Goal: Communication & Community: Answer question/provide support

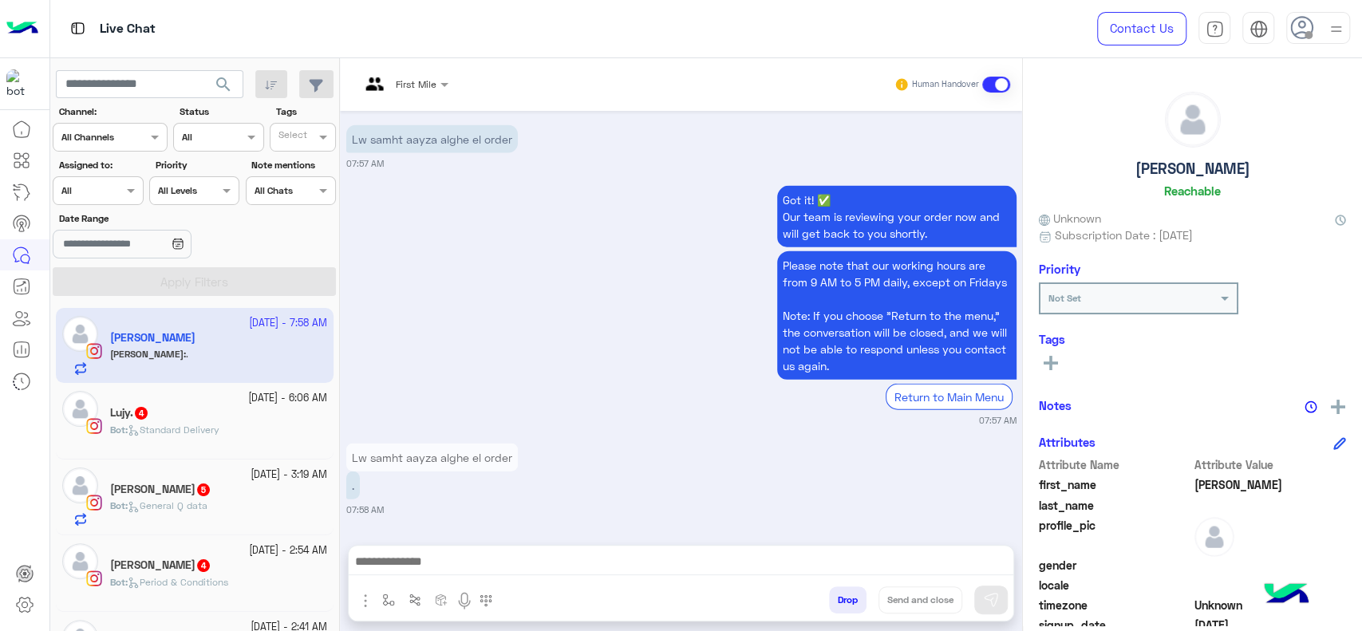
click at [112, 181] on div at bounding box center [97, 188] width 89 height 15
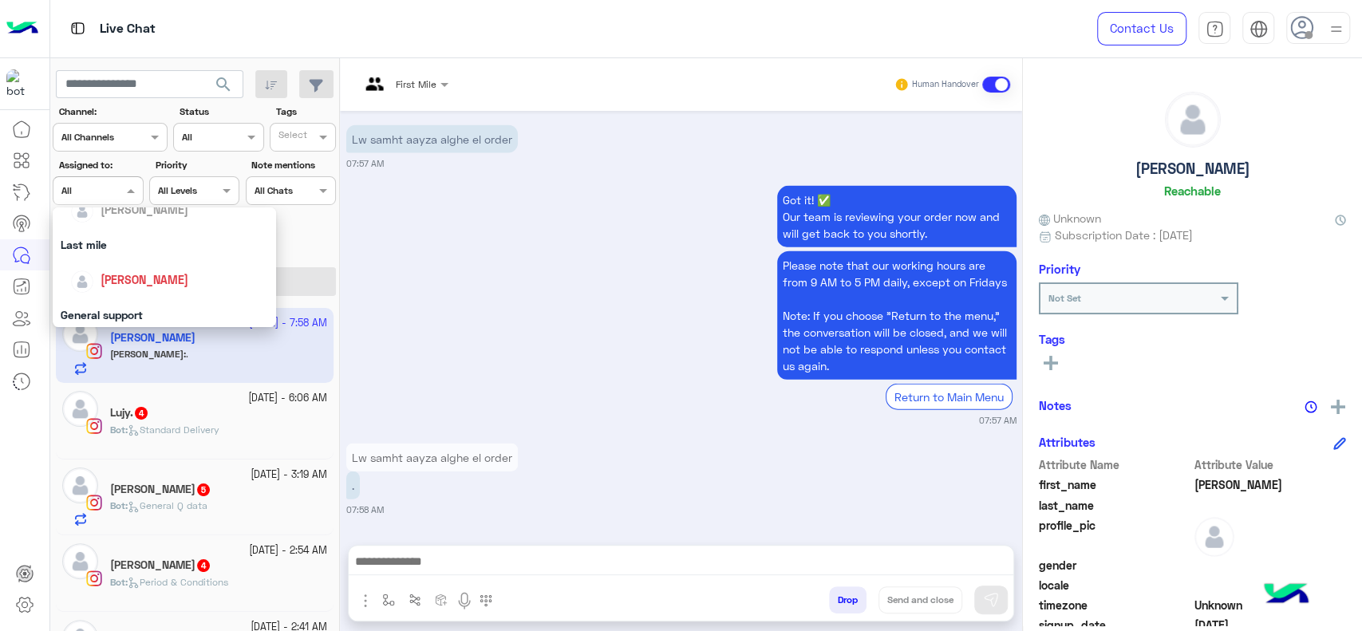
scroll to position [212, 0]
click at [140, 266] on span "[PERSON_NAME]" at bounding box center [145, 267] width 88 height 14
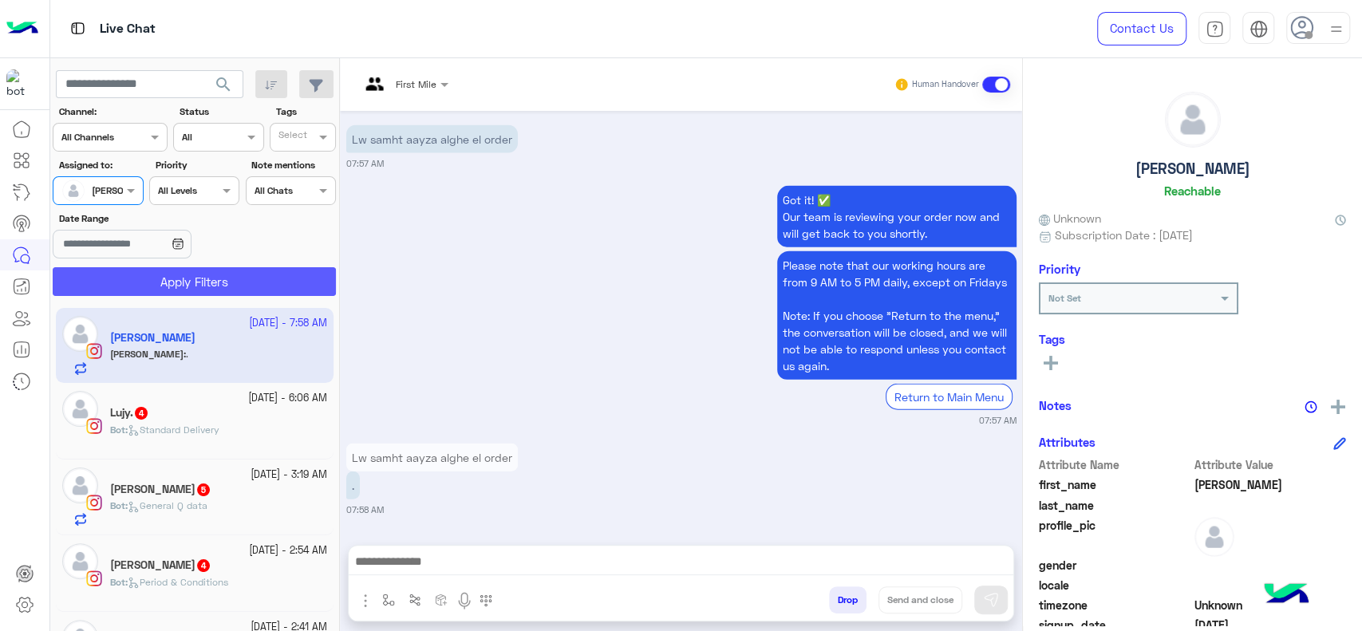
click at [146, 267] on button "Apply Filters" at bounding box center [194, 281] width 283 height 29
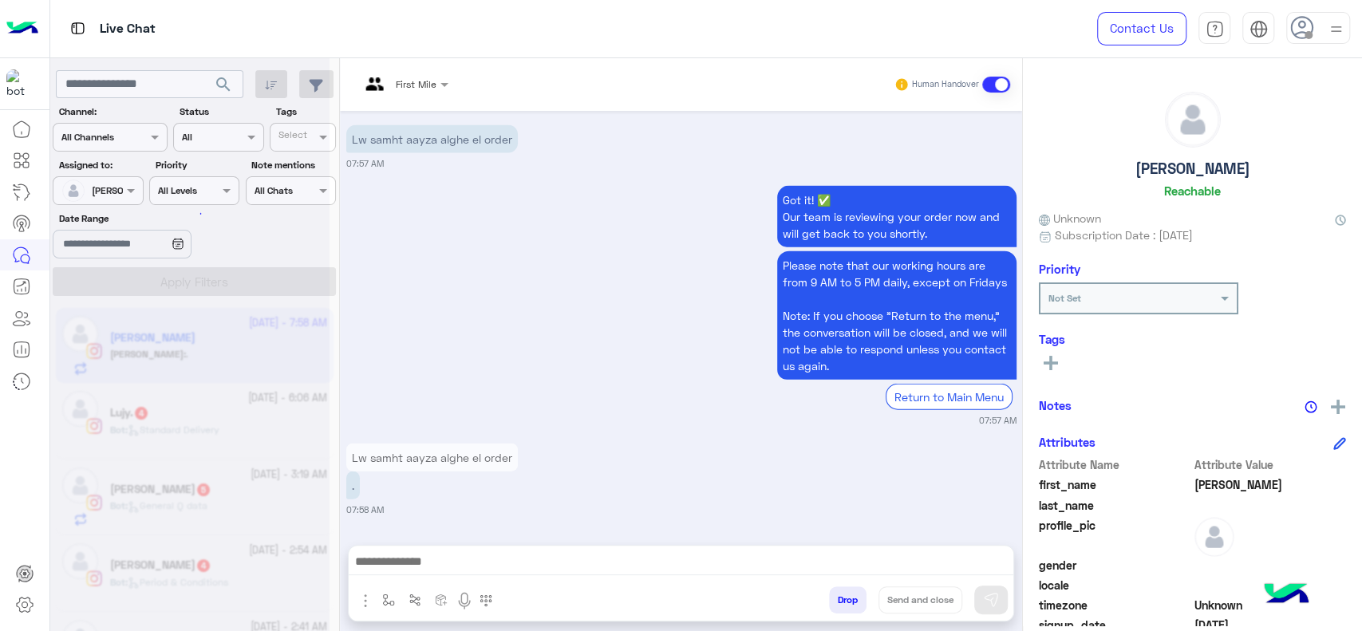
scroll to position [0, 0]
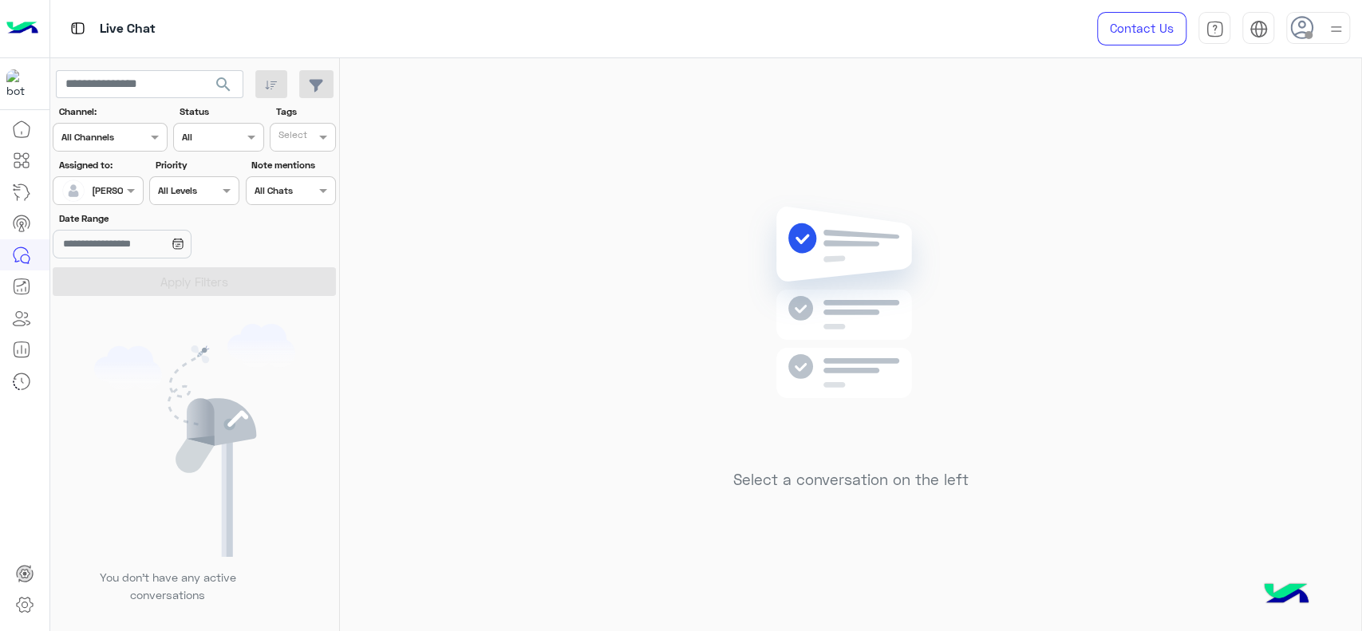
click at [1334, 31] on img at bounding box center [1336, 29] width 20 height 20
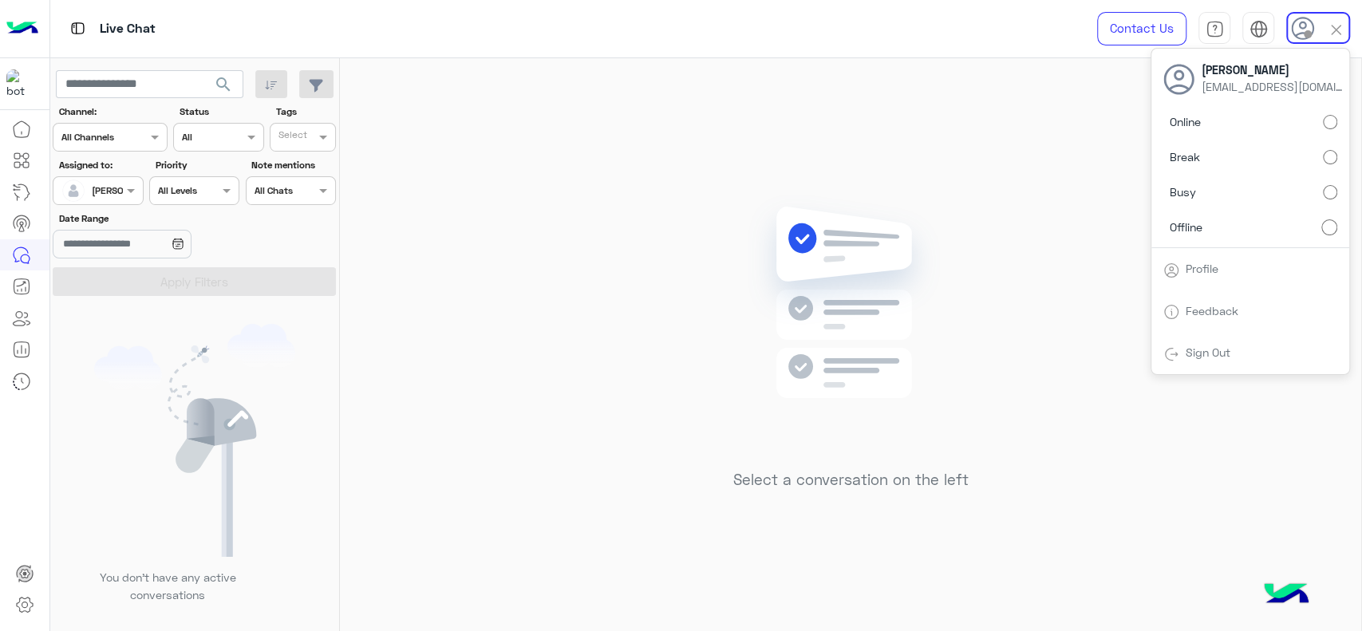
click at [1335, 180] on label "Busy" at bounding box center [1250, 192] width 174 height 29
drag, startPoint x: 923, startPoint y: 175, endPoint x: 952, endPoint y: 120, distance: 61.8
click at [923, 172] on div "Select a conversation on the left" at bounding box center [850, 347] width 1021 height 579
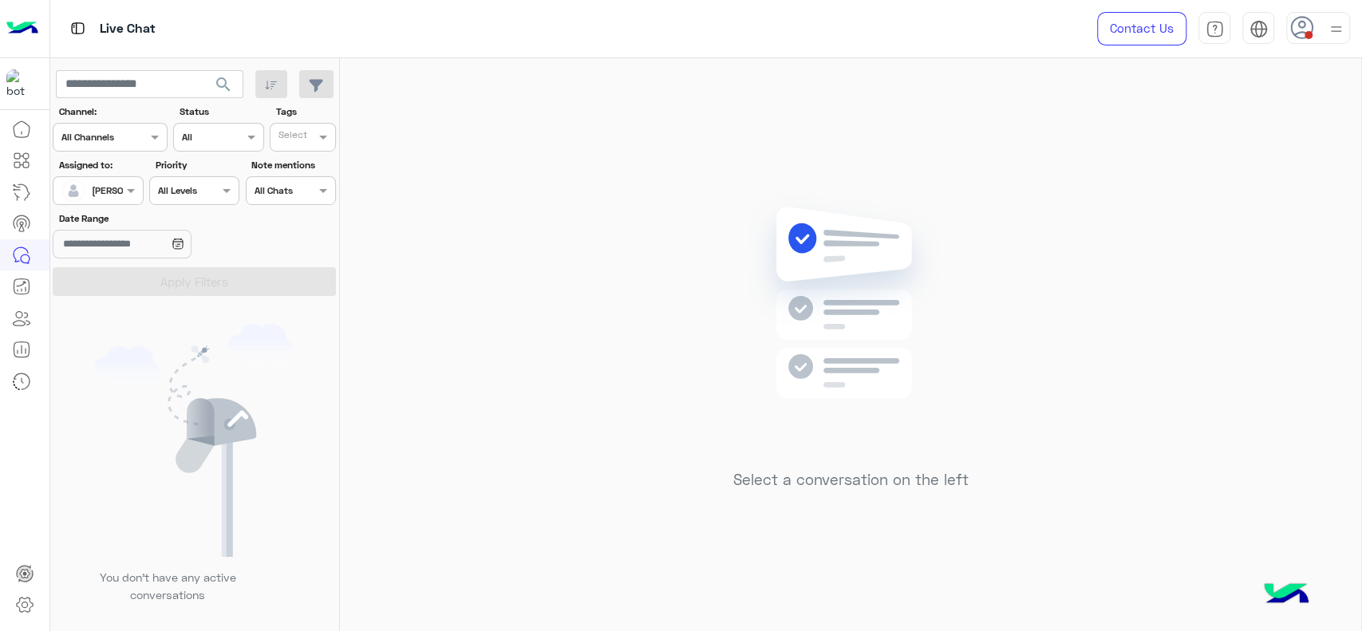
click at [1346, 37] on div at bounding box center [1318, 28] width 64 height 32
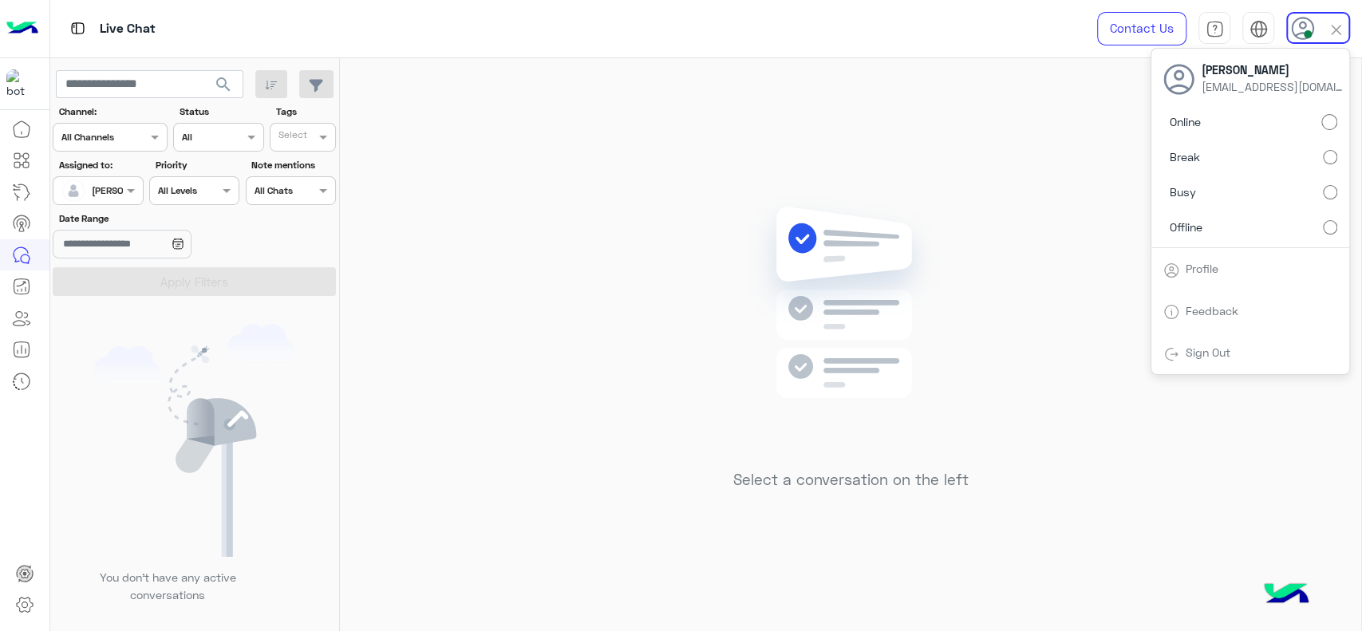
click at [556, 224] on div "Select a conversation on the left" at bounding box center [850, 347] width 1021 height 579
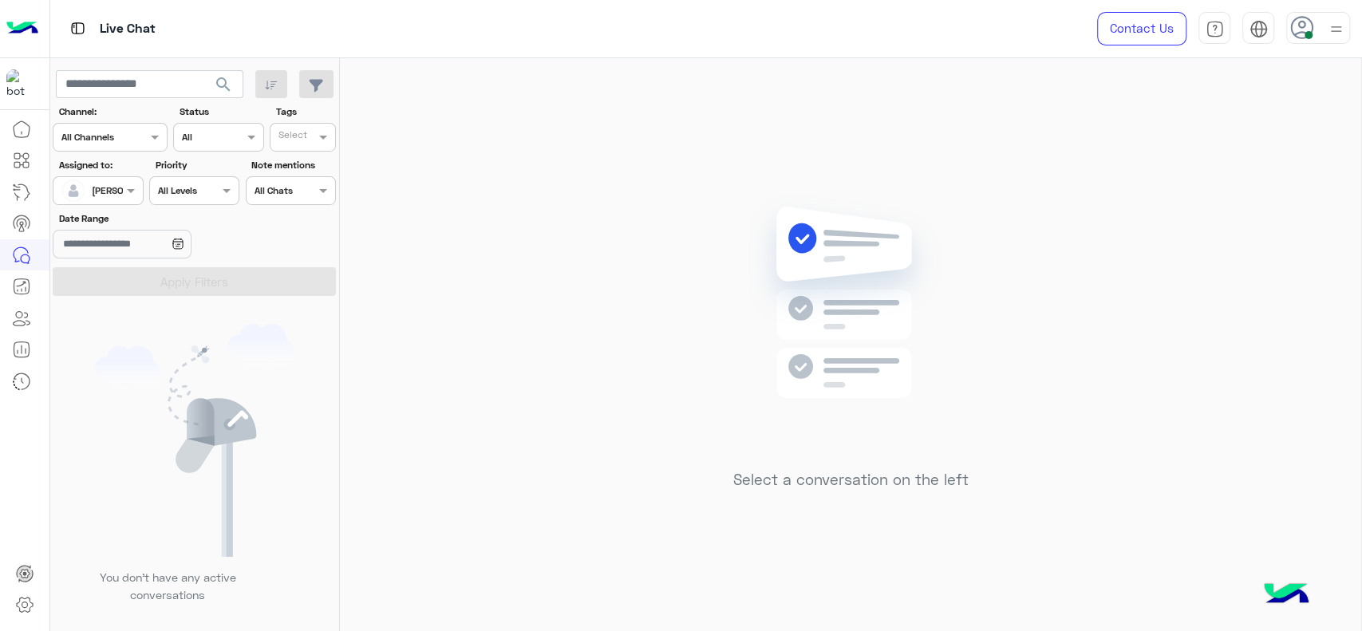
click at [511, 411] on div "Select a conversation on the left" at bounding box center [850, 347] width 1021 height 579
click at [507, 411] on div "Select a conversation on the left" at bounding box center [850, 347] width 1021 height 579
click at [116, 196] on div "[PERSON_NAME]" at bounding box center [128, 190] width 73 height 14
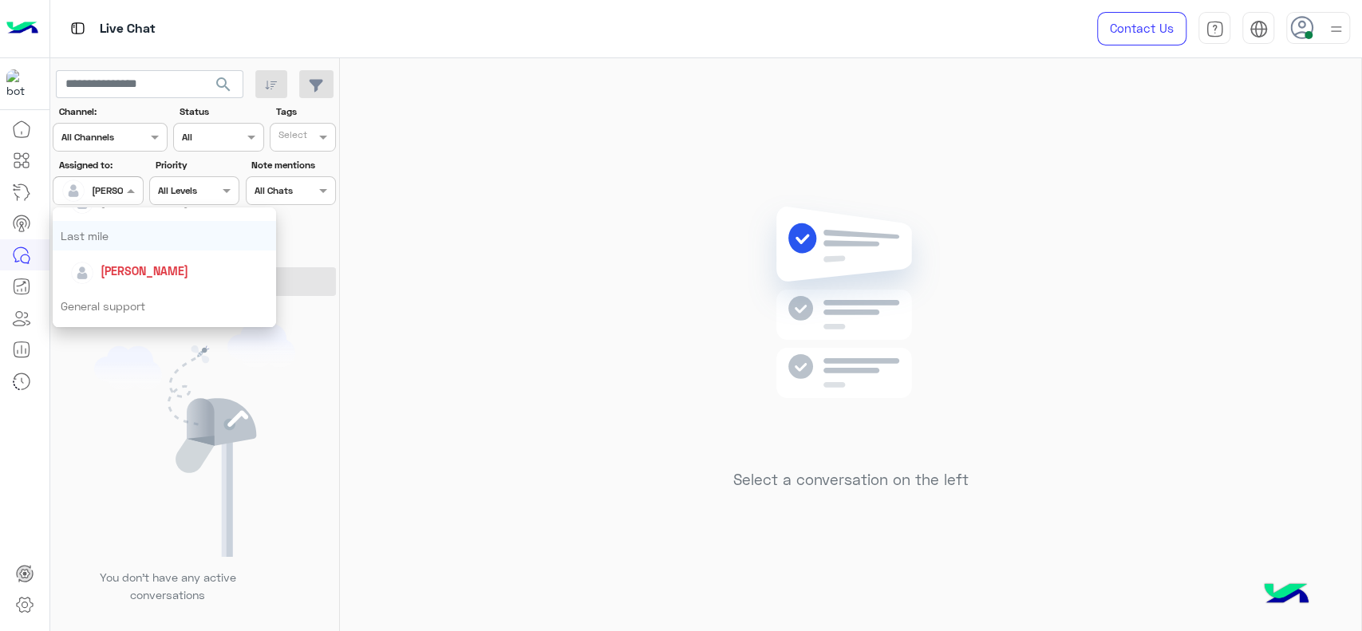
scroll to position [212, 0]
click at [109, 247] on div "[PERSON_NAME]" at bounding box center [164, 267] width 223 height 41
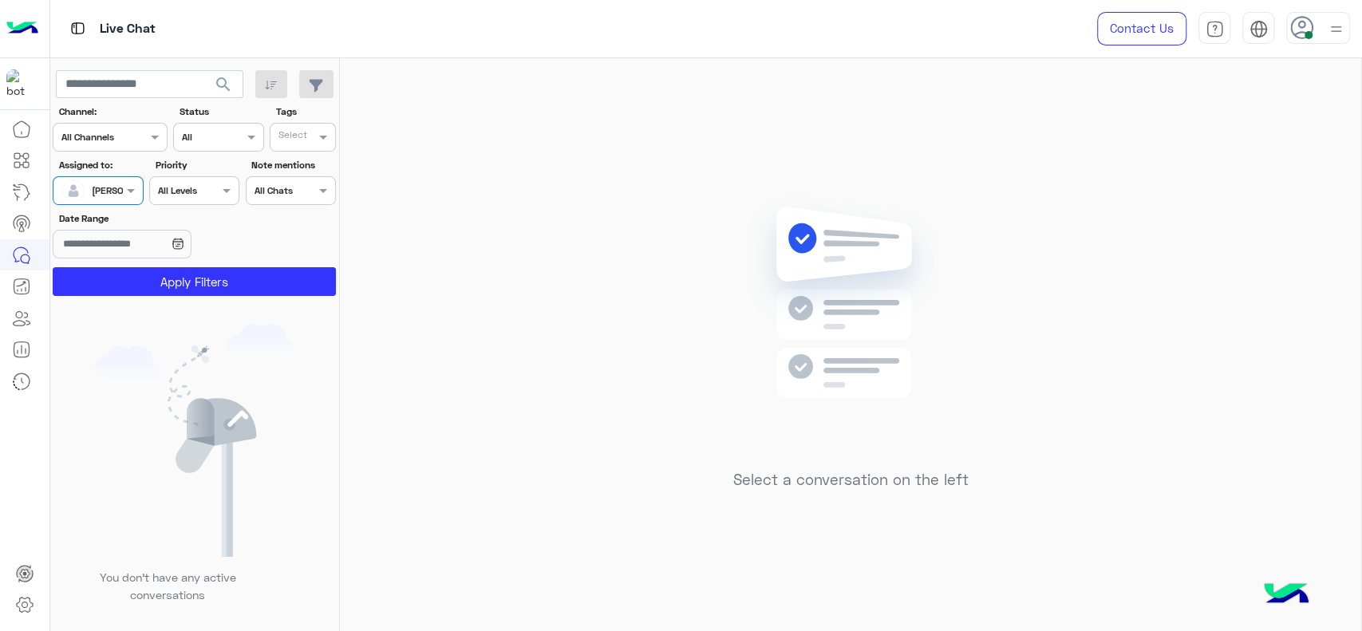
click at [93, 191] on input "text" at bounding box center [79, 189] width 37 height 14
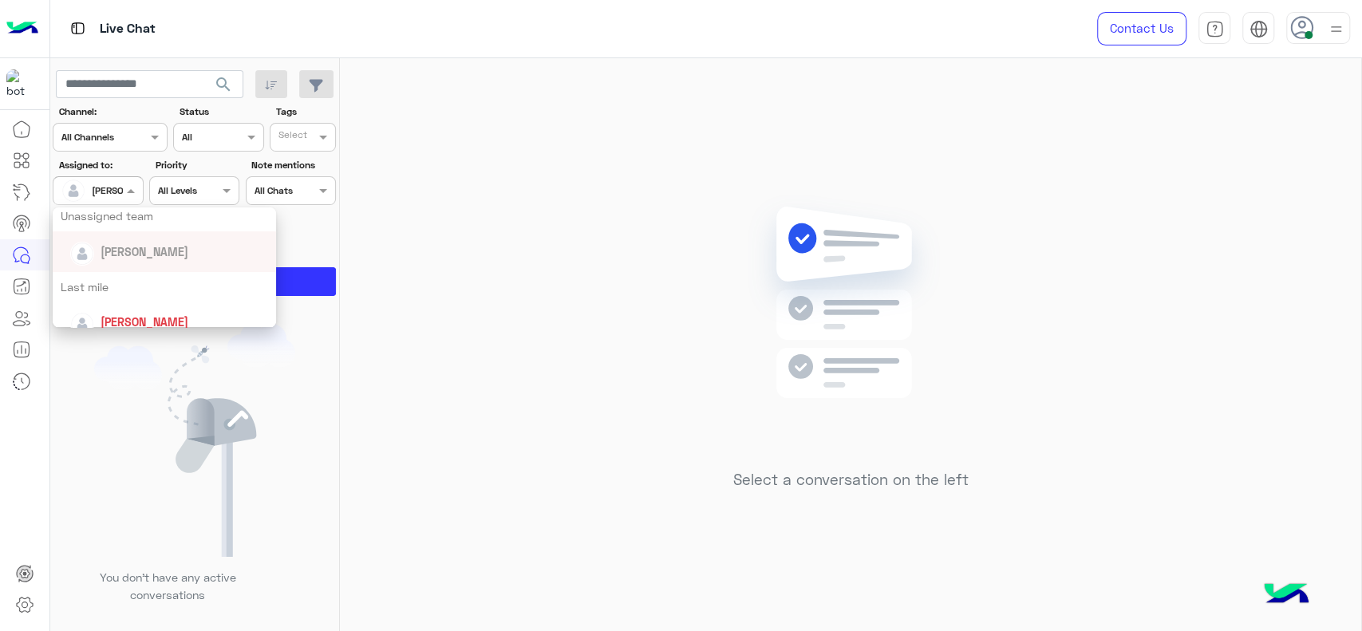
scroll to position [160, 0]
click at [102, 270] on div "Last mile" at bounding box center [164, 285] width 223 height 30
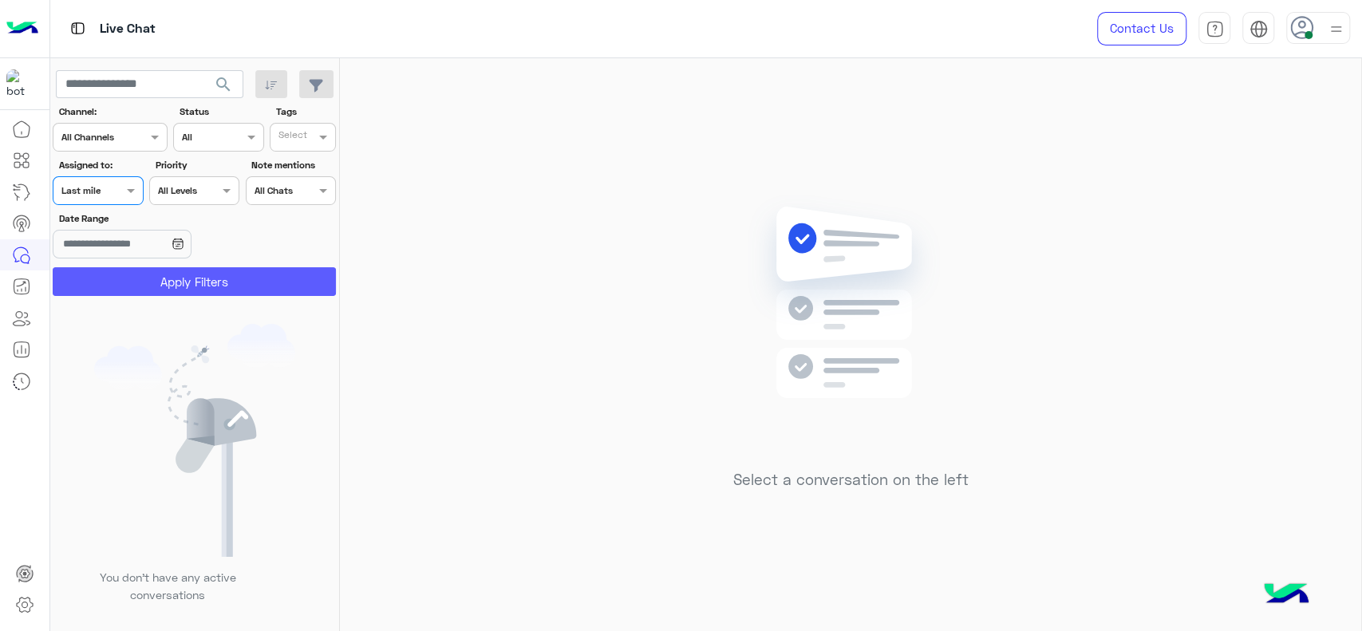
click at [102, 270] on button "Apply Filters" at bounding box center [194, 281] width 283 height 29
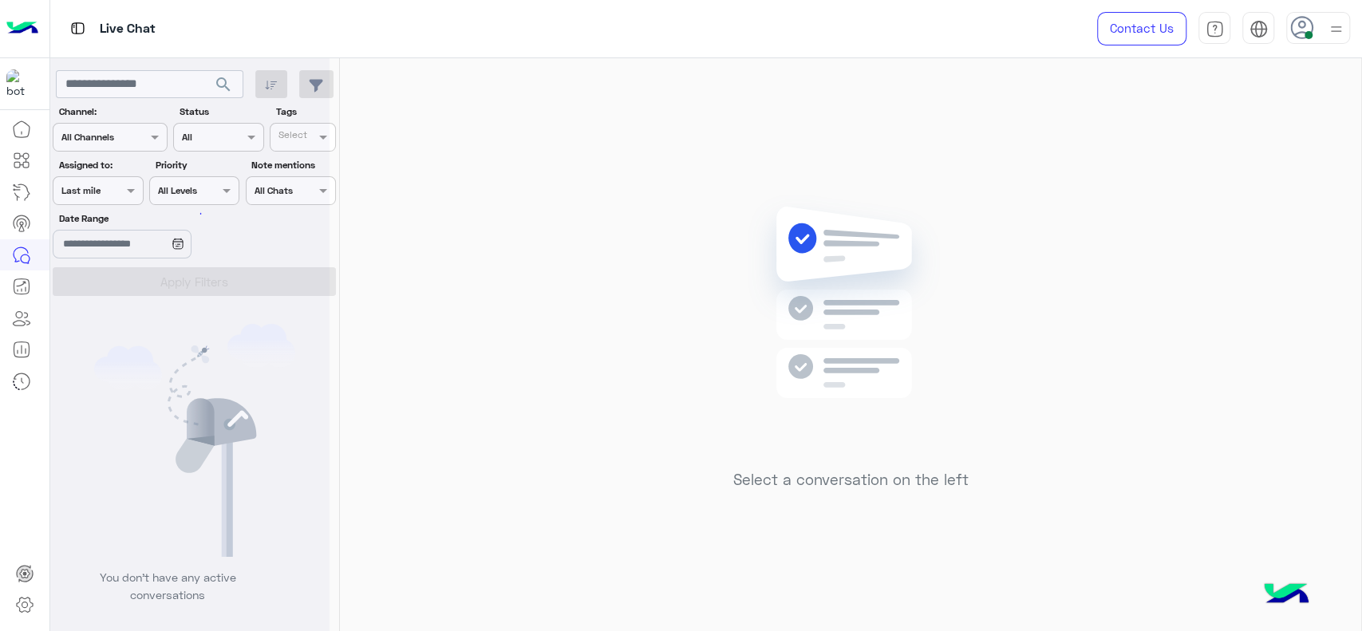
scroll to position [0, 0]
click at [131, 193] on span at bounding box center [133, 190] width 20 height 17
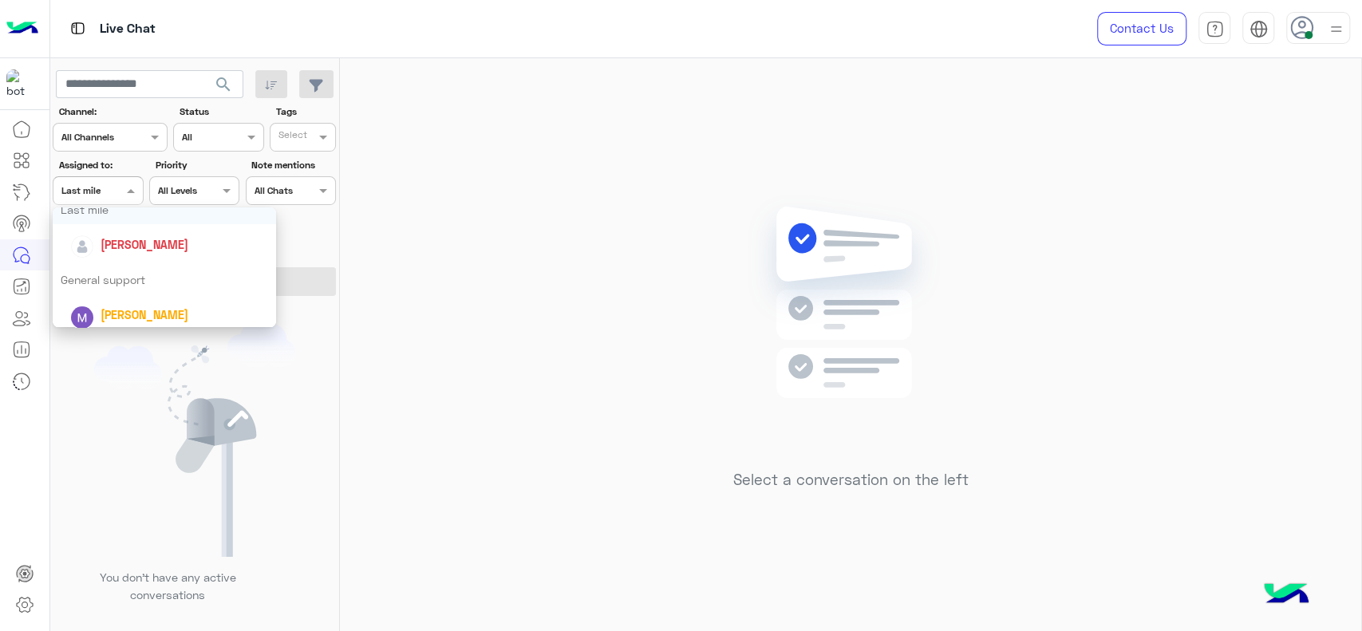
scroll to position [248, 0]
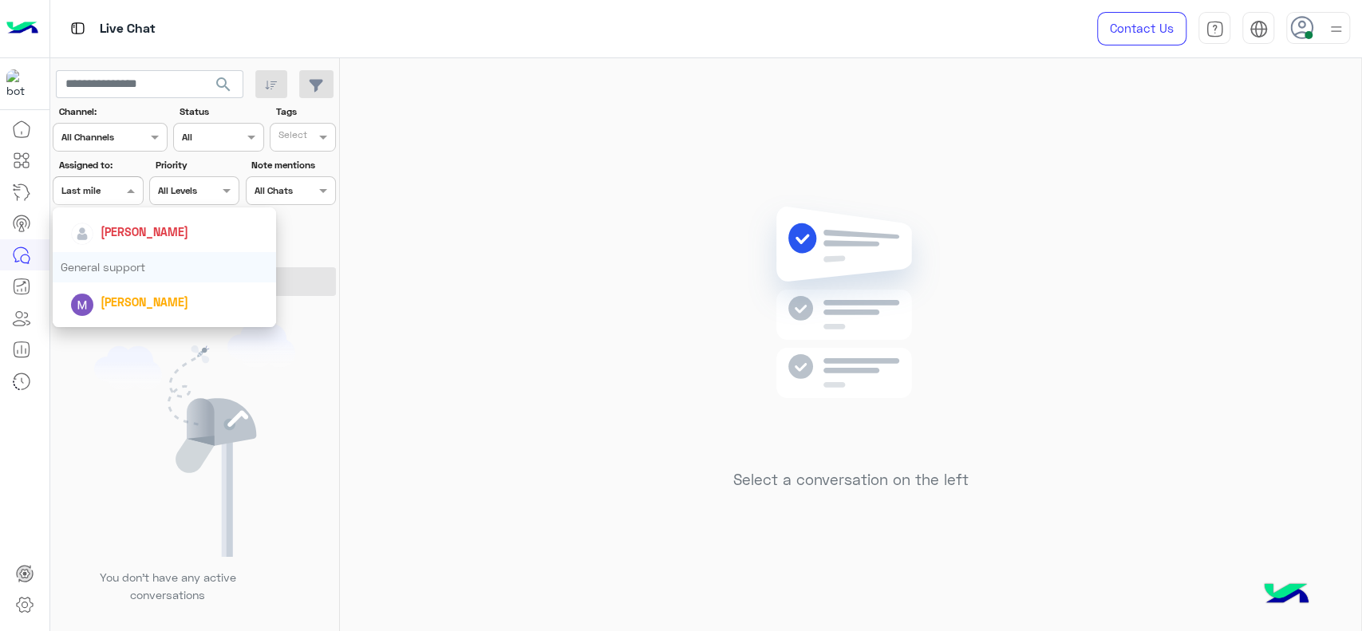
click at [122, 271] on div "General support" at bounding box center [164, 267] width 223 height 30
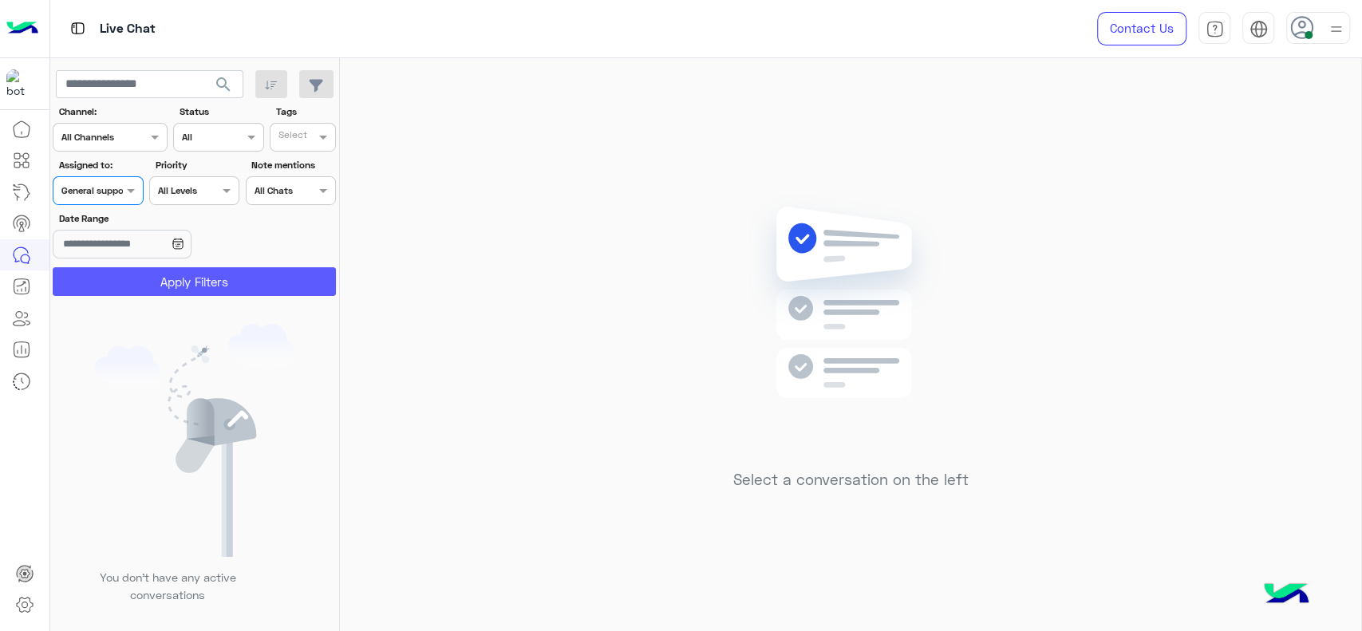
click at [124, 281] on button "Apply Filters" at bounding box center [194, 281] width 283 height 29
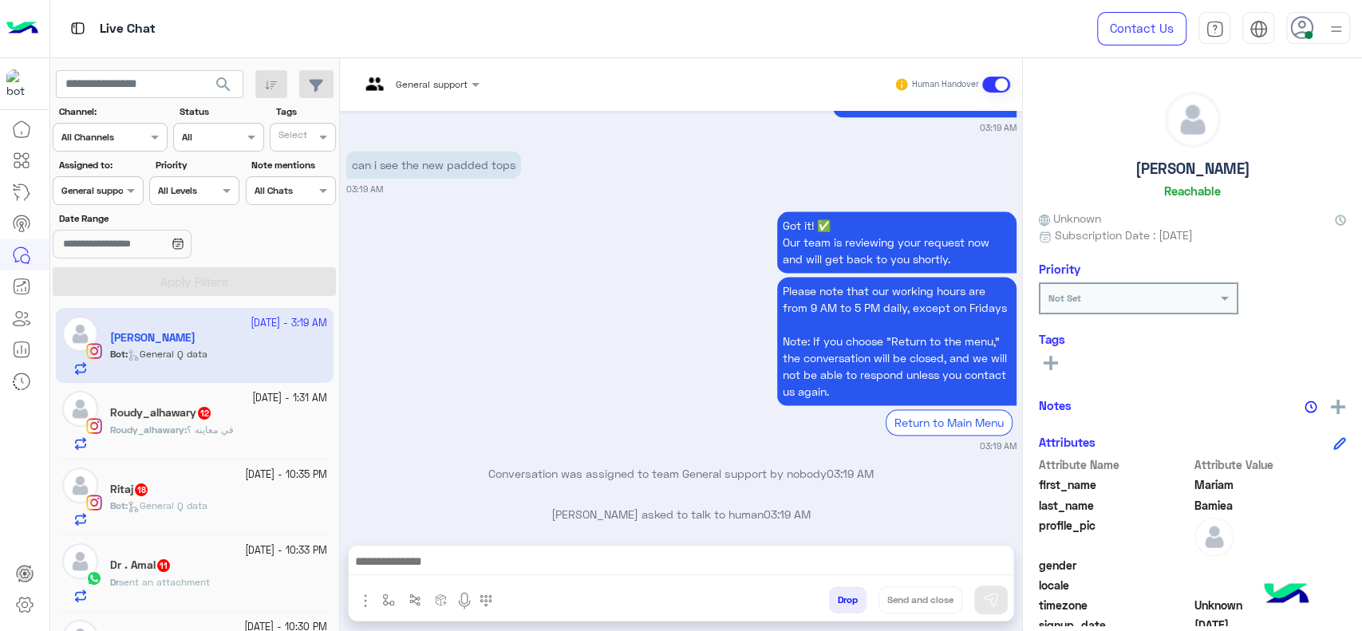
scroll to position [672, 0]
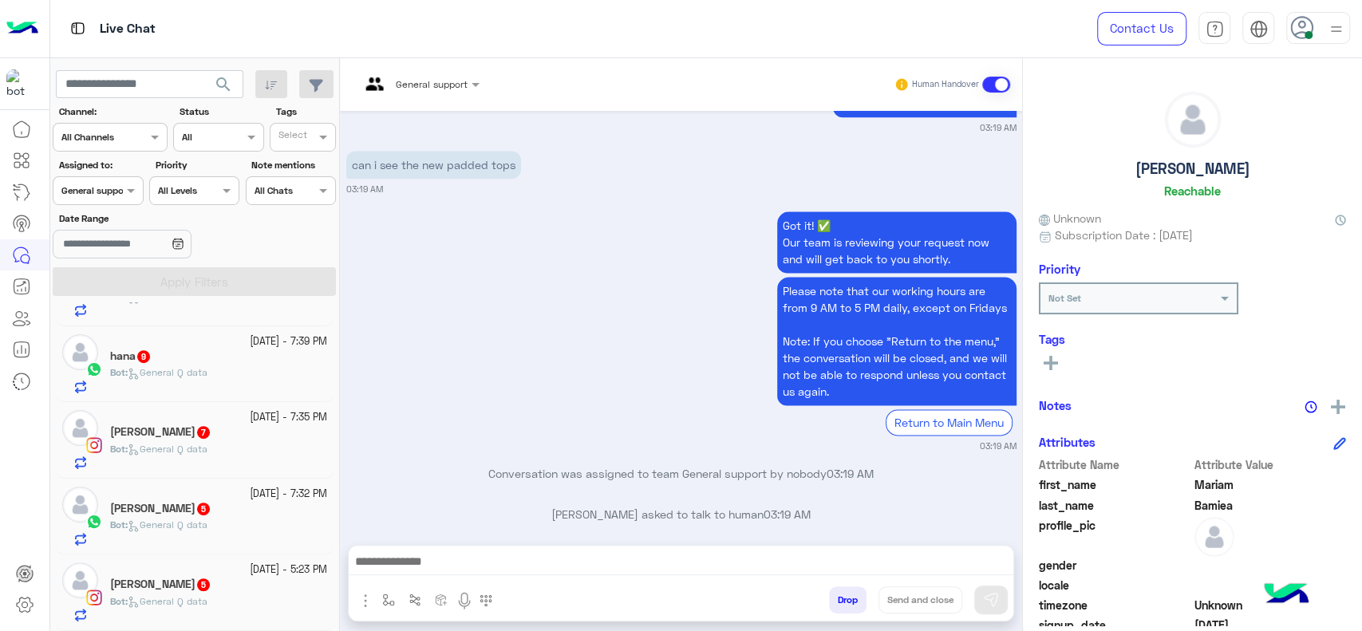
click at [120, 187] on div at bounding box center [97, 188] width 89 height 15
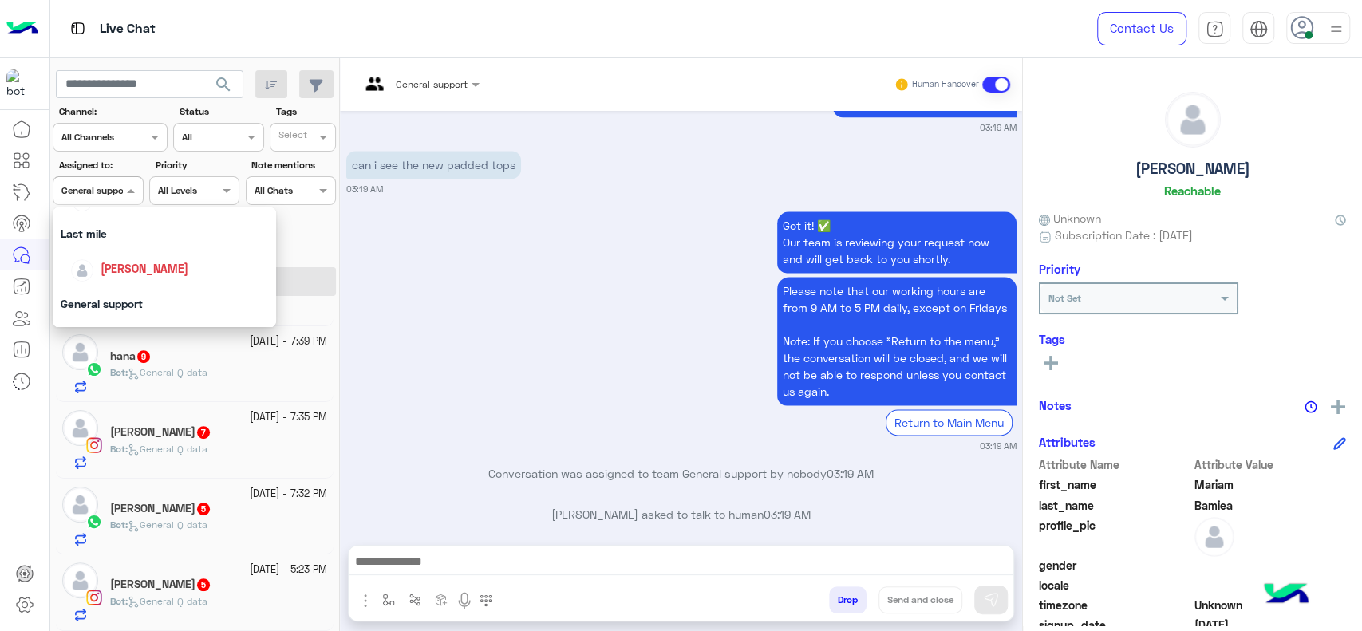
scroll to position [206, 0]
click at [123, 269] on span "[PERSON_NAME]" at bounding box center [145, 273] width 88 height 14
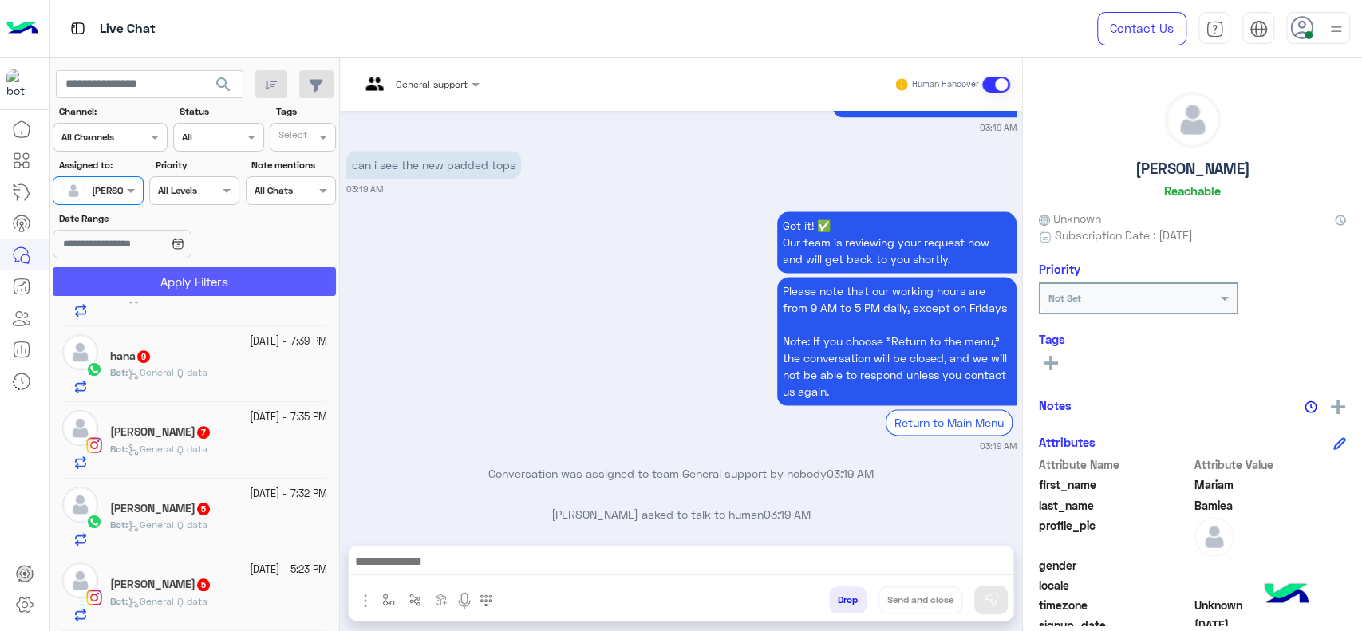
click at [123, 269] on button "Apply Filters" at bounding box center [194, 281] width 283 height 29
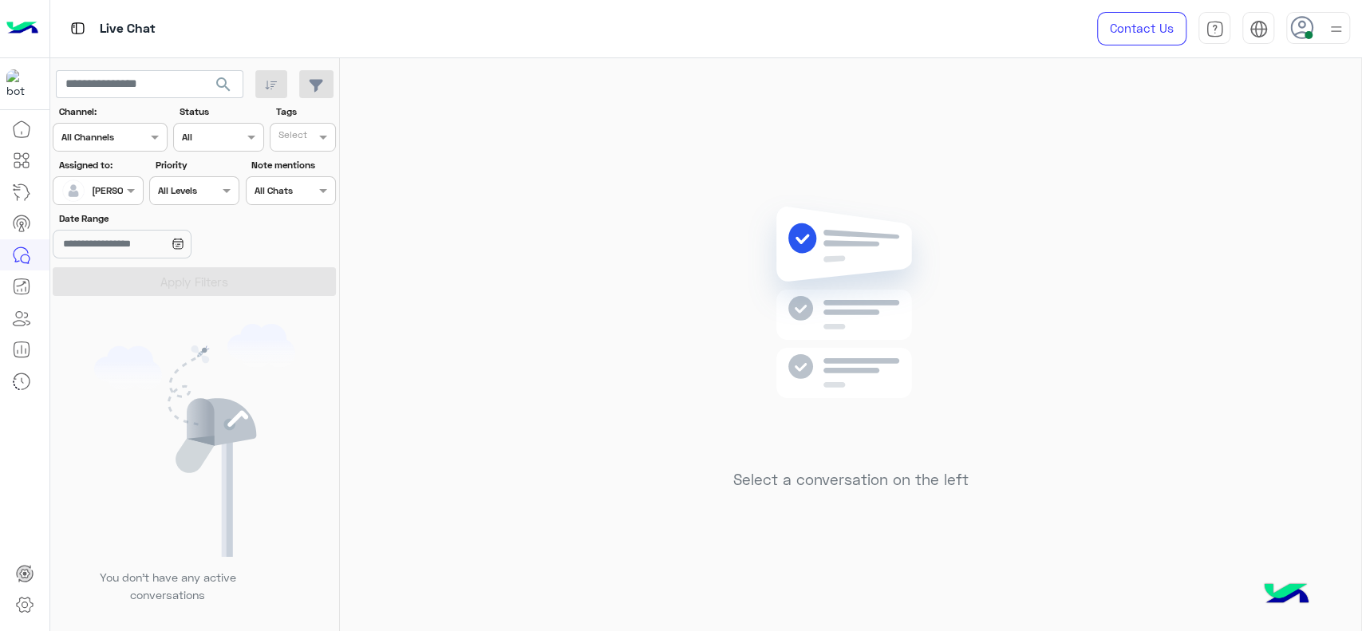
click at [463, 183] on div "Select a conversation on the left" at bounding box center [850, 347] width 1021 height 579
click at [530, 290] on div "Select a conversation on the left" at bounding box center [850, 347] width 1021 height 579
click at [149, 183] on div "All Levels All Levels" at bounding box center [194, 190] width 90 height 29
click at [101, 192] on div at bounding box center [97, 188] width 89 height 15
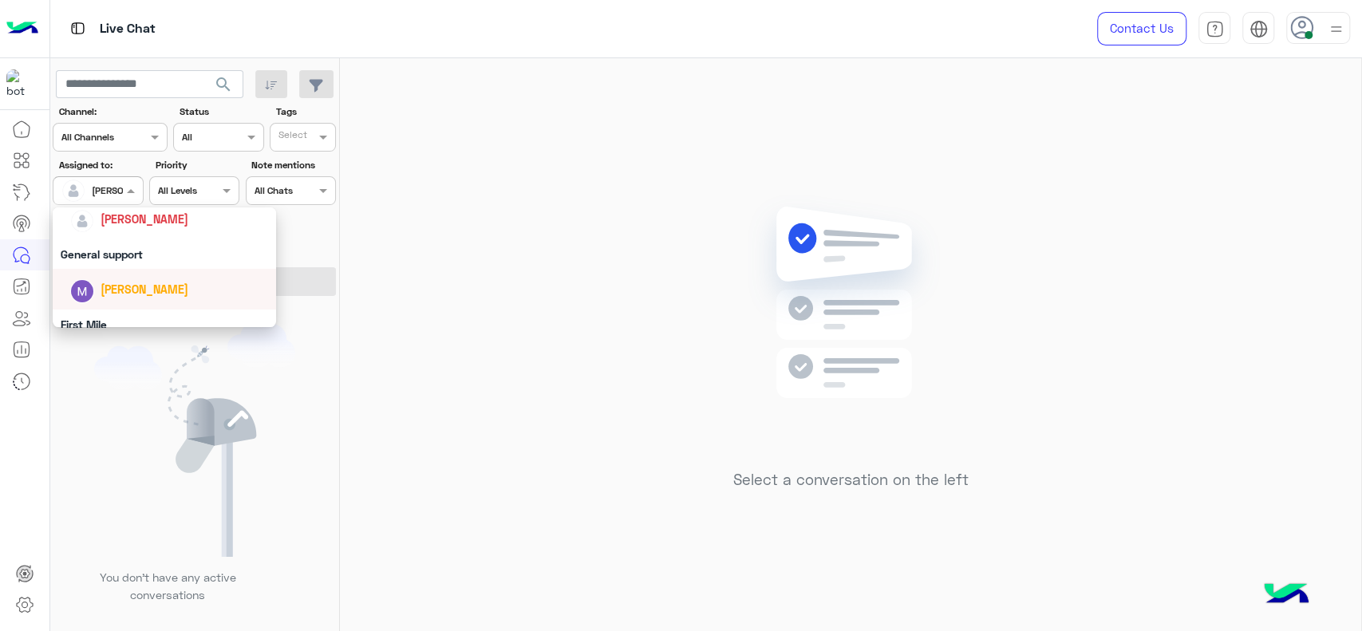
scroll to position [242, 0]
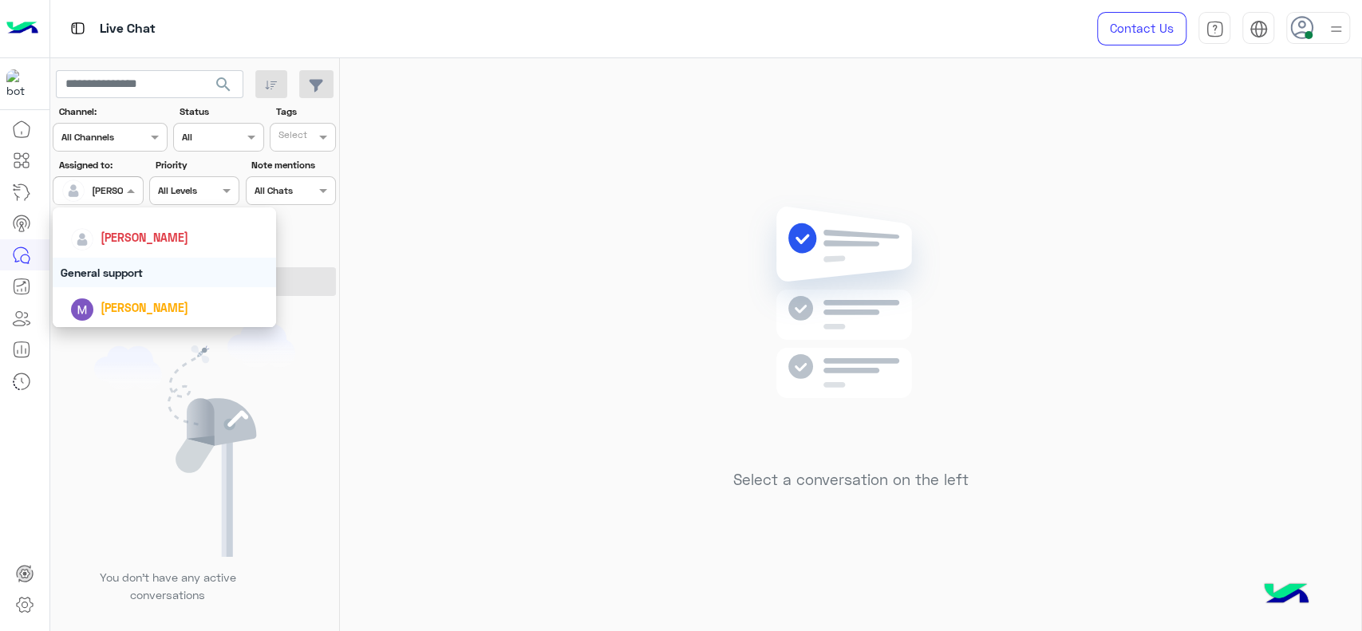
click at [113, 262] on div "General support" at bounding box center [164, 273] width 223 height 30
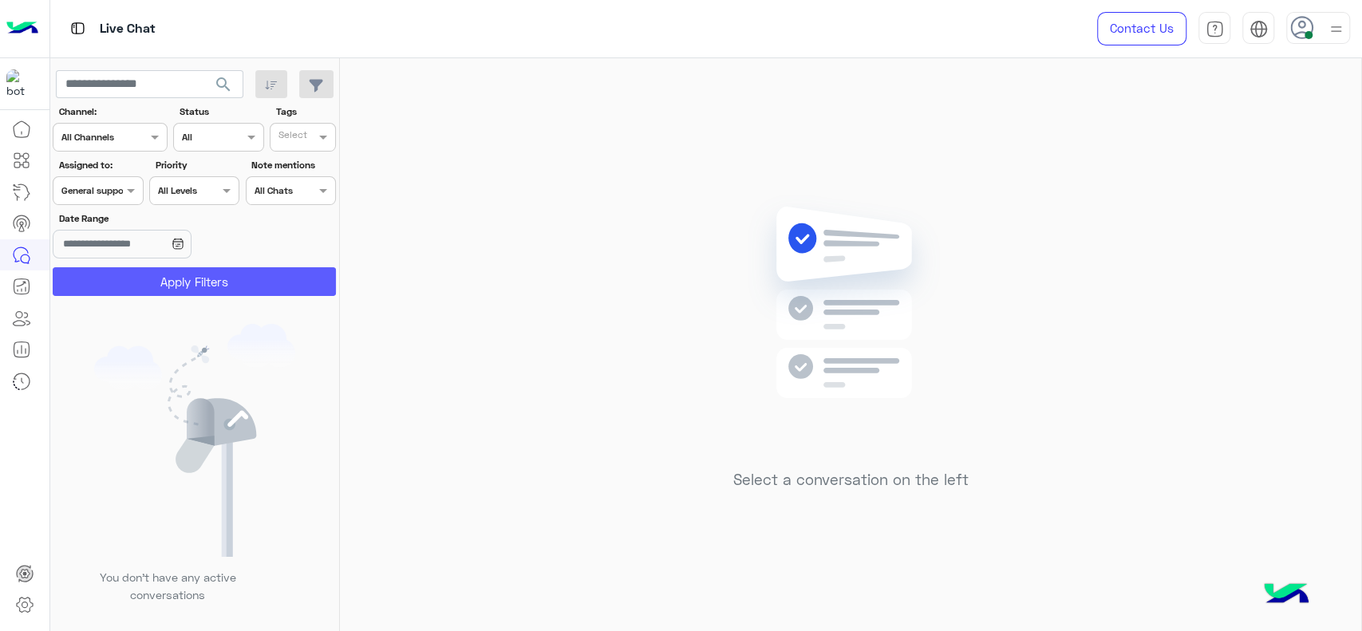
click at [113, 282] on button "Apply Filters" at bounding box center [194, 281] width 283 height 29
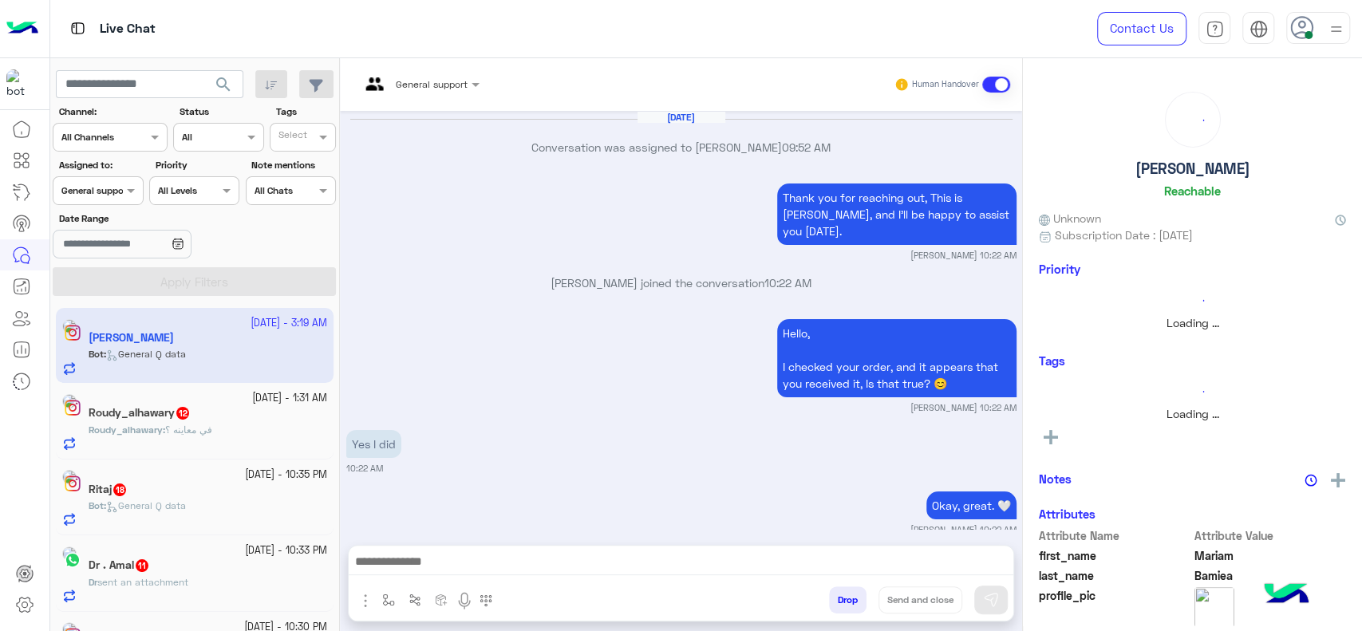
scroll to position [1410, 0]
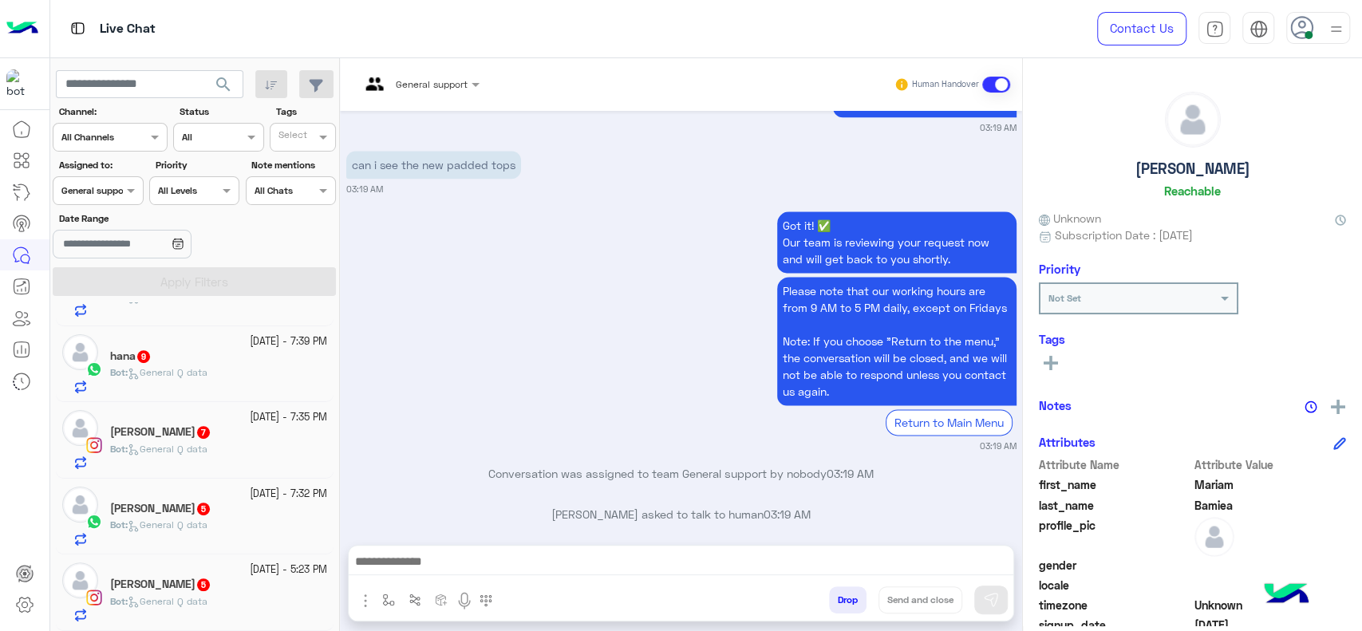
click at [250, 574] on small "29 September - 5:23 PM" at bounding box center [288, 569] width 77 height 15
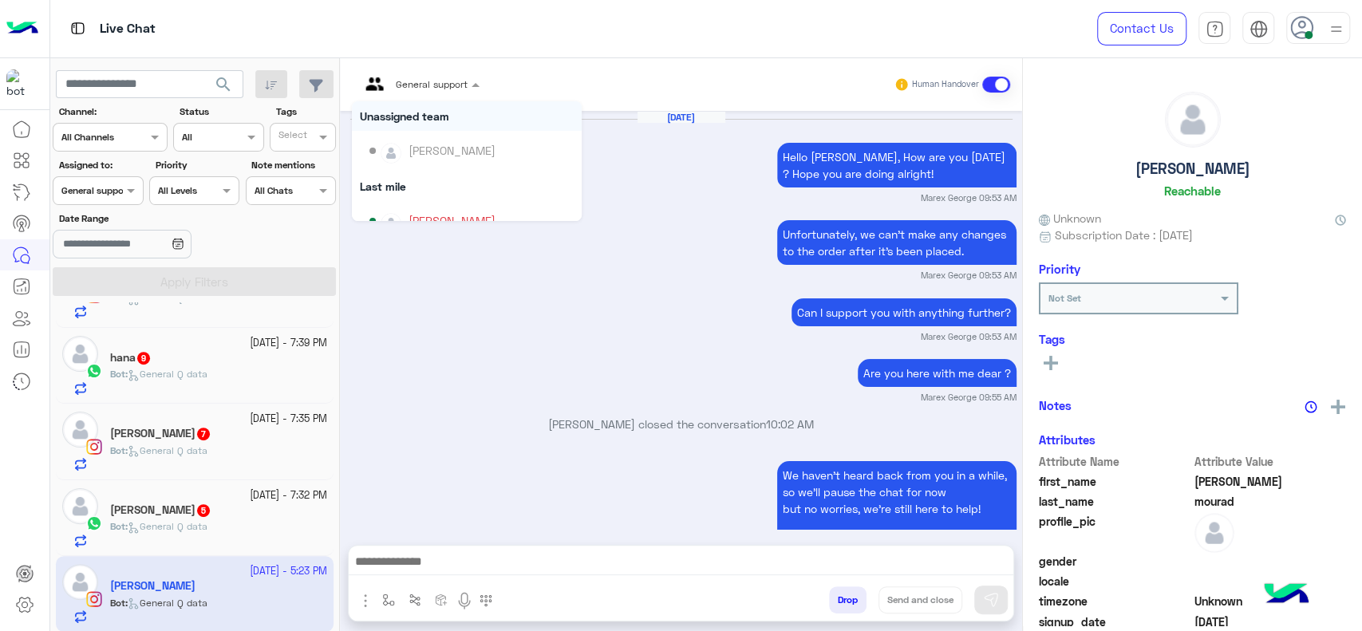
click at [387, 81] on input "text" at bounding box center [399, 82] width 79 height 14
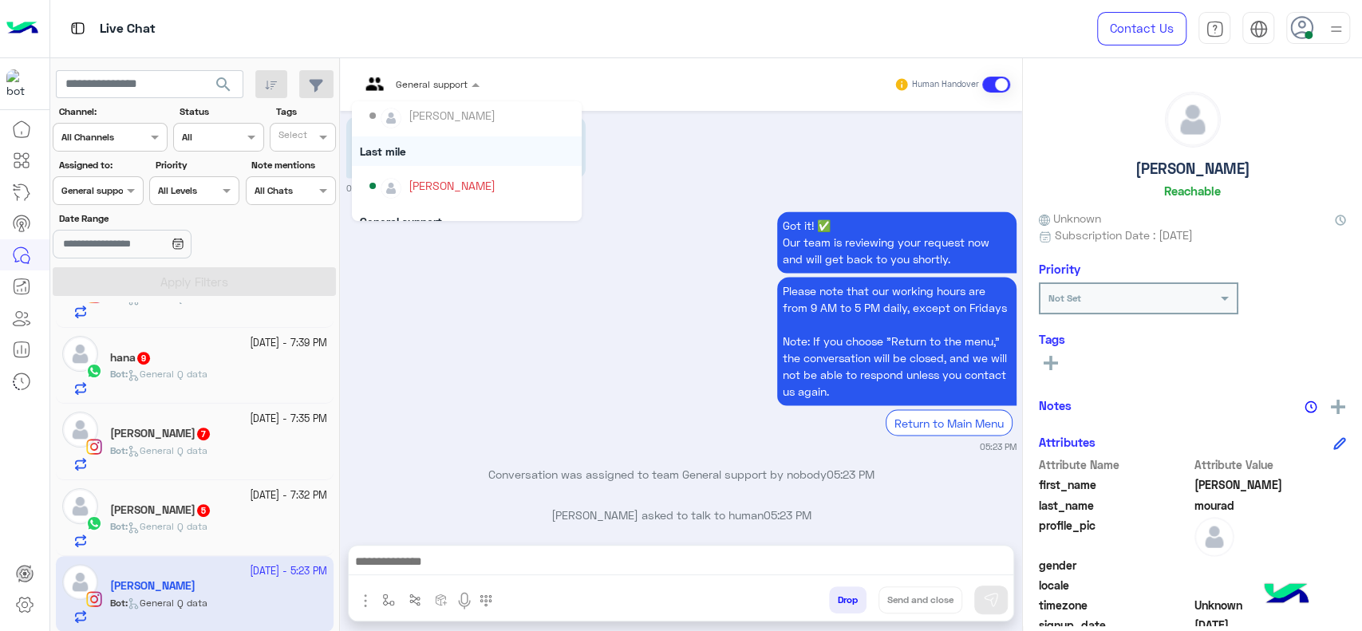
scroll to position [160, 0]
click at [407, 187] on div "[PERSON_NAME]" at bounding box center [471, 184] width 204 height 28
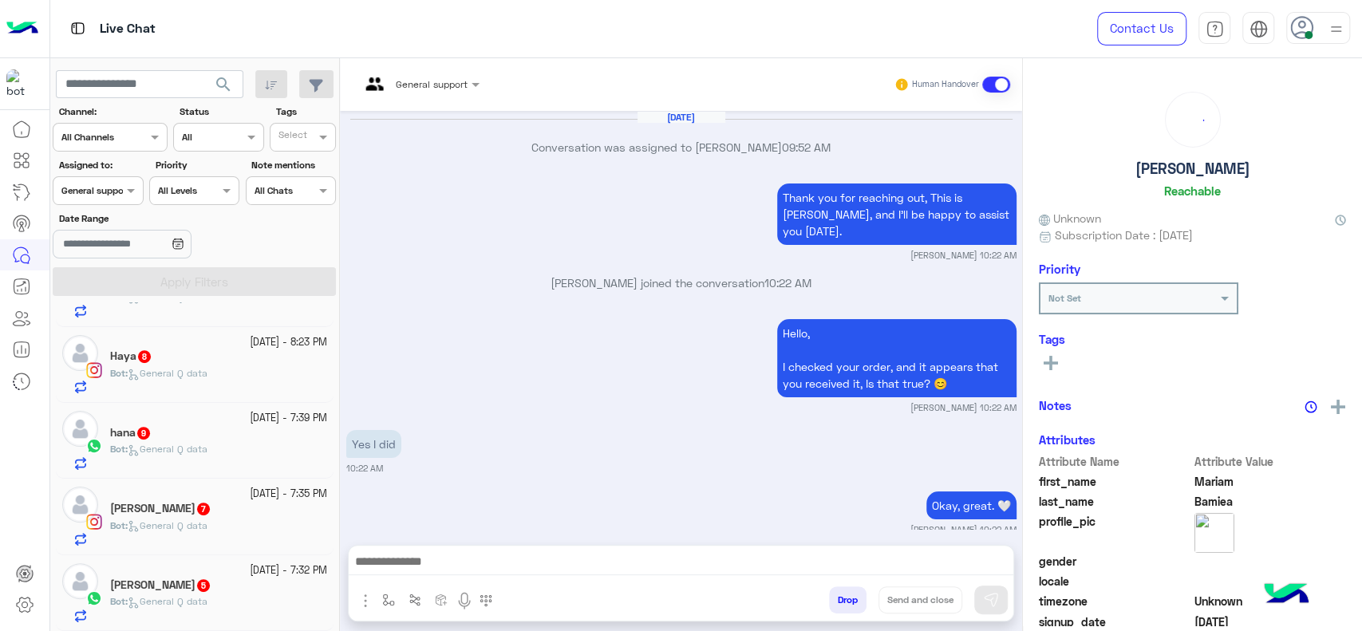
scroll to position [1410, 0]
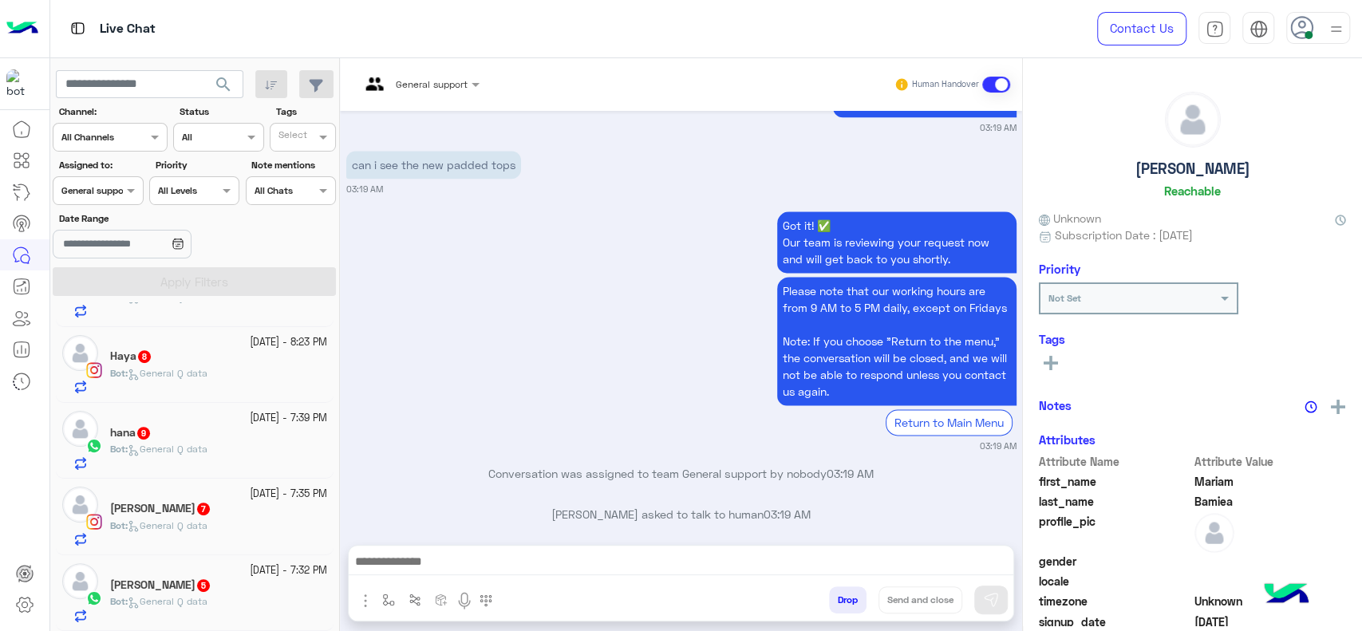
click at [227, 600] on div "Bot : General Q data" at bounding box center [218, 608] width 217 height 28
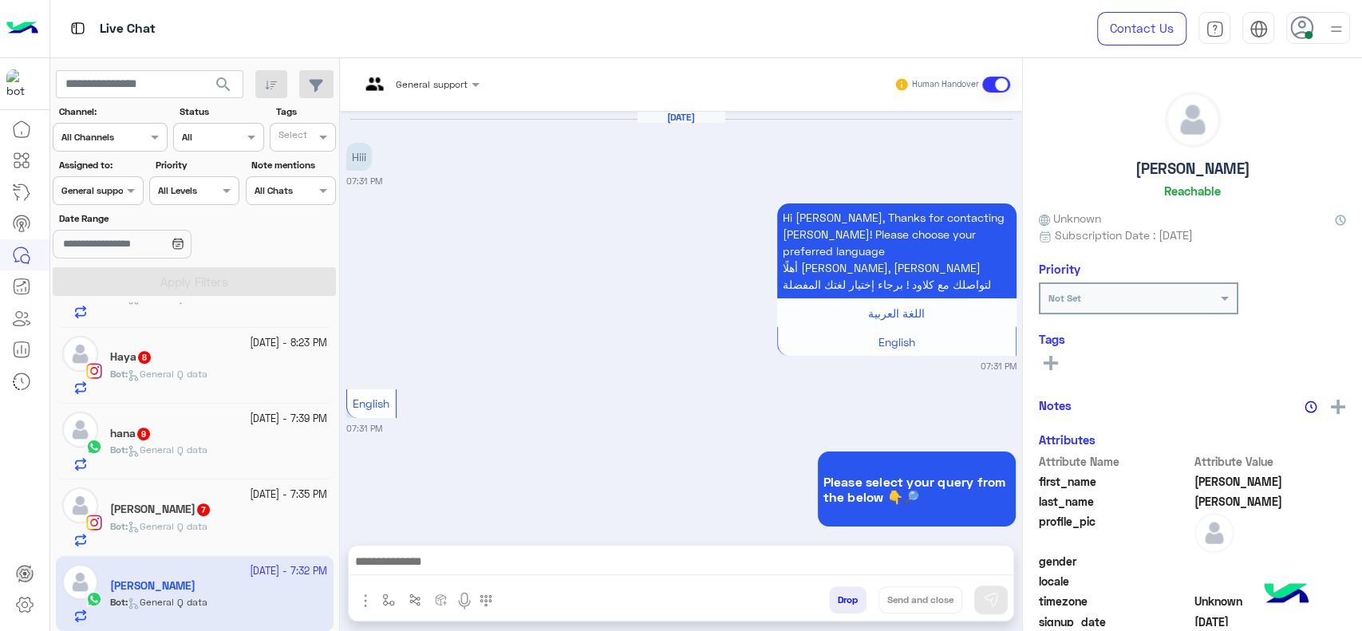
scroll to position [722, 0]
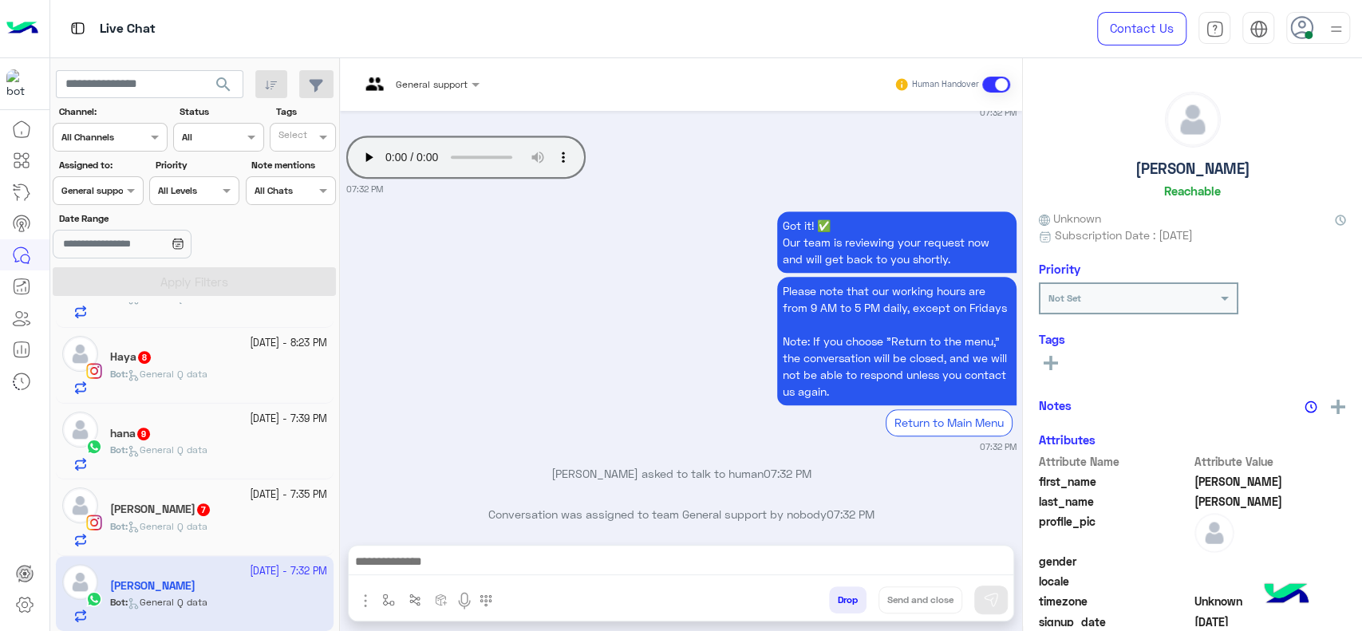
click at [428, 80] on input "text" at bounding box center [399, 82] width 79 height 14
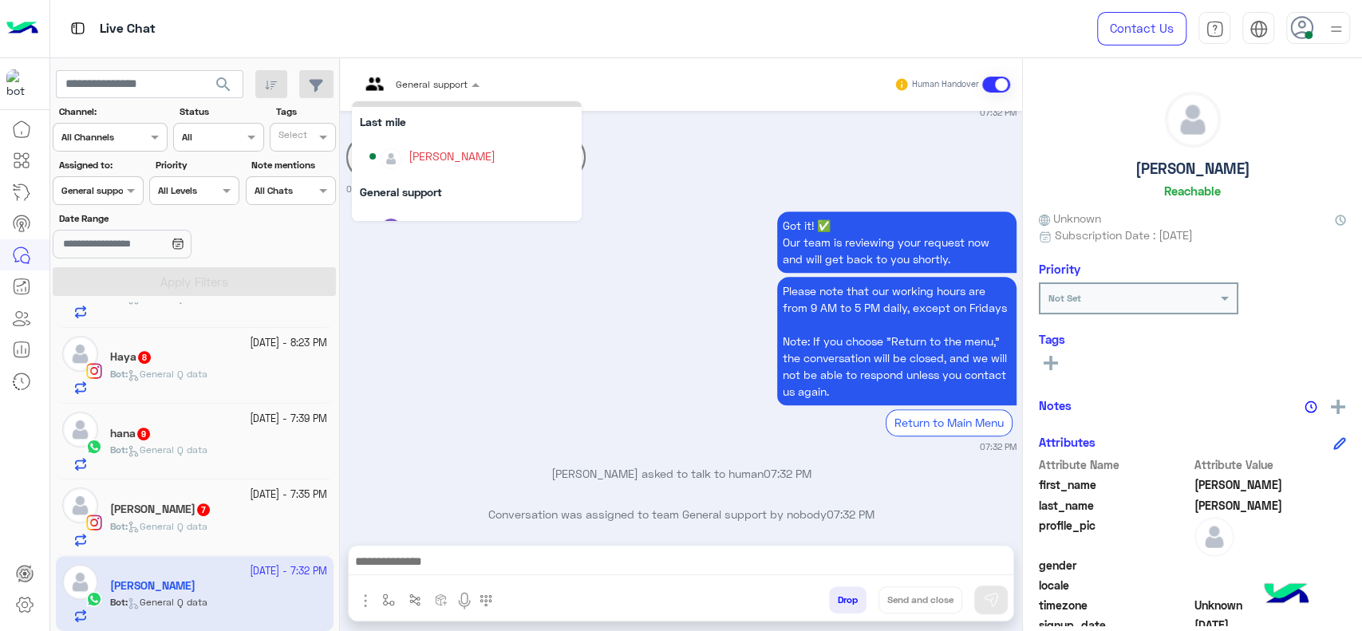
scroll to position [195, 0]
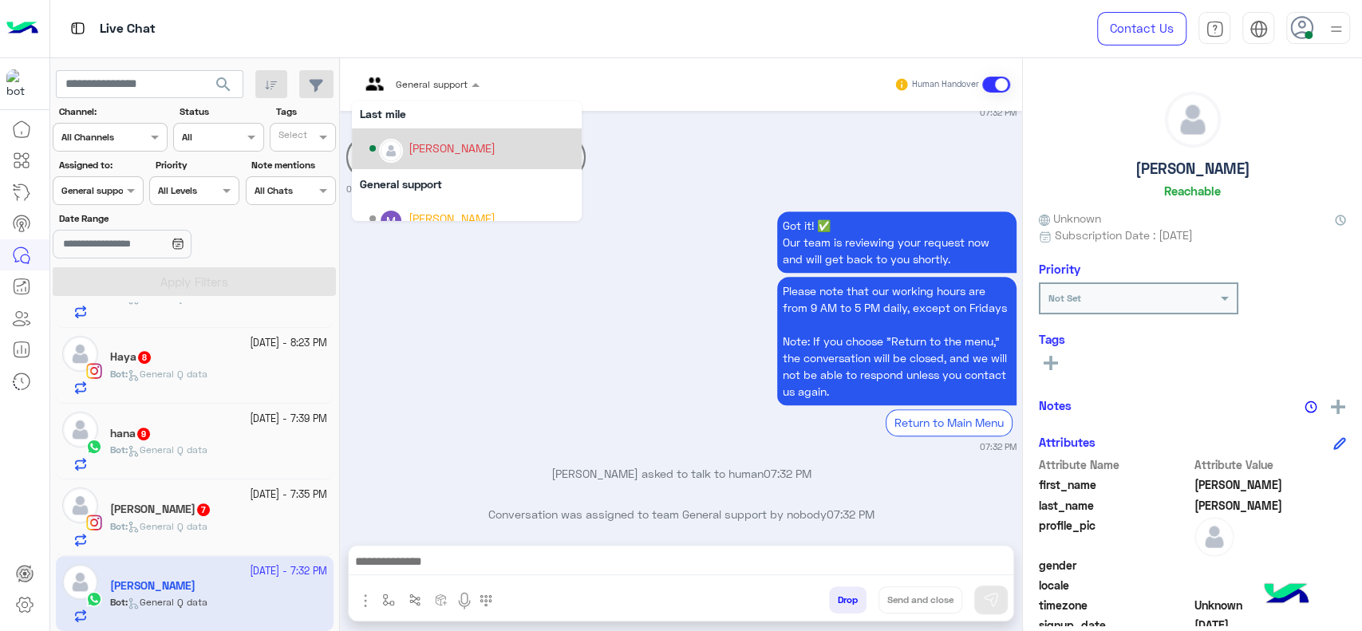
click at [408, 152] on div "[PERSON_NAME]" at bounding box center [451, 148] width 87 height 17
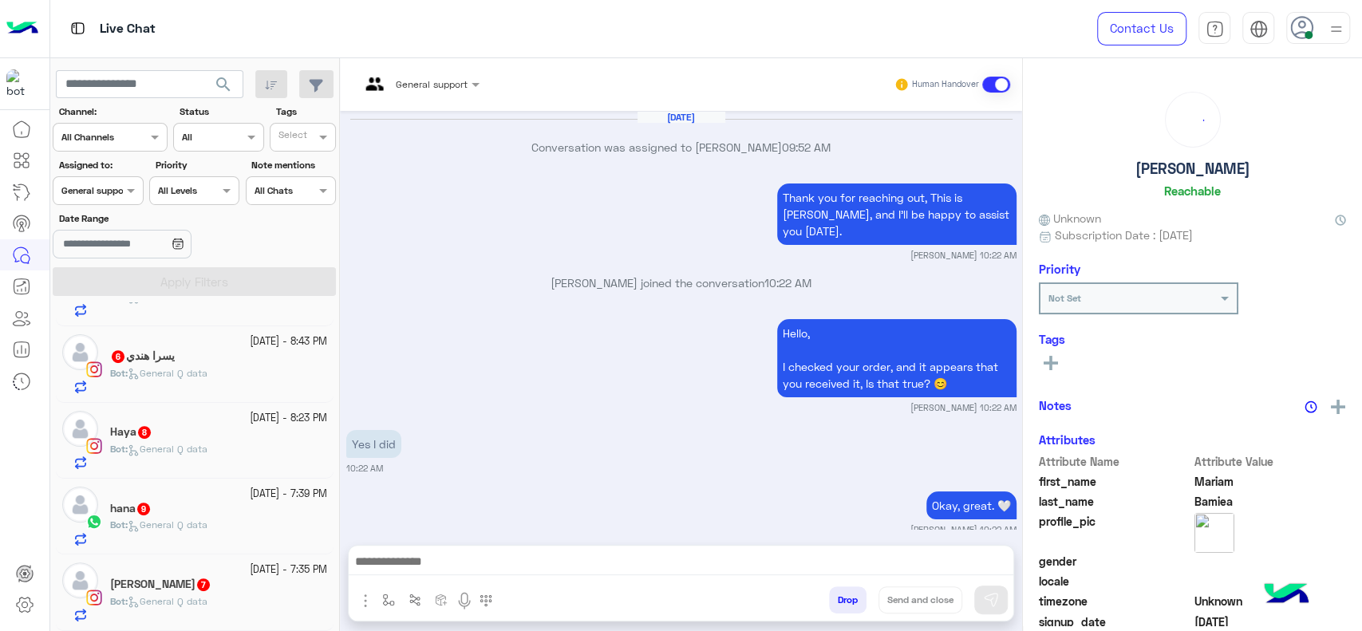
scroll to position [1410, 0]
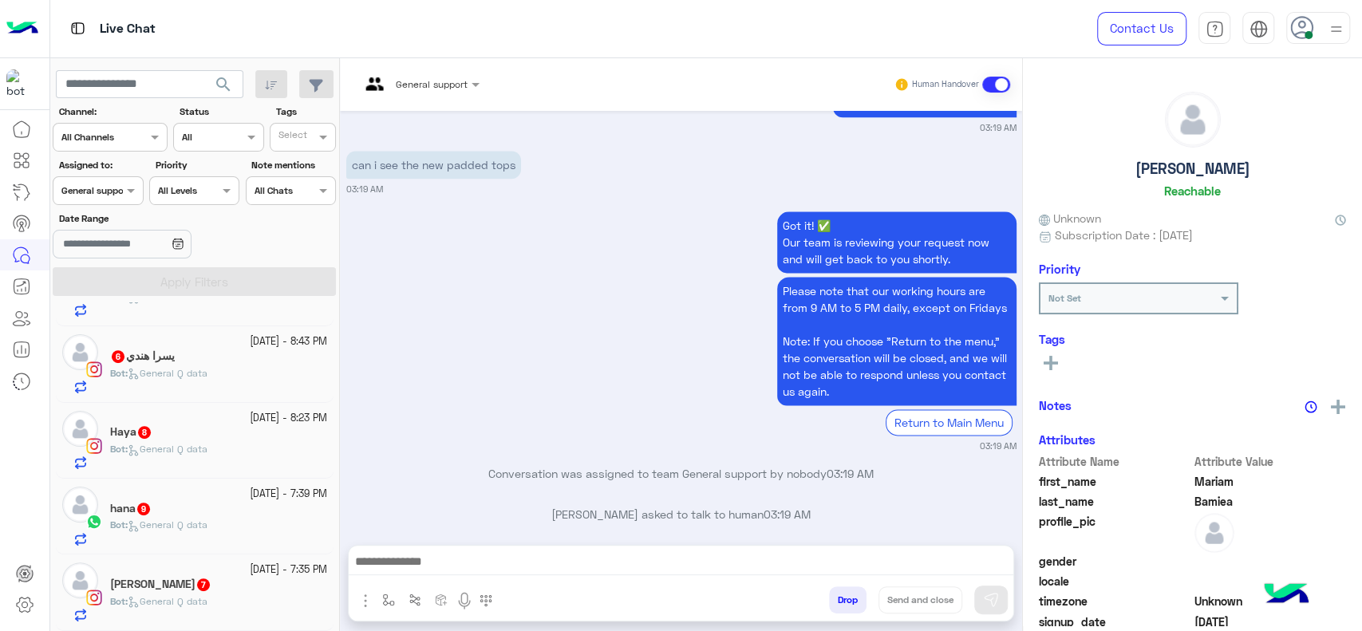
click at [204, 527] on span "General Q data" at bounding box center [168, 525] width 80 height 12
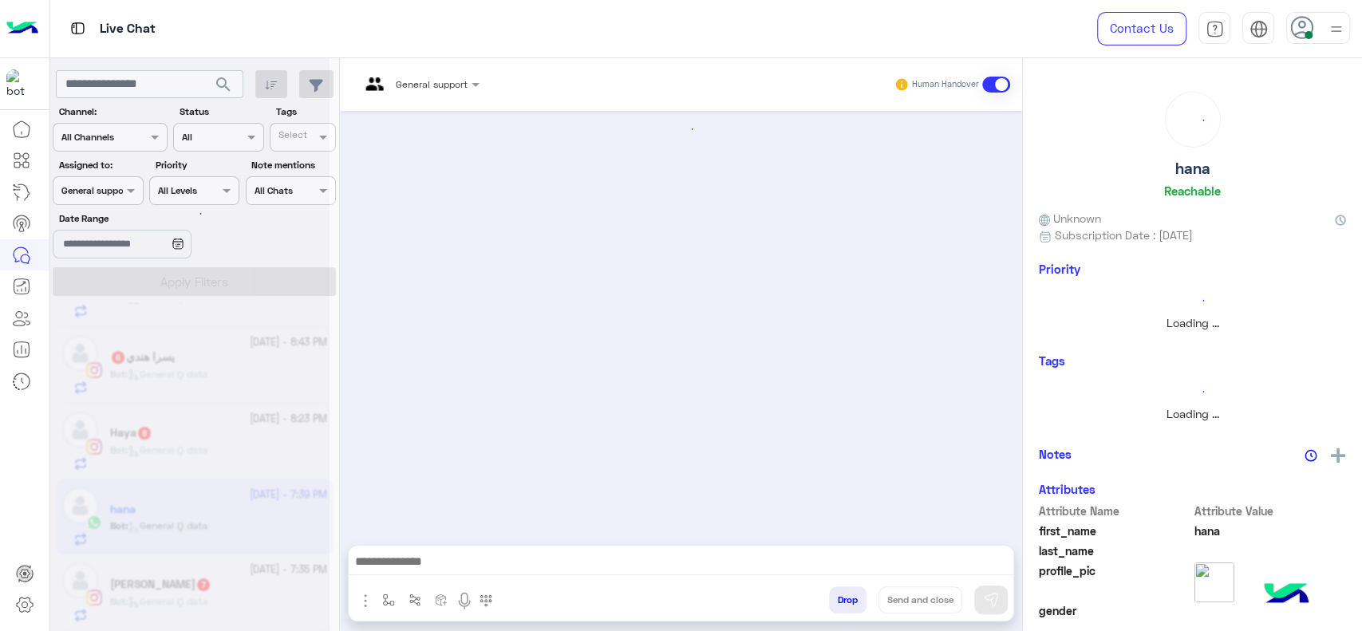
scroll to position [517, 0]
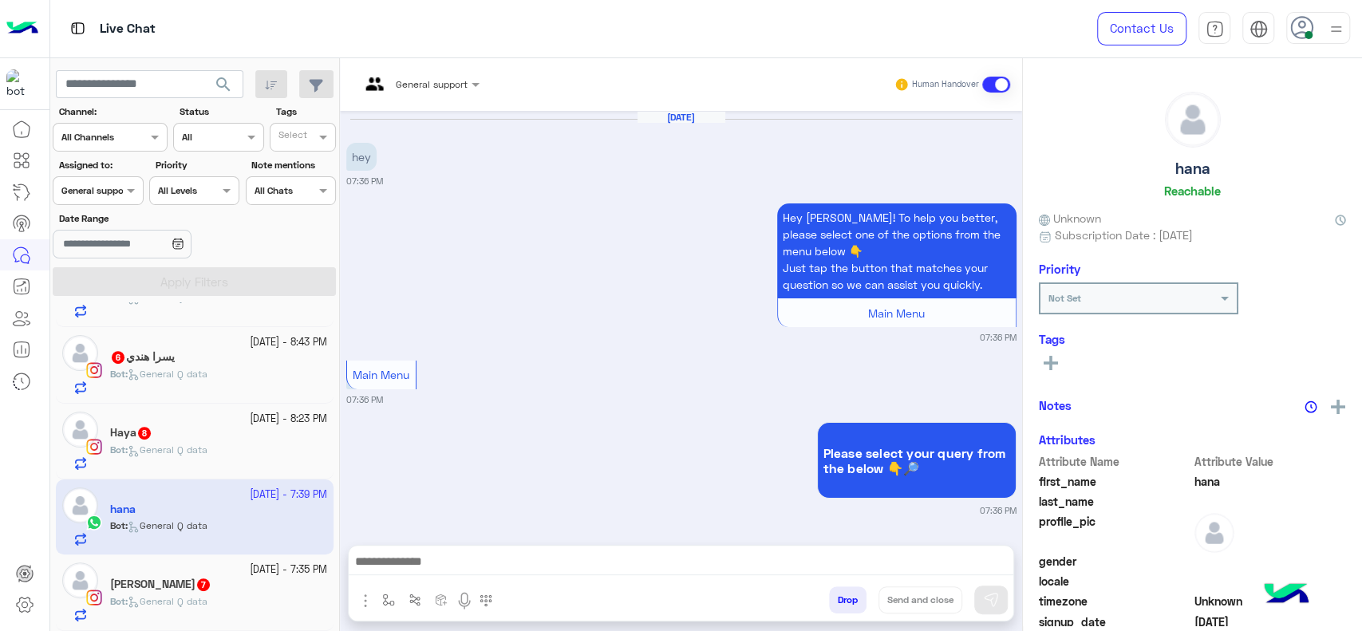
click at [210, 586] on span "7" at bounding box center [203, 584] width 13 height 13
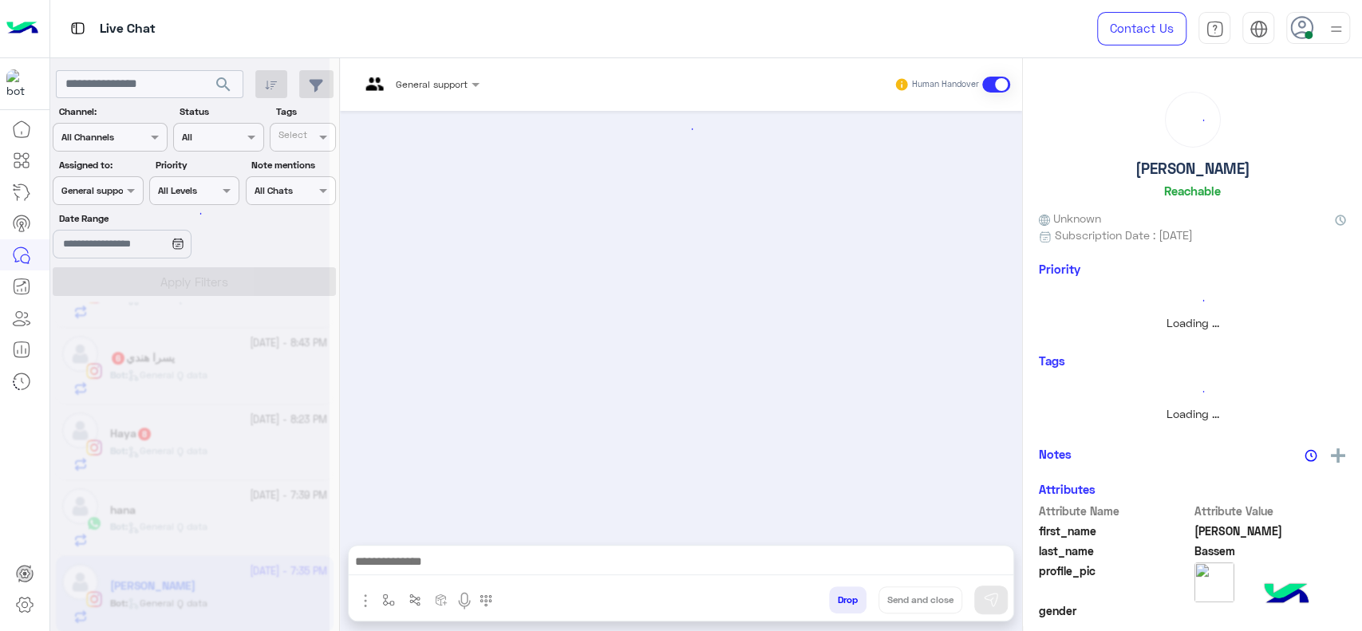
click at [214, 586] on div at bounding box center [189, 321] width 279 height 631
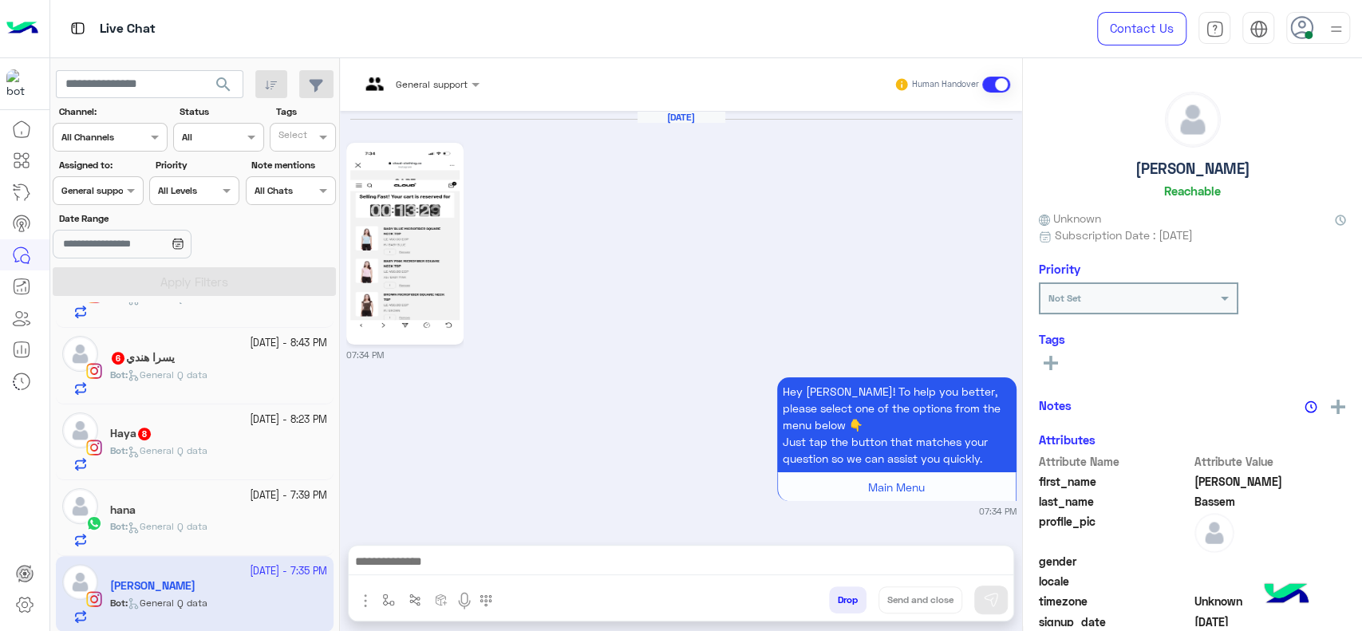
scroll to position [1508, 0]
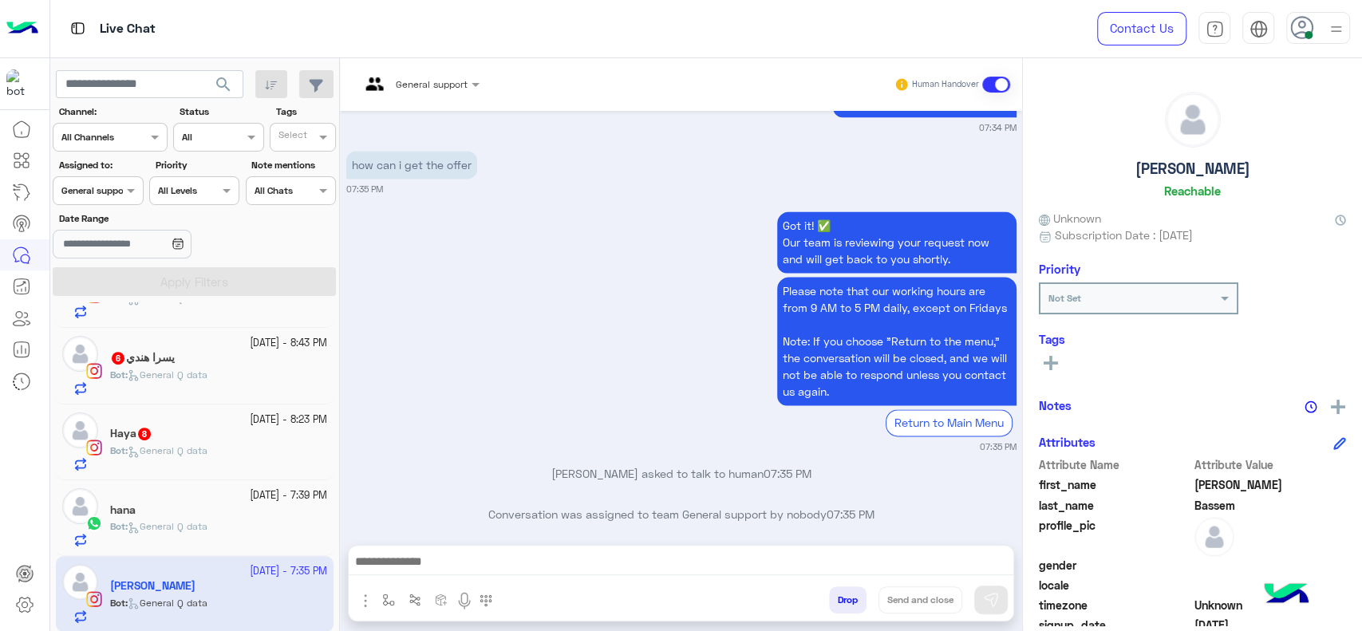
click at [398, 81] on input "text" at bounding box center [399, 82] width 79 height 14
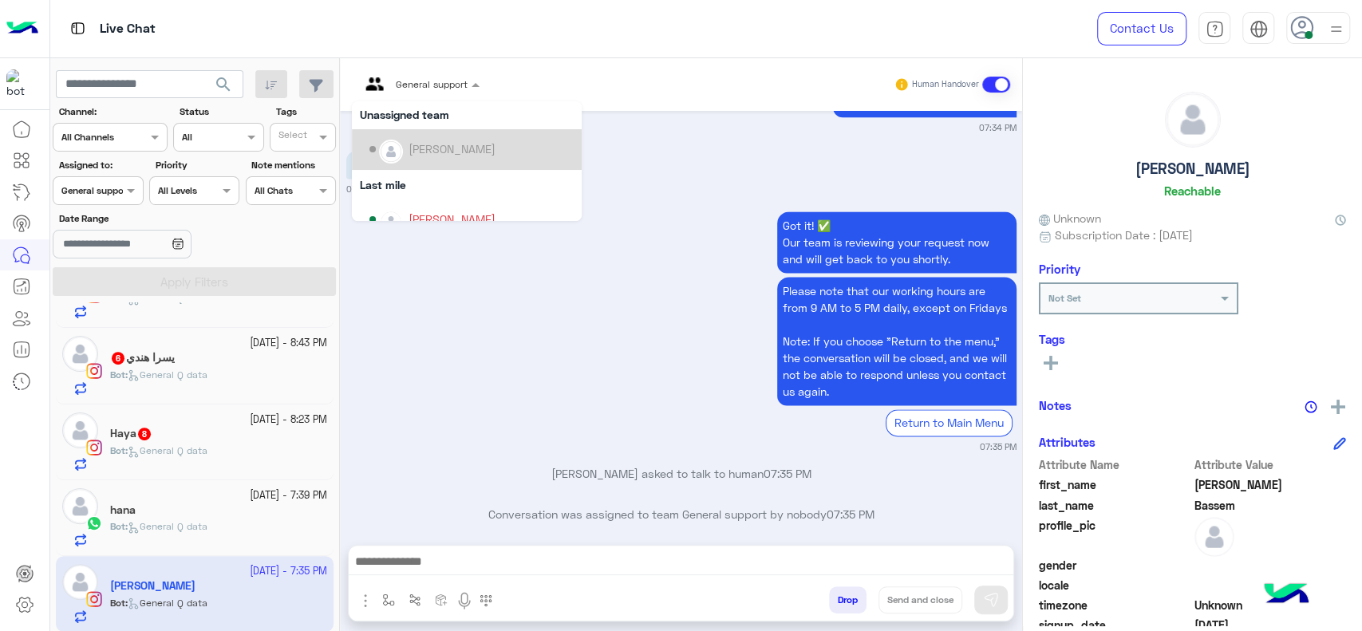
scroll to position [141, 0]
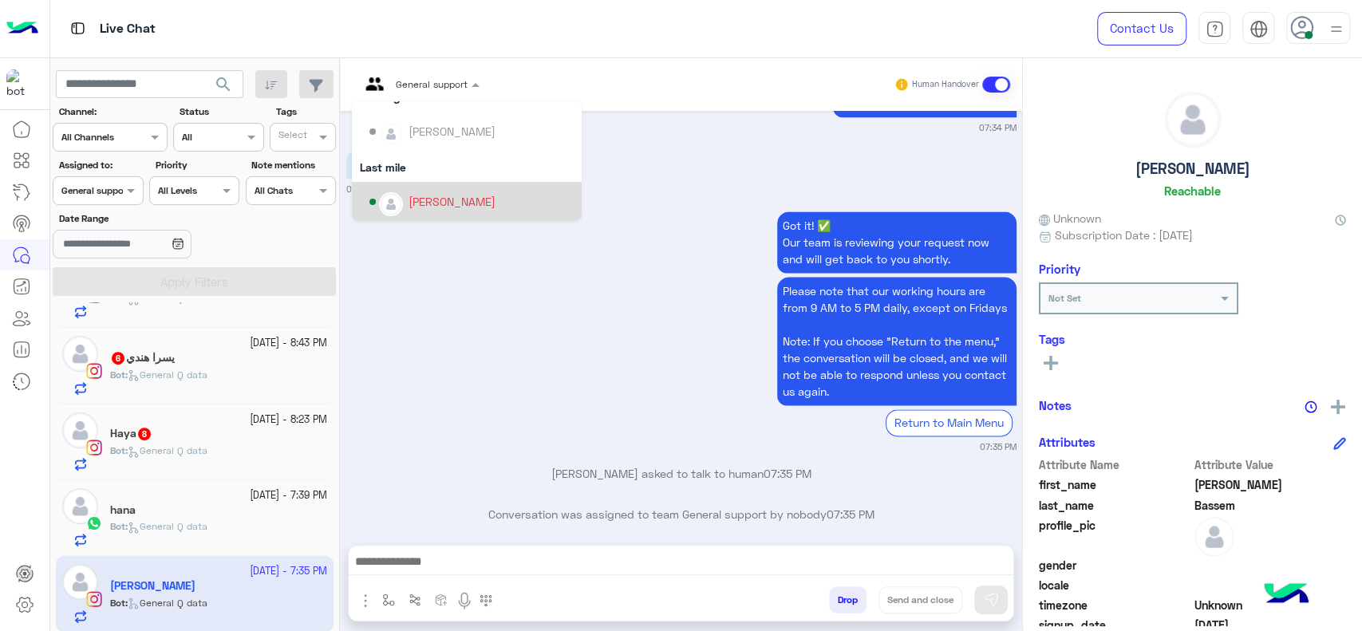
click at [389, 186] on div "[PERSON_NAME]" at bounding box center [467, 202] width 230 height 41
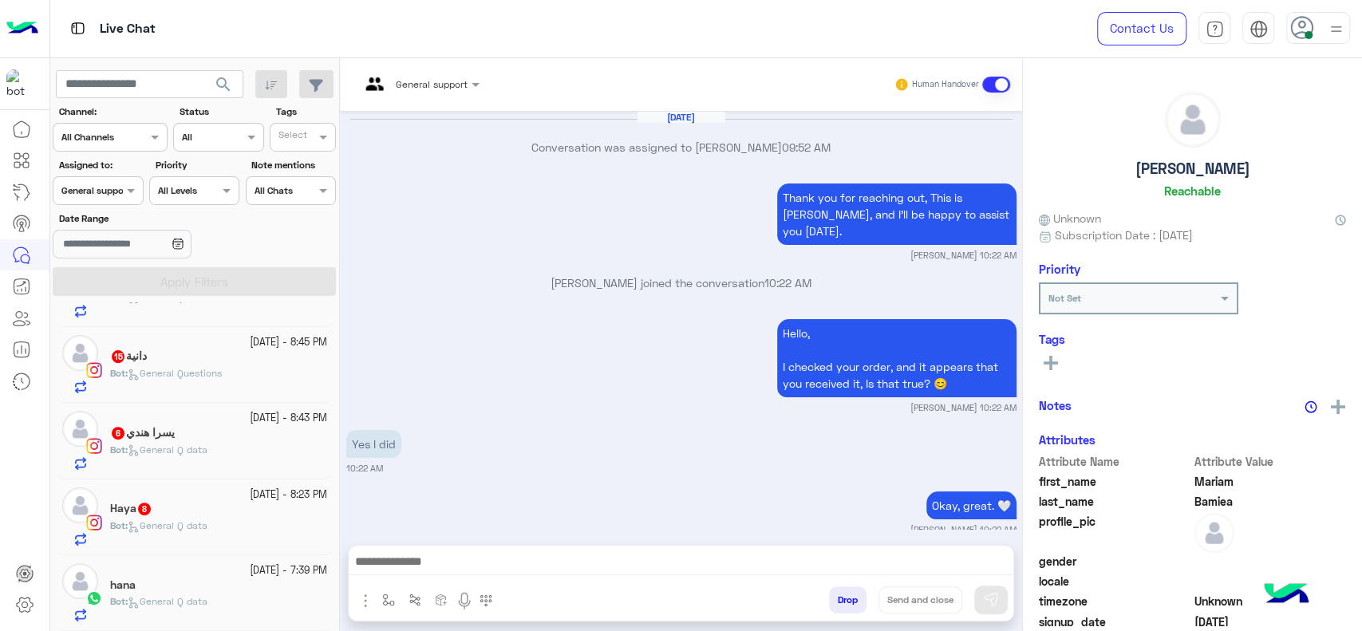
scroll to position [1410, 0]
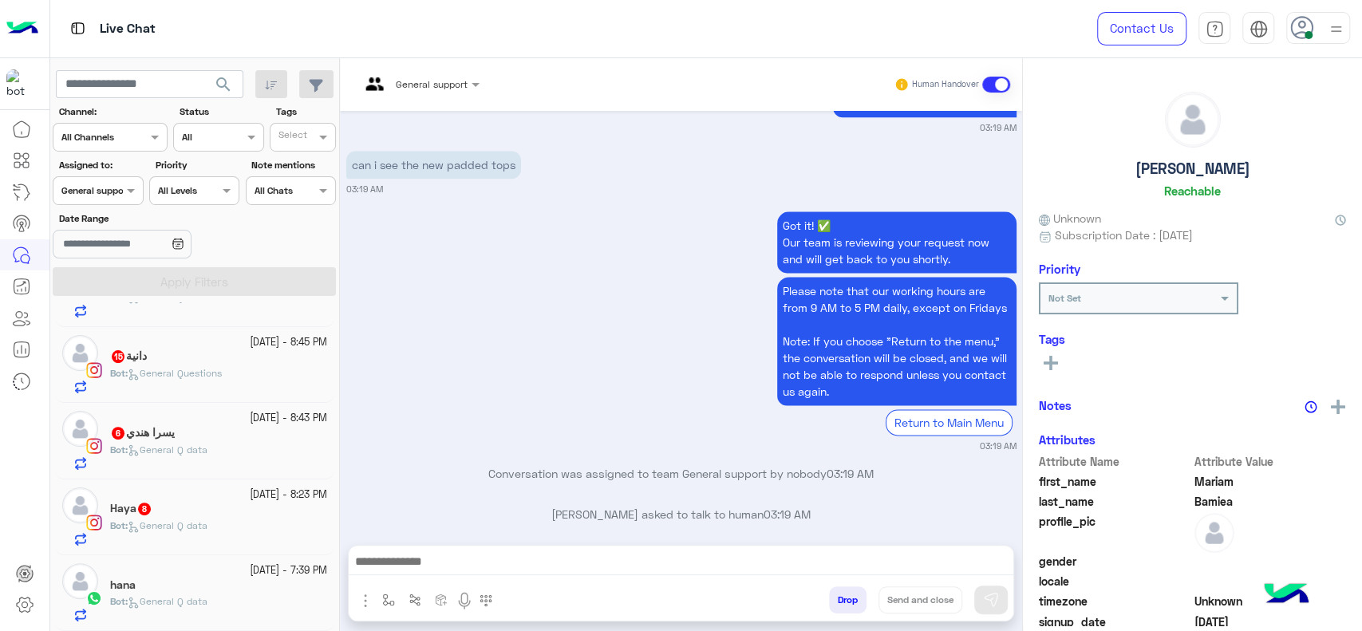
click at [231, 610] on div "Bot : General Q data" at bounding box center [218, 608] width 217 height 28
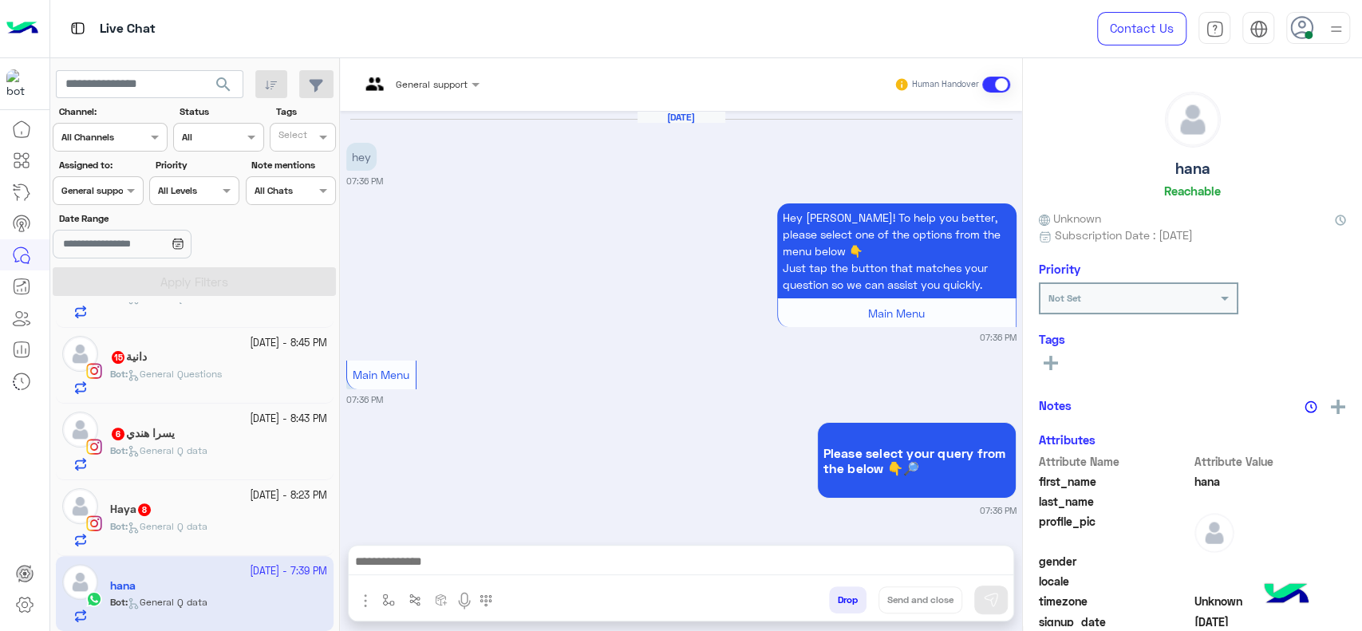
scroll to position [1602, 0]
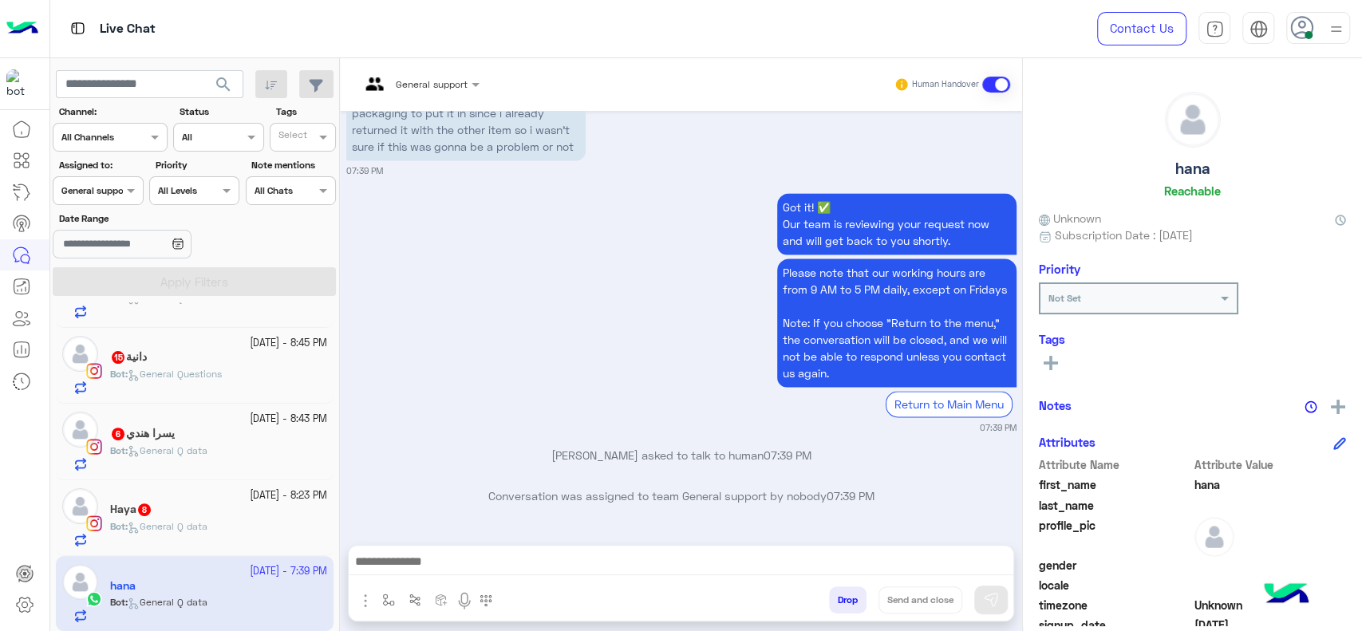
click at [421, 93] on div "General support" at bounding box center [414, 84] width 108 height 38
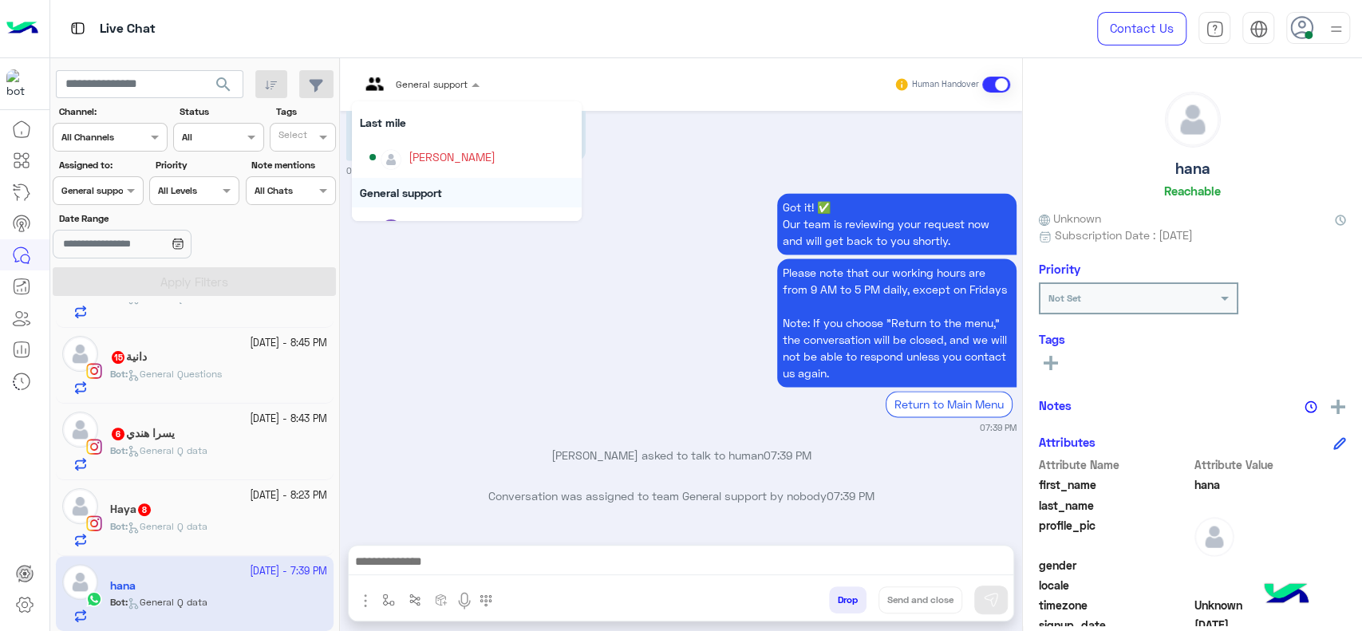
scroll to position [195, 0]
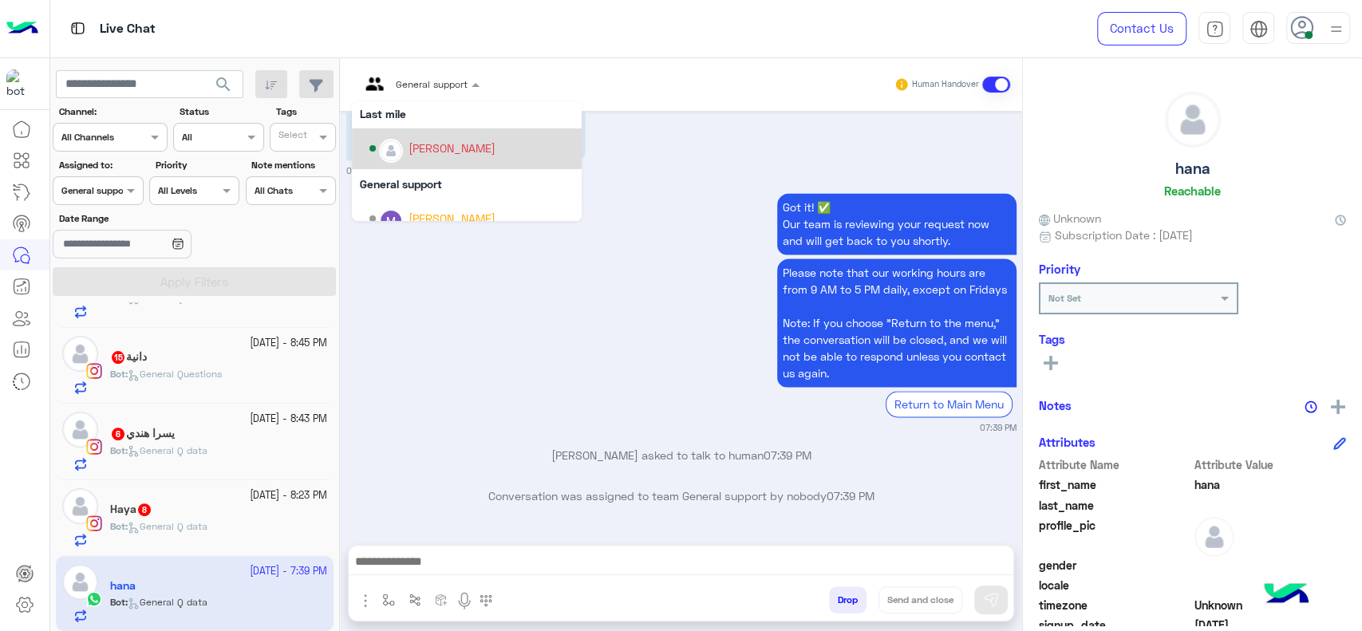
click at [431, 150] on div "[PERSON_NAME]" at bounding box center [451, 148] width 87 height 17
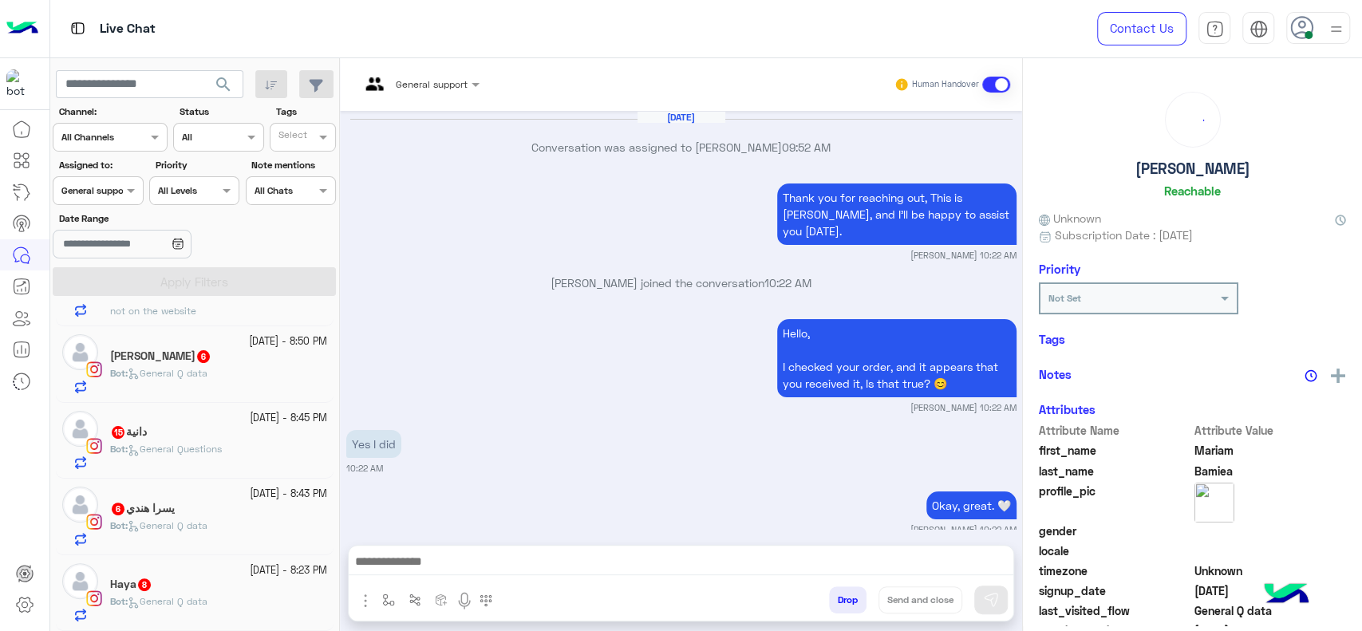
scroll to position [1410, 0]
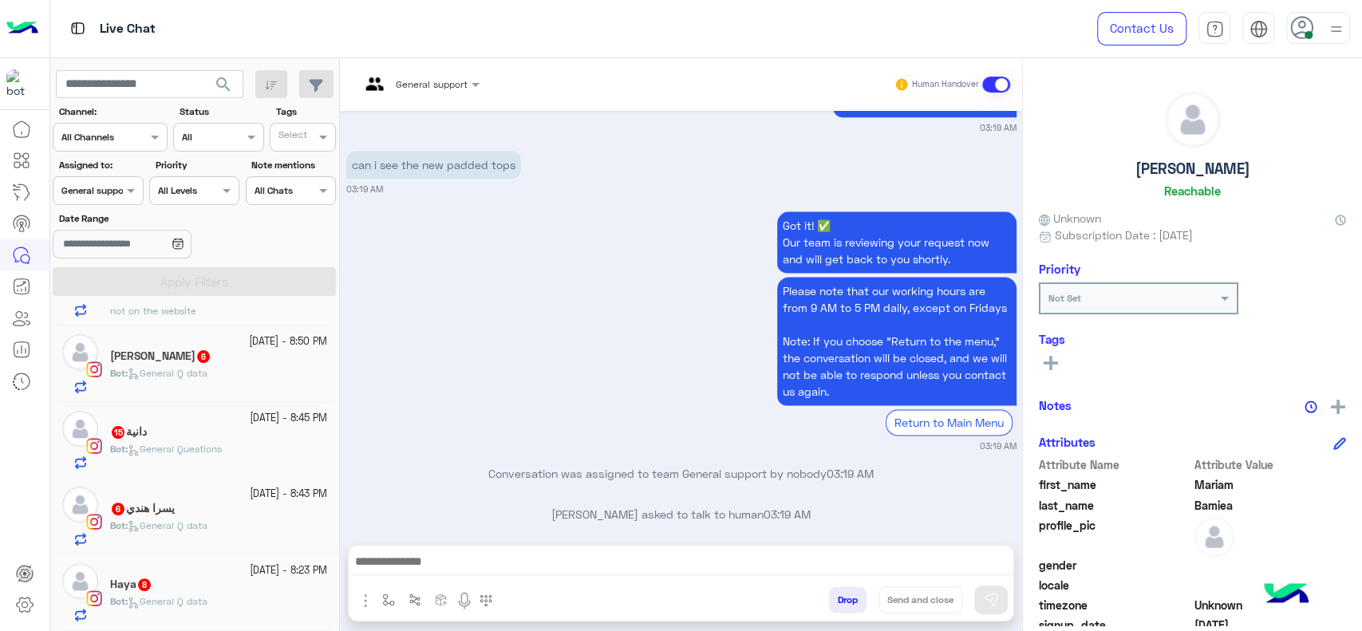
click at [207, 584] on div "Haya 8" at bounding box center [218, 586] width 217 height 17
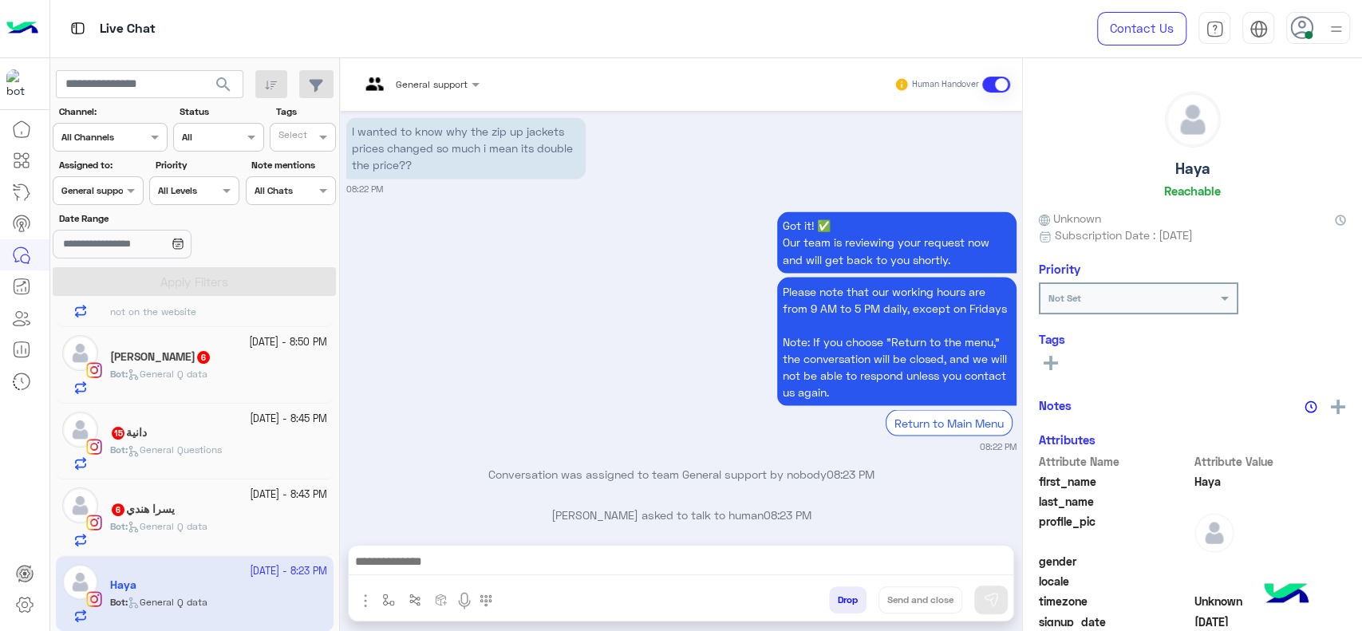
click at [415, 92] on div "General support" at bounding box center [414, 84] width 108 height 38
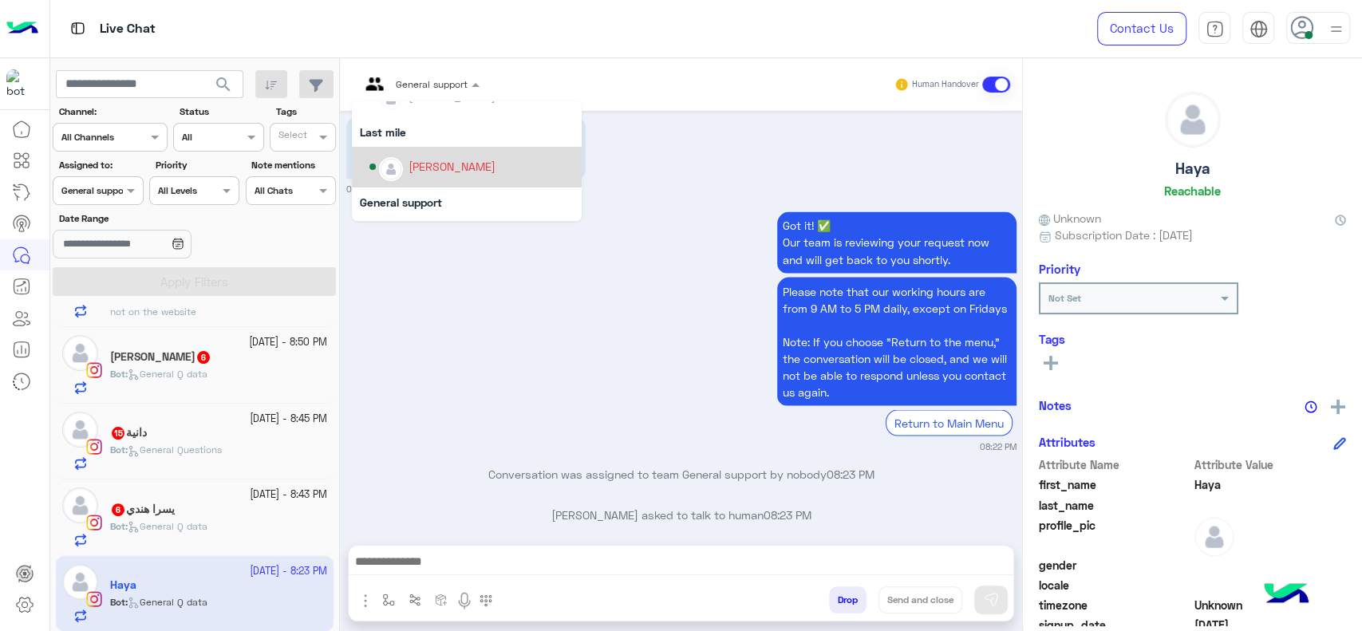
click at [448, 168] on div "[PERSON_NAME]" at bounding box center [451, 166] width 87 height 17
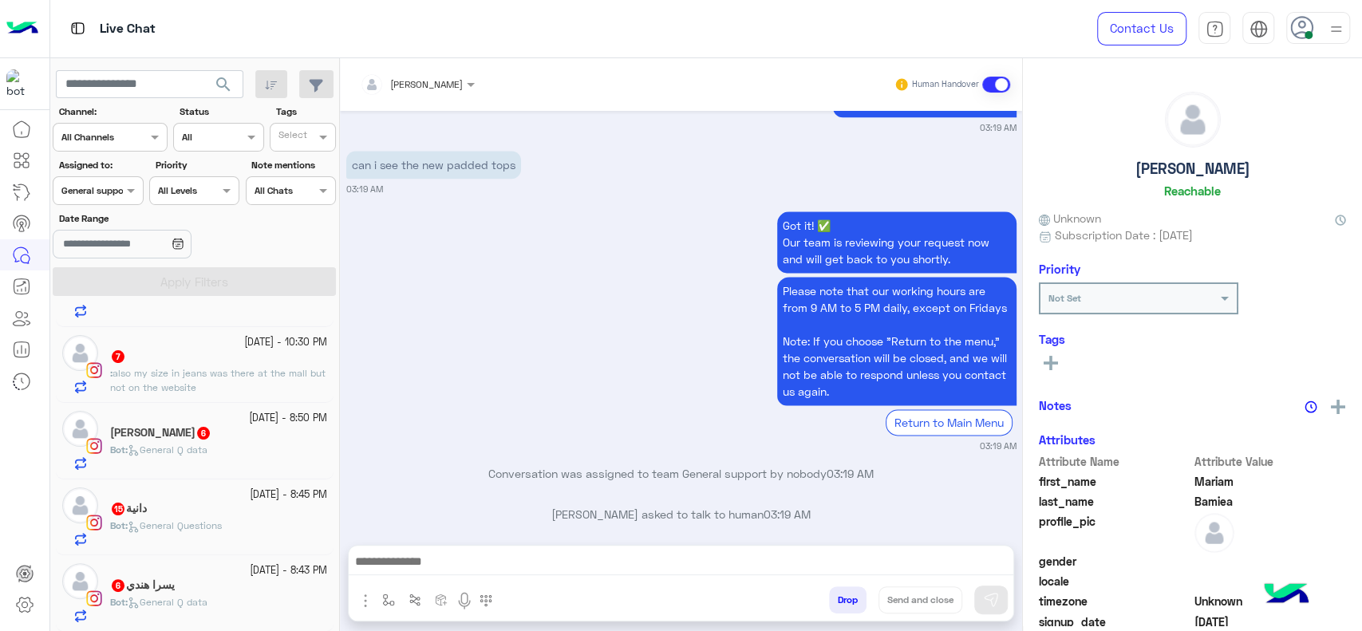
click at [219, 589] on div "يسرا هندي 6" at bounding box center [218, 586] width 217 height 17
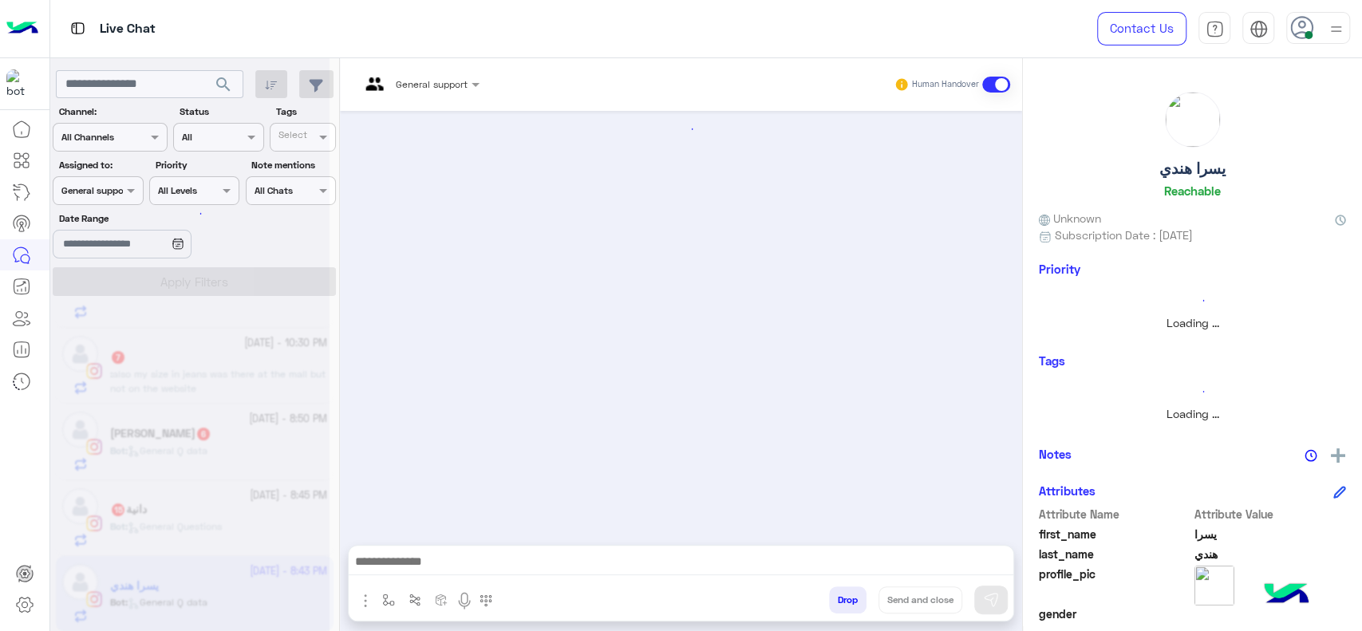
click at [432, 68] on div "General support Human Handover" at bounding box center [681, 84] width 682 height 53
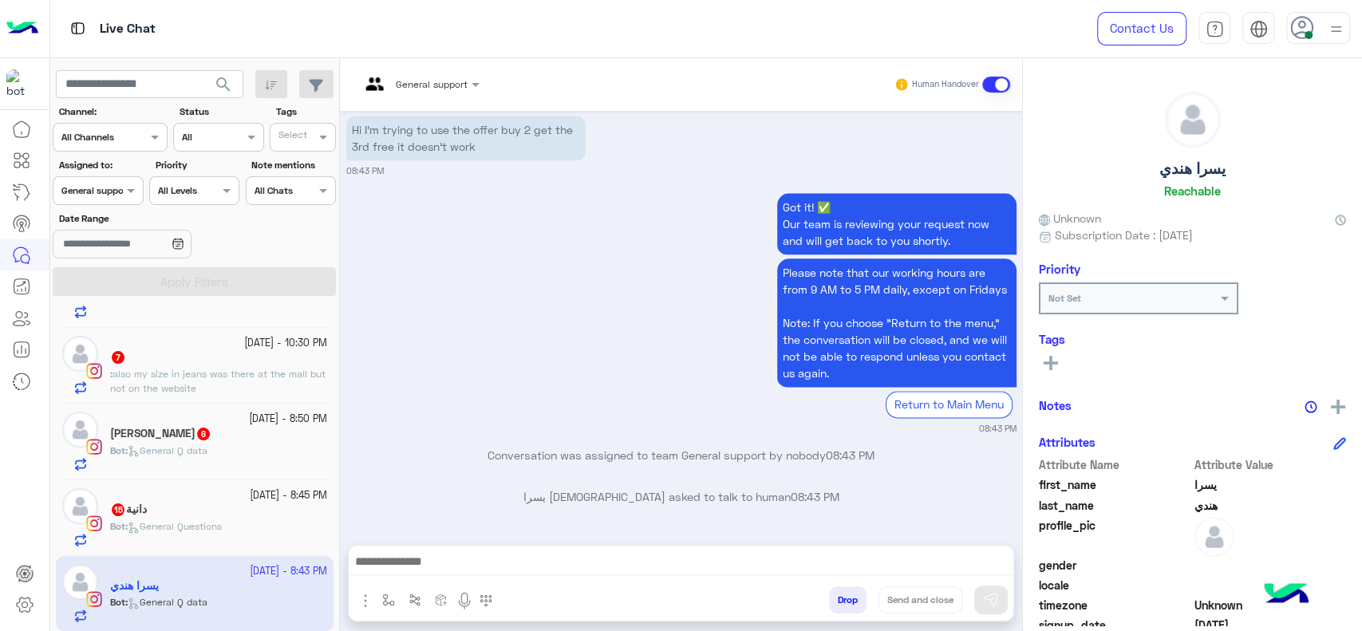
click at [422, 68] on div "General support Human Handover" at bounding box center [681, 84] width 682 height 53
click at [414, 89] on span "General support" at bounding box center [432, 84] width 72 height 12
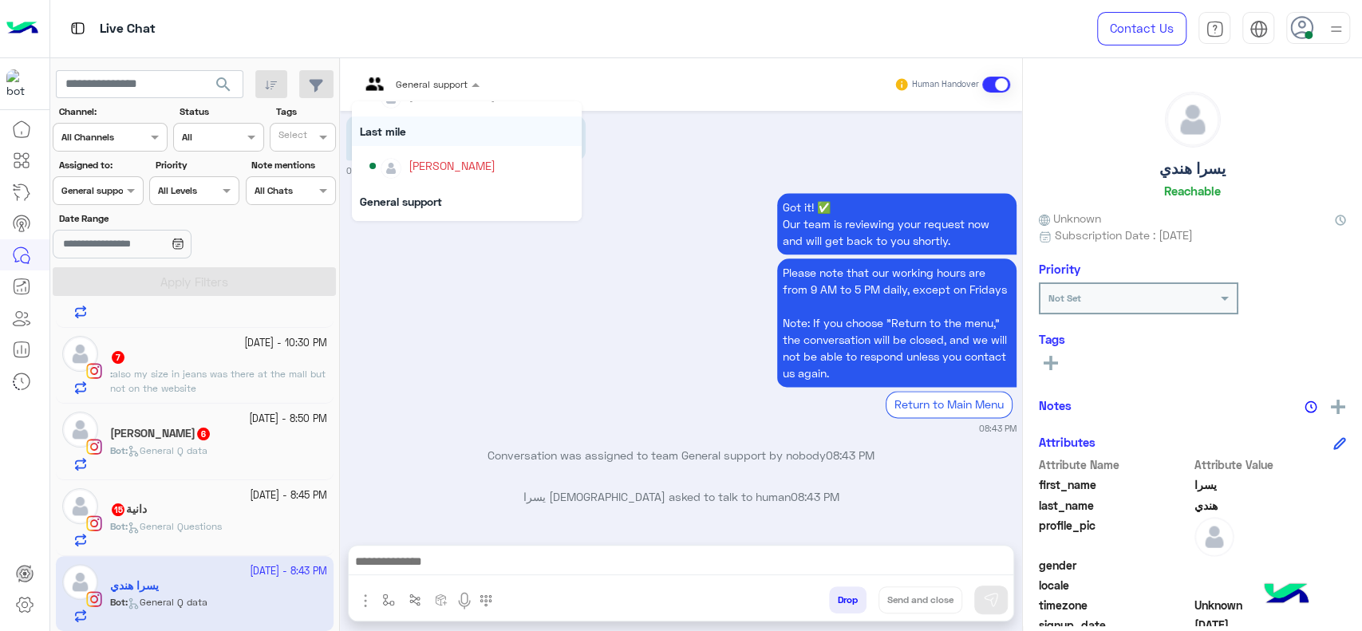
click at [370, 136] on div "Last mile" at bounding box center [467, 131] width 230 height 30
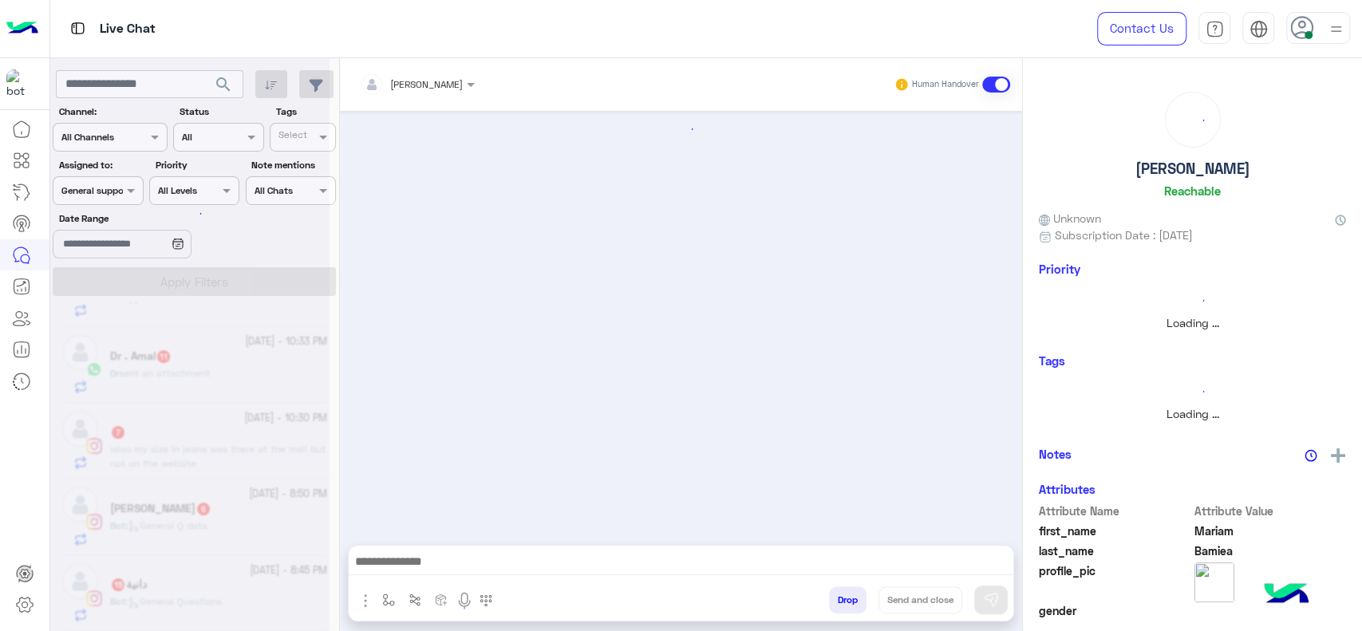
click at [408, 97] on div "[PERSON_NAME]" at bounding box center [411, 85] width 103 height 32
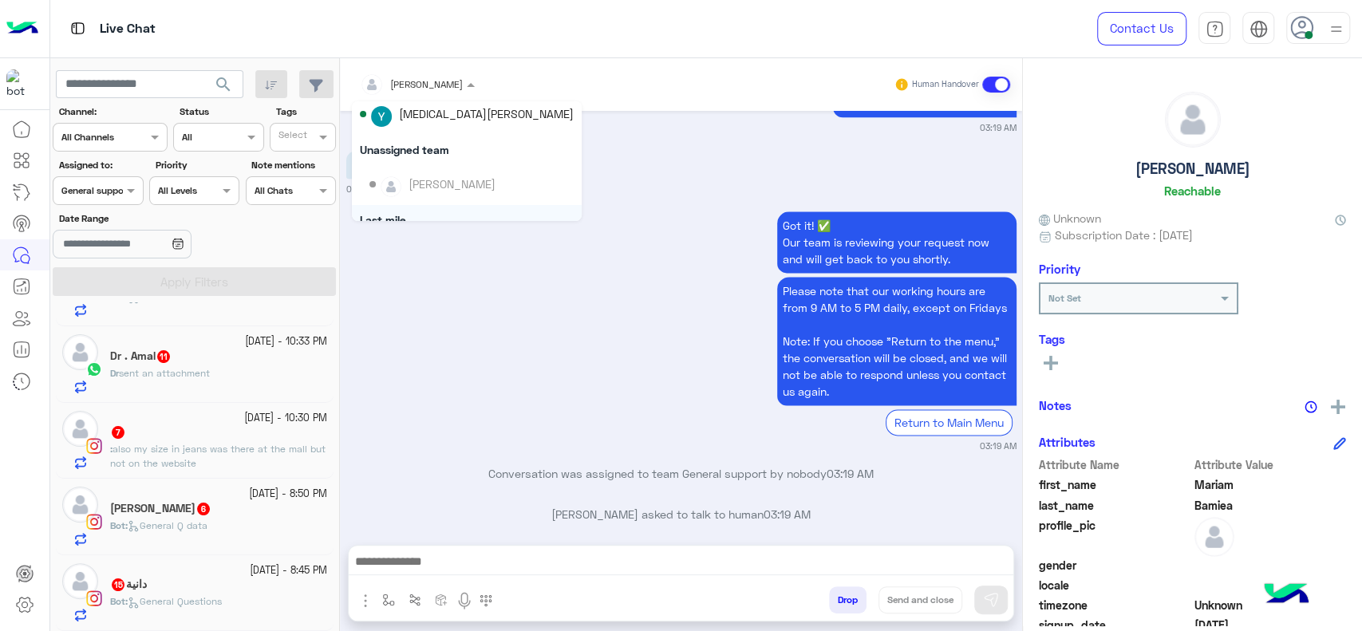
drag, startPoint x: 437, startPoint y: 426, endPoint x: 362, endPoint y: 482, distance: 93.5
click at [437, 440] on small "03:19 AM" at bounding box center [681, 446] width 670 height 13
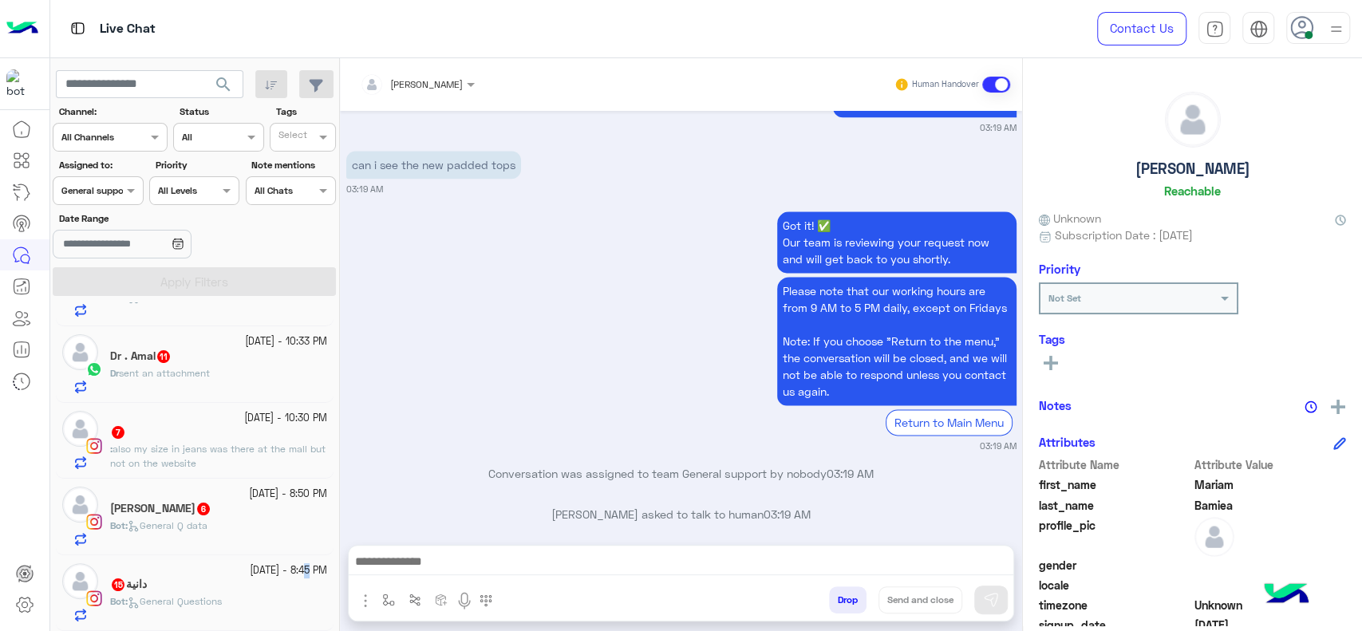
click at [274, 576] on small "29 September - 8:45 PM" at bounding box center [288, 570] width 77 height 15
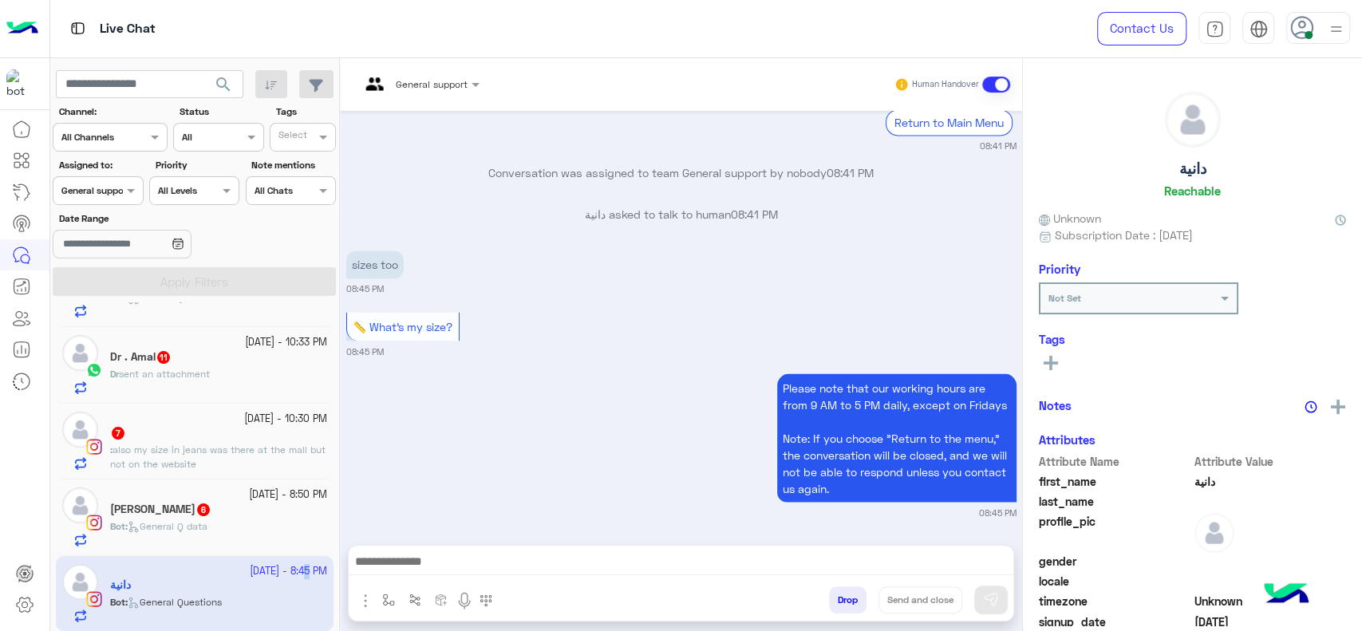
click at [406, 97] on div "General support" at bounding box center [414, 84] width 108 height 38
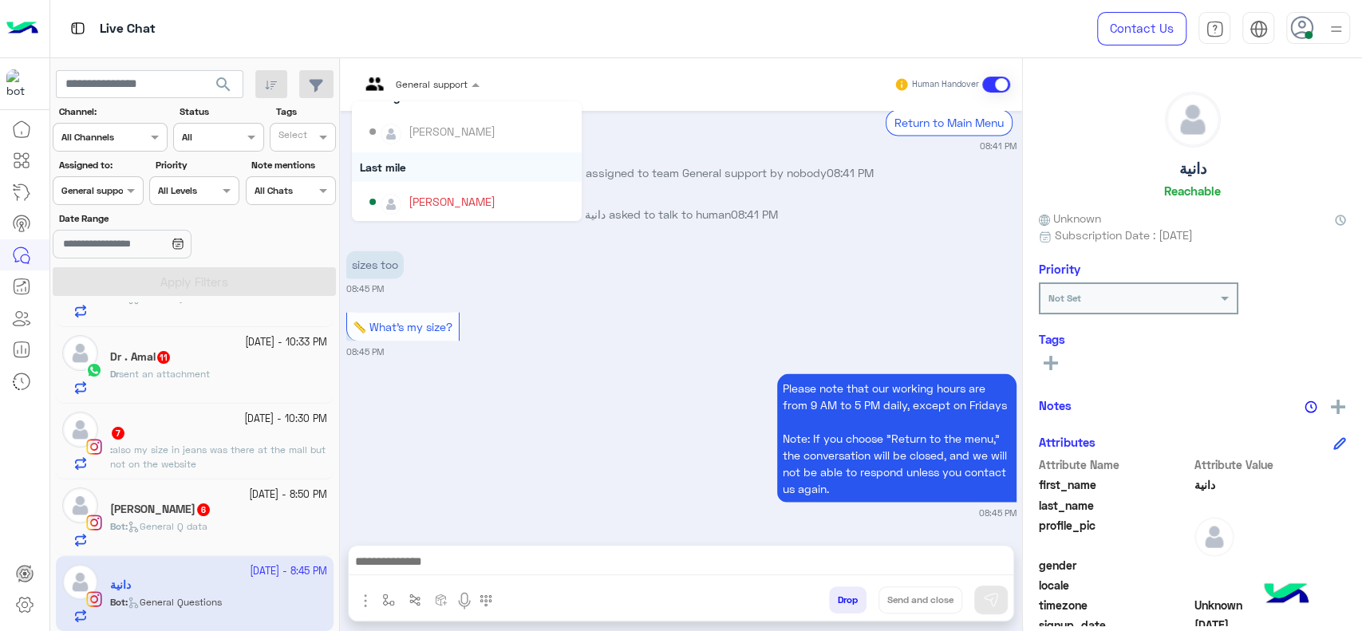
click at [399, 156] on div "Last mile" at bounding box center [467, 167] width 230 height 30
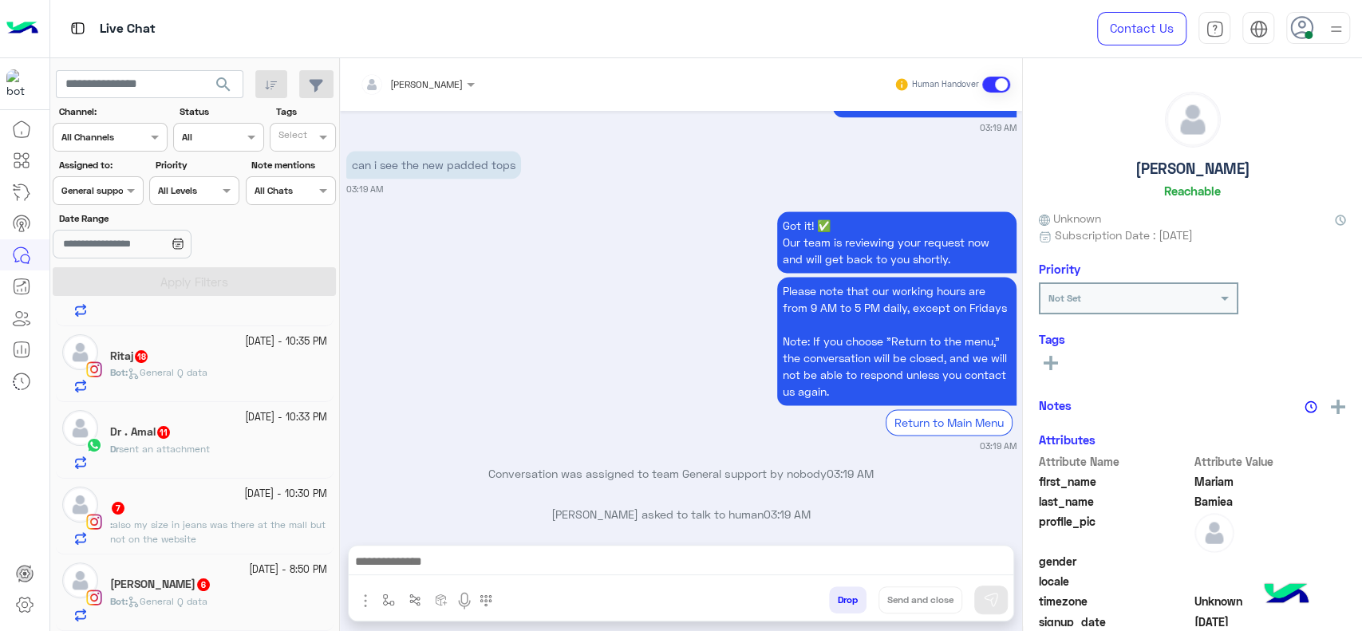
click at [223, 590] on div "مريم 6" at bounding box center [218, 586] width 217 height 17
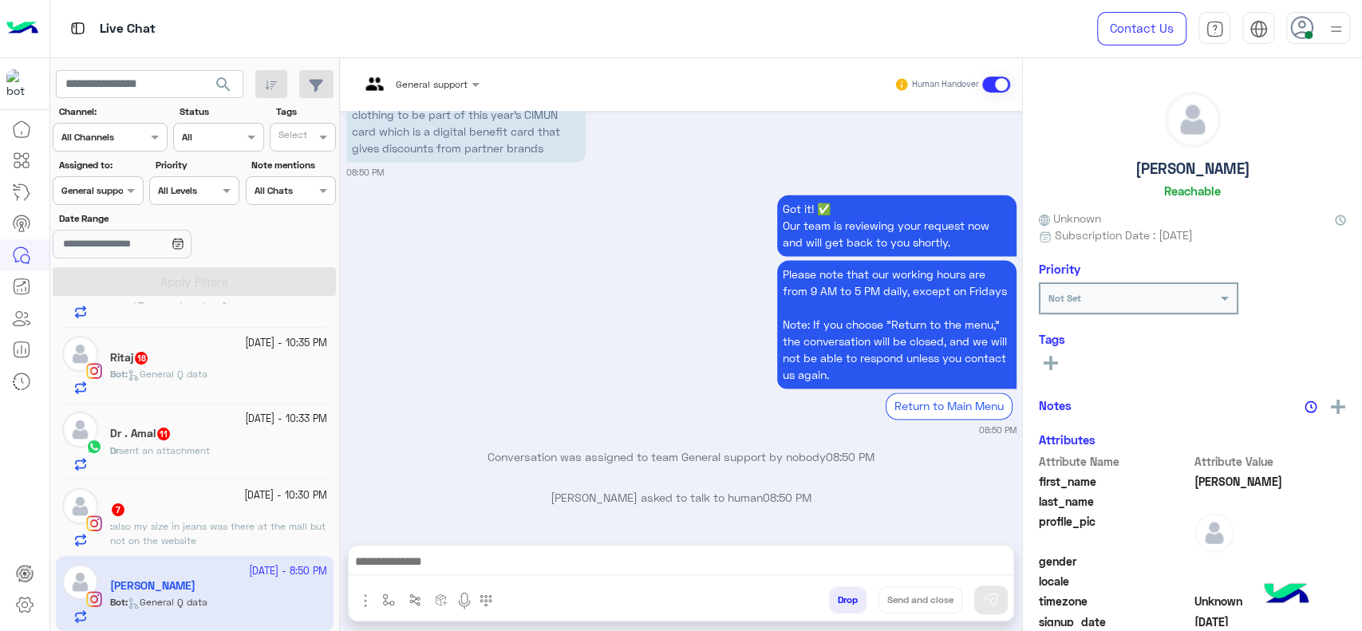
click at [421, 86] on input "text" at bounding box center [399, 82] width 79 height 14
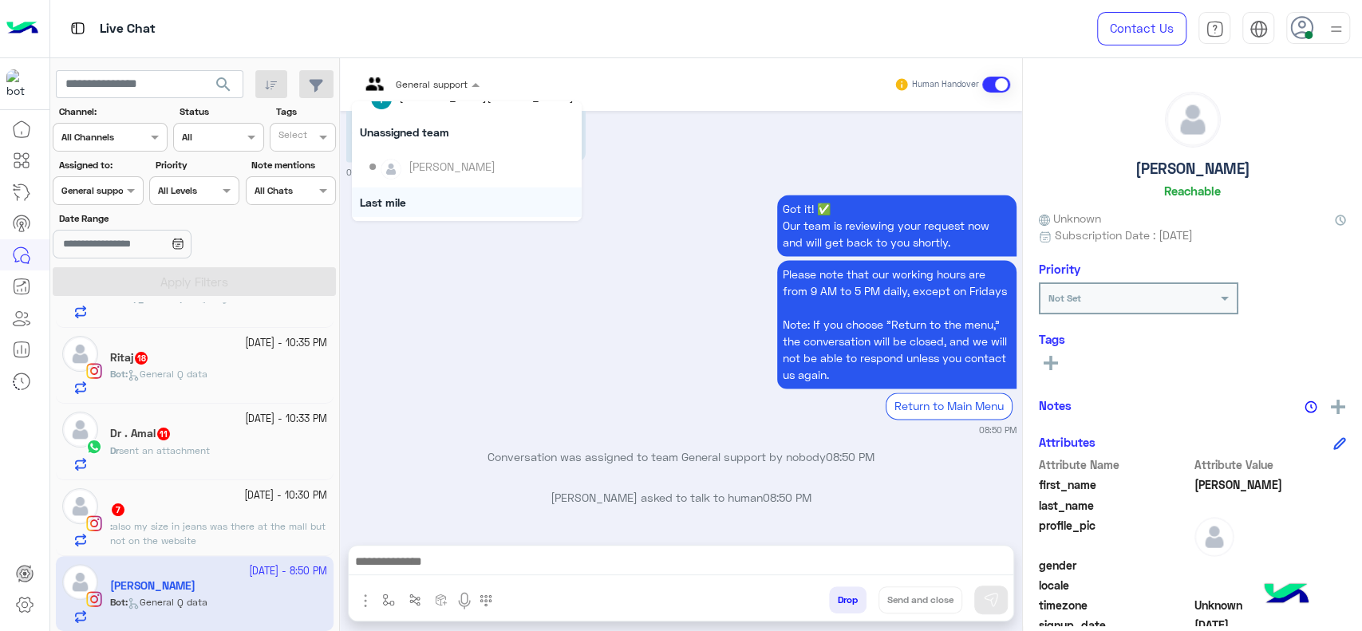
click at [376, 198] on div "Last mile" at bounding box center [467, 202] width 230 height 30
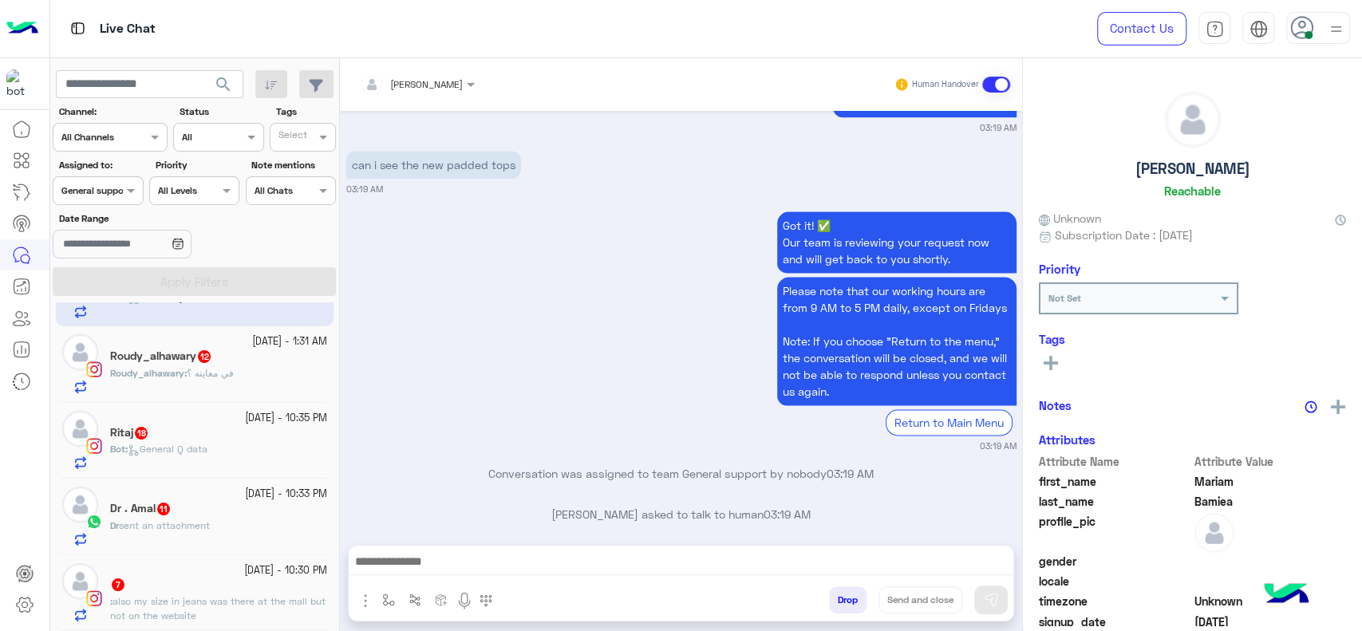
click at [251, 594] on div "7" at bounding box center [218, 586] width 217 height 17
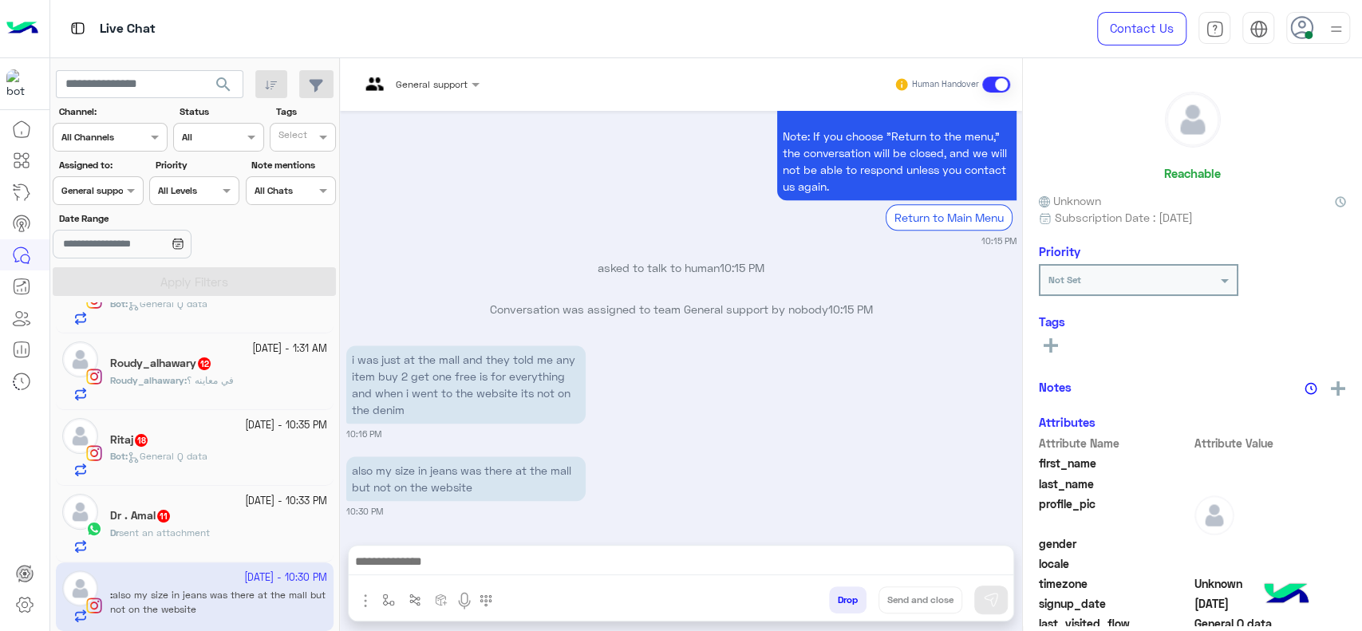
click at [403, 81] on input "text" at bounding box center [399, 82] width 79 height 14
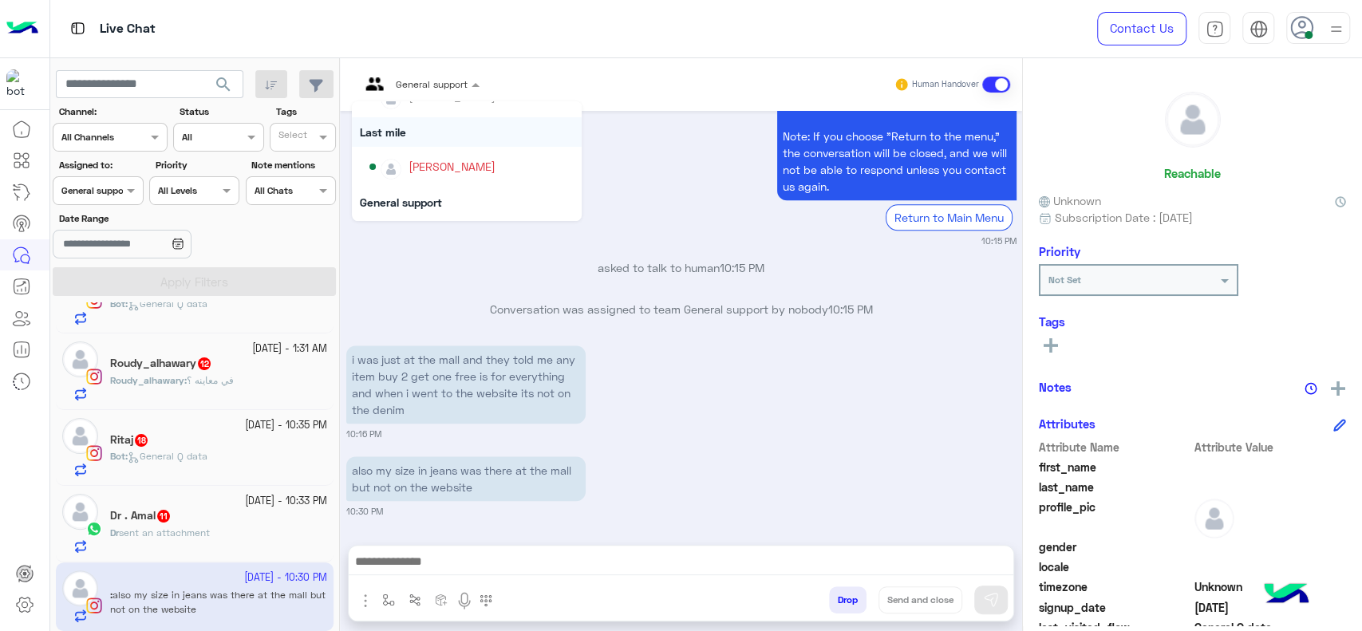
click at [415, 131] on div "Last mile" at bounding box center [467, 132] width 230 height 30
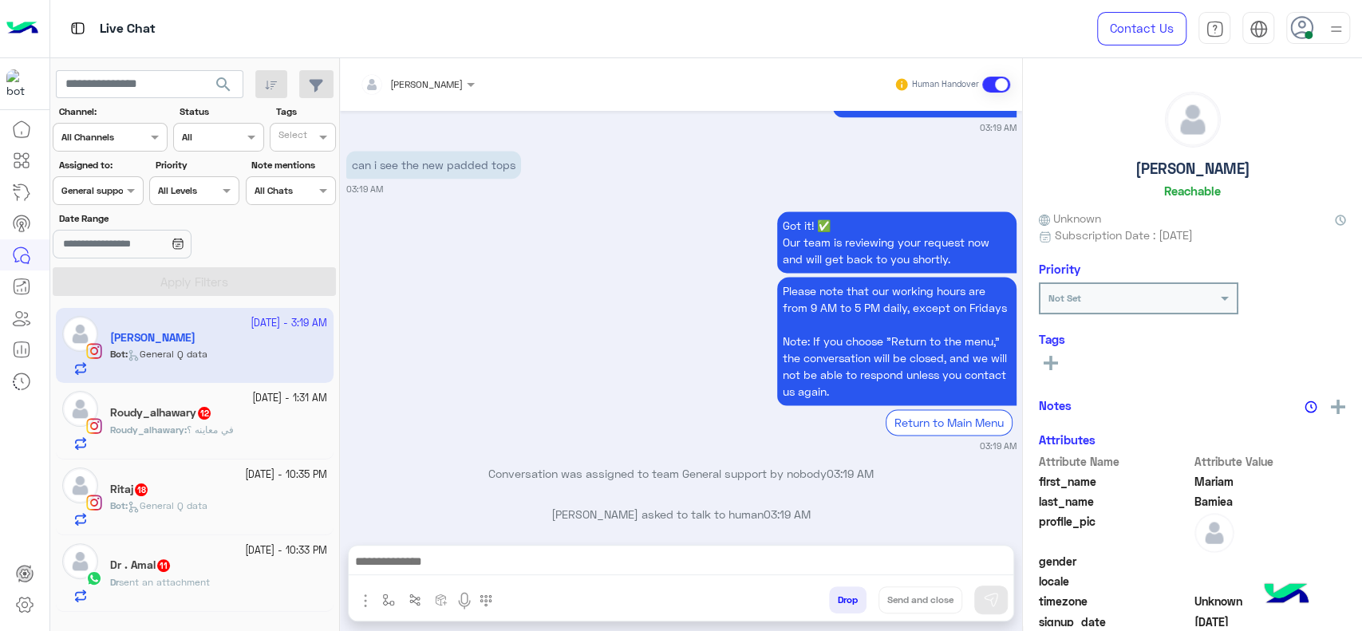
click at [253, 558] on small "29 September - 10:33 PM" at bounding box center [286, 550] width 82 height 15
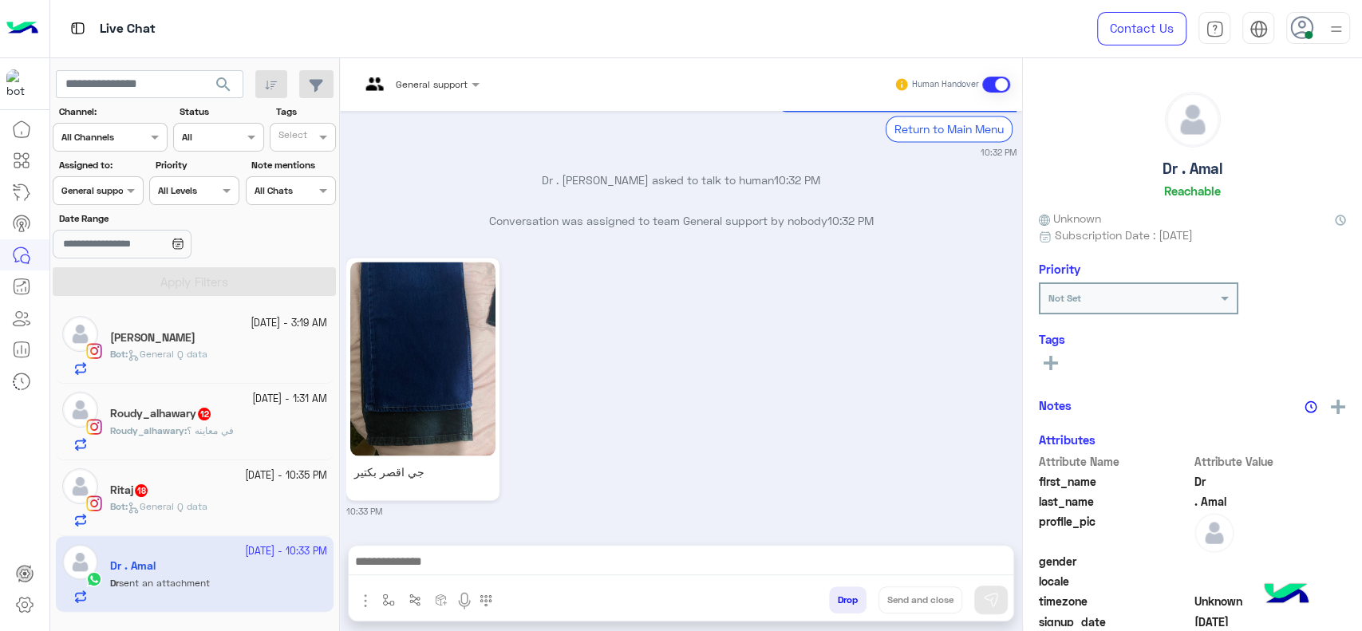
click at [398, 82] on input "text" at bounding box center [399, 82] width 79 height 14
click at [607, 361] on div "جي اقصر بكتير 10:33 PM" at bounding box center [681, 385] width 670 height 263
click at [421, 89] on span "General support" at bounding box center [432, 84] width 72 height 12
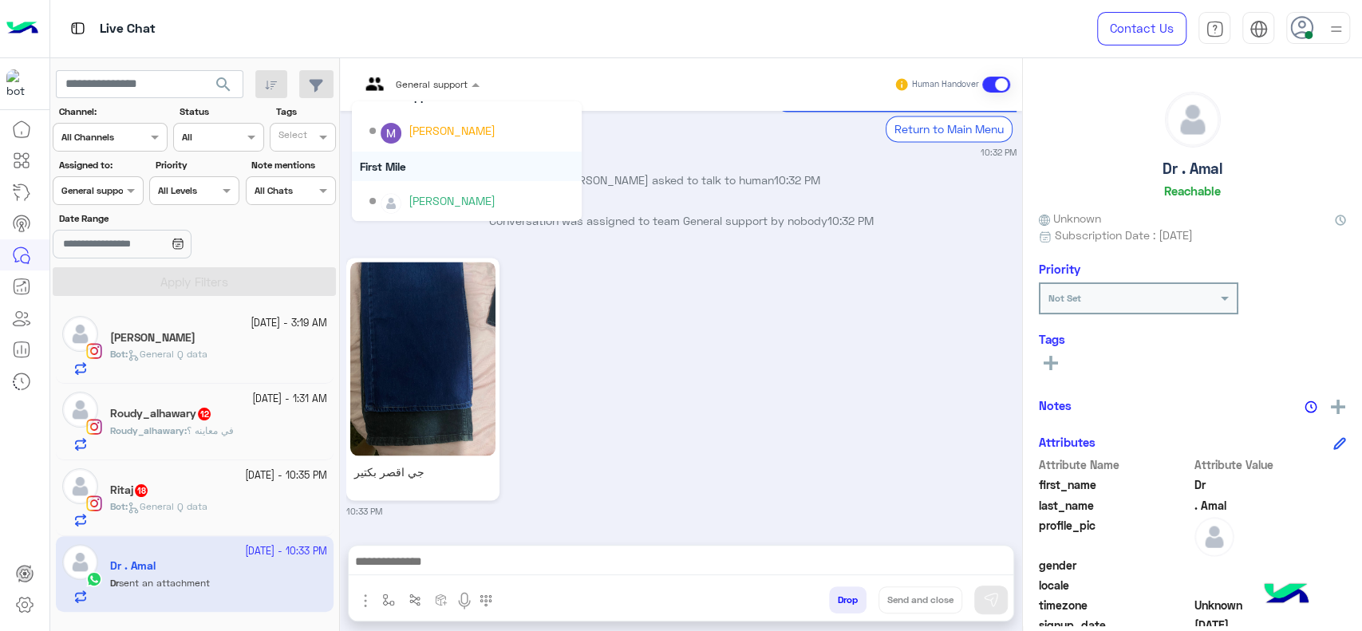
click at [415, 165] on div "First Mile" at bounding box center [467, 167] width 230 height 30
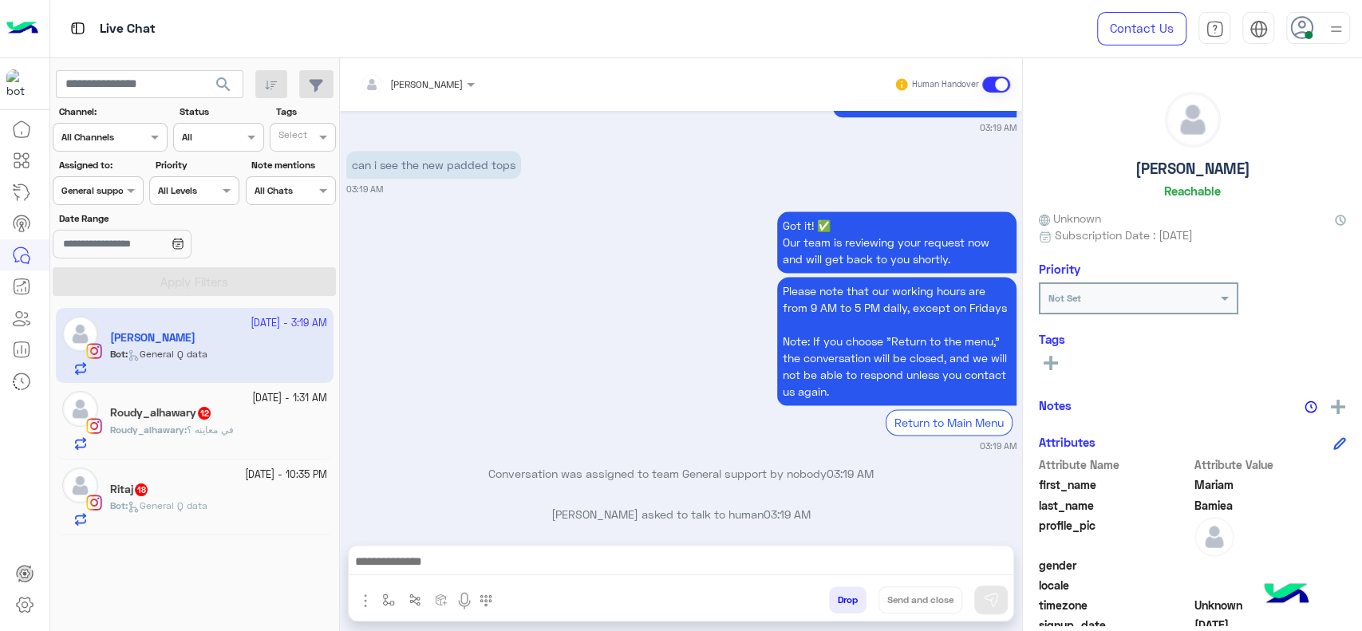
click at [218, 523] on div "Bot : General Q data" at bounding box center [218, 513] width 217 height 28
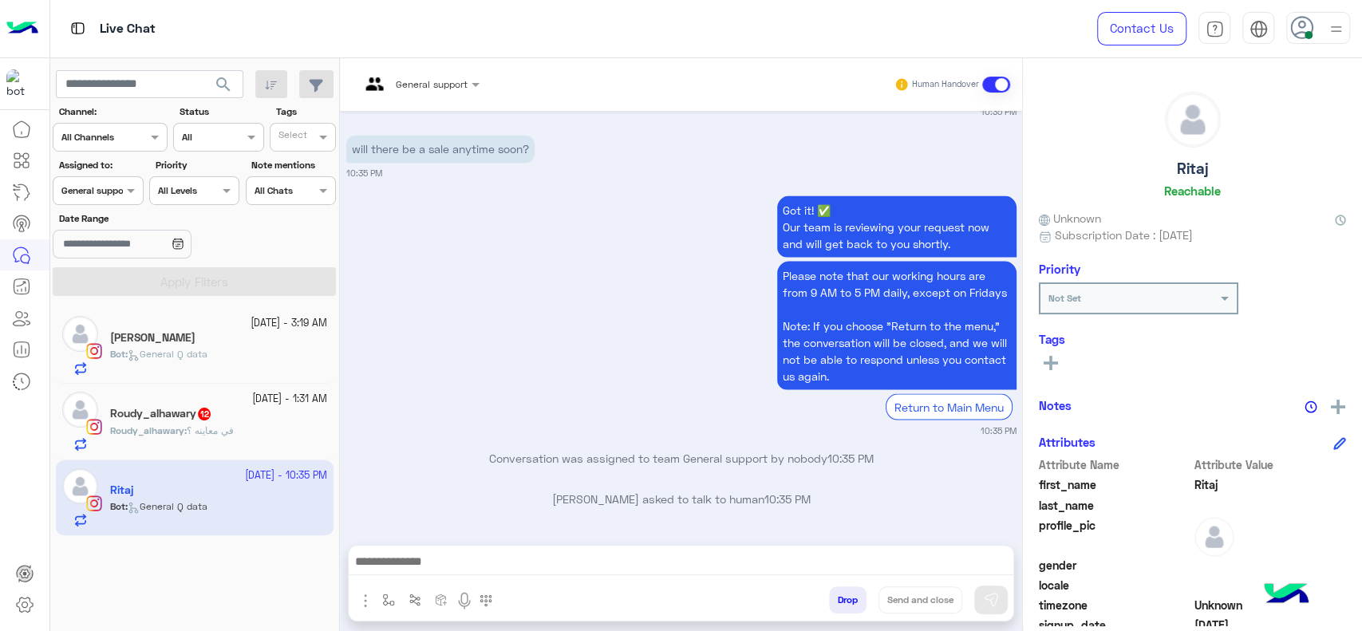
click at [402, 86] on input "text" at bounding box center [399, 82] width 79 height 14
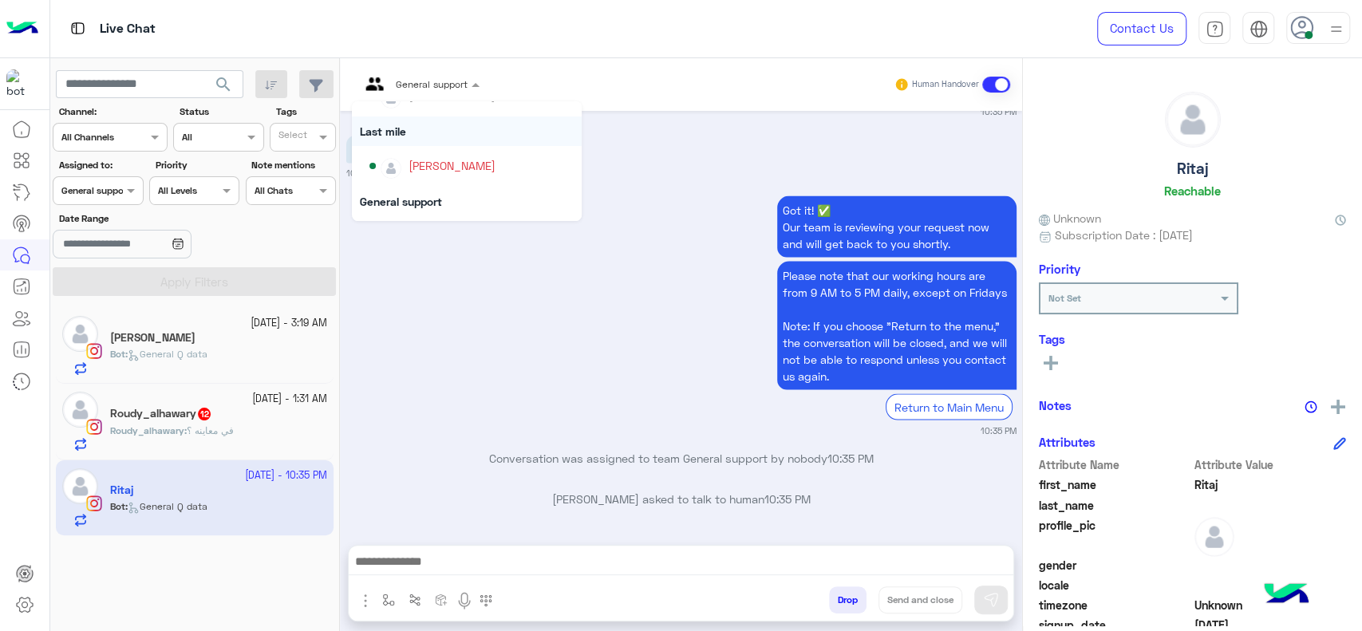
click at [382, 137] on div "Last mile" at bounding box center [467, 131] width 230 height 30
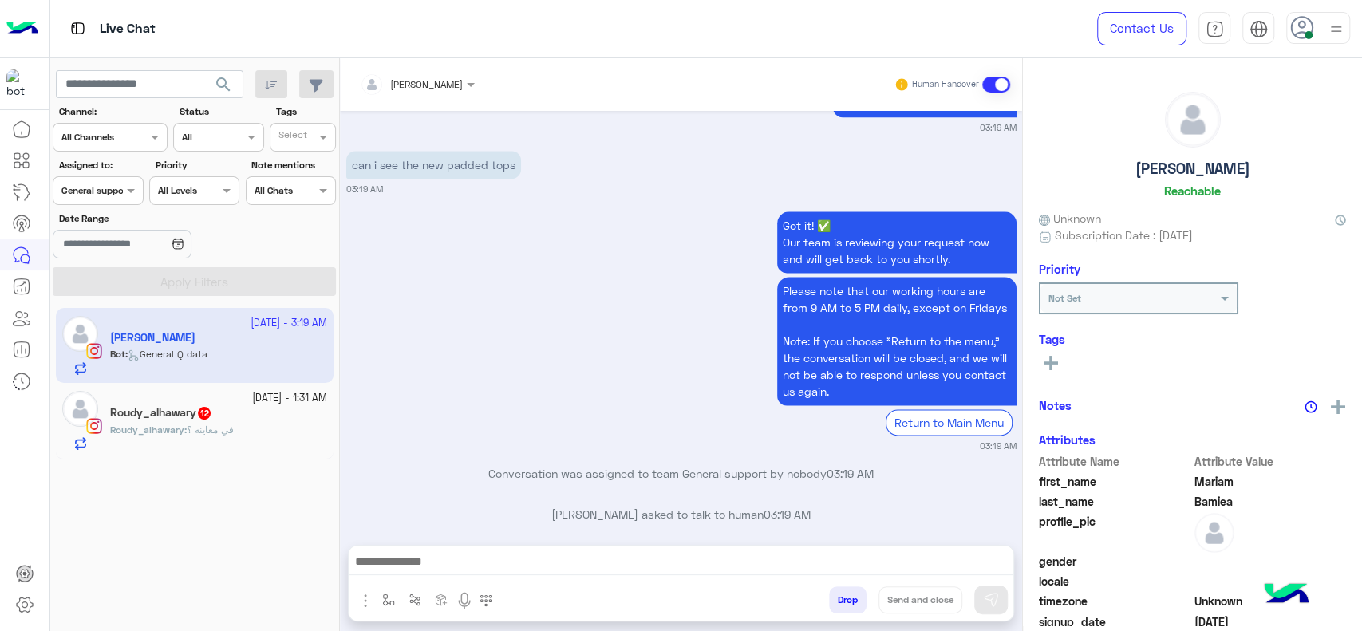
click at [404, 85] on input "text" at bounding box center [397, 82] width 74 height 14
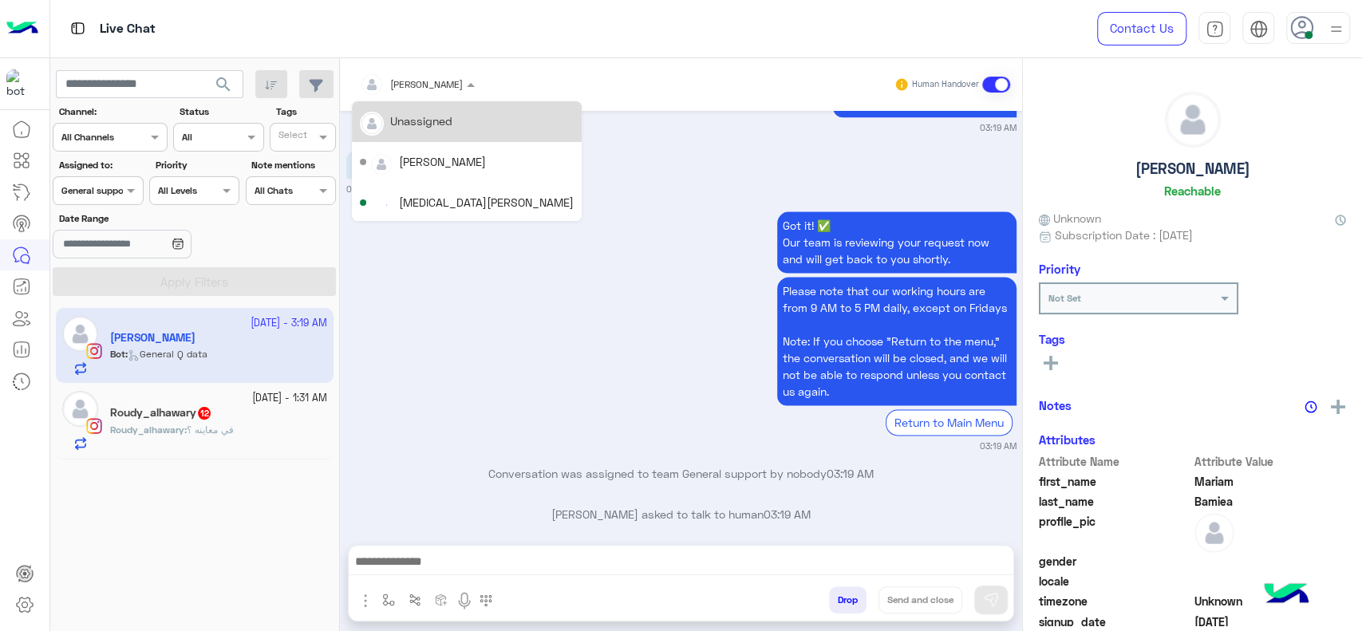
click at [373, 330] on div "Got it! ✅ Our team is reviewing your request now and will get back to you short…" at bounding box center [681, 330] width 670 height 246
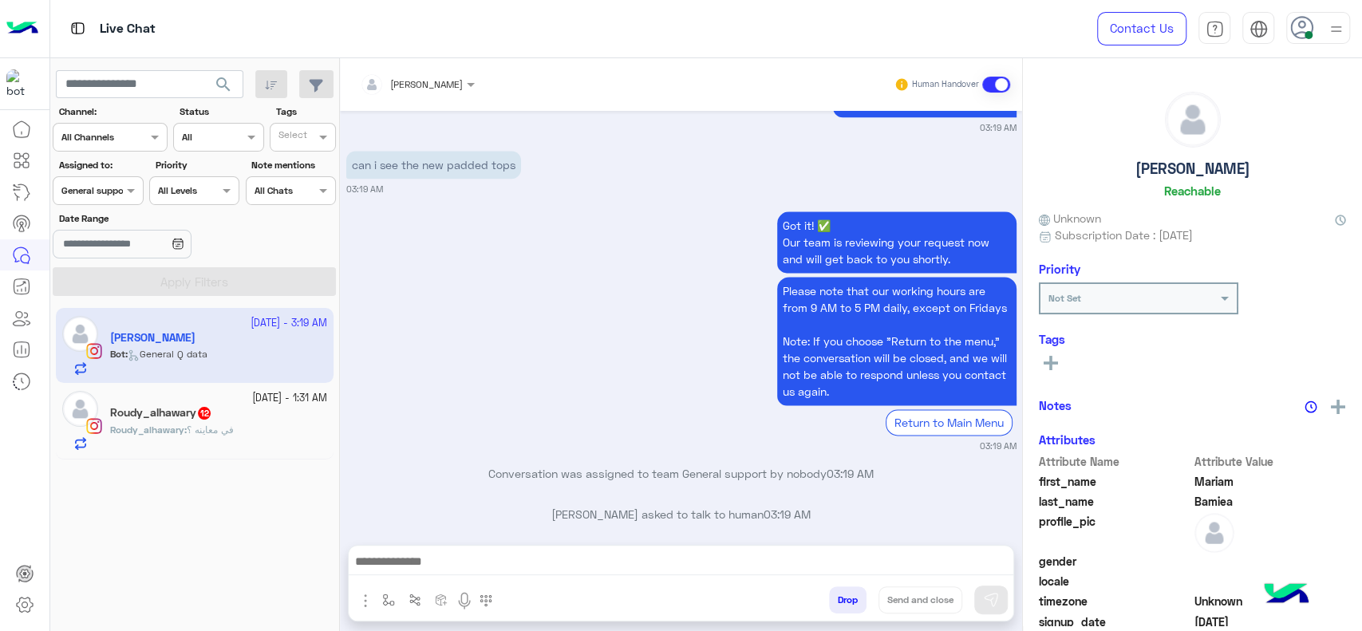
click at [233, 416] on div "Roudy_alhawary 12" at bounding box center [218, 414] width 217 height 17
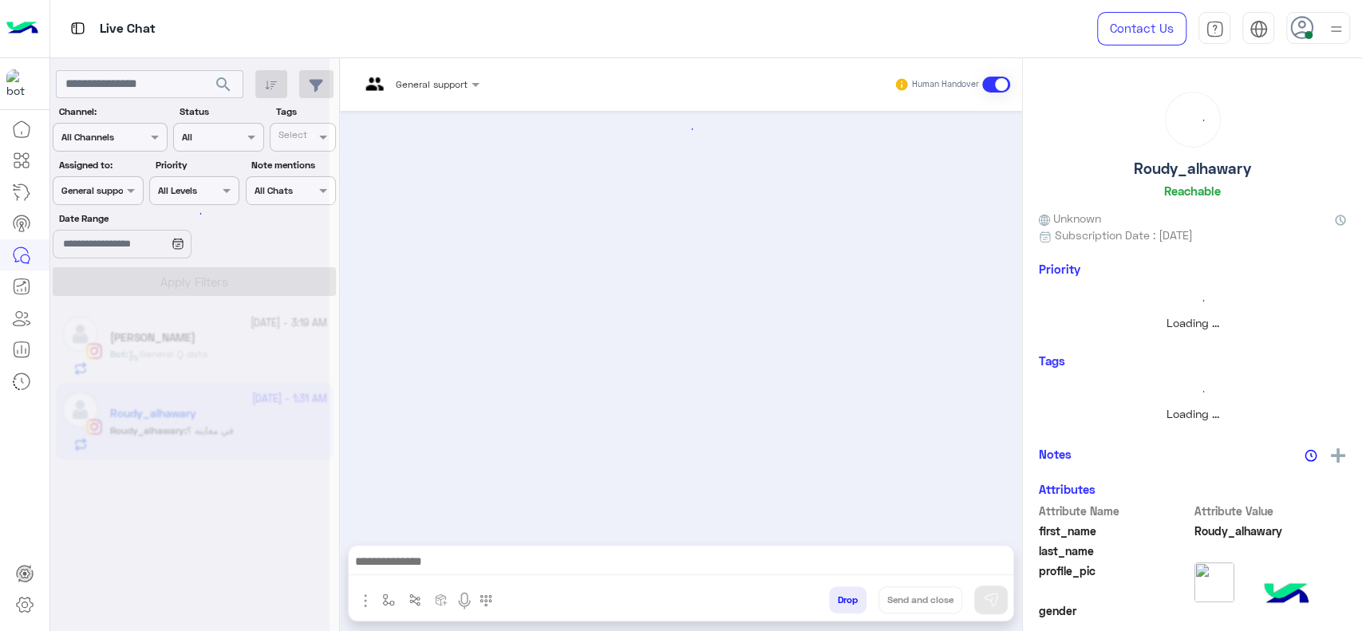
click at [421, 86] on input "text" at bounding box center [399, 82] width 79 height 14
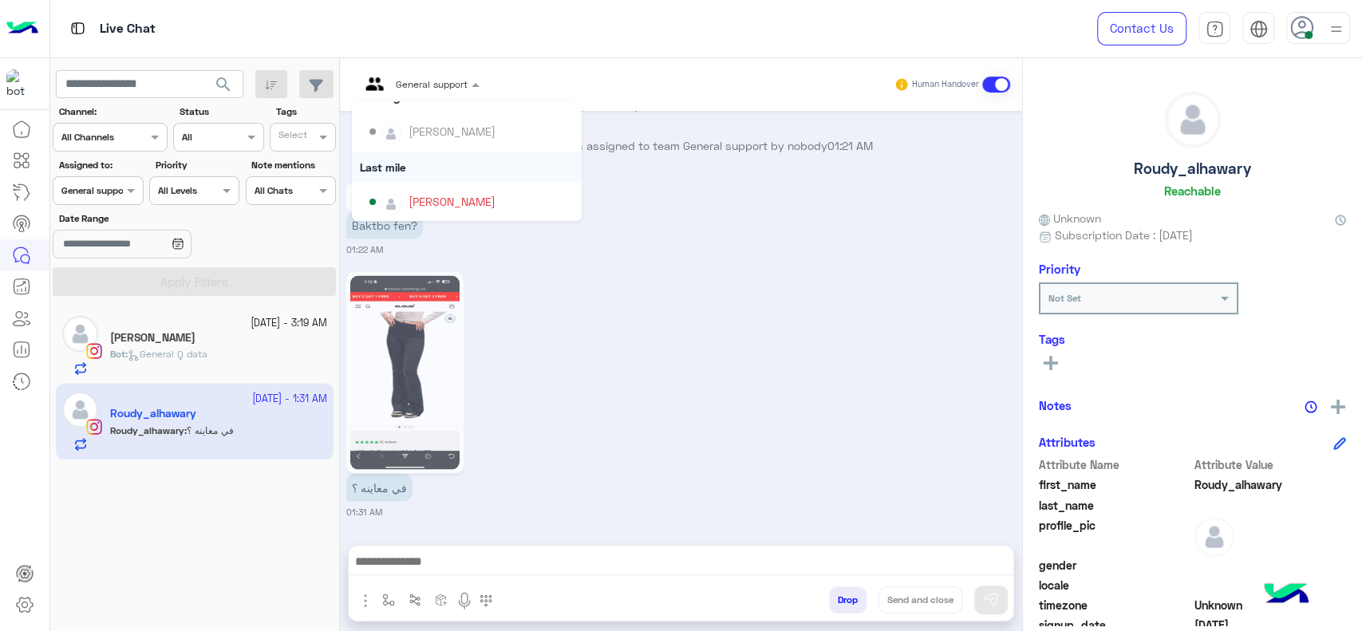
click at [390, 160] on div "Last mile" at bounding box center [467, 167] width 230 height 30
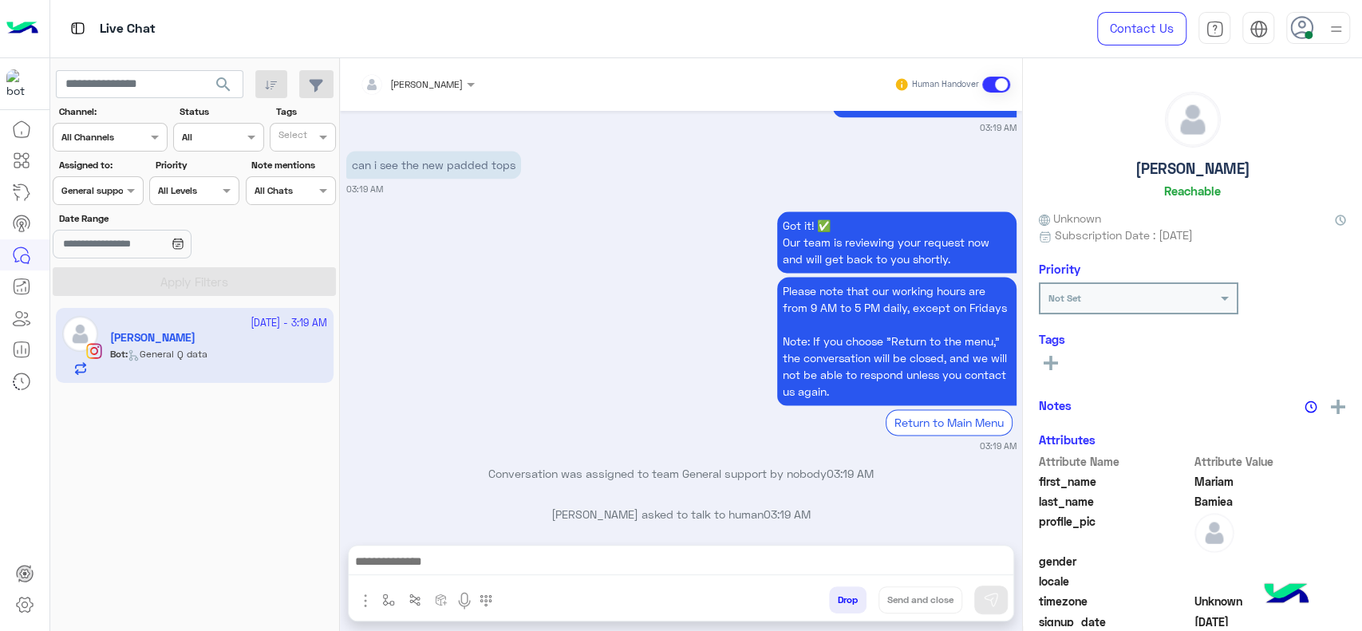
click at [235, 328] on app-inbox-user "30 September - 3:19 AM Mariam Bamiea Bot : General Q data" at bounding box center [195, 345] width 278 height 75
click at [391, 76] on input "text" at bounding box center [397, 82] width 74 height 14
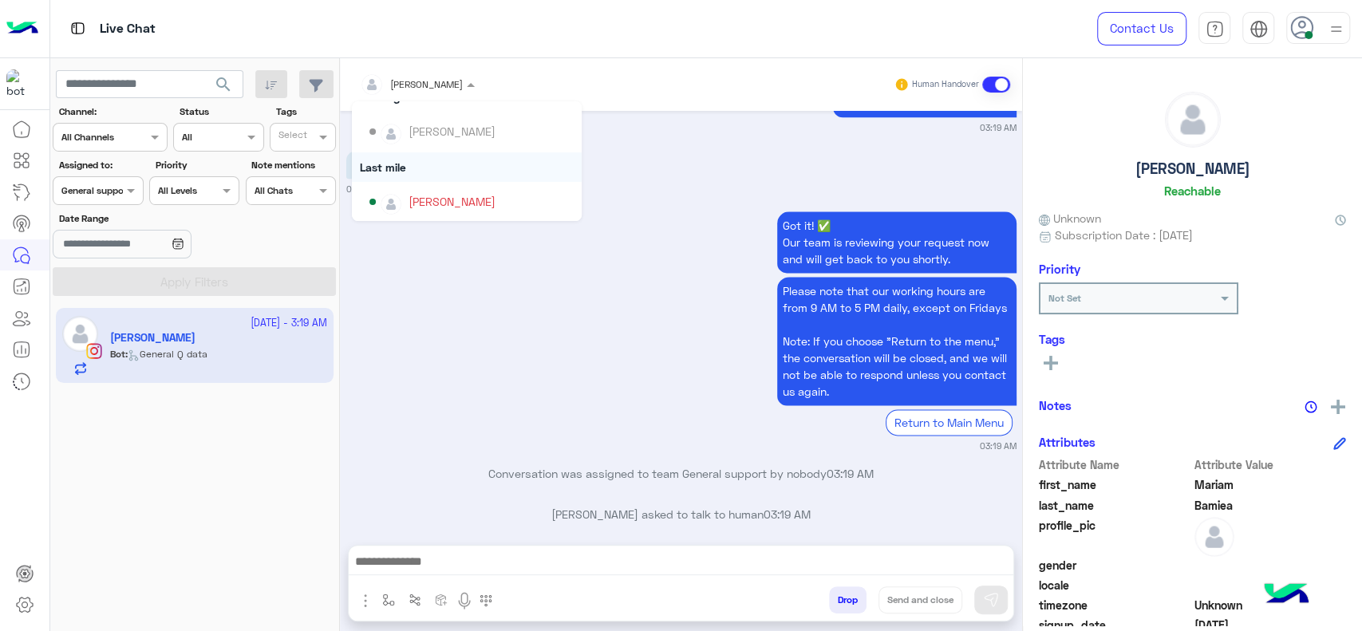
click at [401, 172] on div "Last mile" at bounding box center [467, 167] width 230 height 30
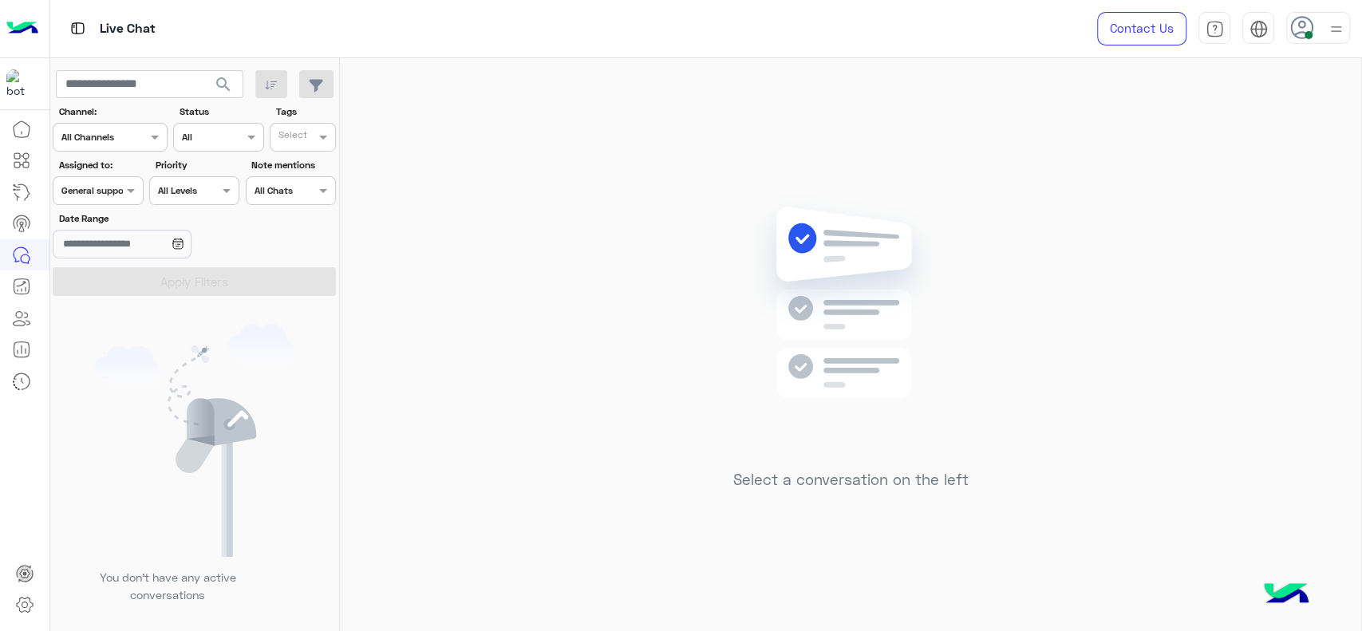
click at [120, 188] on div at bounding box center [97, 188] width 89 height 15
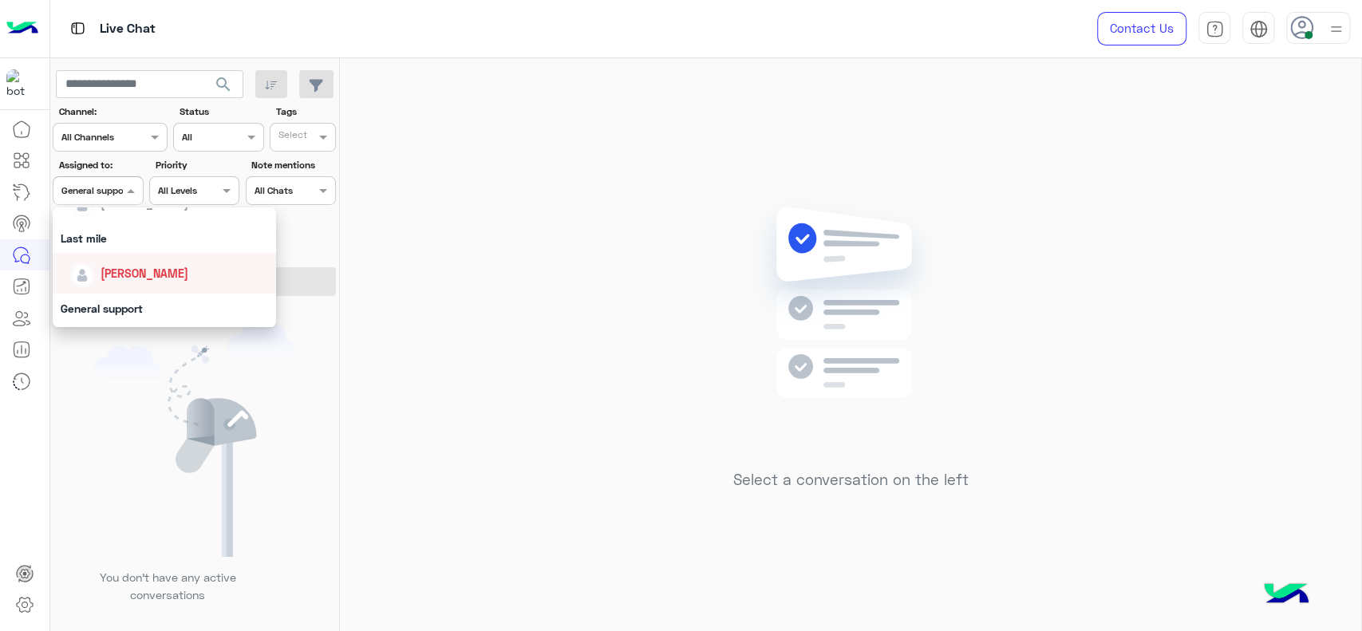
click at [119, 259] on div "[PERSON_NAME]" at bounding box center [169, 273] width 198 height 28
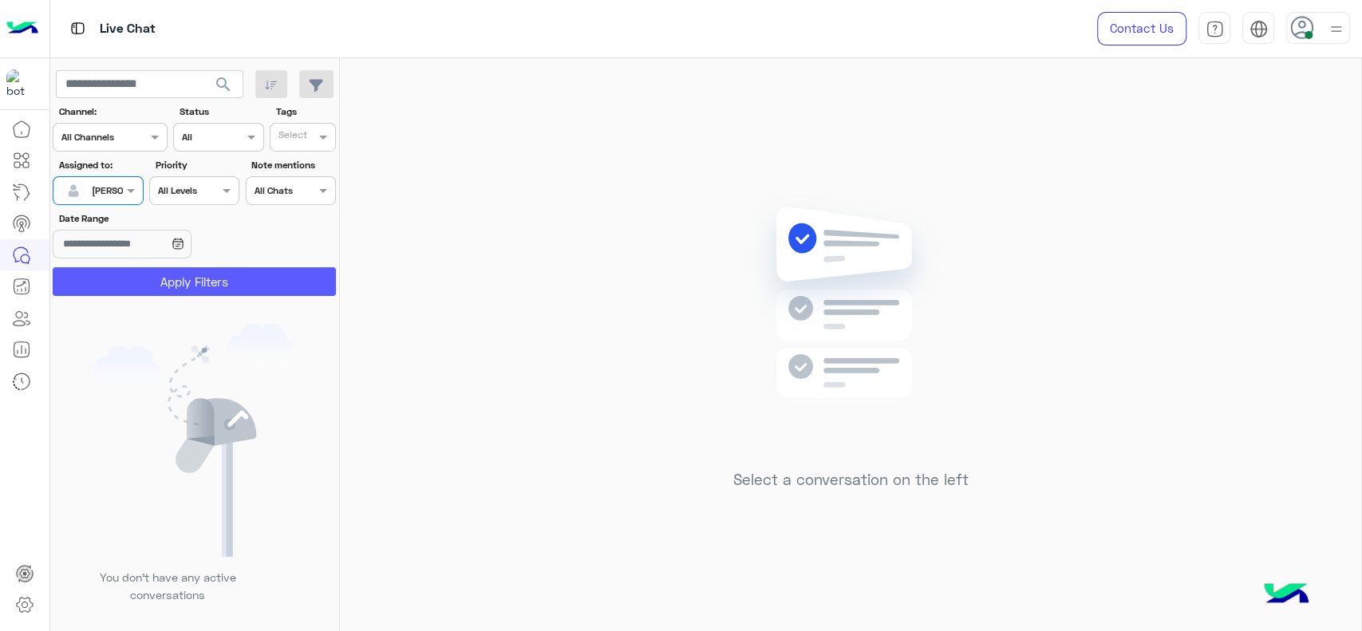
click at [119, 270] on button "Apply Filters" at bounding box center [194, 281] width 283 height 29
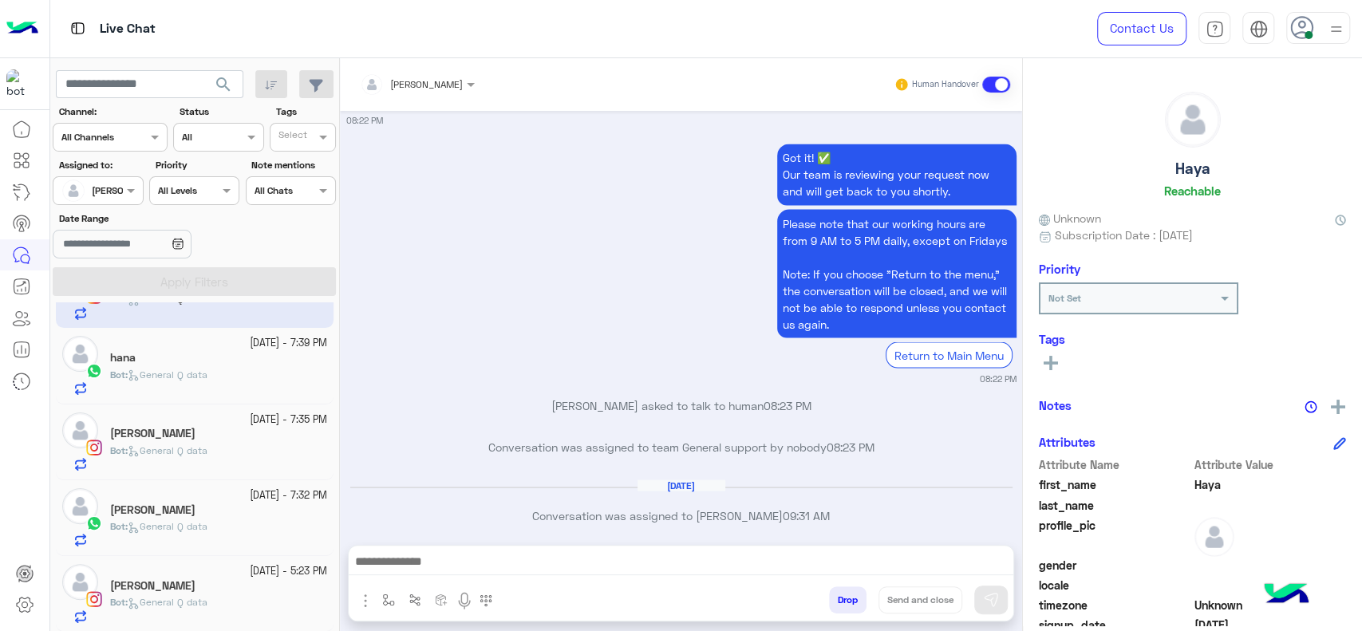
click at [269, 590] on div "sara mourad" at bounding box center [218, 587] width 217 height 17
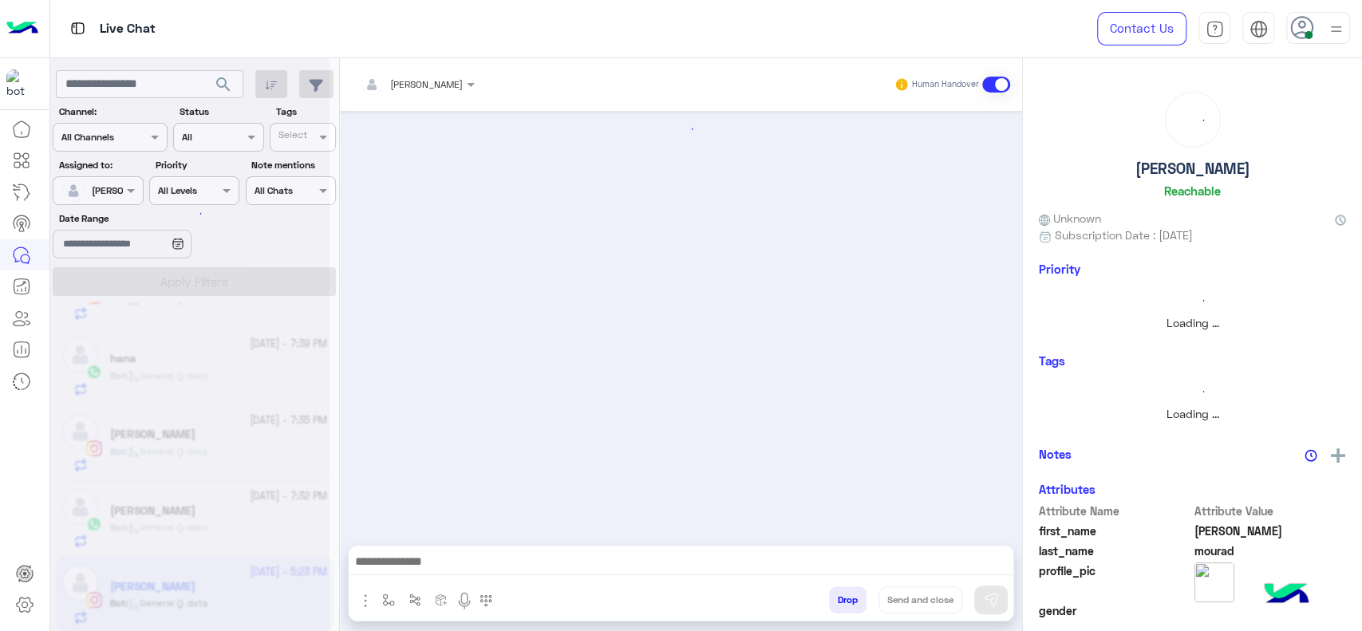
click at [390, 597] on img "button" at bounding box center [388, 600] width 13 height 13
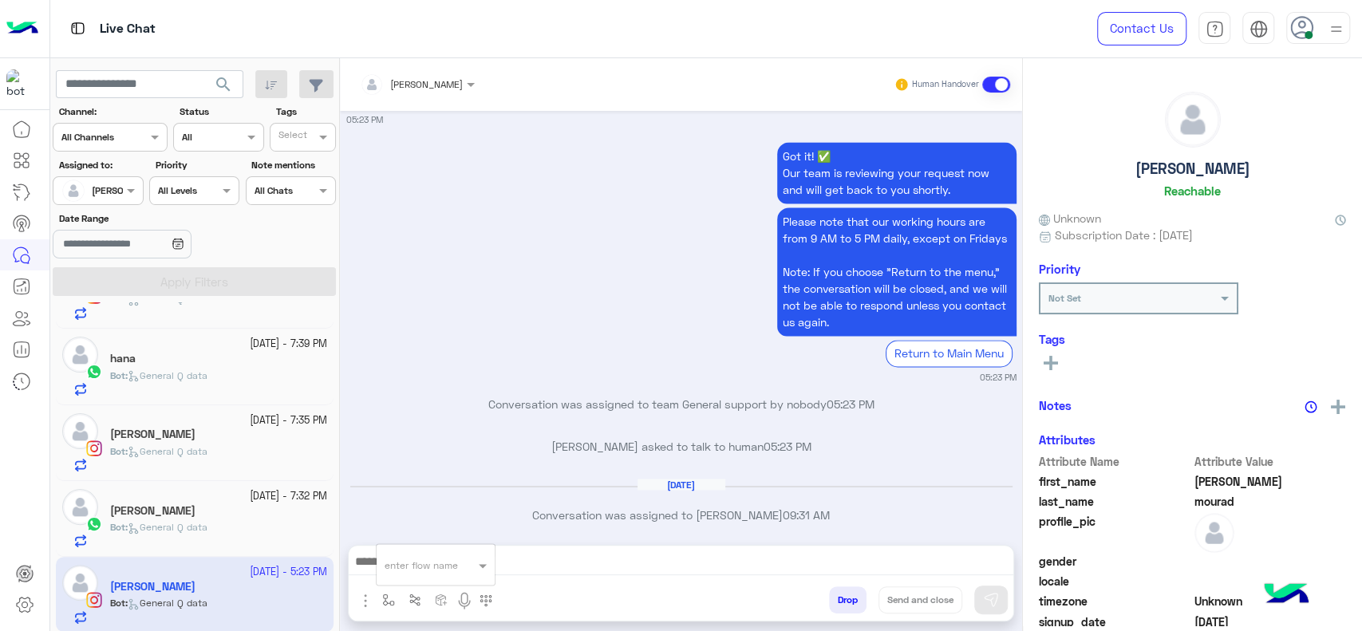
click at [400, 575] on div "enter flow name" at bounding box center [436, 564] width 118 height 29
type input "*"
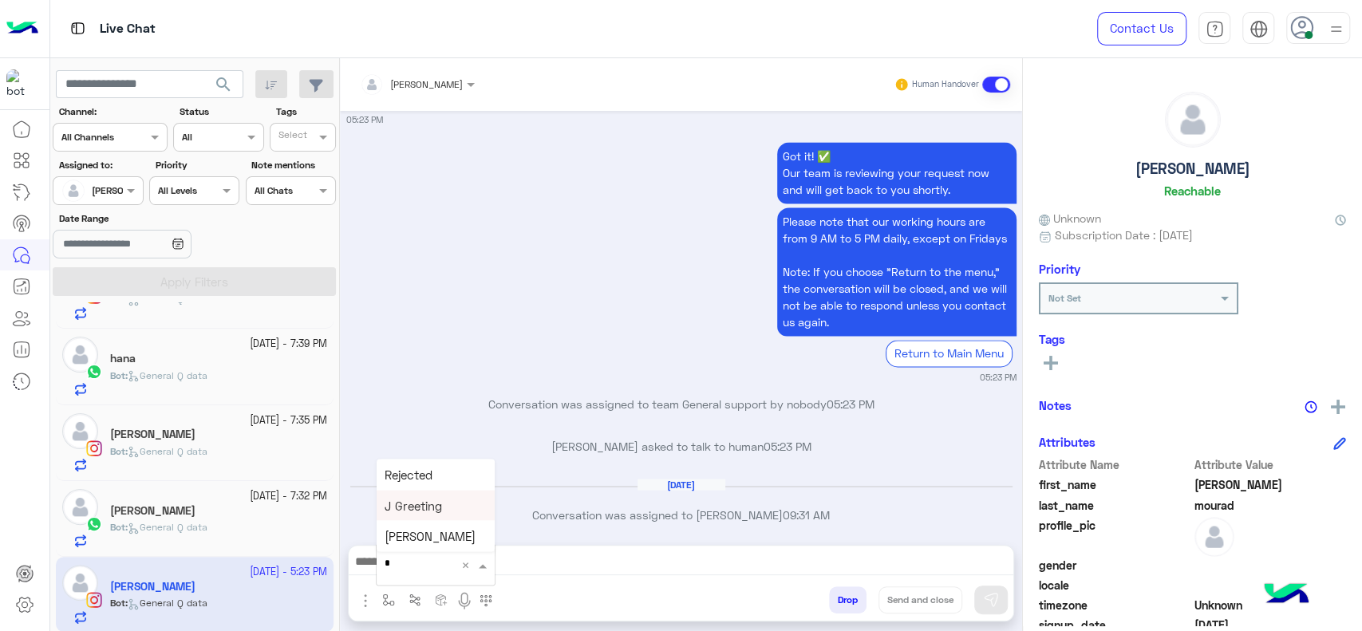
click at [430, 507] on span "J Greeting" at bounding box center [413, 505] width 57 height 14
type textarea "**********"
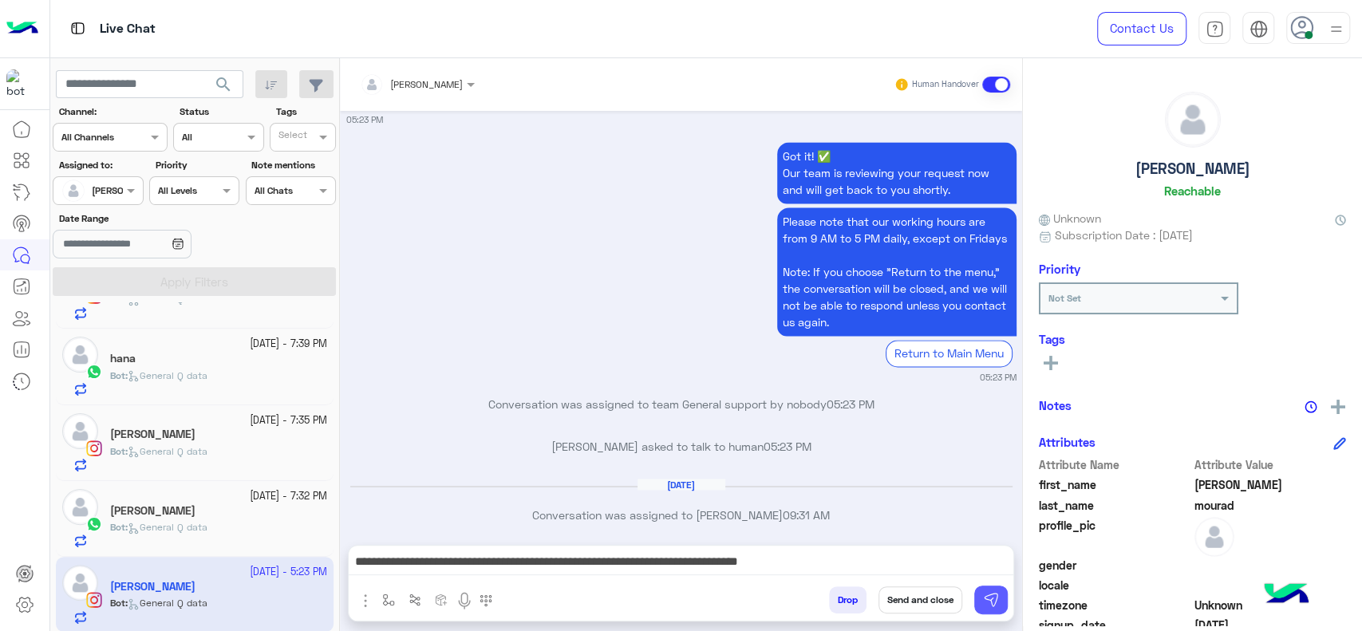
click at [981, 597] on button at bounding box center [991, 600] width 34 height 29
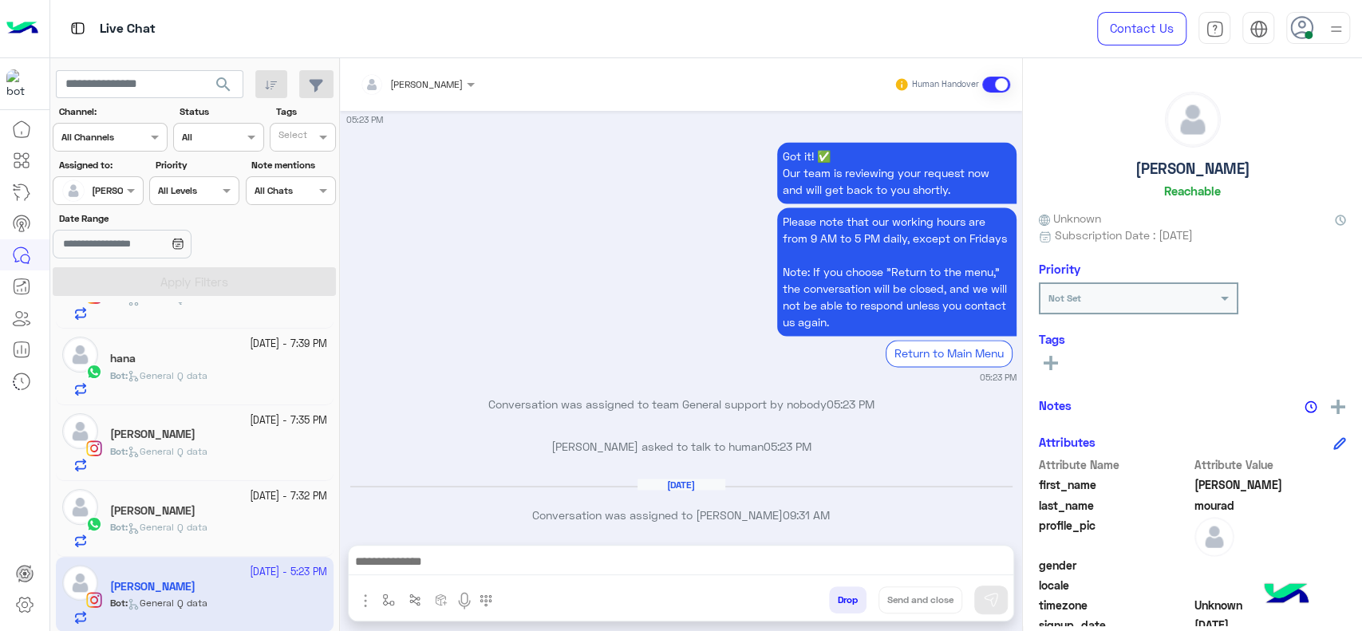
click at [271, 520] on div "Bot : General Q data" at bounding box center [218, 534] width 217 height 28
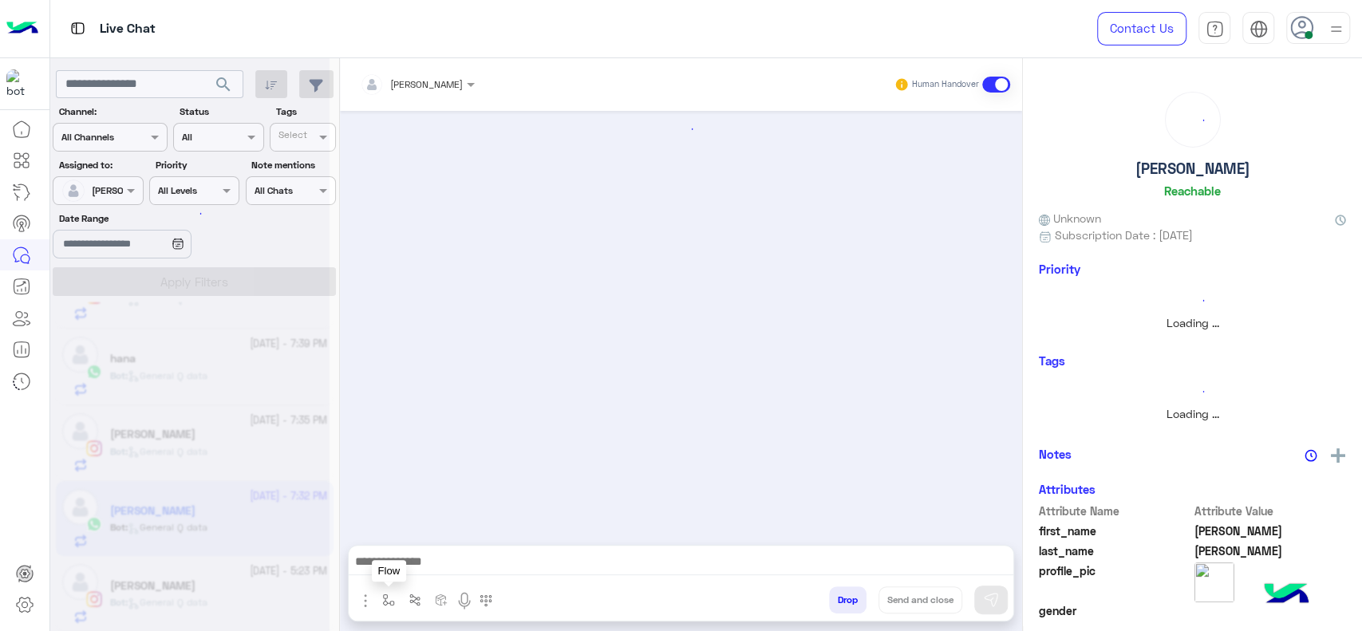
click at [383, 596] on img "button" at bounding box center [388, 600] width 13 height 13
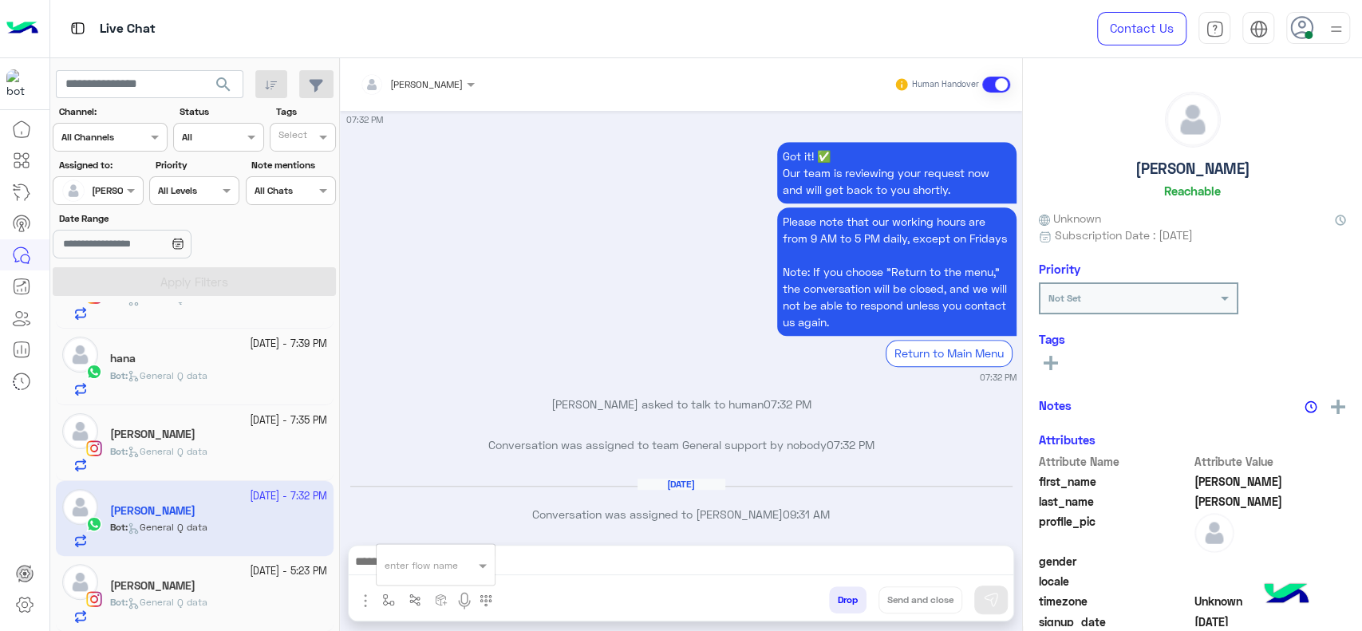
click at [411, 559] on input "text" at bounding box center [416, 562] width 63 height 14
type input "*"
click at [423, 519] on div "J Greeting" at bounding box center [436, 505] width 118 height 31
type textarea "**********"
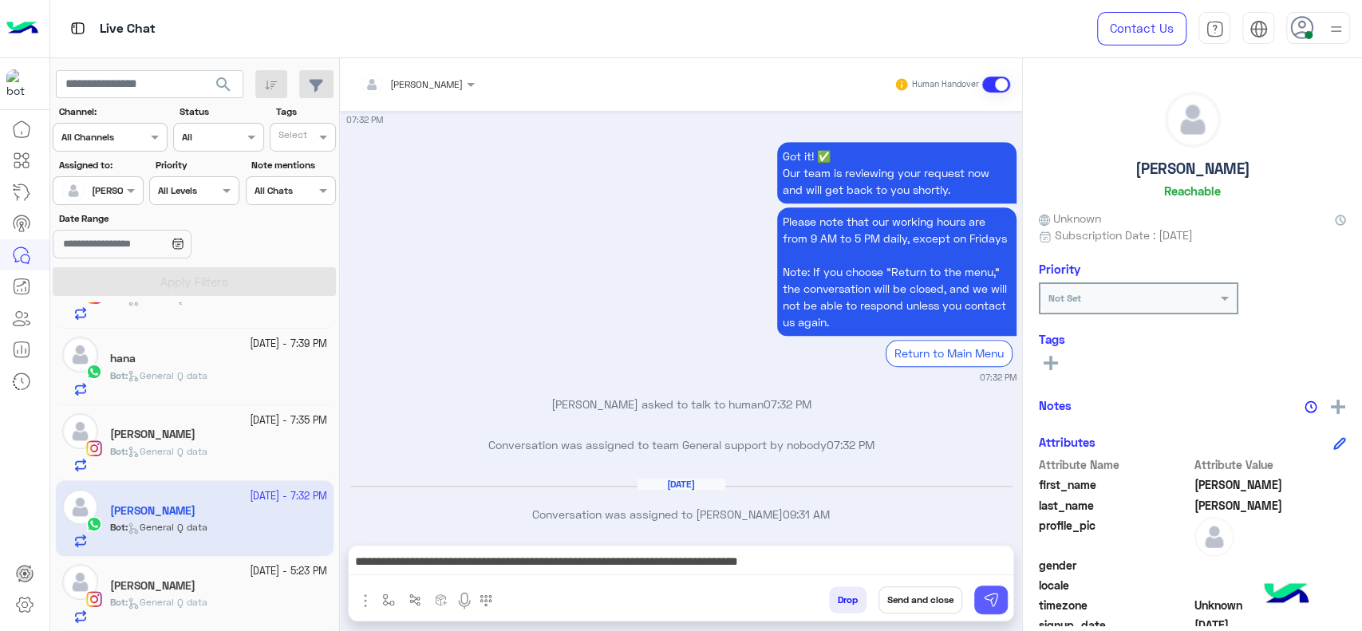
click at [999, 605] on button at bounding box center [991, 600] width 34 height 29
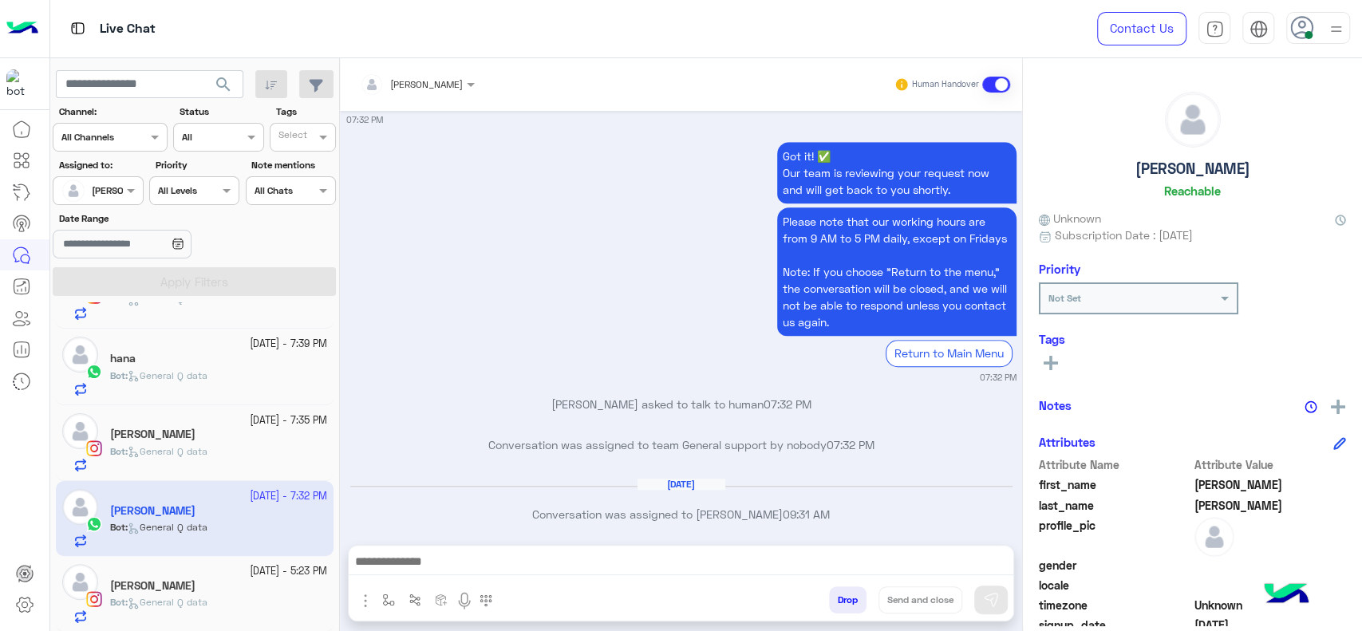
click at [191, 597] on span "General Q data" at bounding box center [168, 602] width 80 height 12
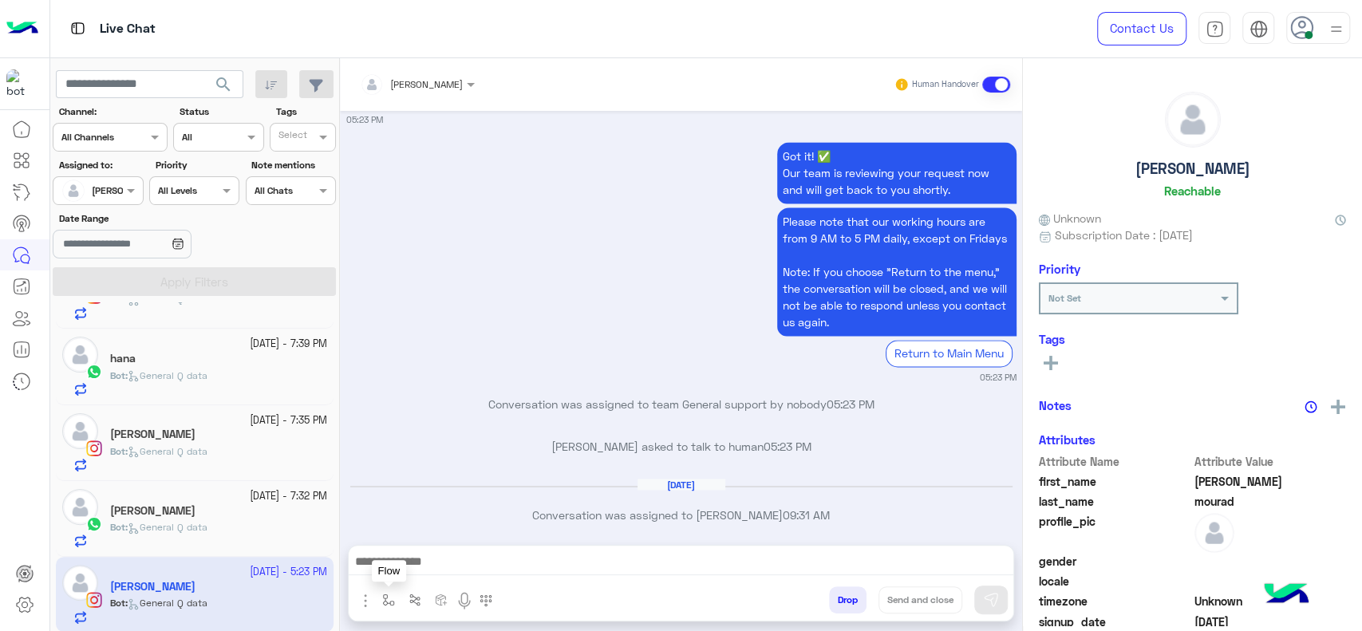
click at [382, 594] on img "button" at bounding box center [388, 600] width 13 height 13
click at [397, 562] on input "text" at bounding box center [416, 562] width 63 height 14
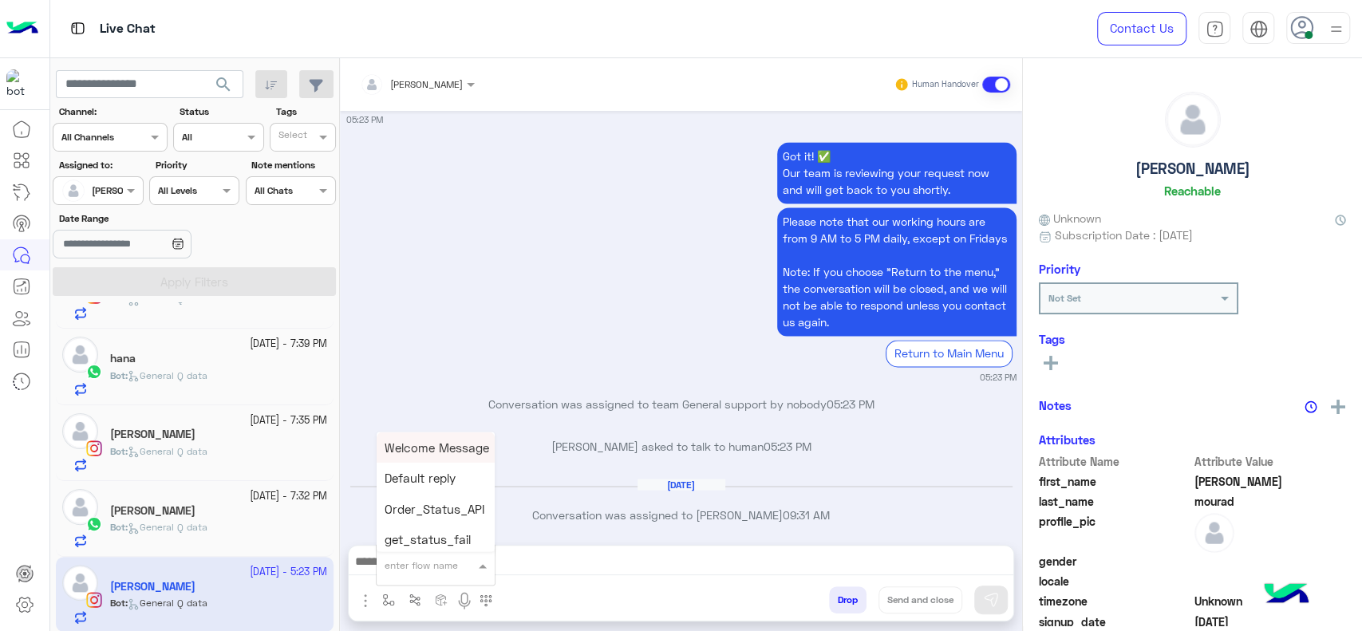
type input "*"
click at [420, 517] on div "J Greeting" at bounding box center [436, 505] width 118 height 31
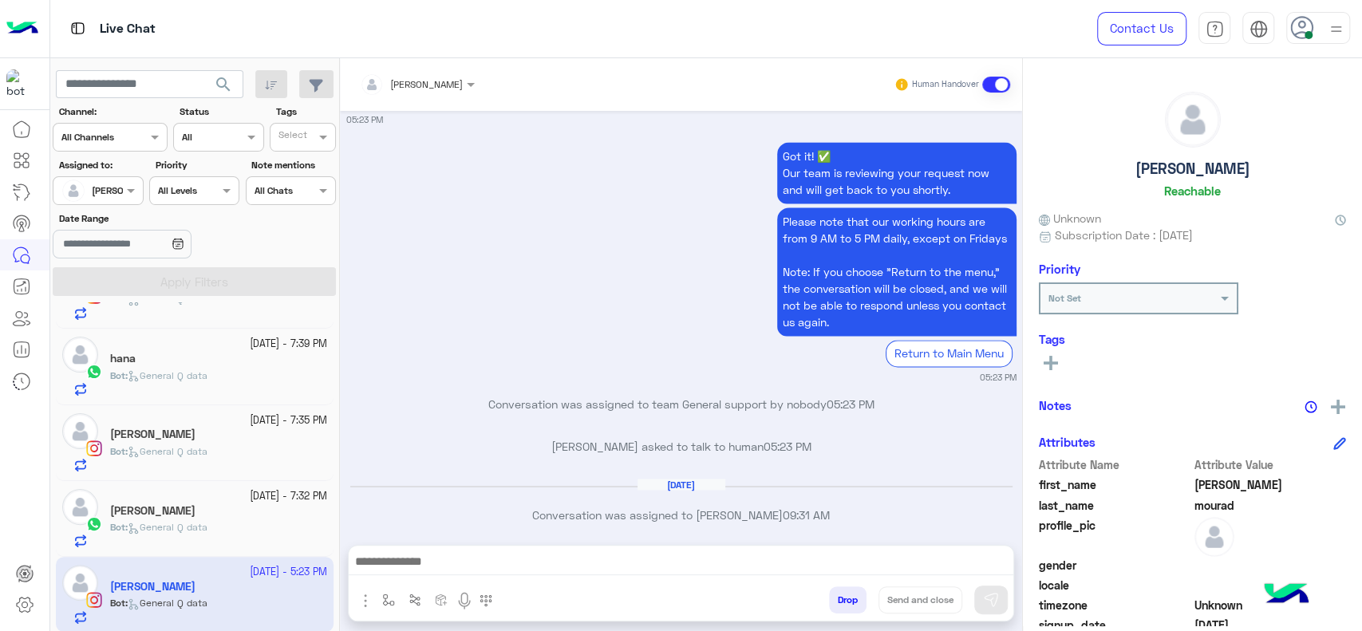
type textarea "**********"
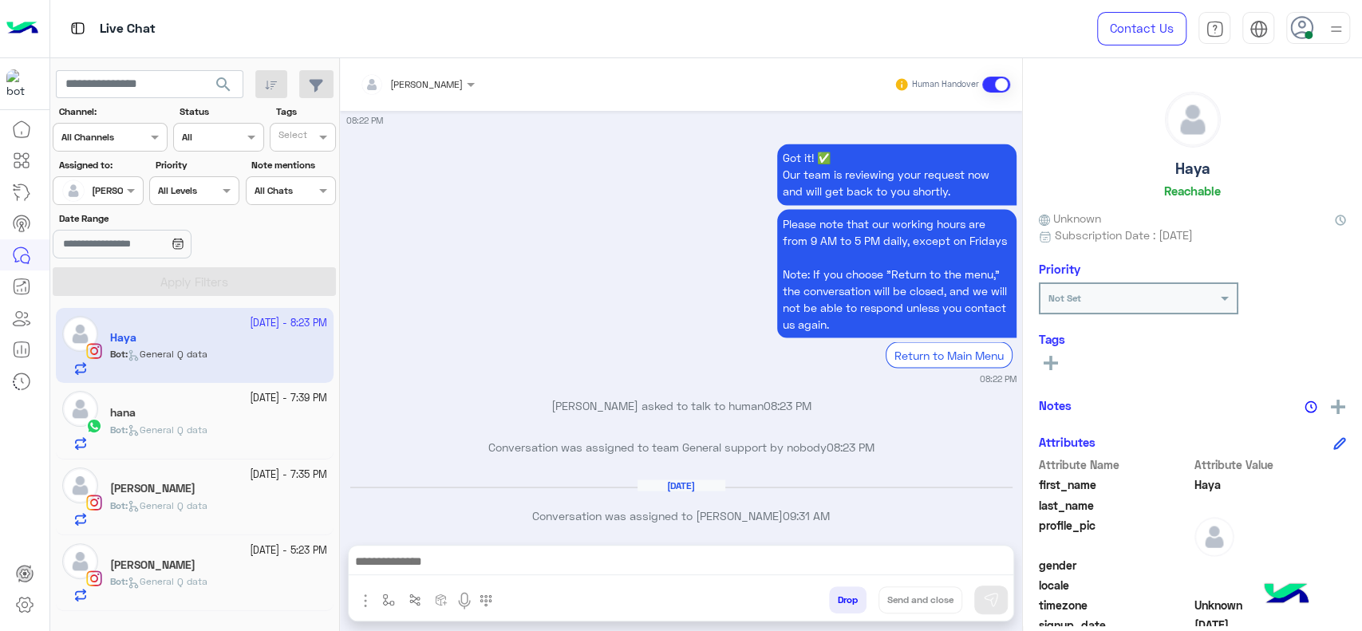
click at [172, 551] on div "29 September - 5:23 PM" at bounding box center [218, 550] width 217 height 15
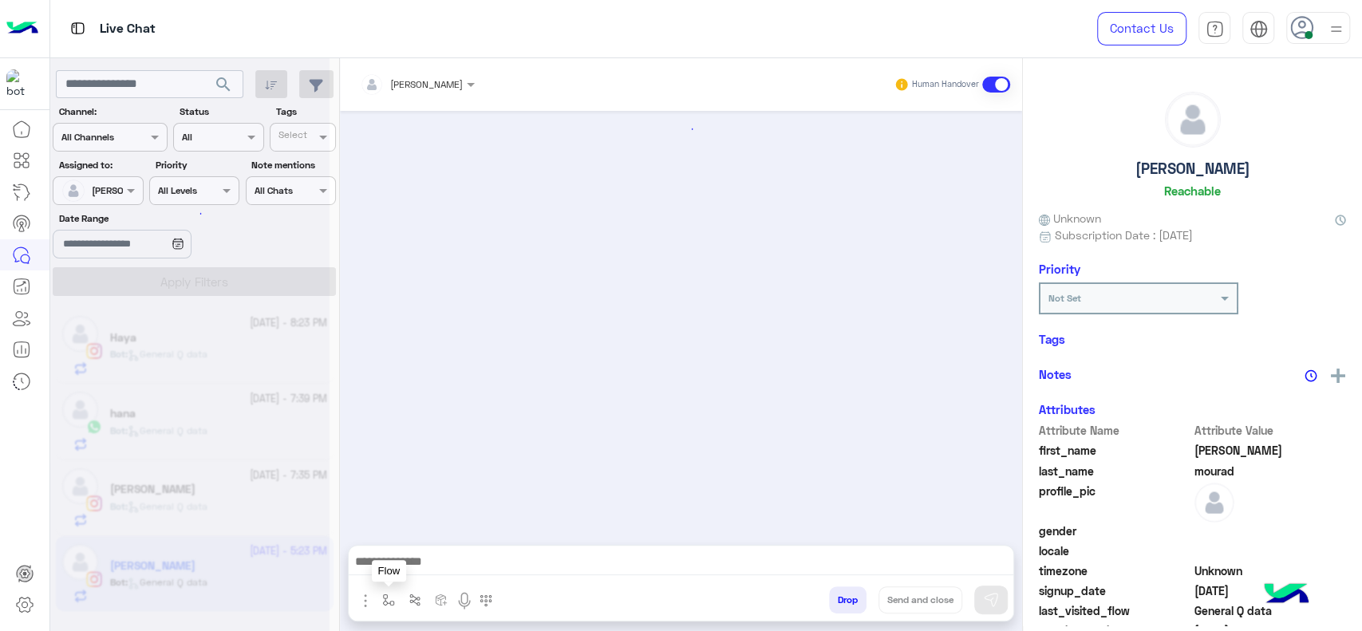
click at [379, 590] on button "button" at bounding box center [389, 599] width 26 height 26
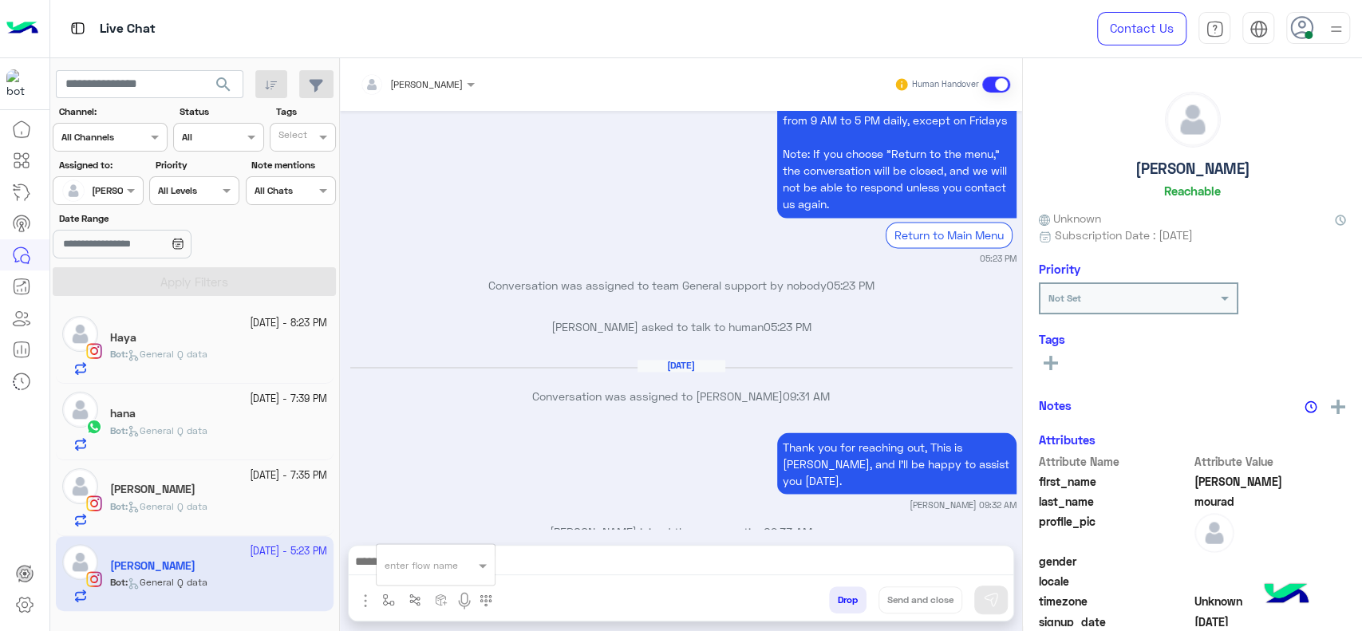
click at [396, 558] on input "text" at bounding box center [416, 562] width 63 height 14
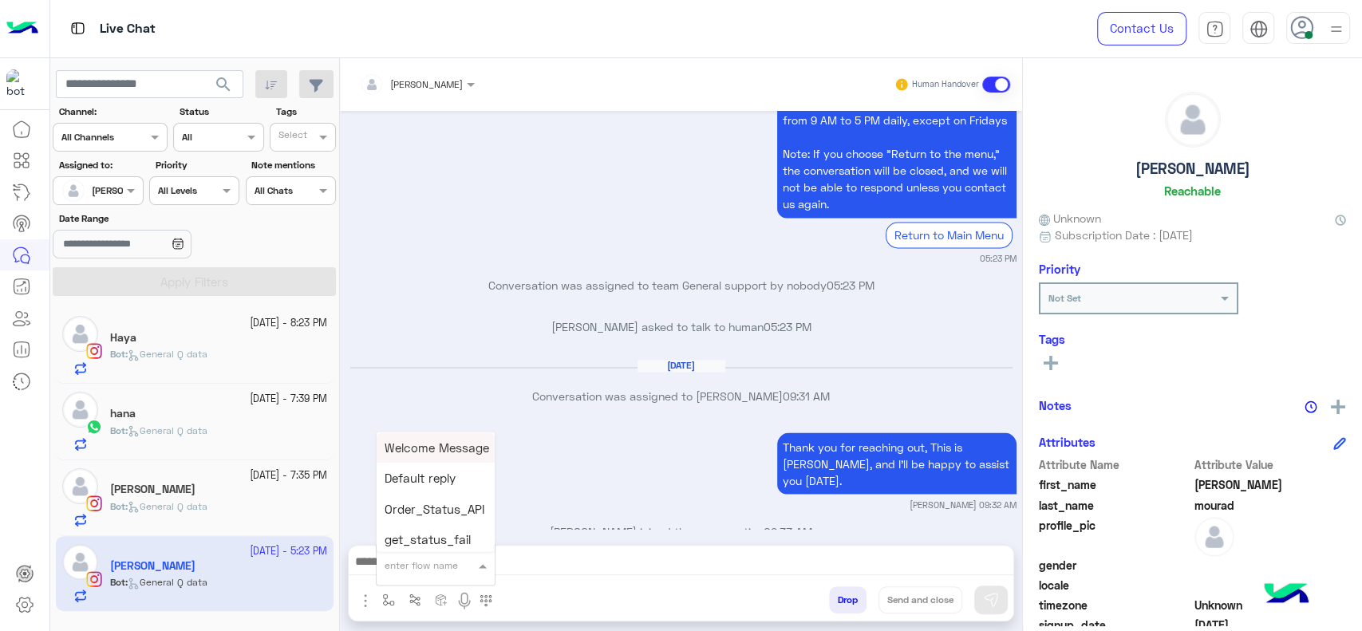
click at [388, 404] on div "Sep 28, 2025 Are you here with me dear ? Marex George 09:55 AM Marex George clo…" at bounding box center [681, 320] width 682 height 418
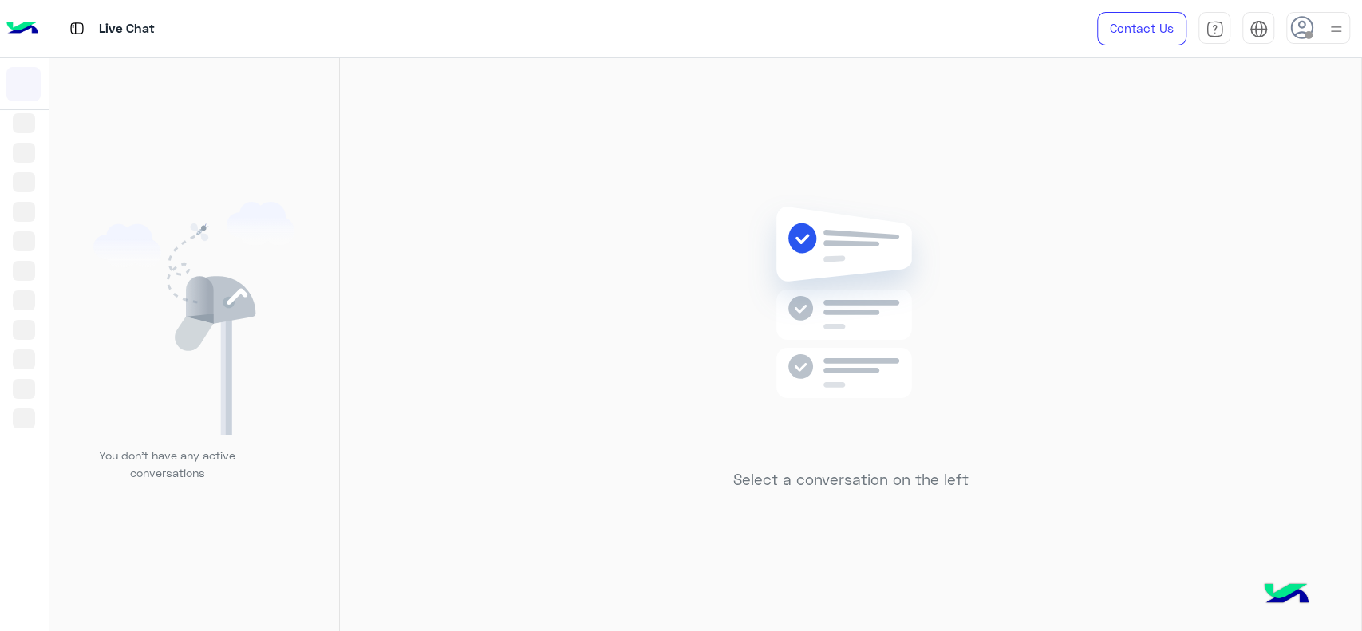
click at [611, 167] on div "Select a conversation on the left" at bounding box center [850, 347] width 1021 height 579
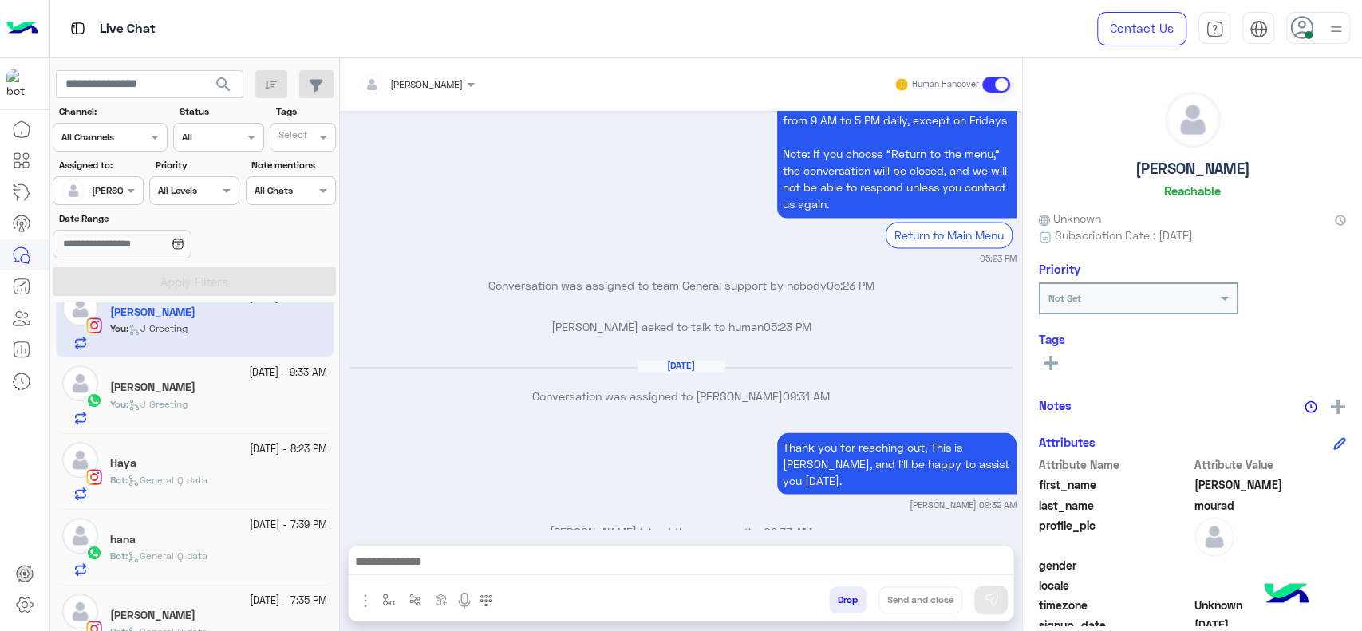
scroll to position [55, 0]
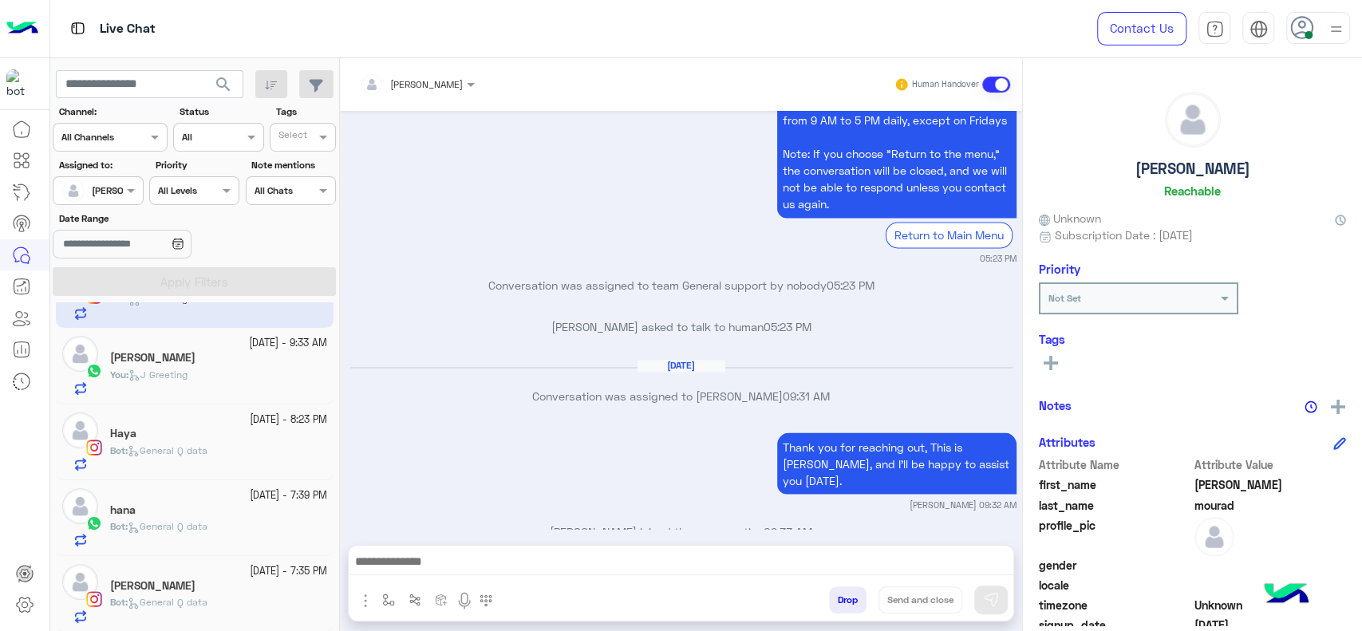
click at [224, 591] on div "Bot : General Q data" at bounding box center [218, 609] width 217 height 28
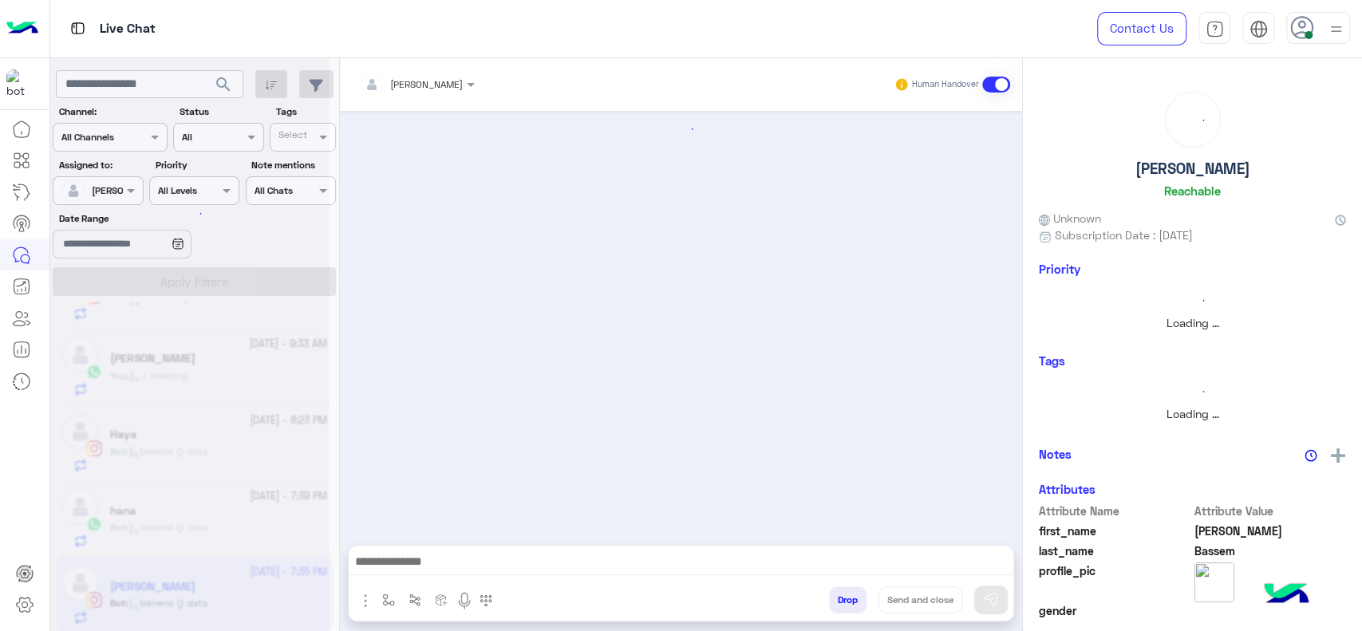
scroll to position [1577, 0]
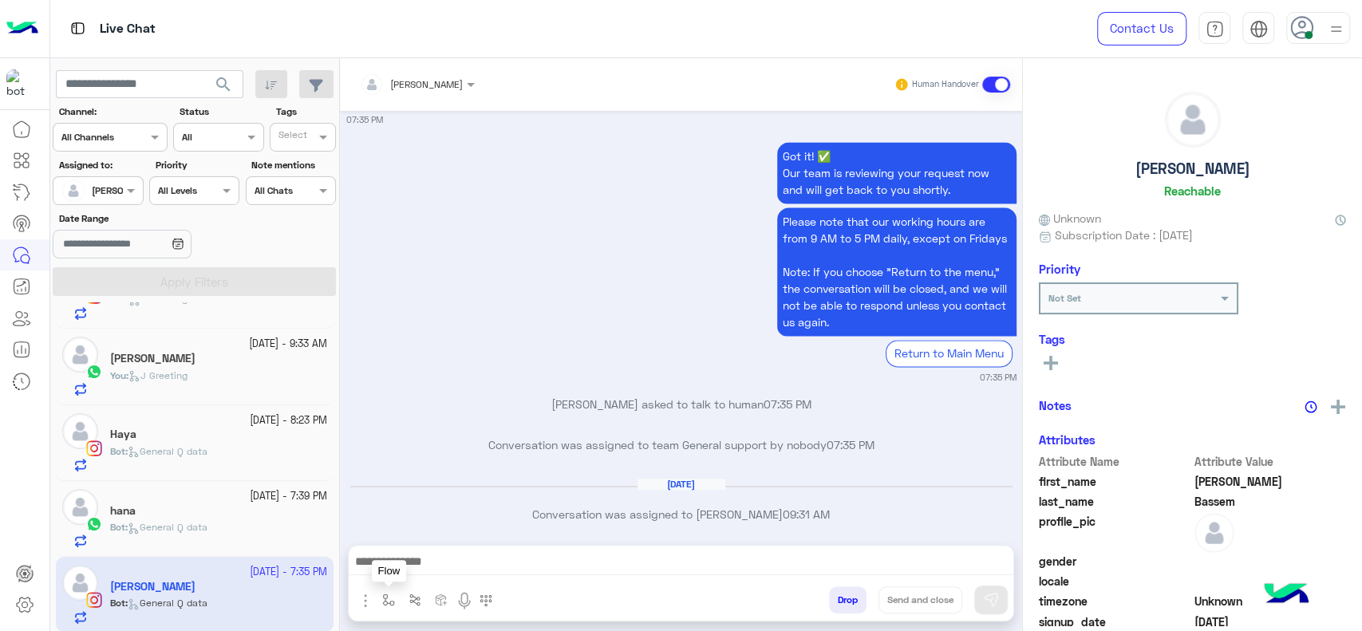
click at [396, 591] on button "button" at bounding box center [389, 599] width 26 height 26
click at [421, 559] on input "text" at bounding box center [416, 562] width 63 height 14
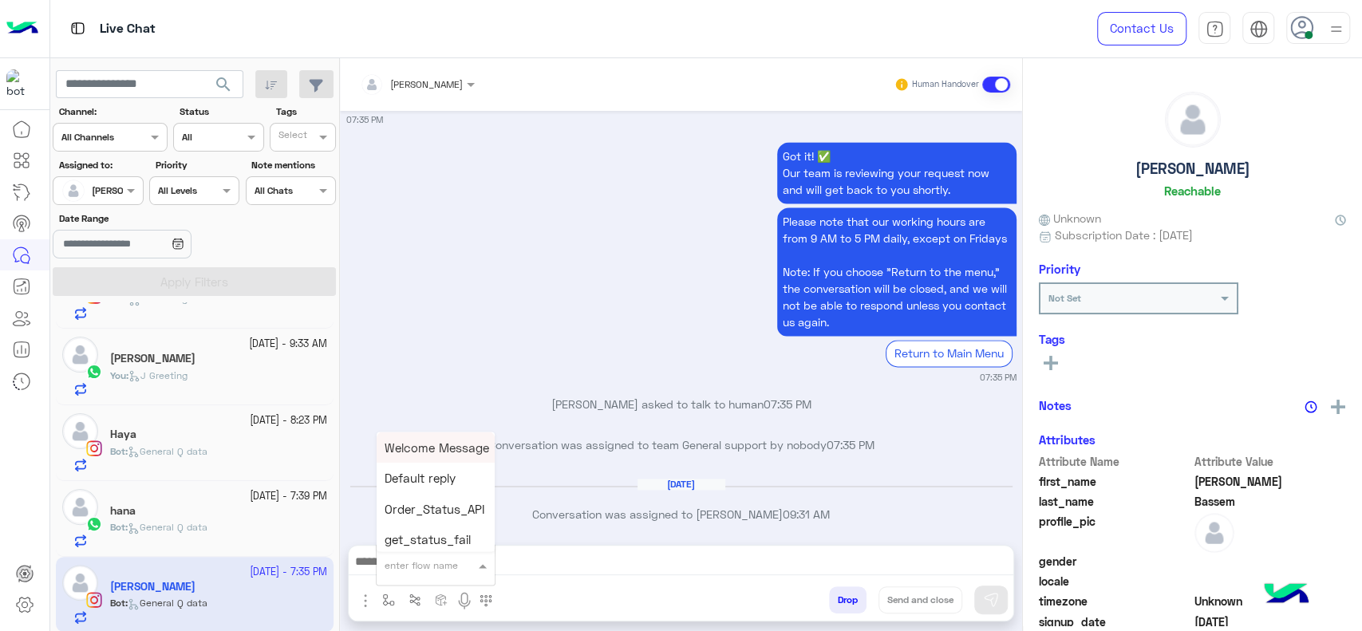
type input "*"
click at [421, 514] on div "J Greeting" at bounding box center [436, 505] width 118 height 31
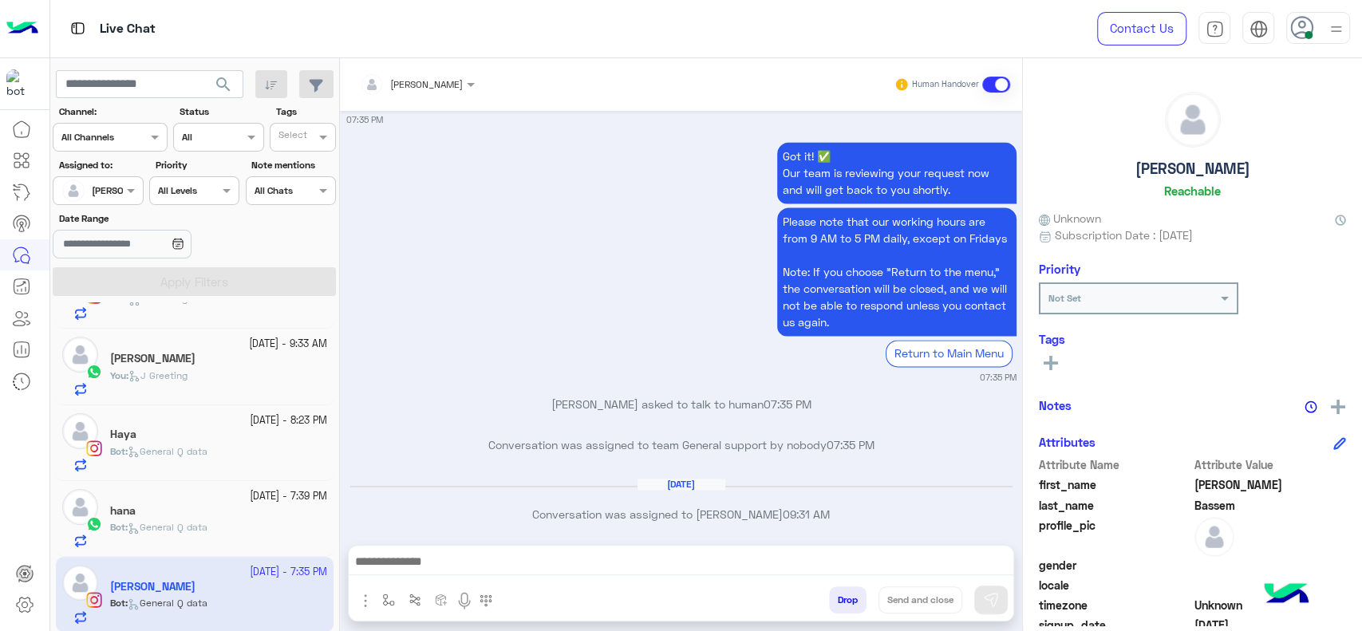
type textarea "**********"
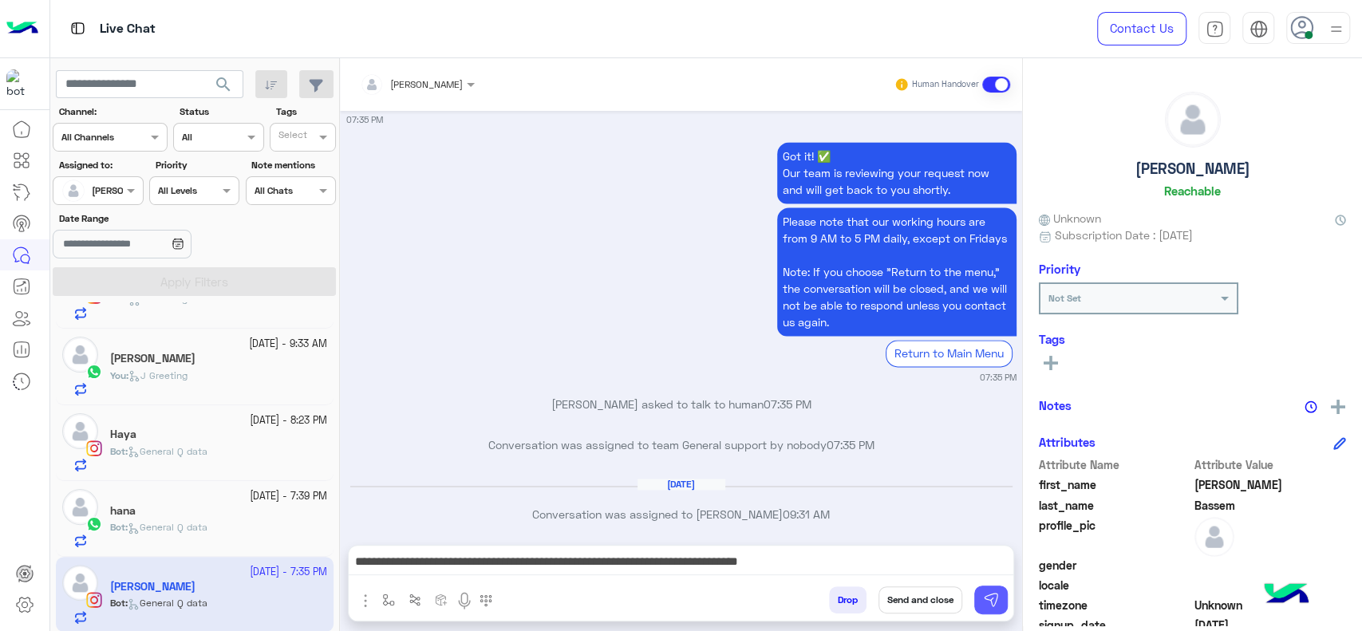
click at [997, 591] on img at bounding box center [991, 600] width 16 height 16
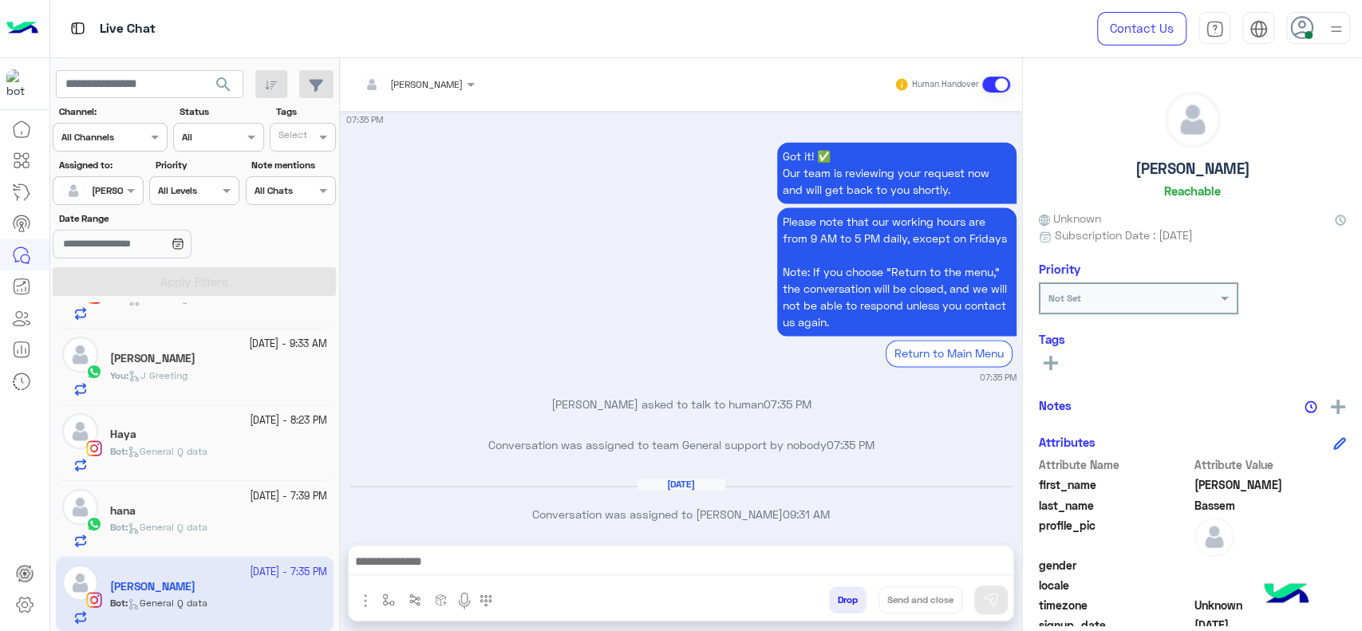
click at [165, 531] on span "General Q data" at bounding box center [168, 527] width 80 height 12
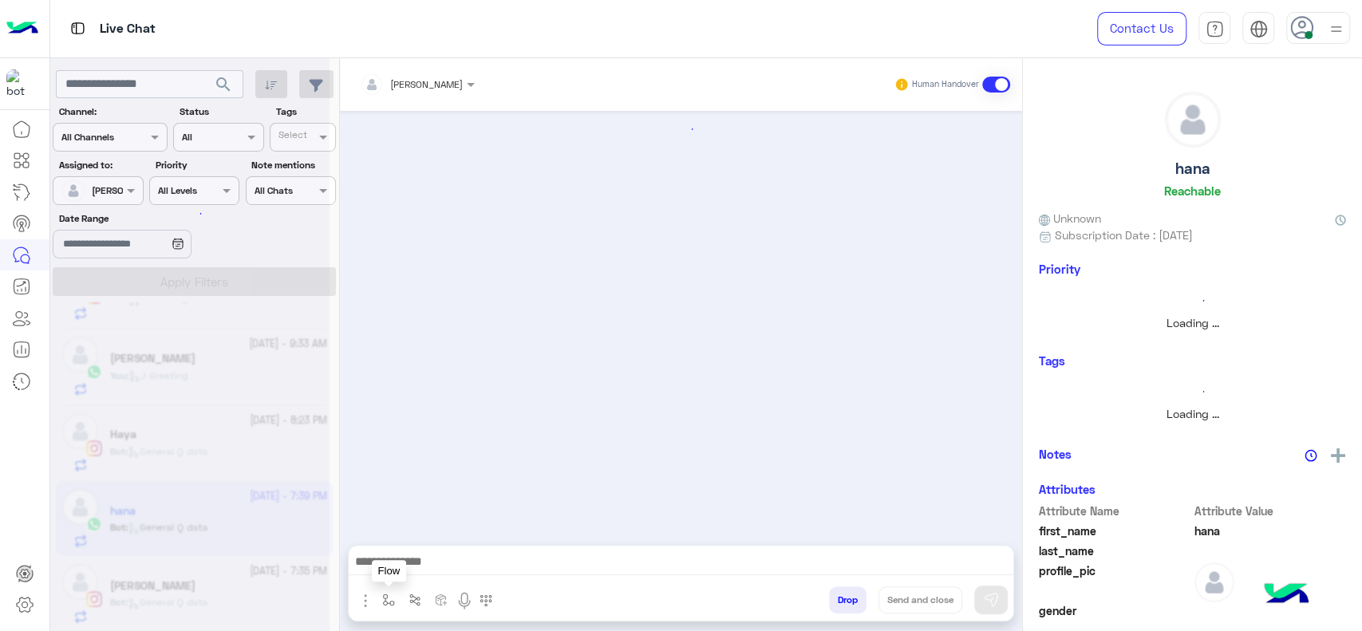
click at [387, 591] on img "button" at bounding box center [388, 600] width 13 height 13
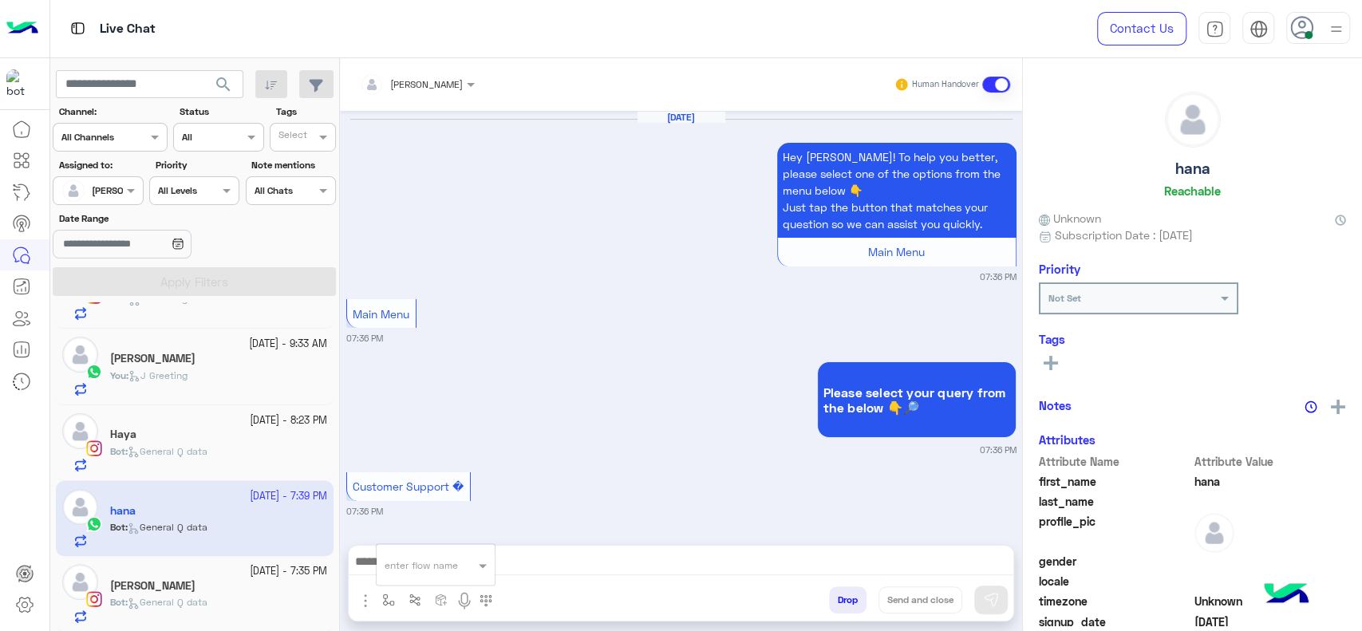
scroll to position [1609, 0]
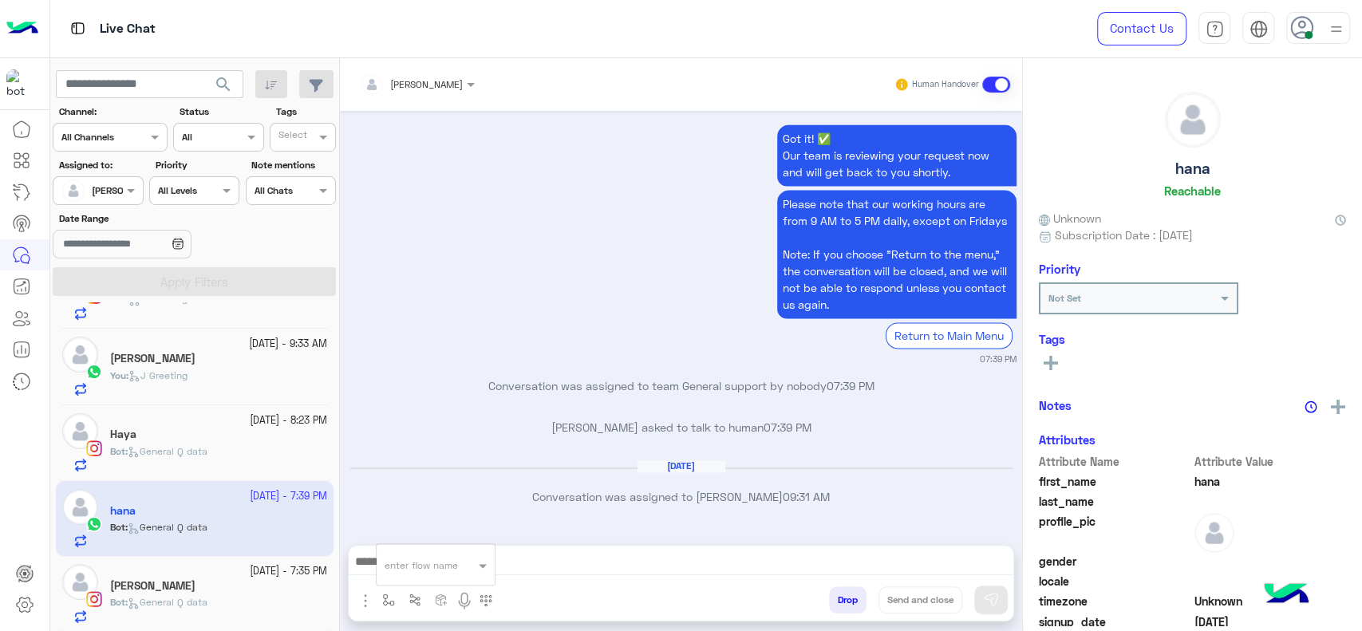
click at [409, 571] on div "enter flow name" at bounding box center [421, 565] width 73 height 14
type input "*"
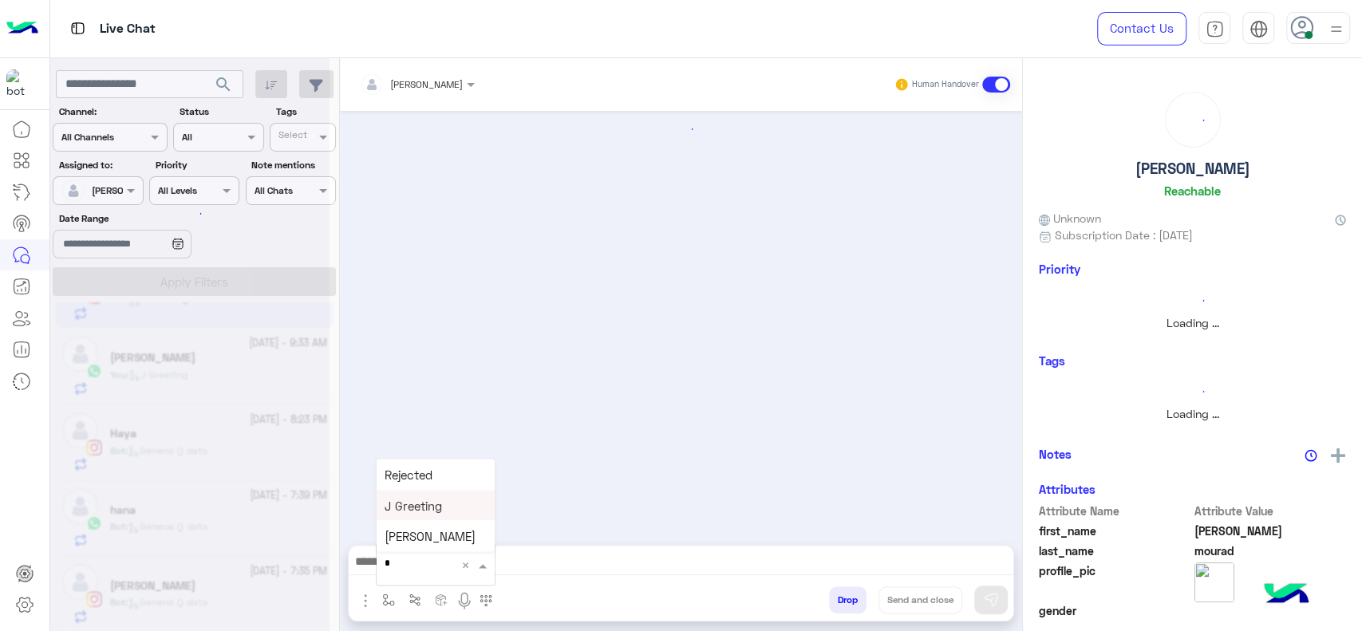
click at [423, 507] on span "J Greeting" at bounding box center [413, 505] width 57 height 14
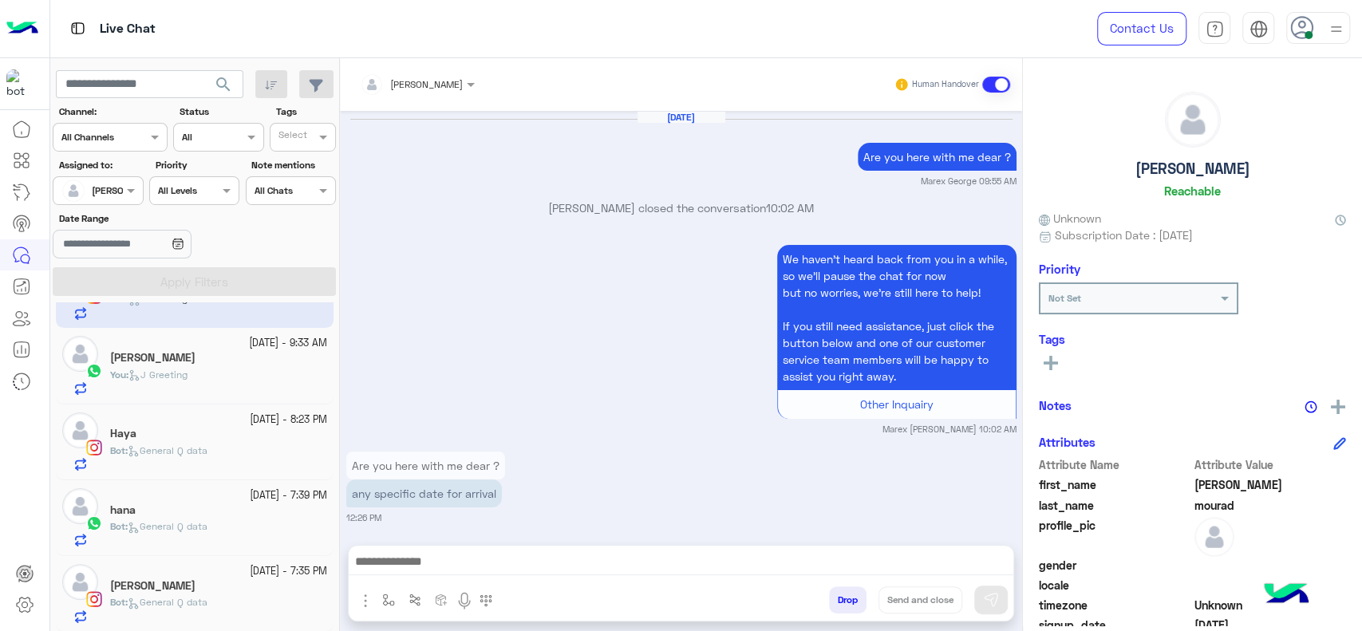
type textarea "**********"
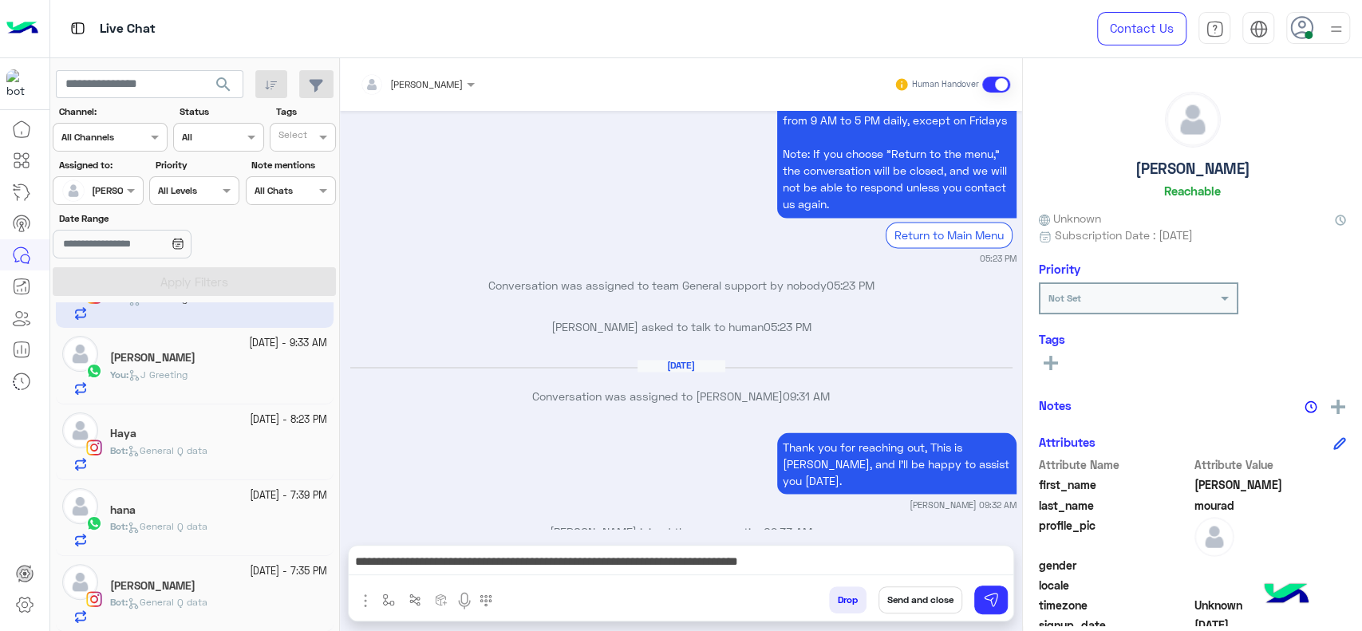
click at [201, 575] on div "29 September - 7:35 PM" at bounding box center [218, 571] width 217 height 15
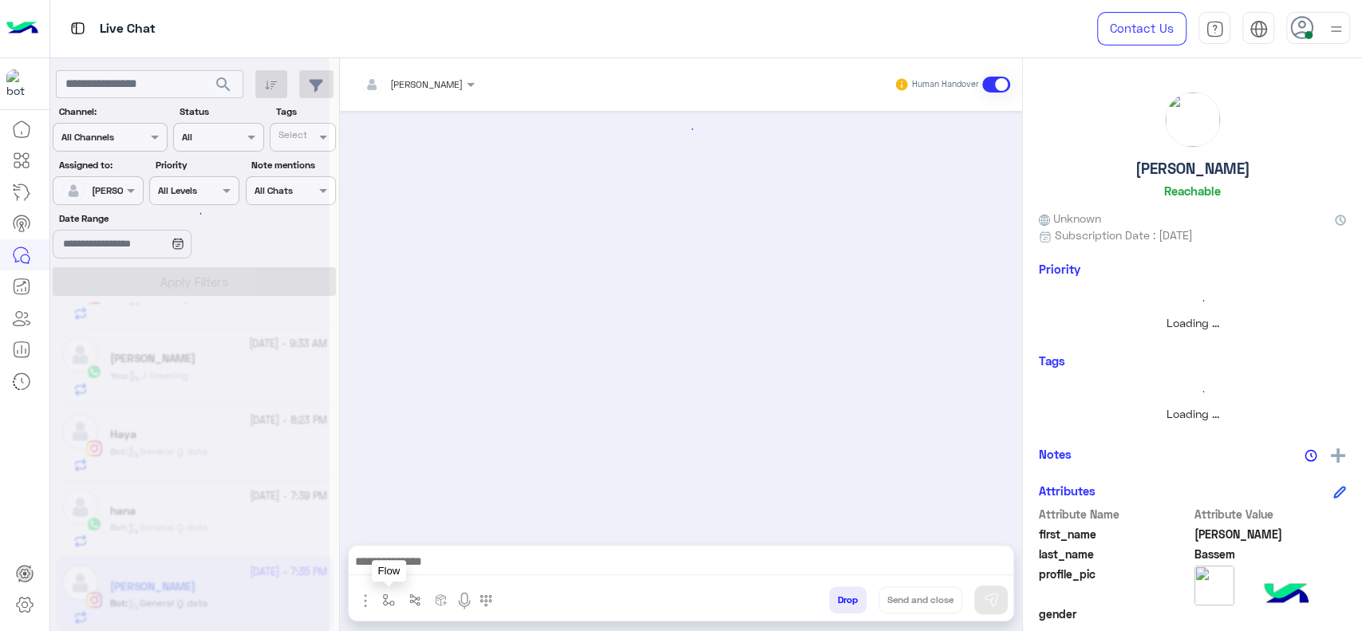
click at [397, 591] on button "button" at bounding box center [389, 599] width 26 height 26
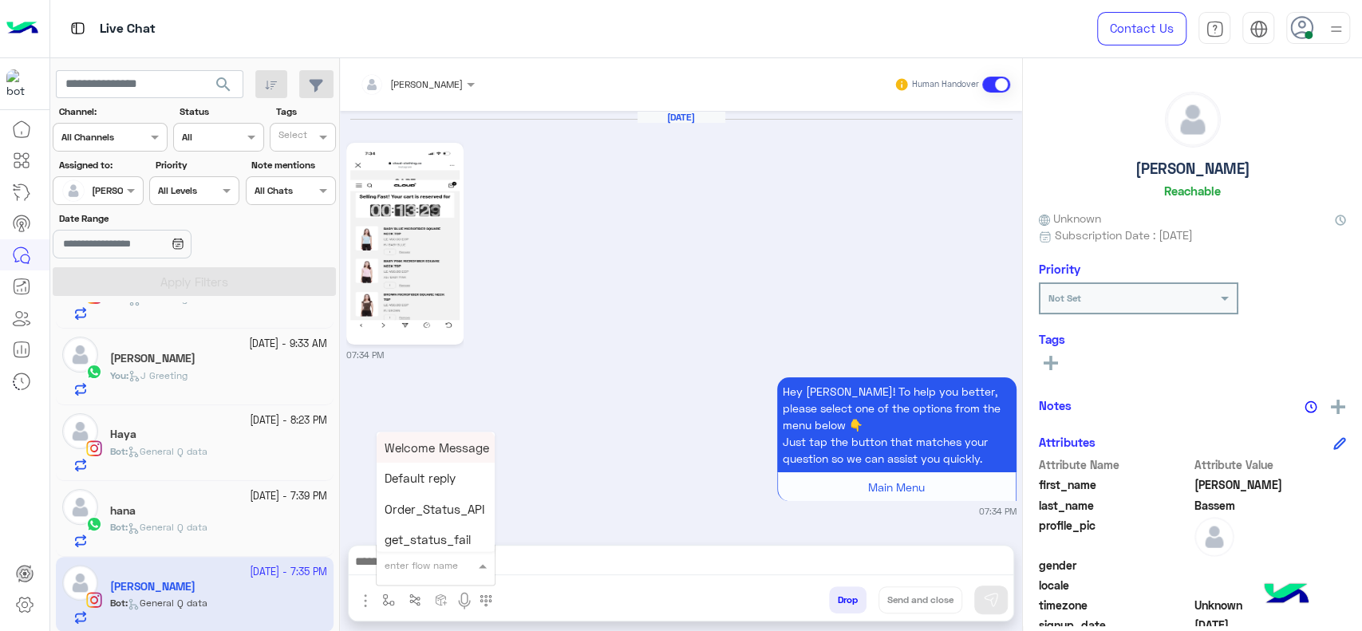
click at [405, 574] on div "enter flow name" at bounding box center [436, 564] width 118 height 29
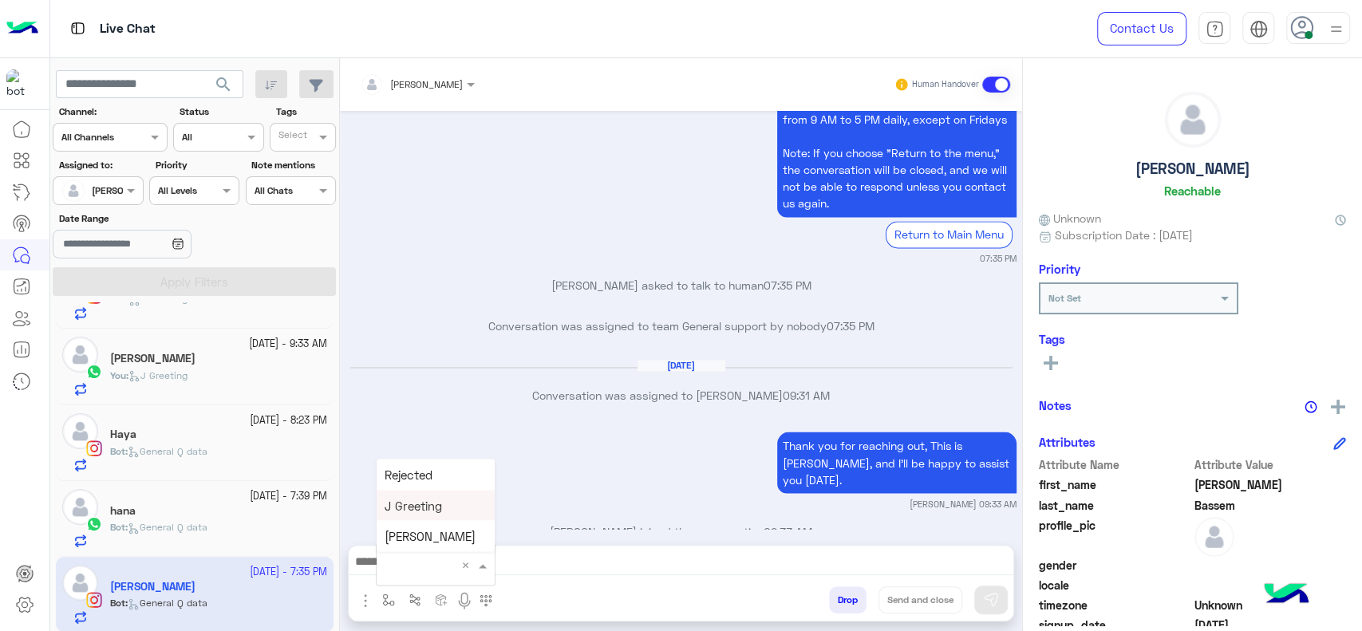
click at [379, 362] on div "Sep 30, 2025 Conversation was assigned to Jana Aboelseoud 09:31 AM" at bounding box center [681, 387] width 670 height 57
click at [183, 523] on span "General Q data" at bounding box center [168, 527] width 80 height 12
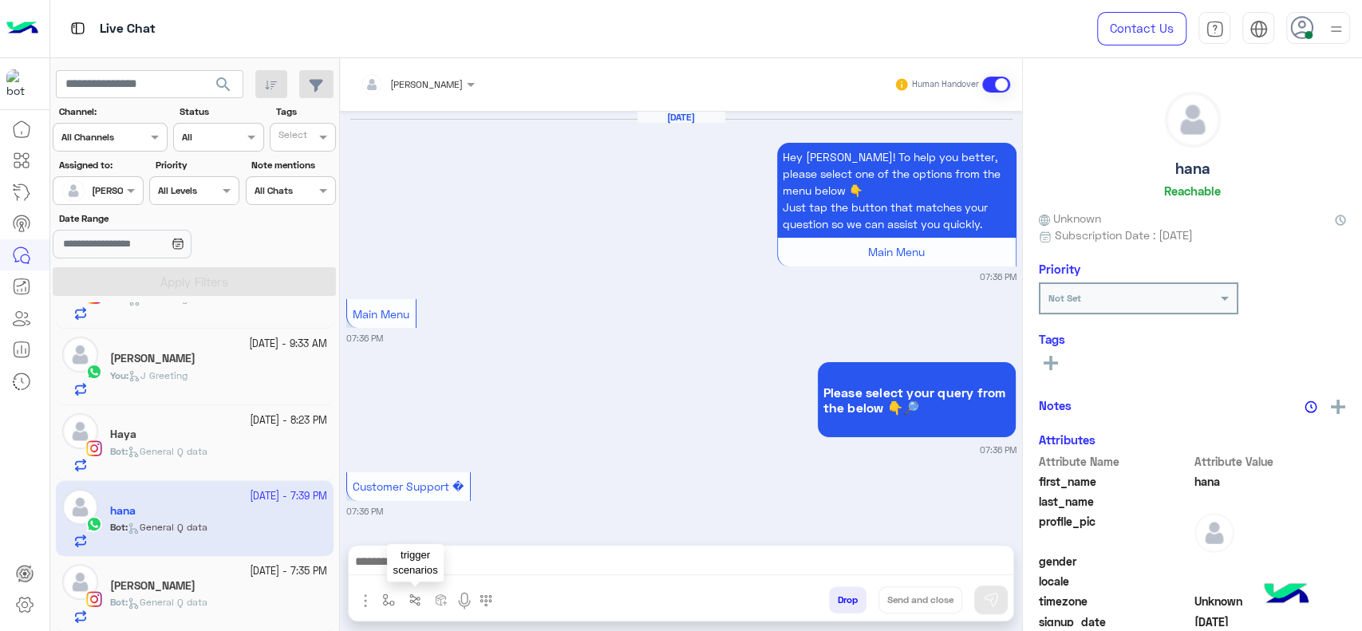
scroll to position [1609, 0]
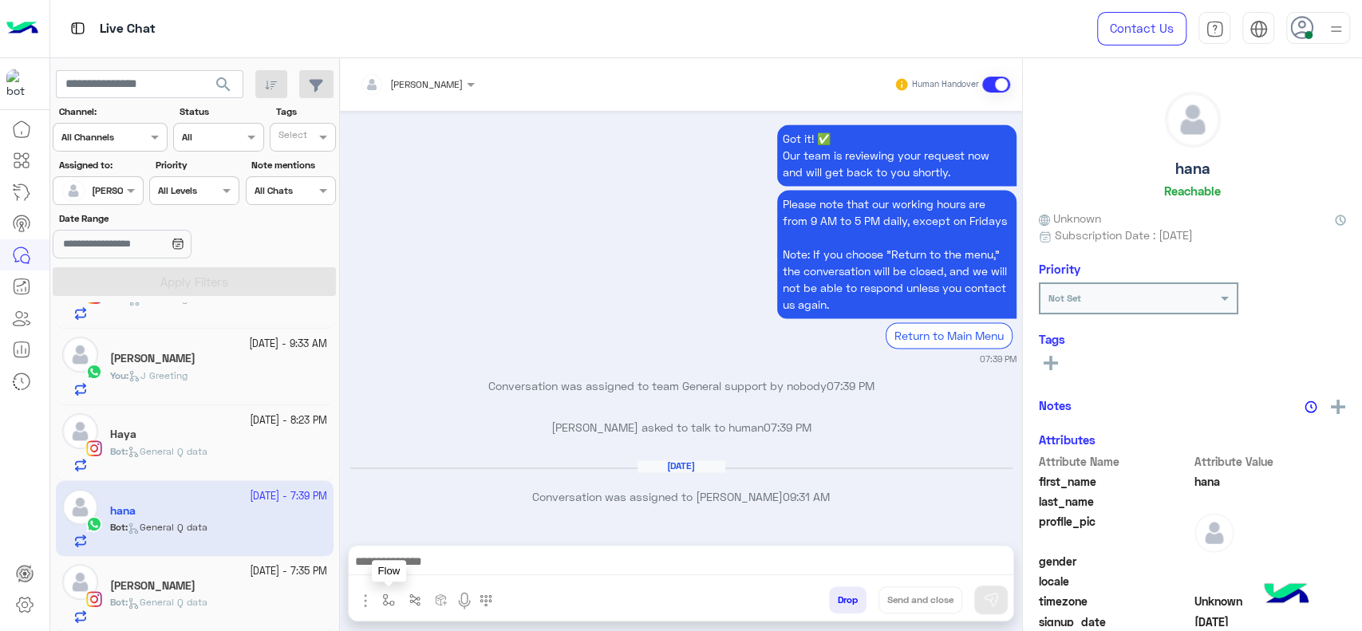
click at [396, 591] on button "button" at bounding box center [389, 599] width 26 height 26
click at [409, 577] on div "enter flow name" at bounding box center [436, 564] width 118 height 29
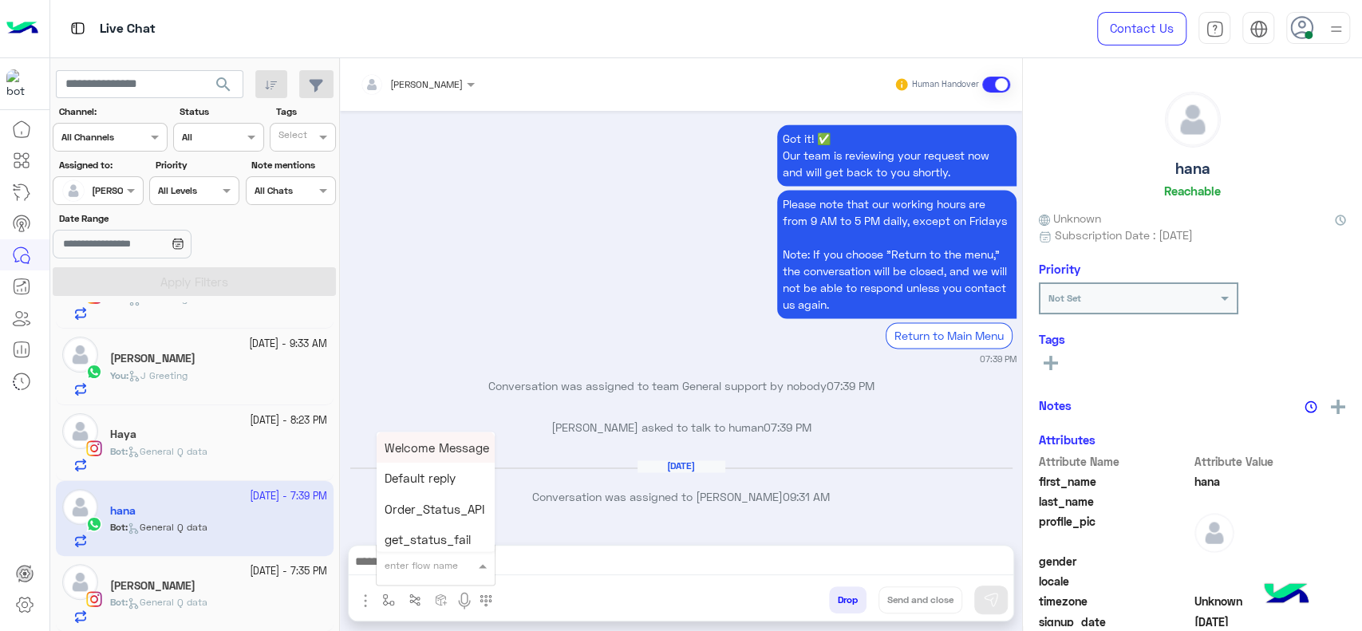
type input "*"
click at [415, 512] on span "J Greeting" at bounding box center [413, 505] width 57 height 14
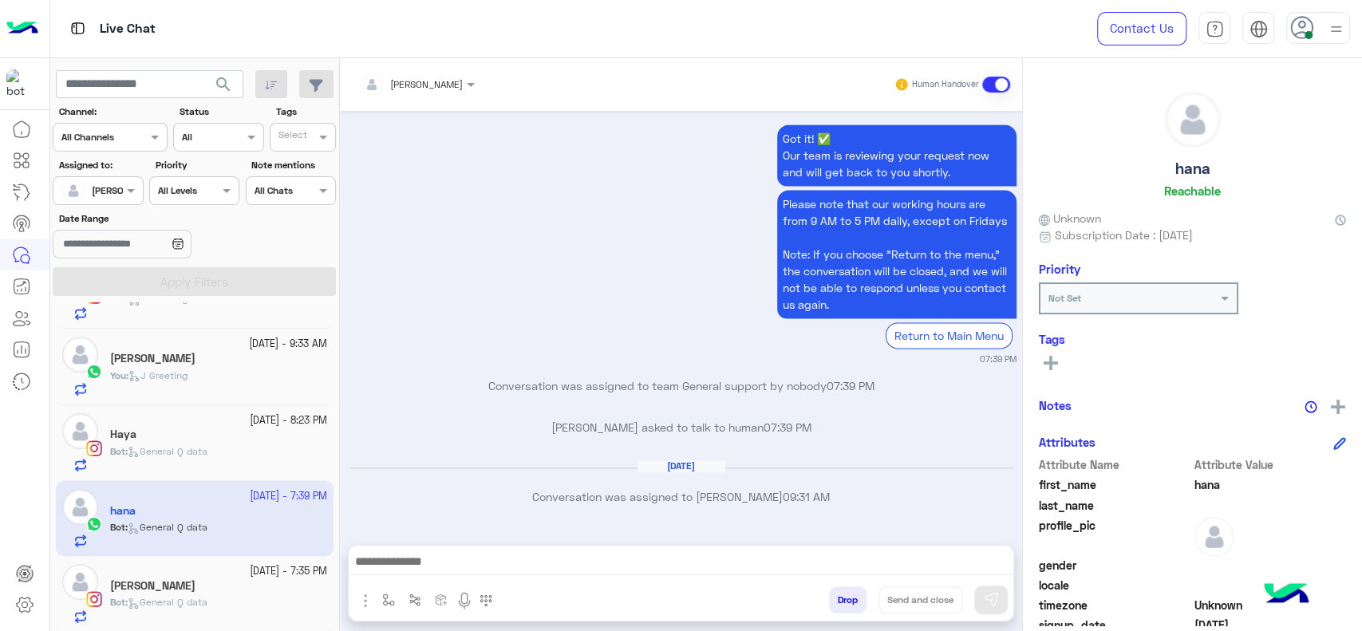
type textarea "**********"
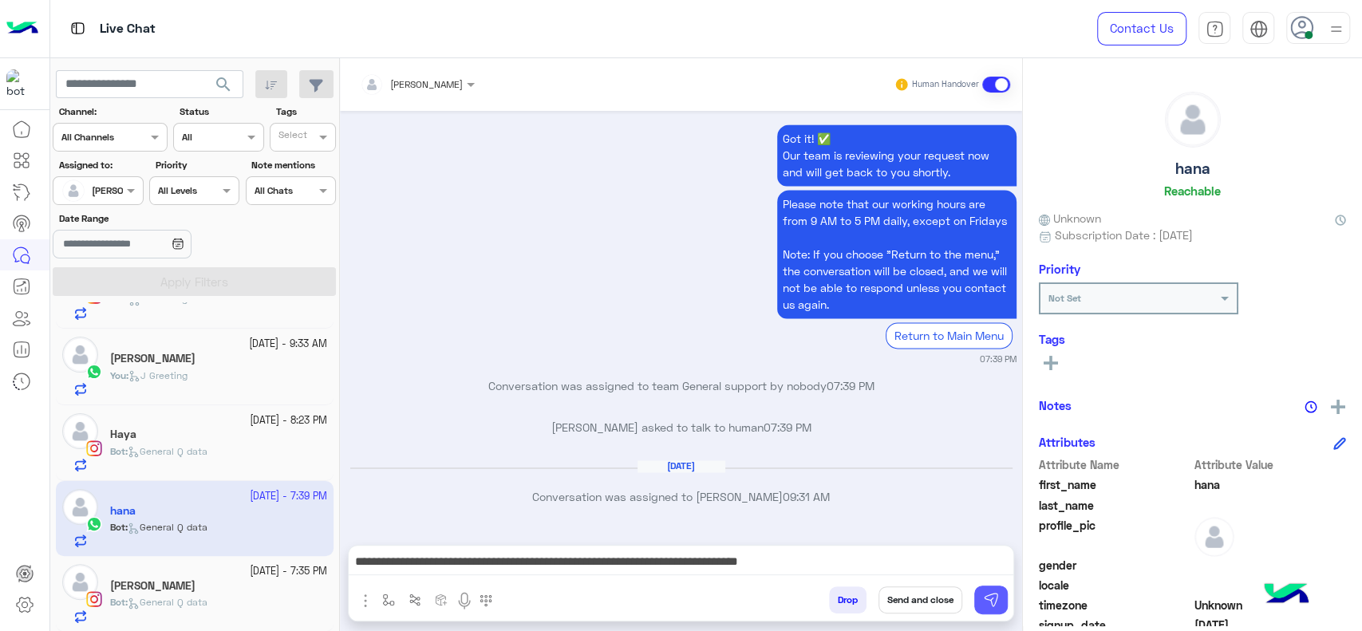
click at [980, 591] on button at bounding box center [991, 600] width 34 height 29
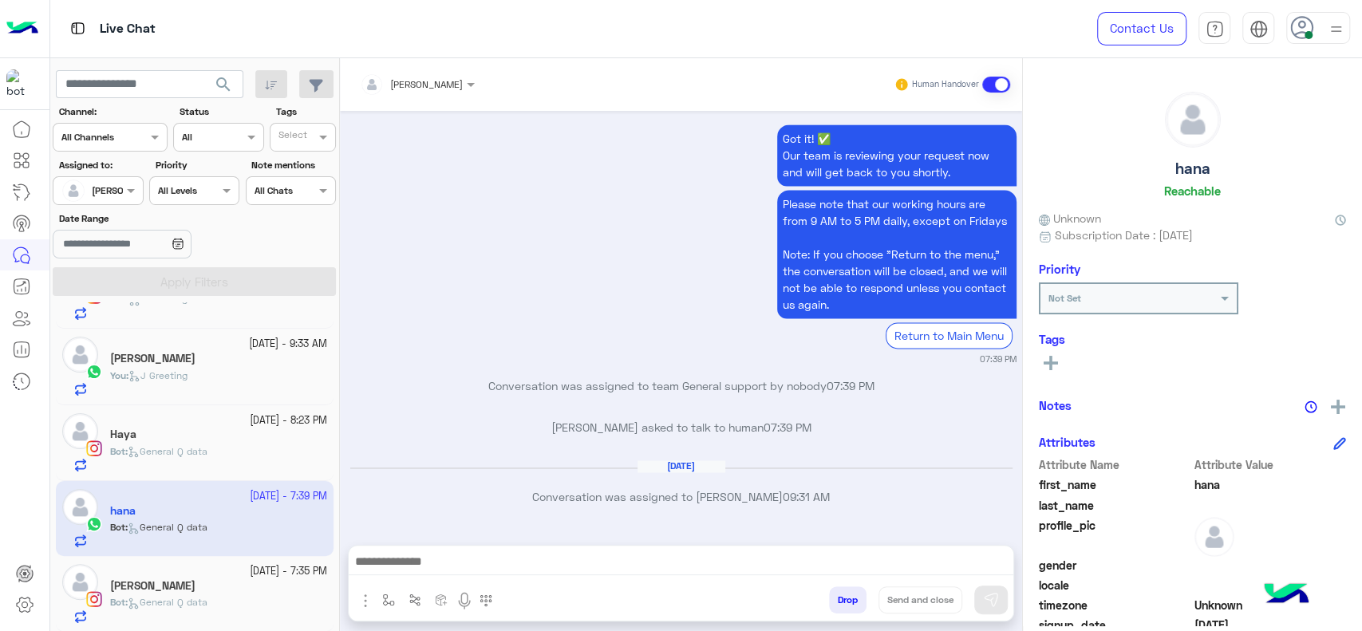
click at [171, 461] on div "Bot : General Q data" at bounding box center [218, 458] width 217 height 28
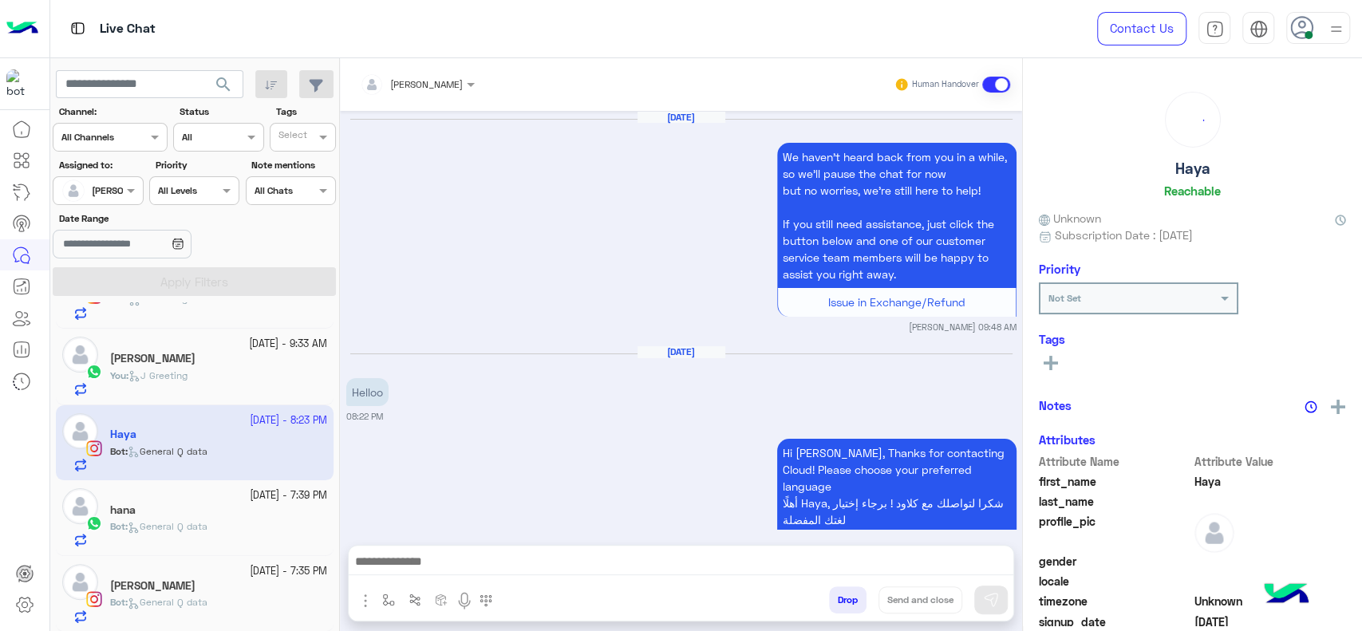
scroll to position [1927, 0]
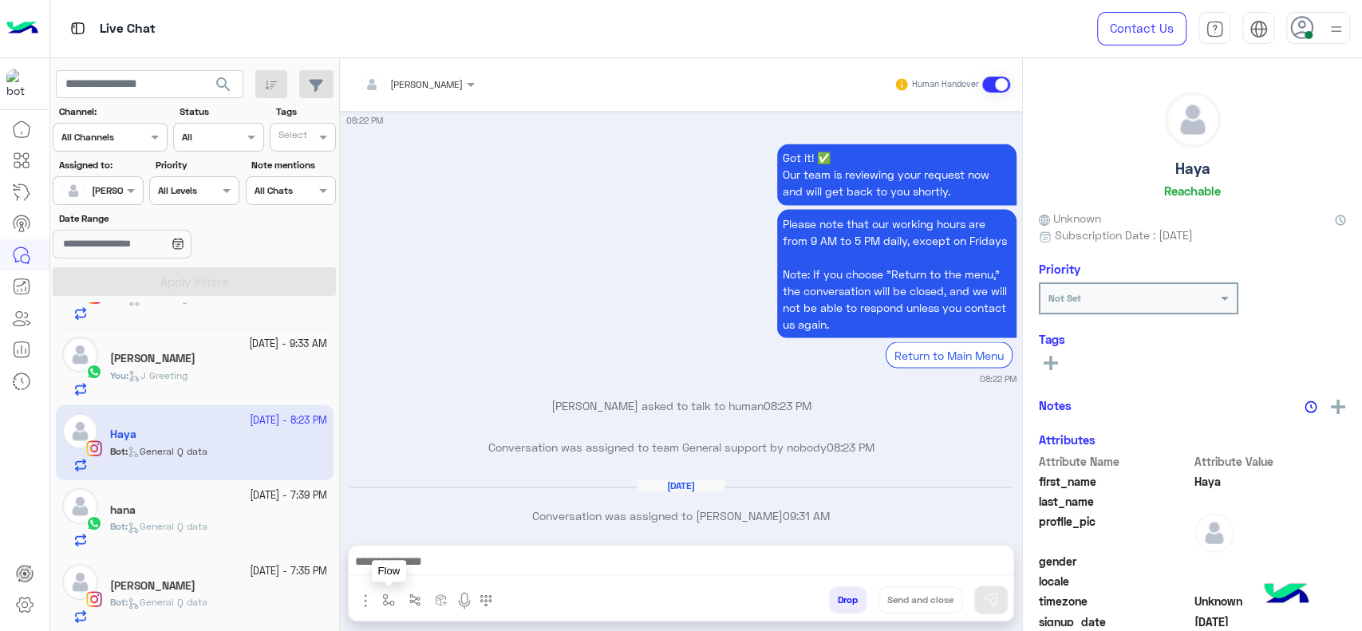
click at [381, 591] on button "button" at bounding box center [389, 599] width 26 height 26
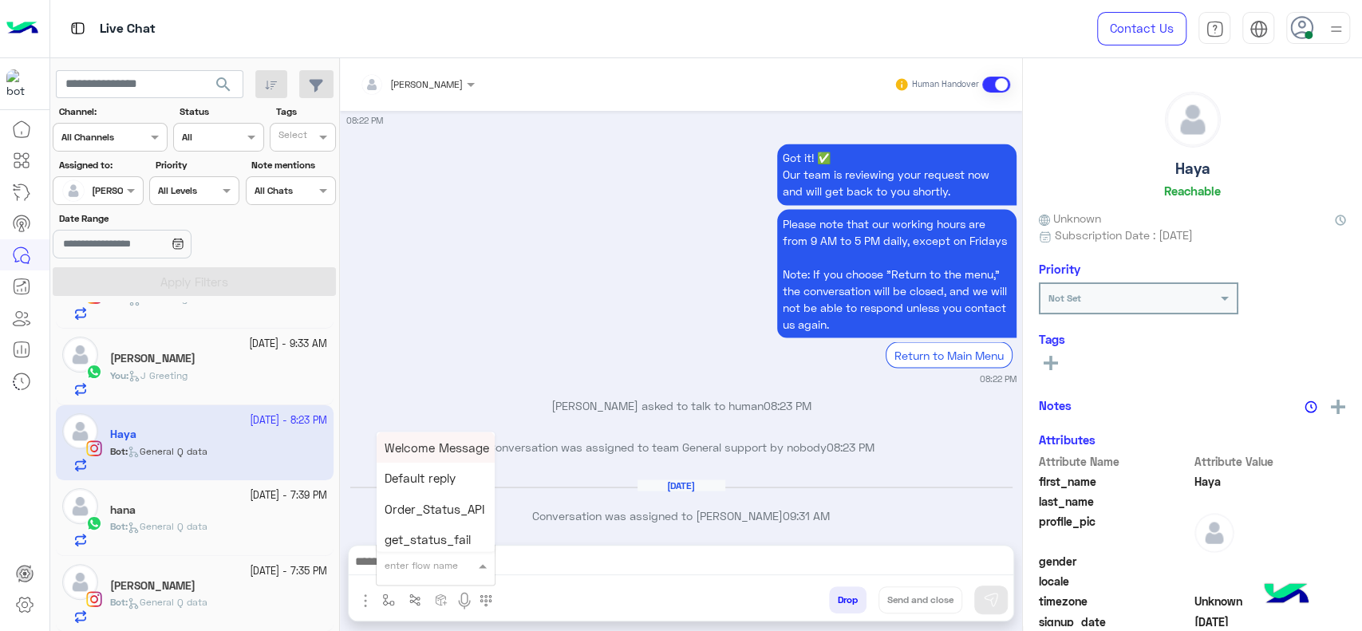
click at [402, 561] on input "text" at bounding box center [416, 562] width 63 height 14
type input "*"
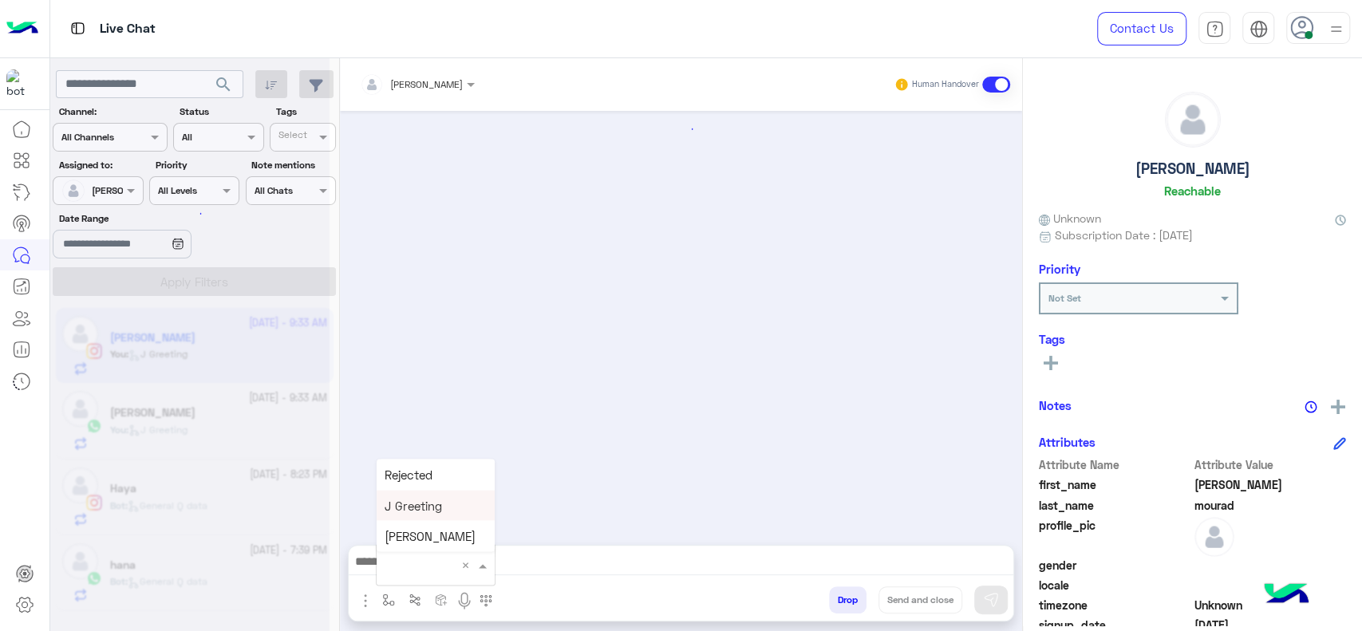
scroll to position [1703, 0]
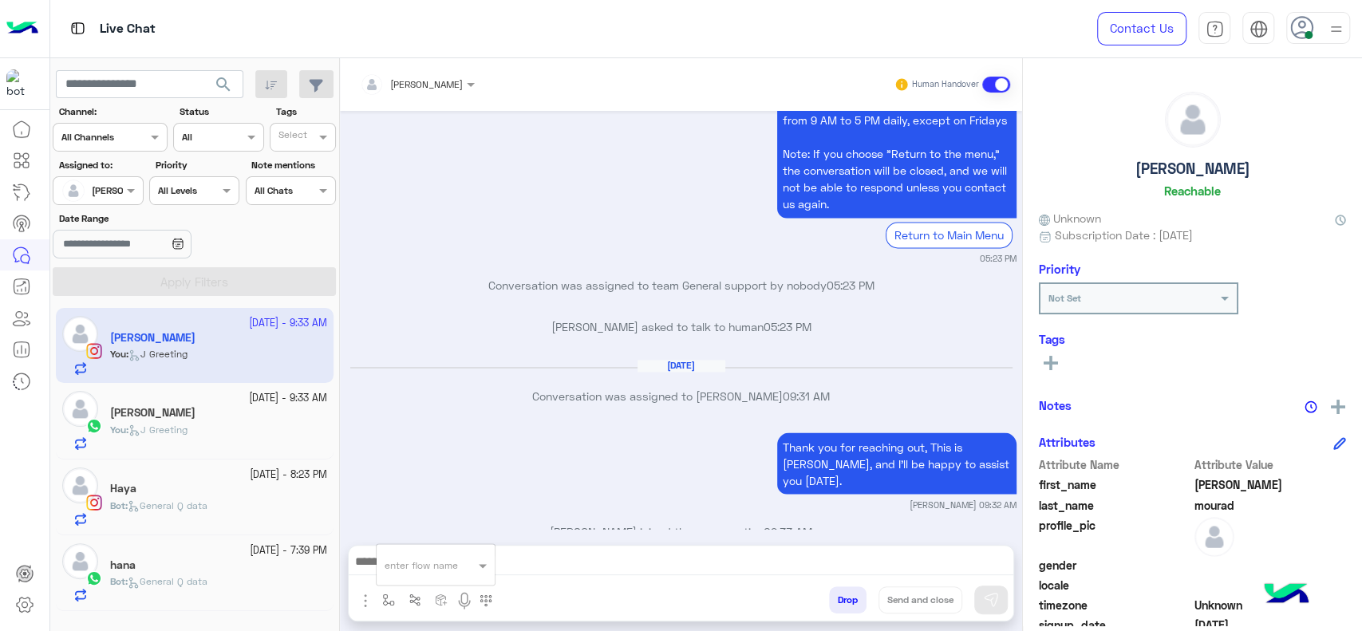
click at [403, 388] on p "Conversation was assigned to Jana Aboelseoud 09:31 AM" at bounding box center [681, 396] width 670 height 17
click at [160, 570] on div "hana" at bounding box center [218, 566] width 217 height 17
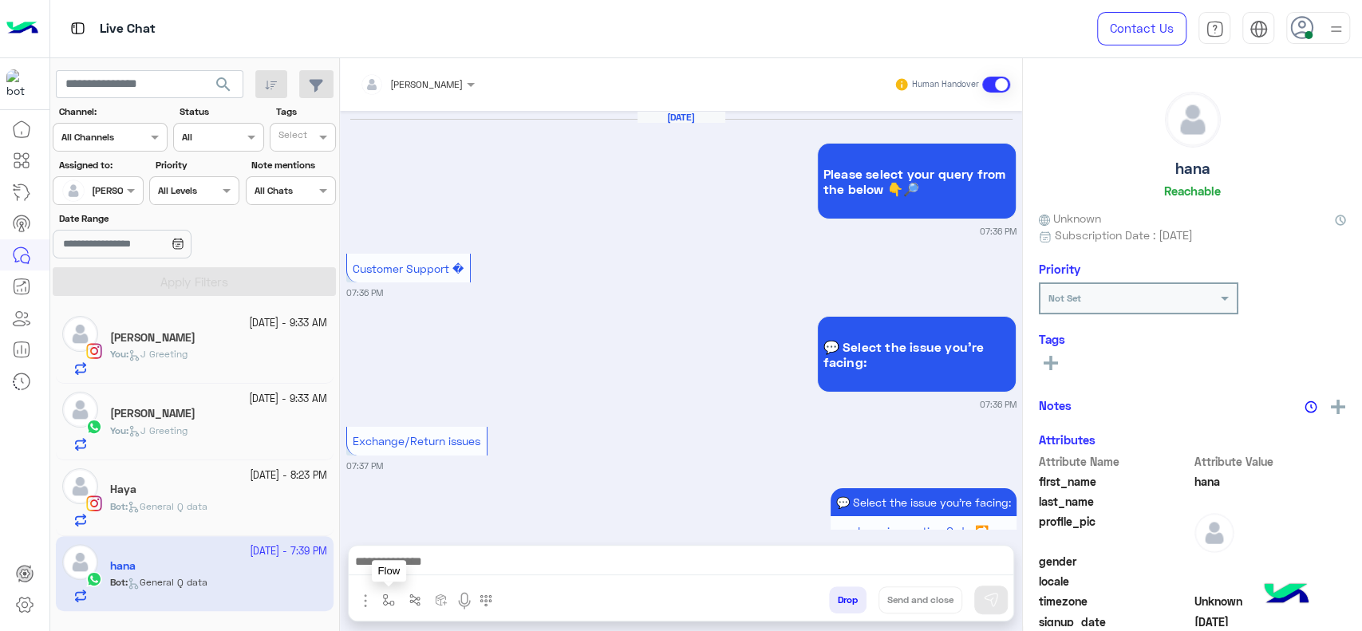
scroll to position [1509, 0]
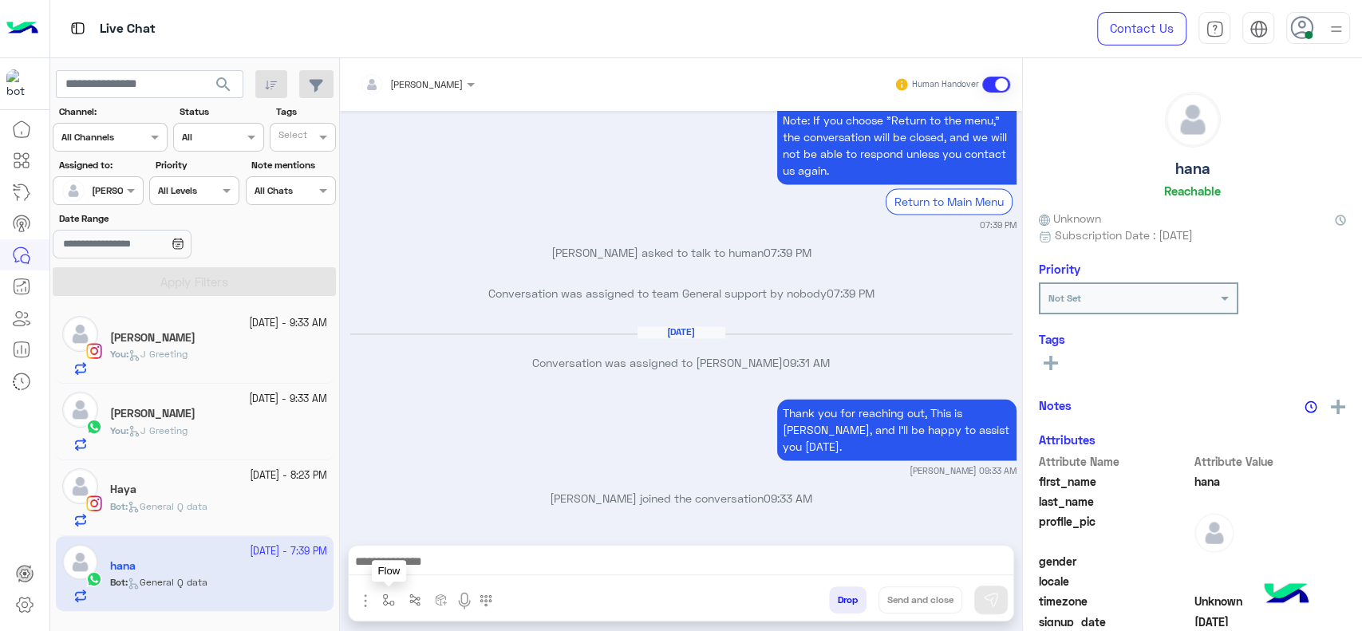
click at [388, 591] on button "button" at bounding box center [389, 599] width 26 height 26
click at [243, 511] on div "Bot : General Q data" at bounding box center [218, 513] width 217 height 28
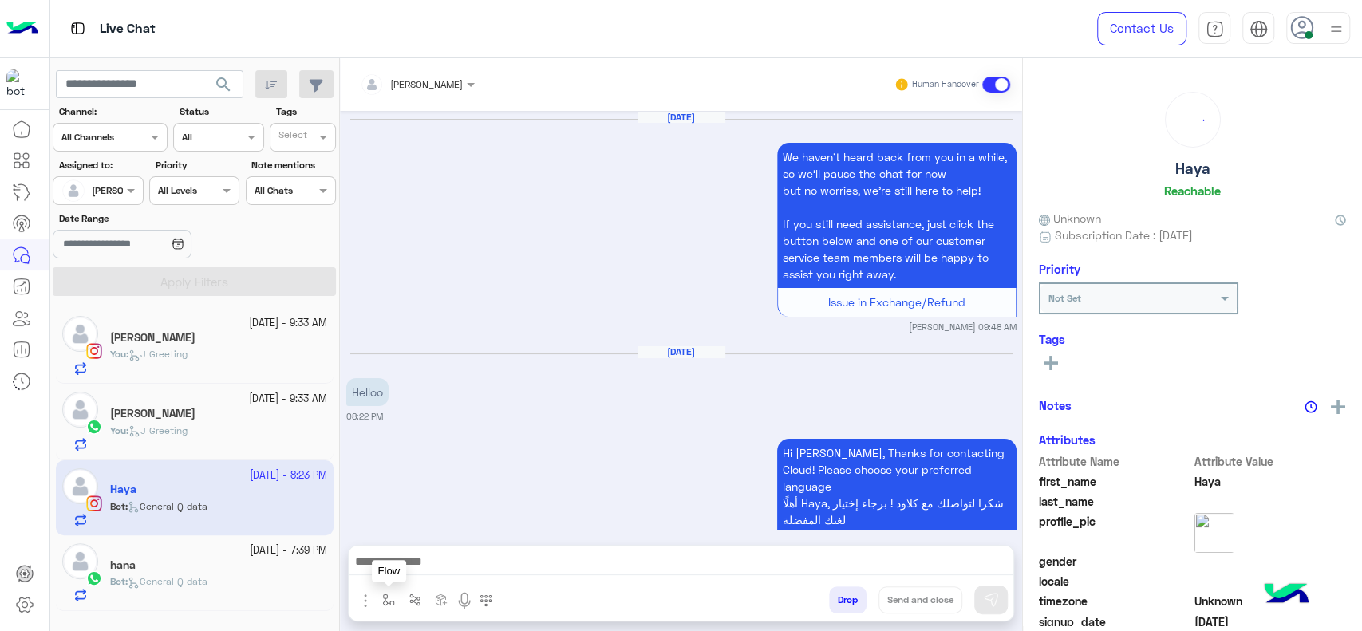
scroll to position [1927, 0]
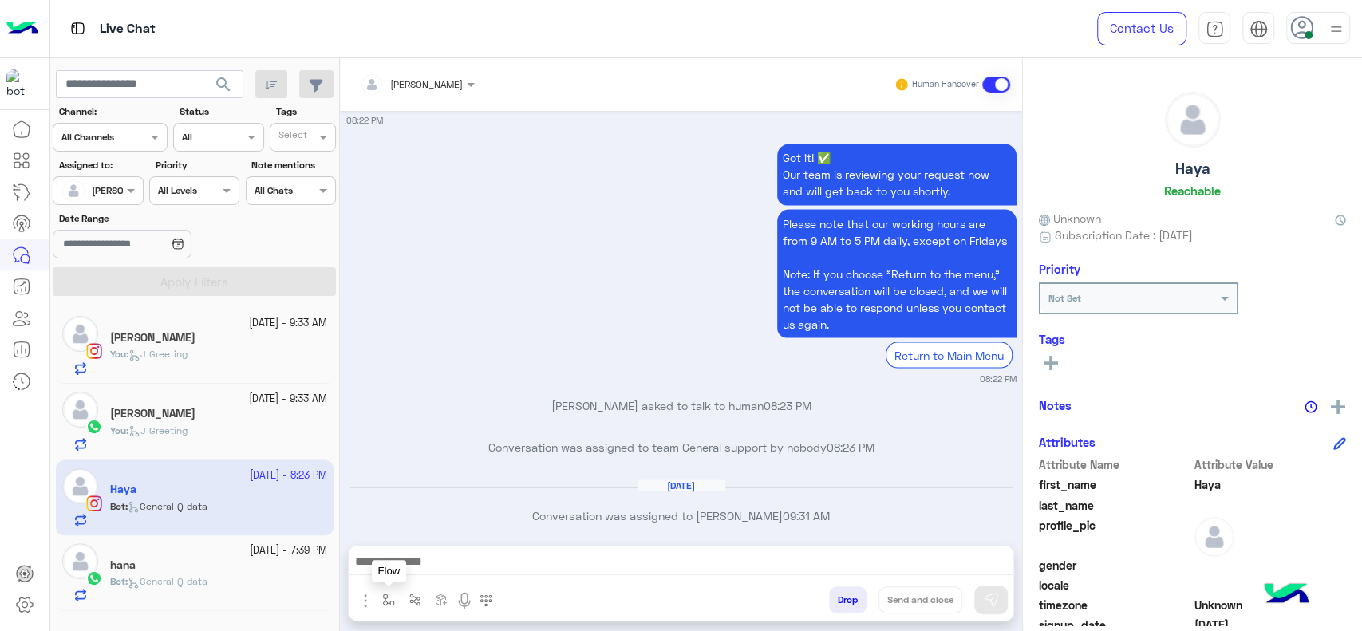
click at [383, 591] on img "button" at bounding box center [388, 600] width 13 height 13
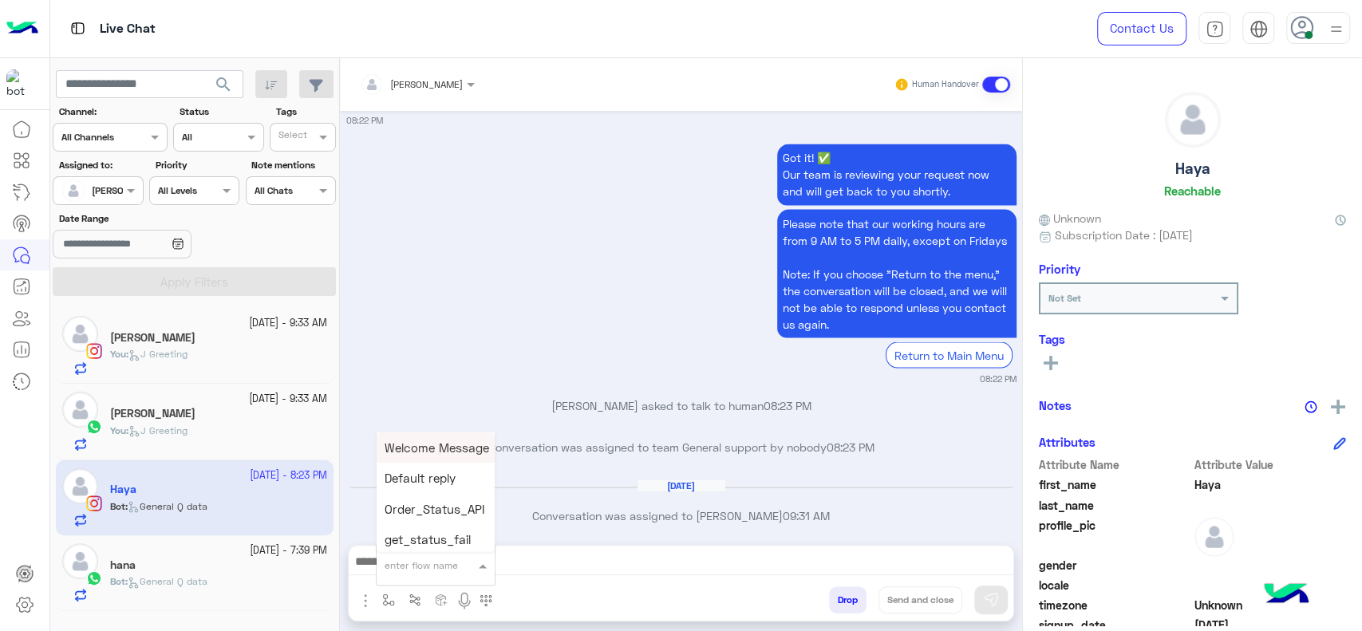
click at [396, 575] on div "enter flow name" at bounding box center [436, 564] width 118 height 29
type input "*"
click at [420, 508] on span "J Greeting" at bounding box center [413, 505] width 57 height 14
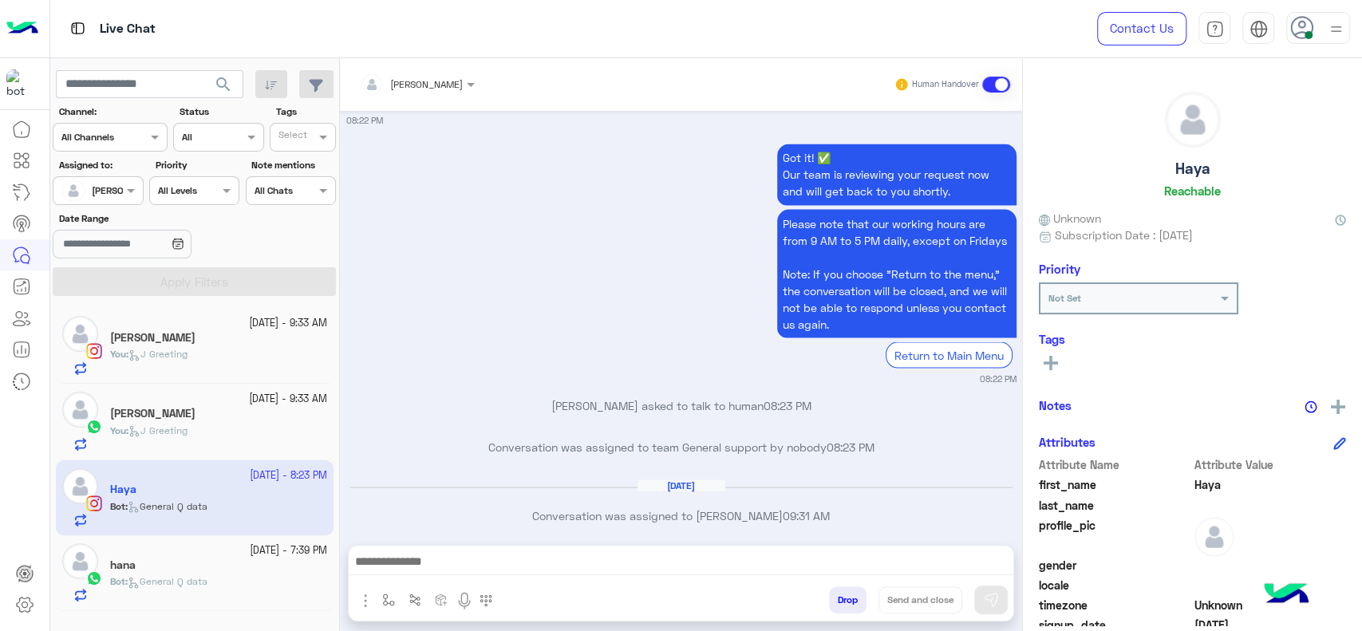
type textarea "**********"
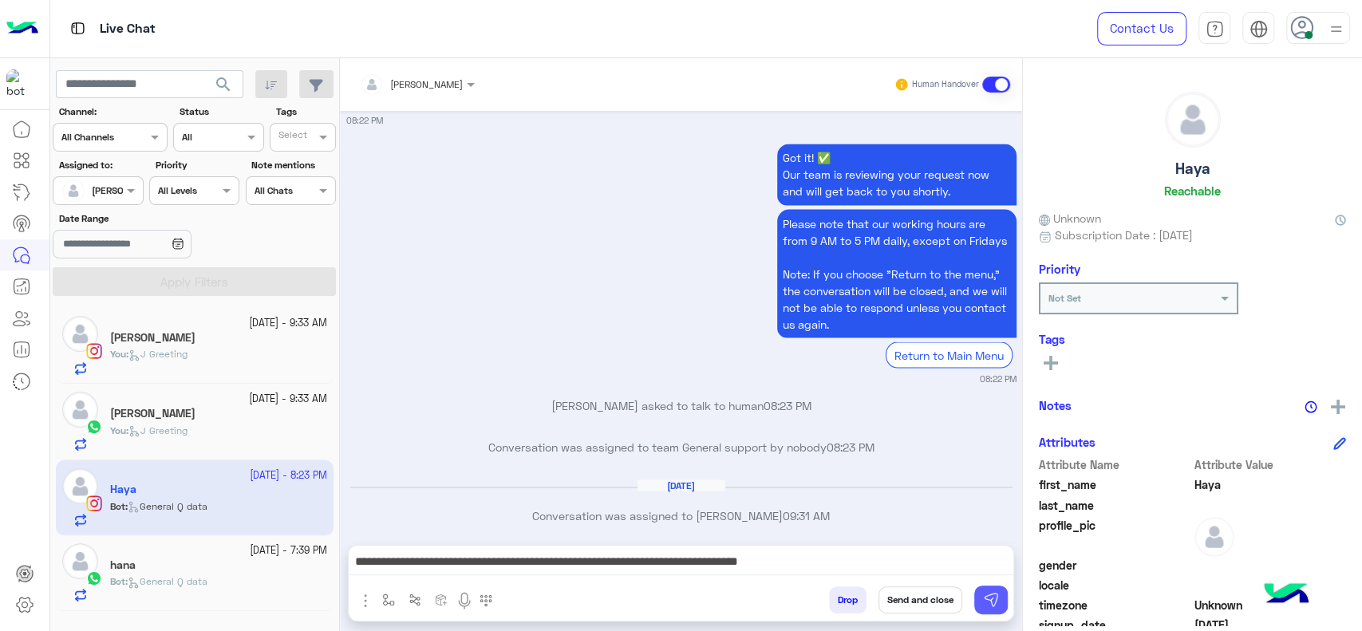
click at [985, 591] on img at bounding box center [991, 600] width 16 height 16
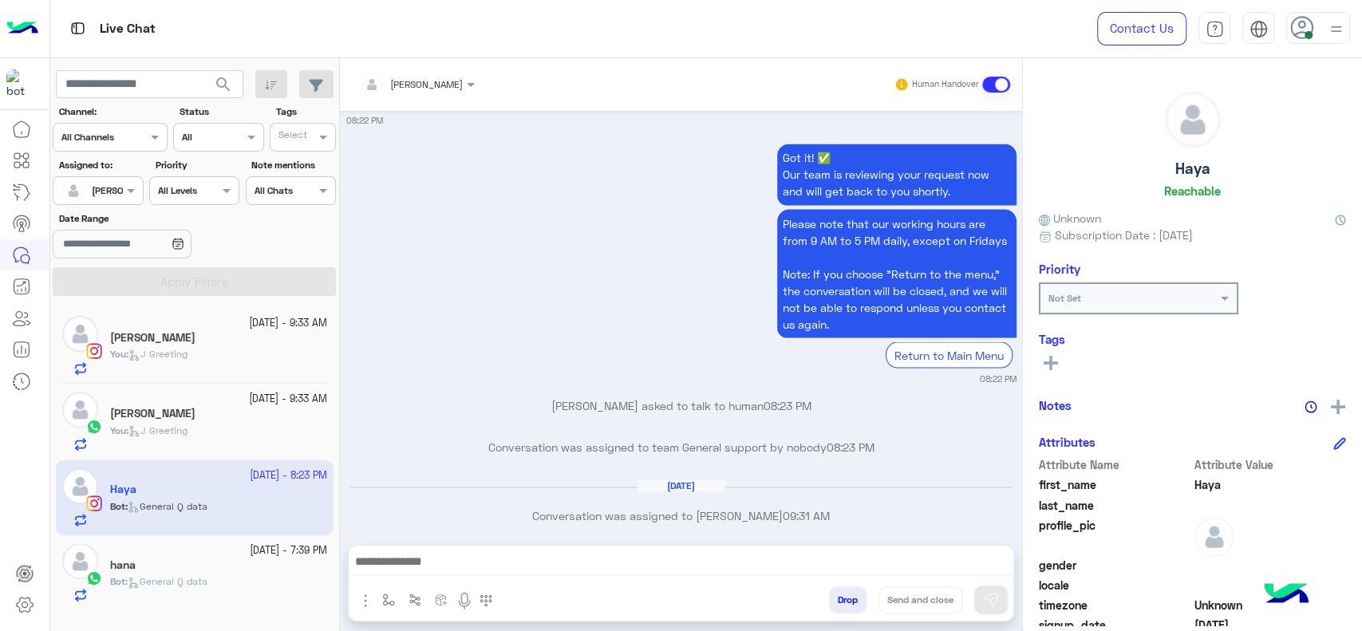
click at [595, 350] on div "Got it! ✅ Our team is reviewing your request now and will get back to you short…" at bounding box center [681, 263] width 670 height 246
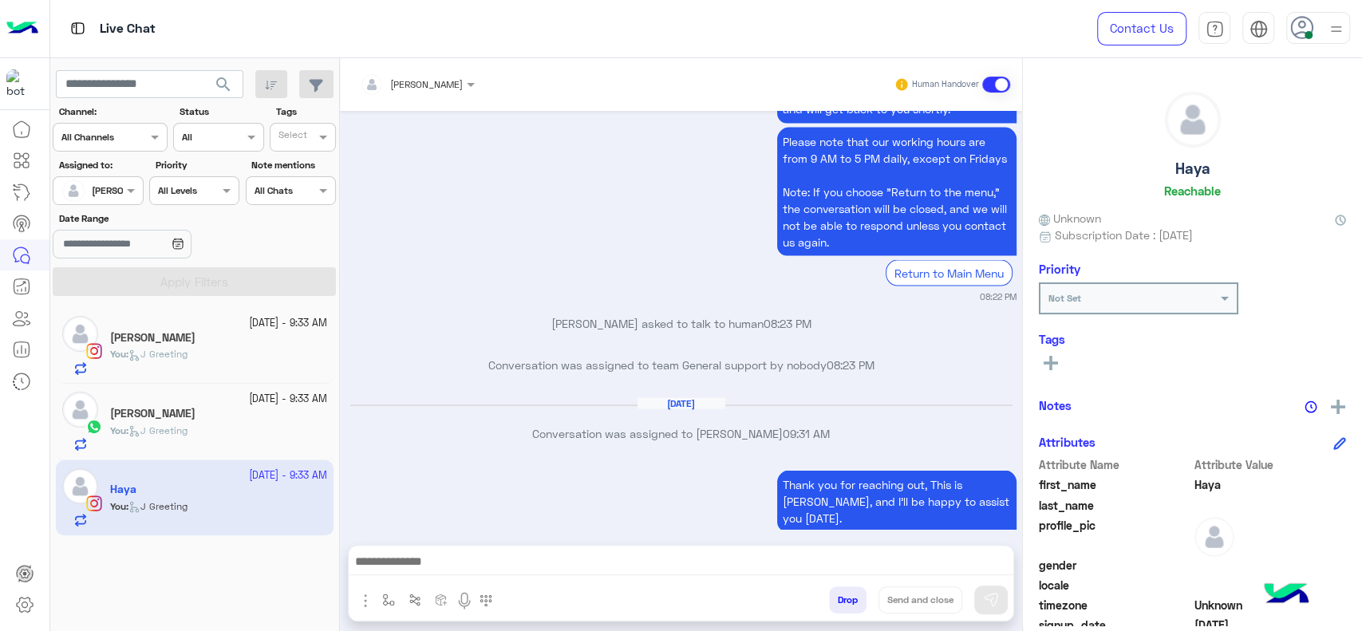
scroll to position [1990, 0]
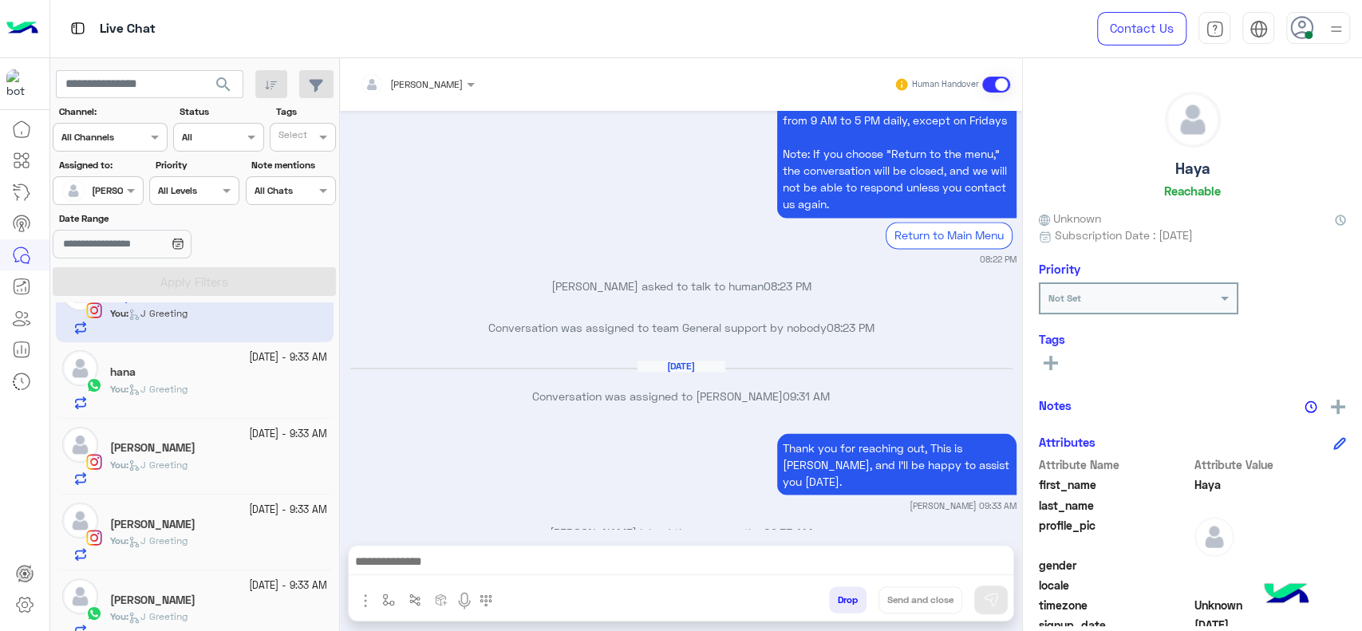
scroll to position [55, 0]
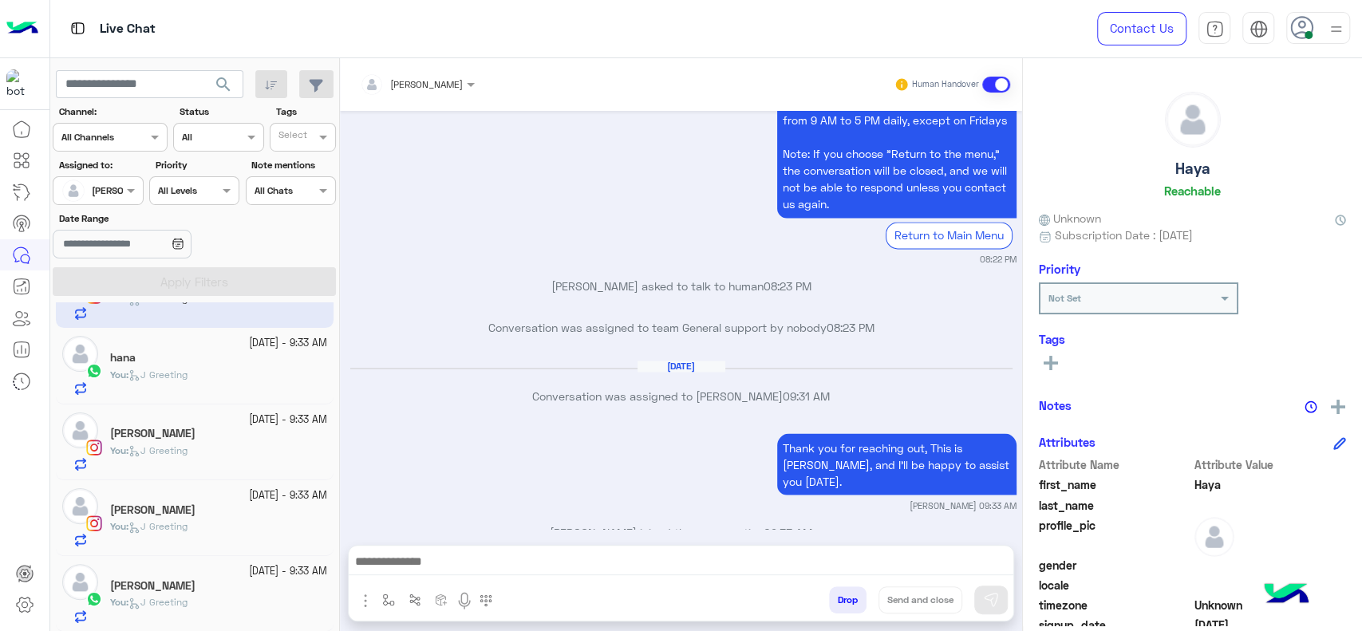
click at [215, 590] on div "Lamar Ahmed" at bounding box center [218, 587] width 217 height 17
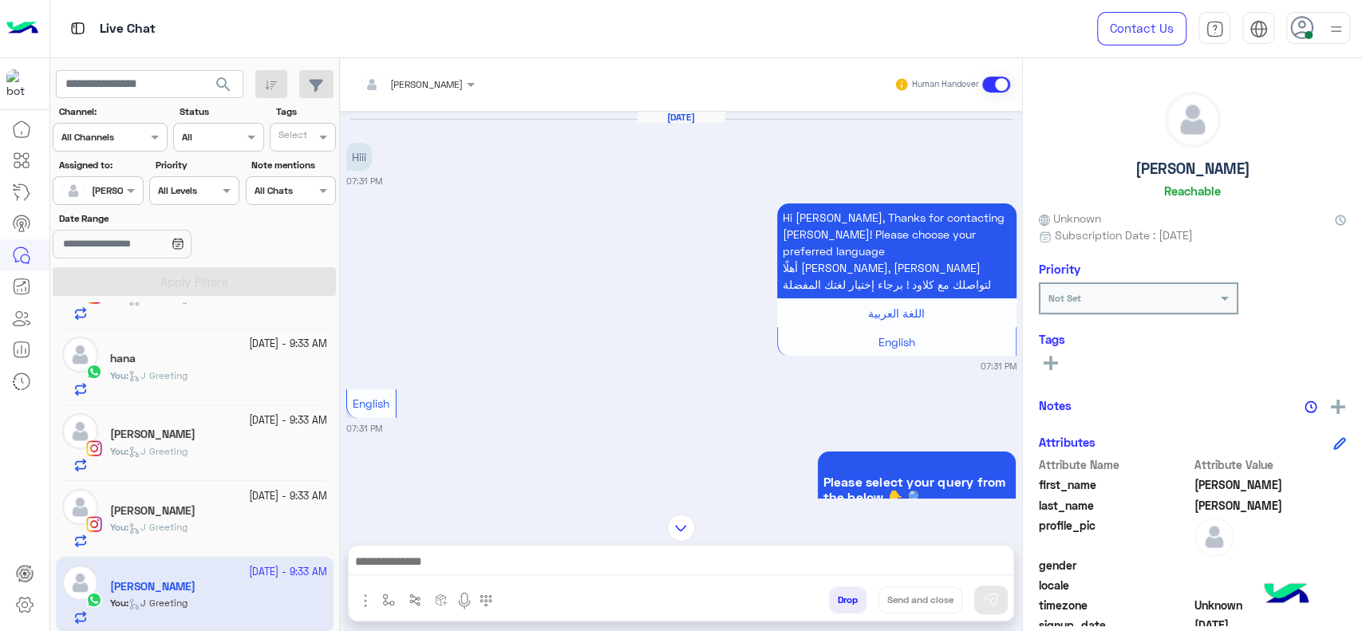
click at [654, 404] on div "English 07:31 PM" at bounding box center [681, 409] width 670 height 49
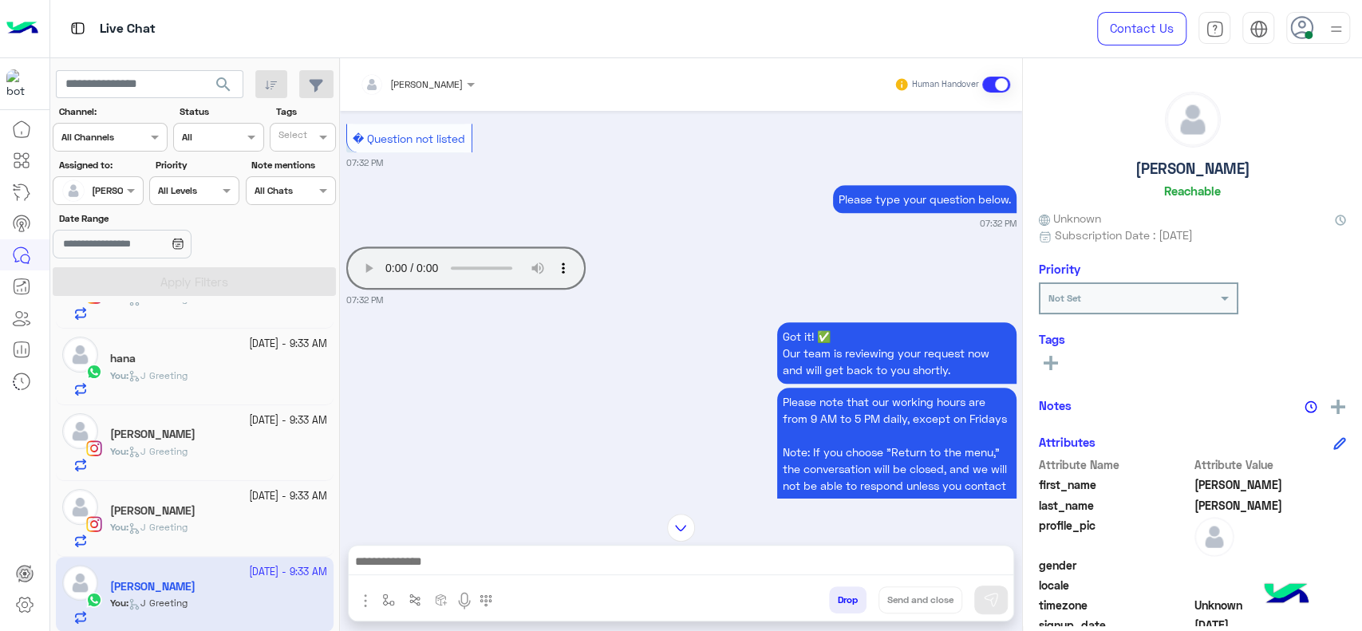
scroll to position [609, 0]
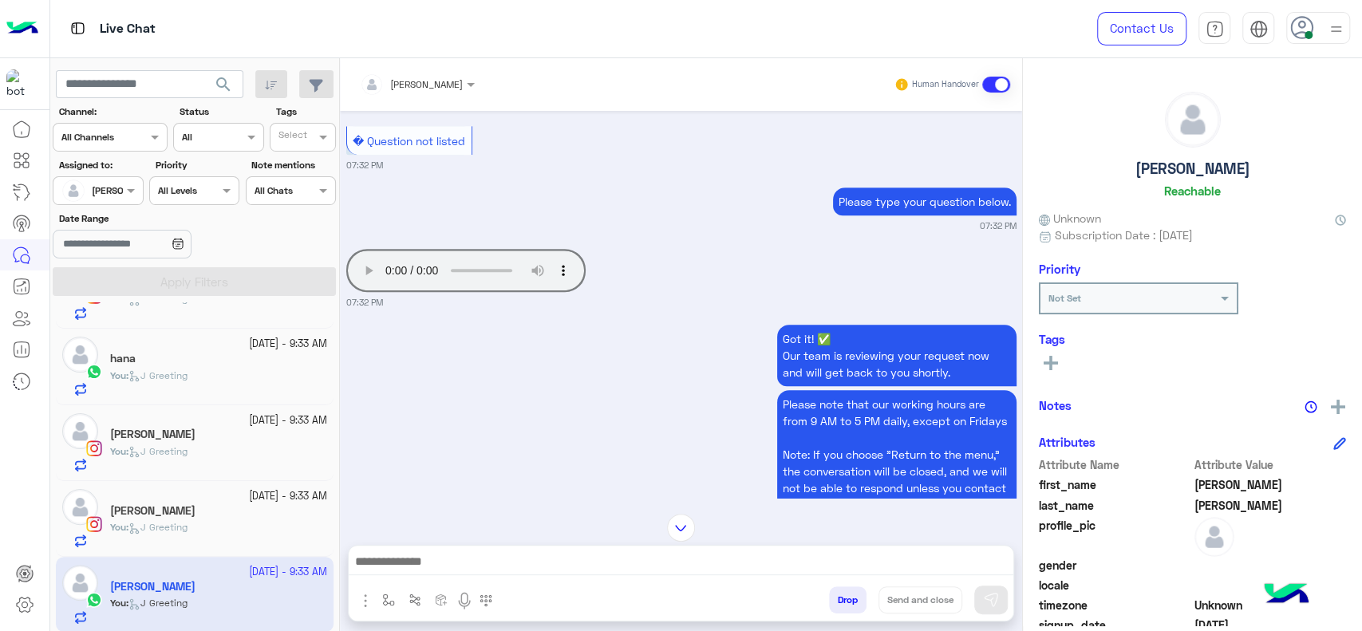
click at [681, 519] on img at bounding box center [681, 528] width 28 height 28
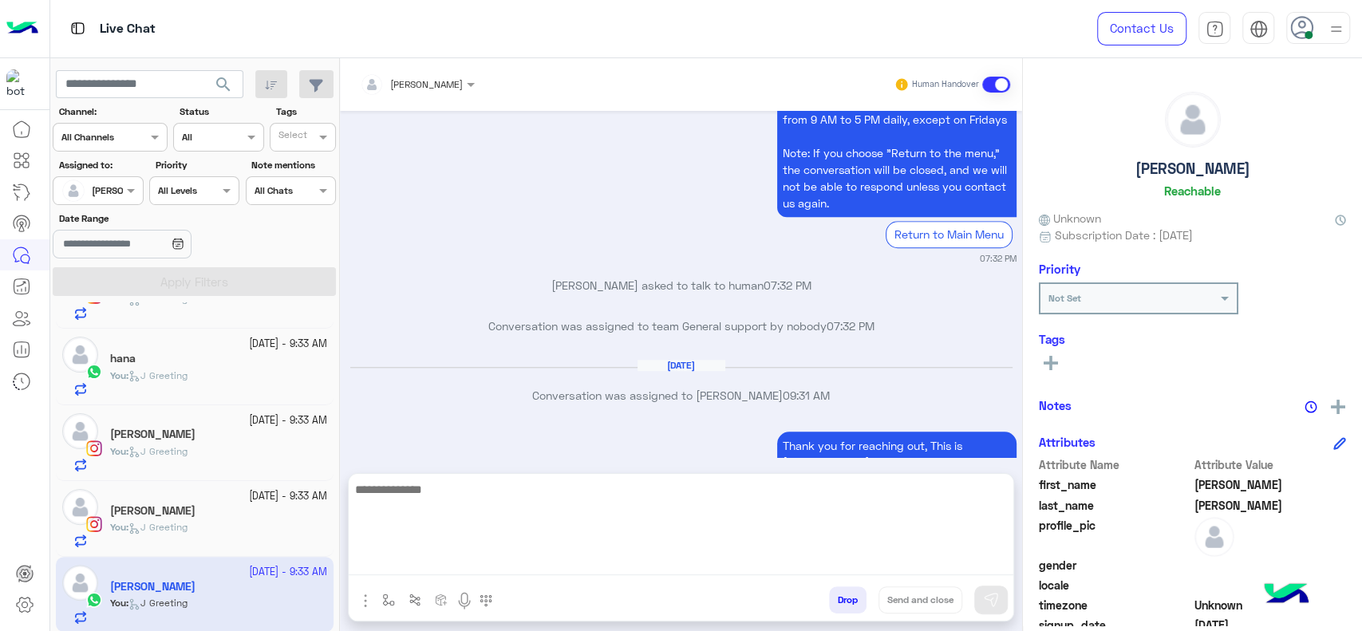
click at [632, 565] on textarea at bounding box center [681, 527] width 665 height 96
type textarea "*"
click at [428, 491] on textarea "**********" at bounding box center [681, 527] width 665 height 96
type textarea "**********"
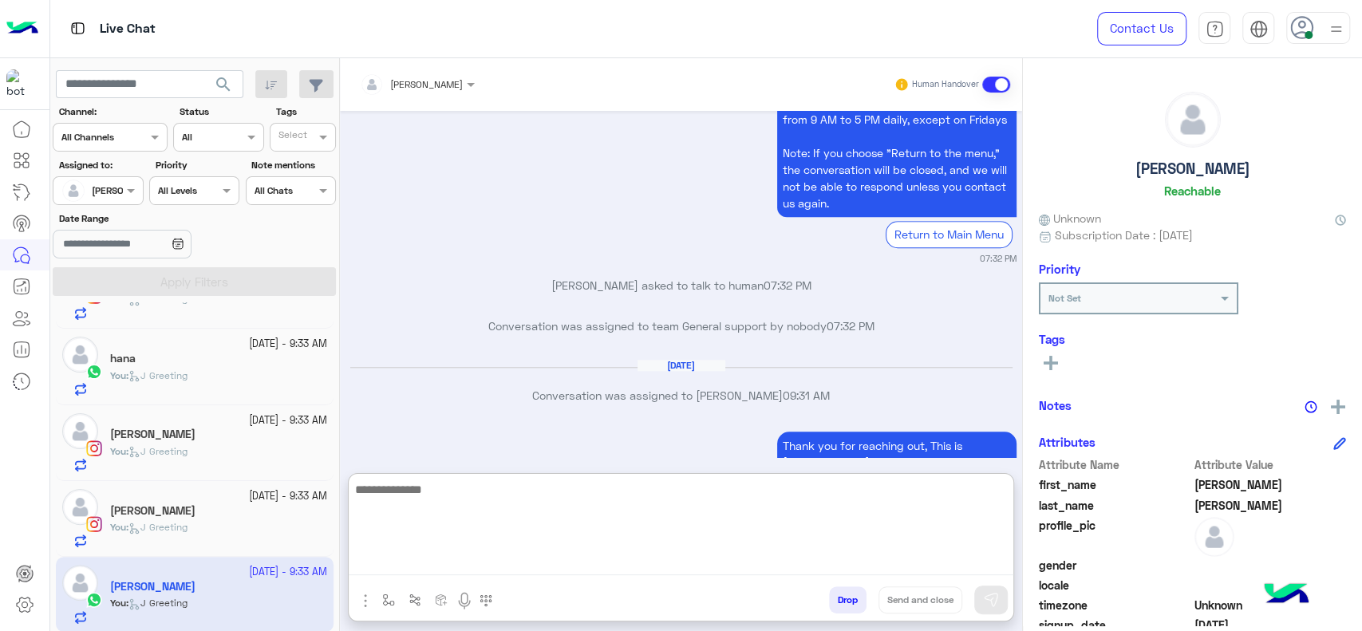
scroll to position [1043, 0]
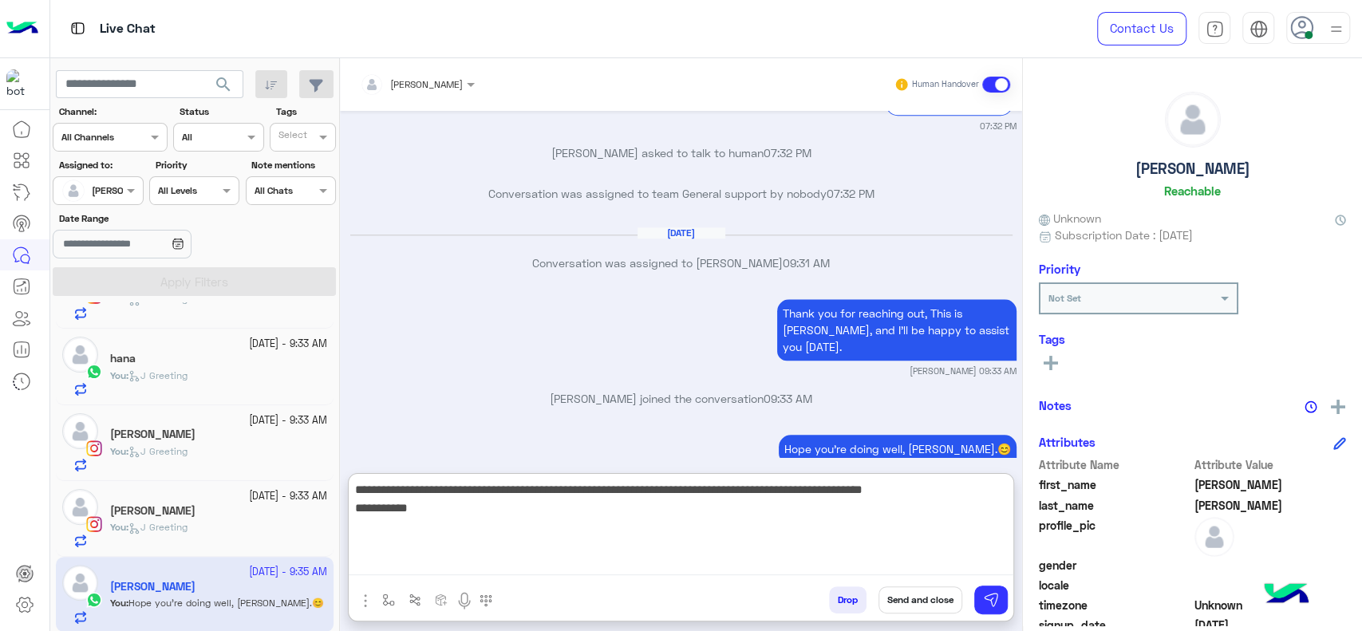
type textarea "**********"
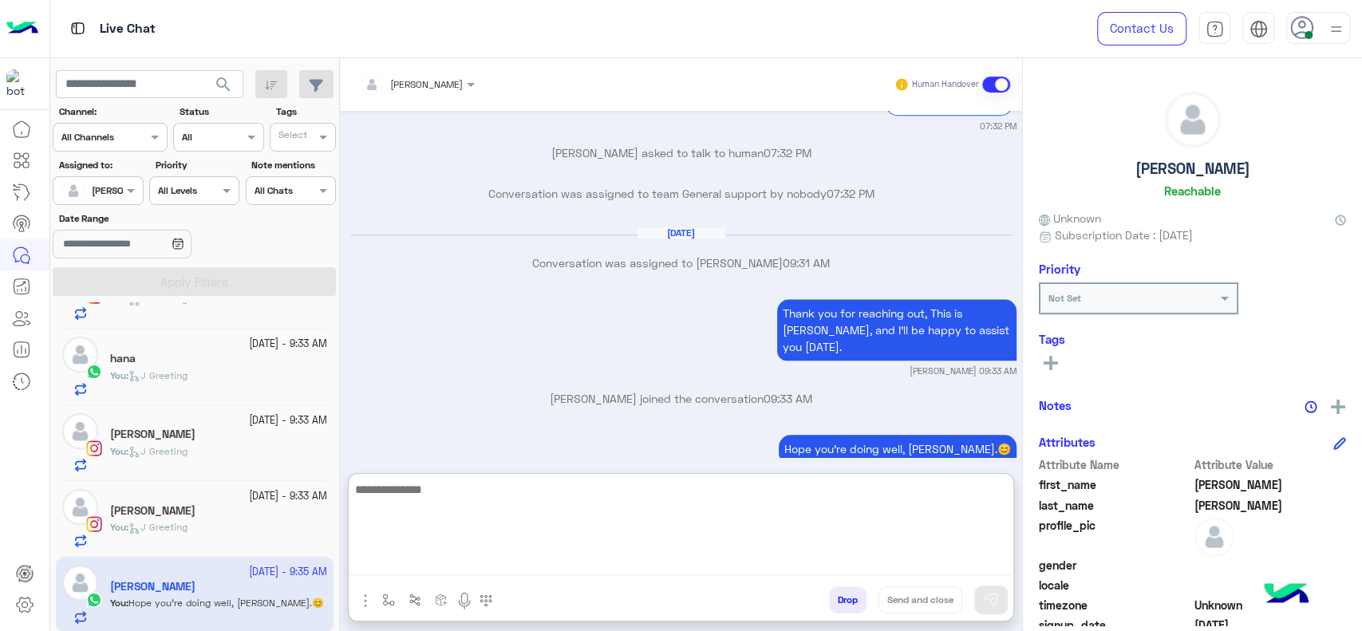
scroll to position [1154, 0]
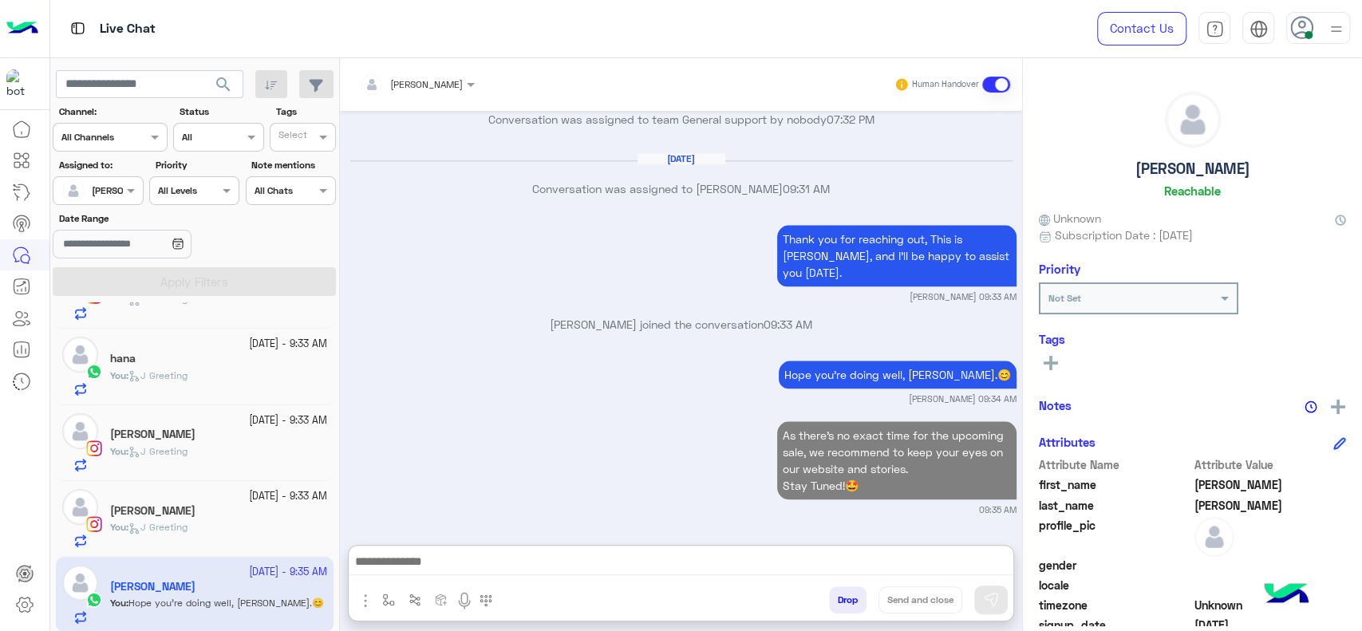
click at [165, 530] on span "J Greeting" at bounding box center [157, 527] width 59 height 12
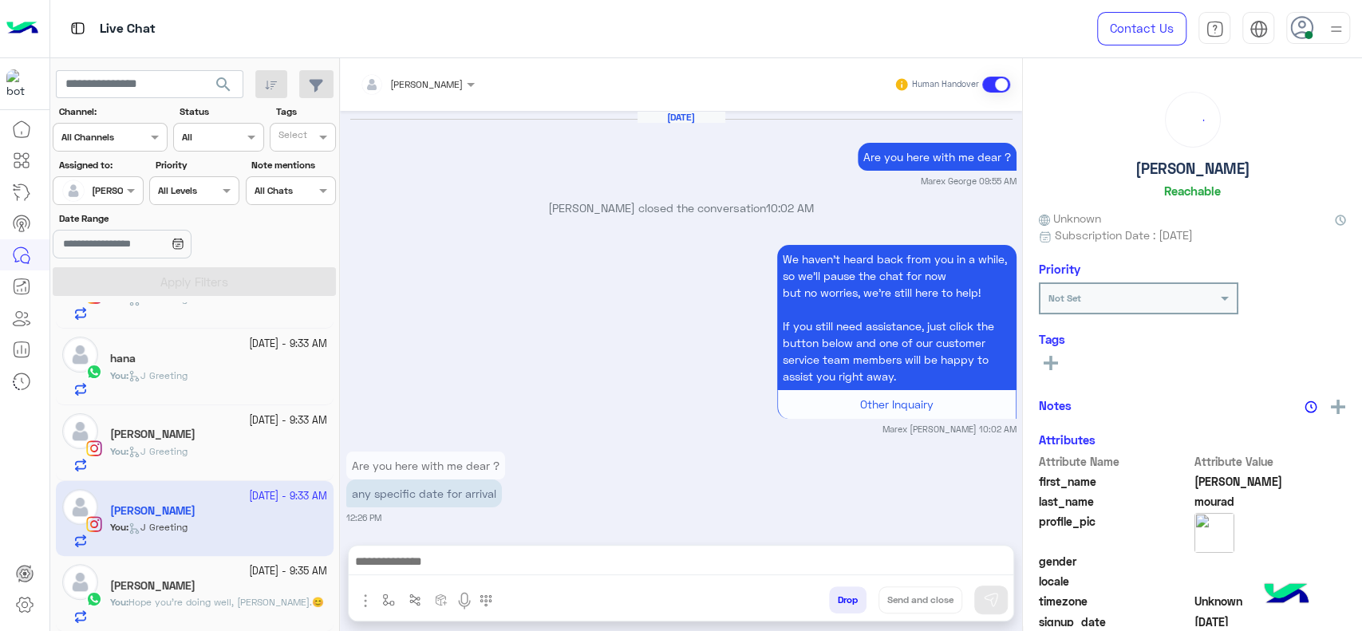
scroll to position [1703, 0]
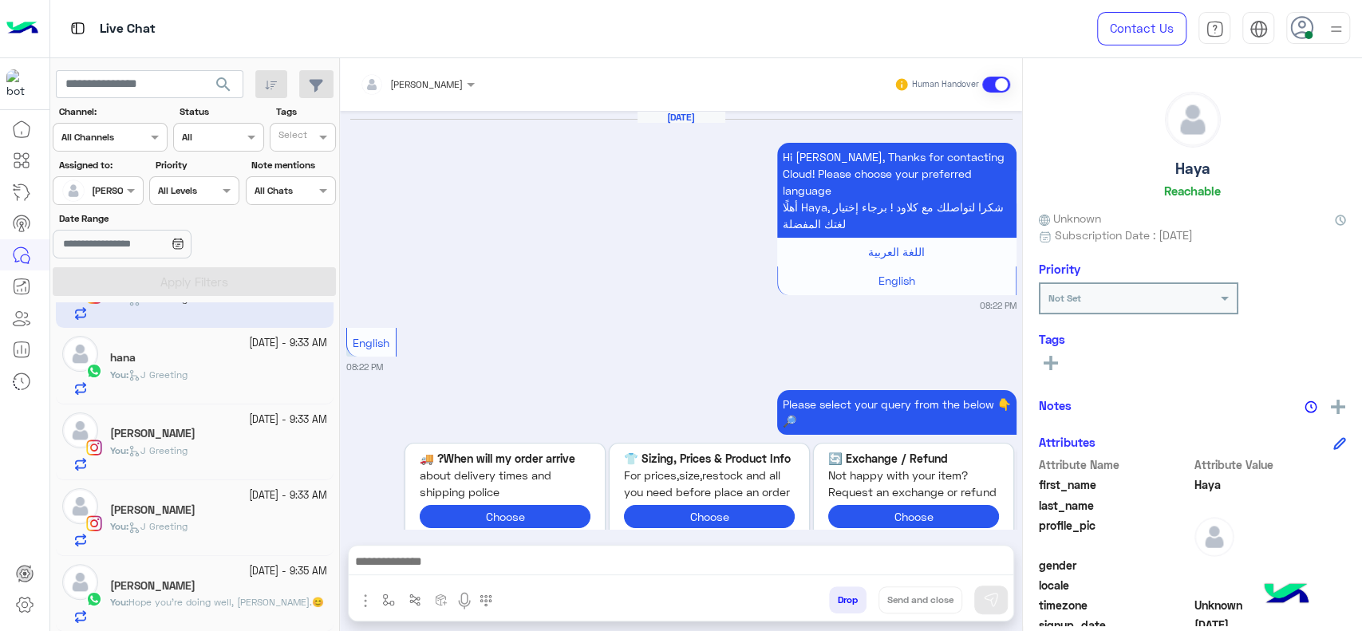
scroll to position [1750, 0]
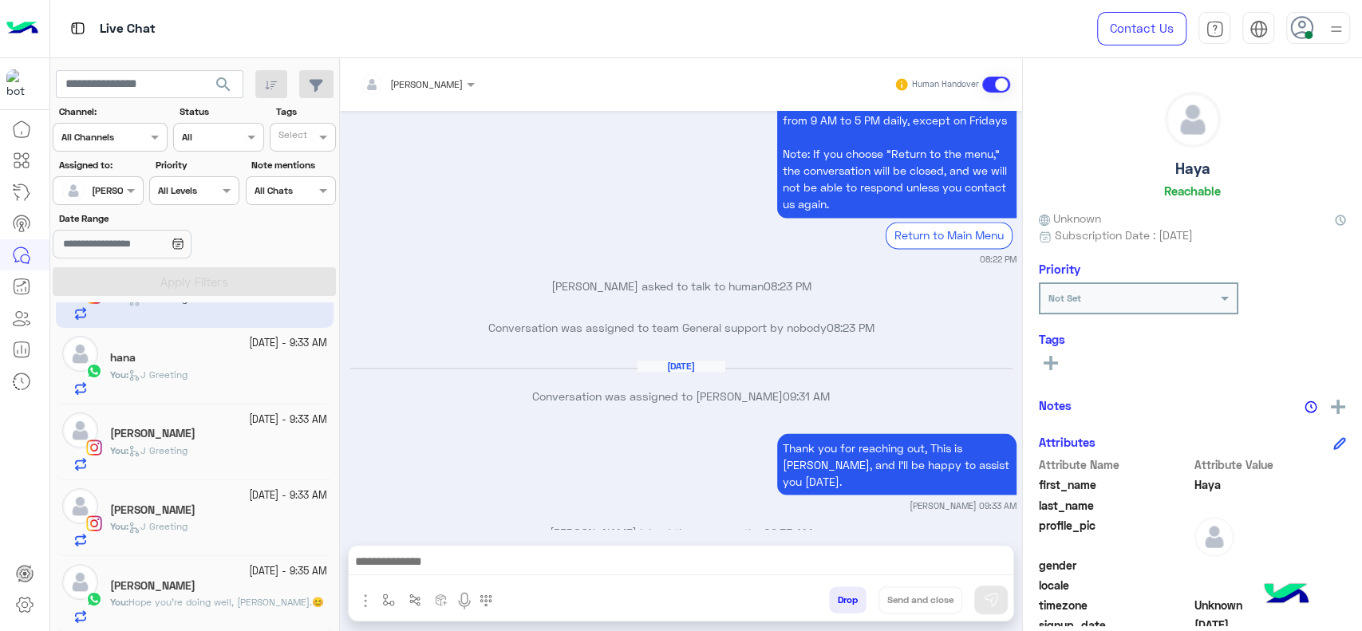
click at [230, 520] on div "You : J Greeting" at bounding box center [218, 533] width 217 height 28
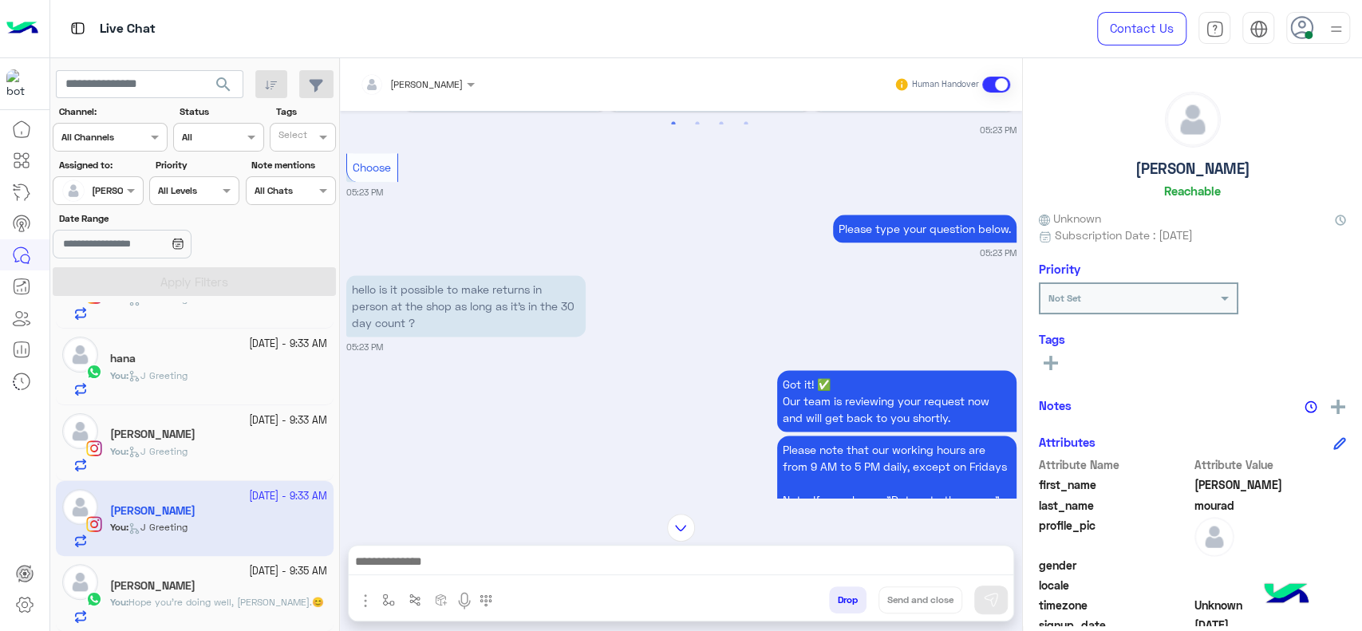
scroll to position [1331, 0]
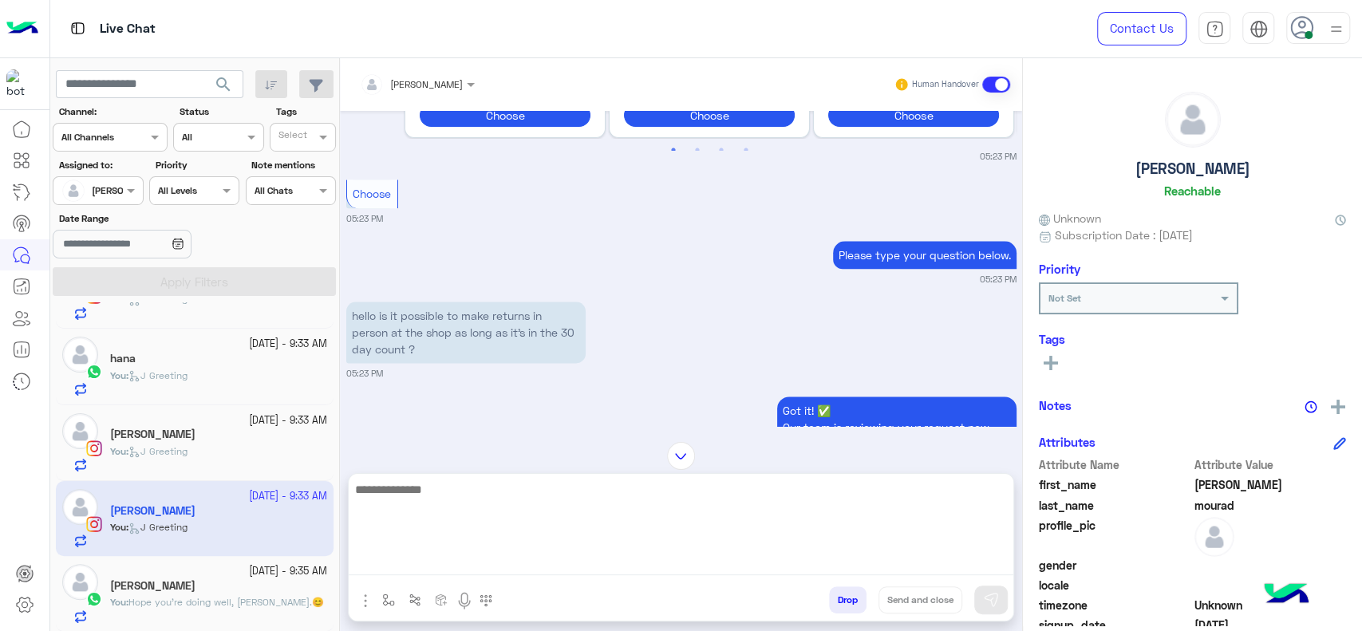
click at [542, 567] on textarea at bounding box center [681, 527] width 665 height 96
type textarea "**********"
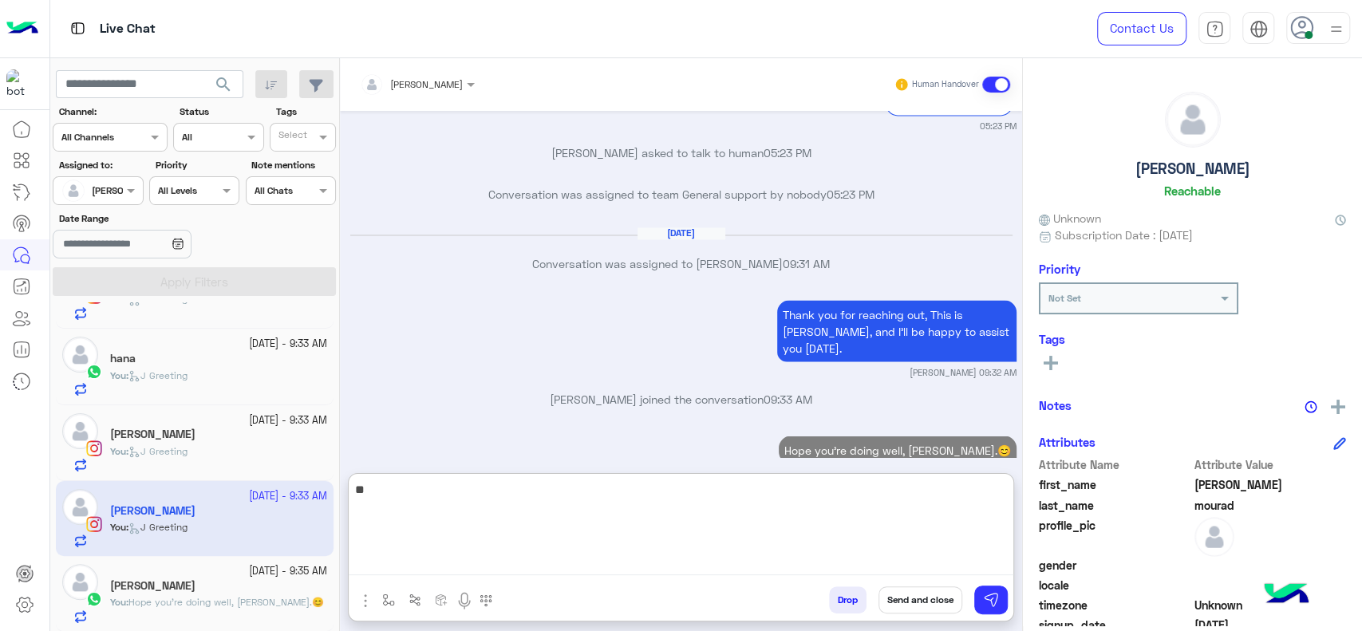
type textarea "*"
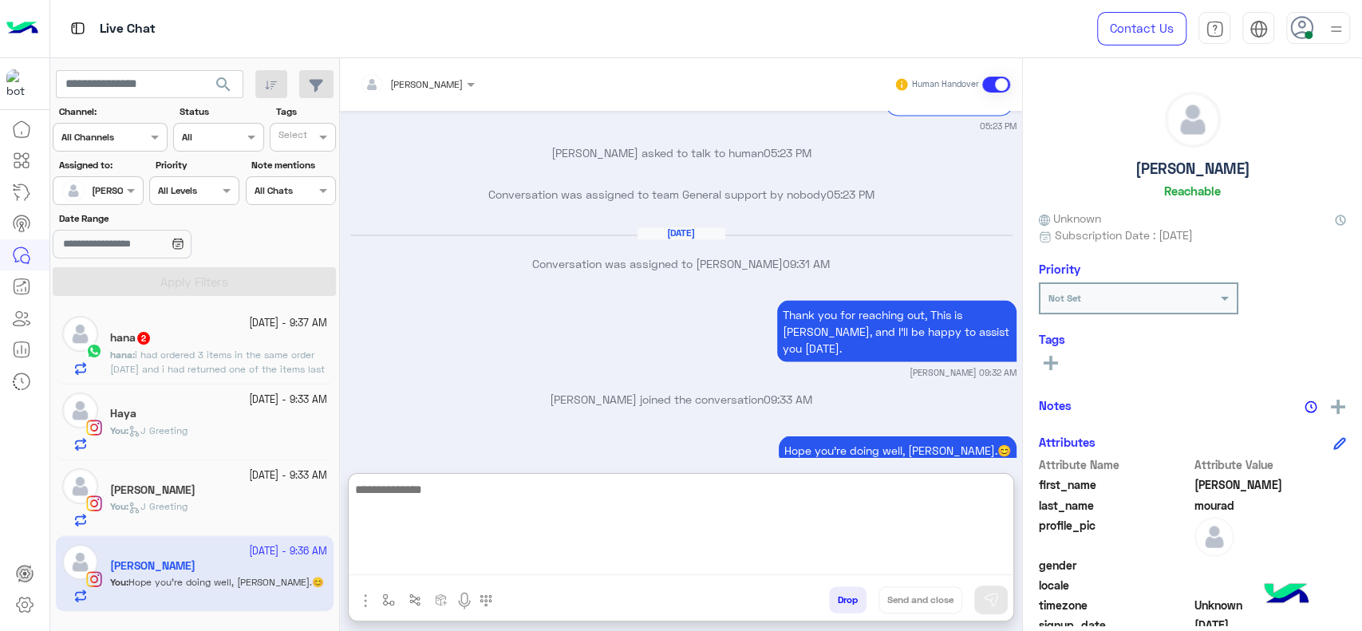
click at [506, 527] on textarea at bounding box center [681, 527] width 665 height 96
paste textarea "**********"
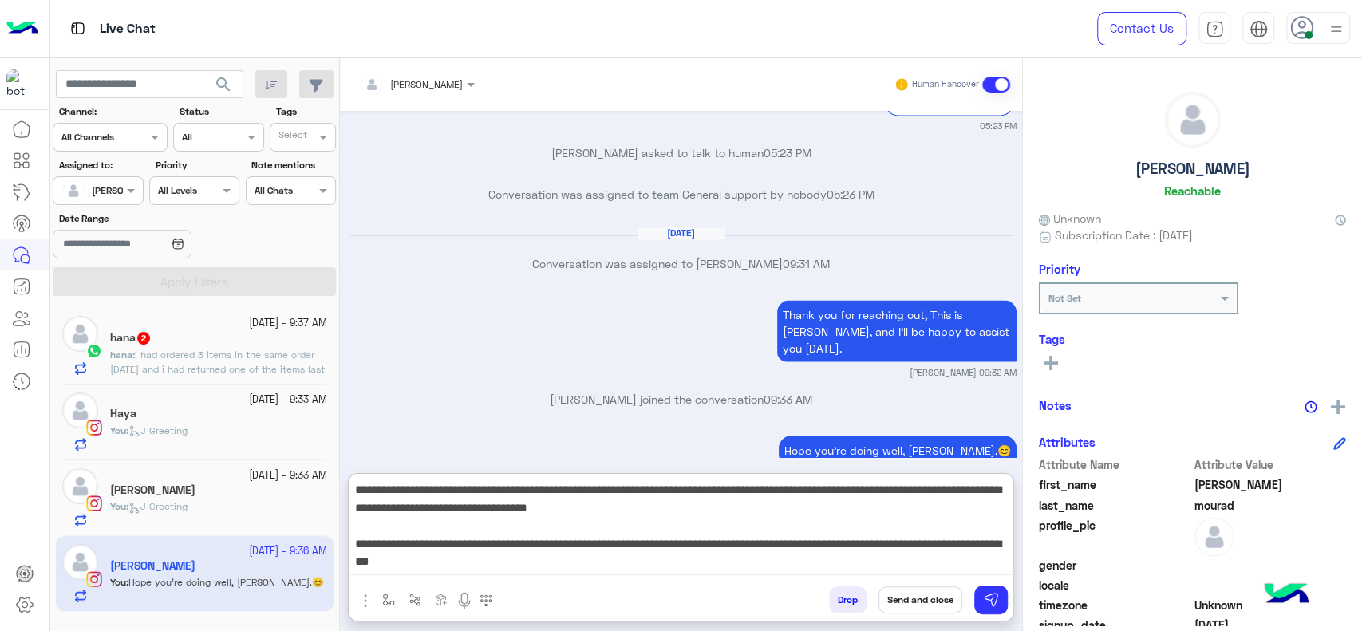
click at [743, 495] on textarea "**********" at bounding box center [681, 527] width 665 height 96
drag, startPoint x: 353, startPoint y: 544, endPoint x: 545, endPoint y: 566, distance: 192.8
click at [545, 566] on textarea "**********" at bounding box center [681, 527] width 665 height 96
type textarea "**********"
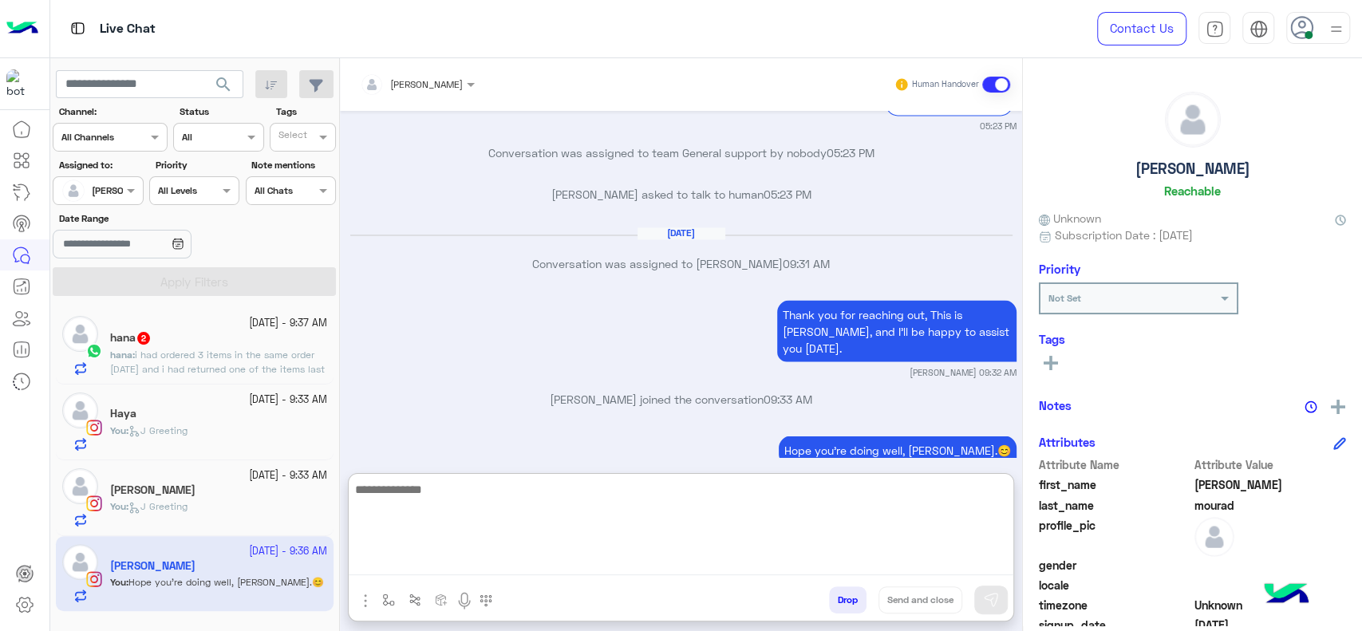
scroll to position [1964, 0]
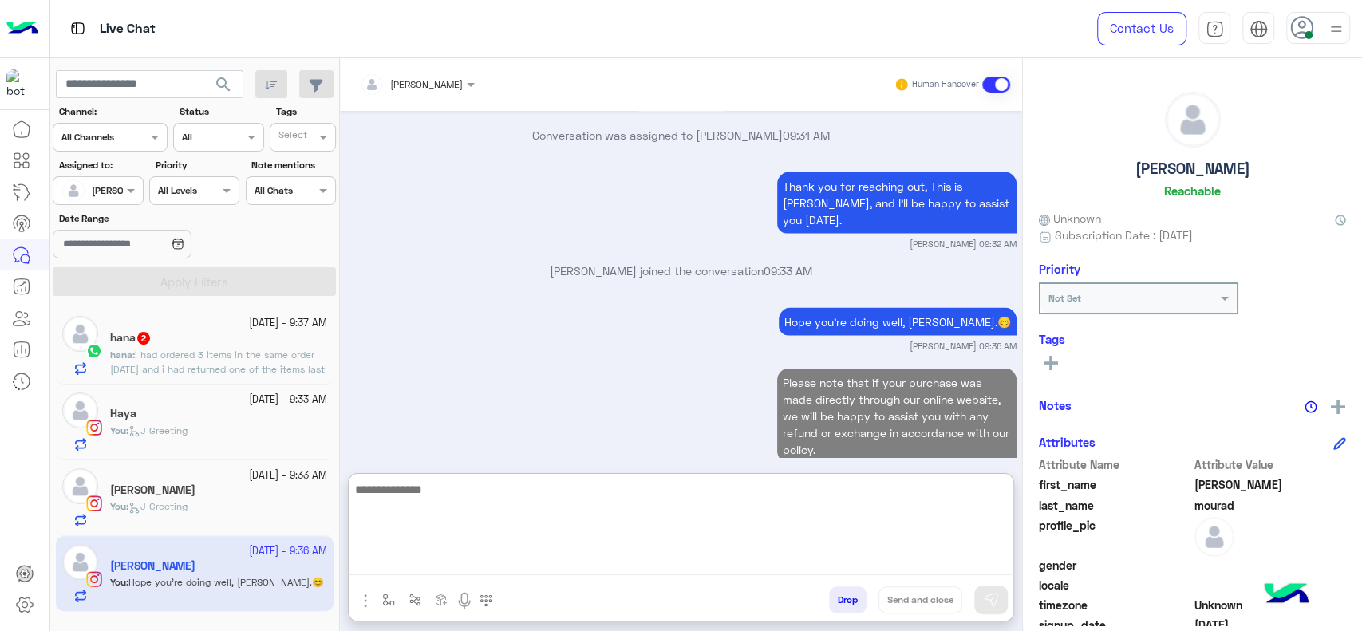
paste textarea "**********"
type textarea "**********"
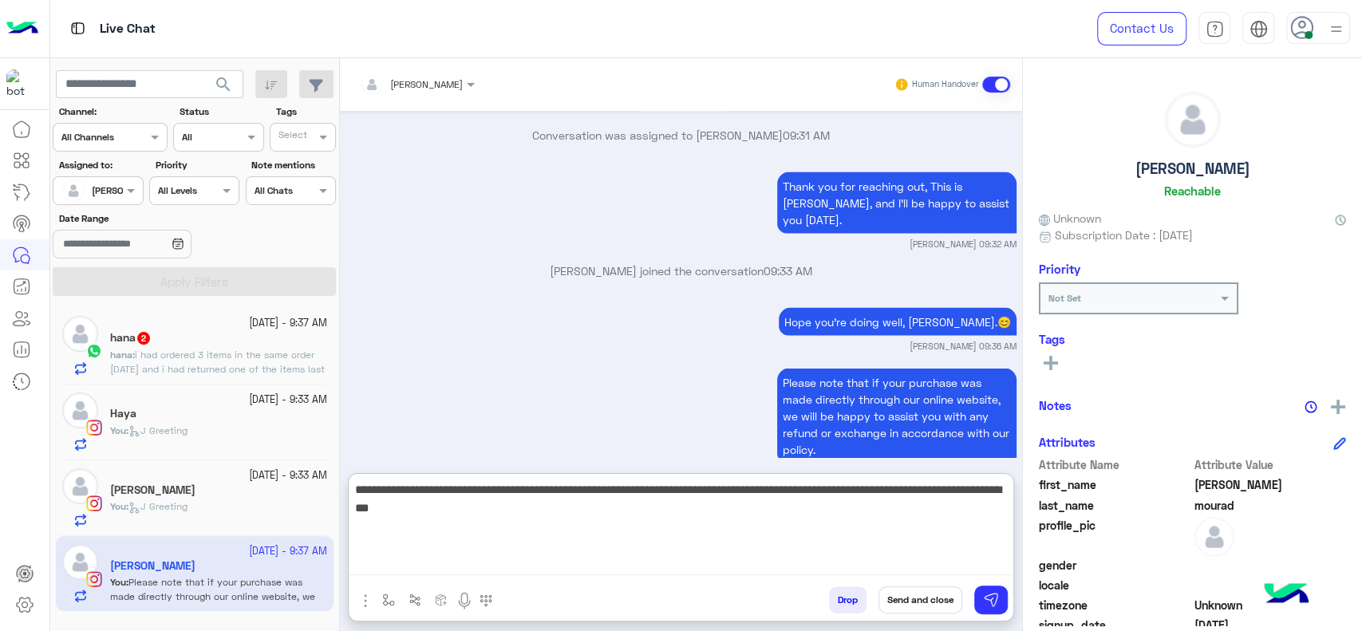
click at [641, 520] on textarea "**********" at bounding box center [681, 527] width 665 height 96
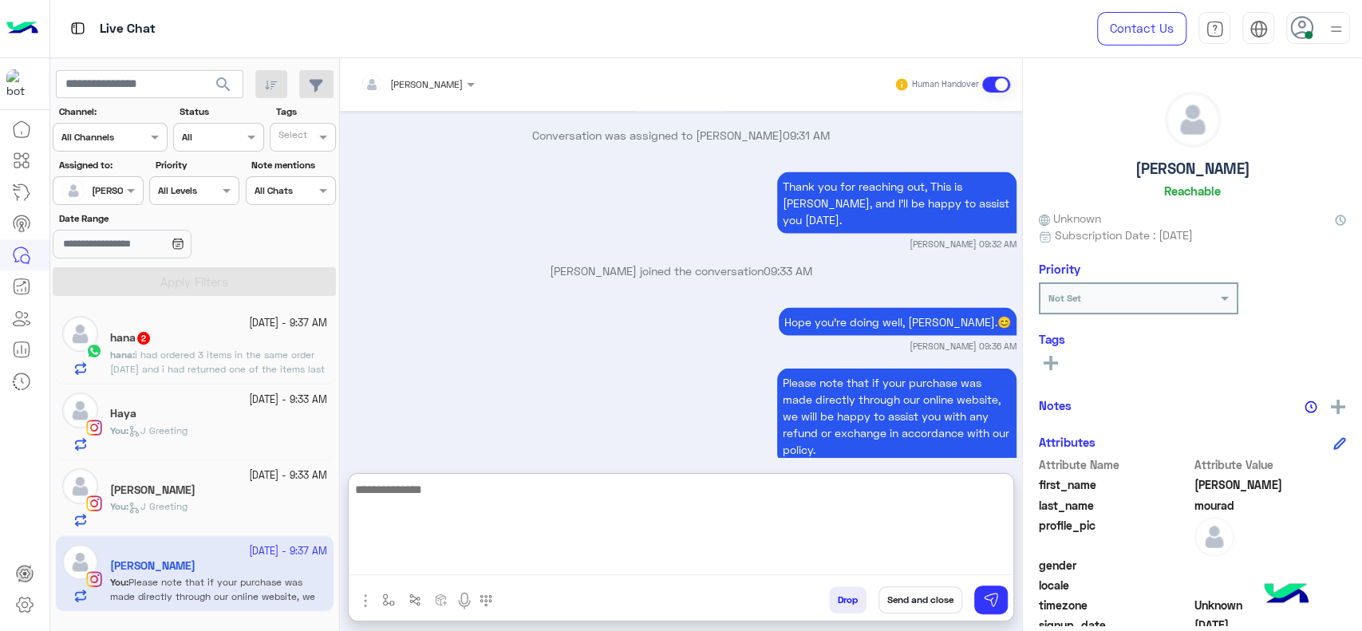
scroll to position [2075, 0]
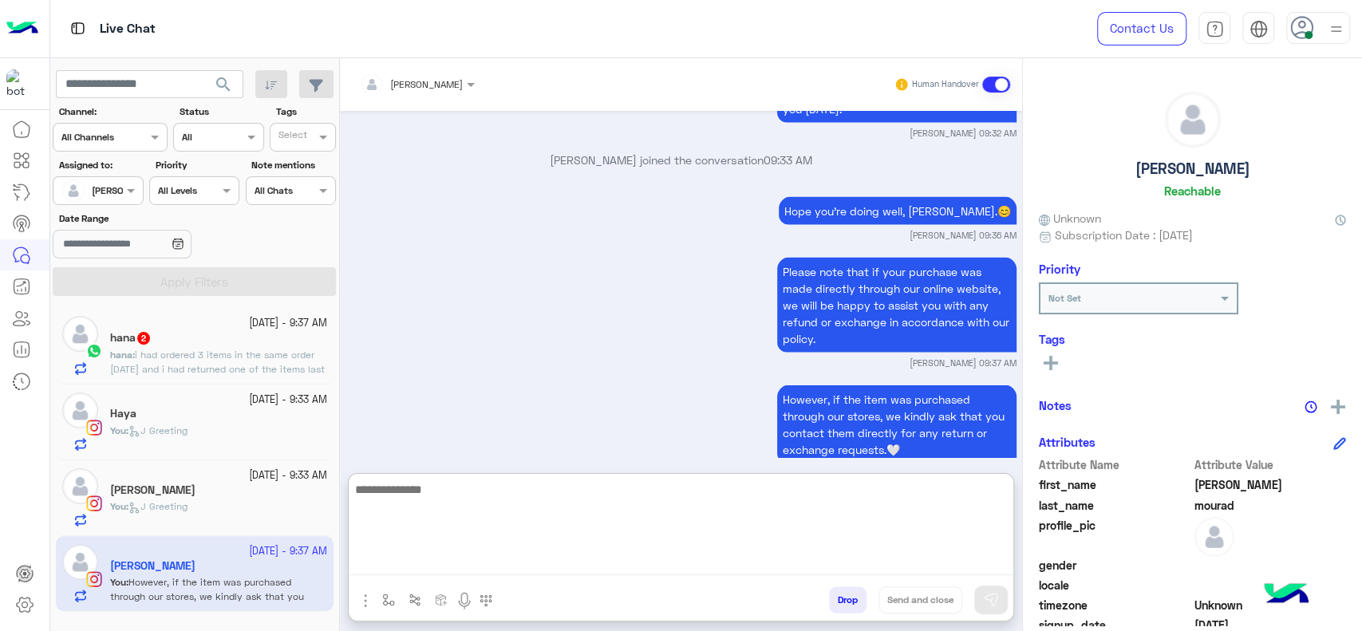
type textarea "*"
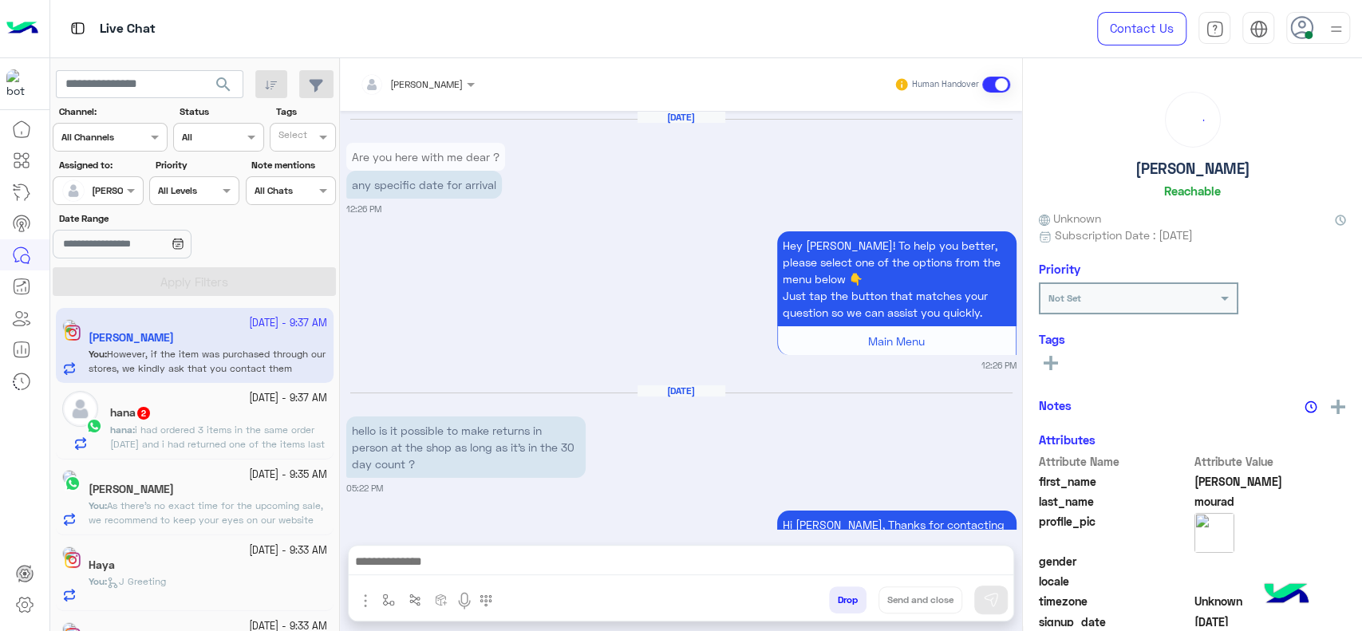
scroll to position [1694, 0]
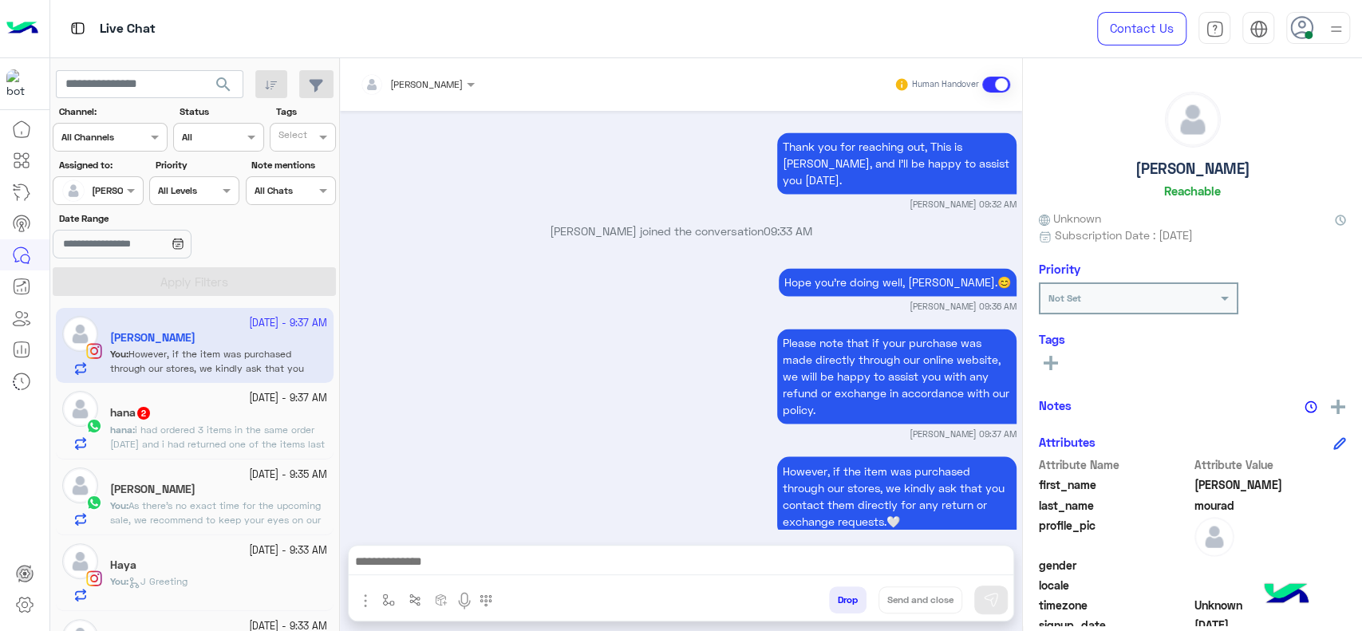
click at [217, 488] on div "[PERSON_NAME]" at bounding box center [218, 491] width 217 height 17
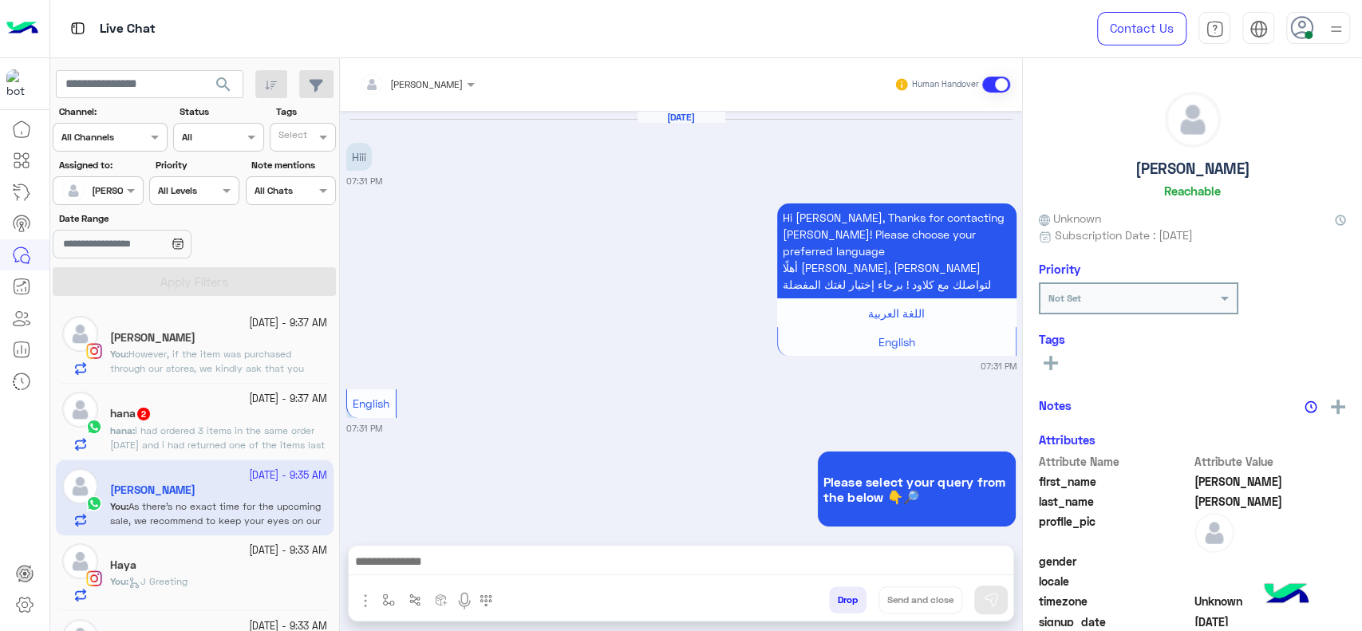
scroll to position [1083, 0]
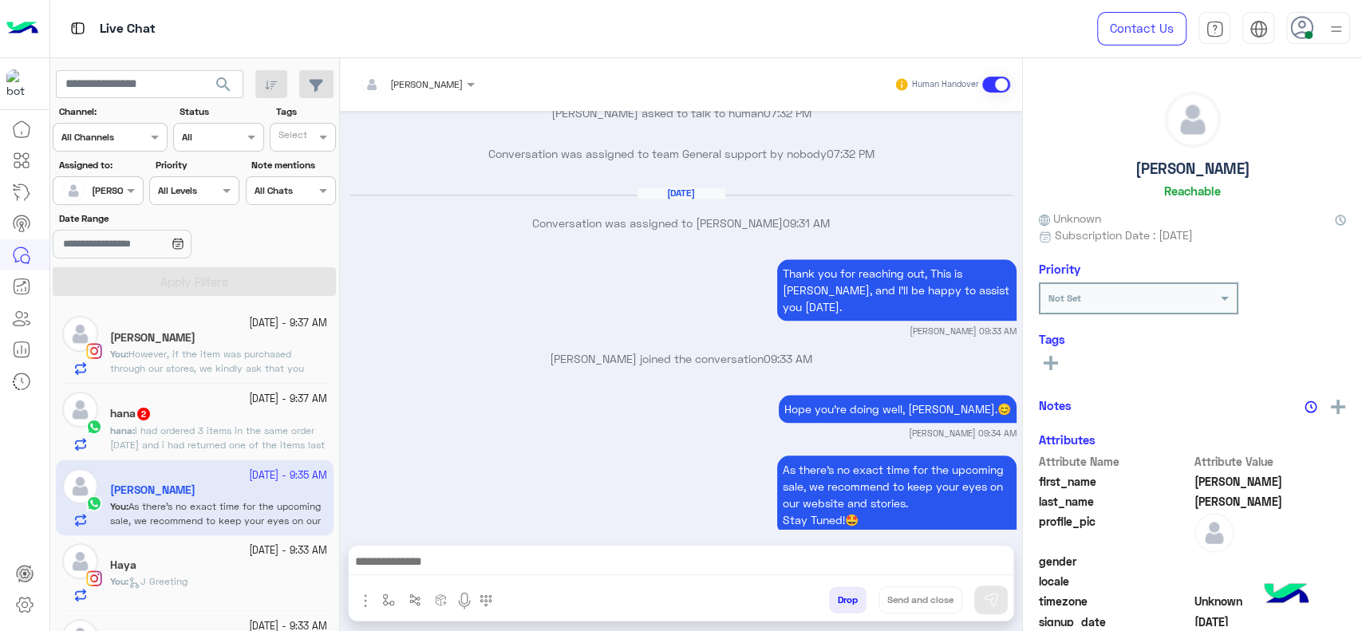
click at [398, 590] on button "button" at bounding box center [389, 599] width 26 height 26
click at [400, 588] on button "button" at bounding box center [389, 599] width 26 height 26
click at [391, 582] on div at bounding box center [681, 566] width 665 height 40
click at [381, 592] on button "button" at bounding box center [389, 599] width 26 height 26
click at [410, 566] on input "text" at bounding box center [416, 562] width 63 height 14
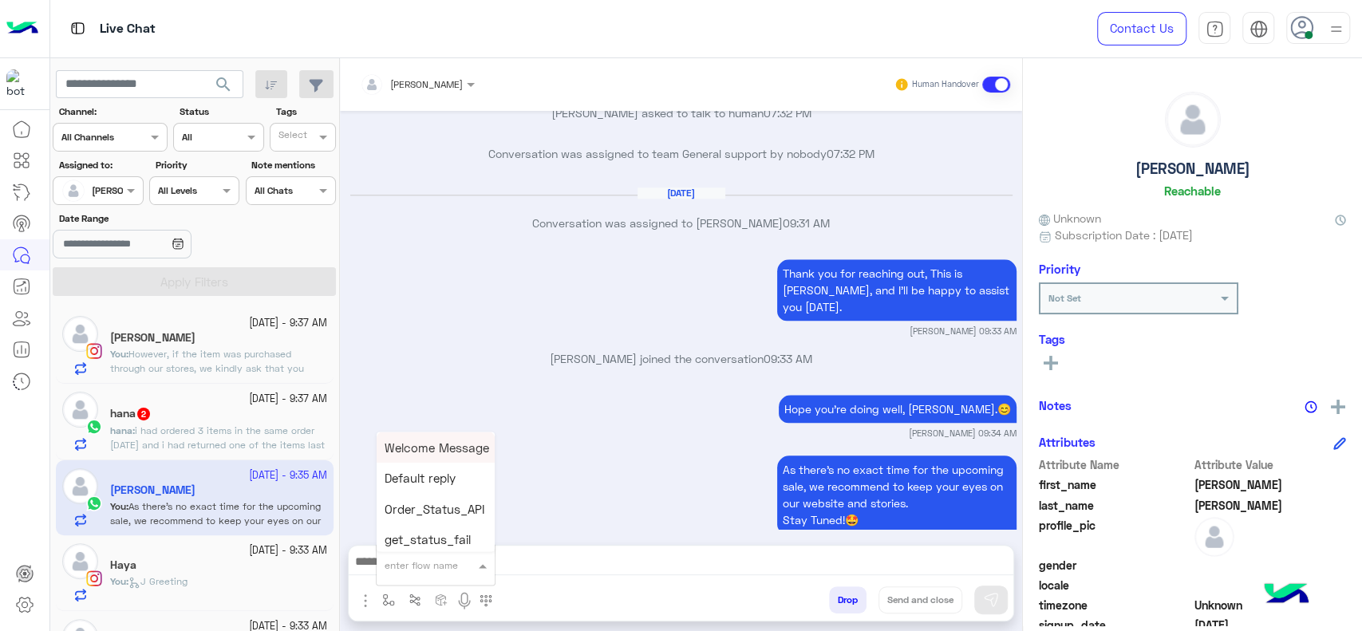
type input "*"
click at [411, 540] on span "[PERSON_NAME]" at bounding box center [430, 536] width 91 height 14
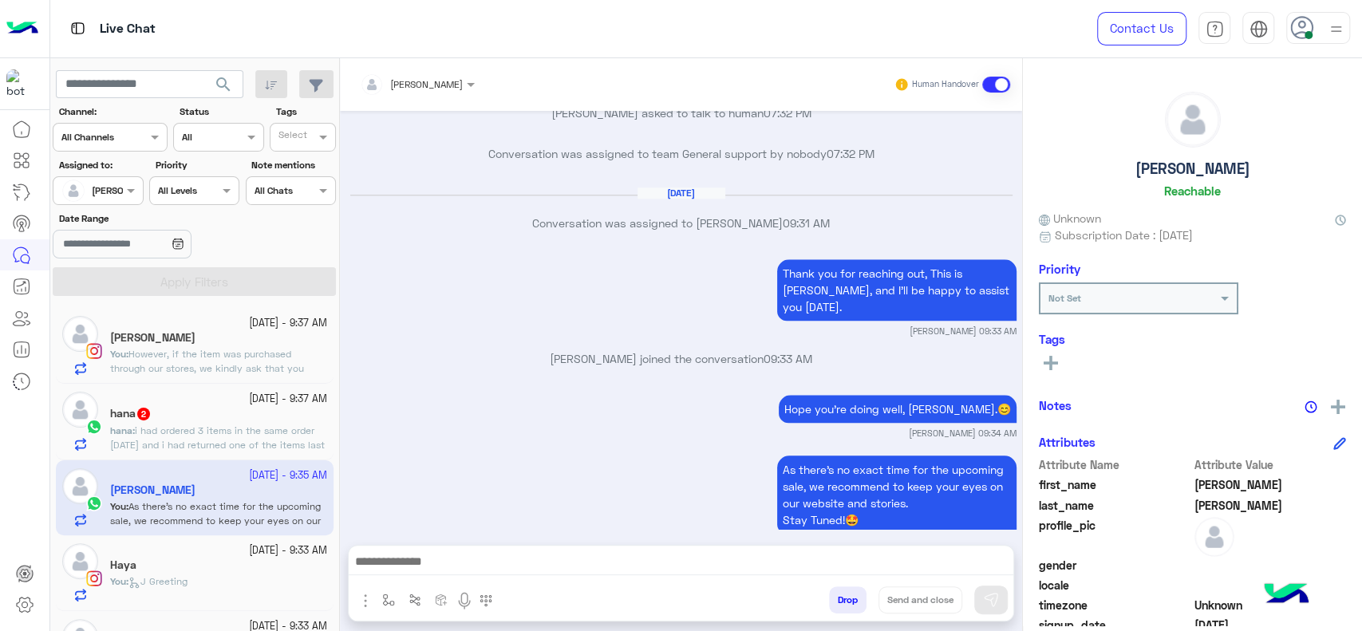
type textarea "**********"
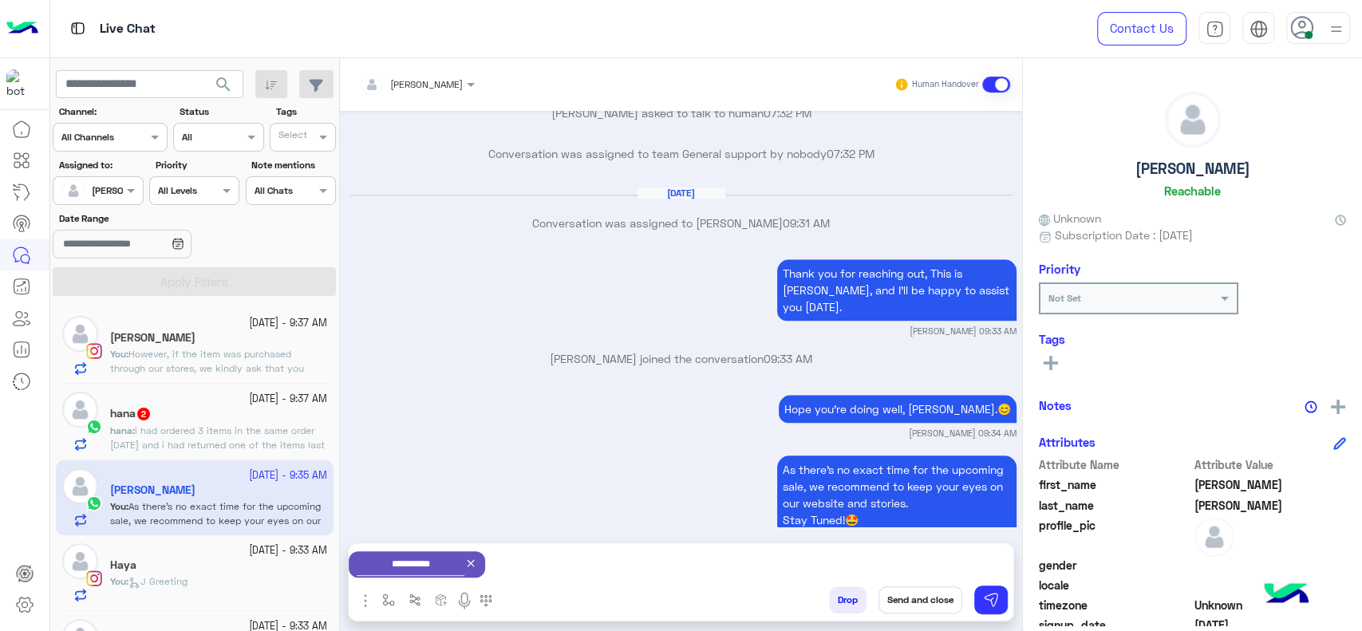
click at [907, 590] on button "Send and close" at bounding box center [920, 599] width 84 height 27
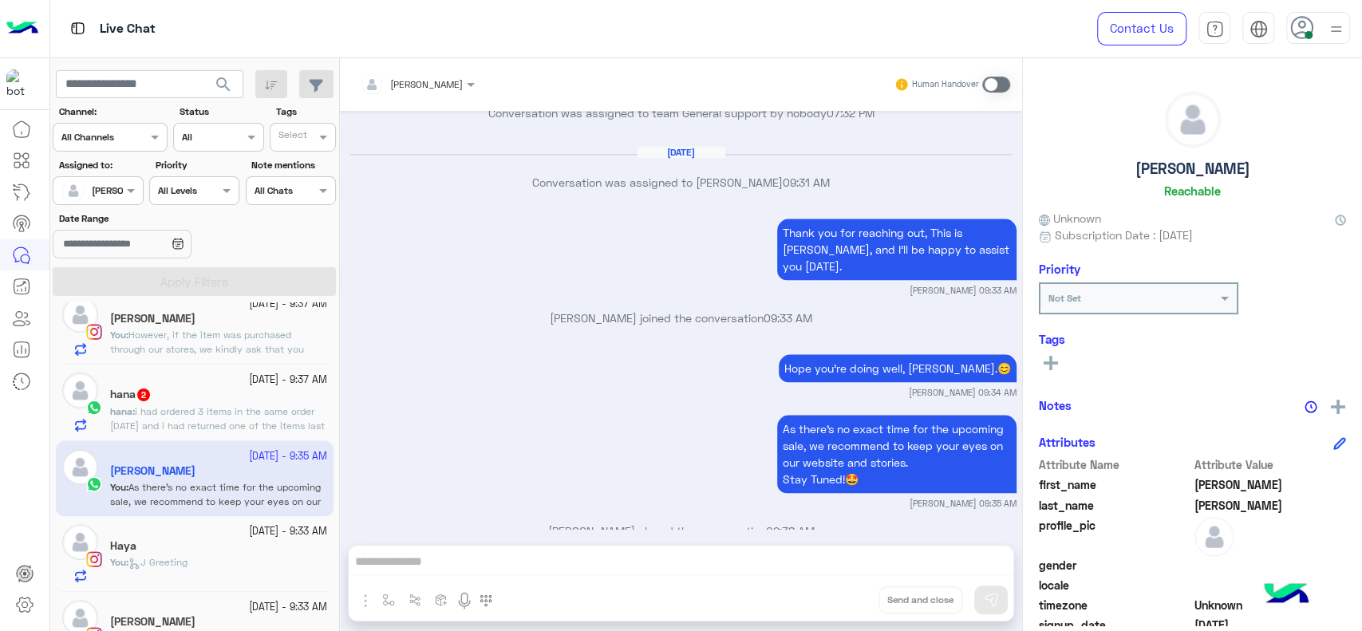
scroll to position [0, 0]
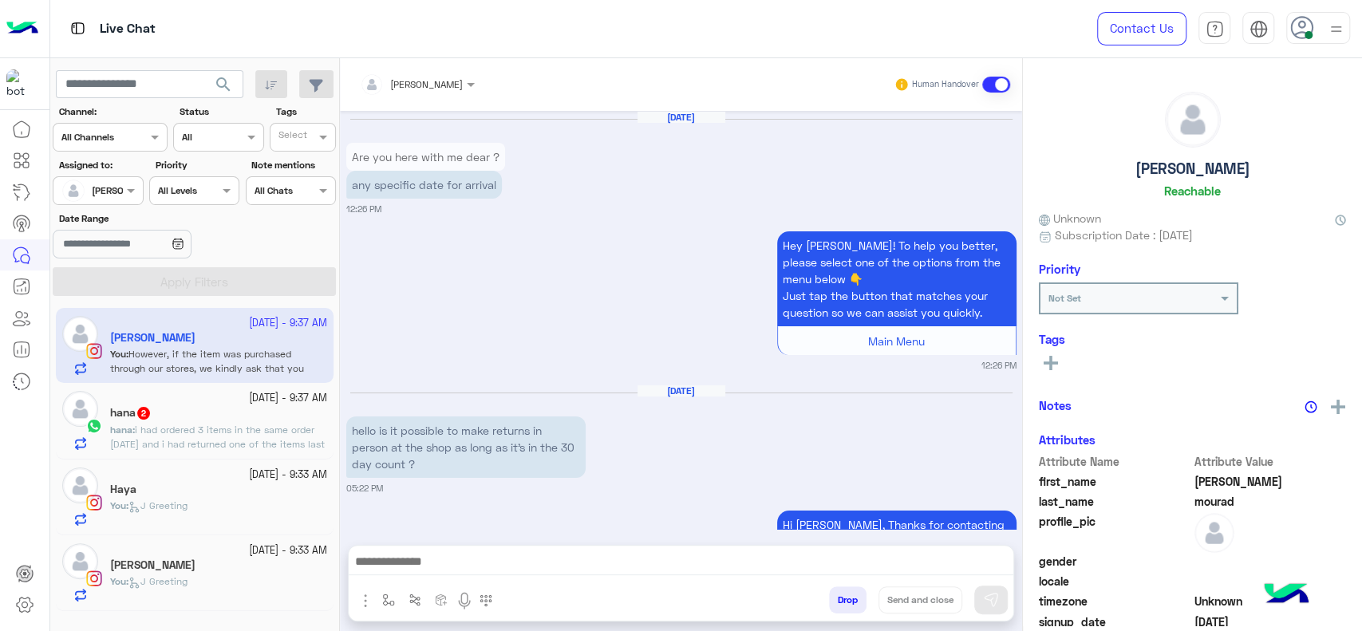
scroll to position [1694, 0]
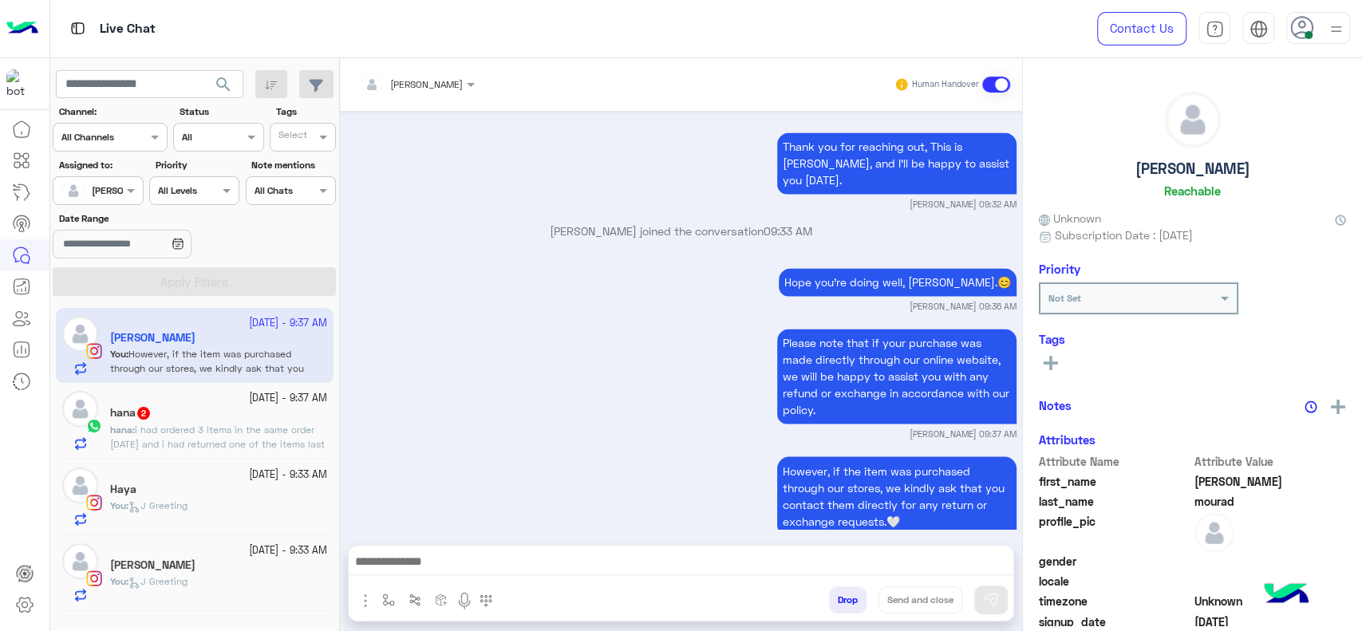
click at [204, 412] on div "hana 2" at bounding box center [218, 414] width 217 height 17
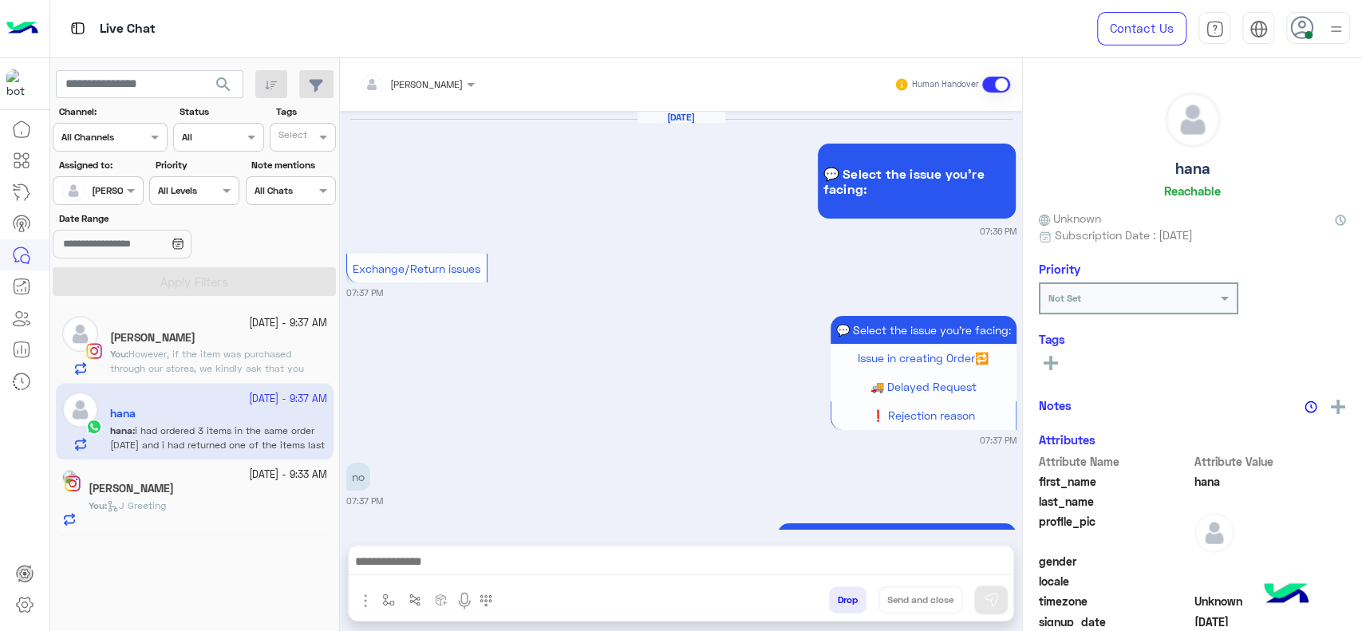
scroll to position [1593, 0]
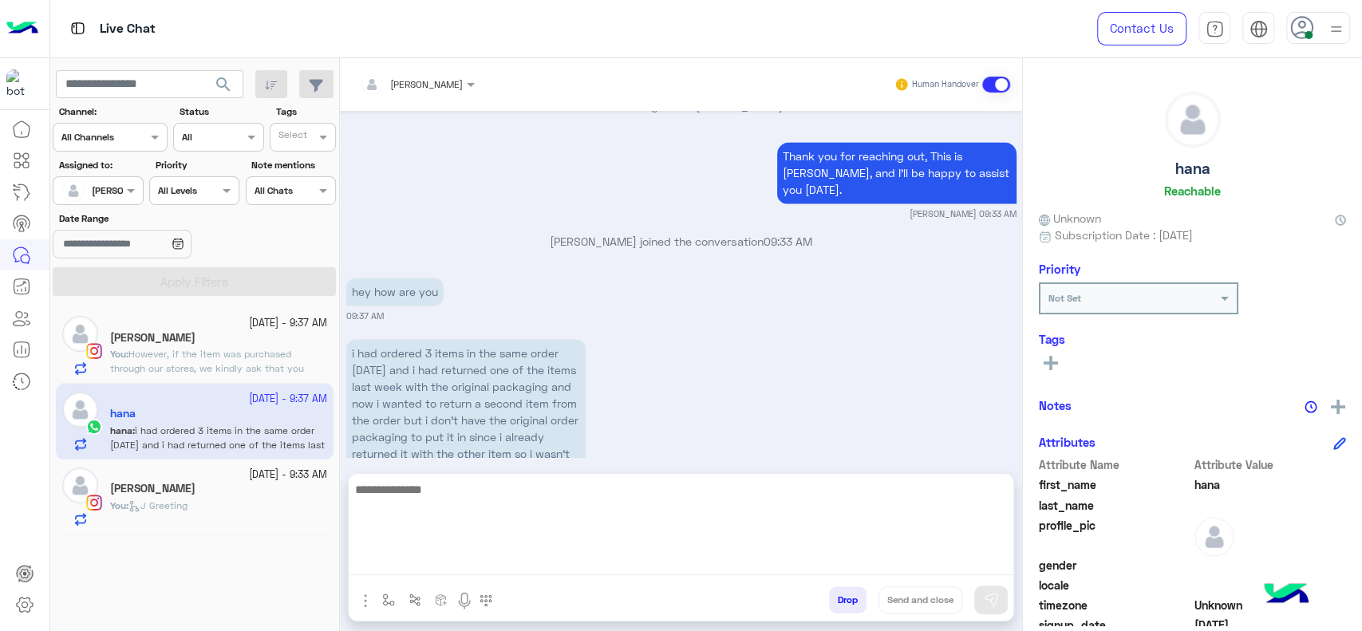
click at [502, 568] on textarea at bounding box center [681, 527] width 665 height 96
type textarea "*"
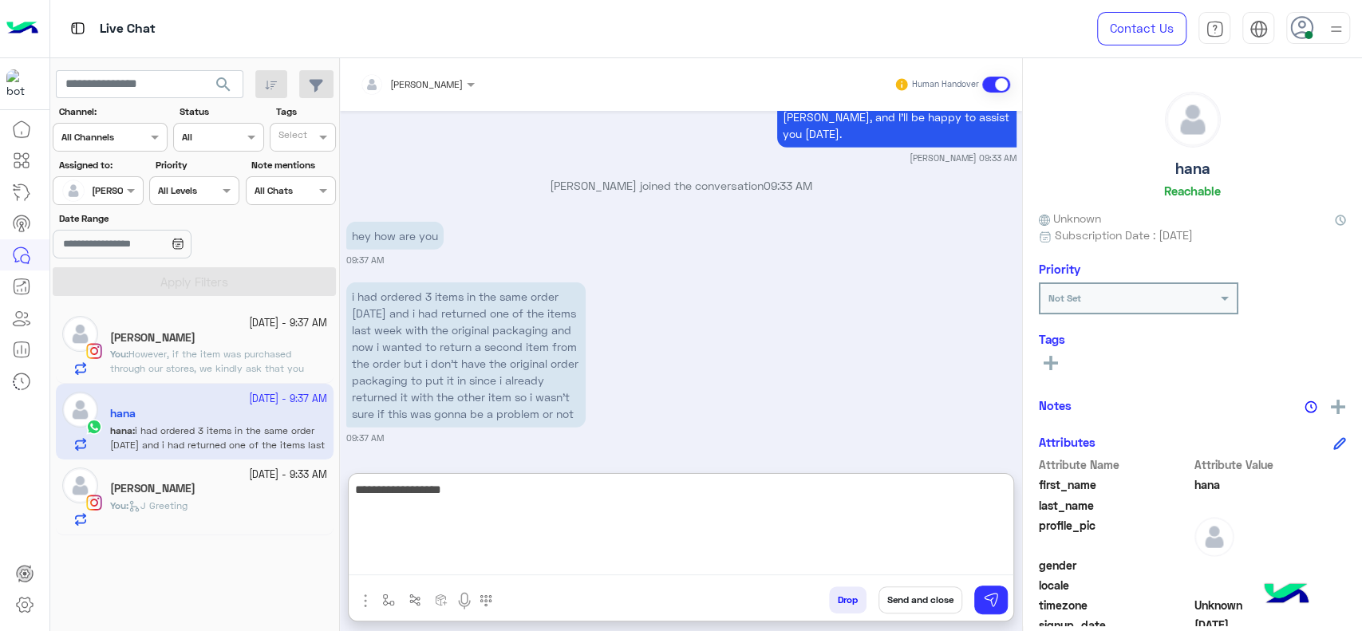
scroll to position [7038, 0]
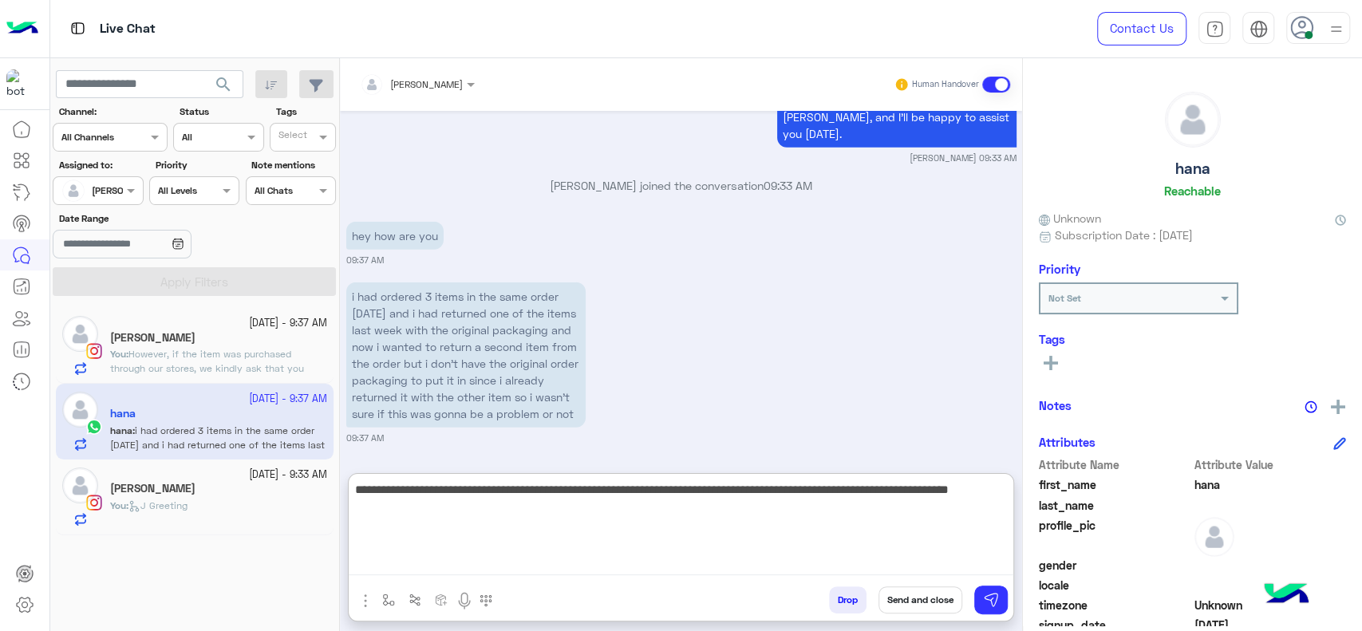
click at [535, 498] on textarea "**********" at bounding box center [681, 527] width 665 height 96
click at [734, 499] on textarea "**********" at bounding box center [681, 527] width 665 height 96
type textarea "**********"
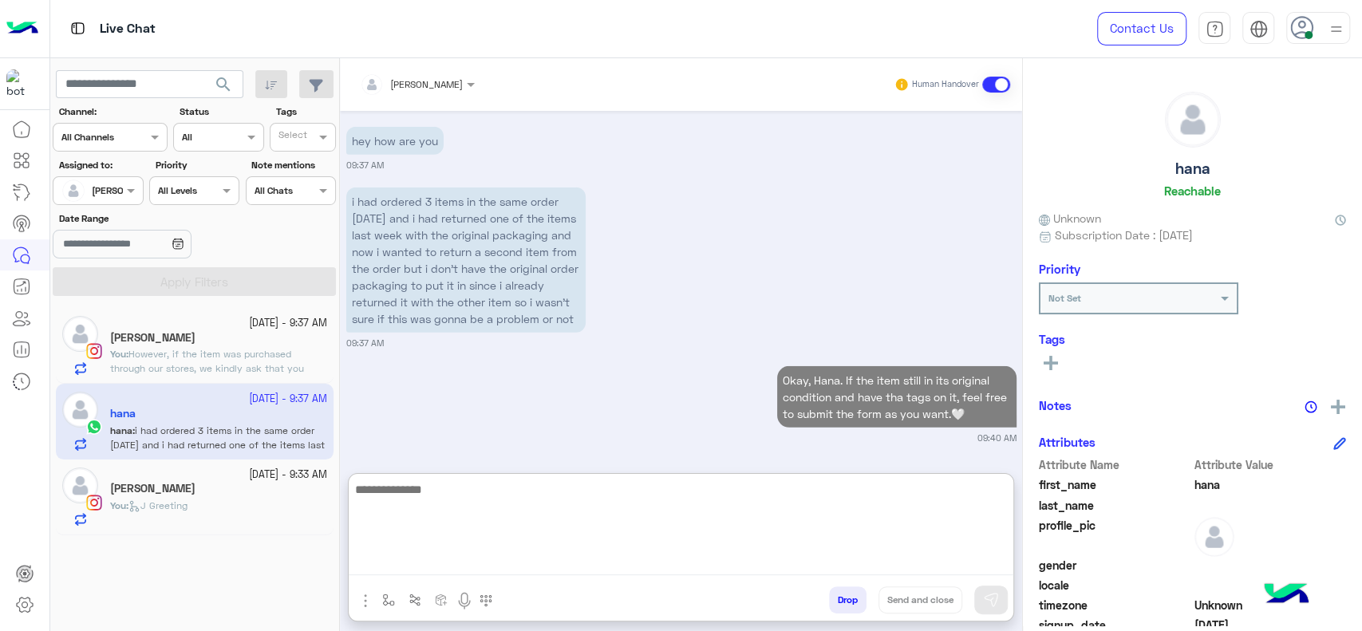
scroll to position [7132, 0]
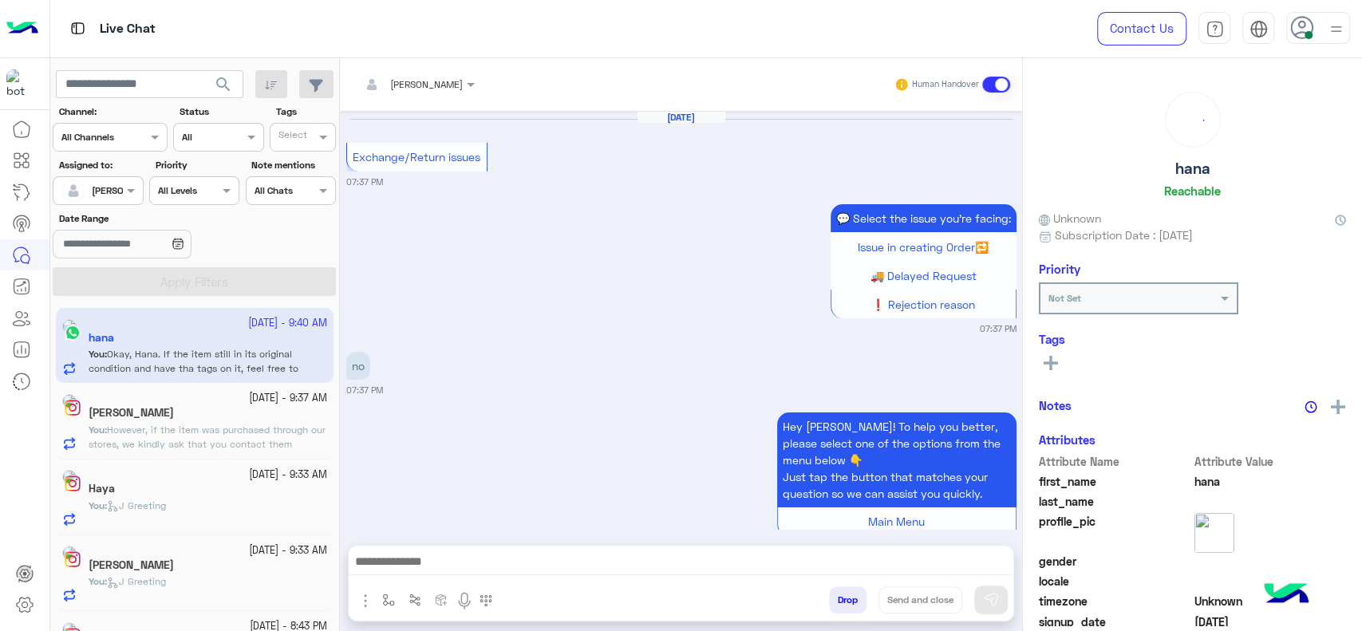
scroll to position [1576, 0]
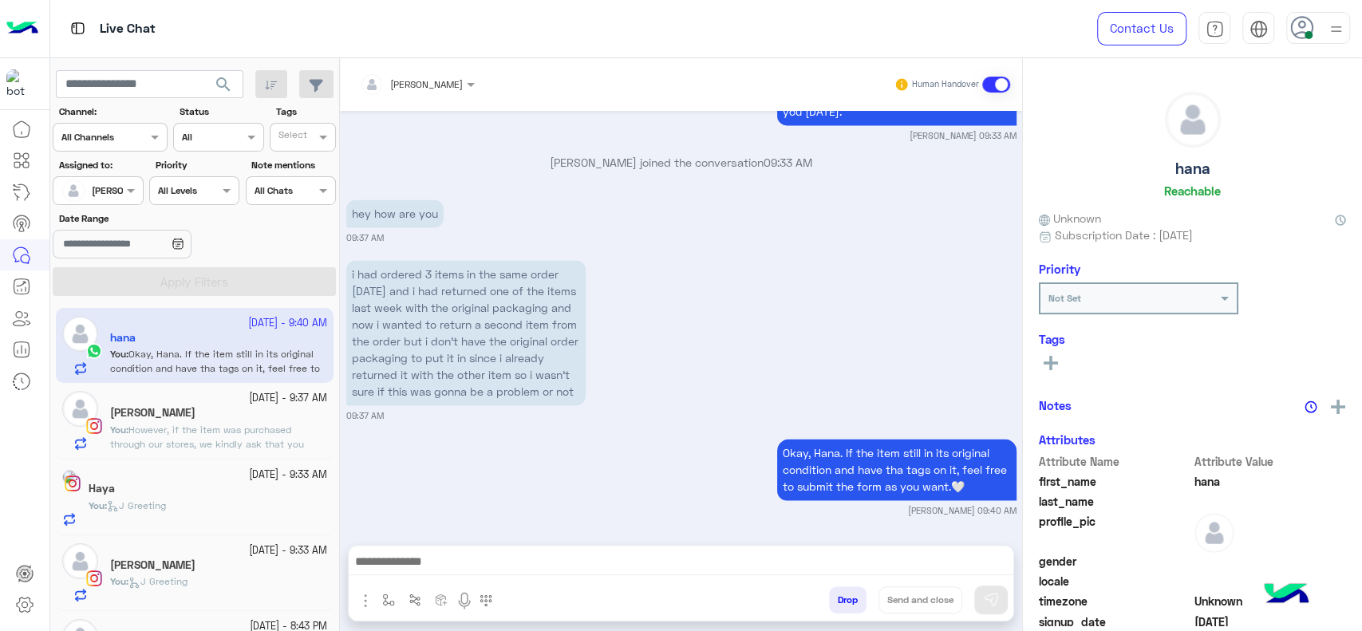
click at [204, 423] on p "You : However, if the item was purchased through our stores, we kindly ask that…" at bounding box center [218, 451] width 217 height 57
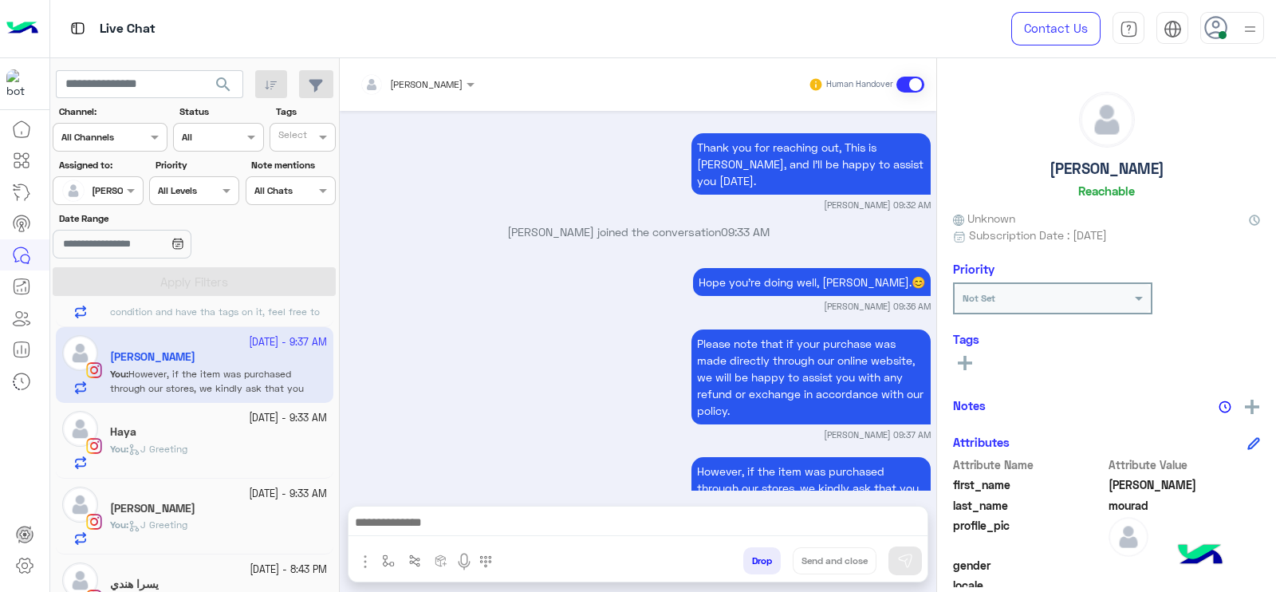
scroll to position [95, 0]
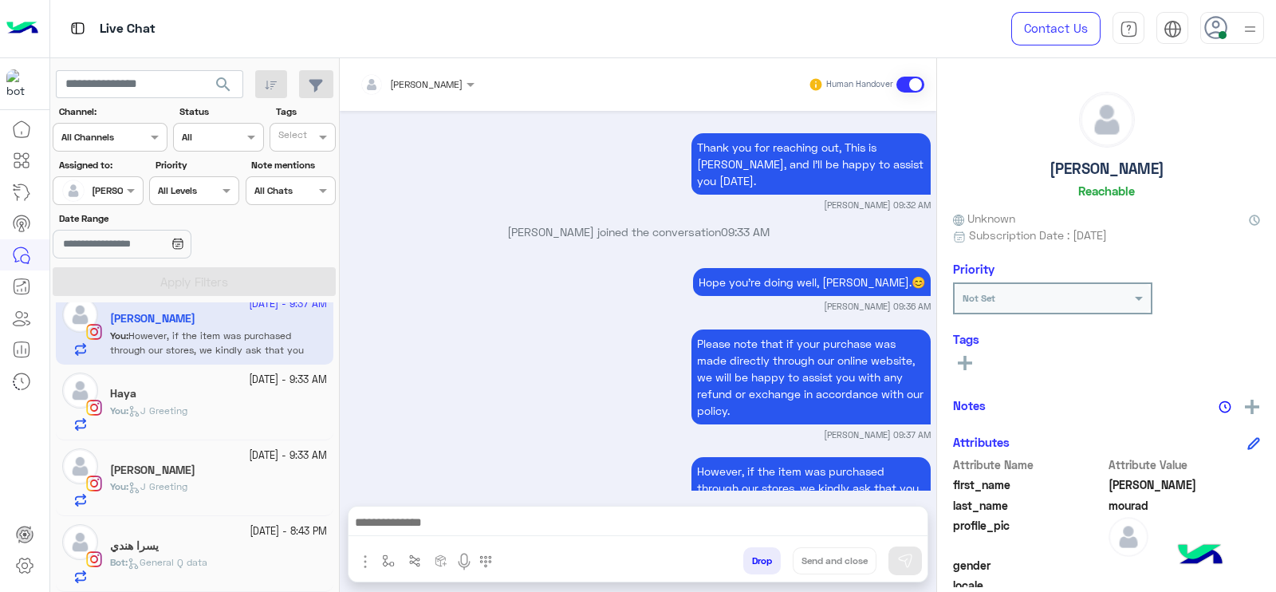
click at [207, 555] on p "Bot : General Q data" at bounding box center [158, 562] width 97 height 14
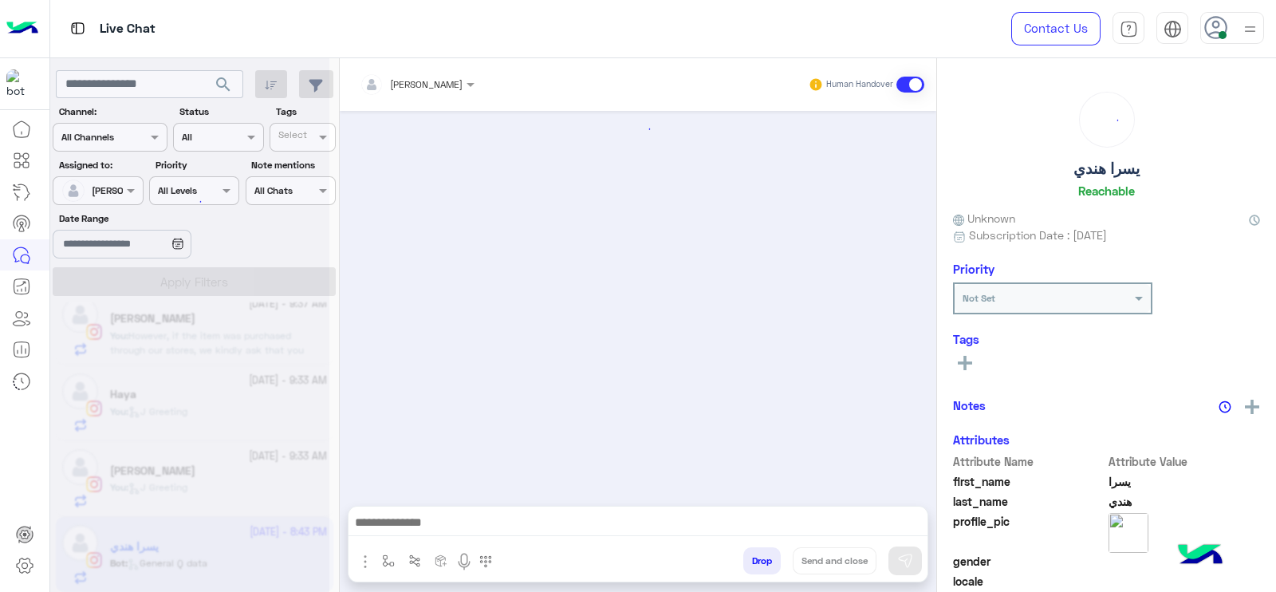
scroll to position [95, 0]
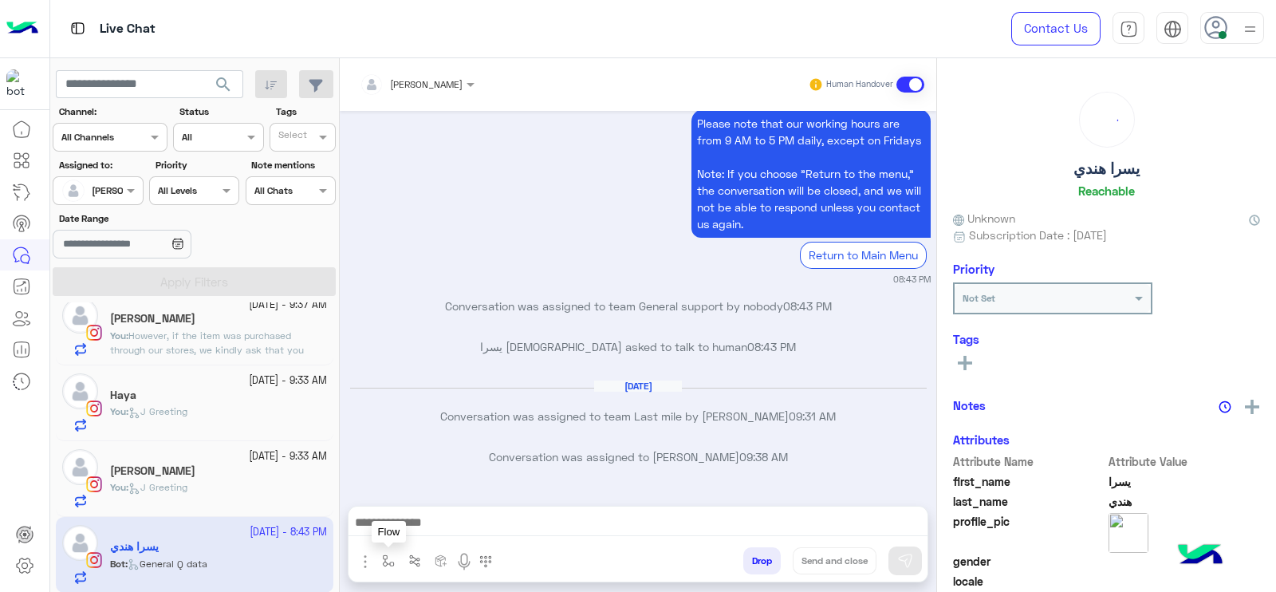
click at [387, 566] on img "button" at bounding box center [388, 560] width 13 height 13
click at [409, 531] on div "enter flow name" at bounding box center [421, 526] width 73 height 14
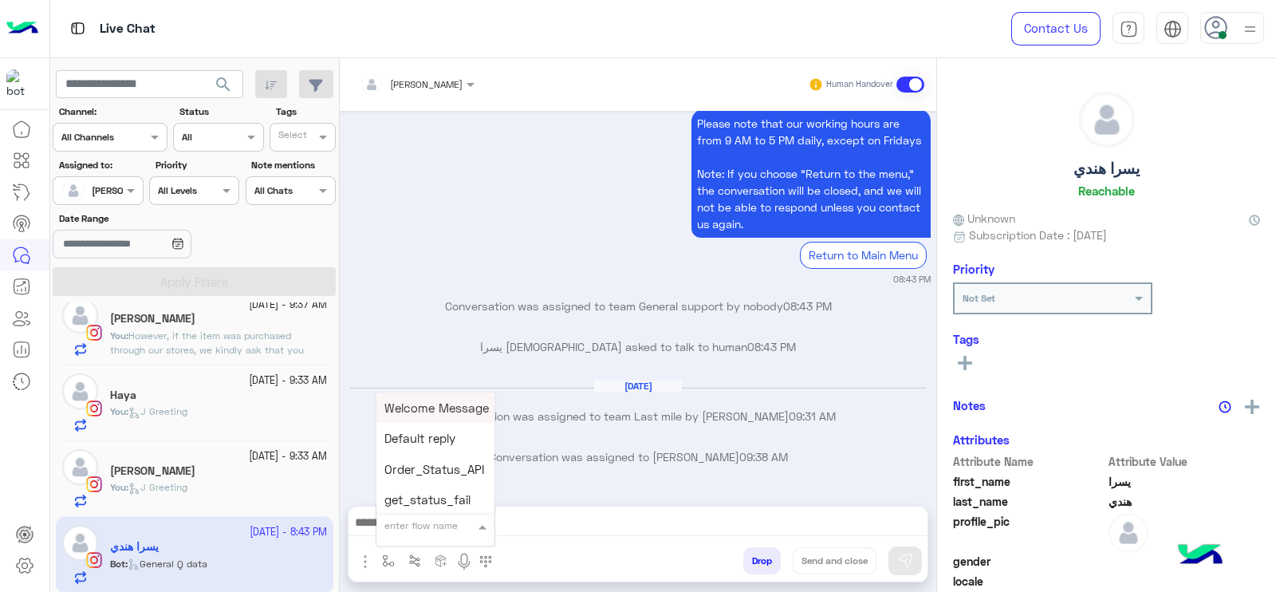
type input "*"
click at [439, 452] on div "J Greeting" at bounding box center [436, 466] width 118 height 31
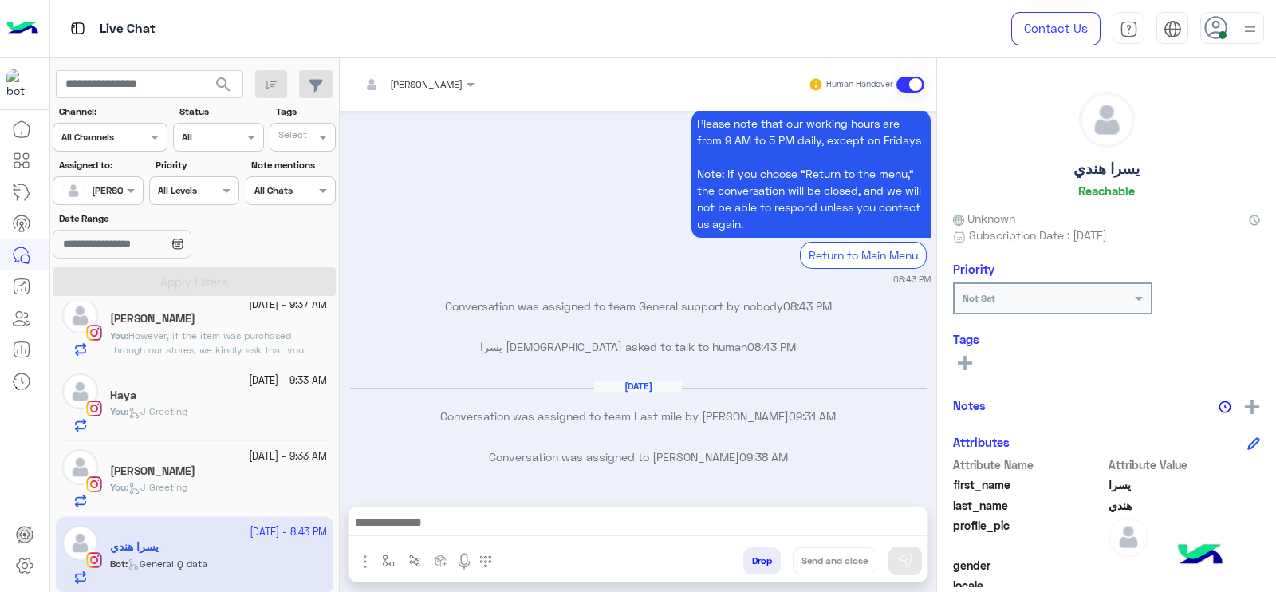
type textarea "**********"
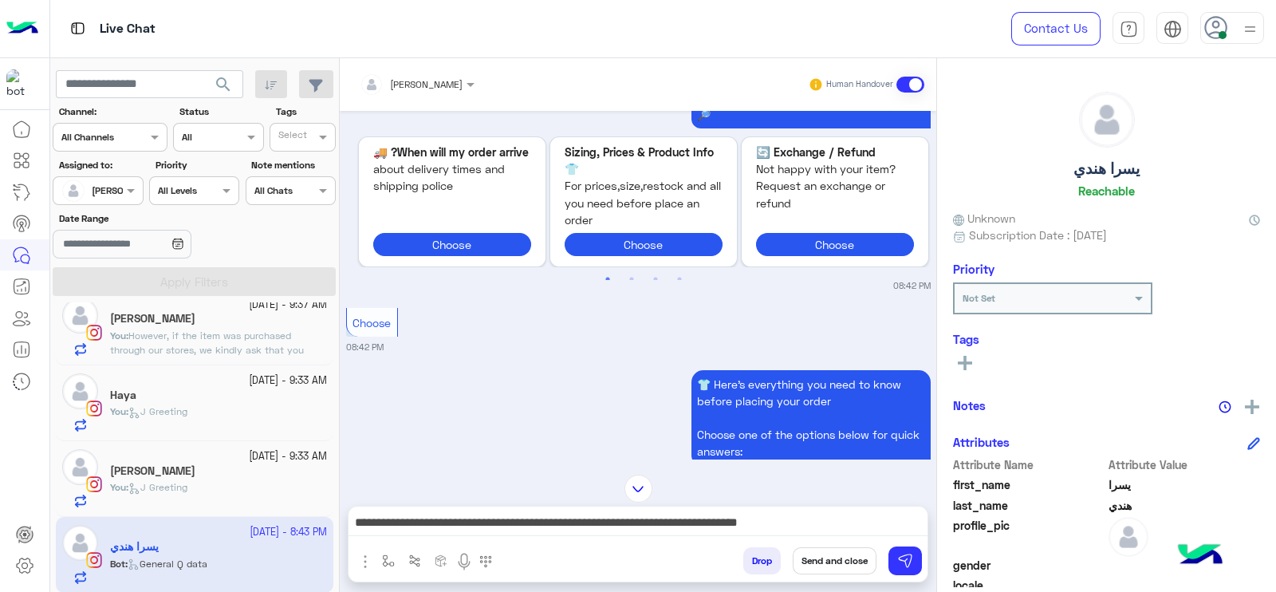
scroll to position [664, 0]
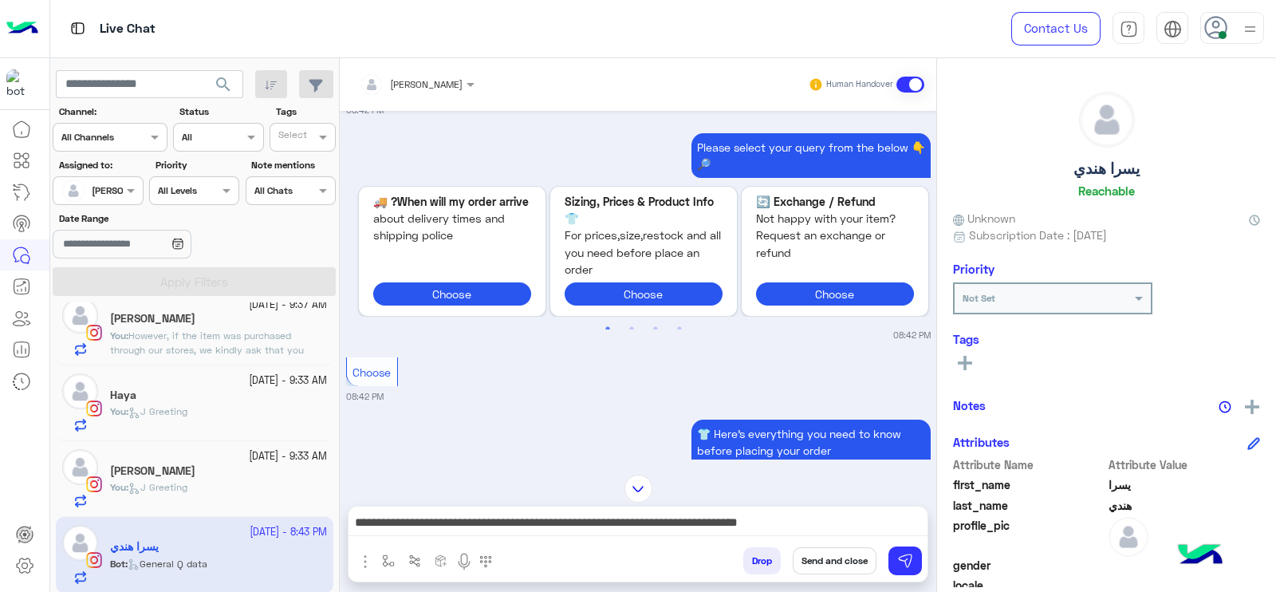
click at [906, 578] on div "Drop Send and close" at bounding box center [716, 563] width 424 height 35
click at [901, 551] on button at bounding box center [906, 560] width 34 height 29
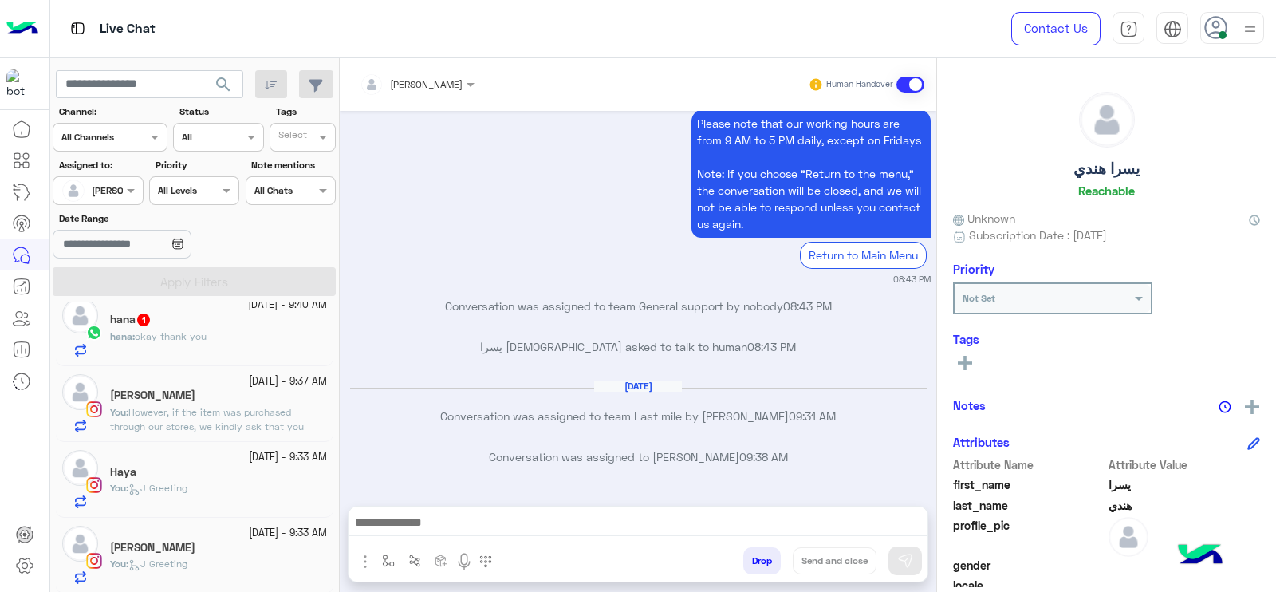
scroll to position [0, 0]
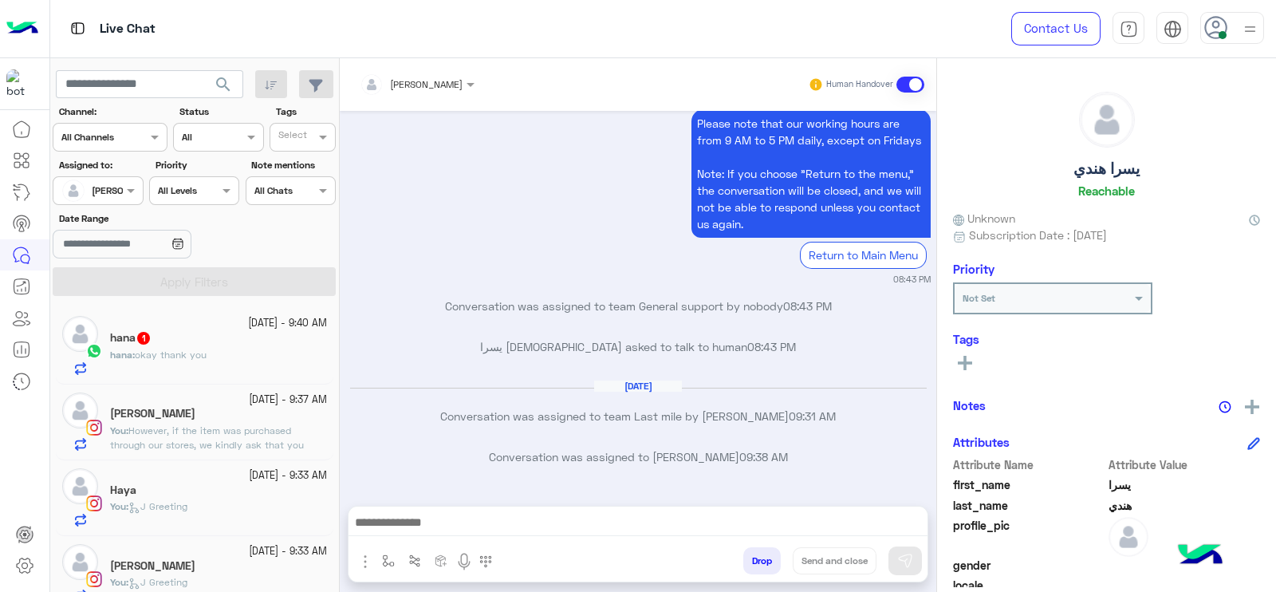
click at [166, 440] on span "However, if the item was purchased through our stores, we kindly ask that you c…" at bounding box center [207, 451] width 194 height 55
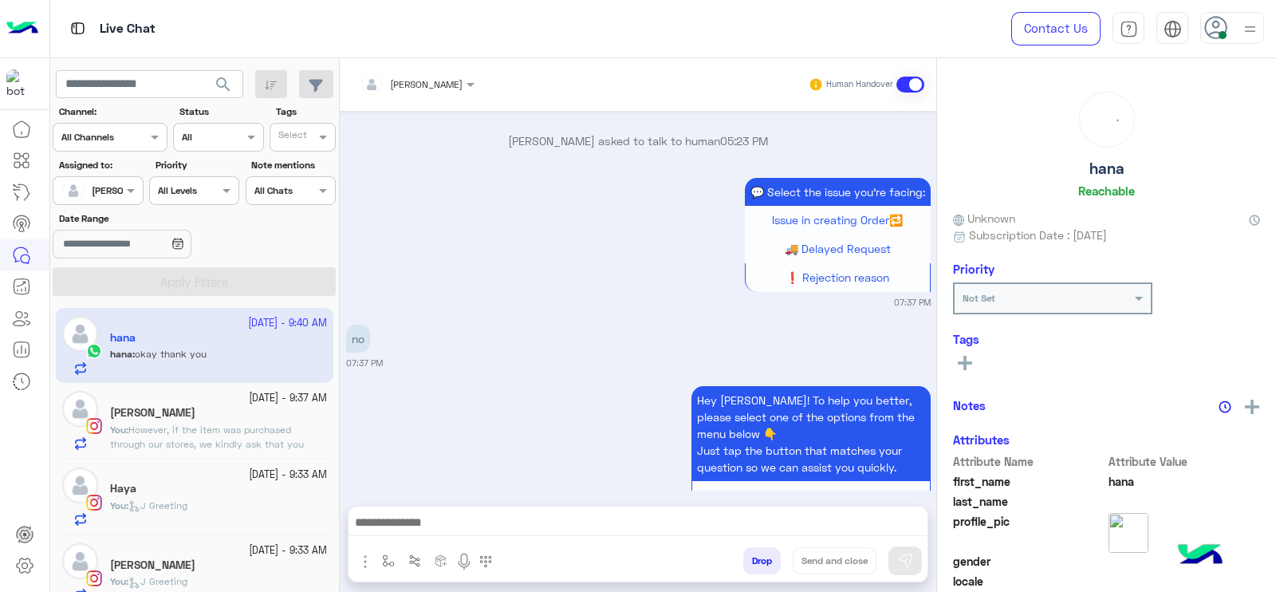
scroll to position [3704, 0]
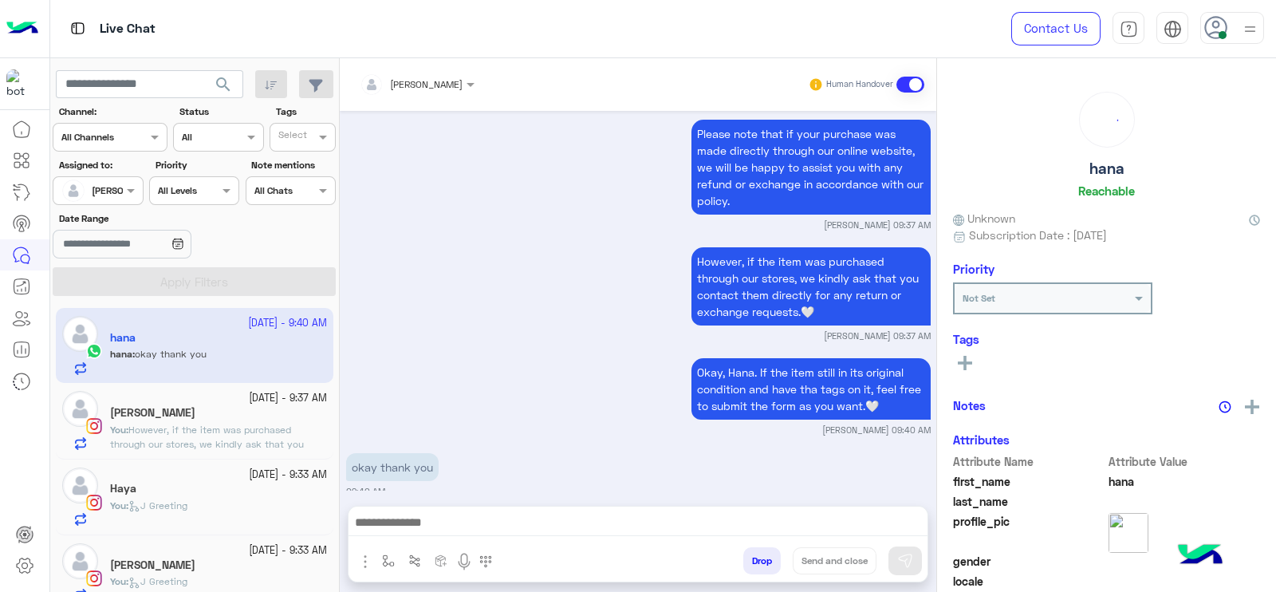
click at [459, 501] on div "Jana Aboelseoud Human Handover Sep 28, 2025 Are you here with me dear ? any spe…" at bounding box center [638, 328] width 597 height 540
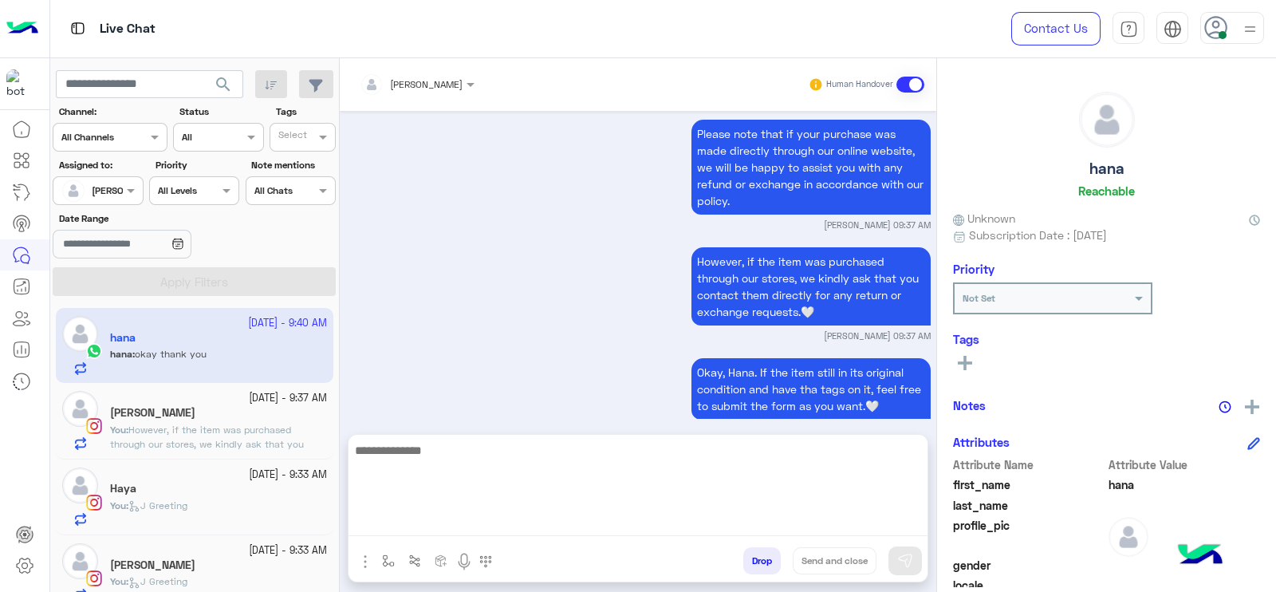
click at [450, 519] on textarea at bounding box center [638, 488] width 579 height 96
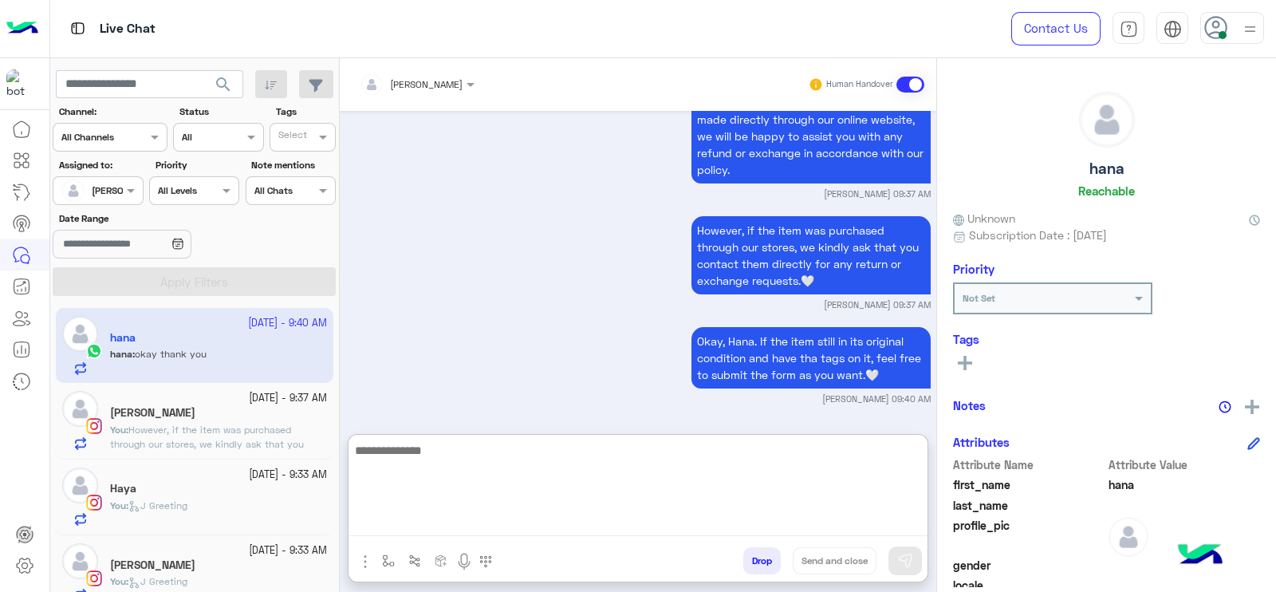
paste textarea "**********"
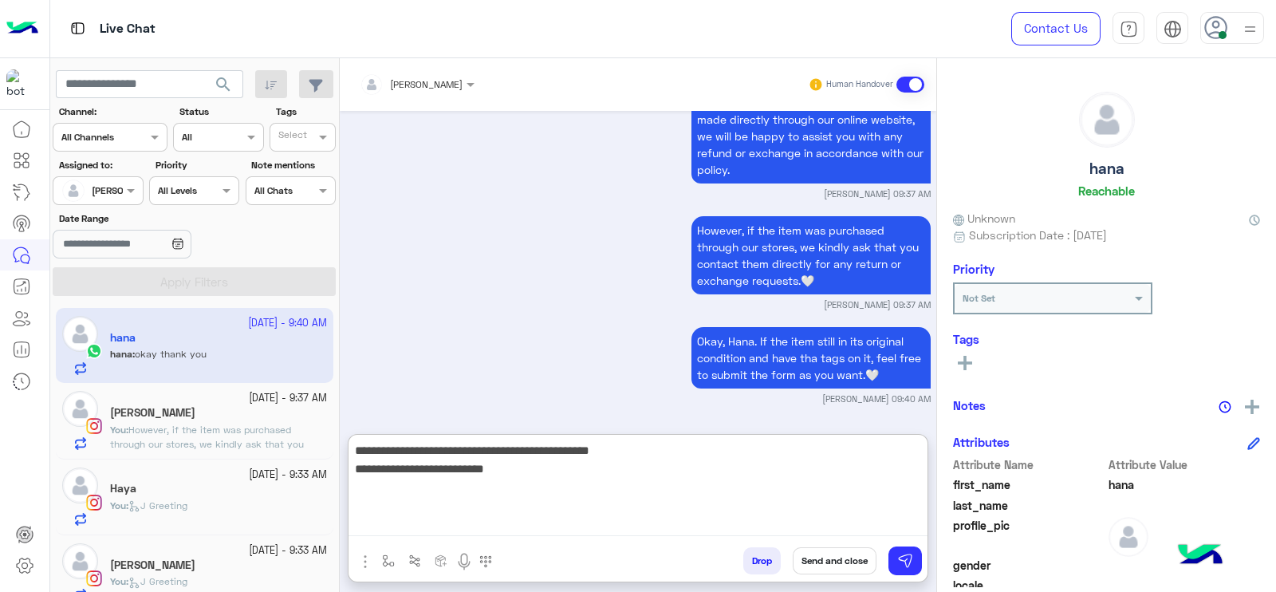
type textarea "**********"
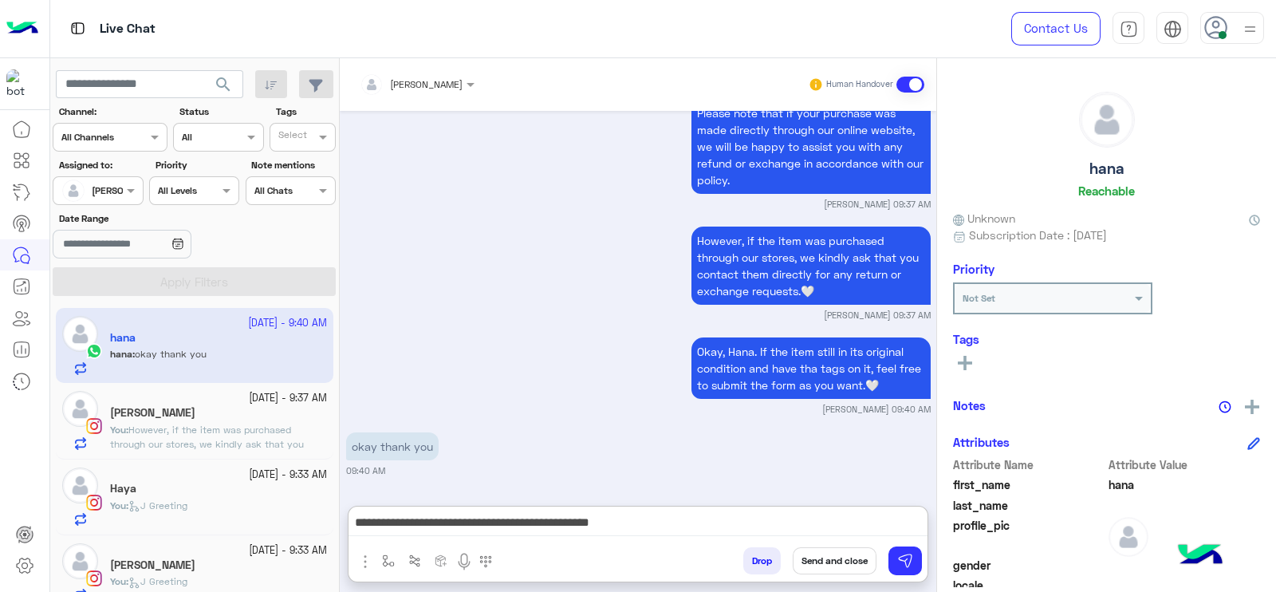
click at [828, 568] on button "Send and close" at bounding box center [835, 560] width 84 height 27
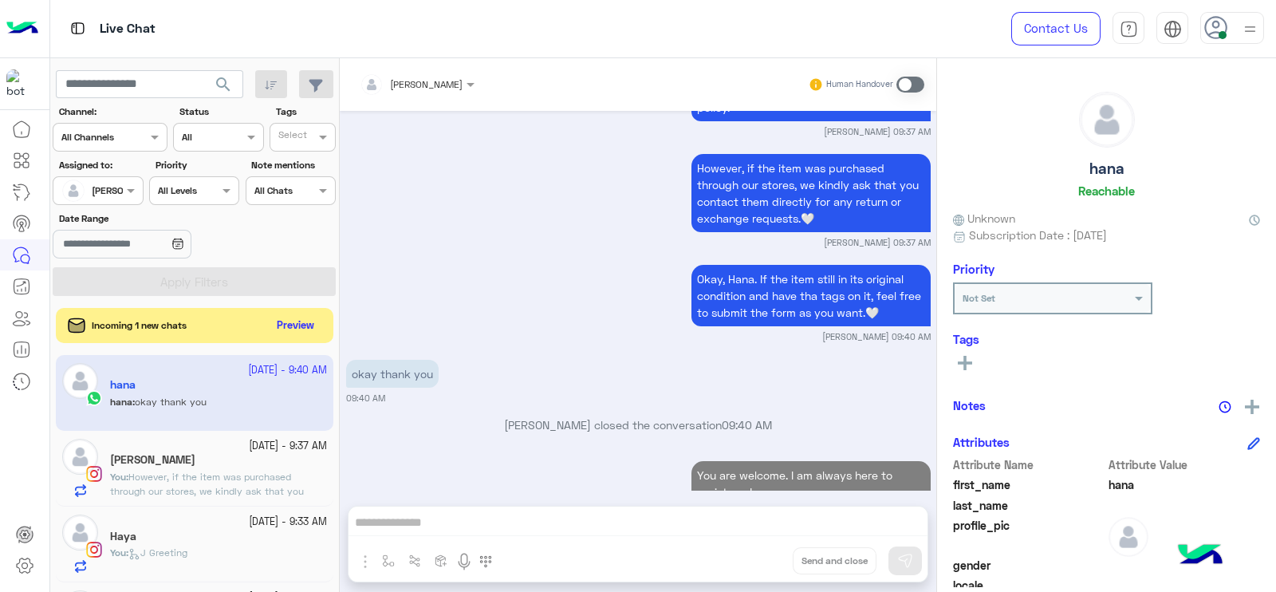
scroll to position [3839, 0]
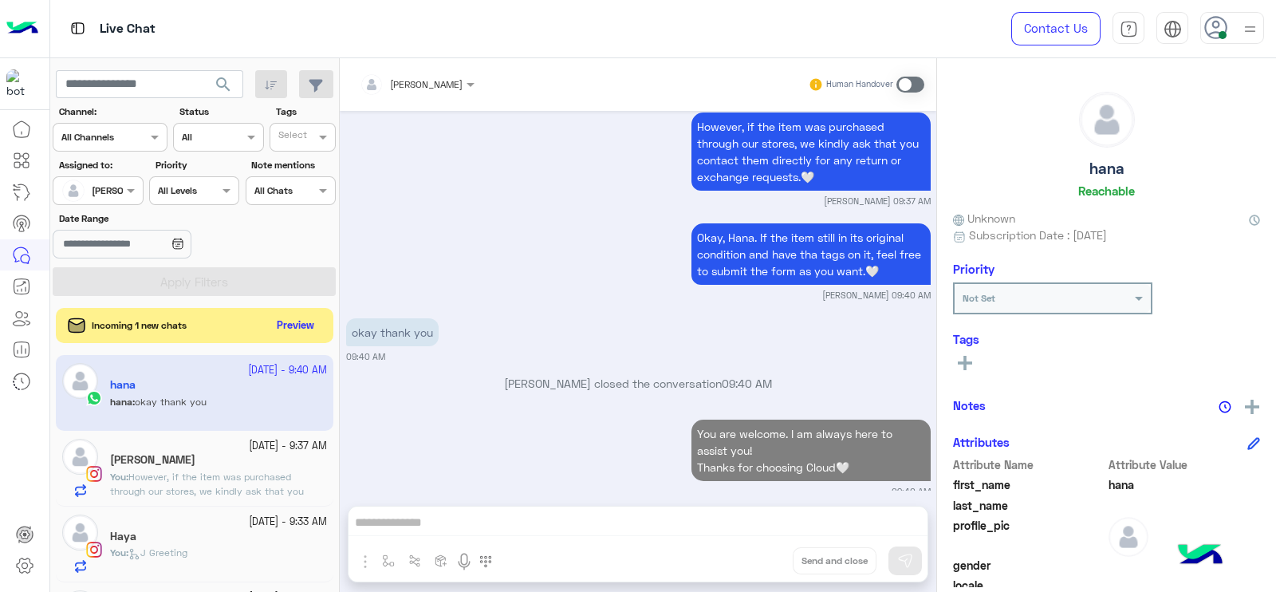
click at [247, 476] on span "However, if the item was purchased through our stores, we kindly ask that you c…" at bounding box center [207, 498] width 194 height 55
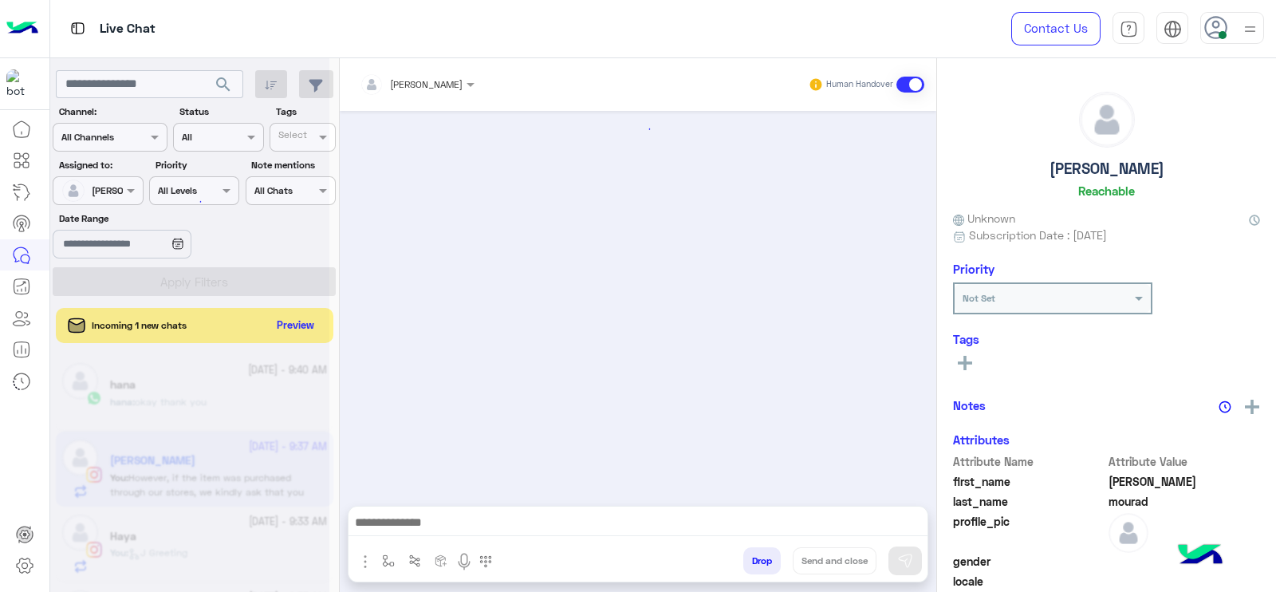
click at [391, 565] on img "button" at bounding box center [388, 560] width 13 height 13
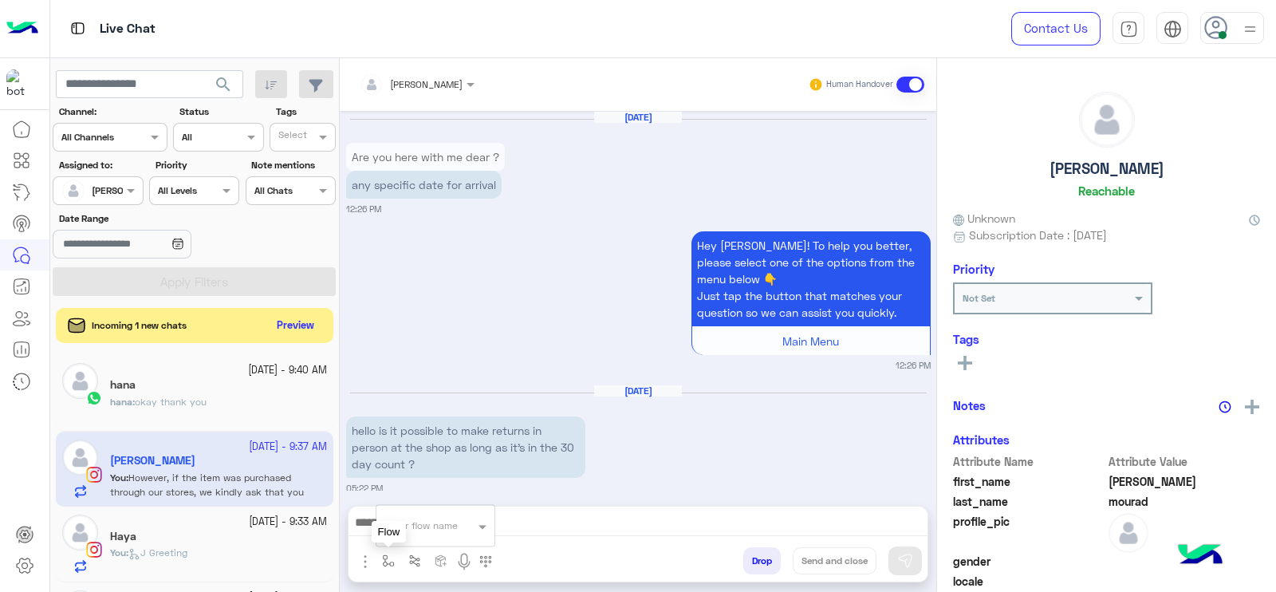
scroll to position [1767, 0]
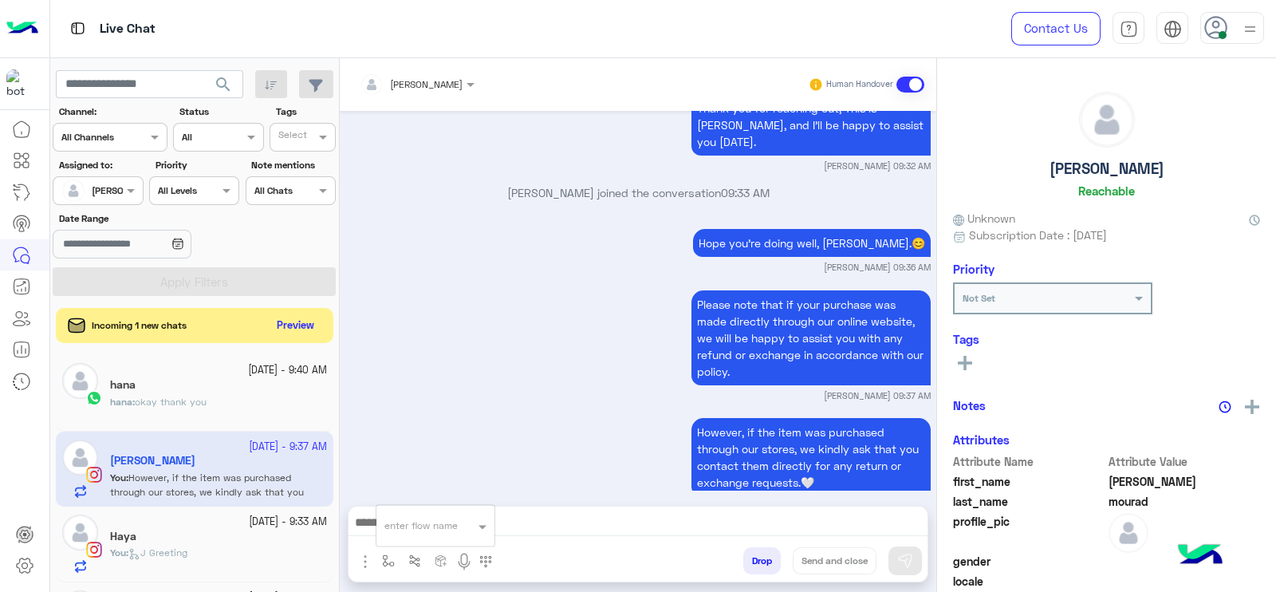
click at [415, 519] on input "text" at bounding box center [416, 523] width 63 height 14
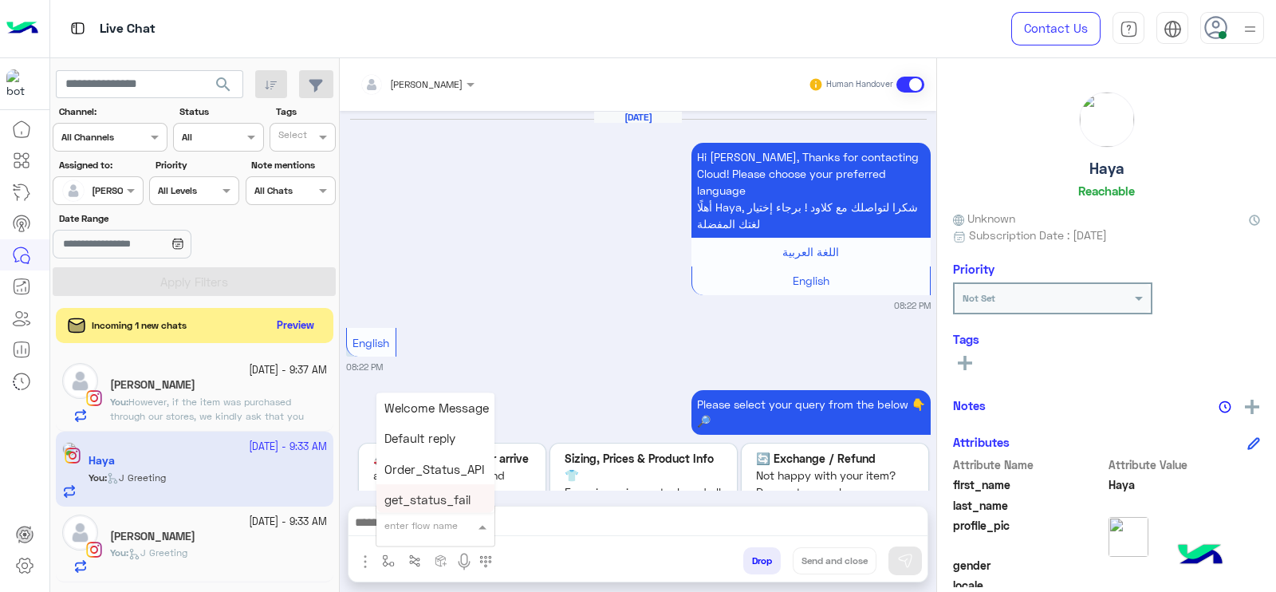
scroll to position [1823, 0]
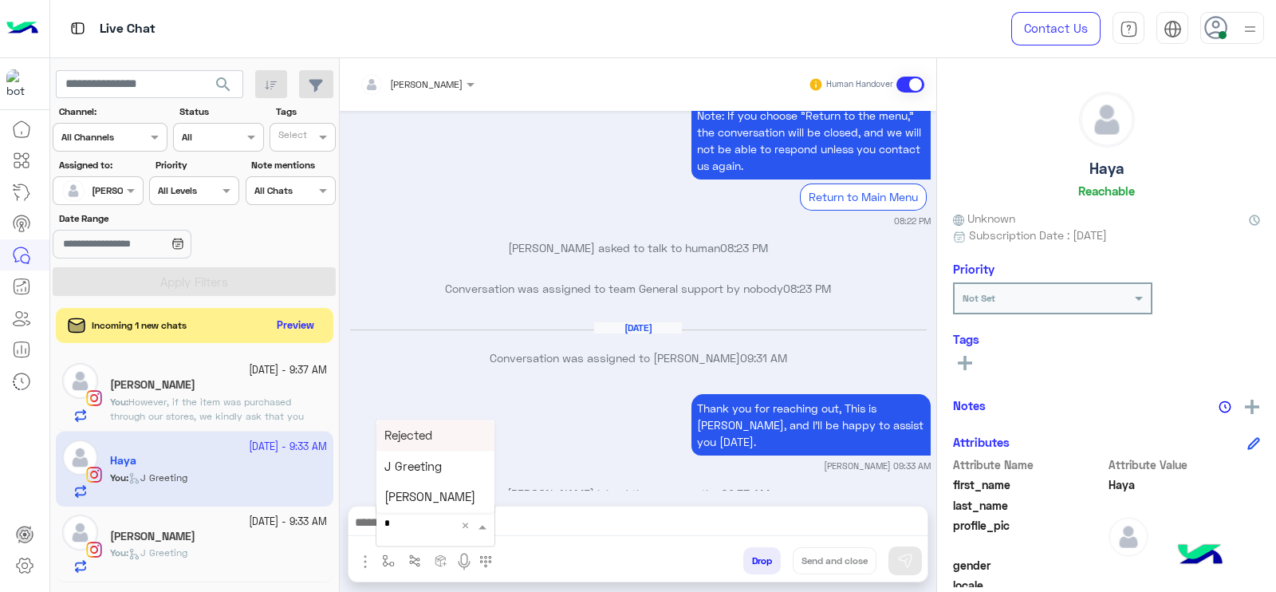
click at [504, 329] on div "[DATE]" at bounding box center [638, 335] width 577 height 12
click at [219, 416] on span "However, if the item was purchased through our stores, we kindly ask that you c…" at bounding box center [207, 423] width 194 height 55
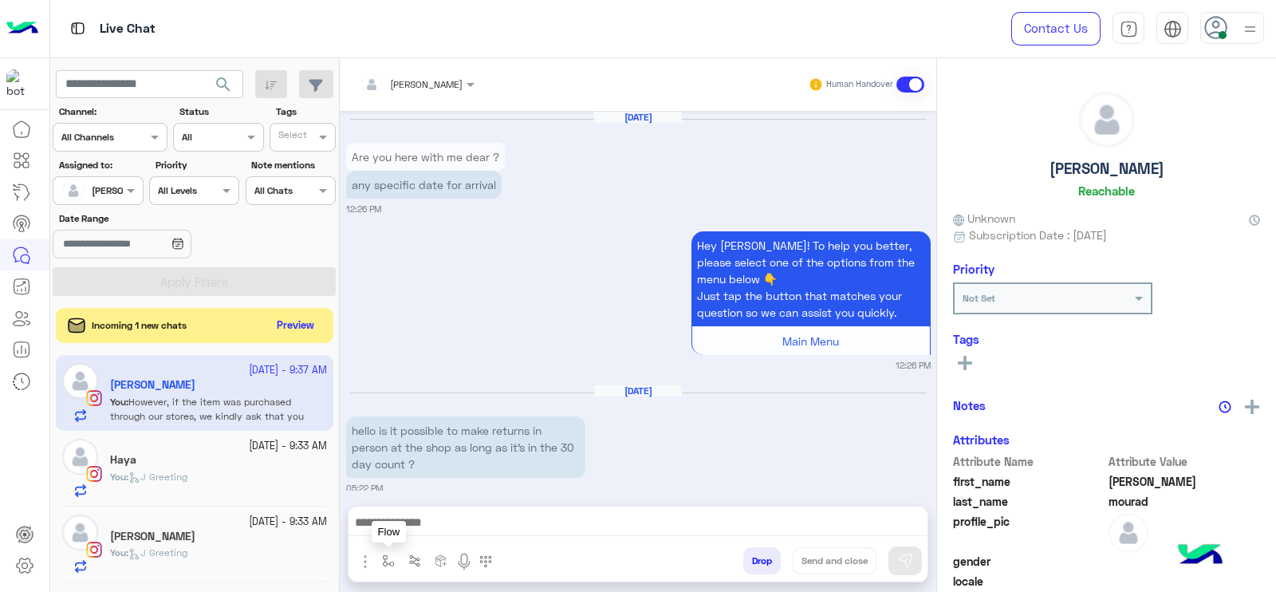
click at [385, 565] on img "button" at bounding box center [388, 560] width 13 height 13
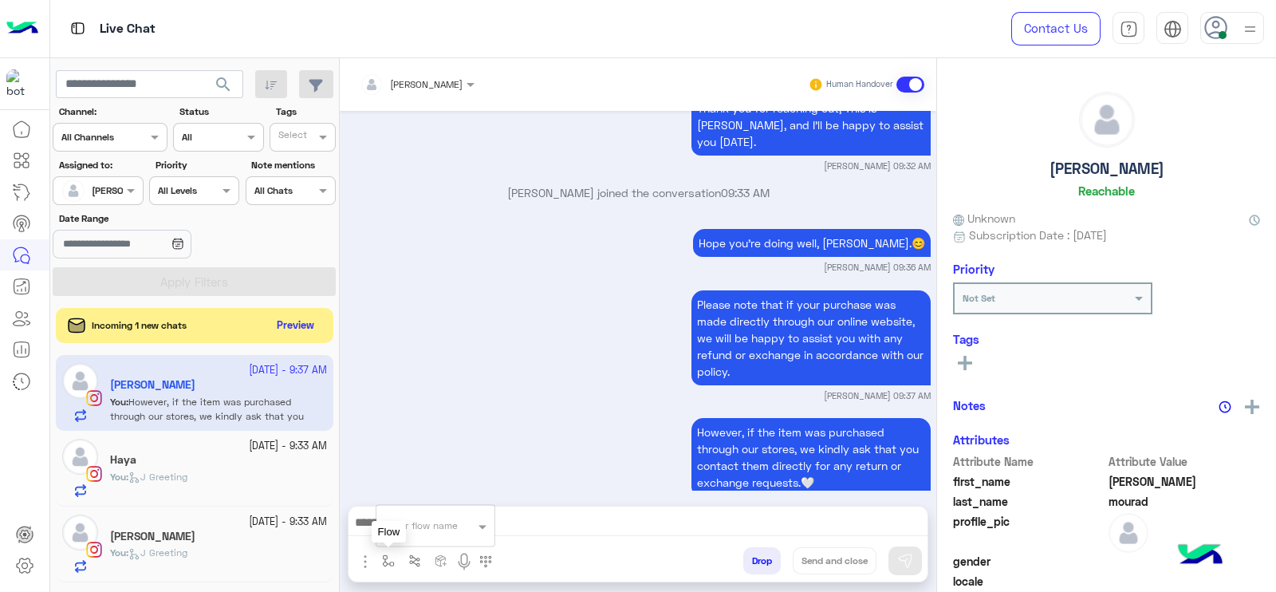
click at [407, 539] on div "enter flow name" at bounding box center [436, 525] width 118 height 29
type input "*"
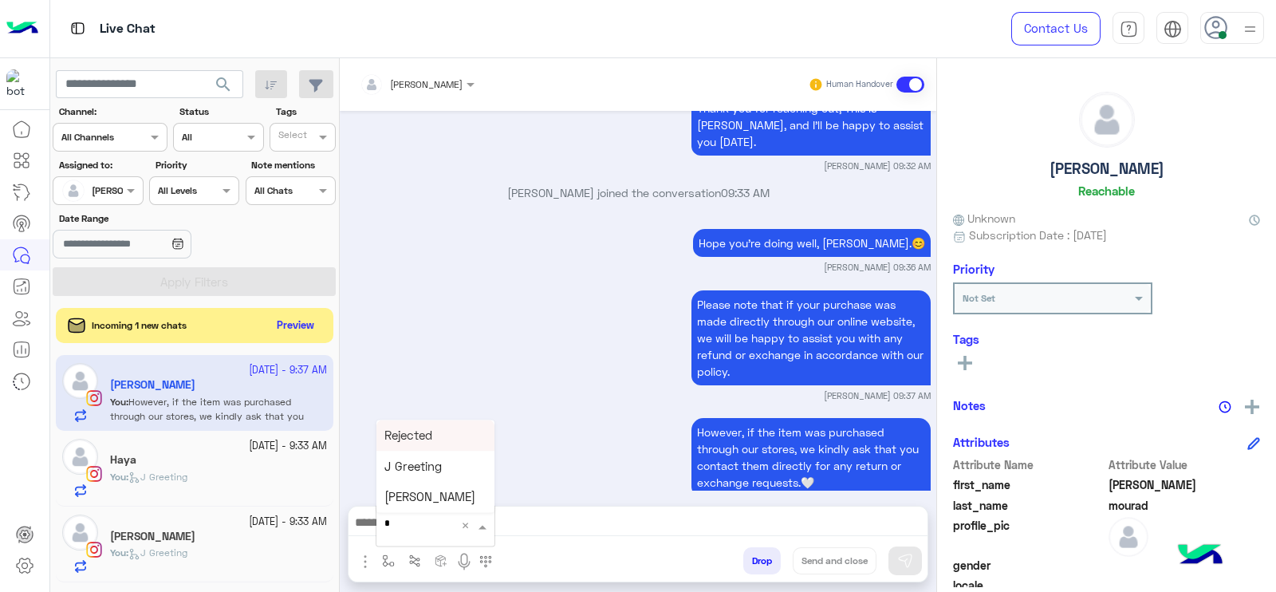
click at [408, 503] on span "[PERSON_NAME]" at bounding box center [430, 497] width 91 height 14
type textarea "**********"
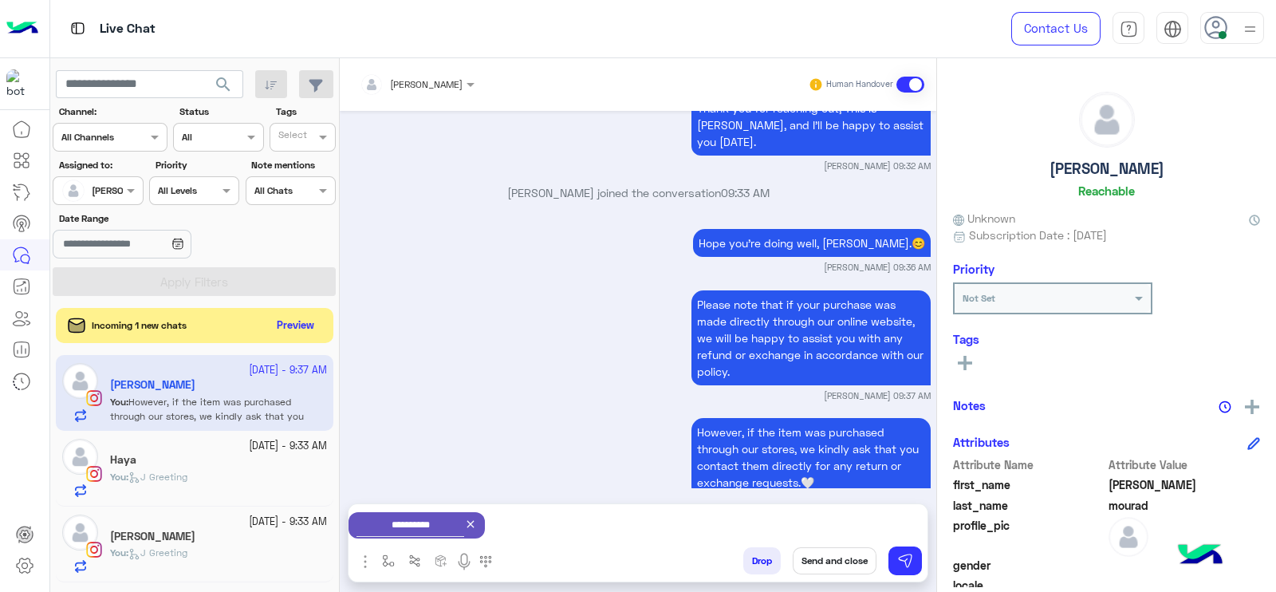
click at [820, 560] on button "Send and close" at bounding box center [835, 560] width 84 height 27
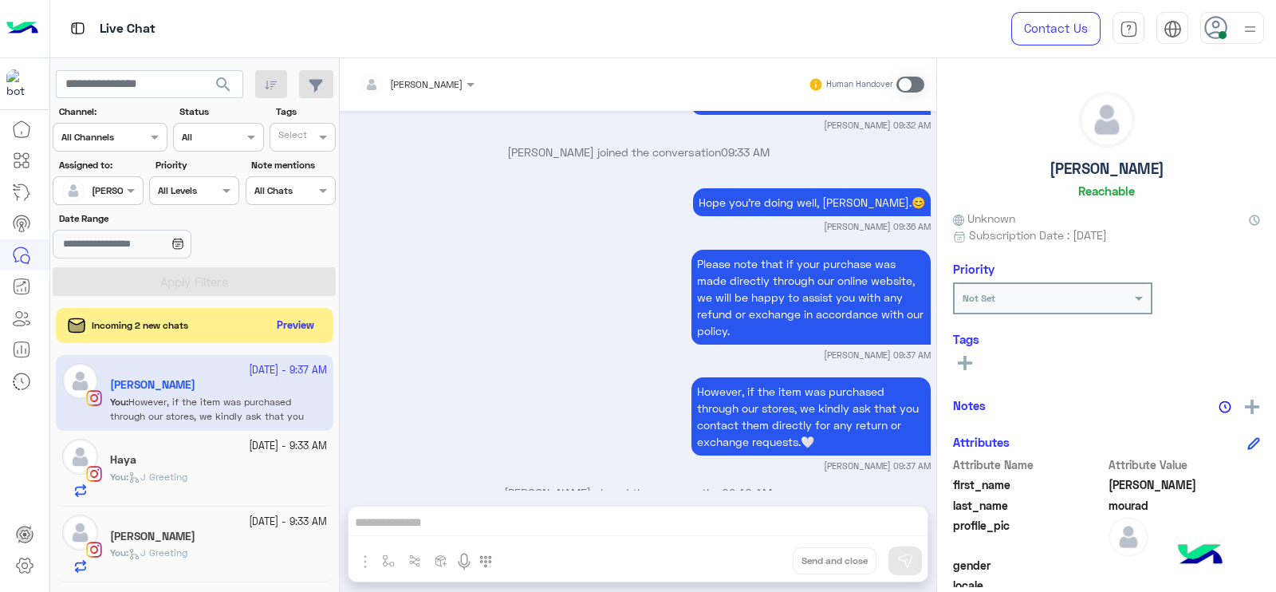
scroll to position [2014, 0]
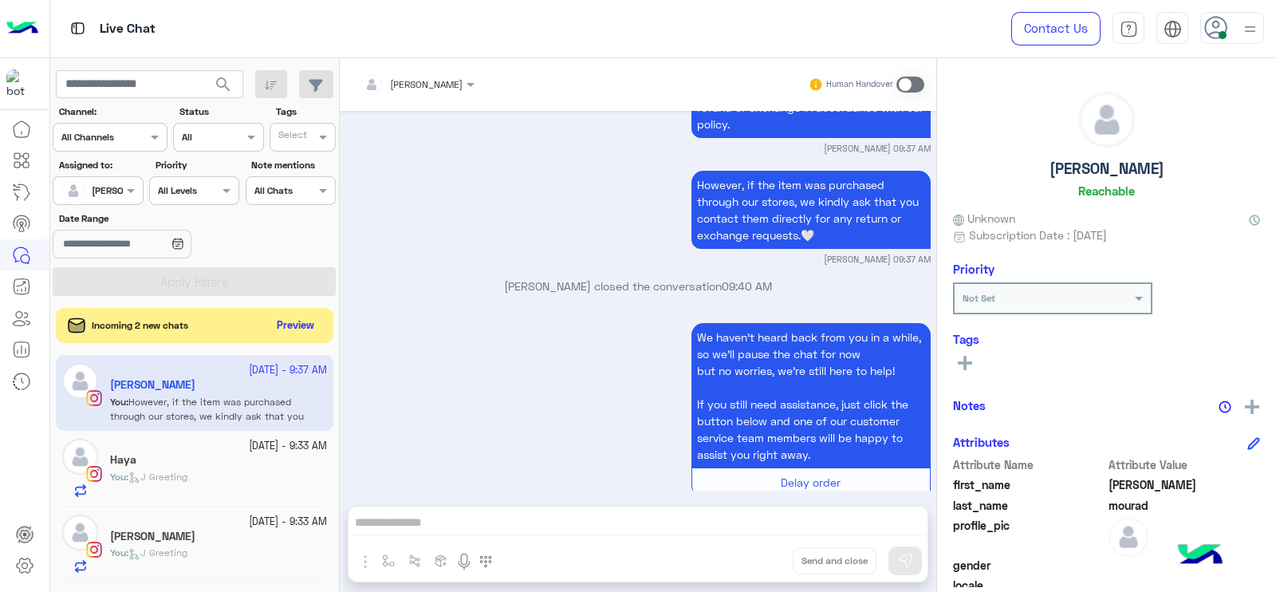
click at [249, 518] on small "30 September - 9:33 AM" at bounding box center [288, 522] width 78 height 15
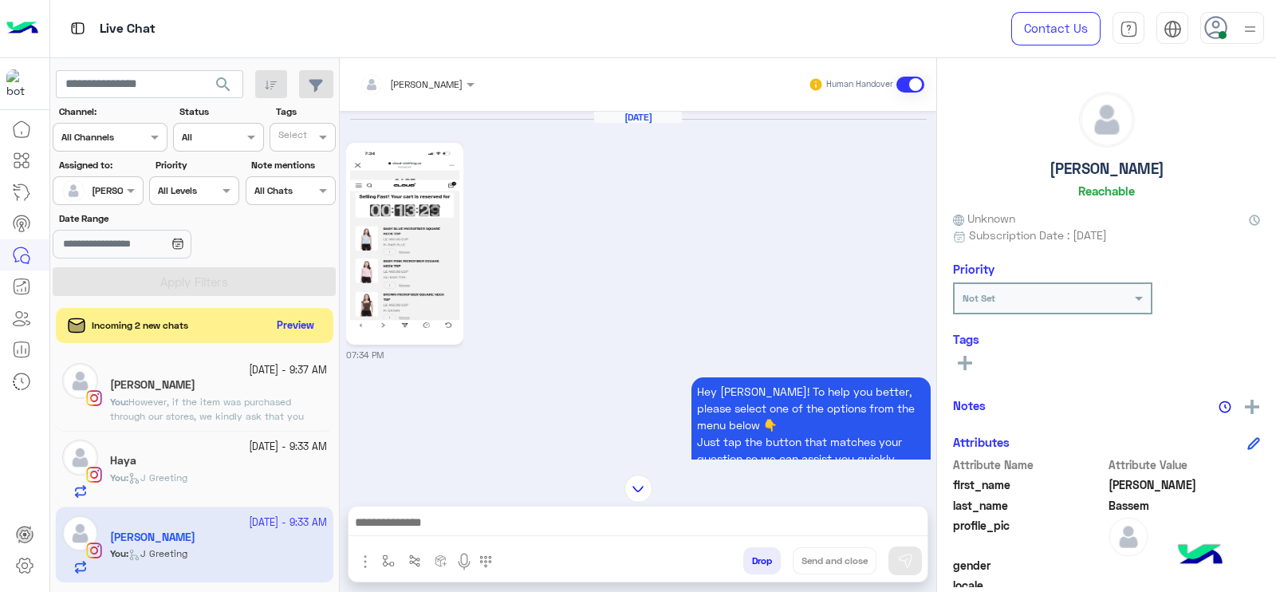
click at [415, 214] on img at bounding box center [404, 244] width 109 height 194
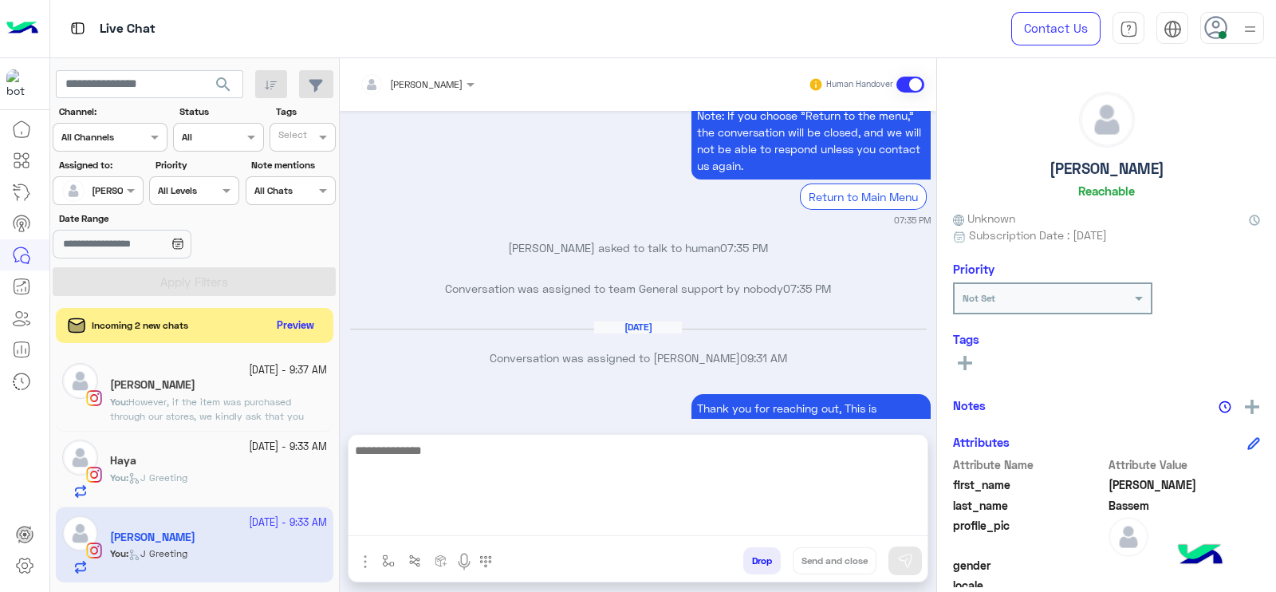
click at [554, 527] on textarea at bounding box center [638, 488] width 579 height 96
type textarea "**********"
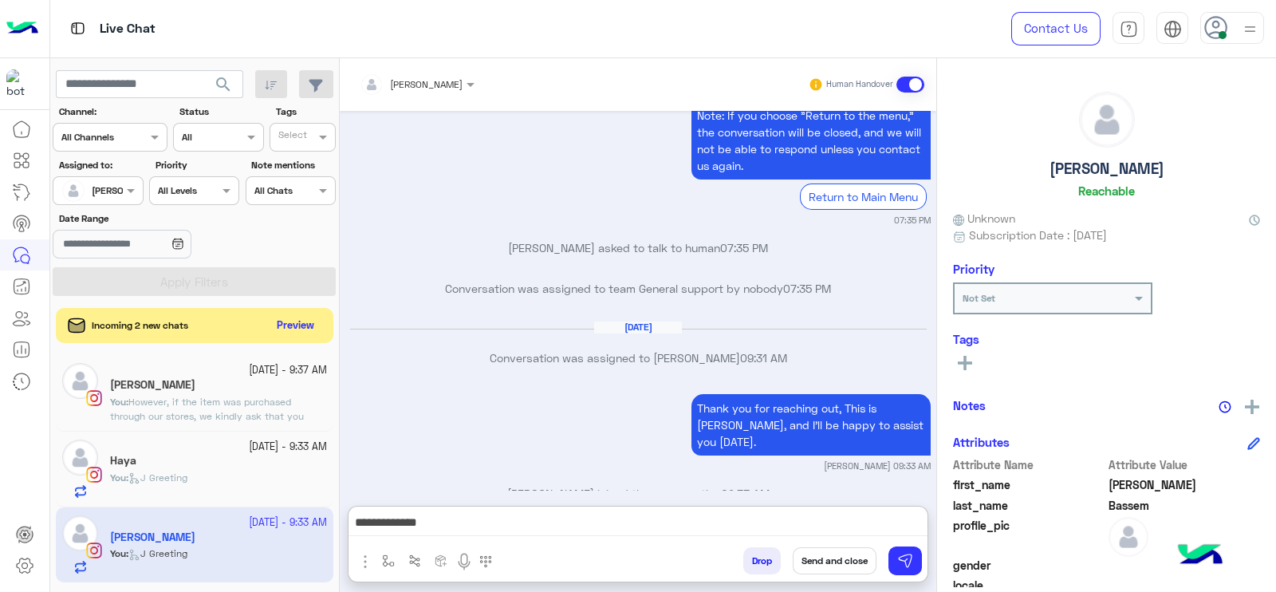
click at [203, 407] on p "You : However, if the item was purchased through our stores, we kindly ask that…" at bounding box center [218, 423] width 217 height 57
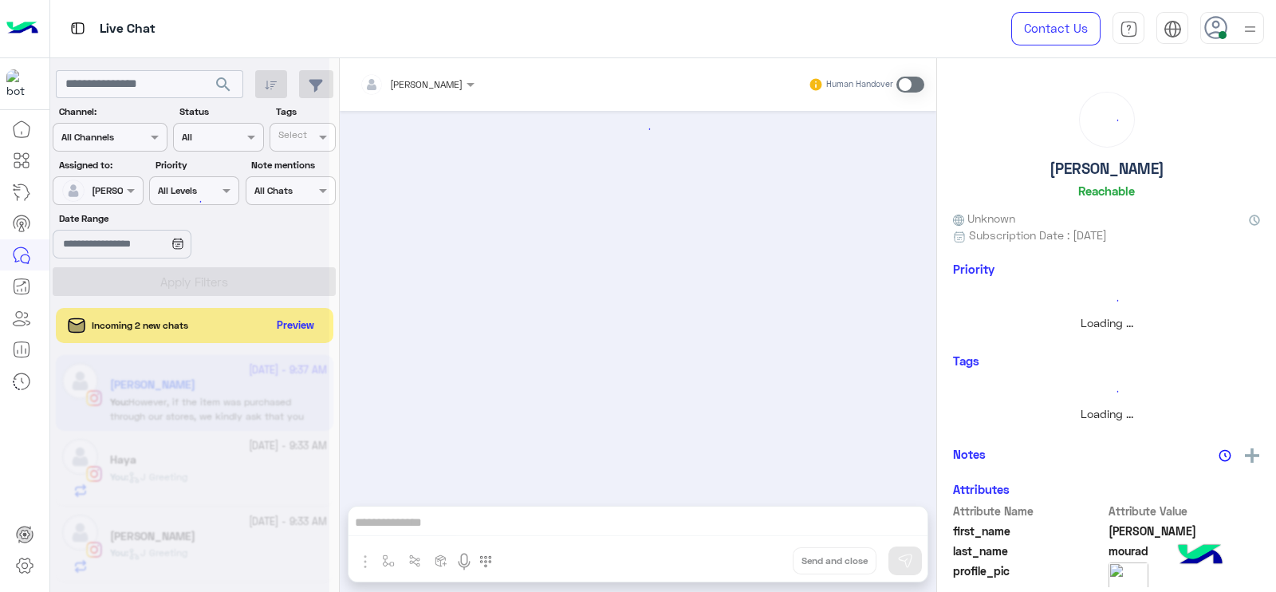
click at [203, 407] on div at bounding box center [189, 302] width 279 height 592
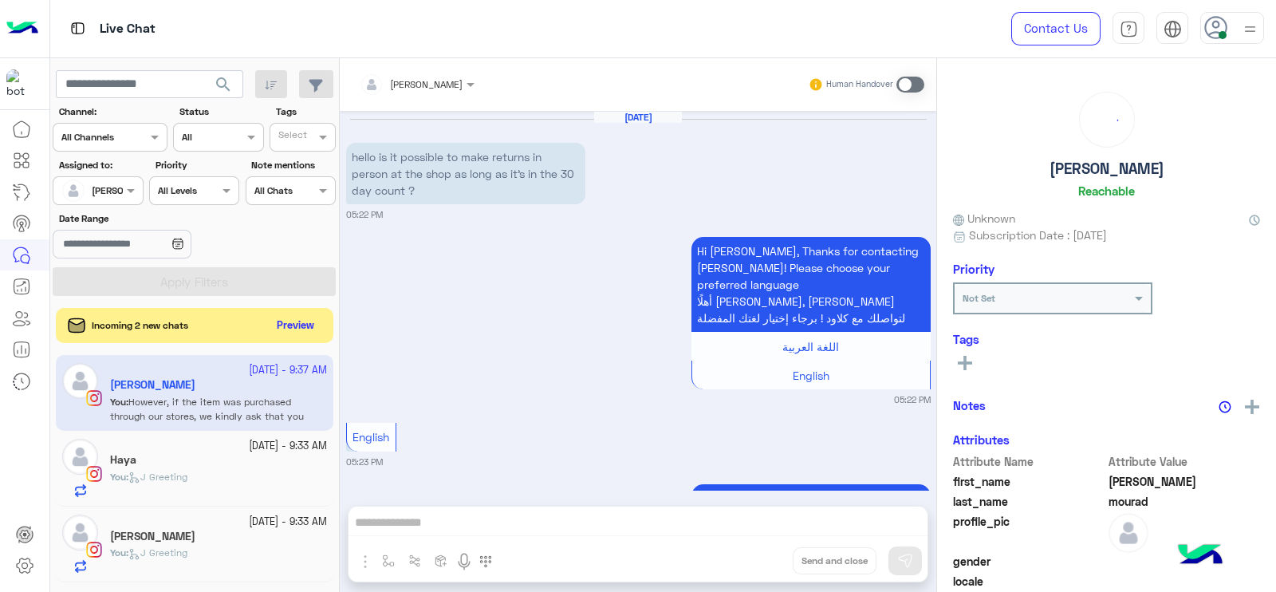
scroll to position [1741, 0]
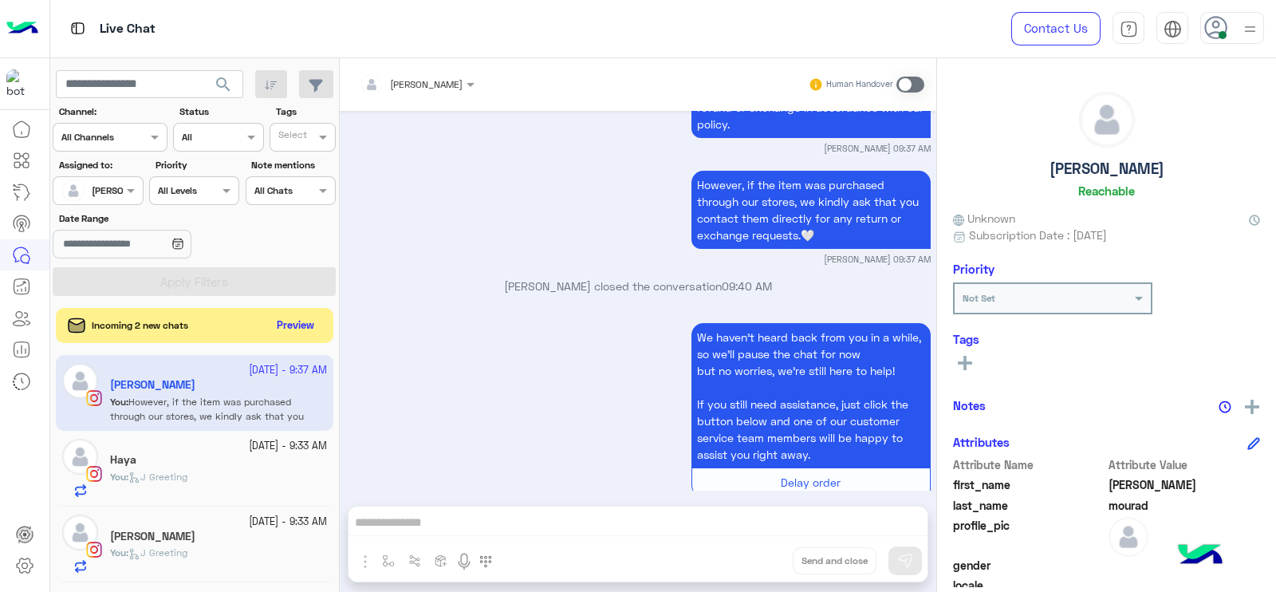
click at [215, 530] on div "Youanna Bassem" at bounding box center [218, 538] width 217 height 17
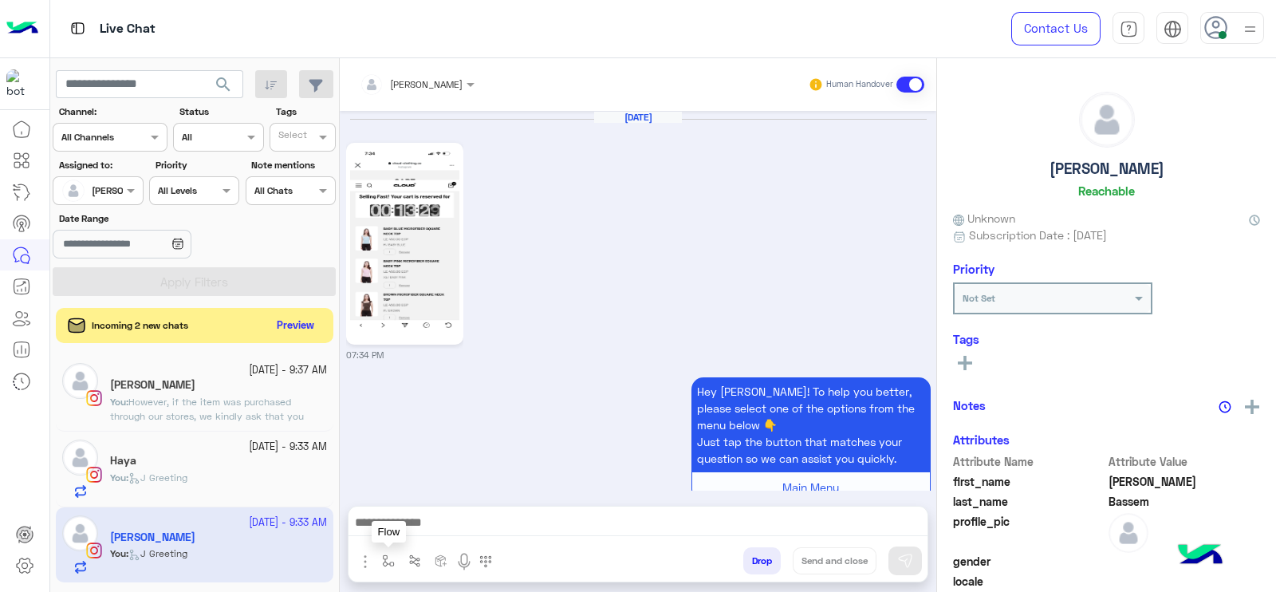
scroll to position [1768, 0]
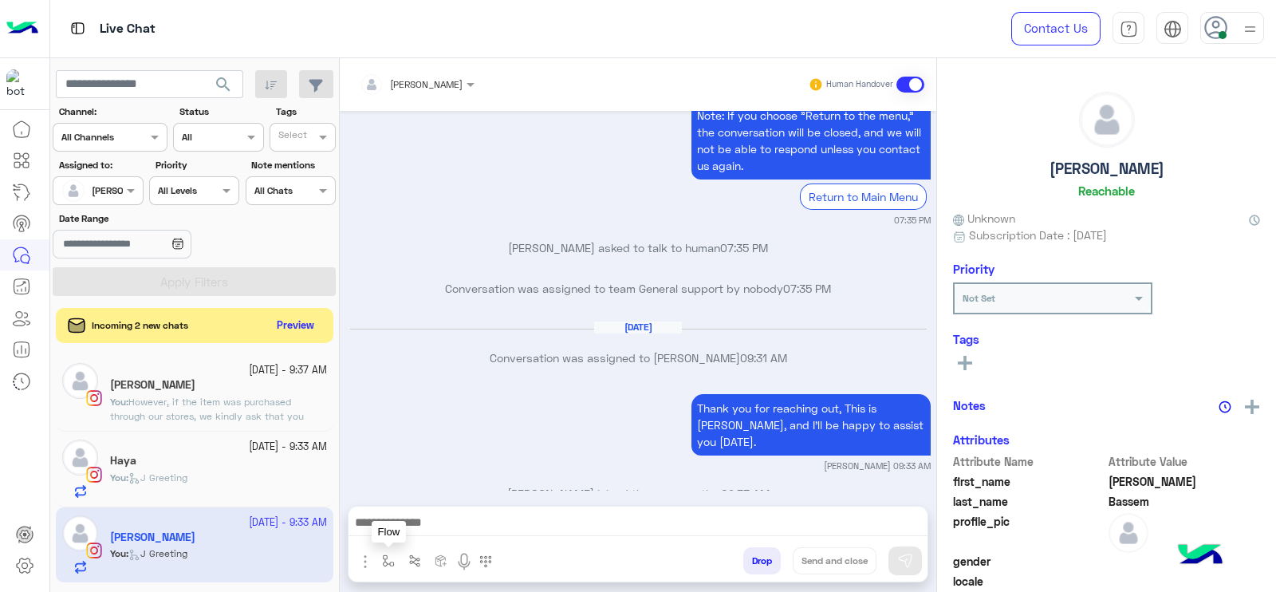
click at [394, 556] on img "button" at bounding box center [388, 560] width 13 height 13
click at [546, 542] on div at bounding box center [638, 527] width 579 height 40
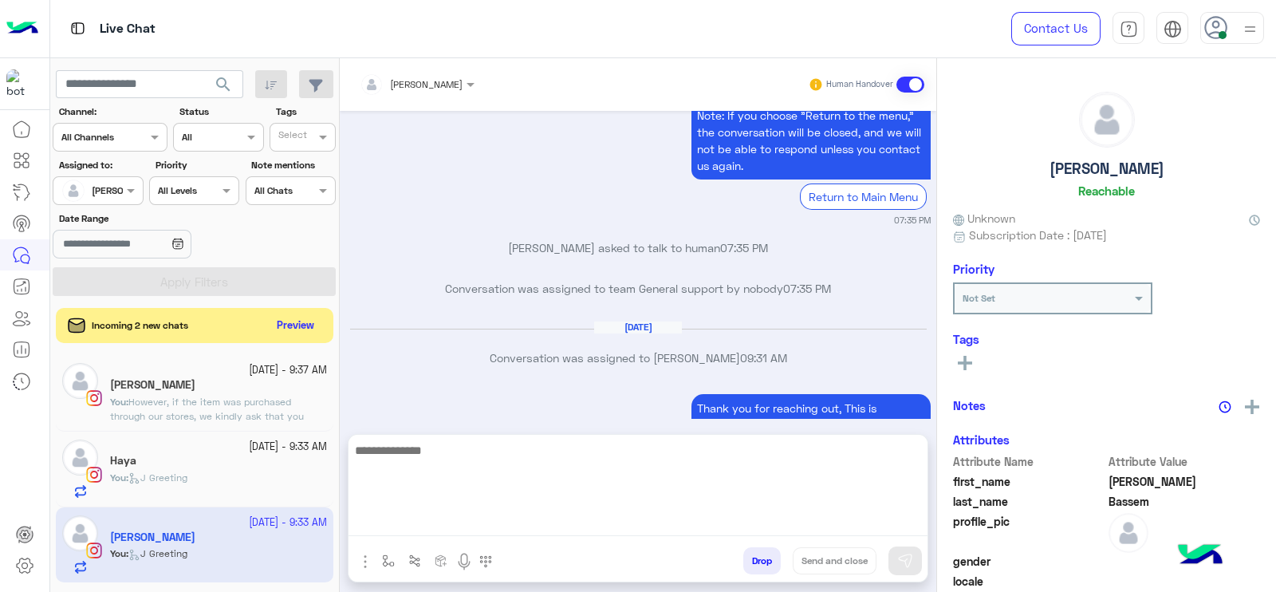
click at [544, 512] on textarea at bounding box center [638, 488] width 579 height 96
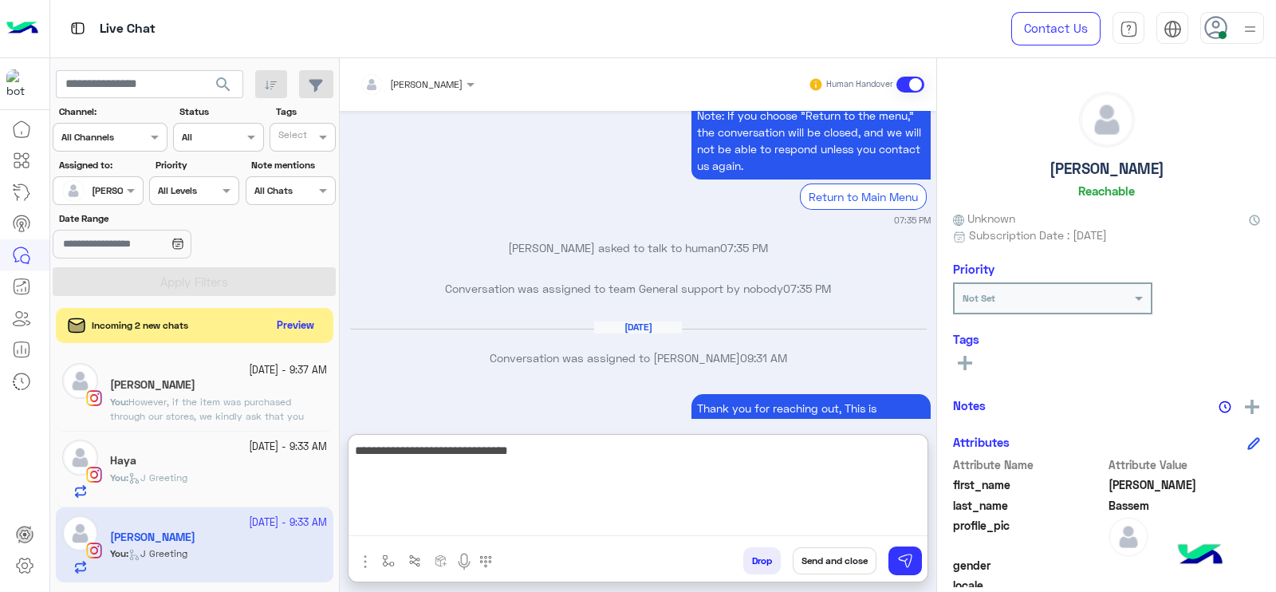
type textarea "**********"
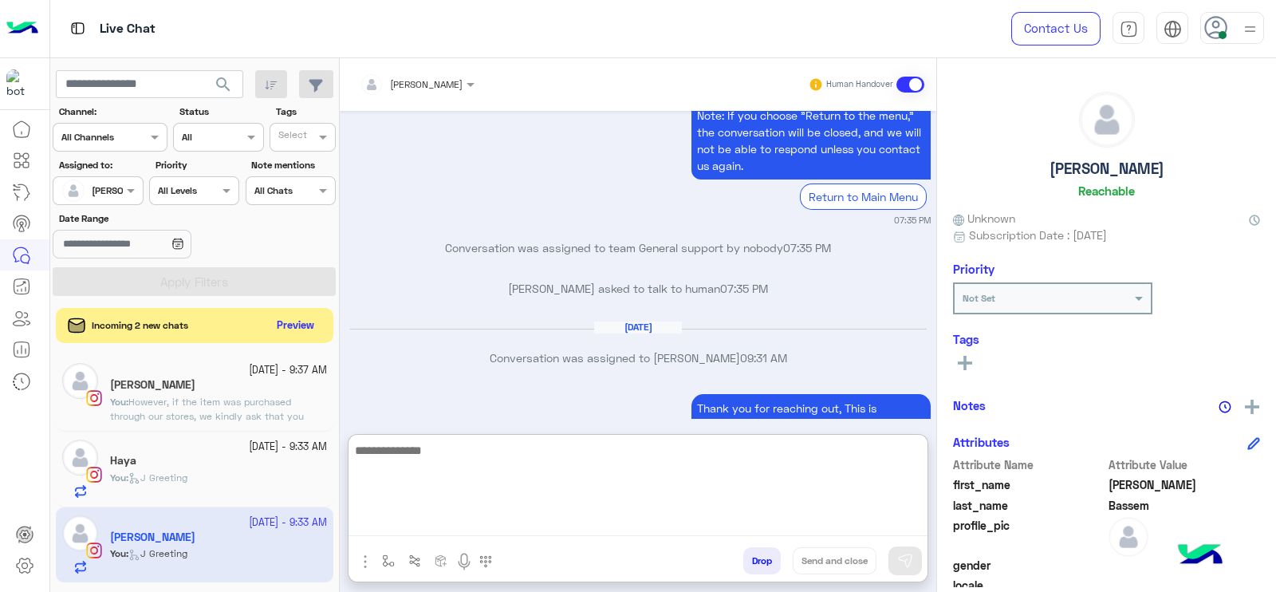
scroll to position [1901, 0]
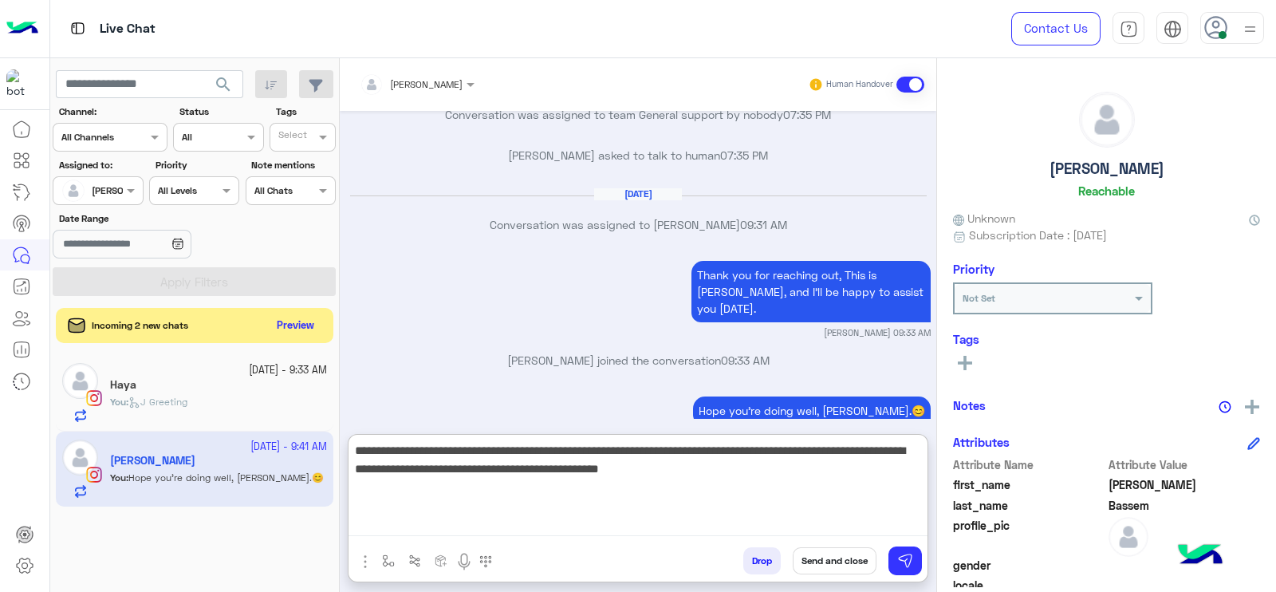
type textarea "**********"
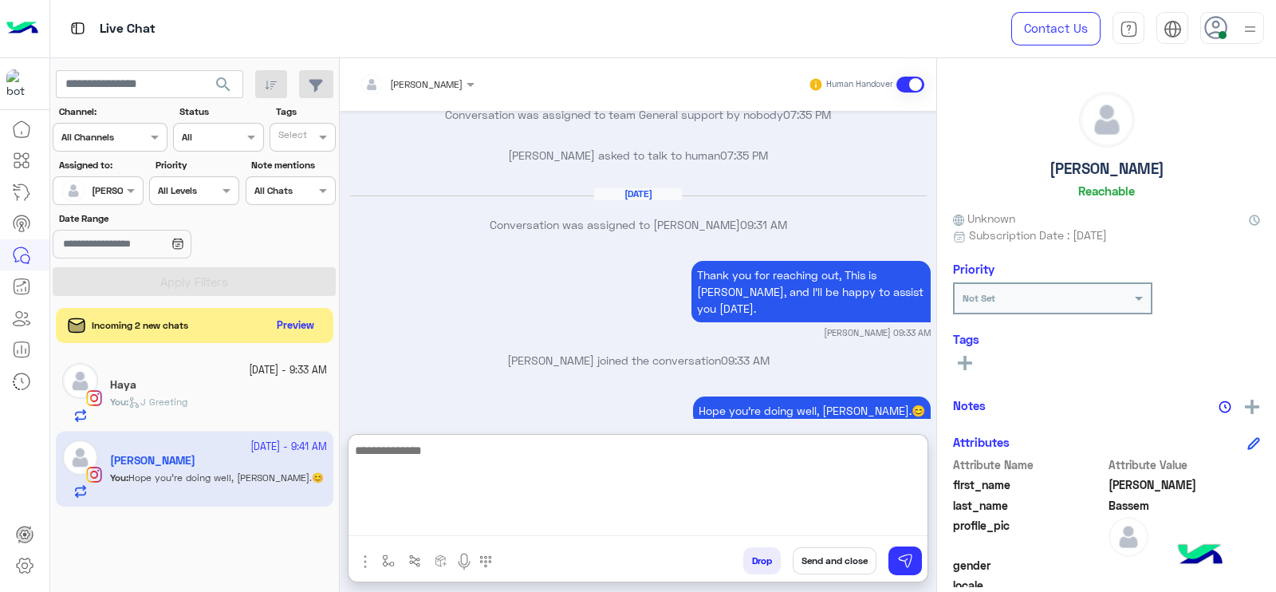
scroll to position [2012, 0]
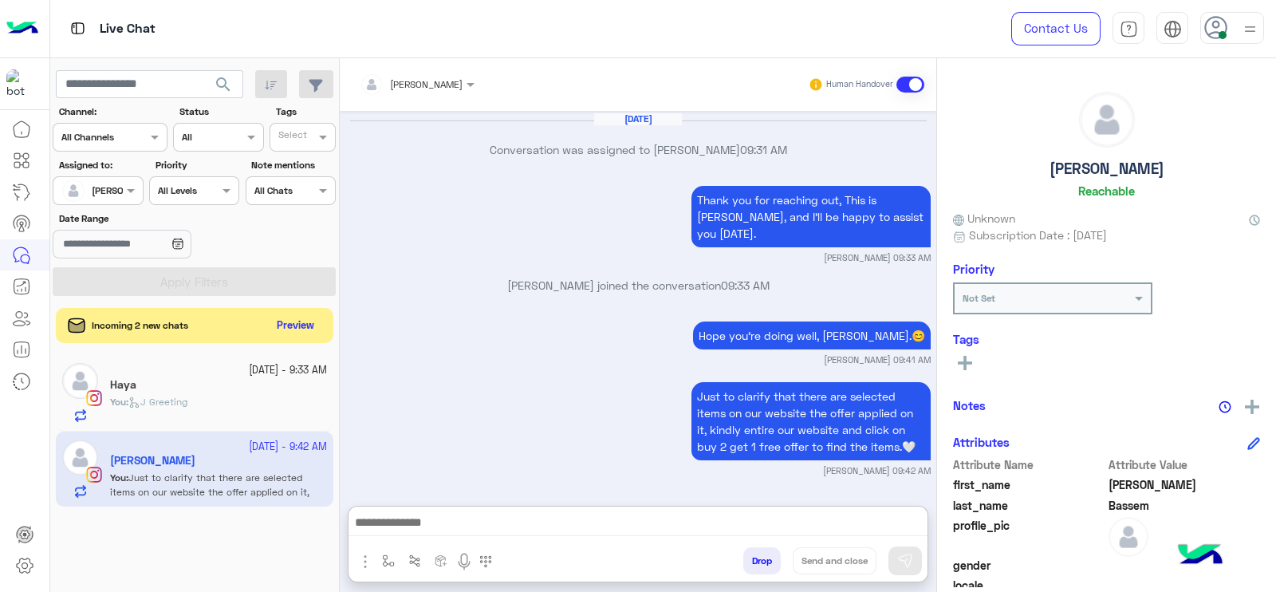
click at [213, 402] on div "You : J Greeting" at bounding box center [218, 409] width 217 height 28
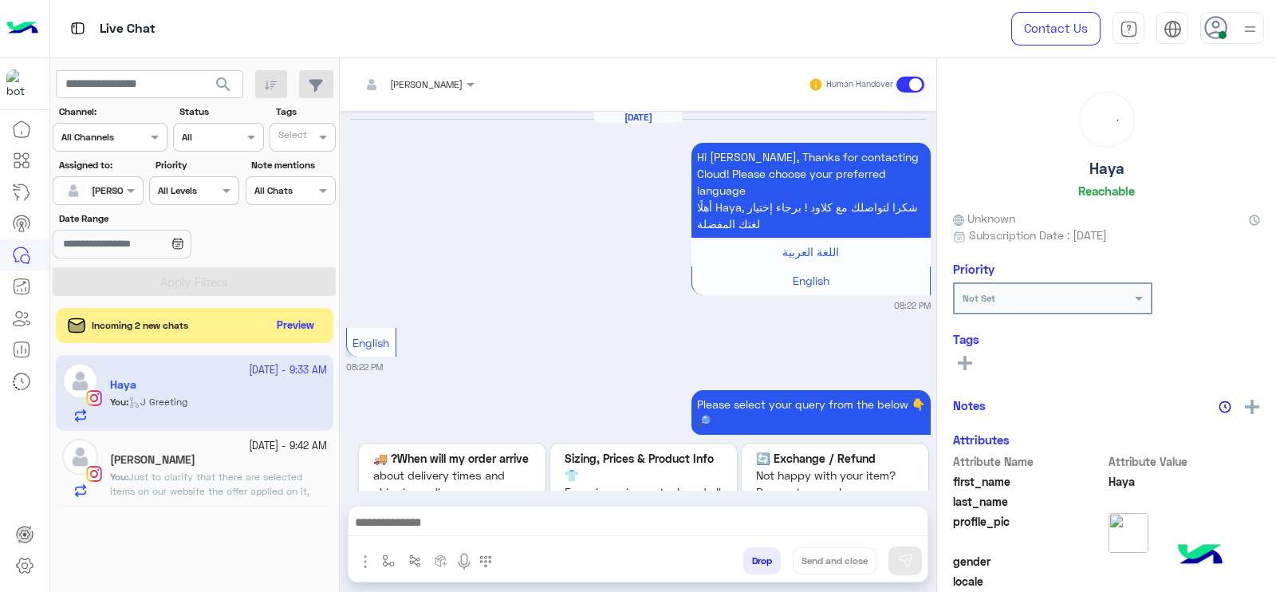
scroll to position [1823, 0]
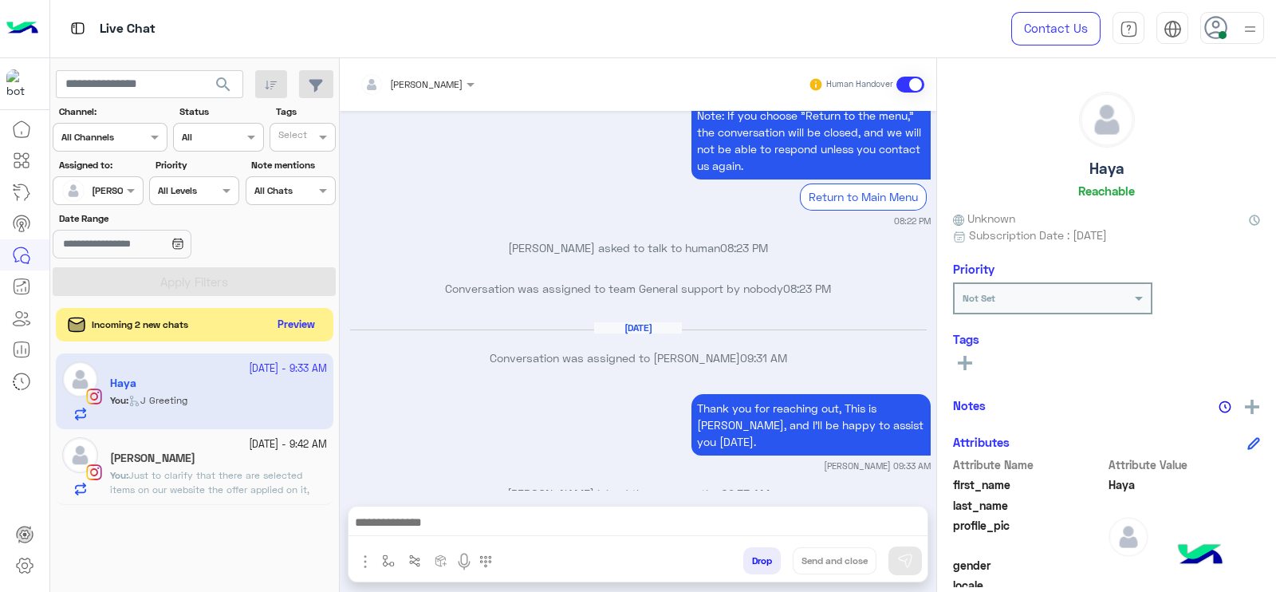
click at [281, 337] on div "Incoming 2 new chats Preview" at bounding box center [195, 325] width 278 height 34
click at [312, 337] on div "Incoming 2 new chats Preview" at bounding box center [195, 325] width 278 height 35
click at [282, 309] on div "Incoming 2 new chats Preview" at bounding box center [195, 325] width 278 height 35
click at [282, 321] on button "Preview" at bounding box center [296, 325] width 49 height 22
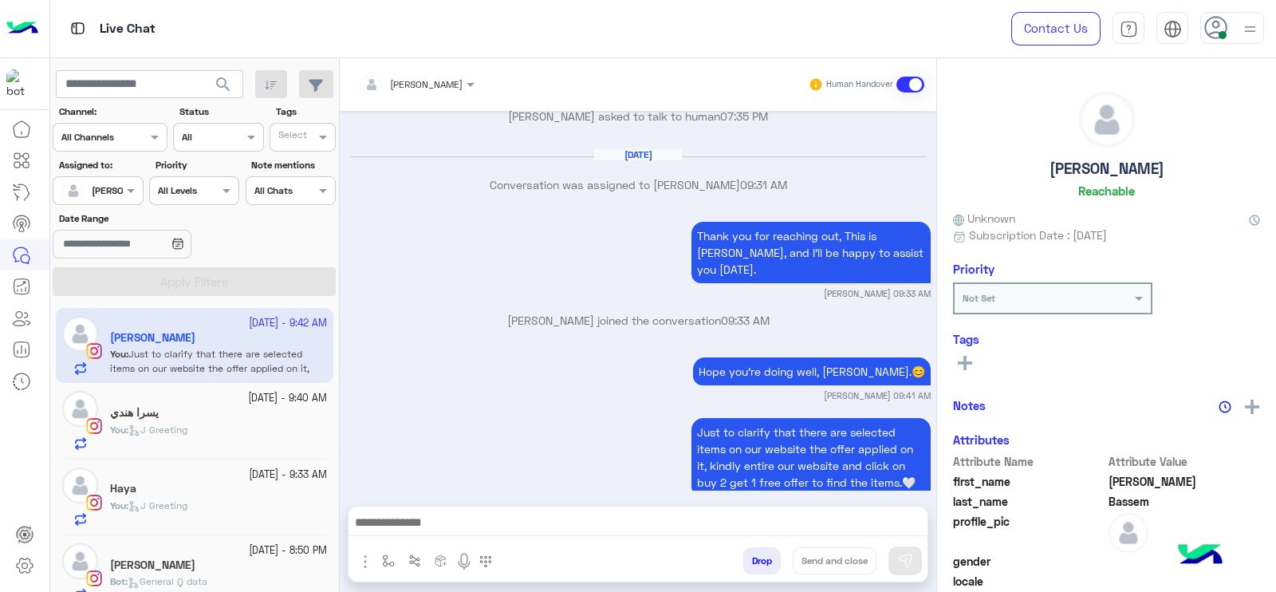
scroll to position [95, 0]
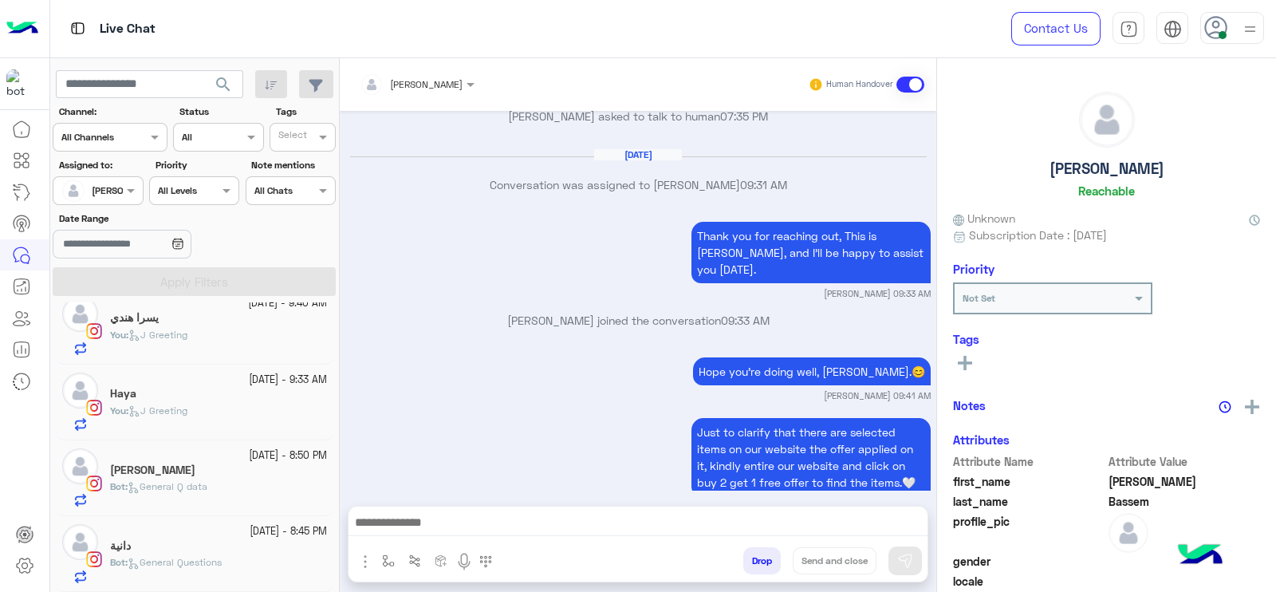
click at [184, 552] on div "دانية" at bounding box center [218, 547] width 217 height 17
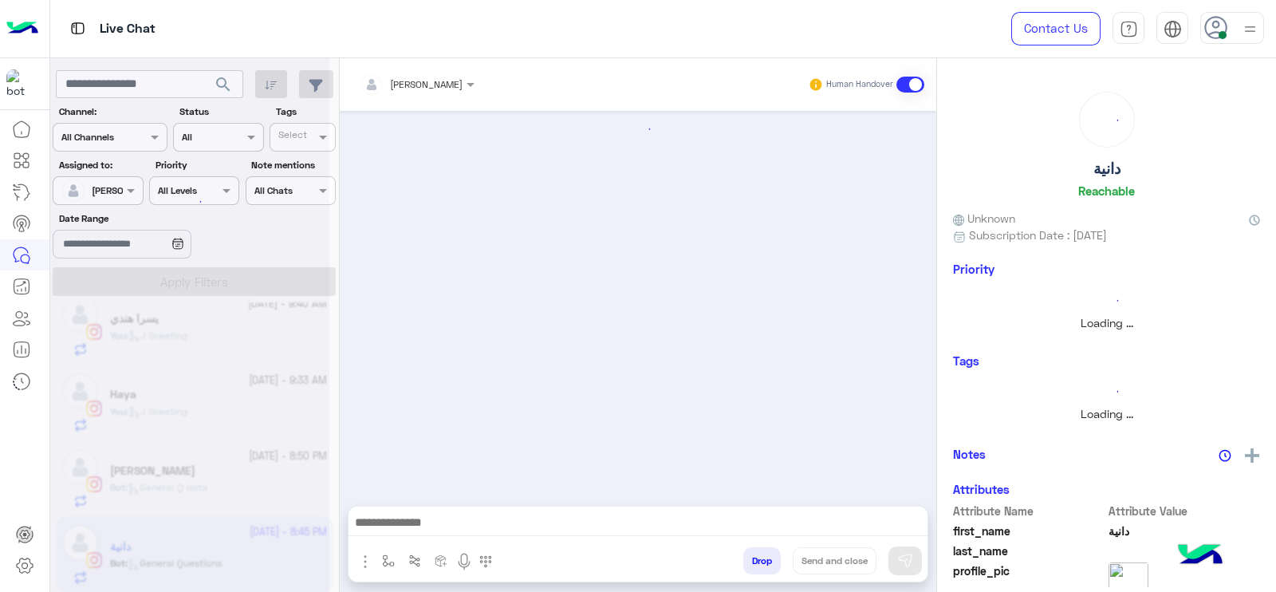
scroll to position [95, 0]
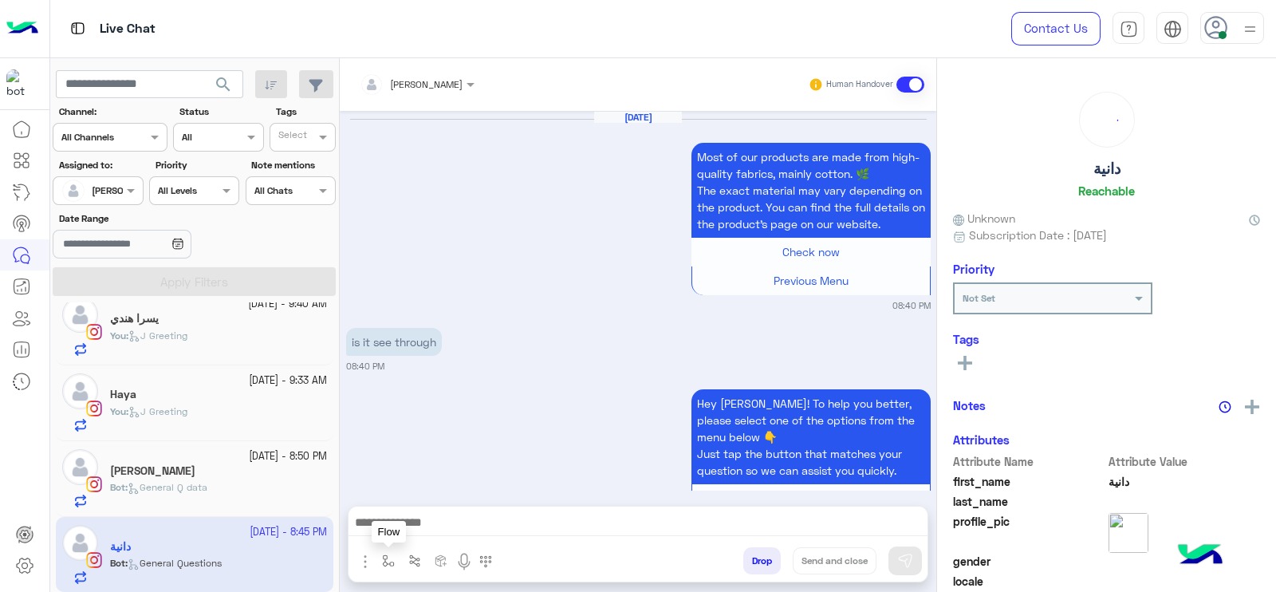
click at [379, 550] on button "button" at bounding box center [389, 560] width 26 height 26
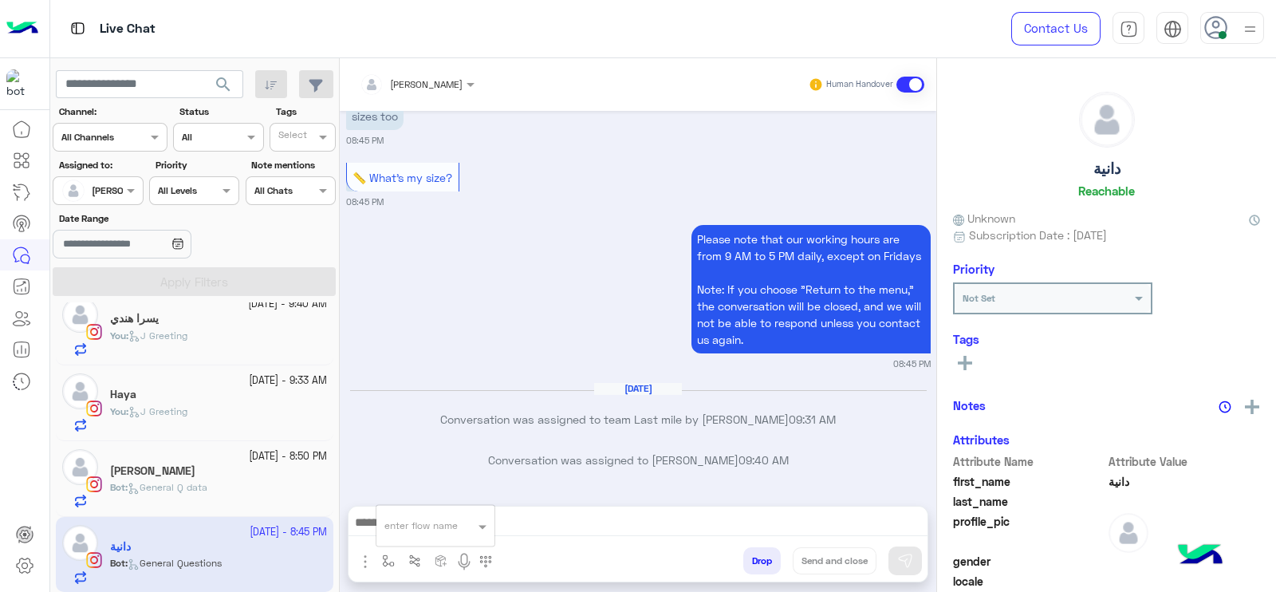
click at [404, 524] on input "text" at bounding box center [416, 523] width 63 height 14
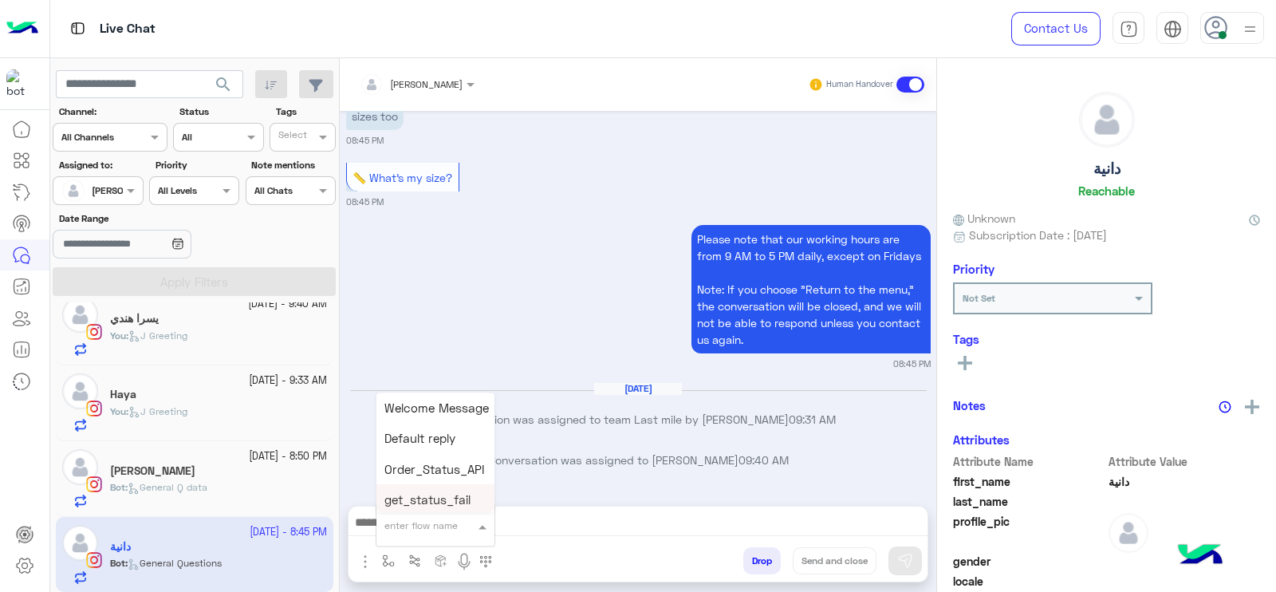
type input "*"
click at [419, 467] on span "J Greeting" at bounding box center [413, 466] width 57 height 14
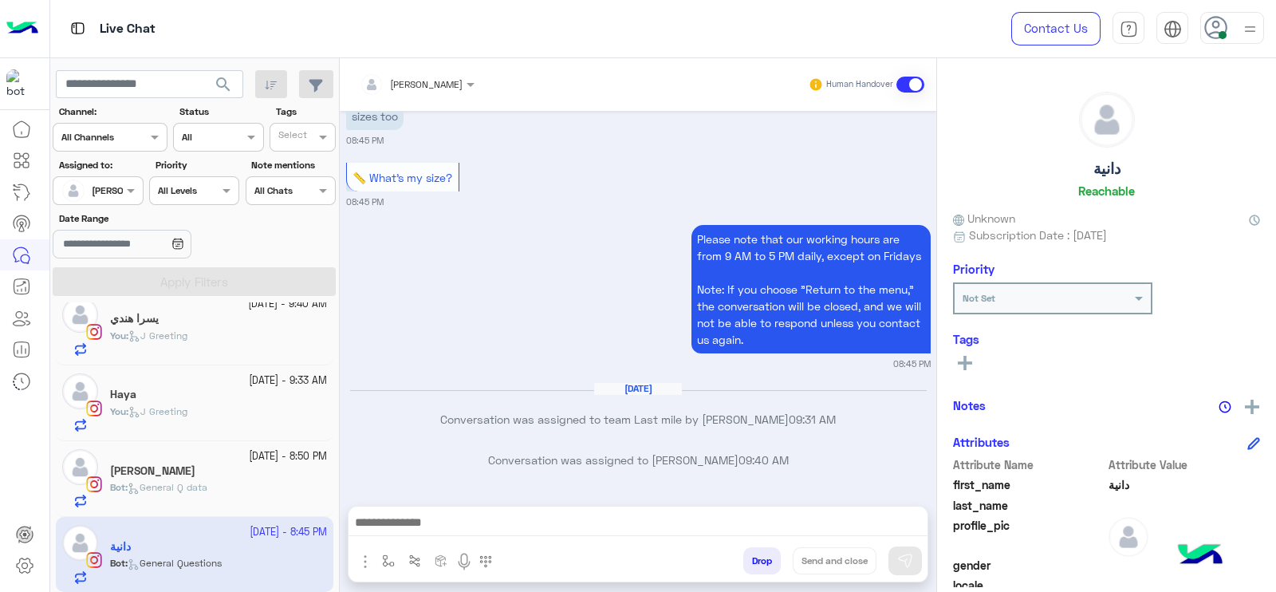
type textarea "**********"
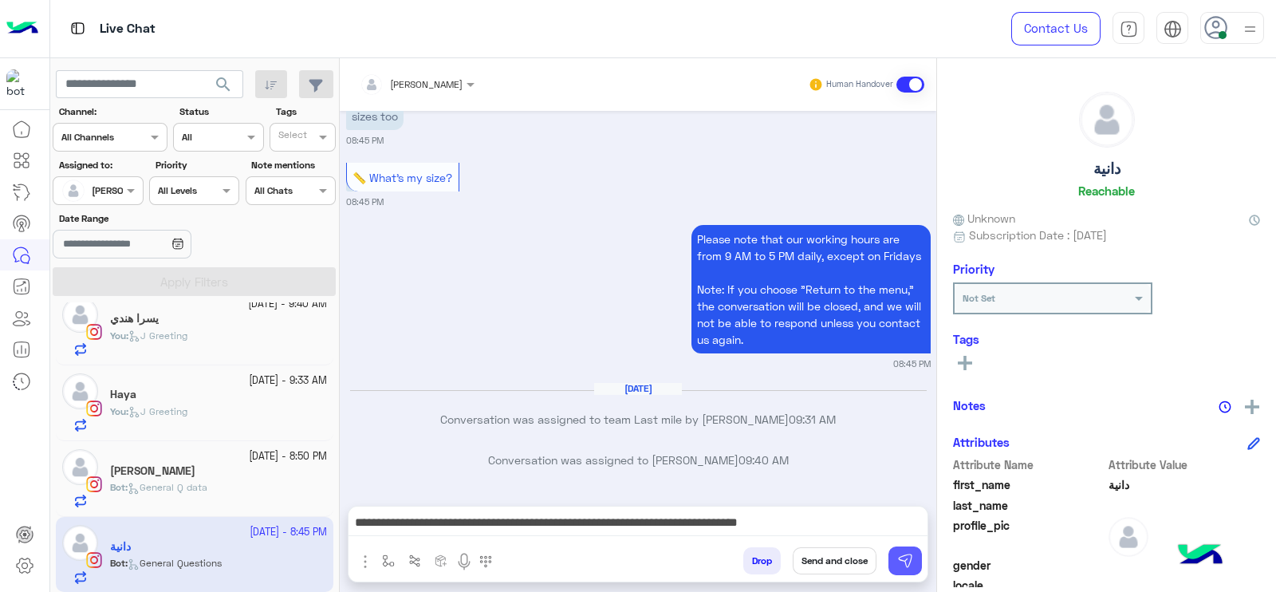
click at [906, 555] on img at bounding box center [905, 561] width 16 height 16
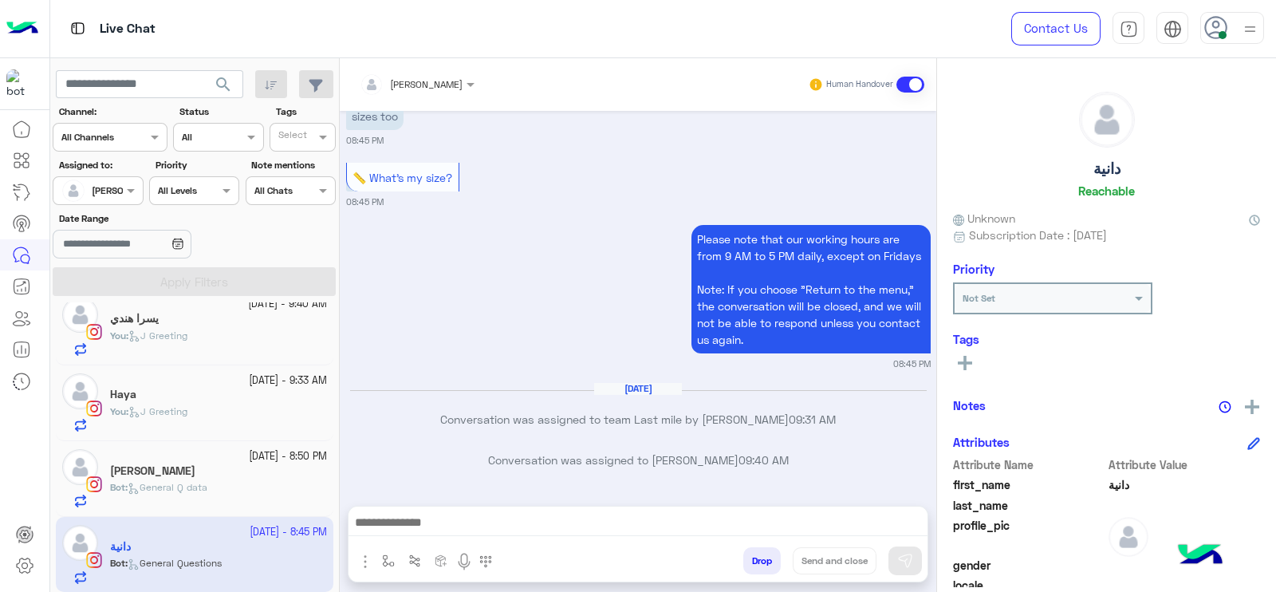
click at [187, 466] on div "[PERSON_NAME]" at bounding box center [218, 472] width 217 height 17
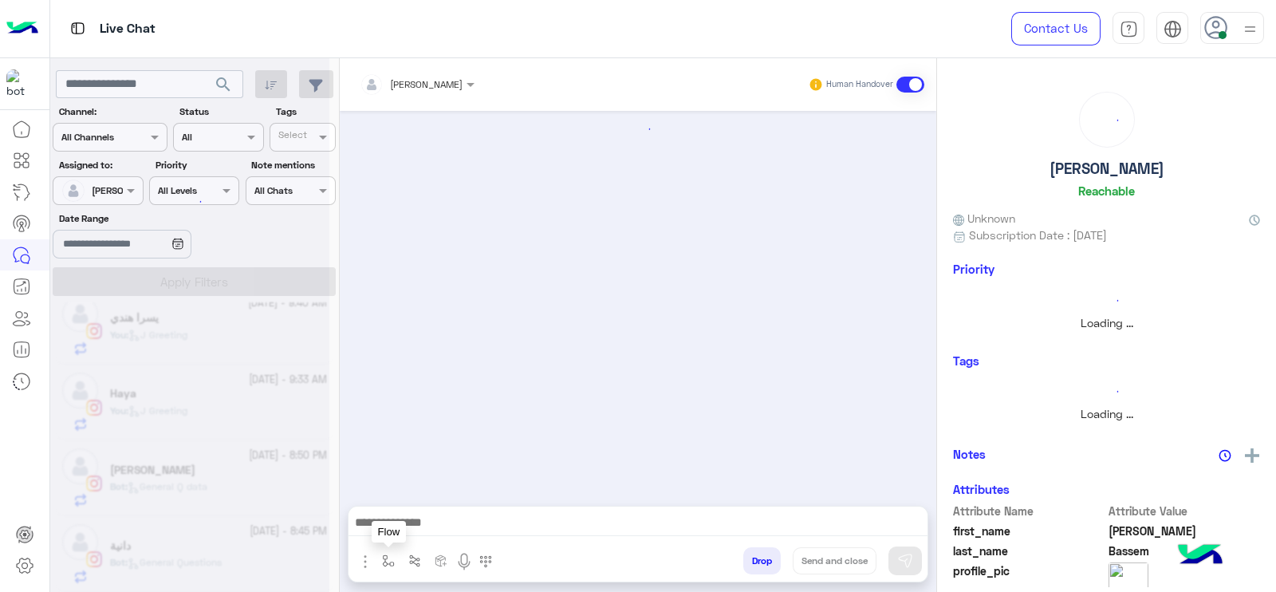
scroll to position [95, 0]
click at [392, 552] on button "button" at bounding box center [389, 560] width 26 height 26
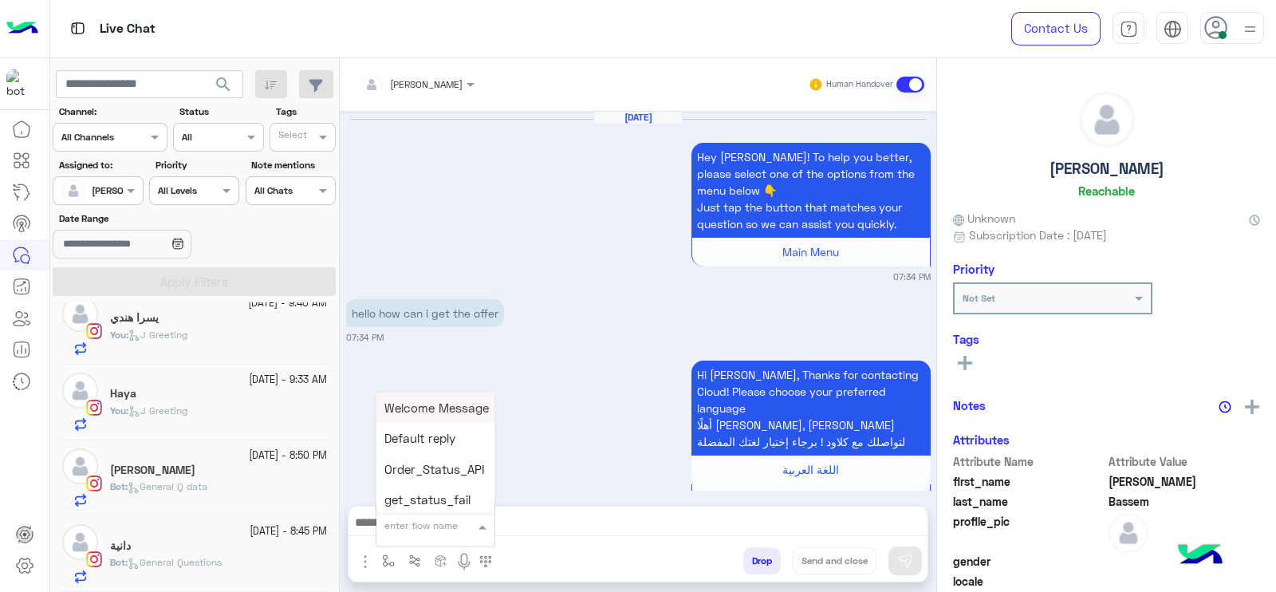
click at [417, 528] on input "text" at bounding box center [416, 523] width 63 height 14
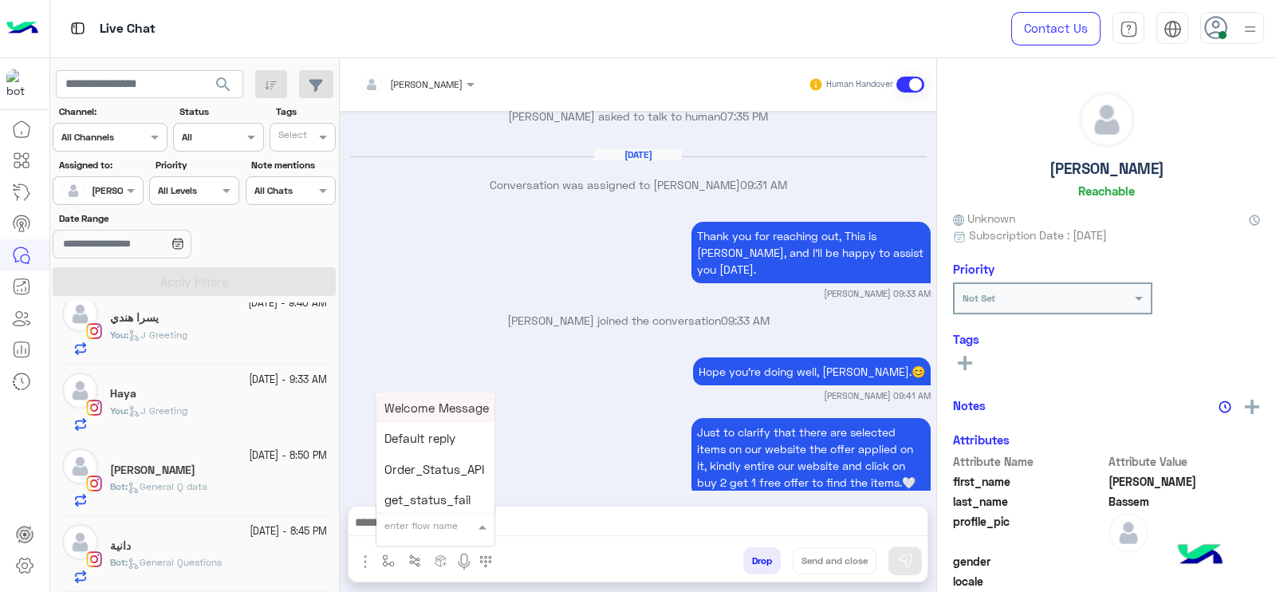
type input "*"
click at [427, 464] on span "J Greeting" at bounding box center [413, 466] width 57 height 14
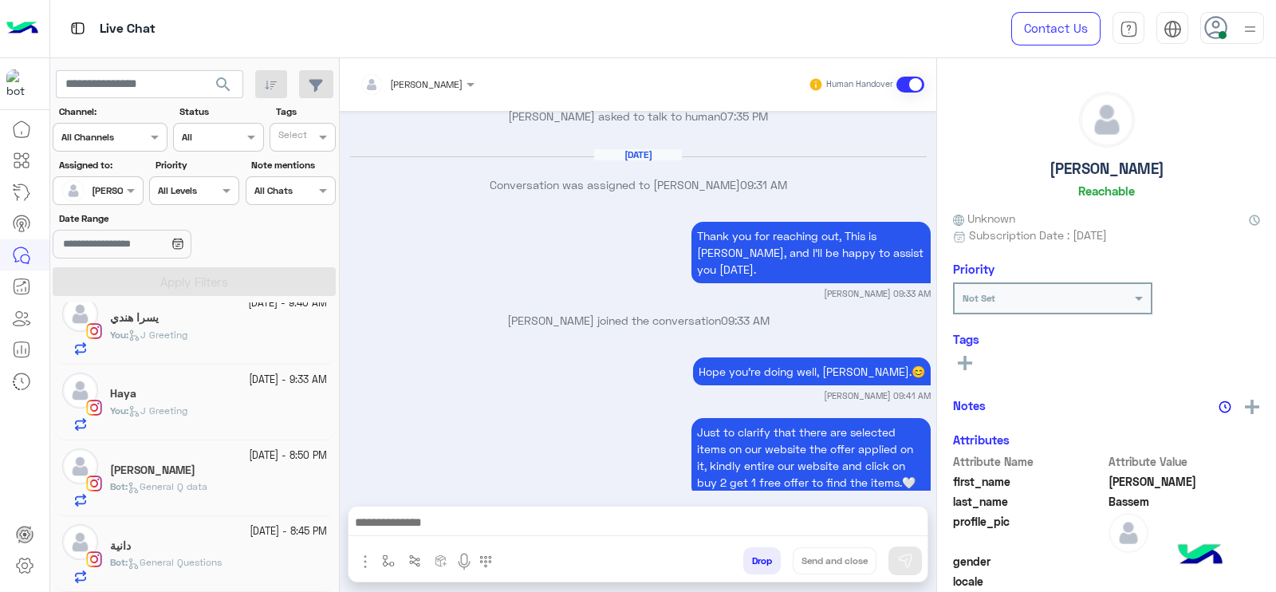
type textarea "**********"
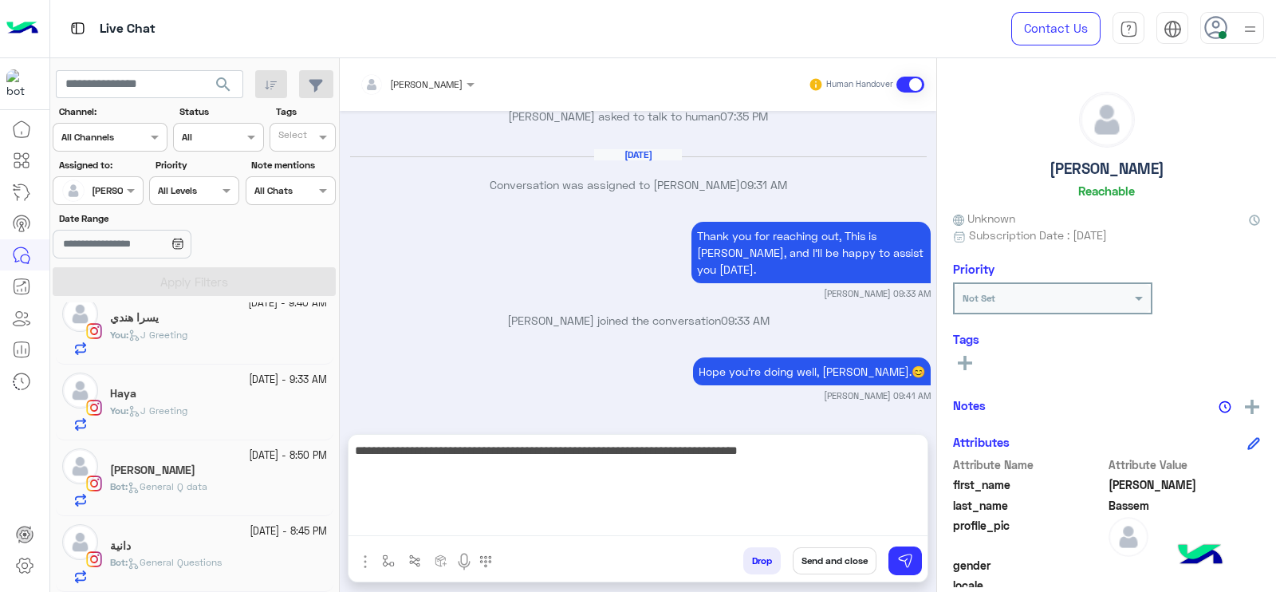
click at [519, 530] on textarea "**********" at bounding box center [638, 488] width 579 height 96
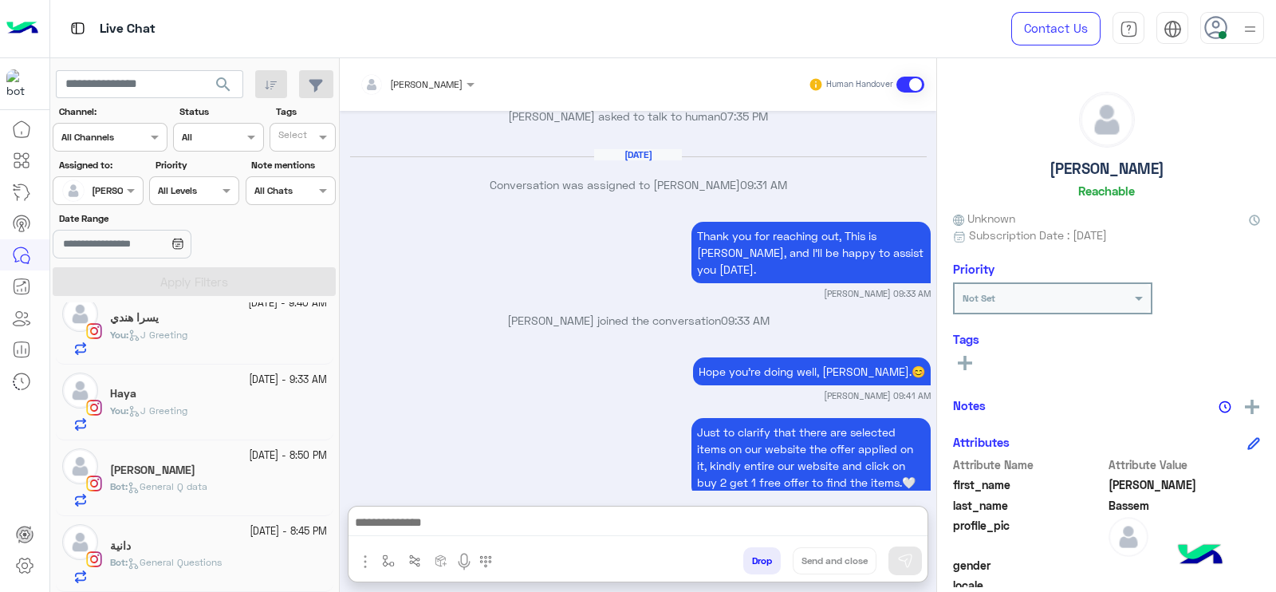
click at [195, 478] on div "[PERSON_NAME]" at bounding box center [218, 471] width 217 height 17
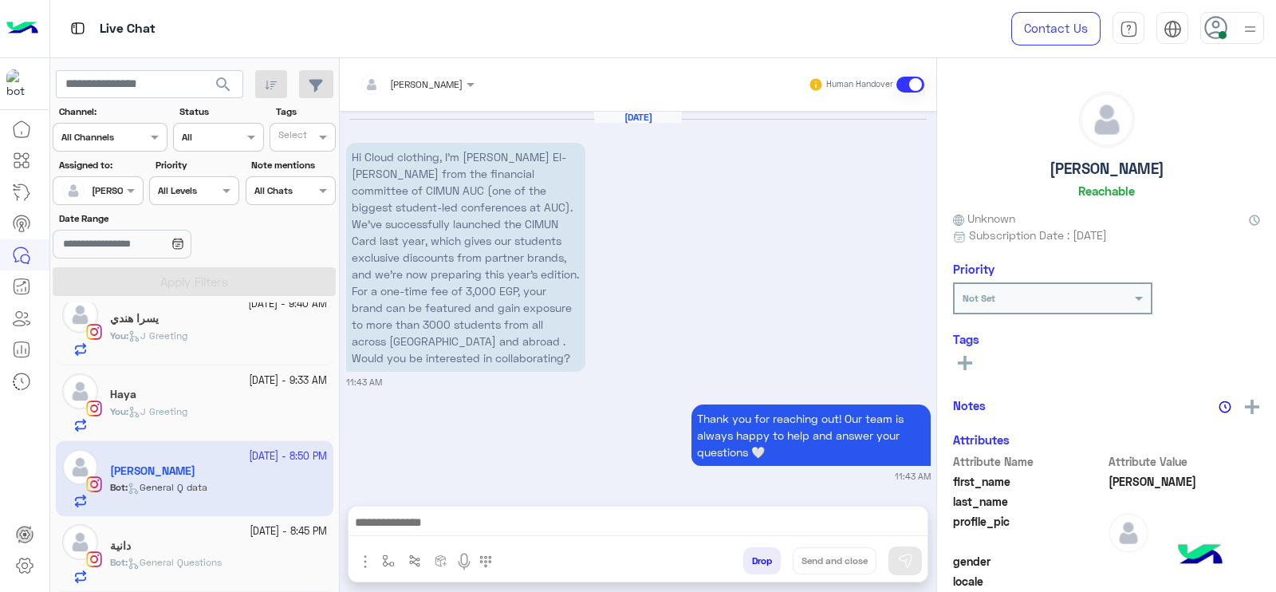
scroll to position [1710, 0]
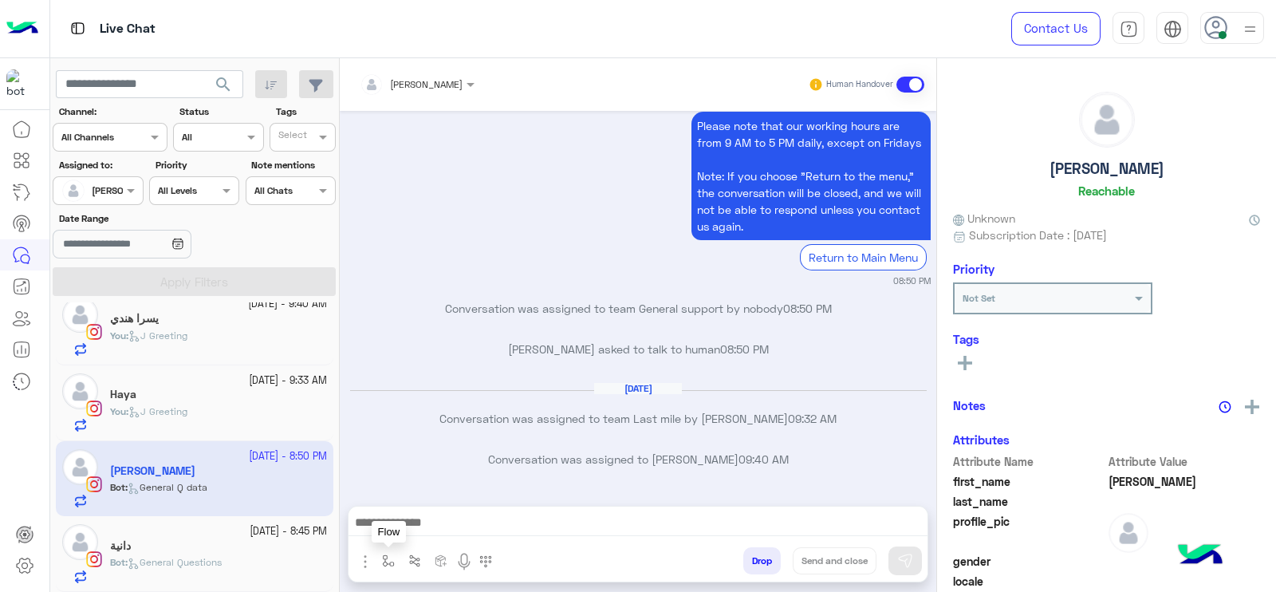
click at [380, 560] on button "button" at bounding box center [389, 560] width 26 height 26
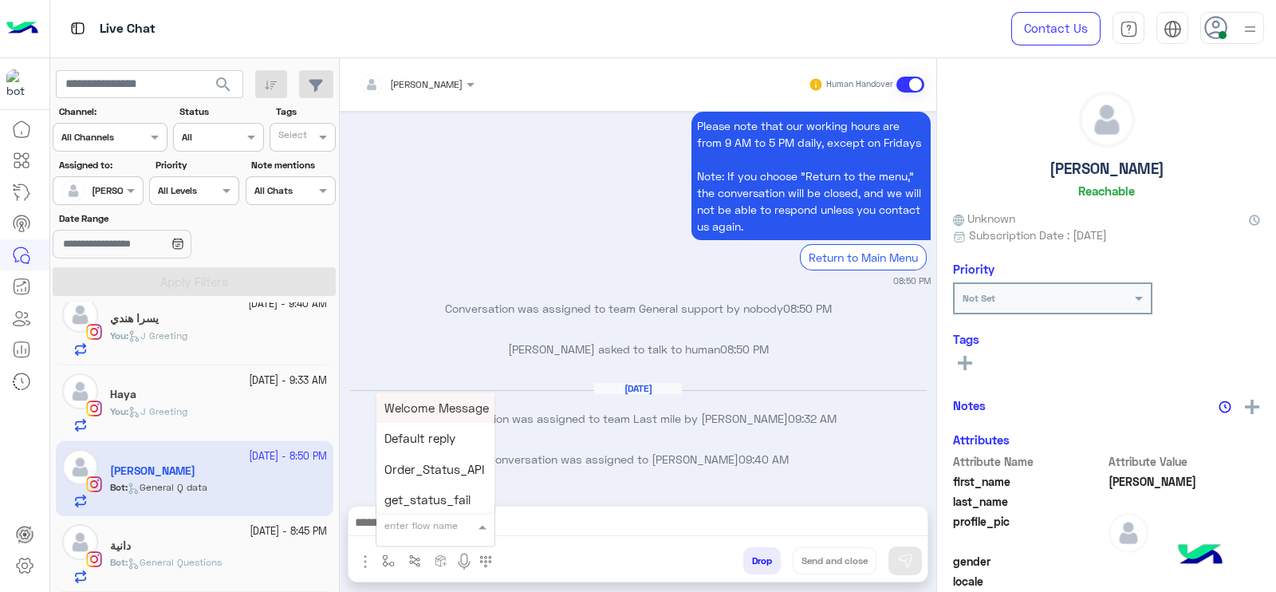
click at [406, 536] on div "enter flow name" at bounding box center [436, 525] width 118 height 29
type input "*"
click at [425, 464] on span "J Greeting" at bounding box center [413, 466] width 57 height 14
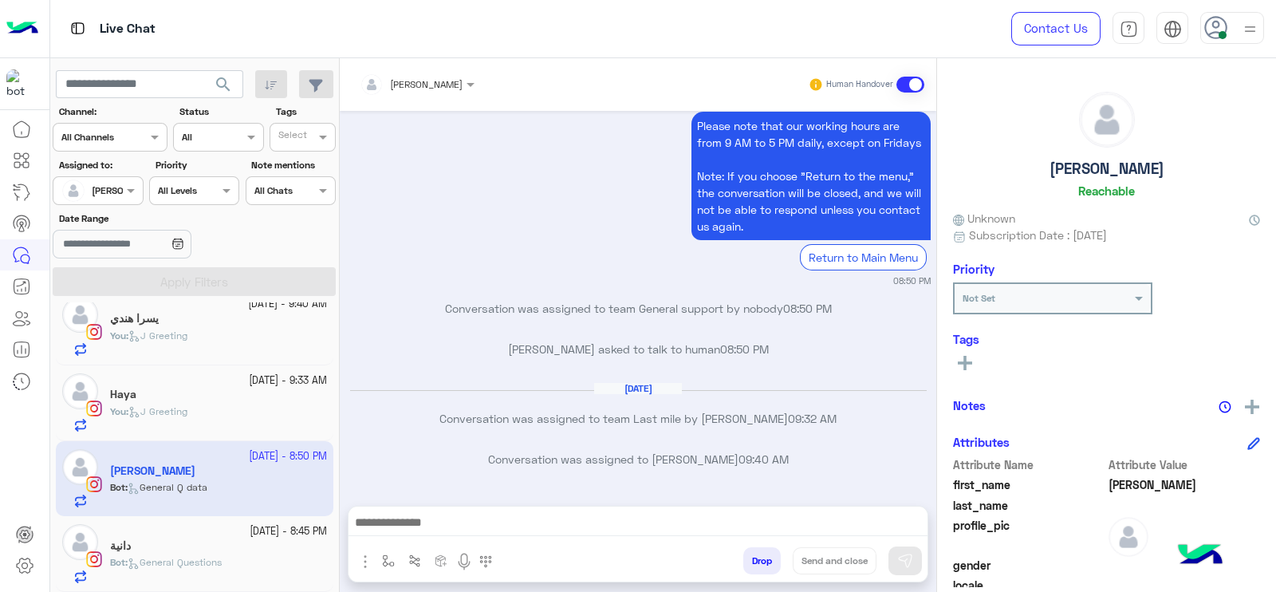
type textarea "**********"
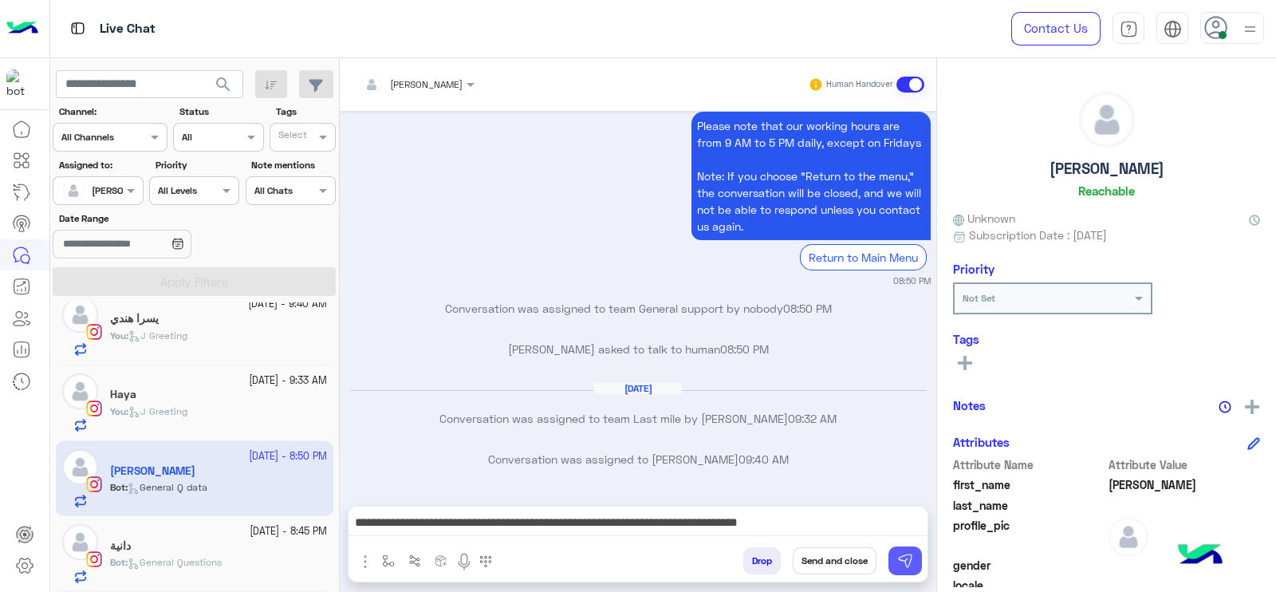
click at [911, 556] on img at bounding box center [905, 561] width 16 height 16
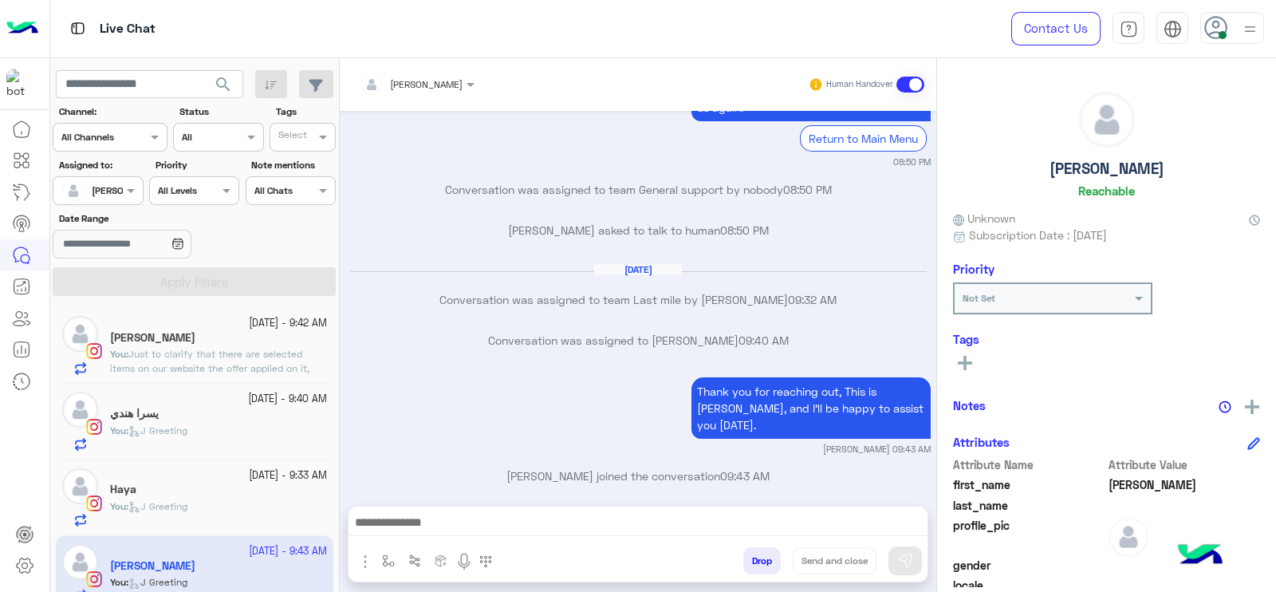
scroll to position [19, 0]
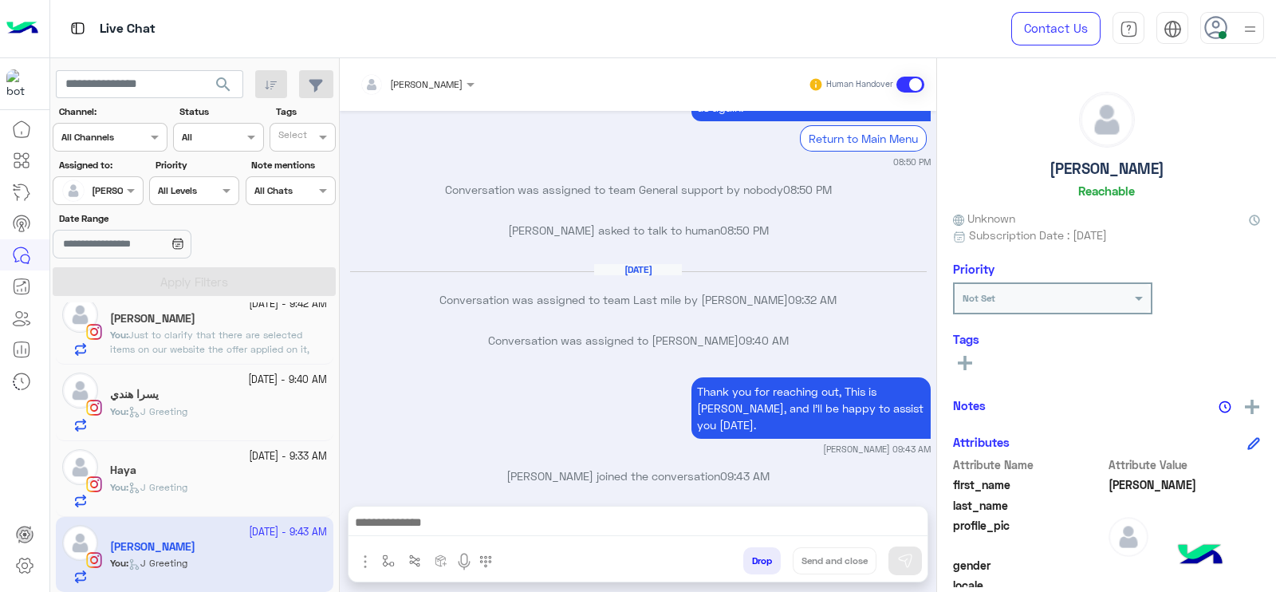
click at [208, 406] on div "You : J Greeting" at bounding box center [218, 418] width 217 height 28
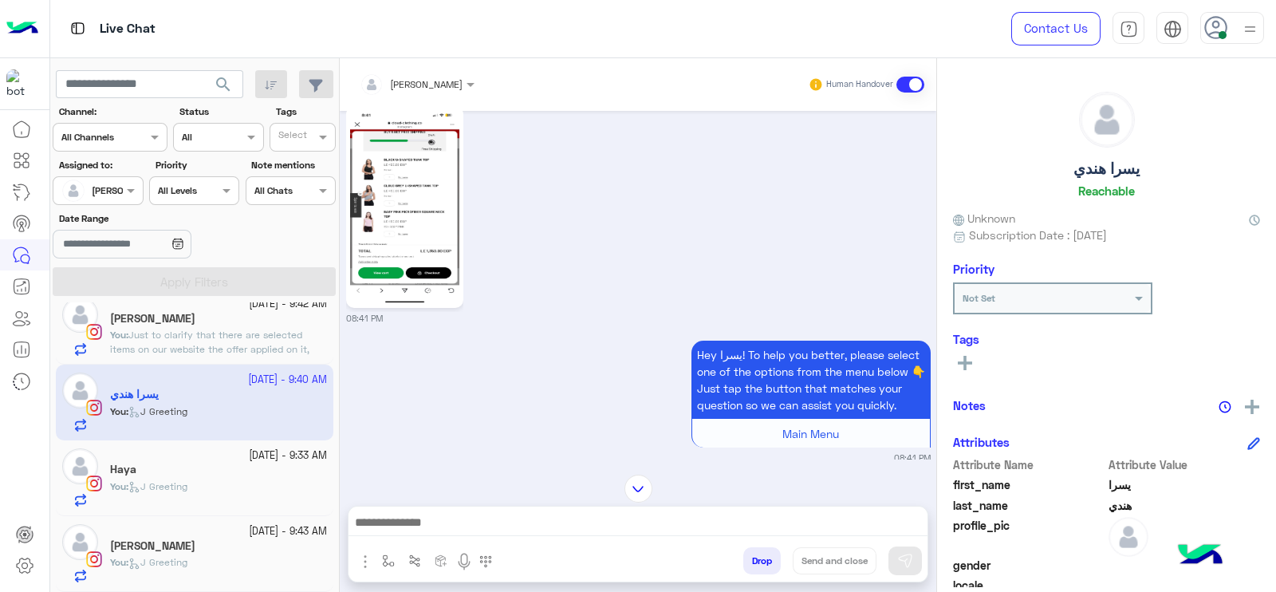
scroll to position [34, 0]
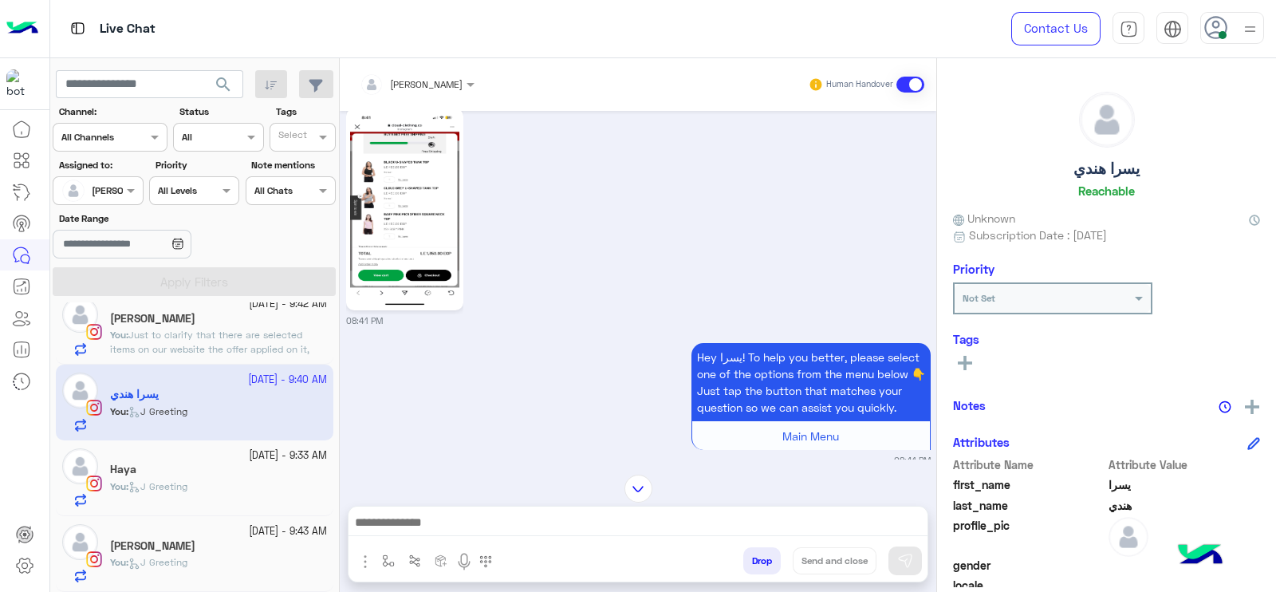
click at [416, 205] on img at bounding box center [404, 209] width 109 height 194
click at [249, 309] on small "30 September - 9:42 AM" at bounding box center [288, 304] width 78 height 15
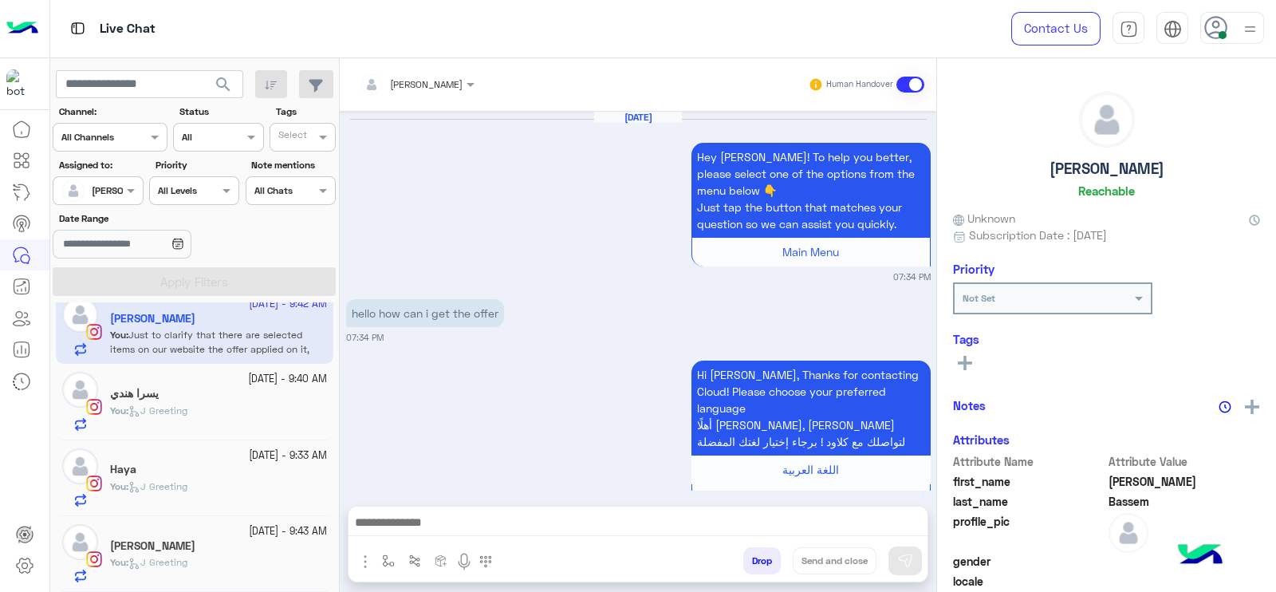
scroll to position [1706, 0]
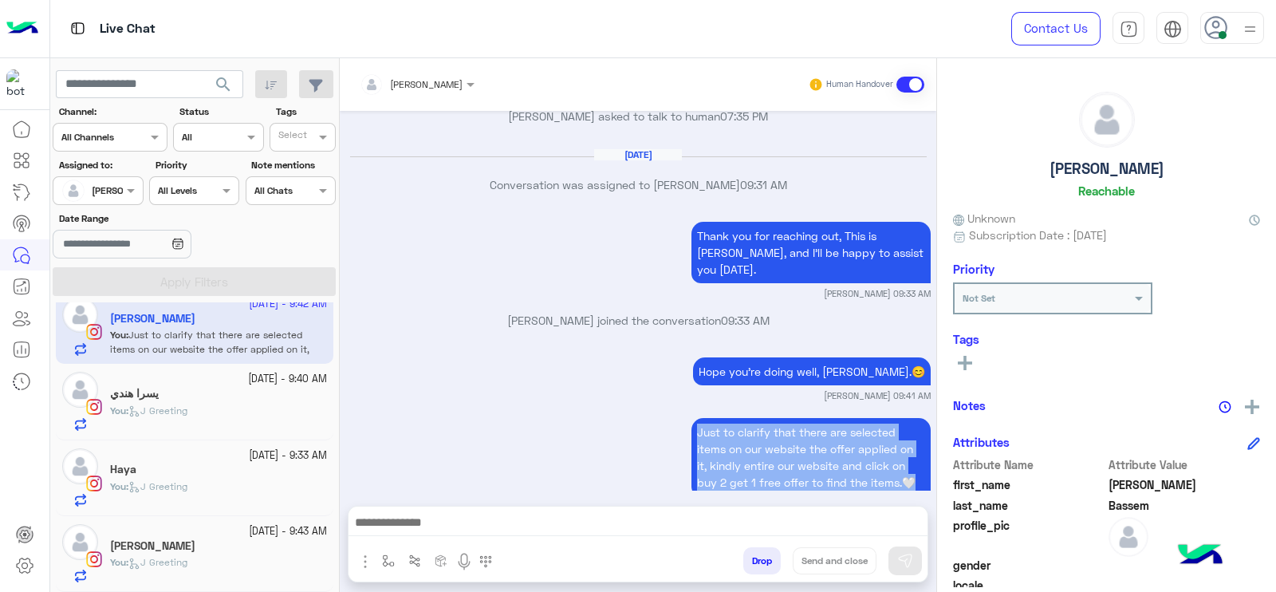
drag, startPoint x: 691, startPoint y: 385, endPoint x: 913, endPoint y: 452, distance: 232.7
click at [913, 452] on p "Just to clarify that there are selected items on our website the offer applied …" at bounding box center [811, 457] width 239 height 78
copy p "Just to clarify that there are selected items on our website the offer applied …"
click at [234, 400] on div "يسرا هندي" at bounding box center [218, 395] width 217 height 17
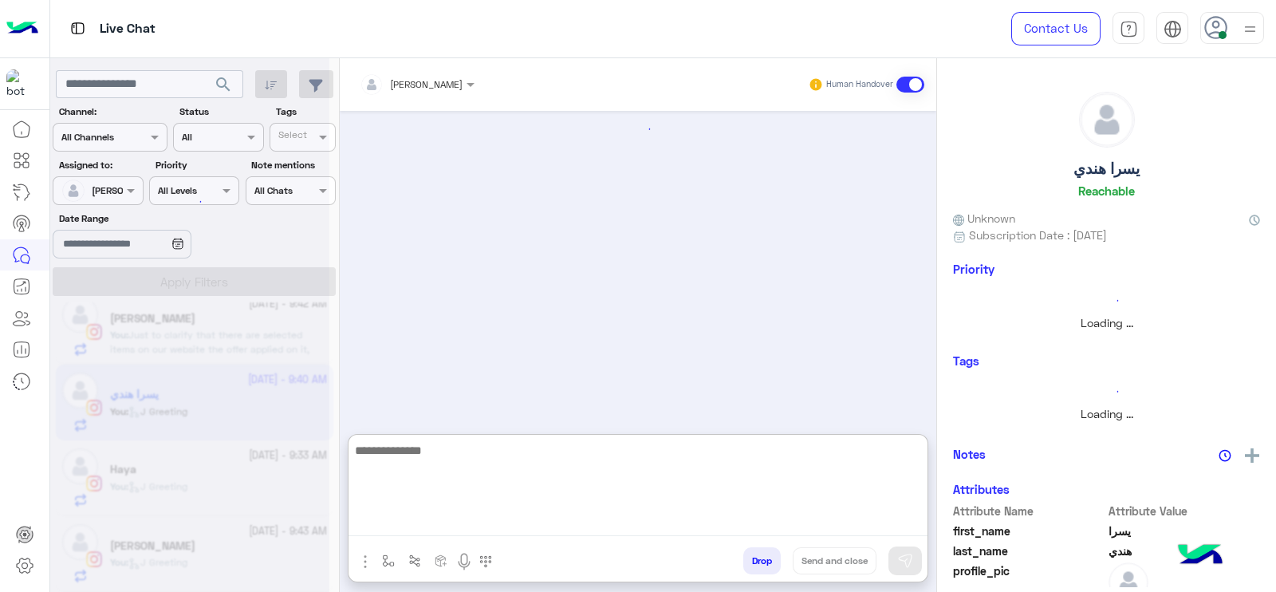
click at [461, 522] on textarea at bounding box center [638, 488] width 579 height 96
paste textarea "**********"
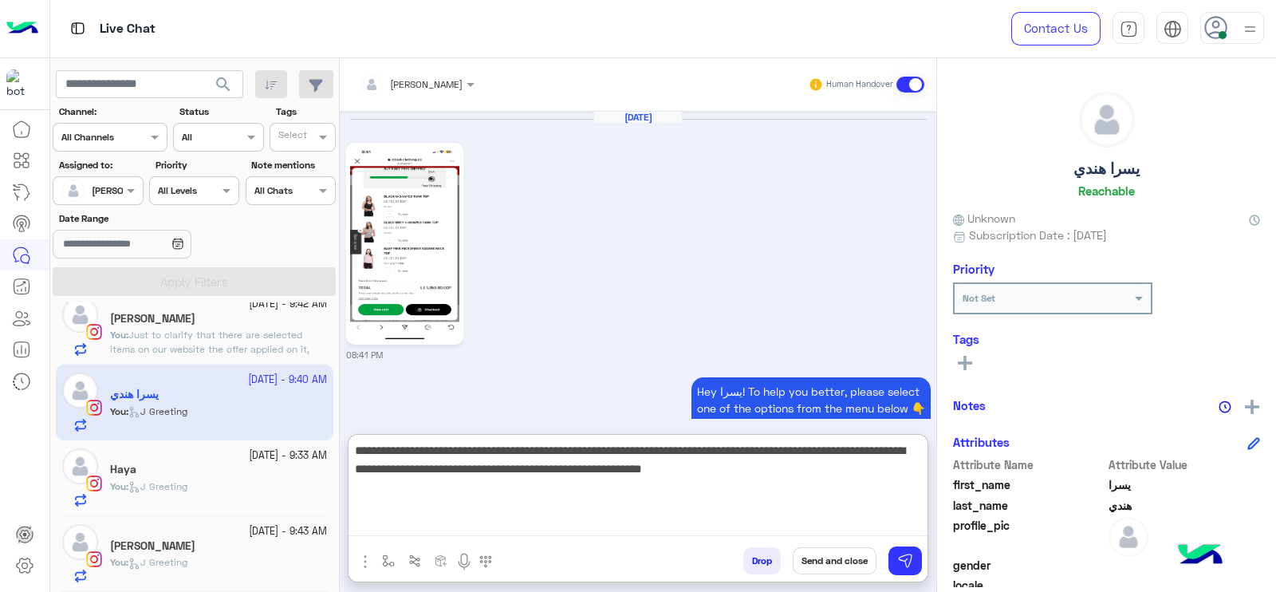
scroll to position [1685, 0]
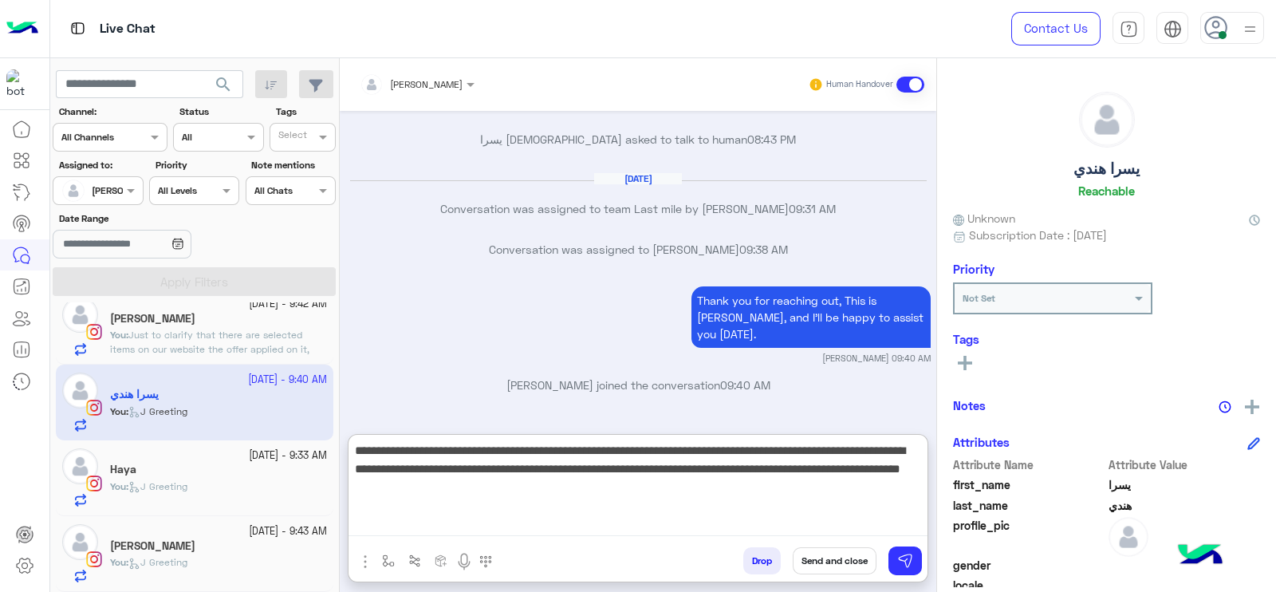
type textarea "**********"
click at [507, 515] on textarea "**********" at bounding box center [638, 488] width 579 height 96
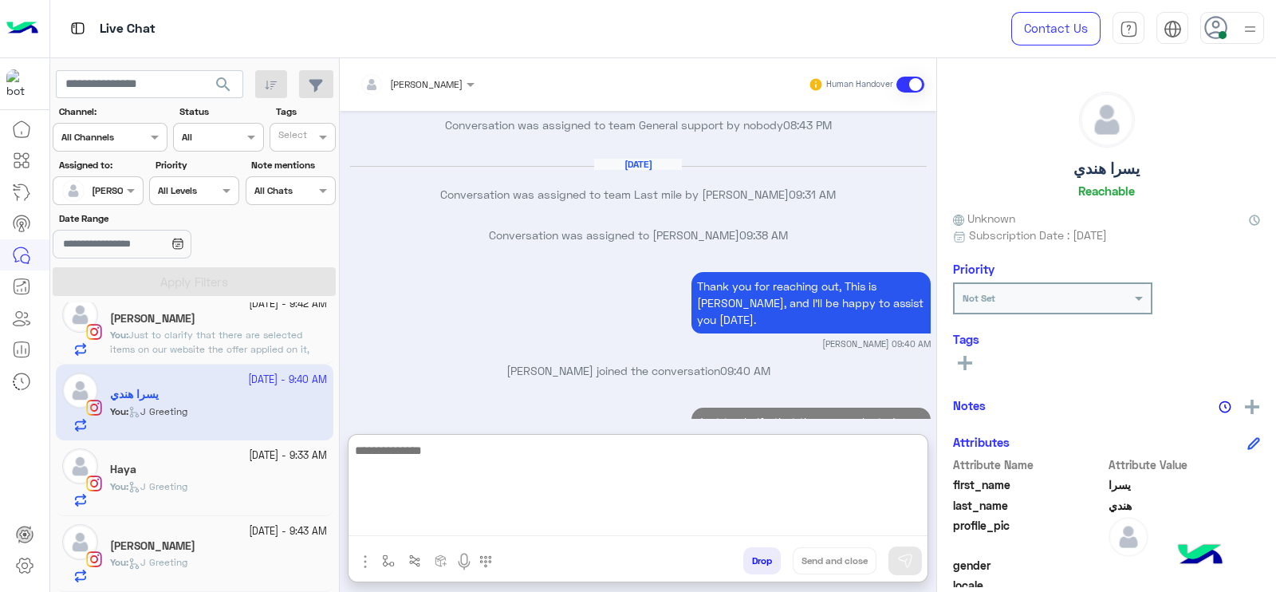
scroll to position [1830, 0]
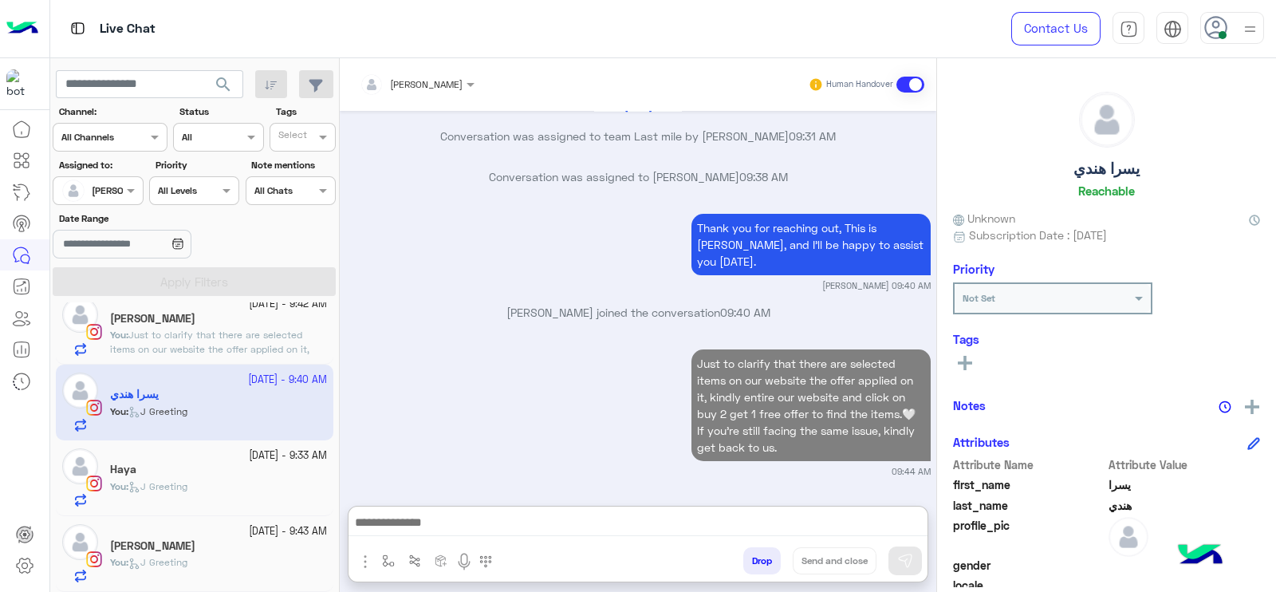
click at [231, 342] on p "You : Just to clarify that there are selected items on our website the offer ap…" at bounding box center [218, 356] width 217 height 57
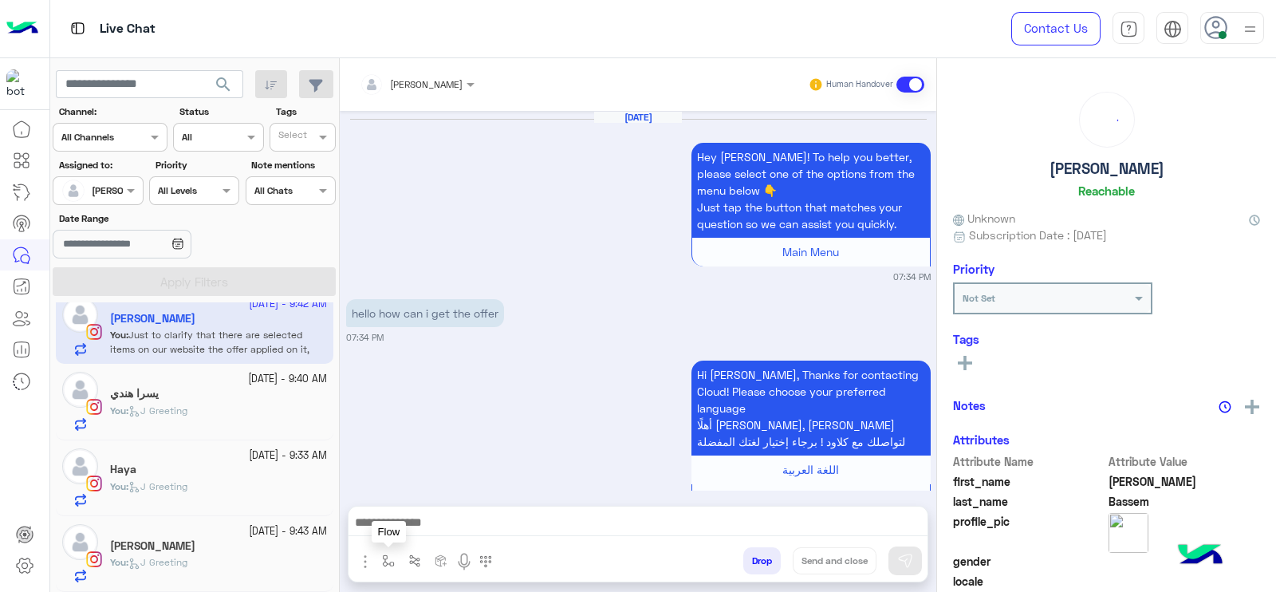
scroll to position [1706, 0]
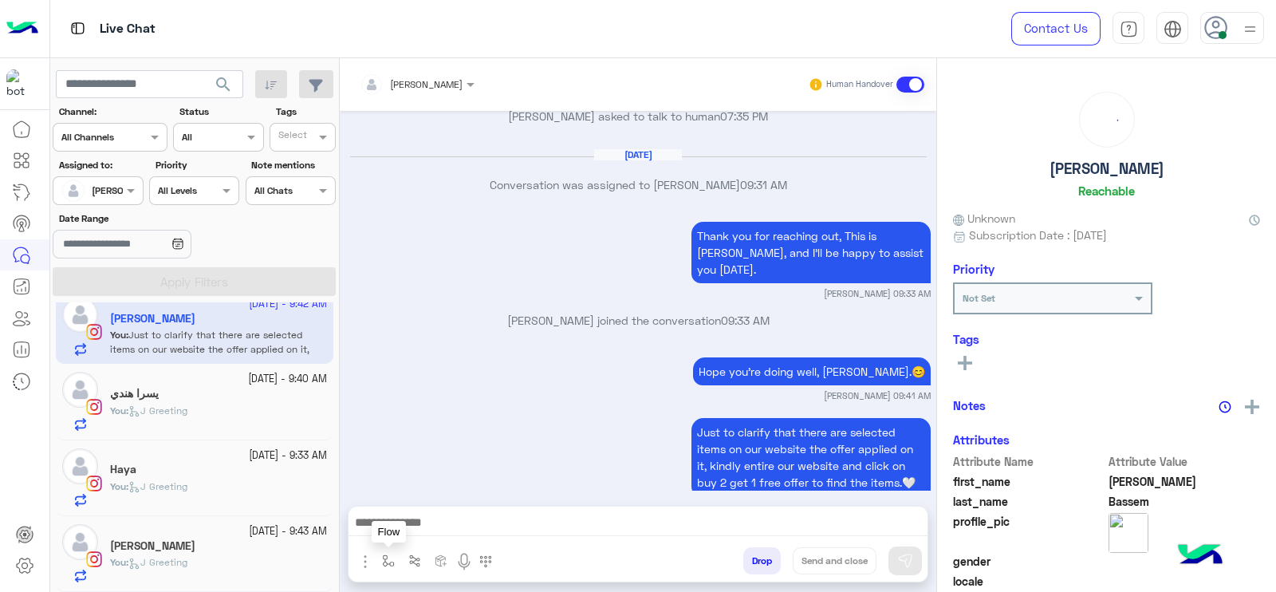
click at [381, 550] on button "button" at bounding box center [389, 560] width 26 height 26
click at [392, 536] on div "enter flow name" at bounding box center [436, 525] width 118 height 29
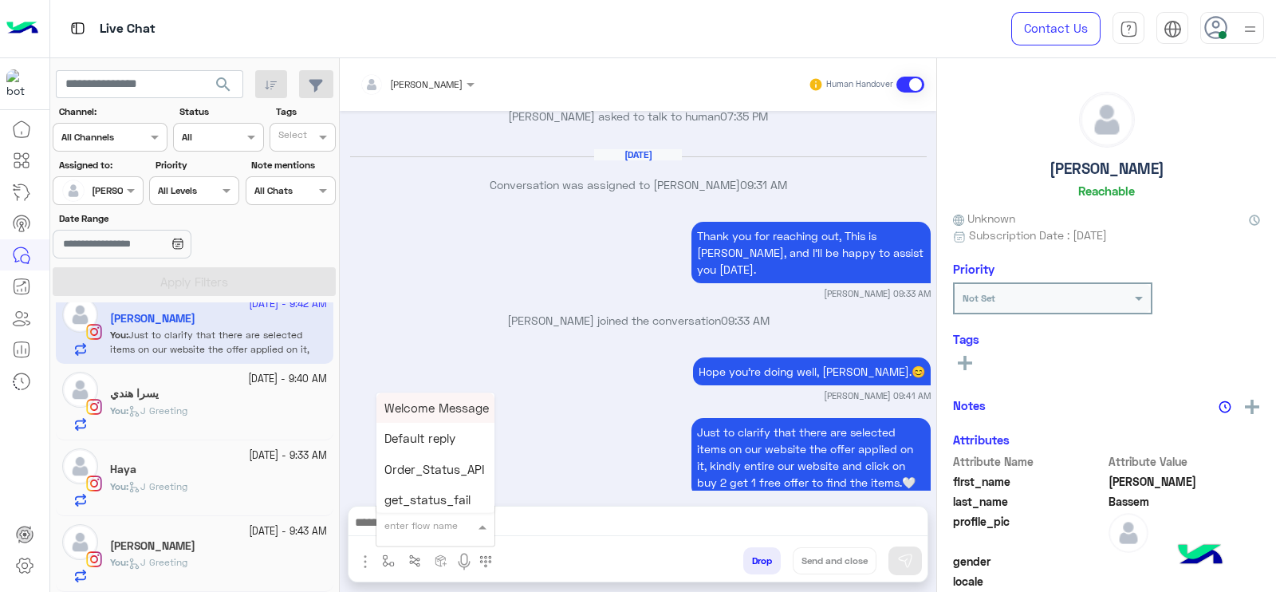
type input "*"
click at [414, 502] on span "[PERSON_NAME]" at bounding box center [430, 497] width 91 height 14
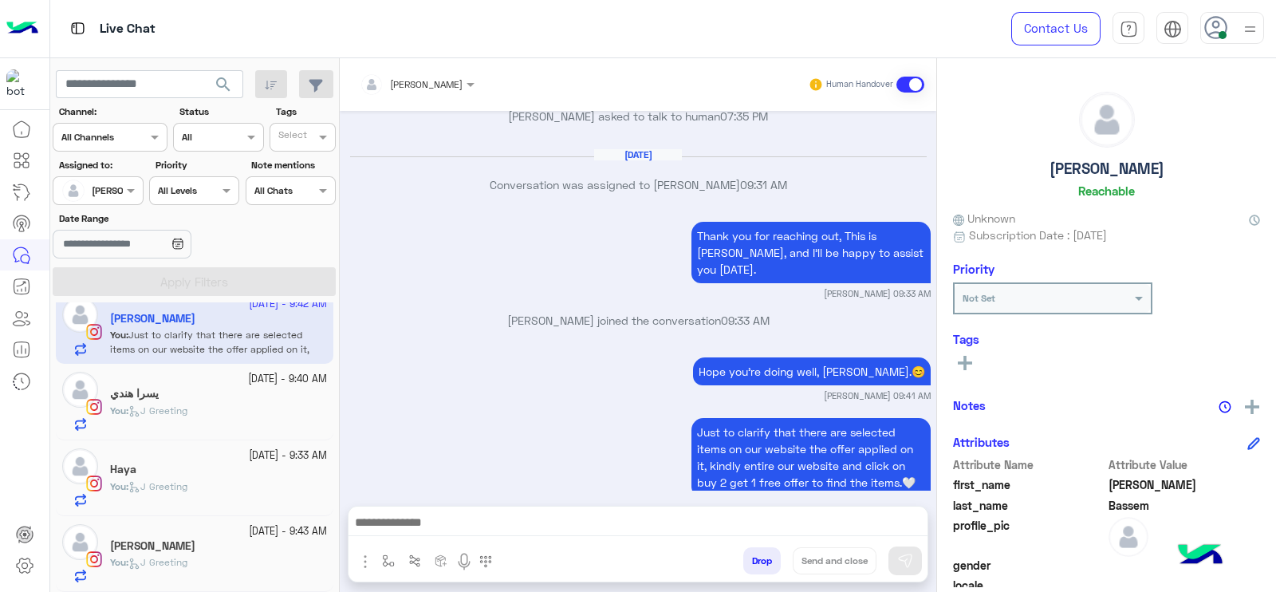
click at [849, 562] on button "Send and close" at bounding box center [835, 560] width 84 height 27
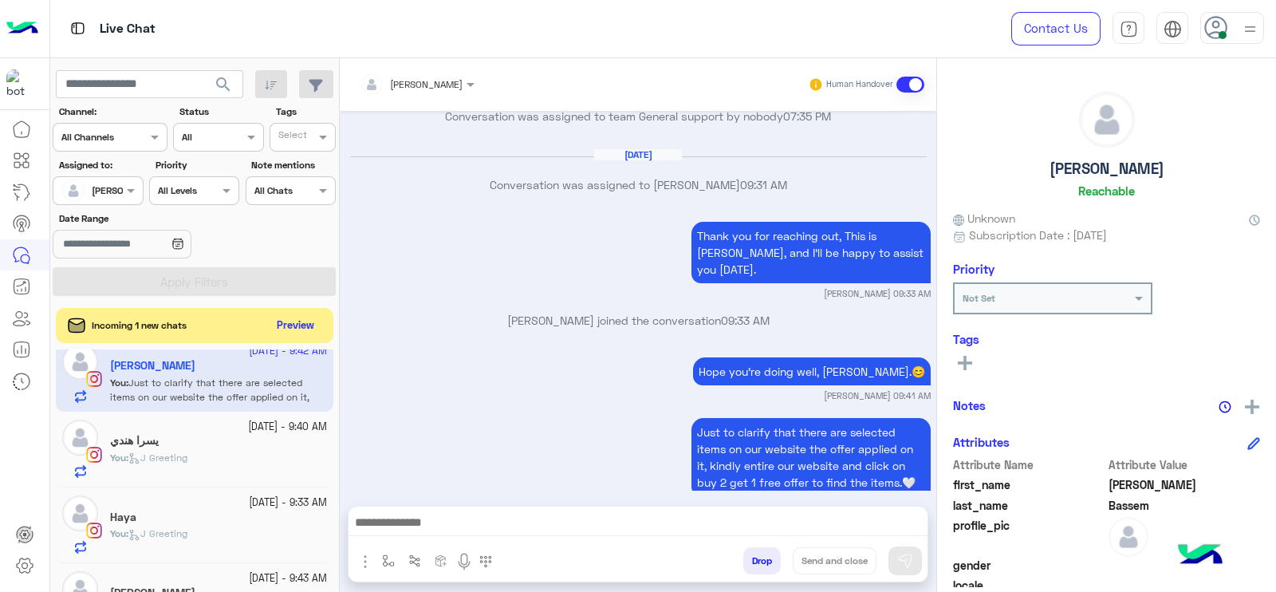
scroll to position [1746, 0]
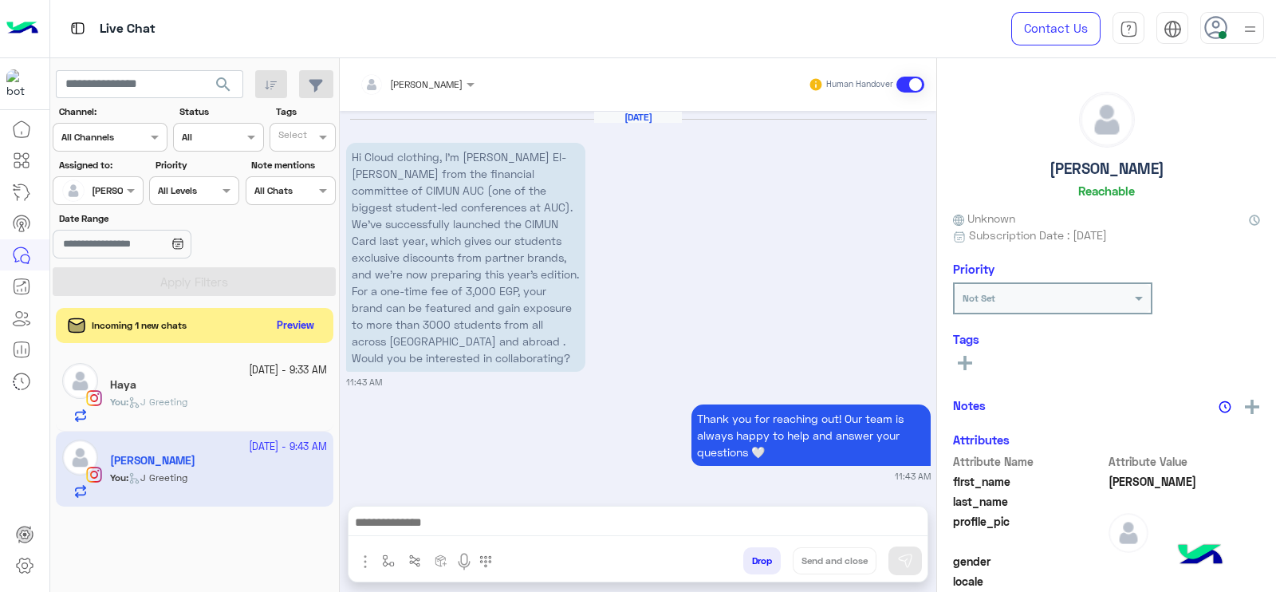
scroll to position [3974, 0]
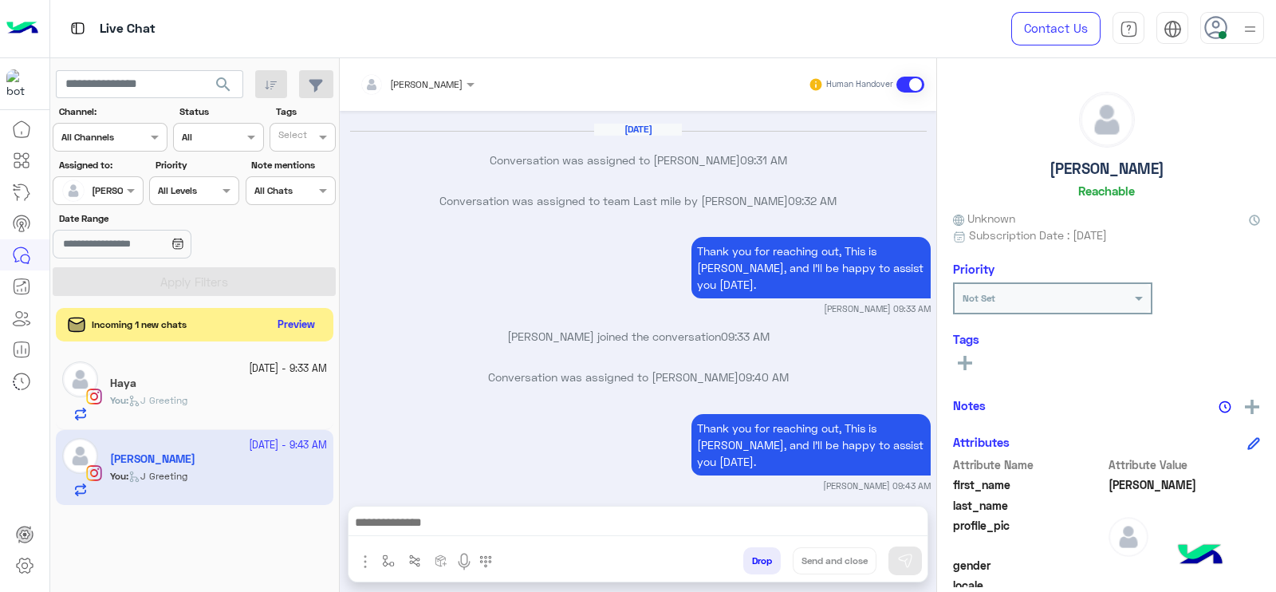
click at [295, 325] on button "Preview" at bounding box center [296, 325] width 49 height 22
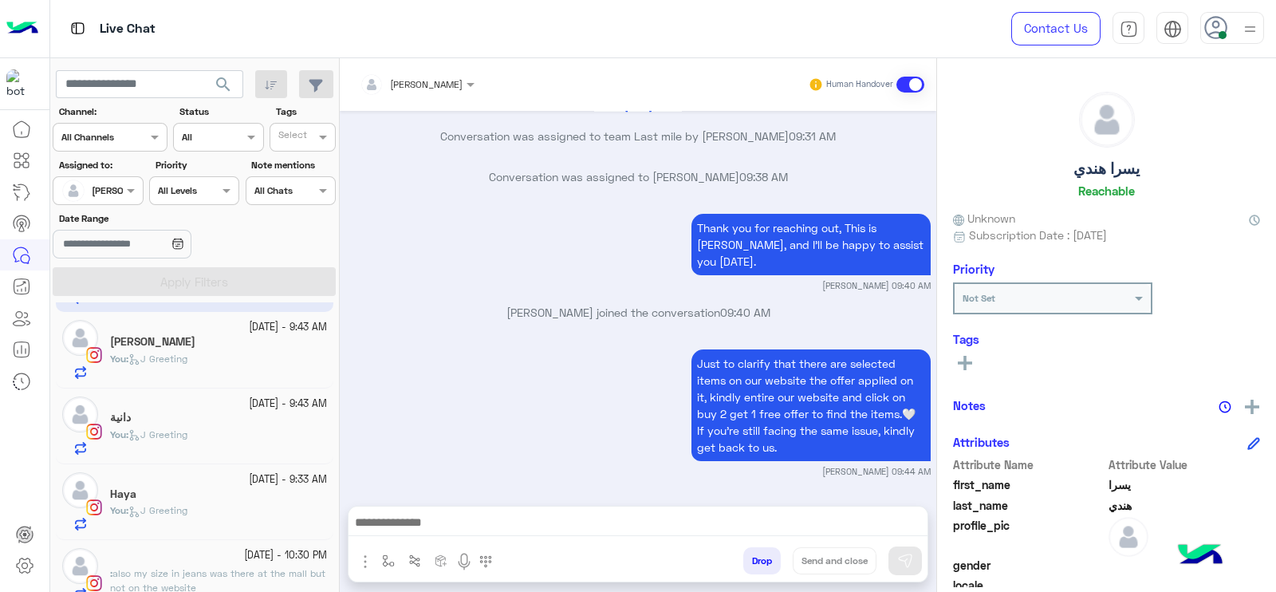
scroll to position [89, 0]
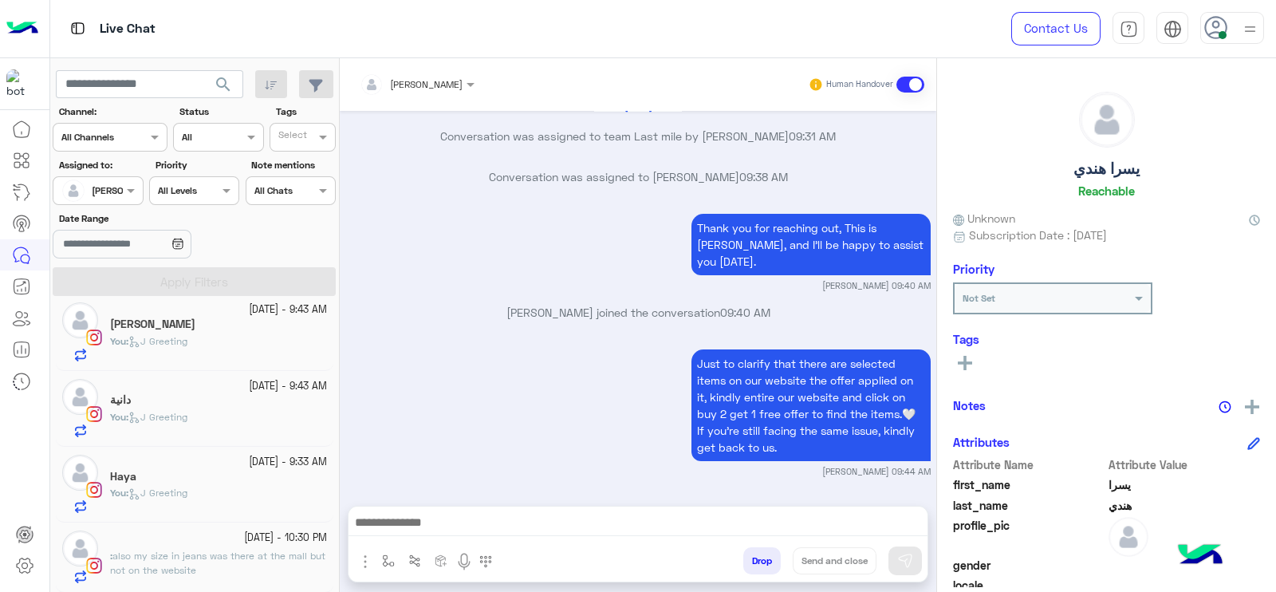
click at [234, 546] on div at bounding box center [218, 547] width 217 height 3
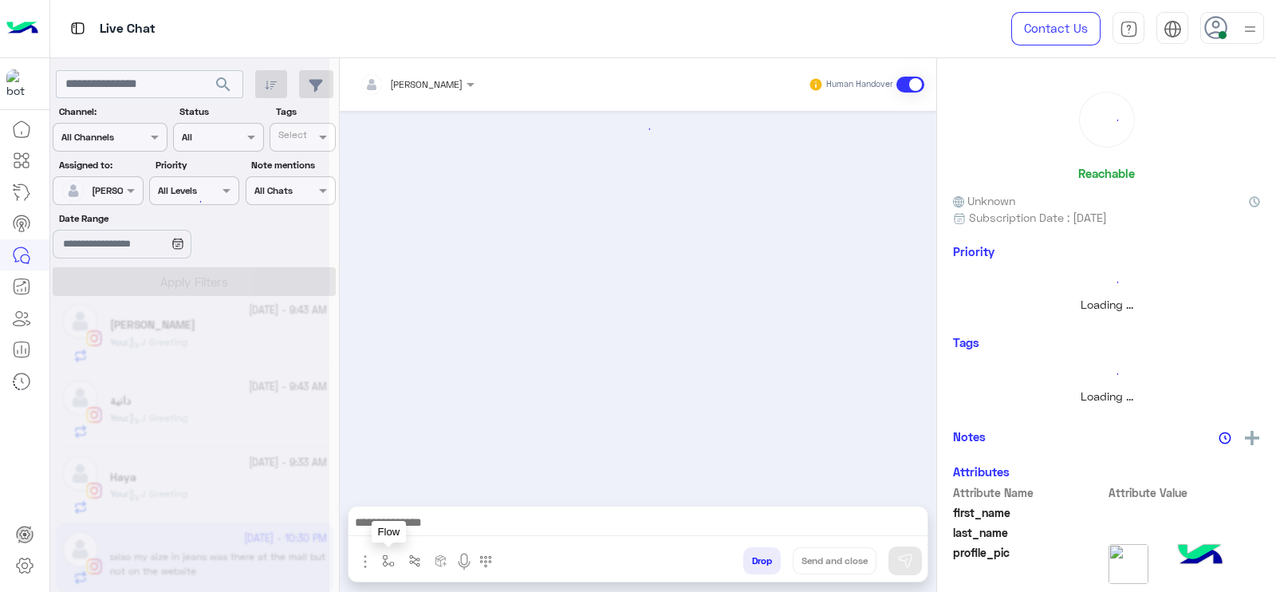
click at [393, 550] on button "button" at bounding box center [389, 560] width 26 height 26
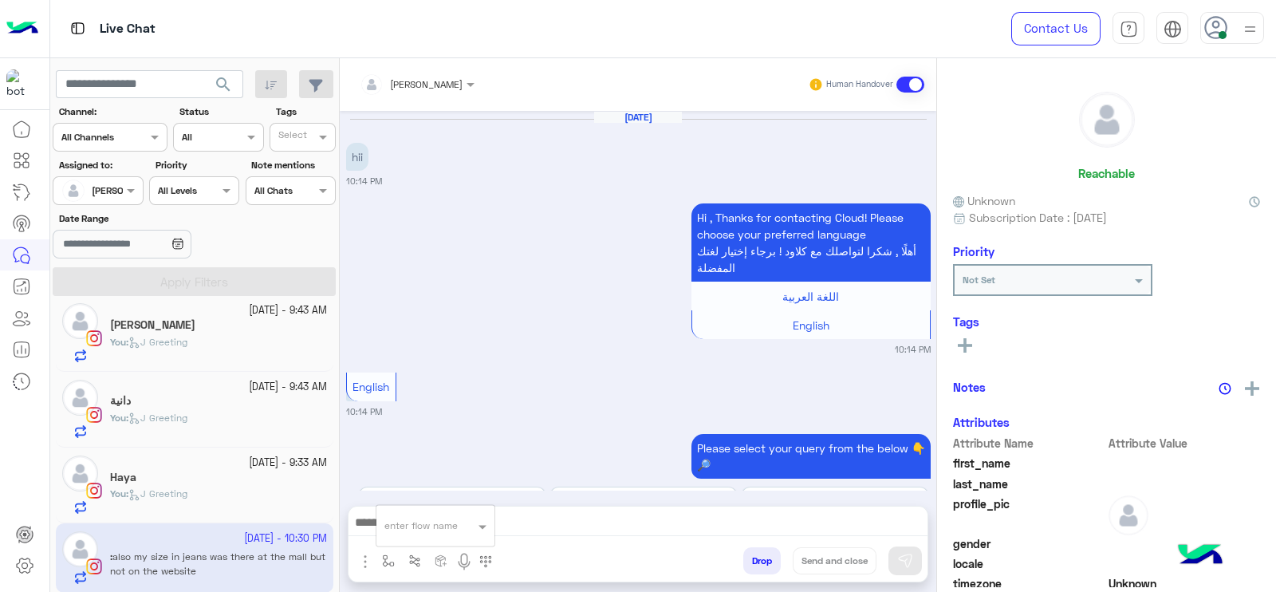
scroll to position [1237, 0]
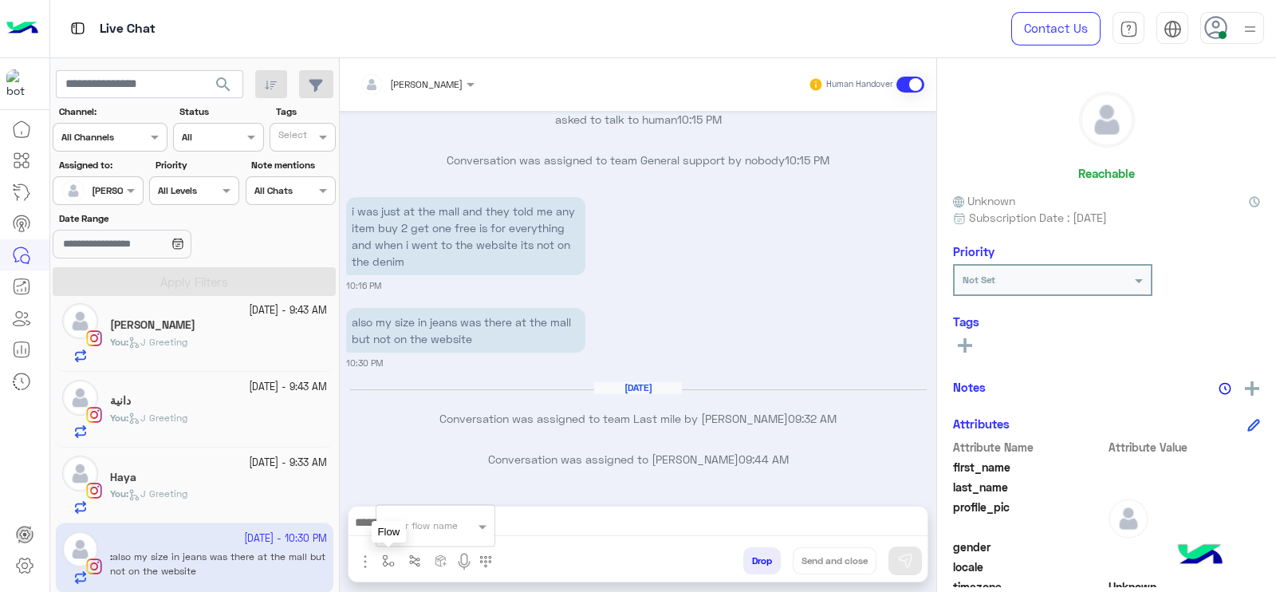
click at [379, 560] on button "button" at bounding box center [389, 560] width 26 height 26
click at [394, 582] on div "Jana Aboelseoud Human Handover Sep 29, 2025 hii 10:14 PM Hi , Thanks for contac…" at bounding box center [638, 328] width 597 height 540
click at [394, 560] on img "button" at bounding box center [388, 560] width 13 height 13
click at [401, 529] on input "text" at bounding box center [416, 523] width 63 height 14
type input "*"
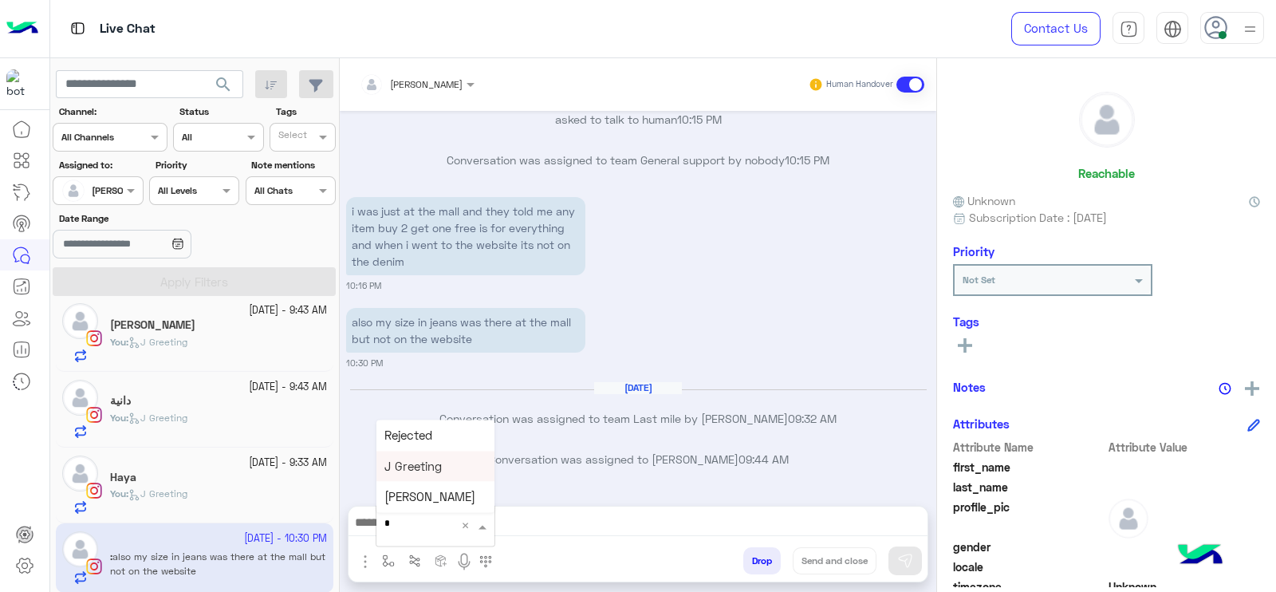
click at [404, 468] on span "J Greeting" at bounding box center [413, 466] width 57 height 14
type textarea "**********"
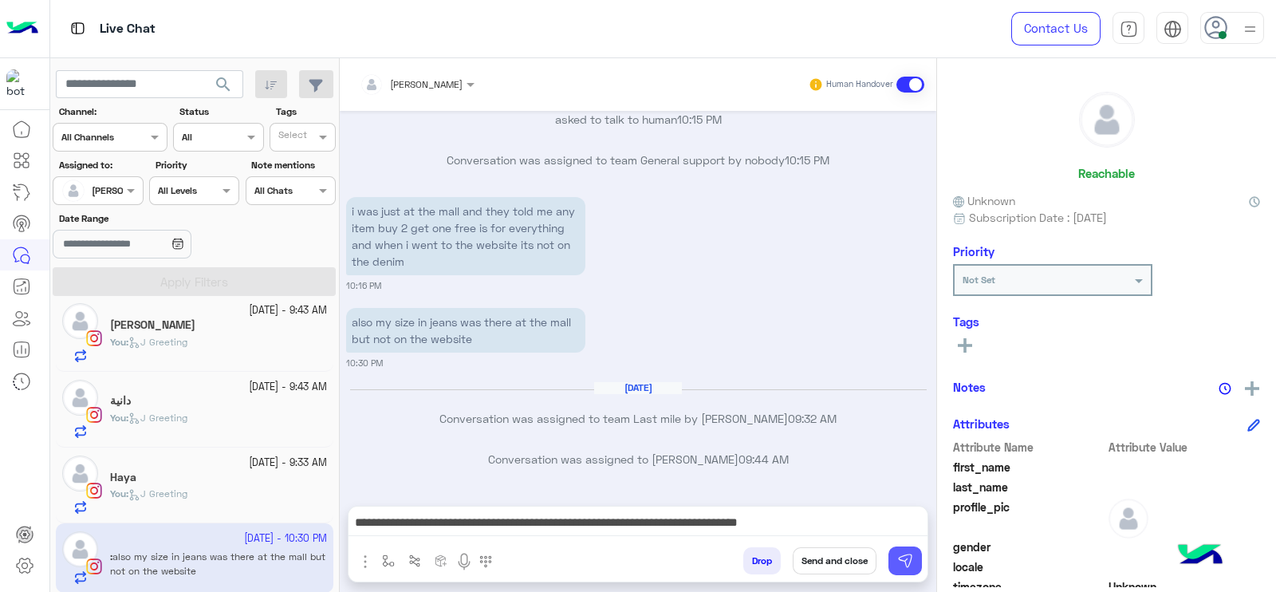
click at [910, 566] on img at bounding box center [905, 561] width 16 height 16
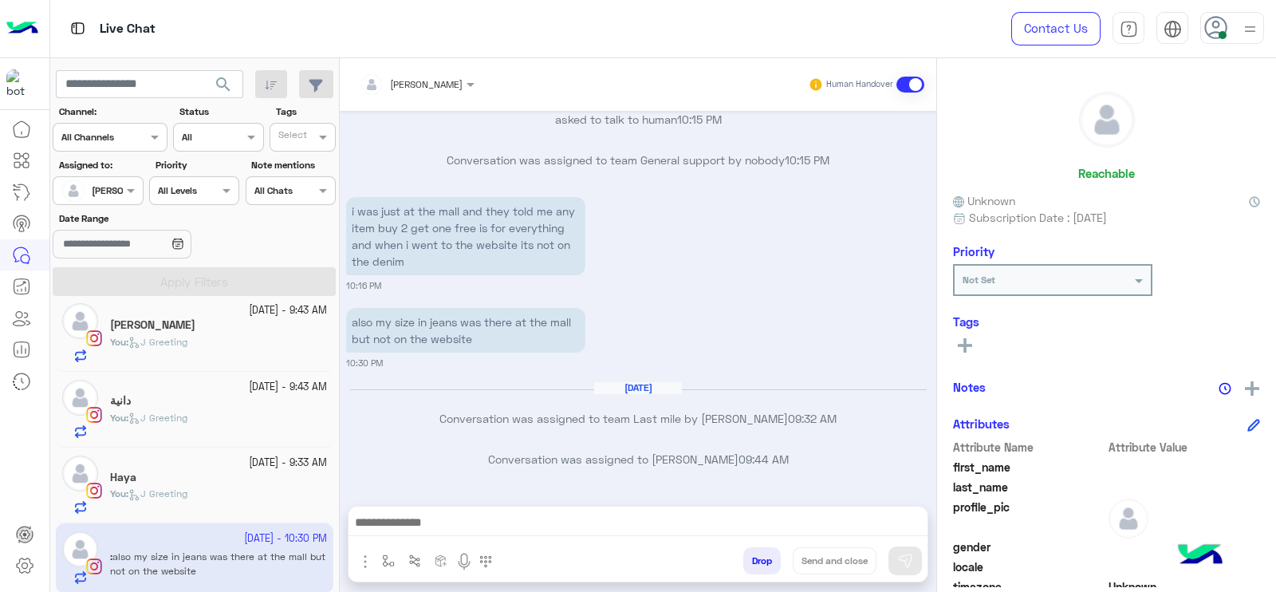
scroll to position [1355, 0]
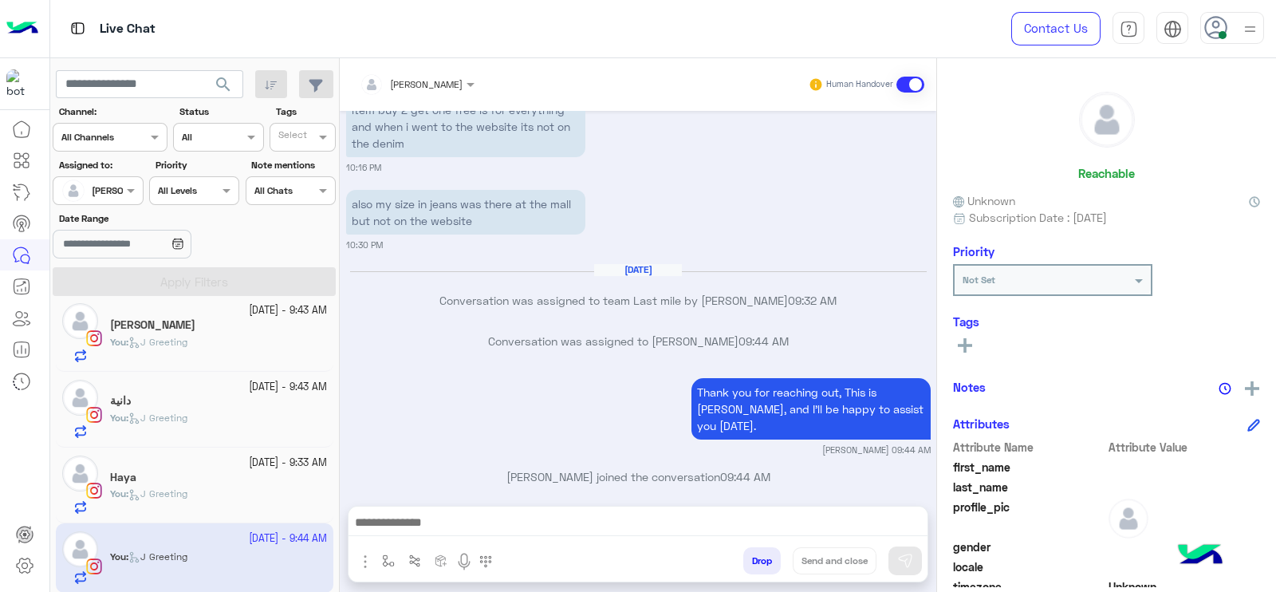
click at [424, 400] on div "Thank you for reaching out, This is Jana, and I’ll be happy to assist you today…" at bounding box center [638, 415] width 585 height 82
click at [187, 490] on span "J Greeting" at bounding box center [157, 493] width 59 height 12
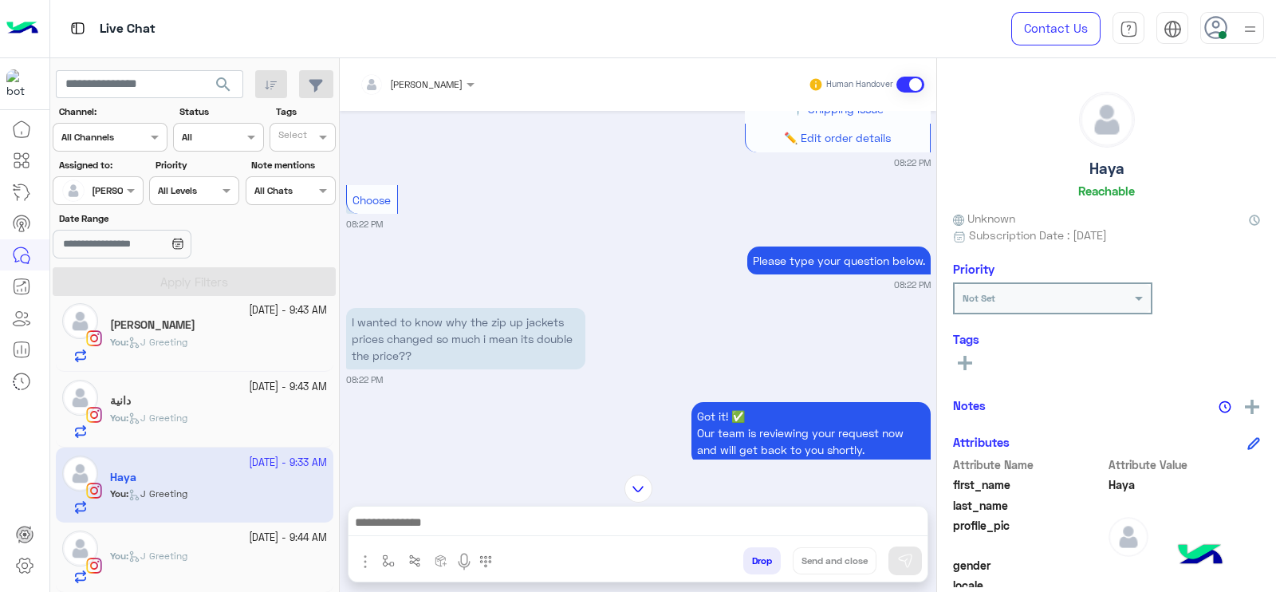
scroll to position [1407, 0]
click at [385, 557] on img "button" at bounding box center [388, 560] width 13 height 13
click at [426, 523] on input "text" at bounding box center [416, 523] width 63 height 14
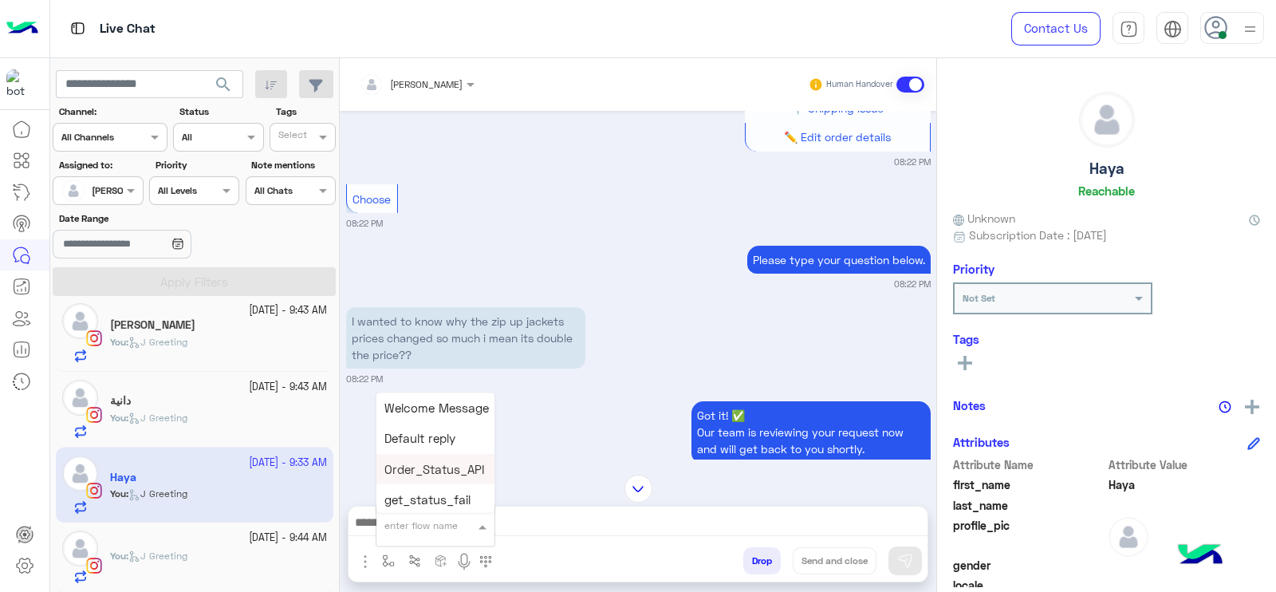
click at [513, 397] on div "Got it! ✅ Our team is reviewing your request now and will get back to you short…" at bounding box center [638, 520] width 585 height 246
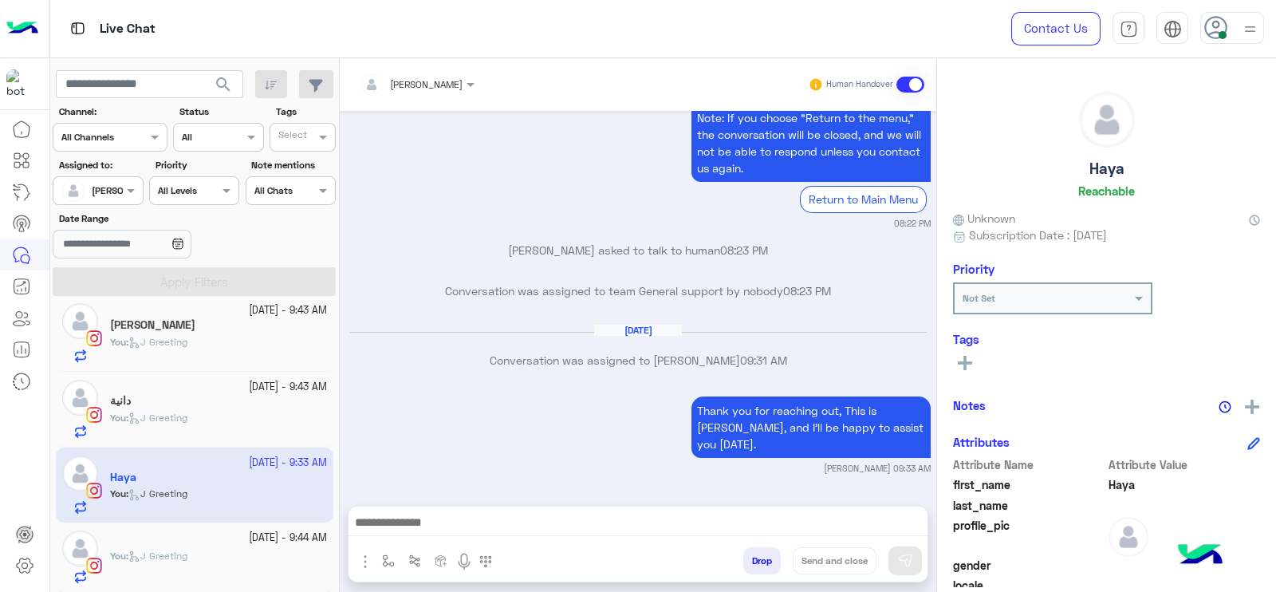
scroll to position [1823, 0]
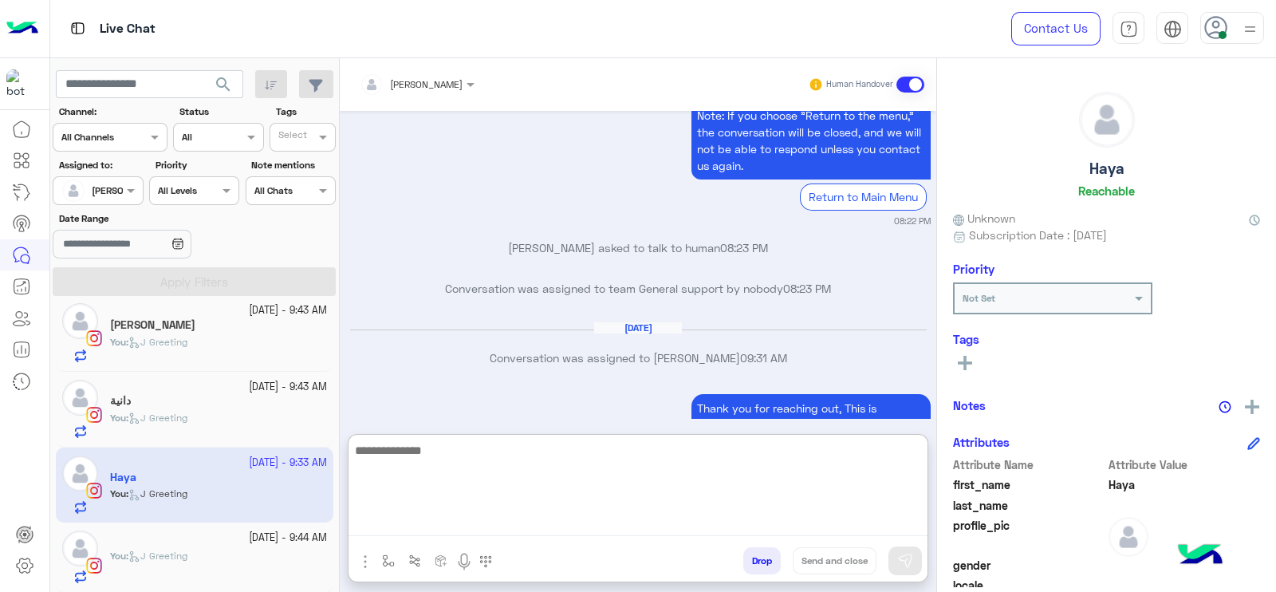
click at [526, 524] on textarea at bounding box center [638, 488] width 579 height 96
type textarea "**********"
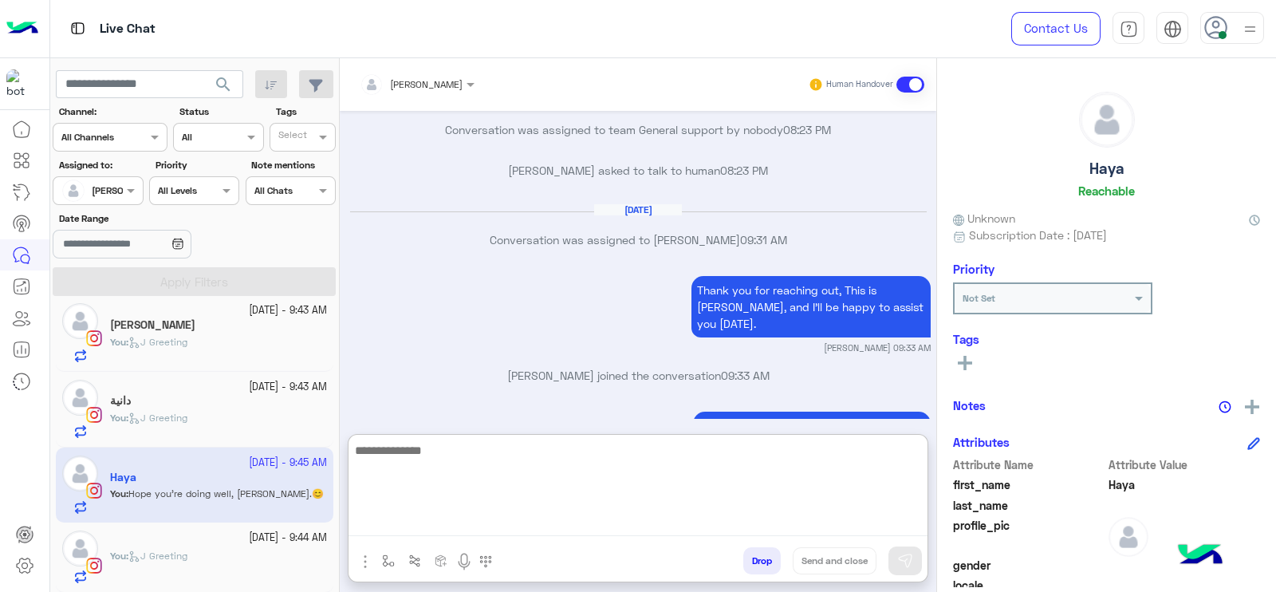
scroll to position [1955, 0]
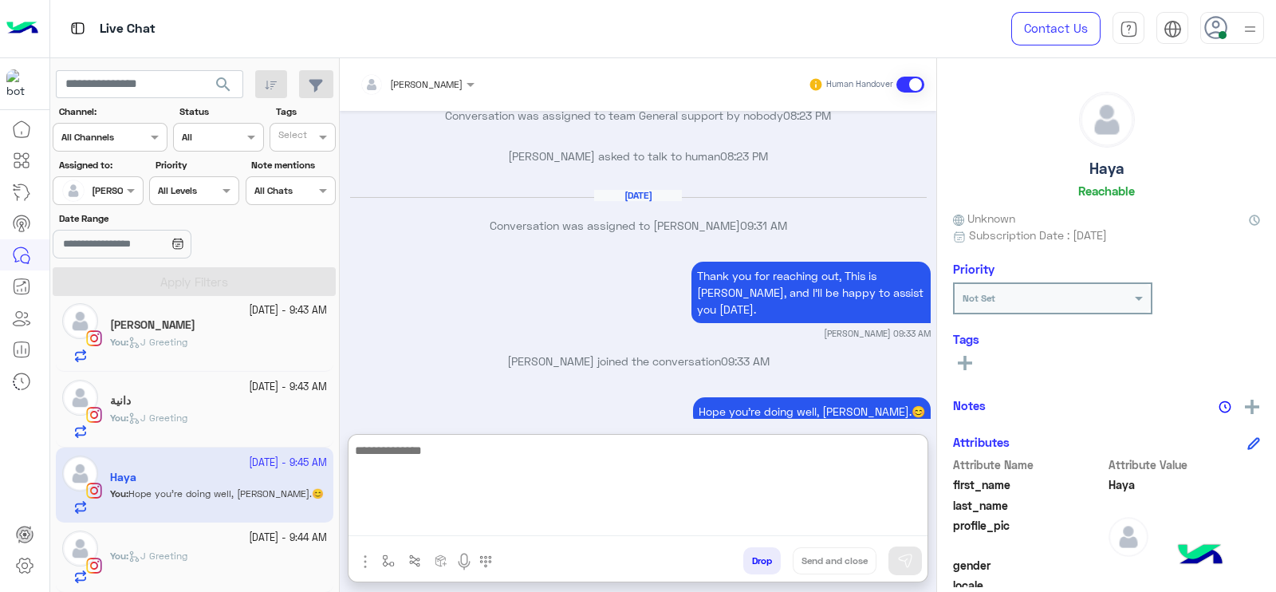
click at [582, 517] on textarea at bounding box center [638, 488] width 579 height 96
paste textarea "**********"
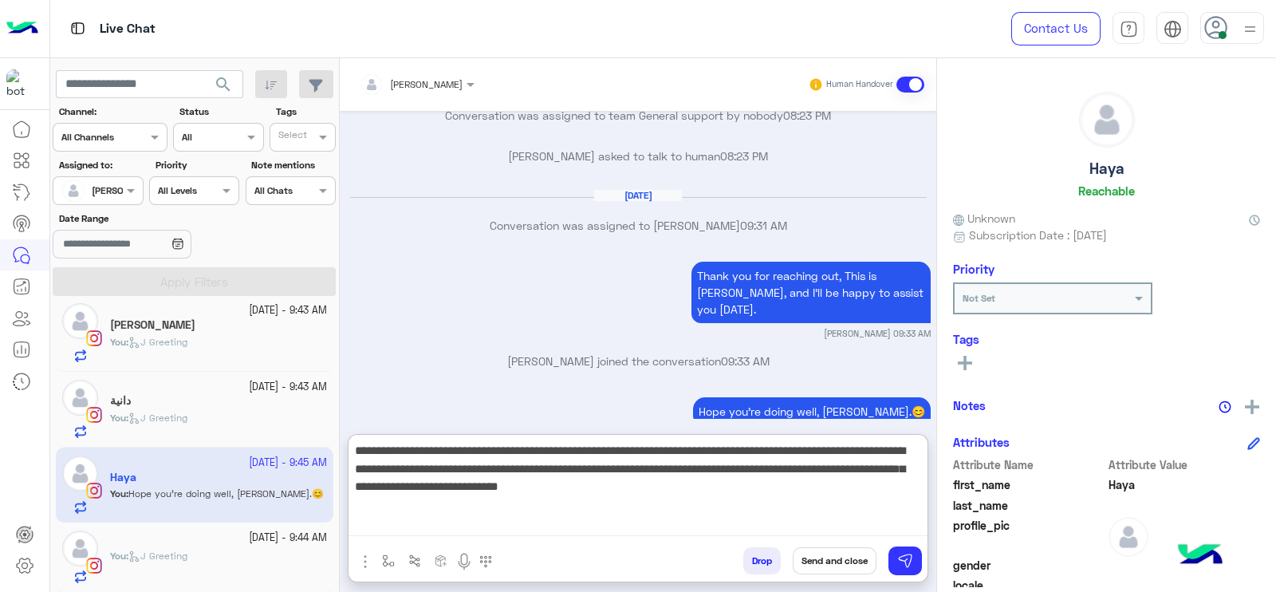
click at [747, 487] on textarea "**********" at bounding box center [638, 488] width 579 height 96
type textarea "**********"
click at [750, 494] on textarea "**********" at bounding box center [638, 488] width 579 height 96
click at [632, 505] on textarea "**********" at bounding box center [638, 488] width 579 height 96
click at [722, 504] on textarea "**********" at bounding box center [638, 488] width 579 height 96
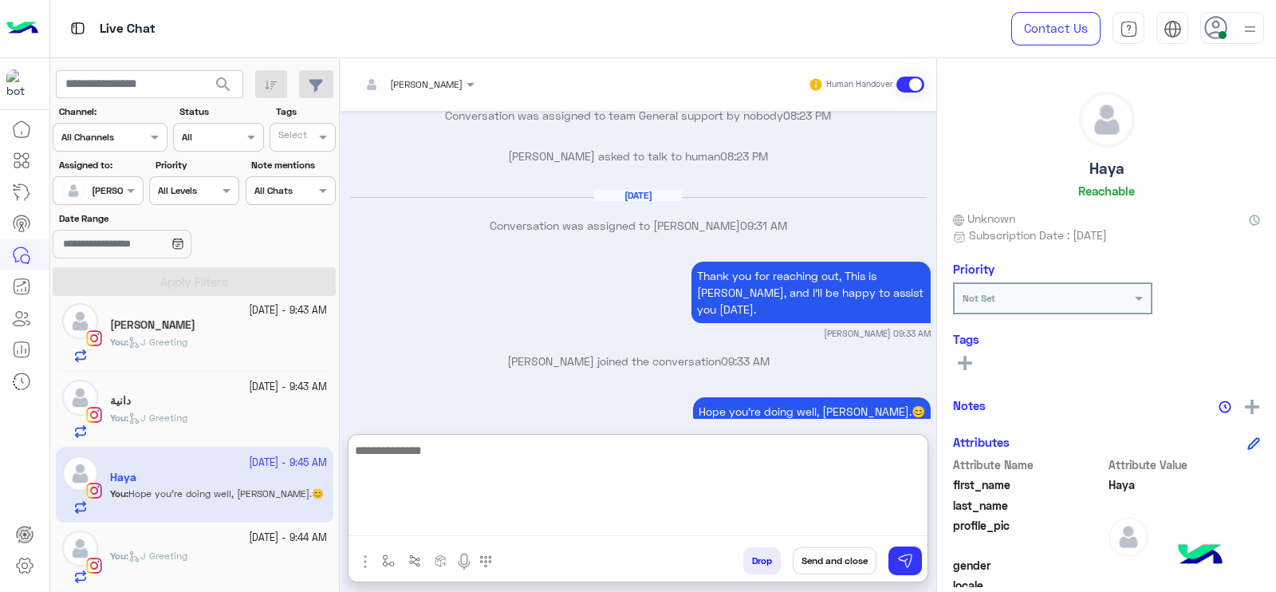
scroll to position [2117, 0]
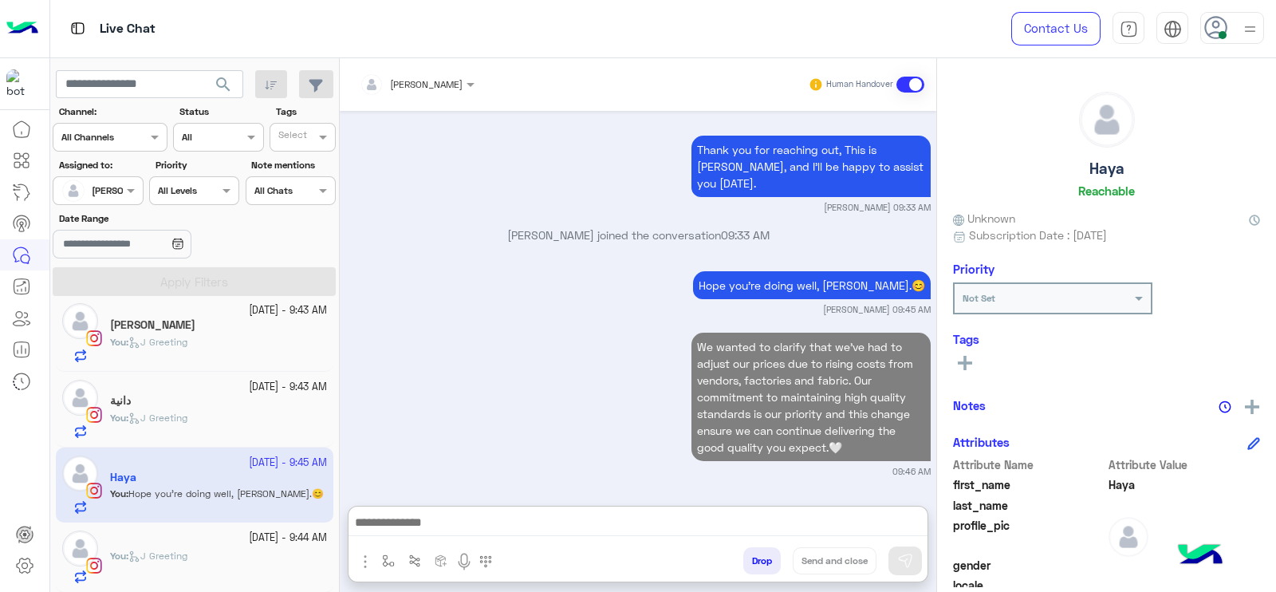
click at [228, 588] on div "30 September - 9:44 AM You : J Greeting" at bounding box center [195, 557] width 278 height 69
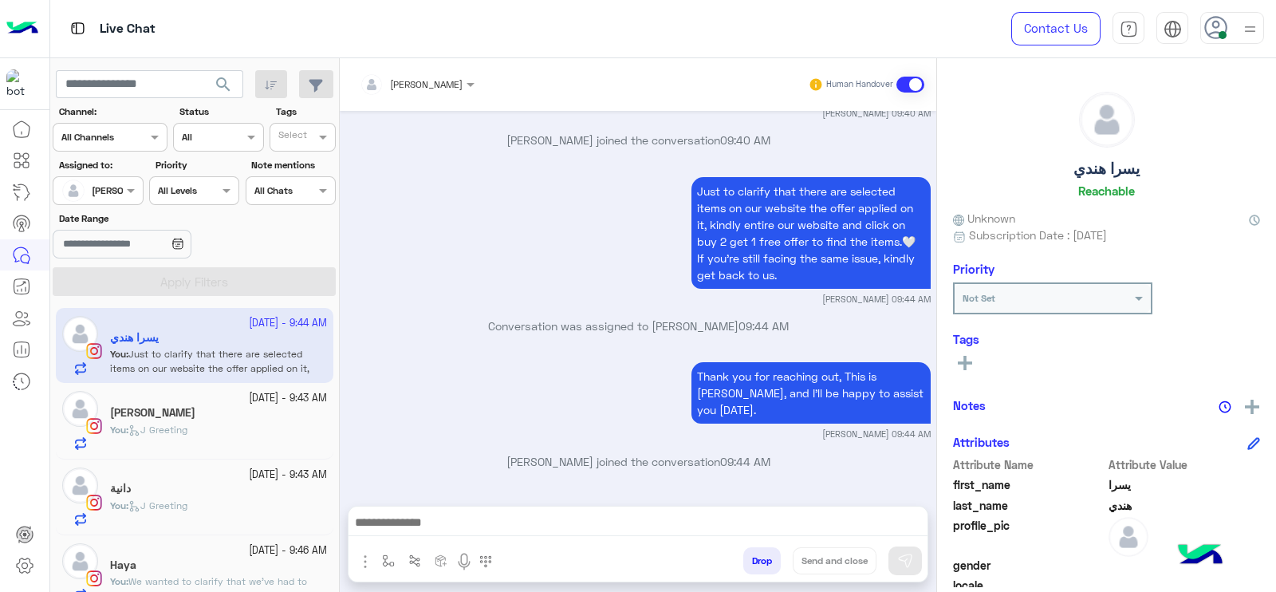
click at [202, 349] on app-inbox-user "30 September - 9:44 AM يسرا هندي You : Just to clarify that there are selected …" at bounding box center [195, 345] width 278 height 75
click at [201, 361] on app-inbox-user "30 September - 9:44 AM يسرا هندي You : Just to clarify that there are selected …" at bounding box center [195, 345] width 278 height 75
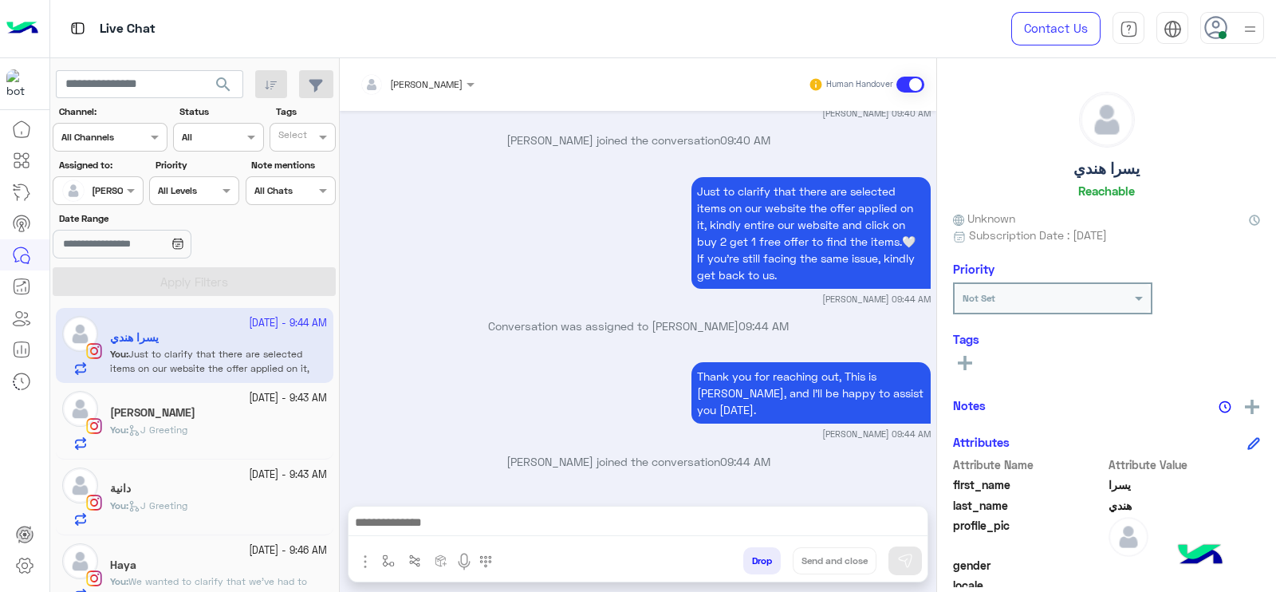
click at [201, 360] on app-inbox-user "30 September - 9:44 AM يسرا هندي You : Just to clarify that there are selected …" at bounding box center [195, 345] width 278 height 75
click at [489, 334] on p "Conversation was assigned to Jana Aboelseoud 09:44 AM" at bounding box center [638, 325] width 585 height 17
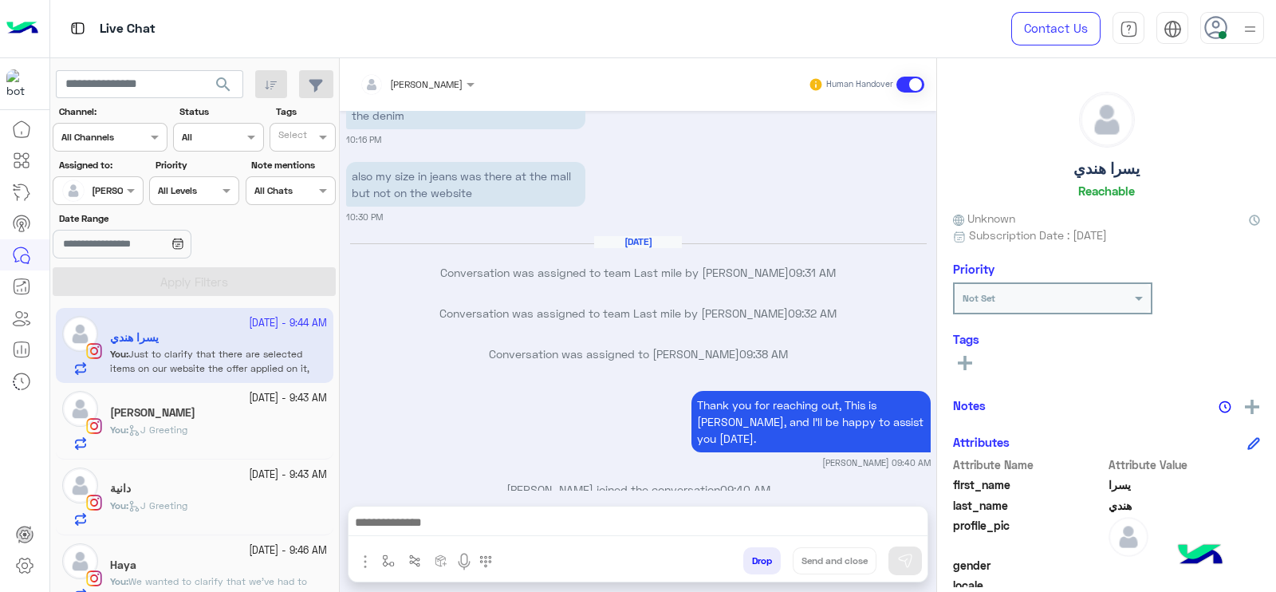
scroll to position [3437, 0]
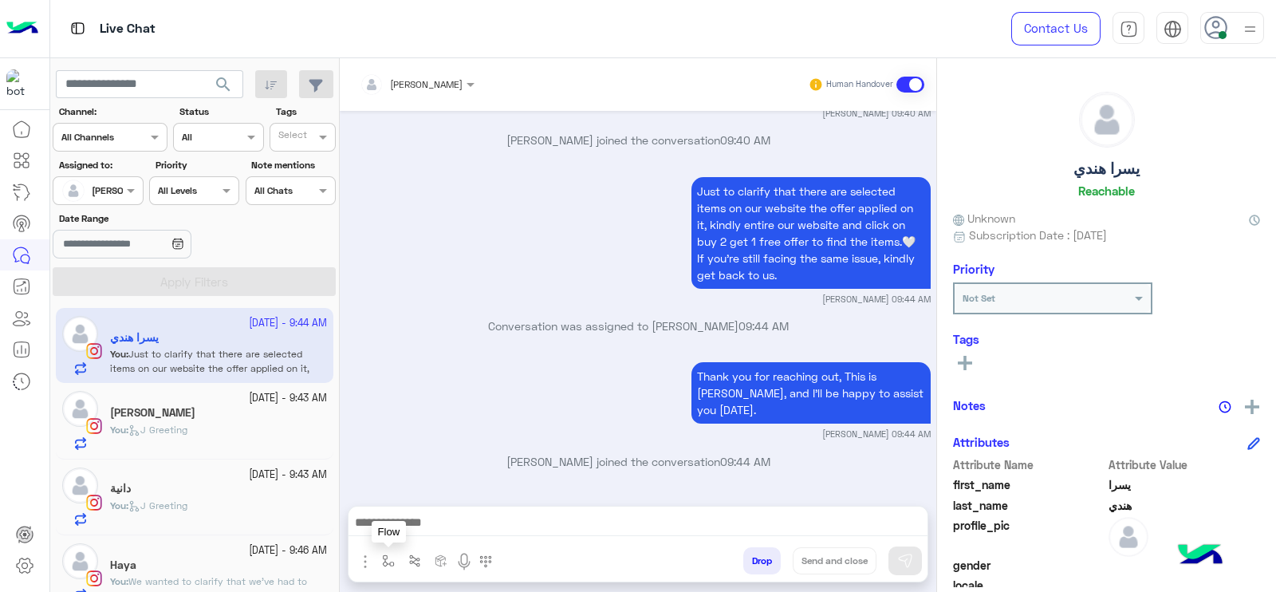
click at [391, 562] on img "button" at bounding box center [388, 560] width 13 height 13
click at [404, 534] on div "enter flow name" at bounding box center [436, 525] width 118 height 29
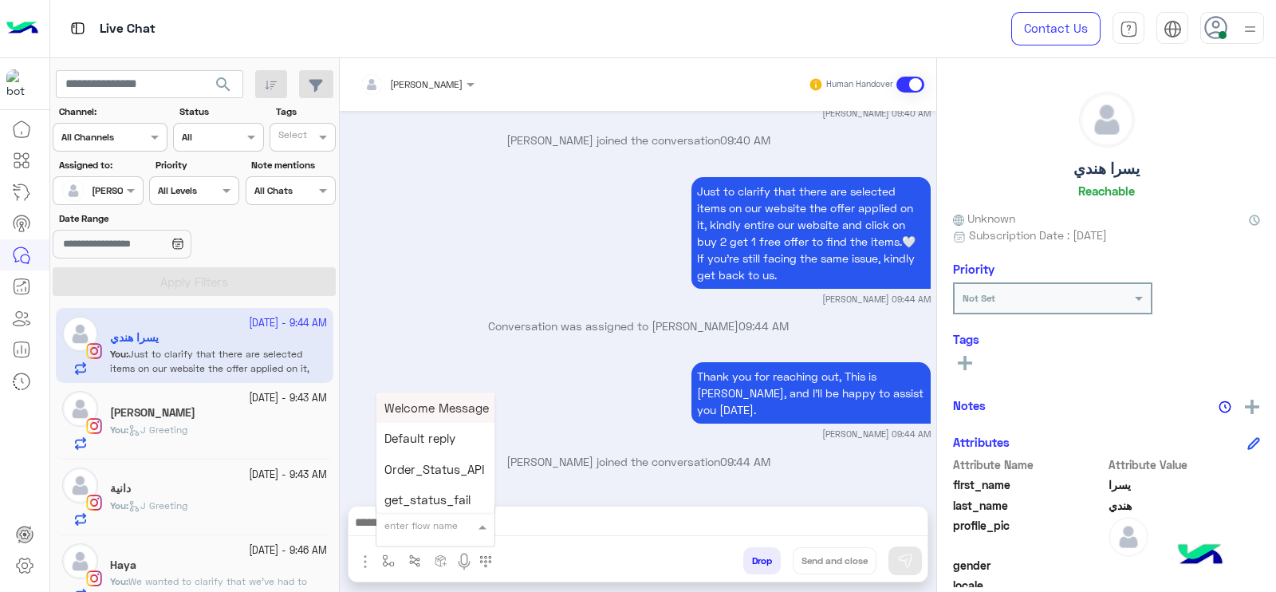
type input "*"
click at [416, 500] on span "[PERSON_NAME]" at bounding box center [430, 497] width 91 height 14
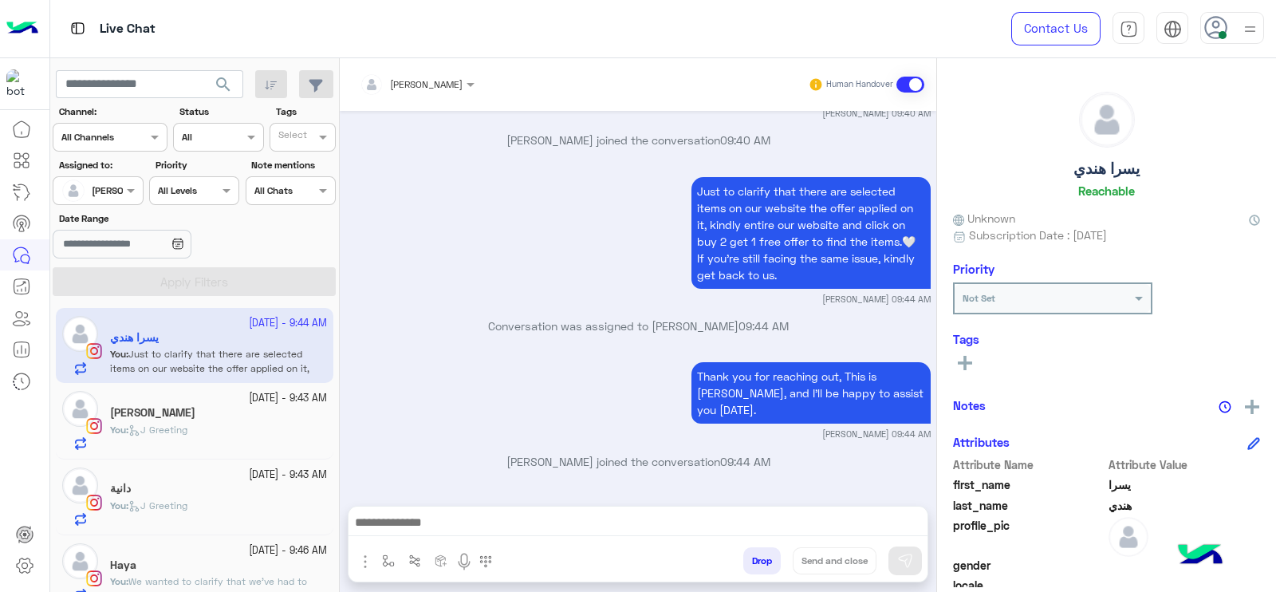
type textarea "**********"
click at [826, 560] on button "Send and close" at bounding box center [835, 560] width 84 height 27
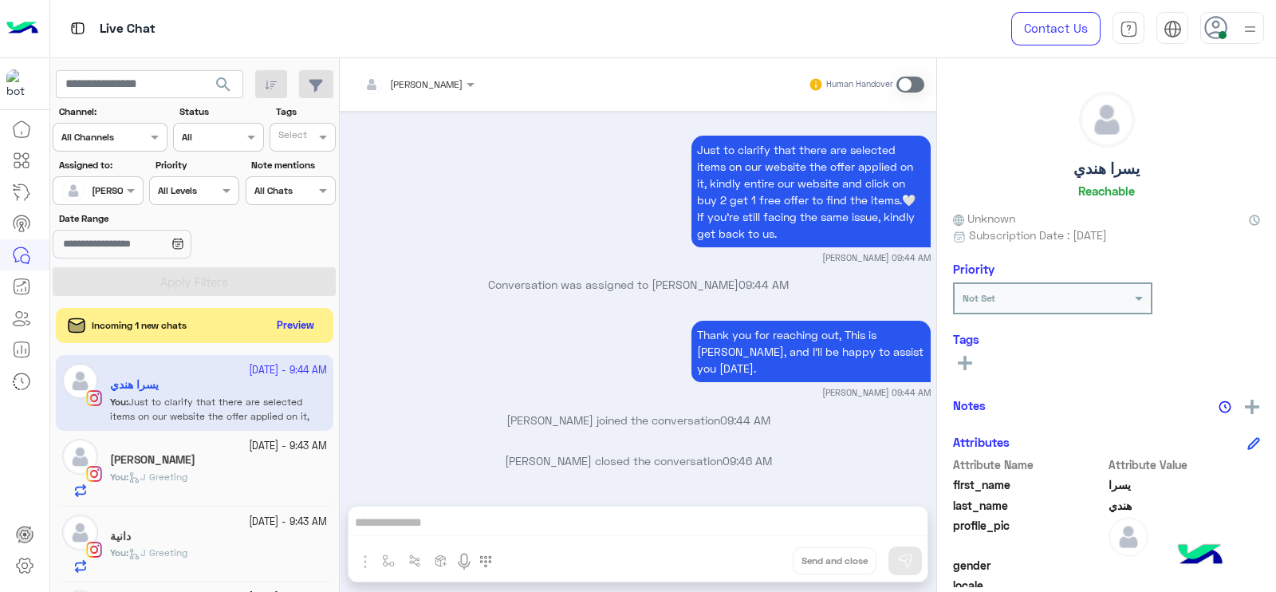
scroll to position [136, 0]
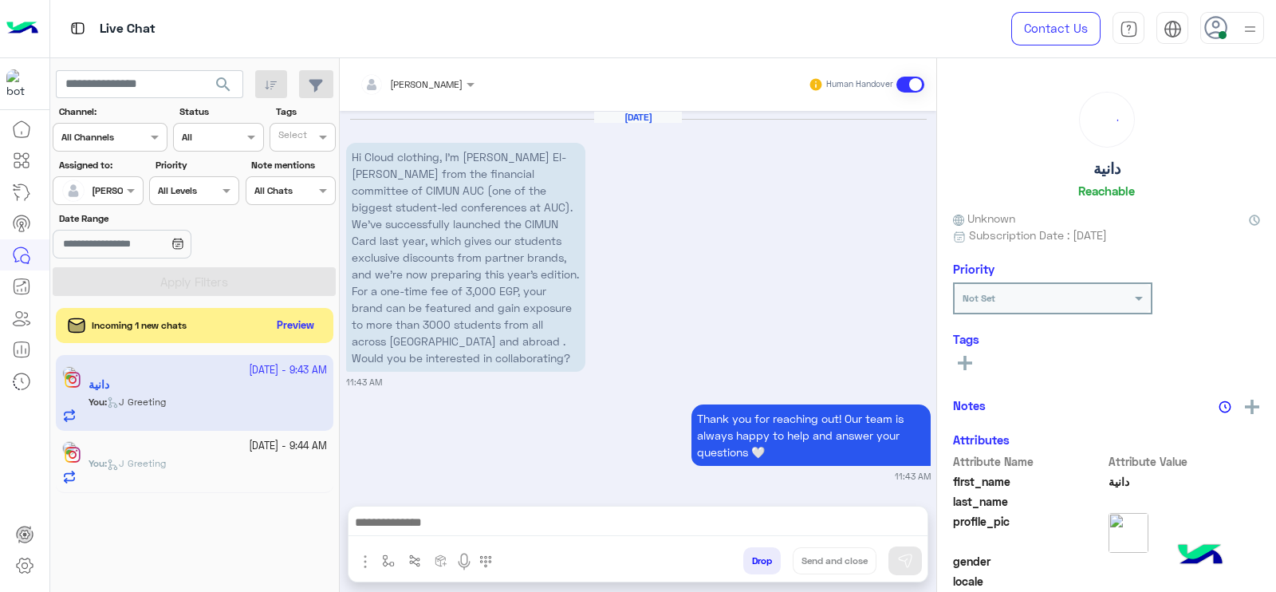
scroll to position [3781, 0]
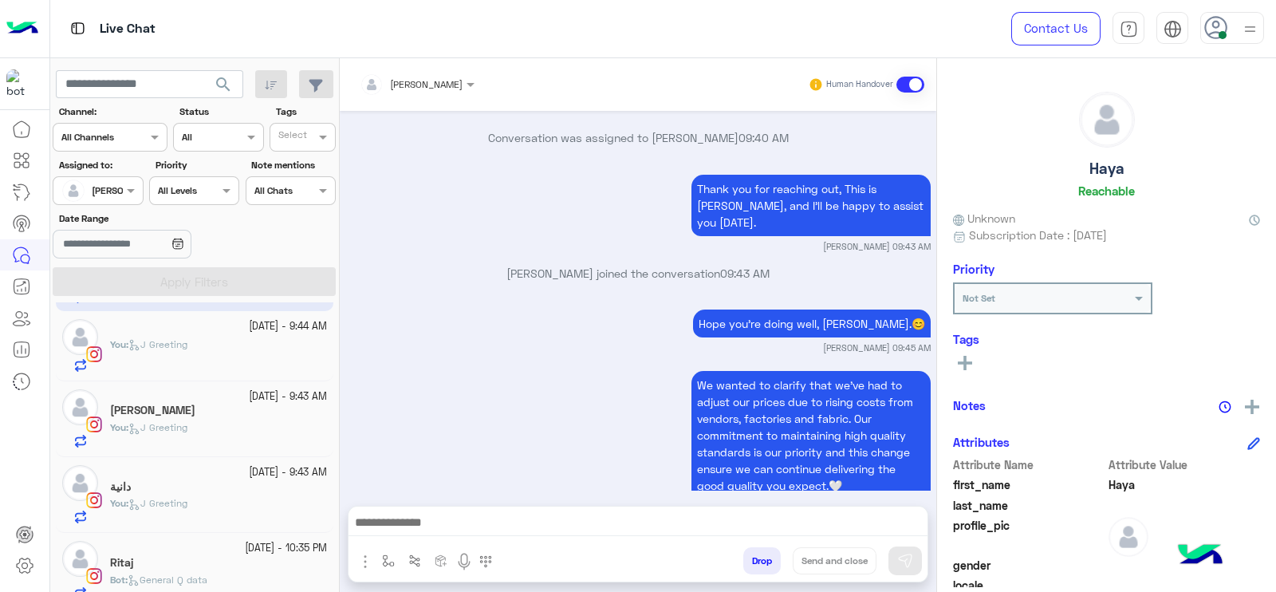
scroll to position [89, 0]
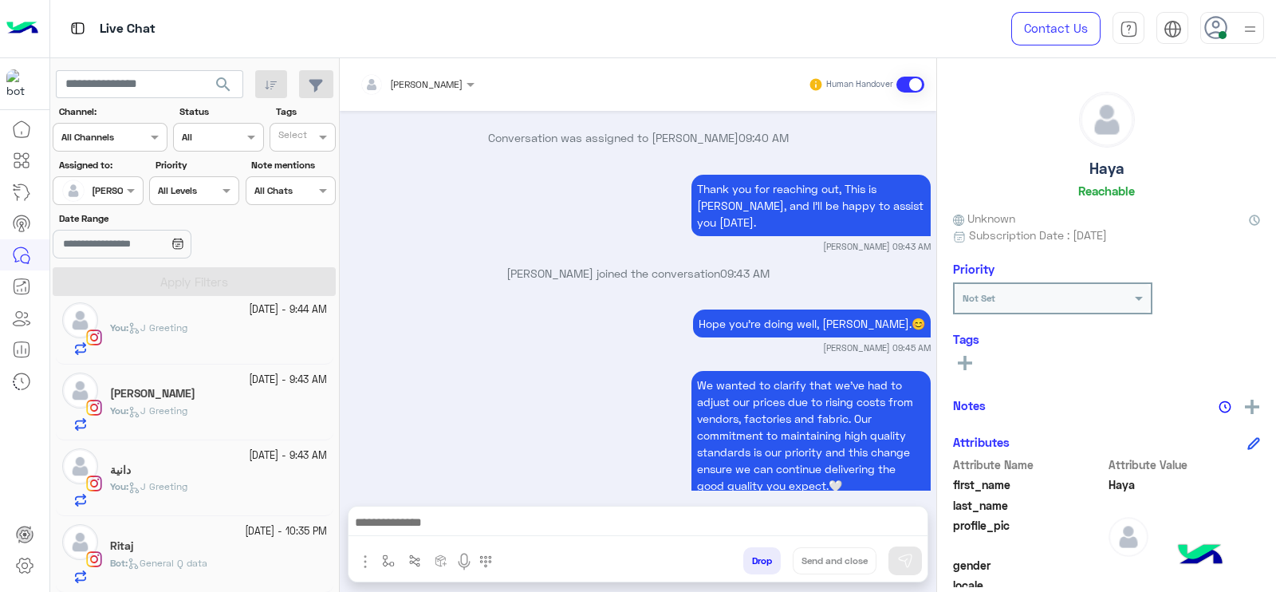
click at [200, 557] on span "General Q data" at bounding box center [168, 563] width 80 height 12
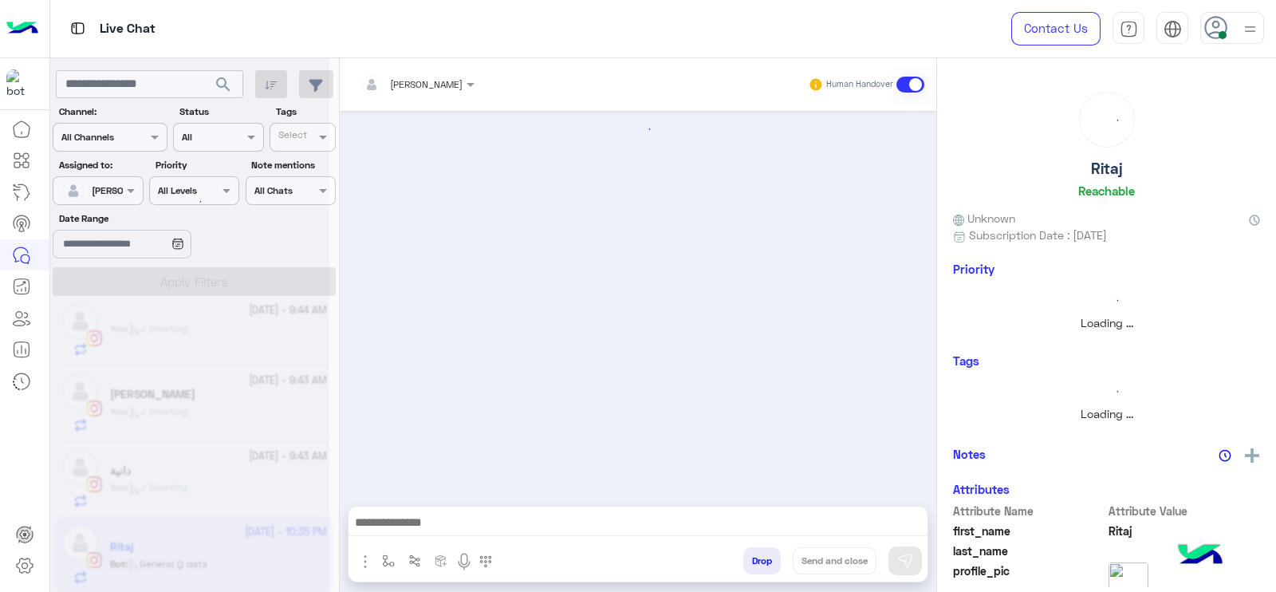
click at [385, 552] on button "button" at bounding box center [389, 560] width 26 height 26
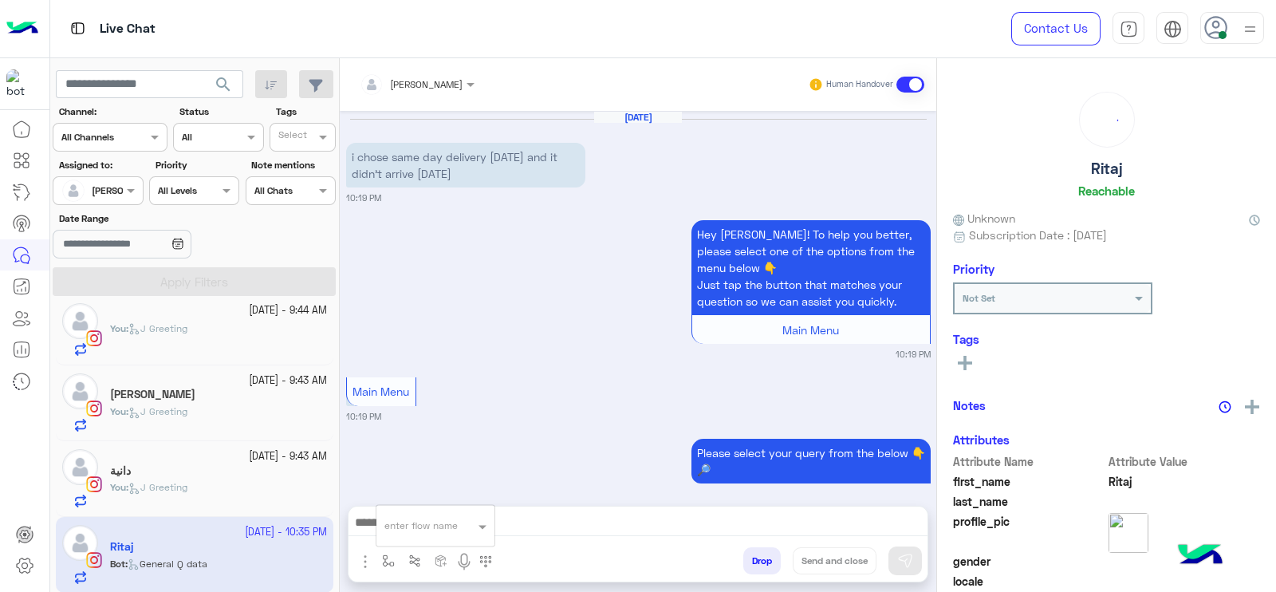
scroll to position [1803, 0]
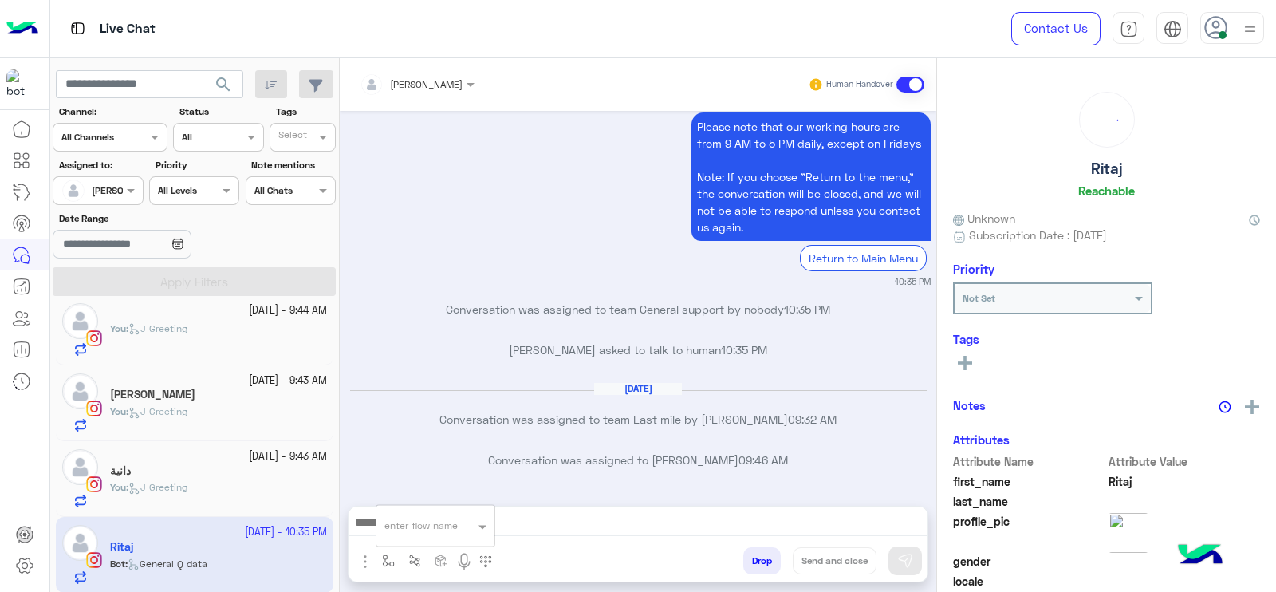
click at [415, 517] on input "text" at bounding box center [416, 523] width 63 height 14
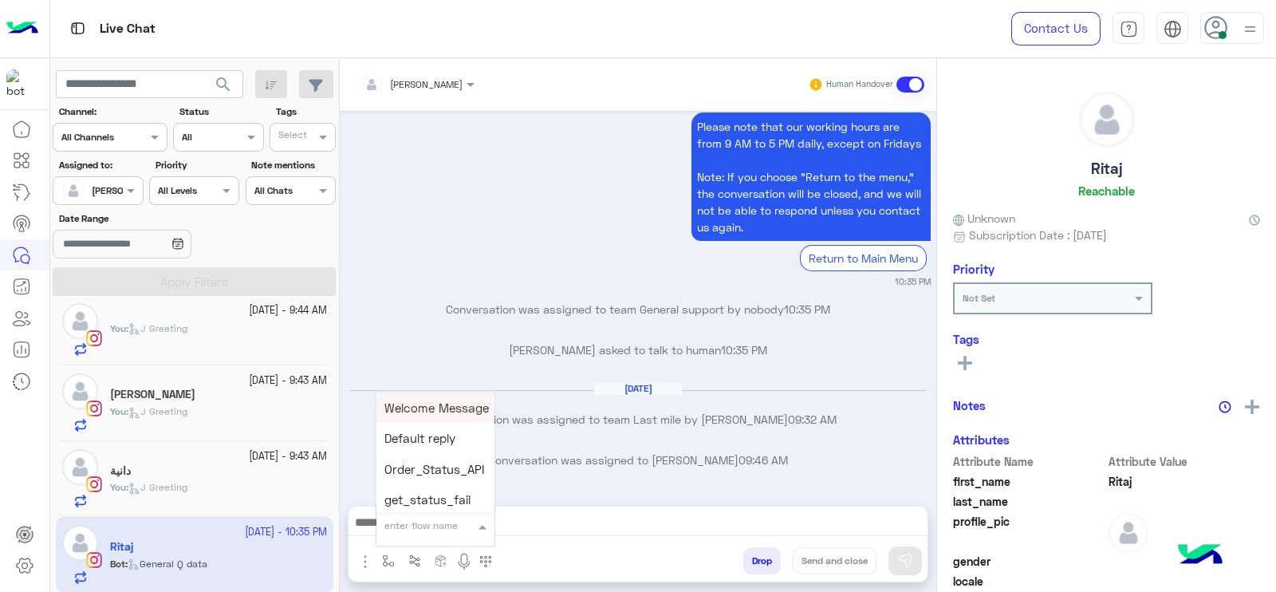
type input "*"
click at [451, 442] on div "Rejected" at bounding box center [436, 435] width 118 height 31
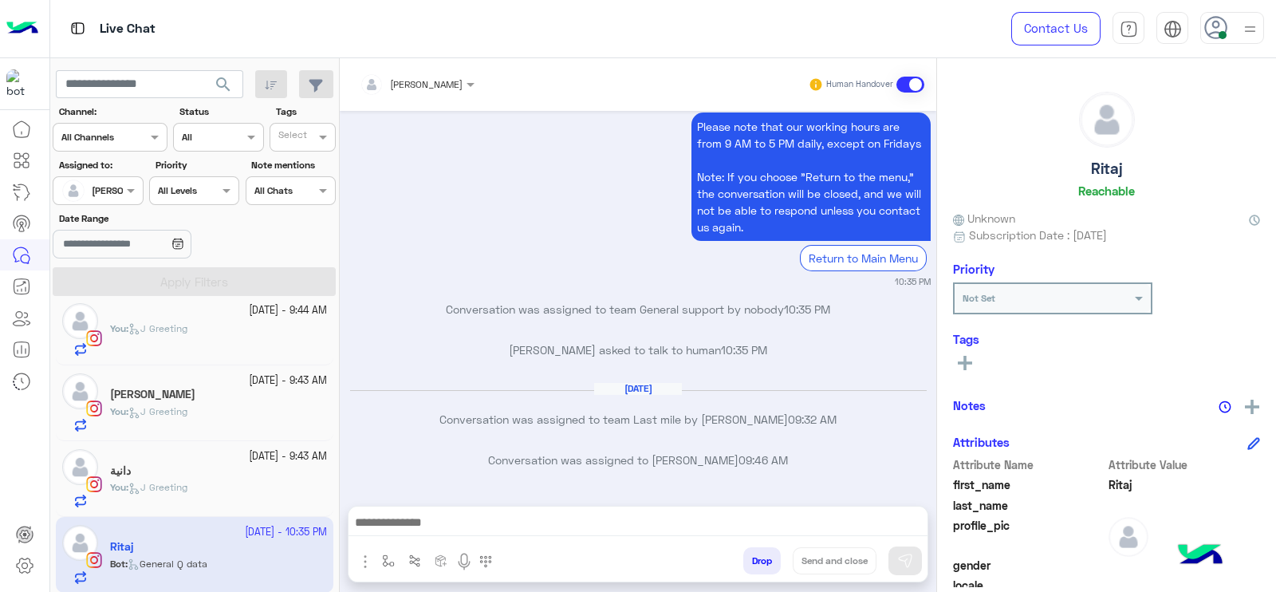
type textarea "********"
click at [388, 569] on button "button" at bounding box center [389, 560] width 26 height 26
click at [420, 523] on input "text" at bounding box center [416, 523] width 63 height 14
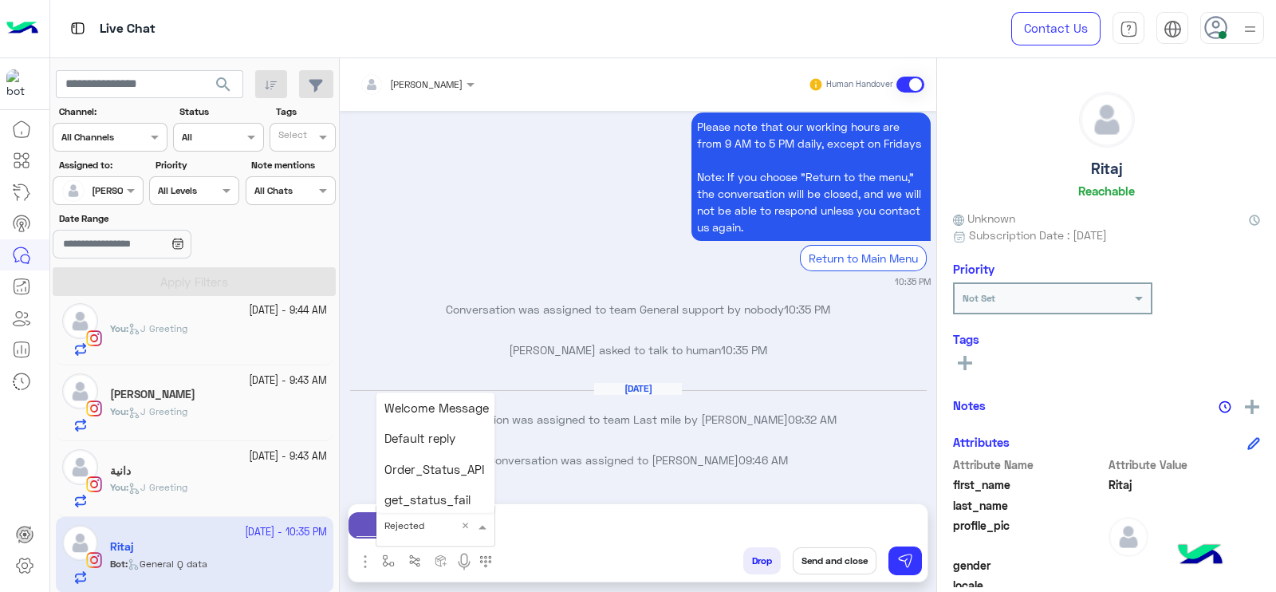
scroll to position [337, 0]
type input "*"
click at [424, 459] on span "J Greeting" at bounding box center [413, 466] width 57 height 14
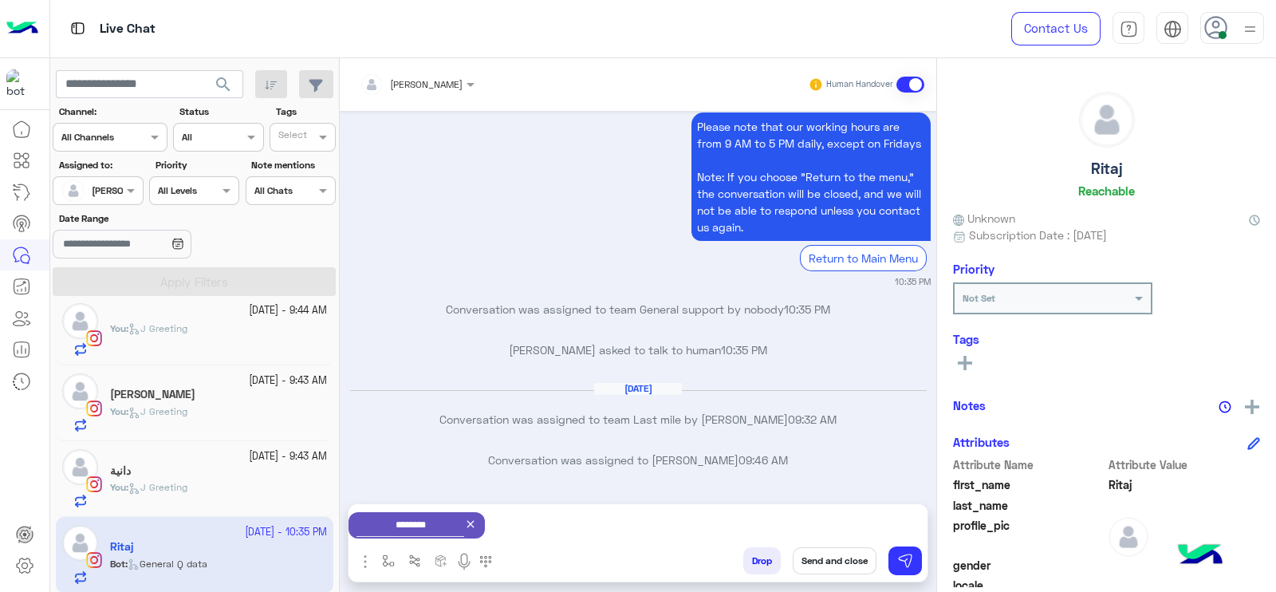
type textarea "**********"
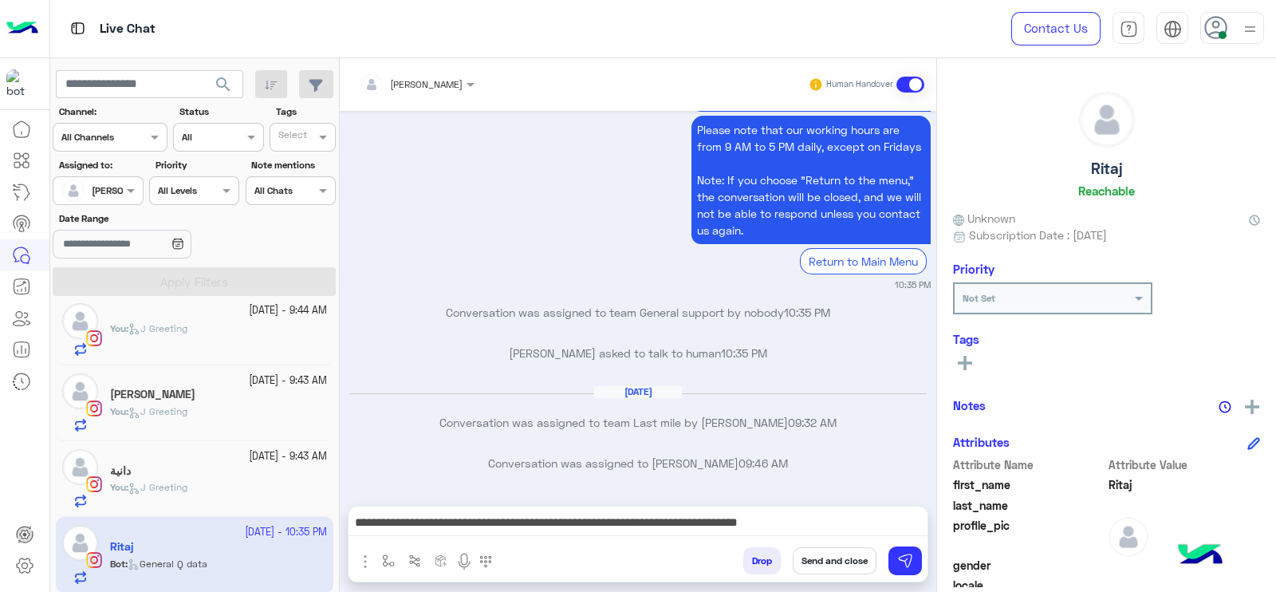
scroll to position [1803, 0]
click at [898, 560] on img at bounding box center [905, 561] width 16 height 16
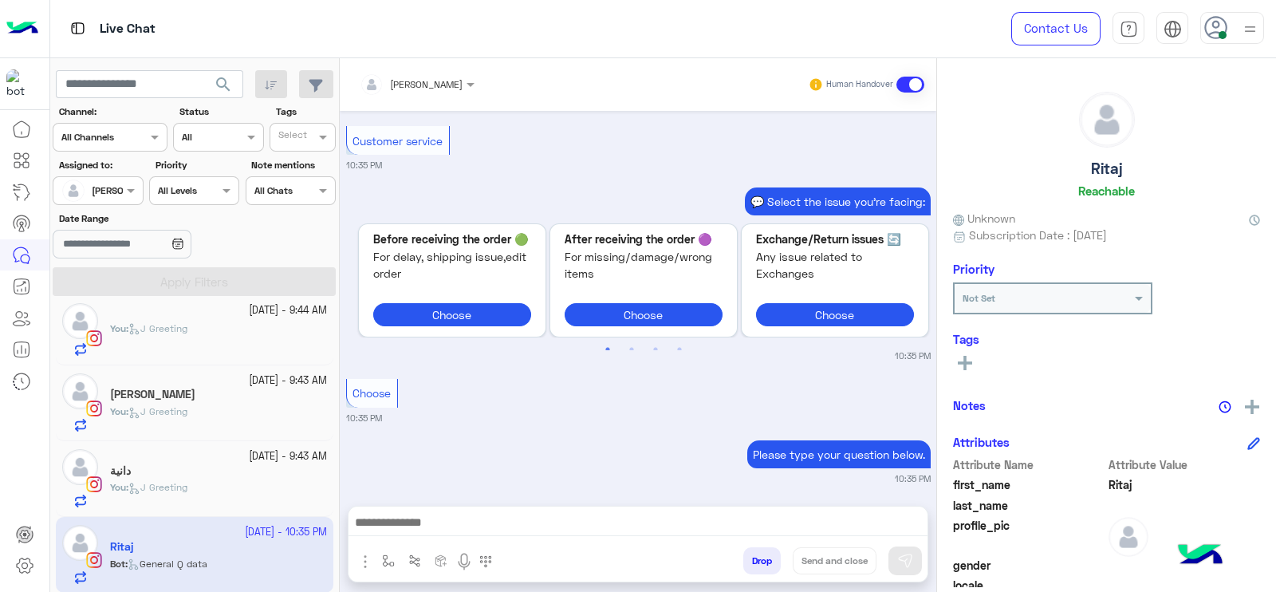
scroll to position [1921, 0]
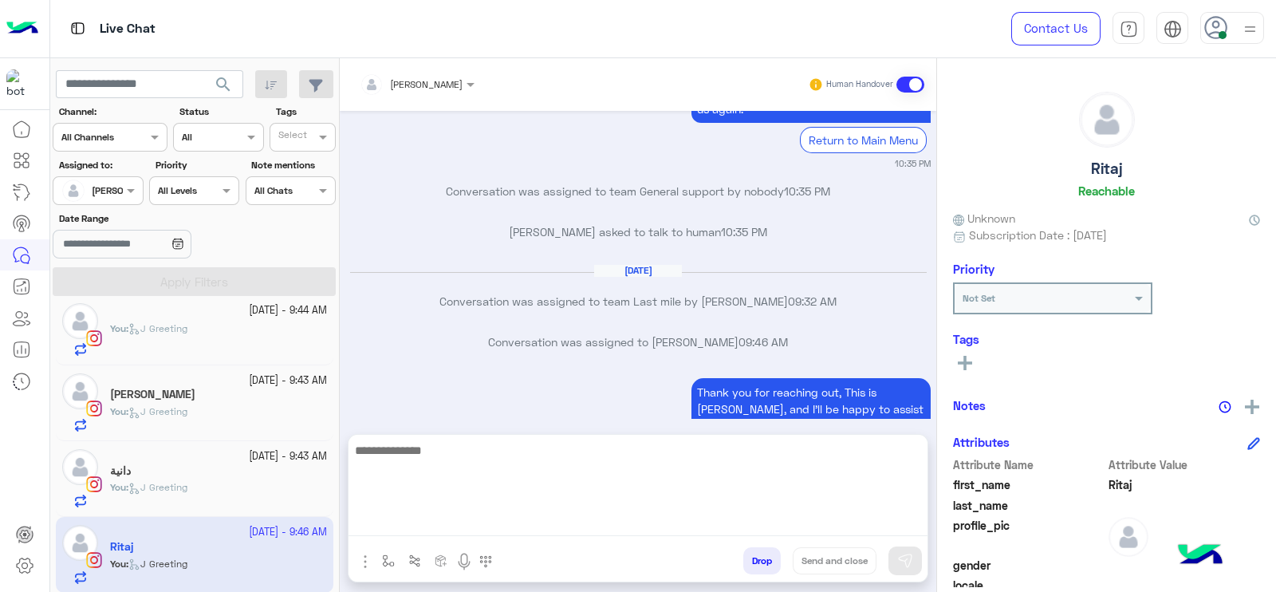
click at [495, 528] on textarea at bounding box center [638, 488] width 579 height 96
type textarea "**********"
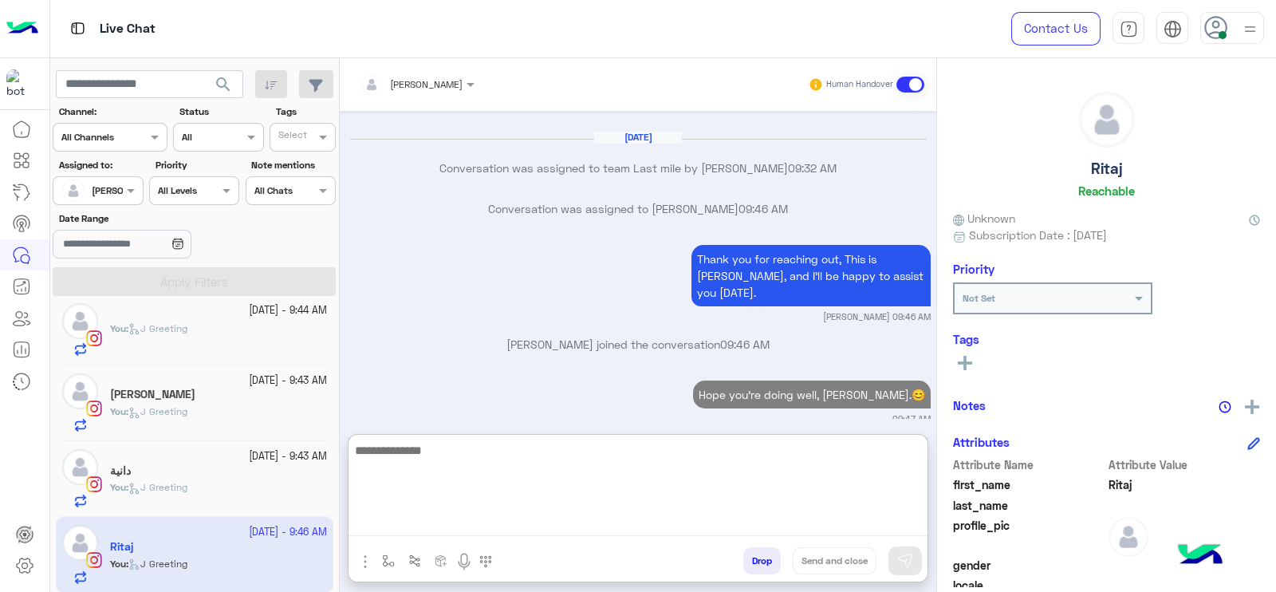
paste textarea "**********"
type textarea "**********"
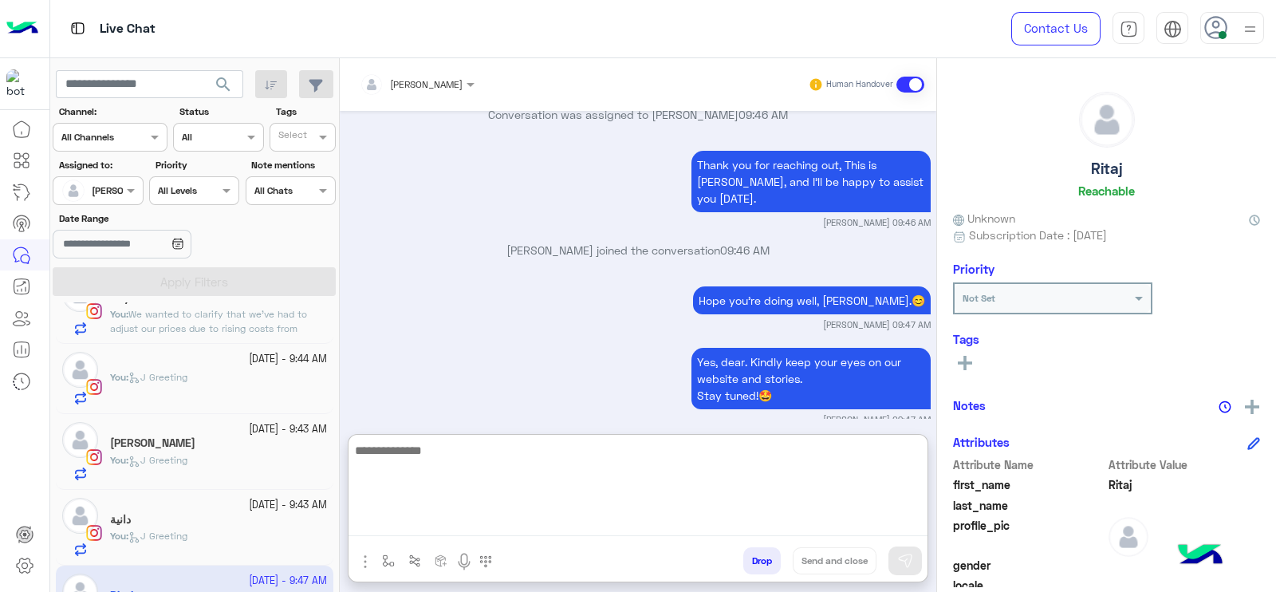
scroll to position [0, 0]
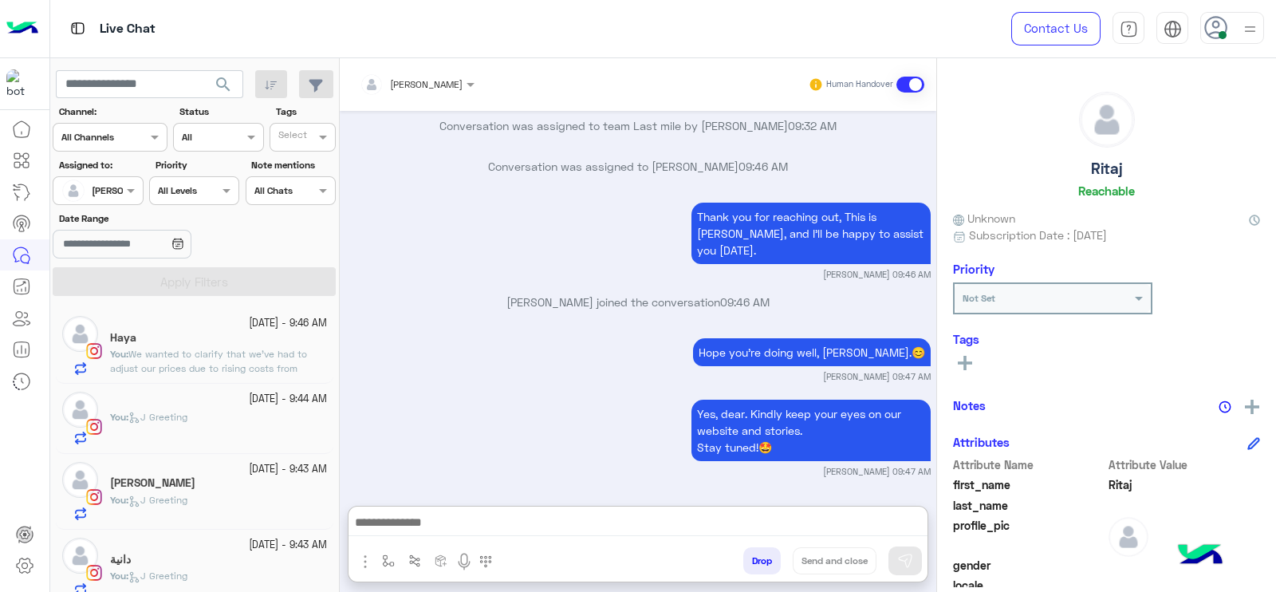
click at [231, 369] on span "We wanted to clarify that we've had to adjust our prices due to rising costs fr…" at bounding box center [215, 397] width 211 height 98
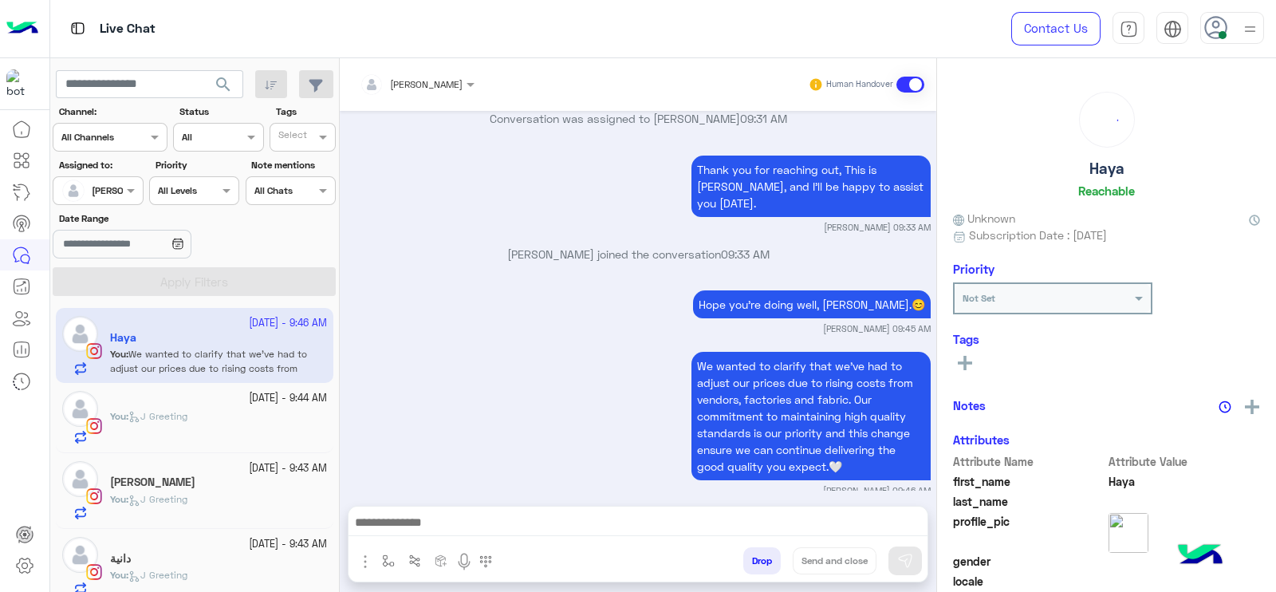
scroll to position [89, 0]
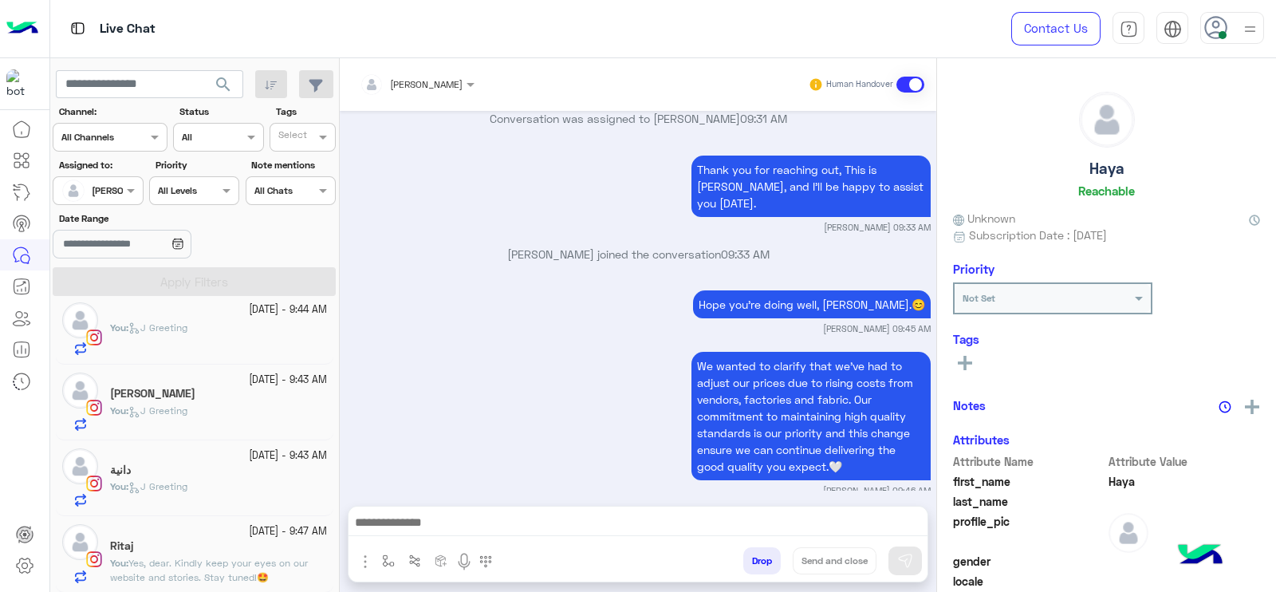
click at [245, 487] on div "You : J Greeting" at bounding box center [218, 493] width 217 height 28
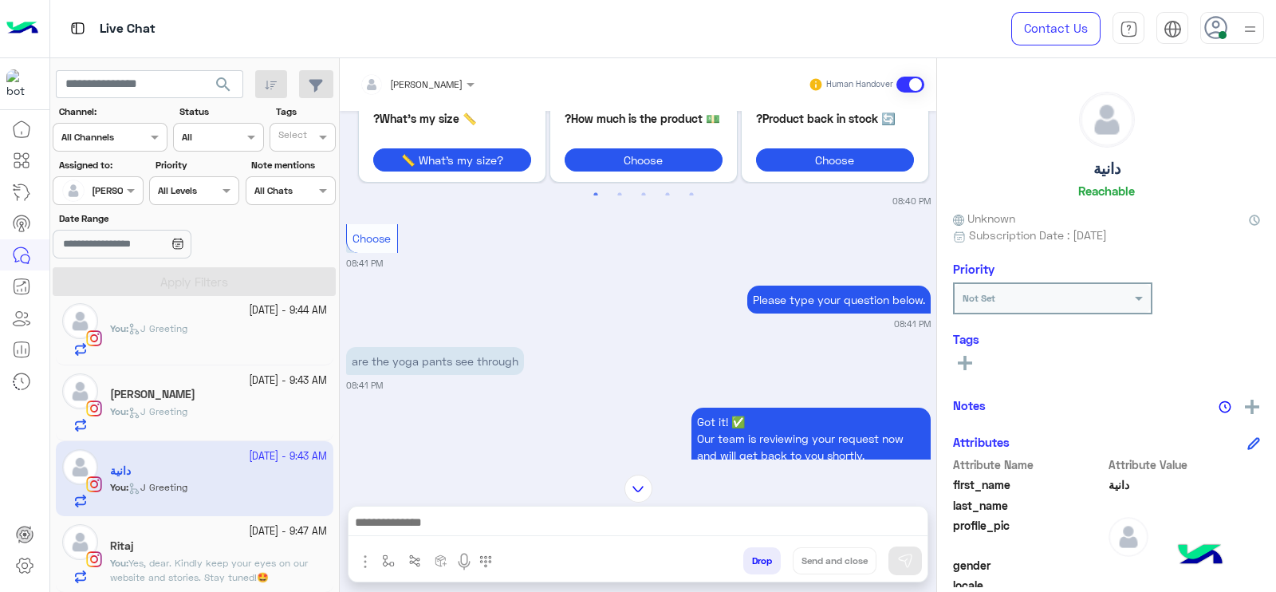
scroll to position [848, 0]
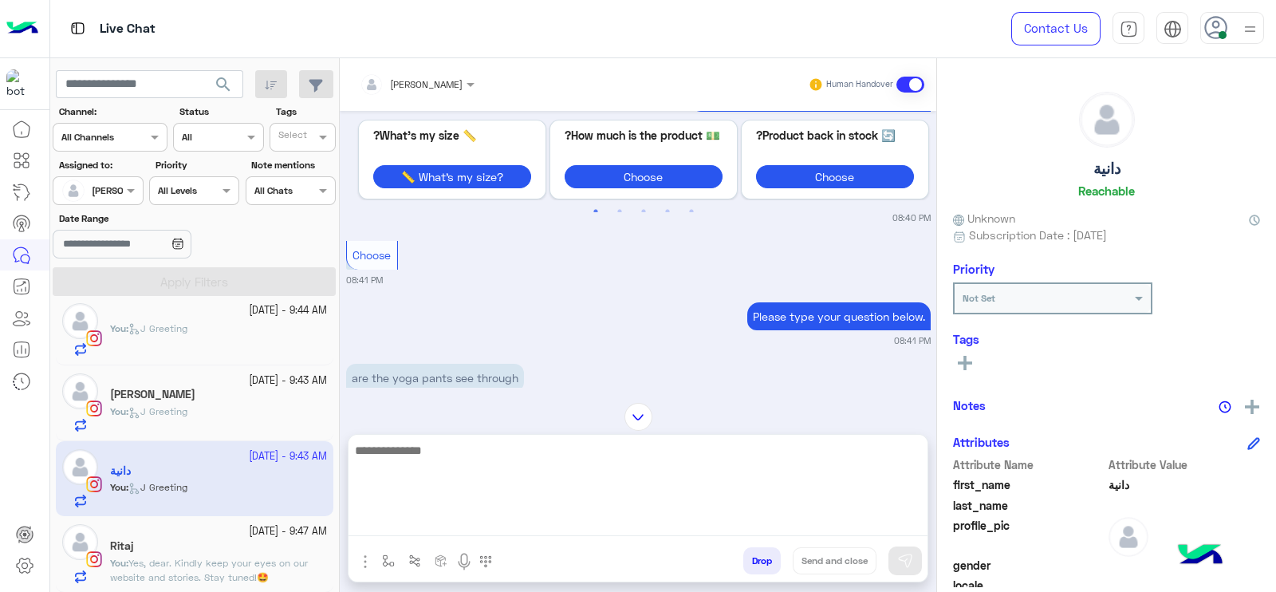
click at [470, 515] on textarea at bounding box center [638, 488] width 579 height 96
type textarea "**********"
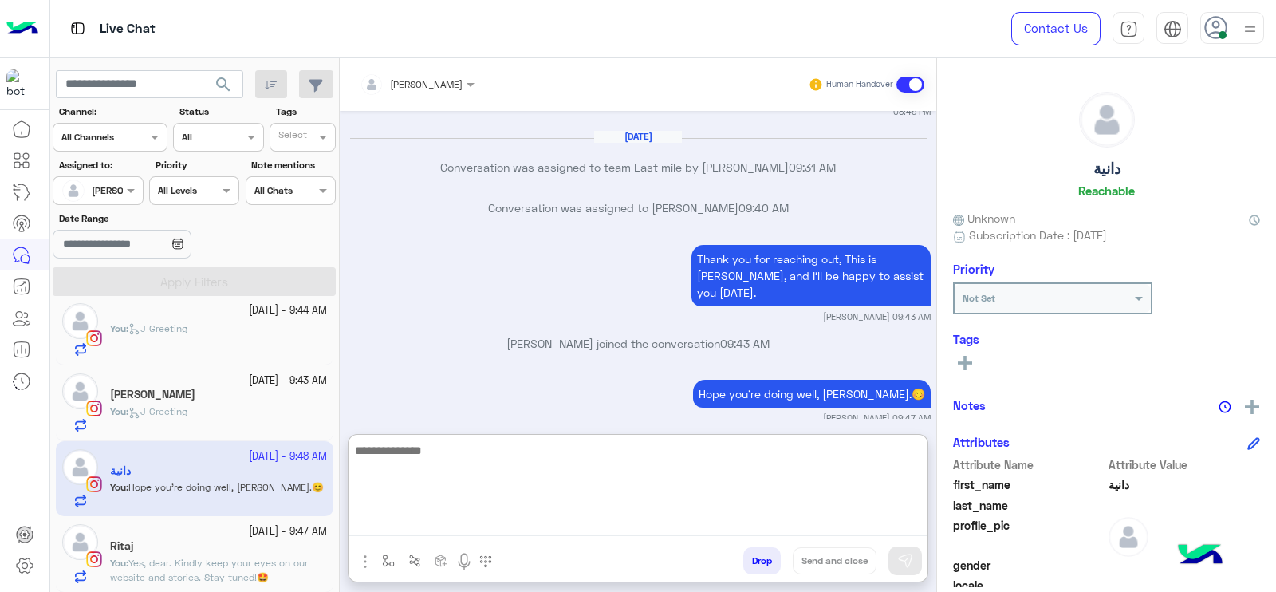
scroll to position [0, 0]
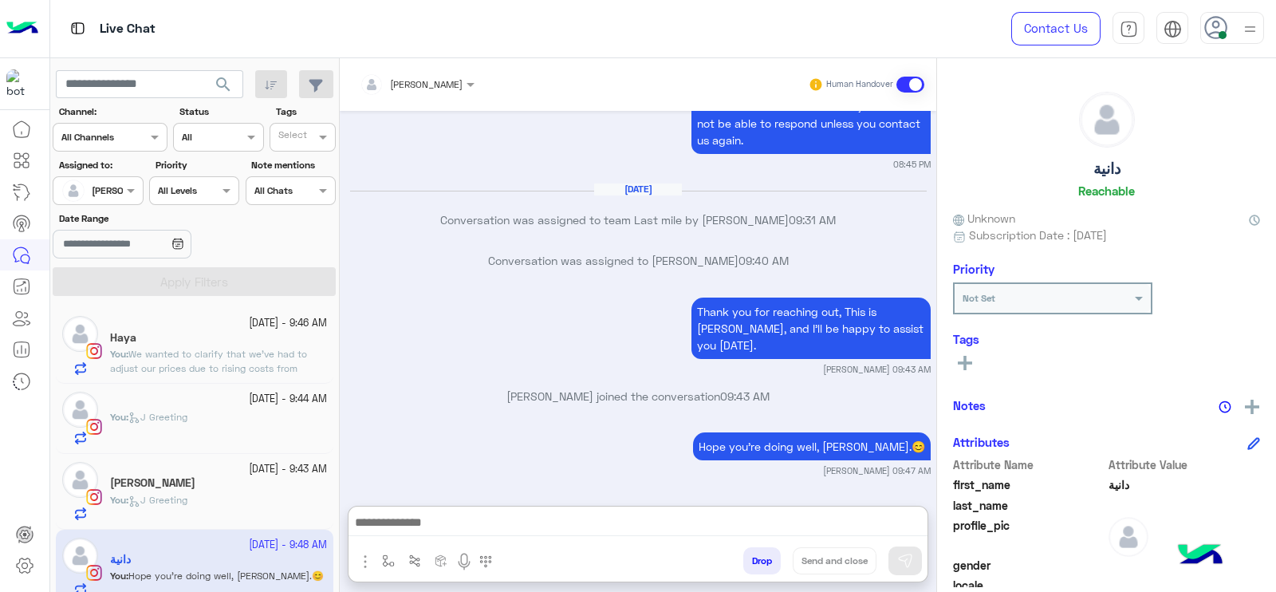
click at [223, 355] on span "We wanted to clarify that we've had to adjust our prices due to rising costs fr…" at bounding box center [215, 397] width 211 height 98
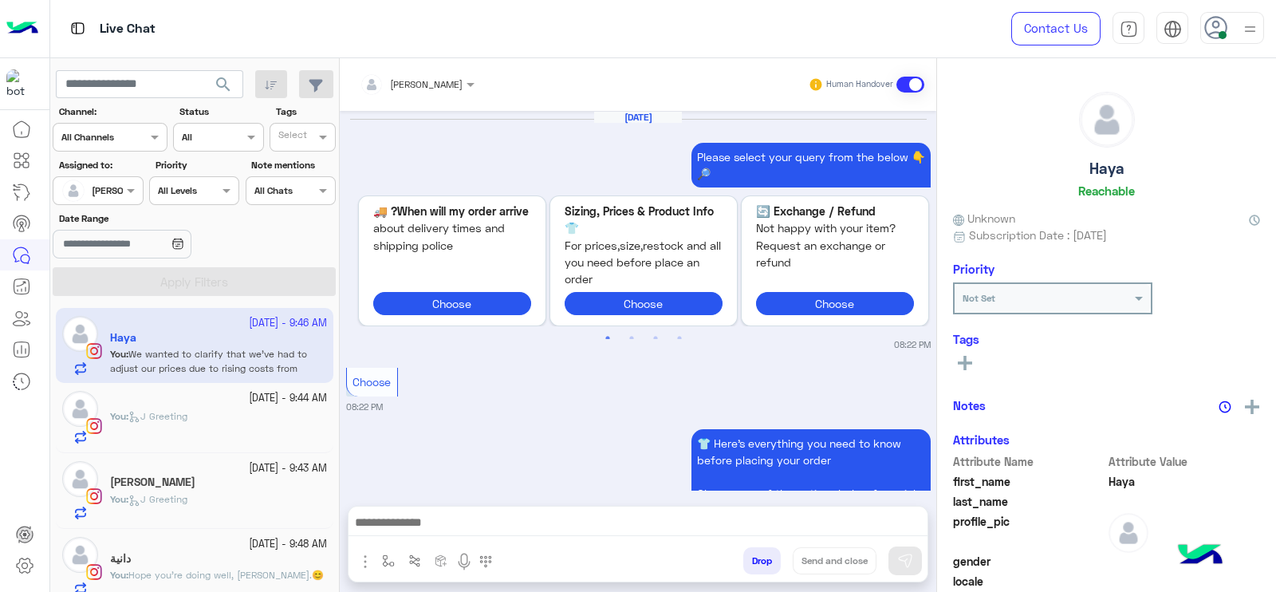
scroll to position [1815, 0]
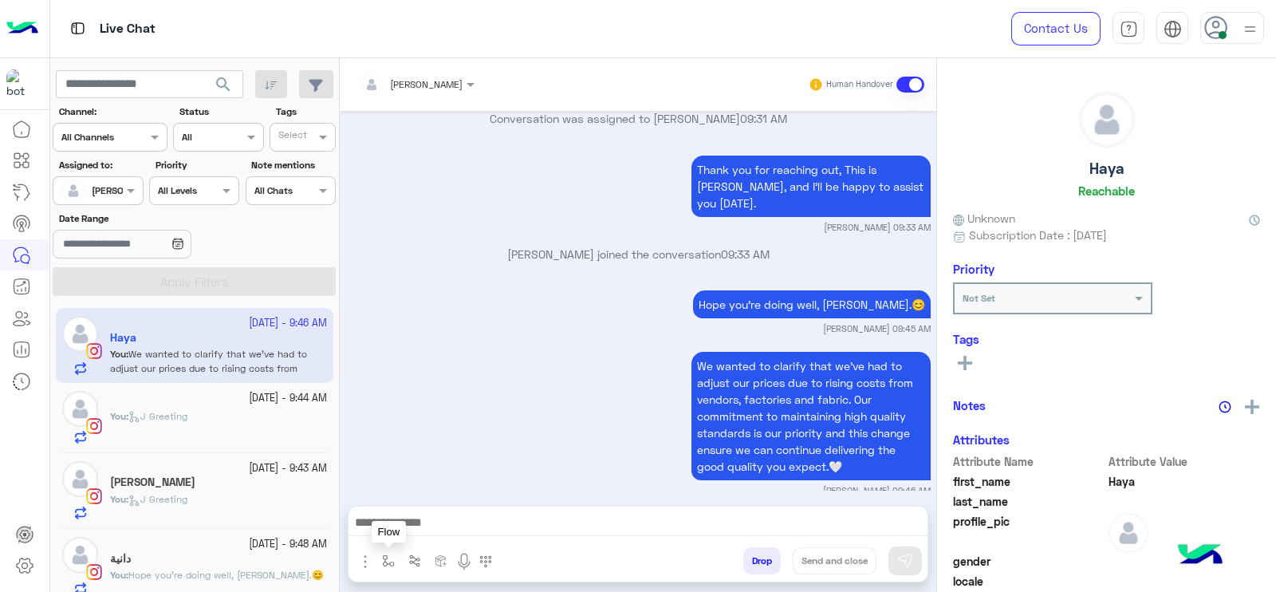
click at [385, 555] on img "button" at bounding box center [388, 560] width 13 height 13
click at [401, 533] on div "enter flow name" at bounding box center [436, 525] width 118 height 29
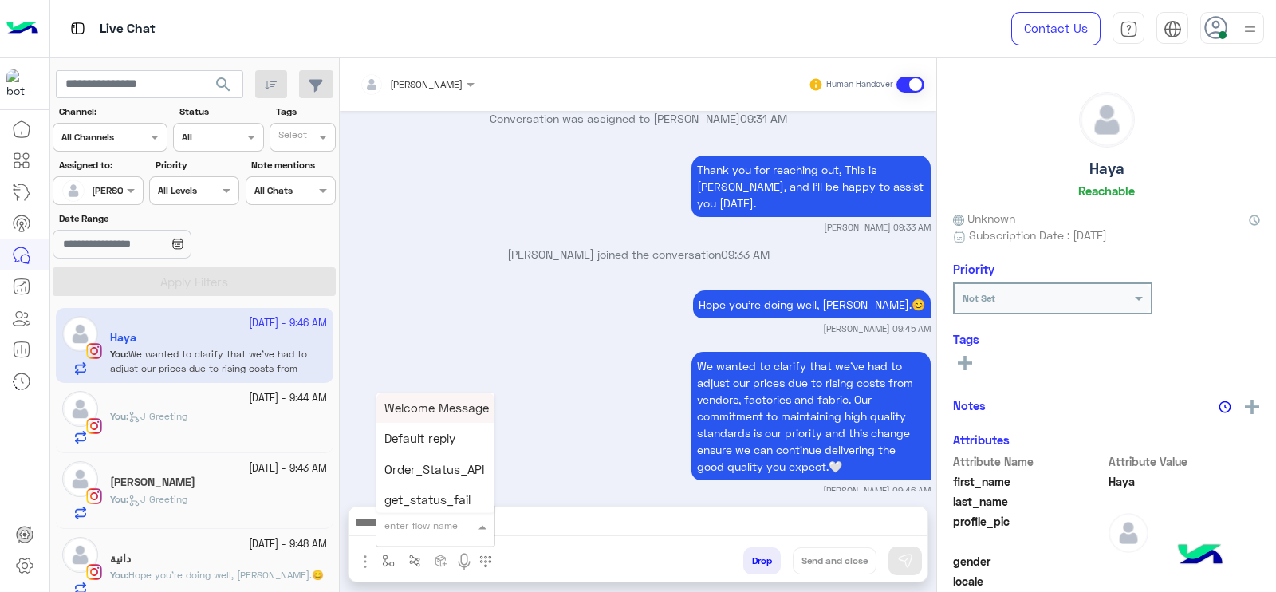
type input "*"
click at [392, 490] on span "[PERSON_NAME]" at bounding box center [430, 497] width 91 height 14
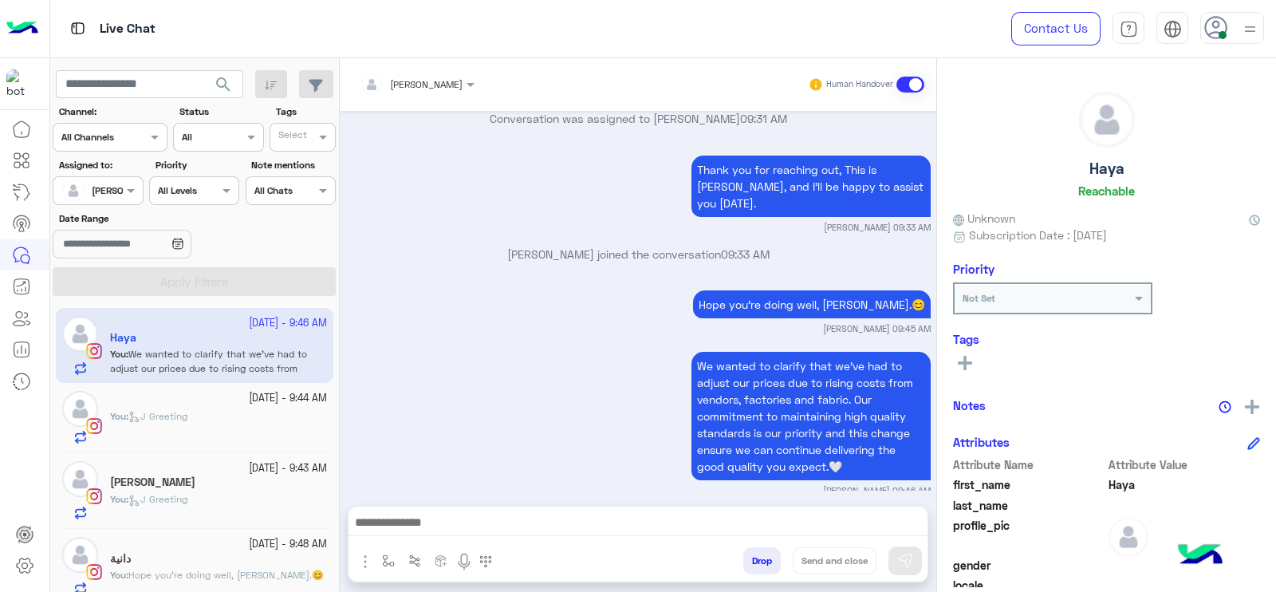
type textarea "**********"
click at [836, 554] on button "Send and close" at bounding box center [835, 560] width 84 height 27
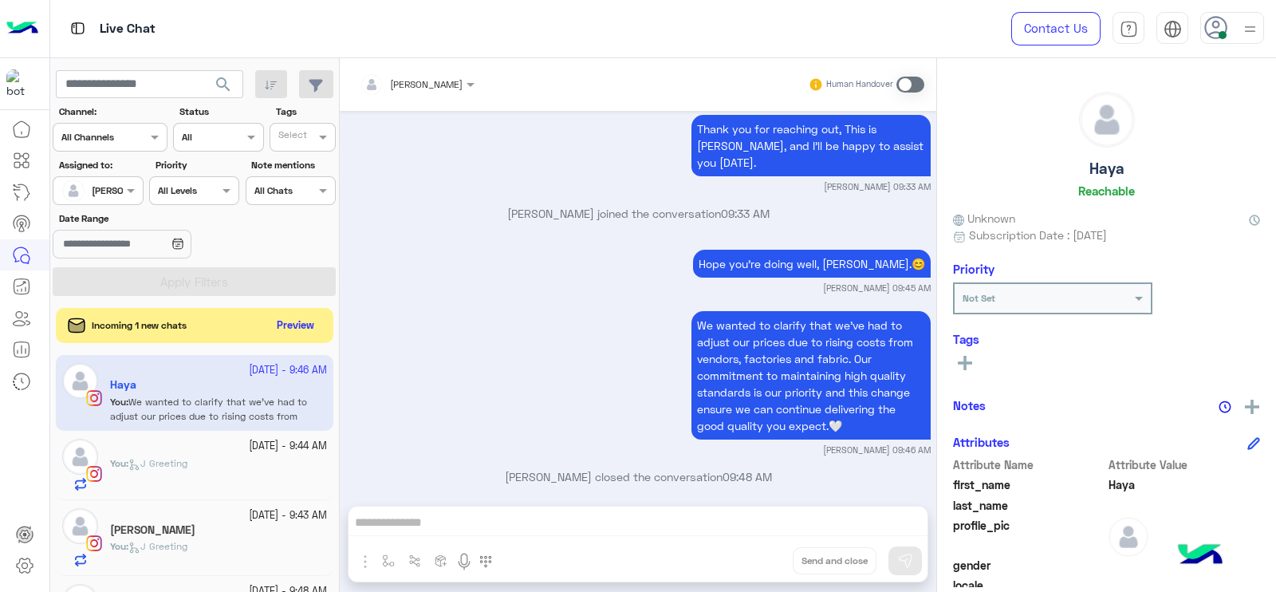
scroll to position [136, 0]
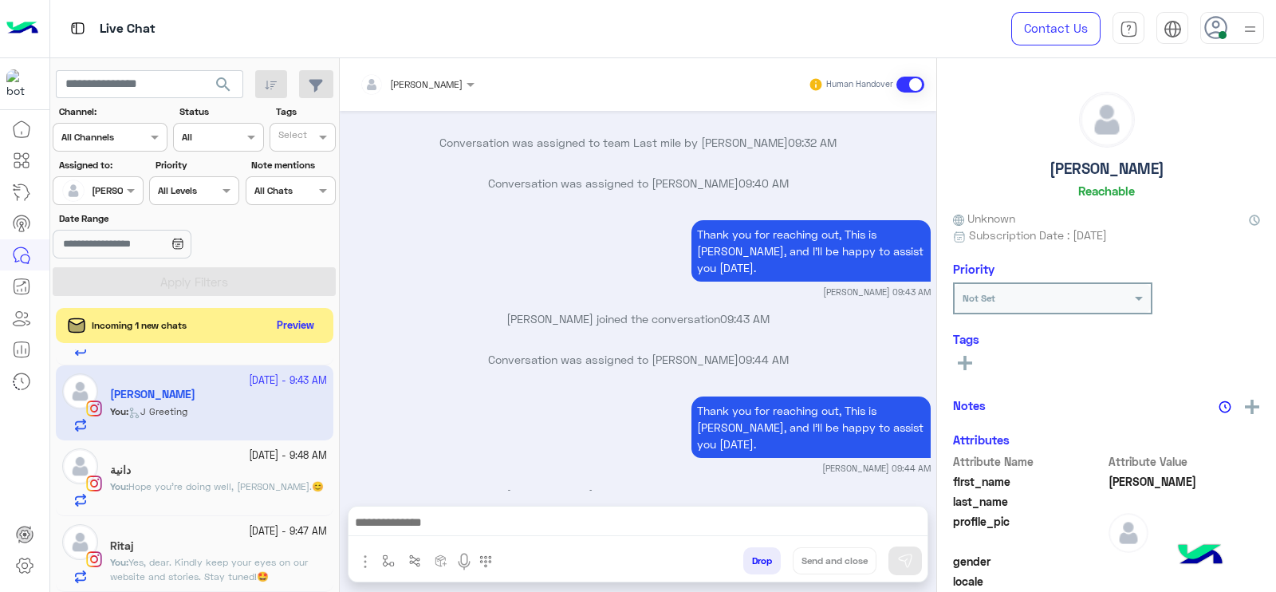
scroll to position [60, 0]
click at [244, 544] on div "Ritaj" at bounding box center [218, 547] width 217 height 17
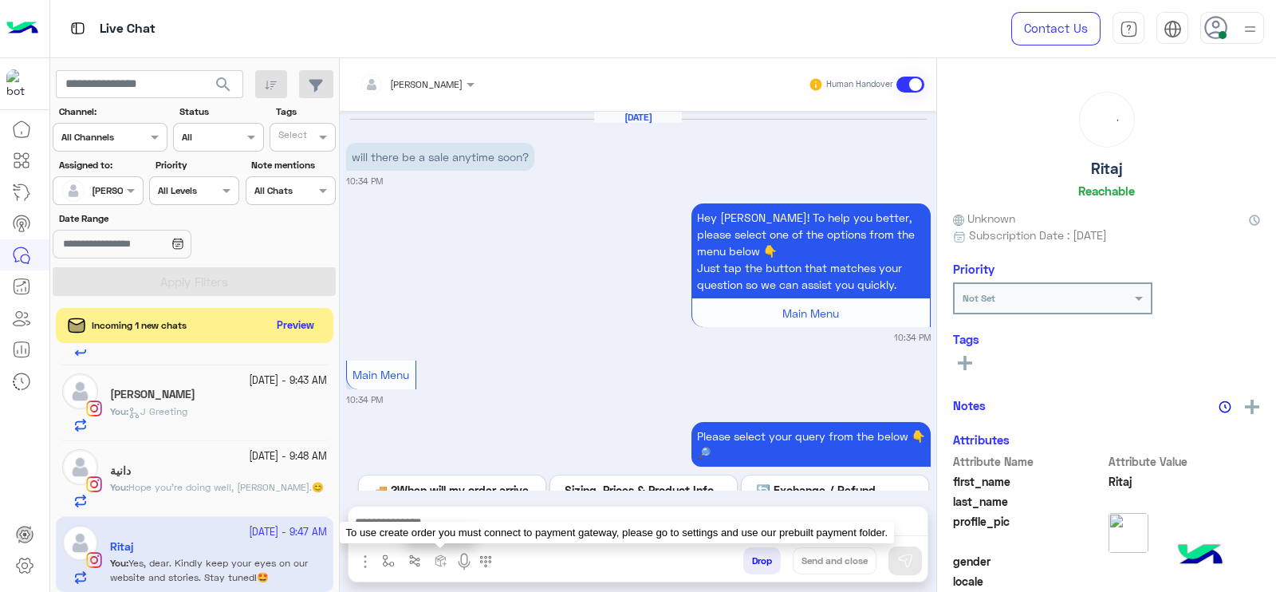
scroll to position [1528, 0]
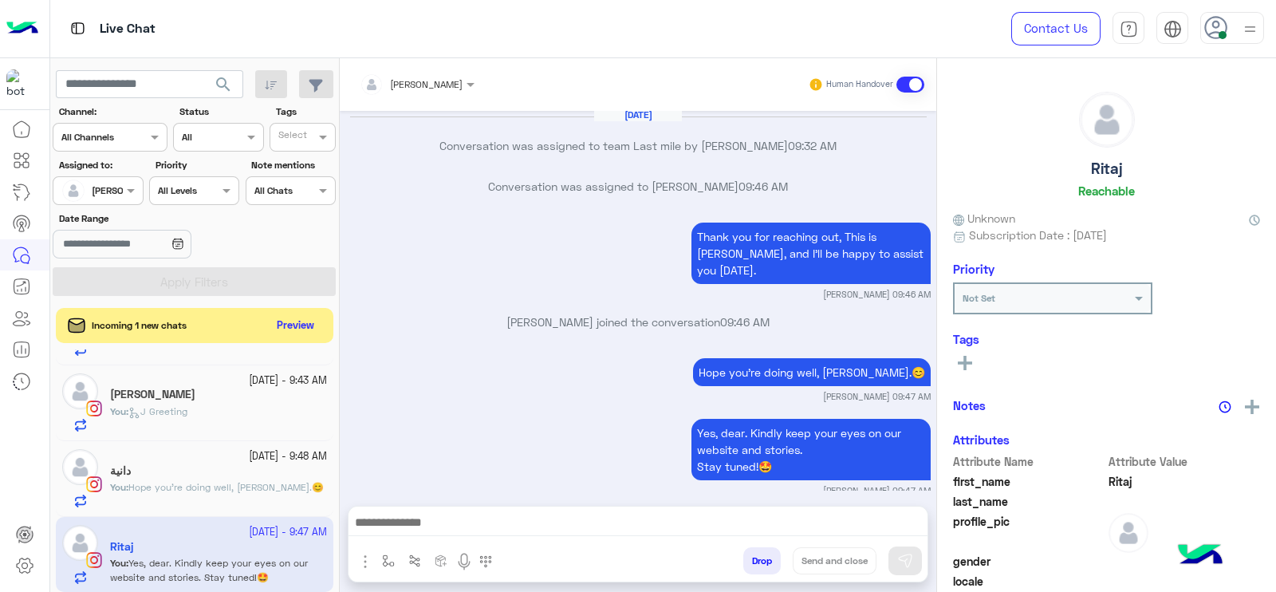
click at [195, 489] on span "Hope you're doing well, [PERSON_NAME].😊" at bounding box center [225, 487] width 195 height 12
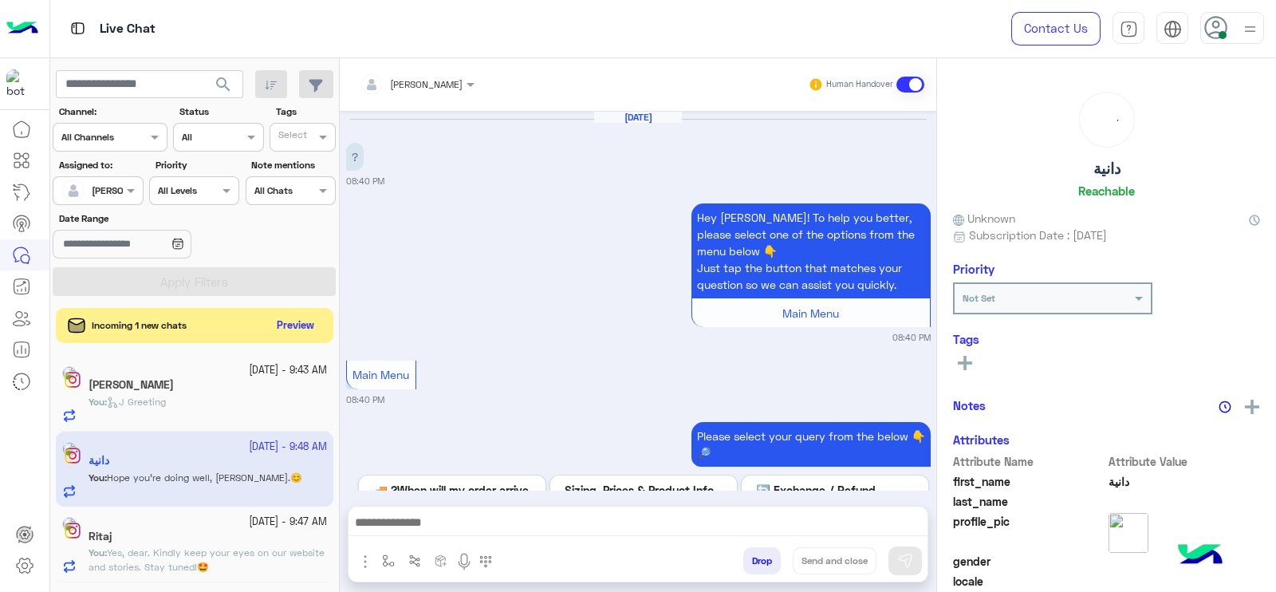
scroll to position [1533, 0]
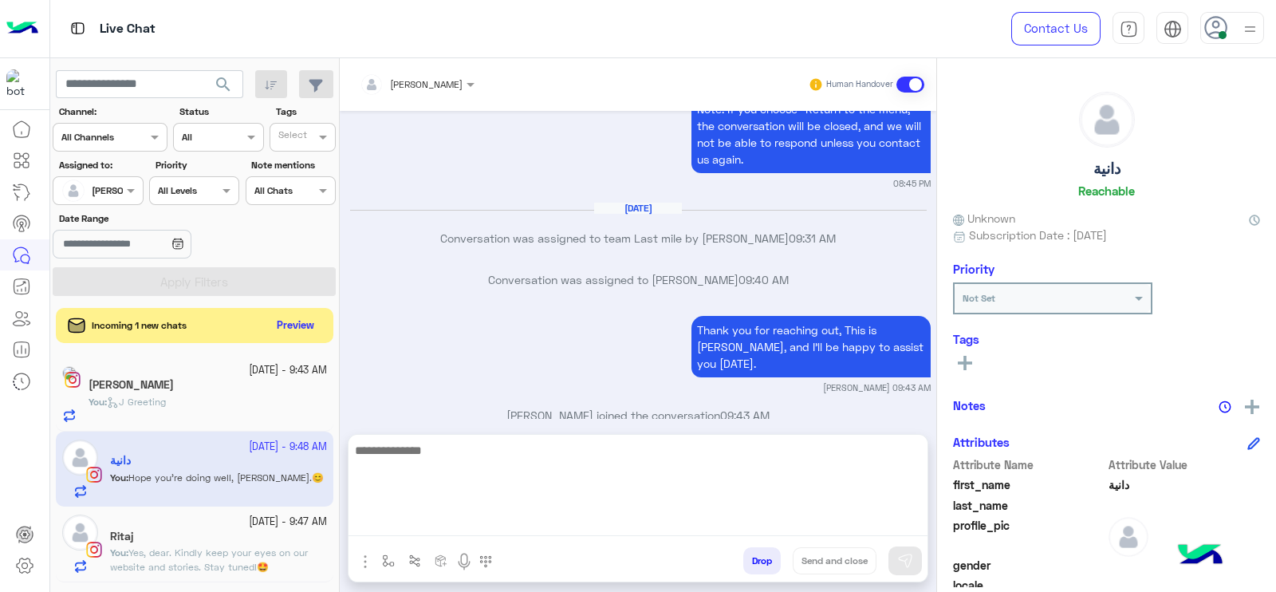
click at [558, 518] on textarea at bounding box center [638, 488] width 579 height 96
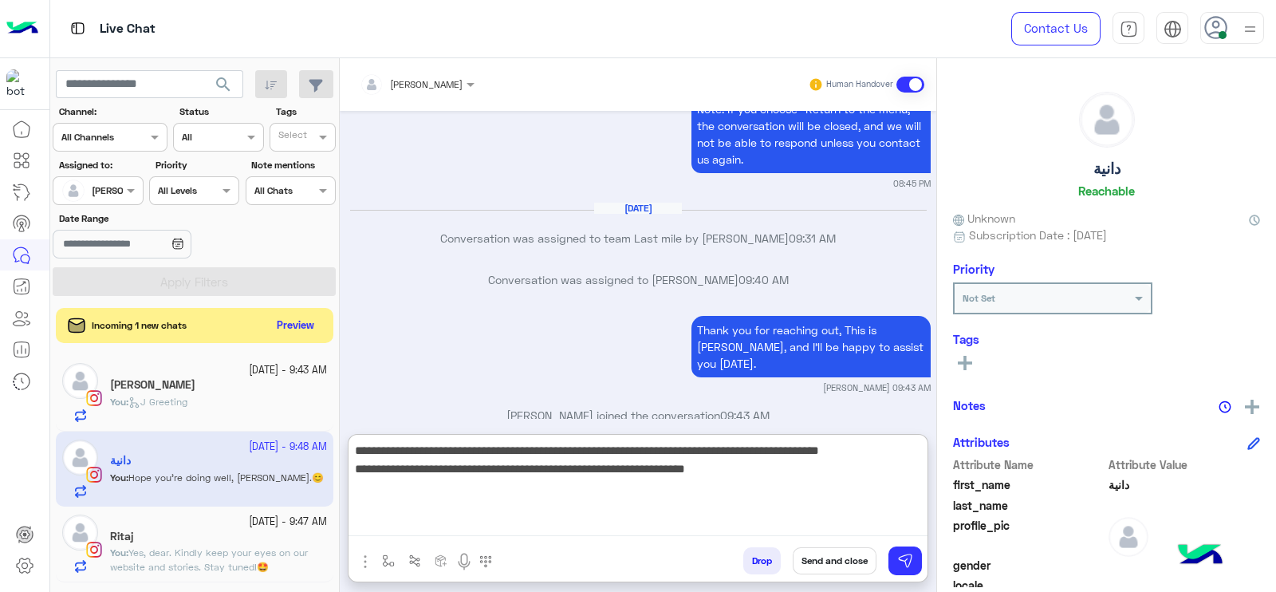
click at [791, 456] on textarea "**********" at bounding box center [638, 488] width 579 height 96
type textarea "**********"
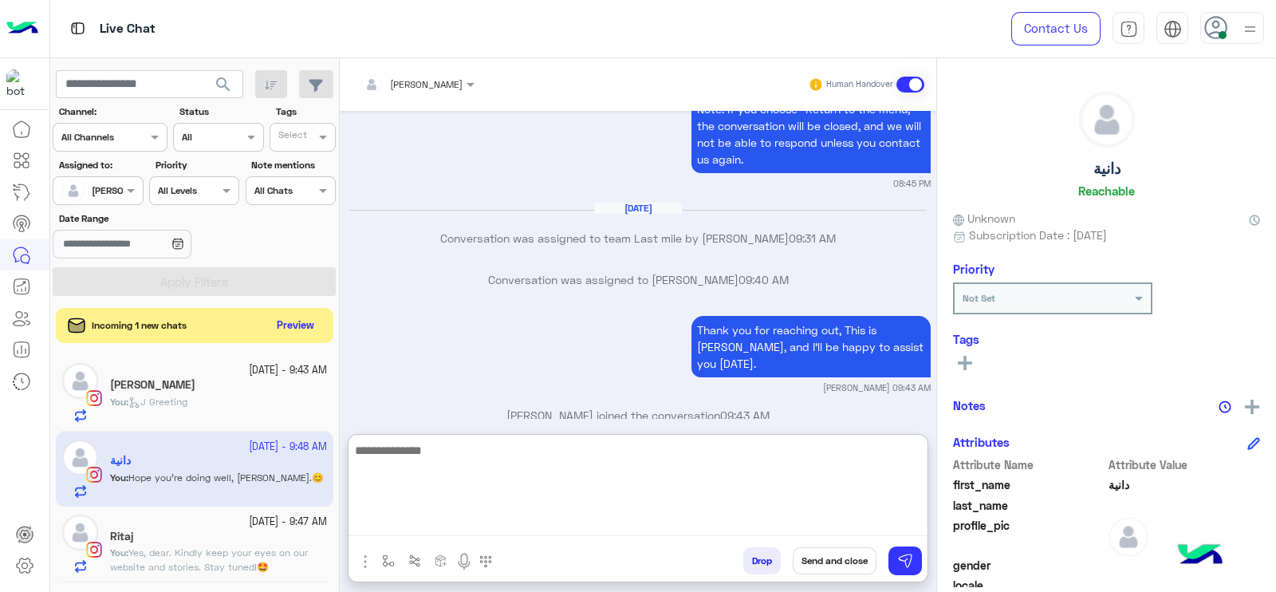
scroll to position [1733, 0]
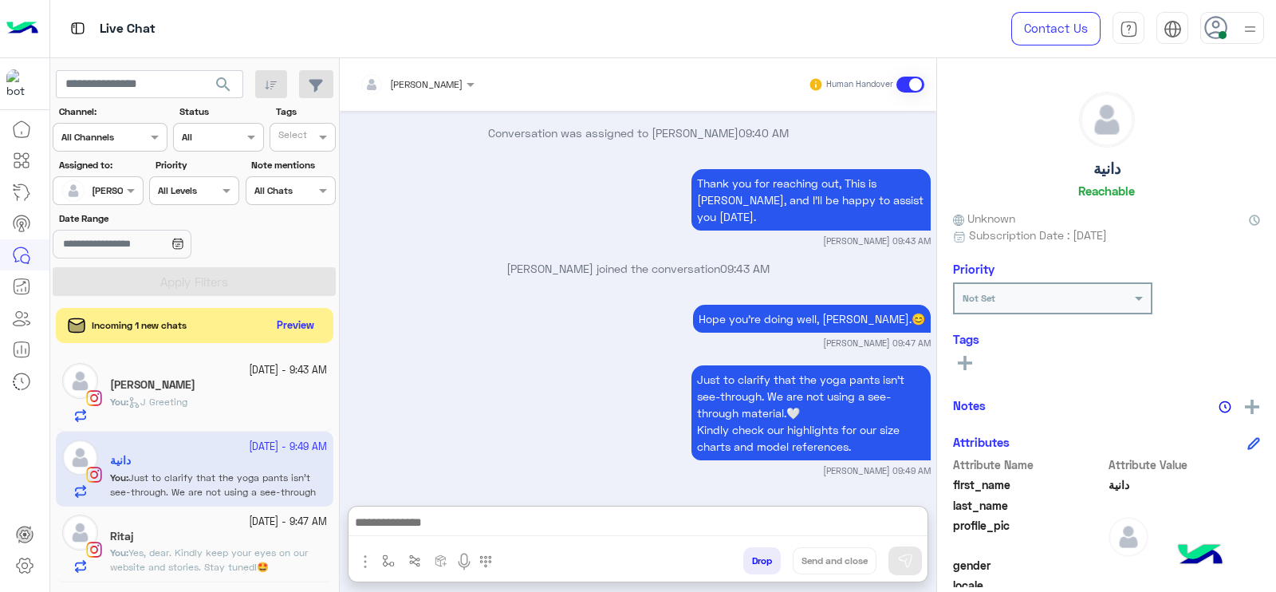
click at [211, 556] on span "Yes, dear. Kindly keep your eyes on our website and stories. Stay tuned!🤩" at bounding box center [209, 559] width 198 height 26
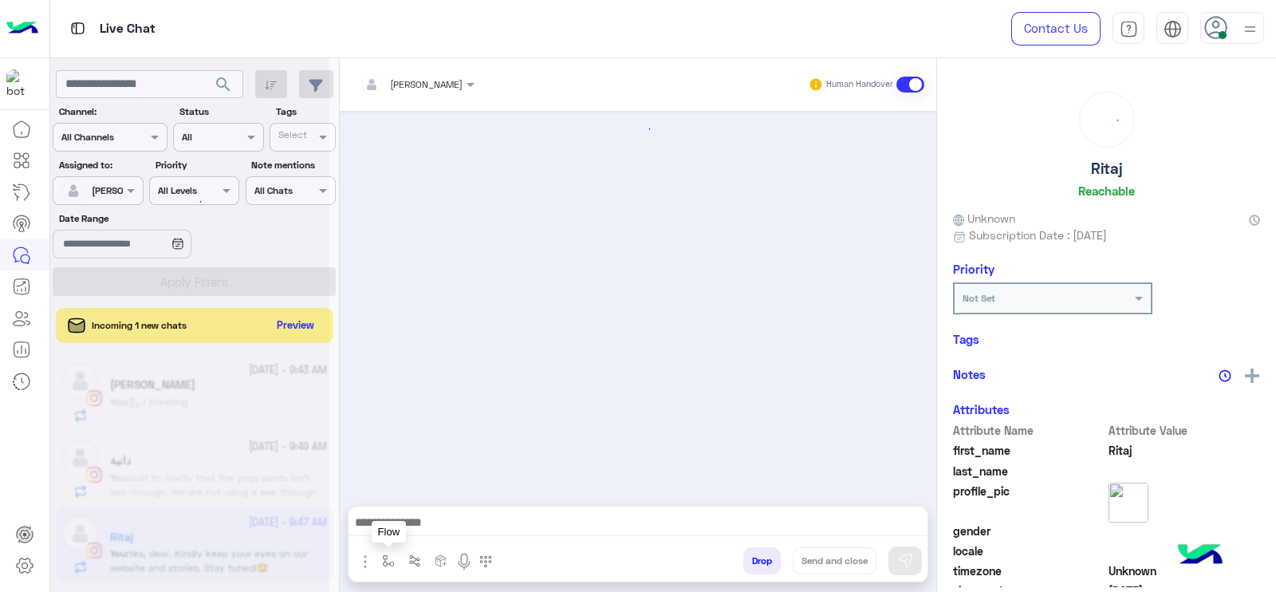
click at [386, 565] on img "button" at bounding box center [388, 560] width 13 height 13
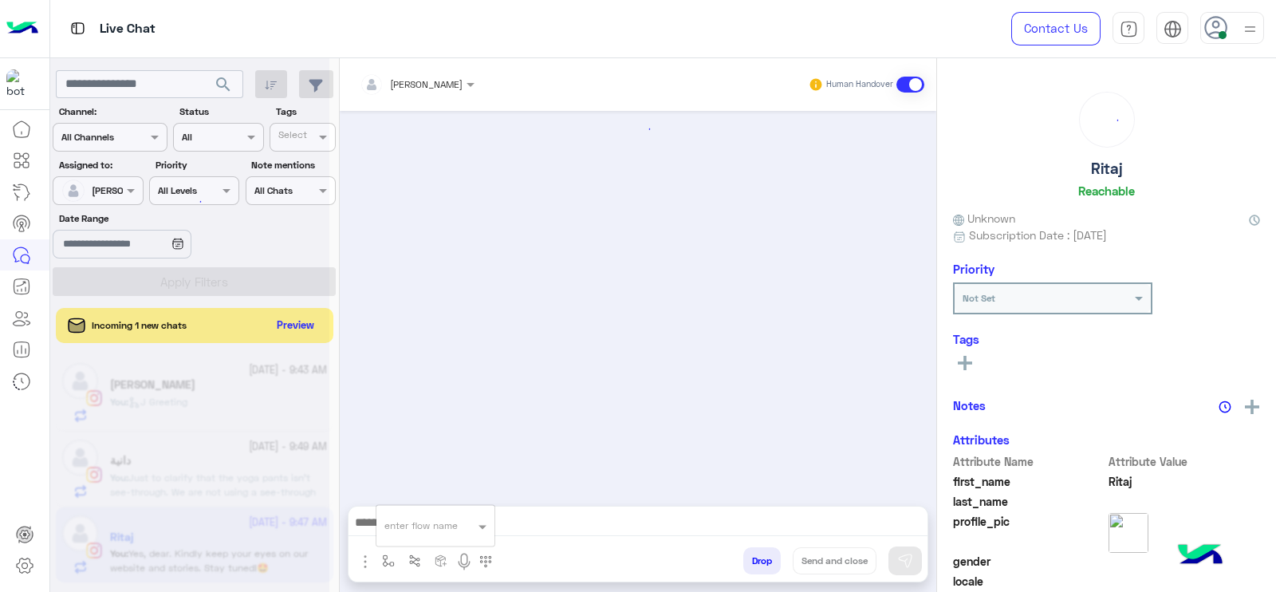
click at [407, 526] on input "text" at bounding box center [416, 523] width 63 height 14
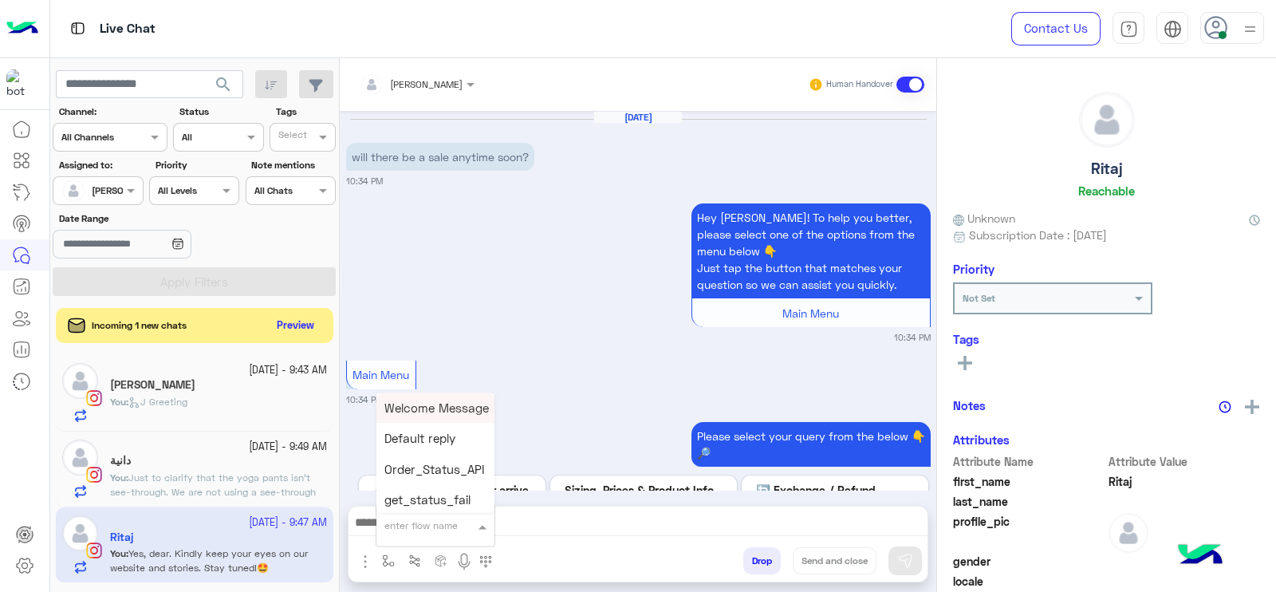
scroll to position [1528, 0]
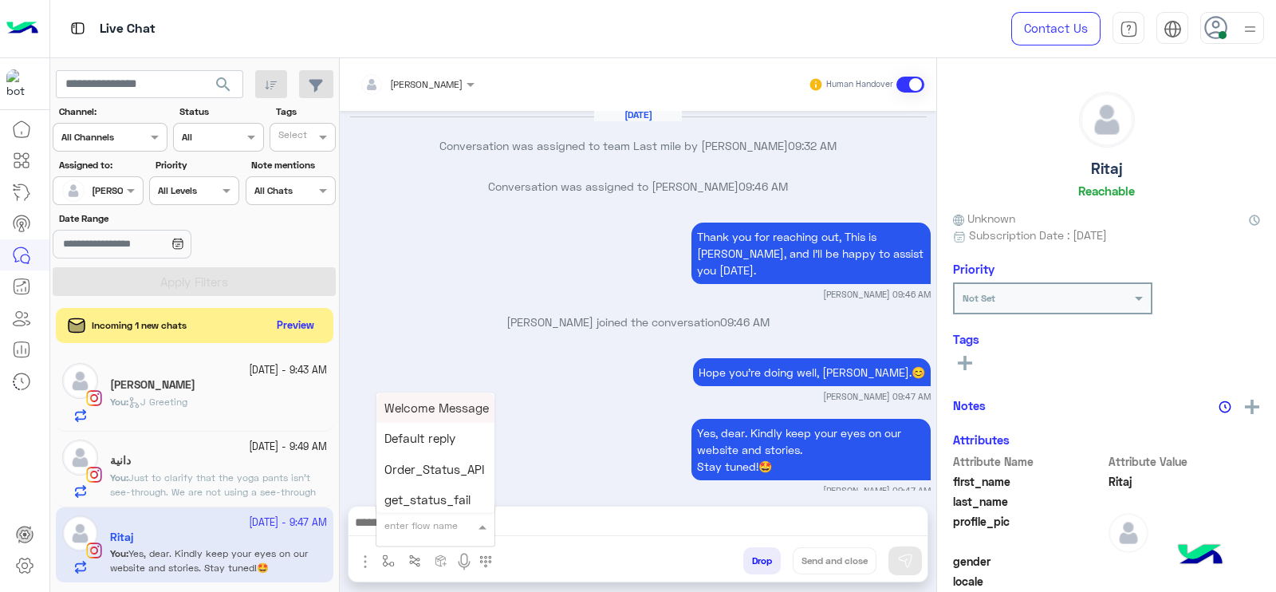
type input "*"
click at [419, 494] on span "[PERSON_NAME]" at bounding box center [430, 497] width 91 height 14
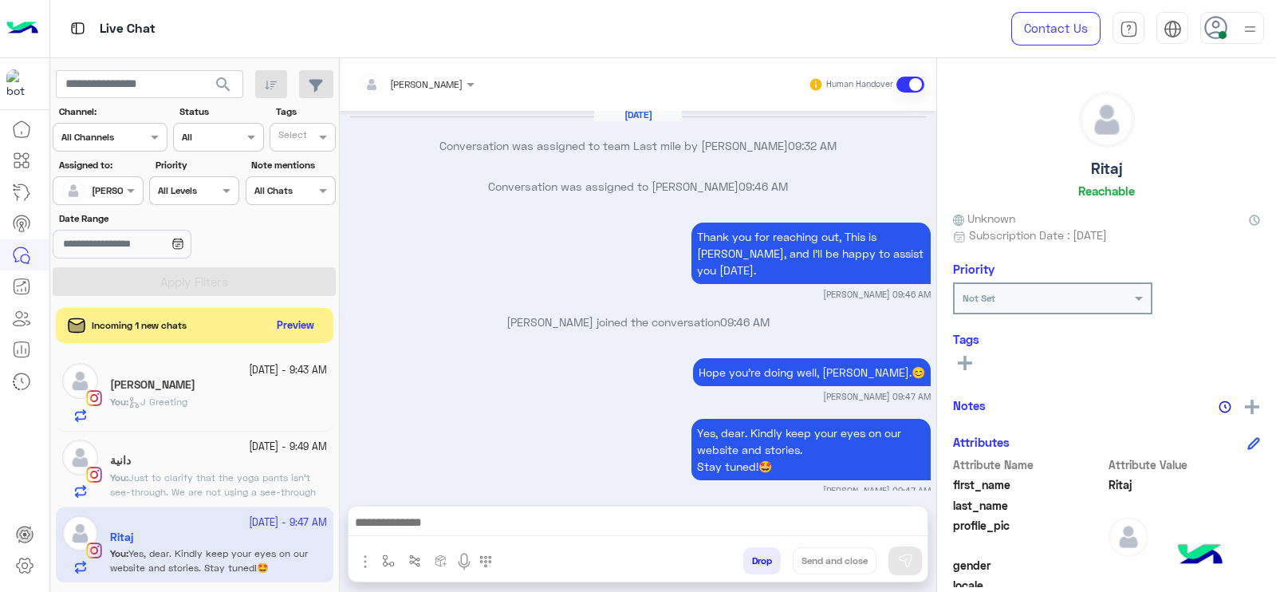
type textarea "**********"
click at [837, 556] on button "Send and close" at bounding box center [835, 560] width 84 height 27
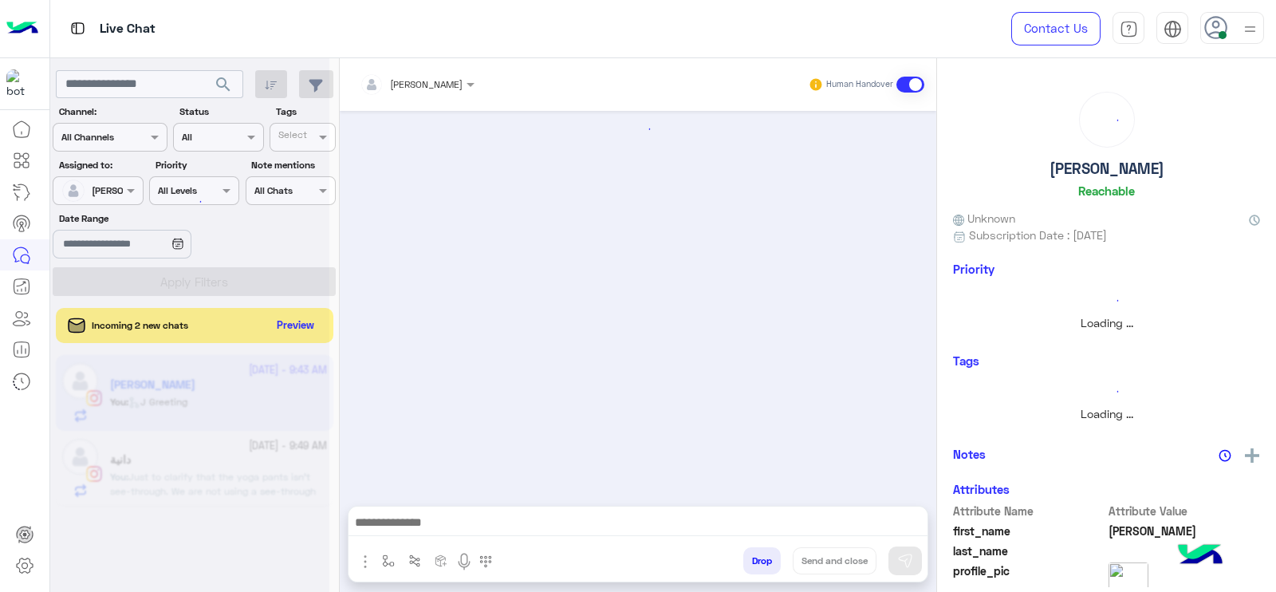
click at [219, 397] on div at bounding box center [189, 302] width 279 height 592
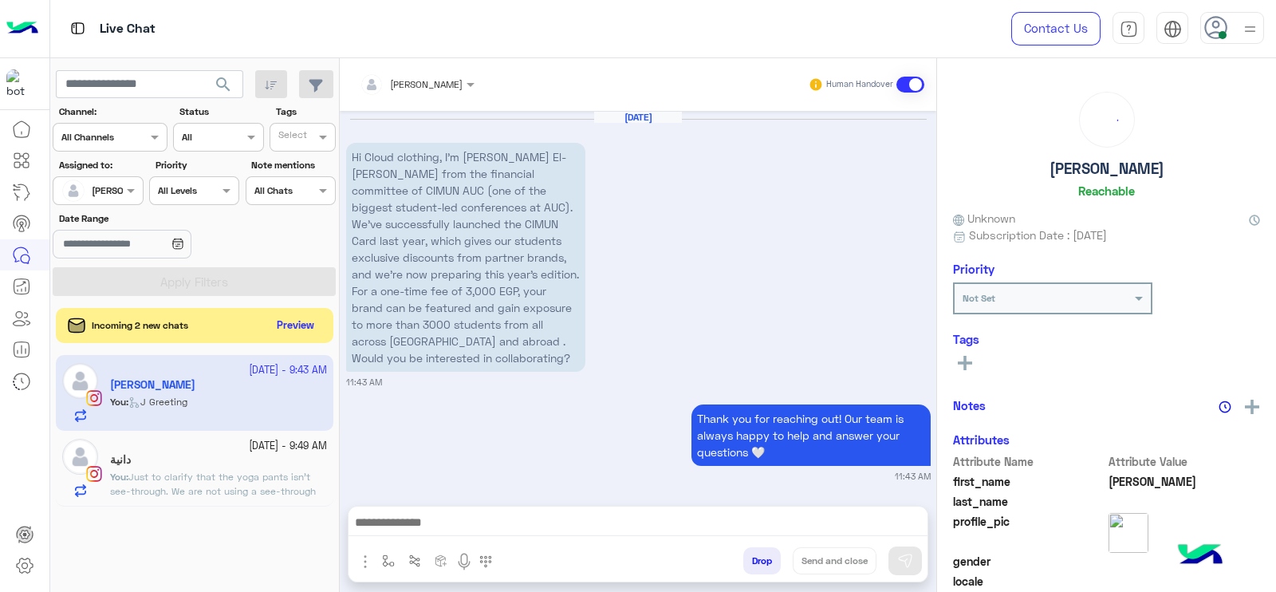
scroll to position [1829, 0]
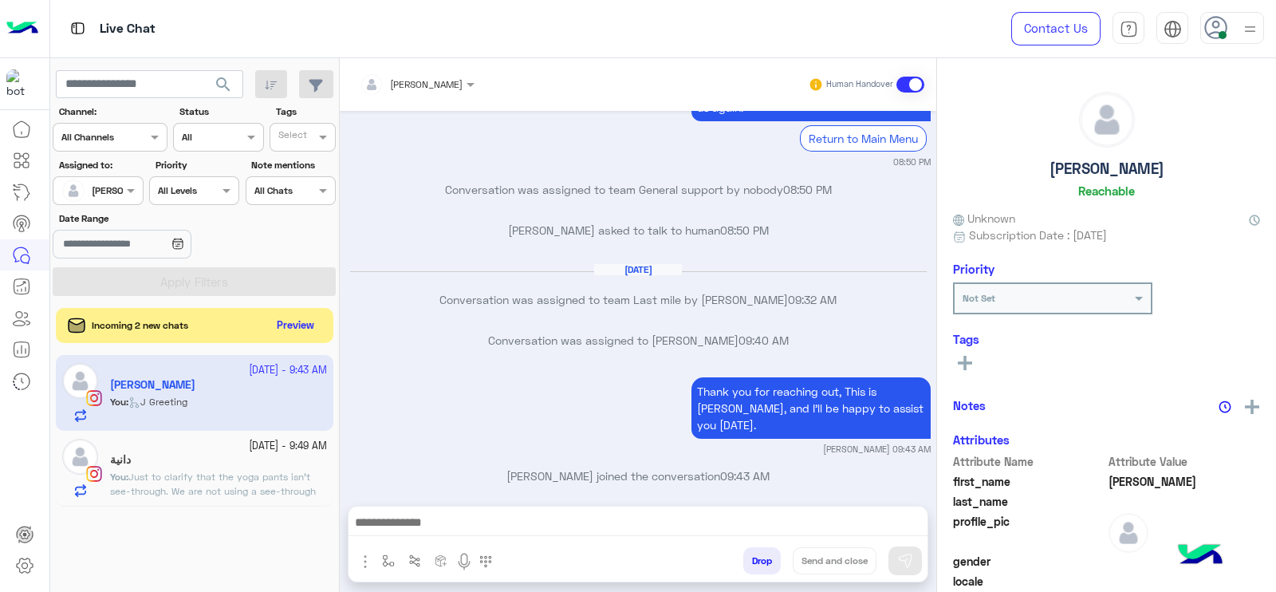
click at [185, 413] on app-inbox-user "[DATE] - 9:43 AM مريم You : J Greeting" at bounding box center [195, 392] width 278 height 75
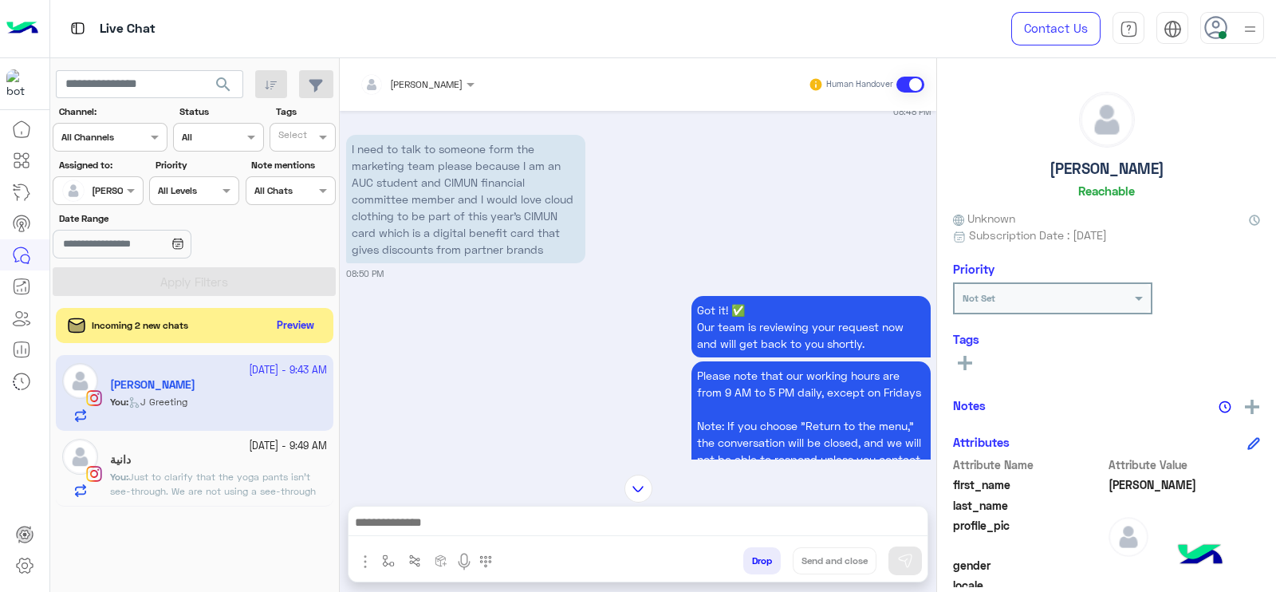
scroll to position [1430, 0]
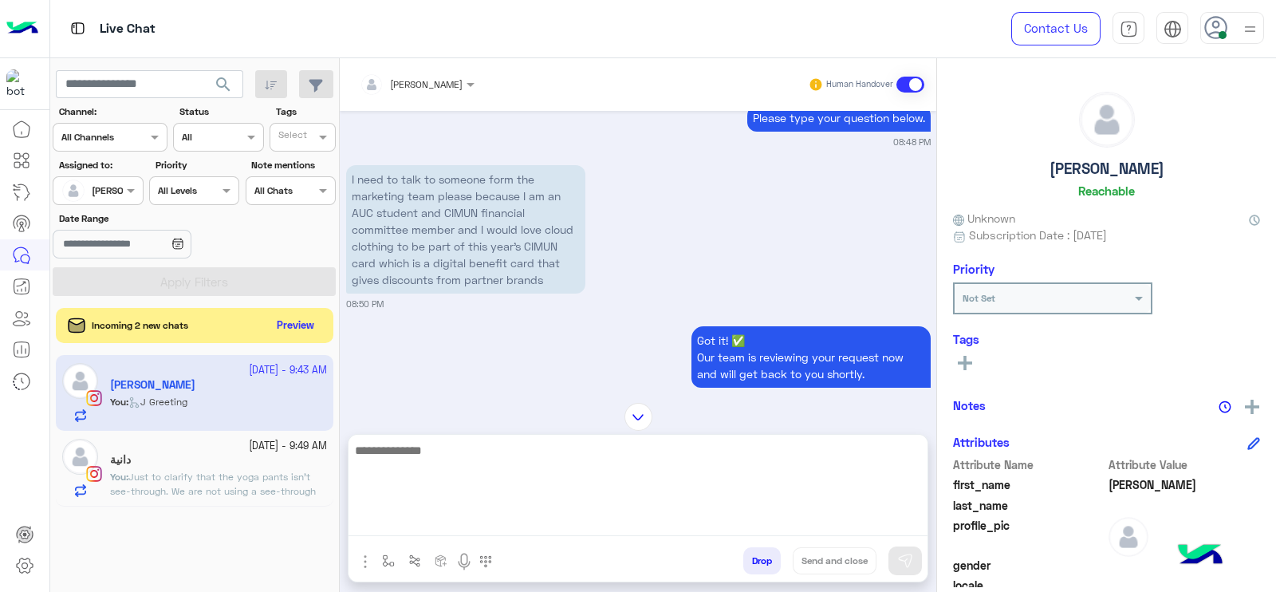
click at [548, 519] on textarea at bounding box center [638, 488] width 579 height 96
type textarea "*"
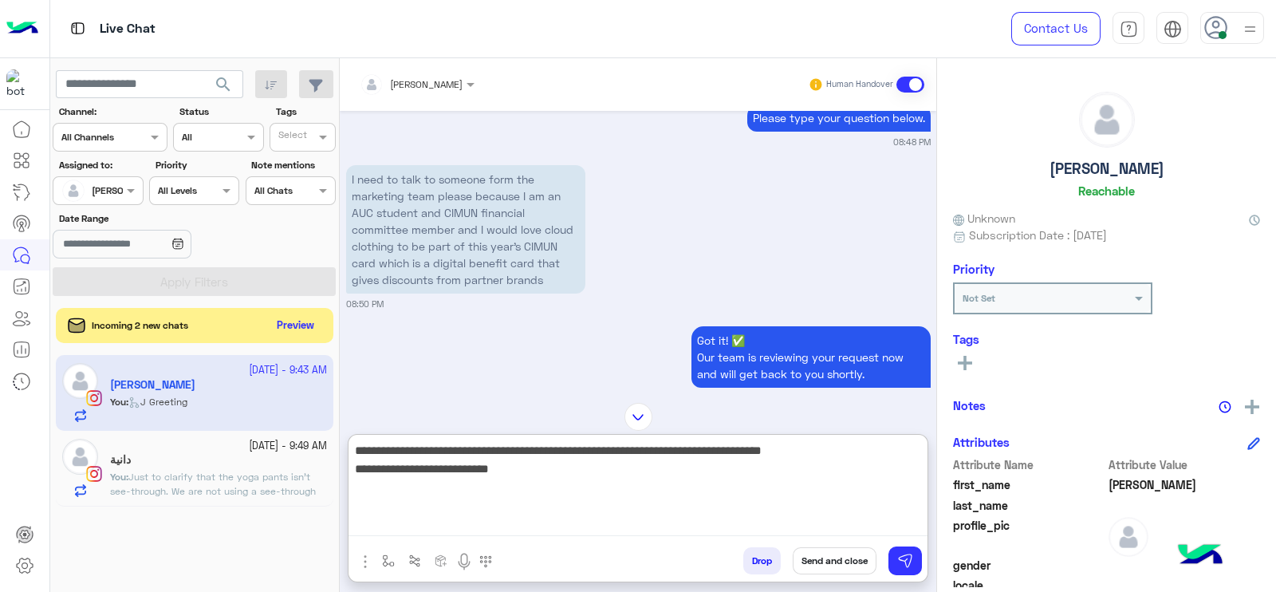
click at [771, 452] on textarea "**********" at bounding box center [638, 488] width 579 height 96
type textarea "**********"
click at [530, 475] on textarea "**********" at bounding box center [638, 488] width 579 height 96
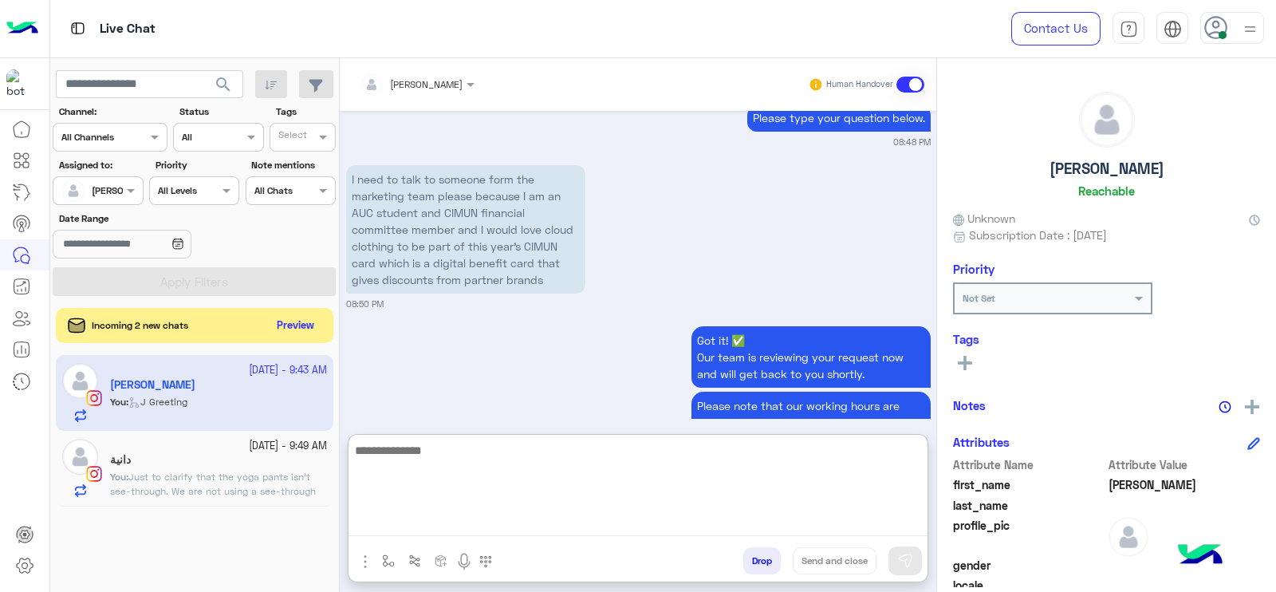
scroll to position [1995, 0]
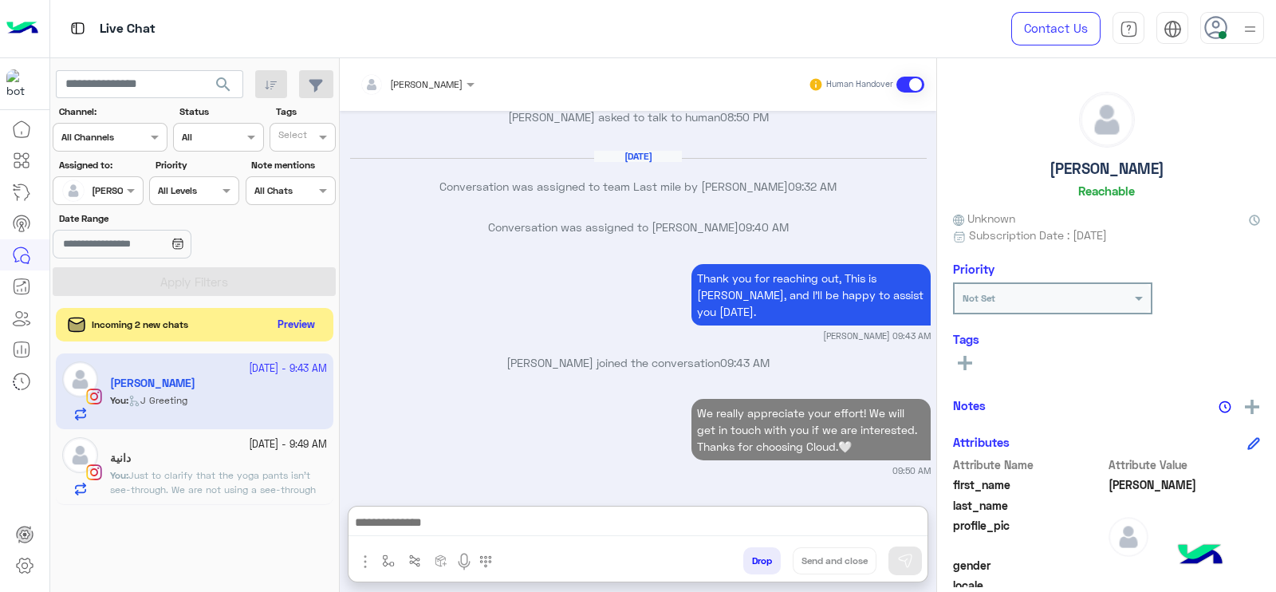
click at [286, 317] on button "Preview" at bounding box center [296, 325] width 49 height 22
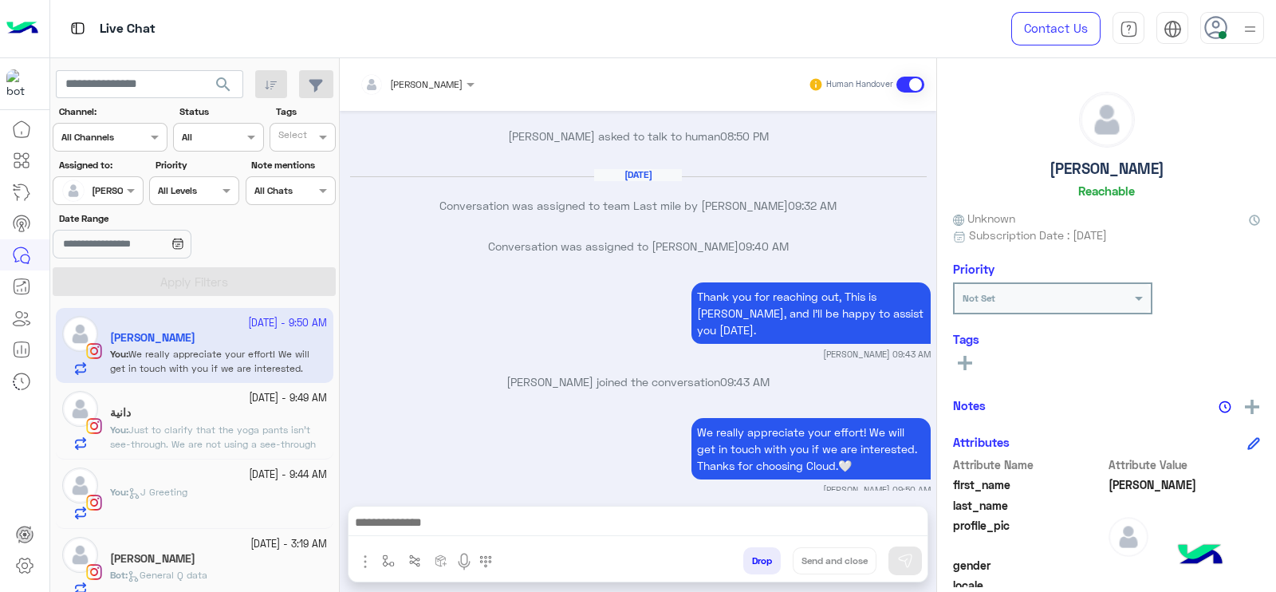
scroll to position [89, 0]
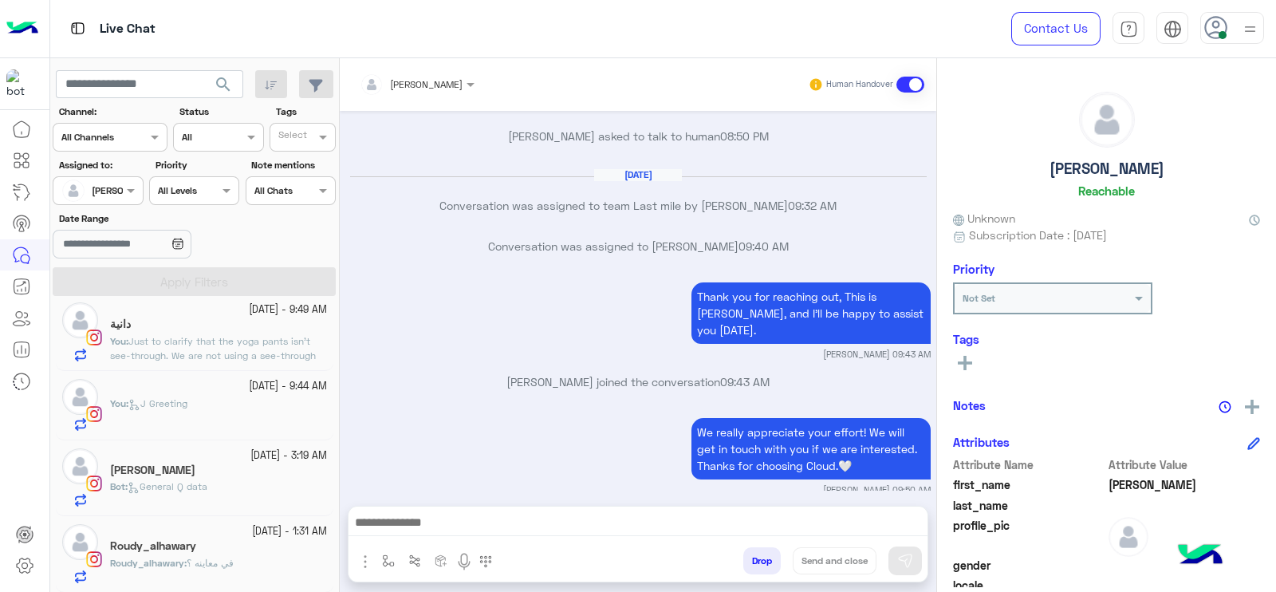
click at [191, 493] on div "Bot : General Q data" at bounding box center [218, 493] width 217 height 28
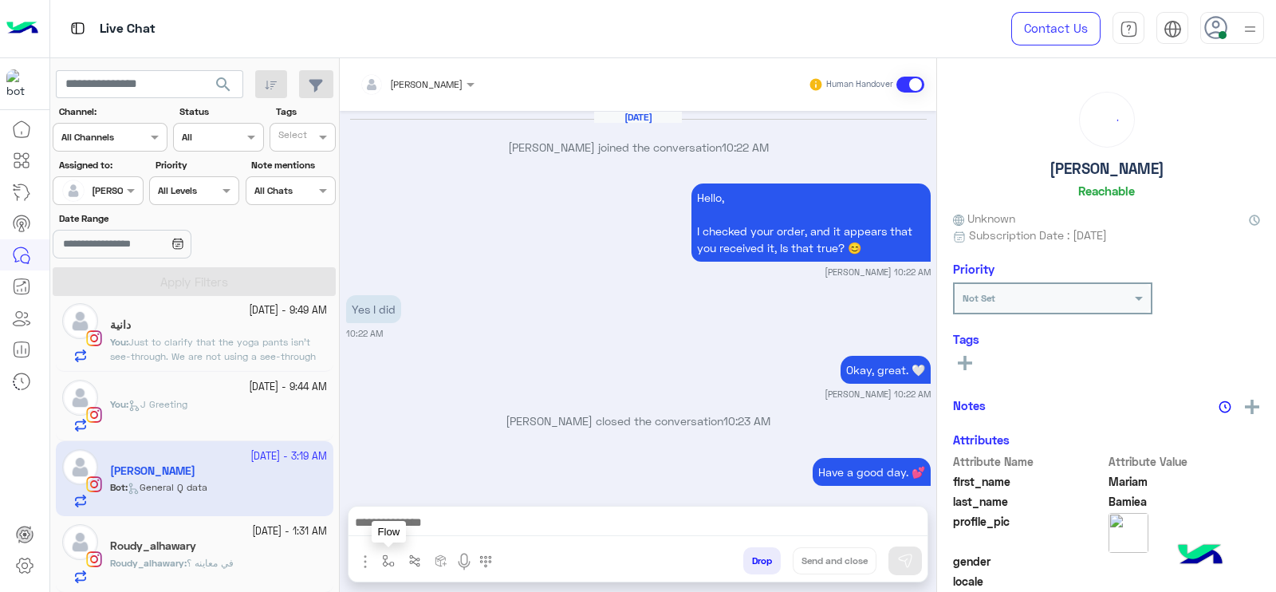
scroll to position [1445, 0]
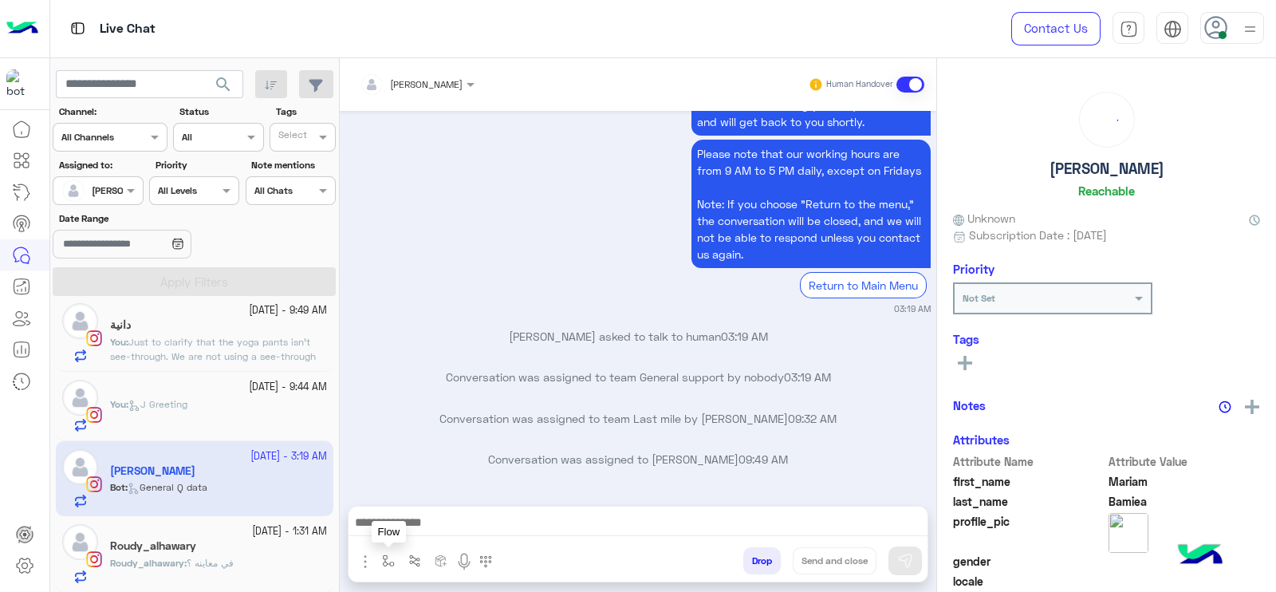
click at [388, 554] on img "button" at bounding box center [388, 560] width 13 height 13
click at [388, 528] on input "text" at bounding box center [416, 523] width 63 height 14
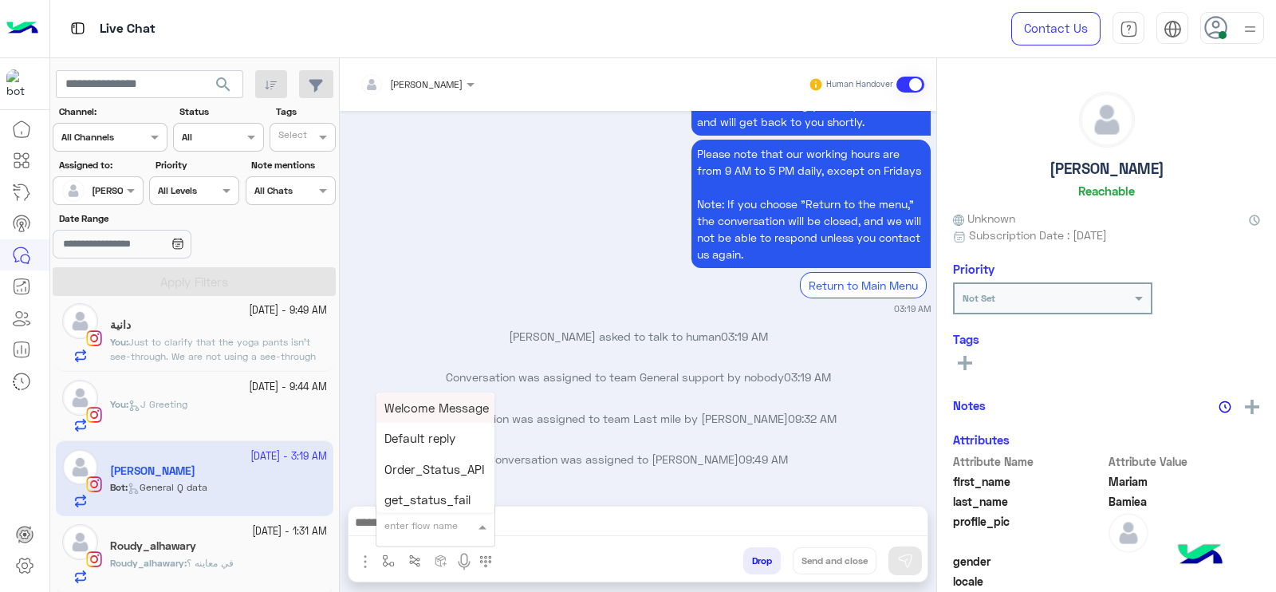
type input "*"
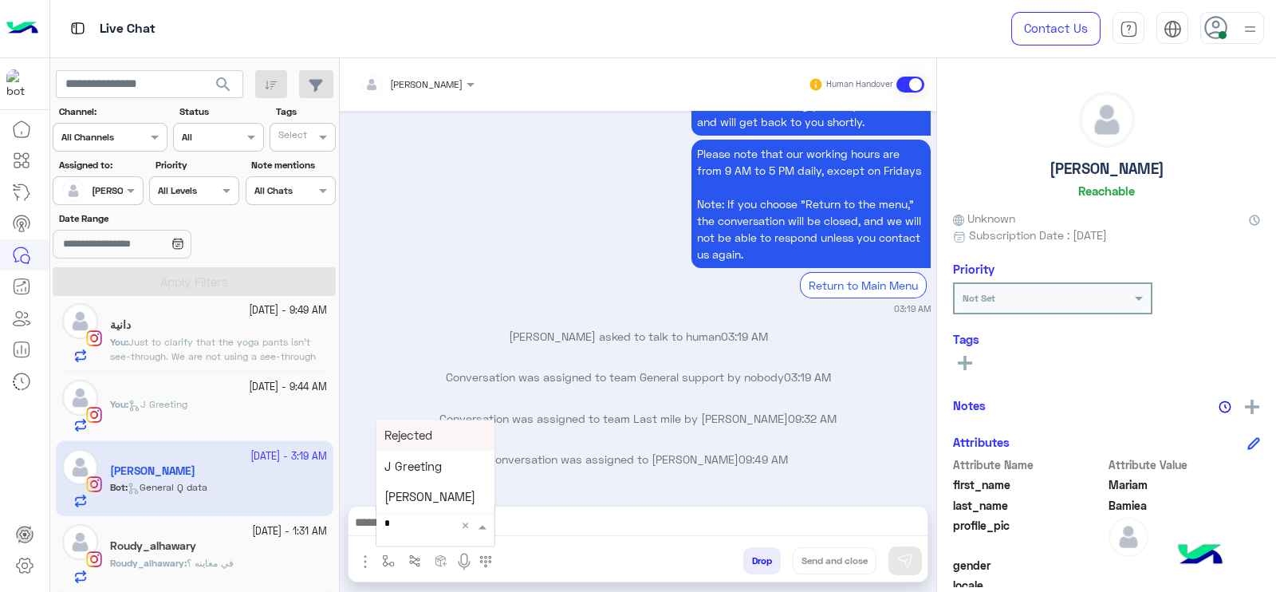
click at [440, 459] on span "J Greeting" at bounding box center [413, 466] width 57 height 14
type textarea "**********"
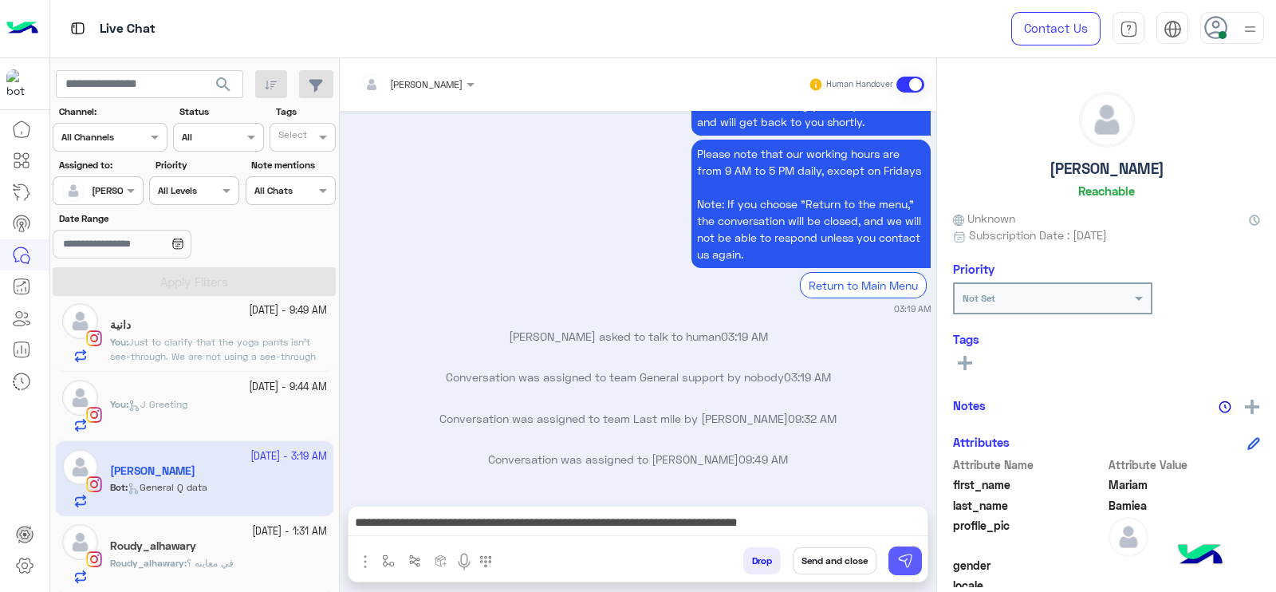
click at [909, 548] on button at bounding box center [906, 560] width 34 height 29
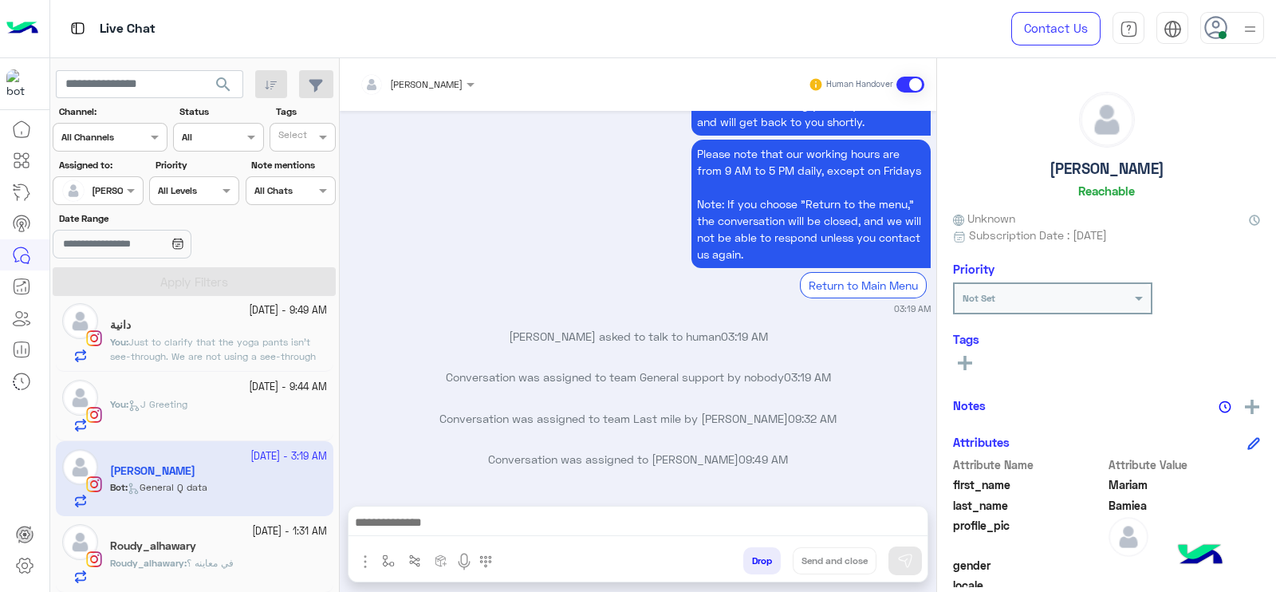
click at [147, 564] on span "Roudy_alhawary" at bounding box center [147, 563] width 74 height 12
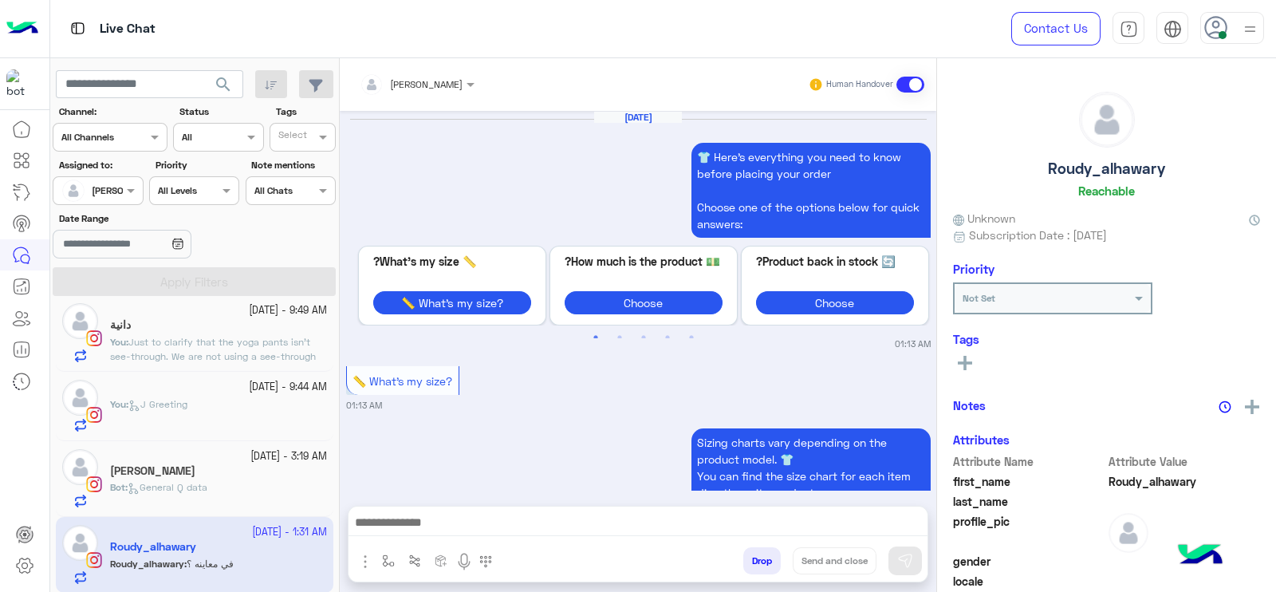
scroll to position [1891, 0]
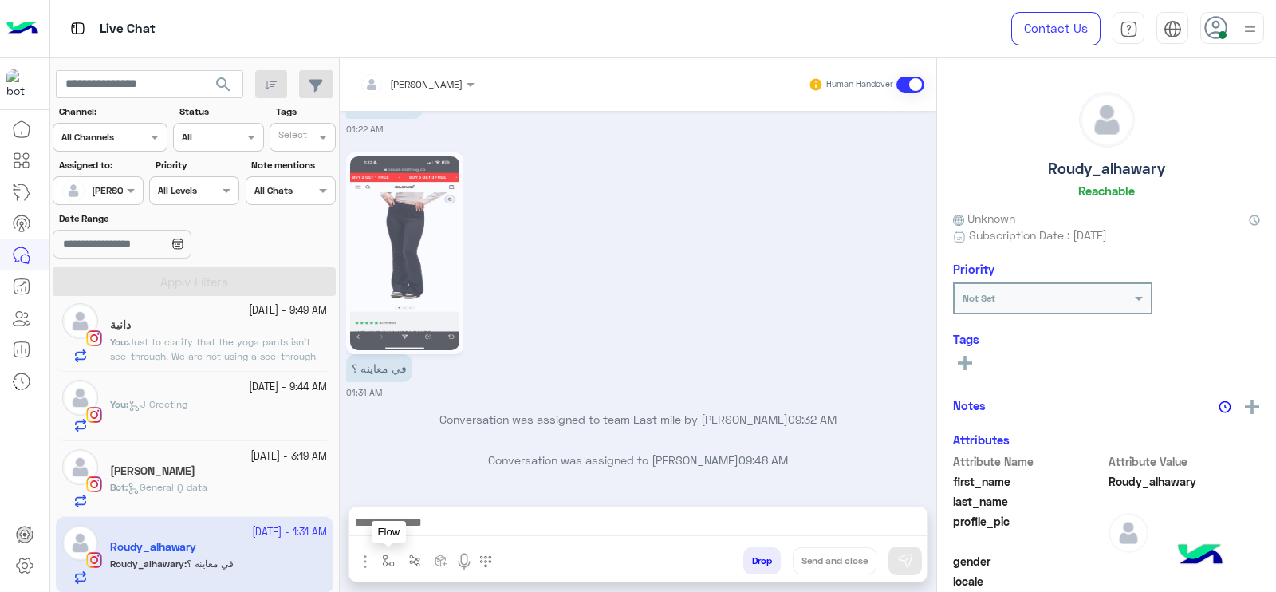
click at [385, 554] on img "button" at bounding box center [388, 560] width 13 height 13
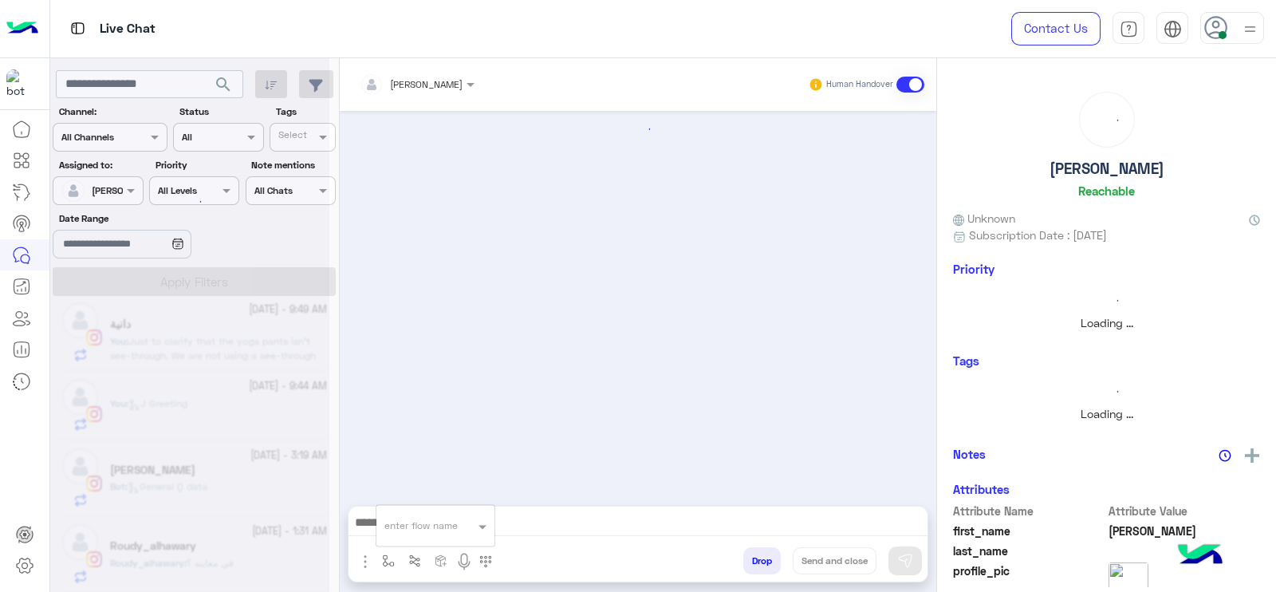
click at [400, 520] on input "text" at bounding box center [416, 523] width 63 height 14
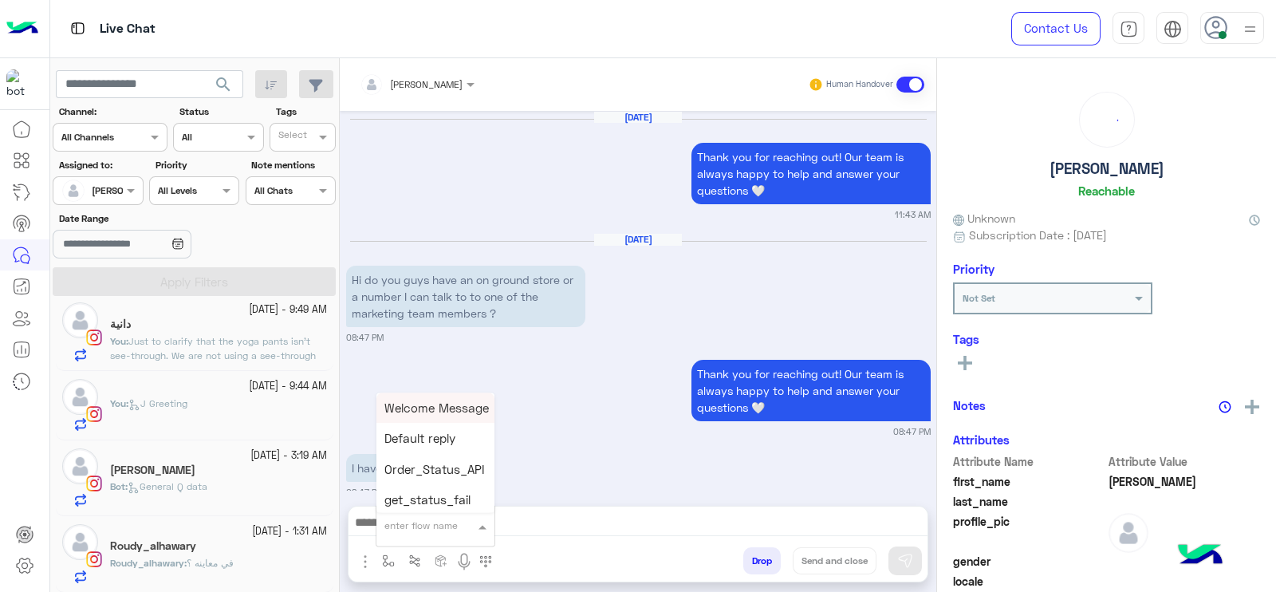
scroll to position [1662, 0]
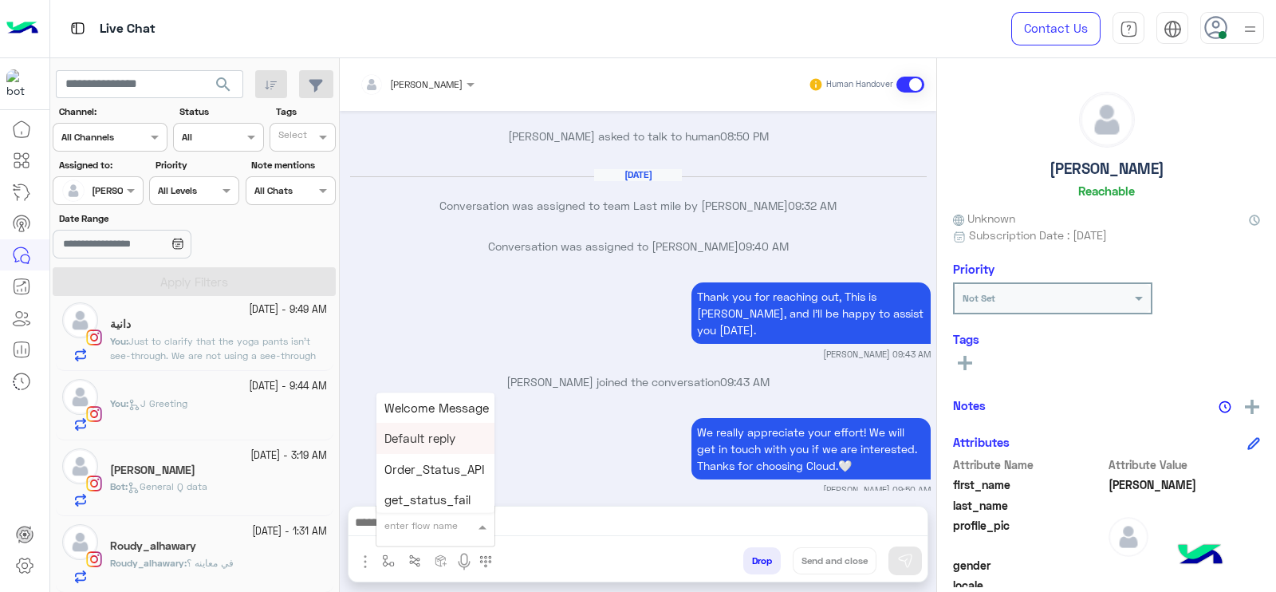
click at [175, 483] on span "General Q data" at bounding box center [168, 486] width 80 height 12
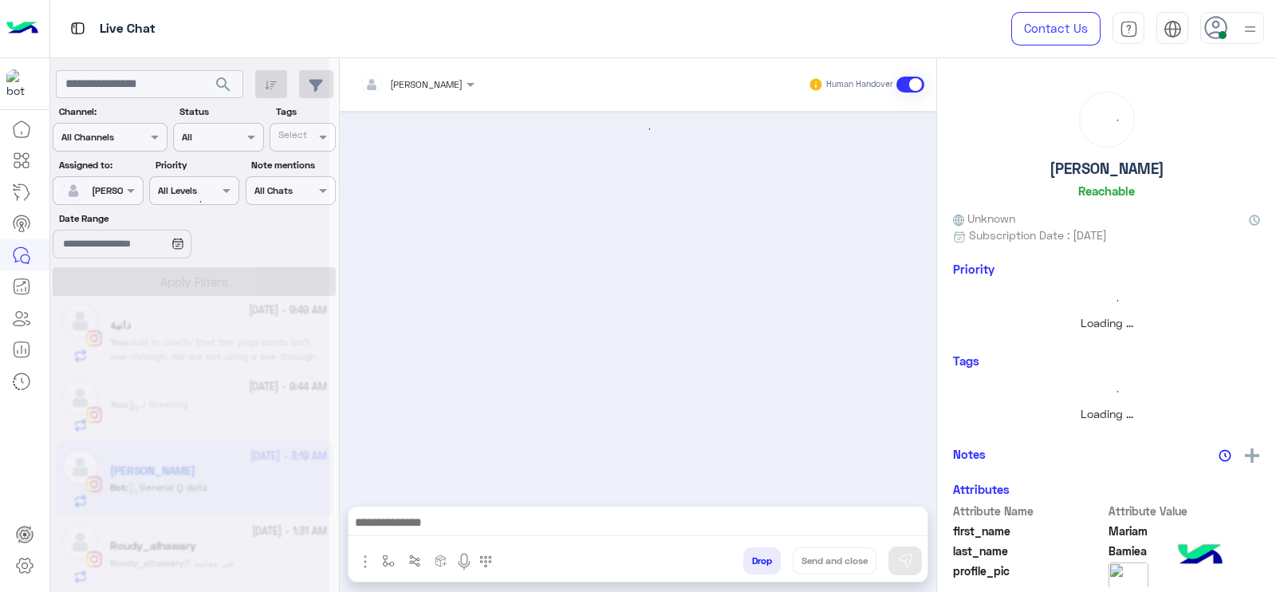
click at [183, 552] on div at bounding box center [189, 302] width 279 height 592
click at [187, 551] on div at bounding box center [189, 302] width 279 height 592
click at [187, 551] on h5 "Roudy_alhawary" at bounding box center [153, 546] width 86 height 14
click at [187, 550] on div at bounding box center [189, 302] width 279 height 592
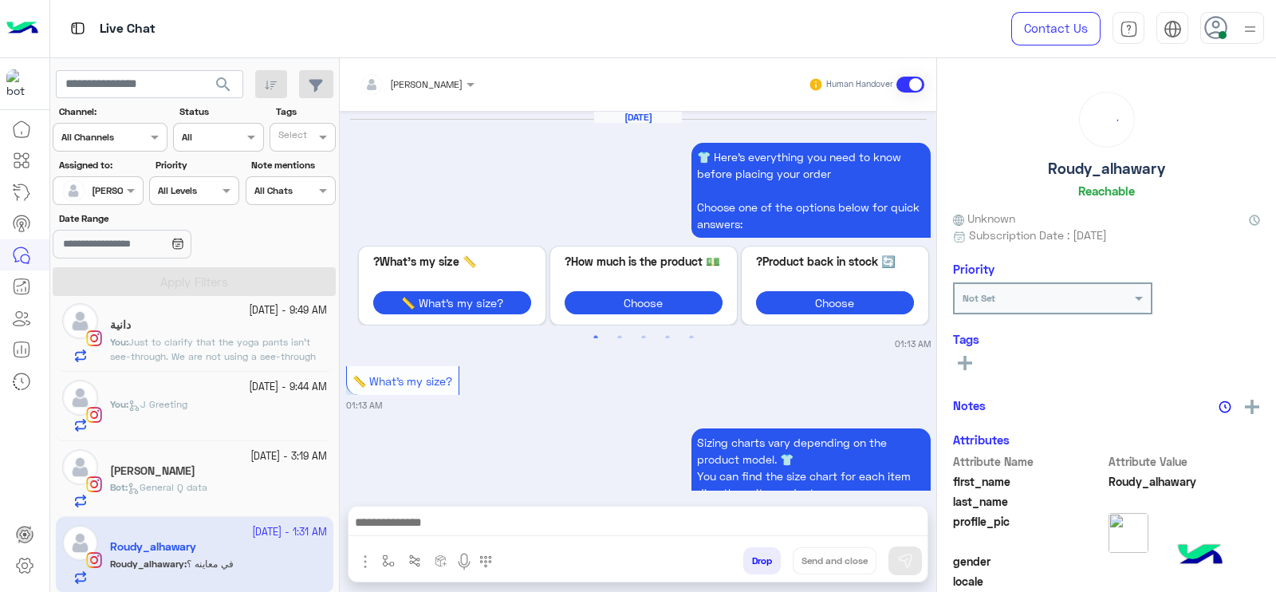
scroll to position [1891, 0]
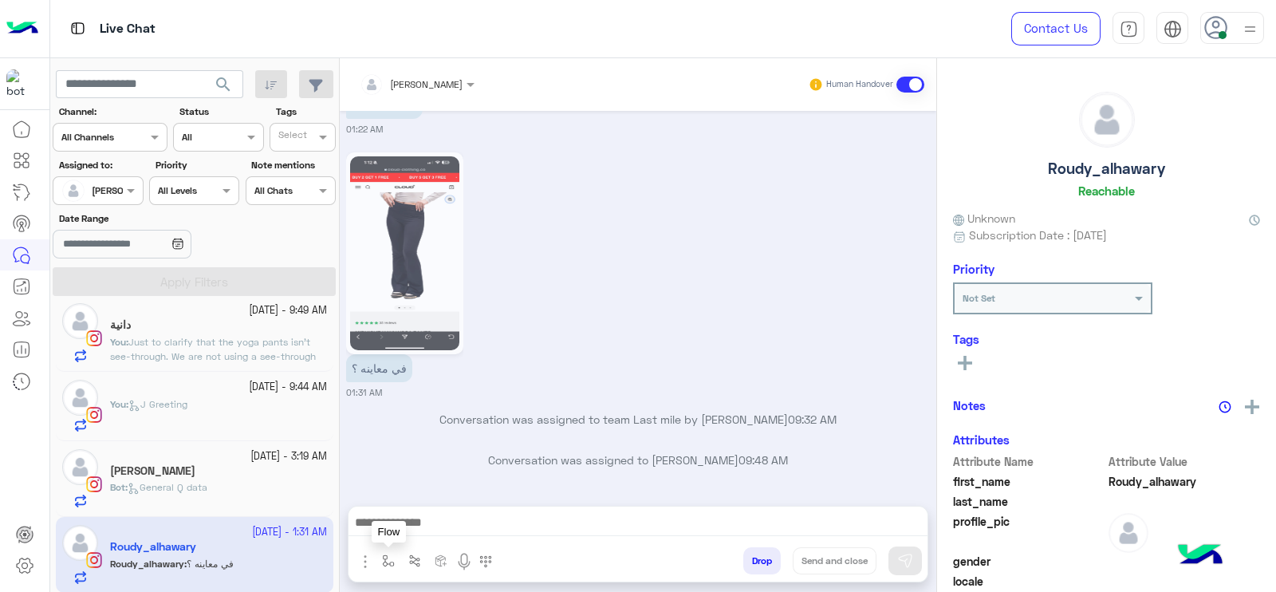
click at [390, 560] on img "button" at bounding box center [388, 560] width 13 height 13
click at [396, 512] on div "enter flow name" at bounding box center [436, 525] width 118 height 29
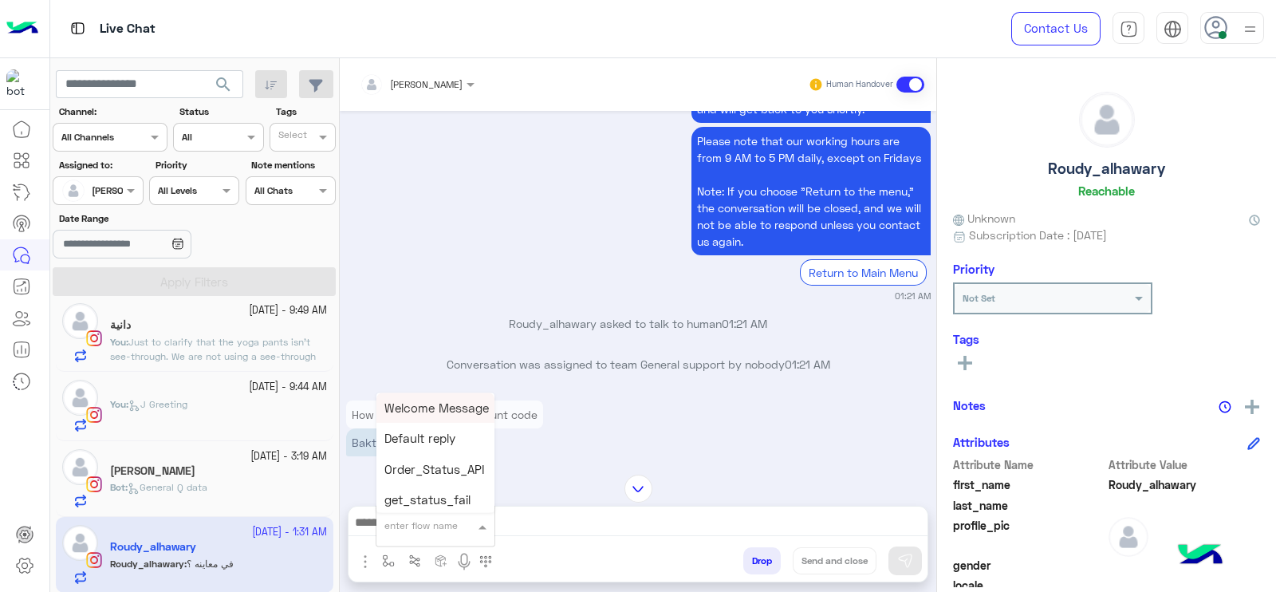
scroll to position [2631, 0]
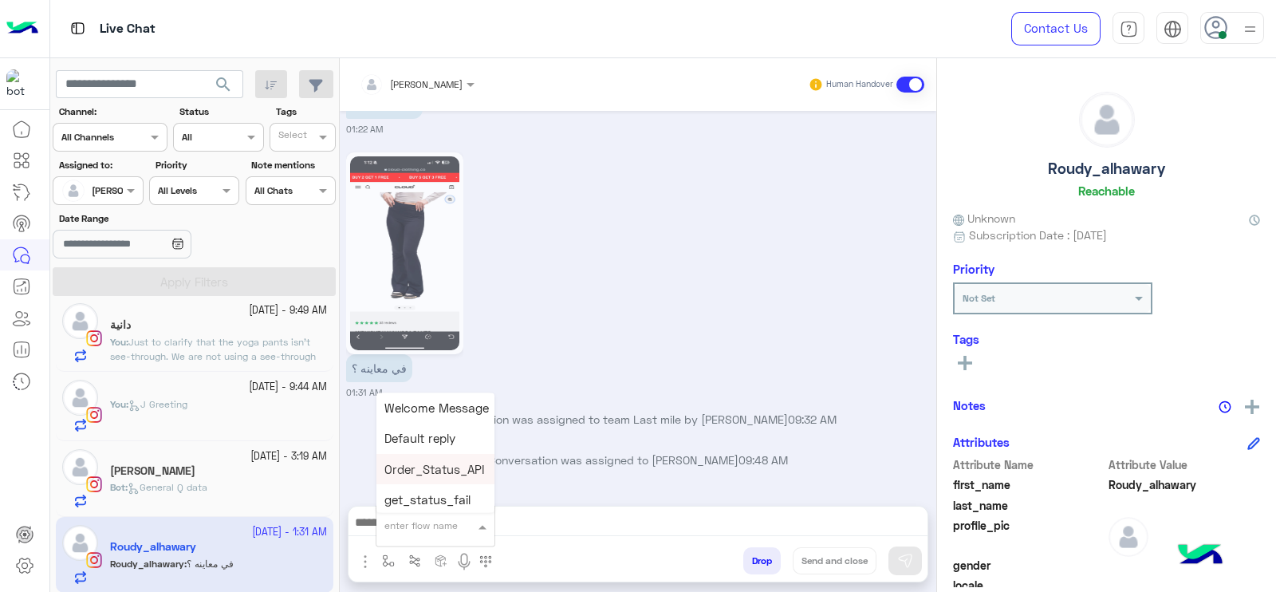
type input "*"
click at [452, 472] on div "J Greeting" at bounding box center [436, 466] width 118 height 31
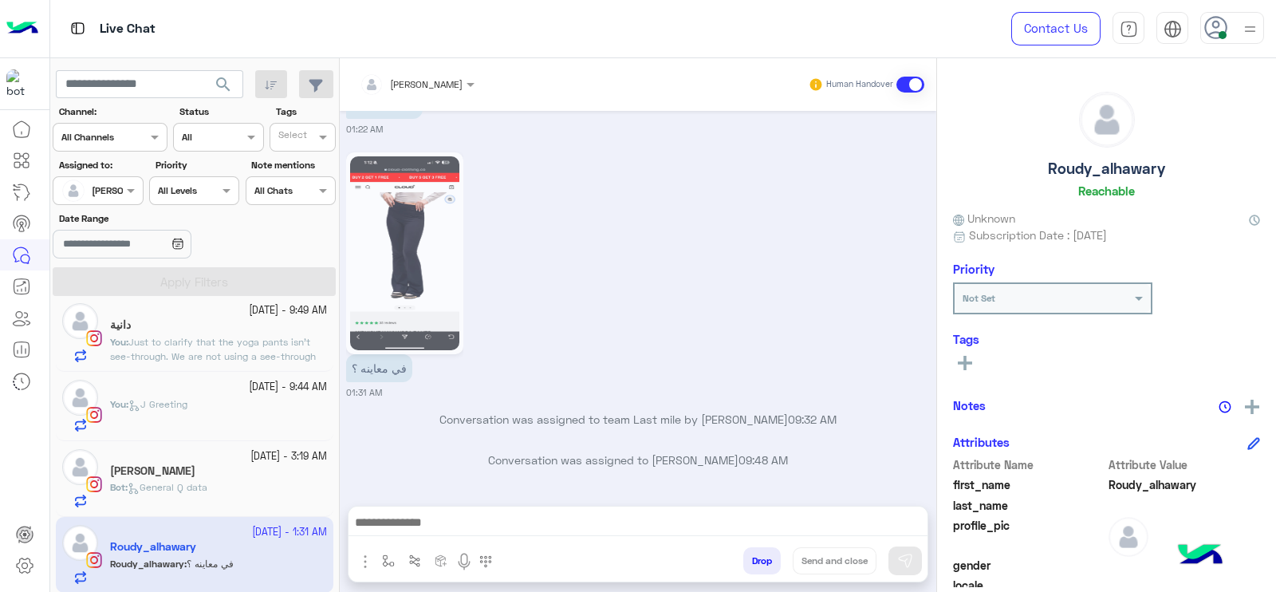
type textarea "**********"
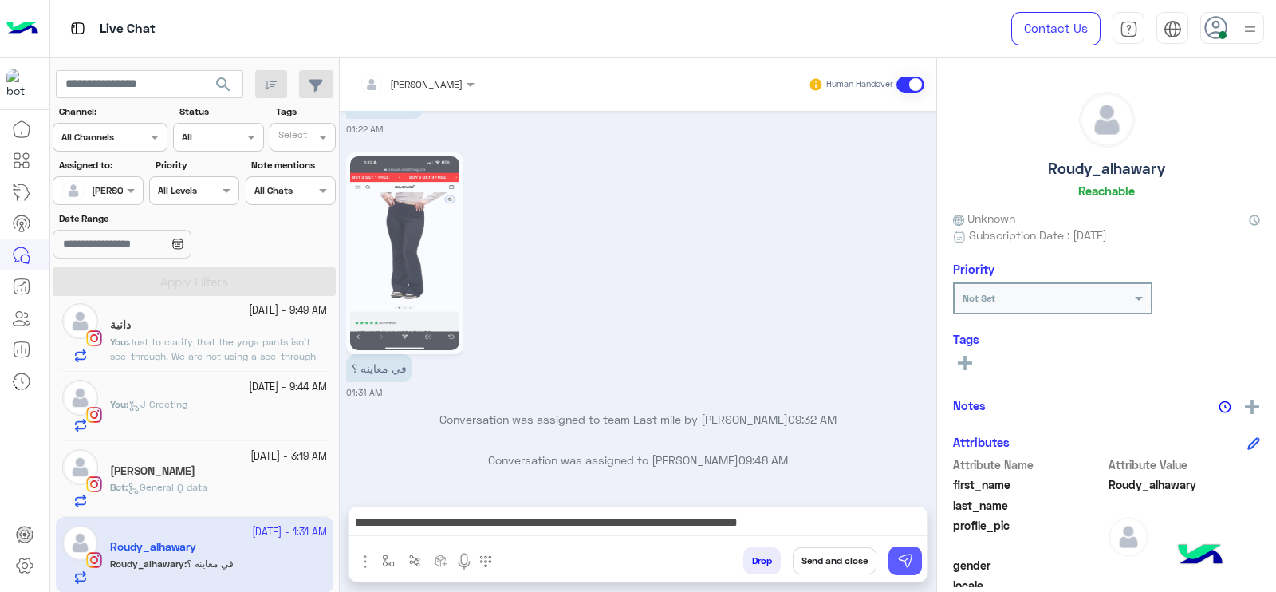
click at [901, 560] on img at bounding box center [905, 561] width 16 height 16
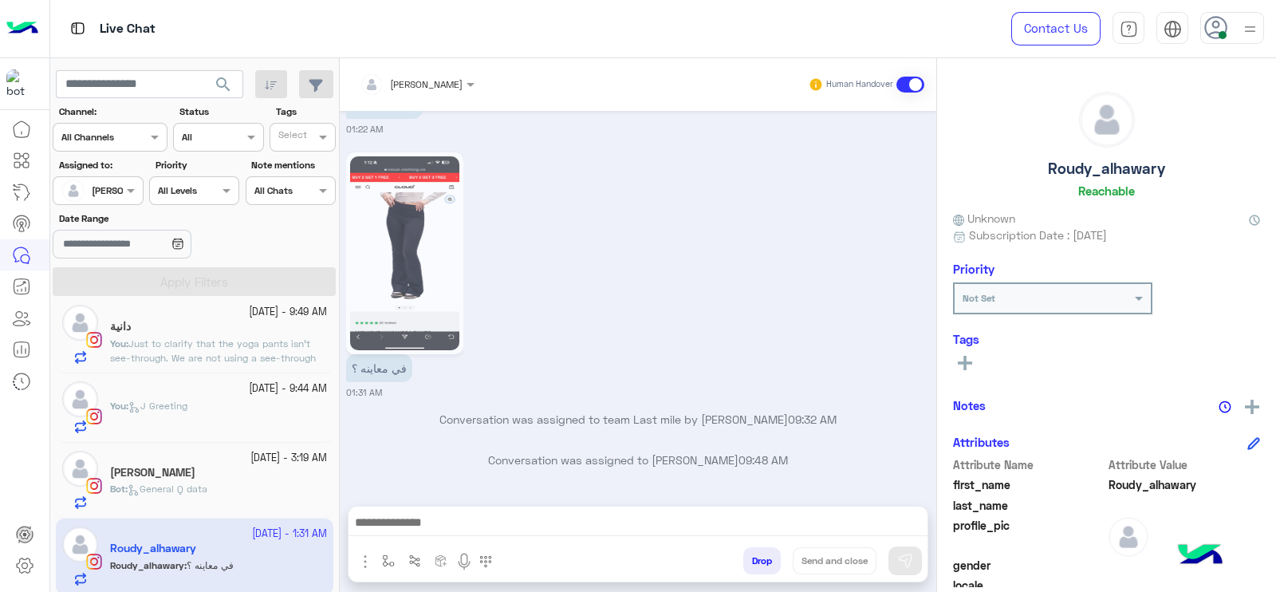
scroll to position [89, 0]
click at [188, 483] on span "General Q data" at bounding box center [168, 487] width 80 height 12
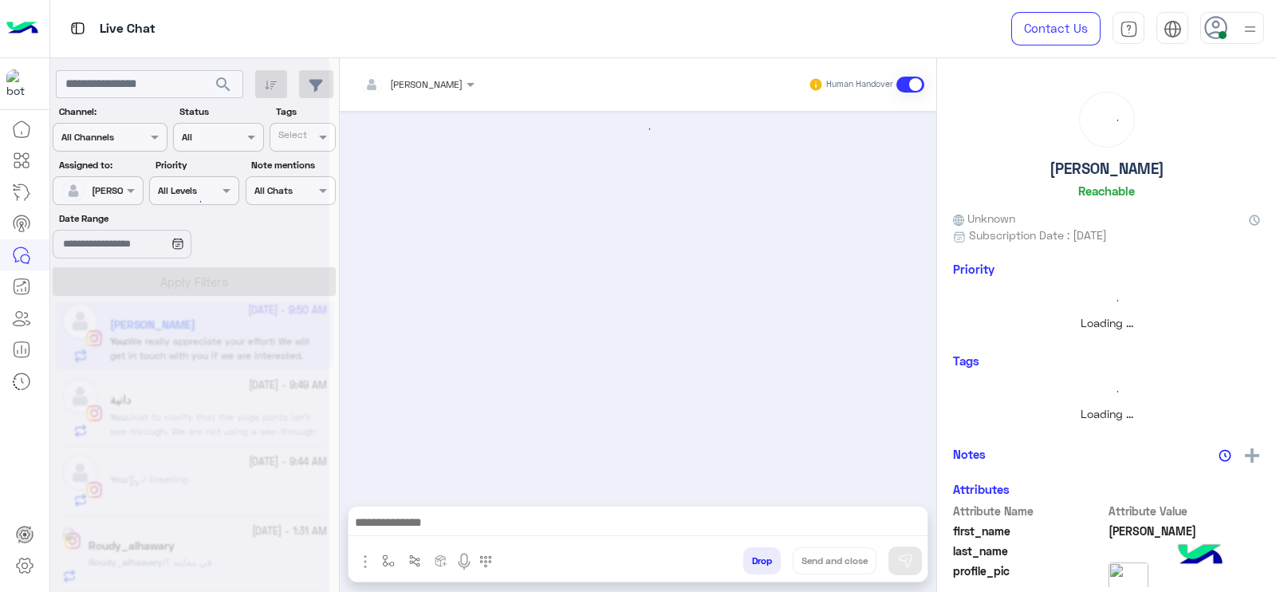
scroll to position [13, 0]
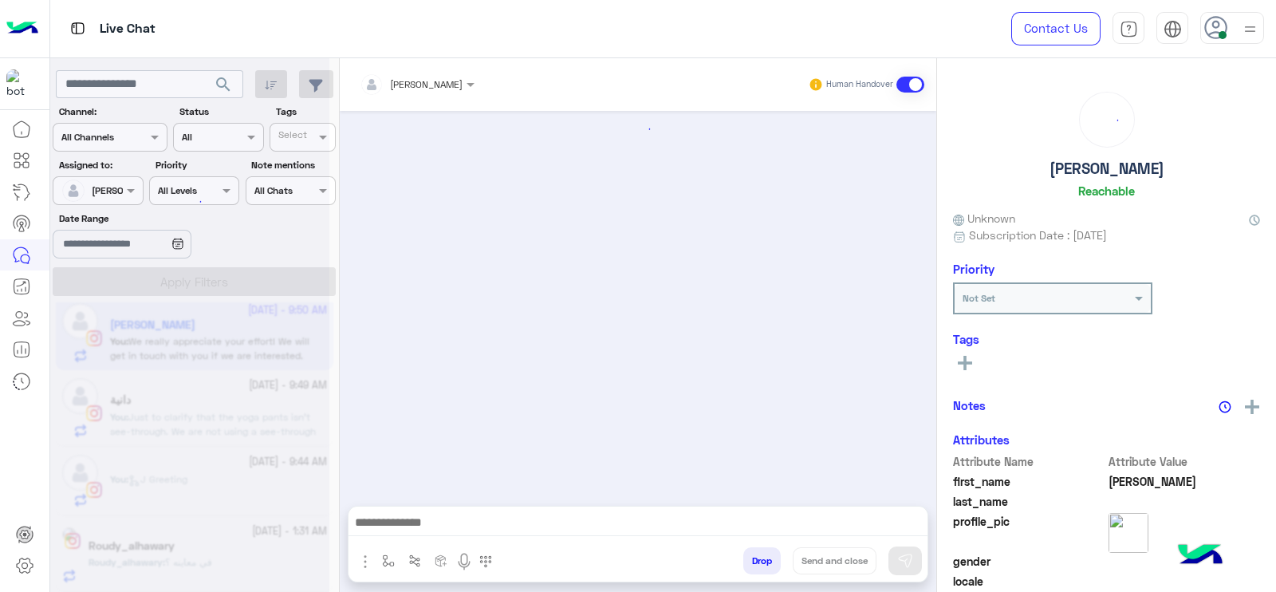
click at [391, 554] on img "button" at bounding box center [388, 560] width 13 height 13
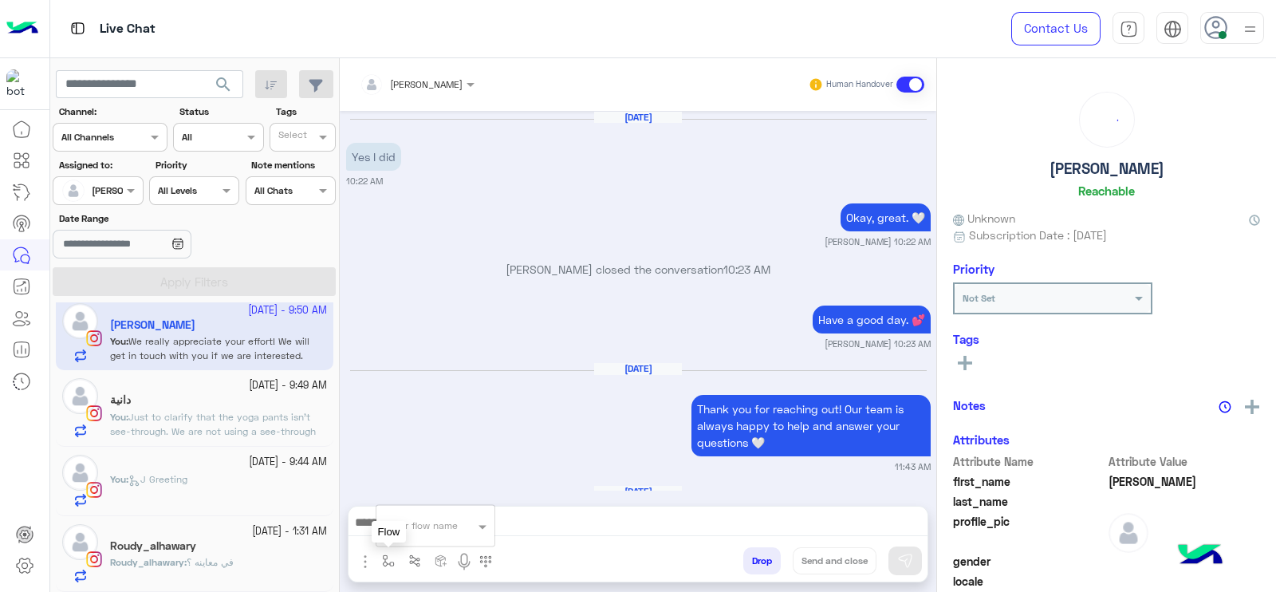
scroll to position [3425, 0]
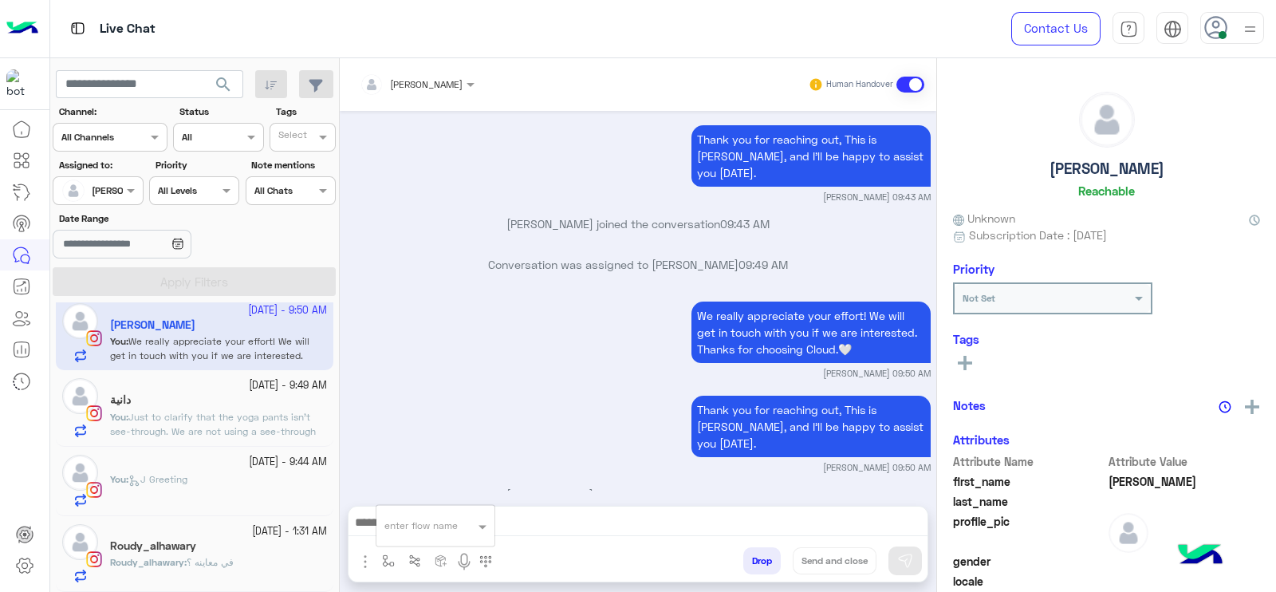
click at [459, 392] on div "Thank you for reaching out, This is Jana, and I’ll be happy to assist you today…" at bounding box center [638, 433] width 585 height 82
click at [242, 555] on div "Roudy_alhawary : في معاينه ؟" at bounding box center [218, 569] width 217 height 28
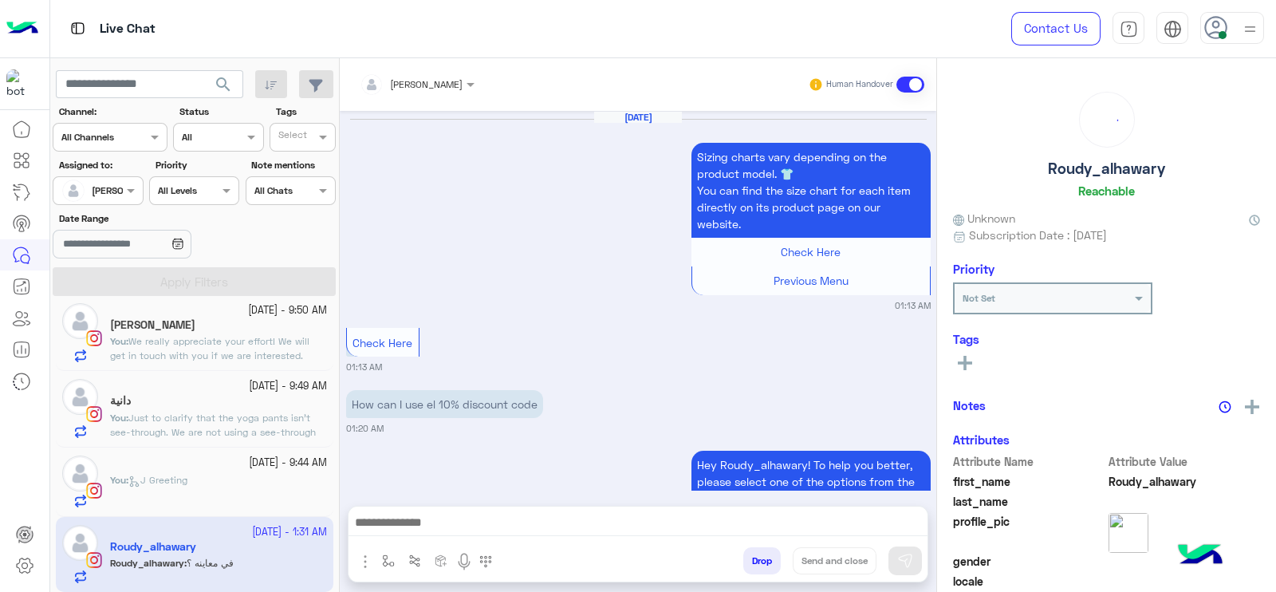
scroll to position [1725, 0]
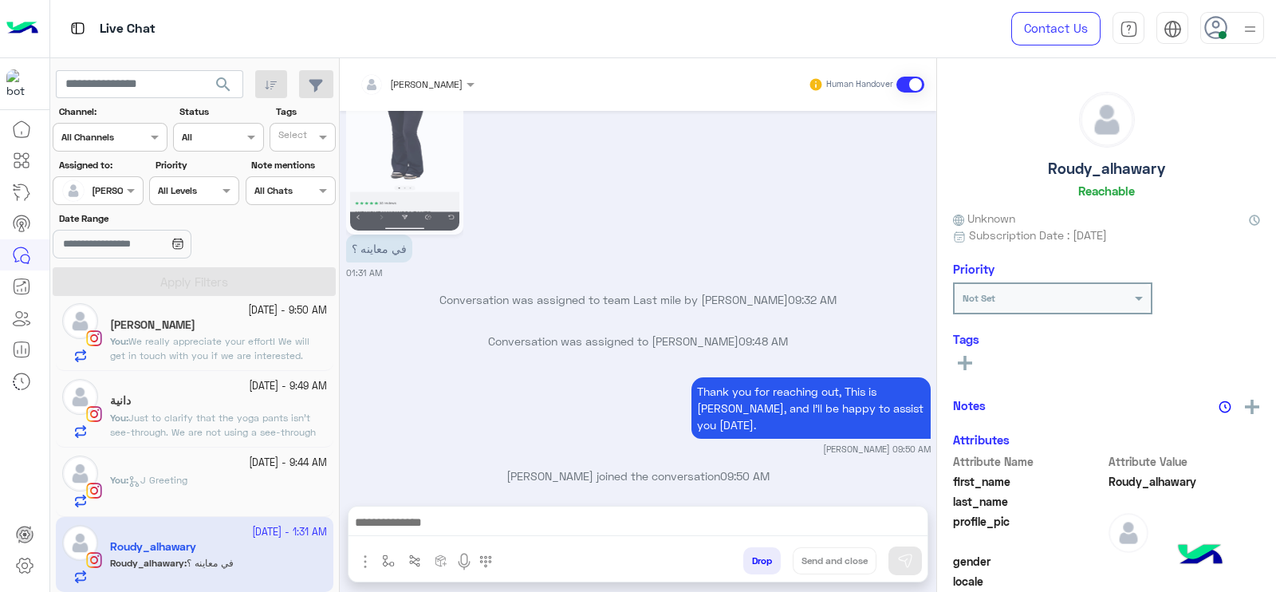
click at [235, 473] on div "You : J Greeting" at bounding box center [218, 490] width 217 height 35
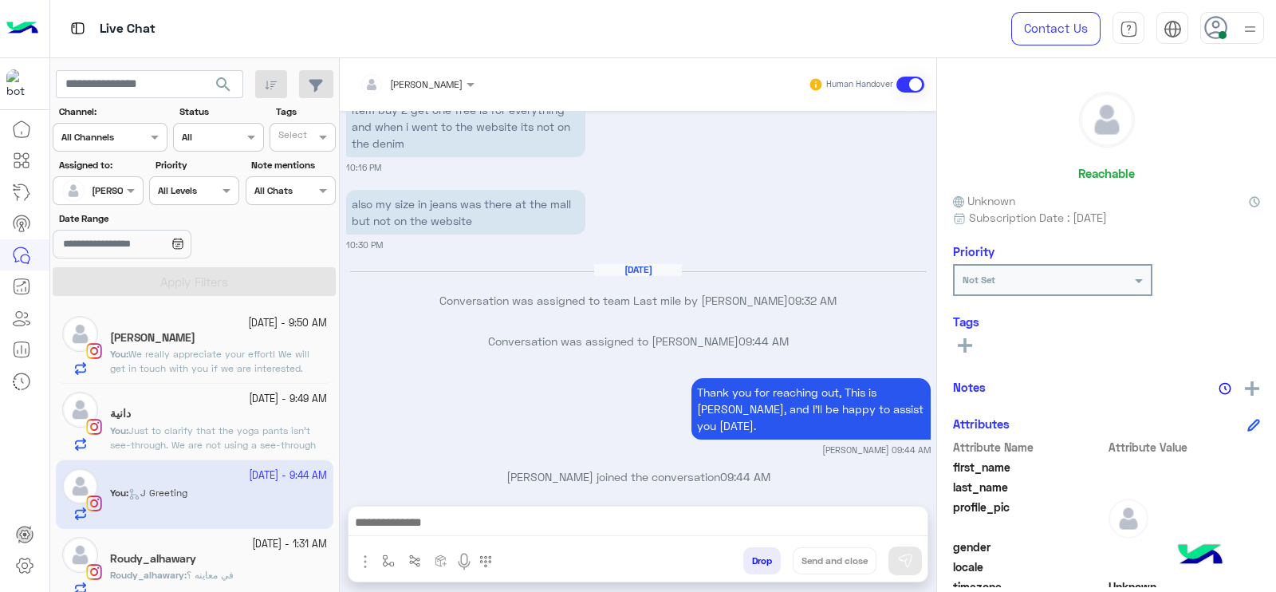
click at [255, 427] on span "Just to clarify that the yoga pants isn't see-through. We are not using a see-t…" at bounding box center [215, 451] width 211 height 55
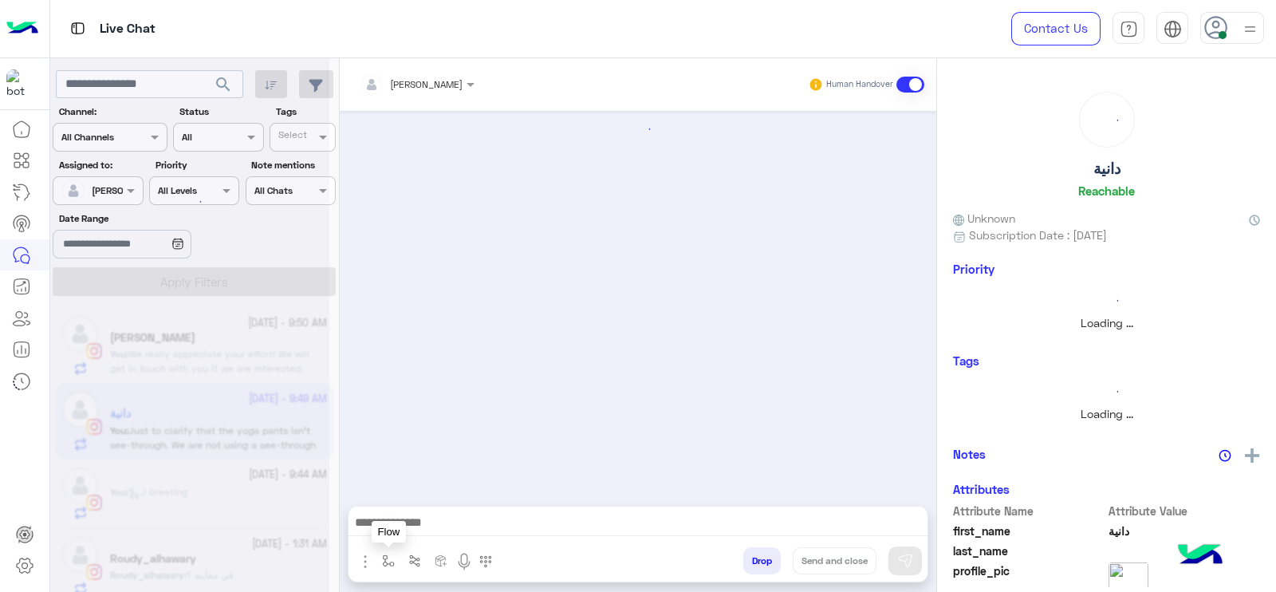
click at [389, 567] on button "button" at bounding box center [389, 560] width 26 height 26
click at [399, 535] on div "enter flow name" at bounding box center [436, 525] width 118 height 29
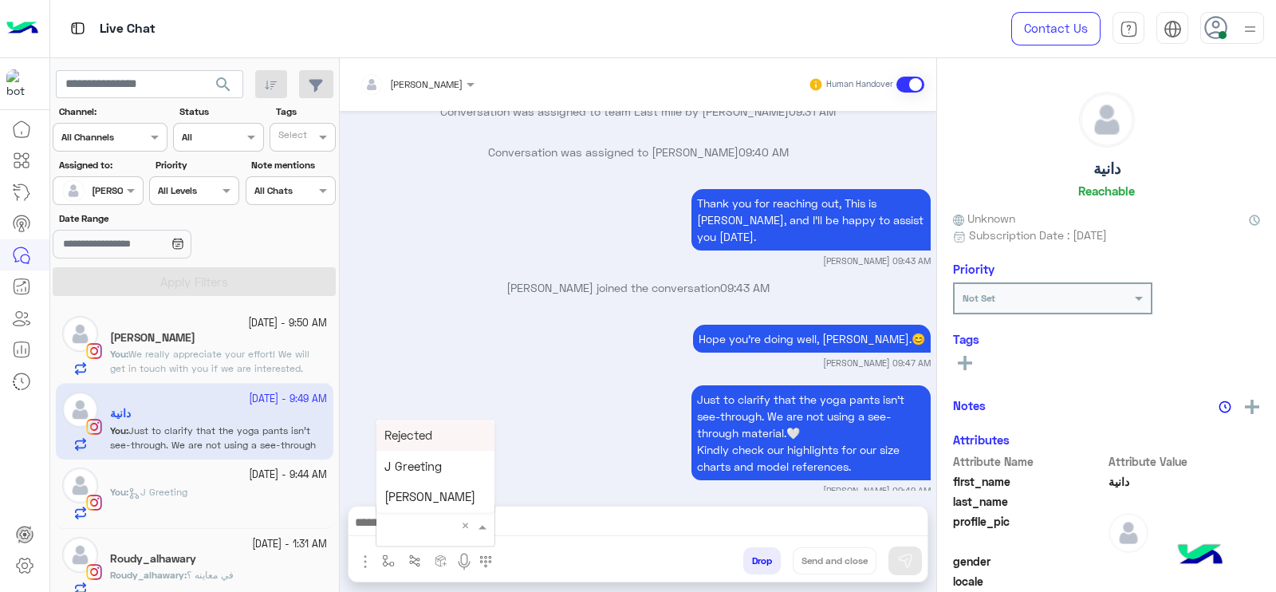
type input "*"
click at [394, 503] on span "[PERSON_NAME]" at bounding box center [430, 497] width 91 height 14
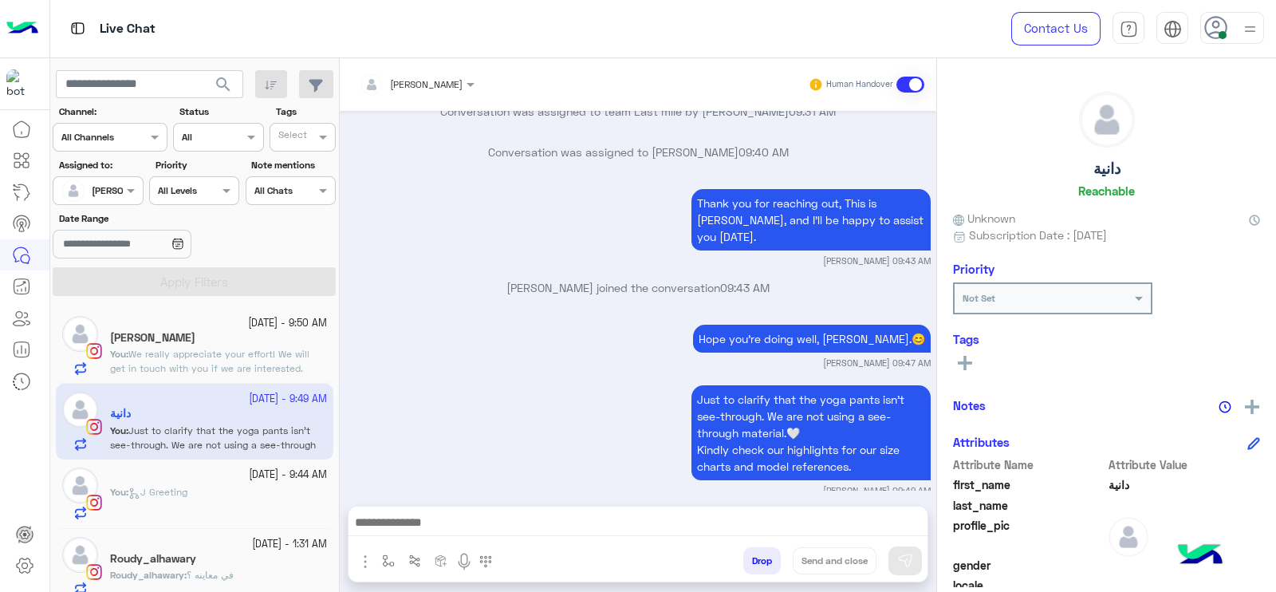
type textarea "**********"
click at [829, 564] on button "Send and close" at bounding box center [835, 560] width 84 height 27
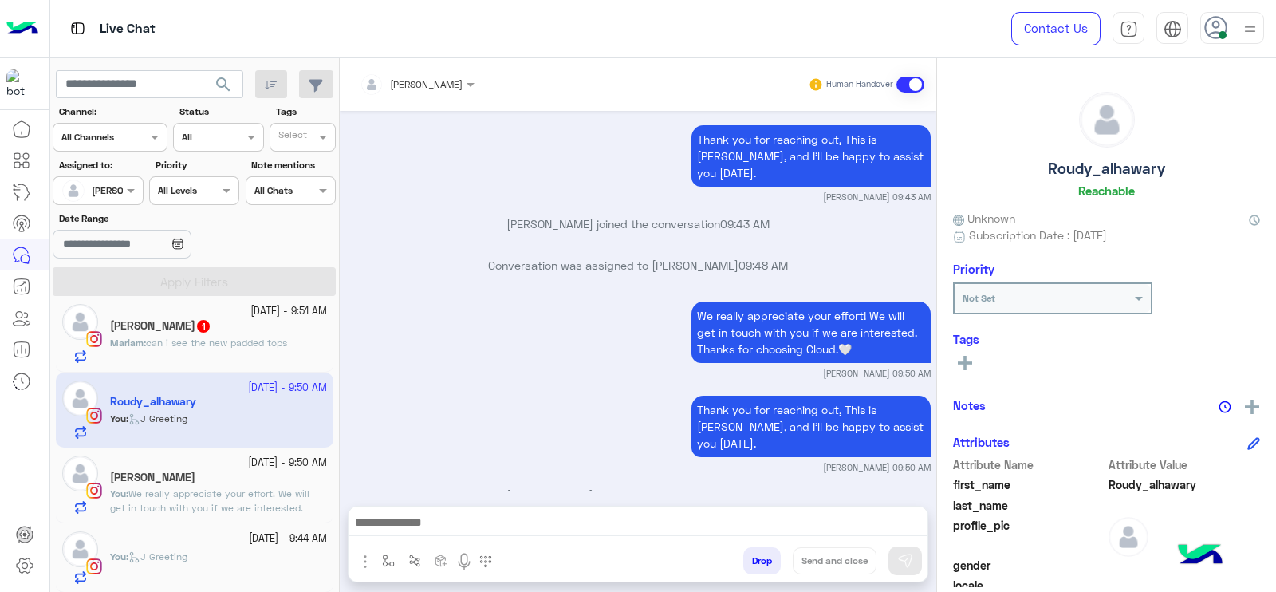
scroll to position [14, 0]
click at [250, 549] on div "You : J Greeting" at bounding box center [218, 566] width 217 height 35
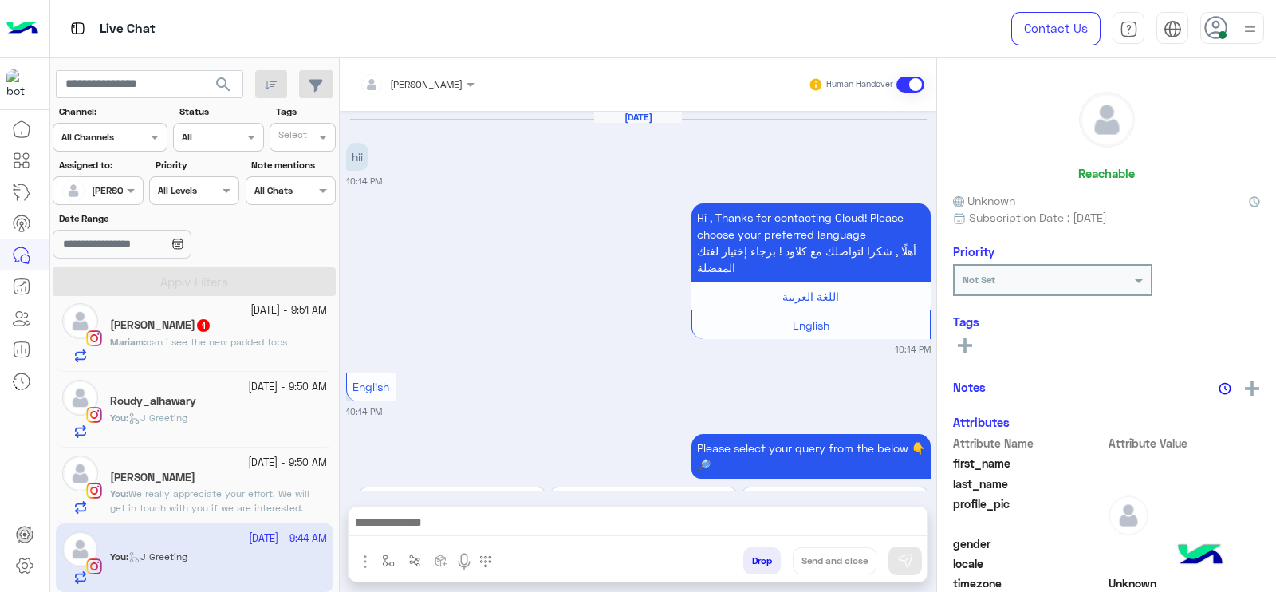
scroll to position [1355, 0]
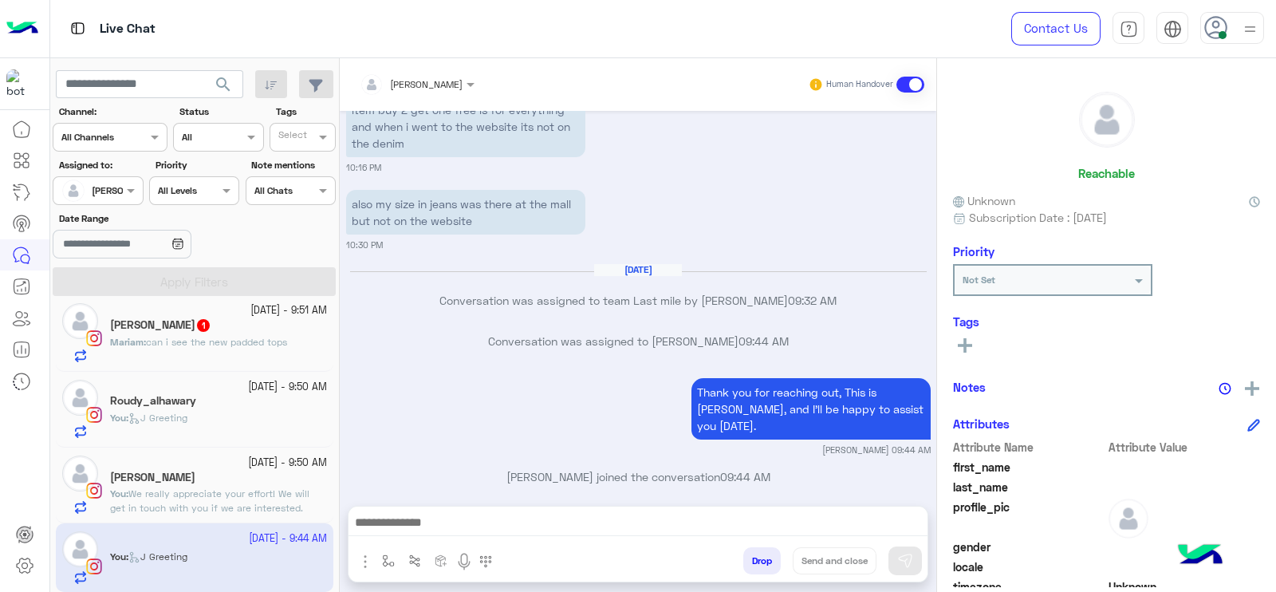
click at [371, 377] on div "Thank you for reaching out, This is [PERSON_NAME], and I’ll be happy to assist …" at bounding box center [638, 415] width 585 height 82
click at [194, 396] on h5 "Roudy_alhawary" at bounding box center [153, 401] width 86 height 14
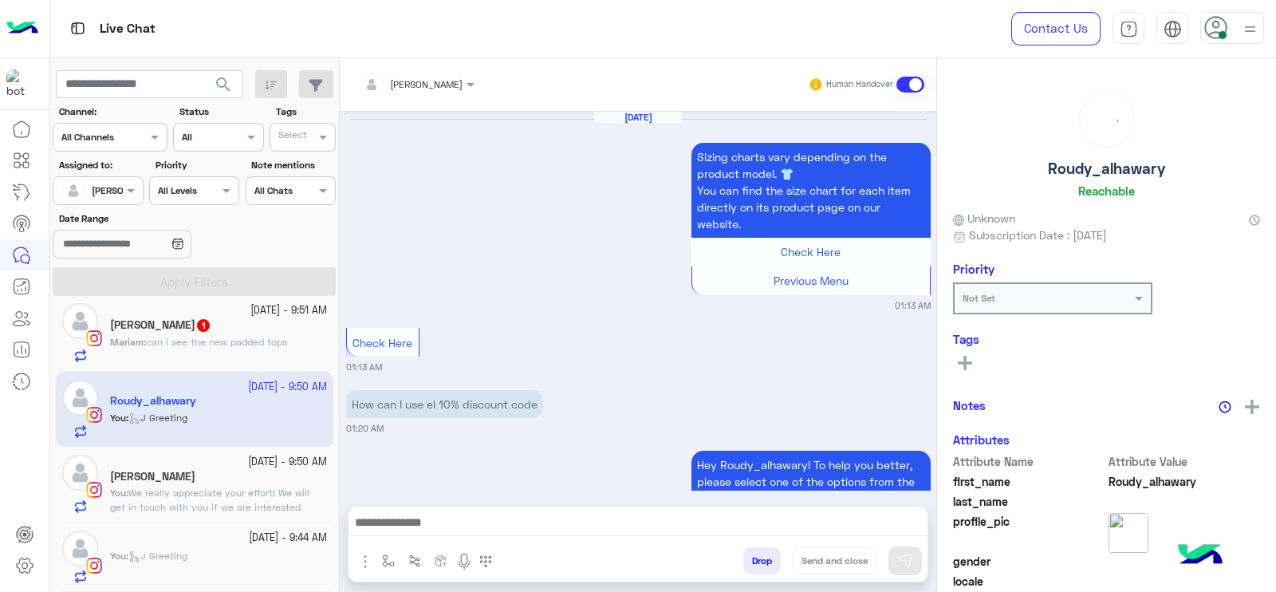
scroll to position [1725, 0]
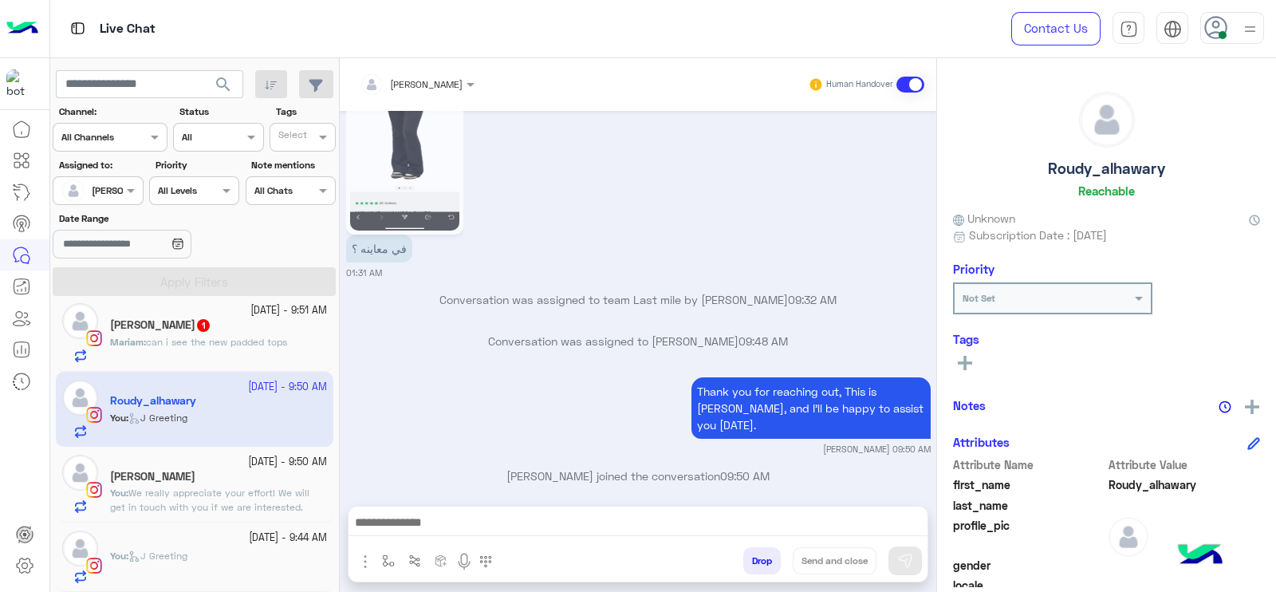
click at [192, 347] on p "[PERSON_NAME] : can i see the new padded tops" at bounding box center [198, 342] width 177 height 14
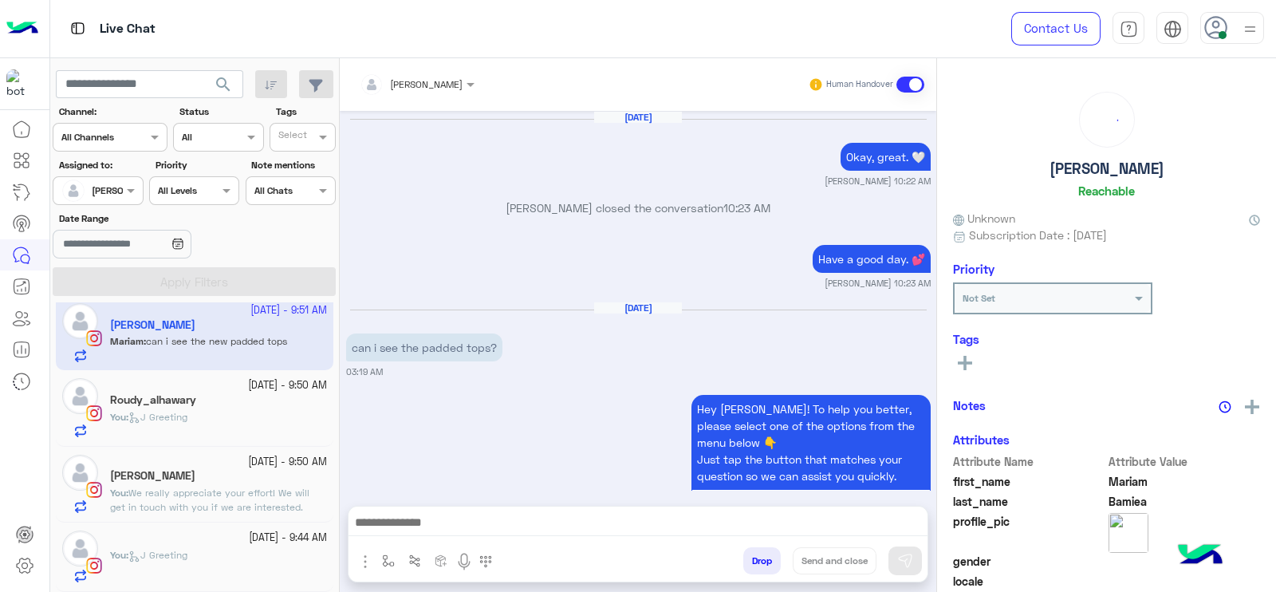
scroll to position [1411, 0]
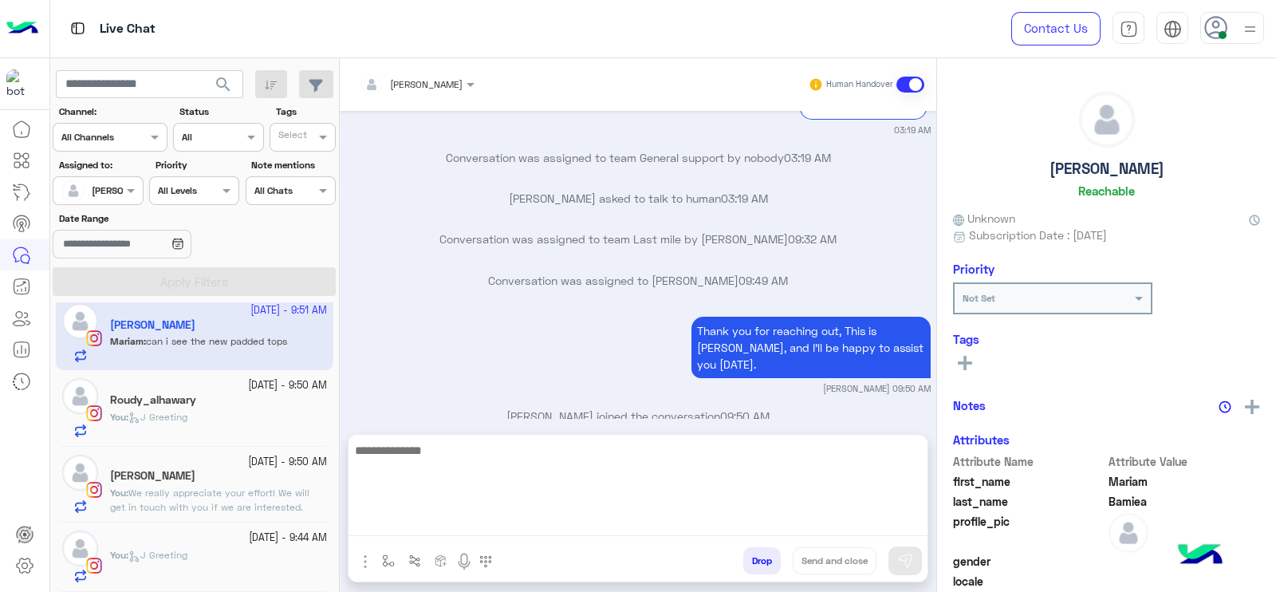
click at [571, 519] on textarea at bounding box center [638, 488] width 579 height 96
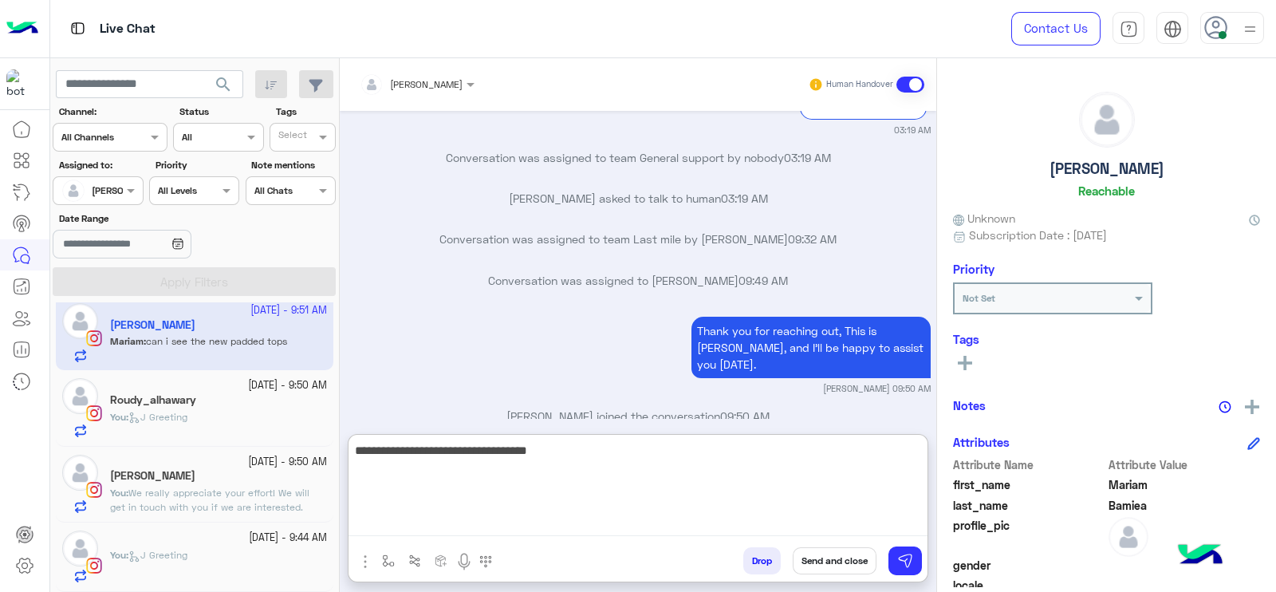
click at [571, 477] on textarea "**********" at bounding box center [638, 488] width 579 height 96
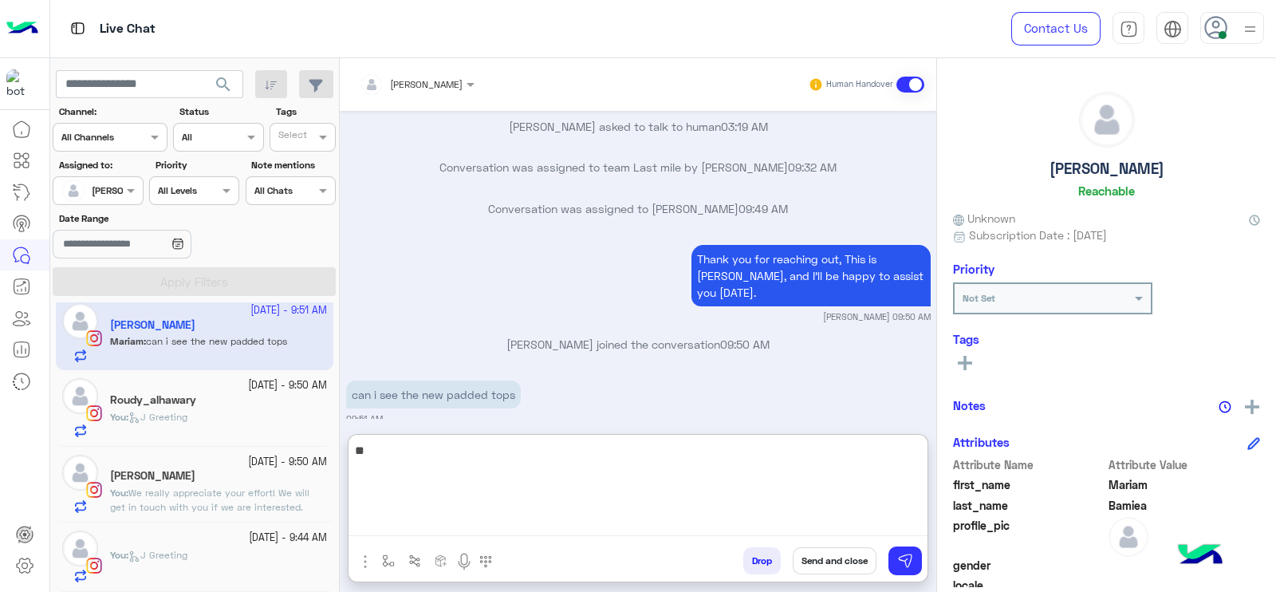
type textarea "*"
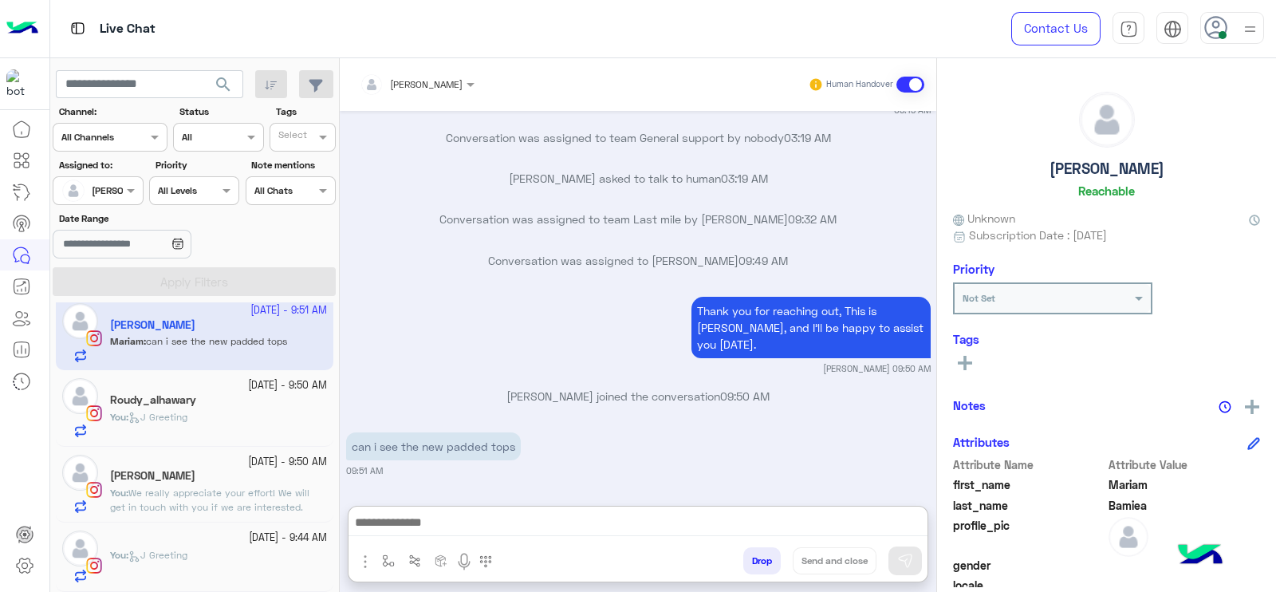
click at [248, 495] on span "We really appreciate your effort! We will get in touch with you if we are inter…" at bounding box center [209, 507] width 199 height 41
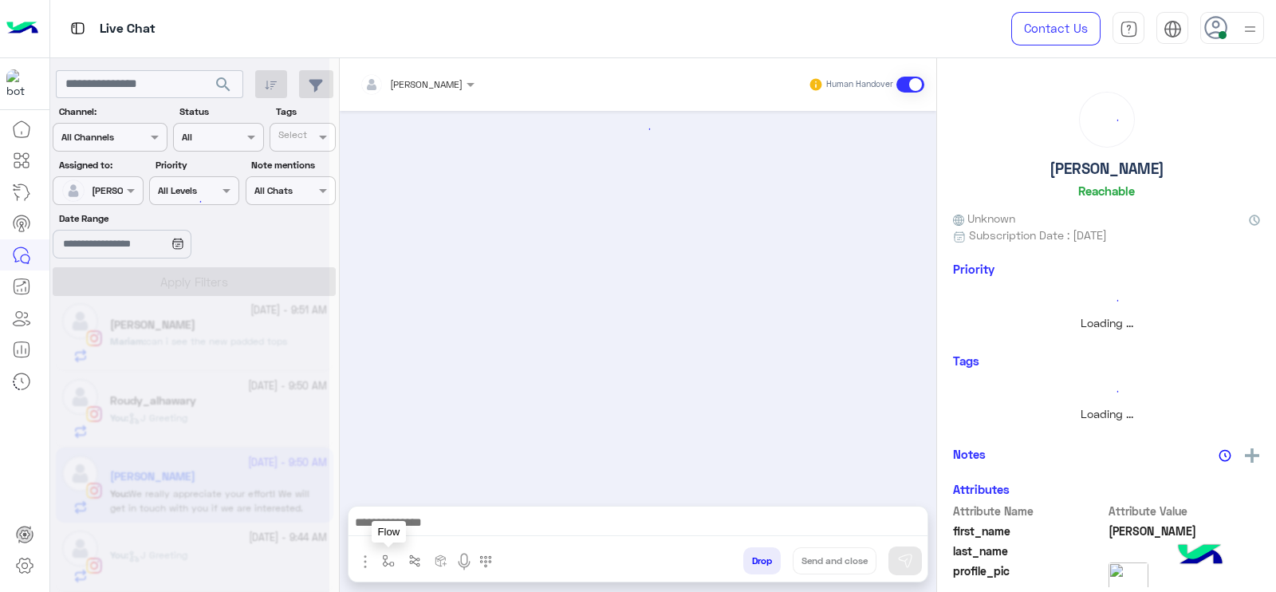
click at [385, 564] on img "button" at bounding box center [388, 560] width 13 height 13
click at [406, 525] on input "text" at bounding box center [416, 523] width 63 height 14
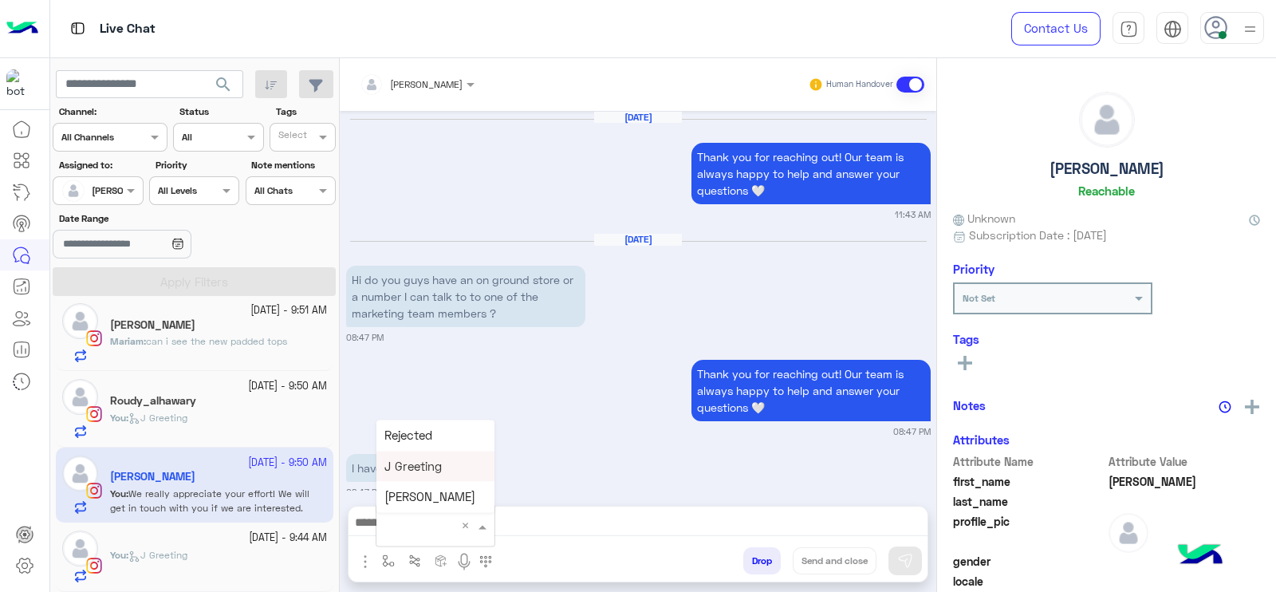
type input "*"
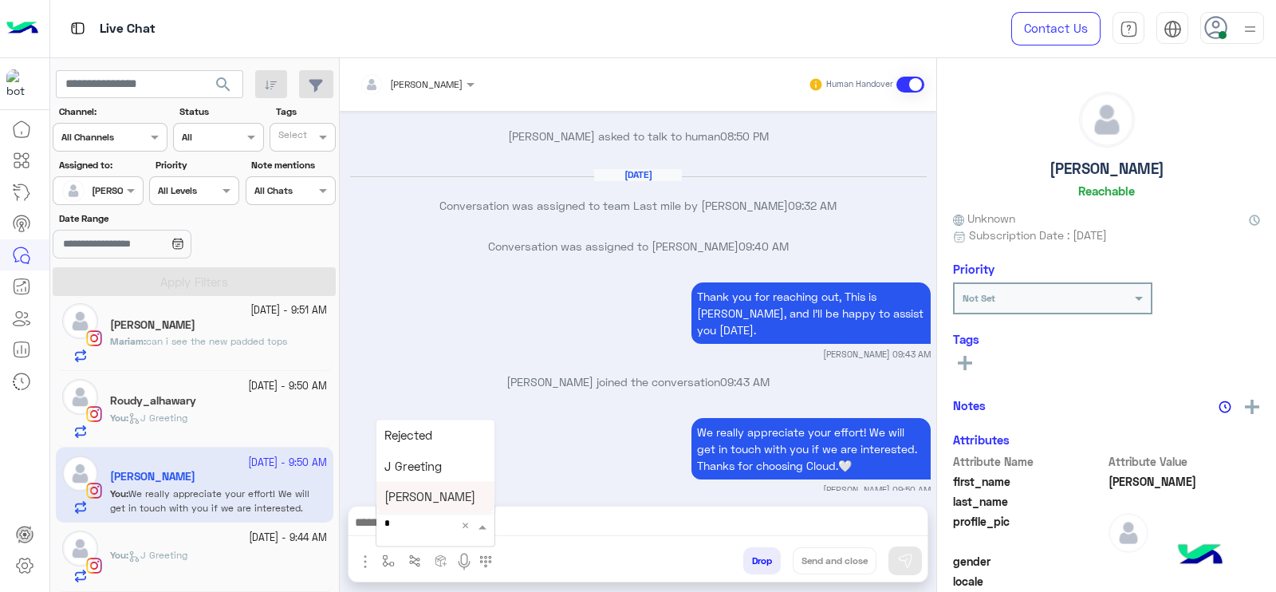
click at [437, 492] on span "[PERSON_NAME]" at bounding box center [430, 497] width 91 height 14
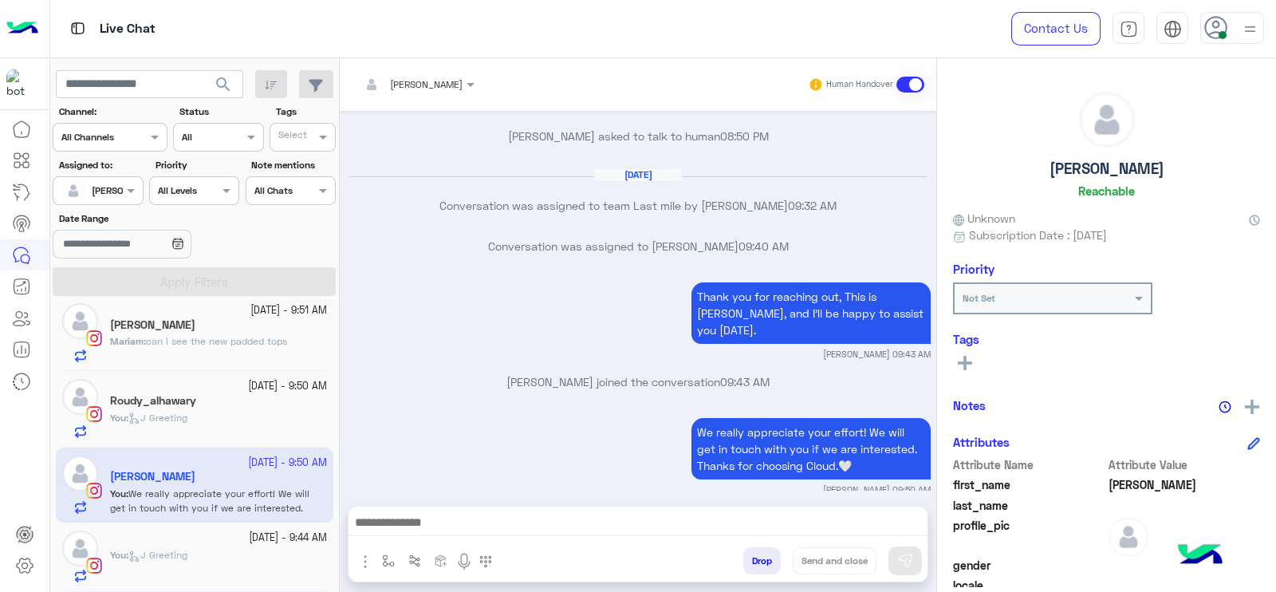
type textarea "**********"
click at [838, 560] on button "Send and close" at bounding box center [835, 560] width 84 height 27
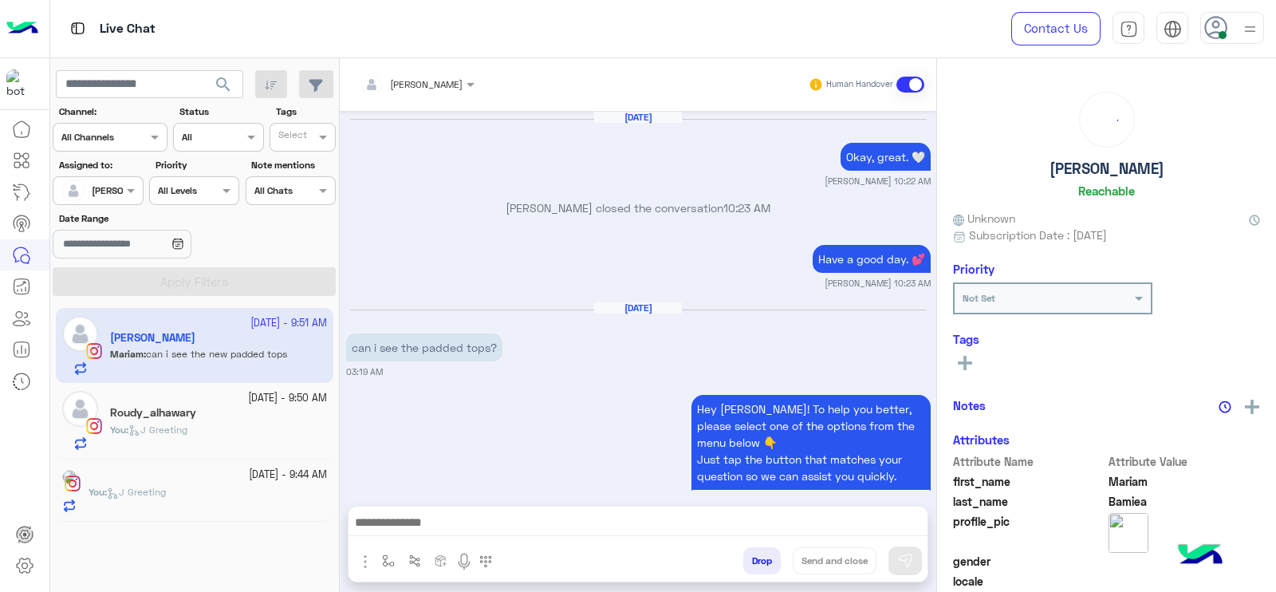
scroll to position [1411, 0]
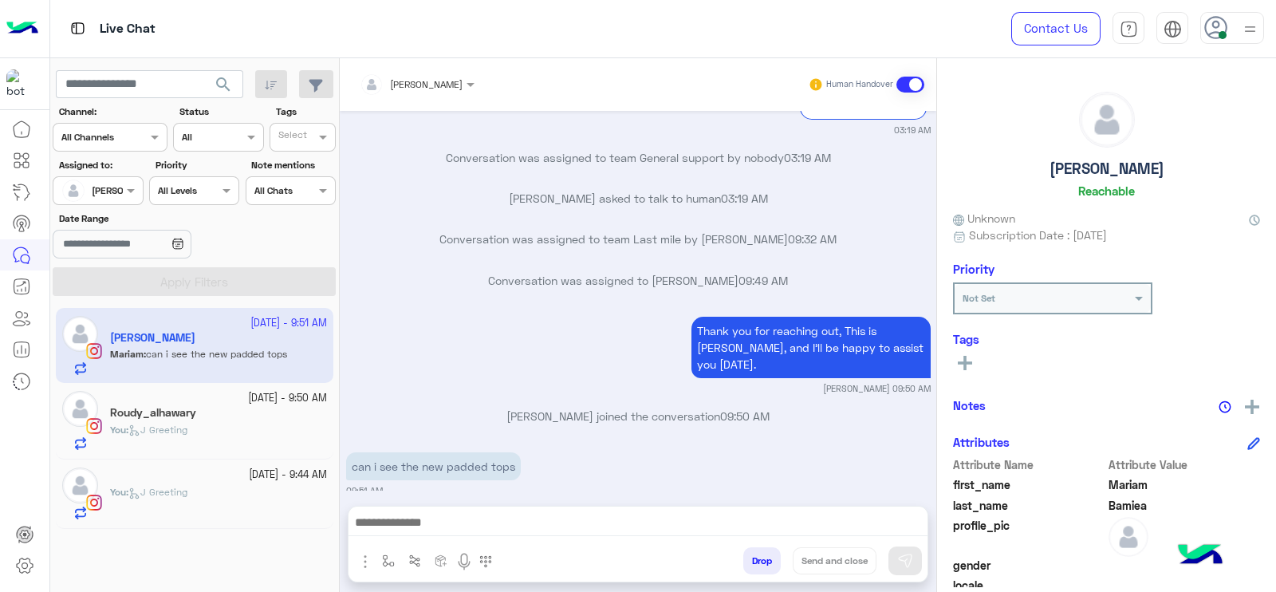
click at [278, 394] on small "[DATE] - 9:50 AM" at bounding box center [287, 398] width 79 height 15
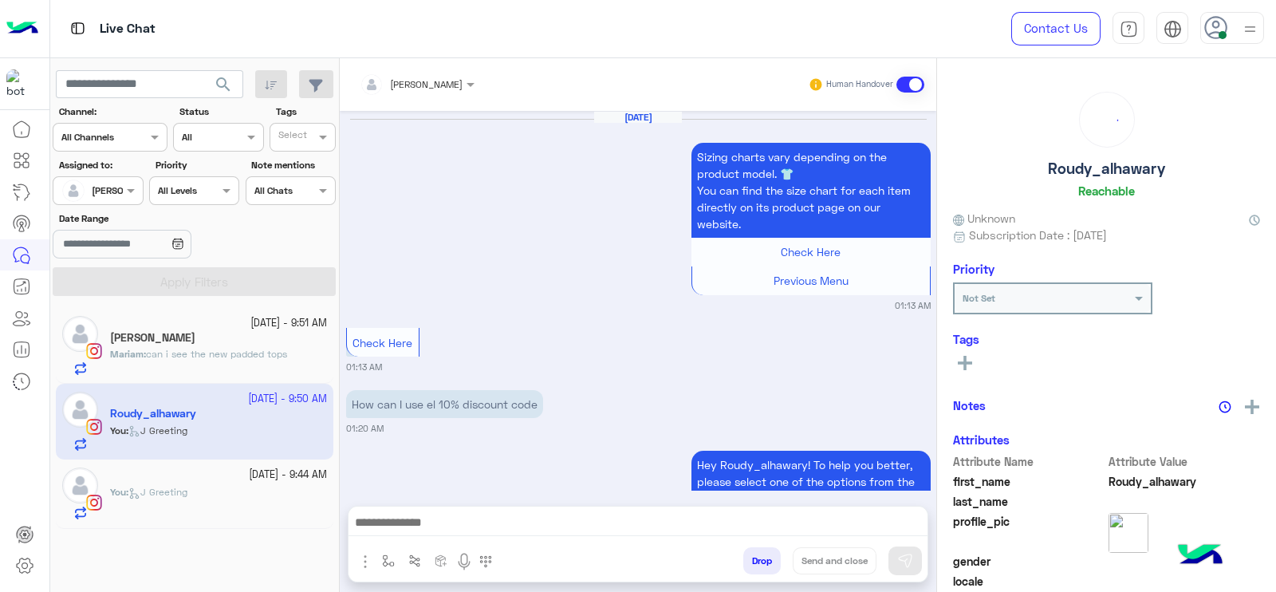
scroll to position [1725, 0]
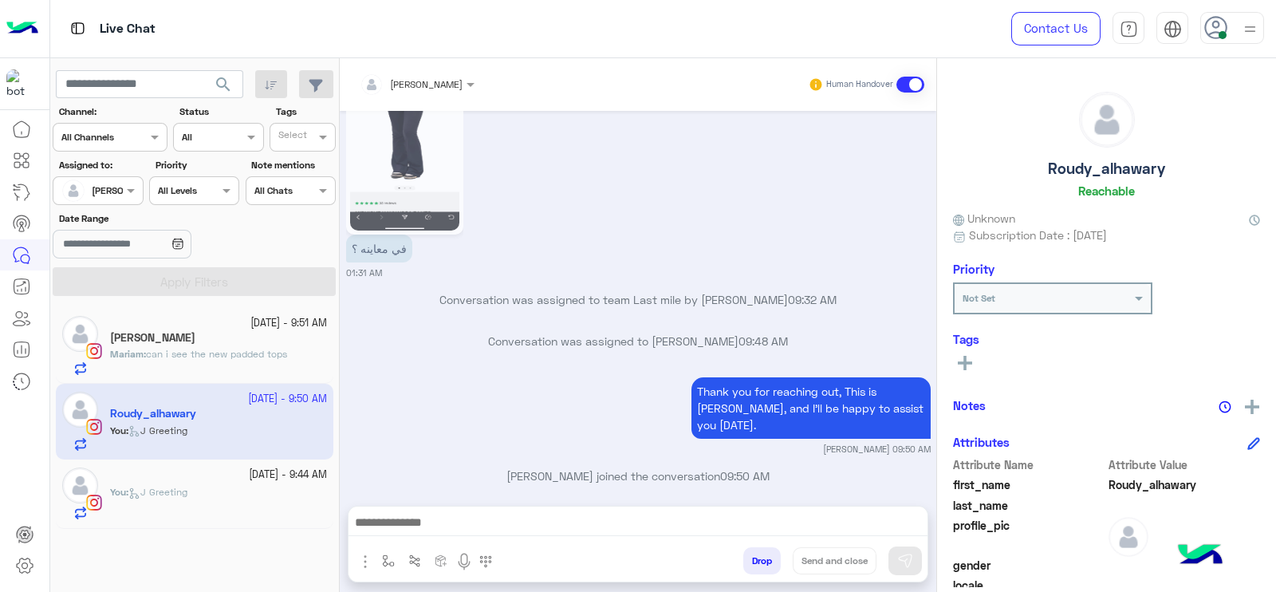
click at [223, 513] on div "You : J Greeting" at bounding box center [218, 502] width 217 height 35
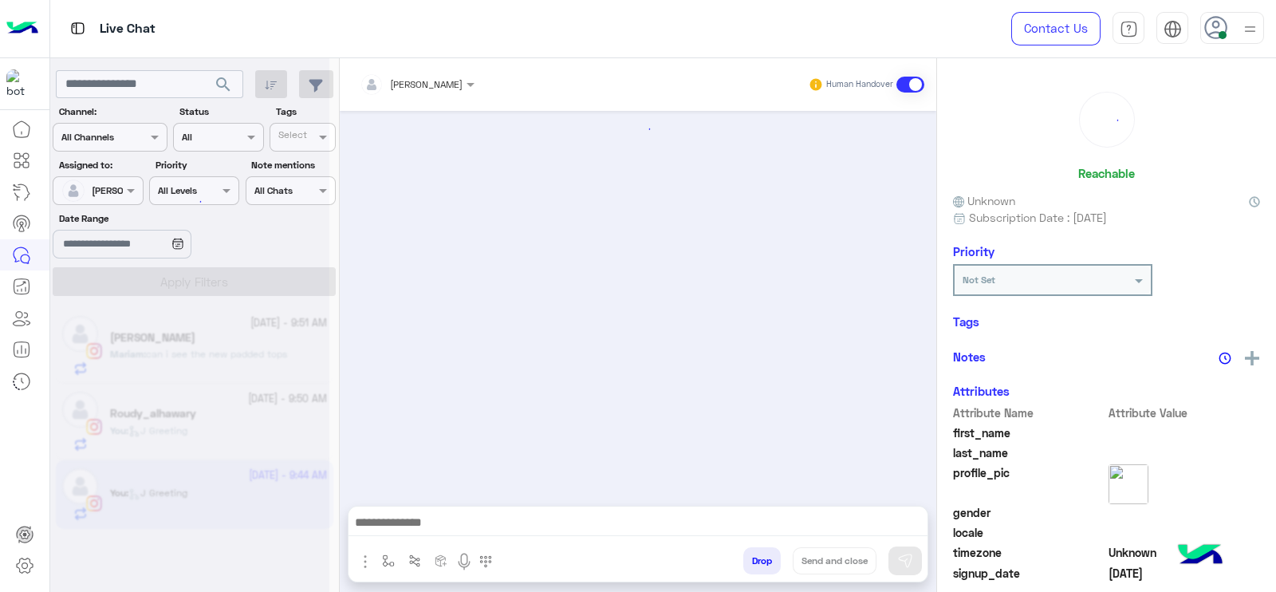
scroll to position [1355, 0]
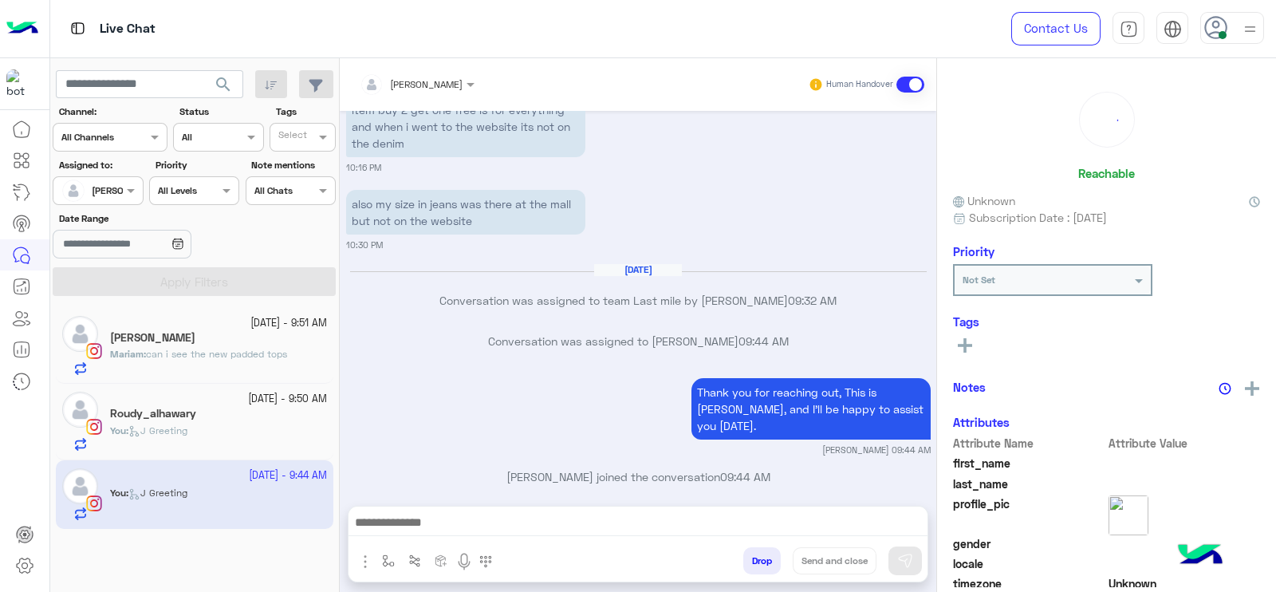
click at [395, 468] on p "Jana Aboelseoud joined the conversation 09:44 AM" at bounding box center [638, 476] width 585 height 17
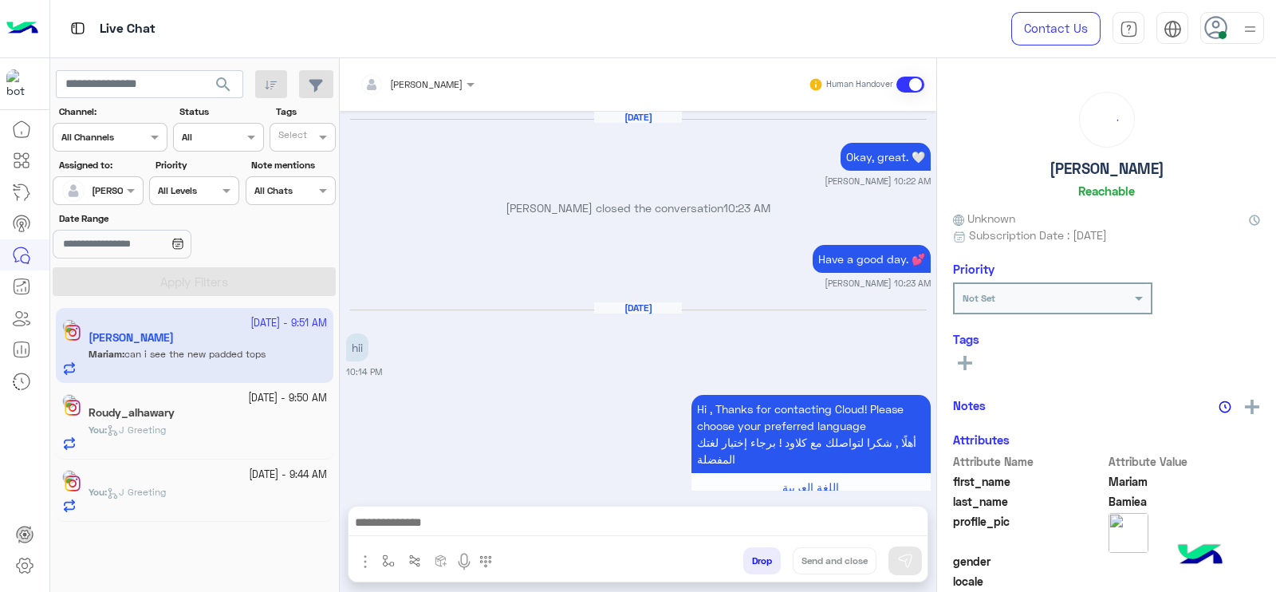
scroll to position [3118, 0]
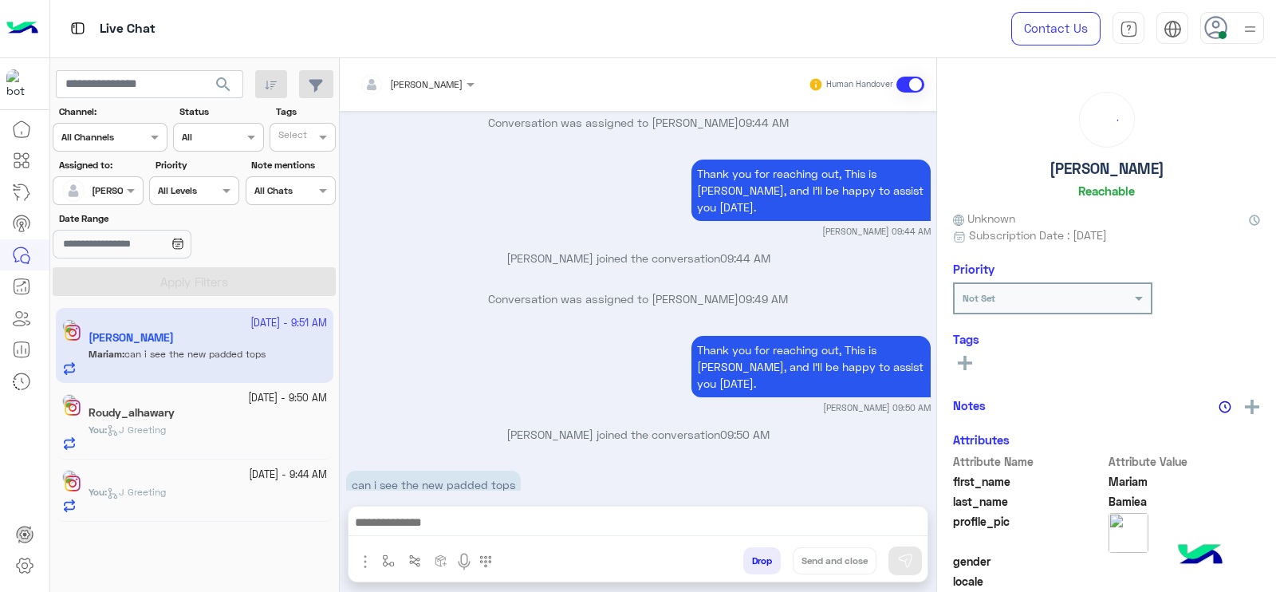
click at [227, 500] on div "You : J Greeting" at bounding box center [208, 499] width 239 height 28
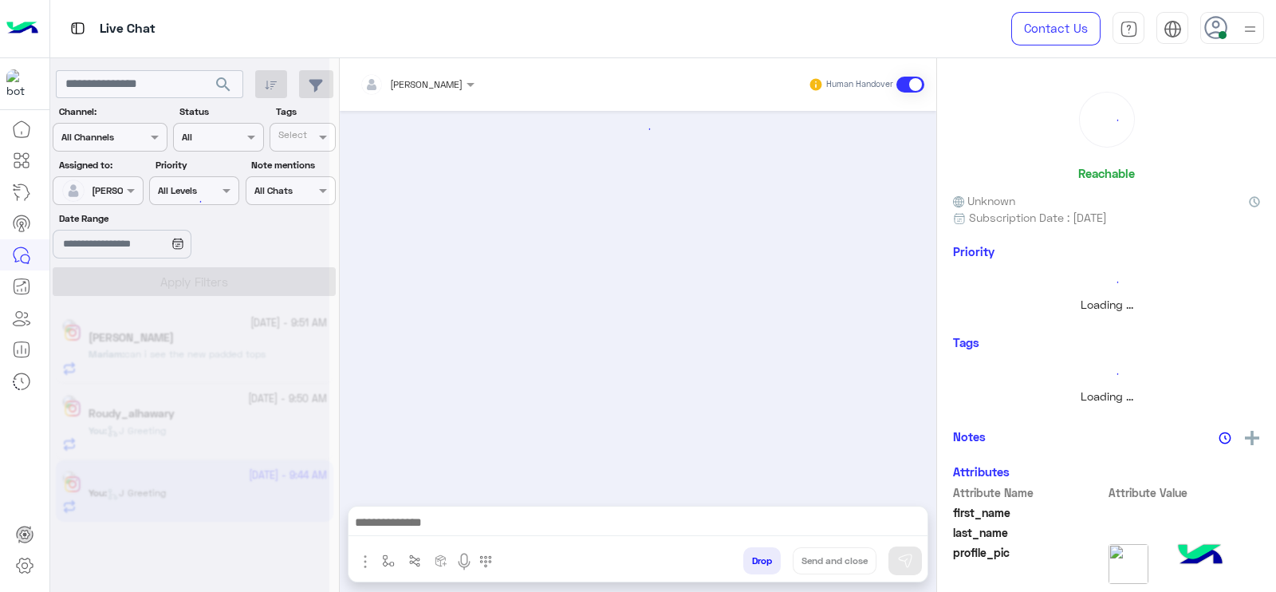
scroll to position [1355, 0]
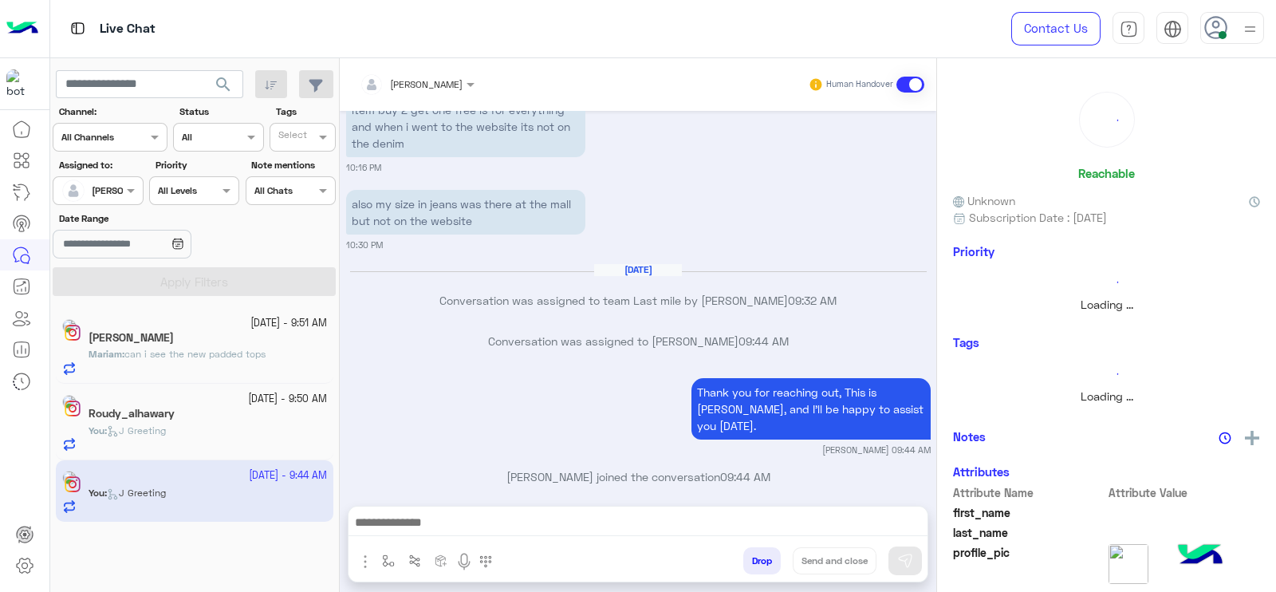
click at [224, 427] on div "You : J Greeting" at bounding box center [208, 438] width 239 height 28
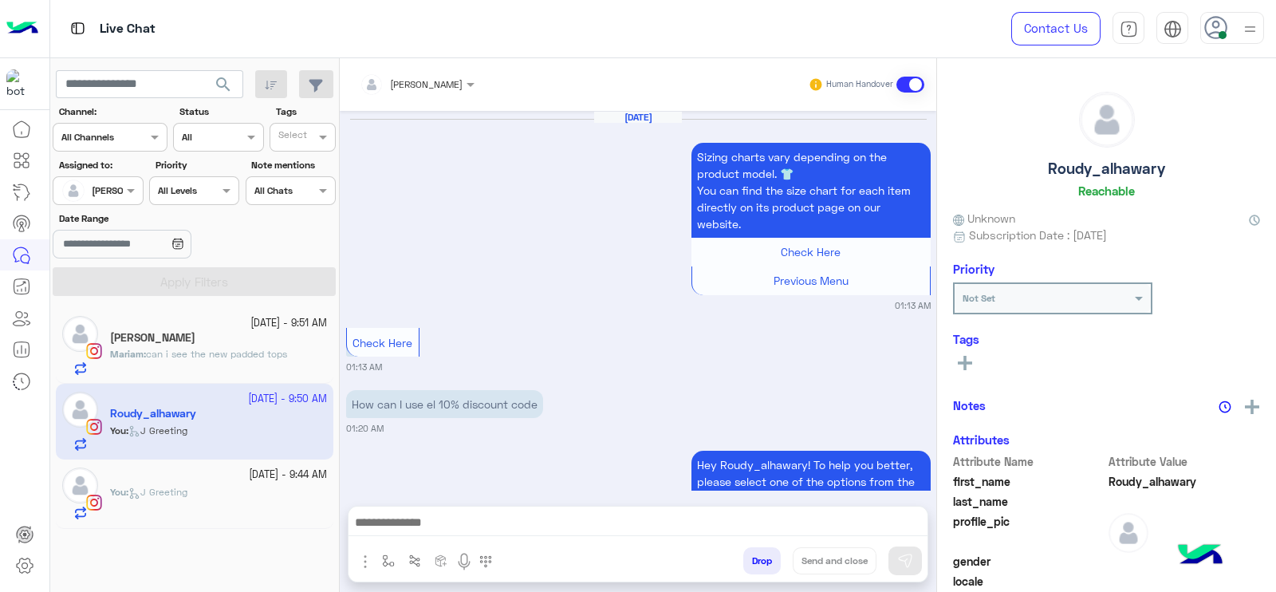
scroll to position [1725, 0]
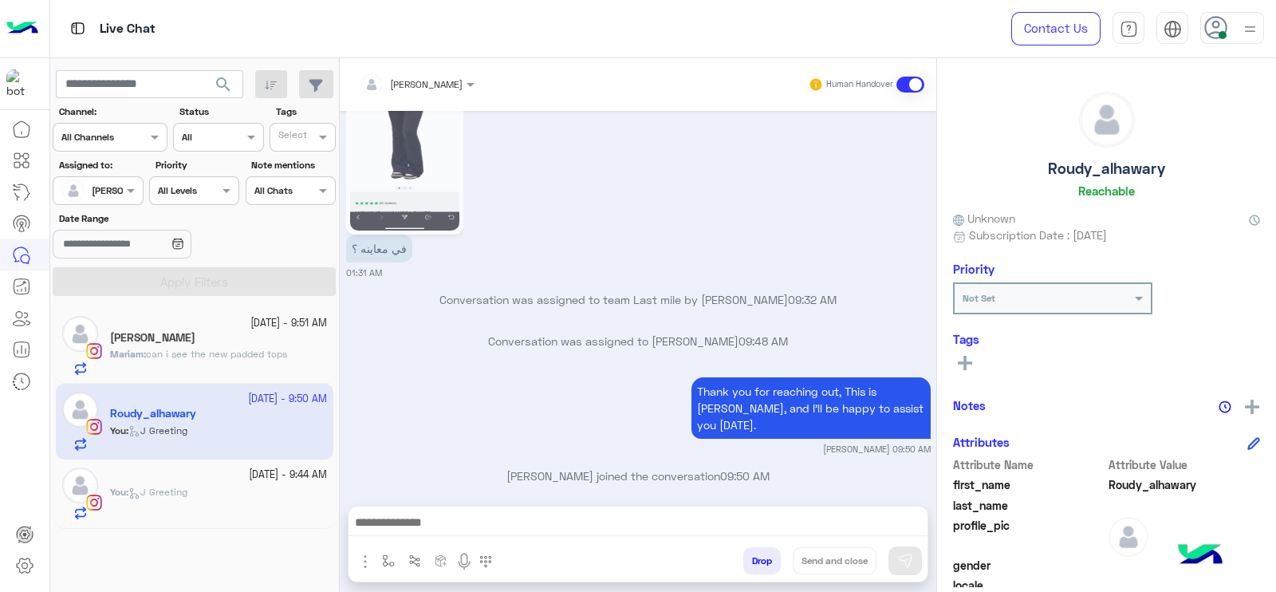
click at [228, 360] on span "can i see the new padded tops" at bounding box center [216, 354] width 141 height 12
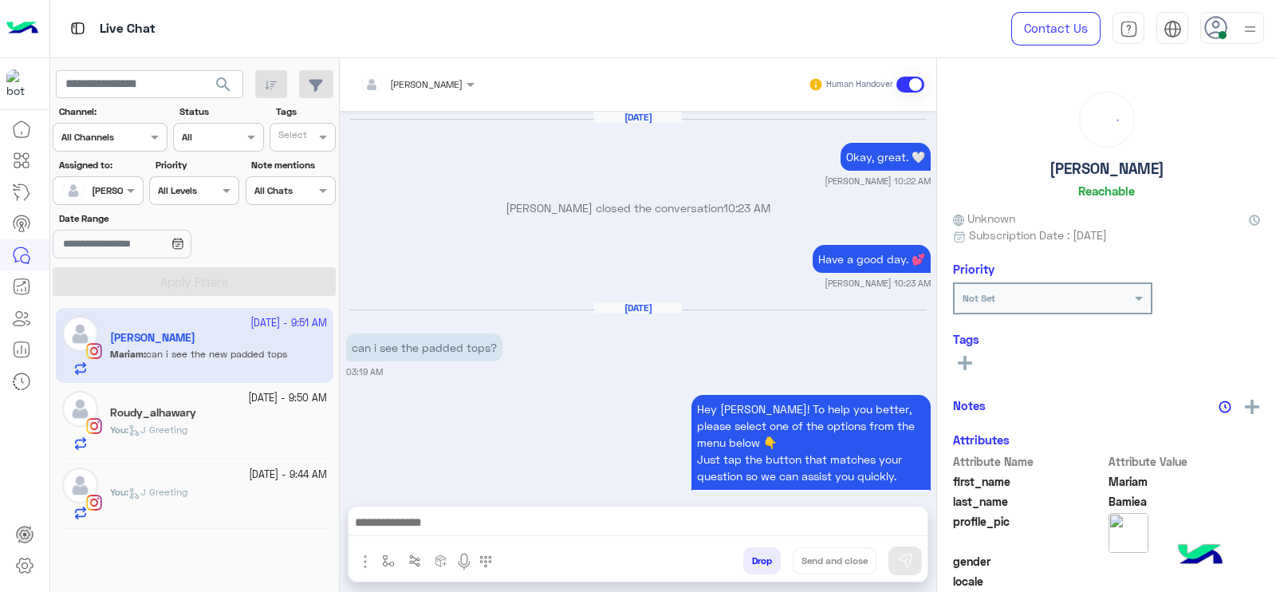
scroll to position [1411, 0]
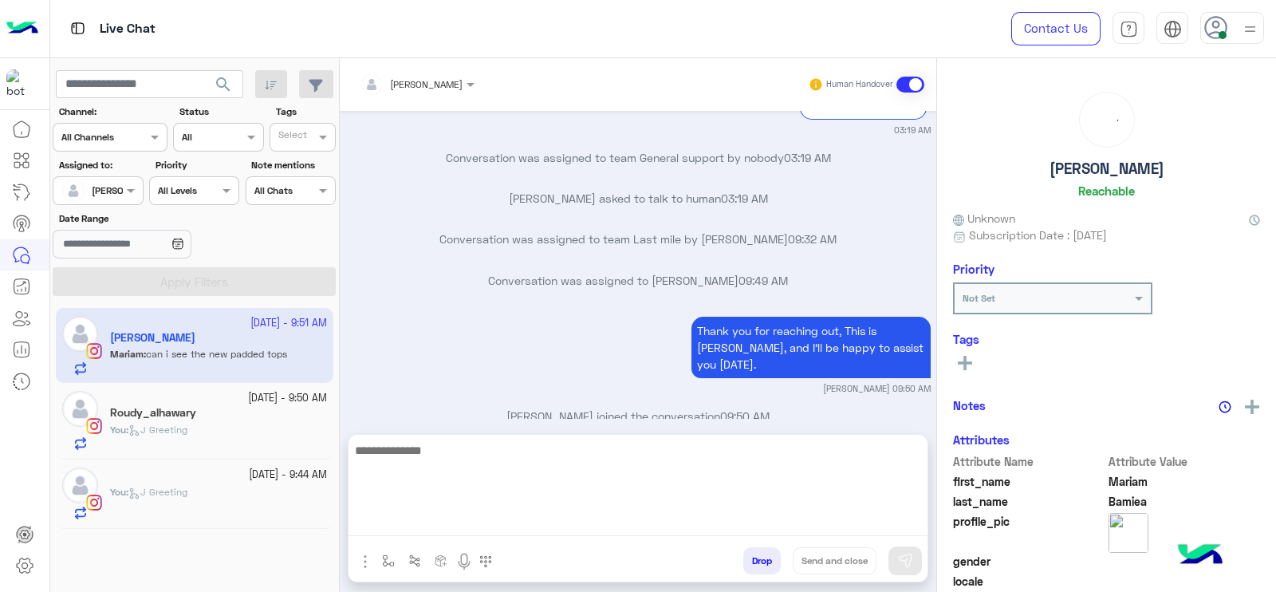
click at [476, 512] on textarea at bounding box center [638, 488] width 579 height 96
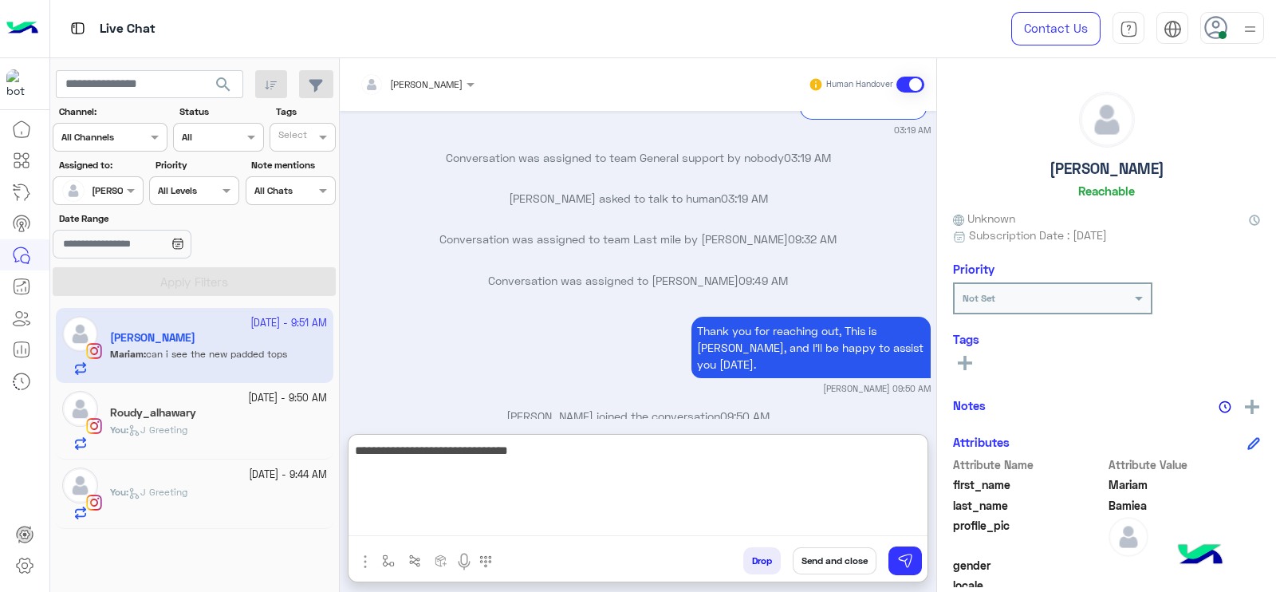
click at [359, 448] on textarea "**********" at bounding box center [638, 488] width 579 height 96
click at [378, 440] on textarea "**********" at bounding box center [638, 488] width 579 height 96
click at [368, 450] on textarea "**********" at bounding box center [638, 488] width 579 height 96
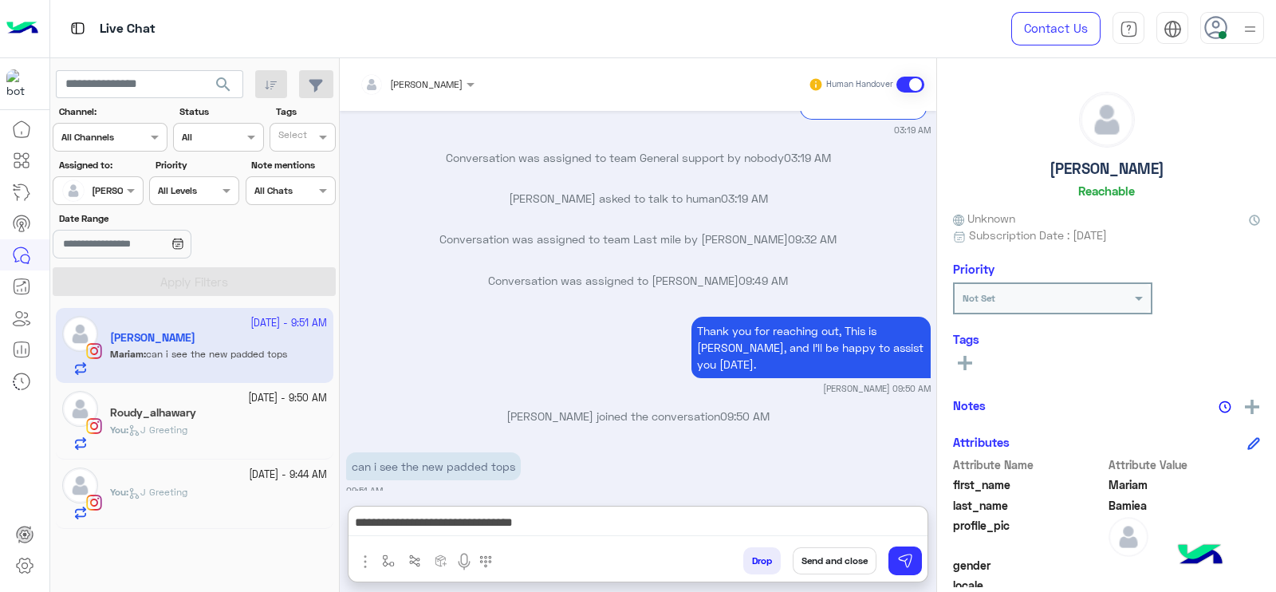
click at [586, 507] on div "**********" at bounding box center [638, 527] width 579 height 40
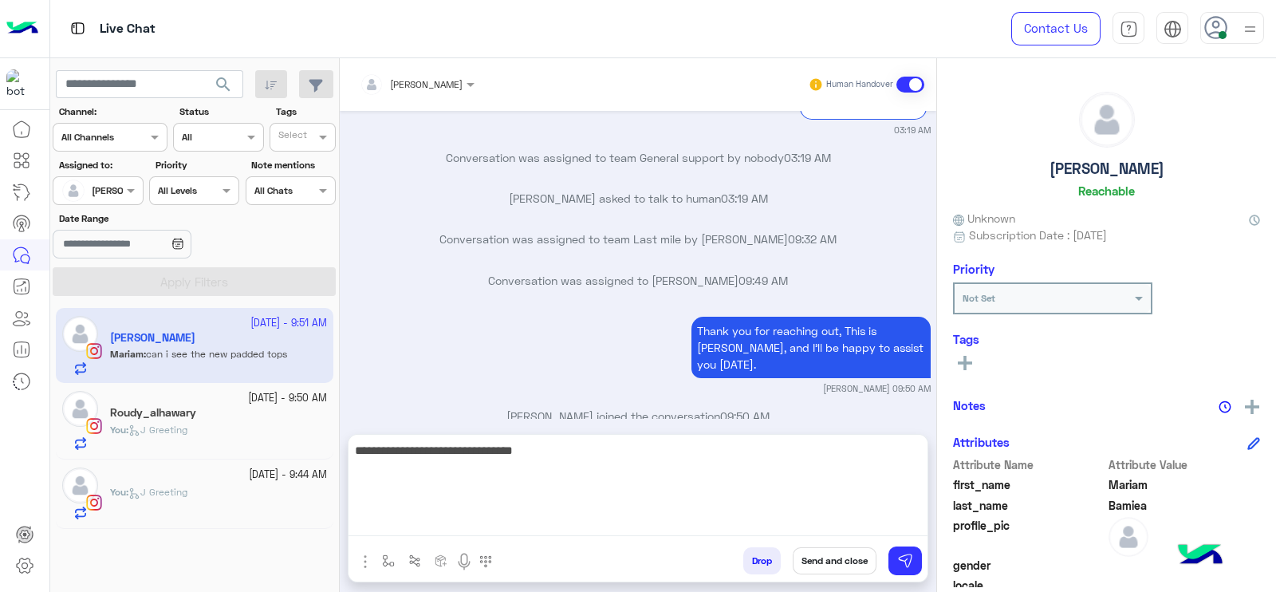
click at [586, 526] on textarea "**********" at bounding box center [638, 488] width 579 height 96
type textarea "**********"
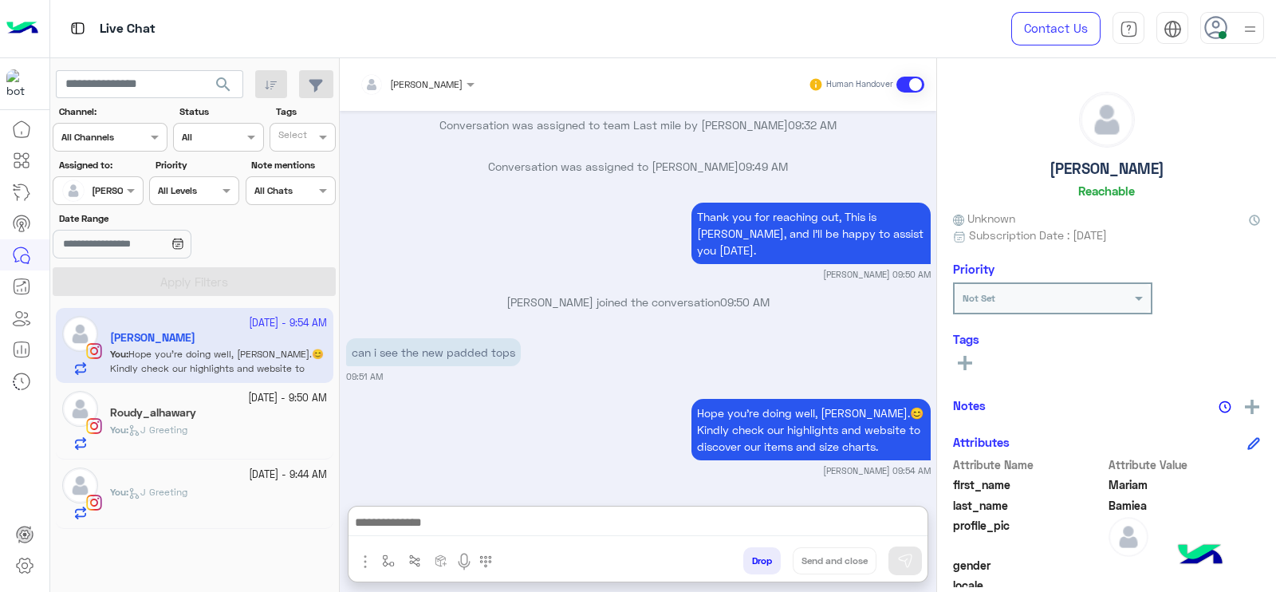
click at [256, 477] on small "30 September - 9:44 AM" at bounding box center [288, 474] width 78 height 15
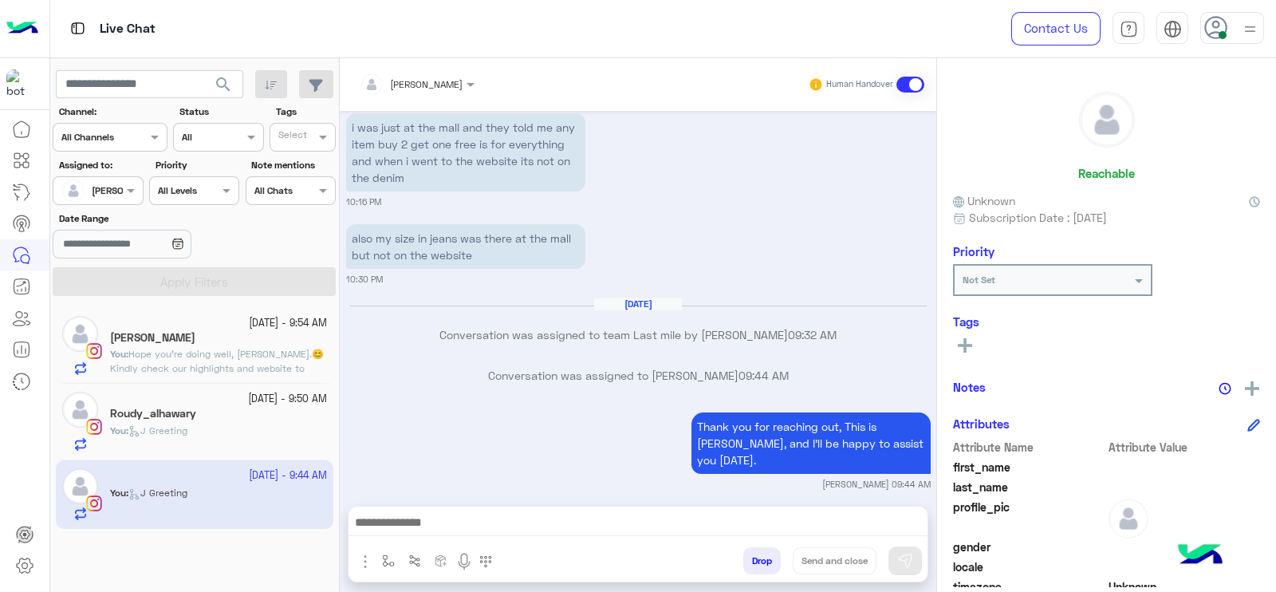
scroll to position [1339, 0]
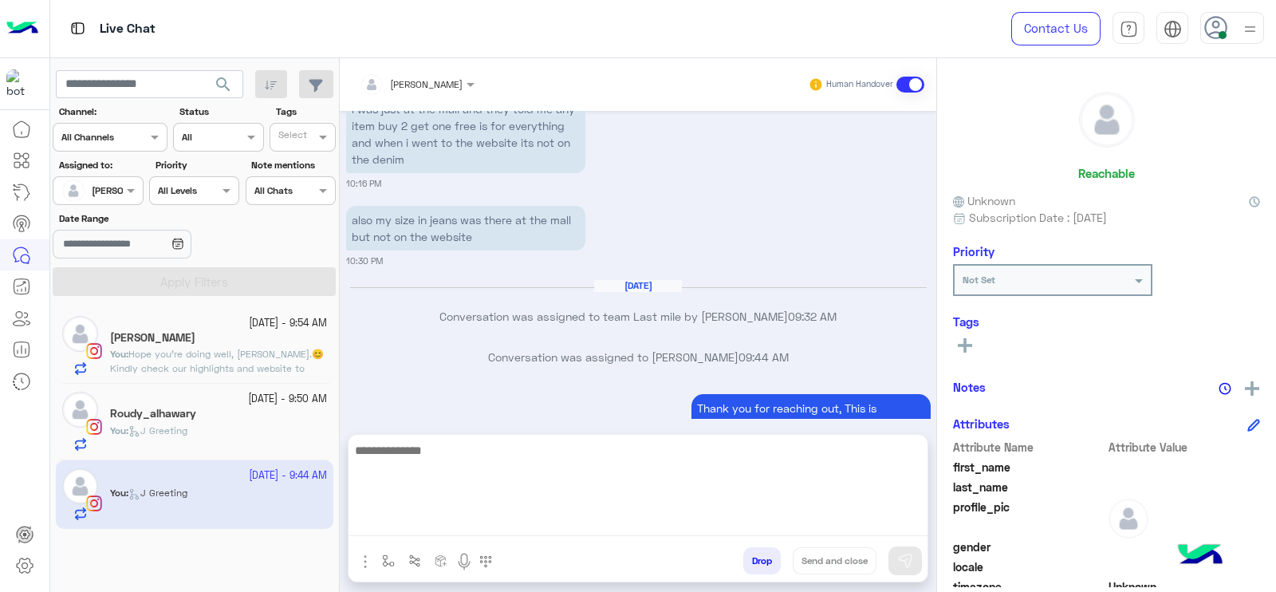
click at [510, 528] on textarea at bounding box center [638, 488] width 579 height 96
paste textarea "**********"
type textarea "**********"
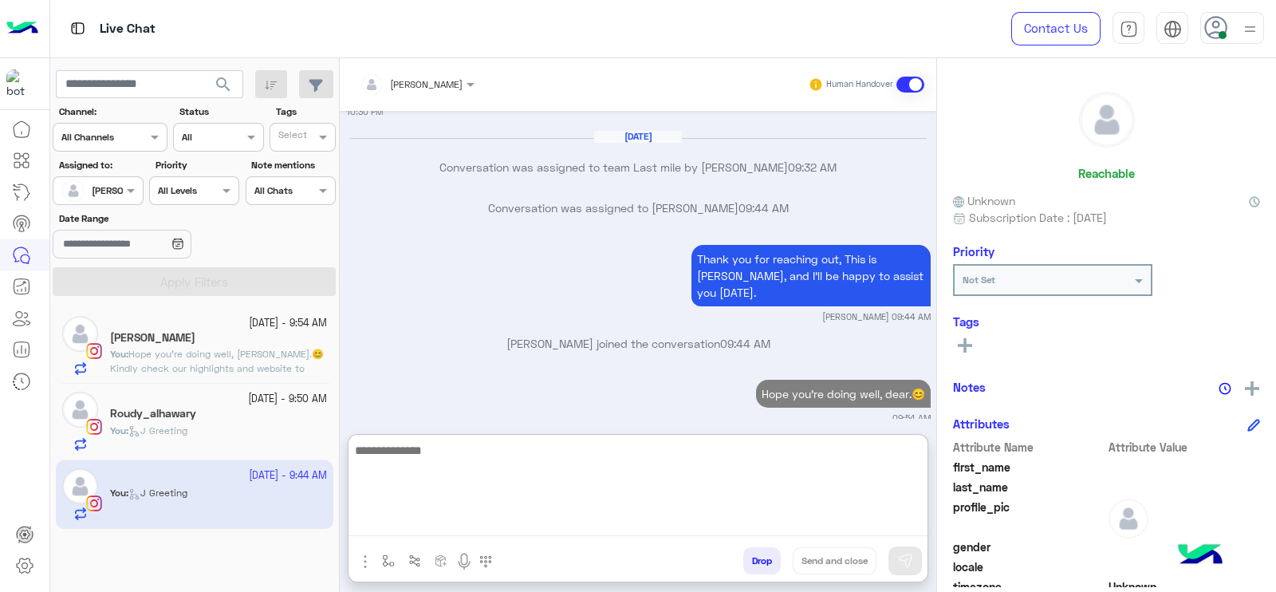
paste textarea "**********"
type textarea "**********"
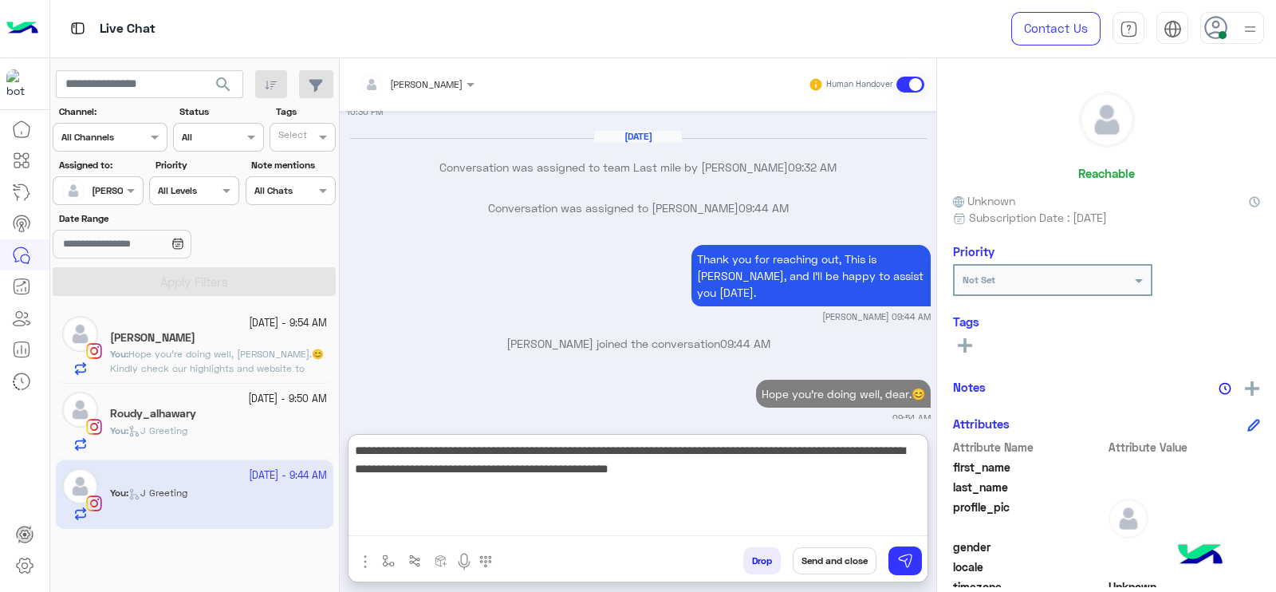
click at [484, 480] on textarea "**********" at bounding box center [638, 488] width 579 height 96
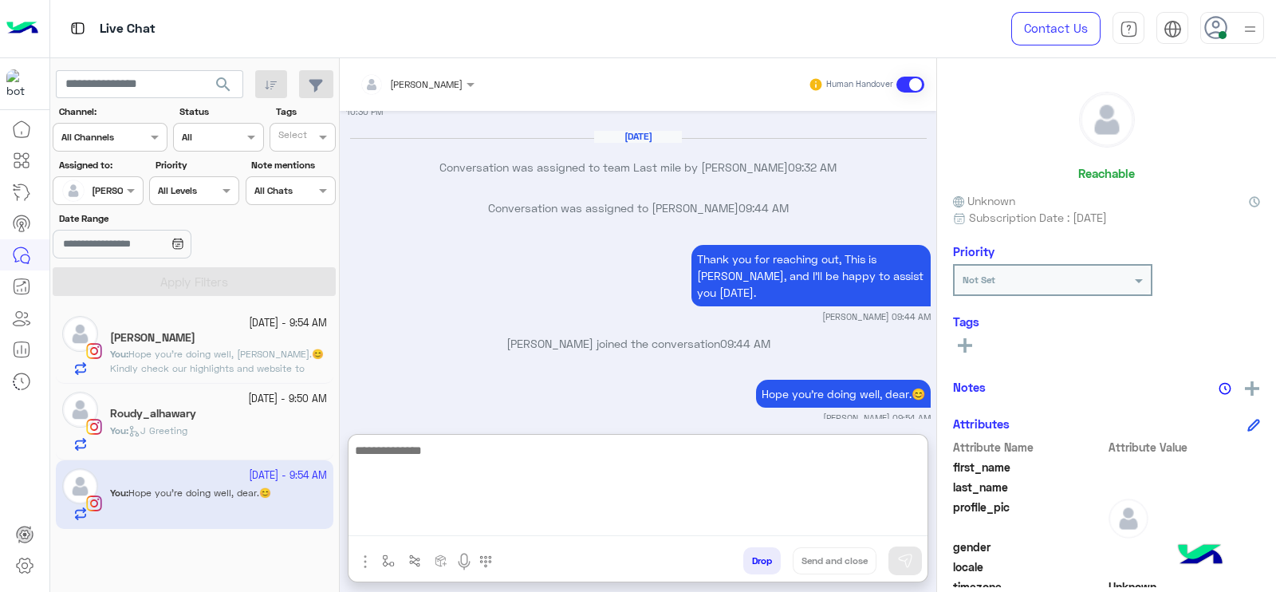
scroll to position [1599, 0]
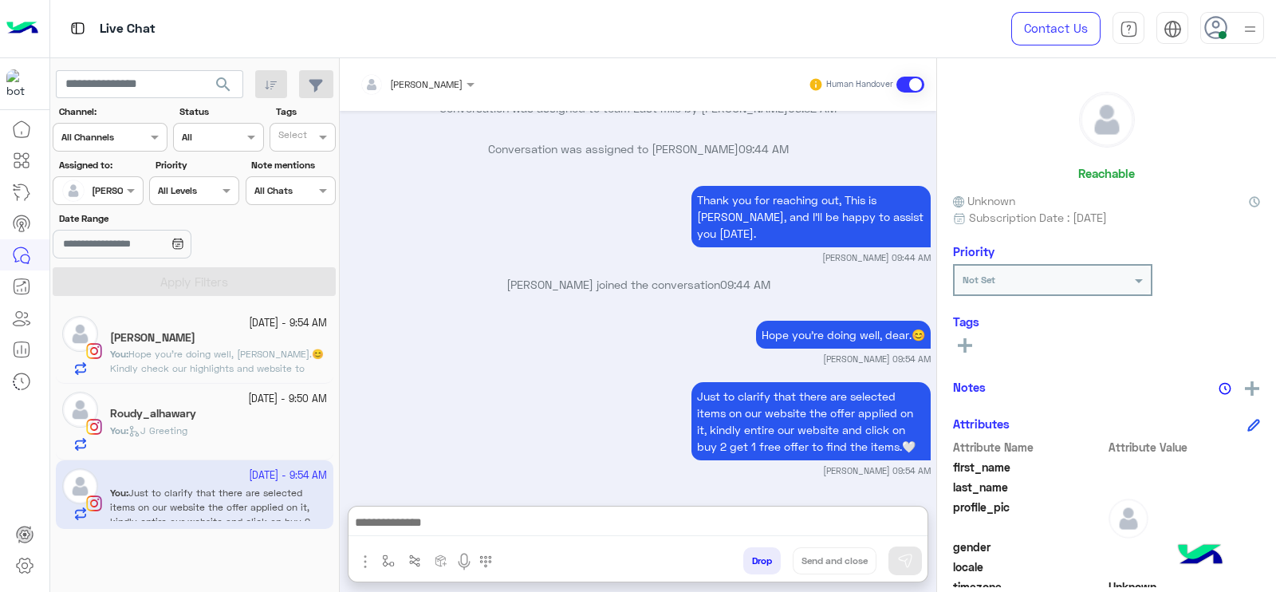
click at [197, 408] on div "Roudy_alhawary" at bounding box center [218, 415] width 217 height 17
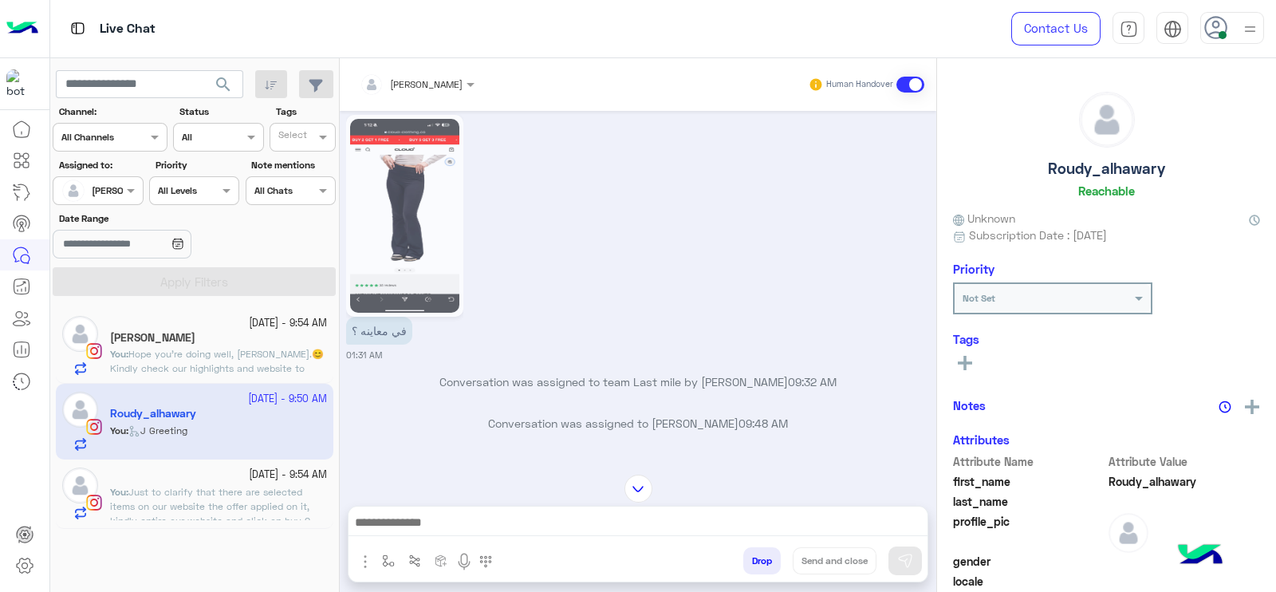
scroll to position [1643, 0]
click at [305, 337] on div "Mariam Bamiea" at bounding box center [218, 339] width 217 height 17
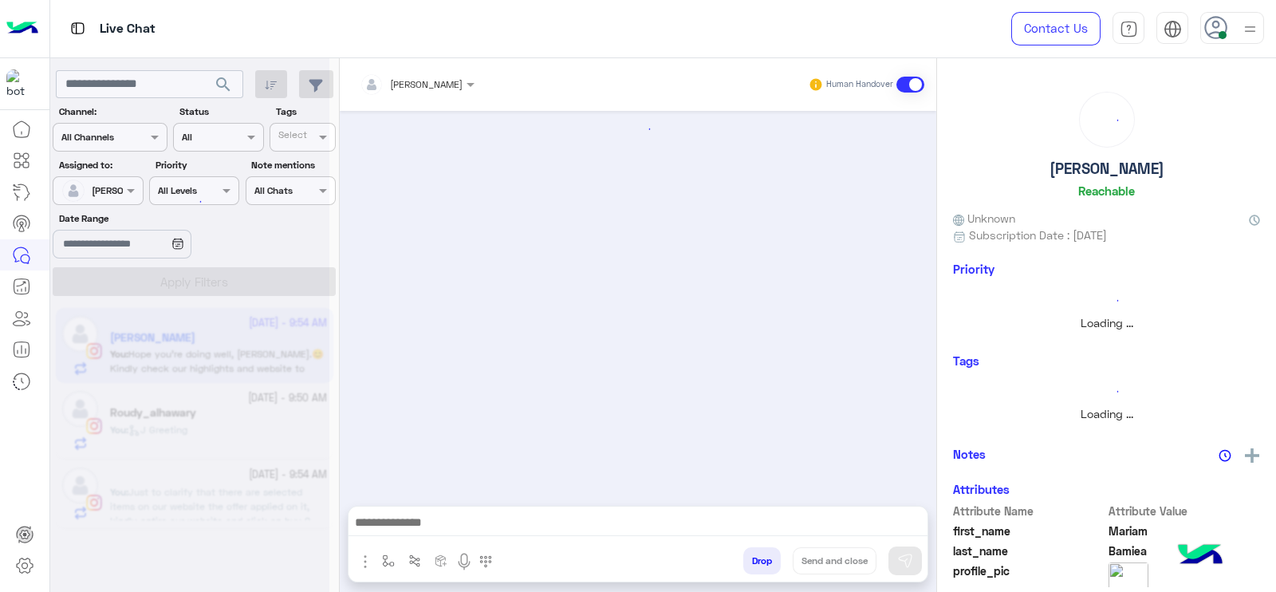
click at [281, 498] on div at bounding box center [189, 302] width 279 height 592
click at [281, 494] on div at bounding box center [189, 302] width 279 height 592
click at [270, 471] on div at bounding box center [189, 302] width 279 height 592
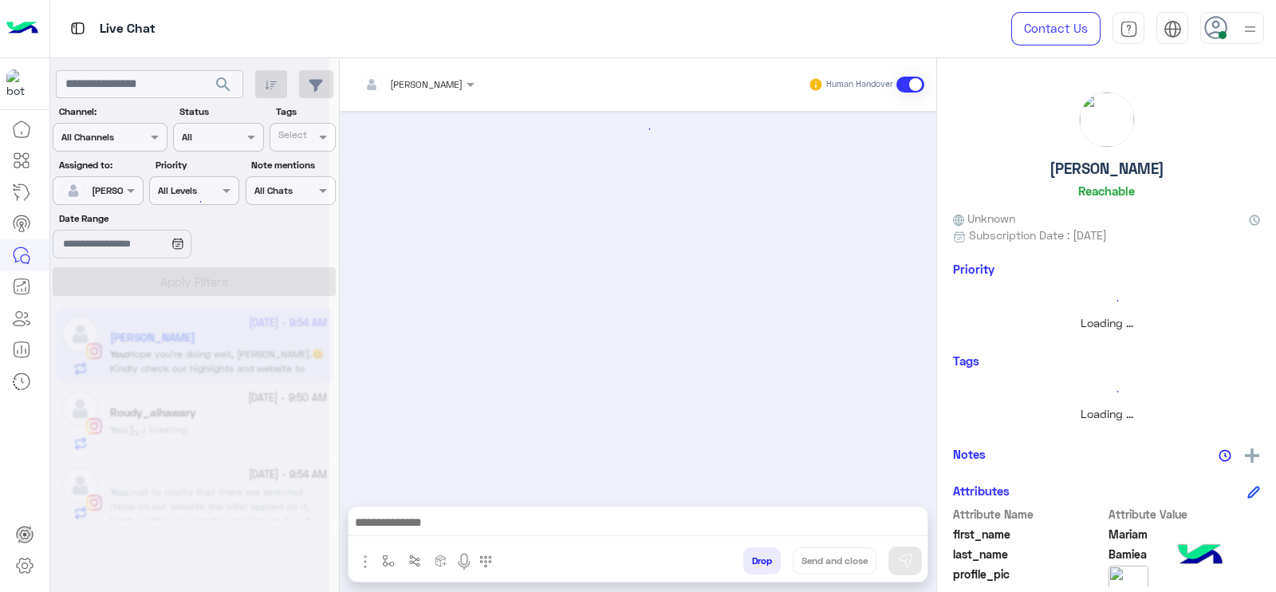
click at [231, 361] on div at bounding box center [189, 302] width 279 height 592
click at [236, 400] on div at bounding box center [189, 302] width 279 height 592
click at [237, 400] on div at bounding box center [189, 302] width 279 height 592
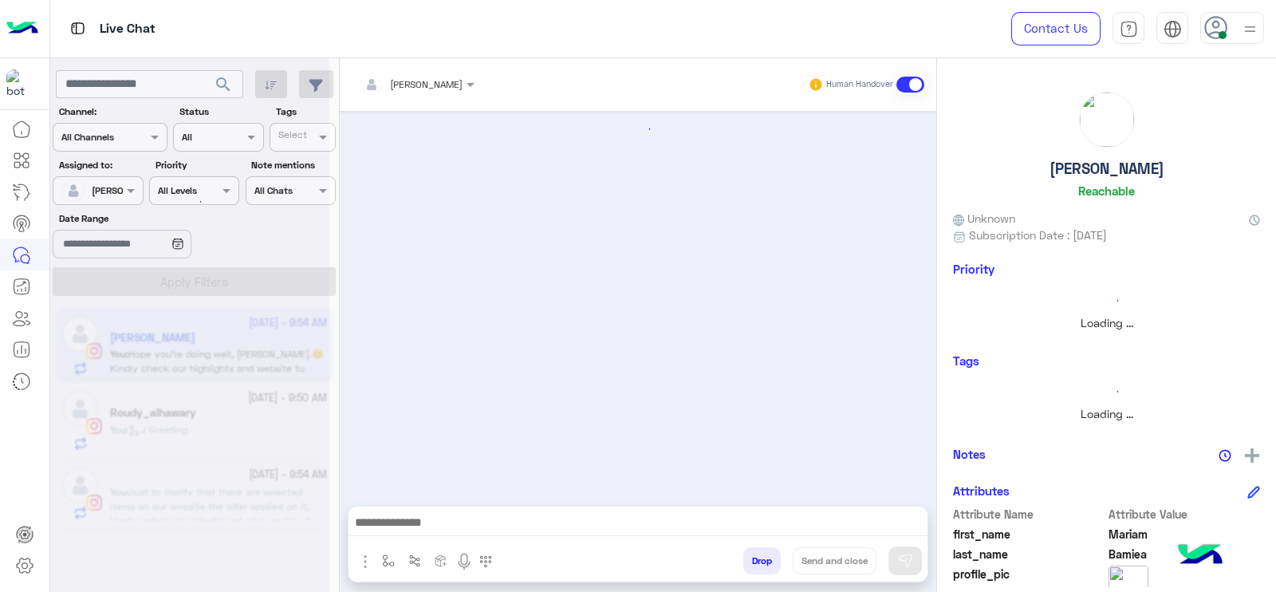
click at [237, 400] on div at bounding box center [189, 302] width 279 height 592
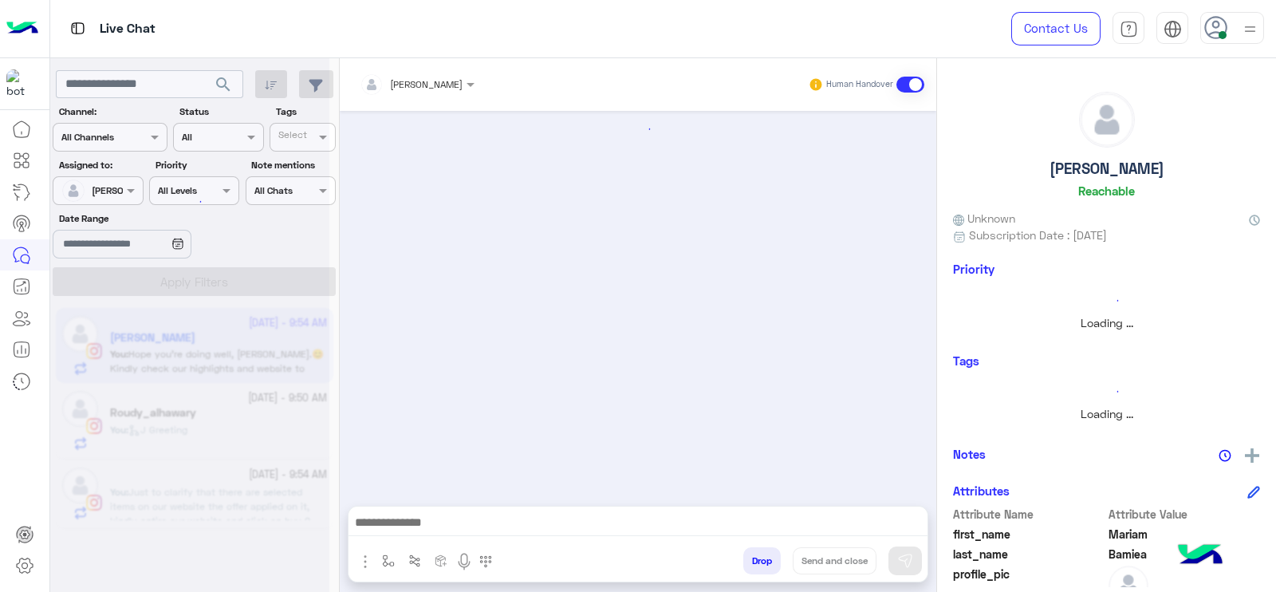
click at [237, 400] on div at bounding box center [189, 302] width 279 height 592
click at [237, 399] on div at bounding box center [189, 302] width 279 height 592
click at [239, 397] on div at bounding box center [189, 302] width 279 height 592
click at [240, 397] on div at bounding box center [189, 302] width 279 height 592
click at [246, 397] on div at bounding box center [189, 302] width 279 height 592
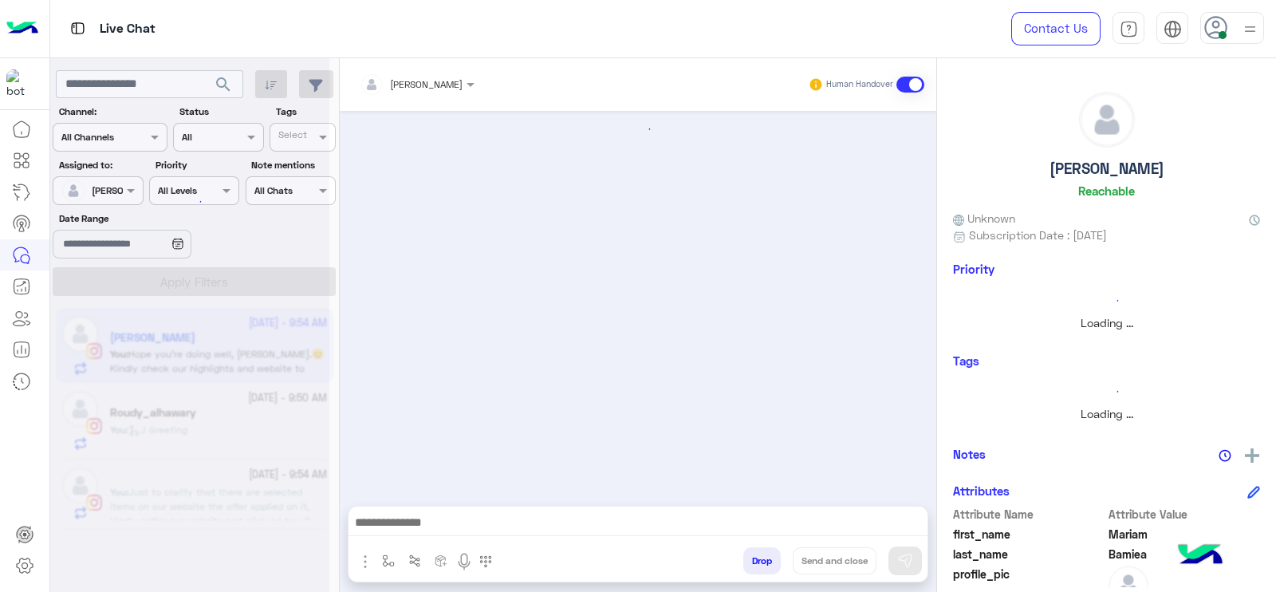
click at [256, 397] on div at bounding box center [189, 302] width 279 height 592
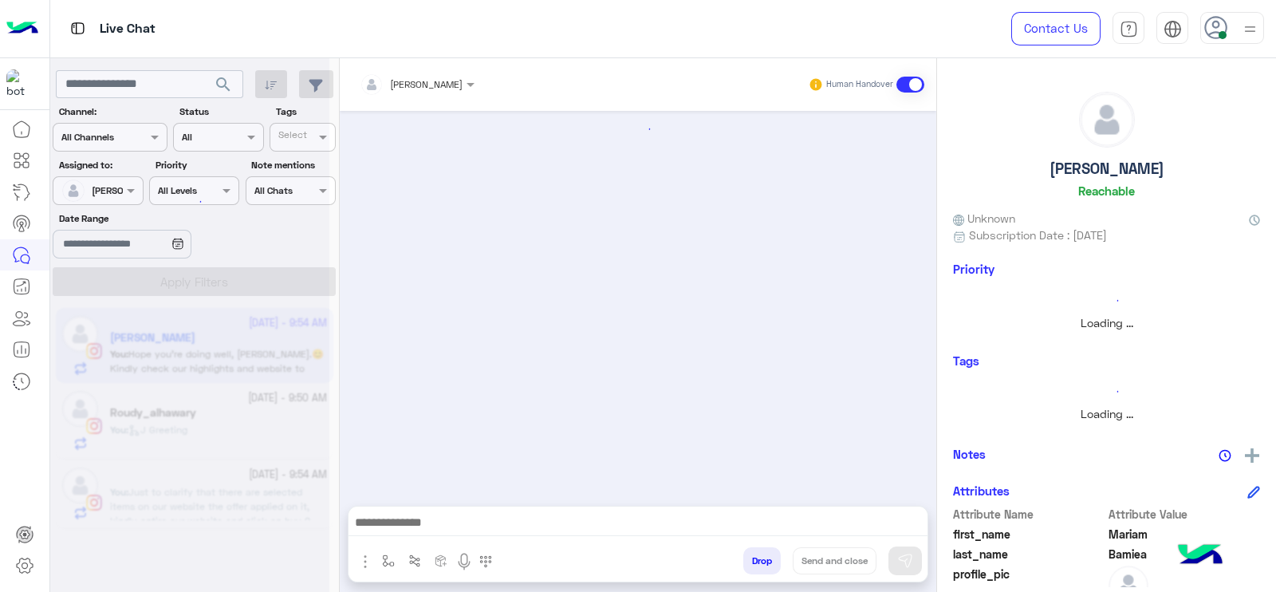
click at [256, 397] on div at bounding box center [189, 302] width 279 height 592
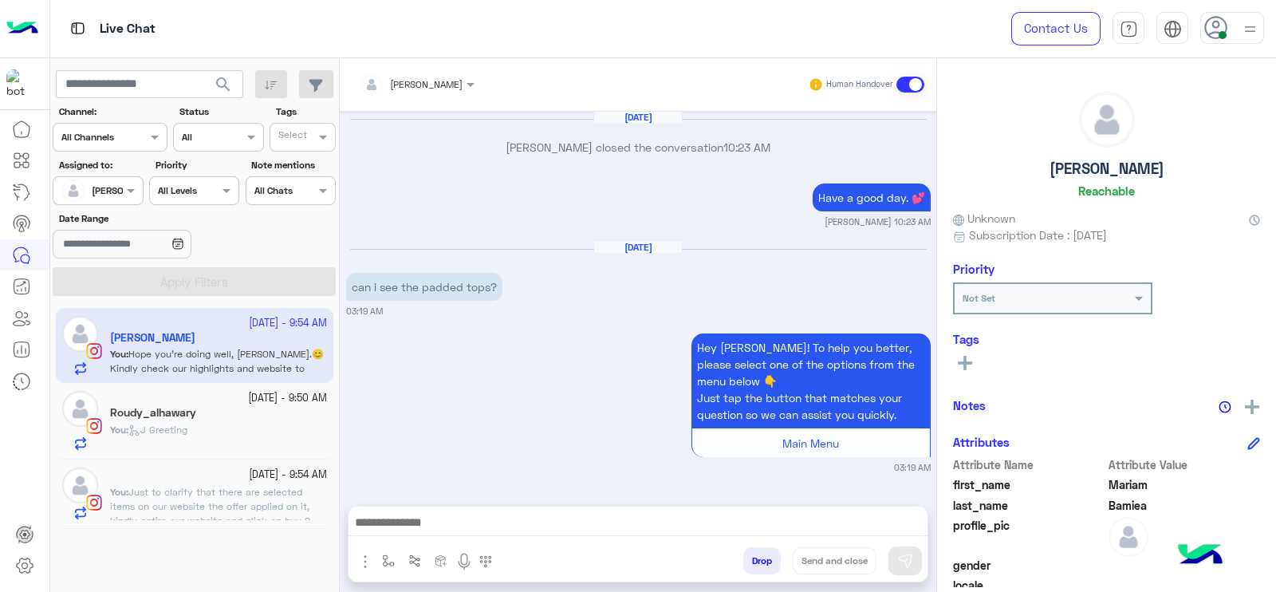
scroll to position [1445, 0]
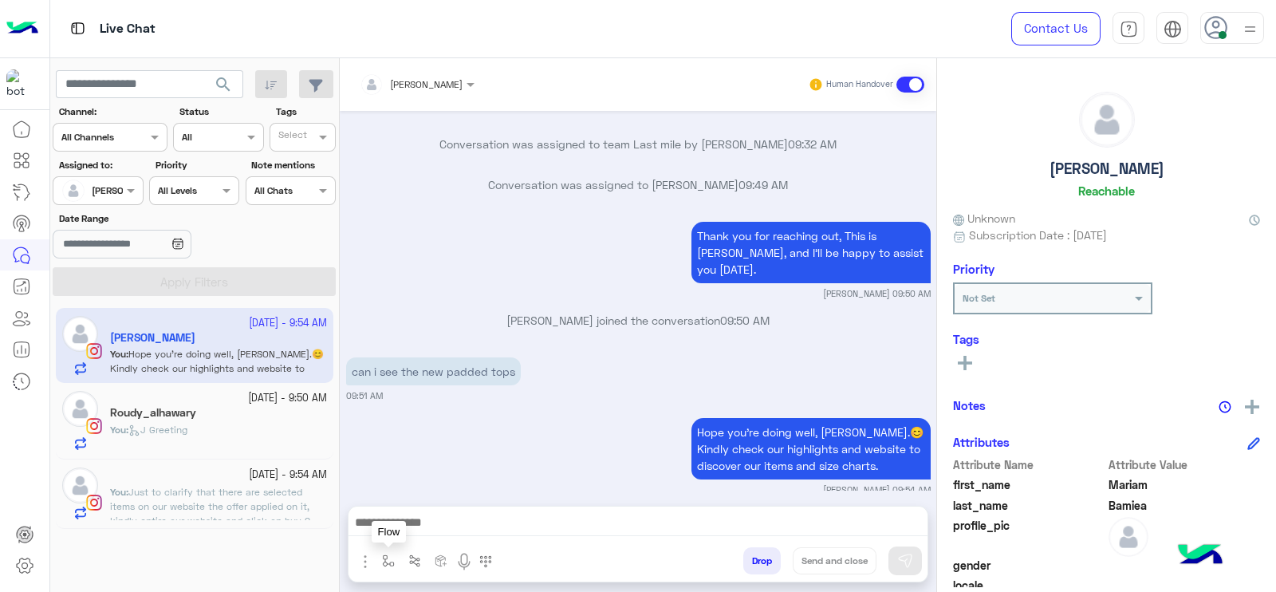
click at [378, 571] on button "button" at bounding box center [389, 560] width 26 height 26
click at [410, 523] on input "text" at bounding box center [416, 523] width 63 height 14
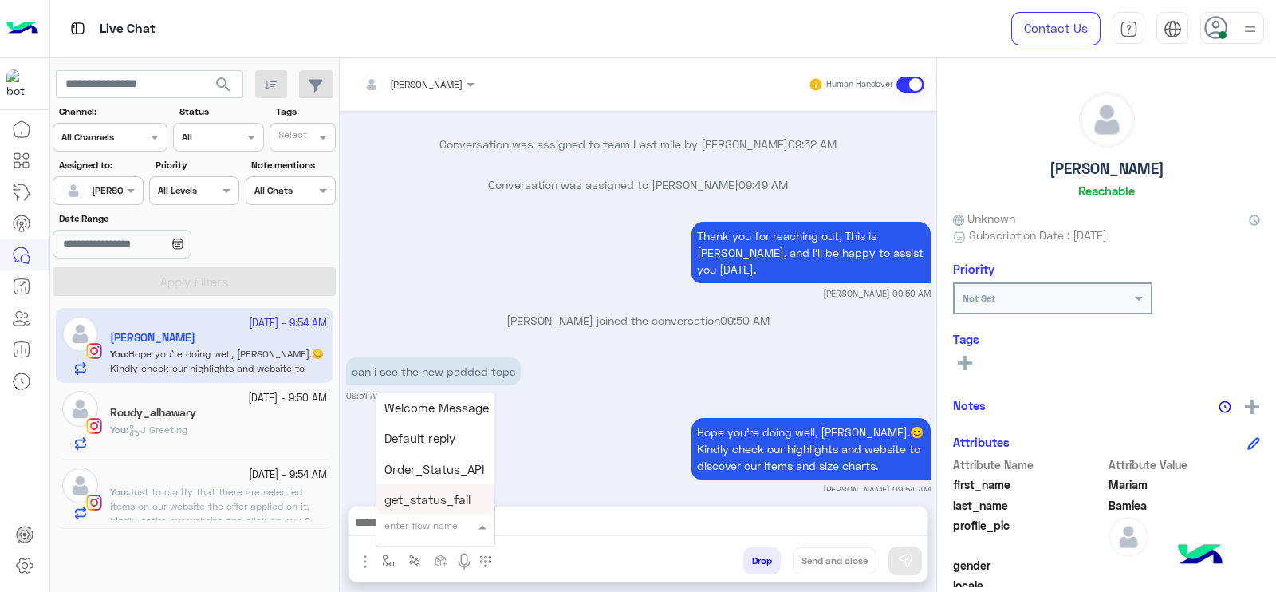
type input "*"
click at [428, 487] on div "[PERSON_NAME]" at bounding box center [436, 497] width 118 height 31
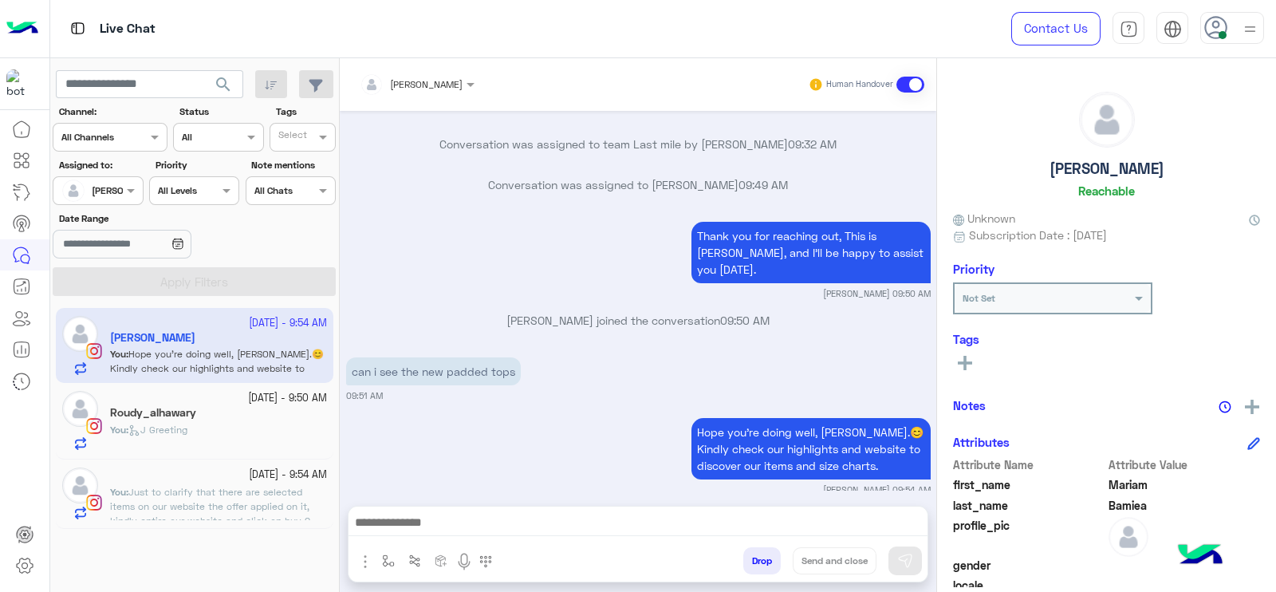
type textarea "**********"
click at [848, 563] on button "Send and close" at bounding box center [835, 560] width 84 height 27
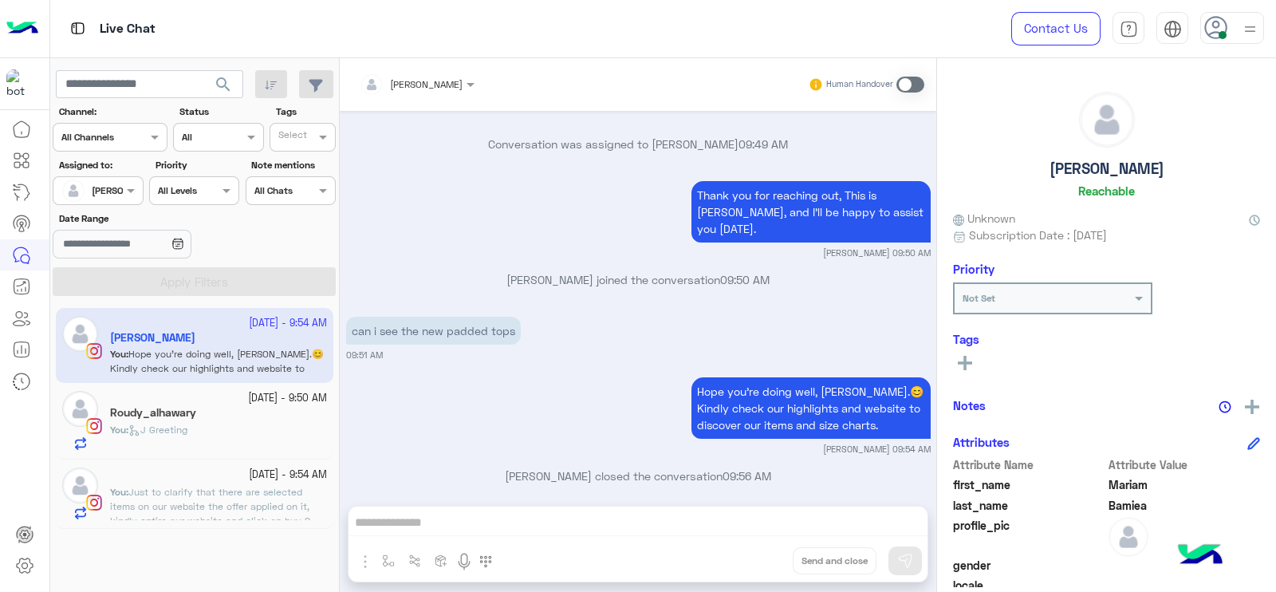
click at [276, 503] on span "Just to clarify that there are selected items on our website the offer applied …" at bounding box center [210, 513] width 200 height 55
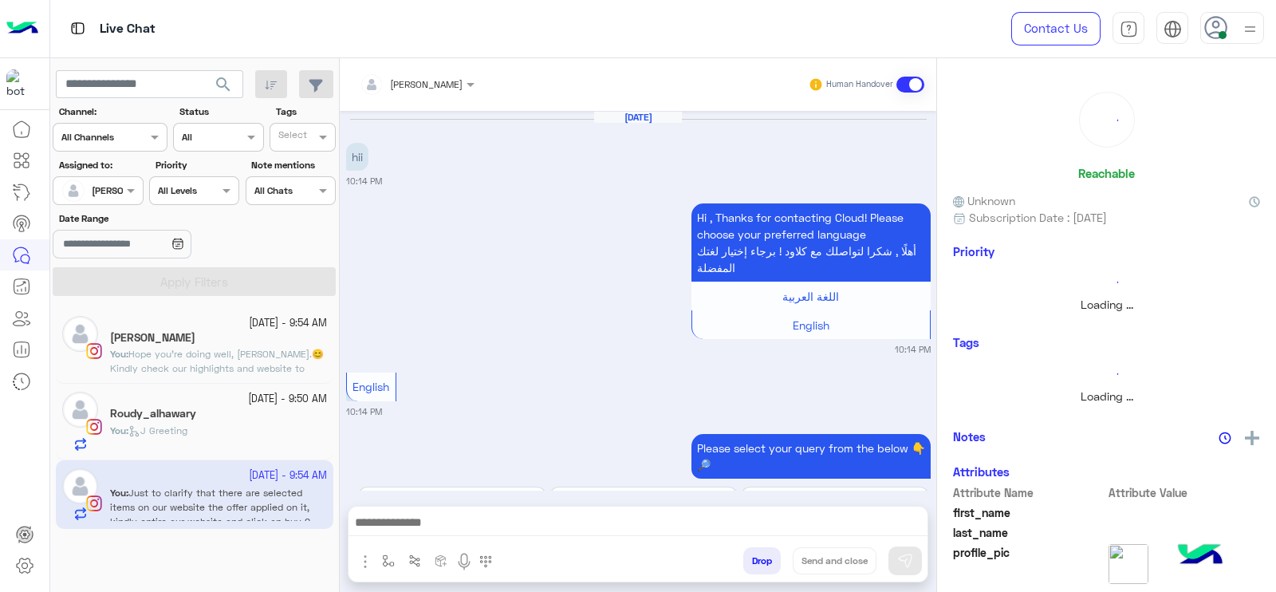
click at [387, 560] on img "button" at bounding box center [388, 560] width 13 height 13
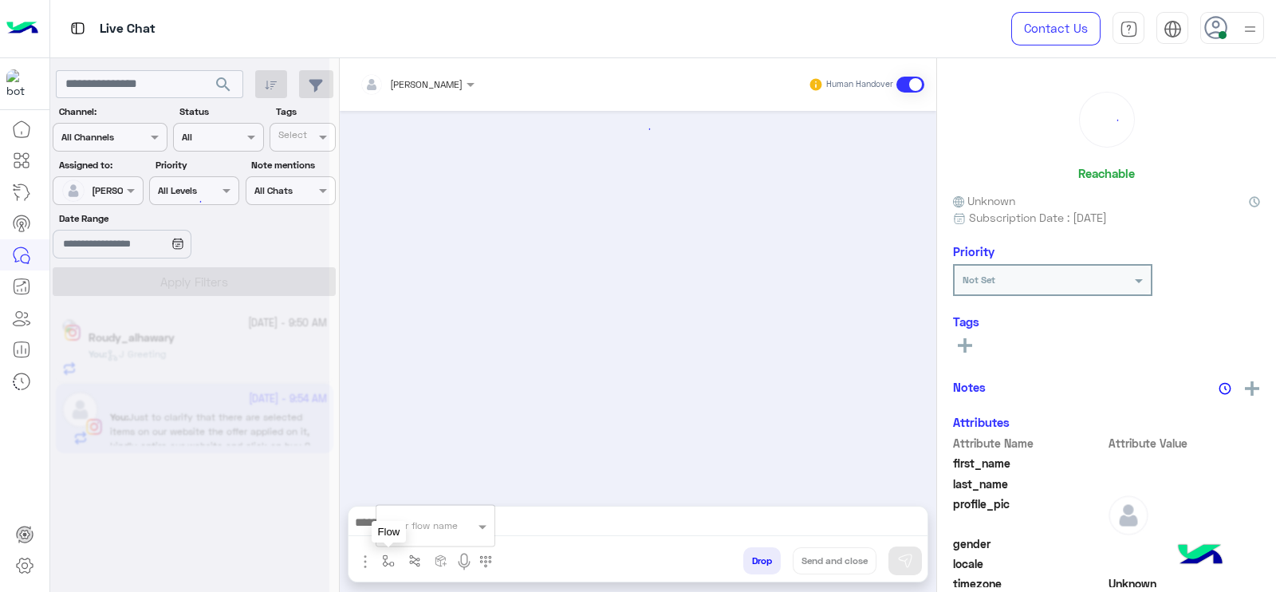
click at [419, 523] on input "text" at bounding box center [416, 523] width 63 height 14
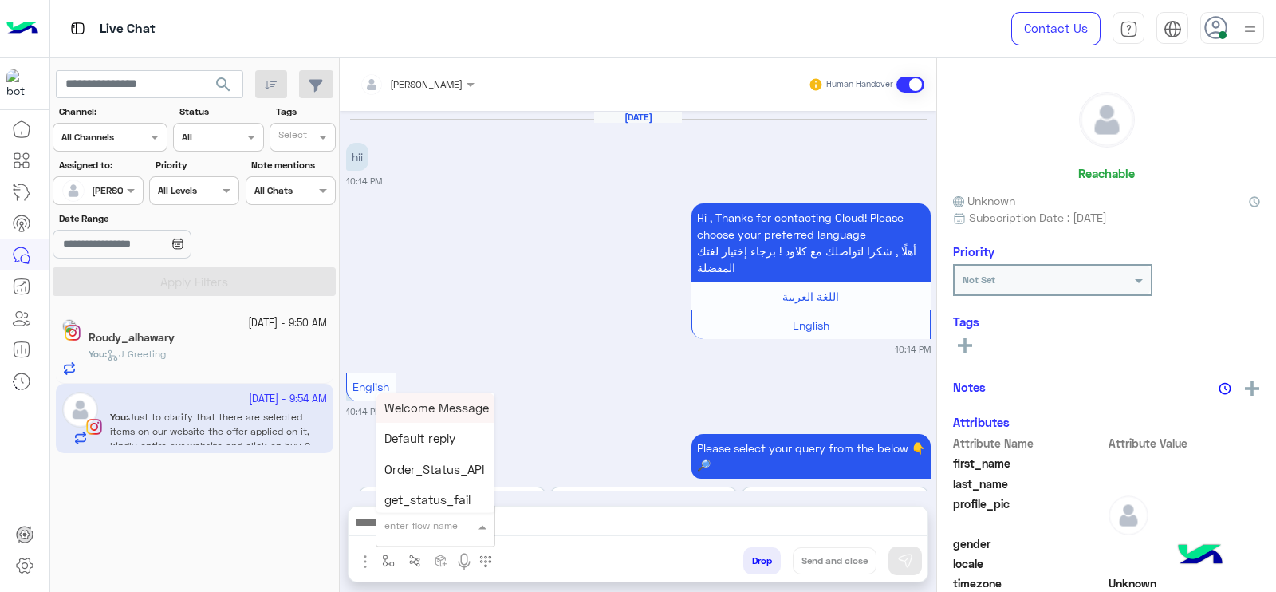
scroll to position [1528, 0]
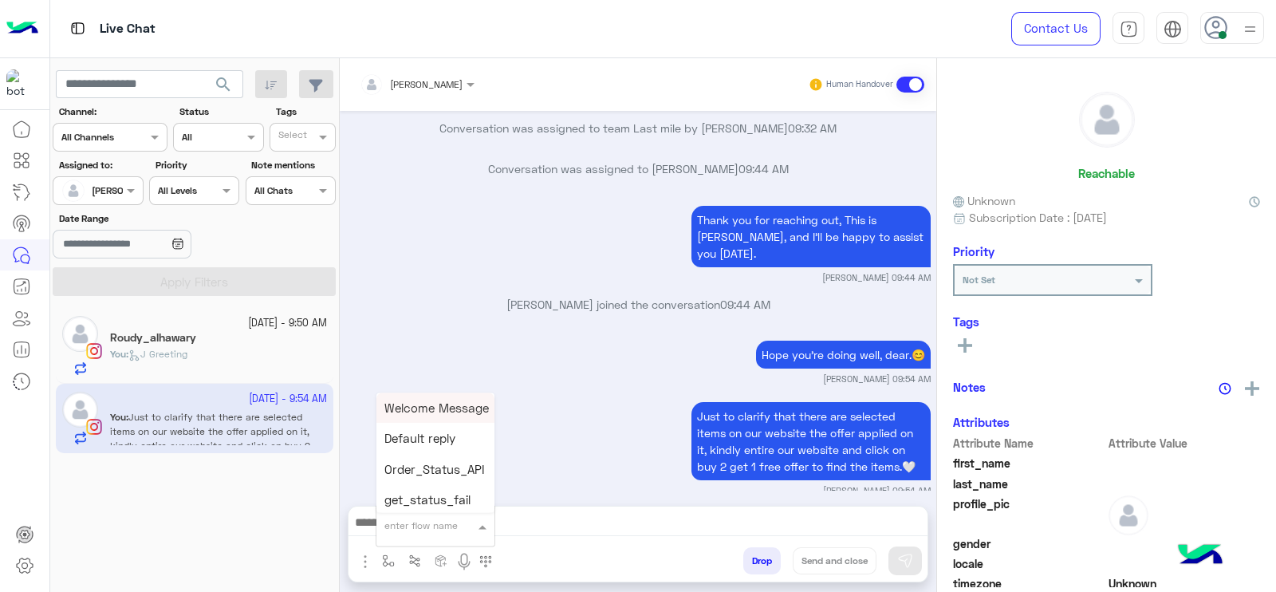
type input "*"
click at [436, 500] on span "Jana close" at bounding box center [430, 497] width 91 height 14
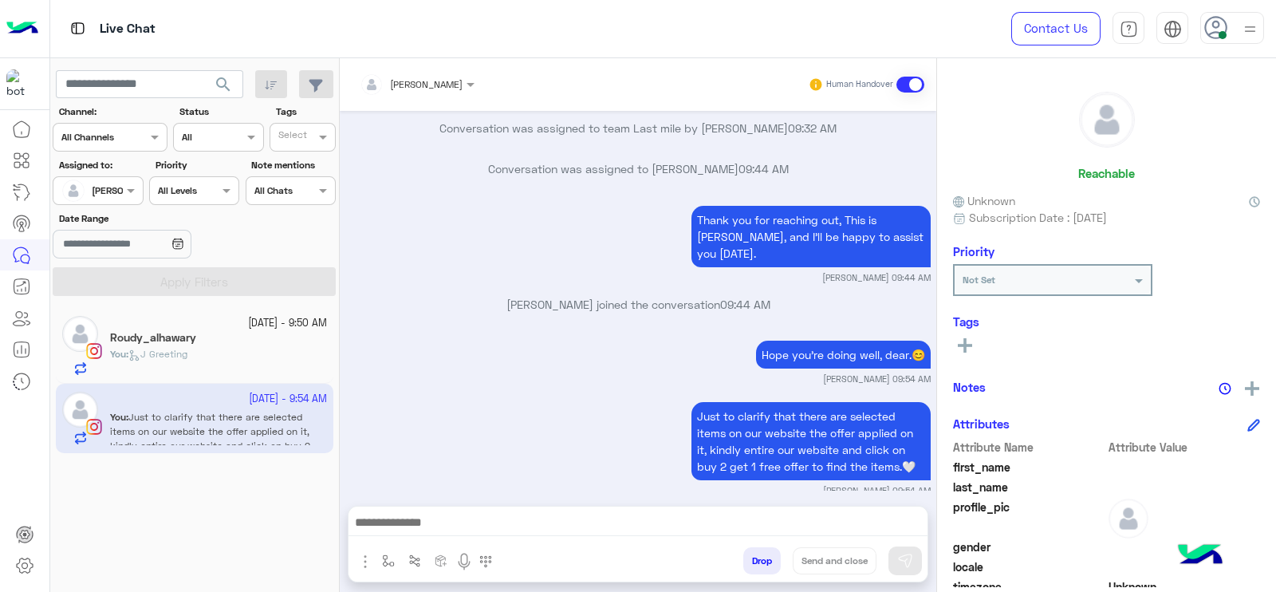
type textarea "**********"
click at [834, 570] on button "Send and close" at bounding box center [835, 560] width 84 height 27
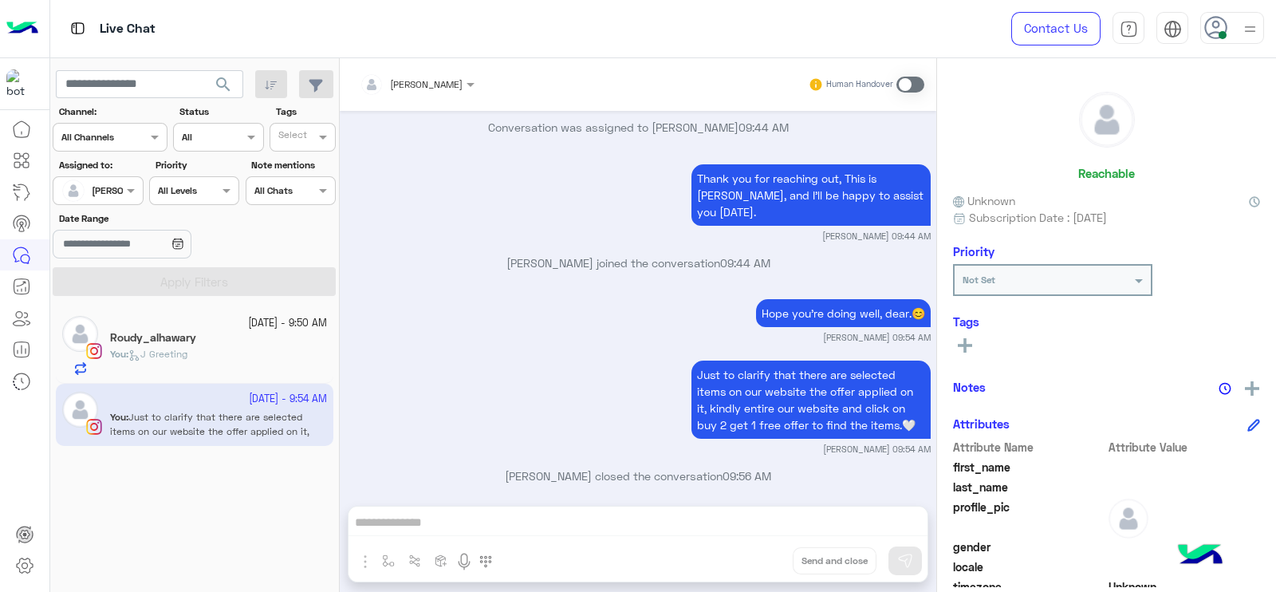
click at [199, 349] on div "You : J Greeting" at bounding box center [218, 361] width 217 height 28
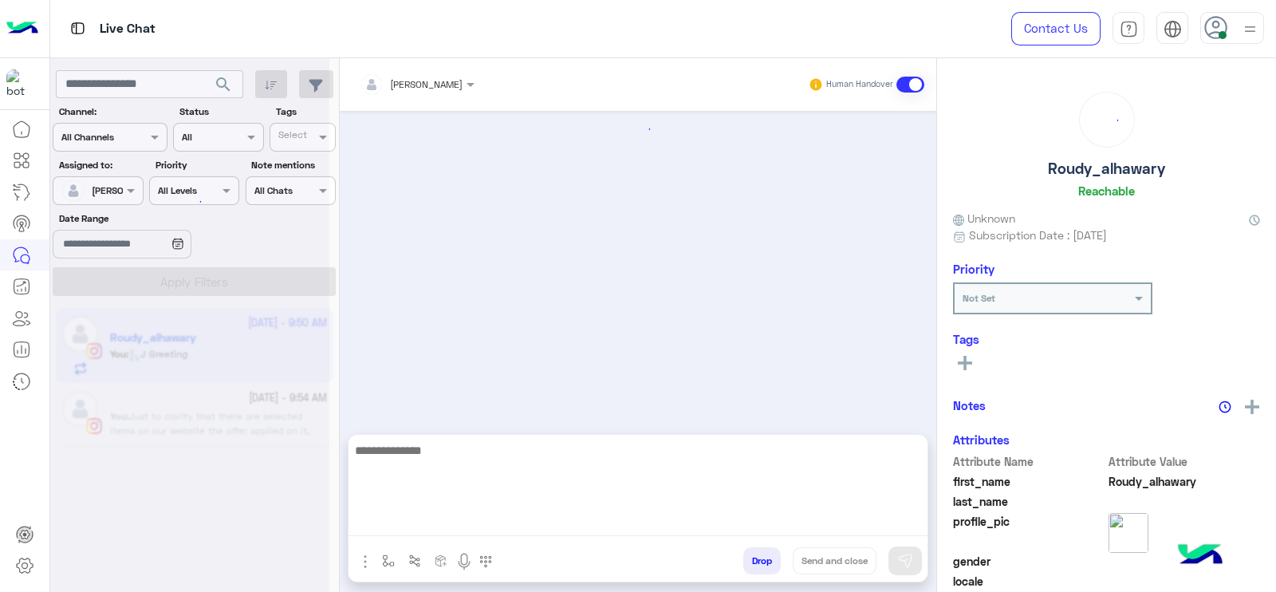
click at [485, 524] on textarea at bounding box center [638, 488] width 579 height 96
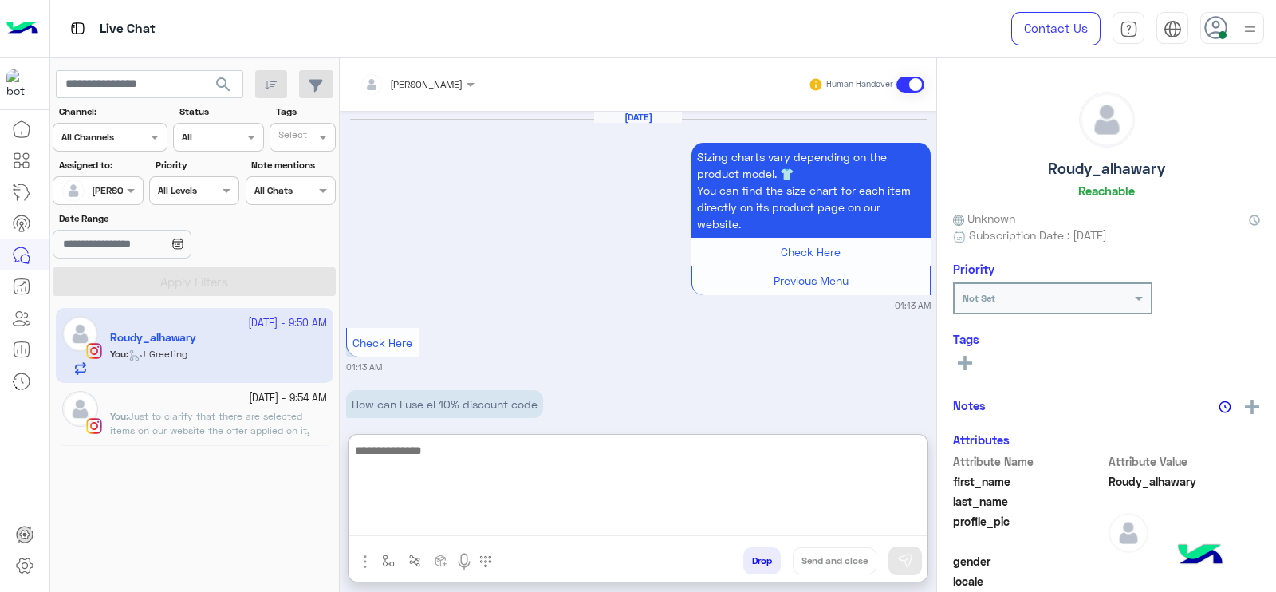
scroll to position [1725, 0]
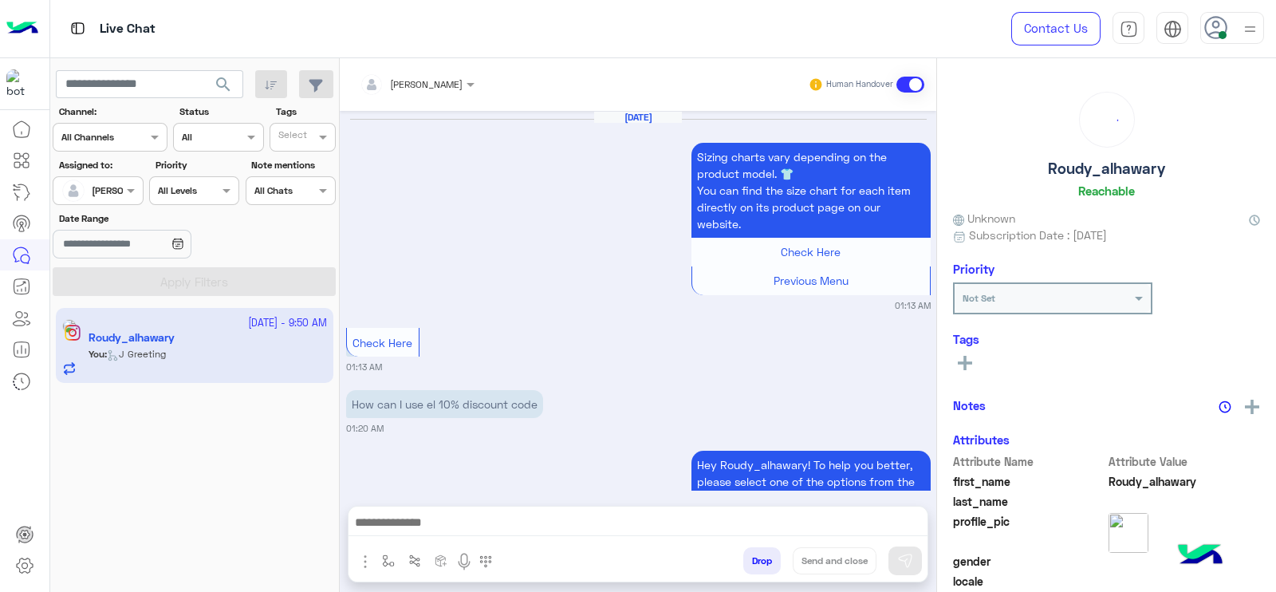
scroll to position [1725, 0]
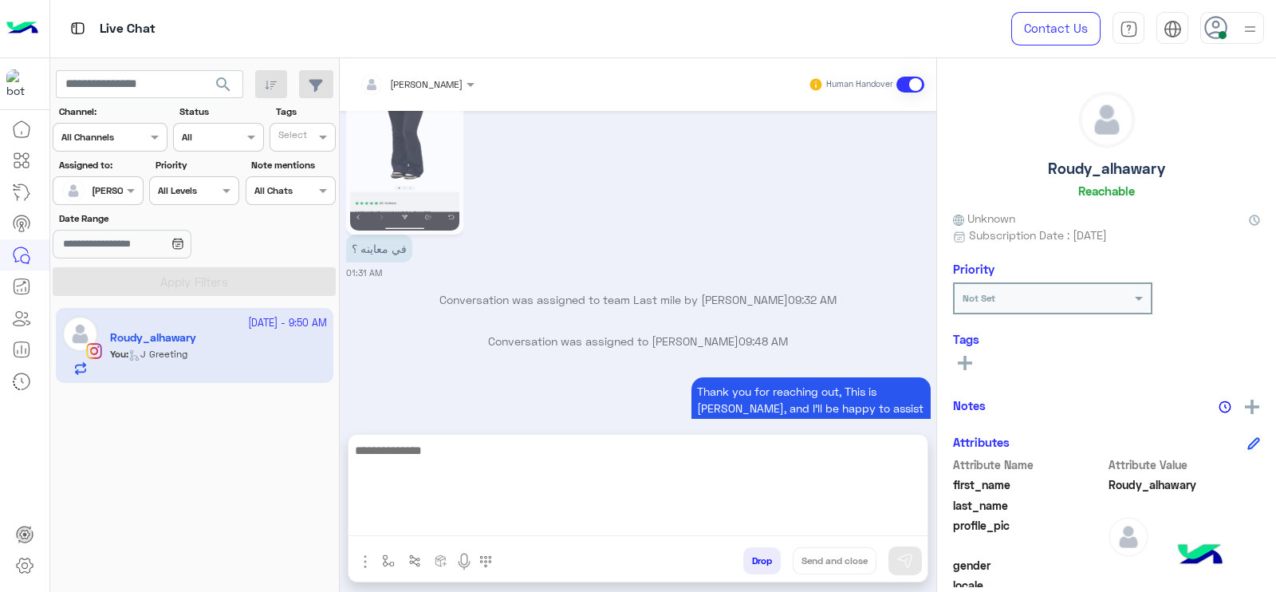
click at [485, 524] on textarea at bounding box center [638, 488] width 579 height 96
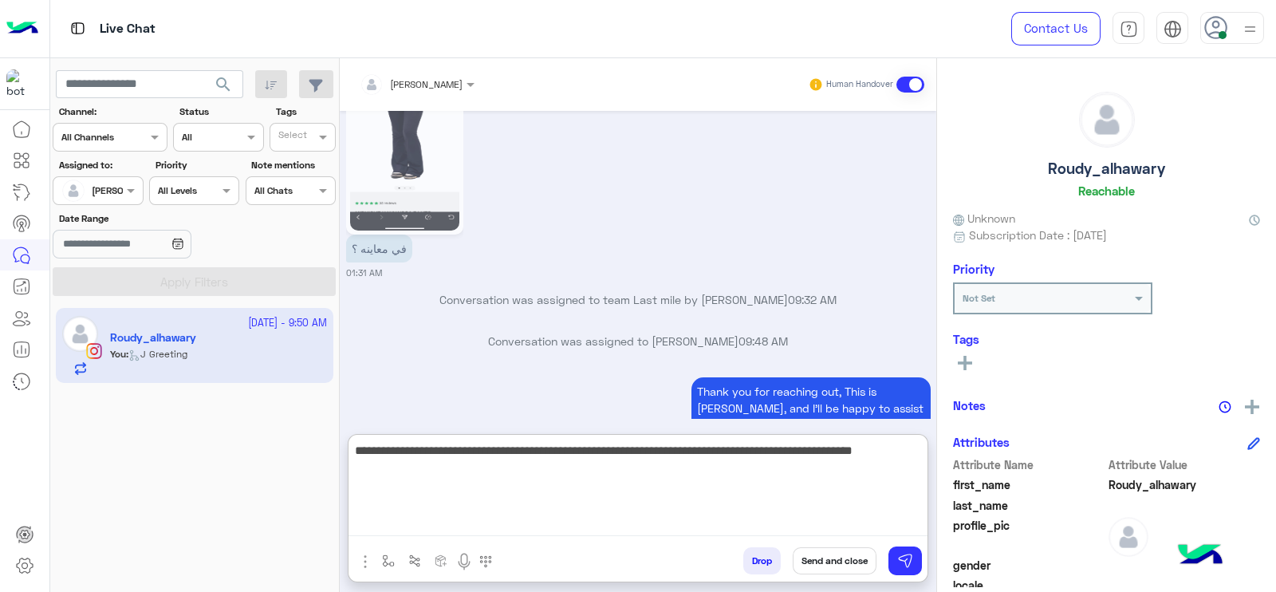
paste textarea "**********"
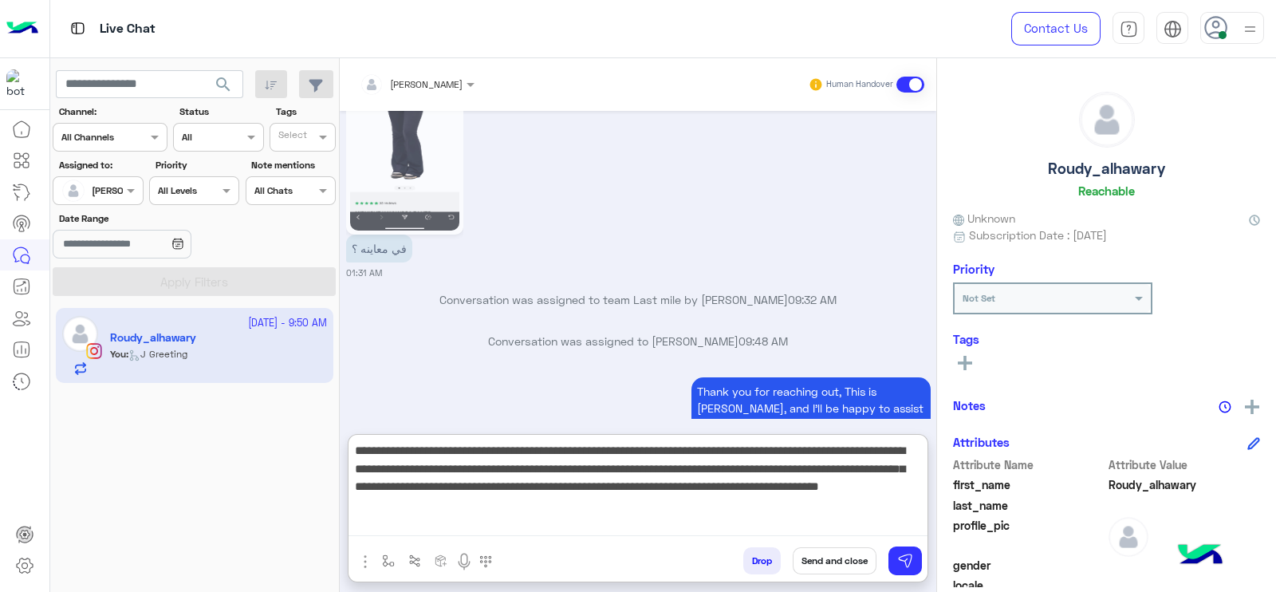
drag, startPoint x: 412, startPoint y: 489, endPoint x: 569, endPoint y: 507, distance: 157.3
click at [569, 507] on textarea "**********" at bounding box center [638, 488] width 579 height 96
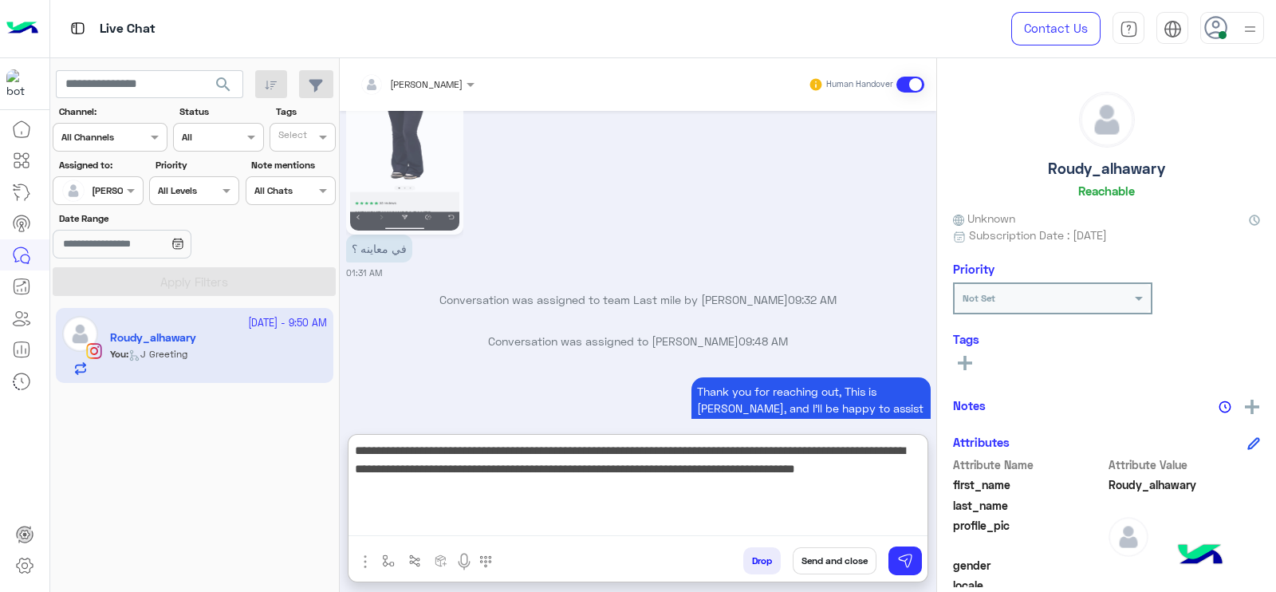
type textarea "**********"
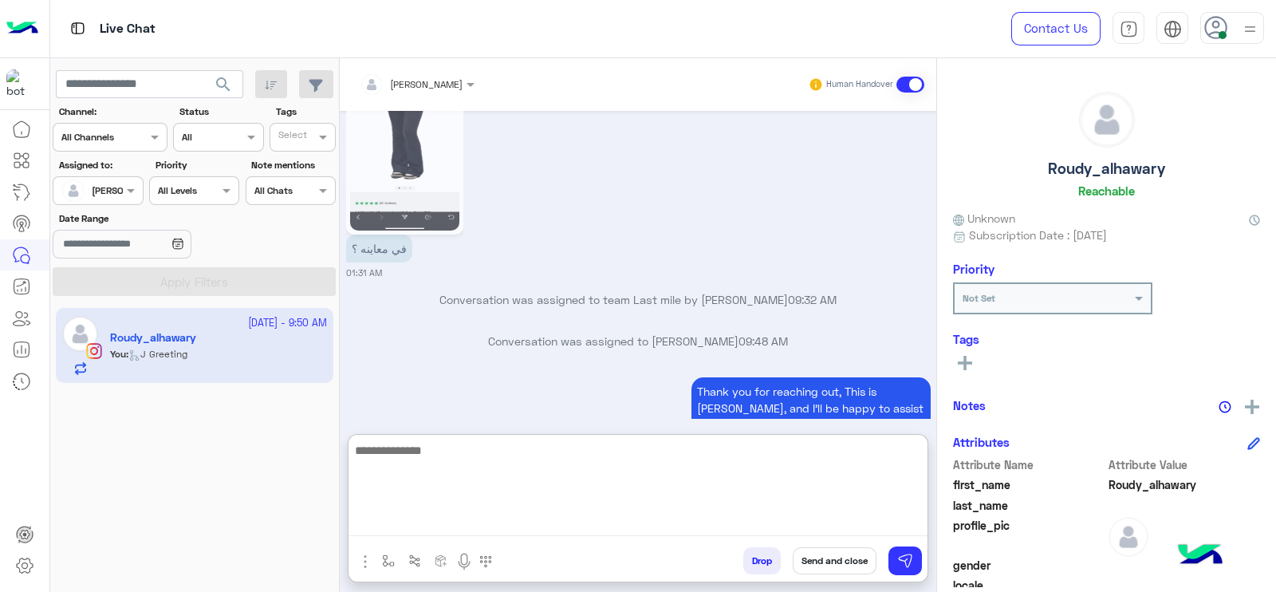
scroll to position [1942, 0]
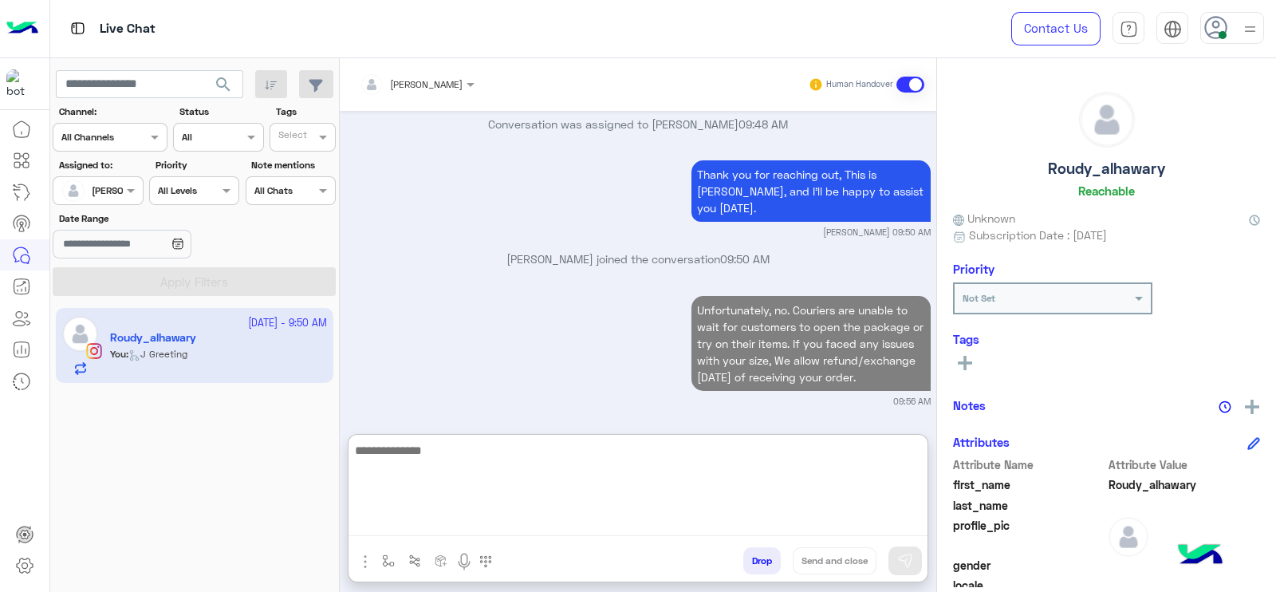
paste textarea "**********"
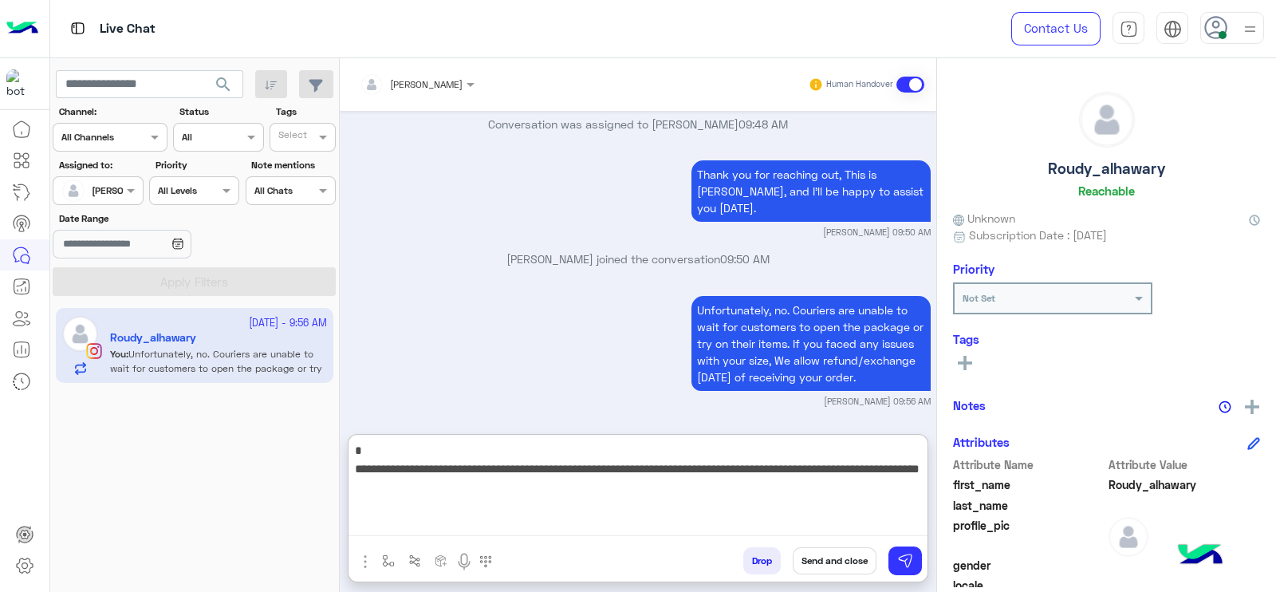
drag, startPoint x: 377, startPoint y: 453, endPoint x: 349, endPoint y: 454, distance: 27.9
click at [349, 454] on textarea "**********" at bounding box center [638, 488] width 579 height 96
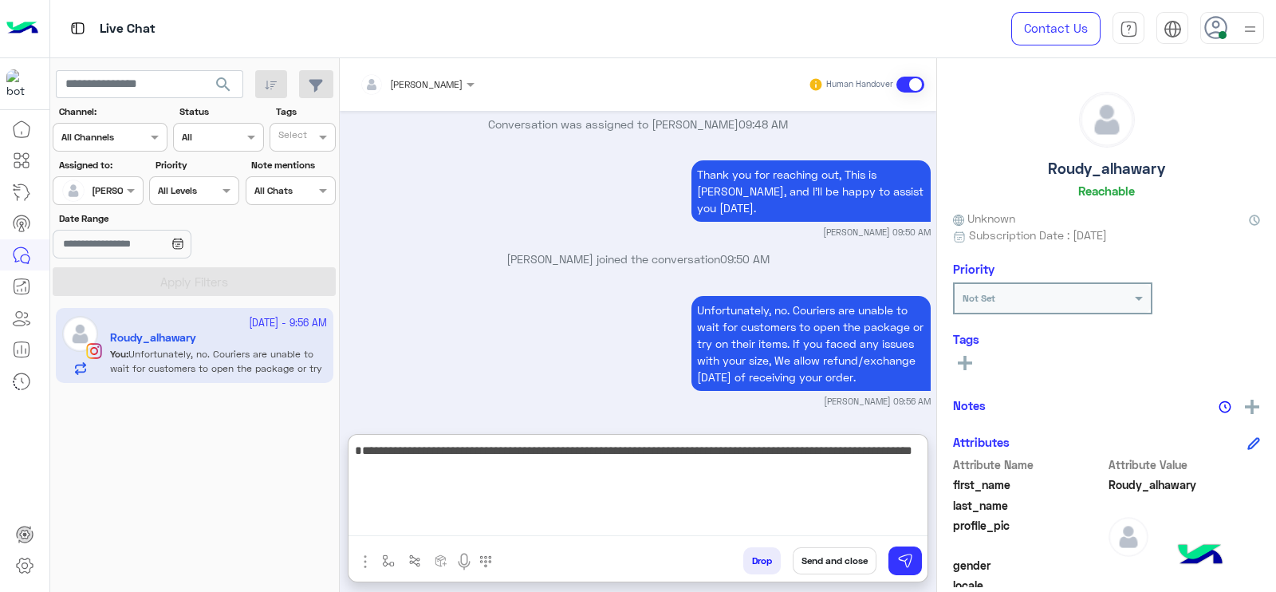
click at [365, 449] on textarea "**********" at bounding box center [638, 488] width 579 height 96
click at [613, 472] on textarea "**********" at bounding box center [638, 488] width 579 height 96
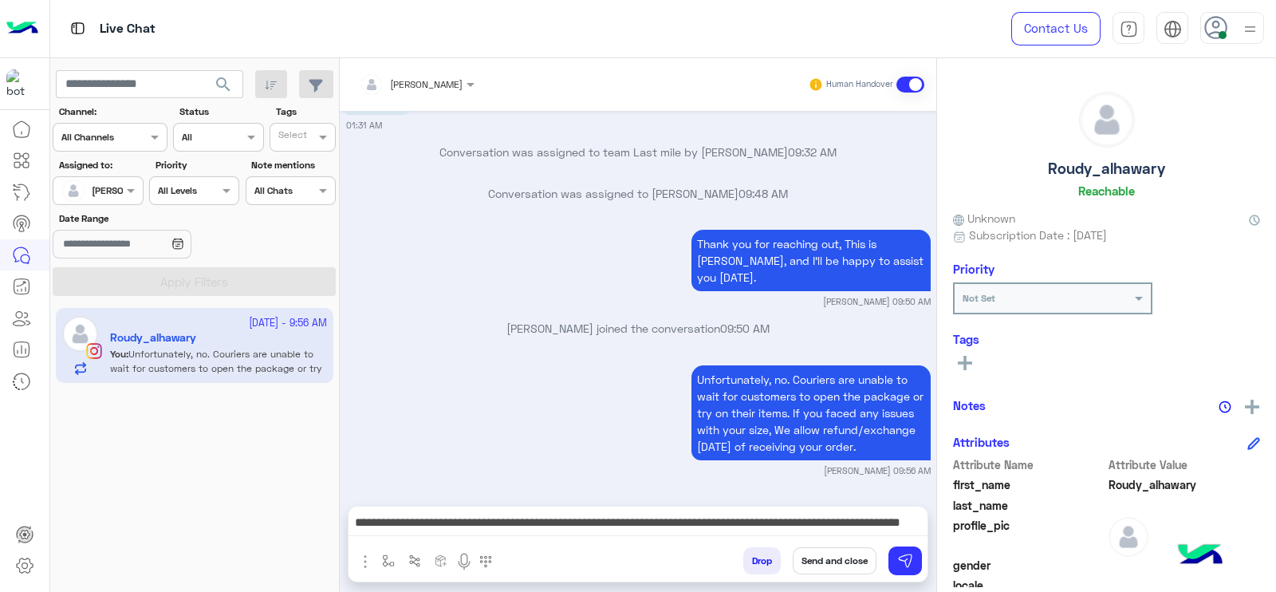
scroll to position [1871, 0]
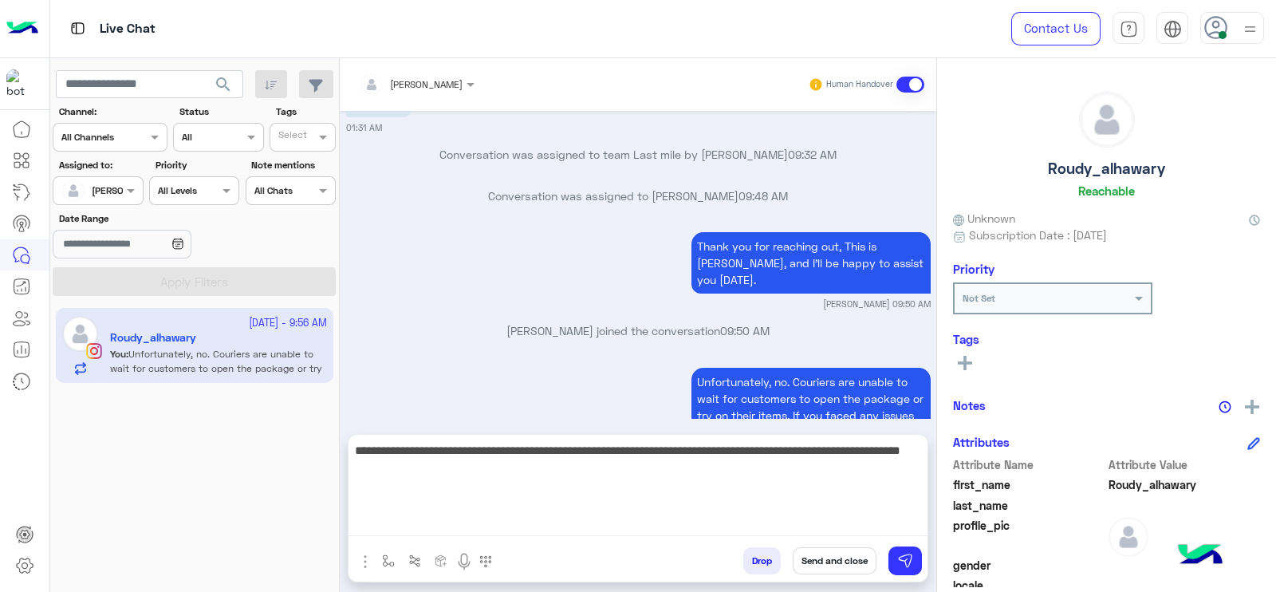
drag, startPoint x: 859, startPoint y: 514, endPoint x: 802, endPoint y: 512, distance: 57.5
click at [860, 514] on textarea "**********" at bounding box center [638, 488] width 579 height 96
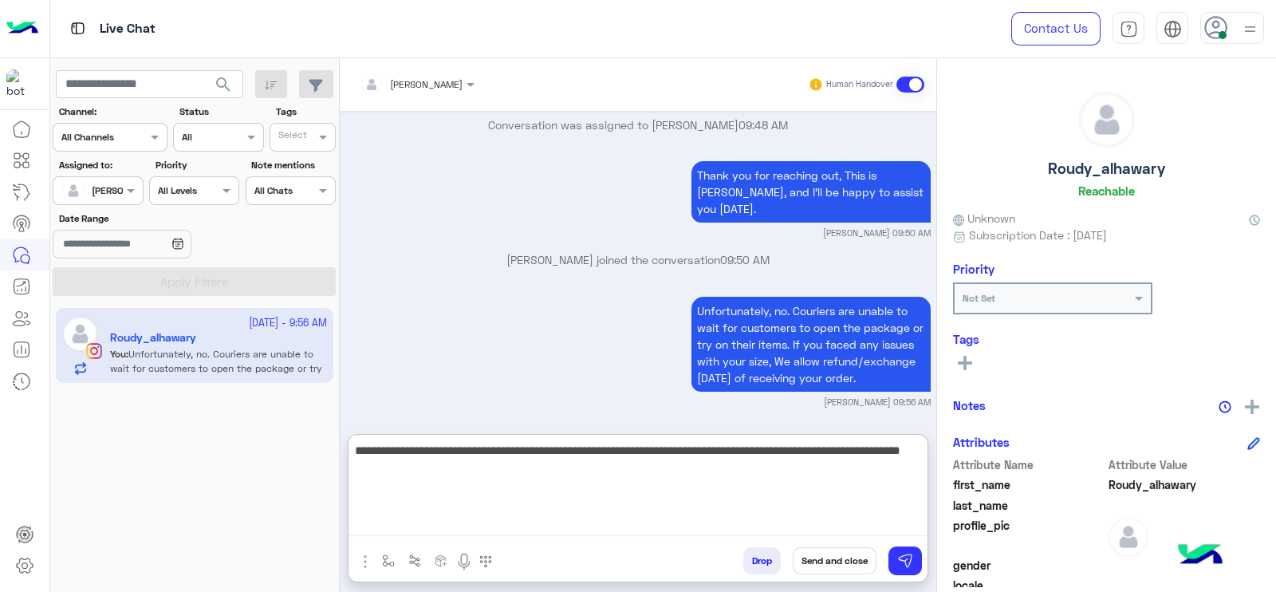
scroll to position [1942, 0]
click at [493, 468] on textarea "**********" at bounding box center [638, 488] width 579 height 96
type textarea "**********"
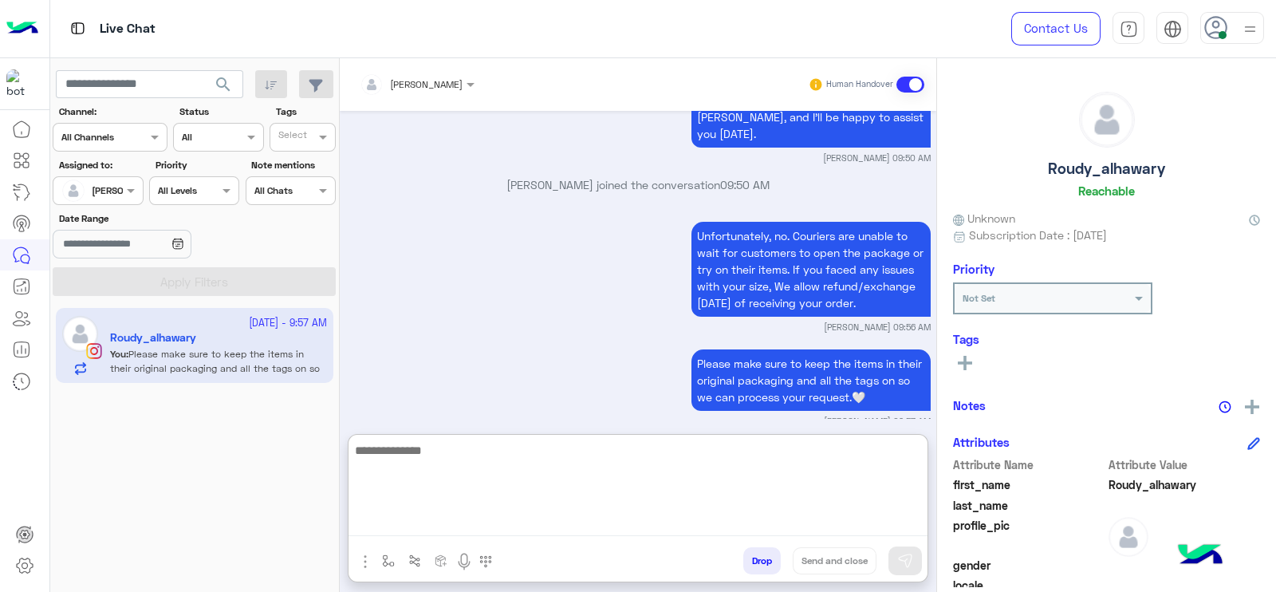
scroll to position [2037, 0]
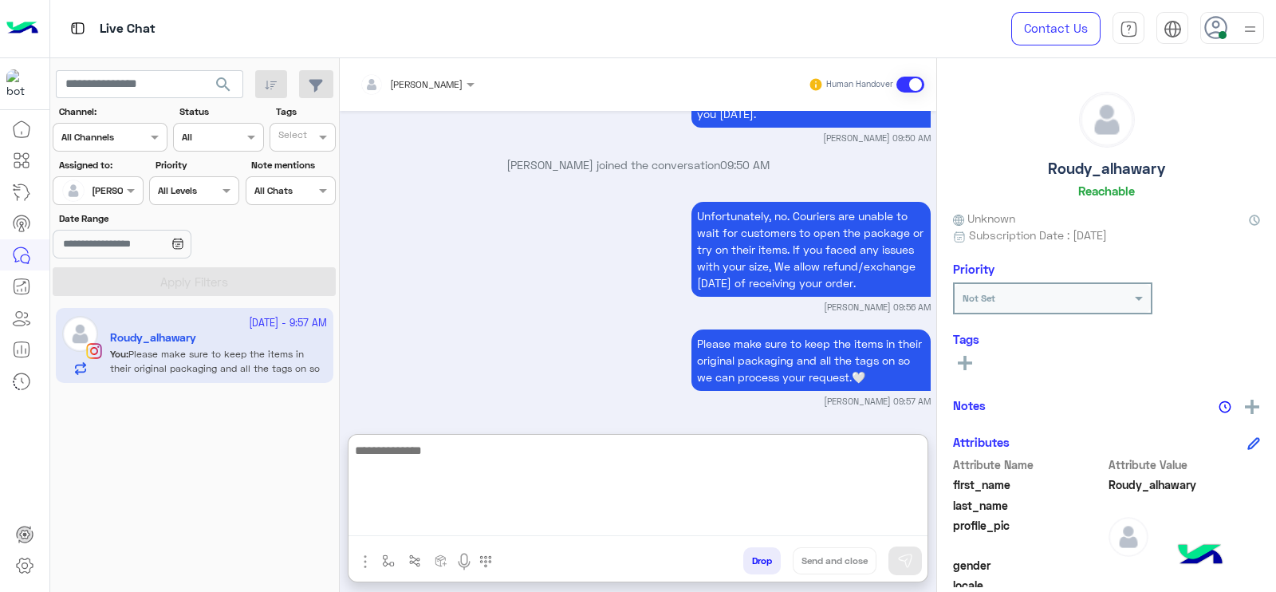
click at [416, 496] on textarea at bounding box center [638, 488] width 579 height 96
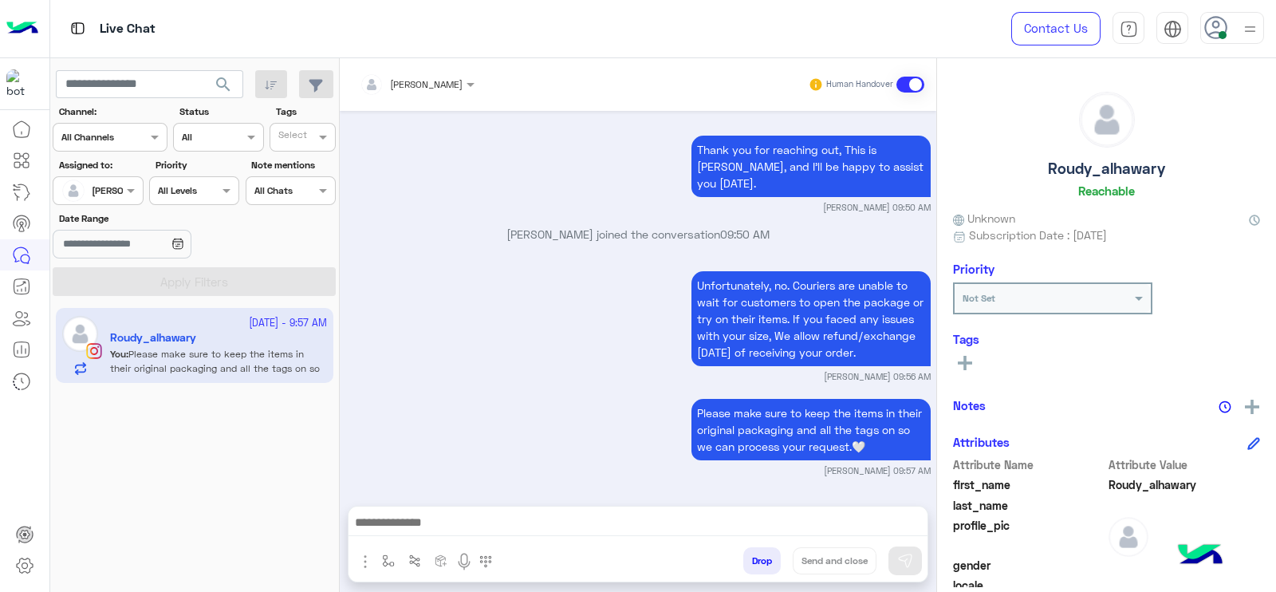
click at [459, 395] on div "Please make sure to keep the items in their original packaging and all the tags…" at bounding box center [638, 436] width 585 height 82
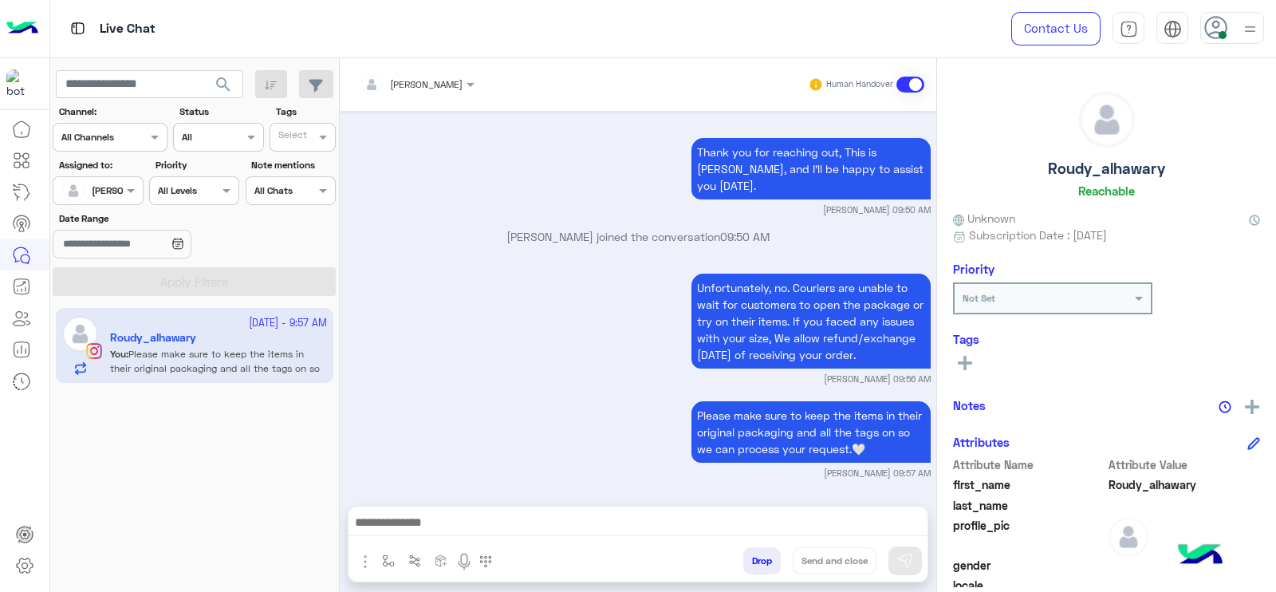
click at [116, 195] on div at bounding box center [97, 188] width 89 height 15
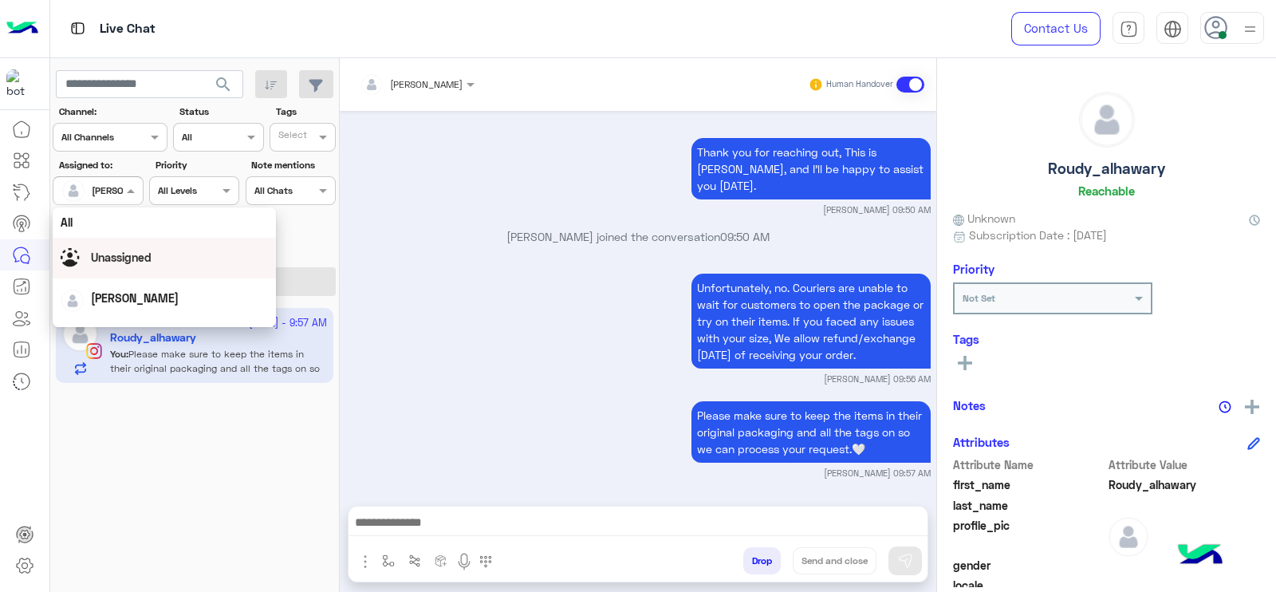
drag, startPoint x: 132, startPoint y: 259, endPoint x: 241, endPoint y: 166, distance: 143.7
click at [135, 262] on span "Unassigned" at bounding box center [121, 257] width 61 height 14
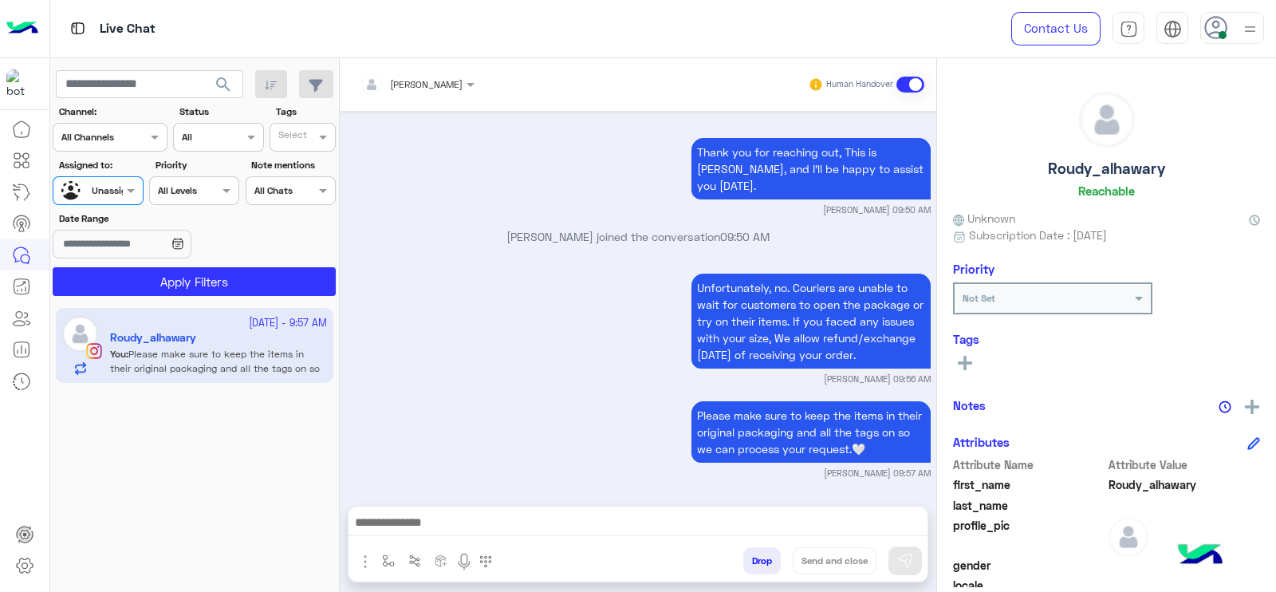
click at [315, 142] on span at bounding box center [325, 136] width 20 height 17
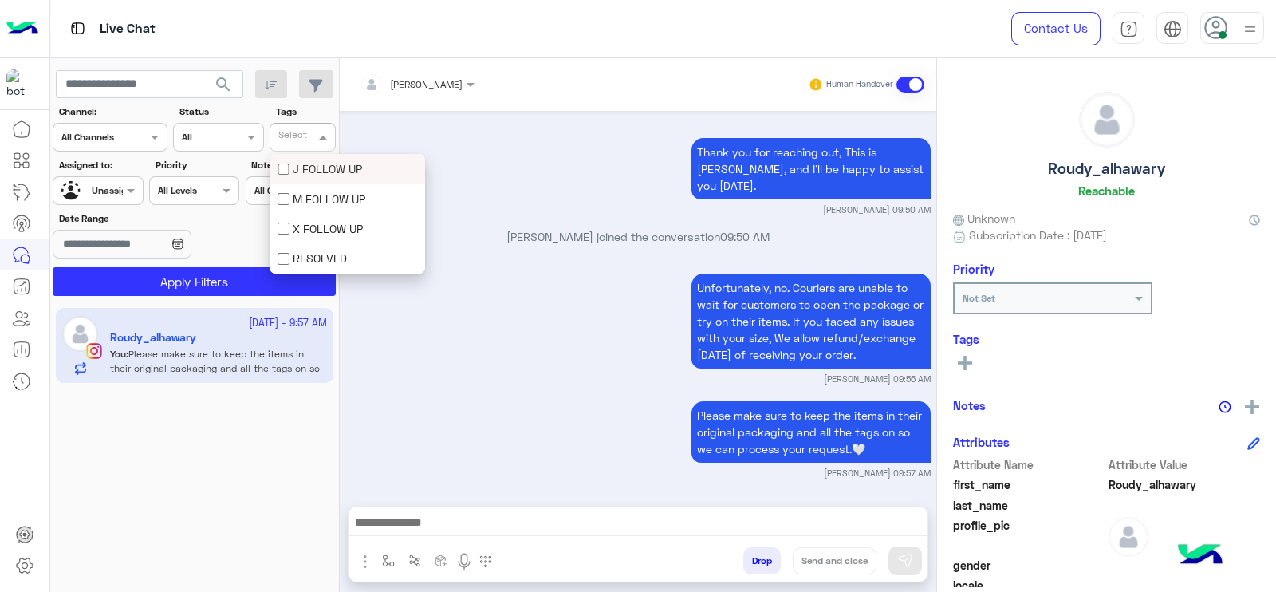
click at [302, 171] on div "J FOLLOW UP" at bounding box center [348, 168] width 140 height 17
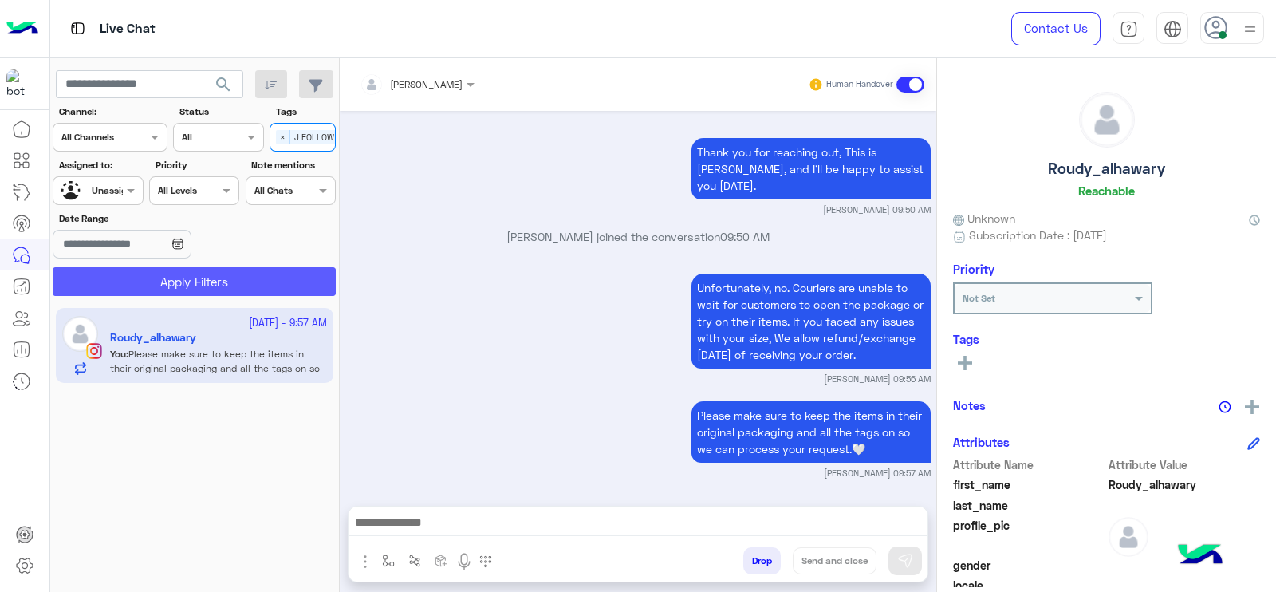
click at [258, 289] on button "Apply Filters" at bounding box center [194, 281] width 283 height 29
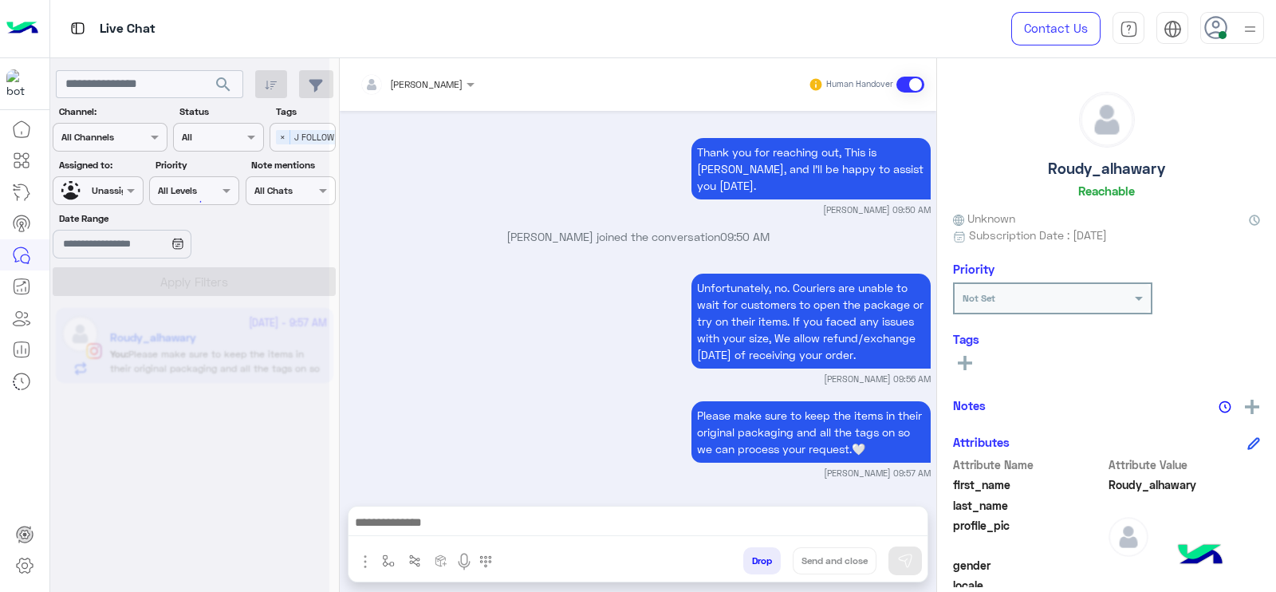
scroll to position [0, 0]
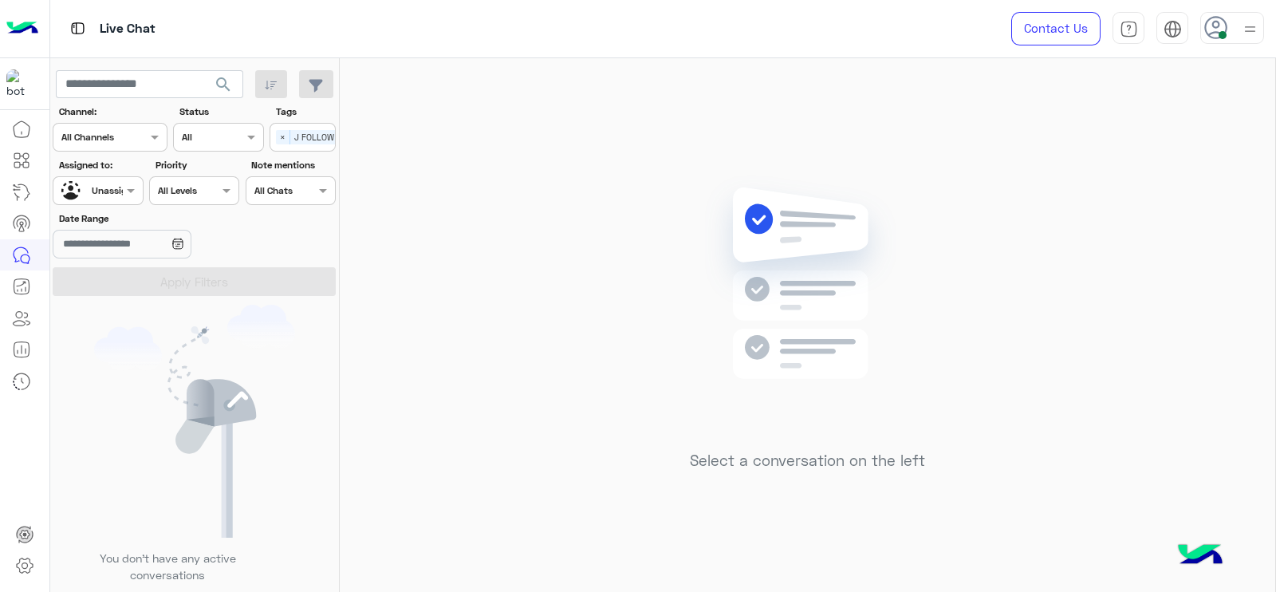
click at [287, 133] on span "×" at bounding box center [283, 137] width 14 height 14
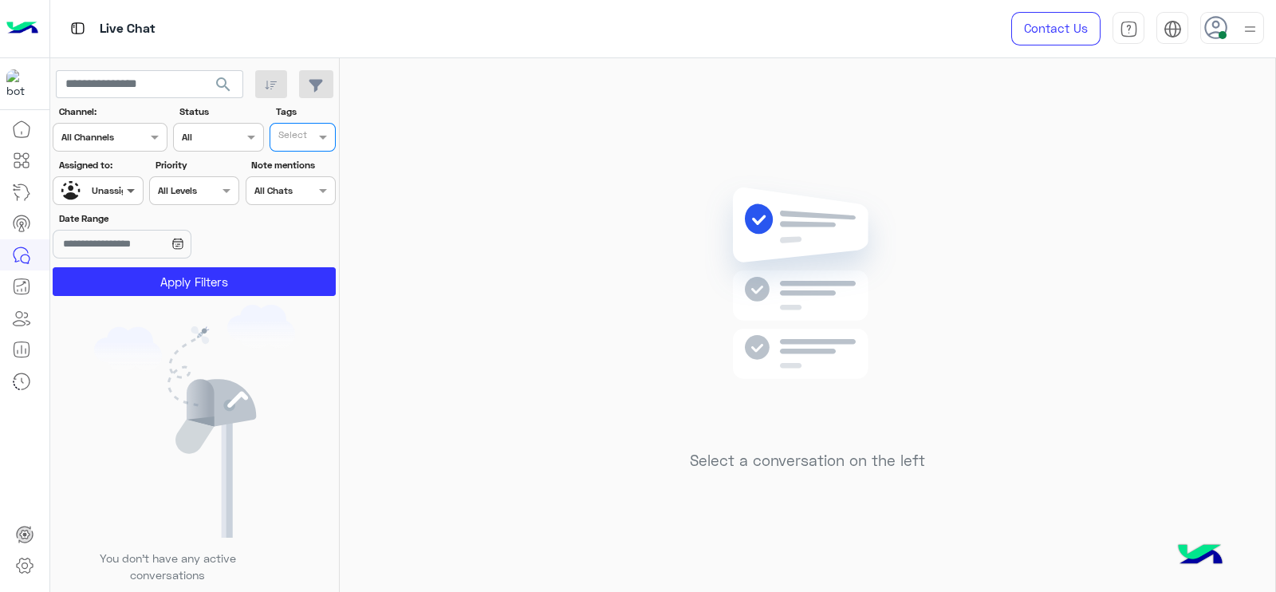
click at [141, 191] on span at bounding box center [133, 190] width 20 height 17
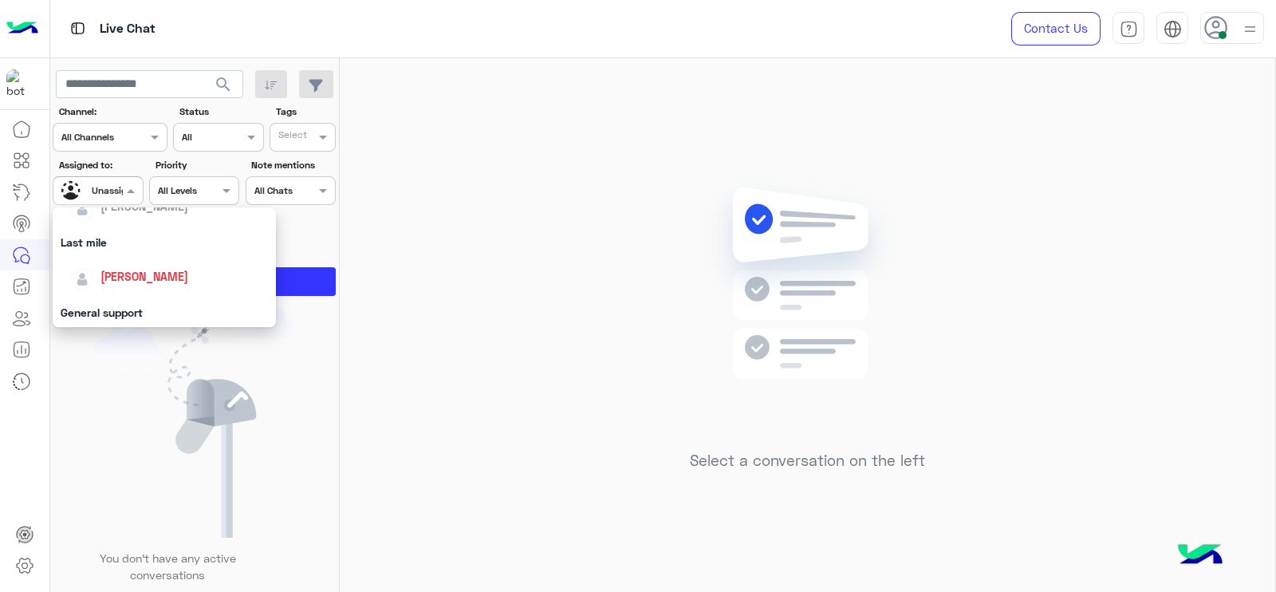
scroll to position [232, 0]
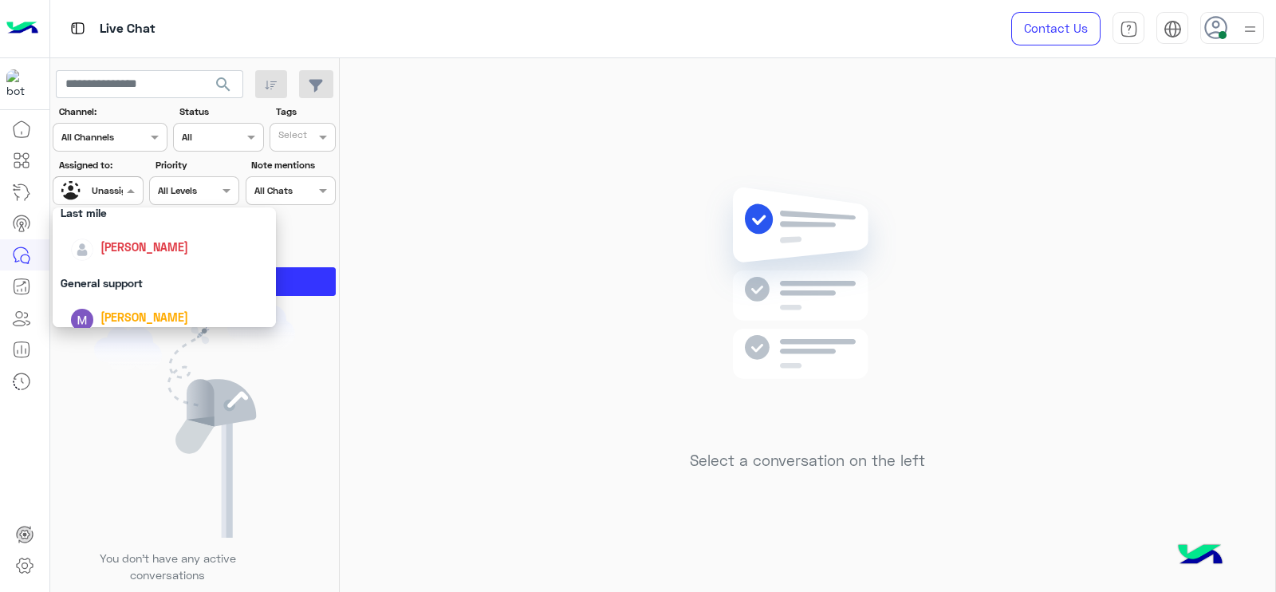
click at [120, 251] on span "[PERSON_NAME]" at bounding box center [145, 247] width 88 height 14
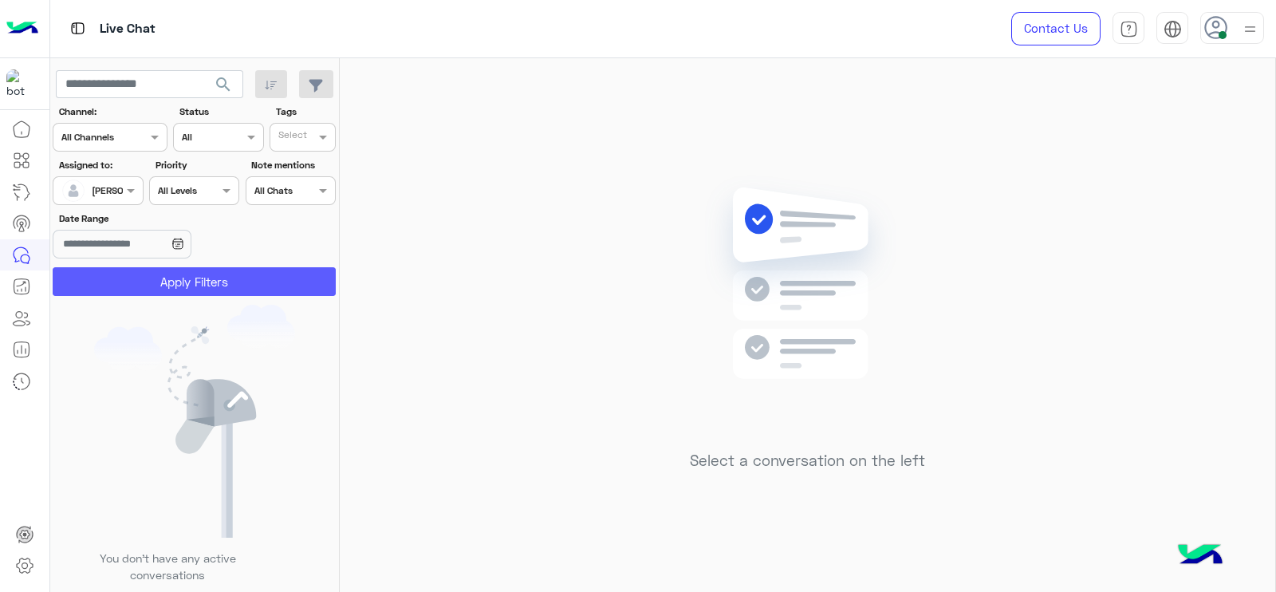
click at [135, 271] on button "Apply Filters" at bounding box center [194, 281] width 283 height 29
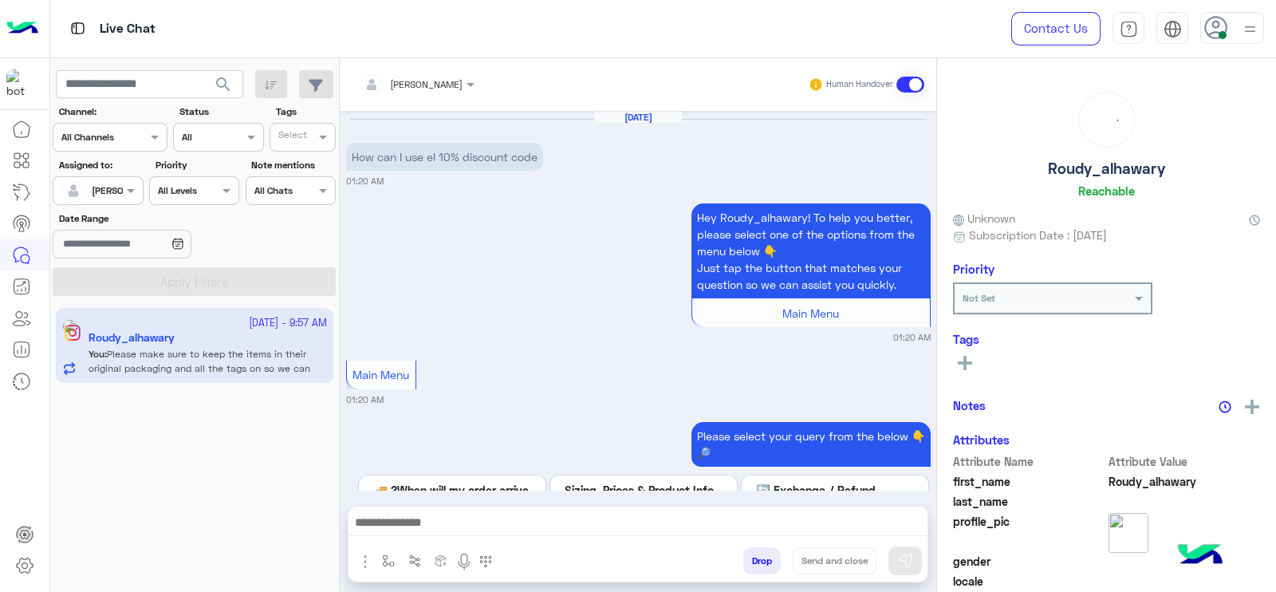
scroll to position [1718, 0]
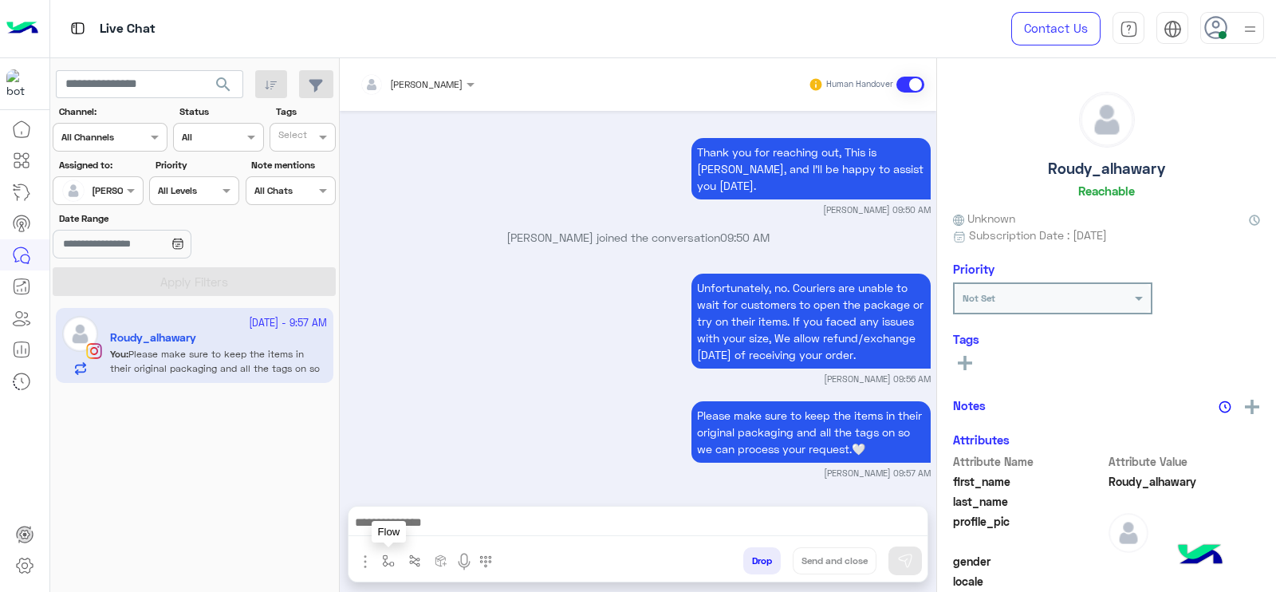
click at [379, 568] on button "button" at bounding box center [389, 560] width 26 height 26
click at [416, 530] on div "enter flow name" at bounding box center [421, 526] width 73 height 14
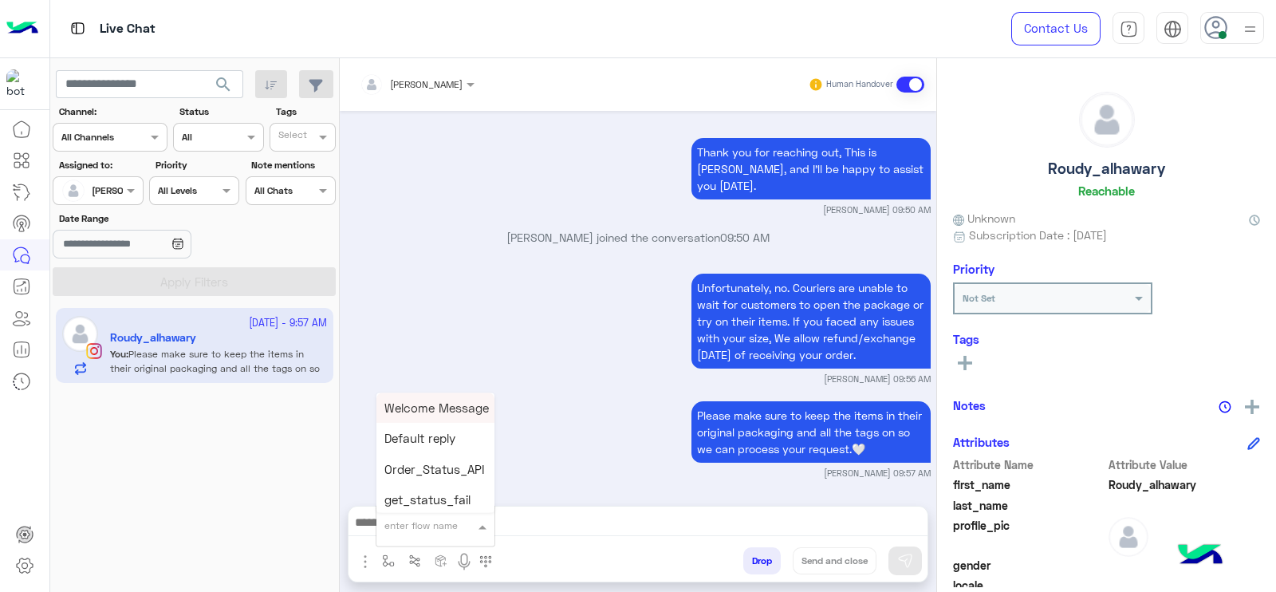
type input "*"
click at [423, 500] on span "[PERSON_NAME]" at bounding box center [430, 497] width 91 height 14
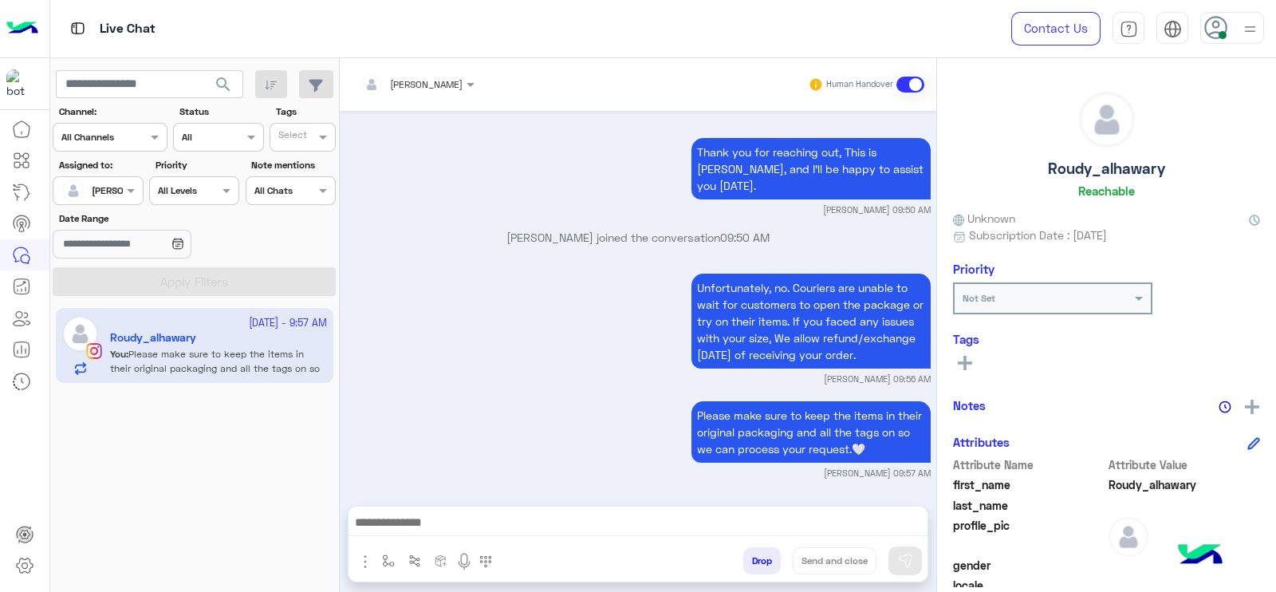
type textarea "**********"
click at [524, 287] on div "Unfortunately, no. Couriers are unable to wait for customers to open the packag…" at bounding box center [638, 328] width 585 height 116
click at [796, 555] on button "Send and close" at bounding box center [835, 560] width 84 height 27
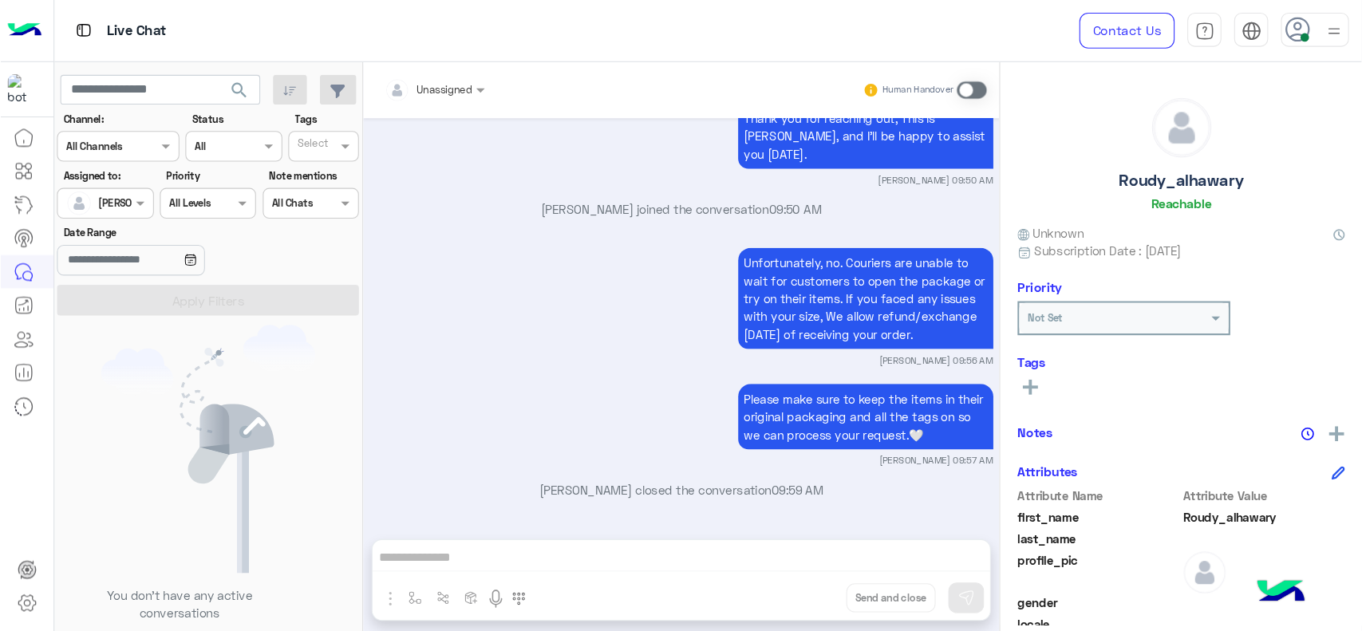
scroll to position [1966, 0]
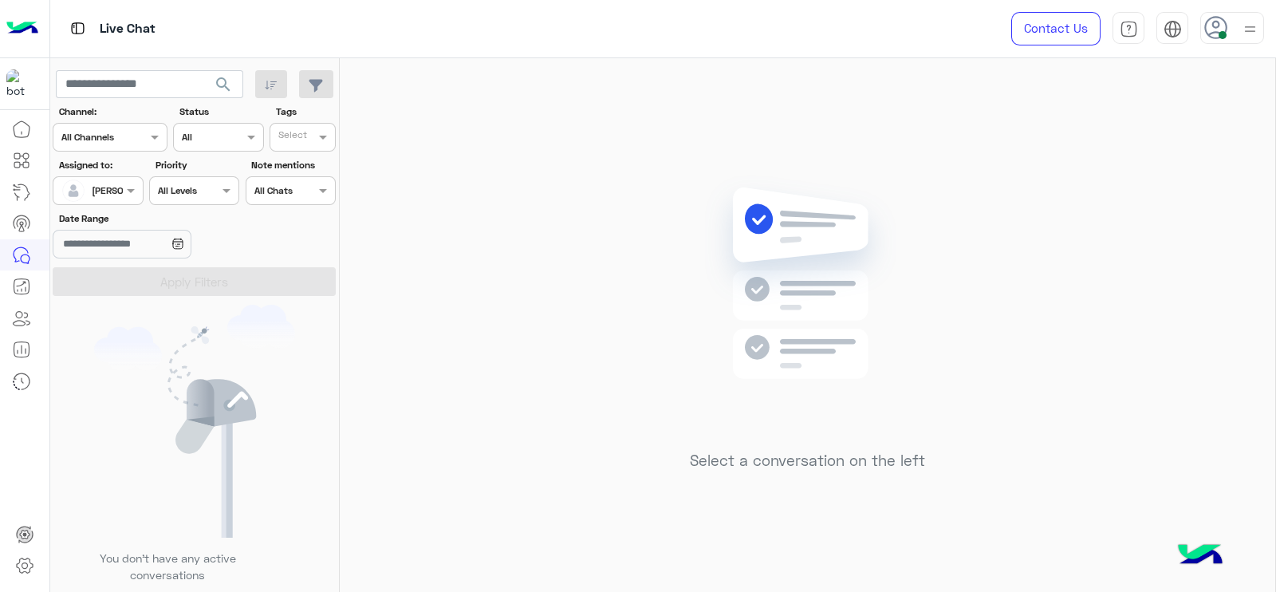
click at [613, 432] on div "Select a conversation on the left" at bounding box center [808, 328] width 936 height 540
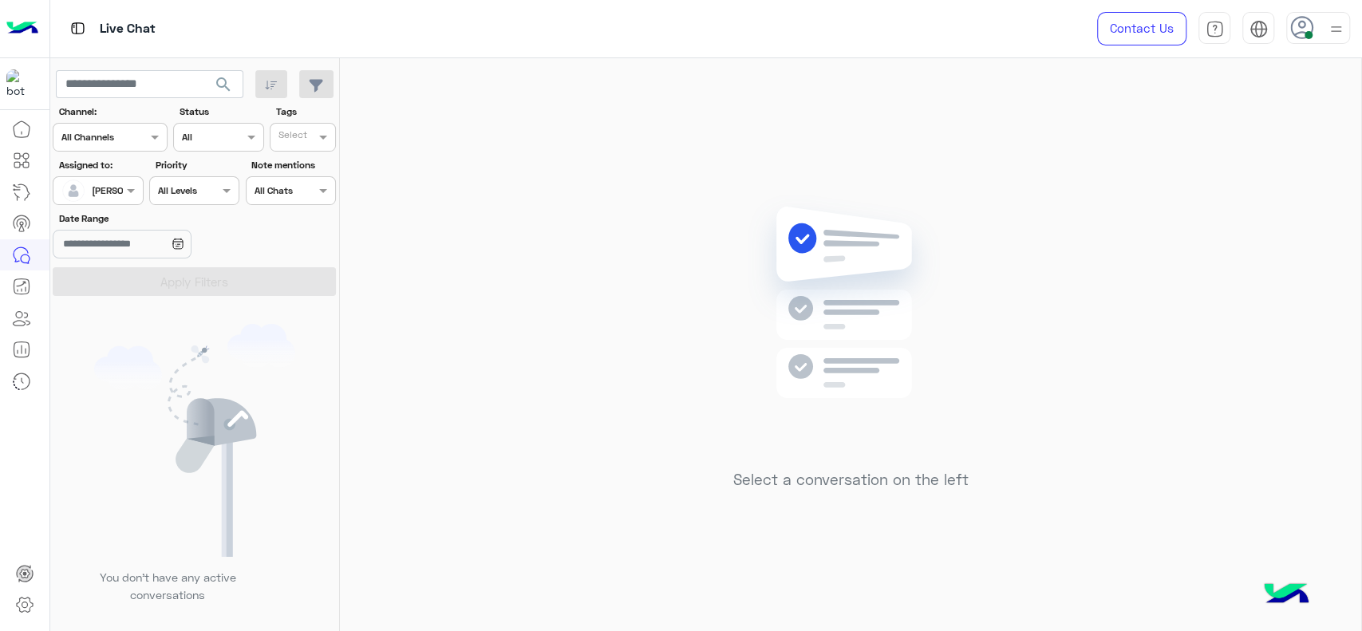
click at [1004, 159] on div "Select a conversation on the left" at bounding box center [850, 347] width 1021 height 579
click at [830, 323] on img at bounding box center [851, 326] width 231 height 265
click at [408, 238] on div "Select a conversation on the left" at bounding box center [850, 347] width 1021 height 579
click at [142, 188] on div "Assigned on [PERSON_NAME]" at bounding box center [98, 190] width 90 height 29
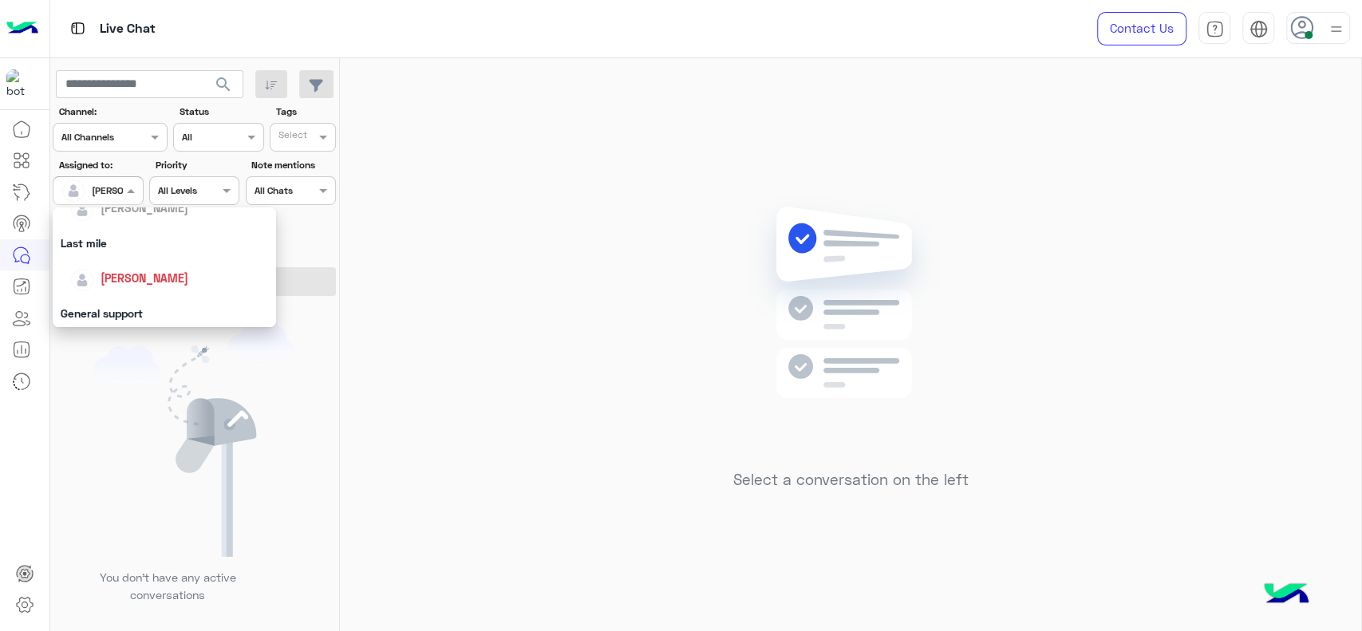
scroll to position [206, 0]
click at [153, 306] on div "General support" at bounding box center [164, 309] width 223 height 30
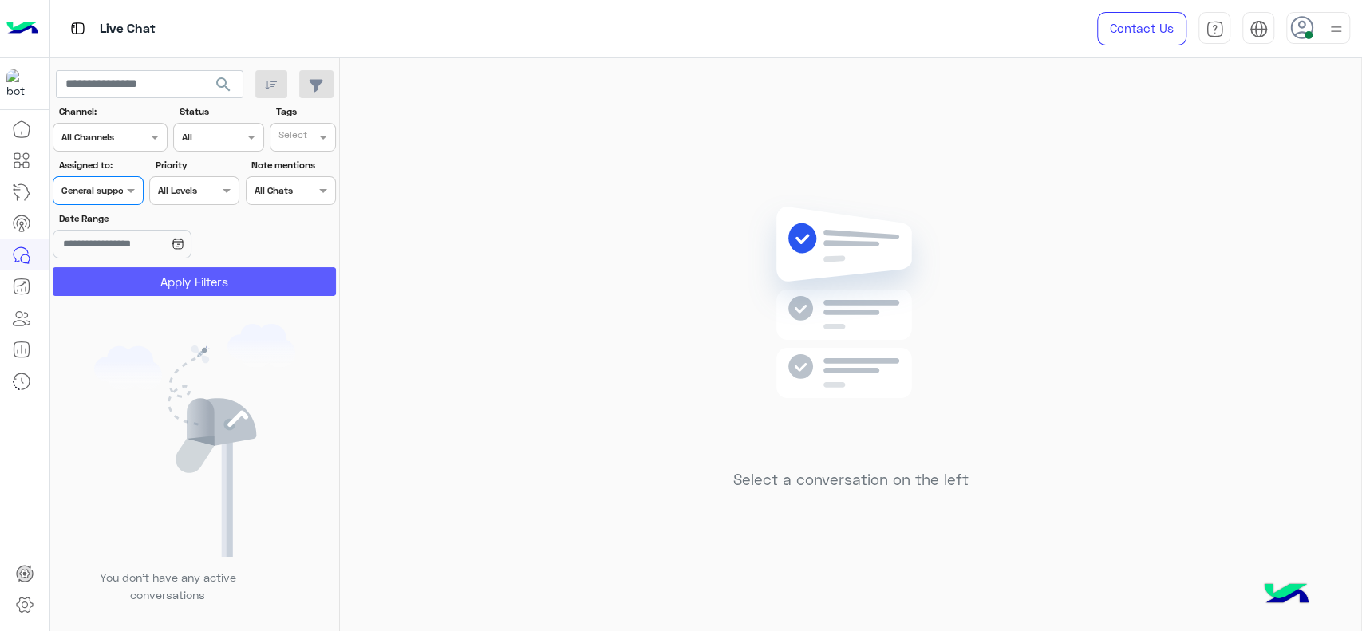
click at [176, 290] on button "Apply Filters" at bounding box center [194, 281] width 283 height 29
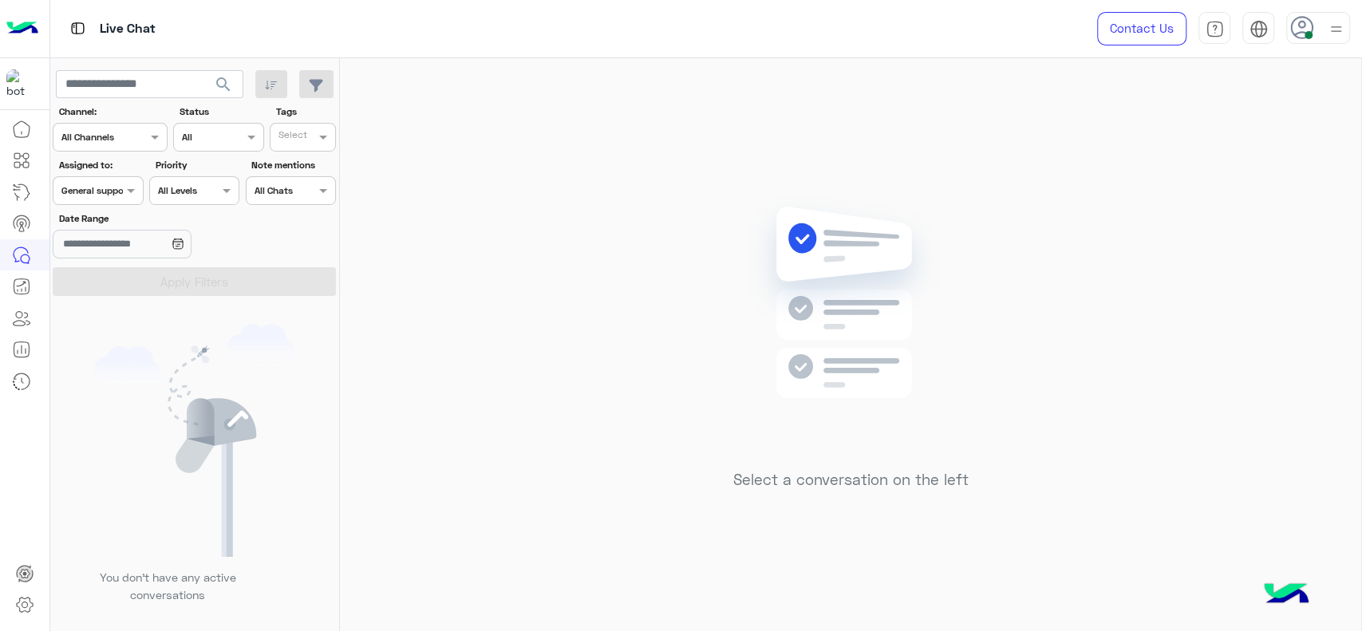
click at [90, 187] on input "text" at bounding box center [79, 189] width 37 height 14
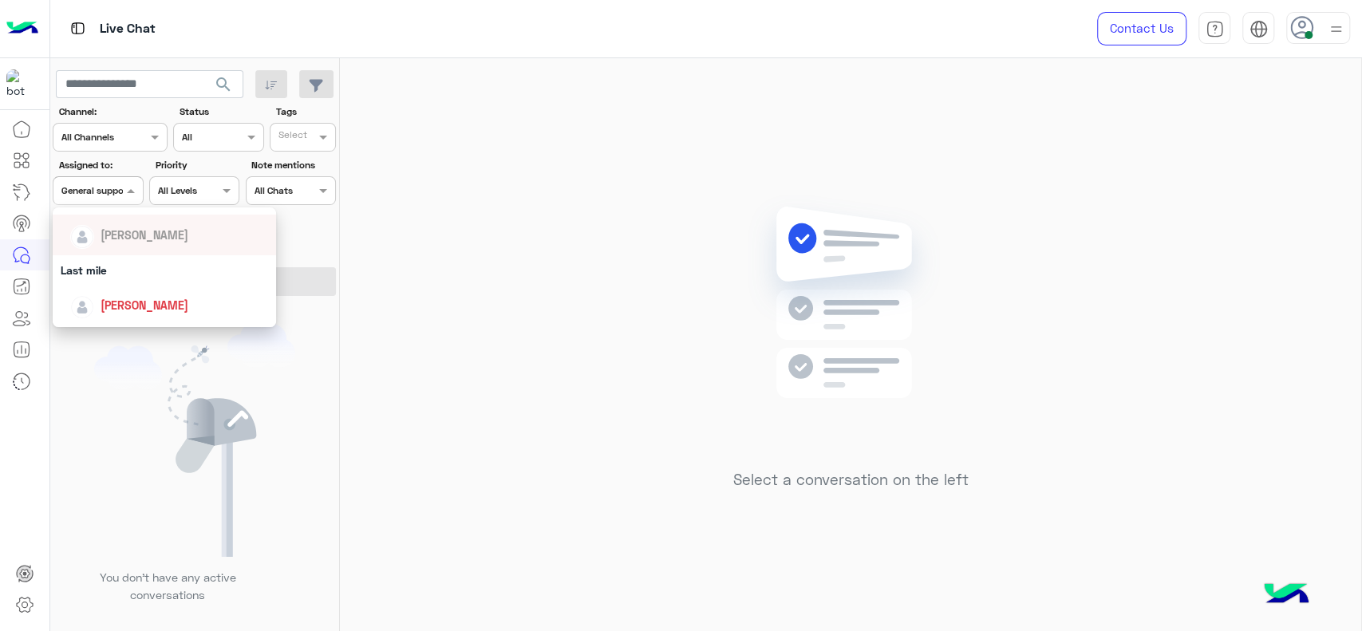
scroll to position [177, 0]
click at [128, 294] on div "[PERSON_NAME]" at bounding box center [145, 302] width 88 height 17
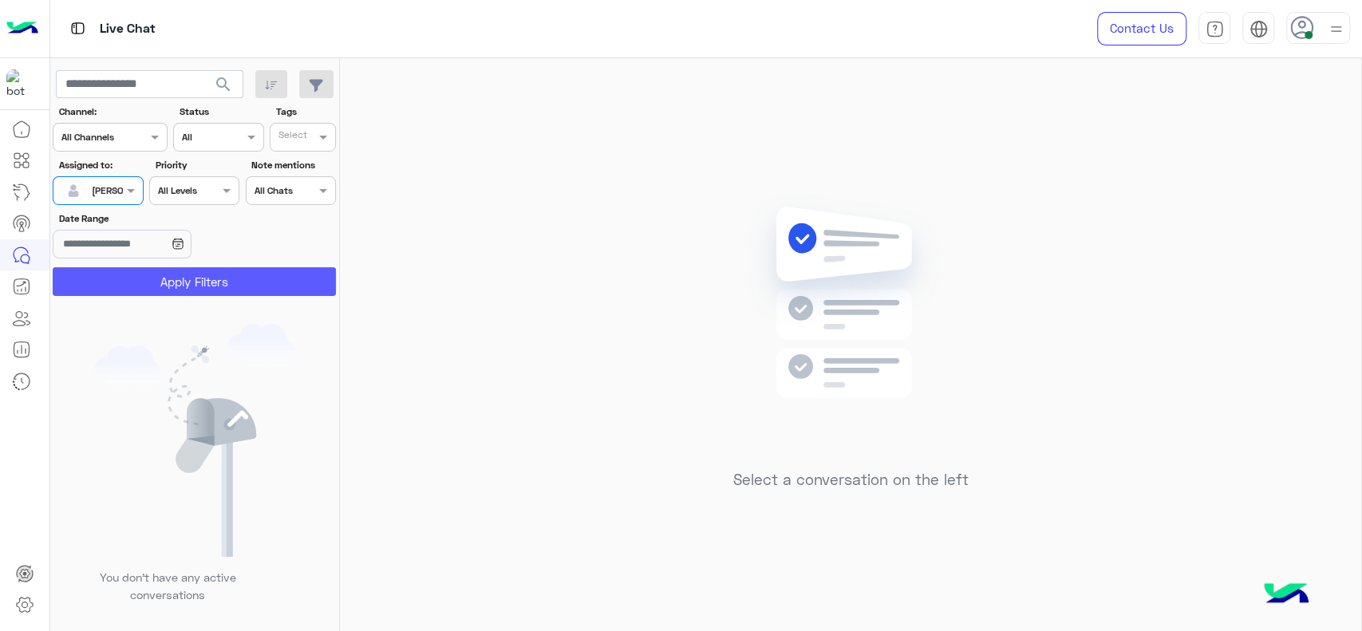
click at [132, 291] on button "Apply Filters" at bounding box center [194, 281] width 283 height 29
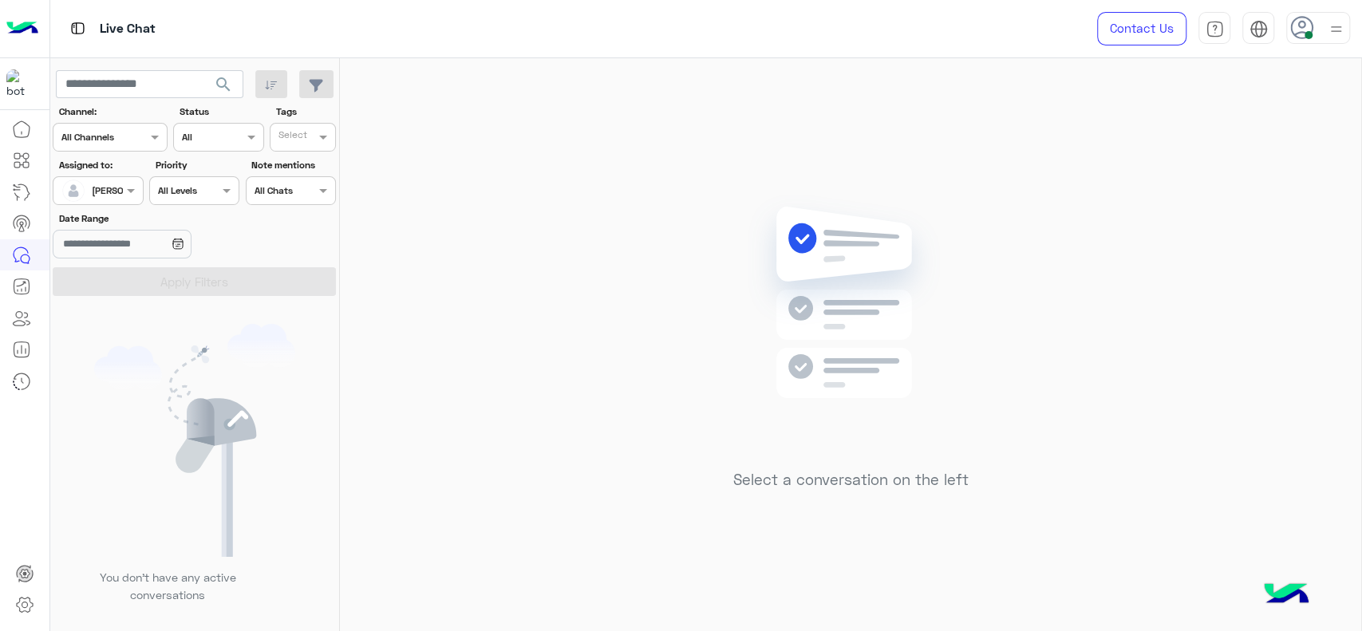
click at [106, 182] on div at bounding box center [97, 188] width 89 height 15
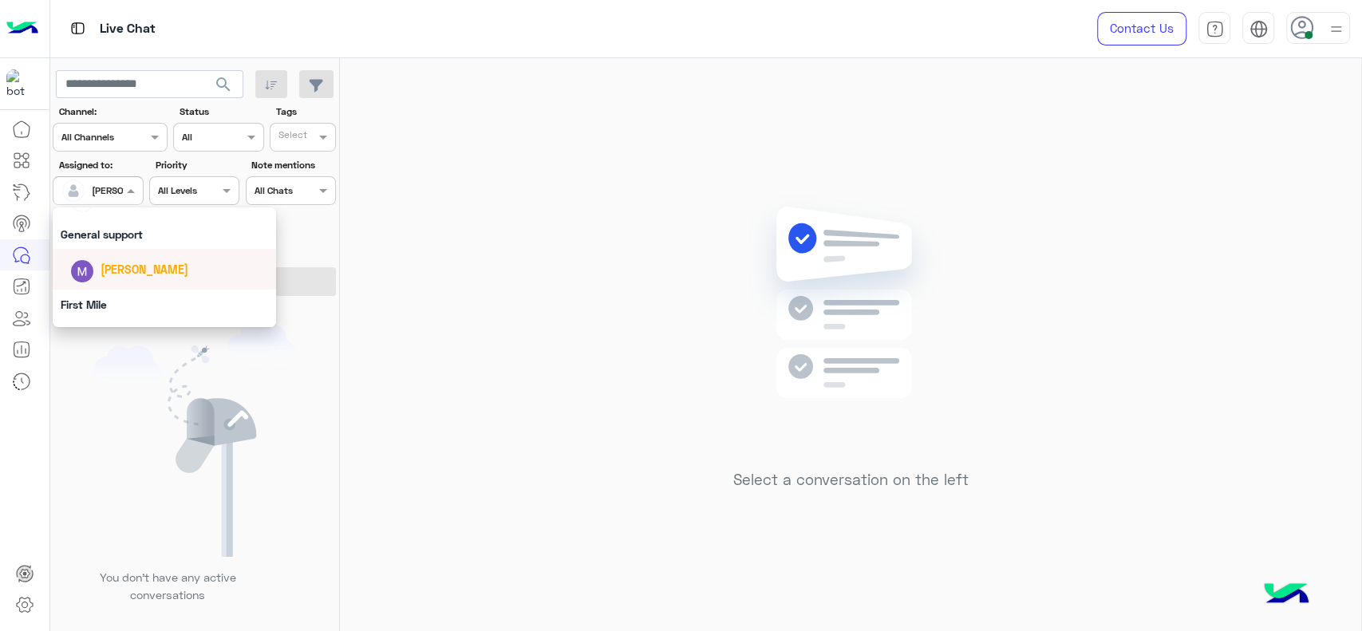
scroll to position [277, 0]
click at [135, 239] on div "General support" at bounding box center [164, 238] width 223 height 30
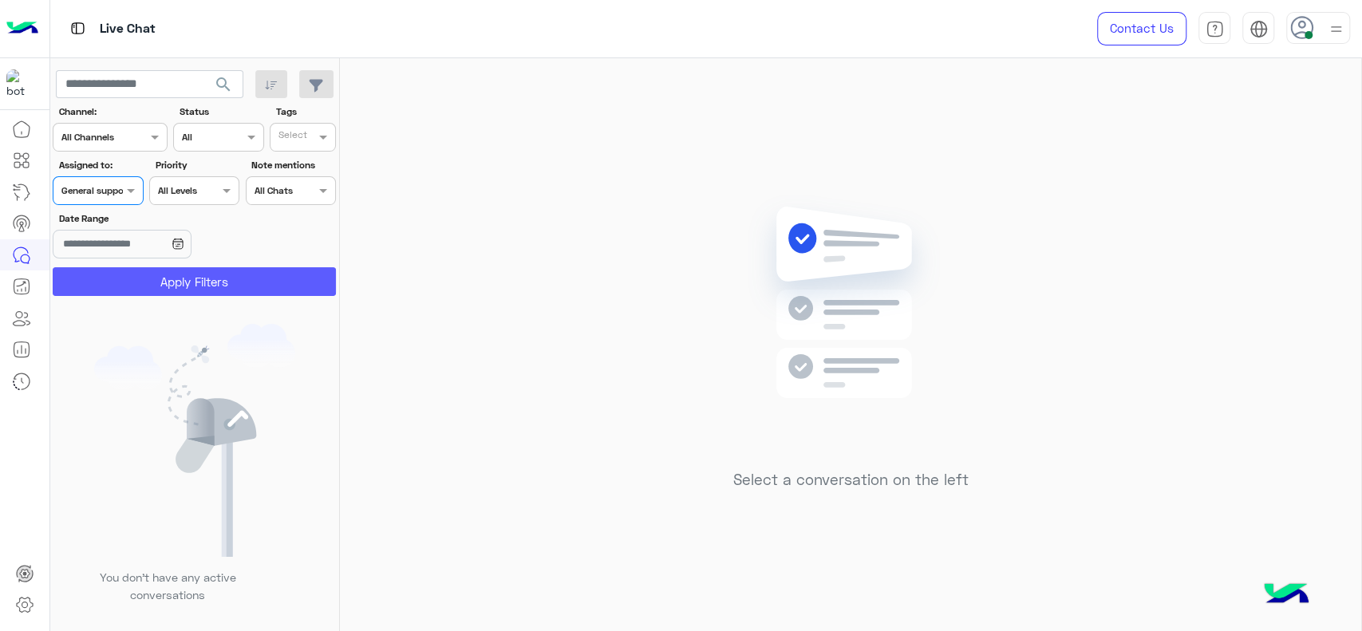
click at [139, 289] on button "Apply Filters" at bounding box center [194, 281] width 283 height 29
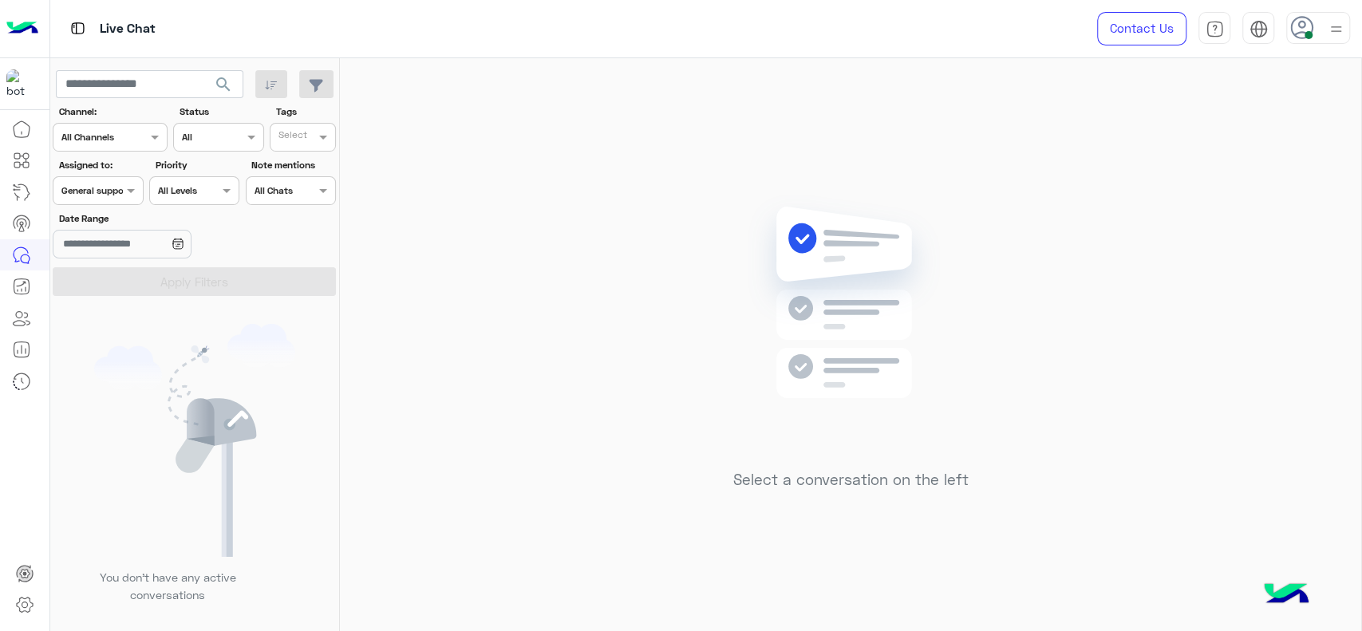
click at [114, 200] on div "Assigned on General support" at bounding box center [98, 190] width 90 height 29
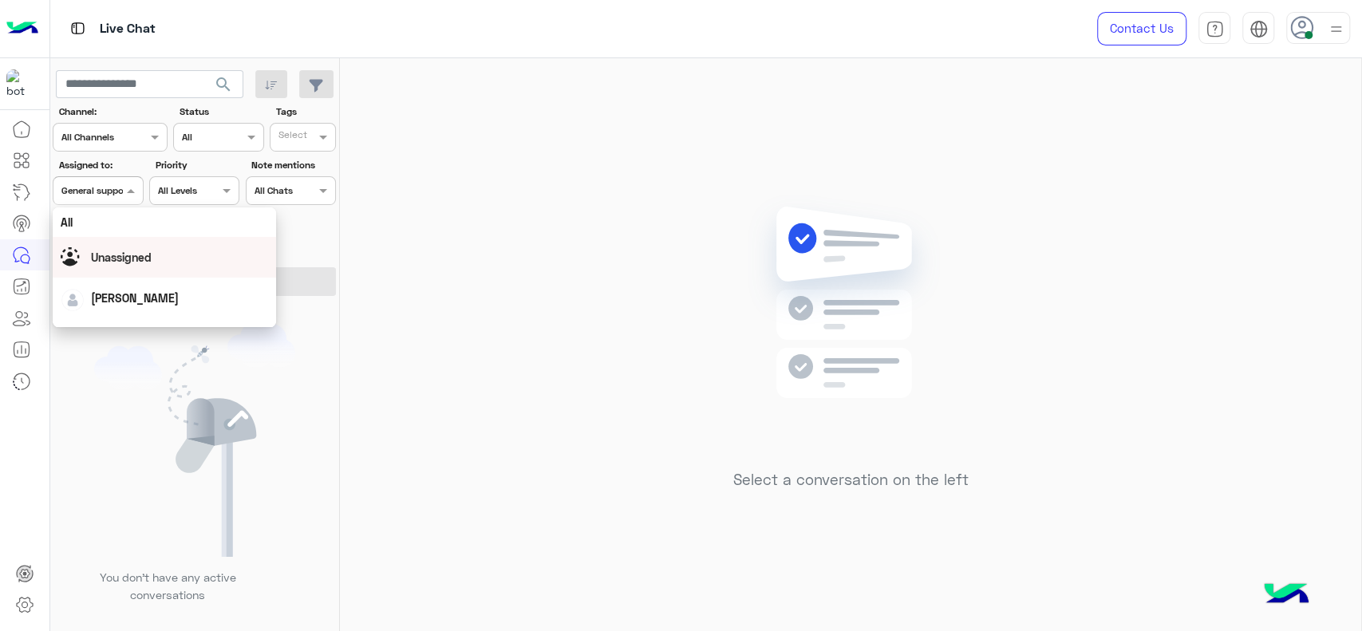
scroll to position [212, 0]
click at [128, 258] on div "[PERSON_NAME]" at bounding box center [145, 266] width 88 height 17
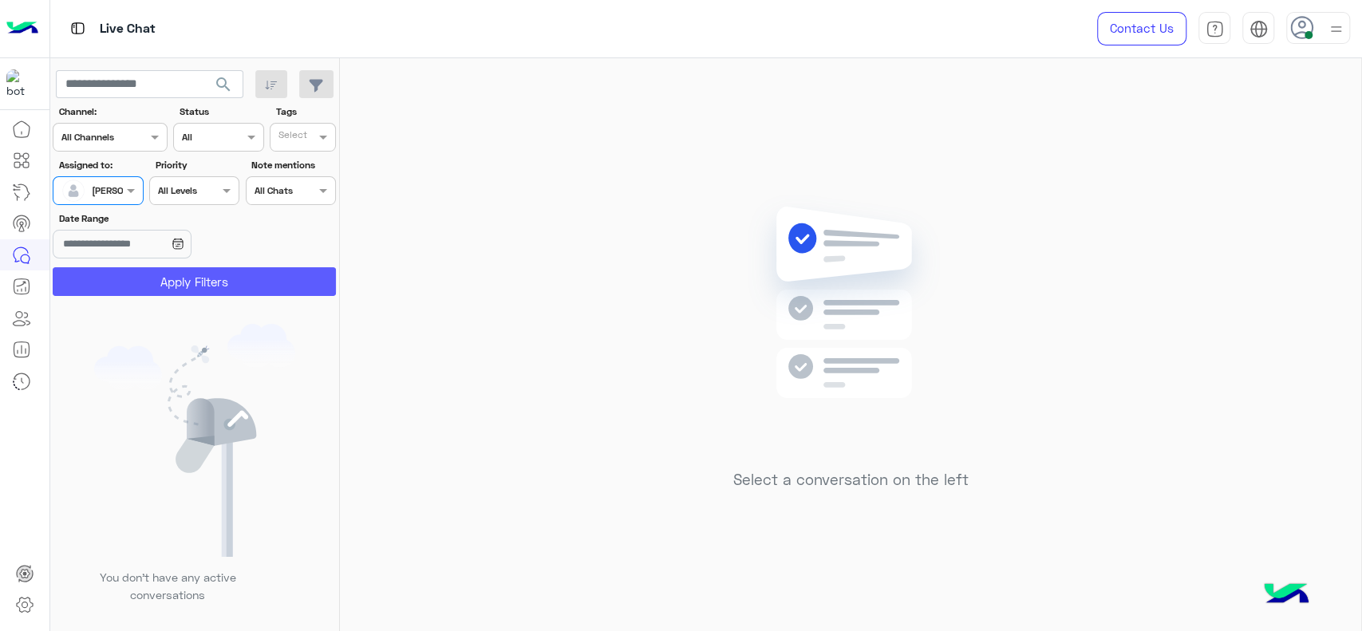
click at [128, 272] on button "Apply Filters" at bounding box center [194, 281] width 283 height 29
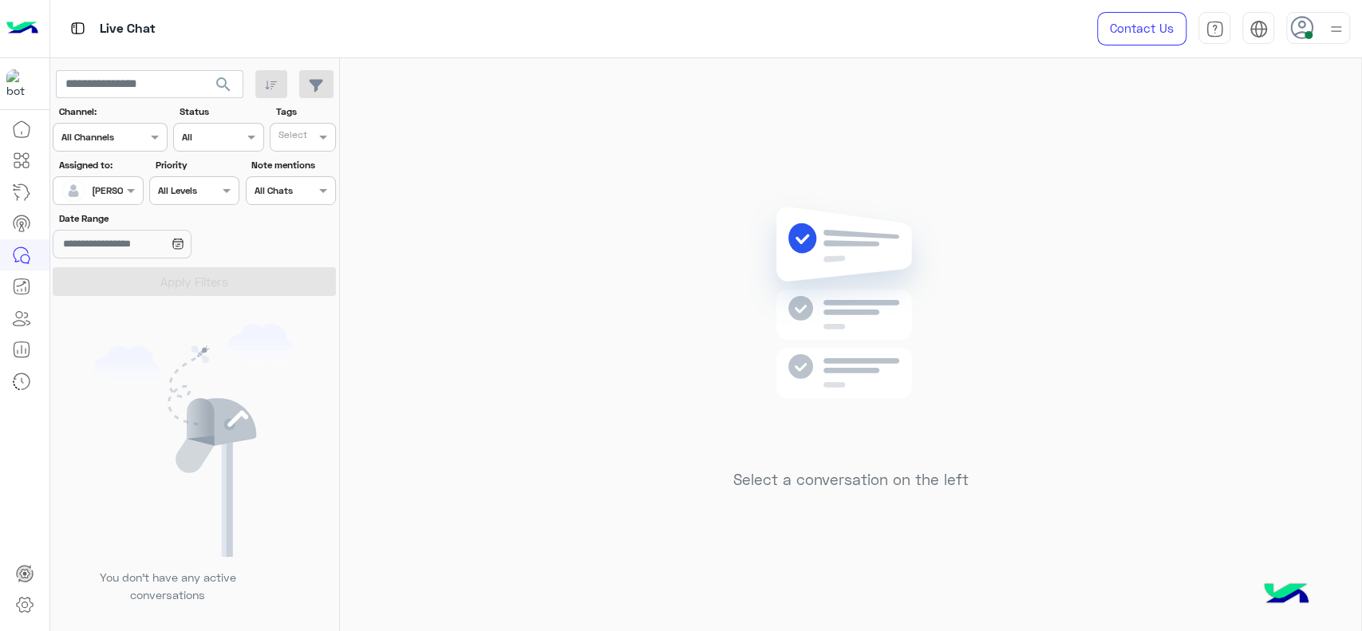
click at [1065, 166] on div "Select a conversation on the left" at bounding box center [850, 347] width 1021 height 579
drag, startPoint x: 655, startPoint y: 346, endPoint x: 416, endPoint y: 37, distance: 390.1
click at [651, 346] on div "Select a conversation on the left" at bounding box center [850, 347] width 1021 height 579
click at [93, 191] on input "text" at bounding box center [79, 189] width 37 height 14
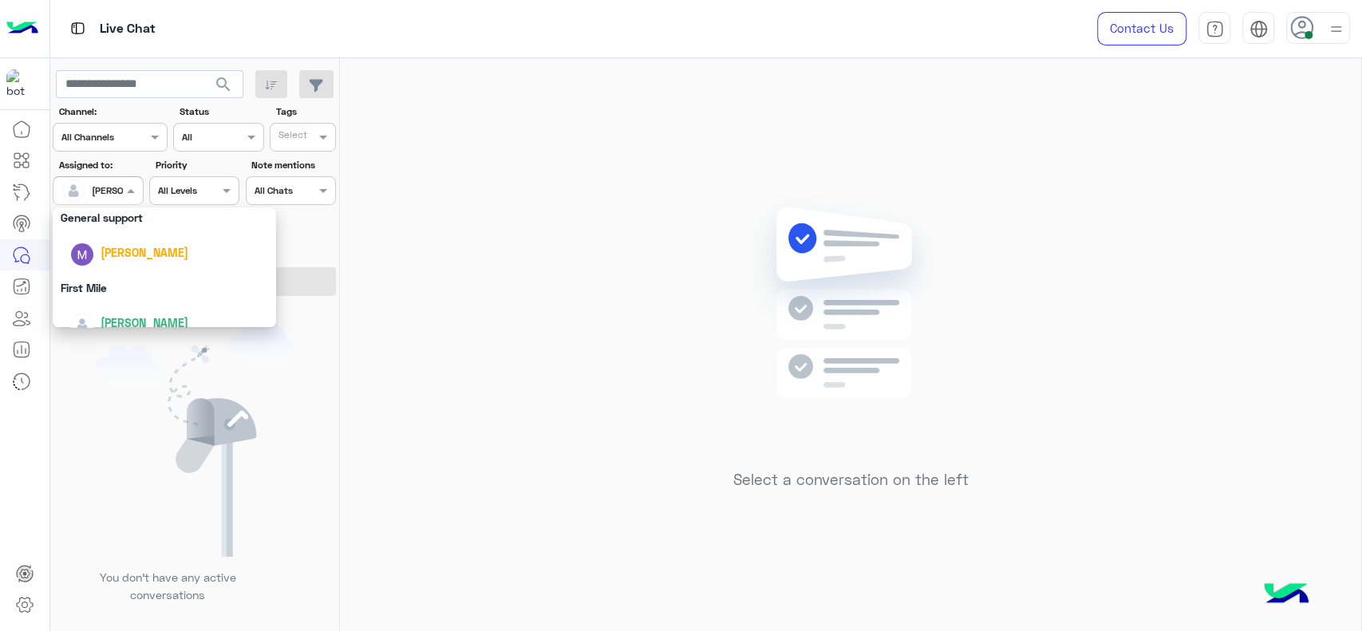
scroll to position [294, 0]
click at [102, 220] on div "General support" at bounding box center [164, 220] width 223 height 30
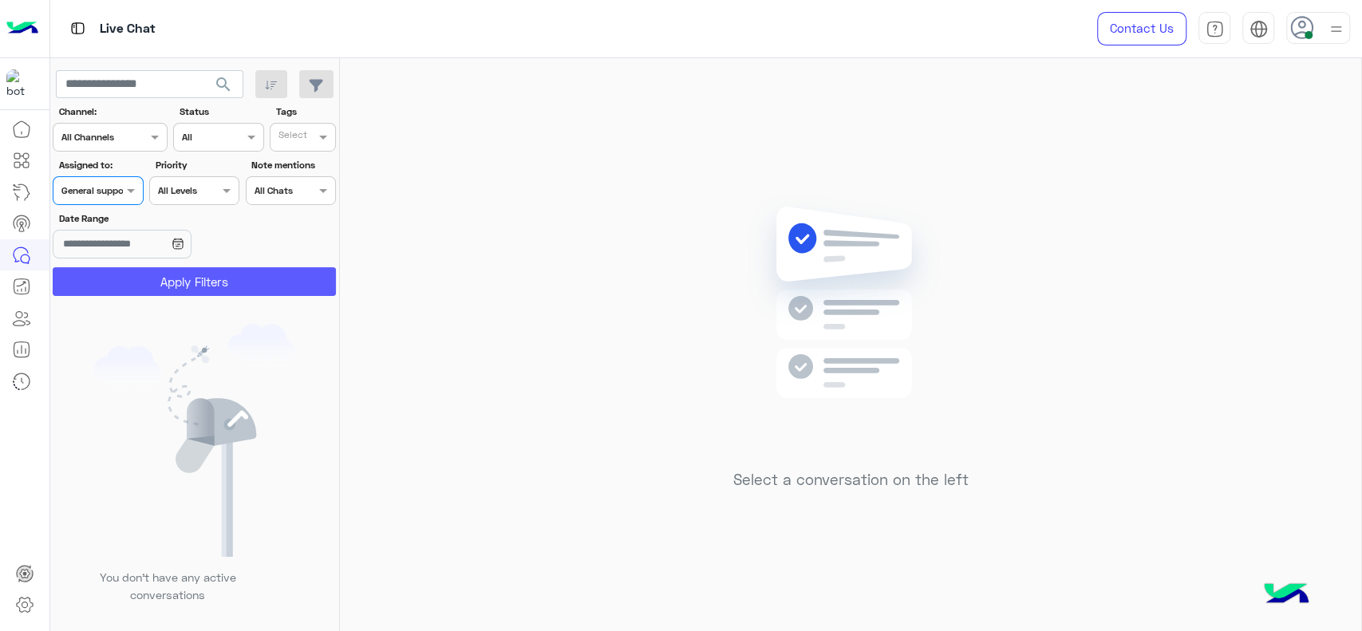
click at [115, 273] on button "Apply Filters" at bounding box center [194, 281] width 283 height 29
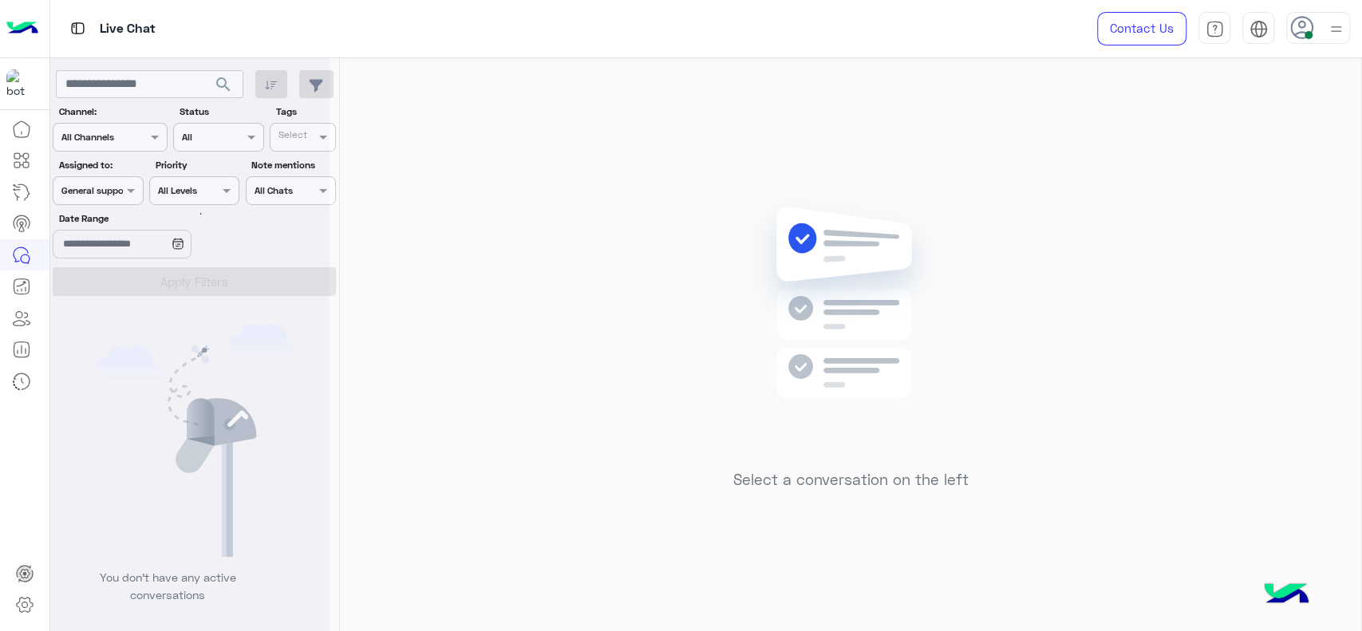
click at [612, 469] on div "Select a conversation on the left" at bounding box center [850, 347] width 1021 height 579
click at [121, 199] on div "Assigned on General support" at bounding box center [98, 190] width 90 height 29
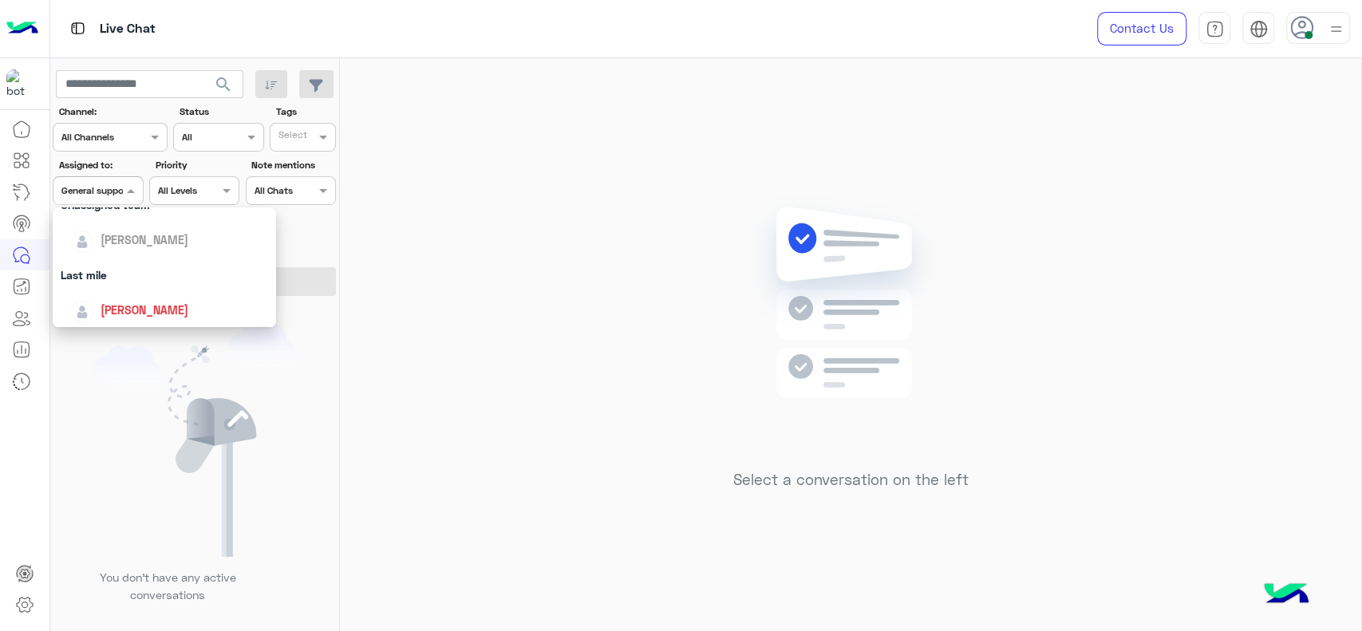
scroll to position [177, 0]
click at [140, 290] on div "[PERSON_NAME]" at bounding box center [169, 302] width 198 height 28
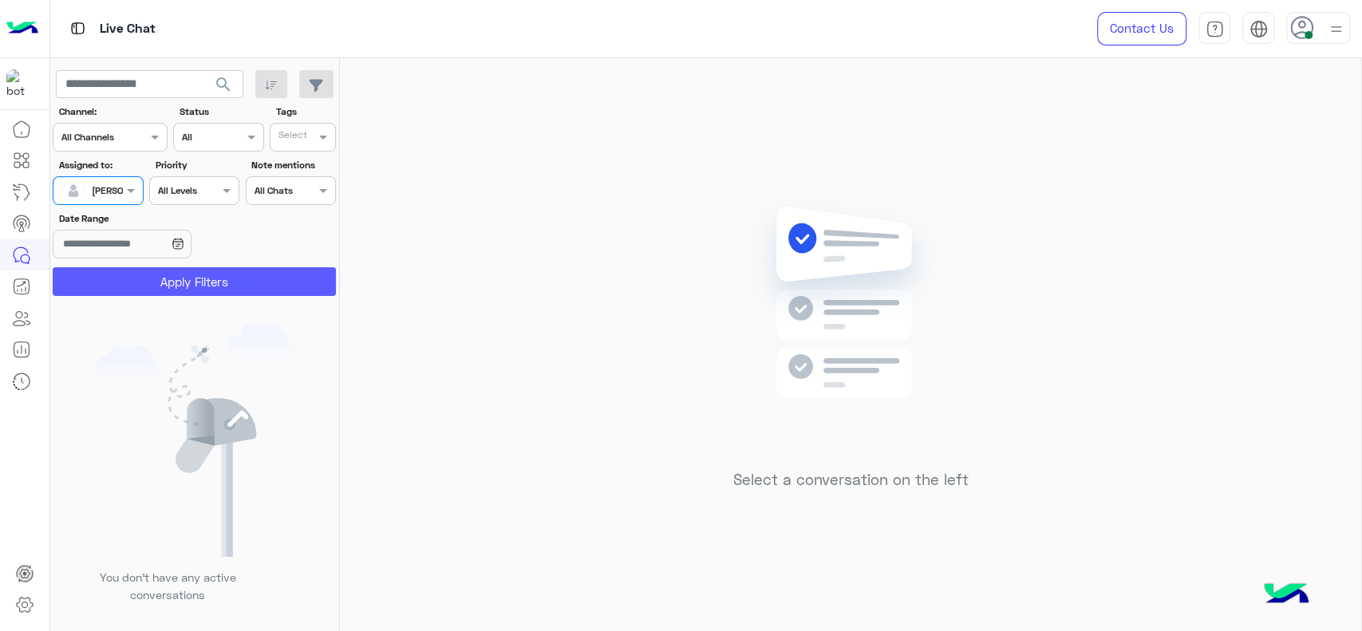
click at [141, 290] on button "Apply Filters" at bounding box center [194, 281] width 283 height 29
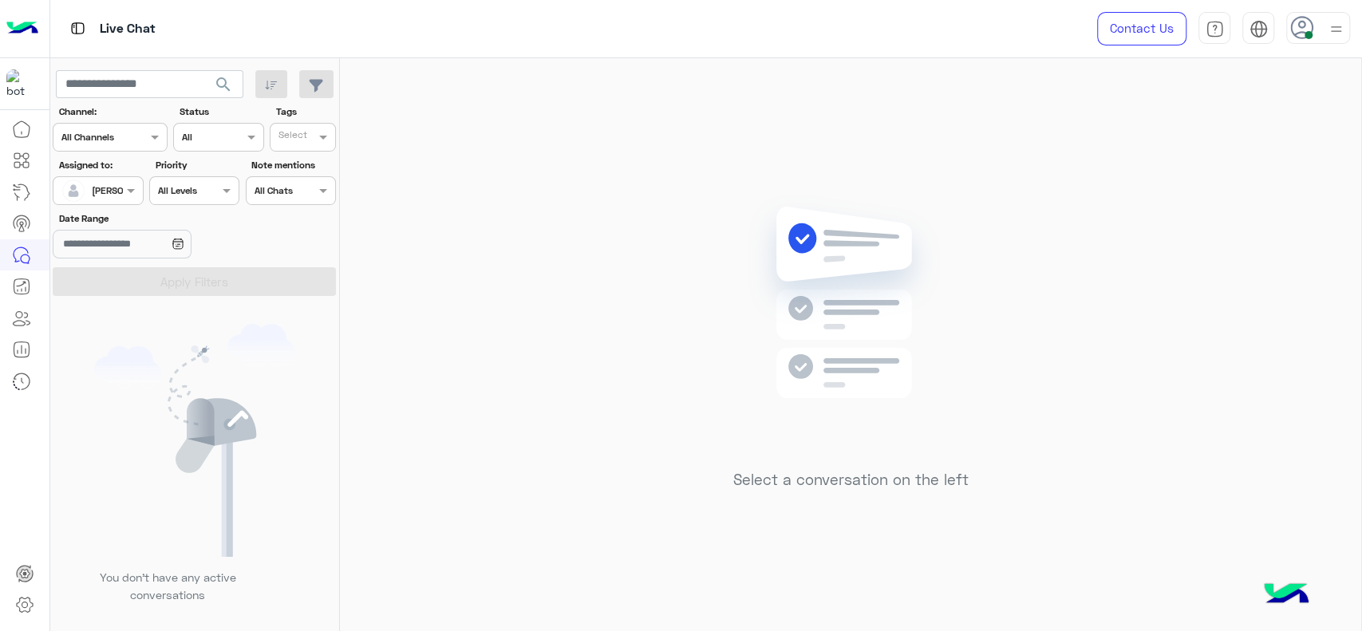
click at [89, 177] on div at bounding box center [76, 191] width 30 height 32
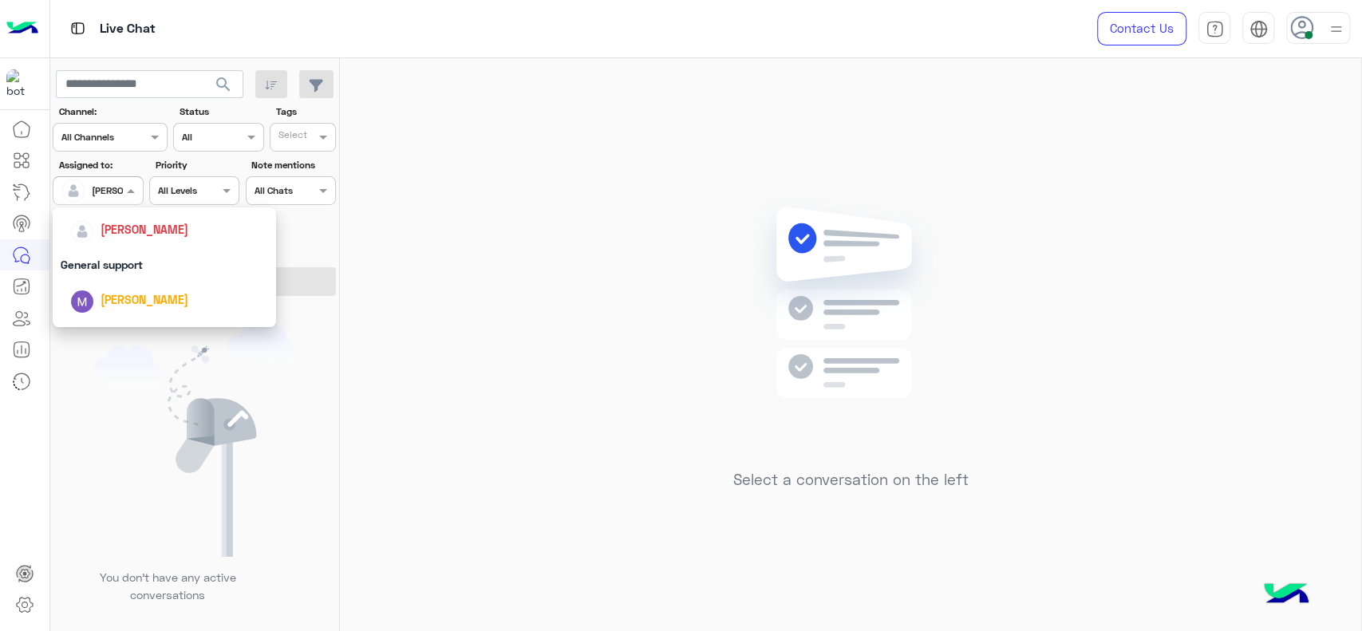
scroll to position [266, 0]
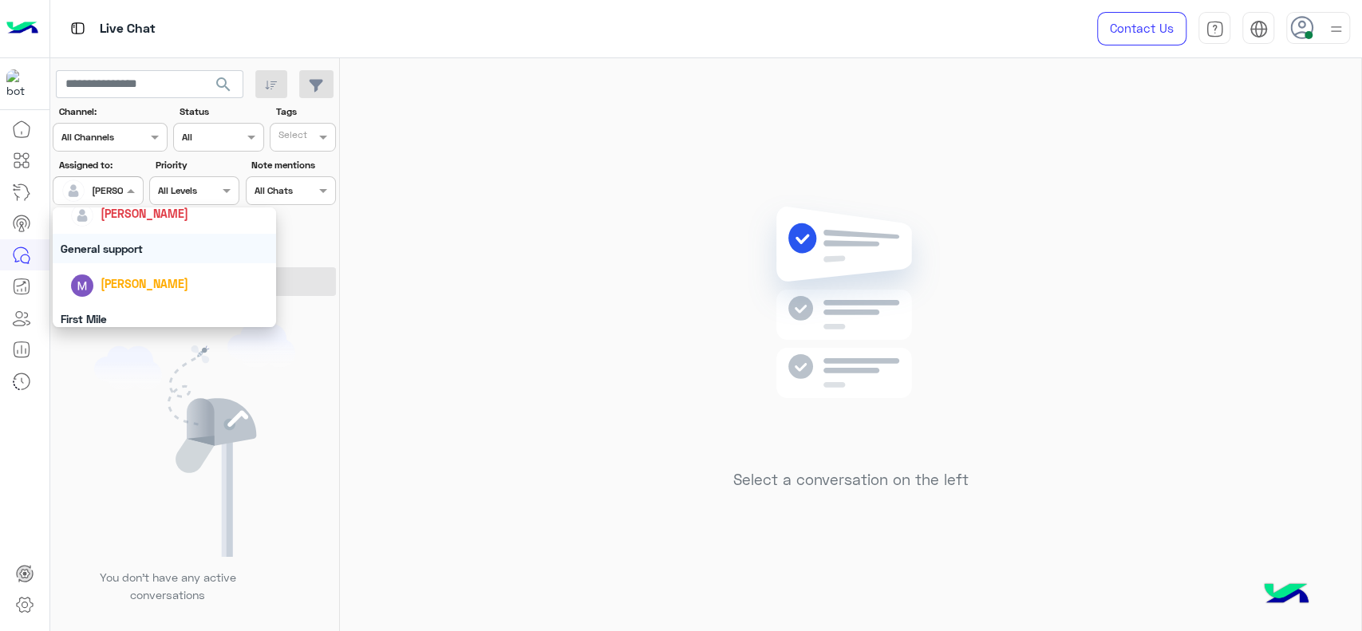
click at [115, 238] on div "General support" at bounding box center [164, 249] width 223 height 30
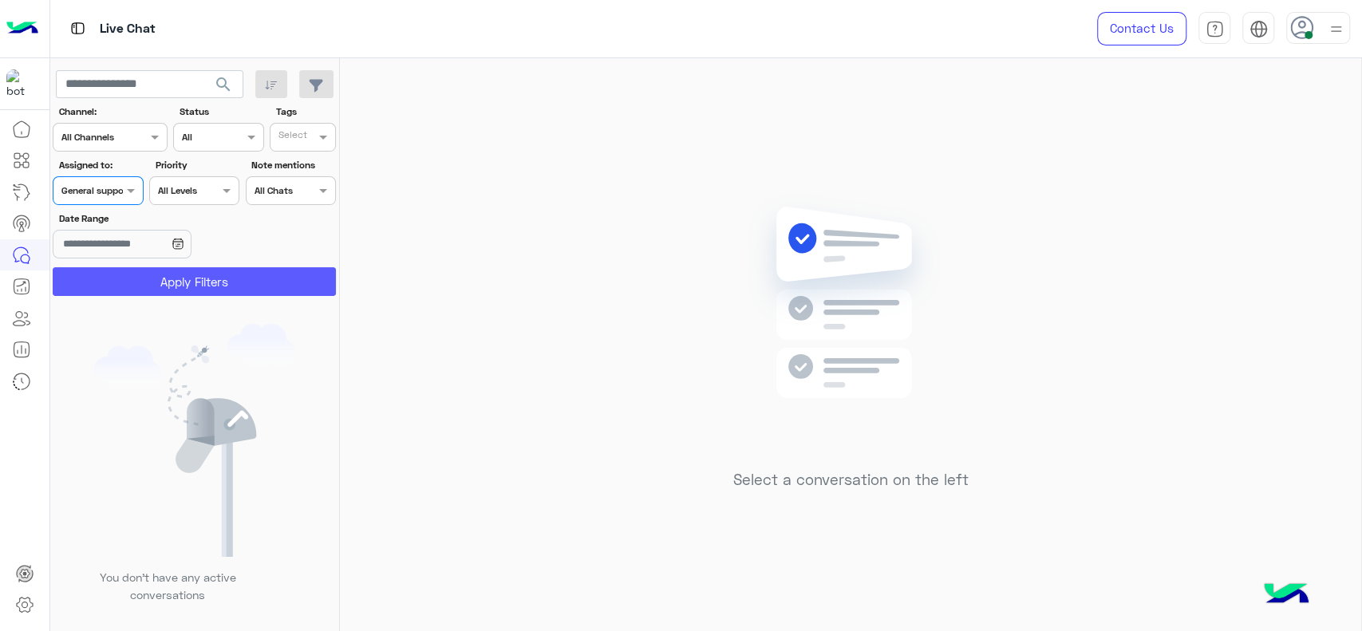
click at [131, 273] on button "Apply Filters" at bounding box center [194, 281] width 283 height 29
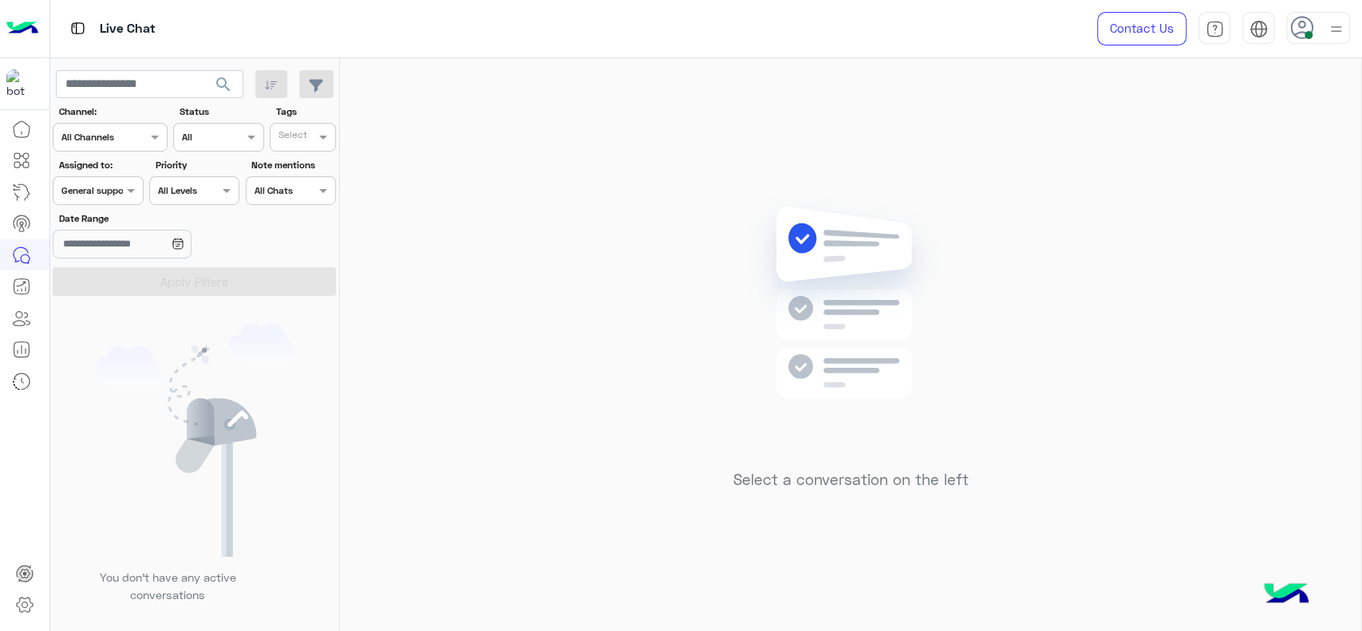
click at [107, 191] on div at bounding box center [97, 188] width 89 height 15
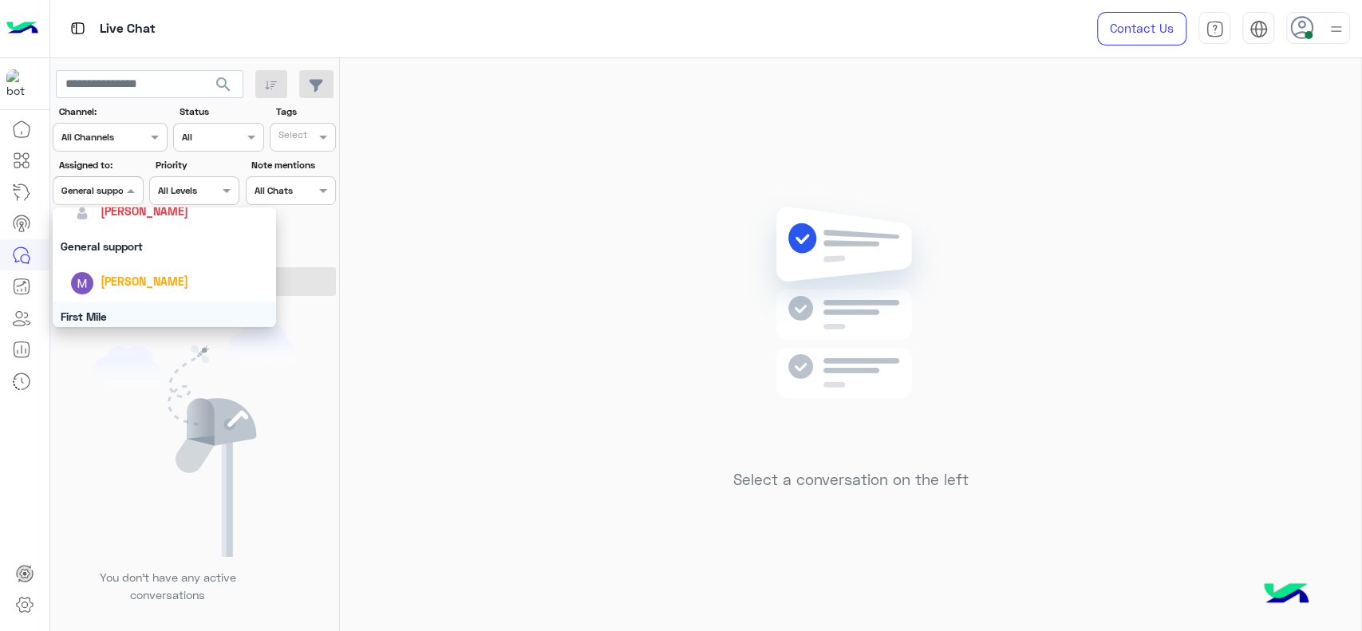
scroll to position [223, 0]
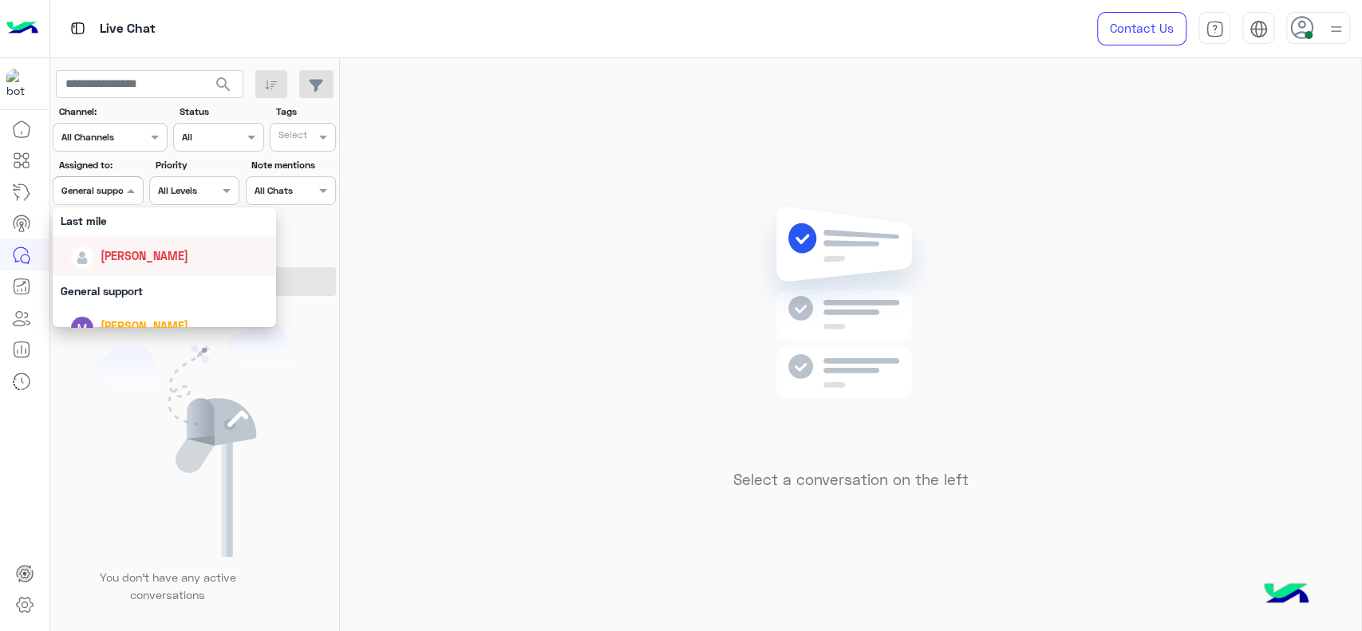
click at [133, 263] on div "[PERSON_NAME]" at bounding box center [145, 255] width 88 height 17
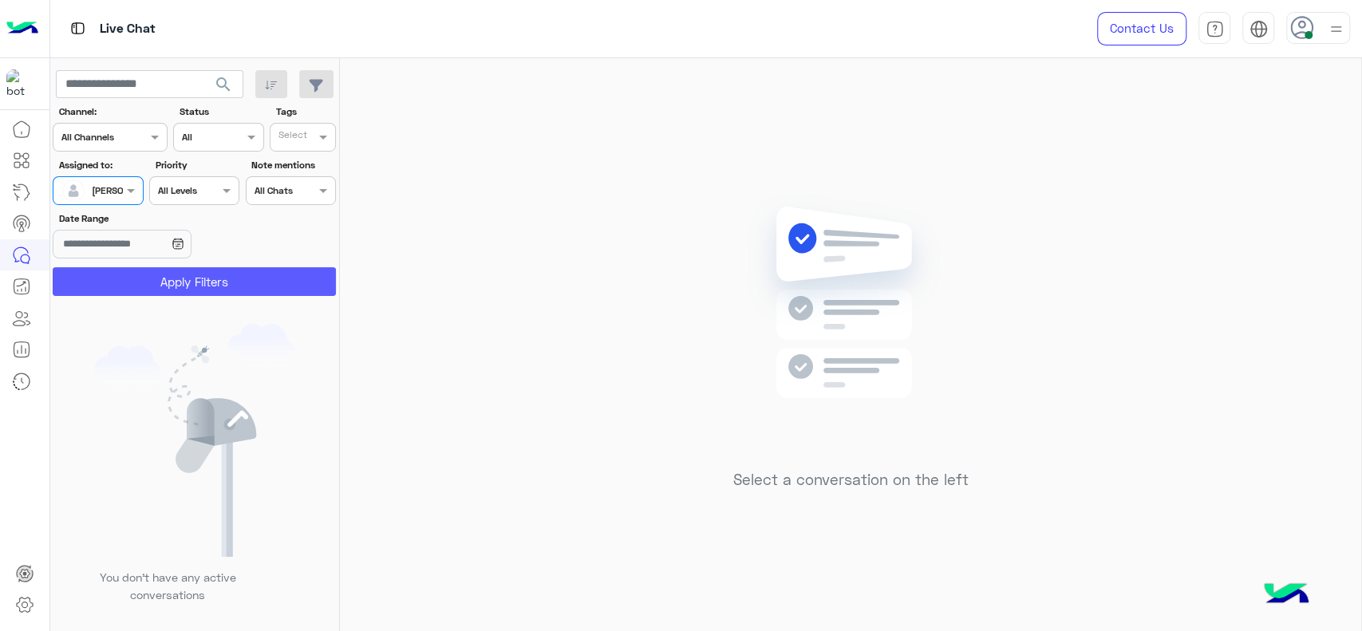
click at [146, 287] on button "Apply Filters" at bounding box center [194, 281] width 283 height 29
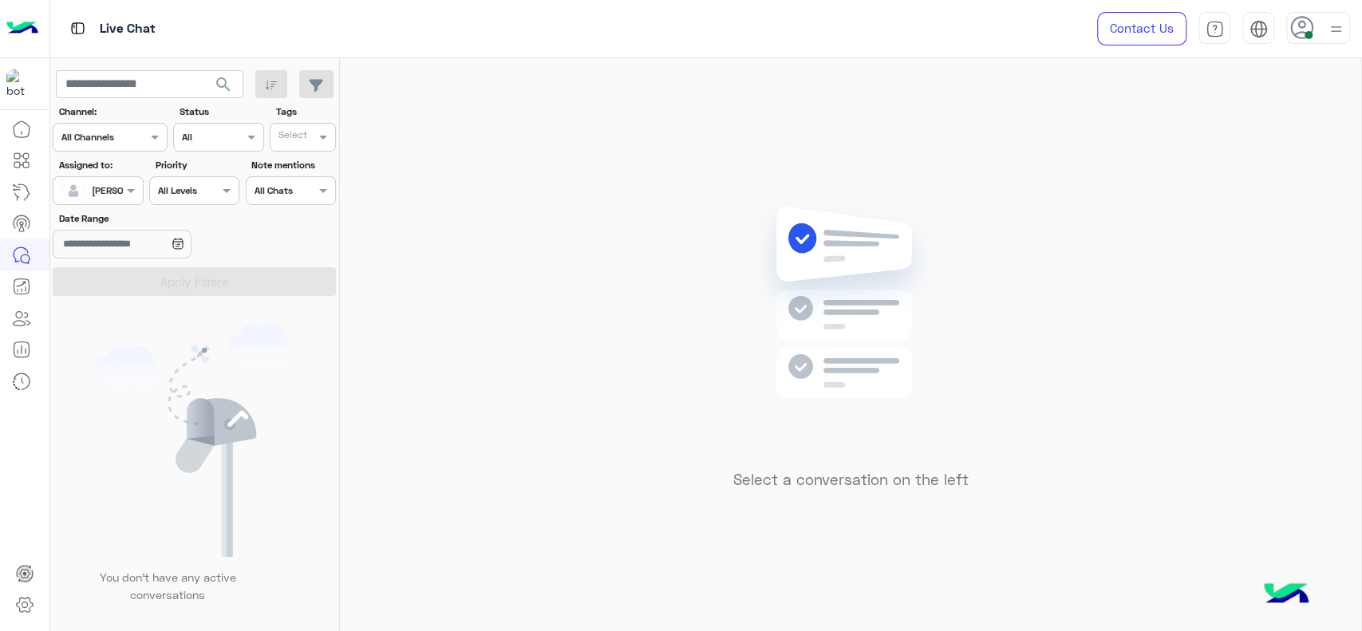
click at [102, 188] on div at bounding box center [97, 188] width 89 height 15
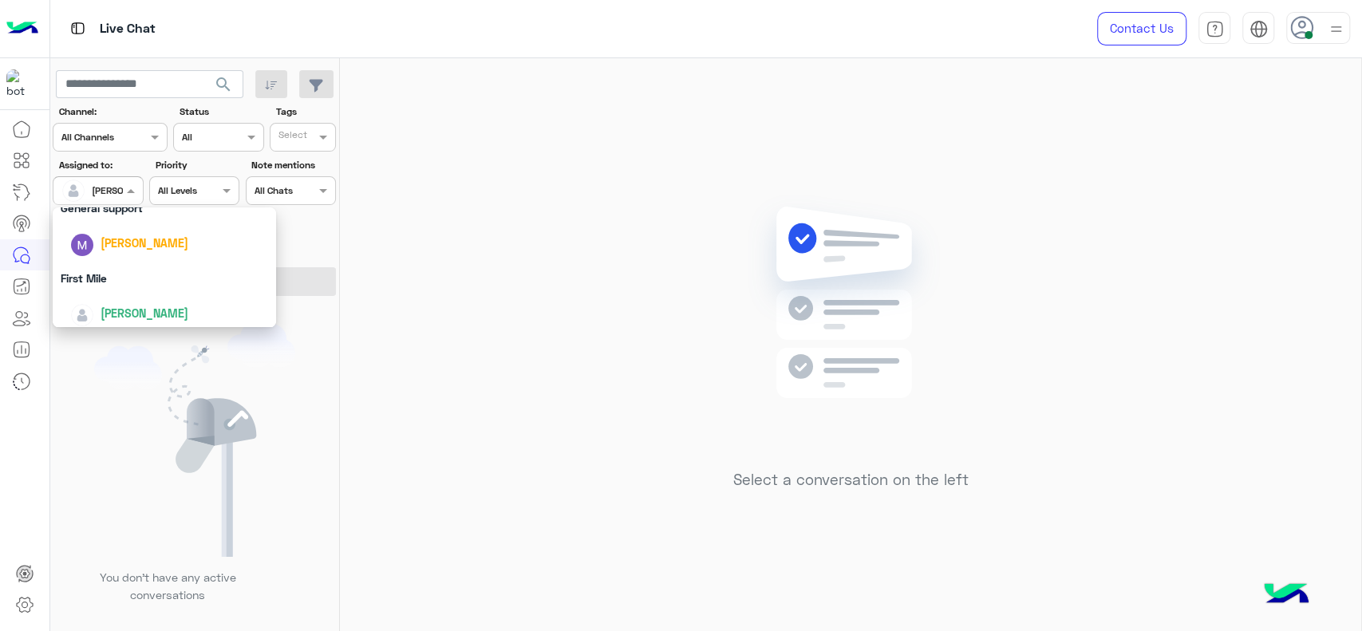
scroll to position [313, 0]
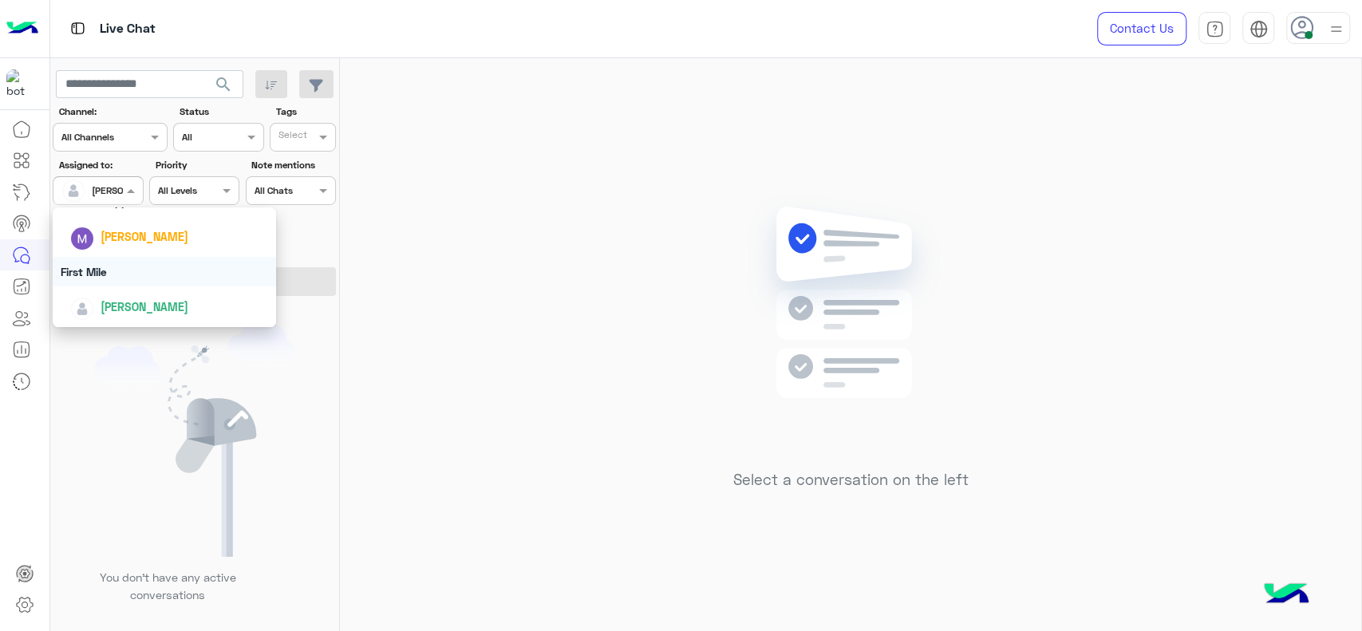
click at [97, 269] on div "First Mile" at bounding box center [164, 272] width 223 height 30
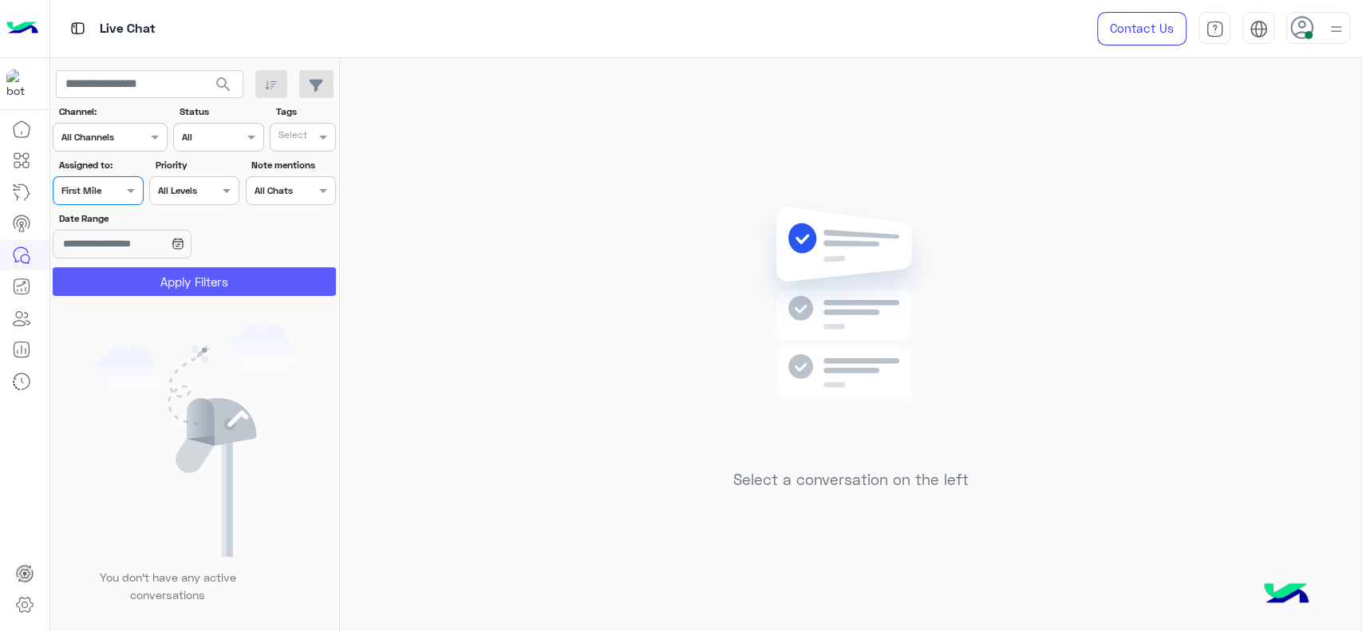
click at [101, 284] on button "Apply Filters" at bounding box center [194, 281] width 283 height 29
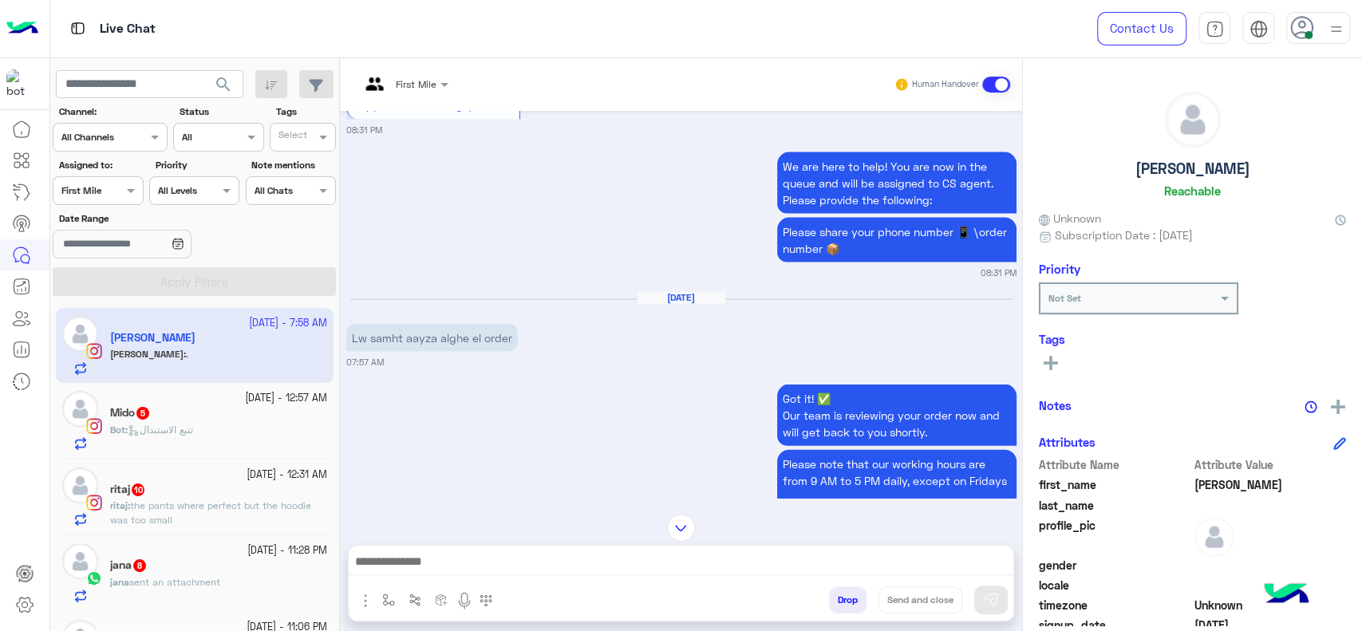
click at [246, 443] on div "Bot : تتبع الاستبدال" at bounding box center [218, 437] width 217 height 28
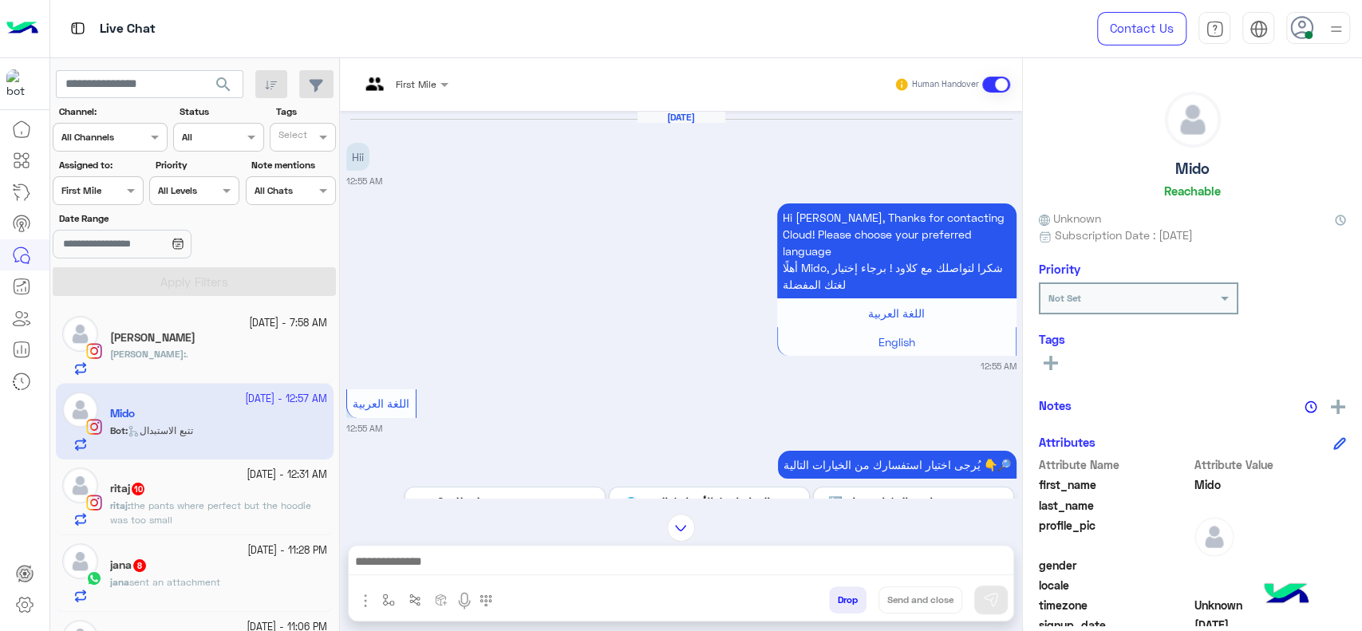
scroll to position [287, 0]
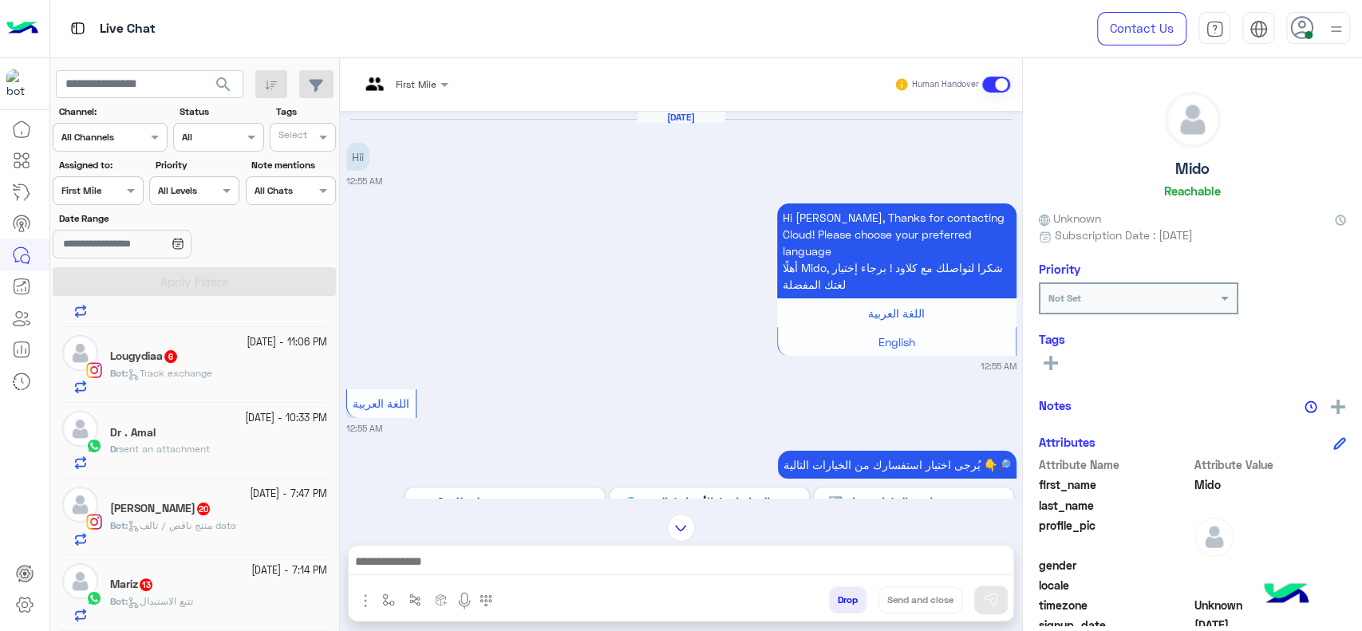
click at [191, 373] on span "Track exchange" at bounding box center [170, 373] width 85 height 12
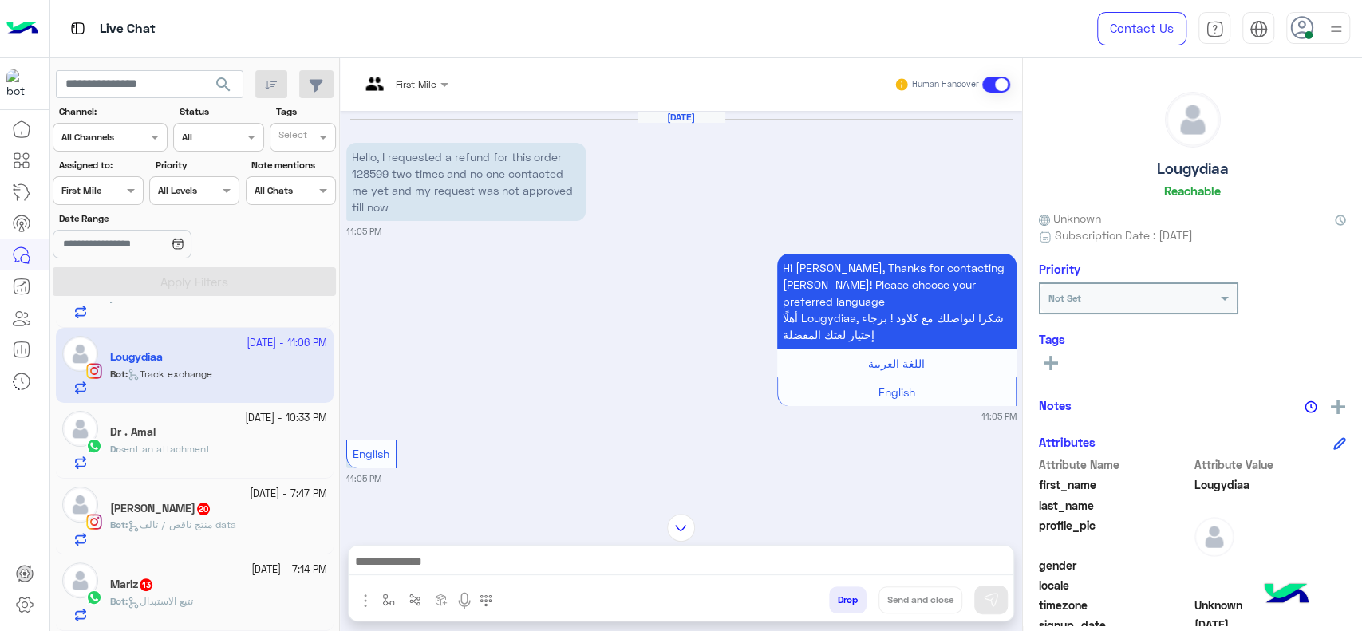
click at [264, 459] on div "Dr sent an attachment" at bounding box center [218, 456] width 217 height 28
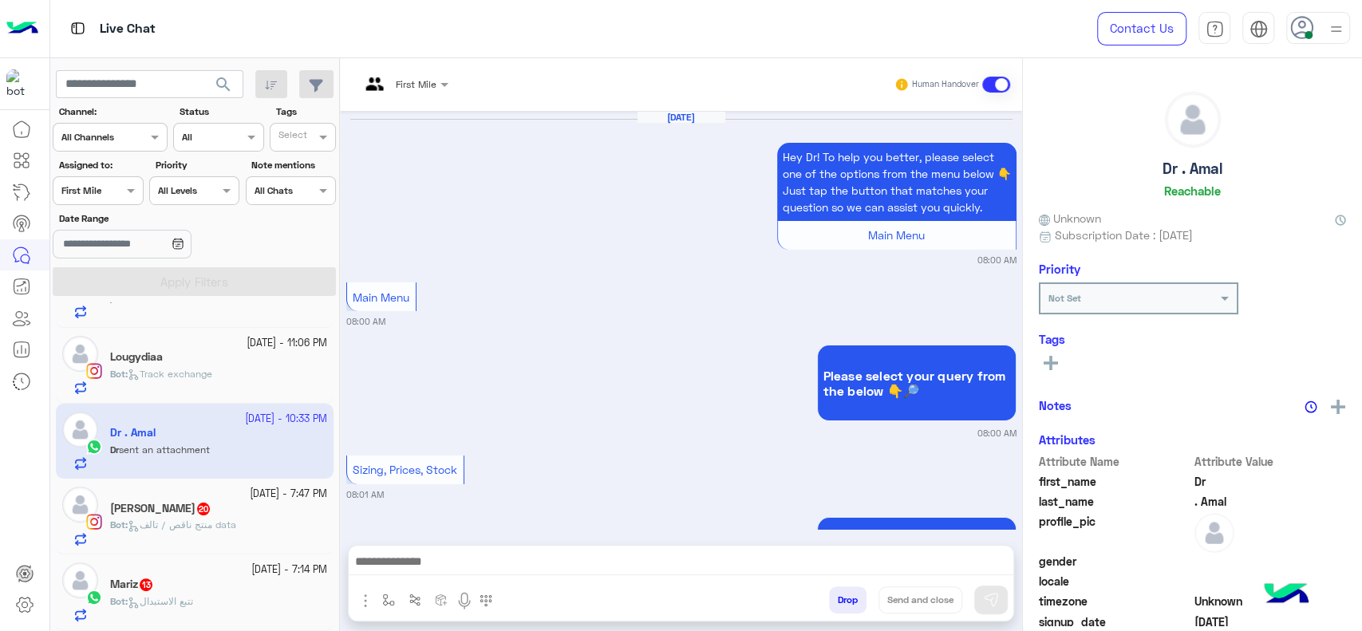
scroll to position [1762, 0]
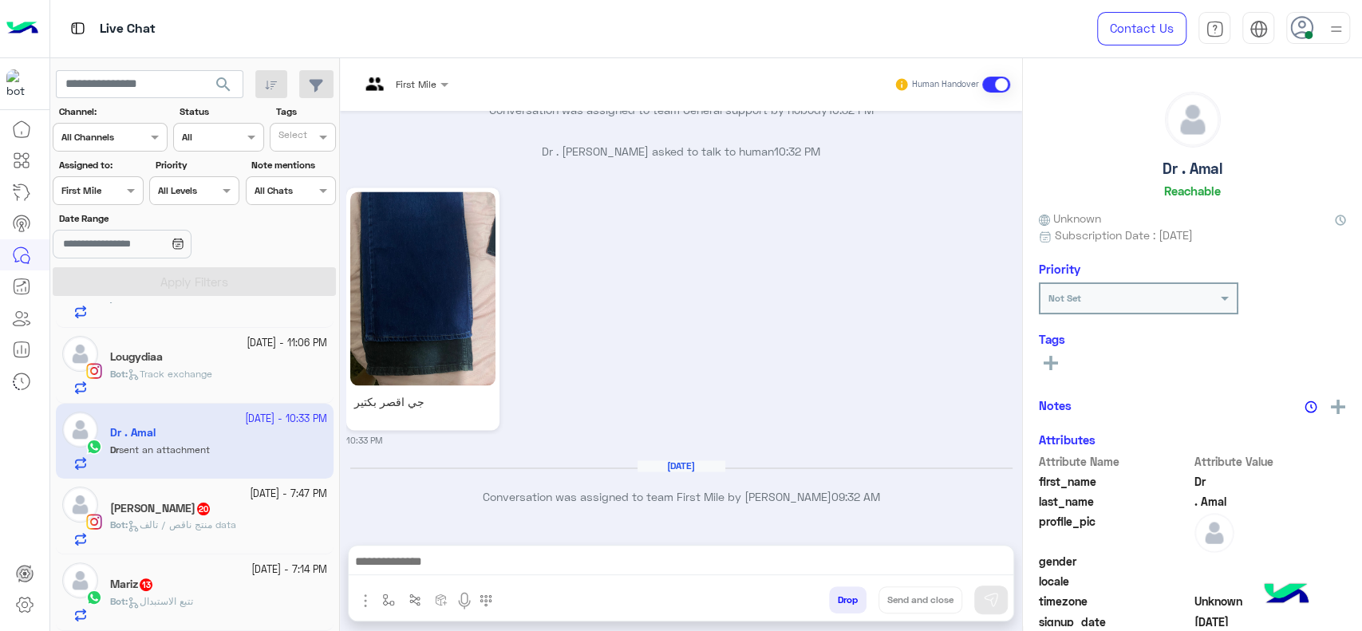
click at [250, 498] on small "29 September - 7:47 PM" at bounding box center [288, 494] width 77 height 15
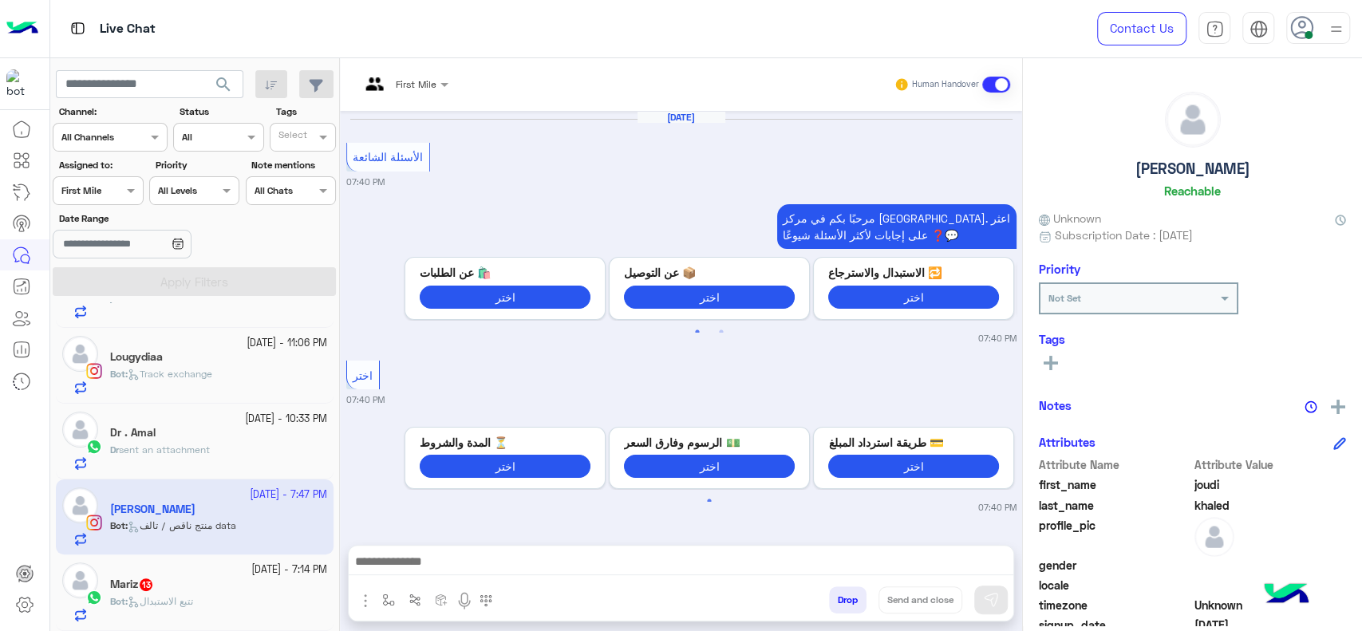
scroll to position [1671, 0]
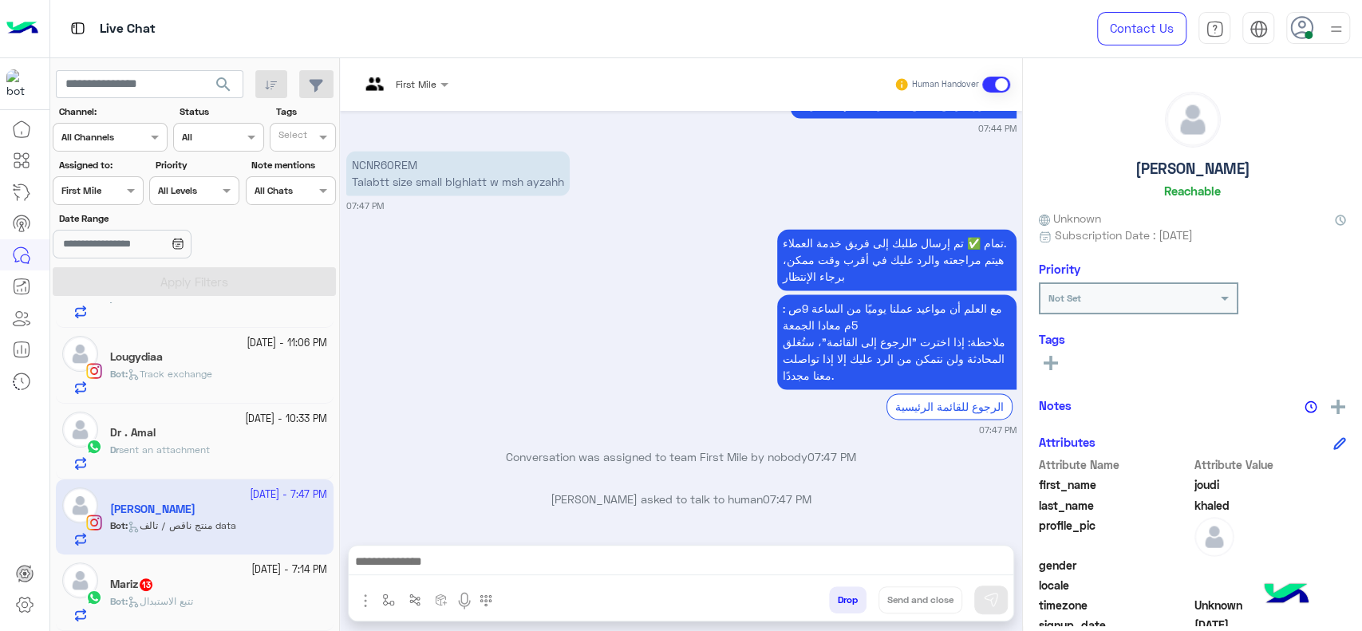
click at [232, 553] on app-inbox-user "29 September - 7:47 PM joudi khaled Bot : منتج ناقص / تالف data" at bounding box center [195, 516] width 278 height 75
click at [251, 576] on small "29 September - 7:14 PM" at bounding box center [289, 569] width 76 height 15
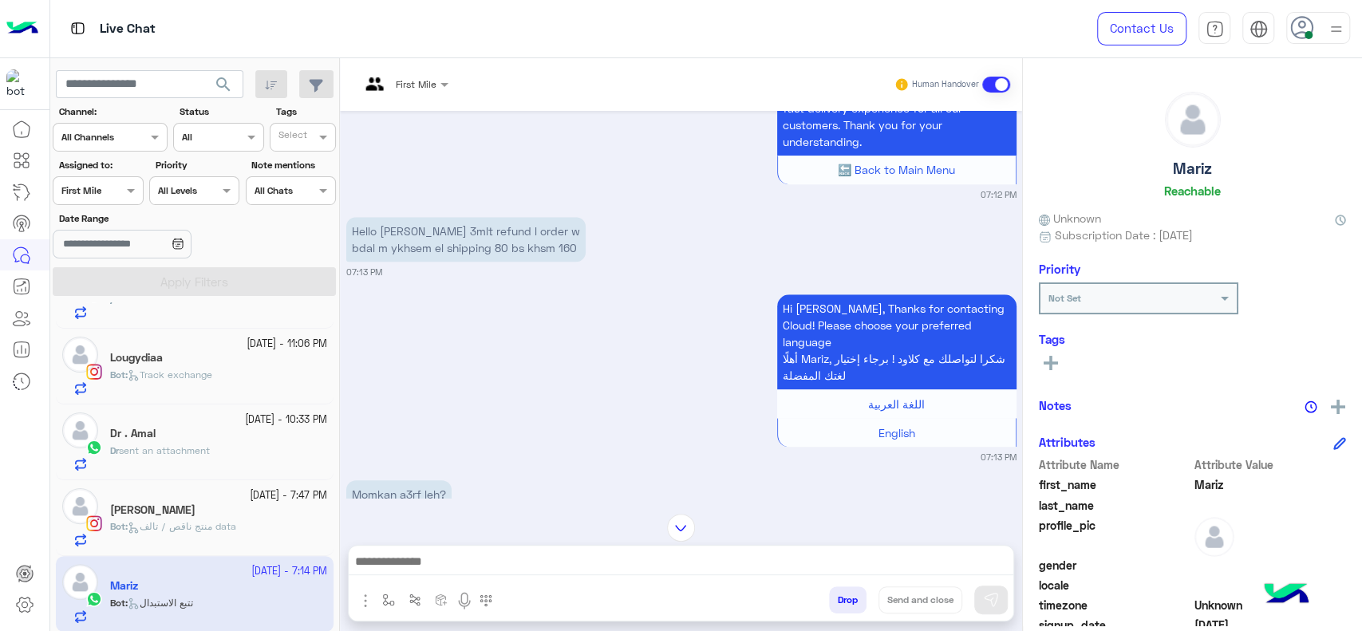
click at [250, 491] on small "29 September - 7:47 PM" at bounding box center [288, 495] width 77 height 15
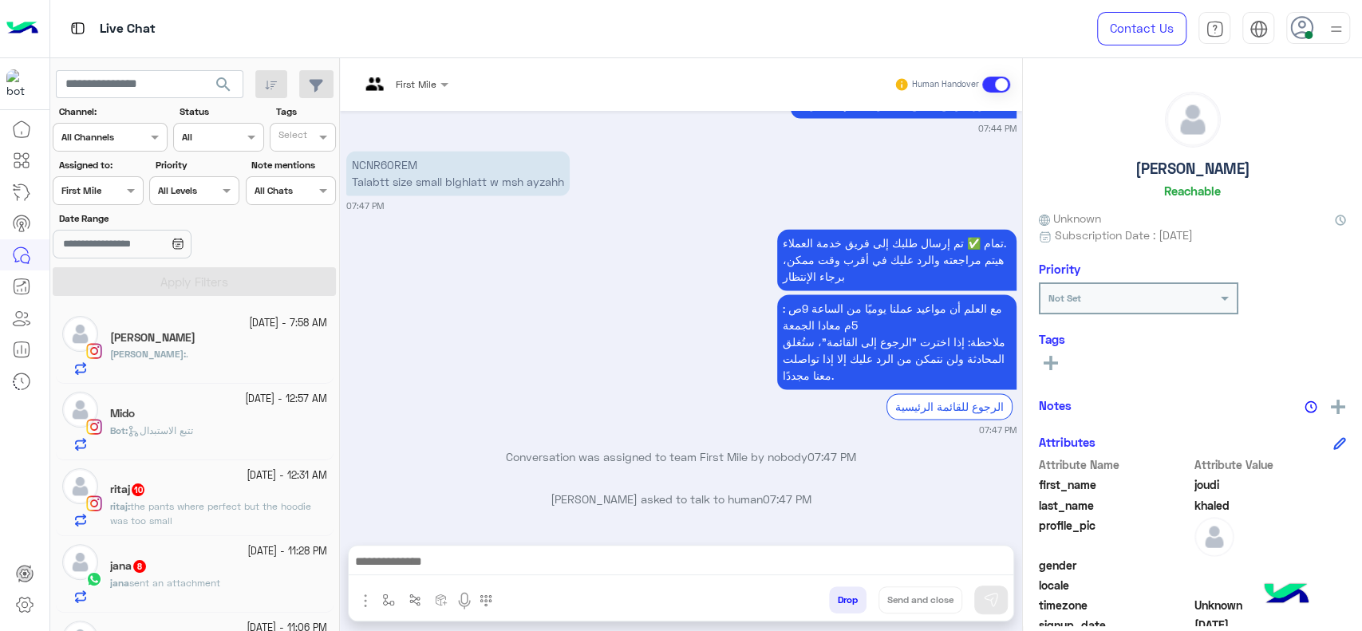
click at [263, 306] on div "30 September - 7:58 AM Lili Lili : . 30 September - 12:57 AM Mido Bot : تتبع ال…" at bounding box center [195, 469] width 290 height 335
click at [265, 327] on small "30 September - 7:58 AM" at bounding box center [288, 323] width 78 height 15
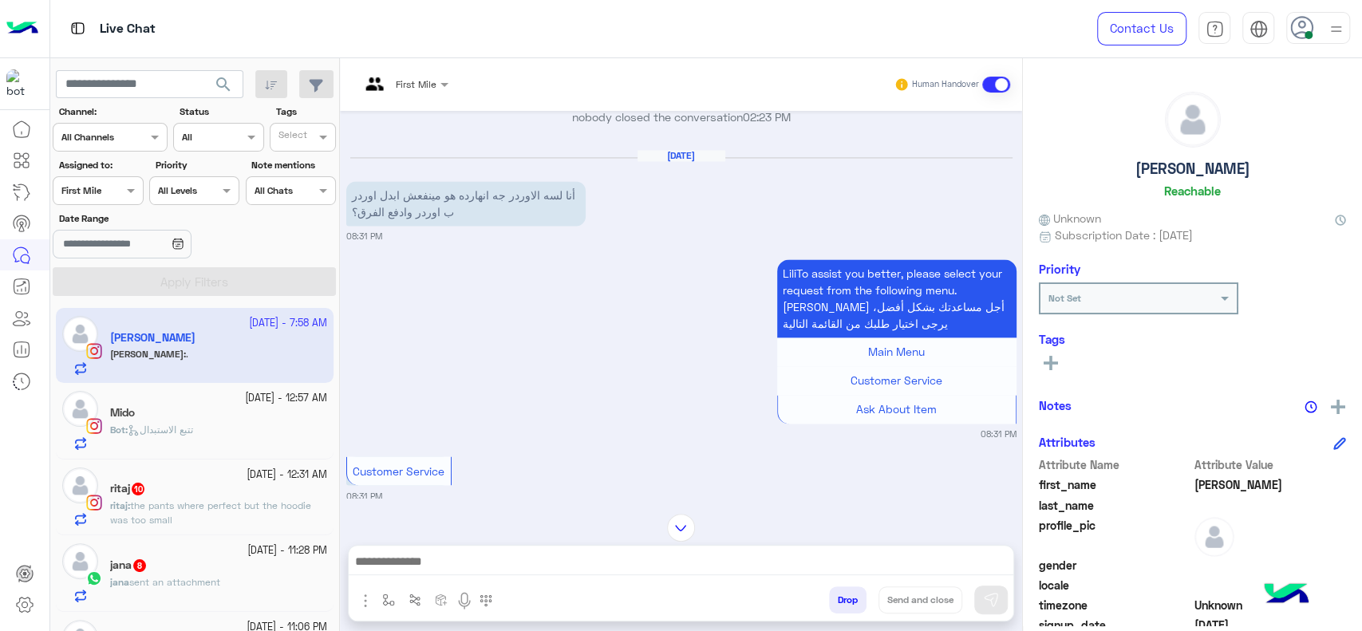
click at [85, 198] on div "Assigned on First Mile" at bounding box center [98, 190] width 90 height 29
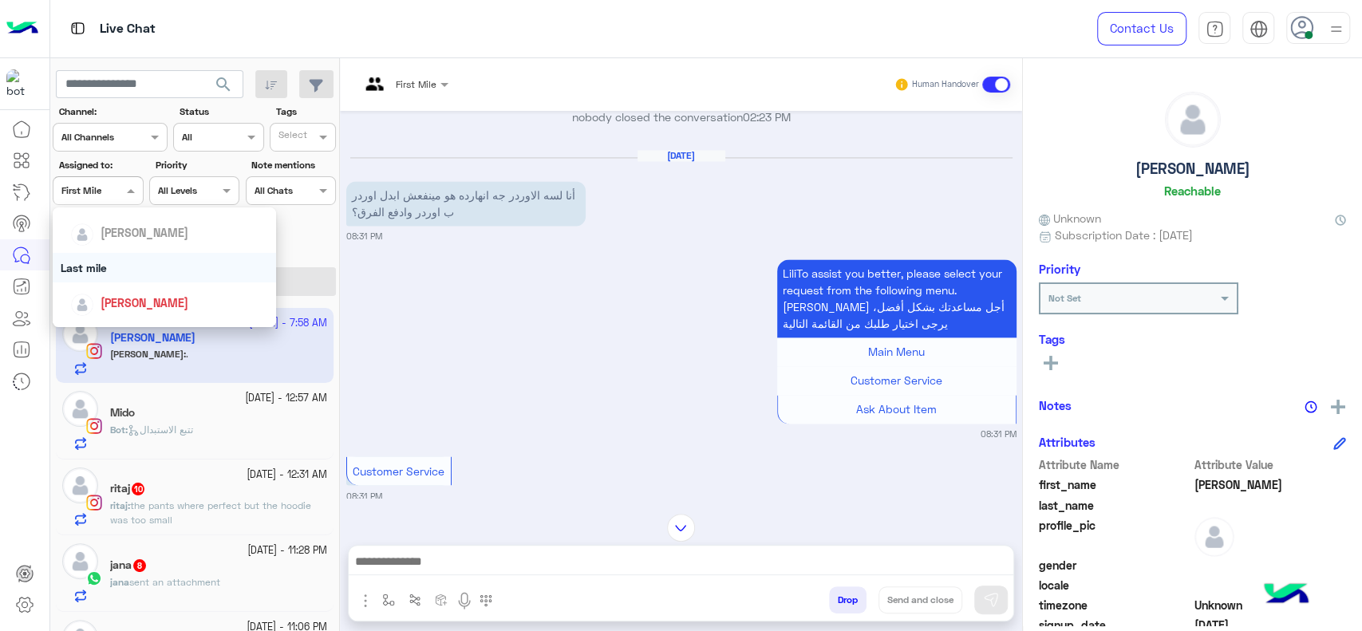
scroll to position [177, 0]
click at [127, 290] on div "[PERSON_NAME]" at bounding box center [169, 302] width 198 height 28
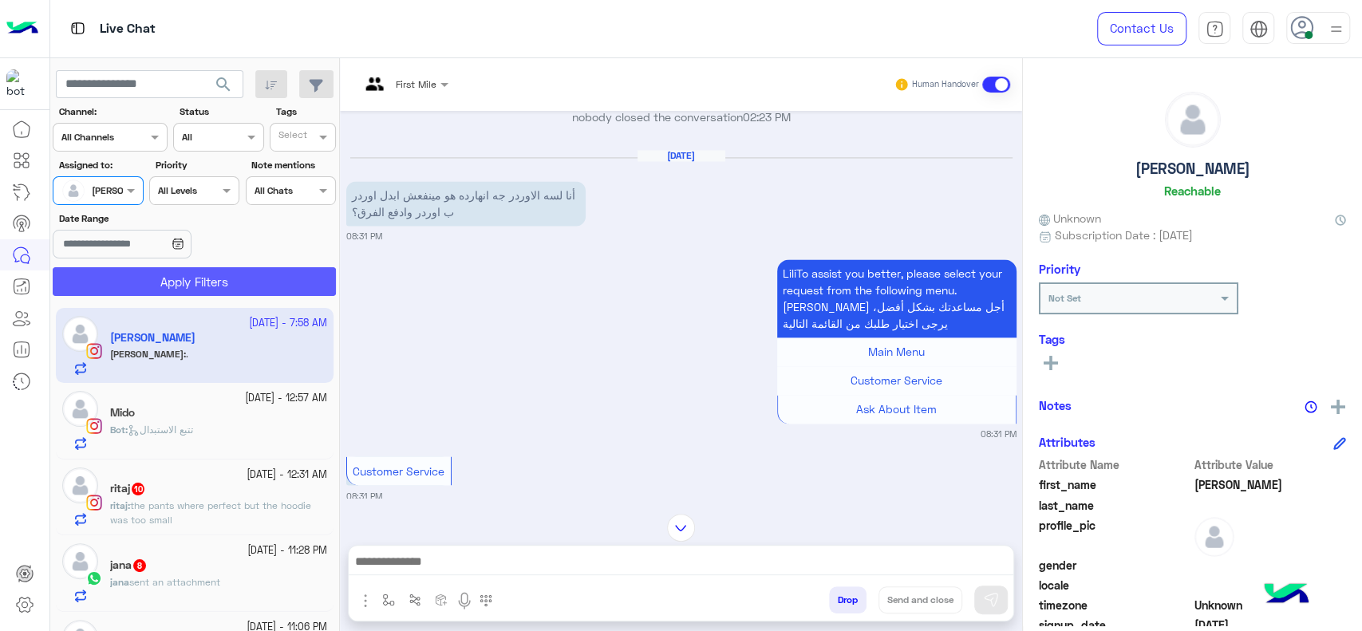
click at [127, 290] on button "Apply Filters" at bounding box center [194, 281] width 283 height 29
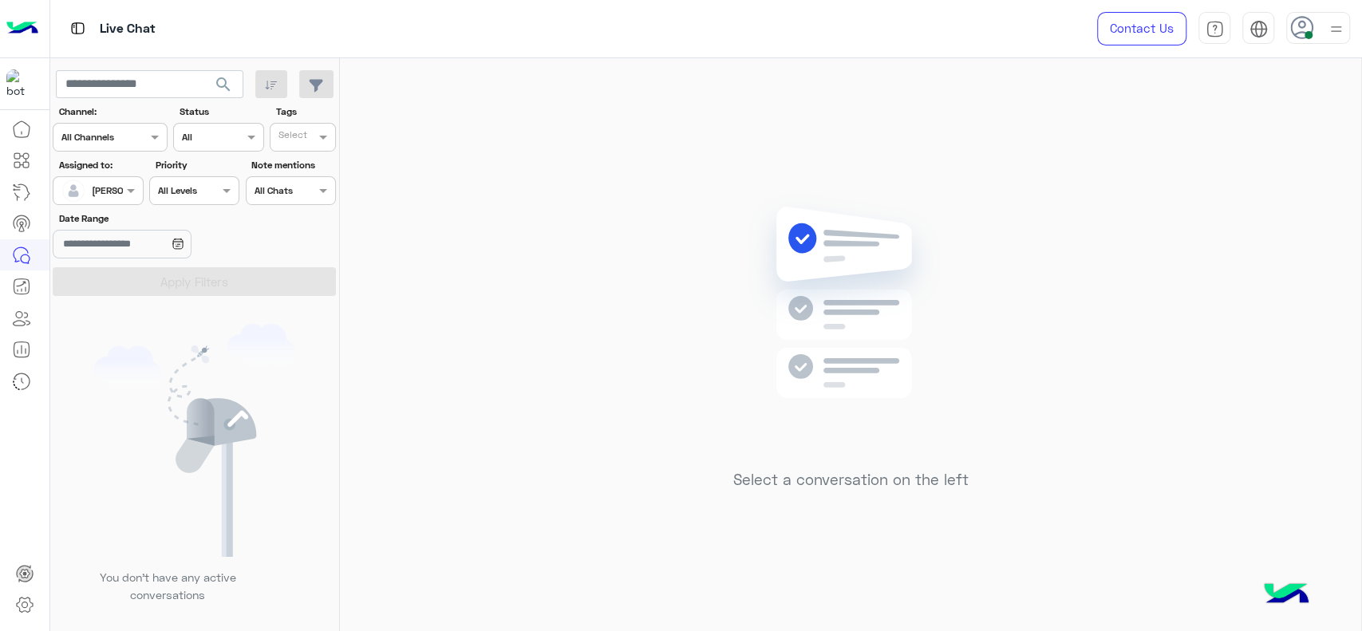
click at [581, 258] on div "Select a conversation on the left" at bounding box center [850, 347] width 1021 height 579
click at [607, 312] on div "Select a conversation on the left" at bounding box center [850, 347] width 1021 height 579
click at [93, 194] on input "text" at bounding box center [79, 189] width 37 height 14
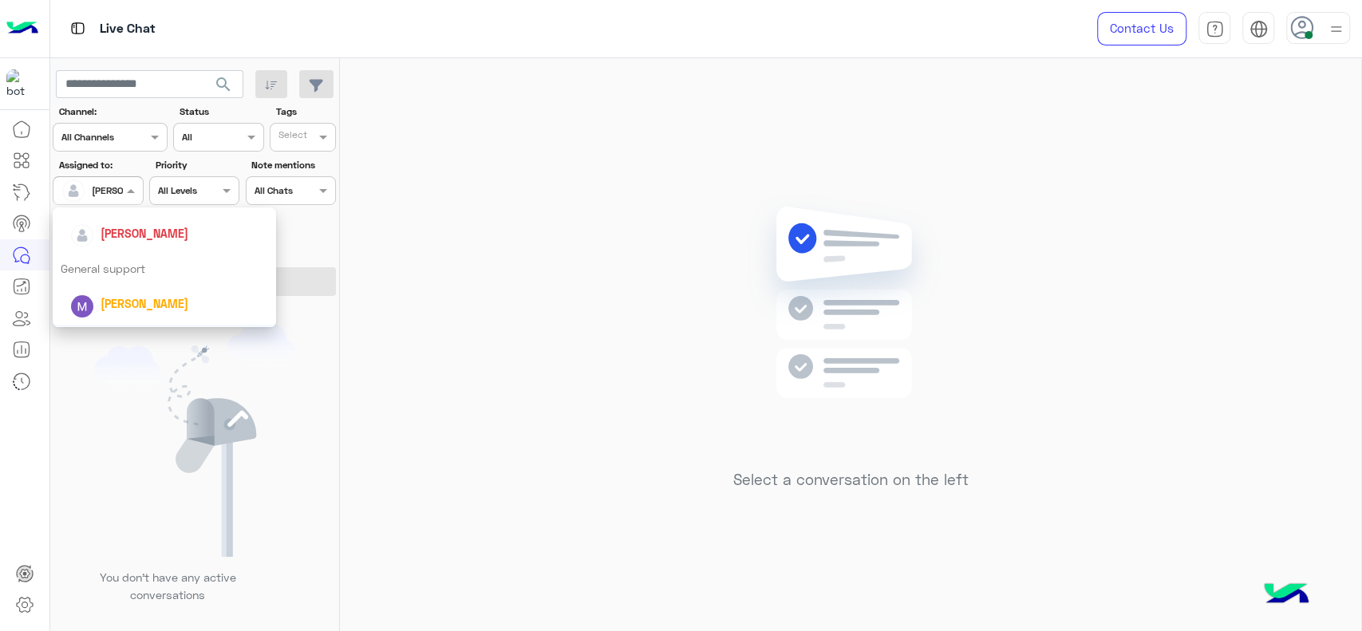
scroll to position [243, 0]
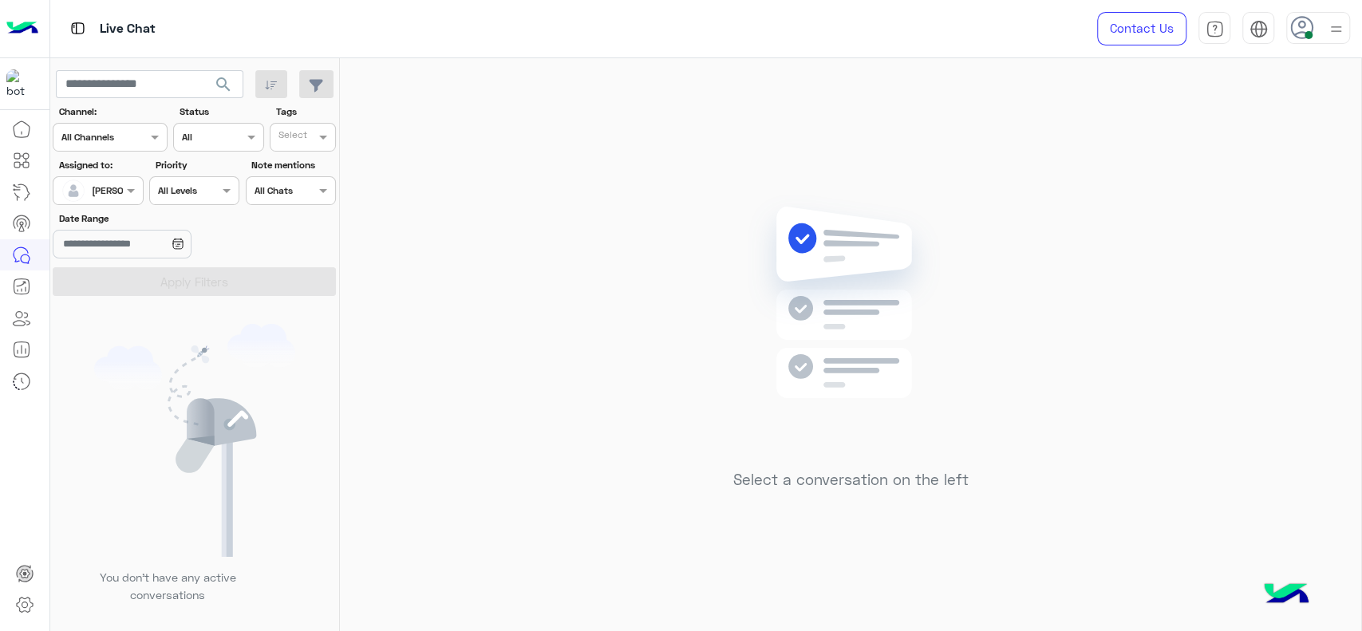
click at [783, 167] on div "Select a conversation on the left" at bounding box center [850, 347] width 1021 height 579
click at [95, 201] on mat-tooltip-component "Campaign Manager" at bounding box center [108, 223] width 119 height 48
click at [116, 184] on div at bounding box center [97, 188] width 89 height 15
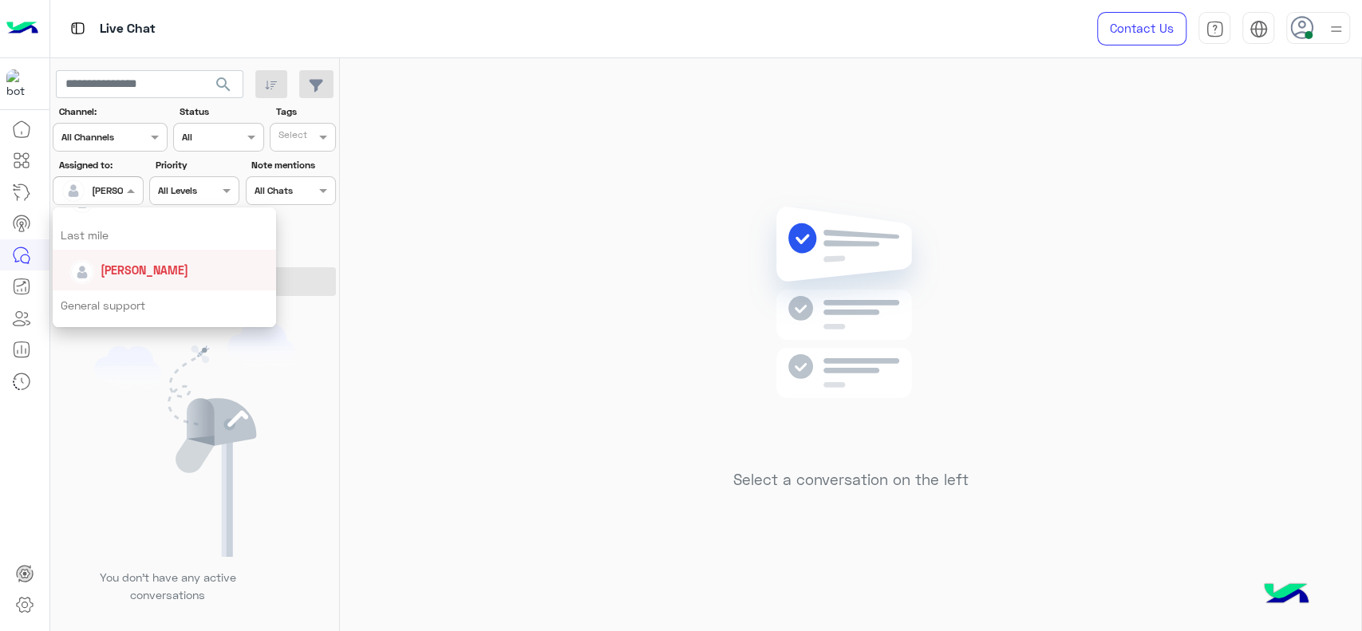
scroll to position [225, 0]
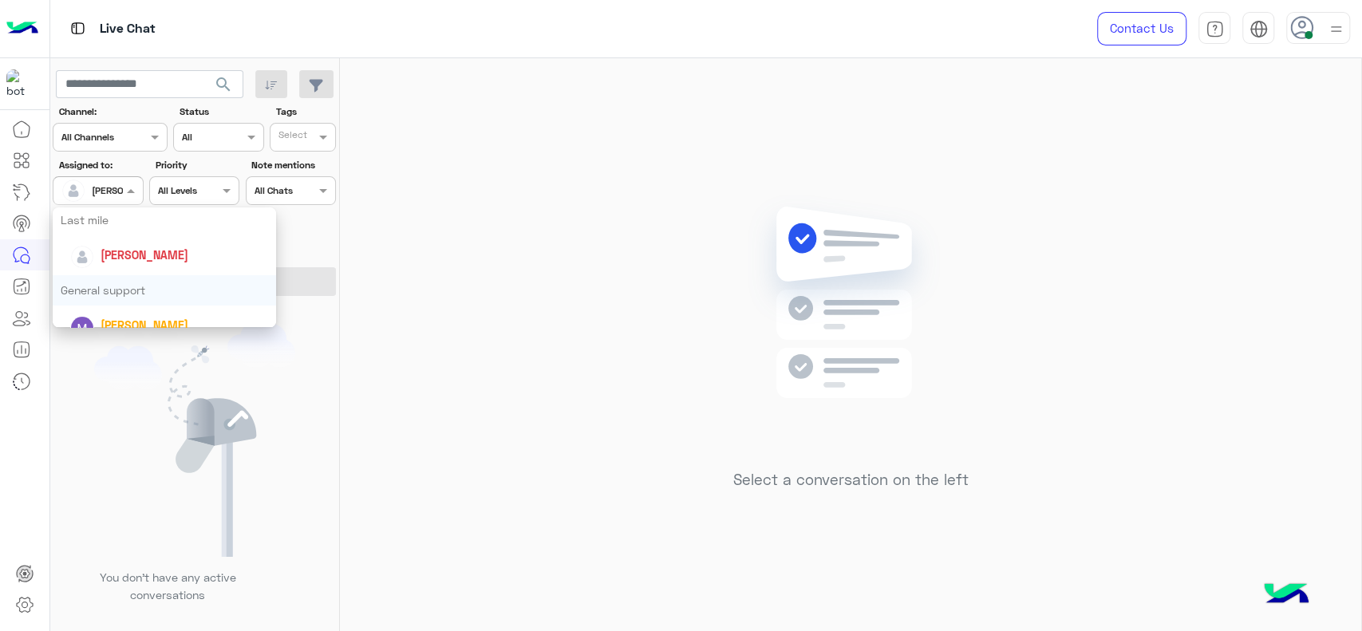
click at [89, 279] on div "General support" at bounding box center [164, 290] width 223 height 30
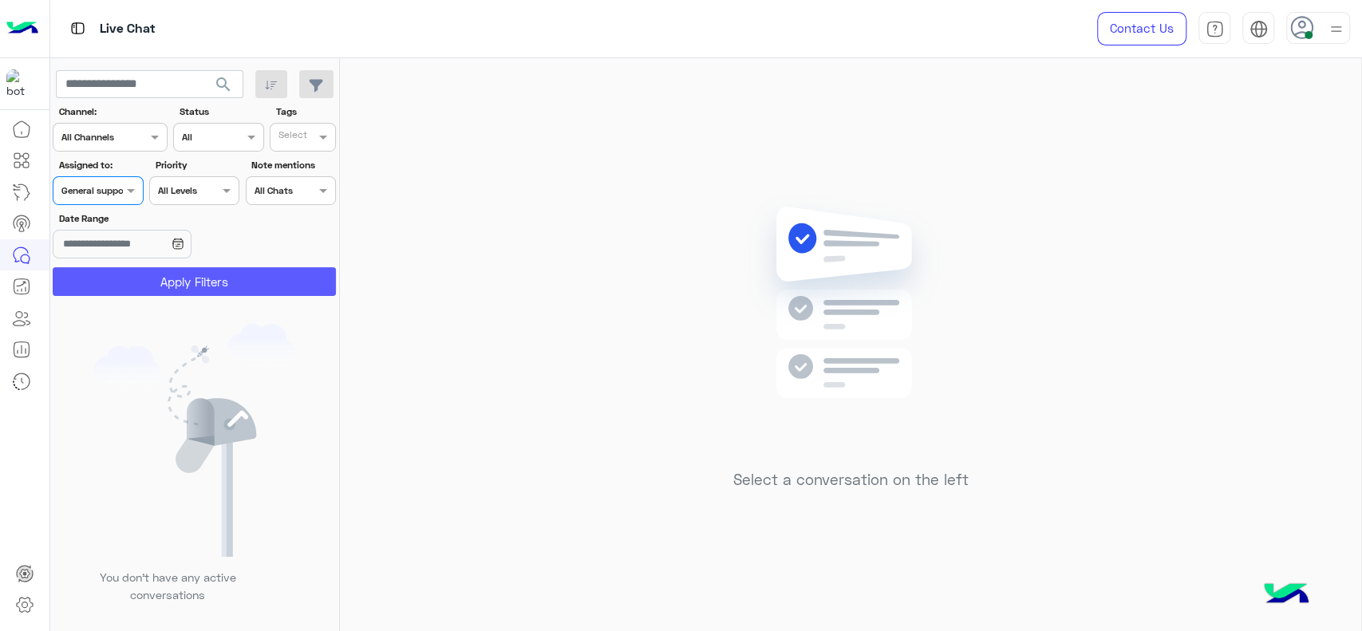
click at [108, 279] on button "Apply Filters" at bounding box center [194, 281] width 283 height 29
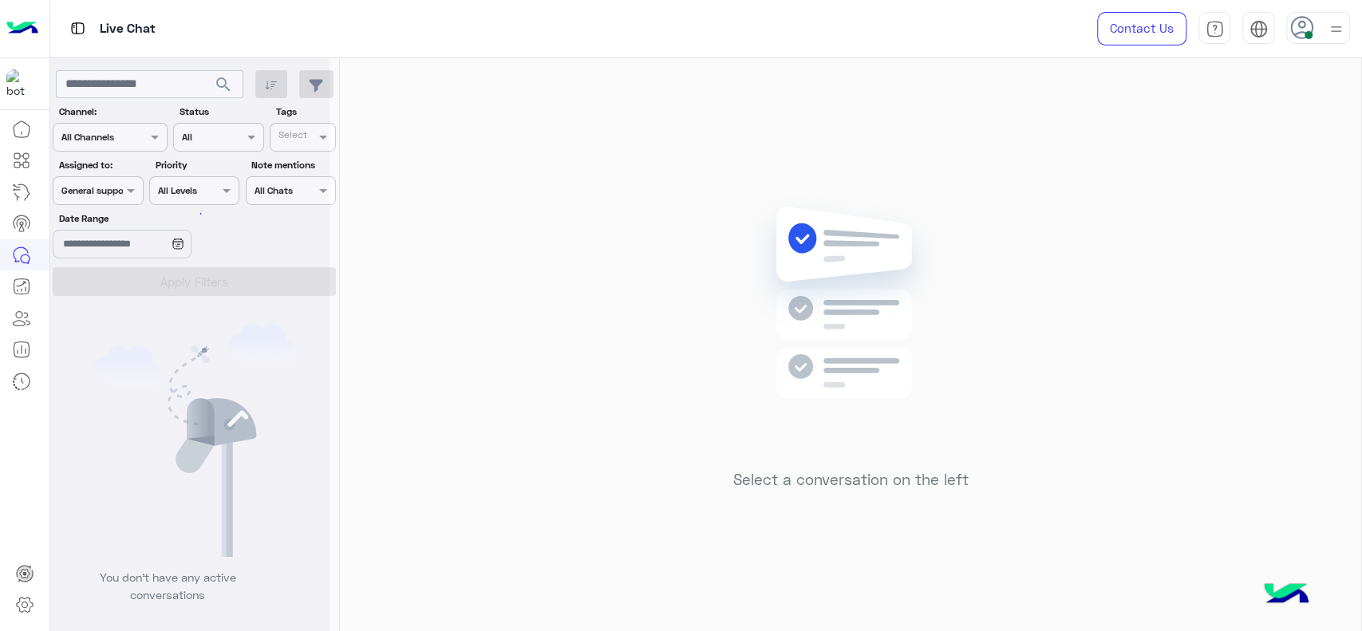
scroll to position [0, 0]
click at [121, 203] on div "Assigned on General support" at bounding box center [98, 190] width 90 height 29
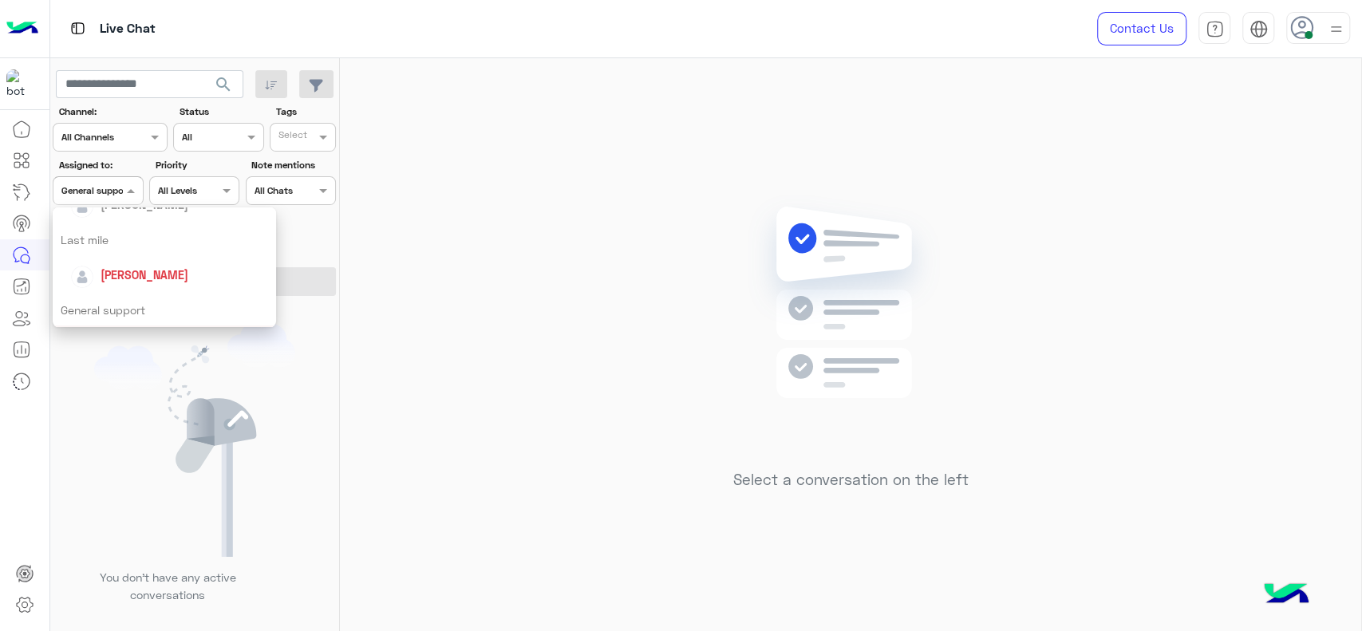
scroll to position [195, 0]
click at [121, 282] on span "[PERSON_NAME]" at bounding box center [145, 285] width 88 height 14
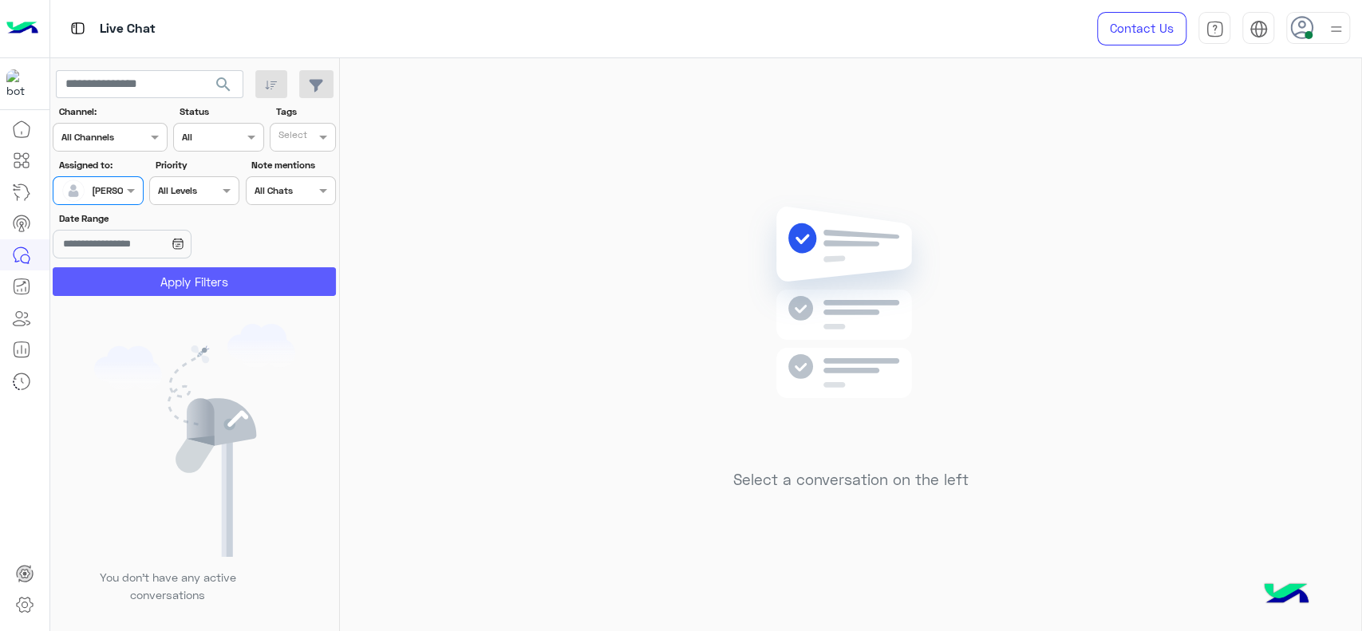
click at [139, 274] on button "Apply Filters" at bounding box center [194, 281] width 283 height 29
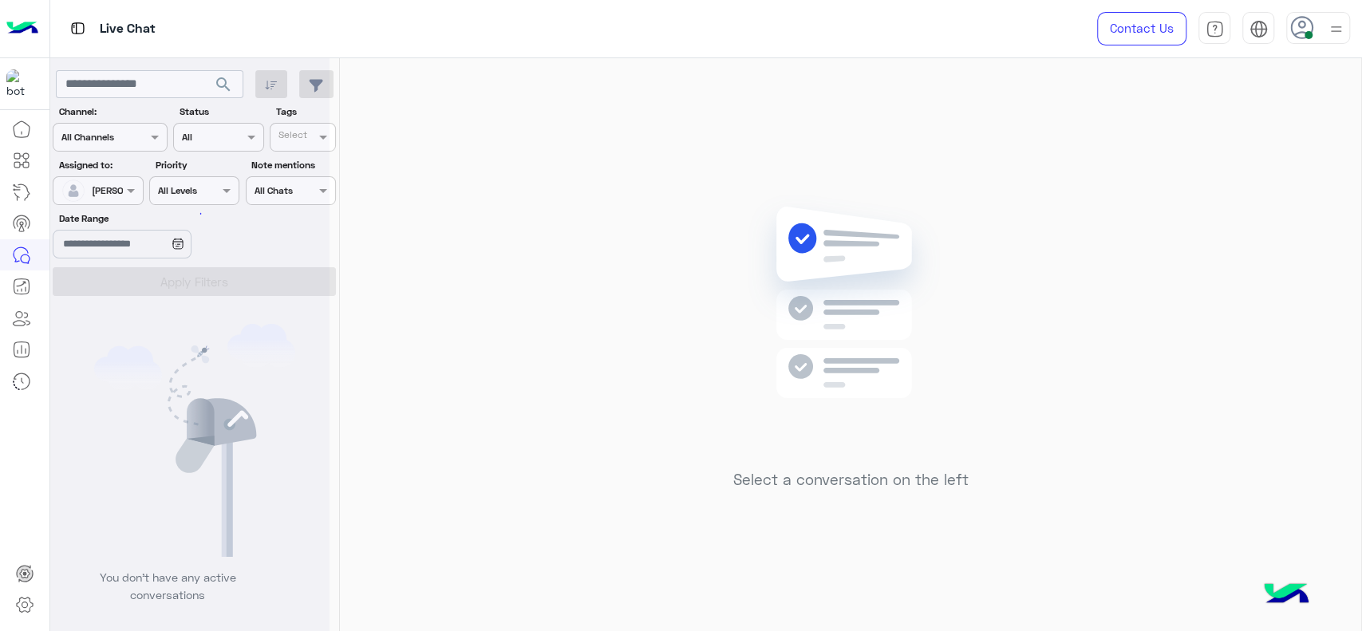
click at [426, 298] on div "Select a conversation on the left" at bounding box center [850, 347] width 1021 height 579
click at [582, 312] on div "Select a conversation on the left" at bounding box center [850, 347] width 1021 height 579
click at [692, 105] on div "Select a conversation on the left" at bounding box center [850, 347] width 1021 height 579
click at [136, 192] on span at bounding box center [133, 190] width 20 height 17
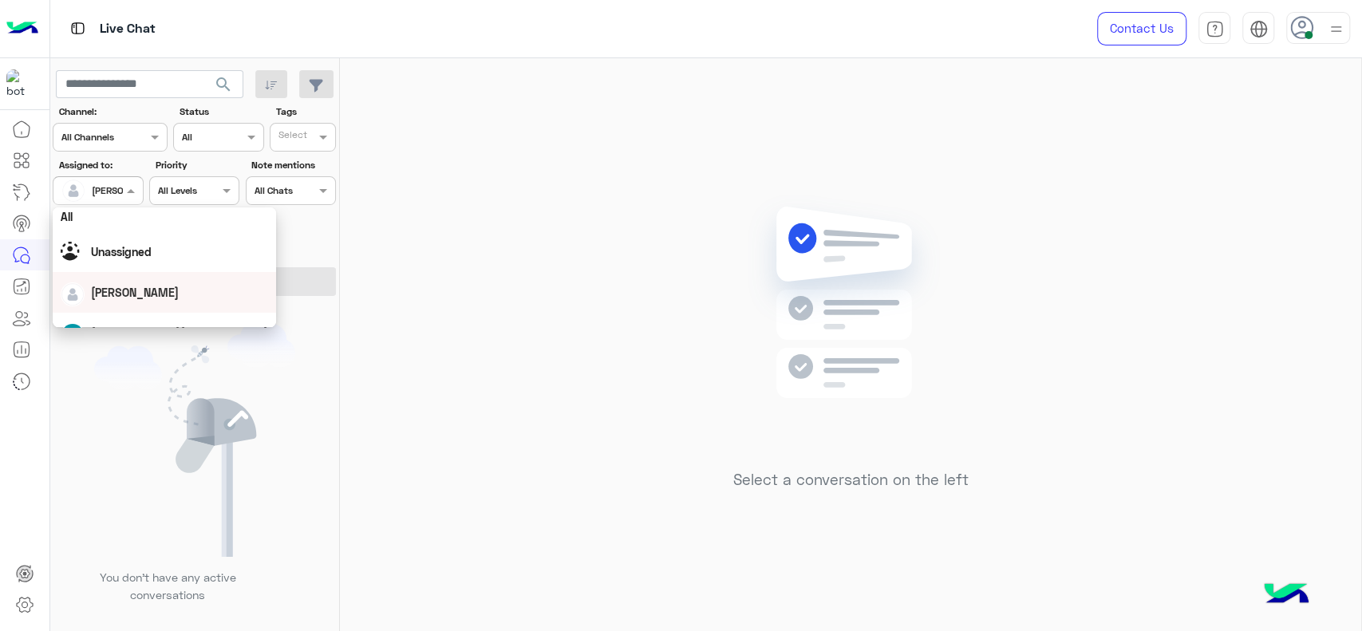
scroll to position [0, 0]
click at [147, 251] on span "Unassigned" at bounding box center [121, 257] width 61 height 14
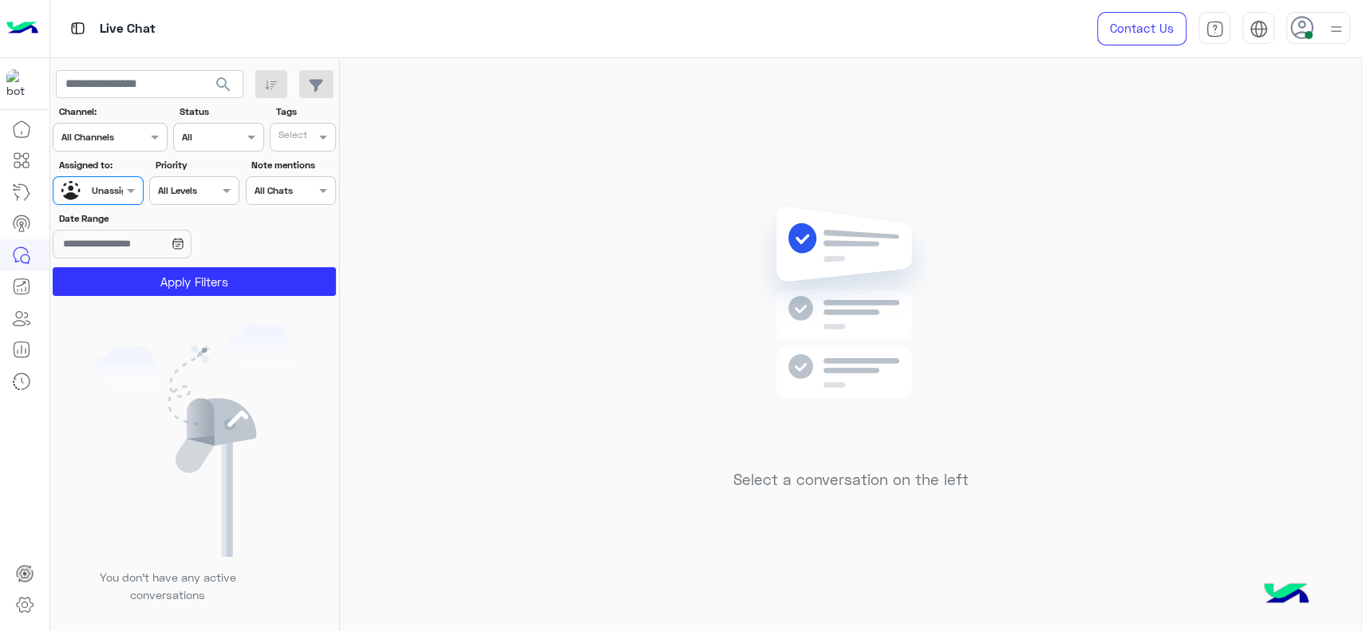
click at [303, 124] on div "Select" at bounding box center [303, 137] width 66 height 29
click at [298, 157] on div "J FOLLOW UP" at bounding box center [348, 169] width 156 height 30
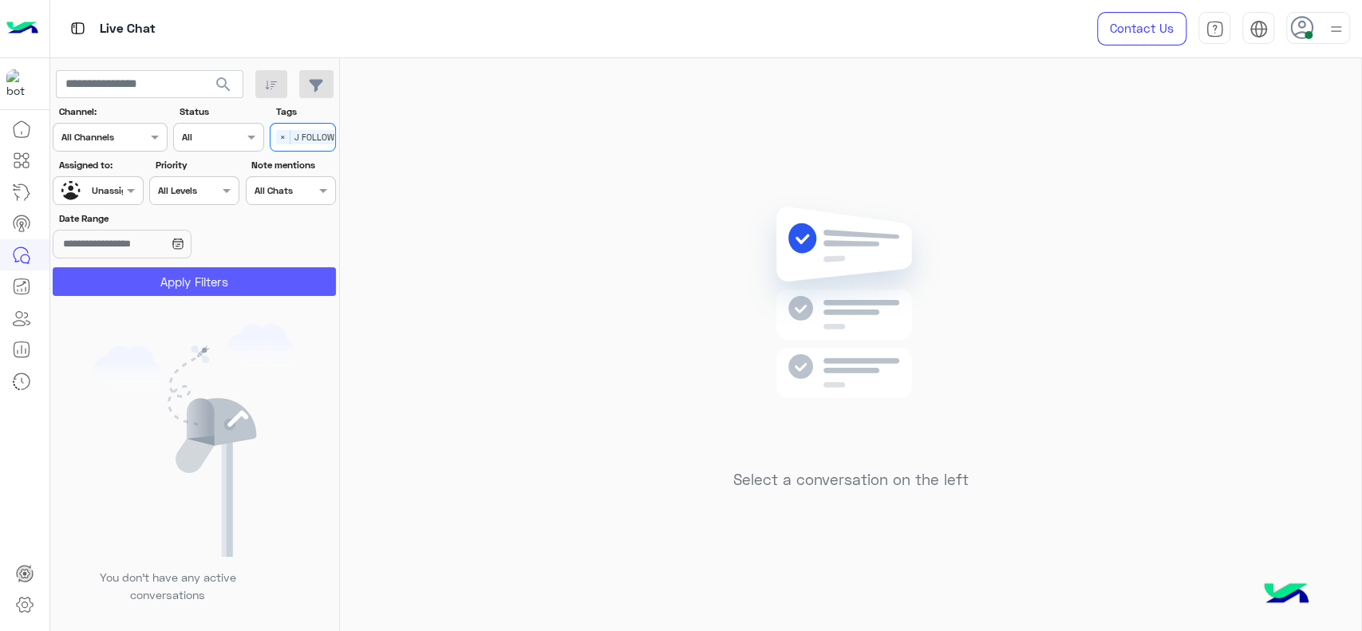
click at [278, 275] on button "Apply Filters" at bounding box center [194, 281] width 283 height 29
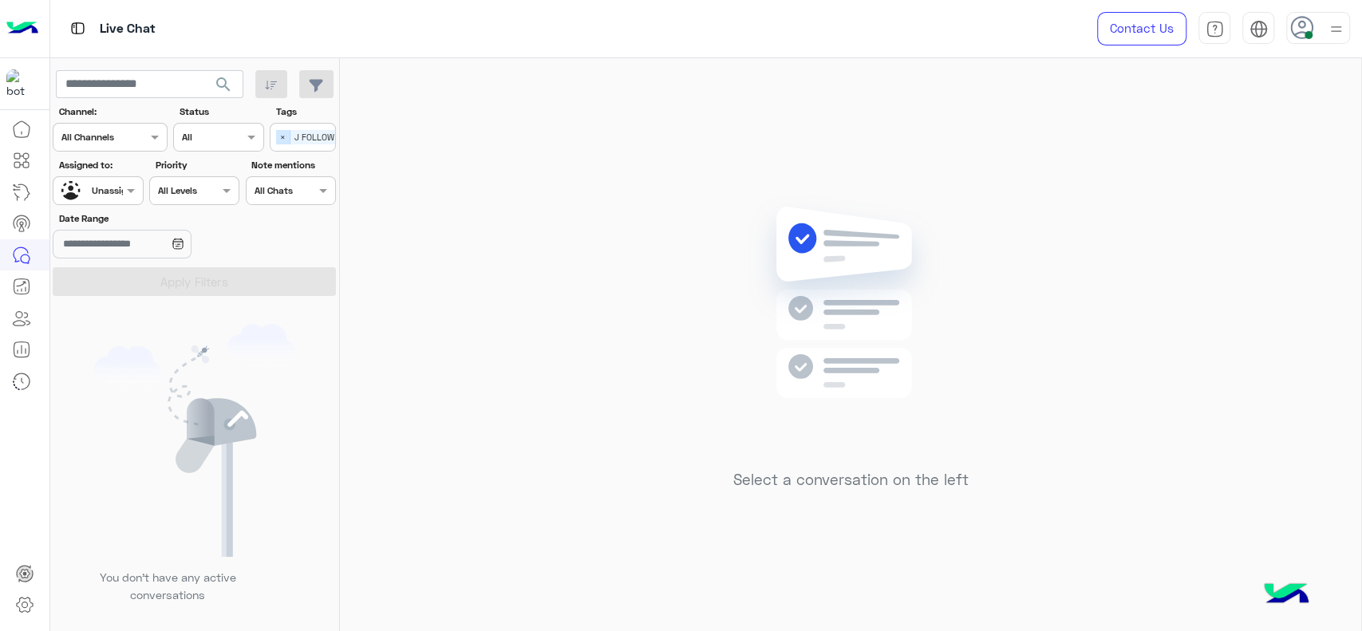
click at [288, 132] on span "×" at bounding box center [283, 137] width 14 height 14
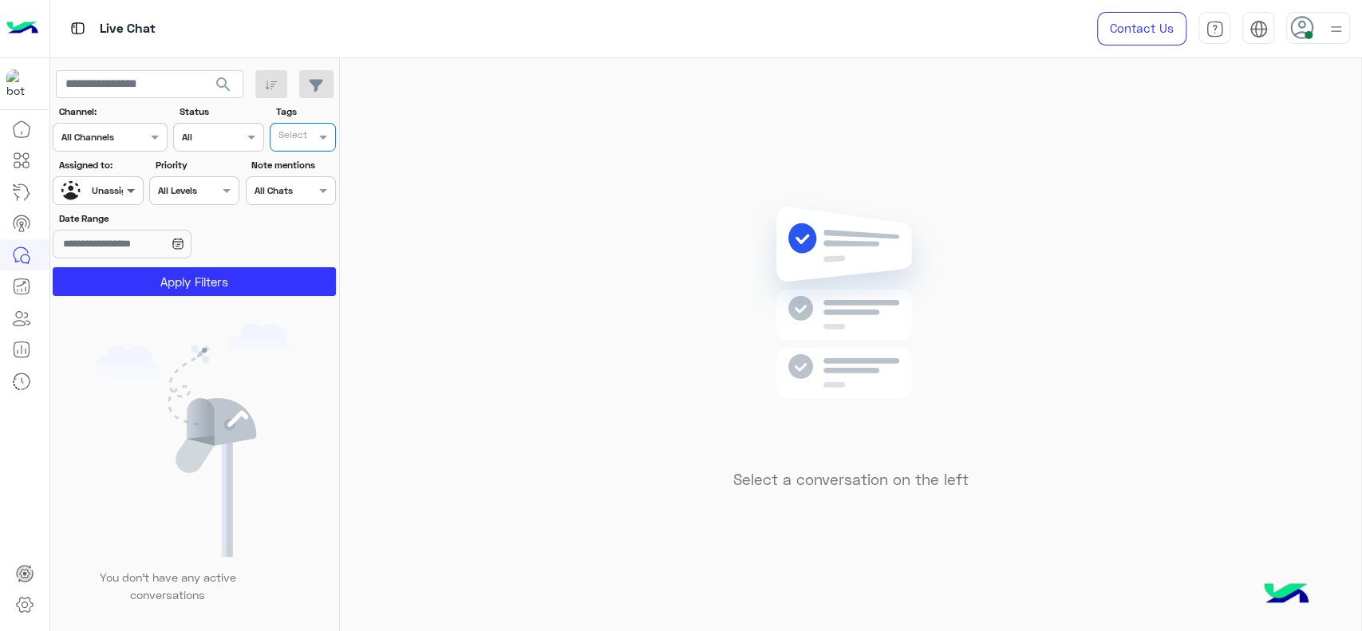
click at [137, 193] on span at bounding box center [133, 190] width 20 height 17
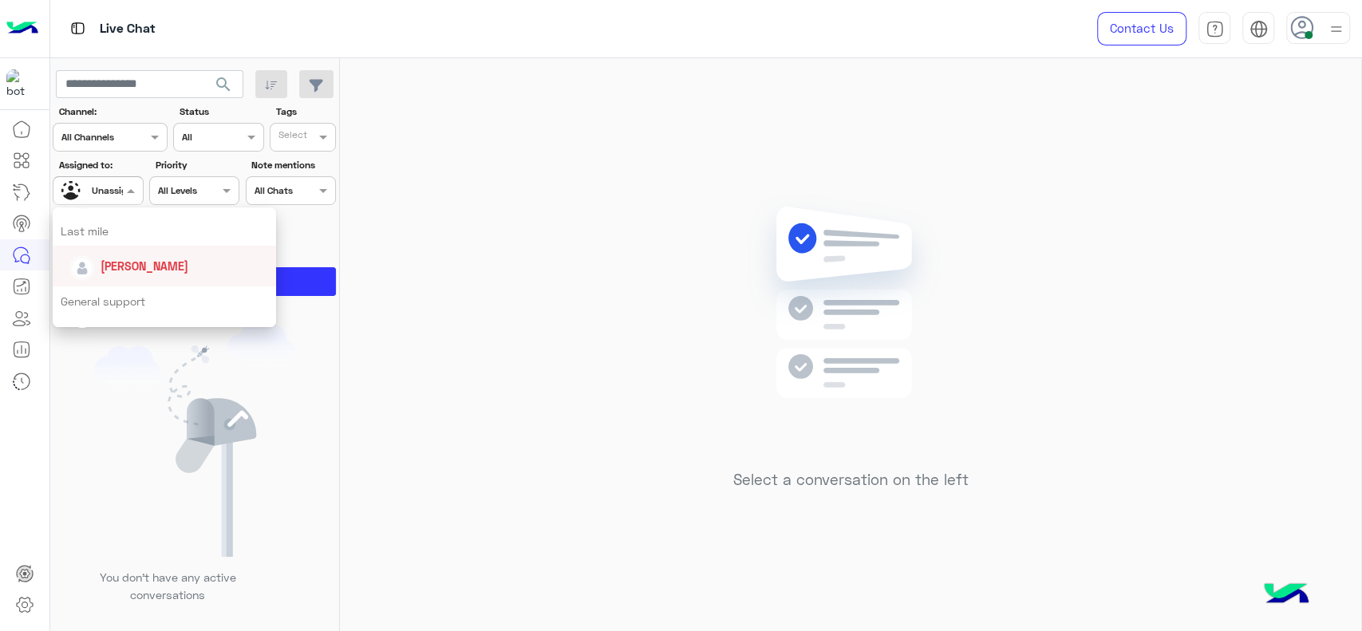
scroll to position [212, 0]
click at [109, 265] on span "[PERSON_NAME]" at bounding box center [145, 268] width 88 height 14
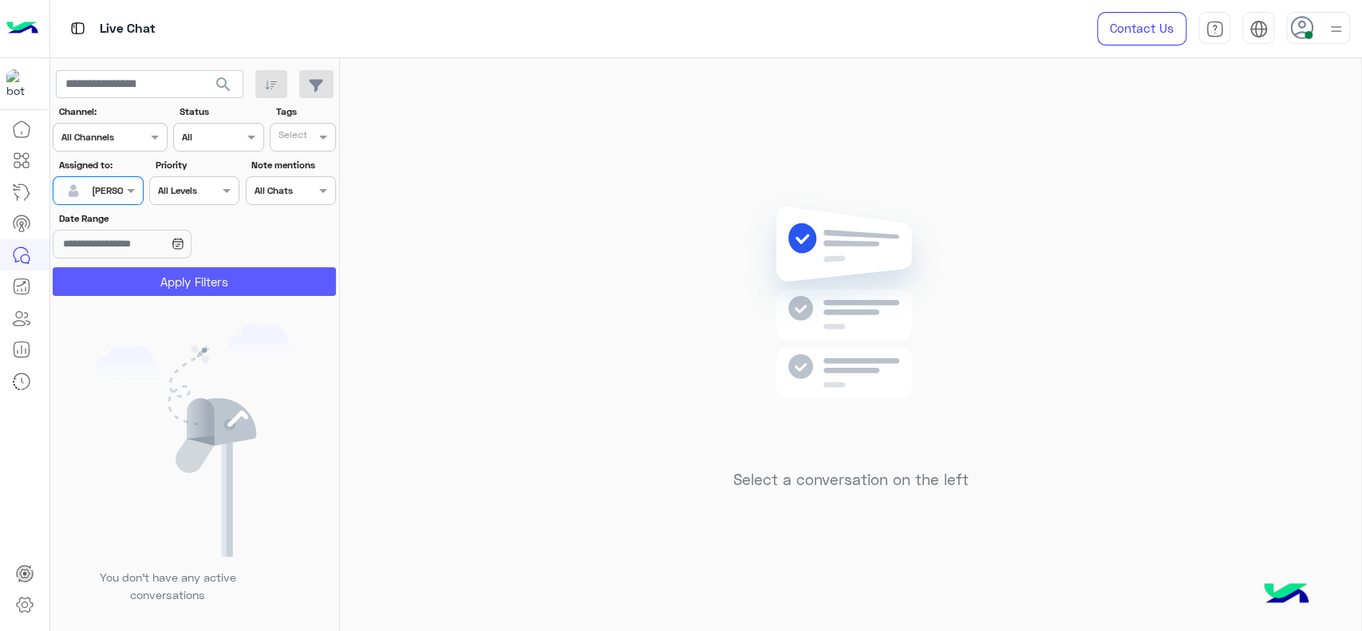
click at [112, 278] on button "Apply Filters" at bounding box center [194, 281] width 283 height 29
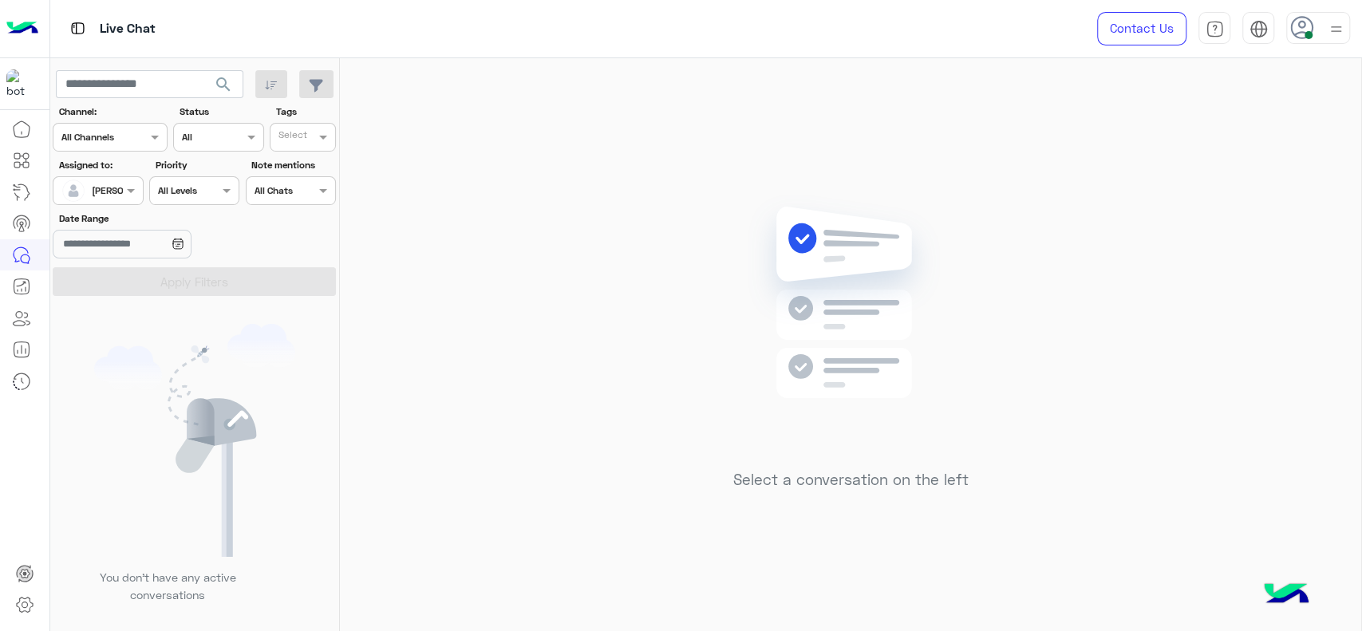
click at [858, 152] on div "Select a conversation on the left" at bounding box center [850, 347] width 1021 height 579
click at [638, 176] on div "Select a conversation on the left" at bounding box center [850, 347] width 1021 height 579
click at [431, 183] on div "Select a conversation on the left" at bounding box center [850, 347] width 1021 height 579
click at [92, 192] on input "text" at bounding box center [79, 189] width 37 height 14
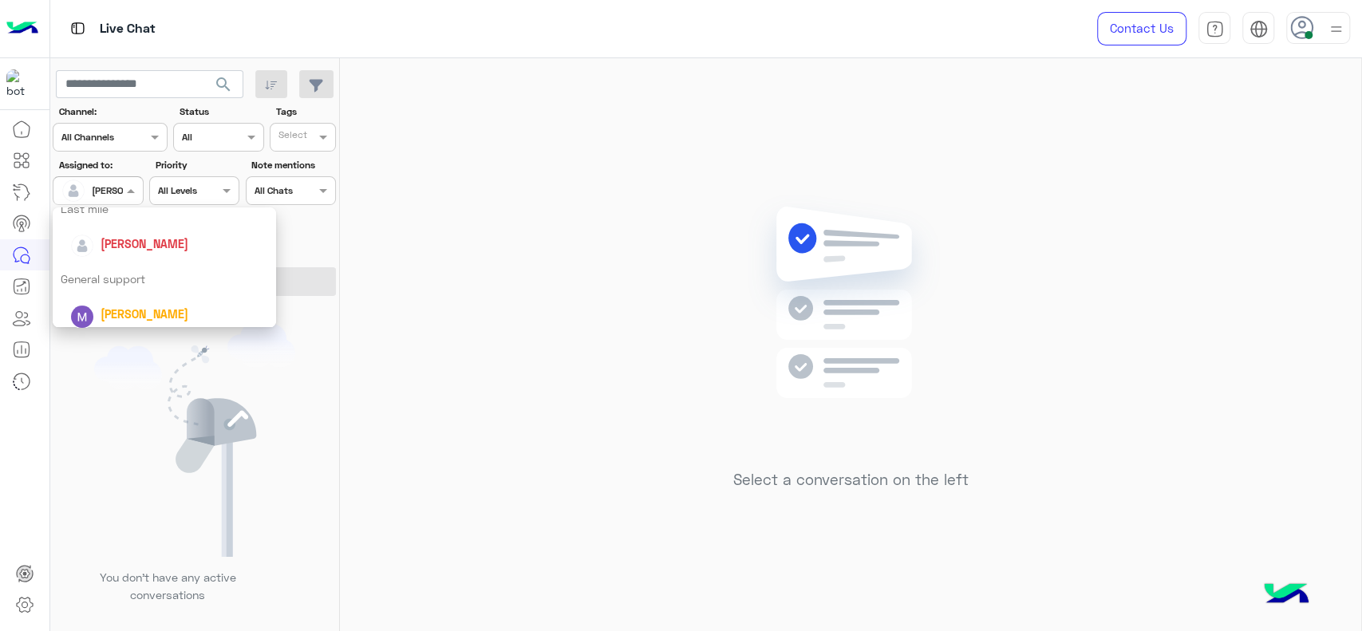
scroll to position [261, 0]
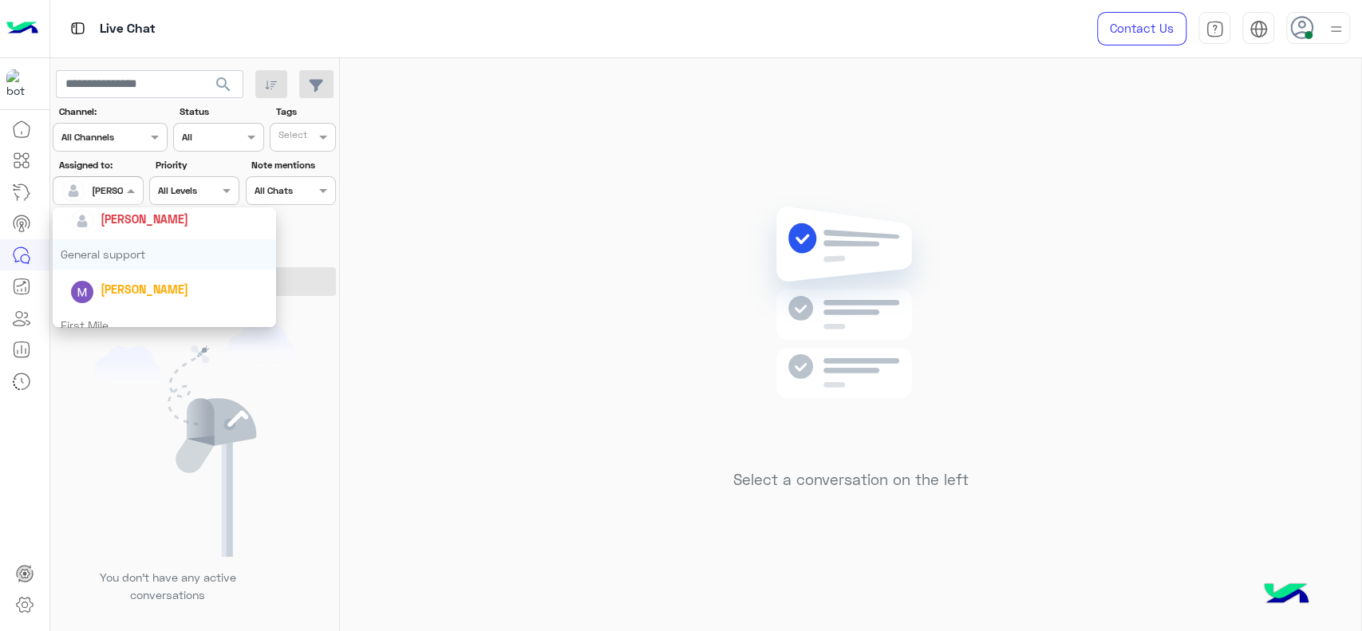
click at [78, 268] on div "General support" at bounding box center [164, 254] width 223 height 30
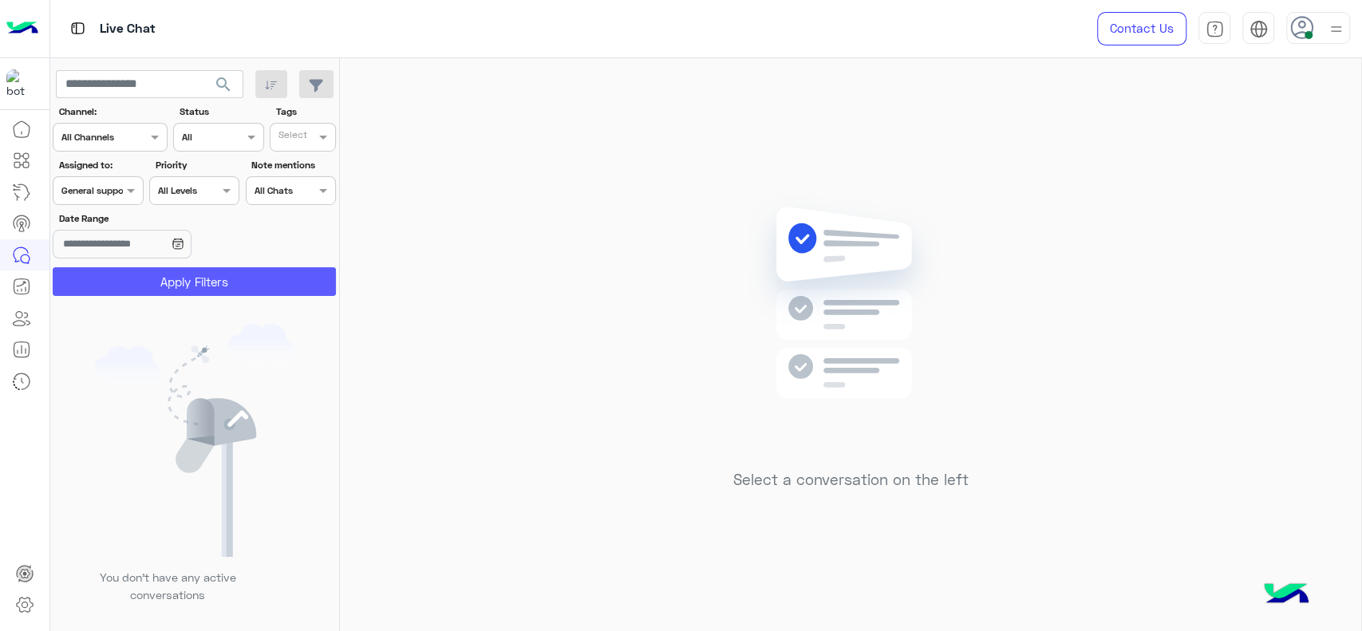
click at [84, 278] on button "Apply Filters" at bounding box center [194, 281] width 283 height 29
click at [727, 350] on div "Select a conversation on the left" at bounding box center [850, 347] width 1021 height 579
click at [672, 289] on div "Select a conversation on the left" at bounding box center [850, 347] width 1021 height 579
click at [878, 348] on img at bounding box center [851, 326] width 231 height 265
click at [106, 201] on div "Assigned on General support" at bounding box center [98, 190] width 90 height 29
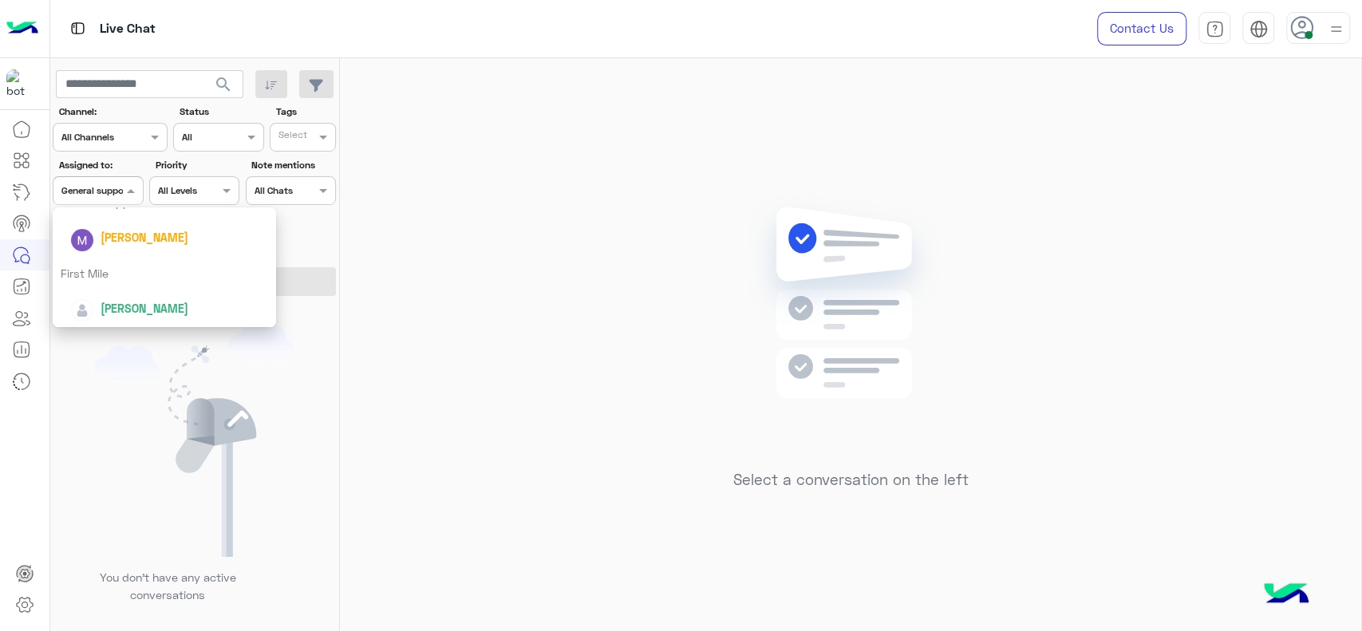
scroll to position [314, 0]
click at [116, 262] on div "First Mile" at bounding box center [164, 273] width 223 height 30
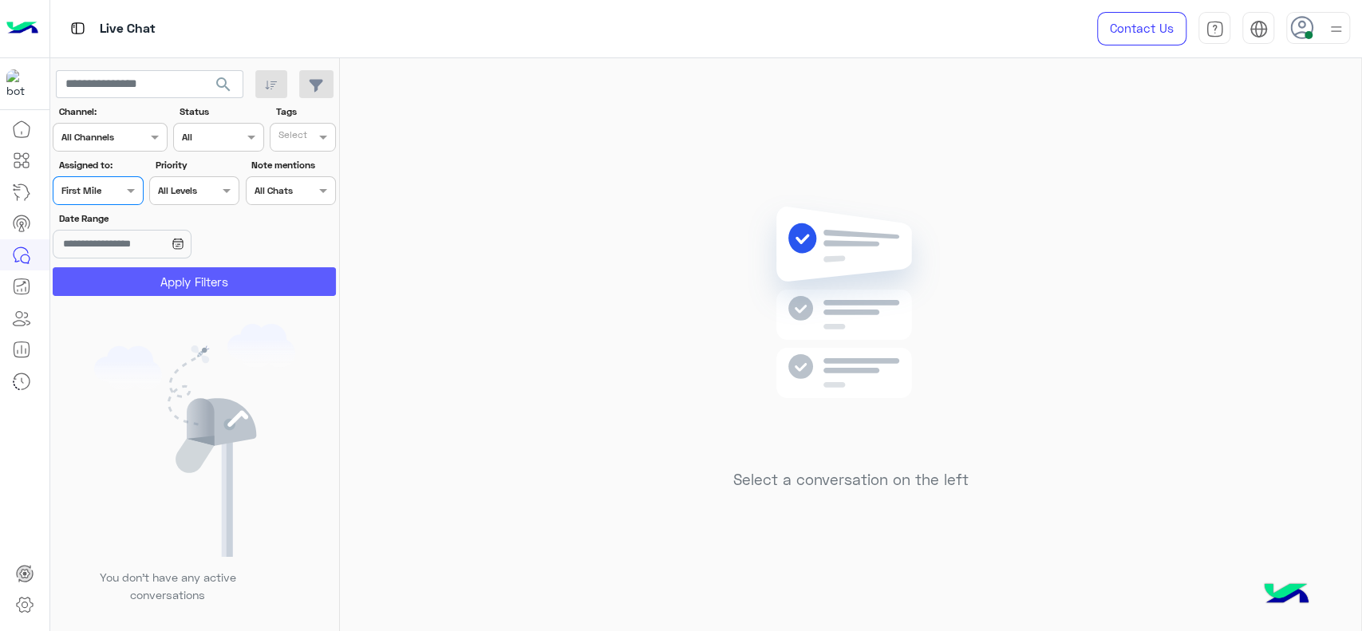
click at [118, 269] on button "Apply Filters" at bounding box center [194, 281] width 283 height 29
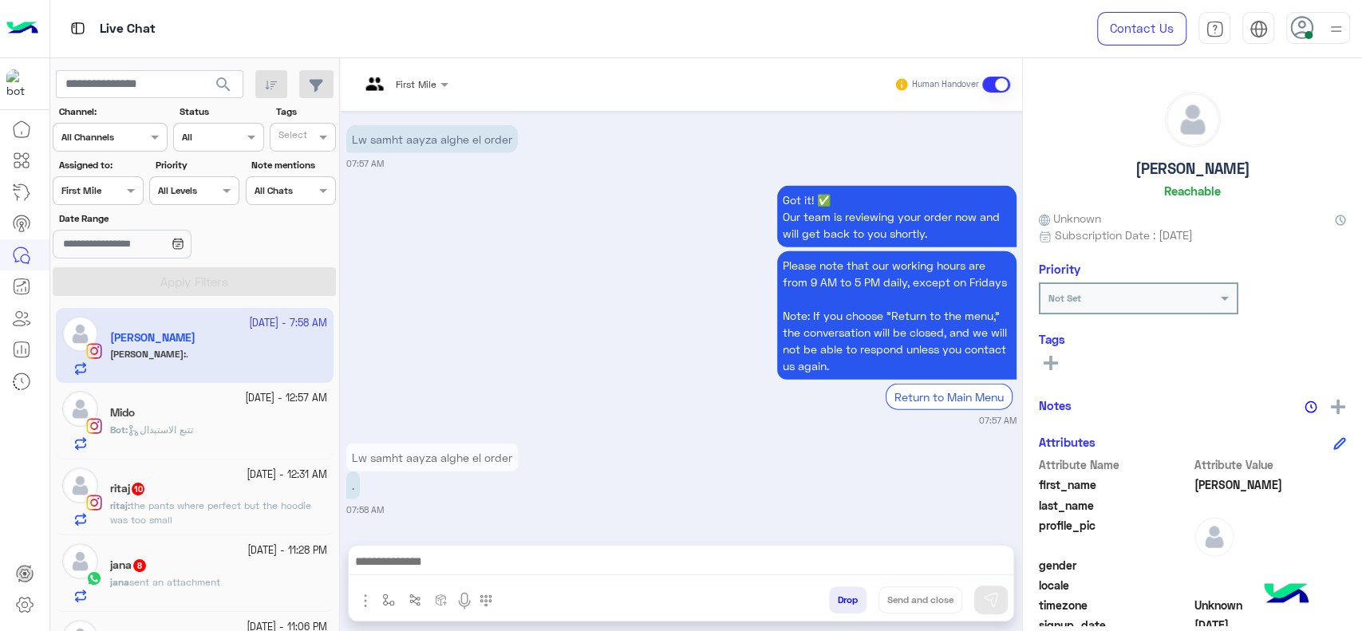
scroll to position [208, 0]
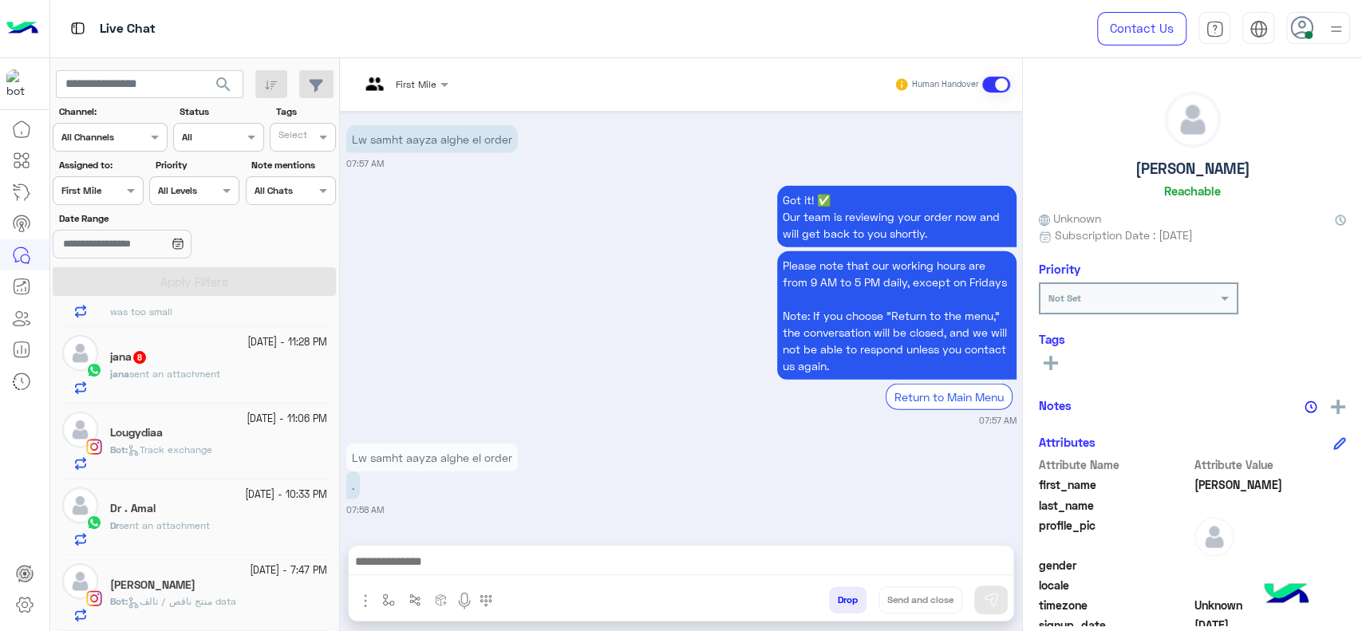
click at [101, 179] on div "Assigned on First Mile" at bounding box center [98, 190] width 90 height 29
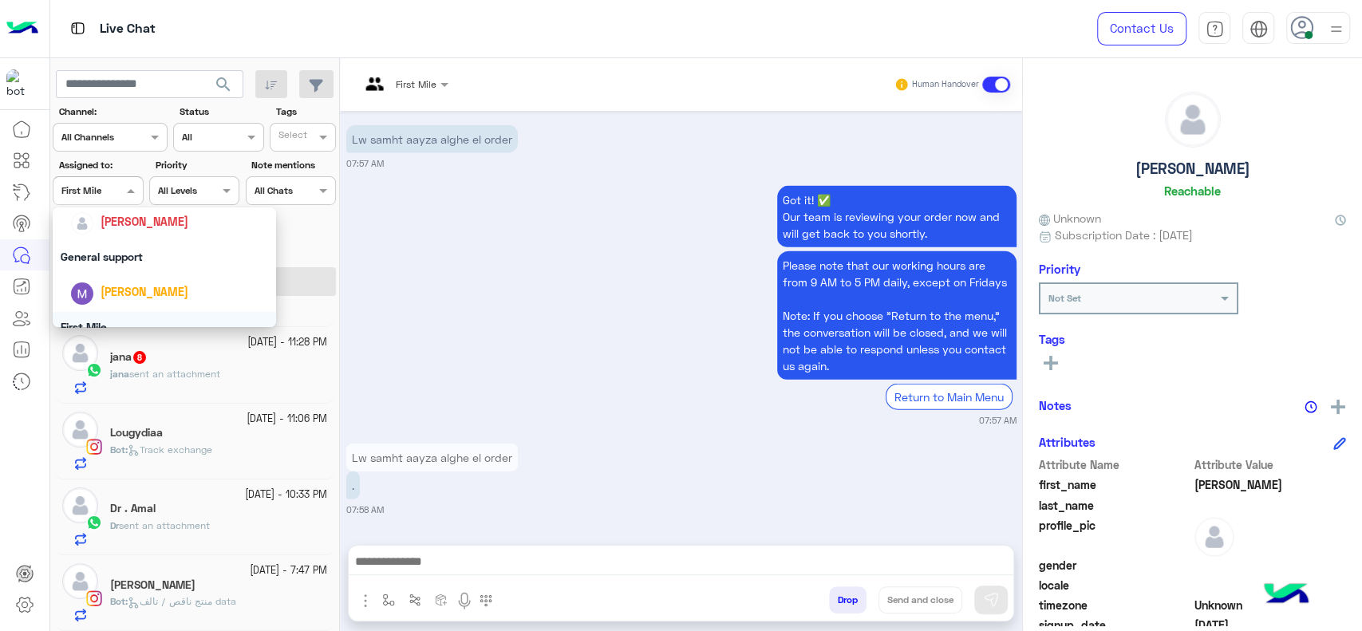
scroll to position [259, 0]
click at [122, 233] on div "[PERSON_NAME]" at bounding box center [169, 220] width 198 height 28
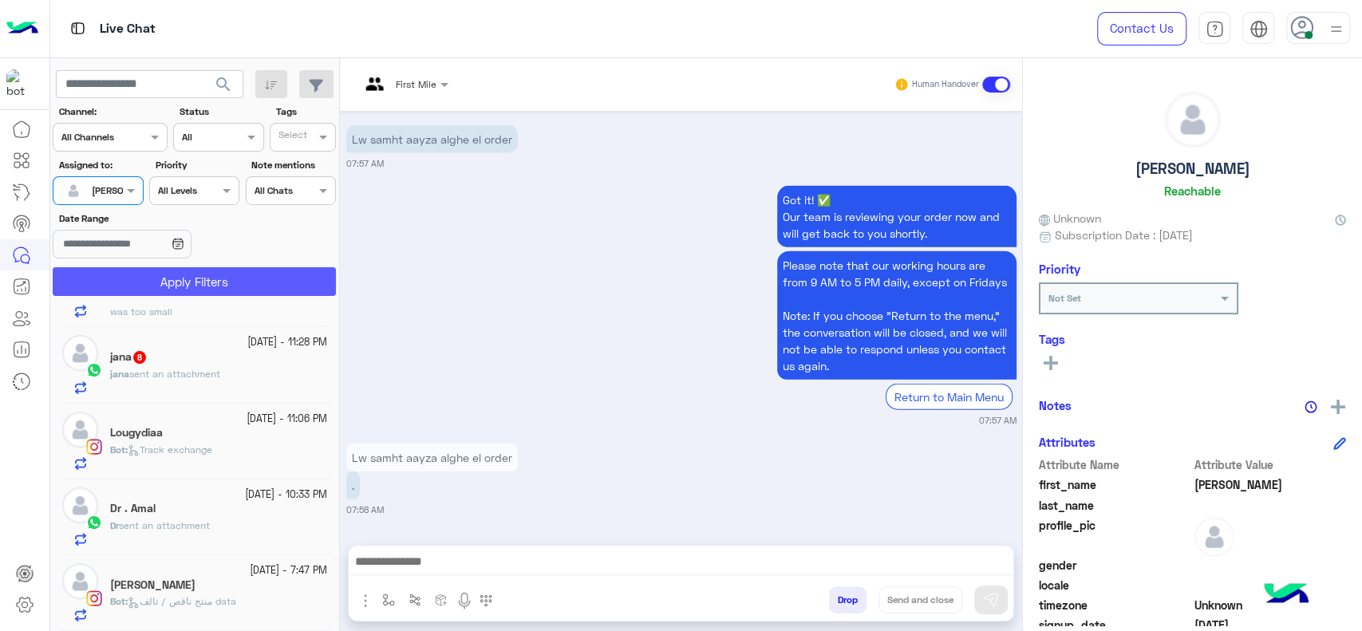
click at [124, 278] on button "Apply Filters" at bounding box center [194, 281] width 283 height 29
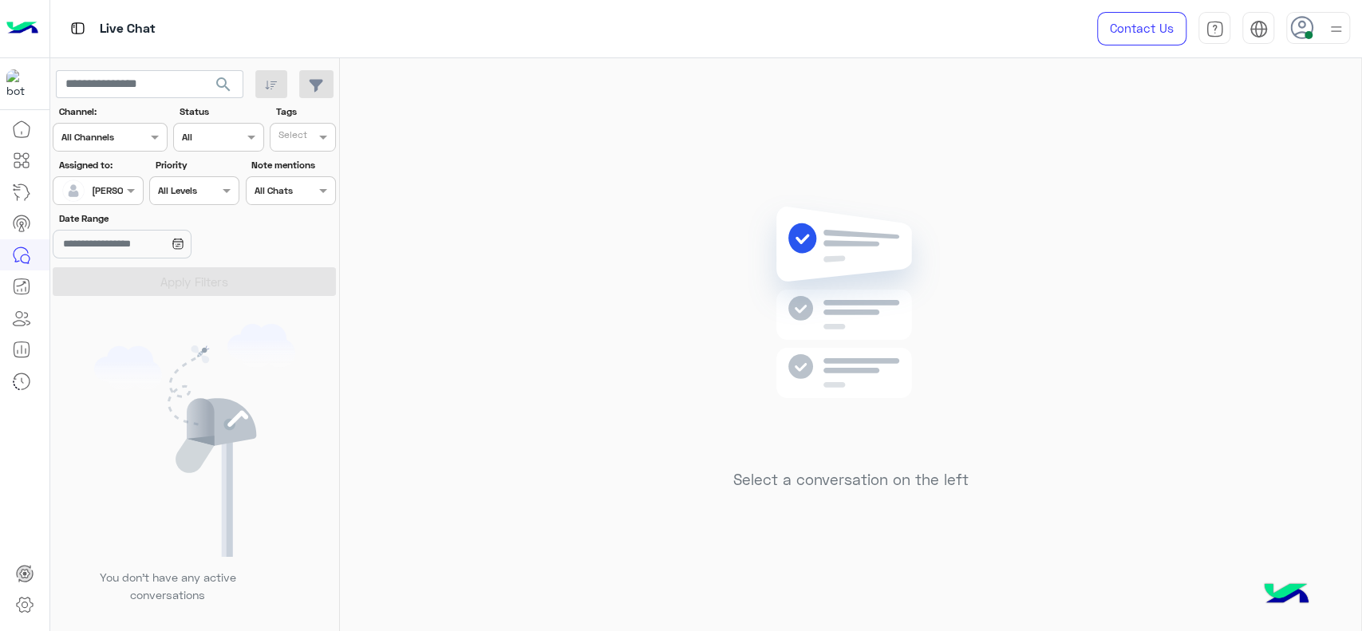
click at [543, 175] on div "Select a conversation on the left" at bounding box center [850, 347] width 1021 height 579
click at [1101, 179] on div "Select a conversation on the left" at bounding box center [850, 347] width 1021 height 579
click at [677, 116] on div "Select a conversation on the left" at bounding box center [850, 347] width 1021 height 579
click at [397, 109] on div "Select a conversation on the left" at bounding box center [850, 347] width 1021 height 579
click at [128, 197] on span at bounding box center [133, 190] width 20 height 17
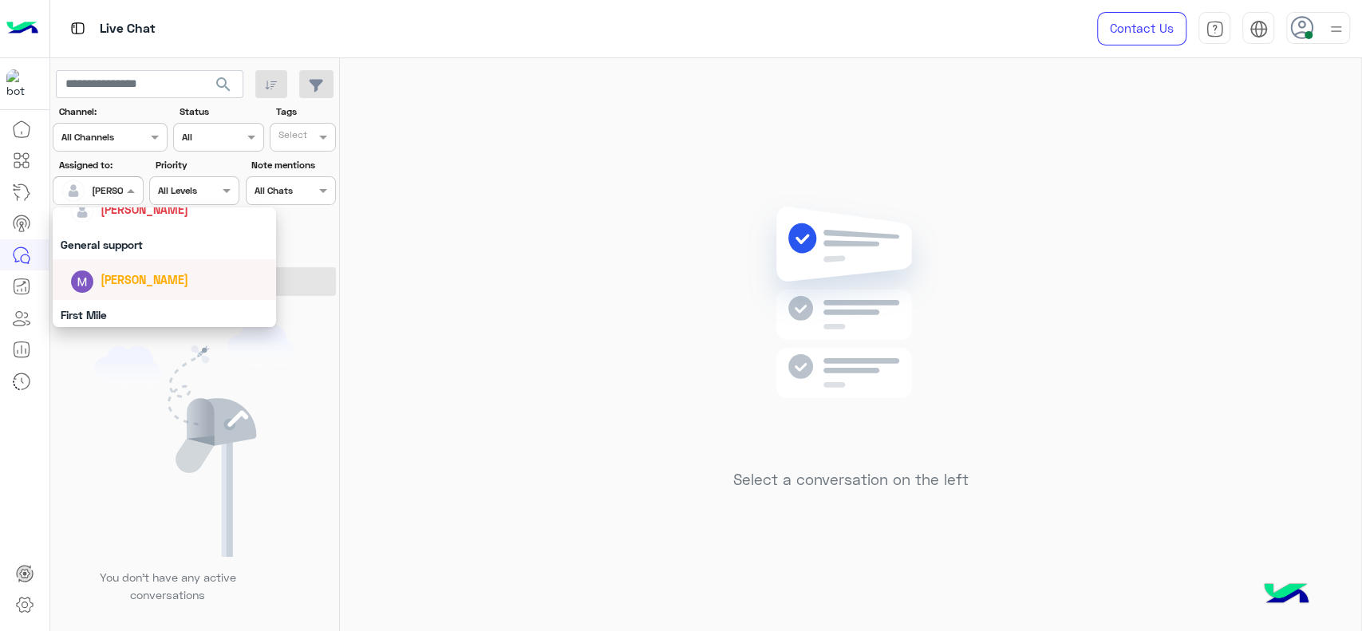
scroll to position [259, 0]
click at [121, 270] on div "[PERSON_NAME]" at bounding box center [164, 290] width 223 height 41
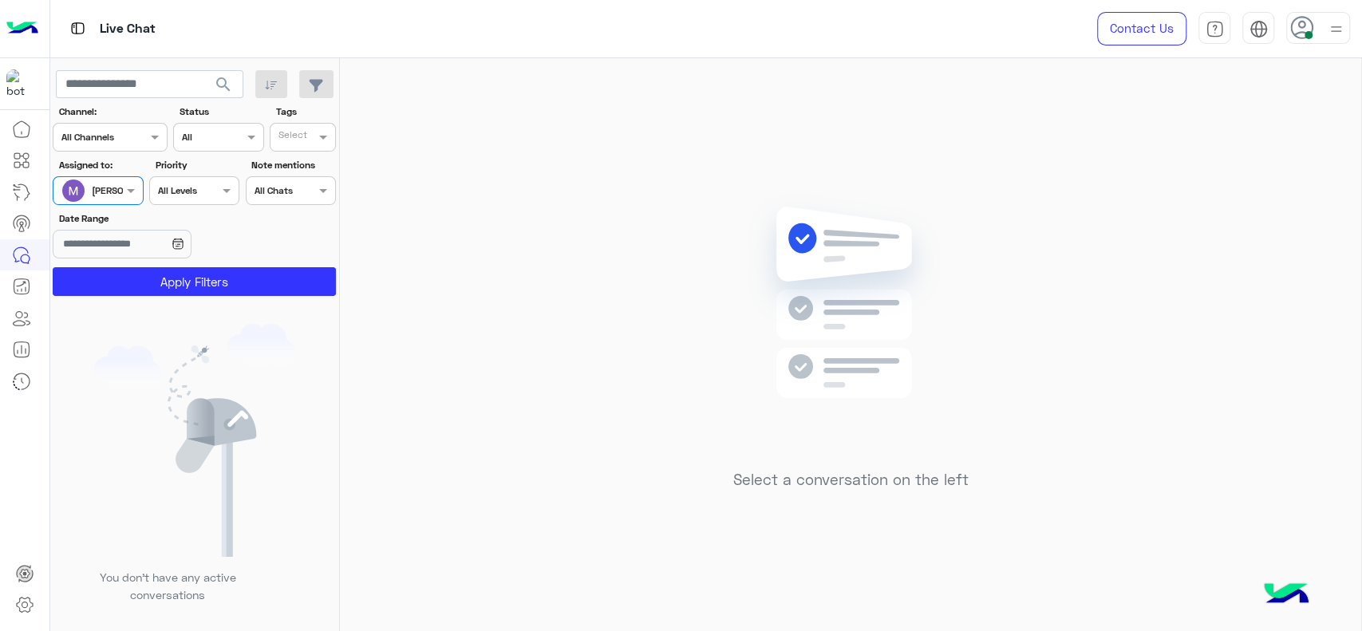
click at [89, 191] on input "text" at bounding box center [79, 189] width 37 height 14
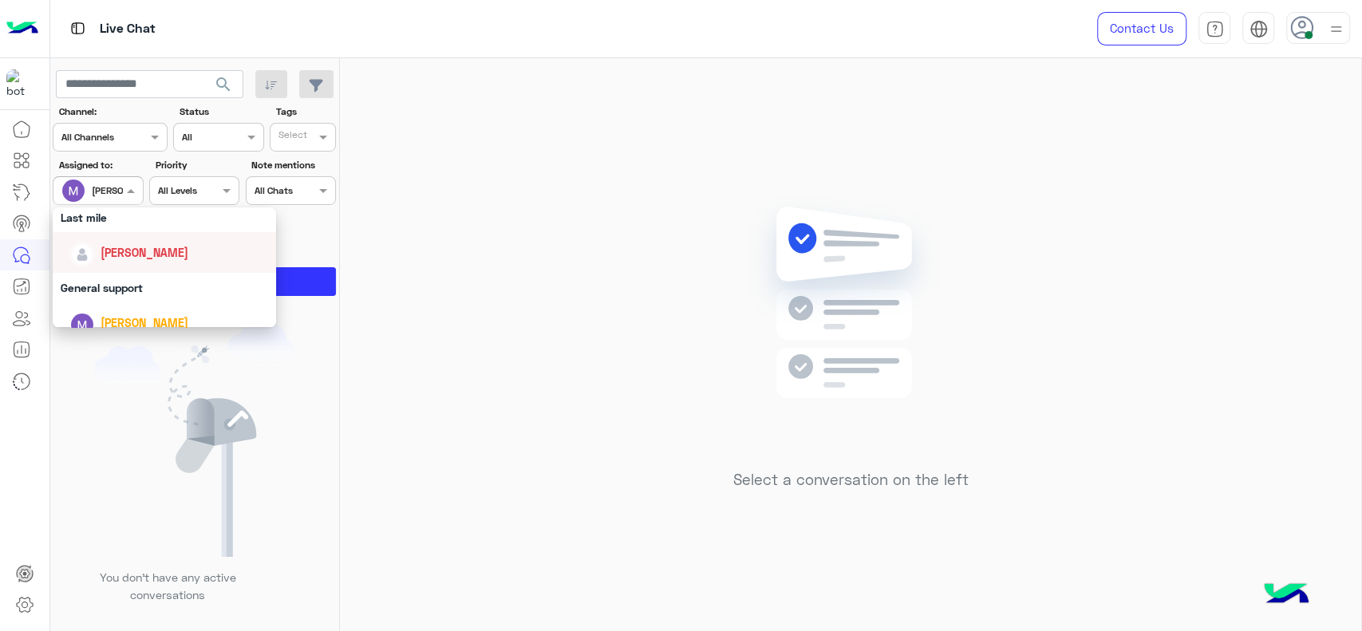
scroll to position [242, 0]
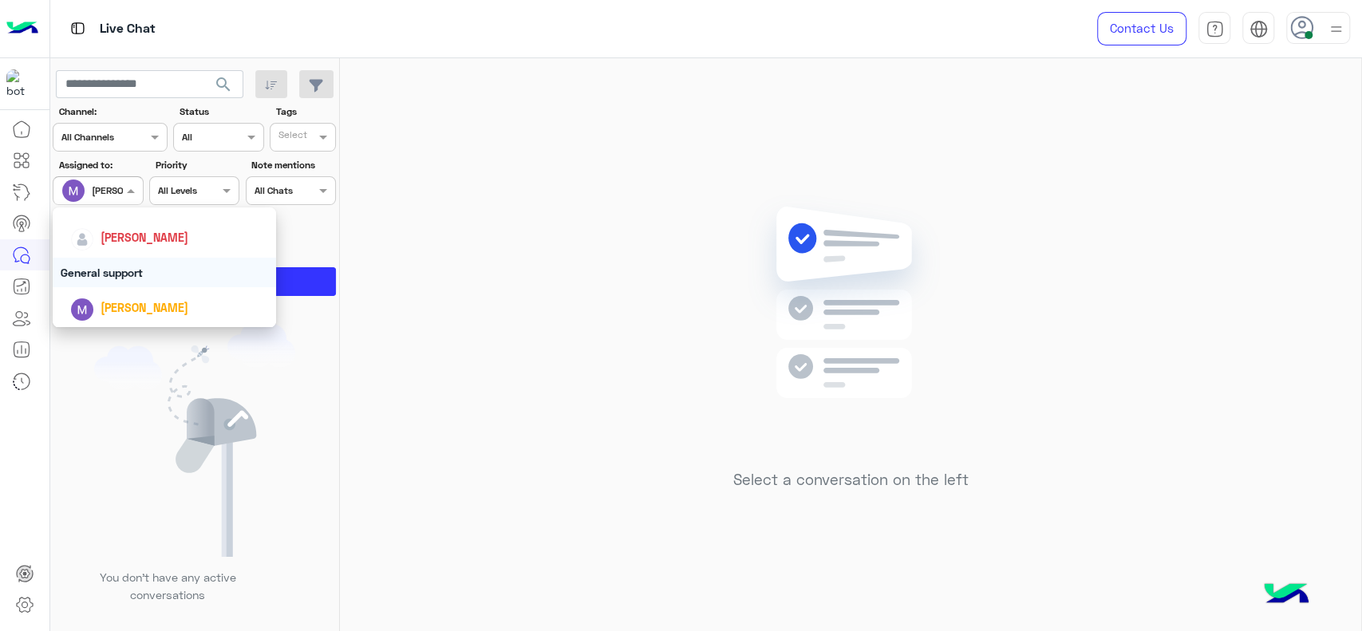
click at [105, 272] on div "General support" at bounding box center [164, 273] width 223 height 30
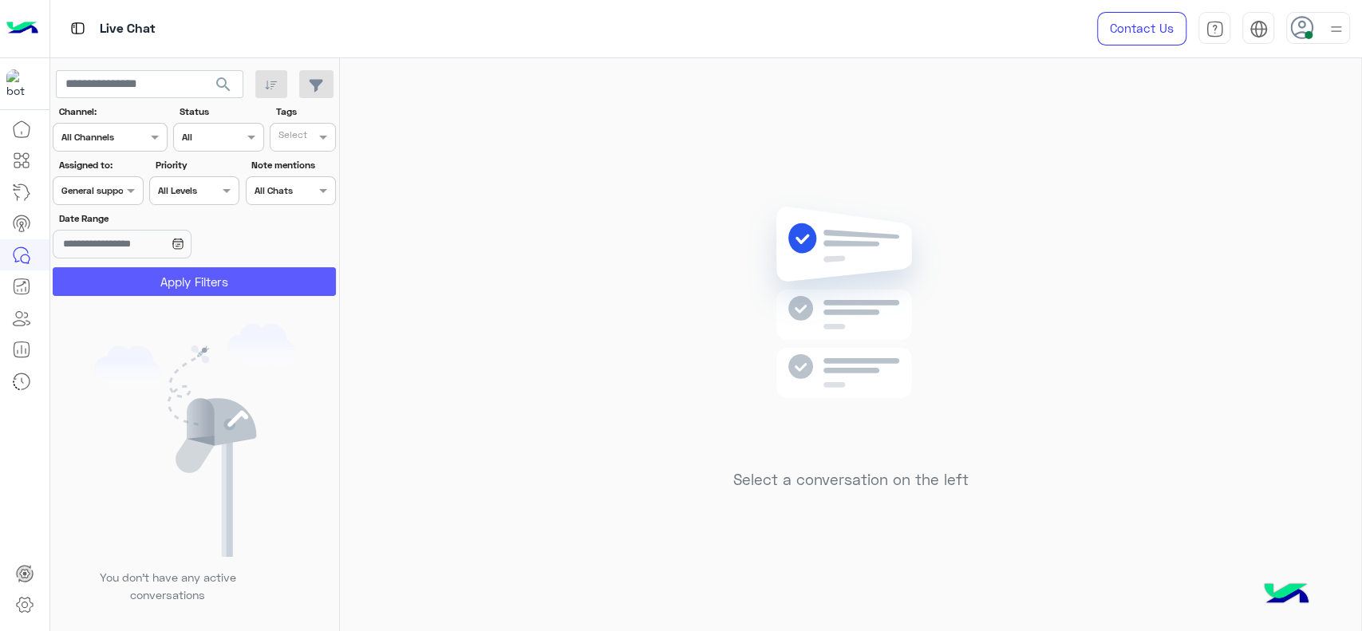
click at [109, 269] on button "Apply Filters" at bounding box center [194, 281] width 283 height 29
click at [102, 191] on div at bounding box center [97, 188] width 89 height 15
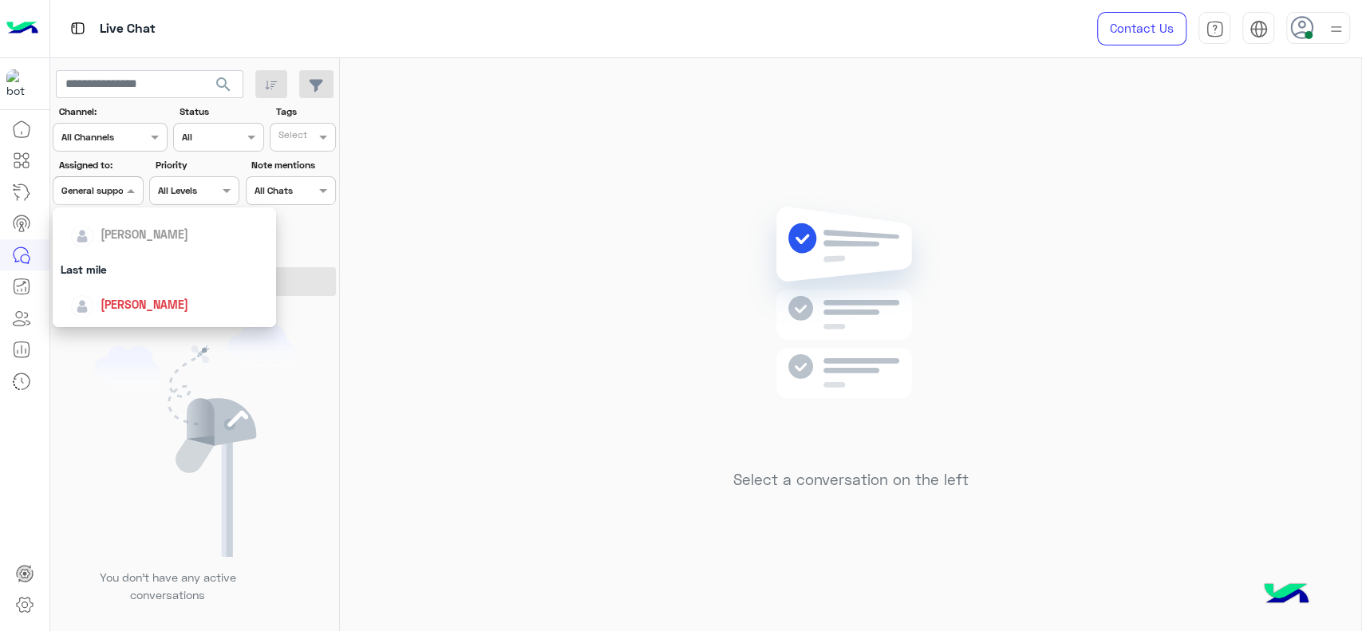
scroll to position [177, 0]
click at [123, 288] on div "[PERSON_NAME]" at bounding box center [169, 302] width 198 height 28
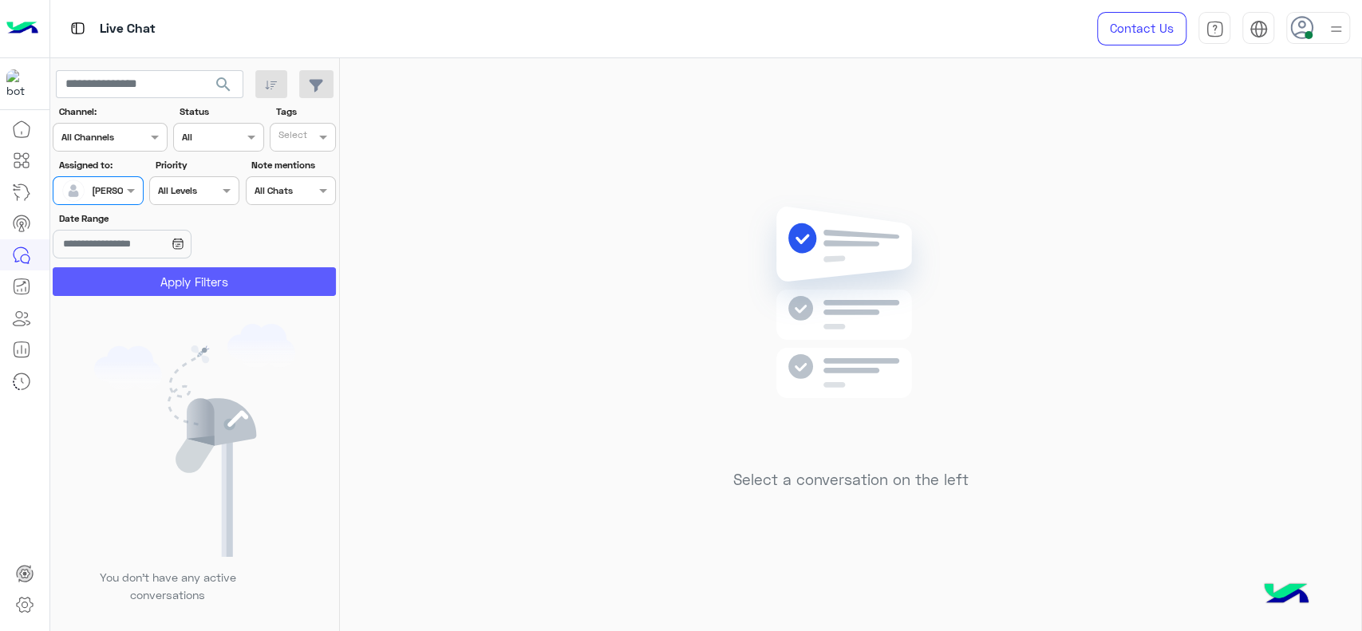
click at [126, 287] on button "Apply Filters" at bounding box center [194, 281] width 283 height 29
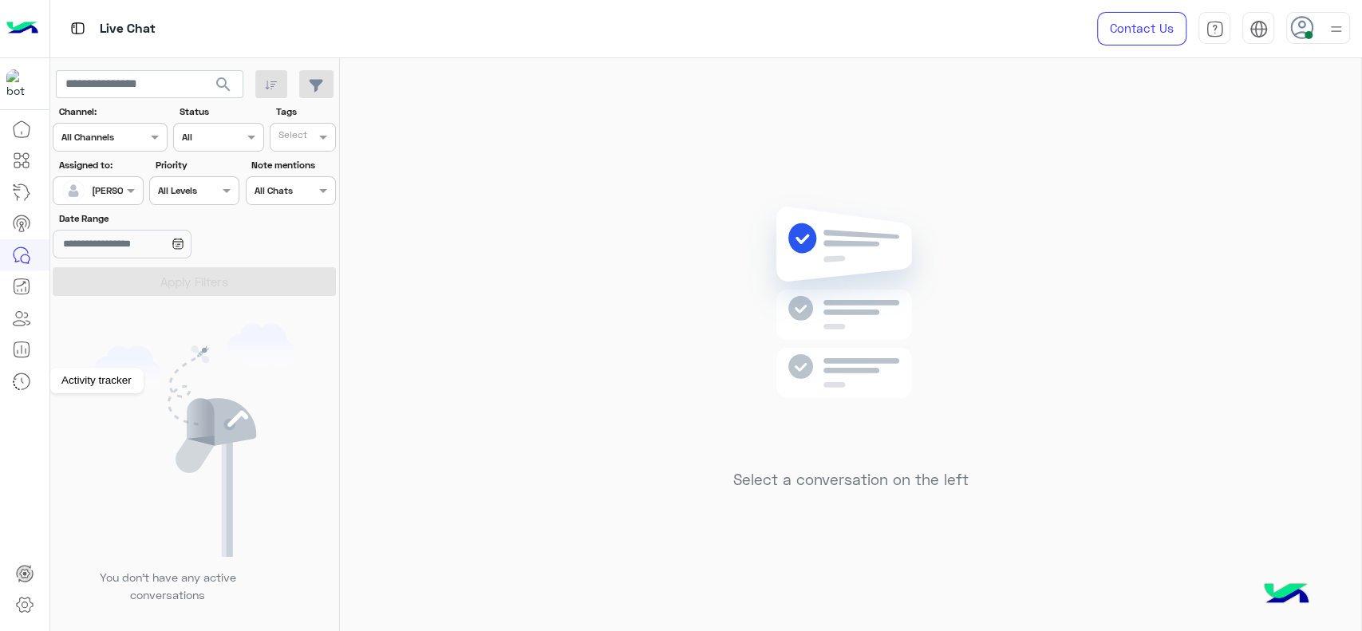
click at [20, 381] on icon at bounding box center [21, 381] width 19 height 19
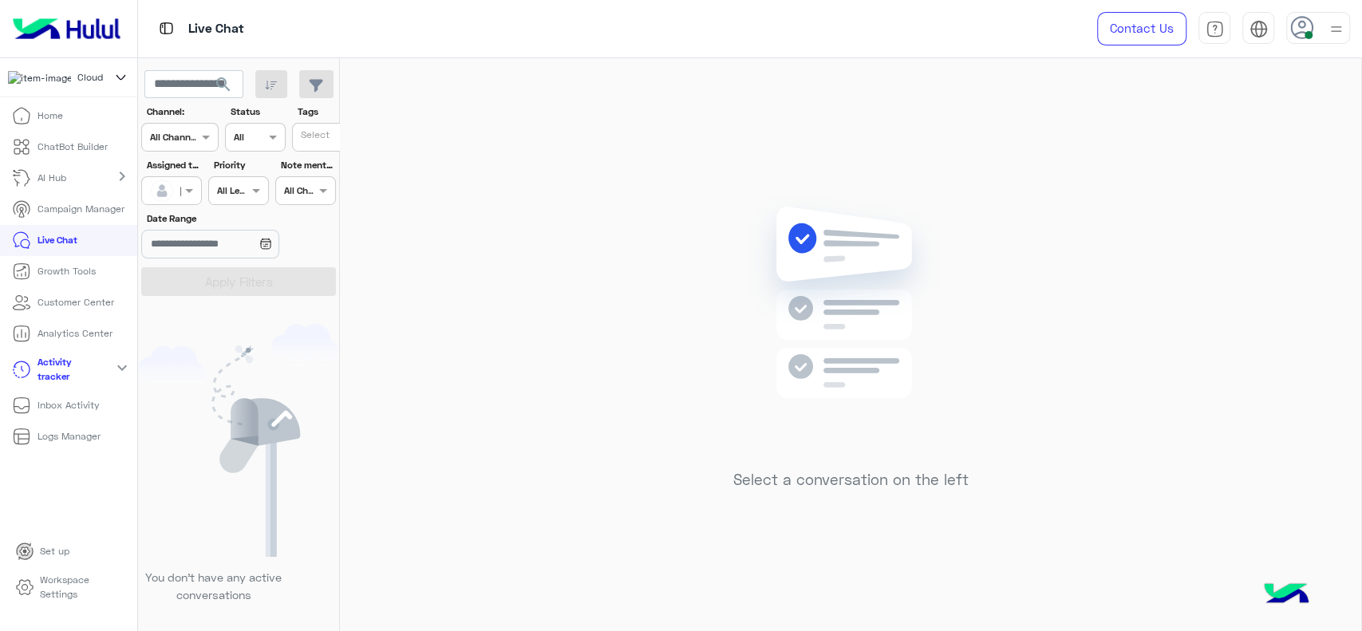
click at [121, 371] on mat-icon "expand_more" at bounding box center [121, 367] width 19 height 19
click at [121, 371] on mat-icon "chevron_right" at bounding box center [121, 367] width 19 height 19
click at [57, 239] on p "Live Chat" at bounding box center [57, 240] width 40 height 14
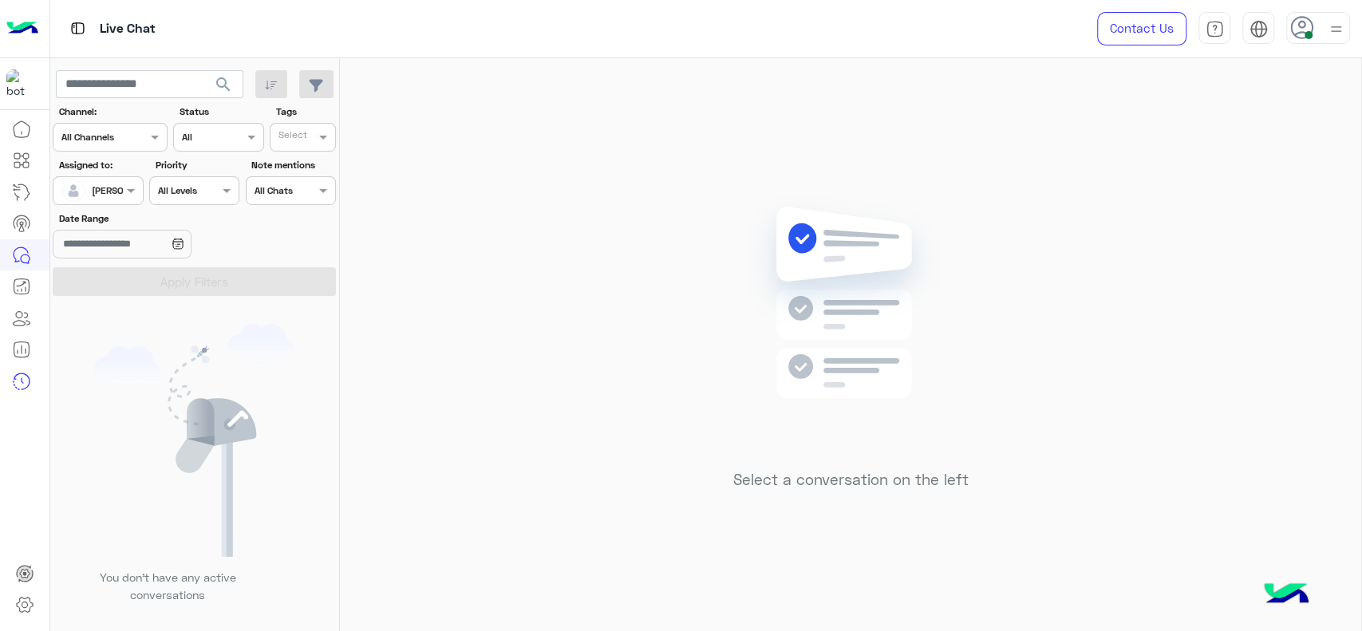
click at [684, 360] on div "Select a conversation on the left" at bounding box center [850, 347] width 1021 height 579
click at [742, 368] on img at bounding box center [851, 326] width 231 height 265
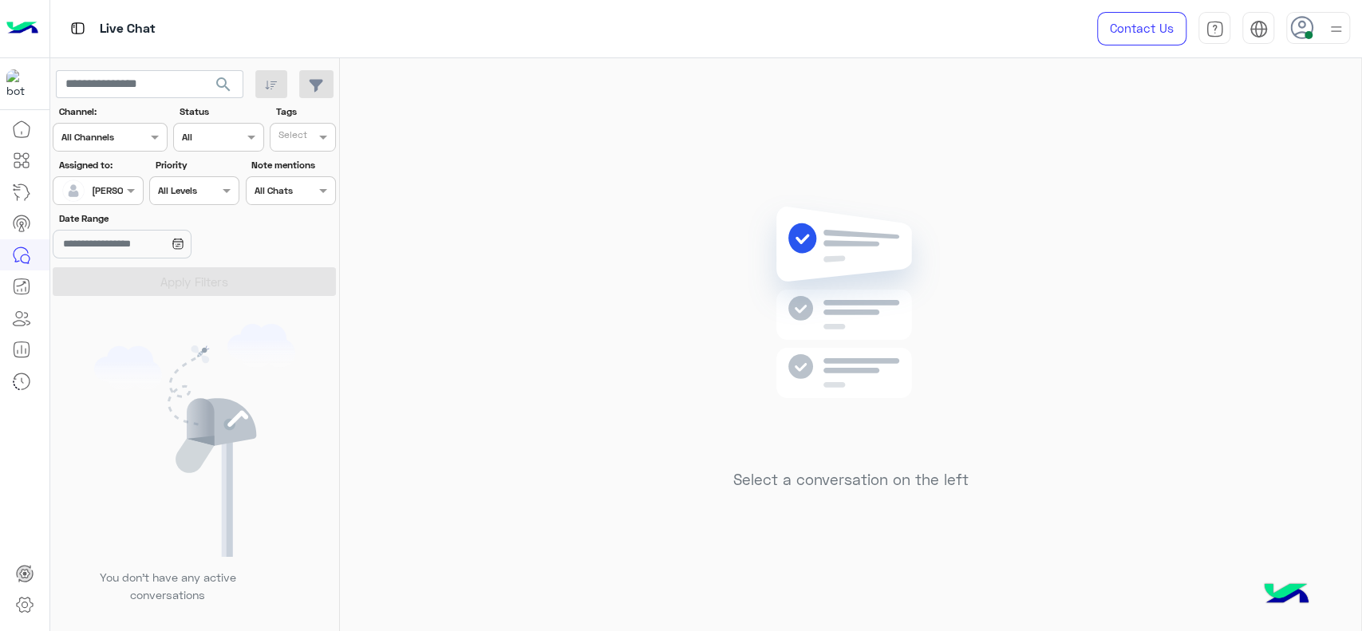
click at [605, 341] on div "Select a conversation on the left" at bounding box center [850, 347] width 1021 height 579
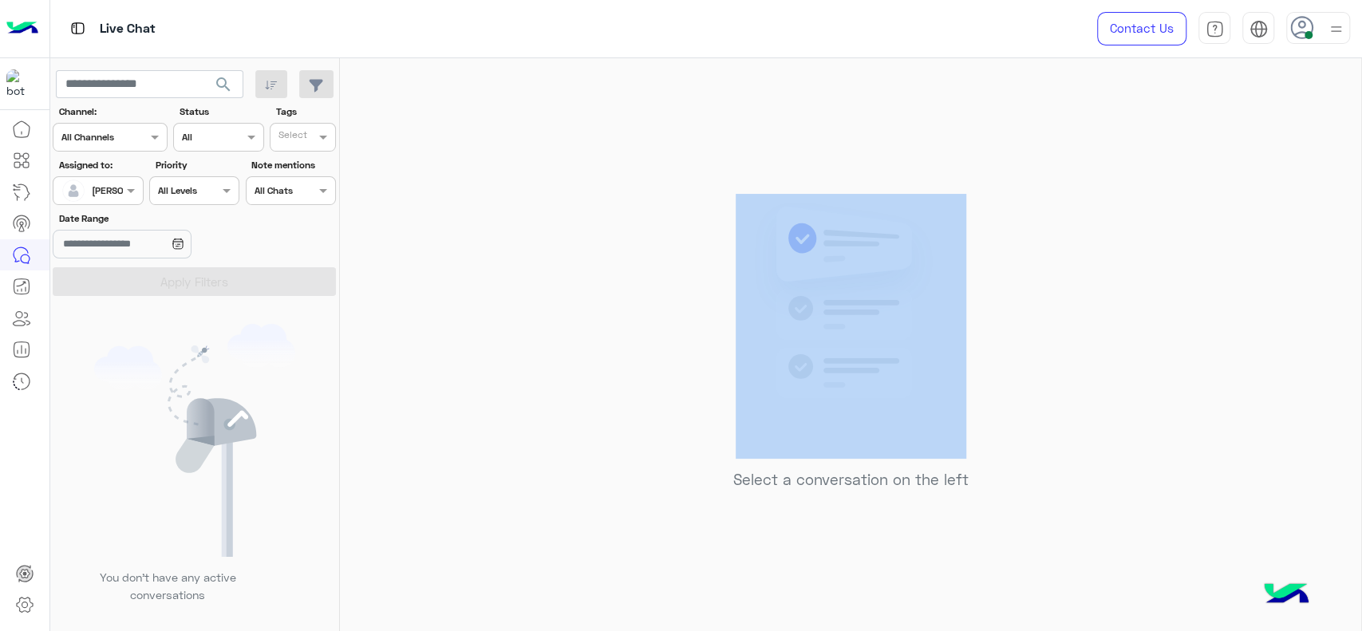
click at [605, 341] on div "Select a conversation on the left" at bounding box center [850, 347] width 1021 height 579
click at [536, 310] on div "Select a conversation on the left" at bounding box center [850, 347] width 1021 height 579
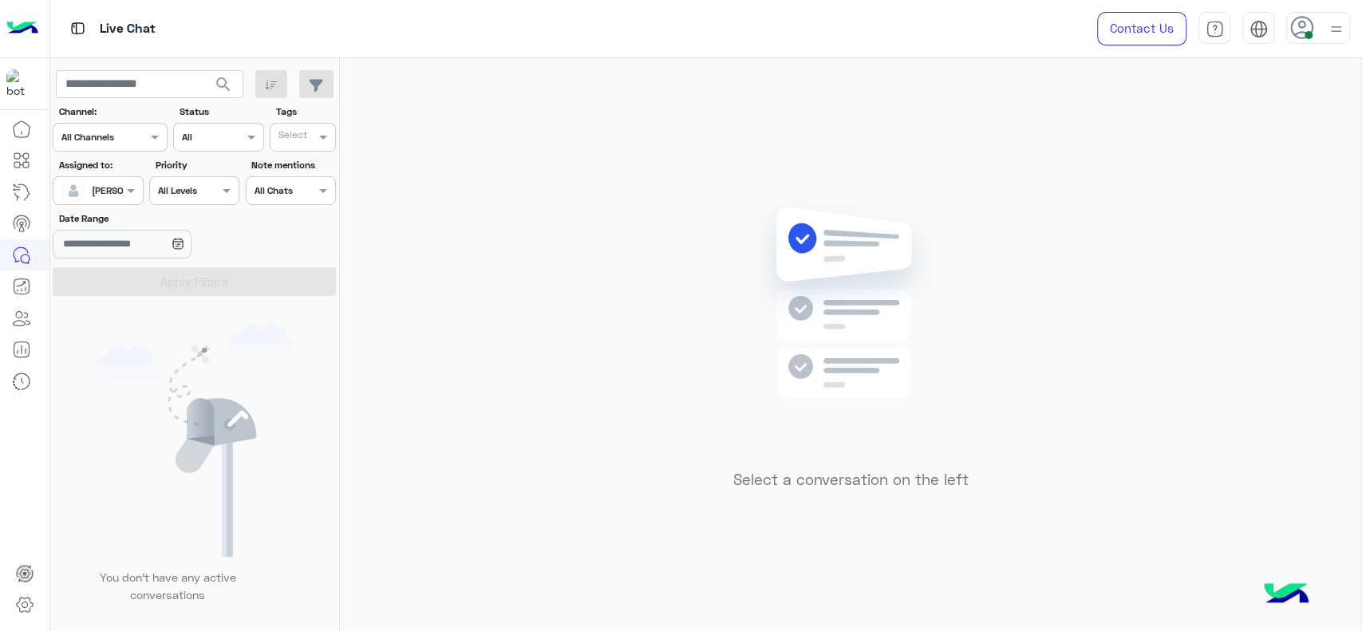
click at [428, 298] on div "Select a conversation on the left" at bounding box center [850, 347] width 1021 height 579
click at [85, 183] on input "text" at bounding box center [79, 189] width 37 height 14
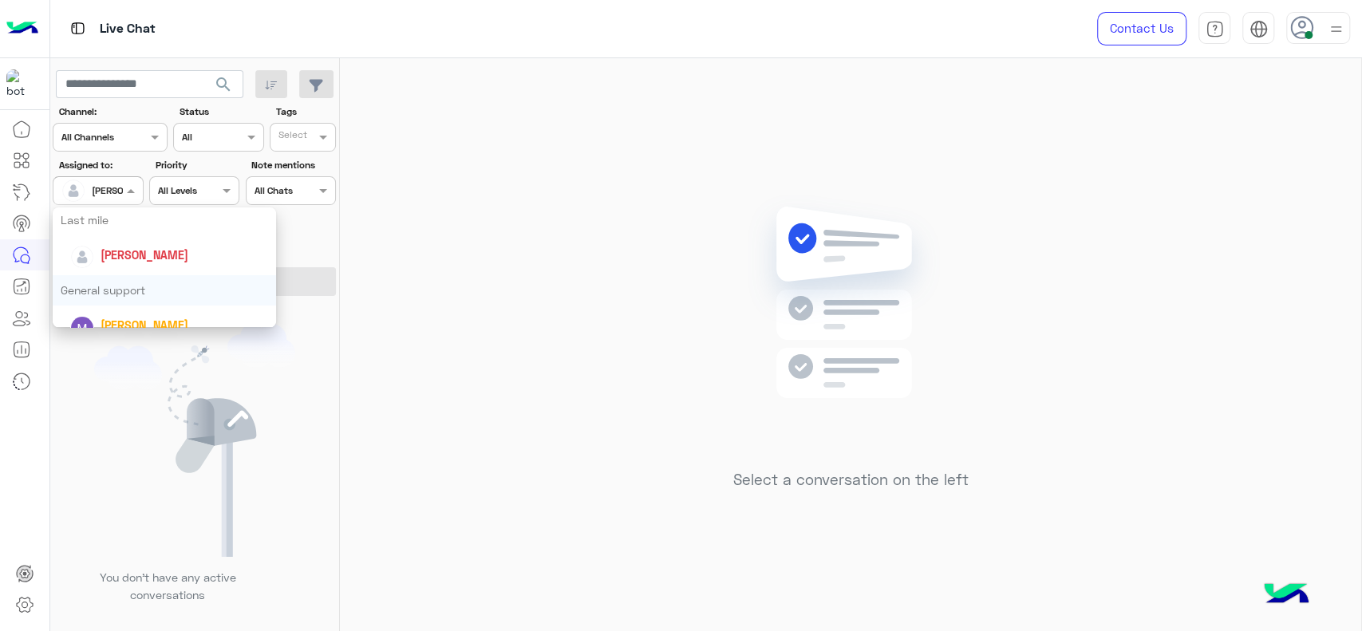
scroll to position [207, 0]
click at [93, 278] on div "Options list" at bounding box center [82, 274] width 24 height 24
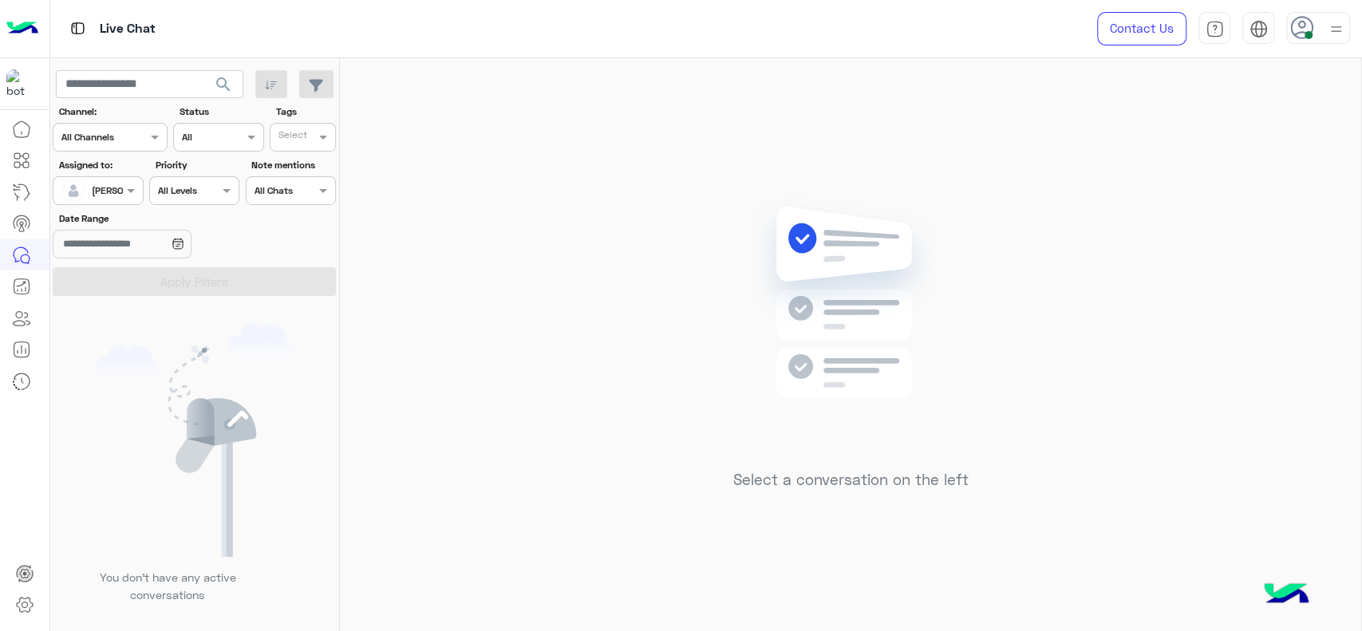
click at [115, 172] on div "Assigned to: Assigned on [PERSON_NAME]" at bounding box center [98, 181] width 90 height 47
click at [108, 196] on div "[PERSON_NAME]" at bounding box center [128, 190] width 73 height 14
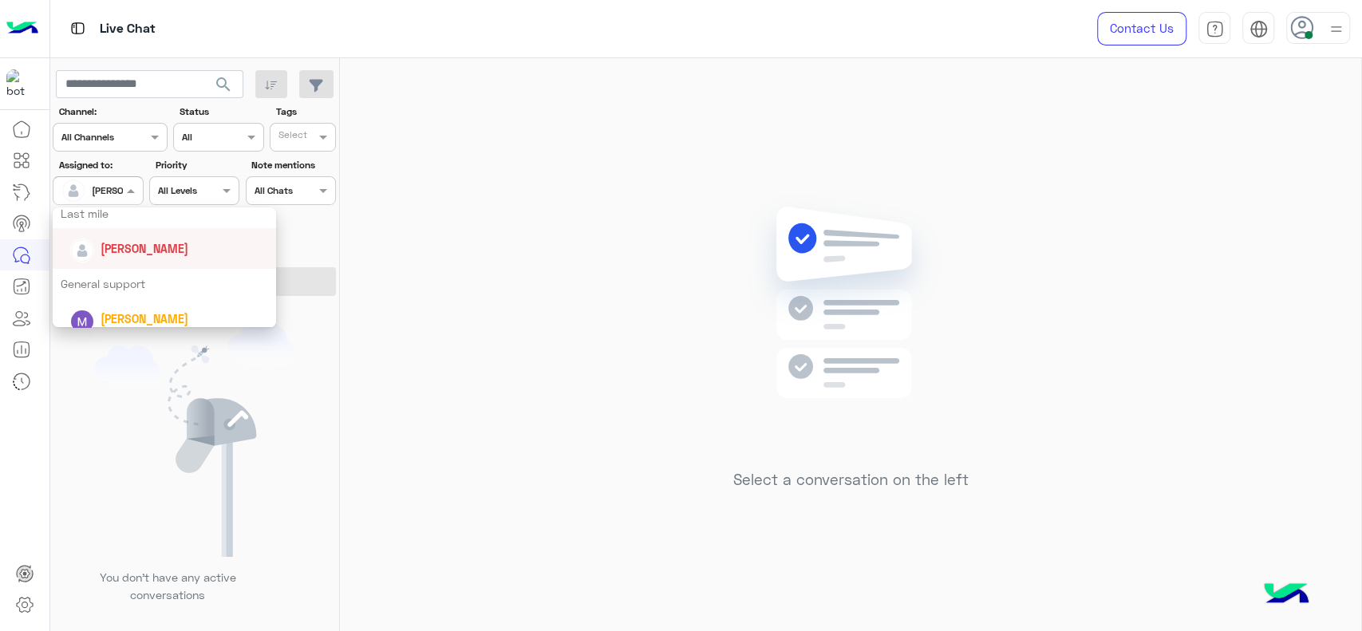
scroll to position [248, 0]
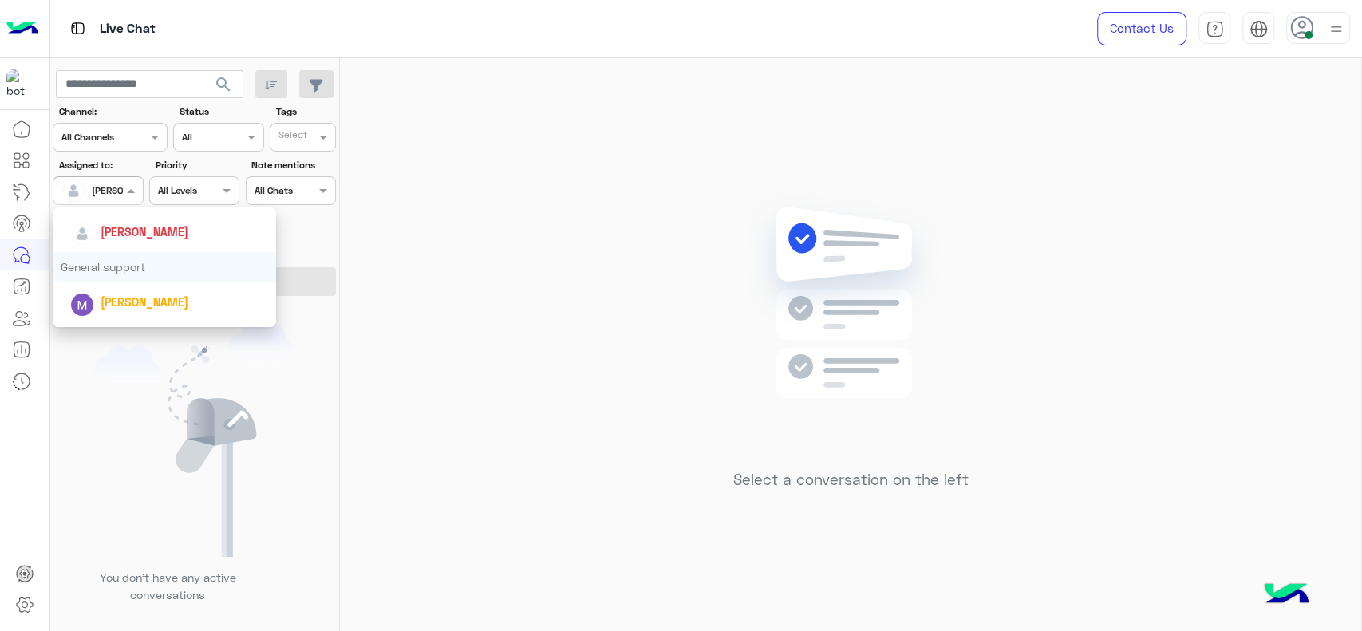
click at [99, 273] on div "General support" at bounding box center [164, 267] width 223 height 30
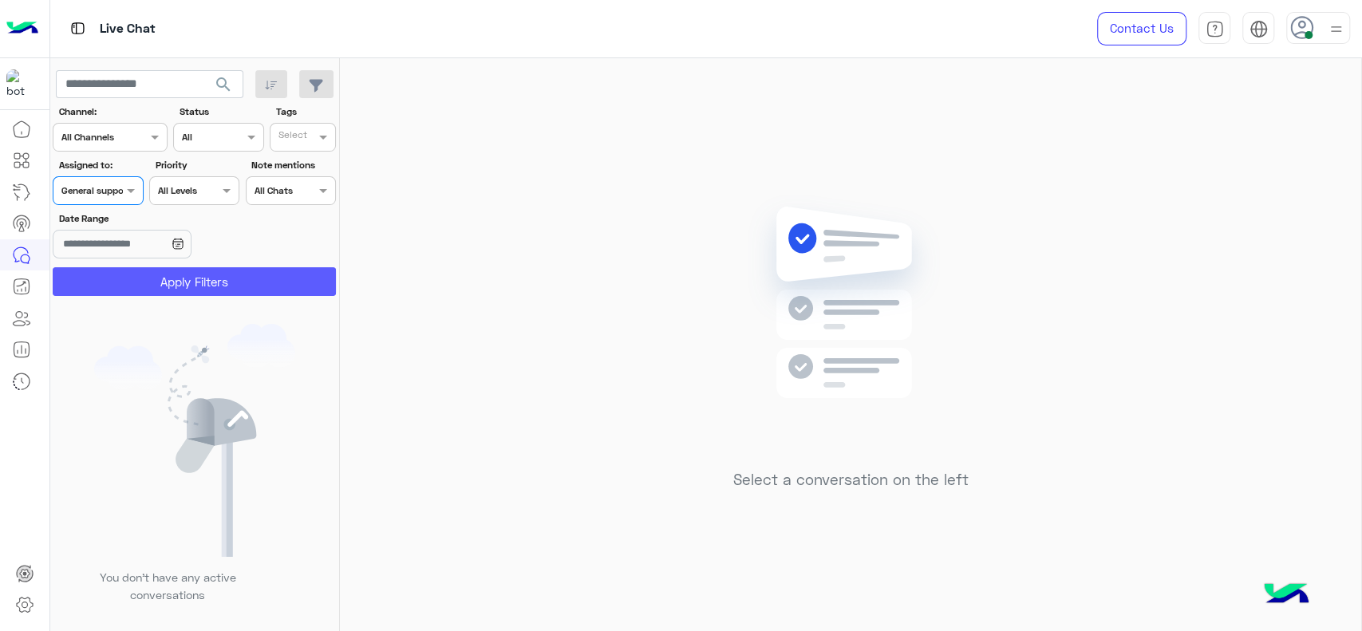
click at [99, 273] on button "Apply Filters" at bounding box center [194, 281] width 283 height 29
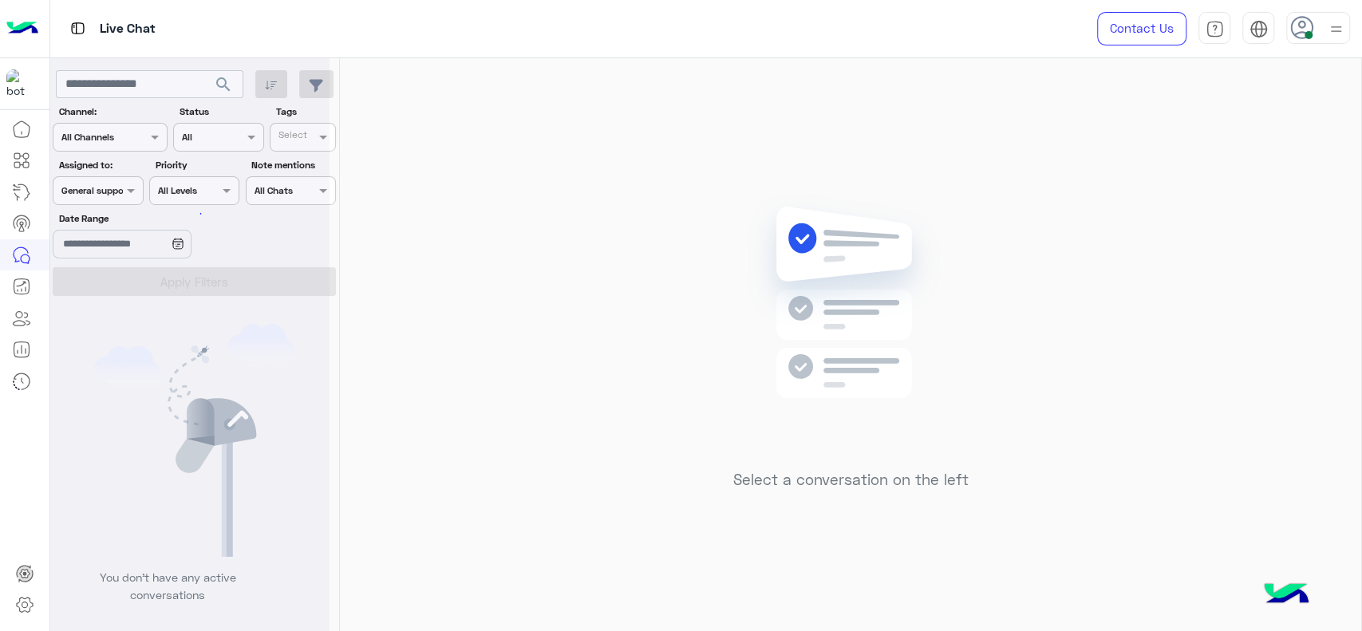
scroll to position [0, 0]
click at [428, 387] on div "Select a conversation on the left" at bounding box center [850, 347] width 1021 height 579
click at [430, 298] on div "Select a conversation on the left" at bounding box center [850, 347] width 1021 height 579
click at [104, 189] on div at bounding box center [97, 188] width 89 height 15
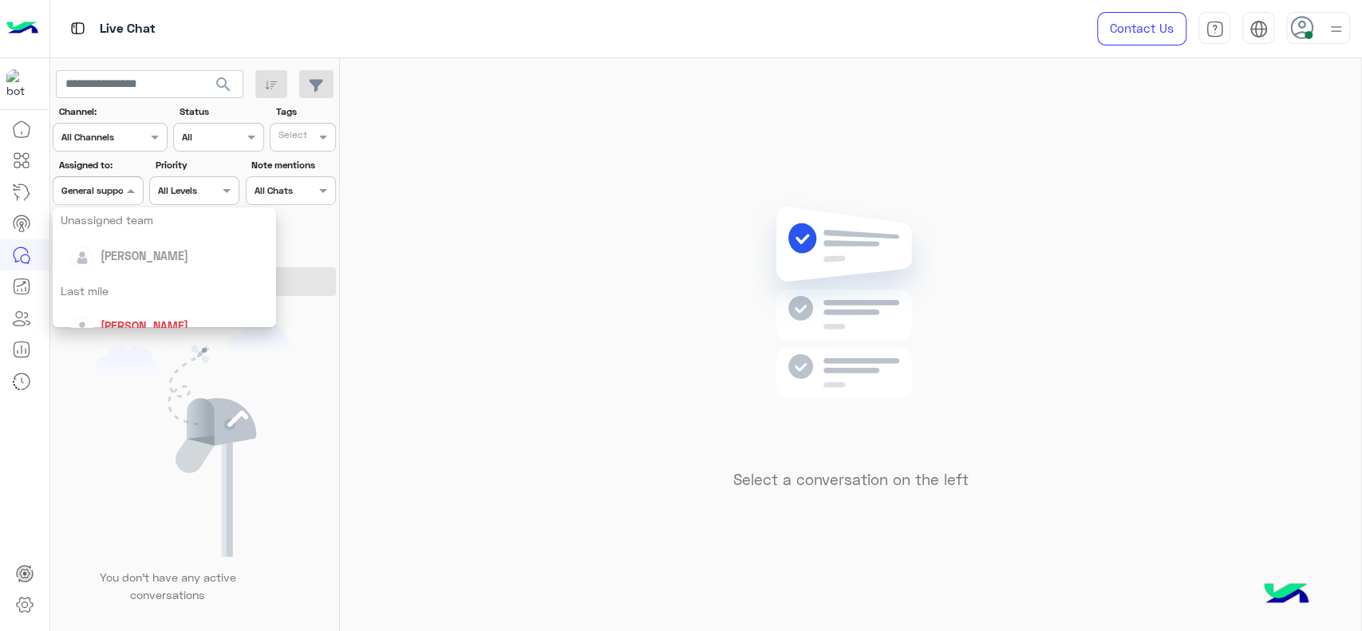
scroll to position [160, 0]
click at [128, 316] on span "[PERSON_NAME]" at bounding box center [145, 321] width 88 height 14
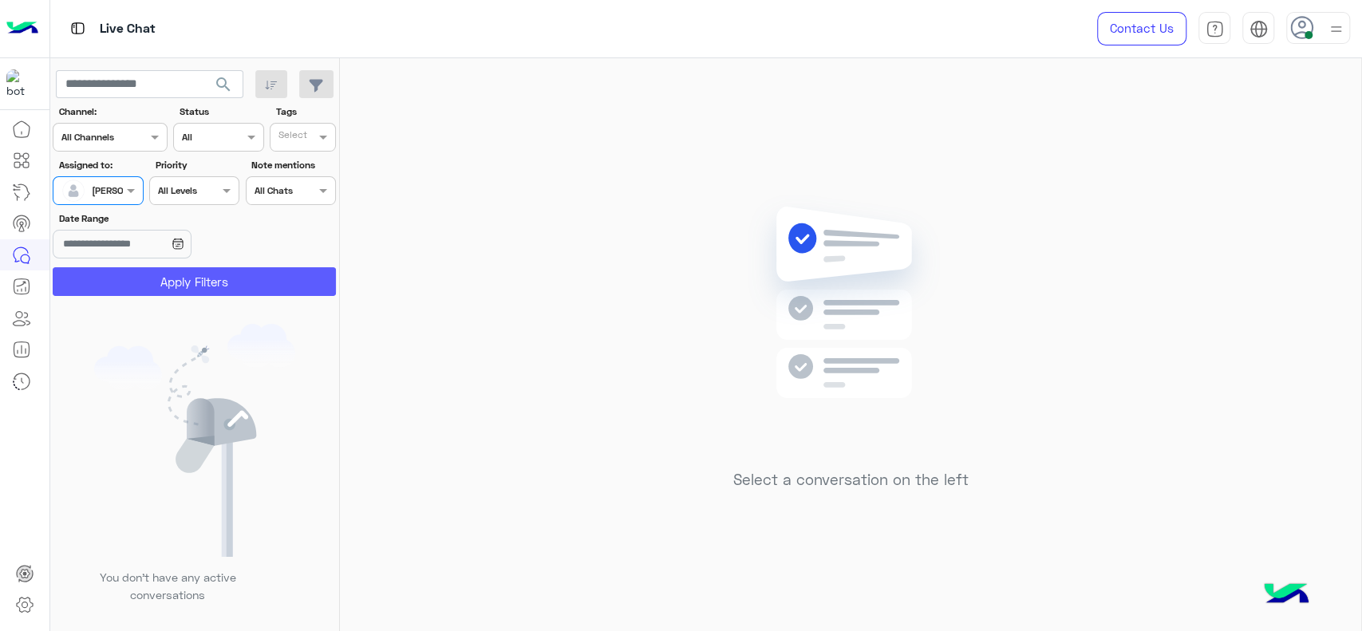
click at [140, 293] on button "Apply Filters" at bounding box center [194, 281] width 283 height 29
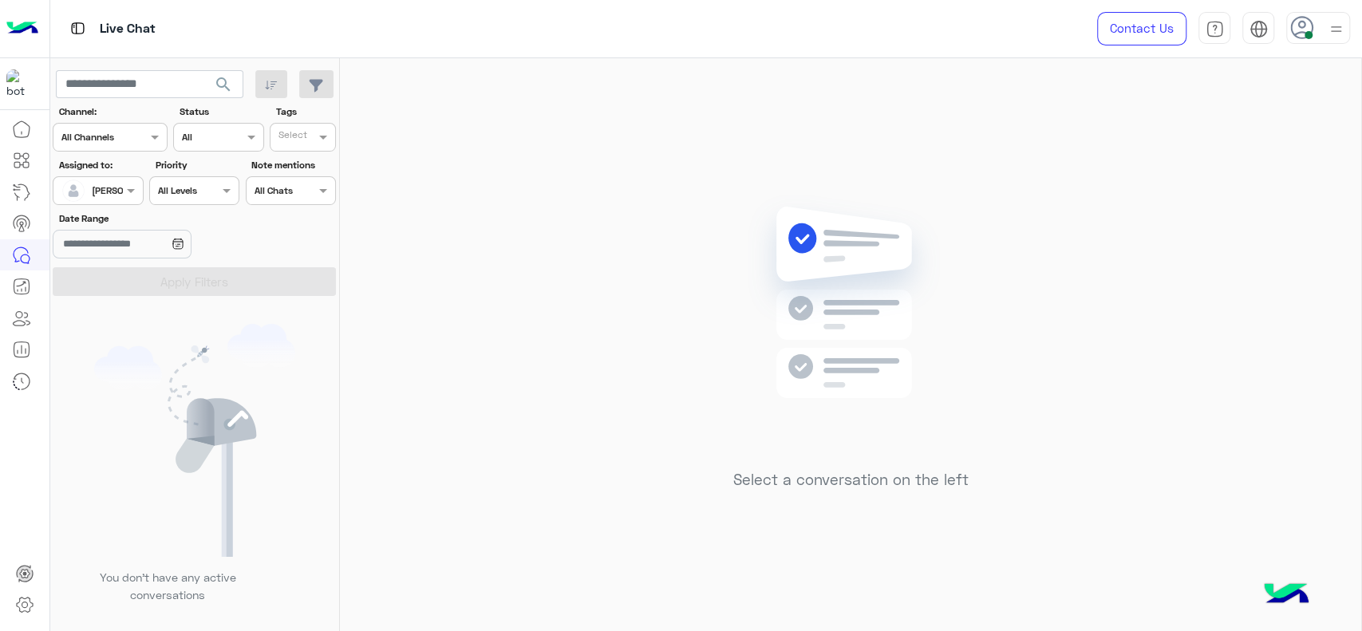
click at [118, 187] on div at bounding box center [97, 188] width 89 height 15
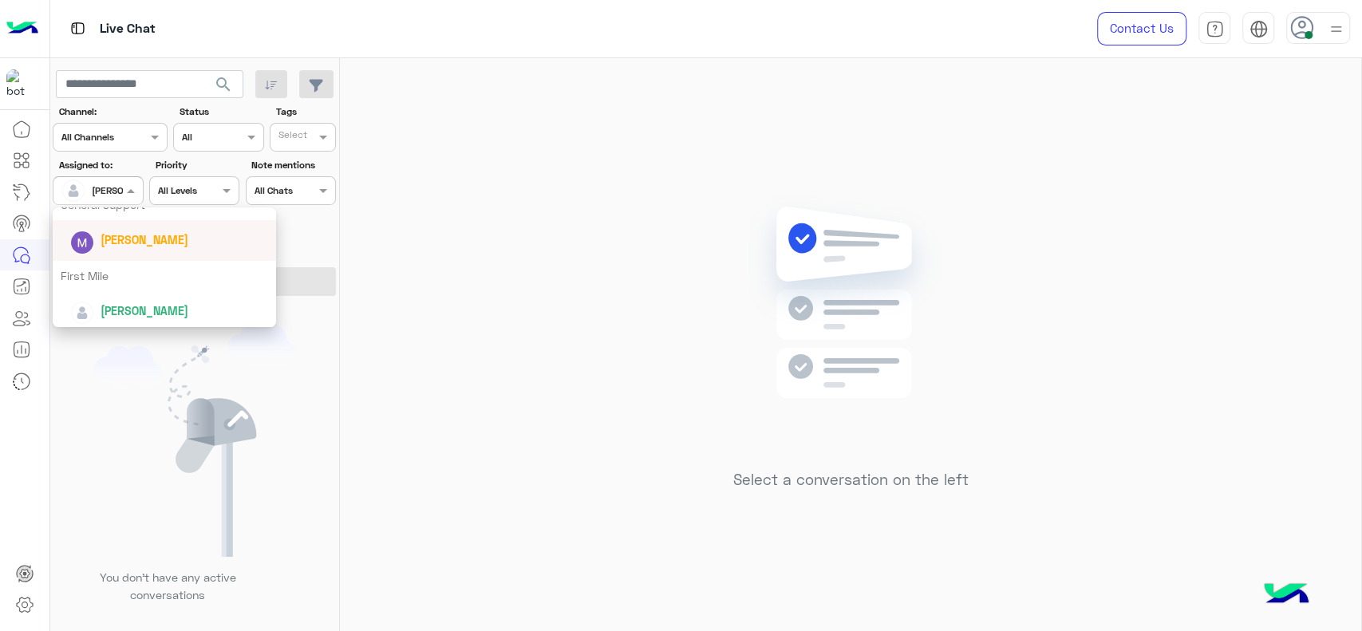
scroll to position [314, 0]
click at [142, 266] on div "First Mile" at bounding box center [164, 273] width 223 height 30
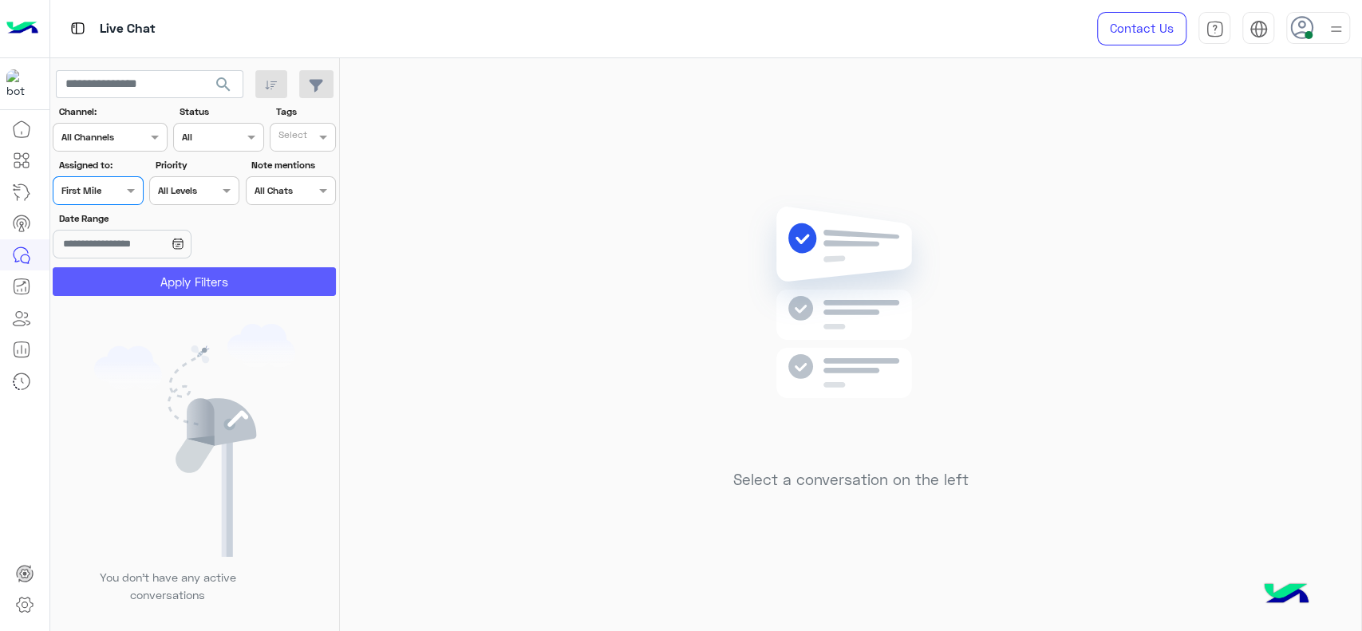
click at [155, 284] on button "Apply Filters" at bounding box center [194, 281] width 283 height 29
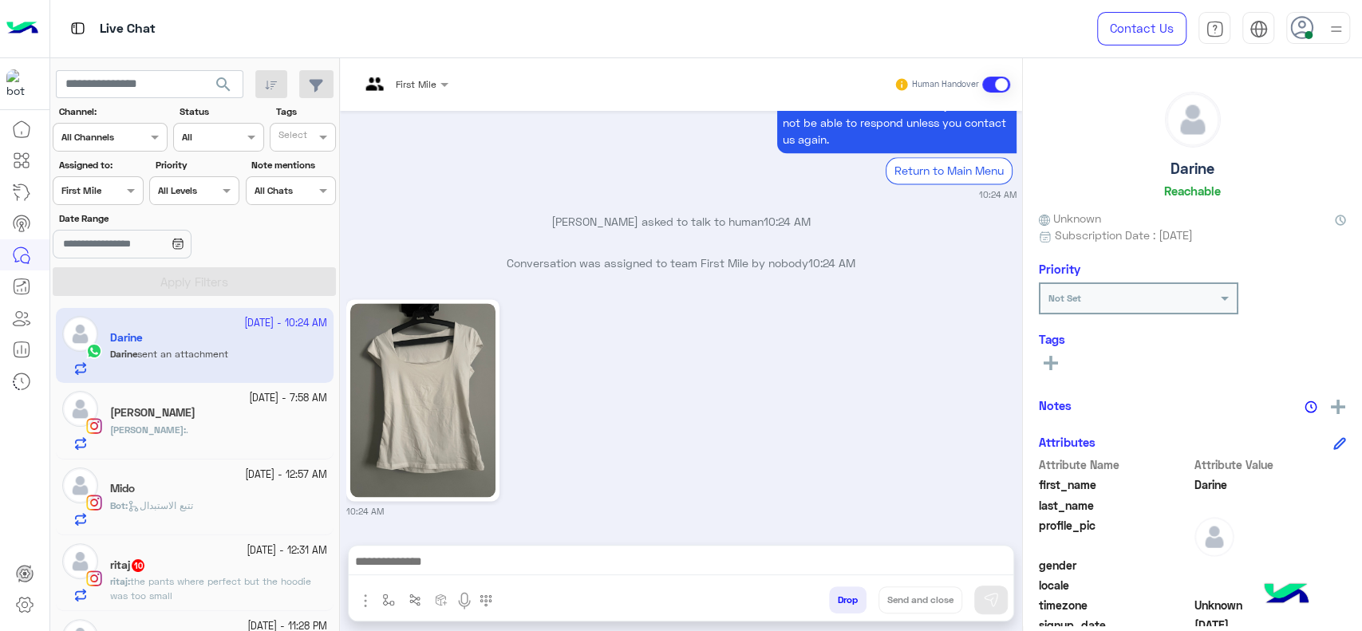
click at [90, 188] on input "text" at bounding box center [79, 189] width 37 height 14
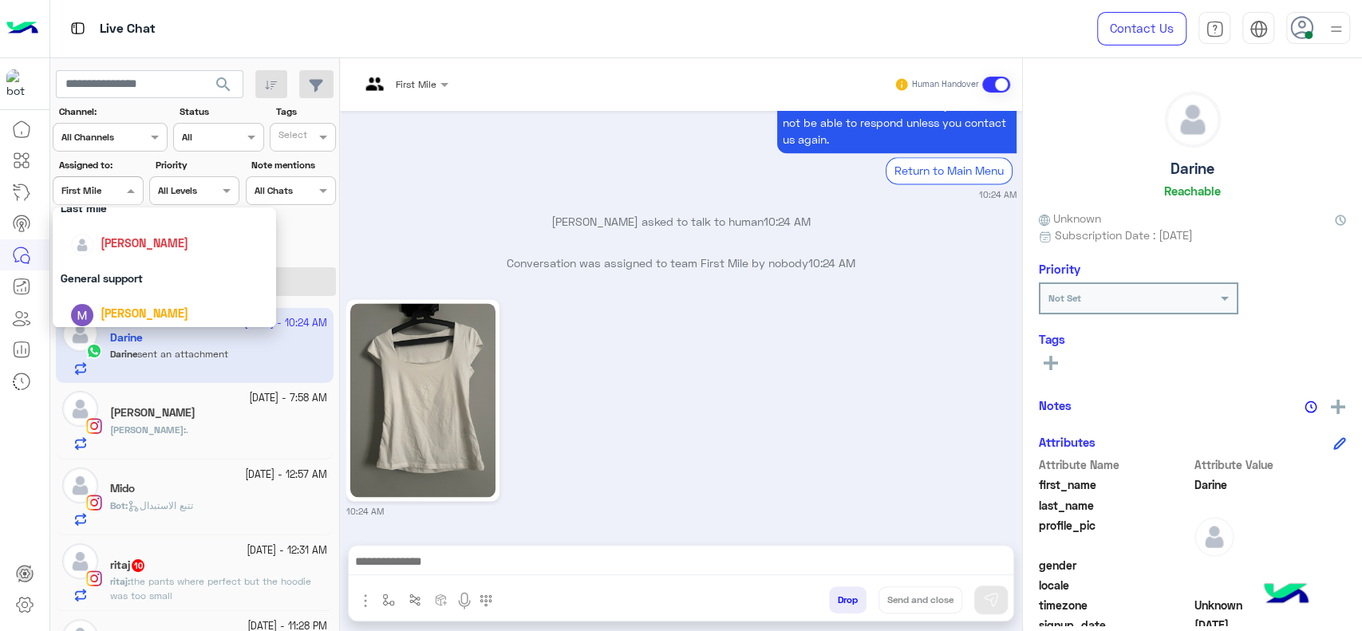
scroll to position [223, 0]
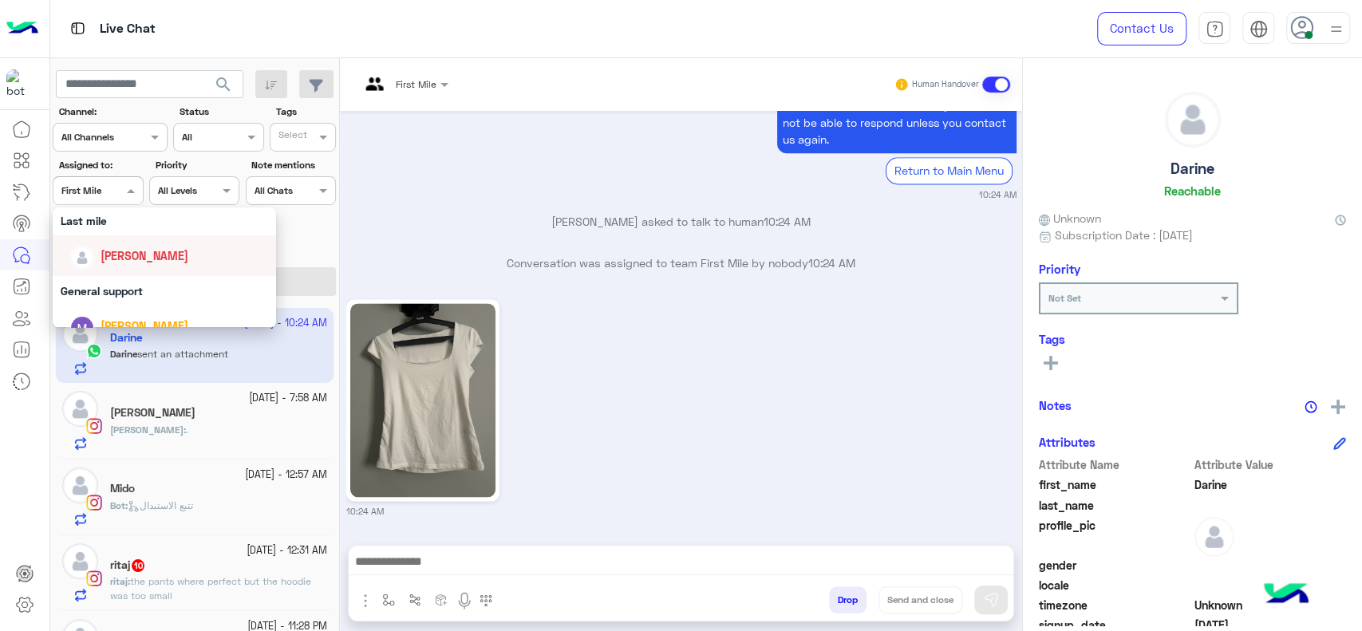
click at [130, 268] on div "[PERSON_NAME]" at bounding box center [169, 256] width 198 height 28
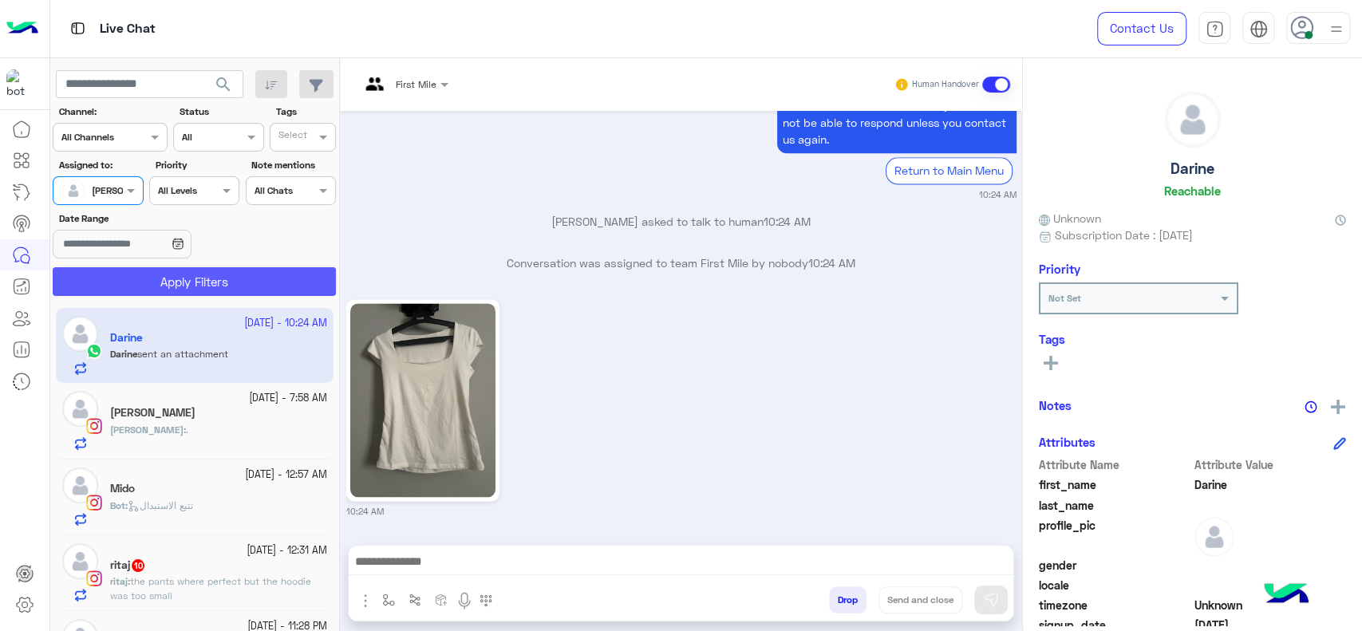
click at [130, 268] on button "Apply Filters" at bounding box center [194, 281] width 283 height 29
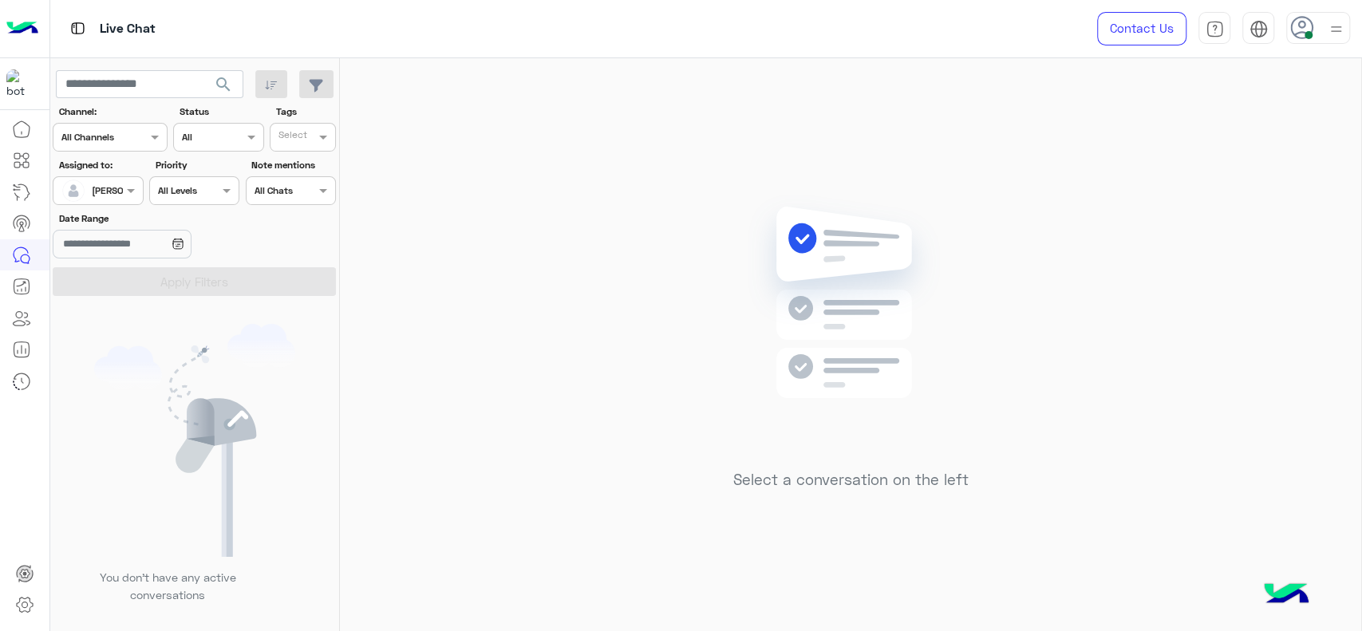
click at [110, 199] on div "[PERSON_NAME]" at bounding box center [91, 191] width 61 height 32
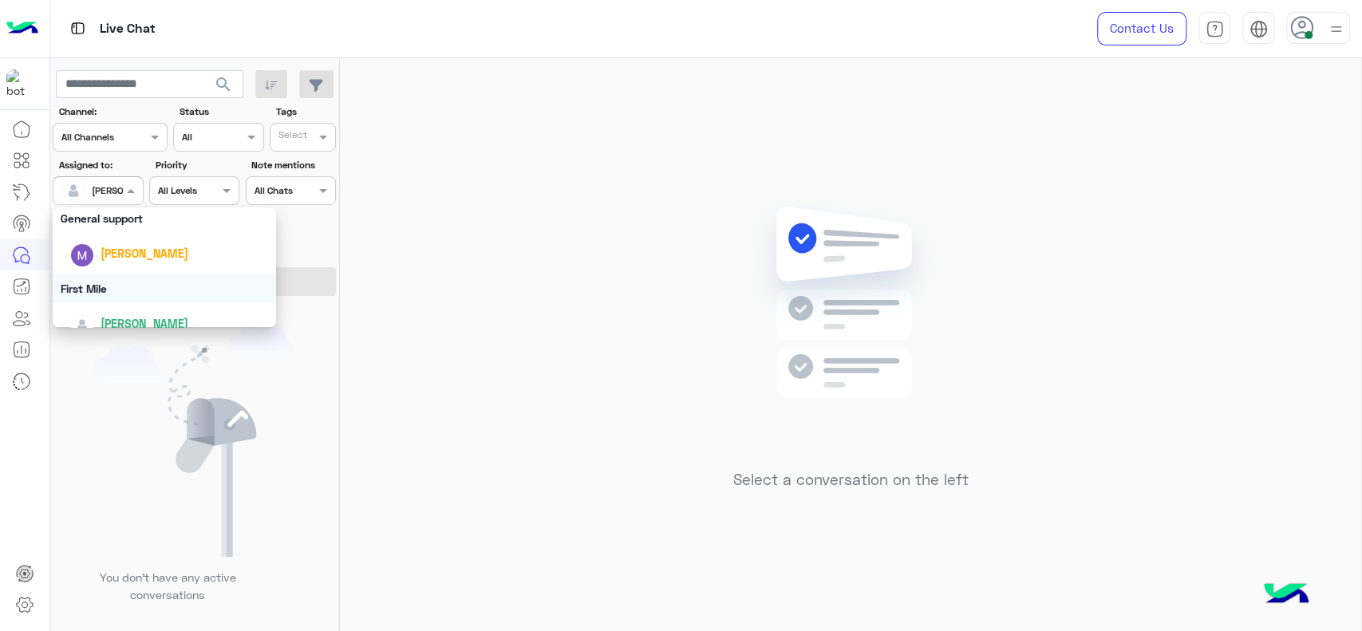
scroll to position [294, 0]
click at [130, 219] on div "General support" at bounding box center [164, 220] width 223 height 30
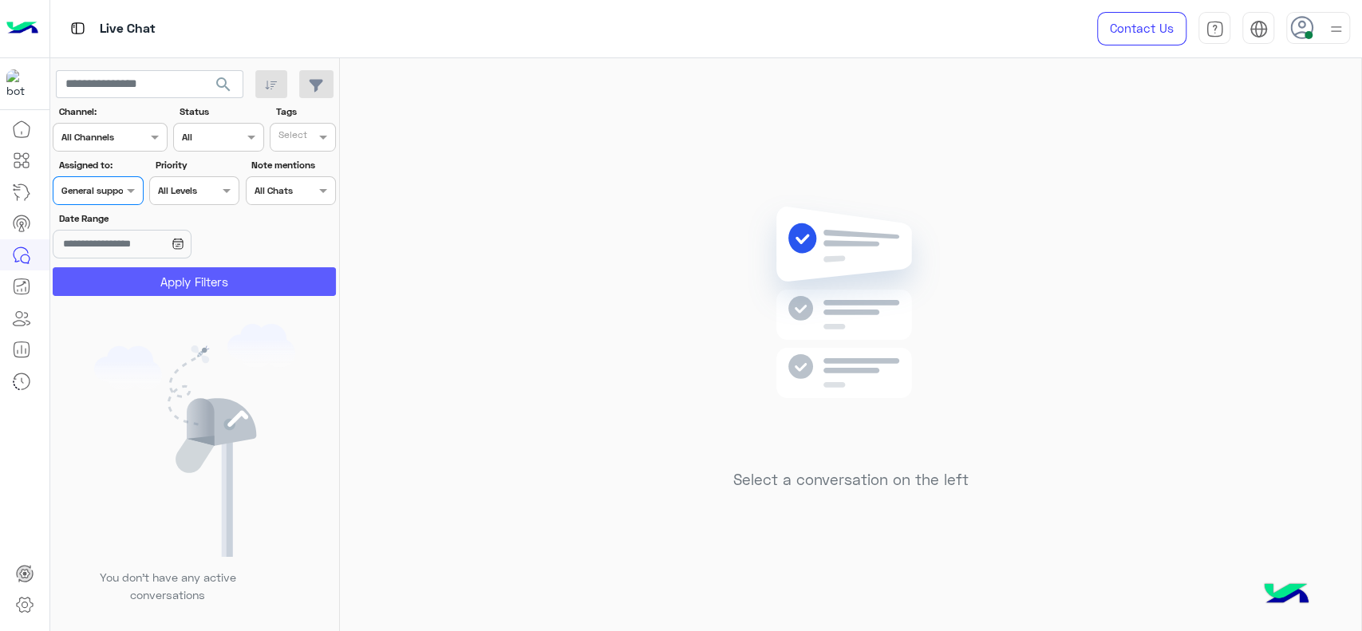
click at [111, 286] on button "Apply Filters" at bounding box center [194, 281] width 283 height 29
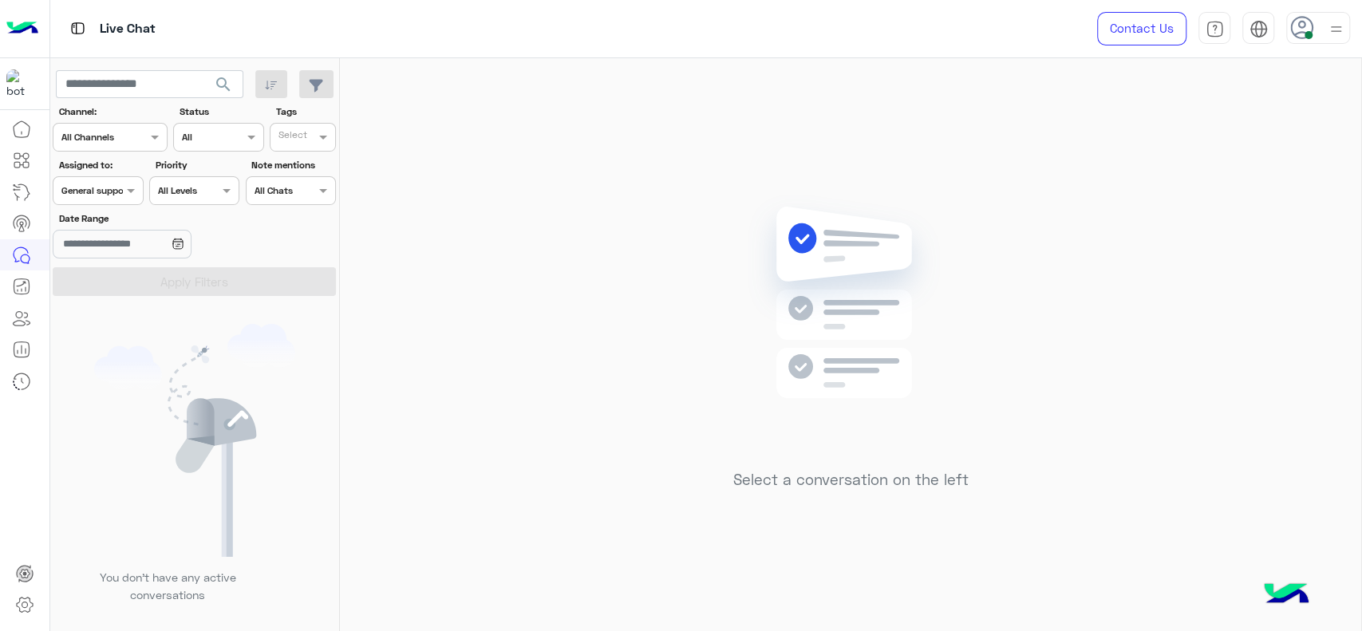
click at [83, 191] on input "text" at bounding box center [79, 189] width 37 height 14
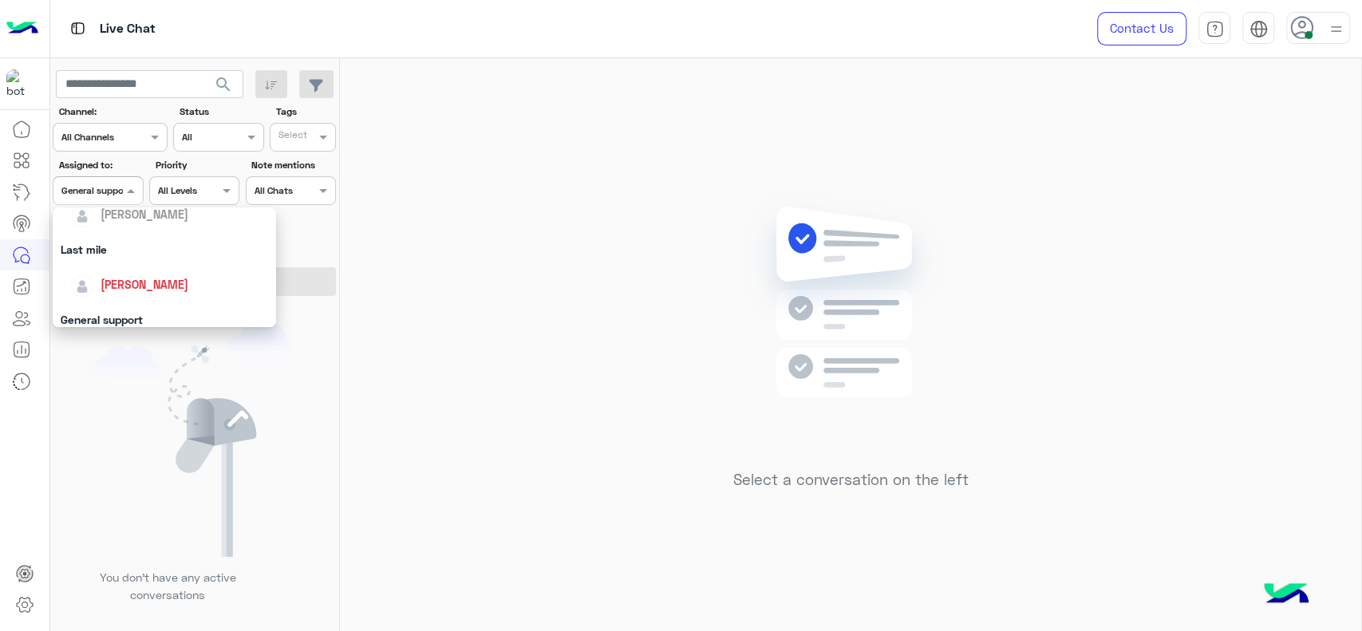
scroll to position [206, 0]
click at [115, 253] on div "[PERSON_NAME]" at bounding box center [164, 273] width 223 height 41
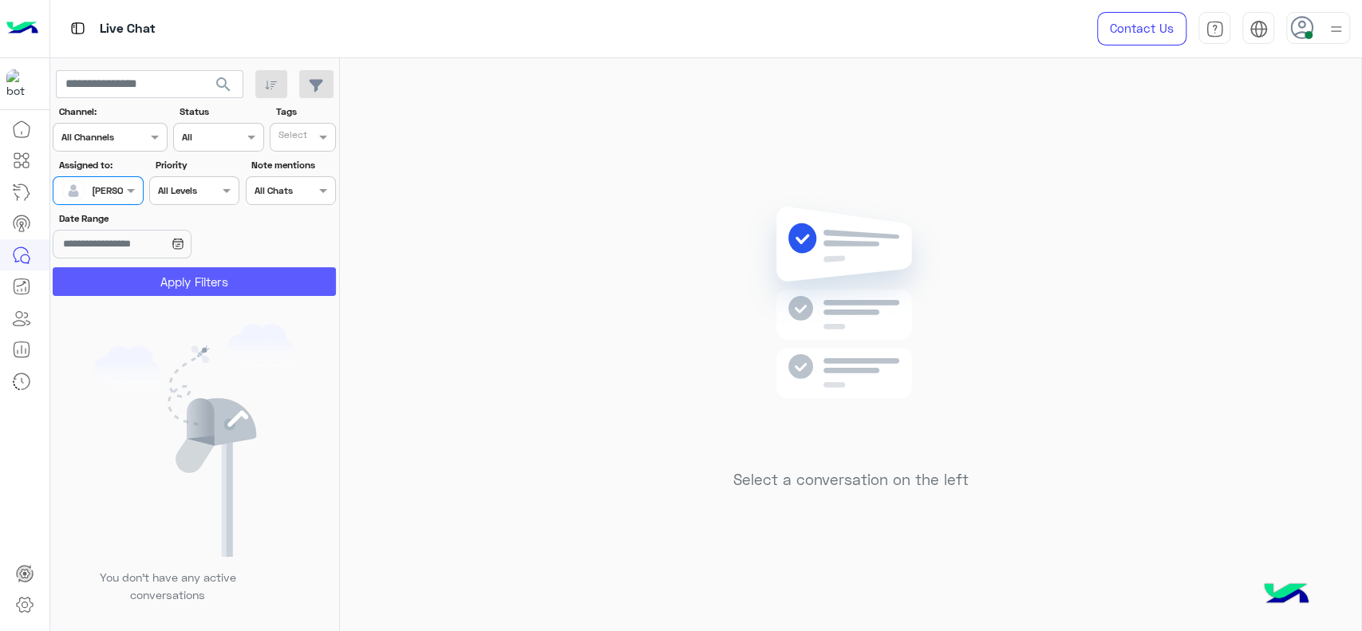
click at [121, 271] on button "Apply Filters" at bounding box center [194, 281] width 283 height 29
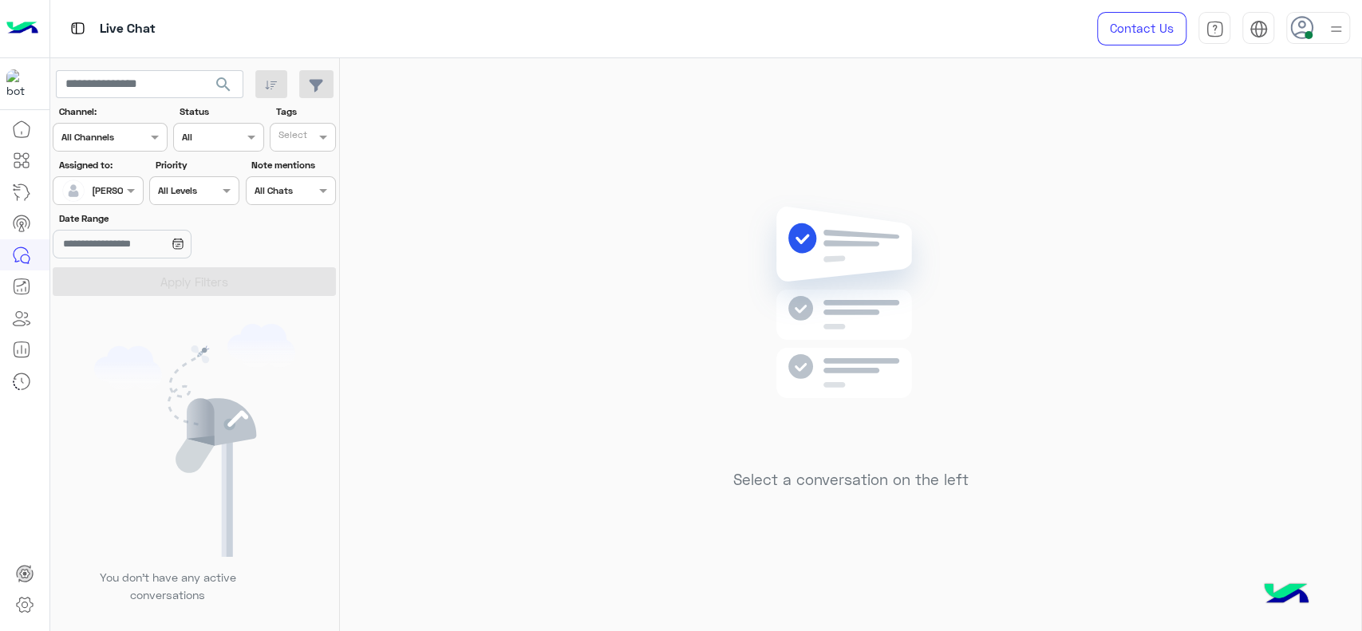
click at [1003, 349] on div "Select a conversation on the left" at bounding box center [850, 347] width 1021 height 579
click at [88, 188] on input "text" at bounding box center [79, 189] width 37 height 14
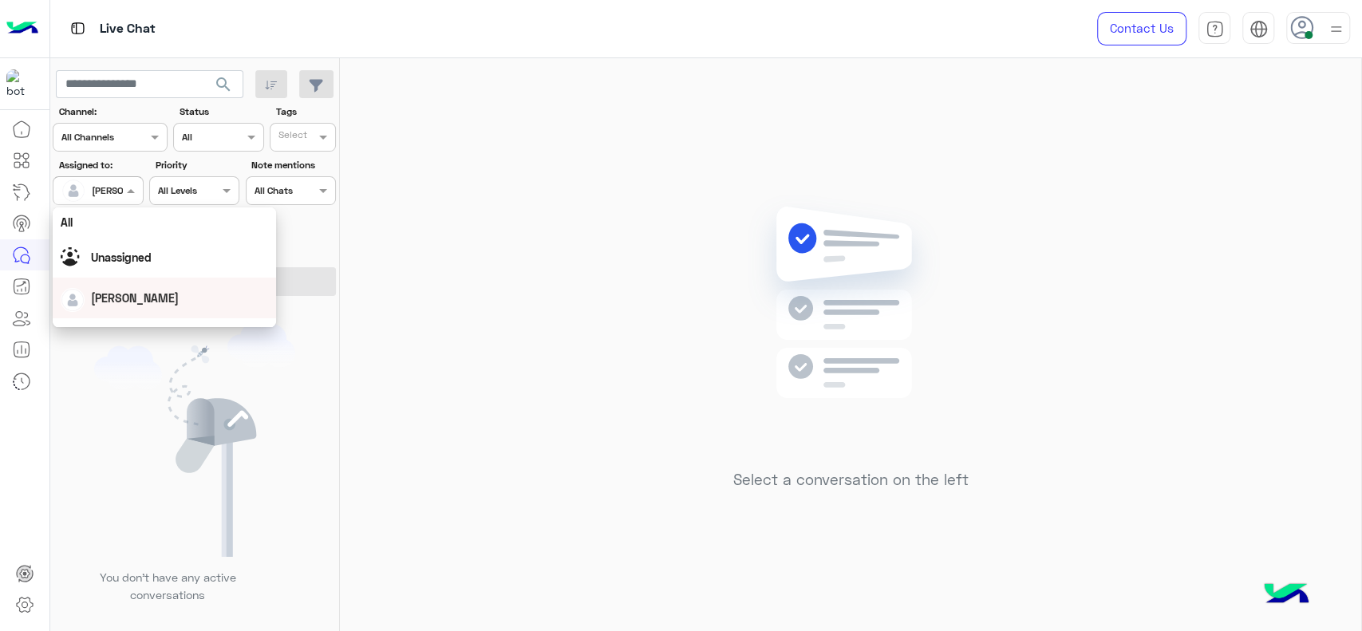
click at [308, 254] on div "Date Range" at bounding box center [195, 236] width 290 height 50
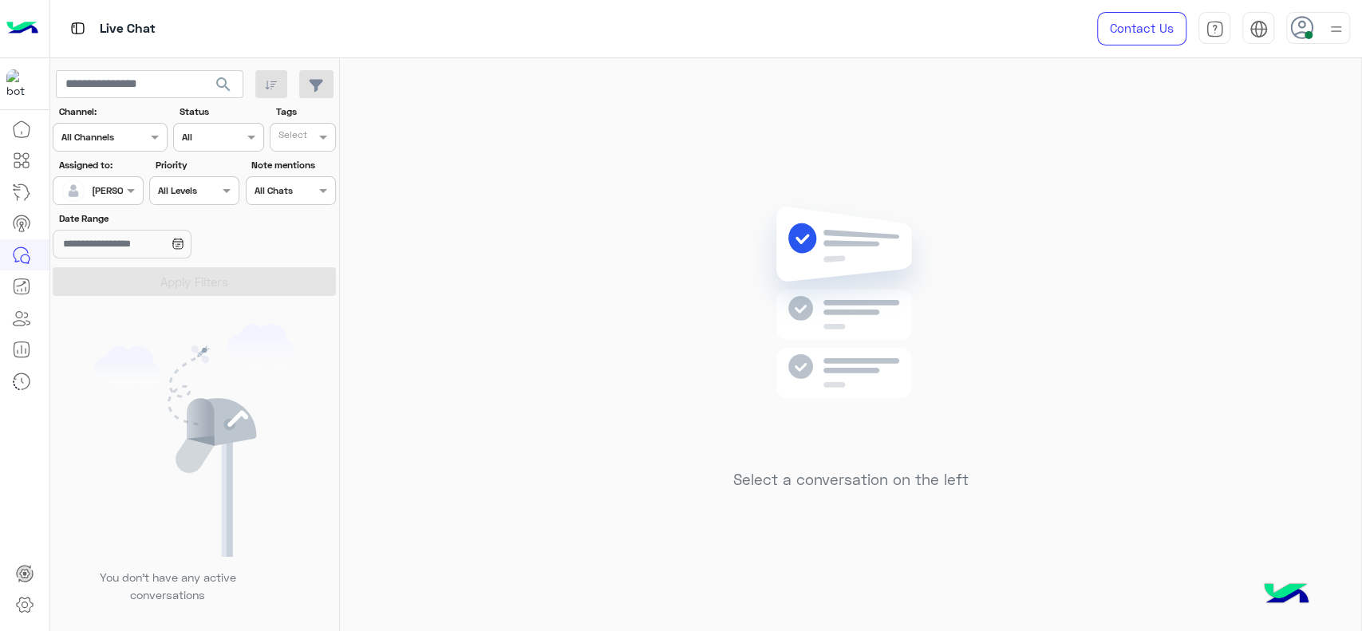
click at [102, 182] on div at bounding box center [97, 188] width 89 height 15
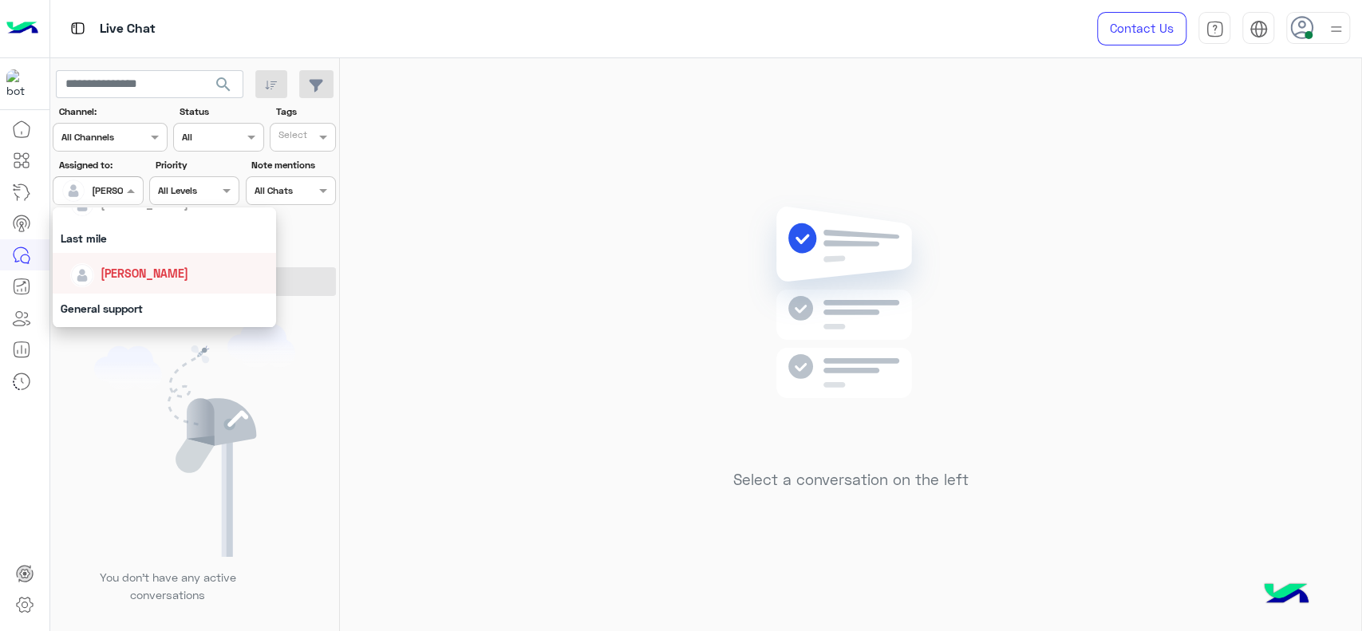
click at [136, 283] on div "[PERSON_NAME]" at bounding box center [169, 273] width 198 height 28
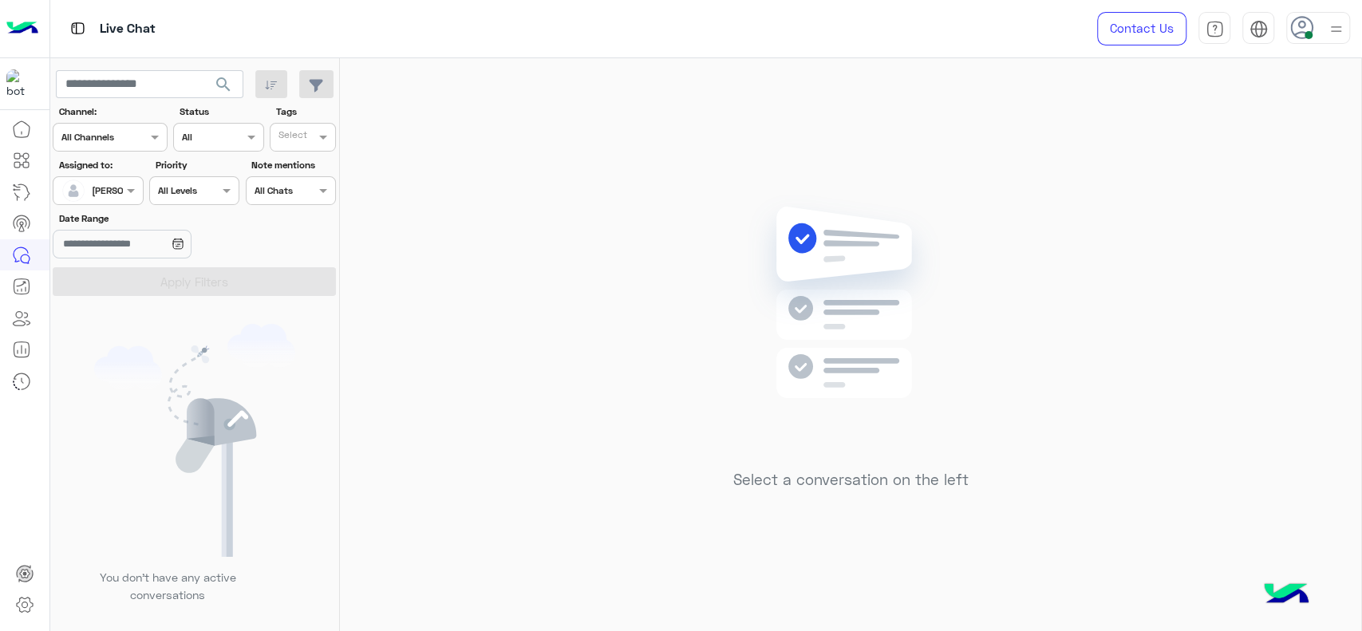
click at [89, 182] on input "text" at bounding box center [79, 189] width 37 height 14
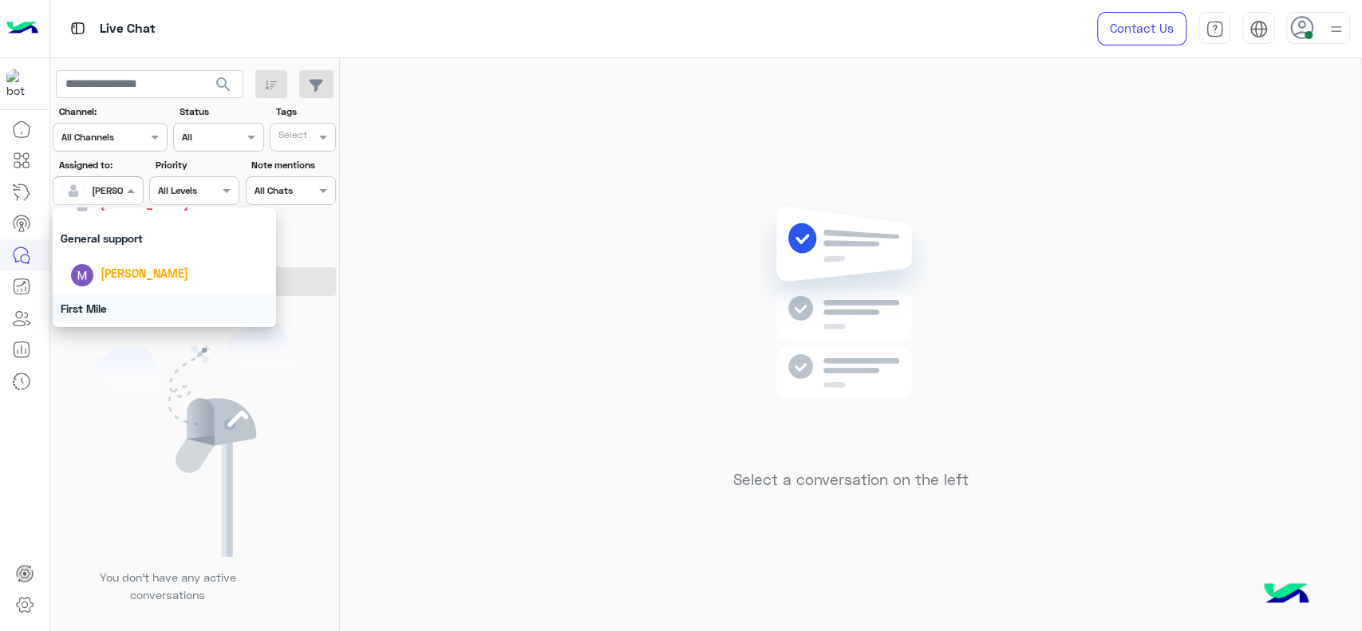
scroll to position [259, 0]
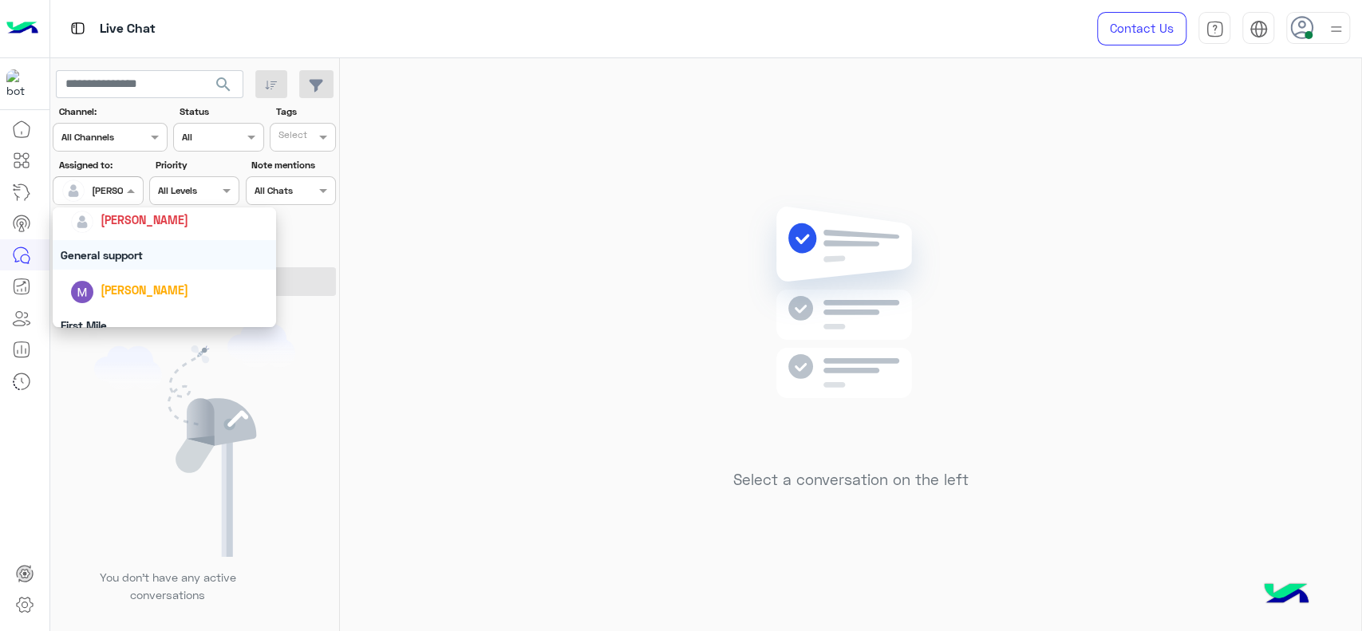
click at [96, 264] on div "General support" at bounding box center [164, 255] width 223 height 30
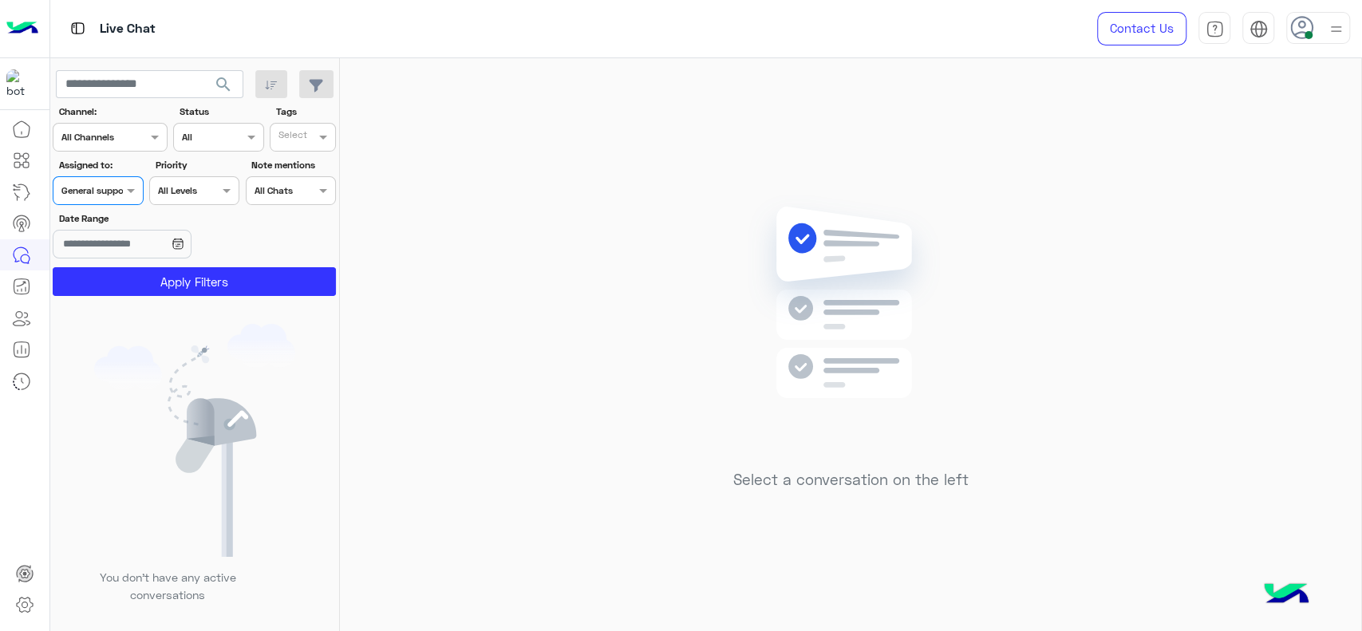
click at [96, 264] on section "Channel: Channel All Channels Status Channel All Tags Select Assigned to: Assig…" at bounding box center [195, 200] width 266 height 191
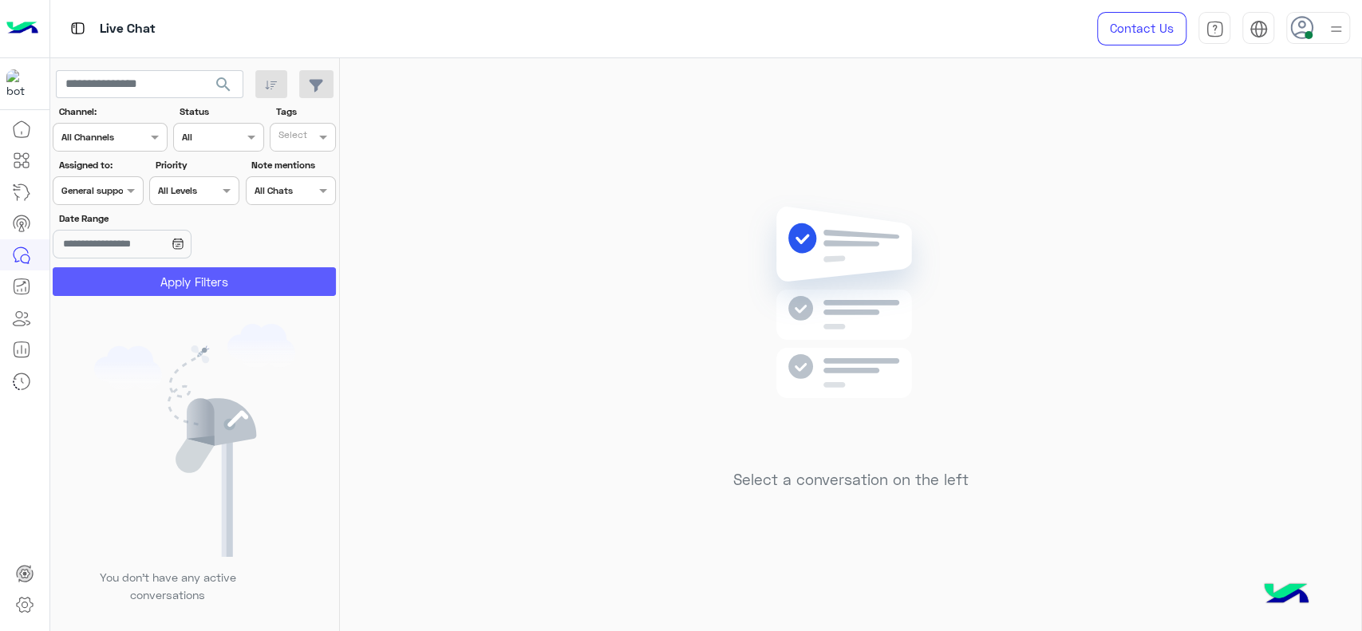
click at [96, 278] on button "Apply Filters" at bounding box center [194, 281] width 283 height 29
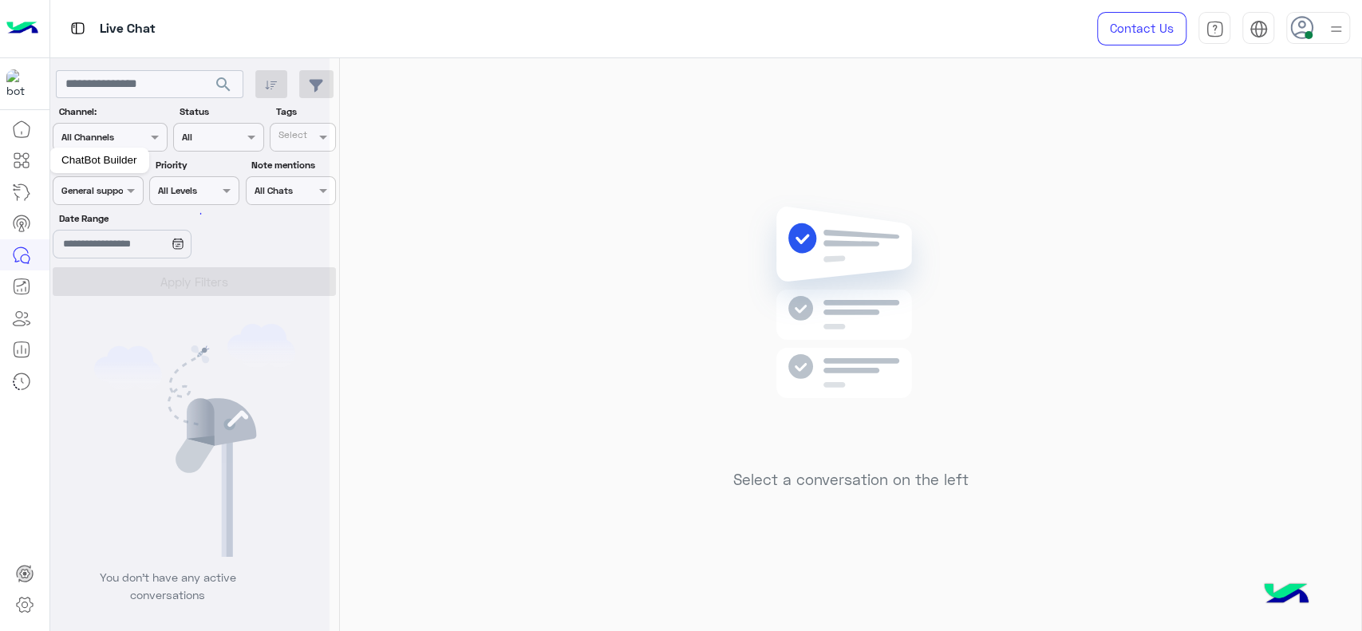
click at [99, 183] on mat-tooltip-component "ChatBot Builder" at bounding box center [99, 160] width 100 height 48
click at [535, 400] on div "Select a conversation on the left" at bounding box center [850, 347] width 1021 height 579
click at [134, 191] on span at bounding box center [133, 190] width 20 height 17
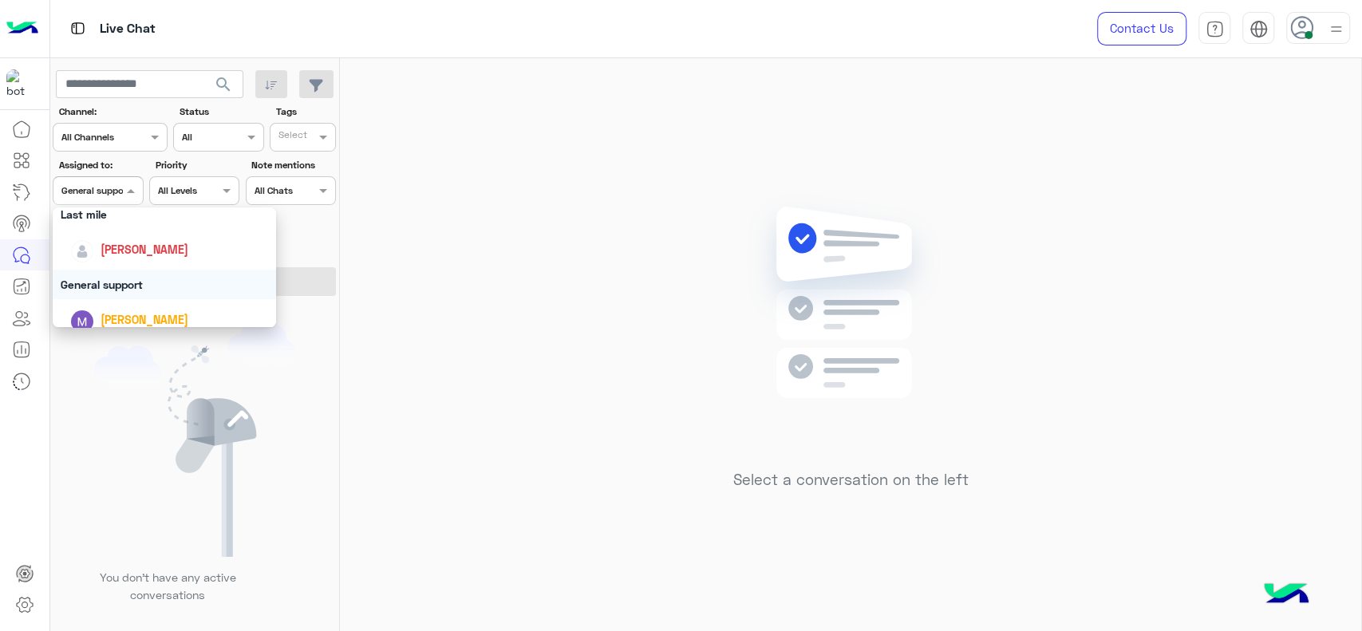
scroll to position [212, 0]
click at [134, 274] on div "[PERSON_NAME]" at bounding box center [145, 266] width 88 height 17
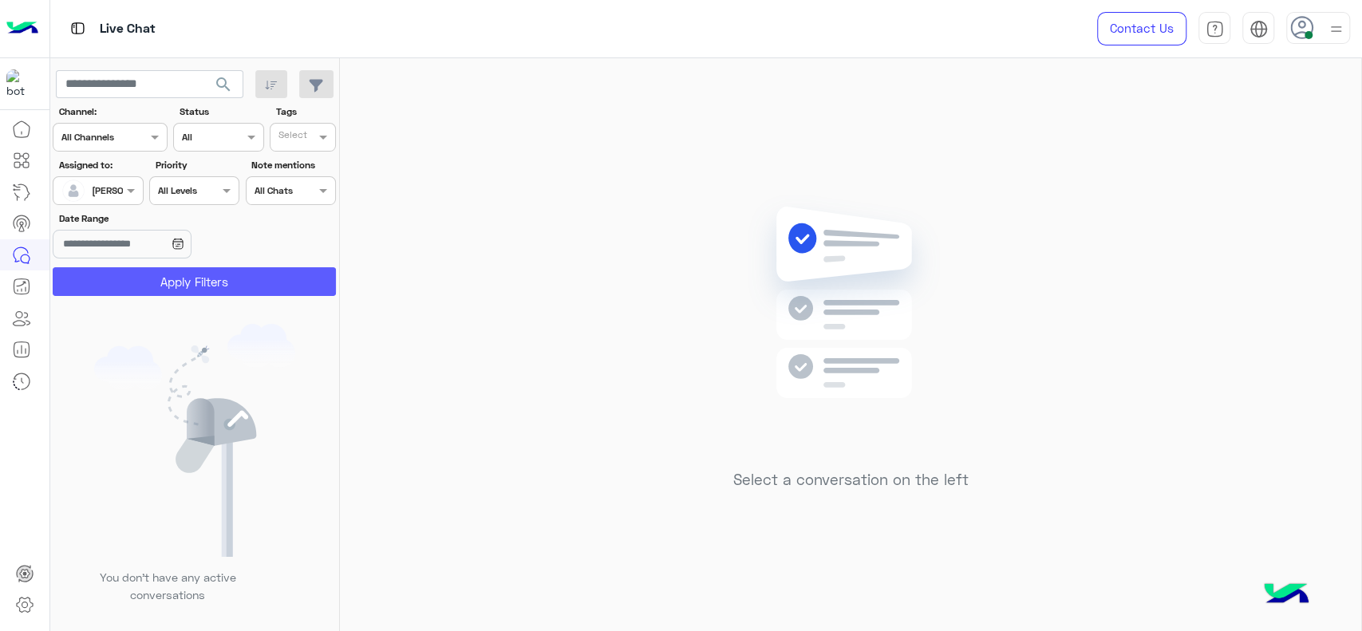
click at [134, 274] on button "Apply Filters" at bounding box center [194, 281] width 283 height 29
click at [435, 239] on div "Select a conversation on the left" at bounding box center [850, 347] width 1021 height 579
click at [128, 190] on span at bounding box center [133, 190] width 20 height 17
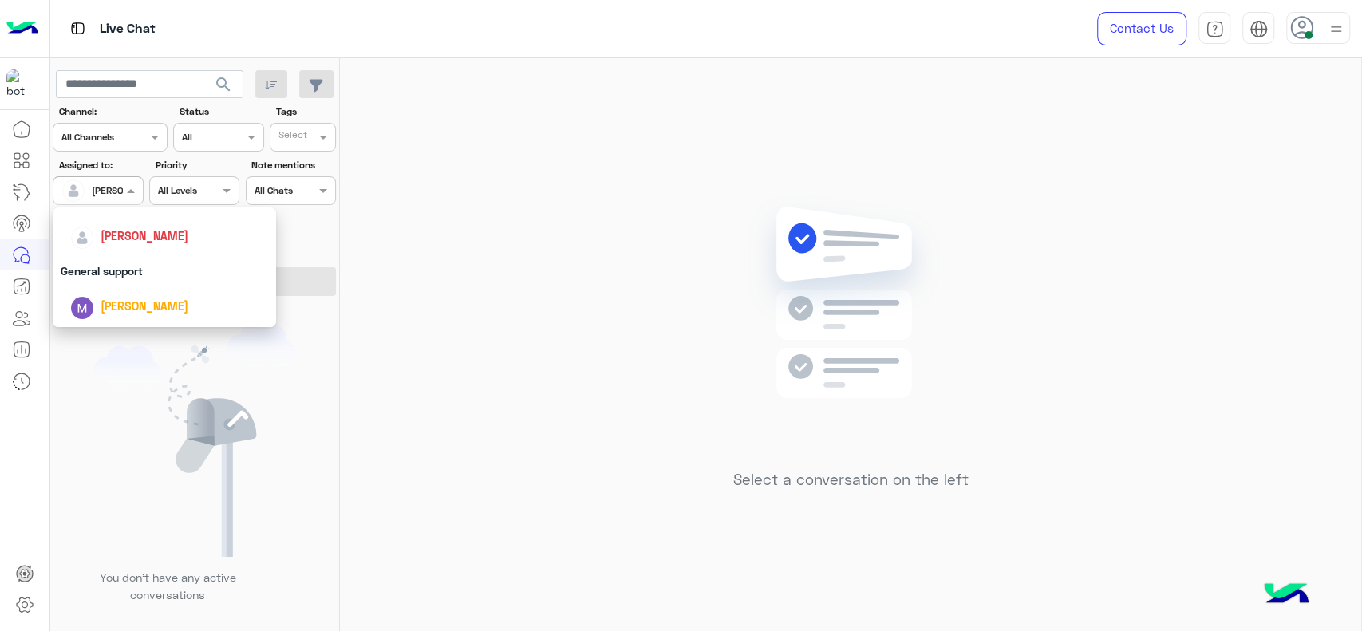
scroll to position [313, 0]
click at [173, 277] on div "First Mile" at bounding box center [164, 272] width 223 height 30
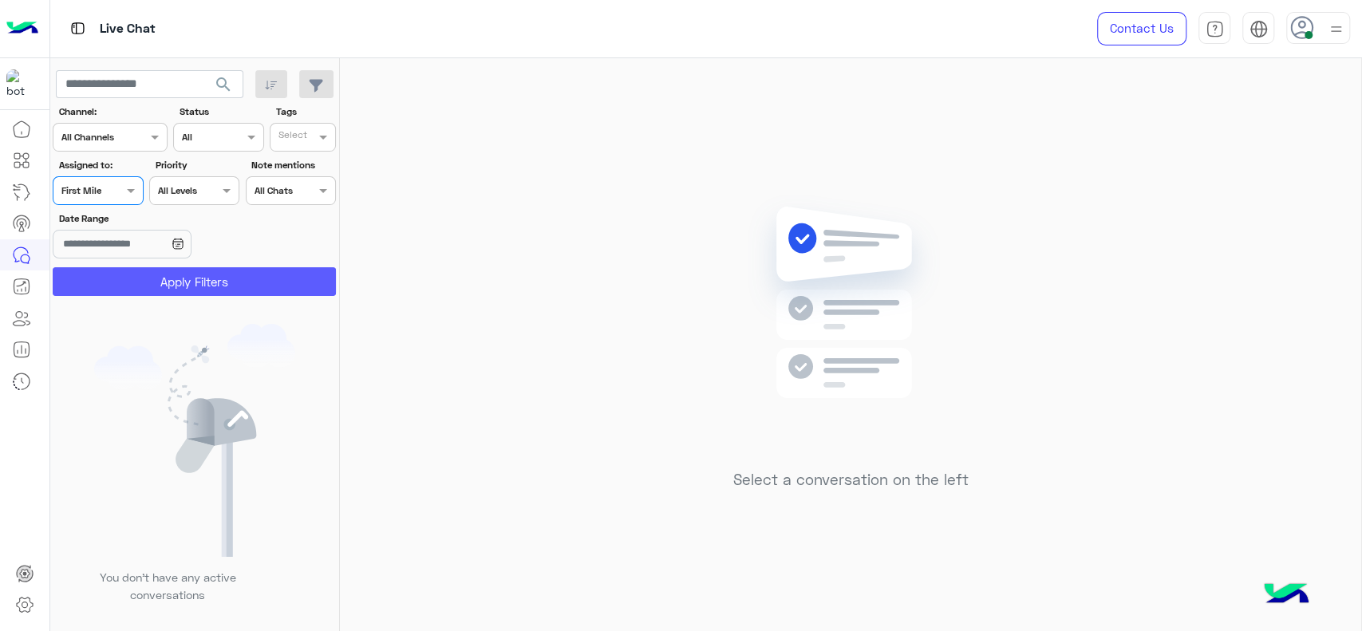
click at [173, 277] on button "Apply Filters" at bounding box center [194, 281] width 283 height 29
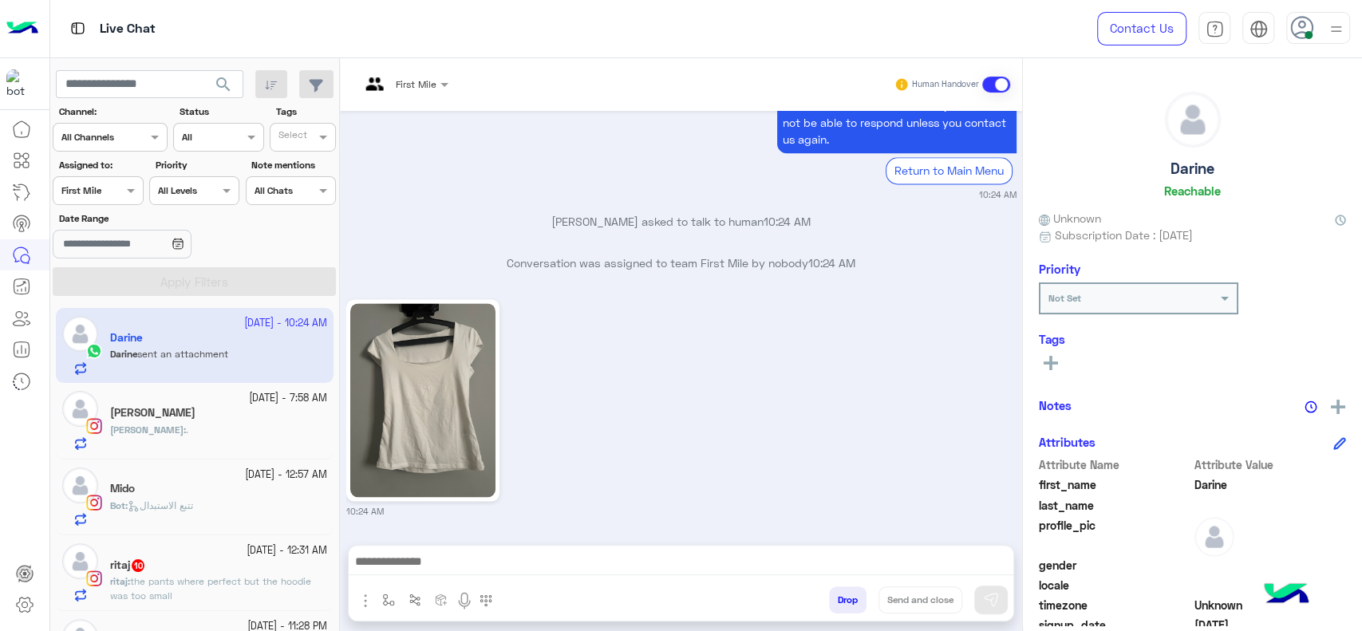
click at [107, 191] on div at bounding box center [97, 188] width 89 height 15
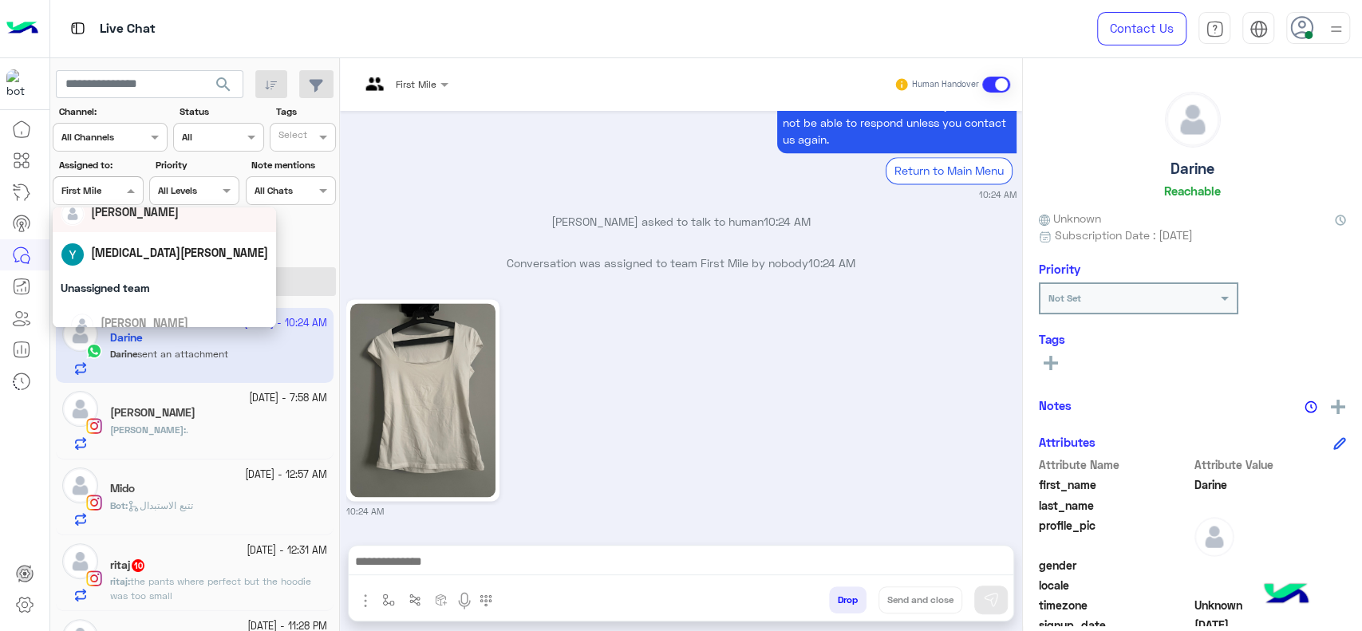
scroll to position [189, 0]
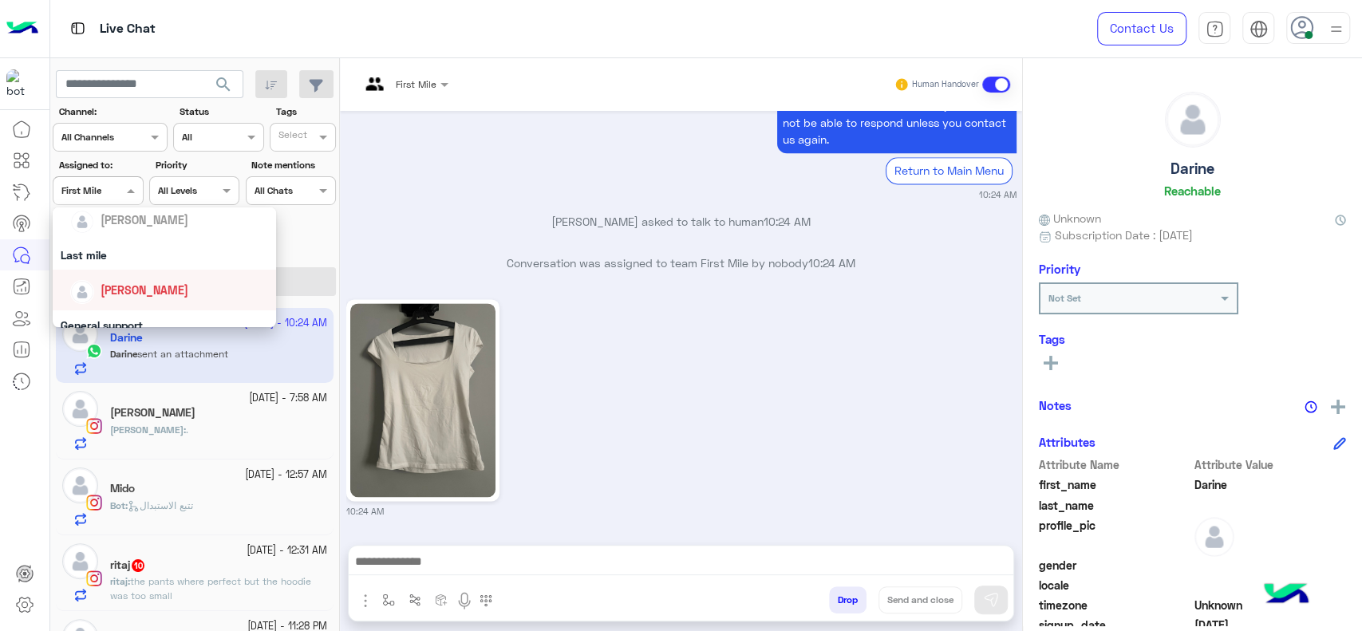
click at [115, 290] on span "[PERSON_NAME]" at bounding box center [145, 290] width 88 height 14
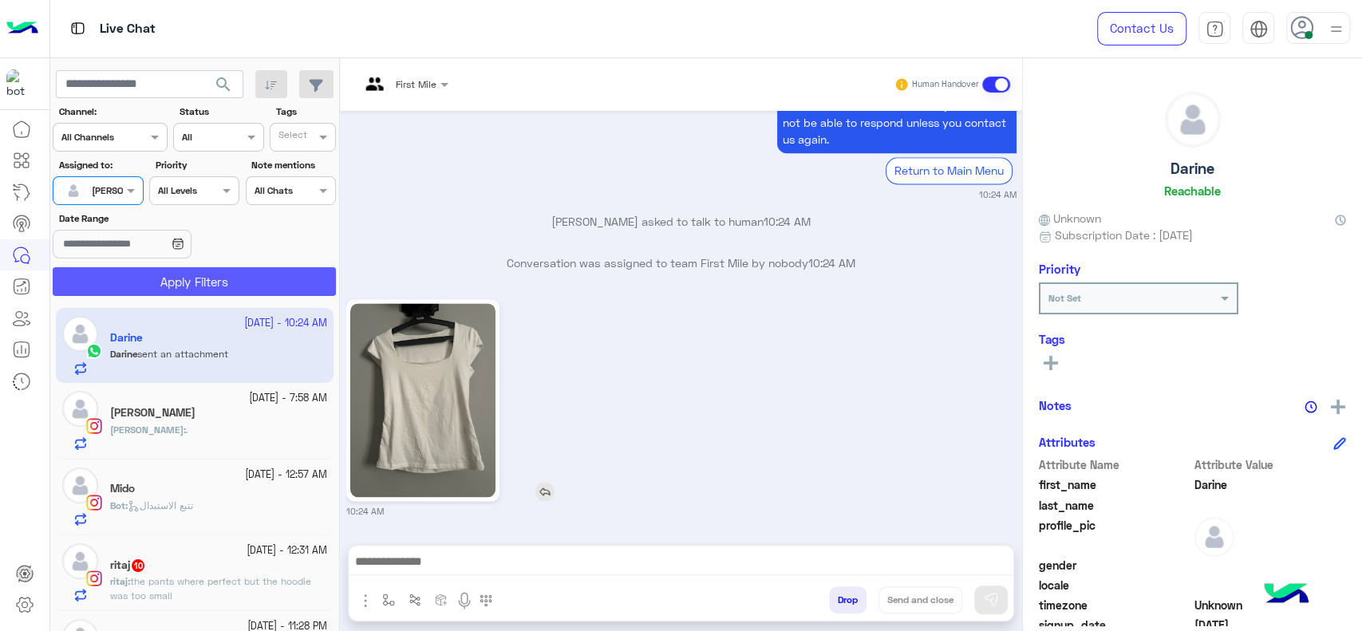
click at [158, 278] on button "Apply Filters" at bounding box center [194, 281] width 283 height 29
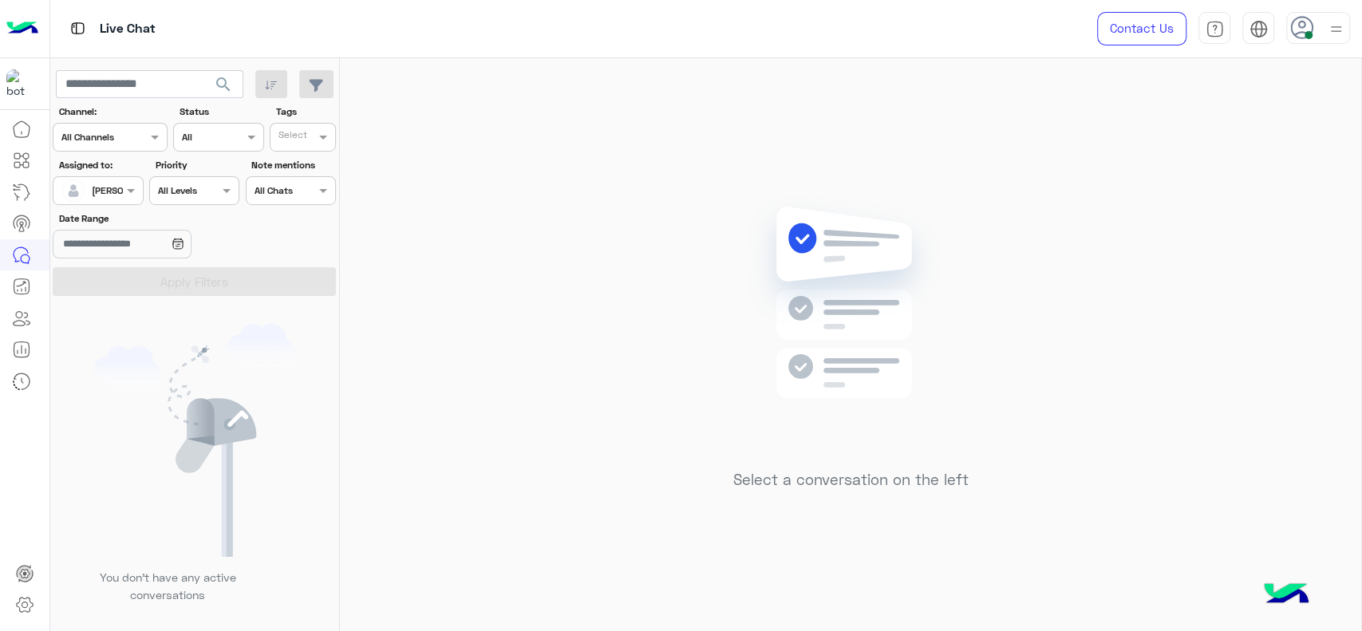
click at [519, 416] on div "Select a conversation on the left" at bounding box center [850, 347] width 1021 height 579
click at [120, 196] on div "[PERSON_NAME]" at bounding box center [128, 190] width 73 height 14
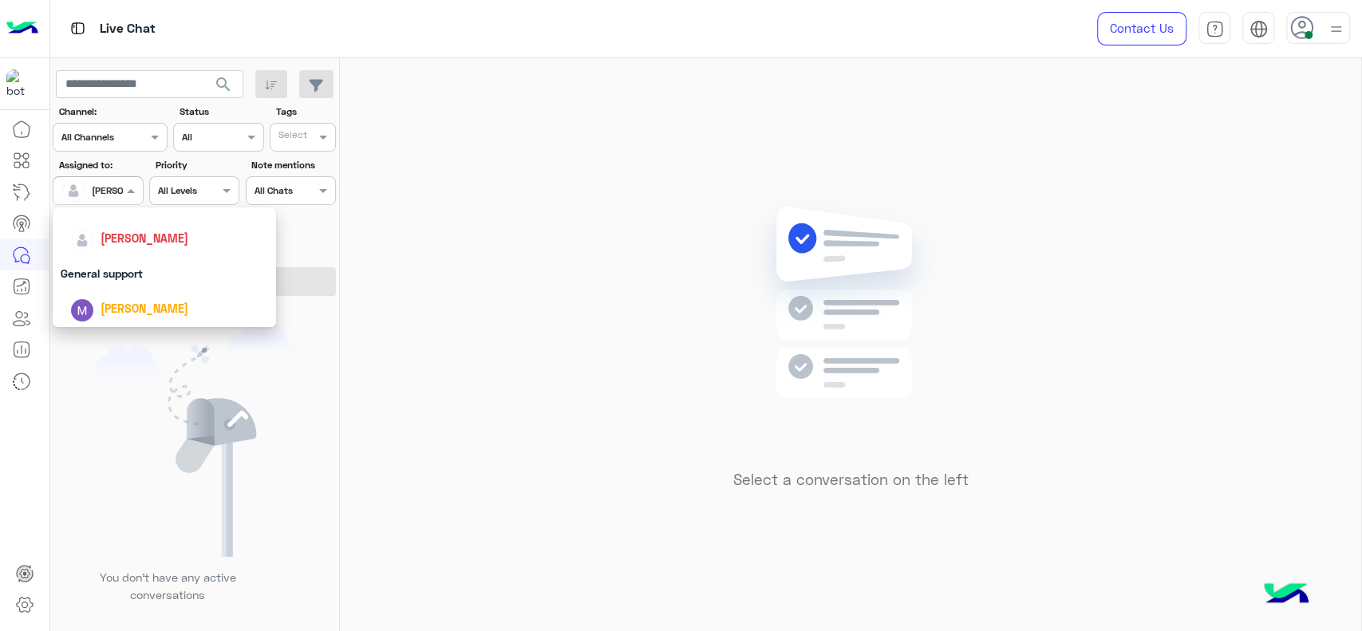
scroll to position [248, 0]
click at [127, 247] on div "[PERSON_NAME]" at bounding box center [164, 231] width 223 height 41
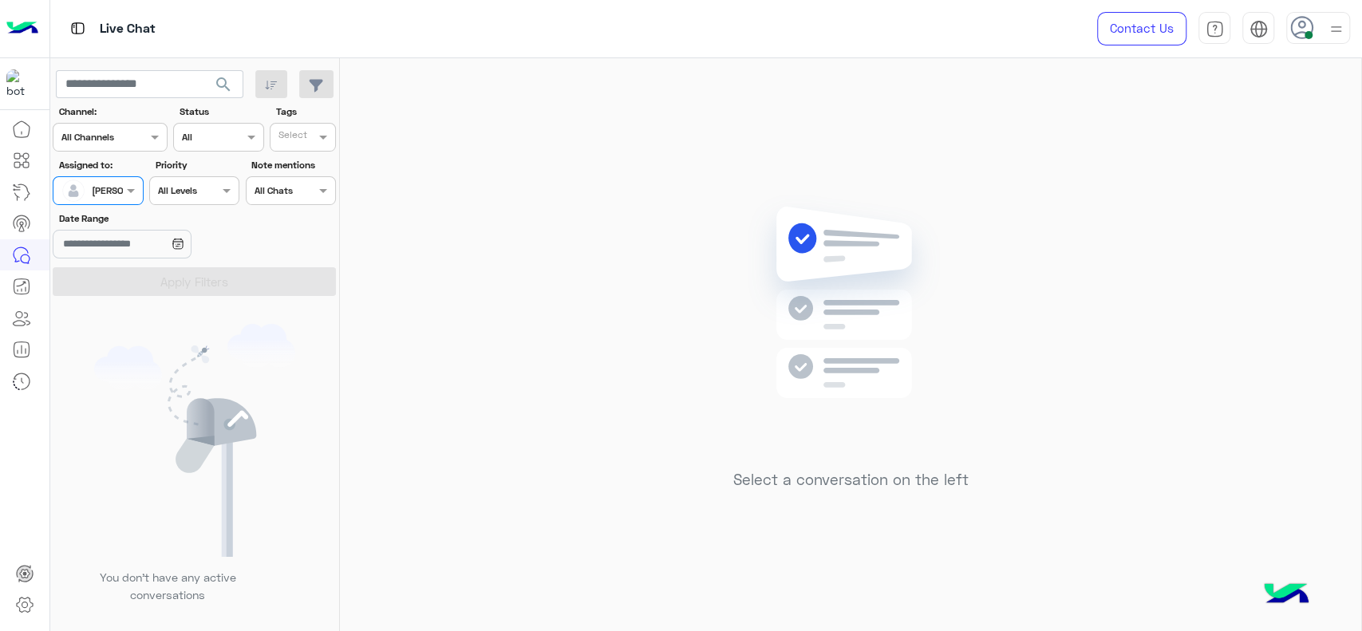
click at [107, 195] on div at bounding box center [97, 188] width 89 height 15
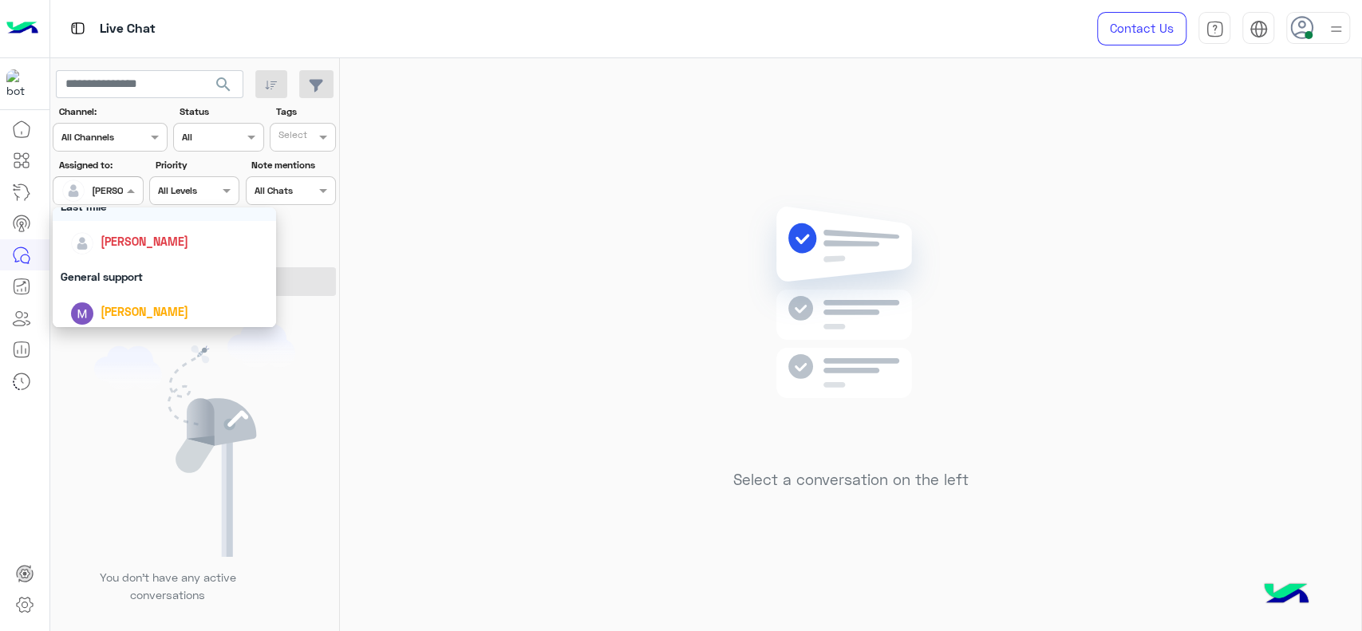
scroll to position [266, 0]
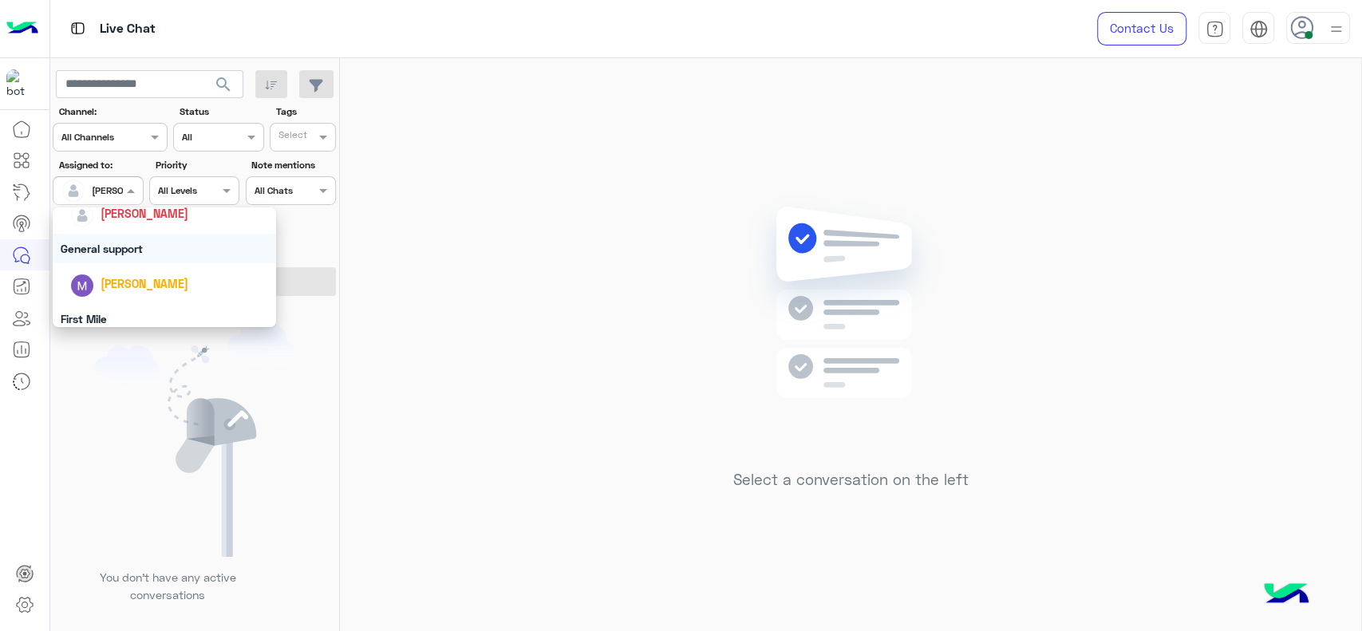
click at [111, 252] on div "General support" at bounding box center [164, 249] width 223 height 30
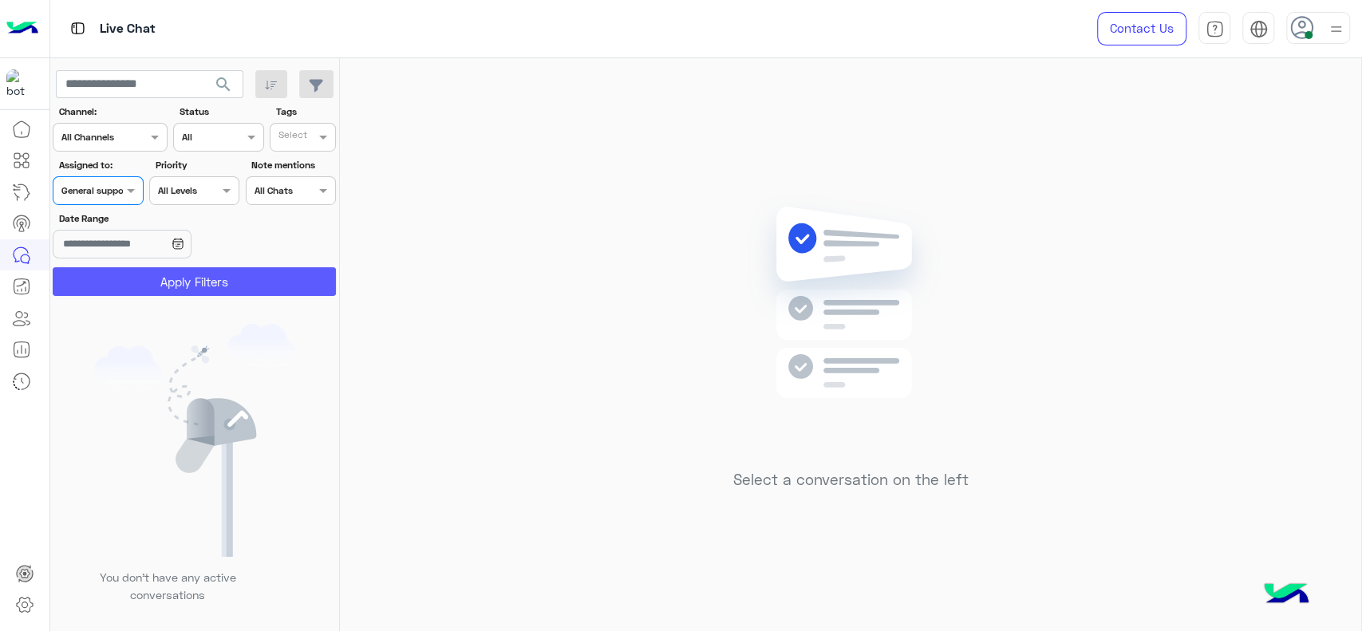
click at [111, 280] on button "Apply Filters" at bounding box center [194, 281] width 283 height 29
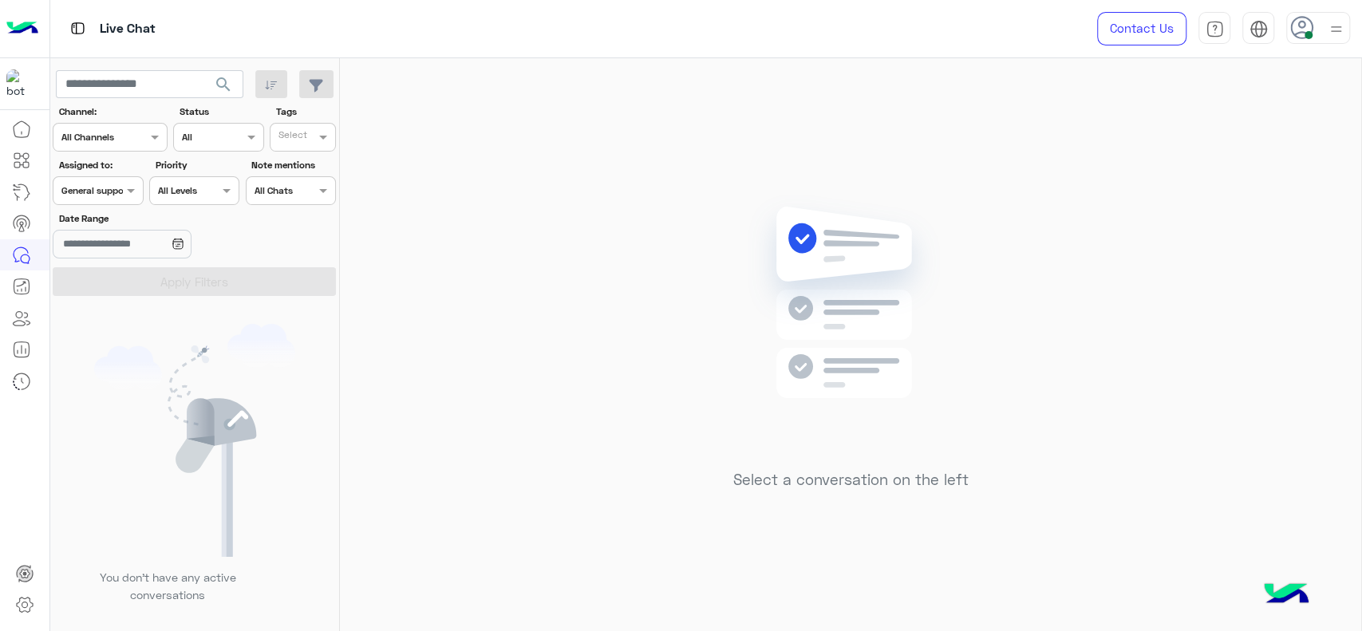
click at [111, 188] on div at bounding box center [97, 188] width 89 height 15
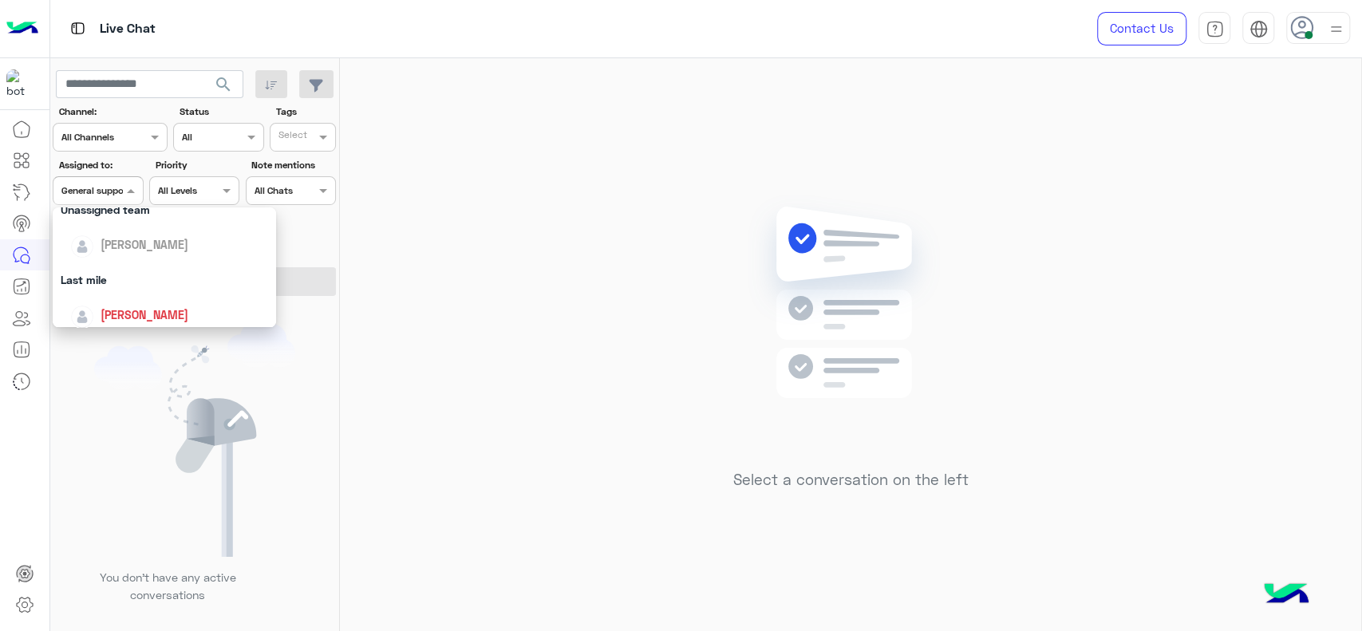
scroll to position [212, 0]
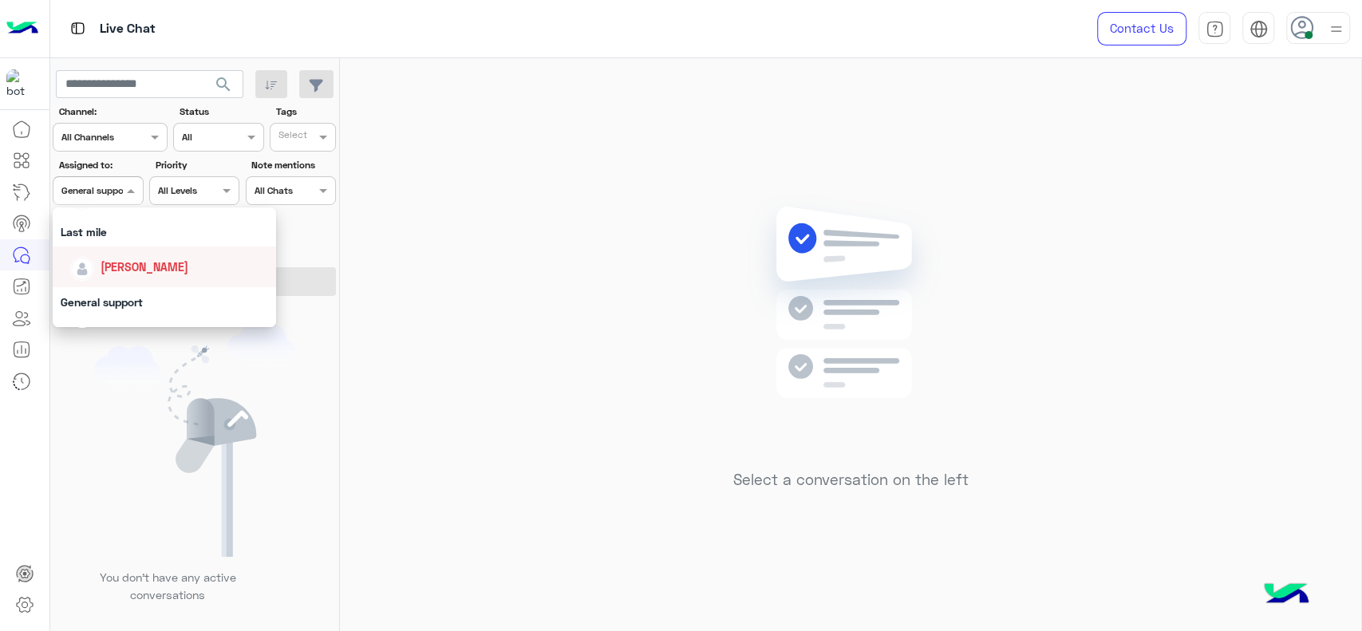
click at [120, 258] on div "[PERSON_NAME]" at bounding box center [145, 266] width 88 height 17
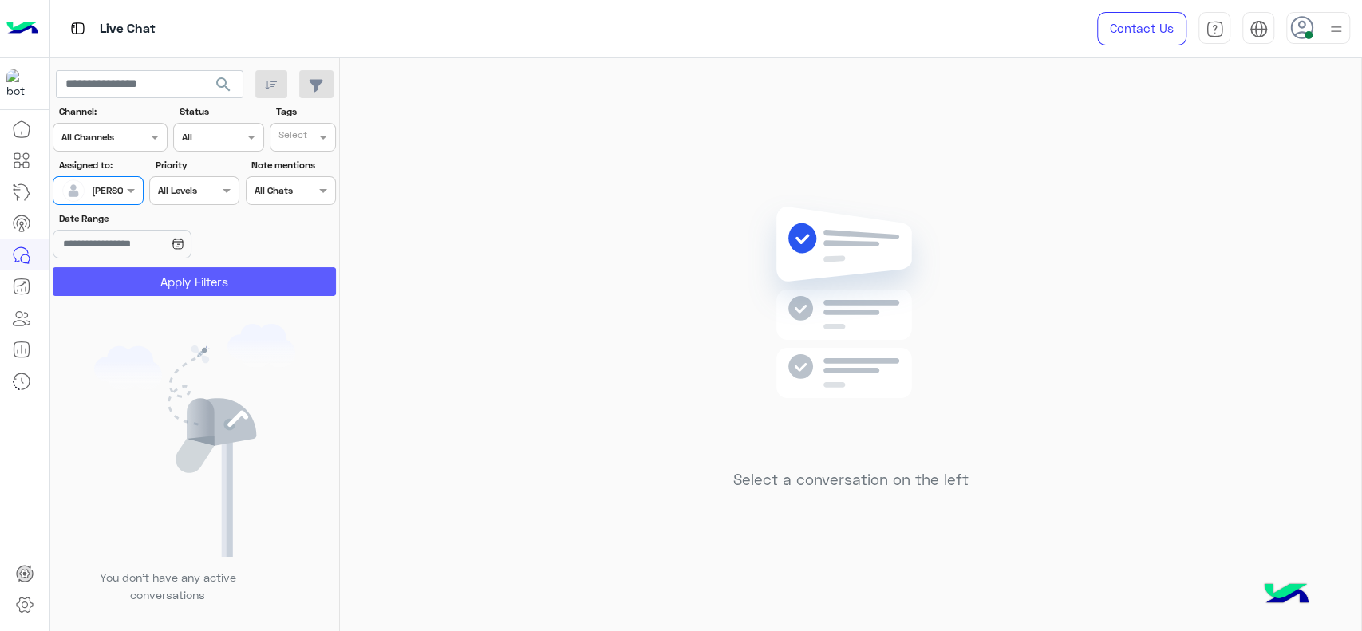
click at [124, 279] on button "Apply Filters" at bounding box center [194, 281] width 283 height 29
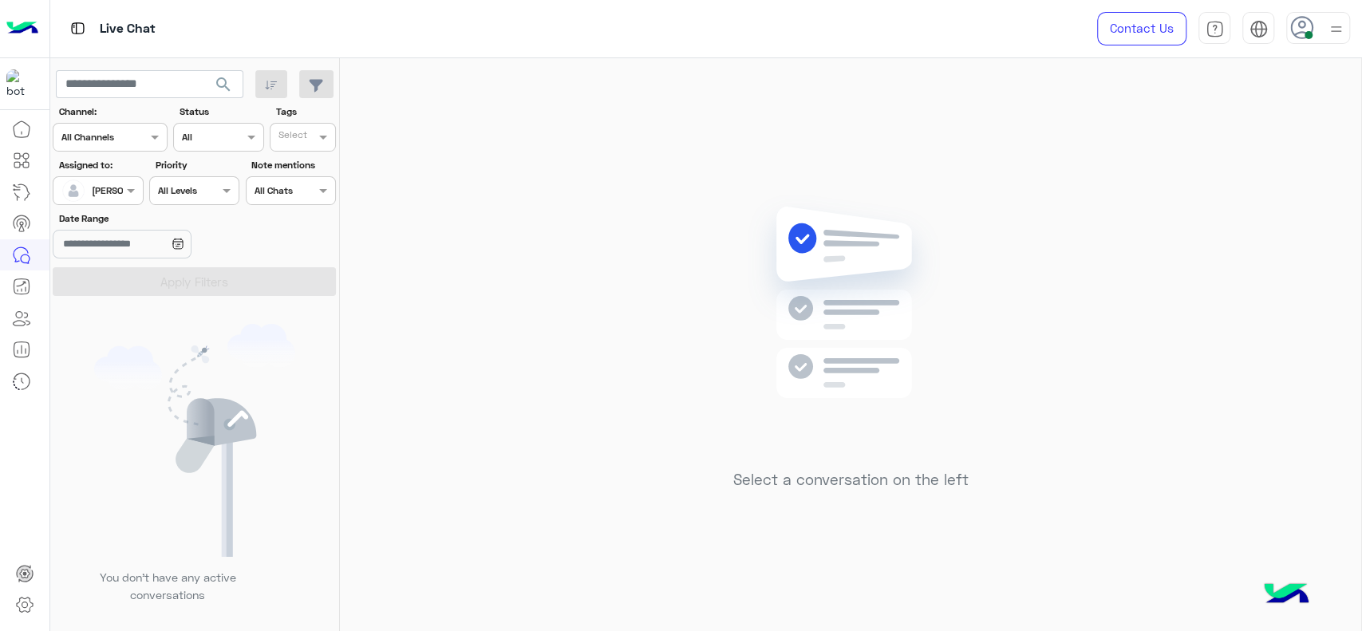
click at [102, 171] on label "Assigned to:" at bounding box center [100, 165] width 82 height 14
click at [105, 183] on div at bounding box center [97, 188] width 89 height 15
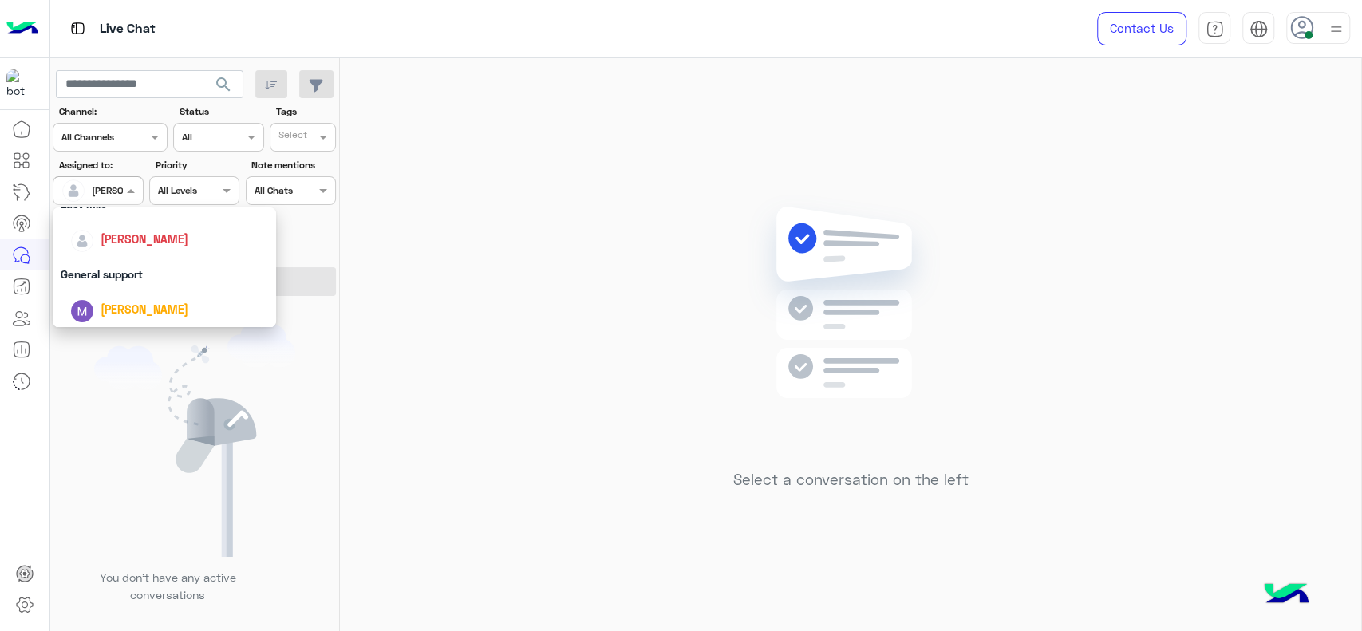
scroll to position [242, 0]
click at [89, 273] on div "General support" at bounding box center [164, 273] width 223 height 30
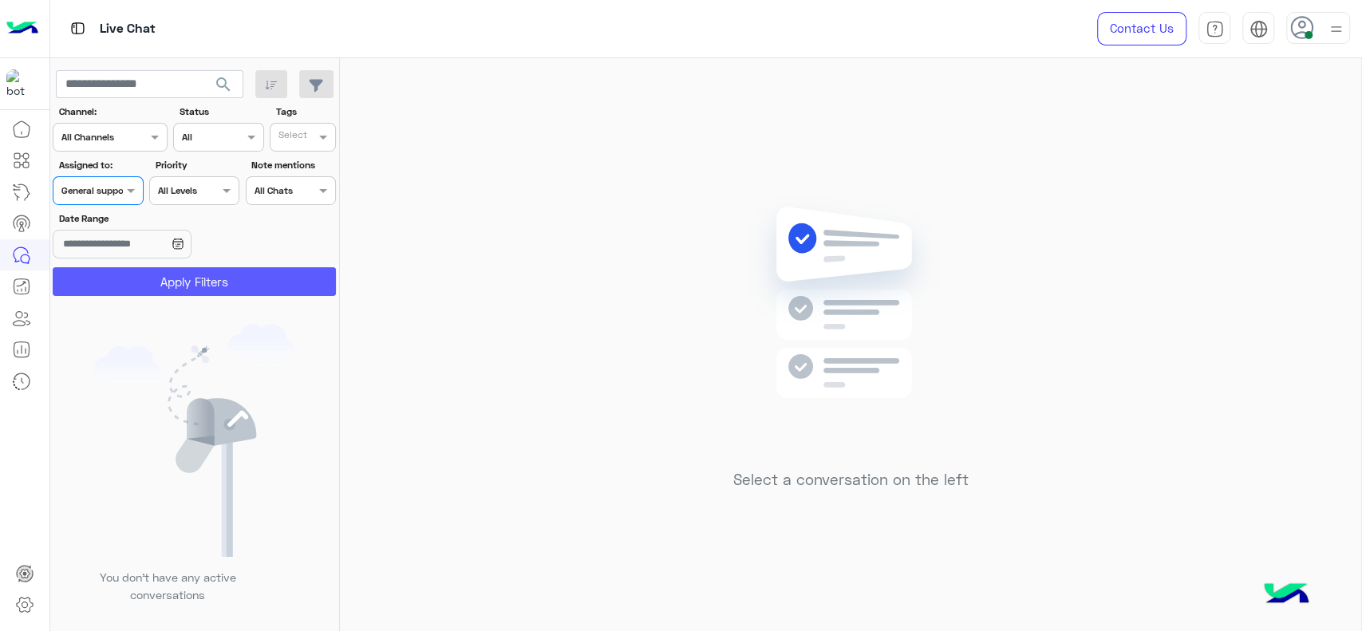
click at [89, 273] on button "Apply Filters" at bounding box center [194, 281] width 283 height 29
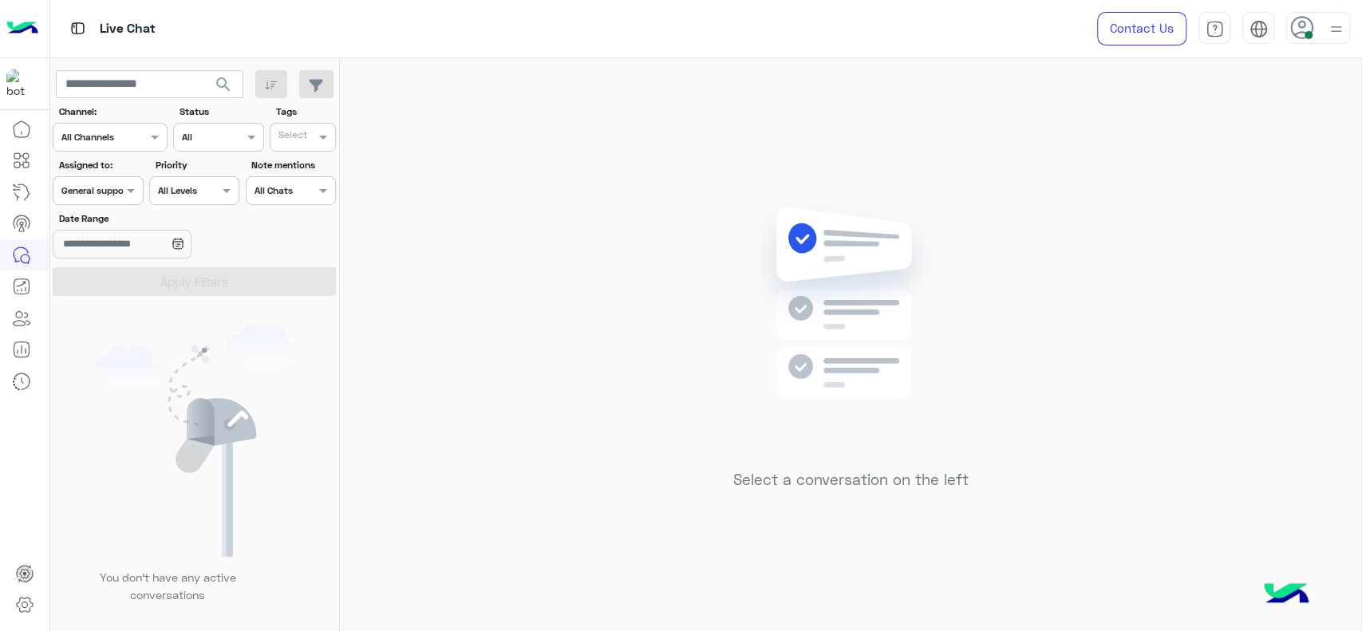
click at [114, 190] on div at bounding box center [97, 188] width 89 height 15
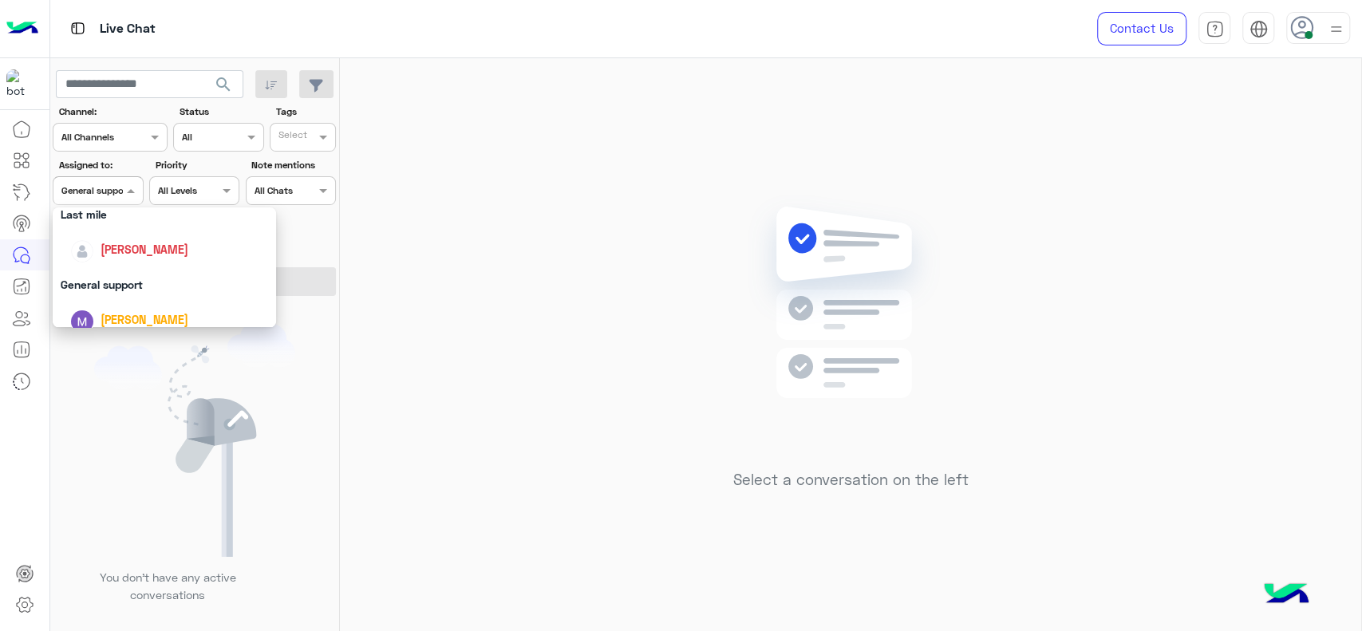
scroll to position [230, 0]
click at [128, 246] on span "[PERSON_NAME]" at bounding box center [145, 250] width 88 height 14
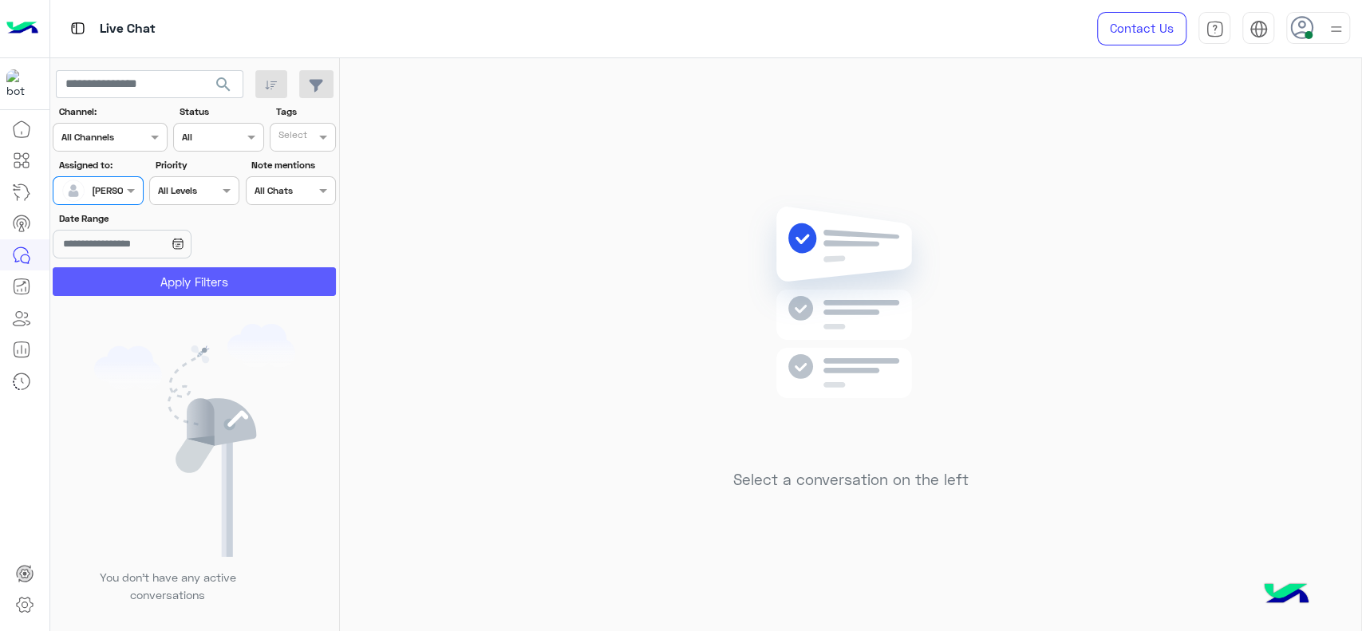
click at [140, 279] on button "Apply Filters" at bounding box center [194, 281] width 283 height 29
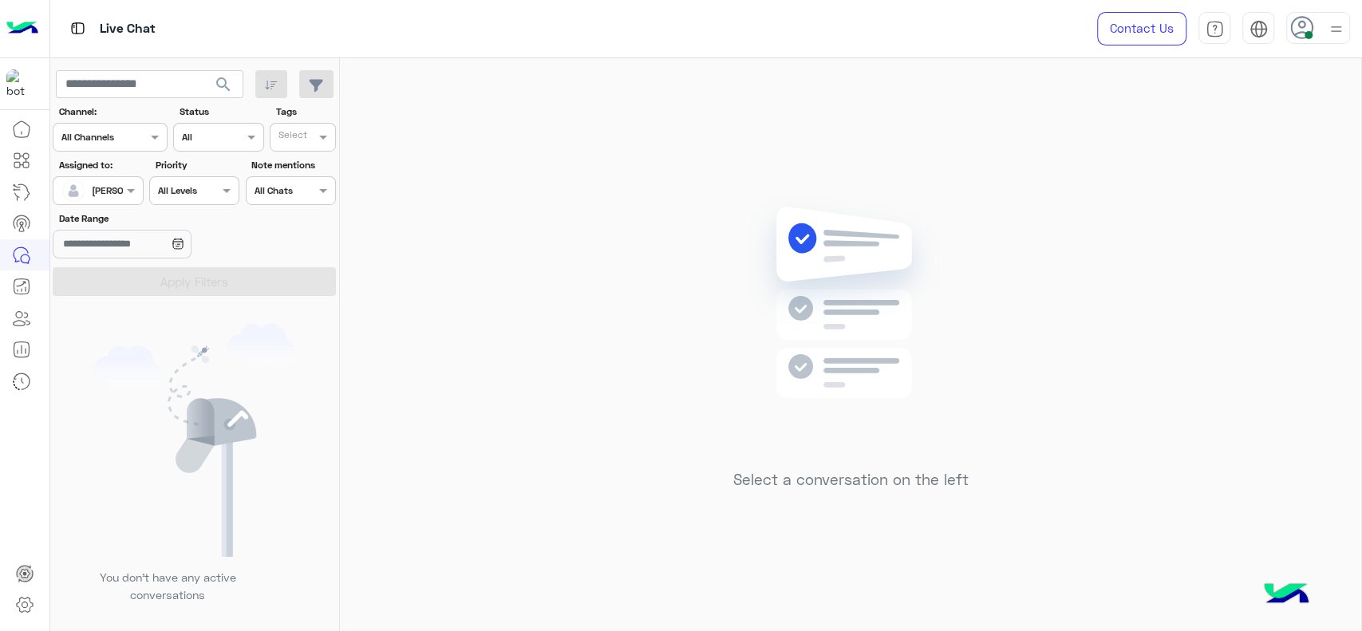
click at [100, 195] on span "[PERSON_NAME]" at bounding box center [128, 190] width 73 height 12
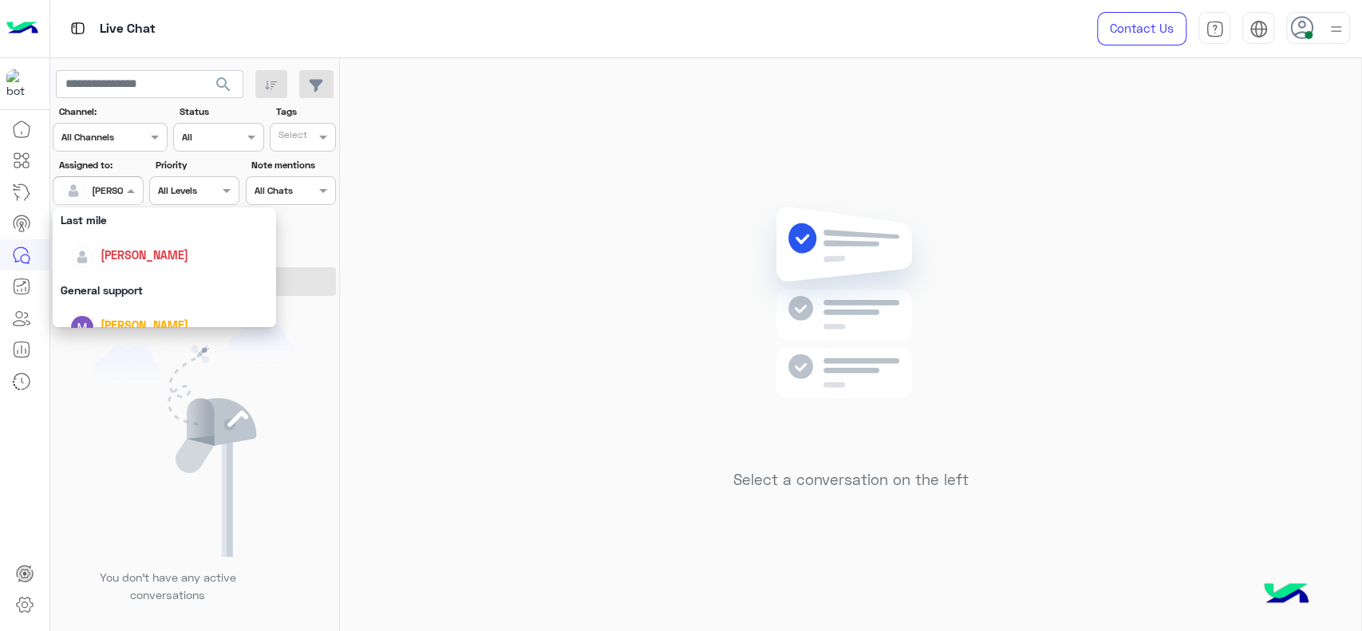
scroll to position [223, 0]
click at [102, 286] on div "General support" at bounding box center [164, 291] width 223 height 30
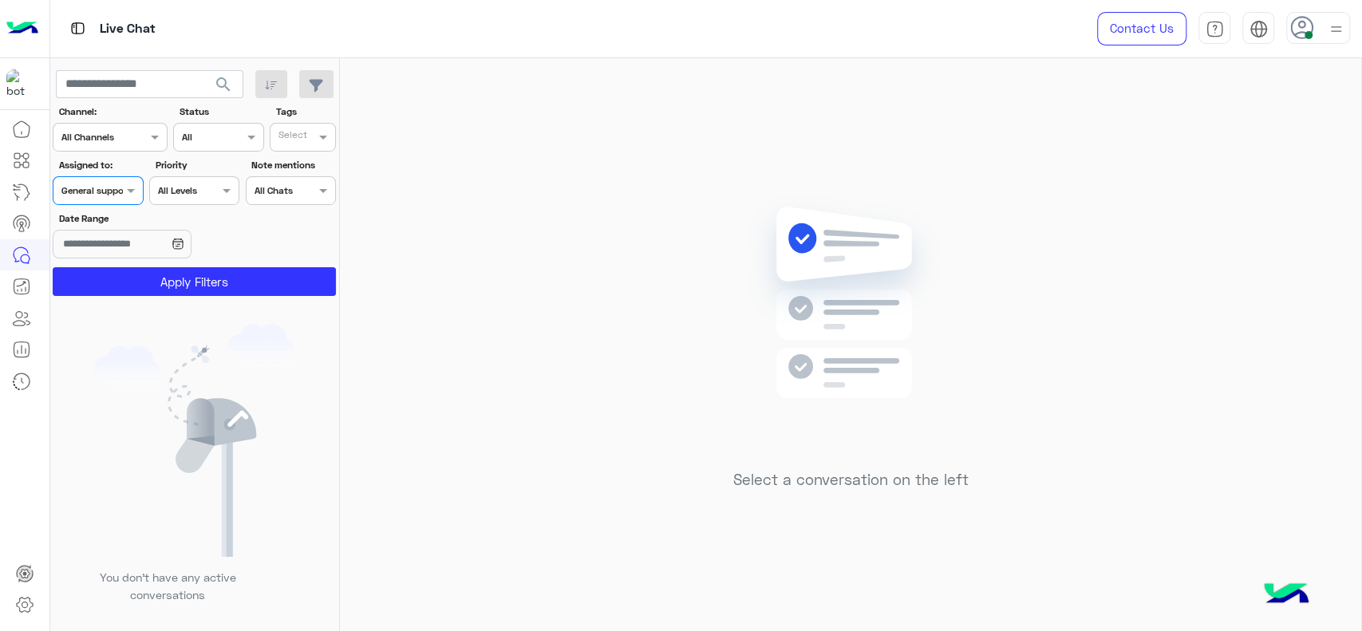
click at [102, 286] on button "Apply Filters" at bounding box center [194, 281] width 283 height 29
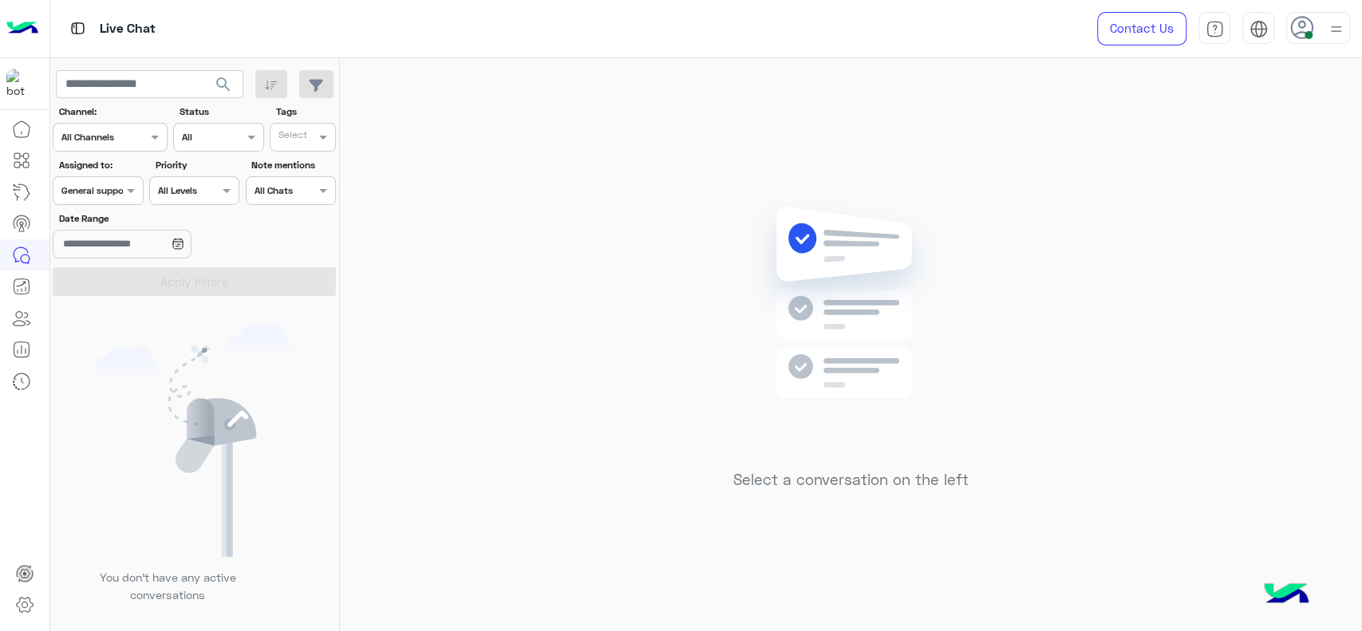
click at [118, 195] on span "General support" at bounding box center [95, 190] width 69 height 12
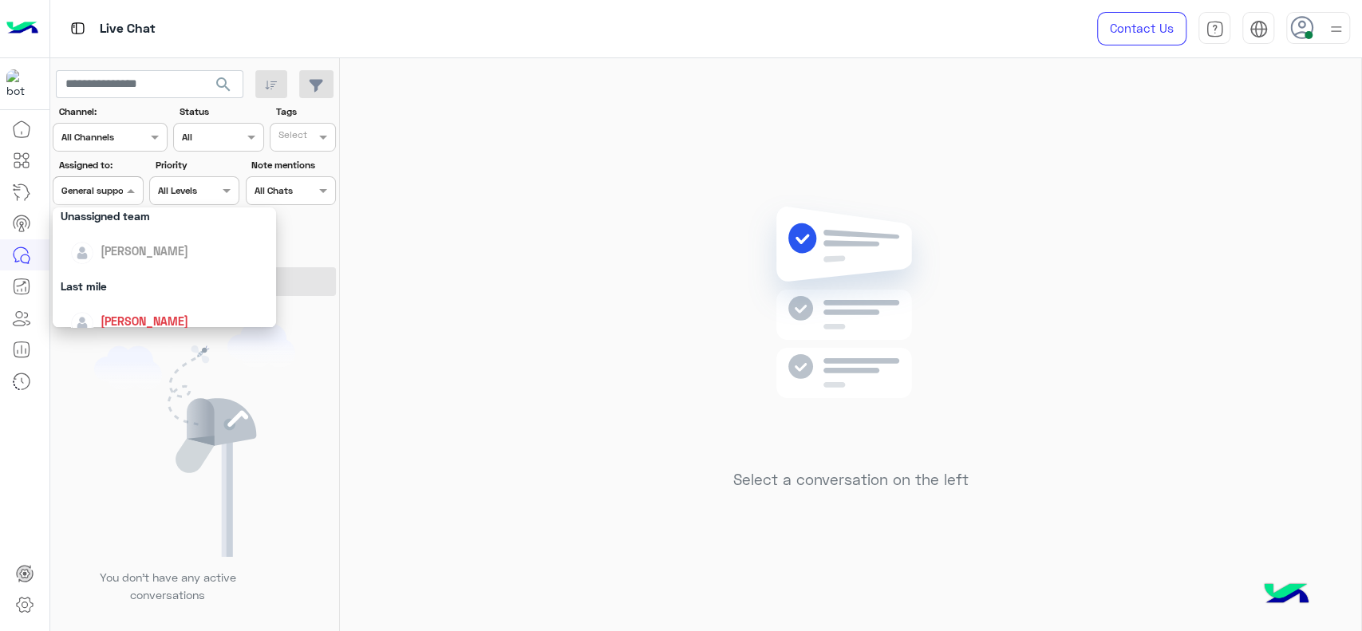
scroll to position [160, 0]
click at [123, 303] on div "[PERSON_NAME]" at bounding box center [164, 319] width 223 height 41
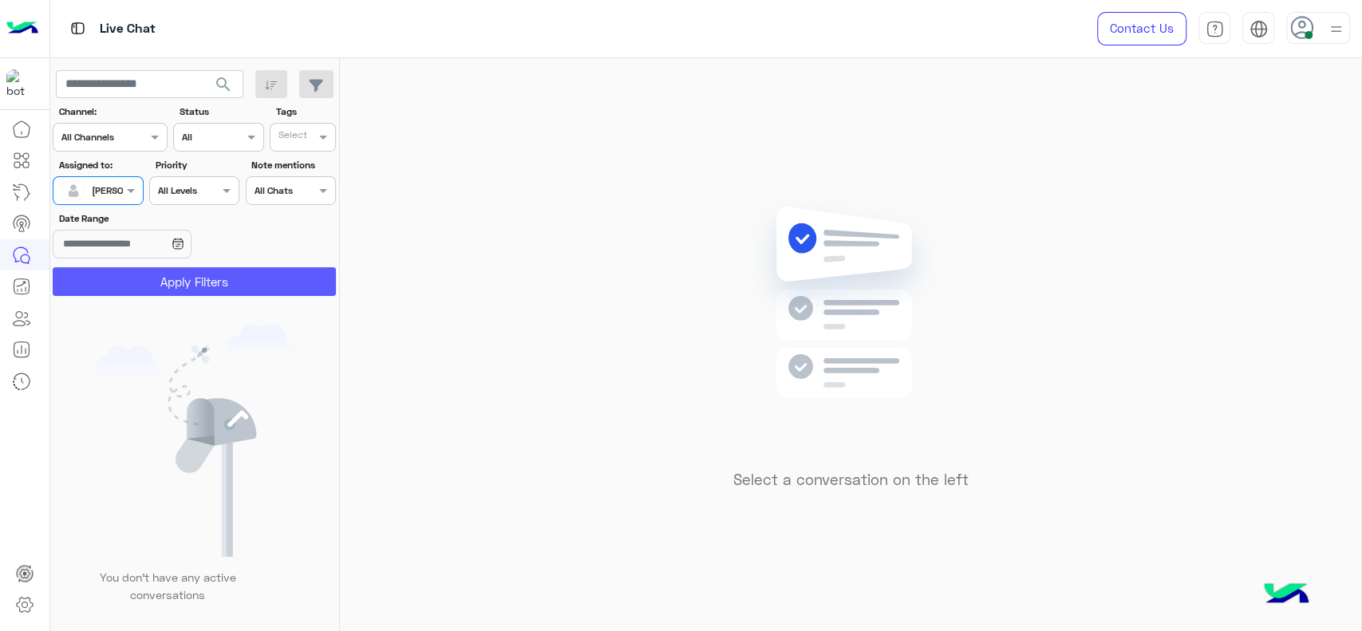
click at [120, 291] on button "Apply Filters" at bounding box center [194, 281] width 283 height 29
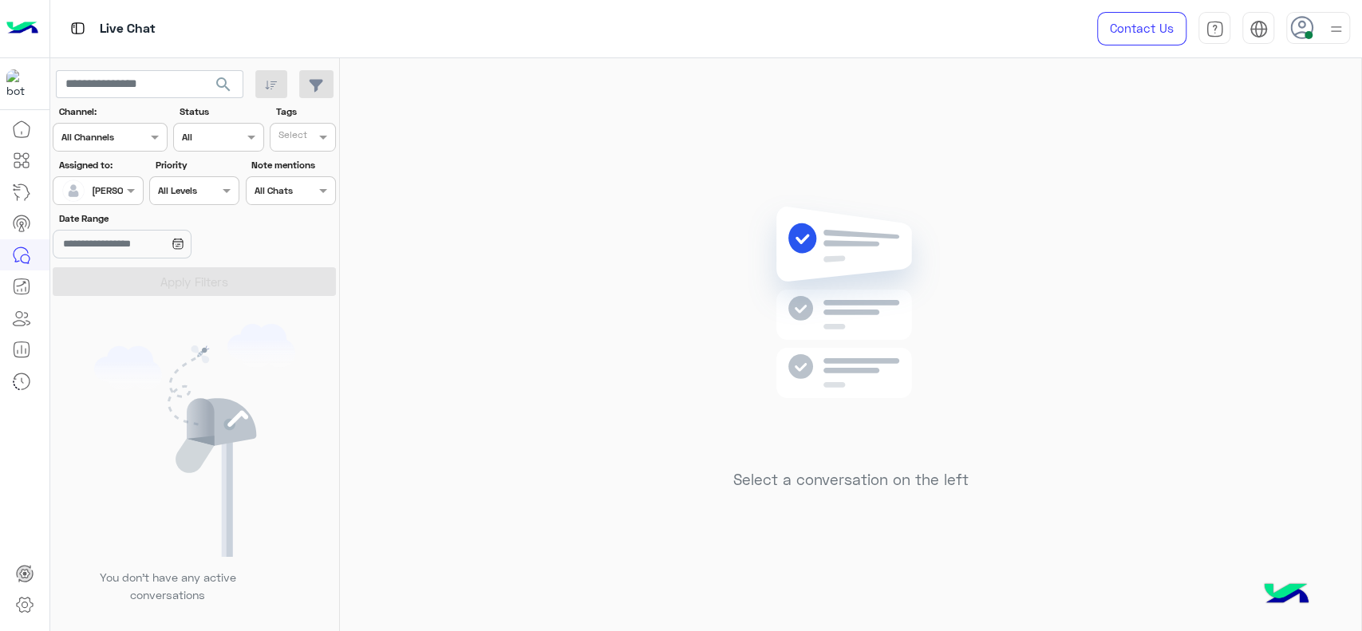
click at [108, 186] on div at bounding box center [97, 188] width 89 height 15
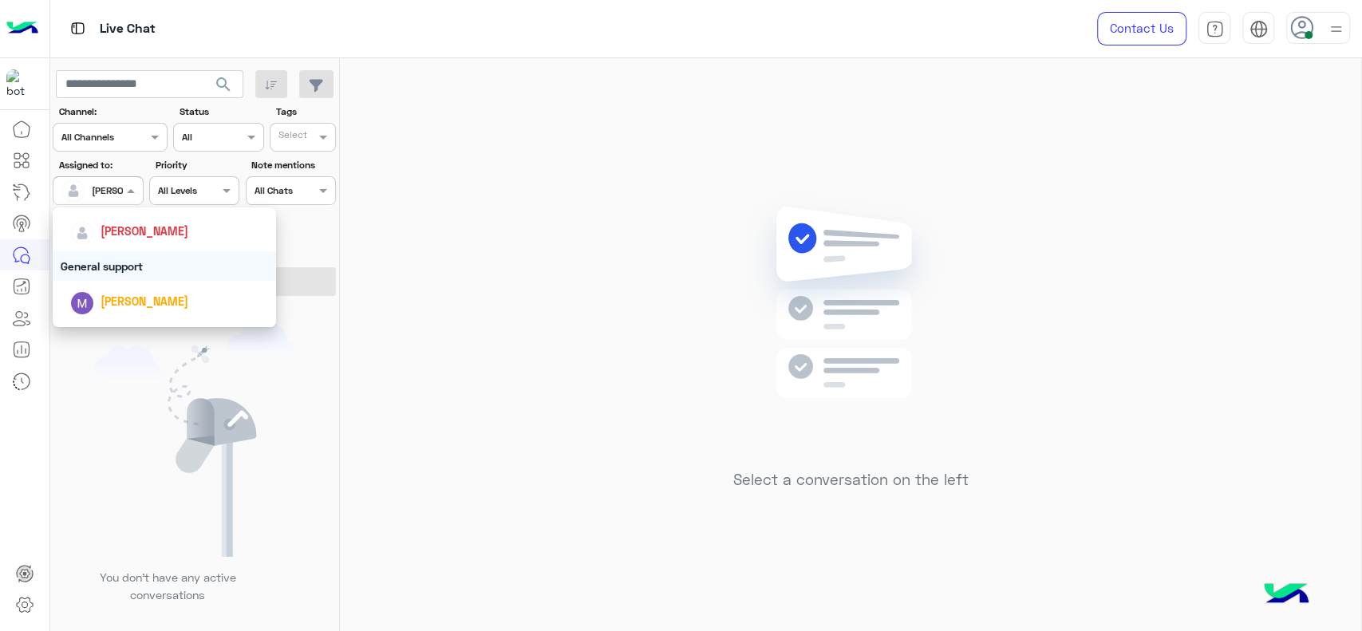
scroll to position [230, 0]
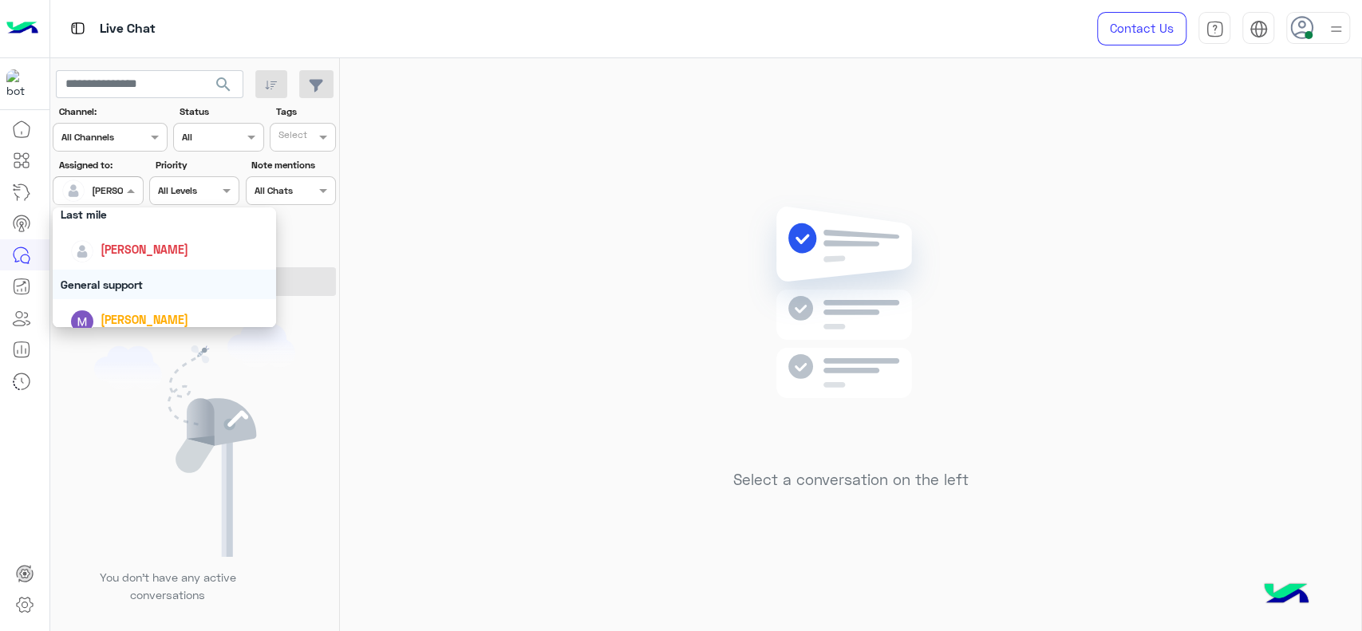
click at [108, 284] on div "General support" at bounding box center [164, 285] width 223 height 30
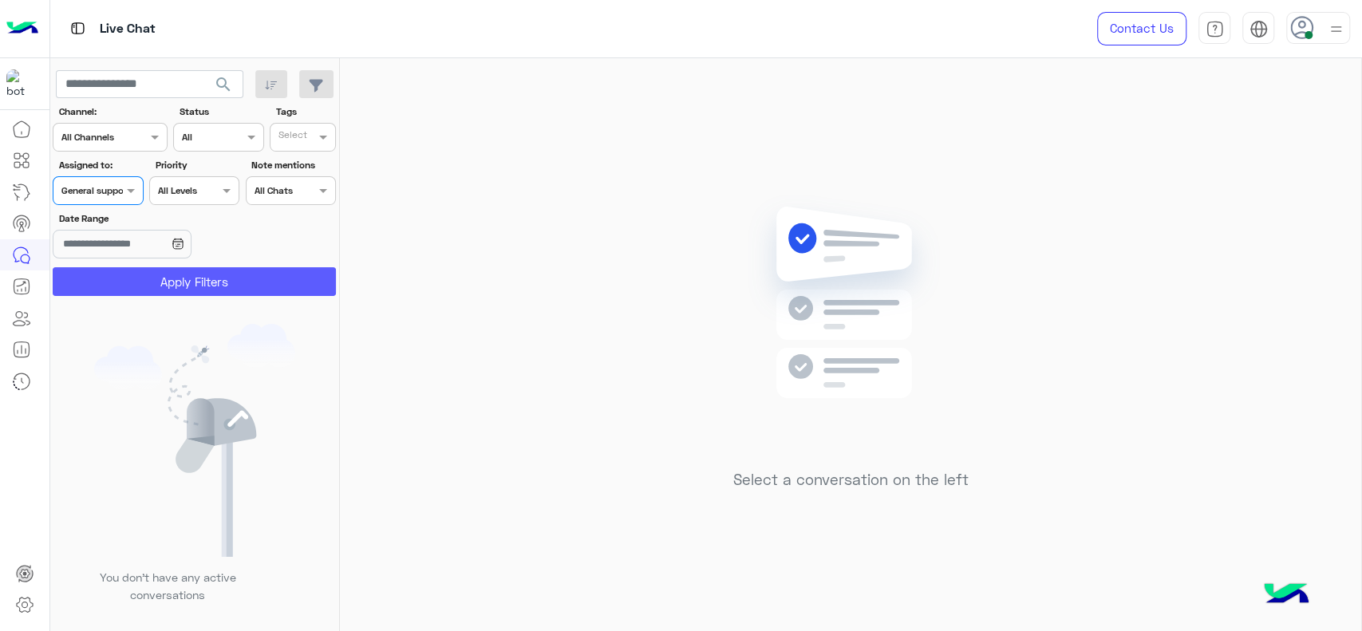
click at [108, 284] on button "Apply Filters" at bounding box center [194, 281] width 283 height 29
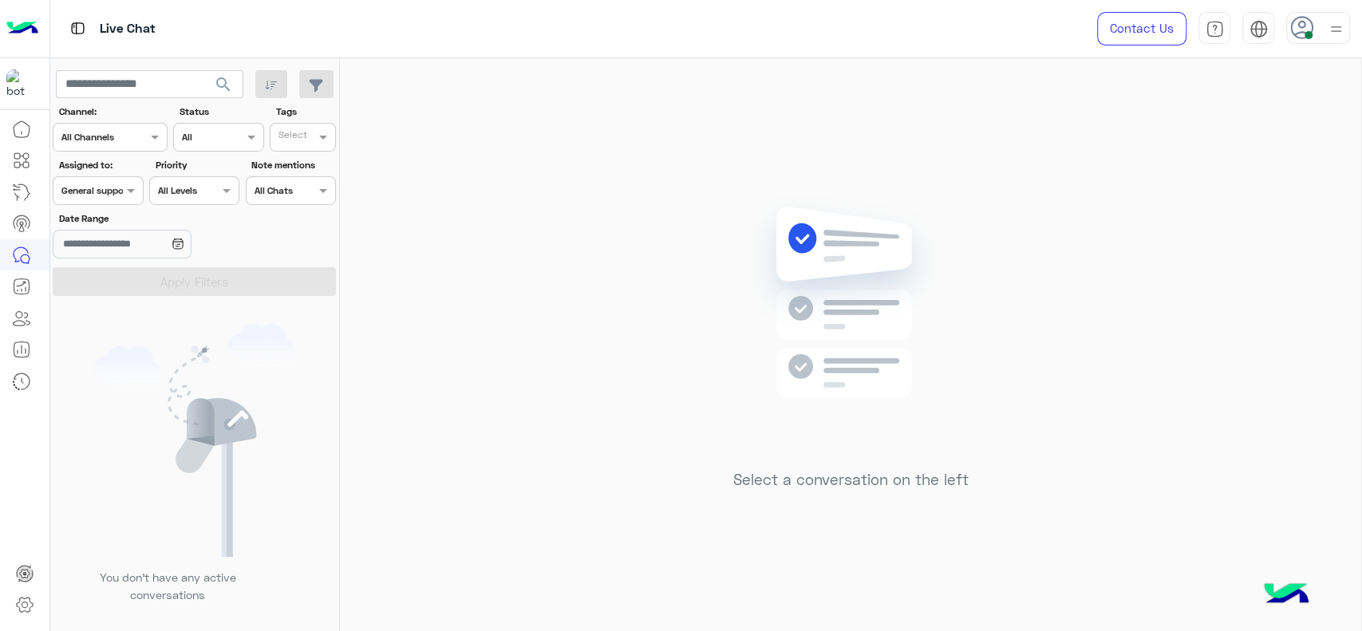
click at [105, 201] on div "Assigned on General support" at bounding box center [98, 190] width 90 height 29
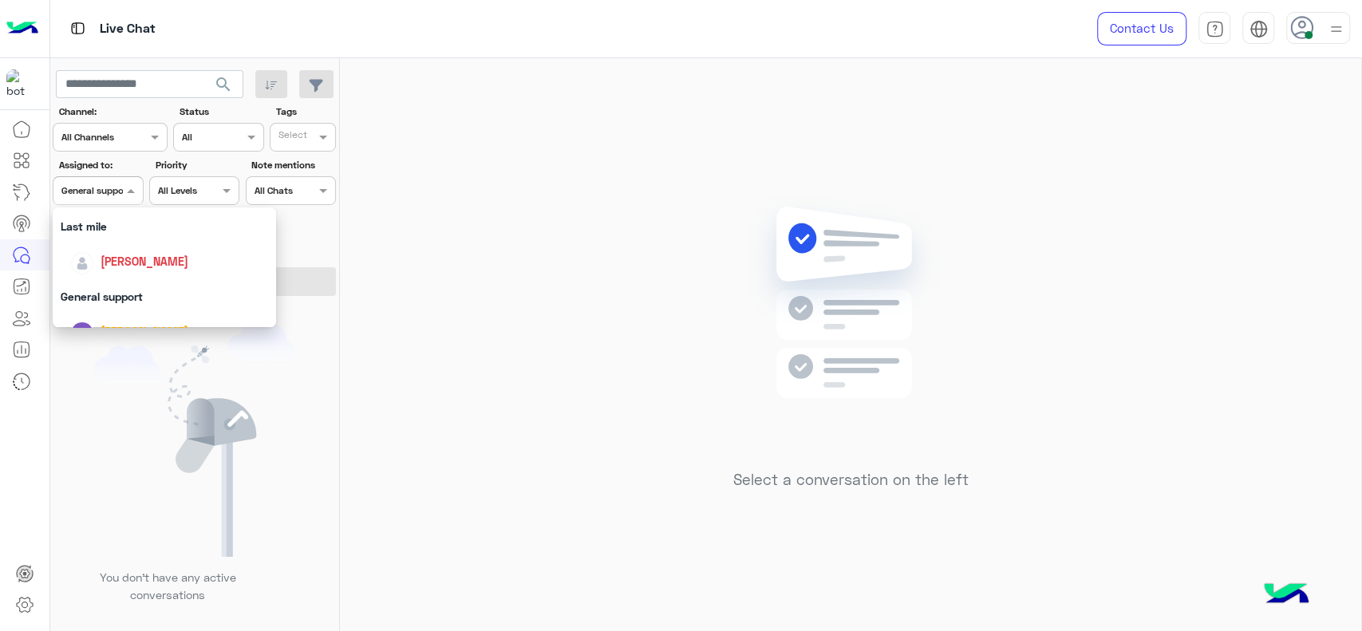
scroll to position [206, 0]
click at [120, 250] on div "Last mile" at bounding box center [164, 238] width 223 height 30
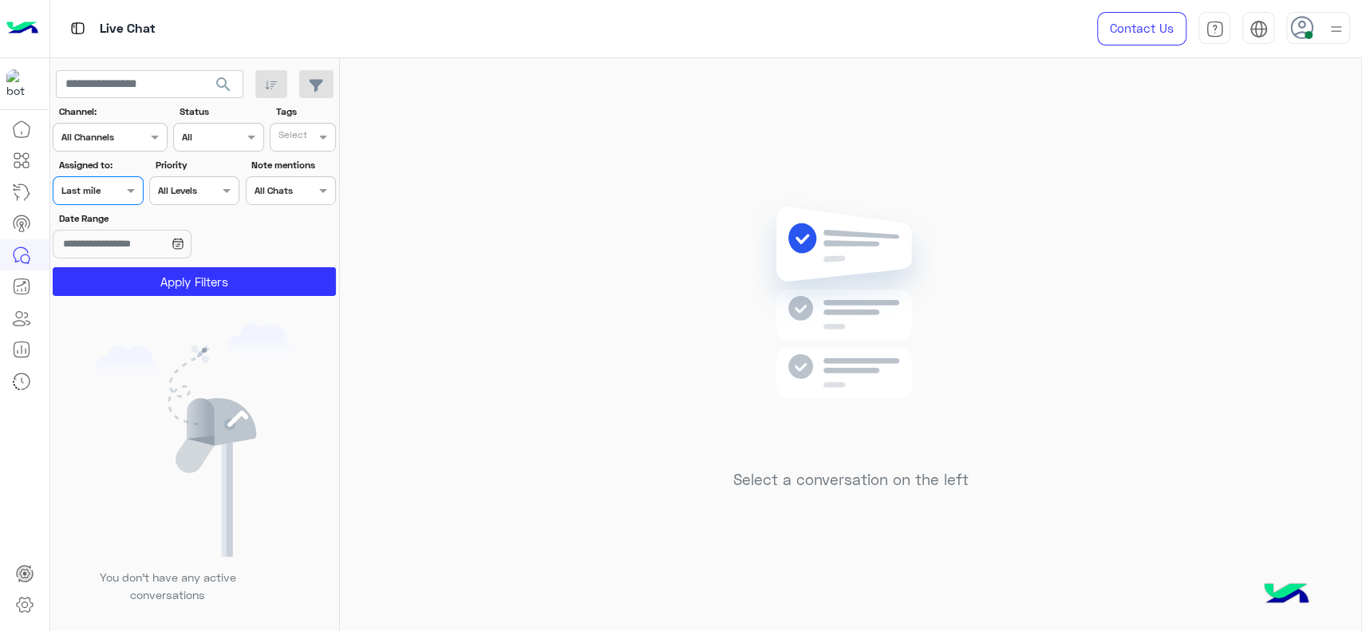
click at [104, 183] on div at bounding box center [97, 188] width 89 height 15
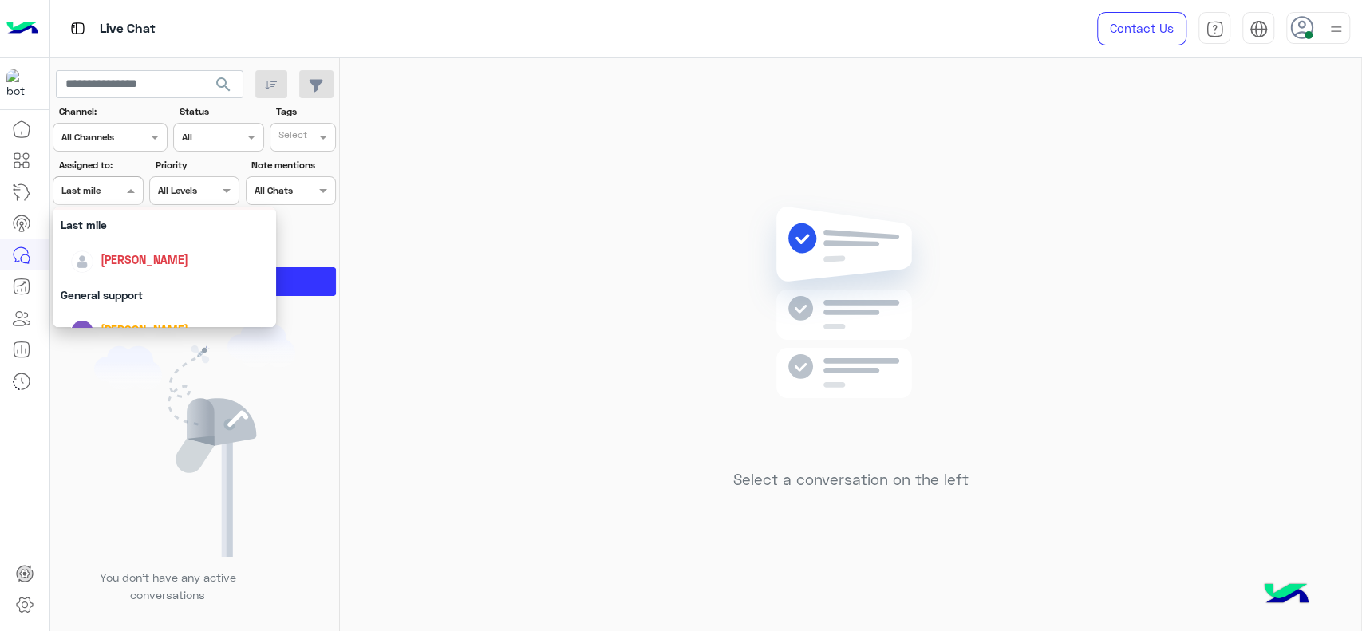
scroll to position [230, 0]
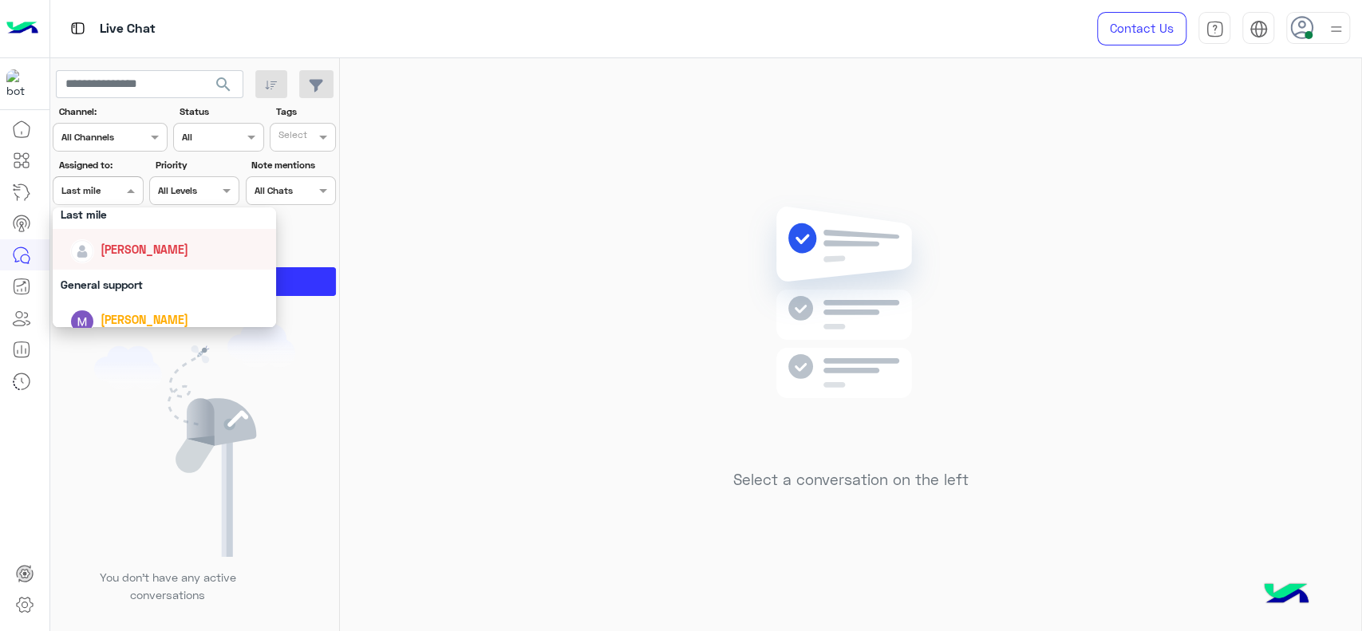
click at [122, 258] on div "[PERSON_NAME]" at bounding box center [169, 249] width 198 height 28
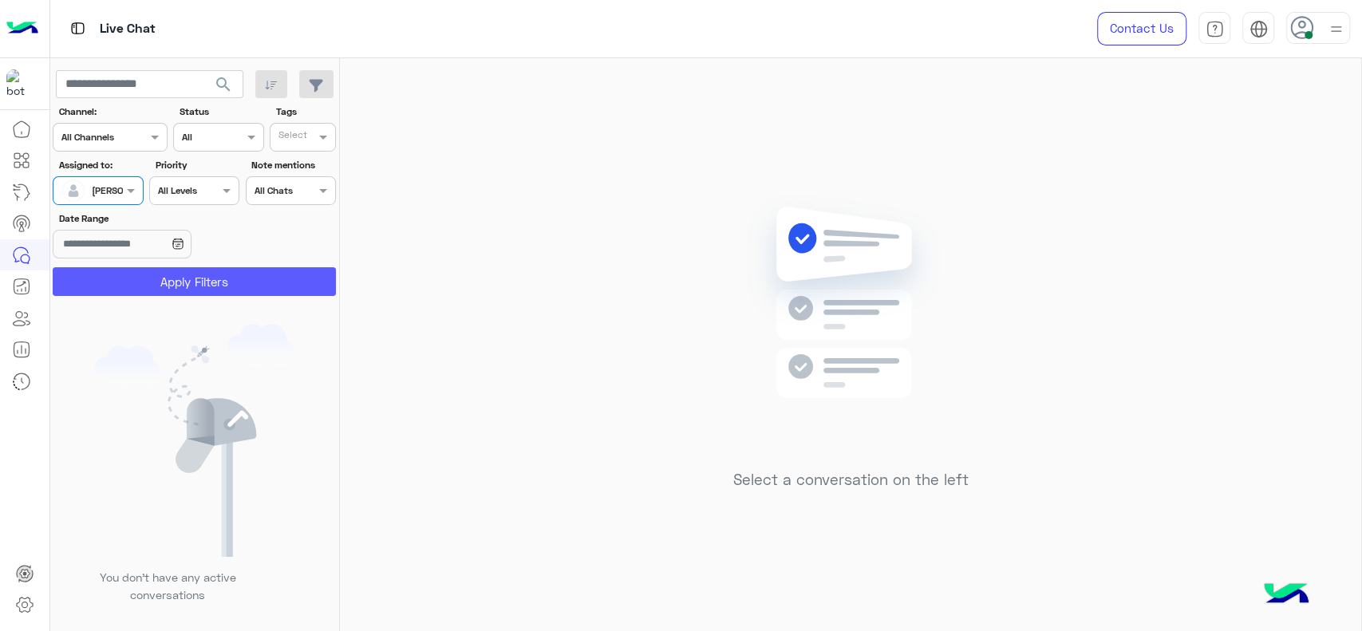
click at [129, 268] on button "Apply Filters" at bounding box center [194, 281] width 283 height 29
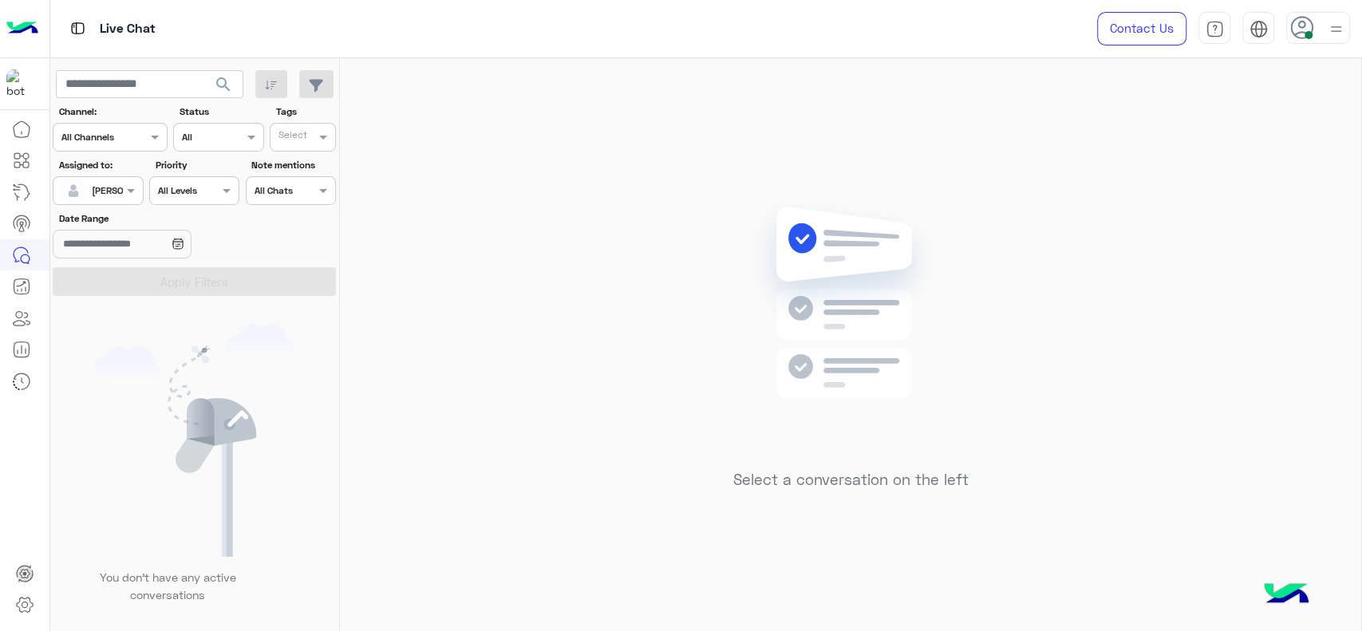
click at [115, 183] on div at bounding box center [97, 188] width 89 height 15
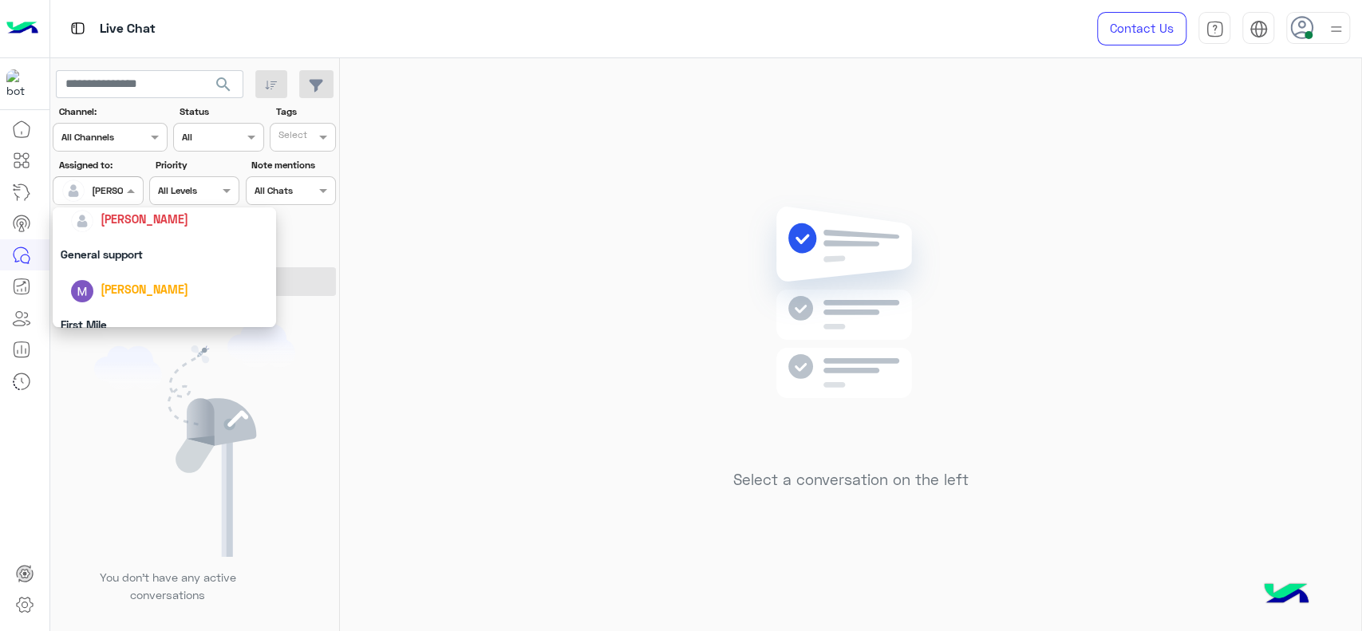
scroll to position [266, 0]
click at [134, 254] on div "General support" at bounding box center [164, 249] width 223 height 30
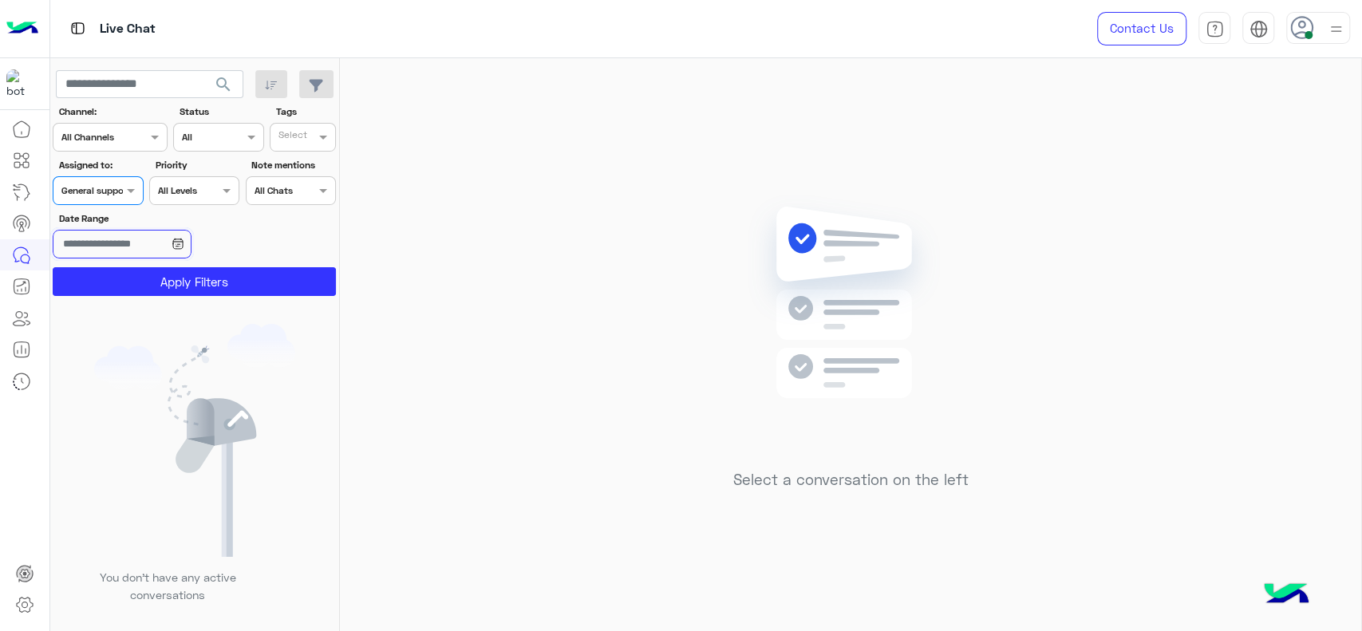
click at [134, 254] on input "Date Range" at bounding box center [122, 244] width 138 height 29
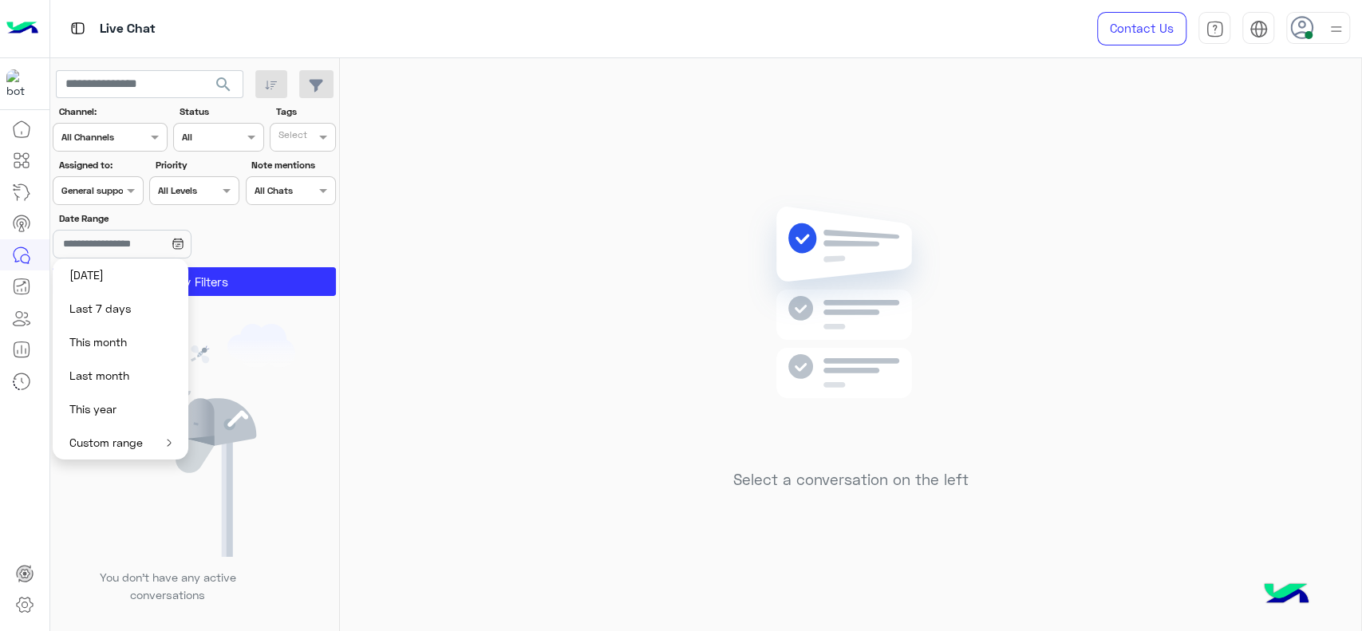
click at [184, 243] on icon at bounding box center [178, 244] width 13 height 13
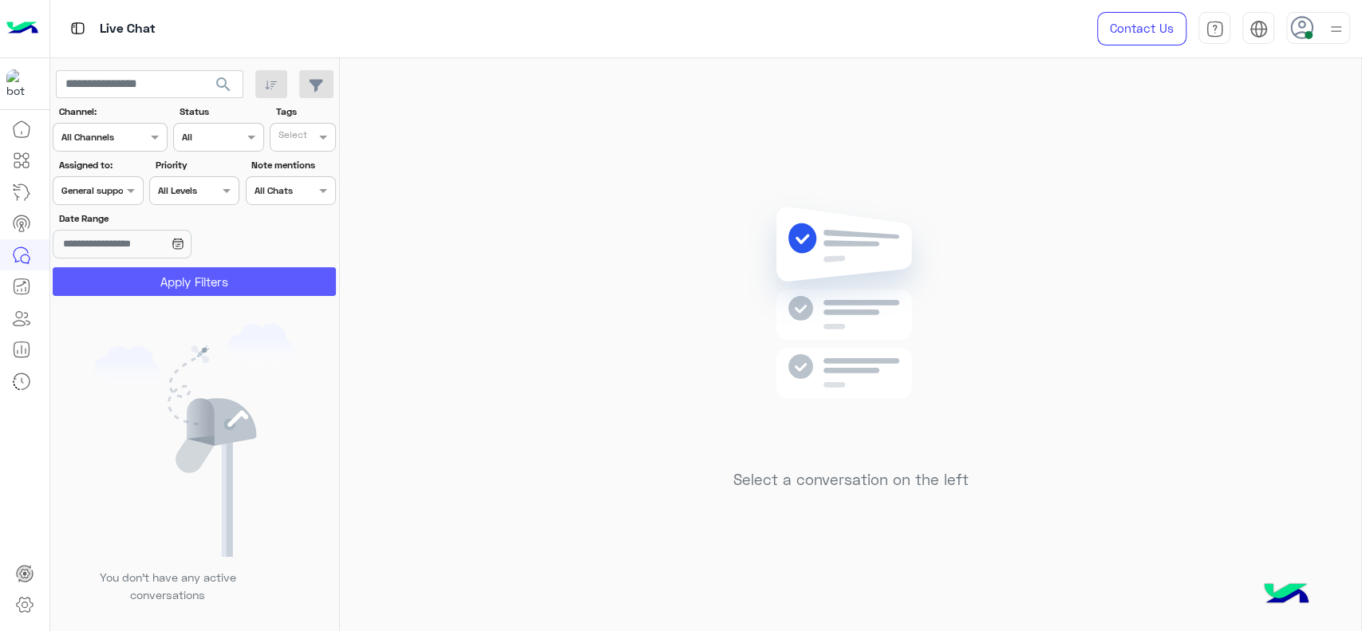
click at [213, 287] on button "Apply Filters" at bounding box center [194, 281] width 283 height 29
click at [108, 201] on div "Assigned on General support" at bounding box center [98, 190] width 90 height 29
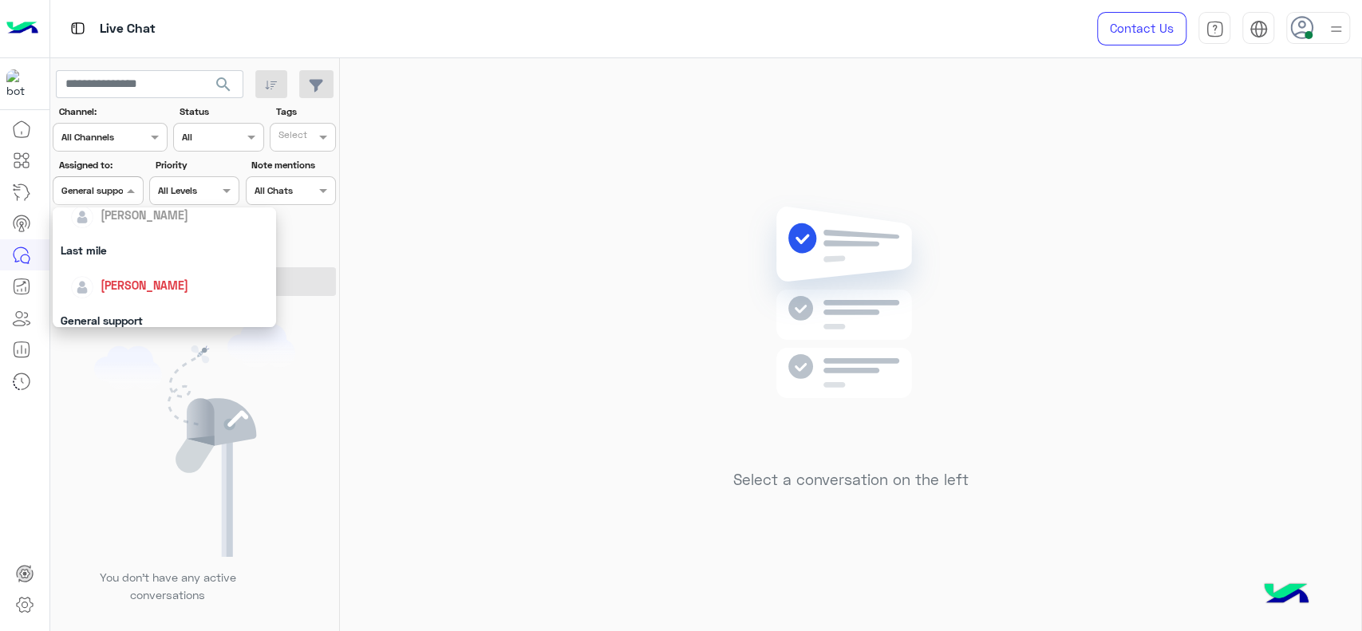
scroll to position [195, 0]
click at [112, 267] on div "[PERSON_NAME]" at bounding box center [164, 284] width 223 height 41
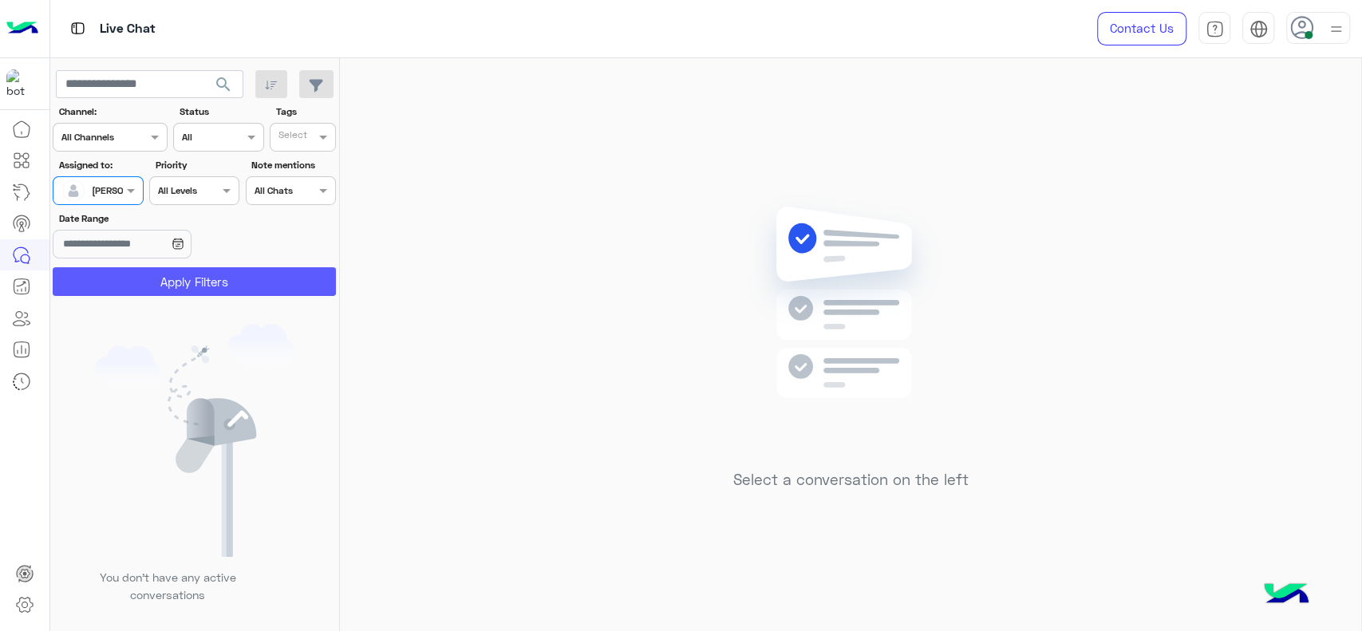
click at [115, 290] on button "Apply Filters" at bounding box center [194, 281] width 283 height 29
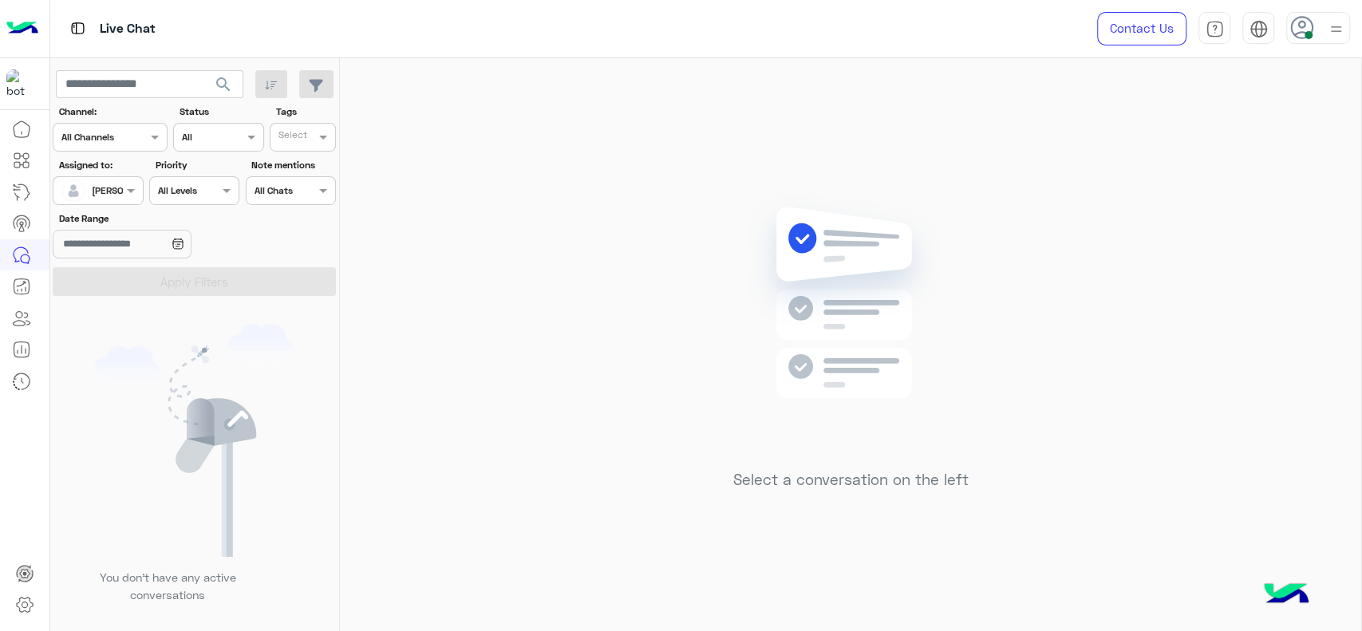
click at [119, 200] on div "[PERSON_NAME]" at bounding box center [91, 191] width 61 height 32
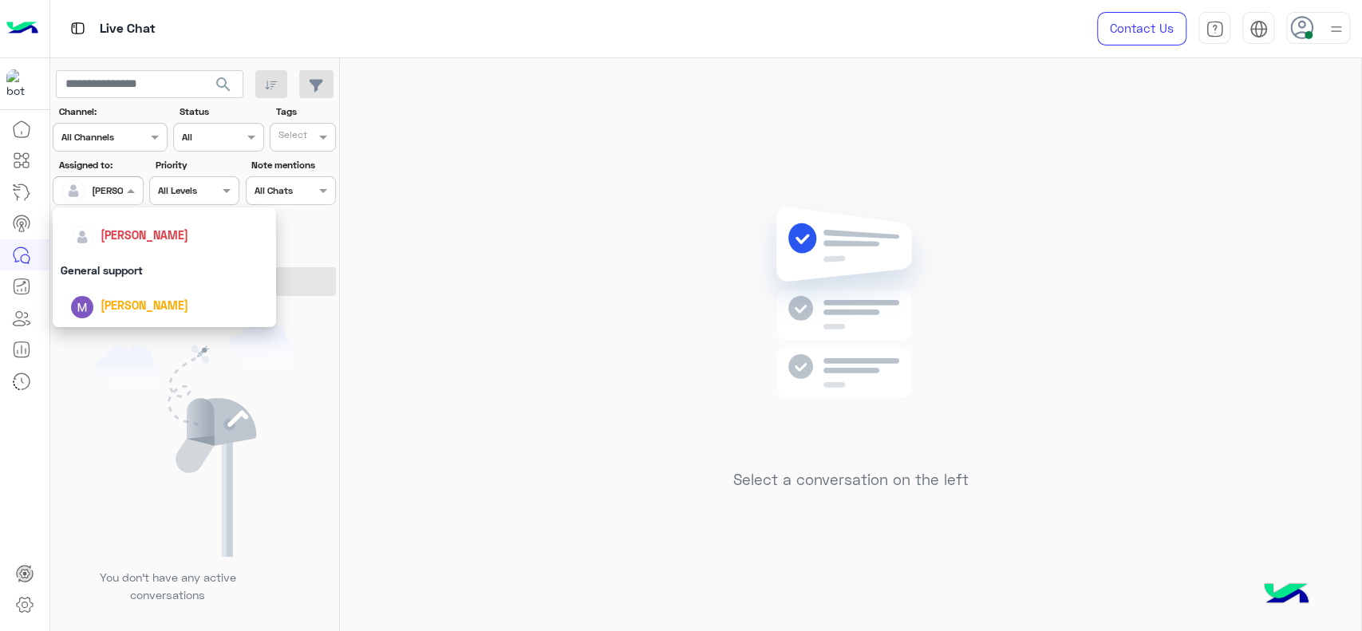
scroll to position [283, 0]
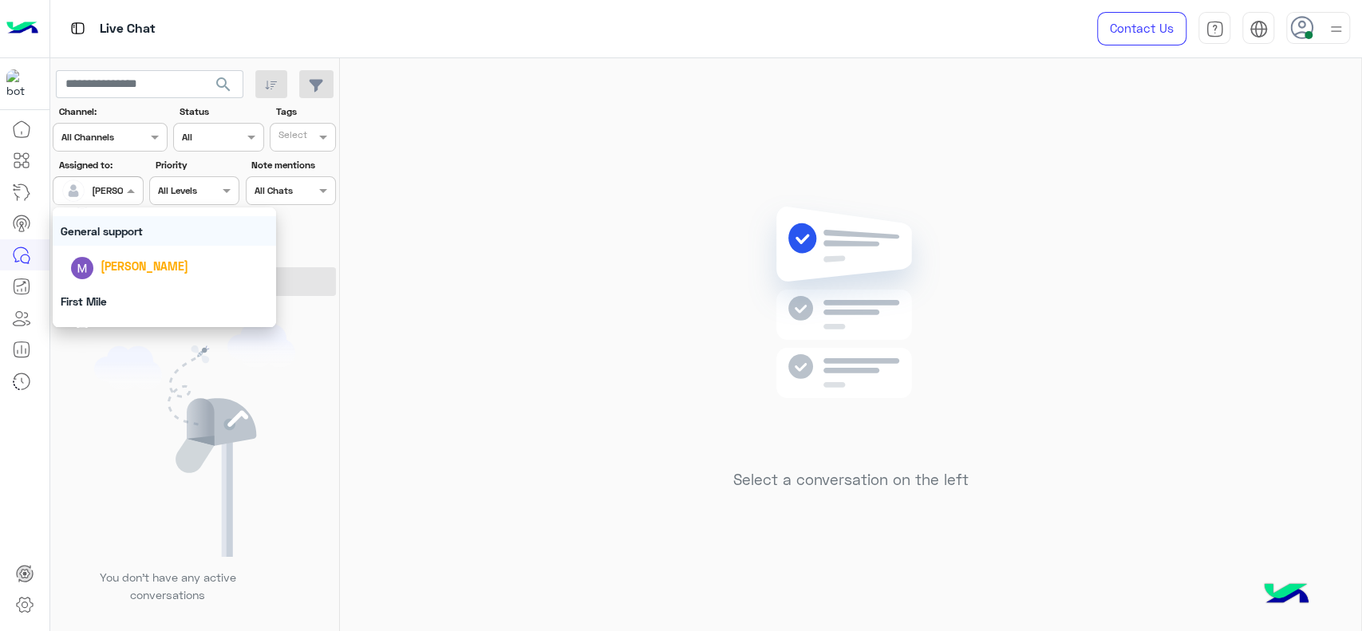
click at [109, 237] on div "General support" at bounding box center [164, 231] width 223 height 30
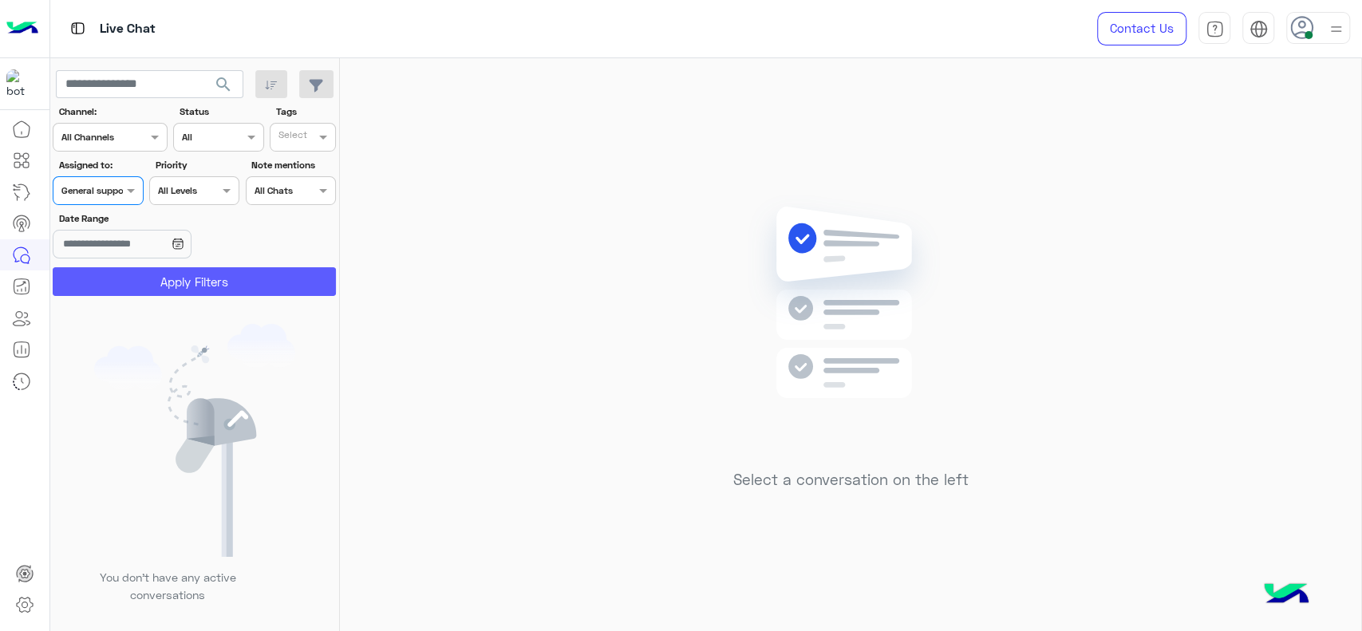
click at [116, 272] on button "Apply Filters" at bounding box center [194, 281] width 283 height 29
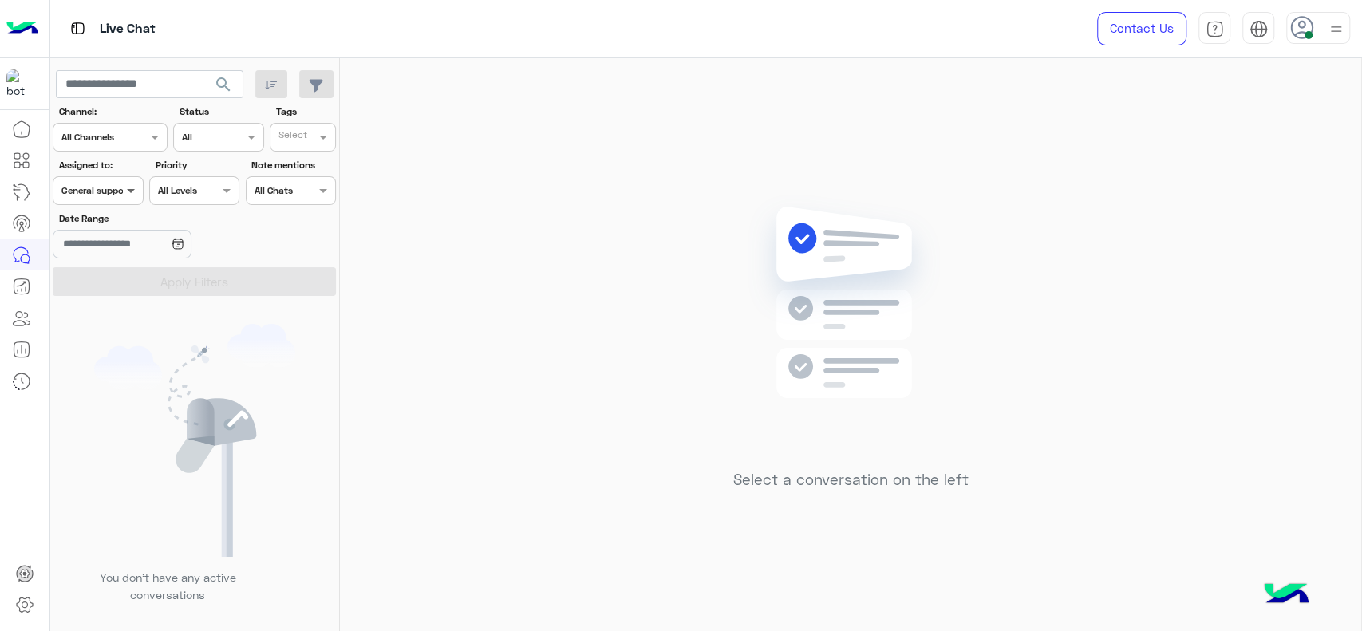
click at [137, 195] on span at bounding box center [133, 190] width 20 height 17
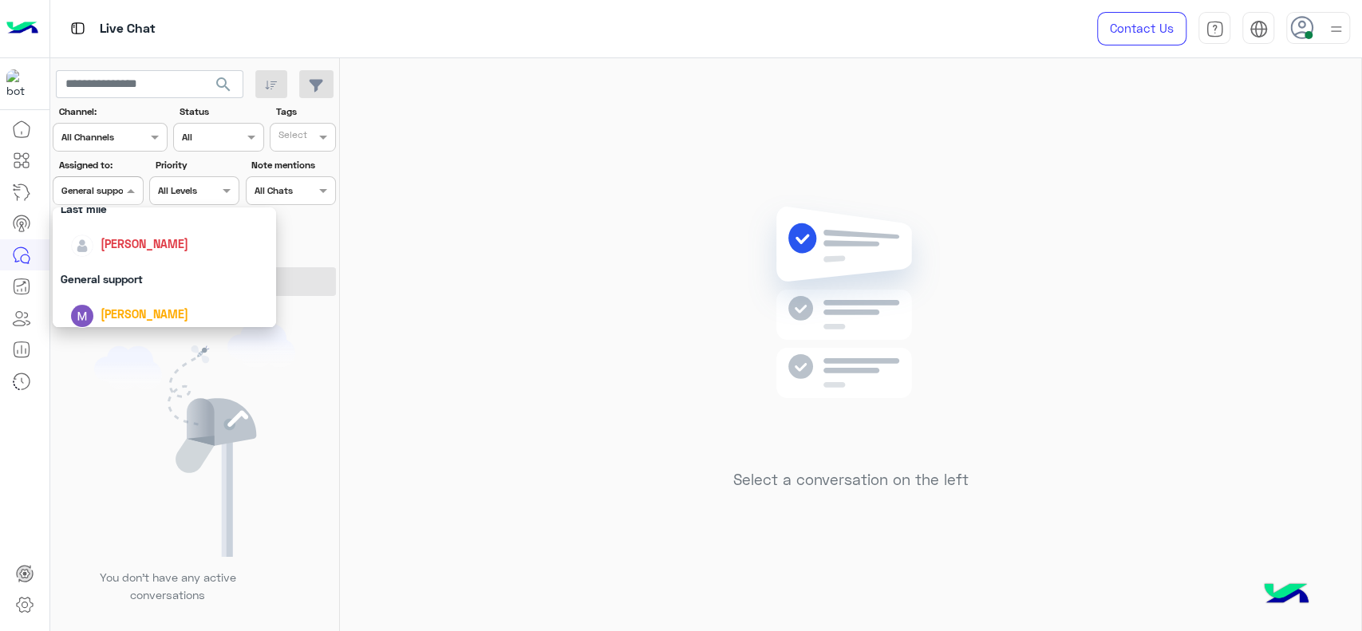
scroll to position [230, 0]
click at [132, 237] on div "[PERSON_NAME]" at bounding box center [169, 249] width 198 height 28
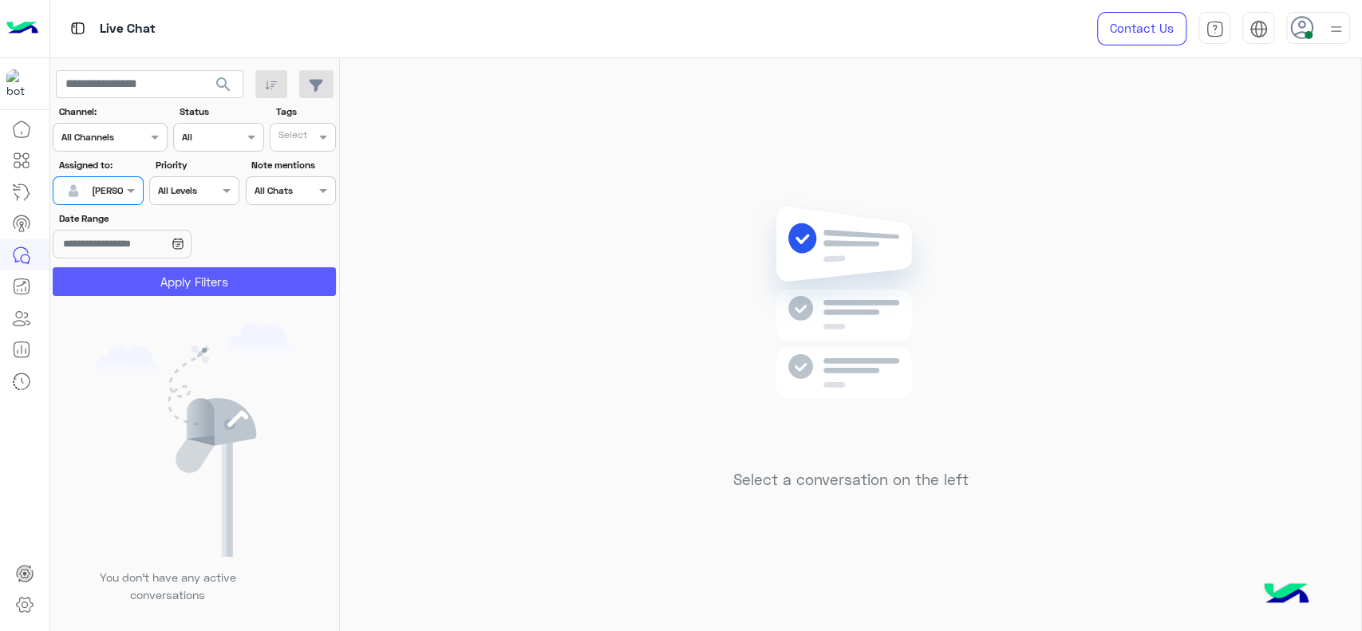
click at [150, 277] on button "Apply Filters" at bounding box center [194, 281] width 283 height 29
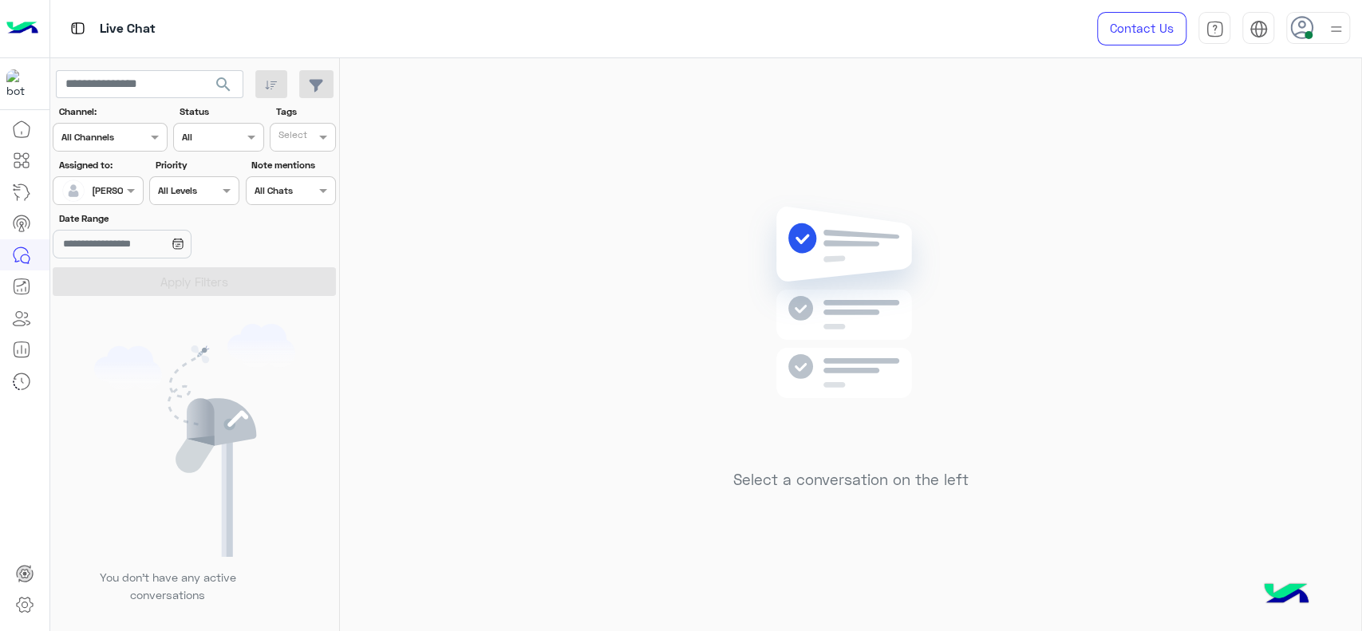
click at [1330, 34] on img at bounding box center [1336, 29] width 20 height 20
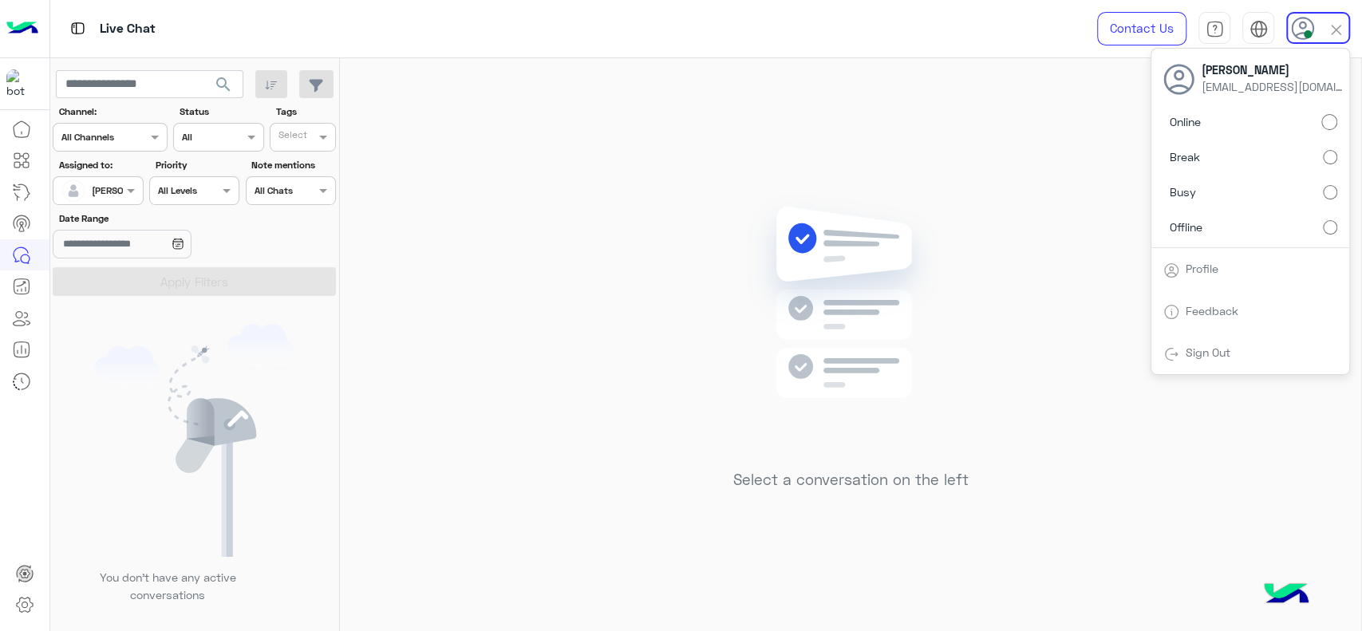
click at [1321, 163] on label "Break" at bounding box center [1250, 157] width 174 height 29
click at [722, 329] on div "Select a conversation on the left" at bounding box center [850, 347] width 1021 height 579
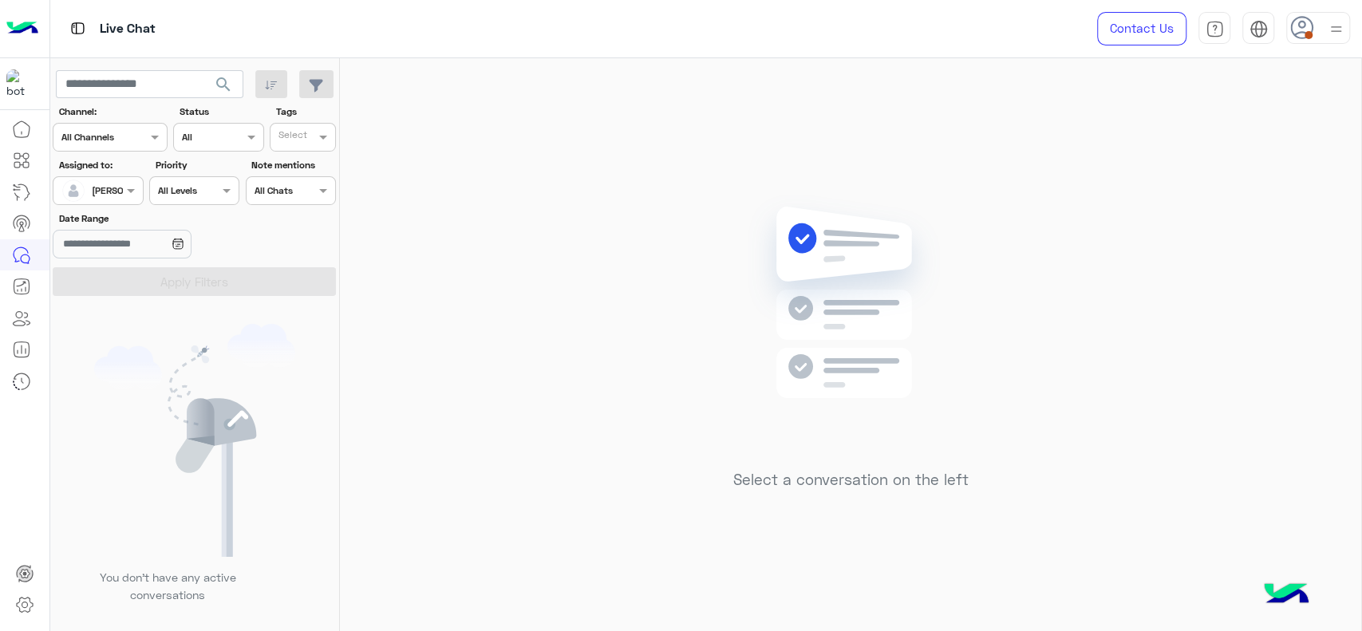
click at [1339, 42] on div at bounding box center [1336, 28] width 20 height 30
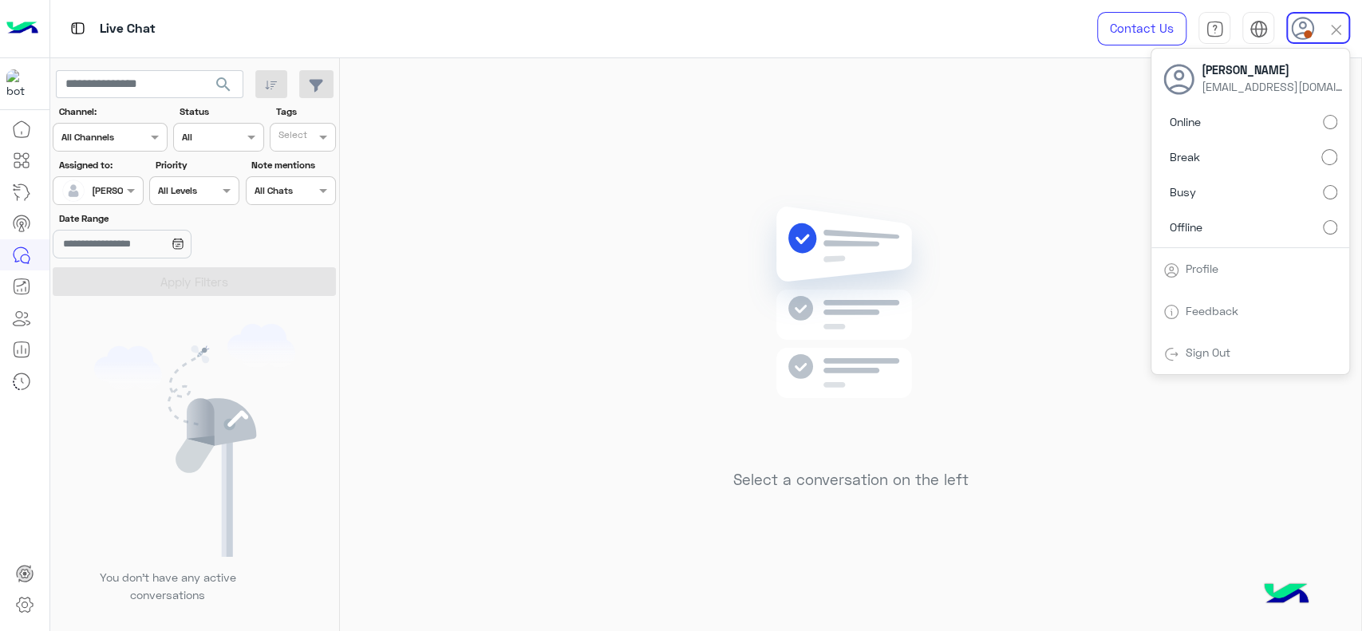
click at [1321, 133] on label "Online" at bounding box center [1250, 122] width 174 height 29
click at [1035, 211] on div "Select a conversation on the left" at bounding box center [850, 347] width 1021 height 579
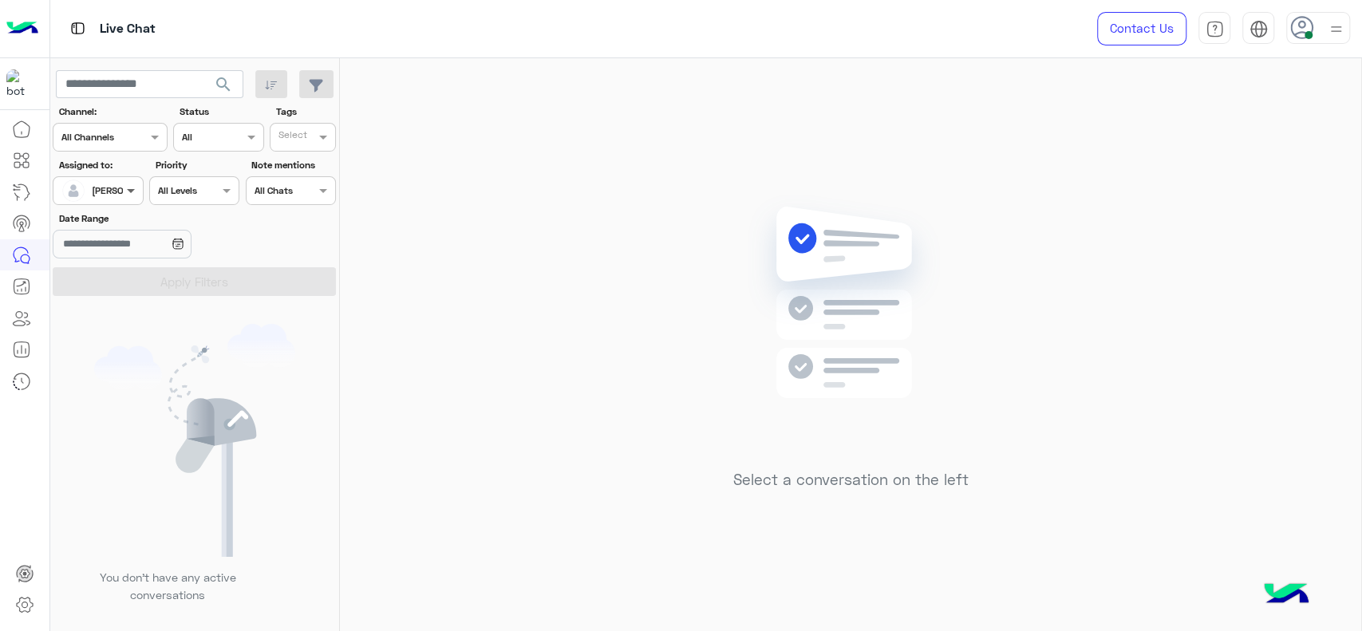
click at [128, 182] on span at bounding box center [133, 190] width 20 height 17
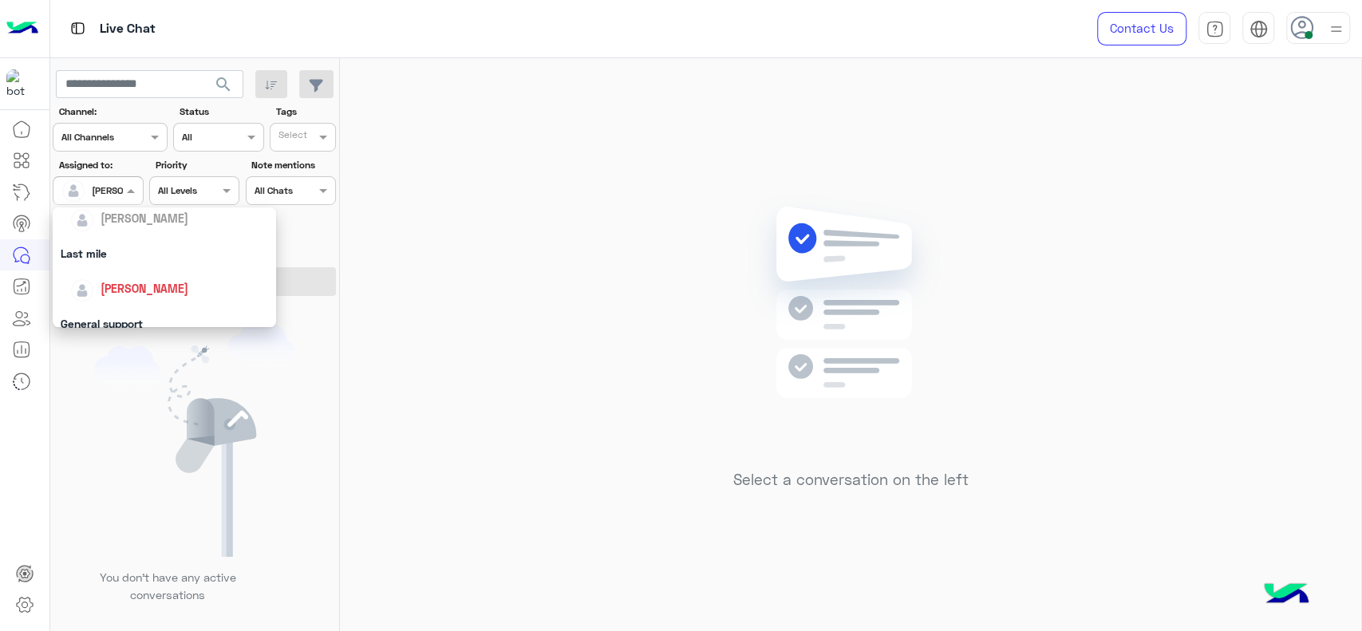
scroll to position [188, 0]
click at [137, 325] on div "General support" at bounding box center [164, 326] width 223 height 30
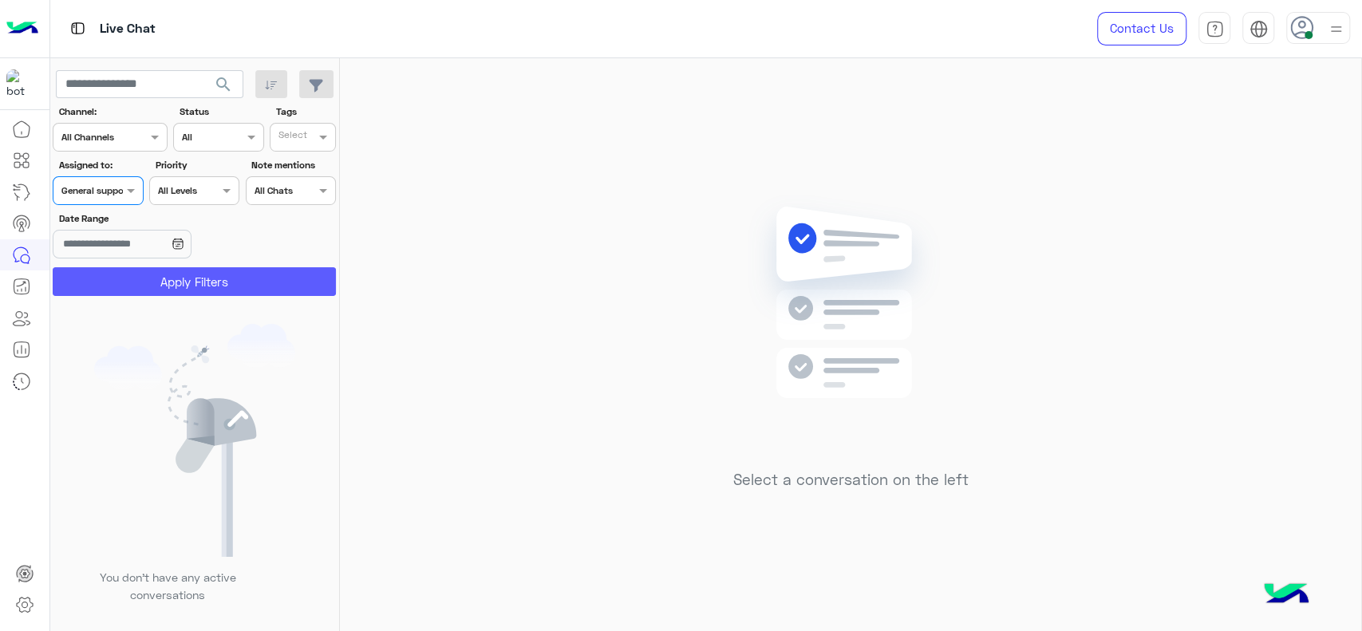
click at [176, 268] on button "Apply Filters" at bounding box center [194, 281] width 283 height 29
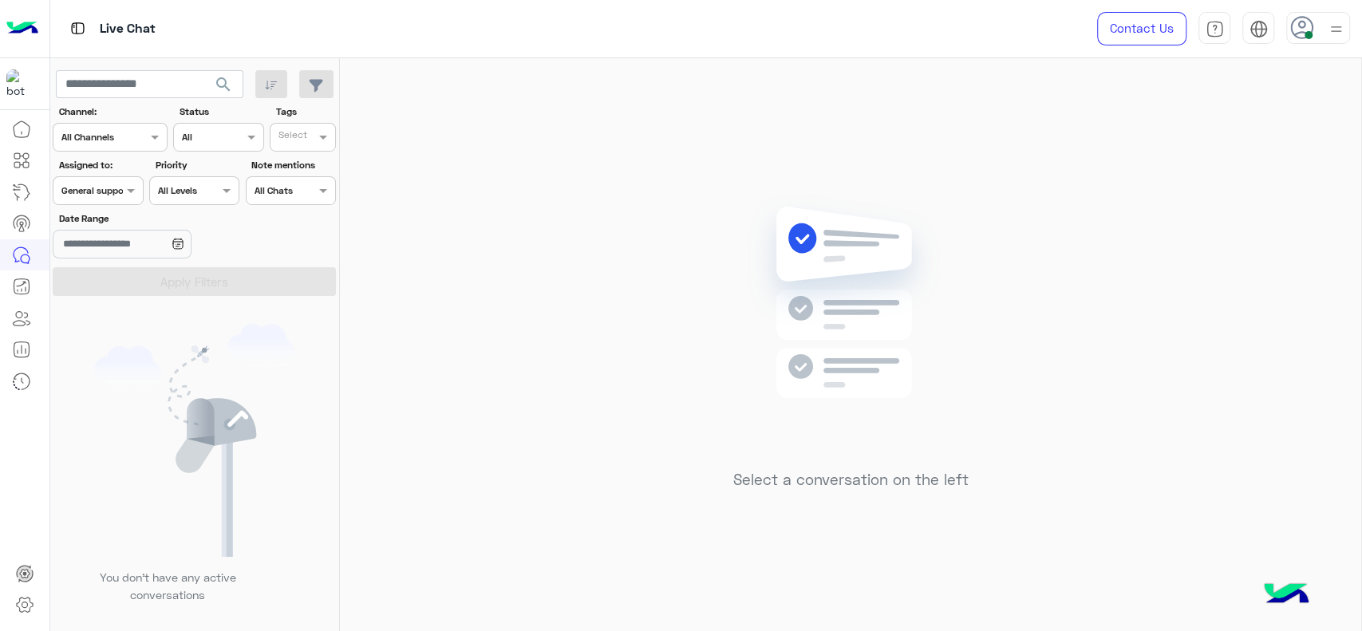
click at [104, 182] on div at bounding box center [97, 188] width 89 height 15
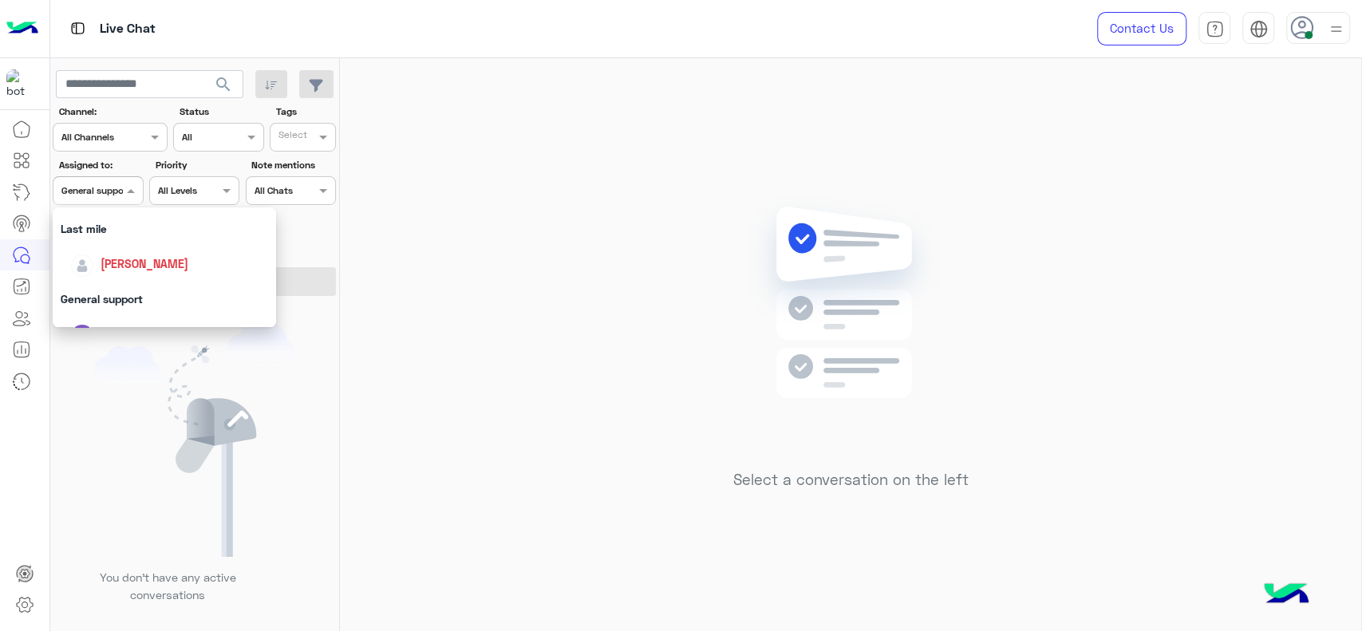
scroll to position [206, 0]
click at [158, 288] on div "[PERSON_NAME]" at bounding box center [164, 273] width 223 height 41
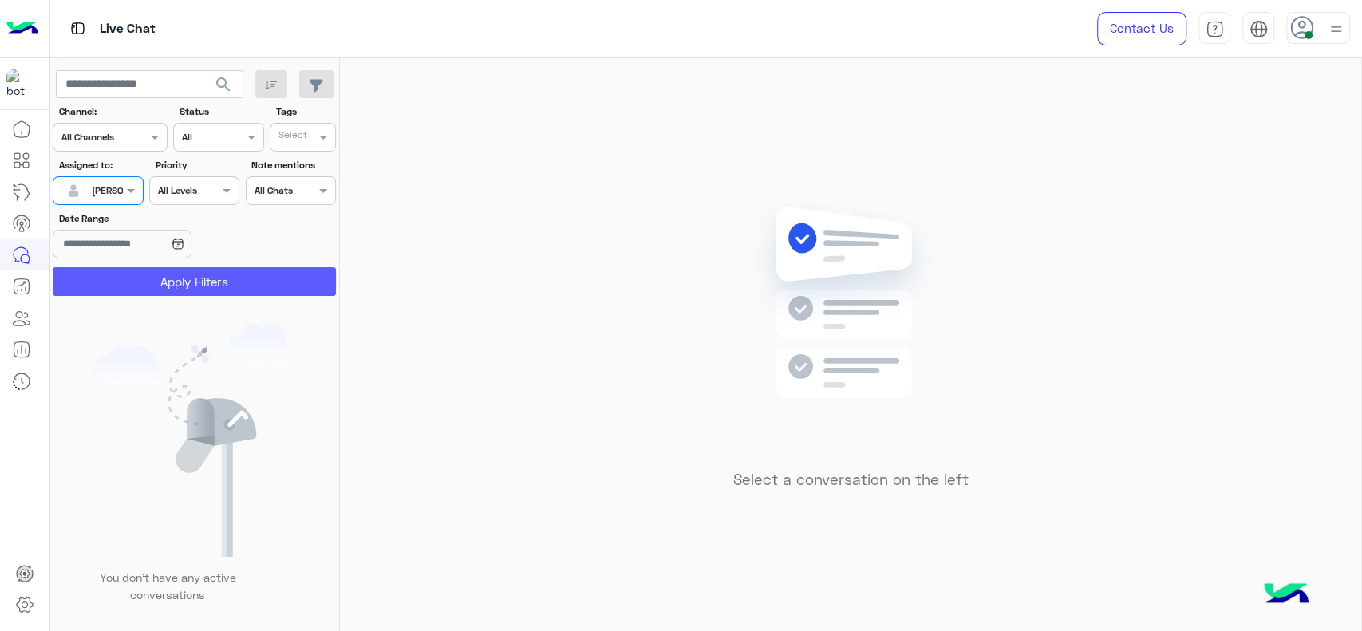
click at [198, 295] on button "Apply Filters" at bounding box center [194, 281] width 283 height 29
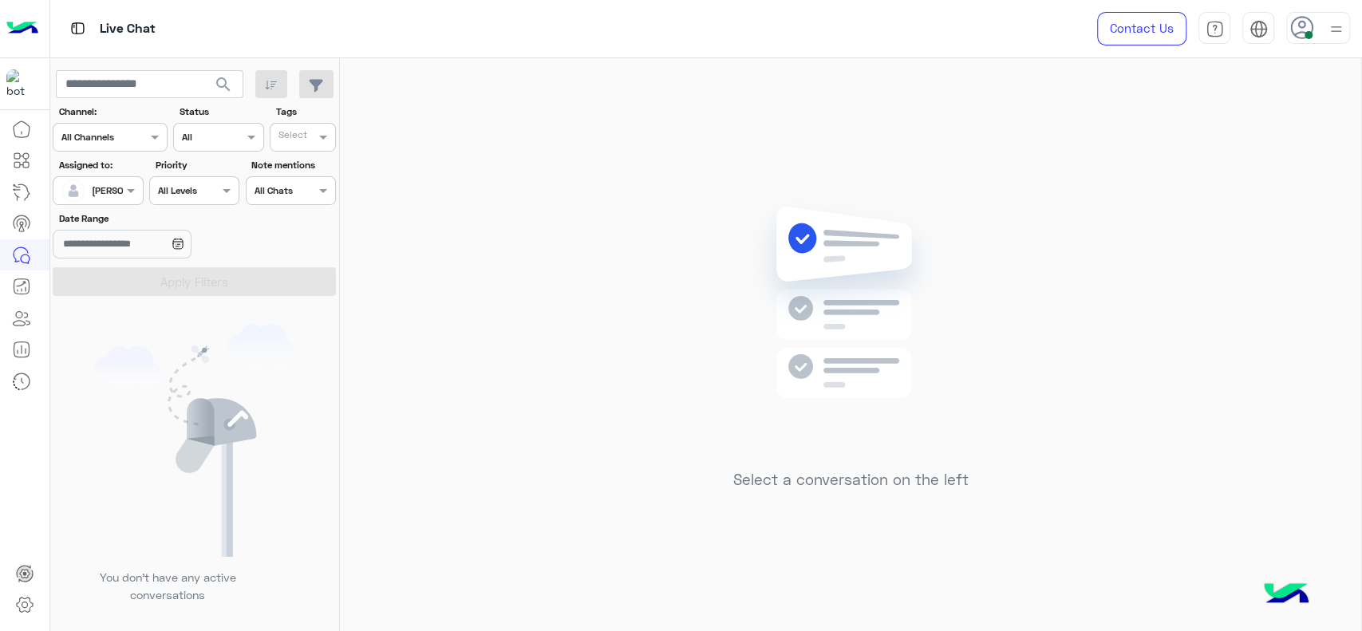
click at [458, 286] on div "Select a conversation on the left" at bounding box center [850, 347] width 1021 height 579
click at [638, 452] on div "Select a conversation on the left" at bounding box center [850, 347] width 1021 height 579
click at [864, 304] on img at bounding box center [851, 326] width 231 height 265
click at [660, 203] on div "Select a conversation on the left" at bounding box center [850, 347] width 1021 height 579
click at [790, 273] on img at bounding box center [851, 326] width 231 height 265
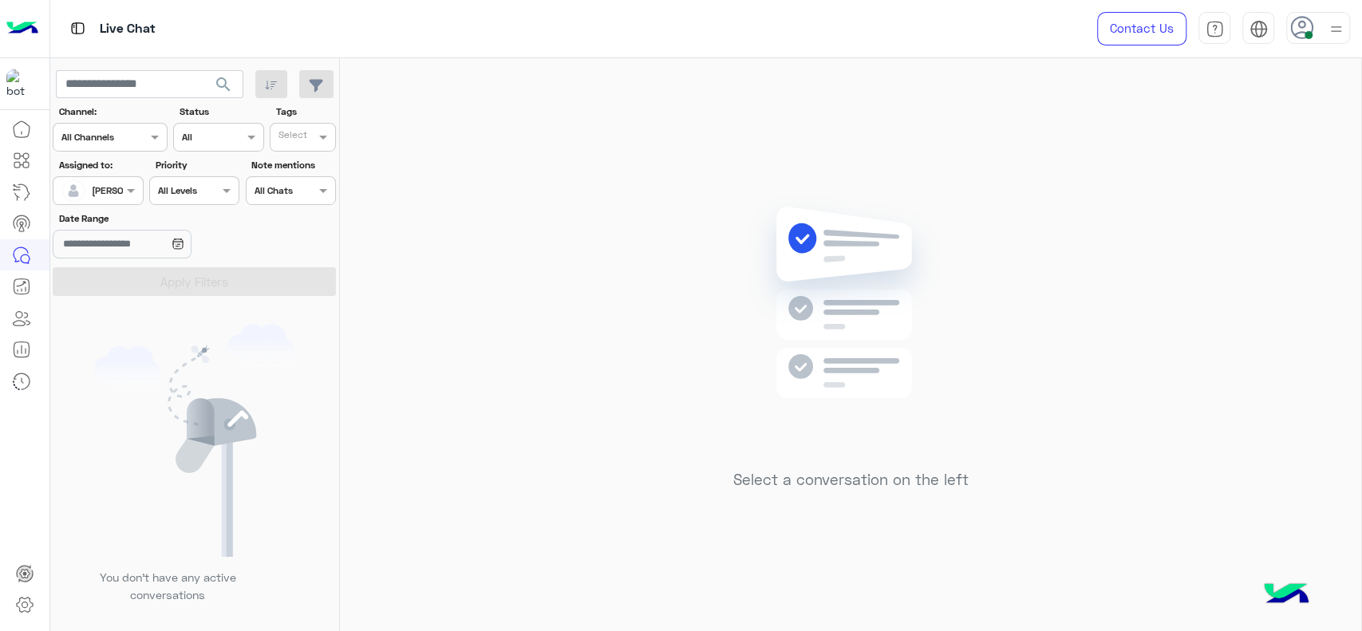
click at [103, 189] on div at bounding box center [97, 188] width 89 height 15
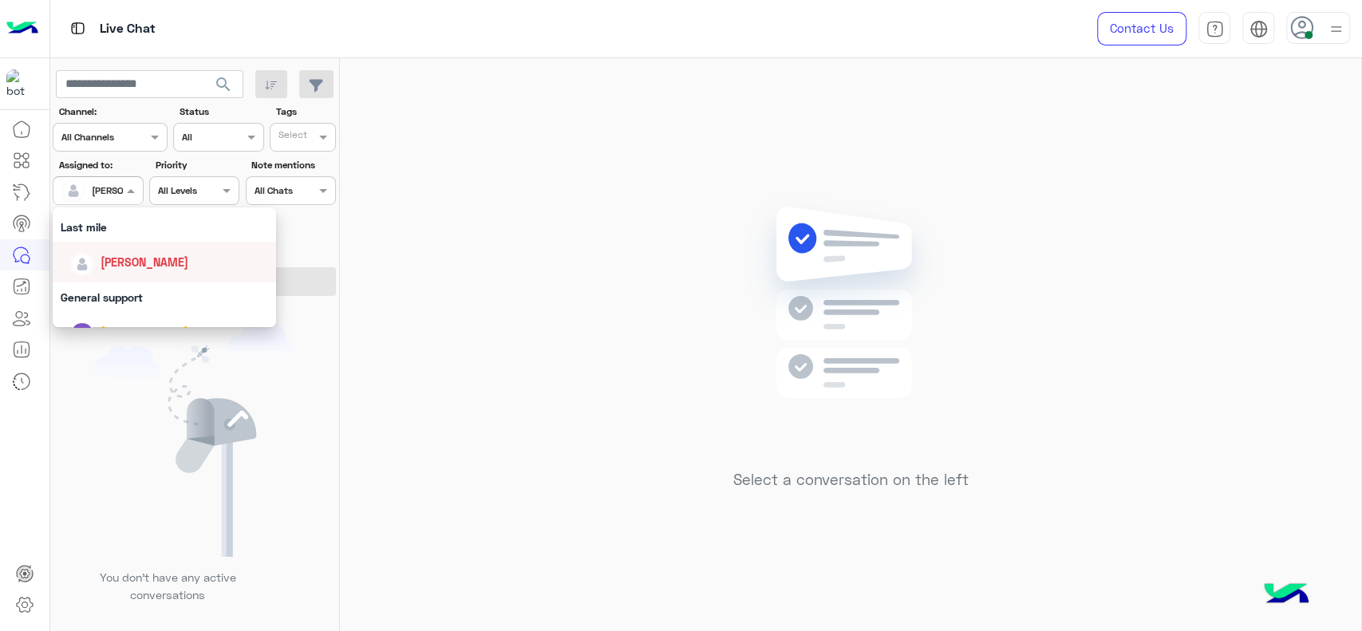
scroll to position [212, 0]
click at [108, 298] on div "General support" at bounding box center [164, 302] width 223 height 30
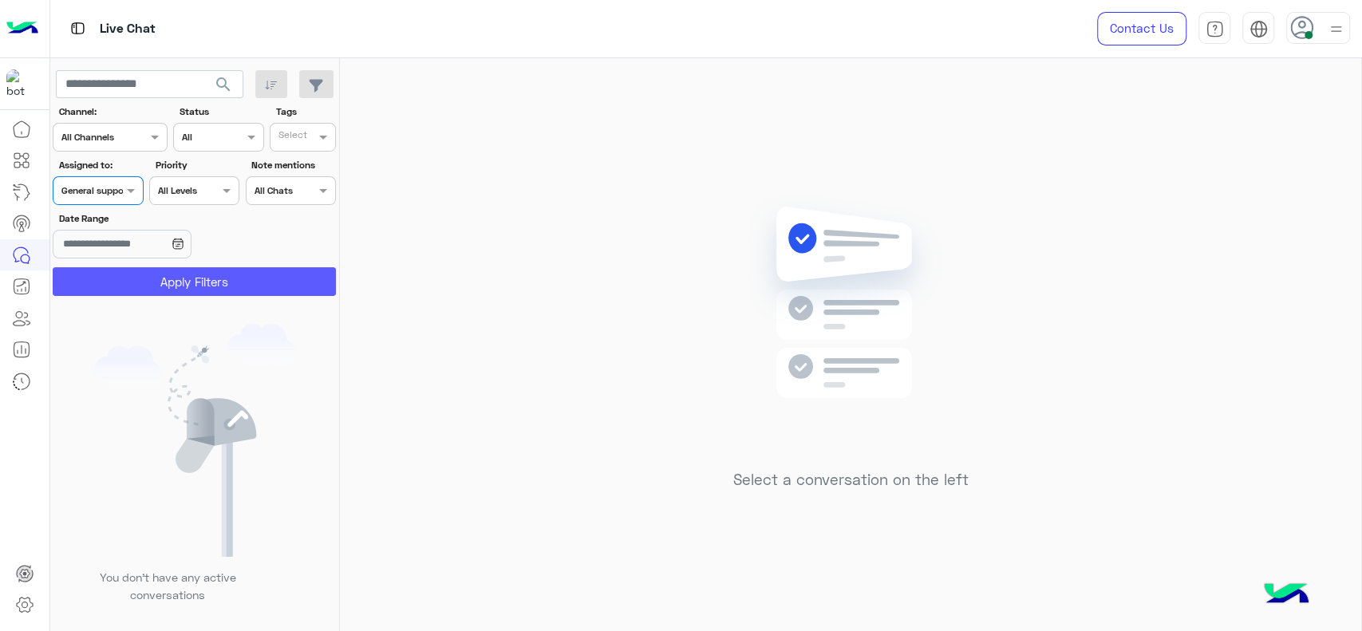
click at [116, 276] on button "Apply Filters" at bounding box center [194, 281] width 283 height 29
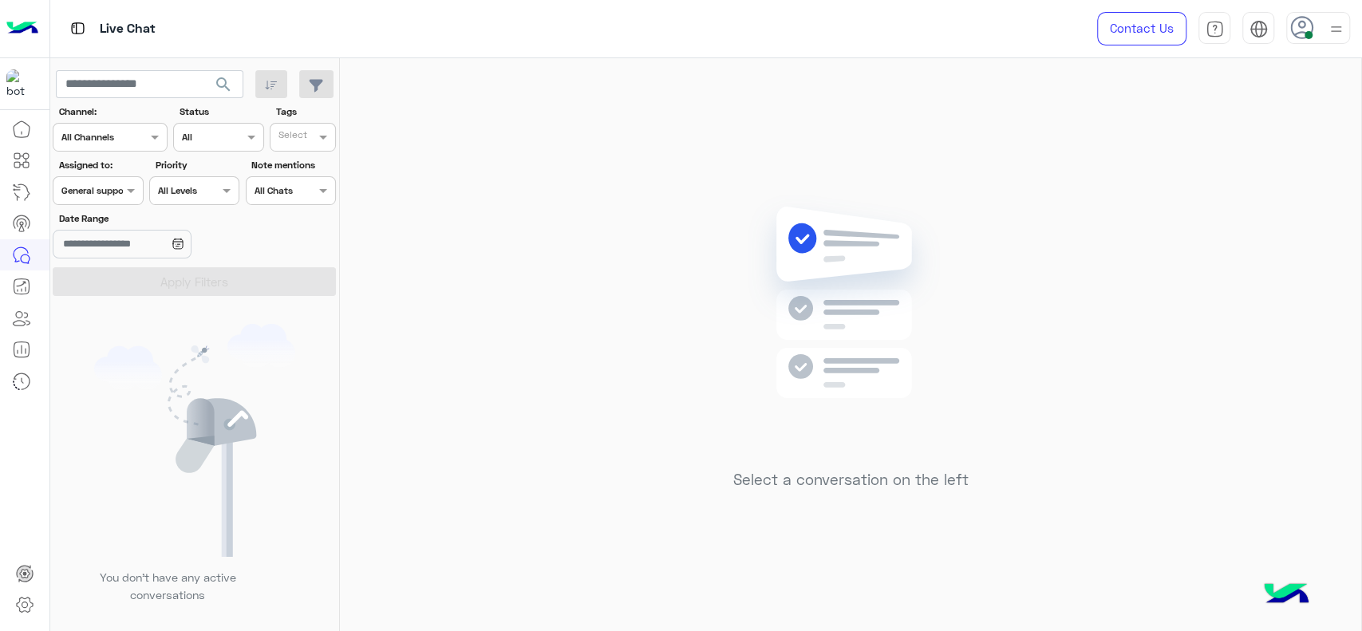
click at [91, 201] on div "Assigned on General support" at bounding box center [98, 190] width 90 height 29
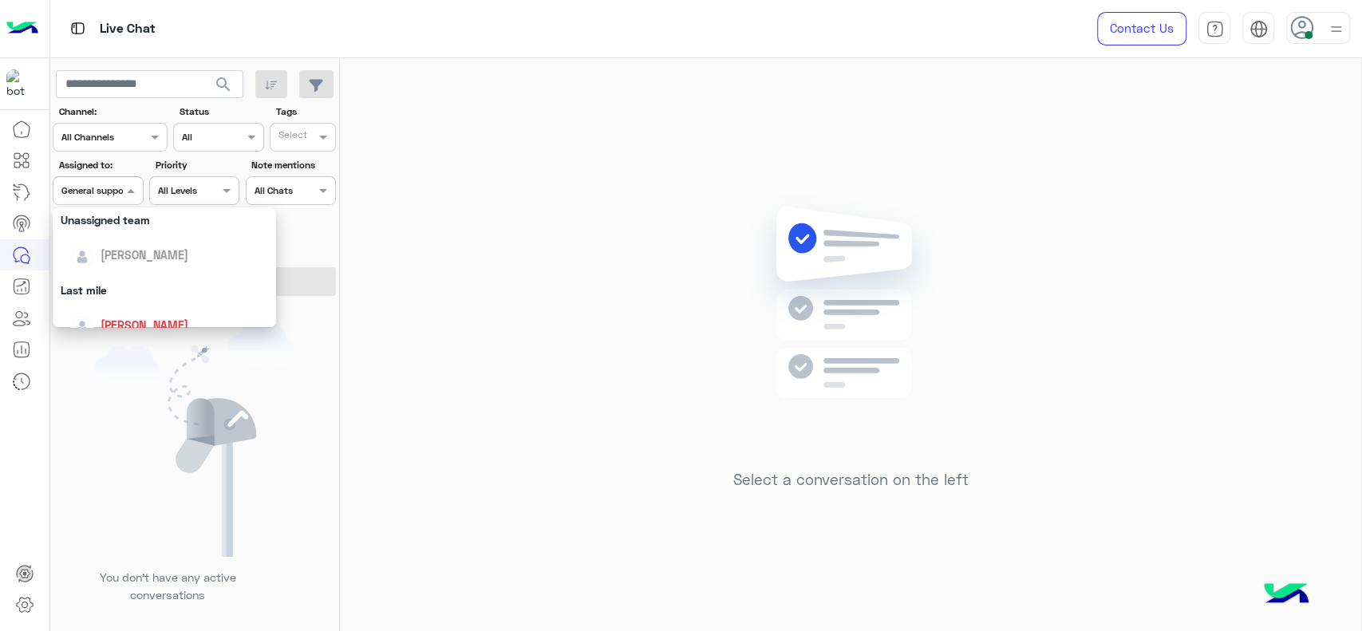
scroll to position [160, 0]
click at [172, 321] on span "[PERSON_NAME]" at bounding box center [145, 320] width 88 height 14
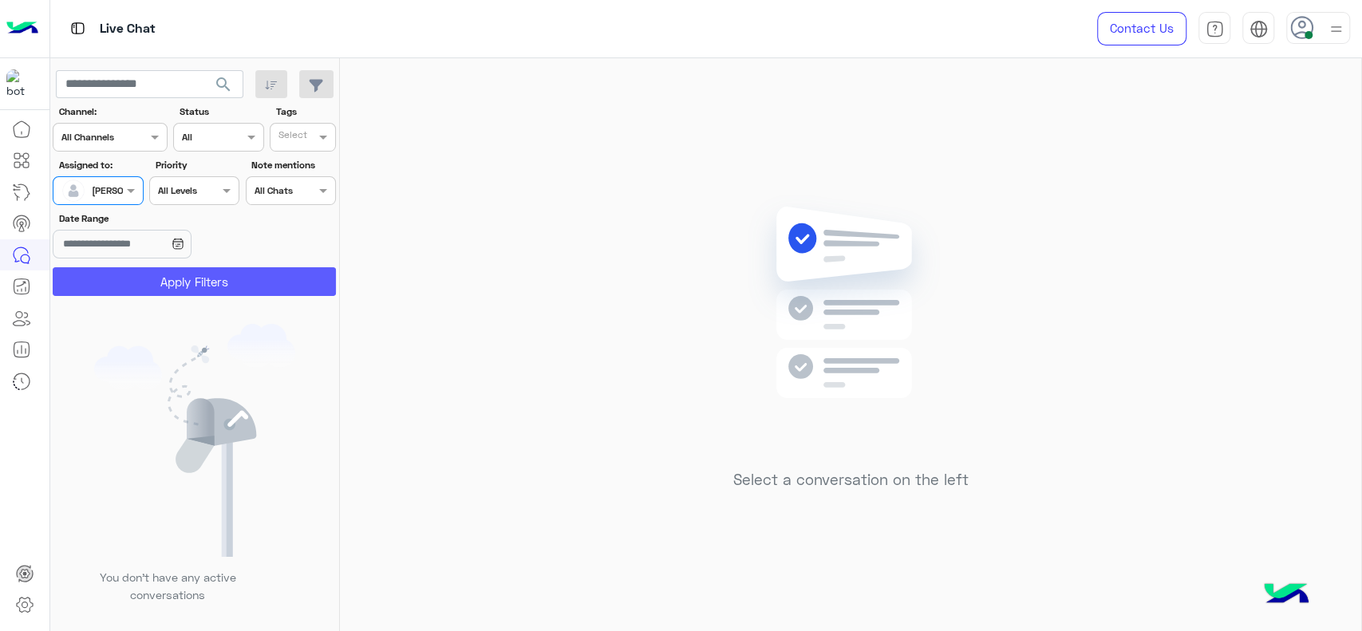
click at [219, 284] on button "Apply Filters" at bounding box center [194, 281] width 283 height 29
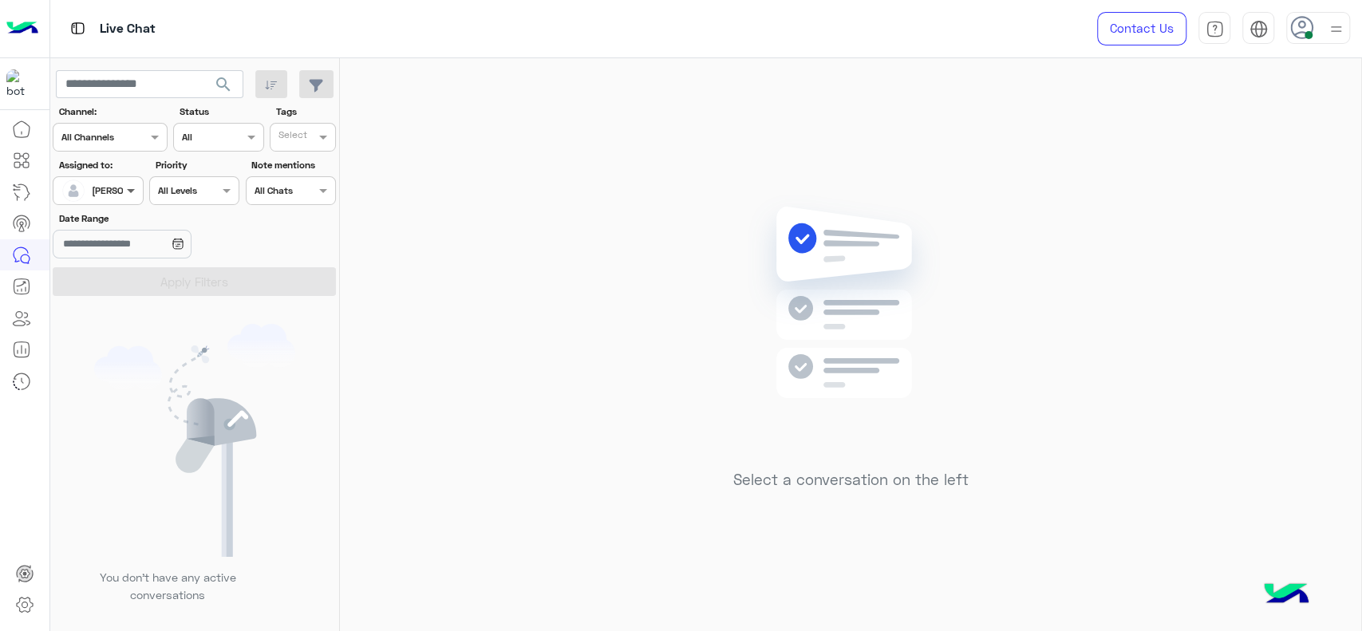
click at [121, 183] on div at bounding box center [97, 188] width 89 height 15
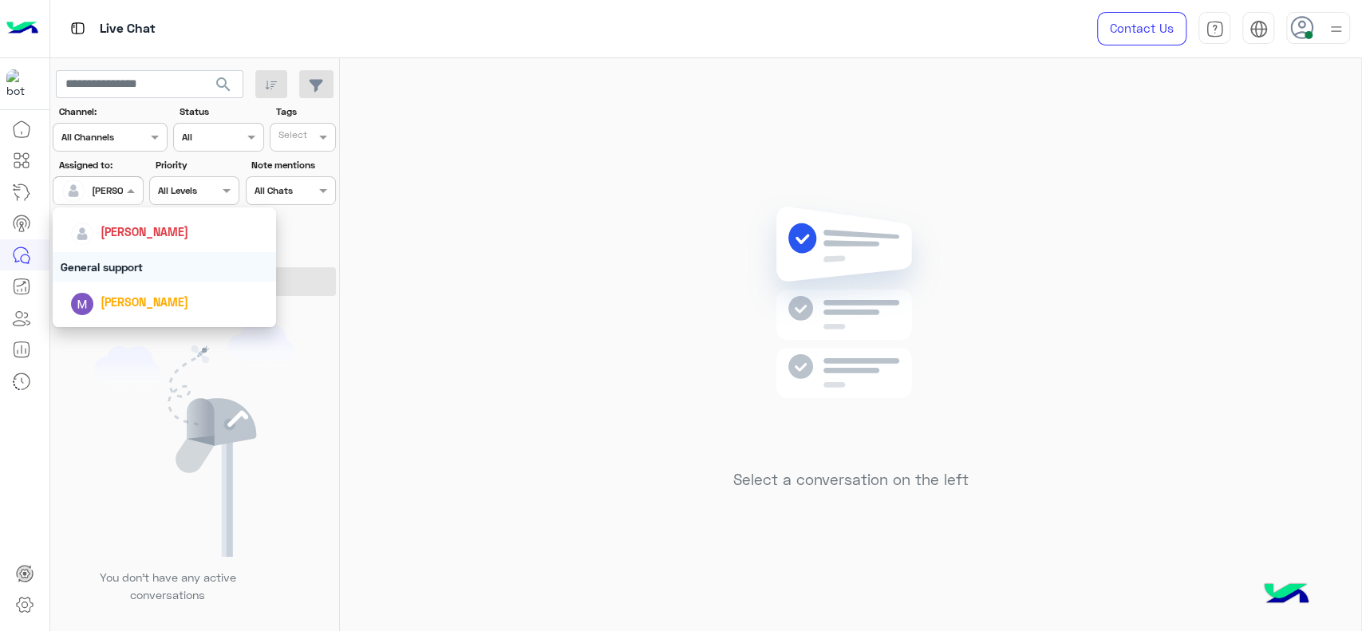
scroll to position [248, 0]
click at [113, 281] on div "[PERSON_NAME]" at bounding box center [164, 301] width 223 height 41
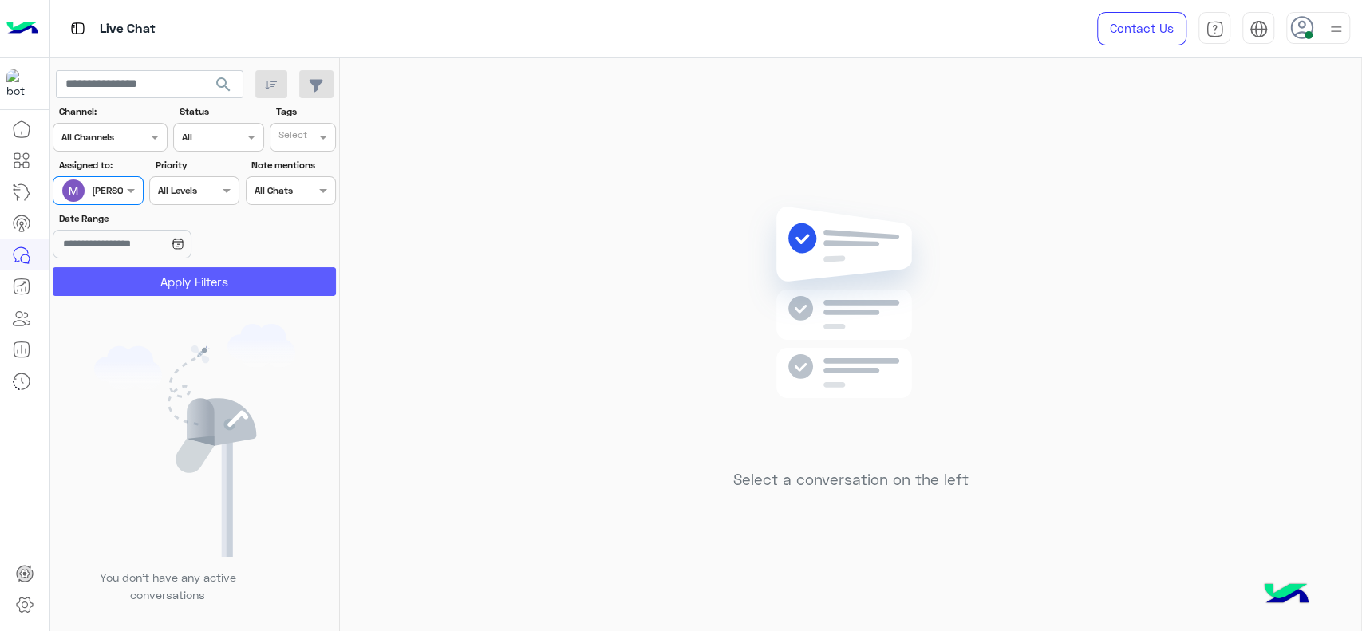
click at [118, 291] on button "Apply Filters" at bounding box center [194, 281] width 283 height 29
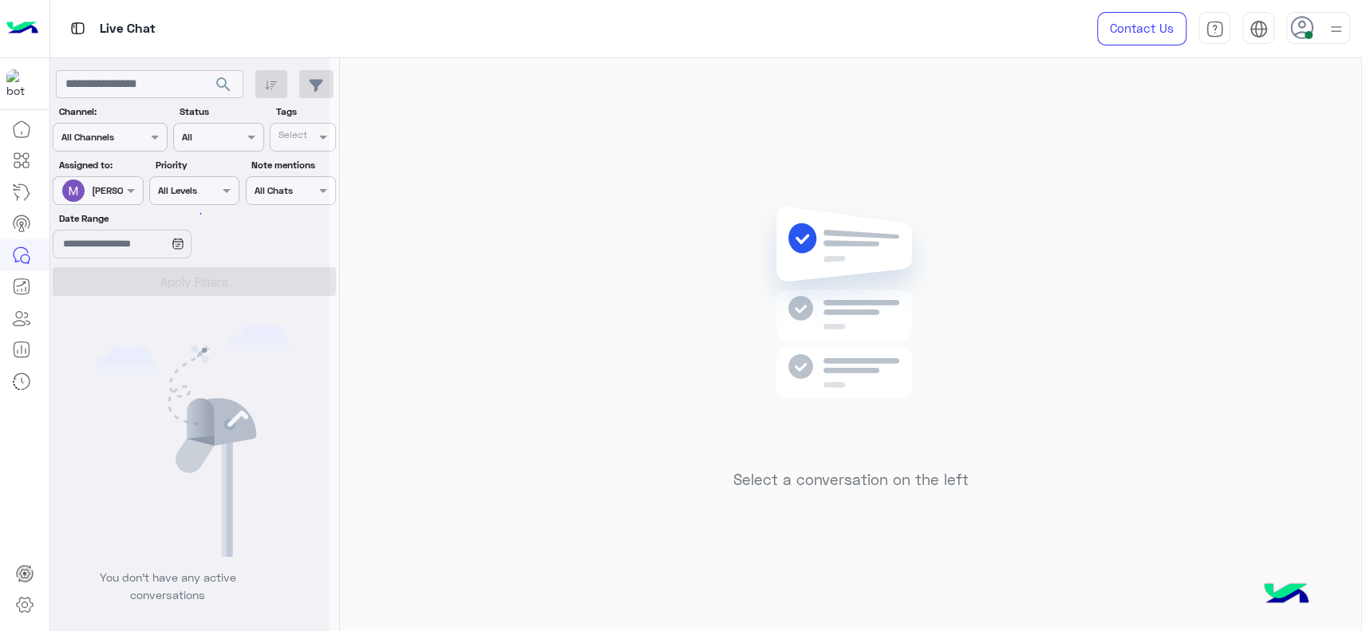
click at [115, 192] on div at bounding box center [189, 321] width 279 height 631
click at [115, 196] on div "[PERSON_NAME]" at bounding box center [128, 190] width 73 height 14
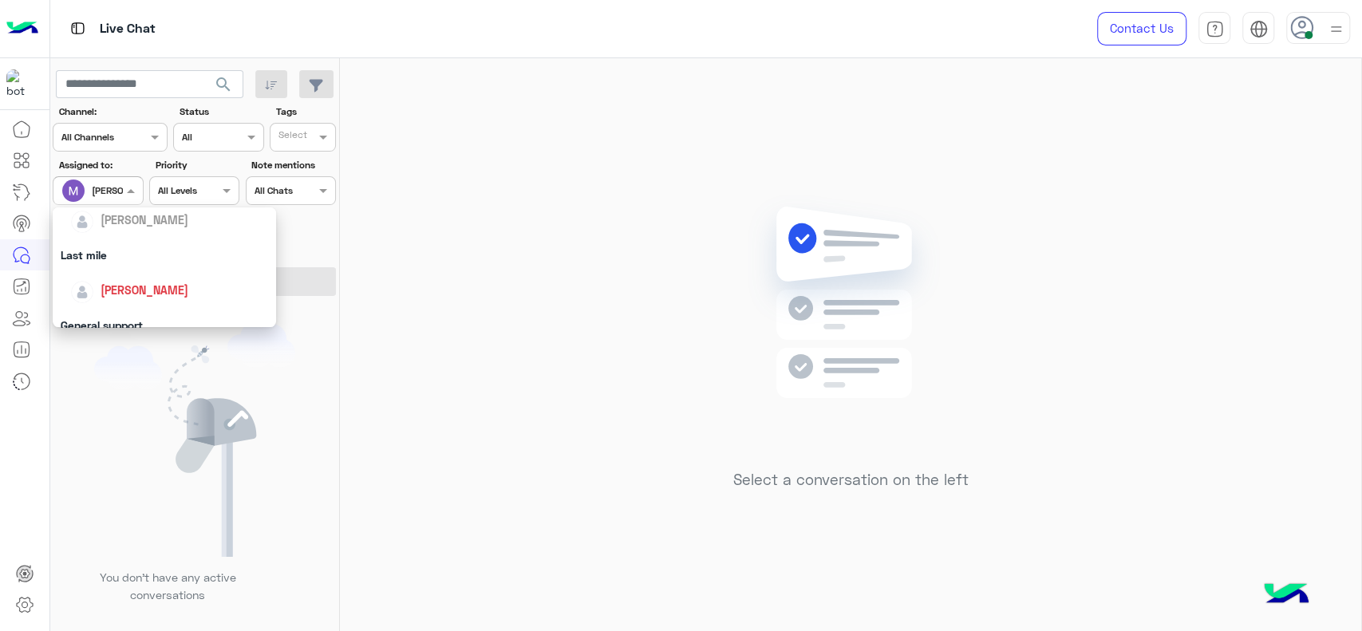
scroll to position [195, 0]
click at [144, 285] on span "[PERSON_NAME]" at bounding box center [145, 285] width 88 height 14
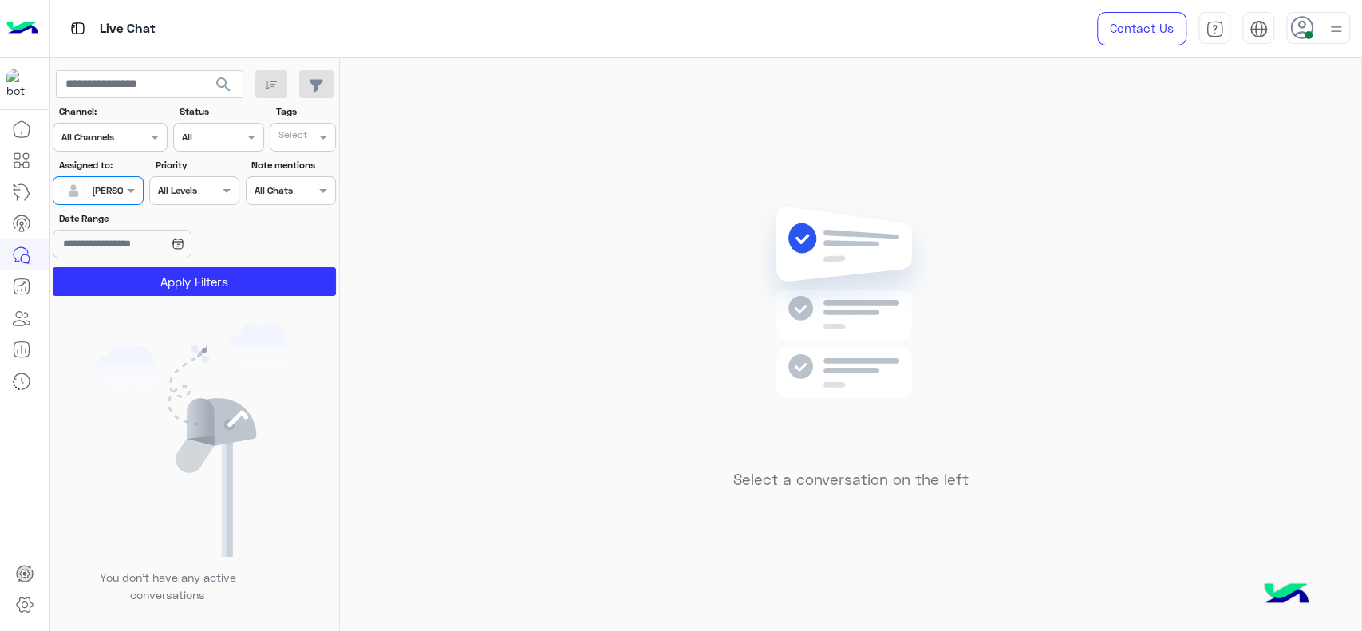
click at [144, 285] on button "Apply Filters" at bounding box center [194, 281] width 283 height 29
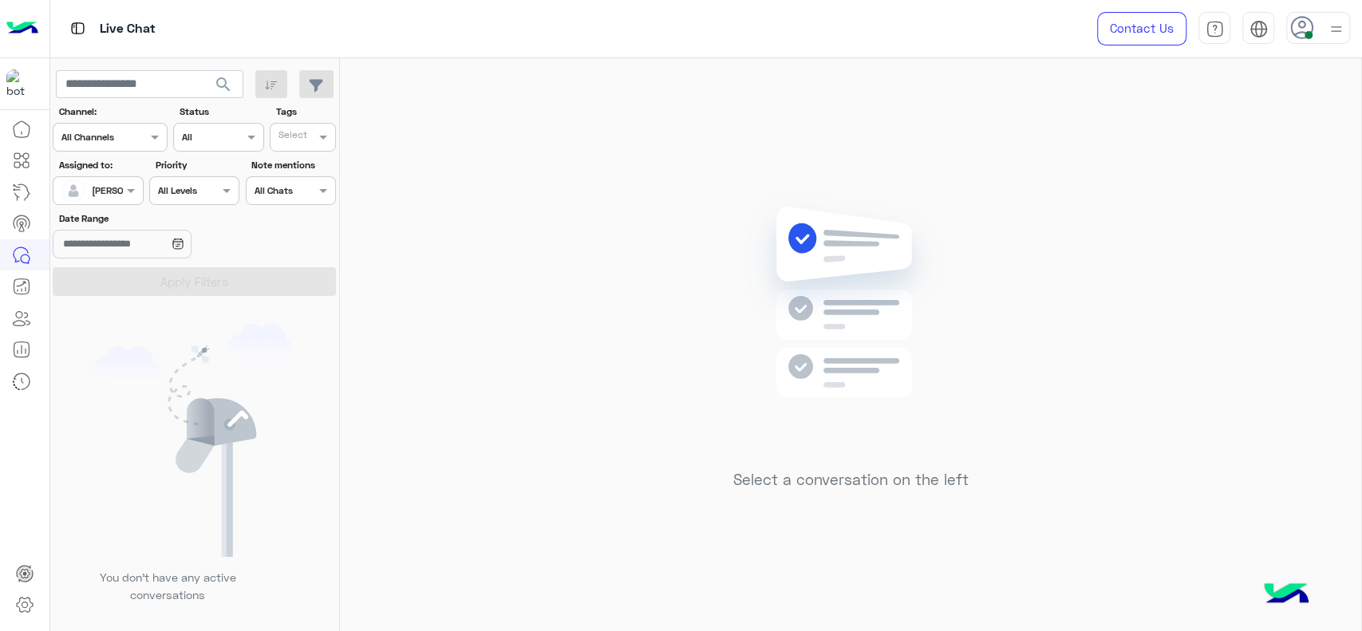
click at [85, 189] on input "text" at bounding box center [79, 189] width 37 height 14
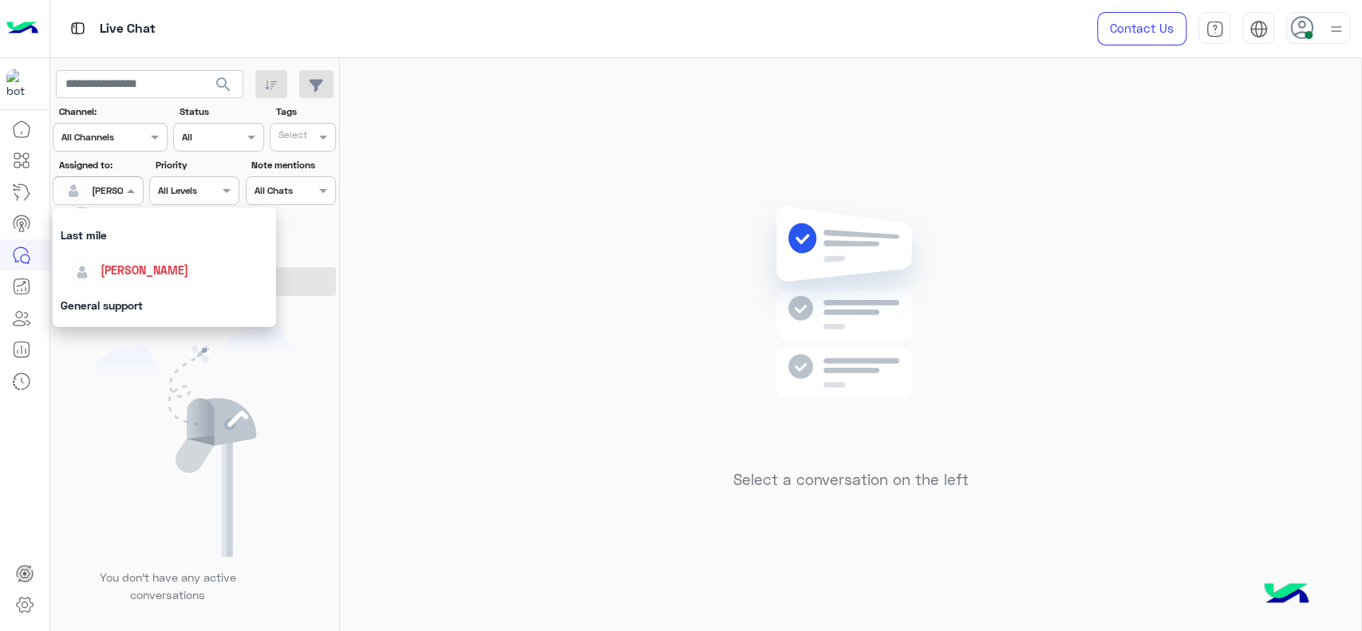
scroll to position [230, 0]
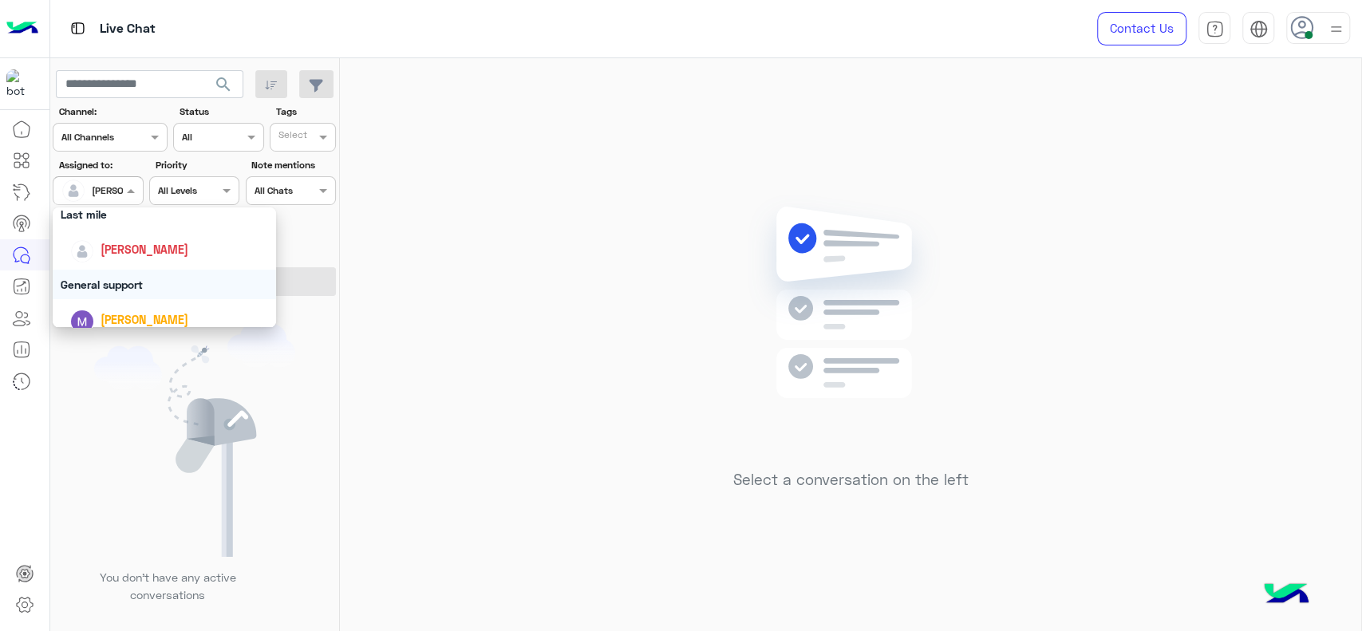
click at [96, 279] on div "General support" at bounding box center [164, 285] width 223 height 30
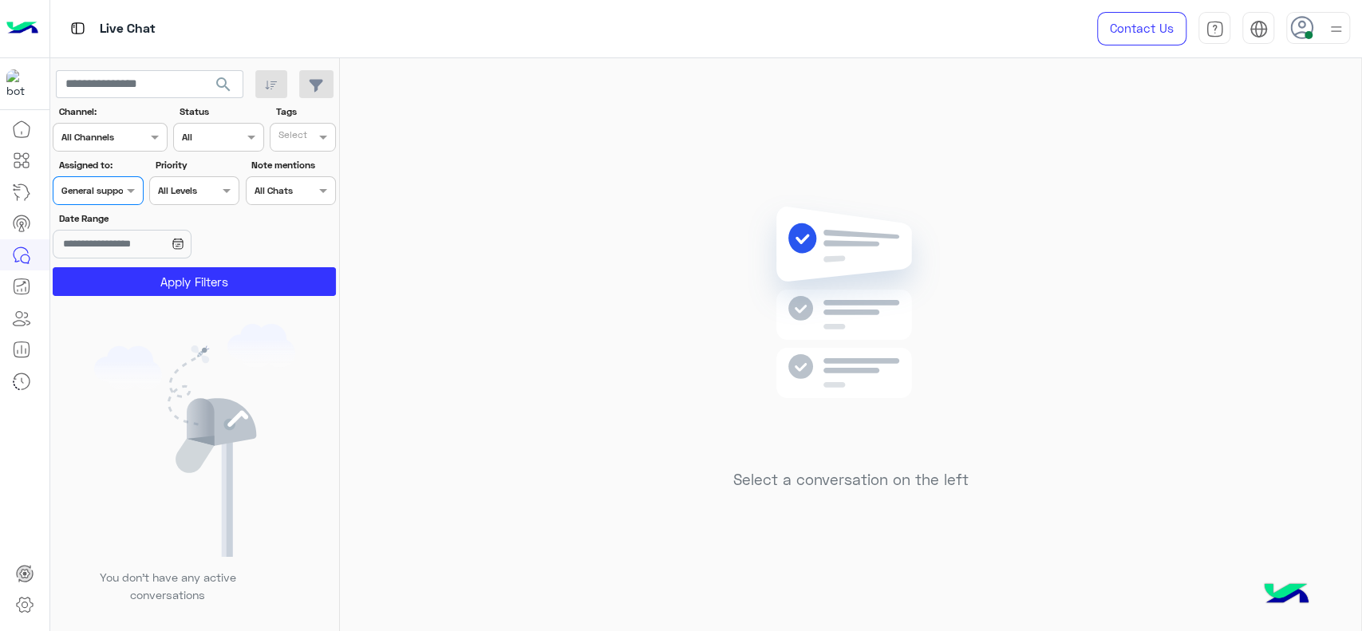
click at [96, 279] on button "Apply Filters" at bounding box center [194, 281] width 283 height 29
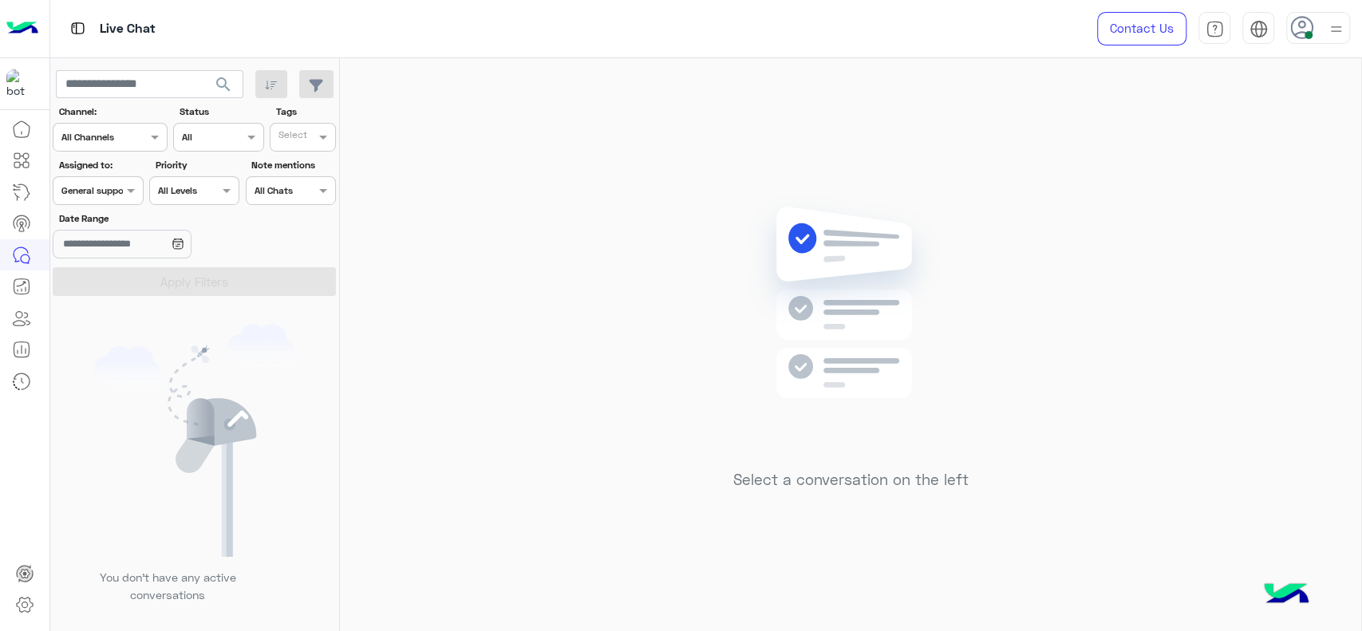
click at [98, 195] on div at bounding box center [97, 188] width 89 height 15
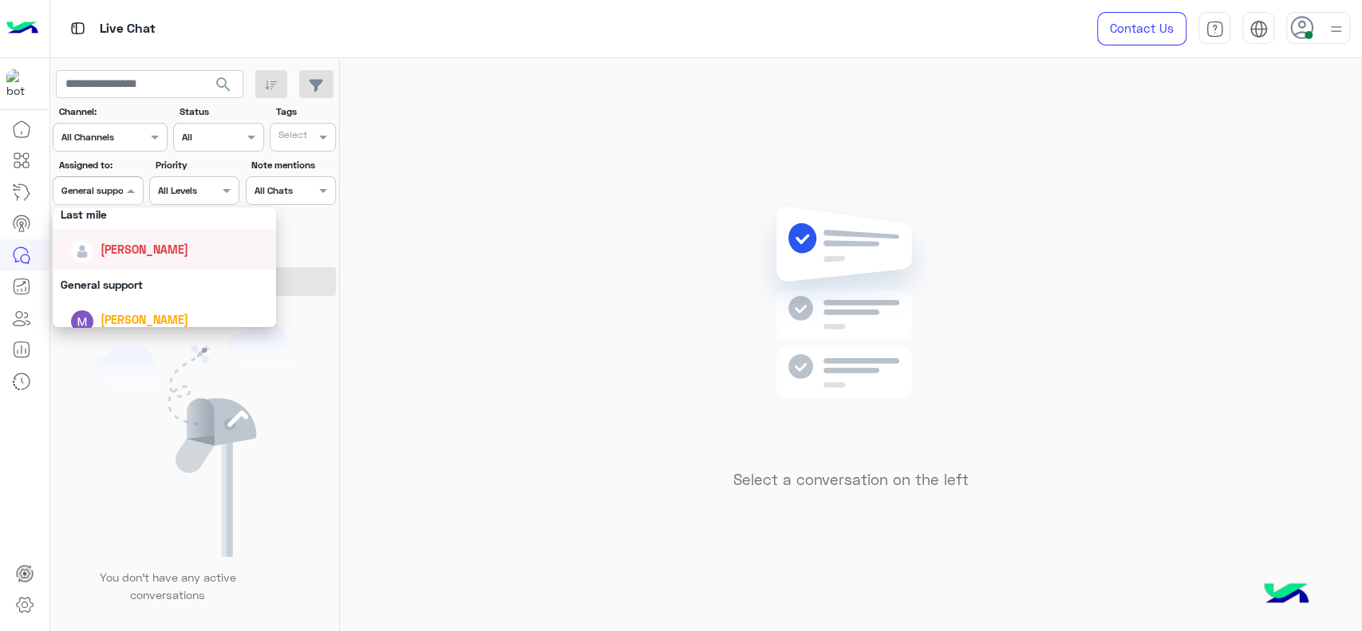
click at [93, 259] on div "[PERSON_NAME]" at bounding box center [169, 249] width 198 height 28
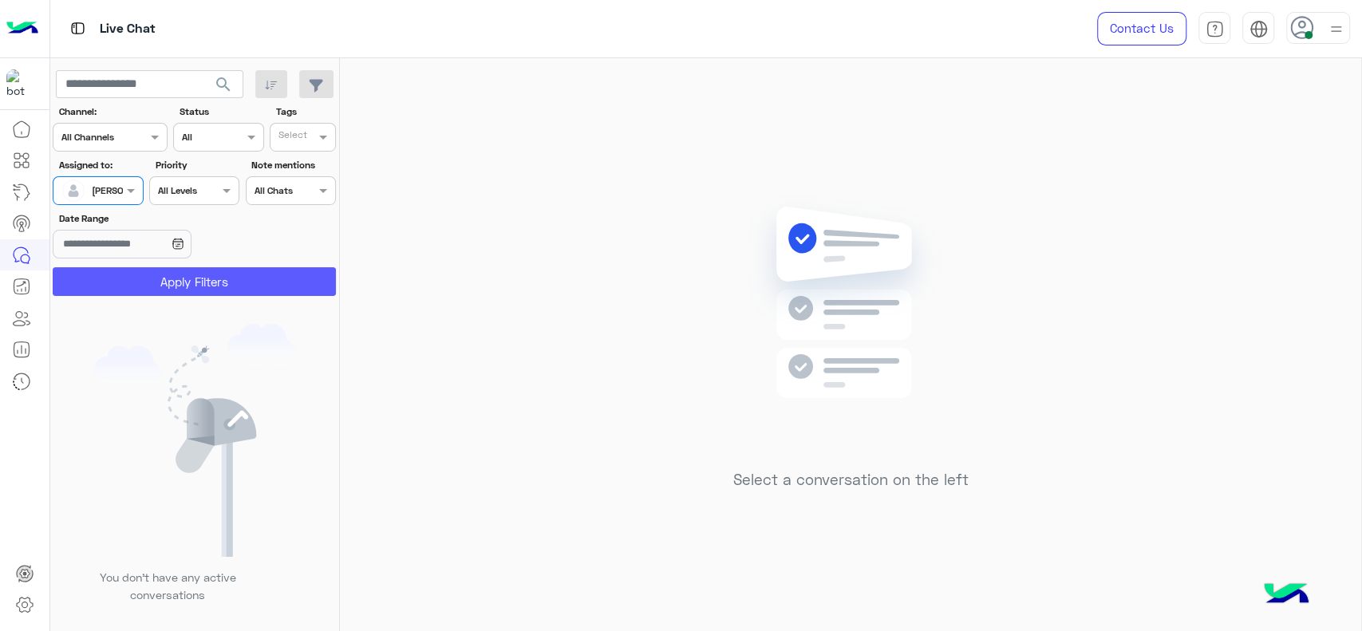
click at [95, 282] on button "Apply Filters" at bounding box center [194, 281] width 283 height 29
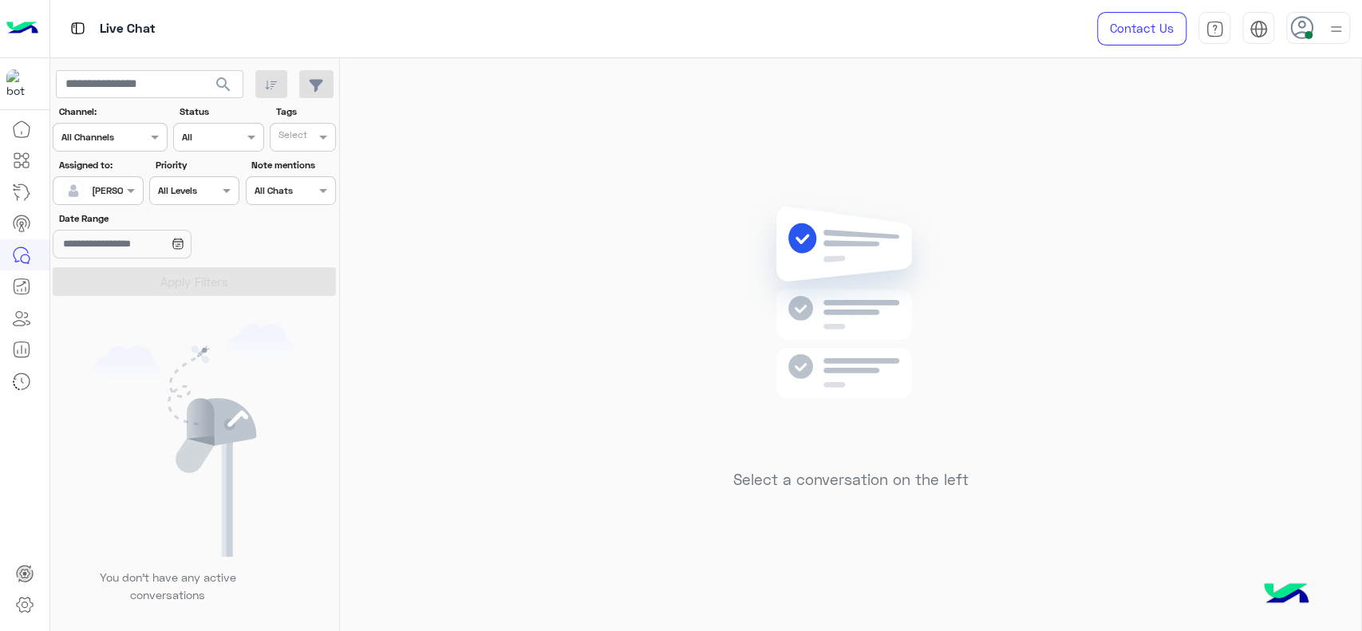
click at [89, 192] on input "text" at bounding box center [79, 189] width 37 height 14
click at [103, 190] on div at bounding box center [97, 188] width 89 height 15
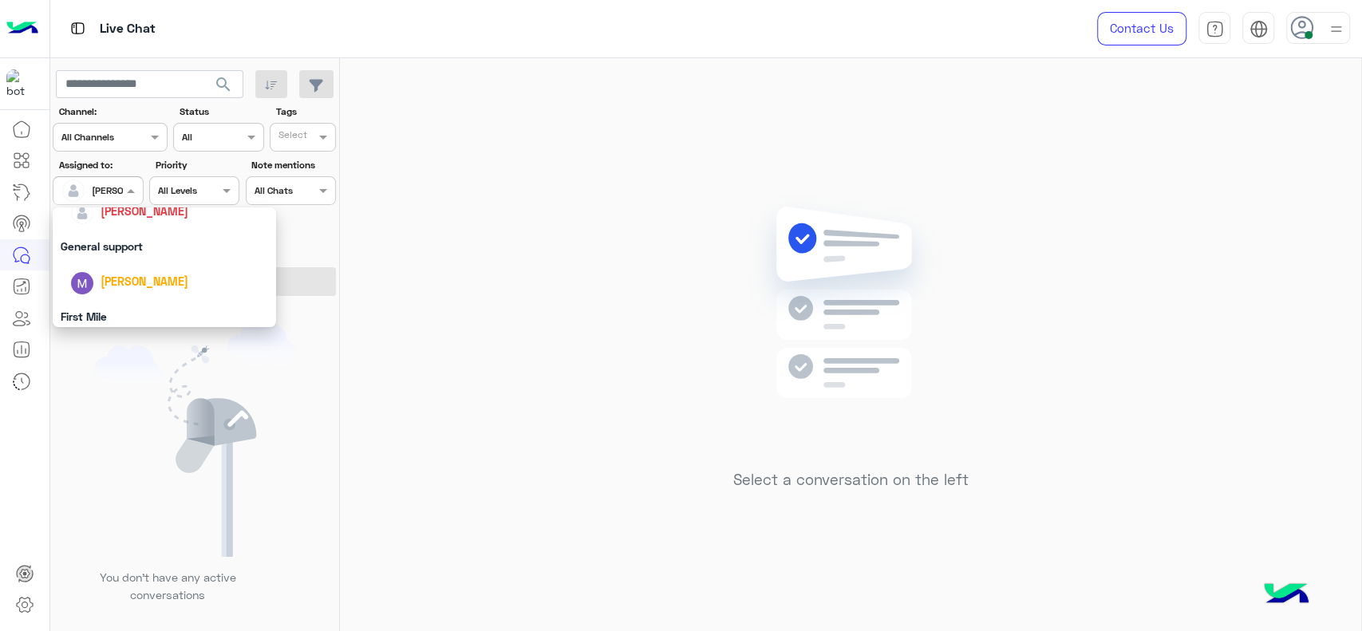
scroll to position [259, 0]
click at [119, 257] on div "General support" at bounding box center [164, 255] width 223 height 30
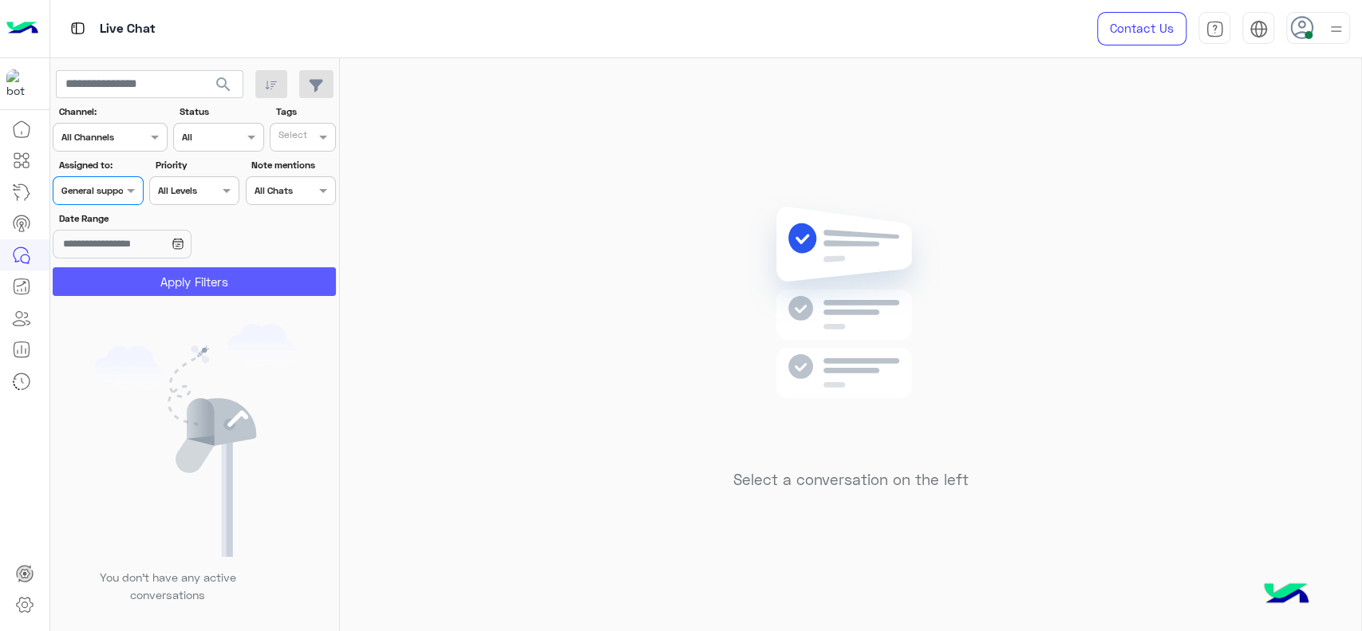
click at [121, 281] on button "Apply Filters" at bounding box center [194, 281] width 283 height 29
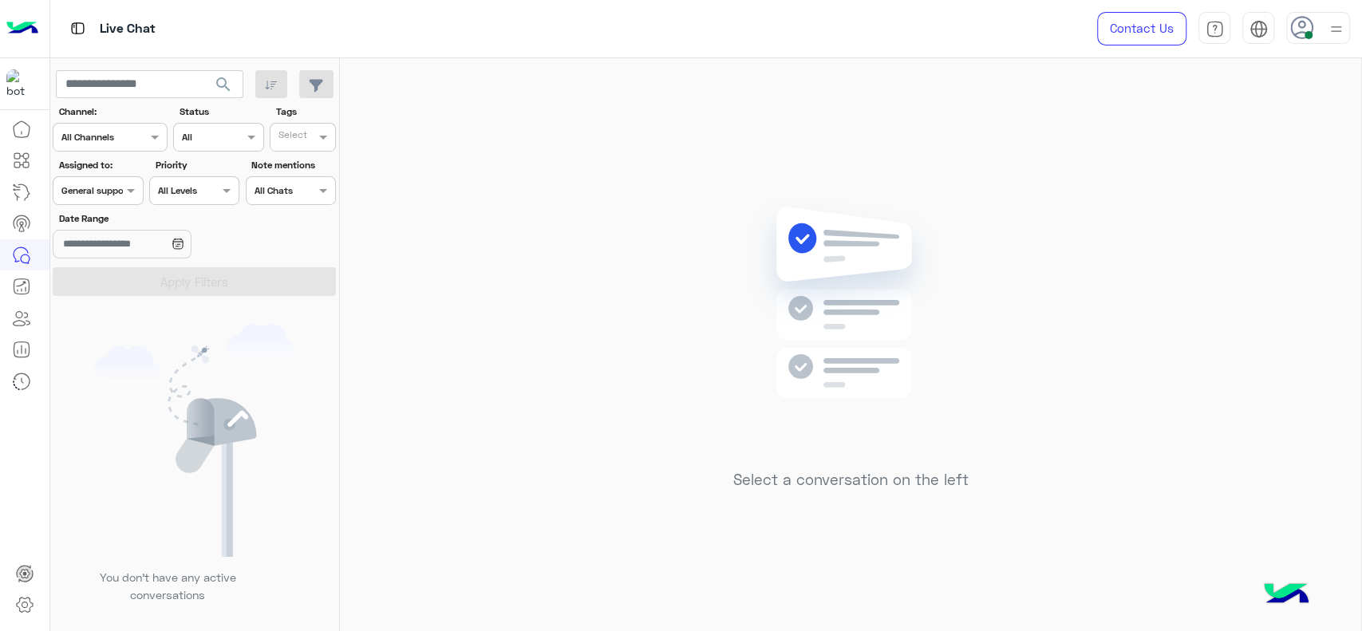
click at [109, 195] on span "General support" at bounding box center [95, 190] width 69 height 12
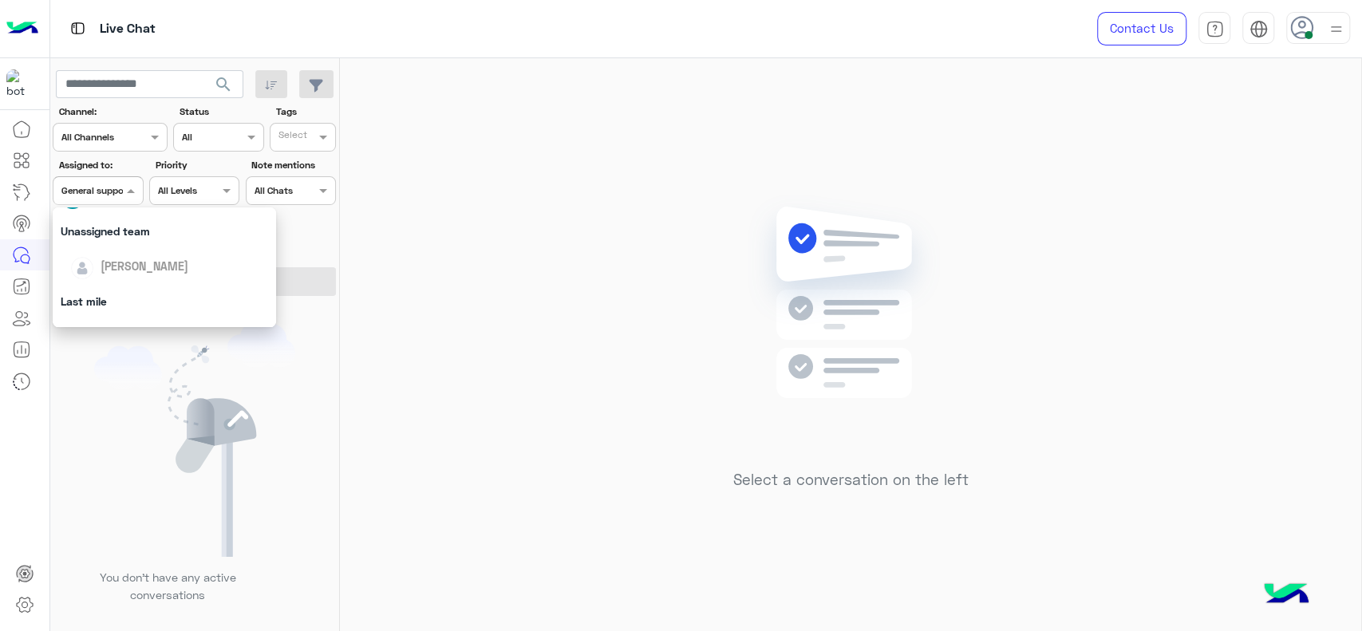
scroll to position [160, 0]
click at [120, 301] on div "[PERSON_NAME]" at bounding box center [164, 319] width 223 height 41
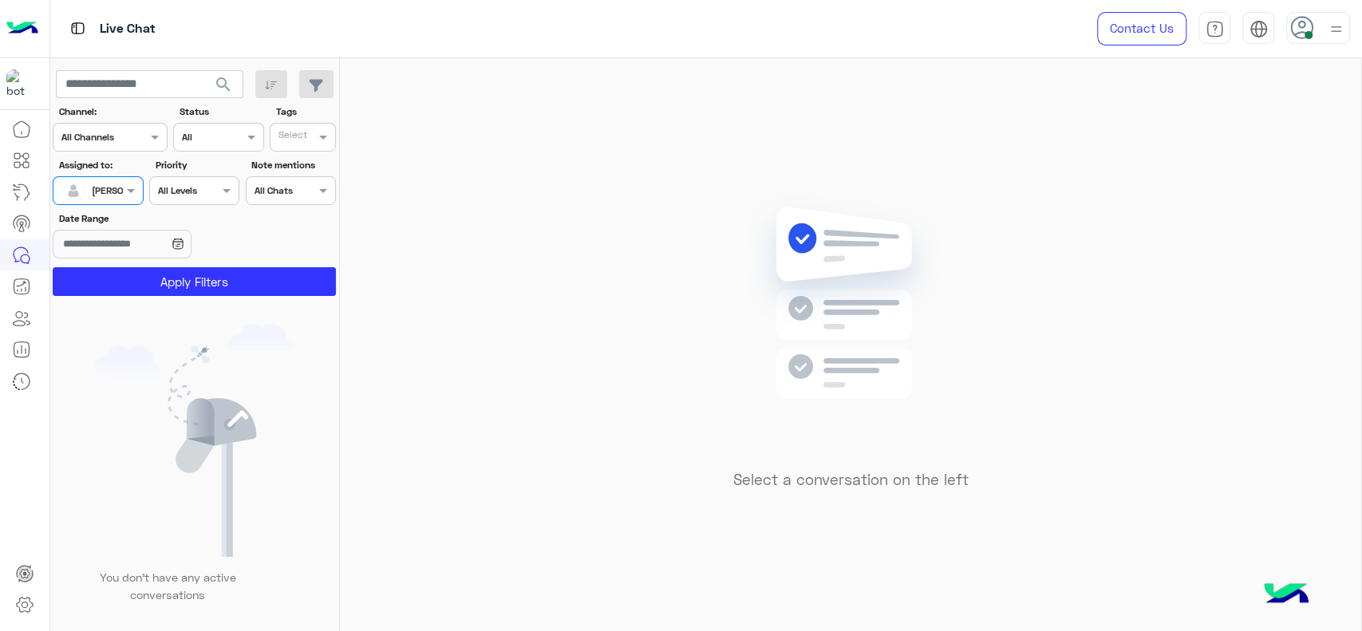
click at [120, 301] on app-inbox-users-filters "search Channel: Channel All Channels Status Channel All Tags Select Assigned to…" at bounding box center [195, 180] width 290 height 244
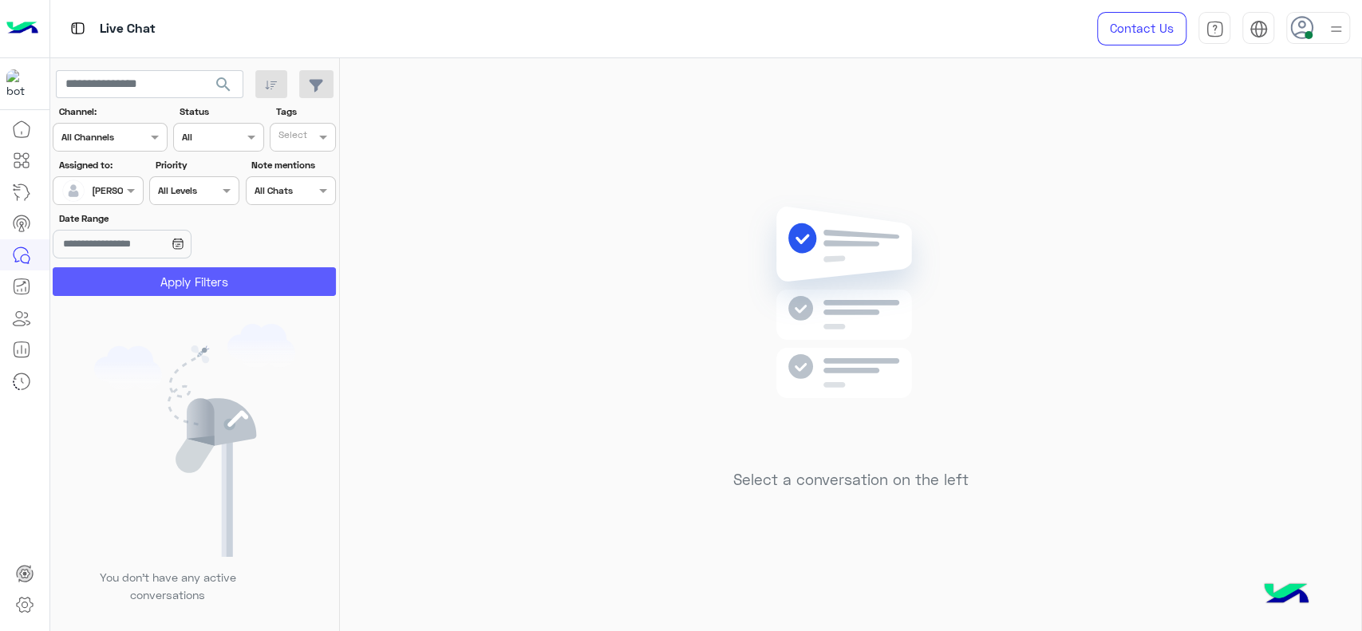
click at [119, 290] on button "Apply Filters" at bounding box center [194, 281] width 283 height 29
click at [642, 400] on div "Select a conversation on the left" at bounding box center [850, 347] width 1021 height 579
click at [115, 183] on div at bounding box center [97, 188] width 89 height 15
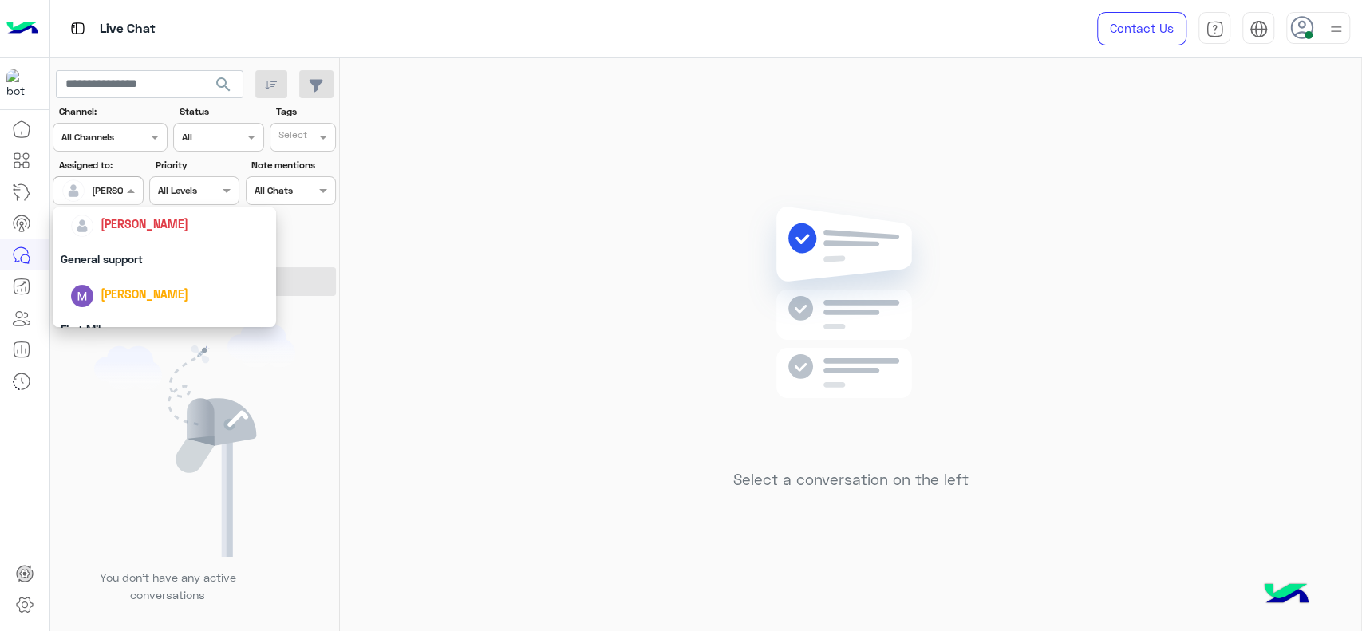
scroll to position [242, 0]
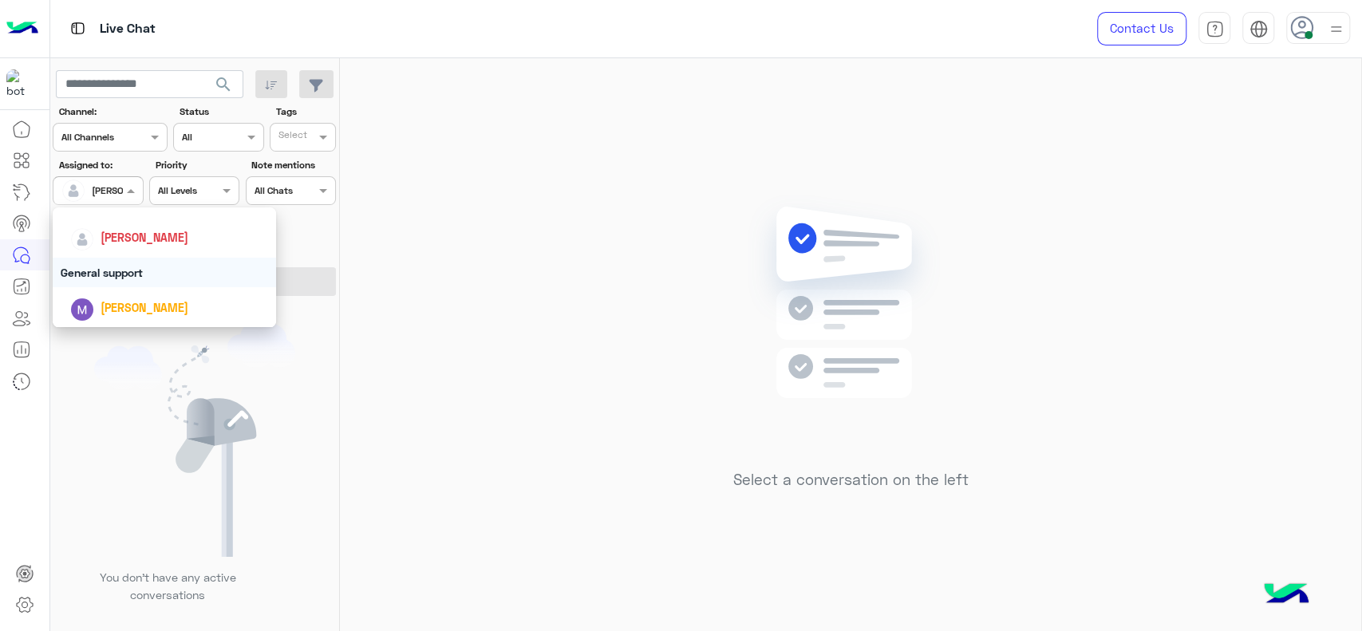
click at [138, 273] on div "General support" at bounding box center [164, 273] width 223 height 30
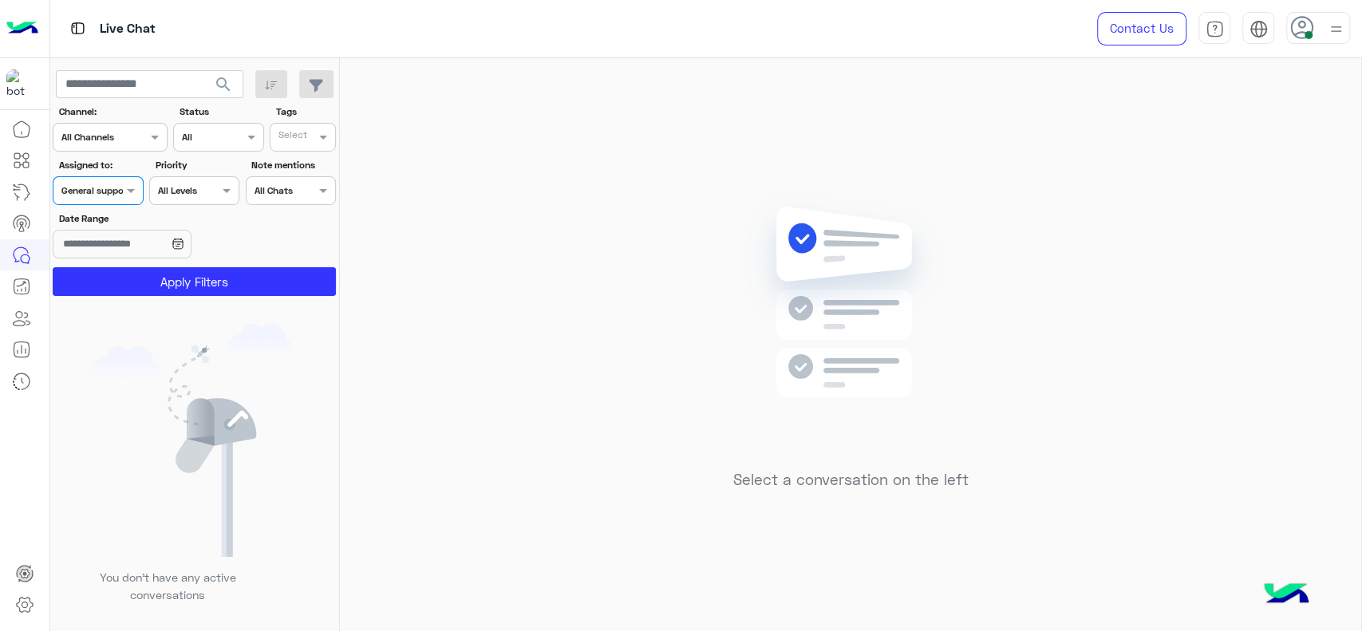
click at [138, 273] on button "Apply Filters" at bounding box center [194, 281] width 283 height 29
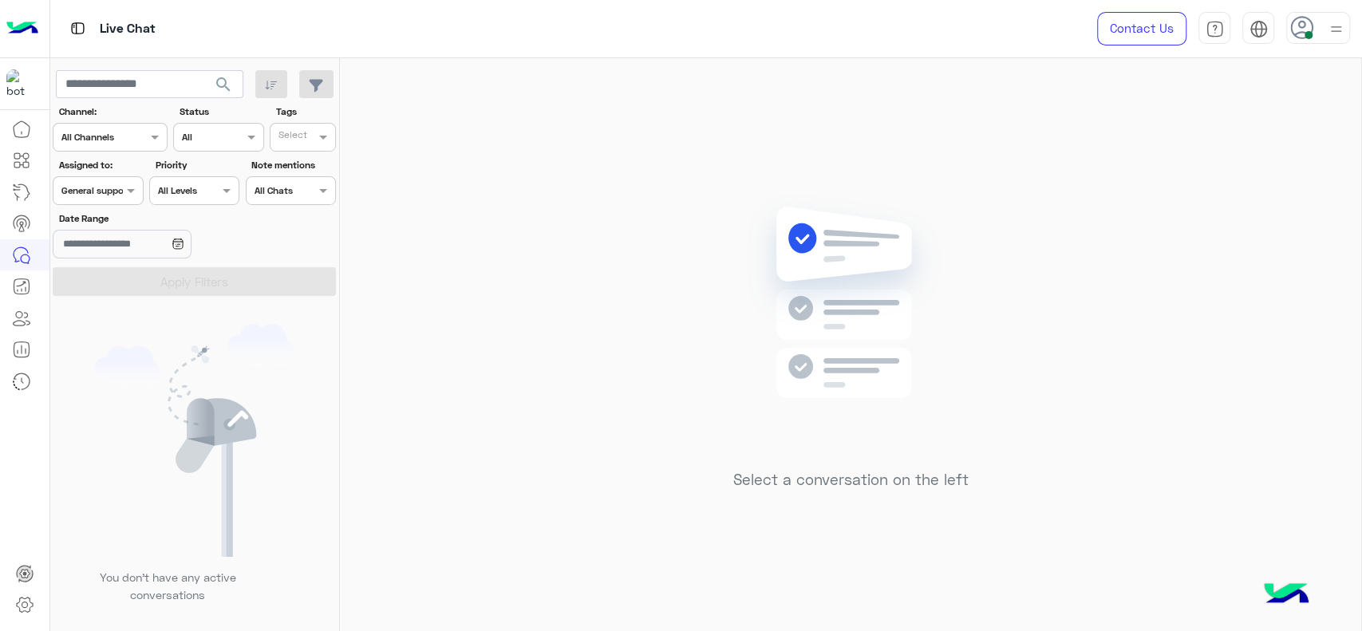
click at [96, 188] on input "text" at bounding box center [79, 189] width 37 height 14
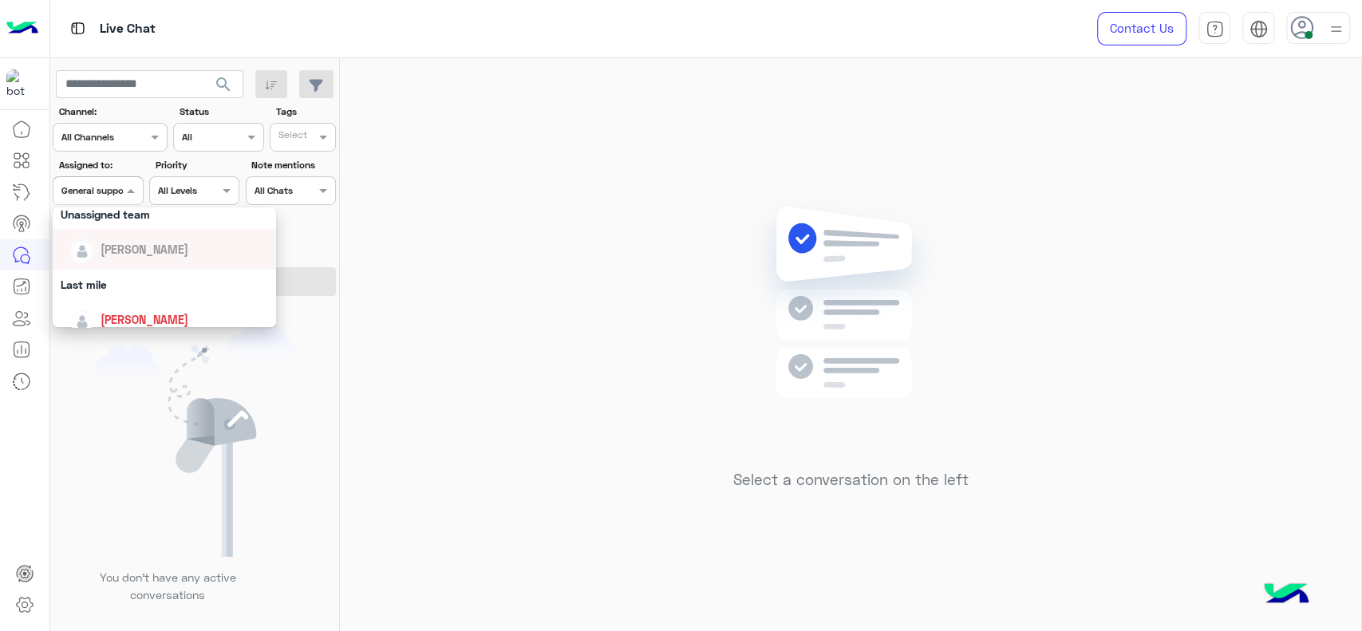
scroll to position [160, 0]
click at [134, 315] on span "[PERSON_NAME]" at bounding box center [145, 320] width 88 height 14
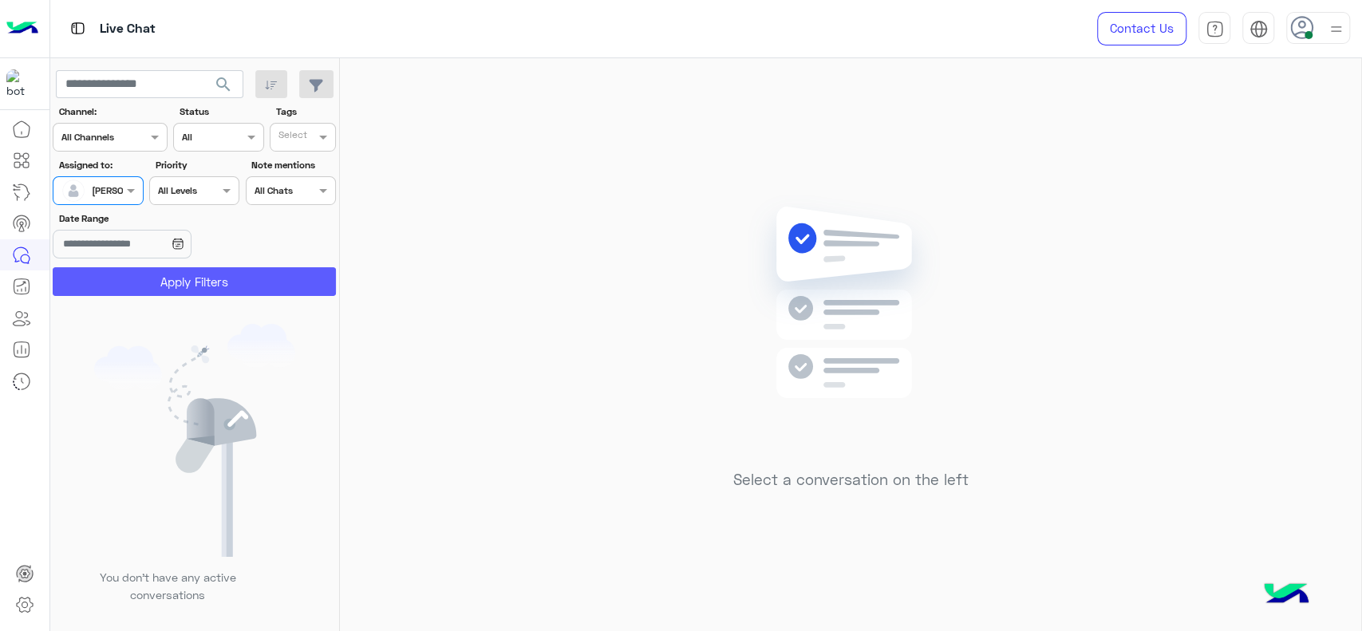
click at [132, 286] on button "Apply Filters" at bounding box center [194, 281] width 283 height 29
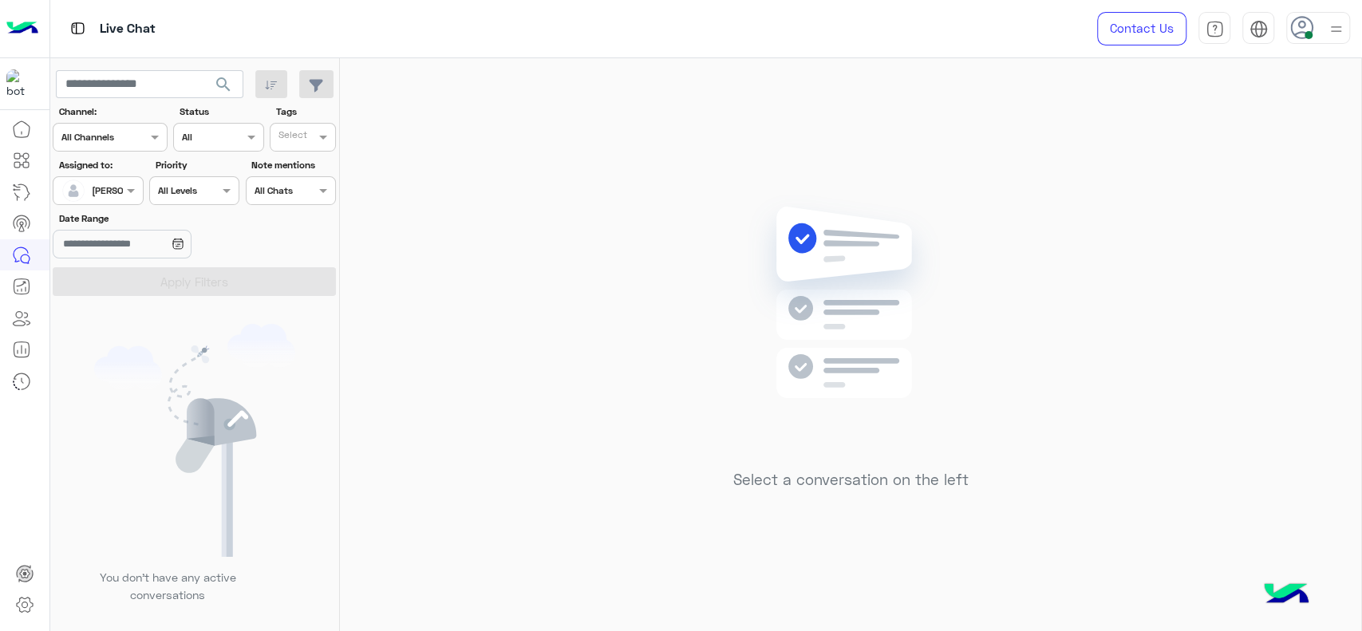
click at [114, 187] on div at bounding box center [97, 188] width 89 height 15
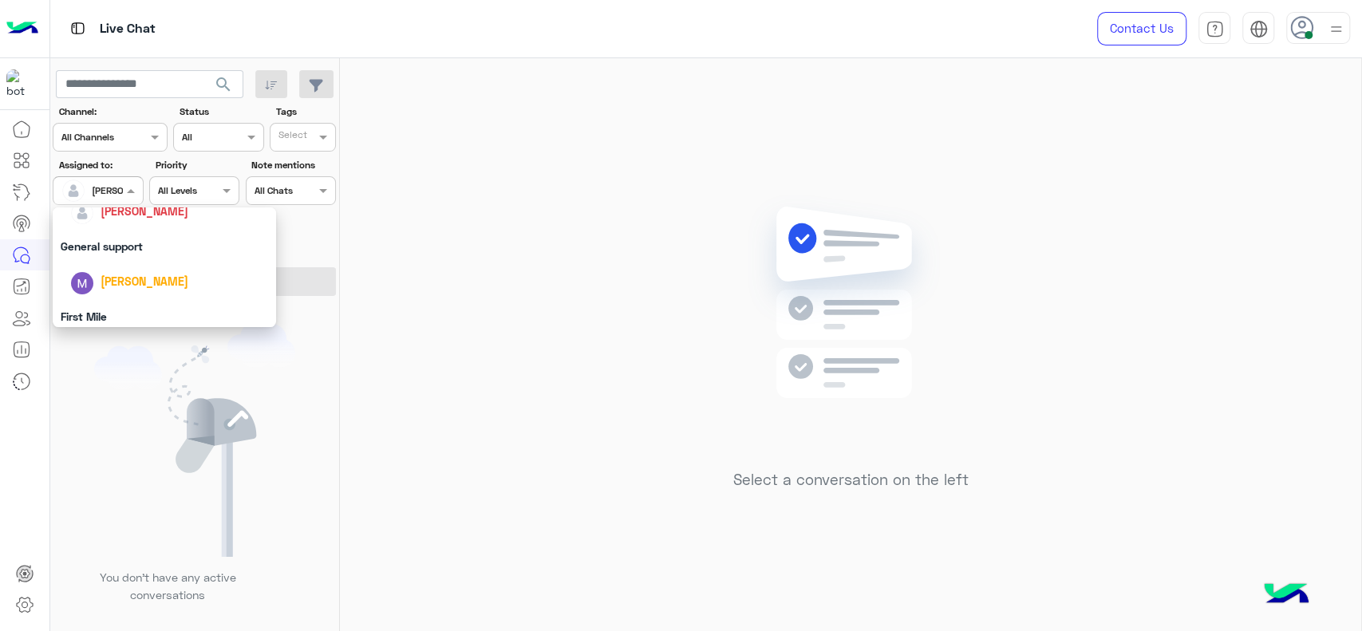
scroll to position [283, 0]
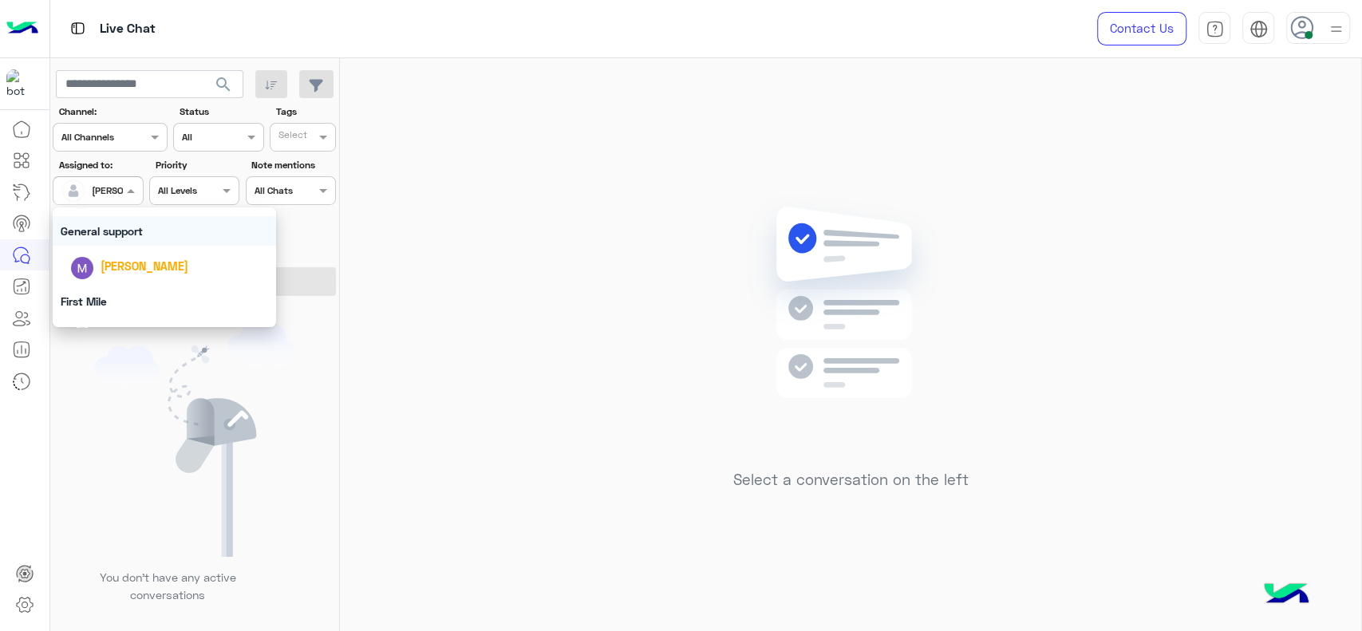
click at [114, 243] on div "General support" at bounding box center [164, 231] width 223 height 30
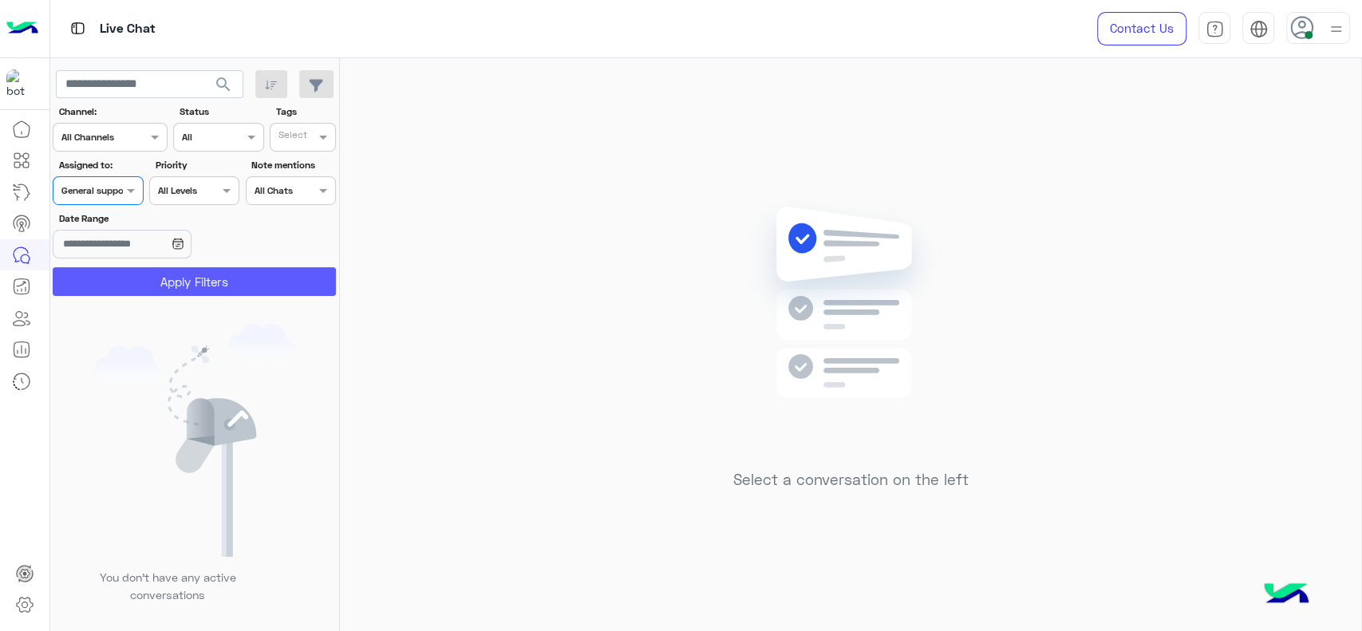
click at [114, 285] on button "Apply Filters" at bounding box center [194, 281] width 283 height 29
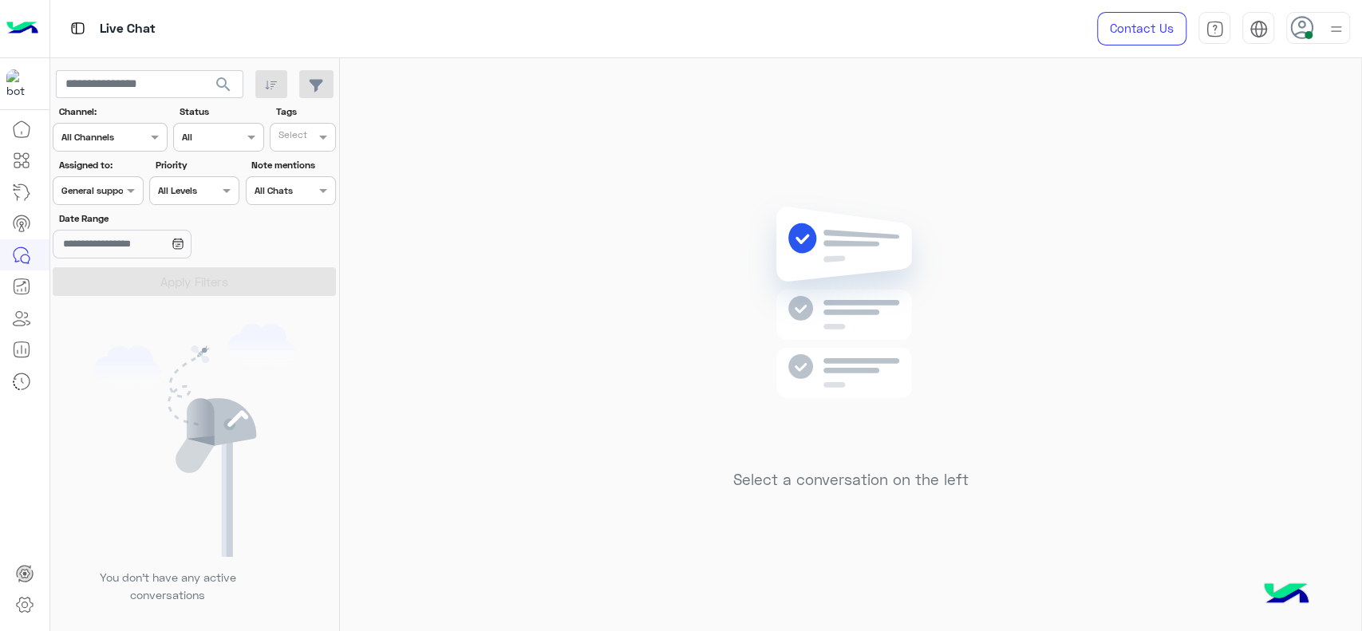
click at [104, 187] on div at bounding box center [97, 188] width 89 height 15
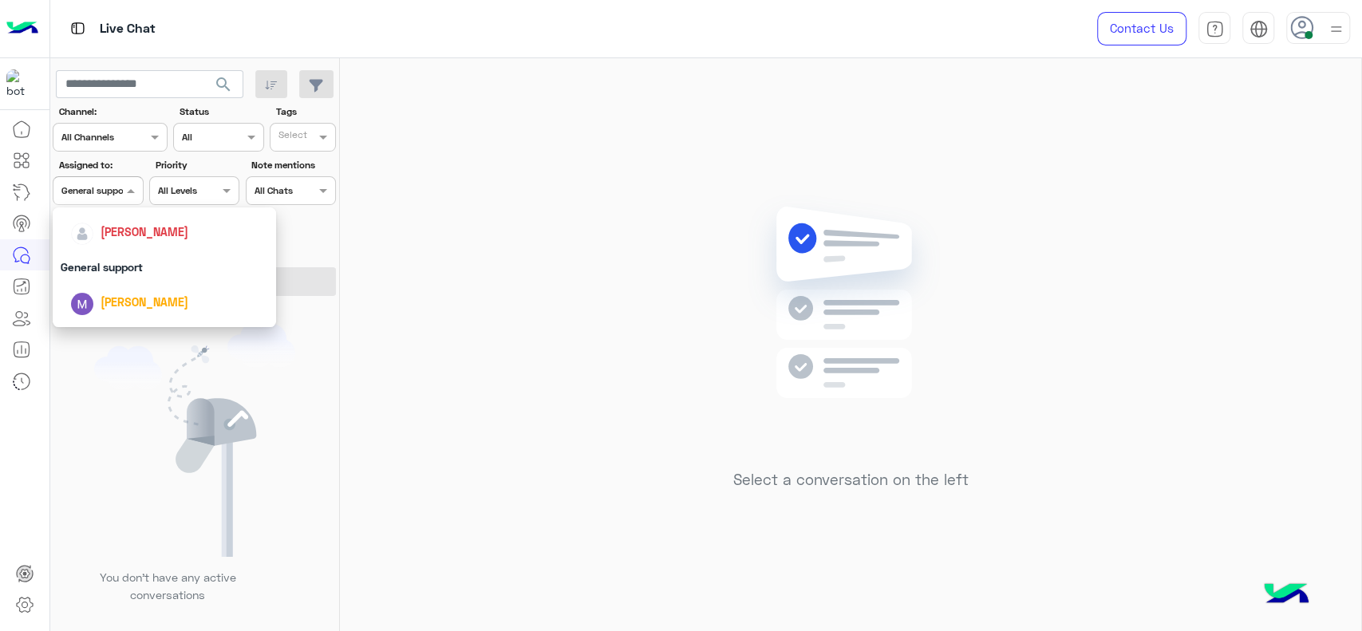
scroll to position [242, 0]
click at [100, 258] on div "General support" at bounding box center [164, 273] width 223 height 30
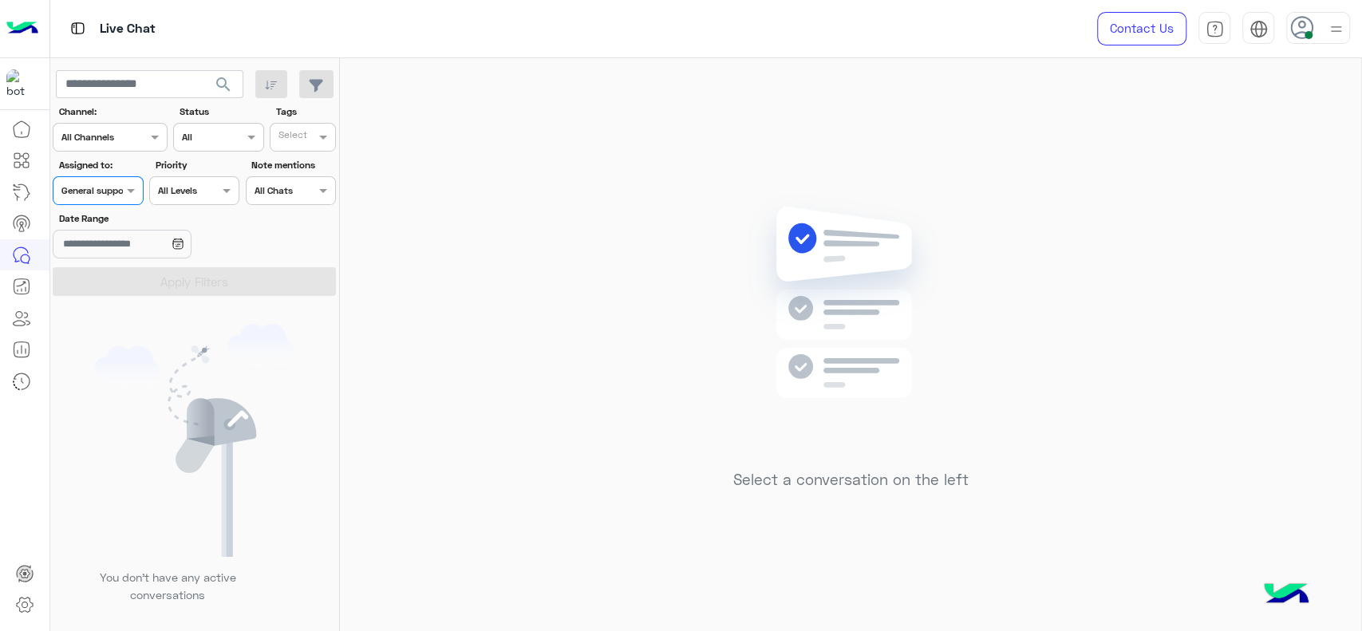
click at [86, 183] on input "text" at bounding box center [79, 189] width 37 height 14
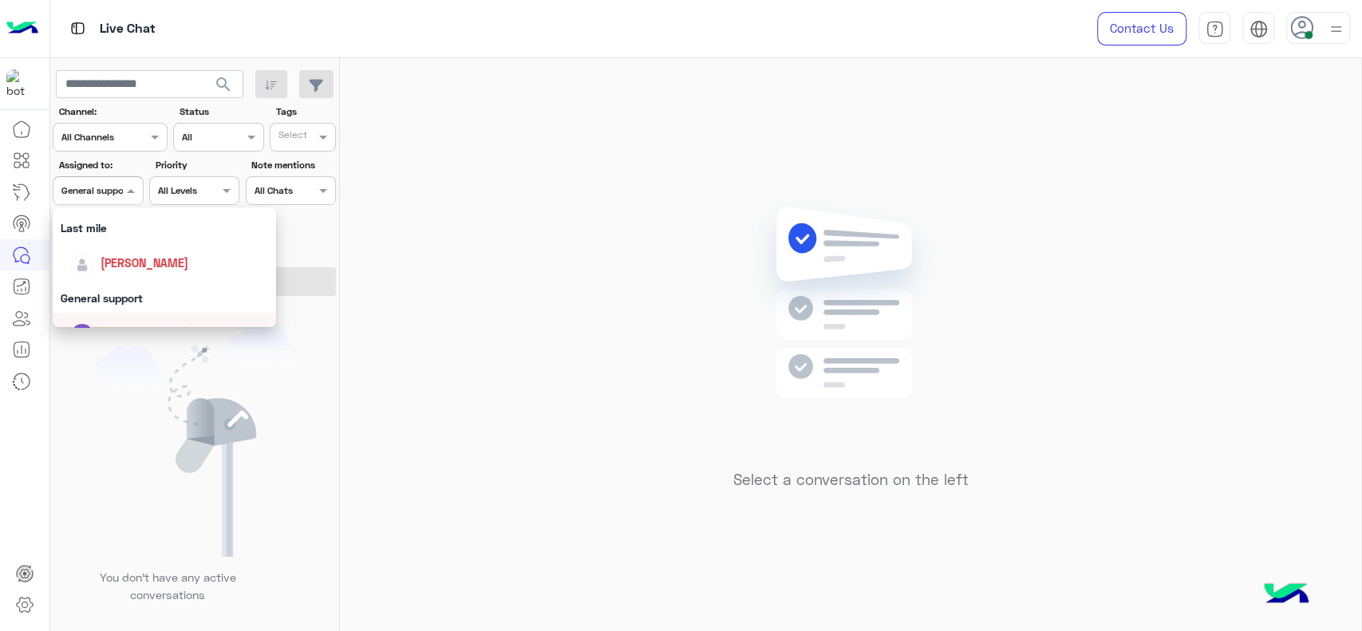
scroll to position [212, 0]
click at [101, 260] on span "[PERSON_NAME]" at bounding box center [145, 267] width 88 height 14
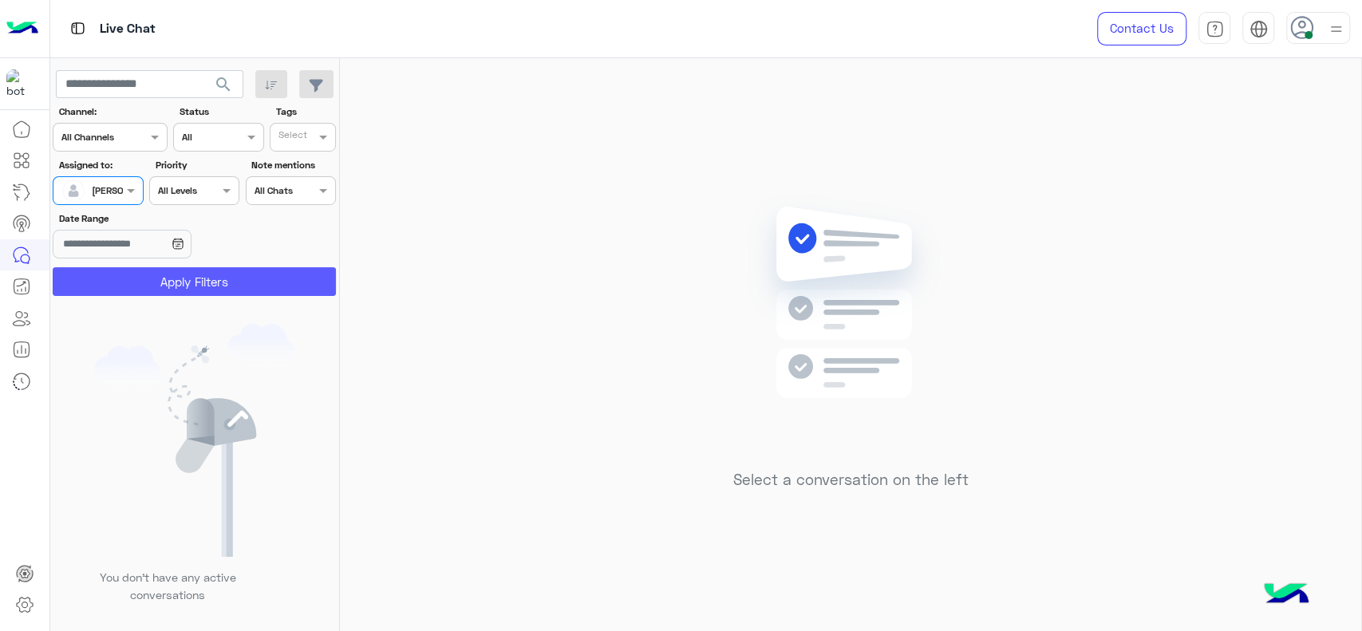
click at [103, 270] on button "Apply Filters" at bounding box center [194, 281] width 283 height 29
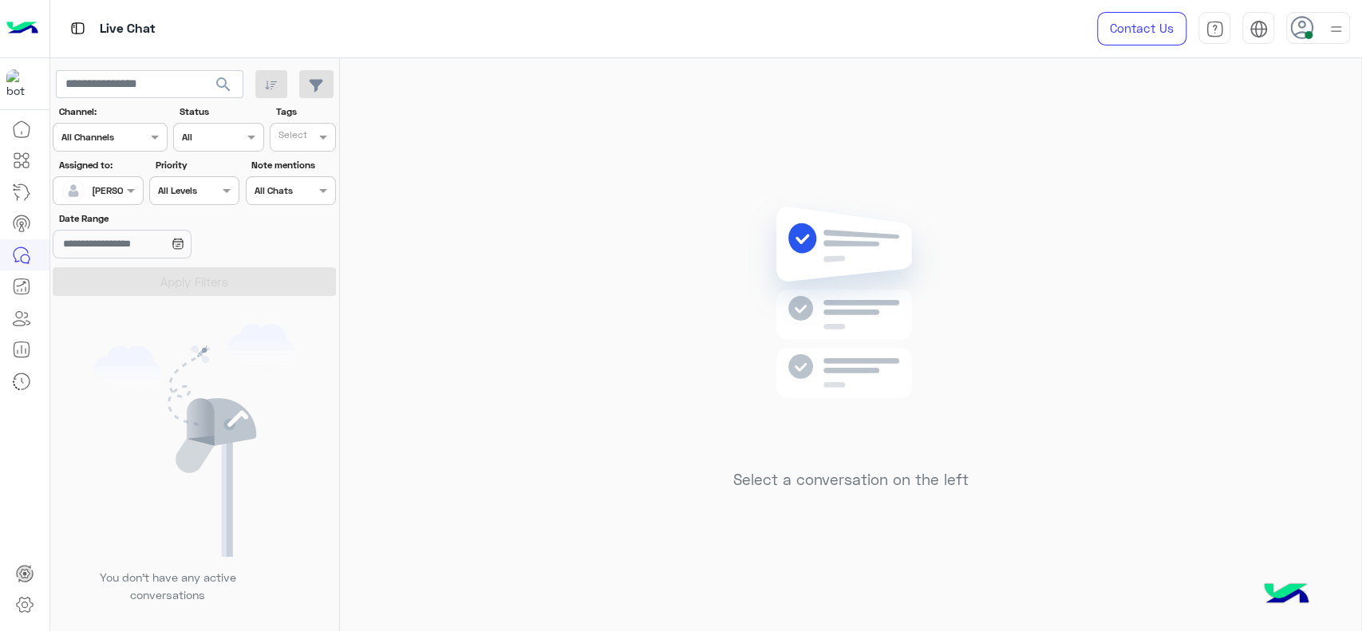
click at [792, 416] on img at bounding box center [851, 326] width 231 height 265
click at [619, 423] on div "Select a conversation on the left" at bounding box center [850, 347] width 1021 height 579
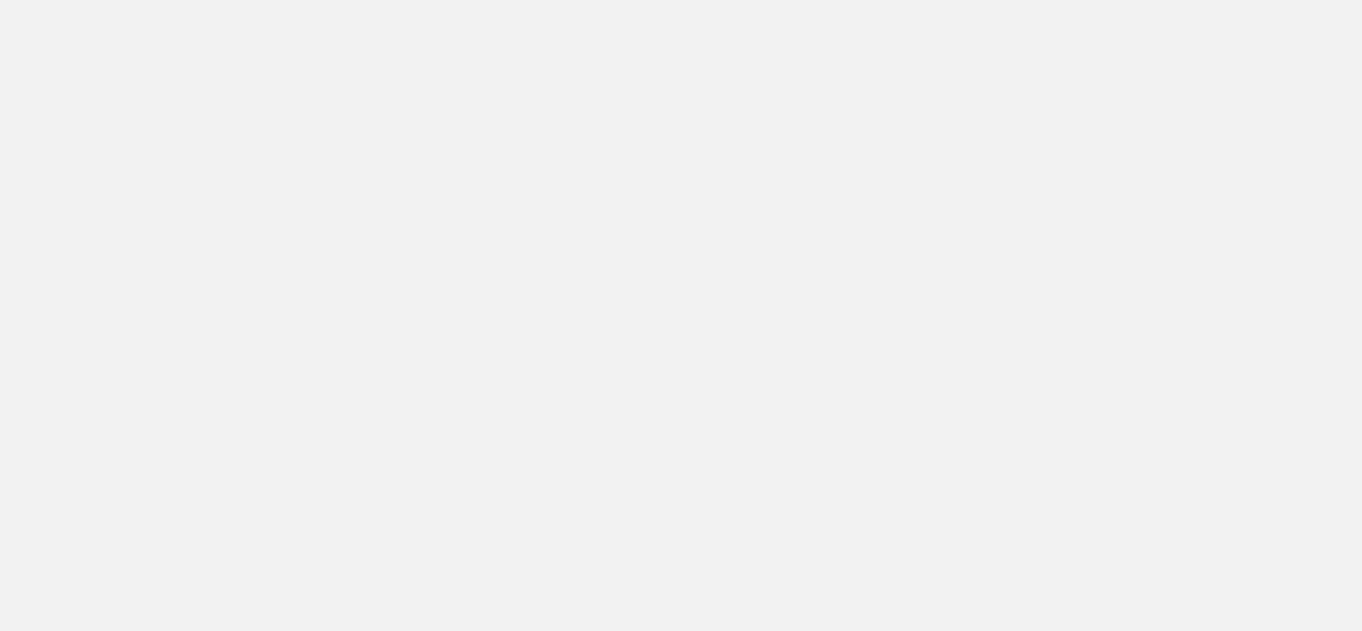
click at [740, 270] on app-root at bounding box center [681, 315] width 1362 height 631
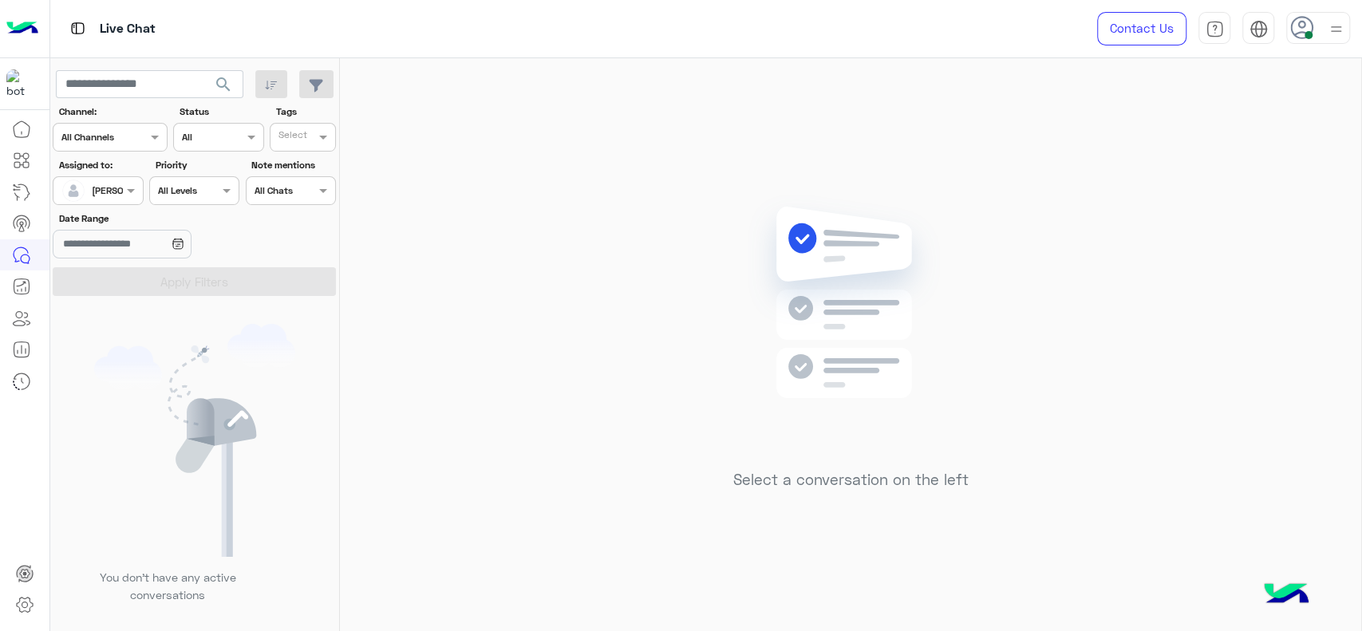
click at [108, 193] on div at bounding box center [97, 188] width 89 height 15
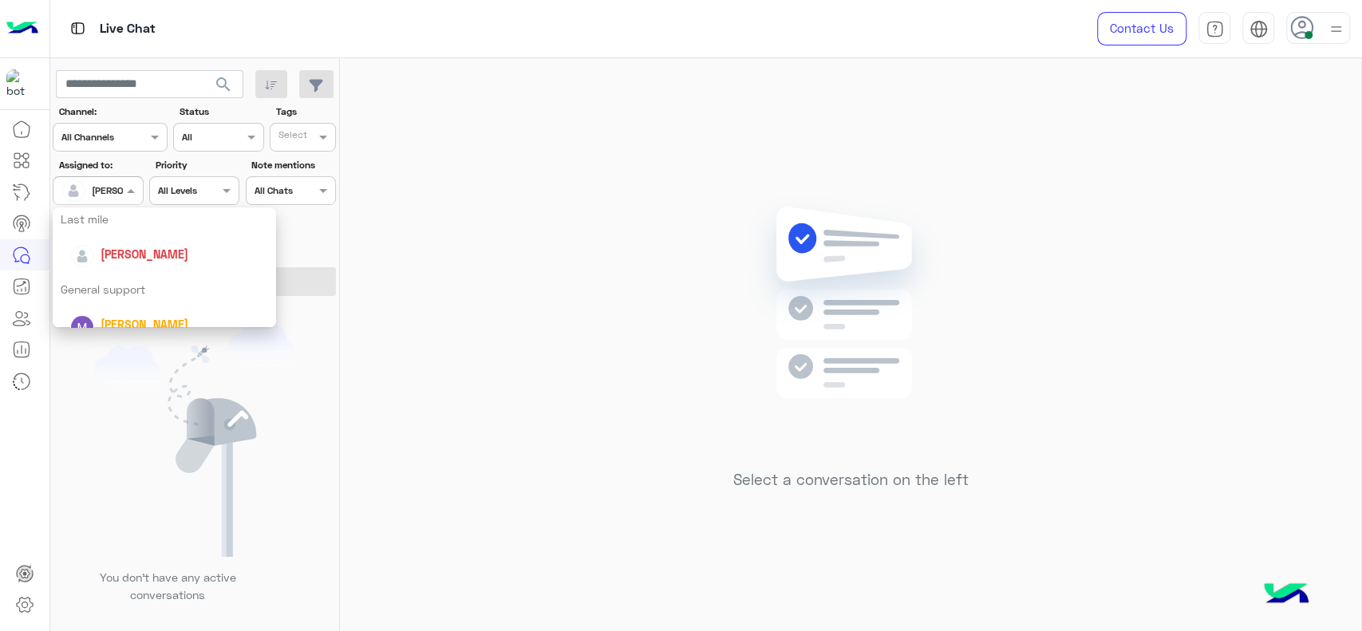
scroll to position [225, 0]
click at [108, 285] on div "General support" at bounding box center [164, 290] width 223 height 30
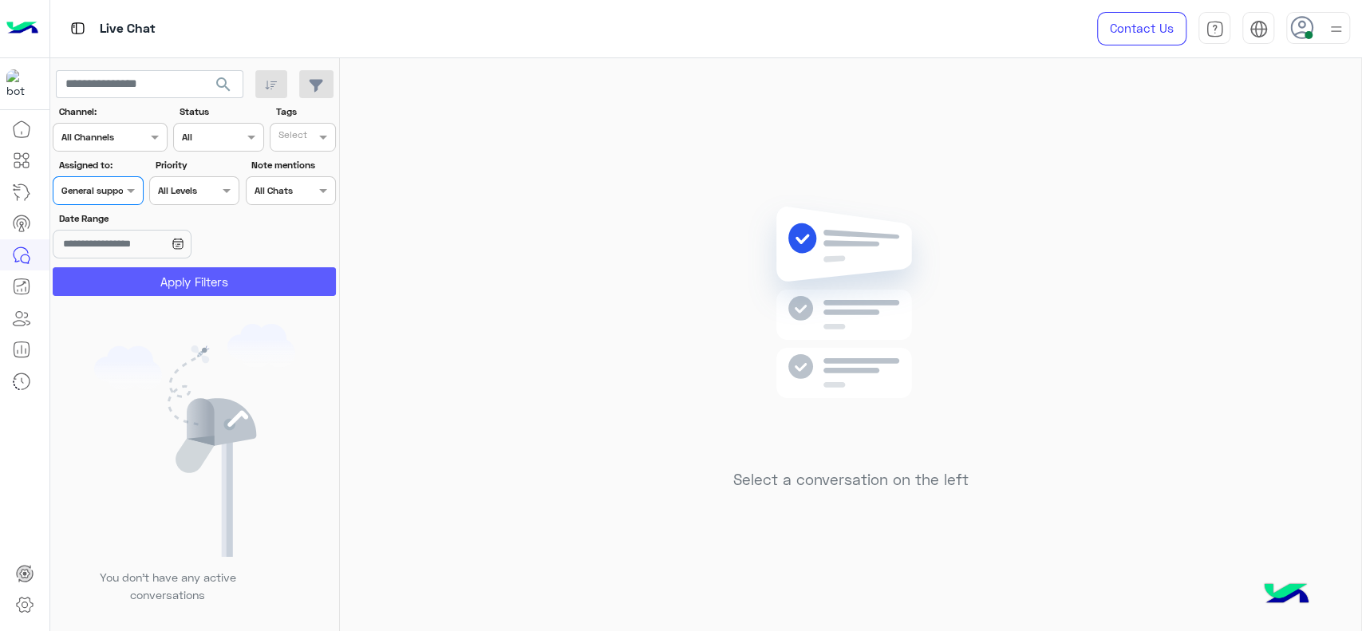
click at [108, 285] on button "Apply Filters" at bounding box center [194, 281] width 283 height 29
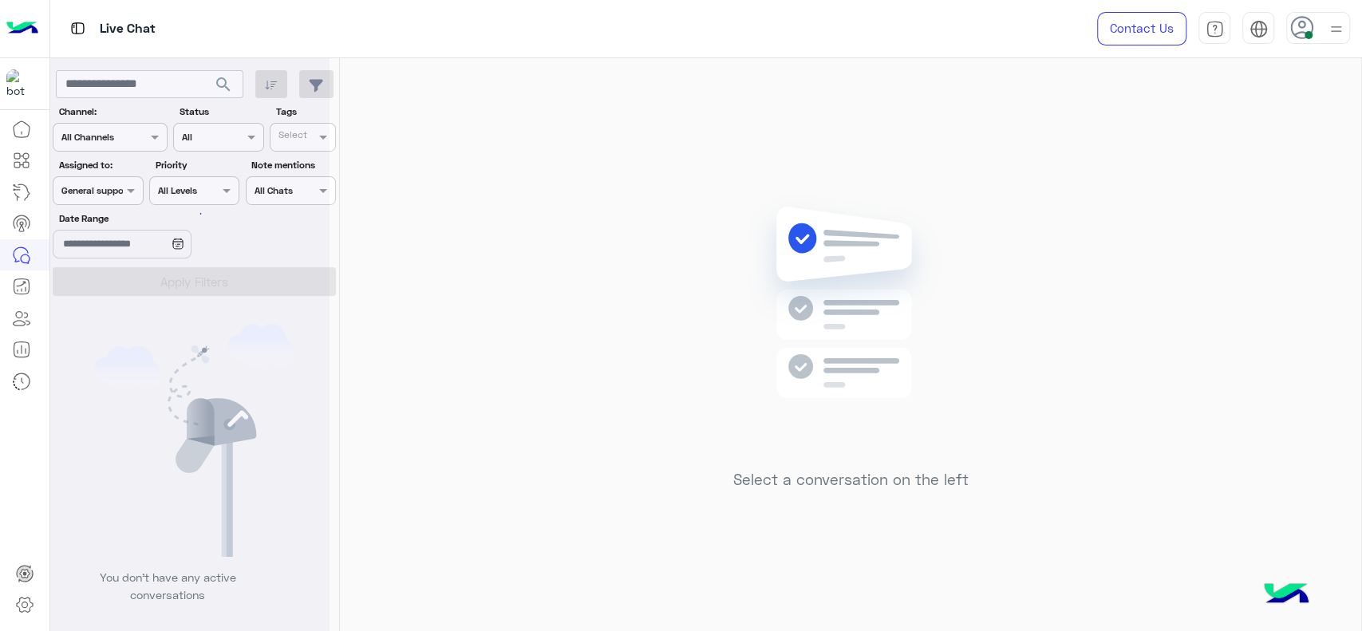
scroll to position [0, 0]
click at [101, 191] on div at bounding box center [189, 321] width 279 height 631
click at [108, 184] on div at bounding box center [97, 188] width 89 height 15
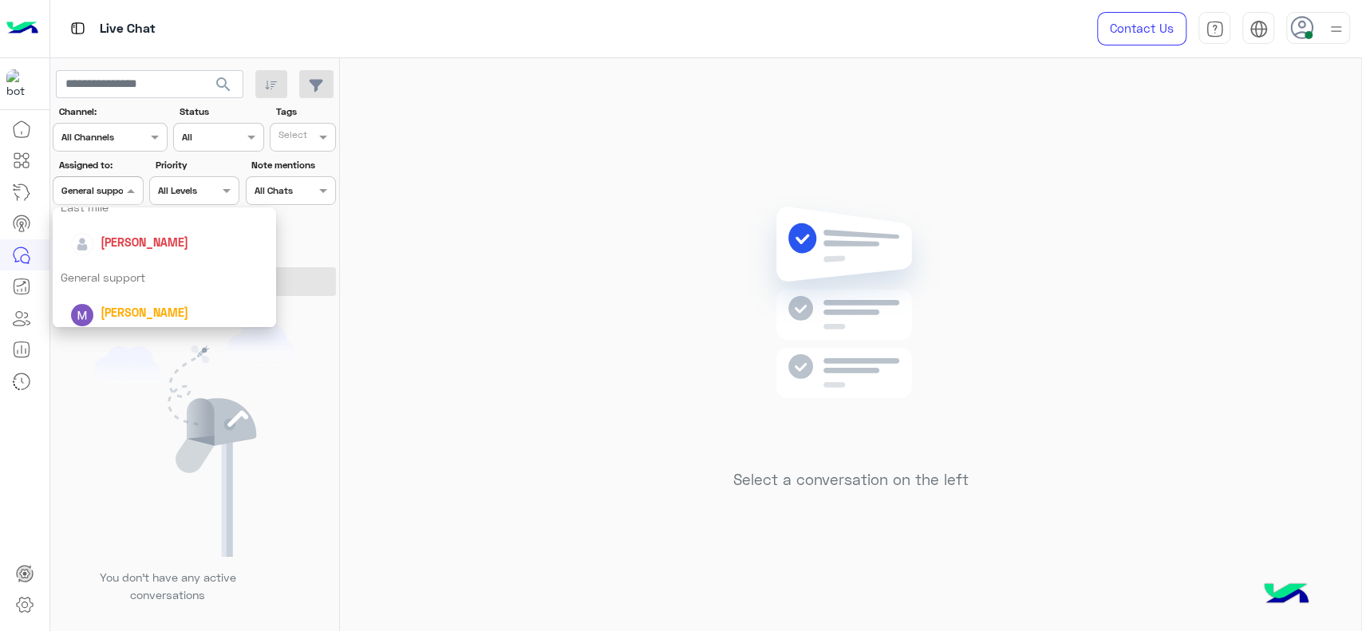
scroll to position [248, 0]
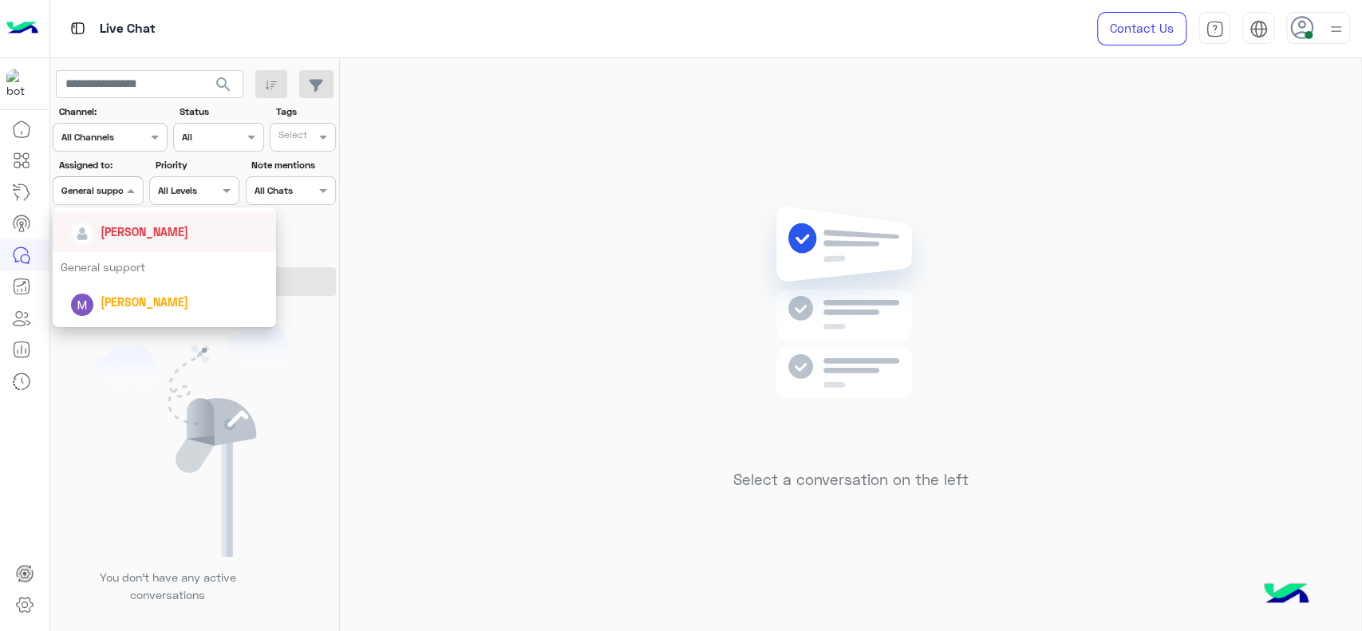
click at [126, 228] on span "[PERSON_NAME]" at bounding box center [145, 232] width 88 height 14
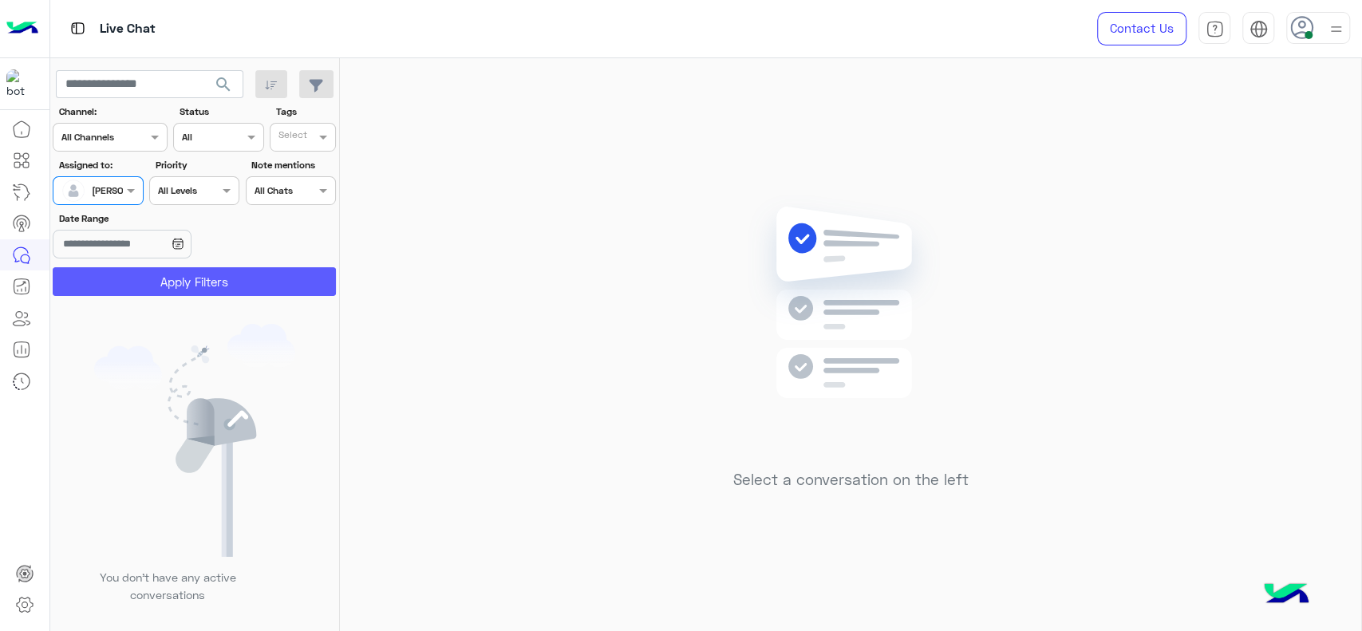
click at [129, 282] on button "Apply Filters" at bounding box center [194, 281] width 283 height 29
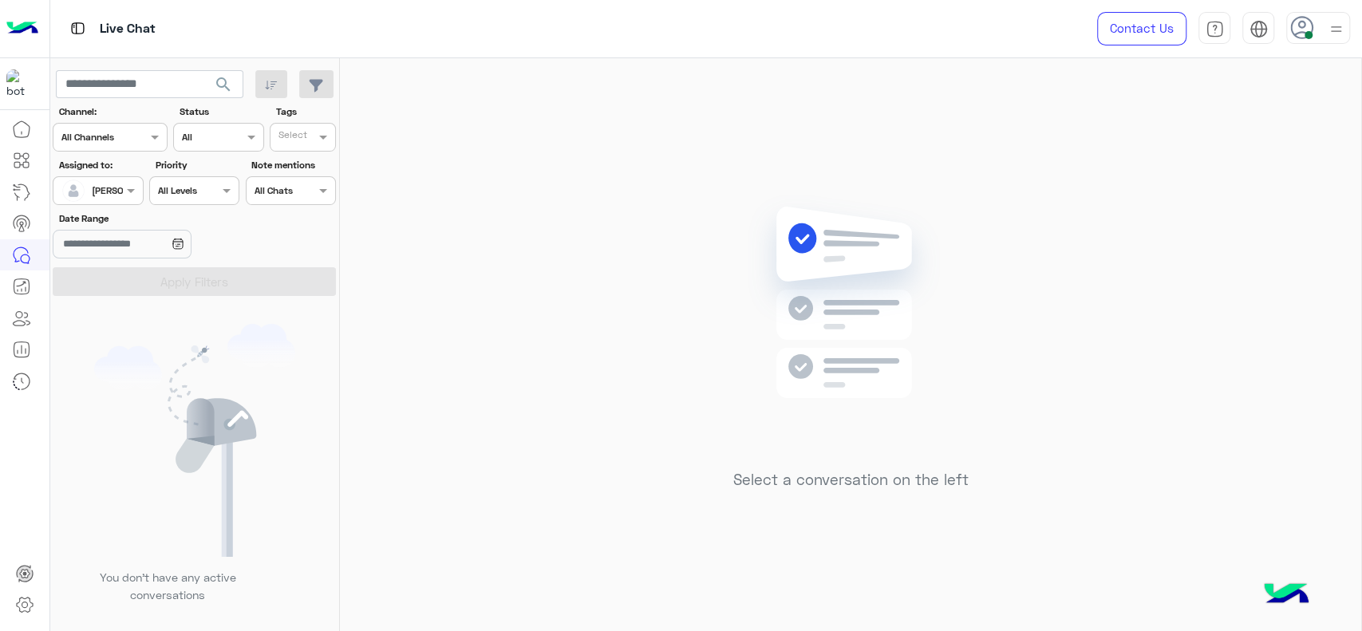
click at [443, 208] on div "Select a conversation on the left" at bounding box center [850, 347] width 1021 height 579
click at [461, 135] on div "Select a conversation on the left" at bounding box center [850, 347] width 1021 height 579
click at [128, 183] on span at bounding box center [133, 190] width 20 height 17
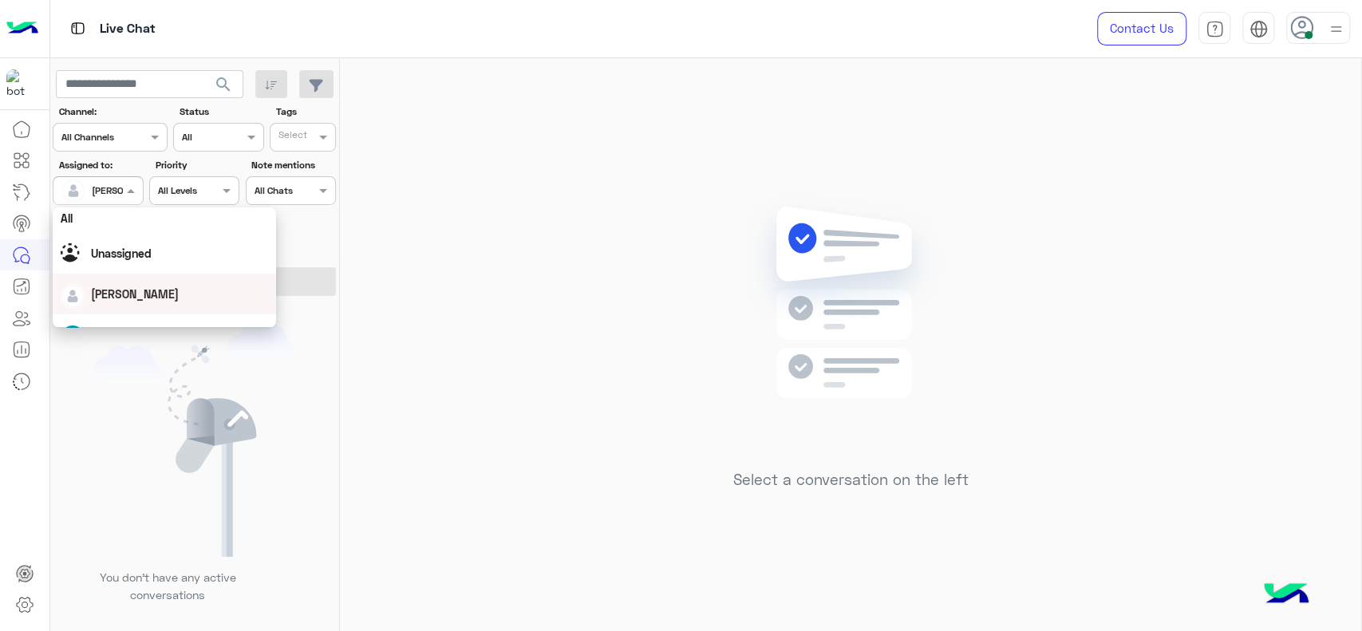
scroll to position [0, 0]
click at [145, 271] on div "Unassigned" at bounding box center [164, 257] width 207 height 28
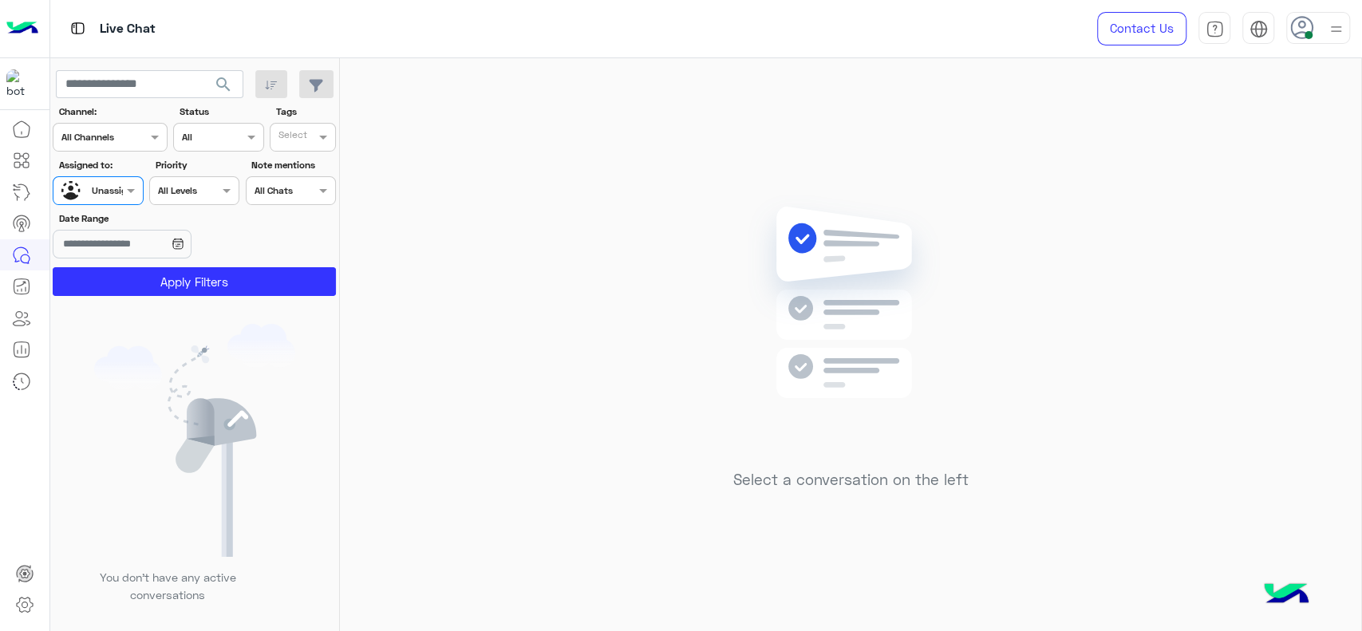
click at [112, 195] on span "Unassigned" at bounding box center [117, 190] width 51 height 12
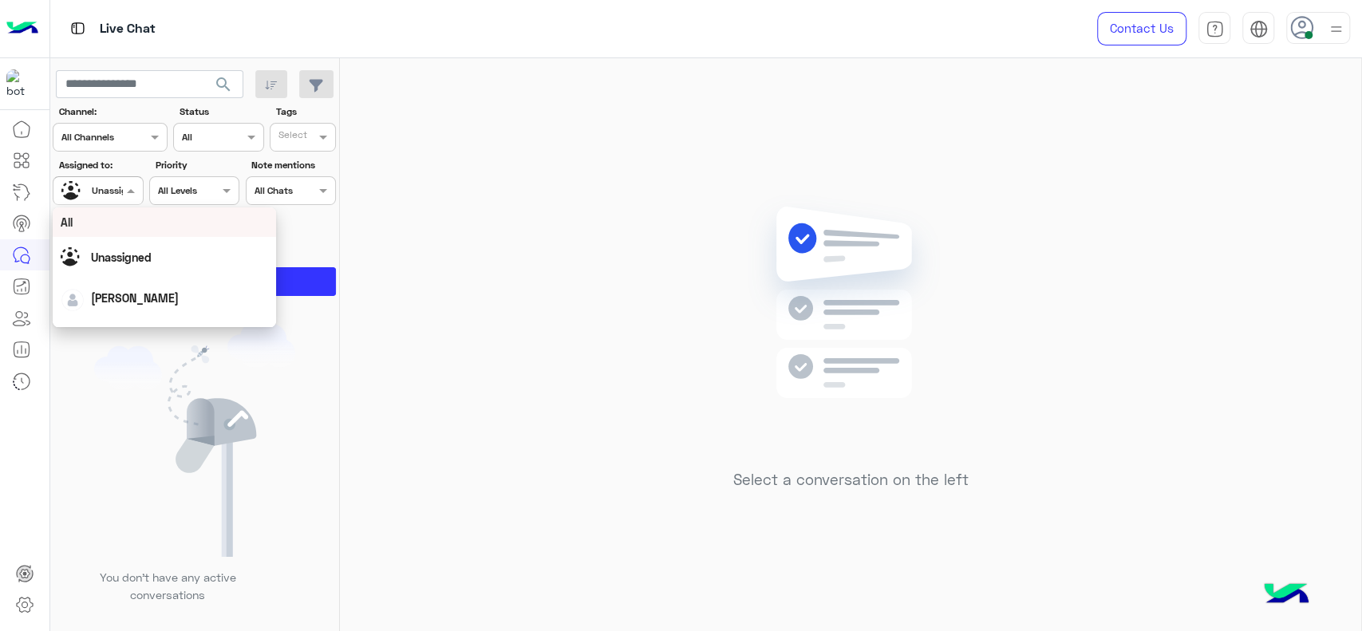
click at [302, 124] on div "Select" at bounding box center [303, 137] width 66 height 29
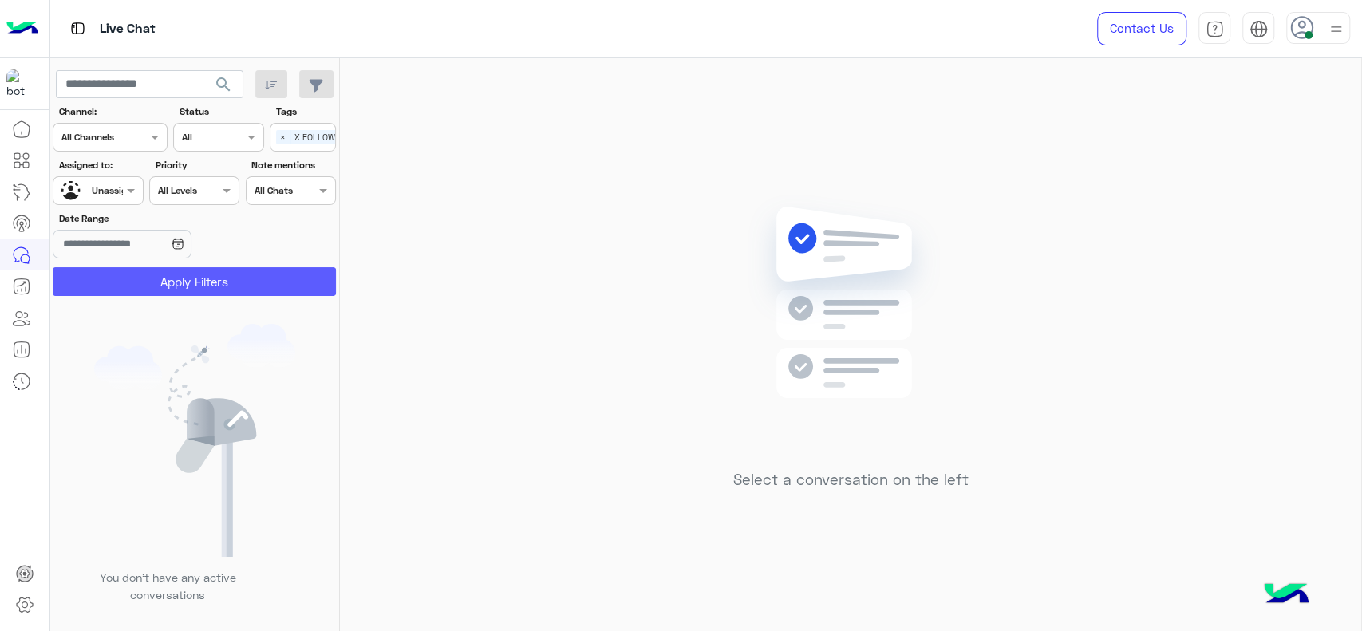
click at [237, 282] on button "Apply Filters" at bounding box center [194, 281] width 283 height 29
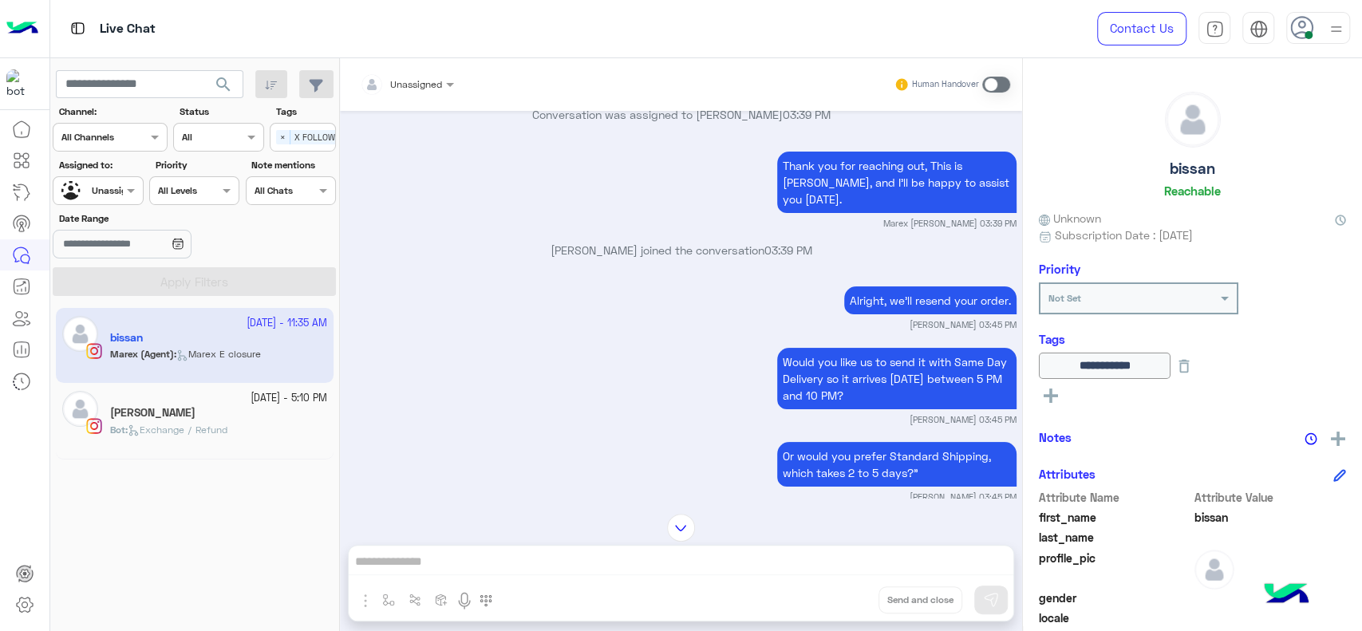
scroll to position [58, 0]
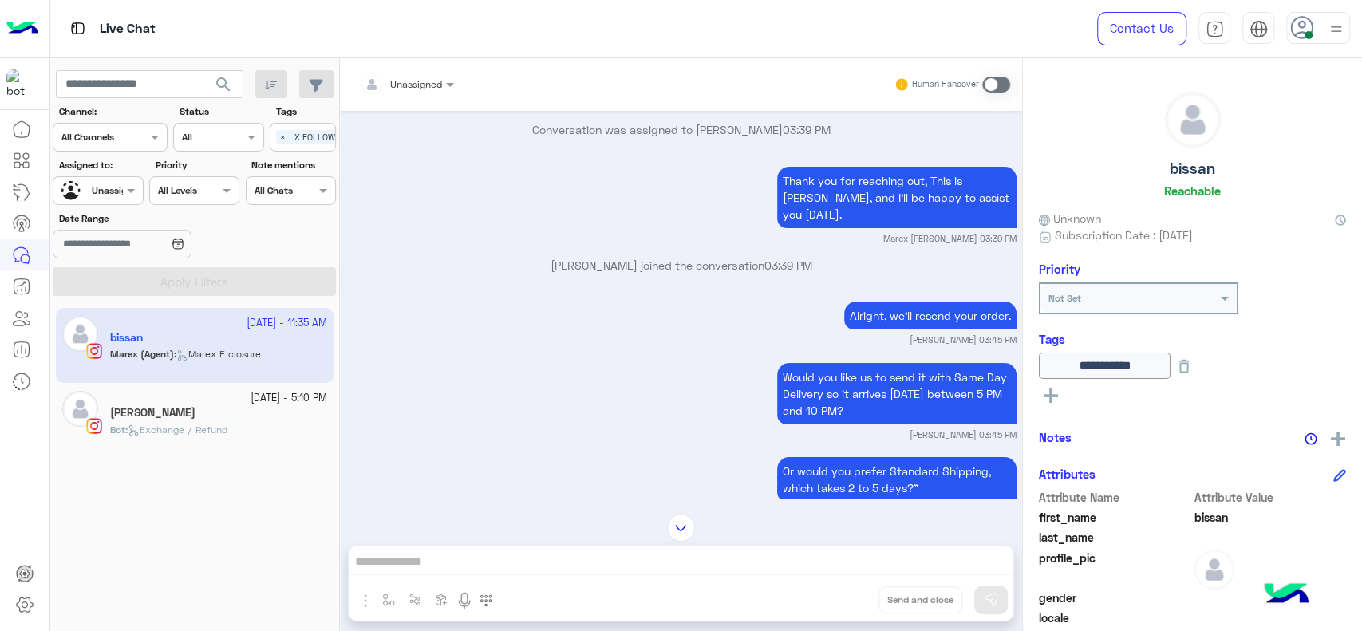
click at [153, 454] on div "[DATE] - 5:10 PM Hania Emad Bot : Exchange / Refund" at bounding box center [195, 421] width 278 height 76
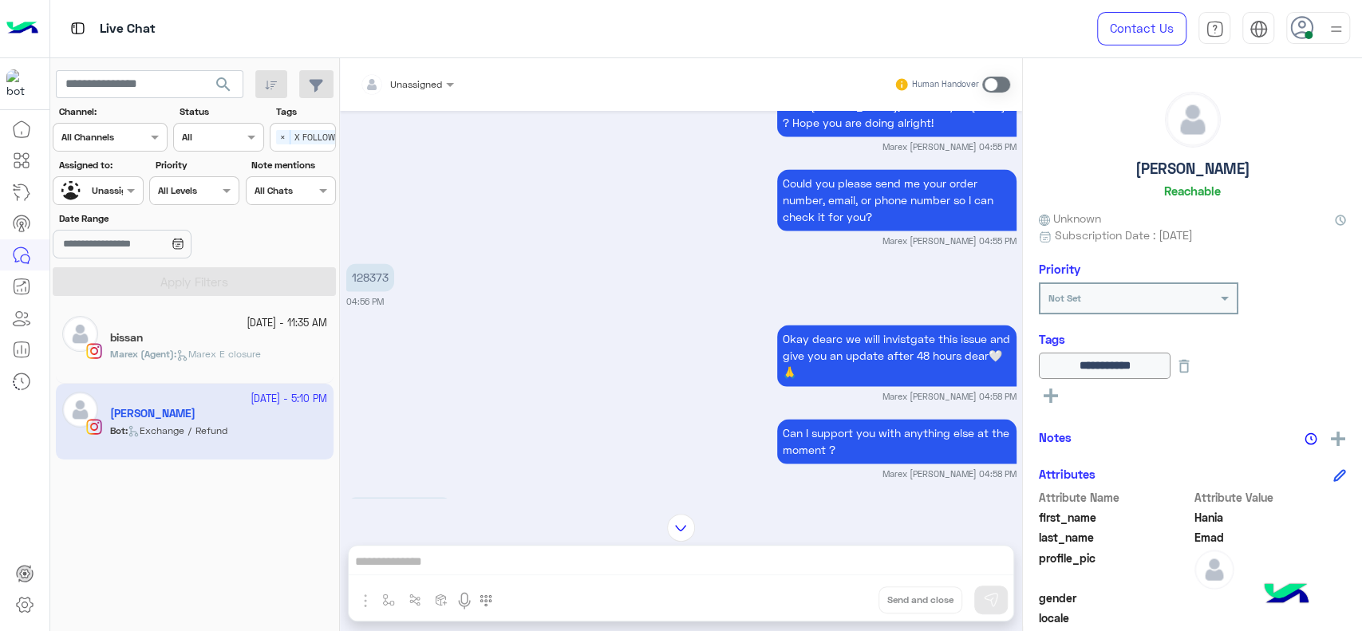
scroll to position [1615, 0]
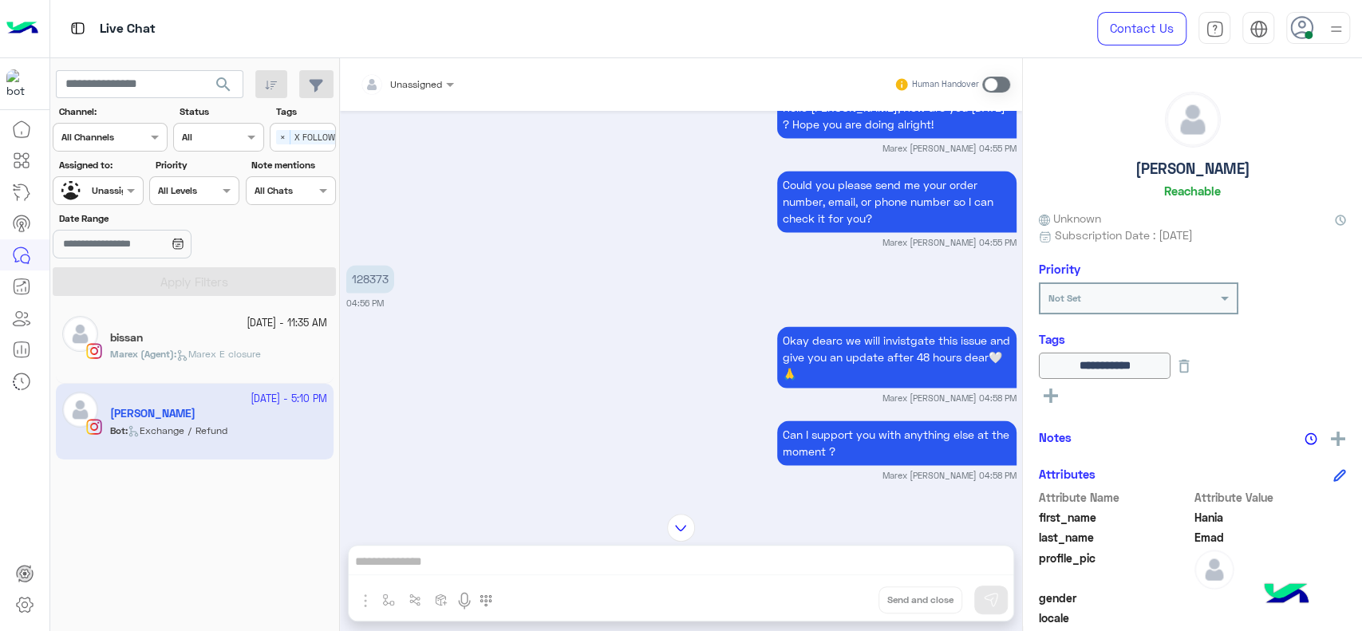
click at [376, 265] on p "128373" at bounding box center [370, 279] width 48 height 28
copy p "128373"
click at [112, 201] on div "Unassigned" at bounding box center [91, 191] width 61 height 28
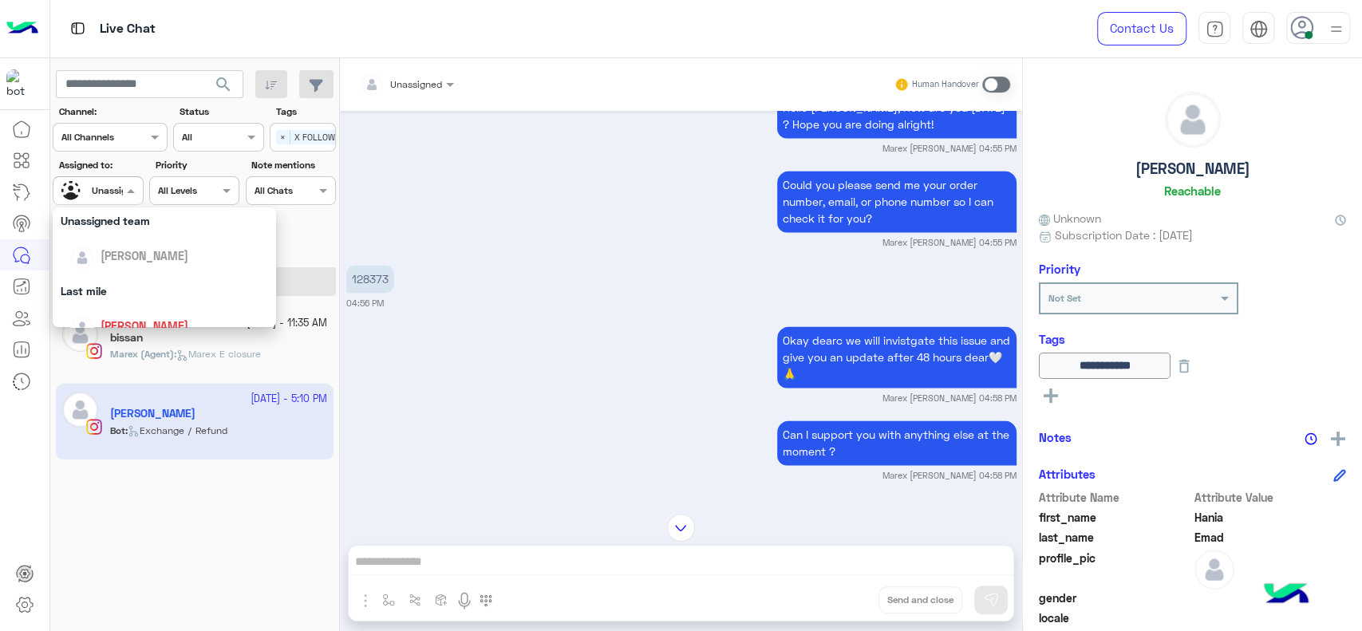
scroll to position [153, 0]
click at [152, 316] on div "[PERSON_NAME]" at bounding box center [169, 326] width 198 height 28
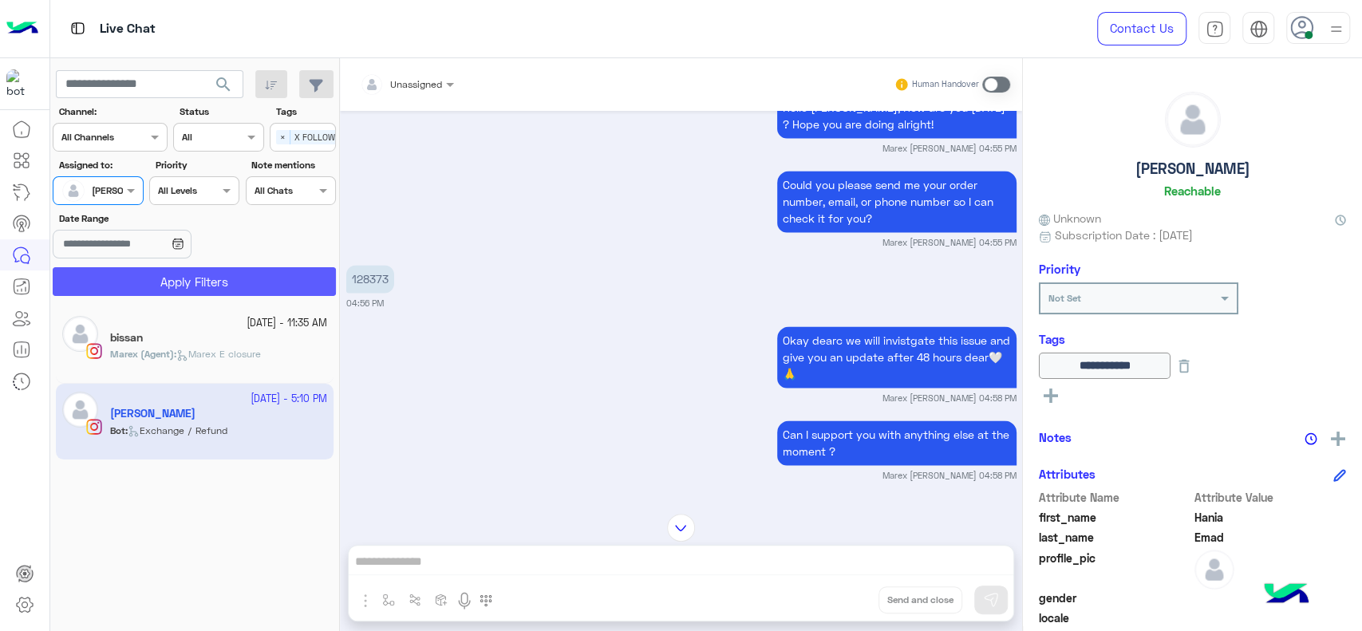
click at [185, 271] on button "Apply Filters" at bounding box center [194, 281] width 283 height 29
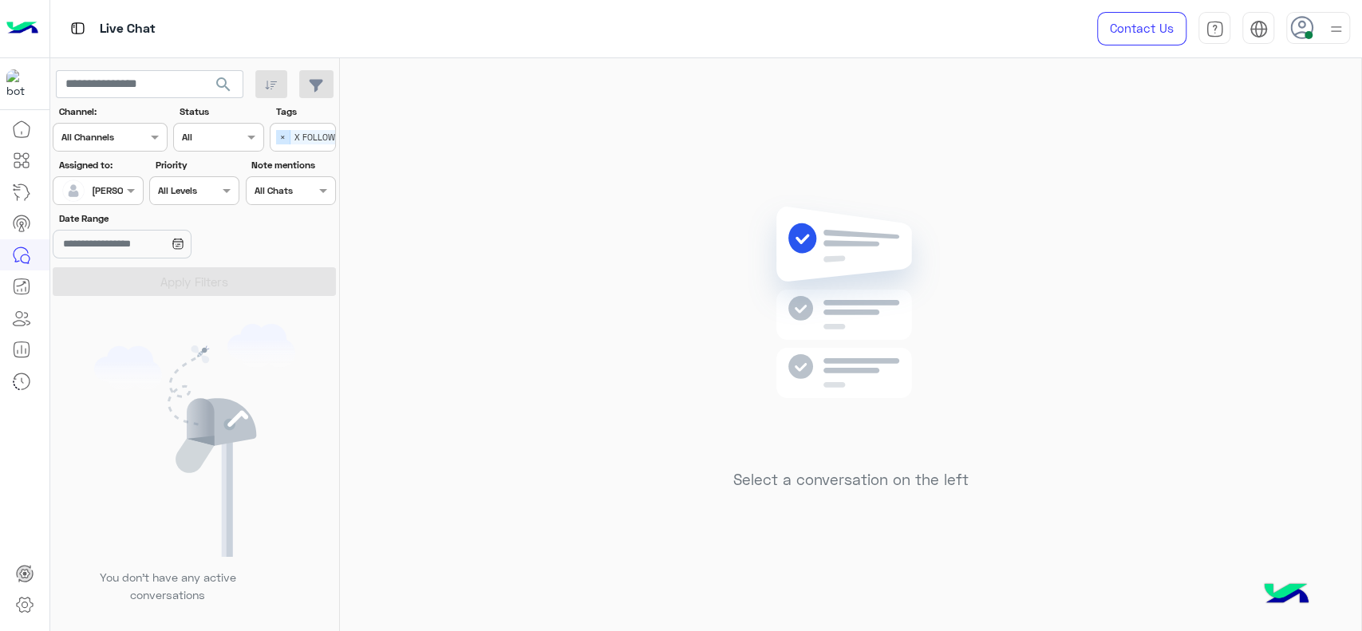
click at [281, 141] on span "×" at bounding box center [283, 137] width 14 height 14
click at [358, 141] on input "text" at bounding box center [358, 139] width 0 height 14
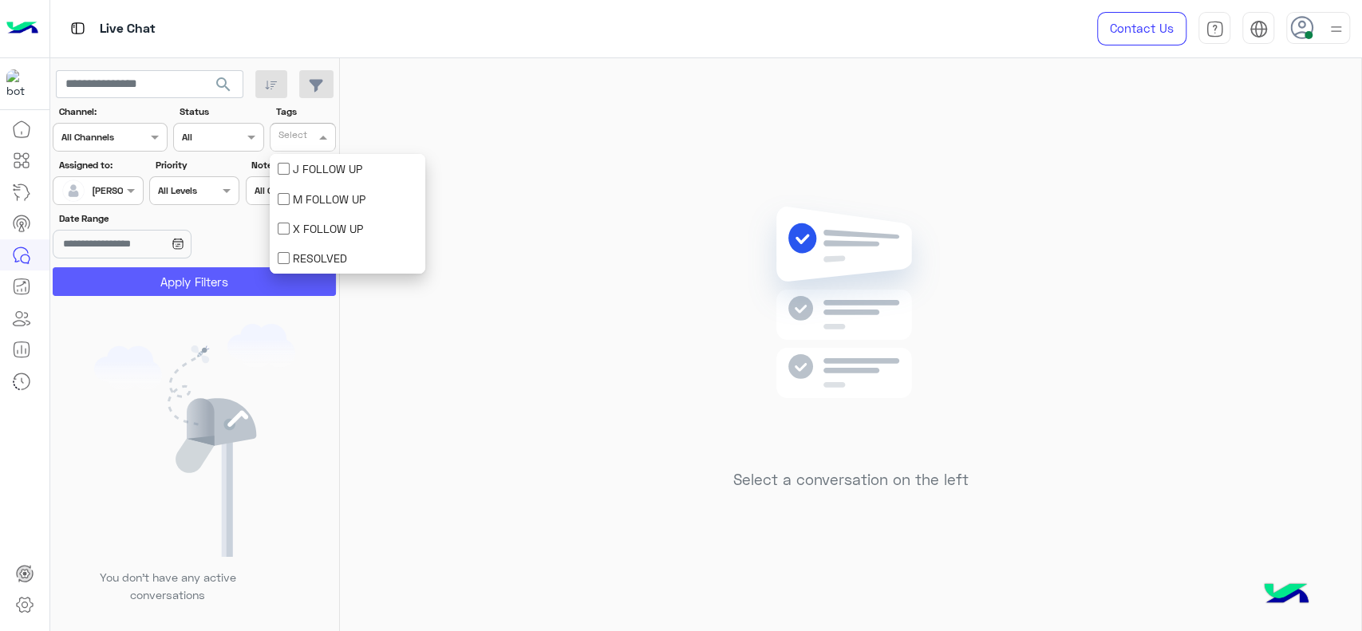
click at [230, 272] on button "Apply Filters" at bounding box center [194, 281] width 283 height 29
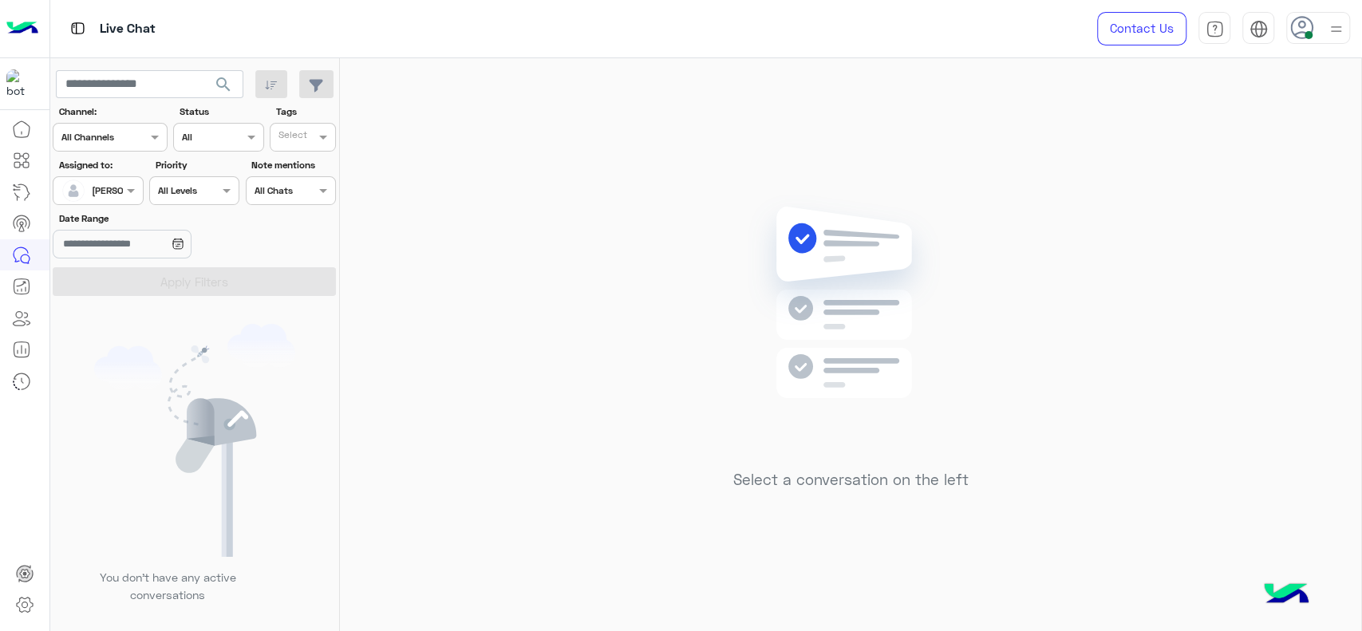
click at [119, 195] on span "[PERSON_NAME]" at bounding box center [128, 190] width 73 height 12
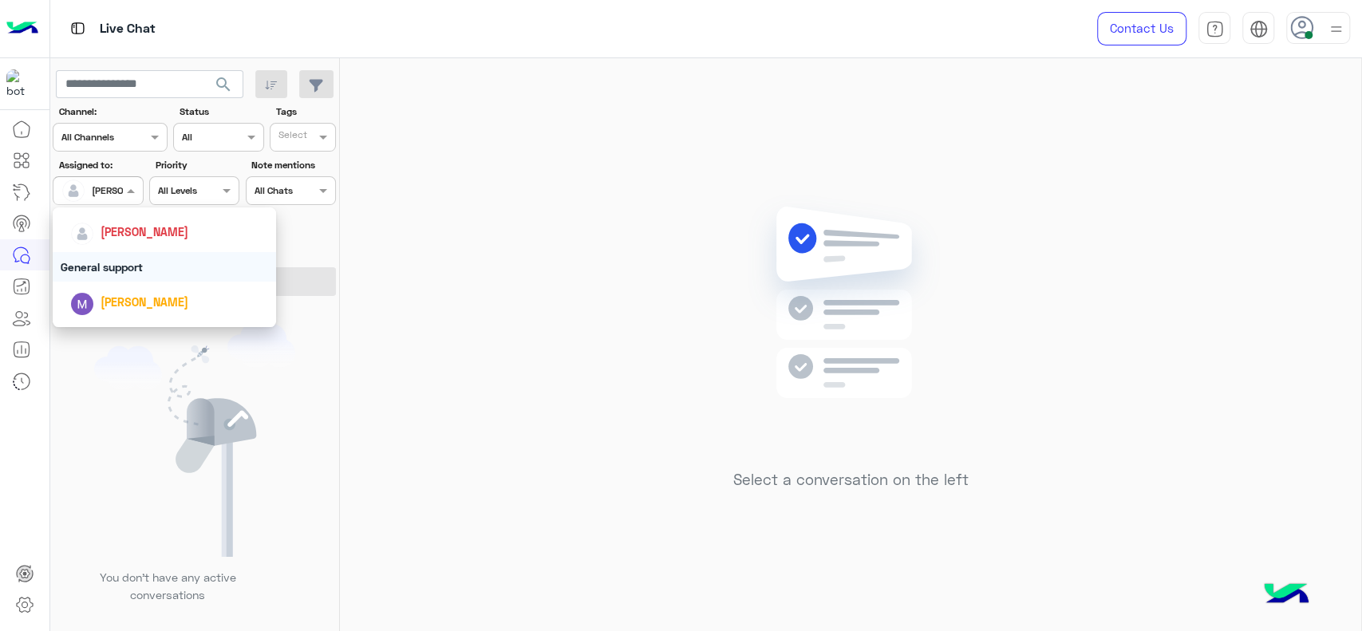
scroll to position [248, 0]
click at [131, 274] on div "General support" at bounding box center [164, 266] width 223 height 30
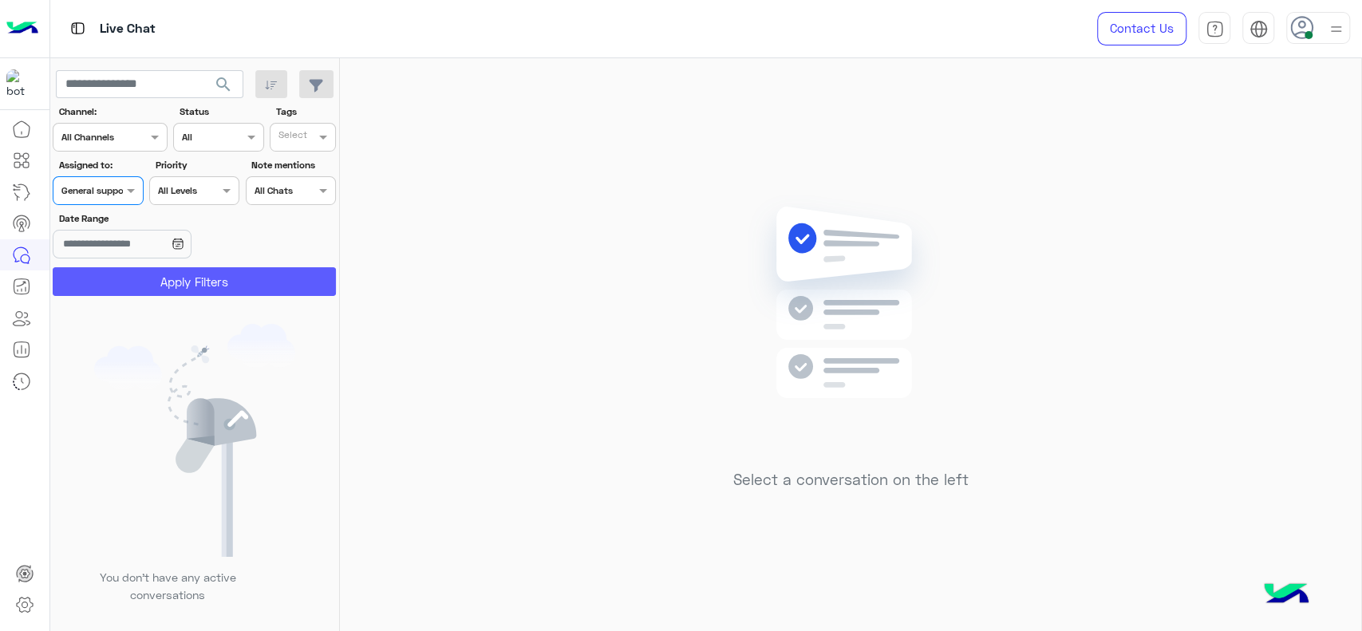
click at [139, 290] on button "Apply Filters" at bounding box center [194, 281] width 283 height 29
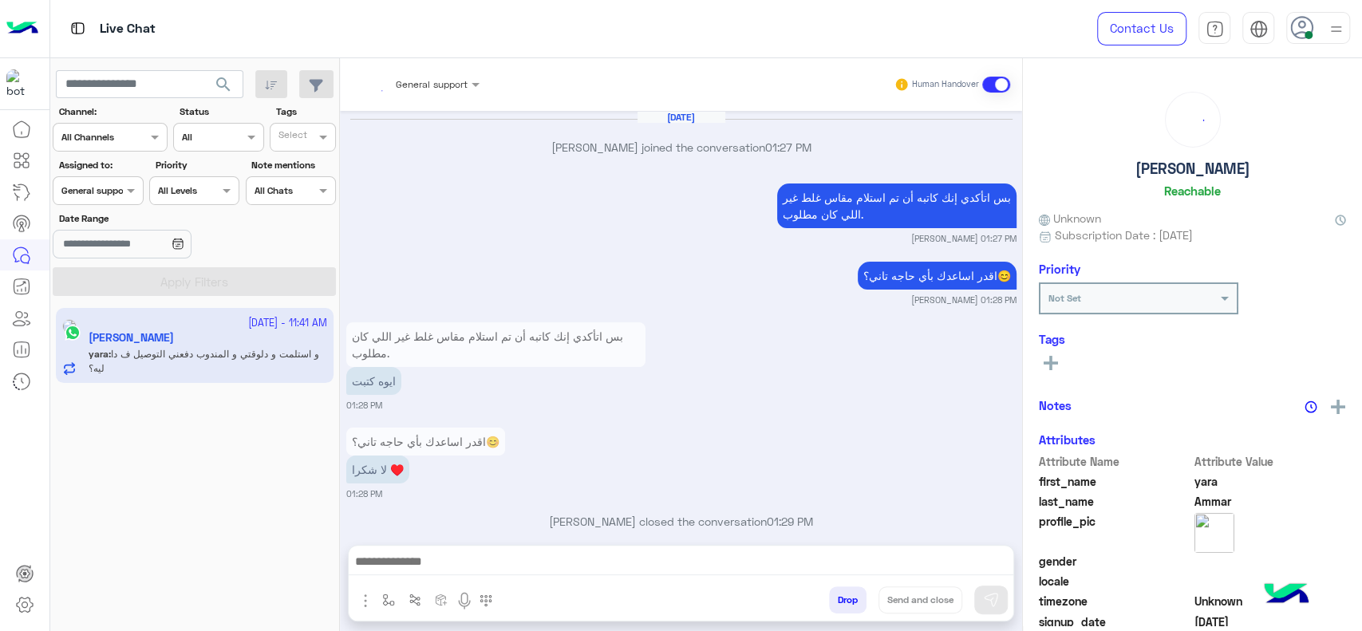
scroll to position [1289, 0]
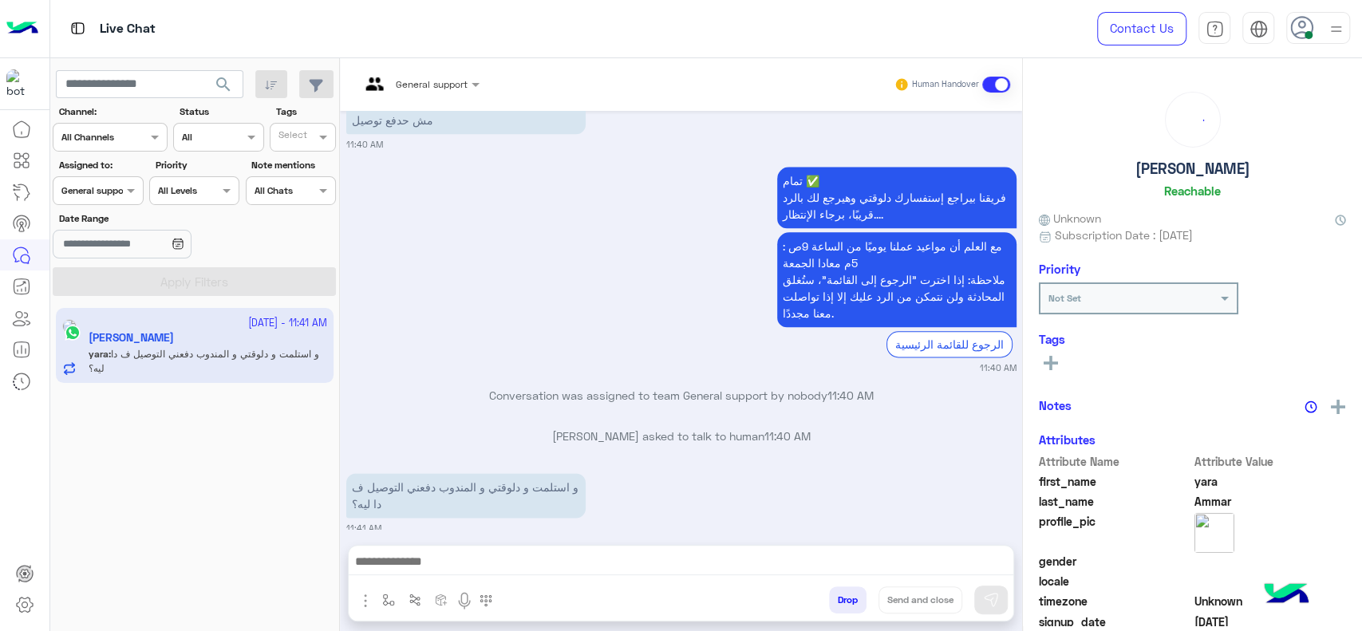
click at [444, 92] on div "General support" at bounding box center [414, 84] width 108 height 38
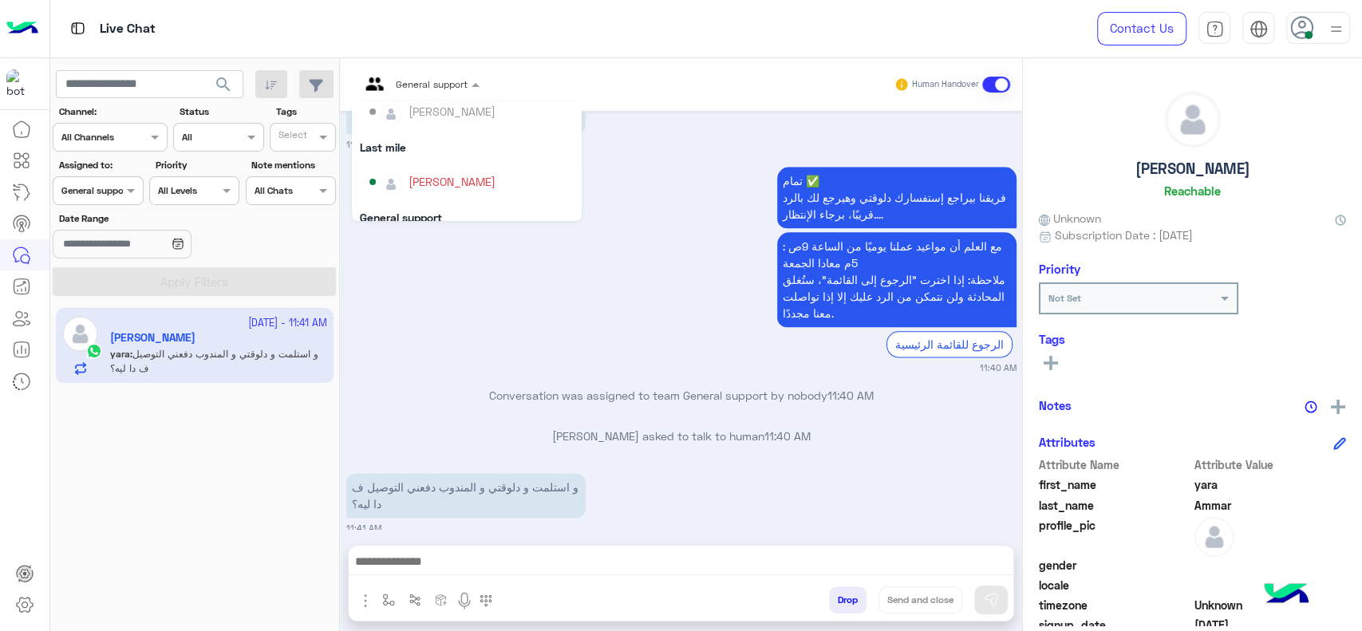
scroll to position [195, 0]
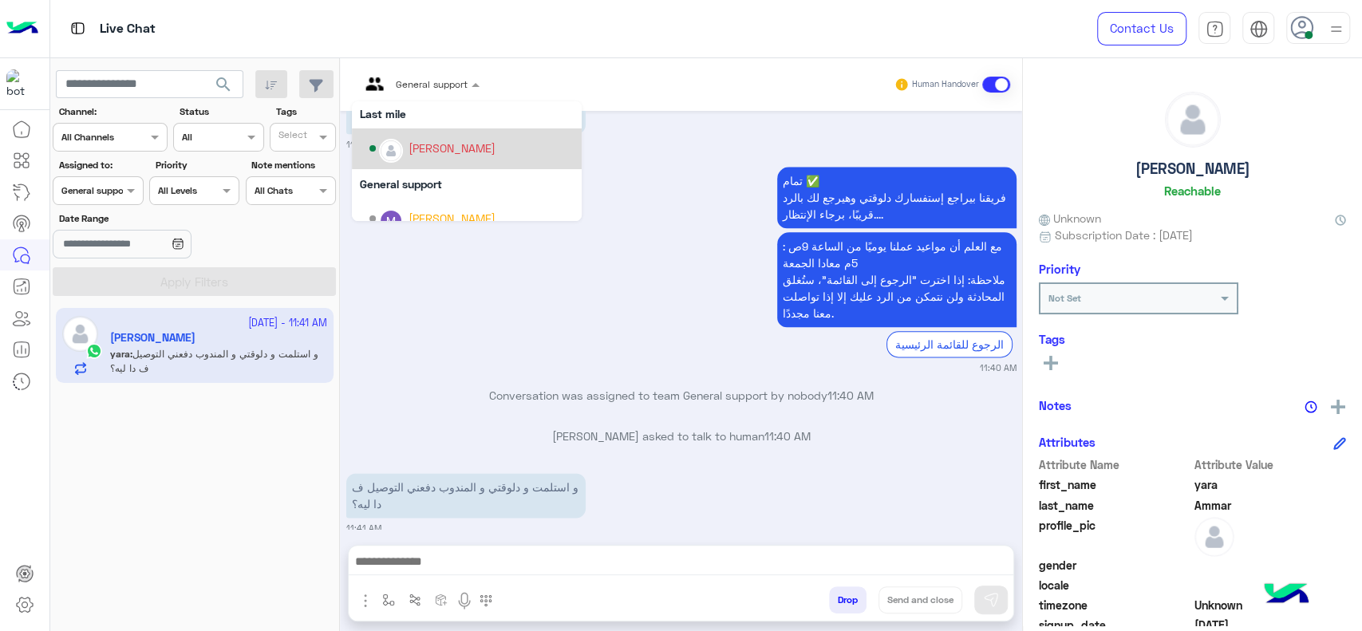
click at [456, 147] on div "[PERSON_NAME]" at bounding box center [451, 148] width 87 height 17
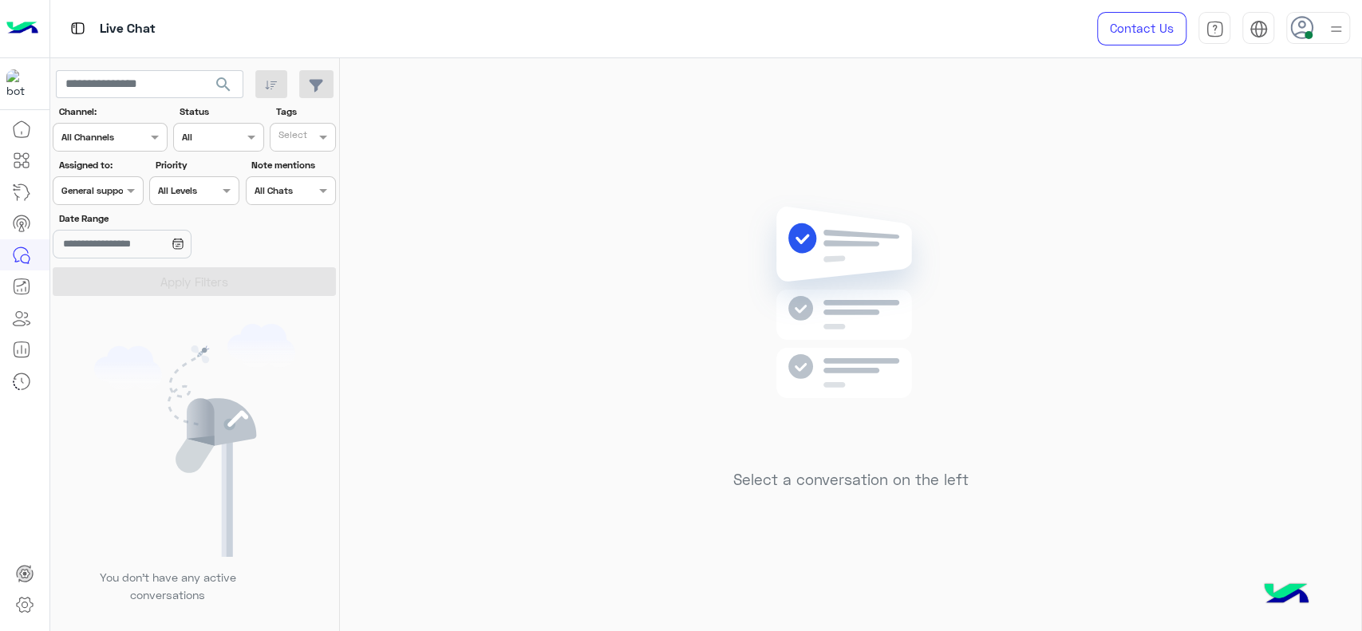
click at [111, 187] on div at bounding box center [97, 188] width 89 height 15
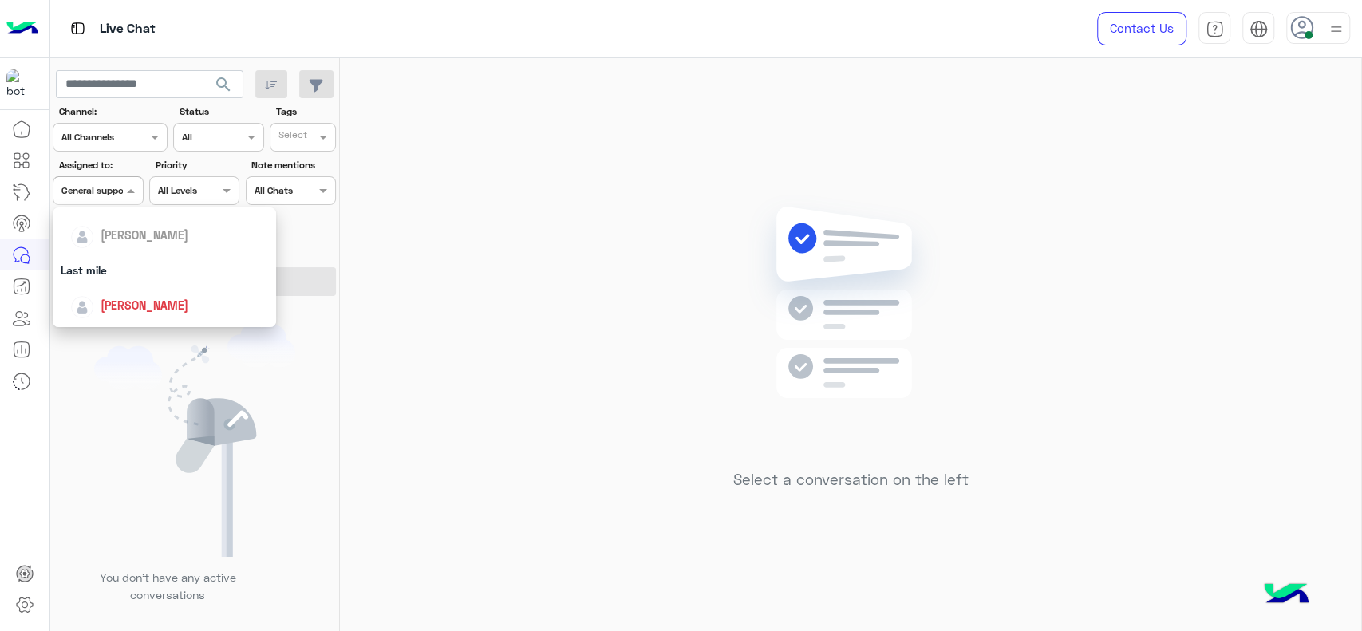
scroll to position [195, 0]
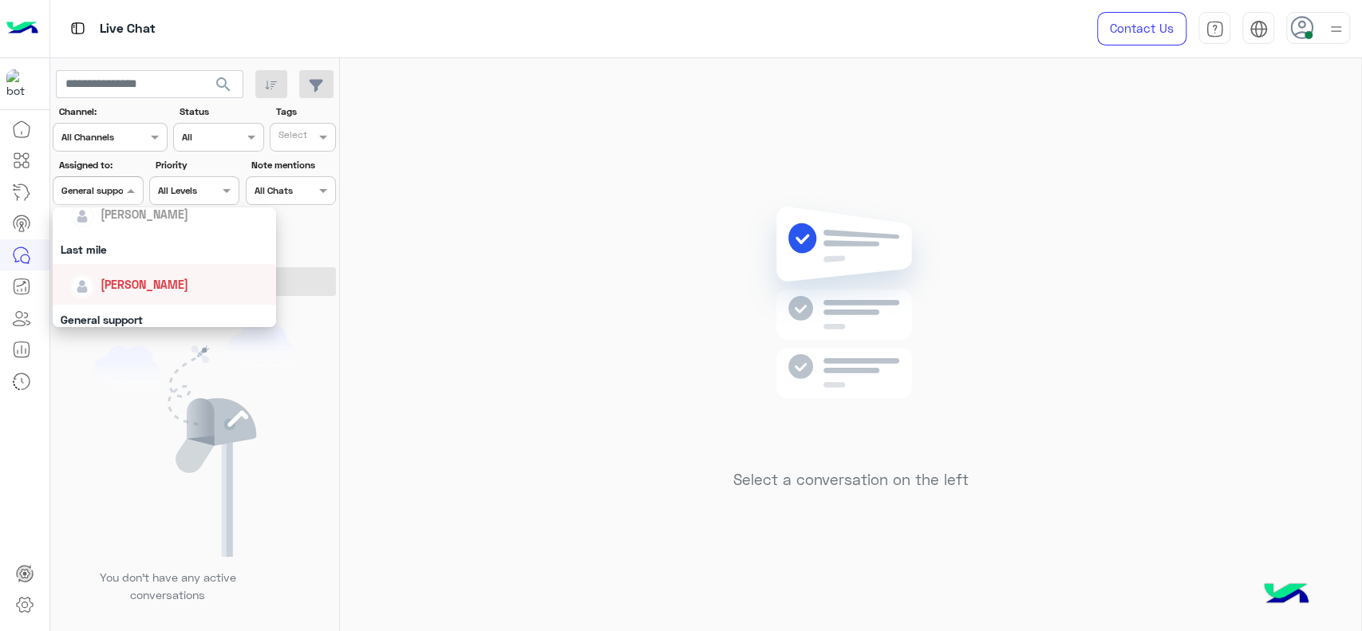
click at [109, 286] on span "[PERSON_NAME]" at bounding box center [145, 285] width 88 height 14
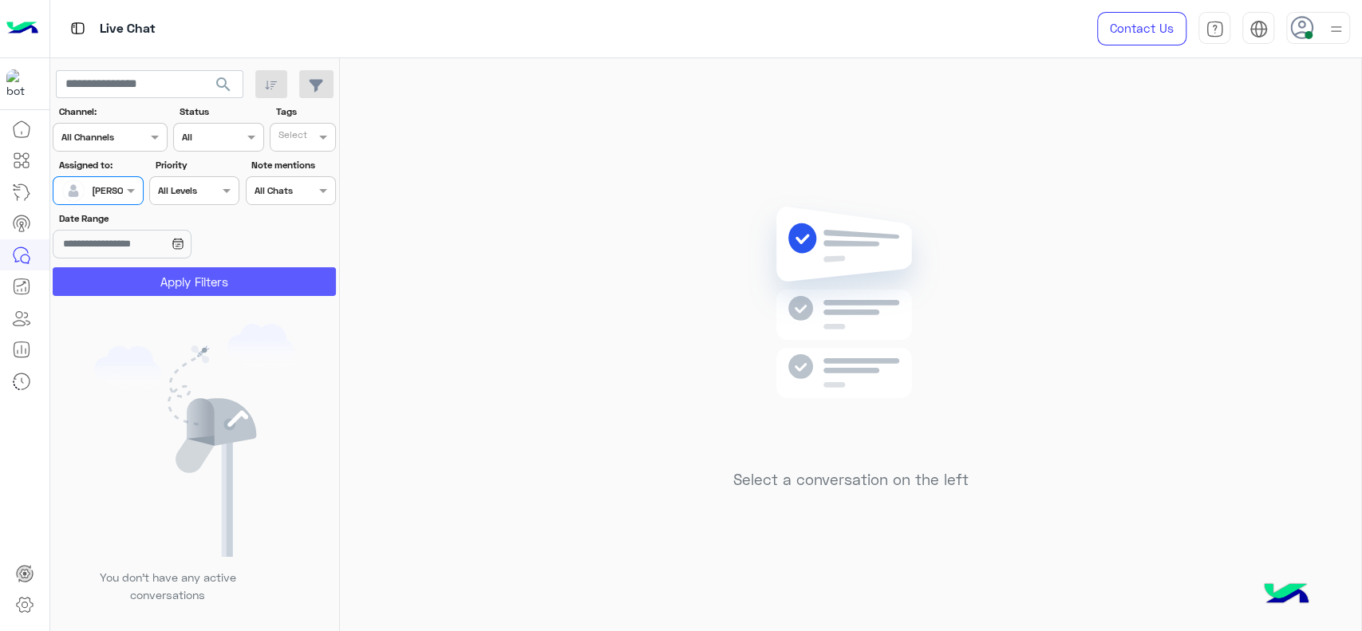
click at [165, 277] on button "Apply Filters" at bounding box center [194, 281] width 283 height 29
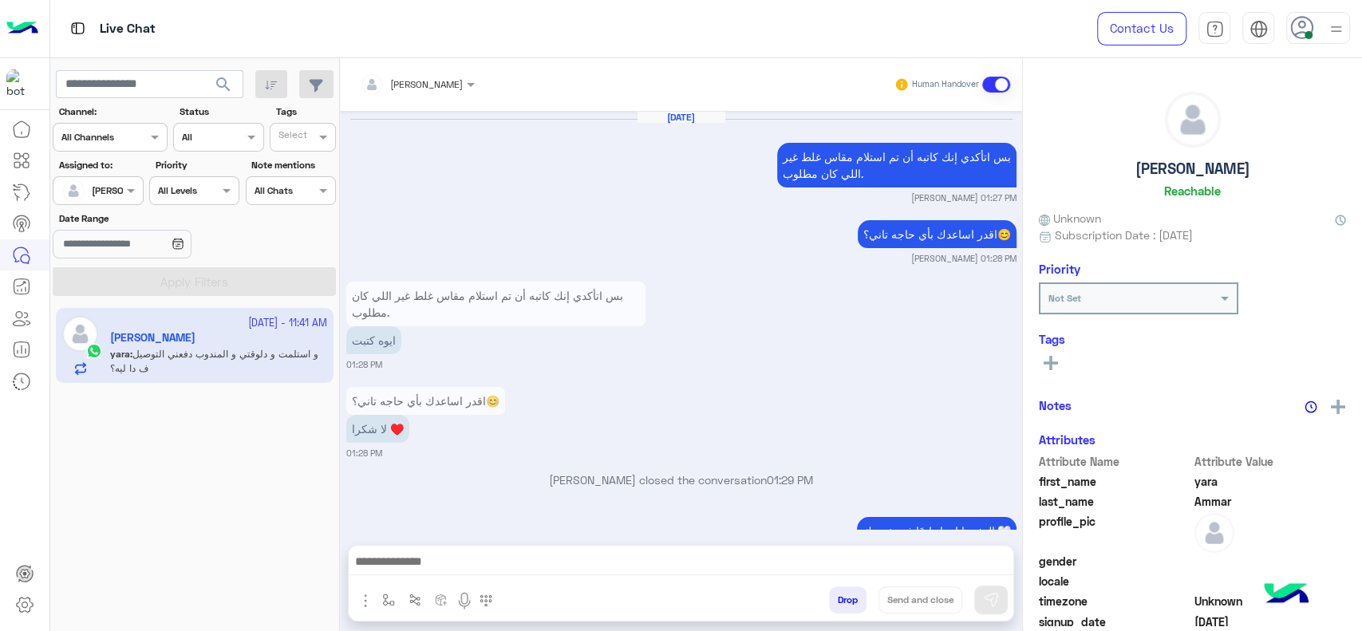
scroll to position [1289, 0]
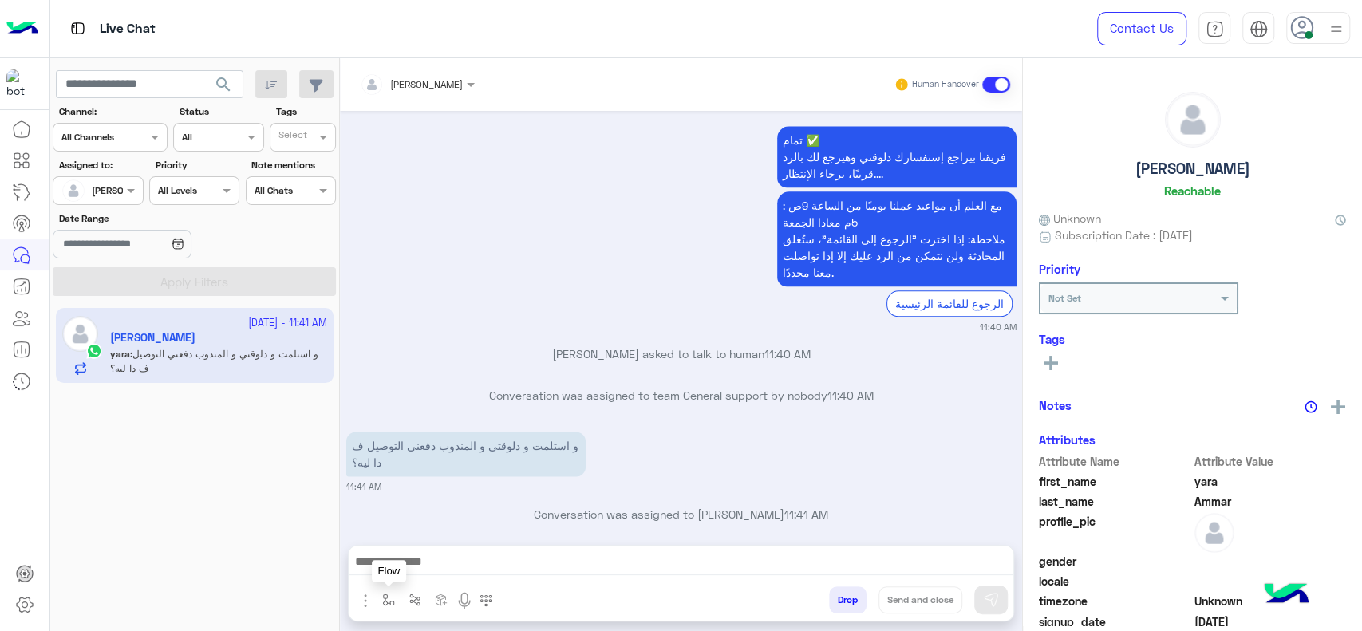
click at [386, 609] on button "button" at bounding box center [389, 599] width 26 height 26
click at [434, 559] on input "text" at bounding box center [416, 562] width 63 height 14
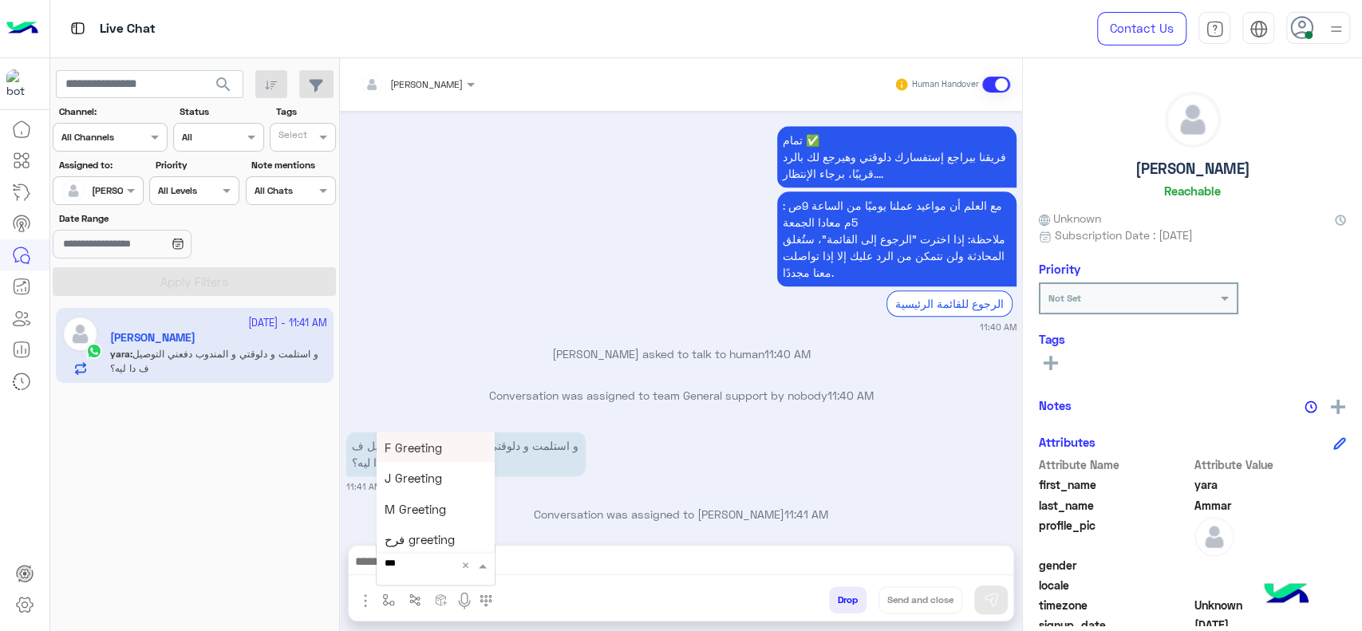
type input "****"
click at [434, 527] on div "چنى greeting" at bounding box center [436, 534] width 118 height 31
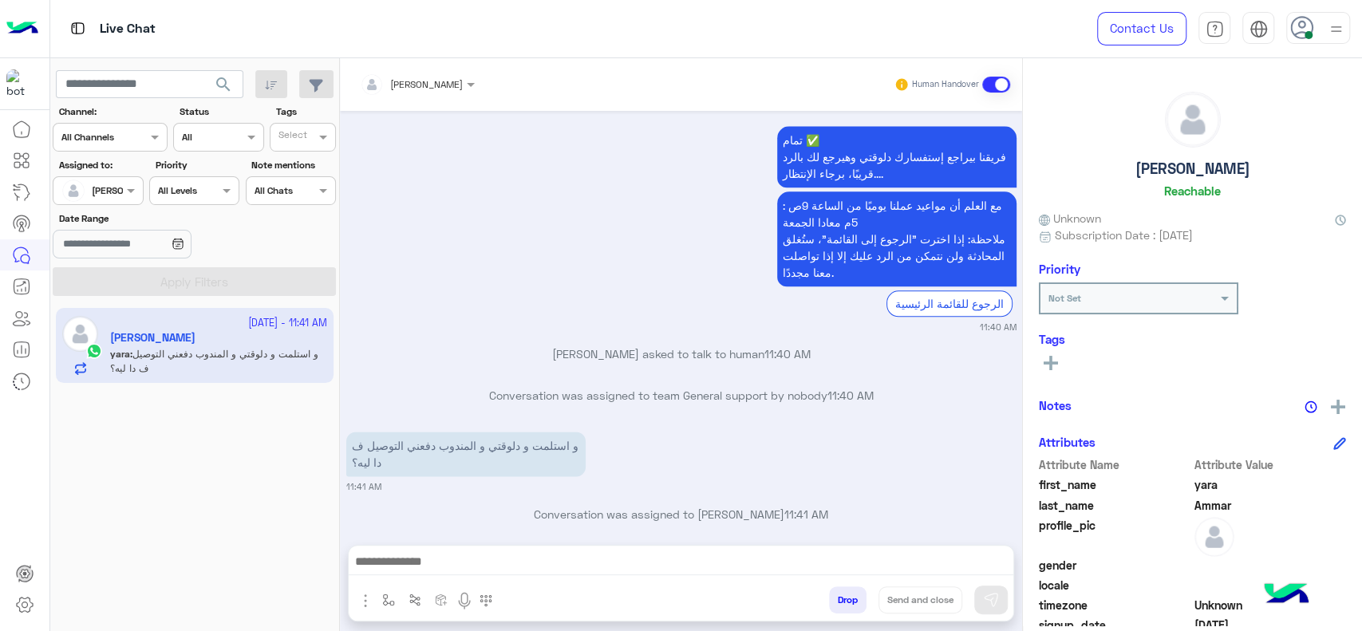
type textarea "**********"
click at [1002, 592] on button at bounding box center [991, 600] width 34 height 29
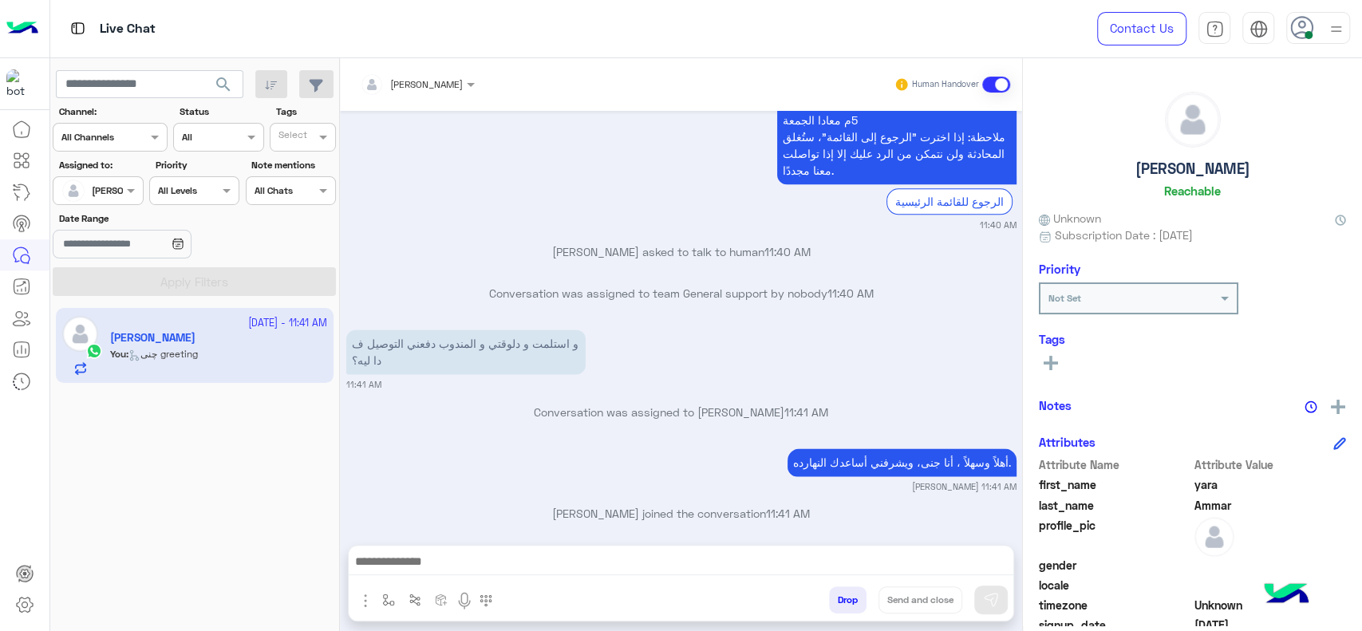
click at [679, 418] on div "Sep 28, 2025 بس اتأكدي إنك كاتبه أن تم استلام مقاس غلط غير اللي كان مطلوب. Jana…" at bounding box center [681, 320] width 682 height 418
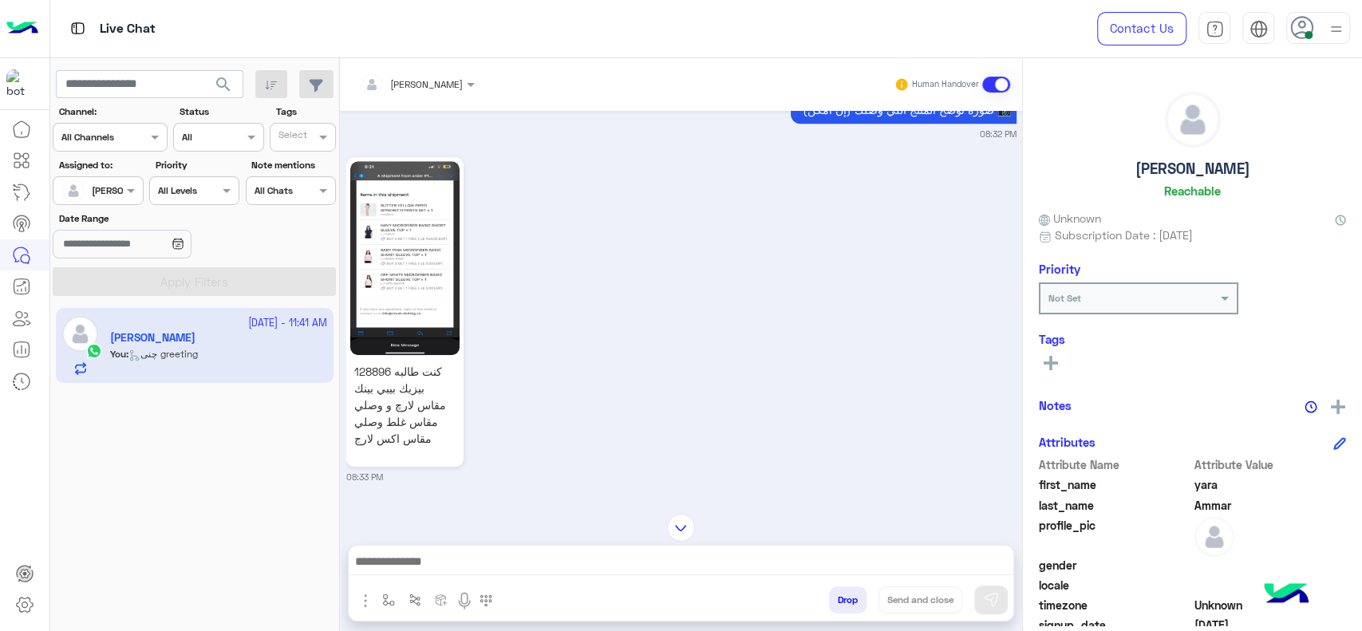
scroll to position [4569, 0]
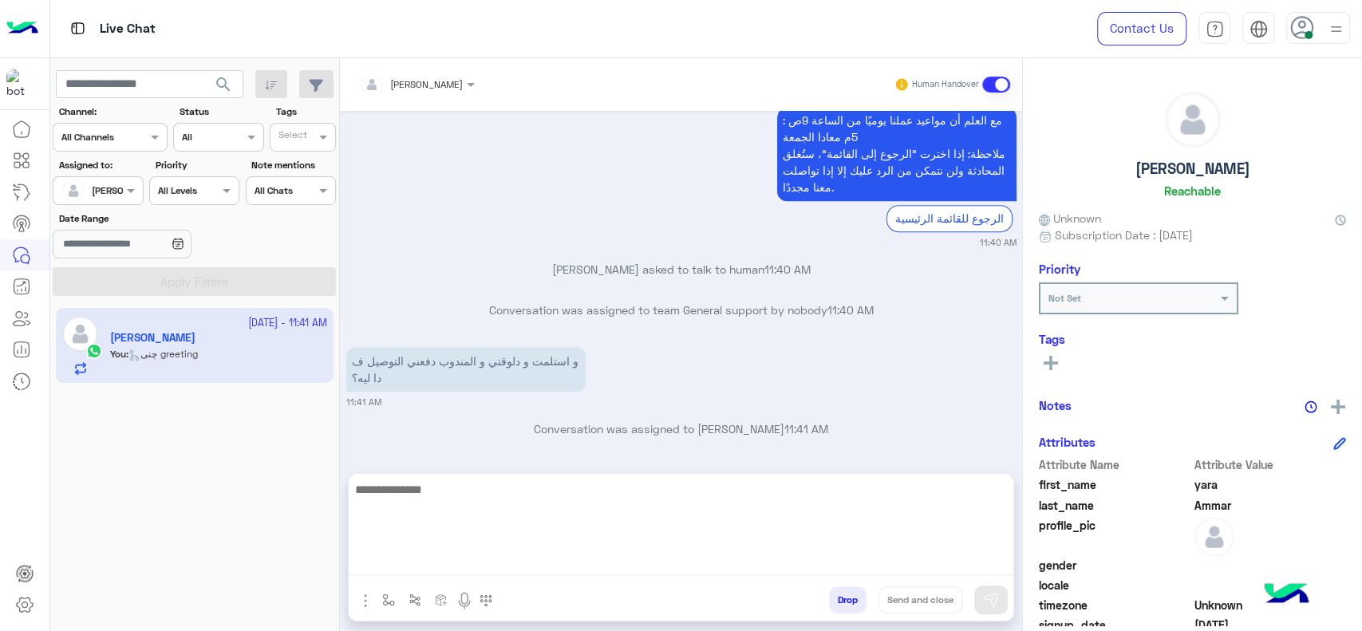
click at [678, 562] on textarea at bounding box center [681, 527] width 665 height 96
type textarea "*"
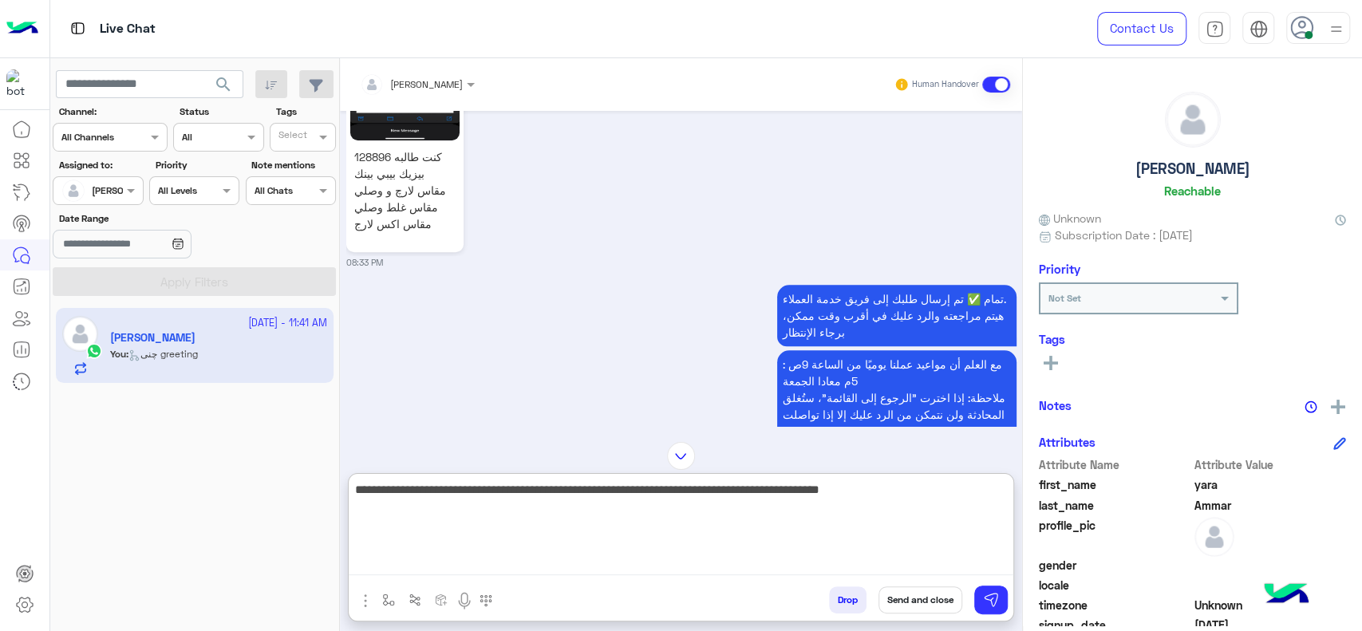
scroll to position [1059, 0]
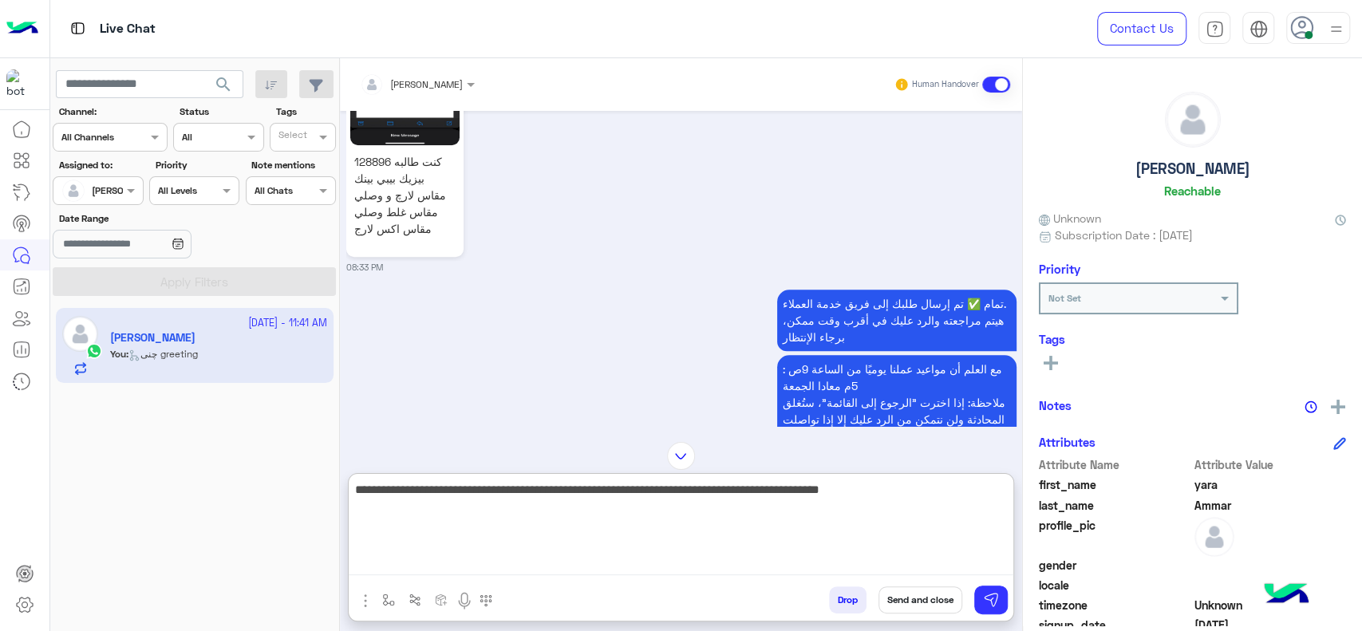
type textarea "**********"
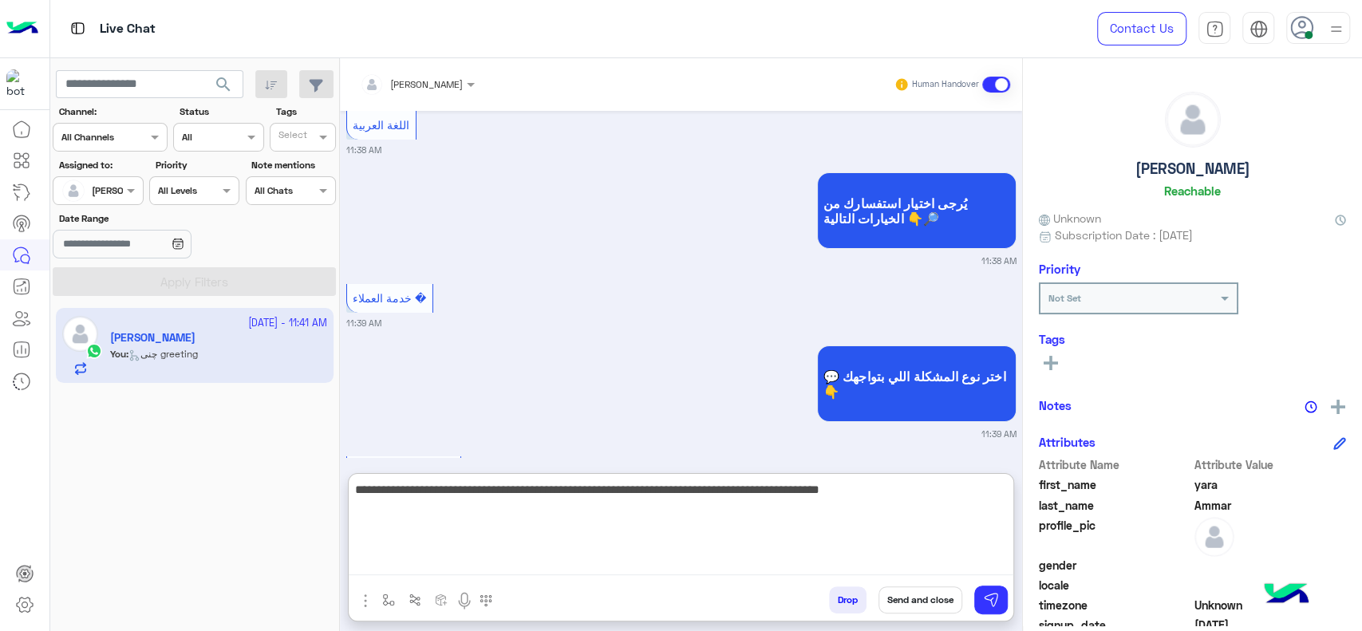
scroll to position [4640, 0]
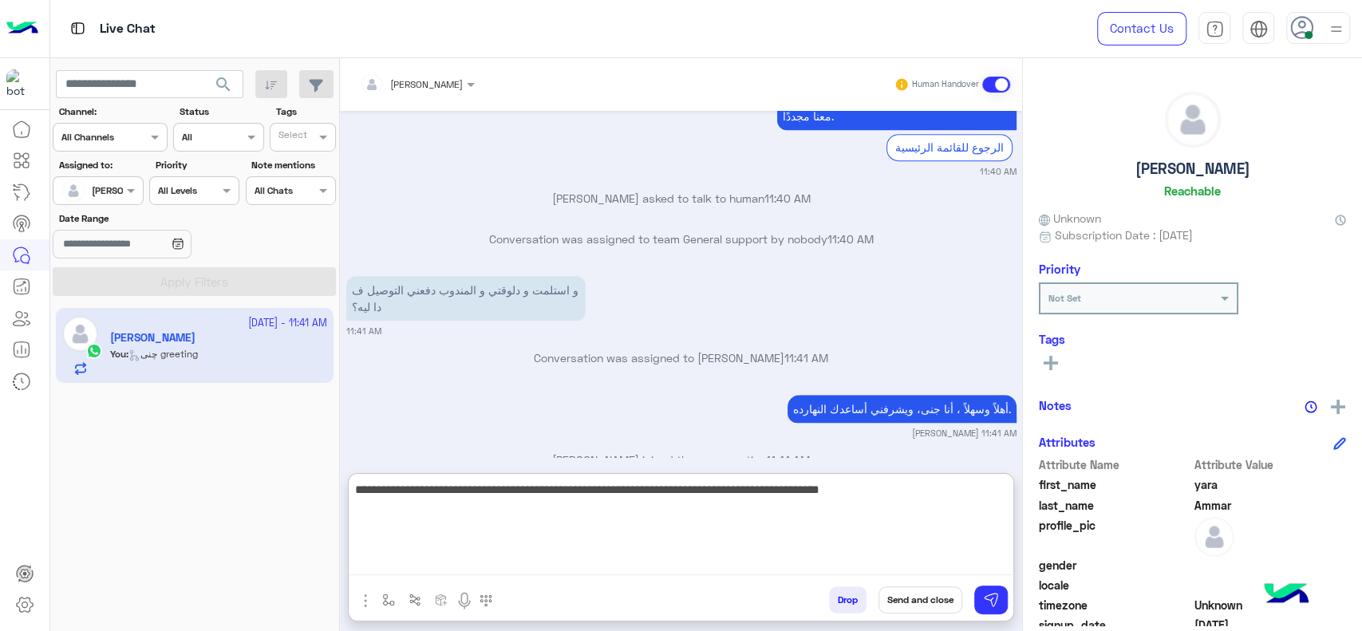
click at [558, 562] on textarea "**********" at bounding box center [681, 527] width 665 height 96
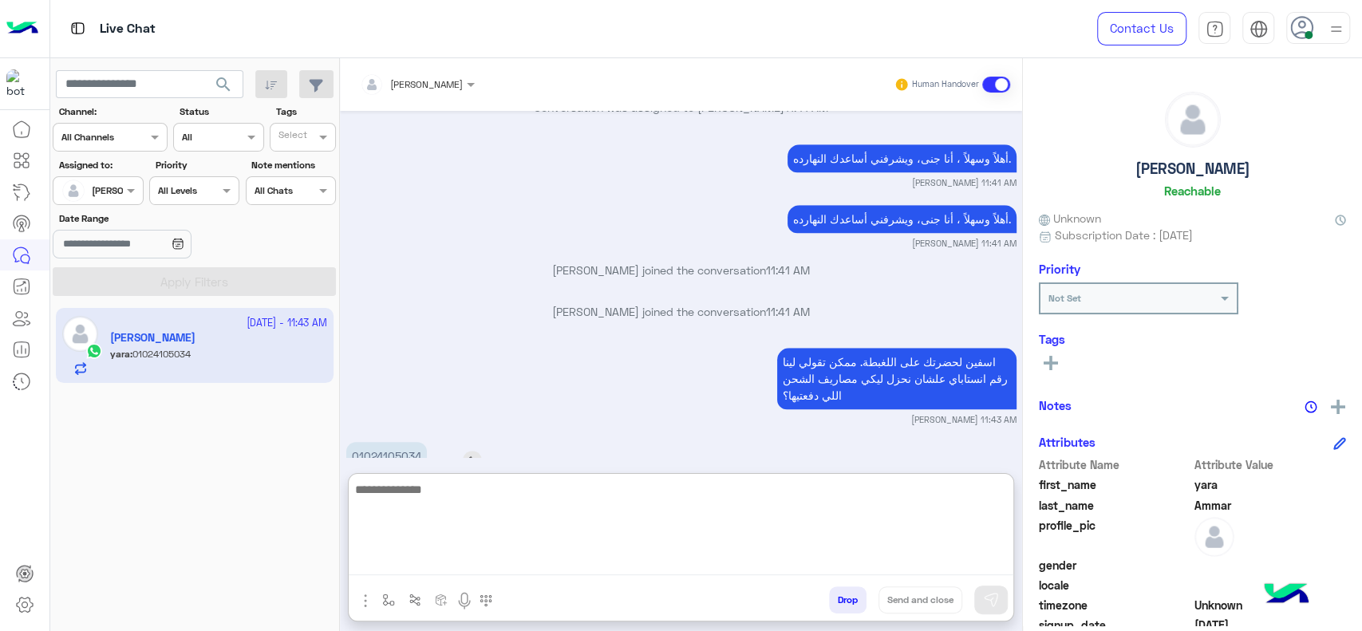
scroll to position [4897, 0]
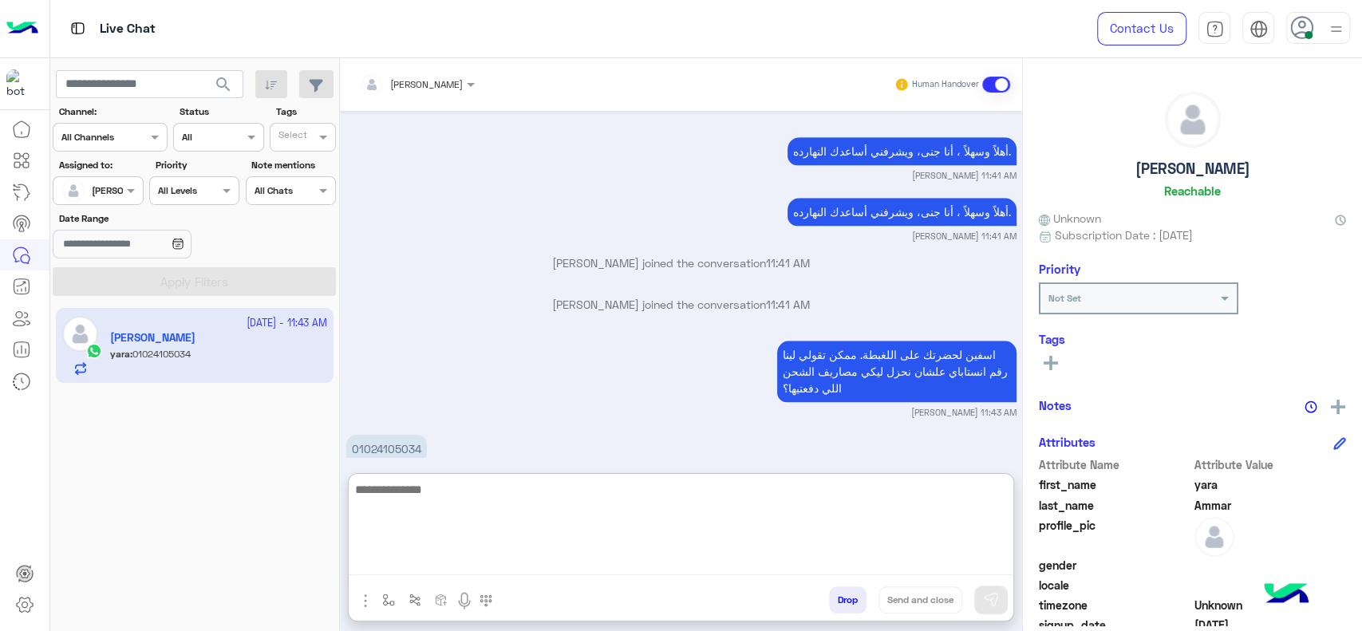
click at [398, 522] on textarea at bounding box center [681, 527] width 665 height 96
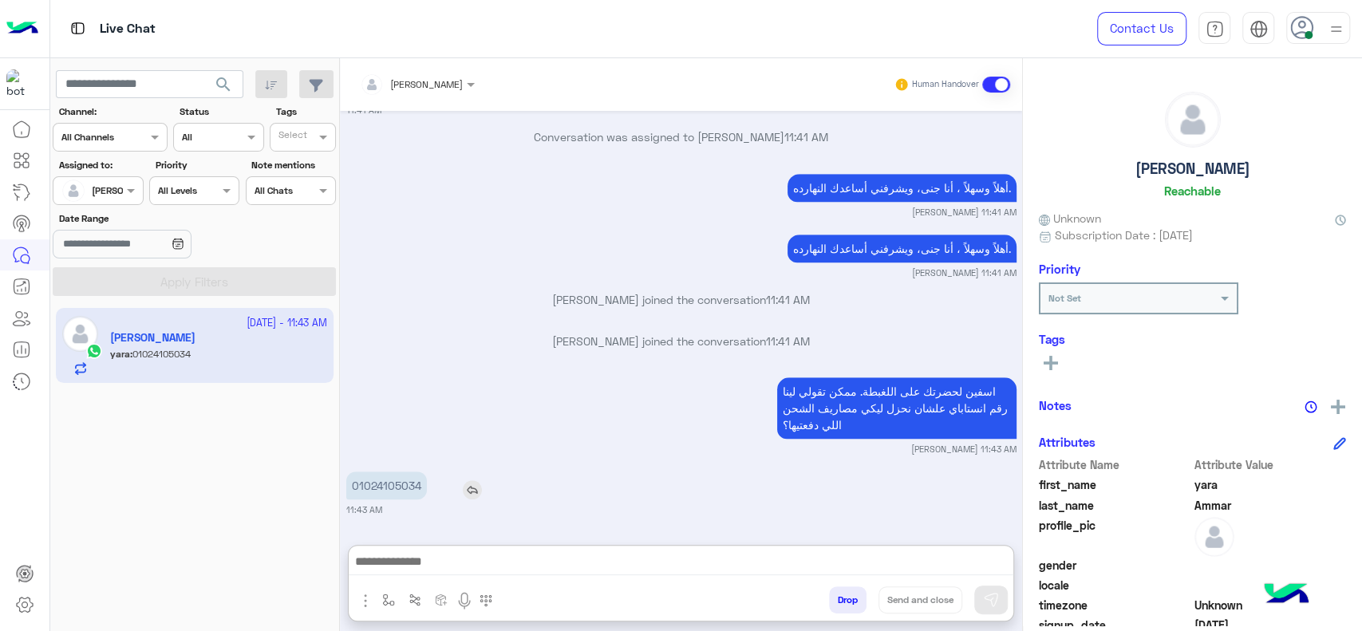
click at [384, 471] on p "01024105034" at bounding box center [386, 485] width 81 height 28
click at [384, 412] on div "اسفين لحضرتك على اللغبطة. ممكن تقولي لينا رقم انستاباي علشان نحزل ليكي مصاريف ا…" at bounding box center [681, 414] width 670 height 82
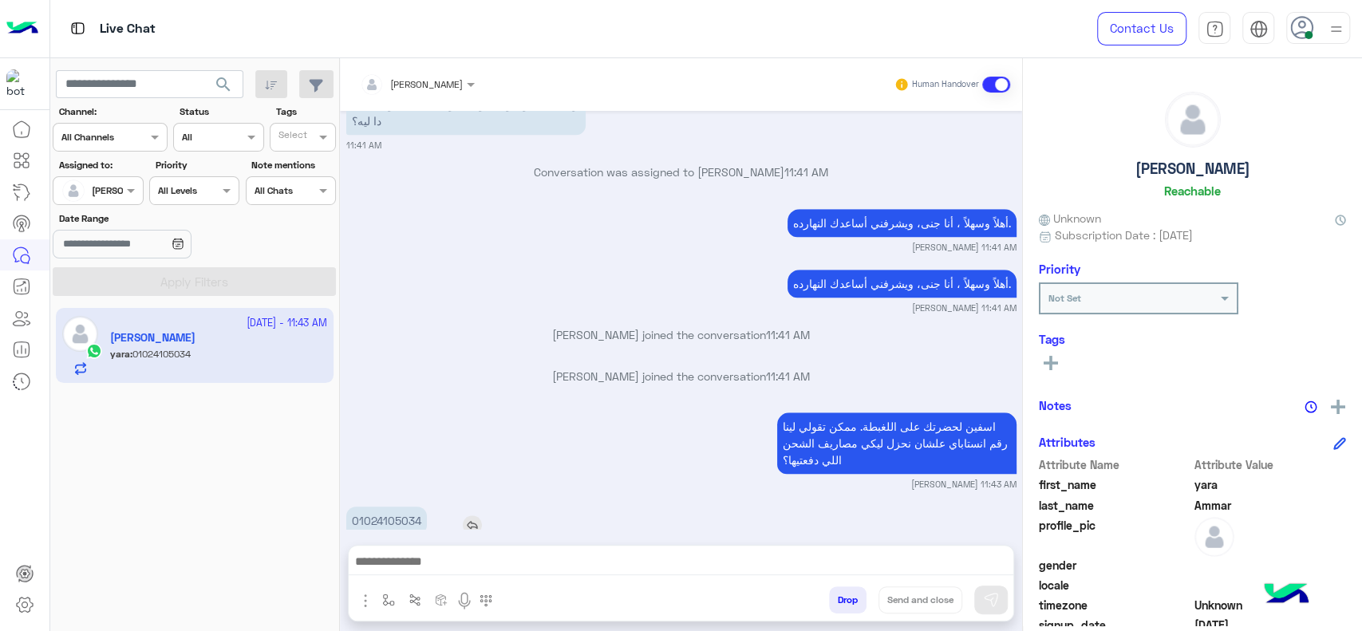
click at [375, 507] on p "01024105034" at bounding box center [386, 521] width 81 height 28
copy p "01024105034"
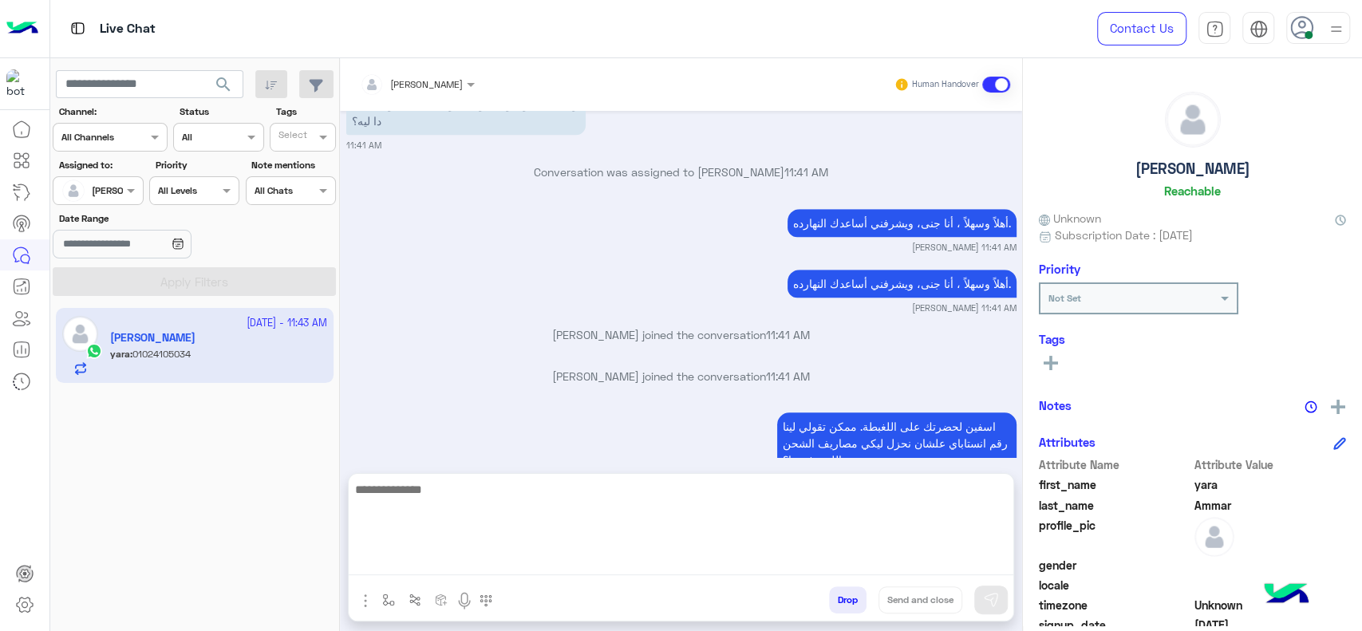
click at [537, 574] on textarea at bounding box center [681, 527] width 665 height 96
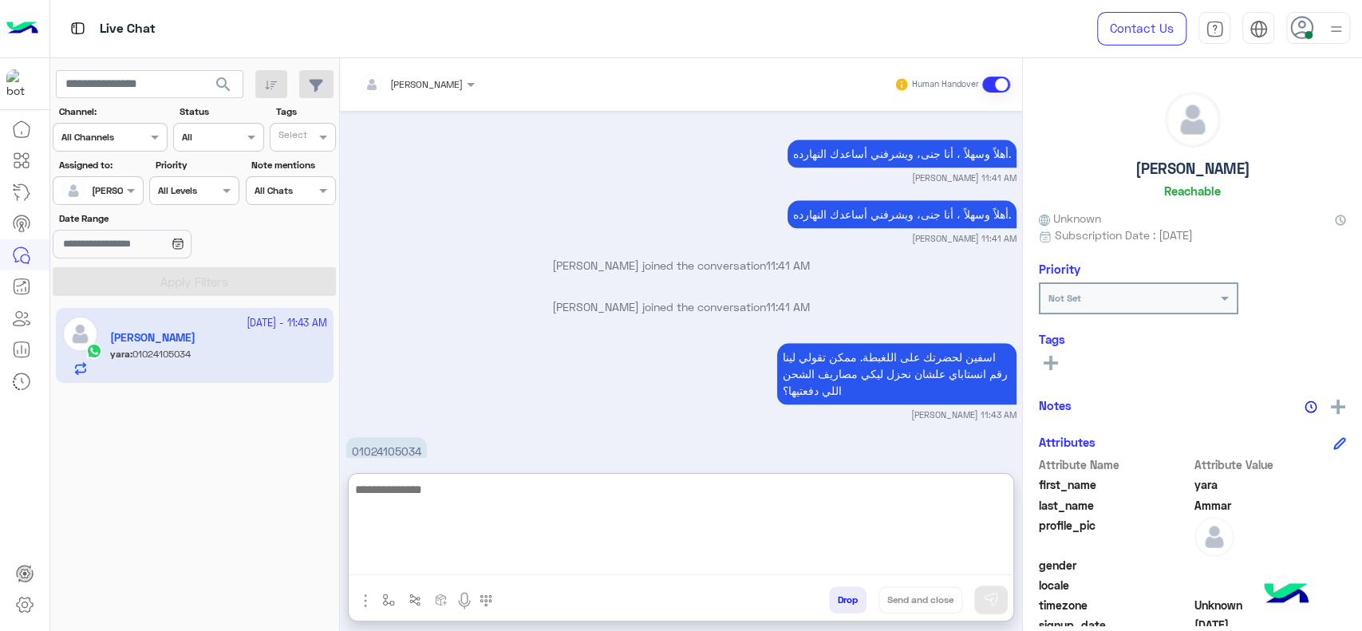
scroll to position [4897, 0]
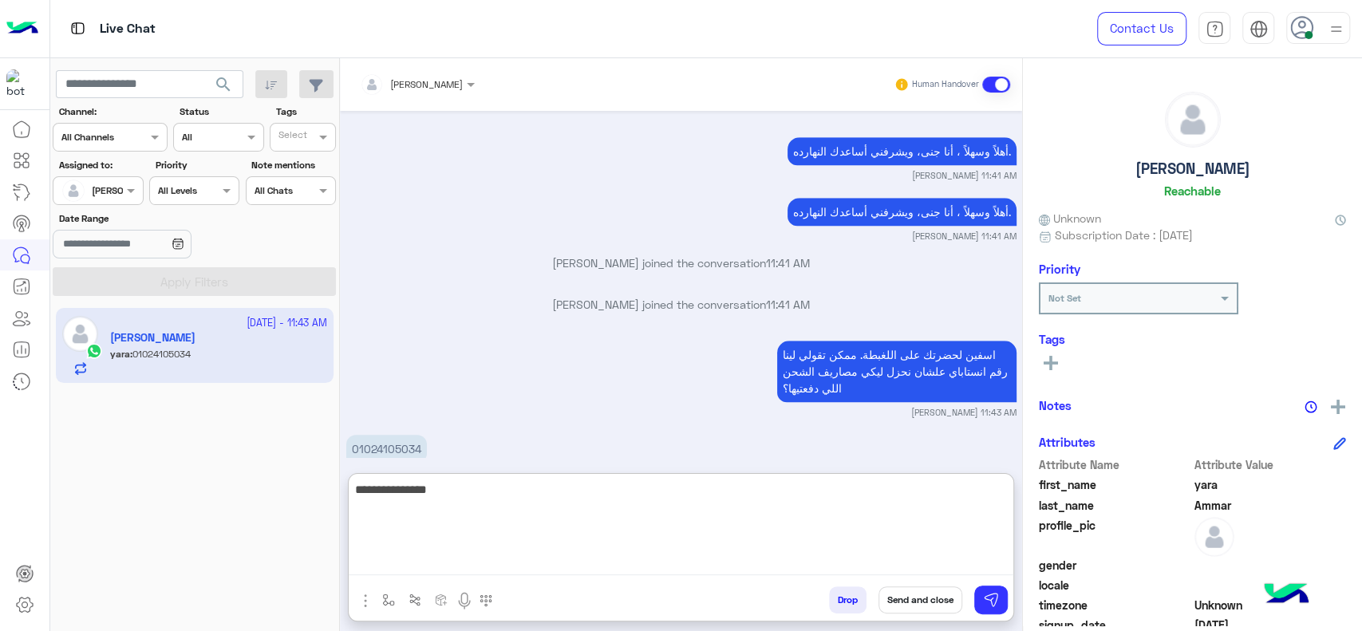
click at [951, 512] on textarea "**********" at bounding box center [681, 527] width 665 height 96
click at [619, 546] on textarea "**********" at bounding box center [681, 527] width 665 height 96
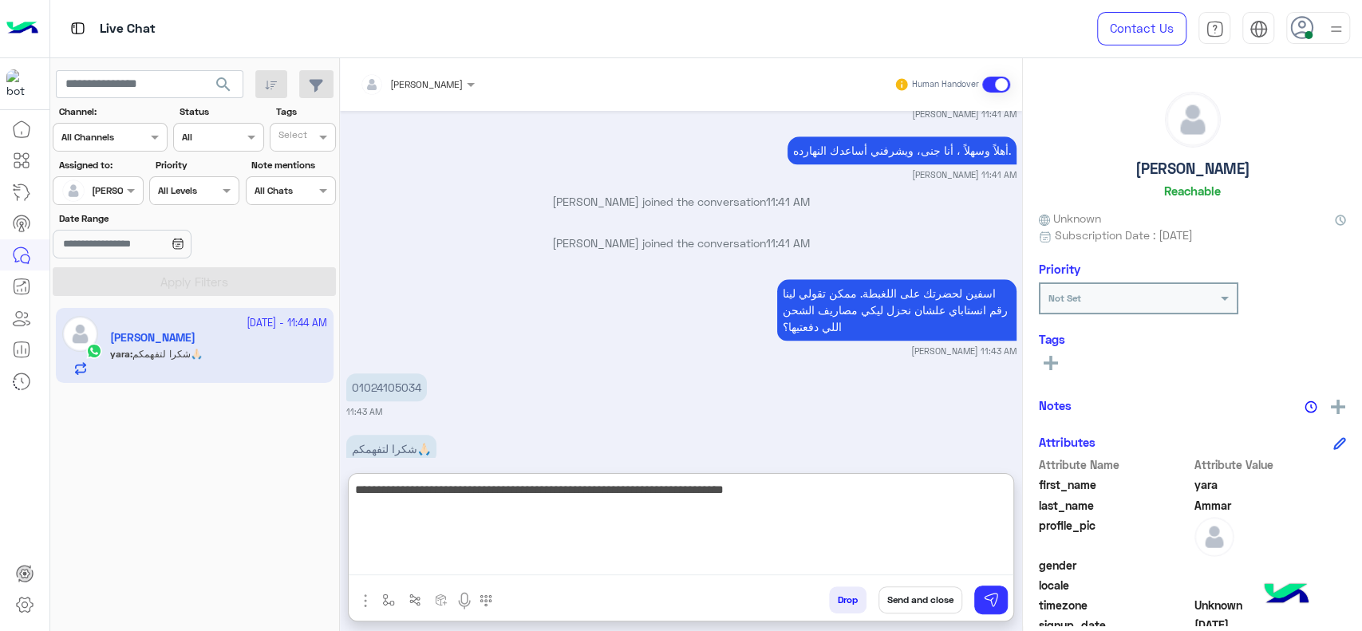
click at [782, 506] on textarea "**********" at bounding box center [681, 527] width 665 height 96
type textarea "**********"
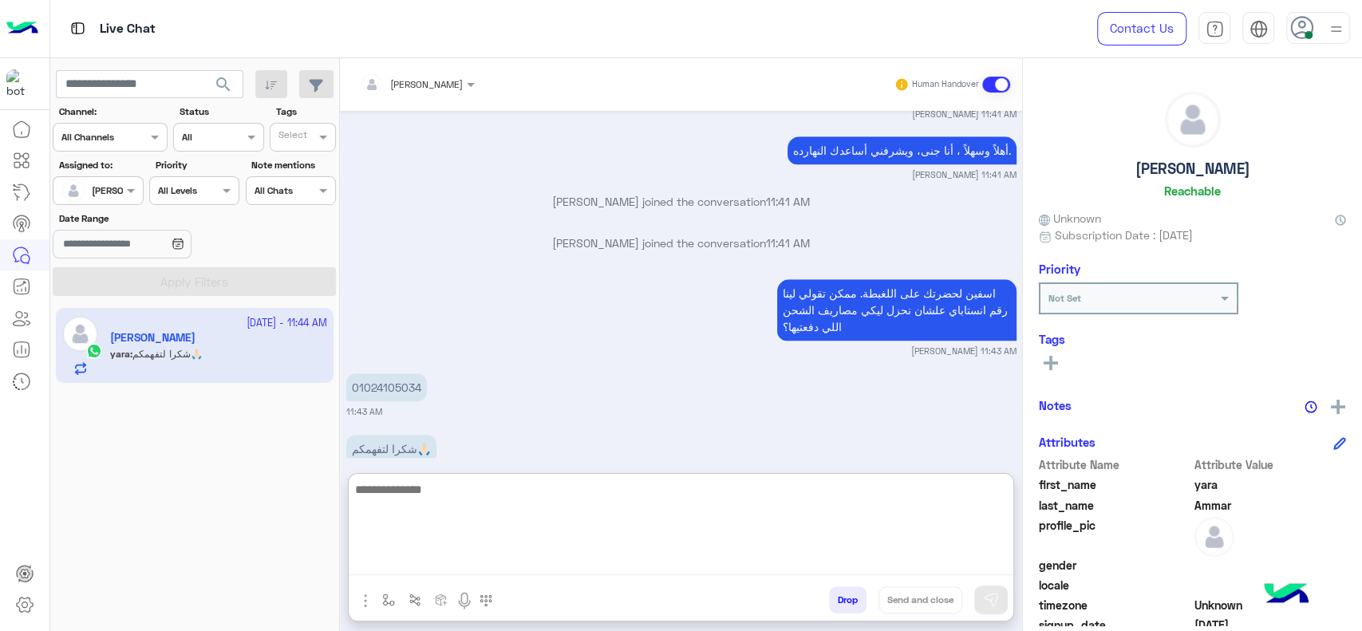
scroll to position [5035, 0]
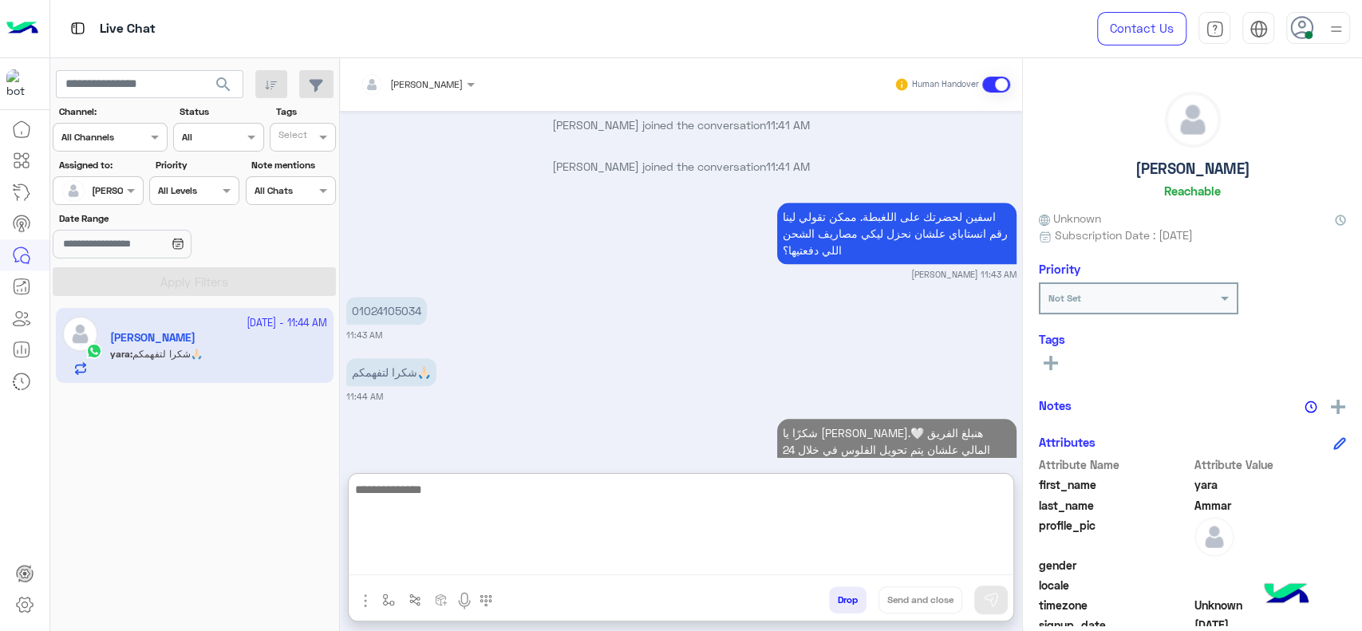
type textarea "*"
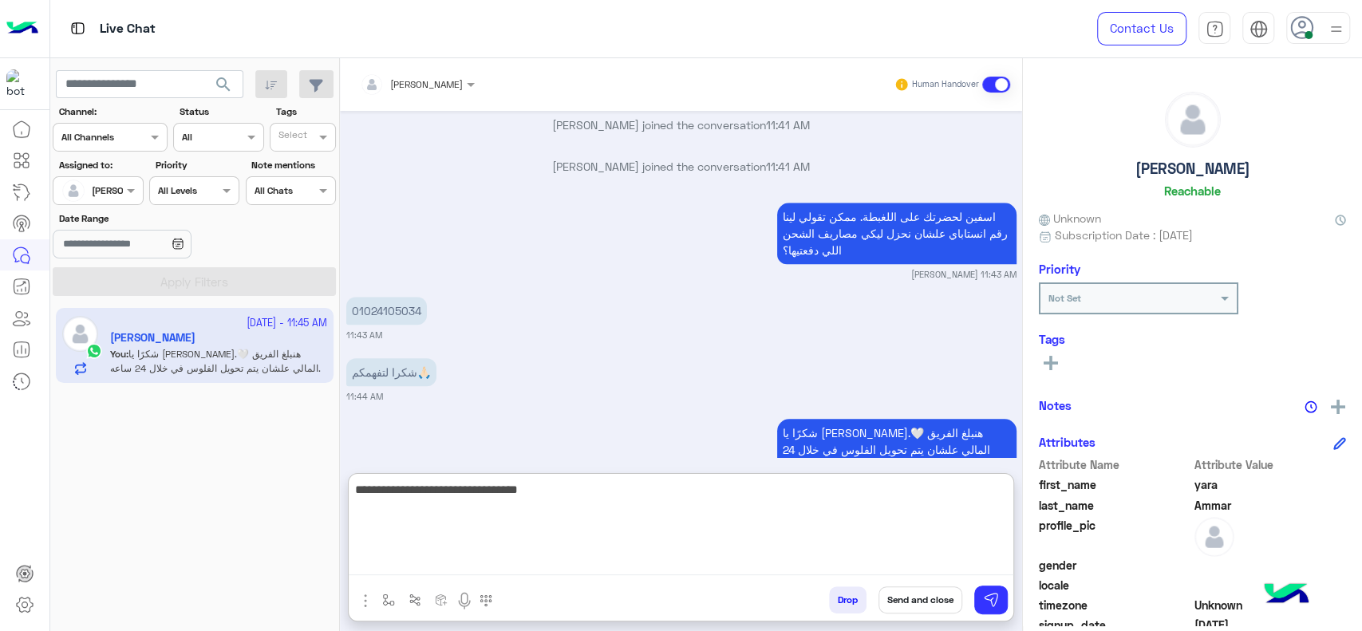
click at [895, 484] on textarea "**********" at bounding box center [681, 527] width 665 height 96
click at [867, 489] on textarea "**********" at bounding box center [681, 527] width 665 height 96
type textarea "**********"
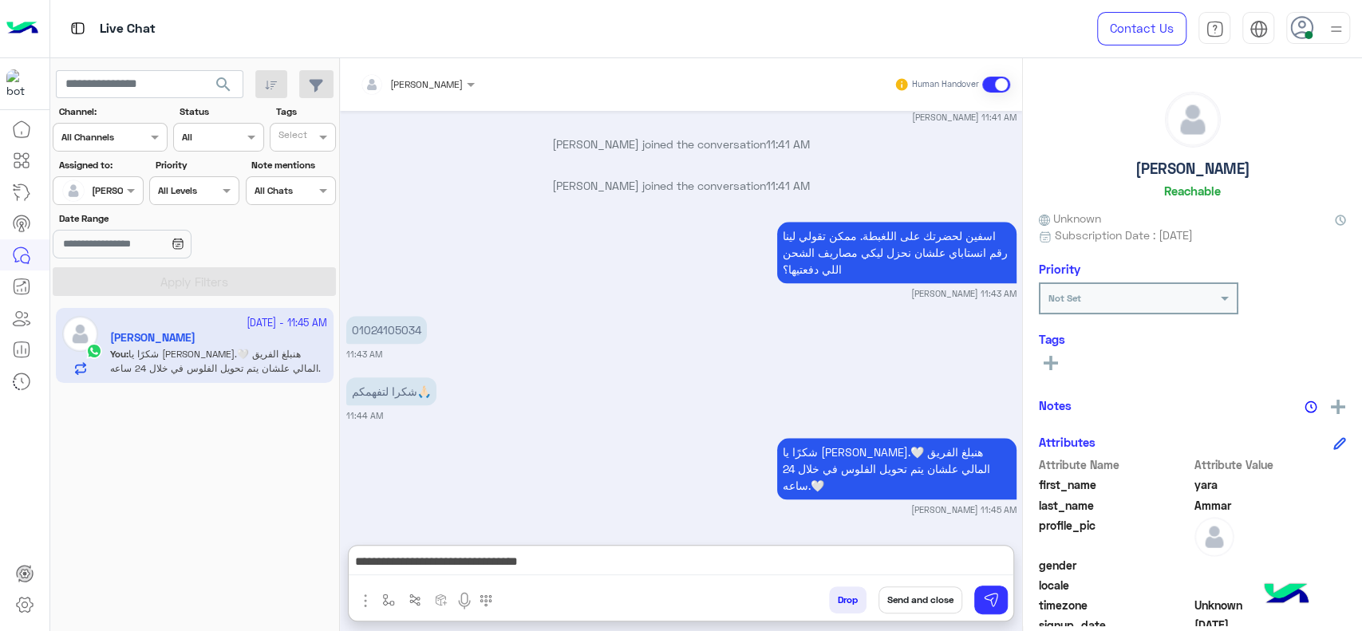
click at [901, 594] on button "Send and close" at bounding box center [920, 599] width 84 height 27
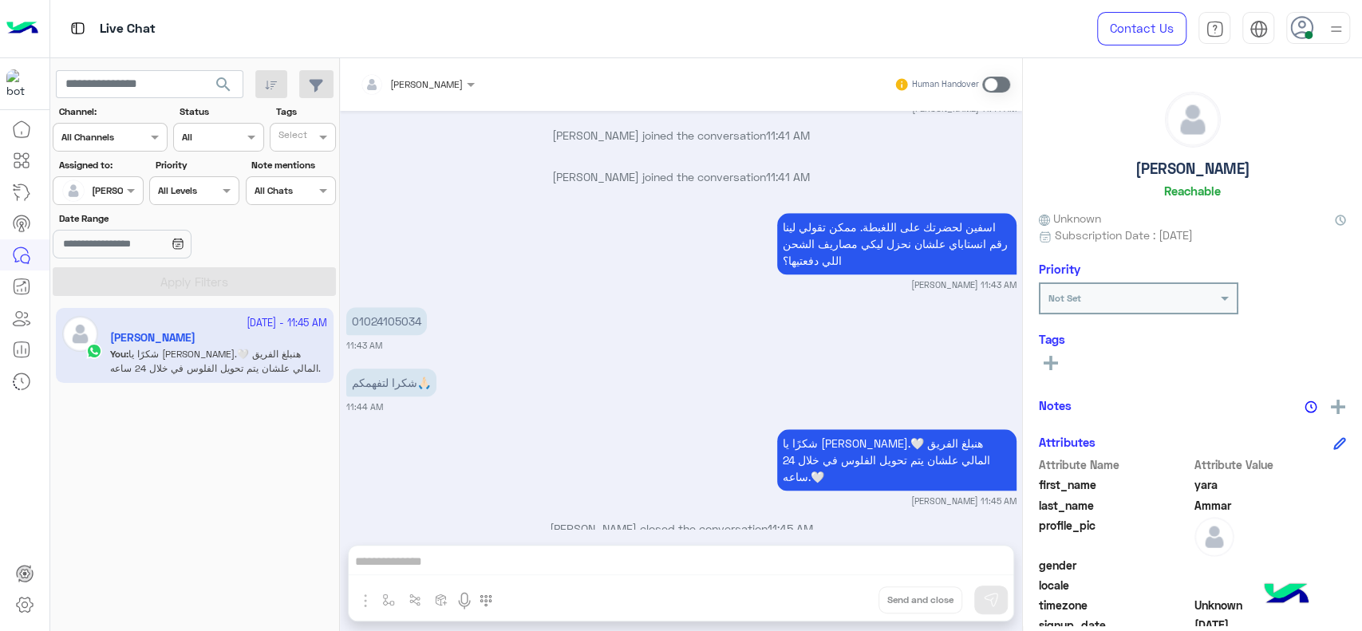
scroll to position [5066, 0]
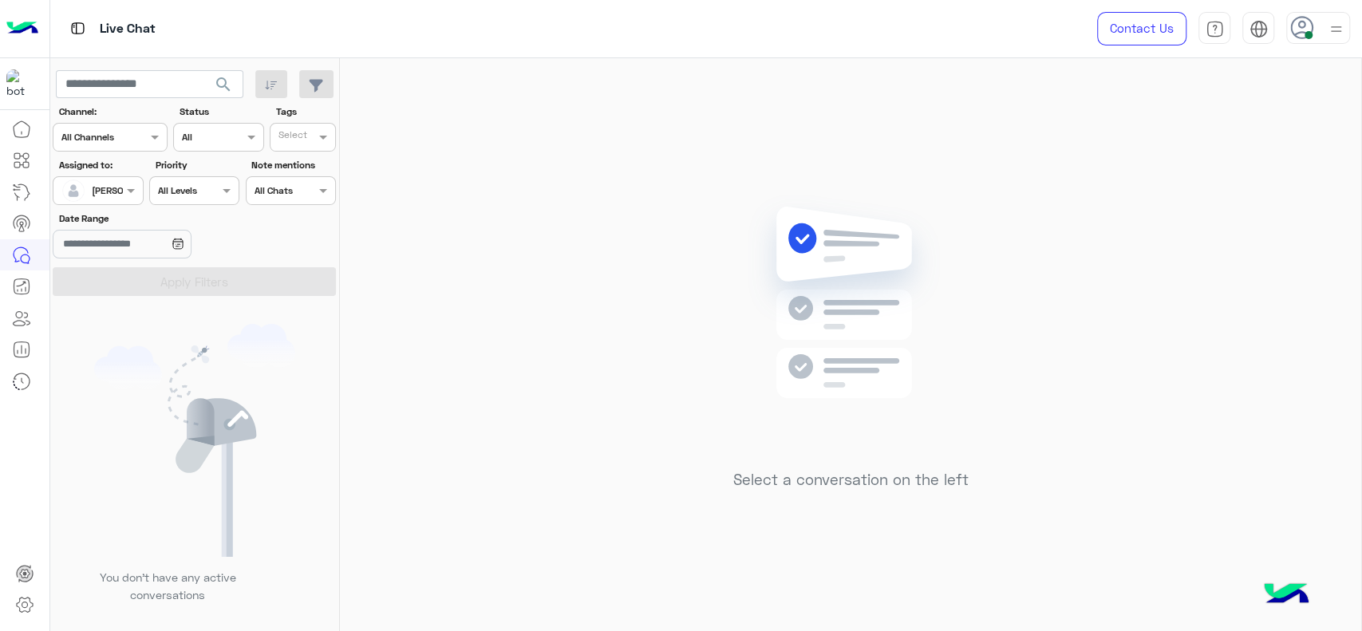
click at [143, 199] on div "Assigned to: Assigned on [PERSON_NAME]" at bounding box center [98, 181] width 97 height 47
click at [130, 186] on span at bounding box center [133, 190] width 20 height 17
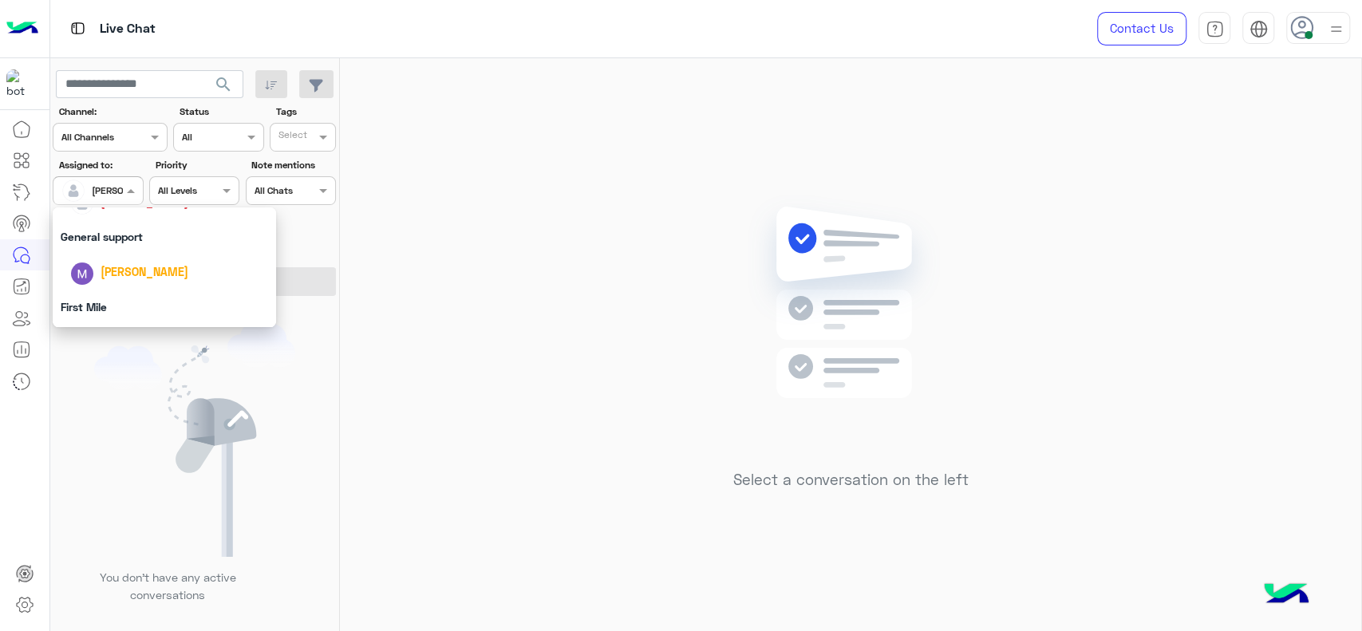
scroll to position [259, 0]
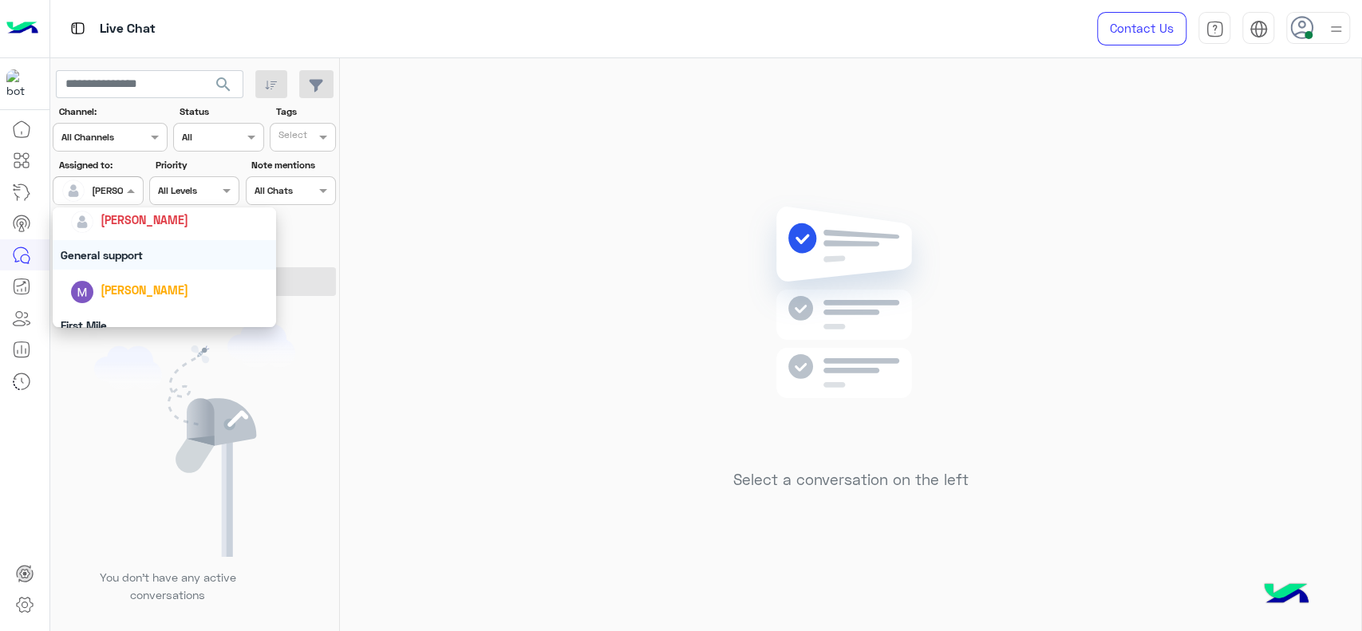
click at [85, 262] on div "General support" at bounding box center [164, 255] width 223 height 30
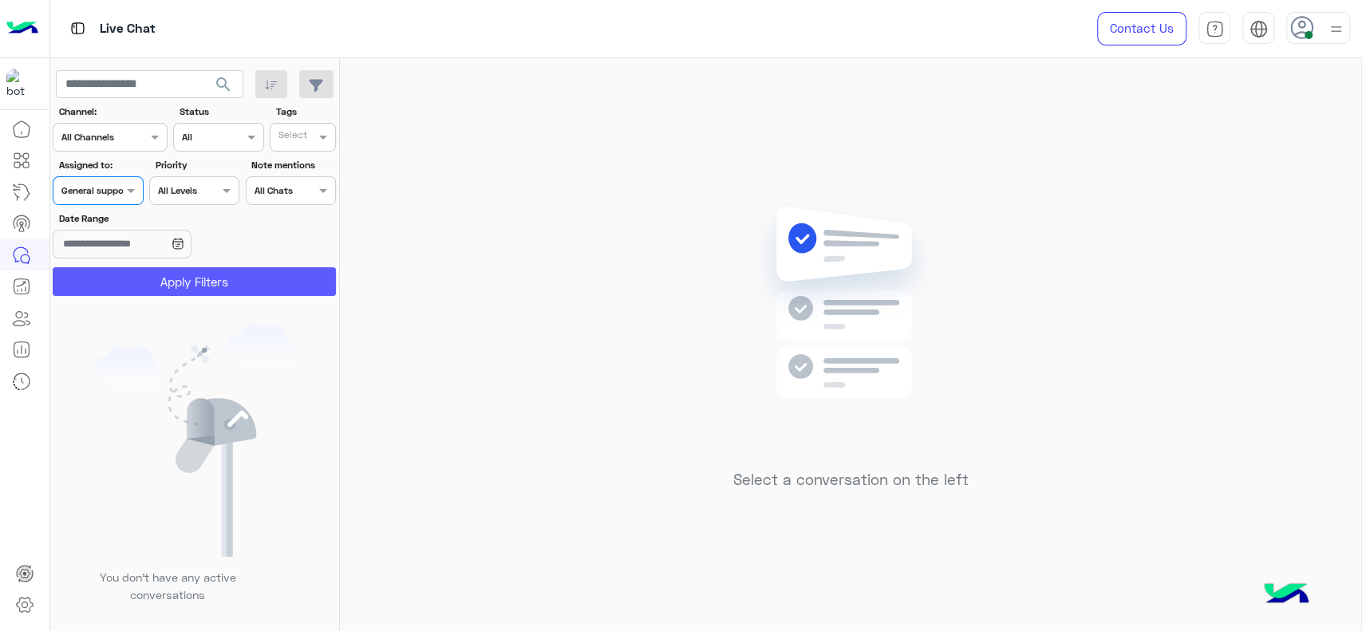
click at [85, 269] on button "Apply Filters" at bounding box center [194, 281] width 283 height 29
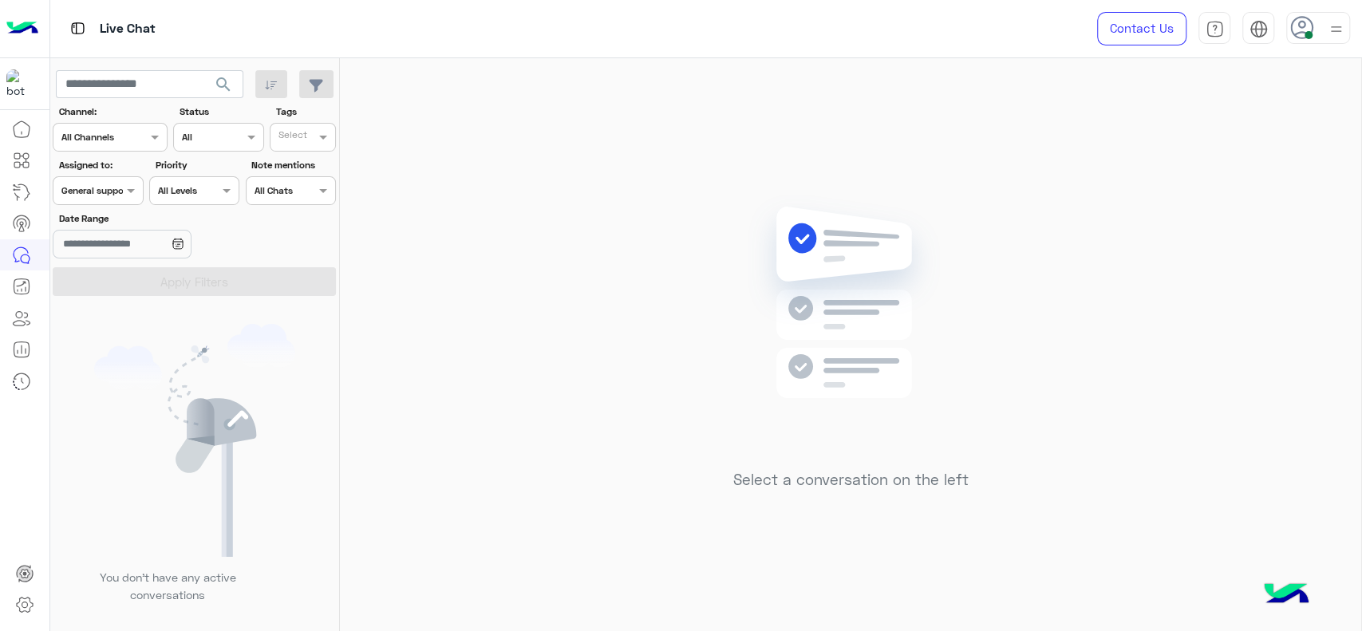
click at [119, 194] on div at bounding box center [97, 188] width 89 height 15
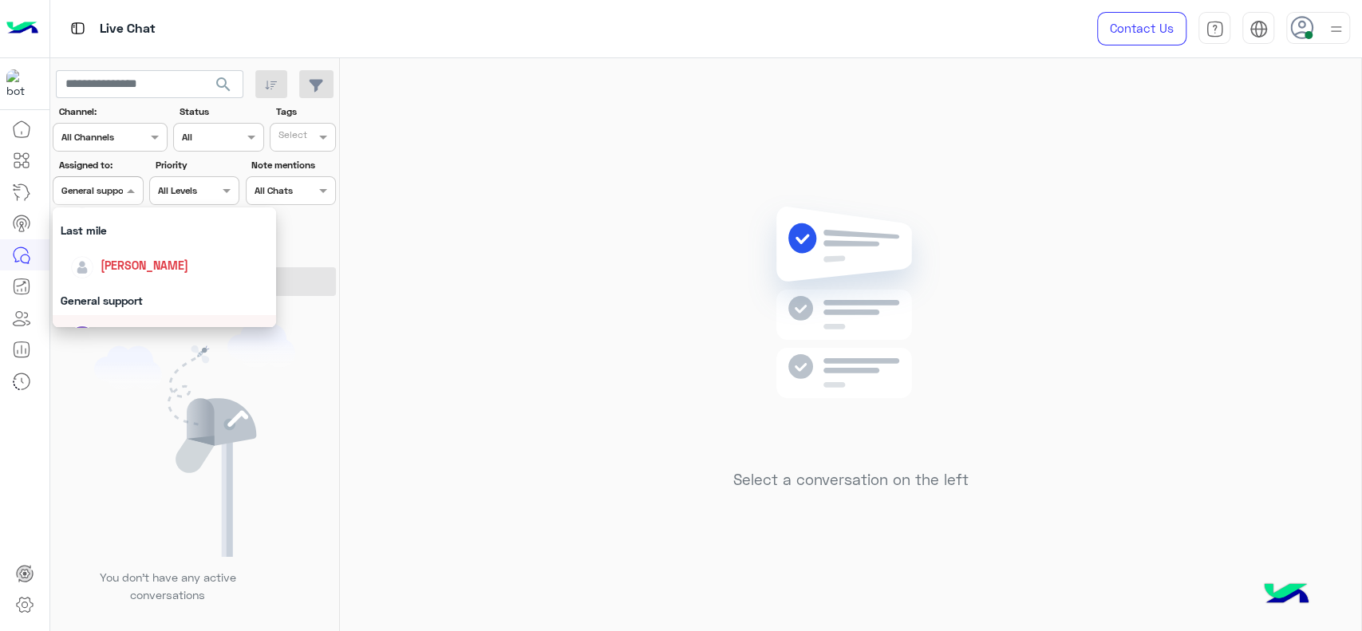
scroll to position [212, 0]
click at [128, 264] on span "[PERSON_NAME]" at bounding box center [145, 267] width 88 height 14
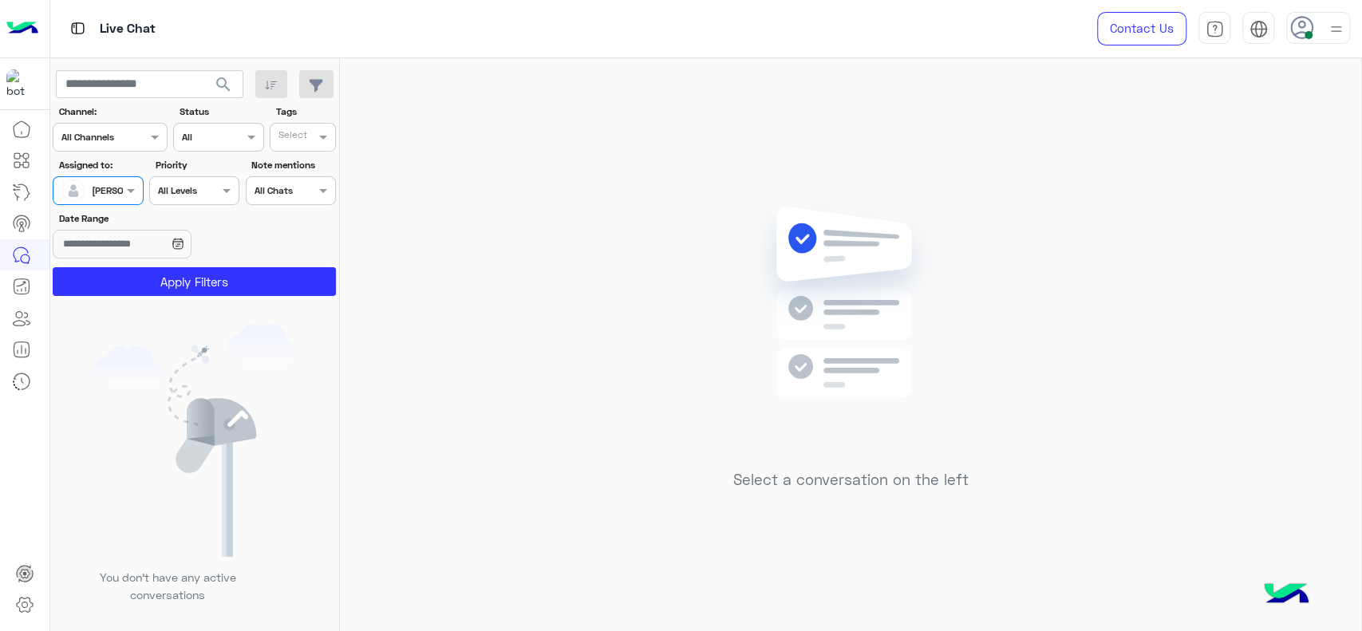
click at [128, 265] on section "Channel: Channel All Channels Status Channel All Tags Select Assigned to: Assig…" at bounding box center [195, 200] width 266 height 191
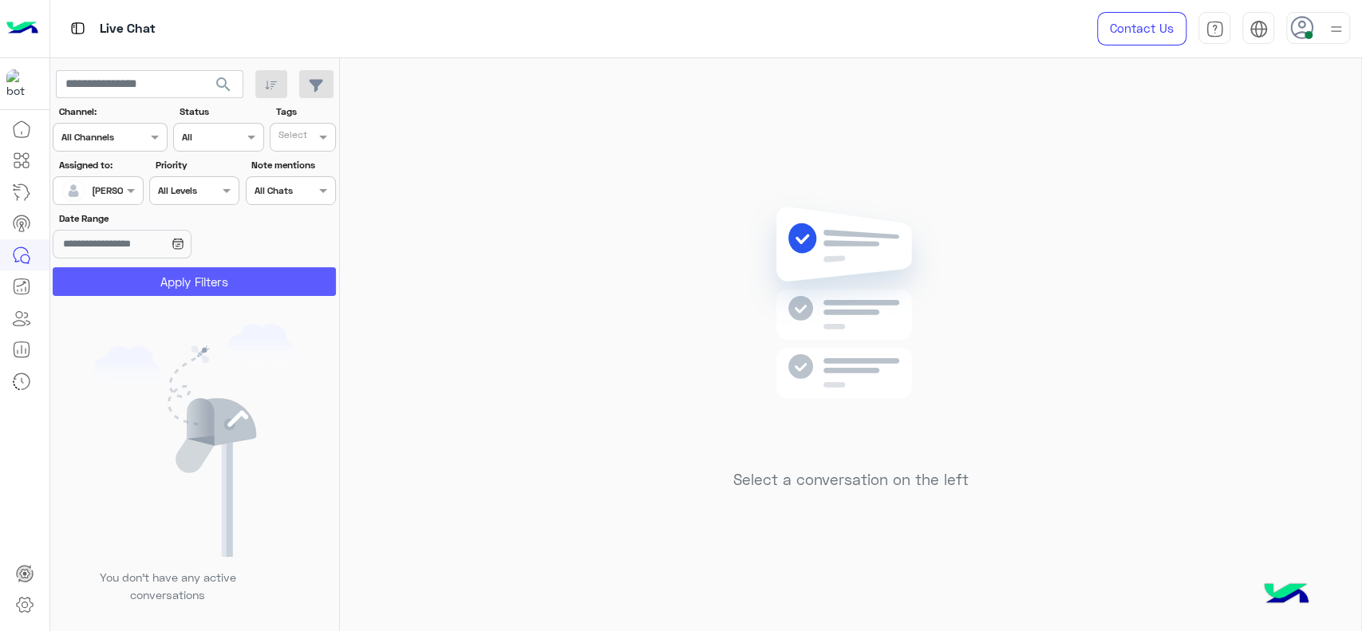
click at [116, 273] on button "Apply Filters" at bounding box center [194, 281] width 283 height 29
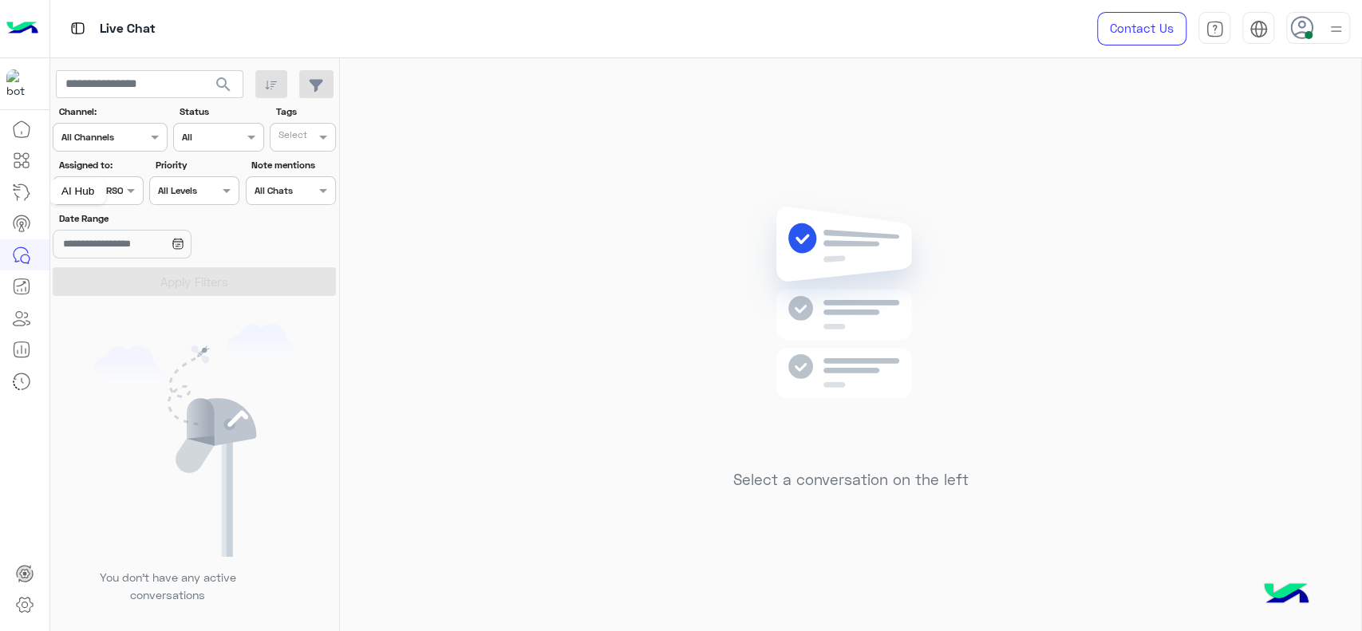
click at [86, 195] on div "AI Hub" at bounding box center [77, 192] width 57 height 26
click at [109, 189] on div at bounding box center [97, 188] width 89 height 15
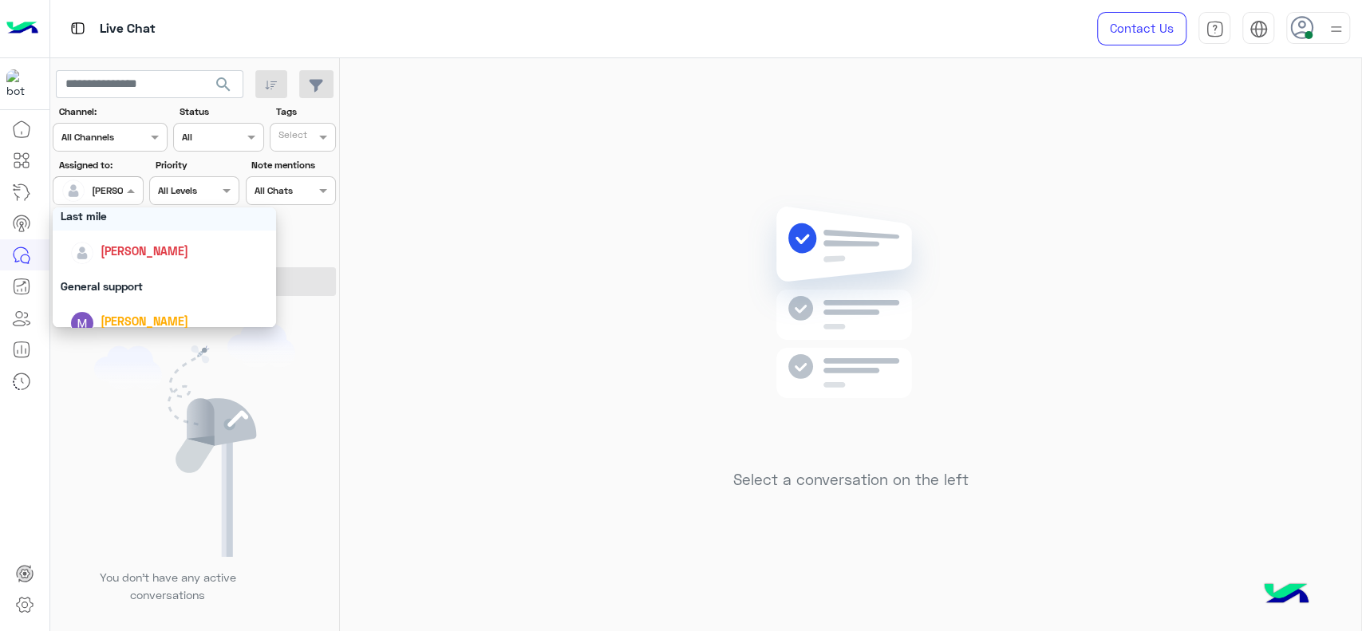
scroll to position [230, 0]
click at [128, 252] on span "[PERSON_NAME]" at bounding box center [145, 250] width 88 height 14
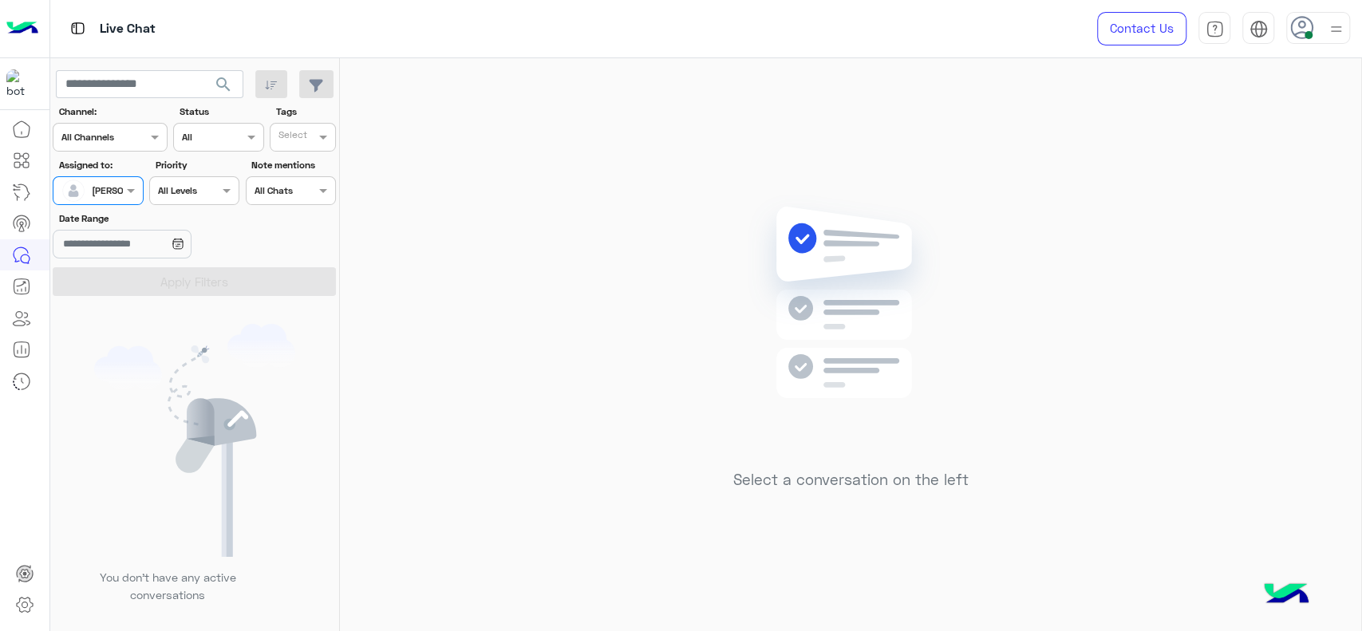
click at [118, 181] on div at bounding box center [97, 188] width 89 height 15
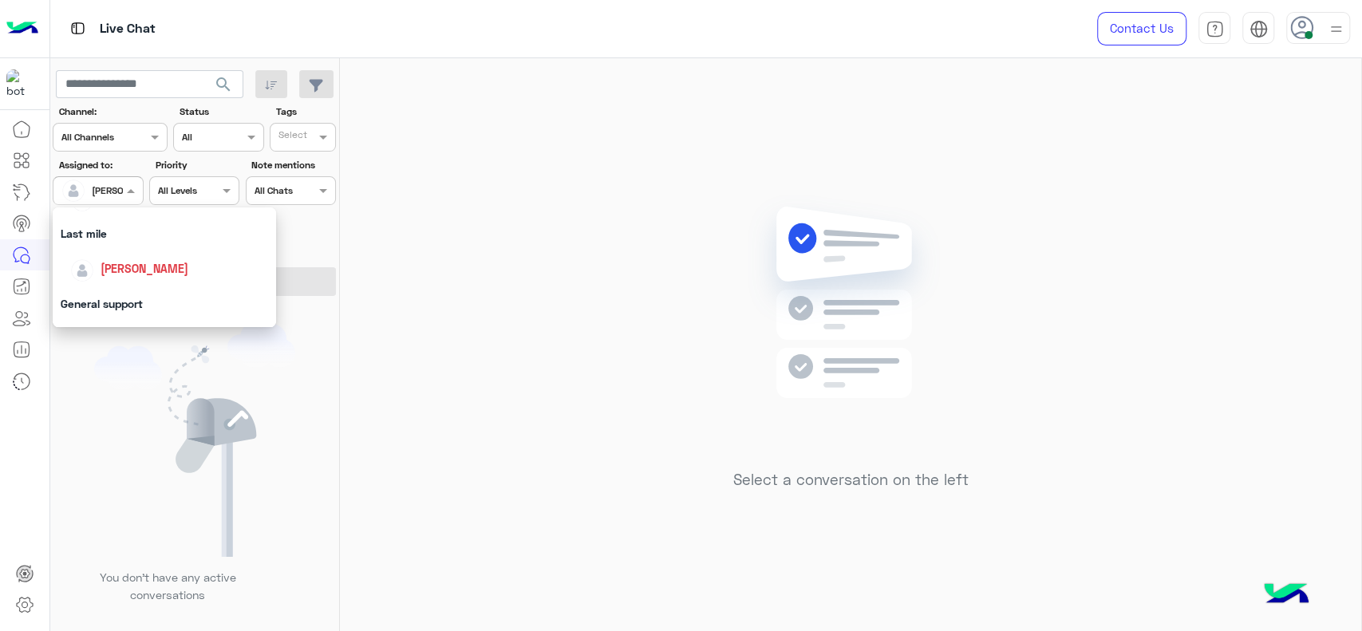
scroll to position [212, 0]
click at [89, 299] on div "General support" at bounding box center [164, 302] width 223 height 30
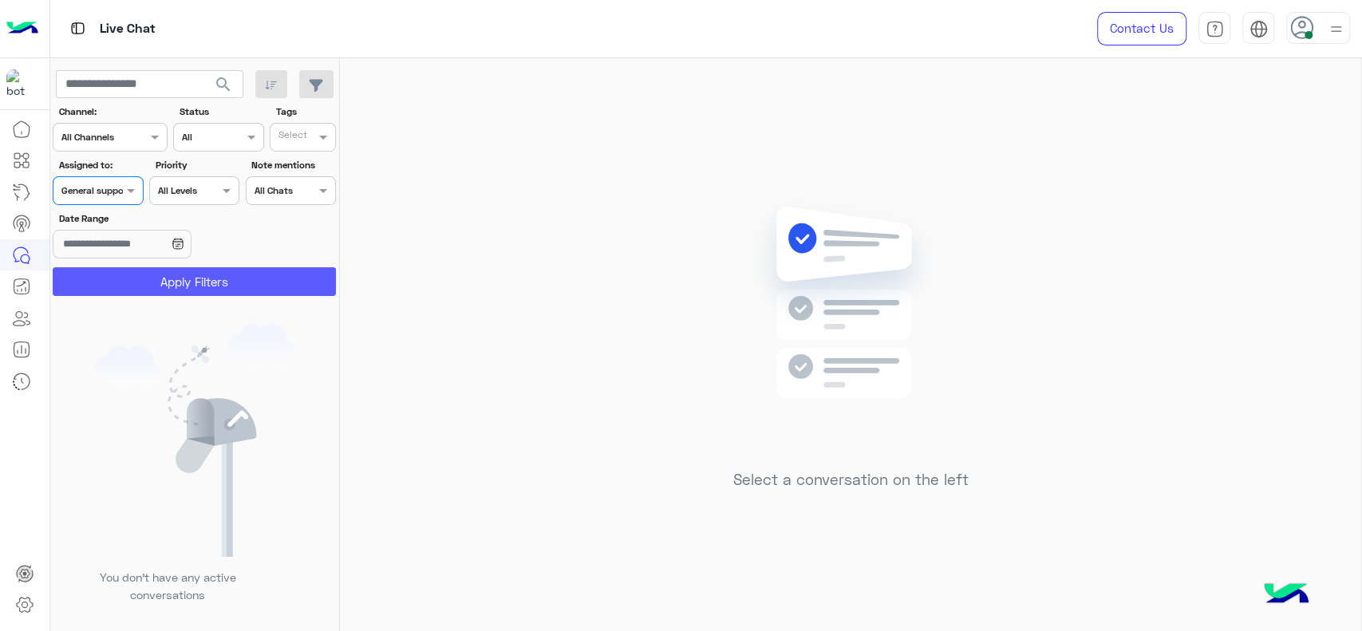
click at [112, 284] on button "Apply Filters" at bounding box center [194, 281] width 283 height 29
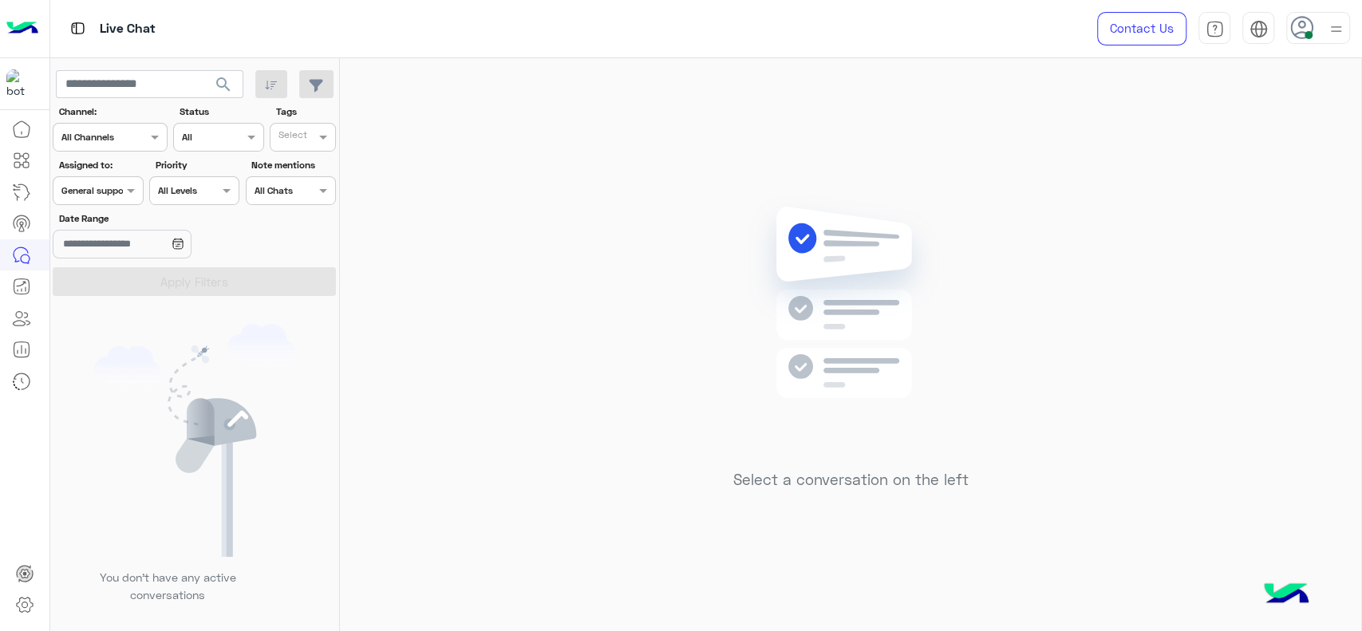
click at [105, 182] on div at bounding box center [97, 188] width 89 height 15
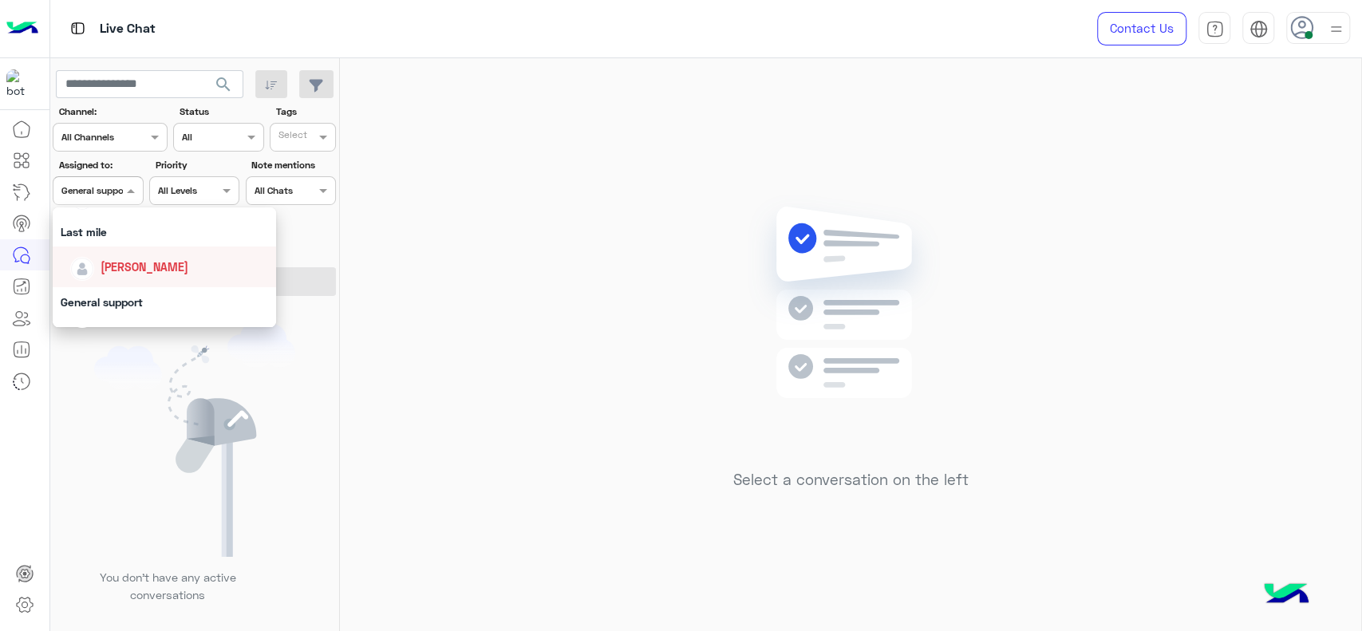
click at [98, 260] on div "[PERSON_NAME]" at bounding box center [169, 267] width 198 height 28
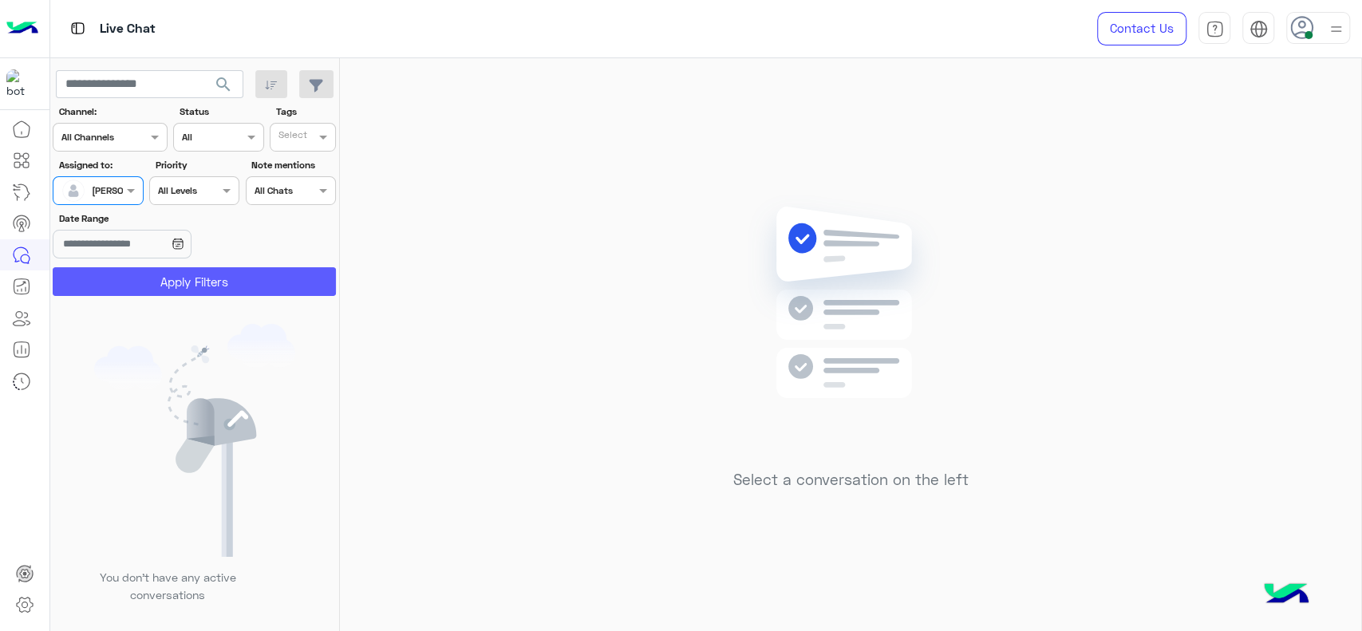
click at [141, 284] on button "Apply Filters" at bounding box center [194, 281] width 283 height 29
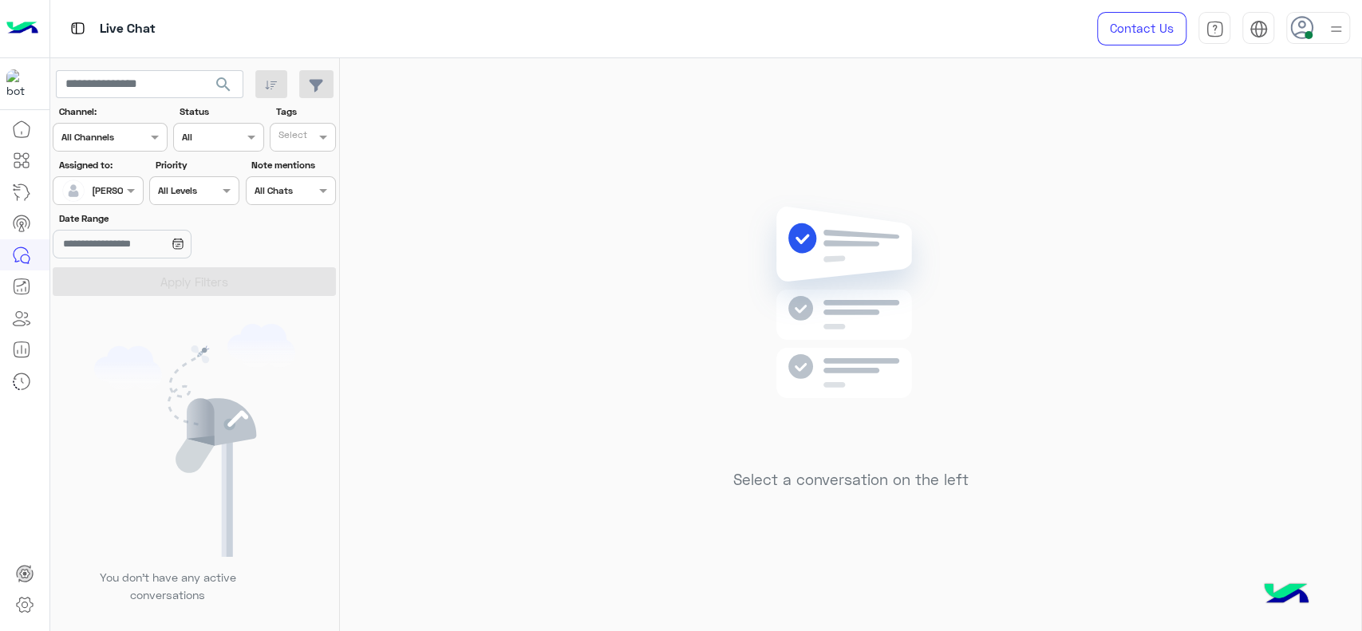
click at [119, 201] on div "[PERSON_NAME]" at bounding box center [91, 191] width 61 height 32
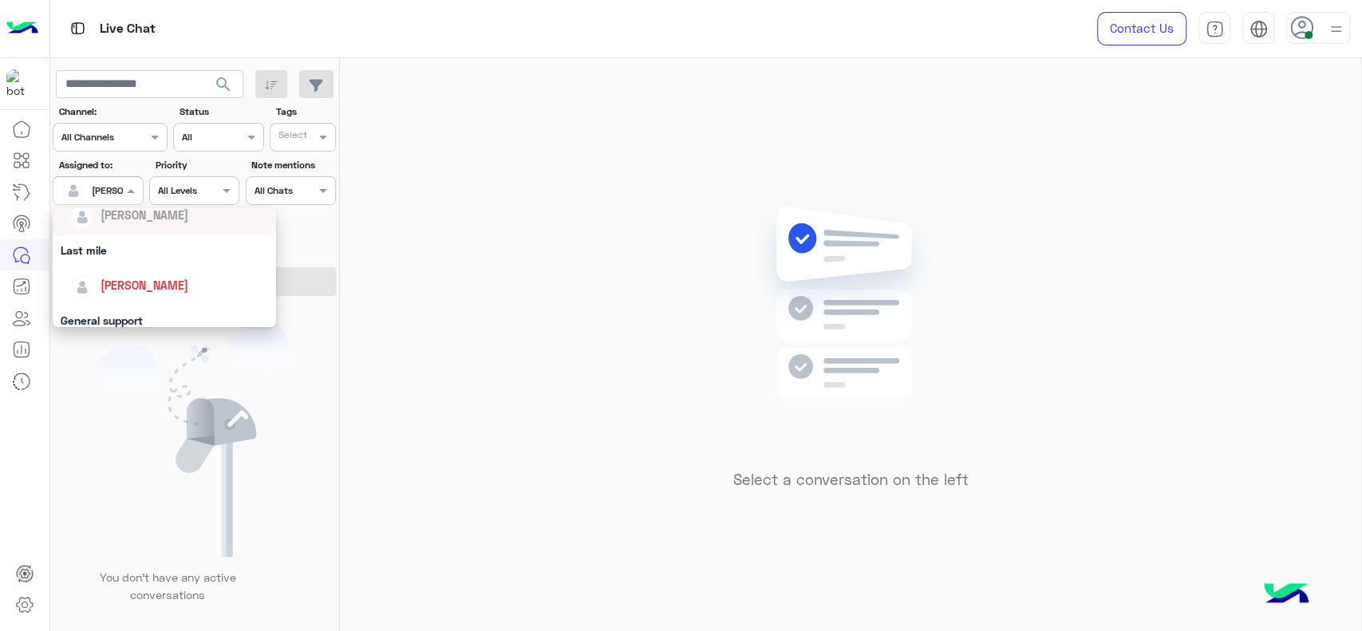
scroll to position [195, 0]
click at [101, 268] on div "[PERSON_NAME]" at bounding box center [164, 284] width 223 height 41
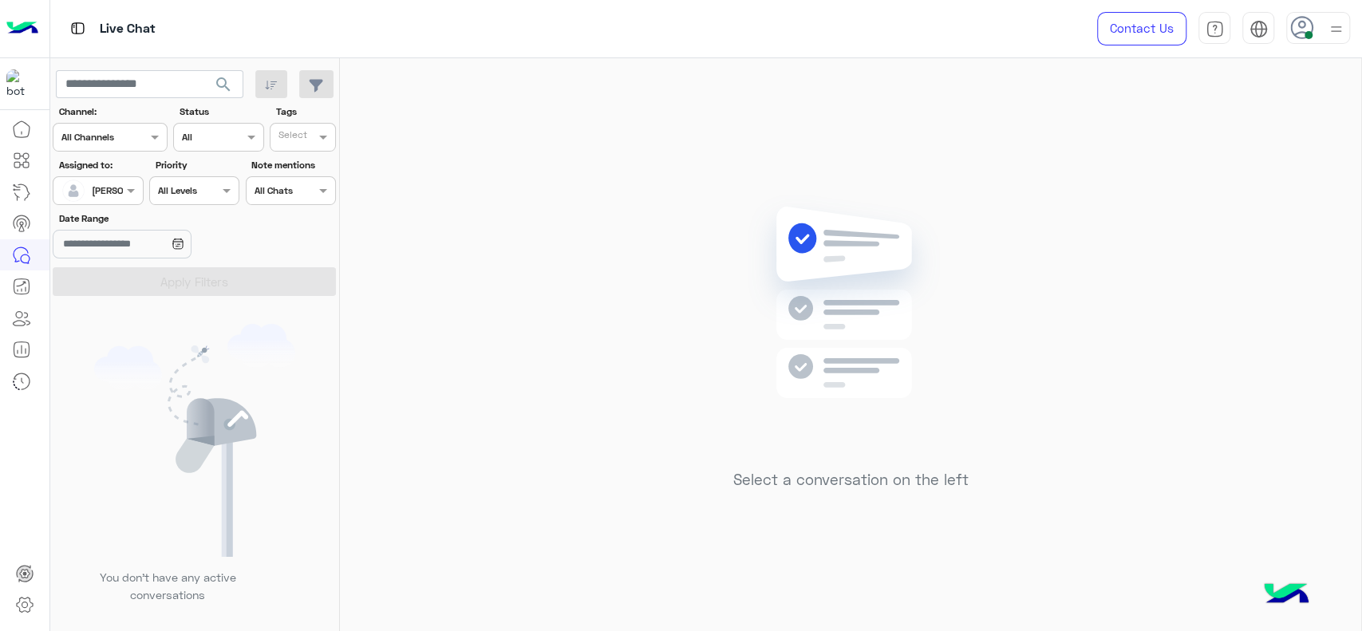
click at [374, 103] on div "Select a conversation on the left" at bounding box center [850, 347] width 1021 height 579
click at [599, 231] on div "Select a conversation on the left" at bounding box center [850, 347] width 1021 height 579
click at [99, 208] on section "Channel: Channel All Channels Status Channel All Tags Select Assigned to: Assig…" at bounding box center [195, 200] width 266 height 191
click at [108, 195] on div at bounding box center [97, 188] width 89 height 15
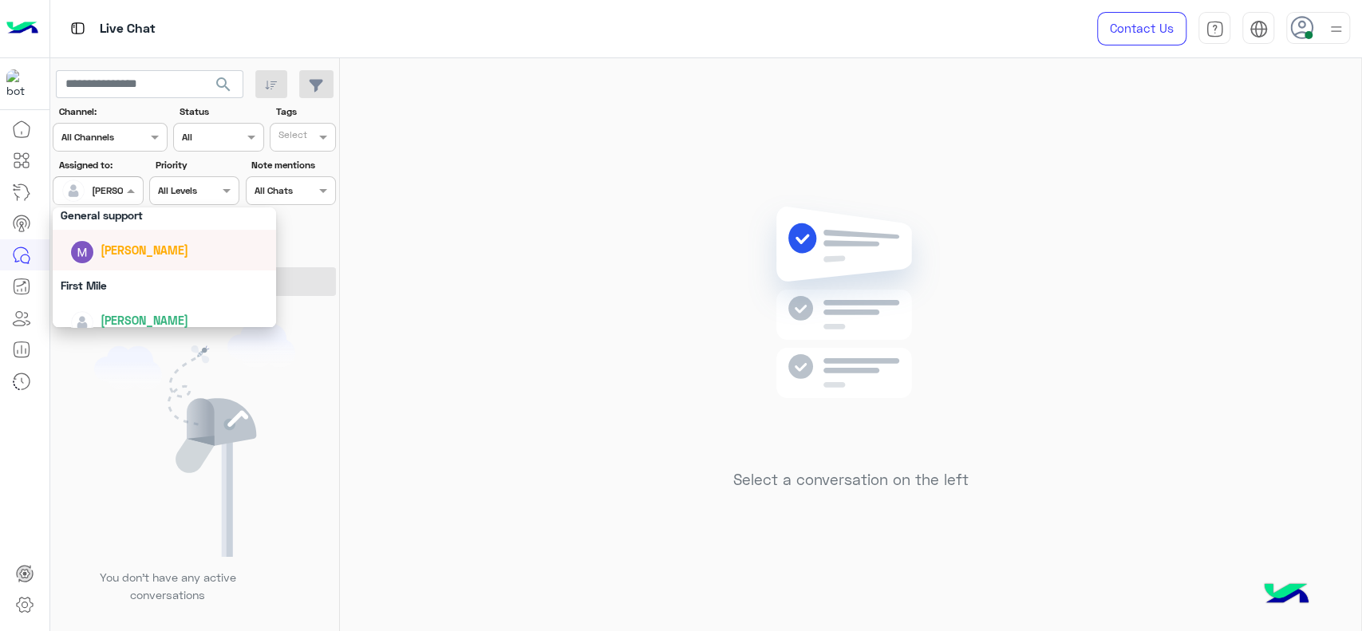
scroll to position [294, 0]
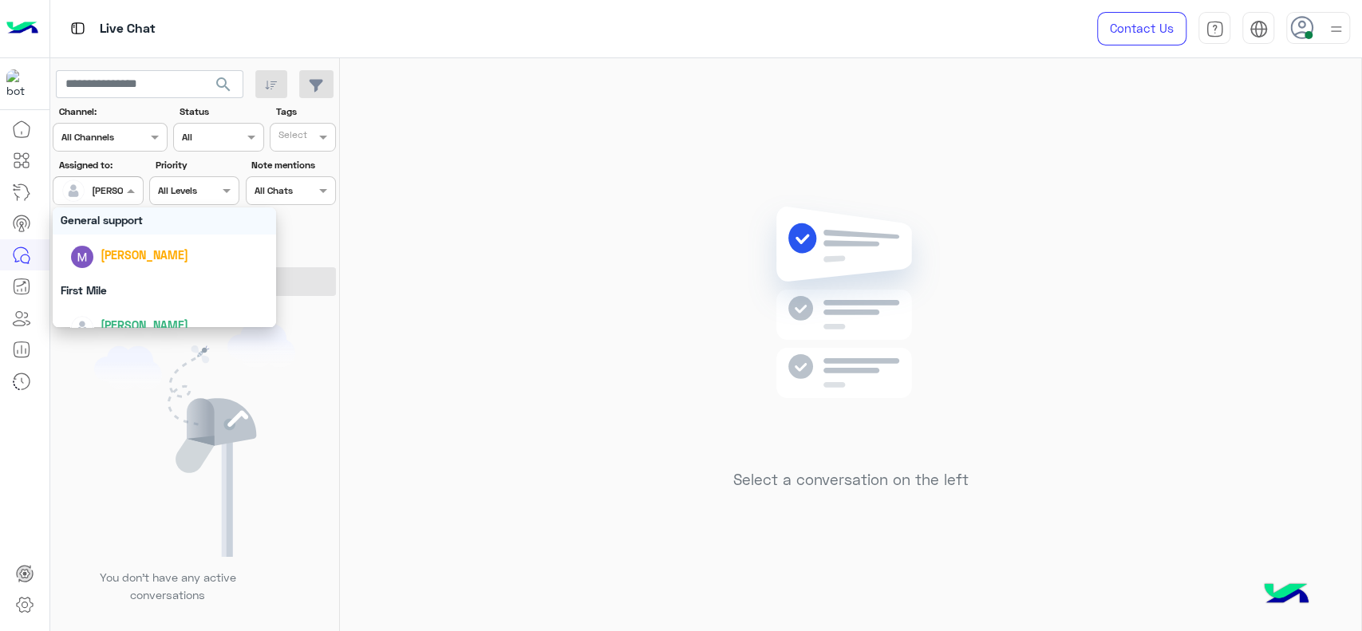
click at [128, 208] on div "General support" at bounding box center [164, 220] width 223 height 30
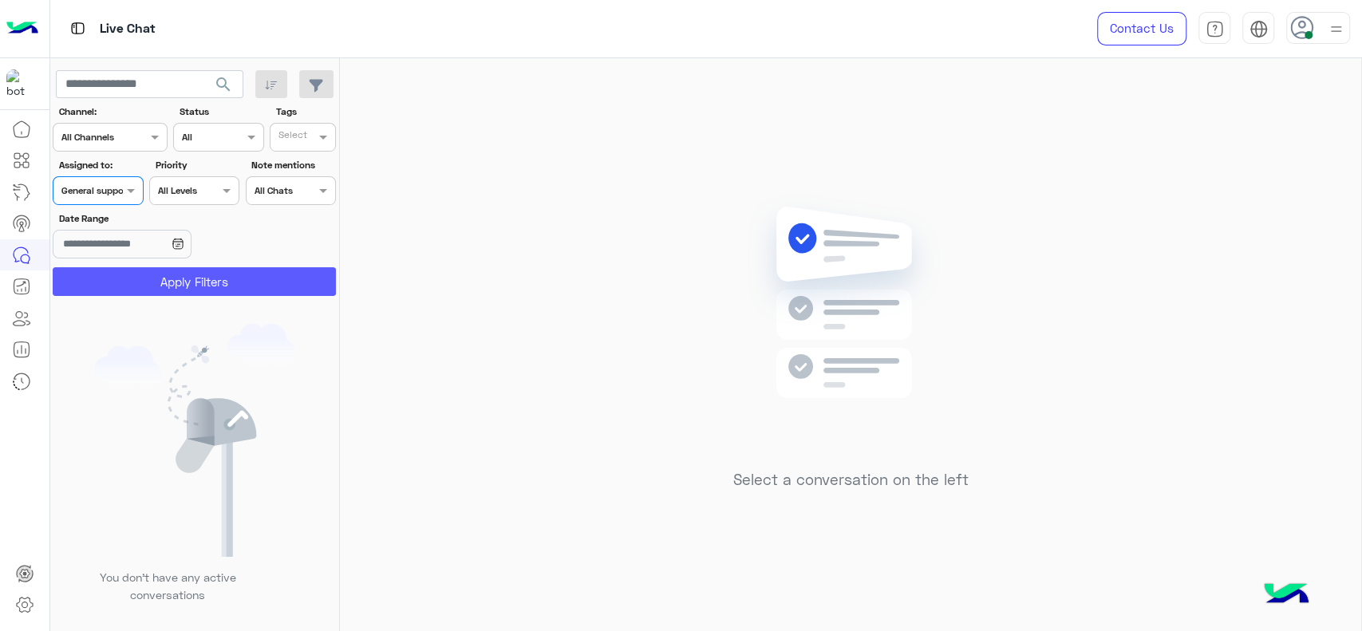
click at [211, 271] on button "Apply Filters" at bounding box center [194, 281] width 283 height 29
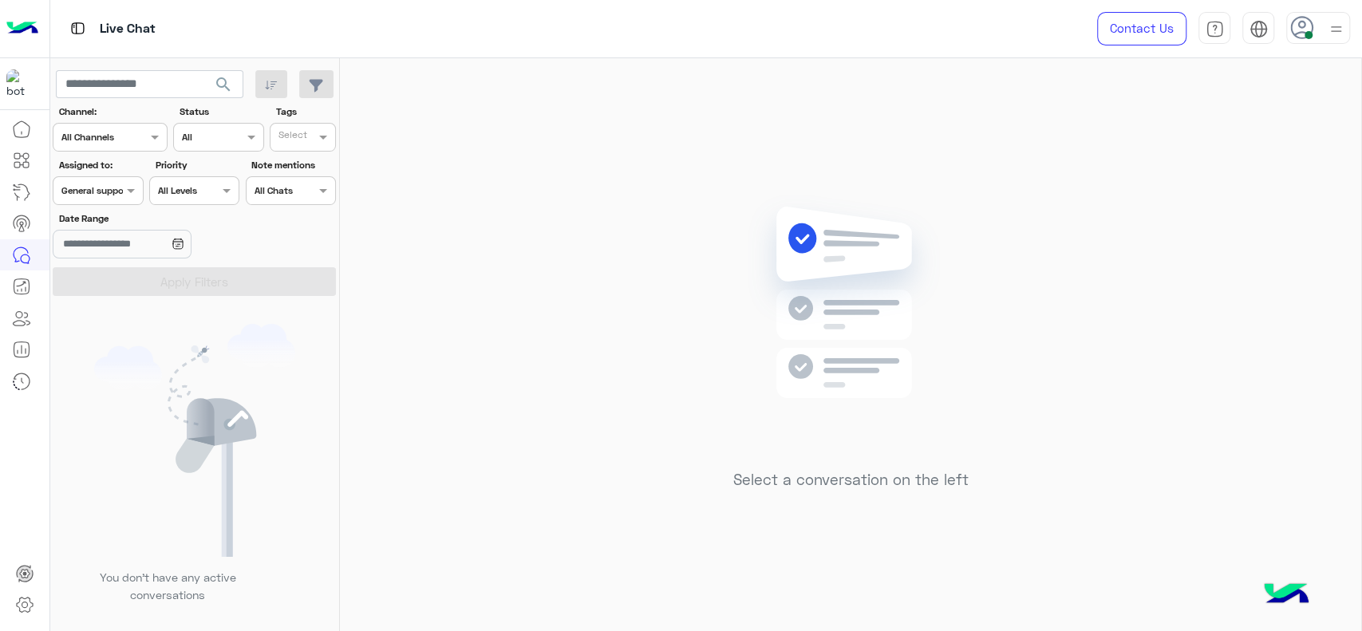
click at [94, 183] on input "text" at bounding box center [79, 189] width 37 height 14
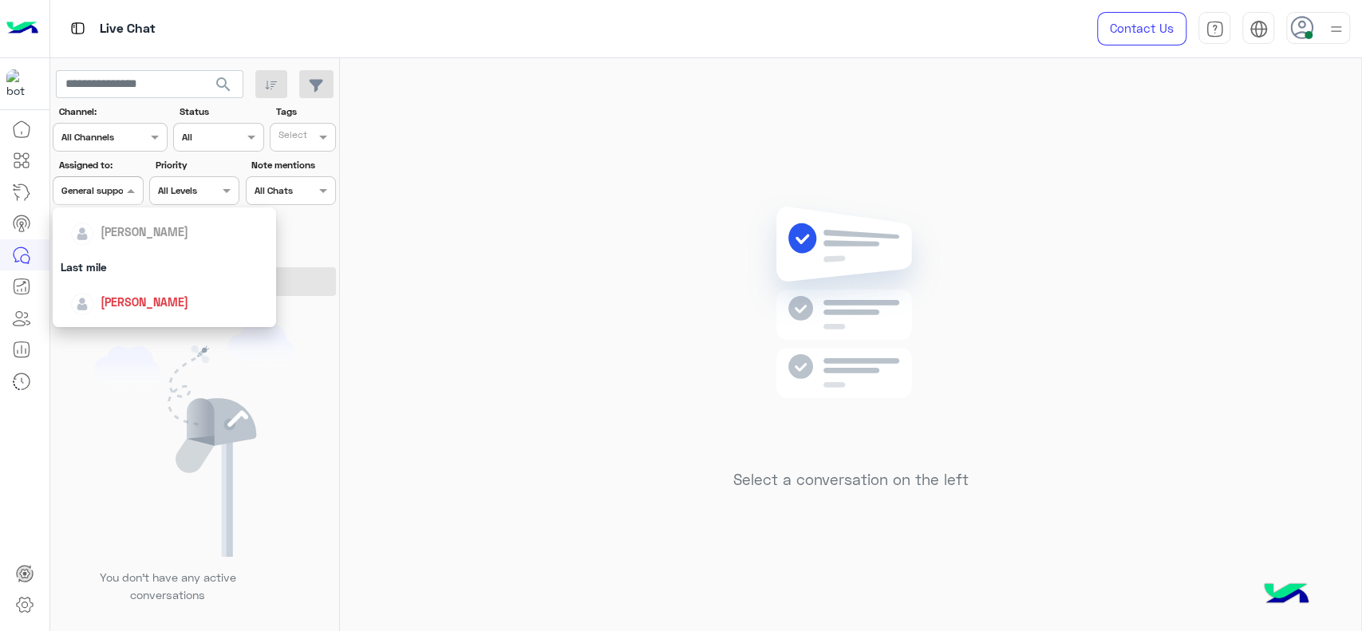
scroll to position [195, 0]
click at [138, 274] on div "[PERSON_NAME]" at bounding box center [169, 284] width 198 height 28
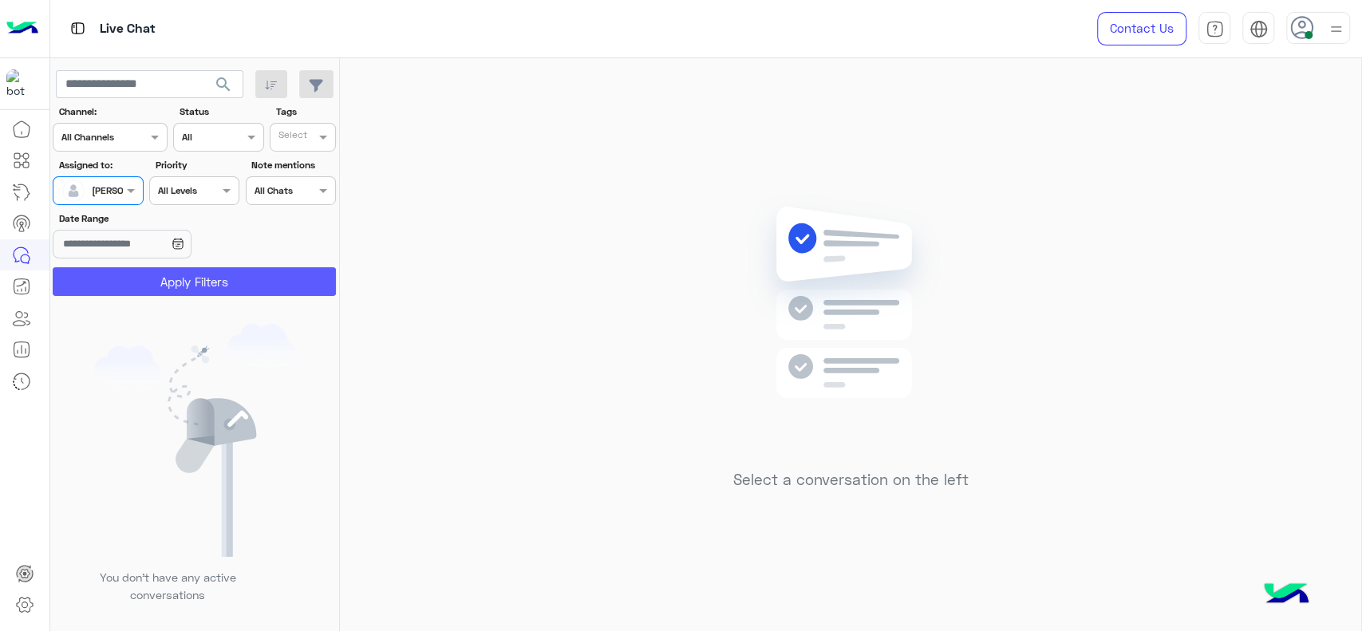
click at [143, 271] on button "Apply Filters" at bounding box center [194, 281] width 283 height 29
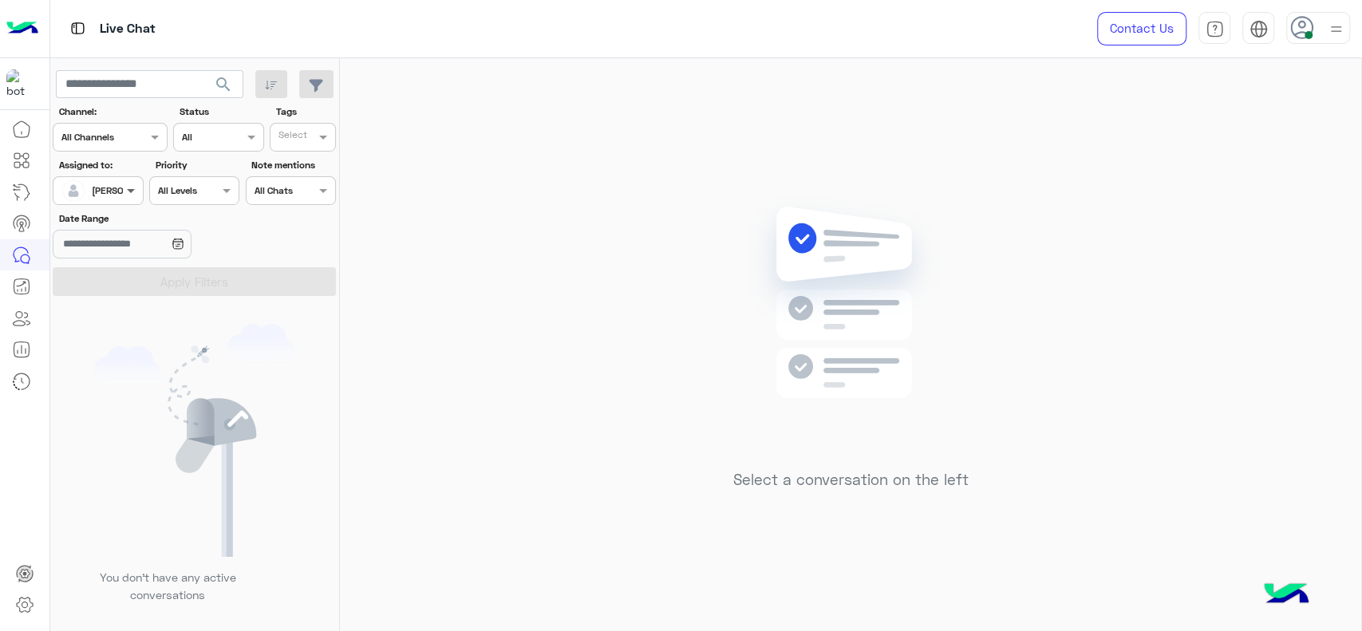
click at [136, 183] on span at bounding box center [133, 190] width 20 height 17
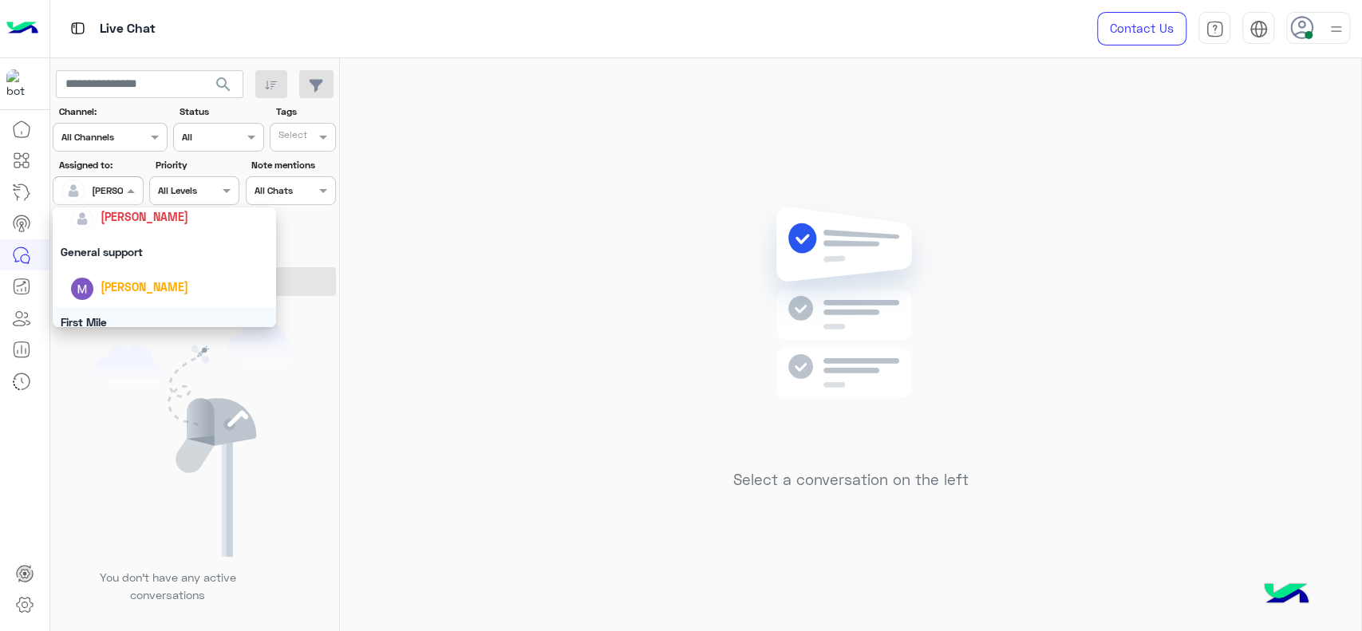
scroll to position [259, 0]
click at [112, 233] on div "[PERSON_NAME]" at bounding box center [169, 220] width 198 height 28
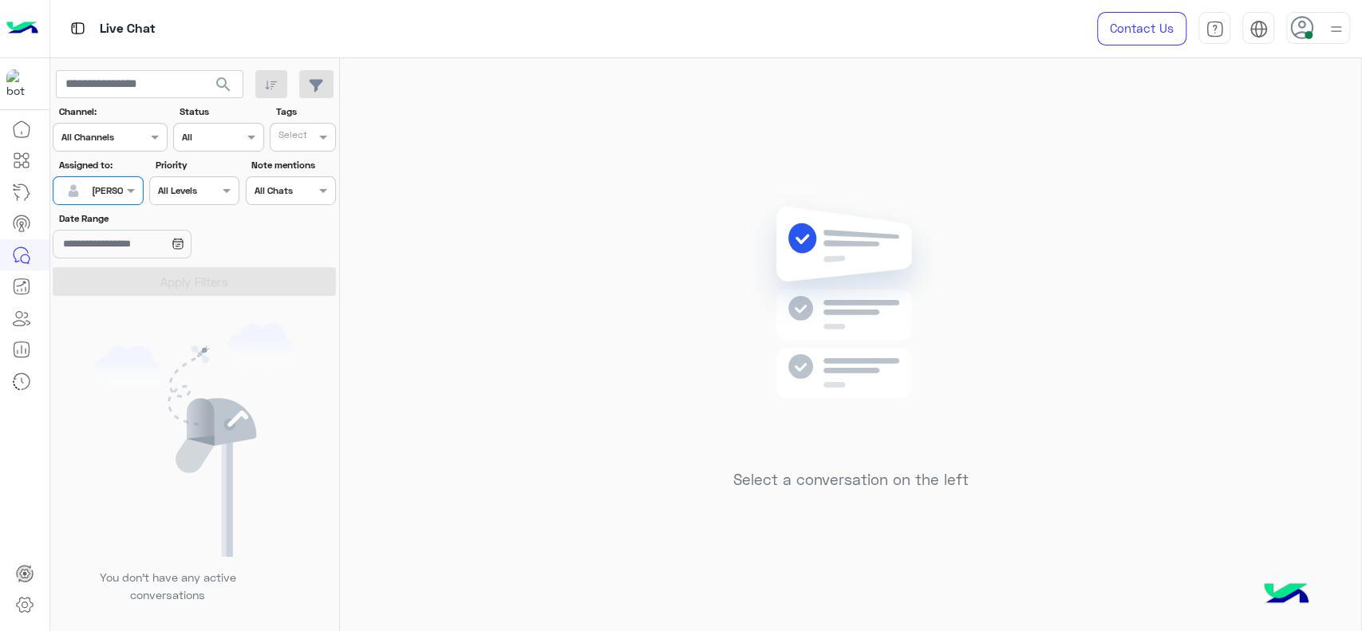
click at [126, 176] on div "Assigned to: Assigned on Jana Aboelseoud" at bounding box center [98, 181] width 90 height 47
click at [126, 191] on span at bounding box center [133, 190] width 20 height 17
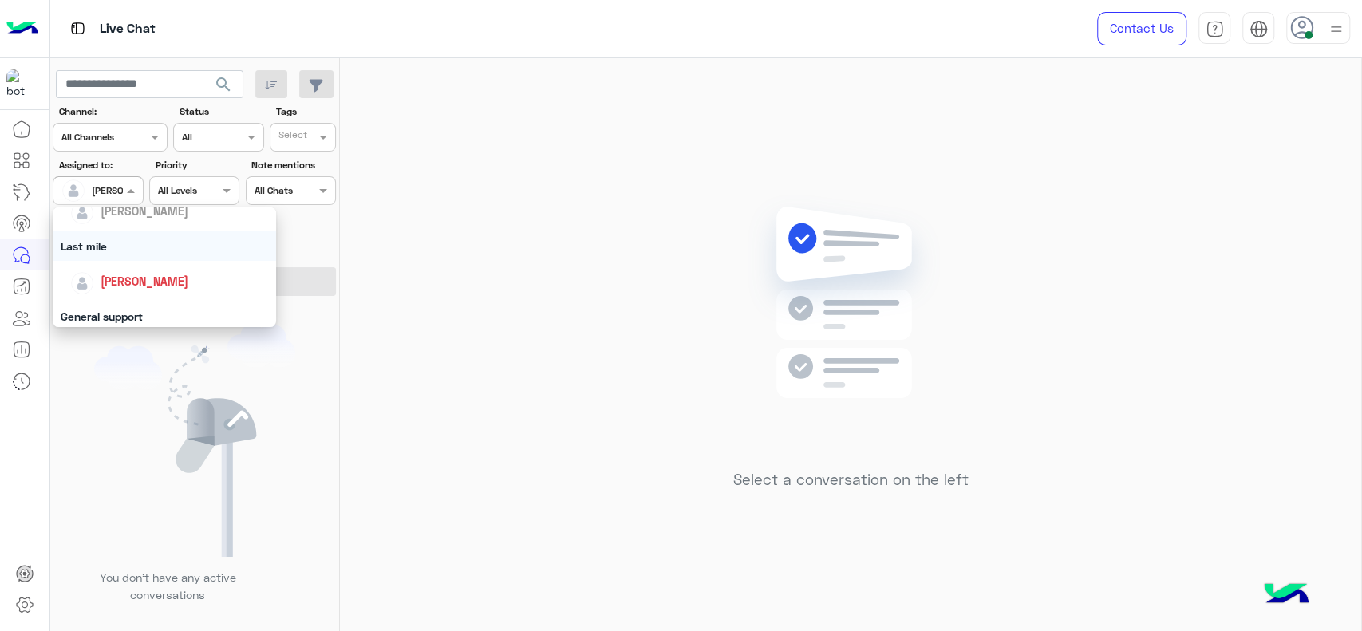
scroll to position [195, 0]
click at [140, 265] on div "[PERSON_NAME]" at bounding box center [164, 284] width 223 height 41
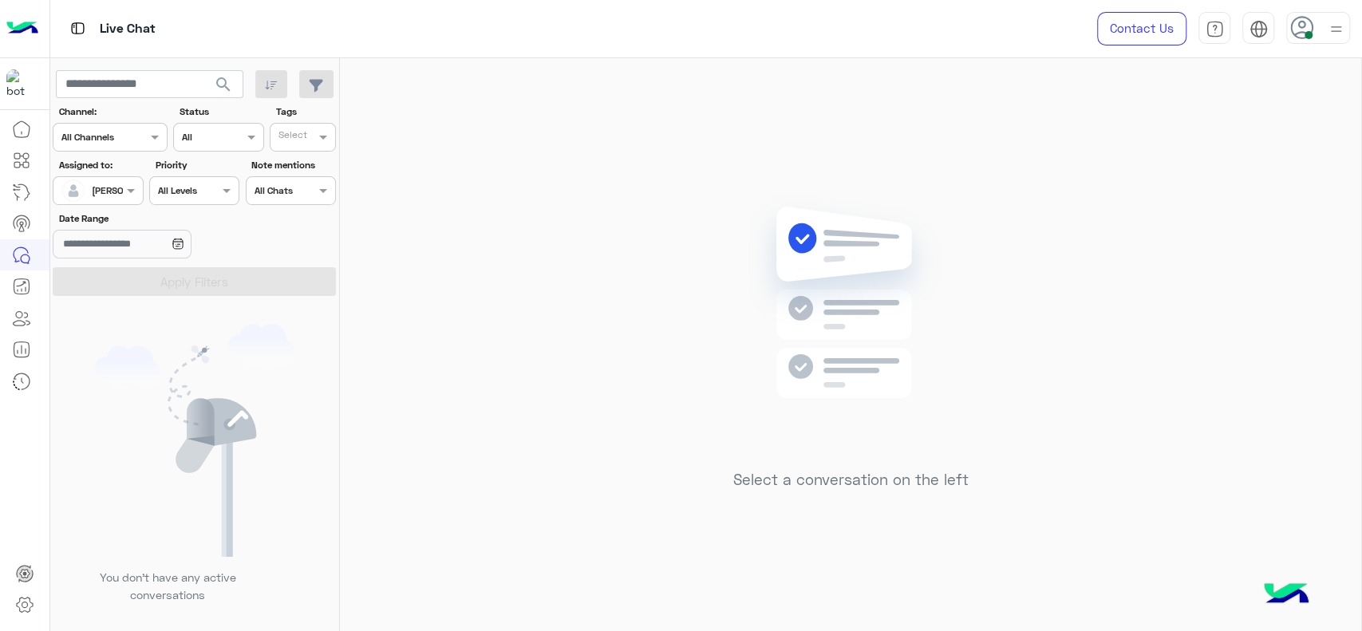
click at [102, 195] on div at bounding box center [97, 188] width 89 height 15
click at [742, 357] on img at bounding box center [851, 326] width 231 height 265
click at [107, 188] on div at bounding box center [97, 188] width 89 height 15
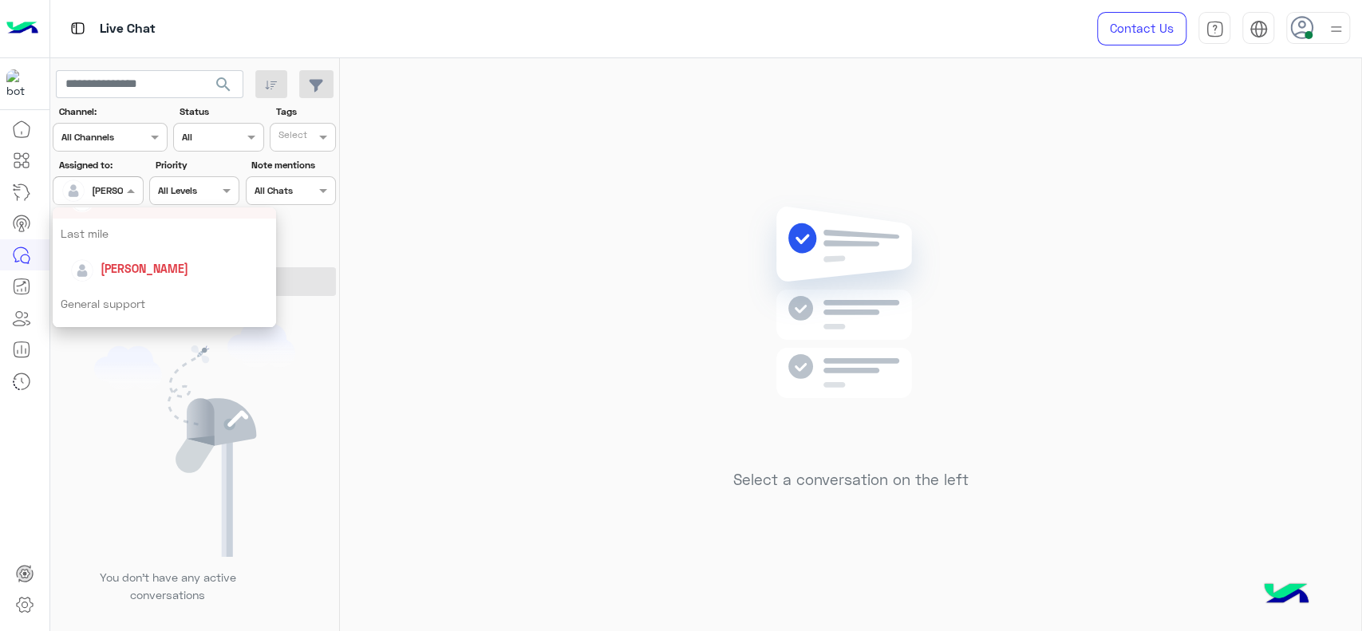
scroll to position [225, 0]
click at [139, 278] on div "General support" at bounding box center [164, 290] width 223 height 30
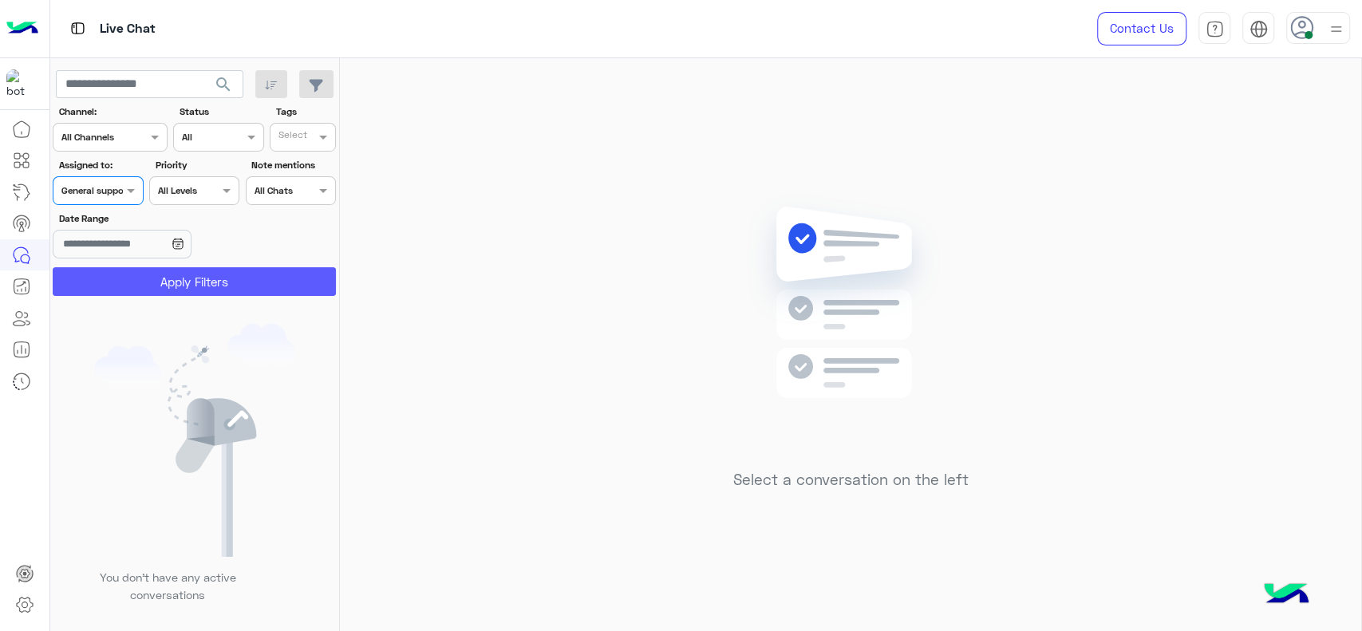
click at [139, 278] on button "Apply Filters" at bounding box center [194, 281] width 283 height 29
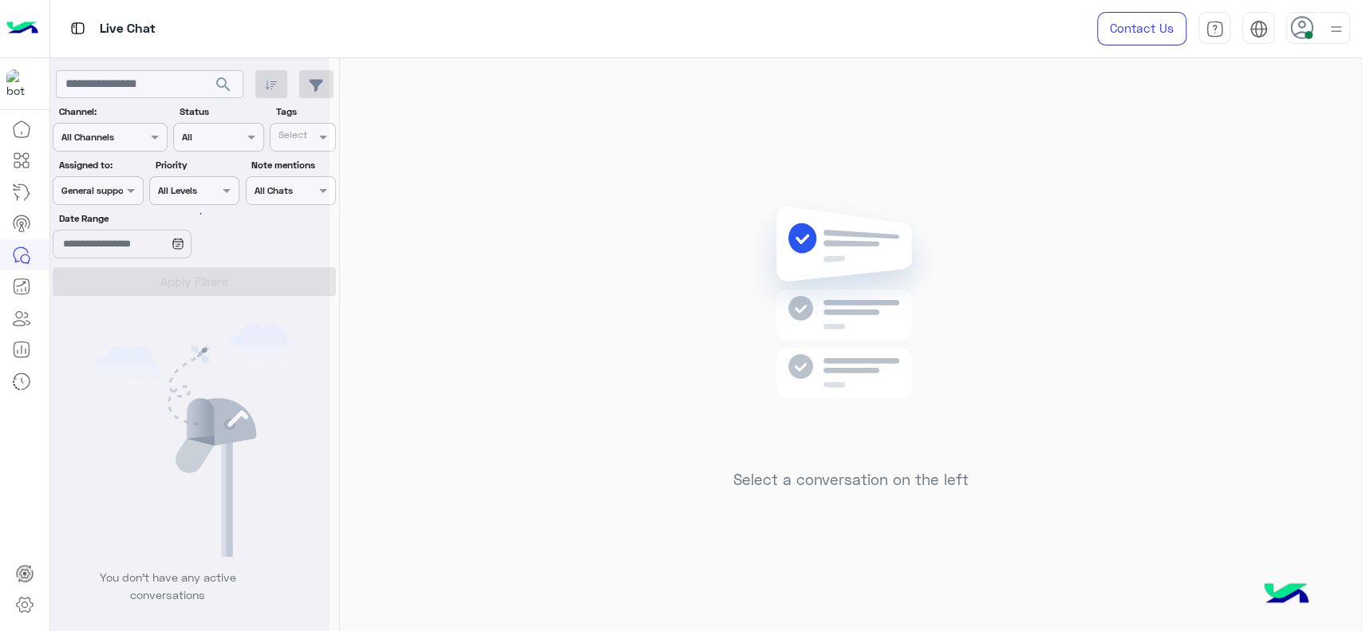
scroll to position [0, 0]
click at [100, 198] on div "AI Hub" at bounding box center [77, 192] width 57 height 26
click at [123, 198] on span at bounding box center [133, 190] width 20 height 17
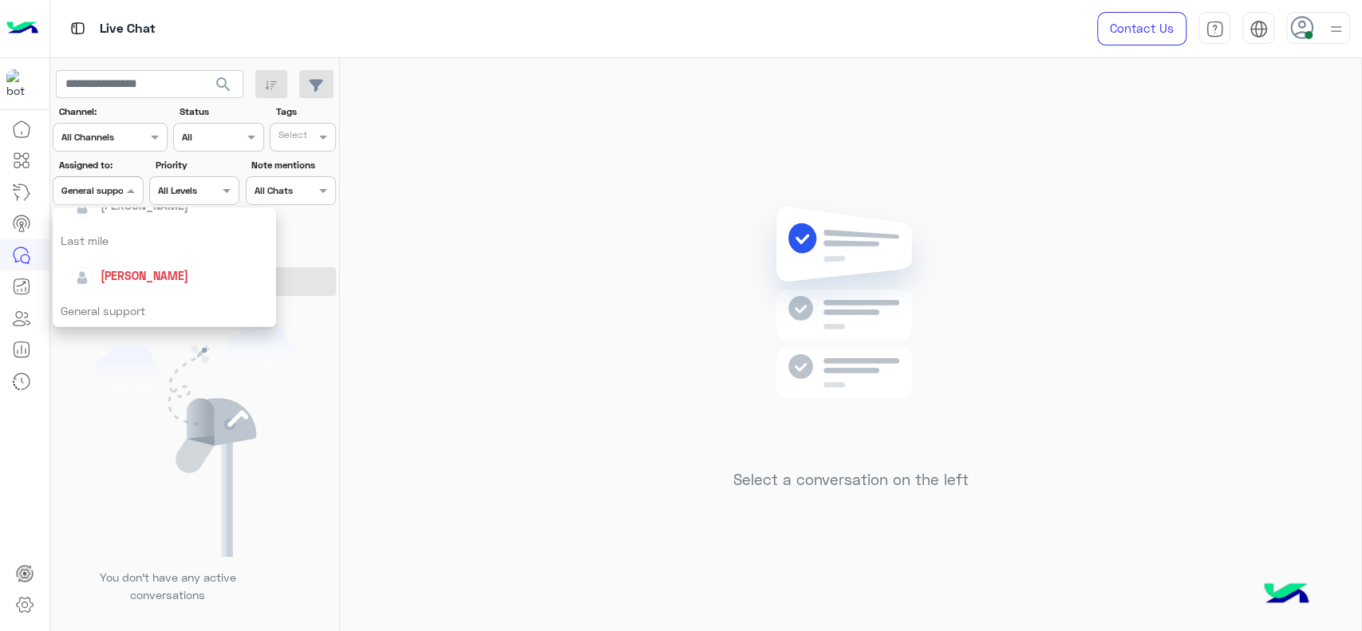
scroll to position [207, 0]
drag, startPoint x: 124, startPoint y: 256, endPoint x: 124, endPoint y: 278, distance: 21.5
click at [124, 278] on div "[PERSON_NAME]" at bounding box center [164, 272] width 223 height 41
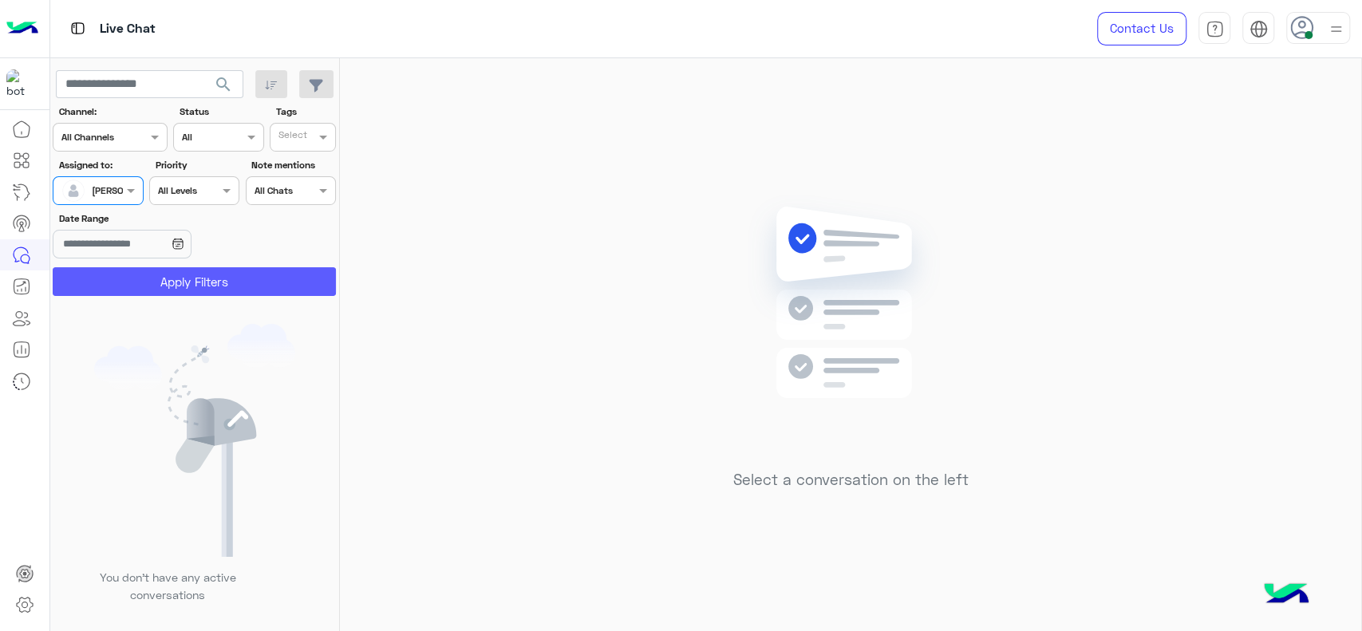
click at [124, 278] on button "Apply Filters" at bounding box center [194, 281] width 283 height 29
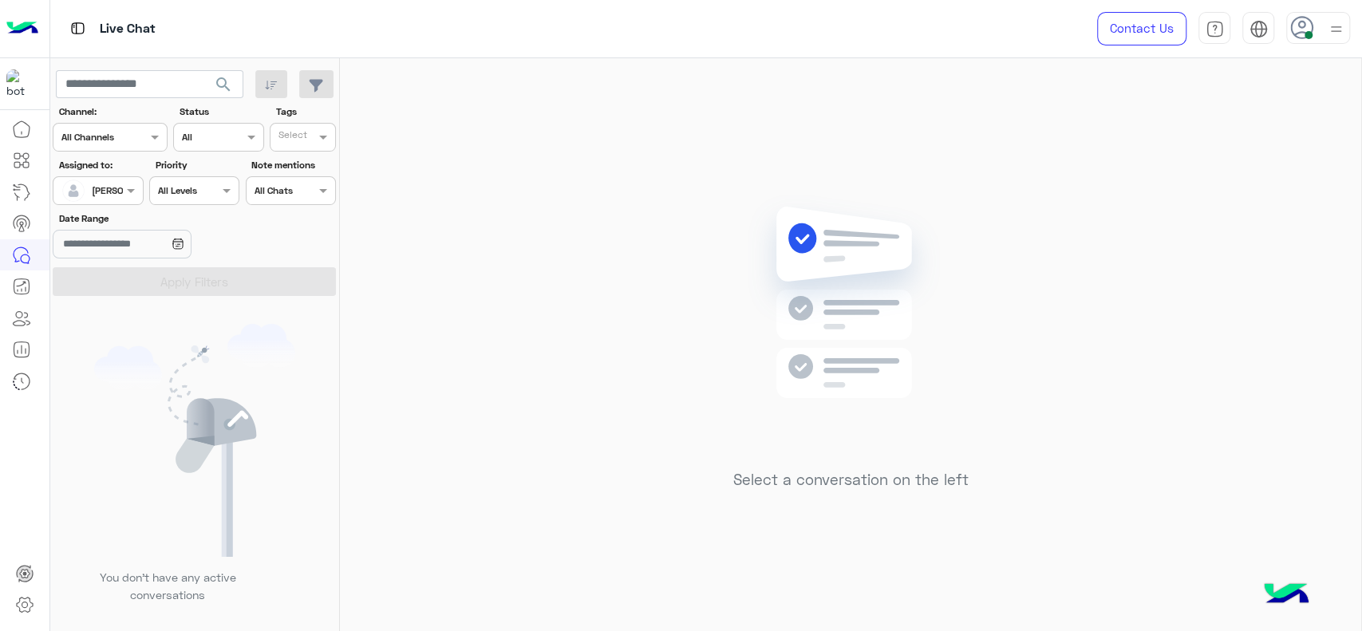
click at [477, 270] on div "Select a conversation on the left" at bounding box center [850, 347] width 1021 height 579
click at [112, 182] on div at bounding box center [97, 188] width 89 height 15
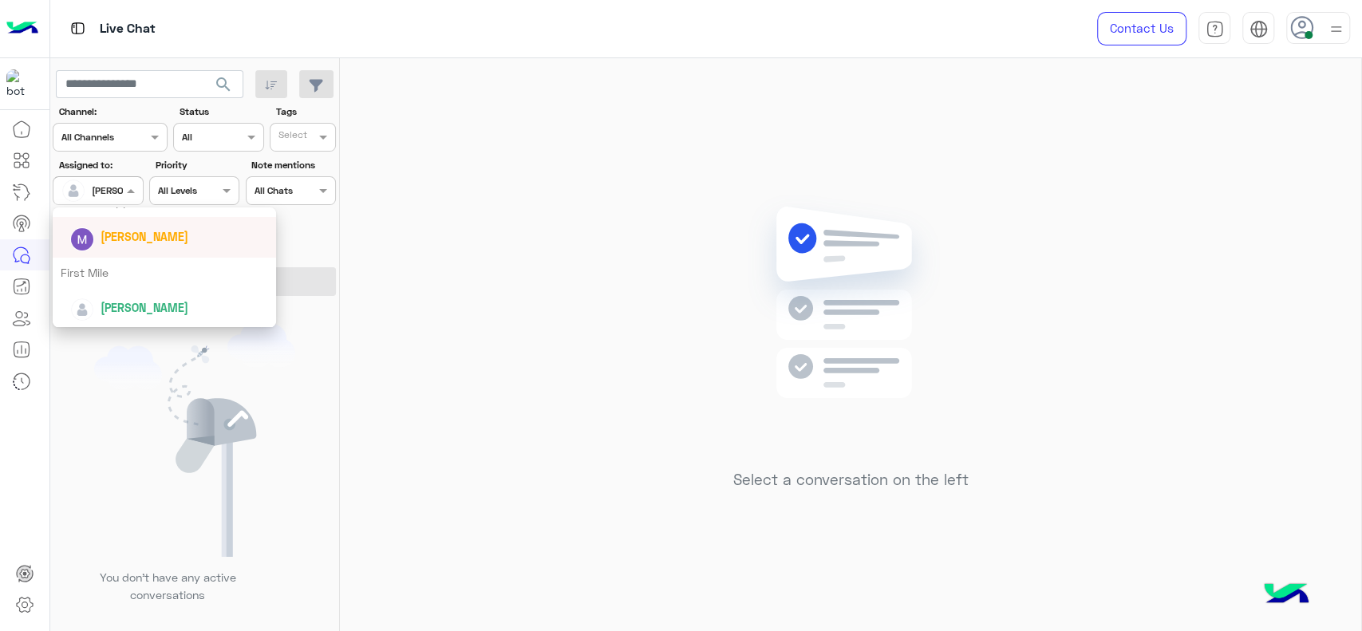
scroll to position [261, 0]
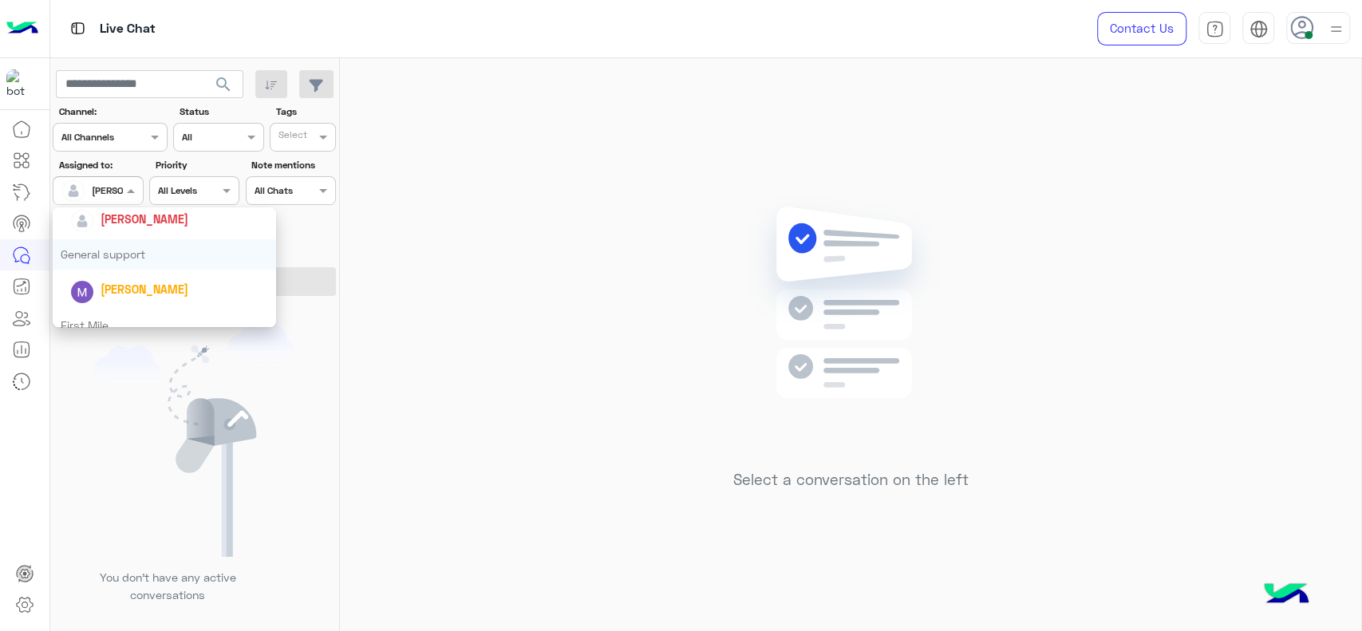
click at [112, 254] on div "General support" at bounding box center [164, 254] width 223 height 30
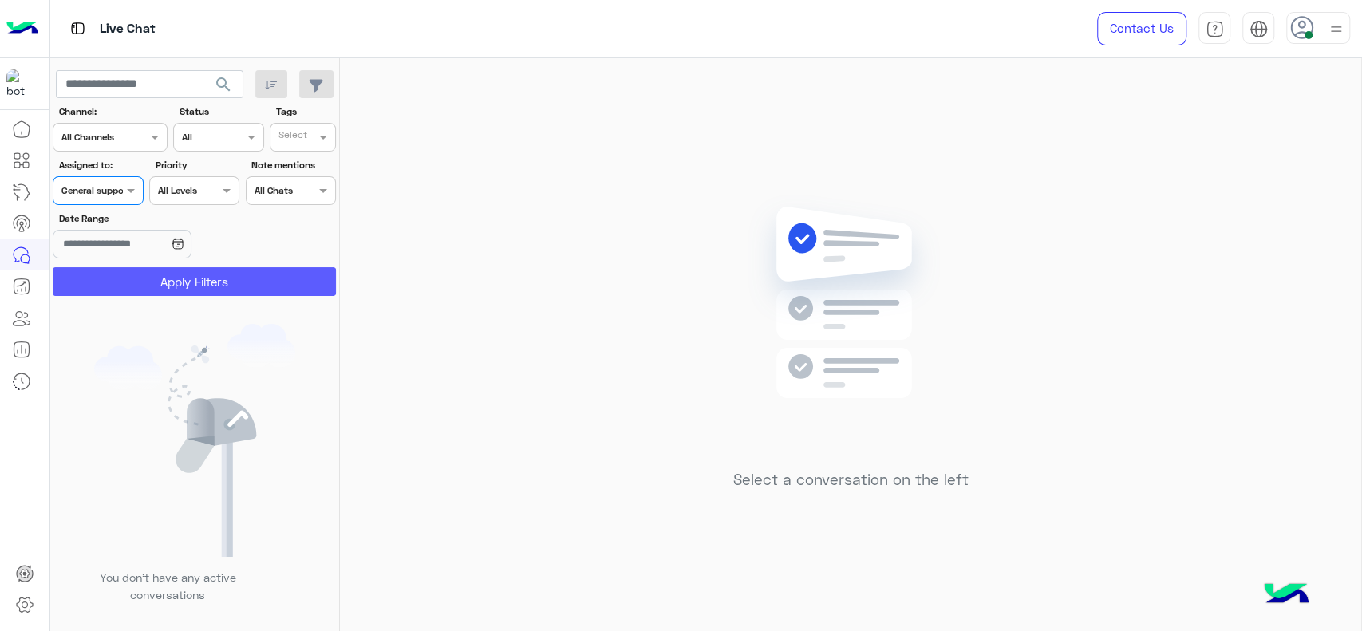
click at [116, 285] on button "Apply Filters" at bounding box center [194, 281] width 283 height 29
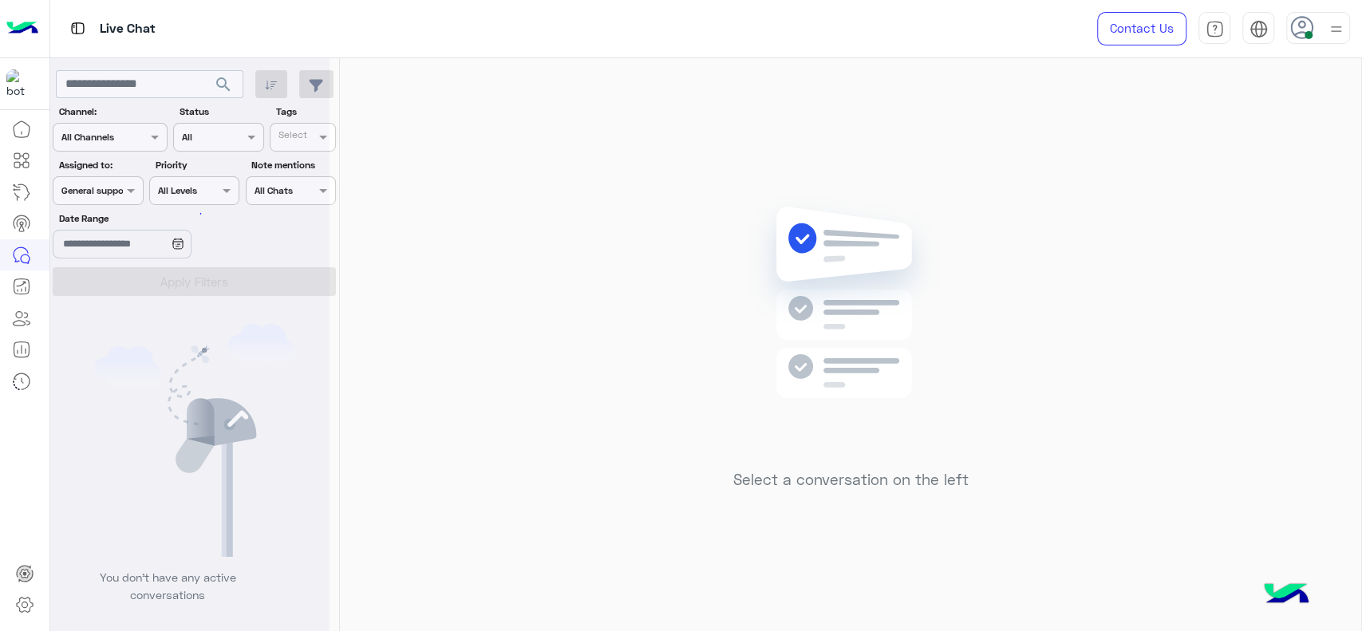
scroll to position [0, 0]
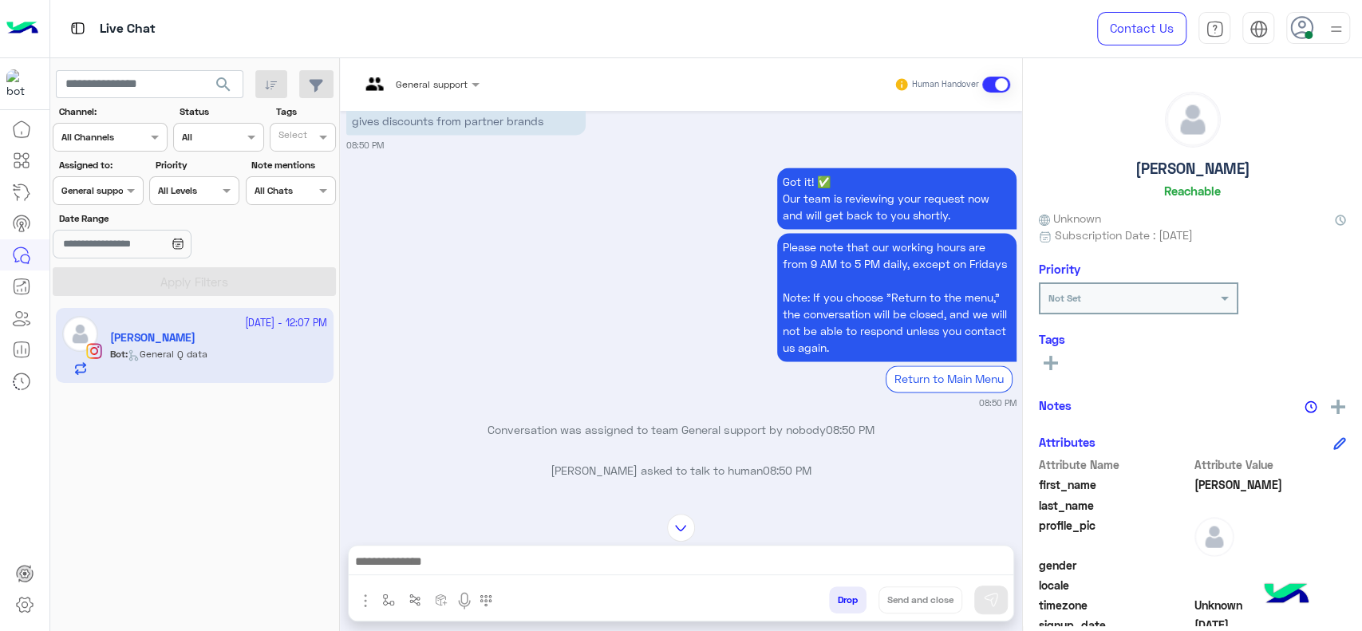
scroll to position [1434, 0]
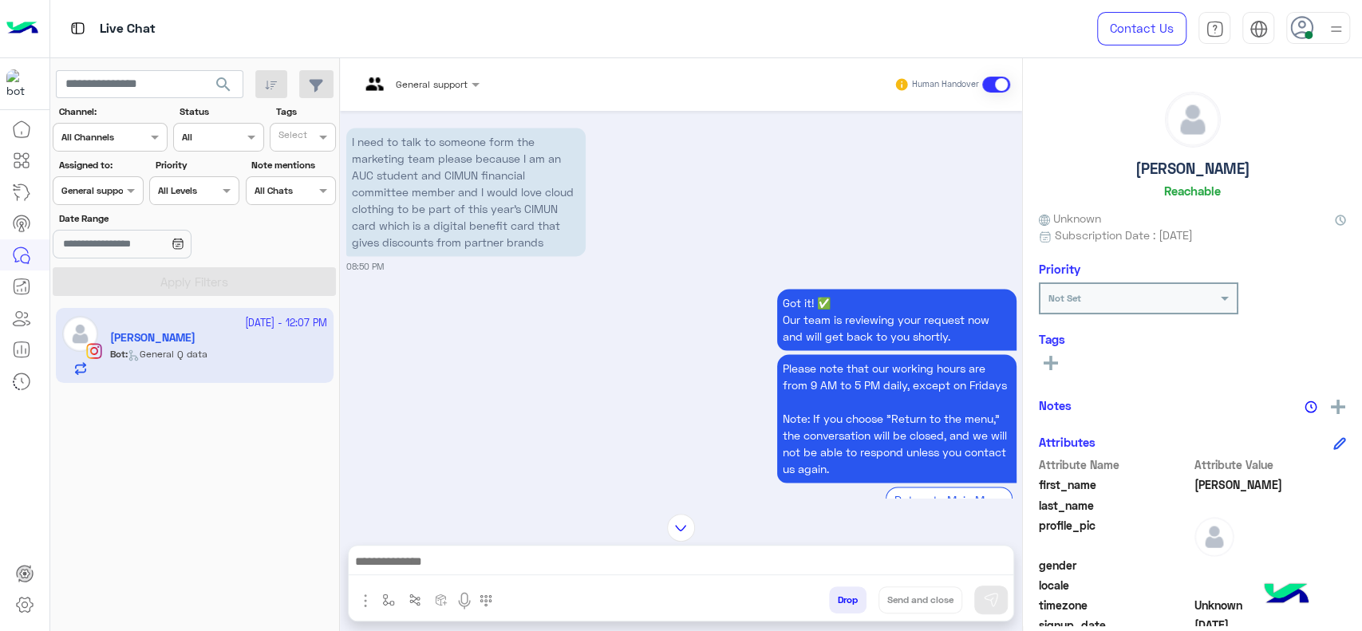
click at [439, 88] on span "General support" at bounding box center [432, 84] width 72 height 12
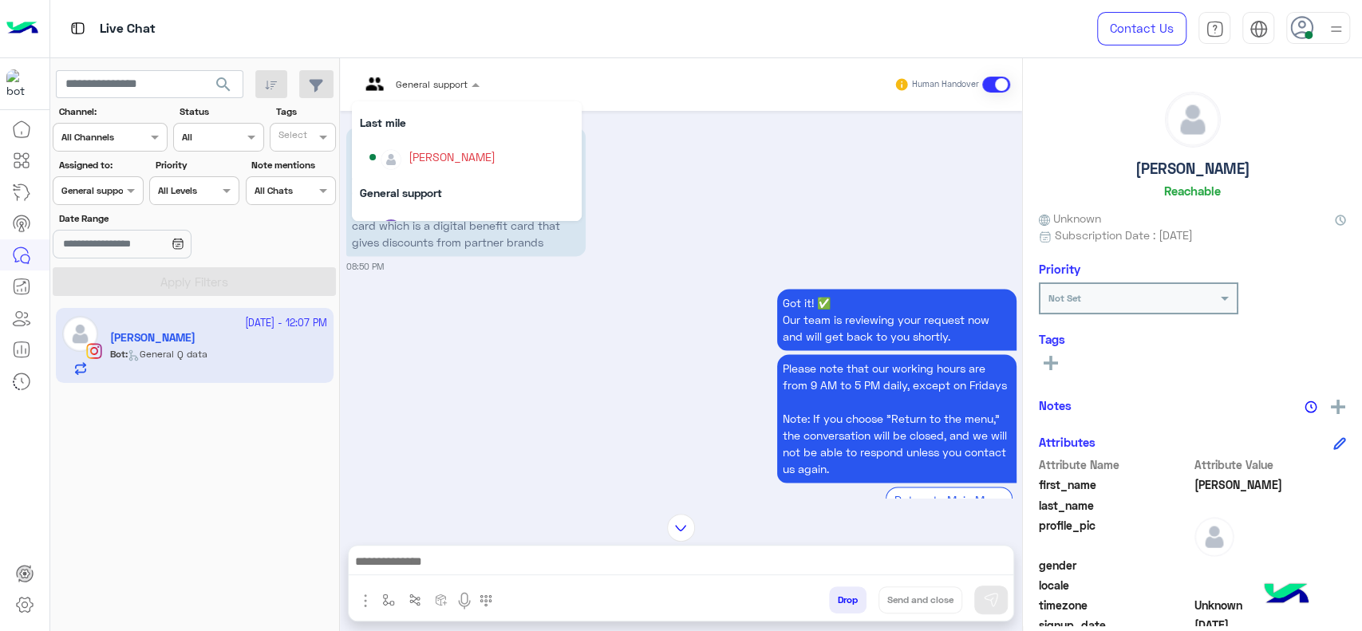
scroll to position [177, 0]
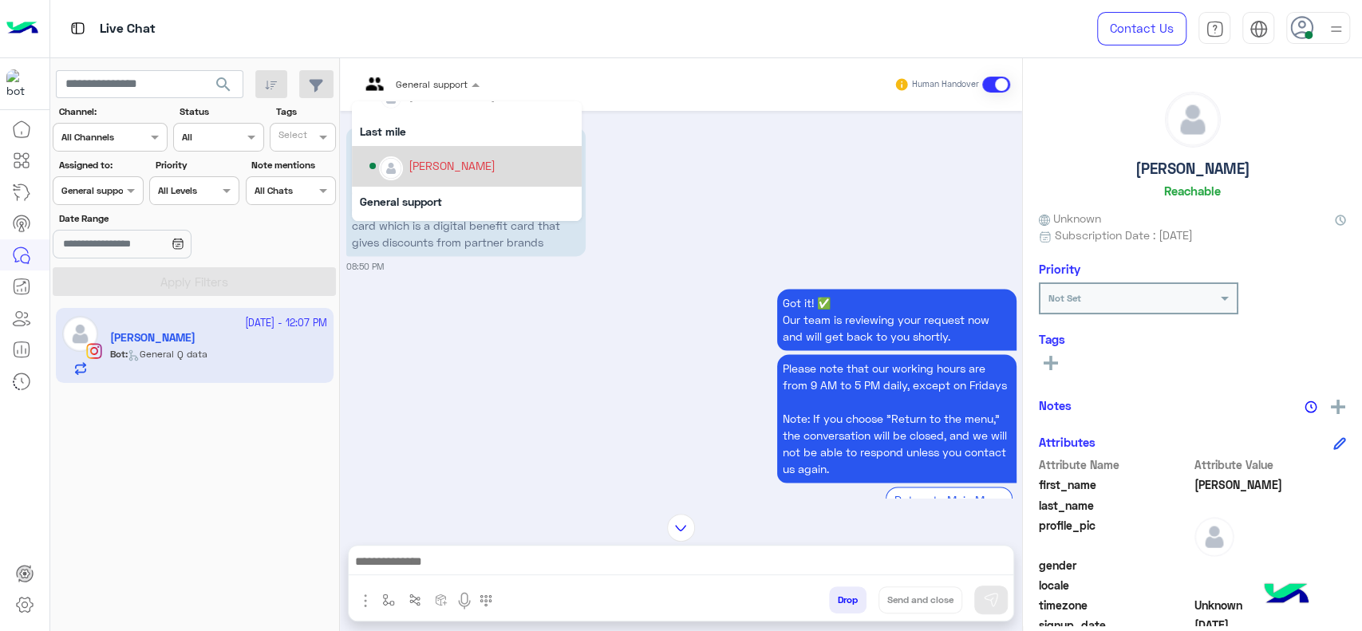
click at [459, 158] on div "[PERSON_NAME]" at bounding box center [451, 165] width 87 height 17
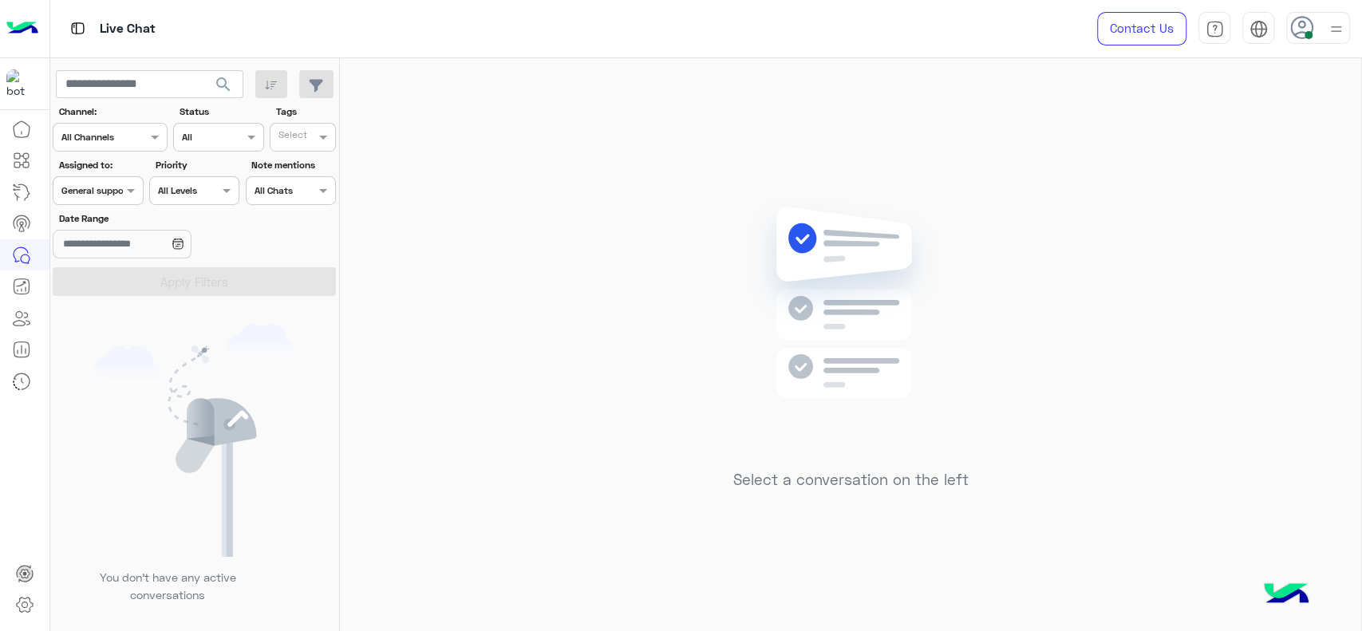
click at [103, 182] on div at bounding box center [97, 188] width 89 height 15
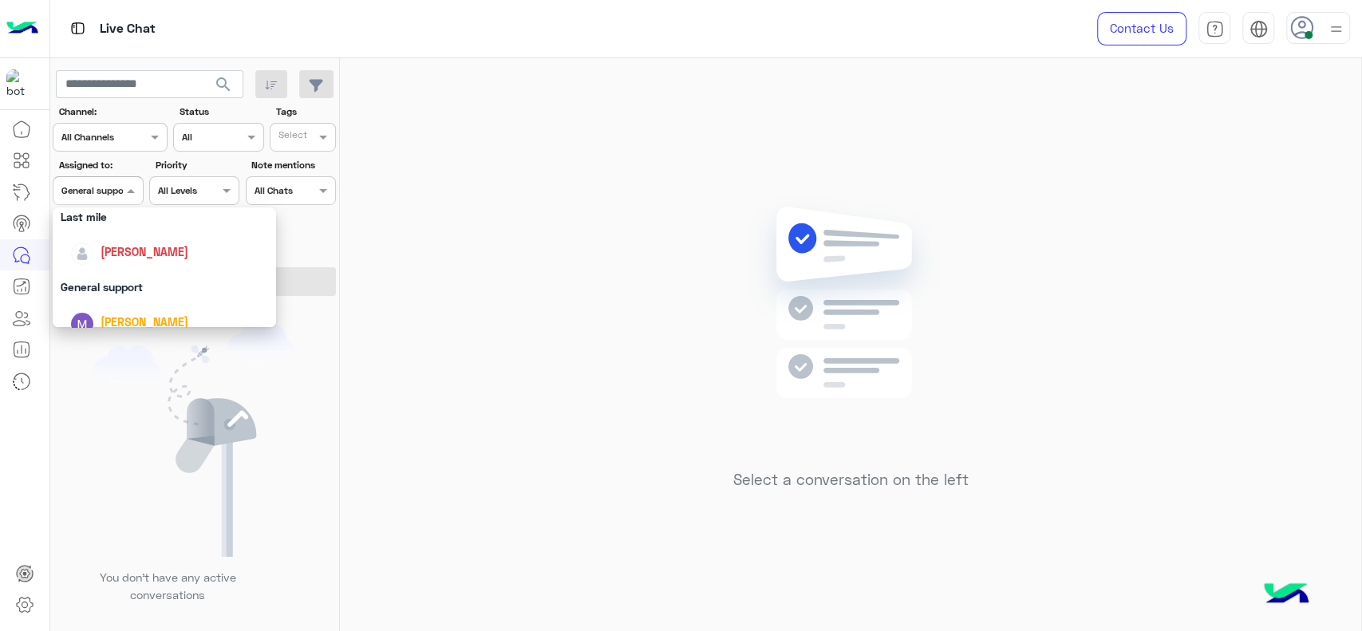
scroll to position [212, 0]
click at [150, 258] on div "[PERSON_NAME]" at bounding box center [145, 266] width 88 height 17
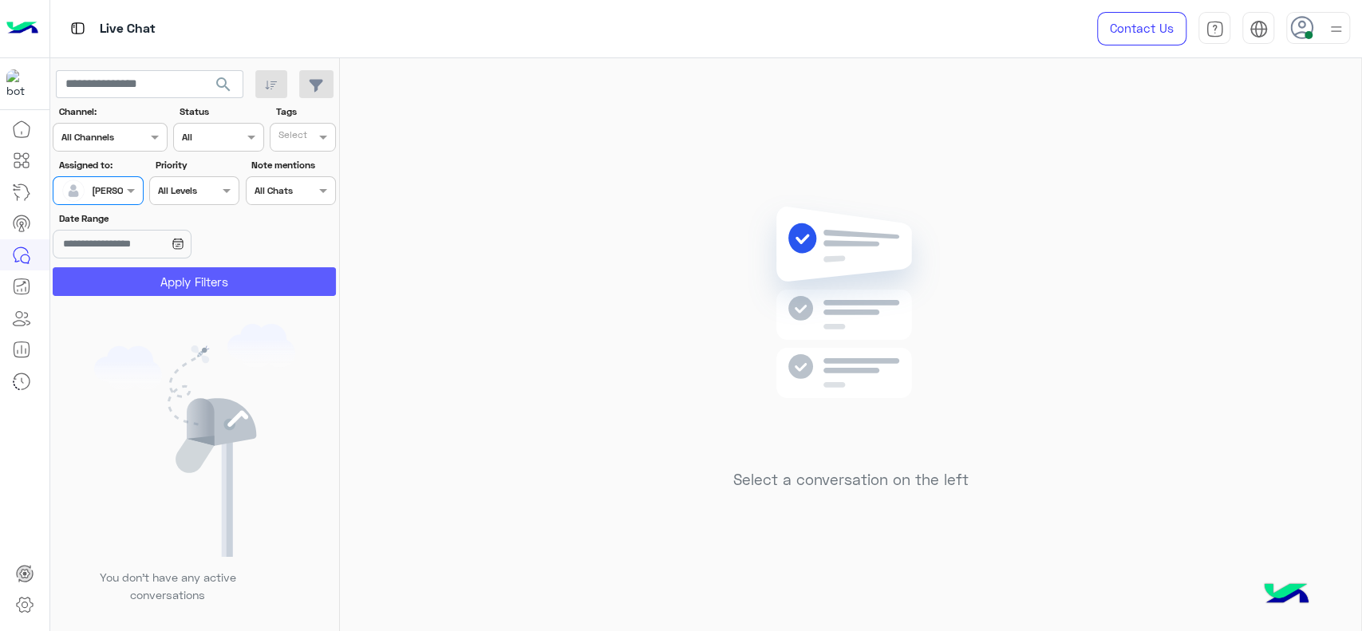
click at [250, 265] on section "Channel: Channel All Channels Status Channel All Tags Select Assigned to: Assig…" at bounding box center [195, 200] width 266 height 191
click at [267, 282] on button "Apply Filters" at bounding box center [194, 281] width 283 height 29
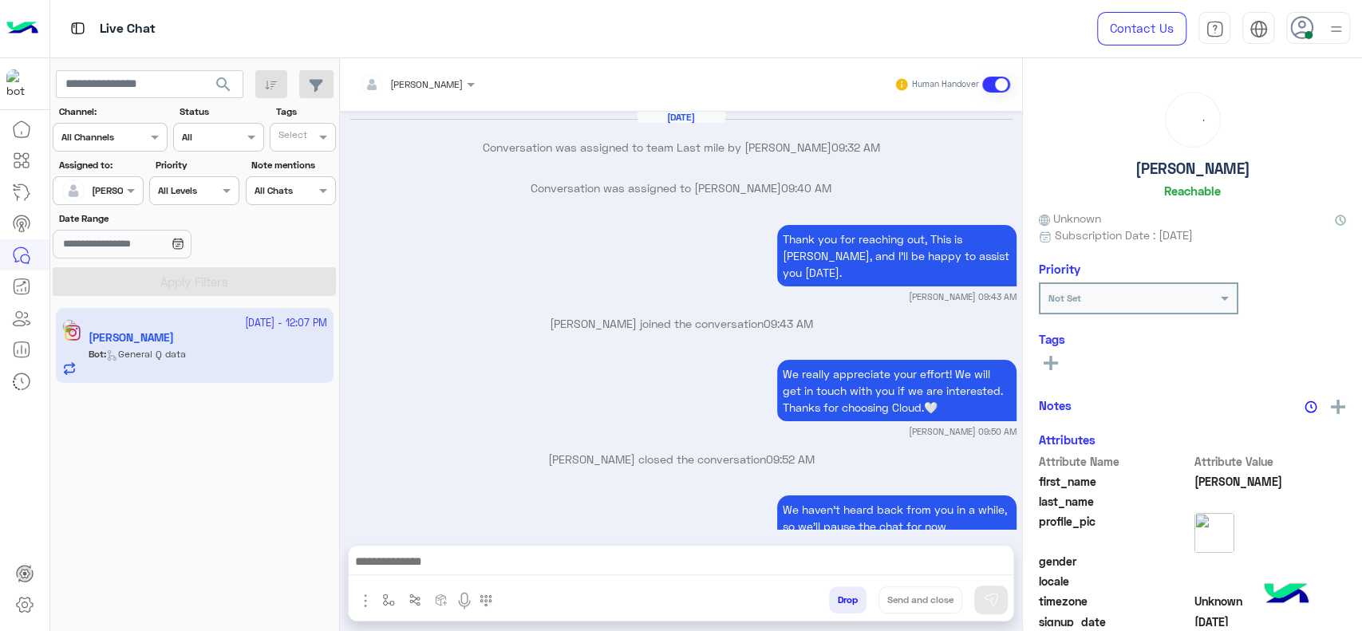
scroll to position [1500, 0]
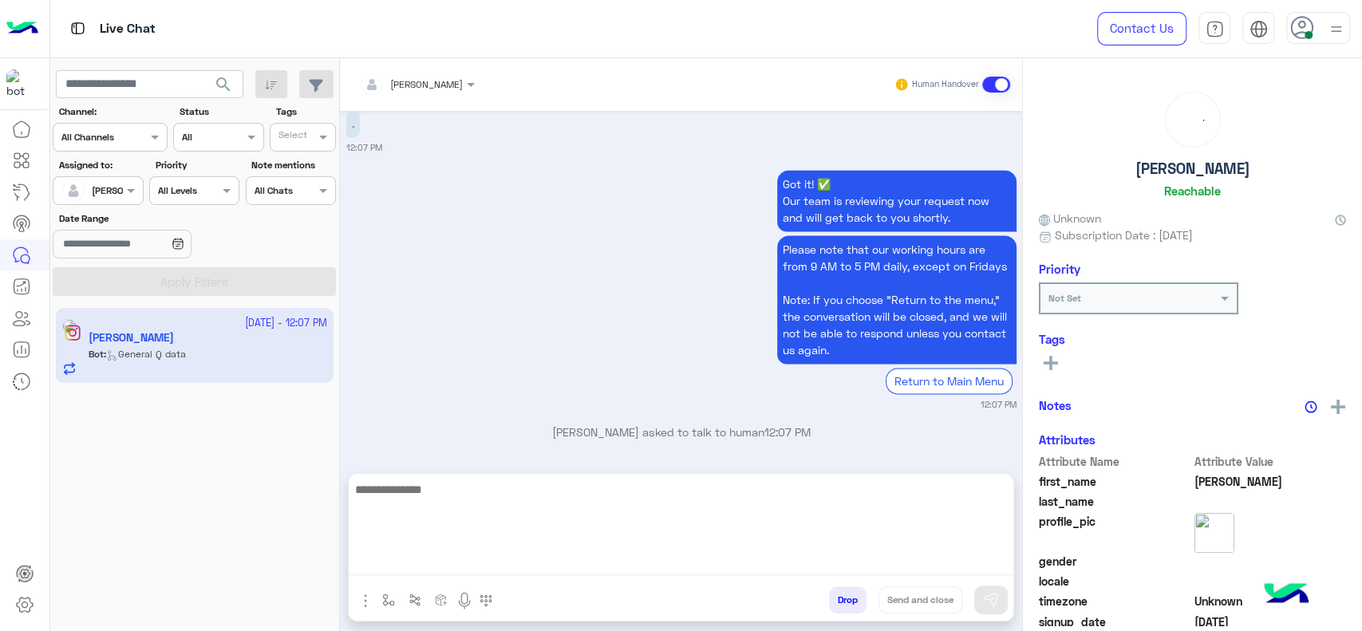
click at [518, 566] on textarea at bounding box center [681, 527] width 665 height 96
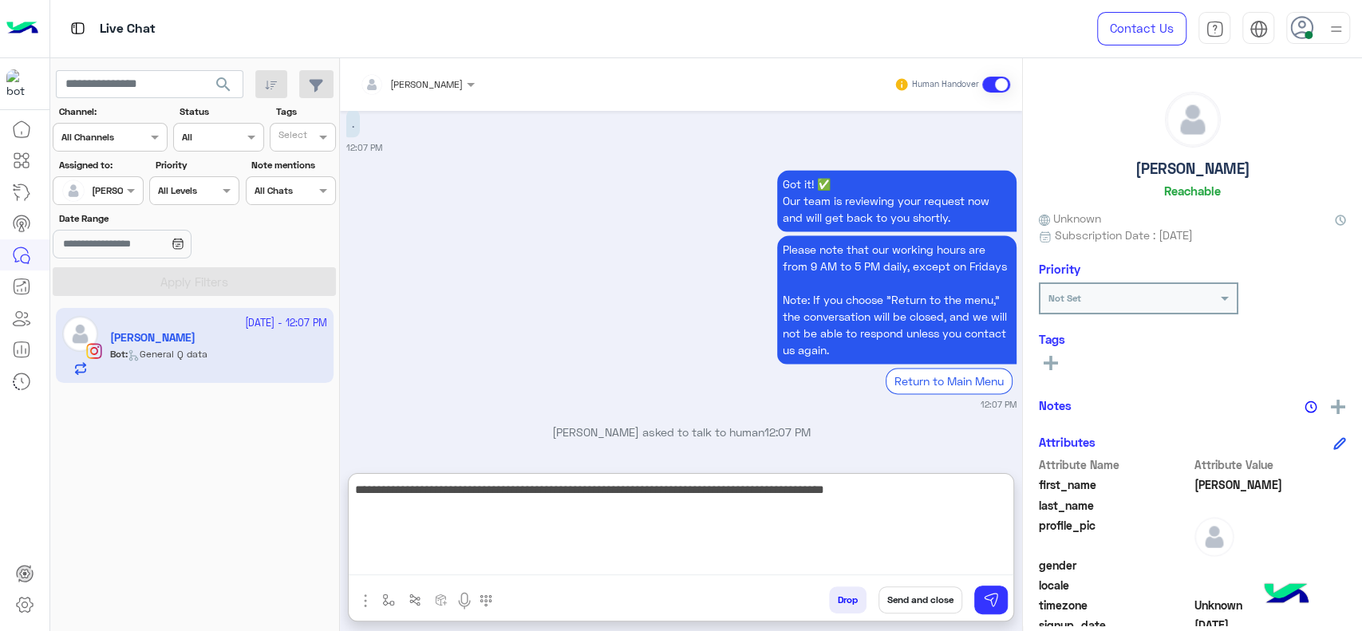
click at [882, 491] on textarea "**********" at bounding box center [681, 527] width 665 height 96
type textarea "**********"
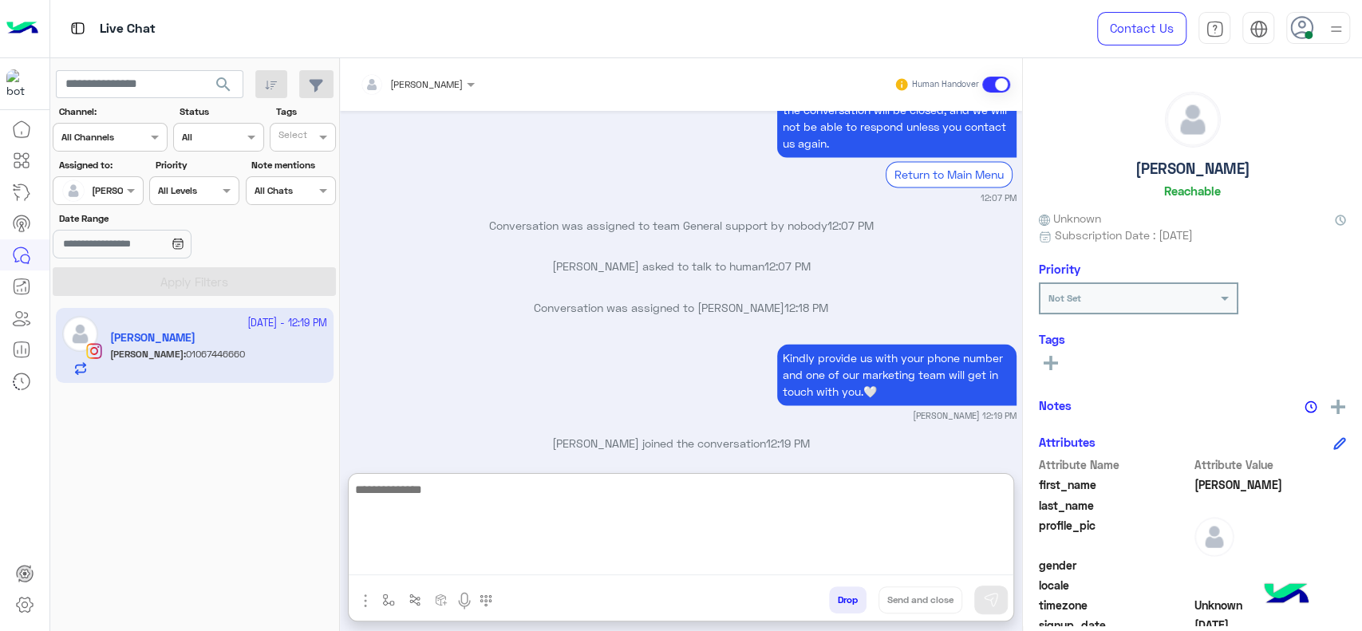
scroll to position [1768, 0]
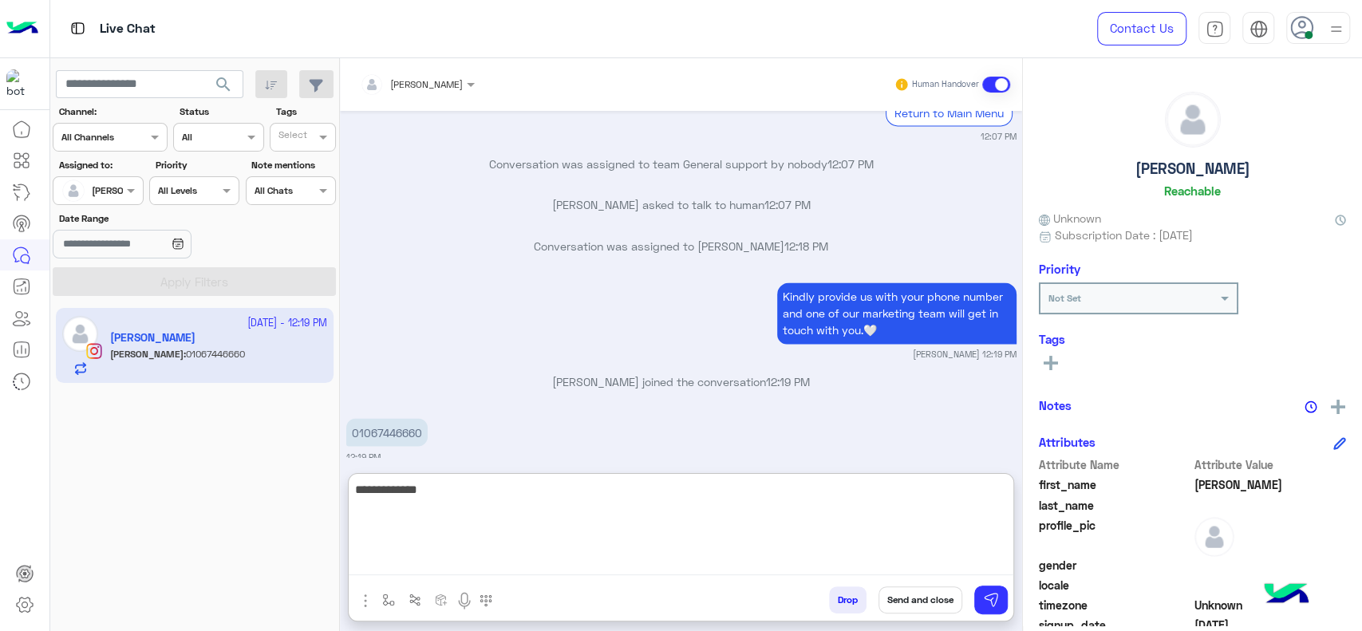
click at [472, 538] on textarea "**********" at bounding box center [681, 527] width 665 height 96
click at [739, 501] on textarea "**********" at bounding box center [681, 527] width 665 height 96
click at [720, 493] on textarea "**********" at bounding box center [681, 527] width 665 height 96
paste textarea "**********"
type textarea "**********"
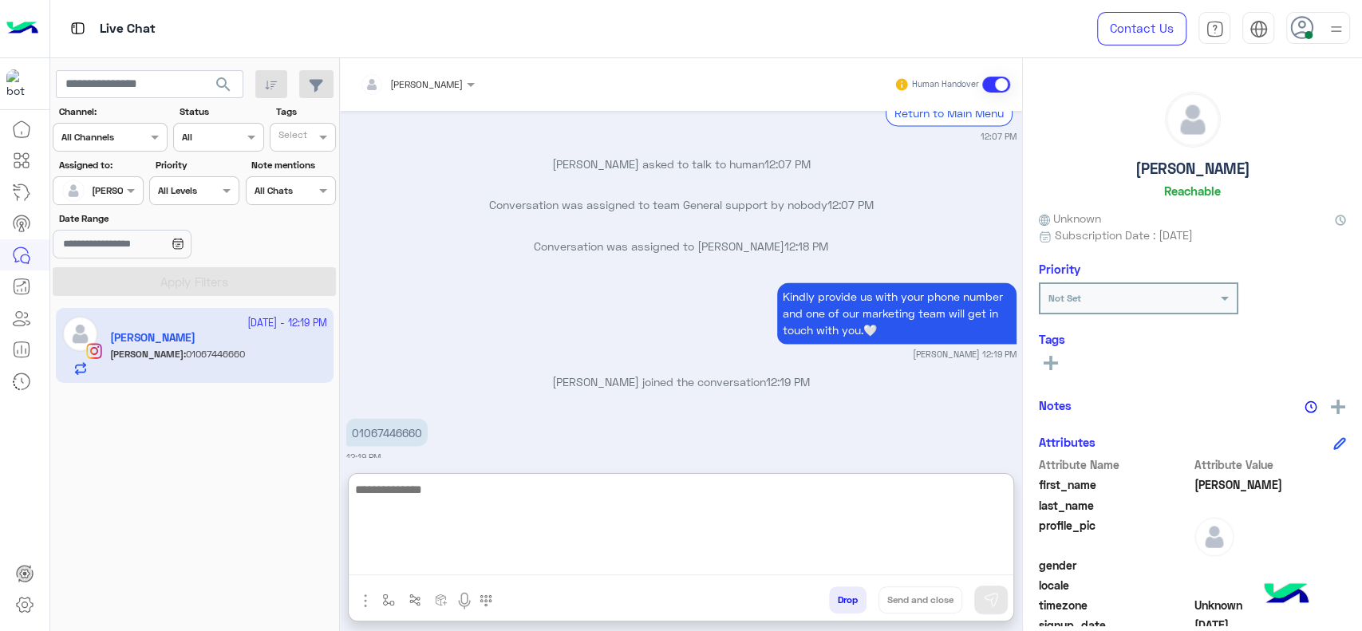
scroll to position [1844, 0]
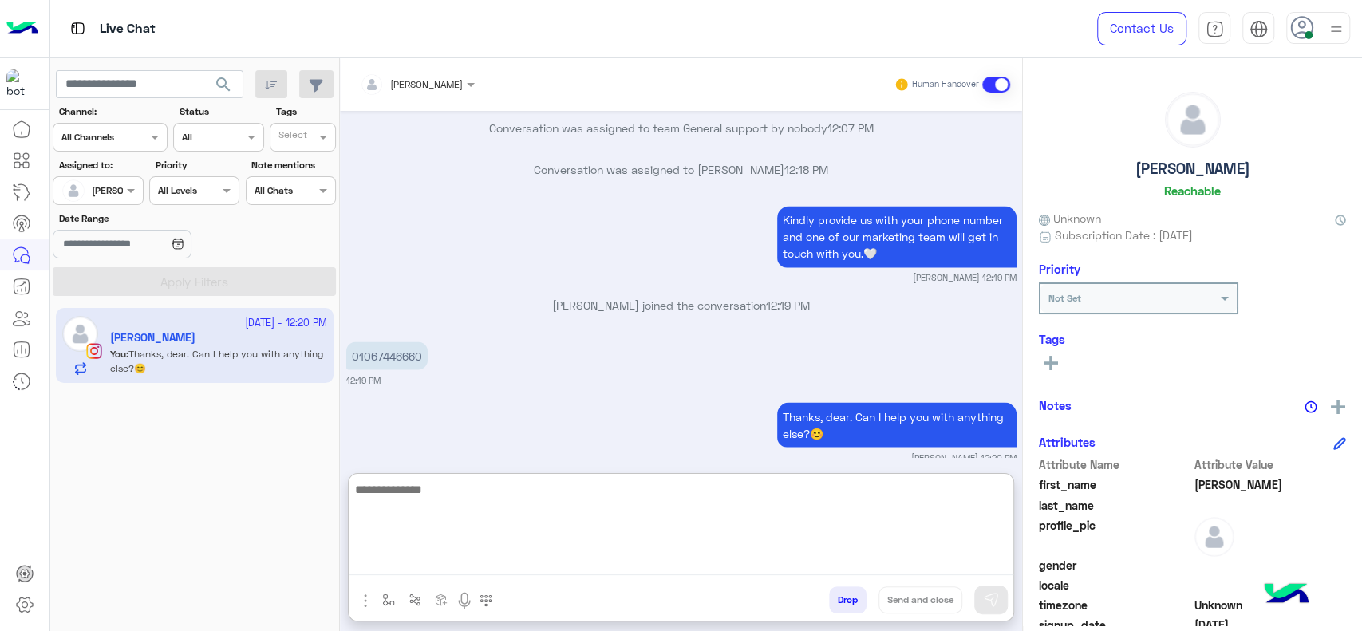
type textarea "*"
paste textarea "**********"
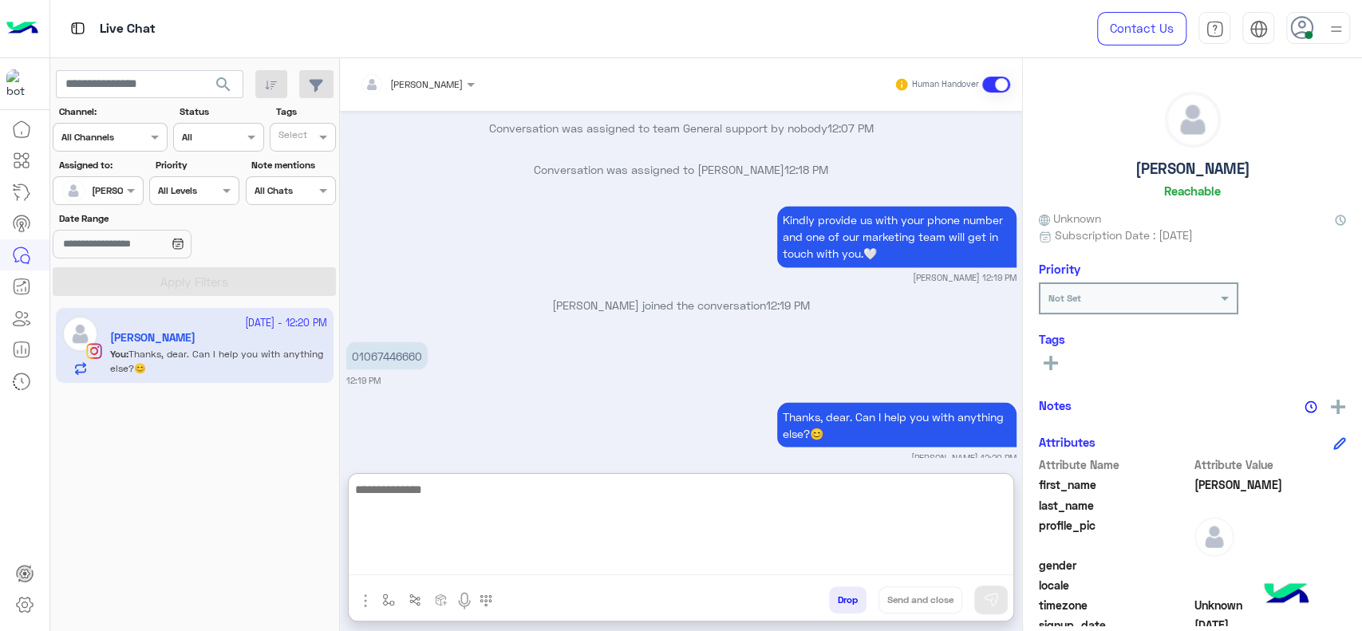
type textarea "**********"
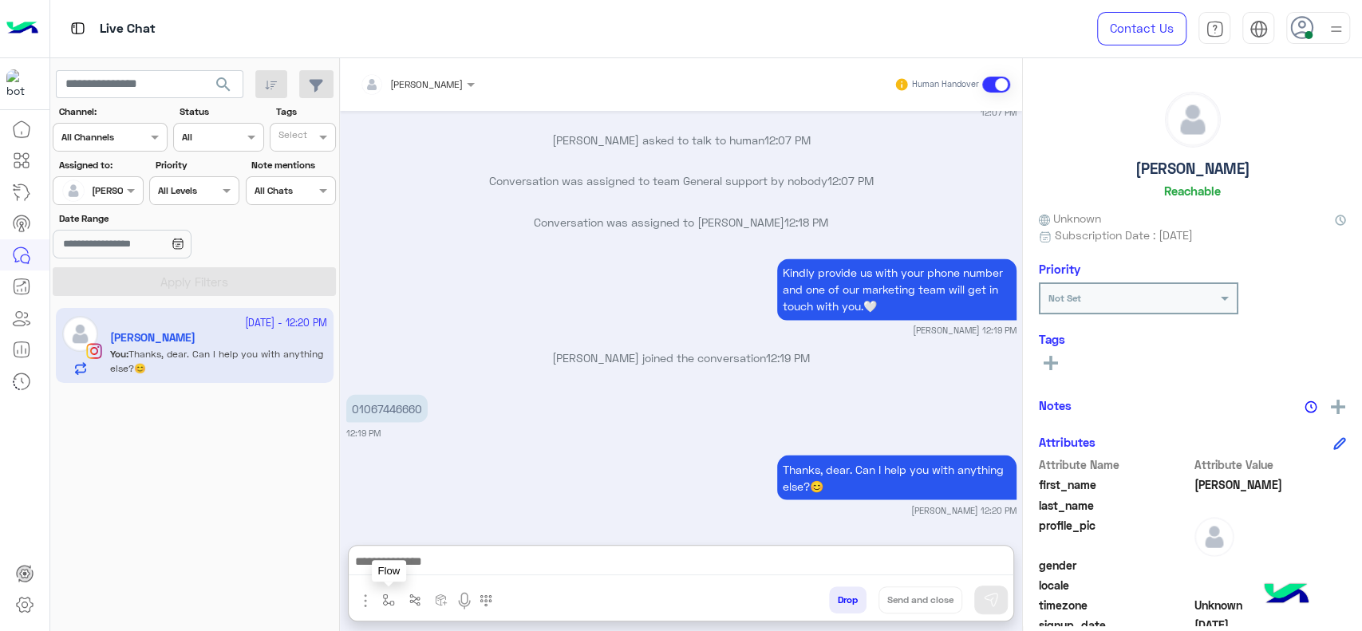
click at [388, 605] on img "button" at bounding box center [388, 600] width 13 height 13
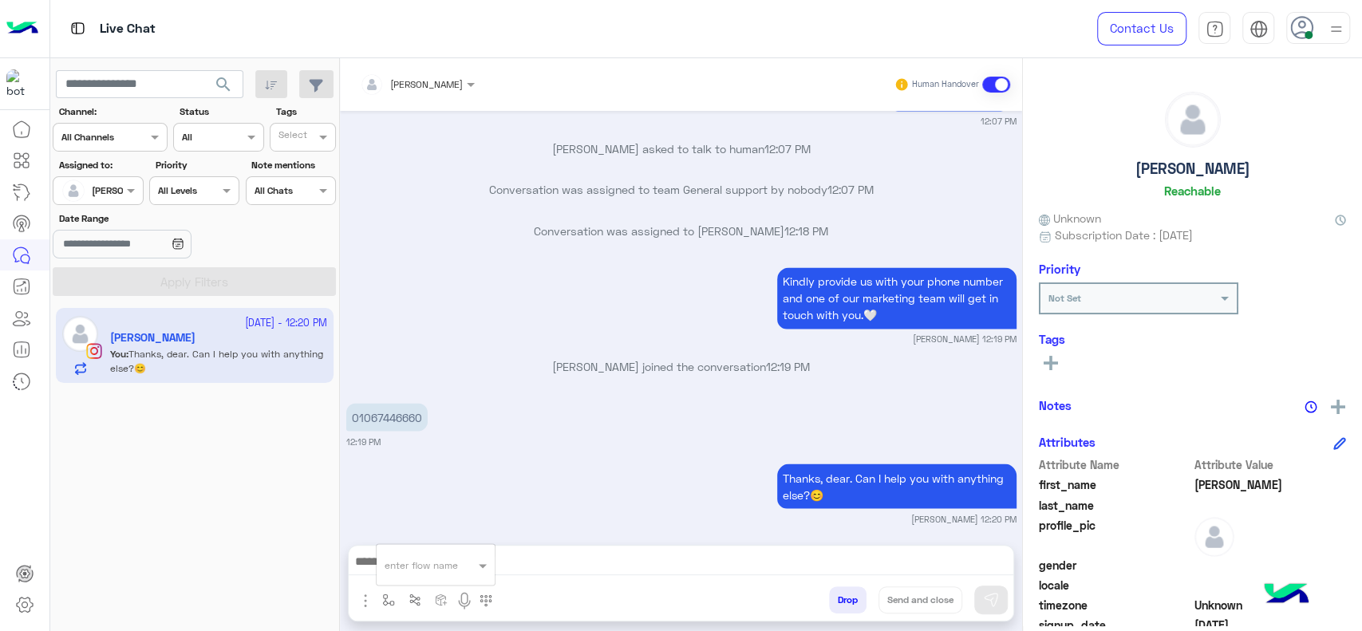
scroll to position [1773, 0]
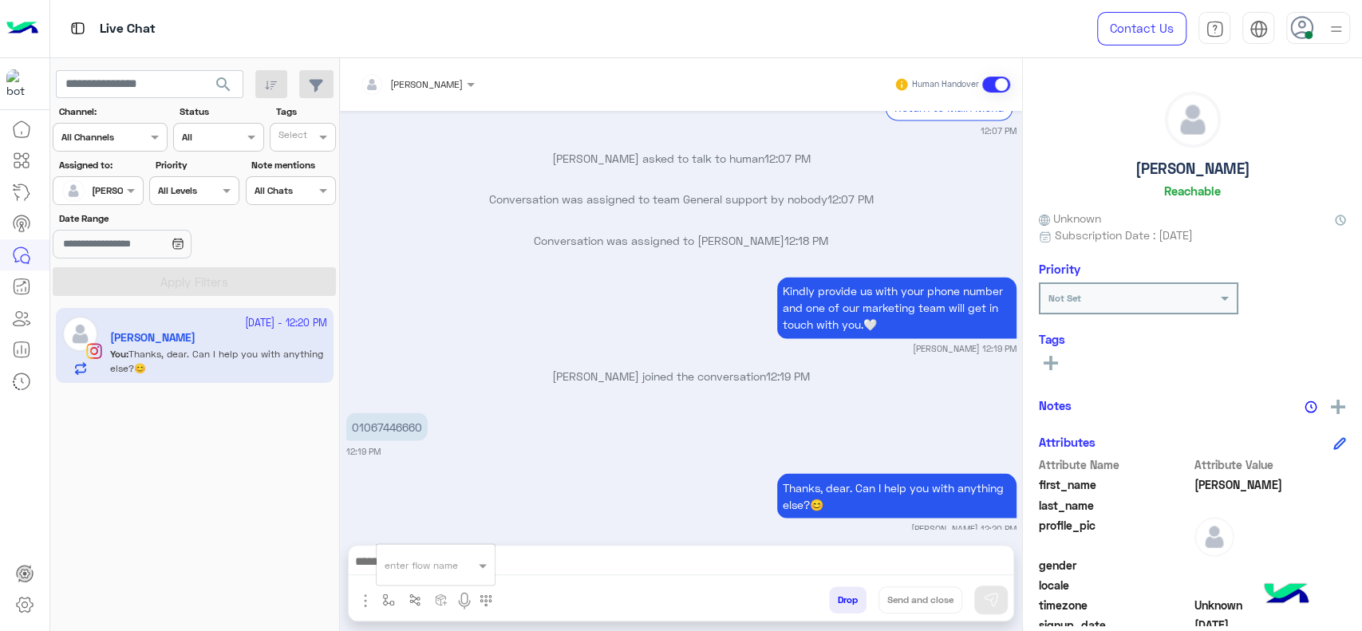
click at [420, 582] on div "enter flow name" at bounding box center [436, 565] width 120 height 42
click at [416, 565] on input "text" at bounding box center [416, 562] width 63 height 14
type input "*"
click at [411, 523] on div "[PERSON_NAME]" at bounding box center [436, 536] width 118 height 31
type textarea "**********"
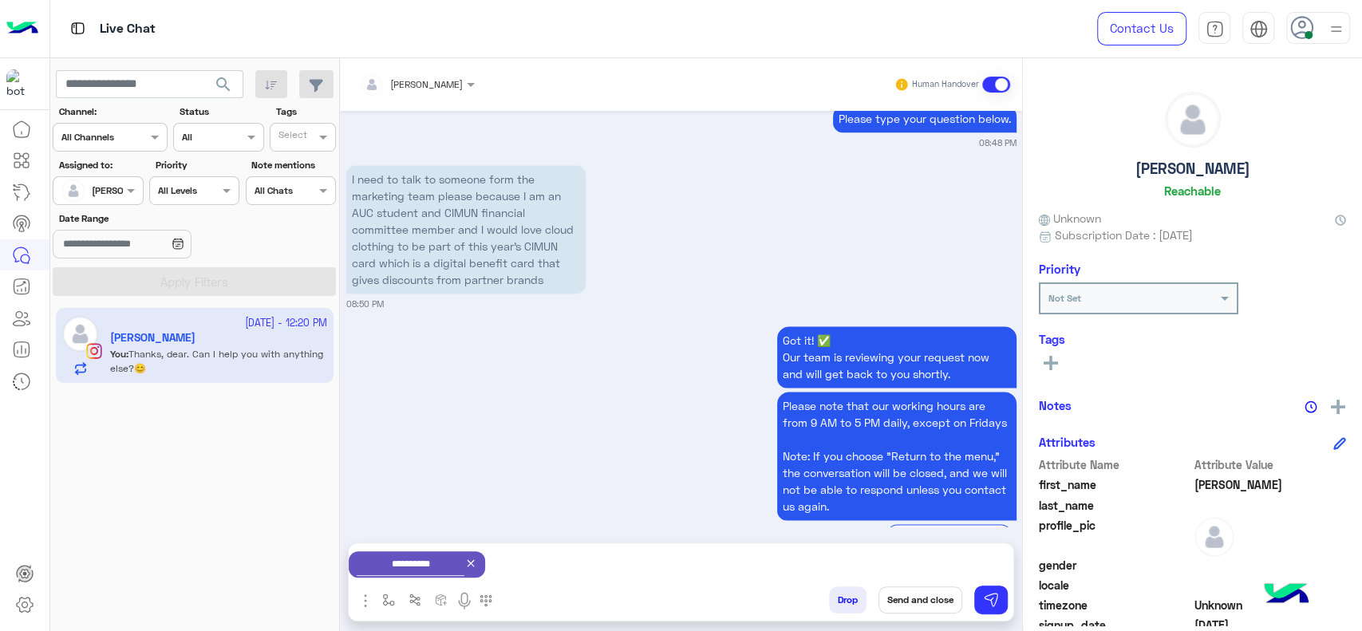
scroll to position [3721, 0]
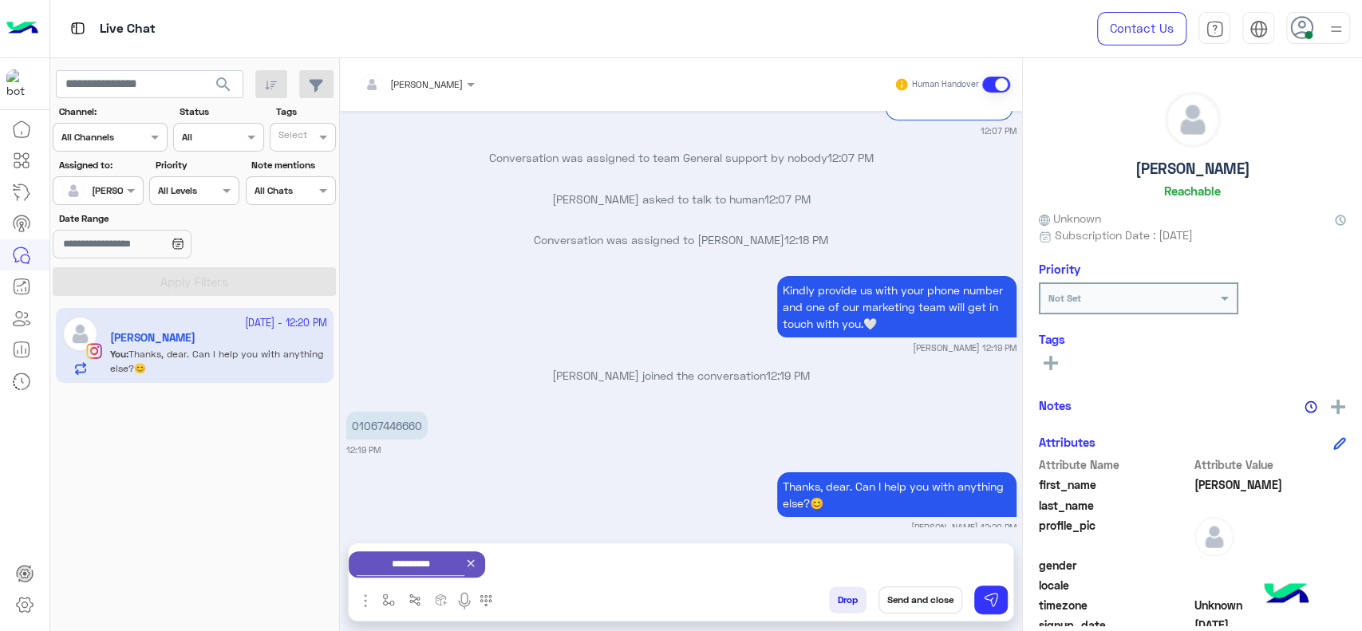
click at [372, 412] on p "01067446660" at bounding box center [386, 426] width 81 height 28
copy p "01067446660"
click at [573, 468] on div "Thanks, dear. Can I help you with anything else?😊 [PERSON_NAME] 12:20 PM" at bounding box center [681, 500] width 670 height 65
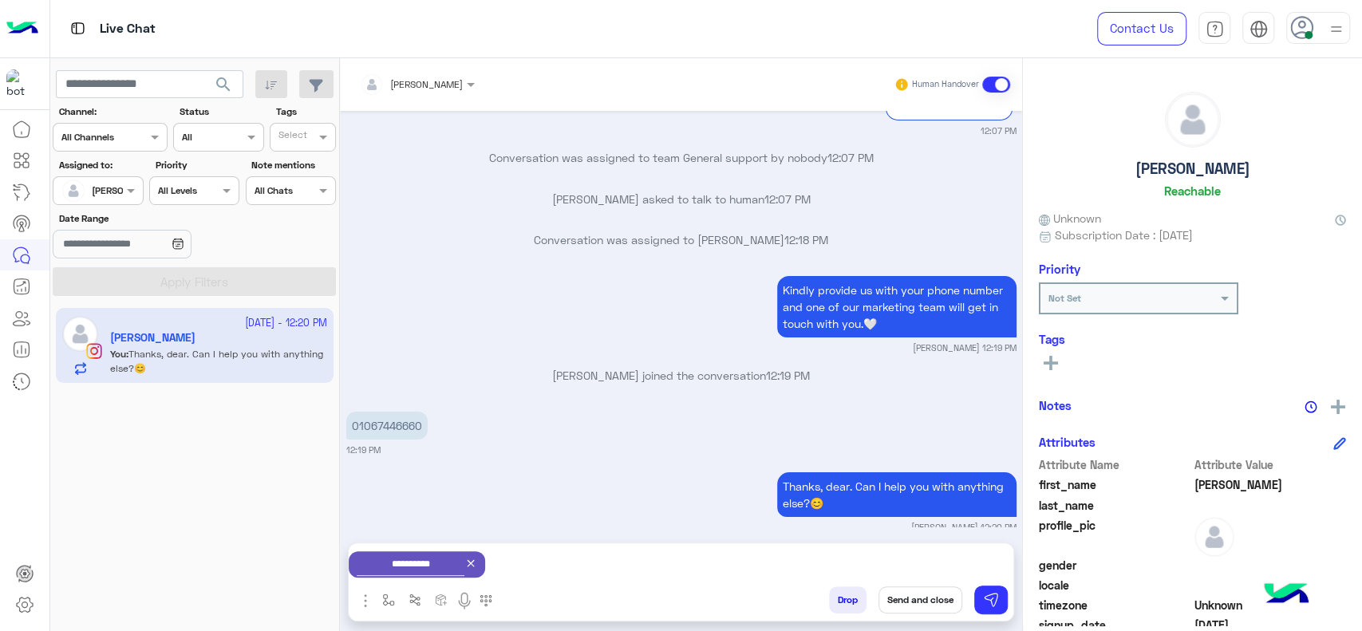
click at [912, 602] on button "Send and close" at bounding box center [920, 599] width 84 height 27
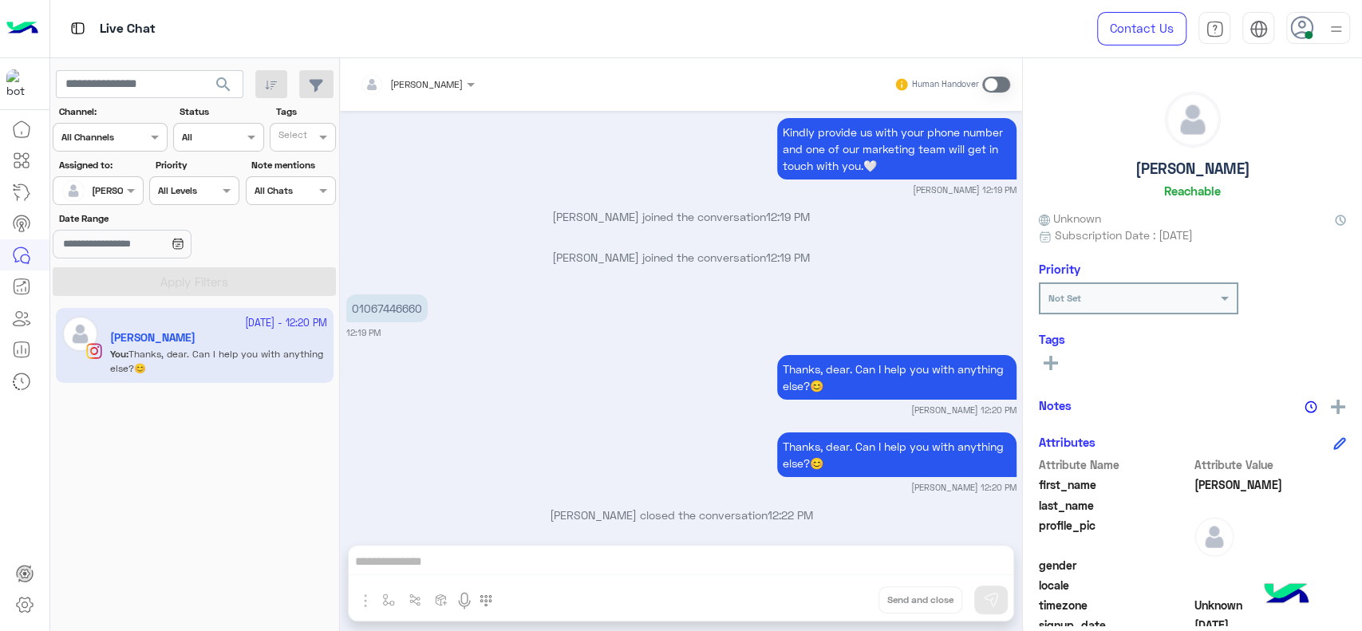
scroll to position [4181, 0]
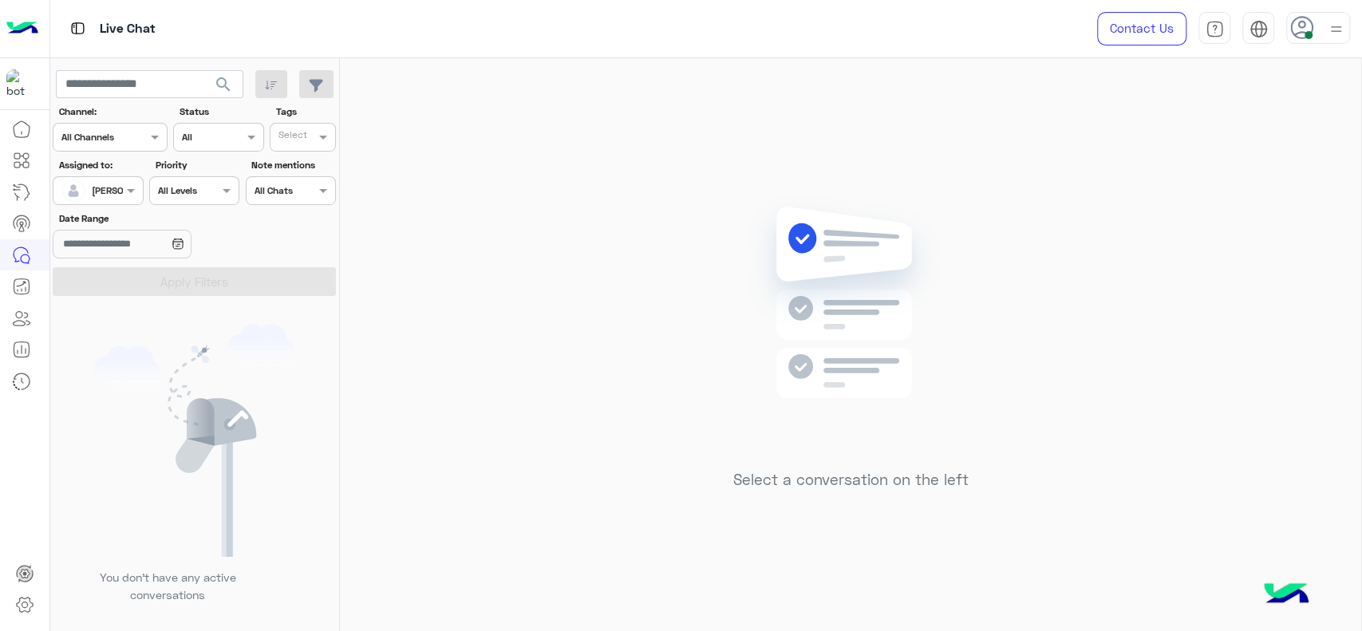
click at [120, 193] on div at bounding box center [97, 188] width 89 height 15
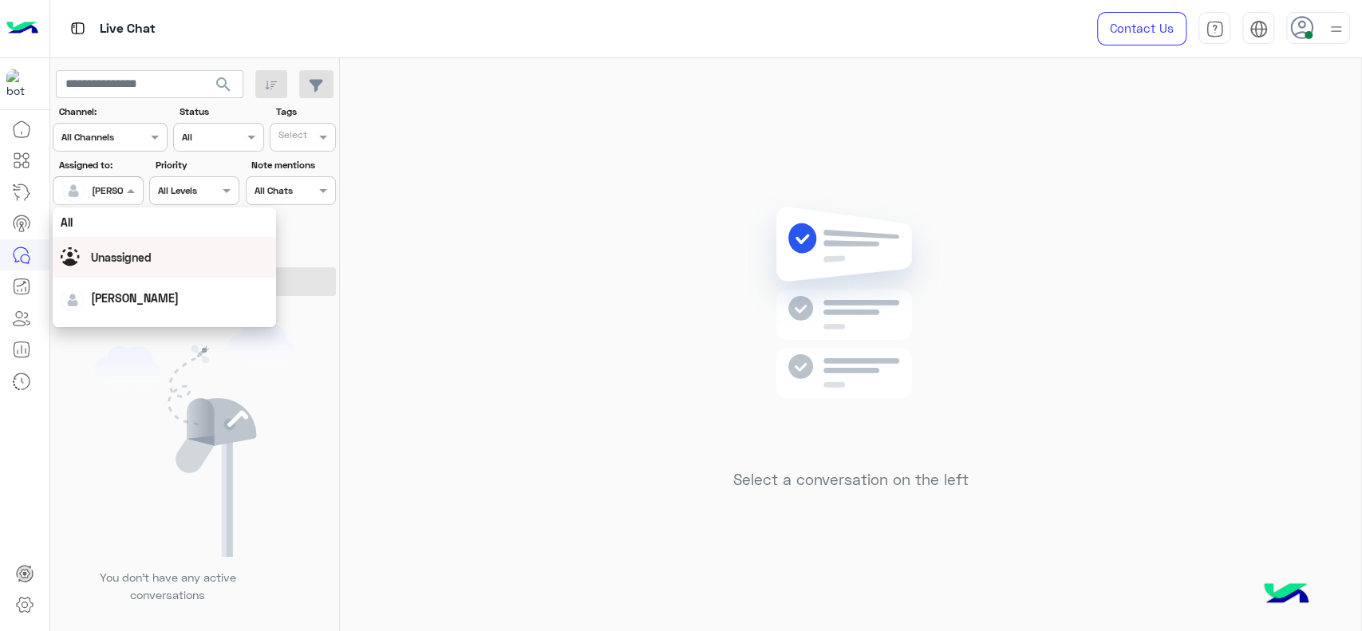
click at [136, 260] on span "Unassigned" at bounding box center [121, 257] width 61 height 14
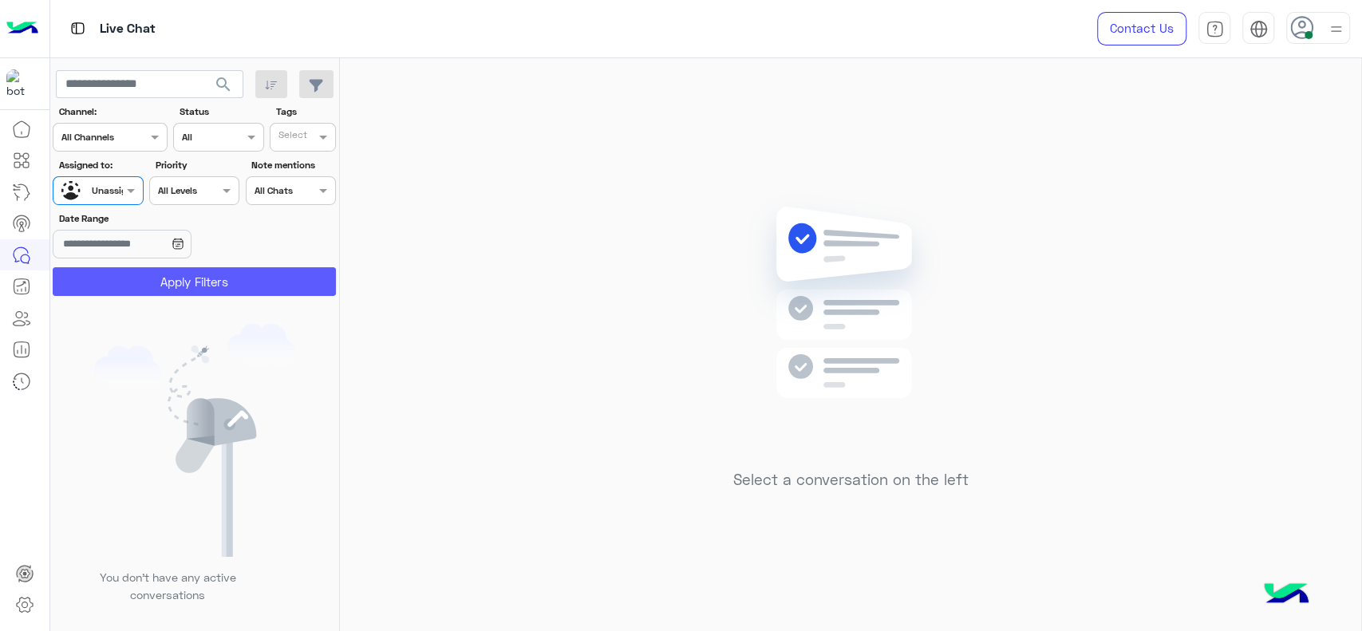
click at [173, 274] on button "Apply Filters" at bounding box center [194, 281] width 283 height 29
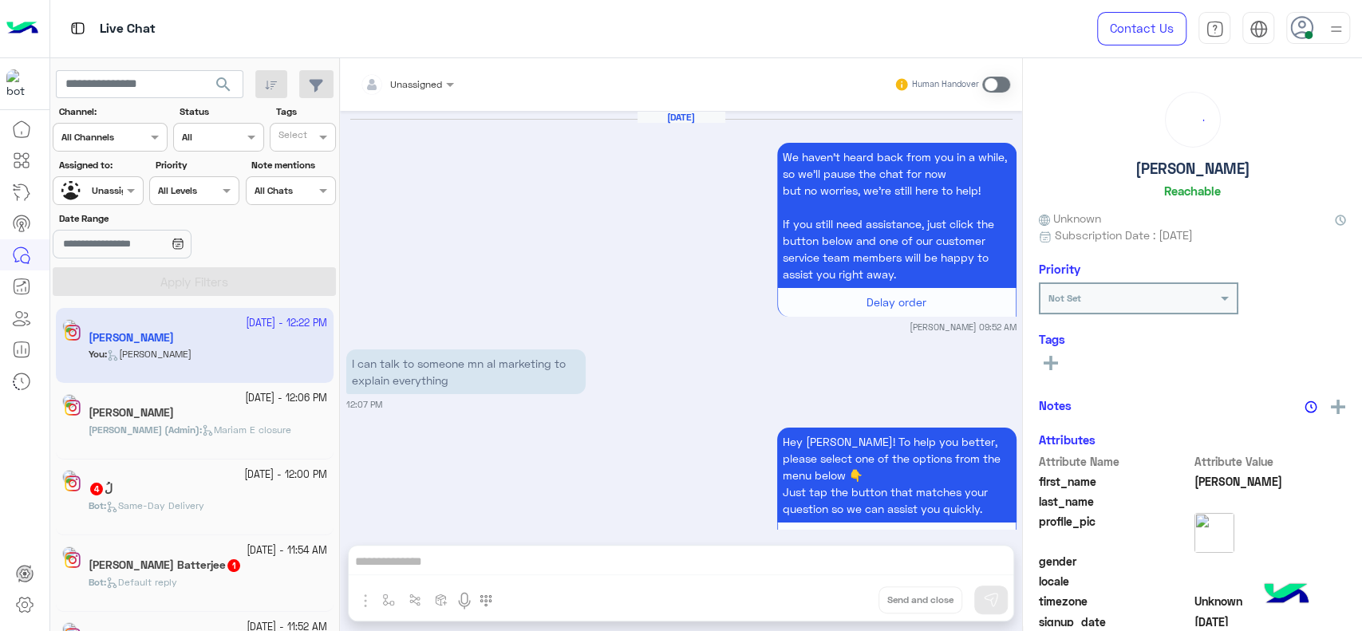
scroll to position [1685, 0]
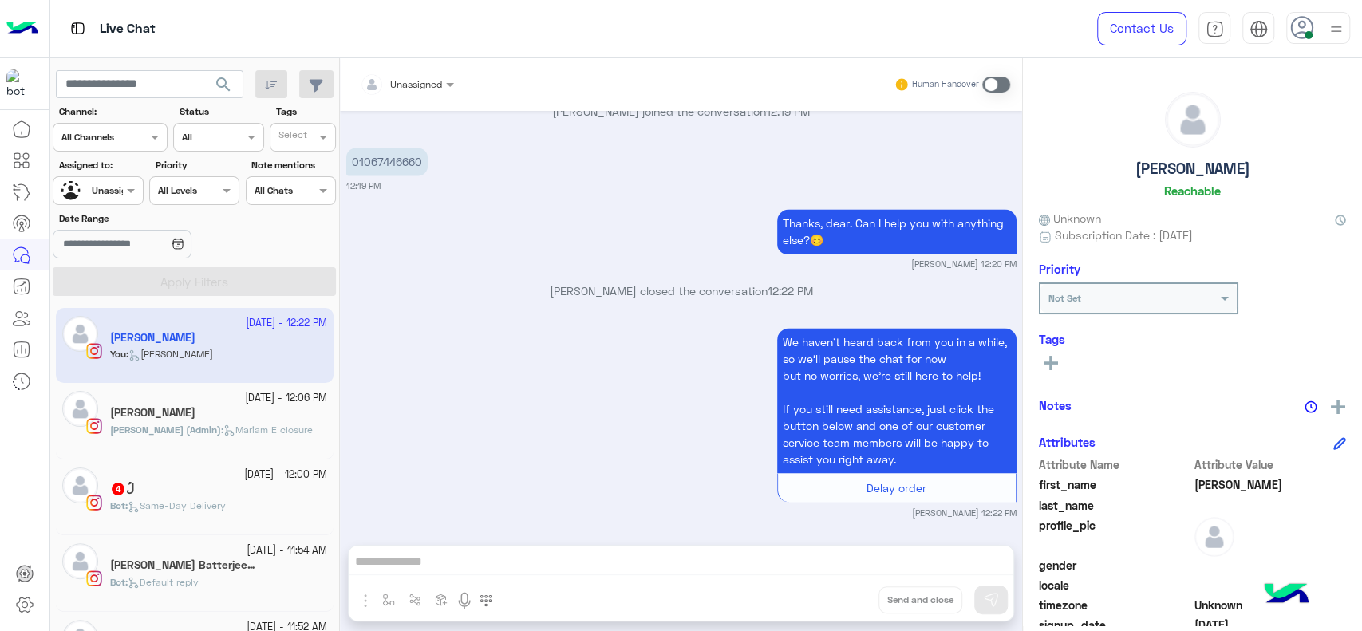
click at [129, 181] on div at bounding box center [97, 188] width 89 height 15
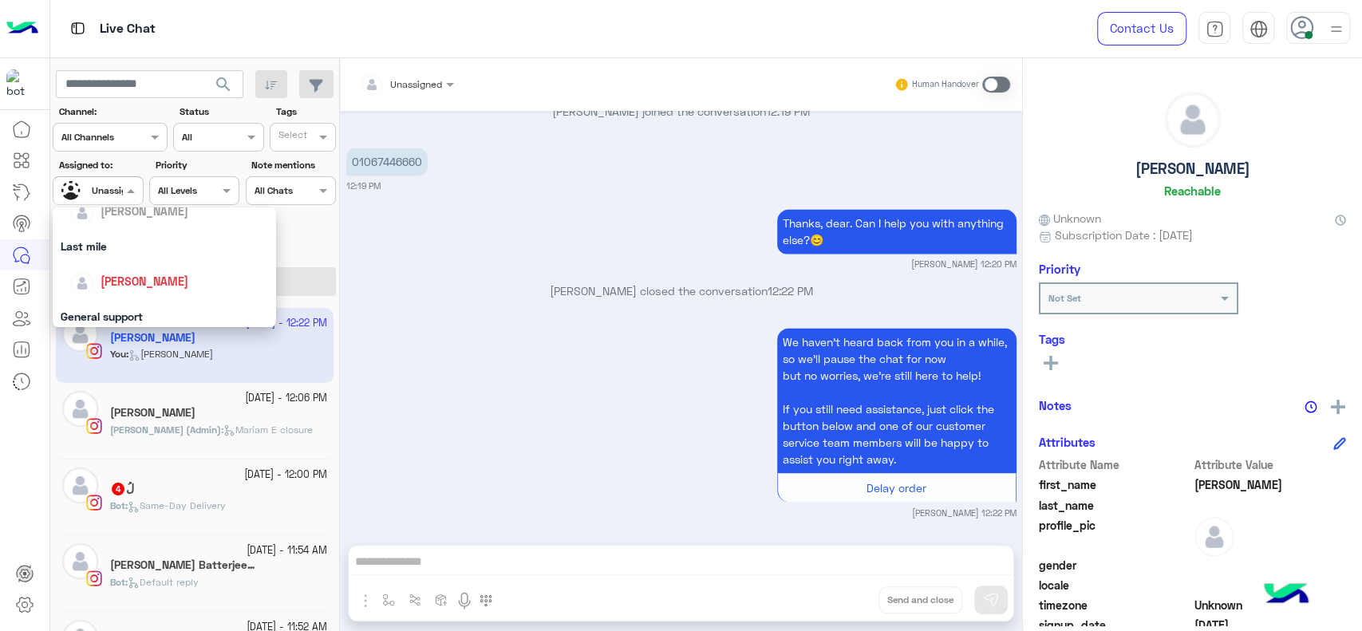
scroll to position [195, 0]
click at [140, 274] on div "[PERSON_NAME]" at bounding box center [169, 284] width 198 height 28
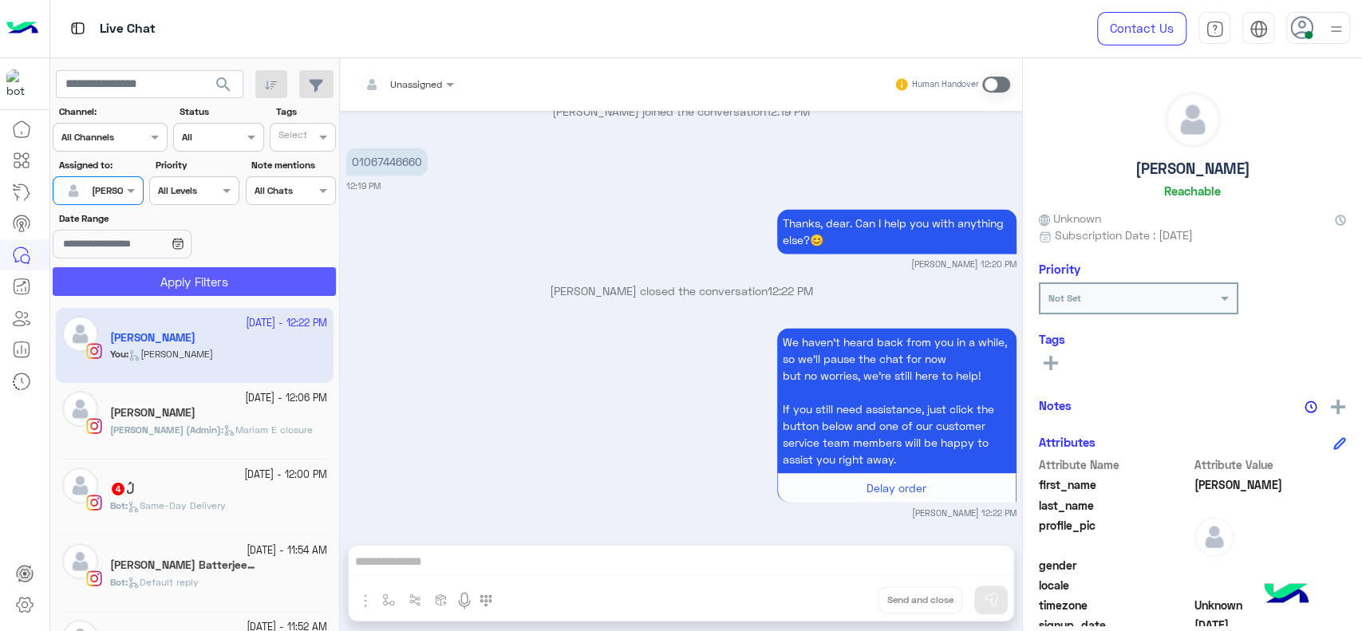
click at [157, 275] on button "Apply Filters" at bounding box center [194, 281] width 283 height 29
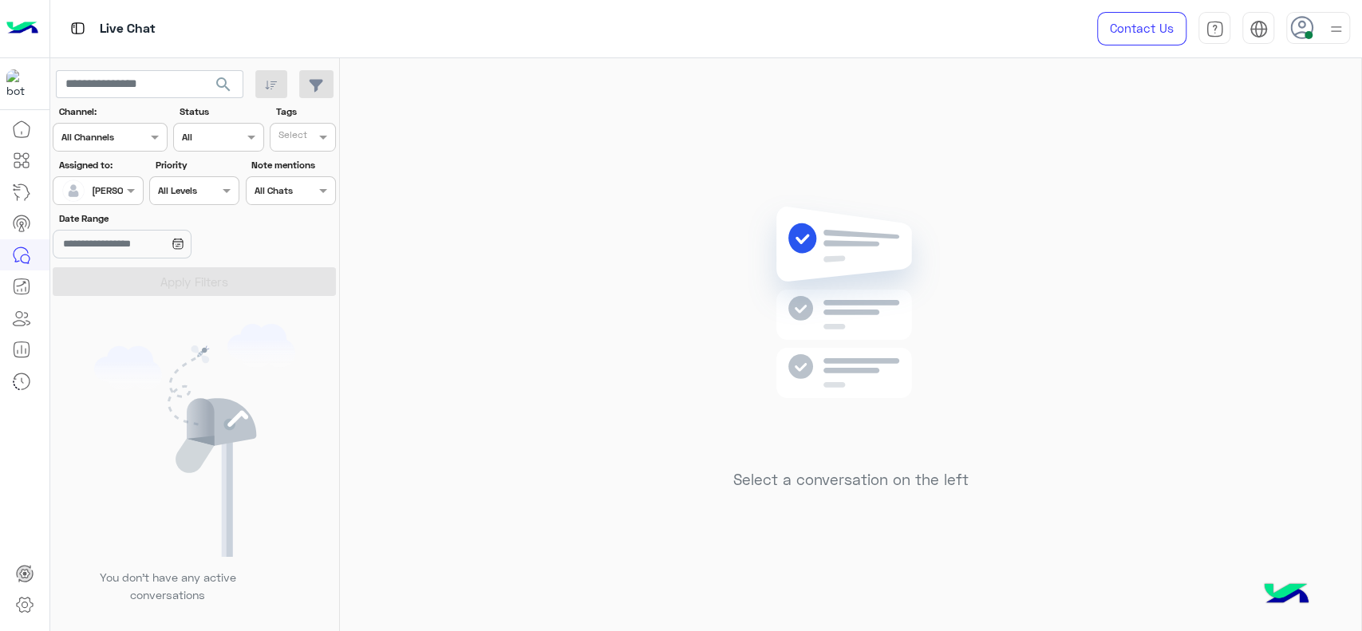
click at [533, 296] on div "Select a conversation on the left" at bounding box center [850, 347] width 1021 height 579
click at [107, 176] on div "Assigned to: Assigned on [PERSON_NAME]" at bounding box center [98, 181] width 90 height 47
click at [111, 187] on div at bounding box center [97, 188] width 89 height 15
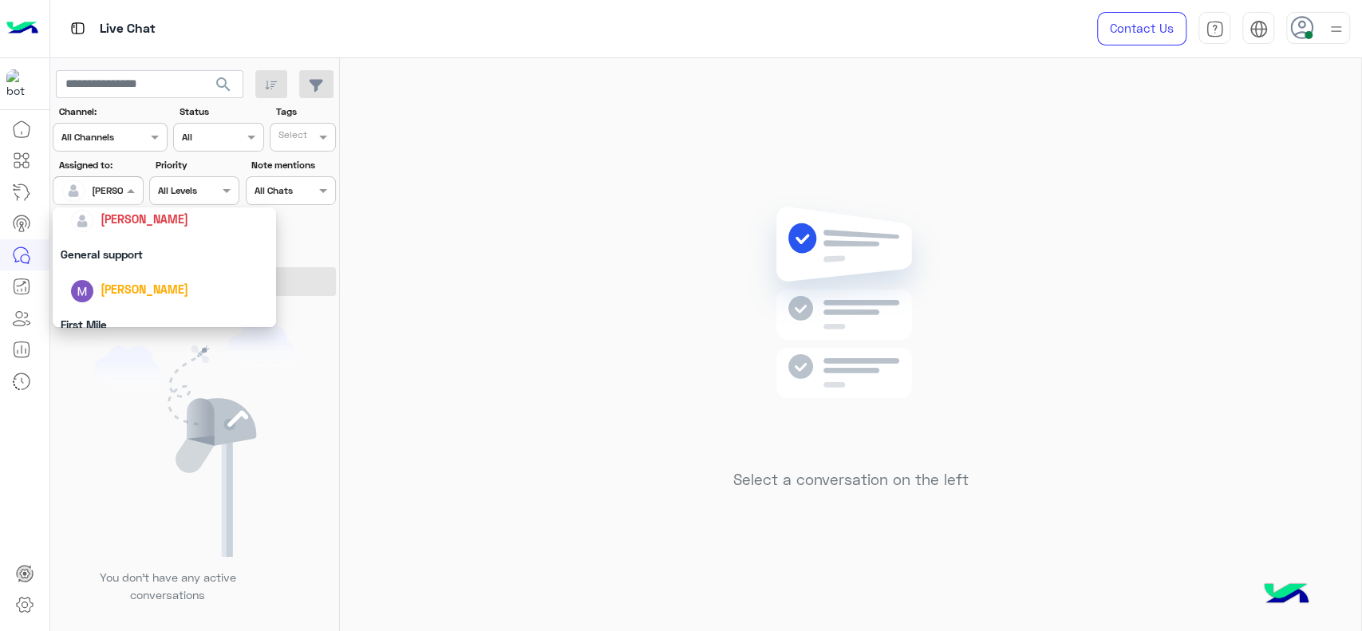
scroll to position [259, 0]
click at [152, 248] on div "General support" at bounding box center [164, 255] width 223 height 30
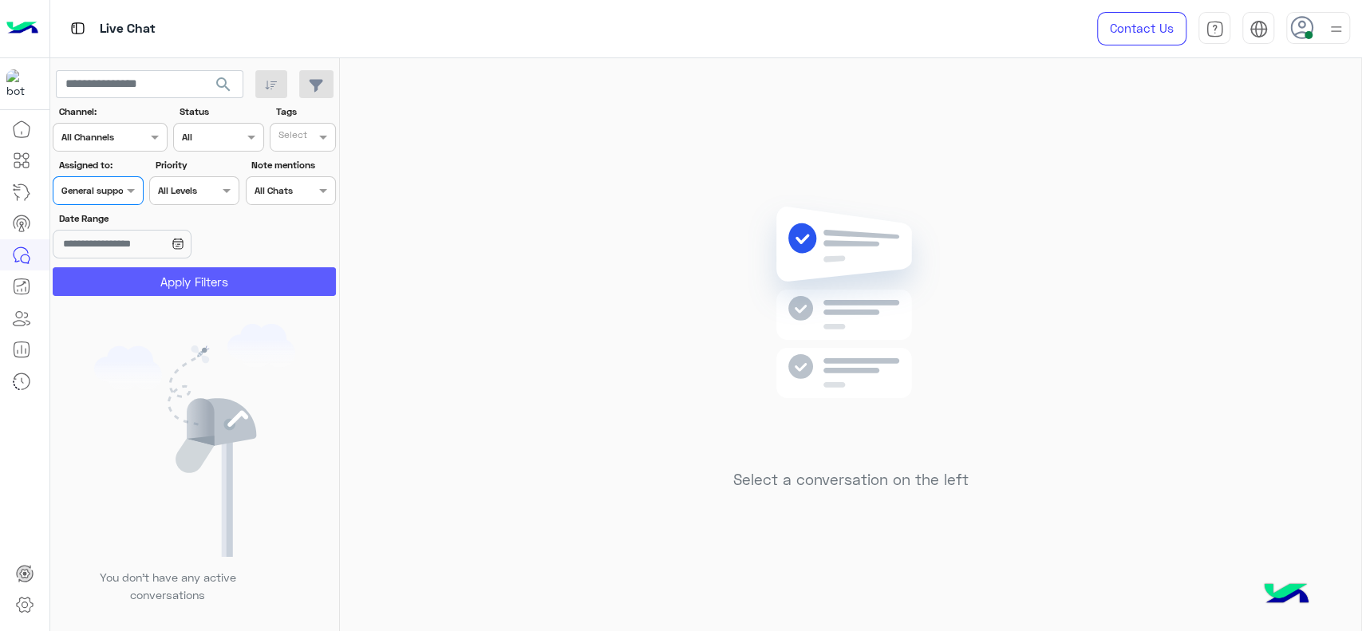
click at [156, 294] on button "Apply Filters" at bounding box center [194, 281] width 283 height 29
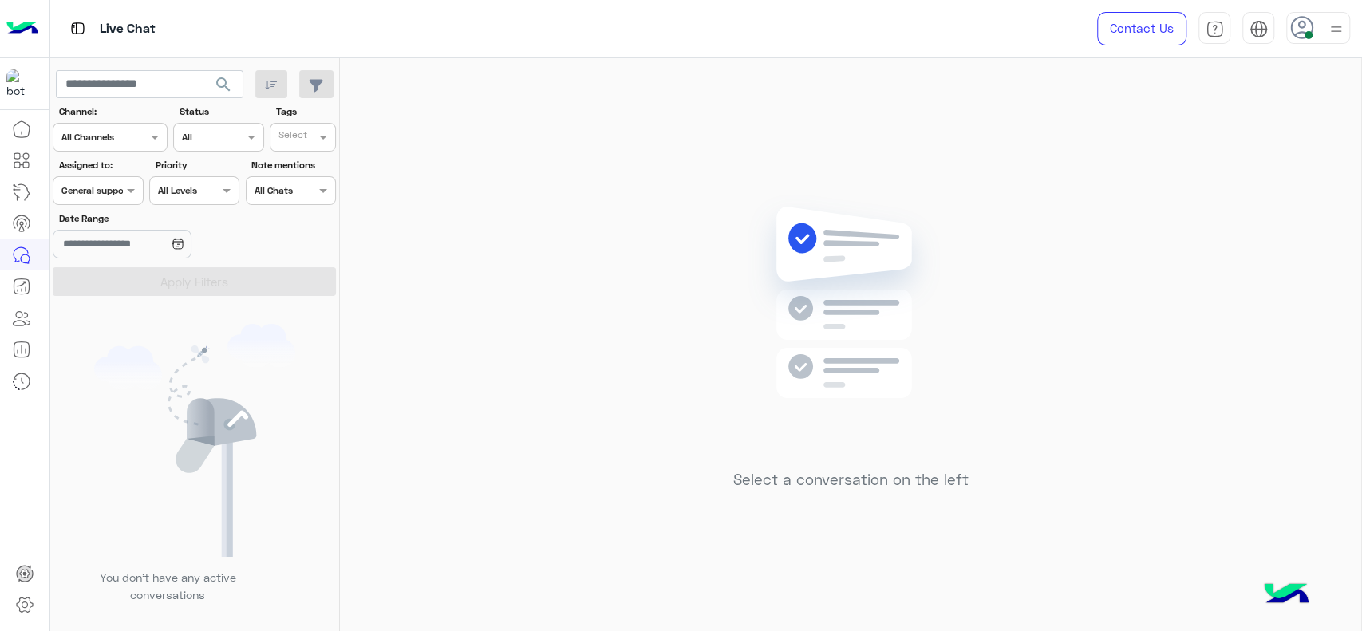
click at [116, 186] on div at bounding box center [97, 188] width 89 height 15
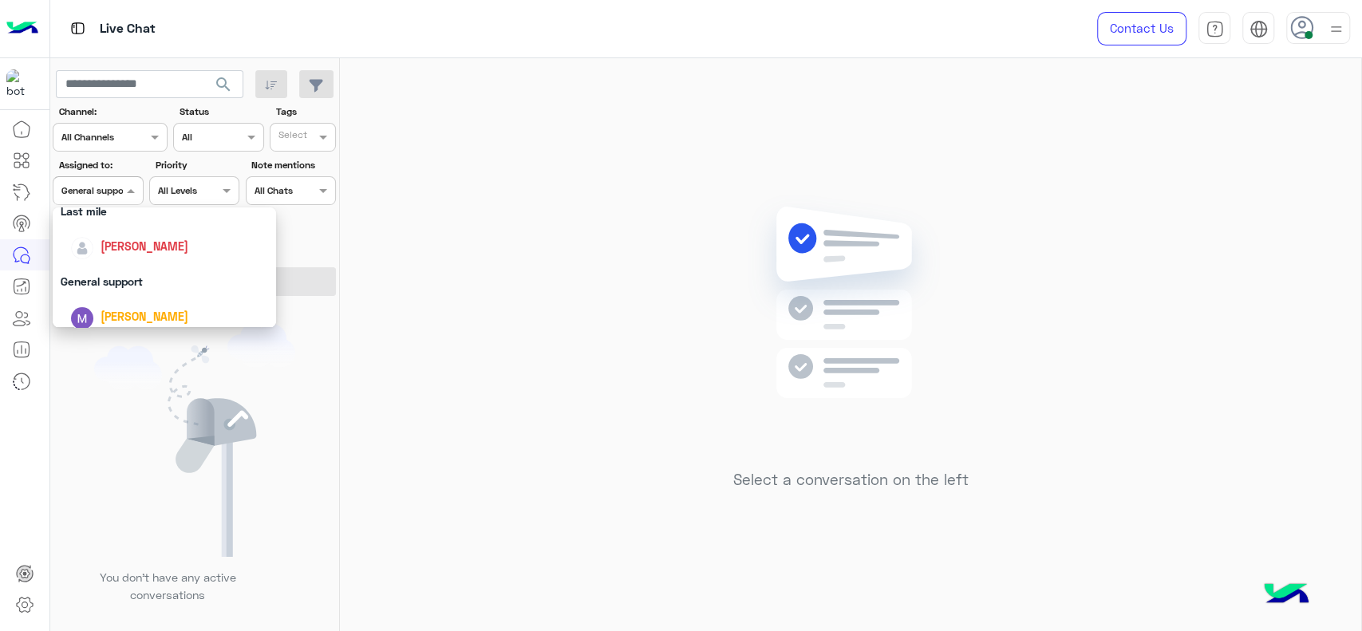
scroll to position [223, 0]
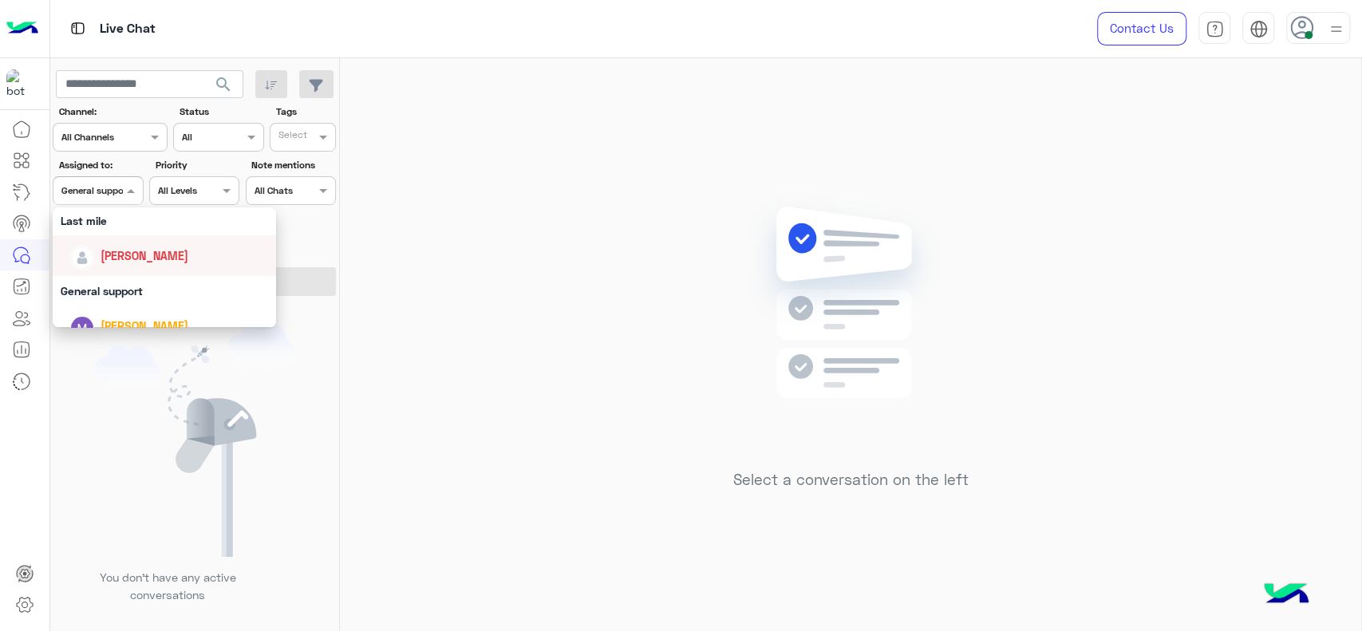
click at [136, 242] on div "[PERSON_NAME]" at bounding box center [169, 256] width 198 height 28
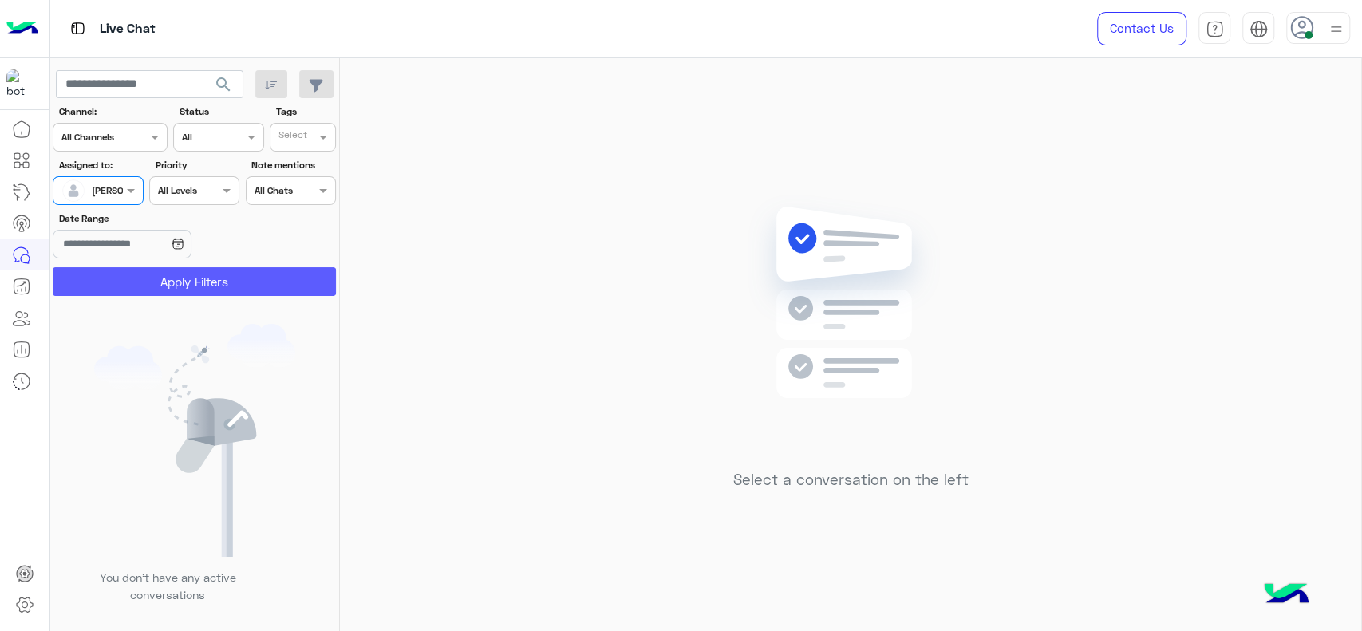
click at [140, 277] on button "Apply Filters" at bounding box center [194, 281] width 283 height 29
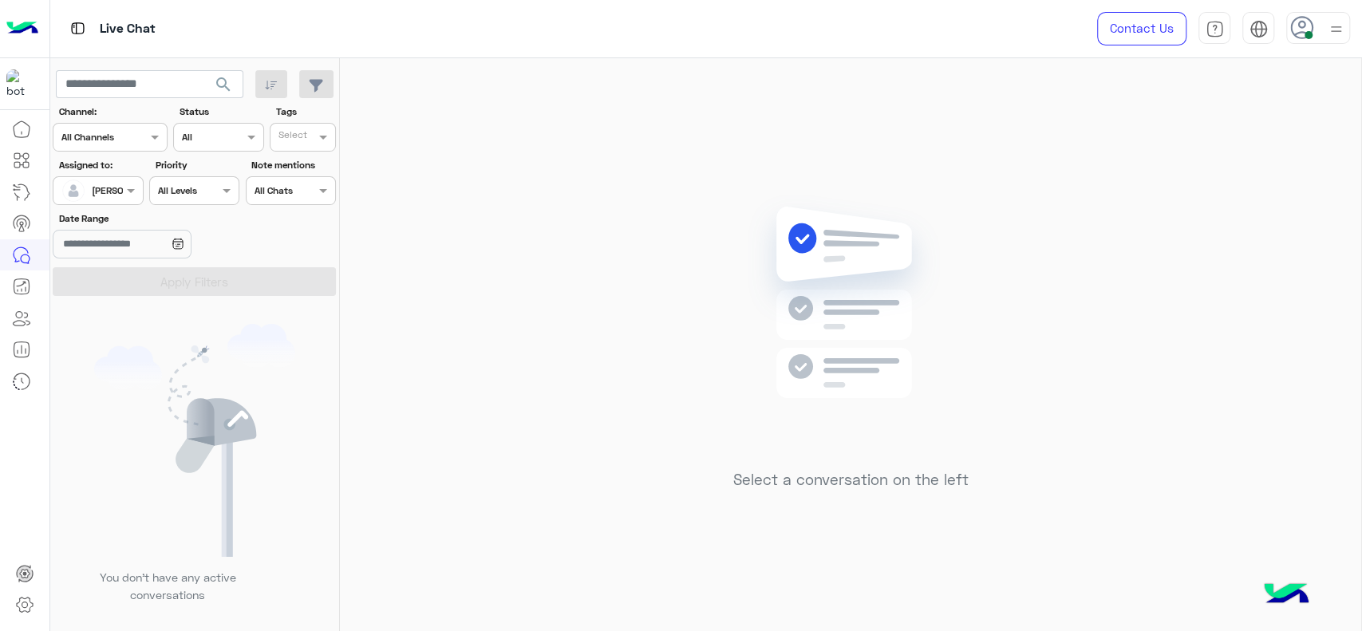
click at [128, 203] on div "Assigned on [PERSON_NAME]" at bounding box center [98, 190] width 90 height 29
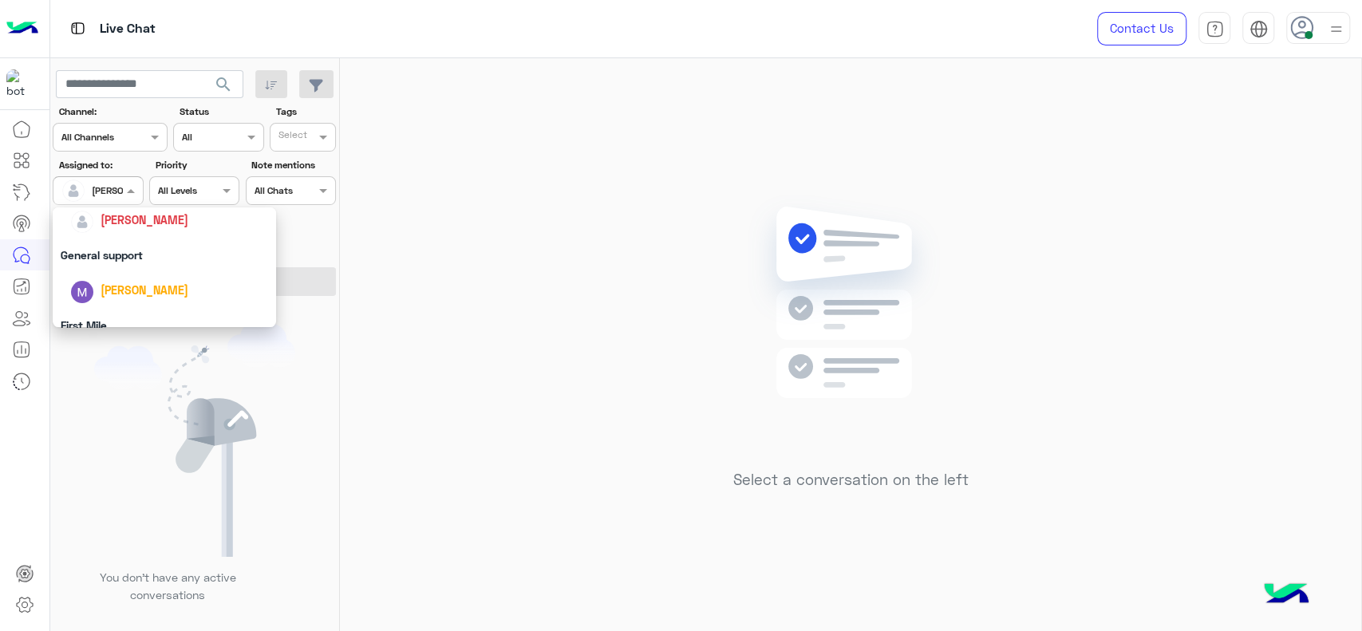
scroll to position [266, 0]
click at [148, 258] on div "General support" at bounding box center [164, 249] width 223 height 30
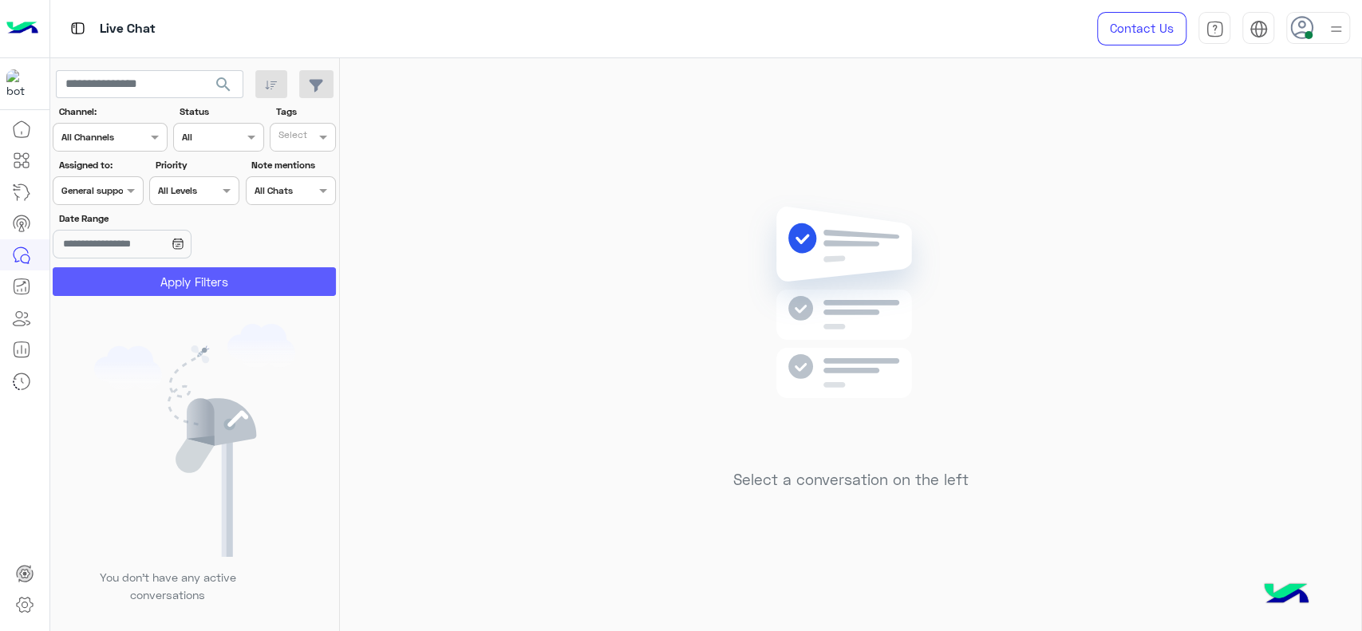
click at [146, 293] on button "Apply Filters" at bounding box center [194, 281] width 283 height 29
click at [94, 187] on input "text" at bounding box center [79, 189] width 37 height 14
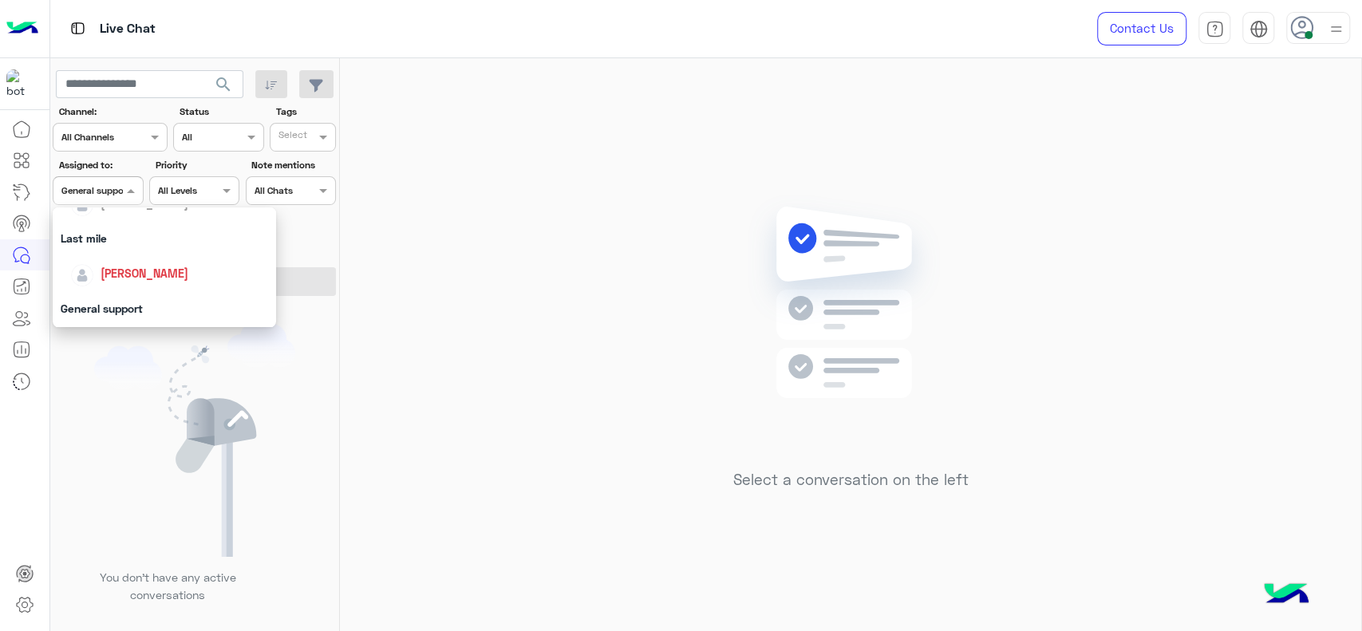
scroll to position [212, 0]
click at [108, 261] on span "[PERSON_NAME]" at bounding box center [145, 267] width 88 height 14
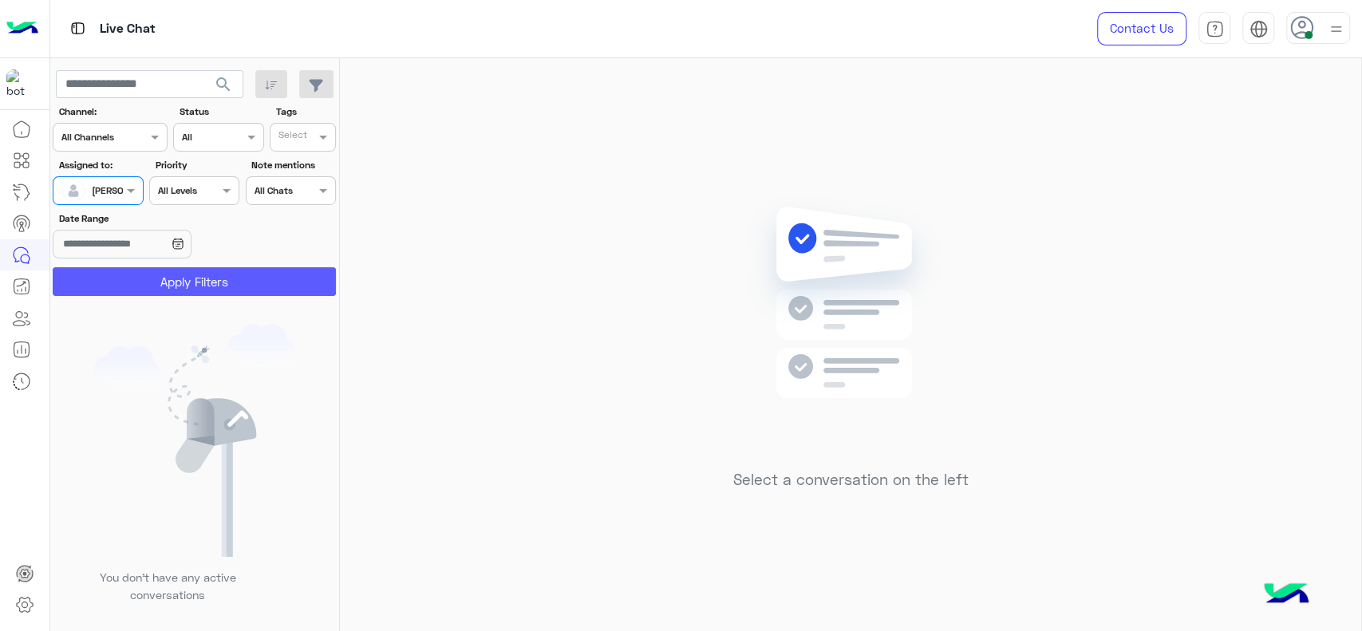
click at [108, 268] on button "Apply Filters" at bounding box center [194, 281] width 283 height 29
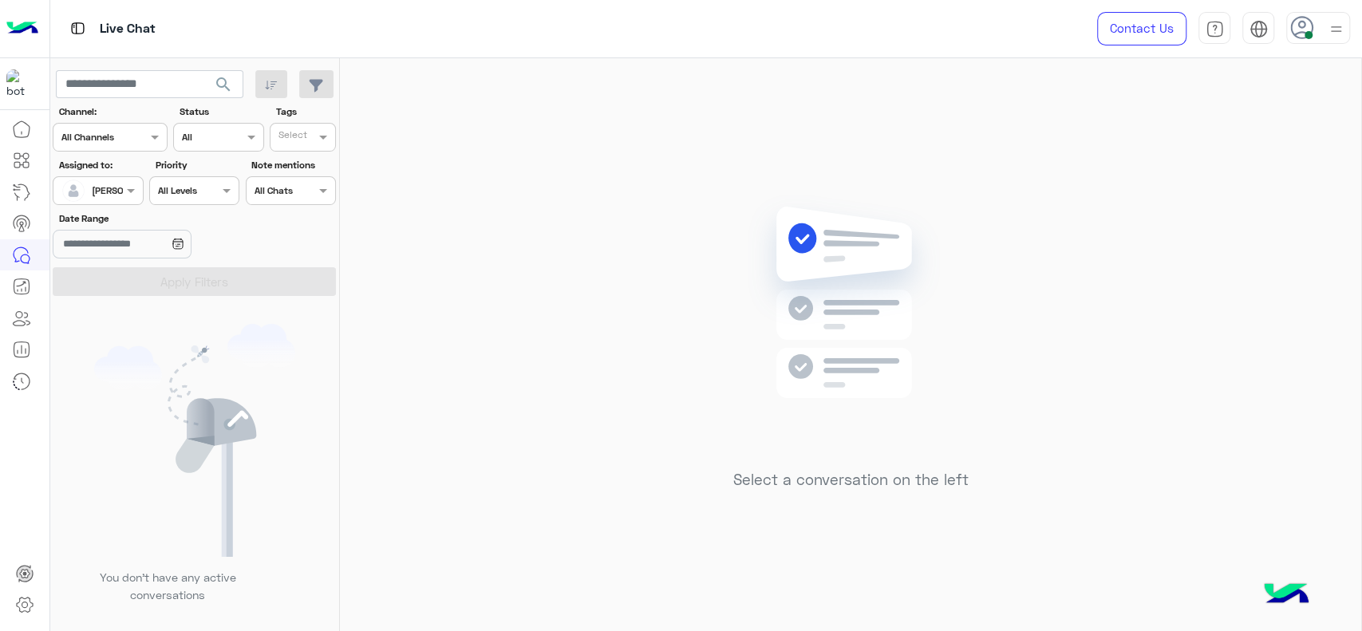
click at [716, 200] on div "Select a conversation on the left" at bounding box center [850, 347] width 1021 height 579
click at [745, 155] on div "Select a conversation on the left" at bounding box center [850, 347] width 1021 height 579
click at [693, 438] on div "Select a conversation on the left" at bounding box center [850, 347] width 1021 height 579
click at [101, 186] on div at bounding box center [97, 188] width 89 height 15
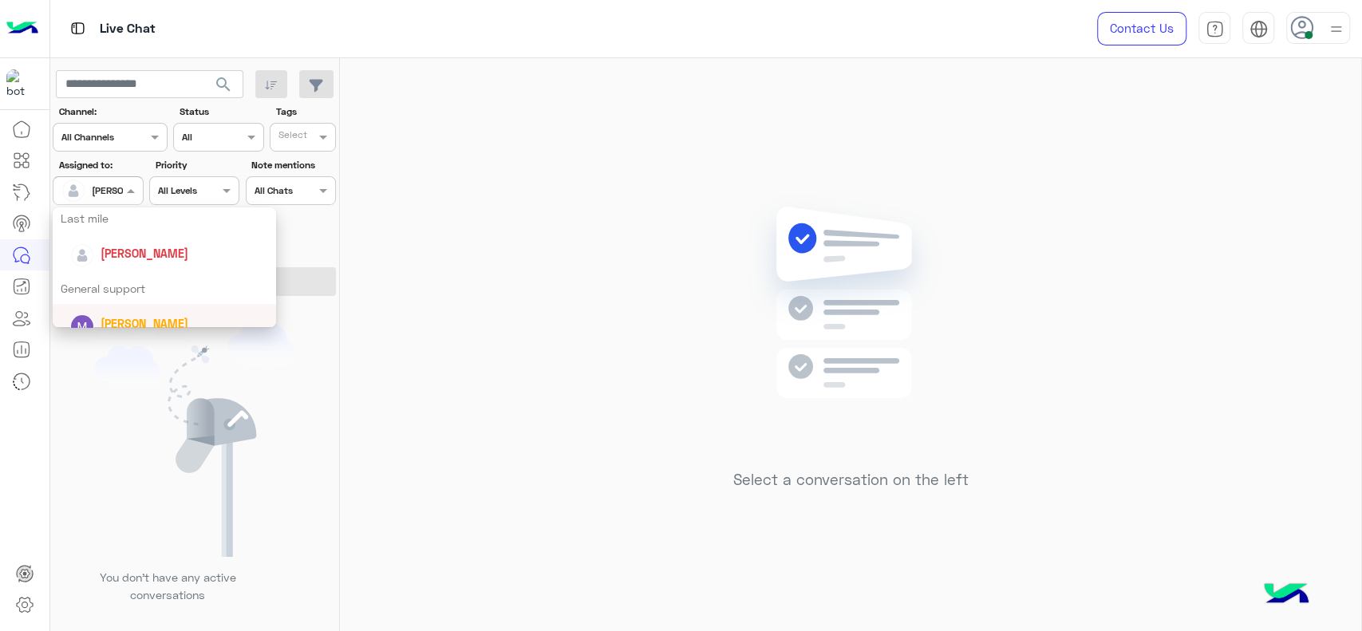
scroll to position [243, 0]
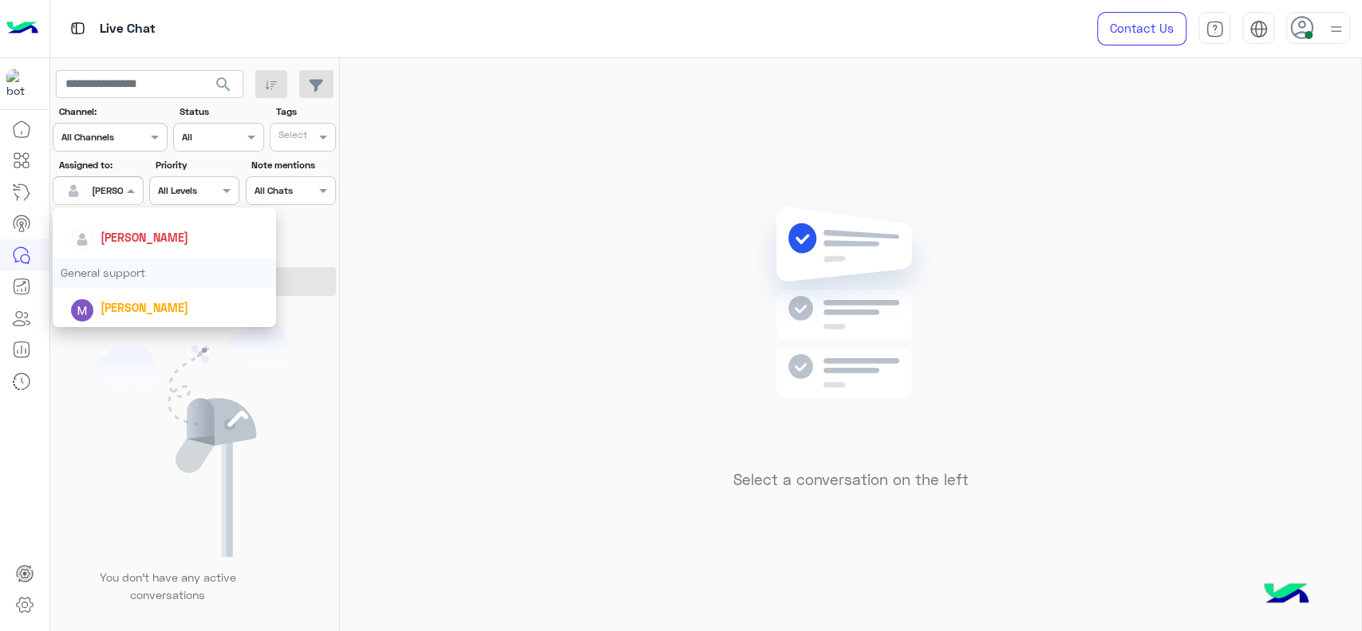
click at [102, 276] on div "General support" at bounding box center [164, 273] width 223 height 30
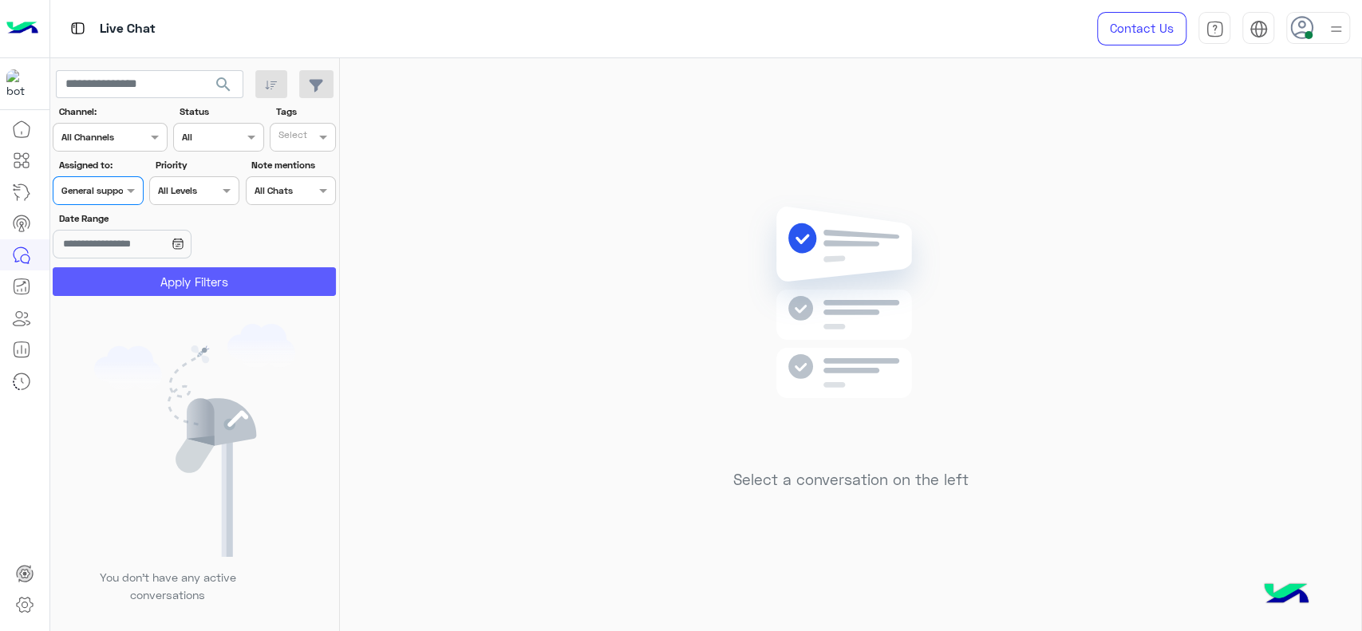
click at [102, 276] on button "Apply Filters" at bounding box center [194, 281] width 283 height 29
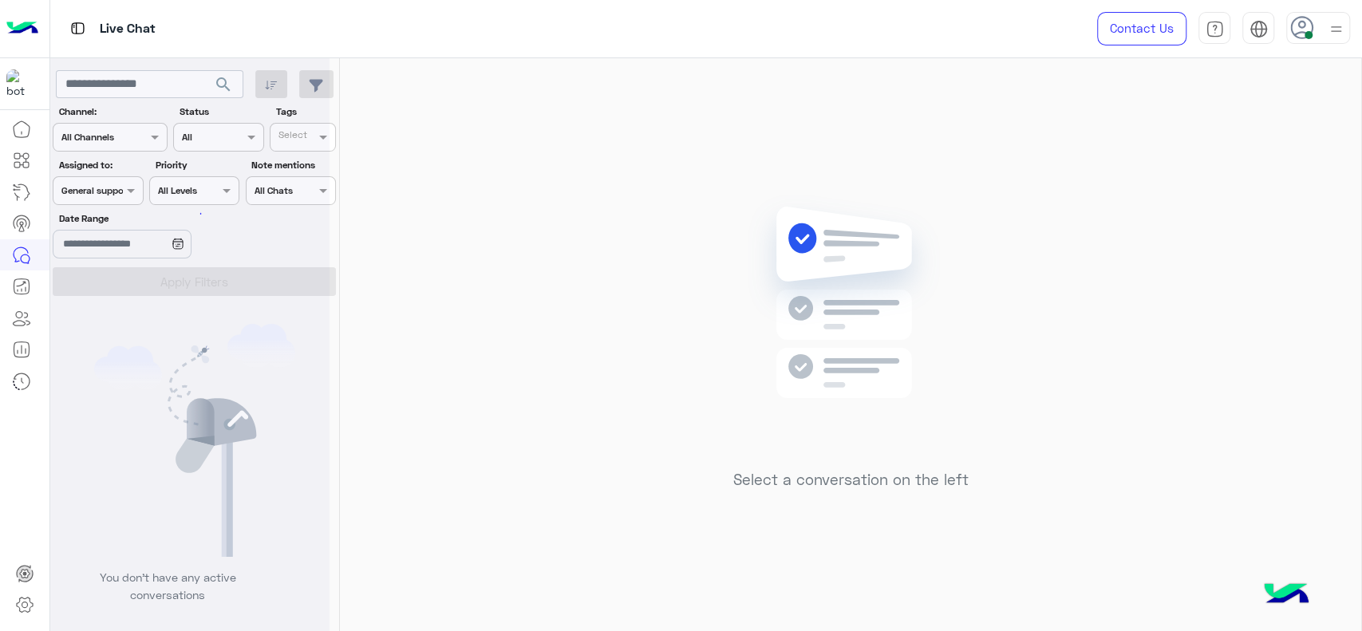
scroll to position [0, 0]
click at [95, 177] on div "Assigned on General support" at bounding box center [98, 190] width 90 height 29
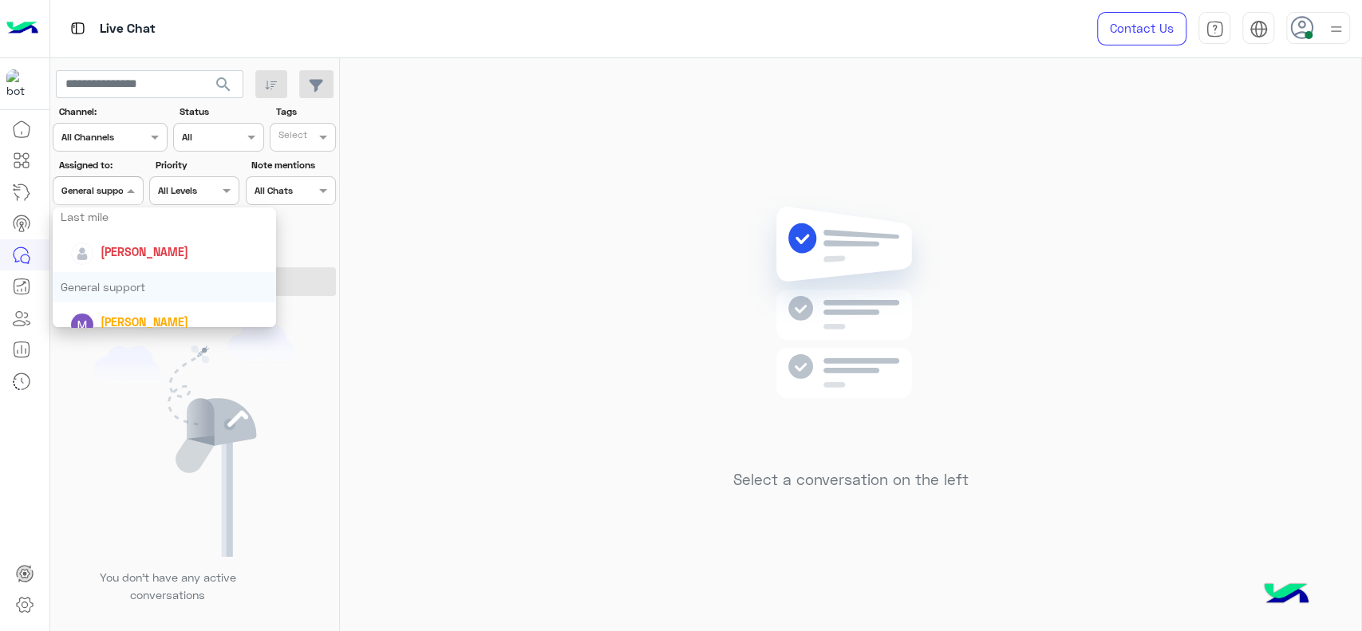
scroll to position [225, 0]
click at [86, 265] on img "Options list" at bounding box center [82, 257] width 22 height 22
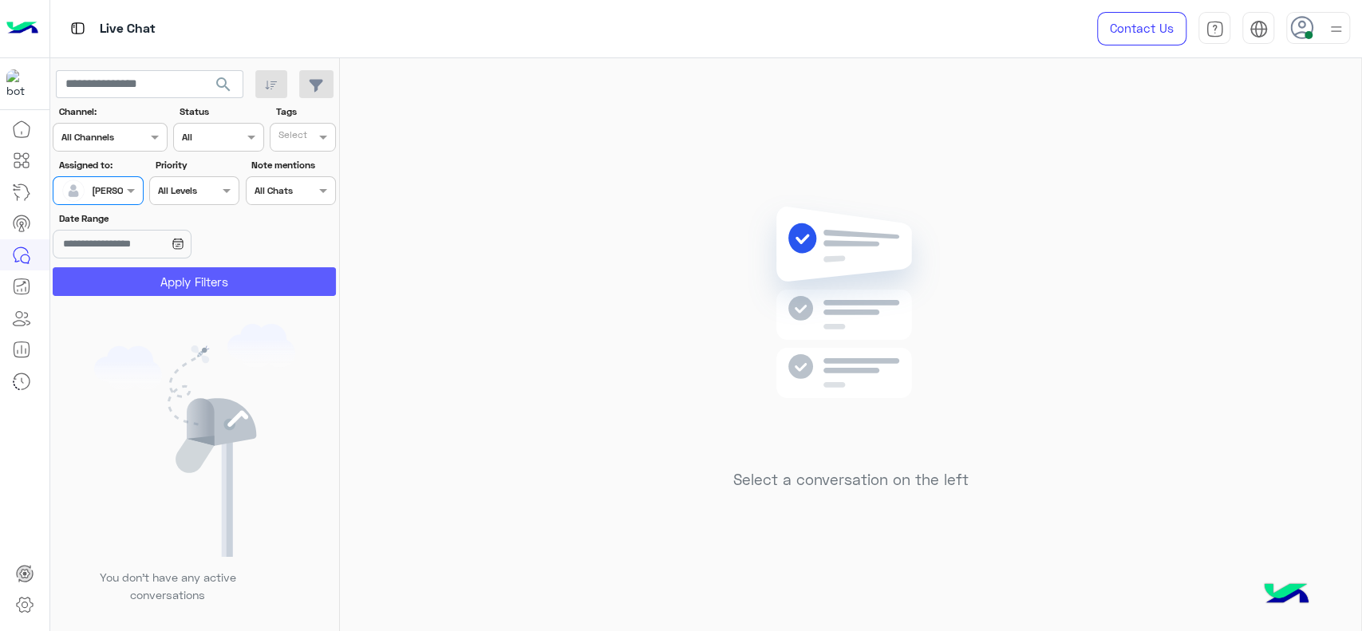
click at [89, 274] on button "Apply Filters" at bounding box center [194, 281] width 283 height 29
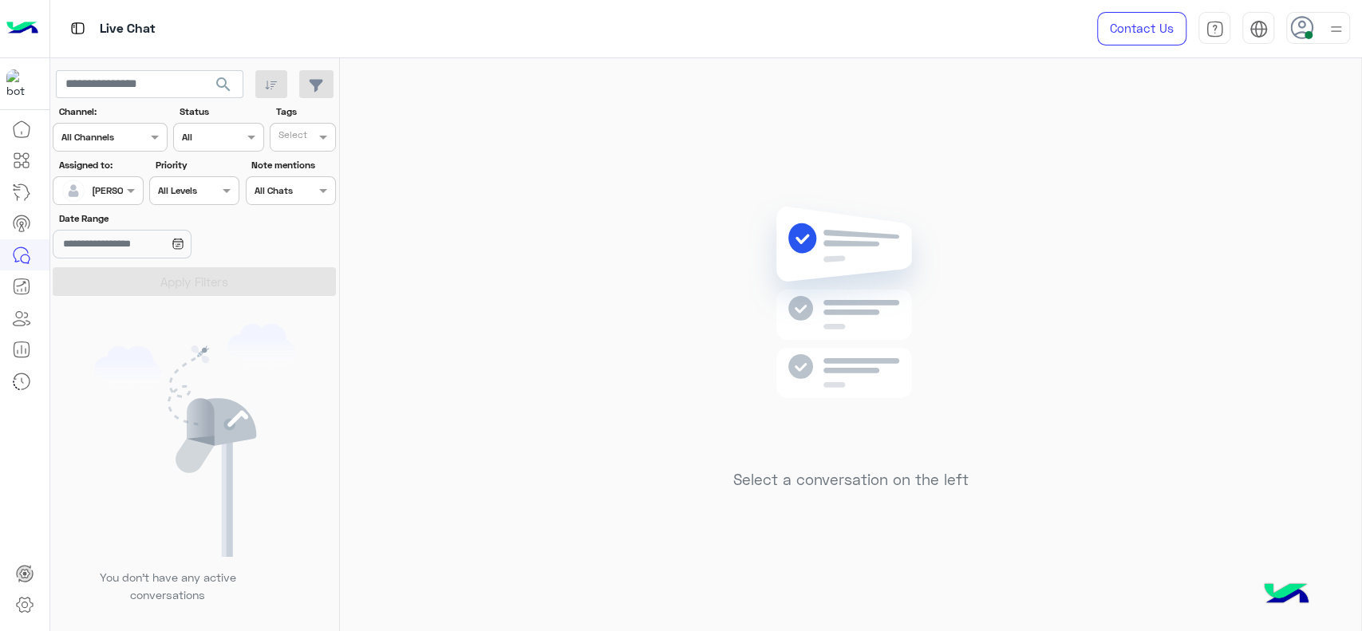
drag, startPoint x: 110, startPoint y: 208, endPoint x: 108, endPoint y: 179, distance: 28.8
click at [110, 203] on section "Channel: Channel All Channels Status Channel All Tags Select Assigned to: Assig…" at bounding box center [195, 200] width 266 height 191
click at [108, 179] on div "[PERSON_NAME]" at bounding box center [91, 191] width 61 height 32
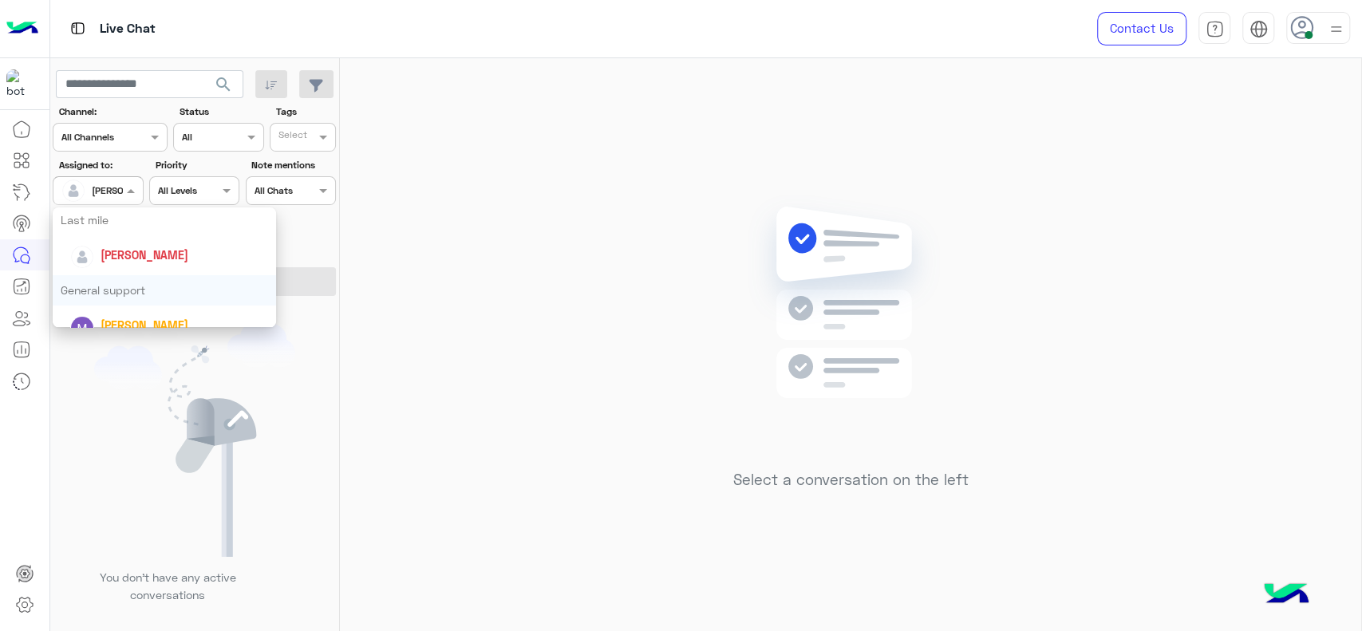
click at [125, 281] on div "General support" at bounding box center [164, 290] width 223 height 30
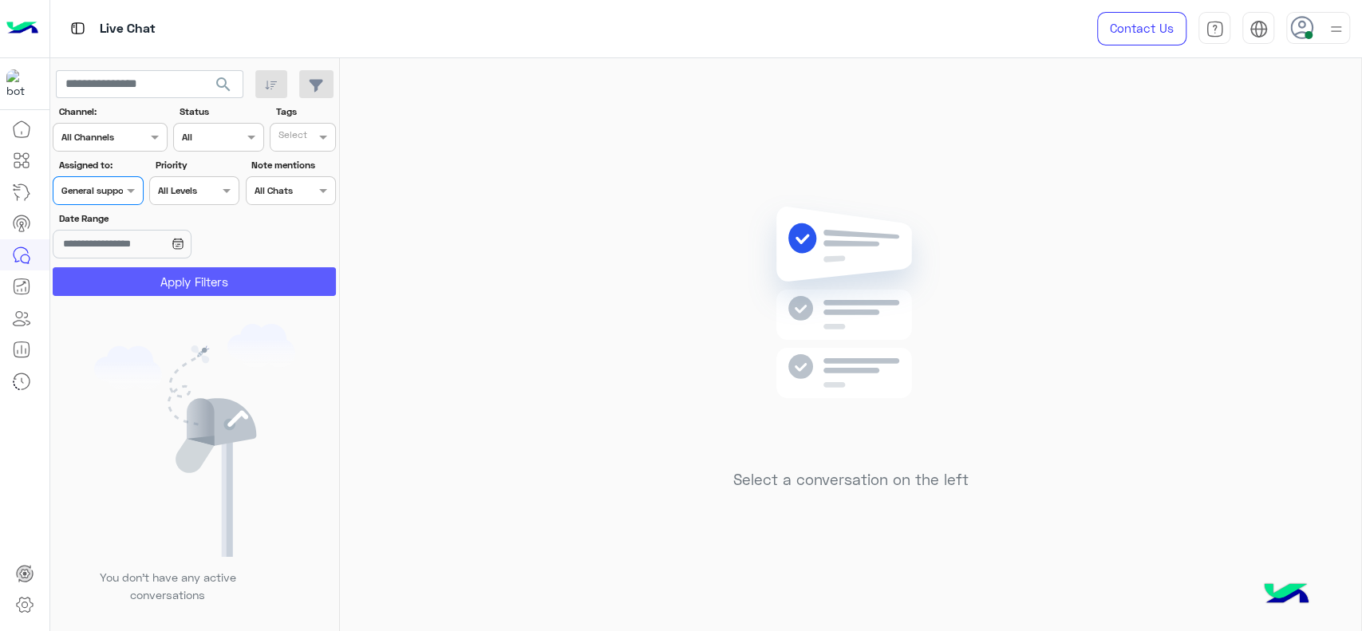
click at [125, 281] on button "Apply Filters" at bounding box center [194, 281] width 283 height 29
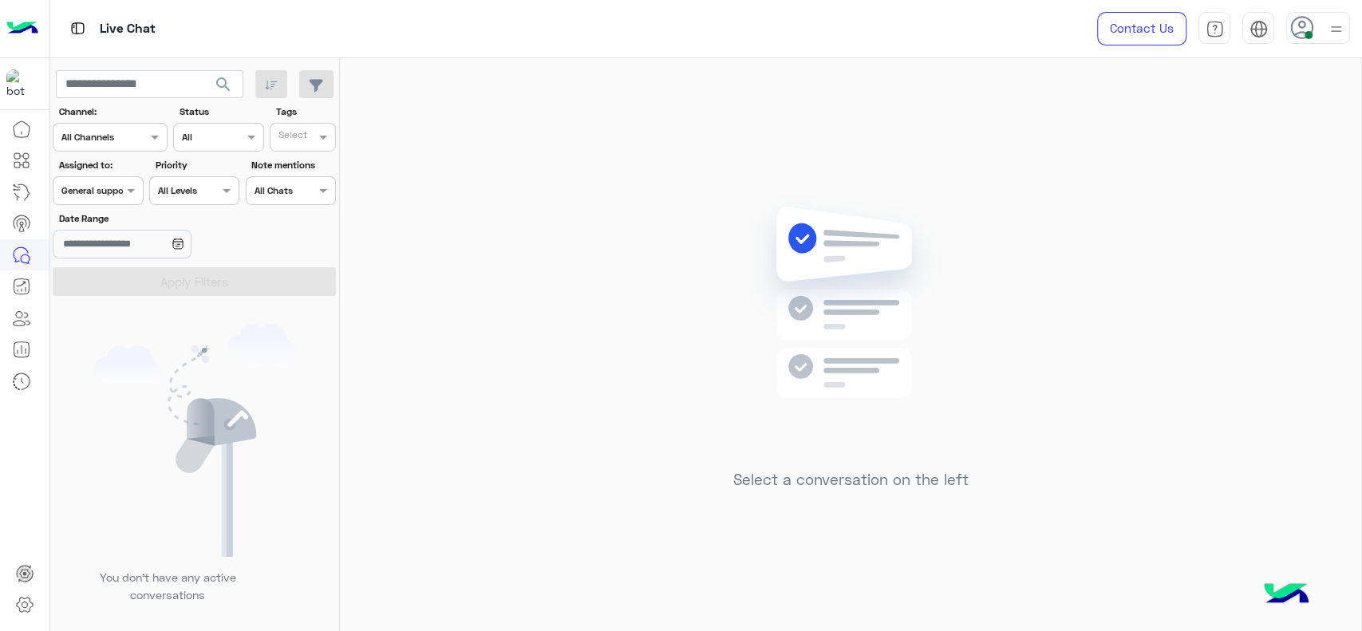
click at [116, 191] on div at bounding box center [97, 188] width 89 height 15
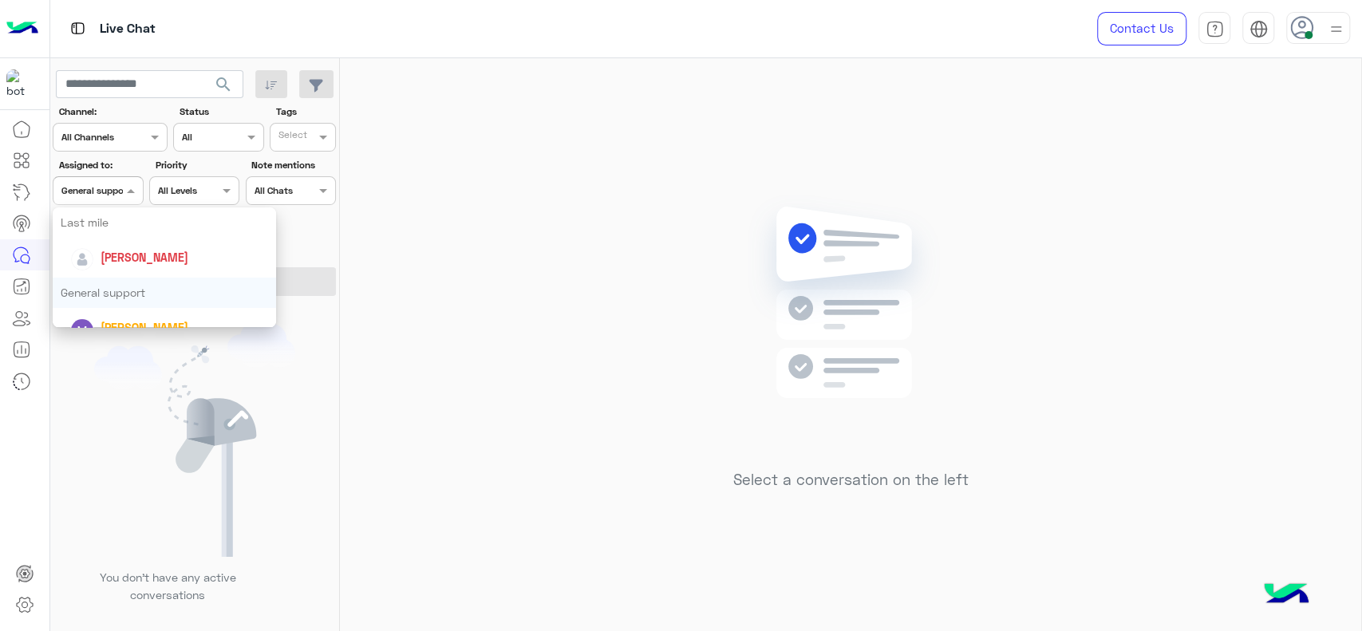
scroll to position [212, 0]
click at [125, 257] on div "[PERSON_NAME]" at bounding box center [169, 268] width 198 height 28
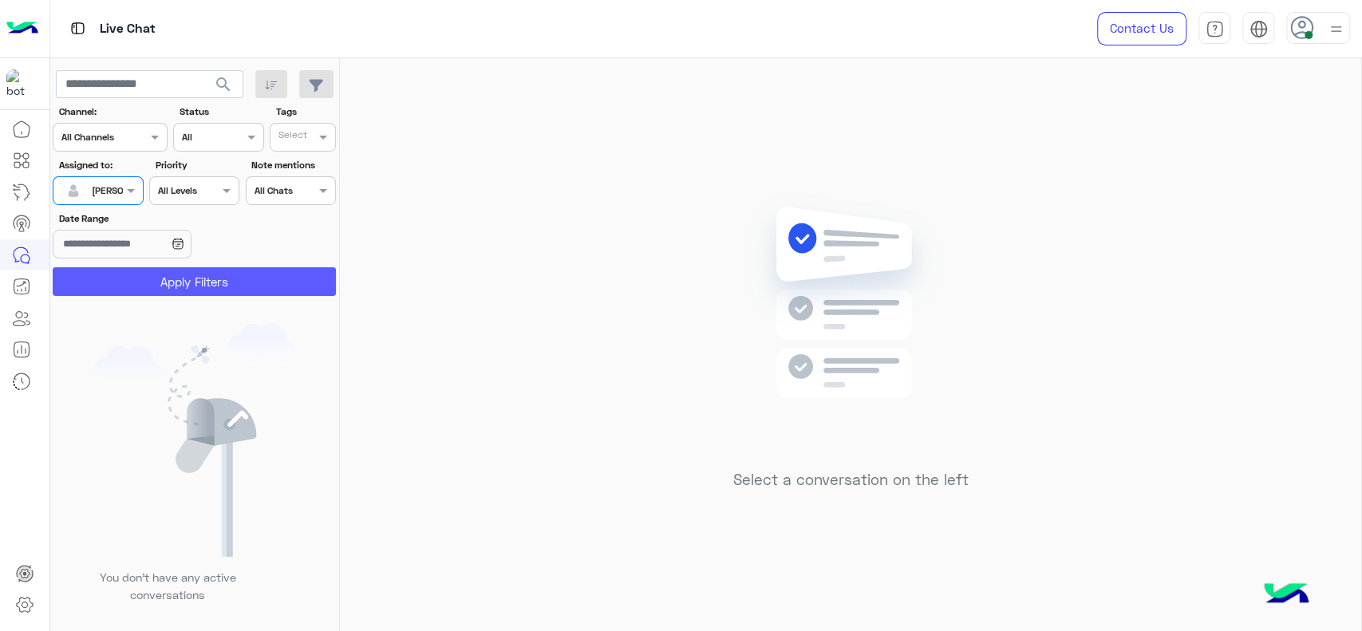
click at [132, 270] on button "Apply Filters" at bounding box center [194, 281] width 283 height 29
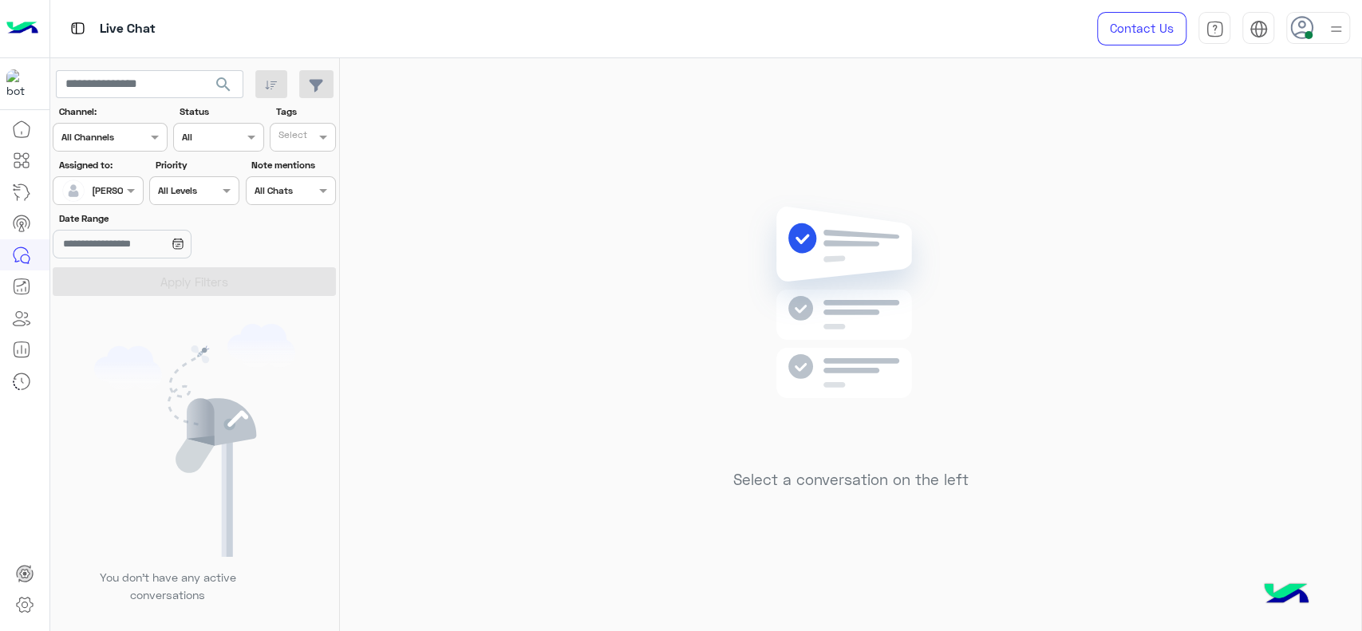
drag, startPoint x: 128, startPoint y: 210, endPoint x: 120, endPoint y: 195, distance: 16.4
click at [120, 195] on section "Channel: Channel All Channels Status Channel All Tags Select Assigned to: Assig…" at bounding box center [195, 200] width 266 height 191
click at [120, 195] on span "[PERSON_NAME]" at bounding box center [128, 190] width 73 height 12
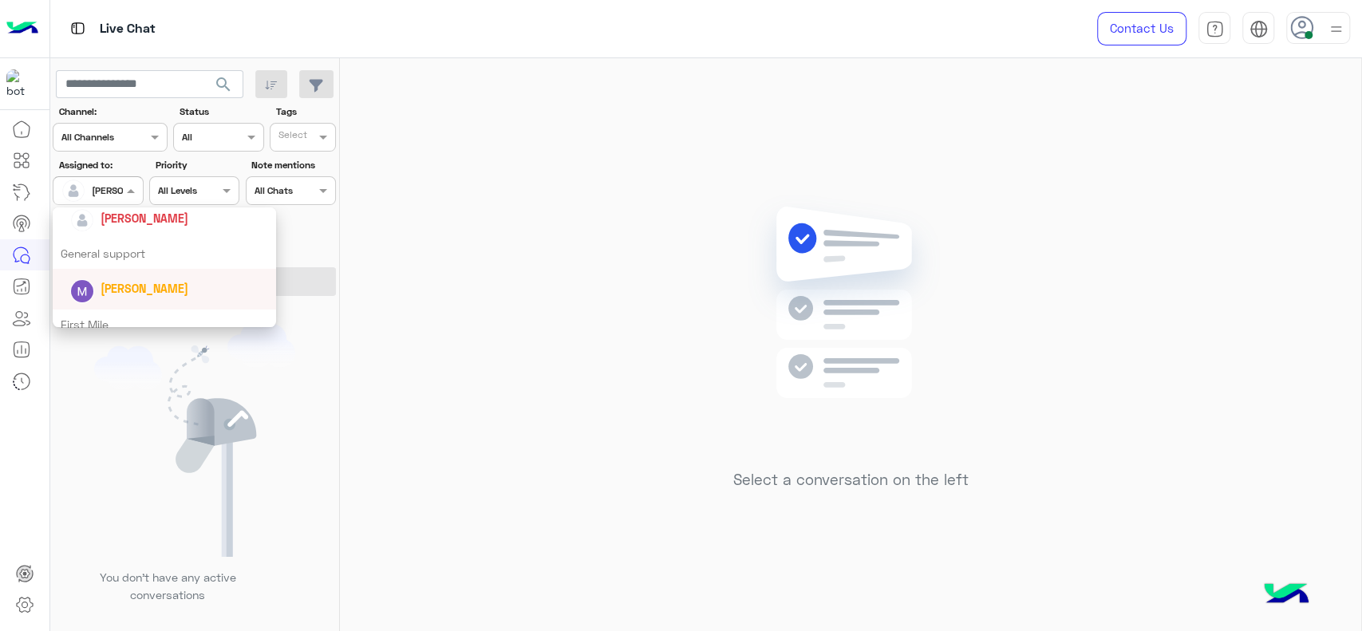
scroll to position [261, 0]
click at [128, 234] on div "[PERSON_NAME]" at bounding box center [164, 219] width 223 height 41
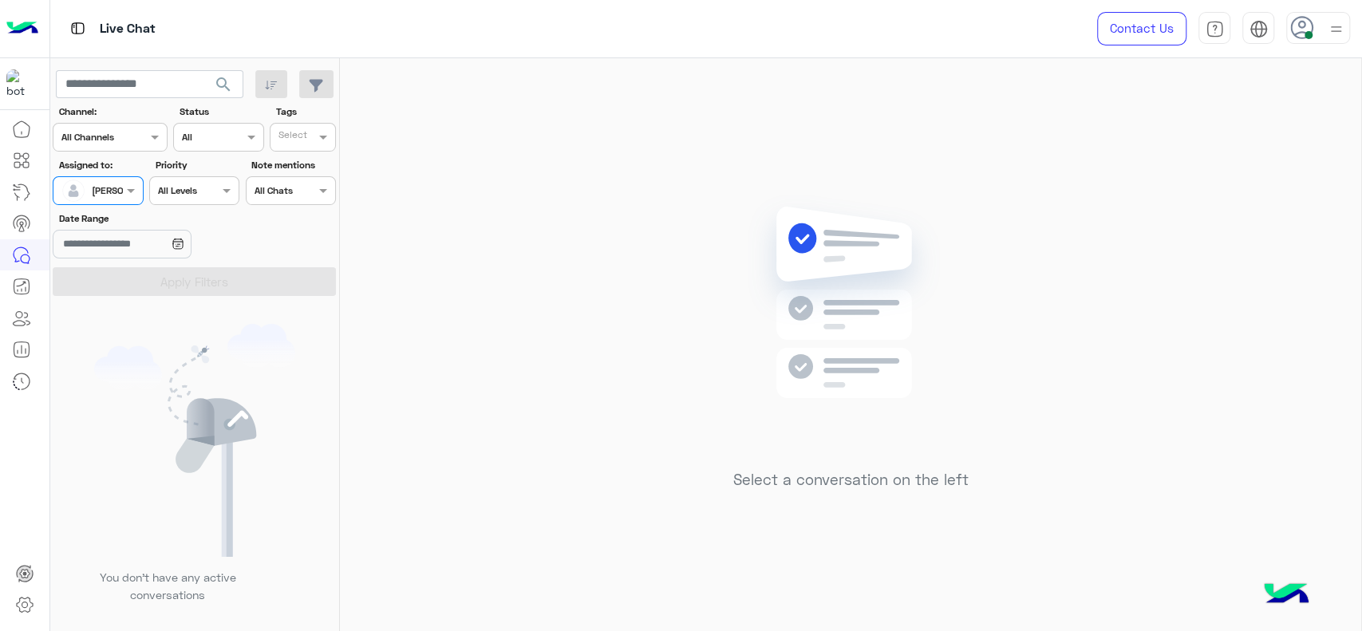
click at [112, 189] on div at bounding box center [97, 188] width 89 height 15
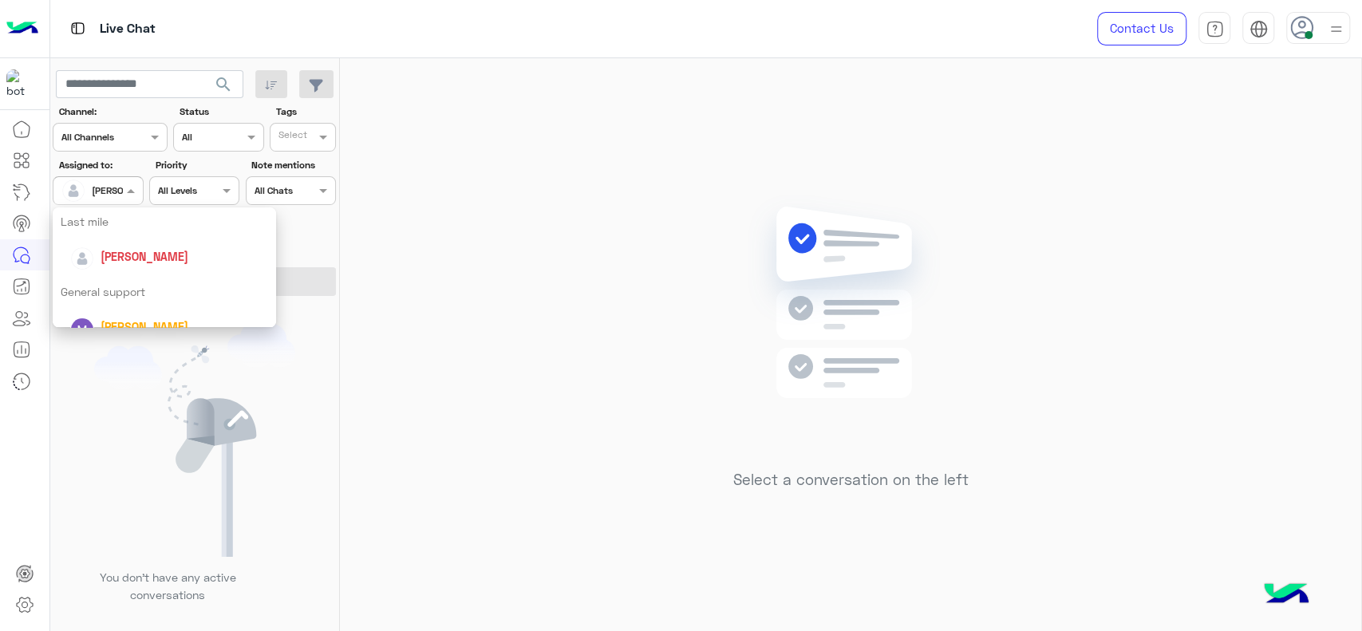
scroll to position [230, 0]
click at [126, 291] on div "General support" at bounding box center [164, 285] width 223 height 30
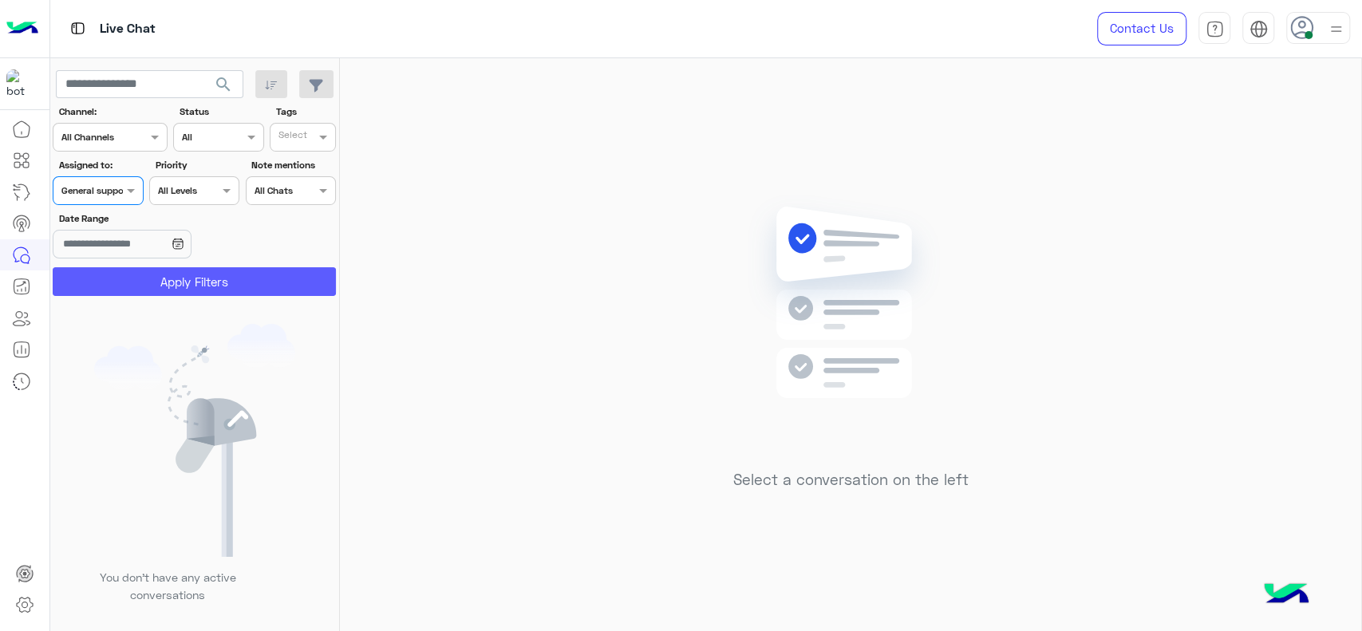
click at [126, 291] on button "Apply Filters" at bounding box center [194, 281] width 283 height 29
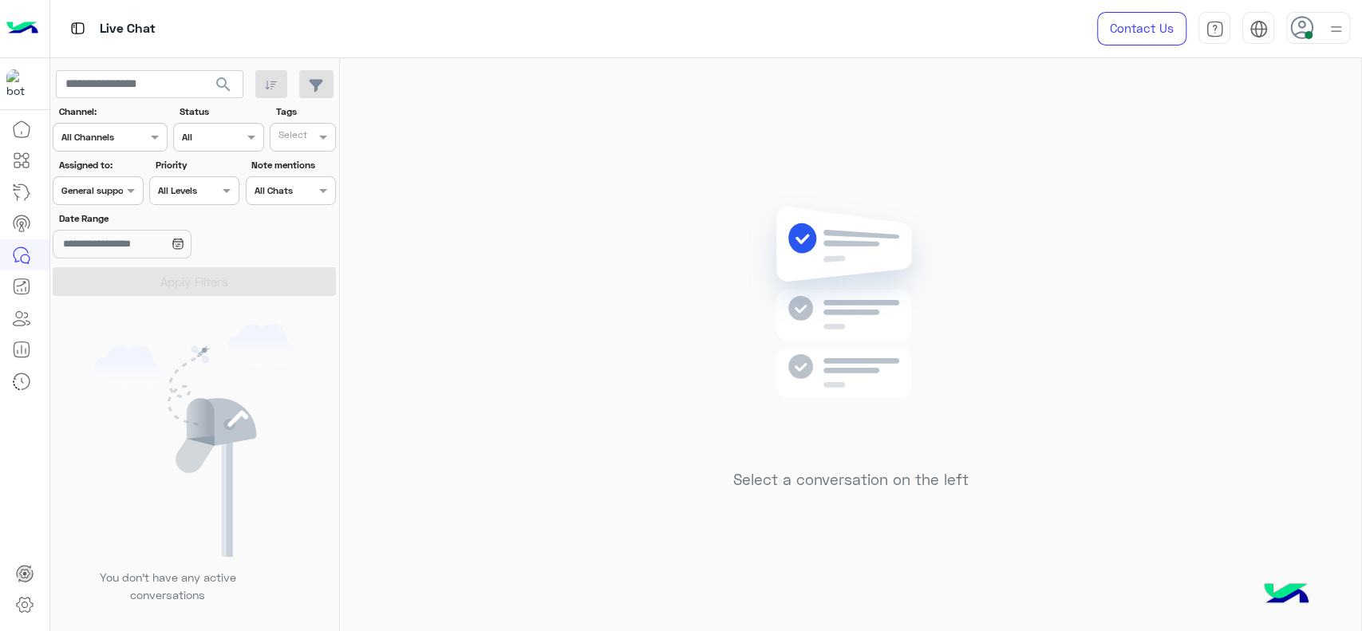
click at [106, 181] on div at bounding box center [97, 188] width 89 height 15
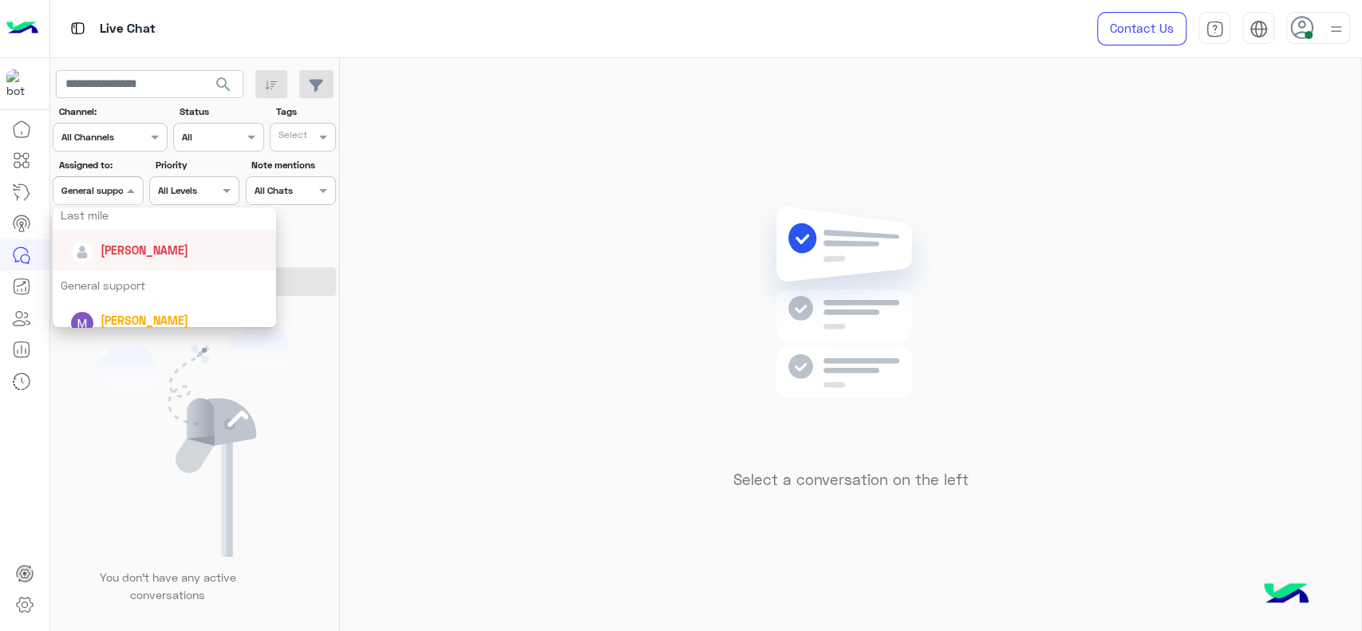
click at [144, 257] on div "[PERSON_NAME]" at bounding box center [145, 250] width 88 height 17
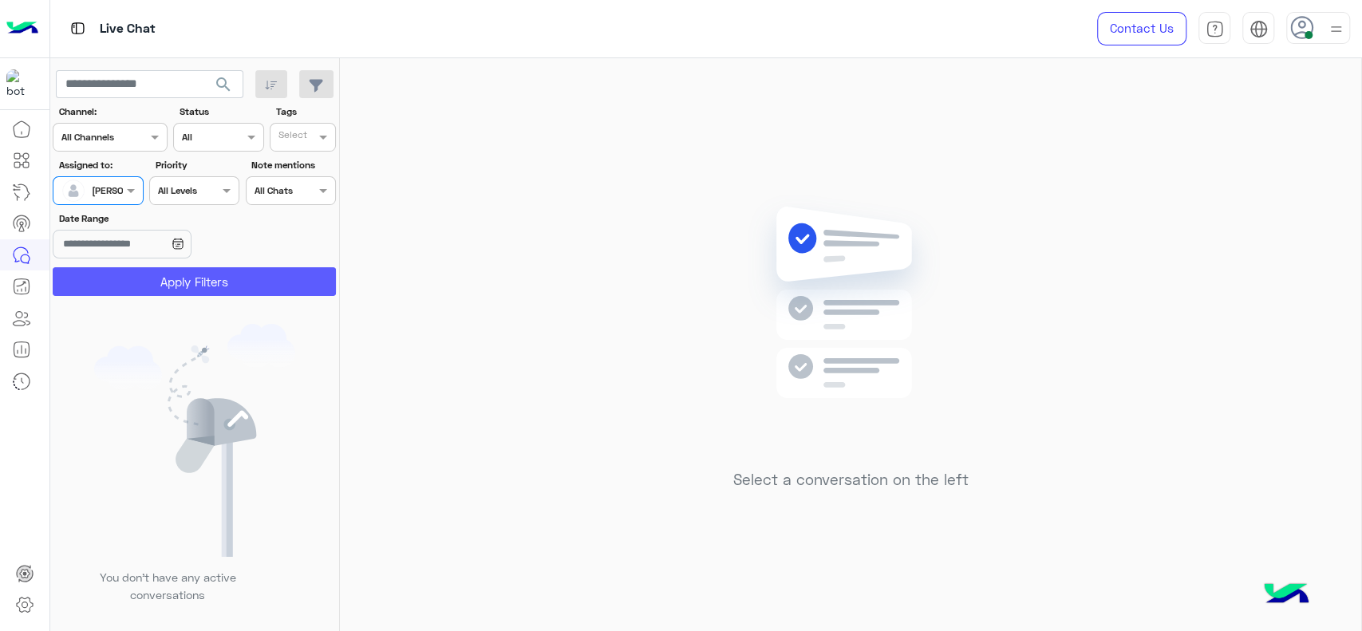
click at [147, 277] on button "Apply Filters" at bounding box center [194, 281] width 283 height 29
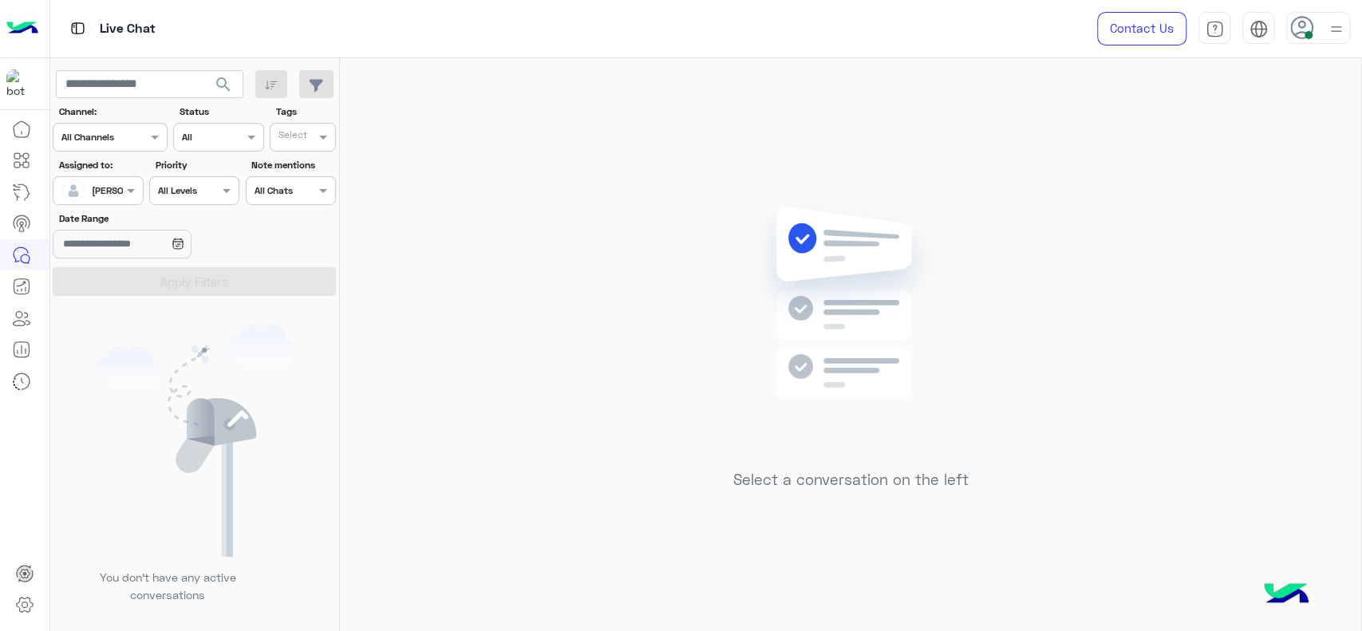
click at [467, 294] on div "Select a conversation on the left" at bounding box center [850, 347] width 1021 height 579
click at [524, 168] on div "Select a conversation on the left" at bounding box center [850, 347] width 1021 height 579
click at [121, 181] on div at bounding box center [97, 188] width 89 height 15
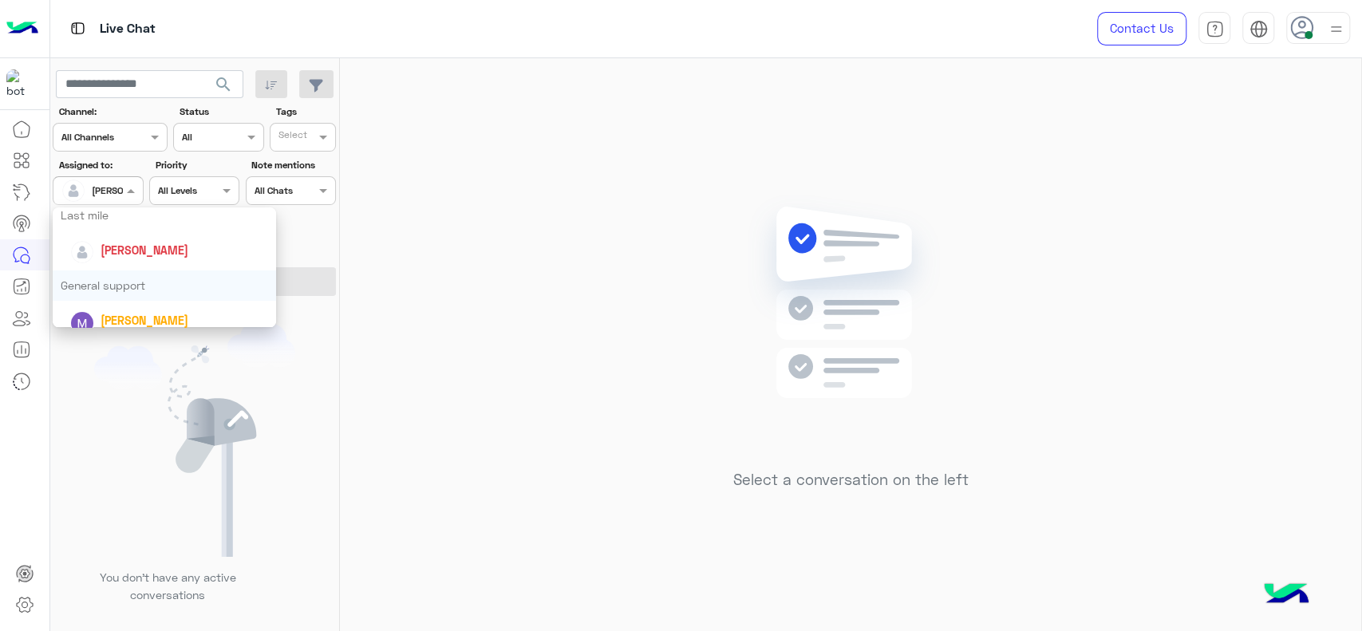
click at [147, 287] on div "General support" at bounding box center [164, 285] width 223 height 30
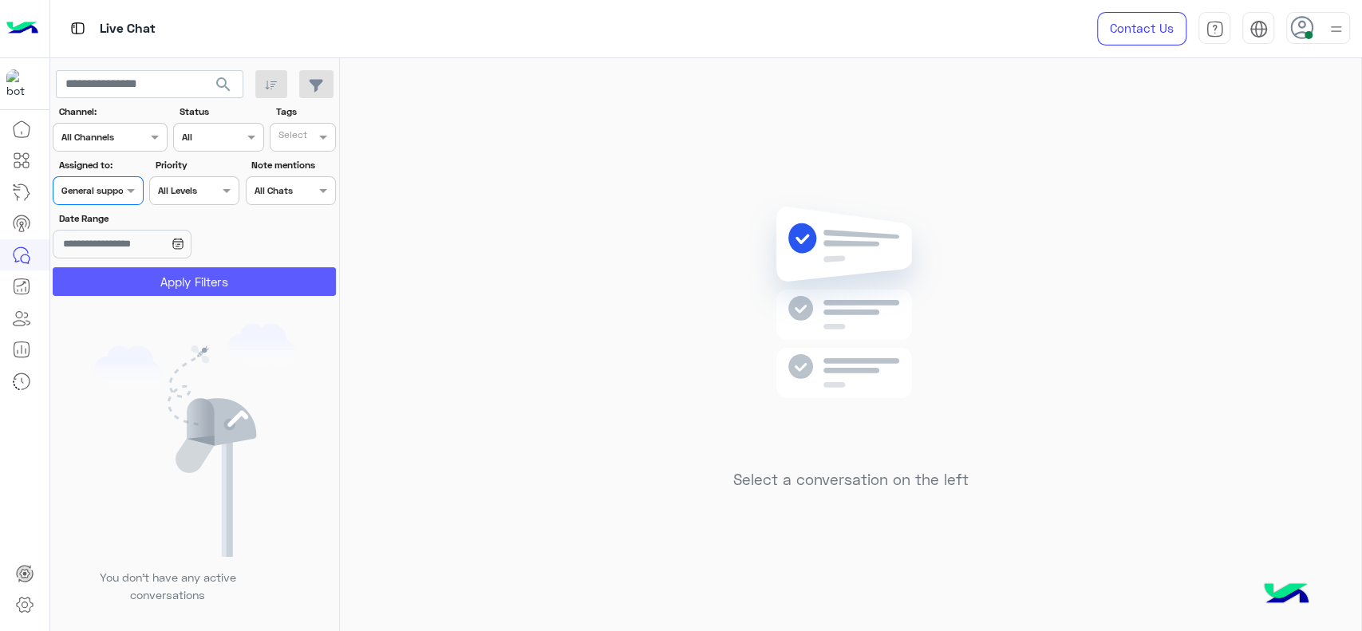
click at [153, 274] on button "Apply Filters" at bounding box center [194, 281] width 283 height 29
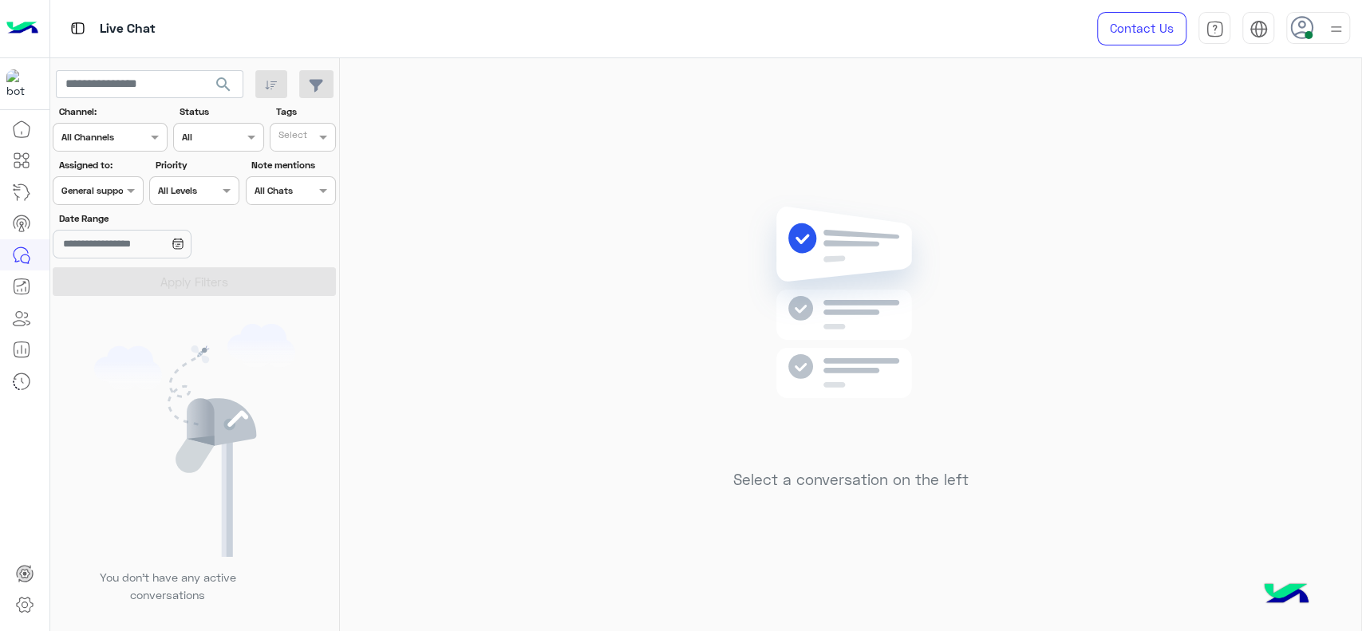
click at [1318, 17] on div at bounding box center [1318, 28] width 64 height 32
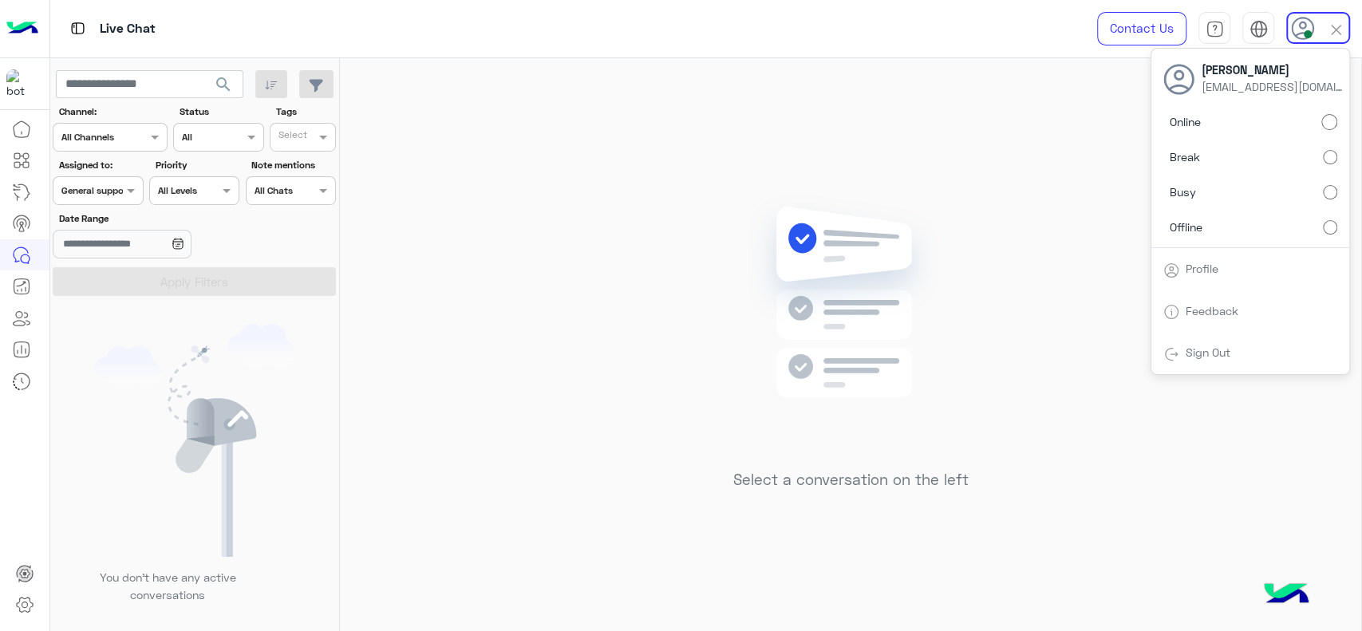
click at [856, 188] on div "Select a conversation on the left" at bounding box center [850, 347] width 1021 height 579
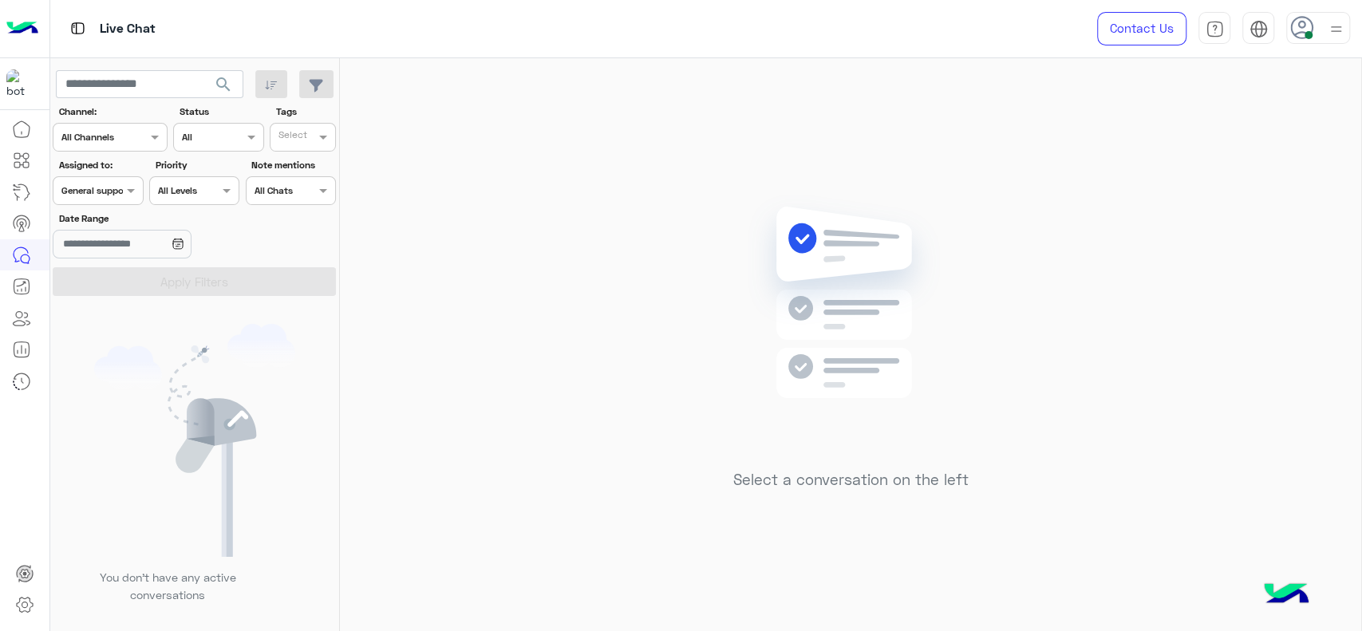
click at [71, 191] on input "text" at bounding box center [79, 189] width 37 height 14
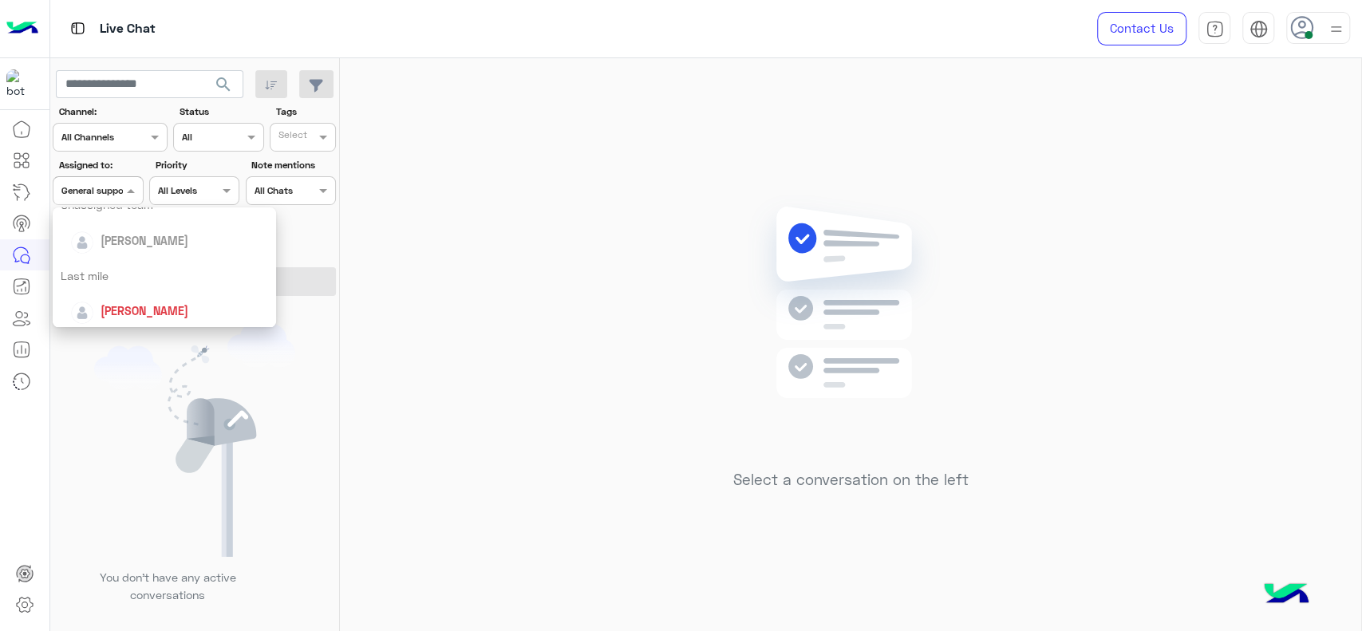
scroll to position [160, 0]
click at [113, 300] on div "[PERSON_NAME]" at bounding box center [164, 320] width 223 height 41
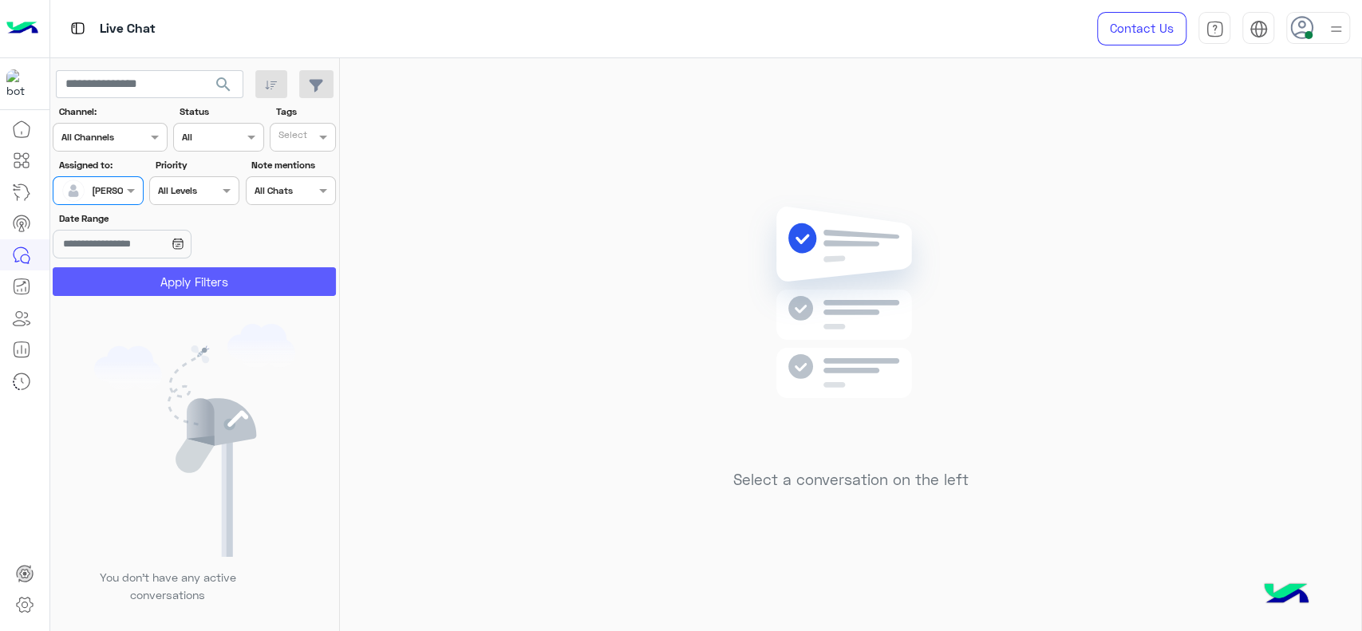
click at [150, 278] on button "Apply Filters" at bounding box center [194, 281] width 283 height 29
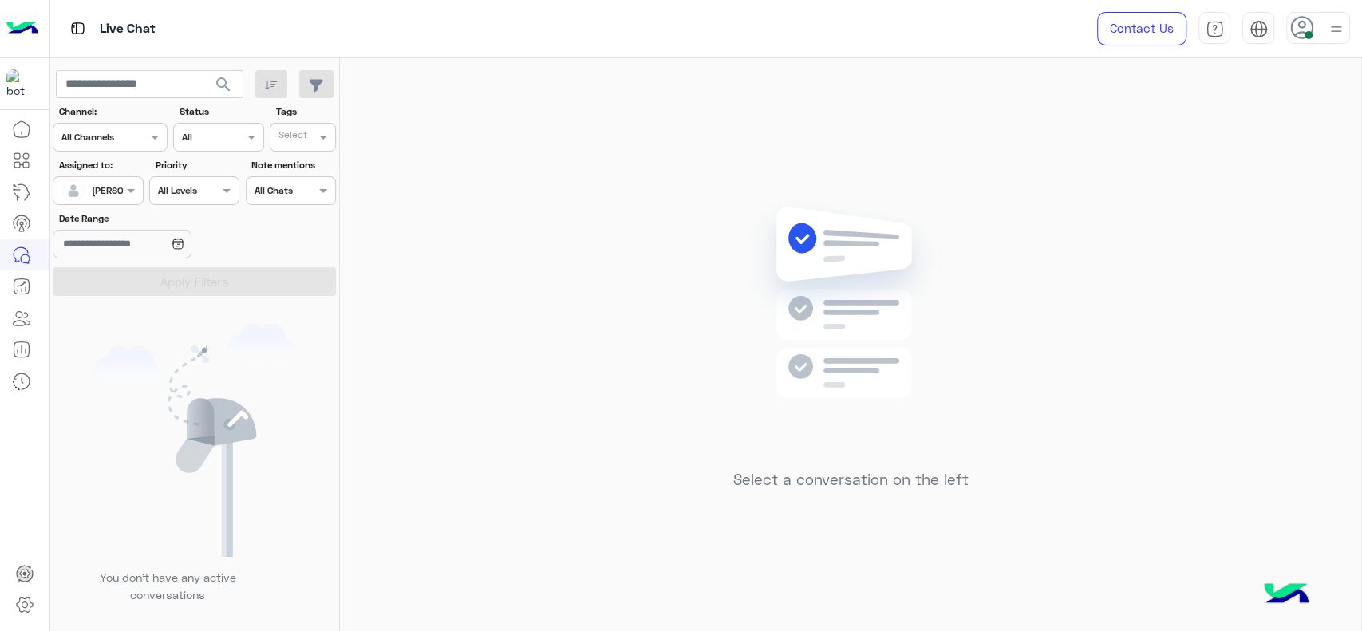
click at [111, 194] on div at bounding box center [97, 188] width 89 height 15
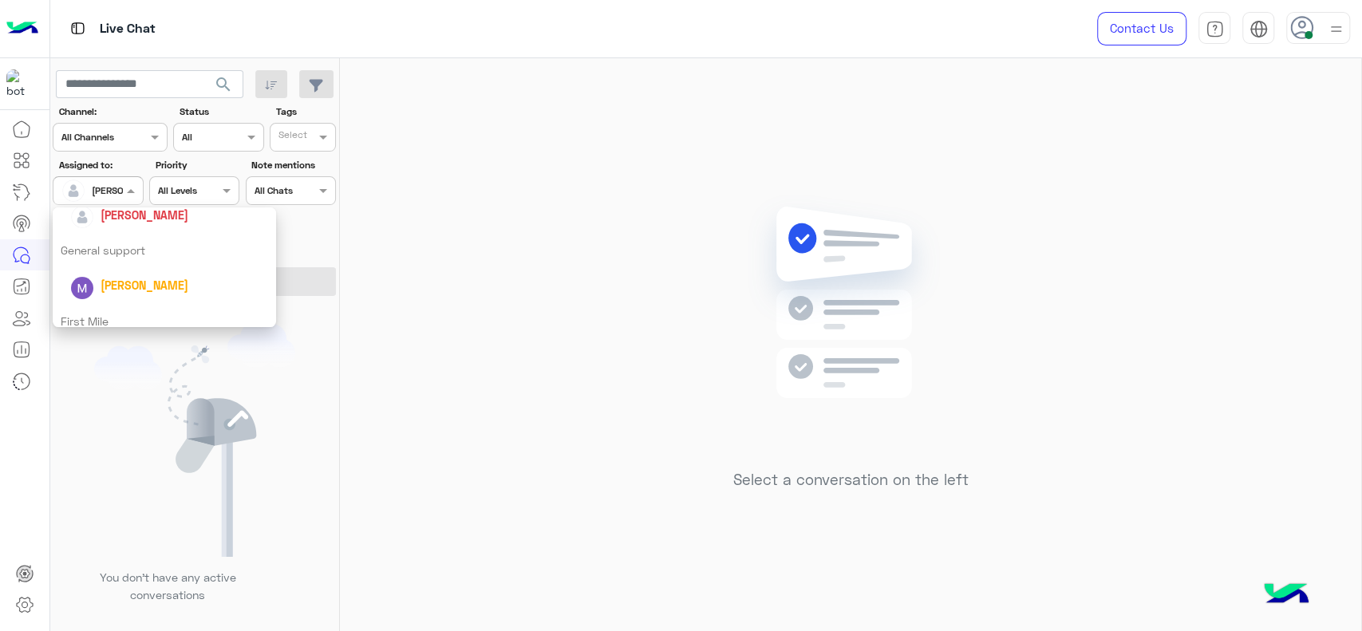
scroll to position [266, 0]
click at [118, 219] on span "[PERSON_NAME]" at bounding box center [145, 214] width 88 height 14
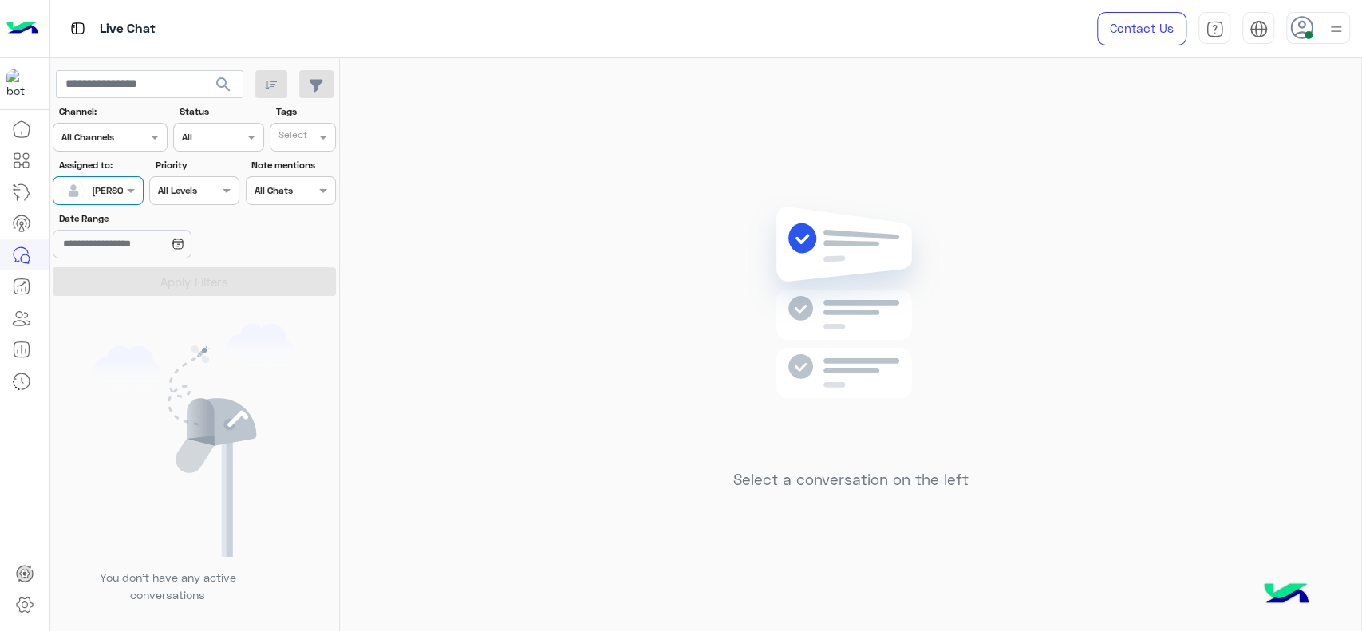
click at [466, 258] on div "Select a conversation on the left" at bounding box center [850, 347] width 1021 height 579
click at [774, 481] on h5 "Select a conversation on the left" at bounding box center [850, 480] width 235 height 18
click at [432, 321] on div "Select a conversation on the left" at bounding box center [850, 347] width 1021 height 579
click at [128, 176] on div "Assigned on [PERSON_NAME]" at bounding box center [98, 190] width 90 height 29
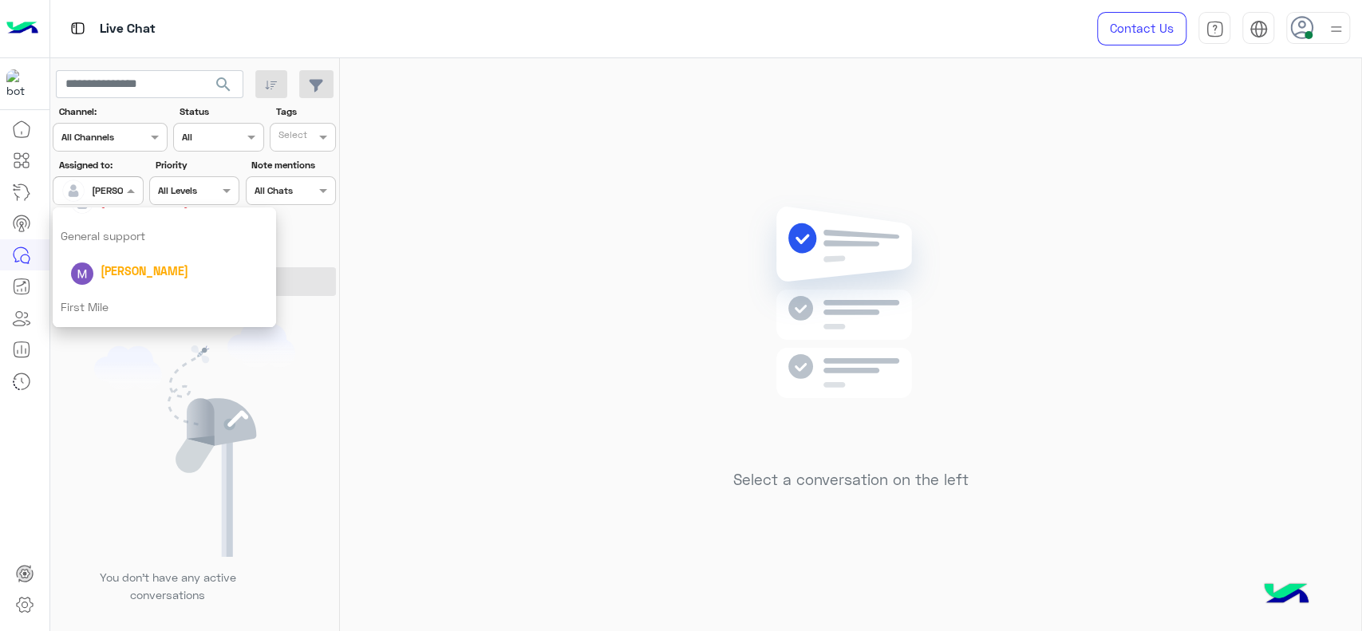
scroll to position [243, 0]
click at [122, 273] on div "General support" at bounding box center [164, 273] width 223 height 30
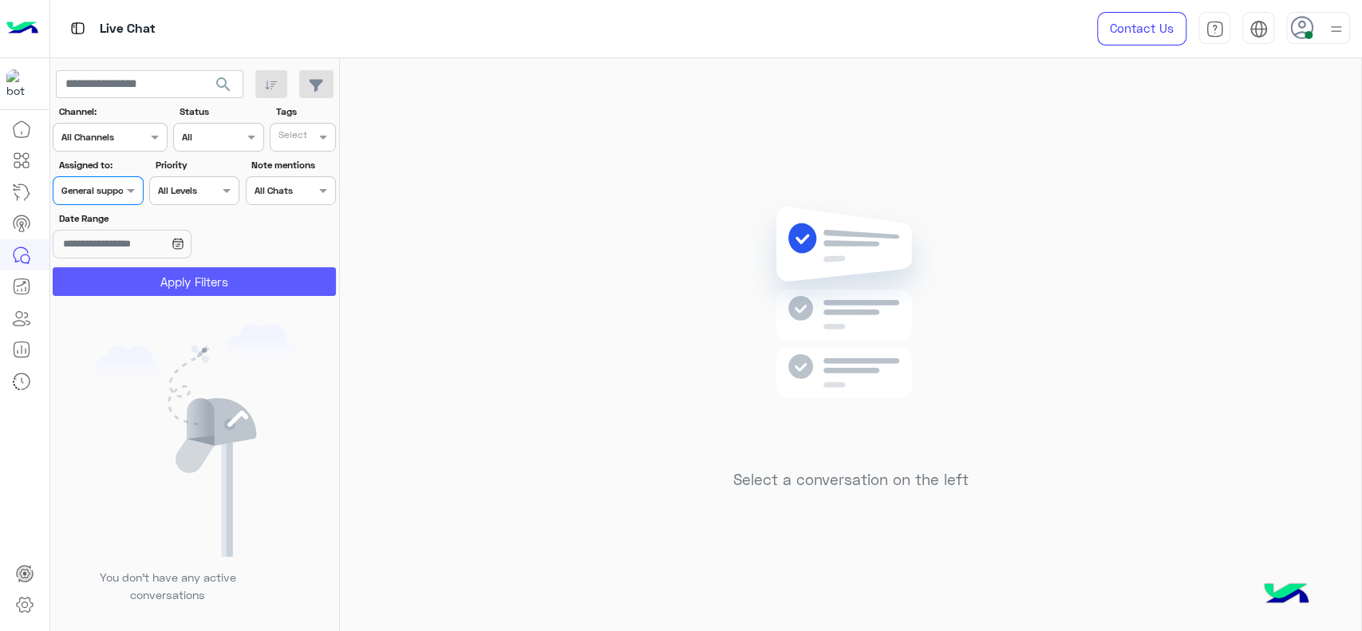
click at [122, 273] on button "Apply Filters" at bounding box center [194, 281] width 283 height 29
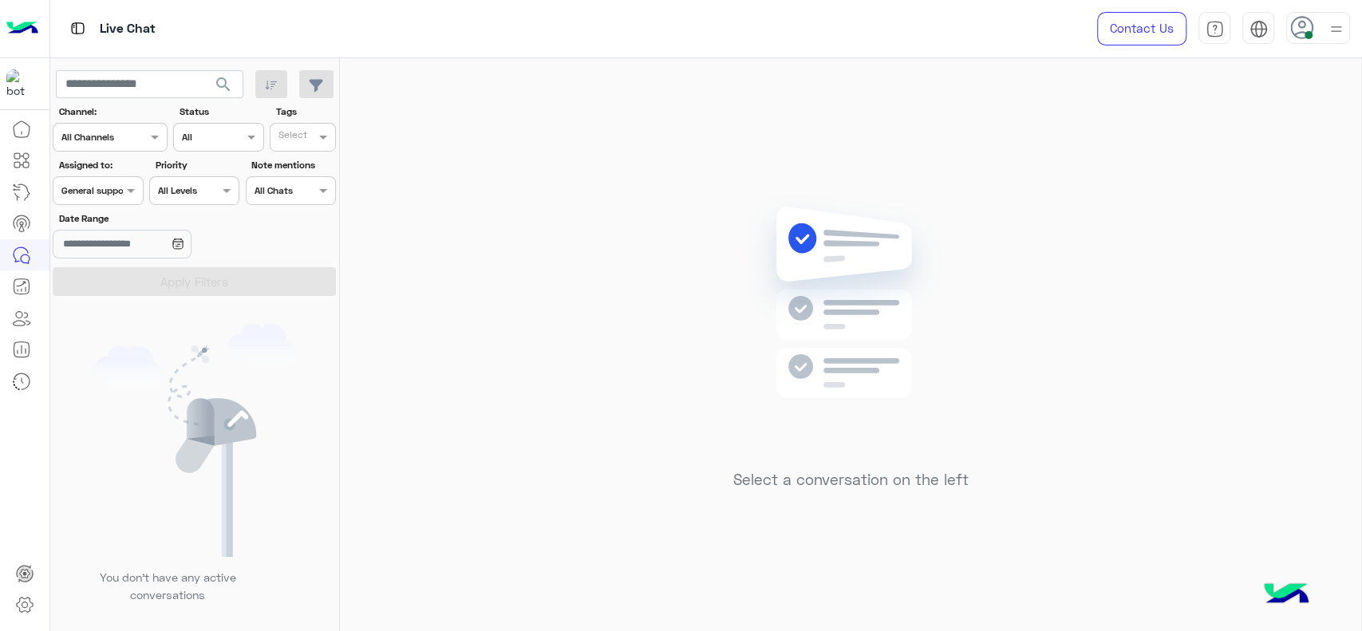
click at [106, 188] on div at bounding box center [97, 188] width 89 height 15
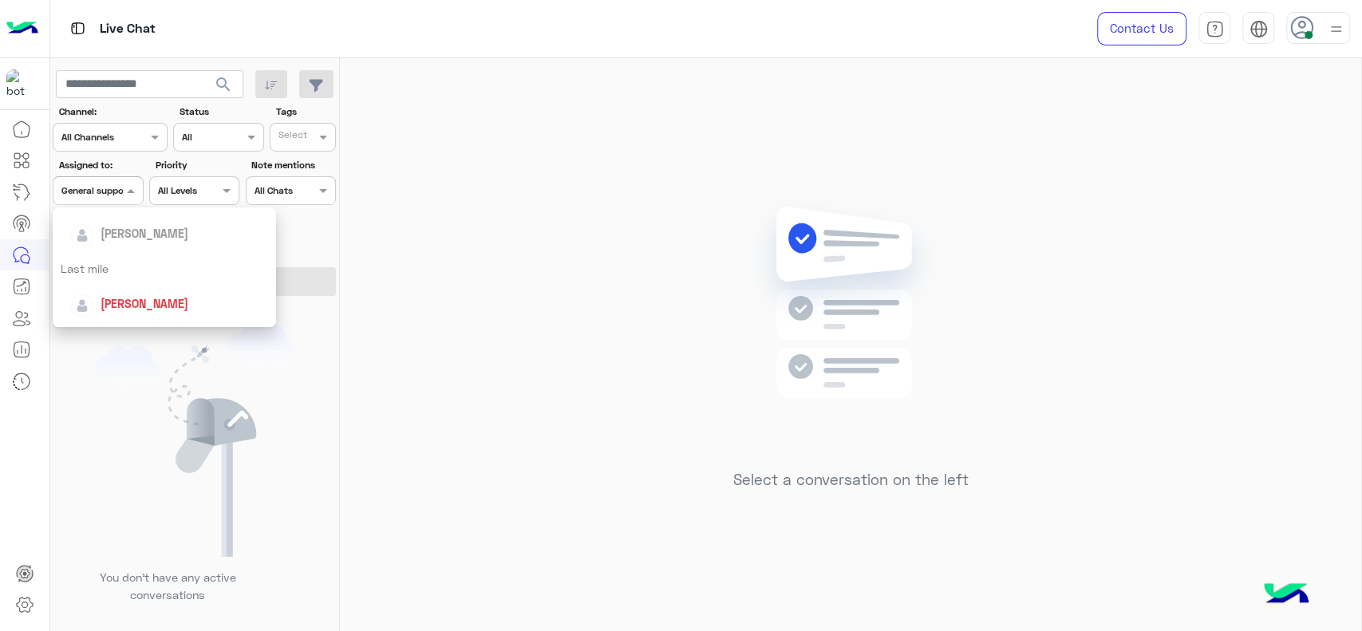
scroll to position [195, 0]
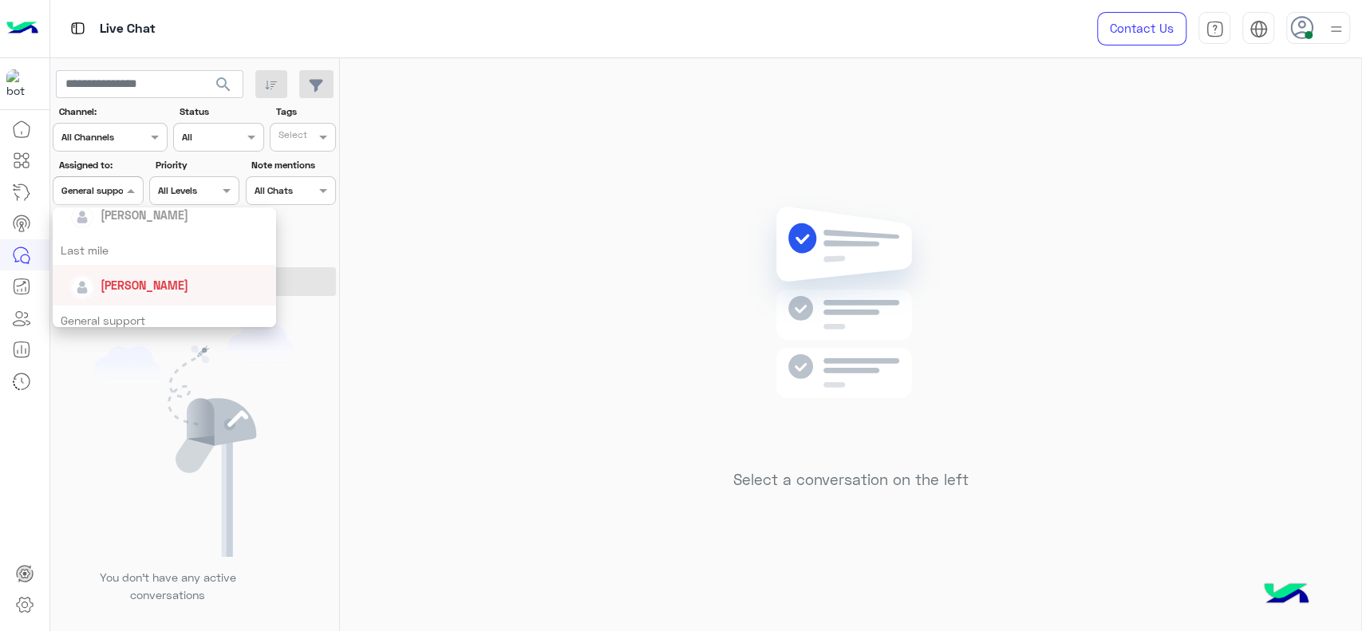
click at [125, 271] on div "[PERSON_NAME]" at bounding box center [169, 285] width 198 height 28
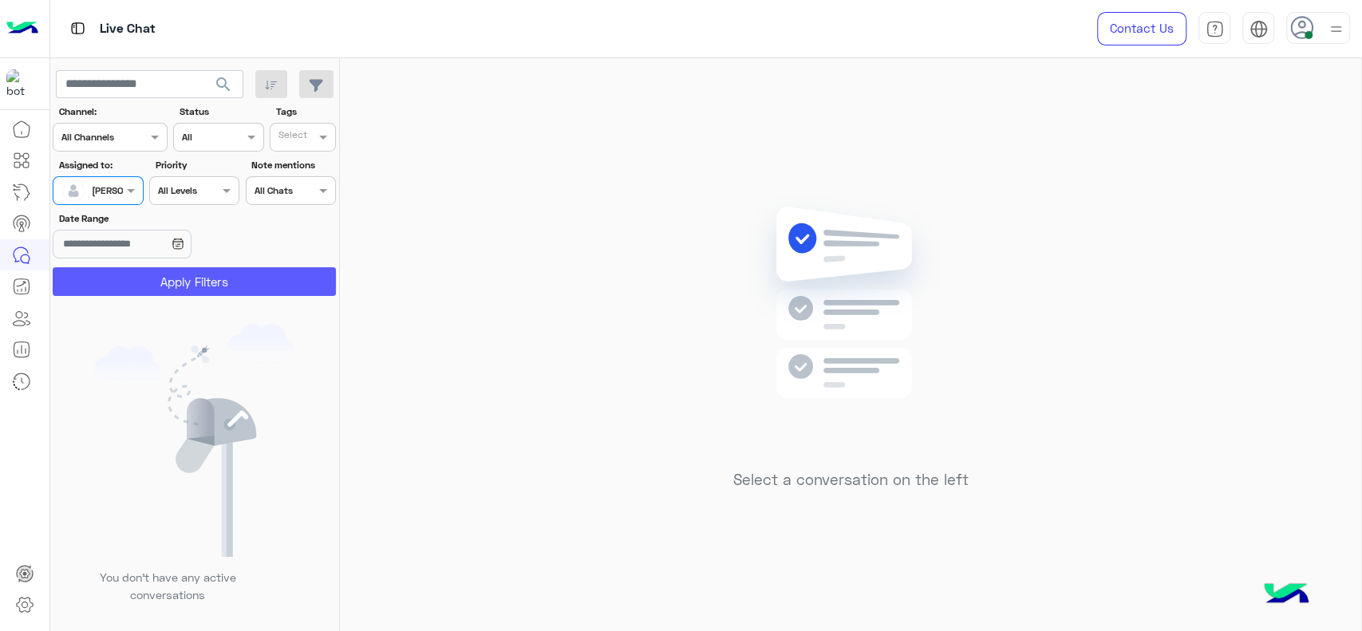
click at [125, 271] on button "Apply Filters" at bounding box center [194, 281] width 283 height 29
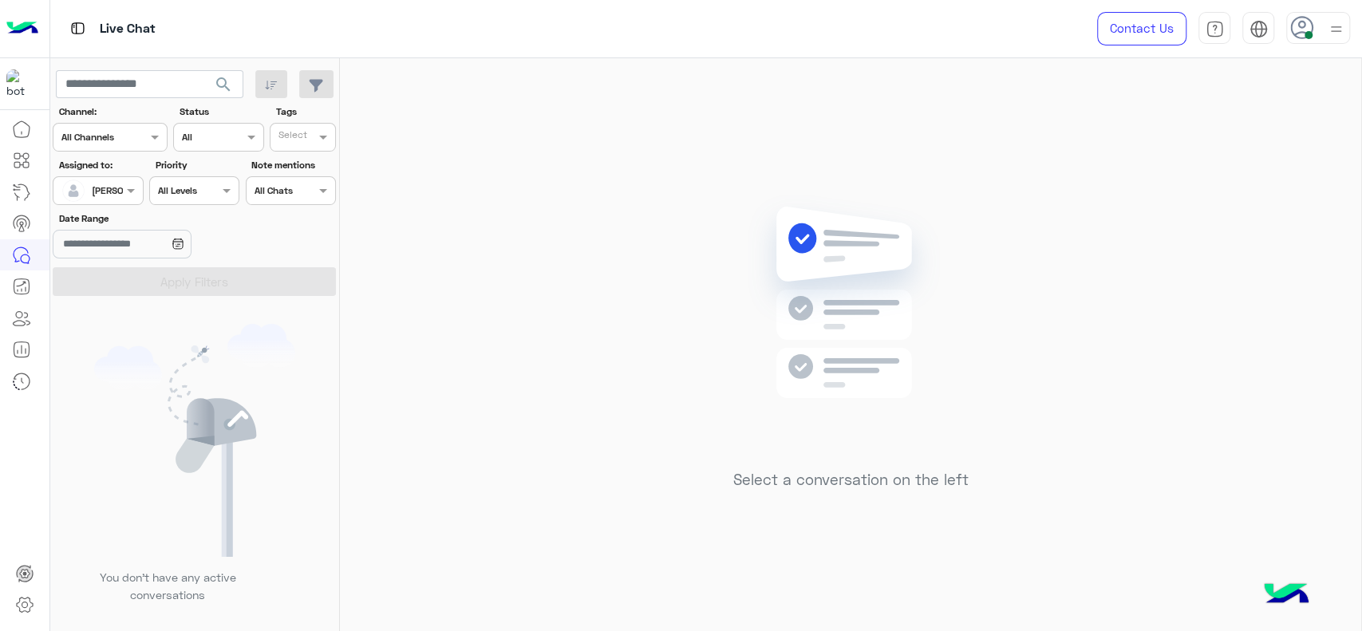
click at [612, 213] on div "Select a conversation on the left" at bounding box center [850, 347] width 1021 height 579
click at [147, 201] on div "Priority All Levels All Levels" at bounding box center [194, 181] width 97 height 47
click at [111, 194] on div at bounding box center [97, 188] width 89 height 15
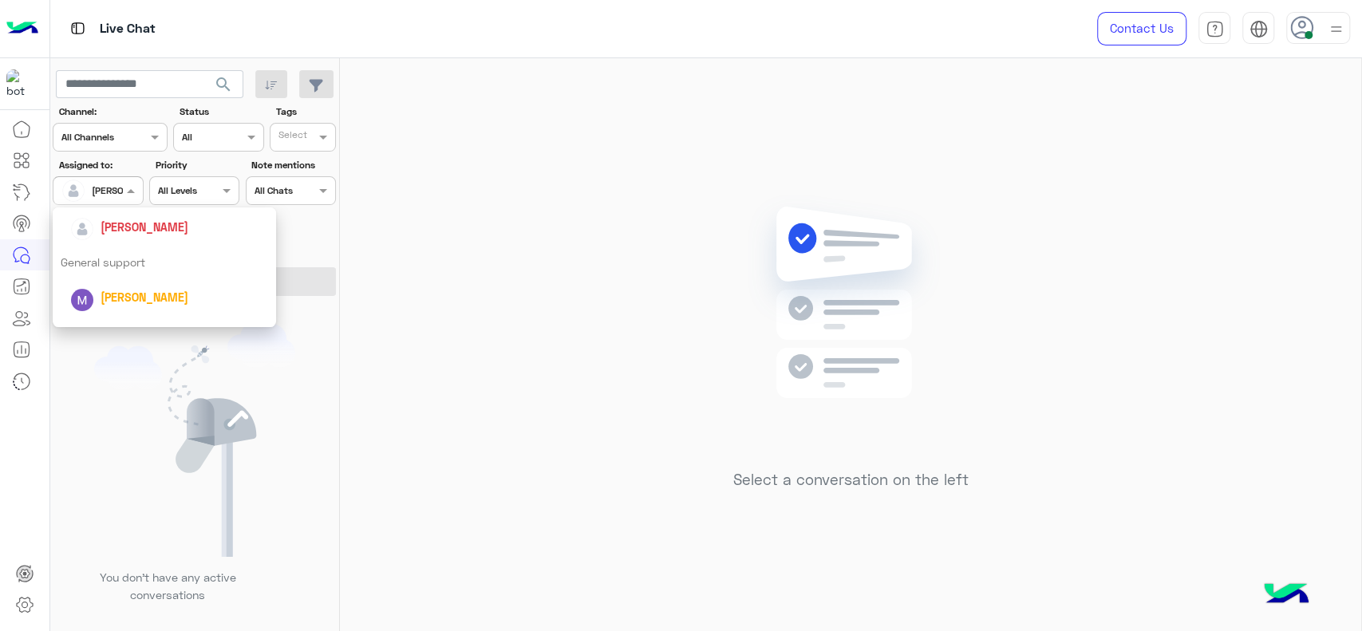
scroll to position [243, 0]
click at [105, 276] on div "General support" at bounding box center [164, 273] width 223 height 30
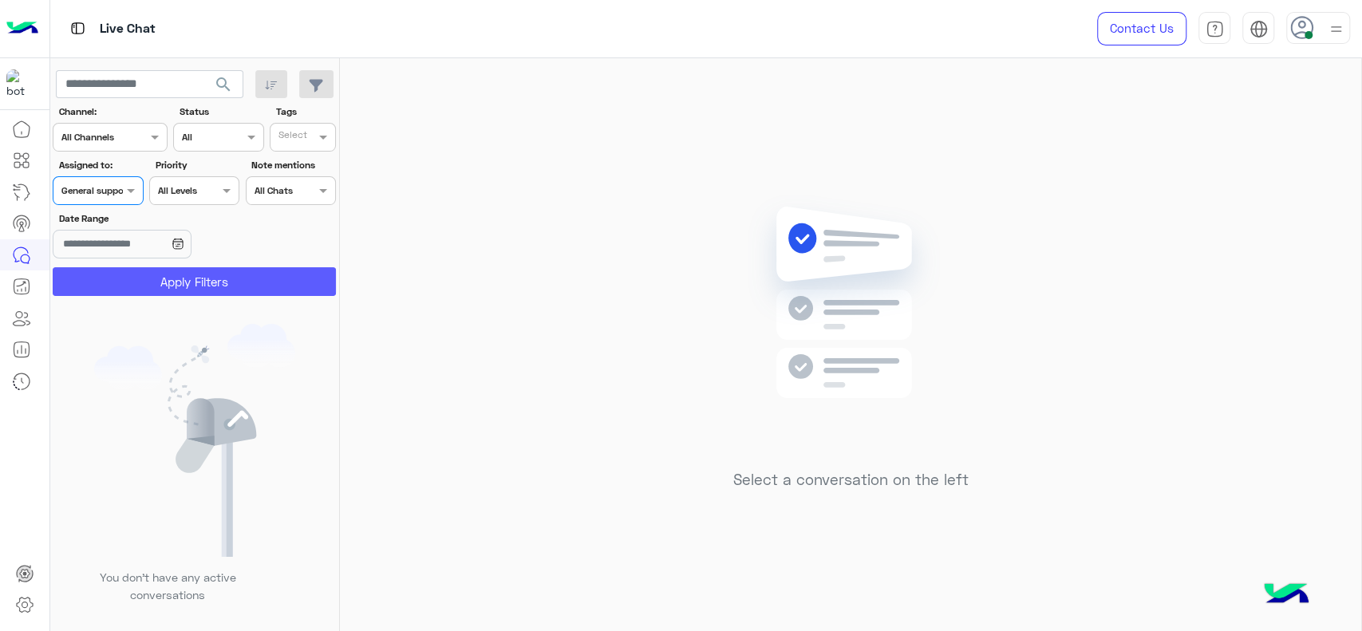
click at [105, 276] on button "Apply Filters" at bounding box center [194, 281] width 283 height 29
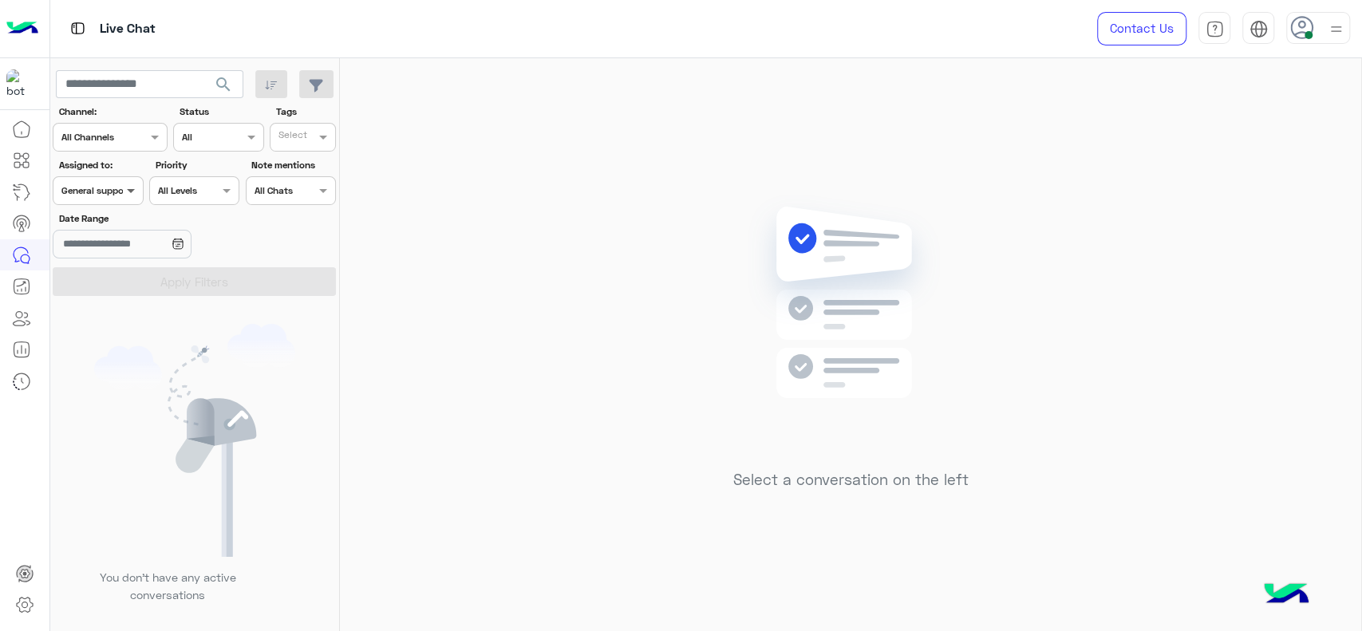
click at [126, 195] on span at bounding box center [133, 190] width 20 height 17
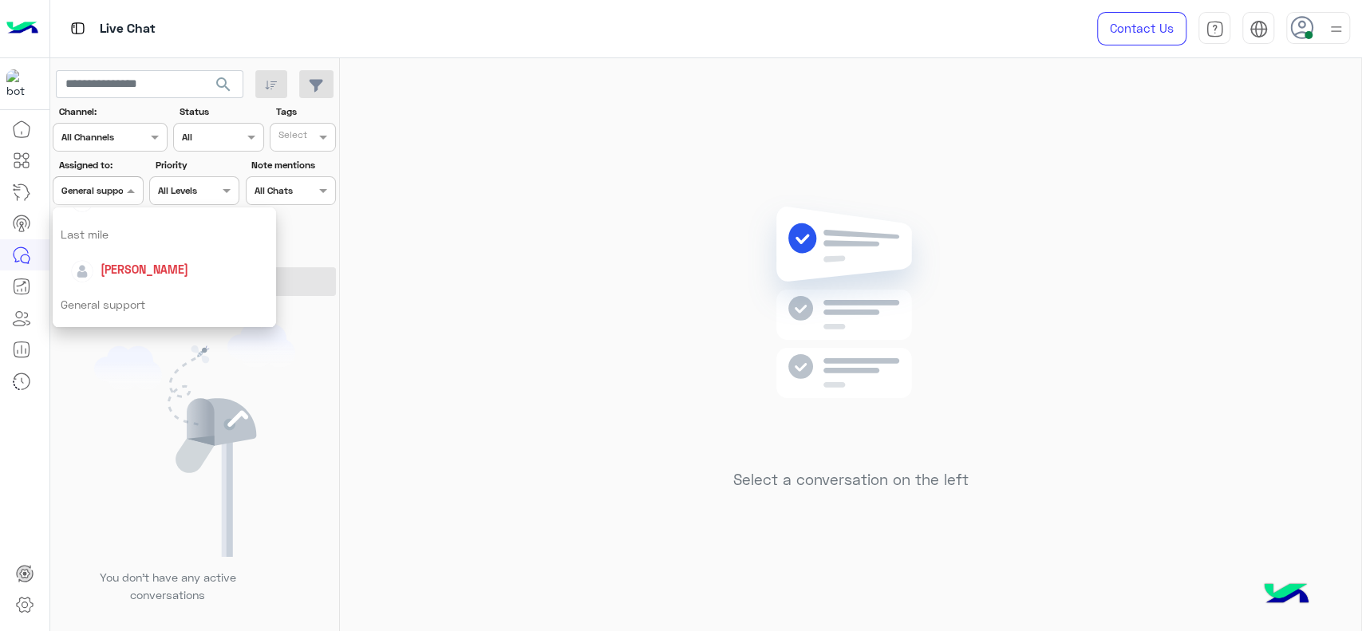
scroll to position [212, 0]
click at [131, 272] on span "[PERSON_NAME]" at bounding box center [145, 268] width 88 height 14
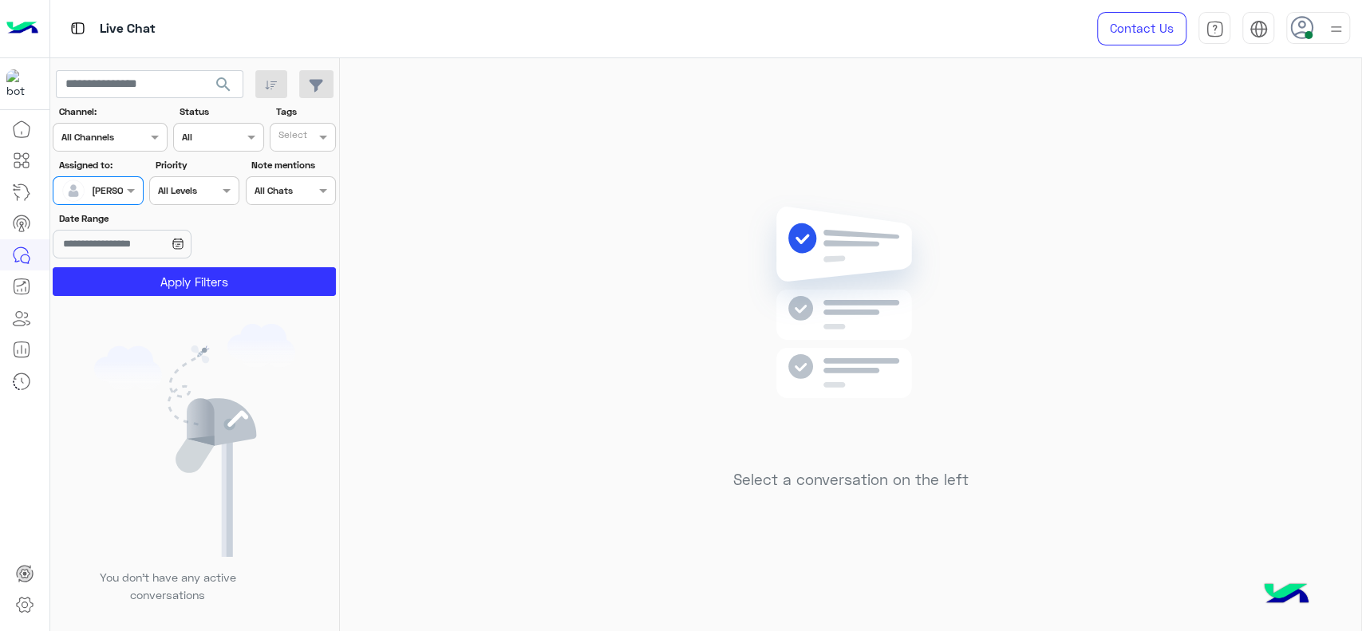
click at [131, 272] on button "Apply Filters" at bounding box center [194, 281] width 283 height 29
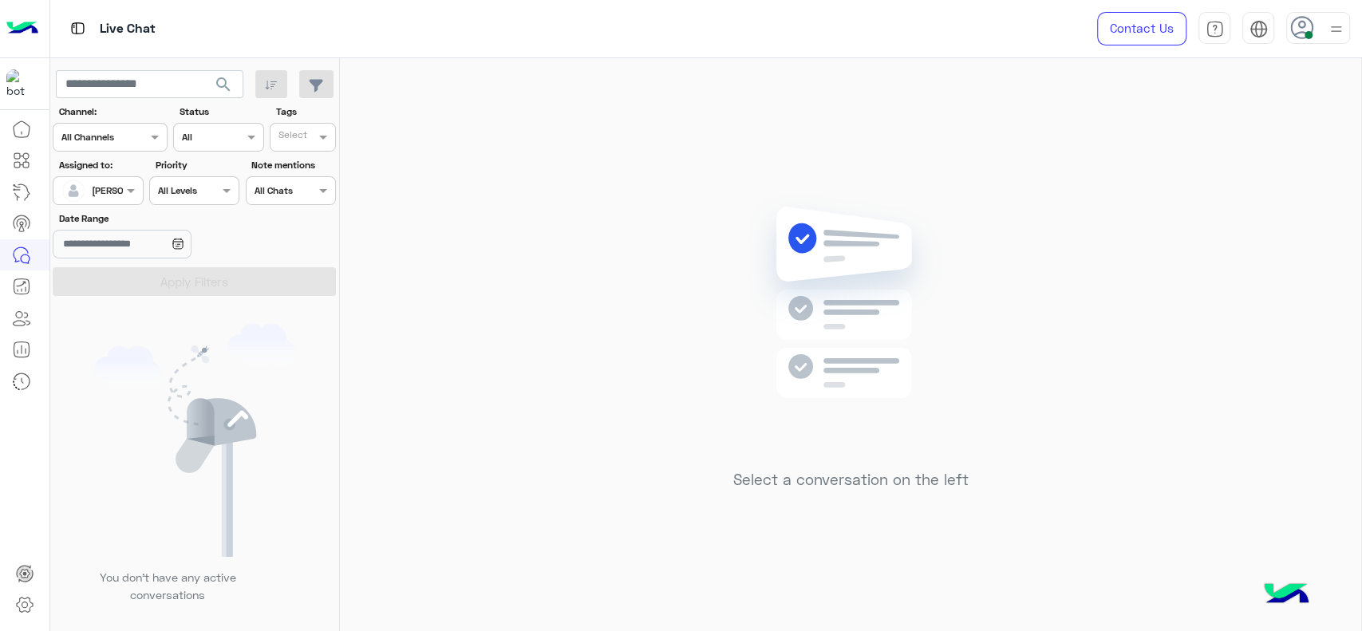
click at [585, 291] on div "Select a conversation on the left" at bounding box center [850, 347] width 1021 height 579
click at [736, 372] on img at bounding box center [851, 326] width 231 height 265
click at [116, 192] on div at bounding box center [97, 188] width 89 height 15
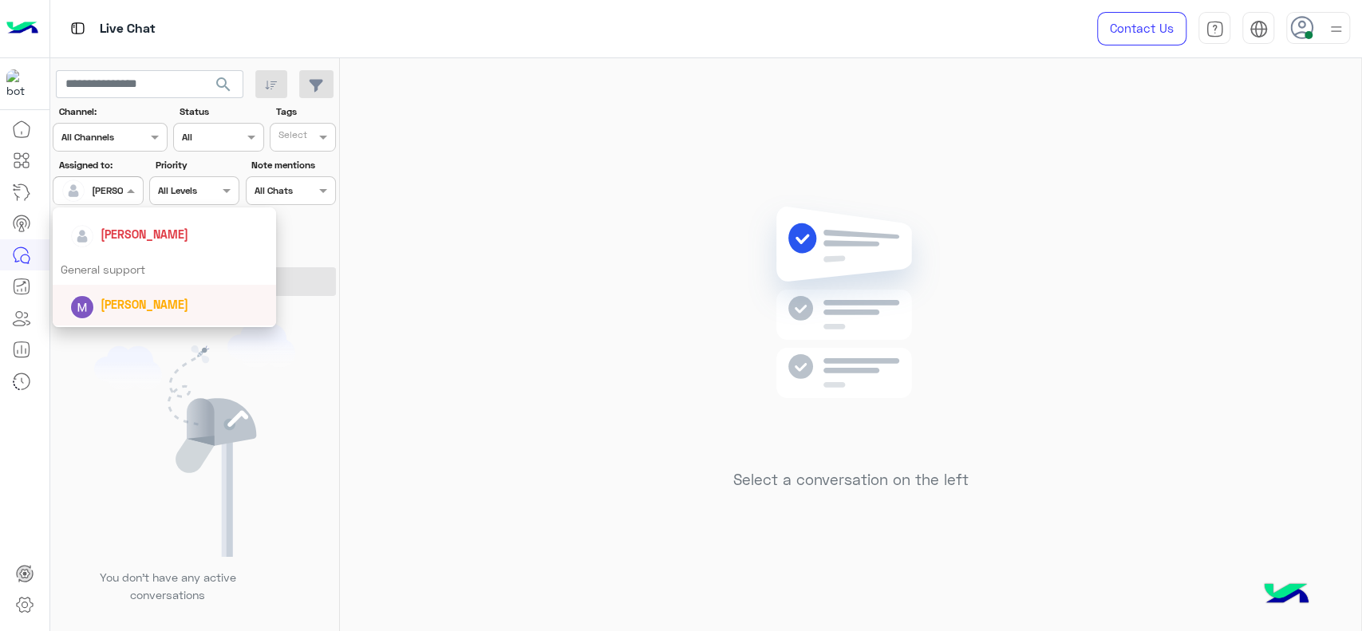
scroll to position [243, 0]
click at [128, 260] on div "General support" at bounding box center [164, 273] width 223 height 30
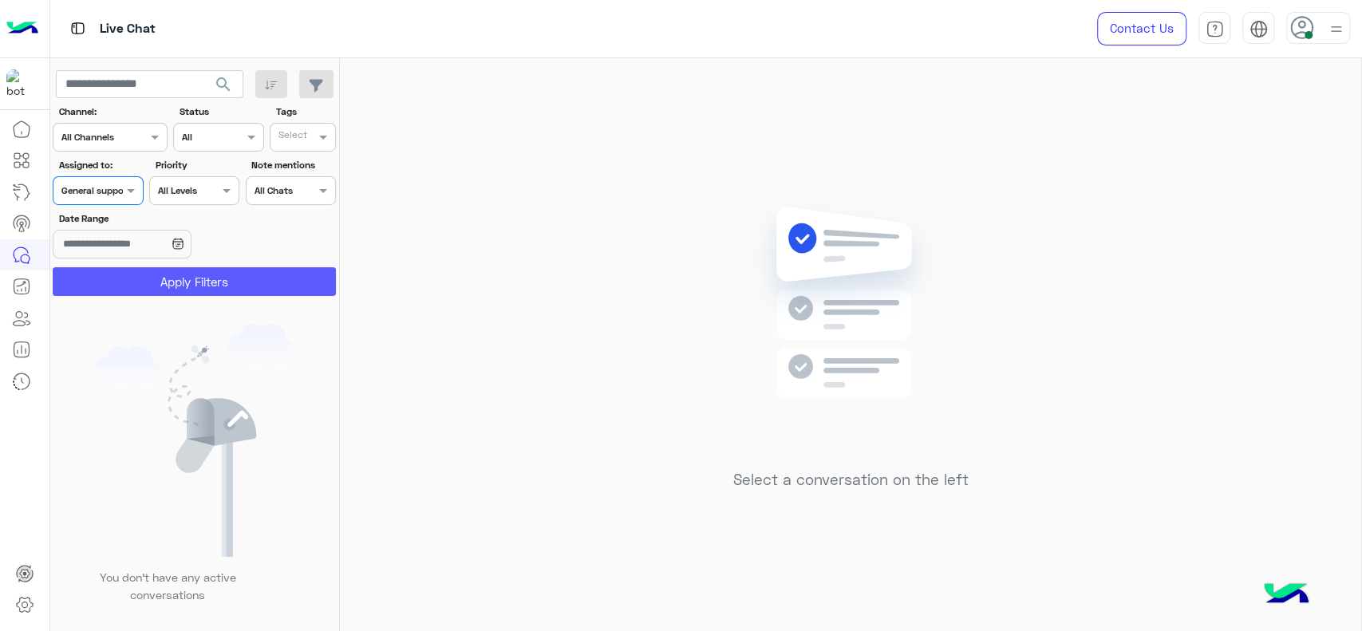
click at [154, 273] on button "Apply Filters" at bounding box center [194, 281] width 283 height 29
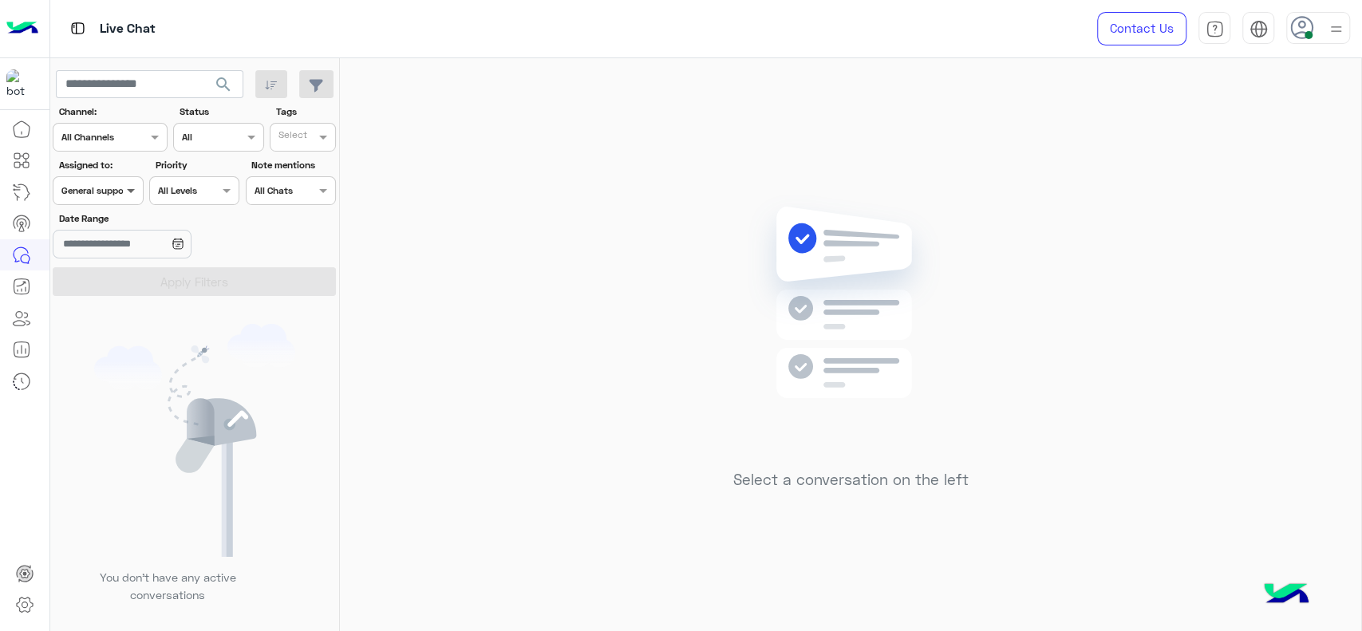
click at [132, 188] on span at bounding box center [133, 190] width 20 height 17
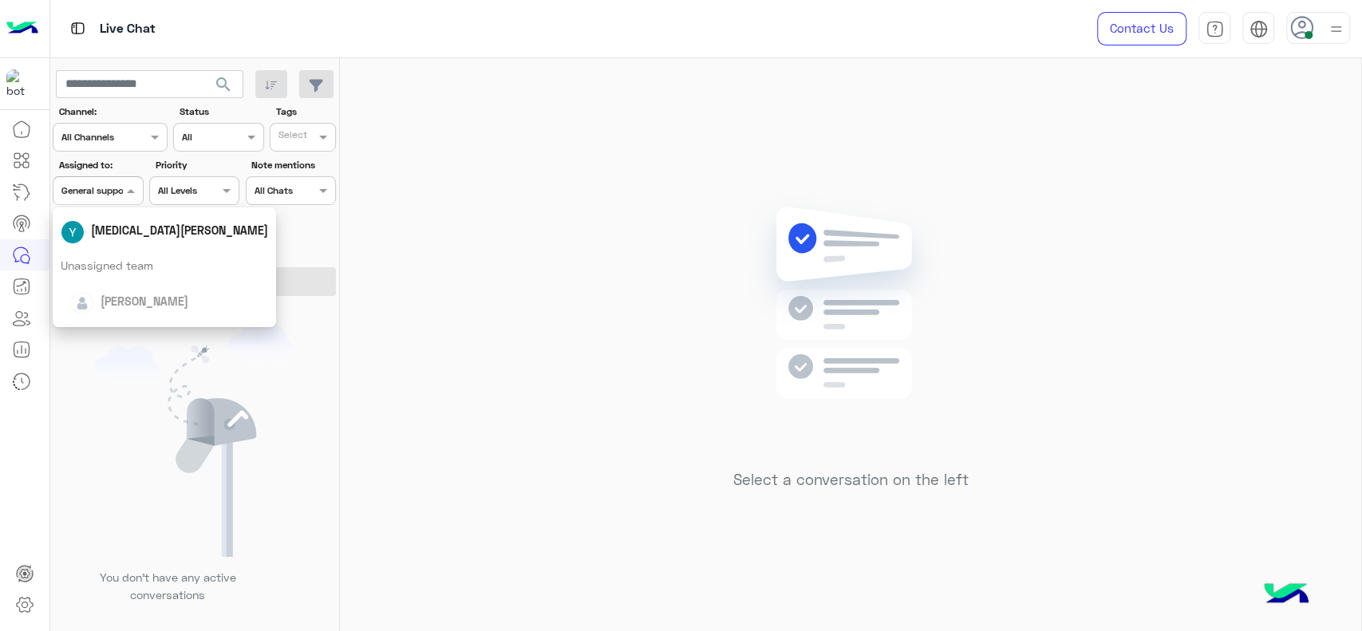
scroll to position [212, 0]
click at [132, 242] on div "Last mile" at bounding box center [164, 233] width 223 height 30
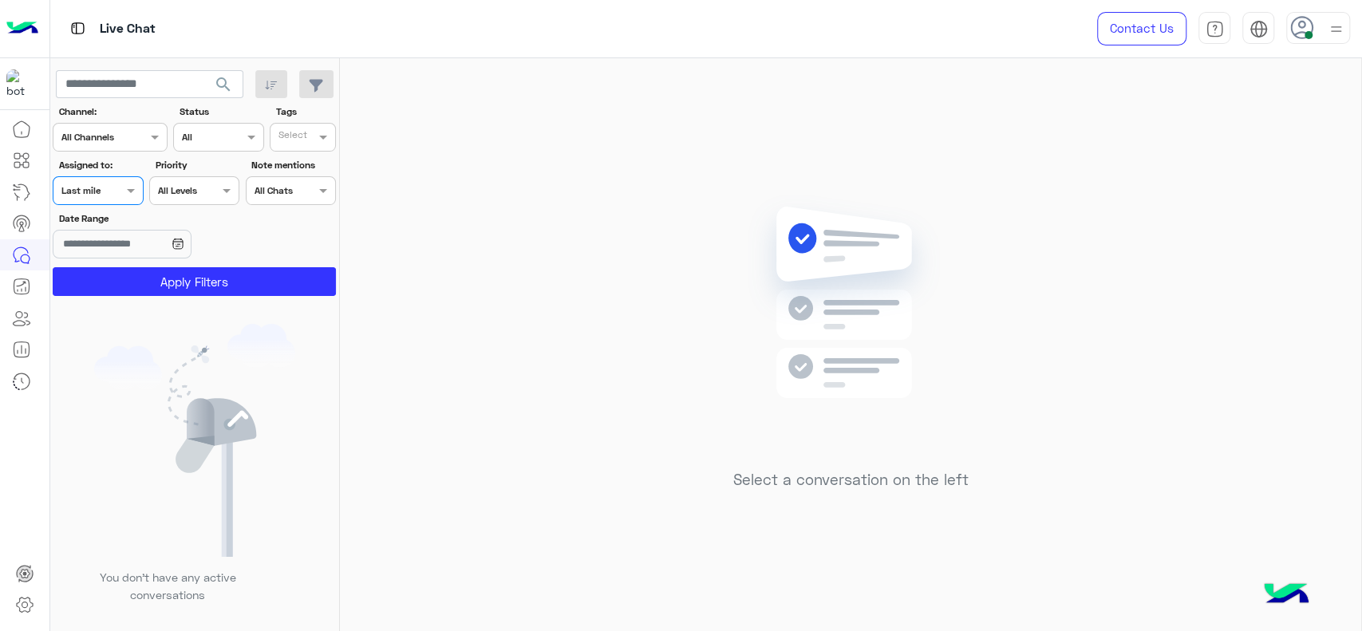
click at [115, 192] on div at bounding box center [97, 188] width 89 height 15
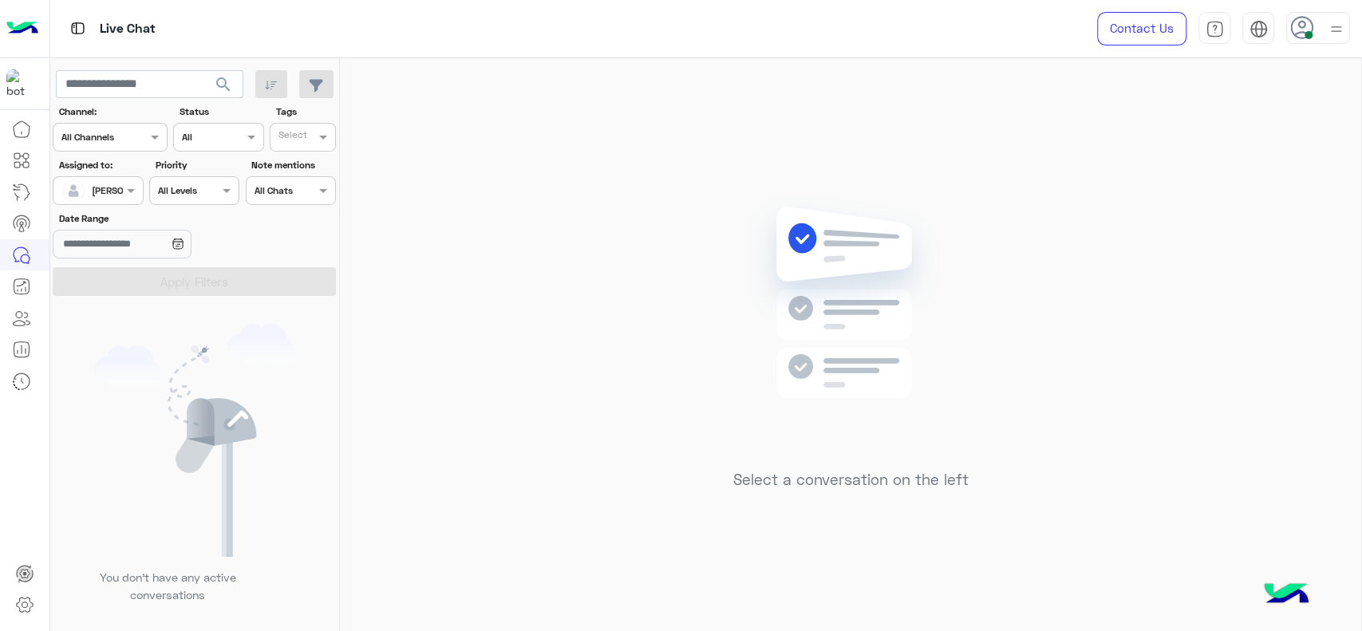
click at [106, 179] on div "[PERSON_NAME]" at bounding box center [91, 191] width 61 height 32
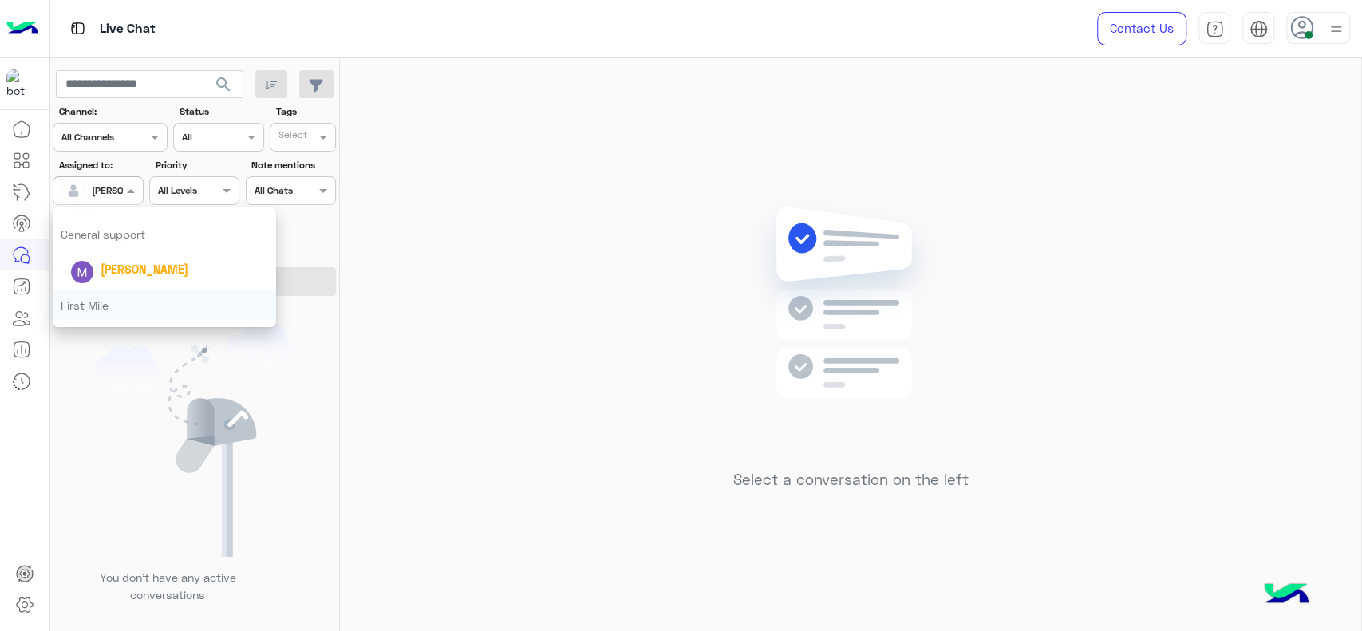
scroll to position [278, 0]
click at [150, 235] on div "General support" at bounding box center [164, 237] width 223 height 30
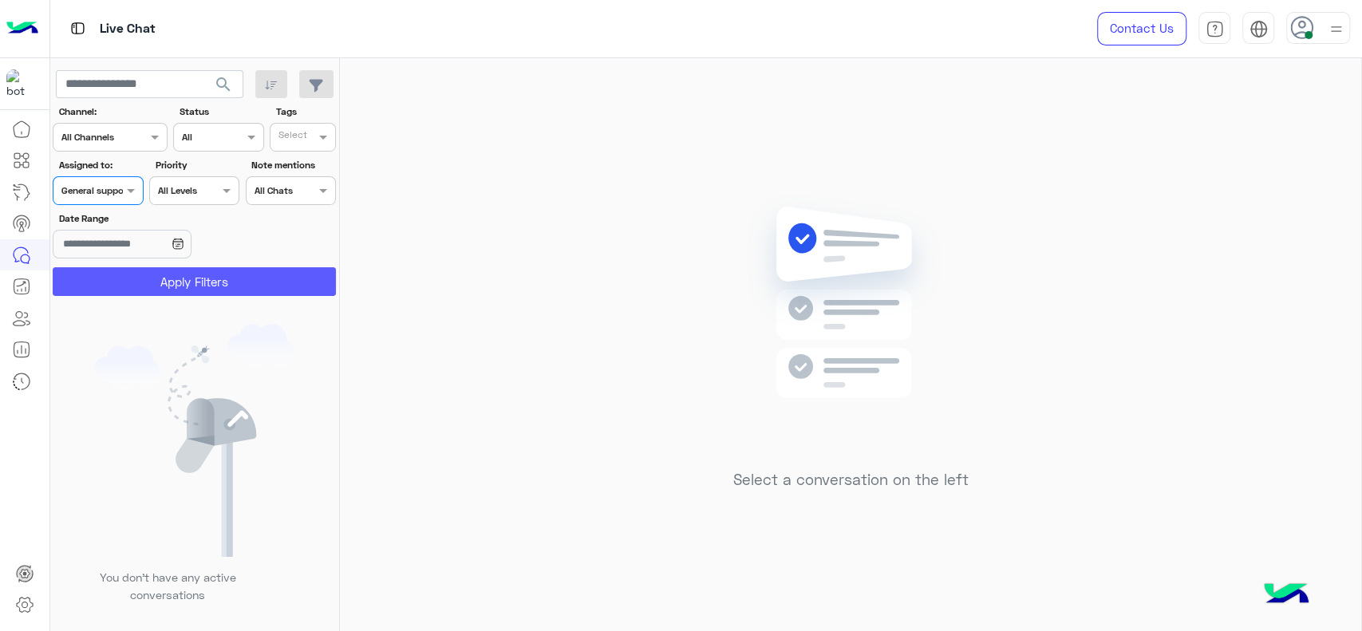
click at [148, 282] on button "Apply Filters" at bounding box center [194, 281] width 283 height 29
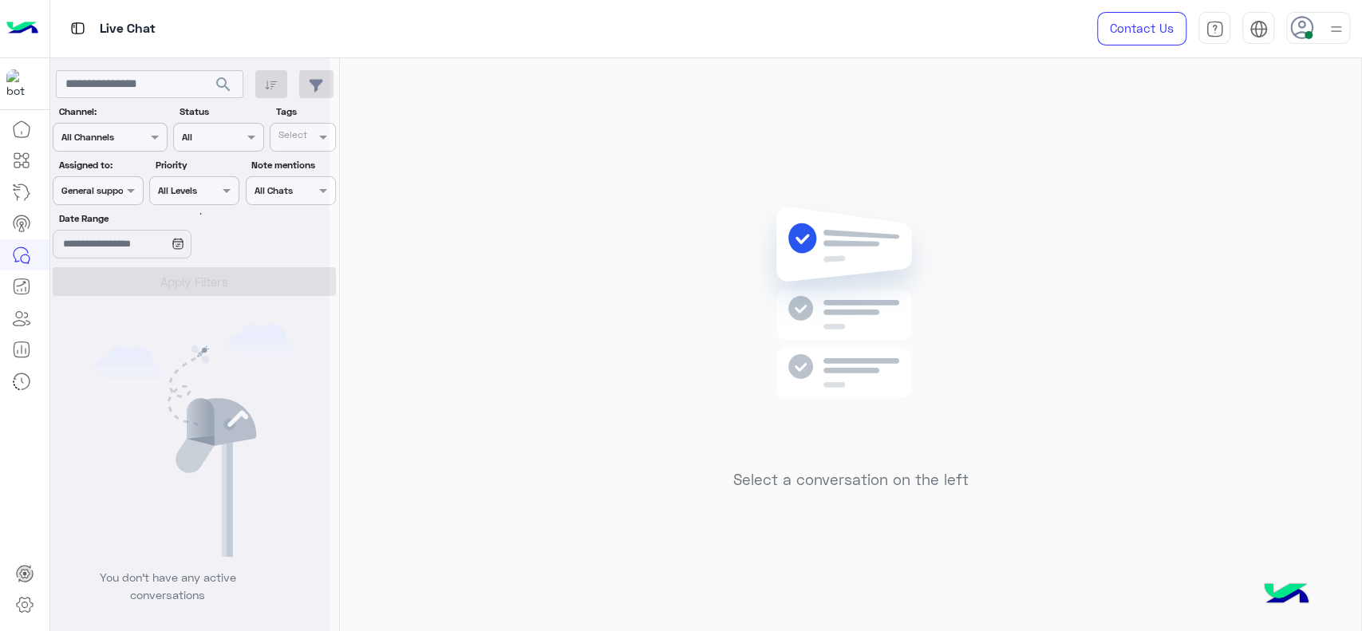
scroll to position [0, 0]
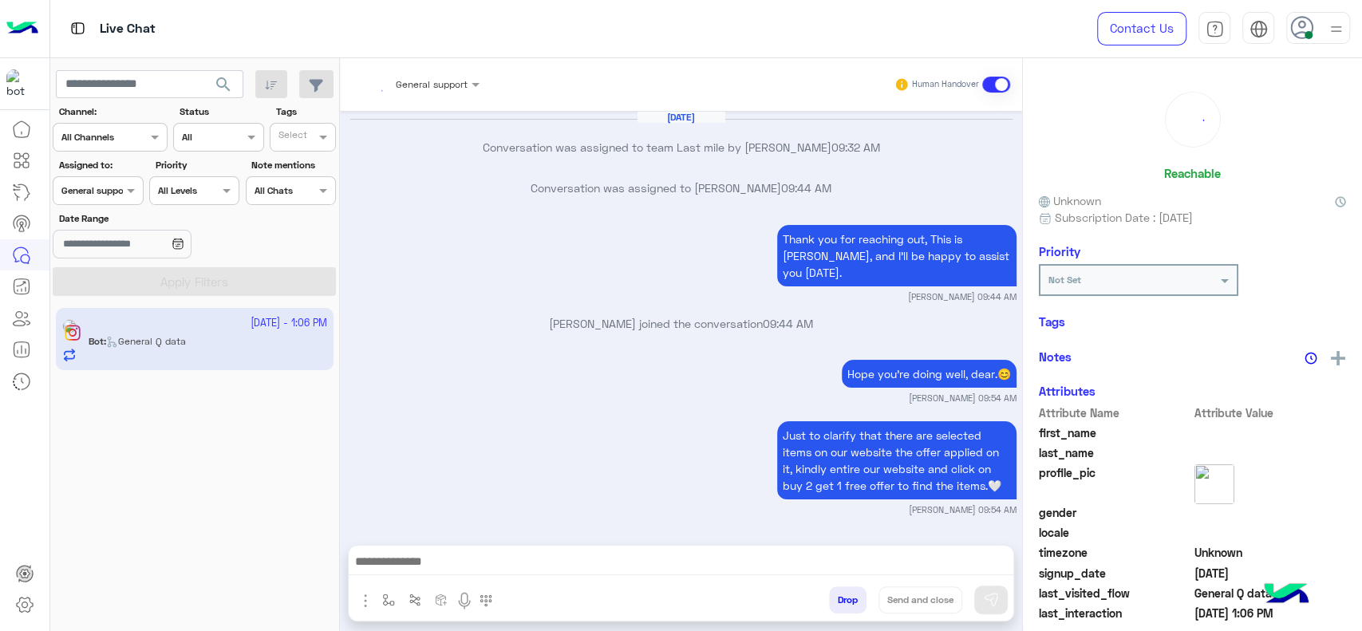
scroll to position [1457, 0]
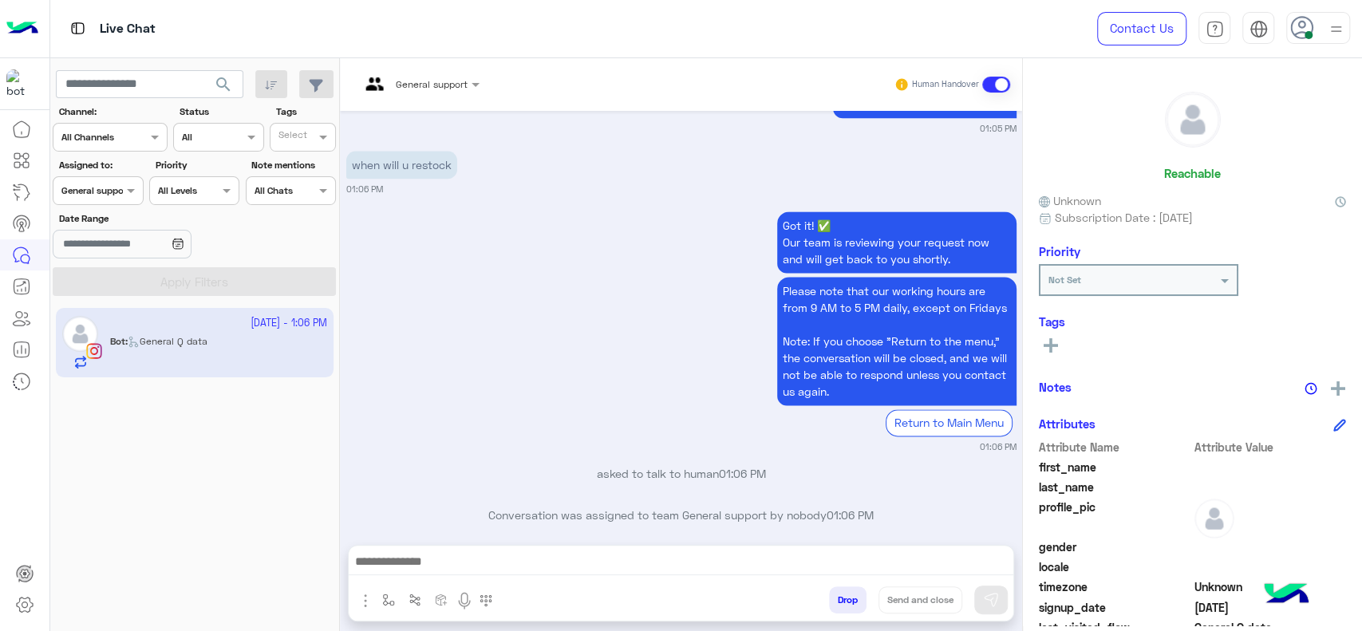
click at [392, 90] on div at bounding box center [378, 84] width 36 height 38
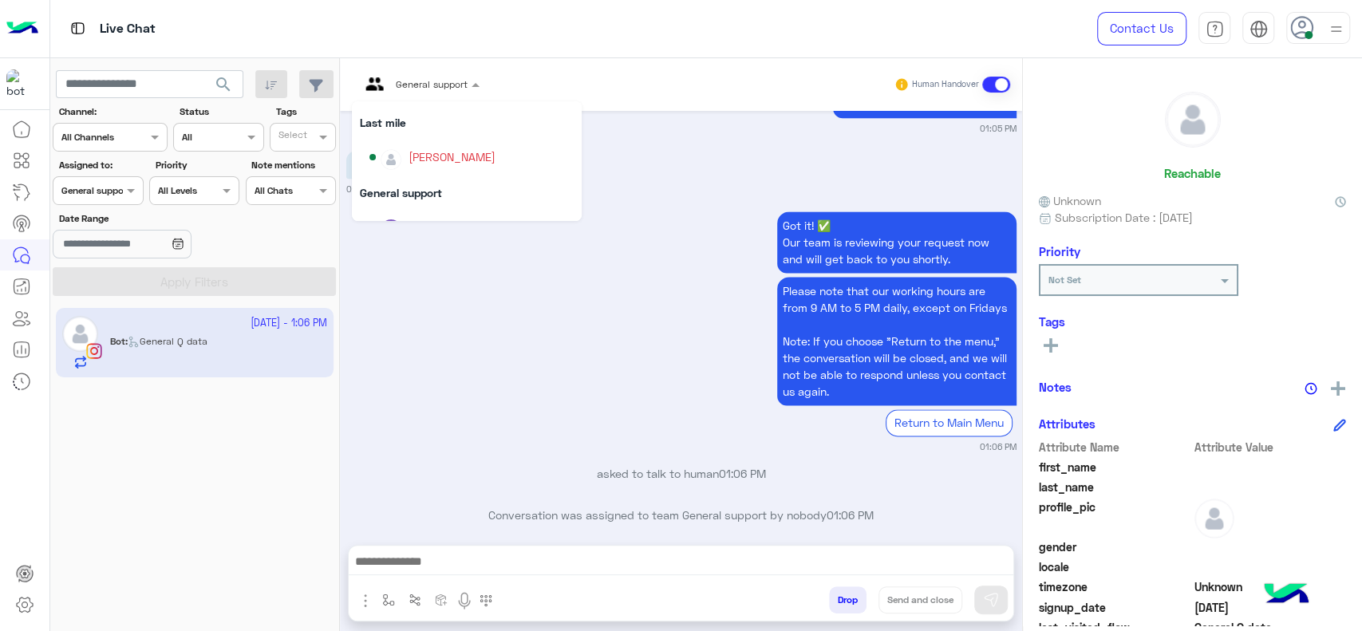
scroll to position [212, 0]
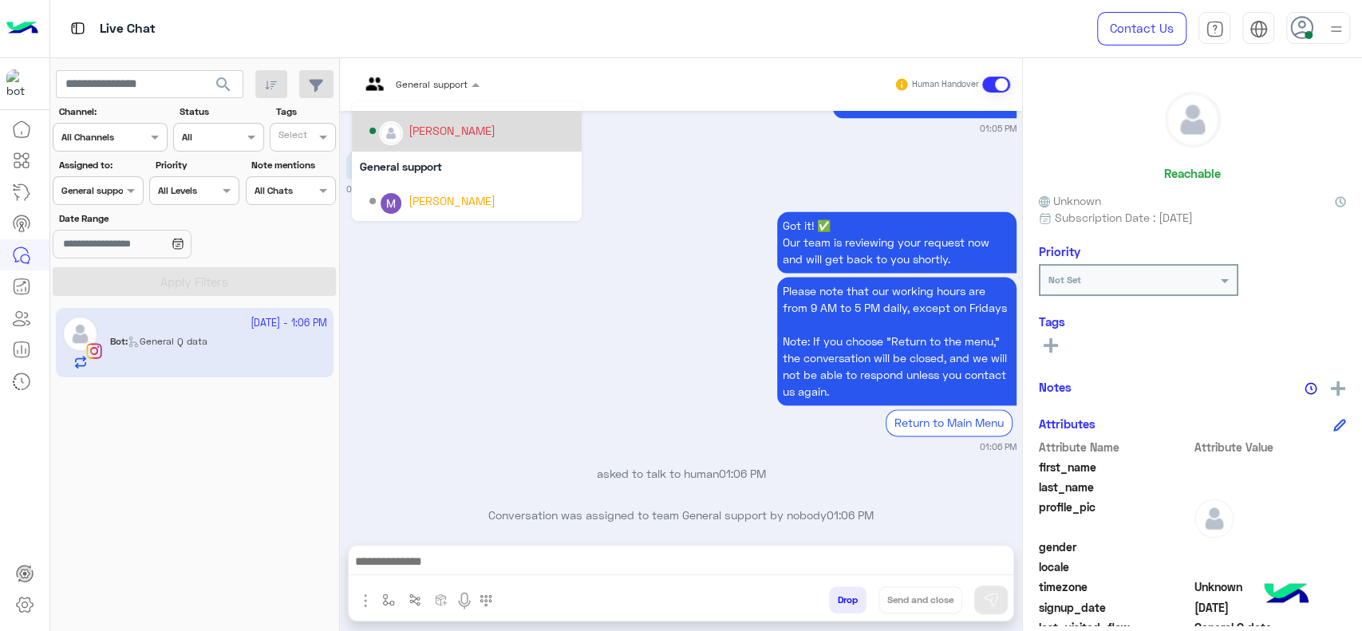
click at [417, 126] on div "[PERSON_NAME]" at bounding box center [451, 130] width 87 height 17
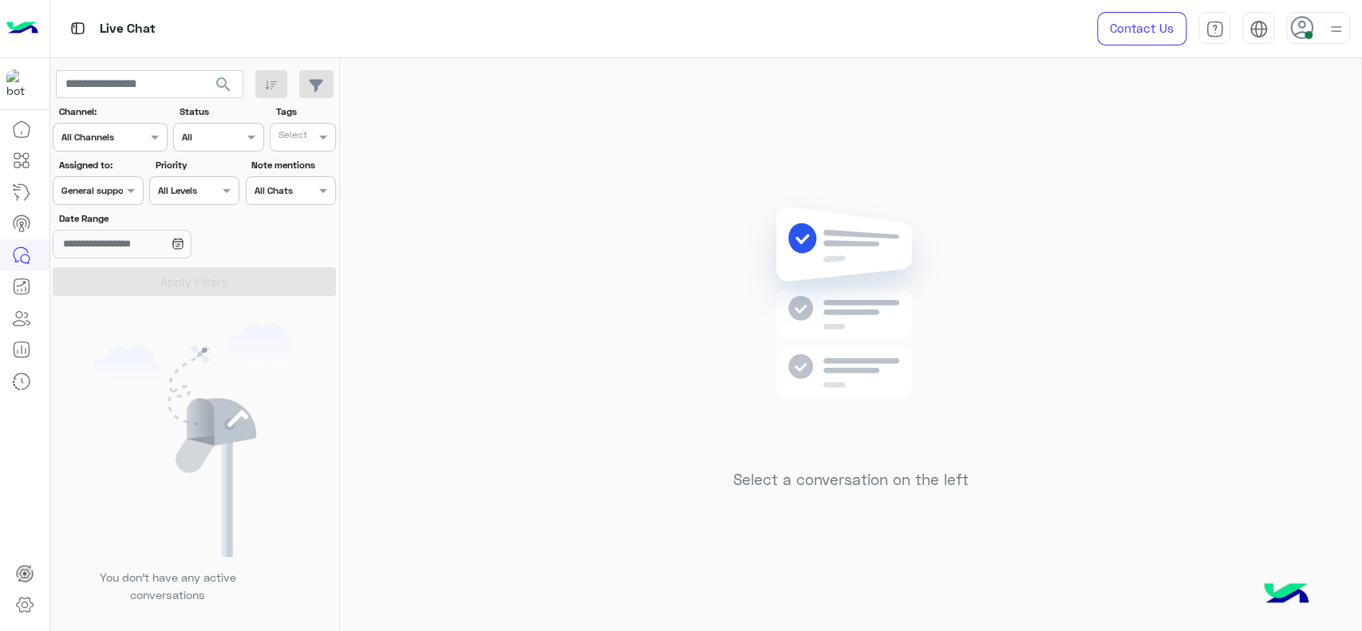
click at [105, 189] on div at bounding box center [97, 188] width 89 height 15
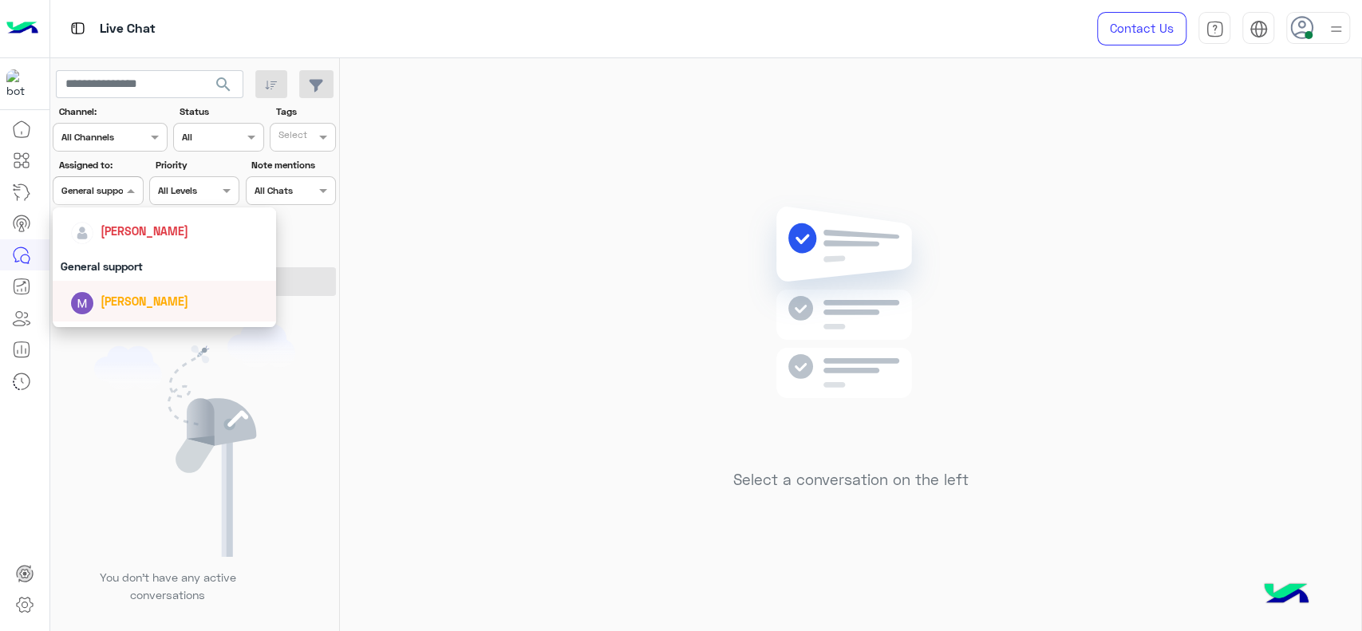
scroll to position [230, 0]
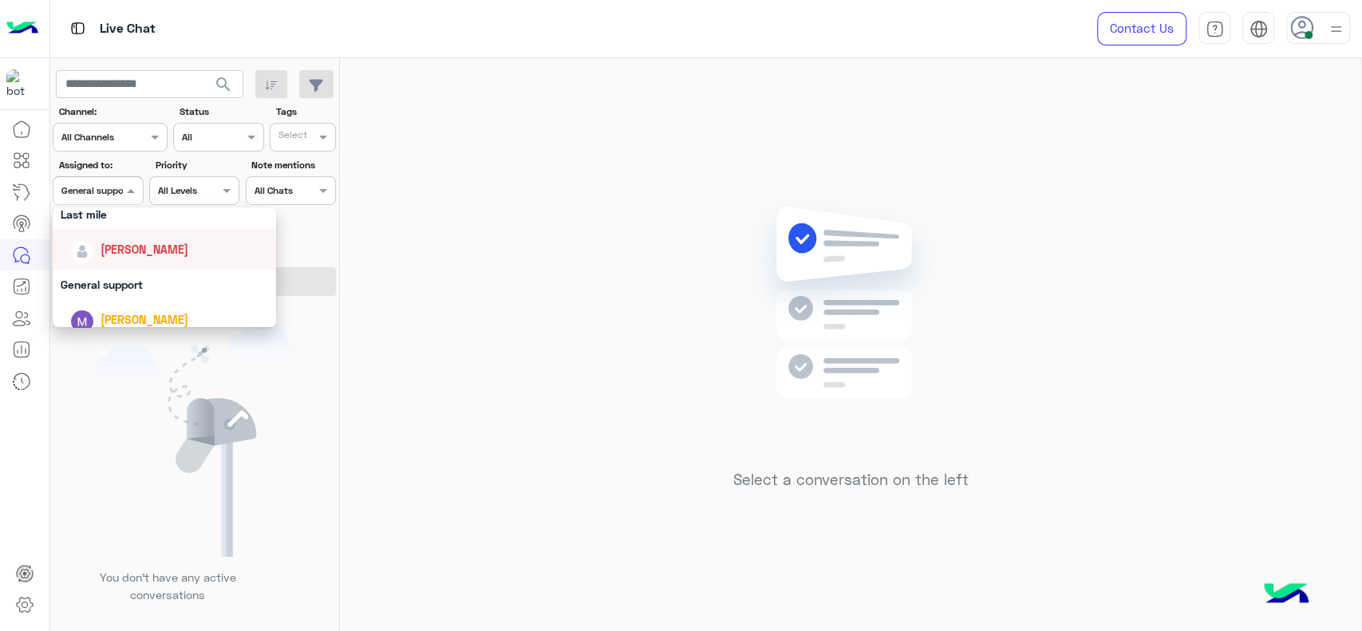
click at [135, 258] on div "[PERSON_NAME]" at bounding box center [169, 249] width 198 height 28
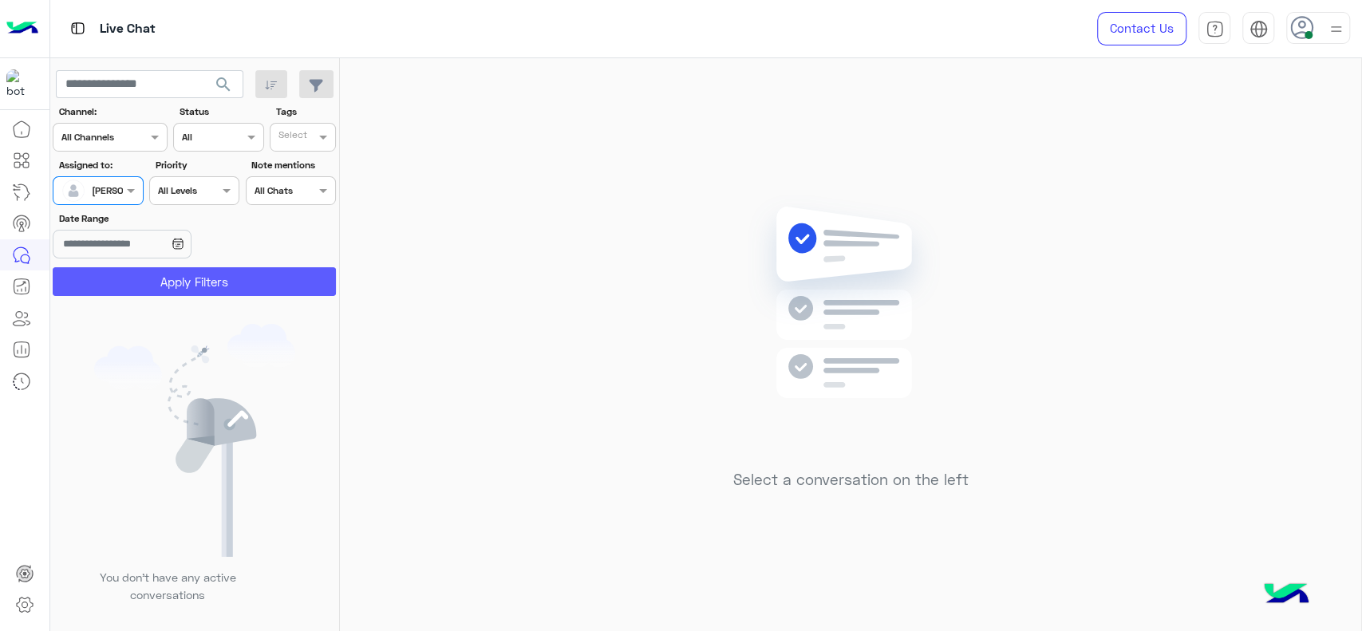
click at [171, 278] on button "Apply Filters" at bounding box center [194, 281] width 283 height 29
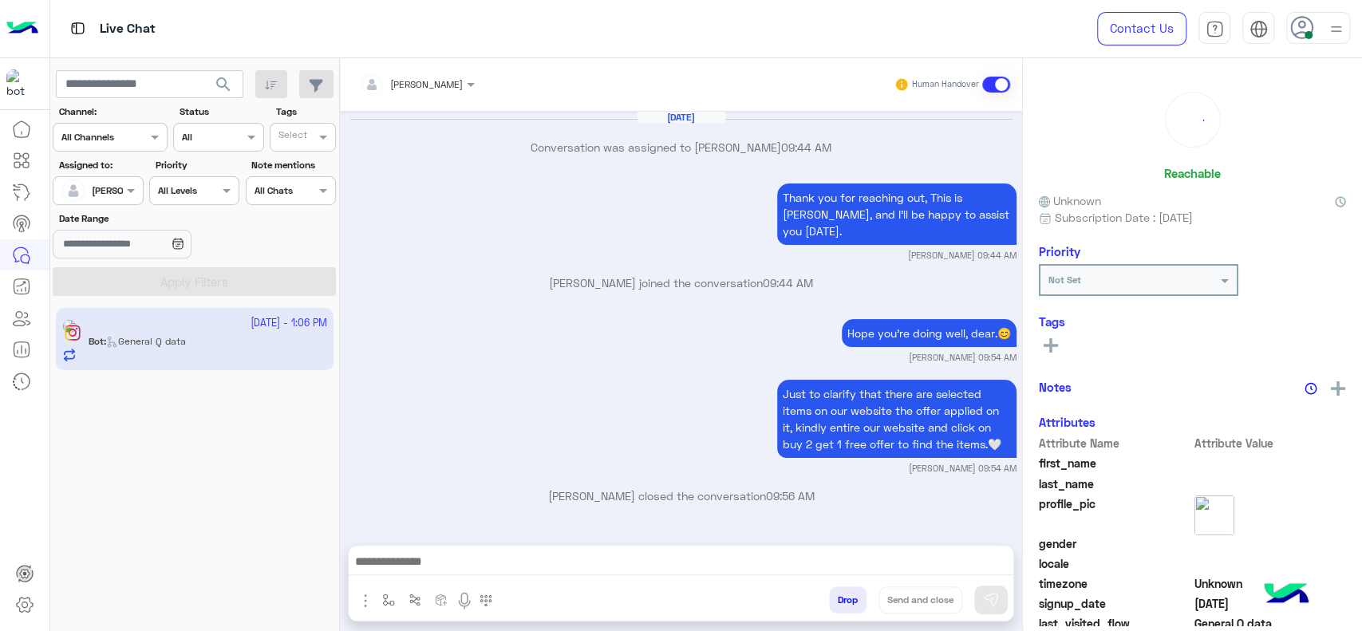
scroll to position [1457, 0]
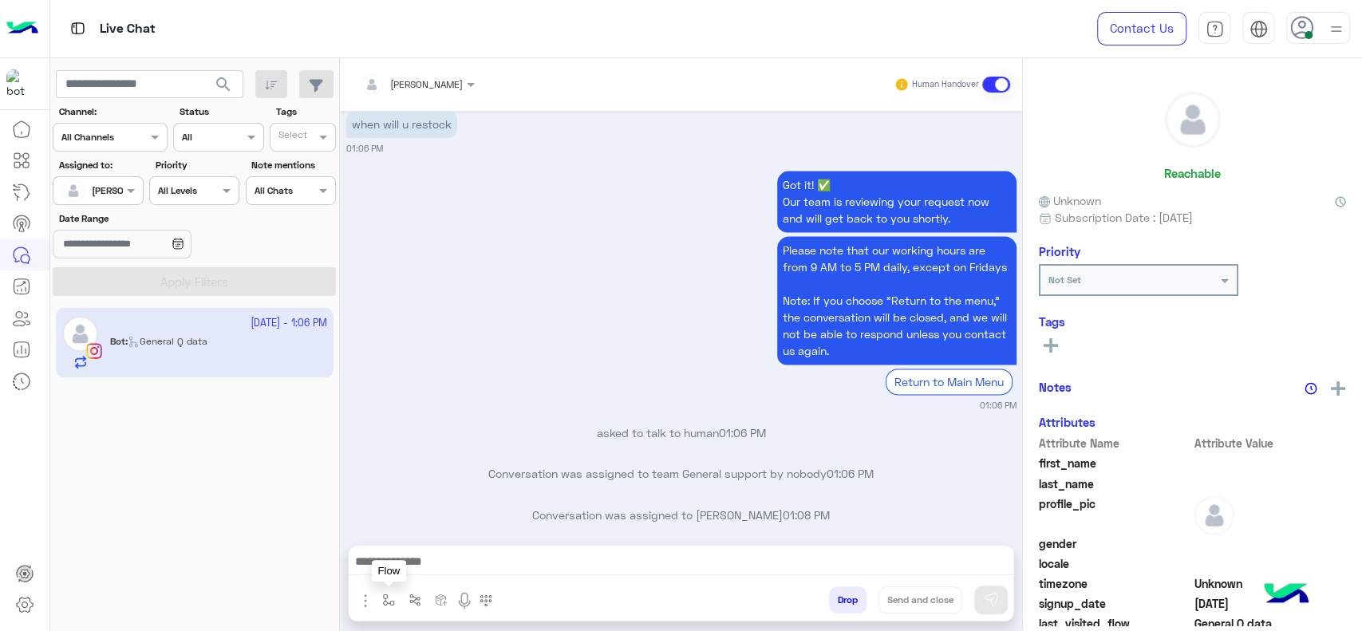
click at [378, 605] on button "button" at bounding box center [389, 599] width 26 height 26
click at [408, 571] on div "enter flow name" at bounding box center [421, 565] width 73 height 14
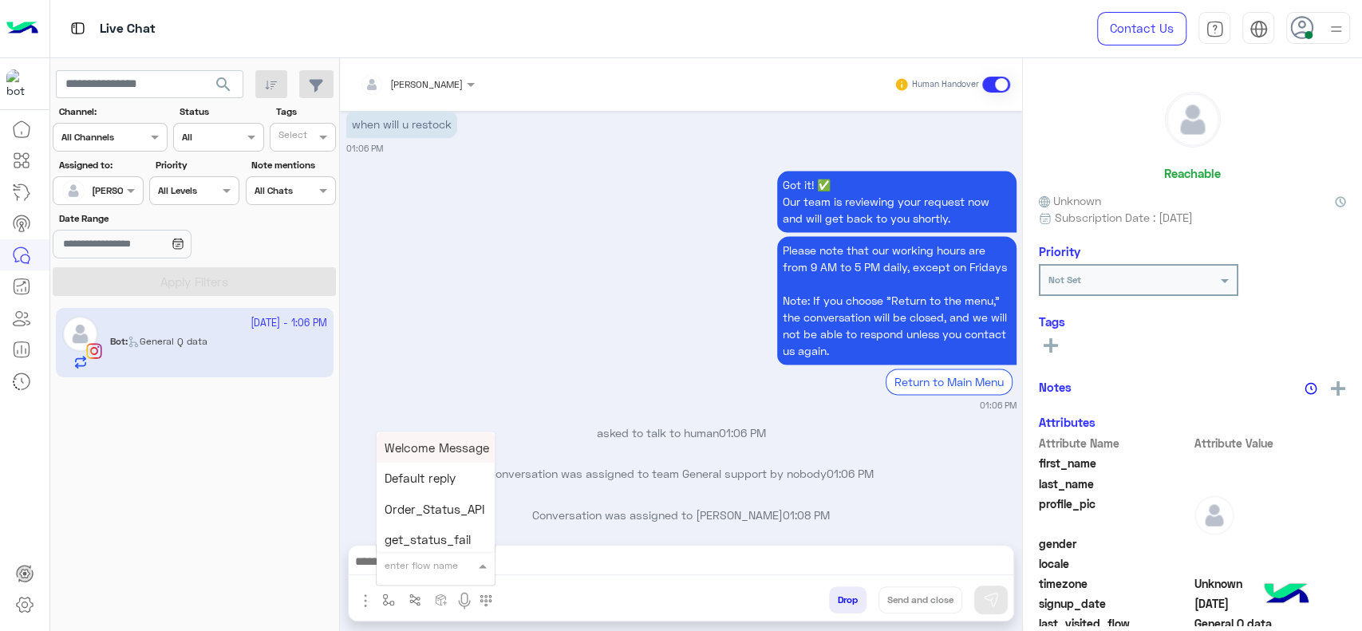
type input "*"
click at [404, 500] on span "J Greeting" at bounding box center [413, 505] width 57 height 14
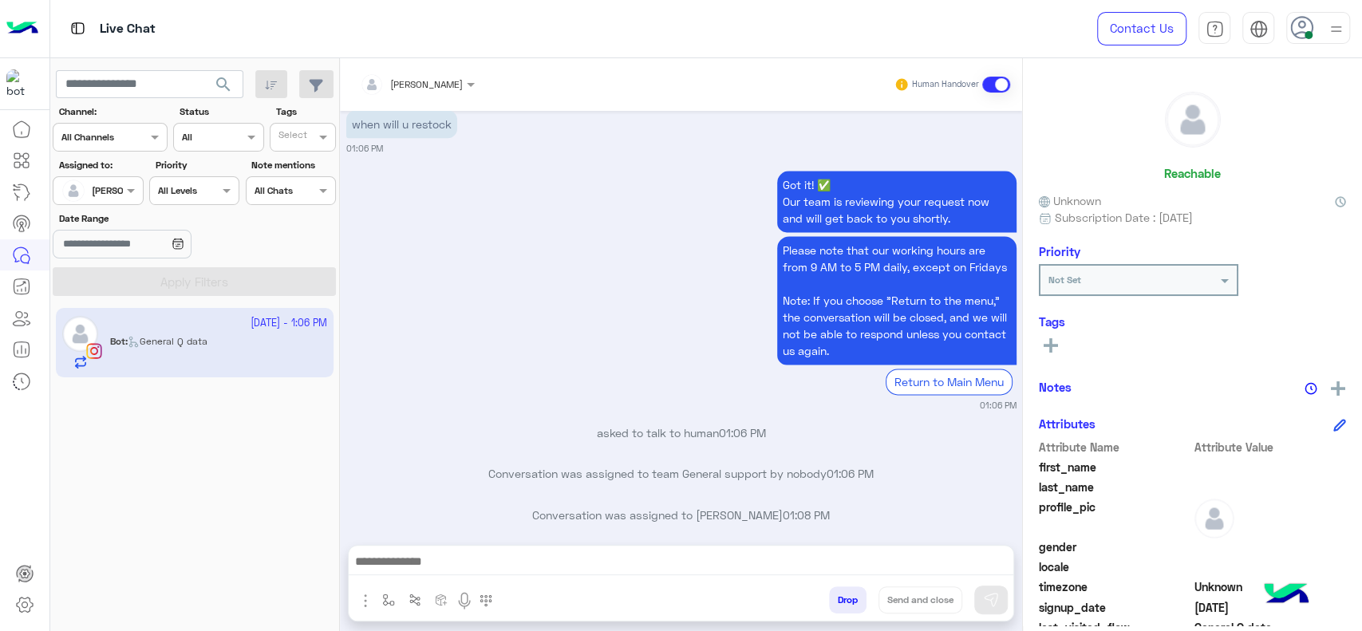
type textarea "**********"
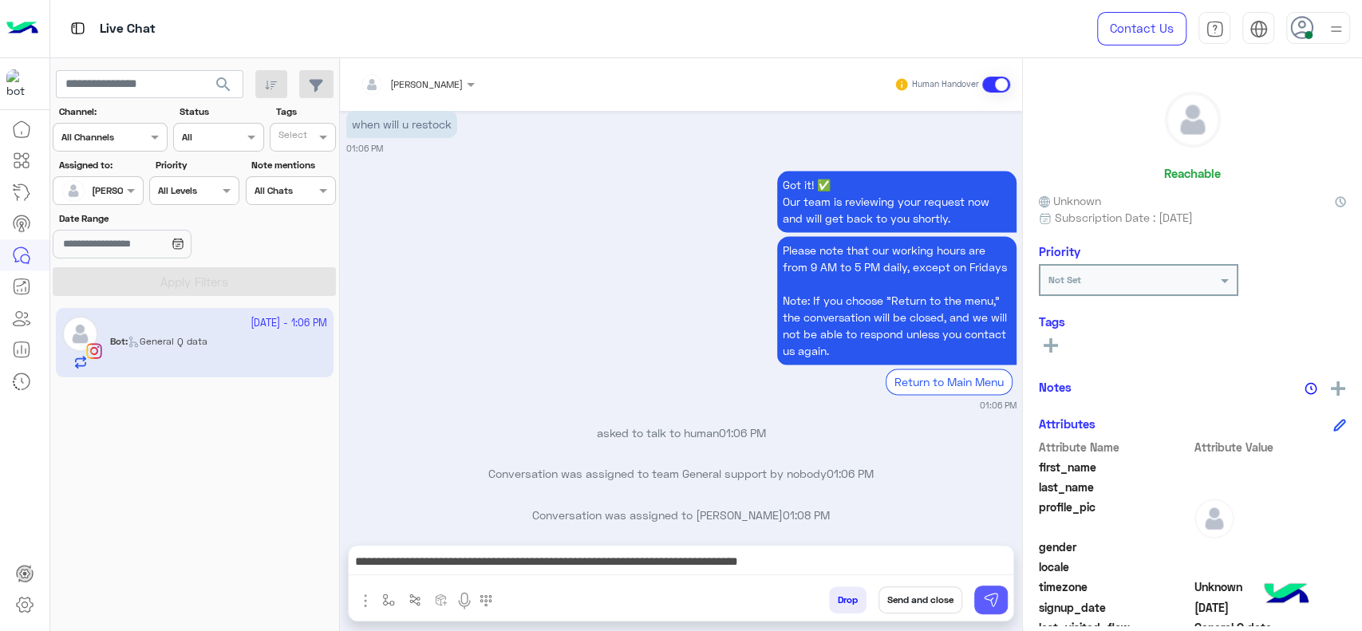
click at [984, 594] on img at bounding box center [991, 600] width 16 height 16
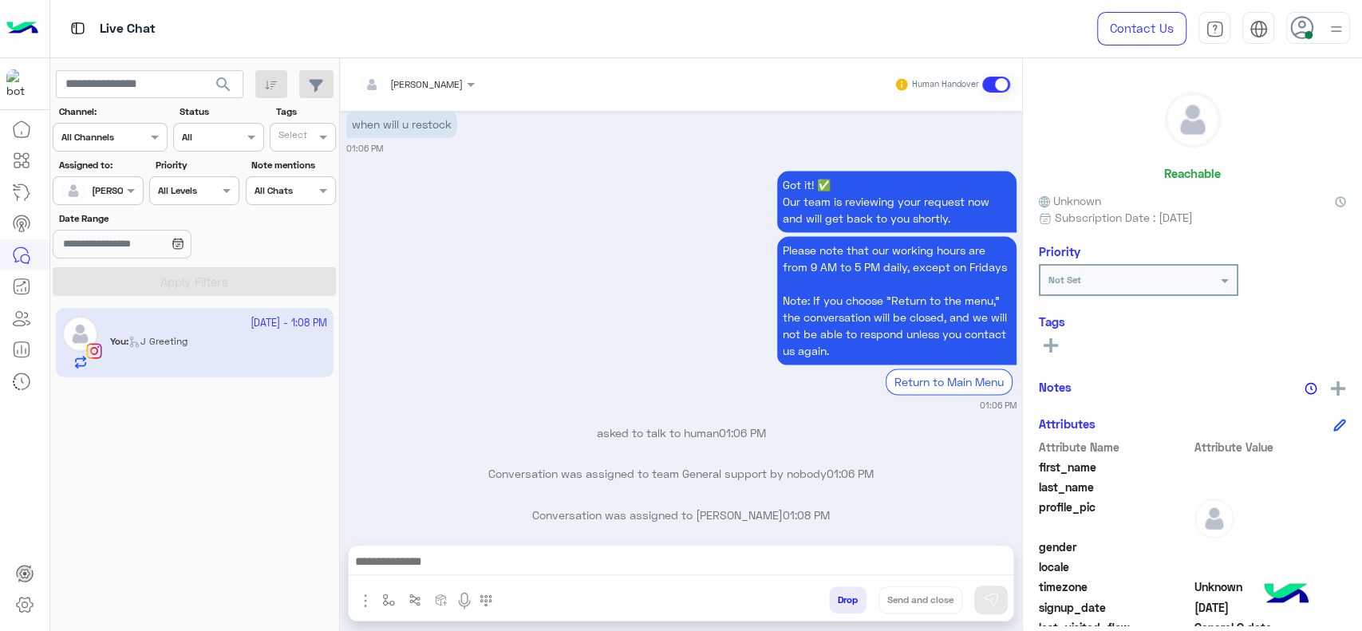
scroll to position [1576, 0]
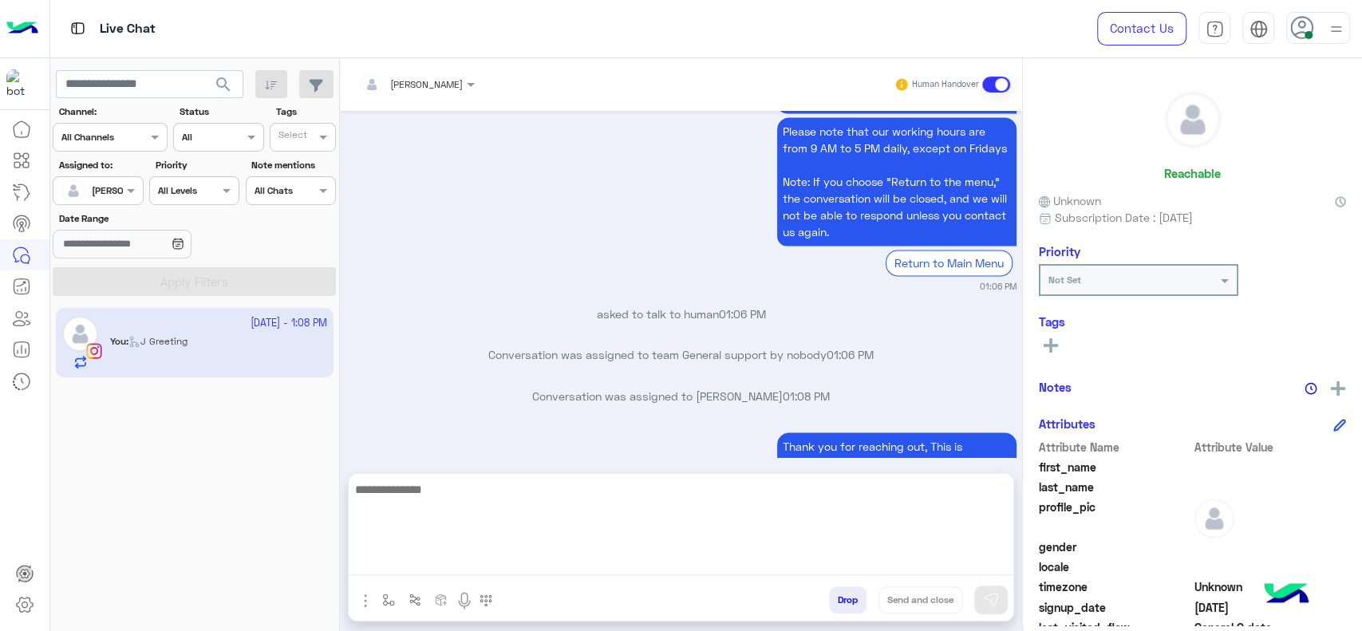
click at [524, 556] on textarea at bounding box center [681, 527] width 665 height 96
paste textarea "**********"
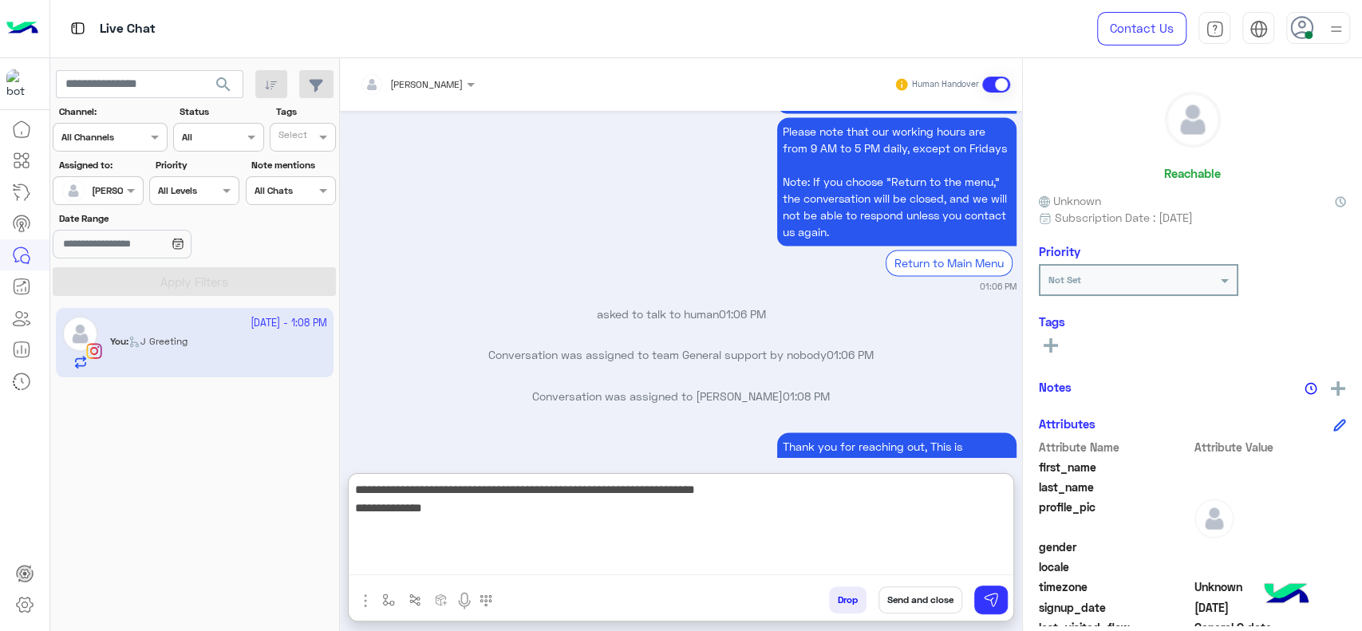
click at [557, 499] on textarea "**********" at bounding box center [681, 527] width 665 height 96
click at [522, 486] on textarea "**********" at bounding box center [681, 527] width 665 height 96
type textarea "**********"
click at [716, 511] on textarea "**********" at bounding box center [681, 527] width 665 height 96
click at [595, 525] on textarea "**********" at bounding box center [681, 527] width 665 height 96
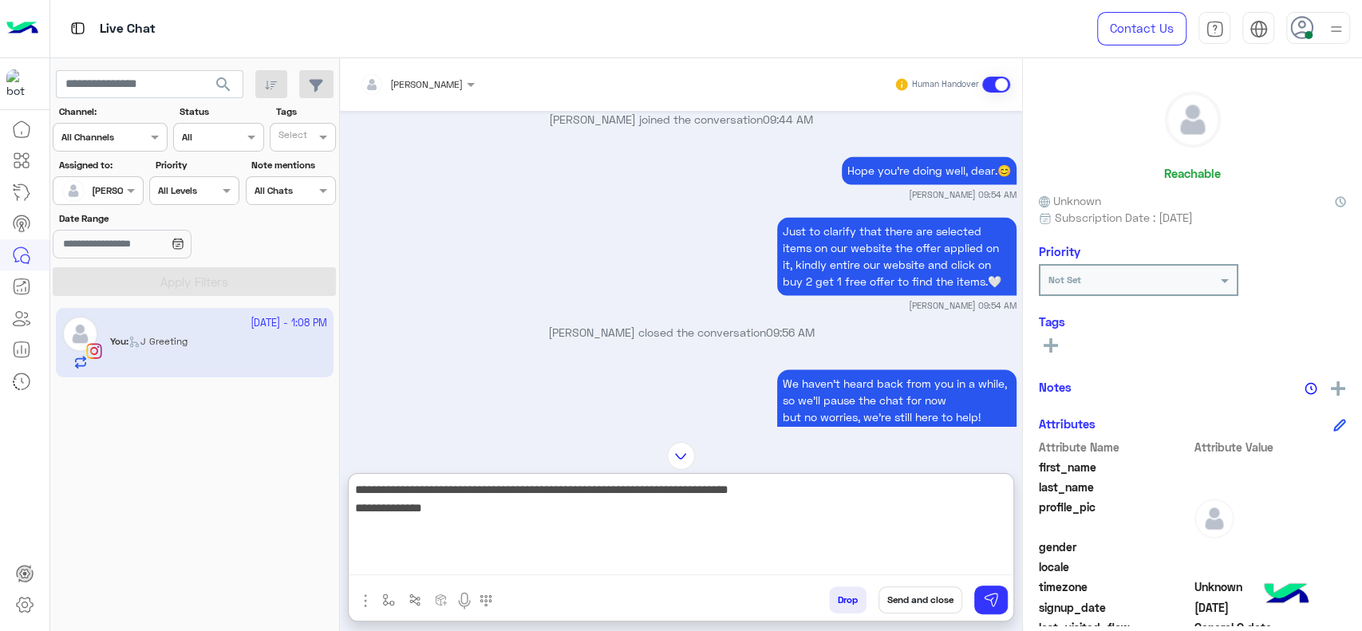
scroll to position [1691, 0]
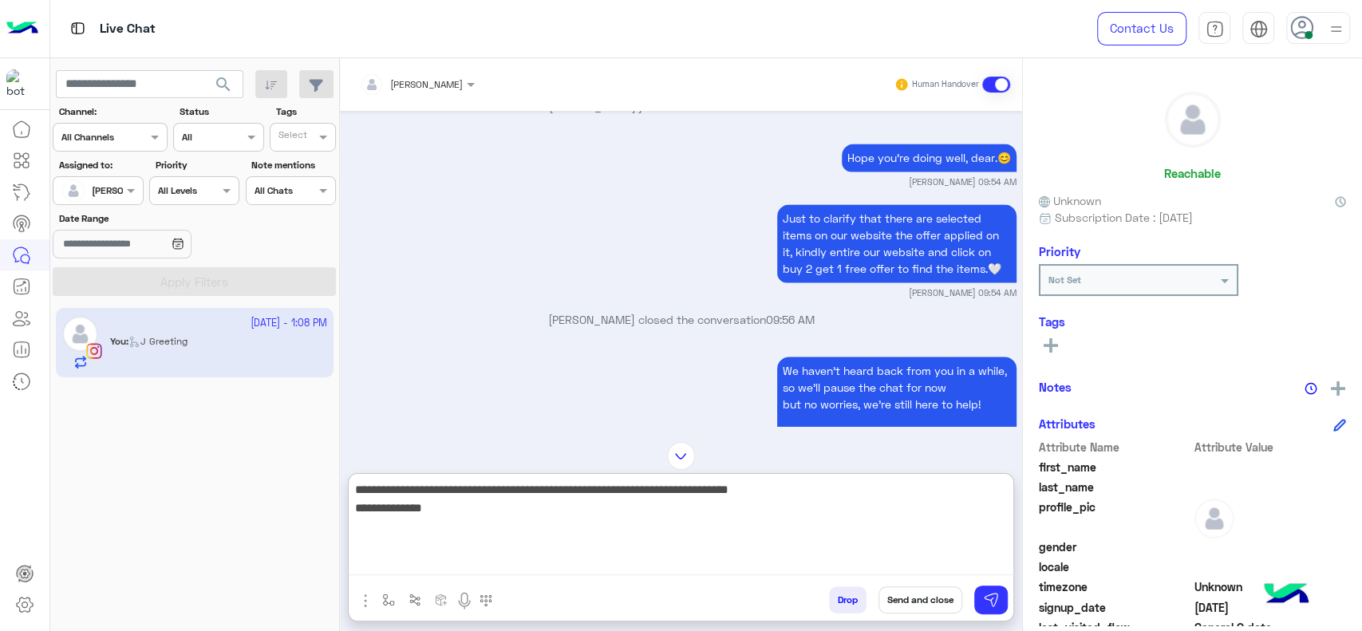
click at [550, 527] on textarea "**********" at bounding box center [681, 527] width 665 height 96
click at [549, 523] on textarea "**********" at bounding box center [681, 527] width 665 height 96
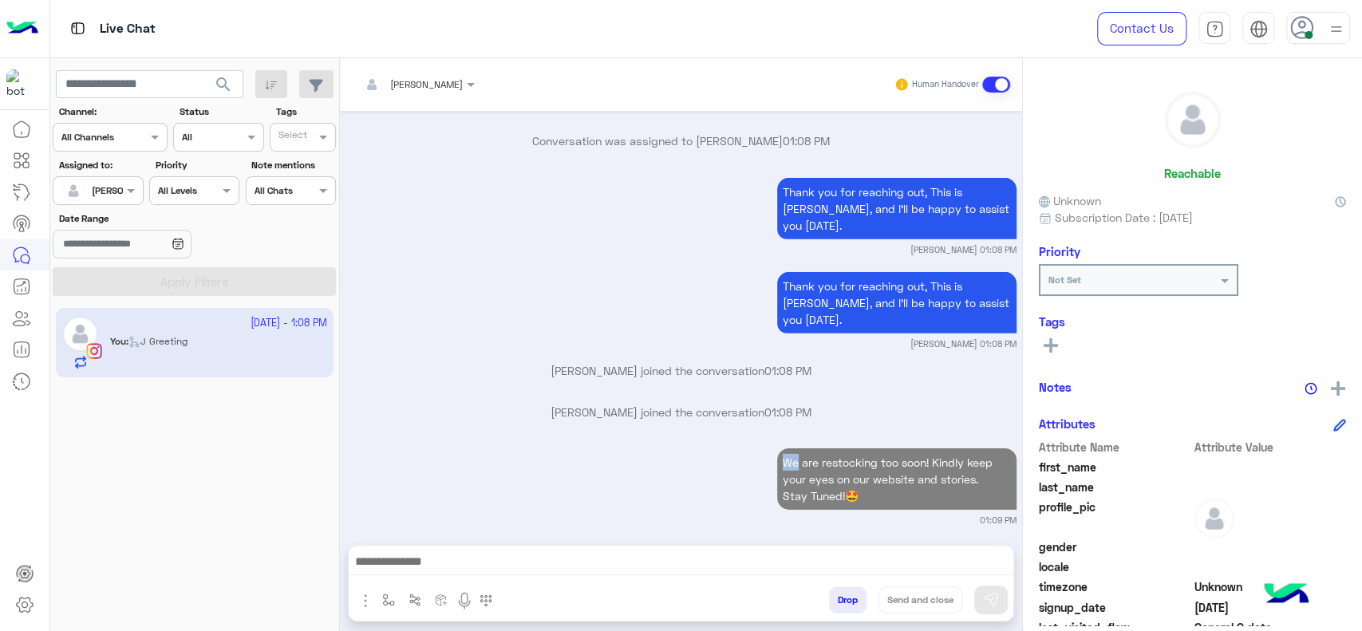
scroll to position [3304, 0]
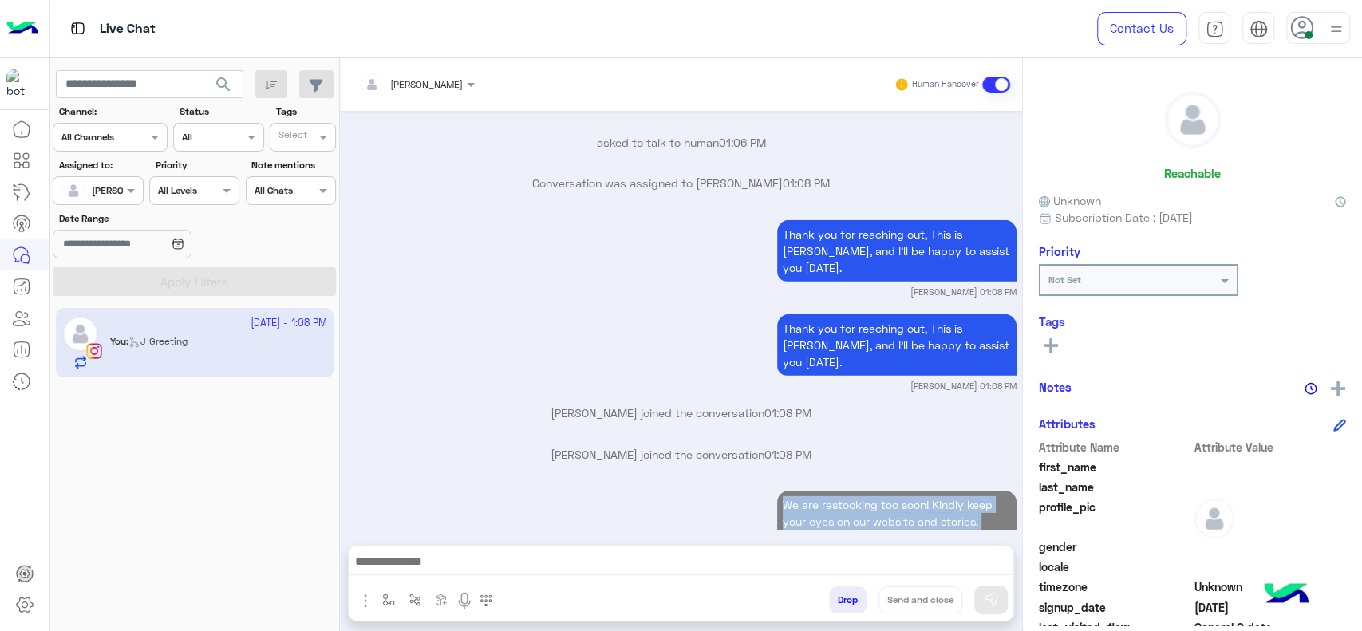
drag, startPoint x: 775, startPoint y: 383, endPoint x: 881, endPoint y: 496, distance: 154.7
click at [881, 496] on p "We are restocking too soon! Kindly keep your eyes on our website and stories. S…" at bounding box center [896, 521] width 239 height 61
copy p "We are restocking too soon! Kindly keep your eyes on our website and stories. S…"
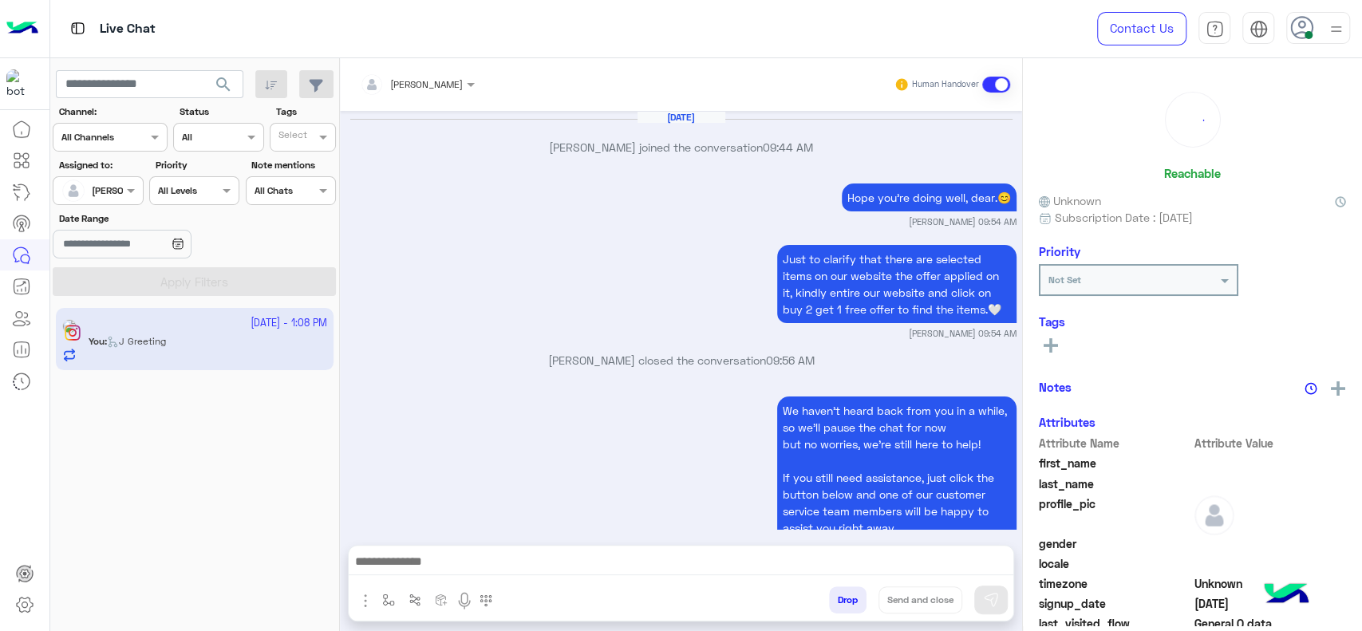
scroll to position [1457, 0]
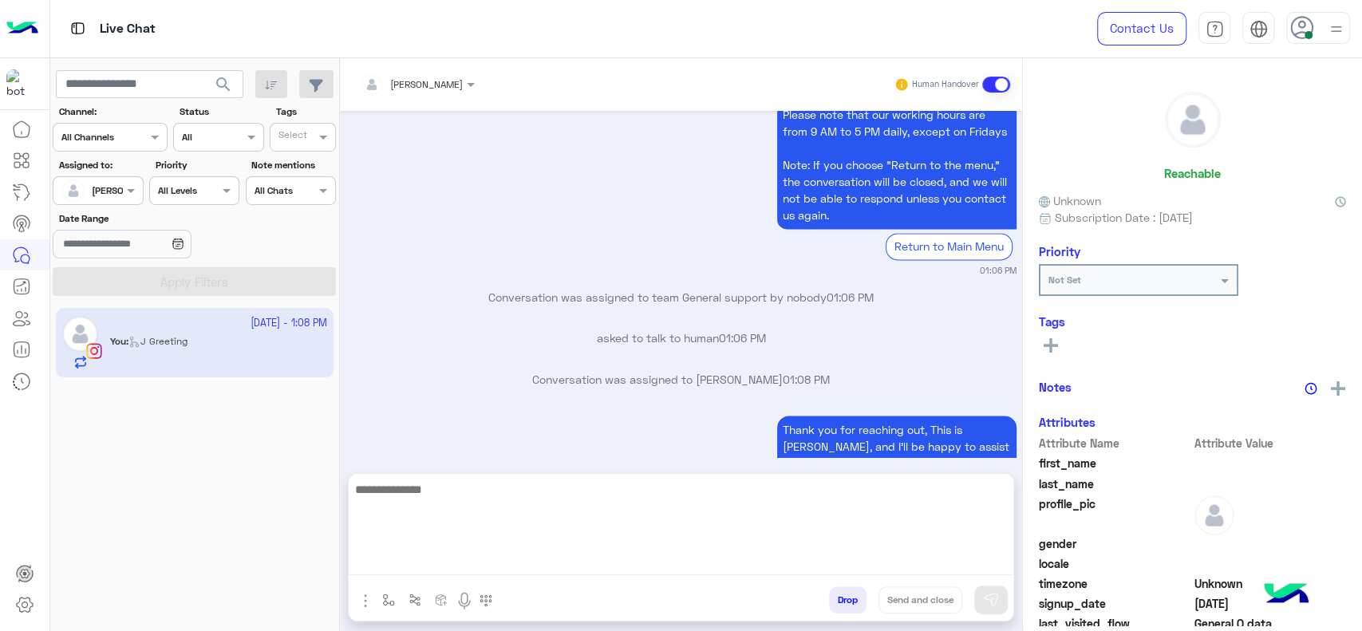
click at [558, 565] on textarea at bounding box center [681, 527] width 665 height 96
paste textarea "**********"
type textarea "**********"
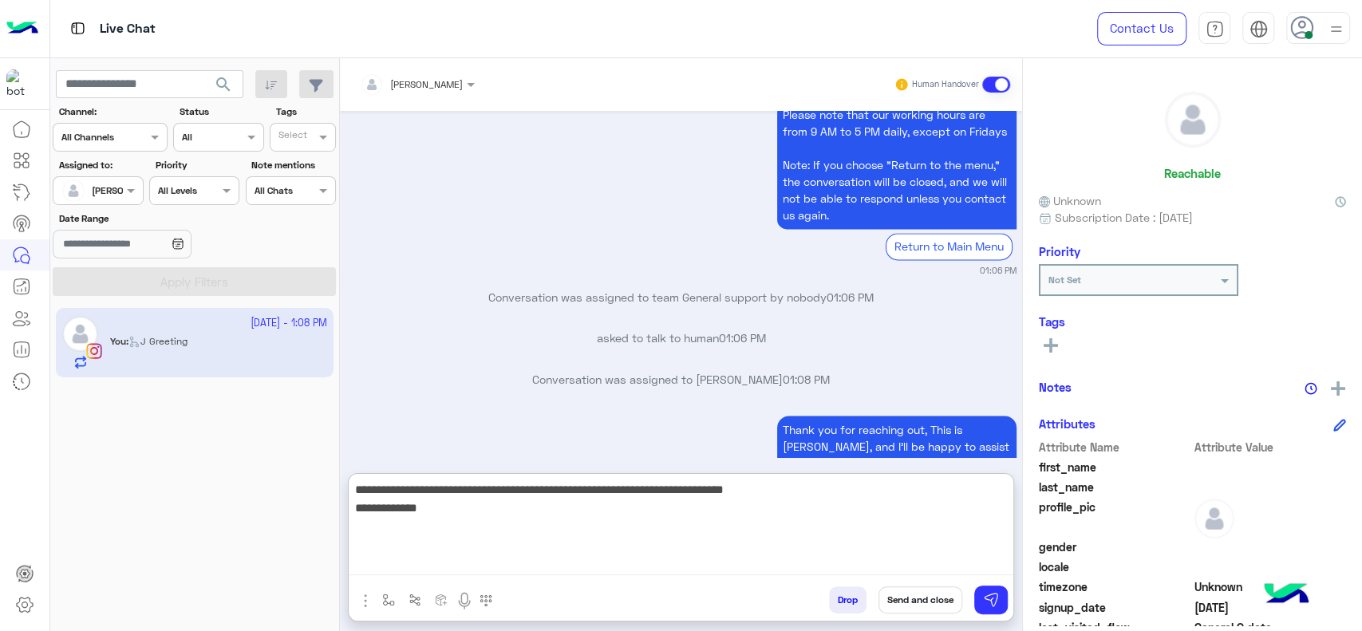
scroll to position [1529, 0]
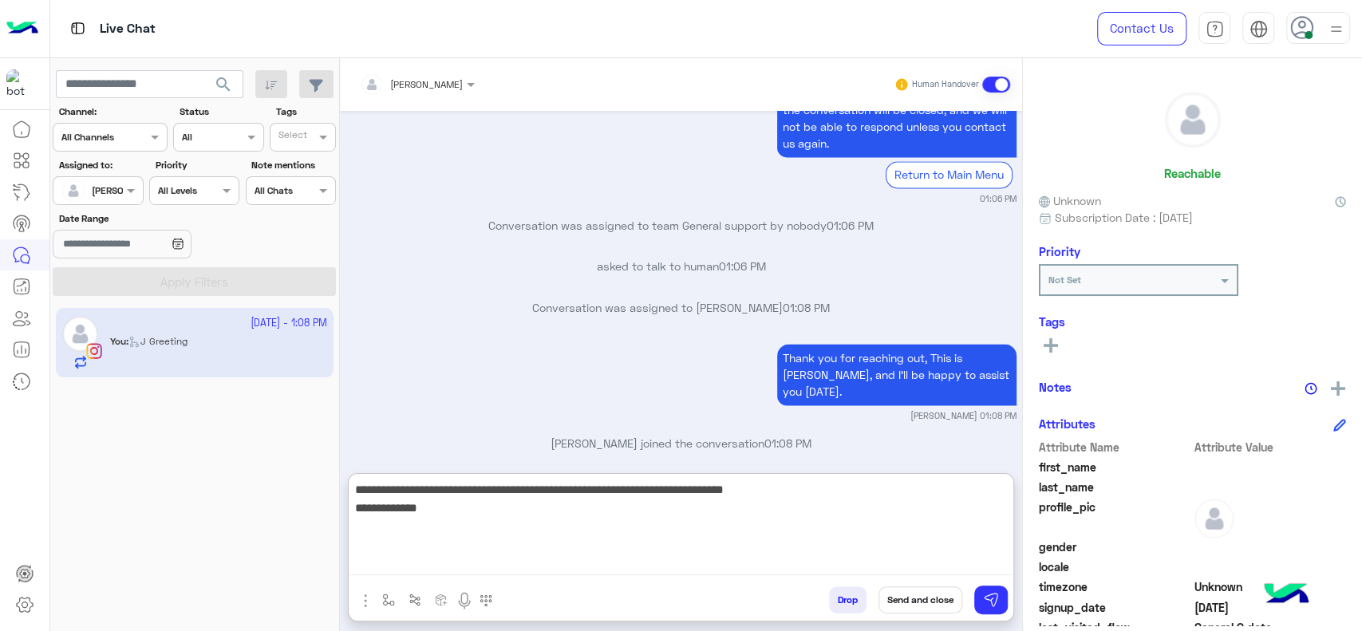
click at [605, 549] on textarea "**********" at bounding box center [681, 527] width 665 height 96
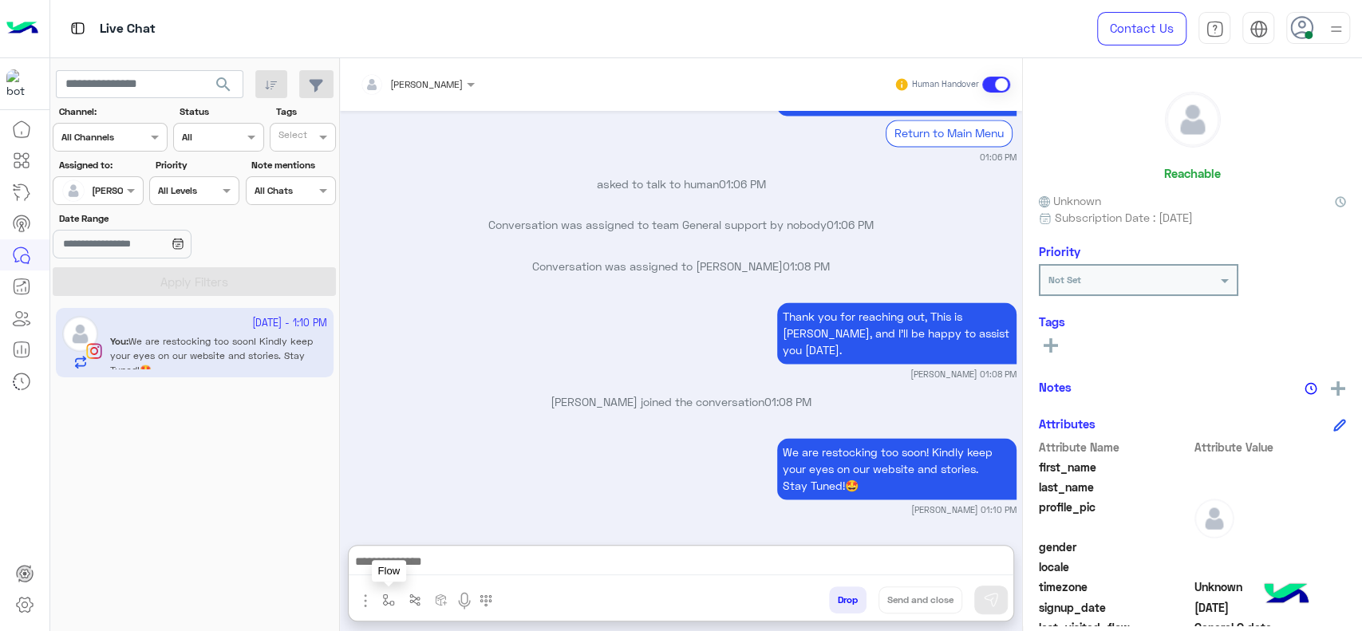
click at [386, 598] on img "button" at bounding box center [388, 600] width 13 height 13
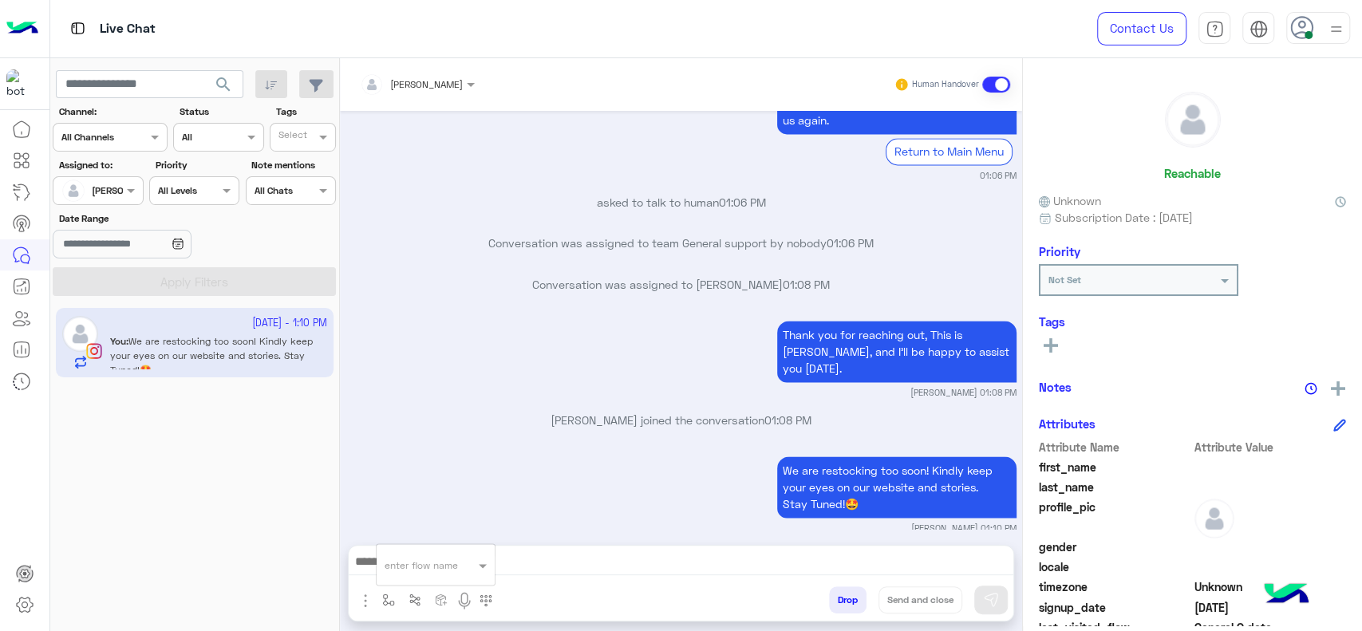
click at [386, 567] on input "text" at bounding box center [416, 562] width 63 height 14
type input "*"
click at [388, 546] on div "[PERSON_NAME]" at bounding box center [436, 536] width 118 height 31
type textarea "**********"
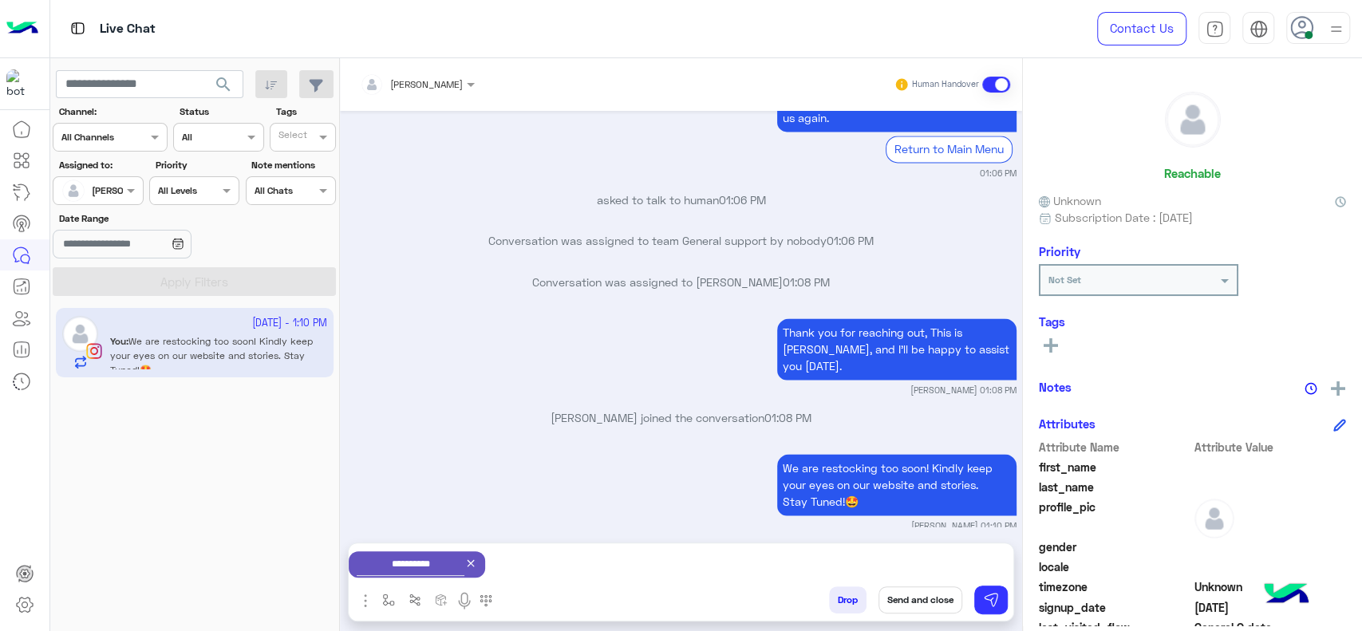
click at [907, 597] on button "Send and close" at bounding box center [920, 599] width 84 height 27
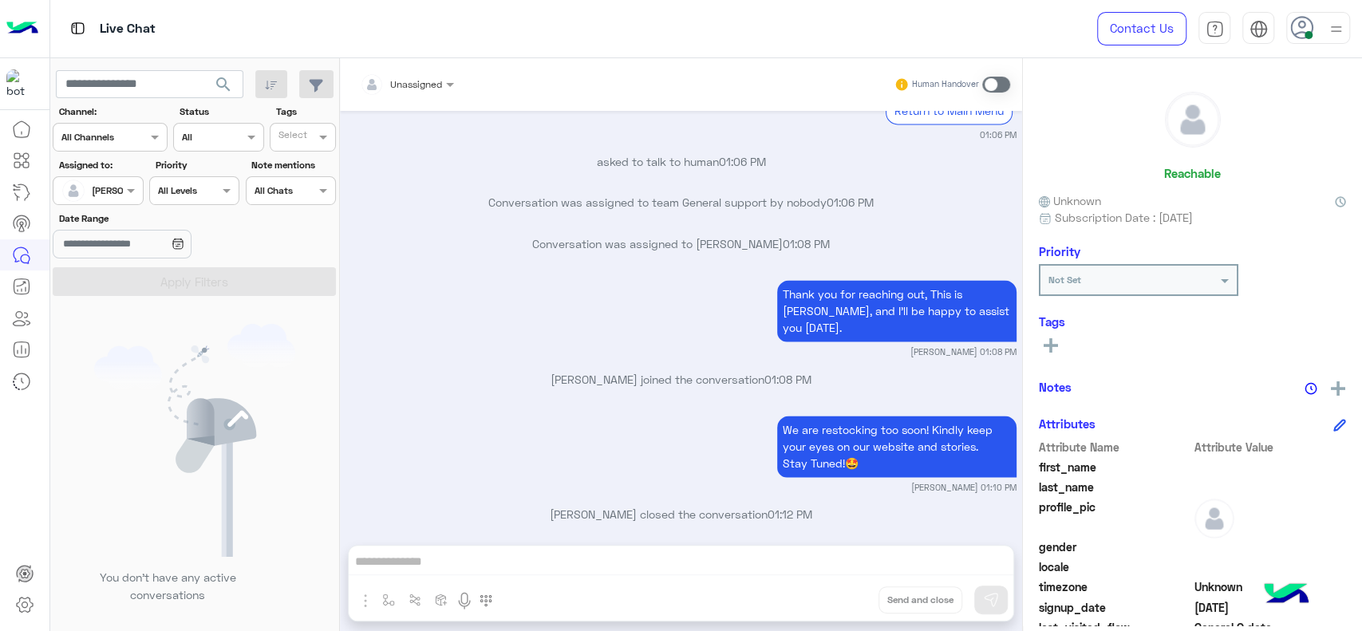
scroll to position [1800, 0]
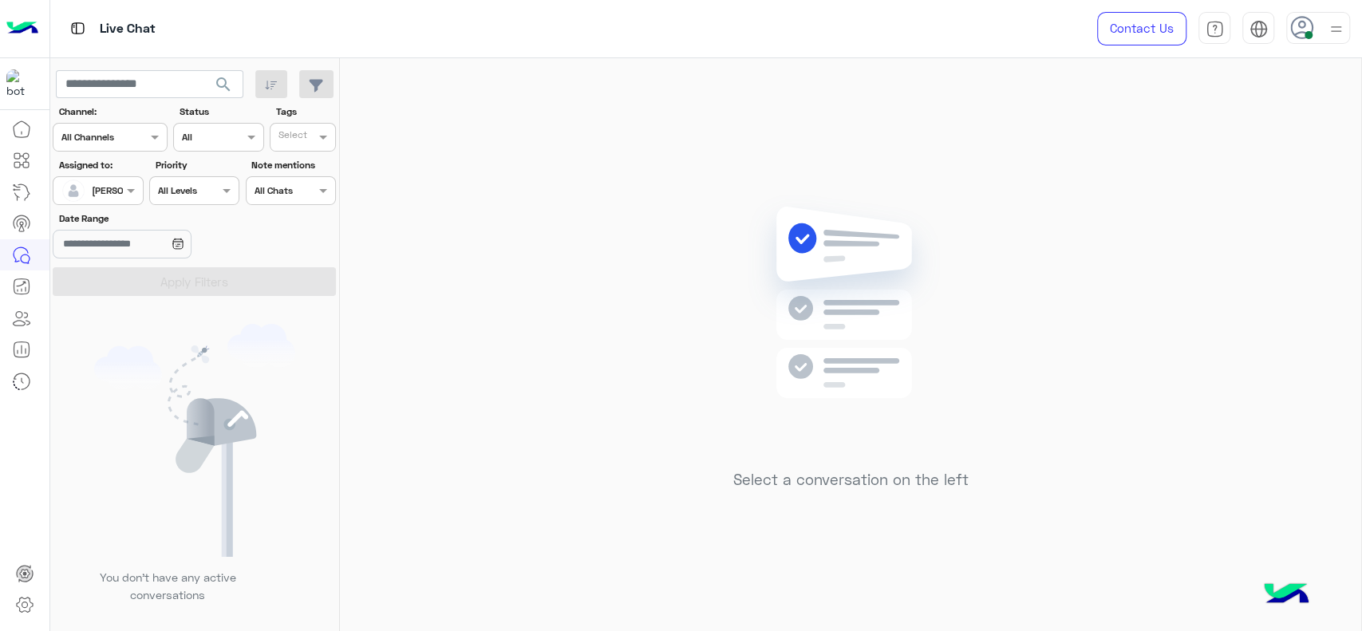
click at [106, 191] on div at bounding box center [97, 188] width 89 height 15
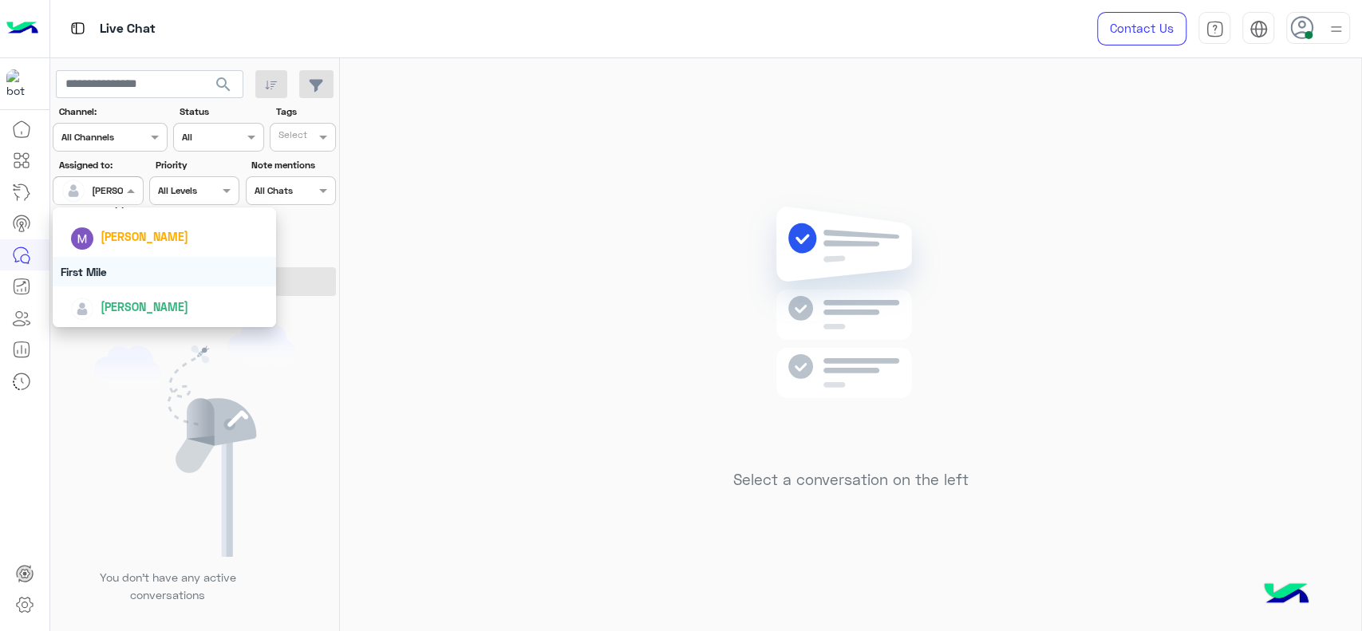
scroll to position [294, 0]
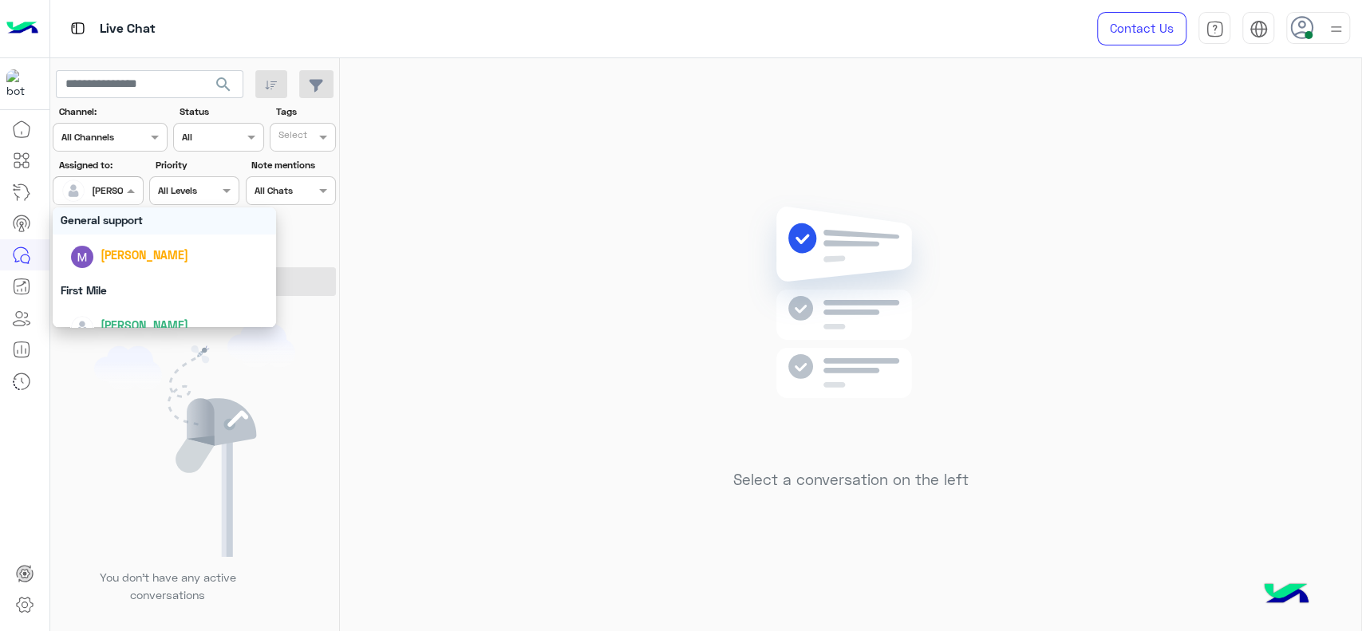
click at [108, 220] on div "General support" at bounding box center [164, 220] width 223 height 30
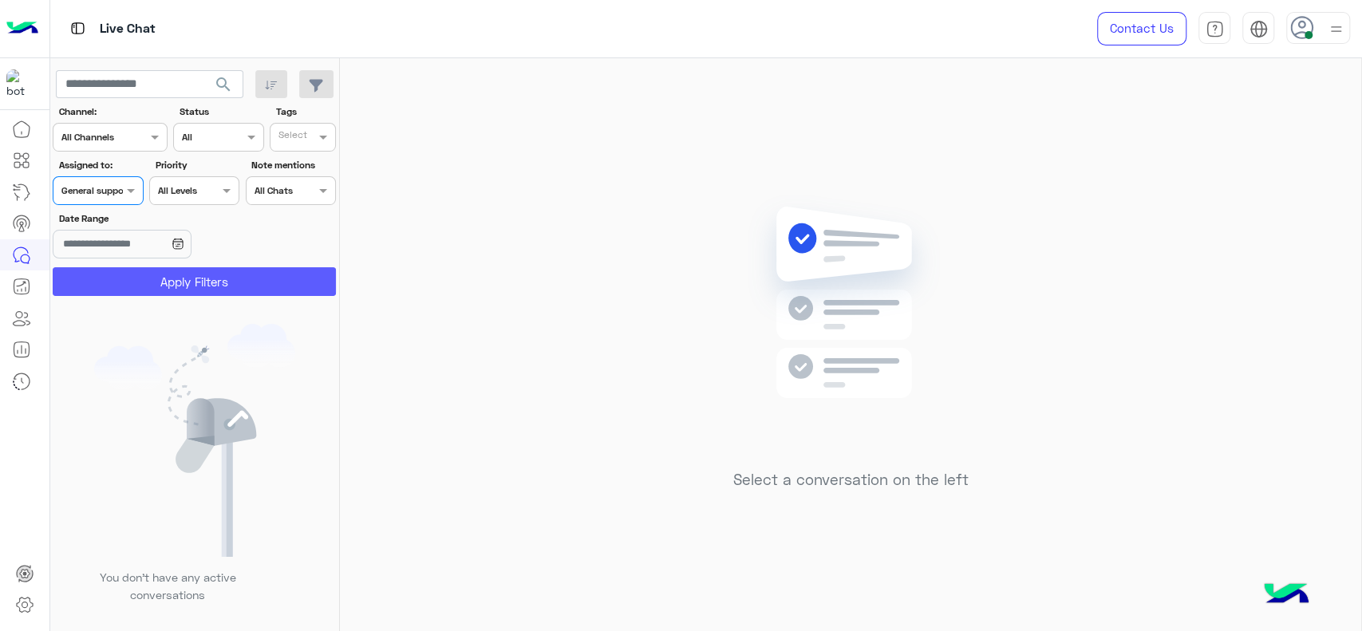
click at [131, 280] on button "Apply Filters" at bounding box center [194, 281] width 283 height 29
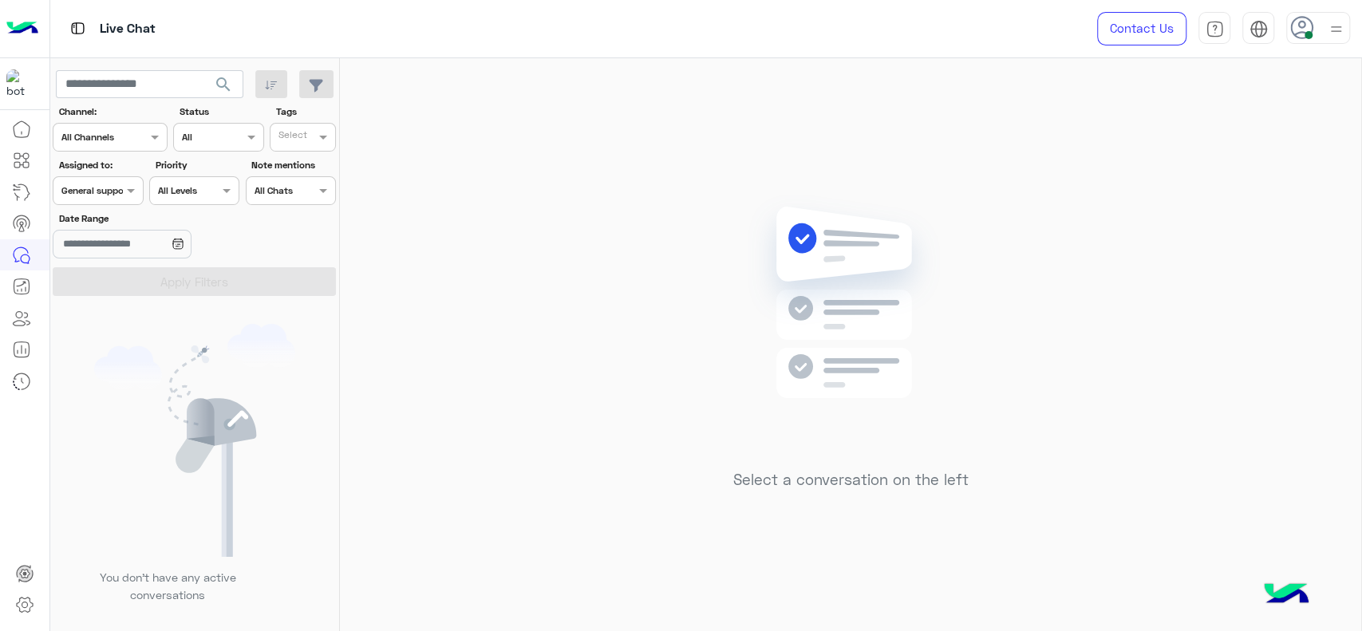
scroll to position [0, 0]
click at [101, 188] on div "AI Hub" at bounding box center [77, 192] width 57 height 26
click at [134, 188] on span at bounding box center [133, 190] width 20 height 17
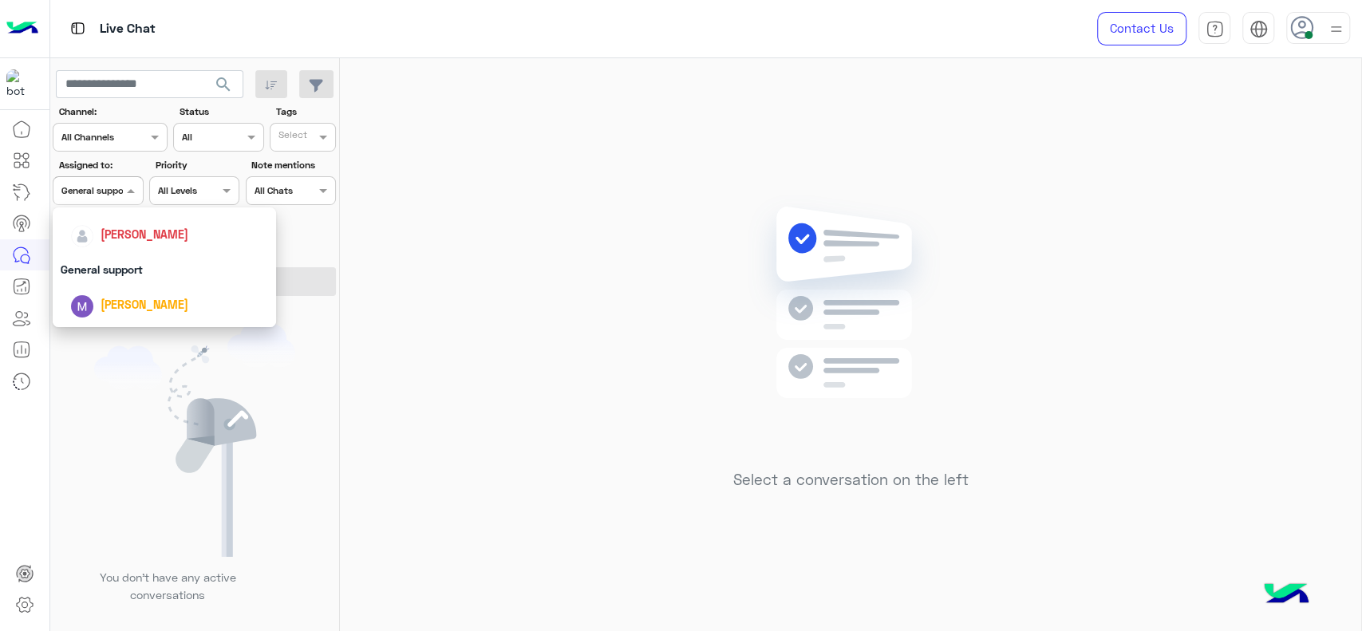
scroll to position [230, 0]
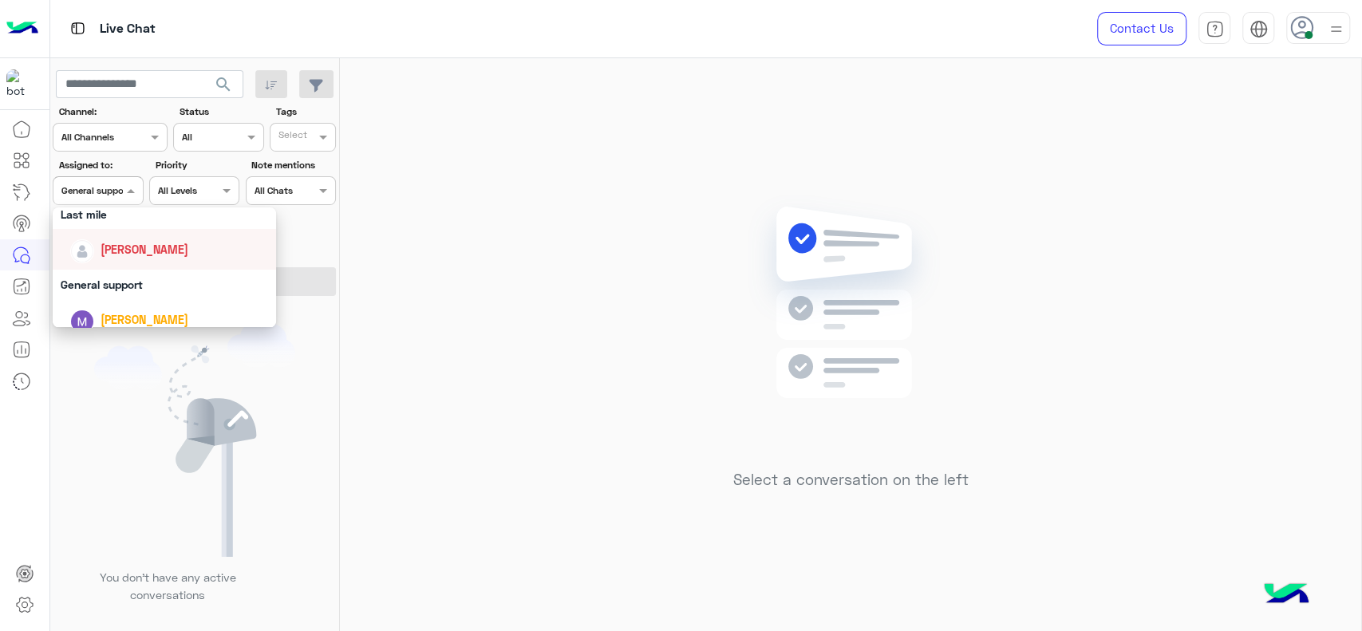
click at [128, 243] on span "[PERSON_NAME]" at bounding box center [145, 250] width 88 height 14
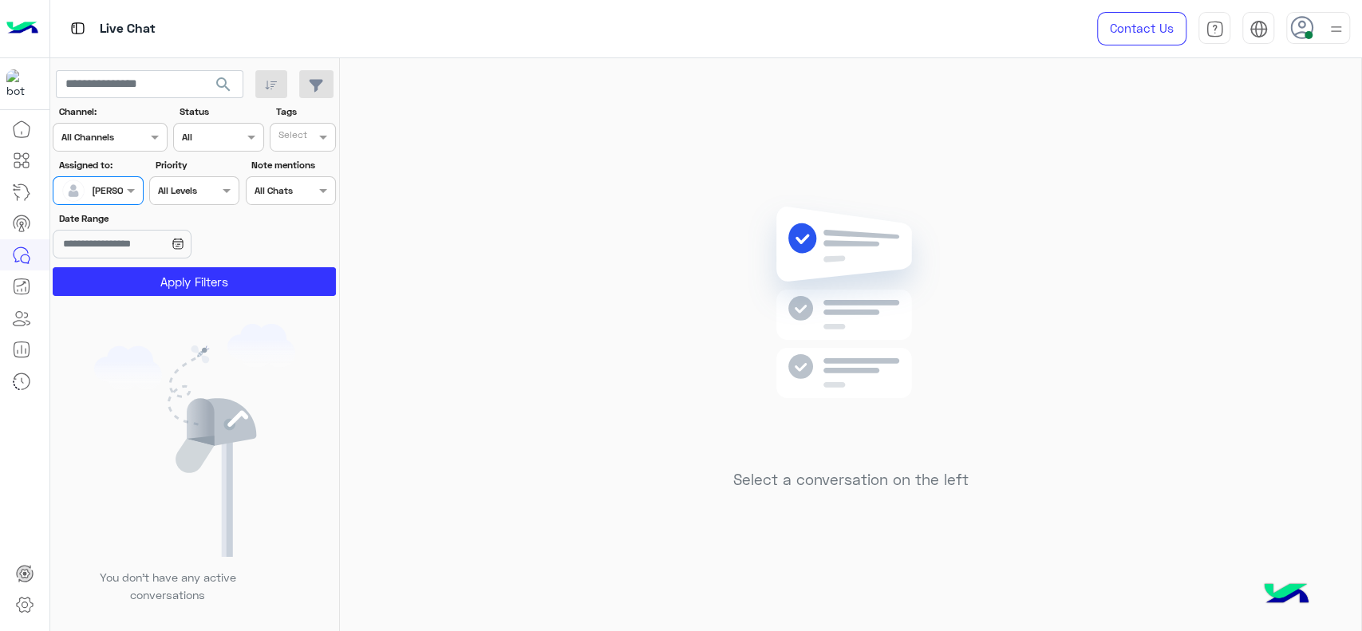
click at [128, 265] on section "Channel: Channel All Channels Status Channel All Tags Select Assigned to: Assig…" at bounding box center [195, 200] width 266 height 191
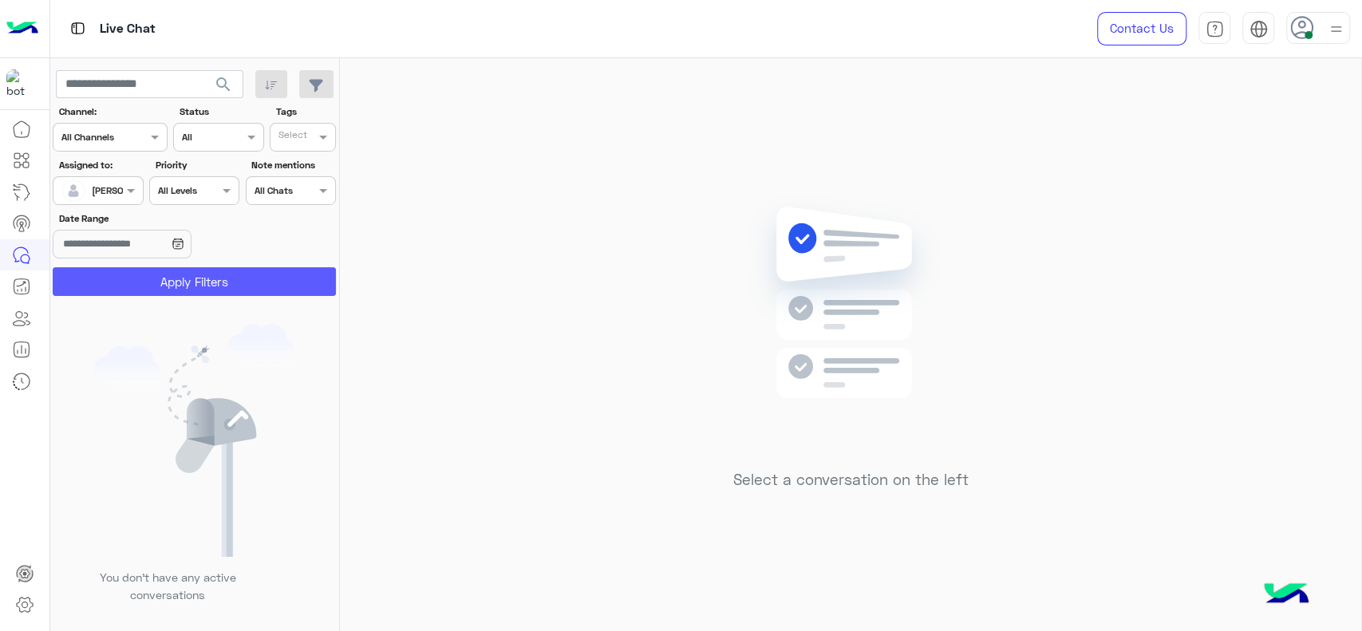
click at [123, 277] on button "Apply Filters" at bounding box center [194, 281] width 283 height 29
click at [99, 204] on div "Assigned on [PERSON_NAME]" at bounding box center [98, 190] width 90 height 29
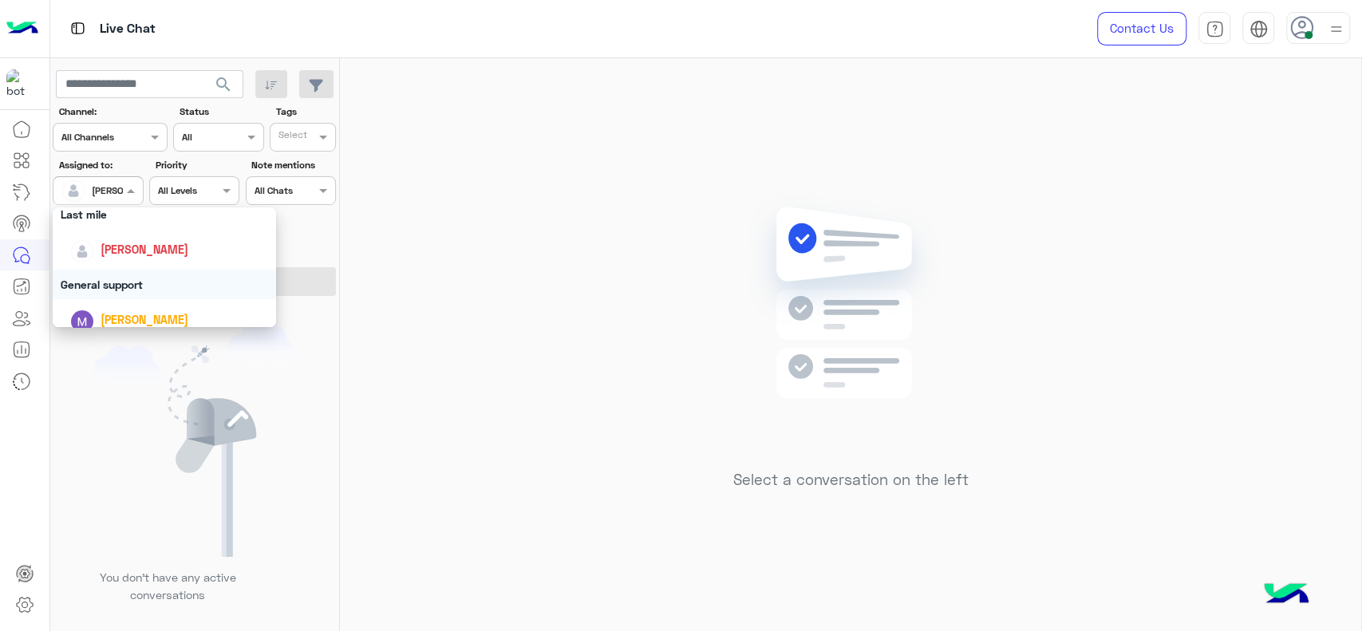
click at [136, 285] on div "General support" at bounding box center [164, 285] width 223 height 30
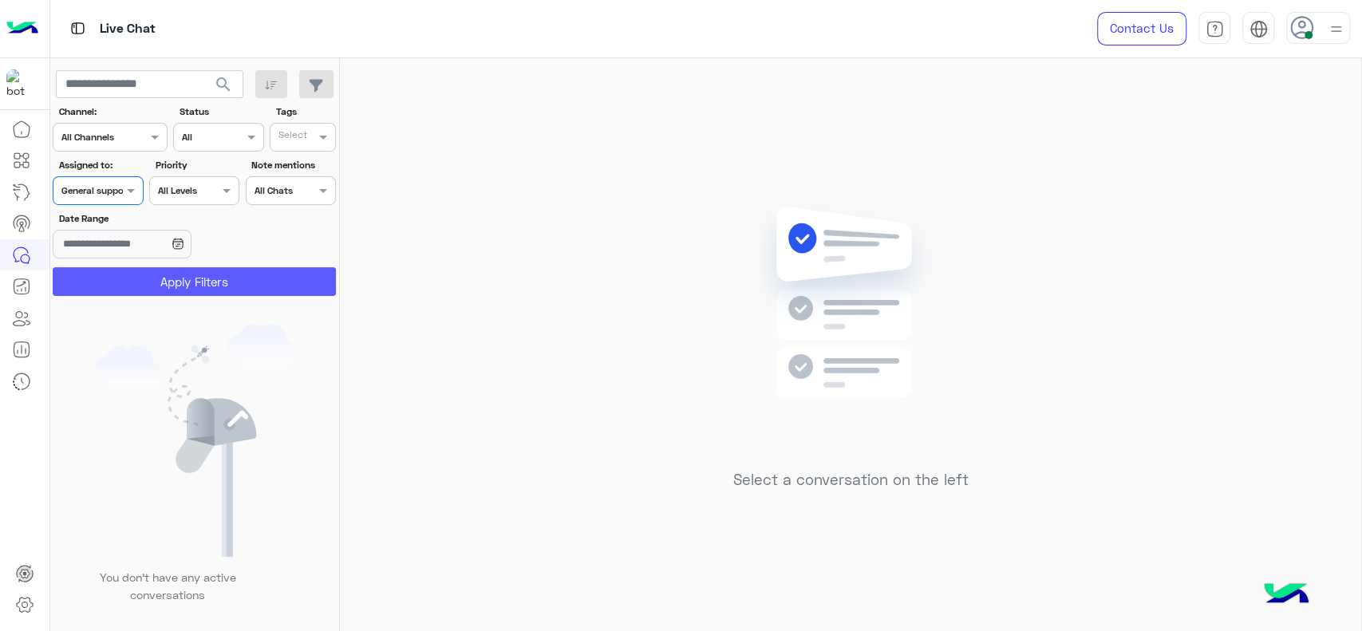
click at [136, 285] on button "Apply Filters" at bounding box center [194, 281] width 283 height 29
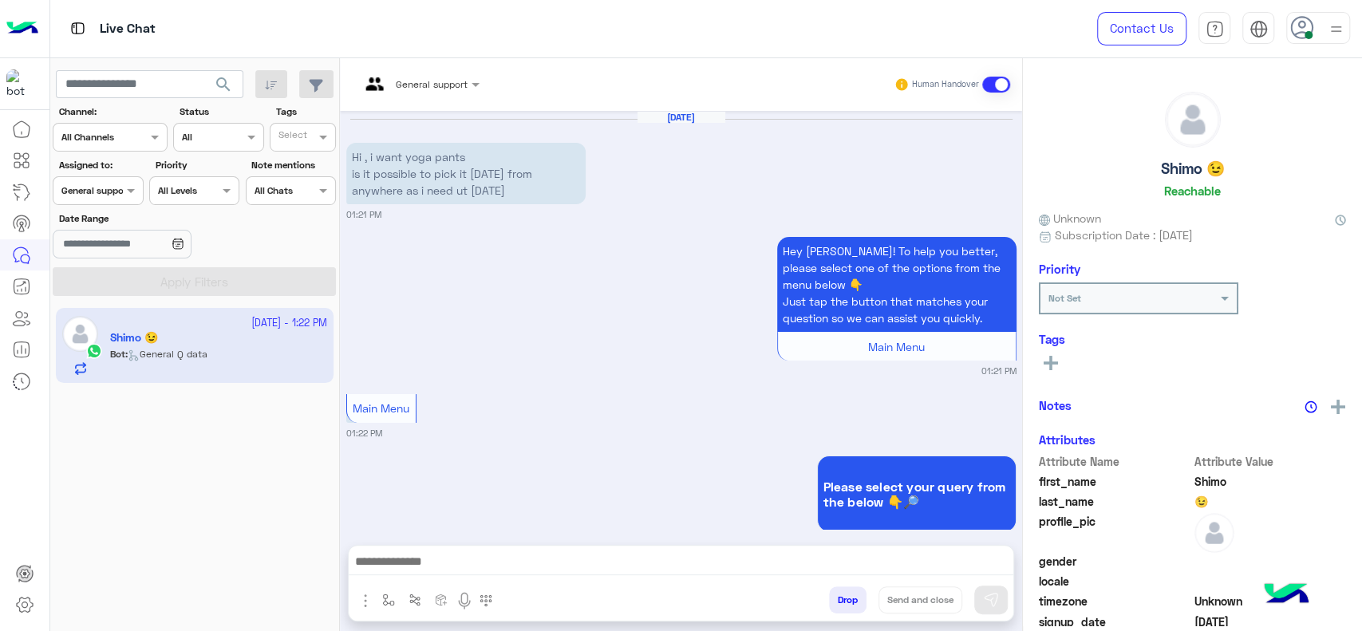
scroll to position [971, 0]
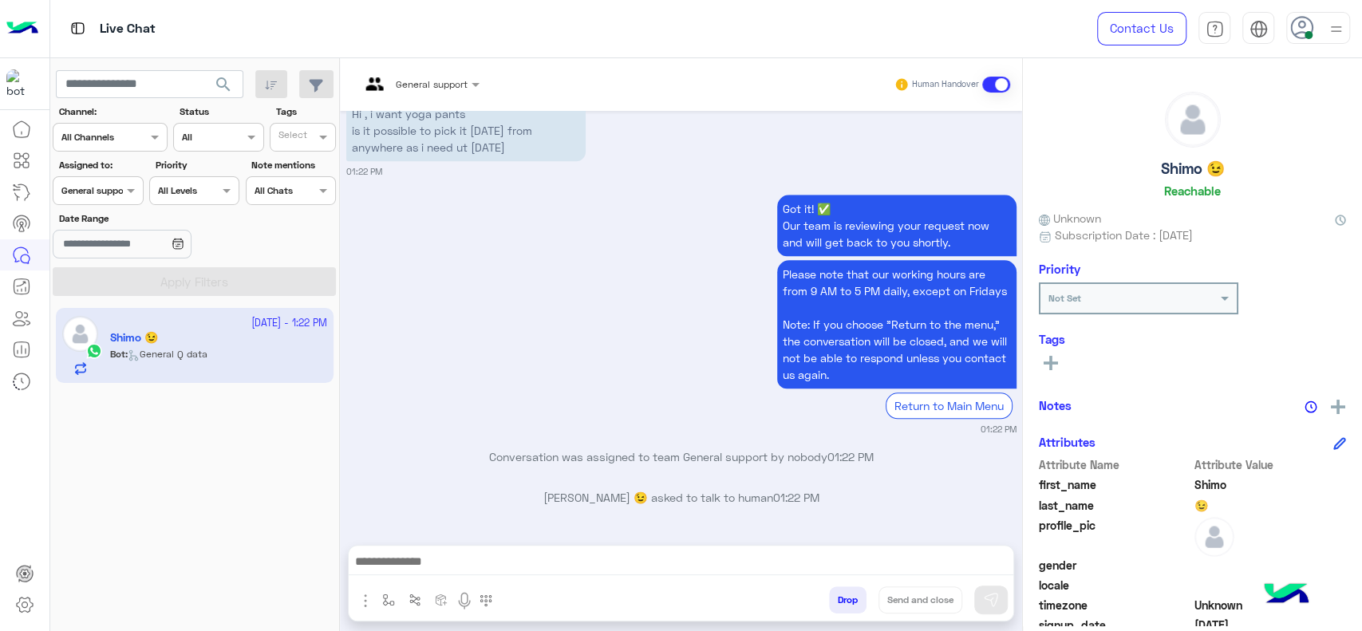
click at [440, 86] on div at bounding box center [420, 81] width 136 height 15
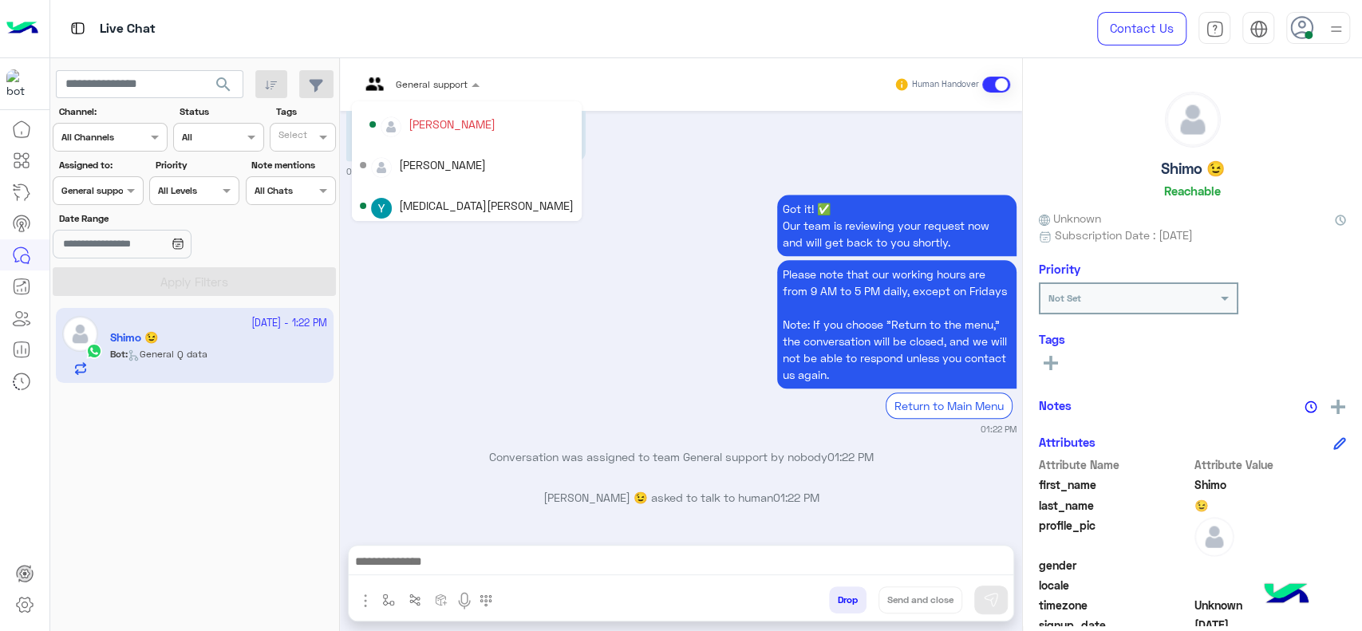
scroll to position [195, 0]
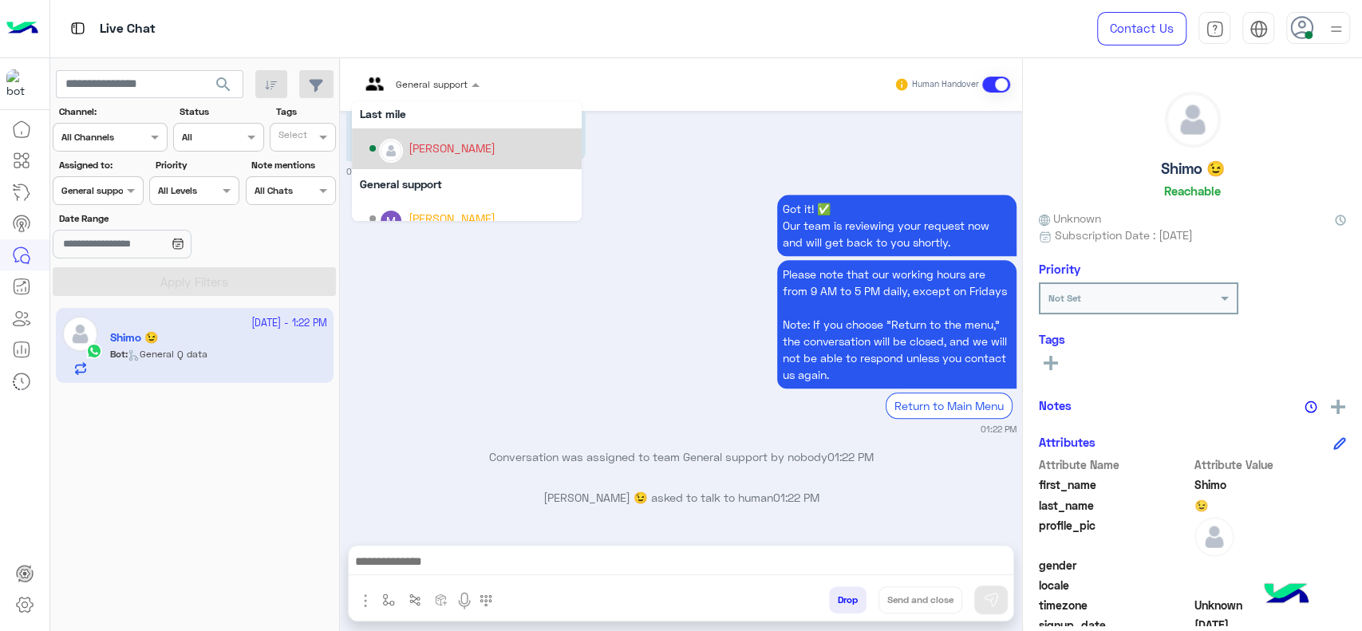
click at [444, 152] on div "[PERSON_NAME]" at bounding box center [451, 148] width 87 height 17
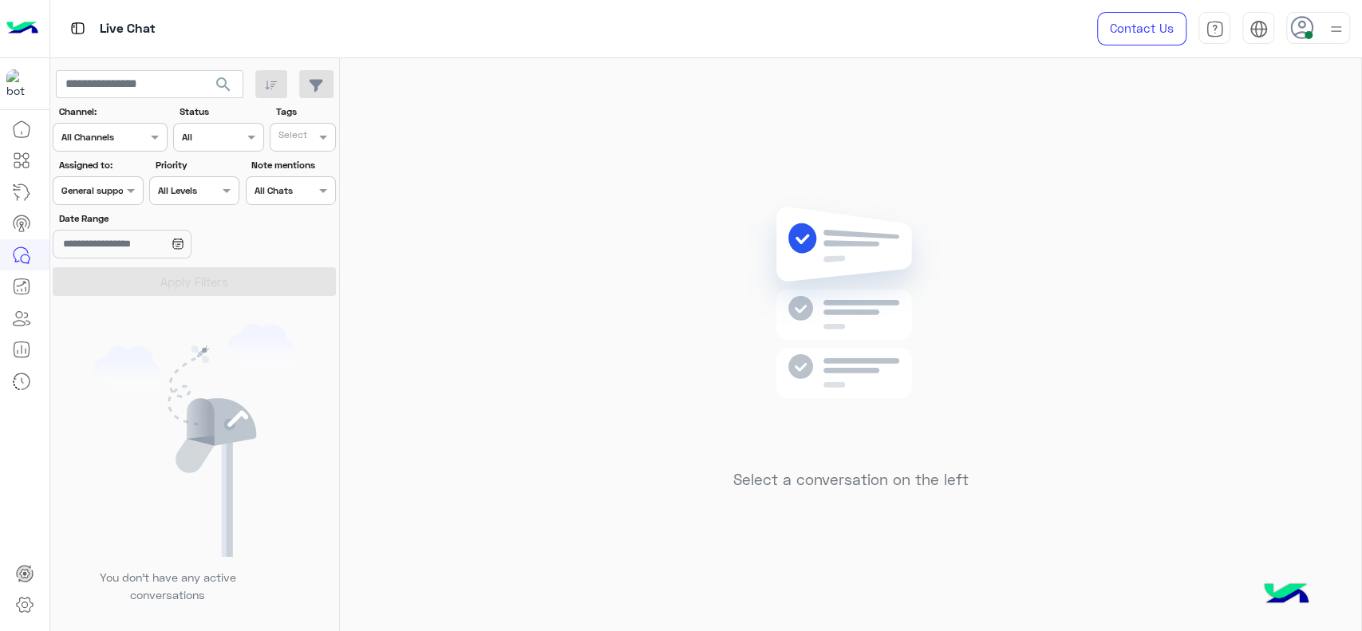
click at [111, 195] on span "General support" at bounding box center [95, 190] width 69 height 12
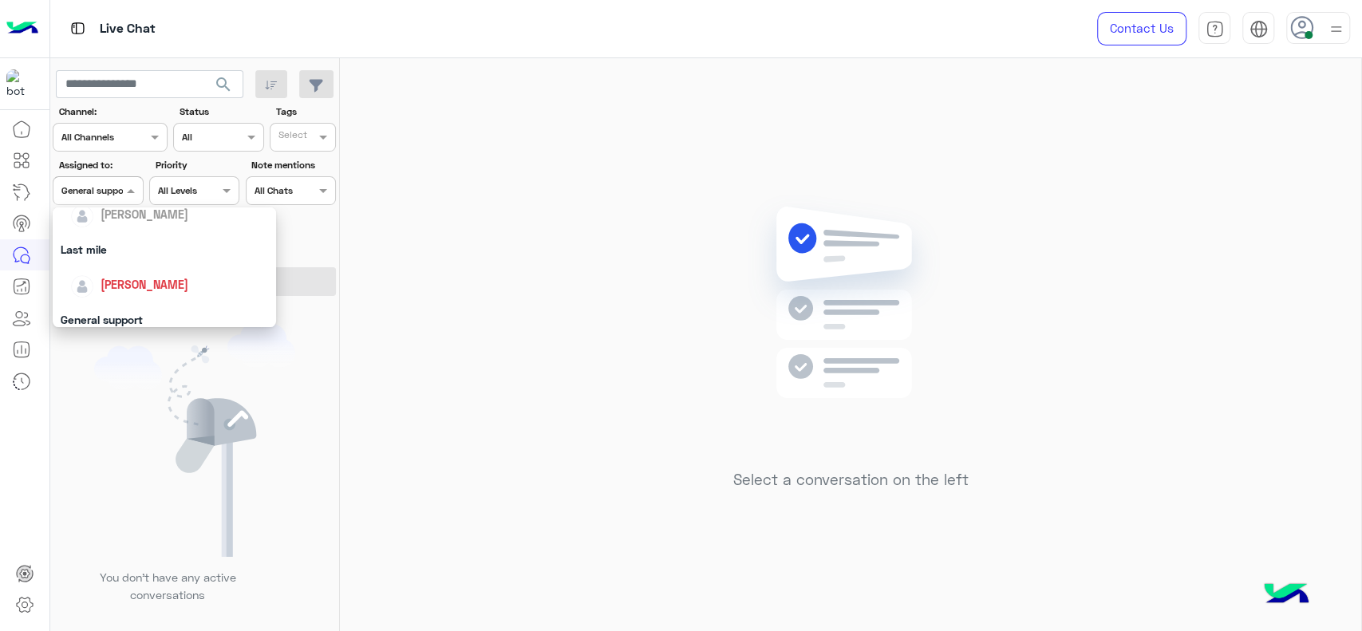
scroll to position [177, 0]
click at [158, 295] on span "[PERSON_NAME]" at bounding box center [145, 302] width 88 height 14
click at [169, 288] on button "Apply Filters" at bounding box center [194, 281] width 283 height 29
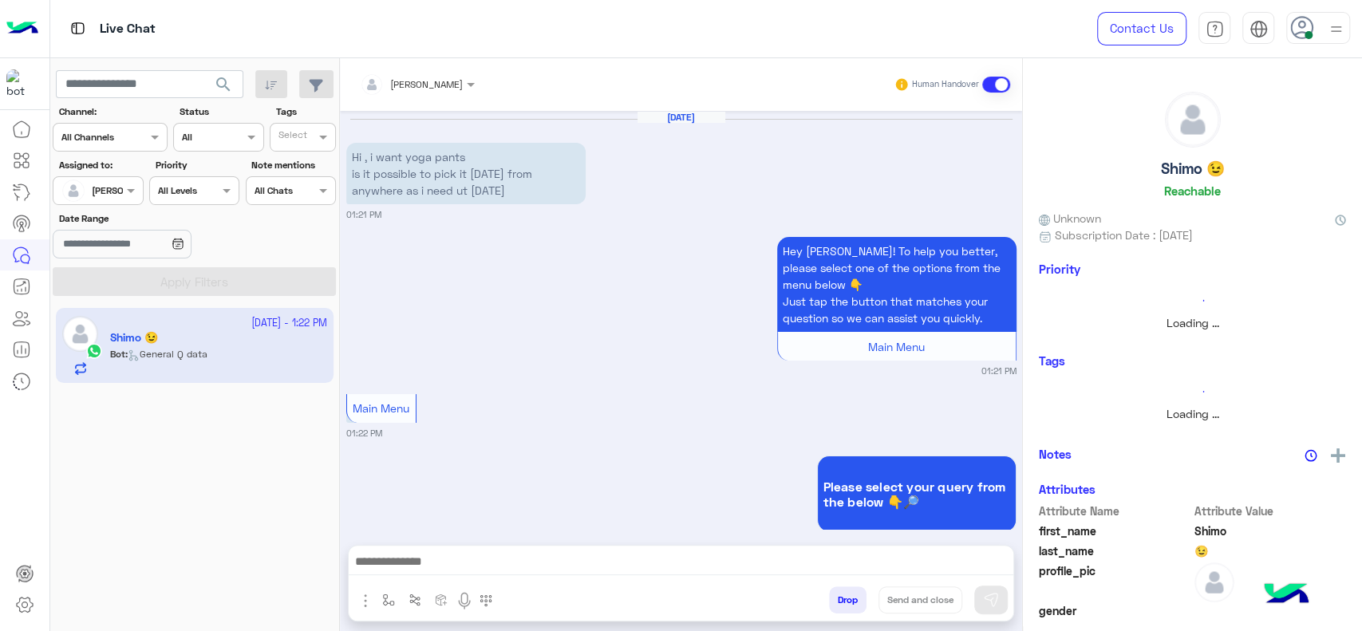
scroll to position [1012, 0]
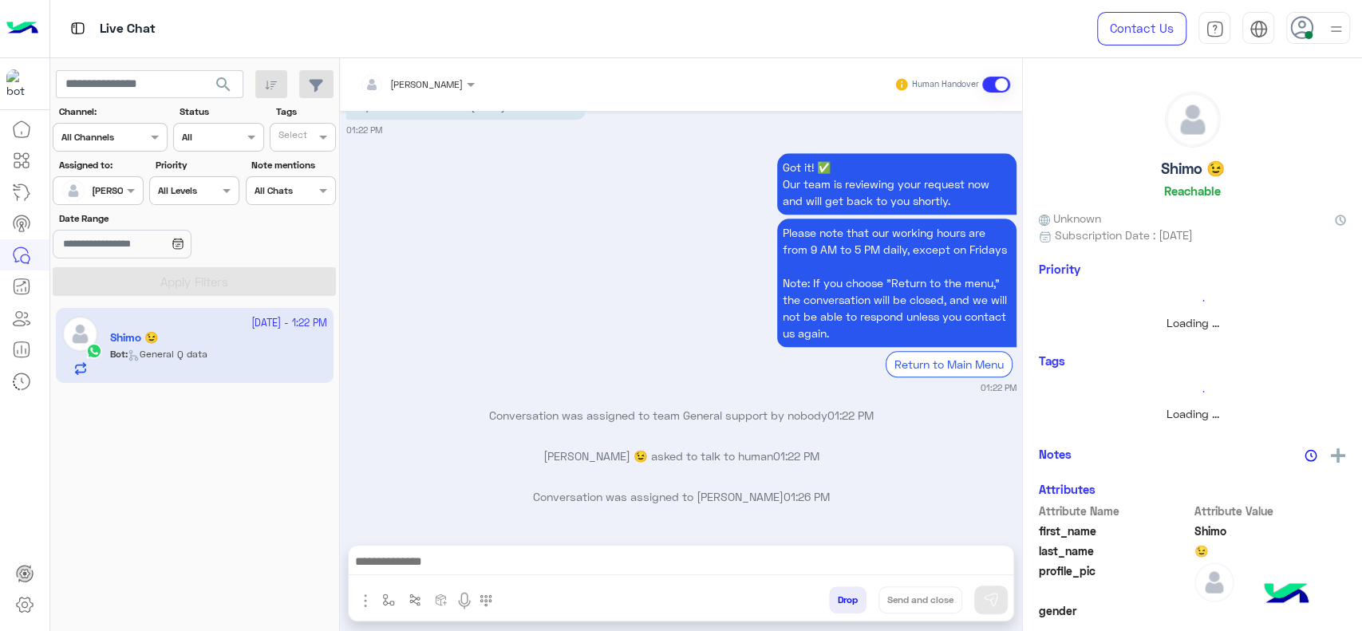
click at [385, 594] on img "button" at bounding box center [388, 600] width 13 height 13
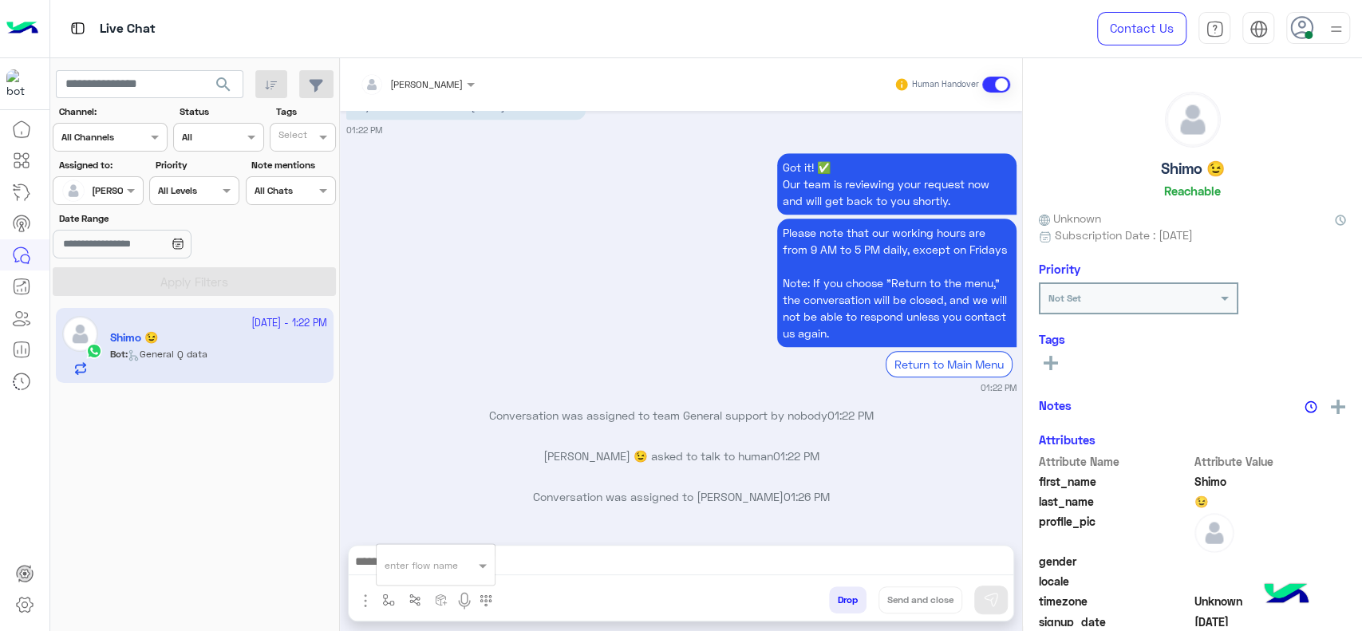
click at [411, 571] on div "enter flow name" at bounding box center [421, 565] width 73 height 14
type input "*"
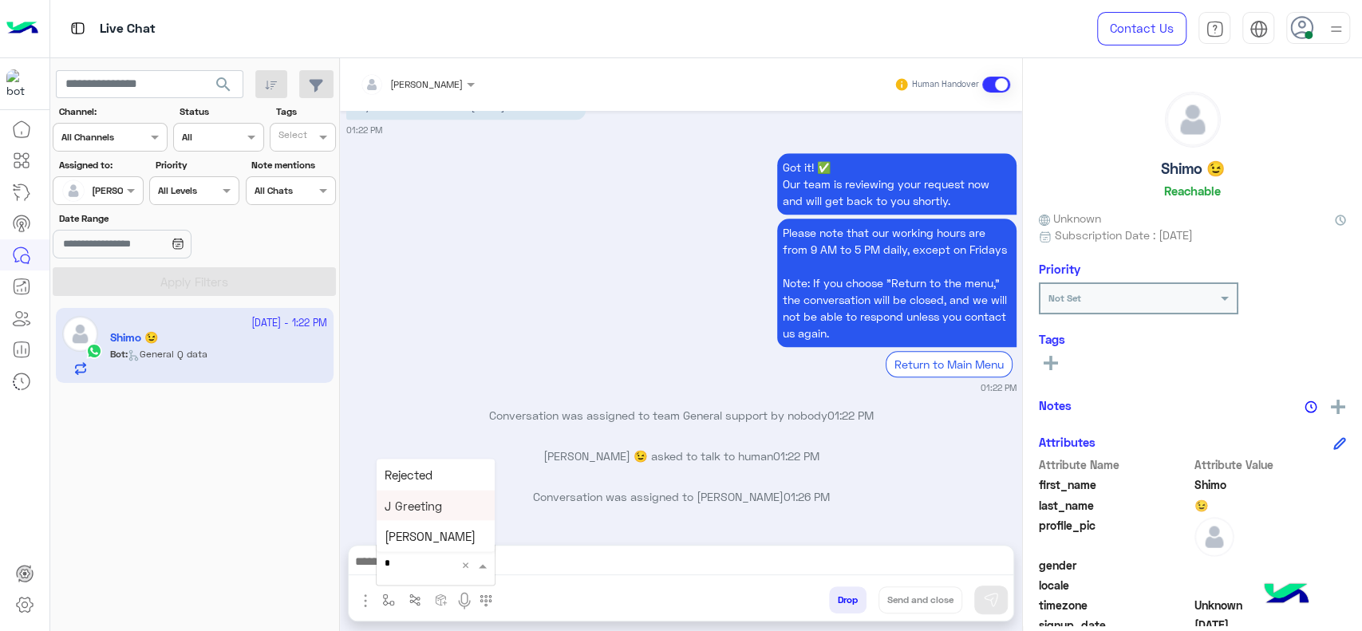
click at [410, 511] on span "J Greeting" at bounding box center [413, 505] width 57 height 14
type textarea "**********"
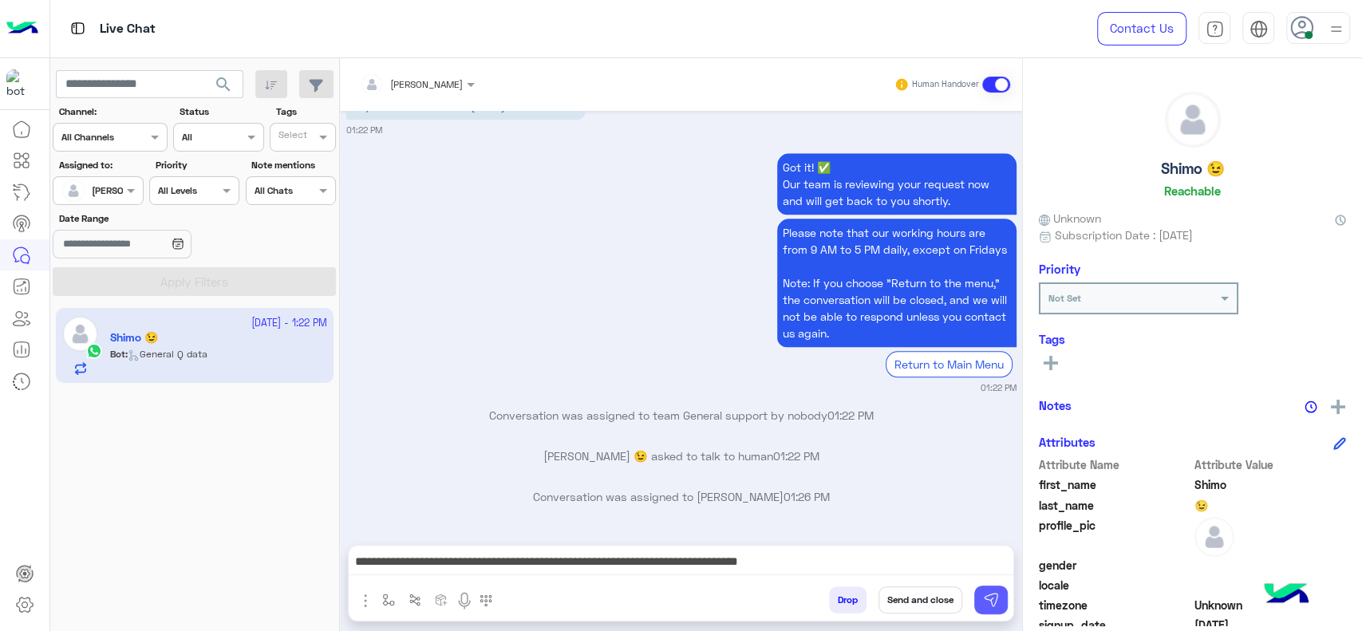
click at [991, 604] on img at bounding box center [991, 600] width 16 height 16
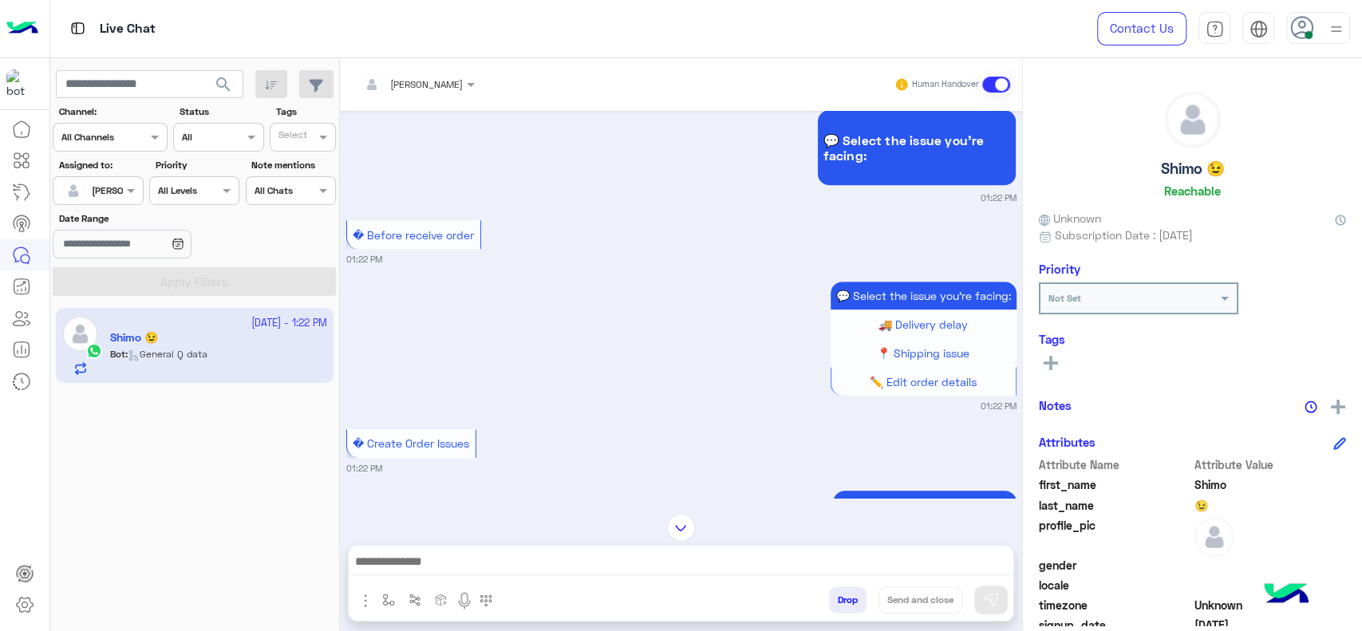
scroll to position [392, 0]
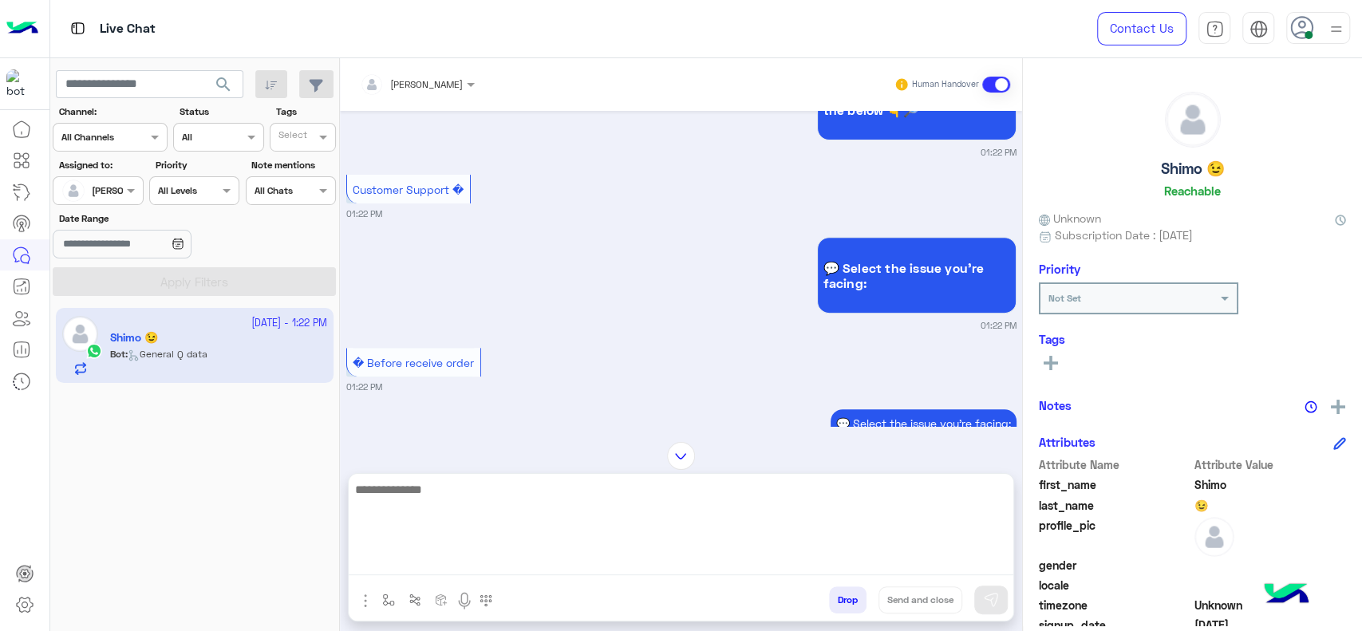
click at [510, 567] on textarea at bounding box center [681, 527] width 665 height 96
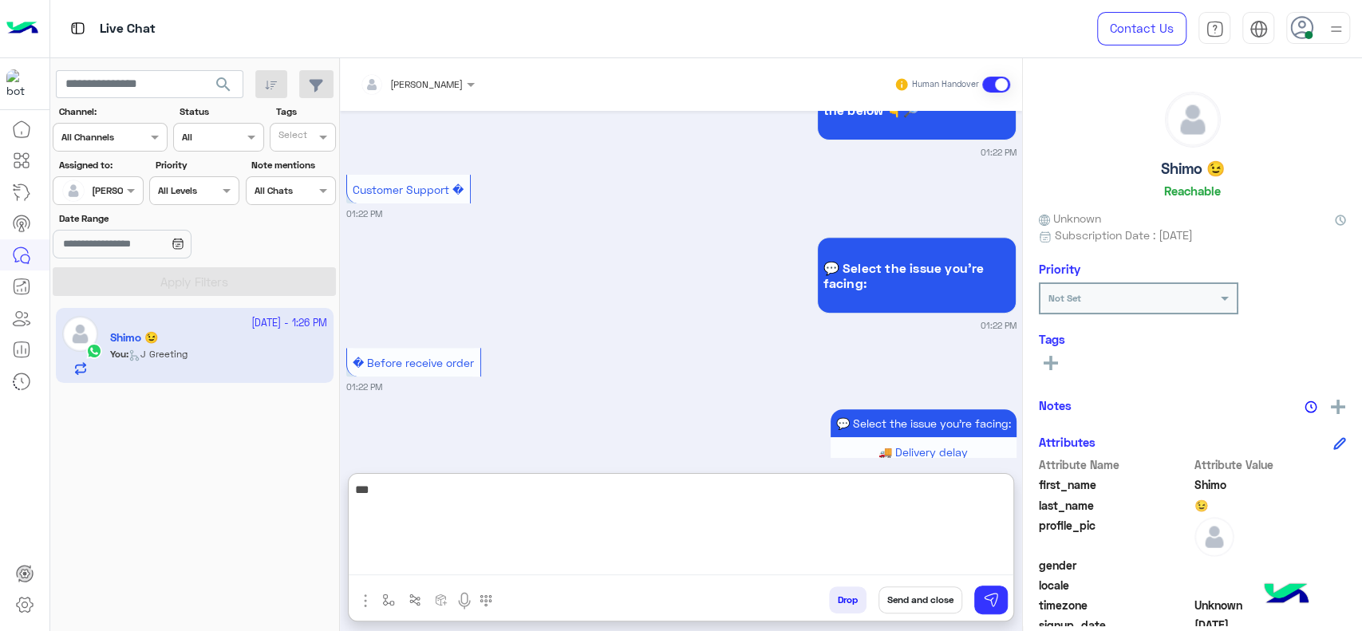
scroll to position [1202, 0]
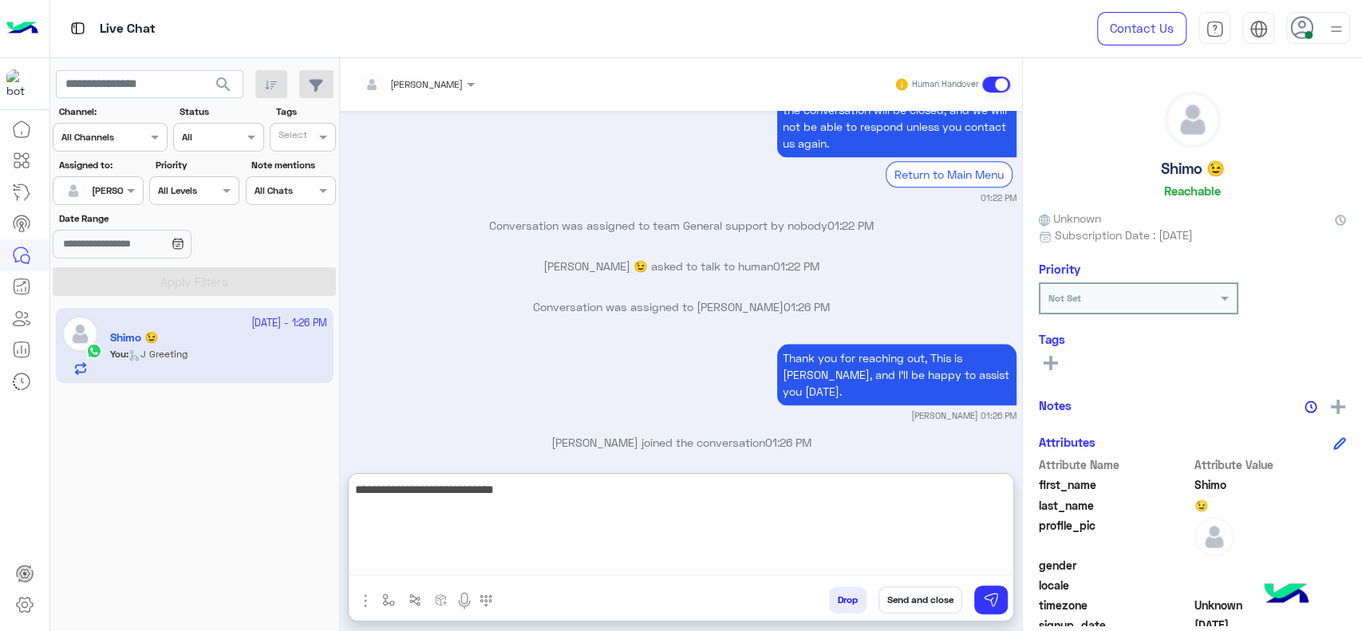
type textarea "**********"
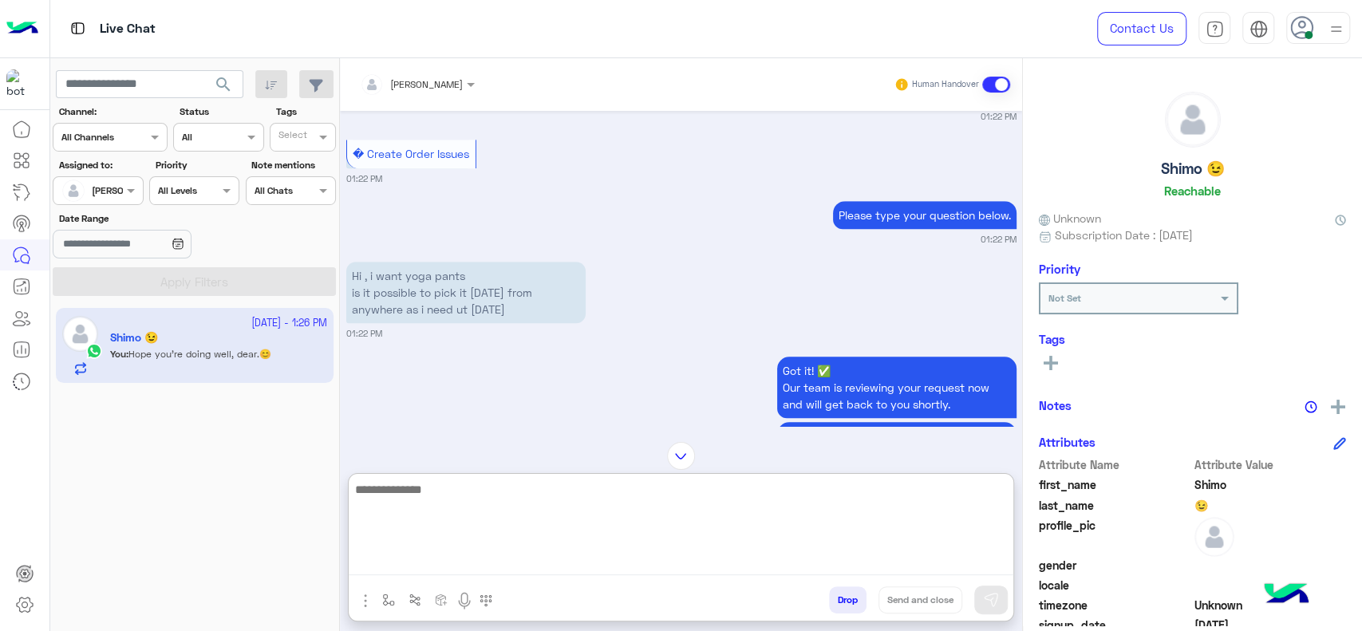
scroll to position [810, 0]
click at [470, 503] on textarea at bounding box center [681, 527] width 665 height 96
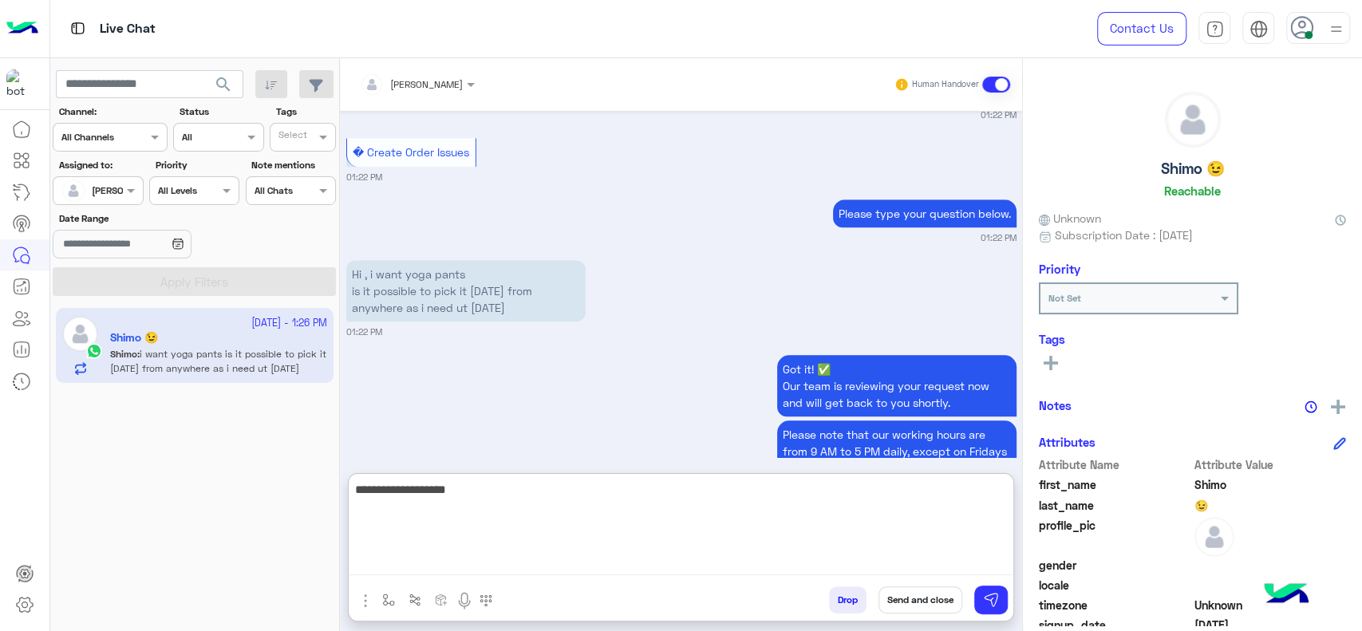
scroll to position [1418, 0]
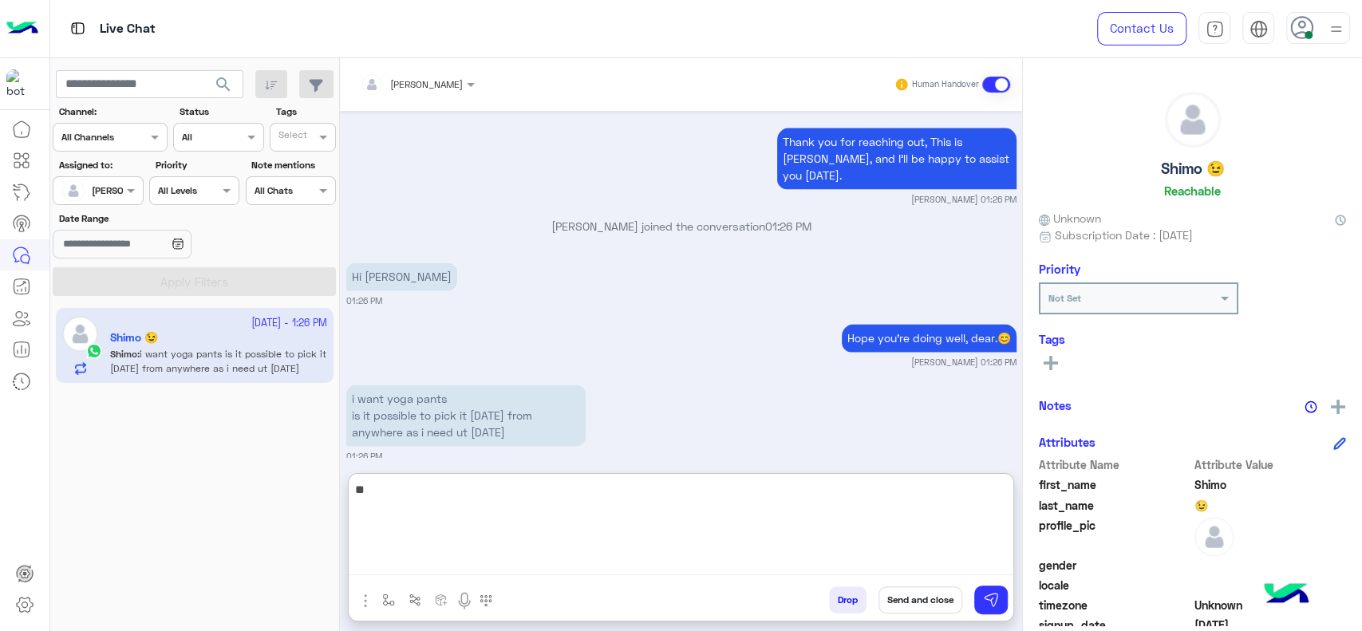
type textarea "*"
click at [426, 532] on textarea at bounding box center [681, 527] width 665 height 96
paste textarea "**********"
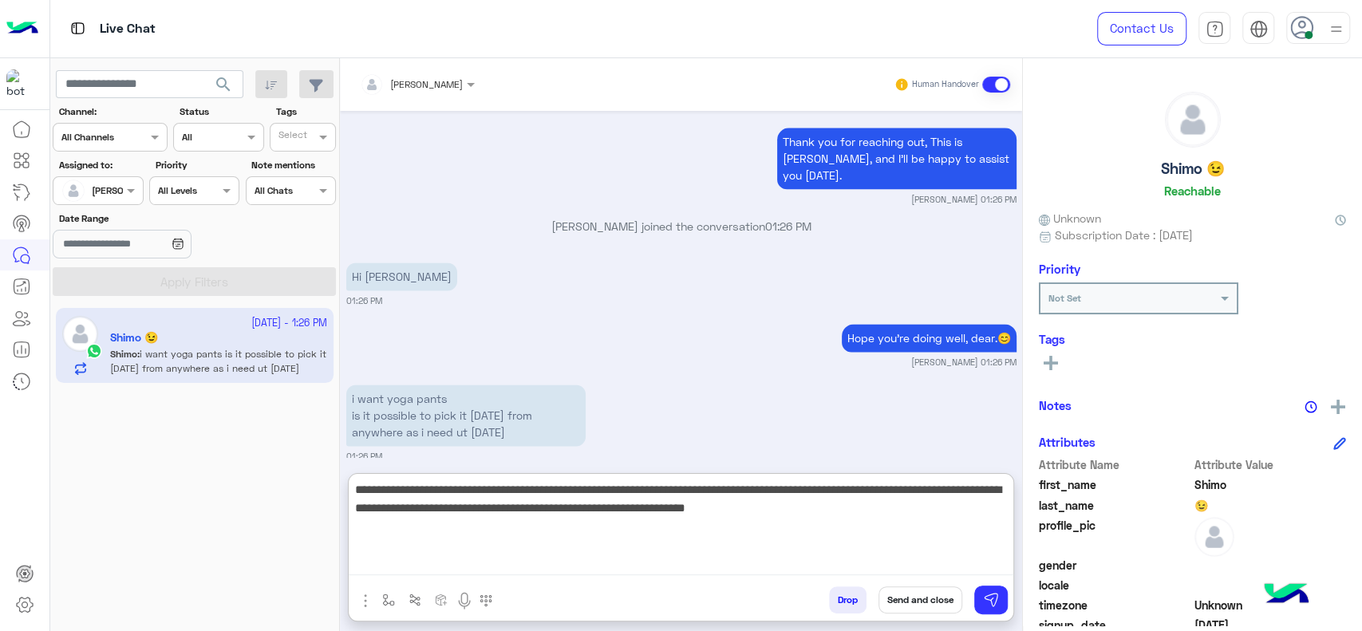
click at [546, 511] on textarea "**********" at bounding box center [681, 527] width 665 height 96
click at [910, 512] on textarea "**********" at bounding box center [681, 527] width 665 height 96
type textarea "**********"
click at [704, 525] on textarea "**********" at bounding box center [681, 527] width 665 height 96
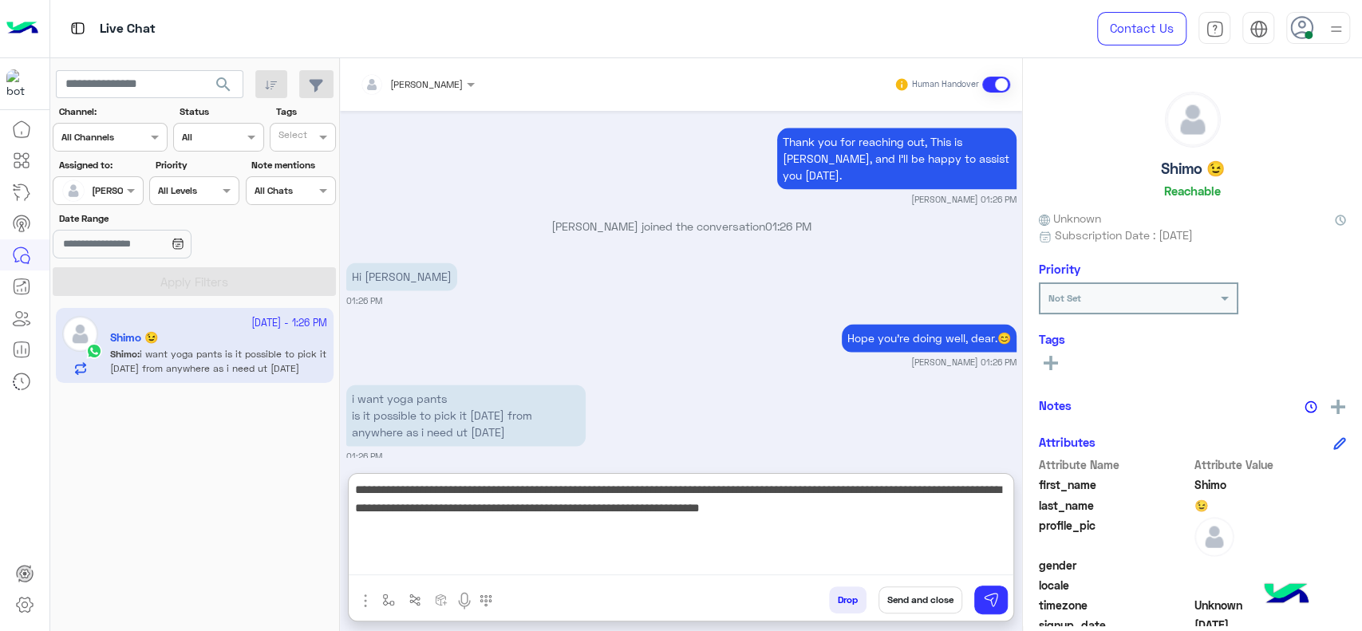
click at [881, 514] on textarea "**********" at bounding box center [681, 527] width 665 height 96
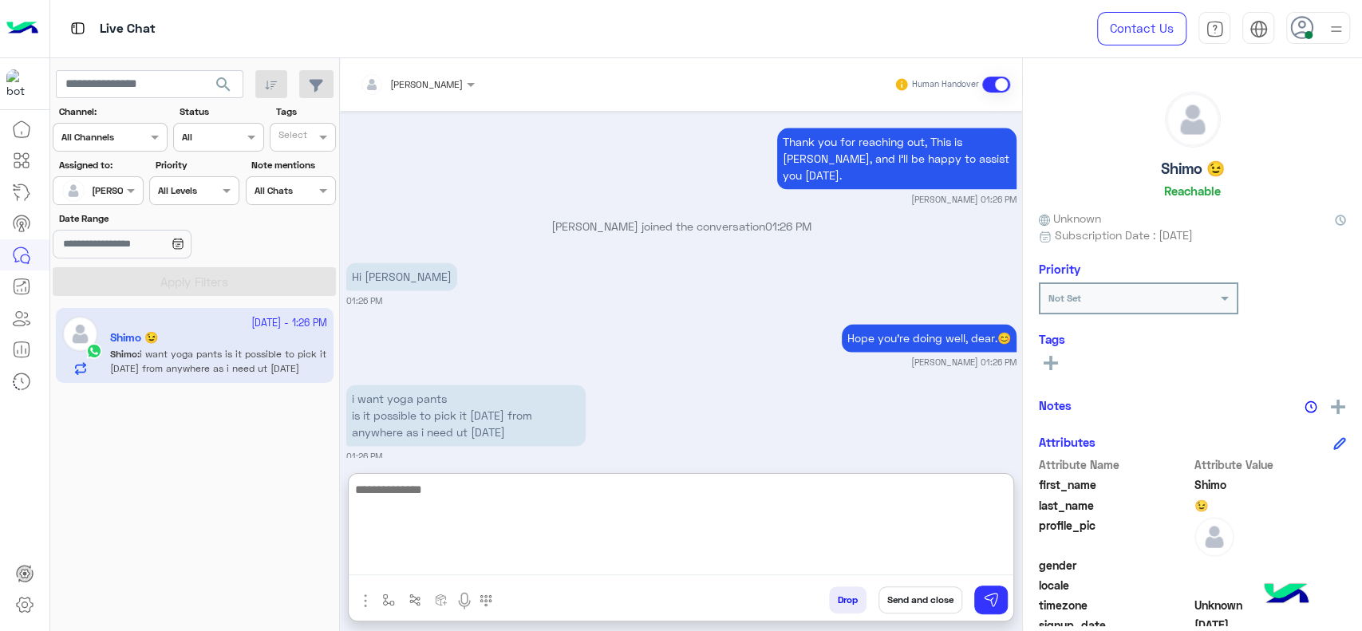
scroll to position [1564, 0]
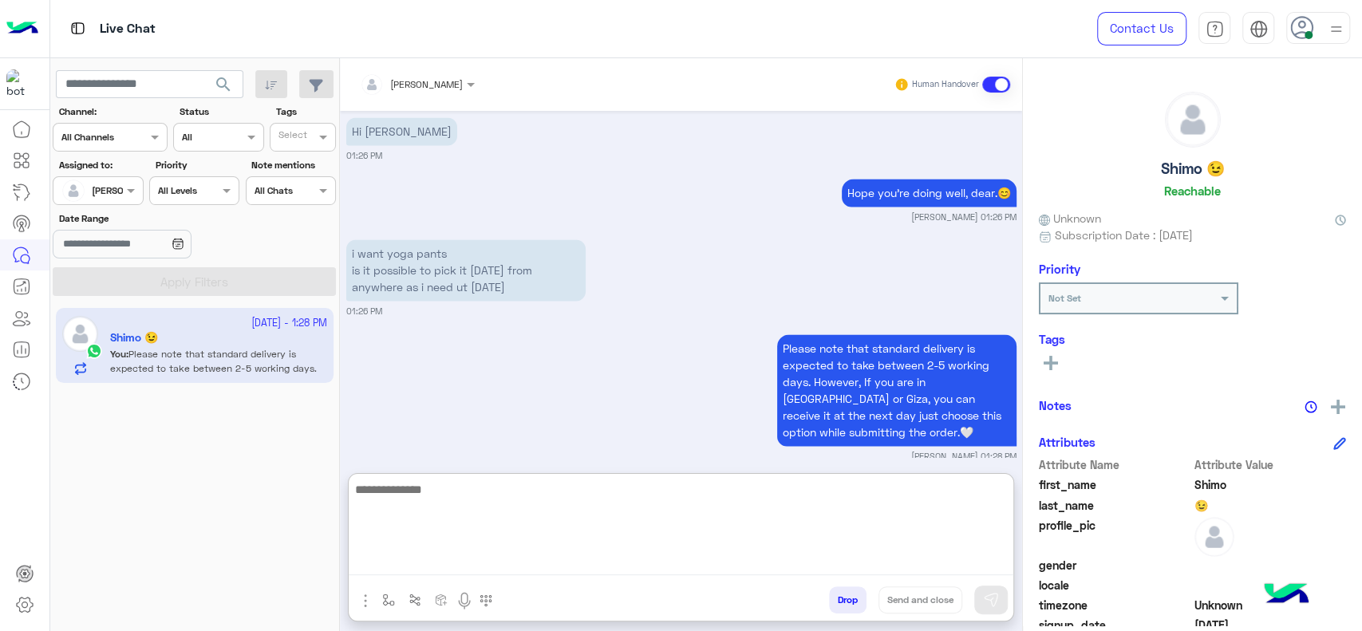
click at [419, 532] on textarea at bounding box center [681, 527] width 665 height 96
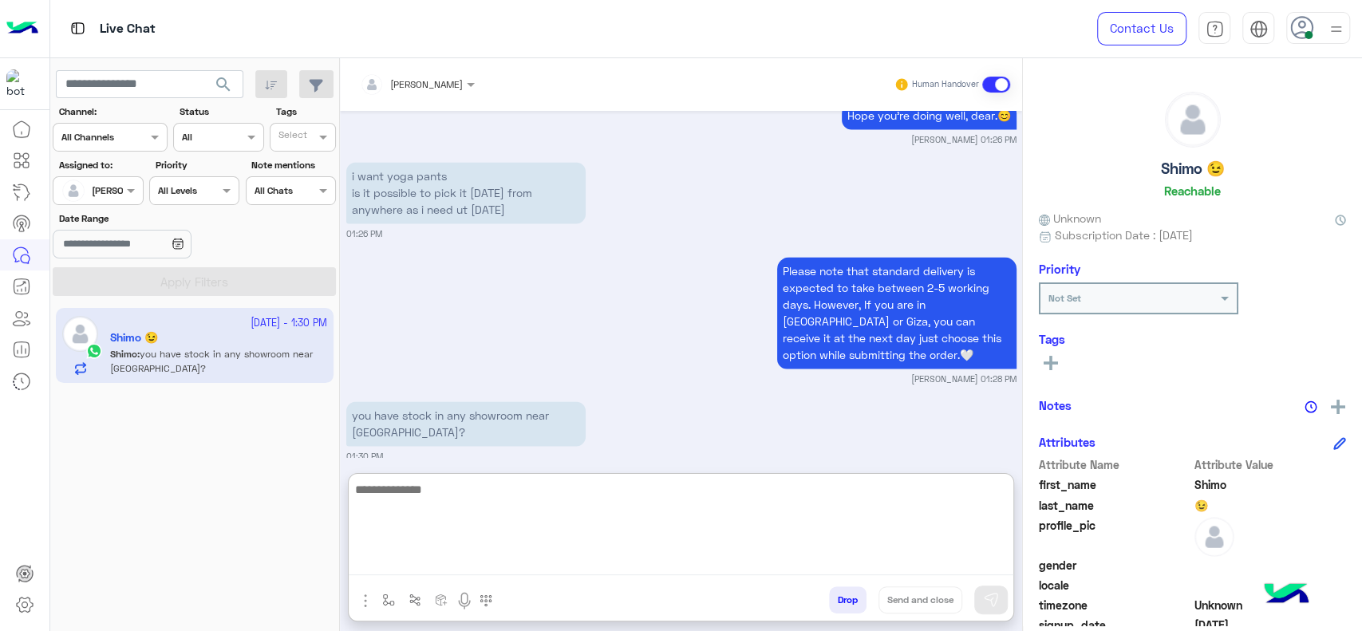
click at [511, 547] on textarea at bounding box center [681, 527] width 665 height 96
click at [499, 511] on textarea at bounding box center [681, 527] width 665 height 96
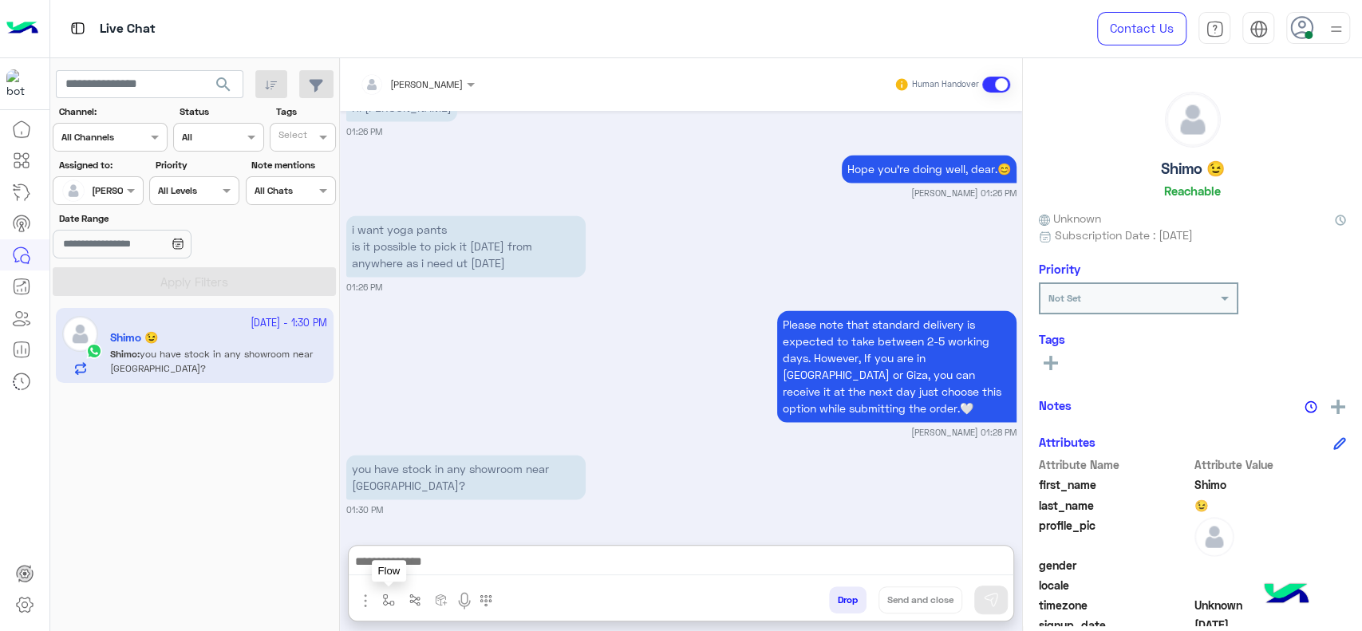
click at [390, 603] on img "button" at bounding box center [388, 600] width 13 height 13
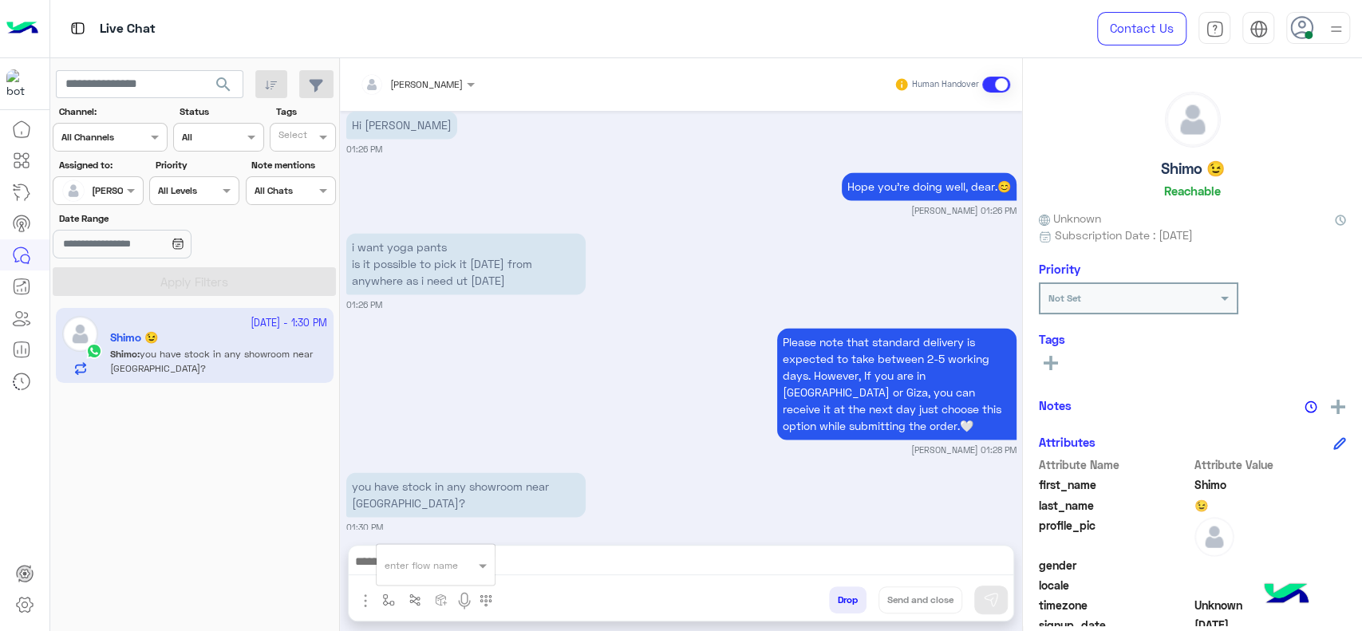
click at [402, 571] on div "enter flow name" at bounding box center [421, 565] width 73 height 14
type input "****"
click at [393, 506] on span "Our stores" at bounding box center [415, 505] width 60 height 14
type textarea "**********"
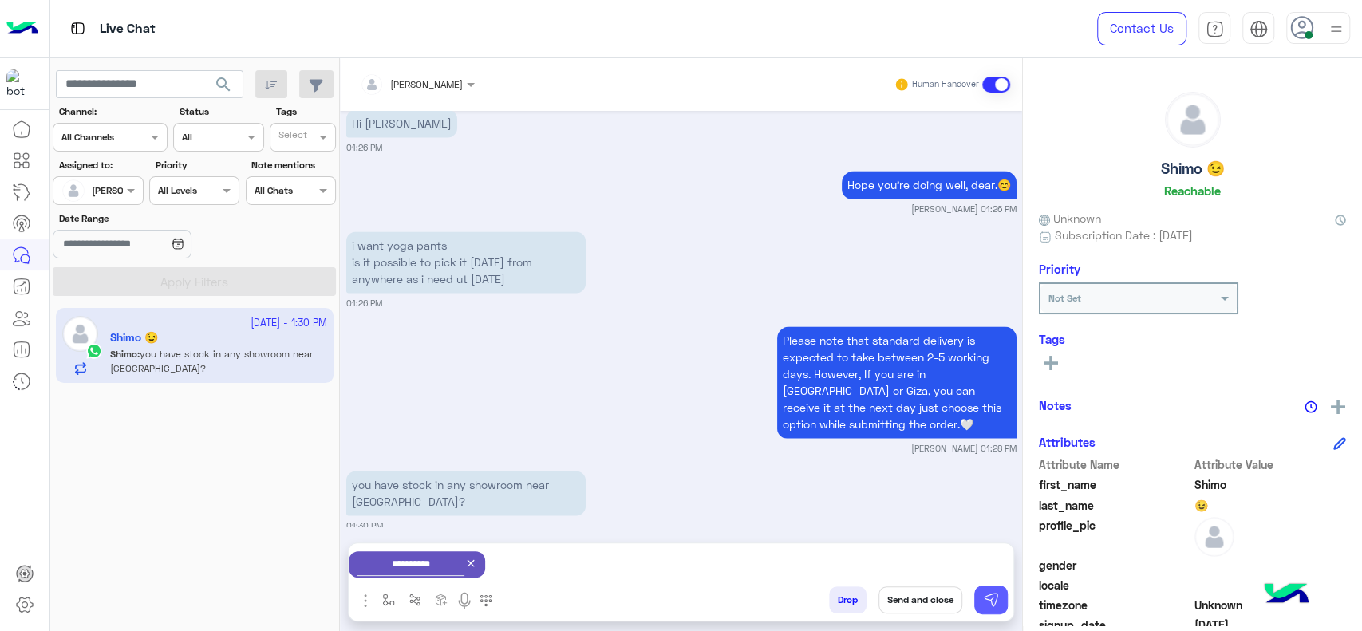
click at [987, 601] on img at bounding box center [991, 600] width 16 height 16
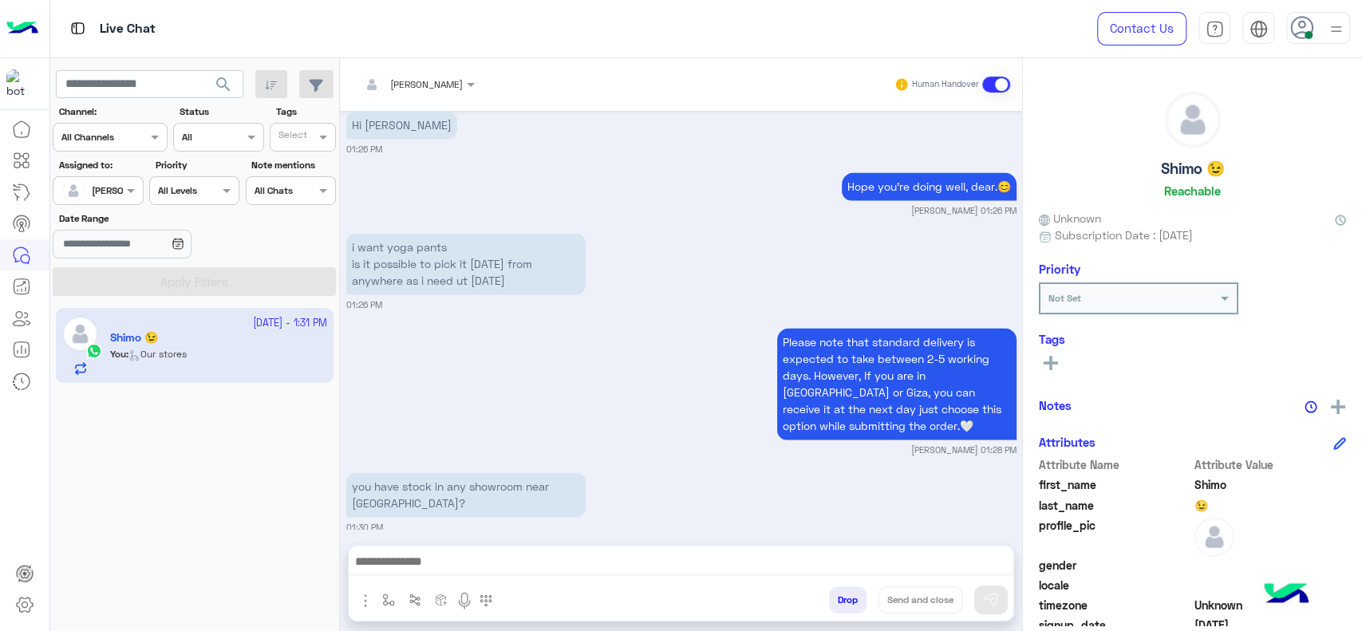
scroll to position [1788, 0]
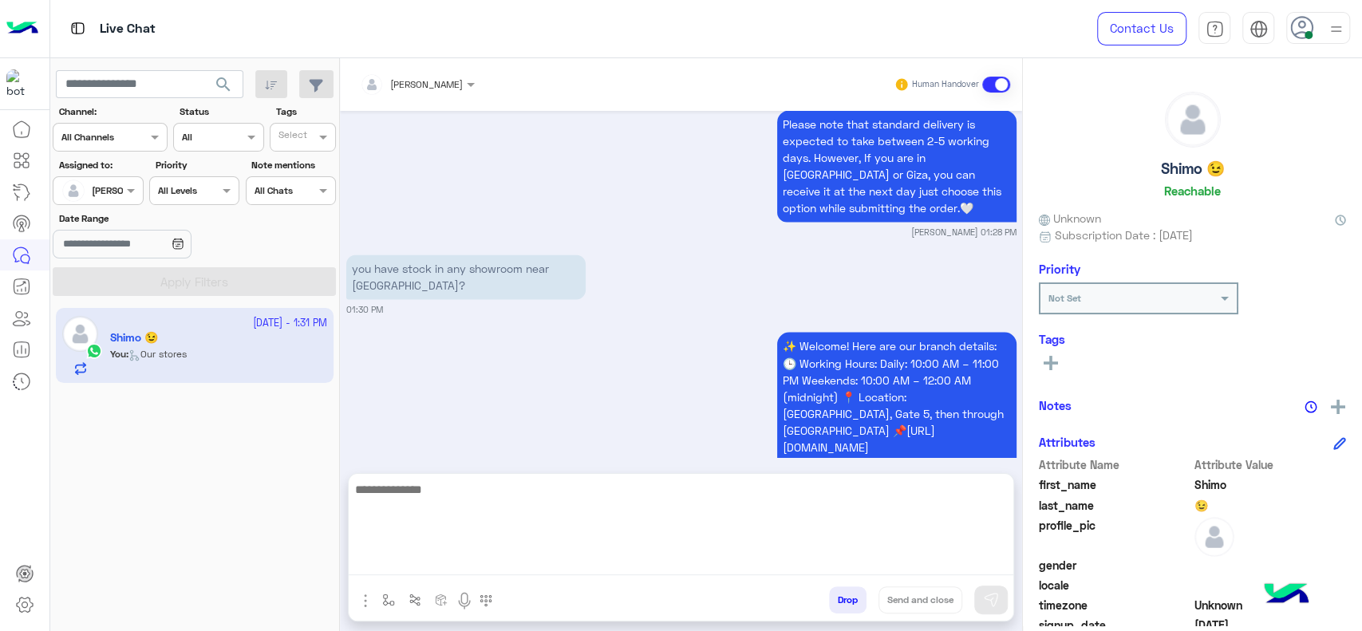
click at [837, 566] on textarea at bounding box center [681, 527] width 665 height 96
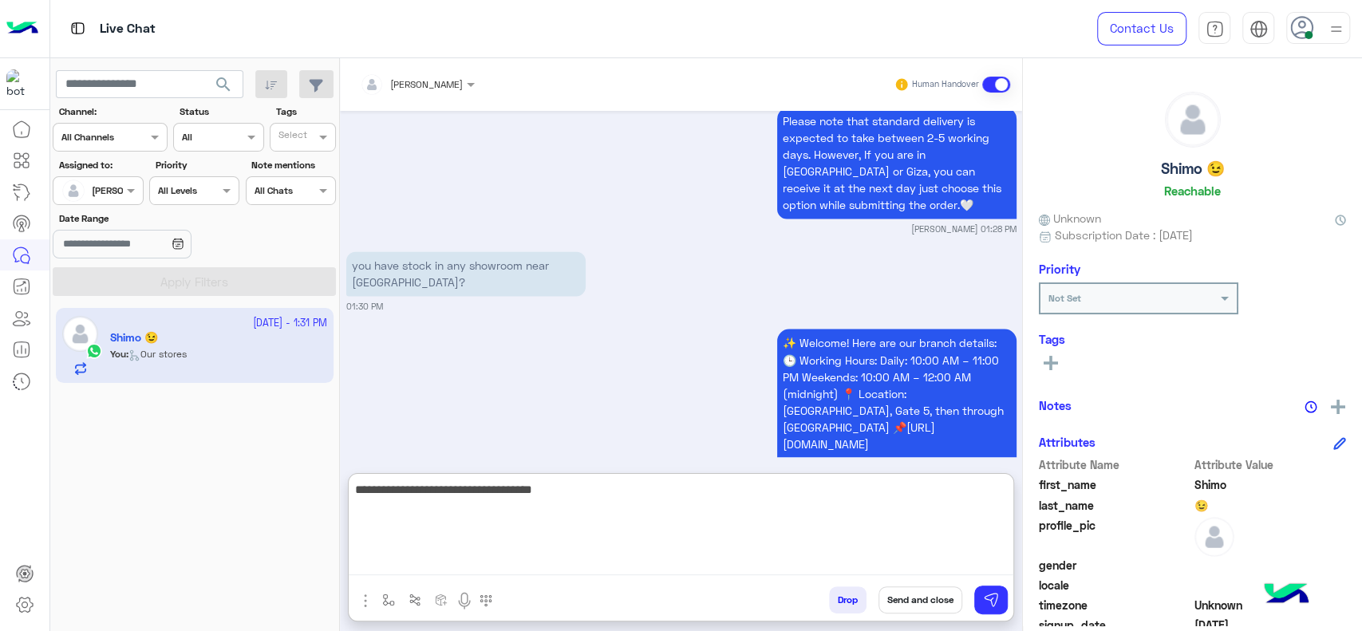
type textarea "**********"
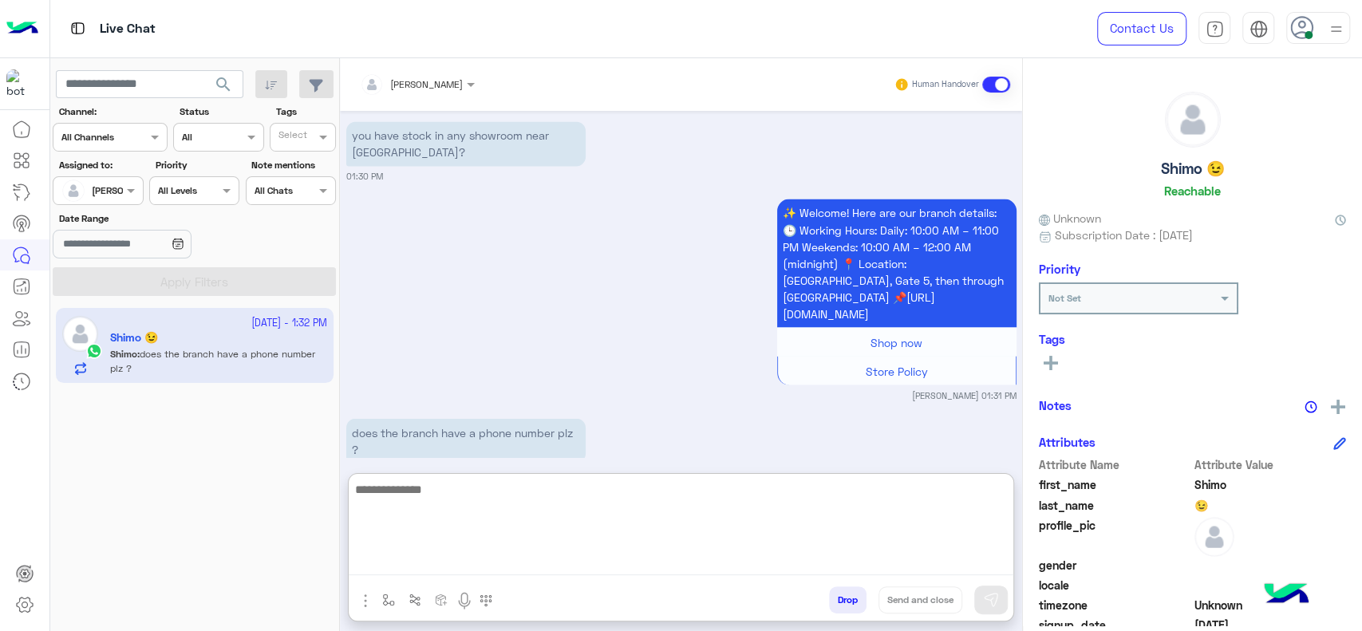
scroll to position [1998, 0]
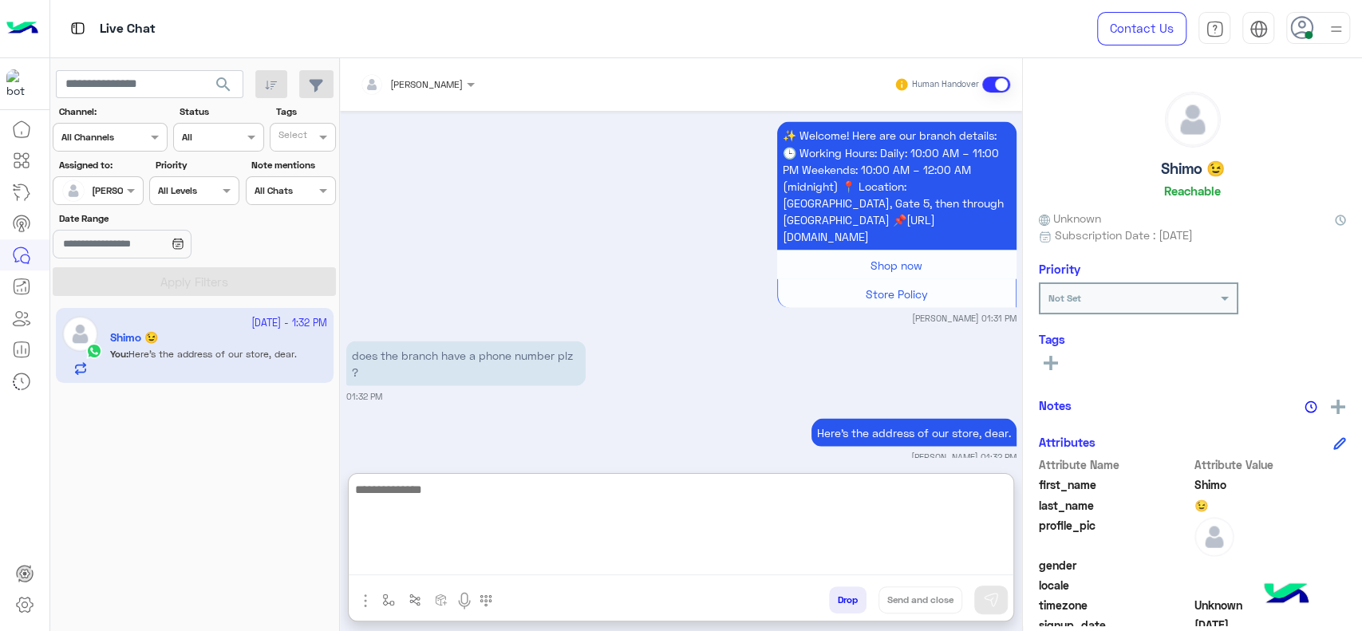
click at [600, 541] on textarea at bounding box center [681, 527] width 665 height 96
type textarea "****"
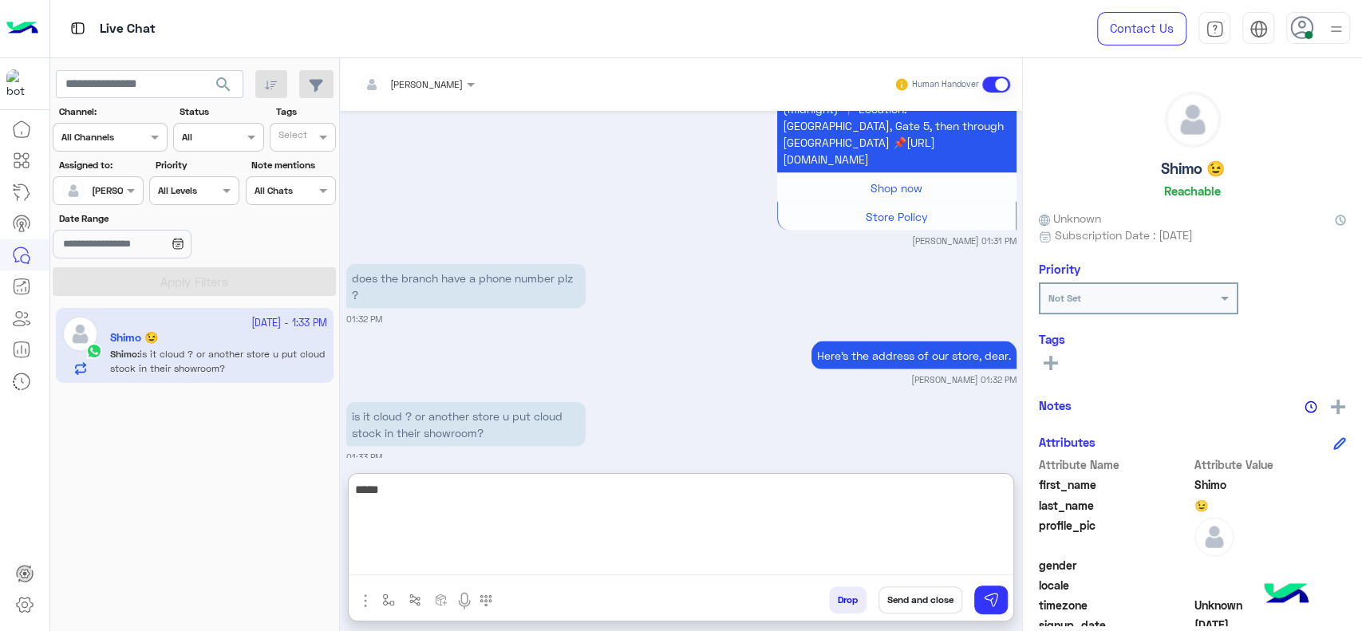
click at [600, 541] on textarea "****" at bounding box center [681, 527] width 665 height 96
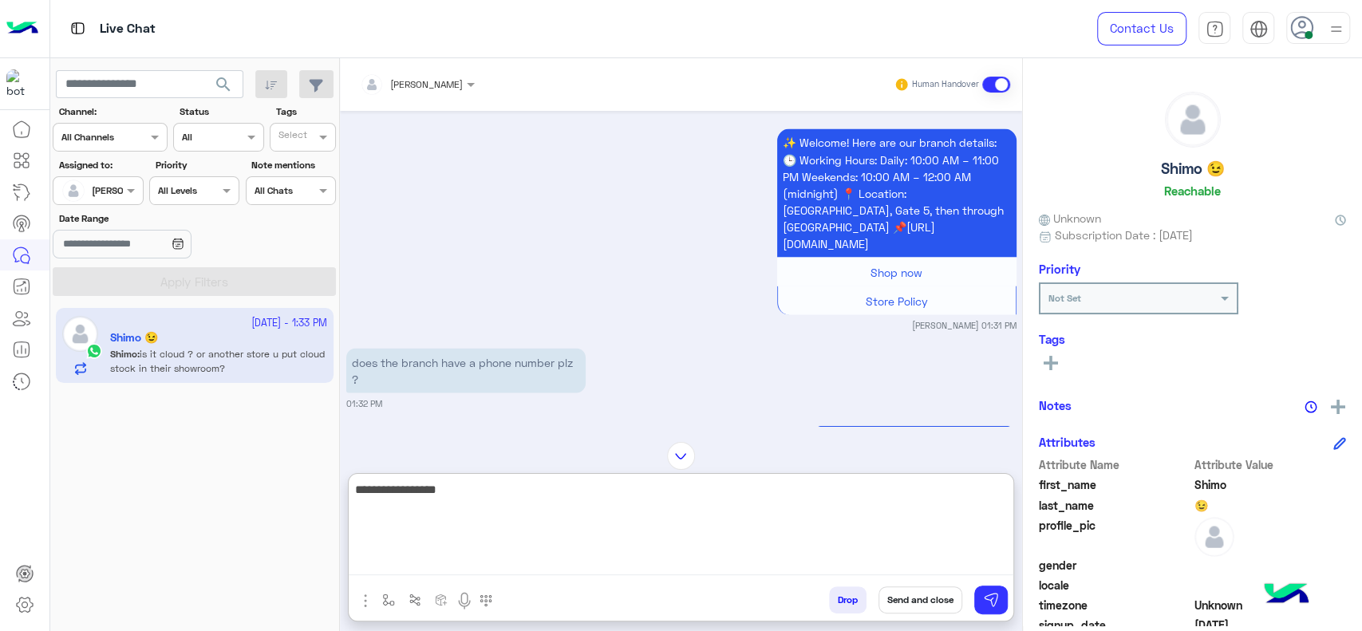
scroll to position [1952, 0]
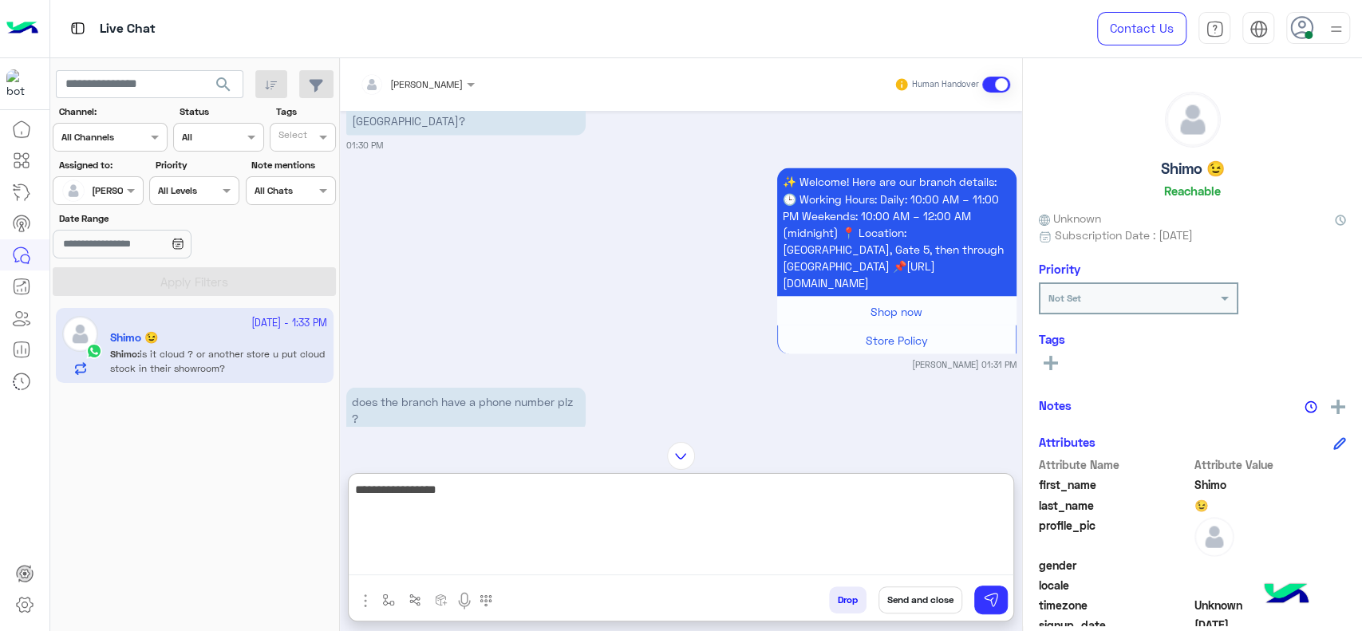
click at [602, 516] on textarea "**********" at bounding box center [681, 527] width 665 height 96
type textarea "**********"
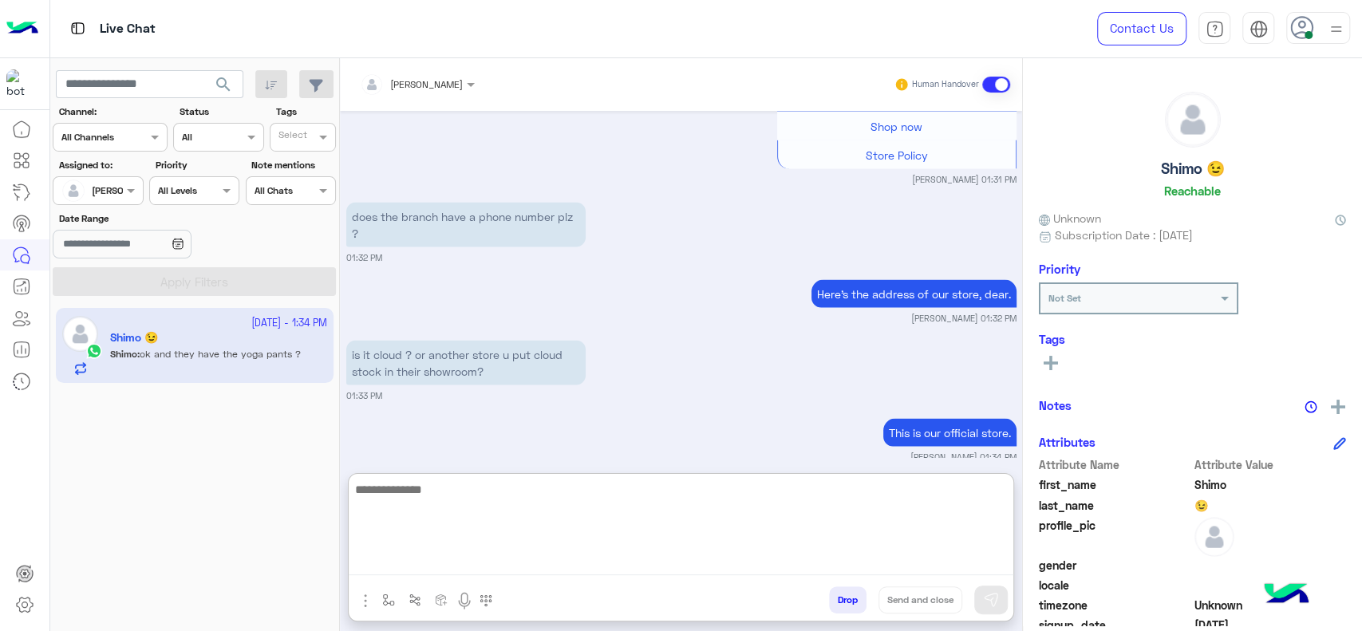
scroll to position [2198, 0]
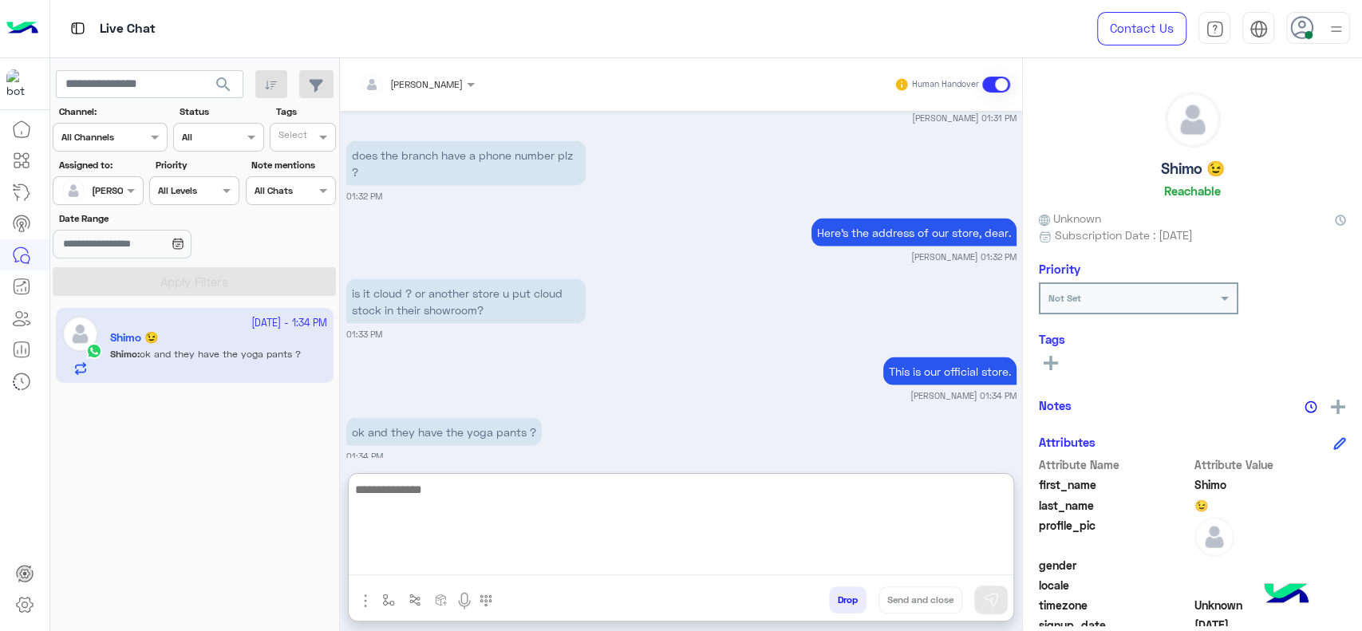
click at [545, 537] on textarea at bounding box center [681, 527] width 665 height 96
type textarea "**********"
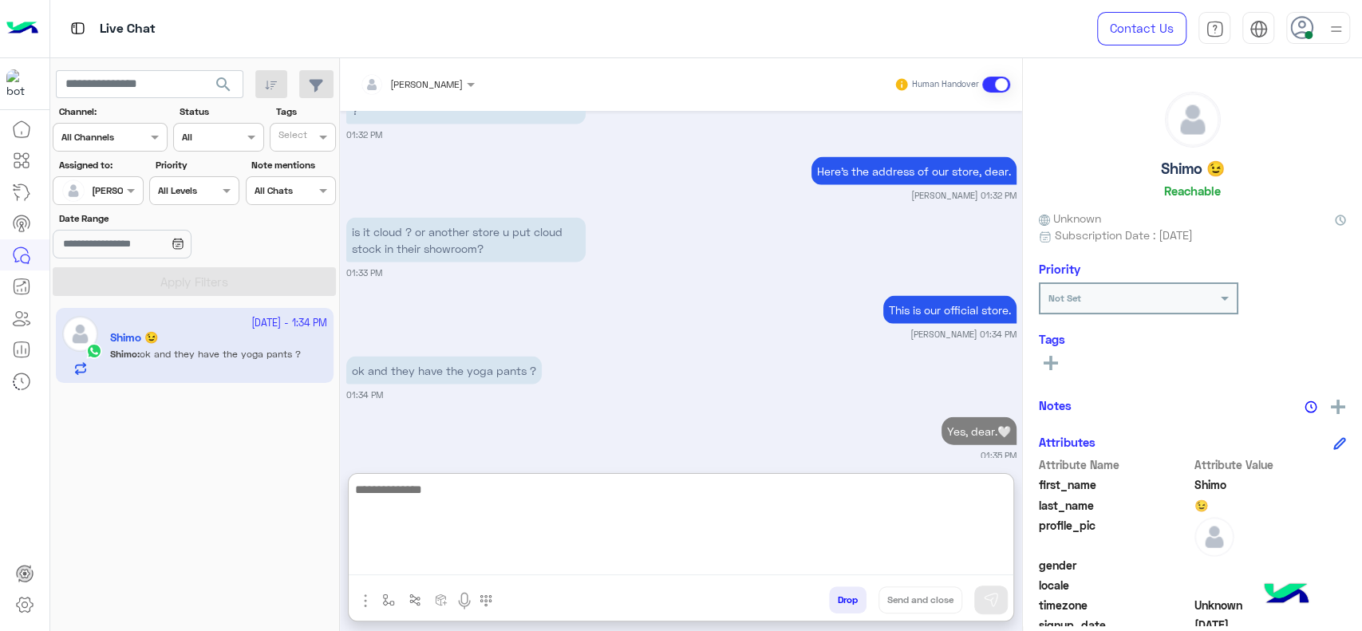
paste textarea "**********"
type textarea "**********"
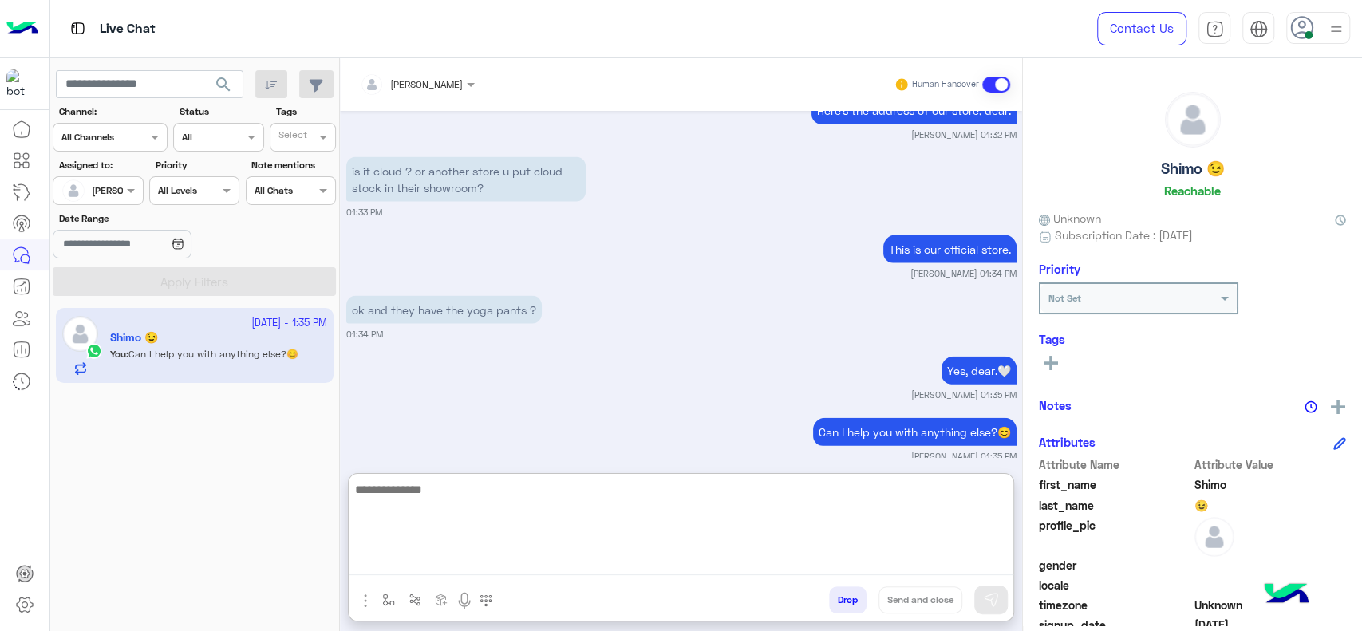
scroll to position [2380, 0]
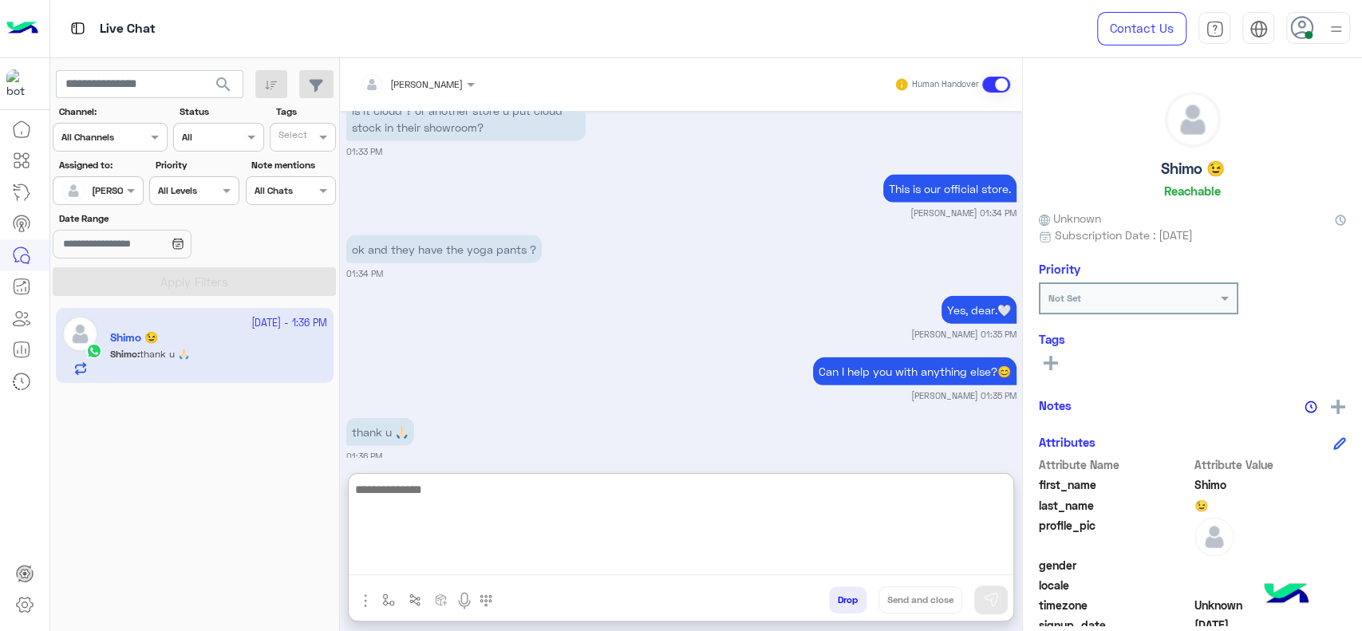
click at [411, 511] on textarea at bounding box center [681, 527] width 665 height 96
paste textarea "**********"
type textarea "**********"
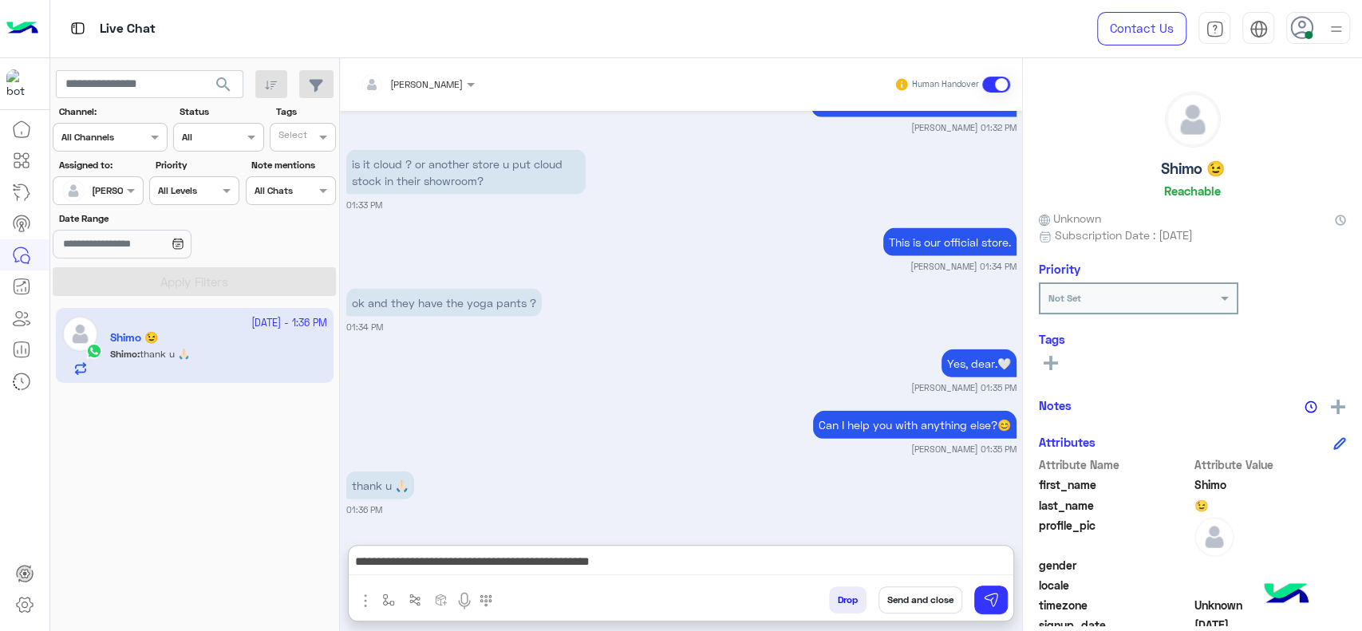
click at [915, 605] on button "Send and close" at bounding box center [920, 599] width 84 height 27
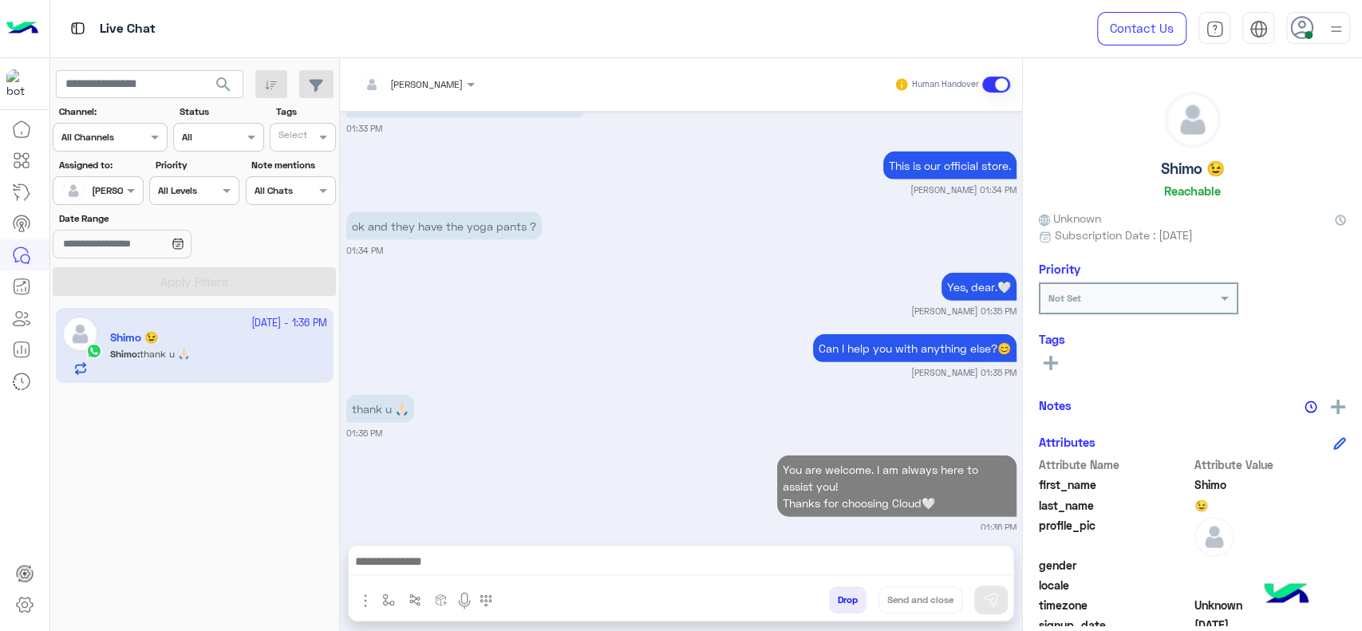
scroll to position [2444, 0]
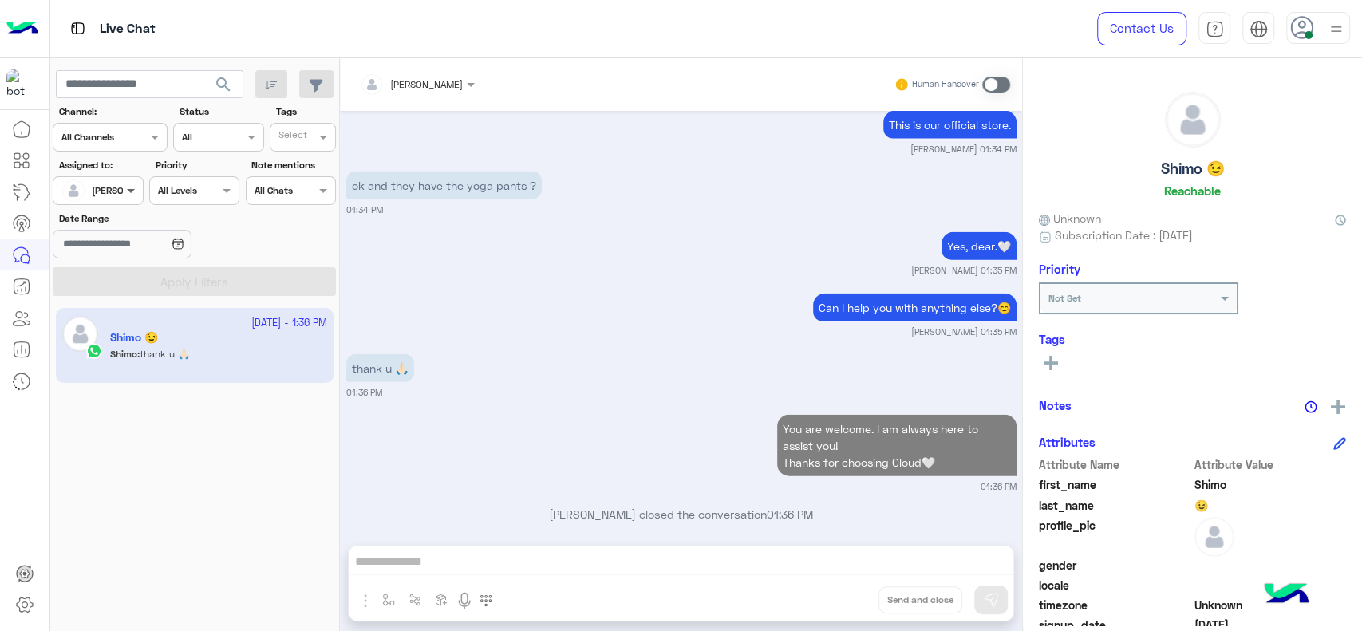
click at [126, 196] on span at bounding box center [133, 190] width 20 height 17
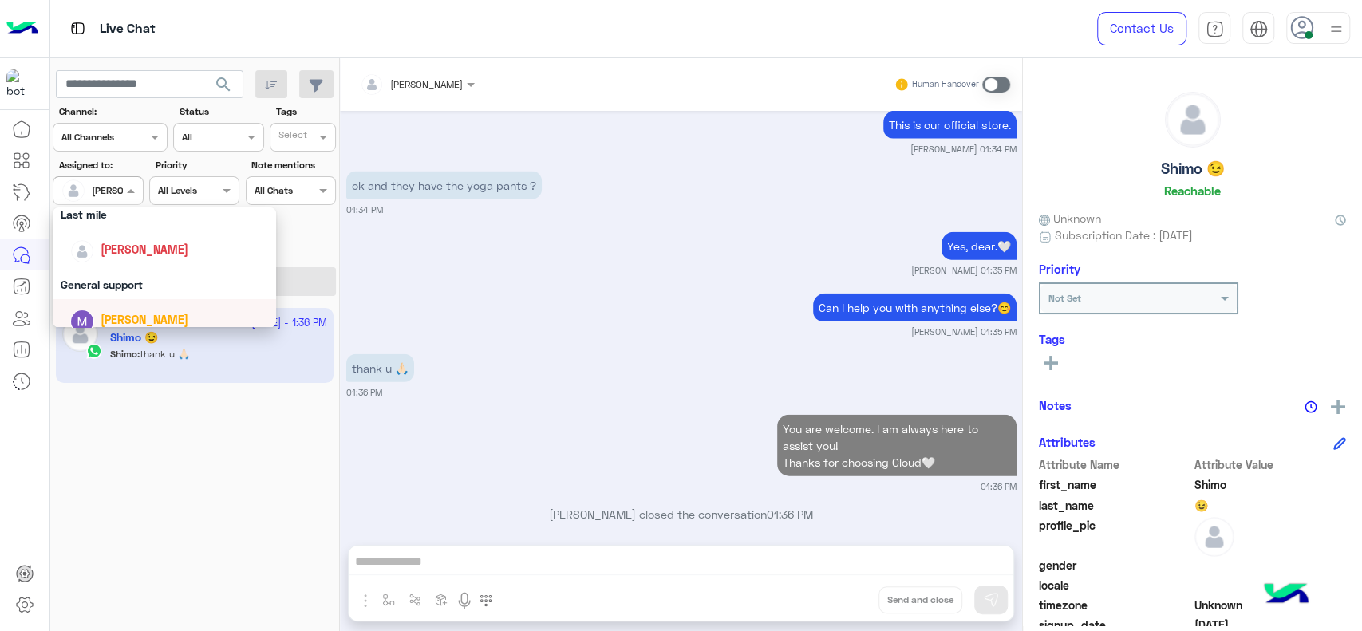
scroll to position [223, 0]
click at [117, 290] on div "General support" at bounding box center [164, 291] width 223 height 30
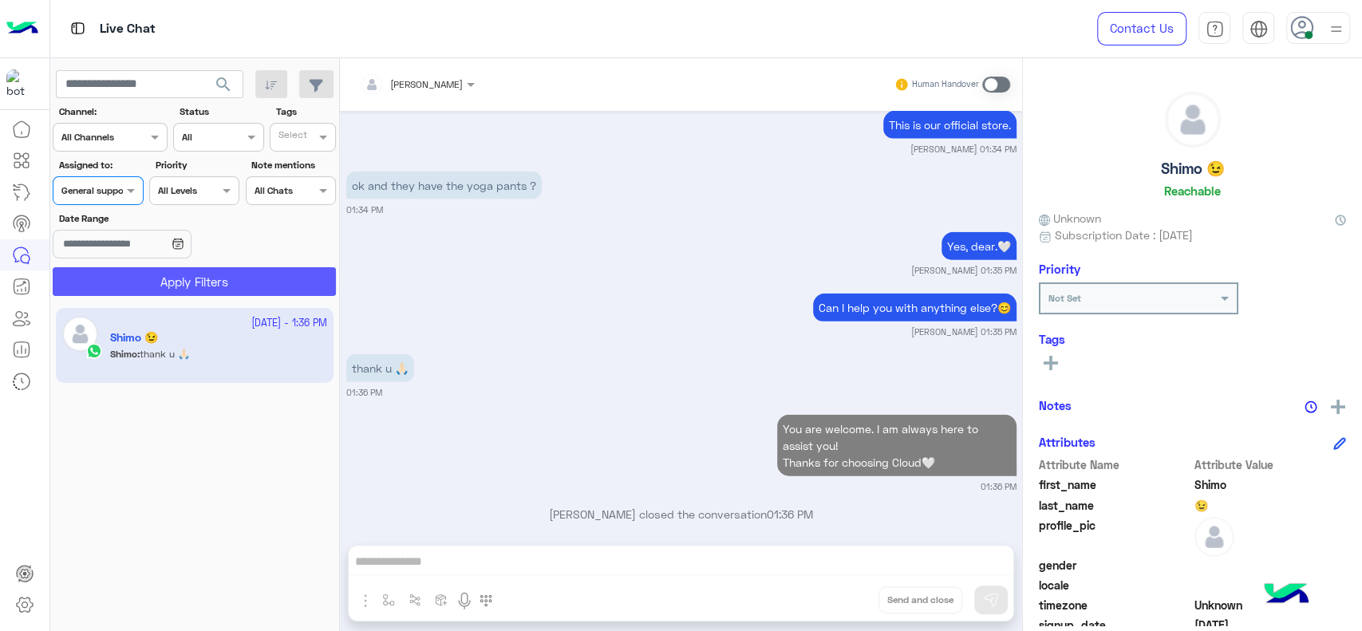
click at [124, 272] on button "Apply Filters" at bounding box center [194, 281] width 283 height 29
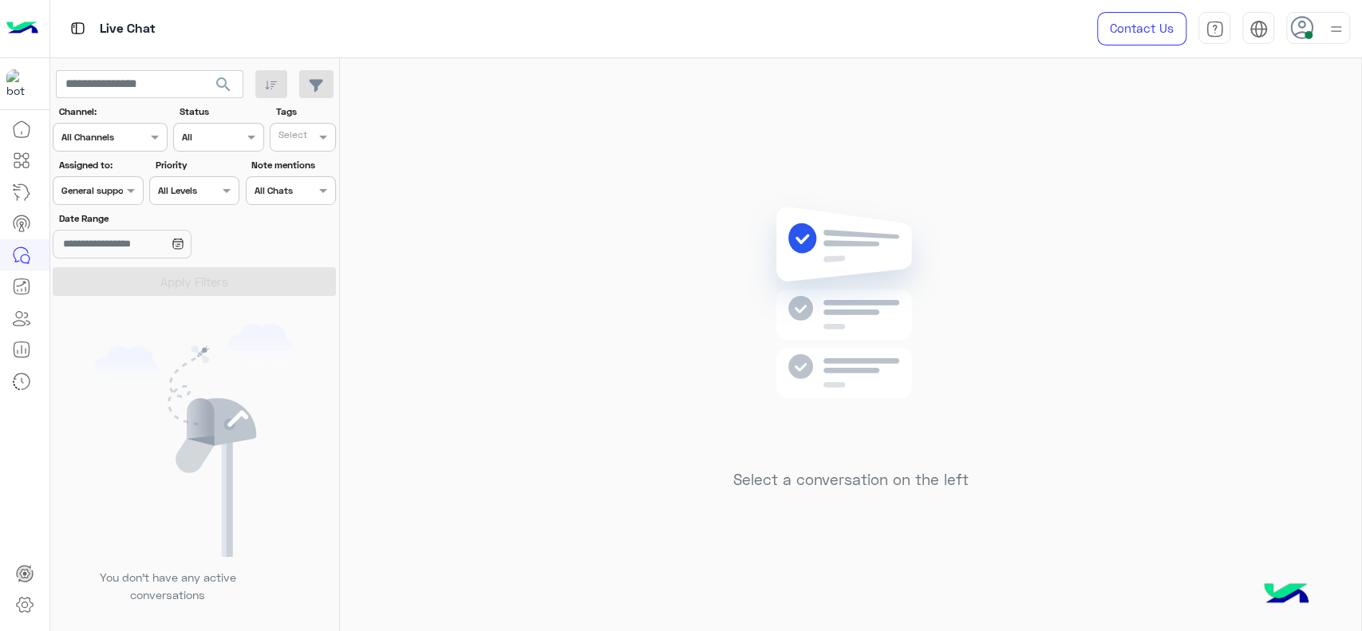
click at [89, 182] on input "text" at bounding box center [79, 189] width 37 height 14
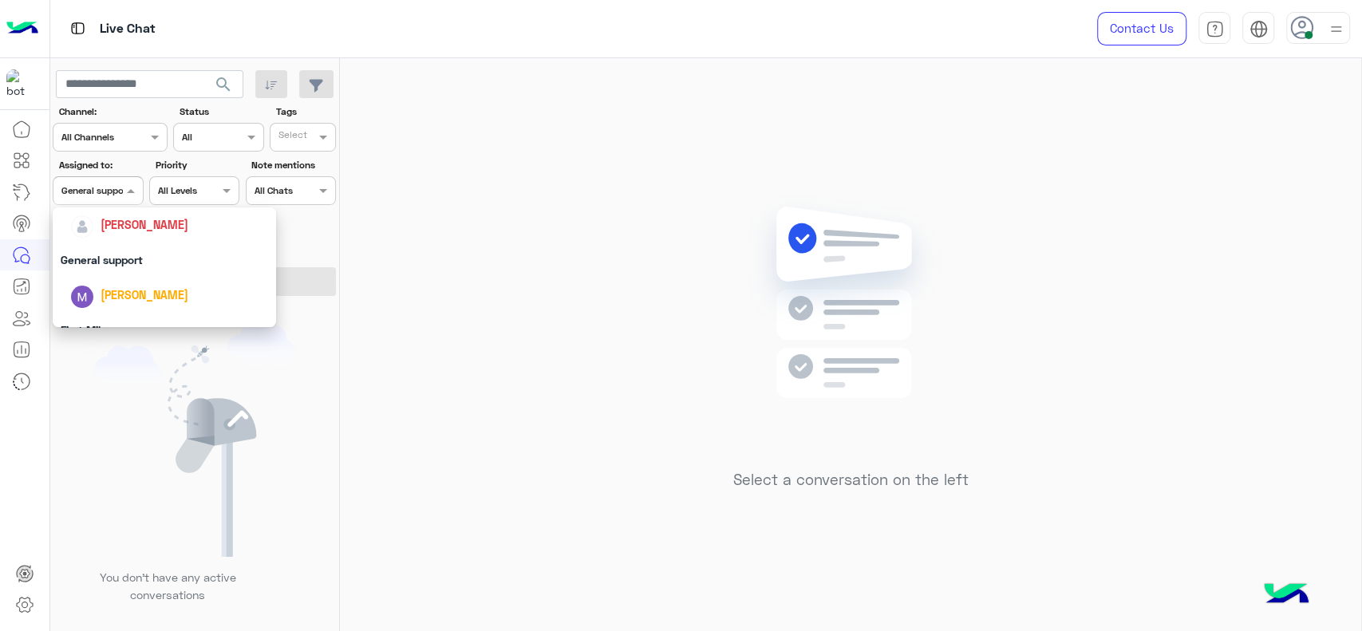
scroll to position [242, 0]
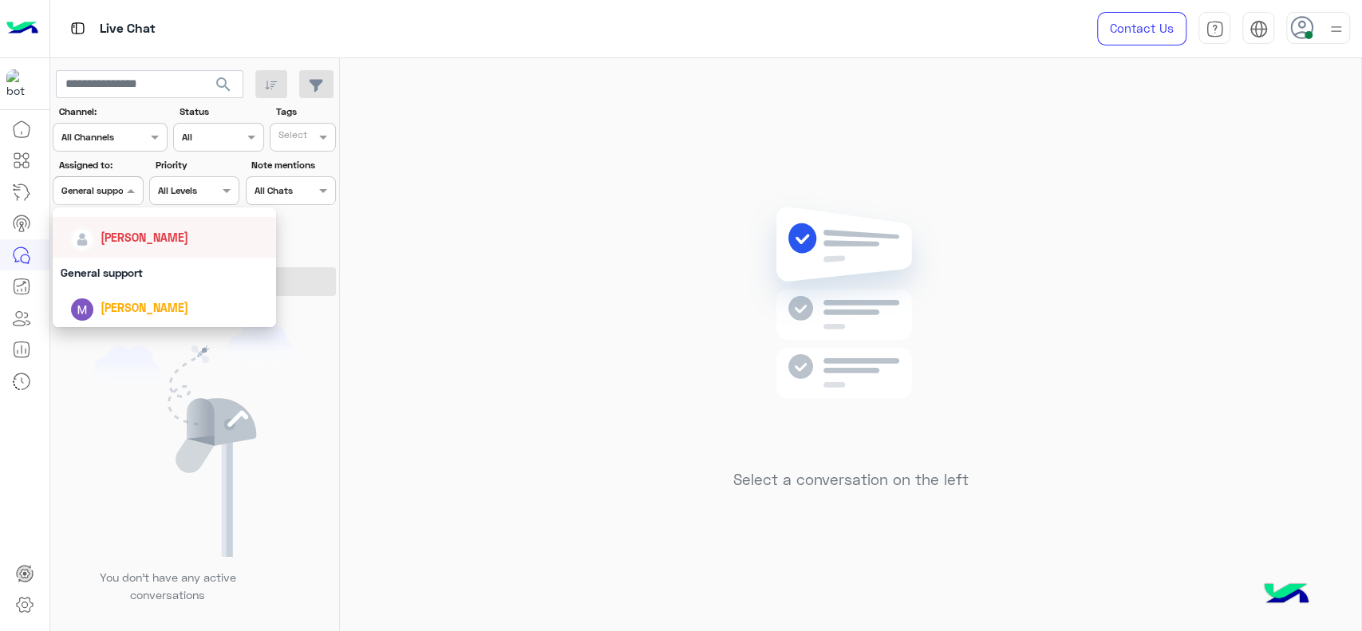
click at [104, 243] on span "[PERSON_NAME]" at bounding box center [145, 238] width 88 height 14
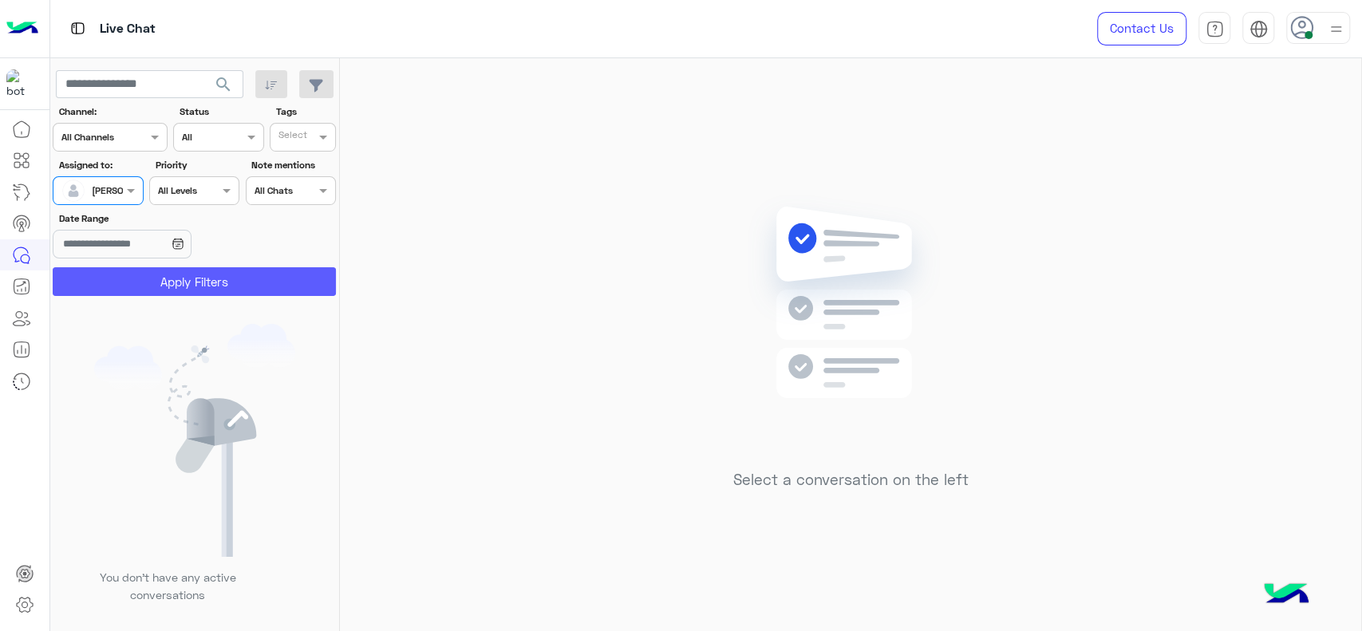
click at [111, 273] on button "Apply Filters" at bounding box center [194, 281] width 283 height 29
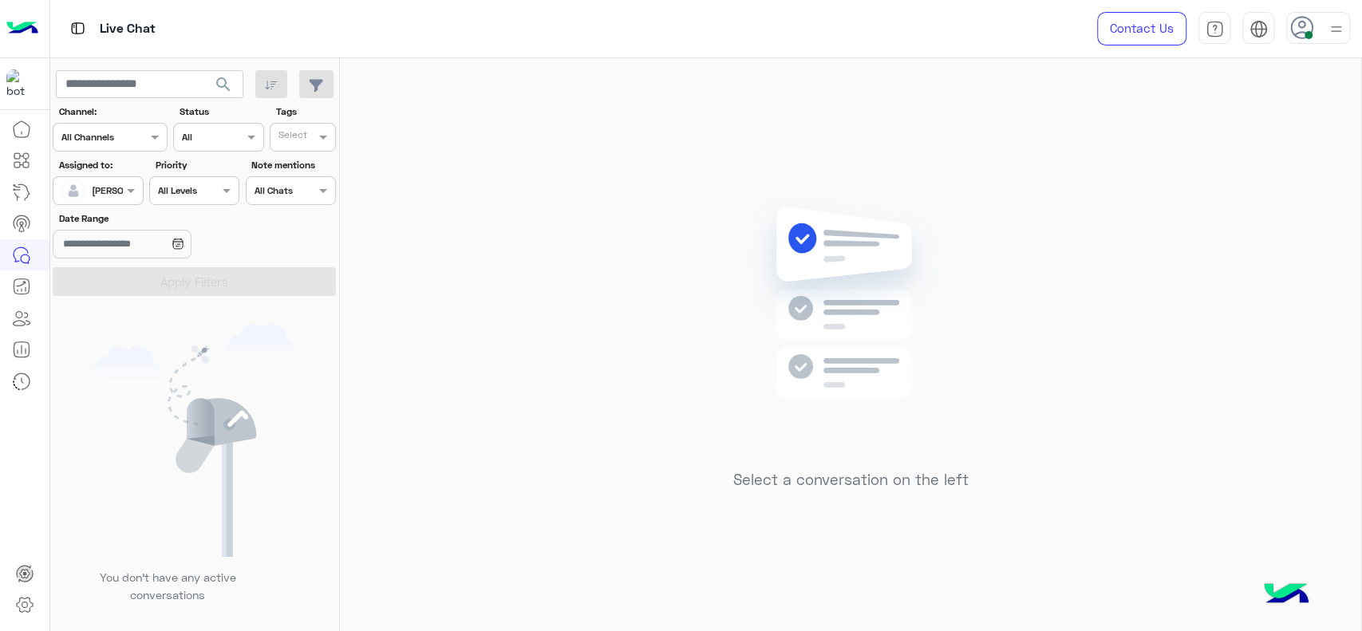
click at [87, 186] on input "text" at bounding box center [79, 189] width 37 height 14
click at [120, 195] on div at bounding box center [97, 188] width 89 height 15
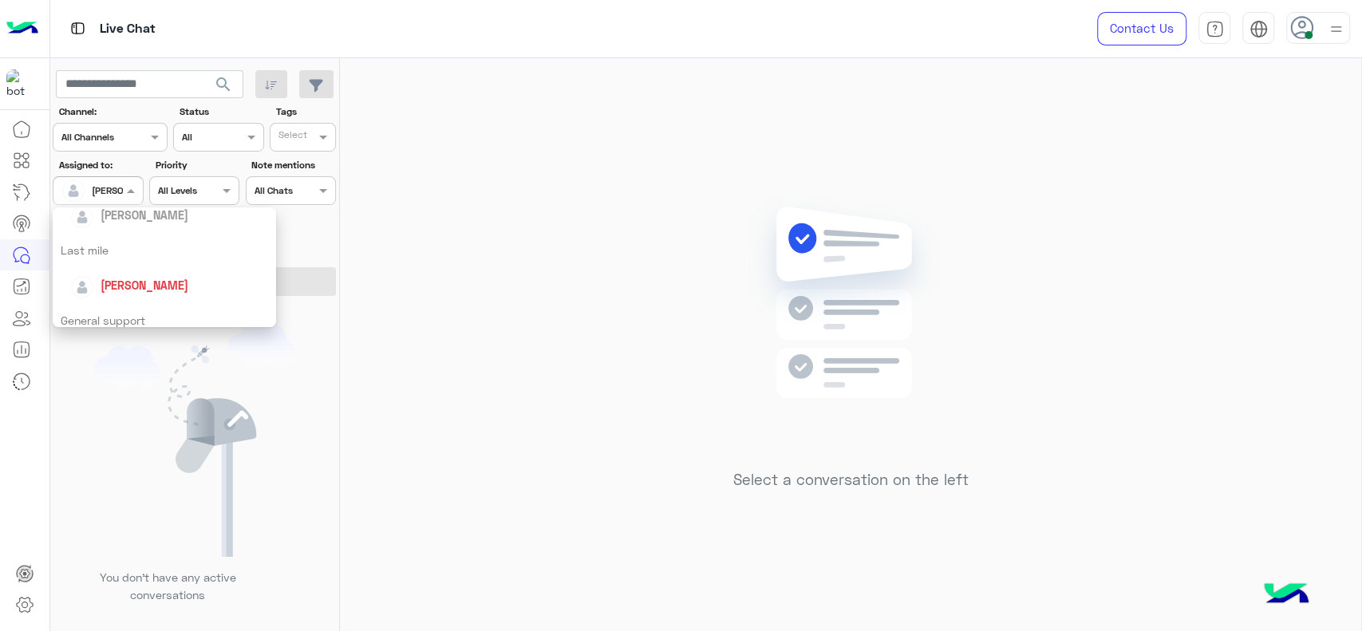
scroll to position [190, 0]
click at [135, 316] on div "General support" at bounding box center [164, 325] width 223 height 30
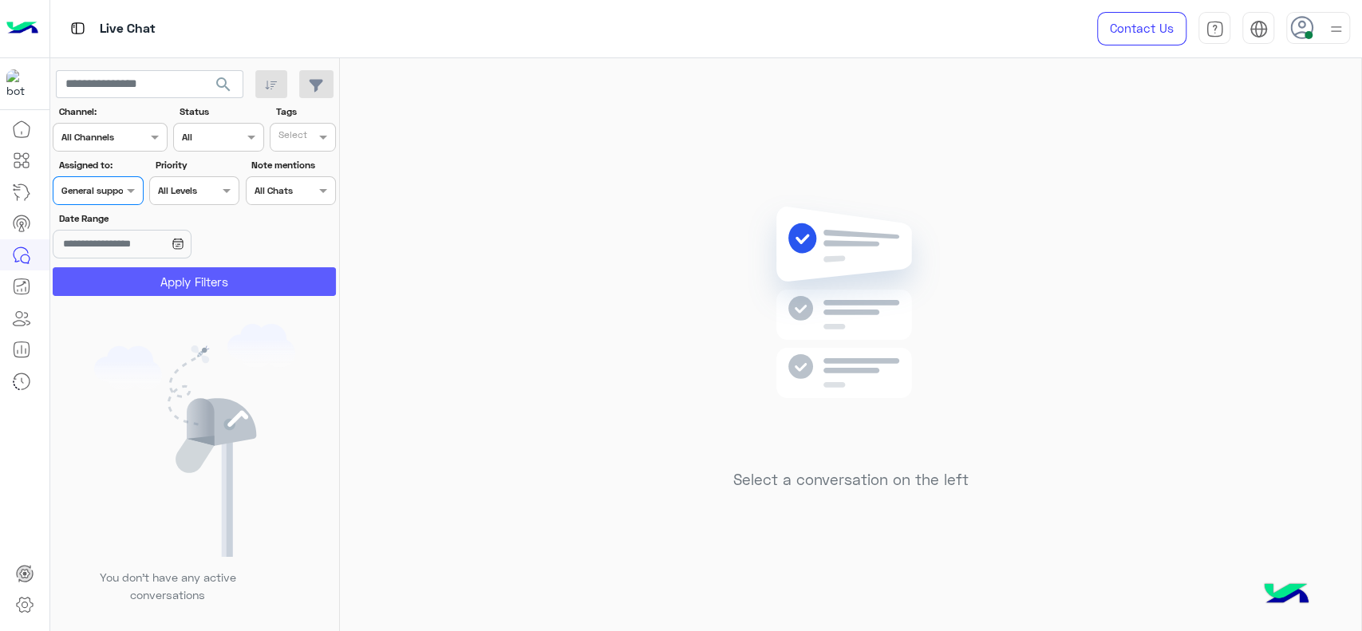
click at [164, 286] on button "Apply Filters" at bounding box center [194, 281] width 283 height 29
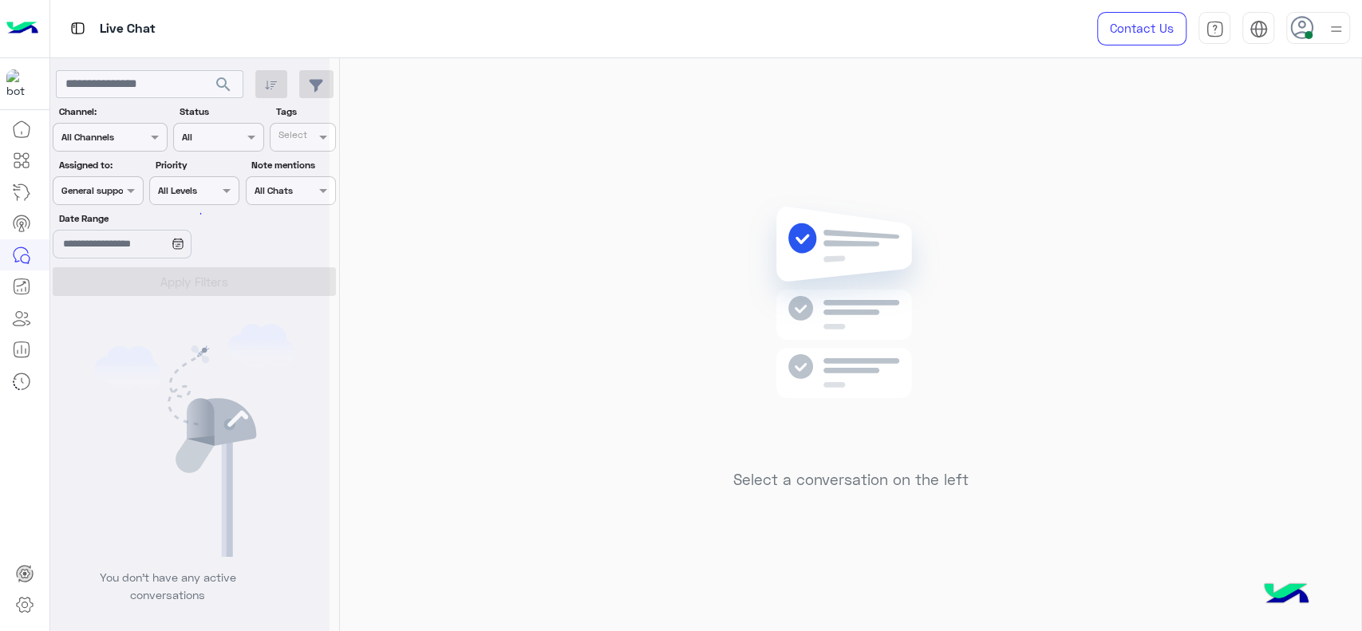
scroll to position [0, 0]
click at [116, 188] on div at bounding box center [97, 188] width 89 height 15
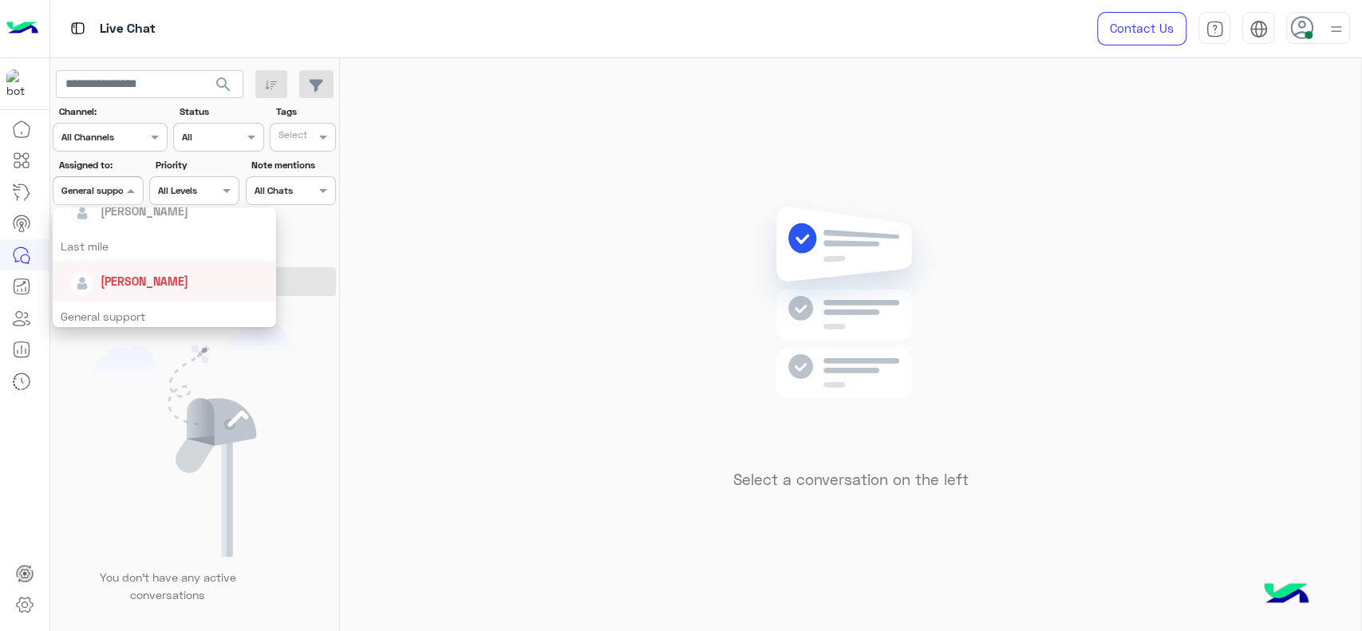
scroll to position [154, 0]
click at [115, 322] on span "[PERSON_NAME]" at bounding box center [145, 326] width 88 height 14
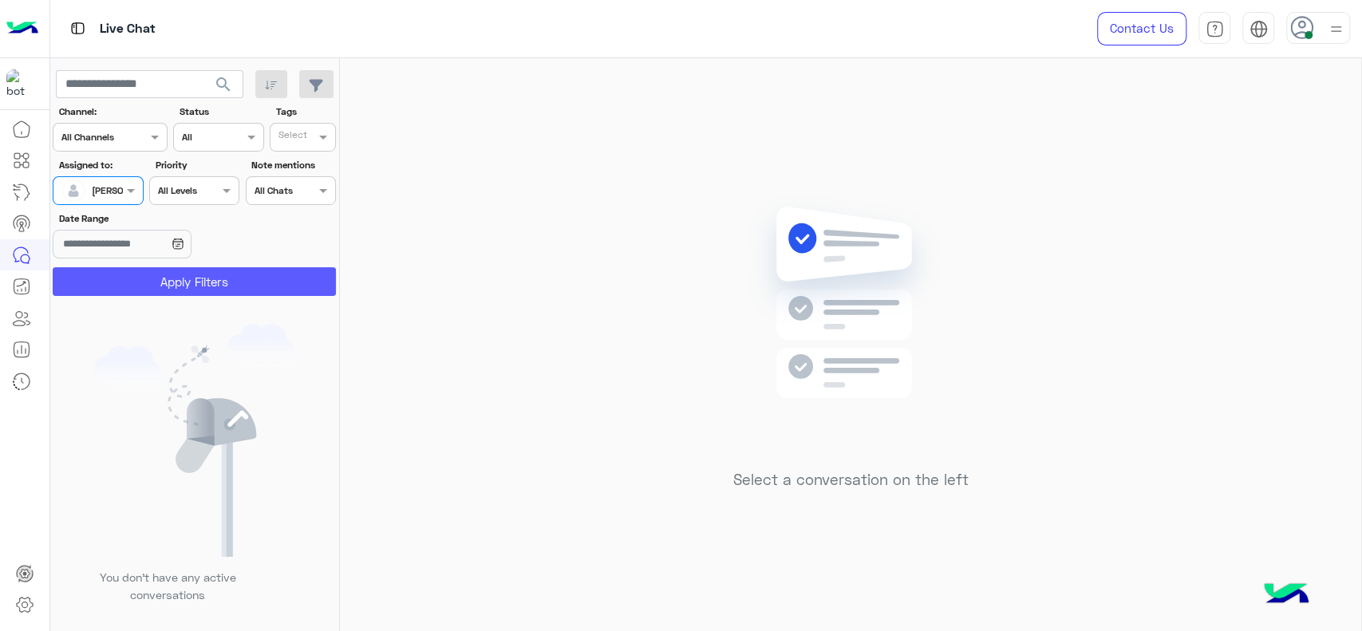
click at [144, 290] on button "Apply Filters" at bounding box center [194, 281] width 283 height 29
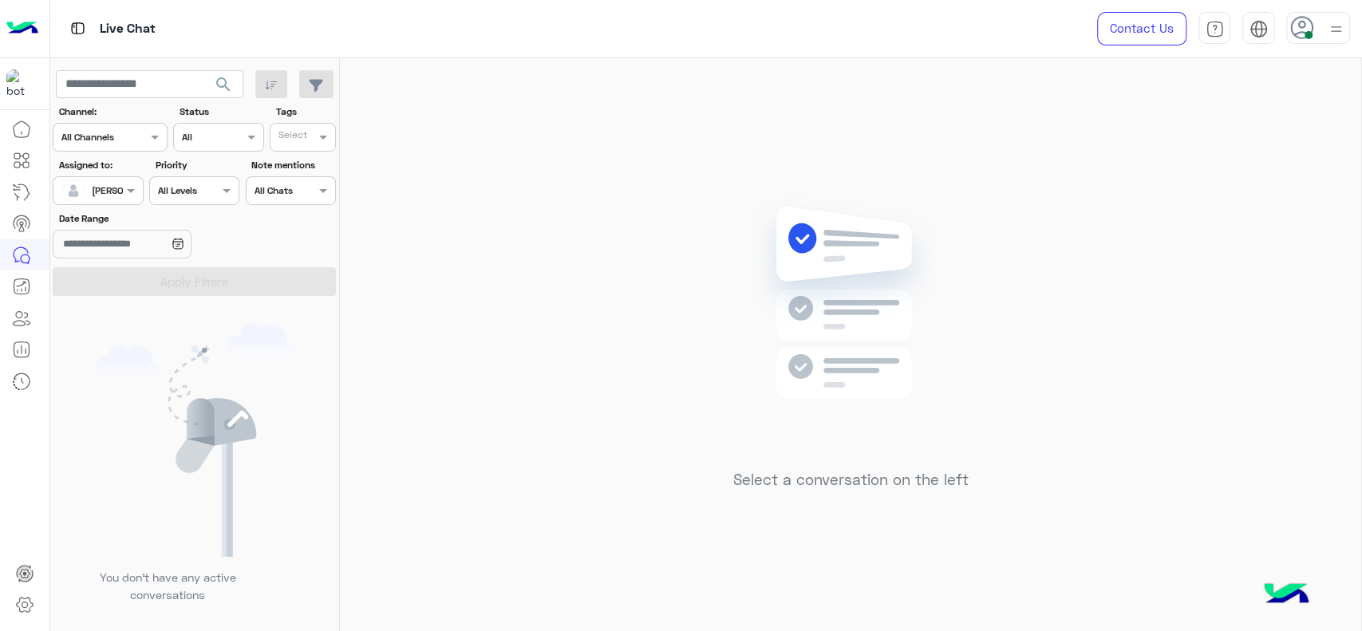
click at [138, 201] on div "Assigned on [PERSON_NAME]" at bounding box center [98, 190] width 90 height 29
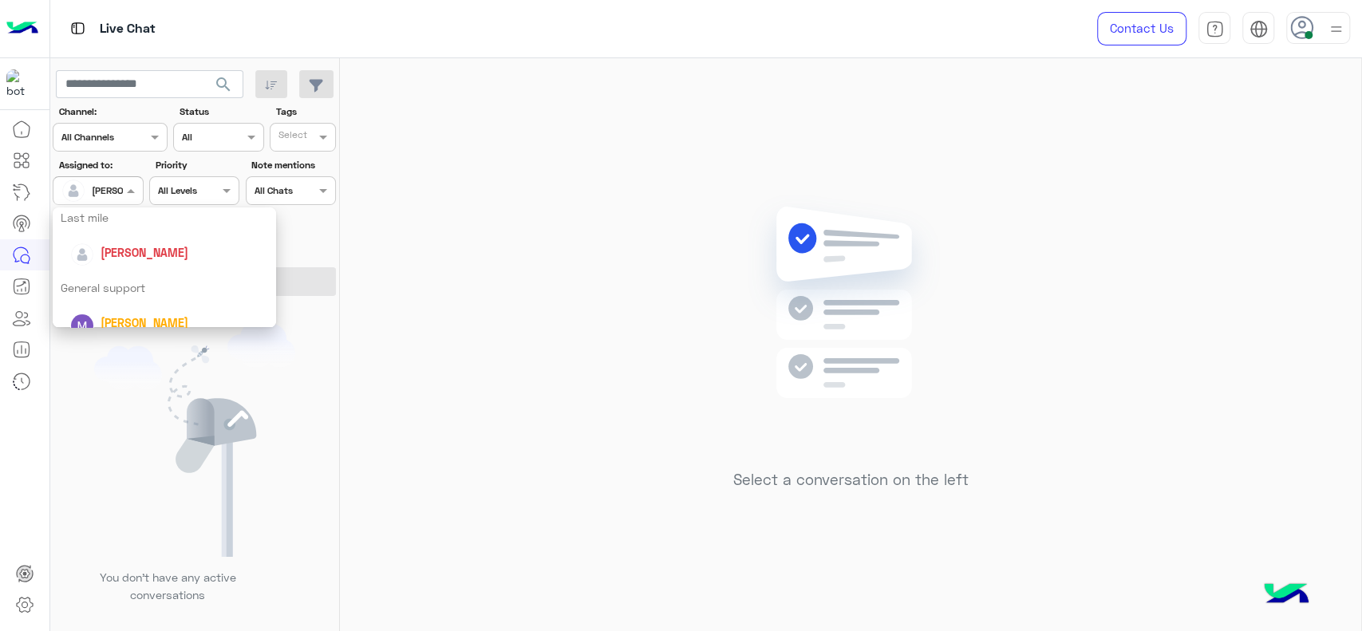
scroll to position [230, 0]
click at [108, 285] on div "General support" at bounding box center [164, 285] width 223 height 30
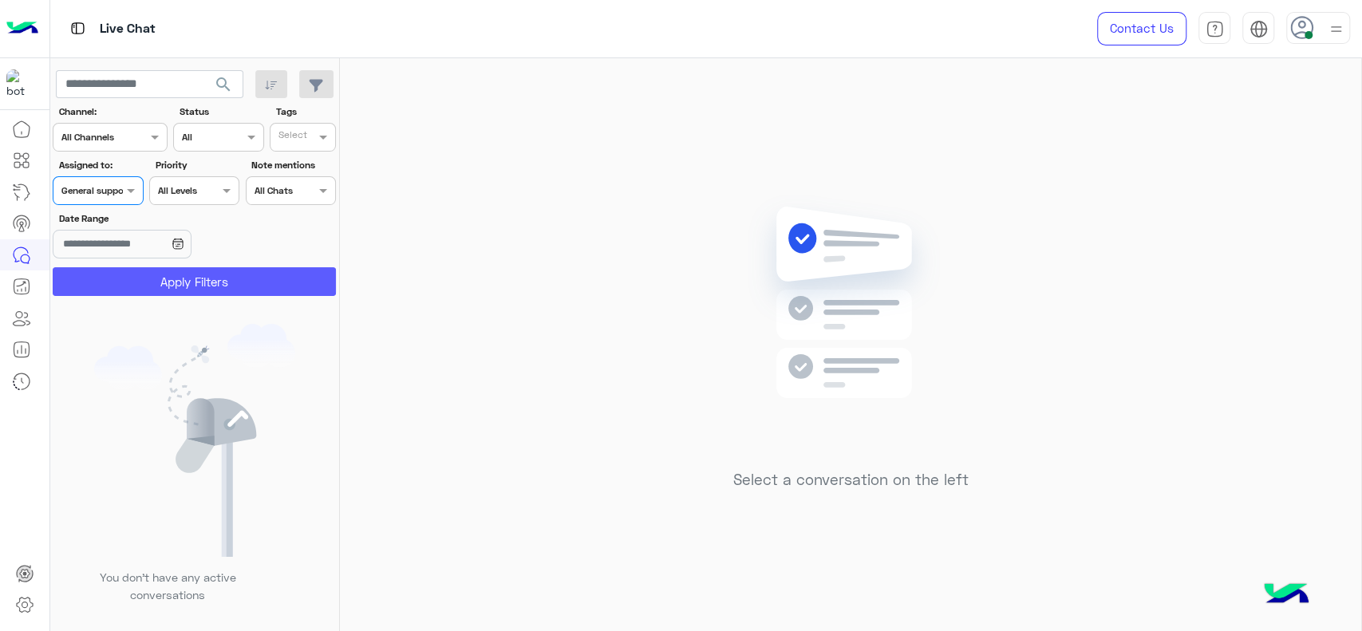
click at [165, 281] on button "Apply Filters" at bounding box center [194, 281] width 283 height 29
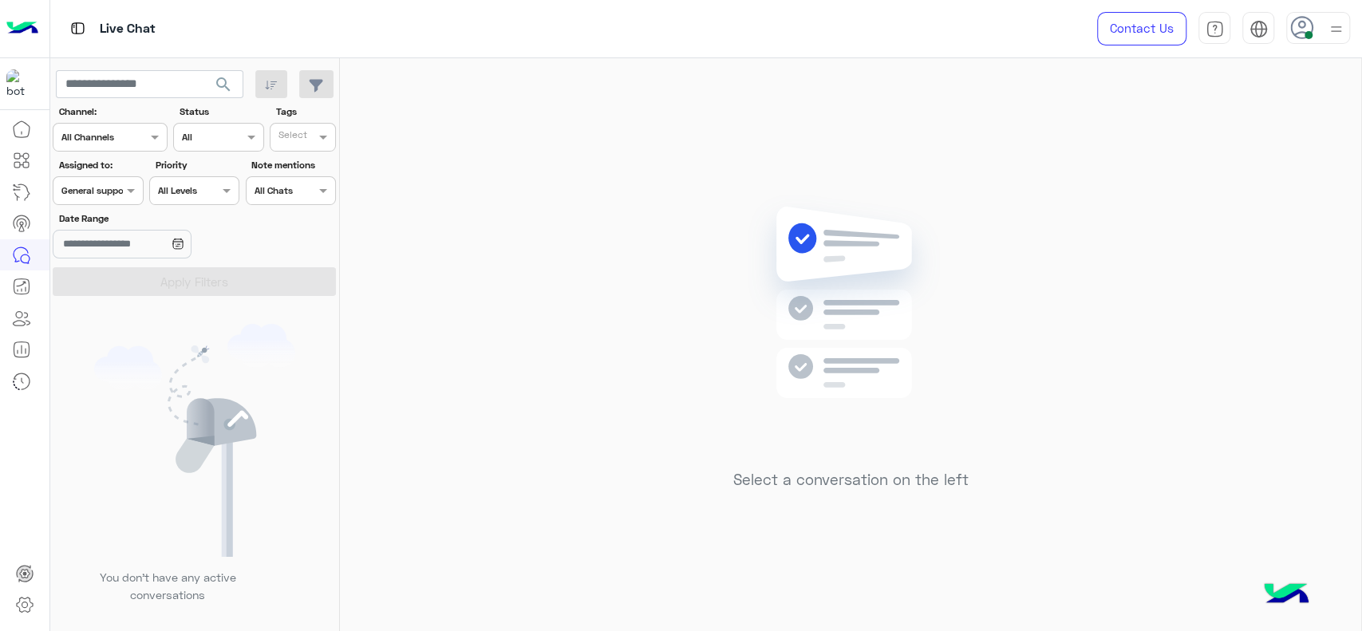
click at [124, 189] on span at bounding box center [133, 190] width 20 height 17
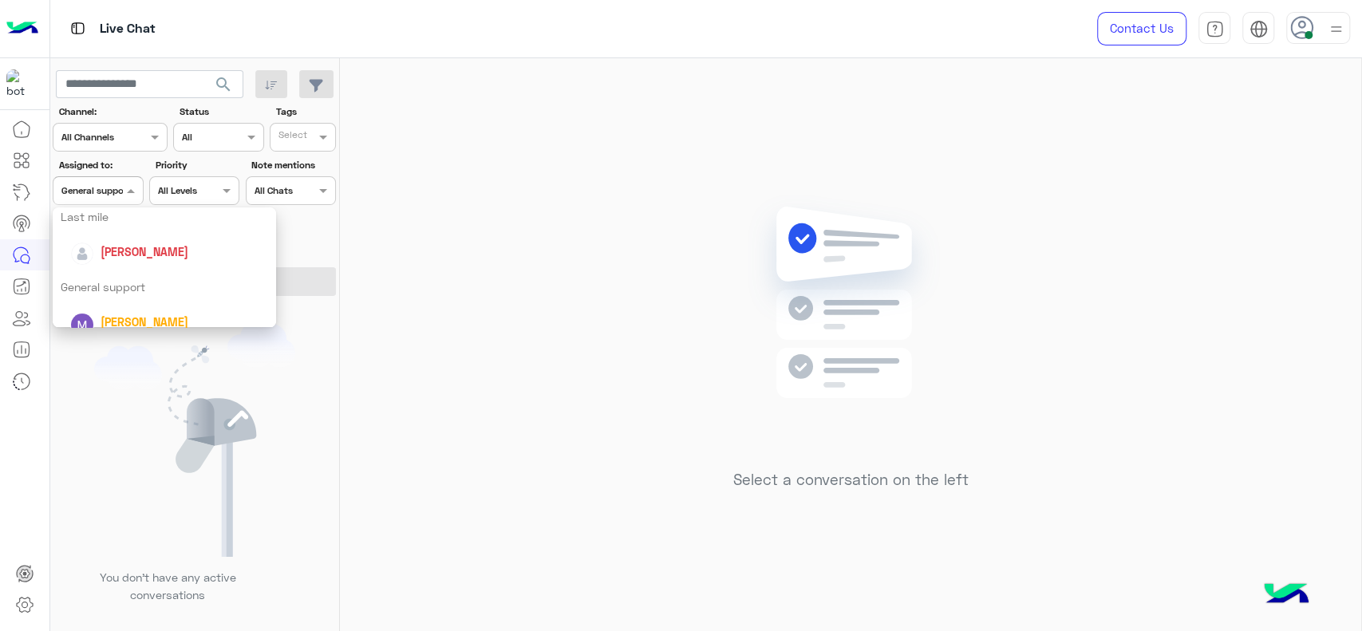
scroll to position [225, 0]
click at [134, 252] on span "[PERSON_NAME]" at bounding box center [145, 255] width 88 height 14
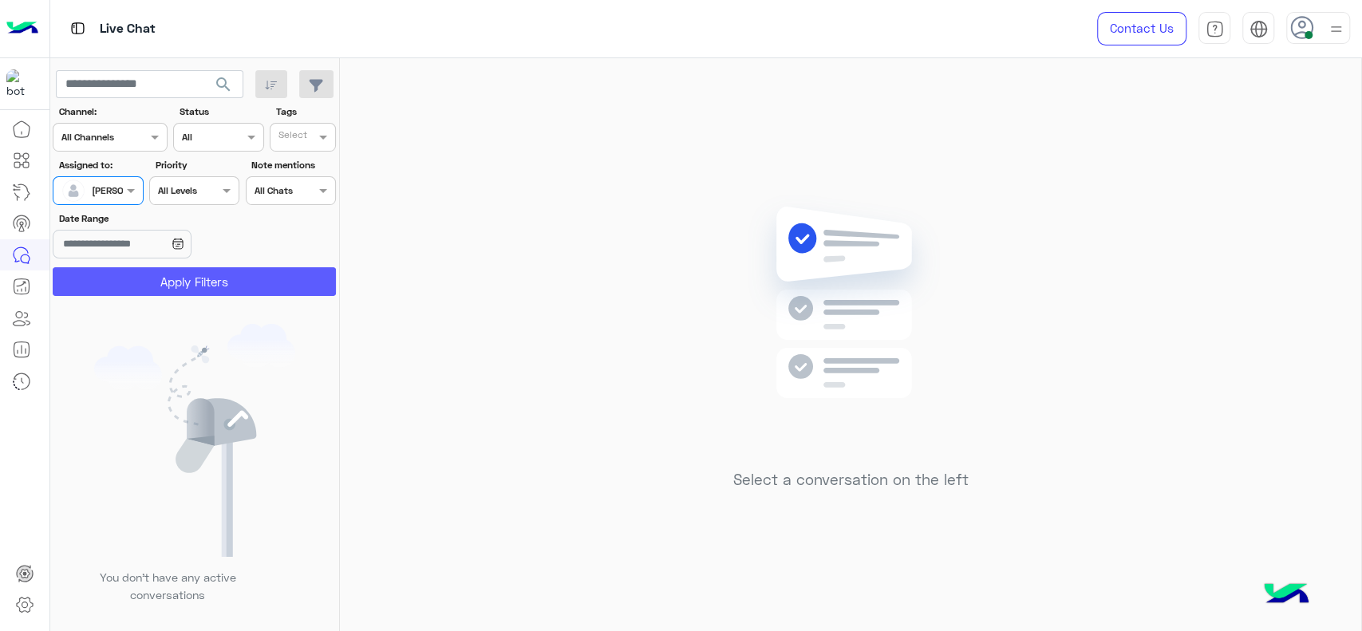
click at [184, 287] on button "Apply Filters" at bounding box center [194, 281] width 283 height 29
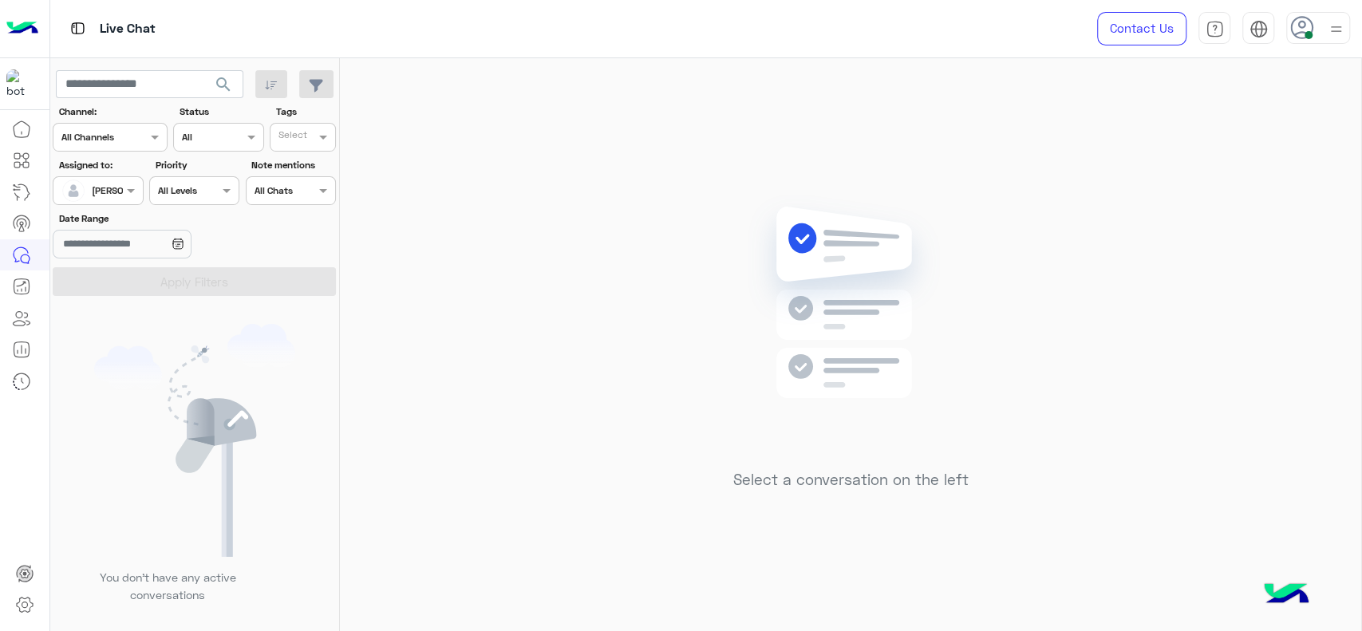
click at [98, 181] on div at bounding box center [97, 188] width 89 height 15
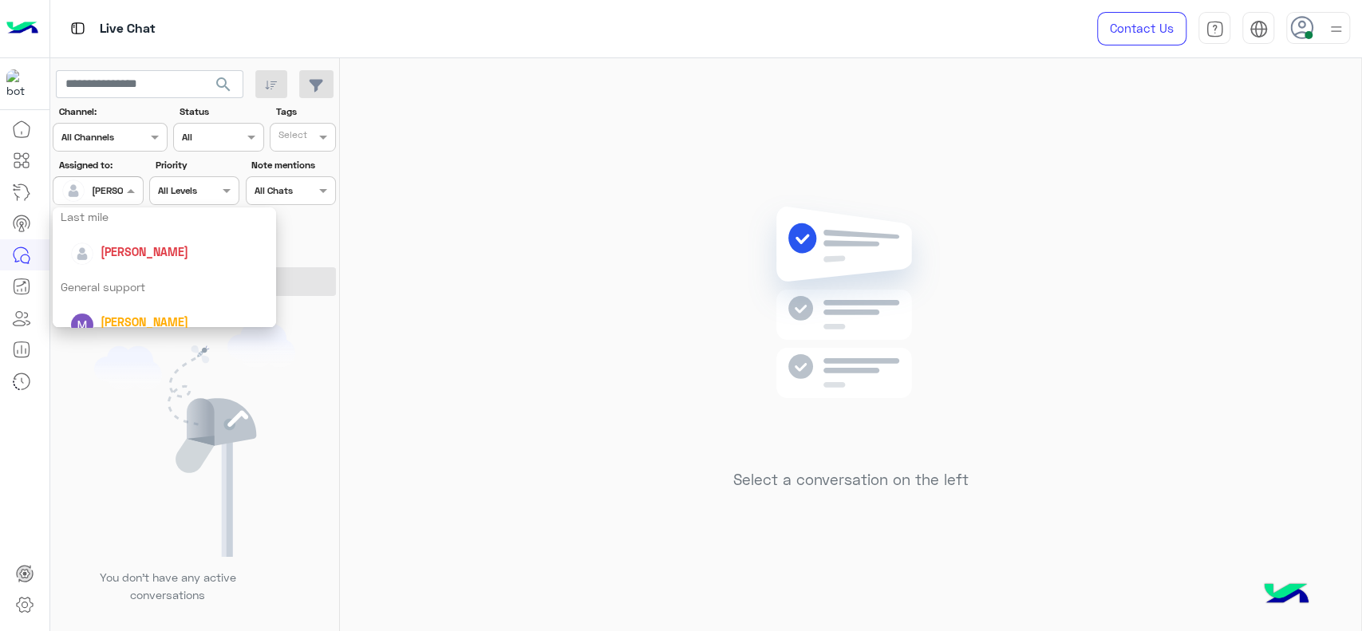
scroll to position [207, 0]
click at [97, 303] on div "General support" at bounding box center [164, 308] width 223 height 30
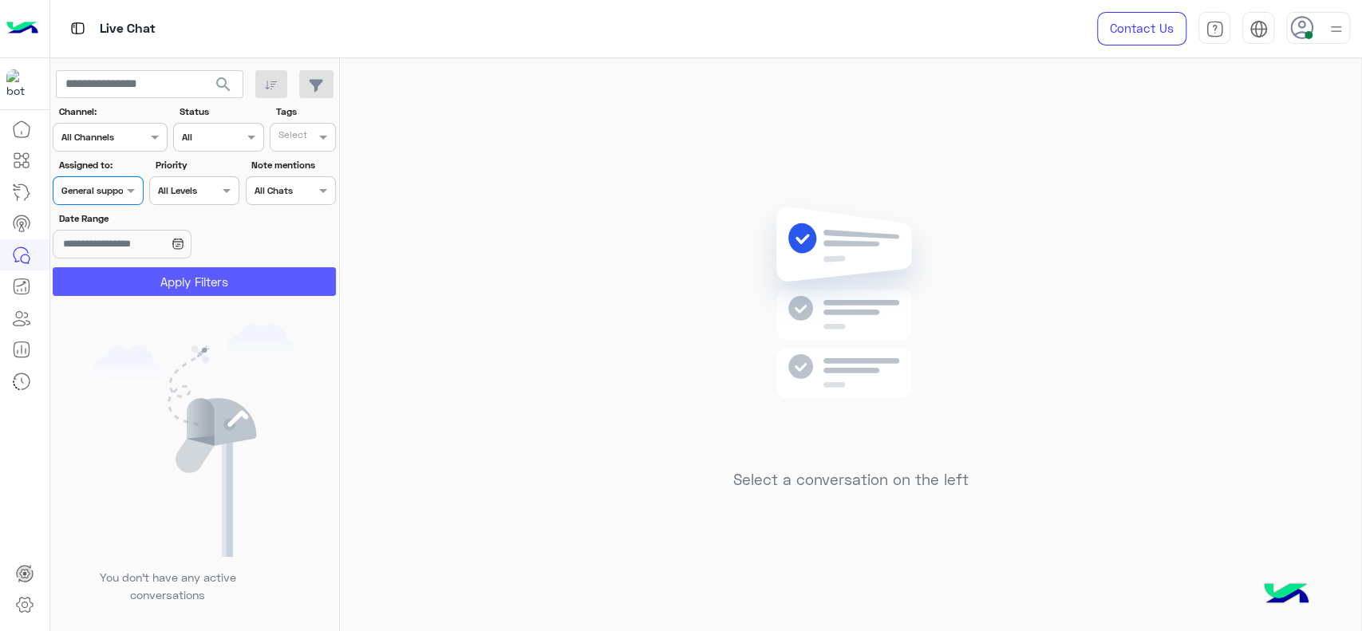
click at [112, 290] on button "Apply Filters" at bounding box center [194, 281] width 283 height 29
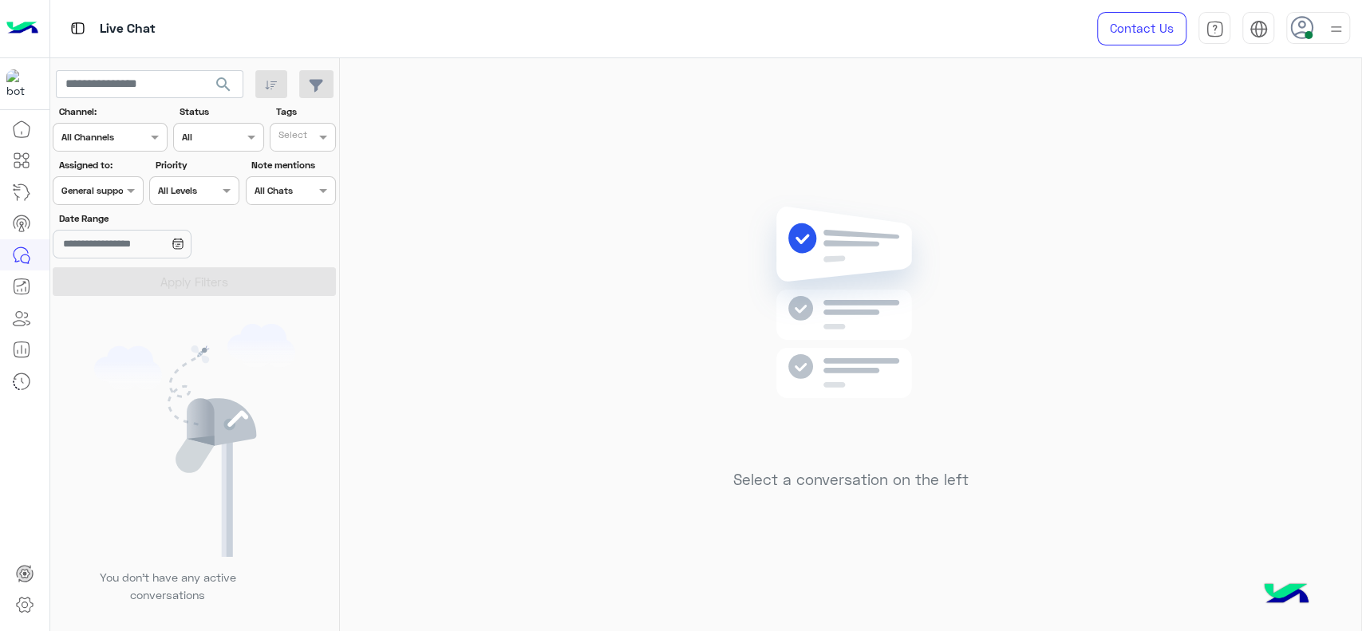
click at [120, 190] on div at bounding box center [97, 188] width 89 height 15
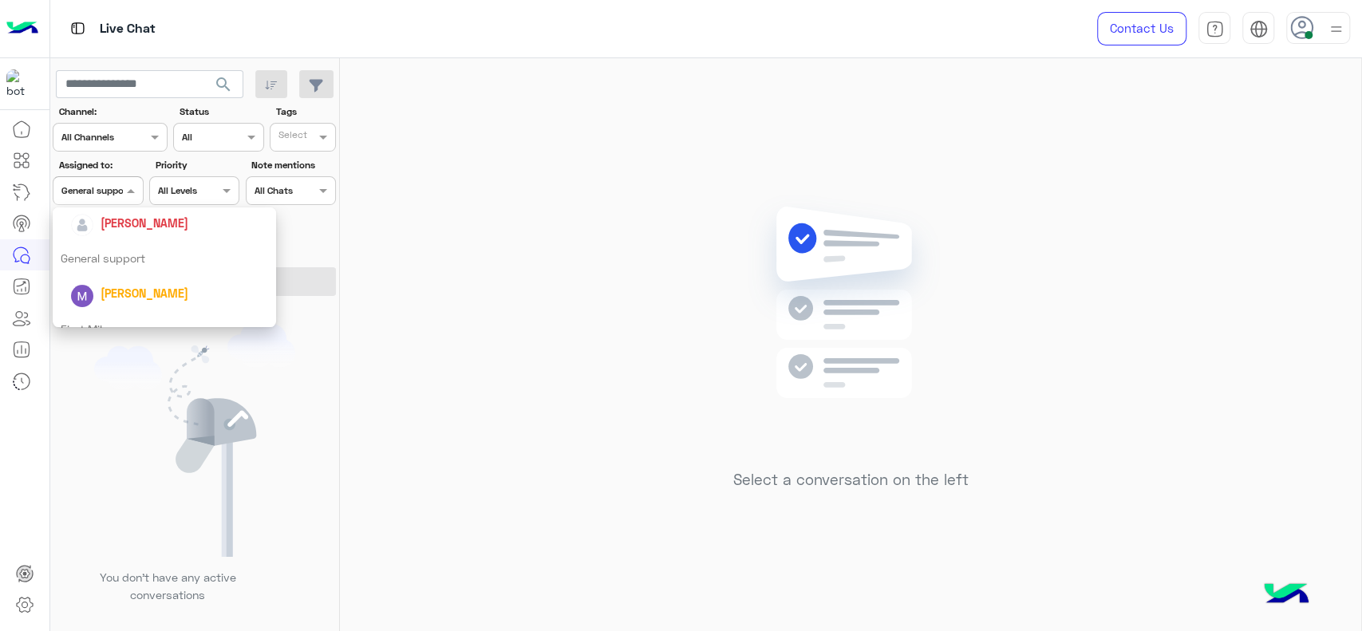
scroll to position [266, 0]
click at [125, 228] on div "[PERSON_NAME]" at bounding box center [164, 214] width 223 height 41
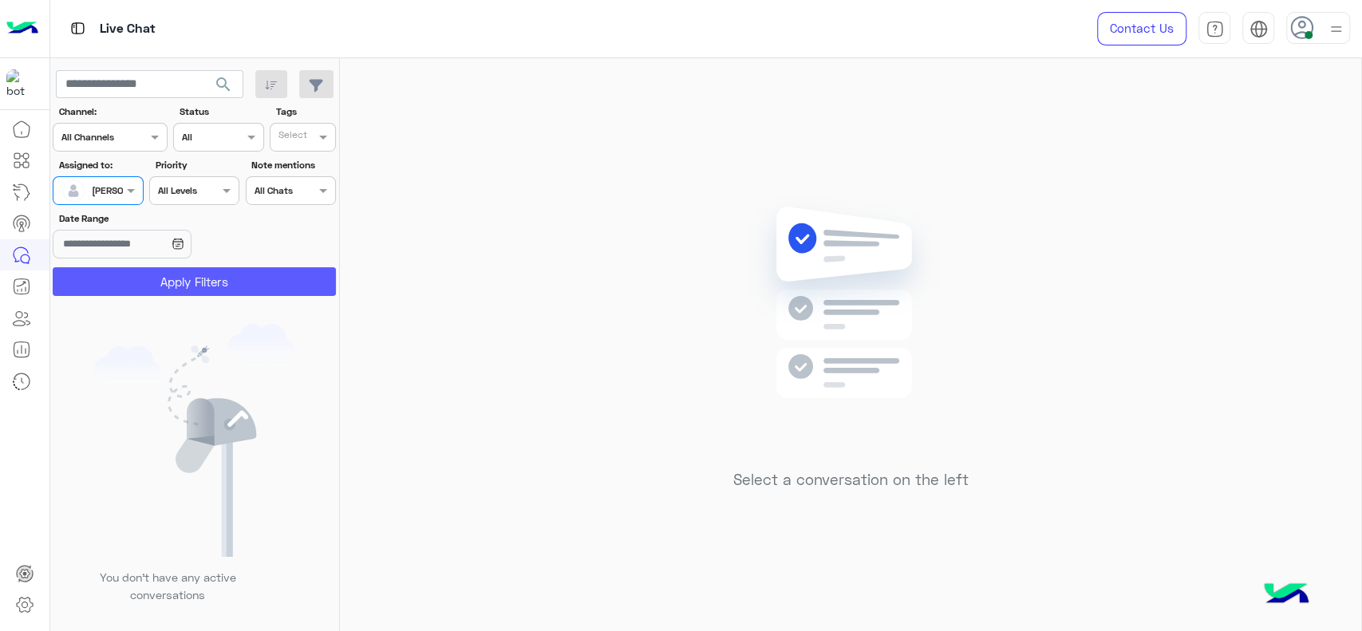
click at [200, 291] on button "Apply Filters" at bounding box center [194, 281] width 283 height 29
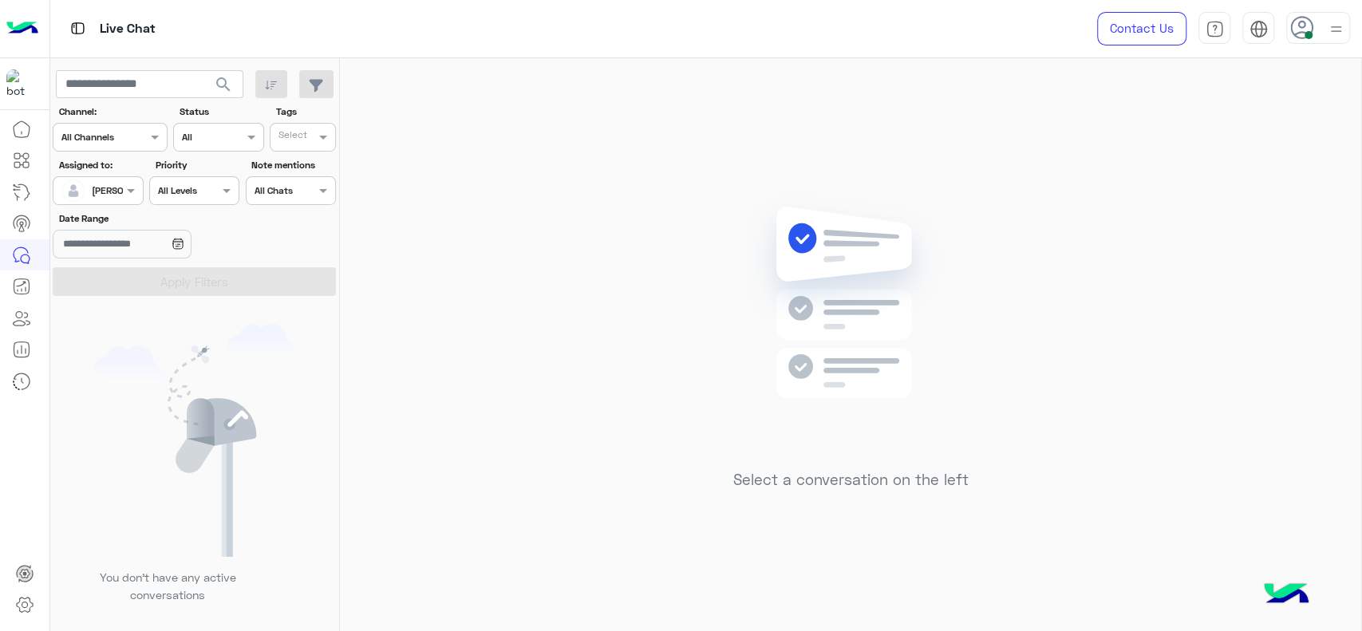
click at [112, 194] on div at bounding box center [97, 188] width 89 height 15
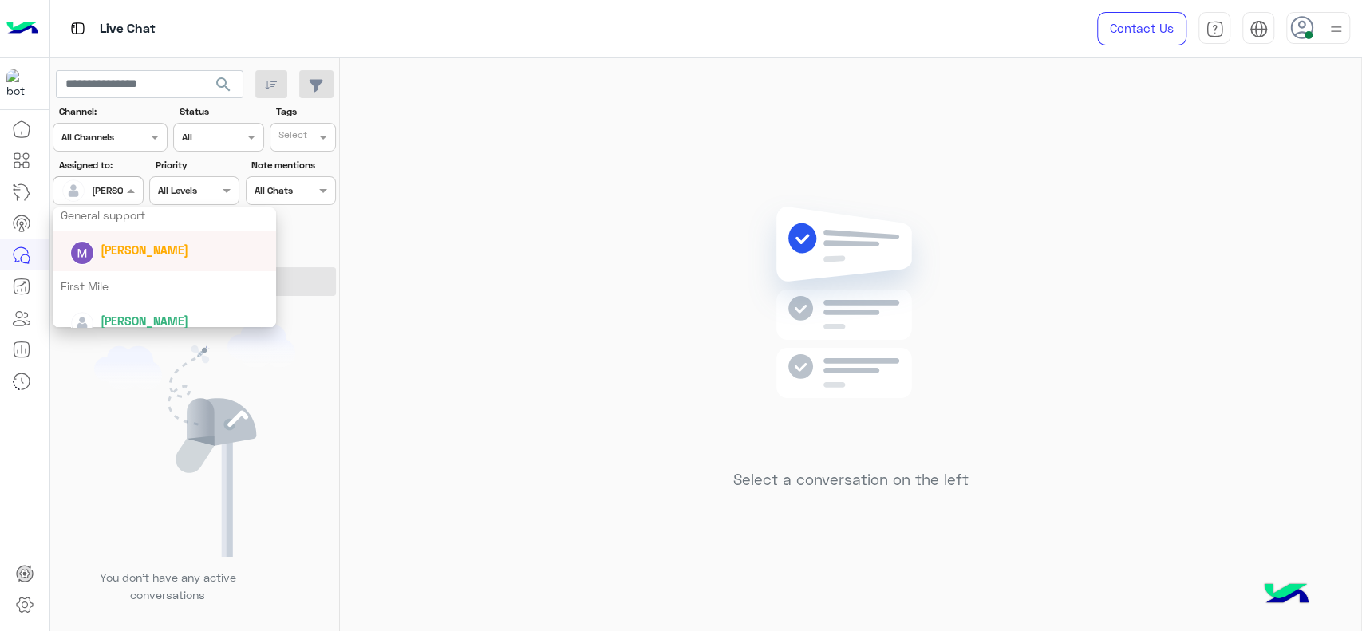
scroll to position [296, 0]
click at [103, 220] on div "General support" at bounding box center [164, 219] width 223 height 30
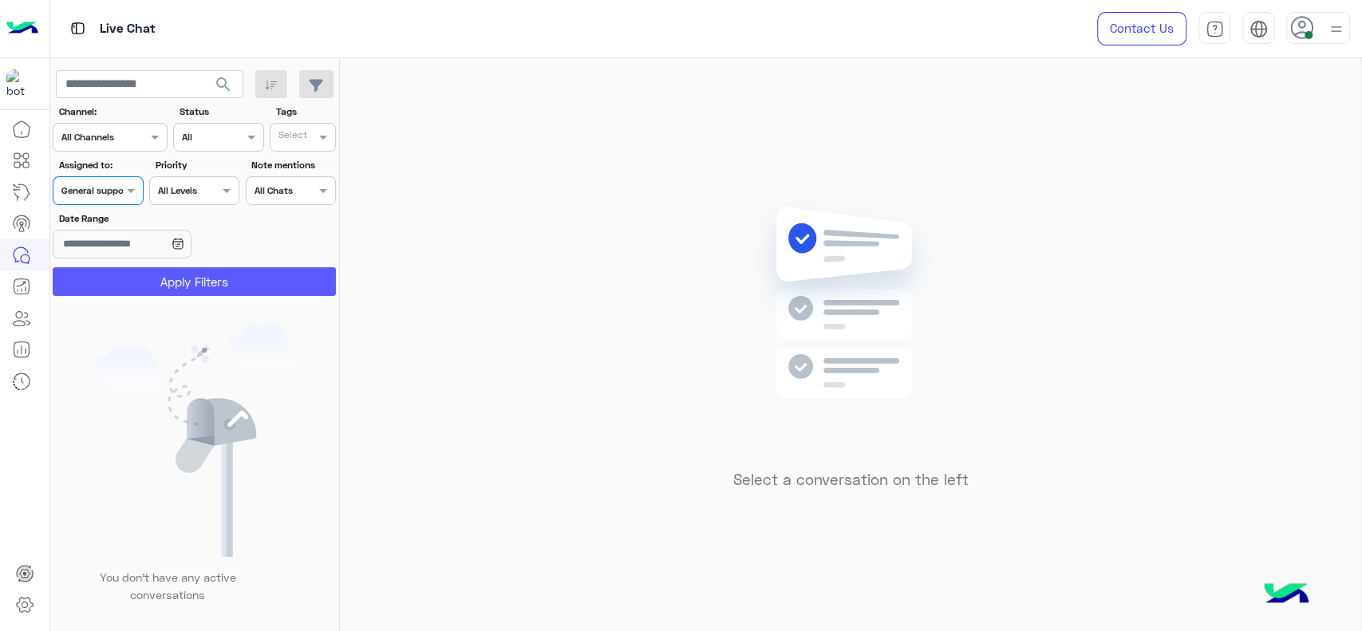
click at [121, 278] on button "Apply Filters" at bounding box center [194, 281] width 283 height 29
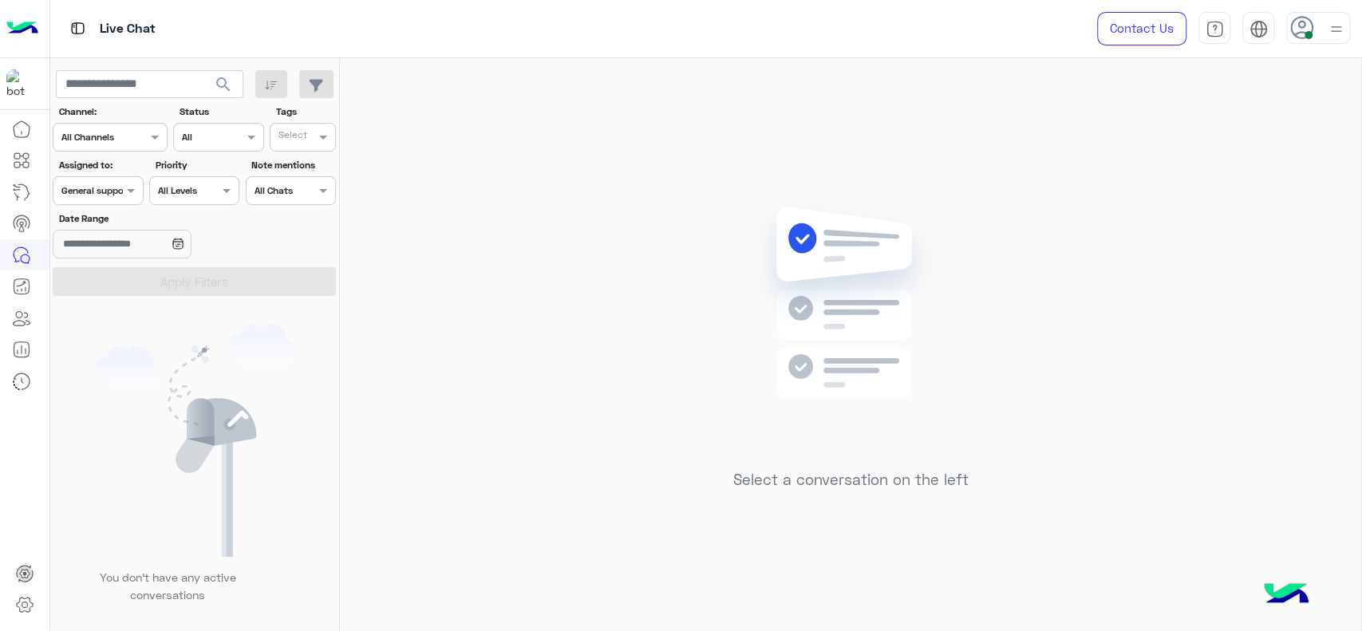
click at [118, 187] on div at bounding box center [97, 188] width 89 height 15
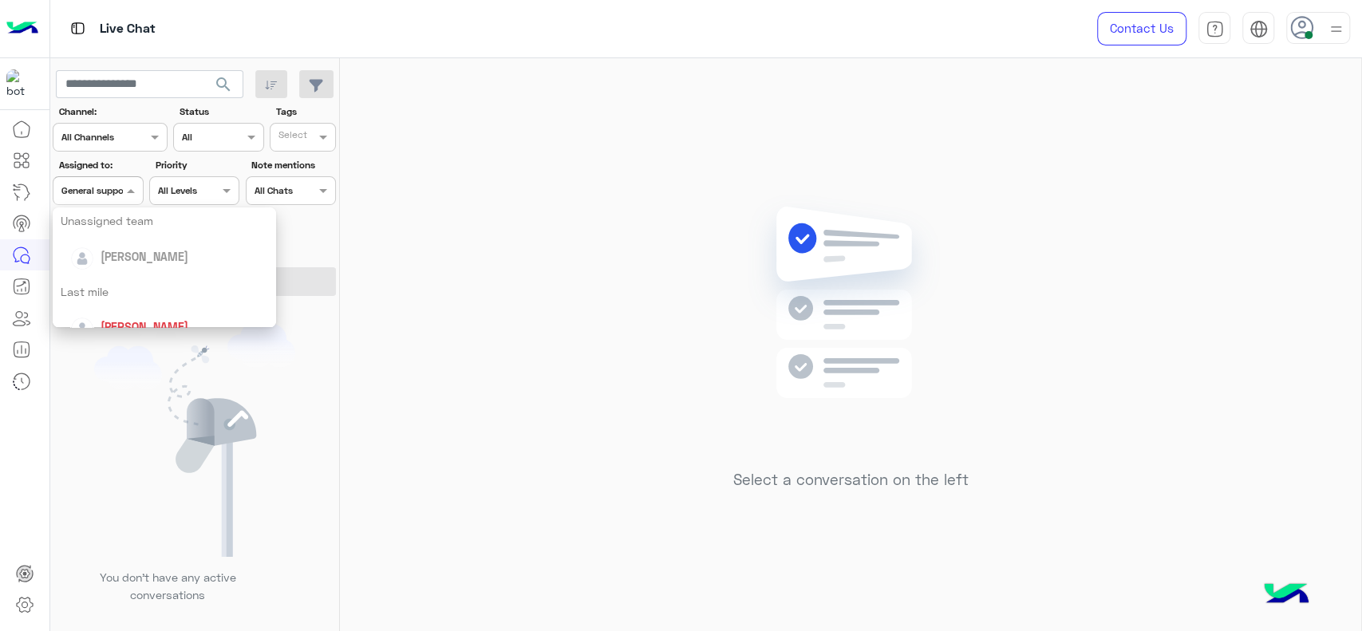
scroll to position [195, 0]
click at [111, 294] on div "[PERSON_NAME]" at bounding box center [169, 285] width 198 height 28
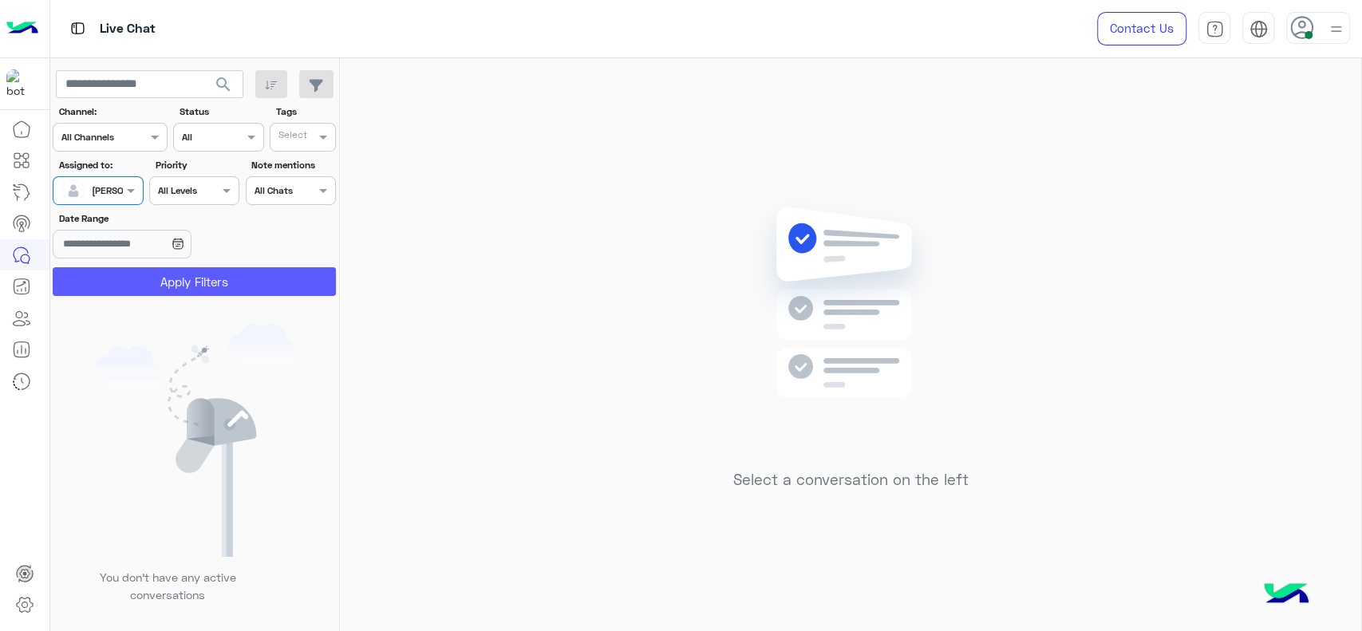
click at [119, 280] on button "Apply Filters" at bounding box center [194, 281] width 283 height 29
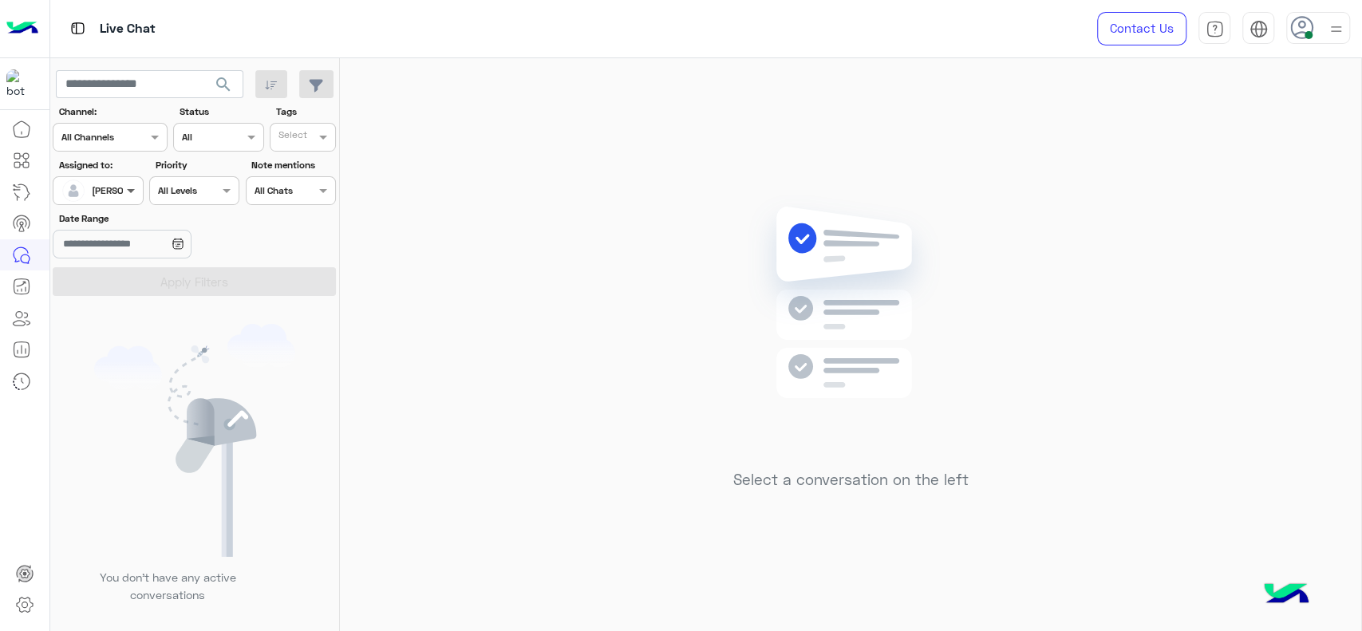
click at [123, 198] on span at bounding box center [133, 190] width 20 height 17
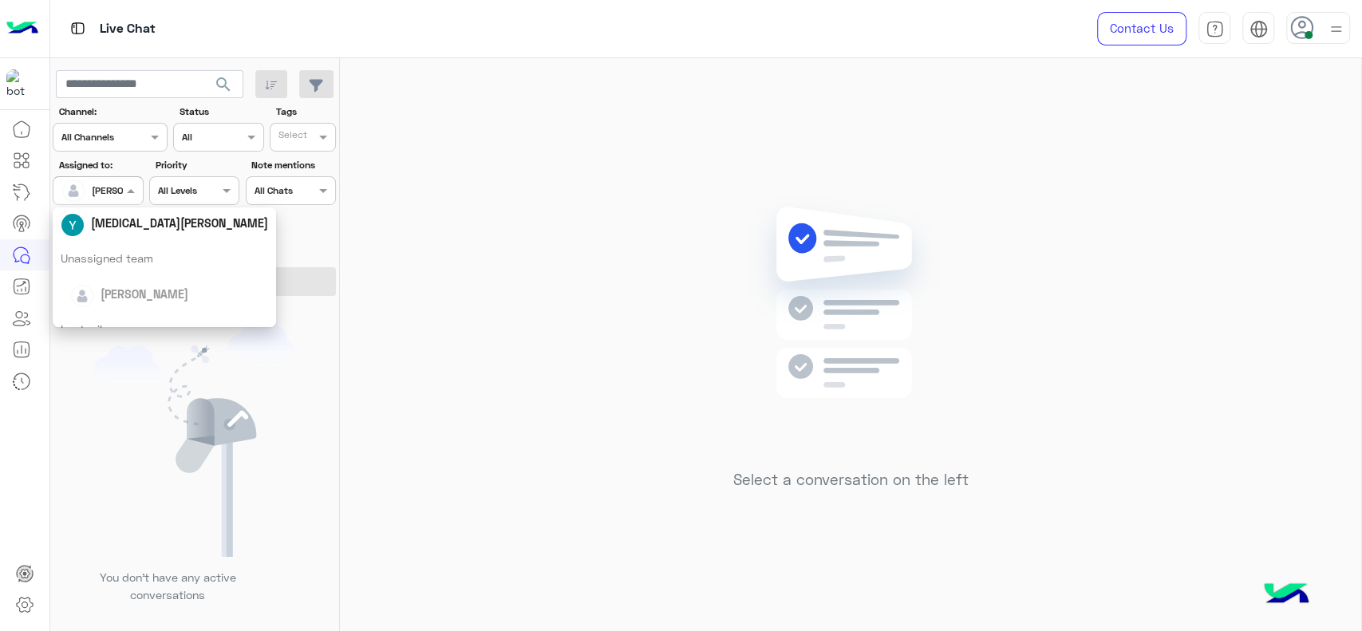
scroll to position [212, 0]
click at [113, 294] on div "General support" at bounding box center [164, 303] width 223 height 30
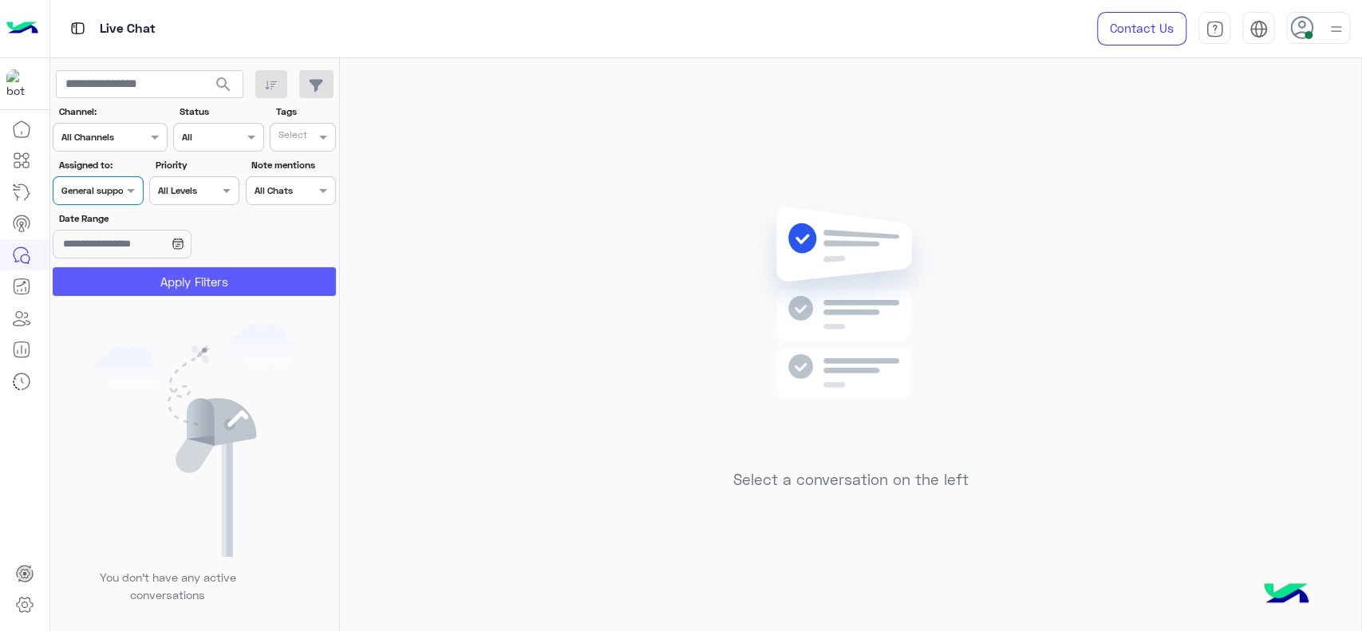
click at [123, 278] on button "Apply Filters" at bounding box center [194, 281] width 283 height 29
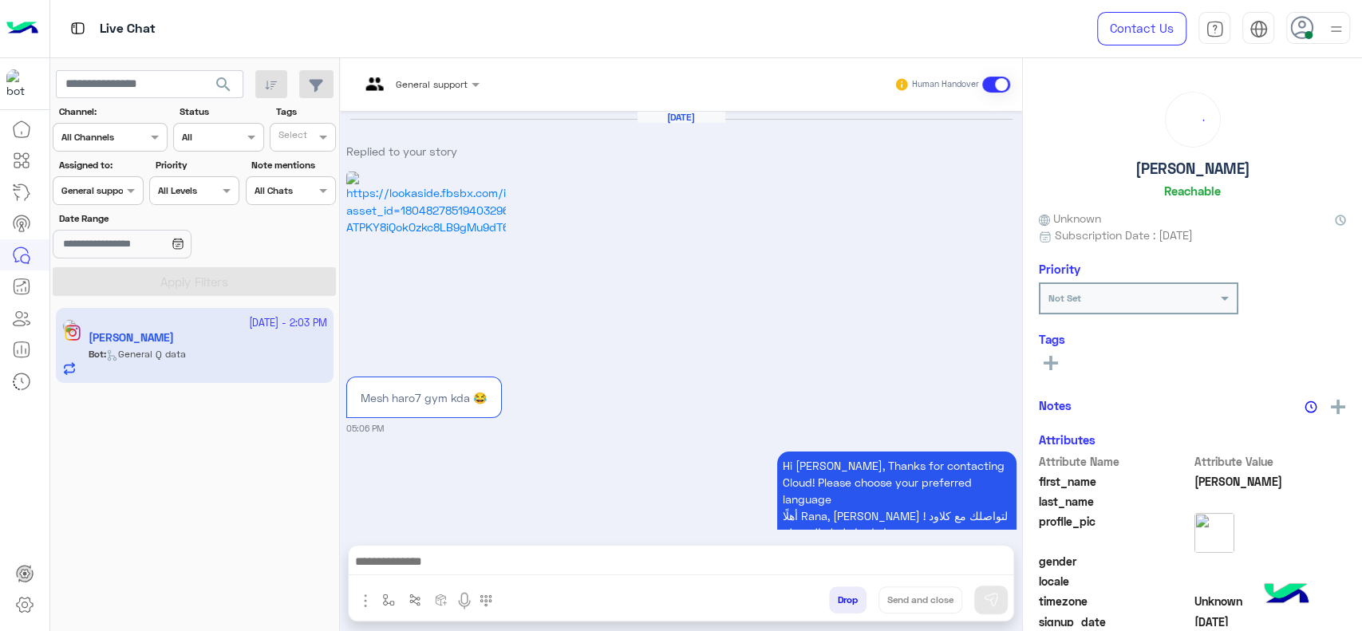
scroll to position [1839, 0]
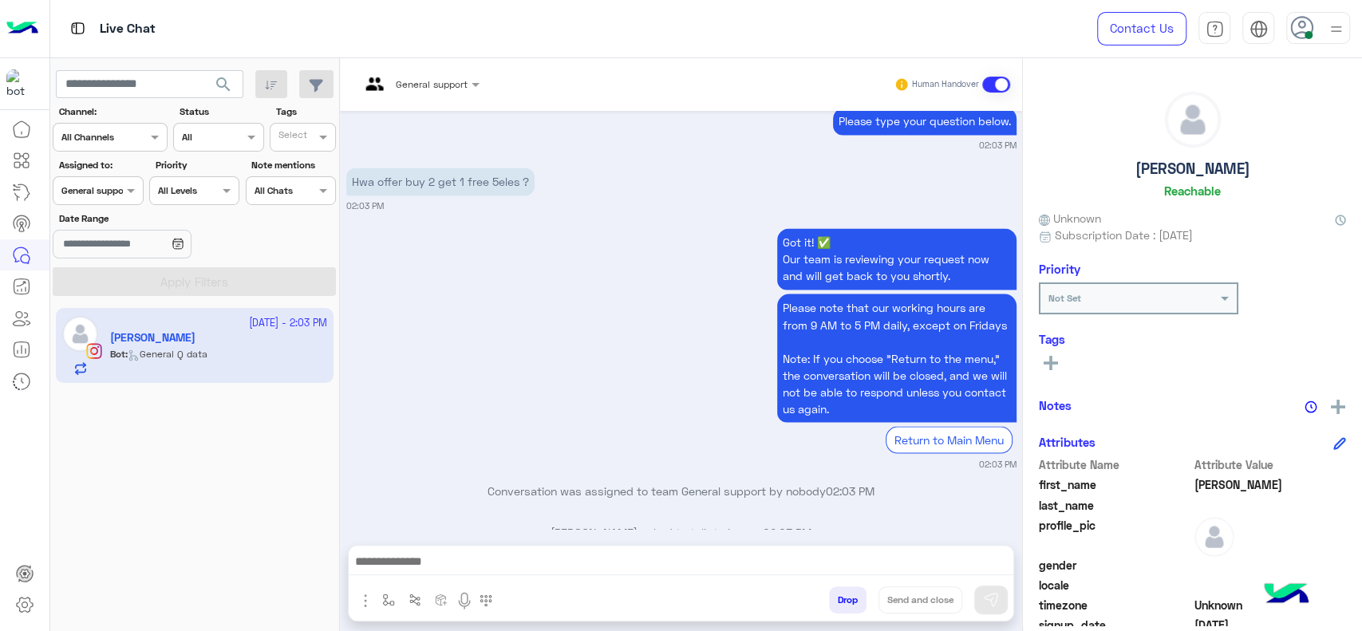
click at [396, 80] on input "text" at bounding box center [399, 82] width 79 height 14
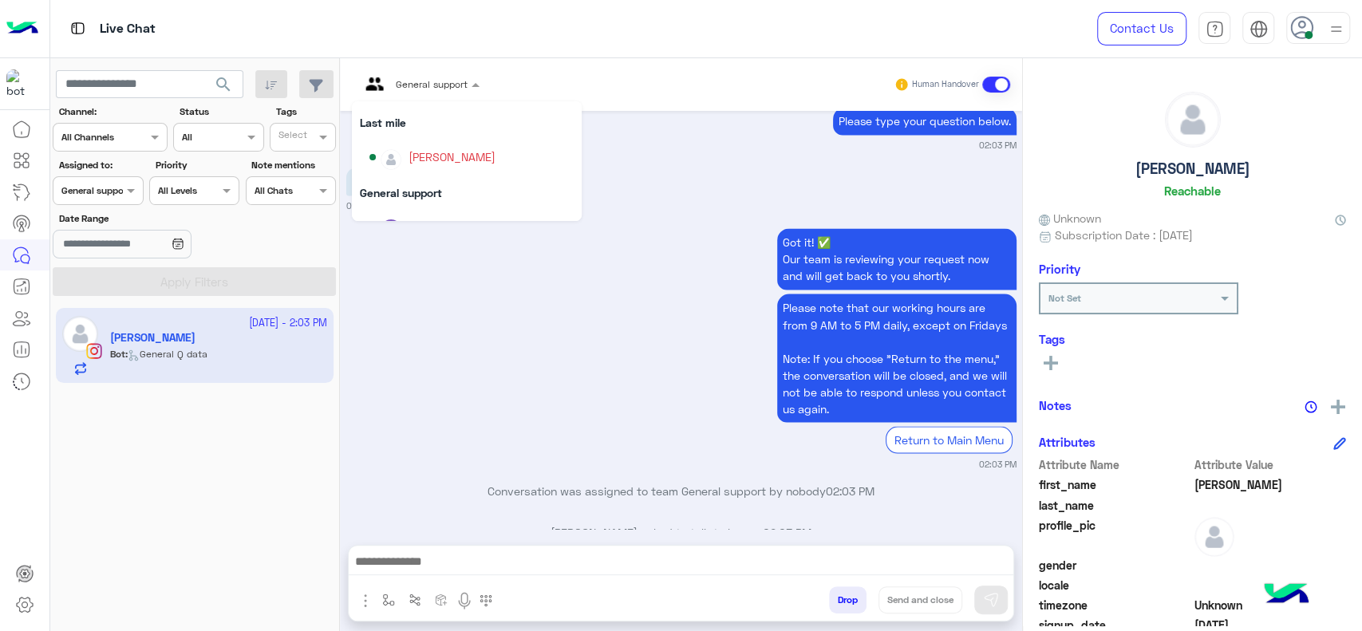
scroll to position [177, 0]
click at [407, 161] on div "[PERSON_NAME]" at bounding box center [471, 166] width 204 height 28
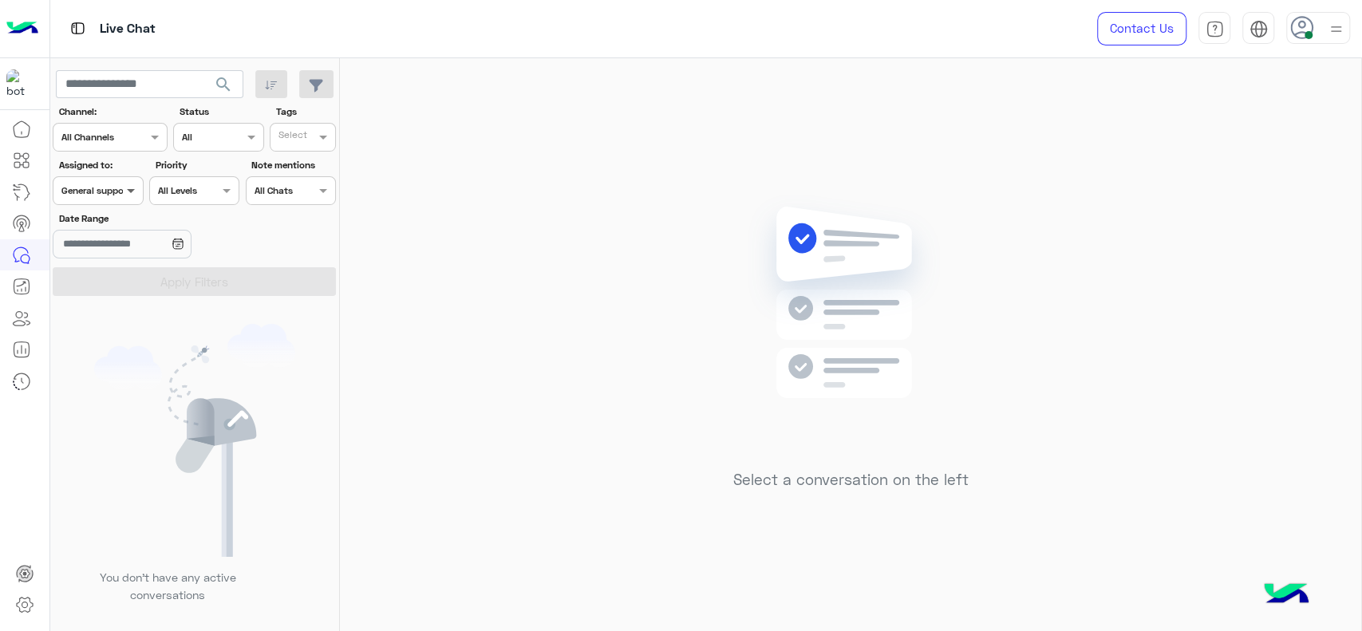
click at [116, 176] on div "Assigned on General support" at bounding box center [98, 190] width 90 height 29
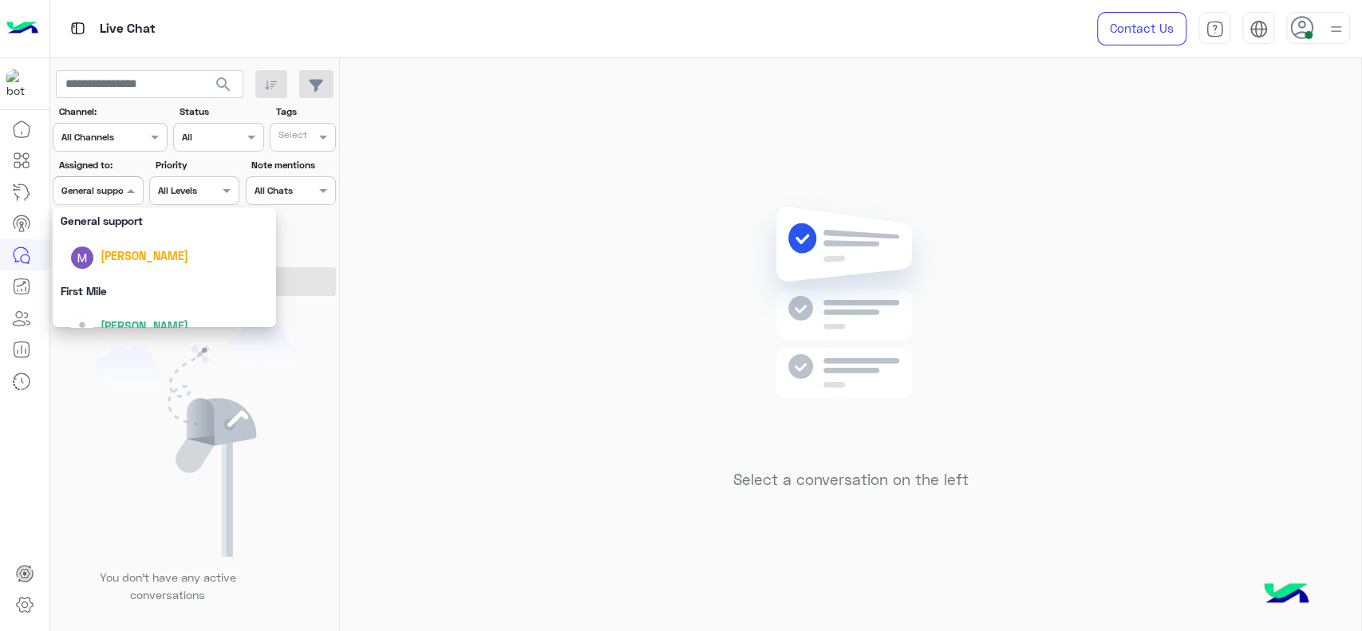
scroll to position [259, 0]
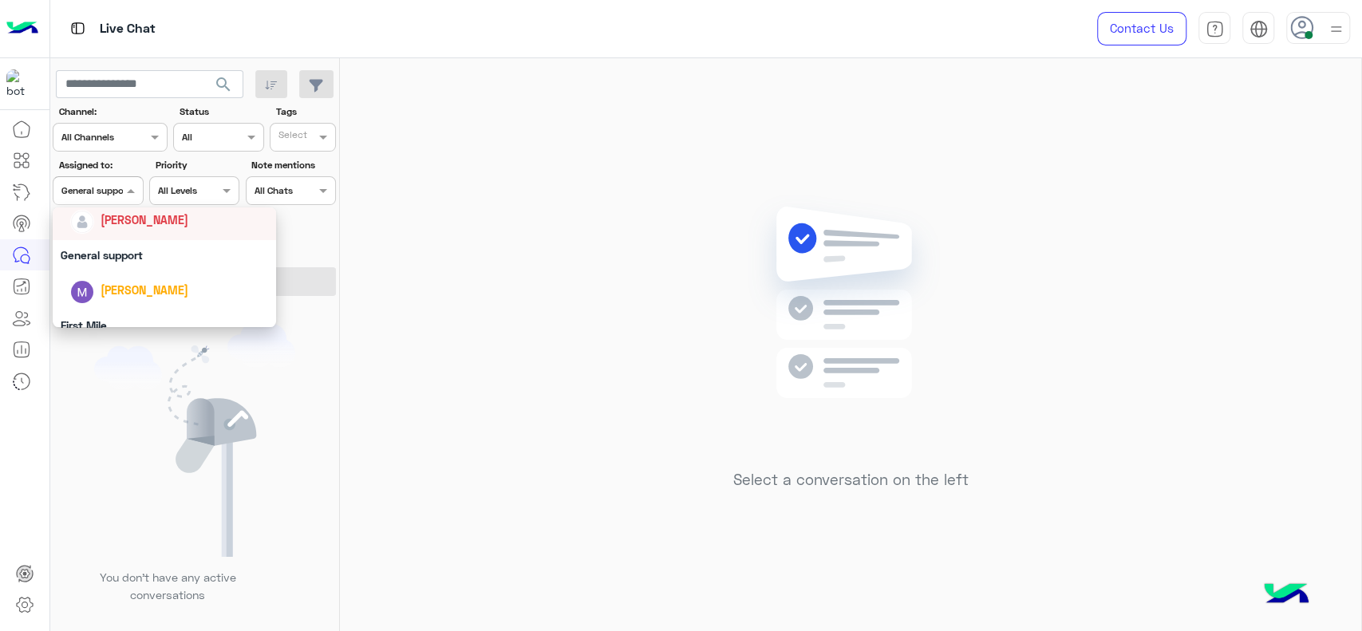
click at [185, 221] on span "[PERSON_NAME]" at bounding box center [145, 220] width 88 height 14
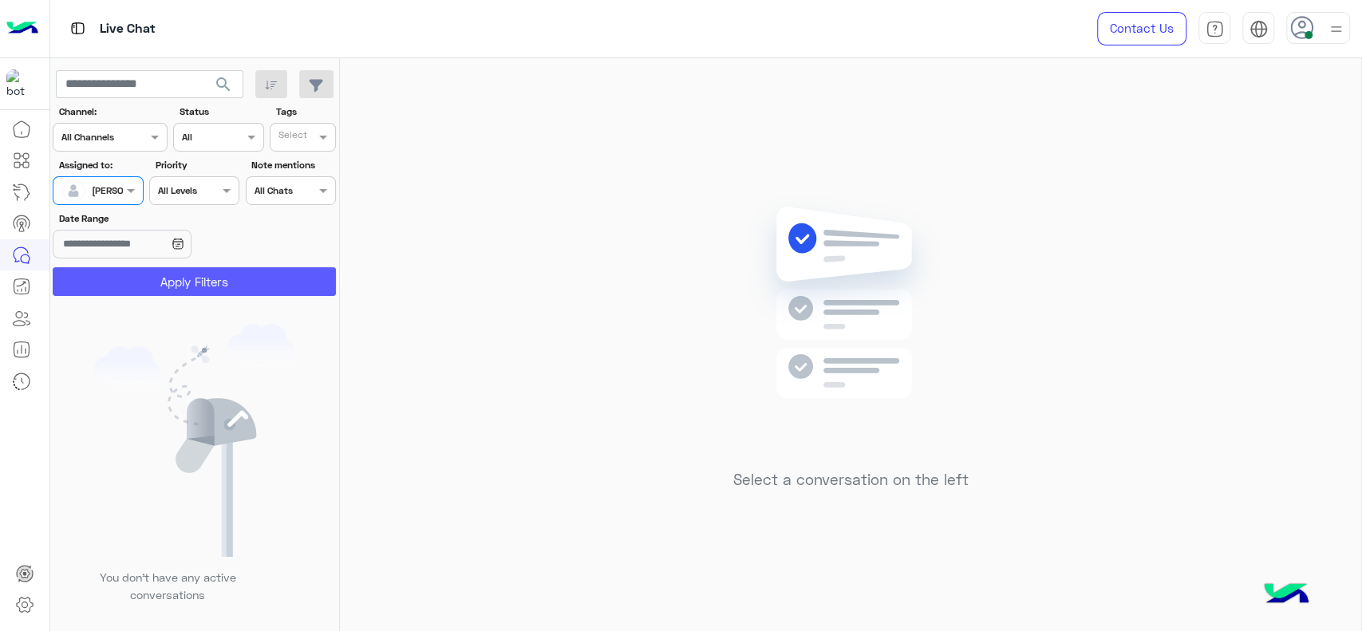
click at [254, 282] on button "Apply Filters" at bounding box center [194, 281] width 283 height 29
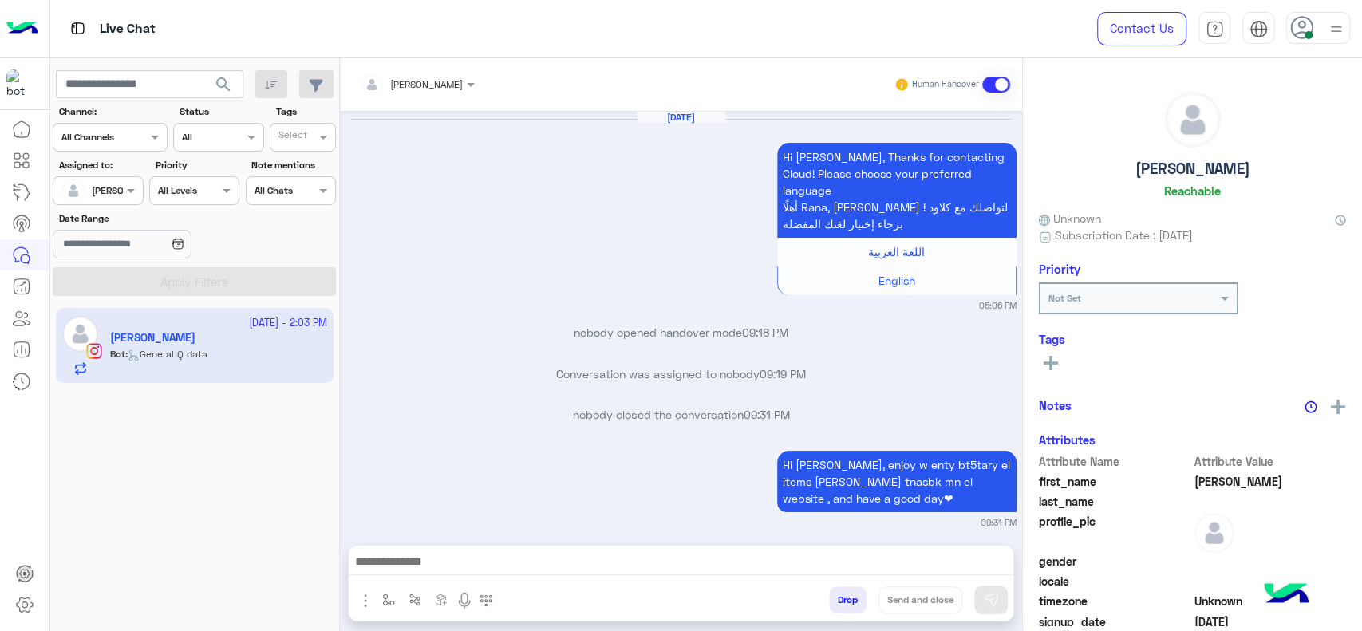
scroll to position [1572, 0]
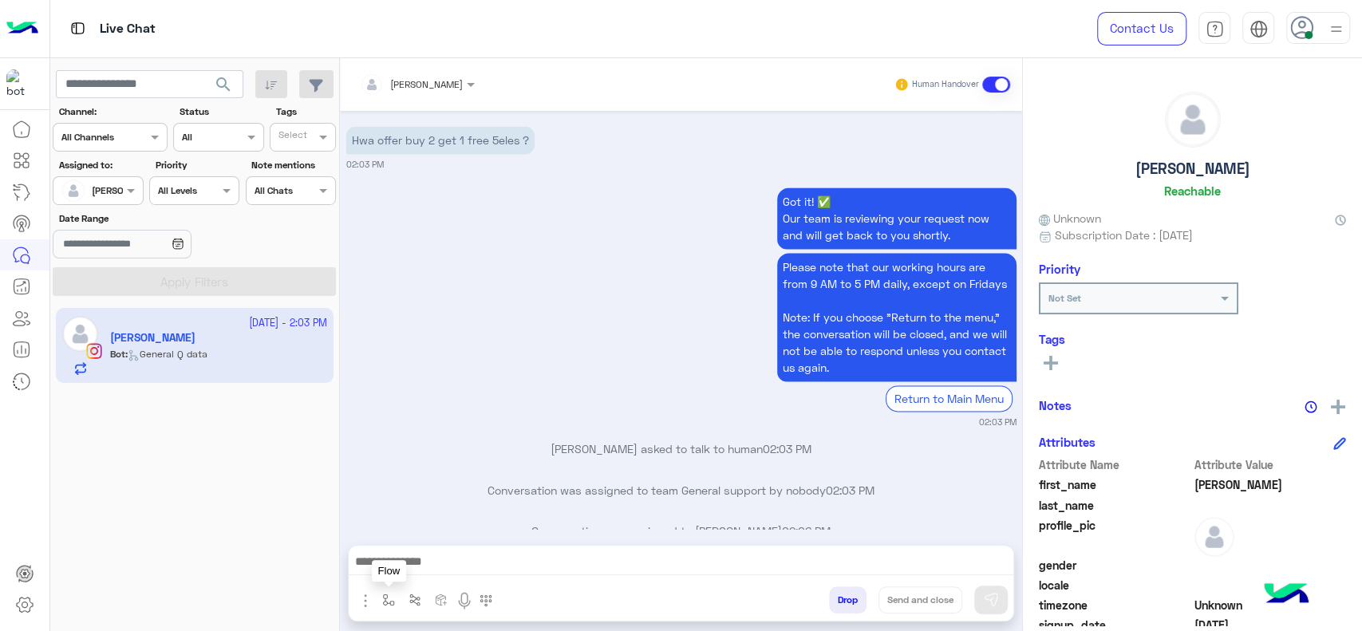
click at [383, 591] on button "button" at bounding box center [389, 599] width 26 height 26
click at [400, 557] on input "text" at bounding box center [416, 562] width 63 height 14
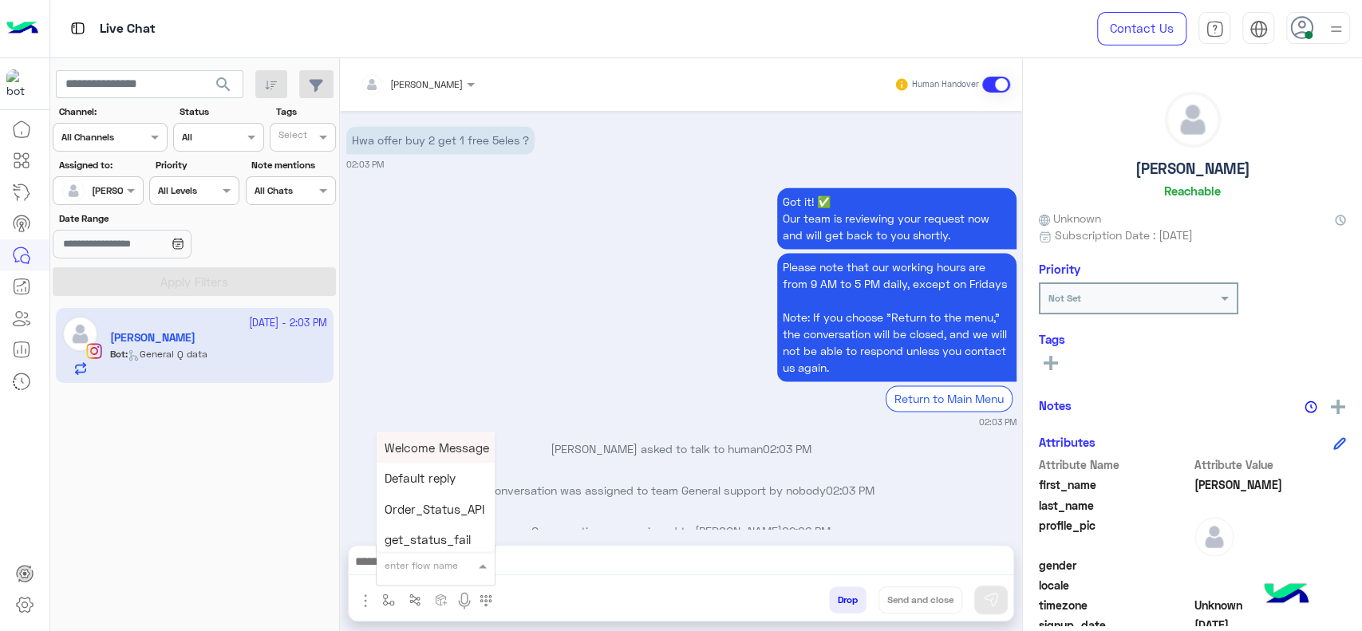
type input "*"
click at [418, 512] on span "J Greeting" at bounding box center [413, 505] width 57 height 14
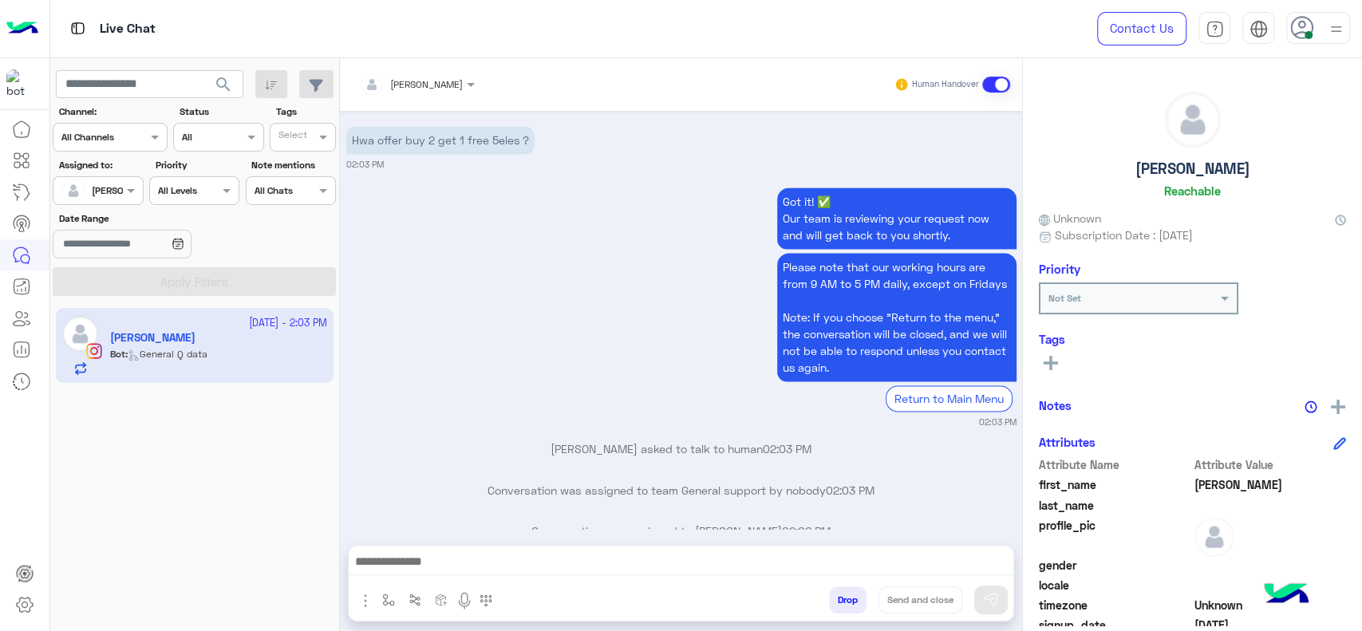
type textarea "**********"
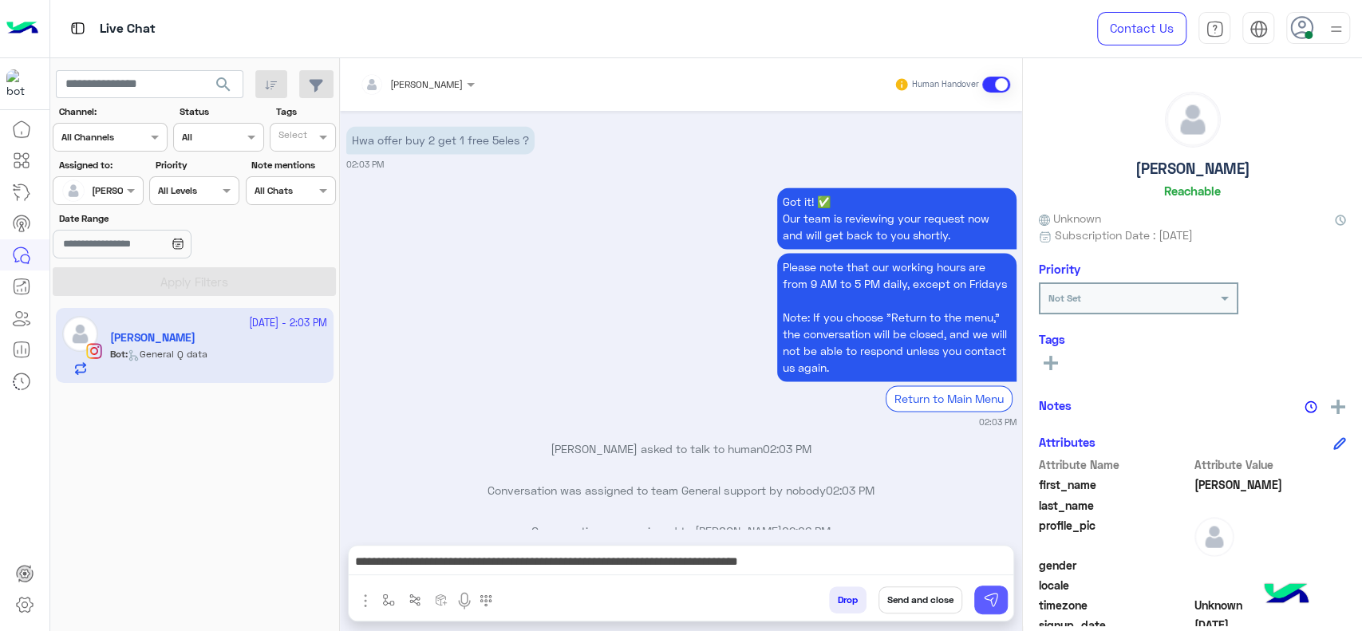
click at [986, 594] on img at bounding box center [991, 600] width 16 height 16
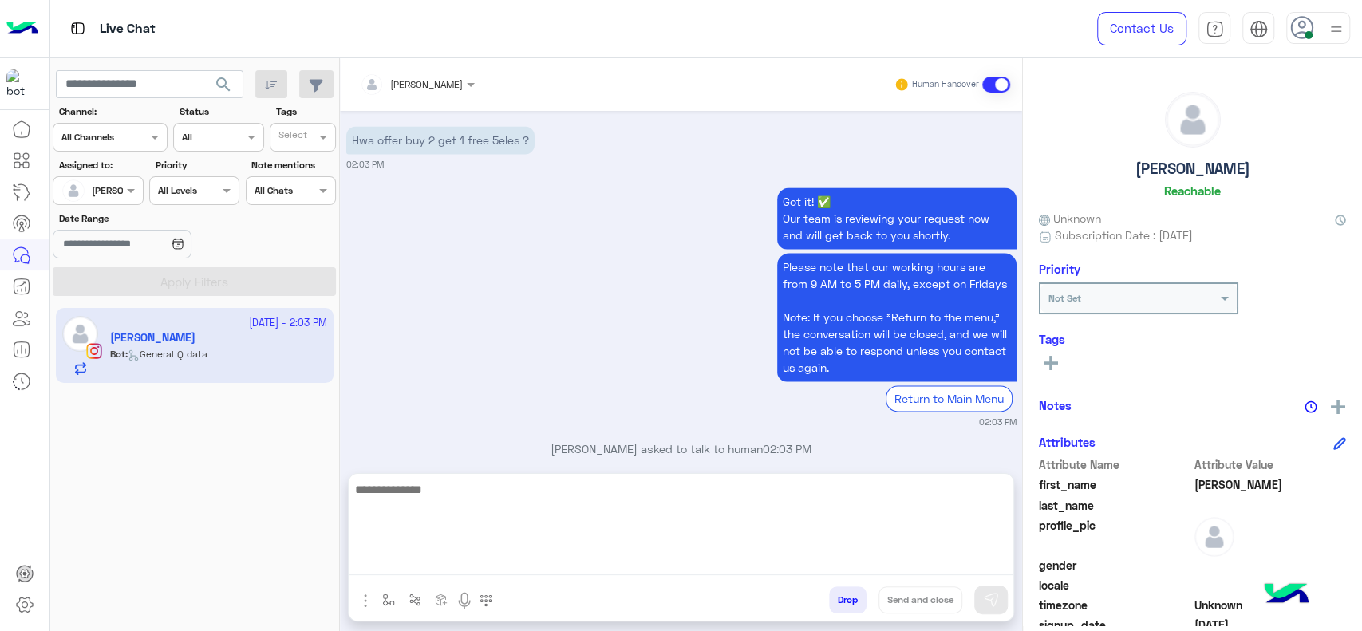
click at [883, 567] on textarea at bounding box center [681, 527] width 665 height 96
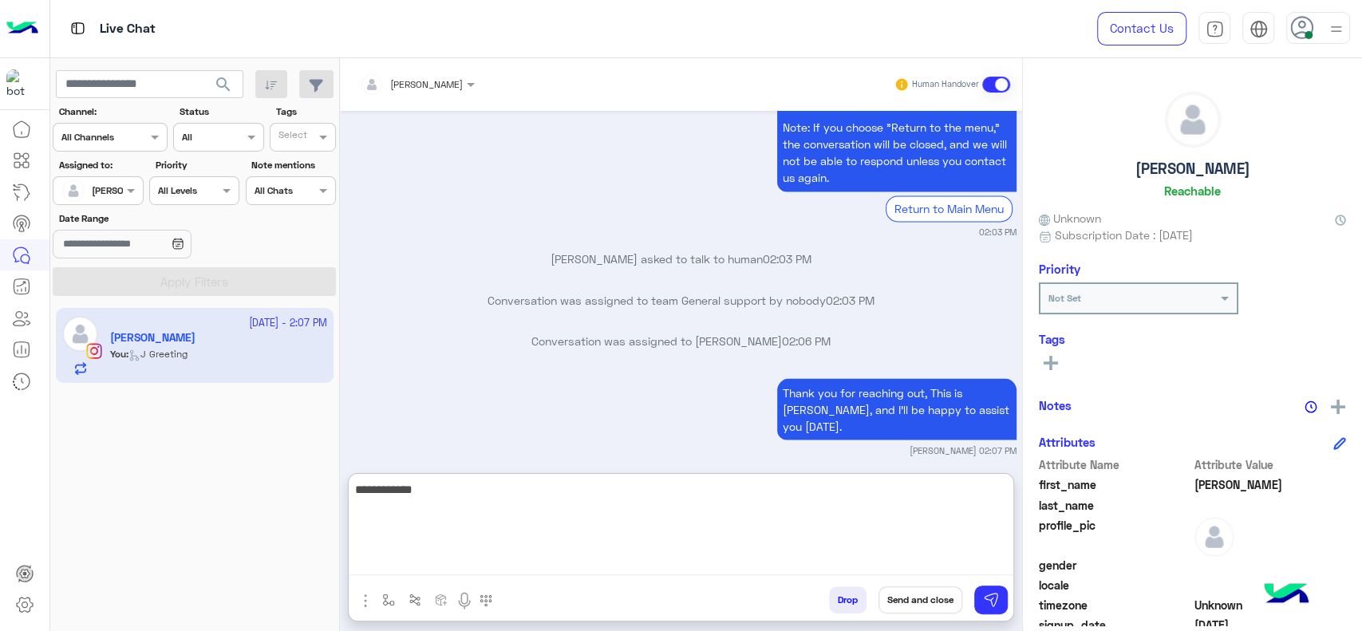
paste textarea "**********"
type textarea "**********"
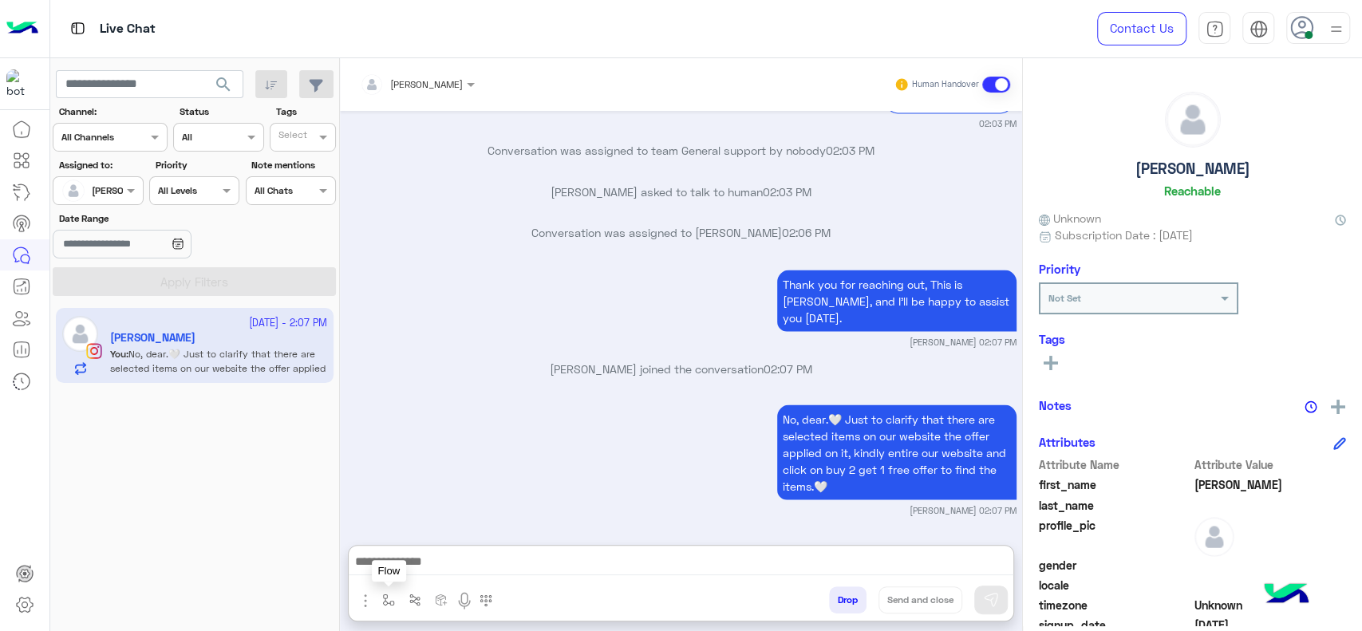
click at [385, 611] on button "button" at bounding box center [389, 599] width 26 height 26
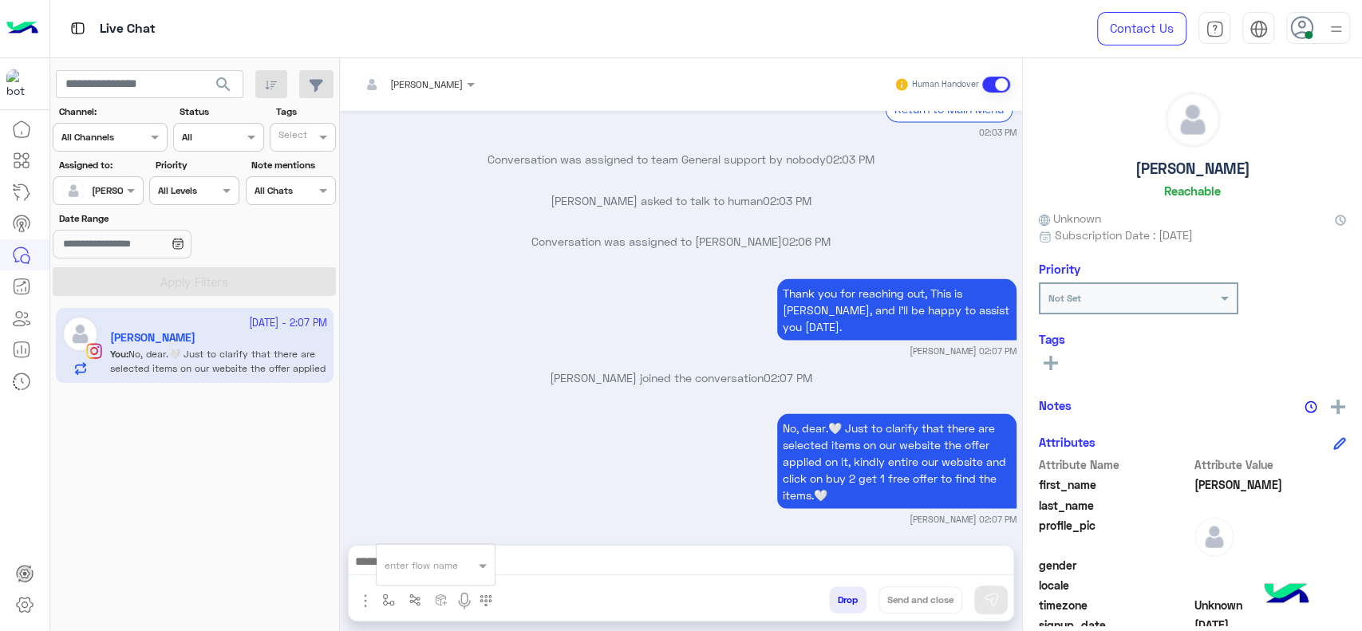
scroll to position [1819, 0]
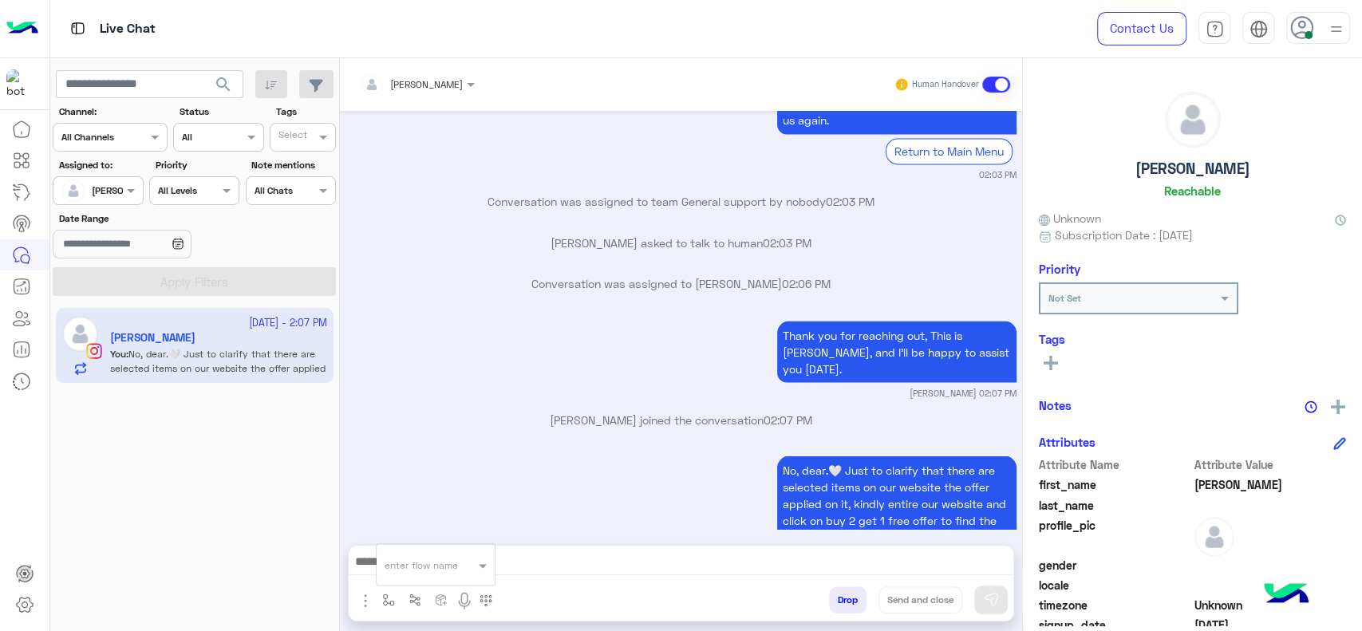
click at [408, 567] on input "text" at bounding box center [416, 562] width 63 height 14
type input "*"
click at [426, 535] on span "[PERSON_NAME]" at bounding box center [430, 536] width 91 height 14
type textarea "**********"
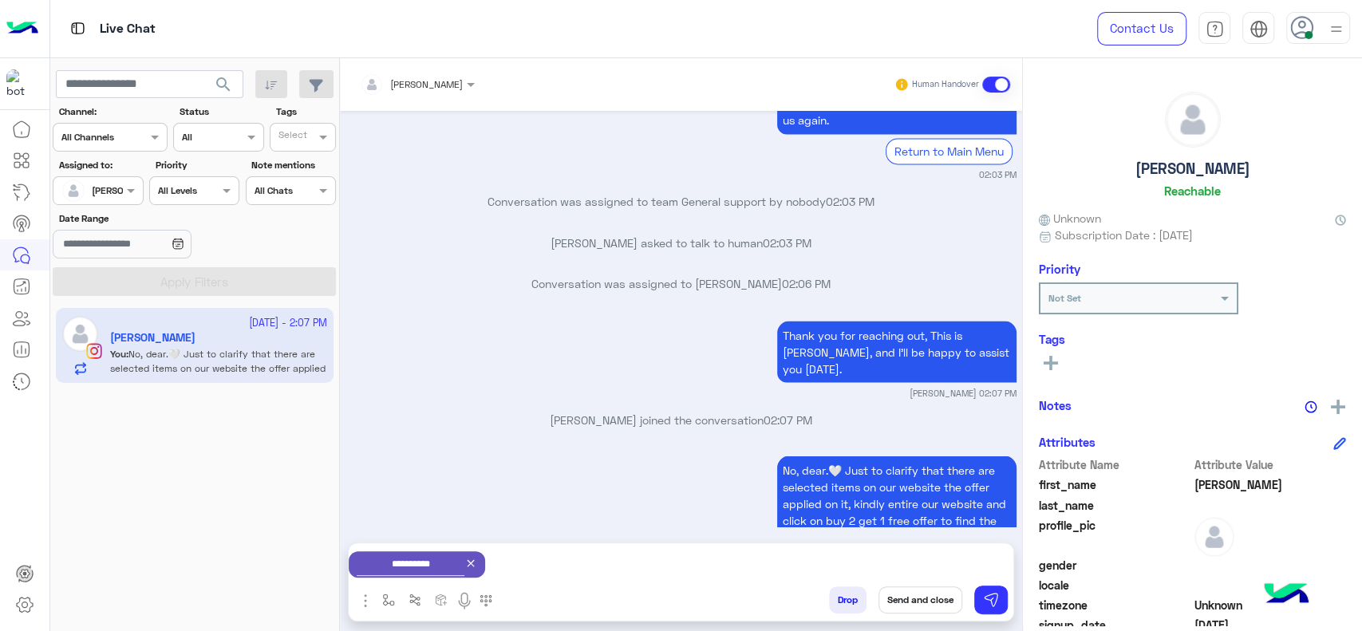
scroll to position [1820, 0]
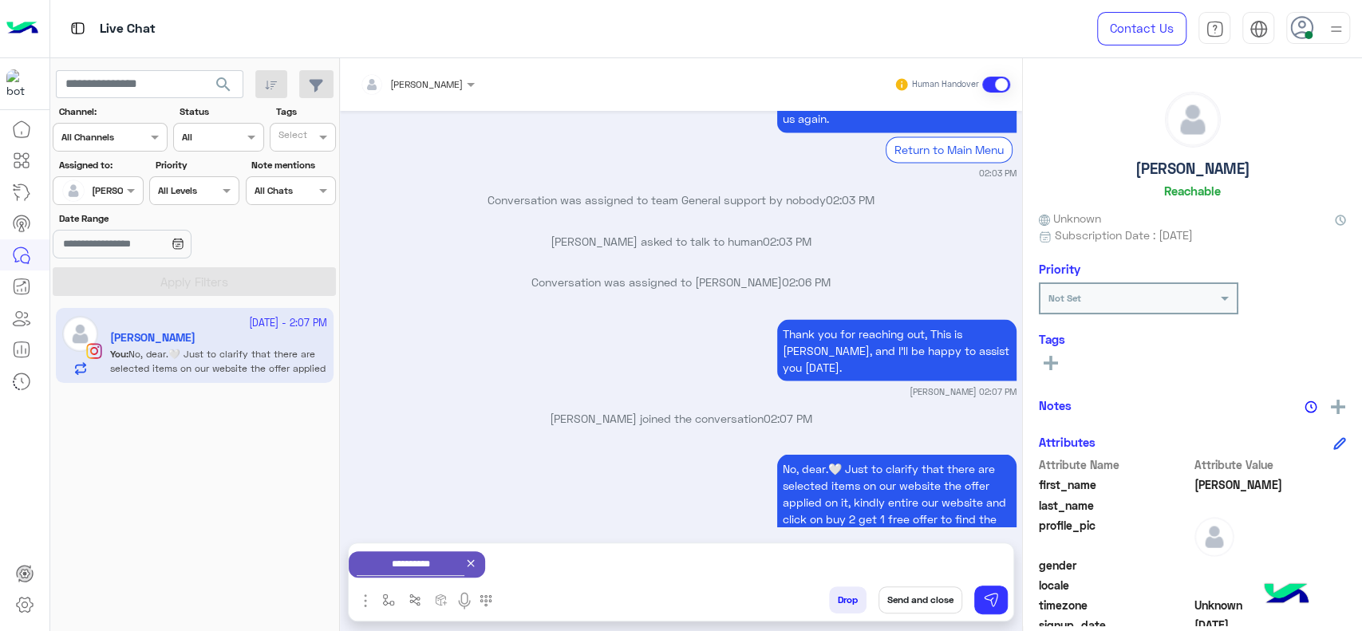
click at [921, 605] on button "Send and close" at bounding box center [920, 599] width 84 height 27
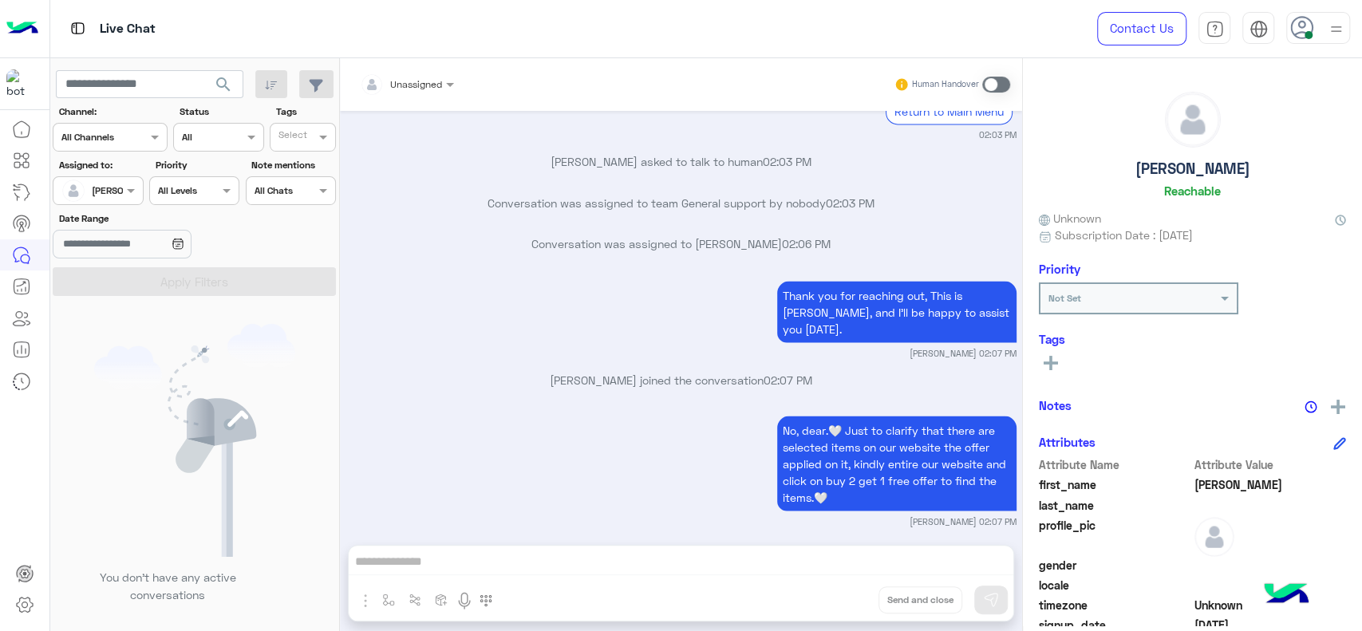
scroll to position [2066, 0]
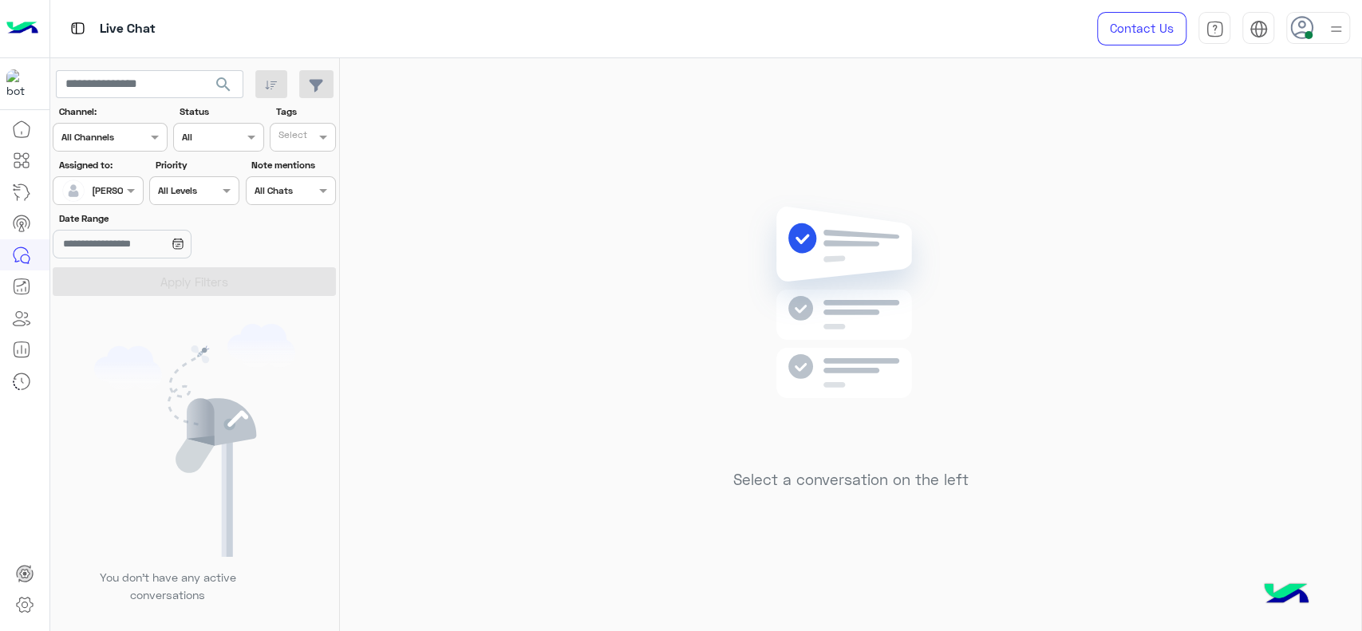
click at [108, 188] on div at bounding box center [97, 188] width 89 height 15
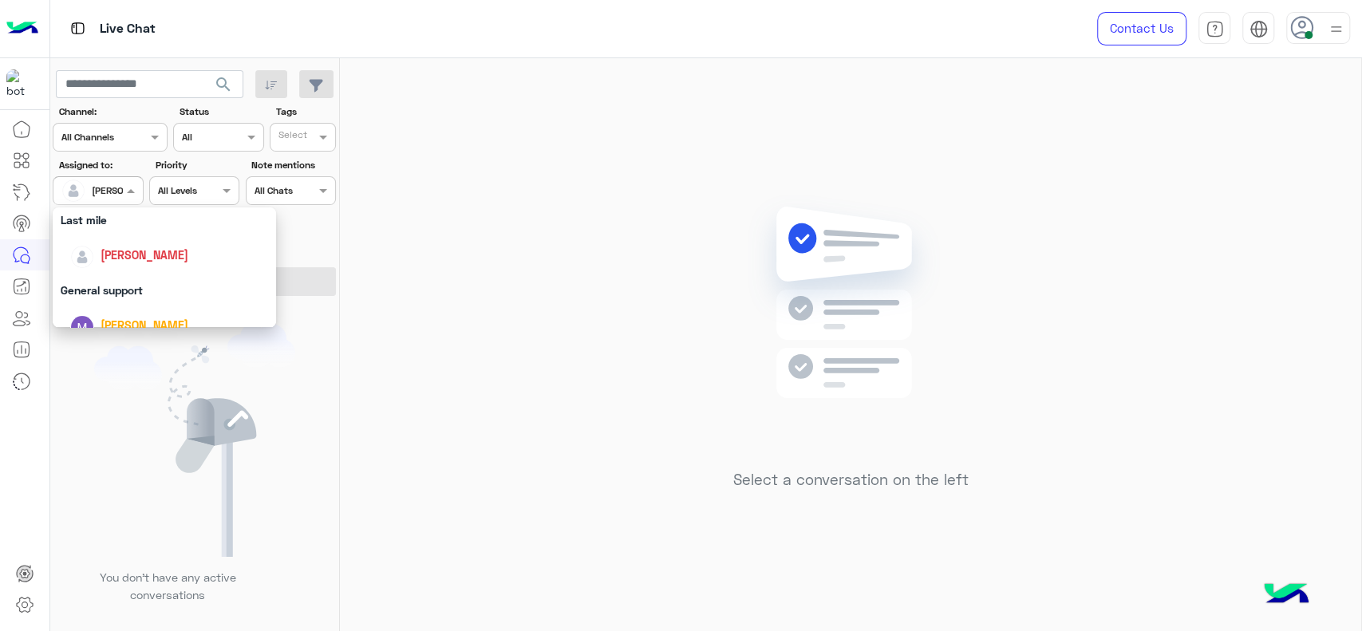
scroll to position [248, 0]
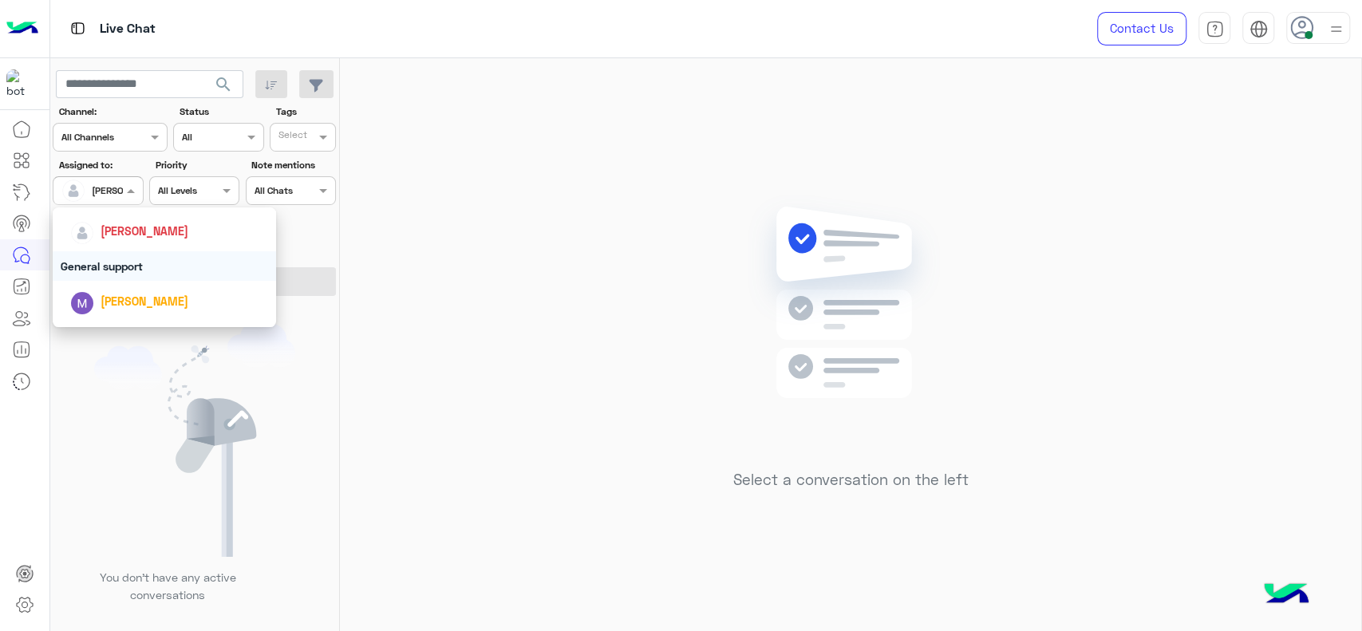
click at [112, 274] on div "General support" at bounding box center [164, 266] width 223 height 30
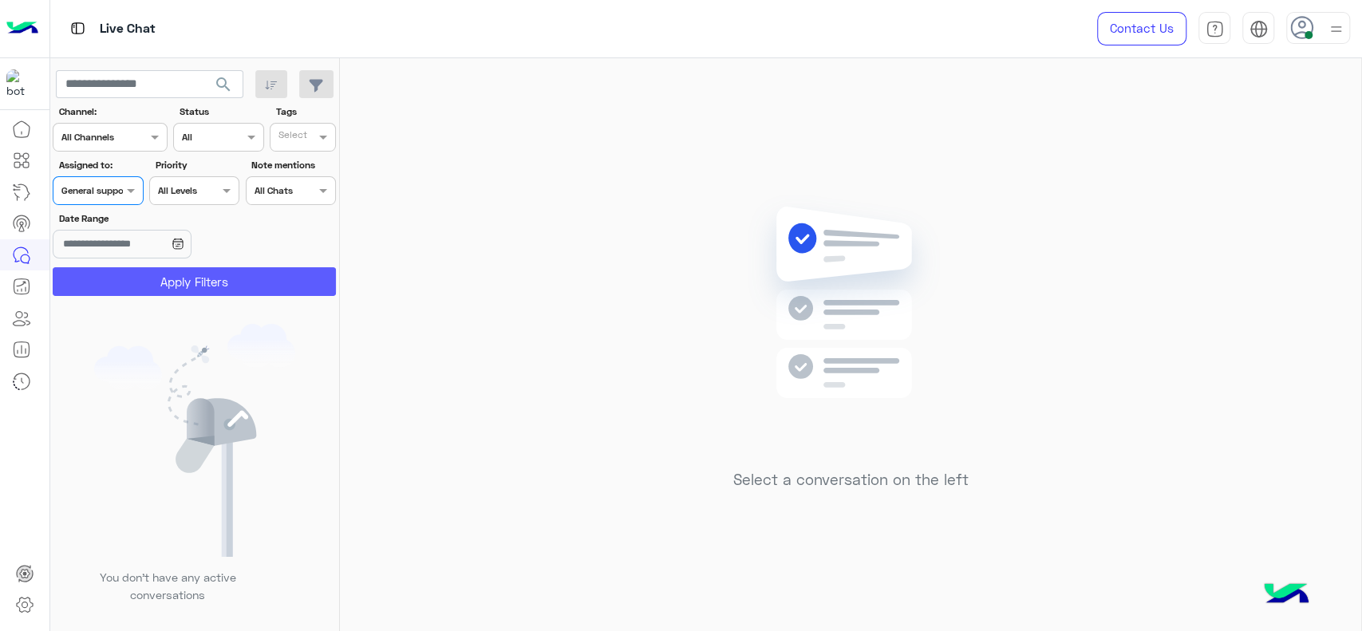
click at [112, 274] on button "Apply Filters" at bounding box center [194, 281] width 283 height 29
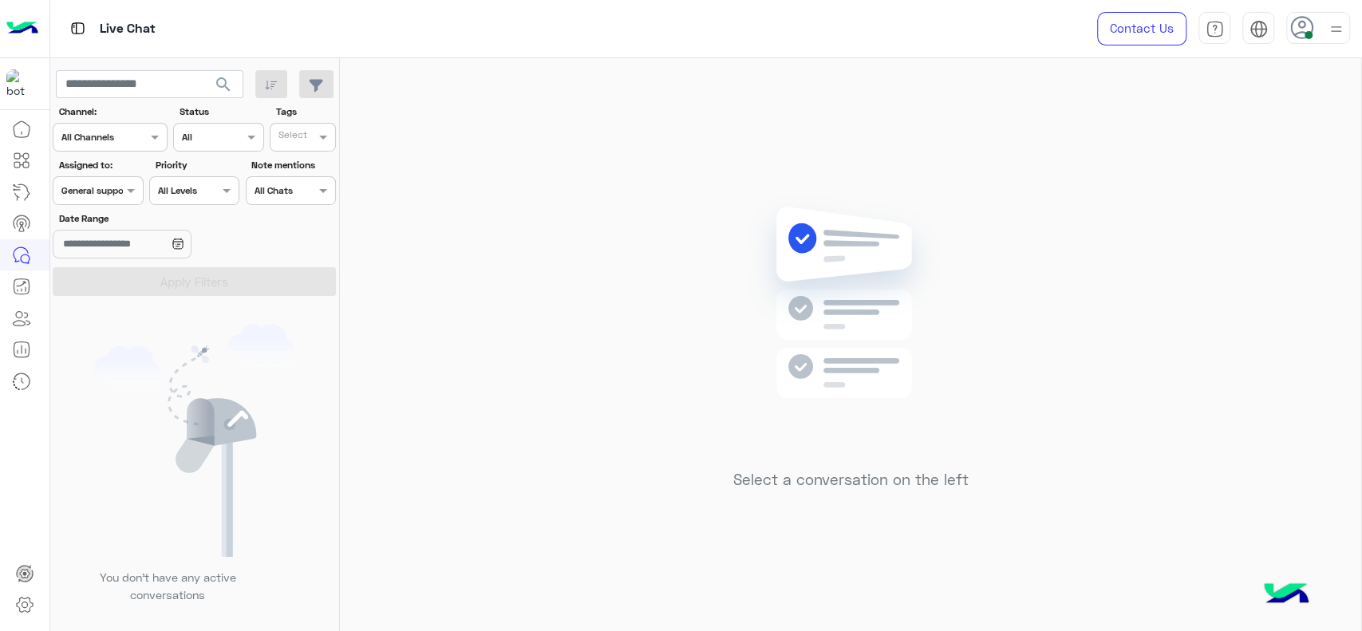
click at [108, 190] on div at bounding box center [97, 188] width 89 height 15
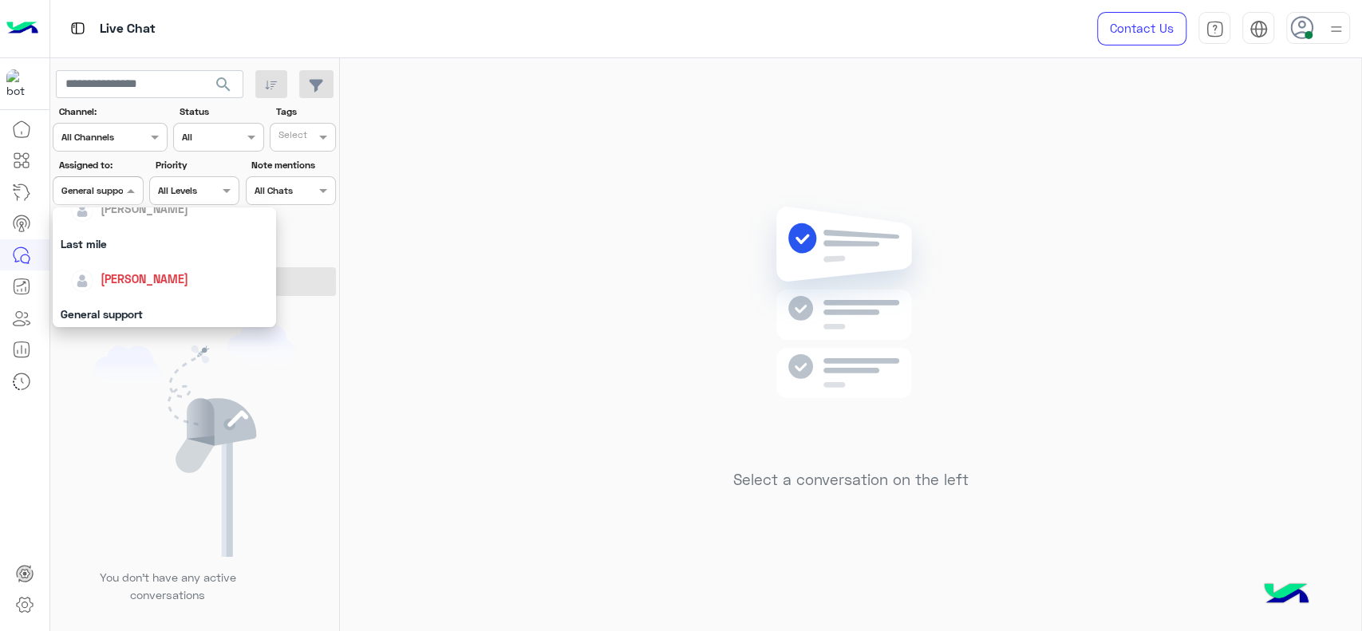
scroll to position [195, 0]
click at [126, 270] on div "[PERSON_NAME]" at bounding box center [169, 284] width 198 height 28
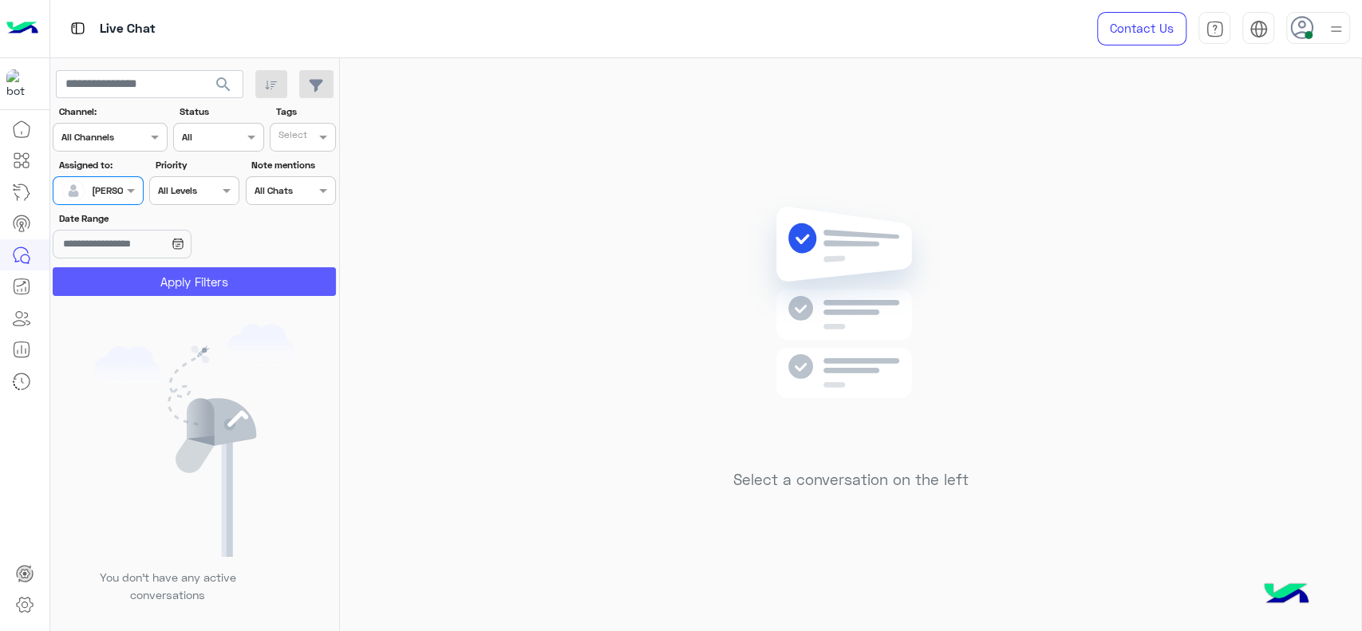
click at [126, 270] on button "Apply Filters" at bounding box center [194, 281] width 283 height 29
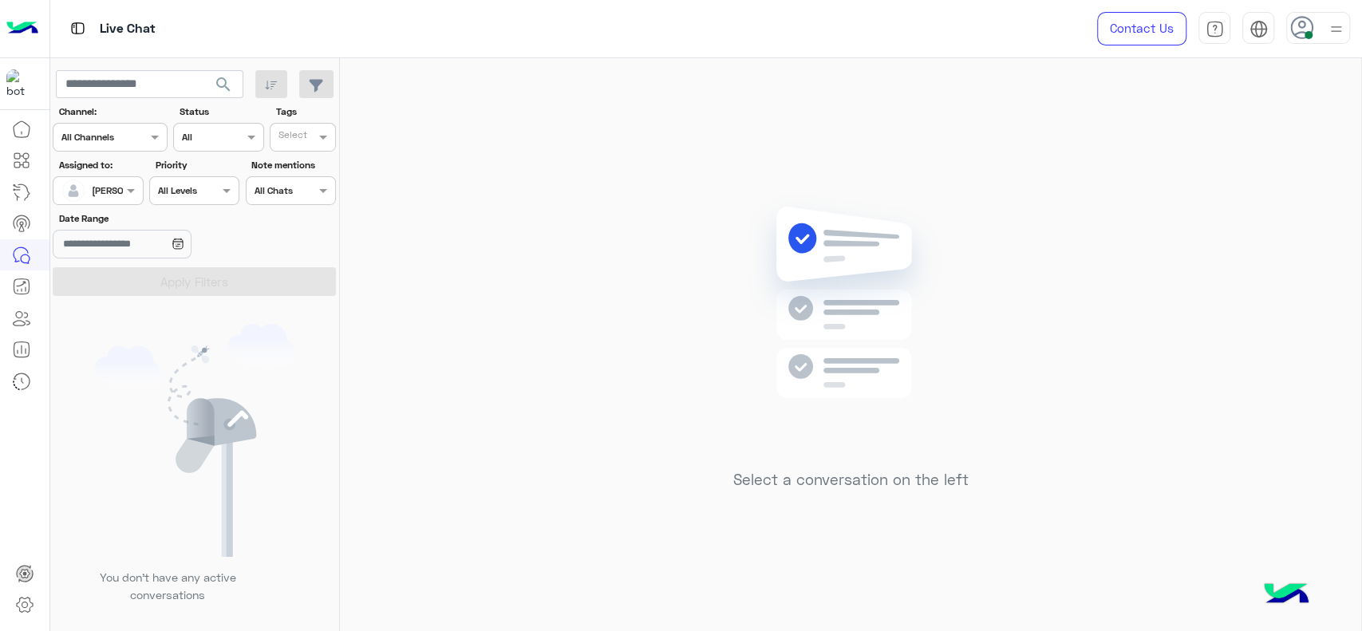
click at [116, 193] on div at bounding box center [97, 188] width 89 height 15
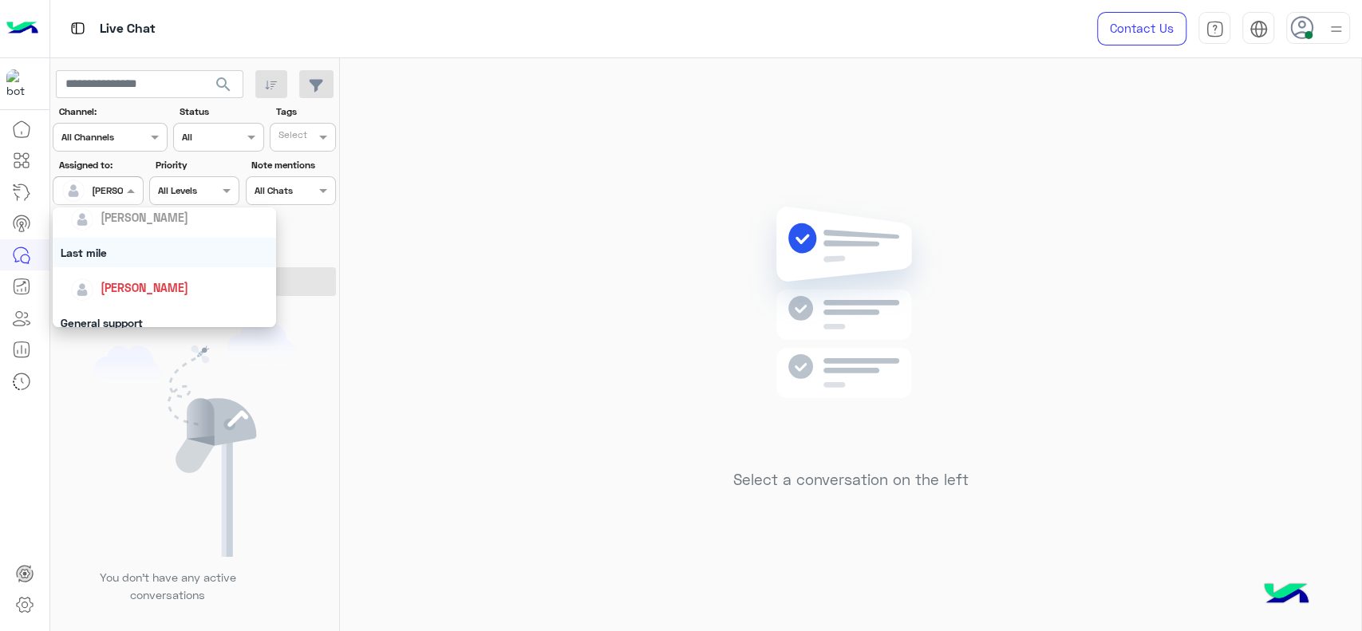
scroll to position [230, 0]
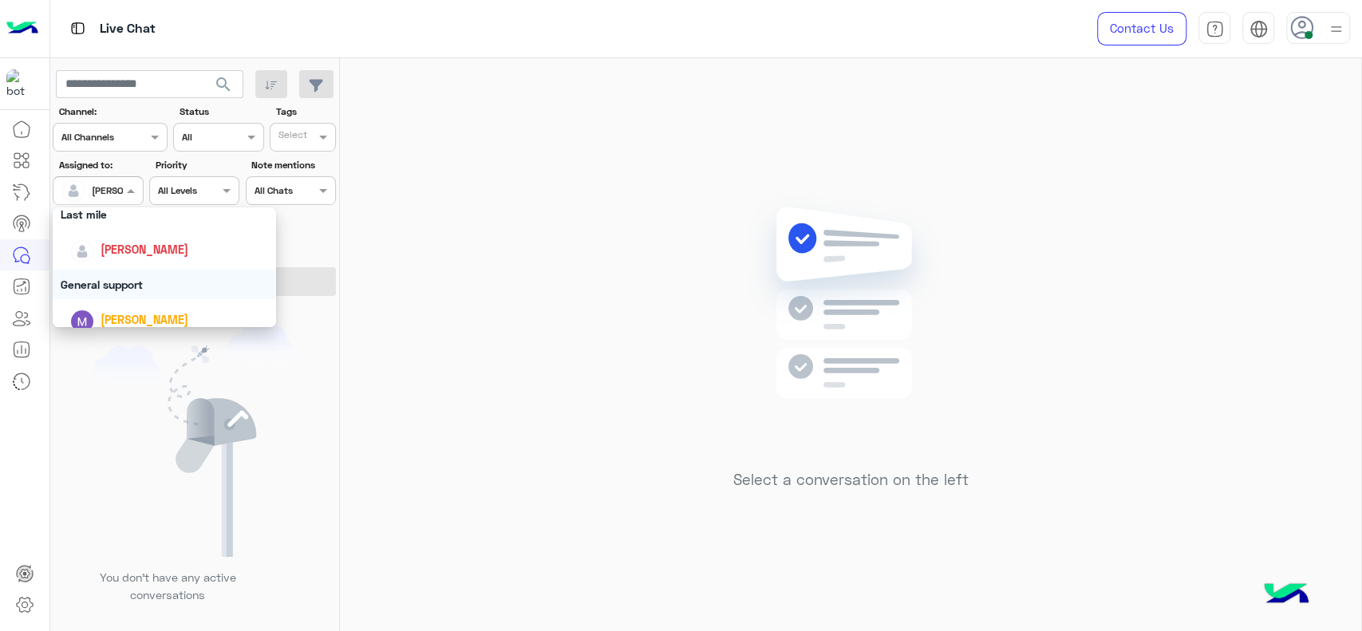
click at [122, 271] on div "General support" at bounding box center [164, 285] width 223 height 30
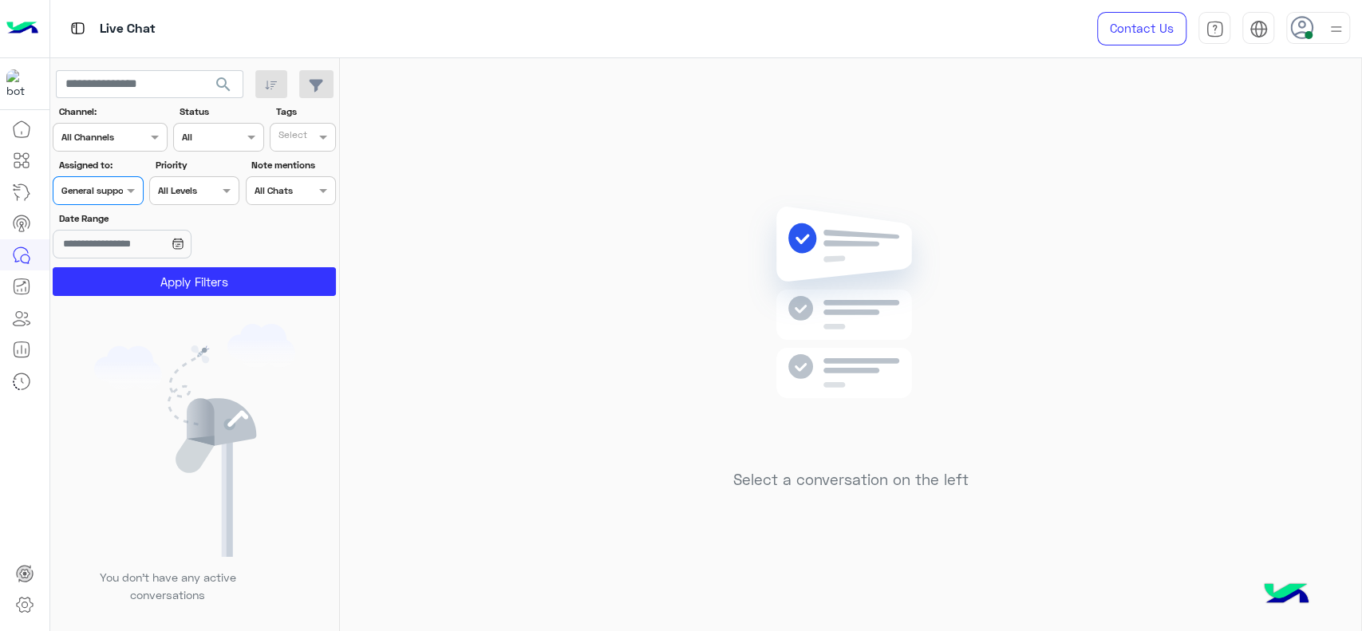
click at [122, 271] on button "Apply Filters" at bounding box center [194, 281] width 283 height 29
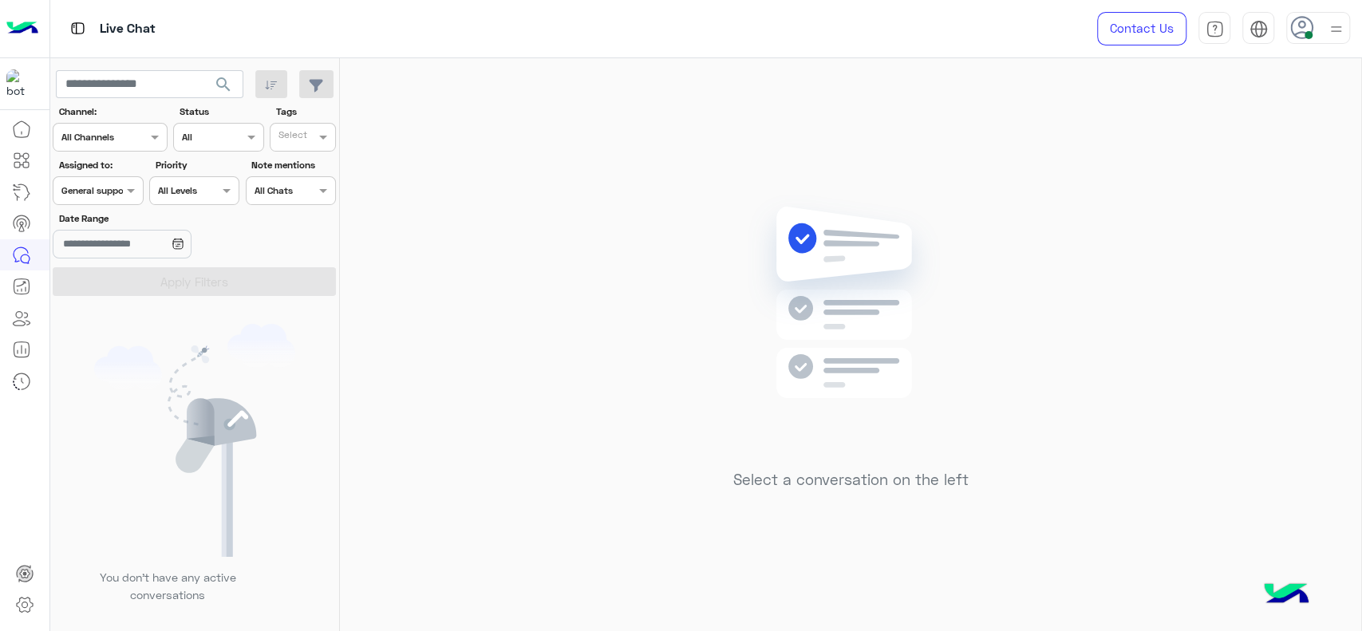
click at [1322, 29] on div at bounding box center [1318, 28] width 64 height 32
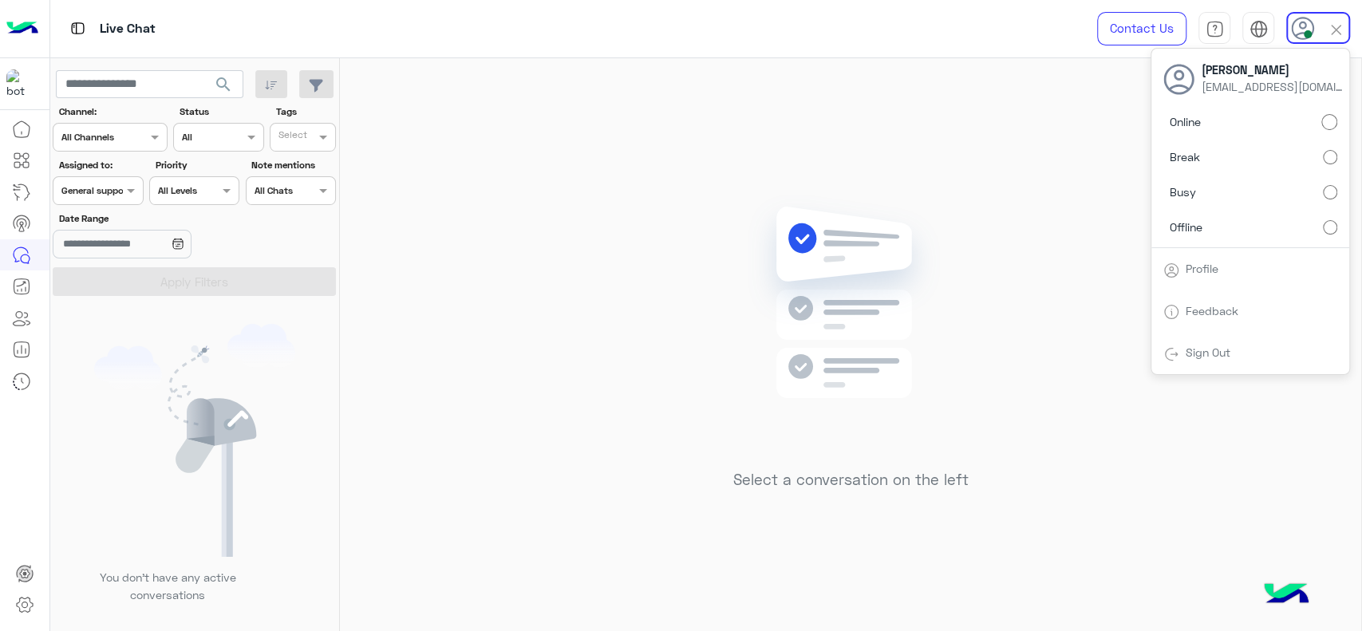
click at [1327, 183] on label "Busy" at bounding box center [1250, 192] width 174 height 29
click at [562, 306] on div "Select a conversation on the left" at bounding box center [850, 347] width 1021 height 579
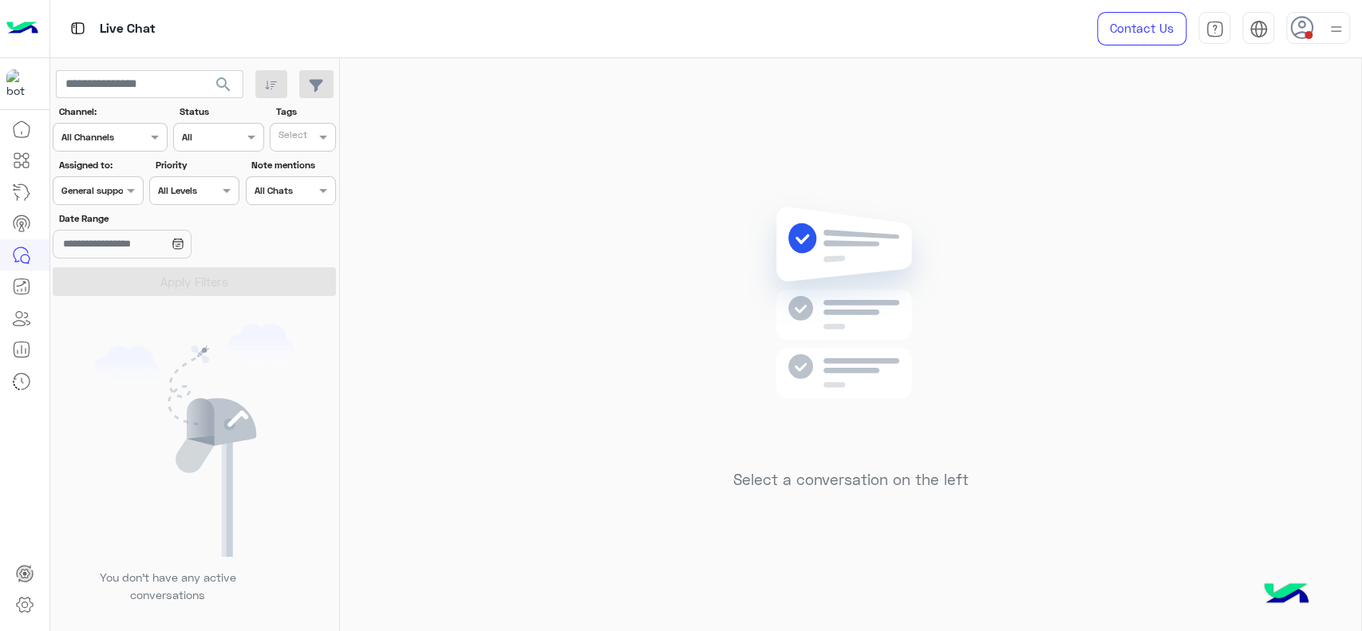
click at [1347, 31] on div at bounding box center [1318, 28] width 64 height 32
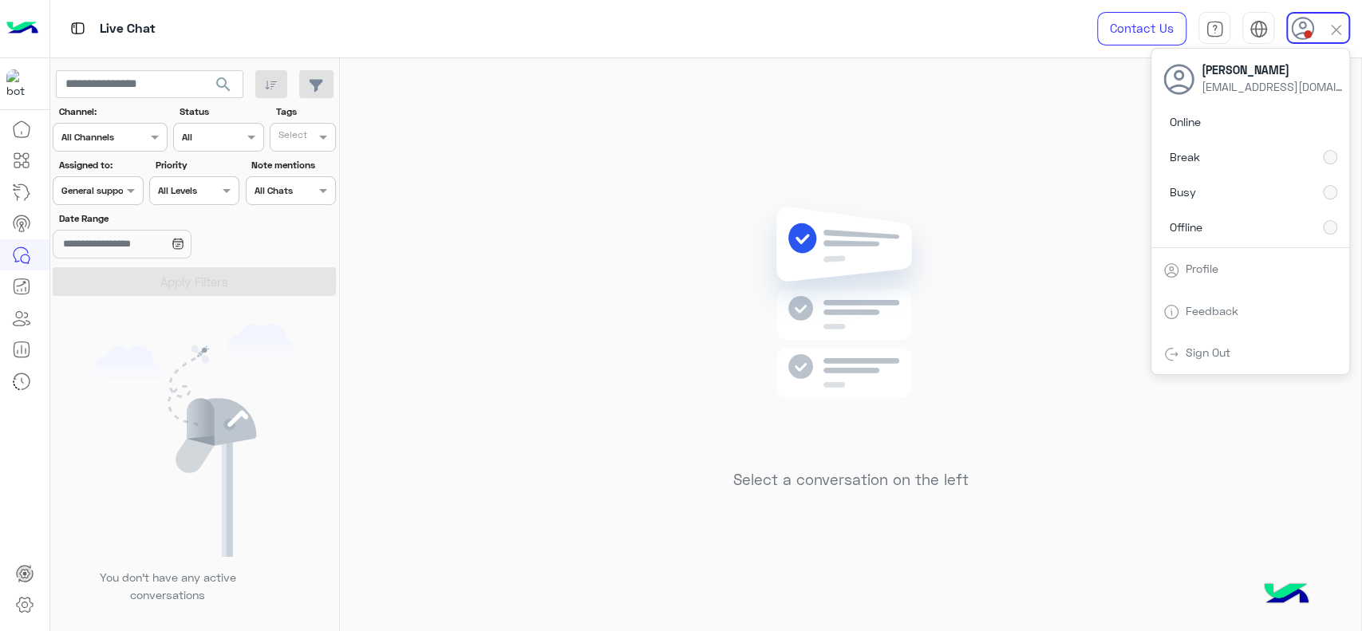
click at [574, 138] on div "Select a conversation on the left" at bounding box center [850, 347] width 1021 height 579
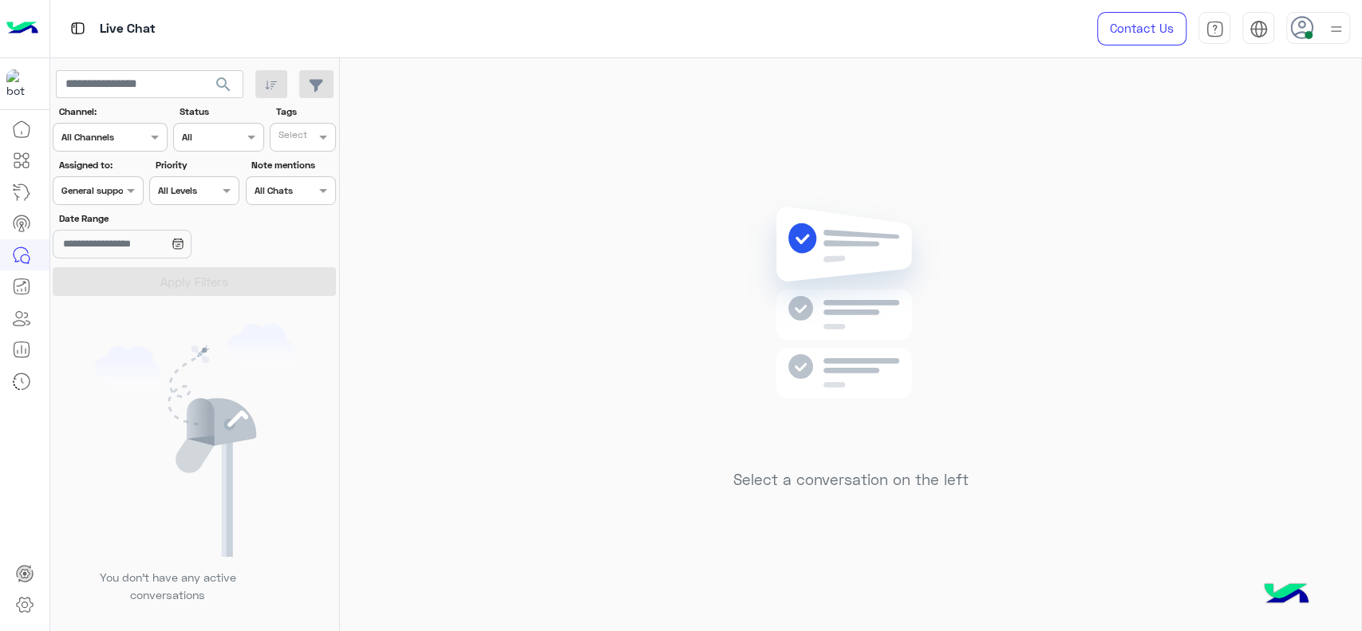
click at [97, 195] on span "General support" at bounding box center [95, 190] width 69 height 12
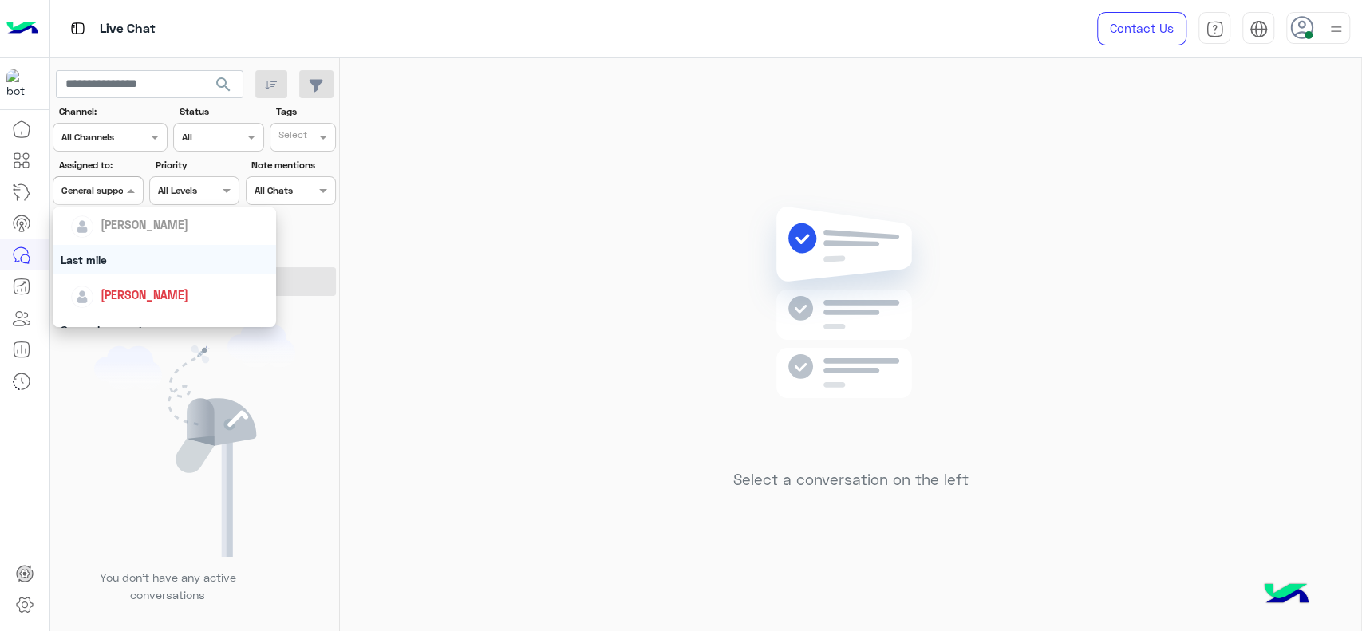
scroll to position [212, 0]
click at [117, 278] on div "[PERSON_NAME]" at bounding box center [169, 267] width 198 height 28
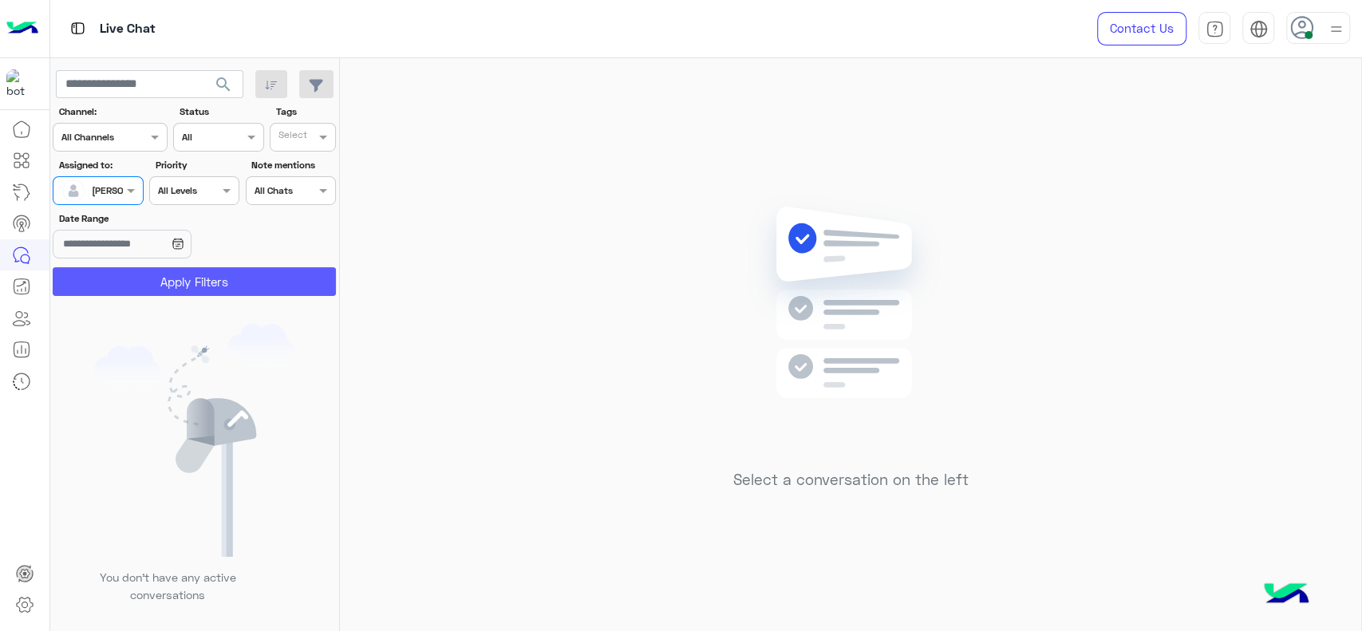
click at [160, 280] on button "Apply Filters" at bounding box center [194, 281] width 283 height 29
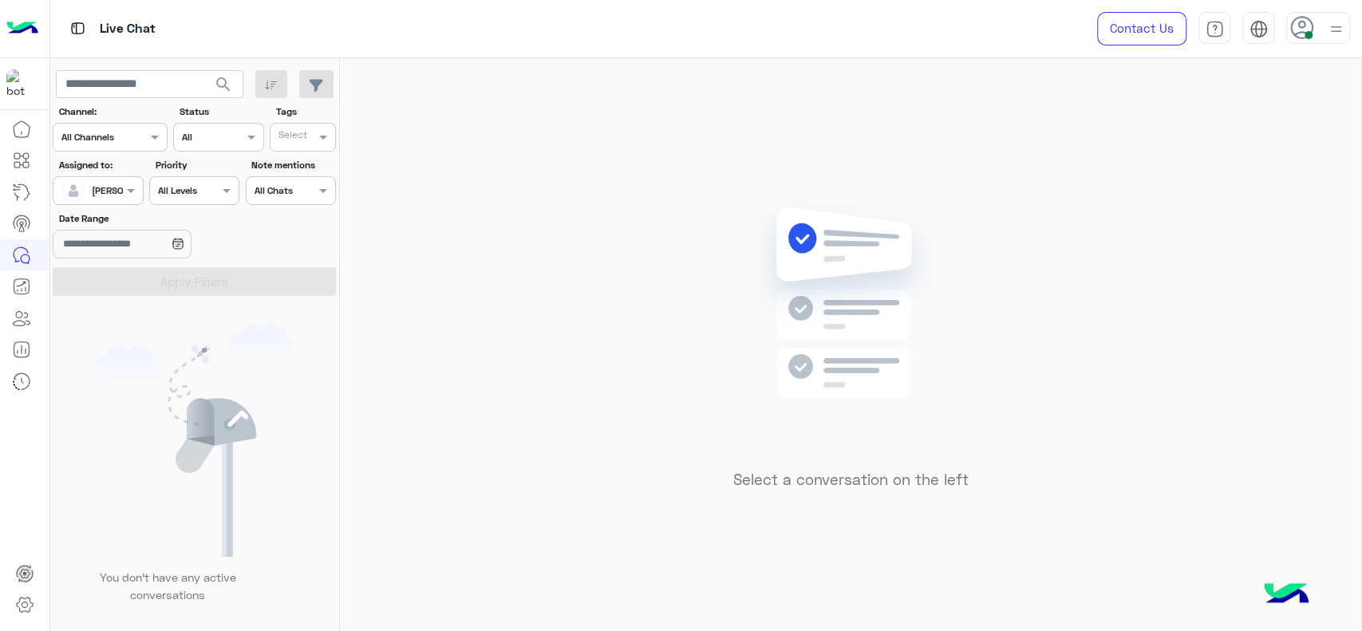
click at [85, 190] on input "text" at bounding box center [79, 189] width 37 height 14
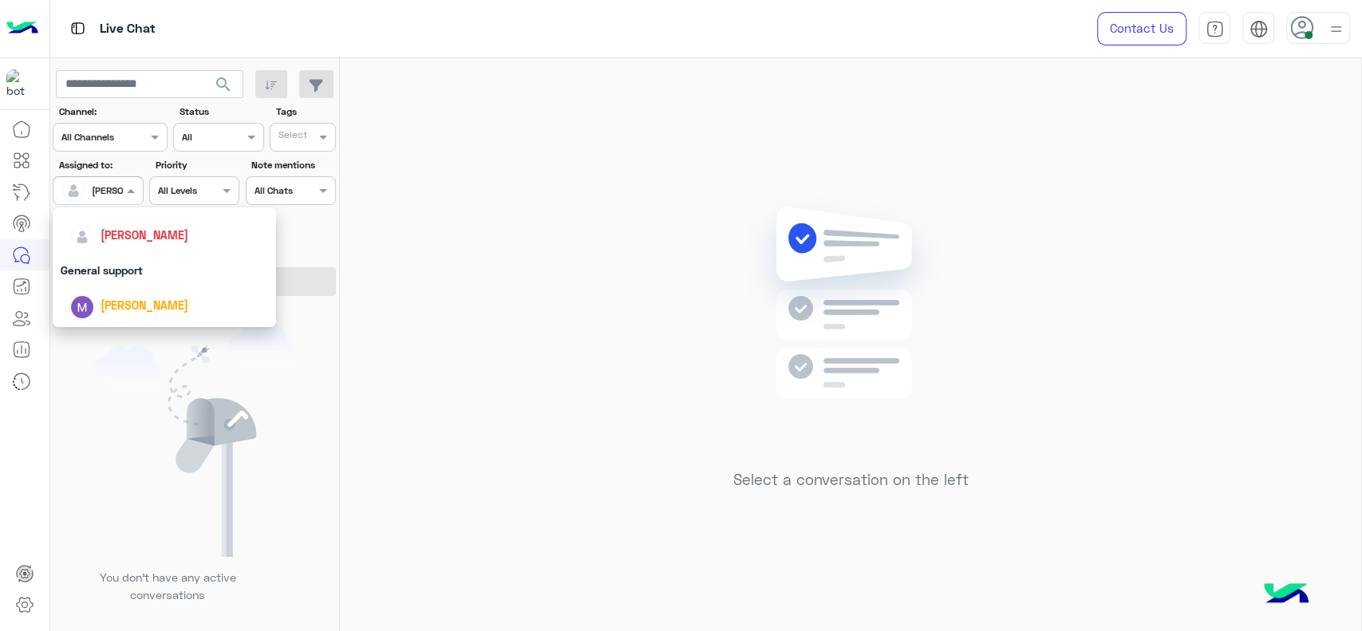
scroll to position [283, 0]
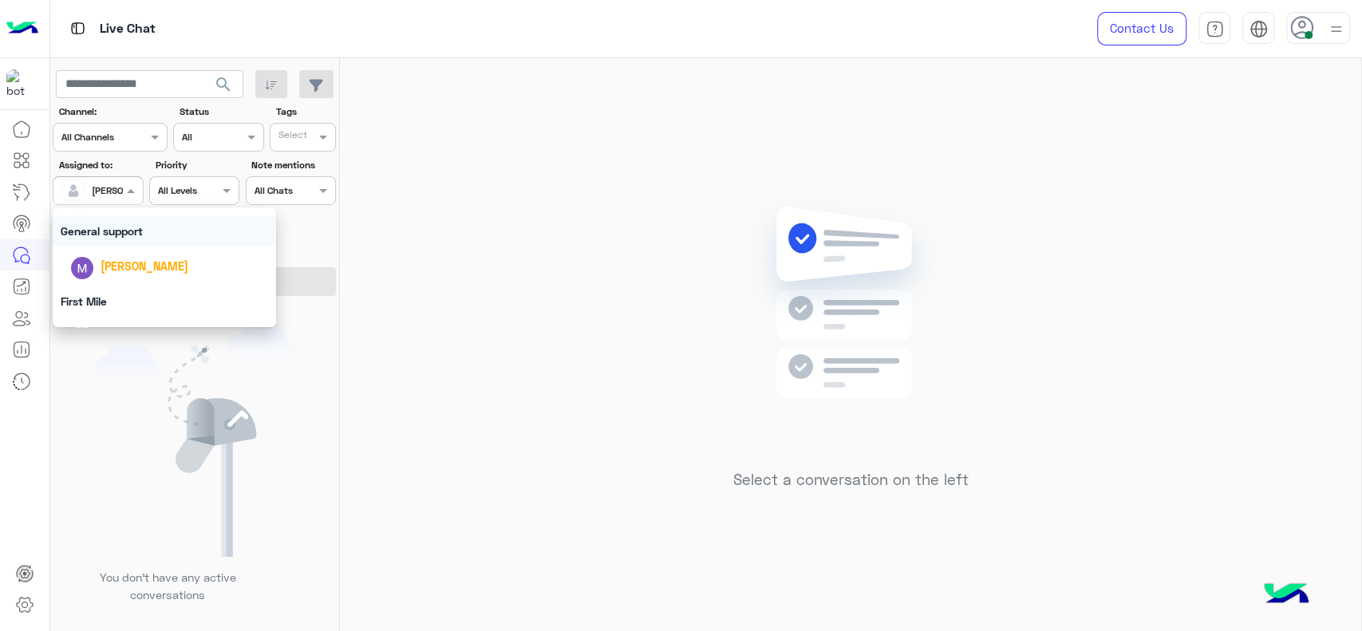
click at [95, 227] on div "General support" at bounding box center [164, 231] width 223 height 30
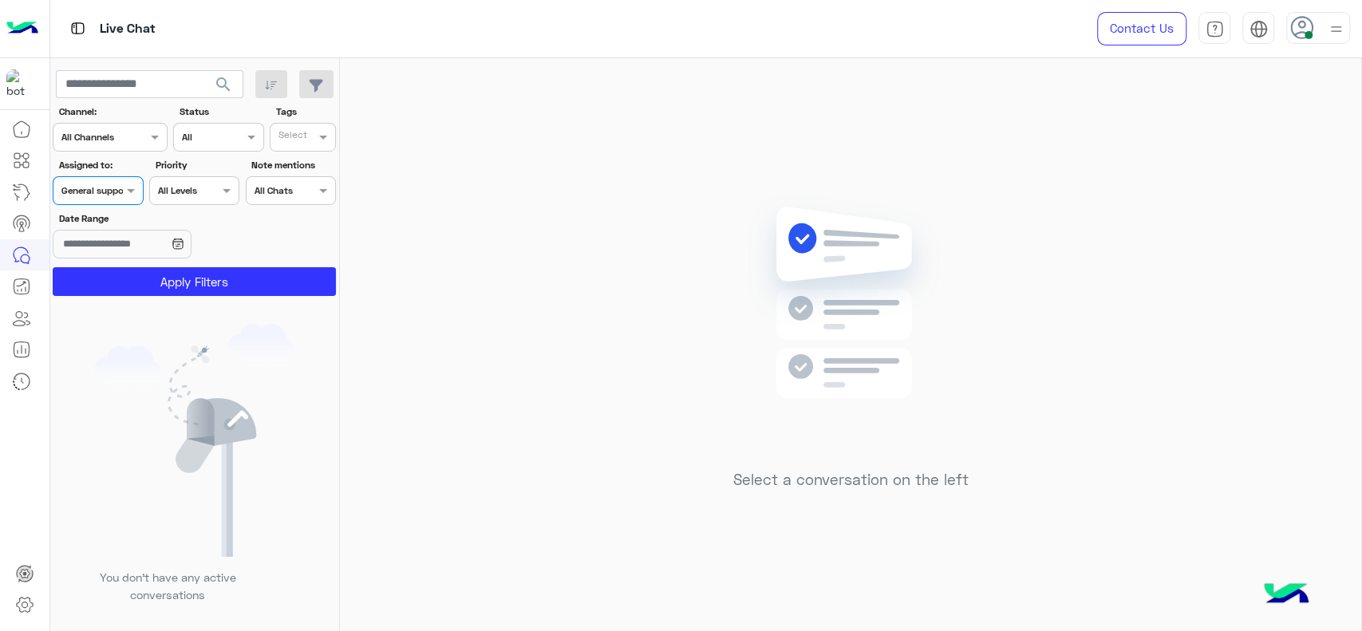
click at [120, 262] on section "Channel: Channel All Channels Status Channel All Tags Select Assigned to: Assig…" at bounding box center [195, 200] width 266 height 191
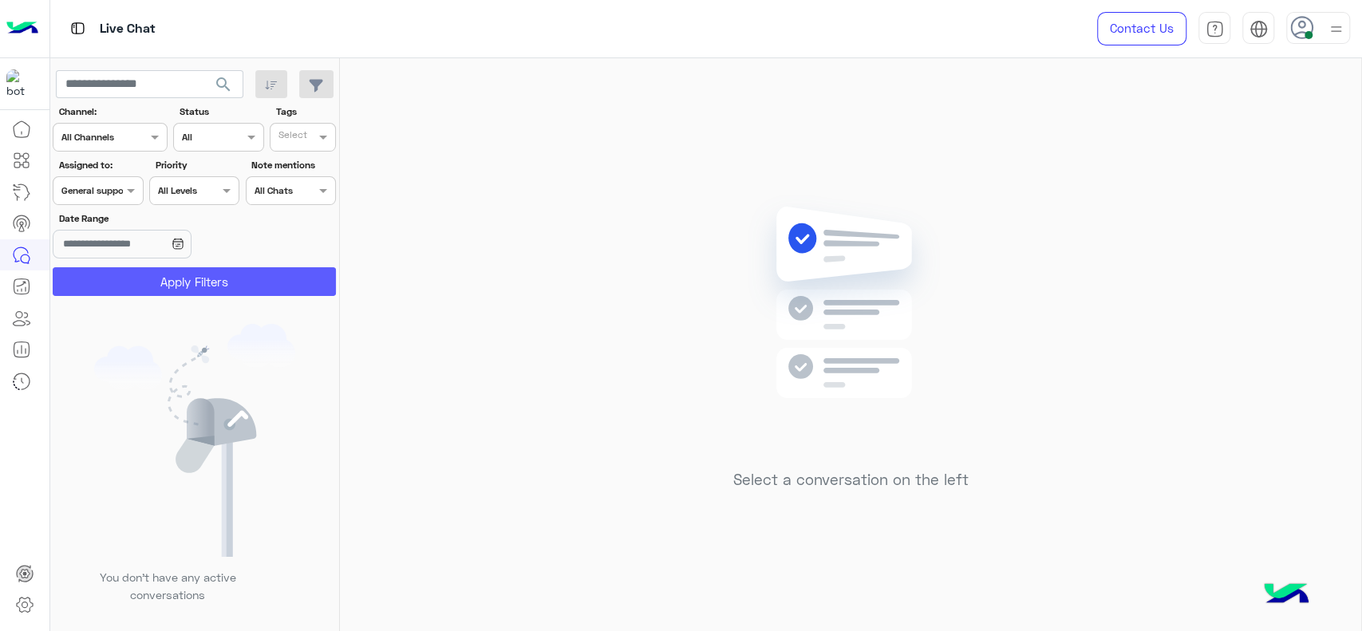
click at [122, 289] on button "Apply Filters" at bounding box center [194, 281] width 283 height 29
click at [112, 189] on div at bounding box center [97, 188] width 89 height 15
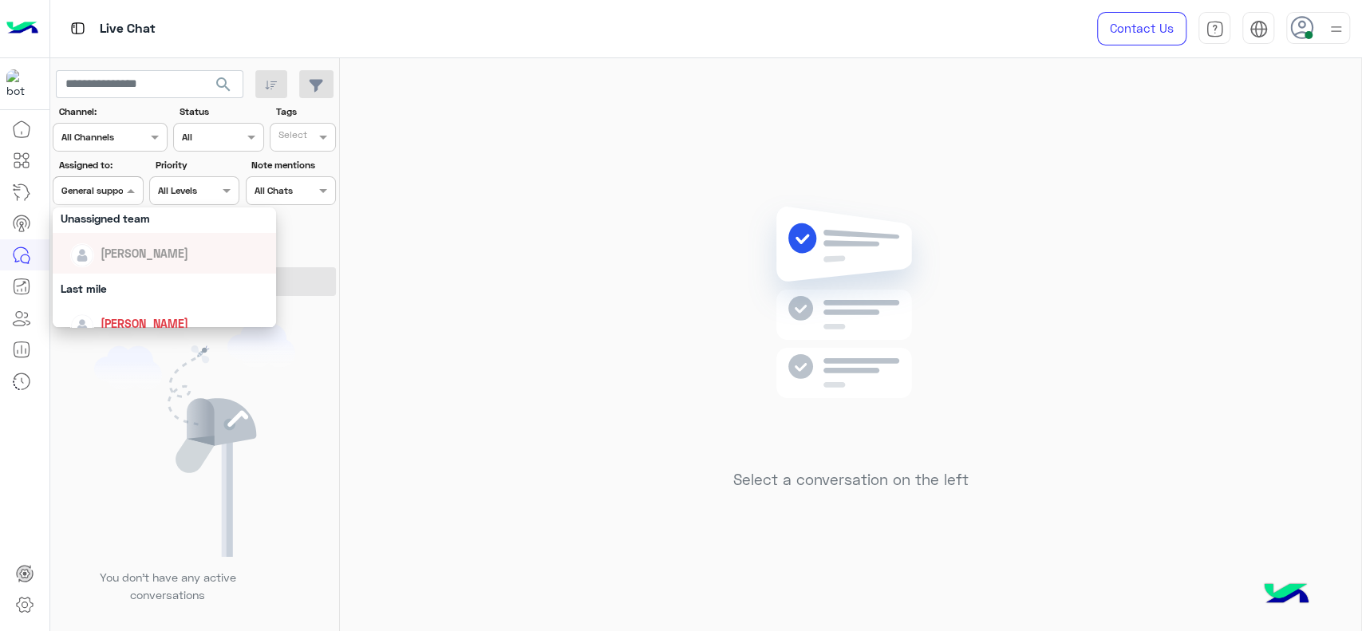
scroll to position [160, 0]
click at [140, 311] on div "[PERSON_NAME]" at bounding box center [145, 319] width 88 height 17
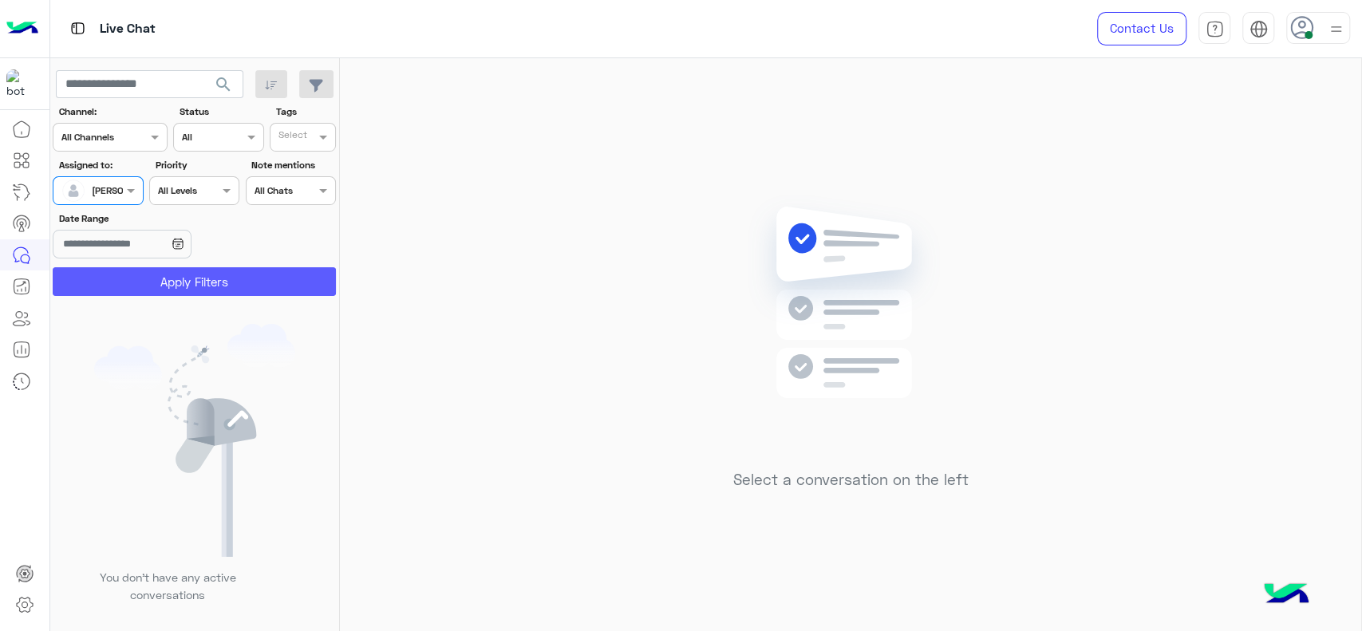
click at [147, 291] on button "Apply Filters" at bounding box center [194, 281] width 283 height 29
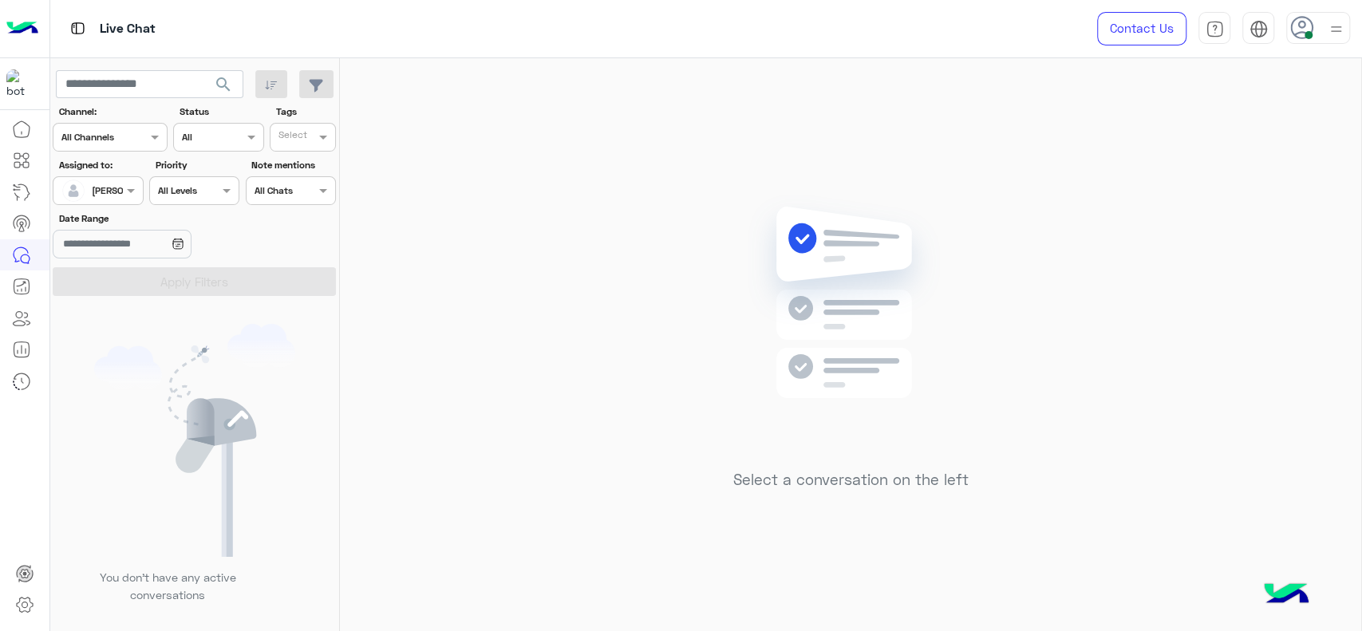
click at [652, 168] on div "Select a conversation on the left" at bounding box center [850, 347] width 1021 height 579
click at [1110, 214] on div "Select a conversation on the left" at bounding box center [850, 347] width 1021 height 579
click at [757, 321] on img at bounding box center [851, 326] width 231 height 265
click at [103, 202] on mat-tooltip-component "Campaign Manager" at bounding box center [108, 223] width 119 height 48
click at [105, 197] on div "[PERSON_NAME]" at bounding box center [128, 190] width 73 height 14
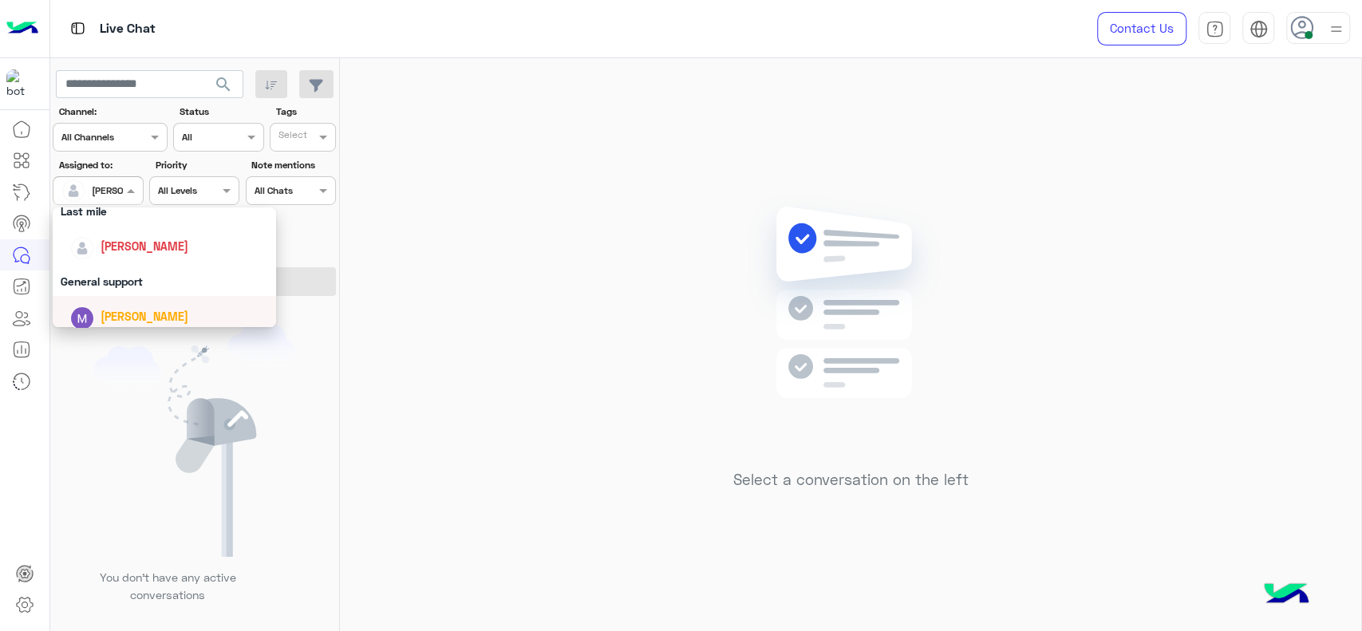
scroll to position [206, 0]
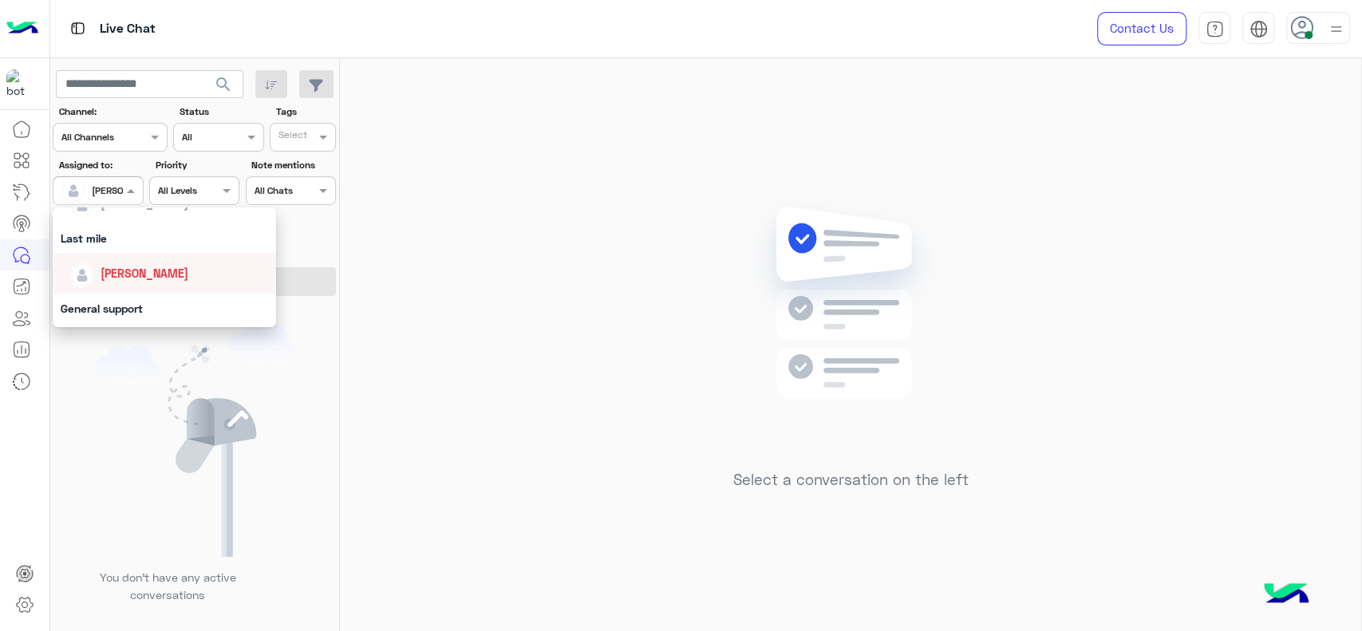
click at [115, 270] on span "[PERSON_NAME]" at bounding box center [145, 273] width 88 height 14
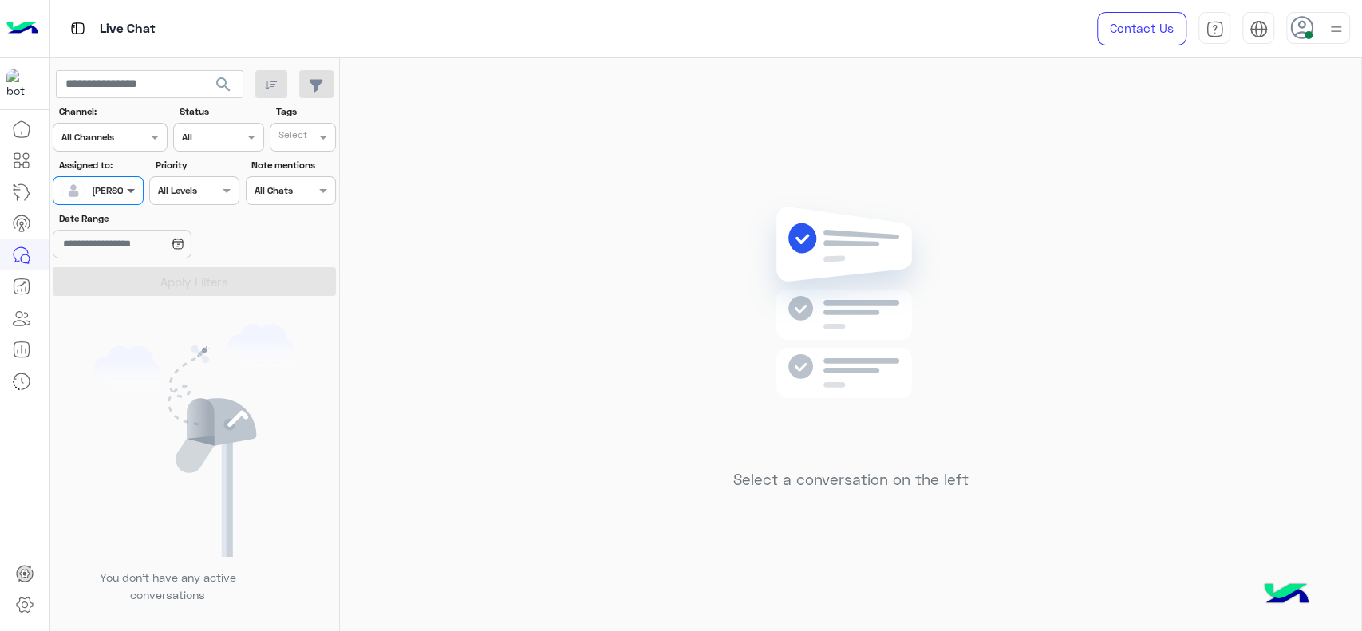
click at [123, 188] on span at bounding box center [133, 190] width 20 height 17
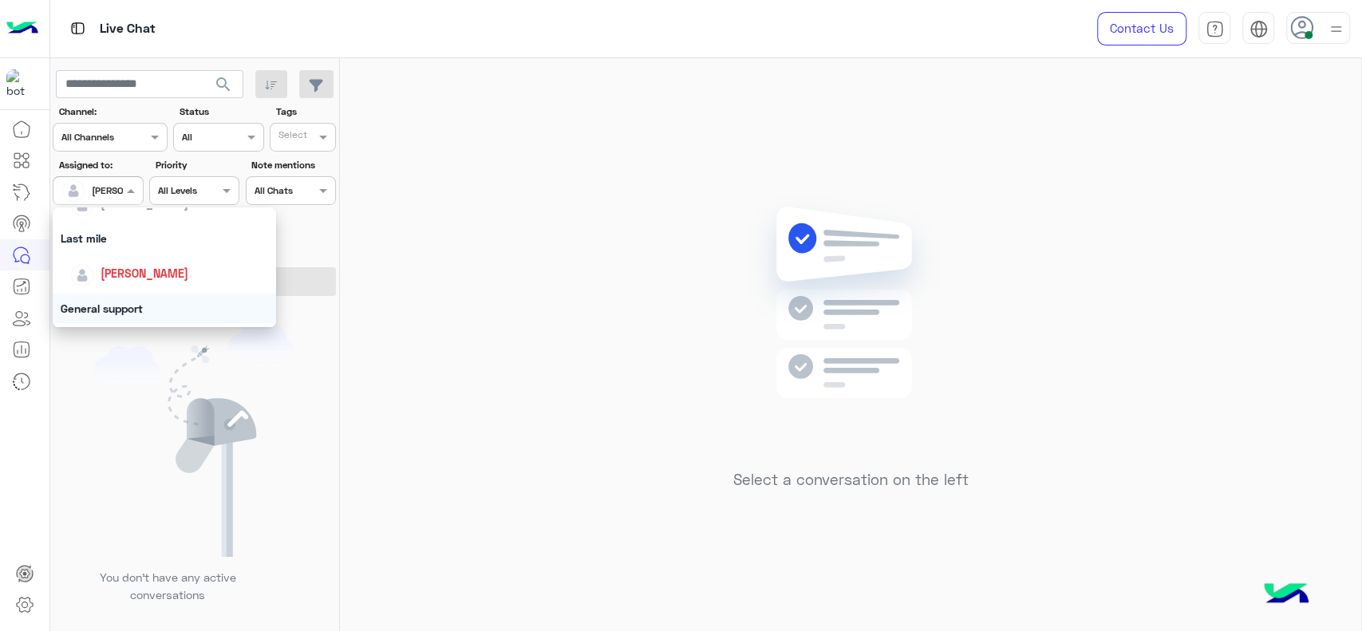
click at [122, 306] on div "General support" at bounding box center [164, 309] width 223 height 30
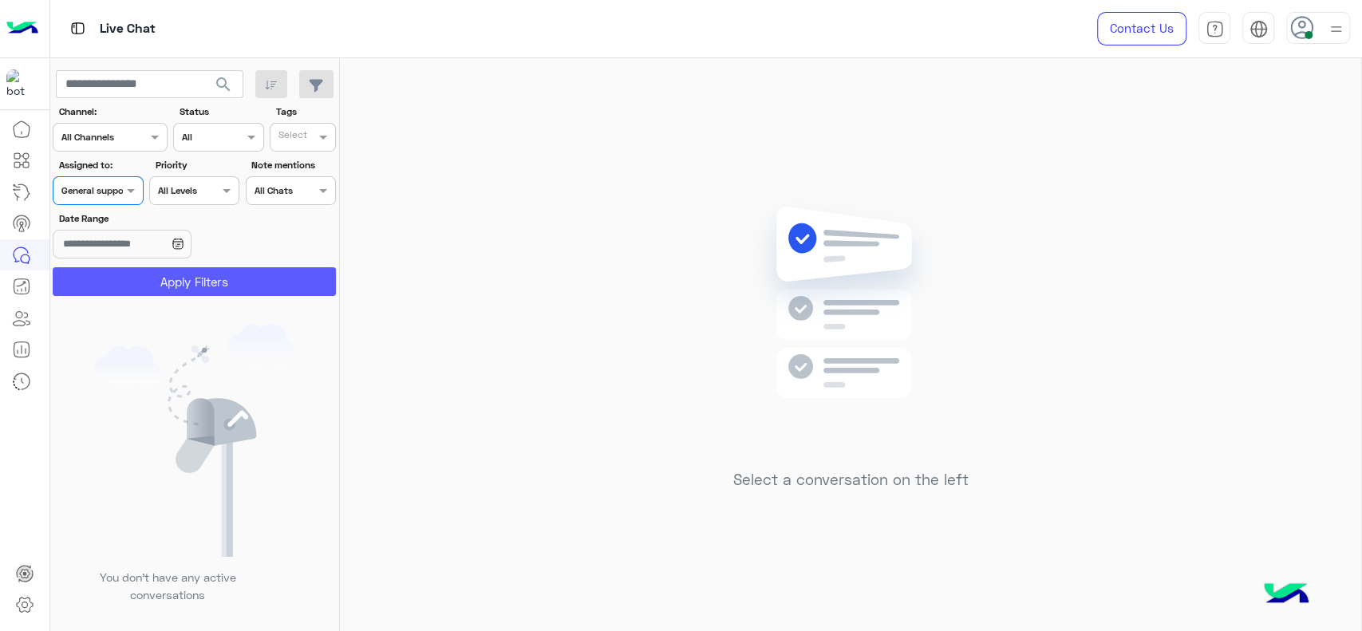
click at [223, 282] on button "Apply Filters" at bounding box center [194, 281] width 283 height 29
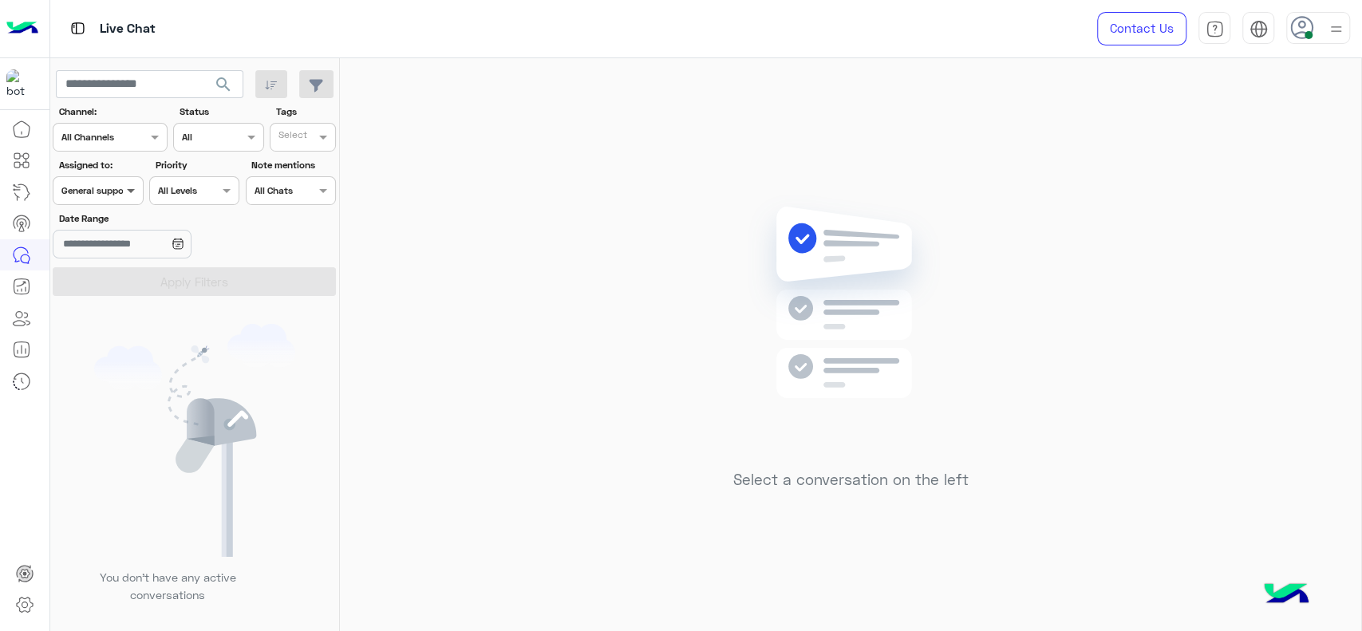
click at [124, 198] on span at bounding box center [133, 190] width 20 height 17
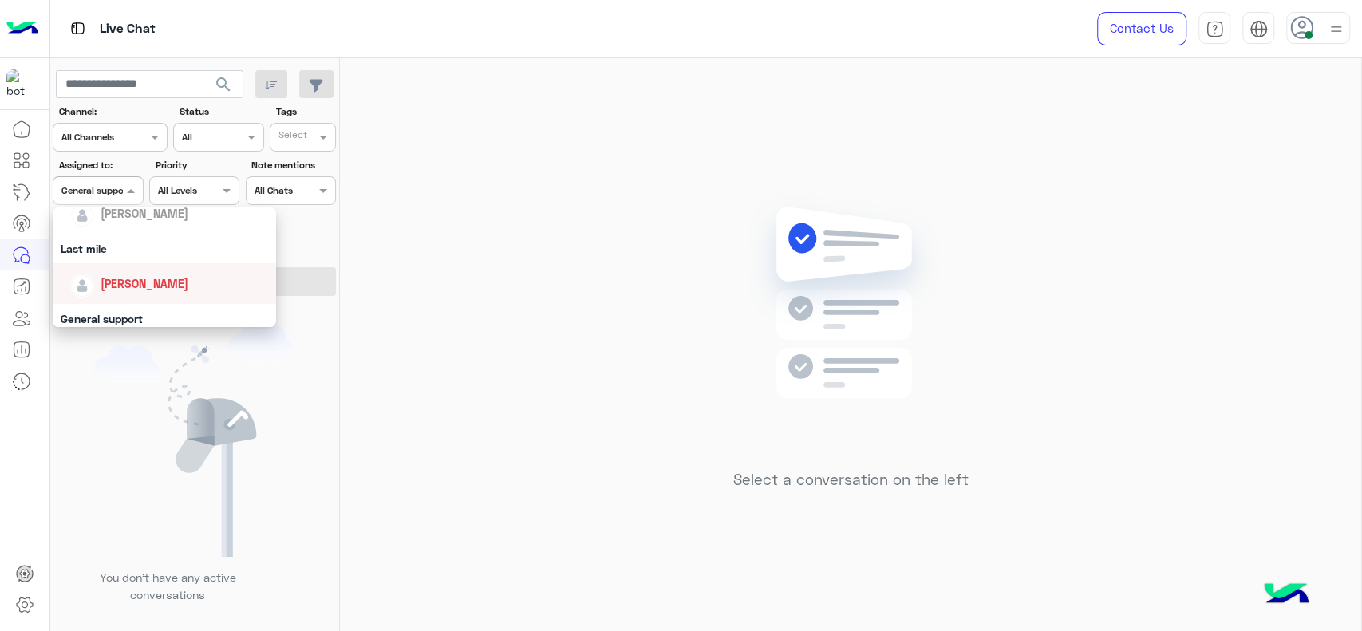
scroll to position [195, 0]
click at [123, 272] on div "[PERSON_NAME]" at bounding box center [169, 284] width 198 height 28
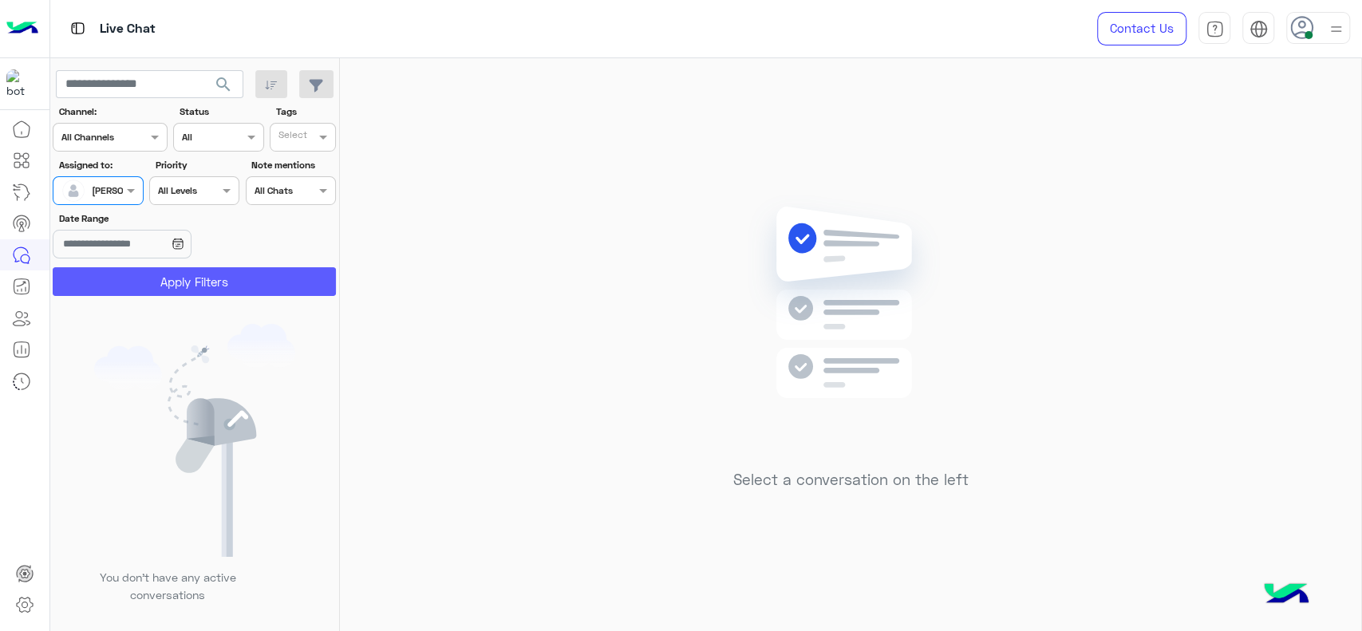
click at [136, 289] on button "Apply Filters" at bounding box center [194, 281] width 283 height 29
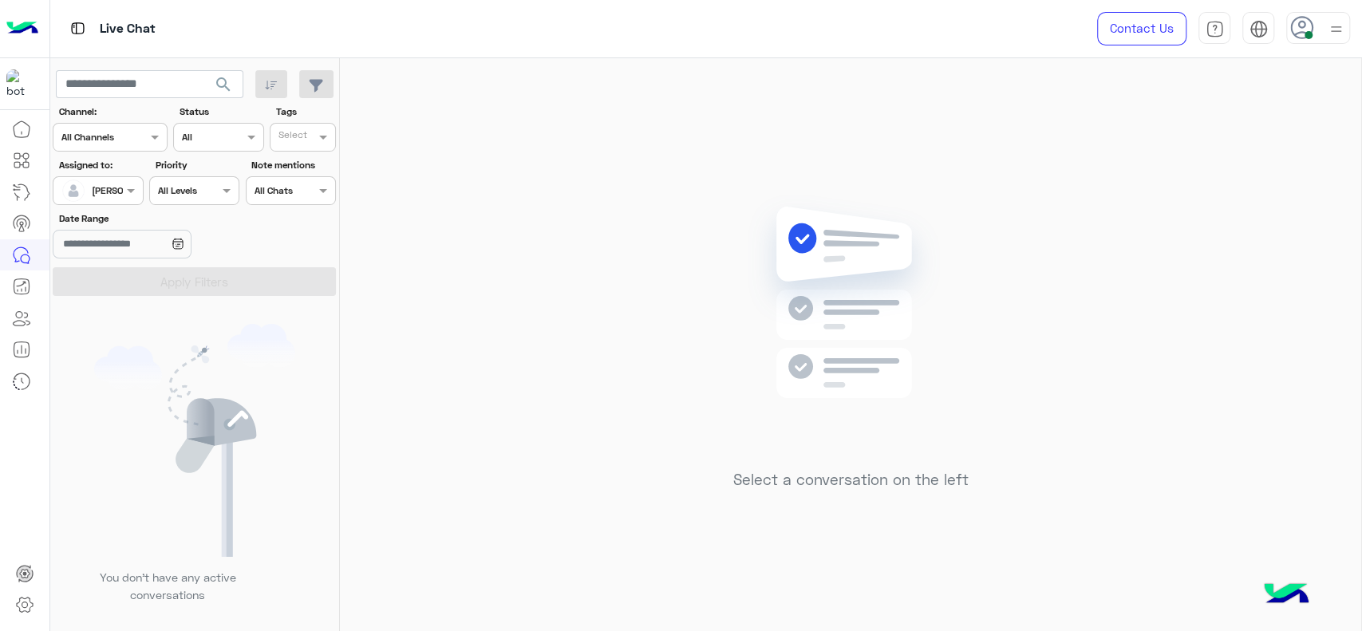
click at [113, 179] on div "[PERSON_NAME]" at bounding box center [91, 191] width 61 height 32
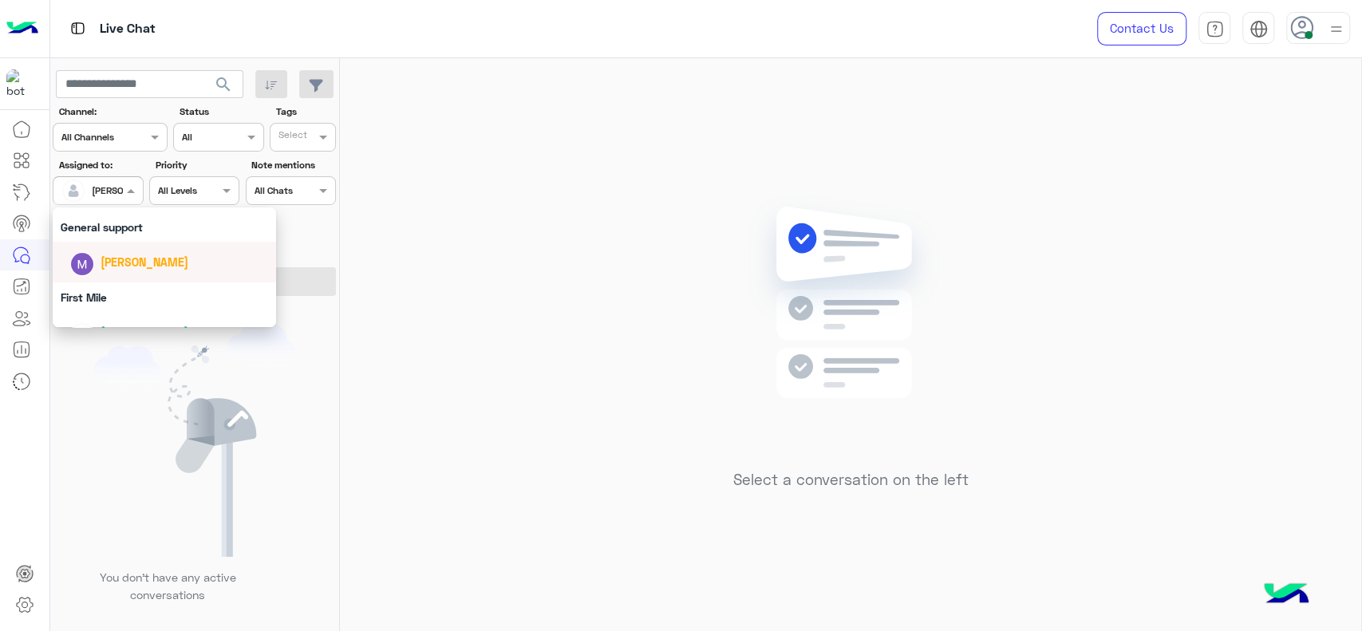
scroll to position [277, 0]
click at [132, 244] on div "General support" at bounding box center [164, 238] width 223 height 30
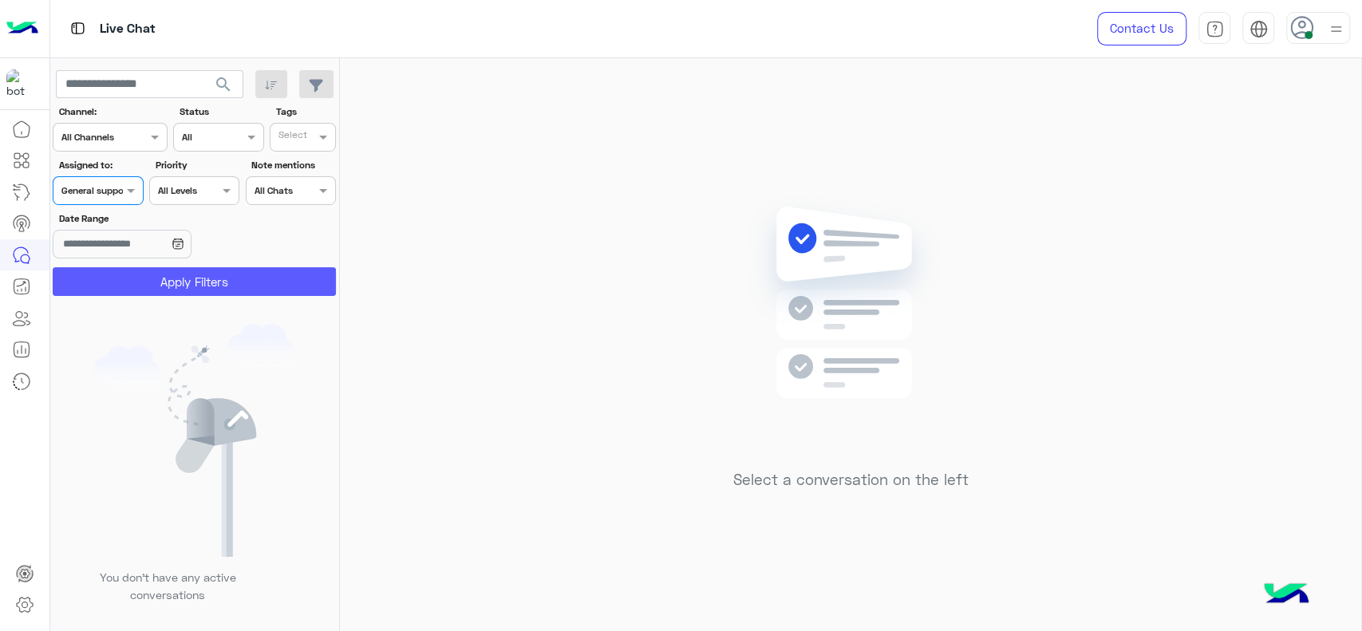
click at [144, 280] on button "Apply Filters" at bounding box center [194, 281] width 283 height 29
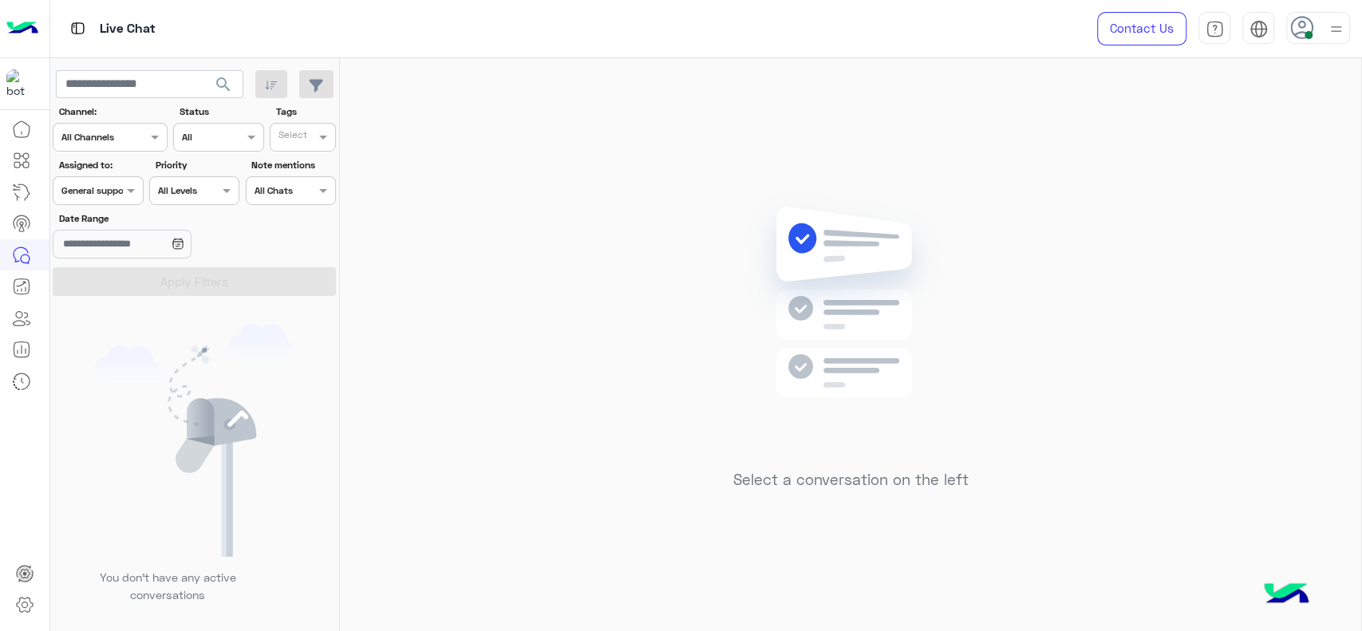
click at [97, 187] on input "text" at bounding box center [79, 189] width 37 height 14
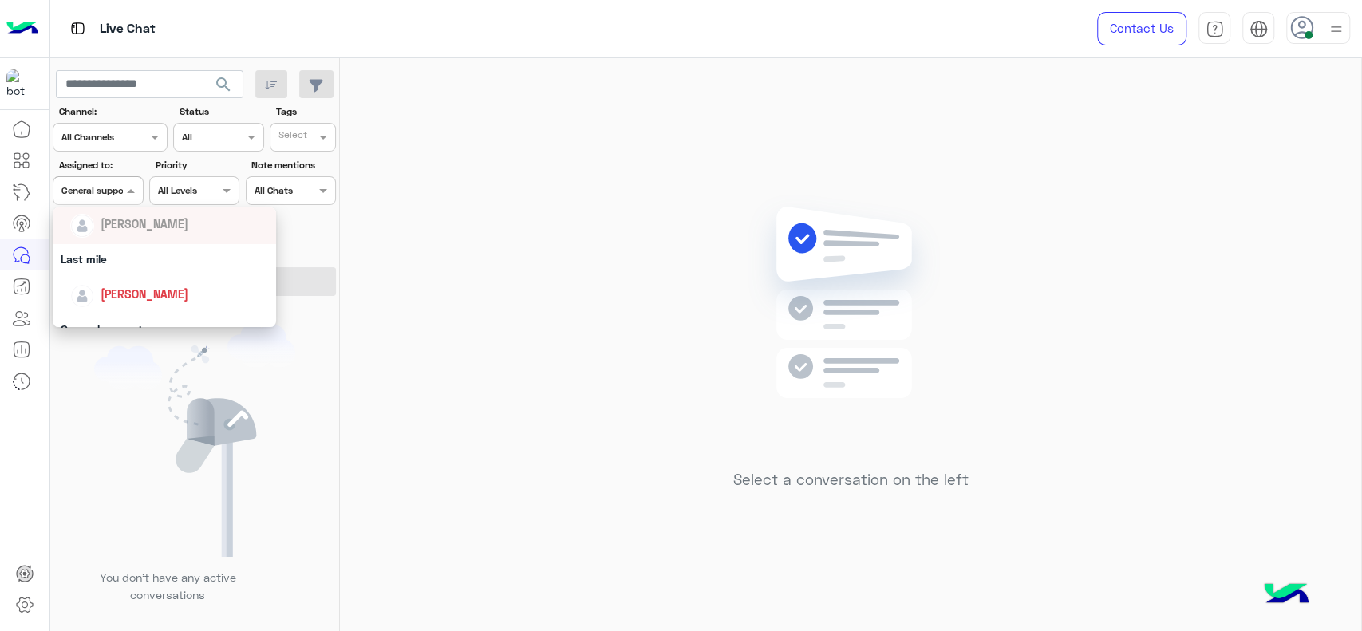
scroll to position [212, 0]
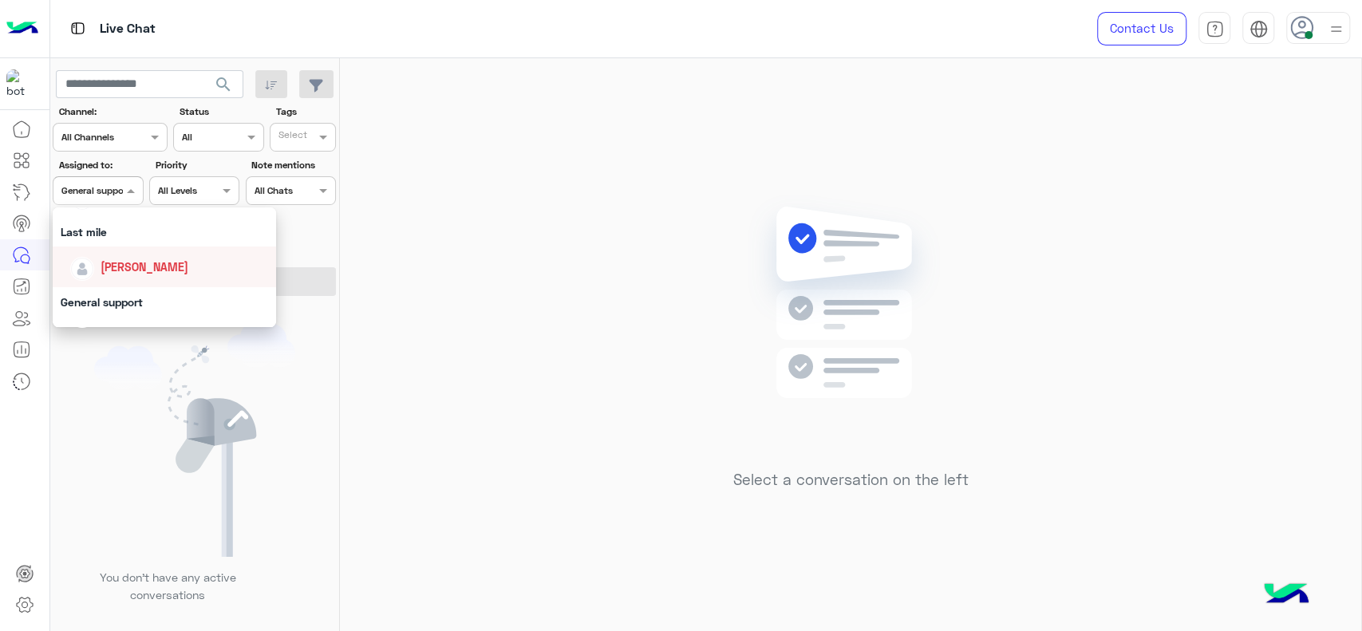
click at [134, 270] on span "[PERSON_NAME]" at bounding box center [145, 267] width 88 height 14
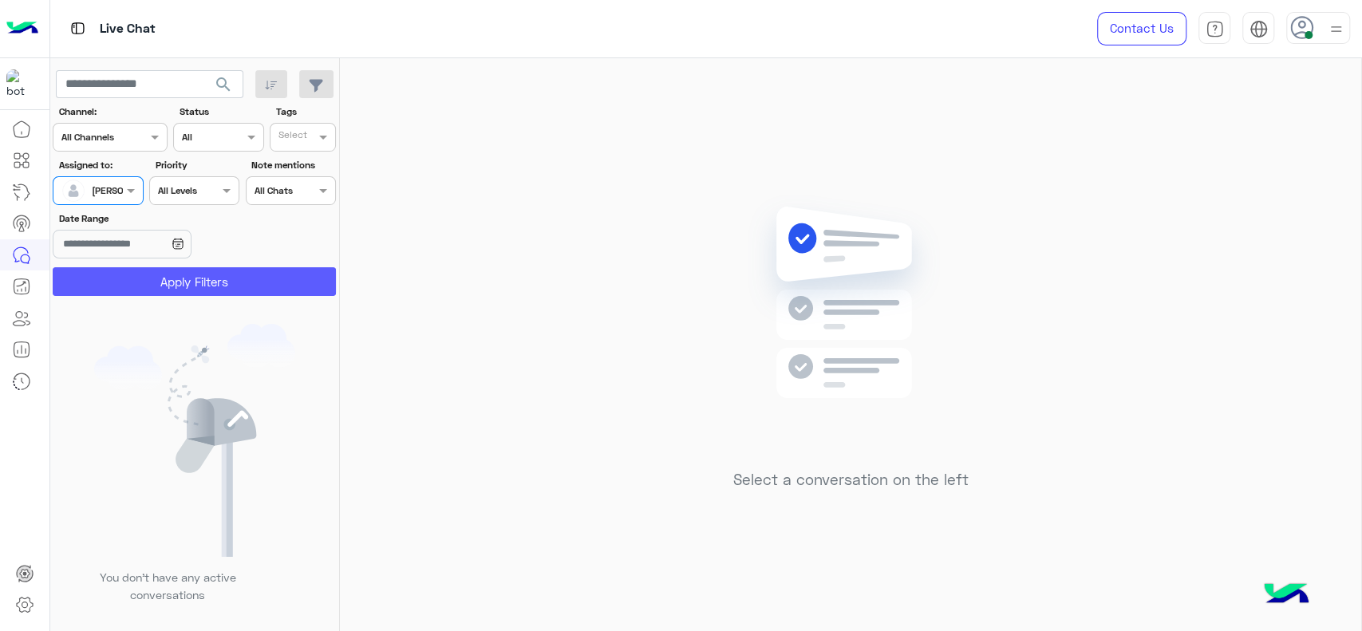
click at [134, 280] on button "Apply Filters" at bounding box center [194, 281] width 283 height 29
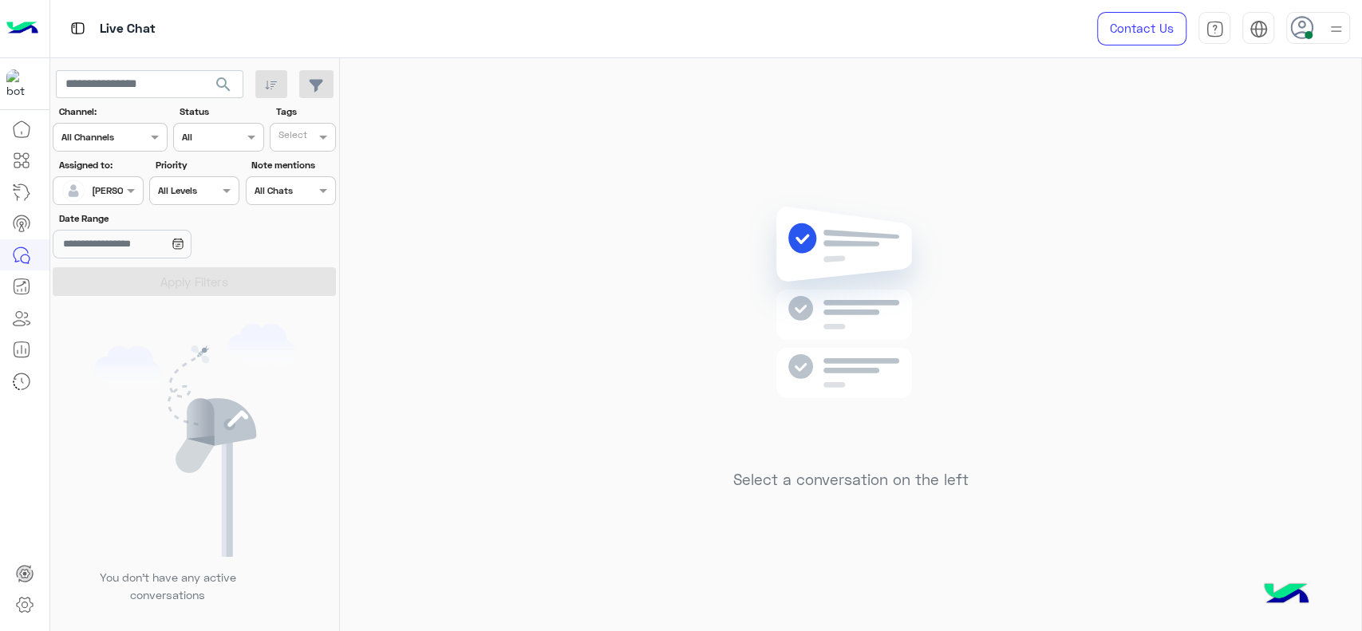
click at [657, 278] on div "Select a conversation on the left" at bounding box center [850, 347] width 1021 height 579
click at [89, 193] on input "text" at bounding box center [79, 189] width 37 height 14
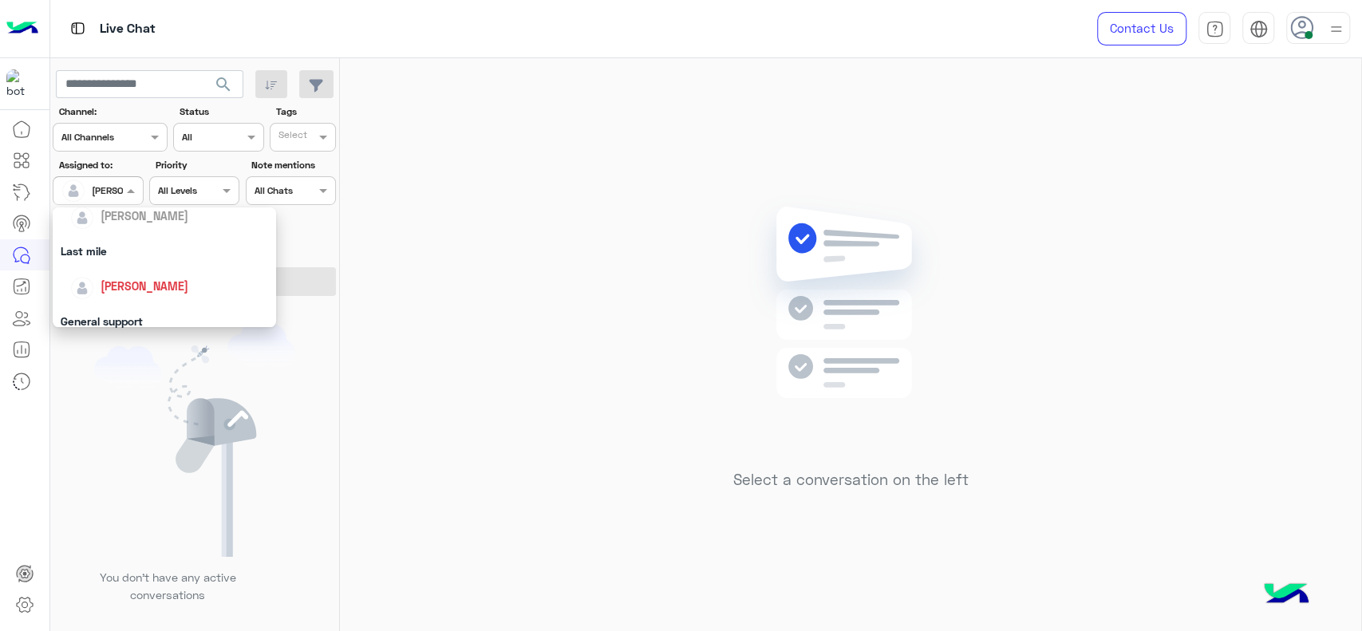
scroll to position [195, 0]
click at [105, 250] on div "Last mile" at bounding box center [164, 250] width 223 height 30
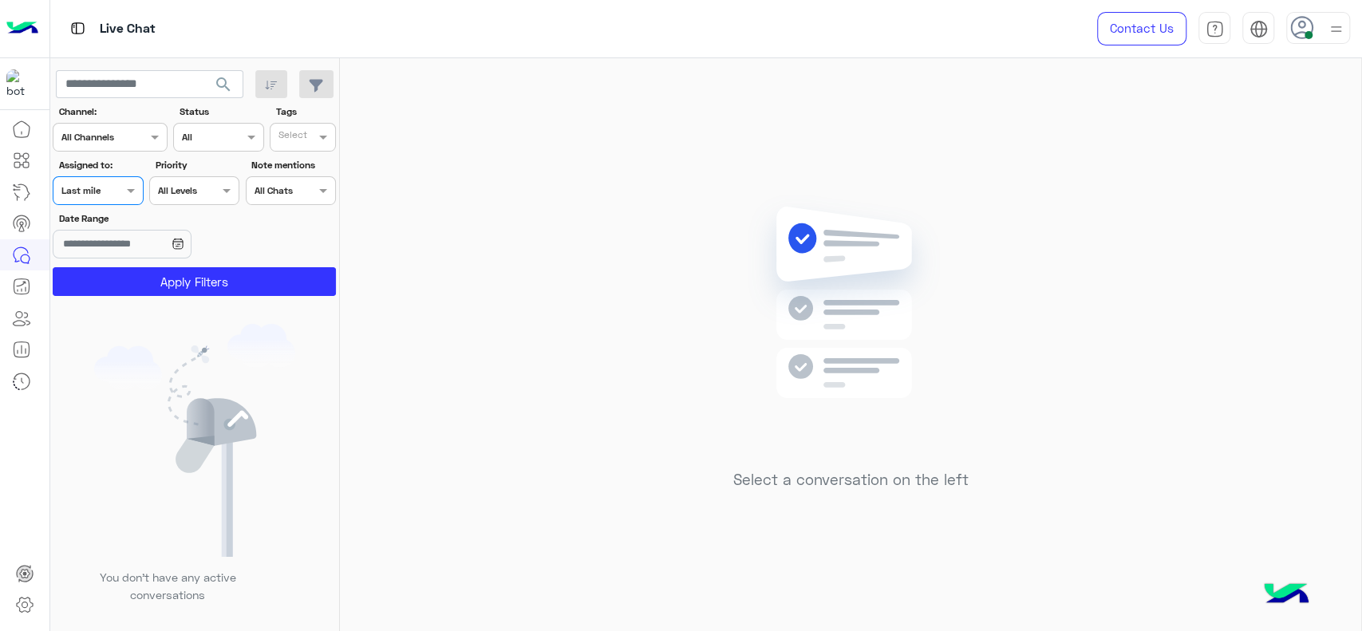
click at [98, 188] on div at bounding box center [97, 188] width 89 height 15
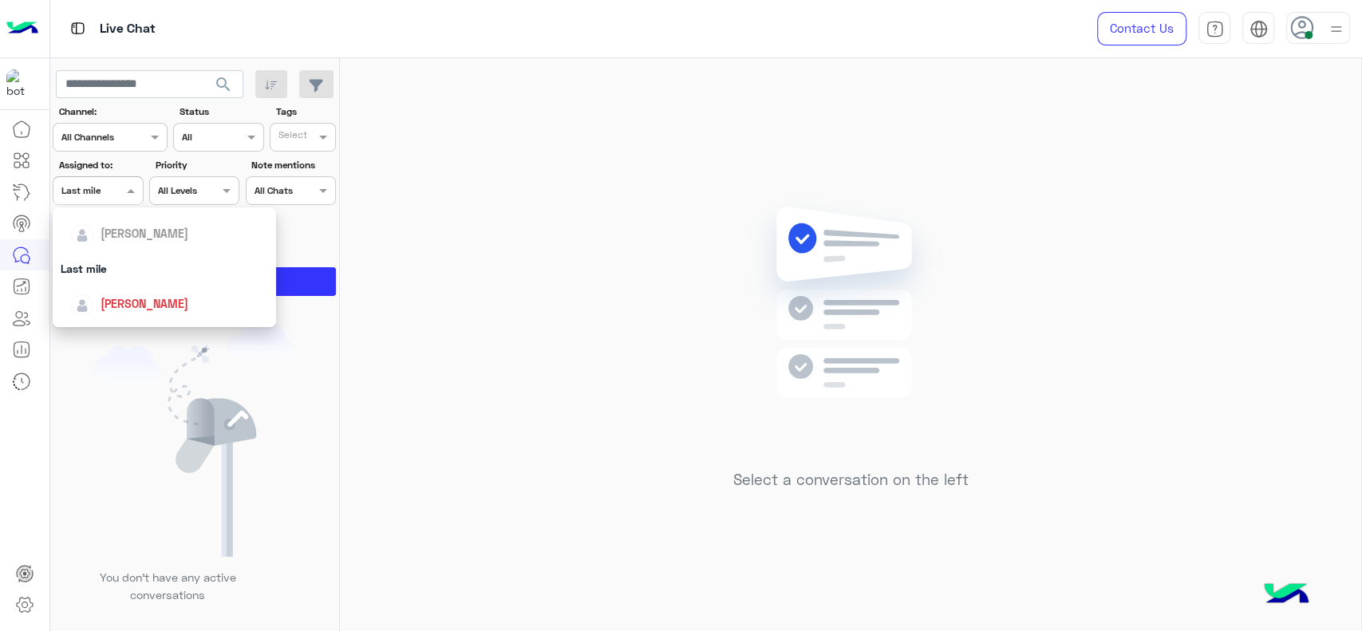
scroll to position [248, 0]
click at [82, 278] on div "General support" at bounding box center [164, 266] width 223 height 30
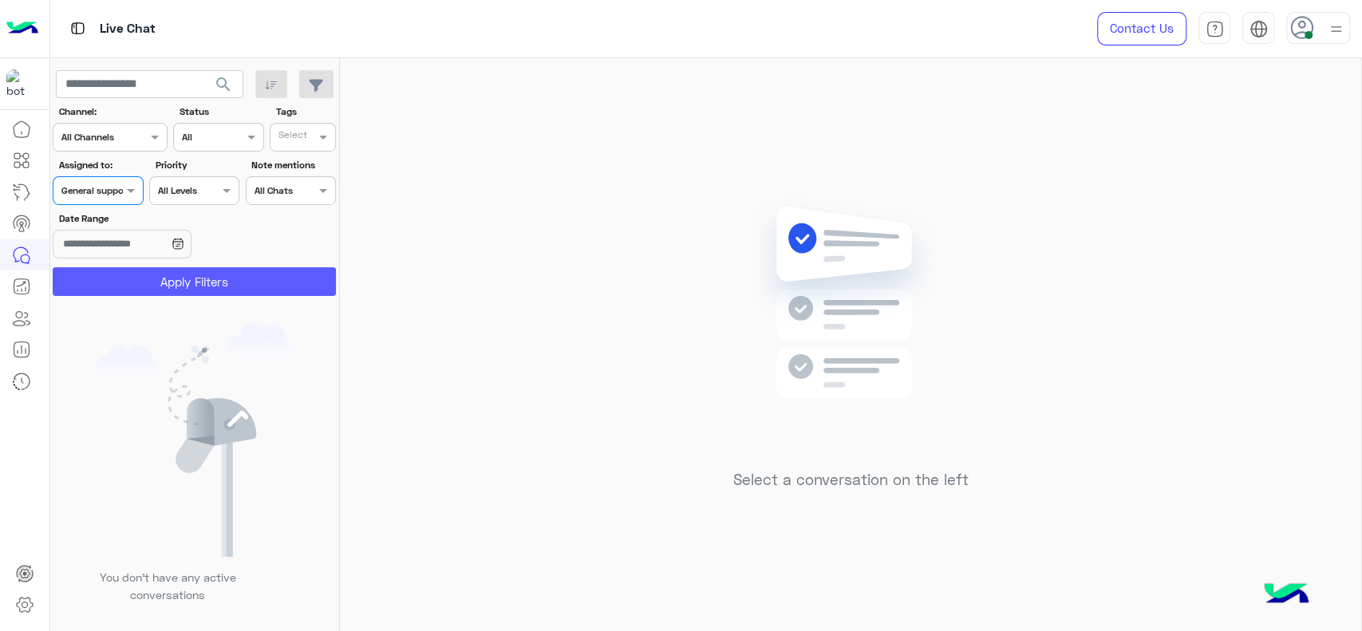
click at [127, 285] on button "Apply Filters" at bounding box center [194, 281] width 283 height 29
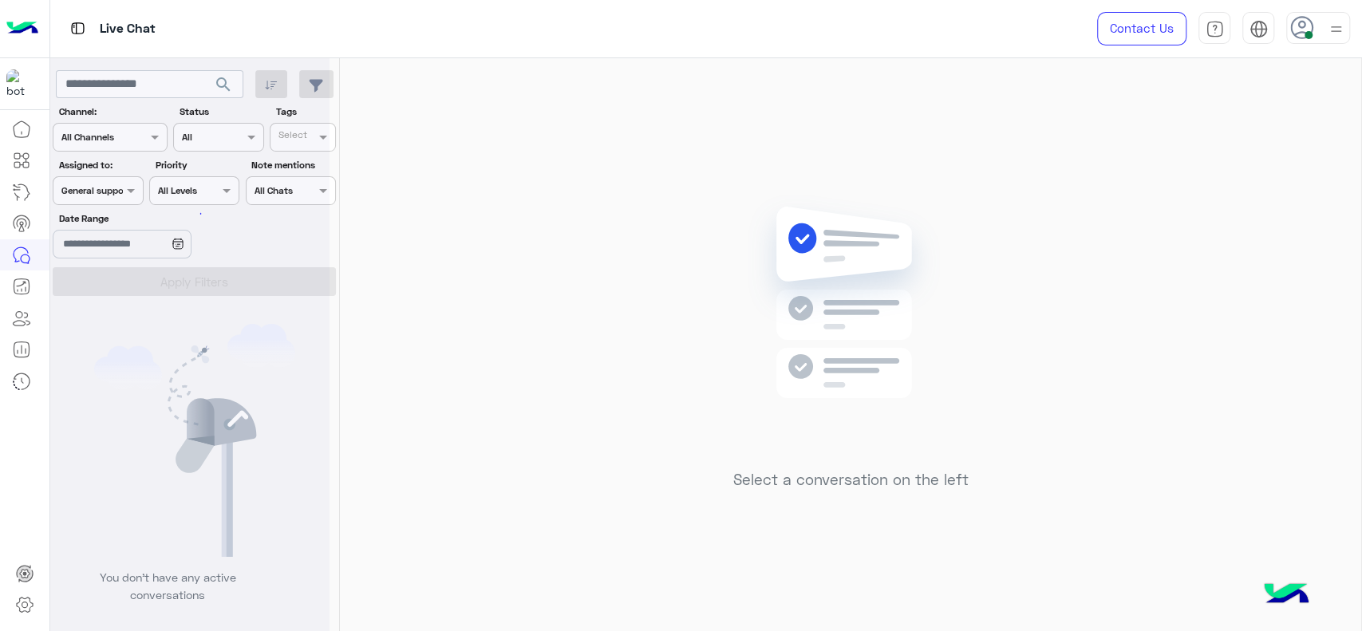
click at [127, 285] on div at bounding box center [189, 321] width 279 height 631
click at [113, 179] on div "Assigned on General support" at bounding box center [98, 190] width 90 height 29
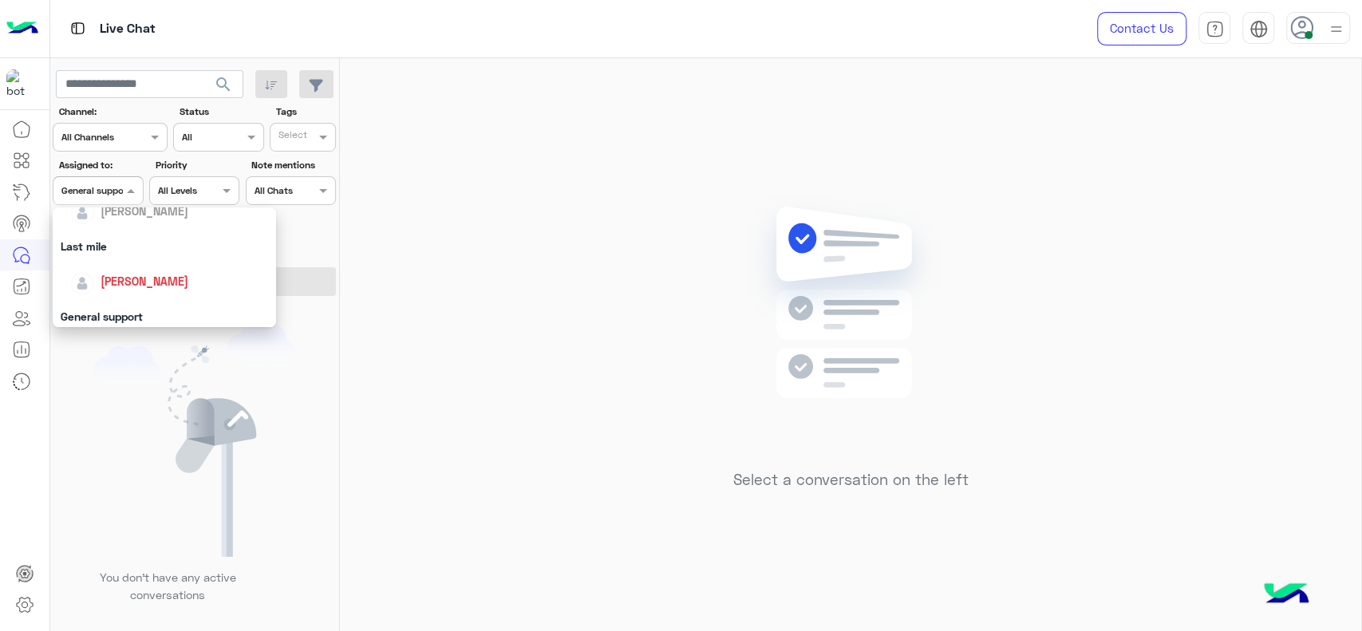
scroll to position [195, 0]
click at [91, 288] on img "Options list" at bounding box center [82, 286] width 22 height 22
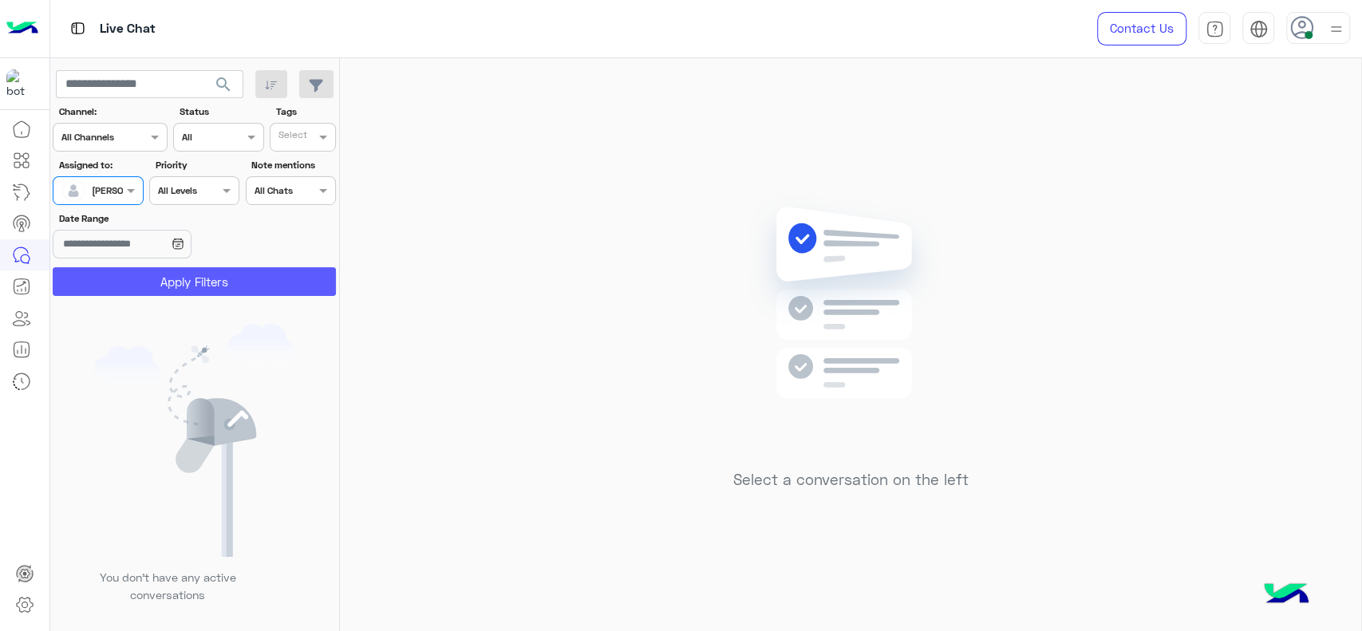
click at [98, 285] on button "Apply Filters" at bounding box center [194, 281] width 283 height 29
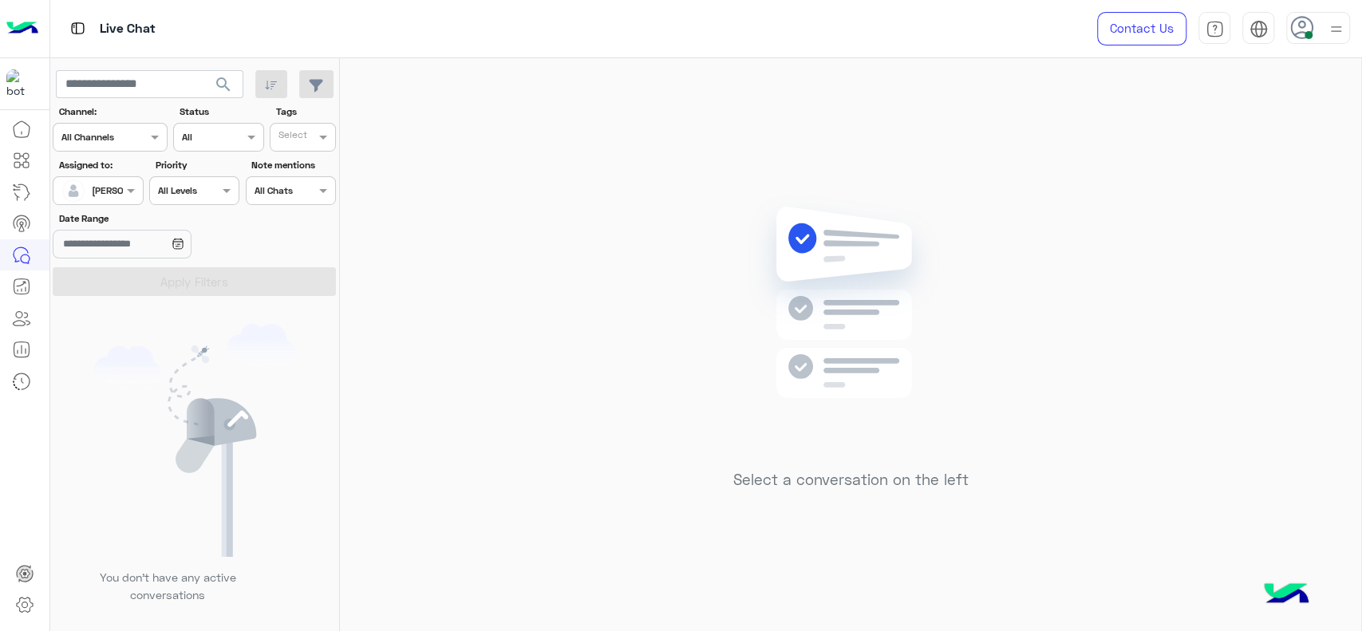
click at [720, 164] on div "Select a conversation on the left" at bounding box center [850, 347] width 1021 height 579
click at [1115, 169] on div "Select a conversation on the left" at bounding box center [850, 347] width 1021 height 579
click at [107, 181] on div at bounding box center [97, 188] width 89 height 15
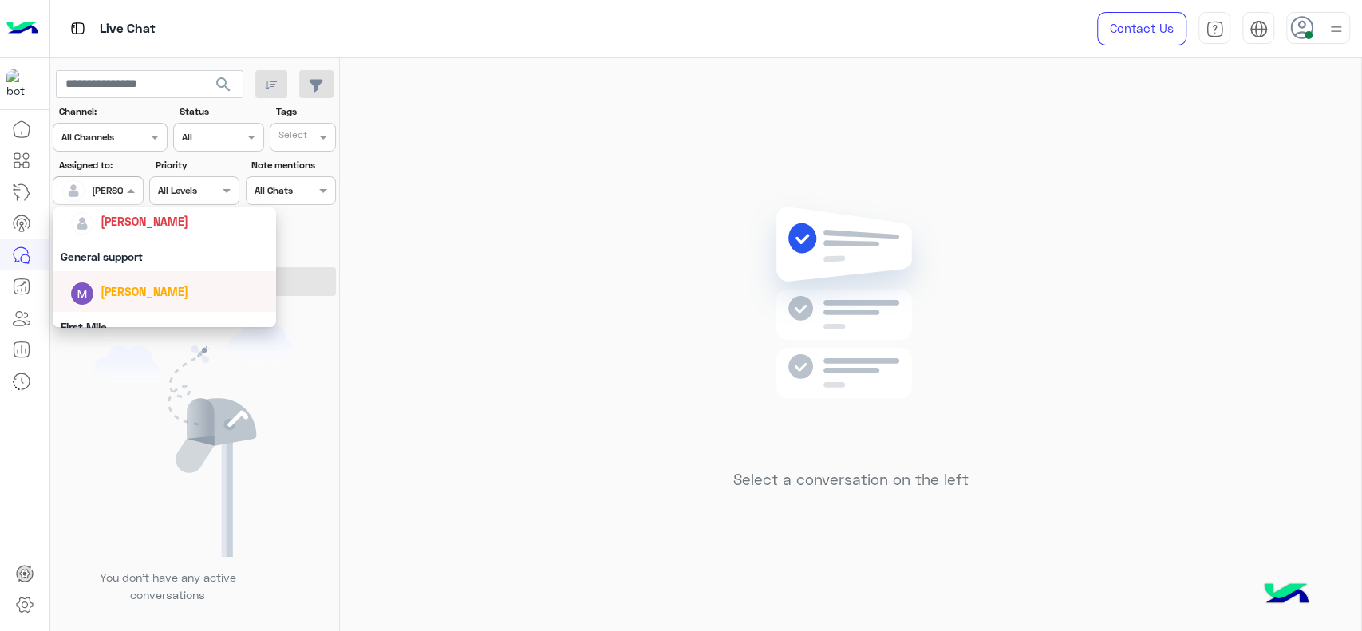
scroll to position [242, 0]
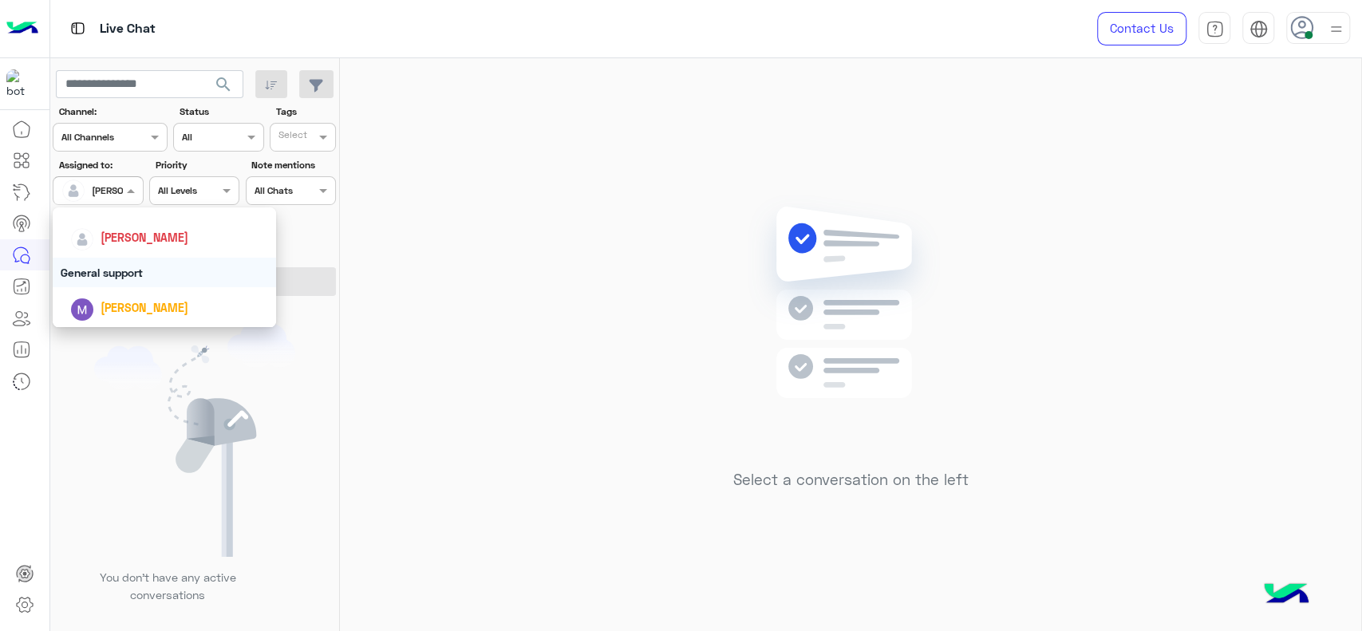
click at [121, 265] on div "General support" at bounding box center [164, 273] width 223 height 30
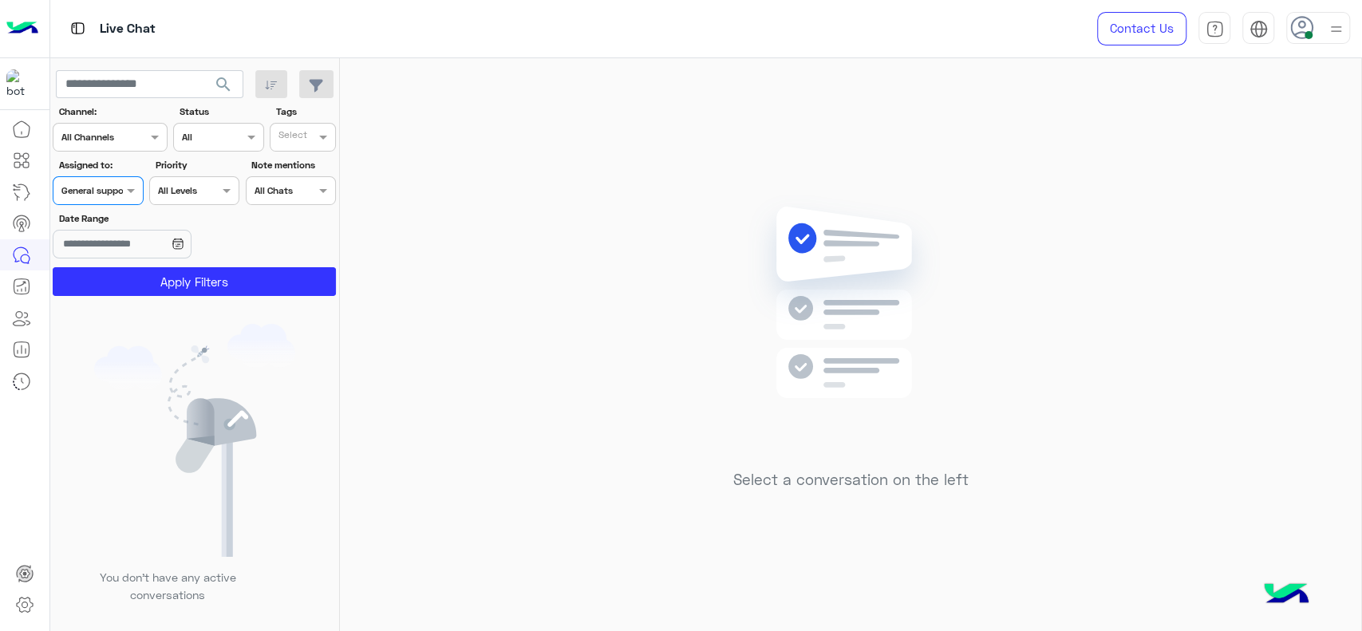
click at [121, 265] on section "Channel: Channel All Channels Status Channel All Tags Select Assigned to: Assig…" at bounding box center [195, 200] width 266 height 191
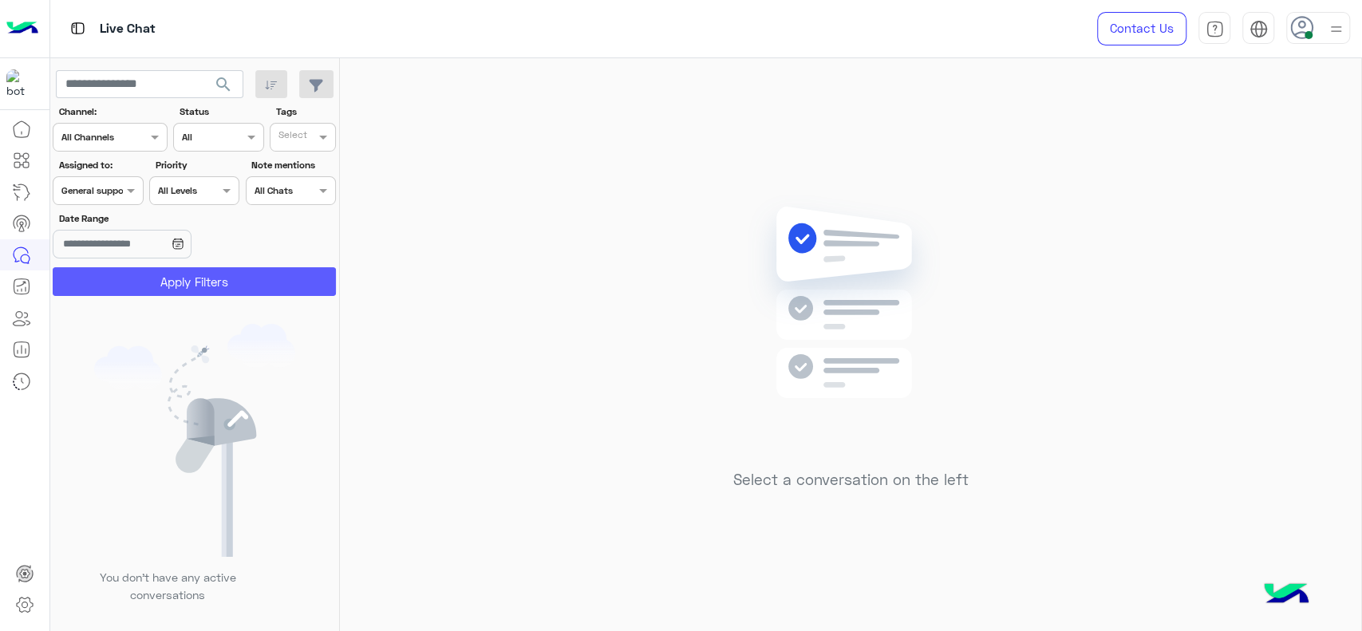
click at [116, 281] on button "Apply Filters" at bounding box center [194, 281] width 283 height 29
click at [102, 191] on div at bounding box center [97, 188] width 89 height 15
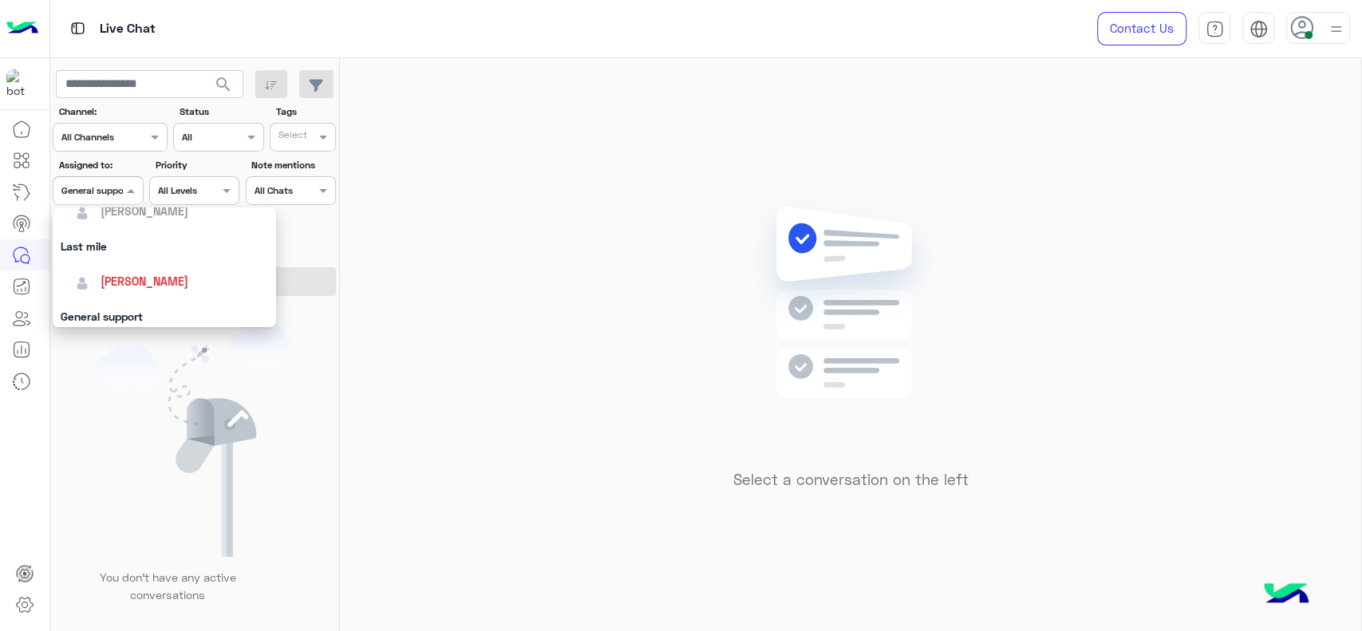
scroll to position [171, 0]
click at [102, 291] on div "[PERSON_NAME]" at bounding box center [164, 308] width 223 height 41
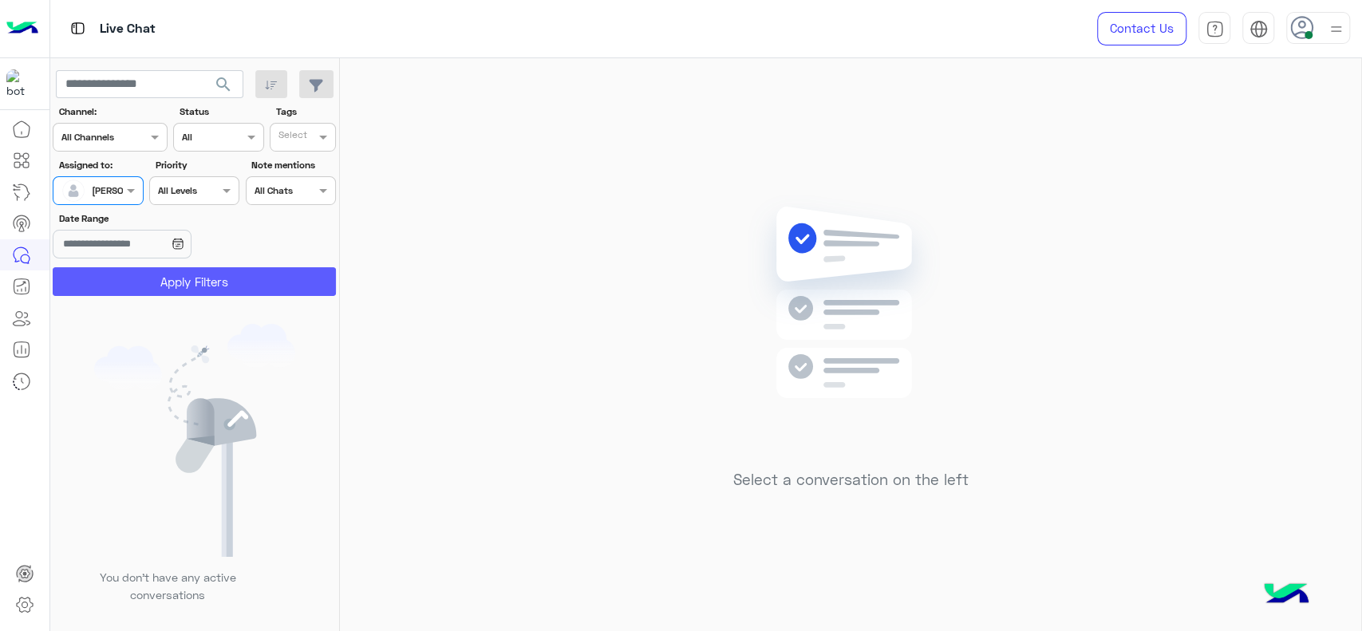
click at [118, 278] on button "Apply Filters" at bounding box center [194, 281] width 283 height 29
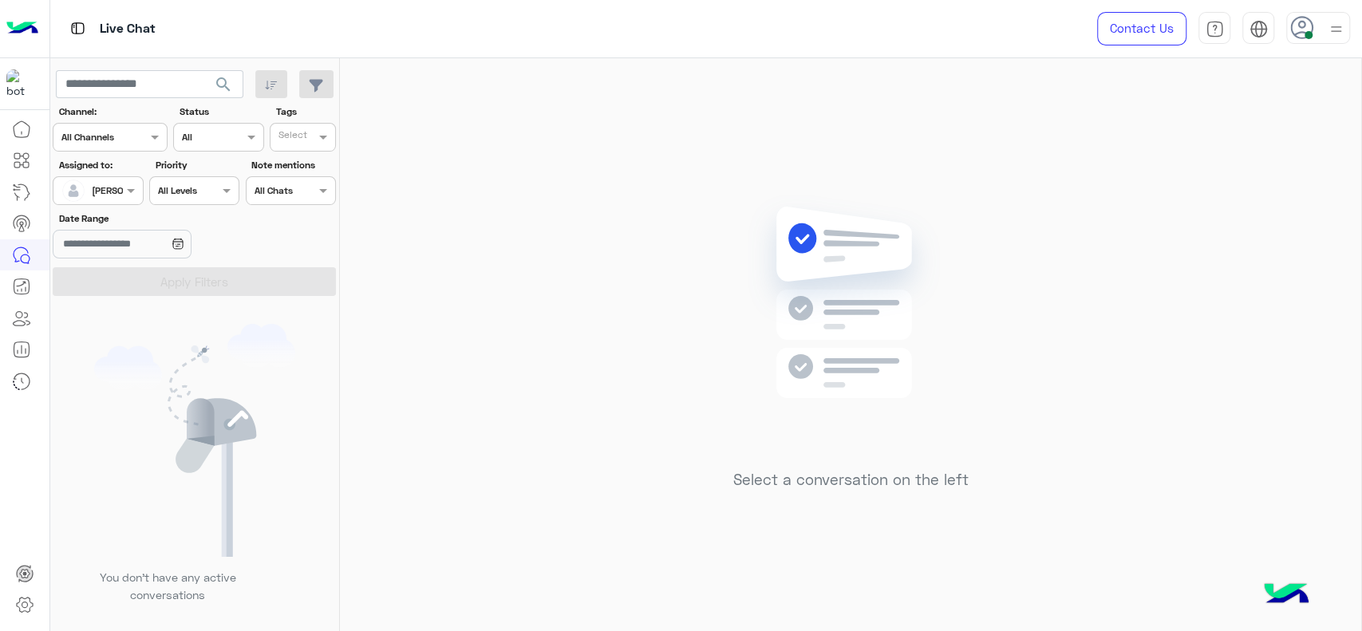
click at [1334, 35] on img at bounding box center [1336, 29] width 20 height 20
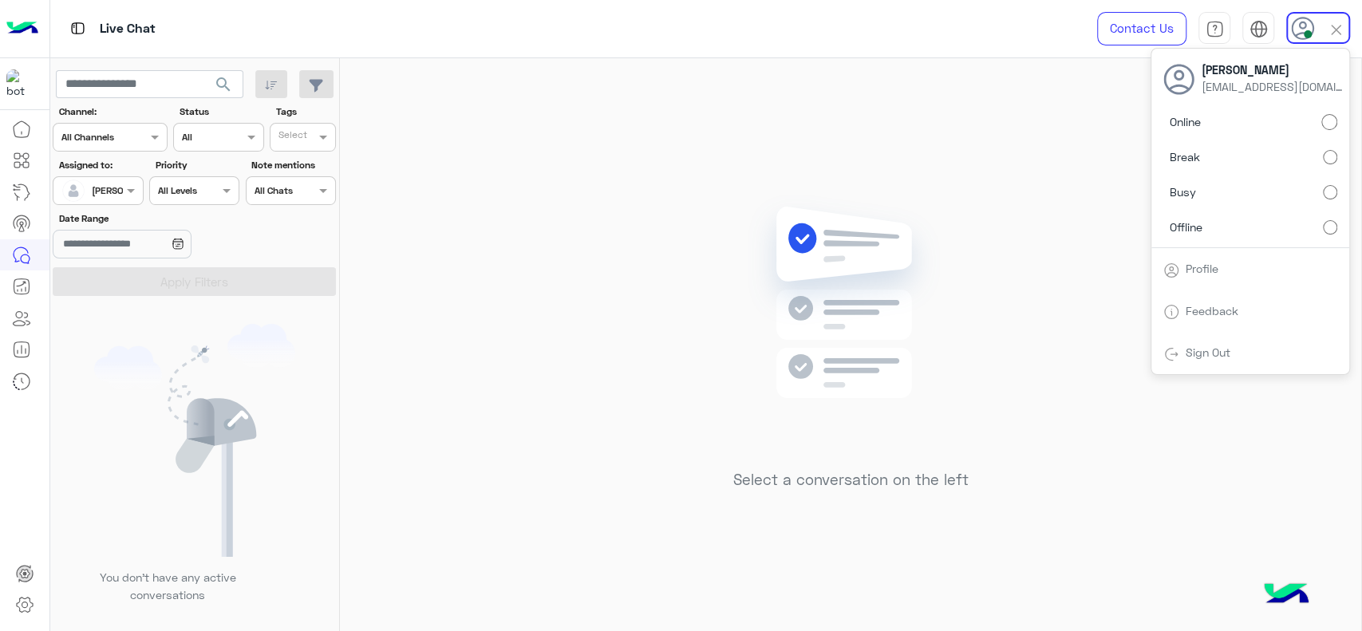
click at [1327, 168] on label "Break" at bounding box center [1250, 157] width 174 height 29
click at [474, 148] on div "Select a conversation on the left" at bounding box center [850, 347] width 1021 height 579
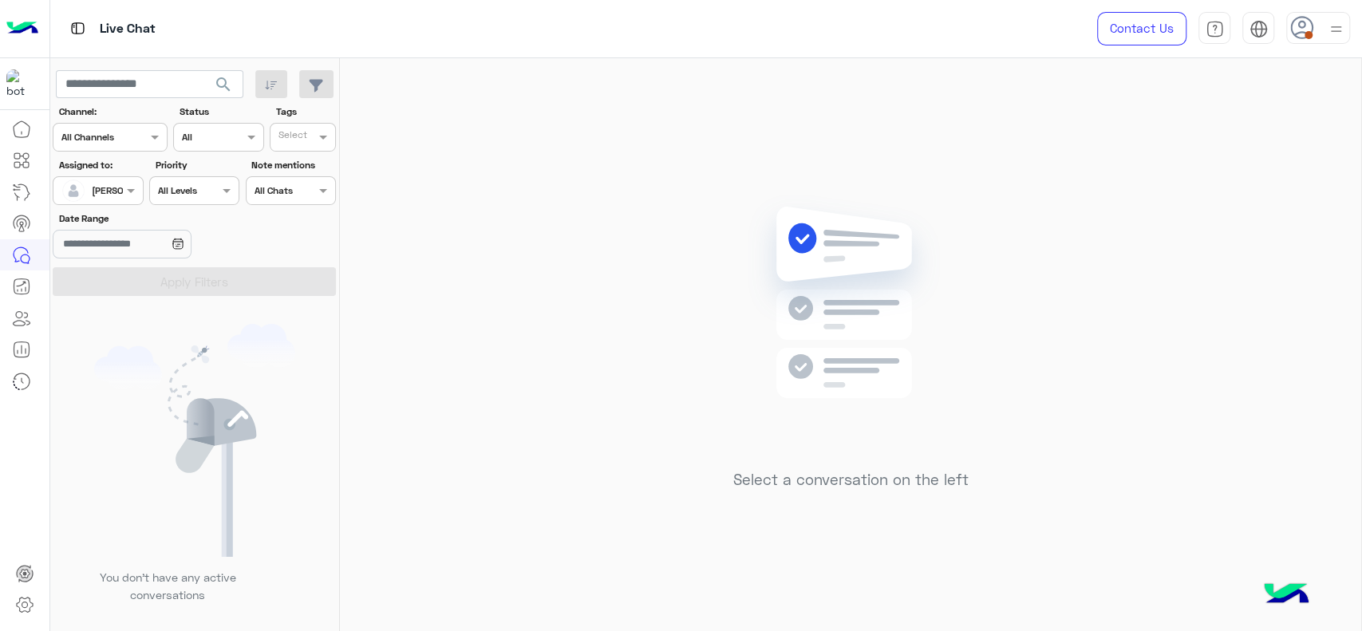
click at [1192, 233] on div "Select a conversation on the left" at bounding box center [850, 347] width 1021 height 579
click at [1174, 374] on div "Select a conversation on the left" at bounding box center [850, 347] width 1021 height 579
click at [776, 226] on img at bounding box center [851, 326] width 231 height 265
click at [1303, 21] on icon at bounding box center [1302, 28] width 24 height 24
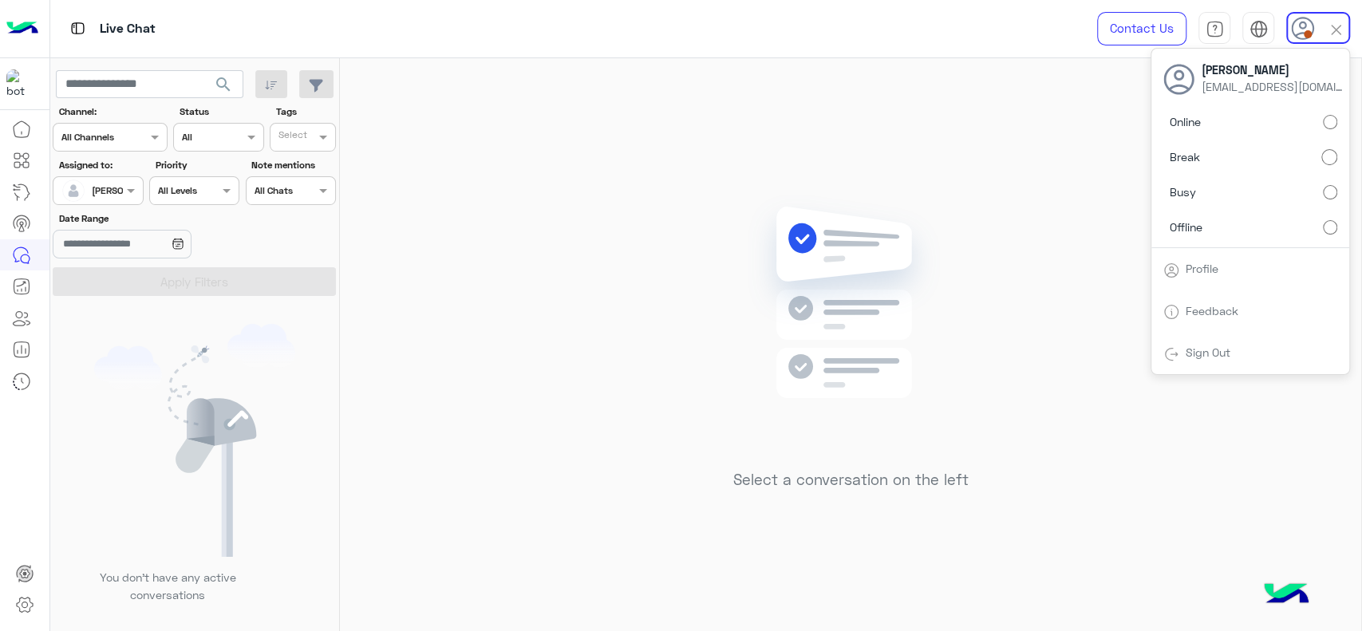
click at [1059, 168] on div "Select a conversation on the left" at bounding box center [850, 347] width 1021 height 579
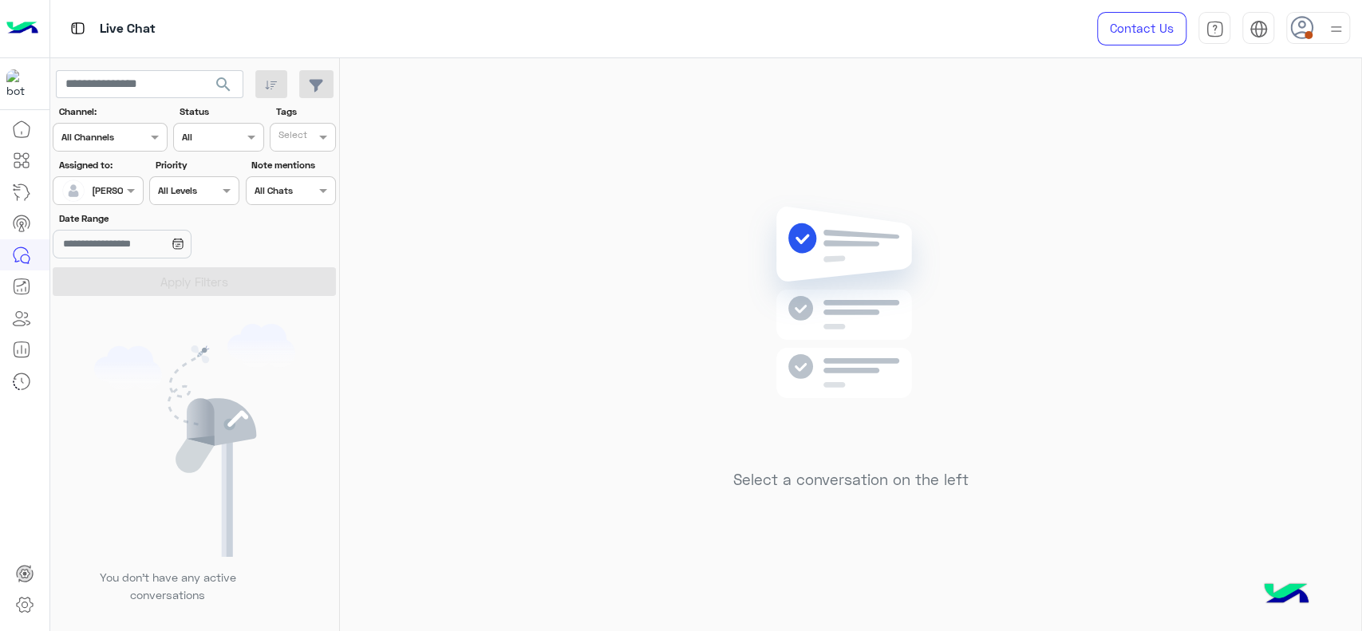
click at [1310, 34] on span at bounding box center [1308, 35] width 8 height 8
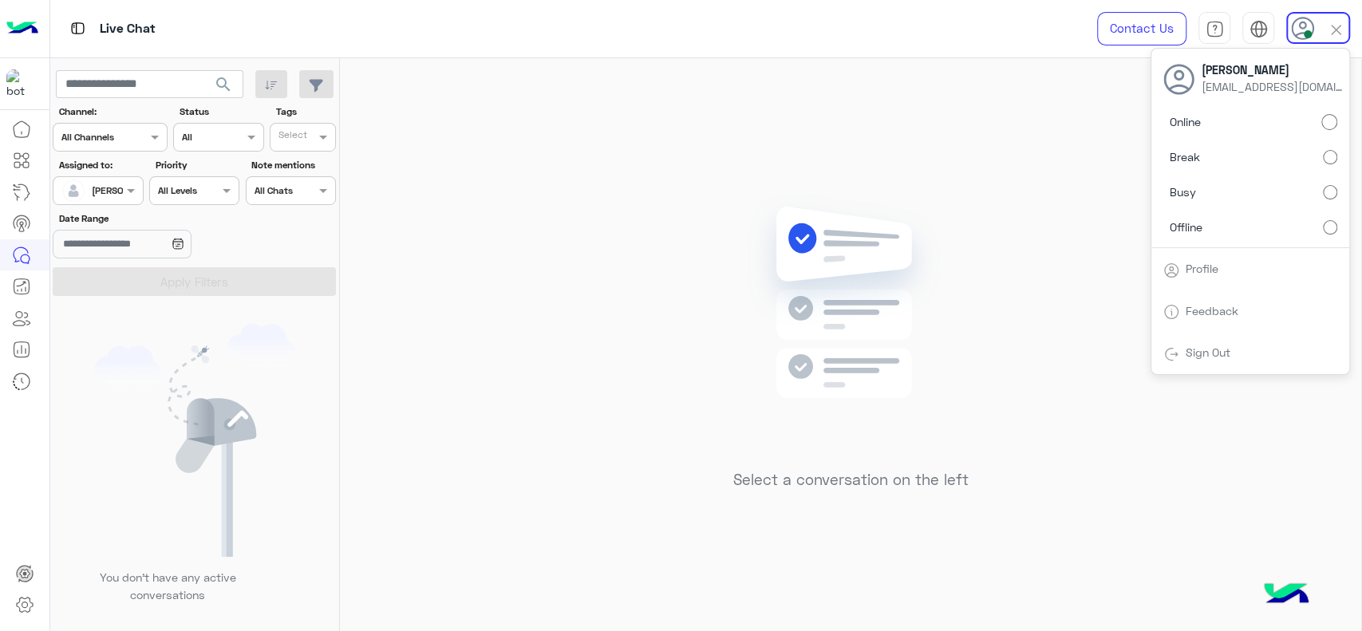
click at [93, 187] on input "text" at bounding box center [79, 189] width 37 height 14
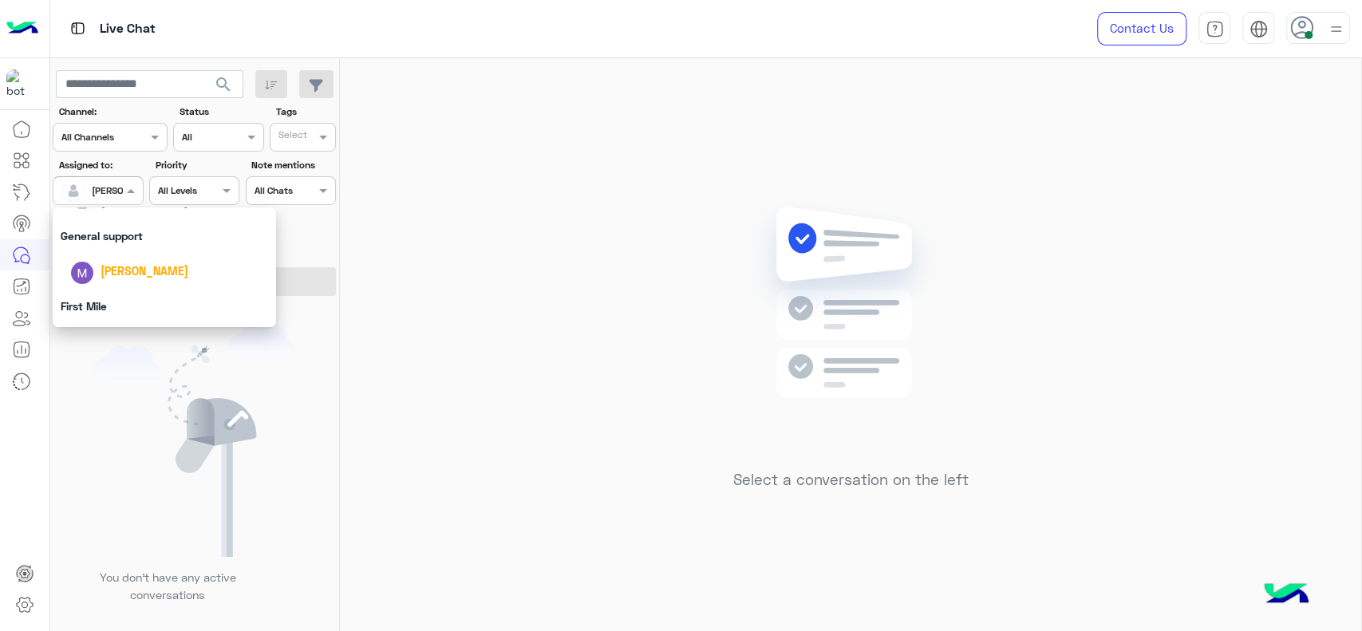
scroll to position [277, 0]
click at [137, 235] on div "General support" at bounding box center [164, 238] width 223 height 30
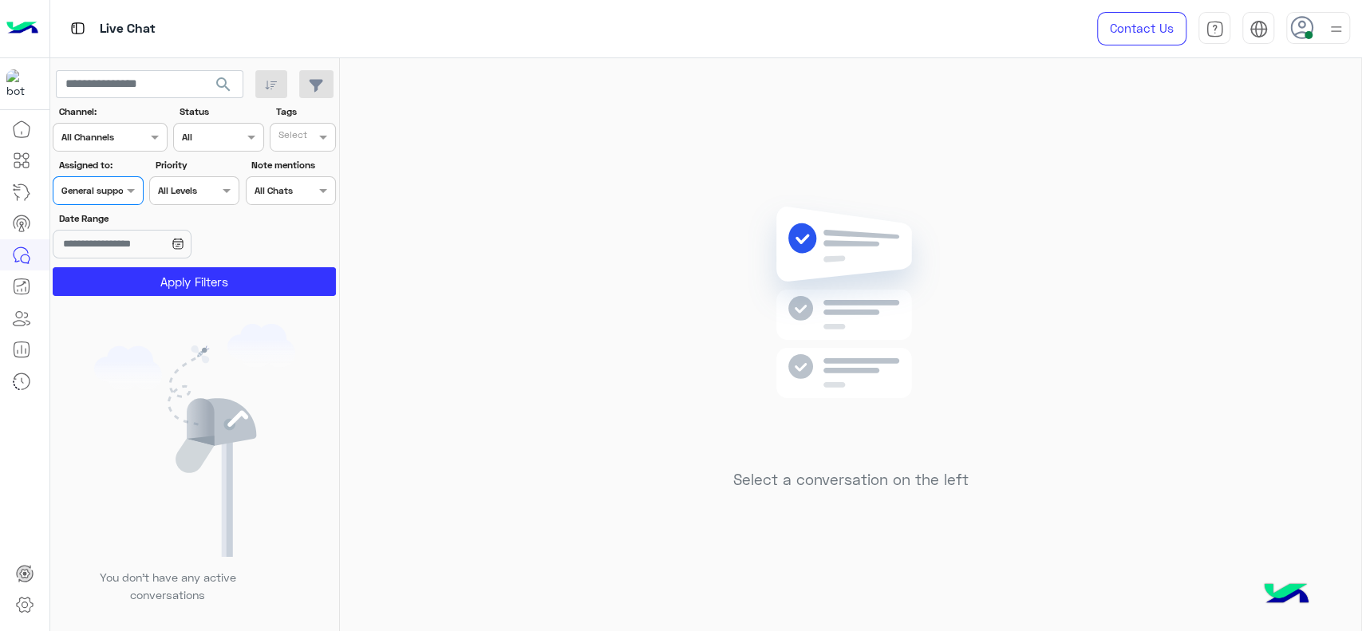
click at [149, 264] on section "Channel: Channel All Channels Status Channel All Tags Select Assigned to: Assig…" at bounding box center [195, 200] width 266 height 191
click at [149, 266] on section "Channel: Channel All Channels Status Channel All Tags Select Assigned to: Assig…" at bounding box center [195, 200] width 266 height 191
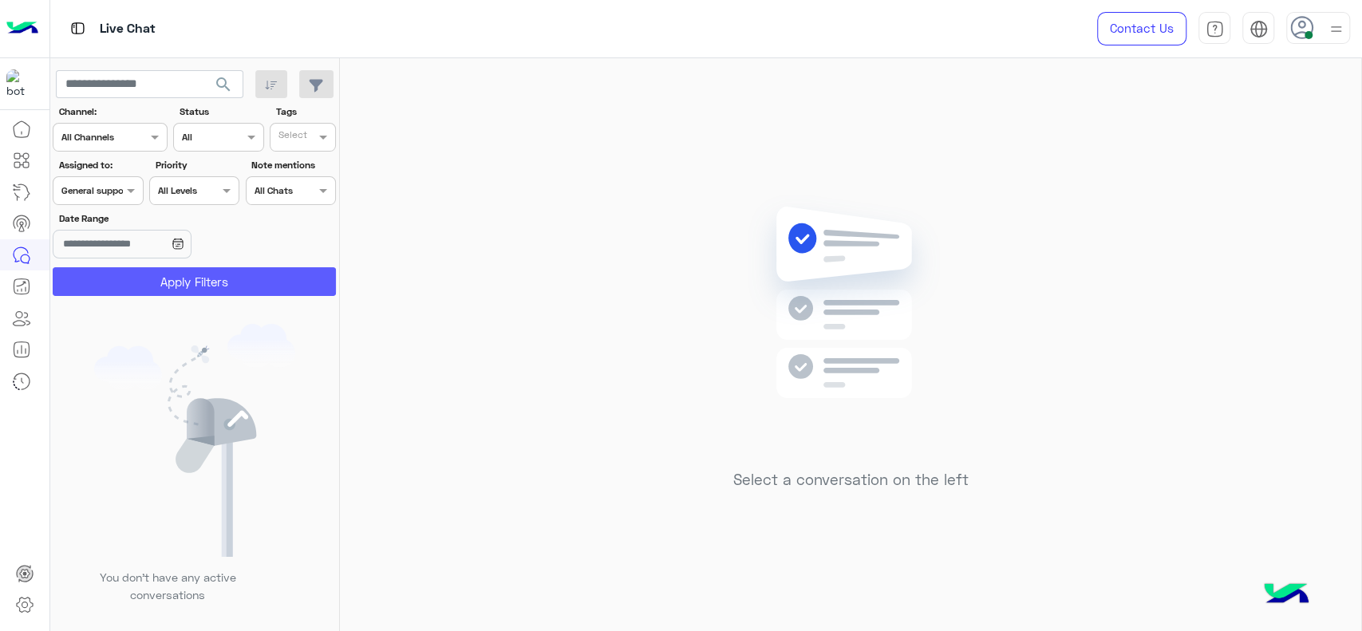
click at [148, 270] on button "Apply Filters" at bounding box center [194, 281] width 283 height 29
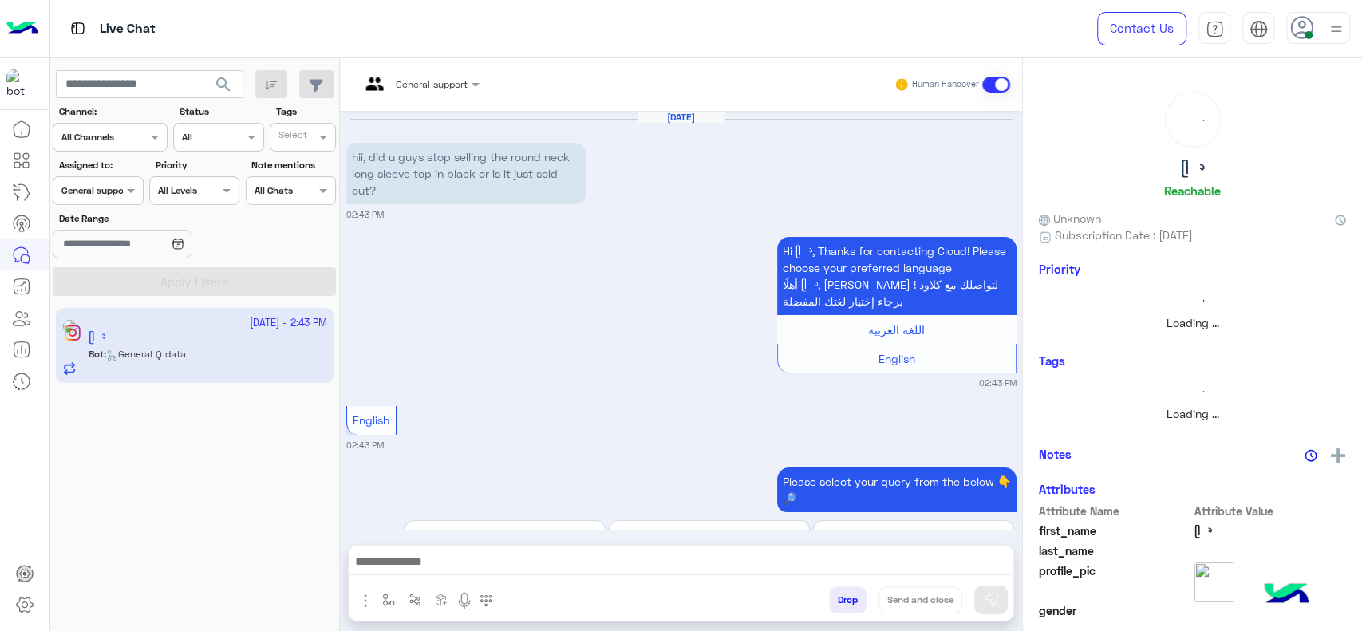
scroll to position [949, 0]
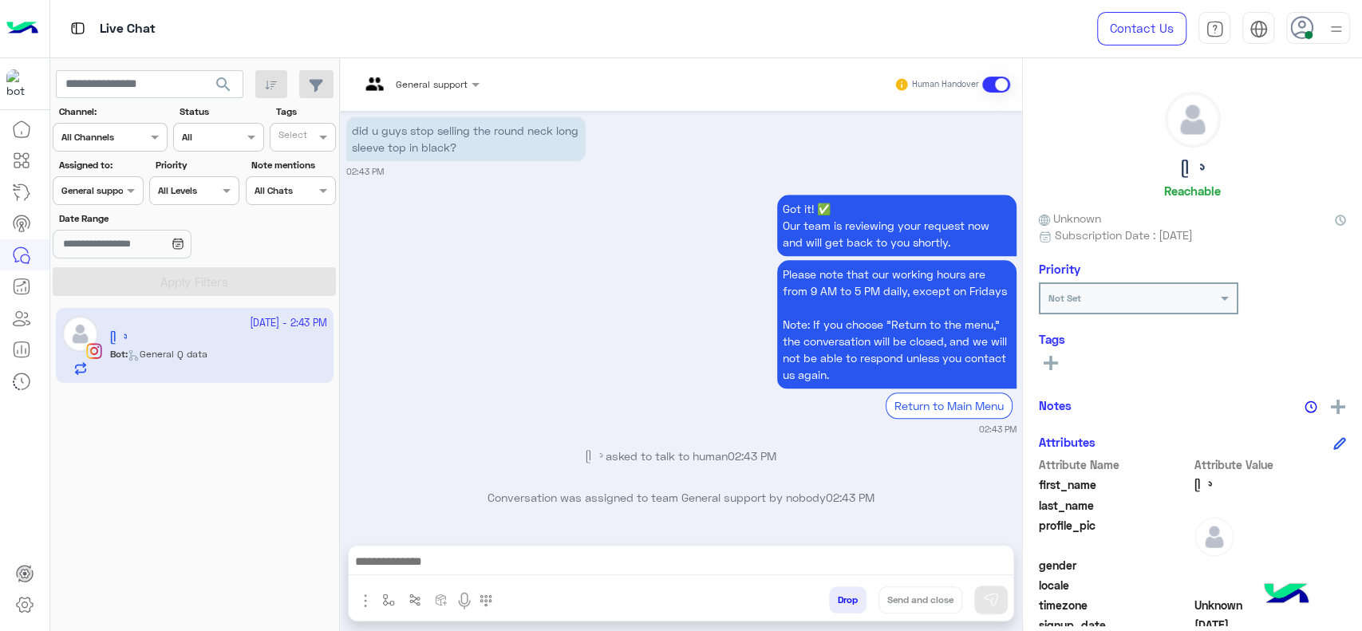
click at [433, 78] on input "text" at bounding box center [399, 82] width 79 height 14
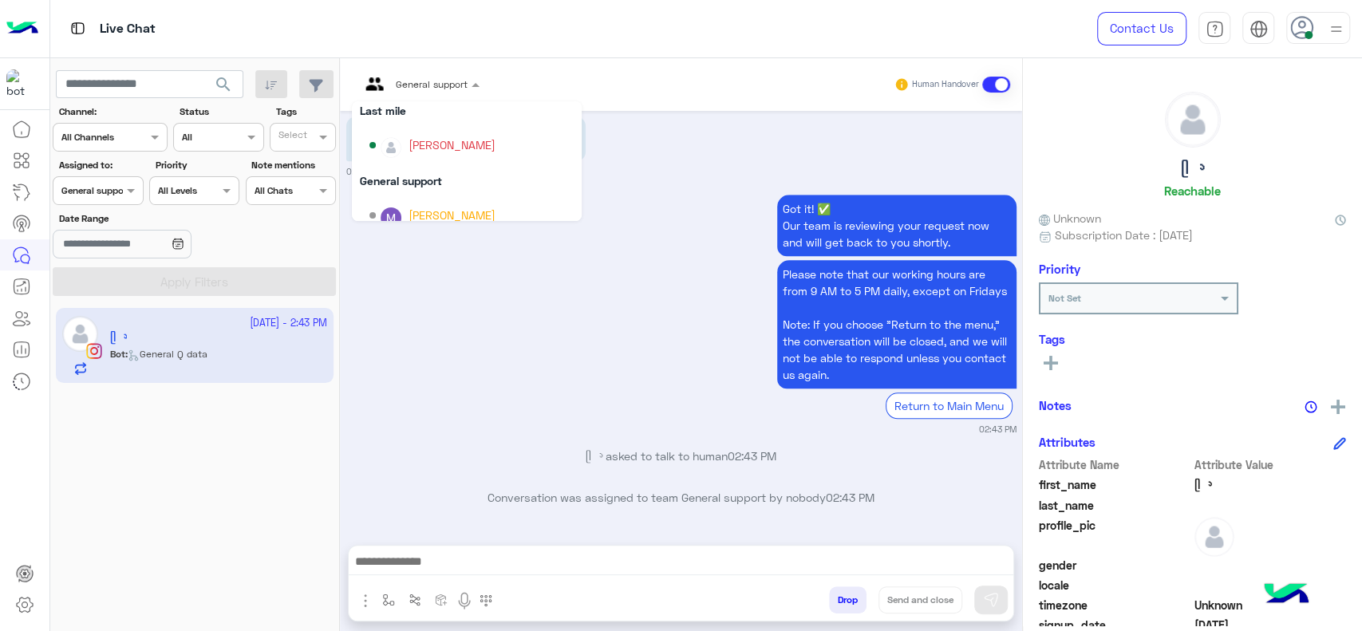
scroll to position [176, 0]
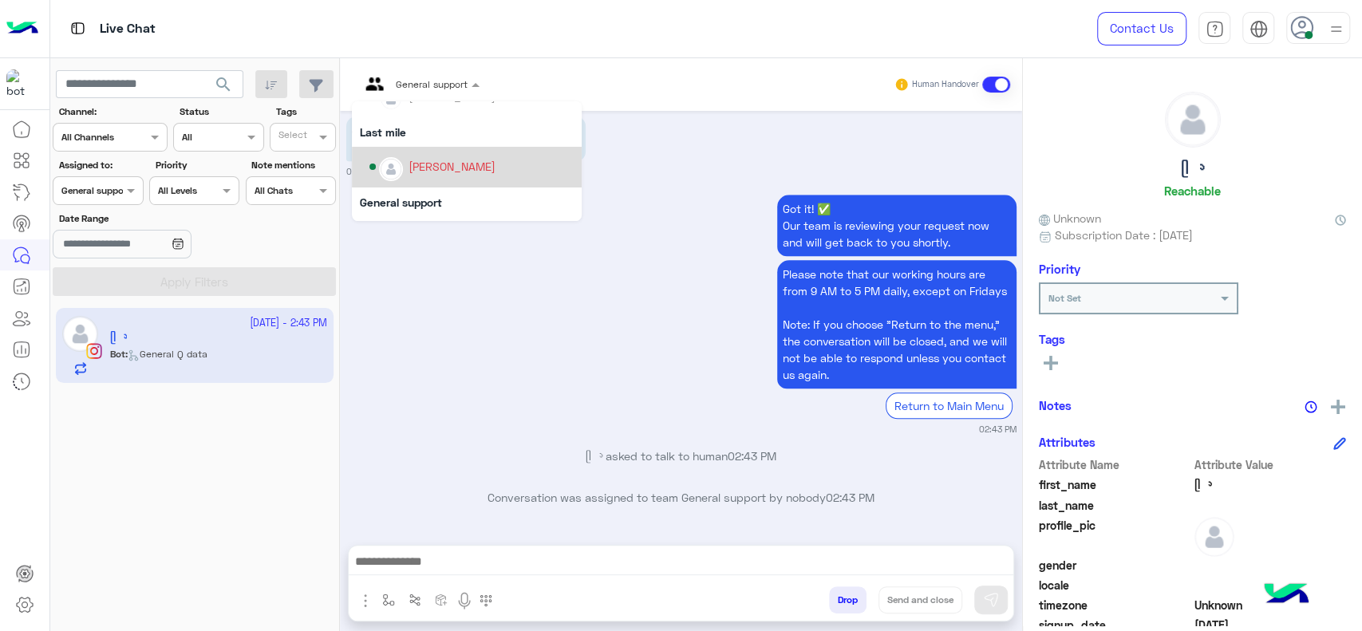
click at [418, 179] on div "[PERSON_NAME]" at bounding box center [471, 167] width 204 height 28
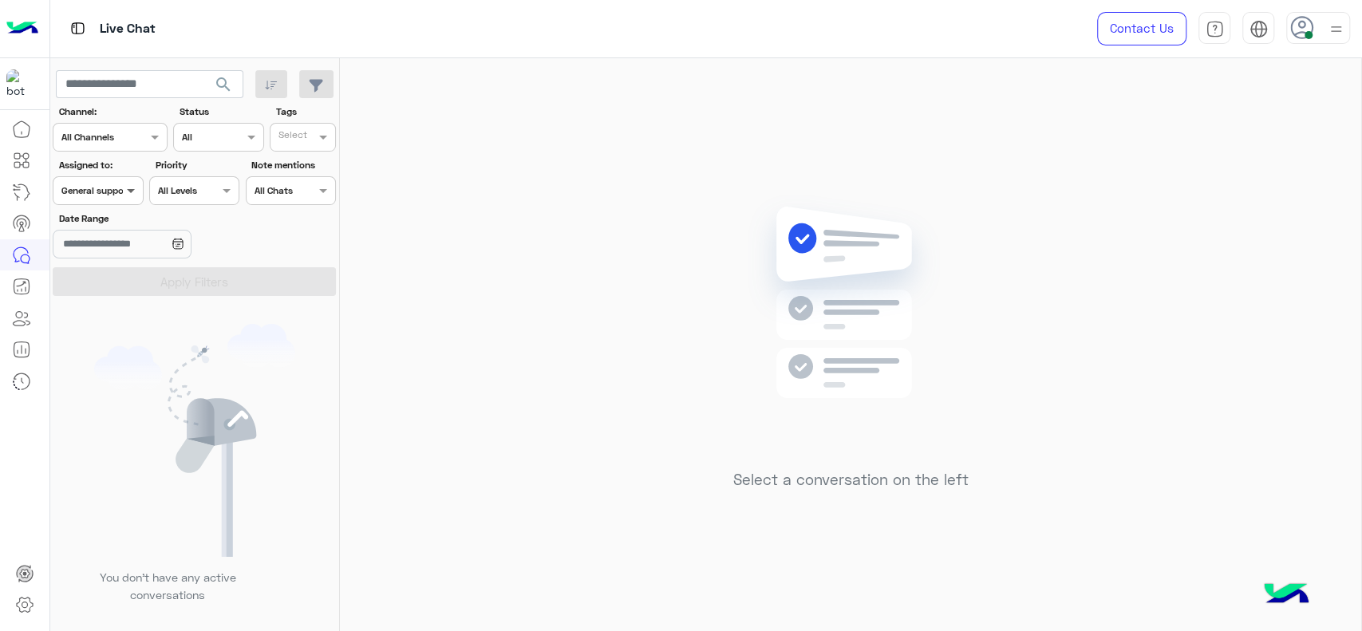
click at [123, 198] on span at bounding box center [133, 190] width 20 height 17
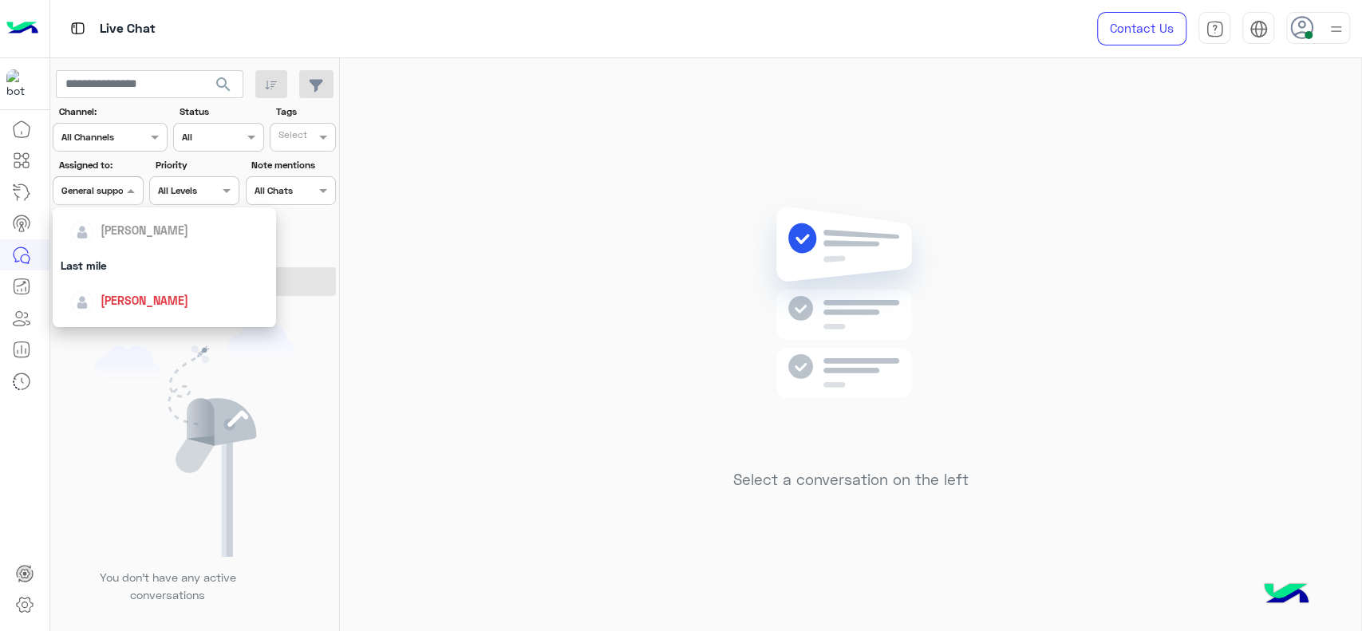
scroll to position [195, 0]
click at [130, 286] on span "[PERSON_NAME]" at bounding box center [145, 285] width 88 height 14
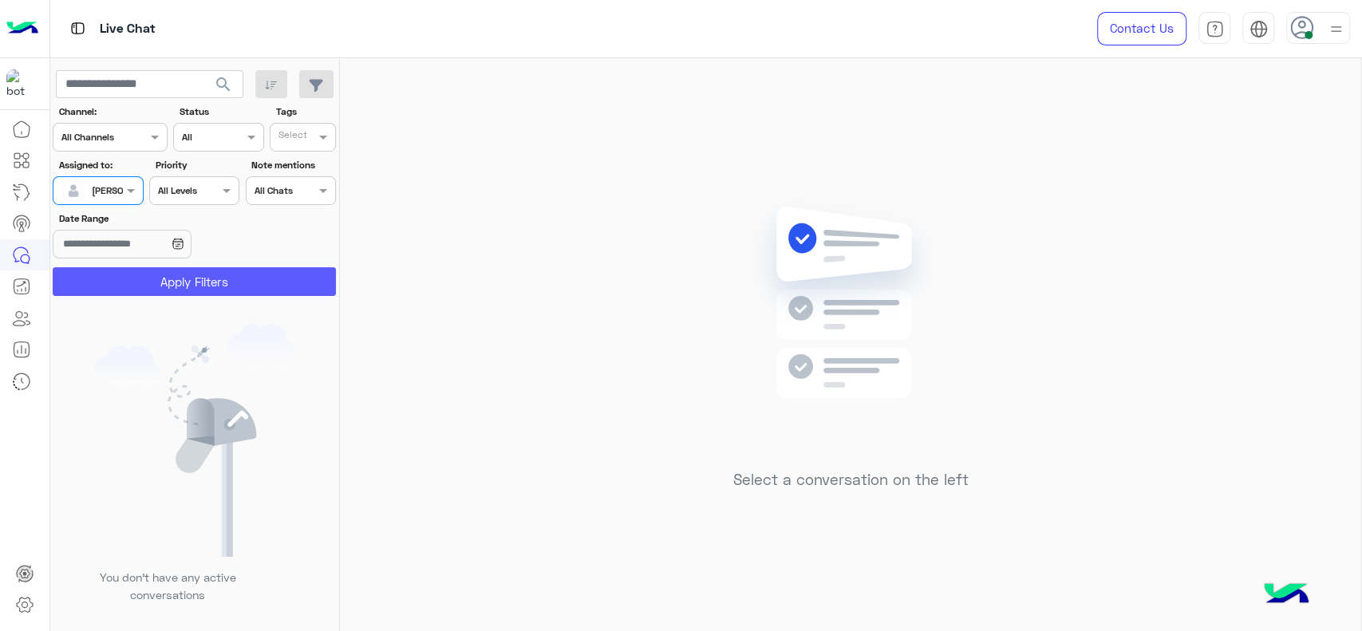
click at [160, 294] on button "Apply Filters" at bounding box center [194, 281] width 283 height 29
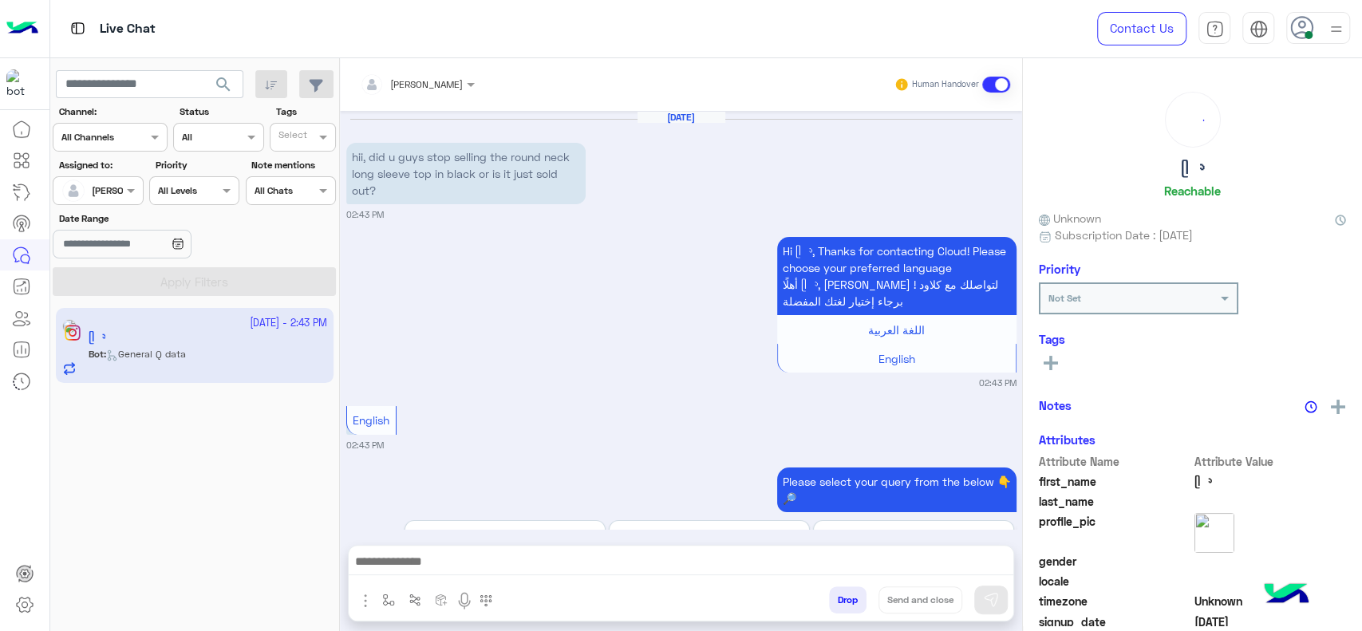
scroll to position [990, 0]
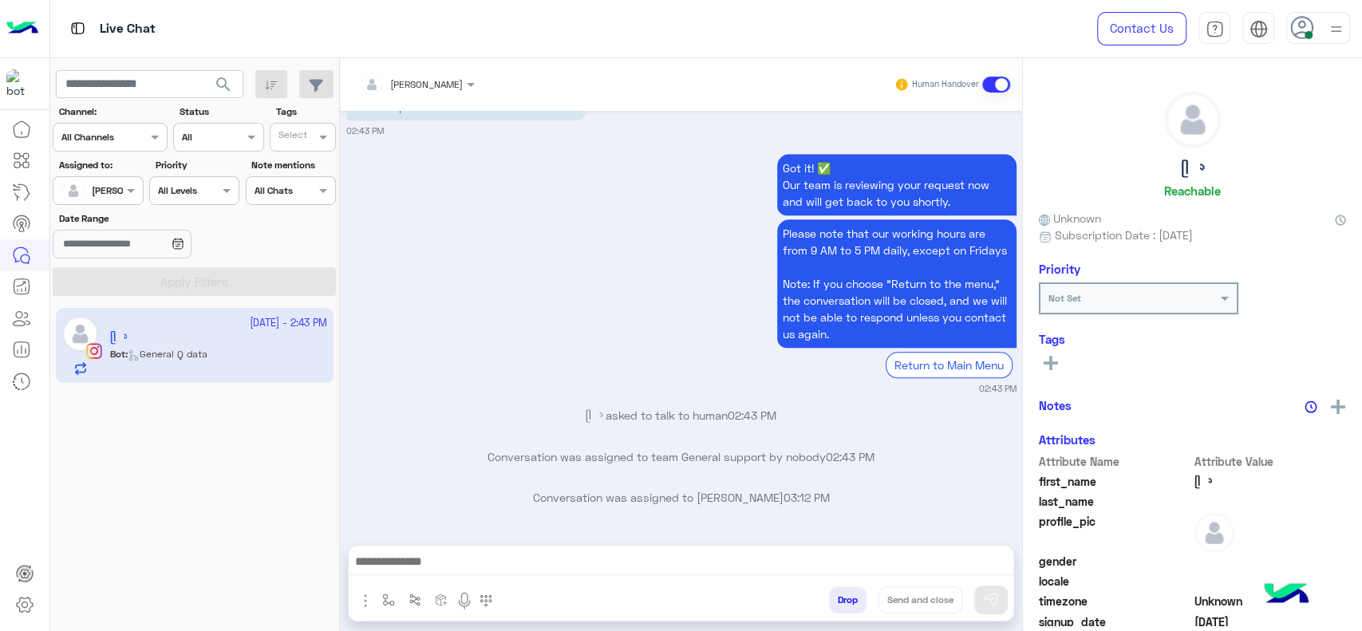
click at [395, 578] on div at bounding box center [681, 566] width 665 height 40
click at [380, 583] on div at bounding box center [681, 566] width 665 height 40
click at [385, 586] on div "Drop Send and close" at bounding box center [681, 603] width 665 height 35
click at [383, 587] on button "button" at bounding box center [389, 599] width 26 height 26
click at [380, 557] on div at bounding box center [436, 561] width 118 height 15
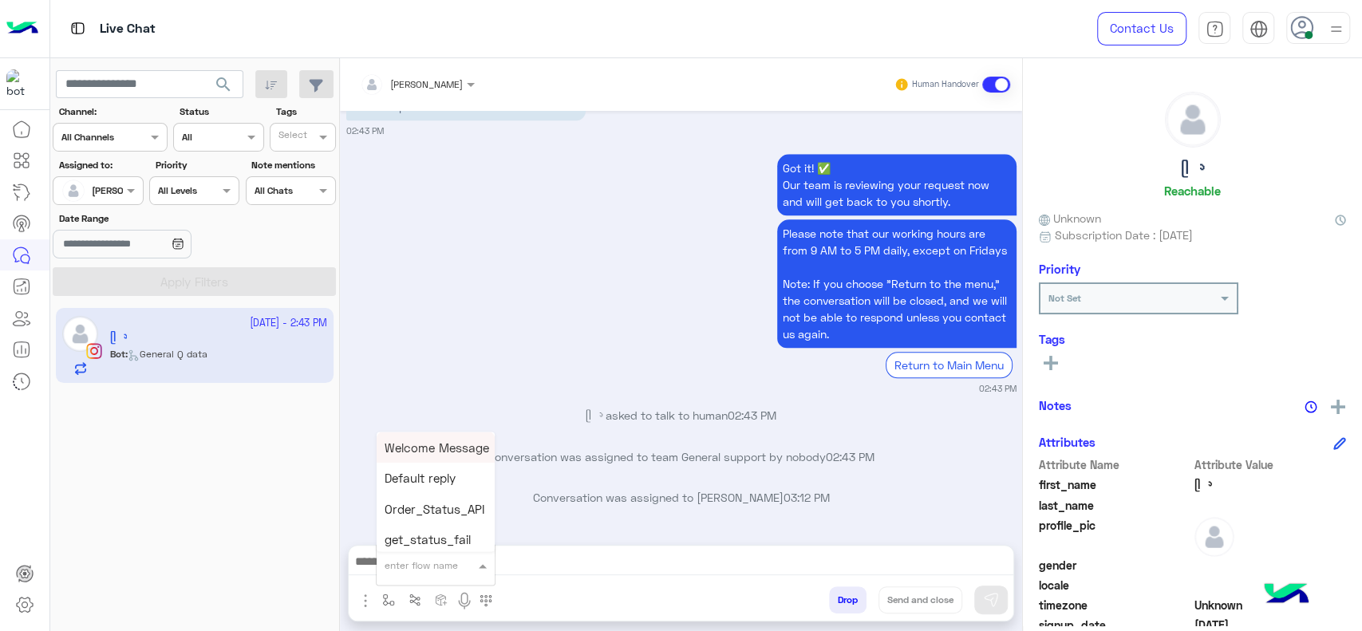
type input "*"
click at [414, 507] on span "J Greeting" at bounding box center [413, 505] width 57 height 14
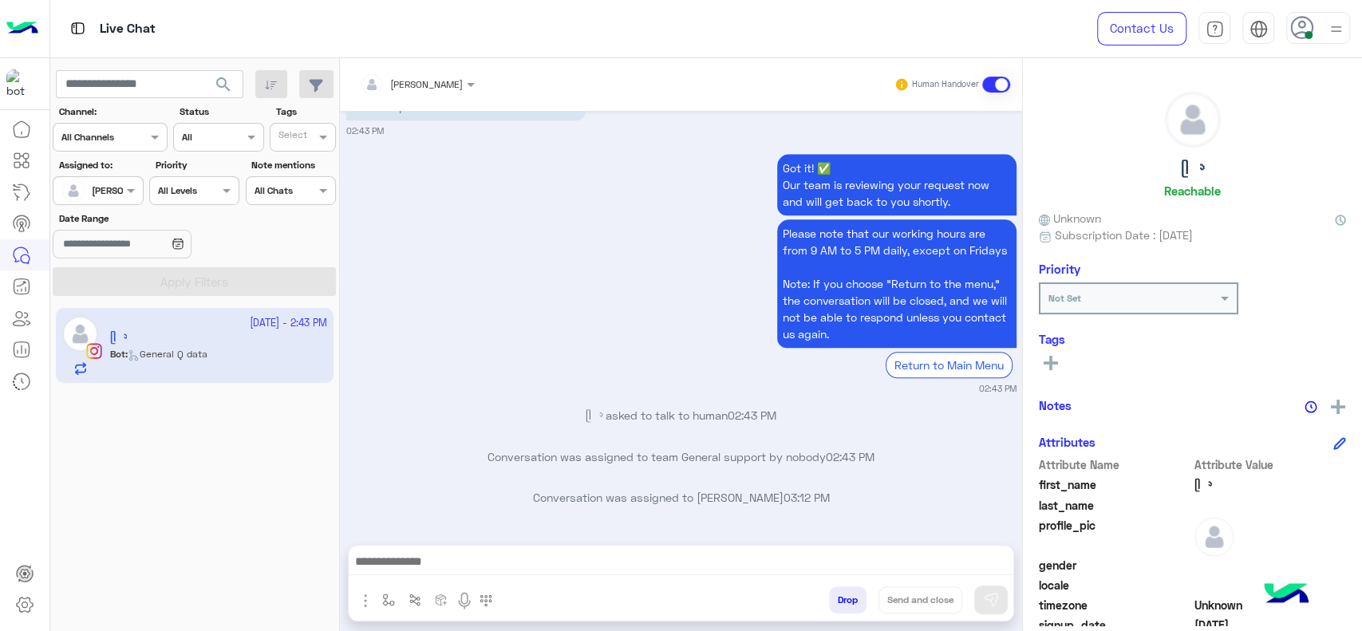
type textarea "**********"
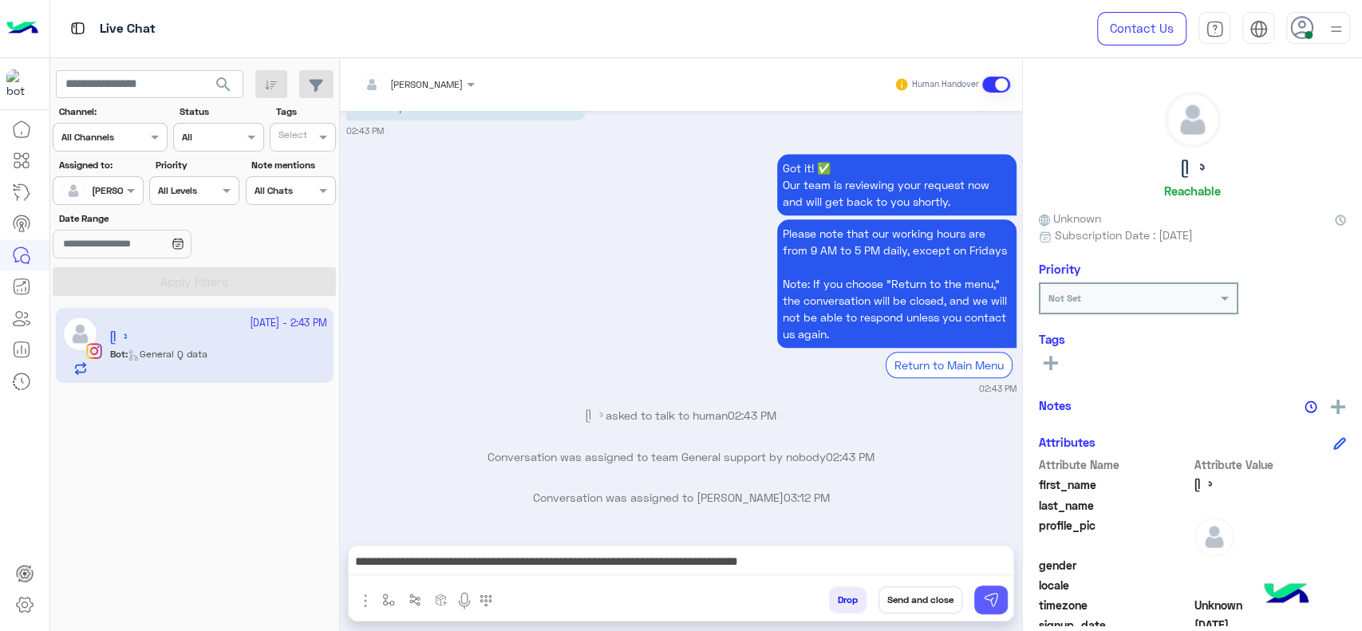
click at [984, 592] on img at bounding box center [991, 600] width 16 height 16
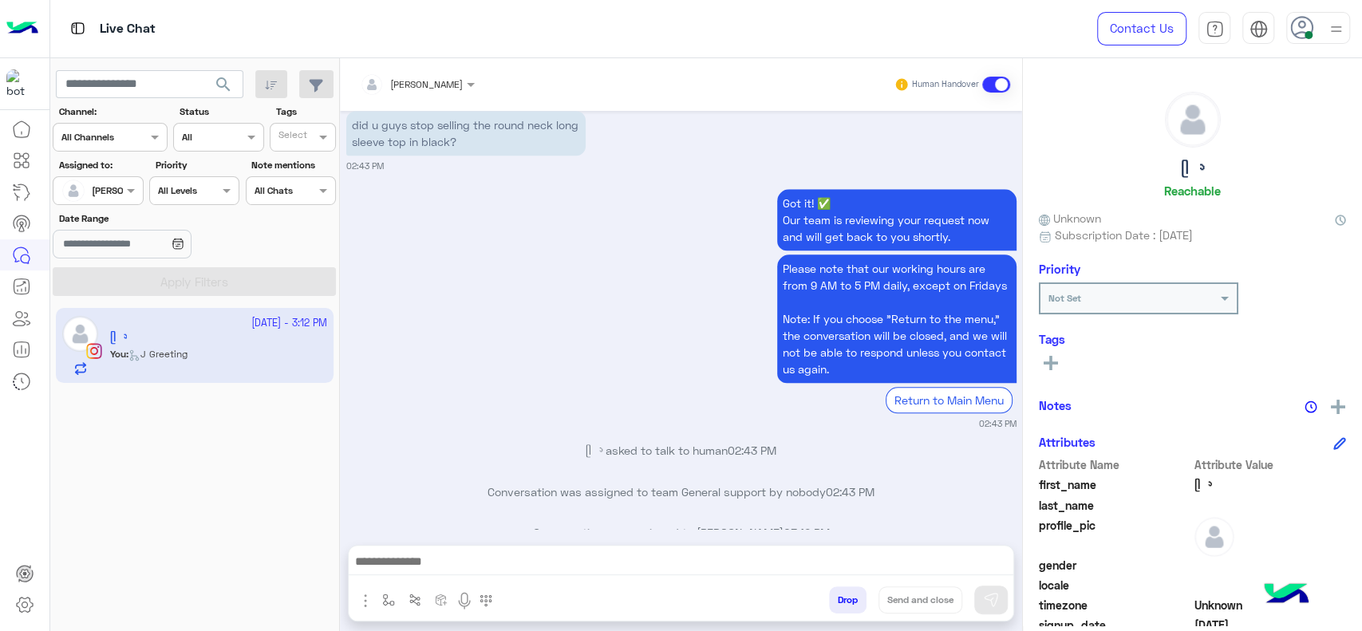
scroll to position [1109, 0]
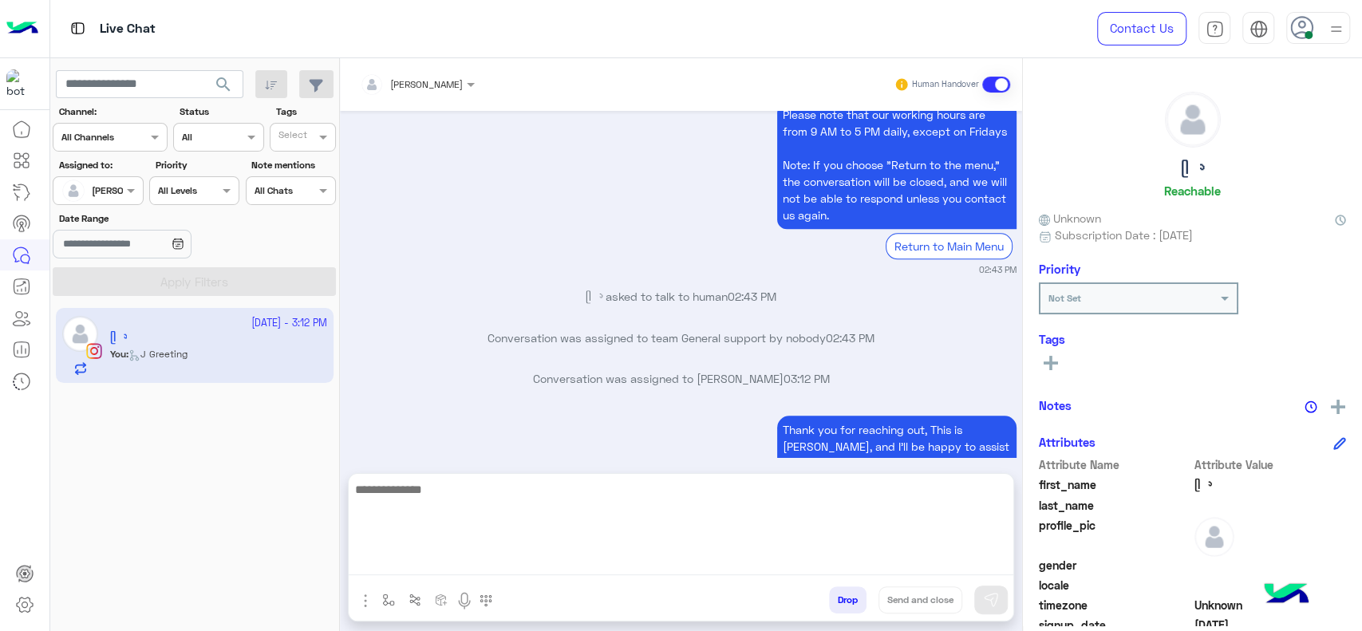
click at [583, 573] on textarea at bounding box center [681, 527] width 665 height 96
type textarea "*"
click at [426, 502] on textarea "**********" at bounding box center [681, 527] width 665 height 96
click at [412, 498] on textarea "**********" at bounding box center [681, 527] width 665 height 96
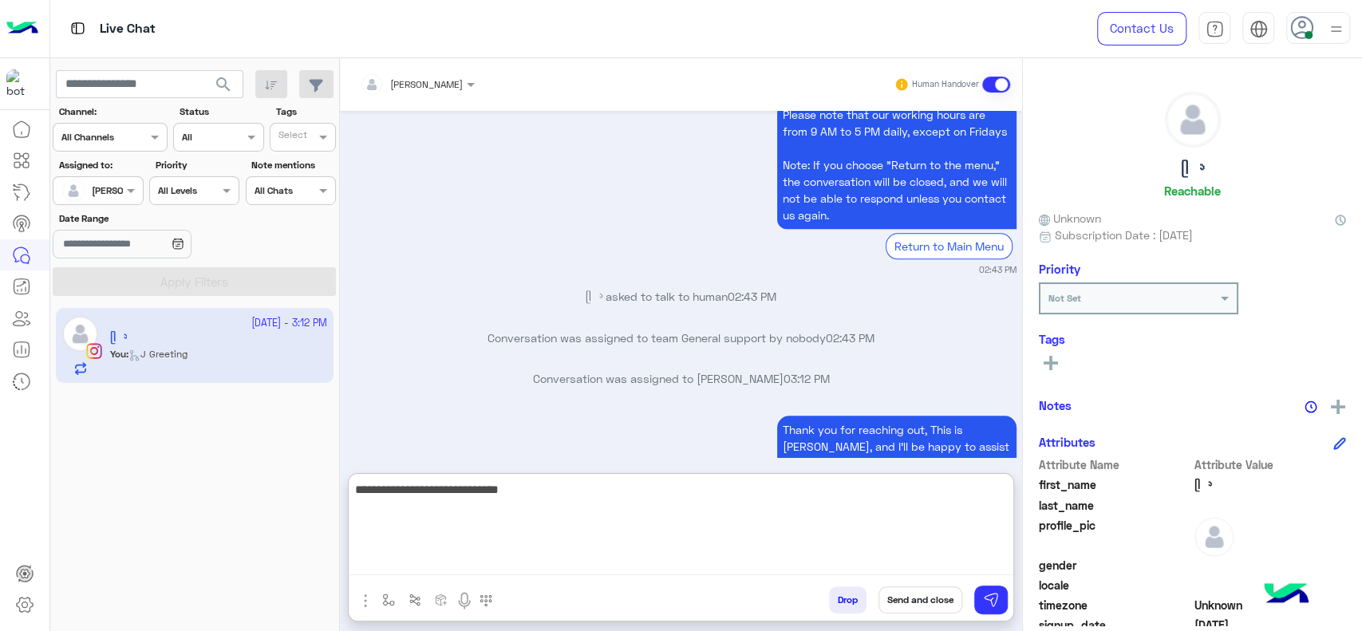
click at [542, 487] on textarea "**********" at bounding box center [681, 527] width 665 height 96
type textarea "**********"
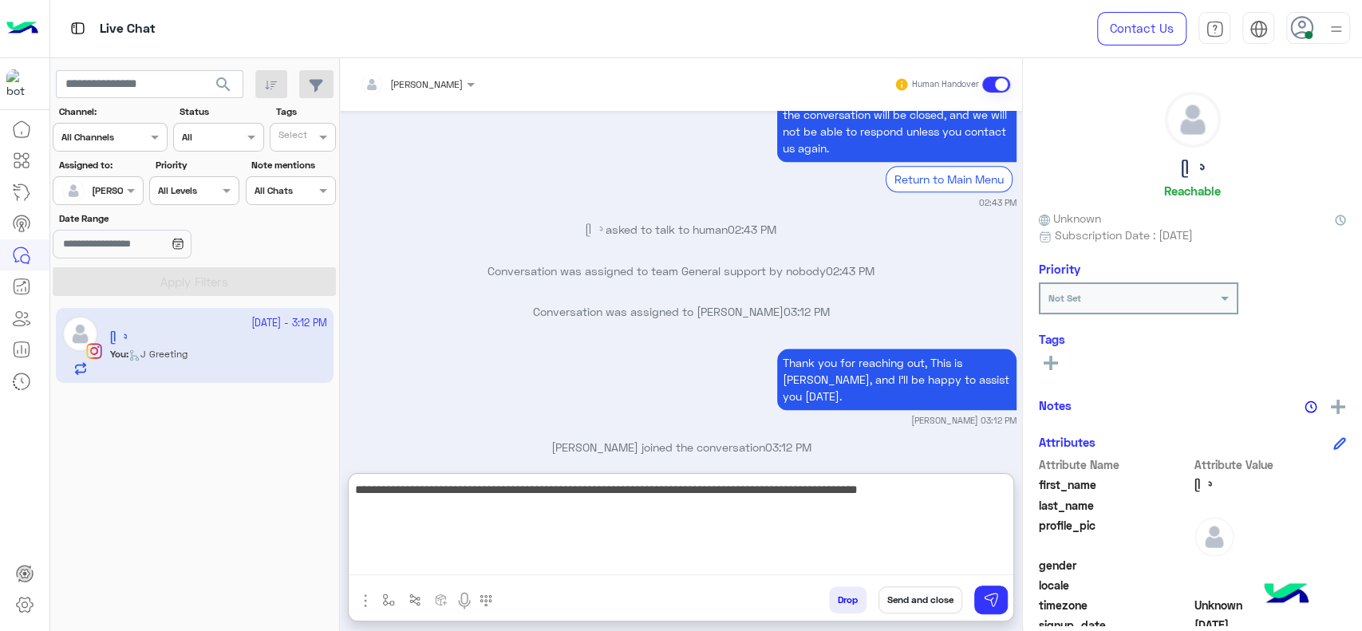
scroll to position [1181, 0]
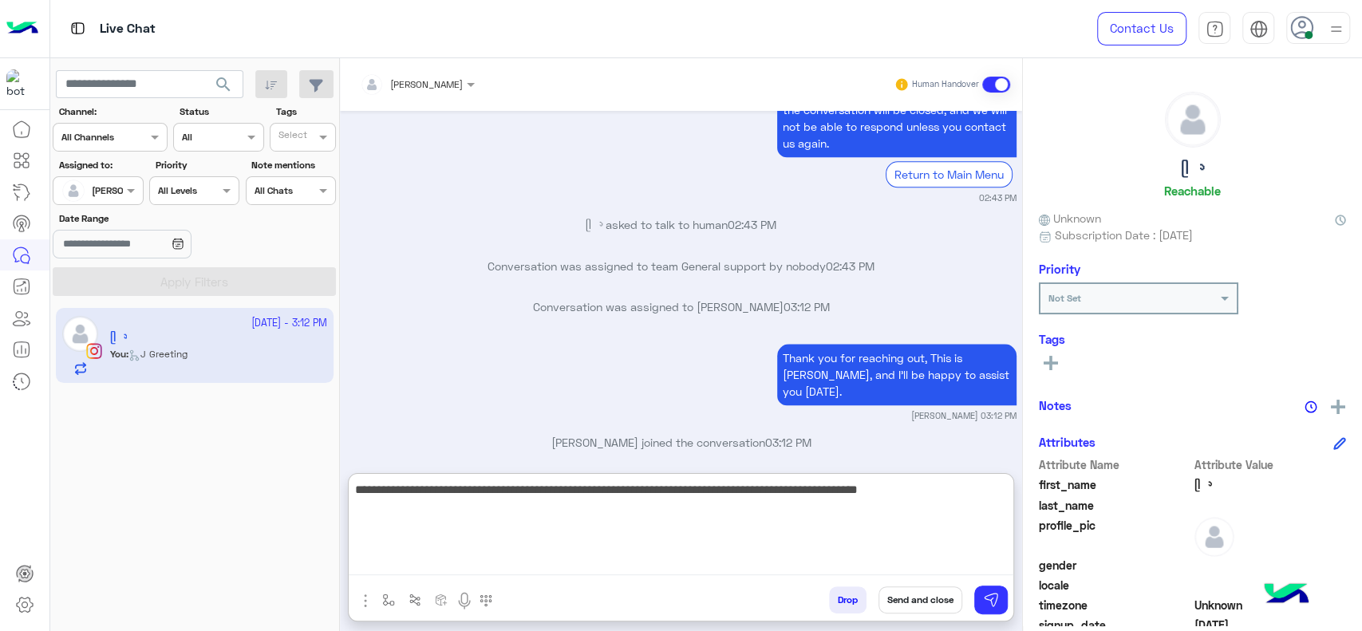
click at [704, 538] on textarea "**********" at bounding box center [681, 527] width 665 height 96
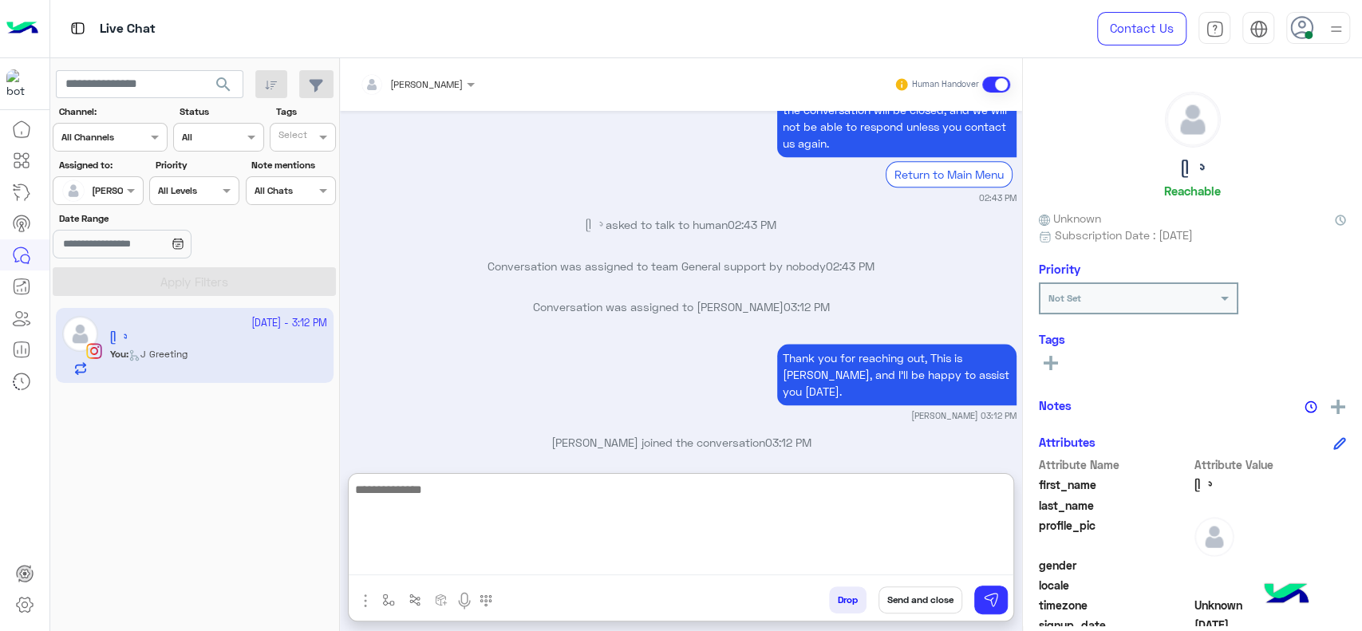
scroll to position [1275, 0]
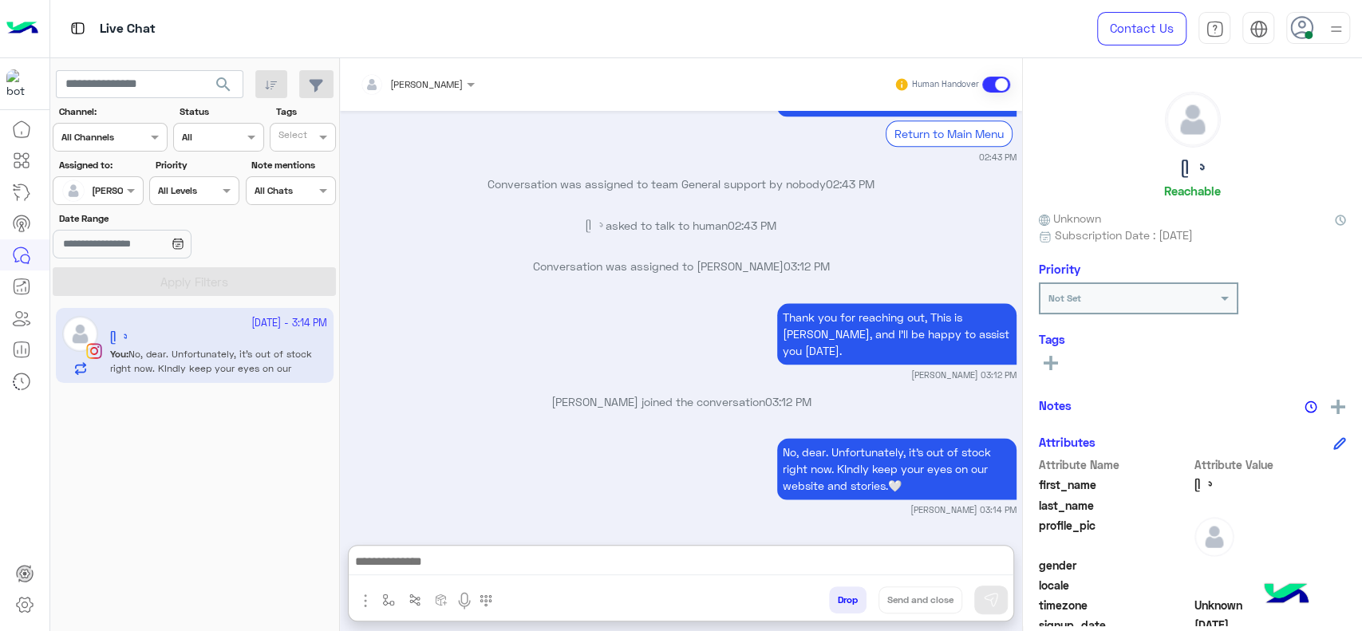
click at [379, 584] on div at bounding box center [681, 566] width 665 height 40
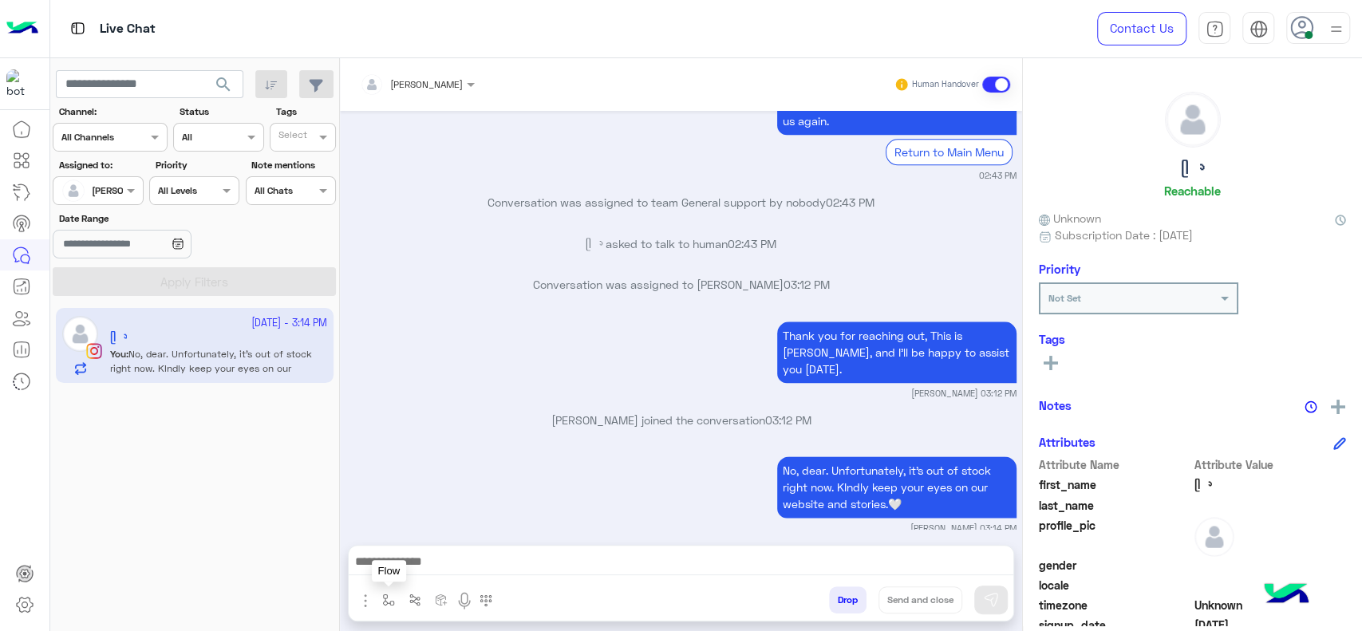
click at [383, 590] on button "button" at bounding box center [389, 599] width 26 height 26
click at [408, 557] on input "text" at bounding box center [416, 562] width 63 height 14
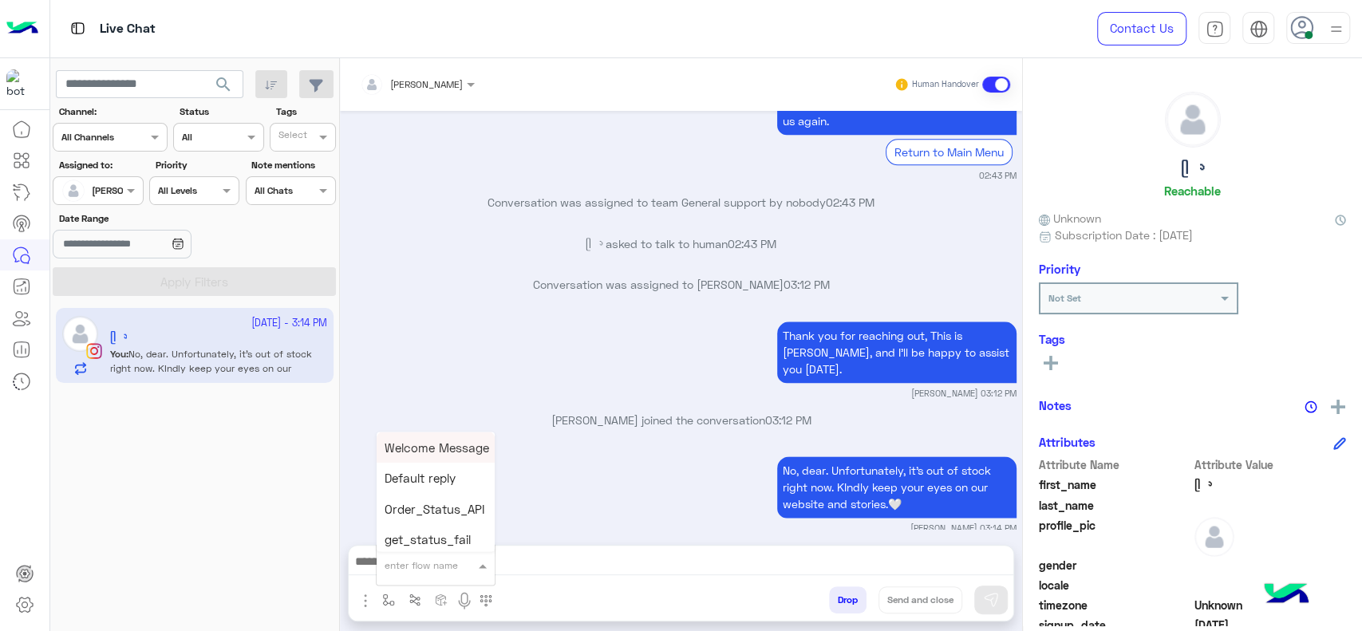
type input "*"
click at [399, 541] on span "[PERSON_NAME]" at bounding box center [430, 536] width 91 height 14
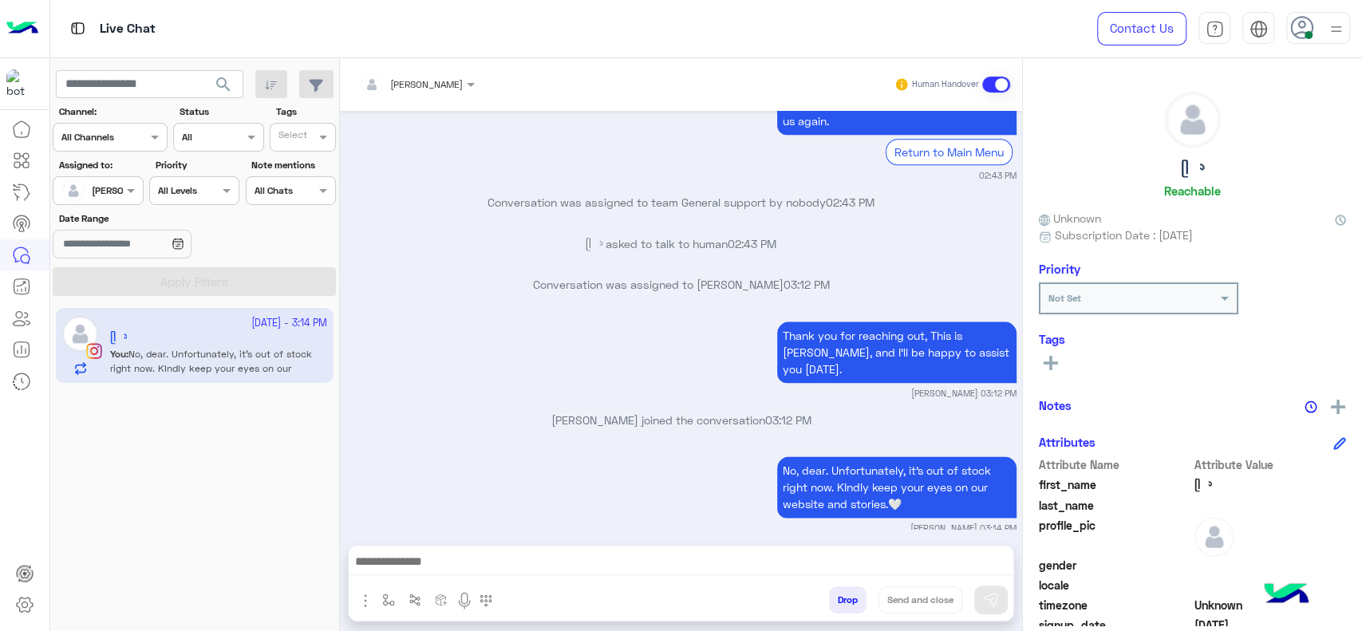
type textarea "**********"
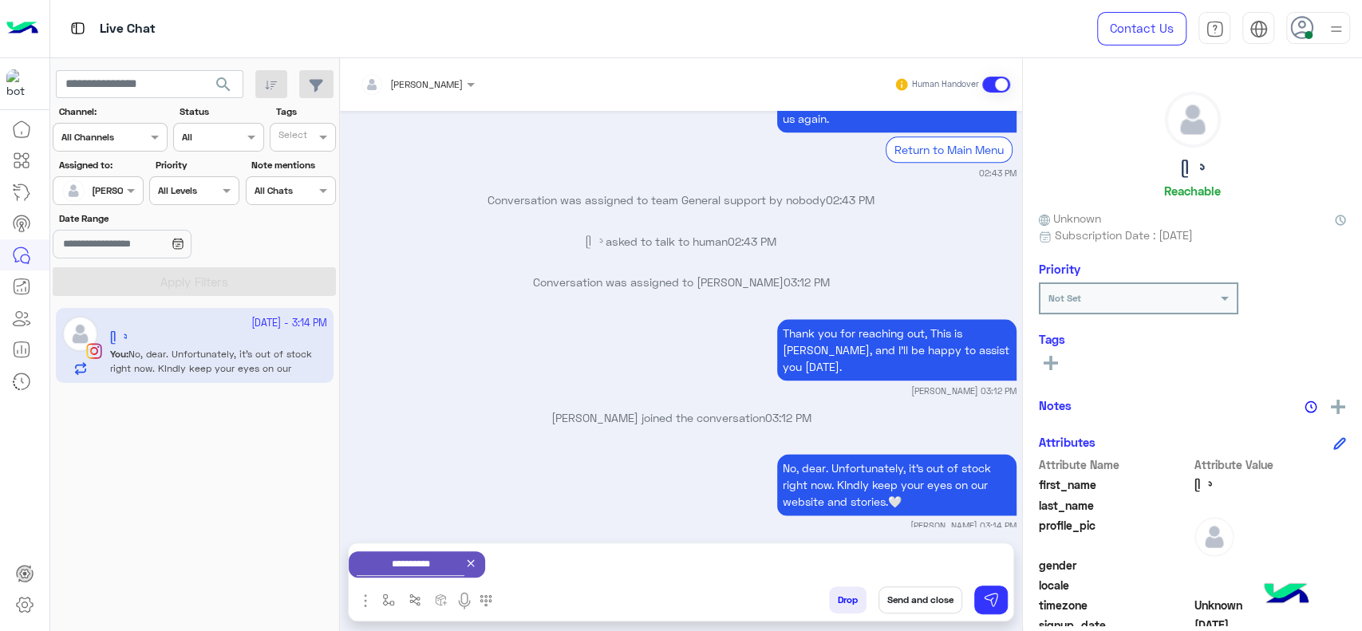
click at [889, 595] on button "Send and close" at bounding box center [920, 599] width 84 height 27
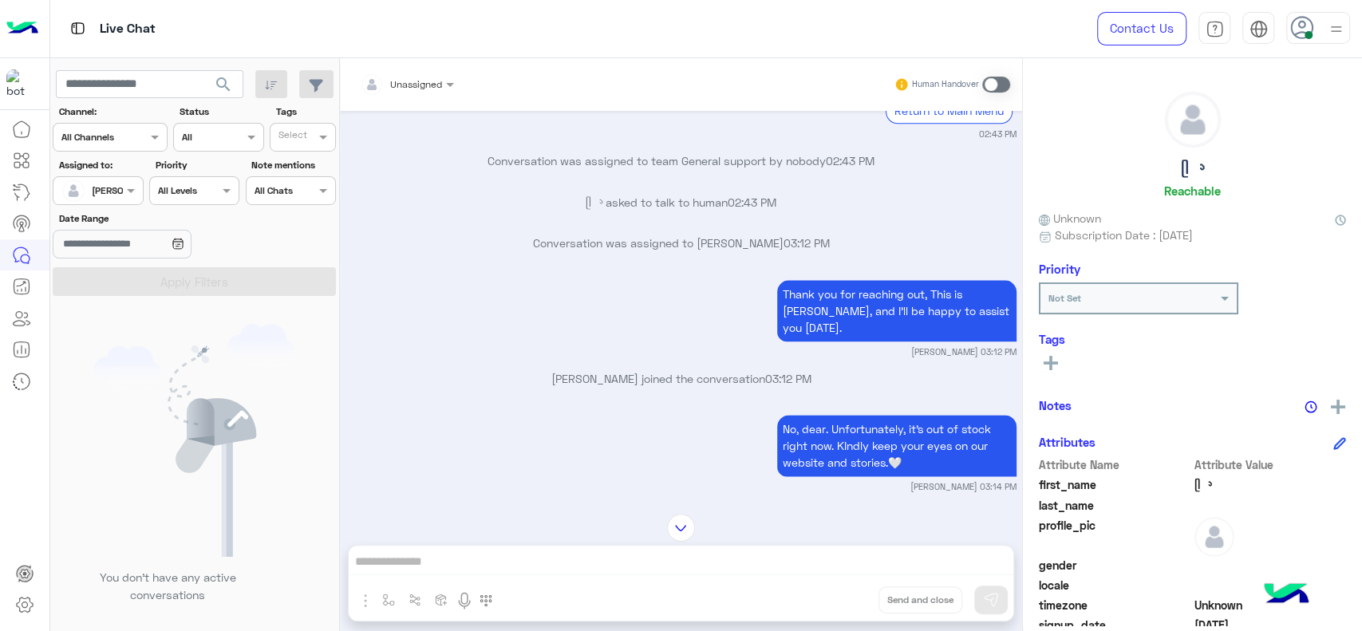
scroll to position [1451, 0]
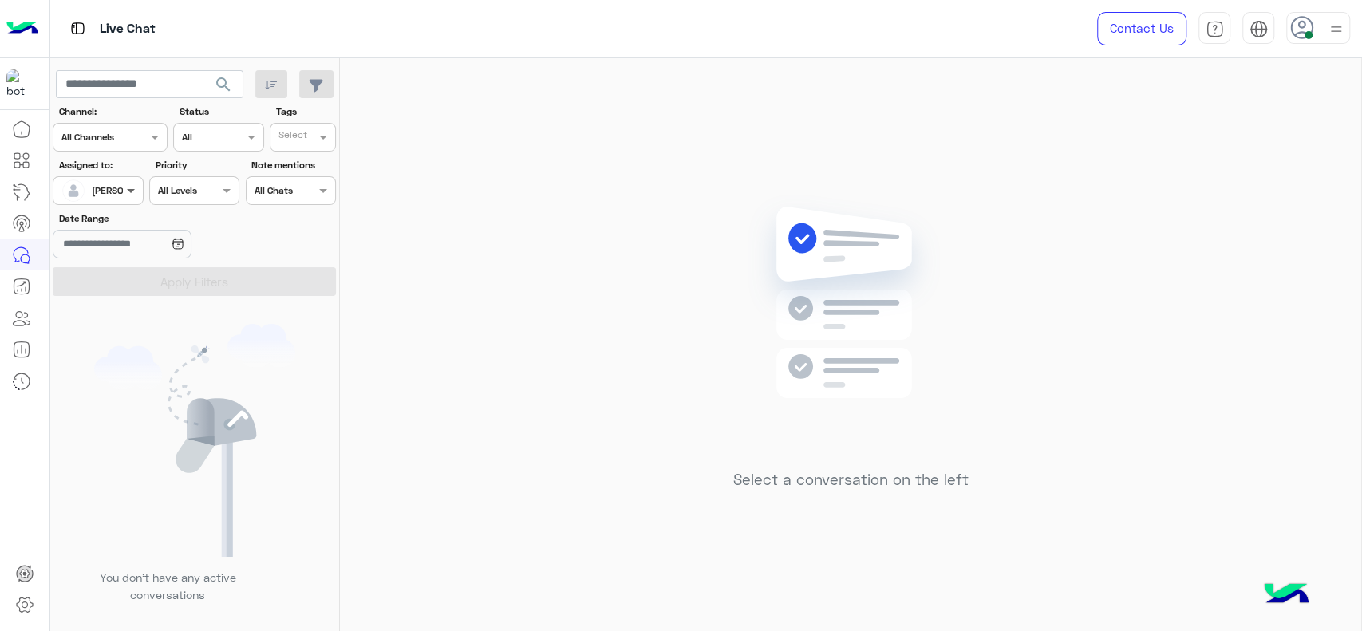
click at [133, 195] on span at bounding box center [133, 190] width 20 height 17
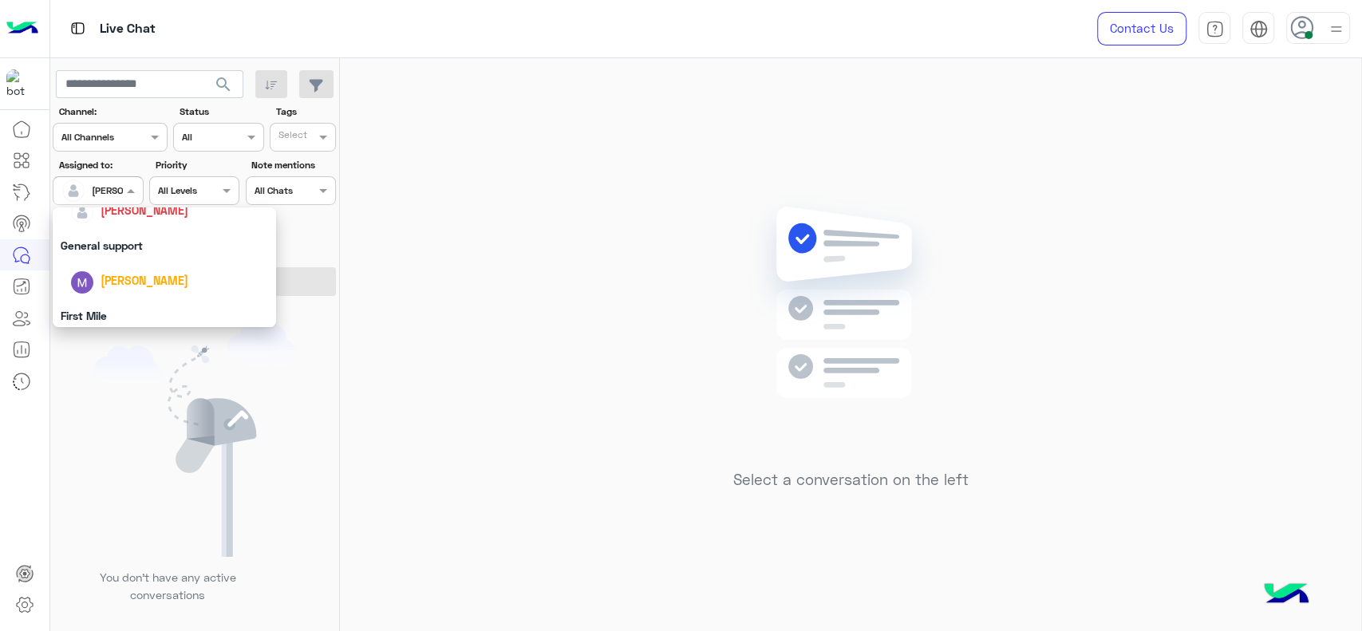
scroll to position [283, 0]
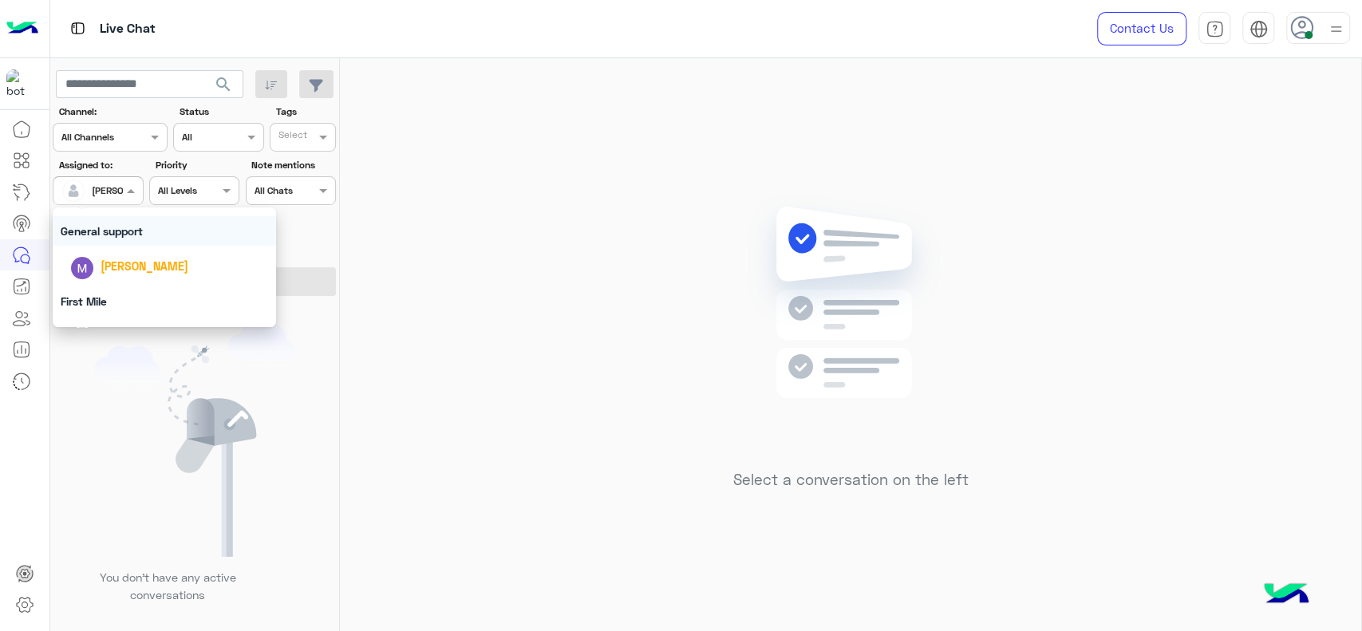
click at [115, 220] on div "General support" at bounding box center [164, 231] width 223 height 30
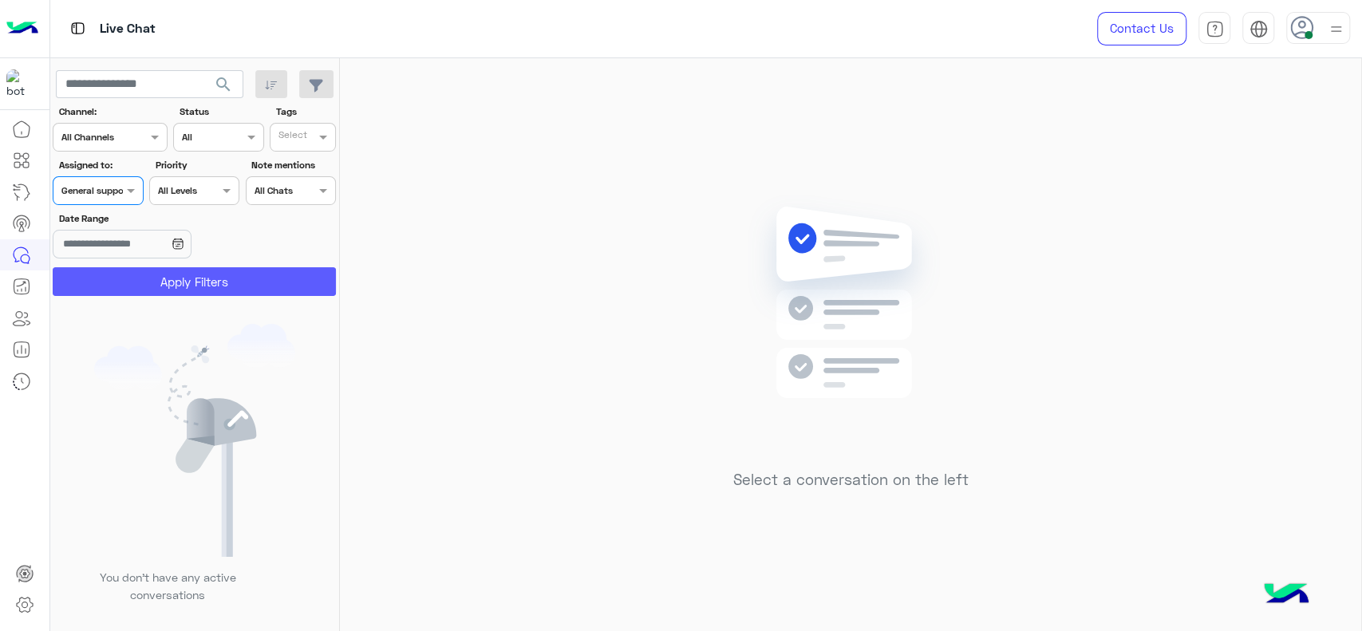
click at [156, 286] on button "Apply Filters" at bounding box center [194, 281] width 283 height 29
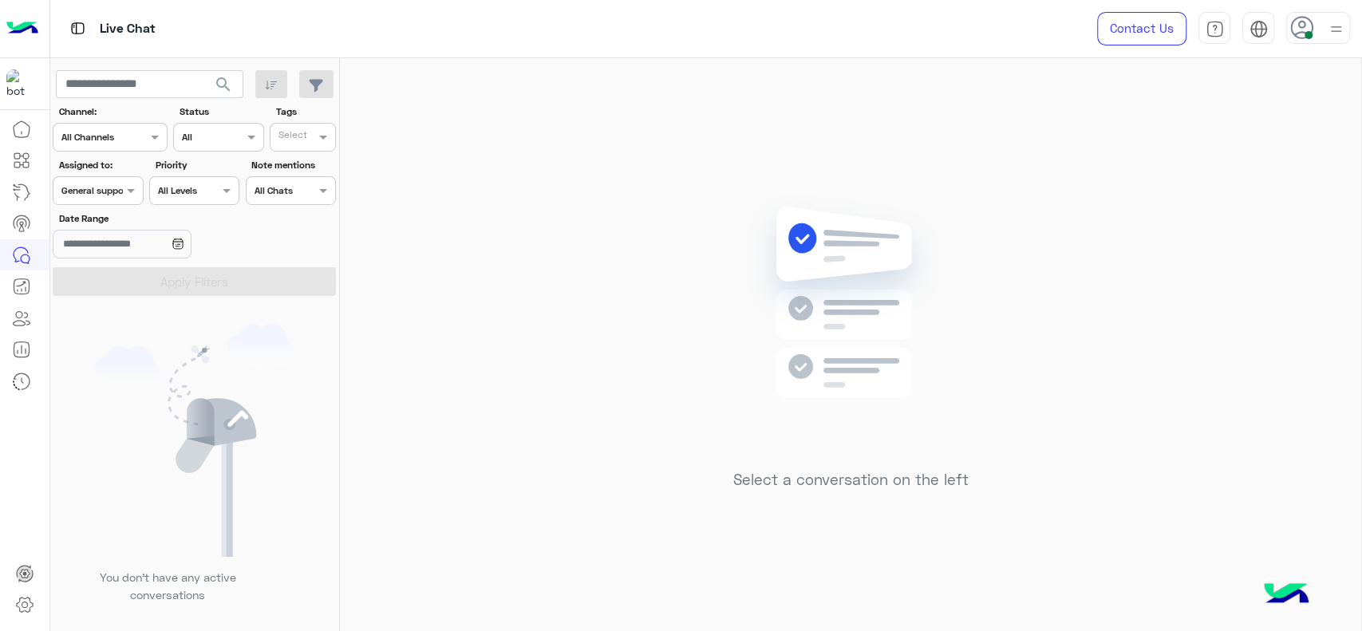
click at [107, 187] on div at bounding box center [97, 188] width 89 height 15
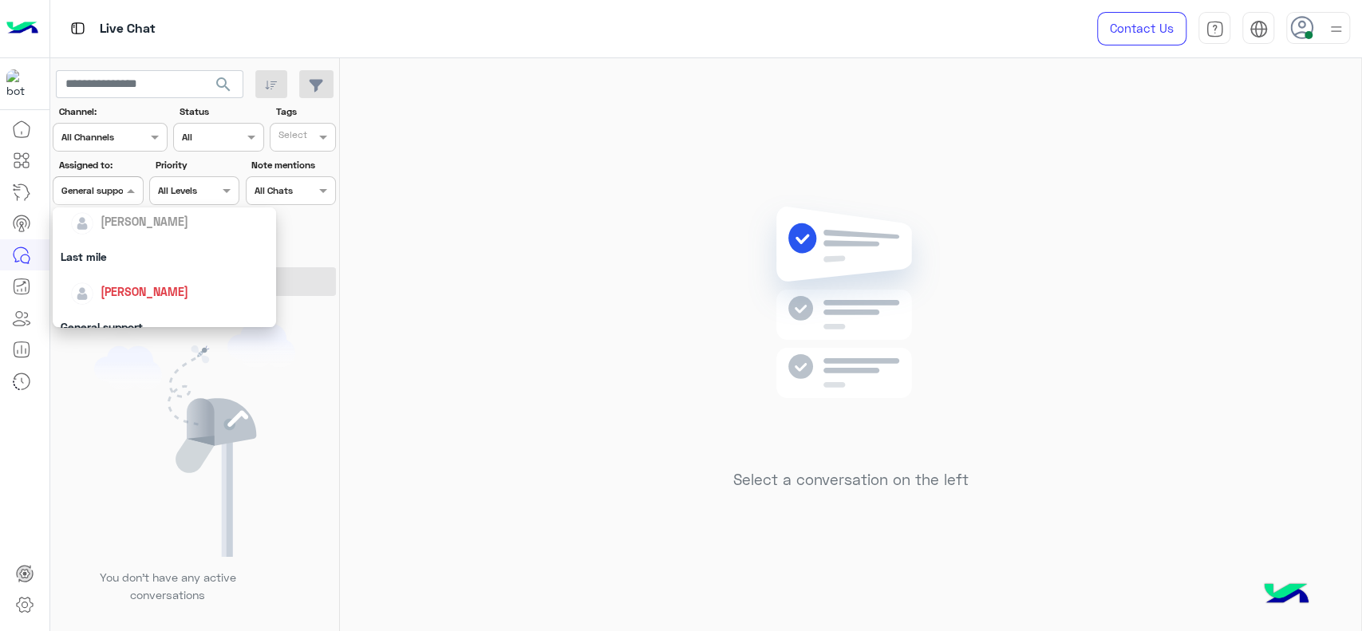
scroll to position [212, 0]
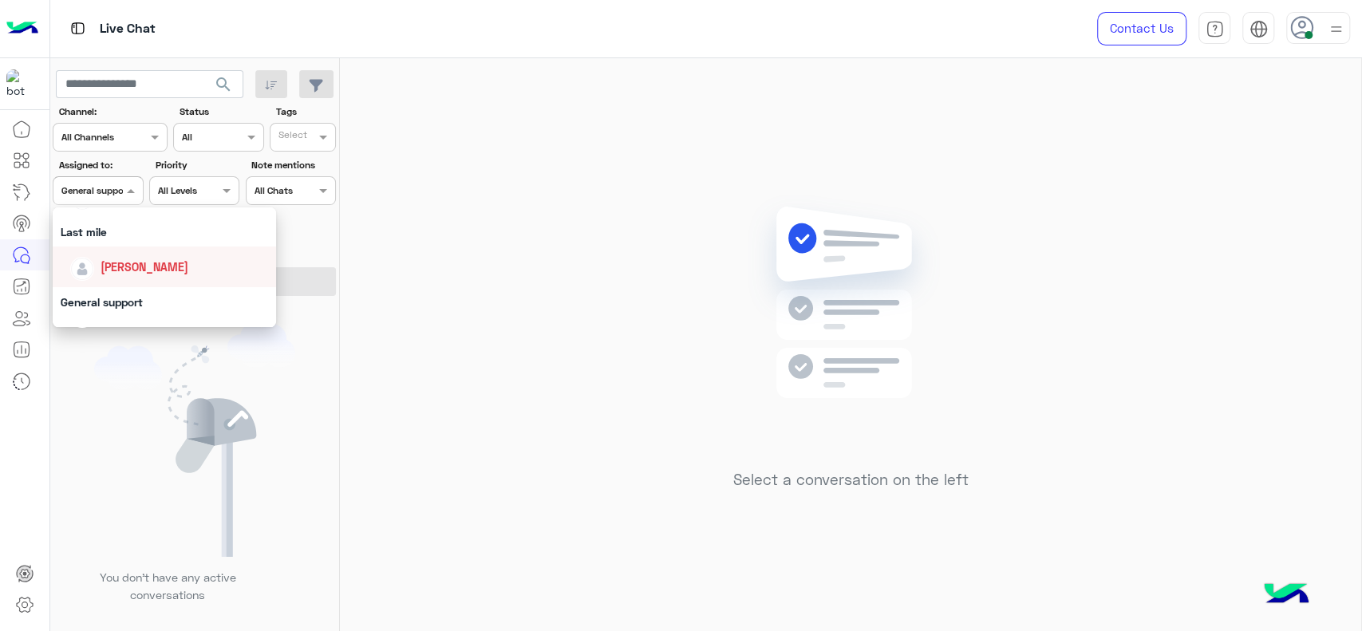
click at [112, 267] on span "[PERSON_NAME]" at bounding box center [145, 267] width 88 height 14
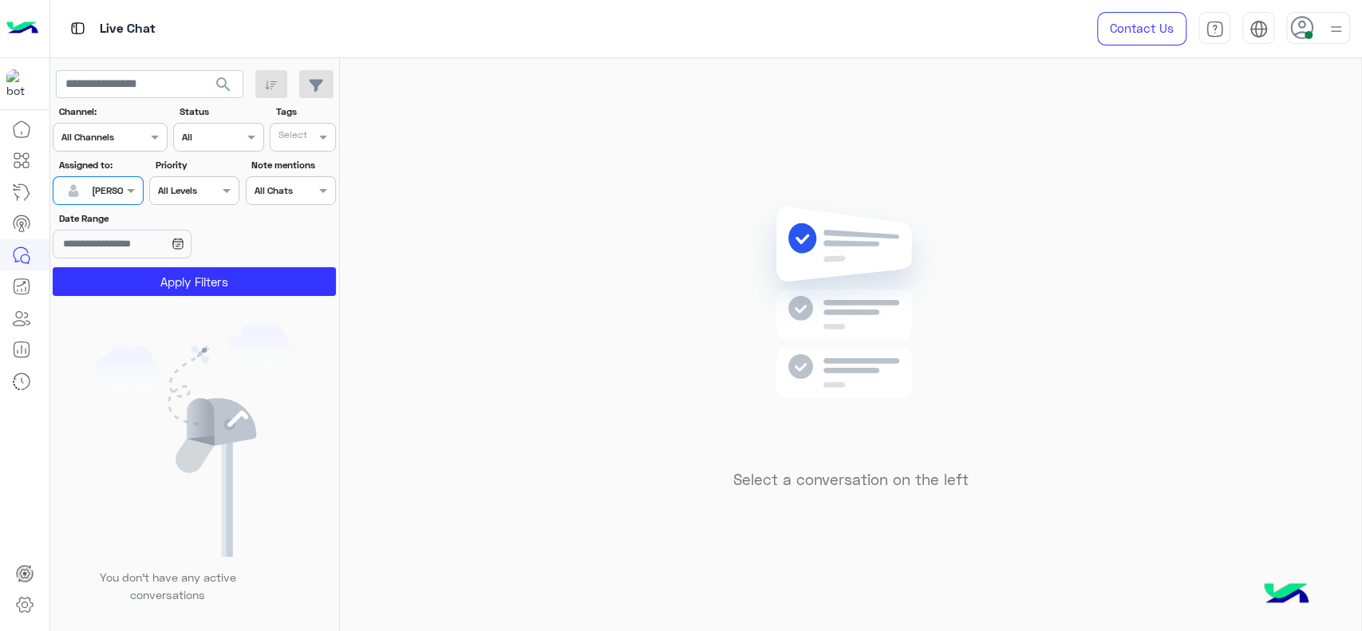
click at [112, 267] on button "Apply Filters" at bounding box center [194, 281] width 283 height 29
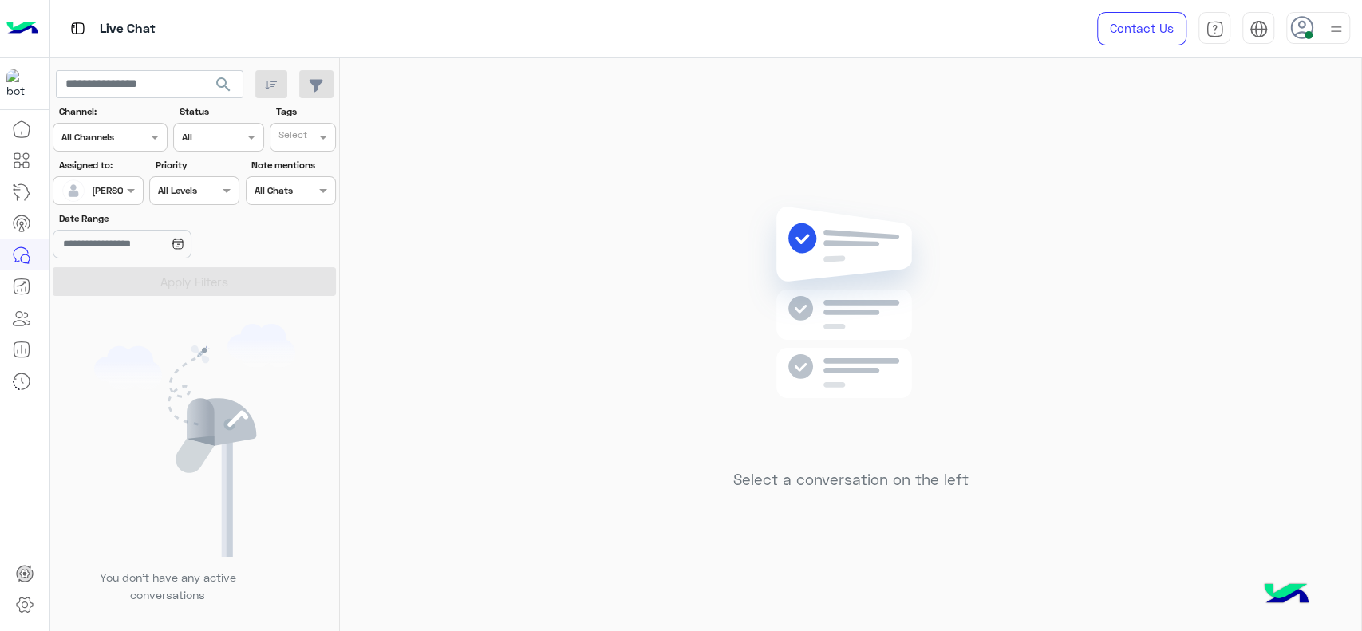
click at [537, 239] on div "Select a conversation on the left" at bounding box center [850, 347] width 1021 height 579
click at [108, 197] on div "[PERSON_NAME]" at bounding box center [128, 190] width 73 height 14
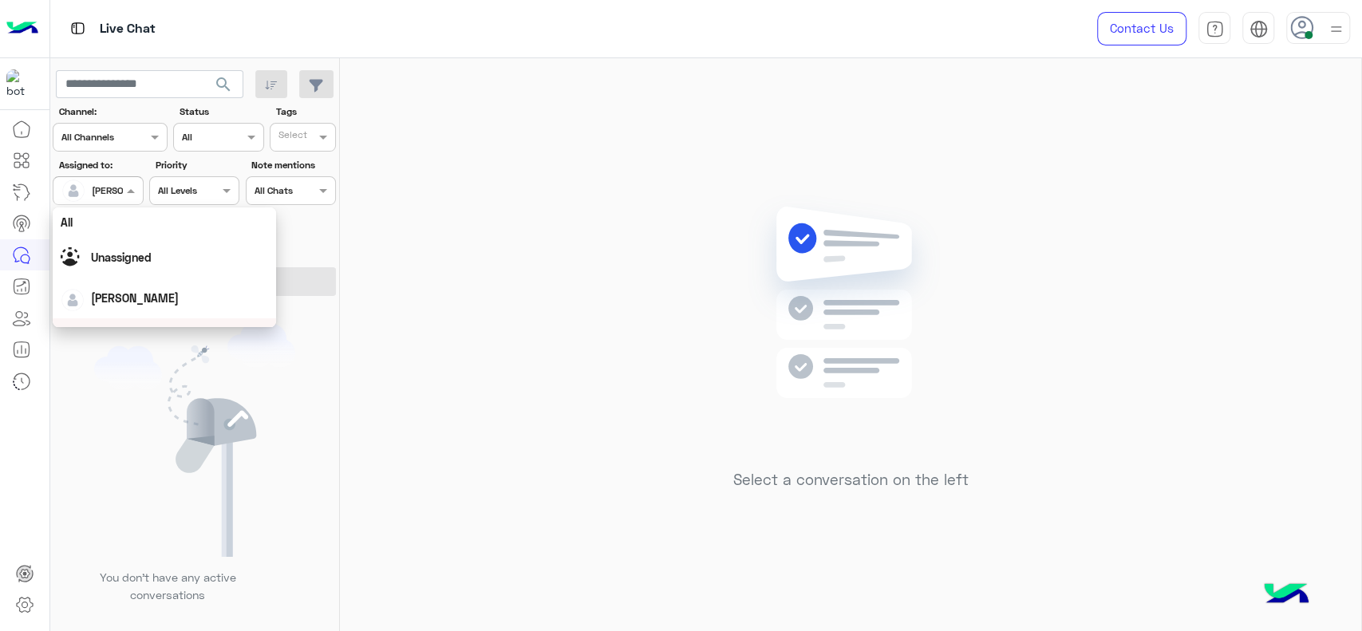
click at [531, 165] on div "Select a conversation on the left" at bounding box center [850, 347] width 1021 height 579
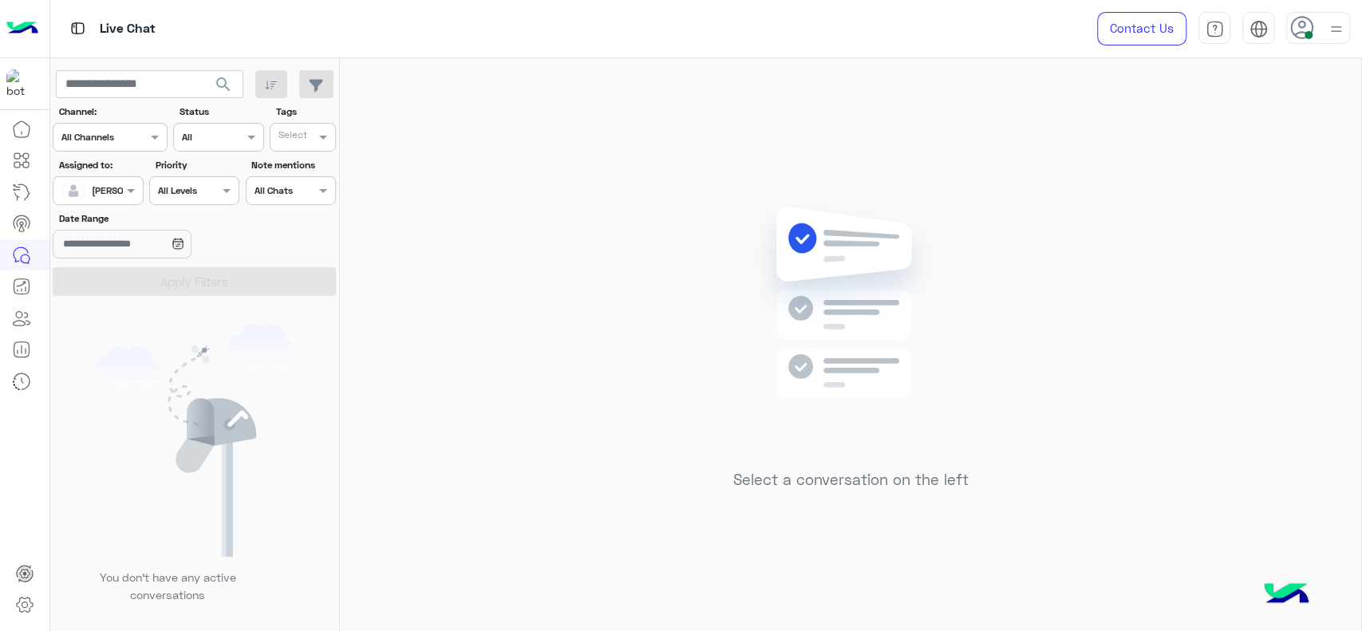
click at [102, 192] on div at bounding box center [97, 188] width 89 height 15
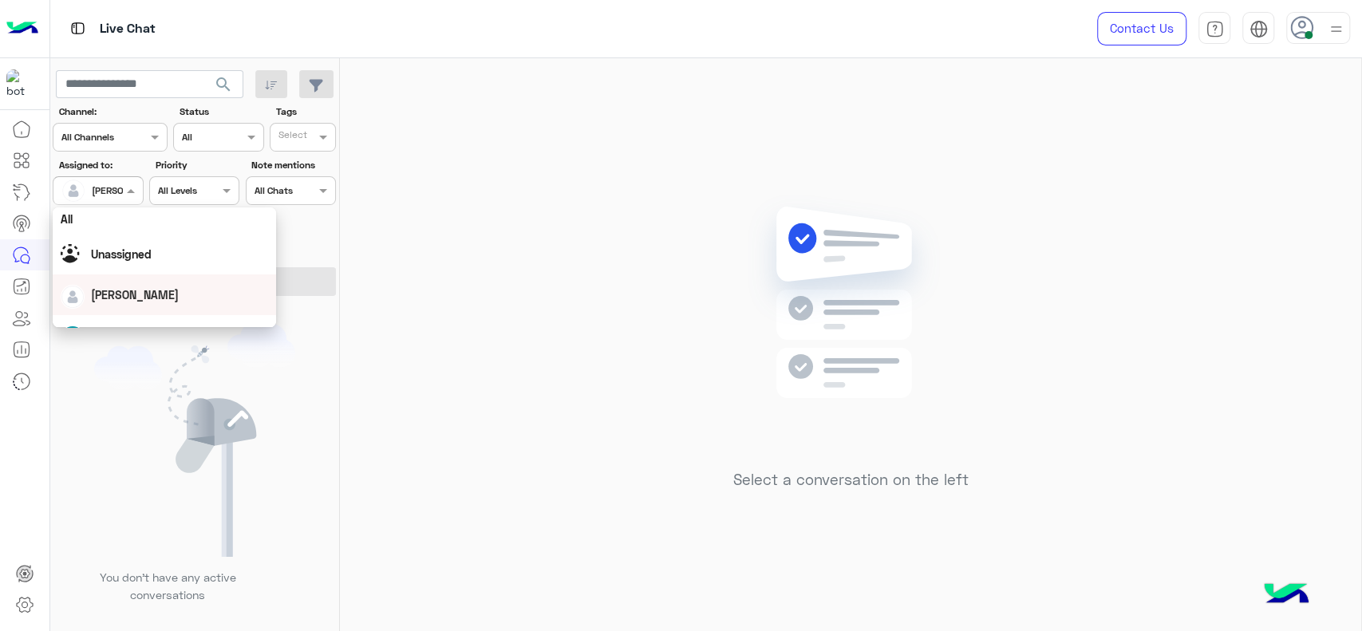
scroll to position [0, 0]
click at [128, 195] on span at bounding box center [133, 190] width 20 height 17
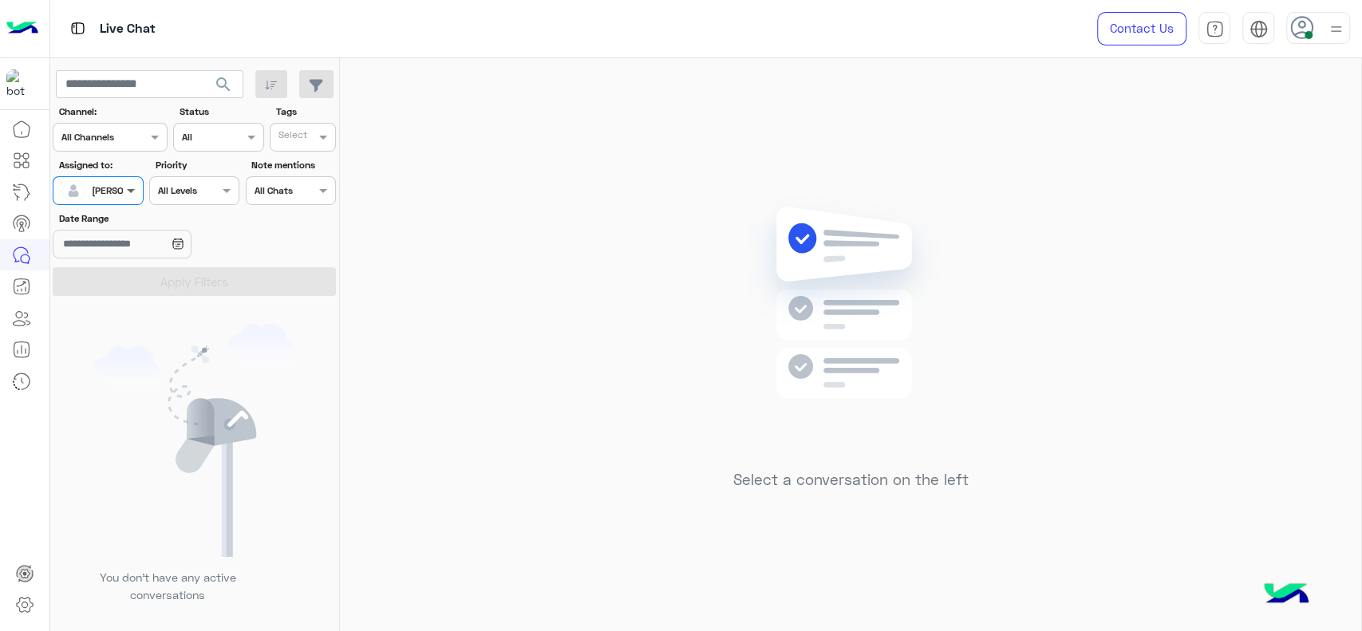
click at [128, 195] on span at bounding box center [133, 190] width 20 height 17
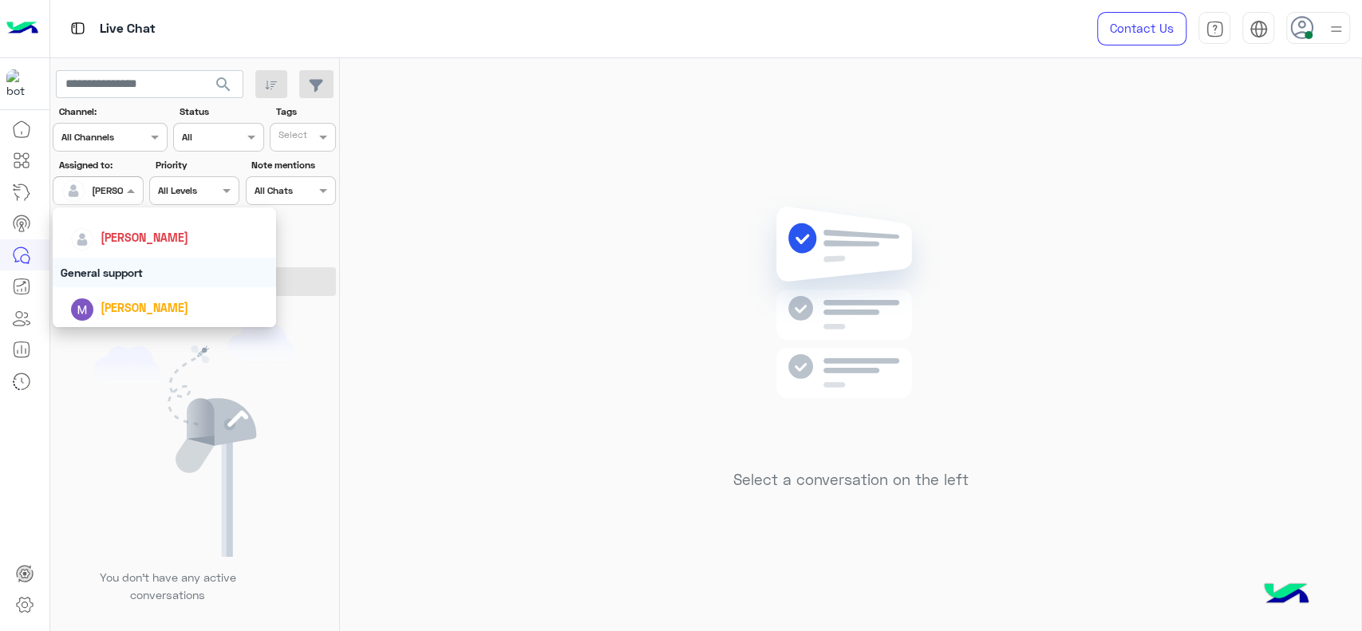
scroll to position [248, 0]
click at [137, 270] on div "General support" at bounding box center [164, 266] width 223 height 30
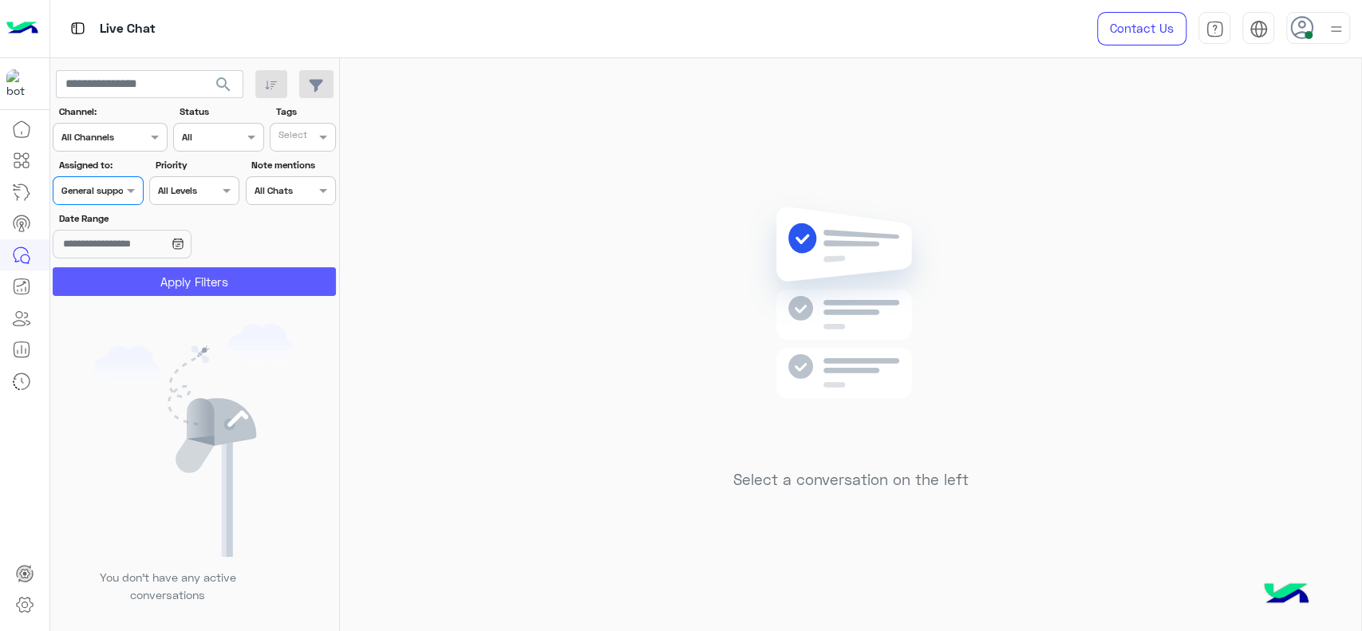
click at [140, 292] on button "Apply Filters" at bounding box center [194, 281] width 283 height 29
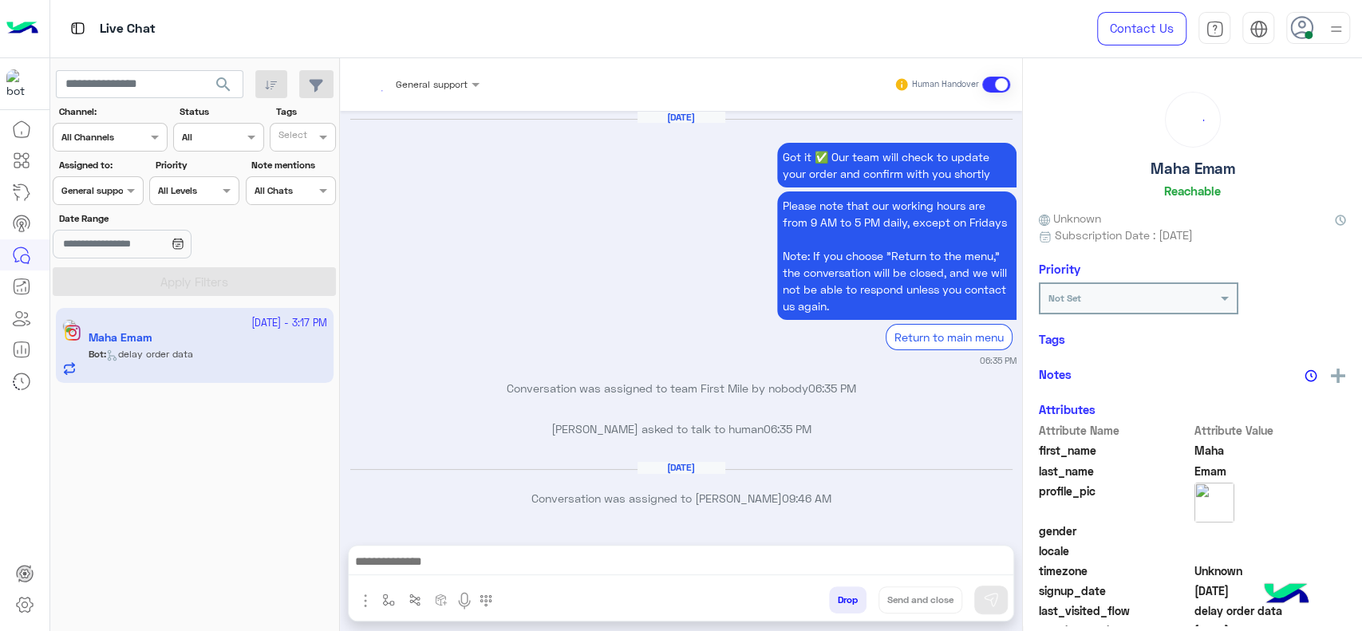
scroll to position [1775, 0]
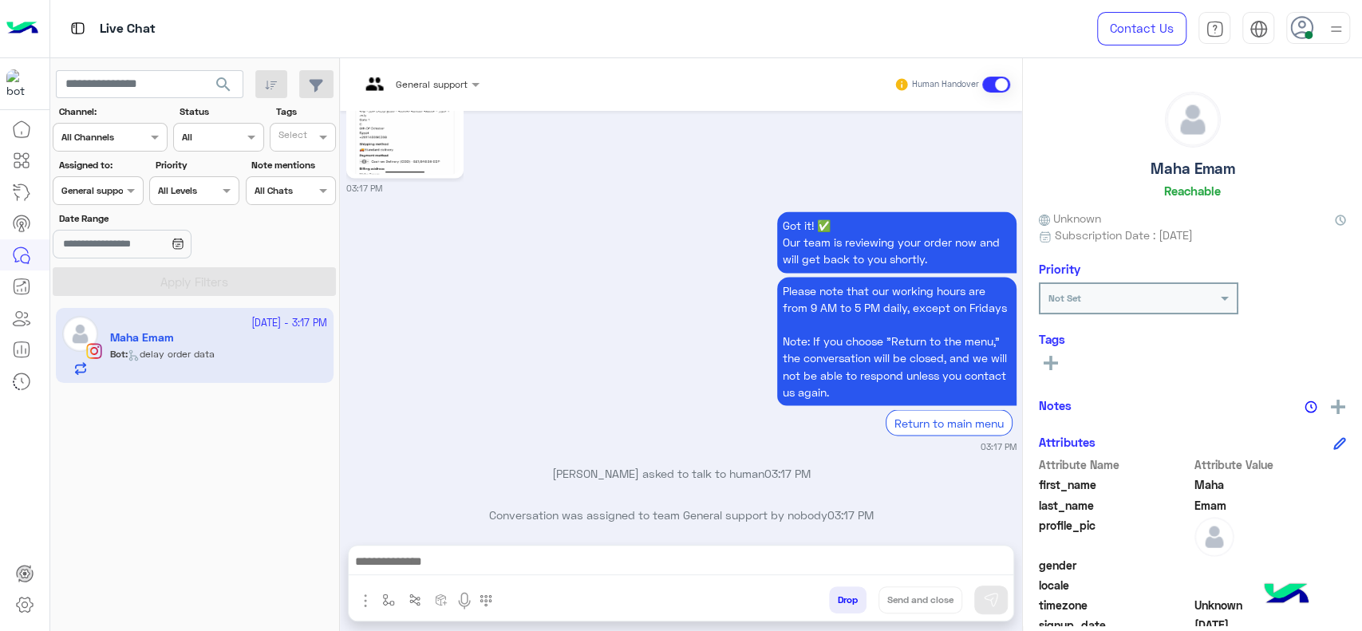
click at [397, 85] on input "text" at bounding box center [399, 82] width 79 height 14
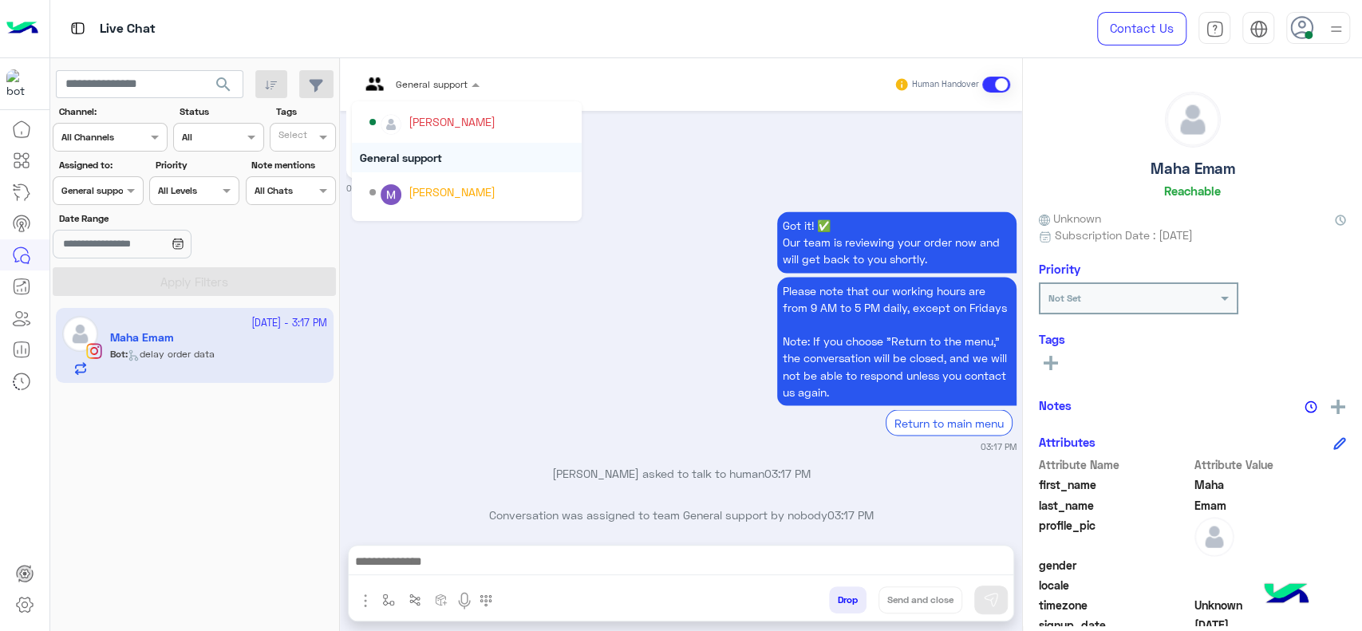
scroll to position [212, 0]
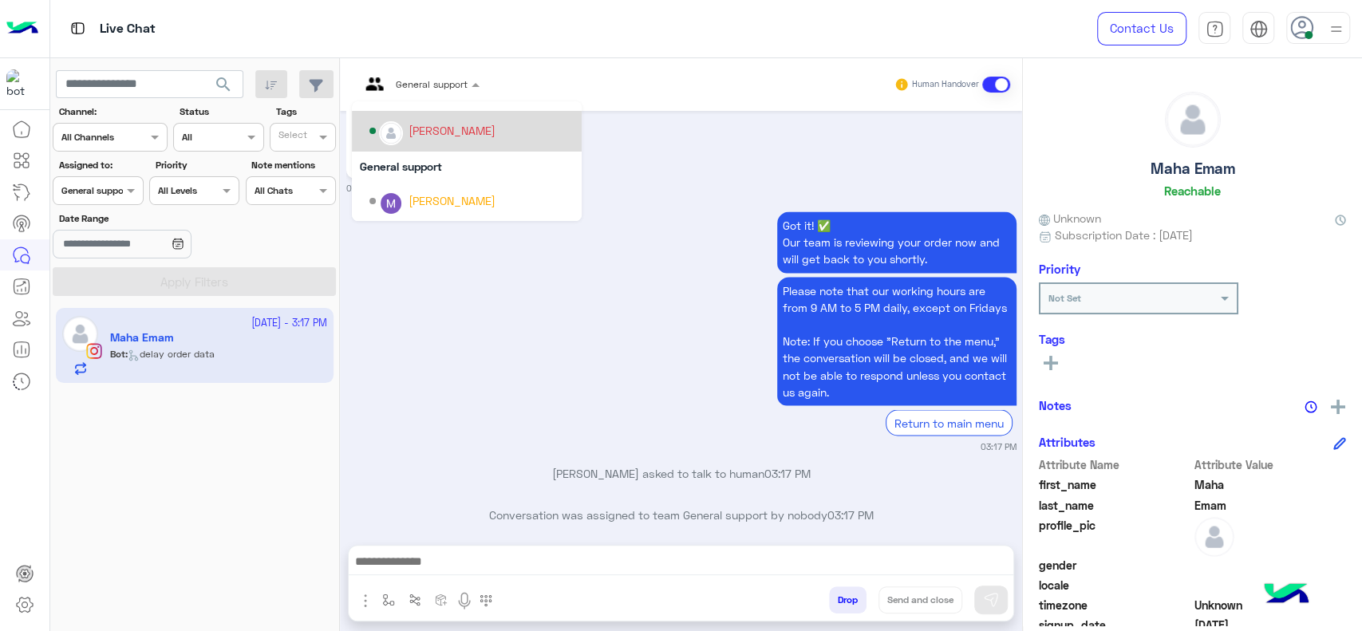
click at [433, 144] on div "[PERSON_NAME]" at bounding box center [471, 131] width 204 height 28
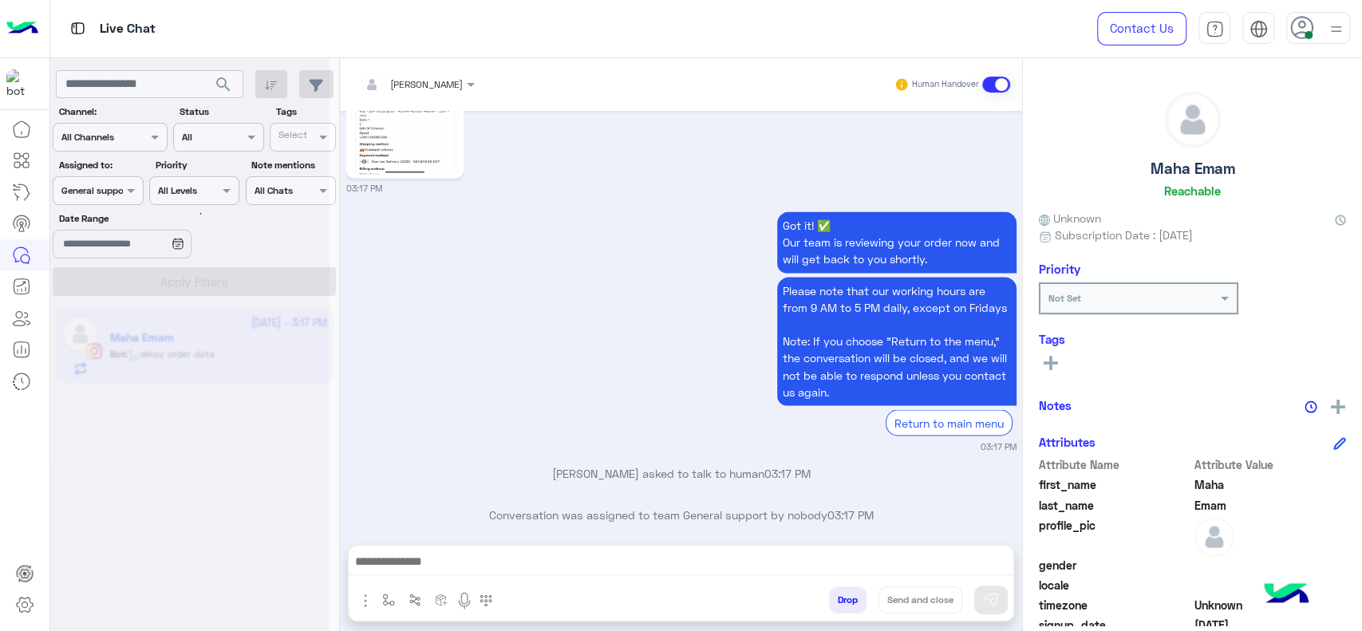
click at [132, 201] on div "Assigned on General support" at bounding box center [98, 190] width 90 height 29
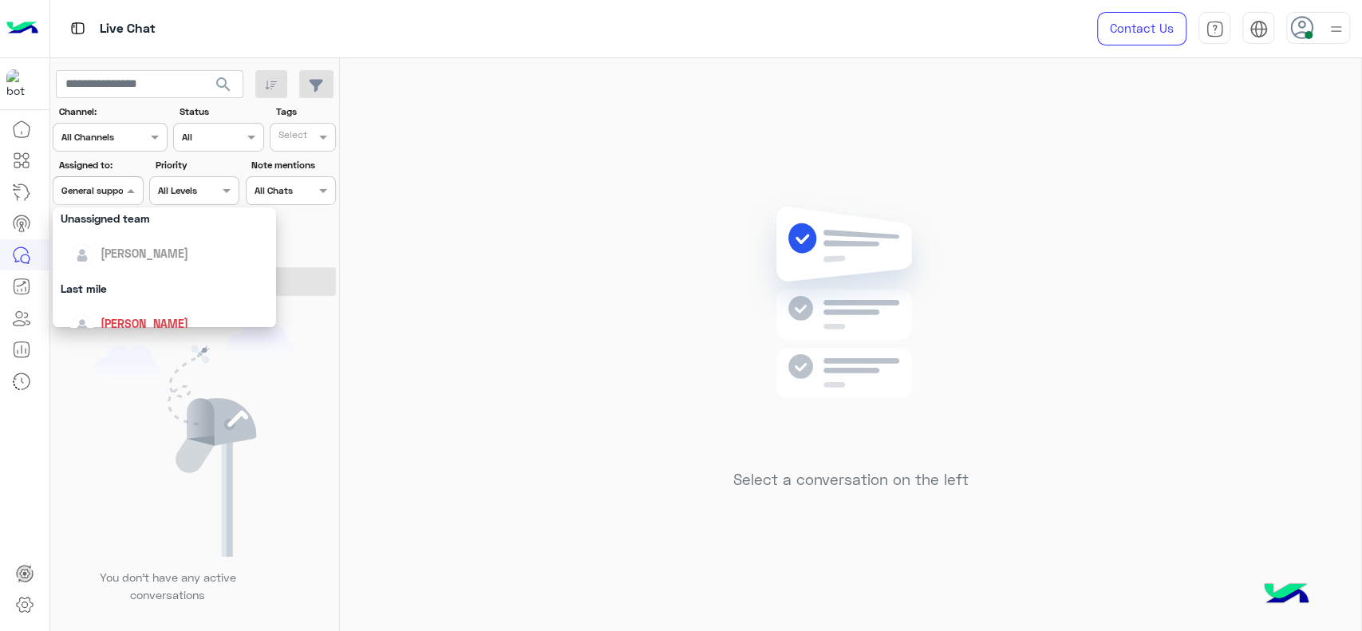
scroll to position [230, 0]
click at [151, 249] on span "[PERSON_NAME]" at bounding box center [145, 250] width 88 height 14
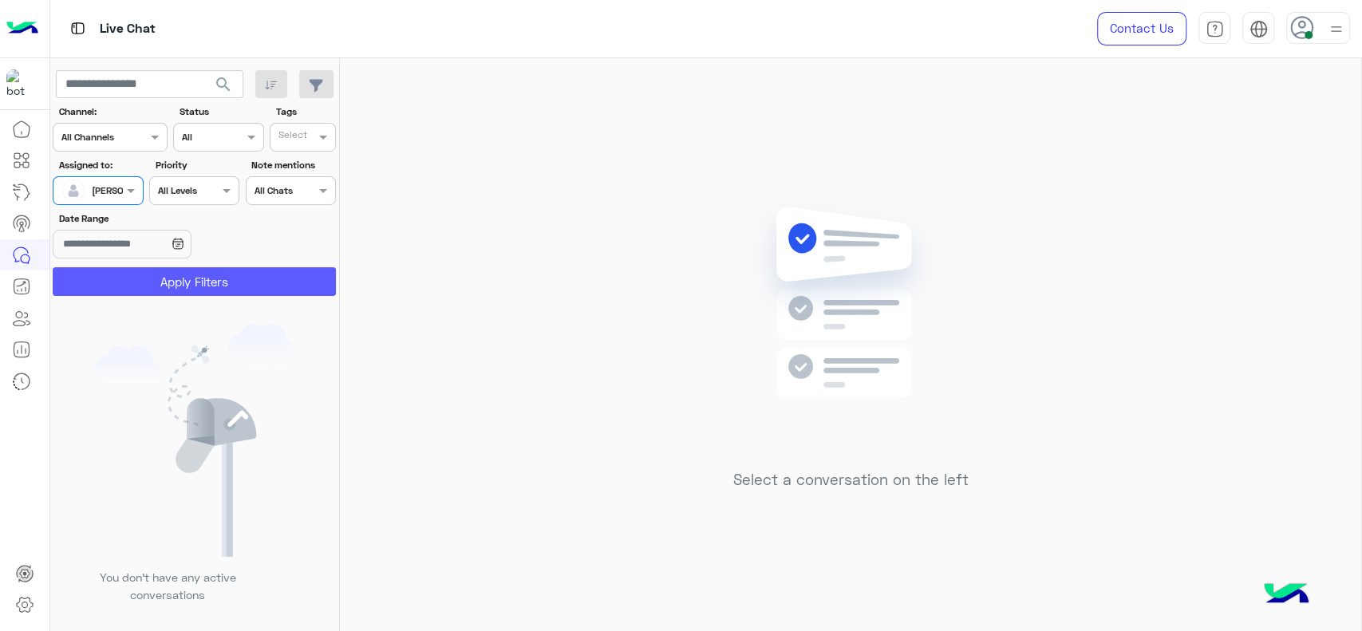
click at [234, 278] on button "Apply Filters" at bounding box center [194, 281] width 283 height 29
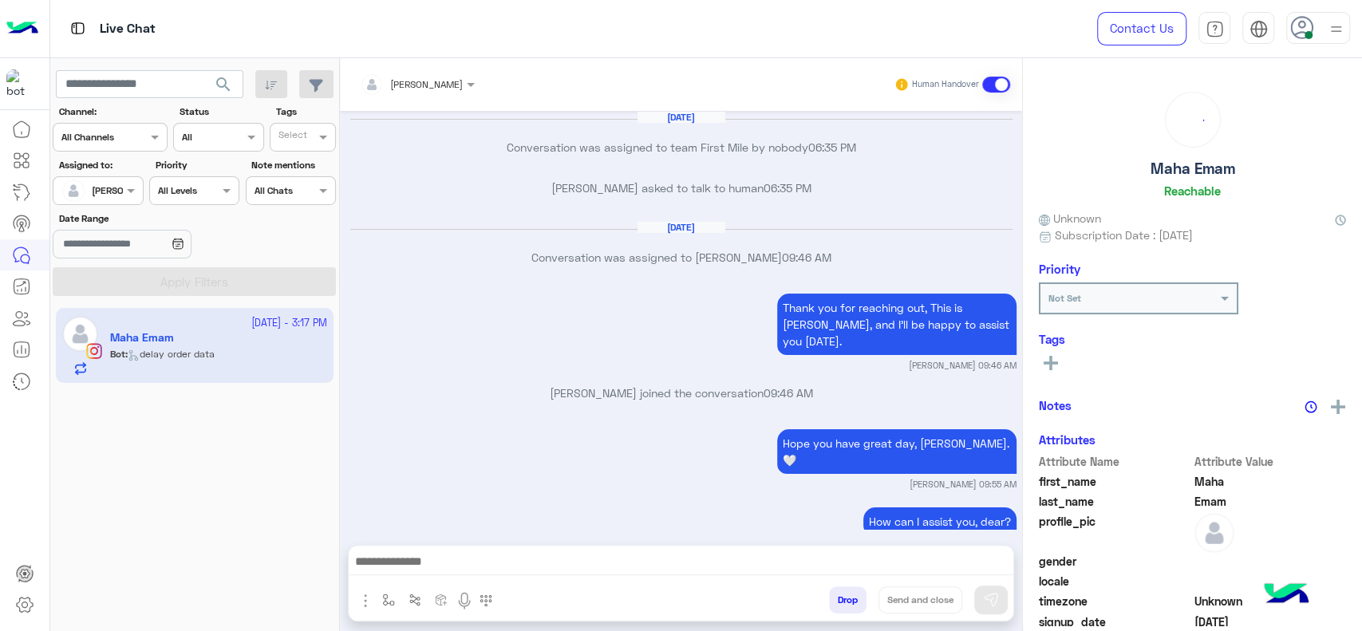
scroll to position [1576, 0]
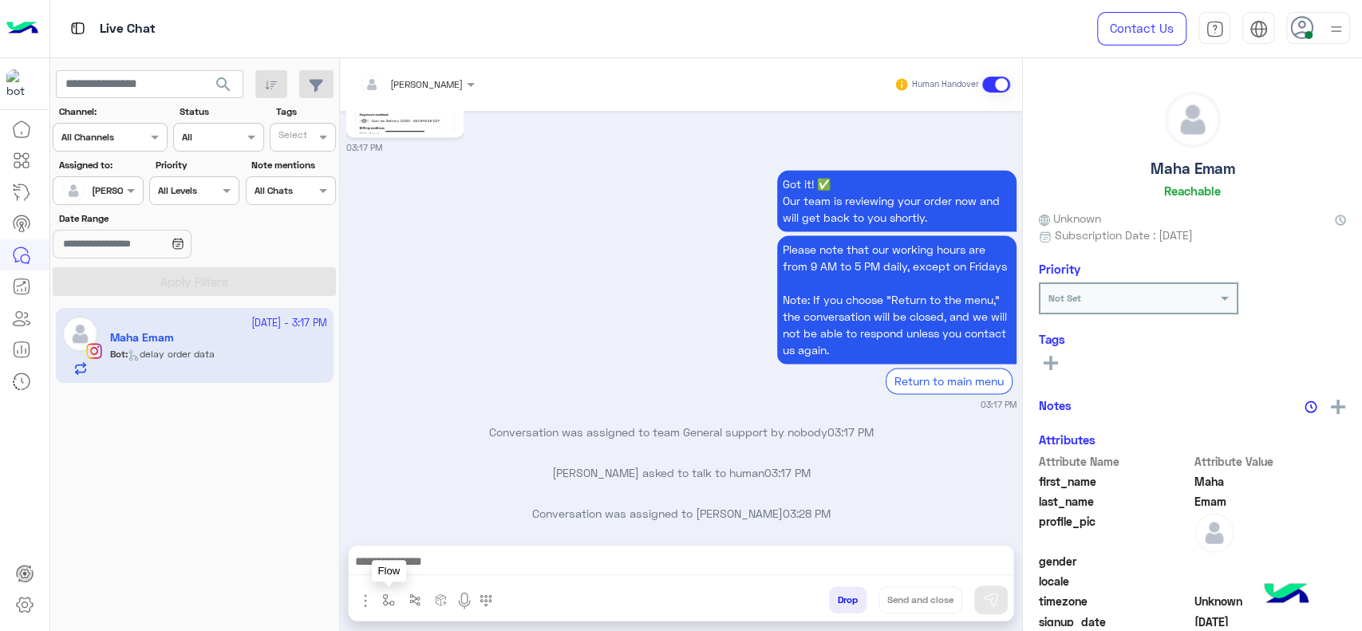
click at [388, 589] on button "button" at bounding box center [389, 599] width 26 height 26
click at [410, 574] on div "enter flow name" at bounding box center [436, 564] width 118 height 29
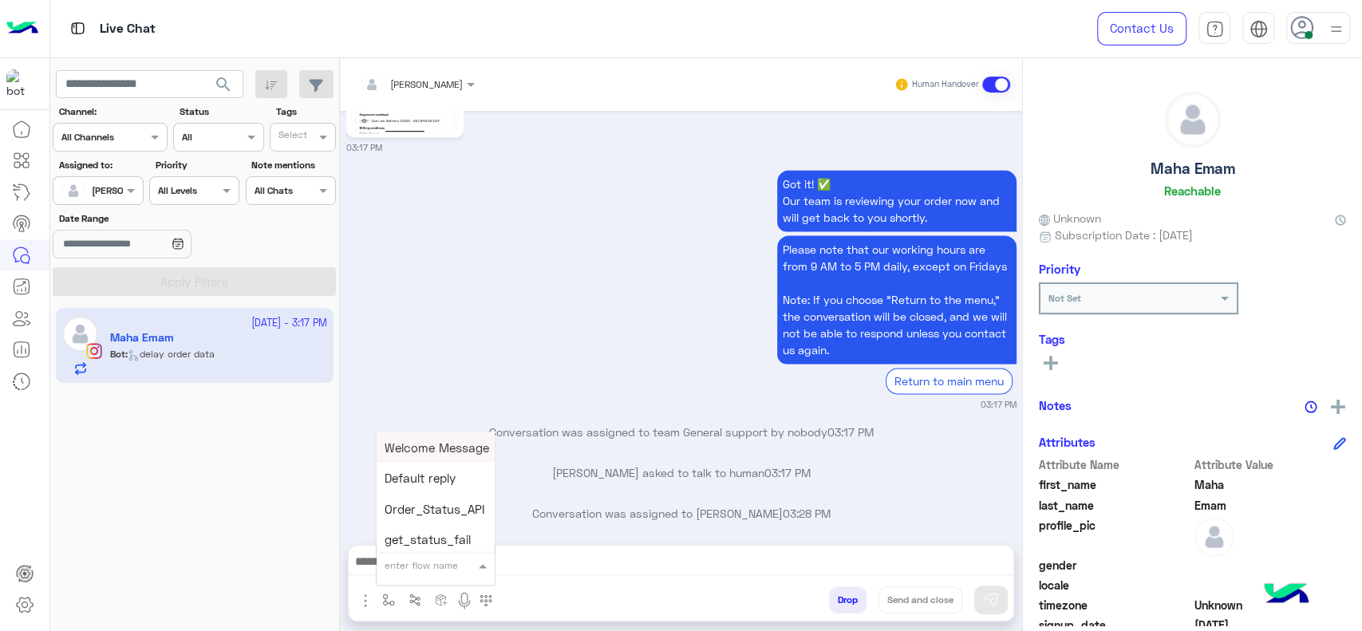
type input "*"
click at [411, 511] on span "J Greeting" at bounding box center [413, 505] width 57 height 14
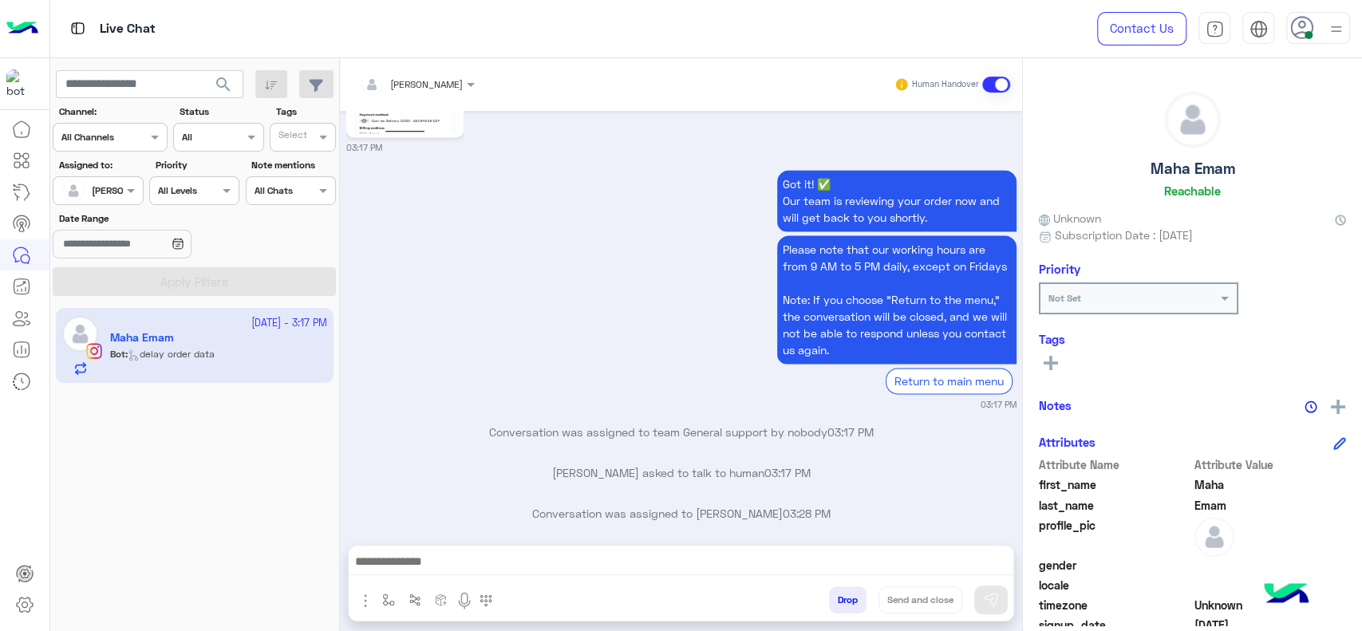
type textarea "**********"
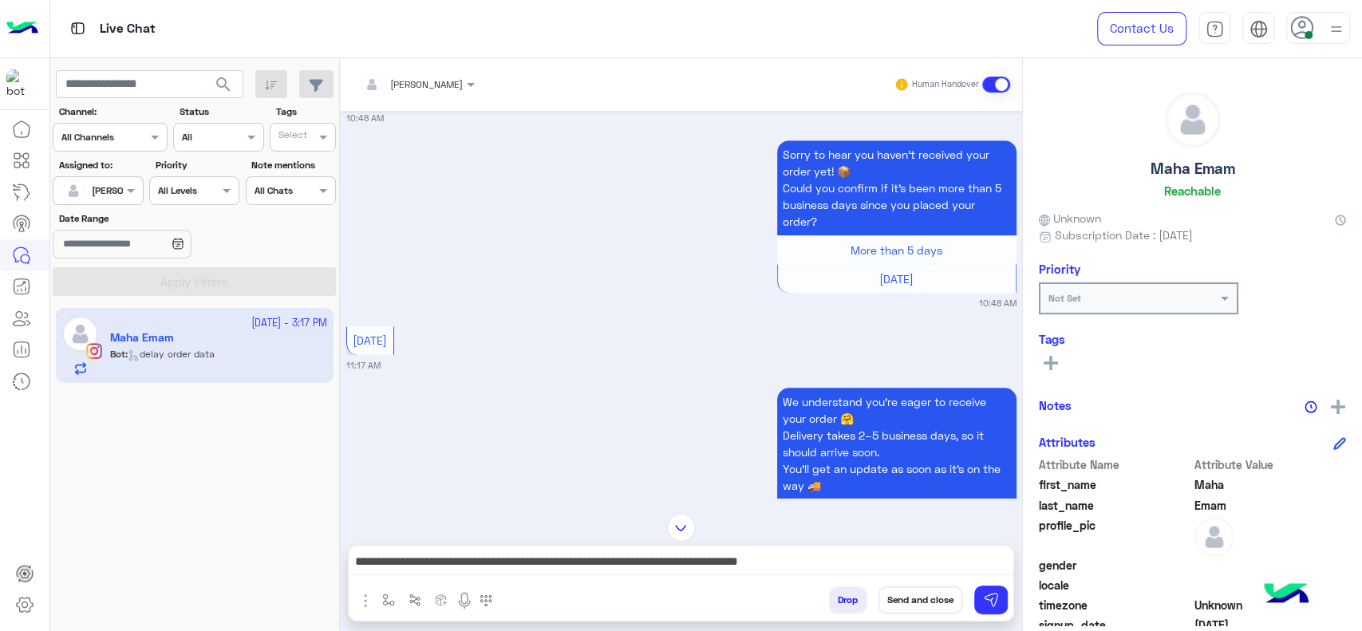
scroll to position [653, 0]
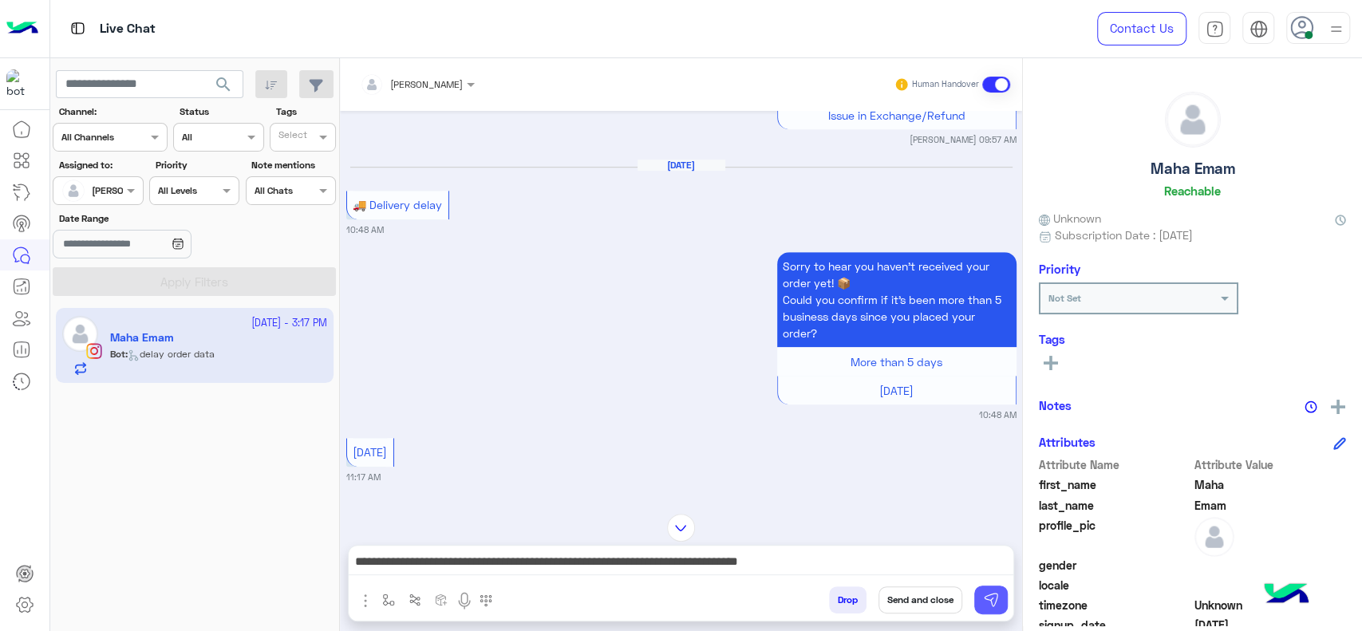
click at [985, 607] on img at bounding box center [991, 600] width 16 height 16
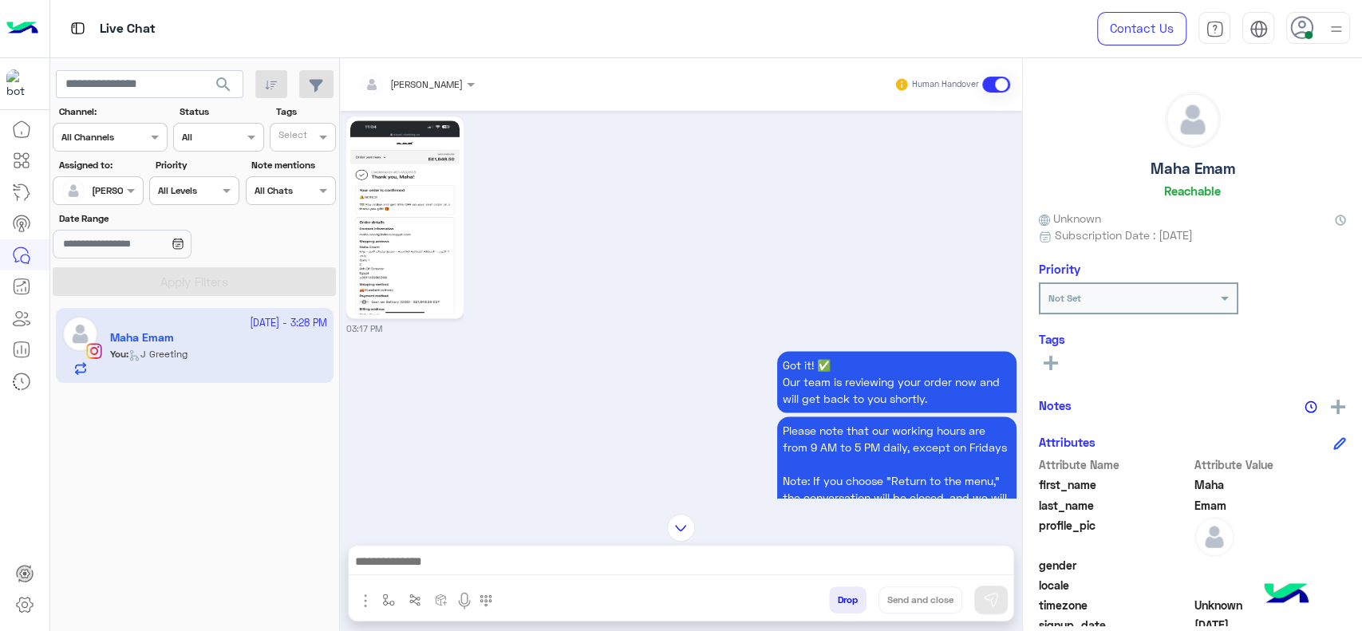
scroll to position [1374, 0]
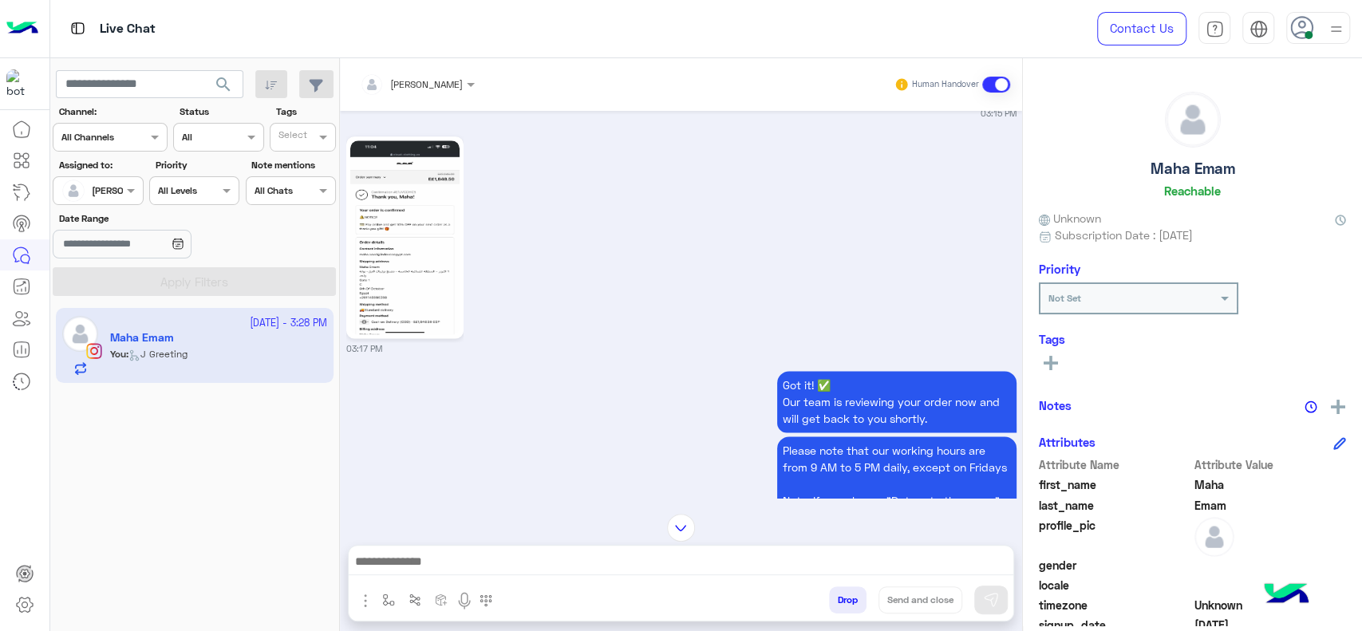
click at [440, 259] on img at bounding box center [404, 237] width 109 height 194
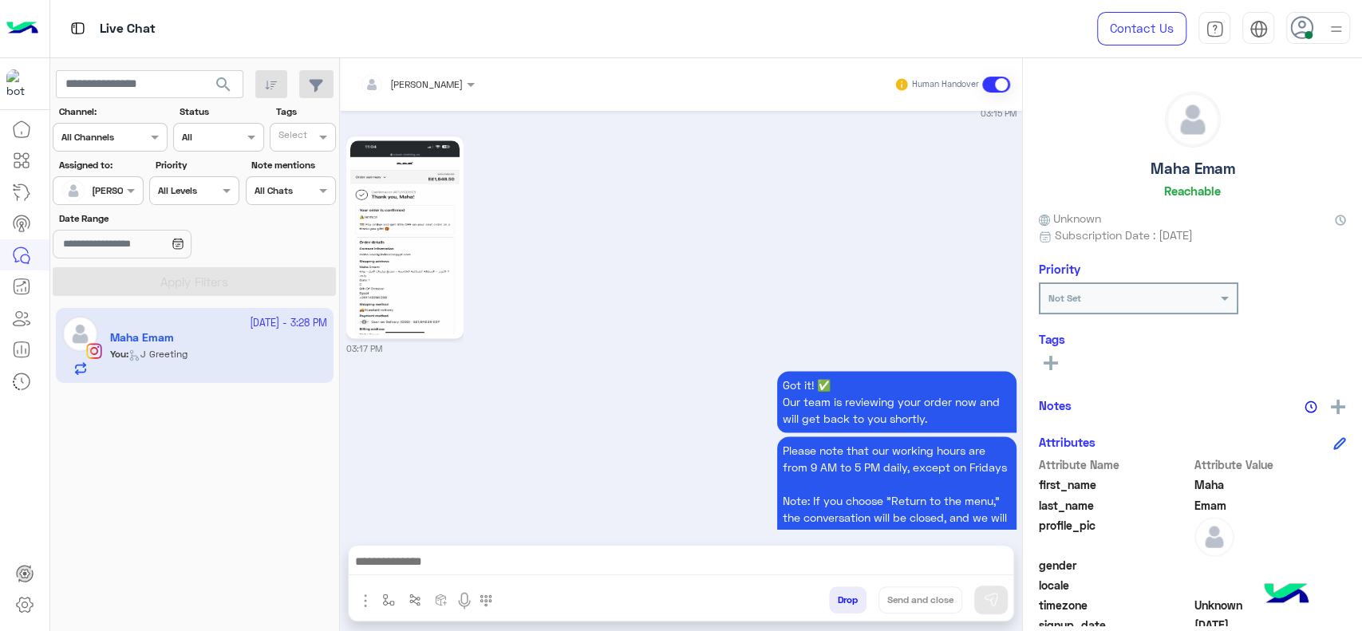
scroll to position [1694, 0]
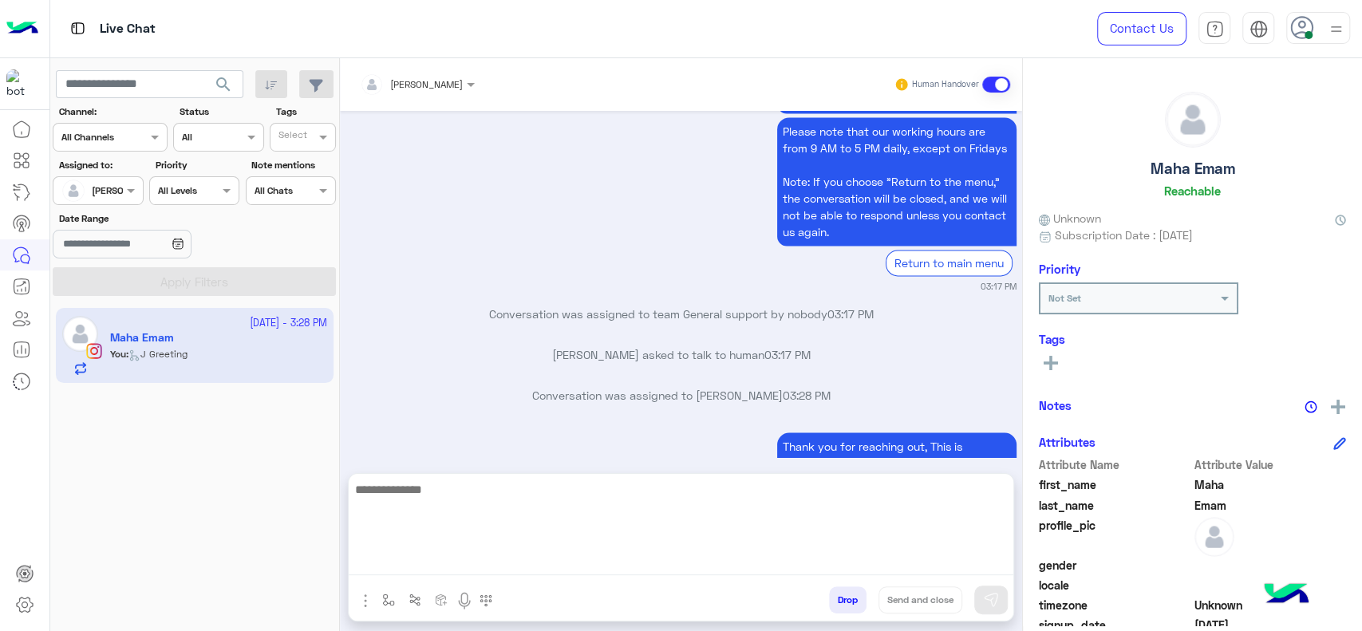
click at [647, 569] on textarea at bounding box center [681, 527] width 665 height 96
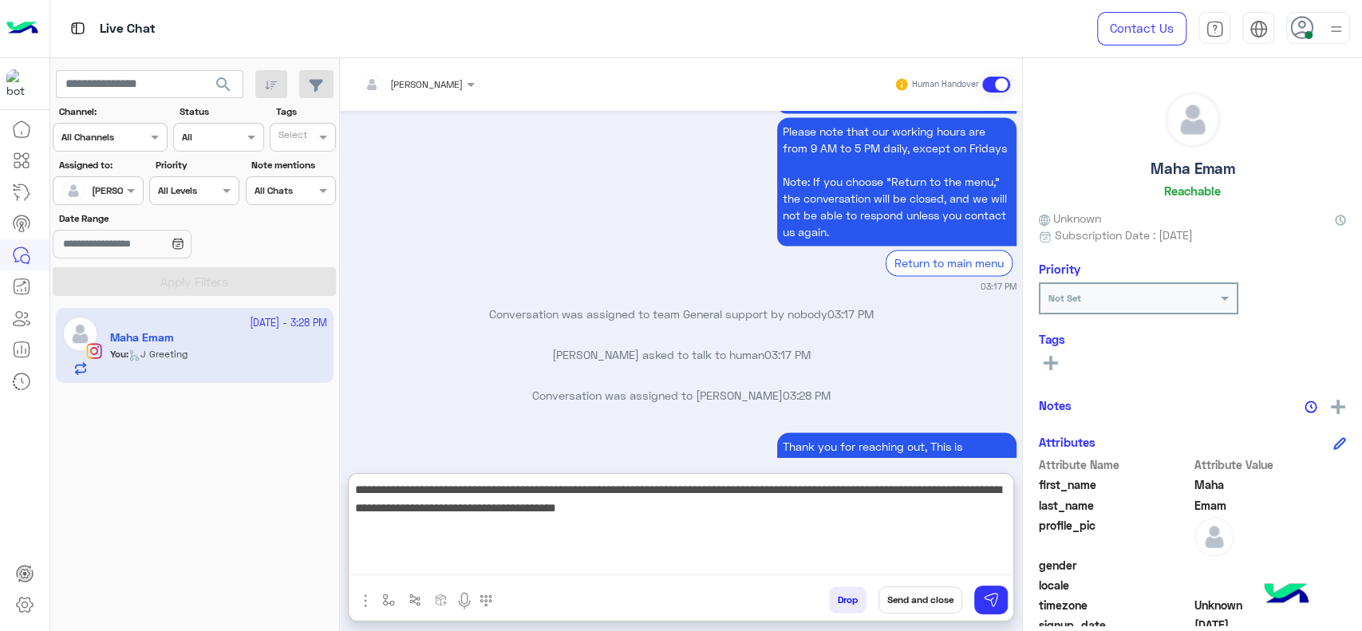
click at [572, 507] on textarea "**********" at bounding box center [681, 527] width 665 height 96
paste textarea "**********"
type textarea "**********"
click at [868, 533] on textarea "**********" at bounding box center [681, 527] width 665 height 96
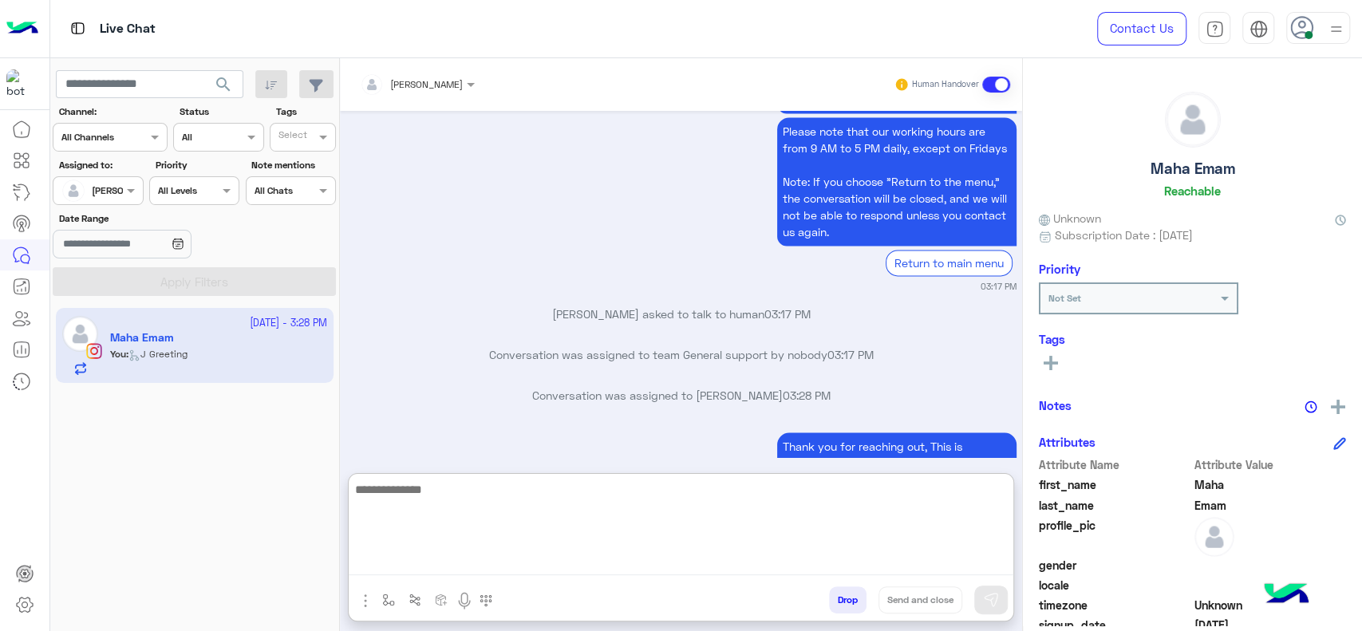
scroll to position [1894, 0]
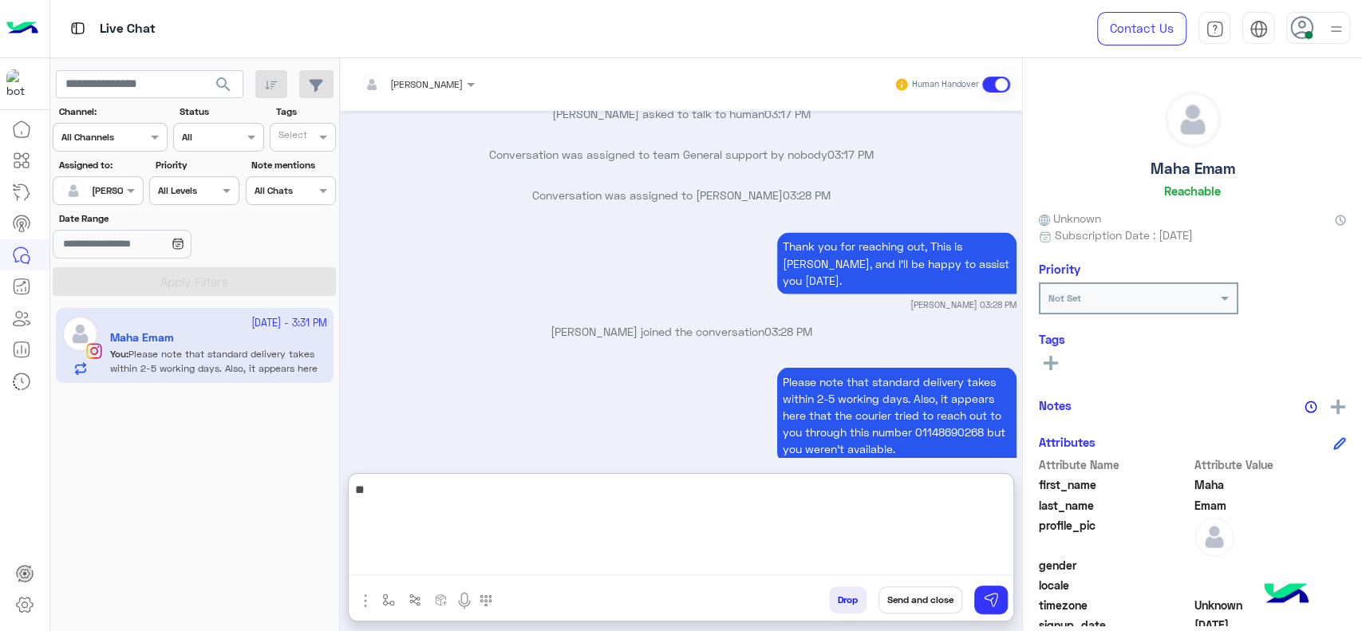
type textarea "*"
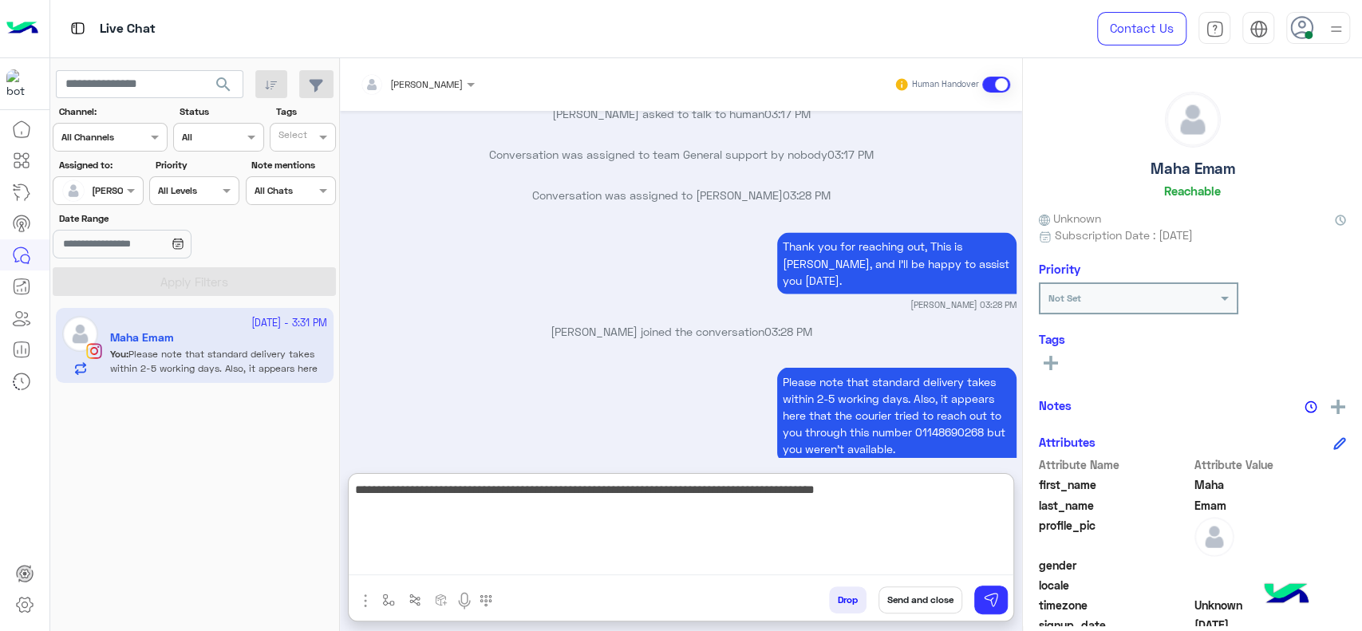
type textarea "**********"
click at [742, 490] on textarea "**********" at bounding box center [681, 527] width 665 height 96
click at [674, 533] on textarea "**********" at bounding box center [681, 527] width 665 height 96
click at [763, 526] on textarea "**********" at bounding box center [681, 527] width 665 height 96
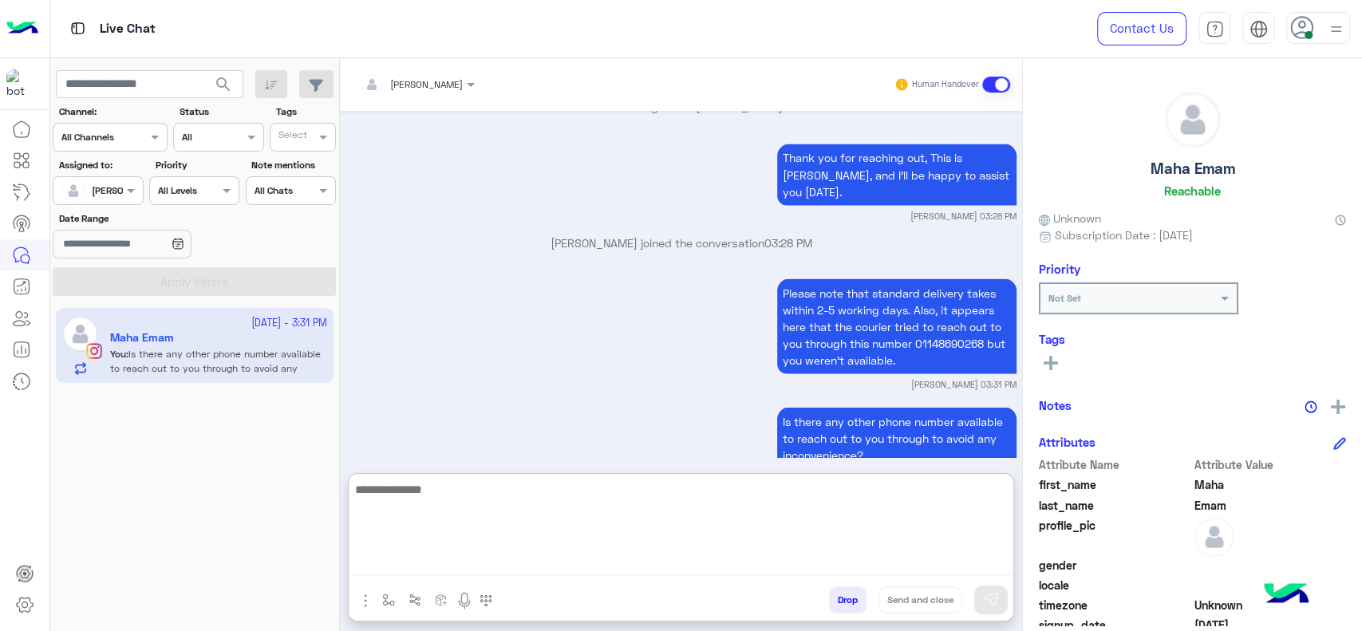
scroll to position [1988, 0]
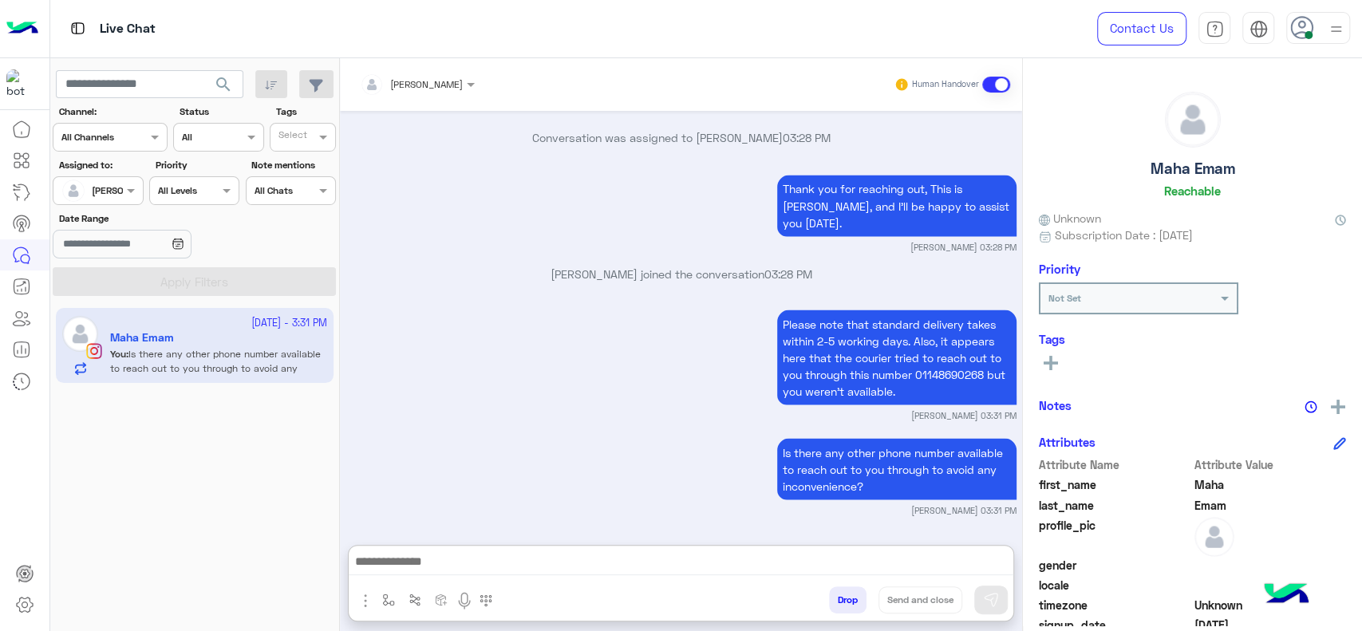
click at [380, 586] on div "enter flow name Drop Send and close" at bounding box center [681, 603] width 665 height 35
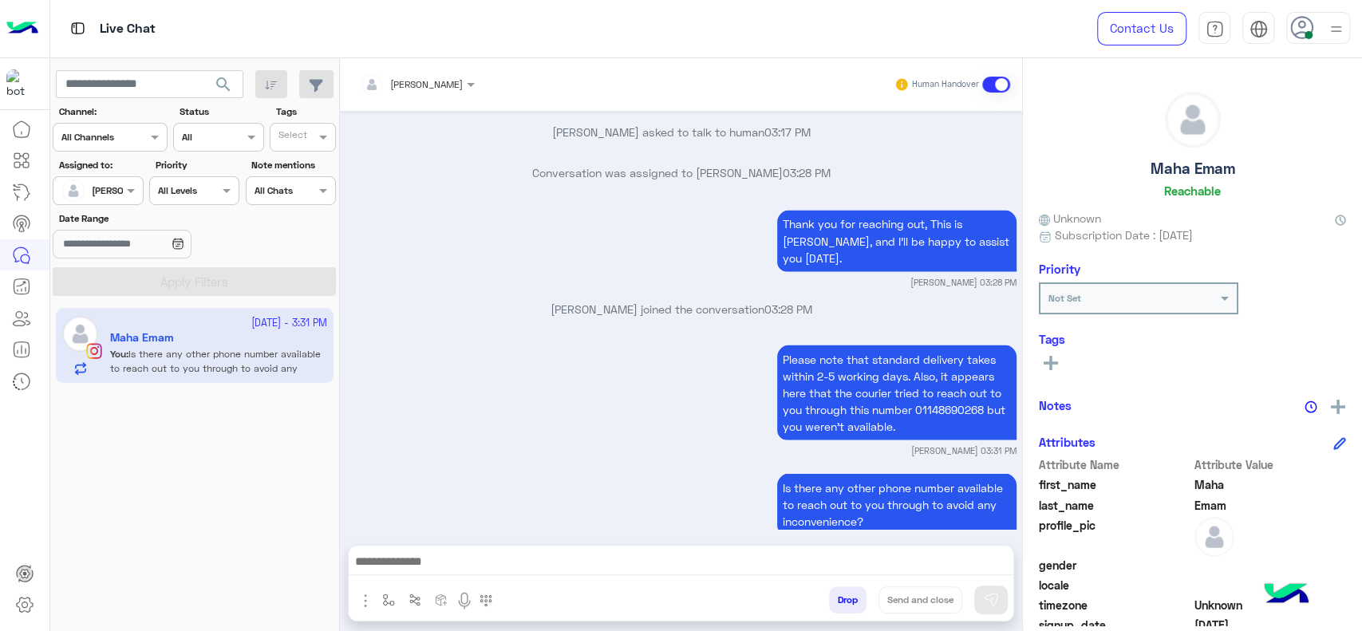
scroll to position [1916, 0]
click at [392, 605] on img "button" at bounding box center [388, 600] width 13 height 13
click at [430, 574] on div "enter flow name" at bounding box center [436, 564] width 118 height 29
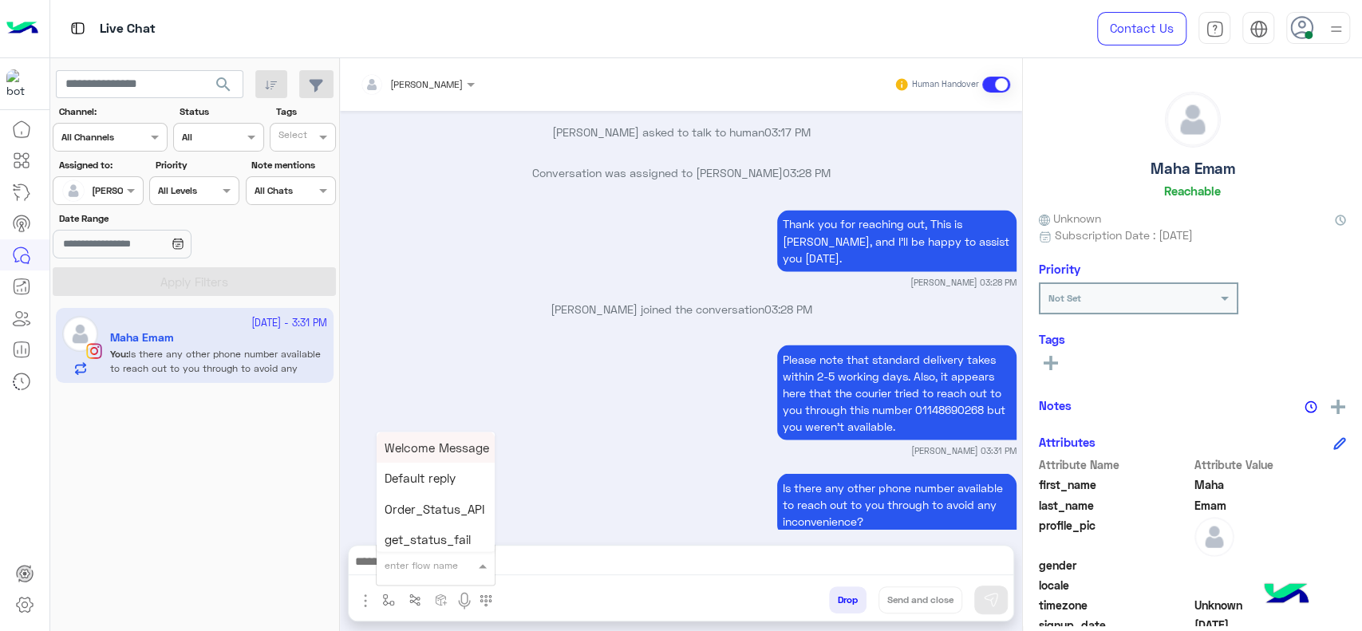
type input "*"
click at [433, 545] on div "[PERSON_NAME]" at bounding box center [436, 536] width 118 height 31
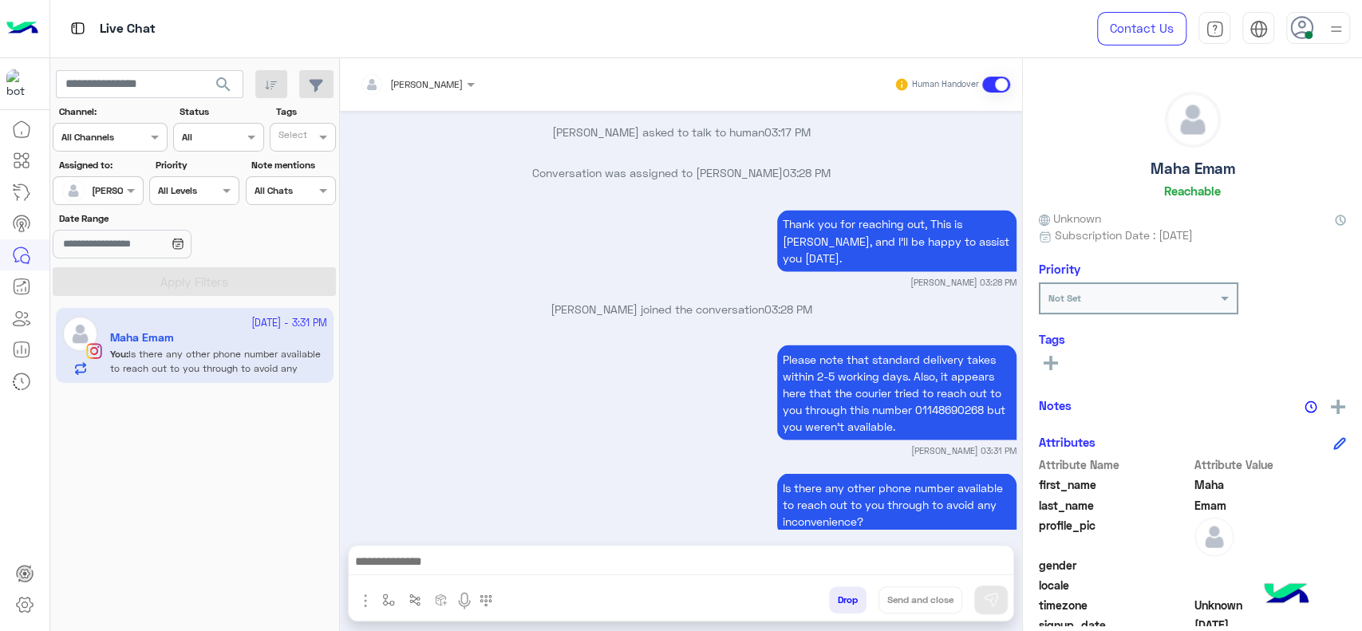
type textarea "**********"
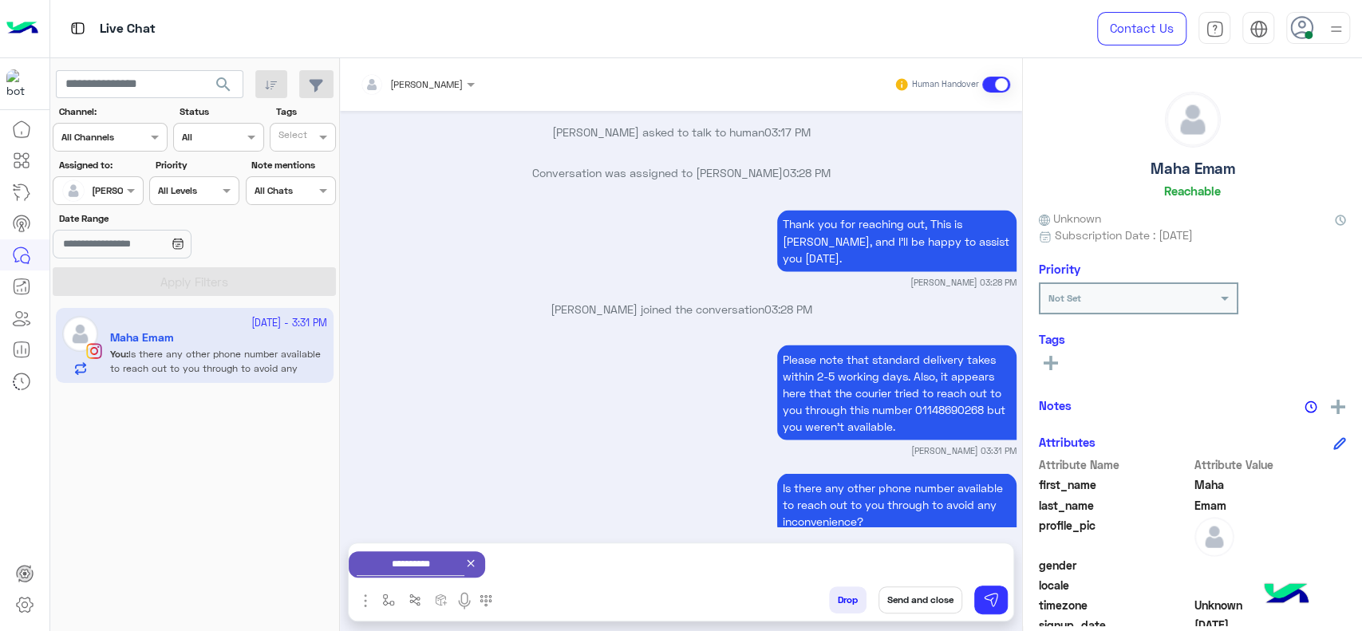
scroll to position [1919, 0]
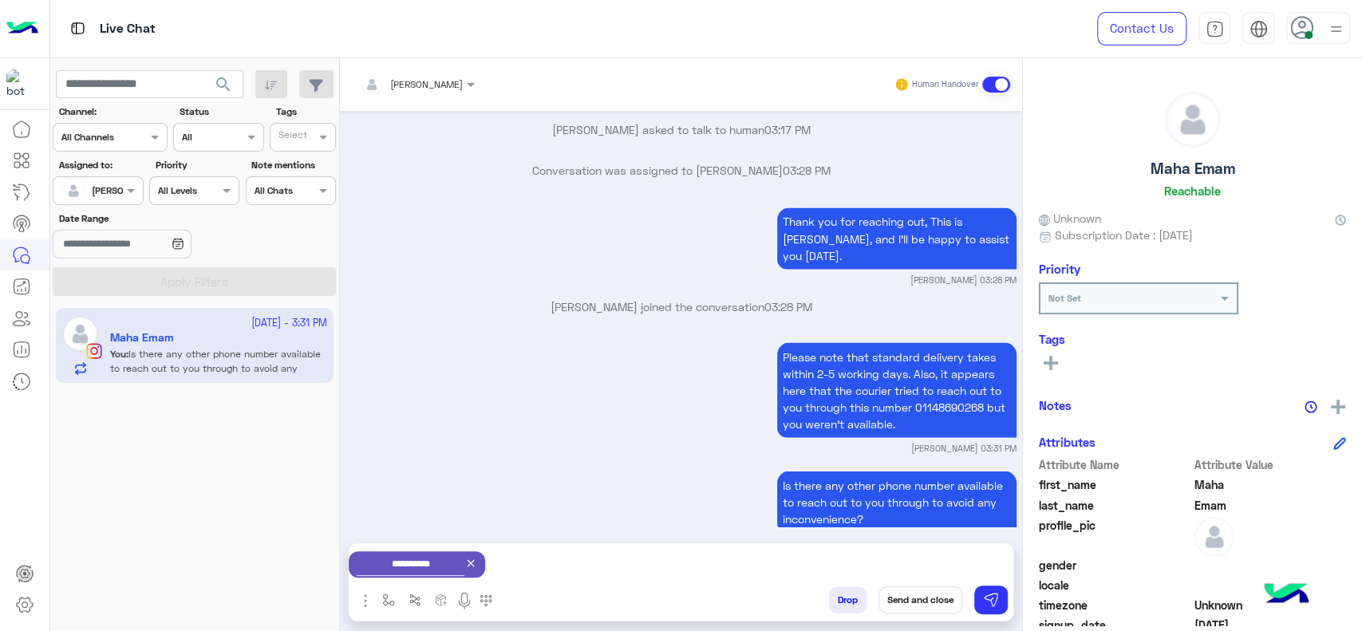
click at [917, 600] on button "Send and close" at bounding box center [920, 599] width 84 height 27
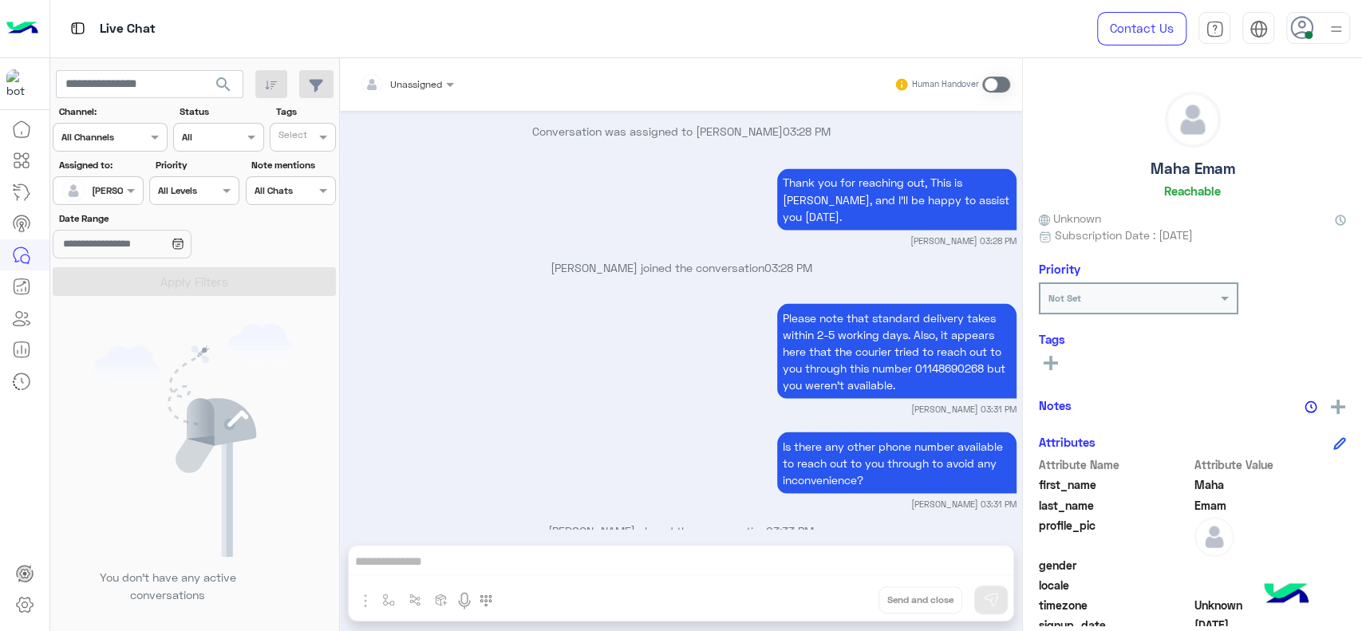
scroll to position [2164, 0]
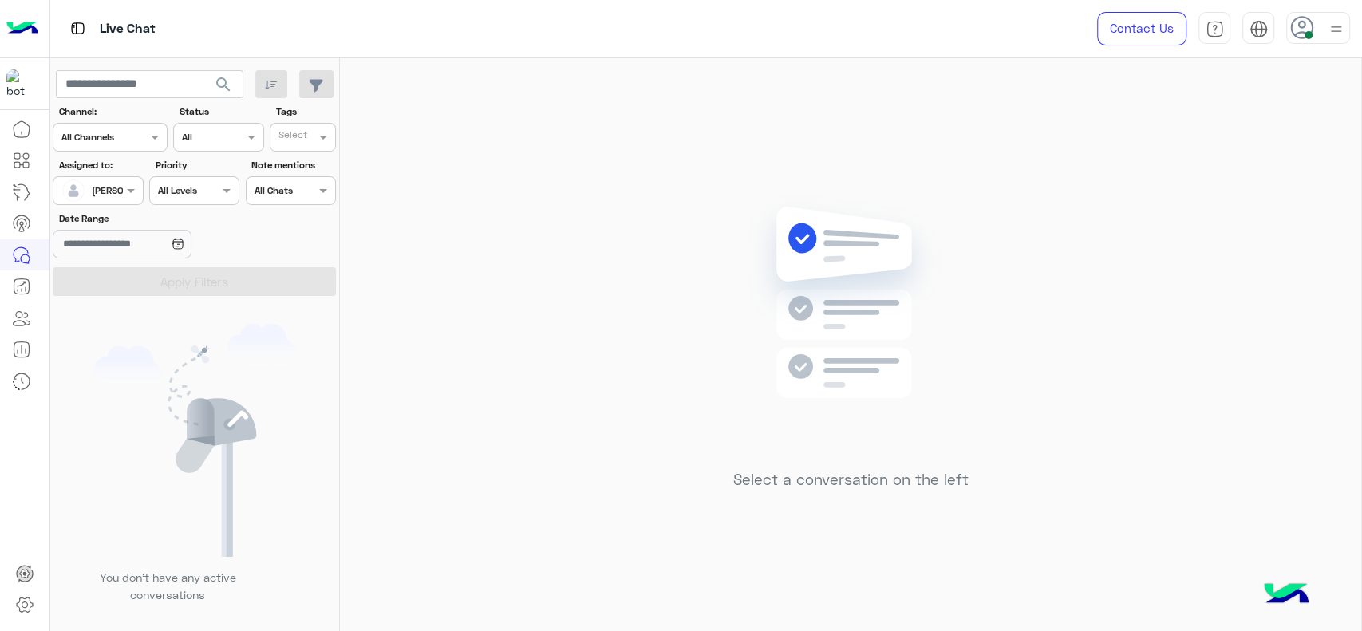
click at [415, 86] on div "Select a conversation on the left" at bounding box center [850, 347] width 1021 height 579
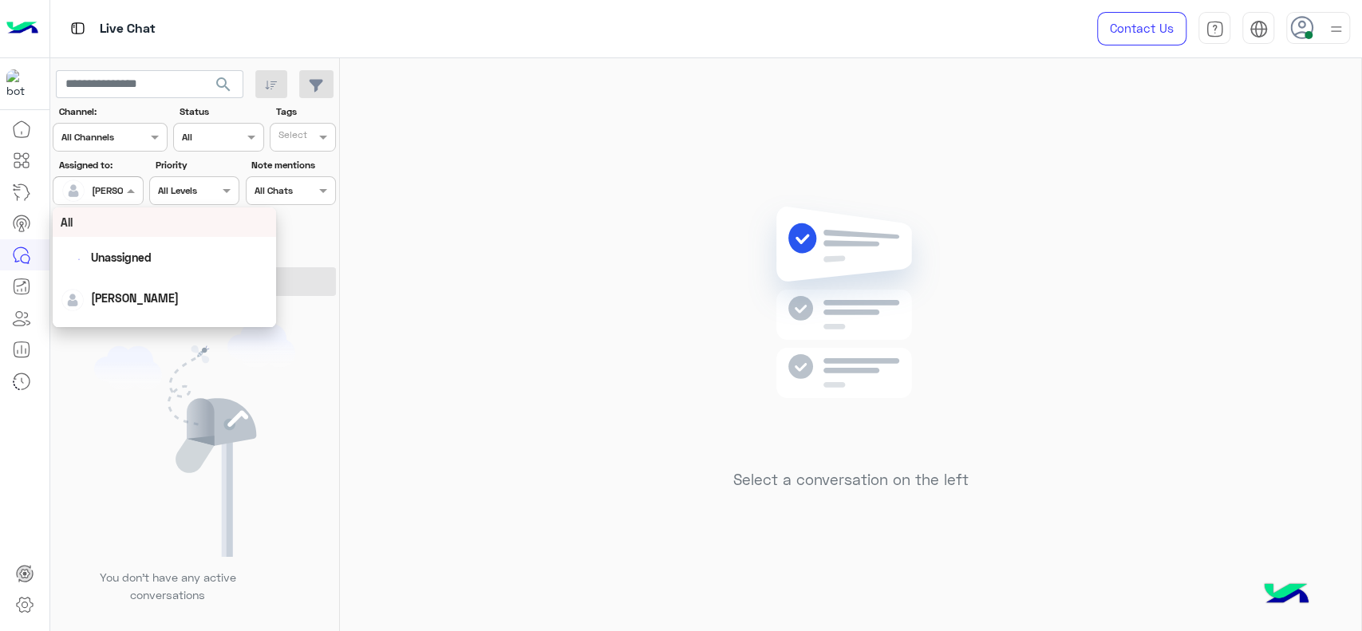
drag, startPoint x: 116, startPoint y: 194, endPoint x: 167, endPoint y: 244, distance: 71.6
click at [167, 244] on body "Live Chat Contact Us Help Center عربي English search Channel: Channel All Chann…" at bounding box center [681, 315] width 1362 height 631
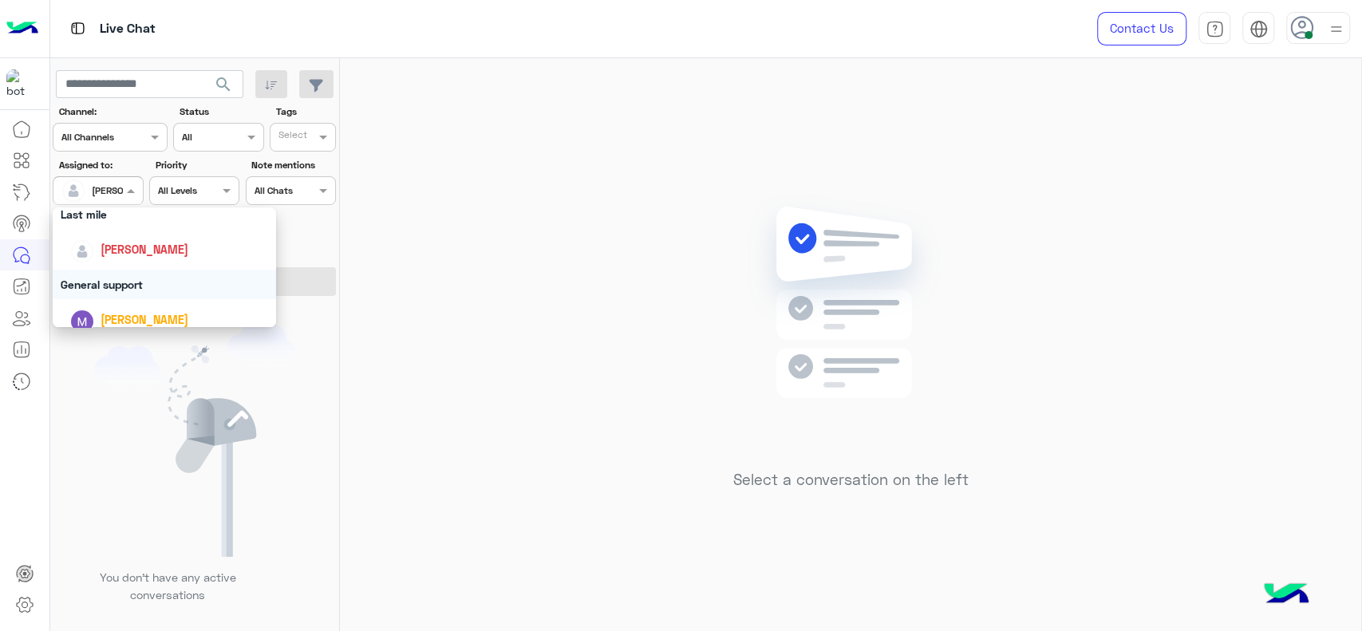
click at [167, 274] on div "General support" at bounding box center [164, 285] width 223 height 30
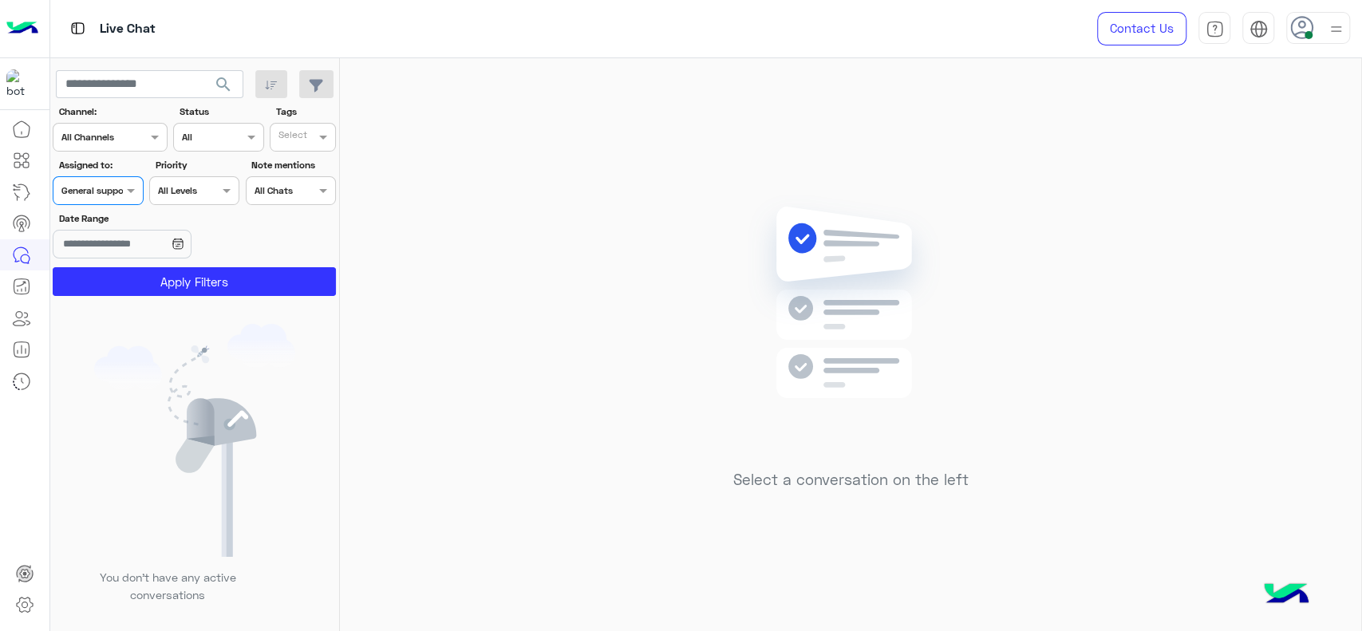
click at [167, 274] on button "Apply Filters" at bounding box center [194, 281] width 283 height 29
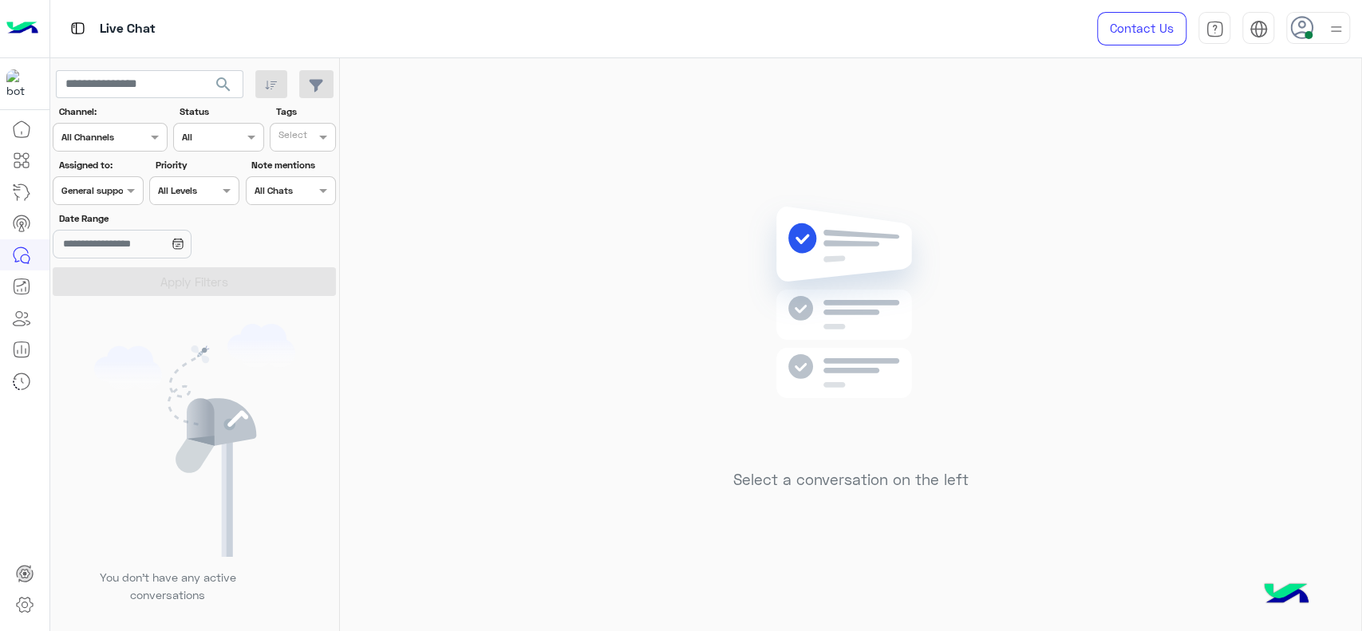
click at [97, 187] on input "text" at bounding box center [79, 189] width 37 height 14
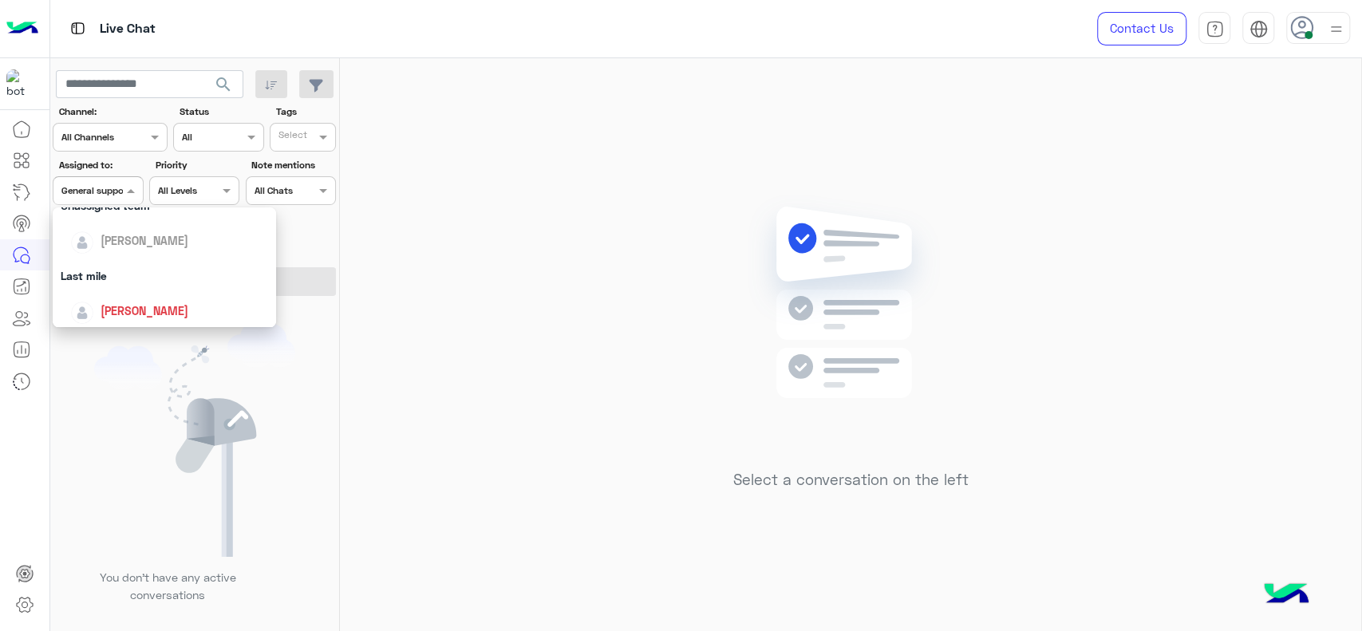
scroll to position [160, 0]
click at [138, 321] on span "[PERSON_NAME]" at bounding box center [145, 320] width 88 height 14
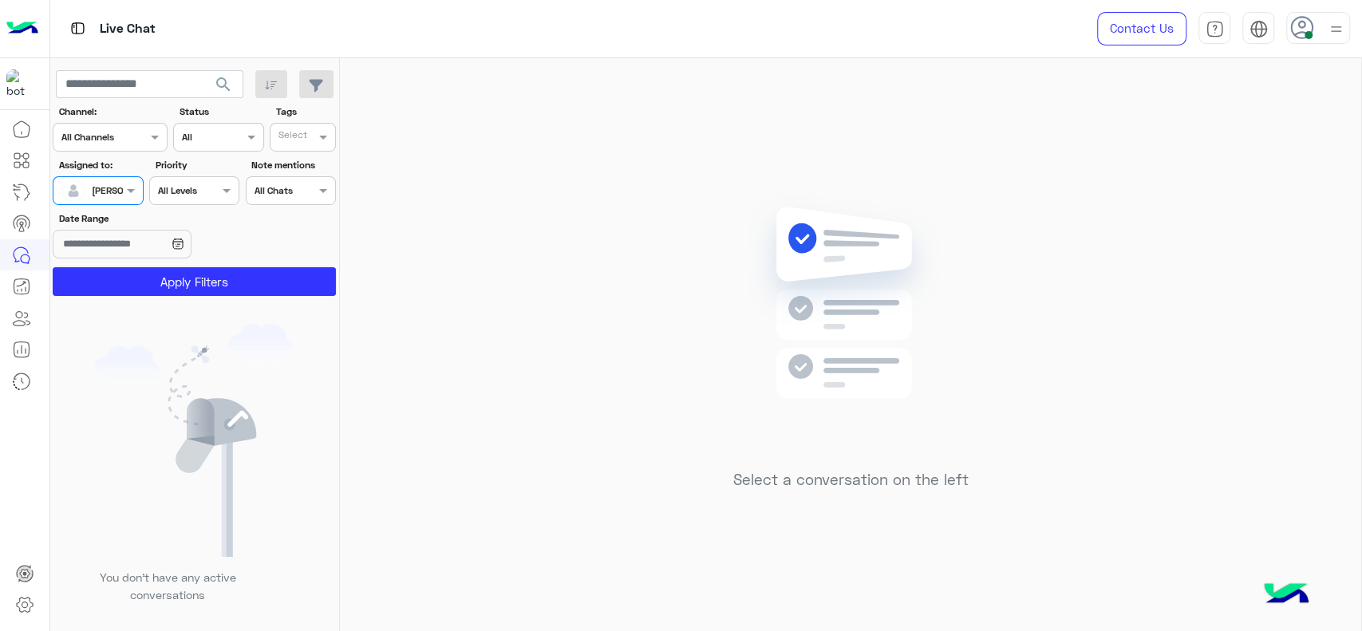
click at [132, 262] on section "Channel: Channel All Channels Status Channel All Tags Select Assigned to: Assig…" at bounding box center [195, 200] width 266 height 191
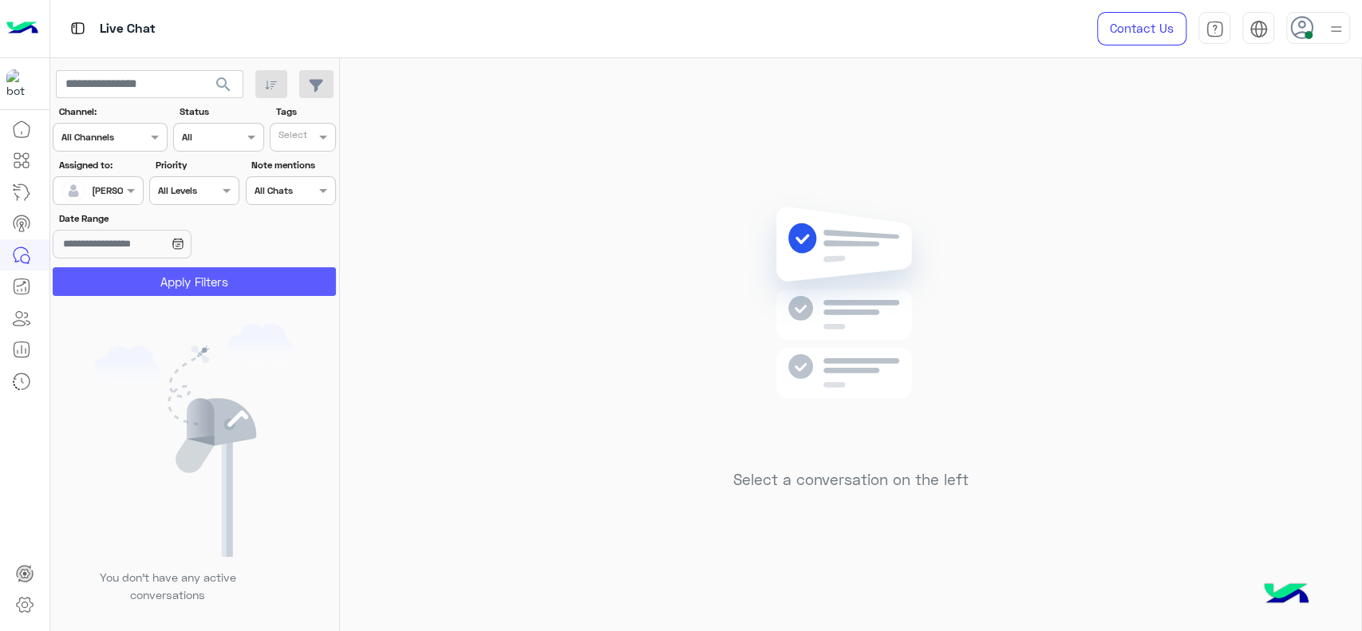
click at [304, 268] on button "Apply Filters" at bounding box center [194, 281] width 283 height 29
click at [111, 181] on div at bounding box center [97, 188] width 89 height 15
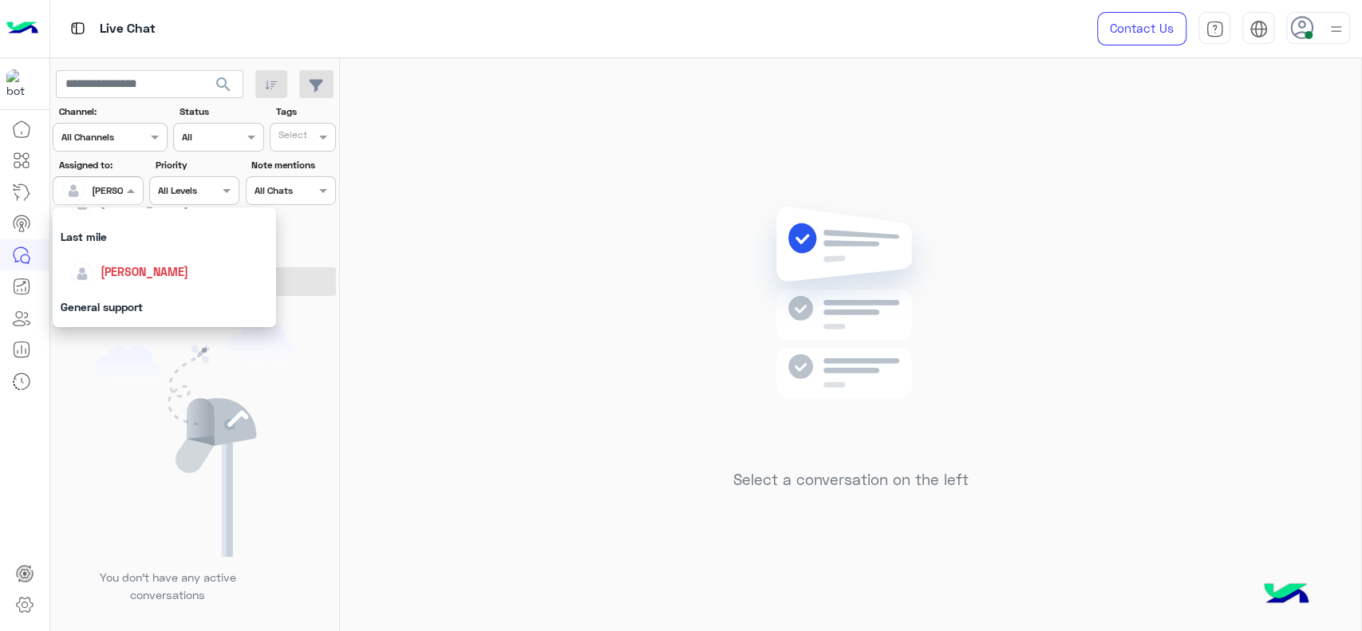
scroll to position [230, 0]
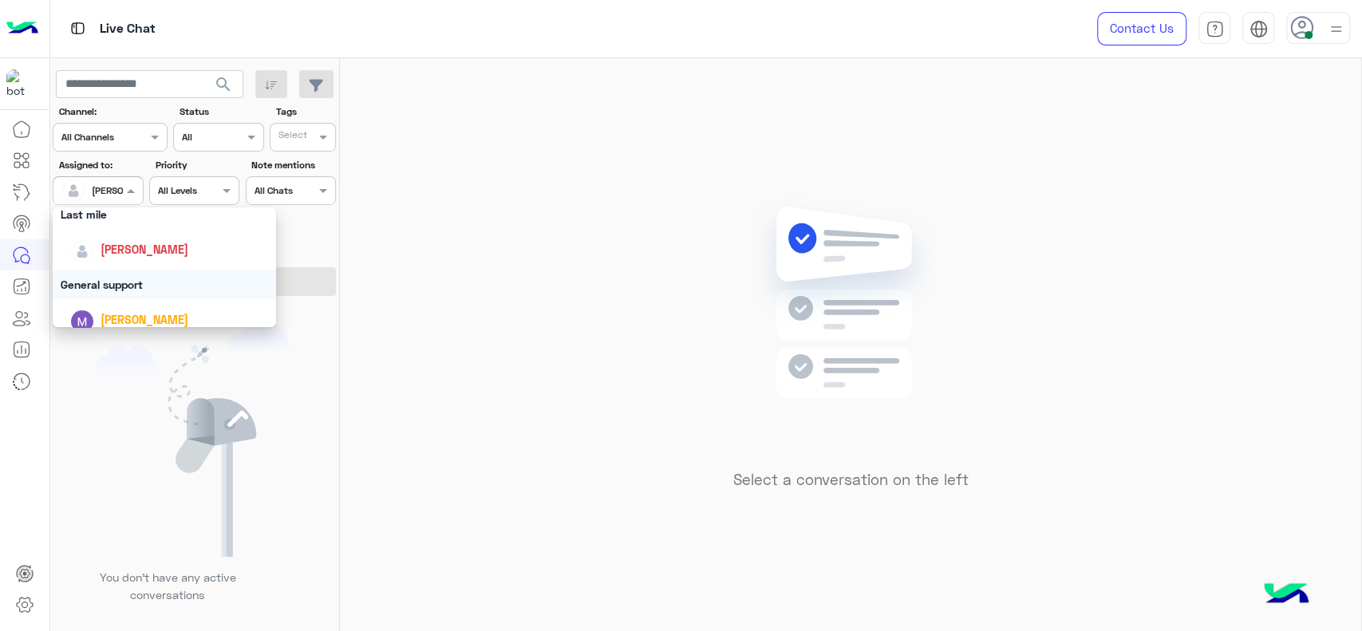
click at [135, 282] on div "General support" at bounding box center [164, 285] width 223 height 30
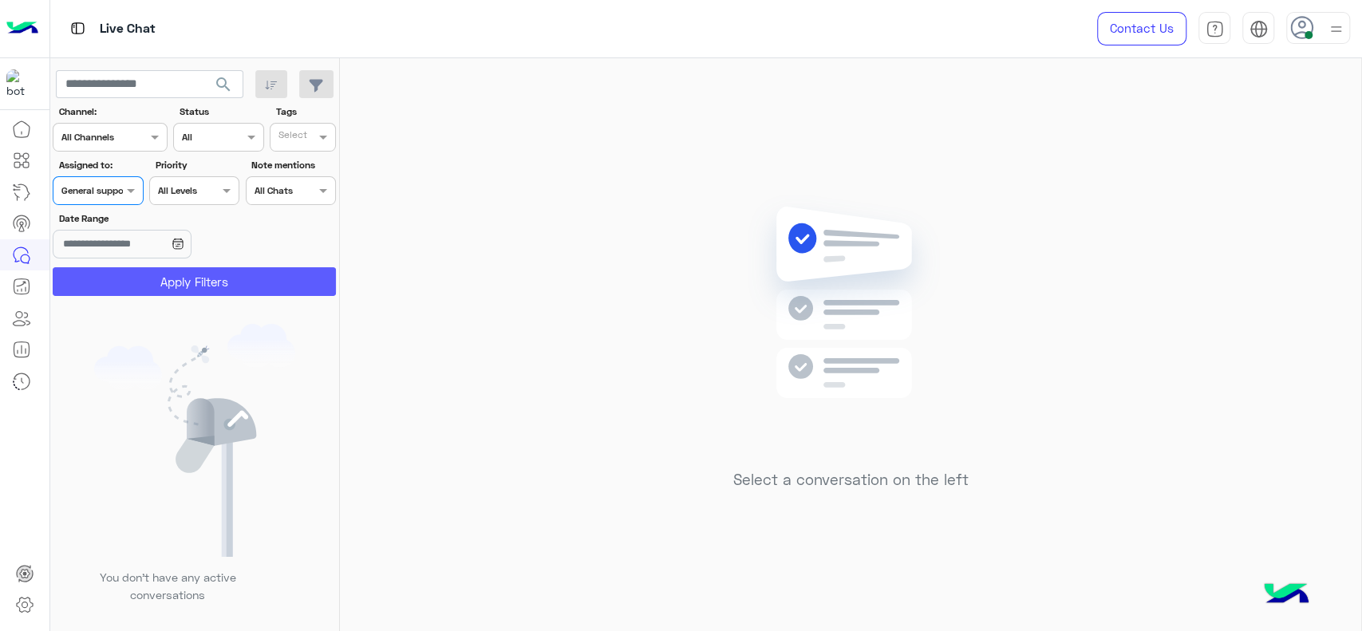
click at [160, 281] on button "Apply Filters" at bounding box center [194, 281] width 283 height 29
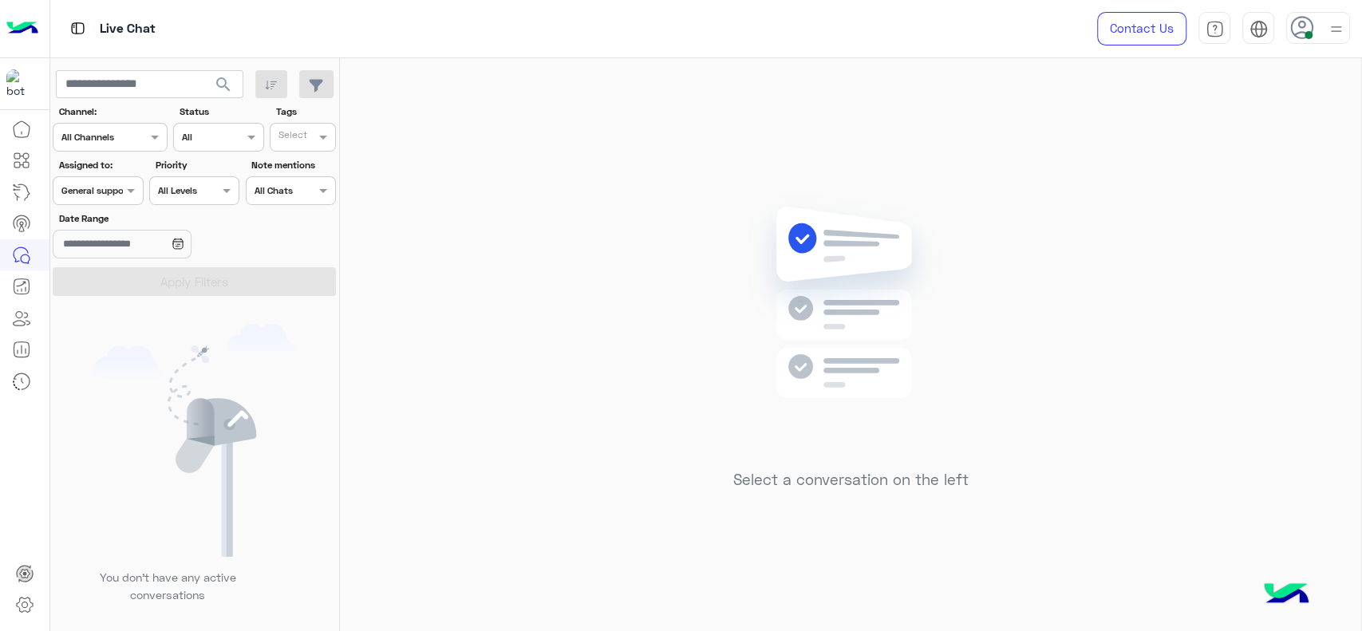
click at [81, 198] on div "Assigned on General support" at bounding box center [98, 190] width 90 height 29
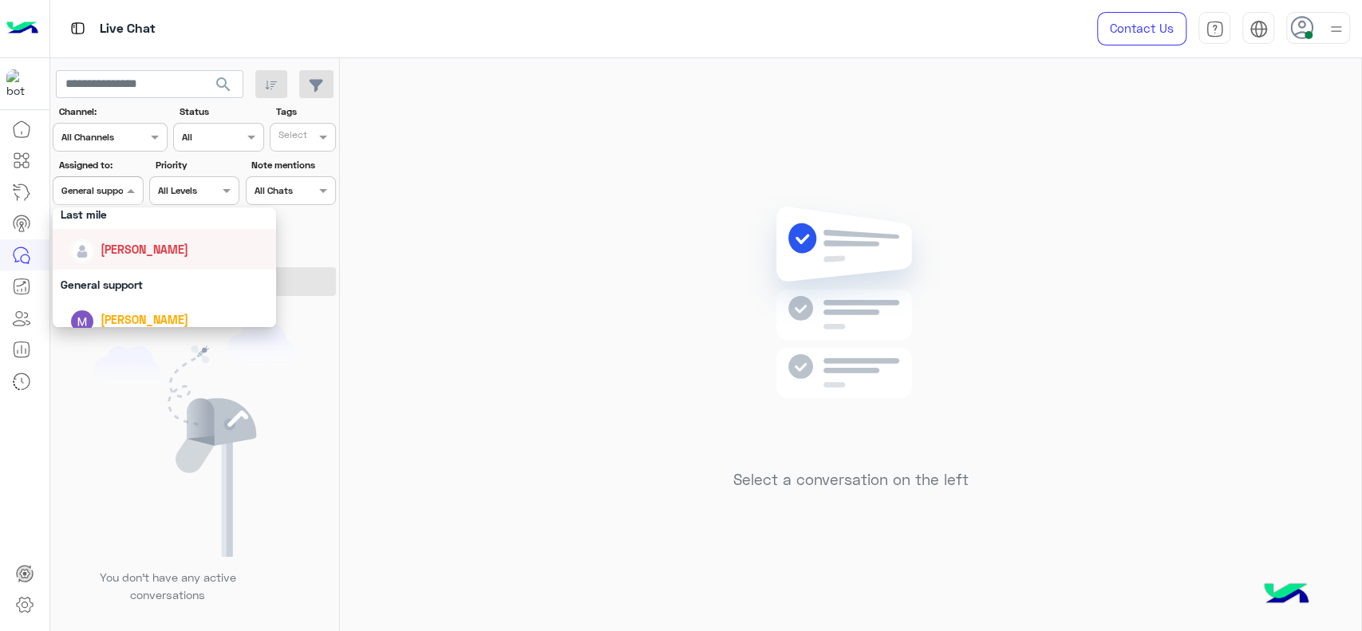
click at [140, 243] on span "[PERSON_NAME]" at bounding box center [145, 250] width 88 height 14
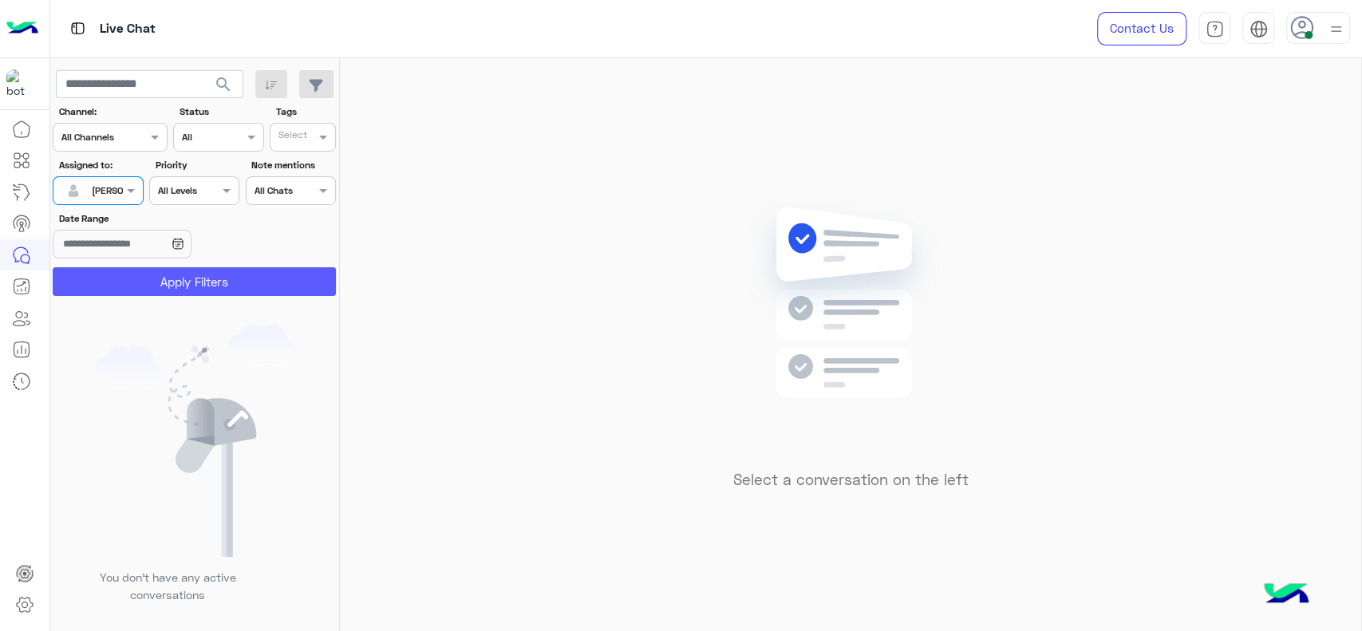
click at [140, 277] on button "Apply Filters" at bounding box center [194, 281] width 283 height 29
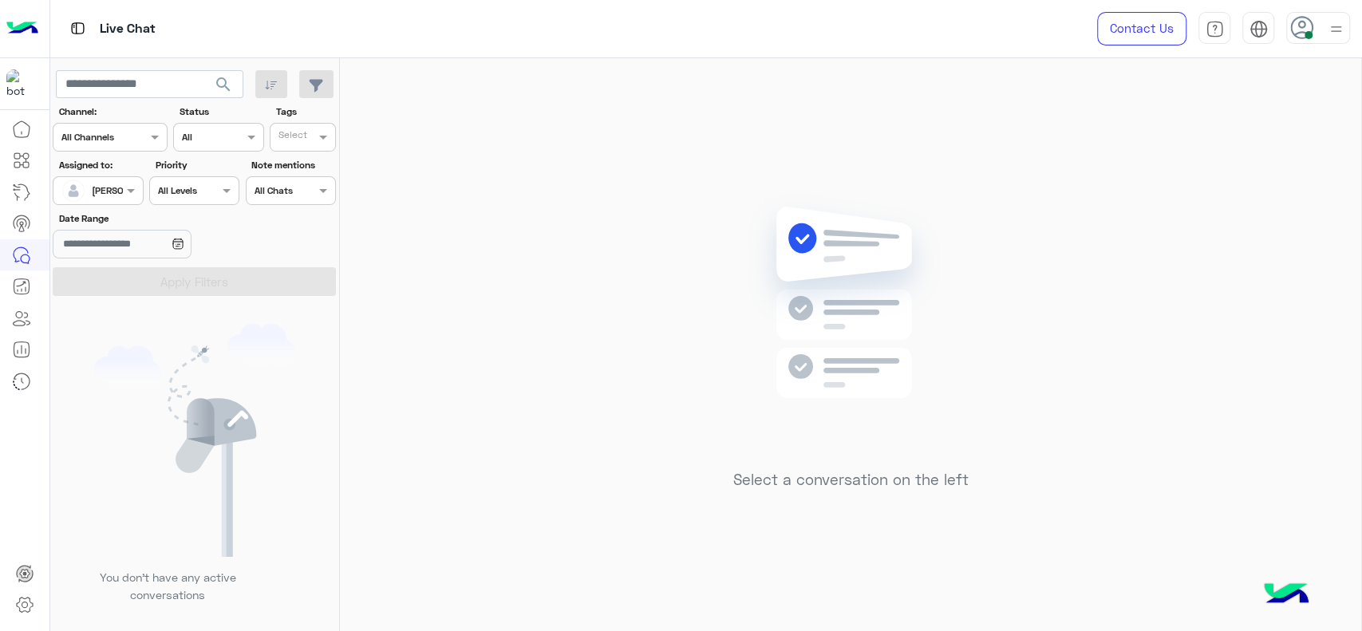
click at [121, 200] on div "[PERSON_NAME]" at bounding box center [91, 191] width 61 height 32
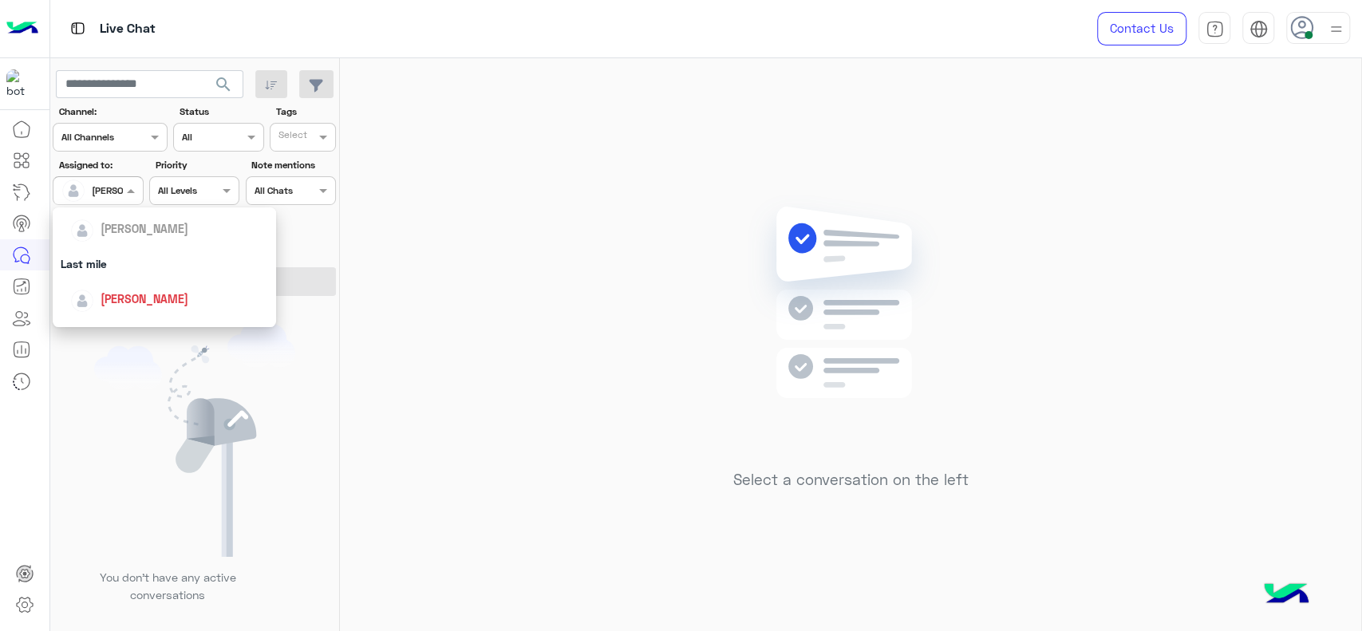
scroll to position [195, 0]
click at [102, 283] on span "[PERSON_NAME]" at bounding box center [145, 285] width 88 height 14
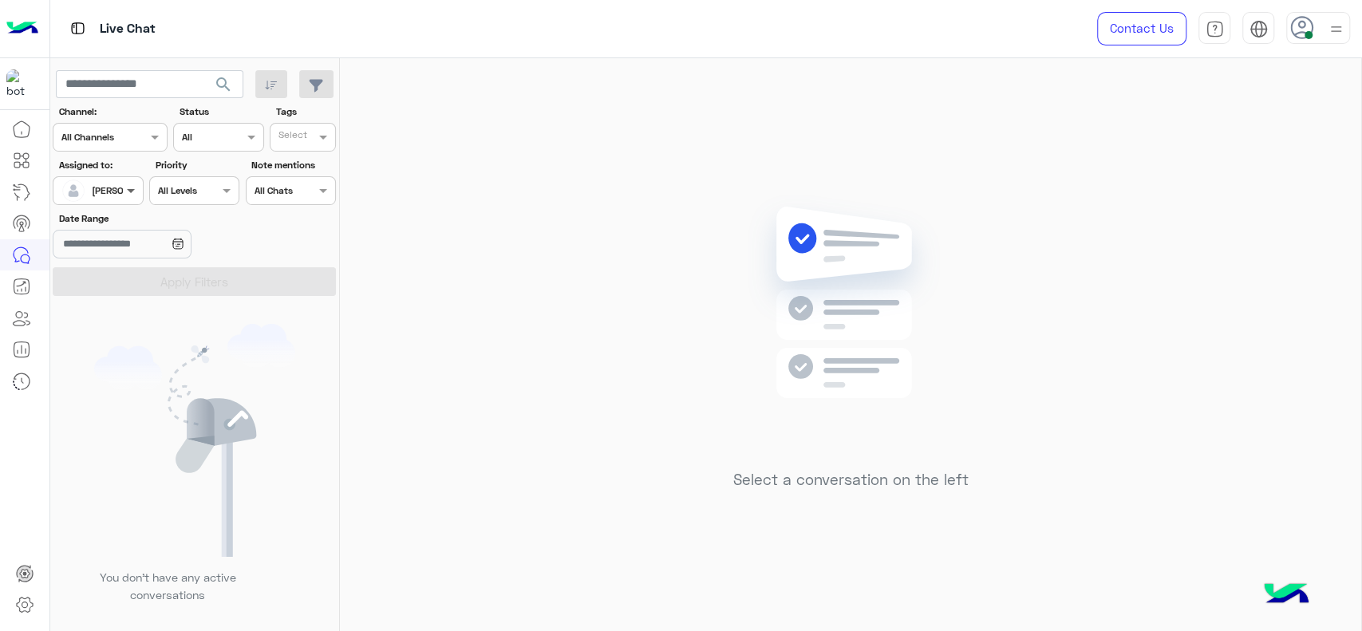
click at [128, 183] on span at bounding box center [133, 190] width 20 height 17
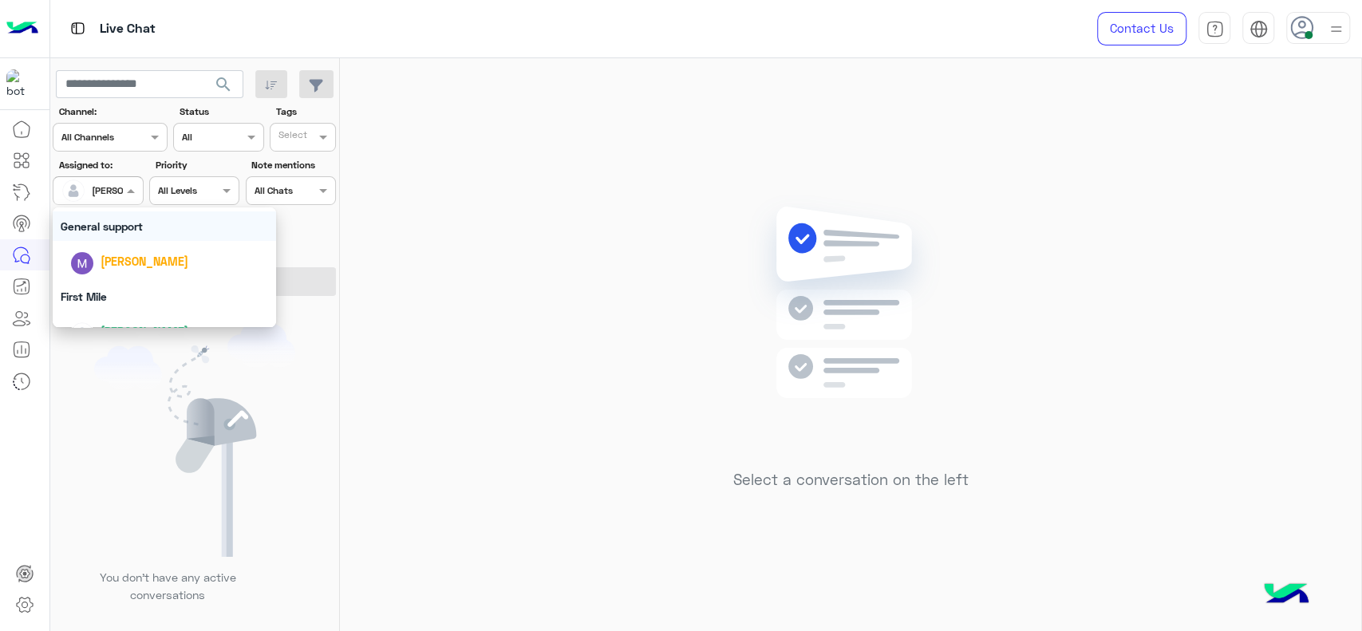
scroll to position [301, 0]
click at [163, 218] on div "General support" at bounding box center [164, 214] width 223 height 30
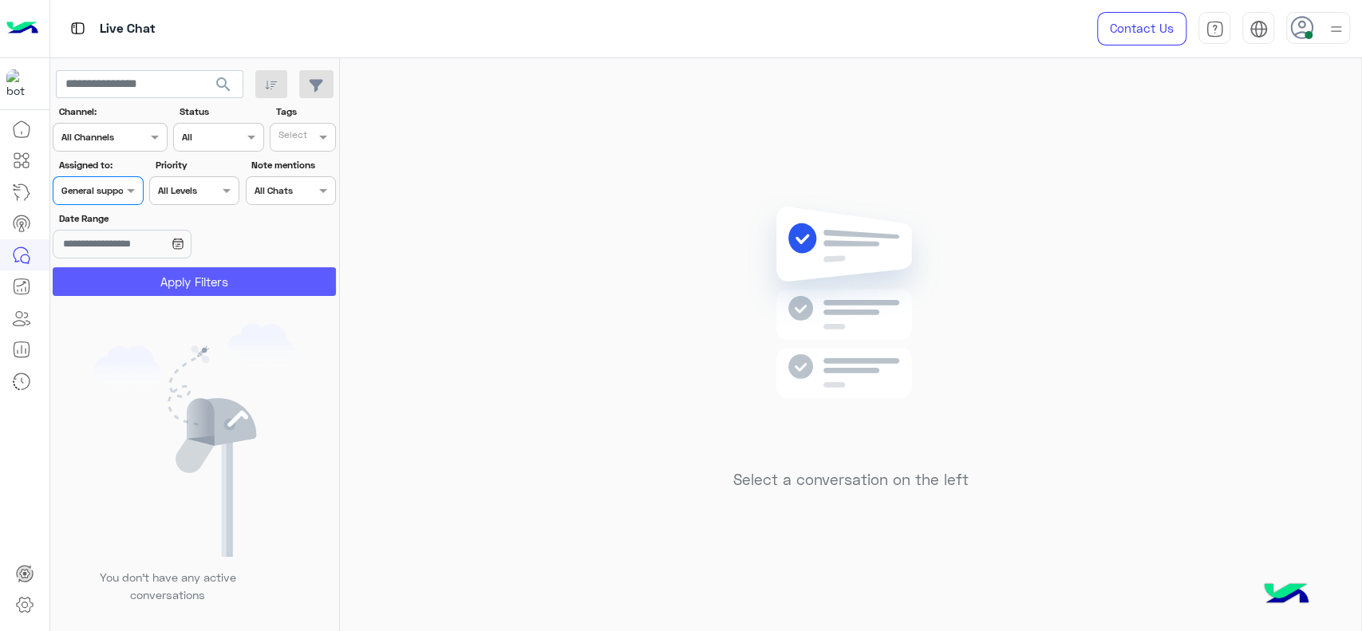
click at [150, 278] on button "Apply Filters" at bounding box center [194, 281] width 283 height 29
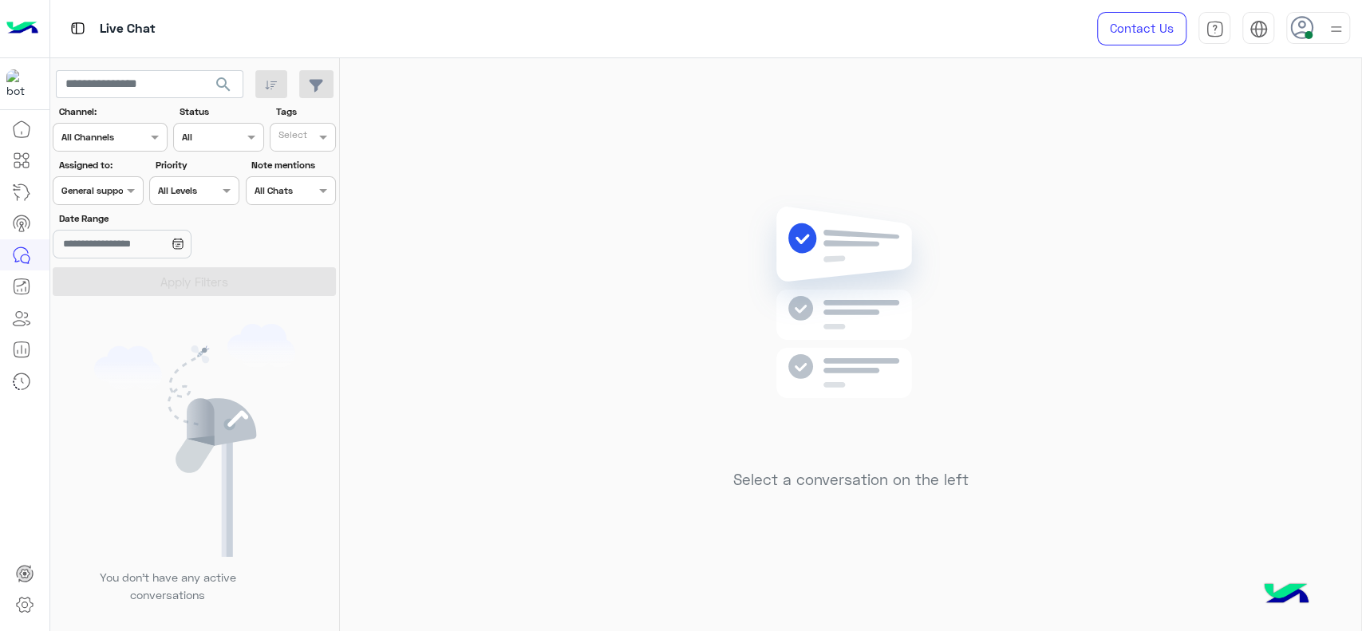
click at [104, 198] on div "Assigned on General support" at bounding box center [98, 190] width 90 height 29
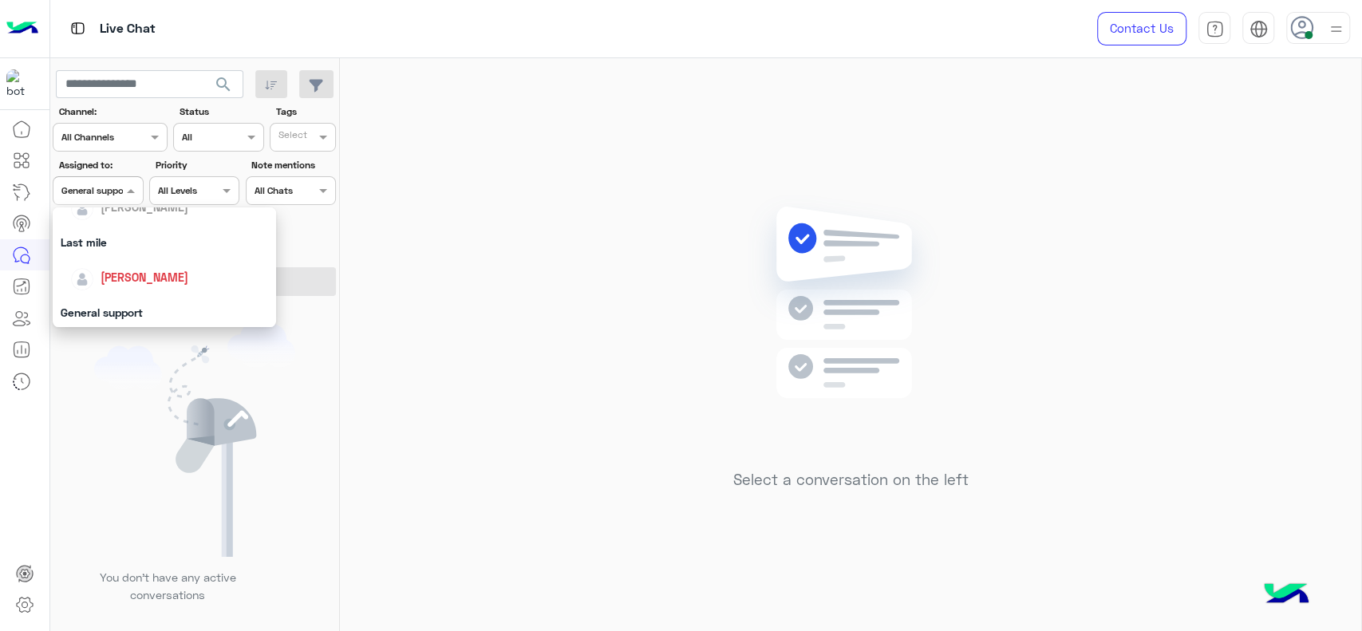
scroll to position [195, 0]
click at [79, 290] on img "Options list" at bounding box center [82, 286] width 22 height 22
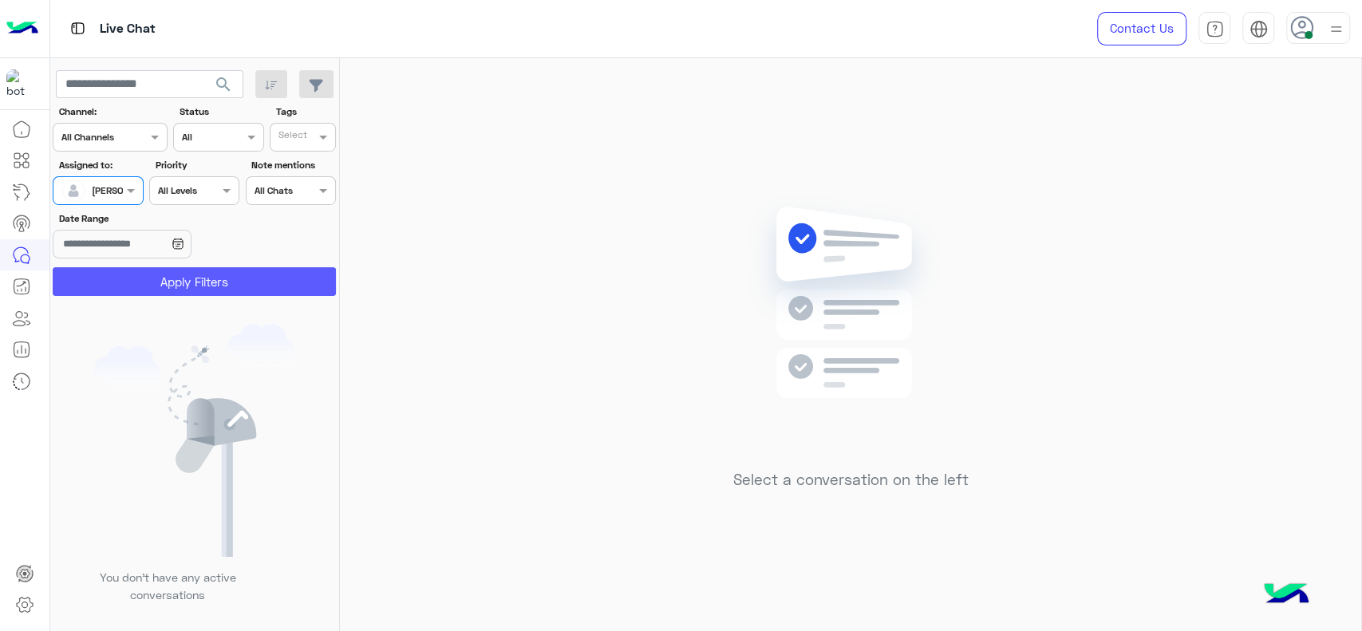
click at [168, 278] on button "Apply Filters" at bounding box center [194, 281] width 283 height 29
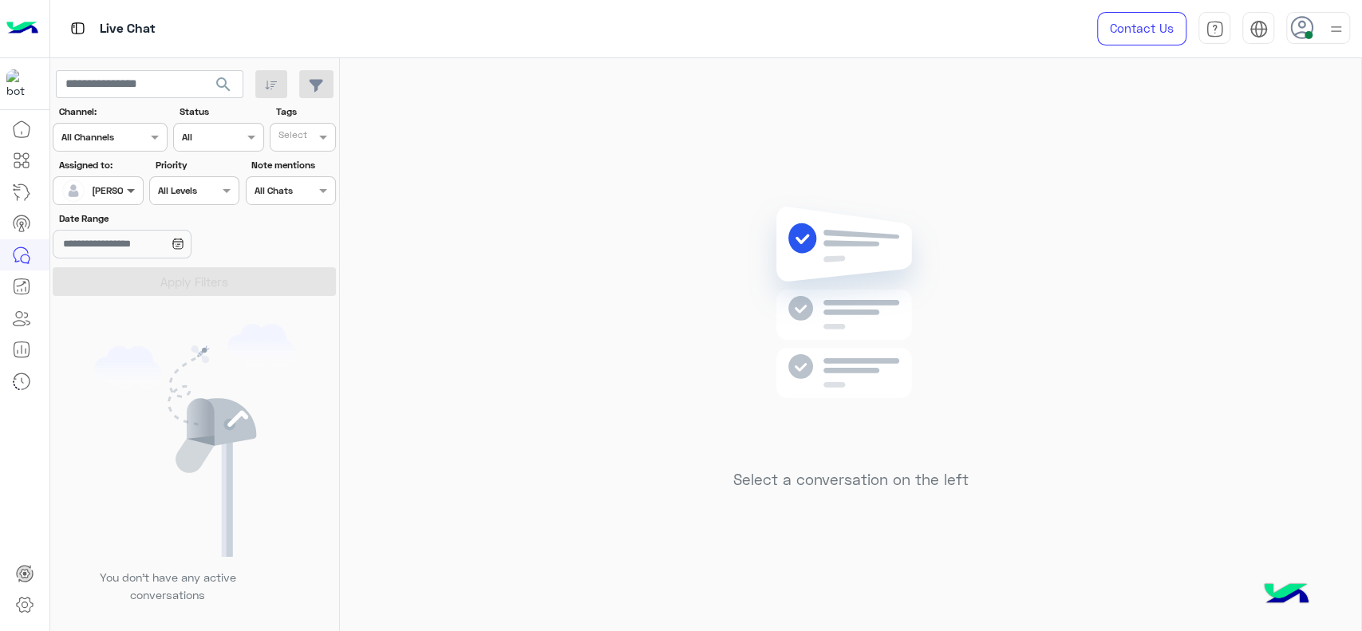
click at [127, 182] on span at bounding box center [133, 190] width 20 height 17
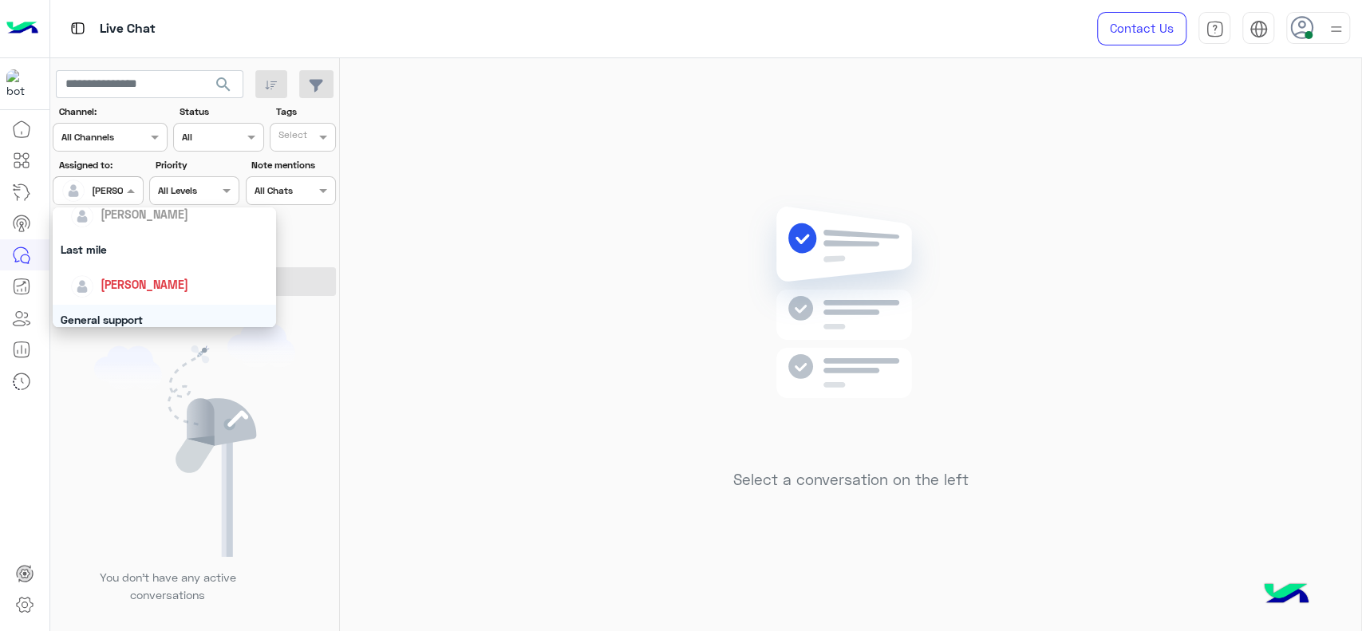
click at [128, 309] on div "General support" at bounding box center [164, 320] width 223 height 30
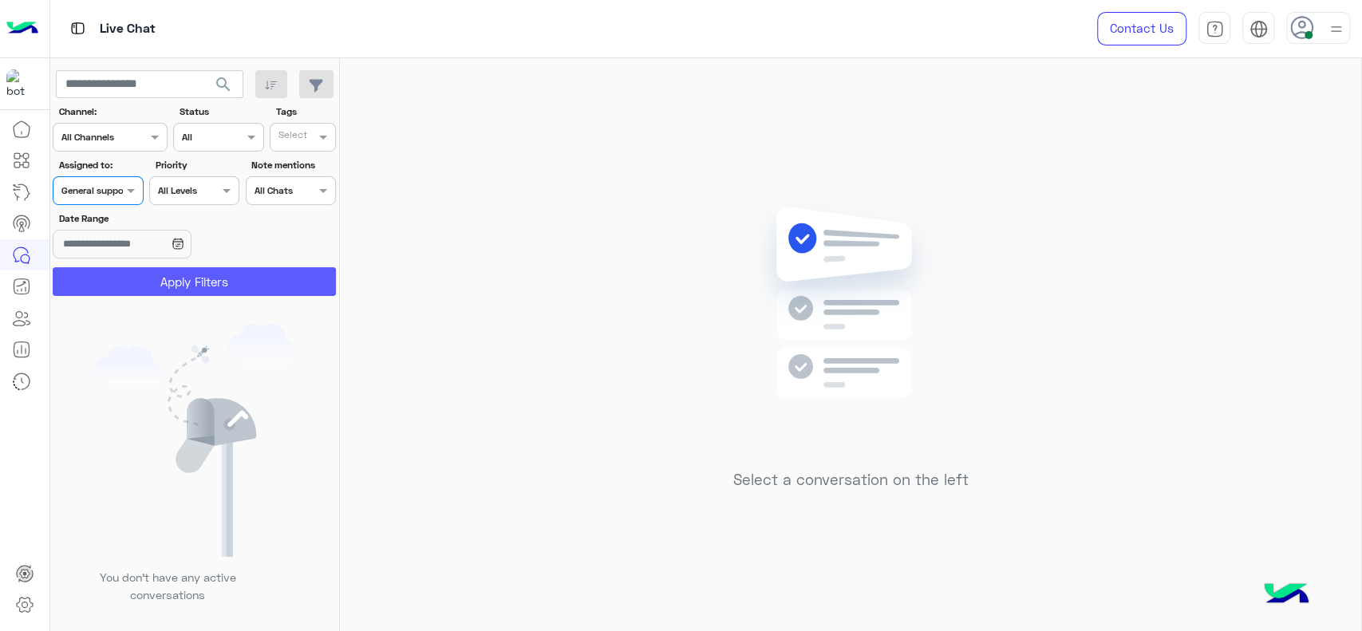
click at [157, 278] on button "Apply Filters" at bounding box center [194, 281] width 283 height 29
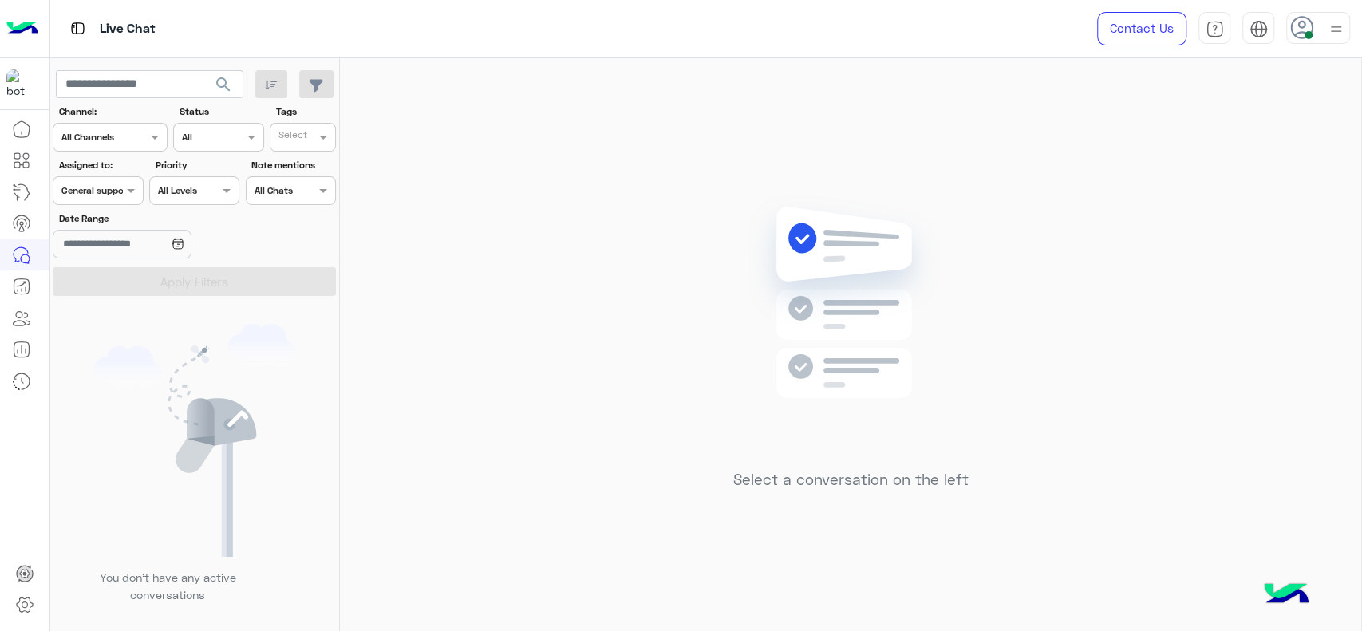
click at [117, 195] on span "General support" at bounding box center [95, 190] width 69 height 12
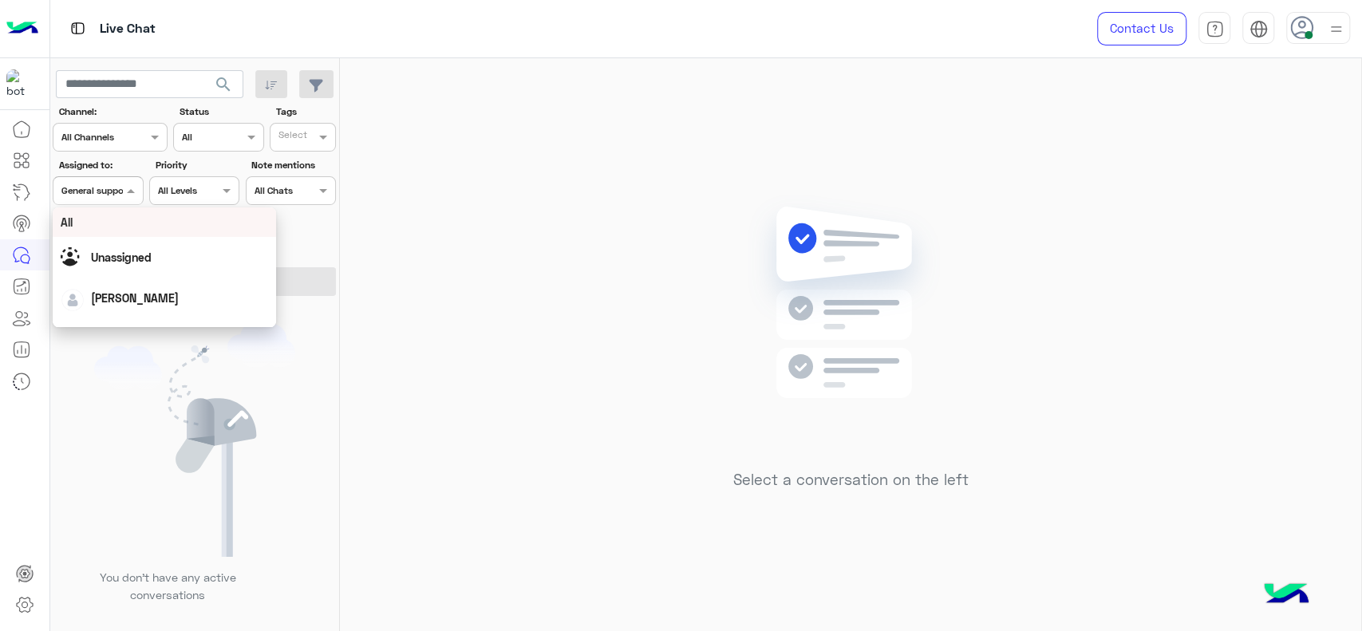
click at [117, 195] on span "General support" at bounding box center [95, 190] width 69 height 12
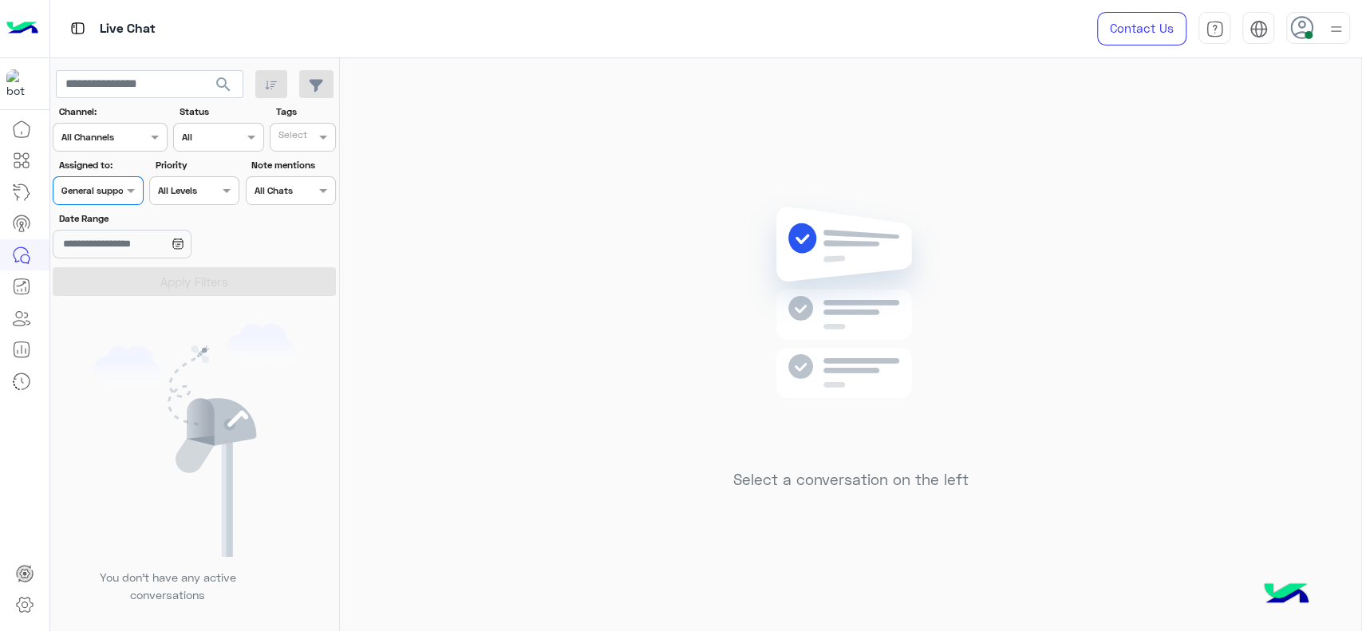
click at [117, 195] on span "General support" at bounding box center [95, 190] width 69 height 12
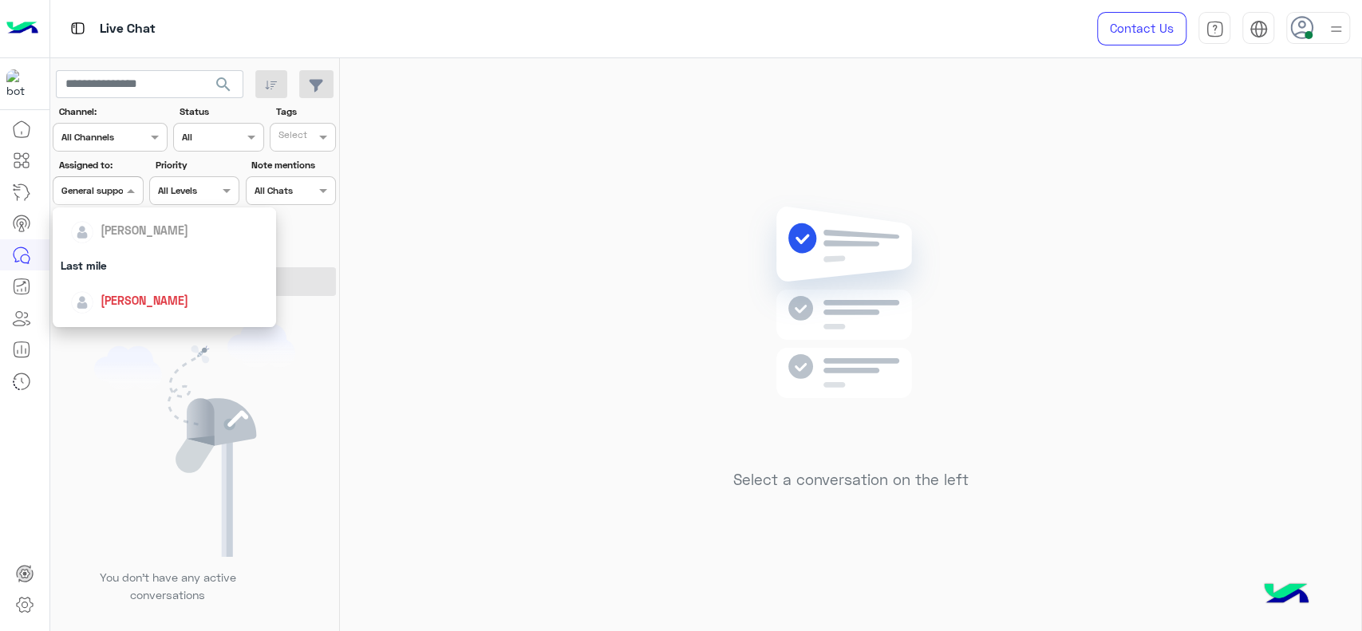
scroll to position [212, 0]
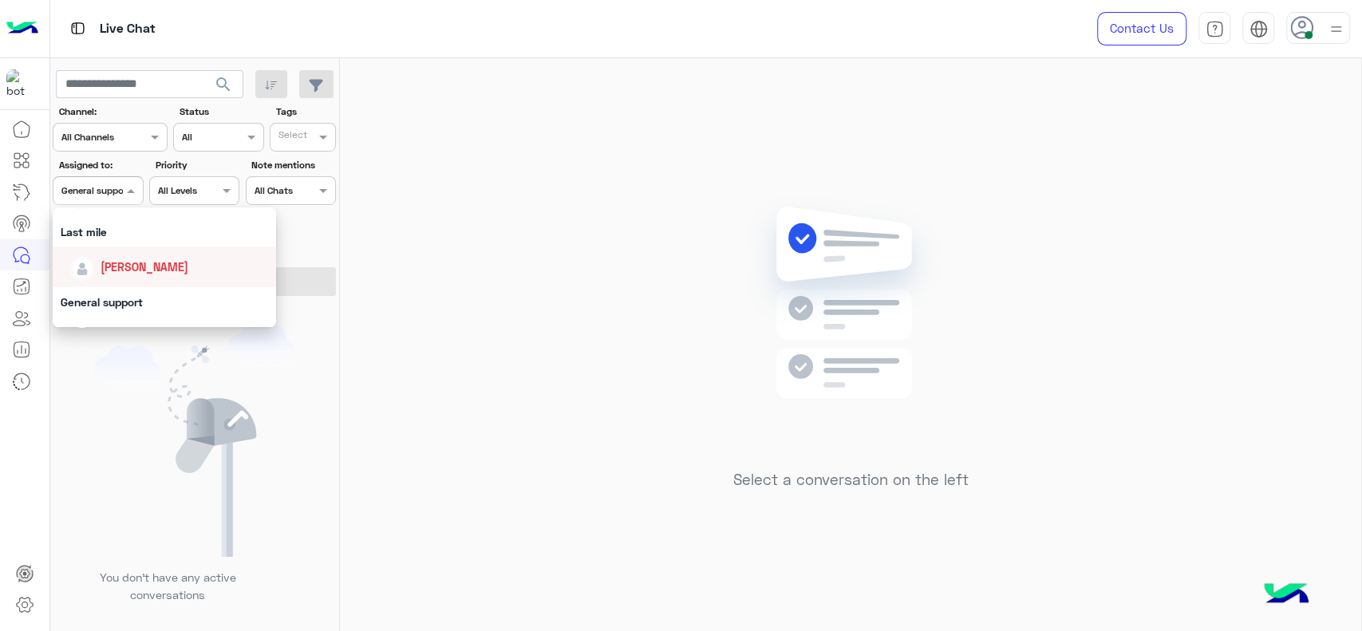
click at [117, 250] on div "[PERSON_NAME]" at bounding box center [164, 266] width 223 height 41
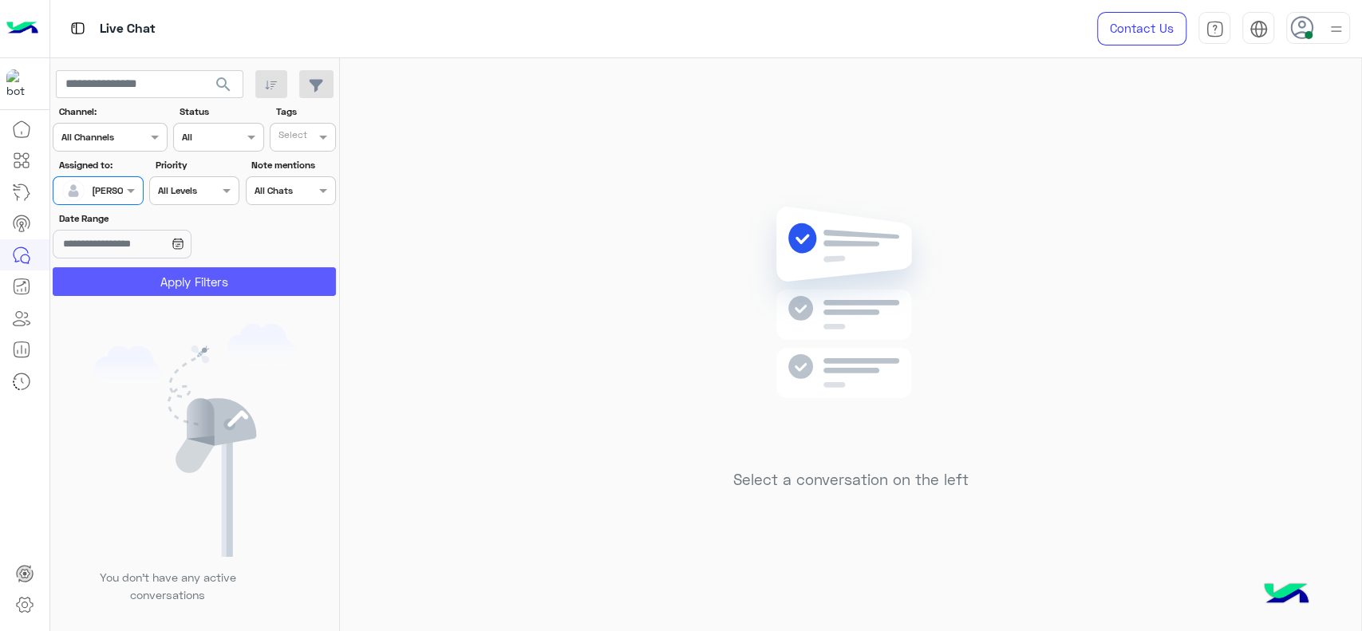
click at [111, 290] on button "Apply Filters" at bounding box center [194, 281] width 283 height 29
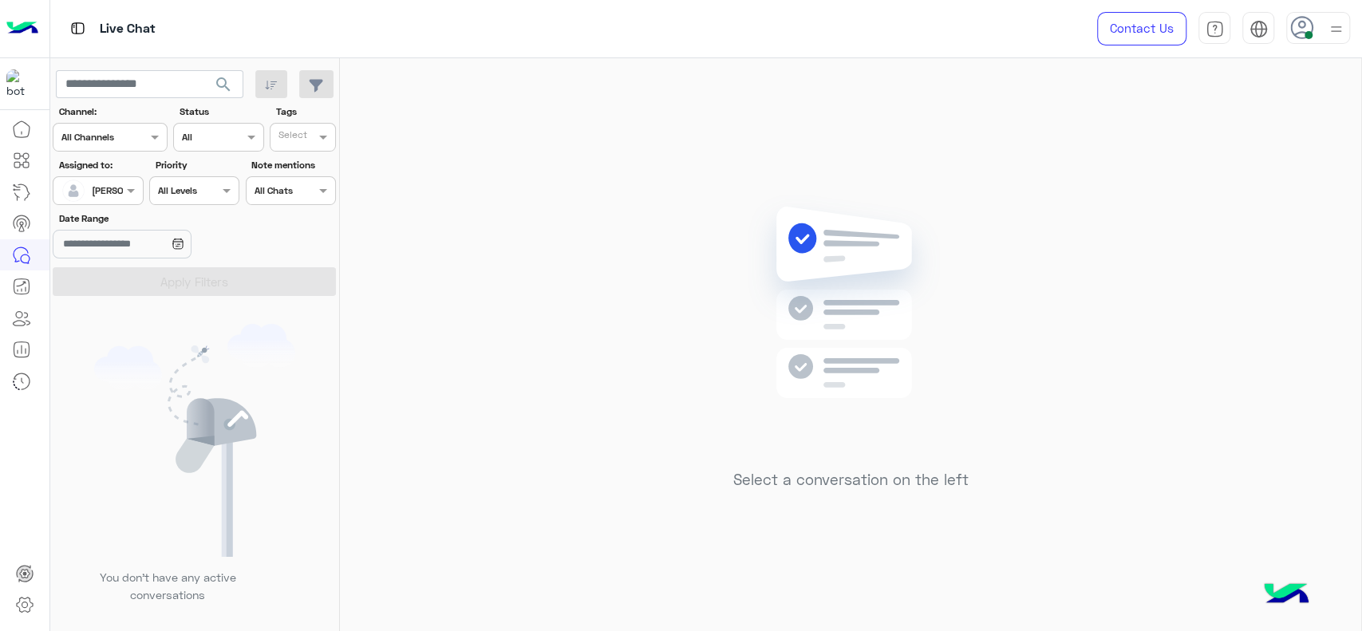
click at [105, 185] on div at bounding box center [97, 188] width 89 height 15
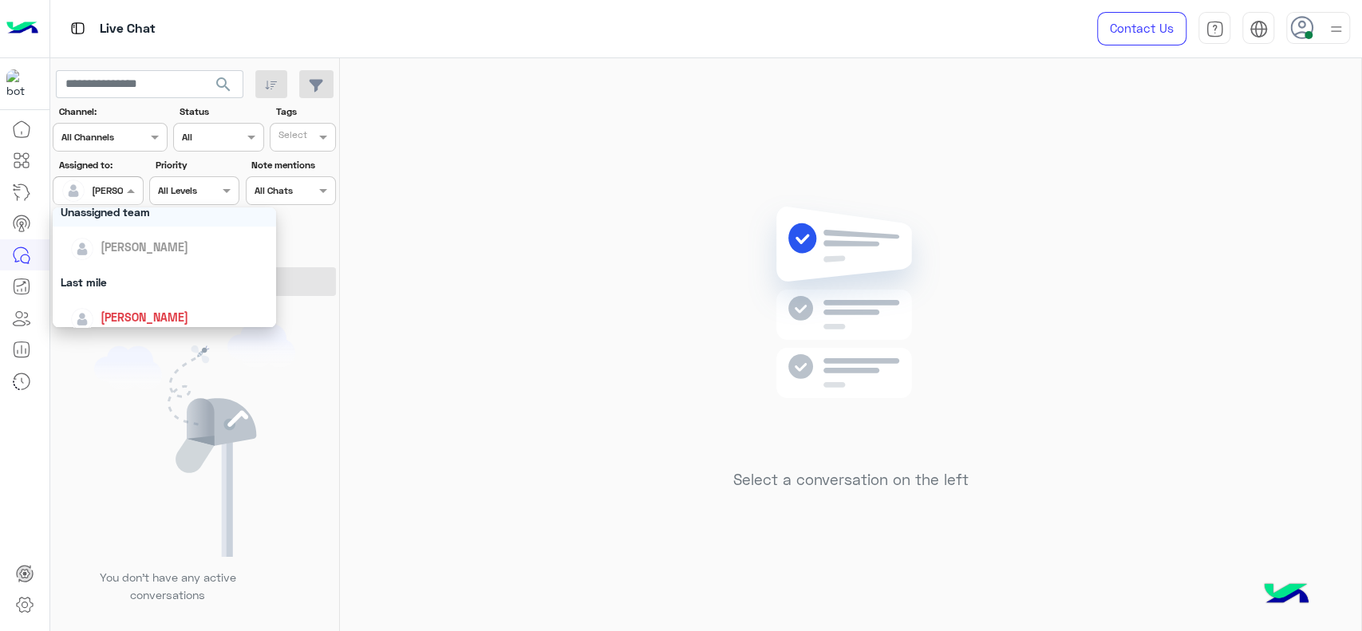
scroll to position [195, 0]
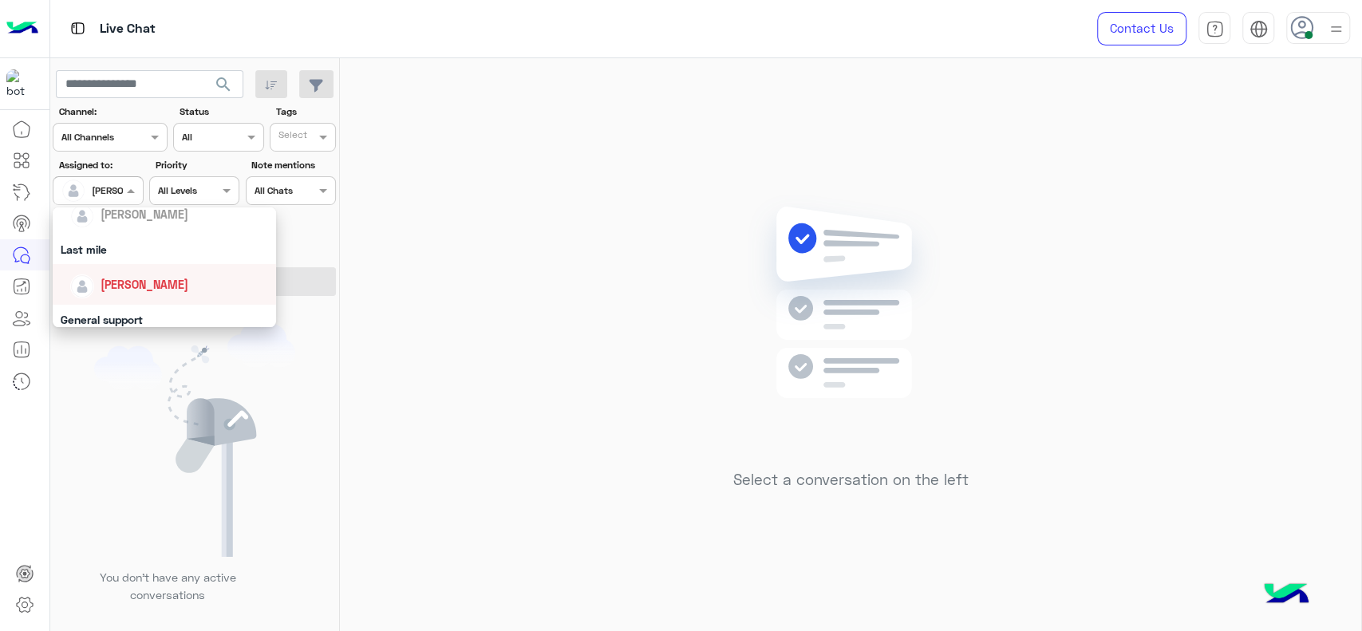
click at [108, 290] on span "[PERSON_NAME]" at bounding box center [145, 285] width 88 height 14
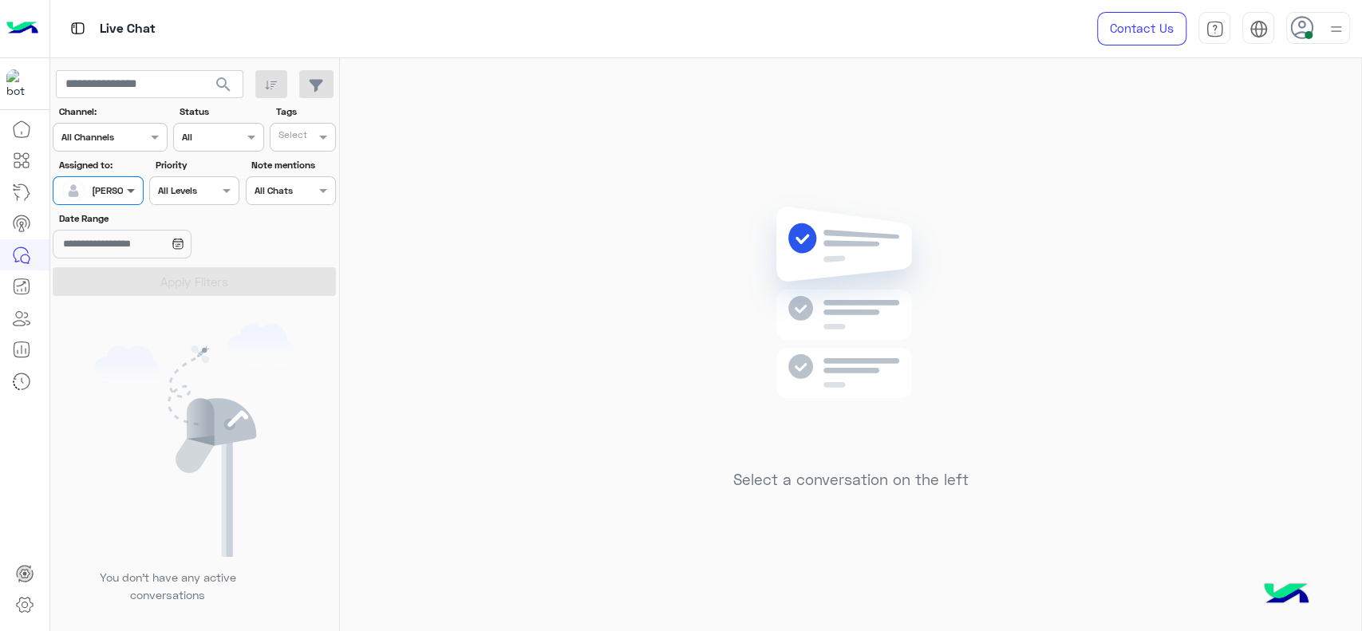
click at [126, 183] on span at bounding box center [133, 190] width 20 height 17
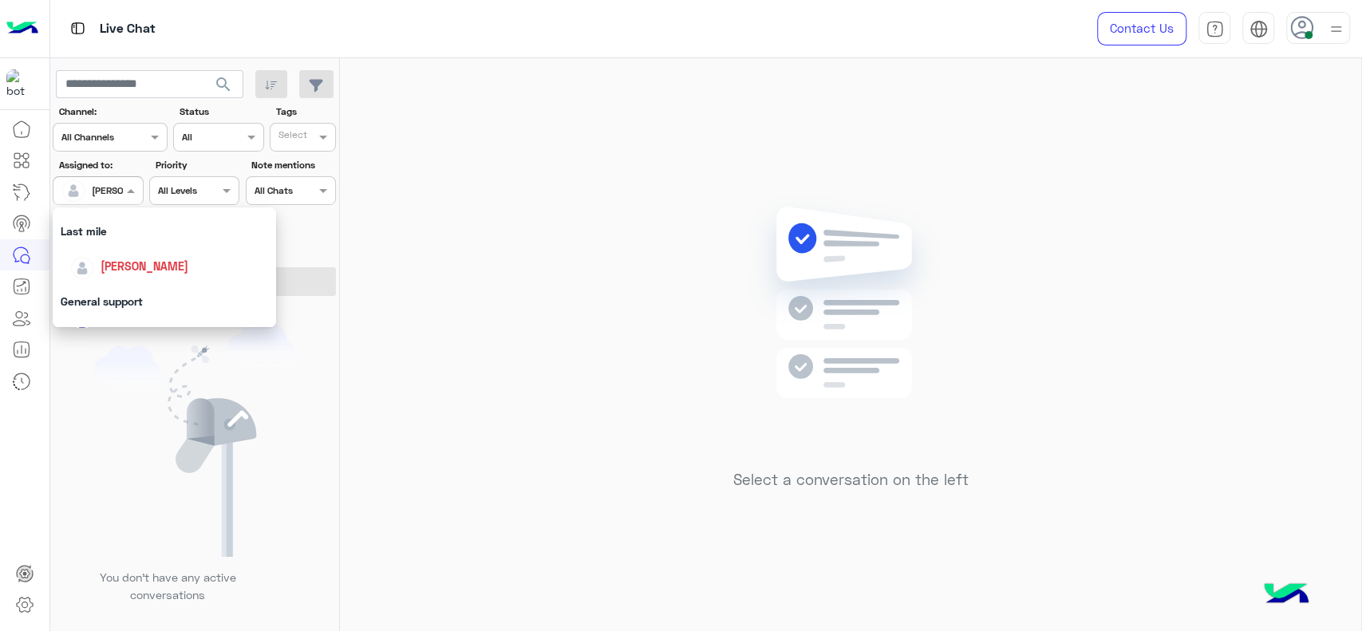
scroll to position [230, 0]
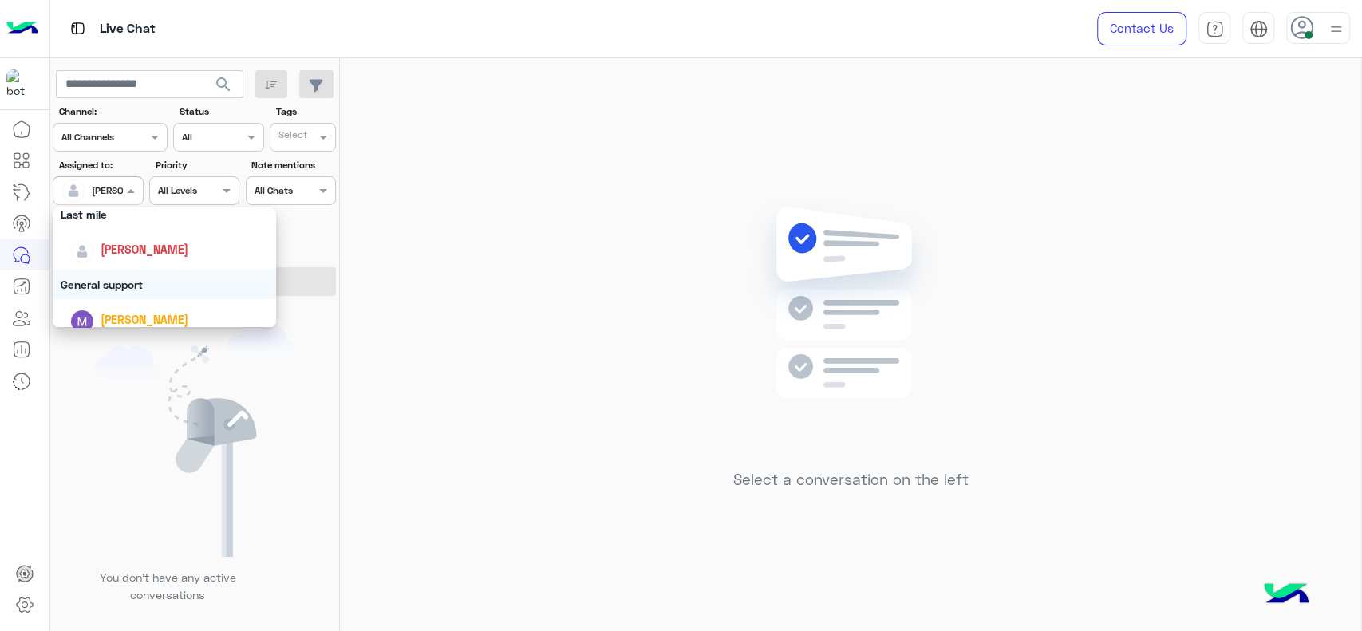
click at [132, 275] on div "General support" at bounding box center [164, 285] width 223 height 30
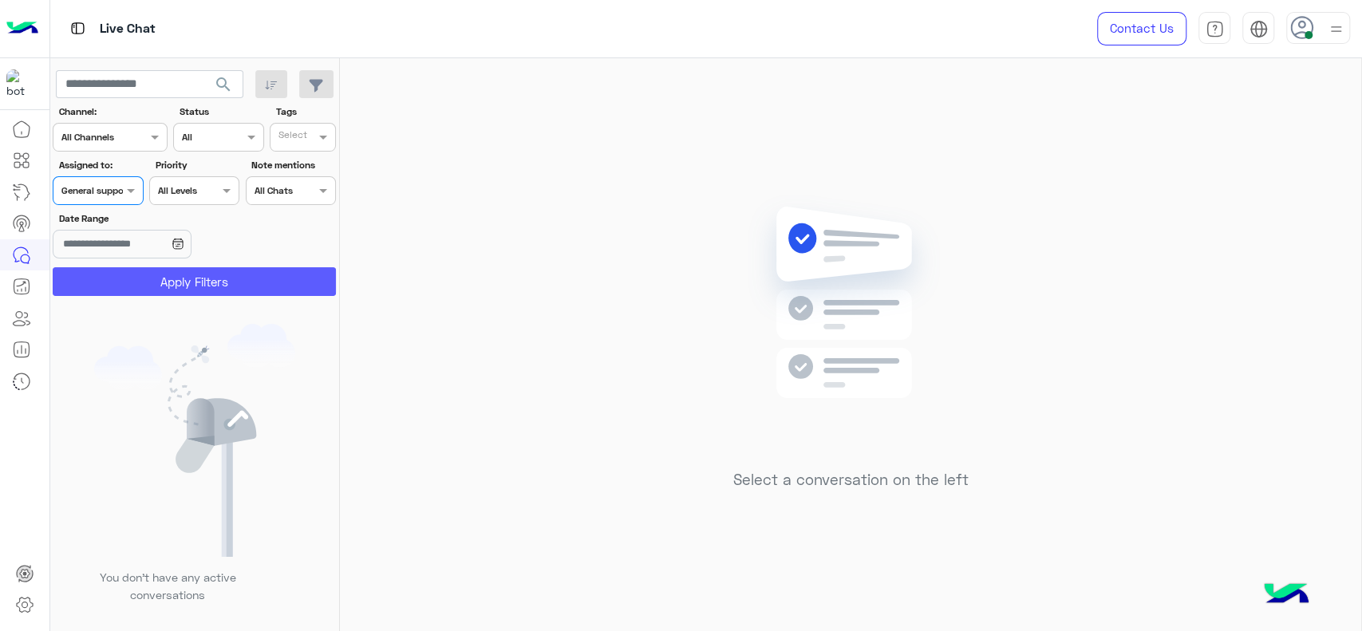
click at [132, 275] on button "Apply Filters" at bounding box center [194, 281] width 283 height 29
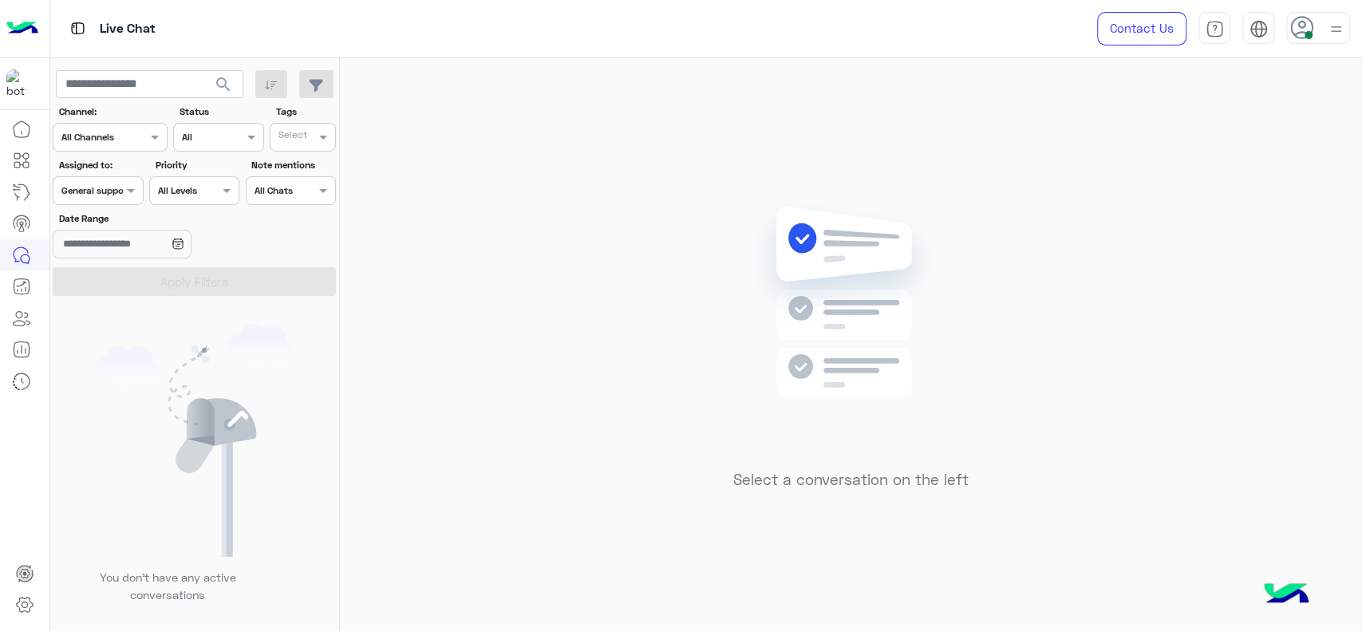
click at [99, 182] on div at bounding box center [97, 188] width 89 height 15
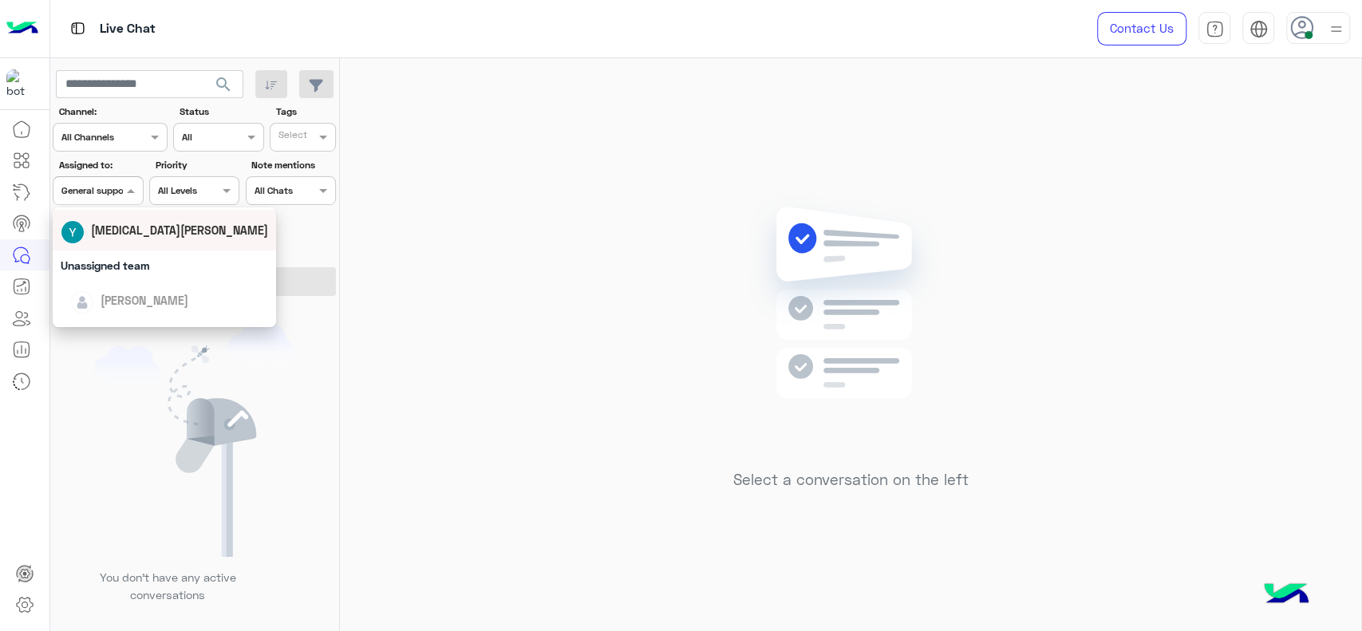
scroll to position [160, 0]
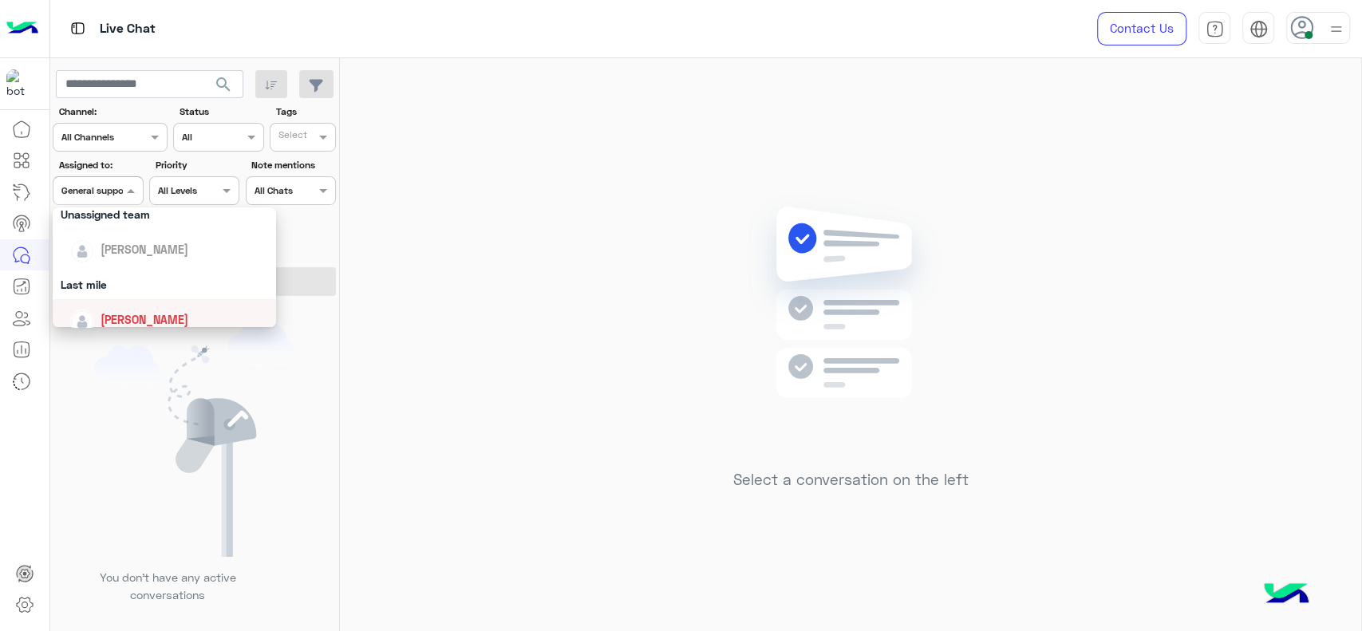
click at [144, 321] on span "[PERSON_NAME]" at bounding box center [145, 320] width 88 height 14
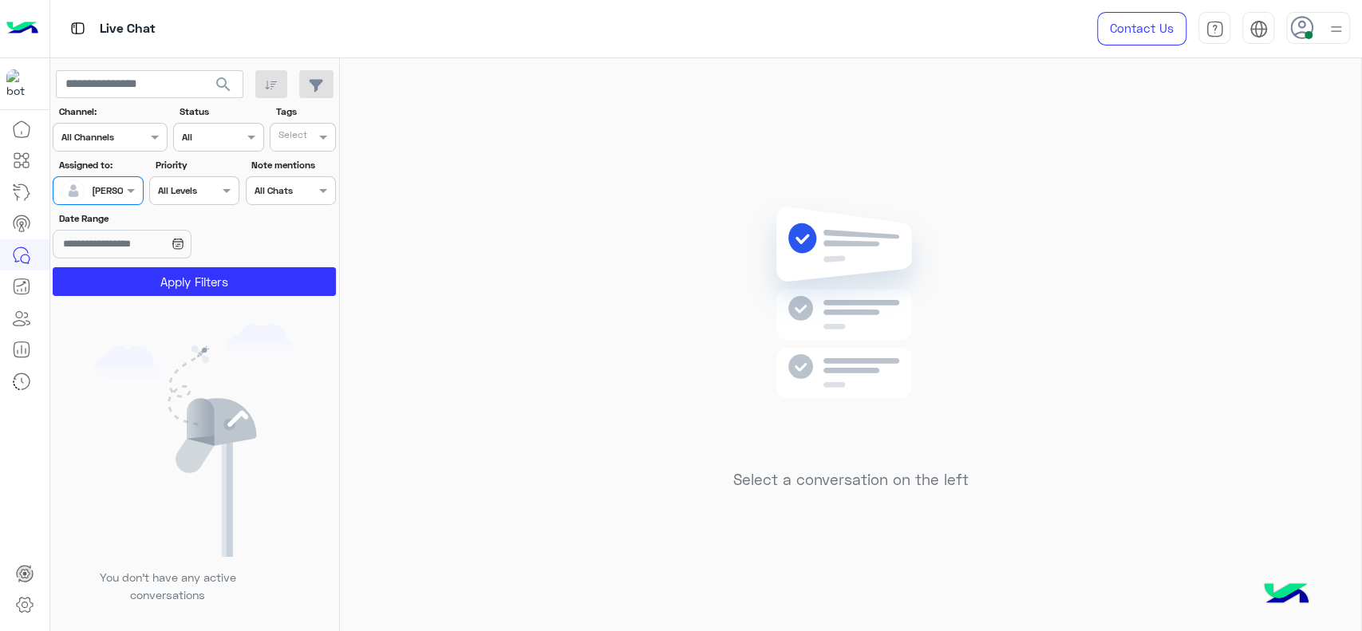
click at [202, 298] on app-inbox-users-filters "search Channel: Channel All Channels Status Channel All Tags Select Assigned to…" at bounding box center [195, 180] width 290 height 244
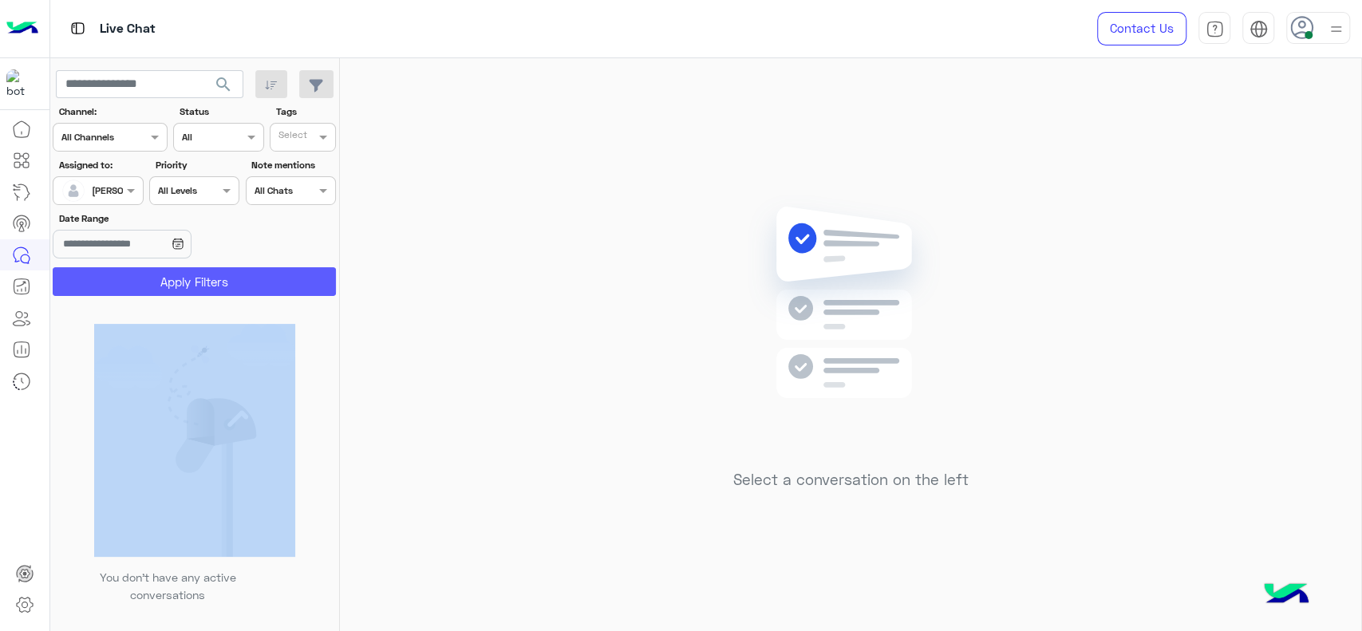
click at [205, 280] on button "Apply Filters" at bounding box center [194, 281] width 283 height 29
click at [421, 303] on div "Select a conversation on the left" at bounding box center [850, 347] width 1021 height 579
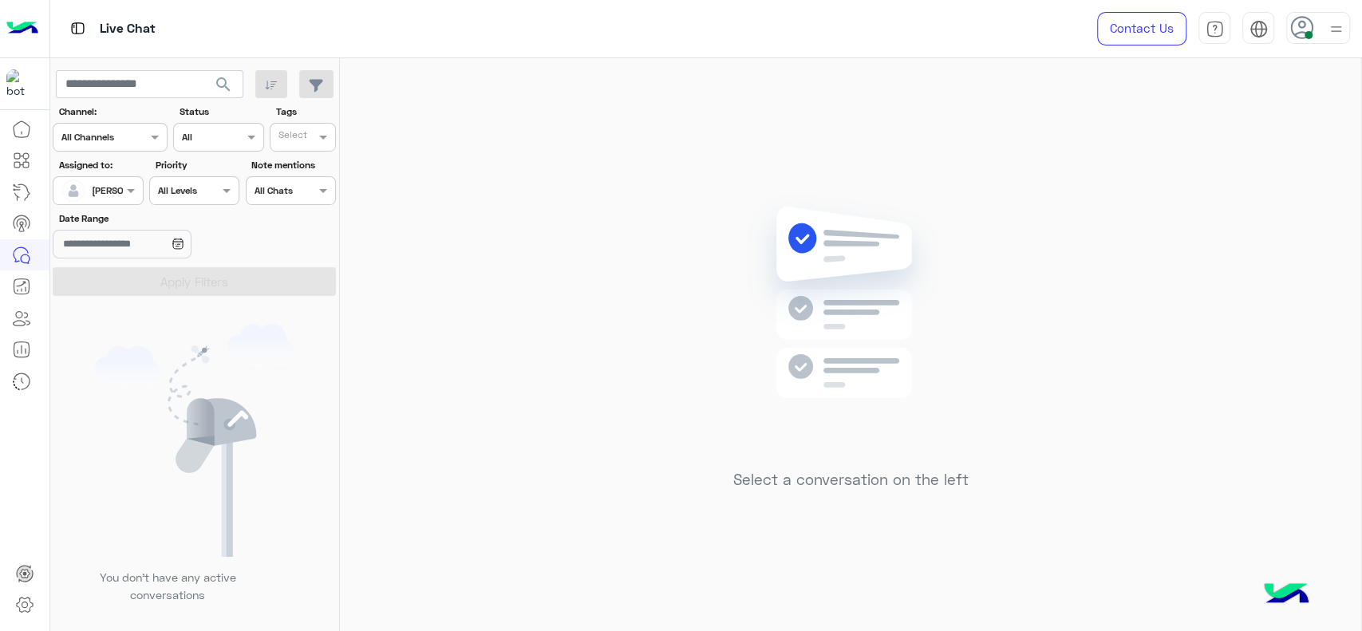
click at [421, 303] on div "Select a conversation on the left" at bounding box center [850, 347] width 1021 height 579
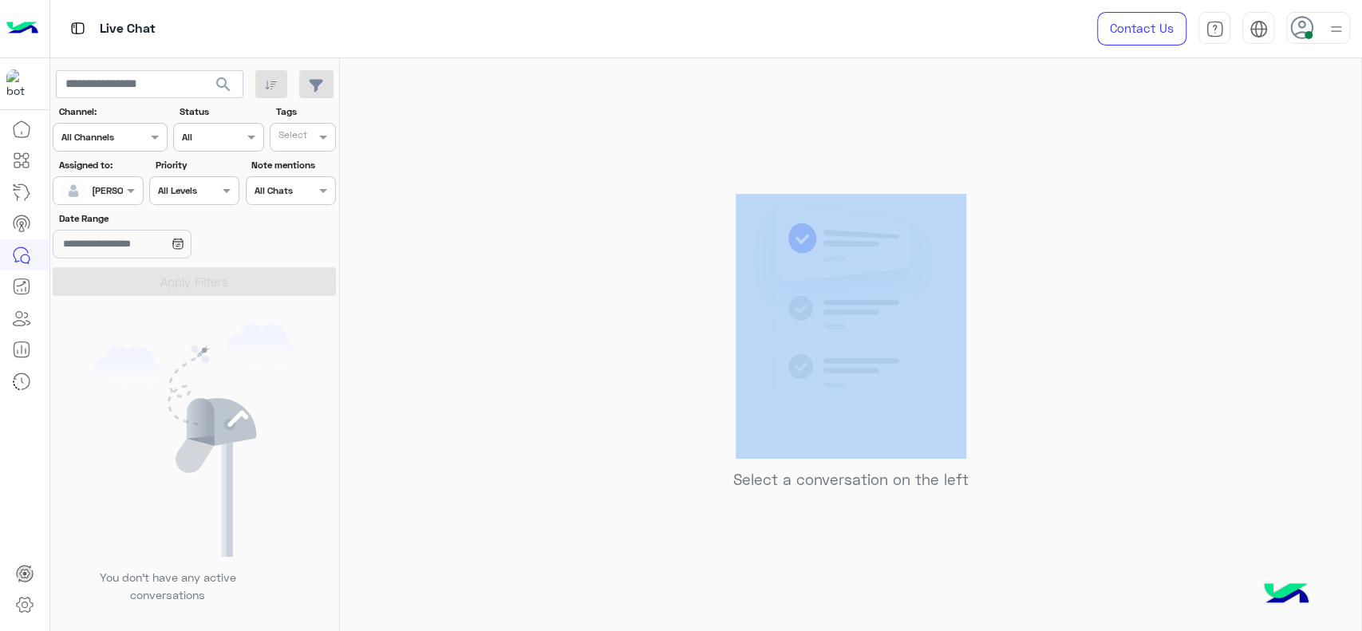
click at [421, 303] on div "Select a conversation on the left" at bounding box center [850, 347] width 1021 height 579
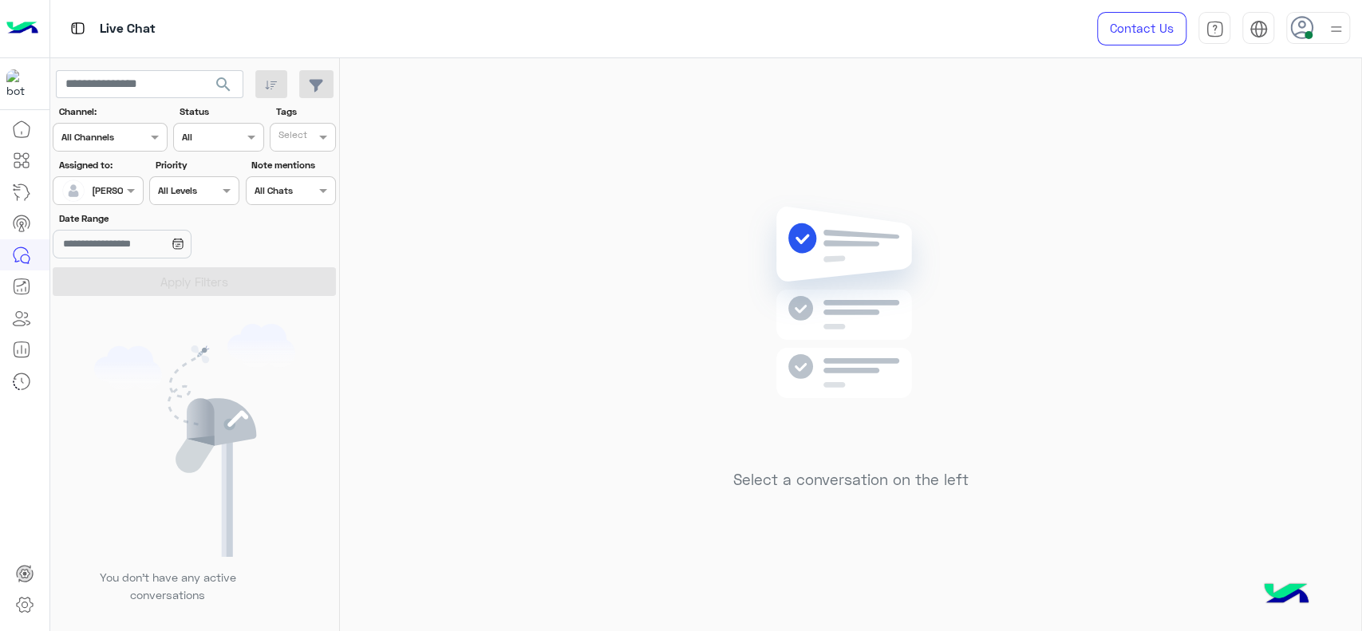
click at [990, 262] on div "Select a conversation on the left" at bounding box center [850, 347] width 1021 height 579
click at [121, 196] on div "[PERSON_NAME]" at bounding box center [128, 190] width 73 height 14
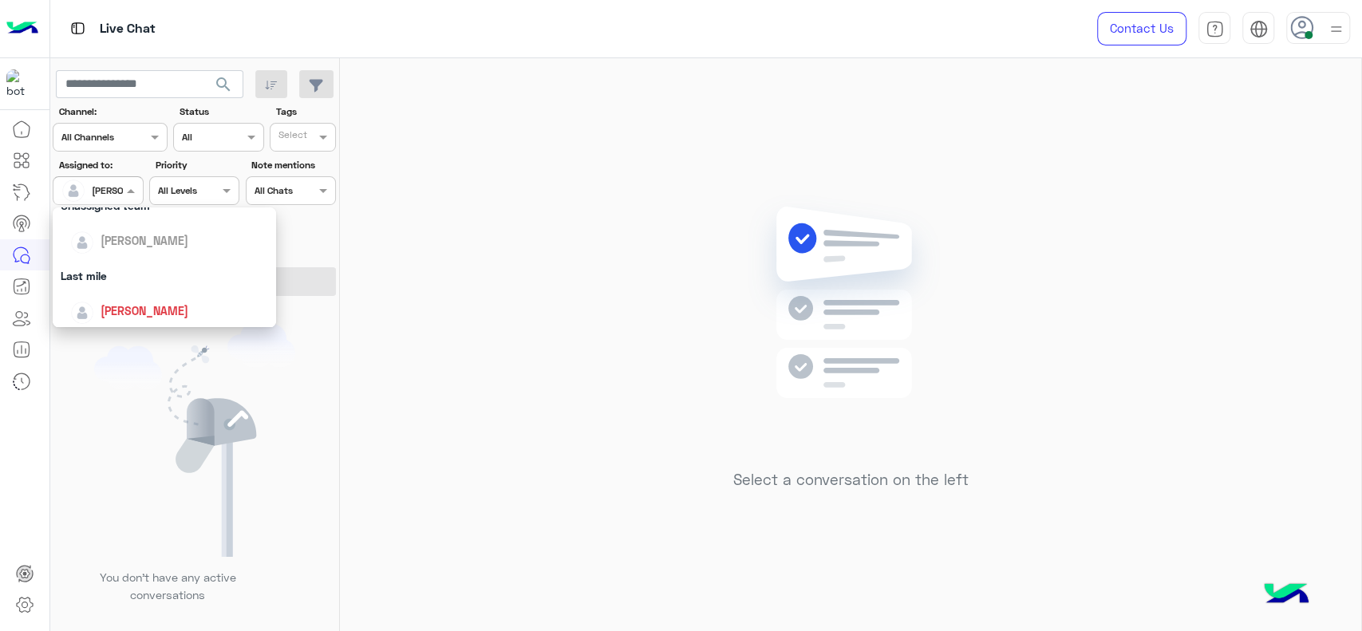
scroll to position [177, 0]
click at [96, 308] on div "[PERSON_NAME]" at bounding box center [169, 302] width 198 height 28
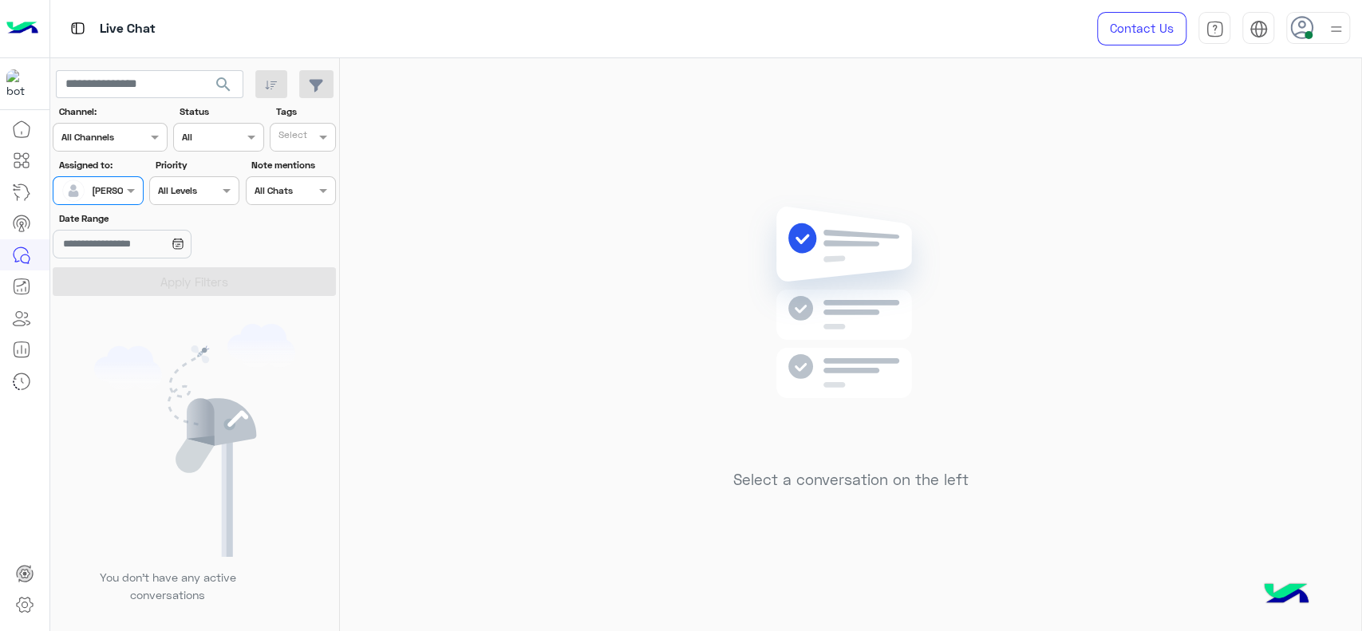
click at [89, 187] on input "text" at bounding box center [79, 189] width 37 height 14
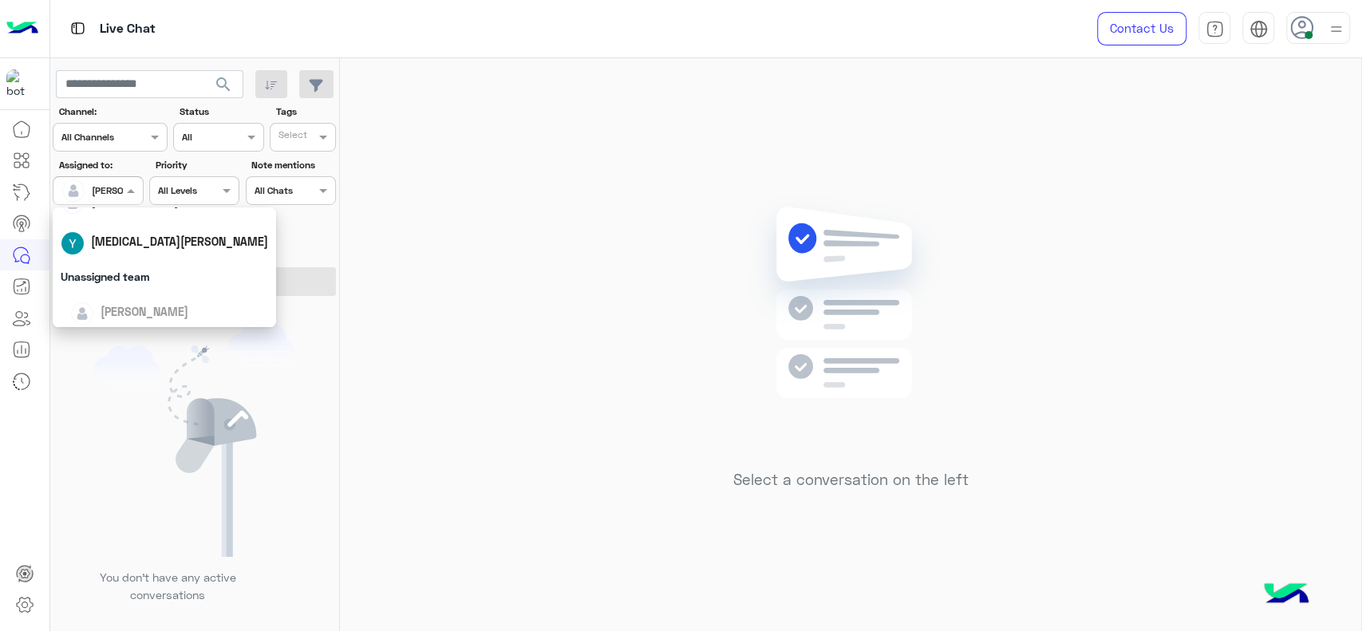
scroll to position [124, 0]
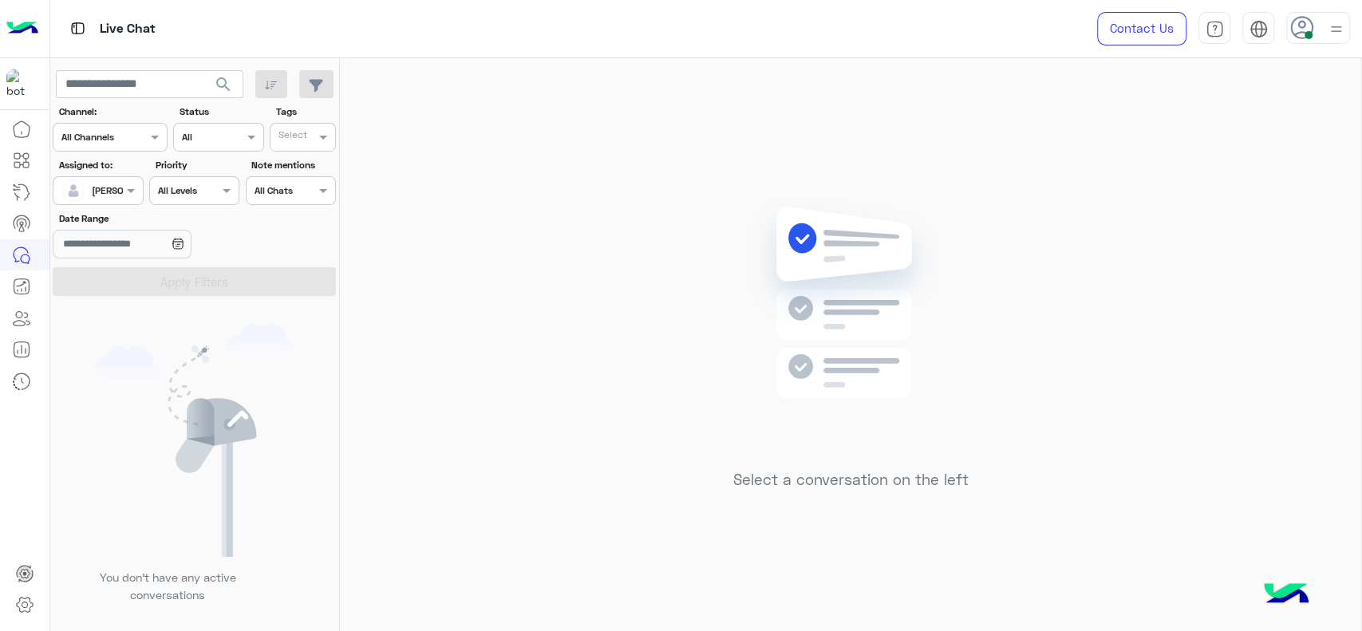
click at [998, 262] on div "Select a conversation on the left" at bounding box center [850, 347] width 1021 height 579
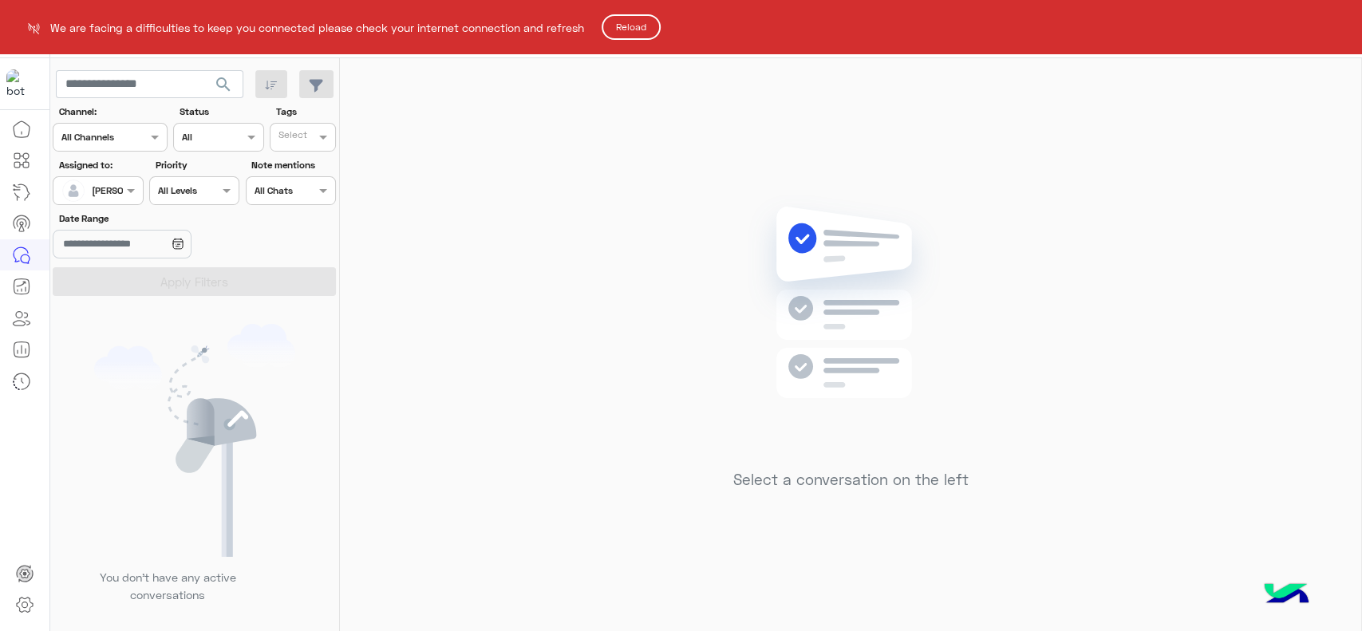
click at [645, 16] on button "Reload" at bounding box center [630, 27] width 59 height 26
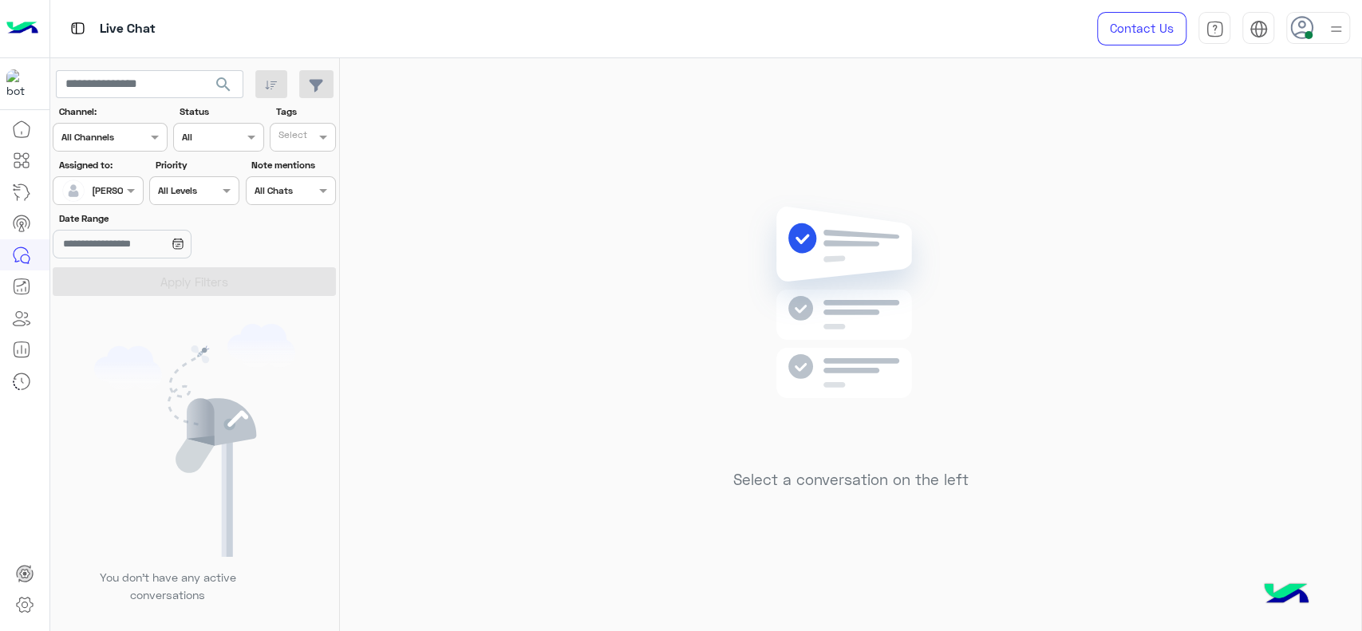
click at [96, 182] on input "text" at bounding box center [79, 189] width 37 height 14
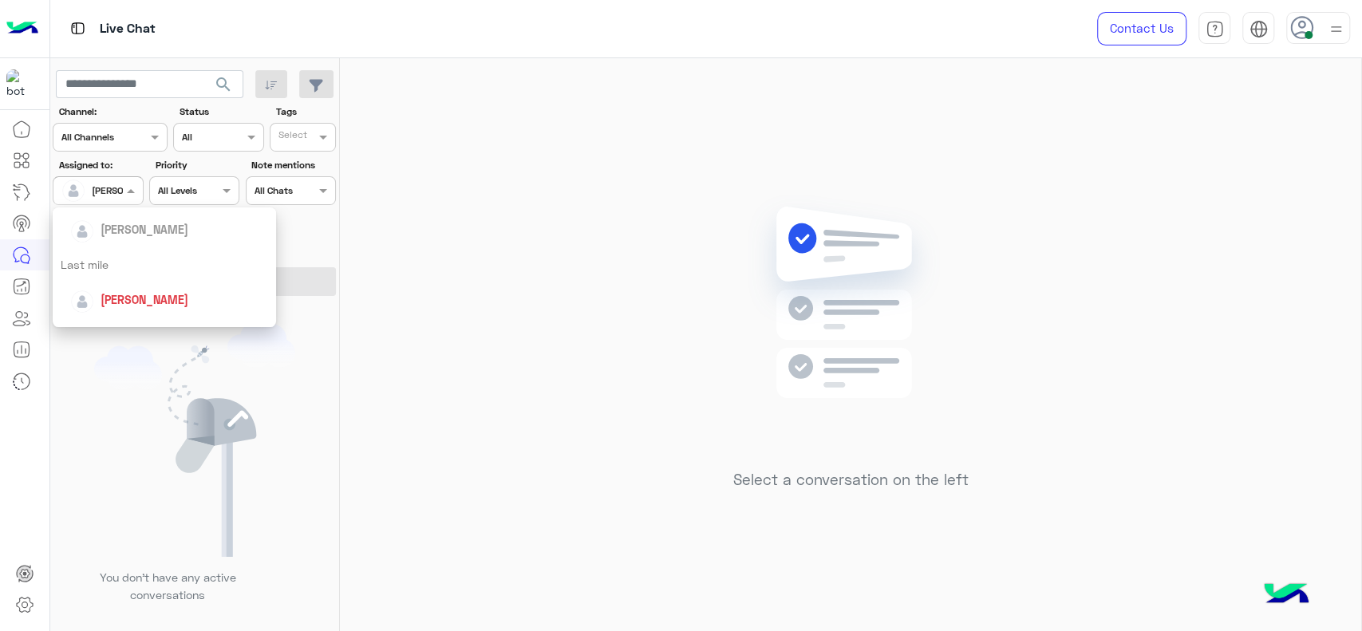
scroll to position [195, 0]
click at [103, 310] on div "General support" at bounding box center [164, 321] width 223 height 30
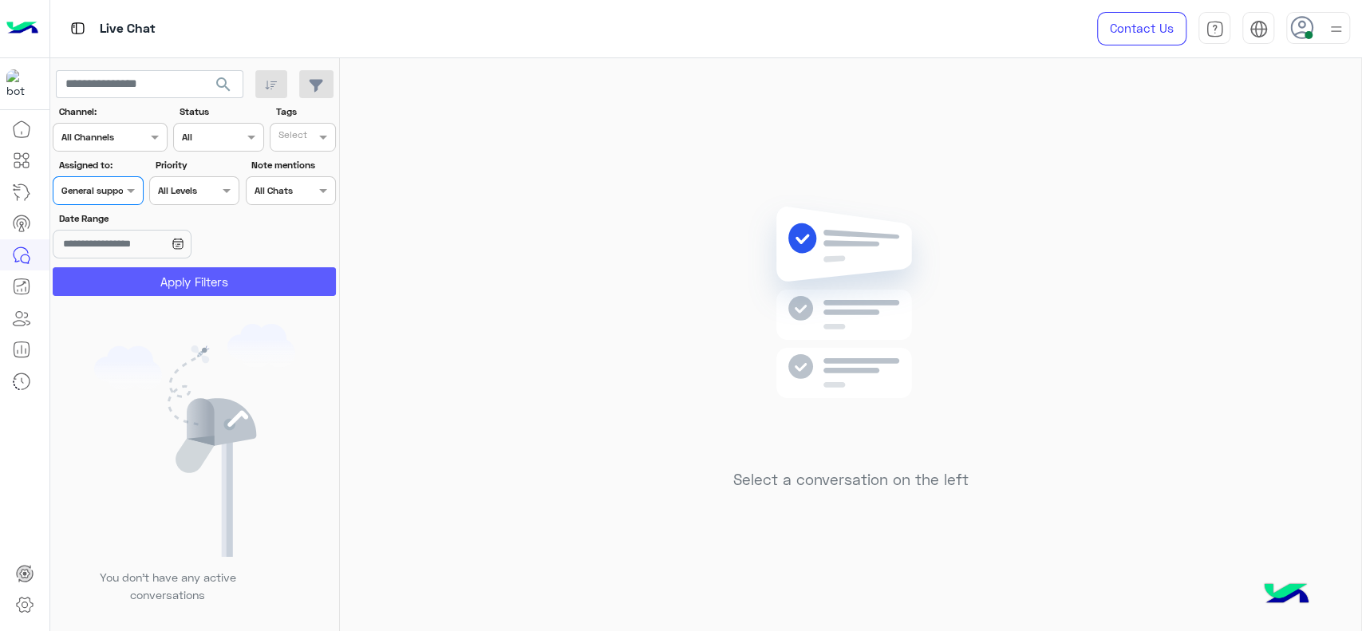
click at [112, 290] on button "Apply Filters" at bounding box center [194, 281] width 283 height 29
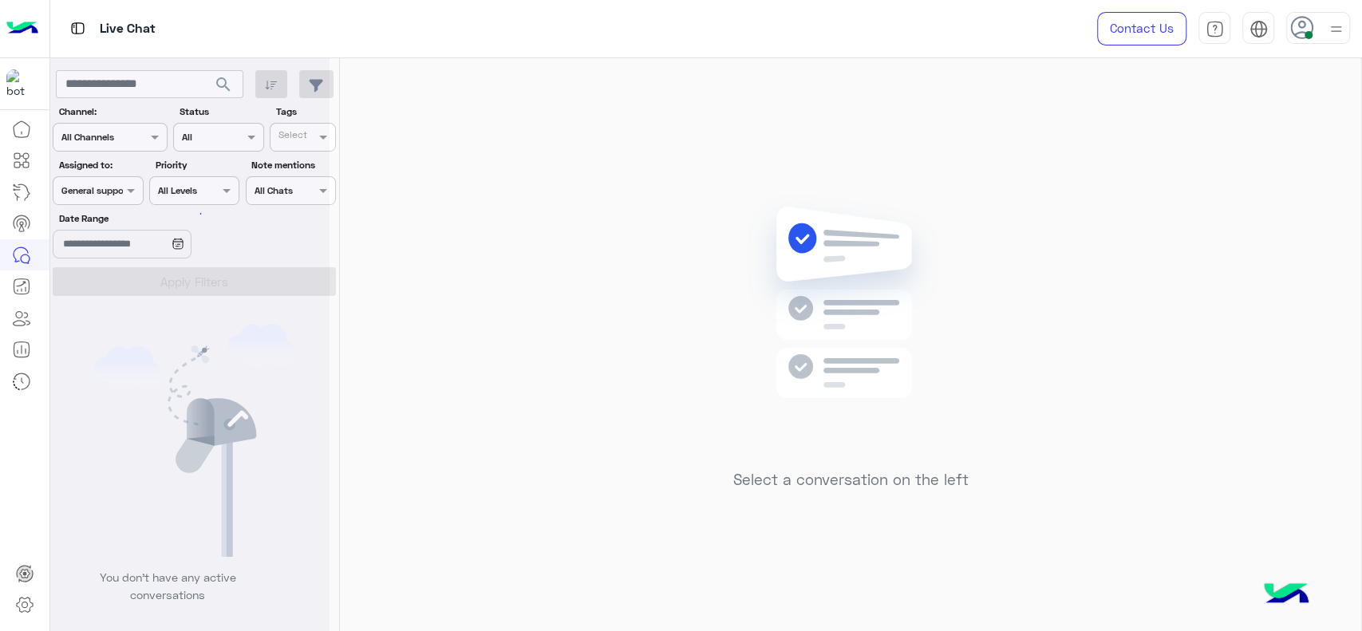
scroll to position [0, 0]
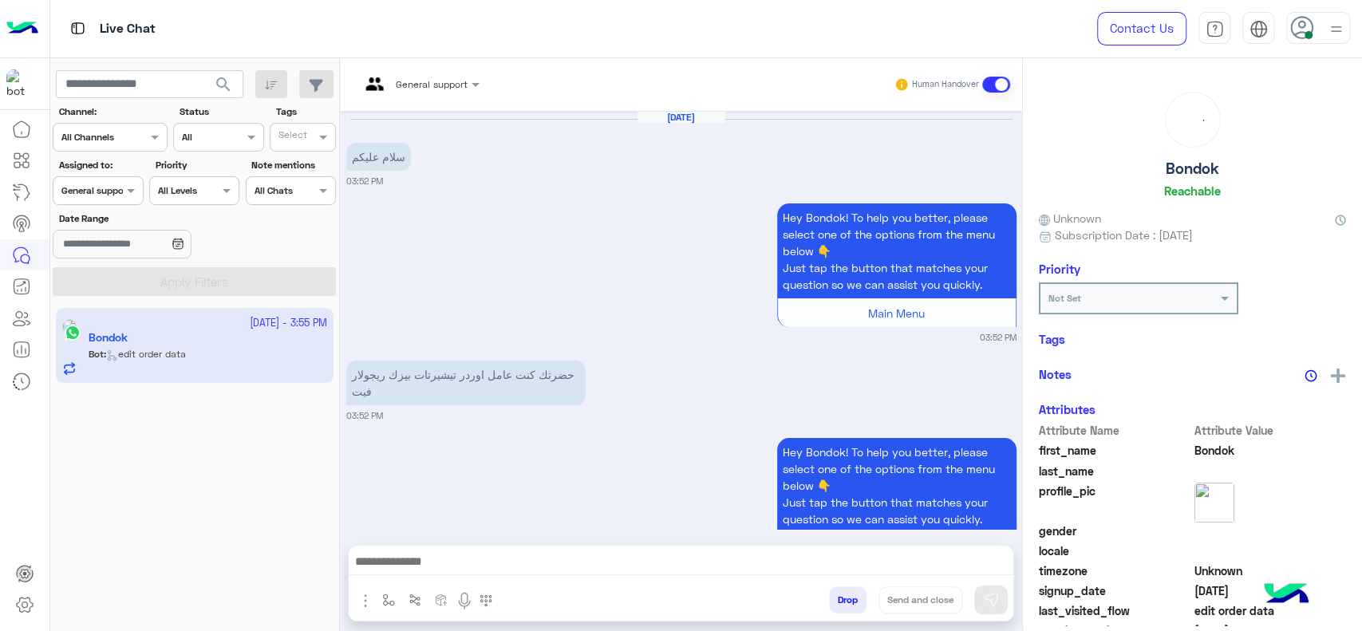
scroll to position [1478, 0]
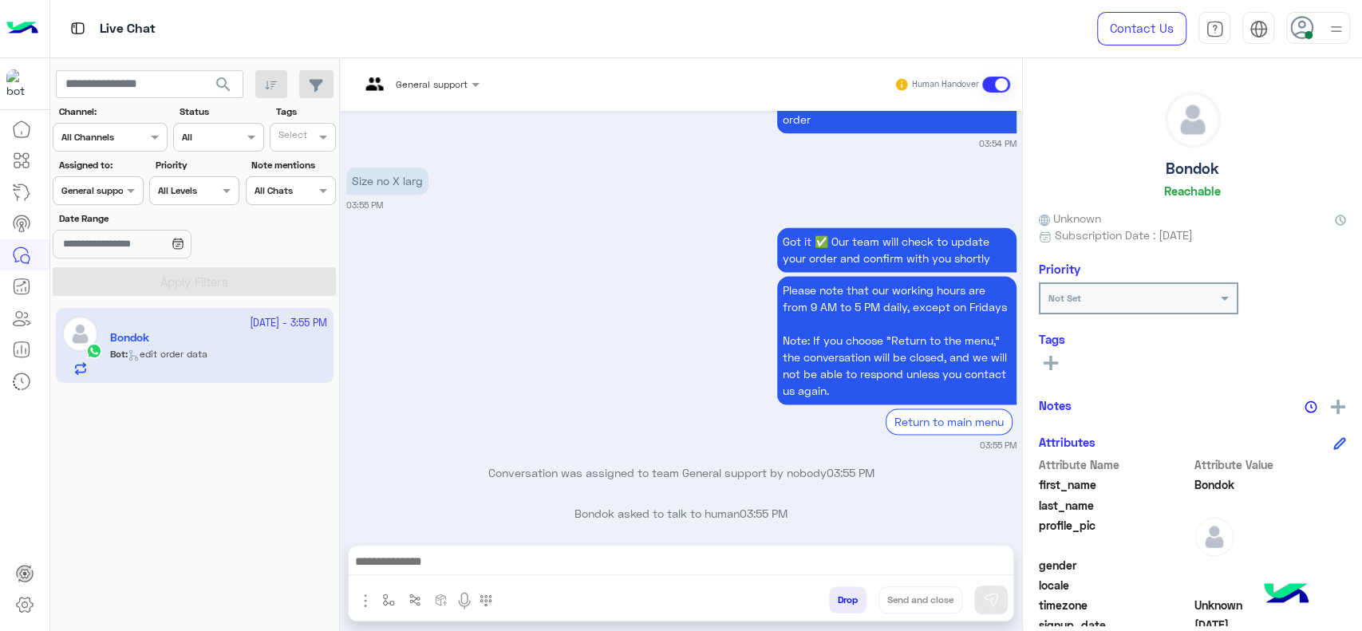
click at [409, 92] on div "General support" at bounding box center [414, 84] width 108 height 38
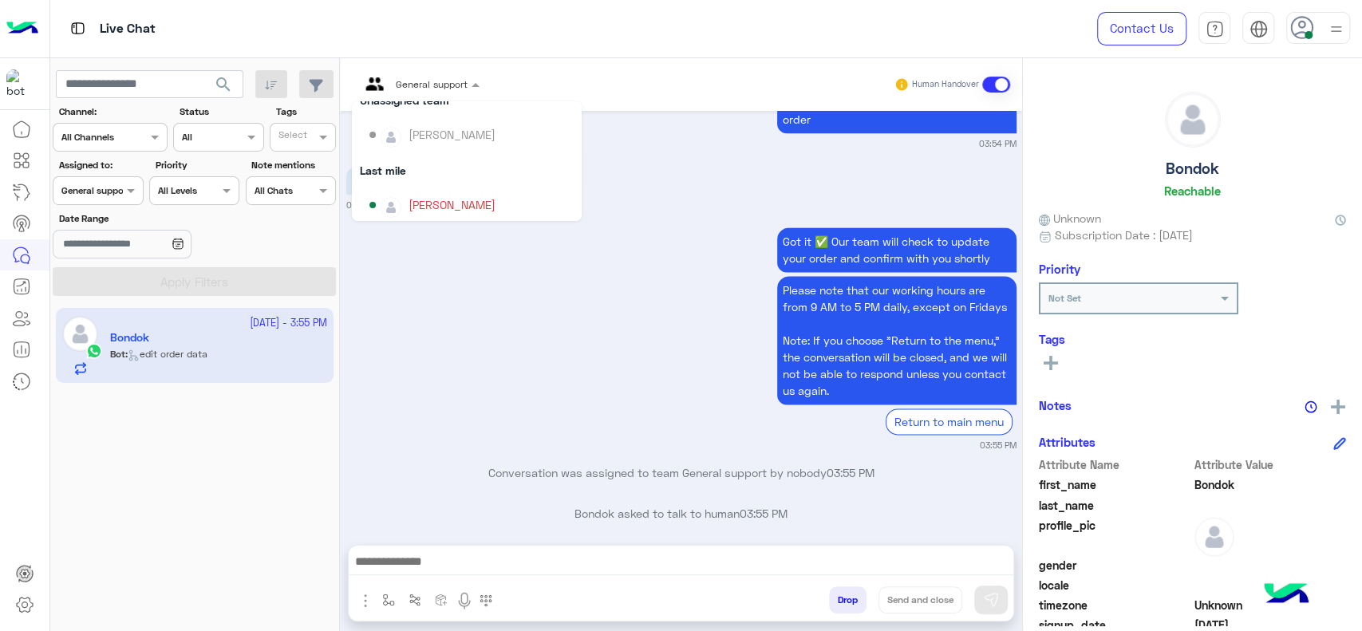
scroll to position [160, 0]
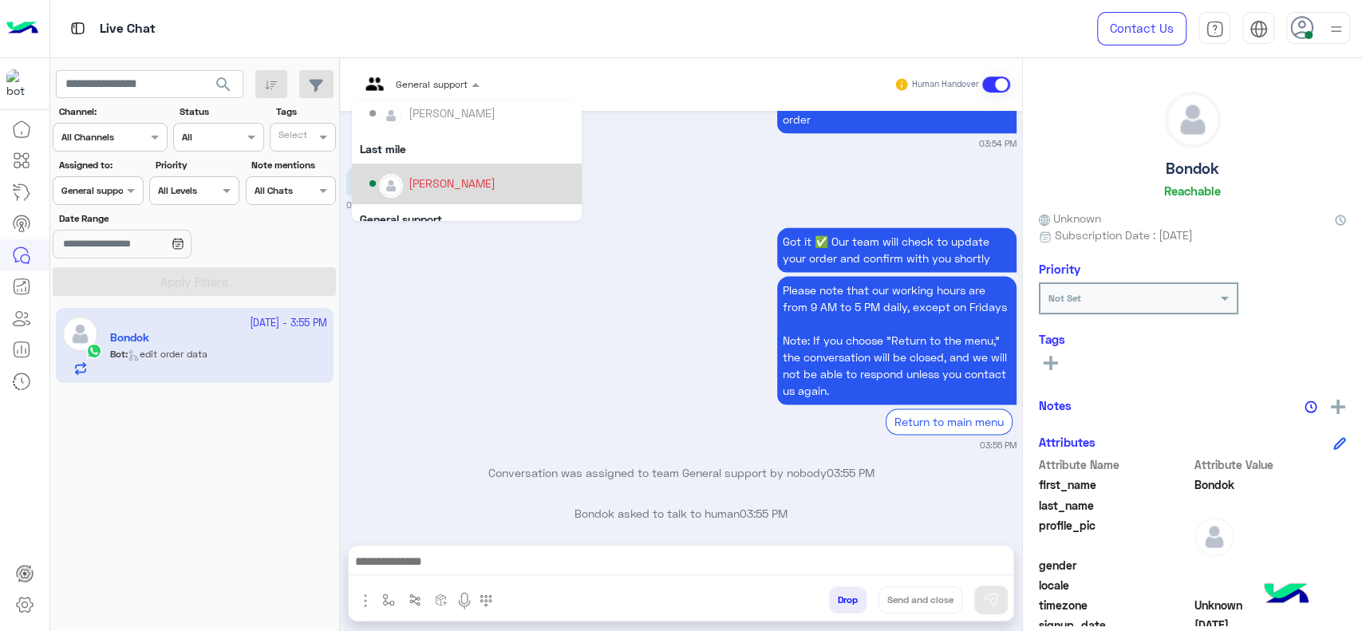
click at [437, 176] on div "[PERSON_NAME]" at bounding box center [451, 183] width 87 height 17
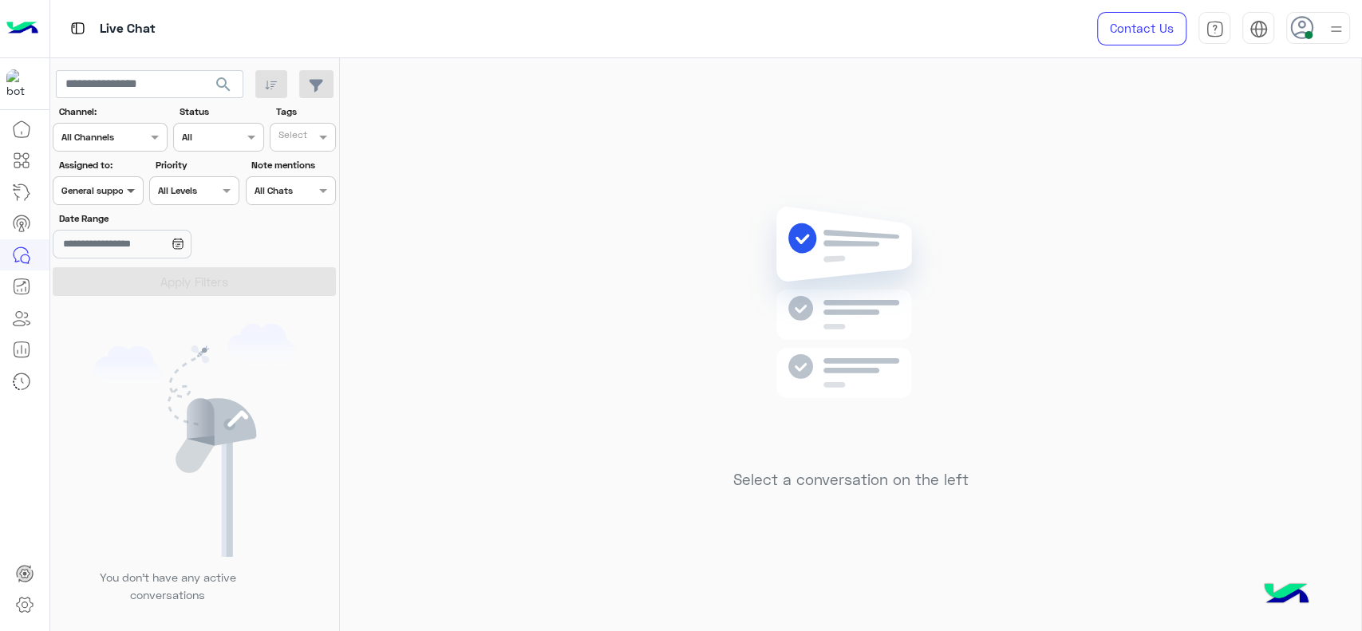
click at [124, 187] on span at bounding box center [133, 190] width 20 height 17
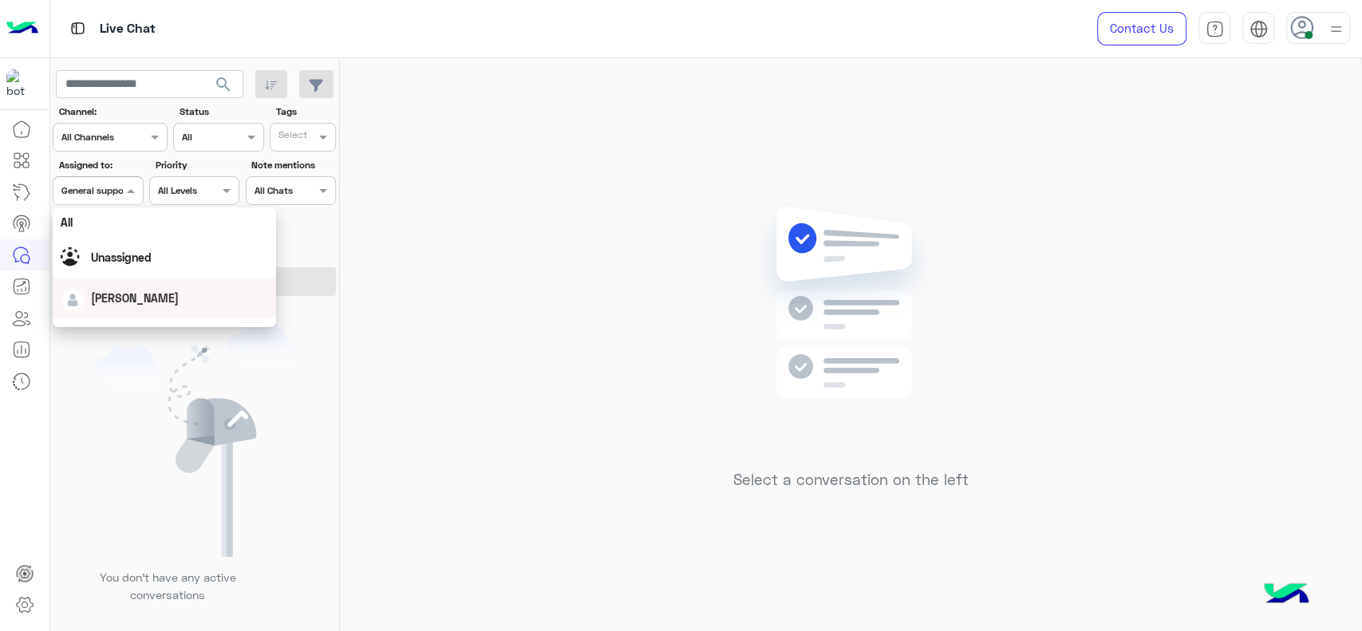
scroll to position [195, 0]
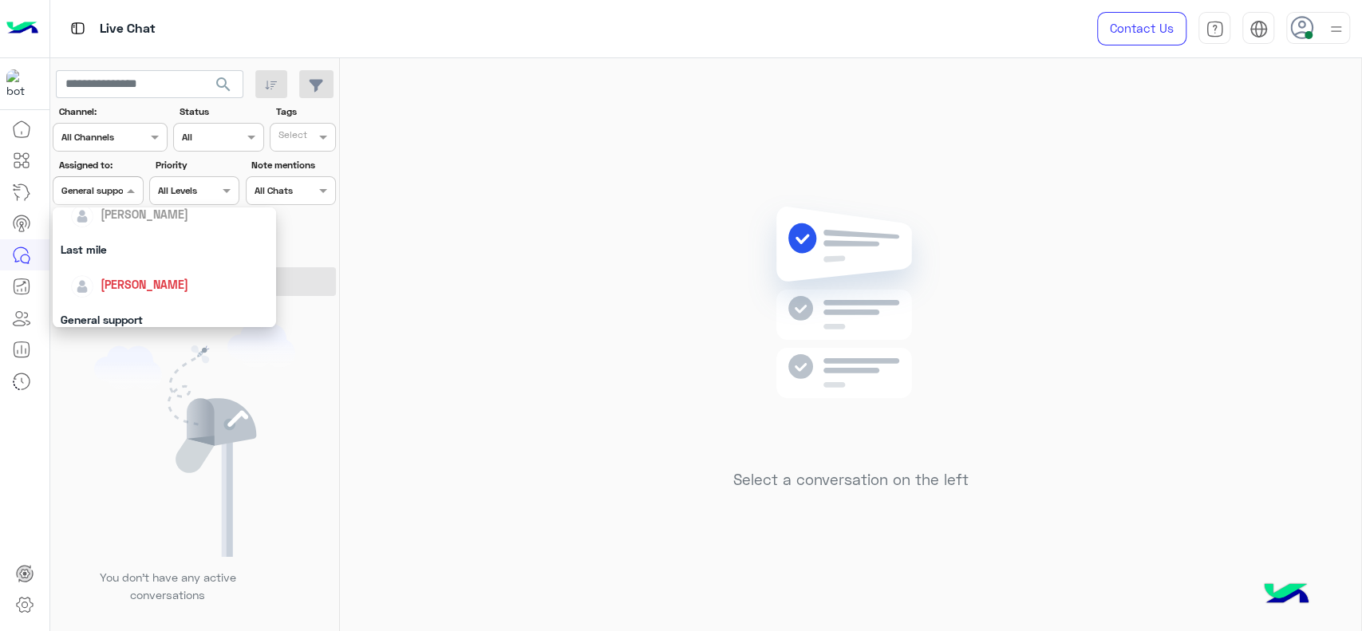
click at [143, 278] on span "[PERSON_NAME]" at bounding box center [145, 285] width 88 height 14
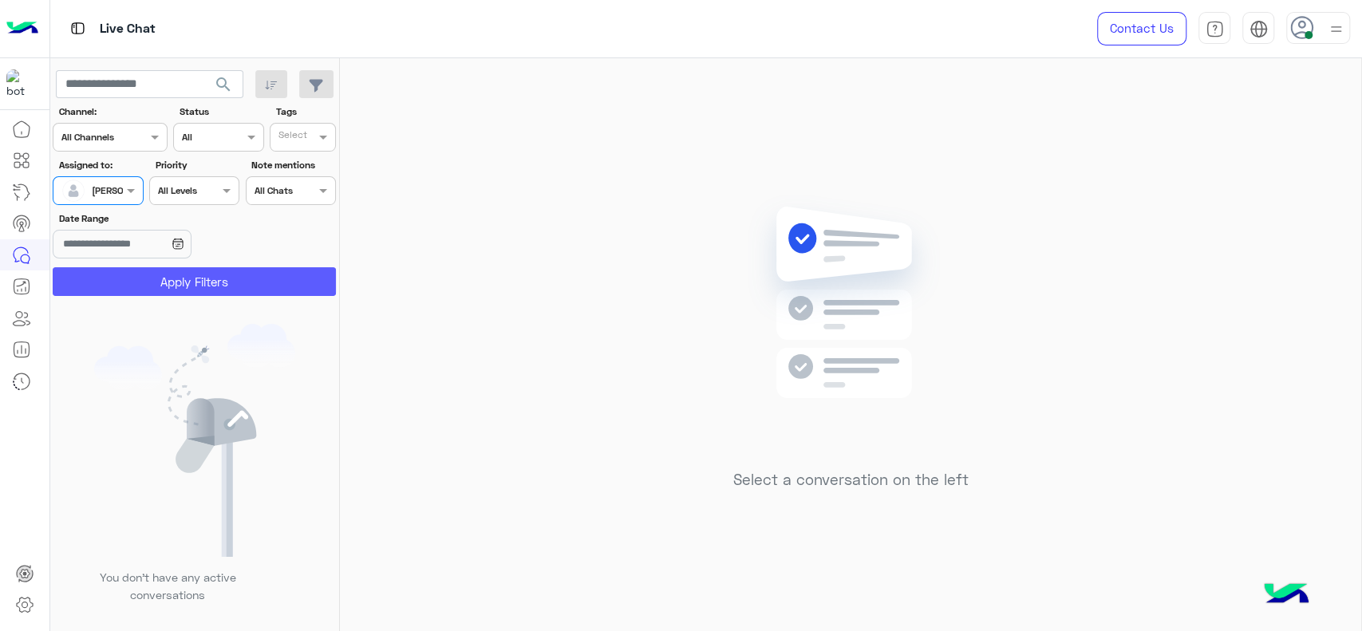
click at [143, 278] on button "Apply Filters" at bounding box center [194, 281] width 283 height 29
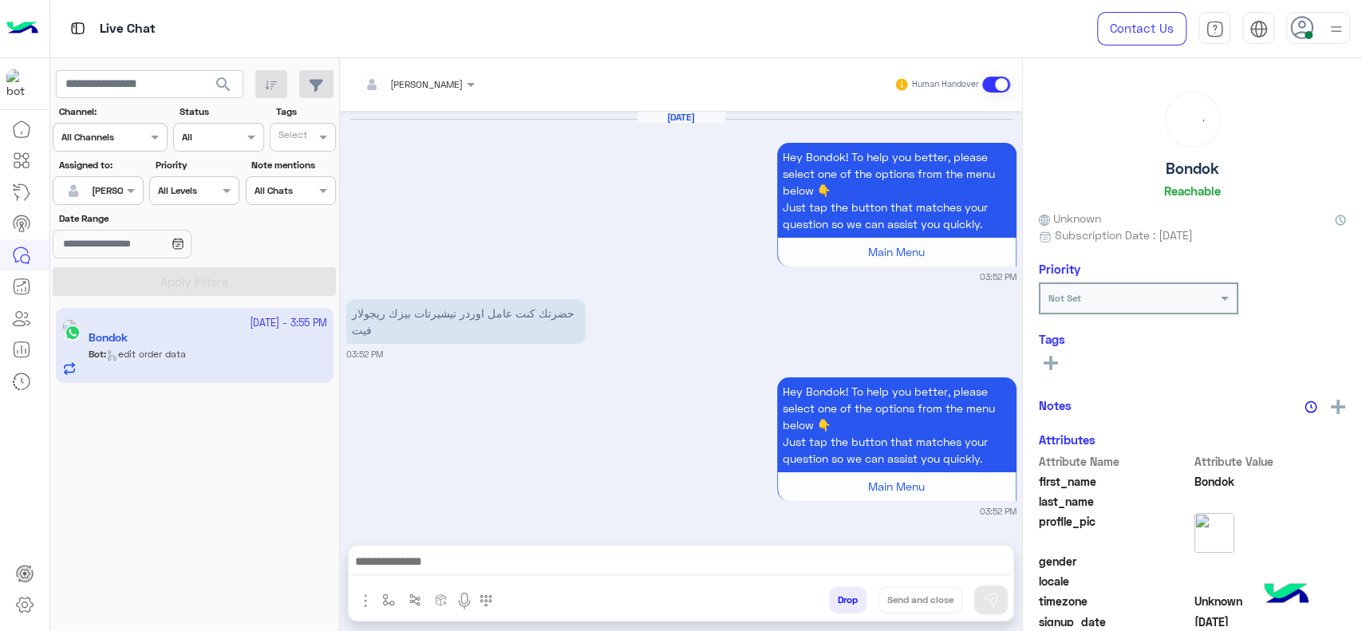
scroll to position [1458, 0]
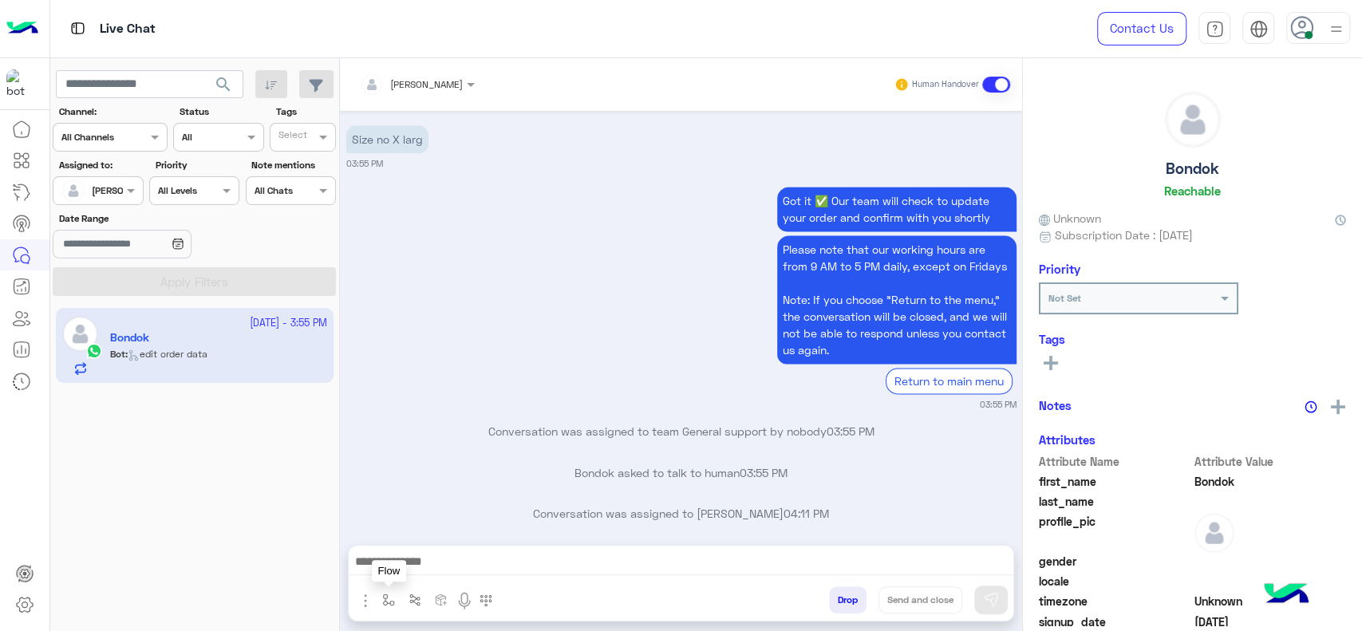
click at [384, 605] on img "button" at bounding box center [388, 600] width 13 height 13
click at [413, 558] on input "text" at bounding box center [416, 562] width 63 height 14
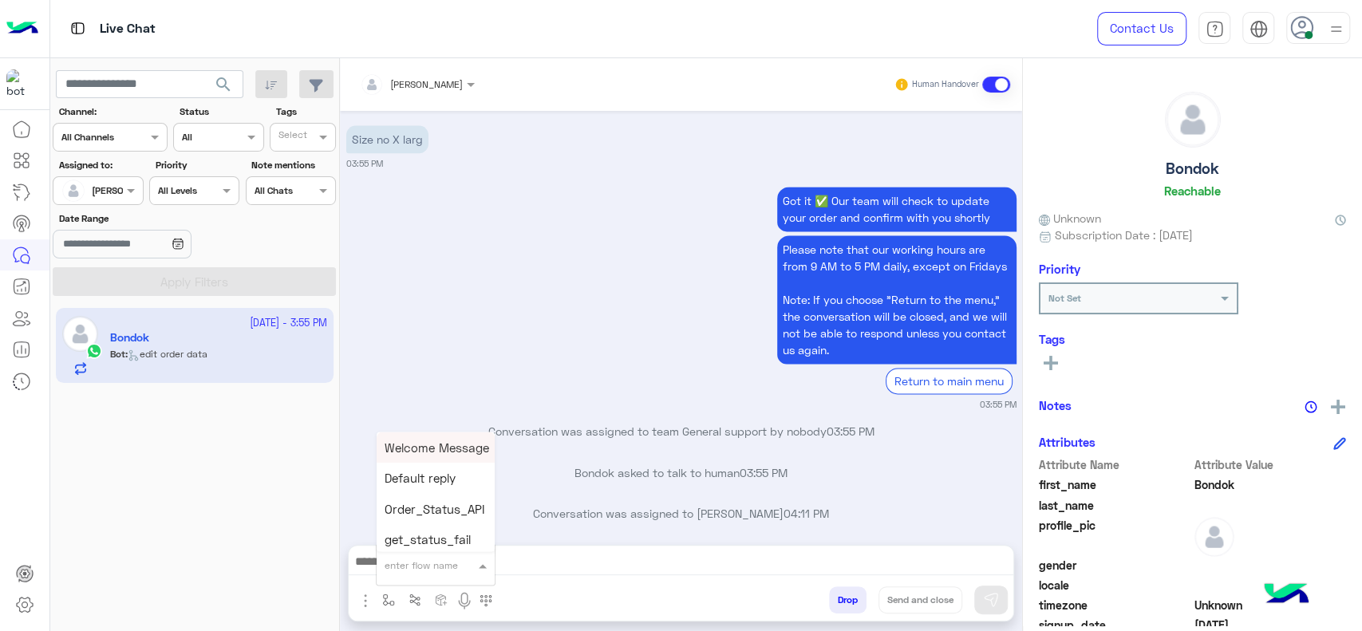
type input "*"
click at [413, 504] on span "J Greeting" at bounding box center [413, 505] width 57 height 14
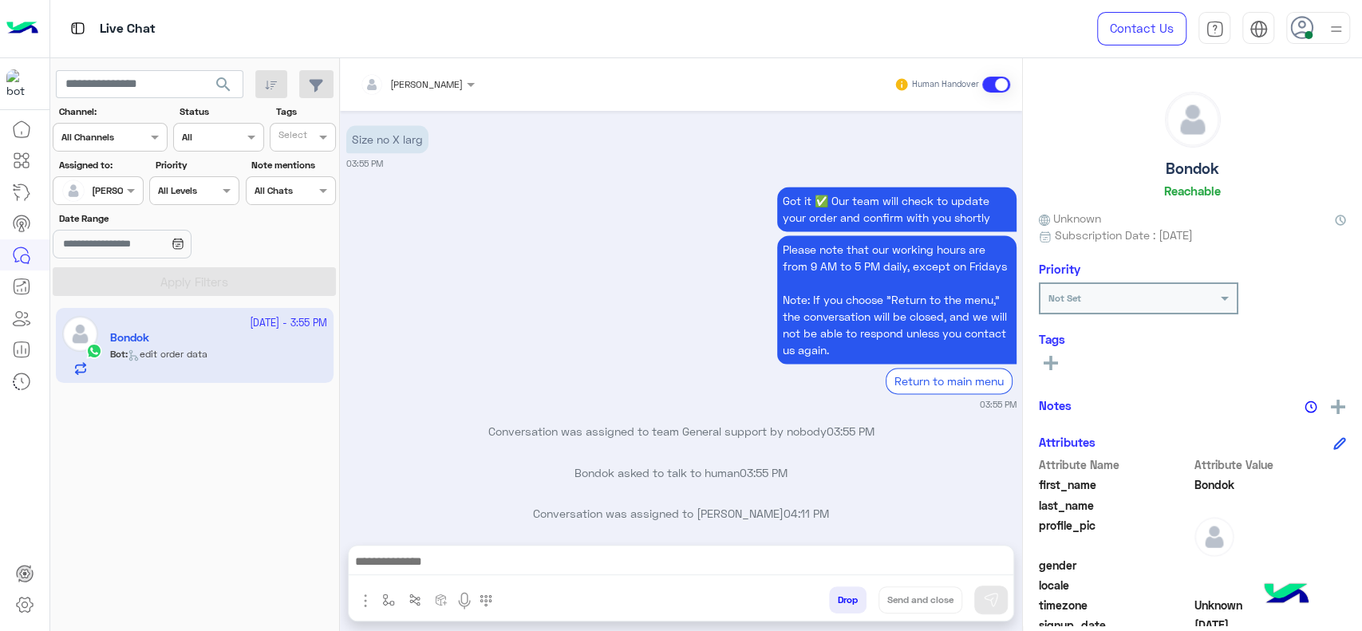
type textarea "**********"
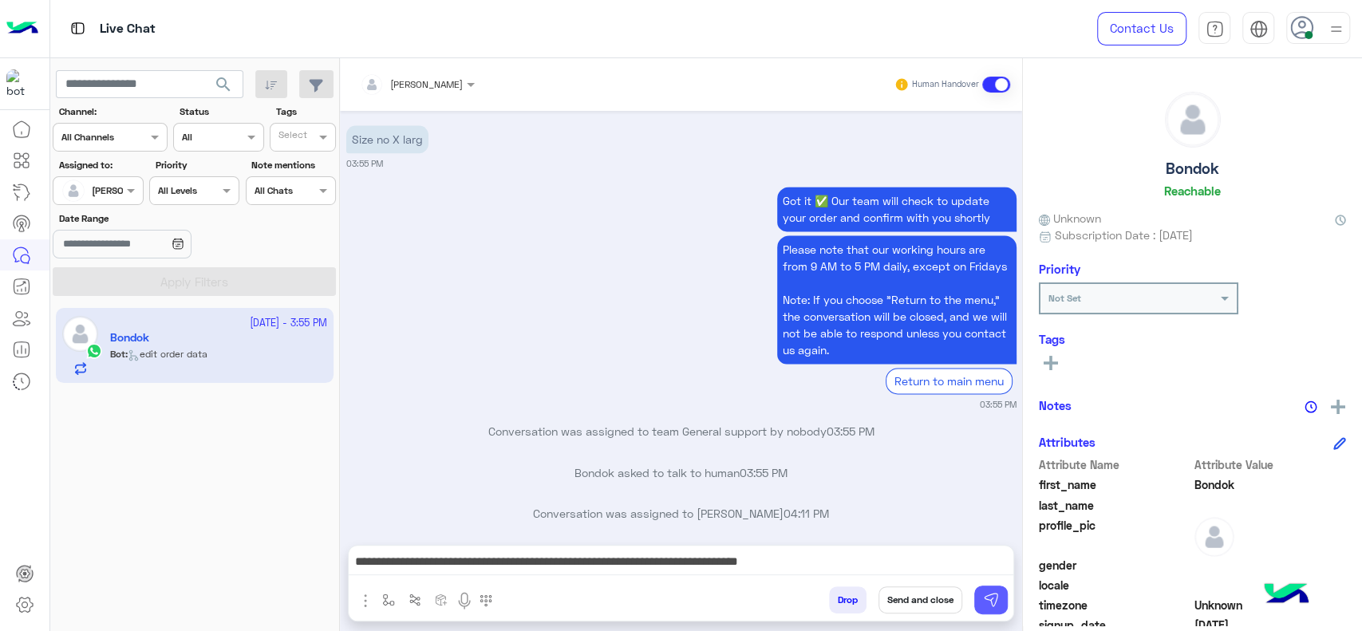
click at [988, 612] on button at bounding box center [991, 600] width 34 height 29
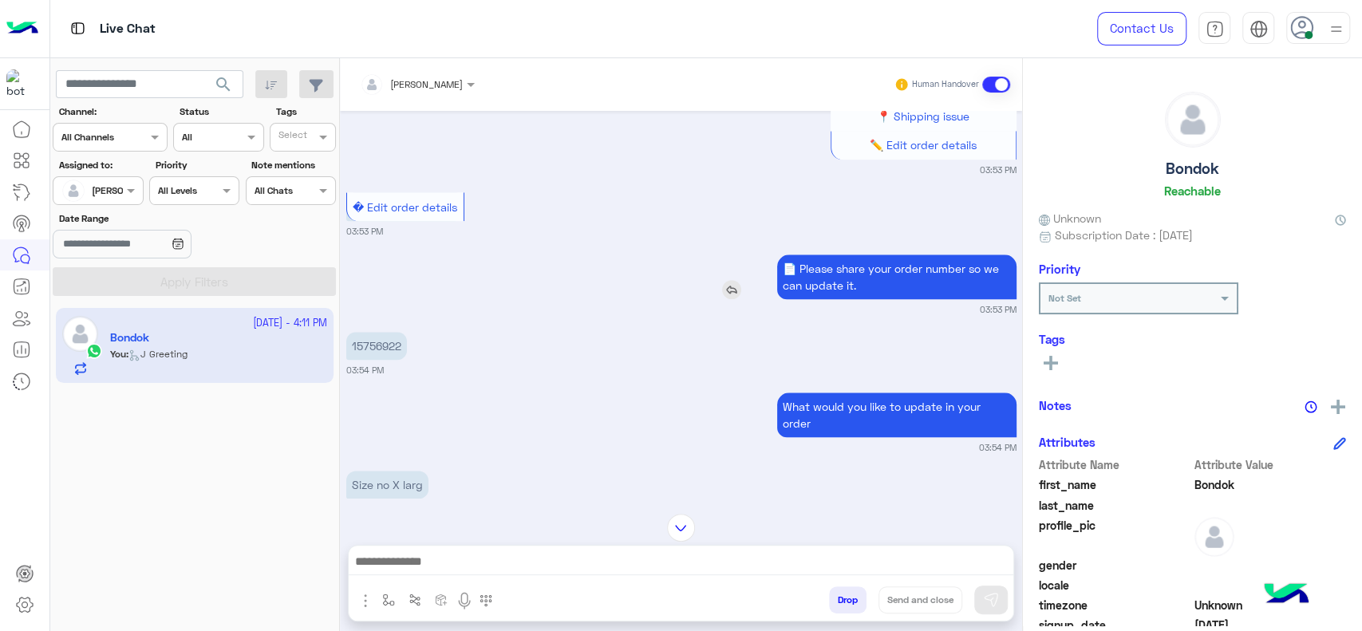
scroll to position [1240, 0]
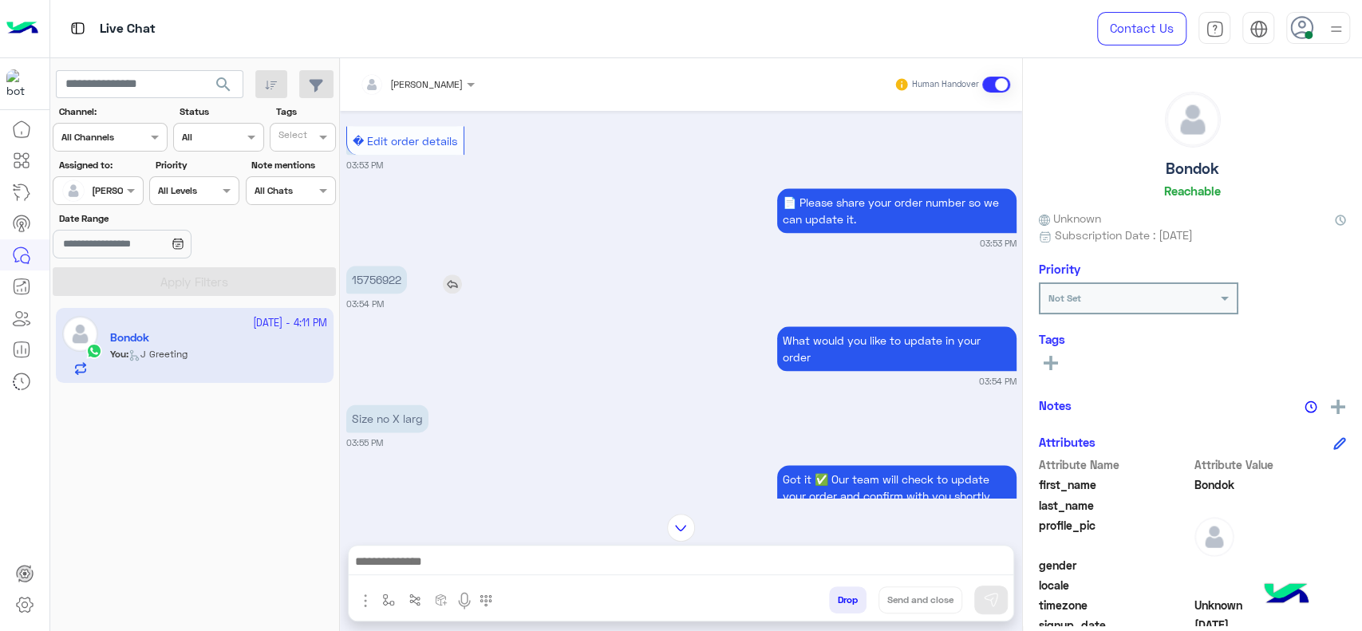
click at [376, 268] on p "15756922" at bounding box center [376, 280] width 61 height 28
copy p "15756922"
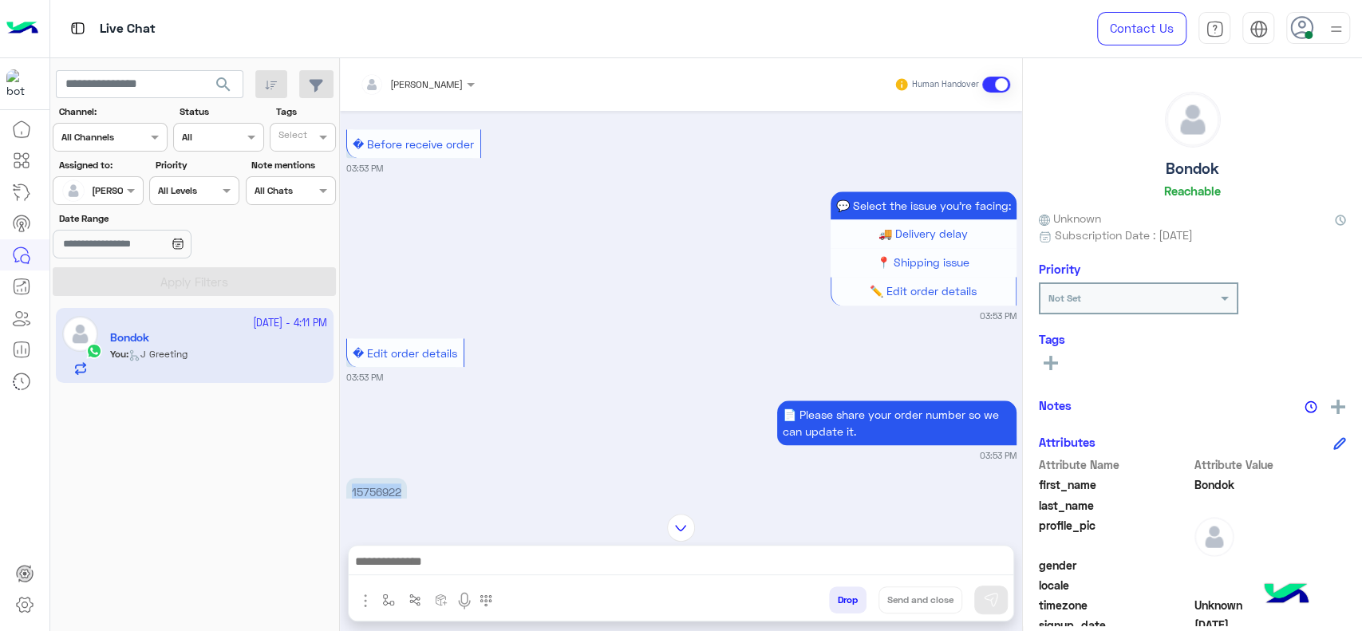
scroll to position [751, 0]
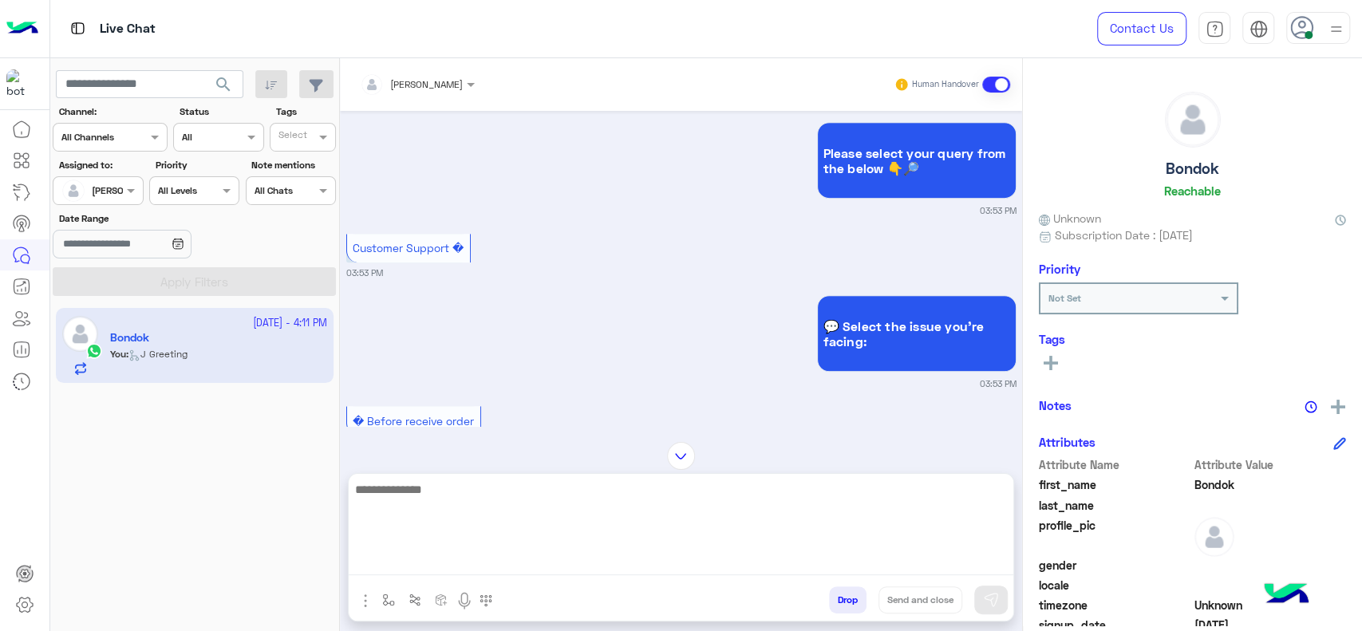
click at [605, 555] on textarea at bounding box center [681, 527] width 665 height 96
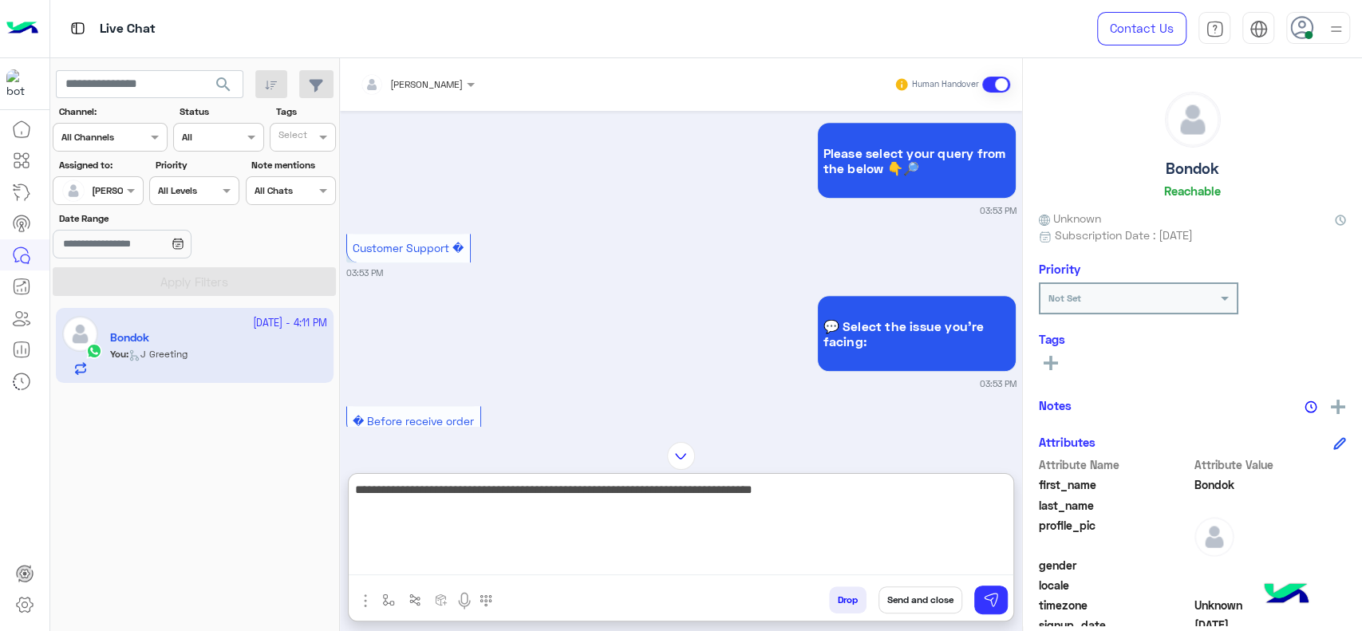
click at [836, 501] on textarea "**********" at bounding box center [681, 527] width 665 height 96
type textarea "**********"
click at [805, 501] on textarea "**********" at bounding box center [681, 527] width 665 height 96
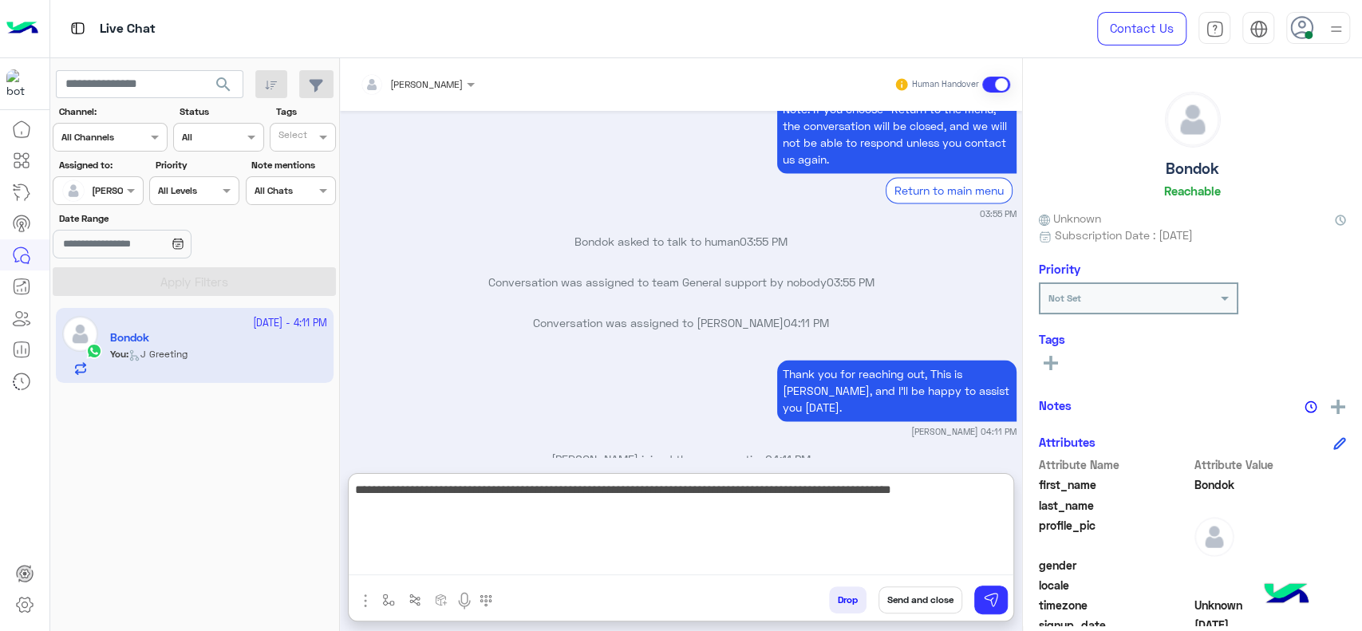
click at [722, 534] on textarea "**********" at bounding box center [681, 527] width 665 height 96
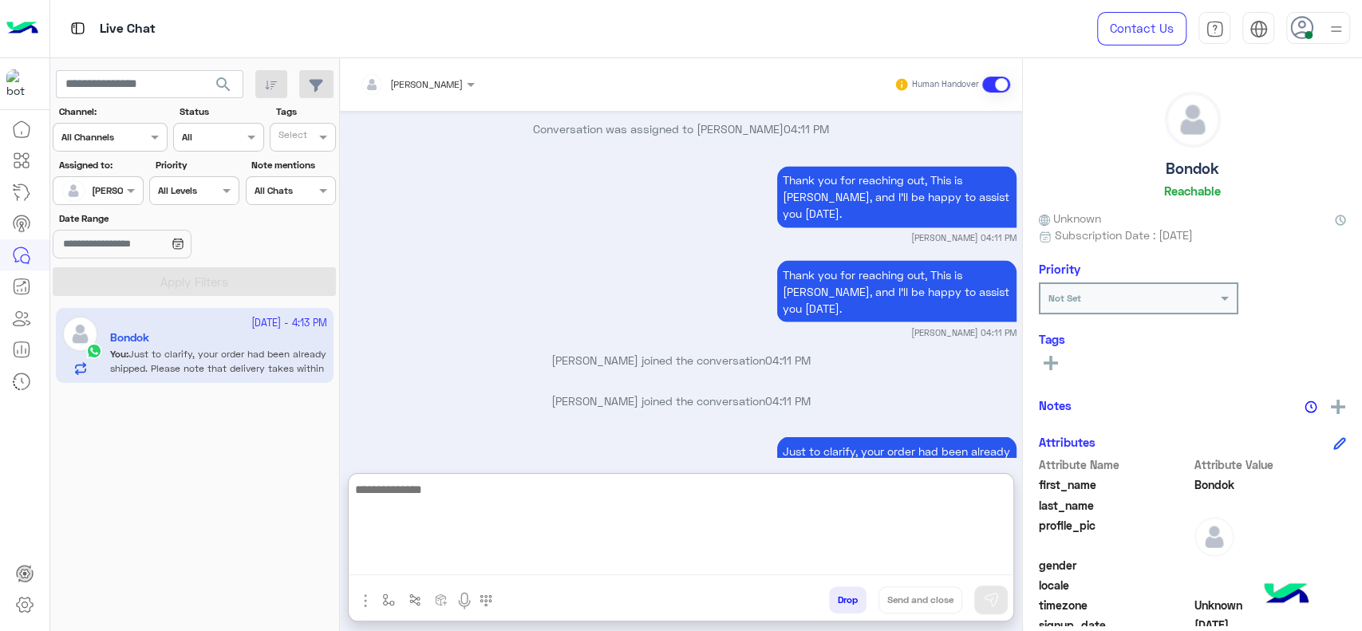
scroll to position [1922, 0]
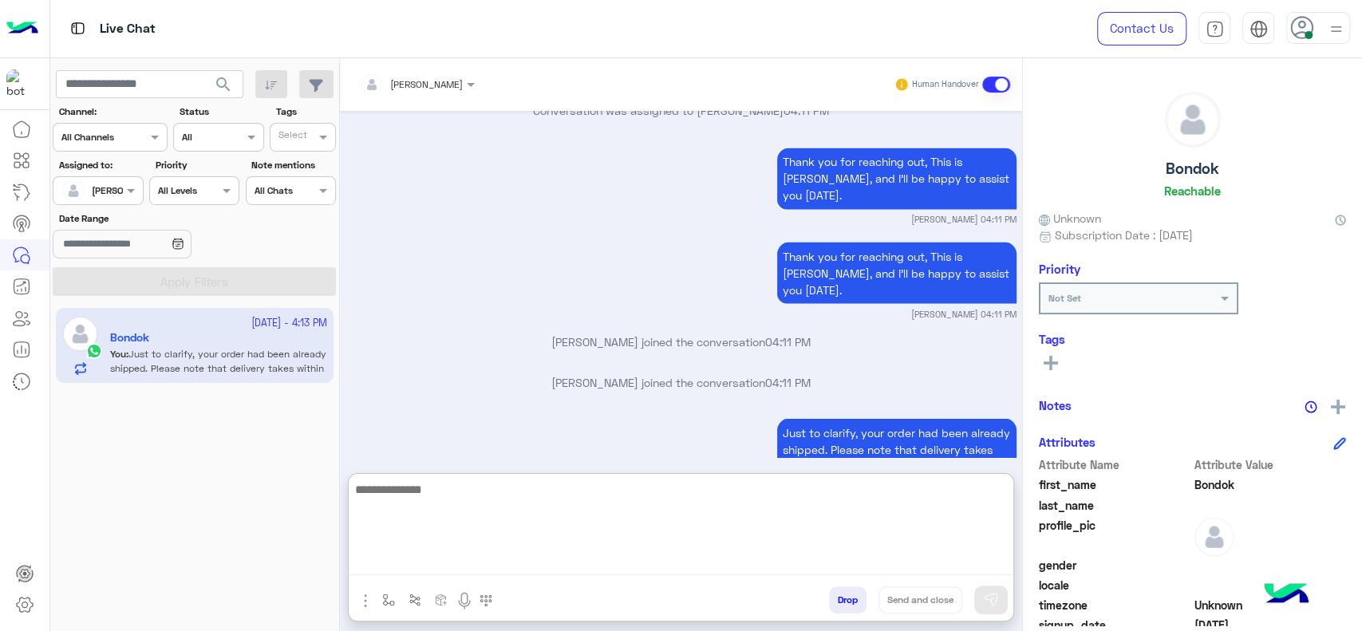
click at [517, 520] on textarea at bounding box center [681, 527] width 665 height 96
click at [513, 522] on textarea at bounding box center [681, 527] width 665 height 96
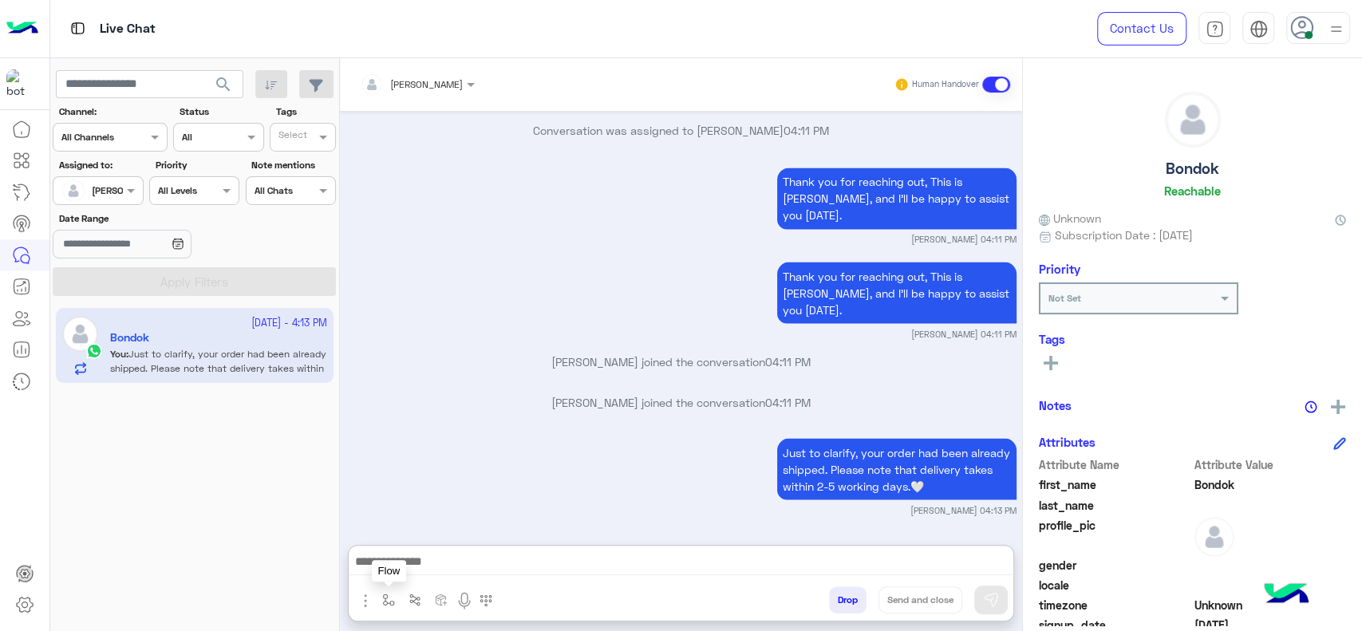
click at [394, 601] on img "button" at bounding box center [388, 600] width 13 height 13
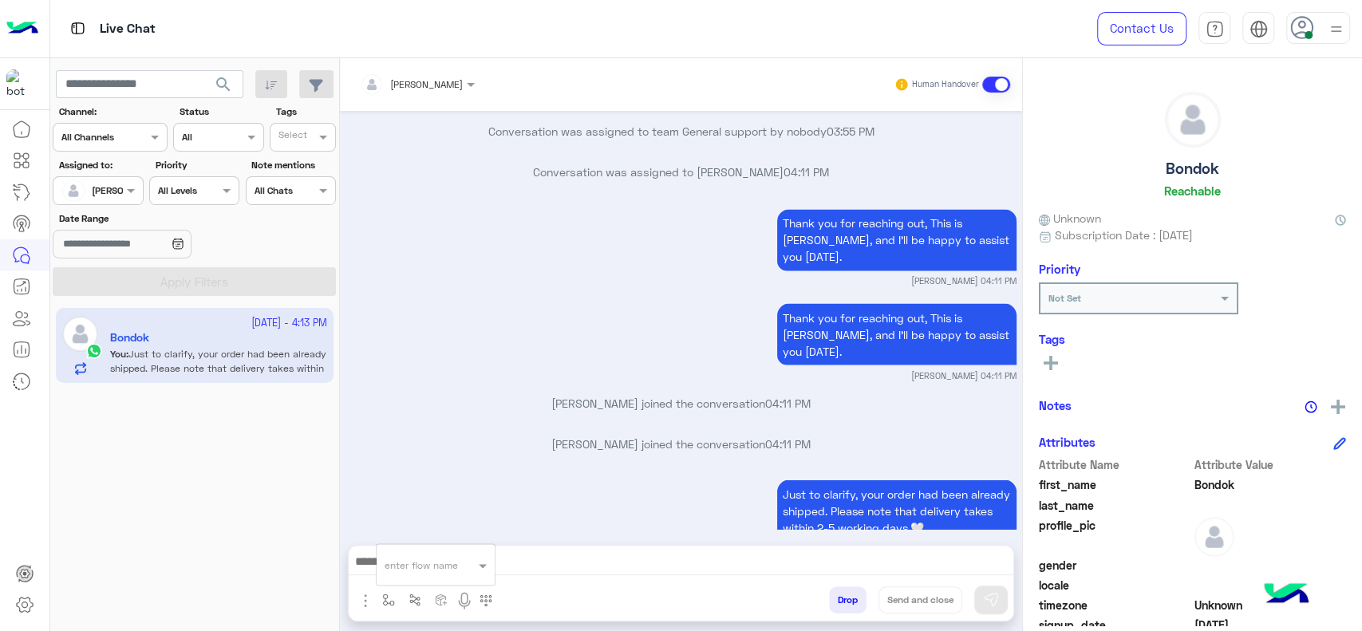
scroll to position [1851, 0]
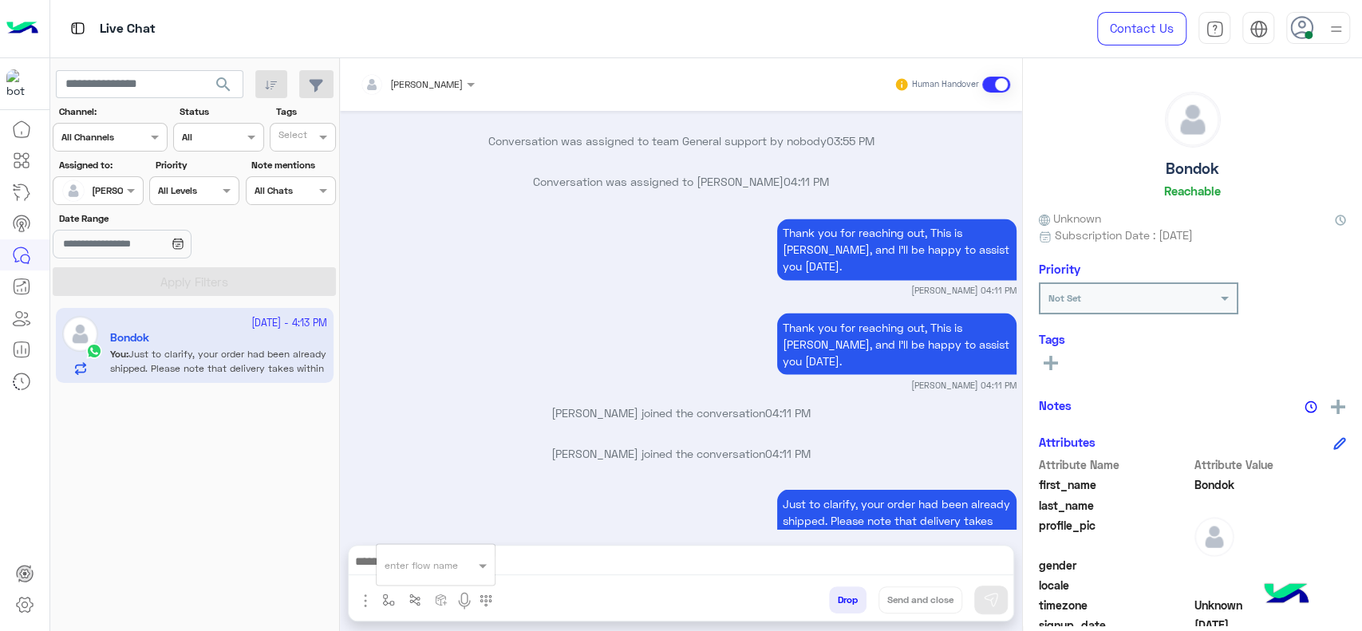
click at [441, 567] on input "text" at bounding box center [416, 562] width 63 height 14
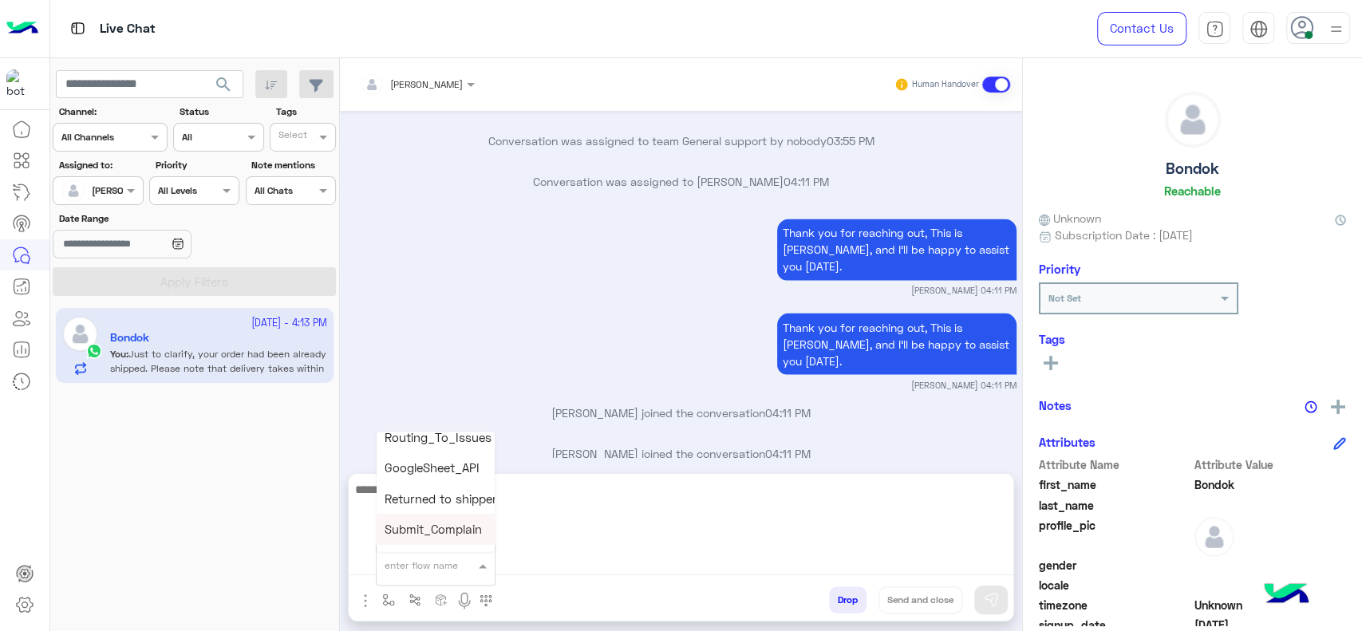
click at [574, 561] on textarea at bounding box center [681, 527] width 665 height 96
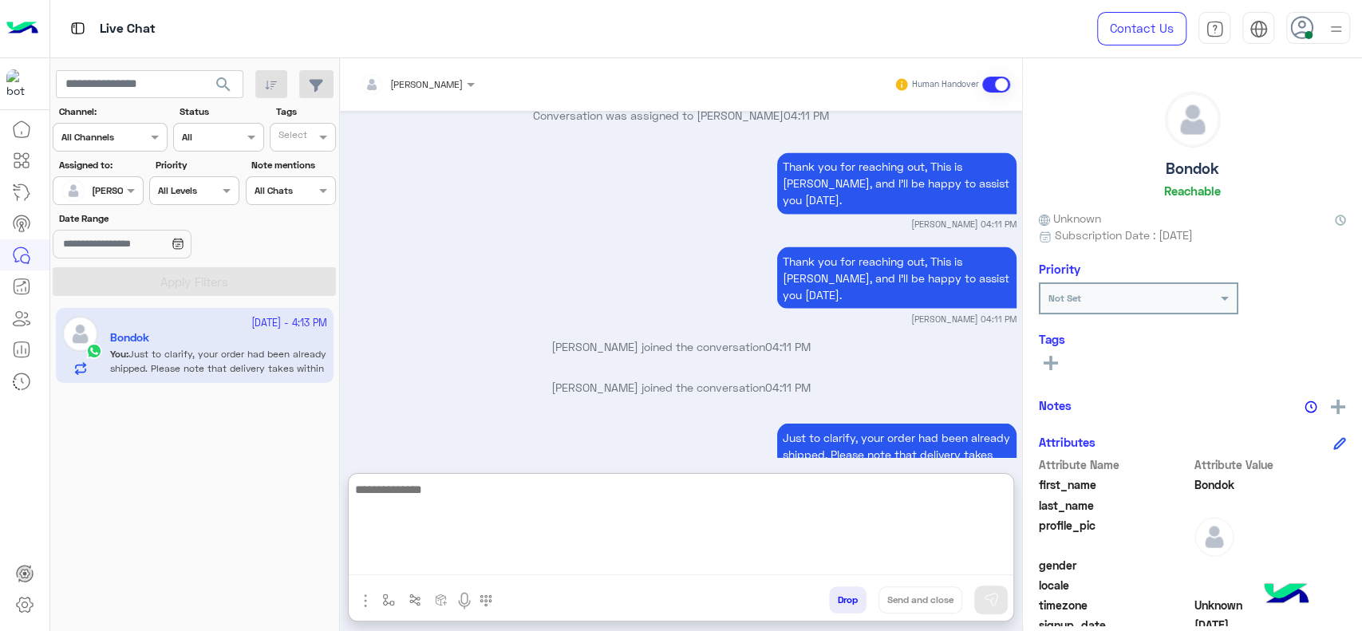
scroll to position [1922, 0]
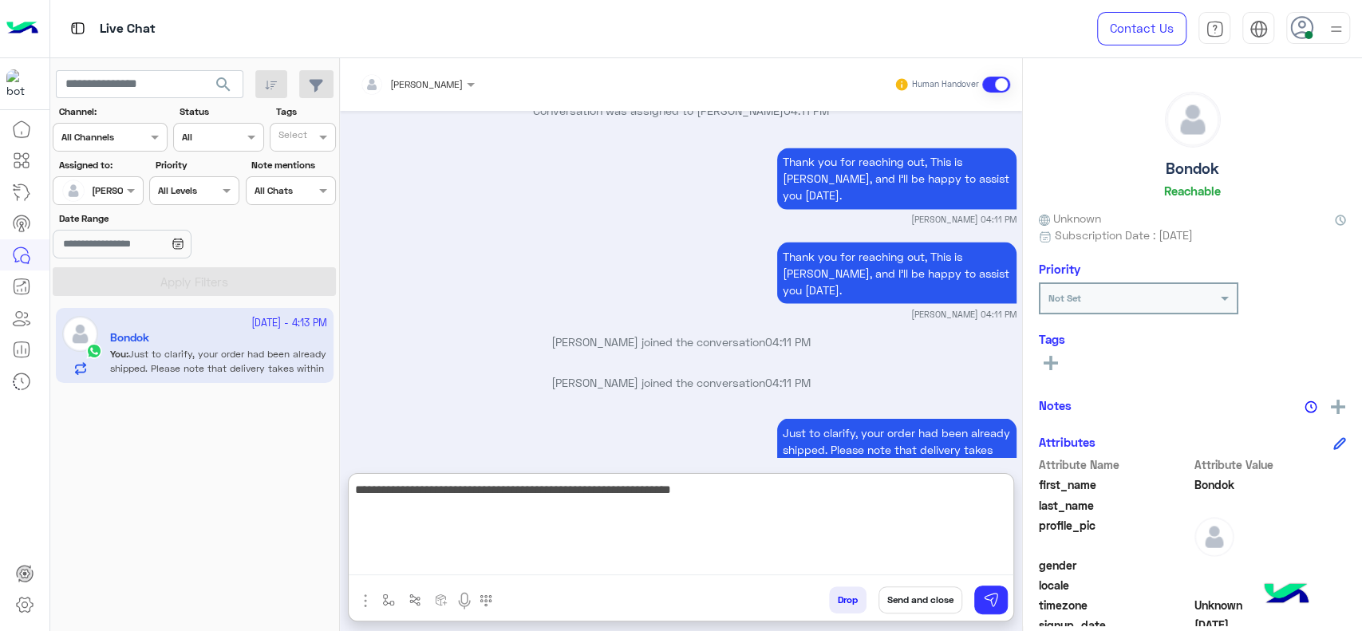
type textarea "**********"
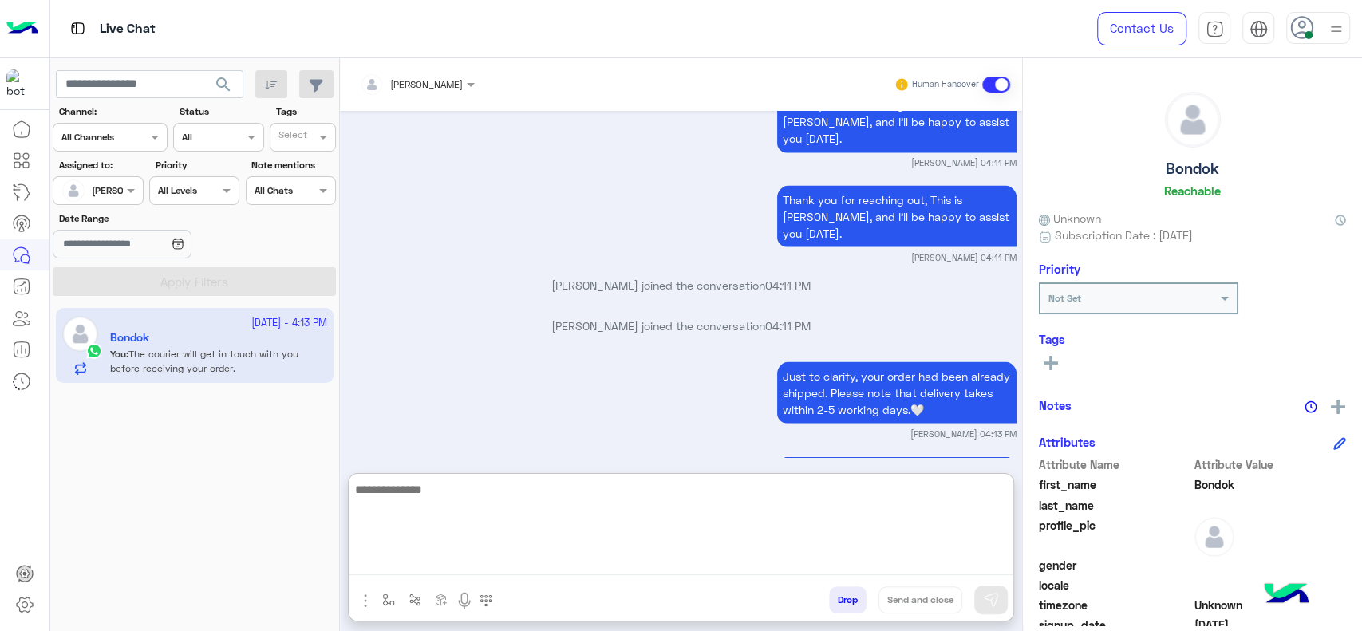
scroll to position [2000, 0]
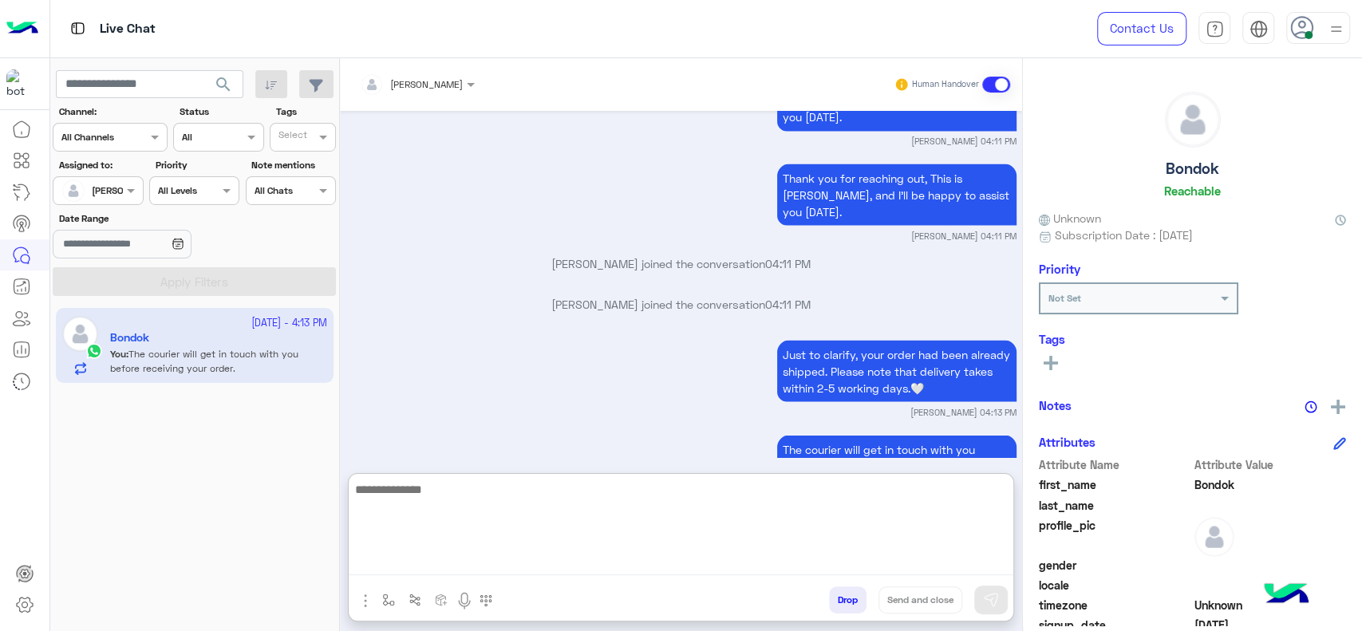
paste textarea "**********"
type textarea "**********"
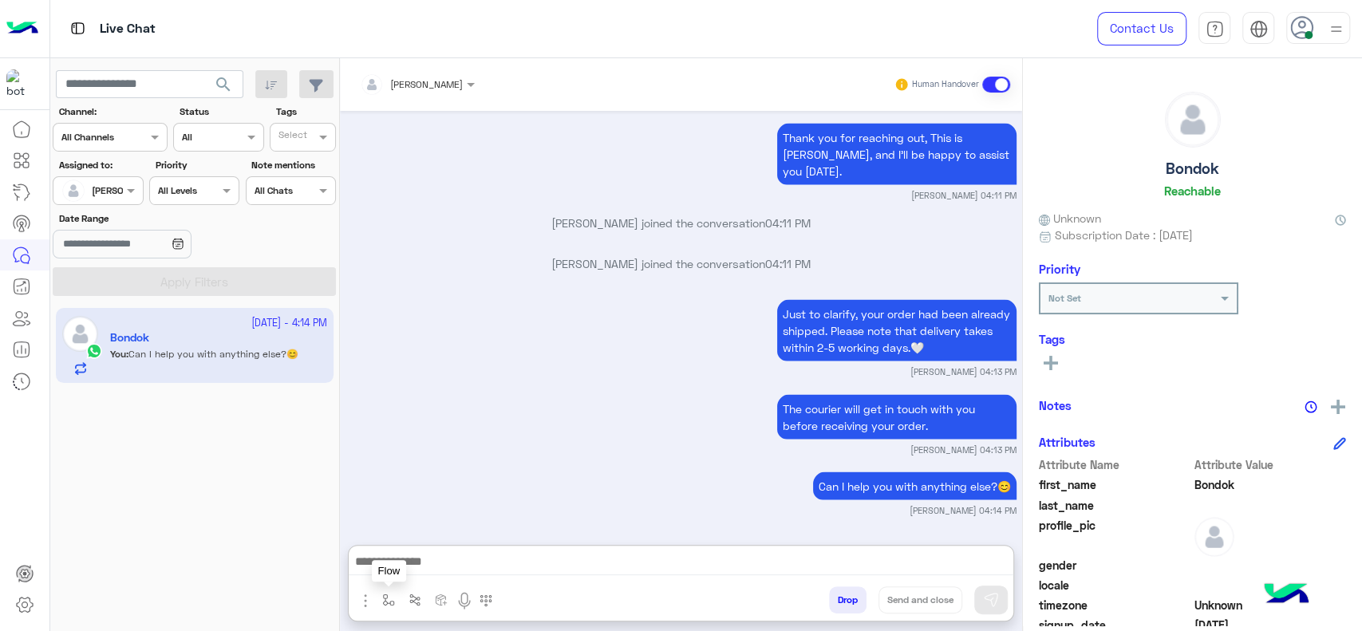
click at [395, 610] on button "button" at bounding box center [389, 599] width 26 height 26
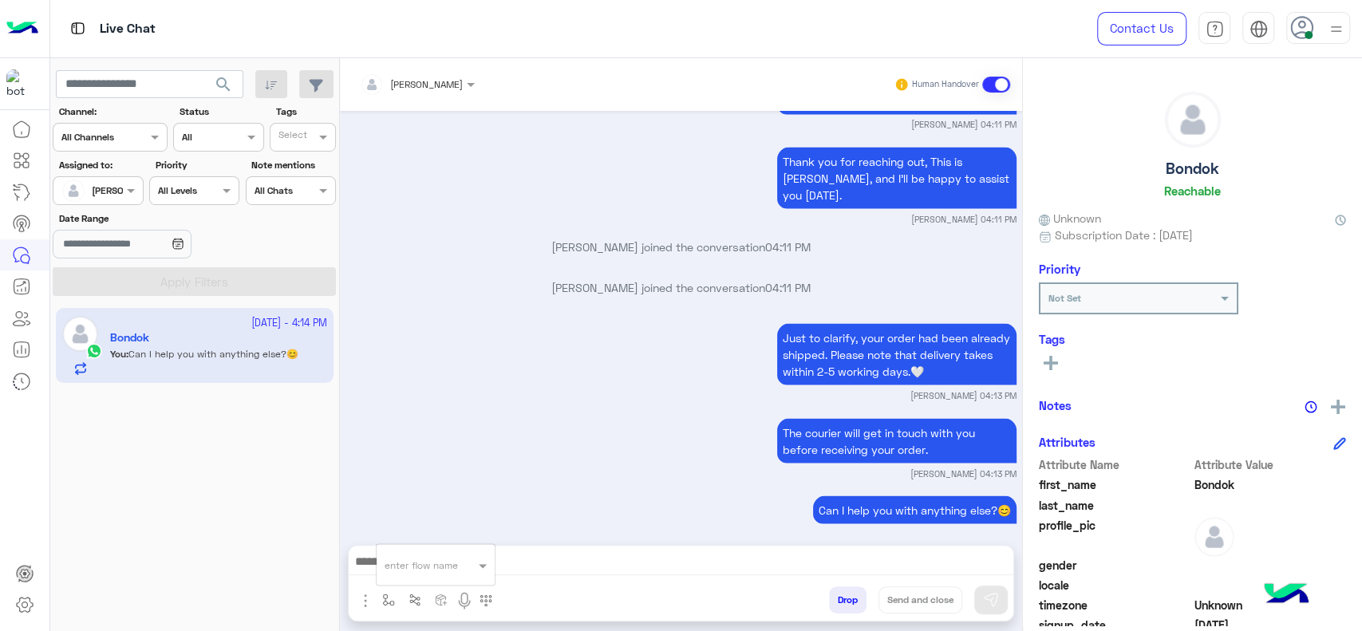
scroll to position [1990, 0]
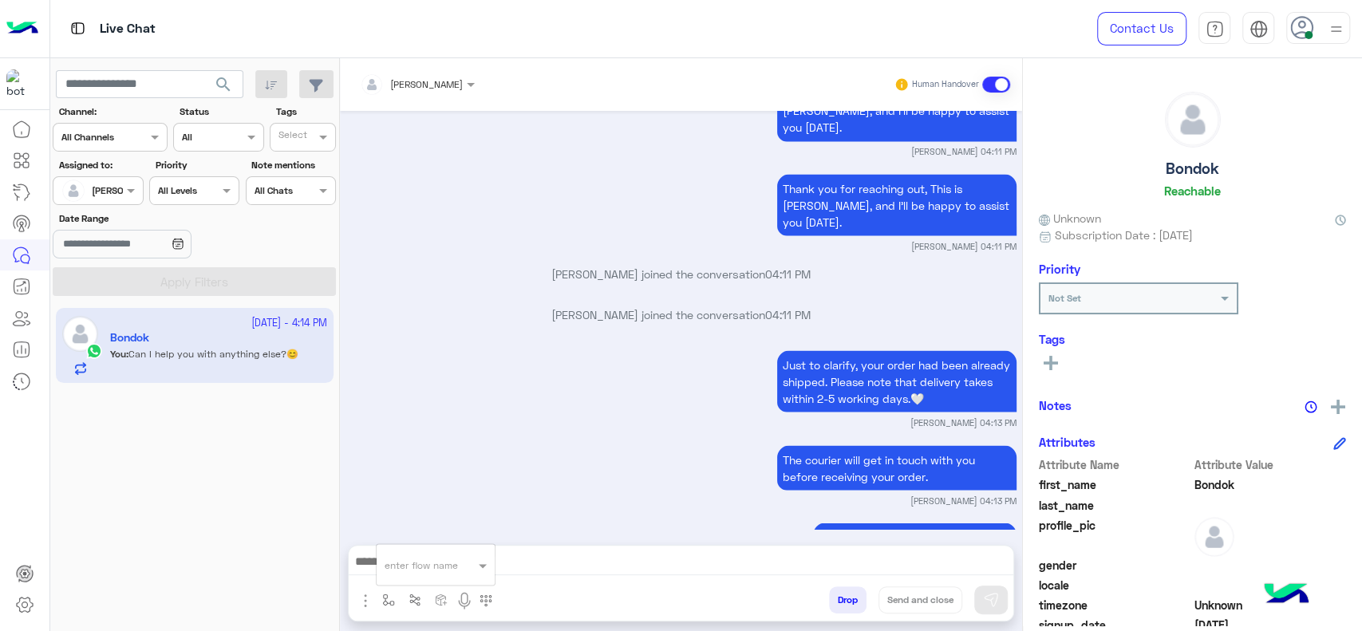
click at [412, 573] on div "enter flow name" at bounding box center [436, 564] width 118 height 29
type input "*"
click at [407, 546] on div "[PERSON_NAME]" at bounding box center [436, 536] width 118 height 31
type textarea "**********"
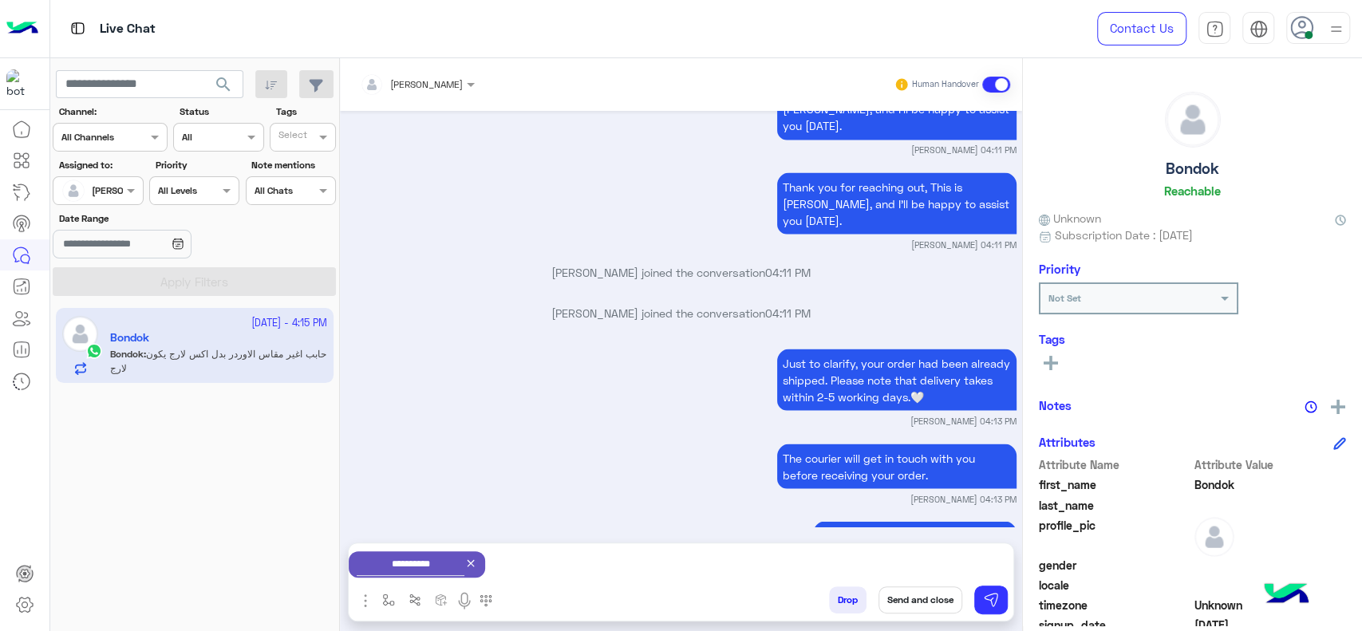
scroll to position [2053, 0]
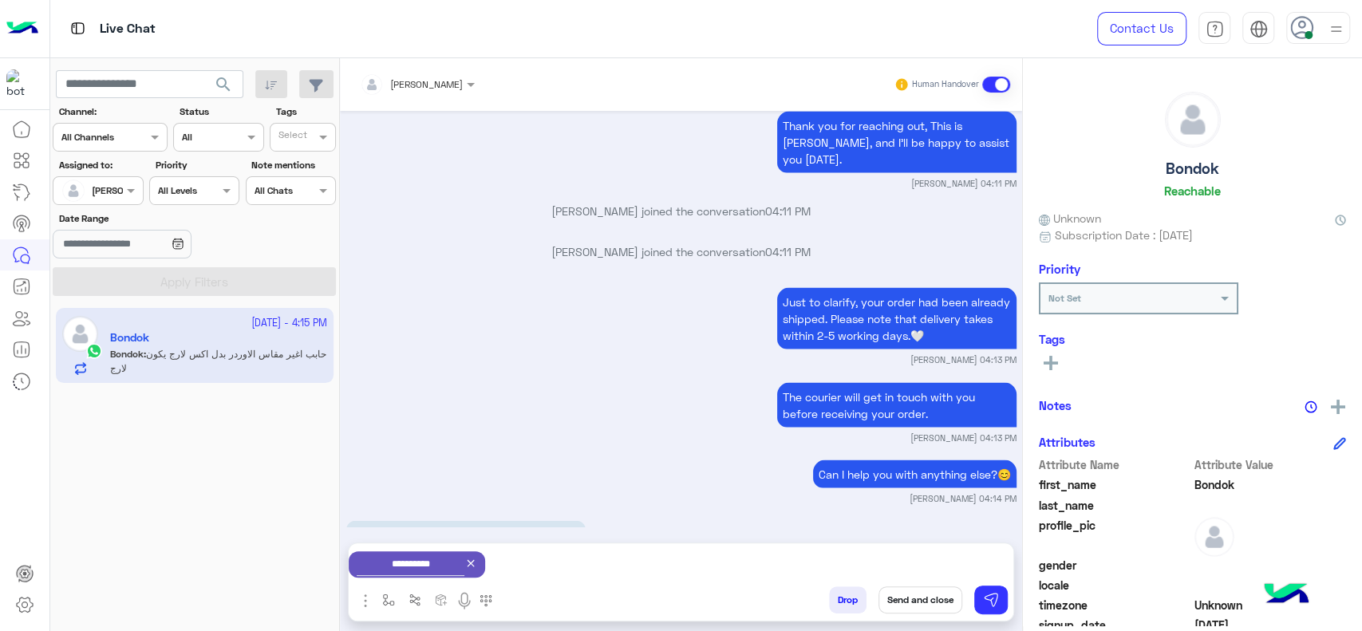
click at [477, 567] on icon at bounding box center [470, 563] width 13 height 13
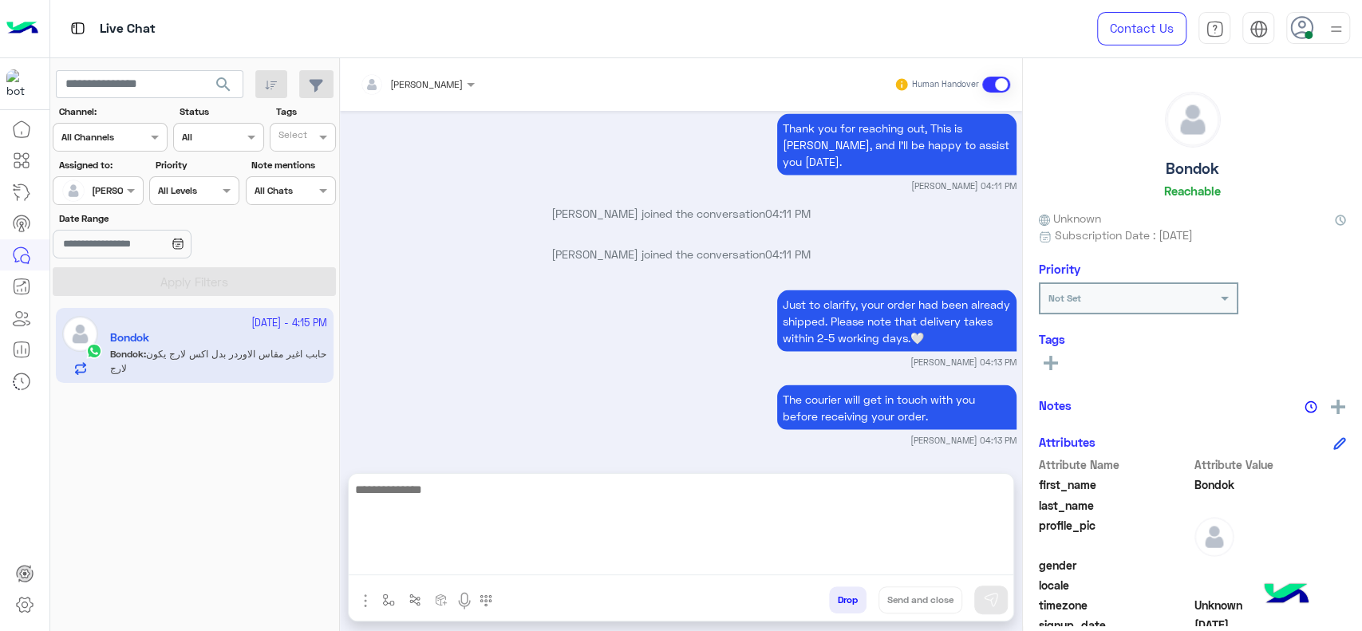
click at [538, 560] on textarea at bounding box center [681, 527] width 665 height 96
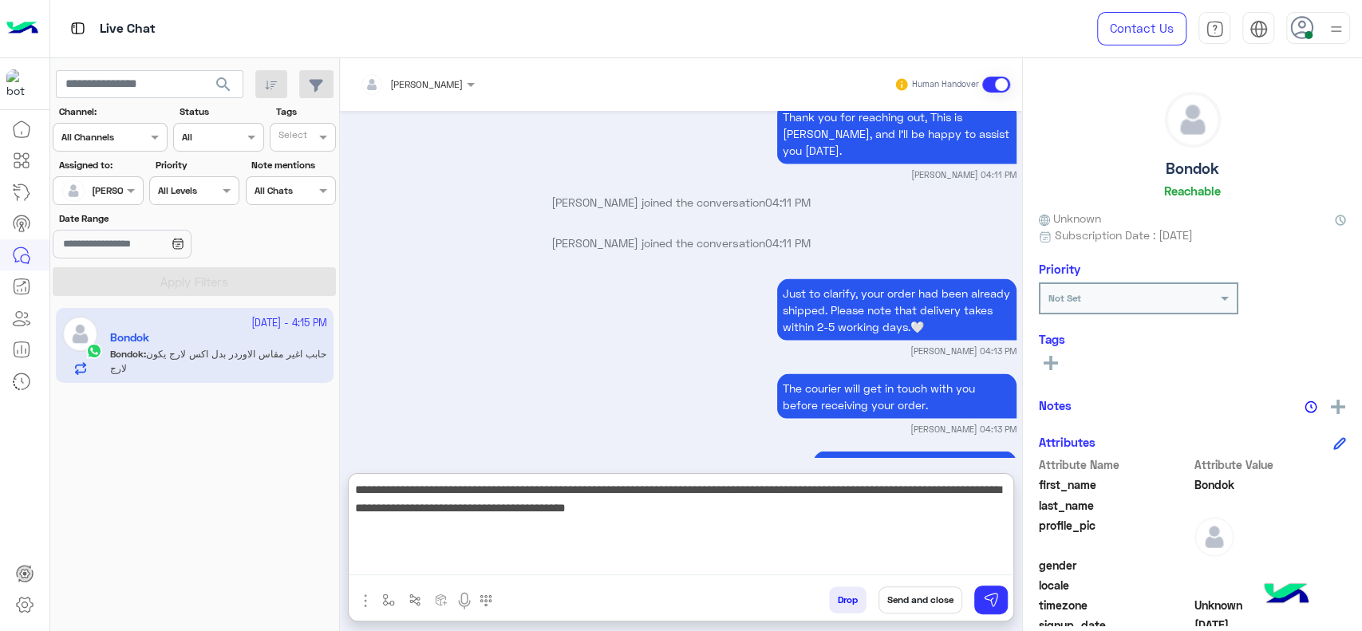
click at [353, 505] on textarea "**********" at bounding box center [681, 527] width 665 height 96
click at [357, 496] on textarea "**********" at bounding box center [681, 527] width 665 height 96
click at [379, 488] on textarea "**********" at bounding box center [681, 527] width 665 height 96
type textarea "**********"
click at [644, 534] on textarea "**********" at bounding box center [681, 527] width 665 height 96
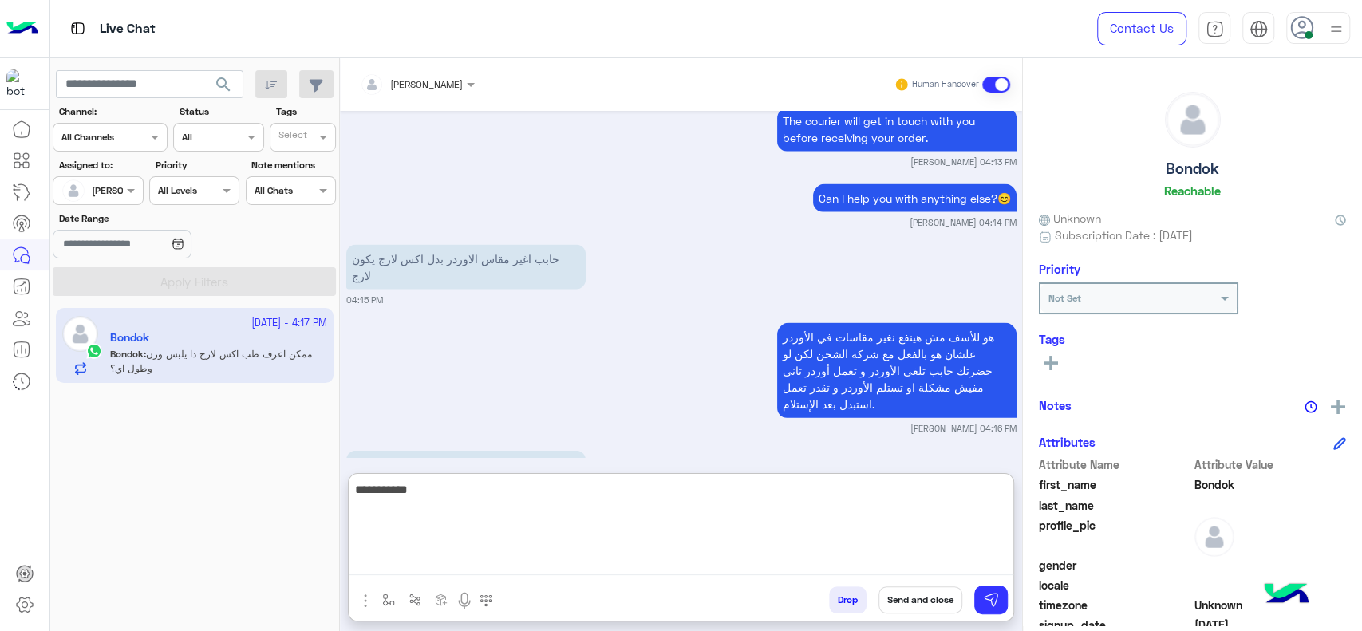
scroll to position [2388, 0]
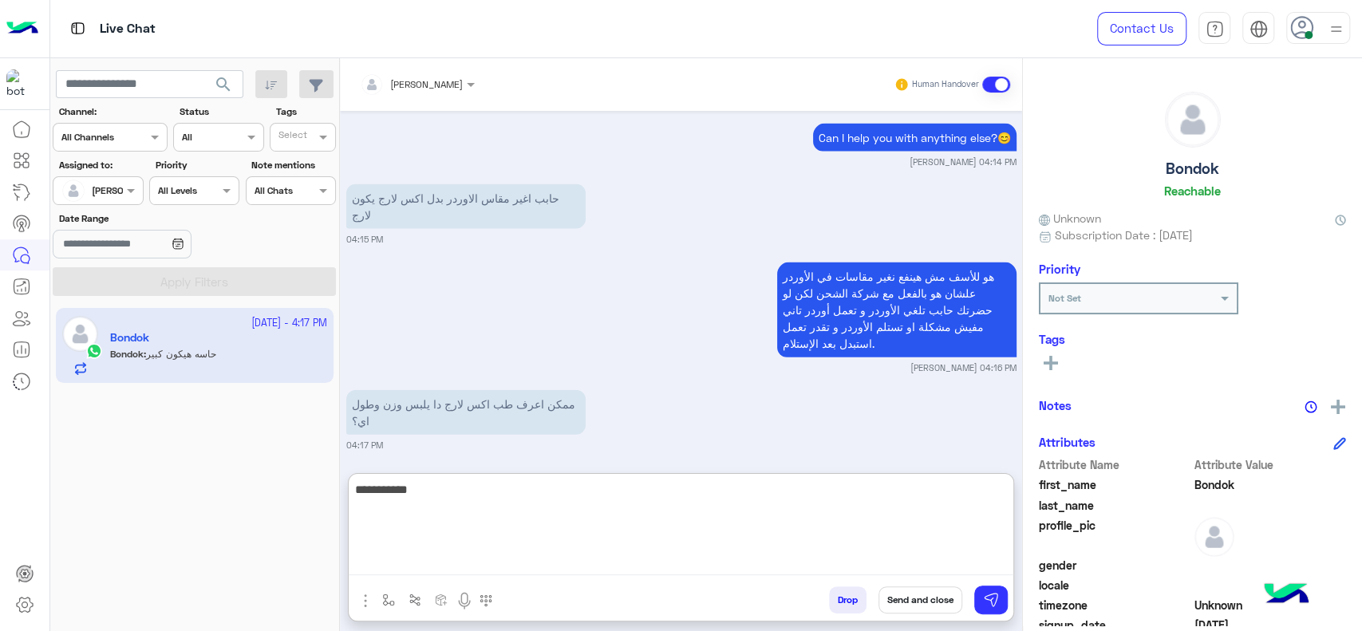
click at [589, 501] on textarea "**********" at bounding box center [681, 527] width 665 height 96
type textarea "*"
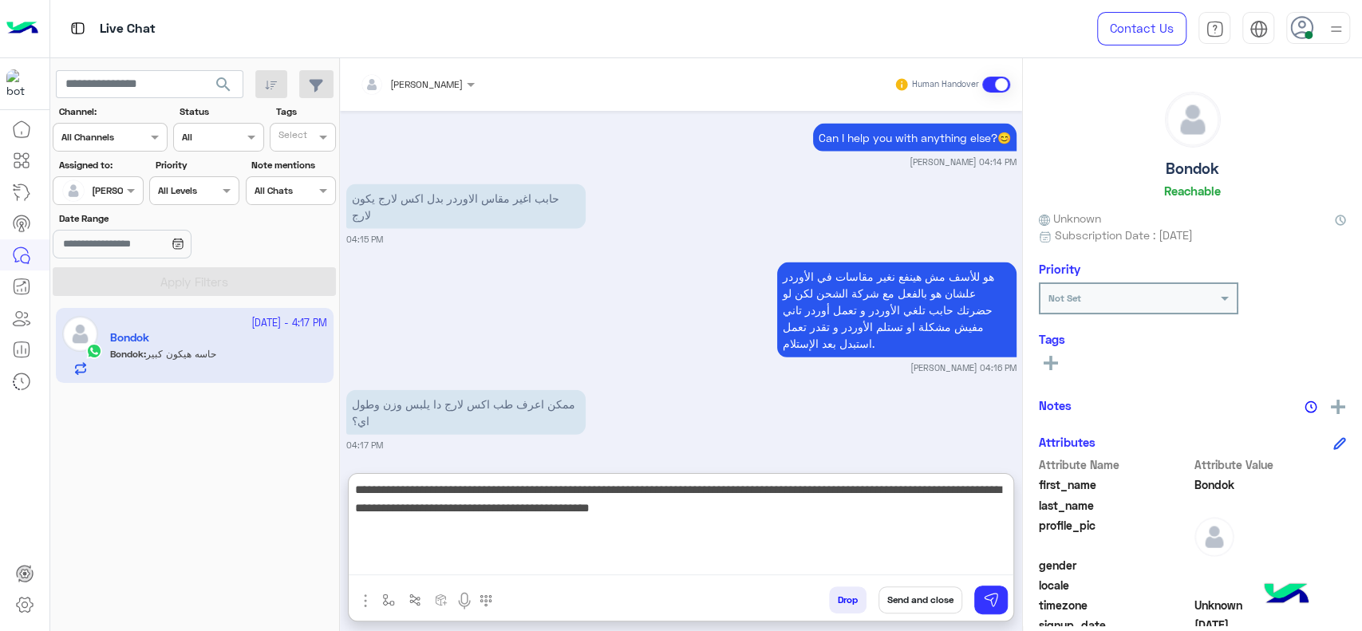
type textarea "**********"
click at [566, 533] on textarea "**********" at bounding box center [681, 527] width 665 height 96
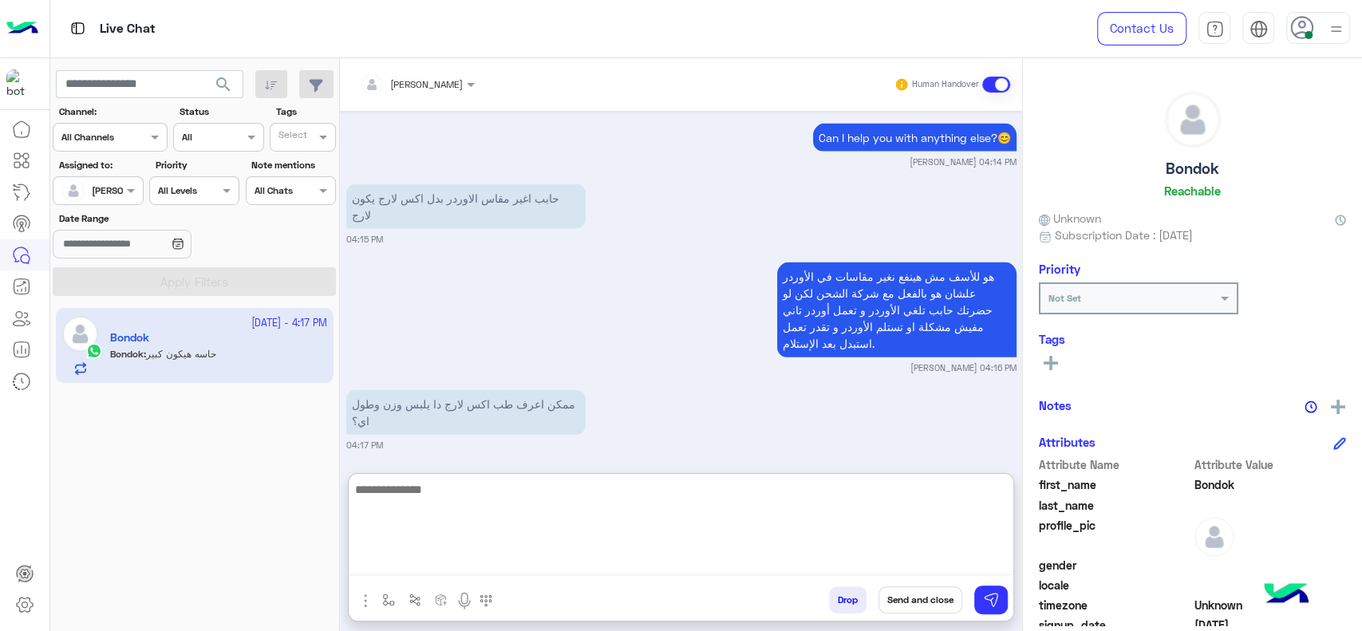
scroll to position [2516, 0]
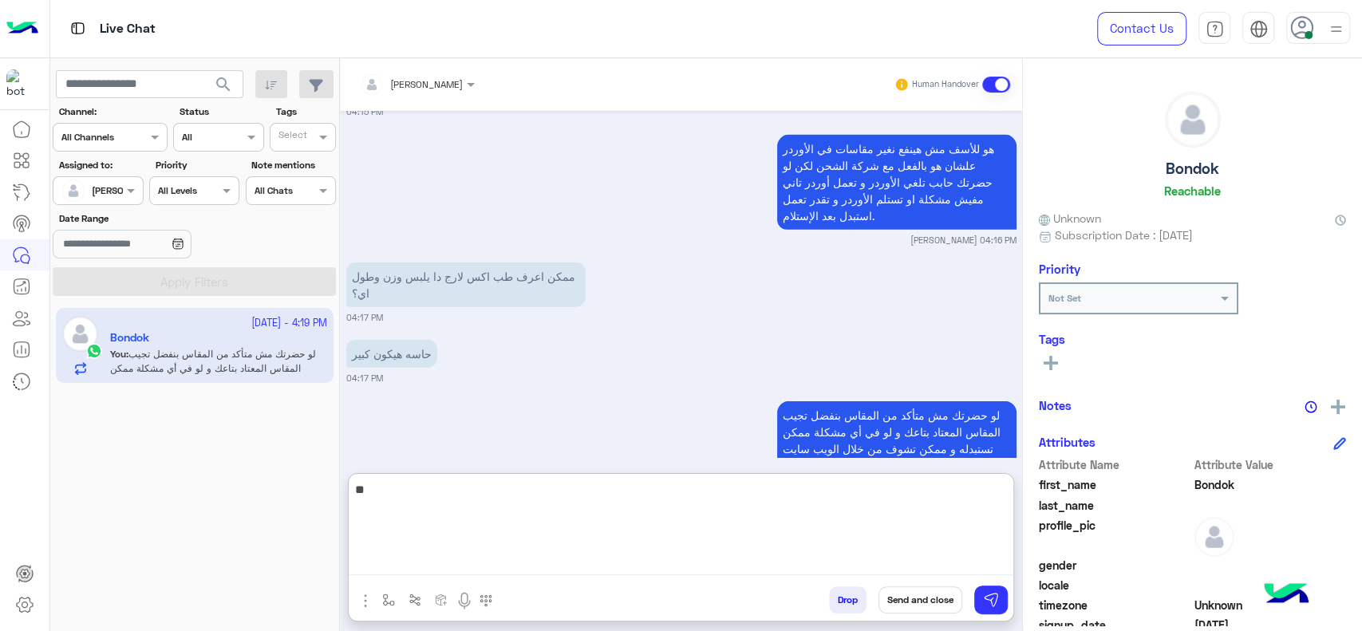
type textarea "*"
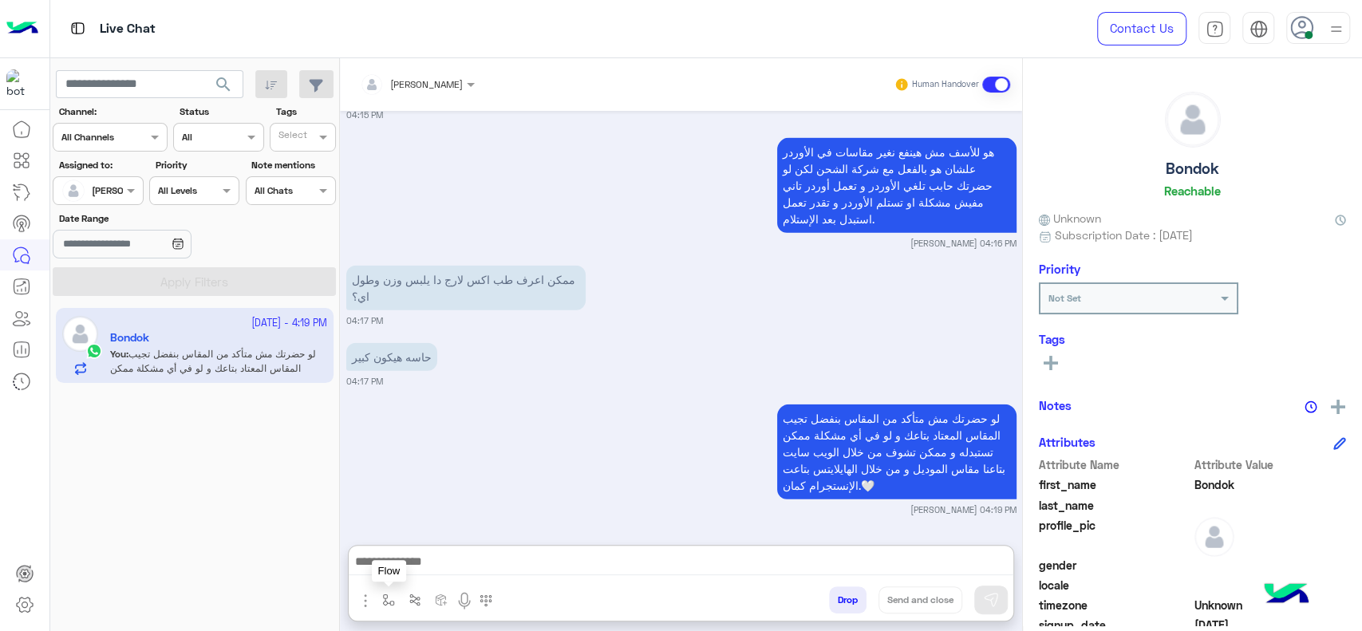
click at [384, 602] on img "button" at bounding box center [388, 600] width 13 height 13
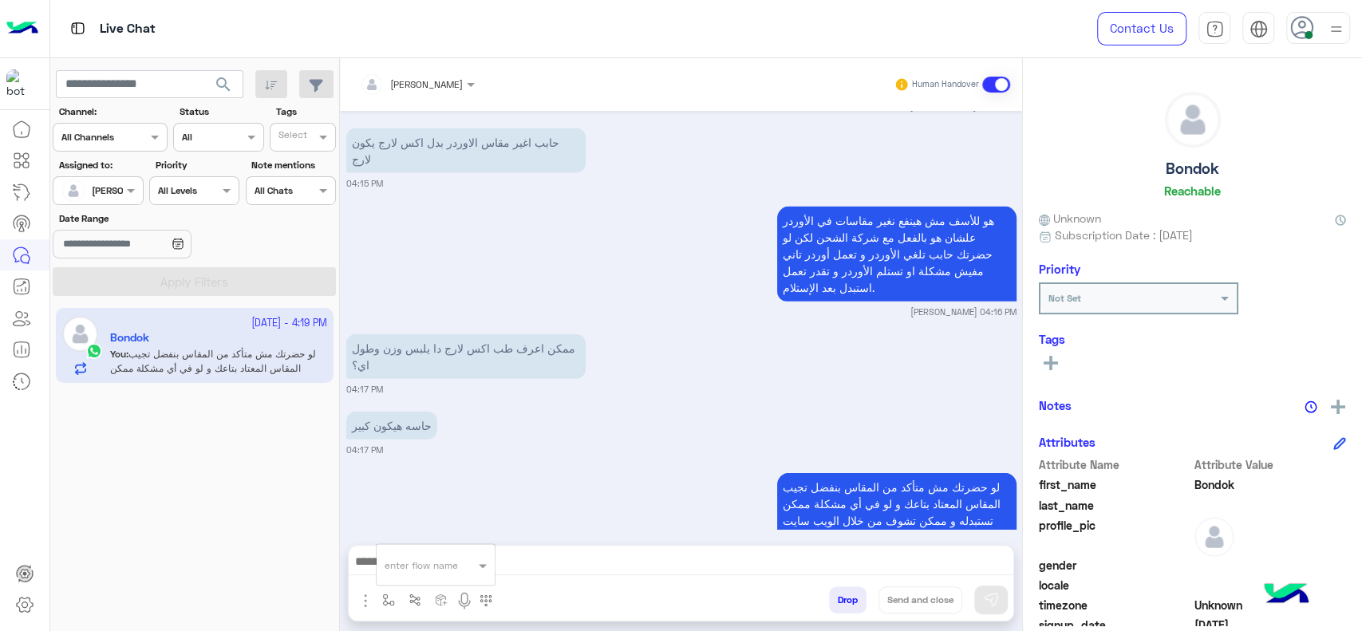
click at [399, 563] on input "text" at bounding box center [416, 562] width 63 height 14
type input "****"
click at [413, 545] on div "close جانا" at bounding box center [436, 536] width 118 height 31
type textarea "**********"
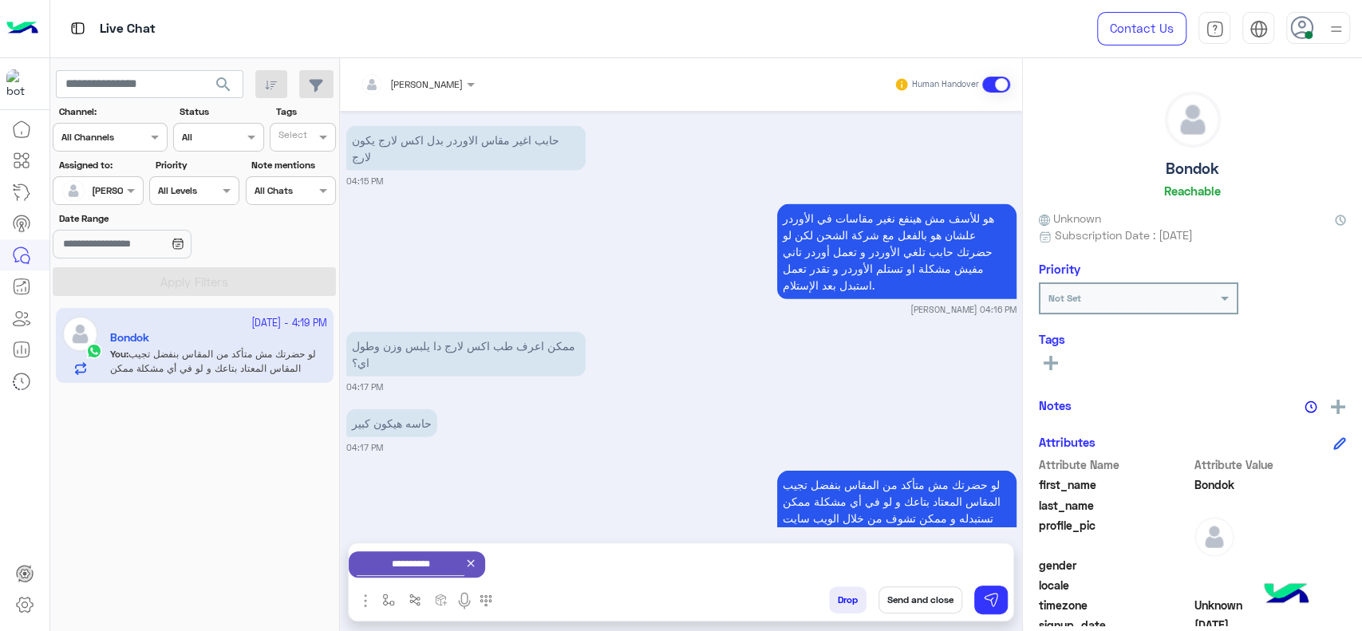
click at [921, 603] on button "Send and close" at bounding box center [920, 599] width 84 height 27
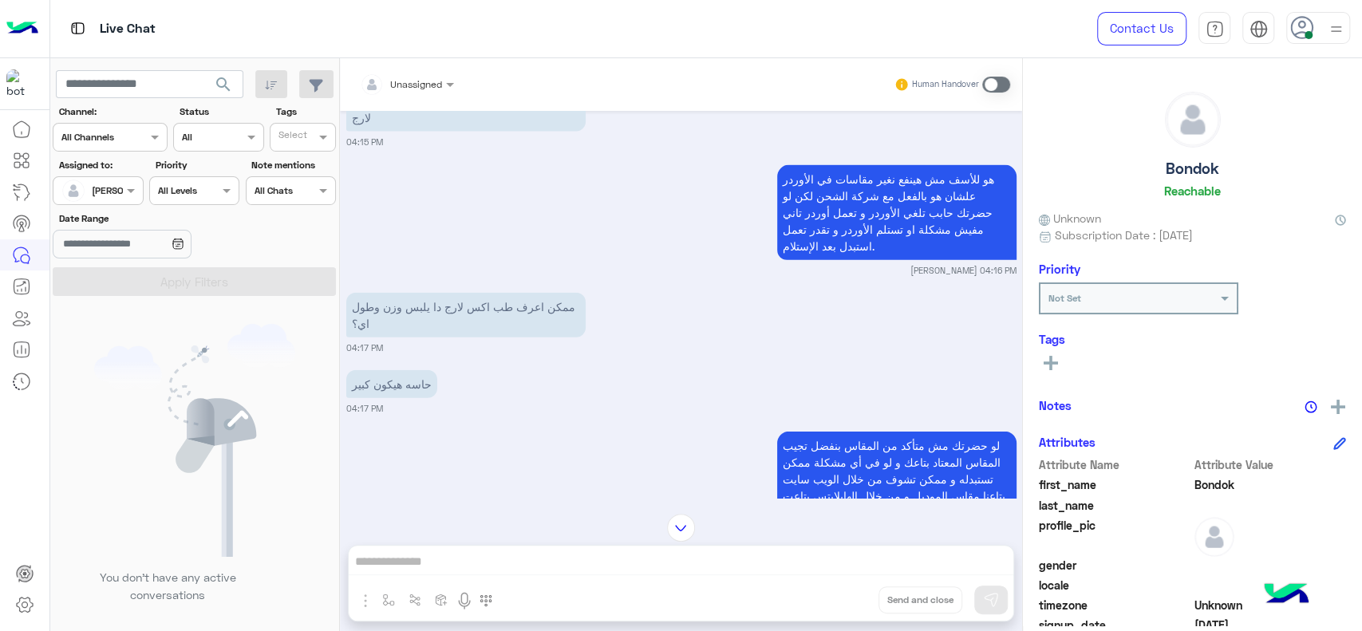
scroll to position [2693, 0]
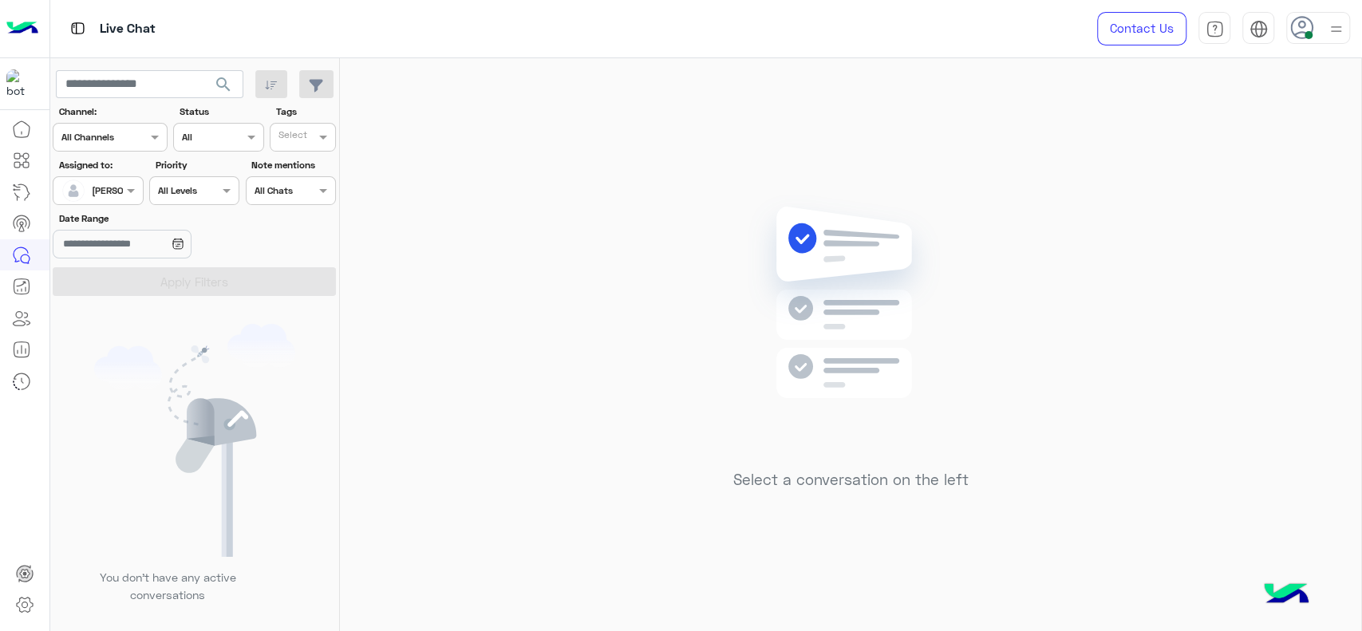
click at [92, 191] on input "text" at bounding box center [79, 189] width 37 height 14
drag, startPoint x: 995, startPoint y: 333, endPoint x: 759, endPoint y: 263, distance: 246.3
click at [988, 333] on div "Select a conversation on the left" at bounding box center [850, 347] width 1021 height 579
click at [124, 191] on span at bounding box center [133, 190] width 20 height 17
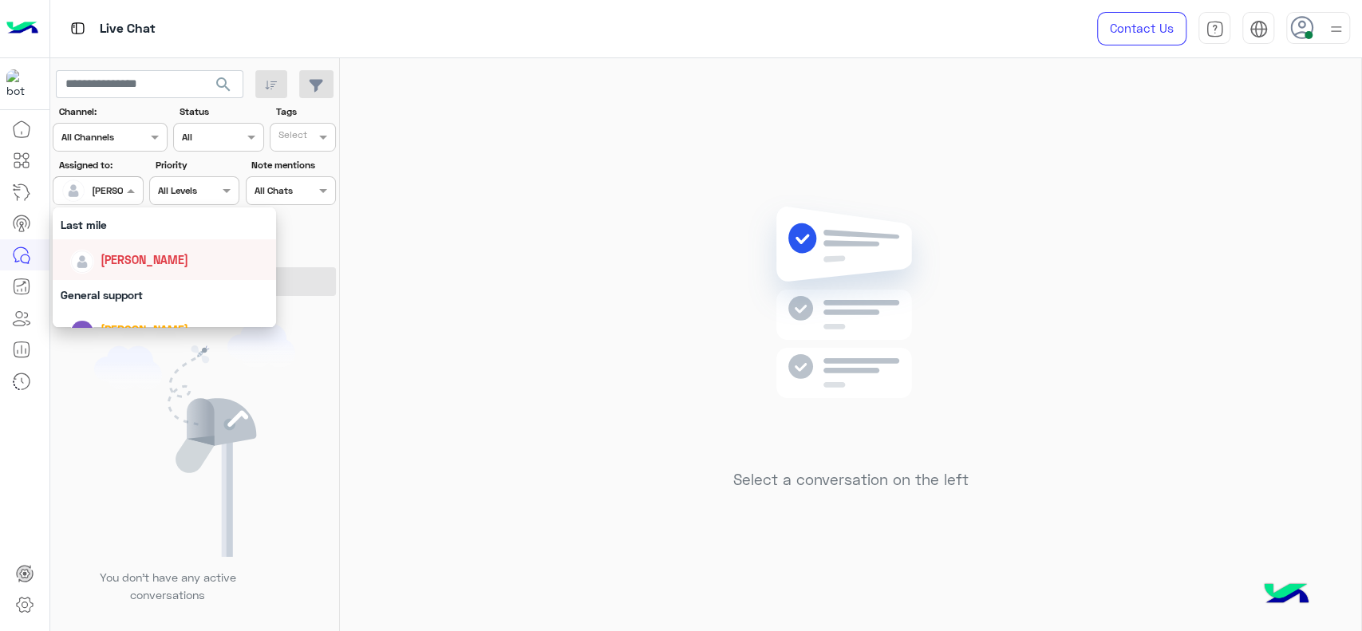
scroll to position [223, 0]
click at [108, 293] on div "General support" at bounding box center [164, 291] width 223 height 30
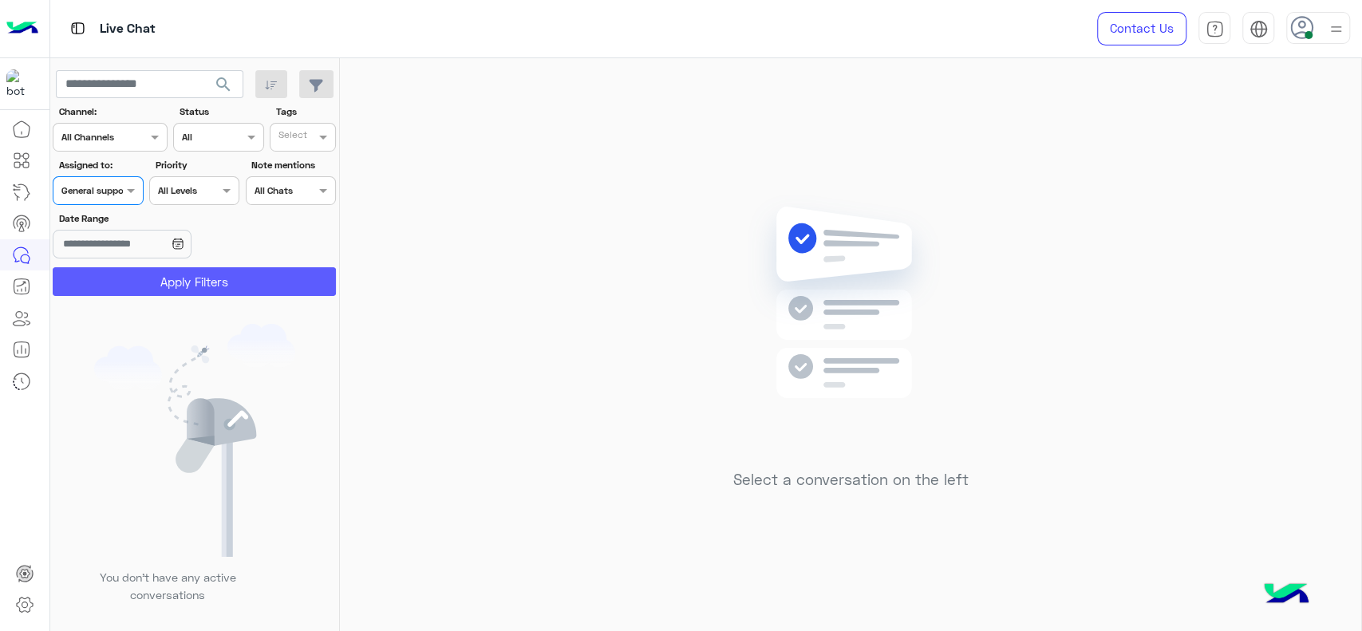
click at [120, 273] on button "Apply Filters" at bounding box center [194, 281] width 283 height 29
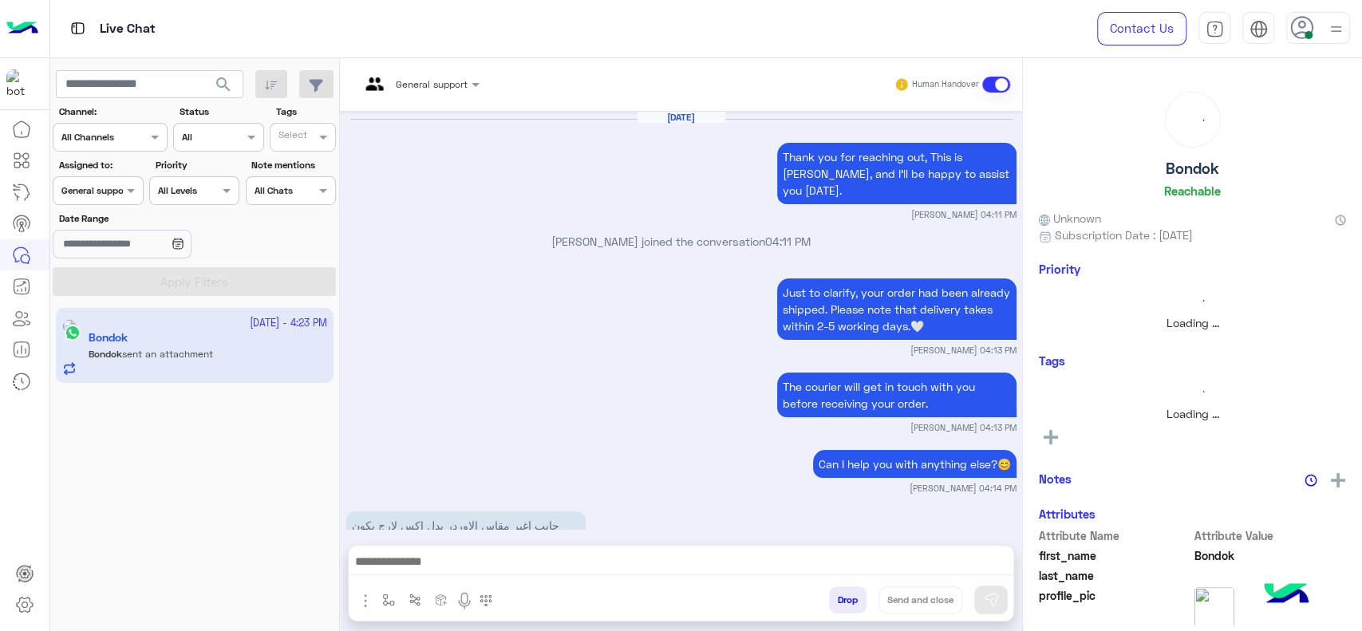
scroll to position [1812, 0]
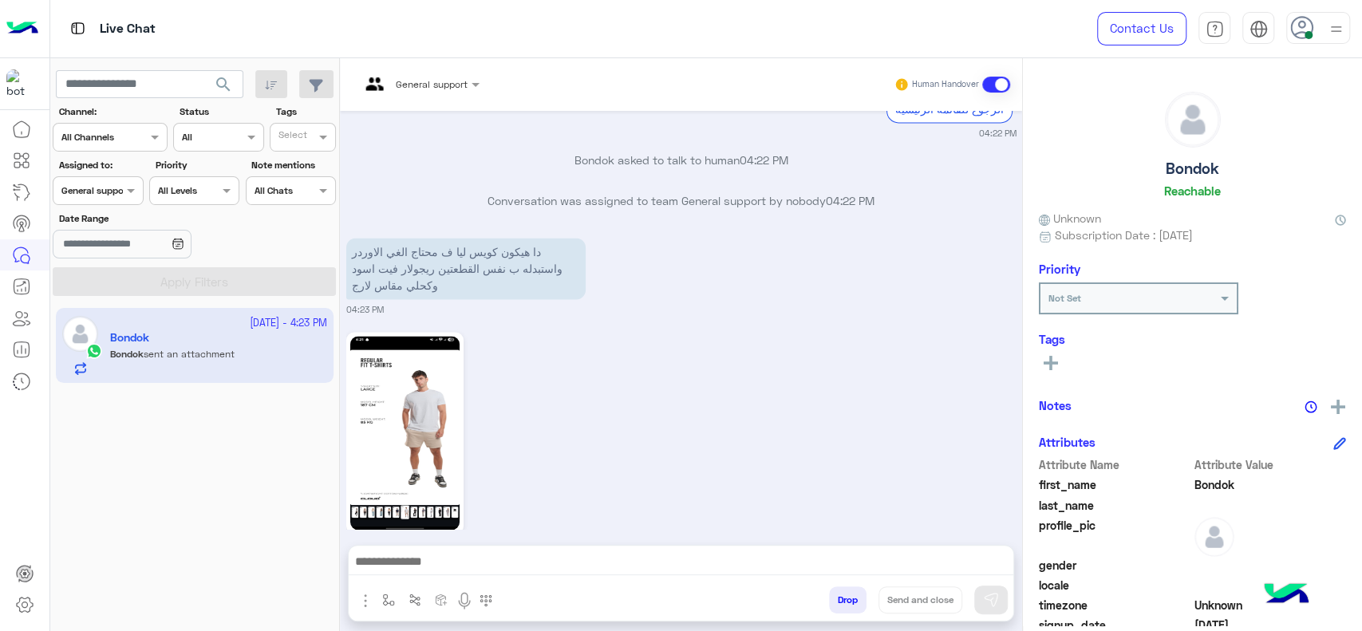
click at [402, 86] on input "text" at bounding box center [399, 82] width 79 height 14
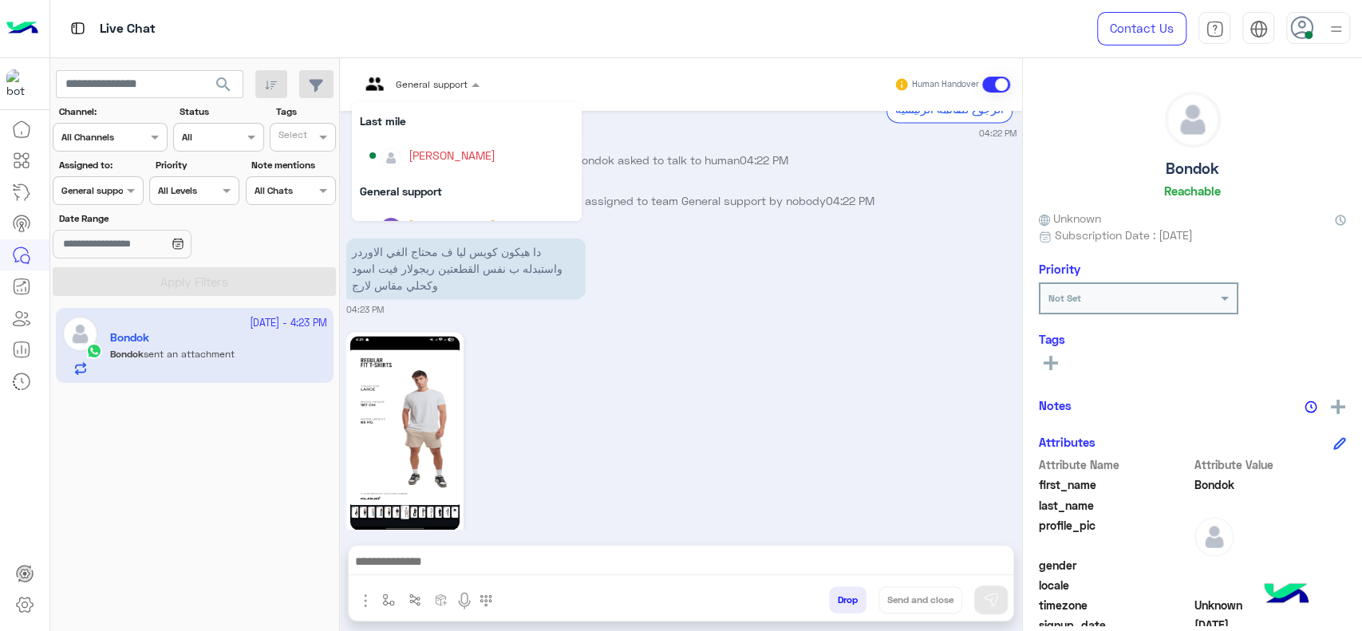
scroll to position [195, 0]
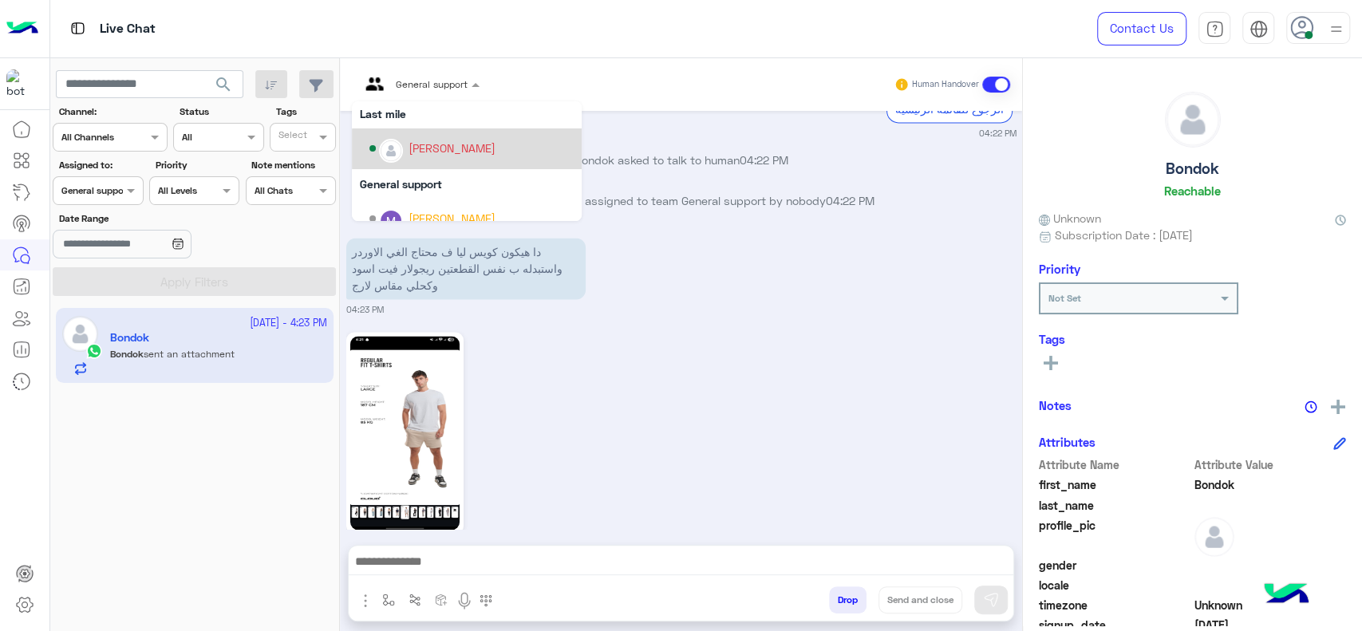
click at [404, 160] on div "[PERSON_NAME]" at bounding box center [471, 149] width 204 height 28
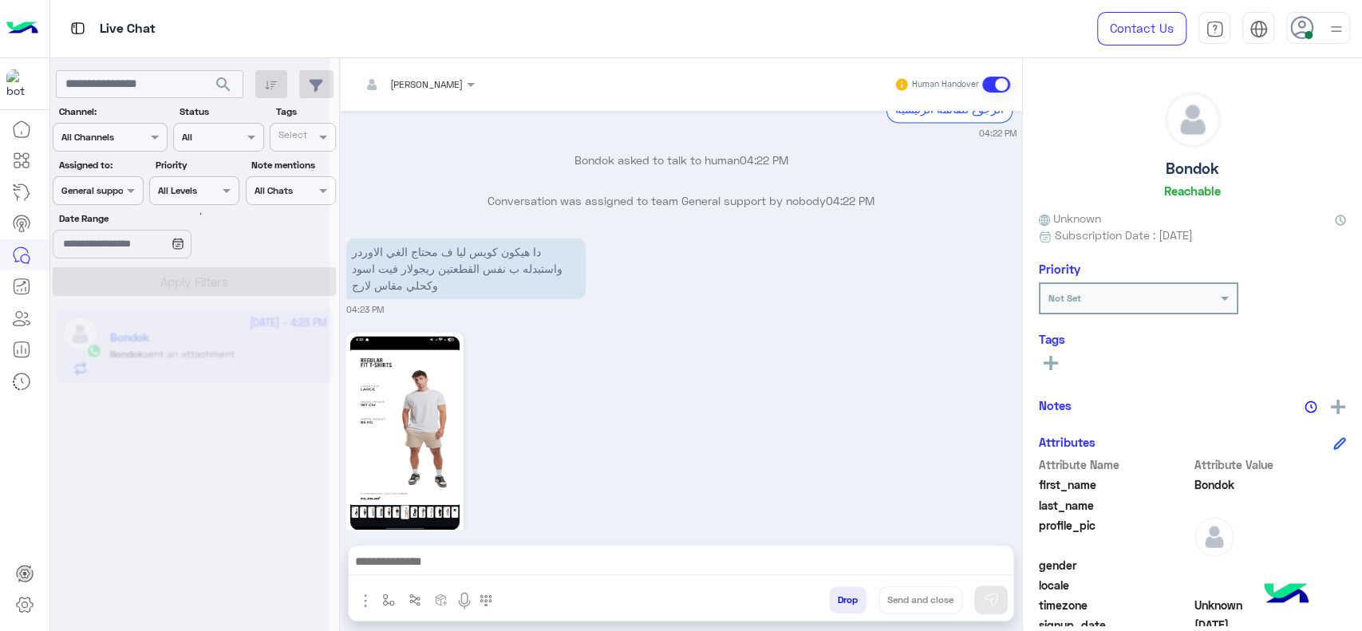
click at [94, 197] on div "General support" at bounding box center [95, 190] width 69 height 14
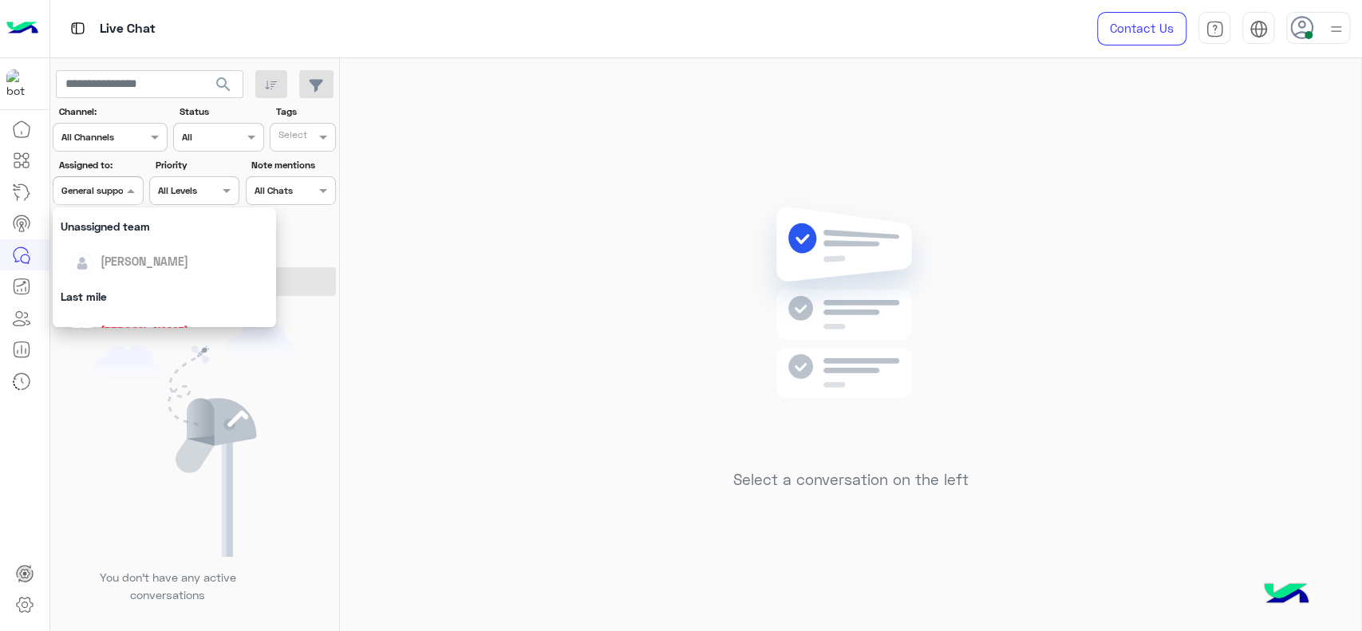
scroll to position [177, 0]
click at [140, 292] on div "[PERSON_NAME]" at bounding box center [169, 302] width 198 height 28
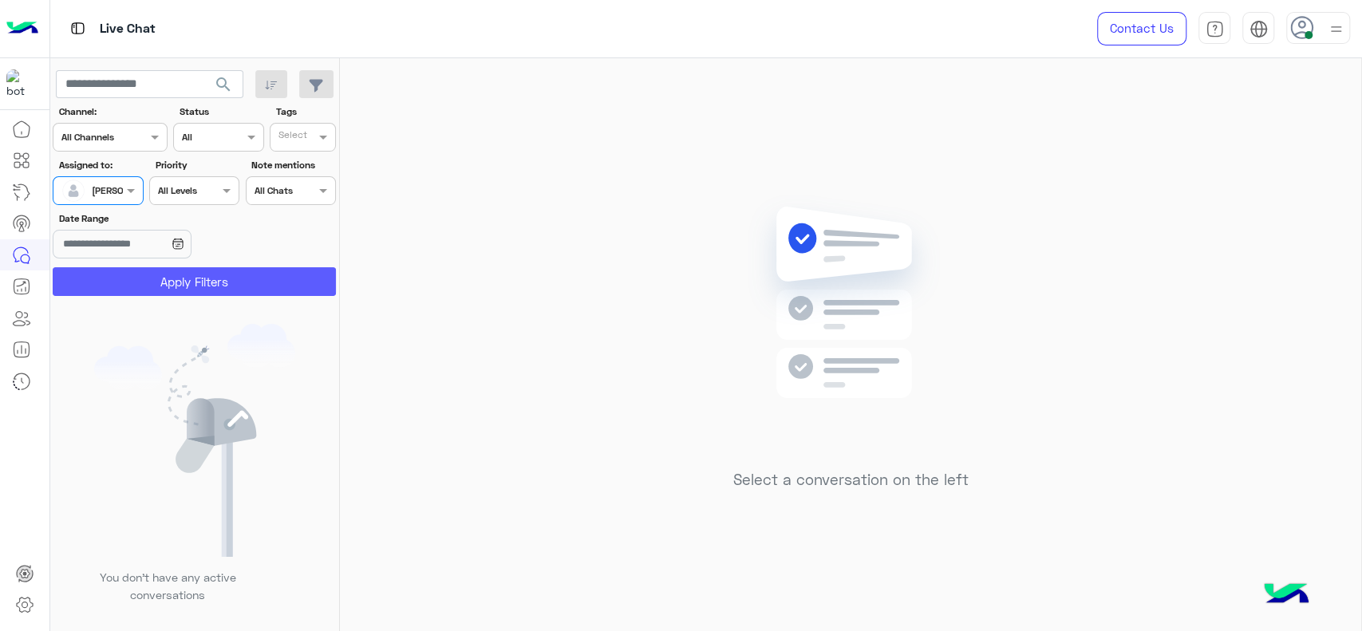
click at [152, 281] on button "Apply Filters" at bounding box center [194, 281] width 283 height 29
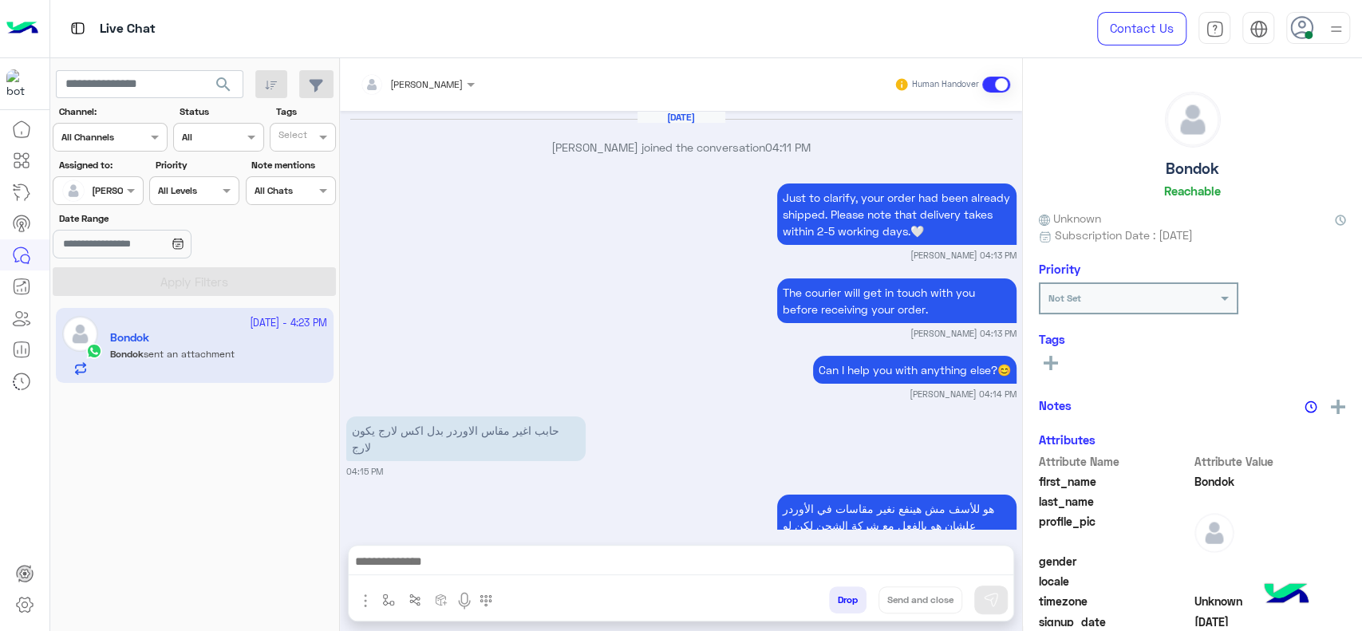
scroll to position [1775, 0]
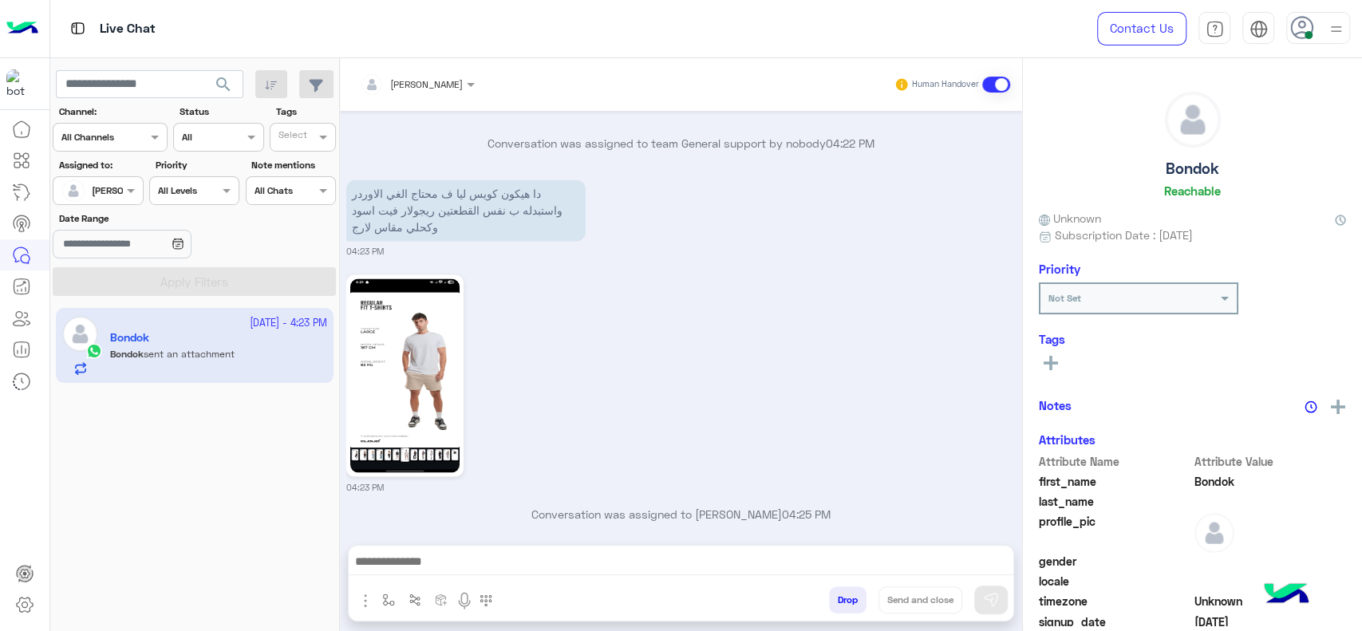
click at [764, 363] on div "04:23 PM" at bounding box center [681, 381] width 670 height 223
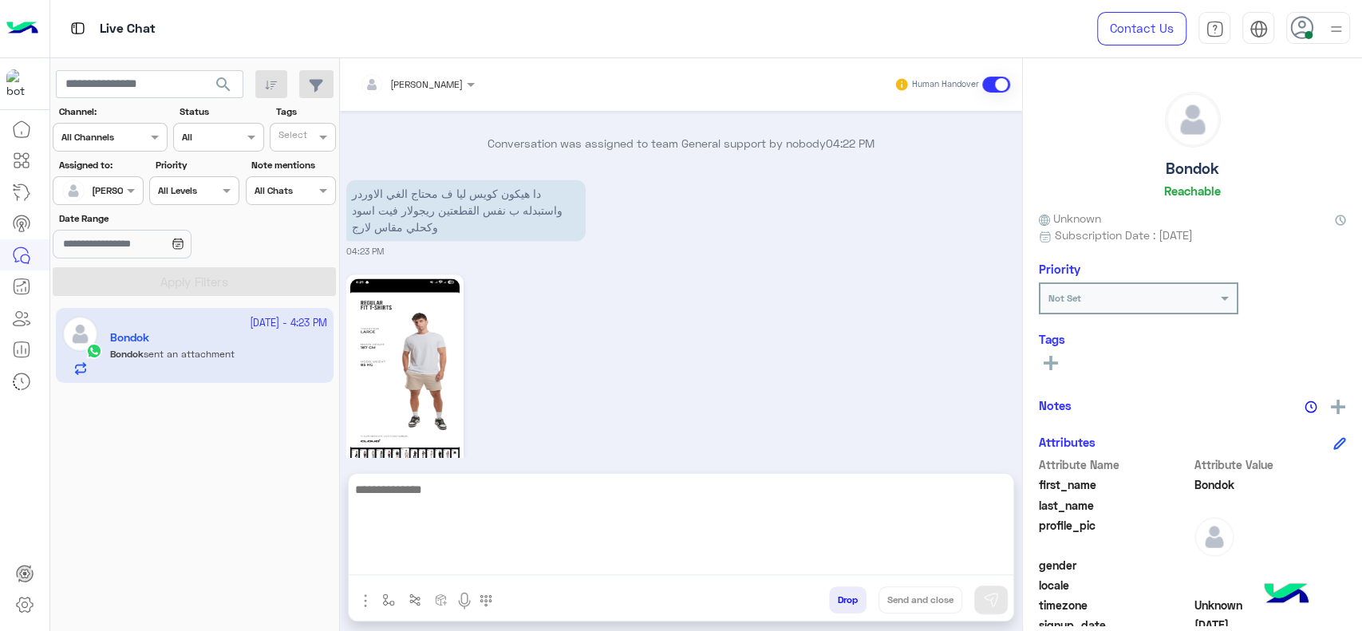
click at [555, 561] on textarea at bounding box center [681, 527] width 665 height 96
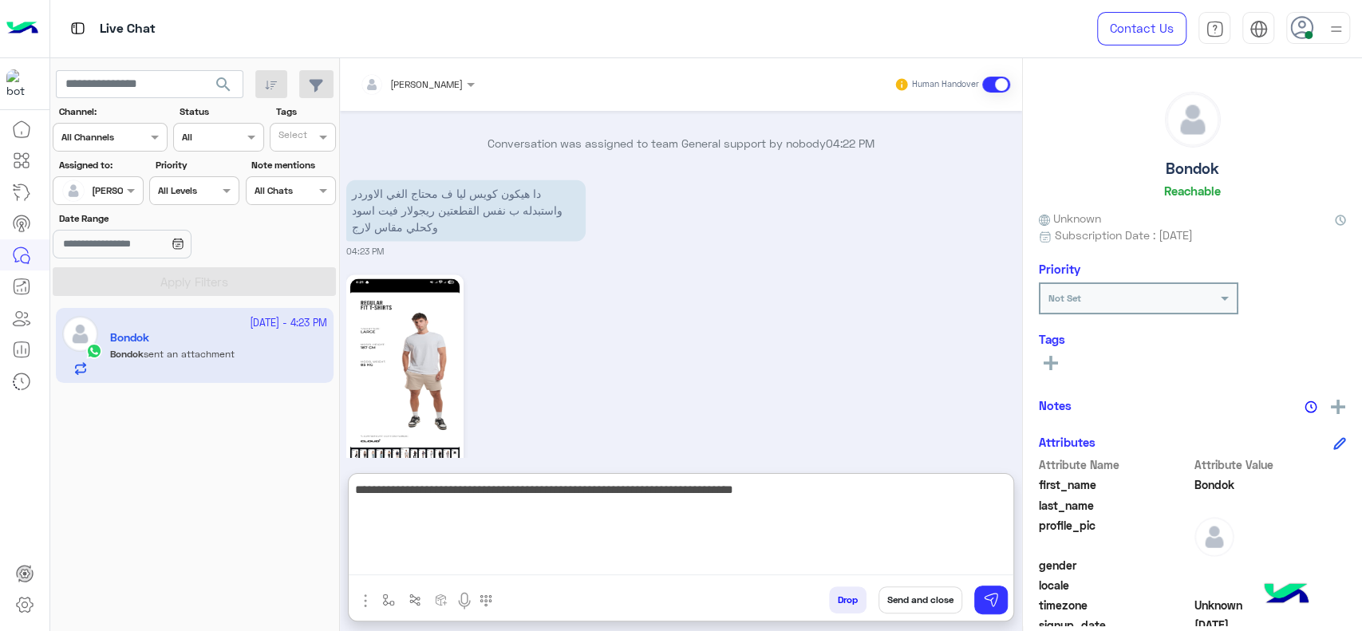
type textarea "**********"
click at [536, 495] on textarea "**********" at bounding box center [681, 527] width 665 height 96
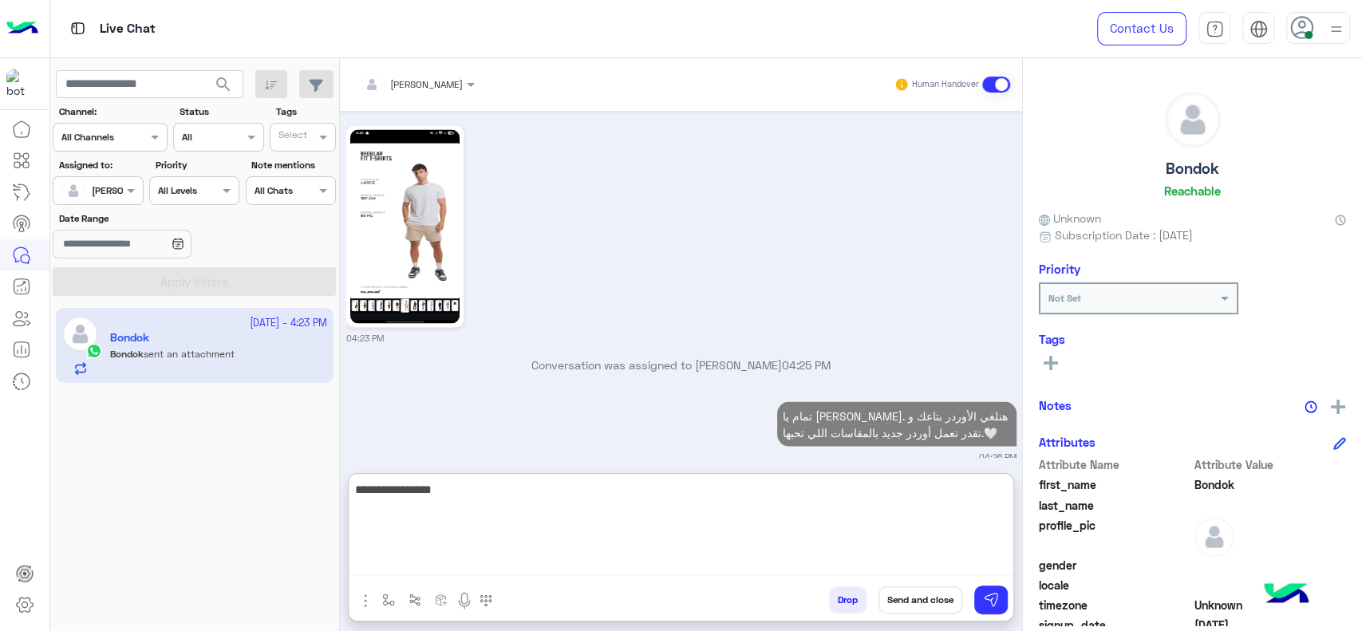
scroll to position [1966, 0]
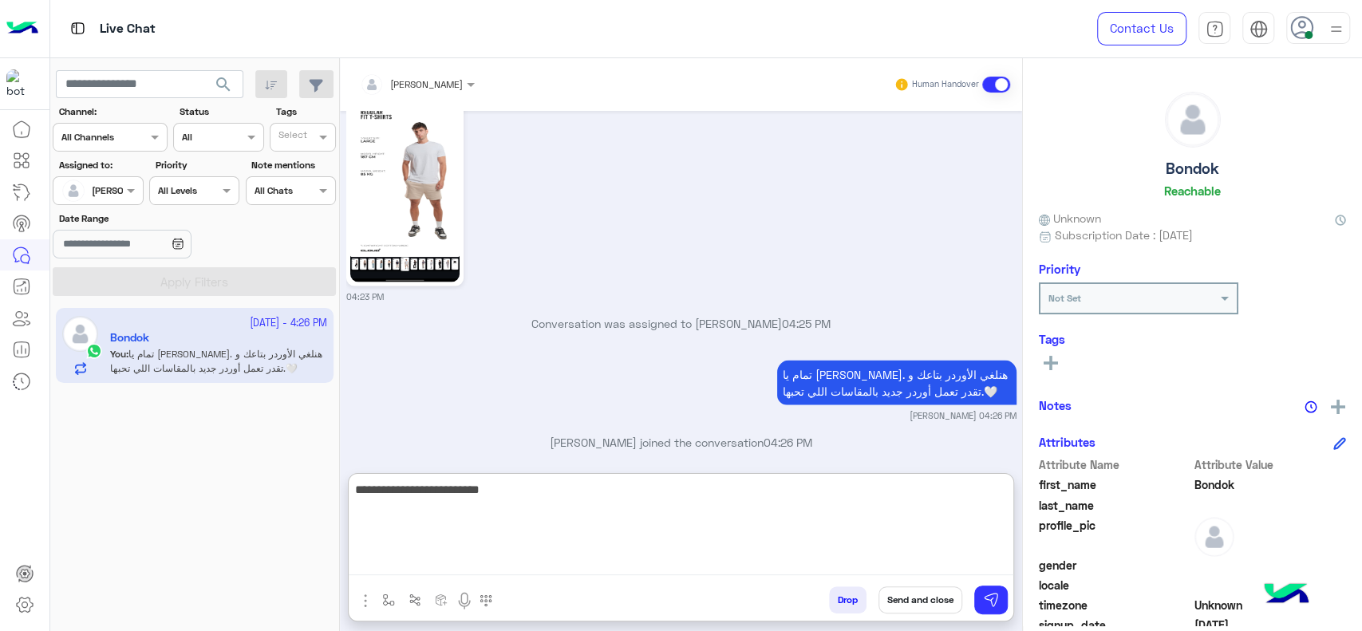
click at [886, 494] on textarea "**********" at bounding box center [681, 527] width 665 height 96
type textarea "**********"
click at [790, 538] on textarea "**********" at bounding box center [681, 527] width 665 height 96
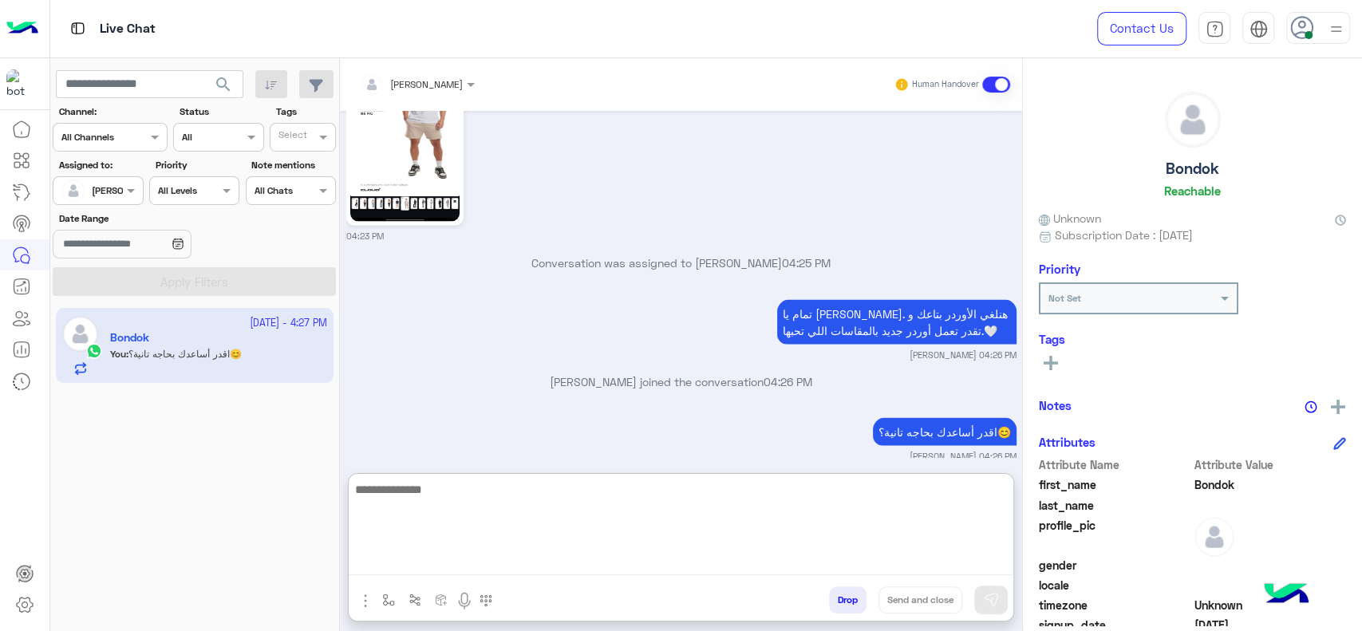
click at [487, 517] on textarea at bounding box center [681, 527] width 665 height 96
type textarea "**********"
click at [583, 546] on textarea "**********" at bounding box center [681, 527] width 665 height 96
click at [792, 511] on textarea "**********" at bounding box center [681, 527] width 665 height 96
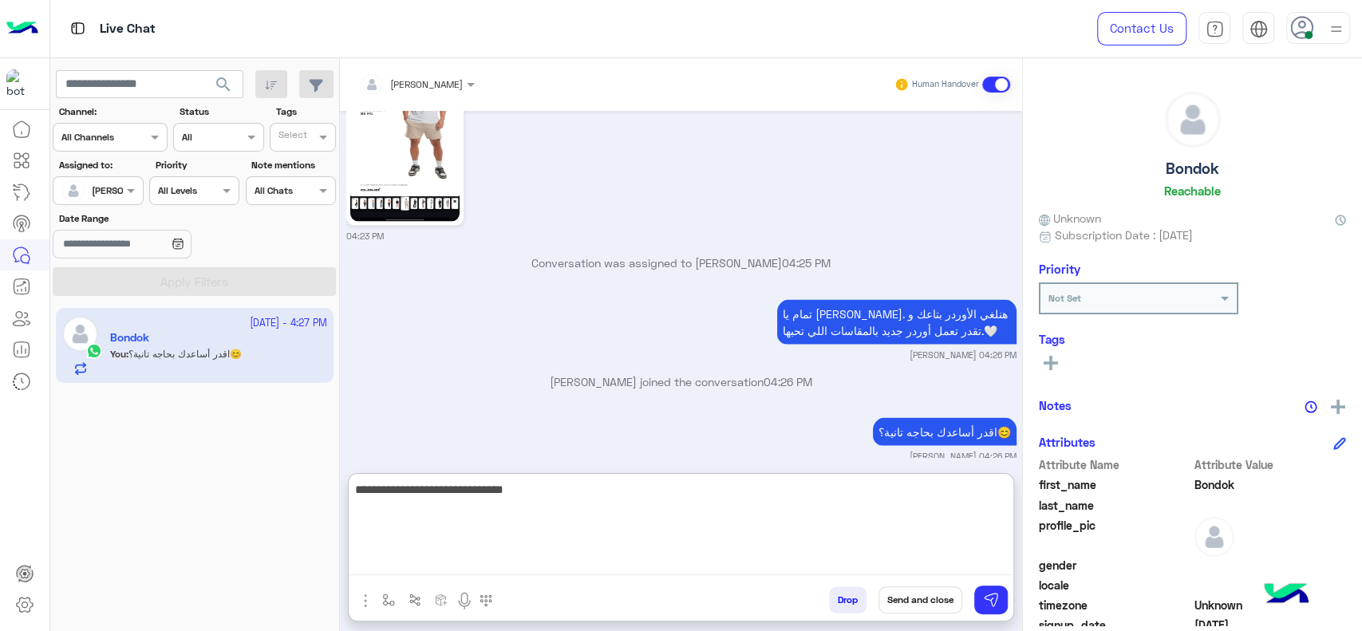
click at [791, 511] on textarea "**********" at bounding box center [681, 527] width 665 height 96
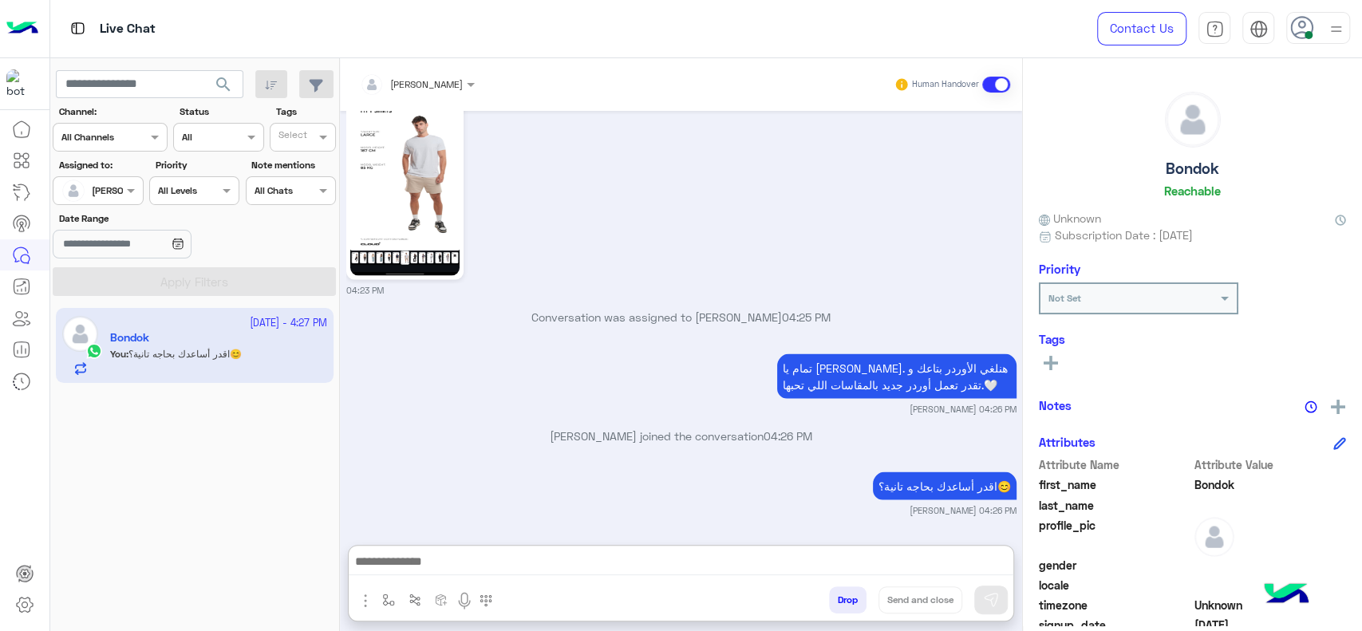
click at [378, 602] on button "button" at bounding box center [389, 599] width 26 height 26
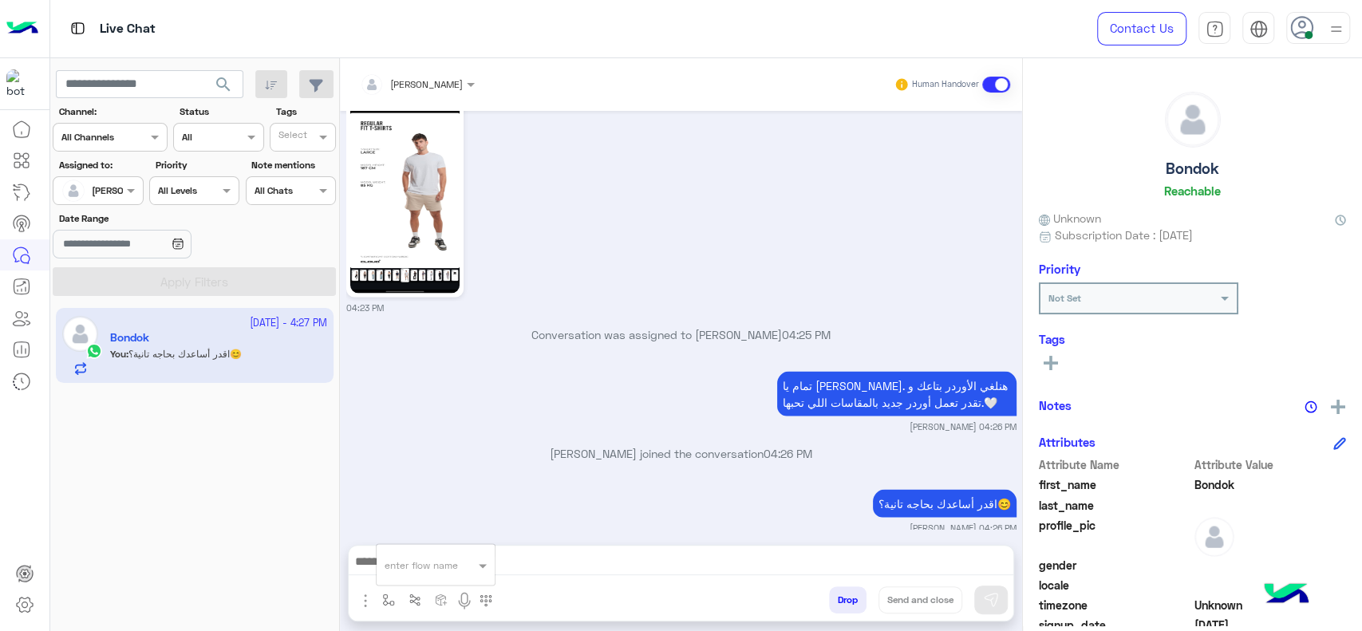
click at [418, 575] on div "enter flow name" at bounding box center [436, 564] width 118 height 29
type input "****"
click at [417, 538] on span "close جانا" at bounding box center [411, 536] width 52 height 14
type textarea "**********"
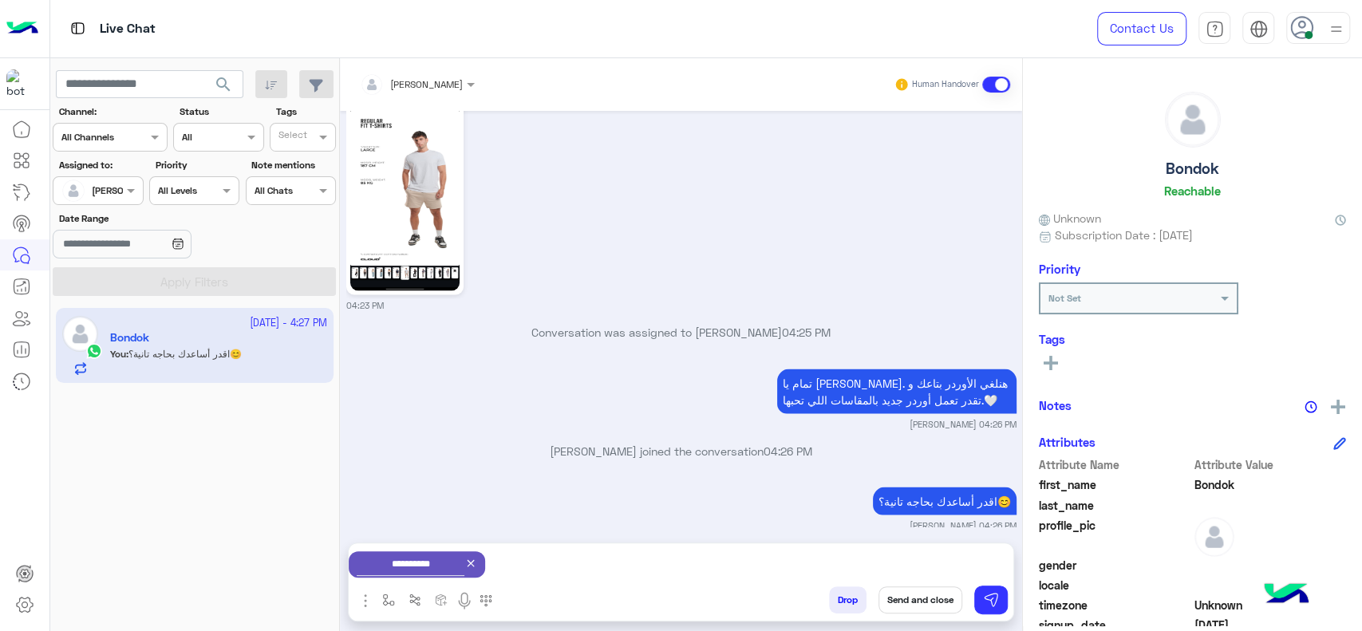
click at [937, 595] on button "Send and close" at bounding box center [920, 599] width 84 height 27
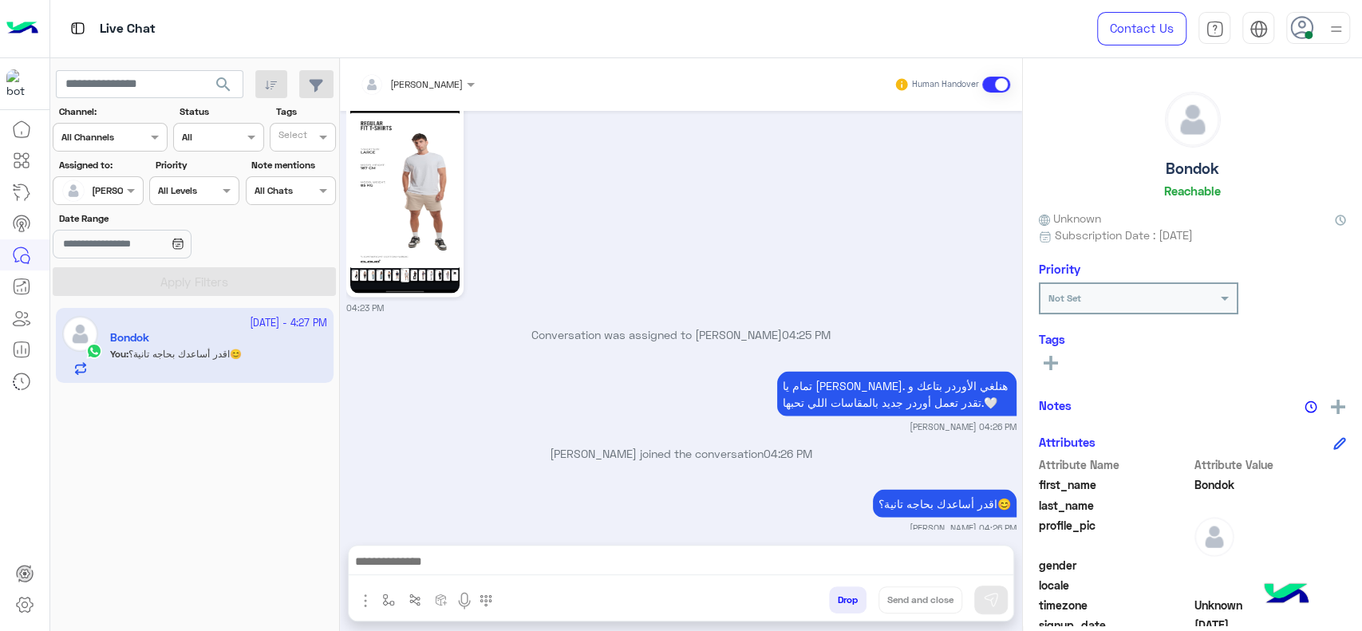
scroll to position [1996, 0]
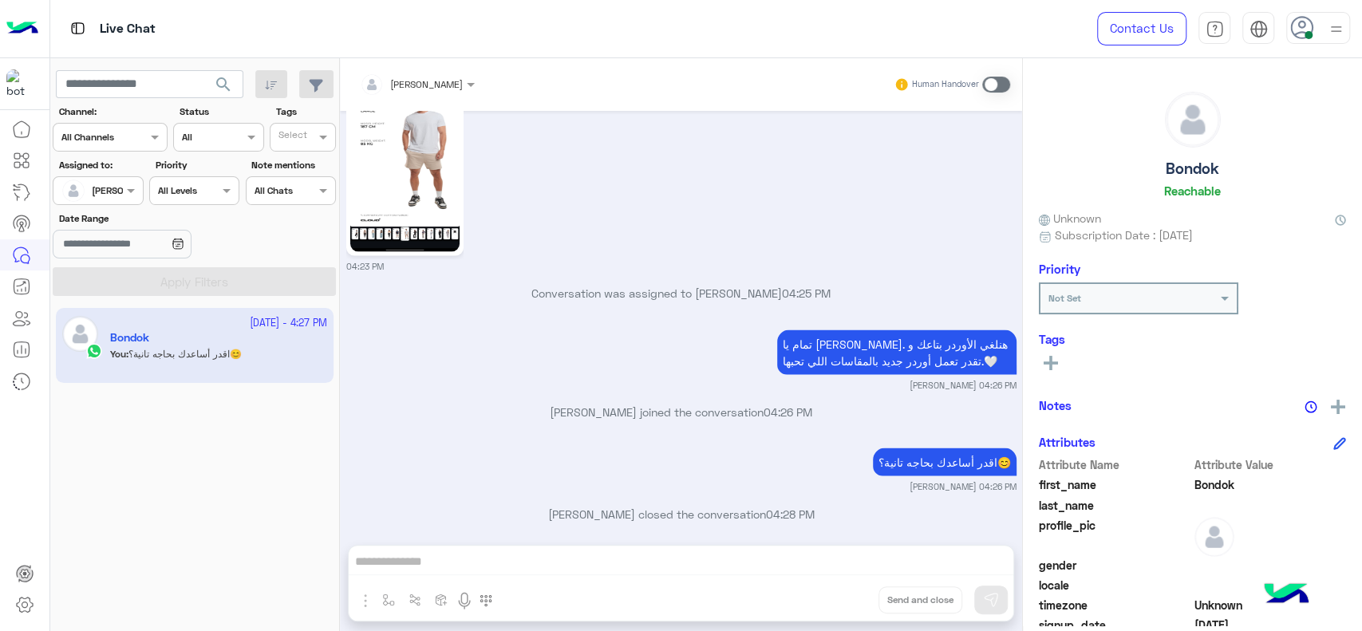
click at [112, 187] on div at bounding box center [97, 188] width 89 height 15
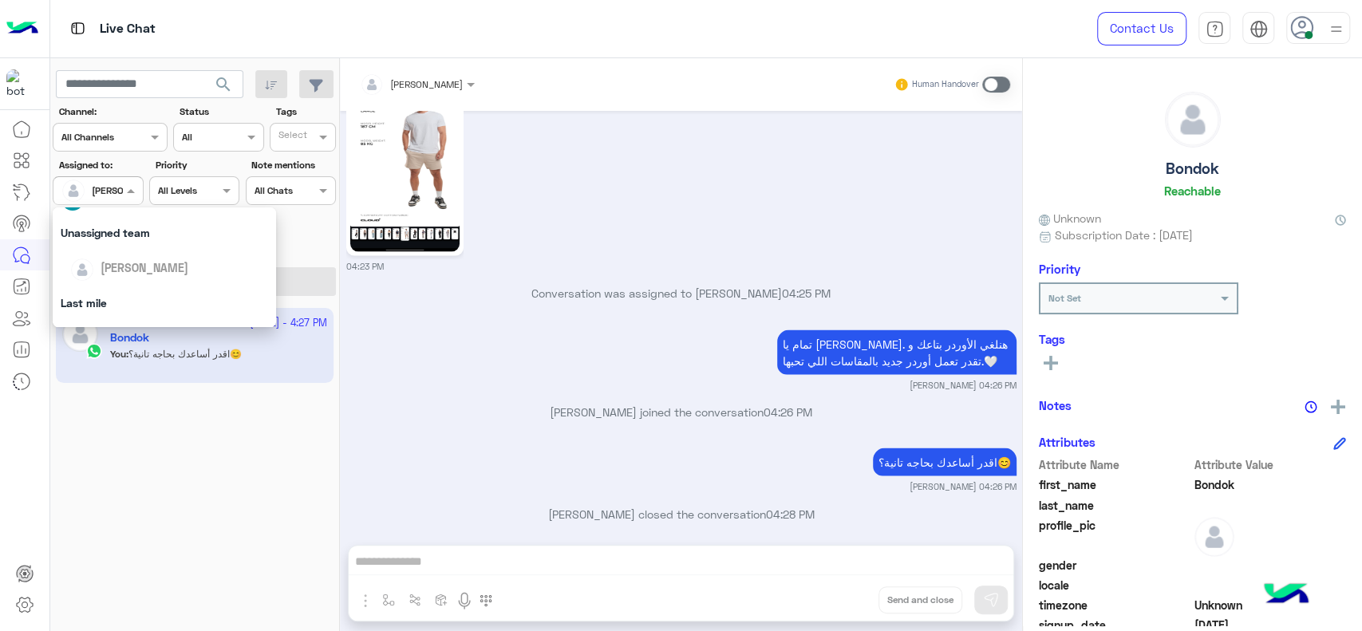
scroll to position [2203, 0]
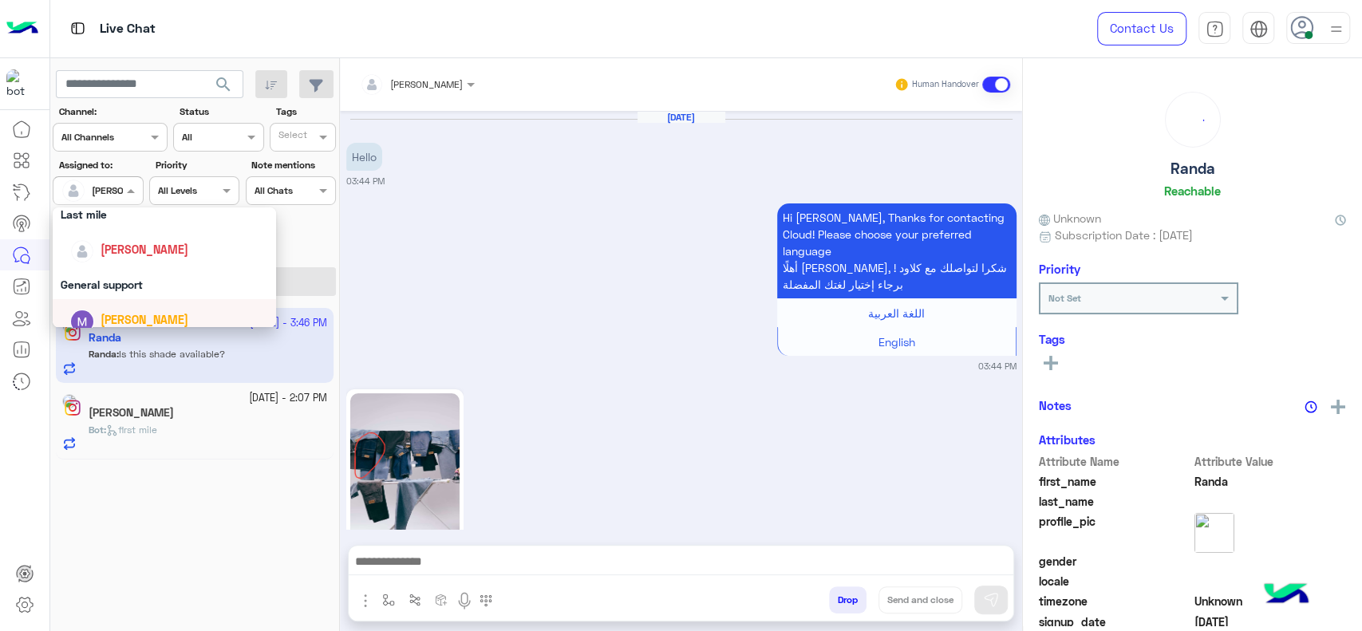
scroll to position [1826, 0]
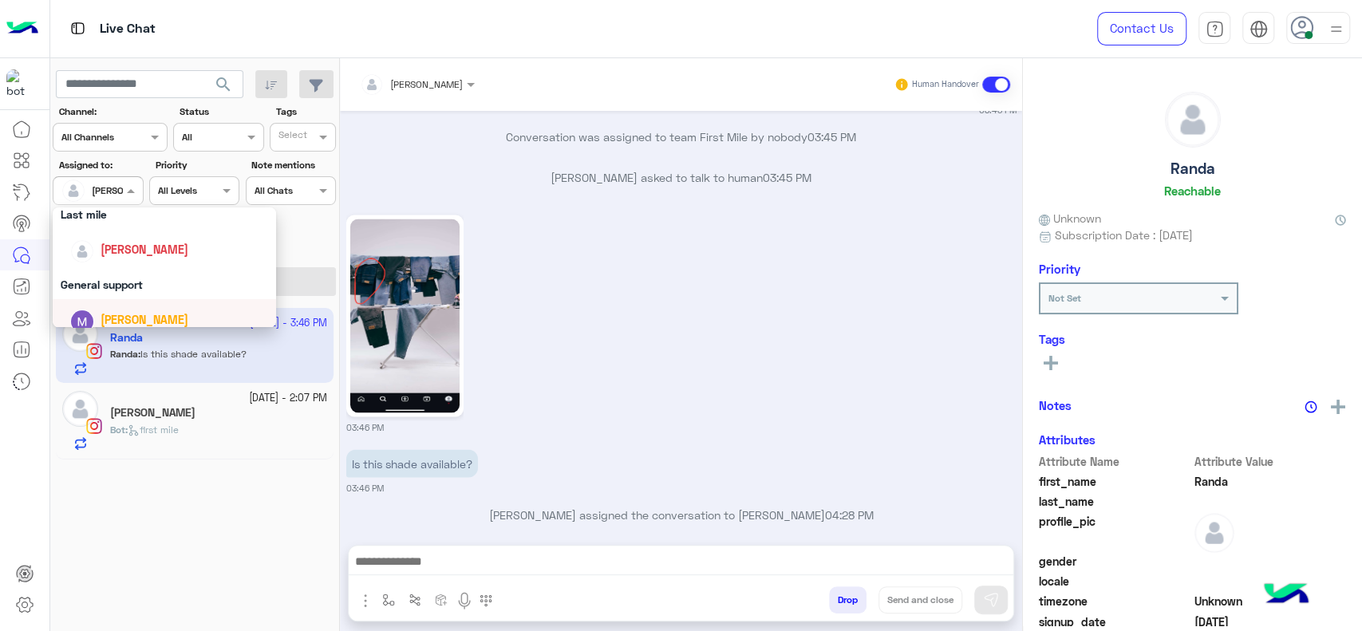
click at [268, 487] on div "[DATE] - 3:46 PM [PERSON_NAME] : Is this shade available? [DATE] - 2:07 PM [PER…" at bounding box center [195, 469] width 290 height 335
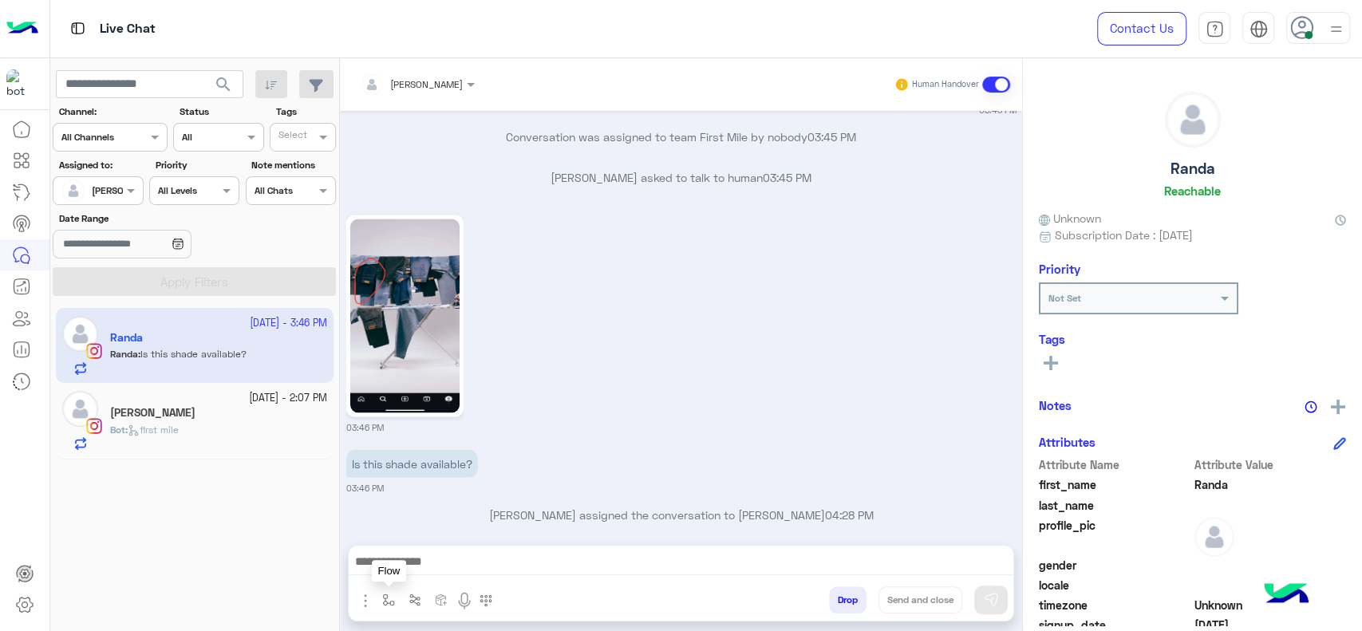
click at [388, 604] on img "button" at bounding box center [388, 600] width 13 height 13
click at [406, 552] on div "enter flow name" at bounding box center [436, 564] width 118 height 29
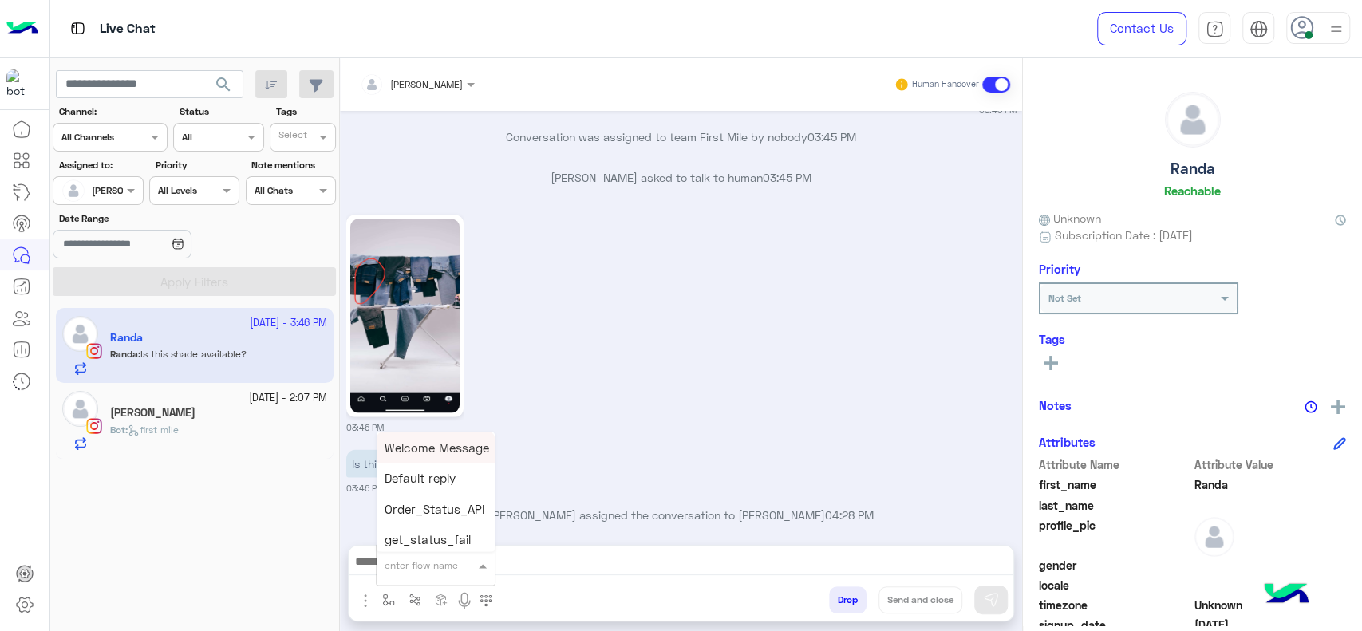
type input "*"
click at [444, 514] on div "J Greeting" at bounding box center [436, 505] width 118 height 31
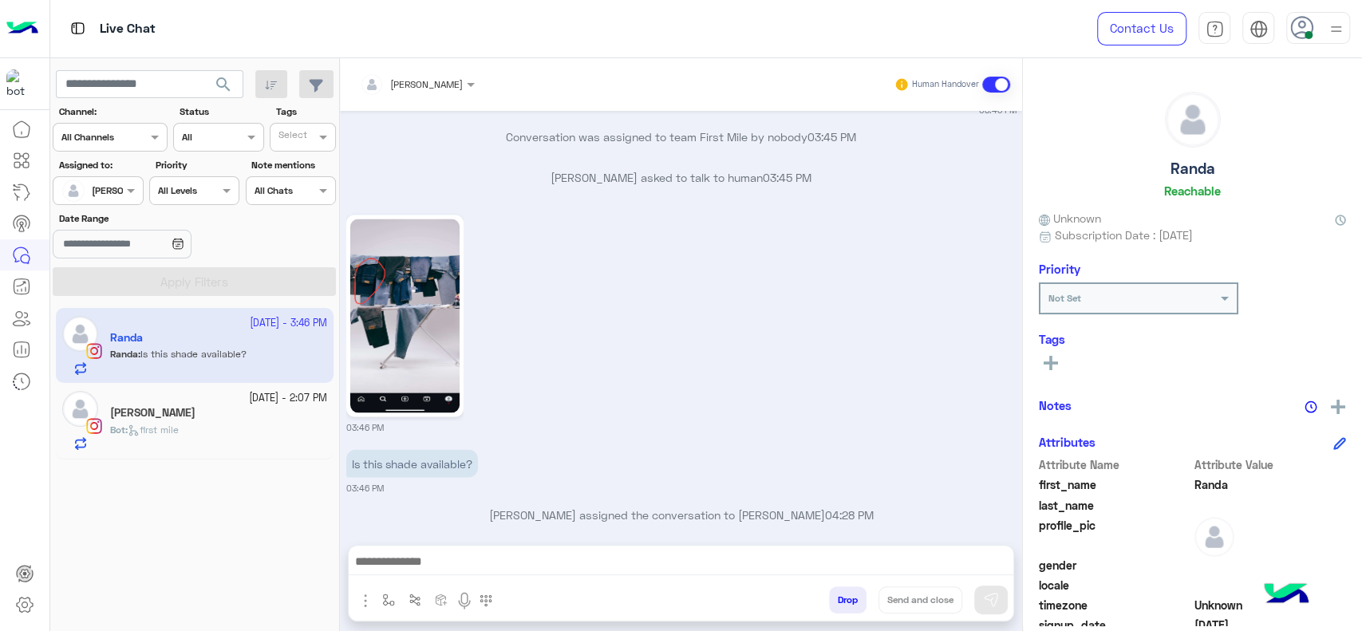
type textarea "**********"
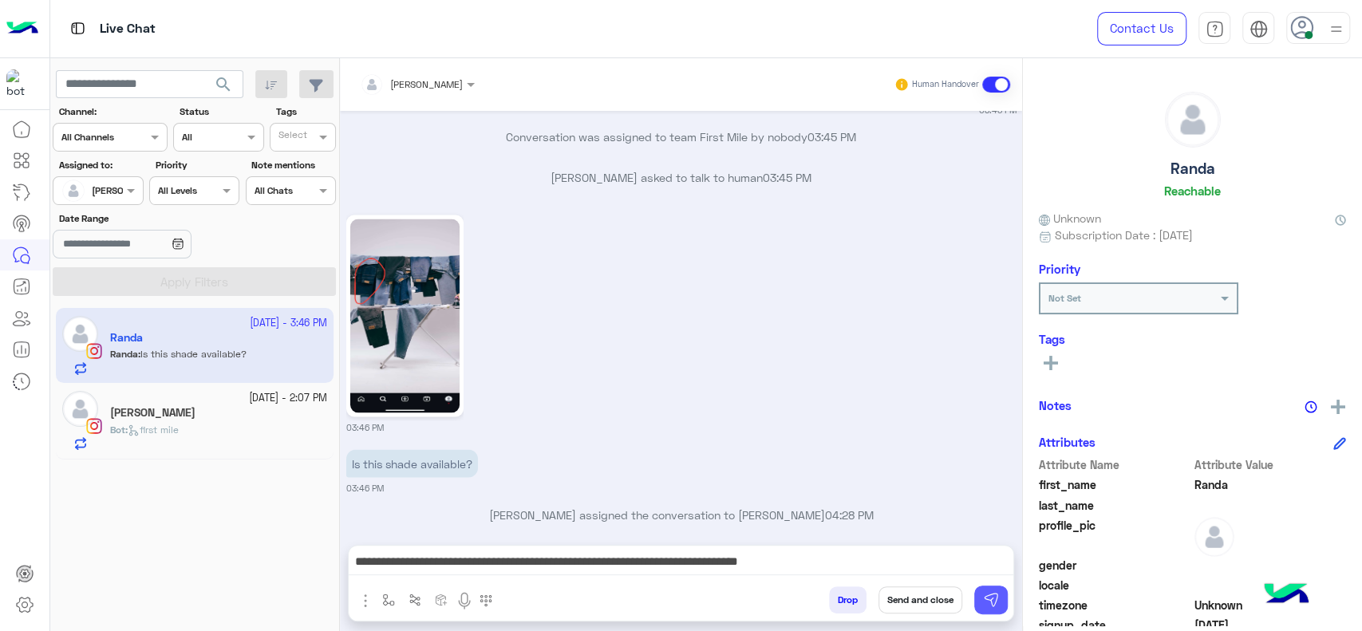
click at [989, 594] on img at bounding box center [991, 600] width 16 height 16
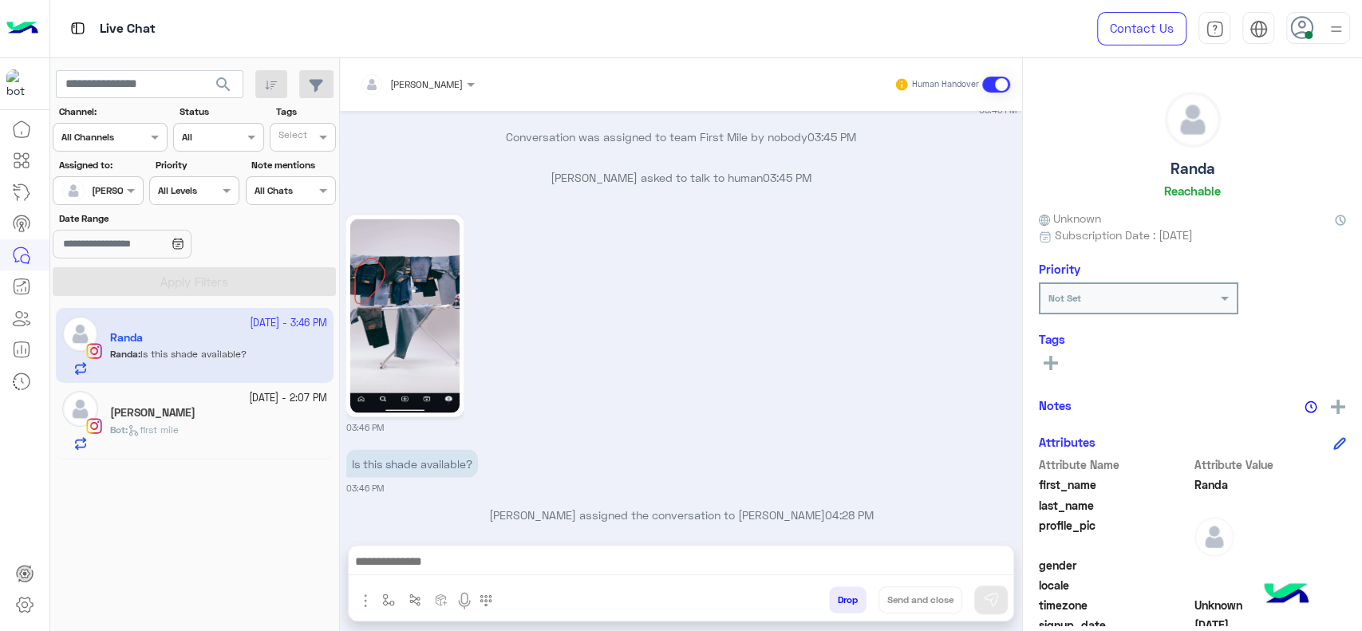
click at [239, 423] on div "Bot : first mile" at bounding box center [218, 437] width 217 height 28
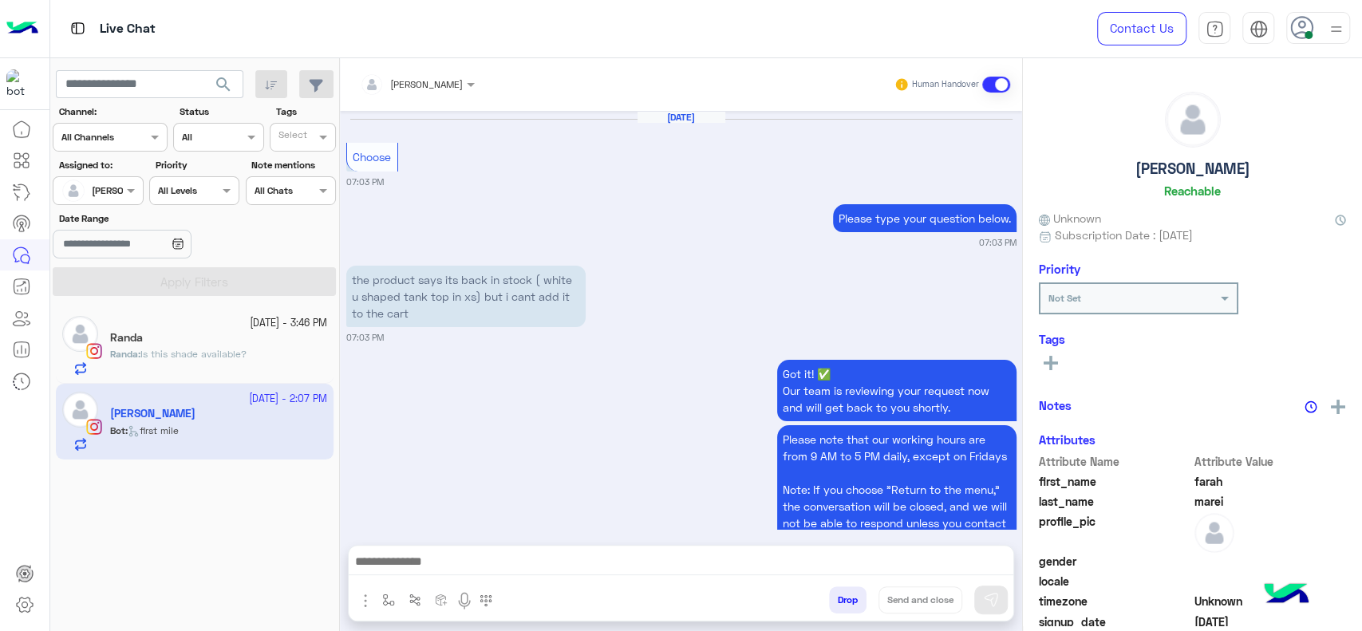
click at [381, 590] on button "button" at bounding box center [389, 599] width 26 height 26
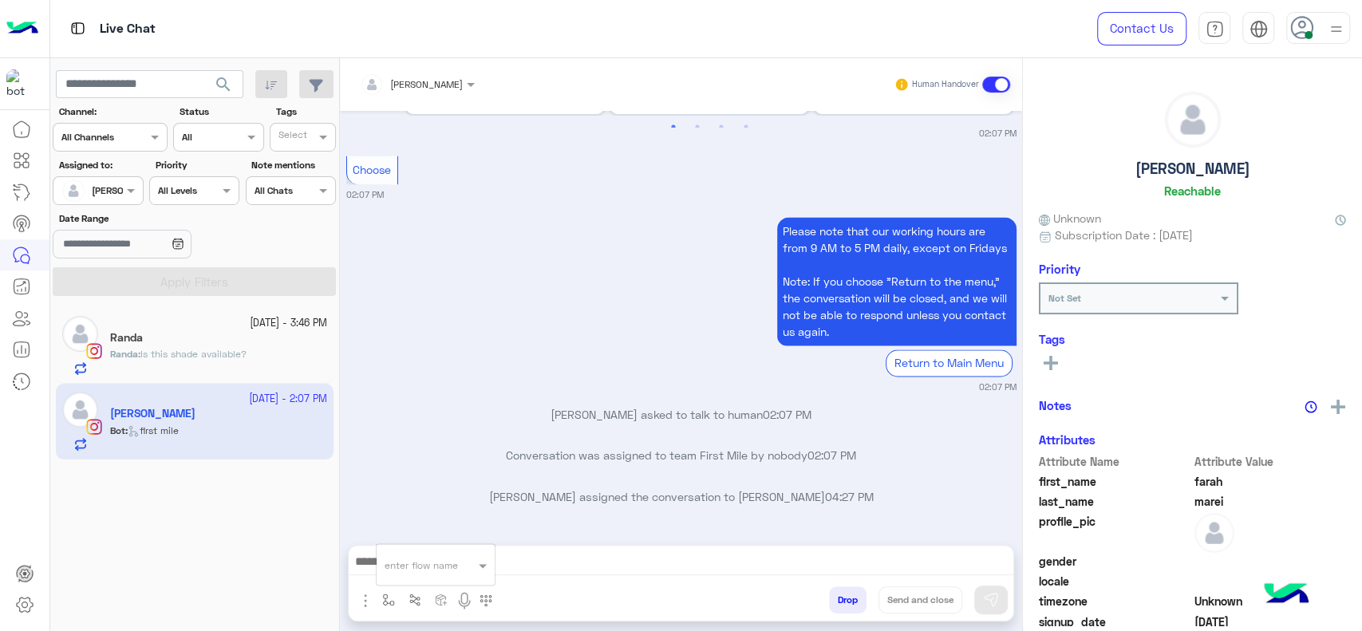
click at [428, 571] on div "enter flow name" at bounding box center [421, 565] width 73 height 14
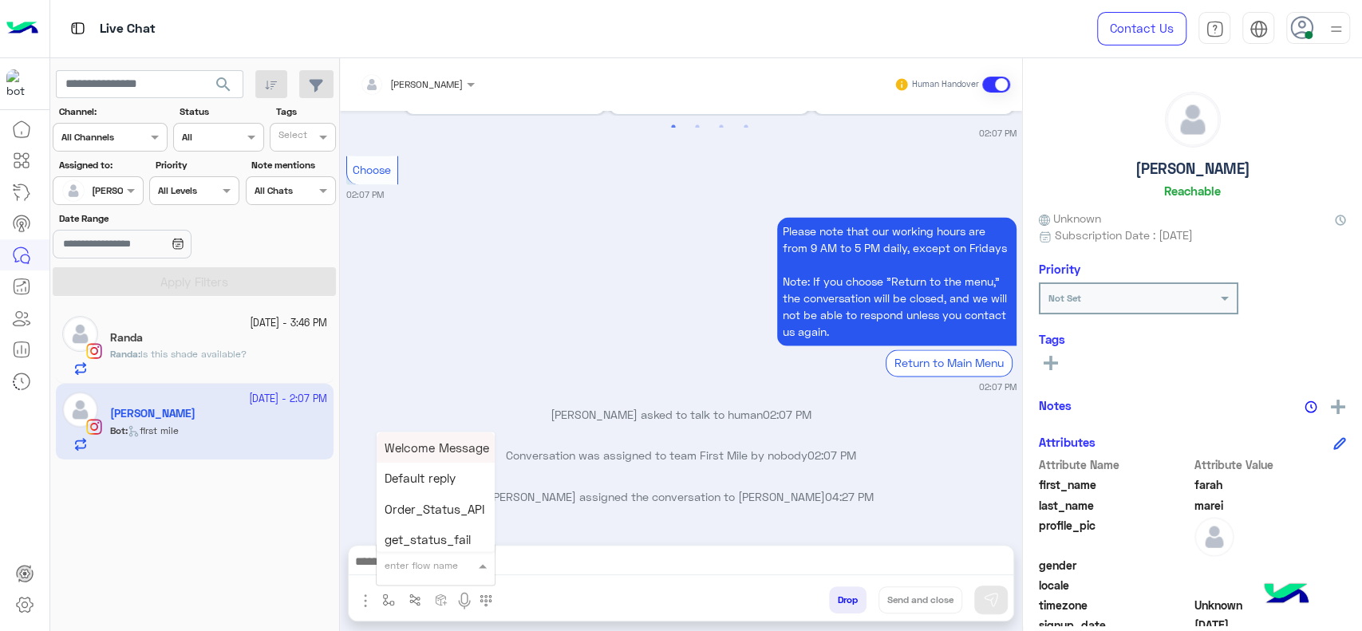
type input "*"
click at [416, 504] on span "J Greeting" at bounding box center [413, 505] width 57 height 14
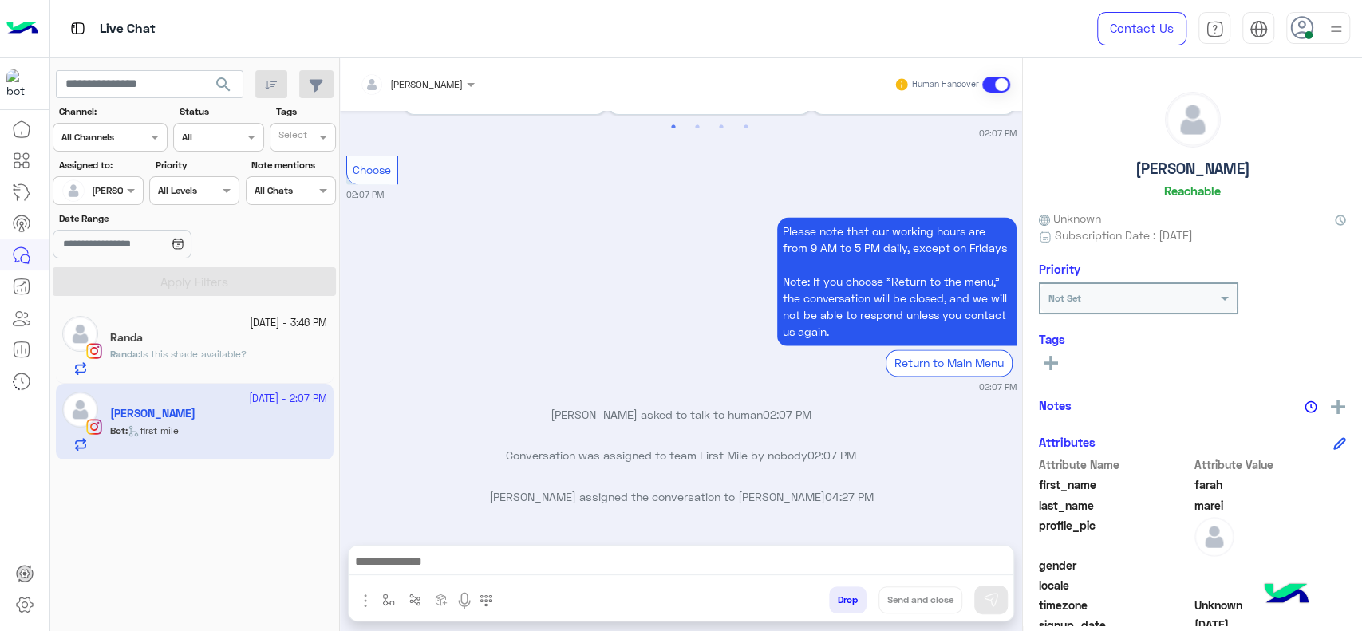
type textarea "**********"
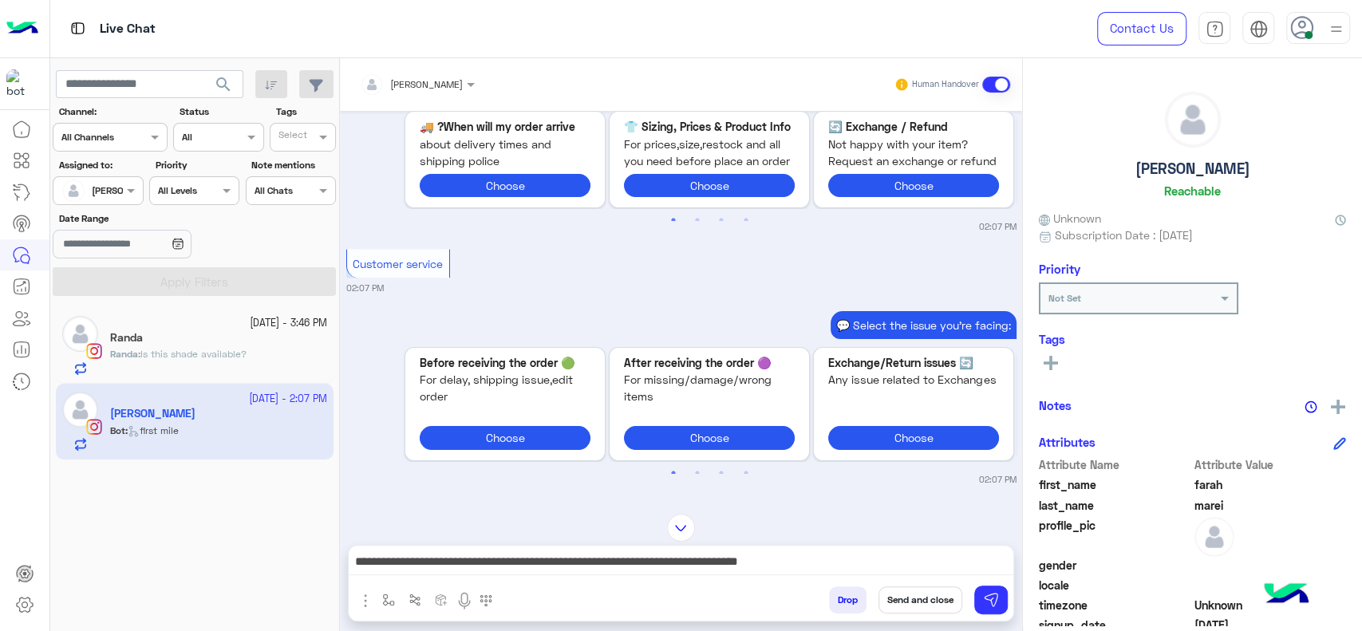
scroll to position [1362, 0]
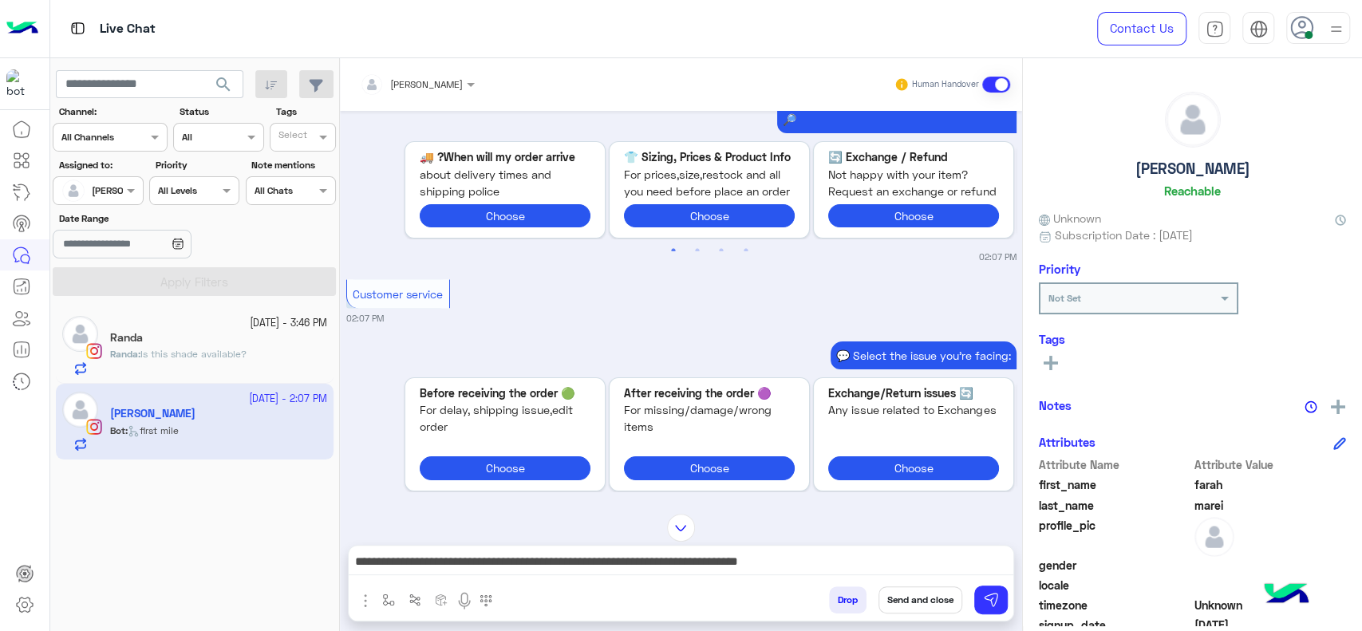
click at [988, 617] on div "Drop Send and close" at bounding box center [758, 603] width 509 height 35
click at [991, 597] on img at bounding box center [991, 600] width 16 height 16
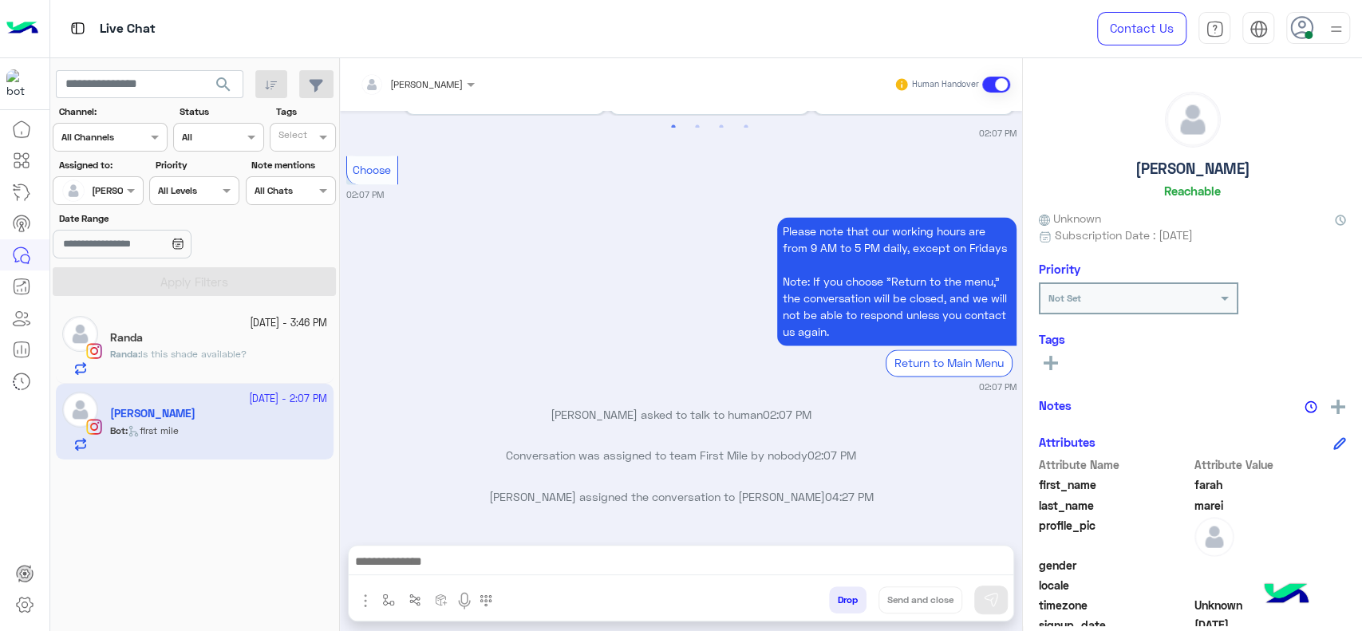
scroll to position [1888, 0]
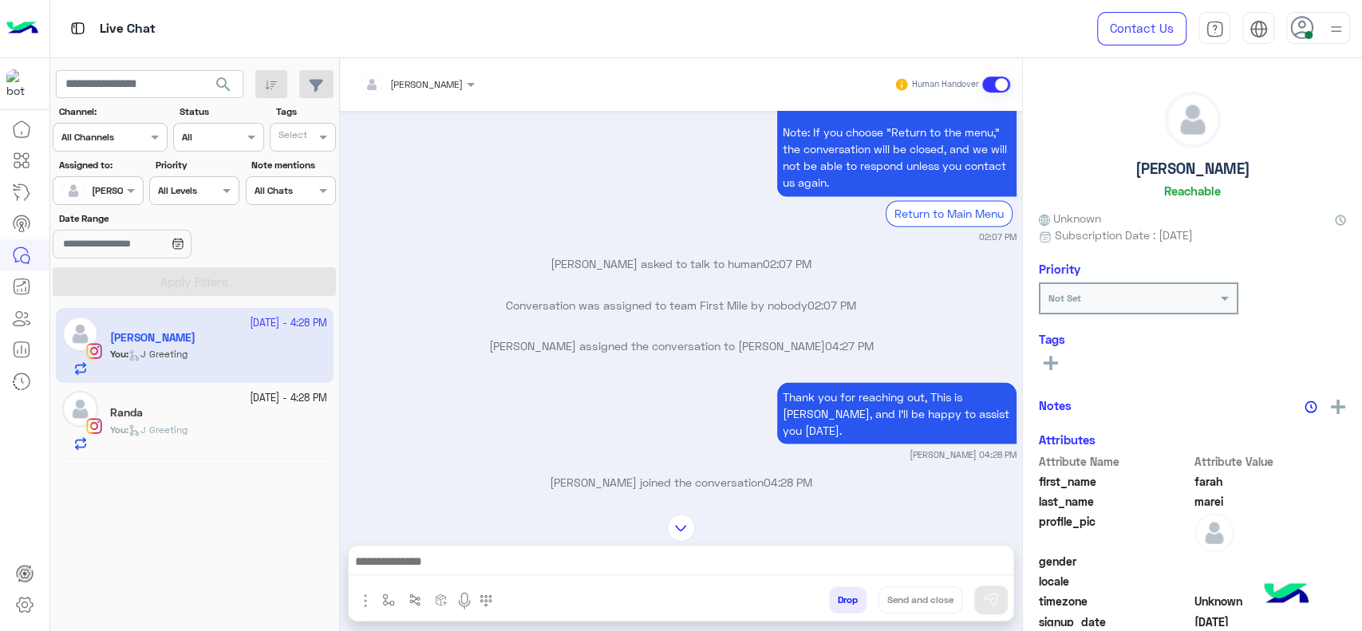
scroll to position [1393, 0]
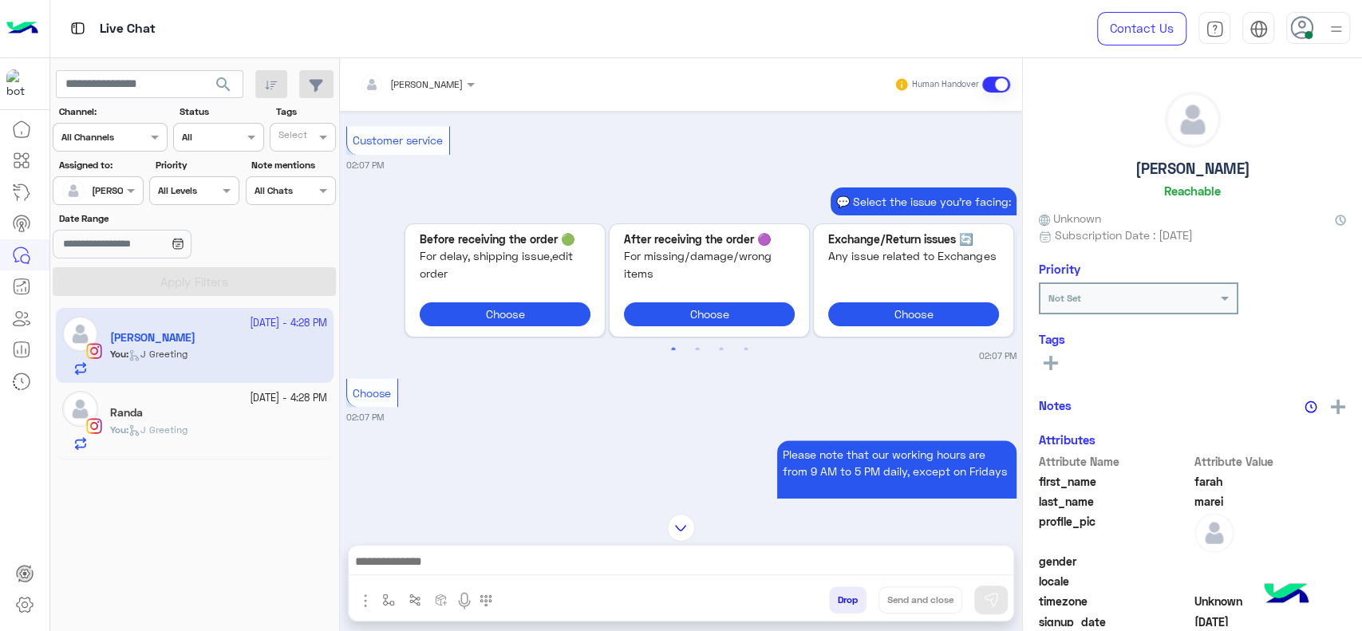
click at [327, 414] on div "[DATE] - 4:28 PM [PERSON_NAME] You : J Greeting" at bounding box center [195, 421] width 278 height 76
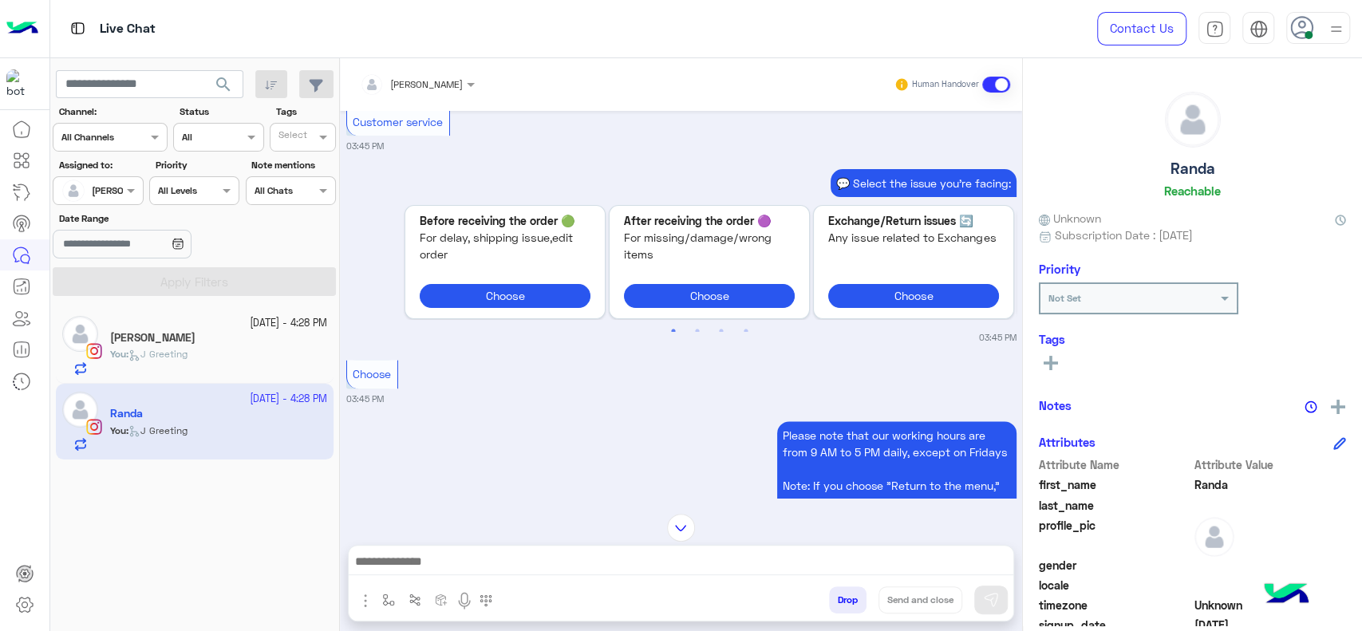
scroll to position [1253, 0]
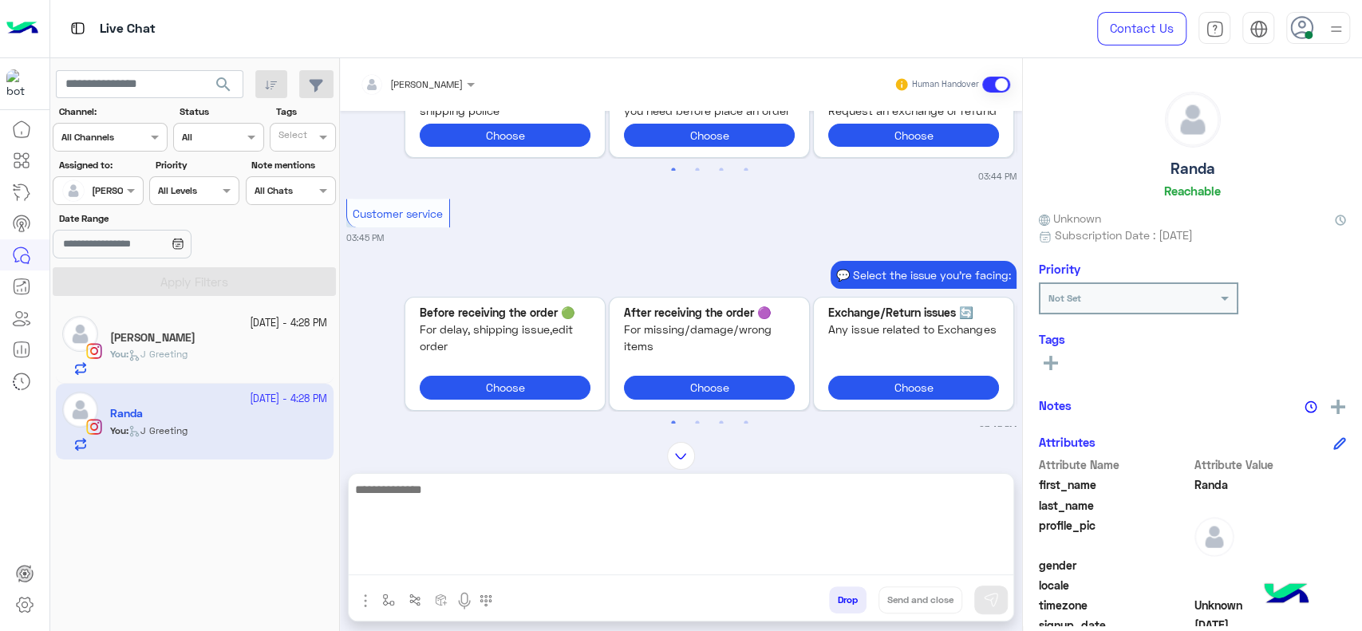
click at [594, 554] on textarea at bounding box center [681, 527] width 665 height 96
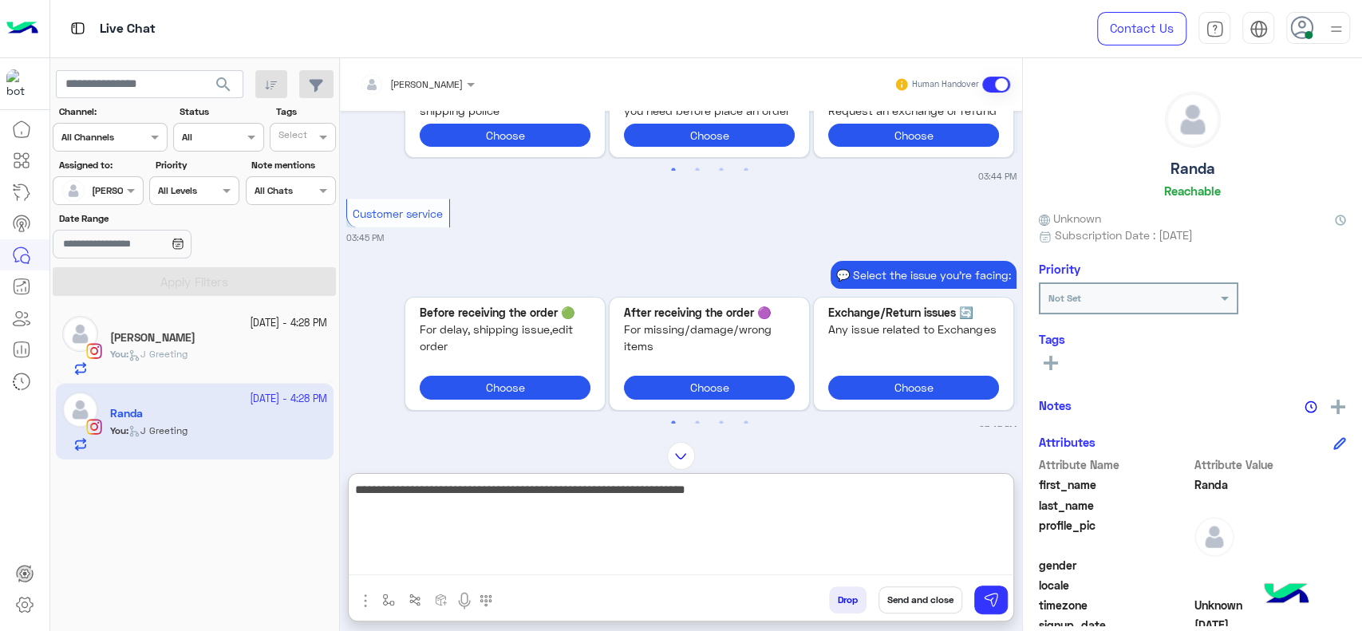
click at [502, 502] on textarea "**********" at bounding box center [681, 527] width 665 height 96
paste textarea "**********"
type textarea "**********"
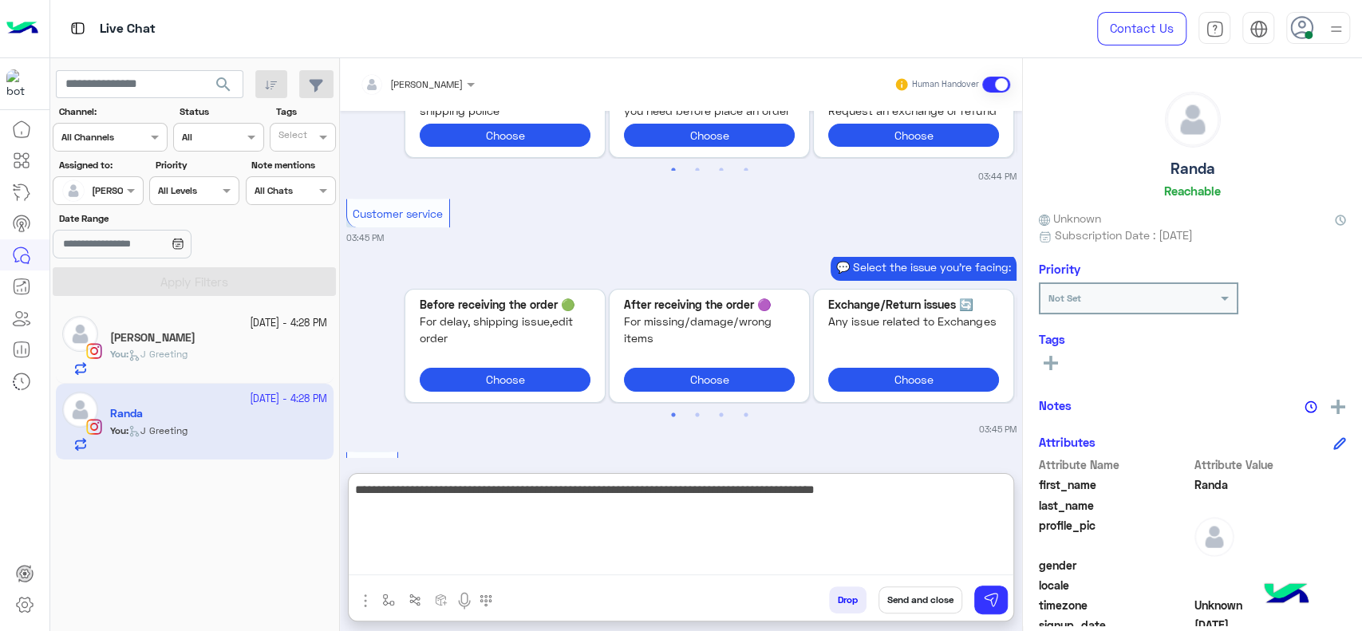
scroll to position [2017, 0]
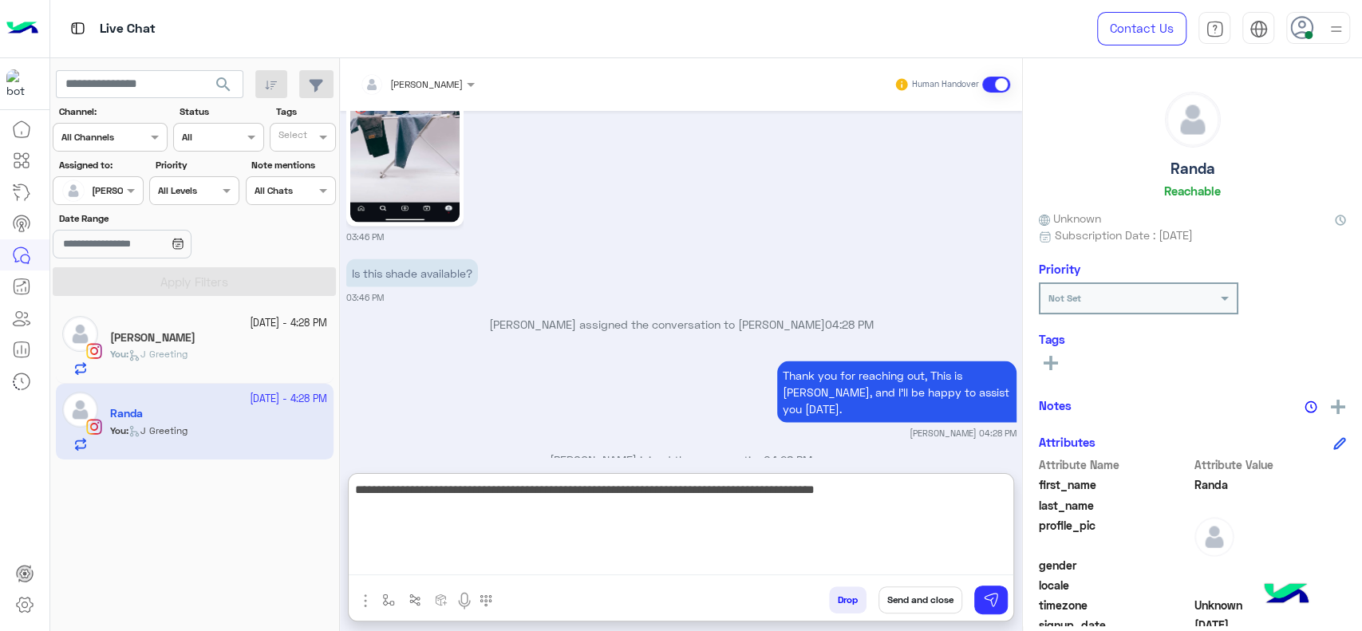
click at [850, 530] on textarea "**********" at bounding box center [681, 527] width 665 height 96
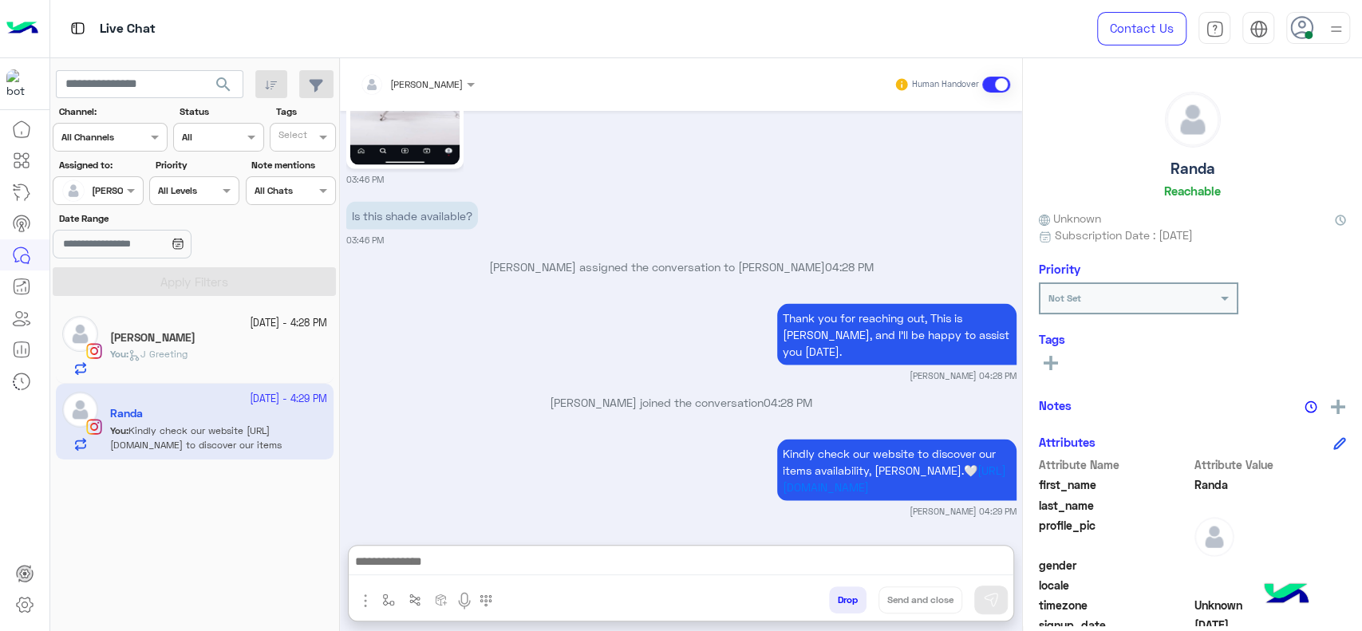
click at [172, 350] on span "J Greeting" at bounding box center [157, 354] width 59 height 12
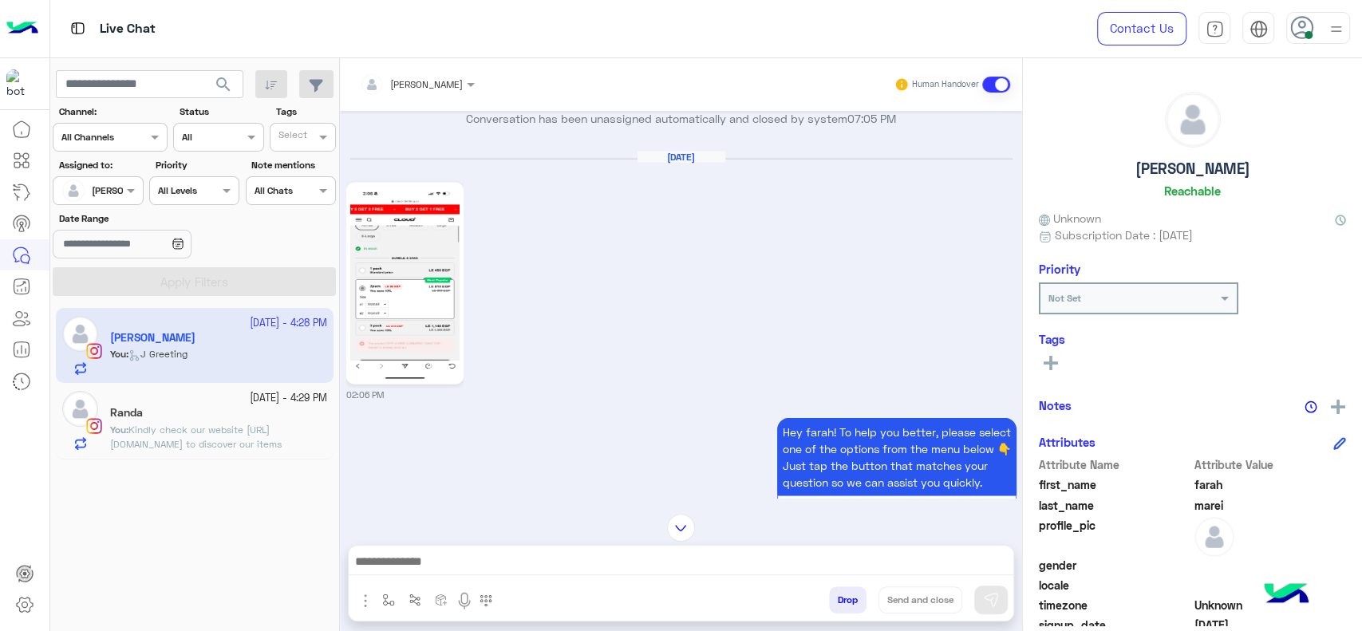
scroll to position [2434, 0]
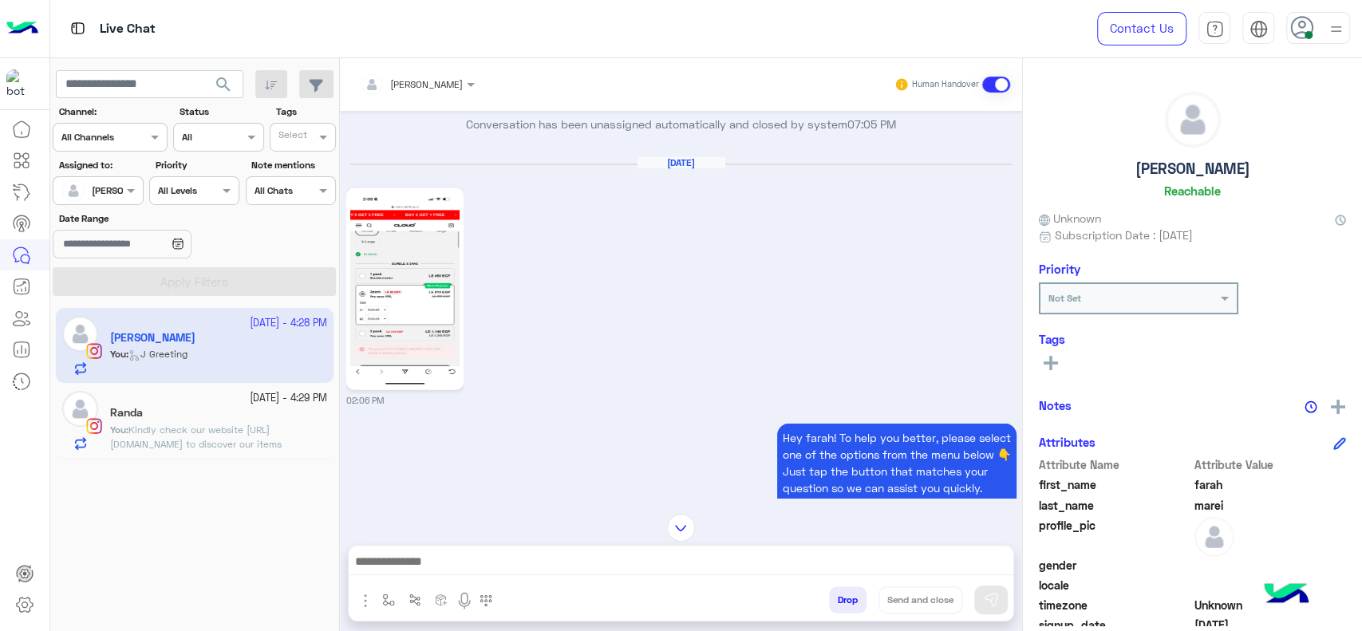
click at [413, 250] on img at bounding box center [404, 289] width 109 height 194
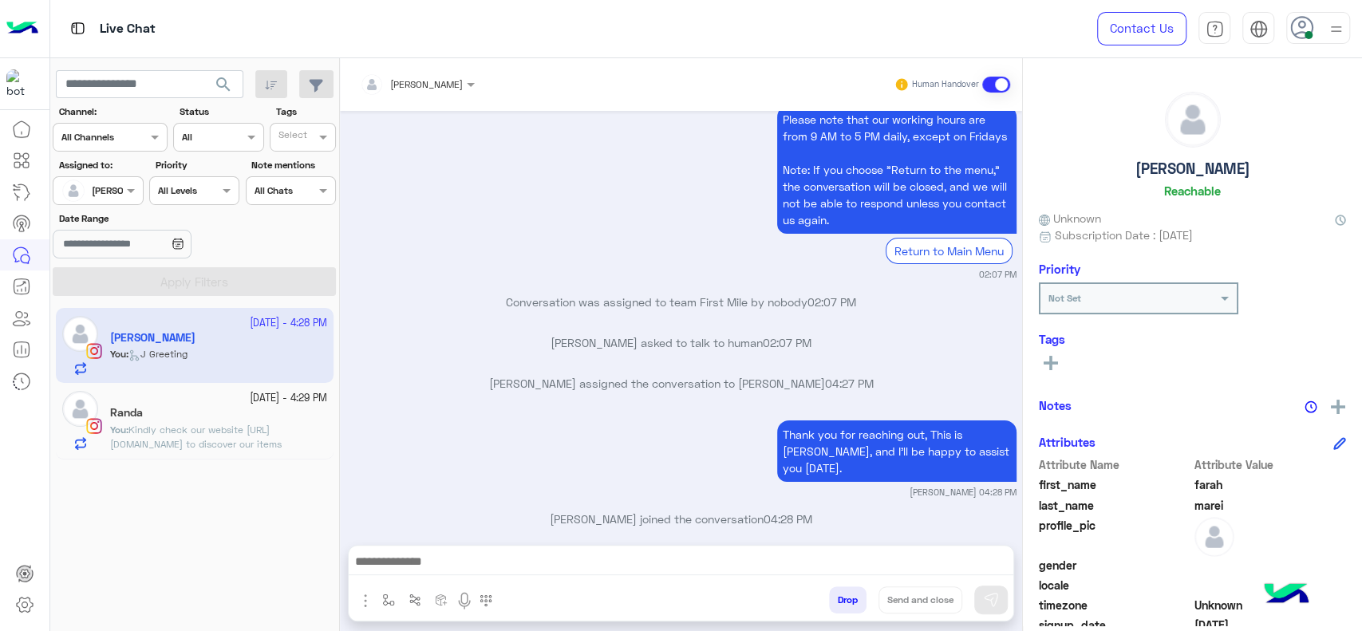
scroll to position [3679, 0]
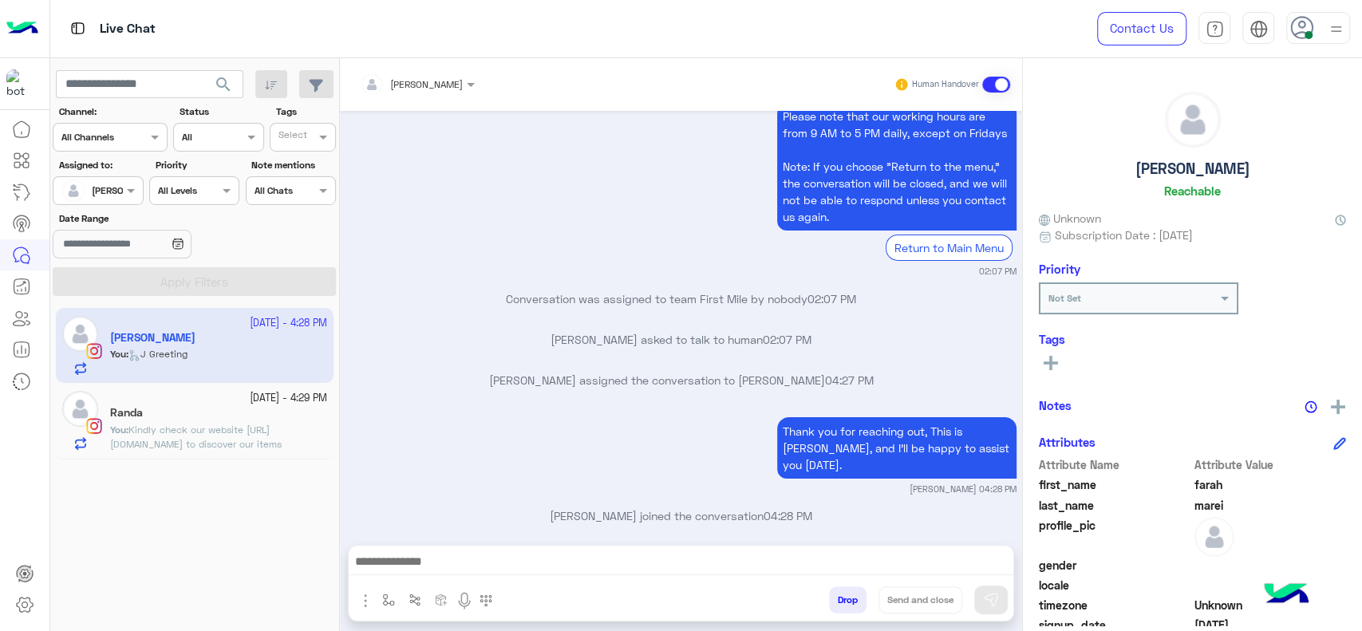
click at [262, 448] on span "Kindly check our website [URL][DOMAIN_NAME] to discover our items availability,…" at bounding box center [196, 444] width 172 height 41
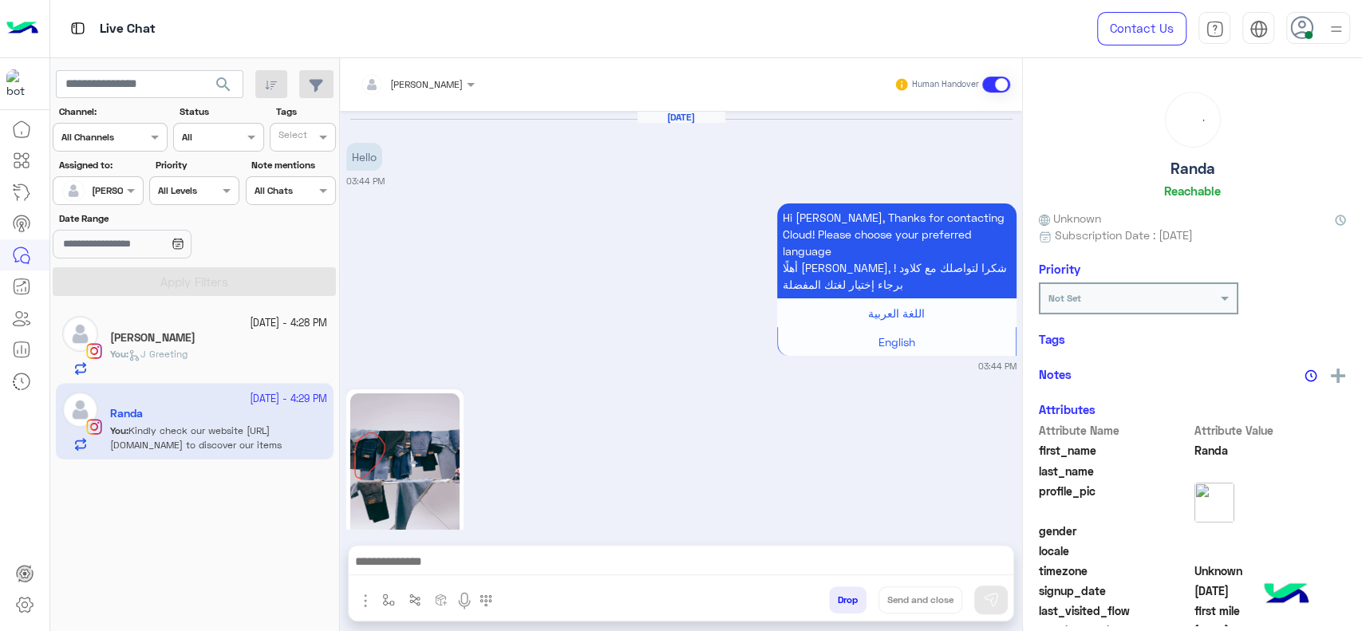
scroll to position [2040, 0]
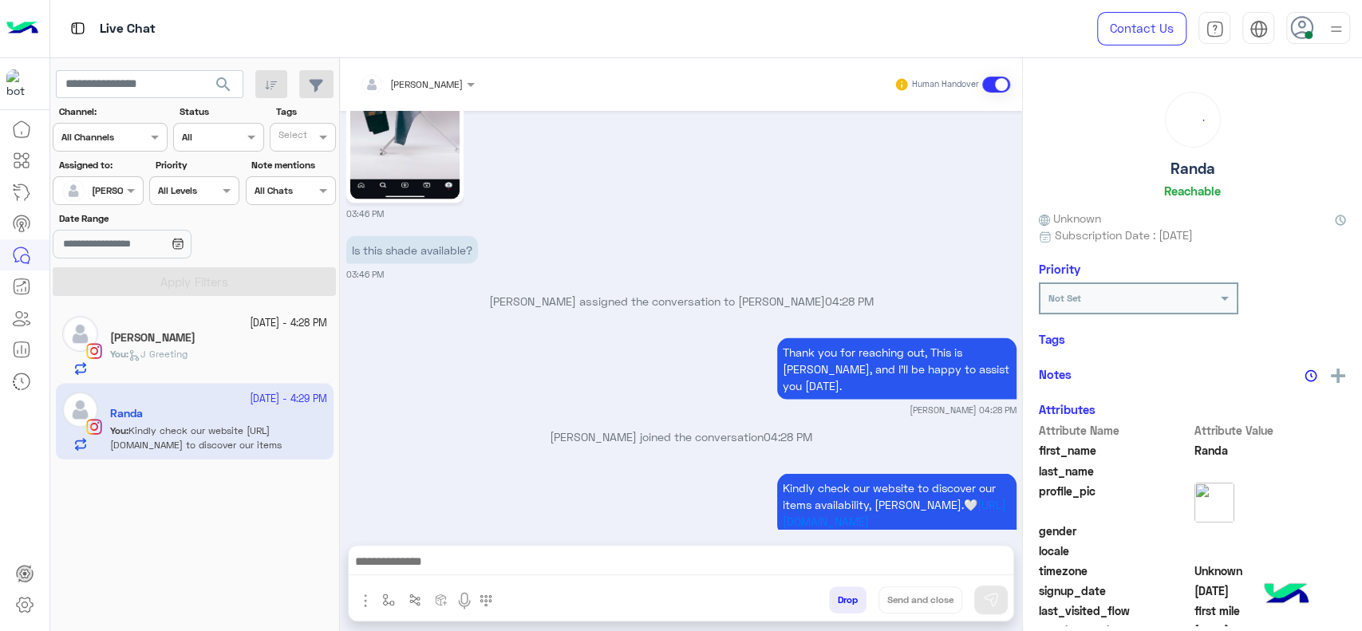
click at [385, 602] on img "button" at bounding box center [388, 600] width 13 height 13
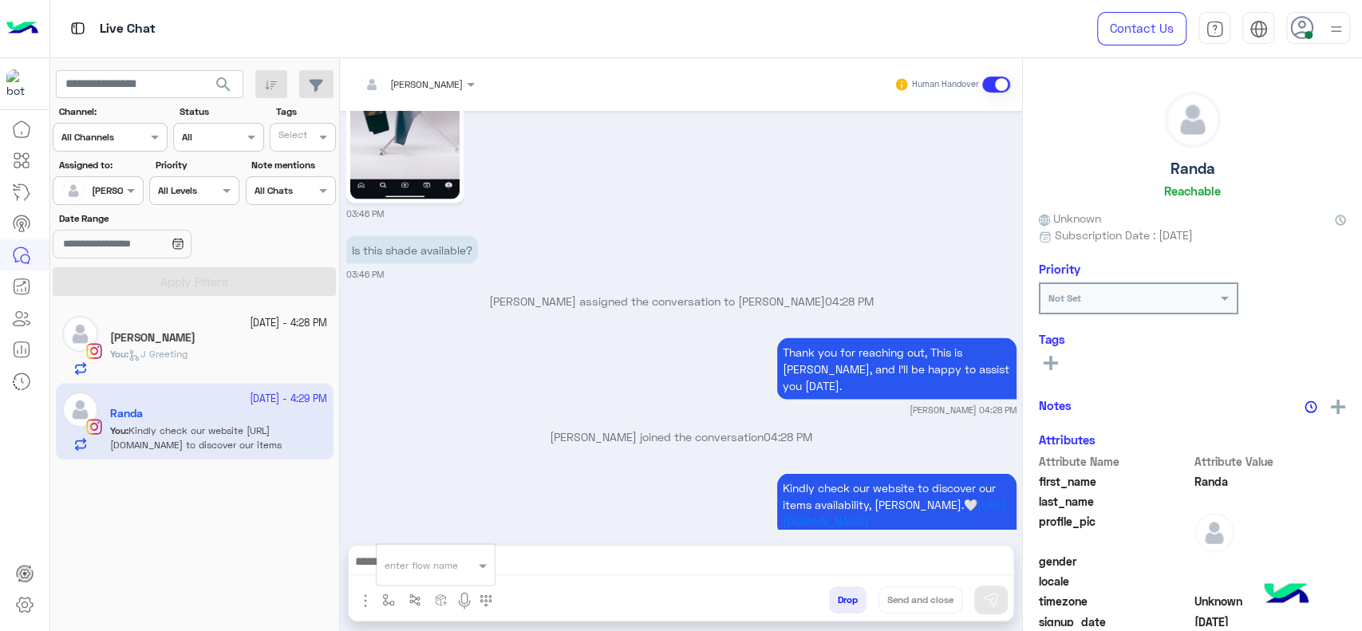
click at [426, 573] on div "enter flow name" at bounding box center [436, 564] width 118 height 29
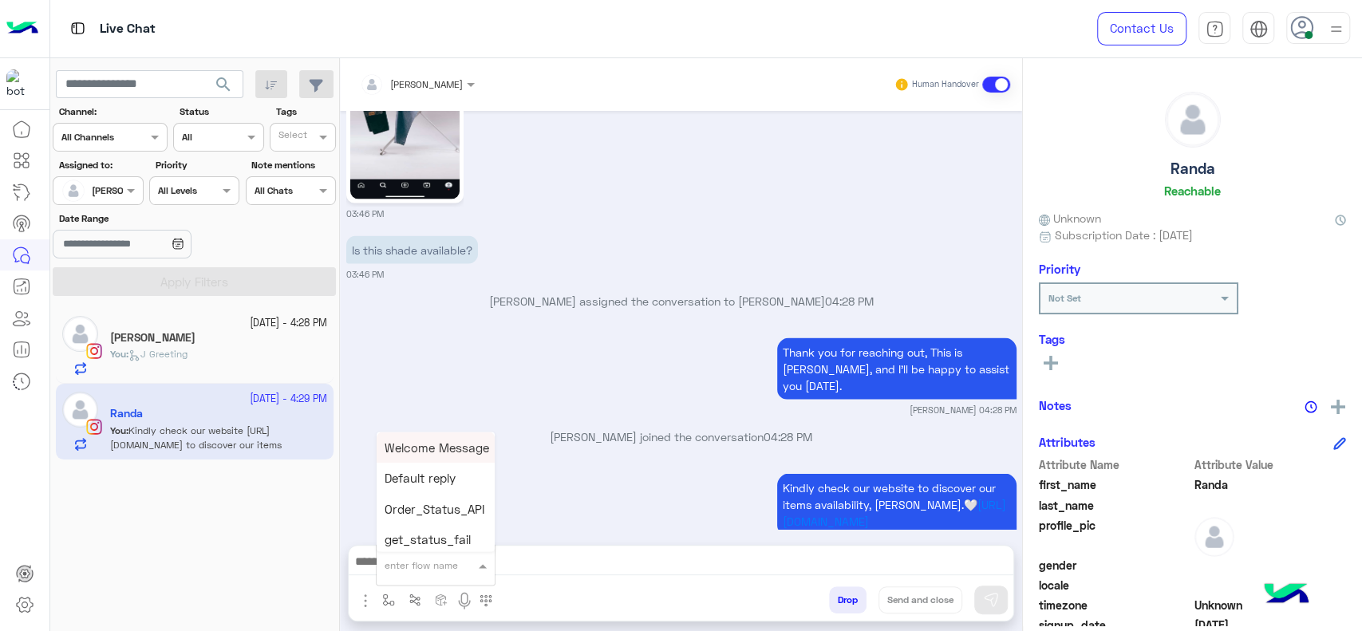
type input "*"
click at [421, 534] on span "[PERSON_NAME]" at bounding box center [430, 536] width 91 height 14
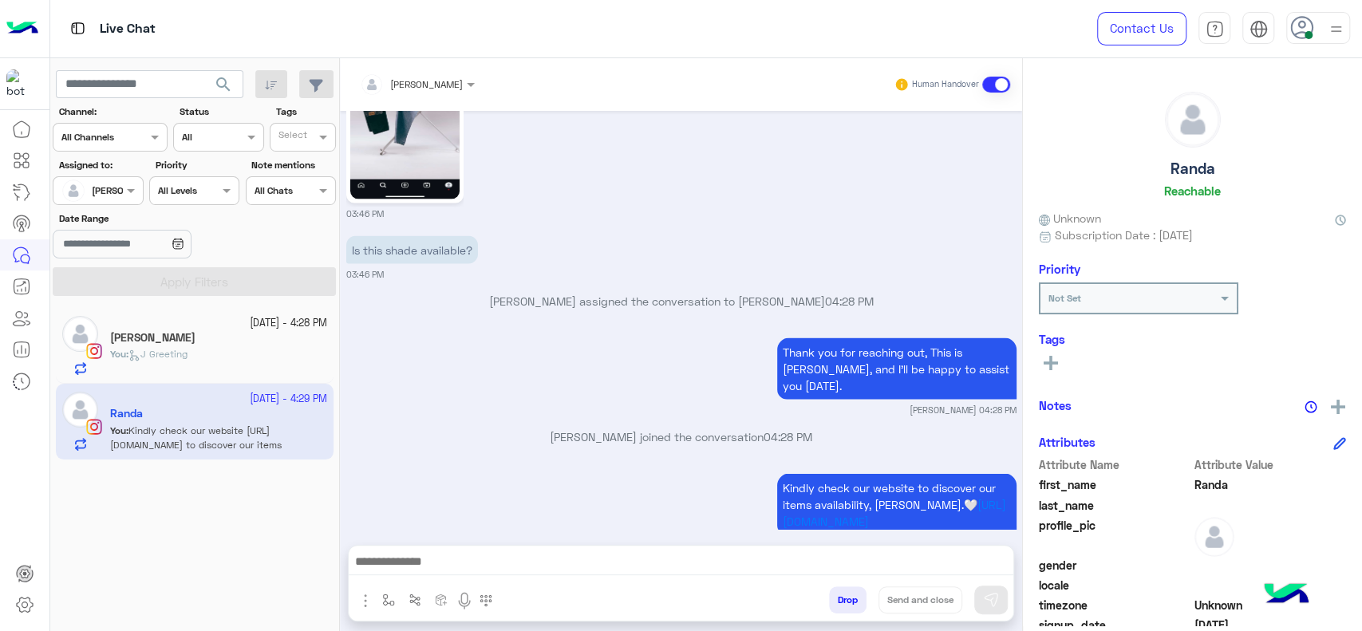
type textarea "**********"
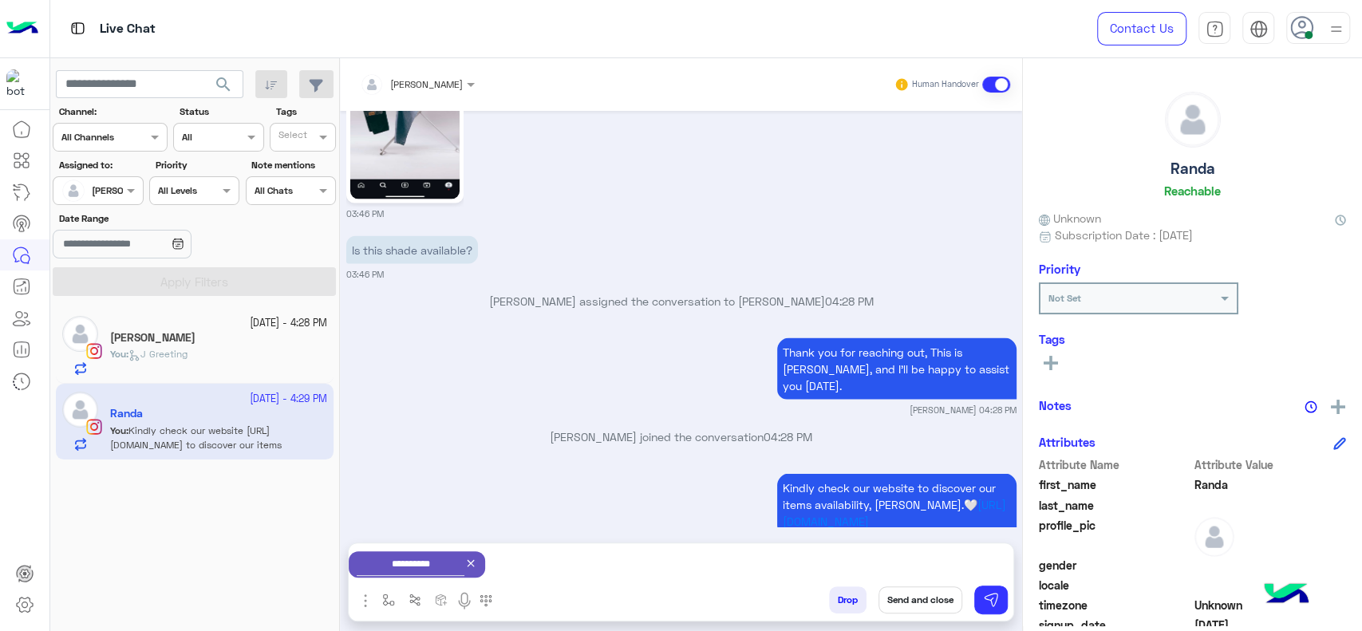
click at [919, 583] on div "**********" at bounding box center [681, 564] width 665 height 42
click at [914, 602] on button "Send and close" at bounding box center [920, 599] width 84 height 27
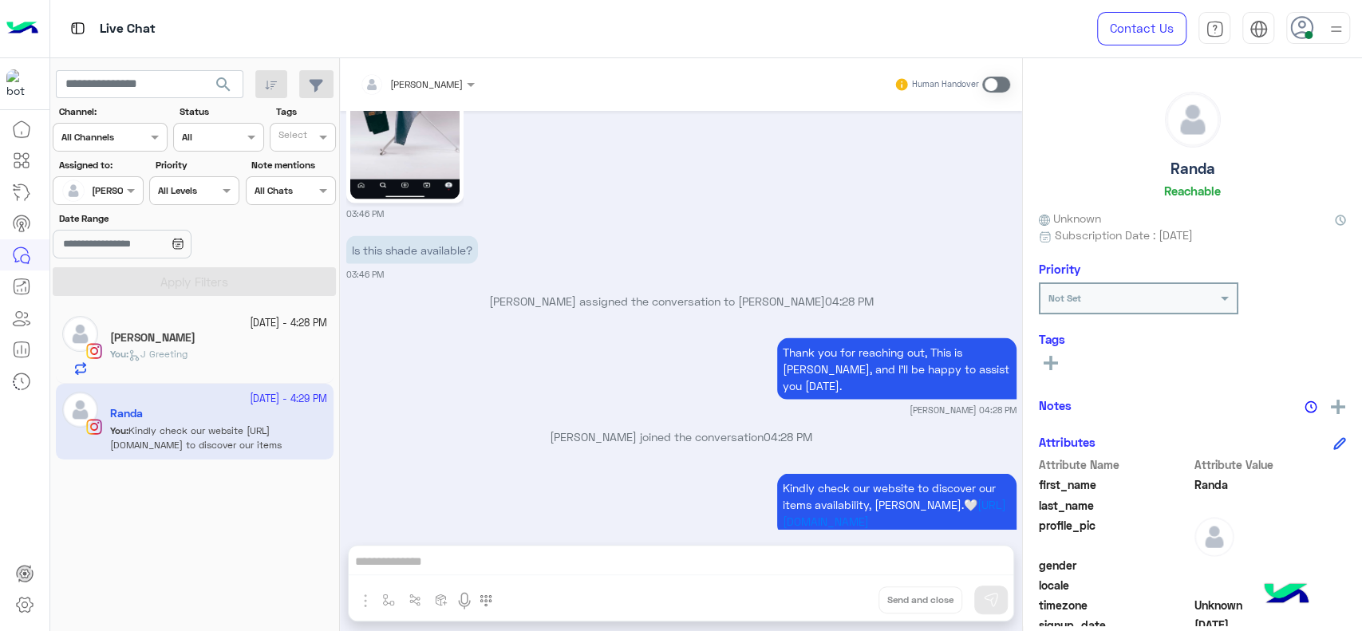
scroll to position [2080, 0]
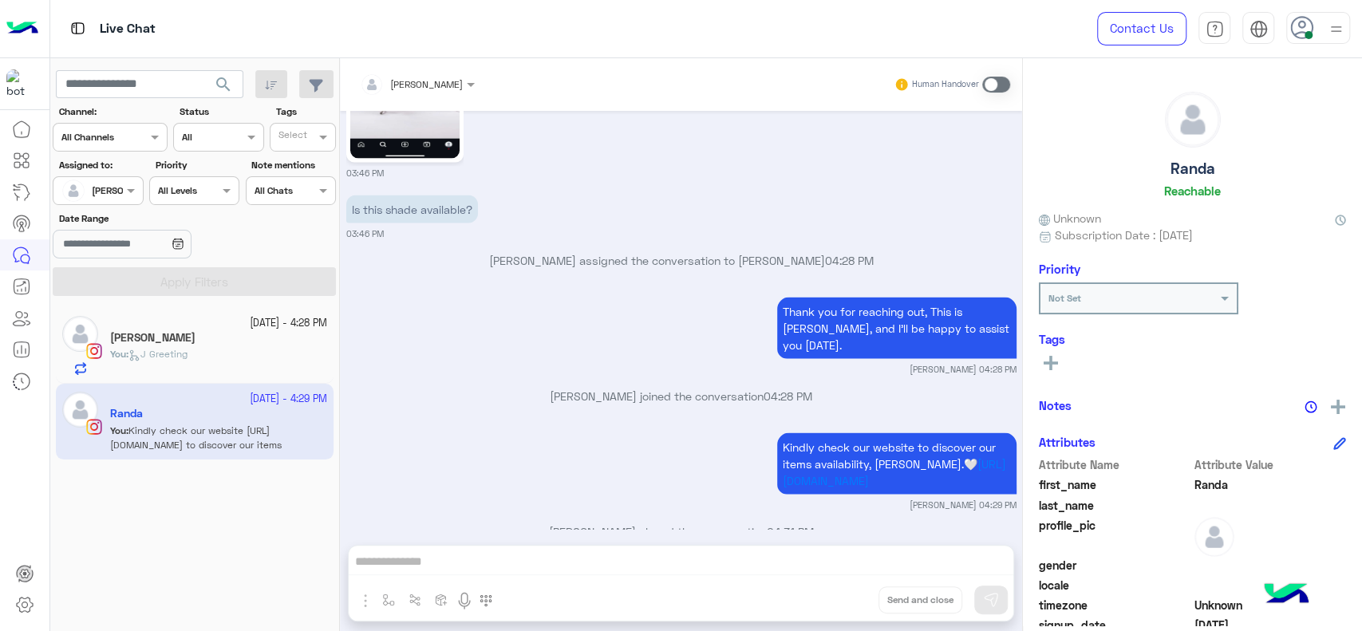
click at [239, 347] on div "You : J Greeting" at bounding box center [218, 361] width 217 height 28
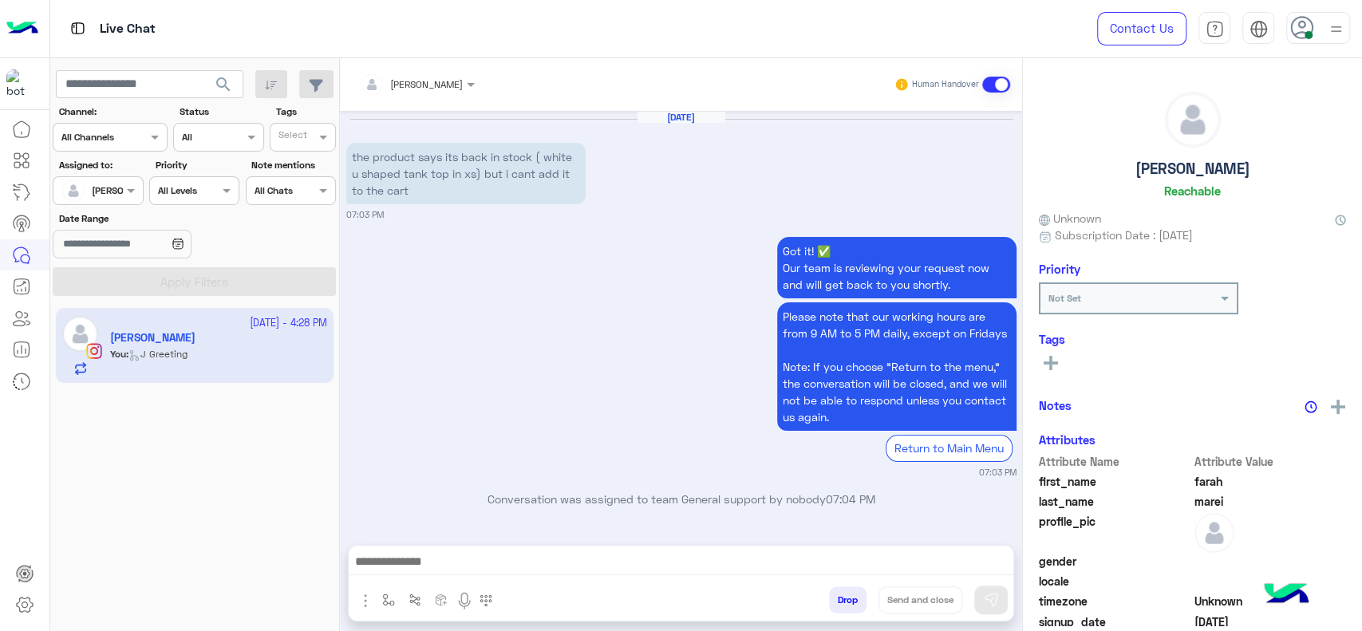
scroll to position [1765, 0]
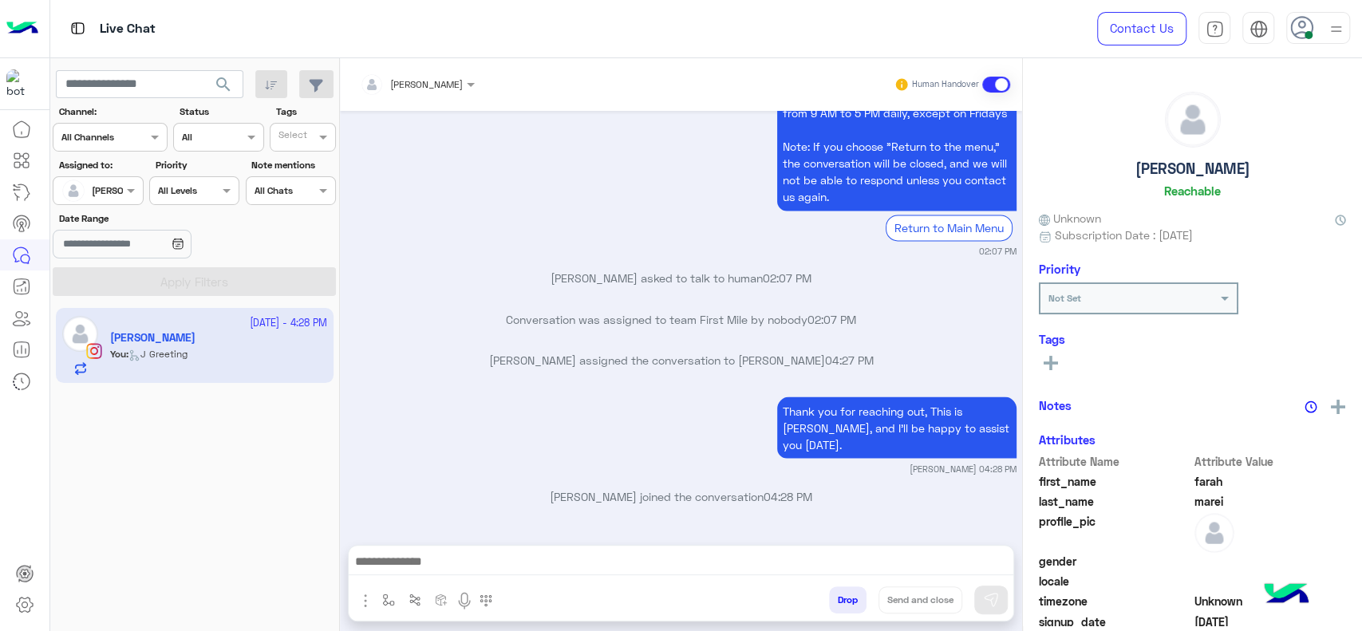
click at [452, 576] on div at bounding box center [681, 566] width 665 height 40
click at [450, 576] on div at bounding box center [681, 566] width 665 height 40
click at [451, 571] on textarea at bounding box center [681, 563] width 665 height 24
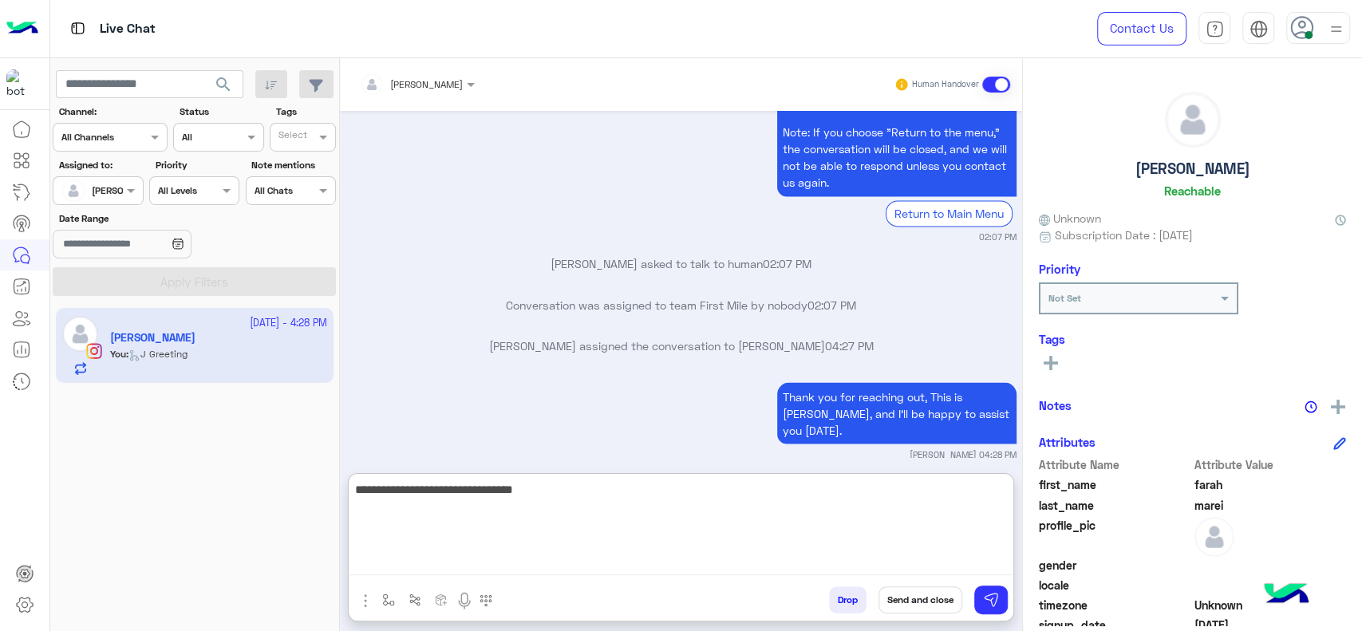
click at [538, 491] on textarea "**********" at bounding box center [681, 527] width 665 height 96
click at [569, 495] on textarea "**********" at bounding box center [681, 527] width 665 height 96
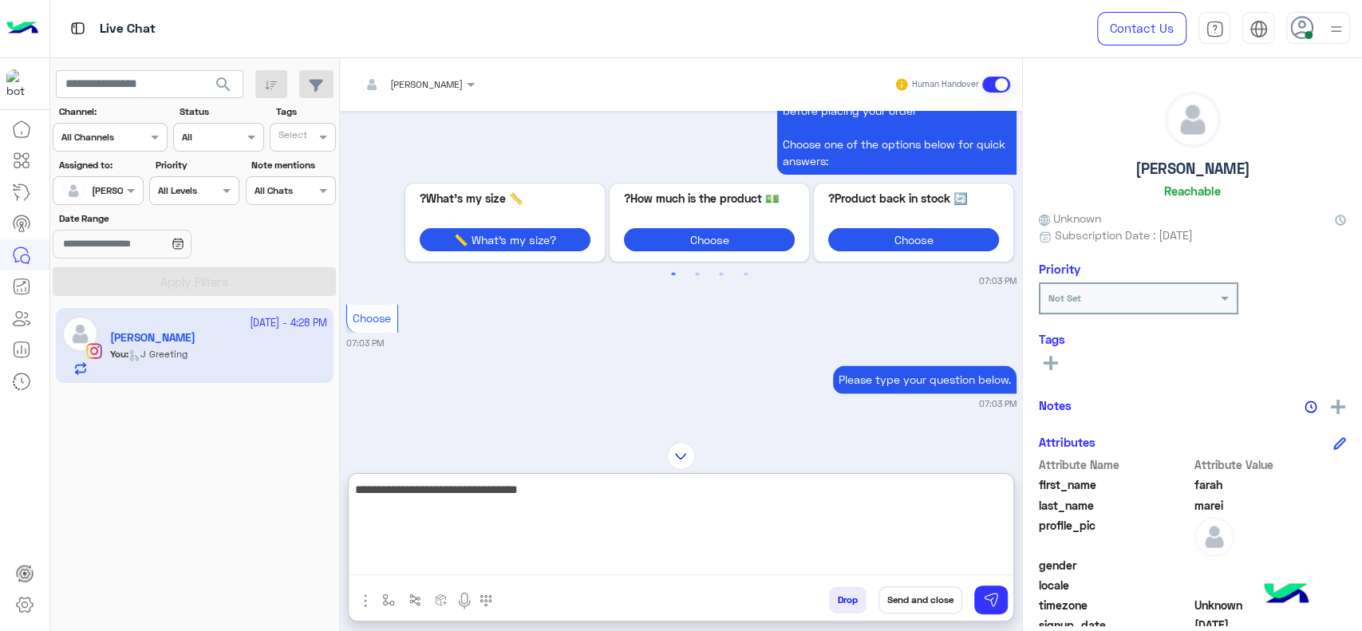
scroll to position [3751, 0]
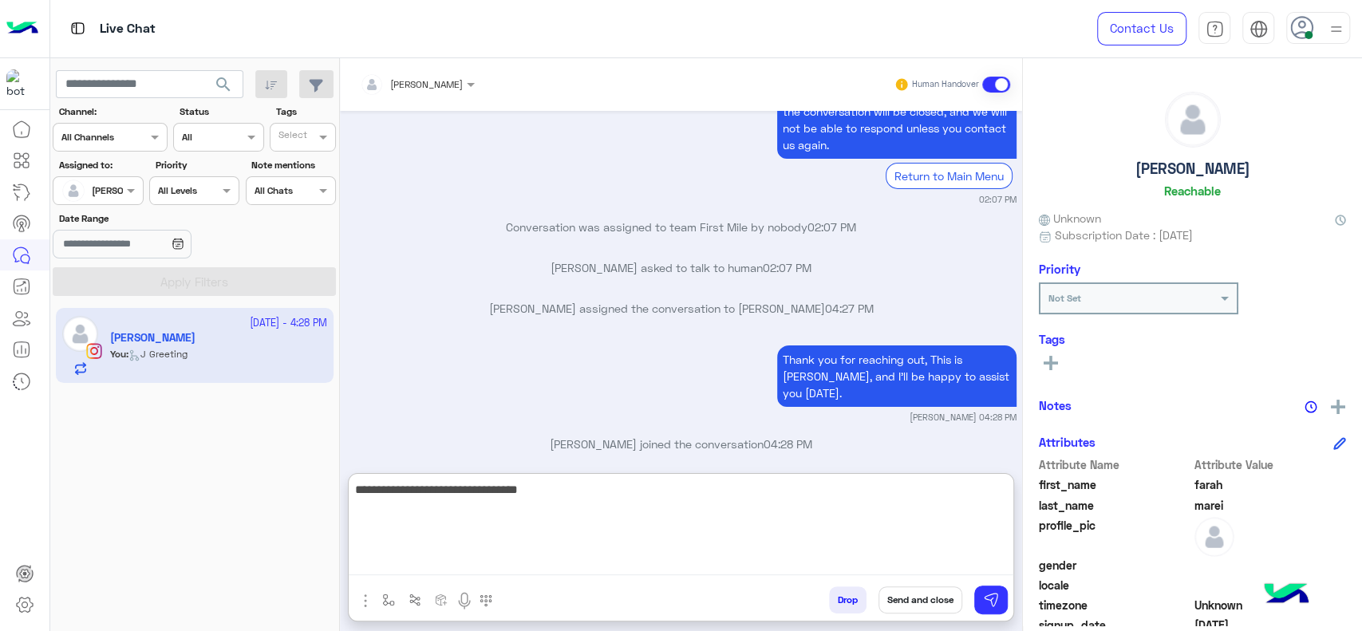
click at [714, 558] on textarea "**********" at bounding box center [681, 527] width 665 height 96
type textarea "**********"
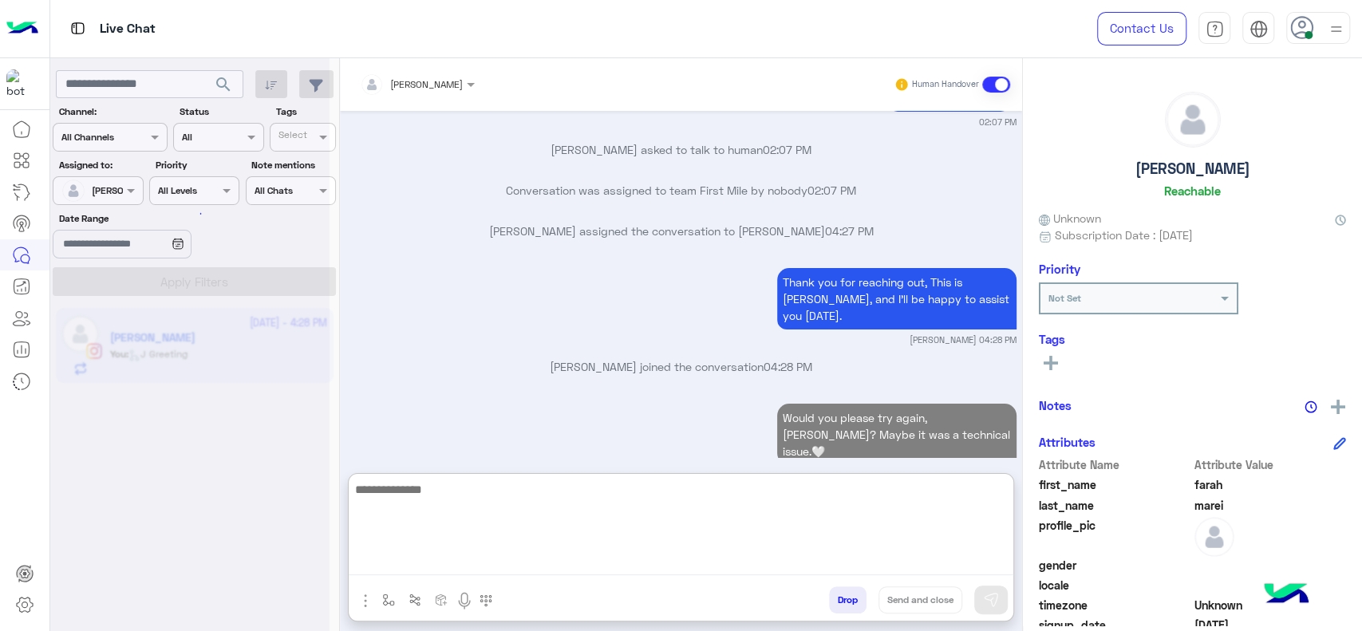
scroll to position [3828, 0]
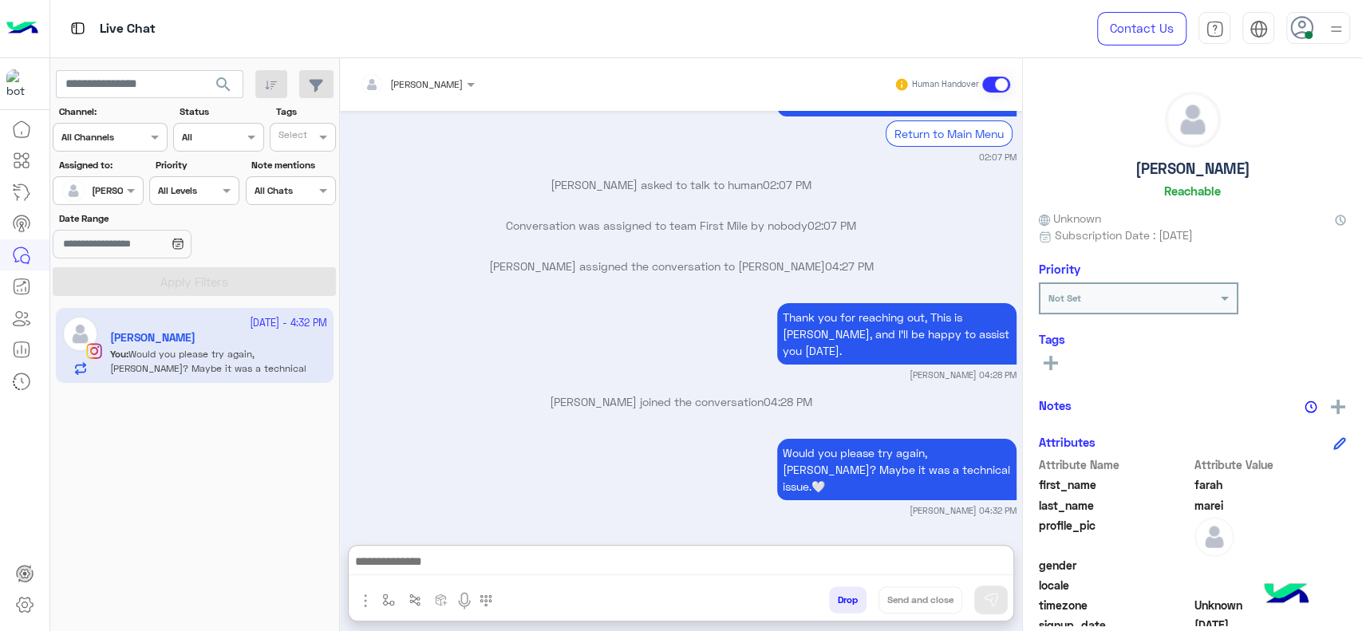
click at [383, 603] on img "button" at bounding box center [388, 600] width 13 height 13
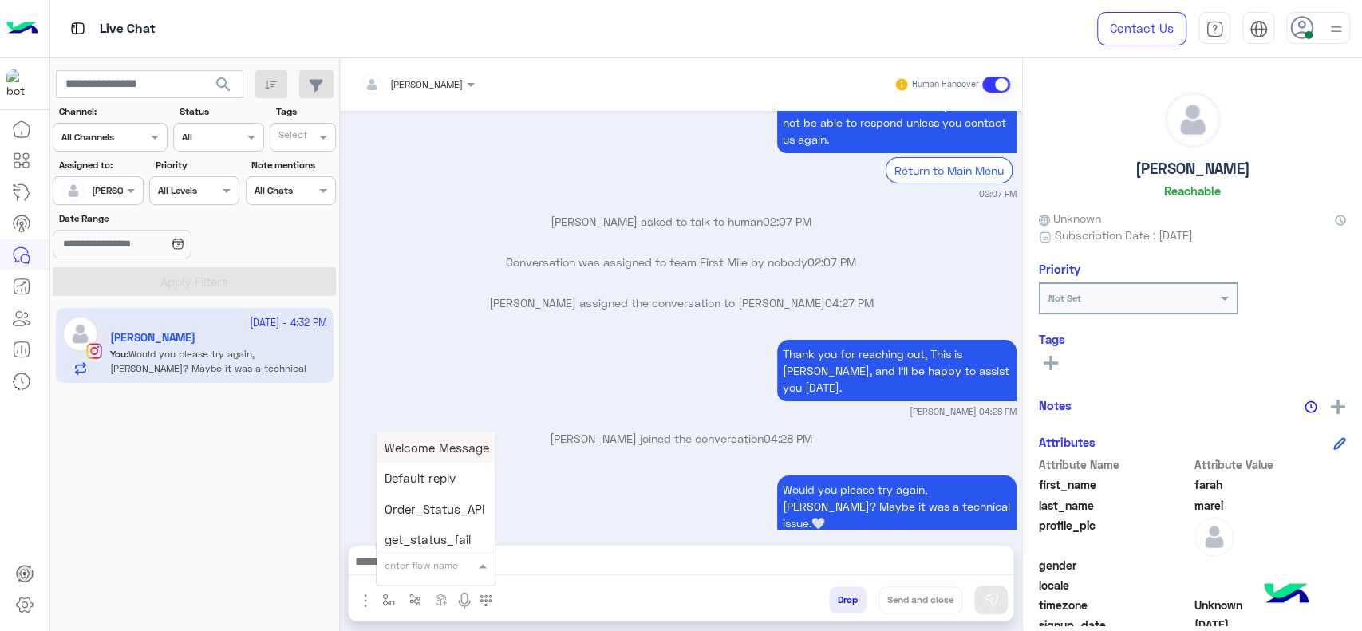
click at [404, 559] on input "text" at bounding box center [416, 562] width 63 height 14
type input "*"
click at [406, 534] on span "[PERSON_NAME]" at bounding box center [430, 536] width 91 height 14
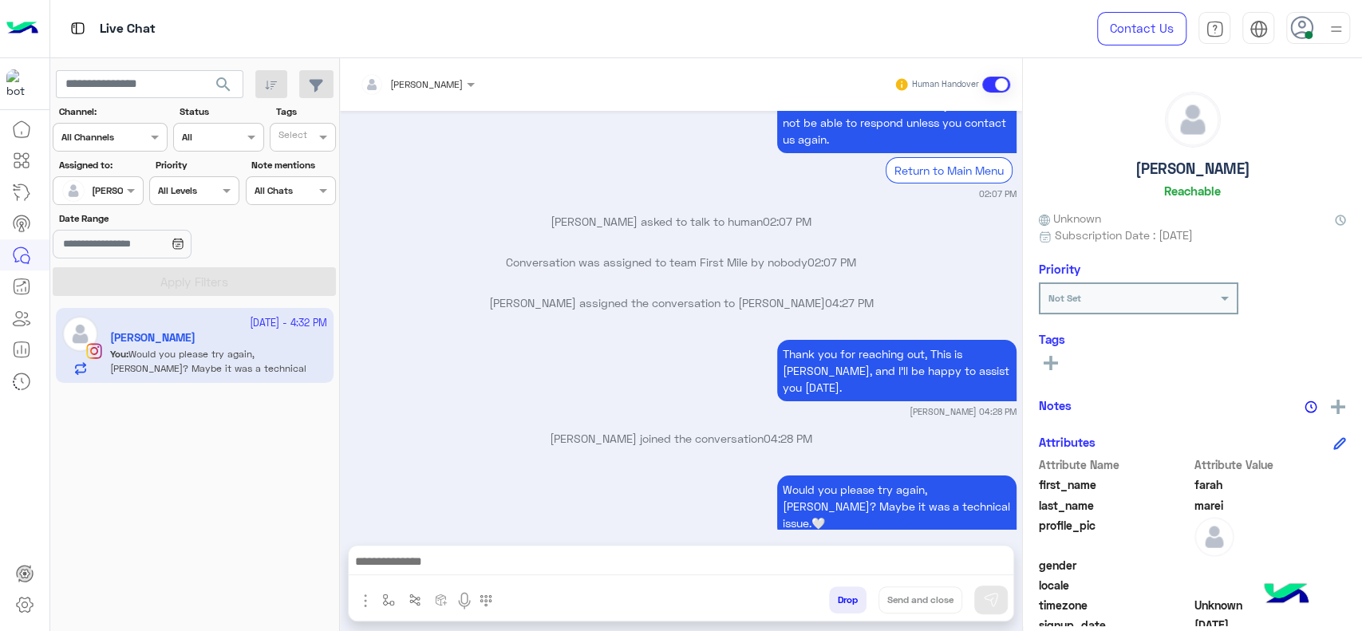
type textarea "**********"
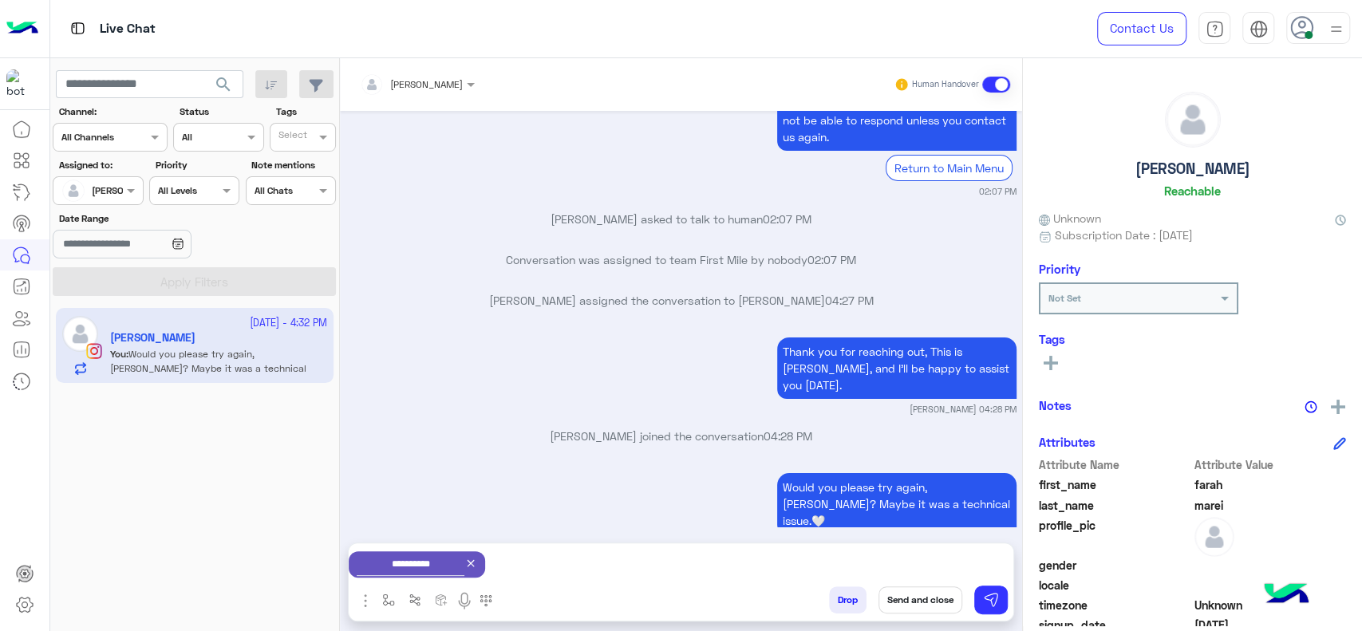
click at [924, 594] on button "Send and close" at bounding box center [920, 599] width 84 height 27
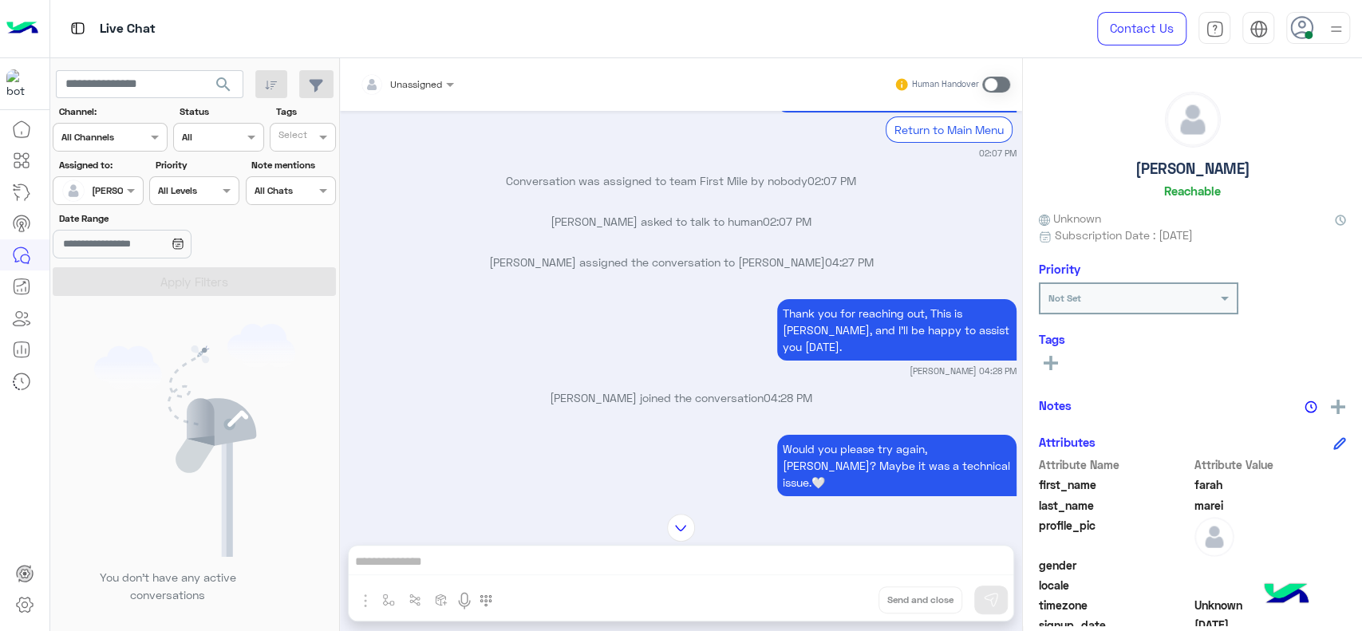
scroll to position [4005, 0]
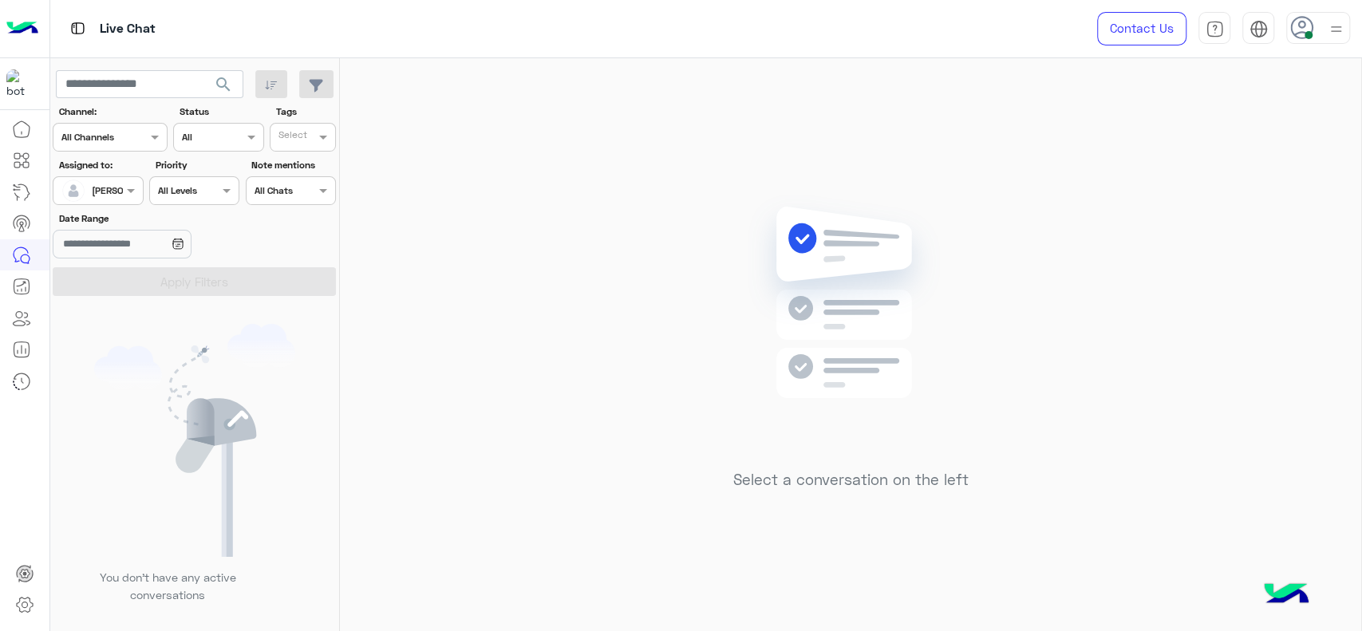
click at [120, 239] on body "Live Chat Contact Us Help Center عربي English search Channel: Channel All Chann…" at bounding box center [681, 315] width 1362 height 631
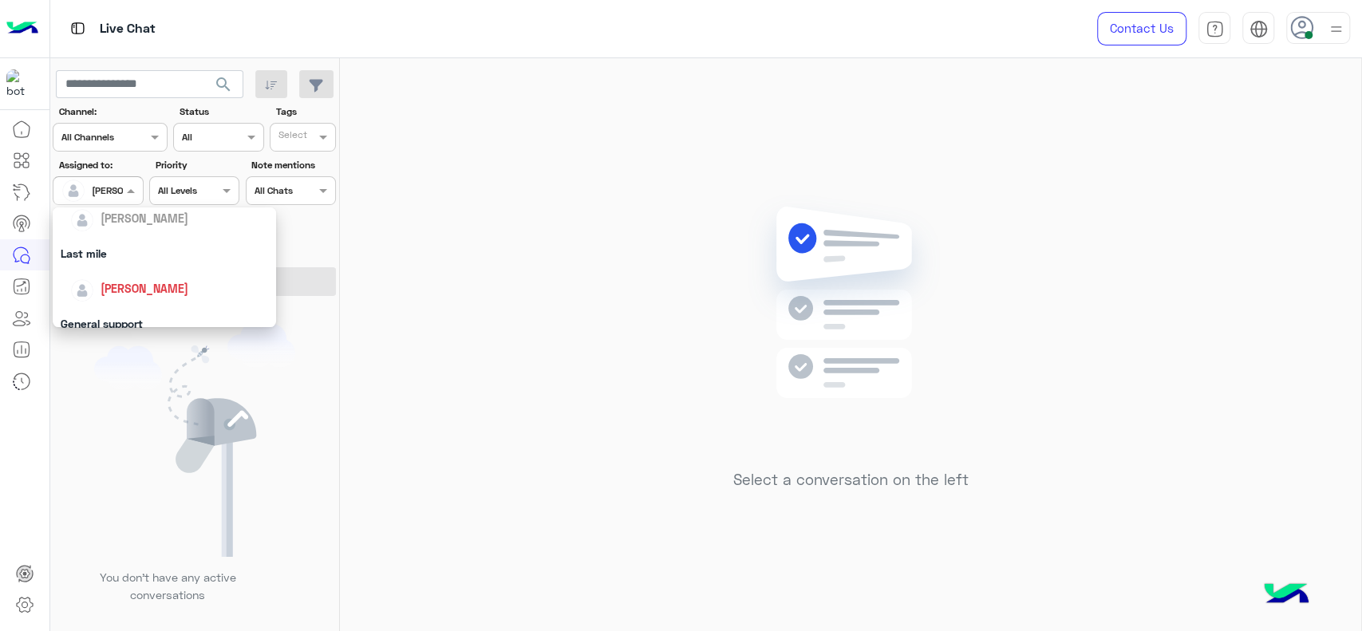
scroll to position [212, 0]
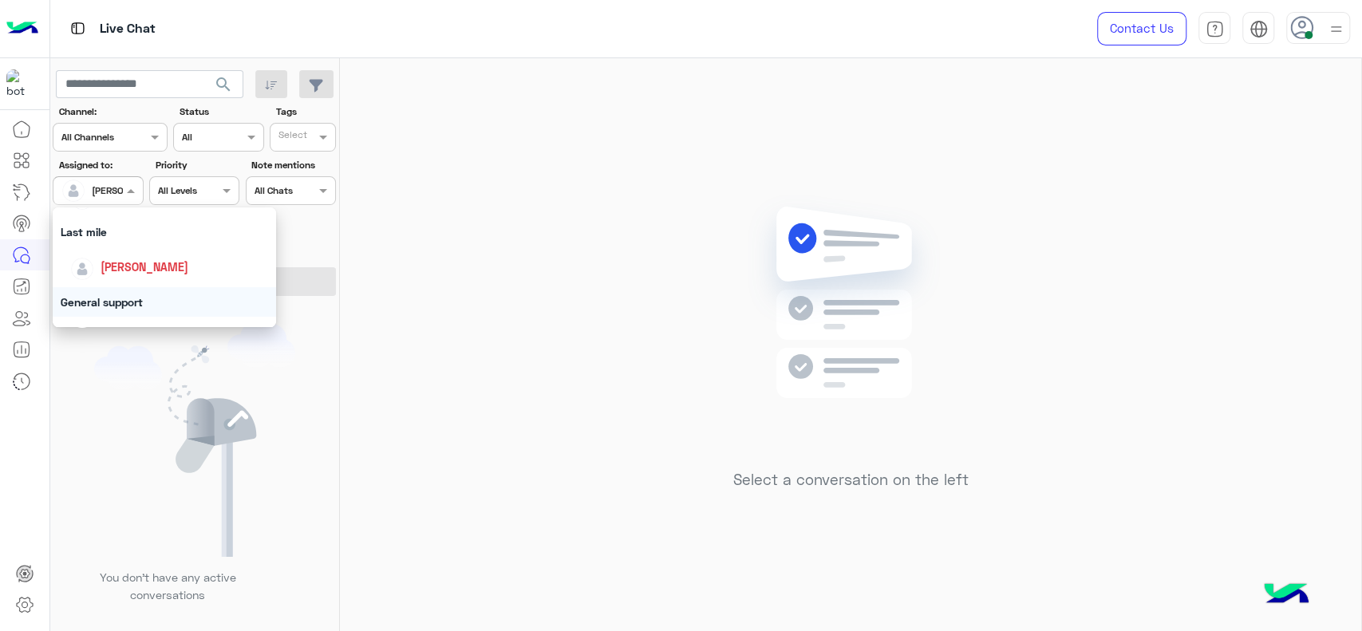
click at [113, 299] on div "General support" at bounding box center [164, 302] width 223 height 30
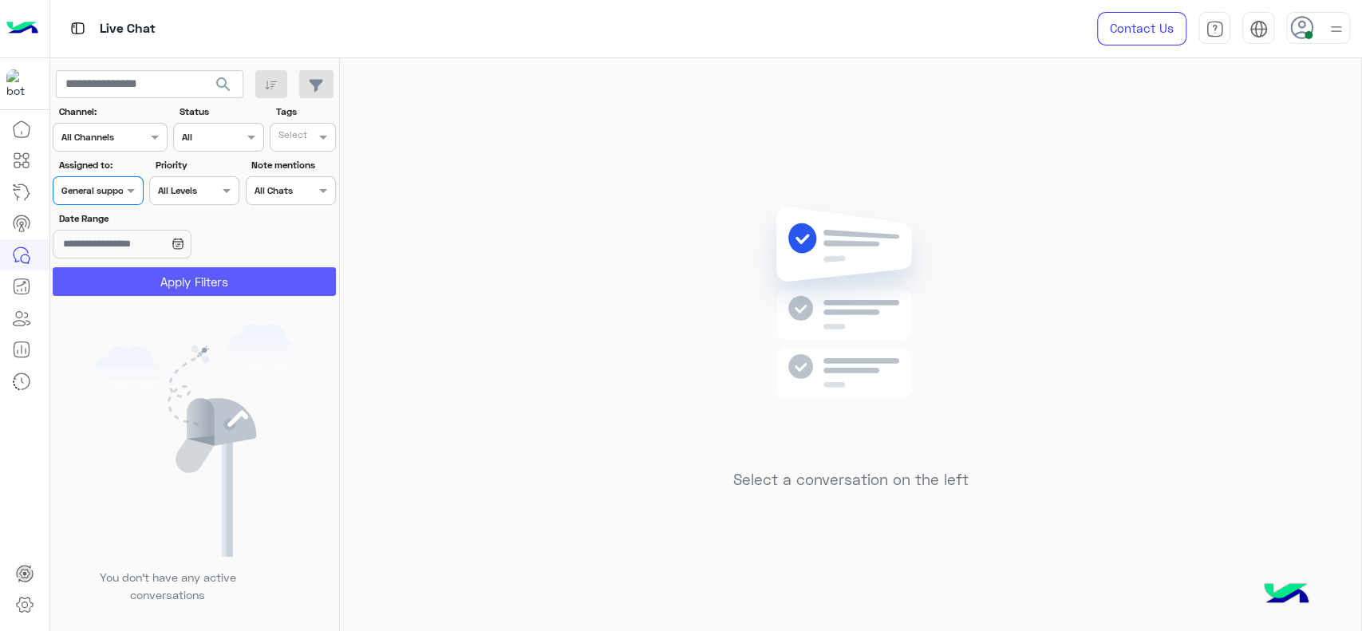
click at [124, 275] on button "Apply Filters" at bounding box center [194, 281] width 283 height 29
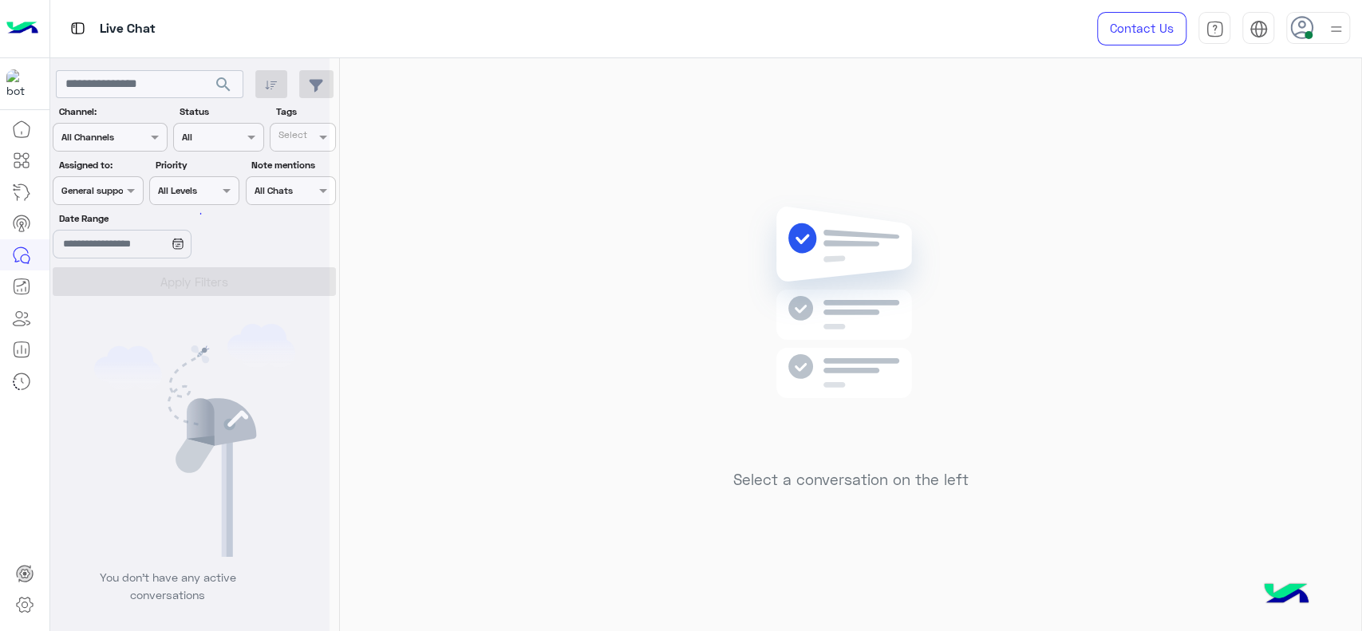
scroll to position [0, 0]
click at [106, 195] on div at bounding box center [97, 188] width 89 height 15
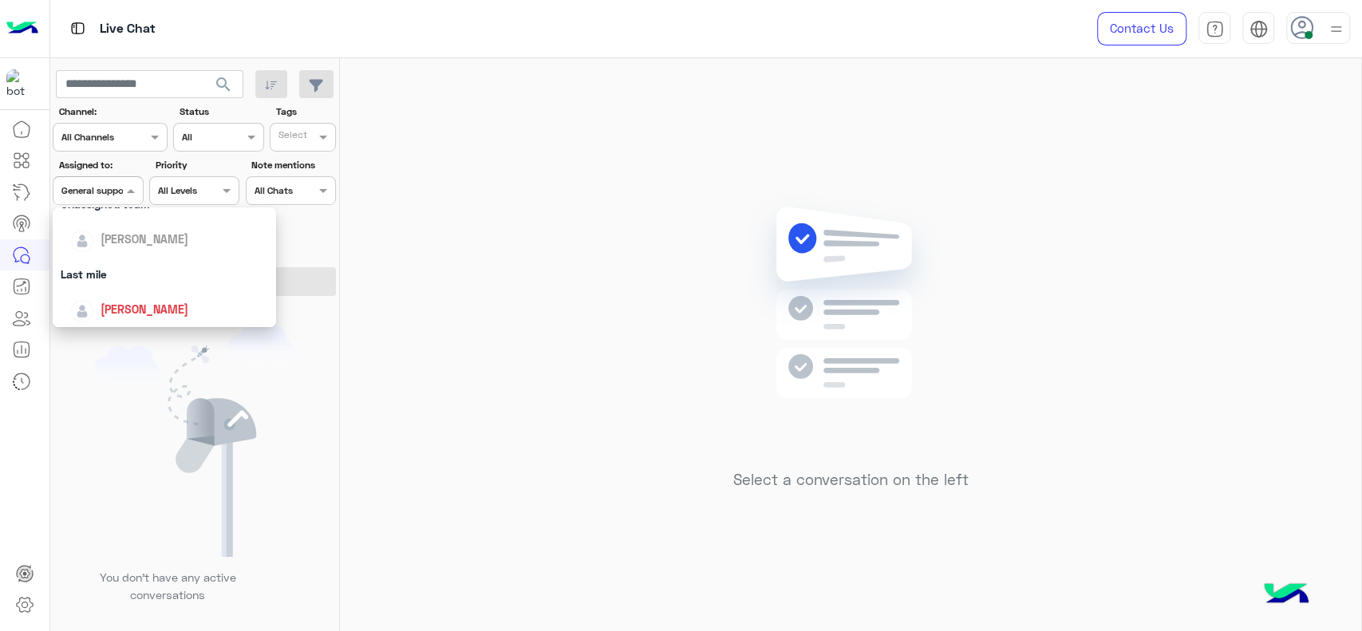
scroll to position [177, 0]
click at [116, 294] on div "[PERSON_NAME]" at bounding box center [145, 302] width 88 height 17
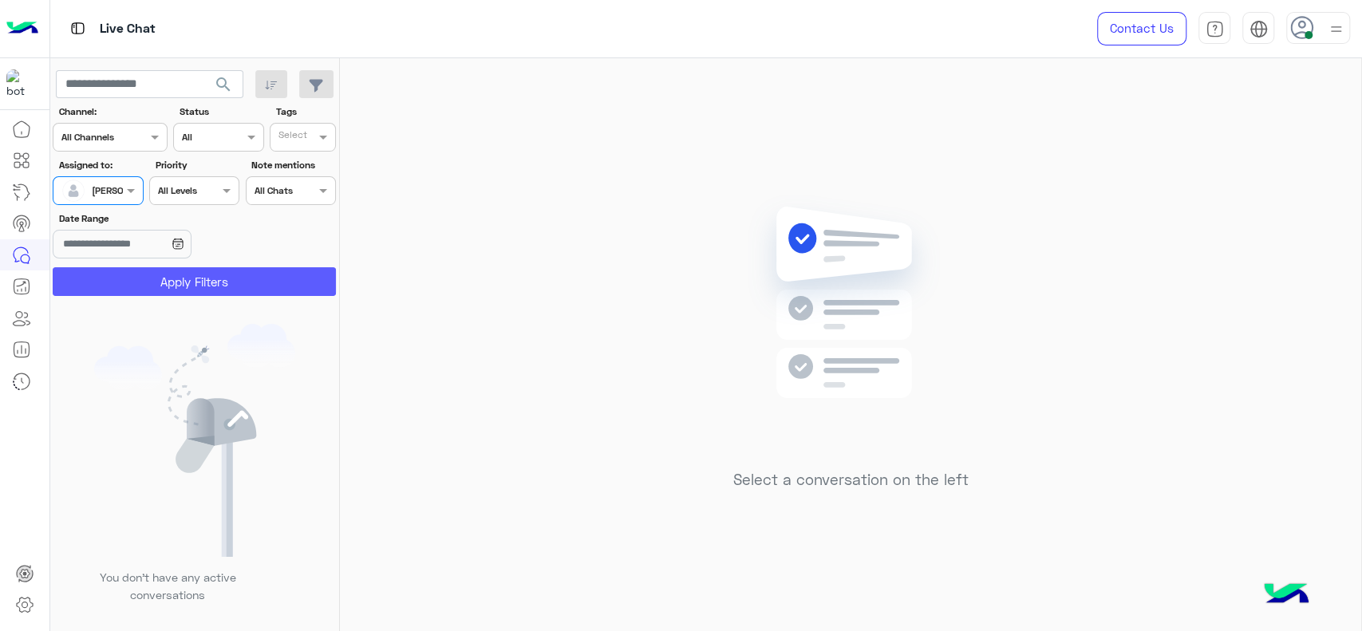
click at [169, 274] on button "Apply Filters" at bounding box center [194, 281] width 283 height 29
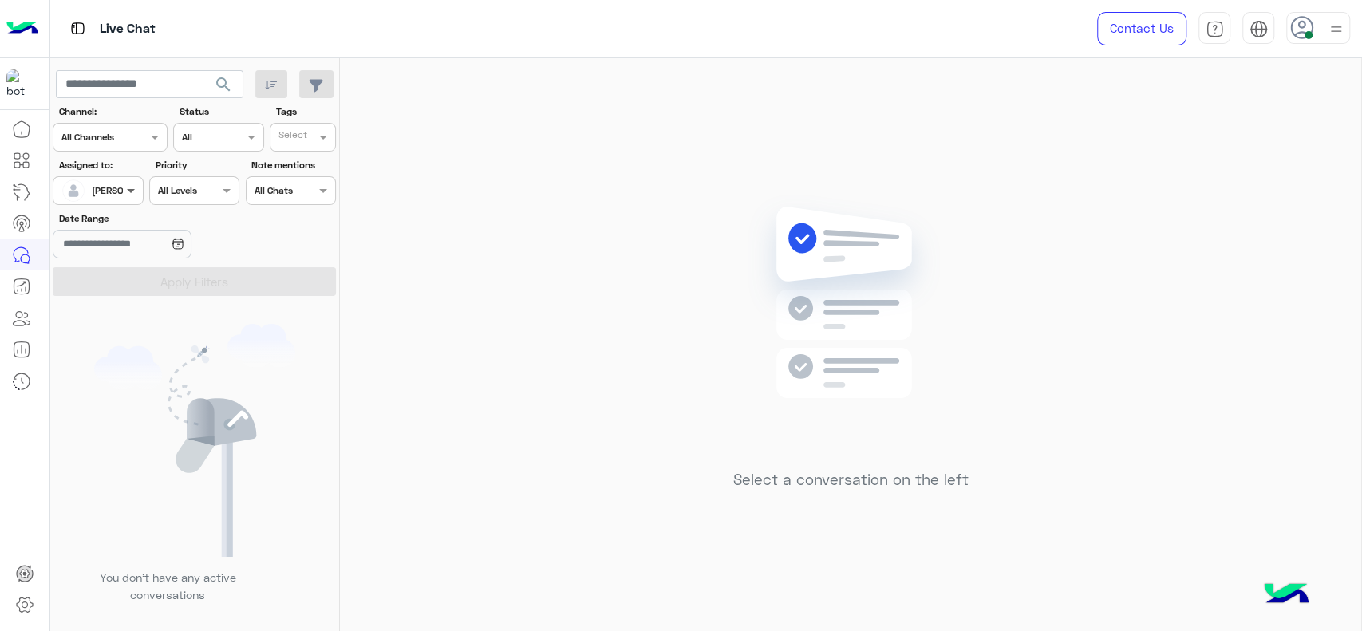
click at [128, 184] on span at bounding box center [133, 190] width 20 height 17
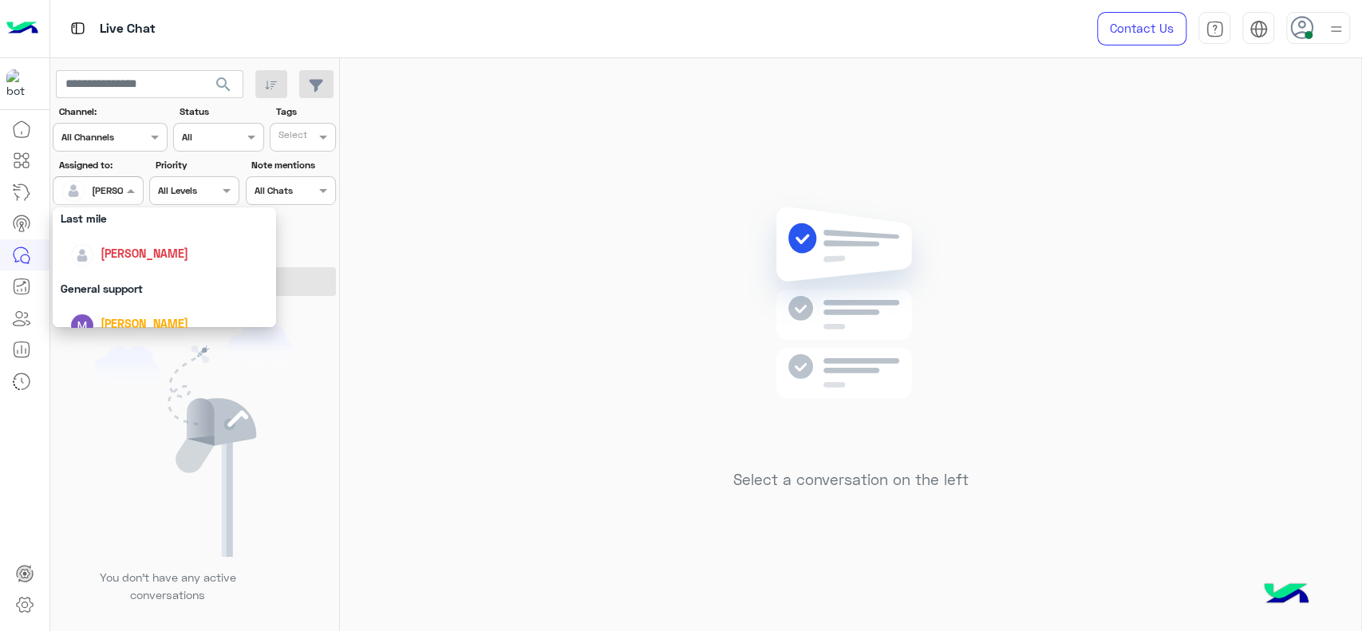
scroll to position [230, 0]
click at [105, 277] on div "General support" at bounding box center [164, 285] width 223 height 30
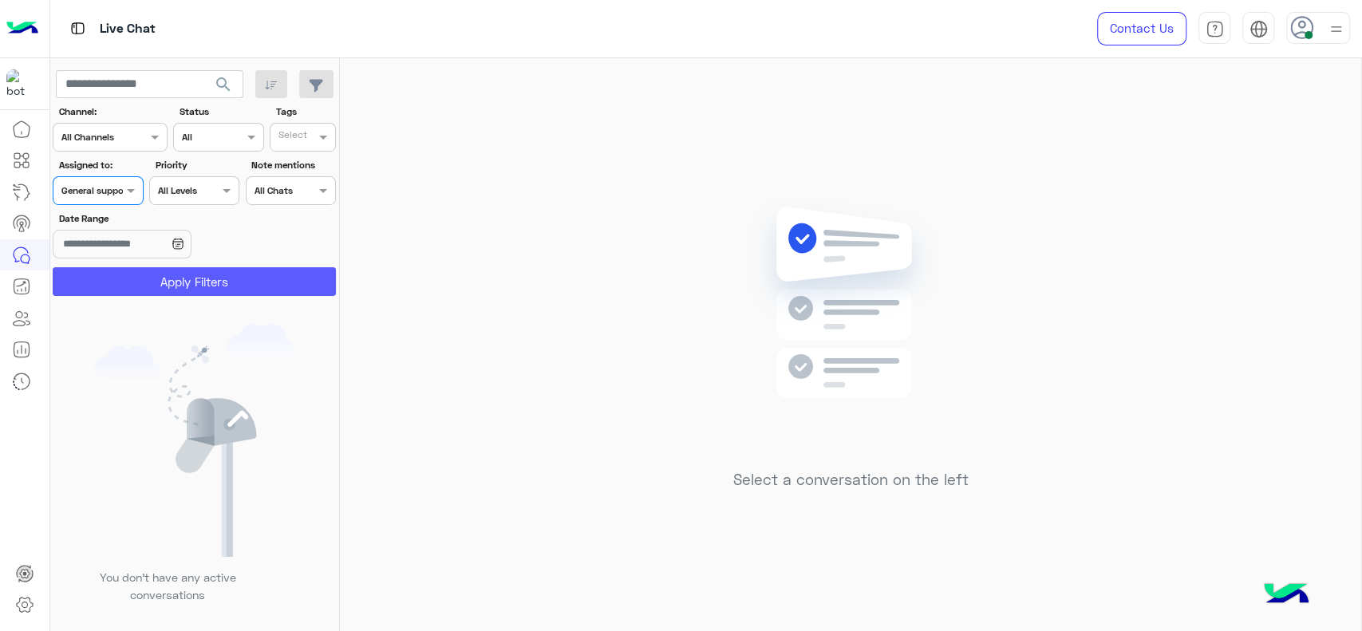
click at [105, 278] on button "Apply Filters" at bounding box center [194, 281] width 283 height 29
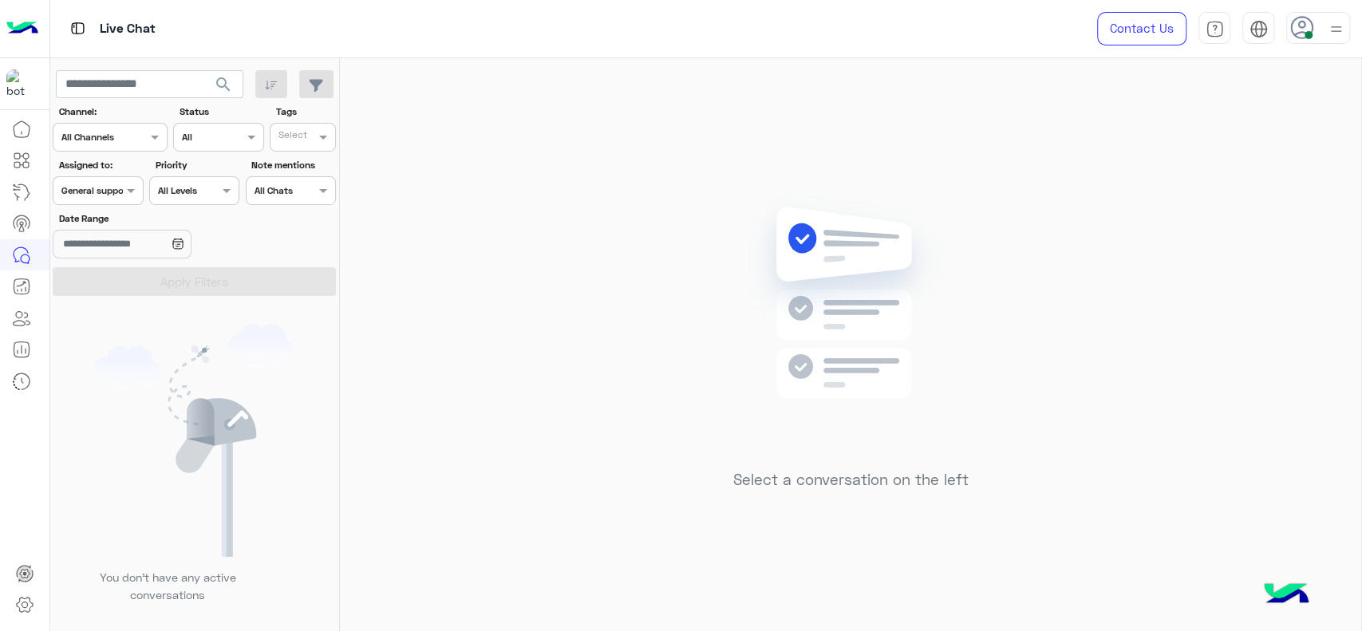
click at [107, 188] on div at bounding box center [97, 188] width 89 height 15
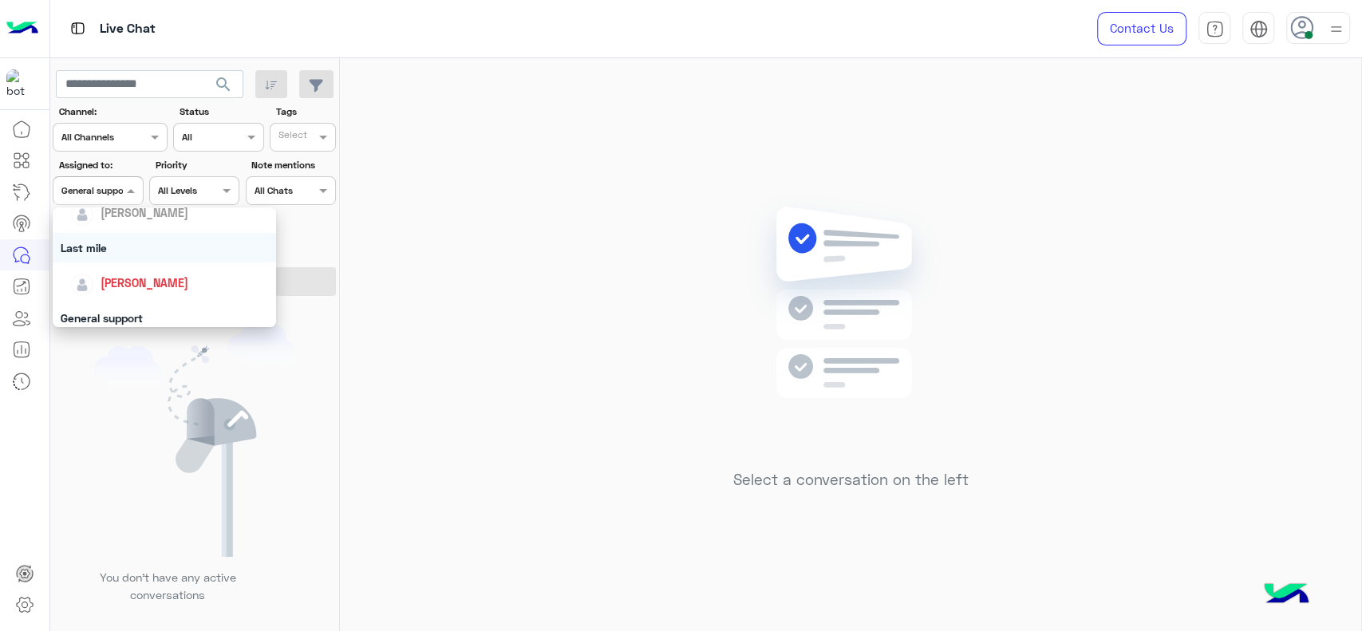
scroll to position [177, 0]
click at [1075, 171] on div "Select a conversation on the left" at bounding box center [850, 347] width 1021 height 579
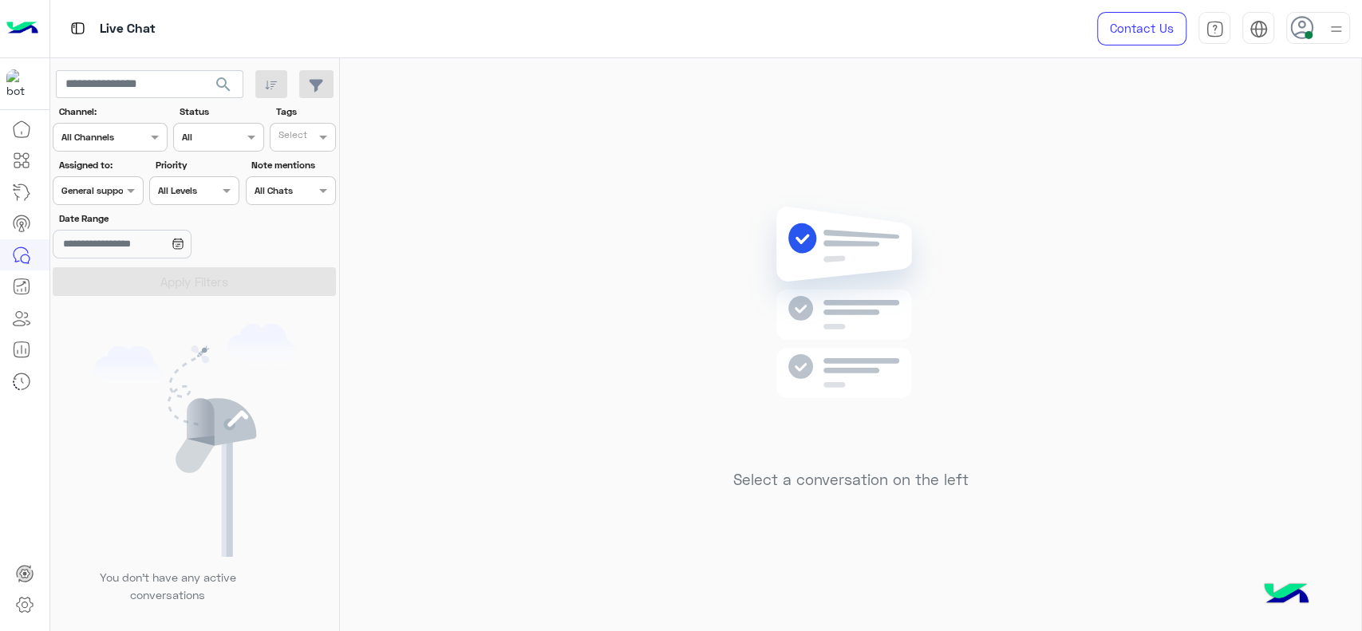
click at [823, 182] on div "Select a conversation on the left" at bounding box center [850, 347] width 1021 height 579
click at [96, 211] on label "Date Range" at bounding box center [148, 218] width 179 height 14
click at [96, 230] on input "Date Range" at bounding box center [122, 244] width 138 height 29
click at [108, 187] on div at bounding box center [97, 188] width 89 height 15
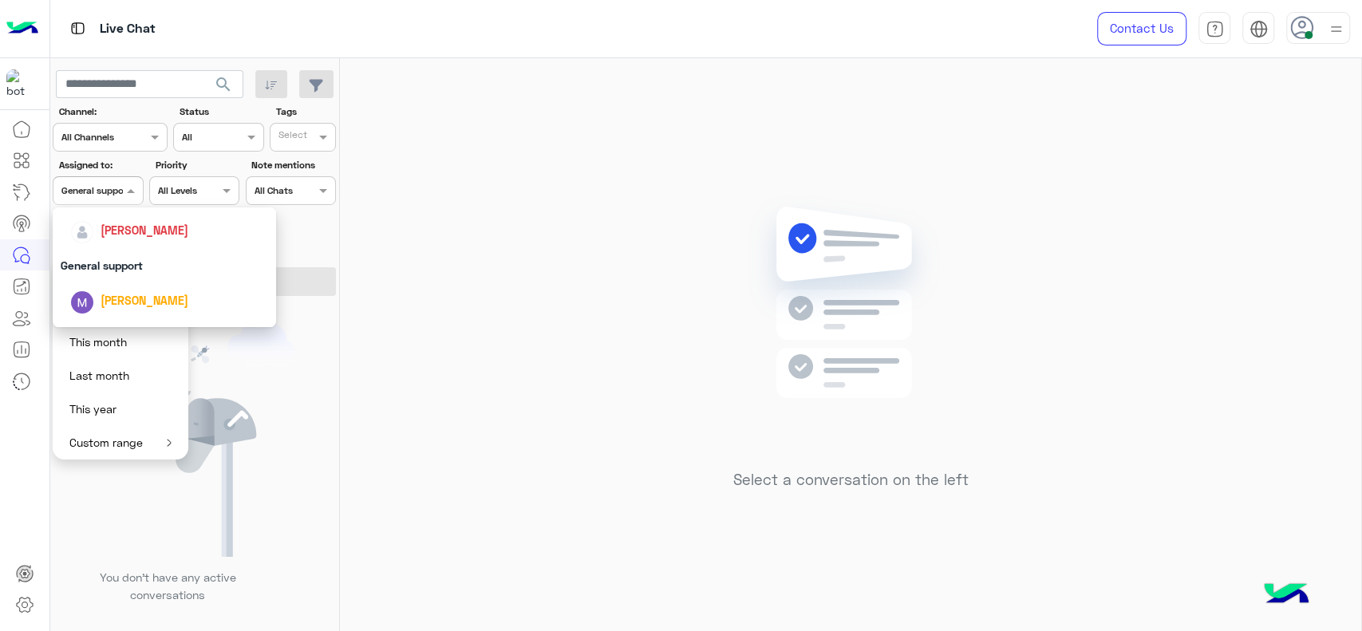
scroll to position [248, 0]
click at [119, 236] on span "[PERSON_NAME]" at bounding box center [145, 231] width 88 height 14
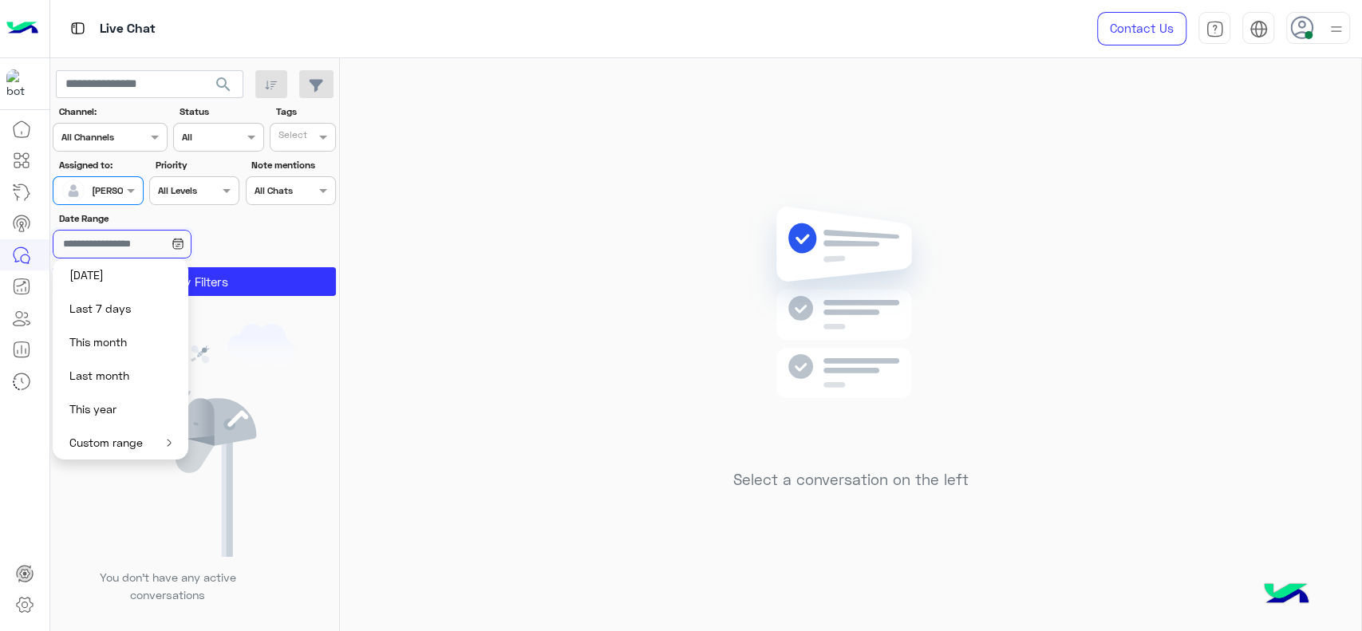
click at [191, 243] on input "Date Range" at bounding box center [122, 244] width 138 height 29
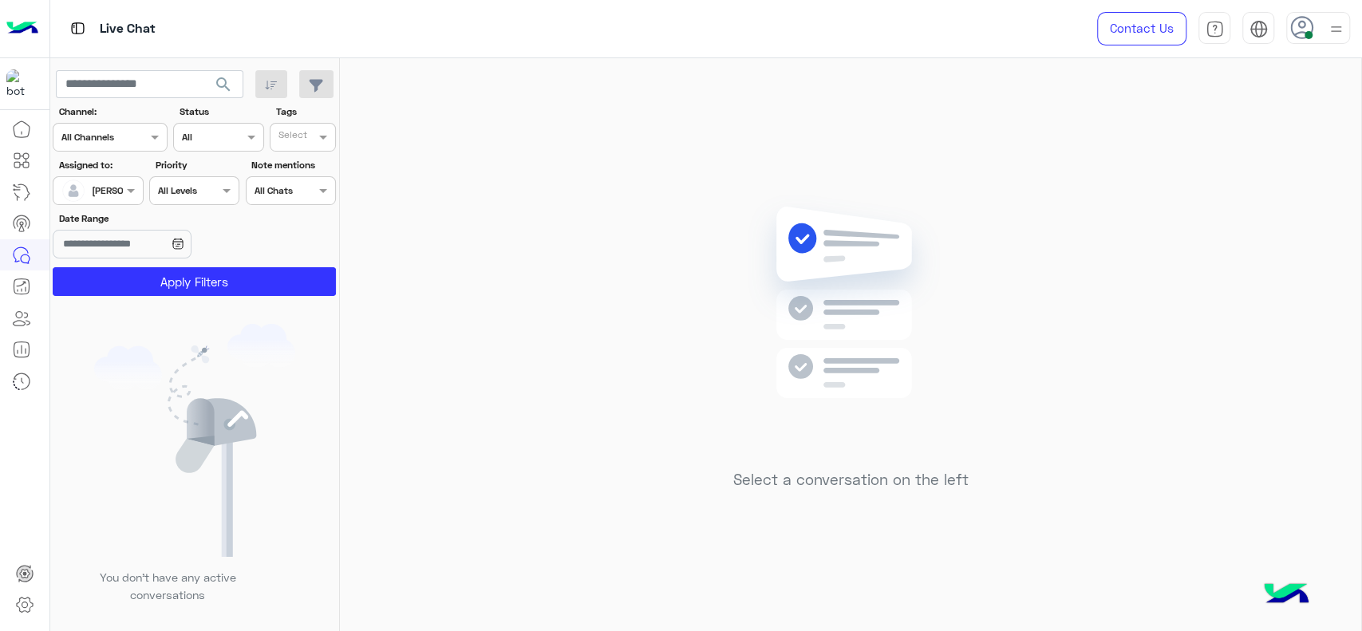
click at [217, 262] on section "Channel: Channel All Channels Status Channel All Tags Select Assigned to: Assig…" at bounding box center [195, 200] width 266 height 191
click at [212, 282] on button "Apply Filters" at bounding box center [194, 281] width 283 height 29
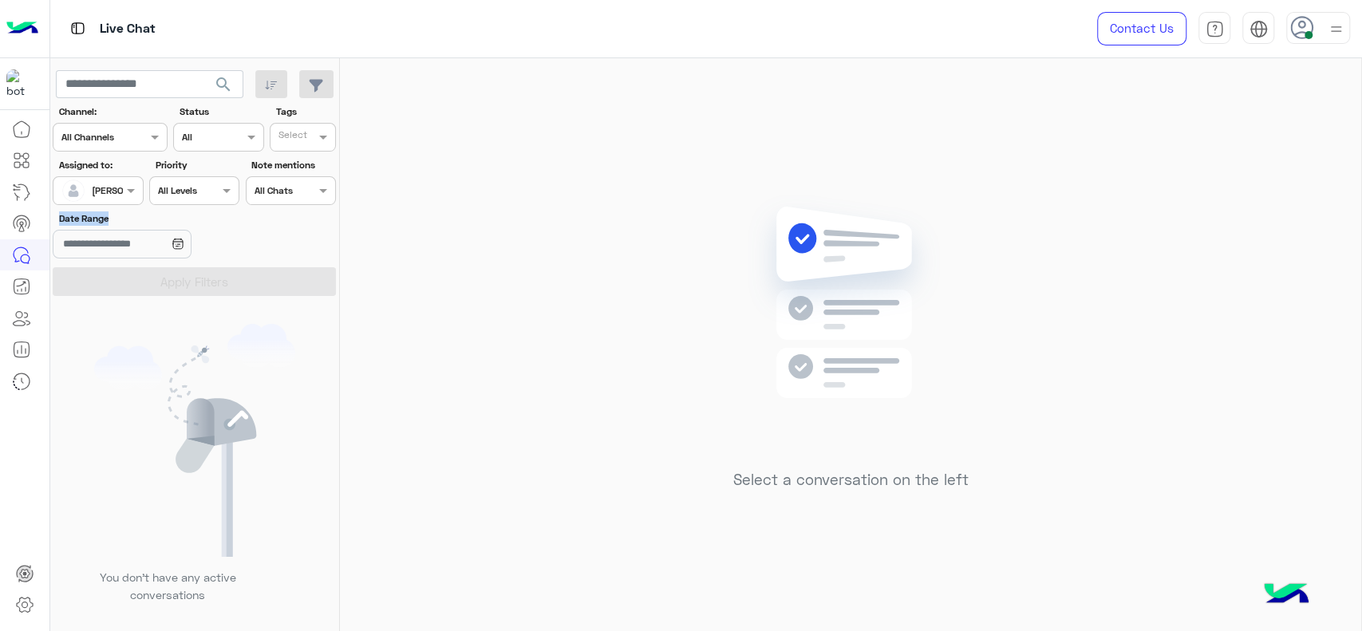
drag, startPoint x: 112, startPoint y: 207, endPoint x: 140, endPoint y: 246, distance: 48.2
click at [140, 246] on section "Channel: Channel All Channels Status Channel All Tags Select Assigned to: Assig…" at bounding box center [195, 200] width 266 height 191
click at [132, 203] on div "Assigned on [PERSON_NAME]" at bounding box center [98, 190] width 90 height 29
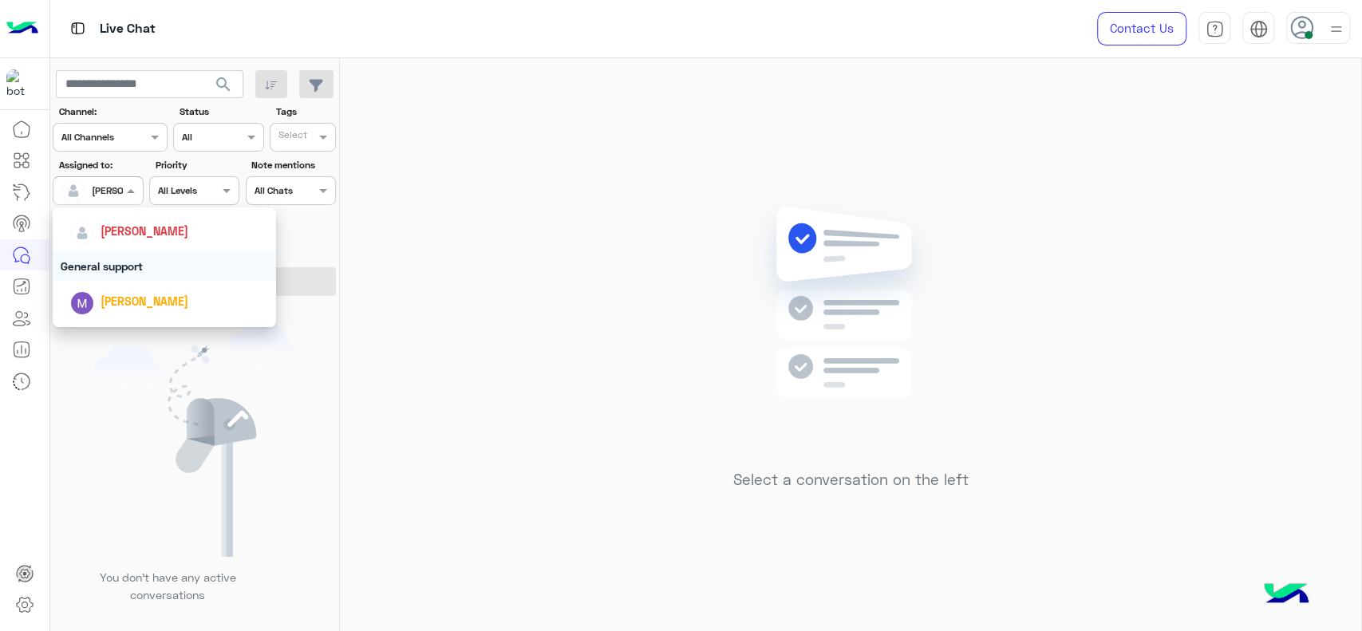
scroll to position [266, 0]
click at [144, 256] on div "General support" at bounding box center [164, 249] width 223 height 30
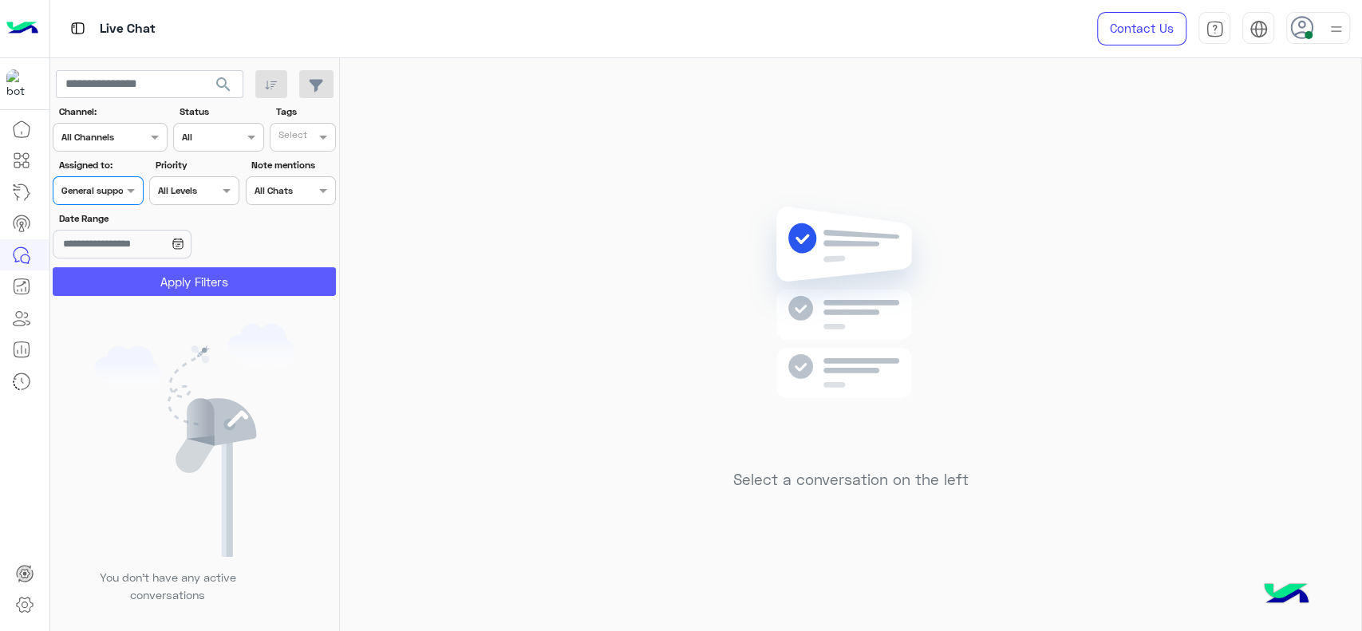
click at [155, 277] on button "Apply Filters" at bounding box center [194, 281] width 283 height 29
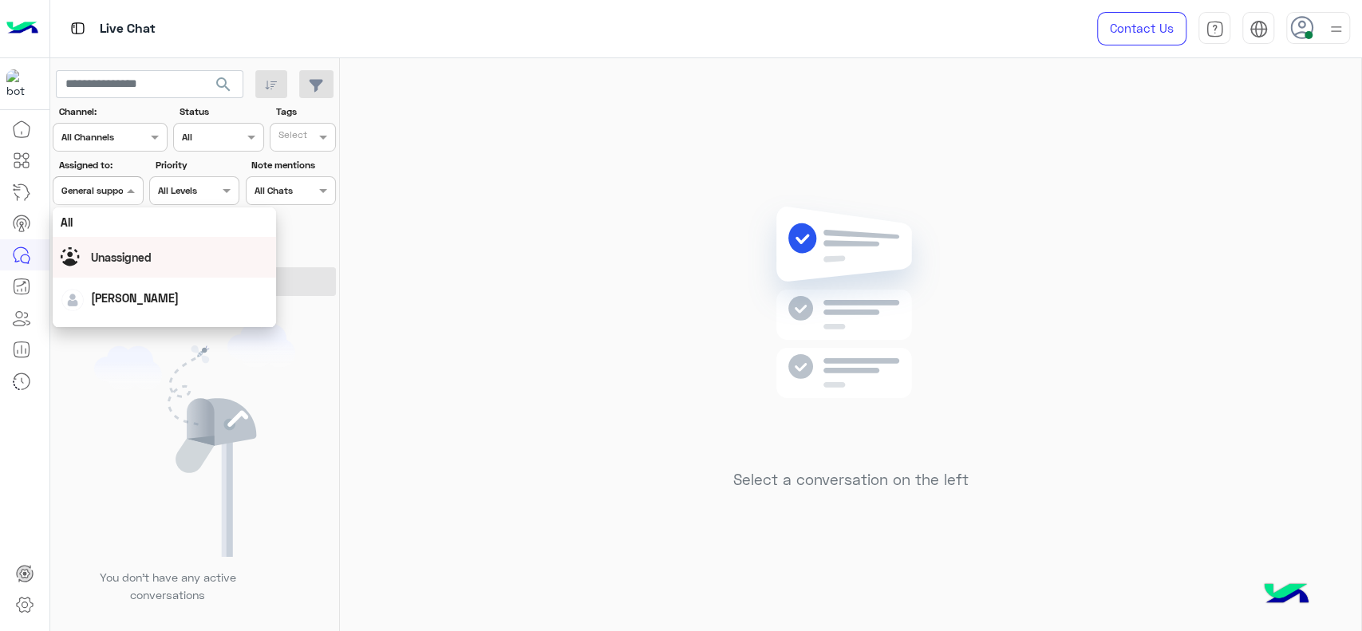
drag, startPoint x: 116, startPoint y: 187, endPoint x: 128, endPoint y: 283, distance: 96.4
click at [128, 283] on body "Live Chat Contact Us Help Center عربي English search Channel: Channel All Chann…" at bounding box center [681, 315] width 1362 height 631
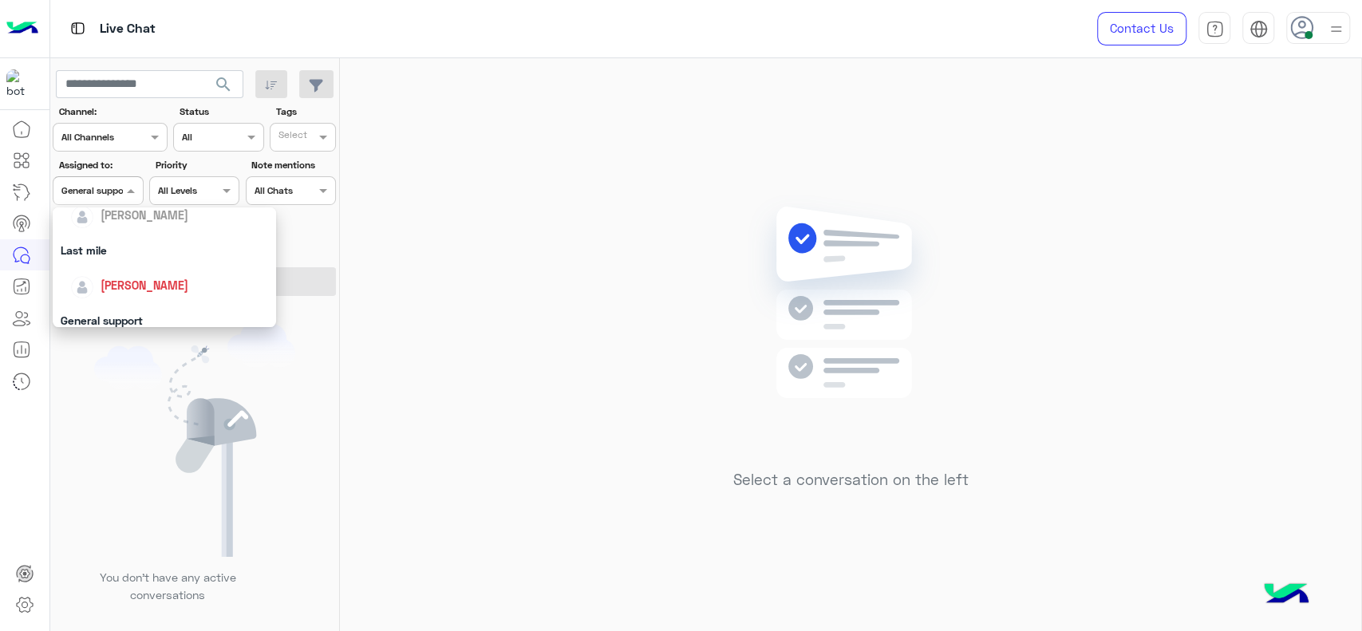
scroll to position [195, 0]
click at [152, 294] on div "[PERSON_NAME]" at bounding box center [169, 284] width 198 height 28
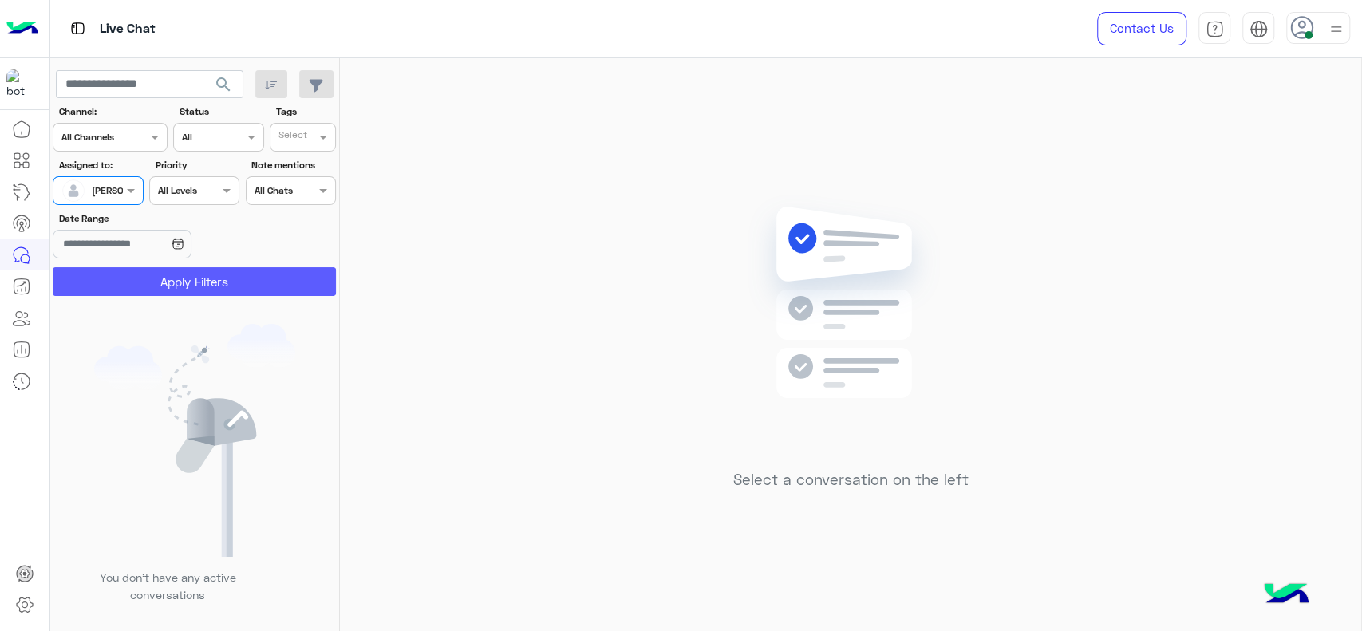
click at [287, 283] on button "Apply Filters" at bounding box center [194, 281] width 283 height 29
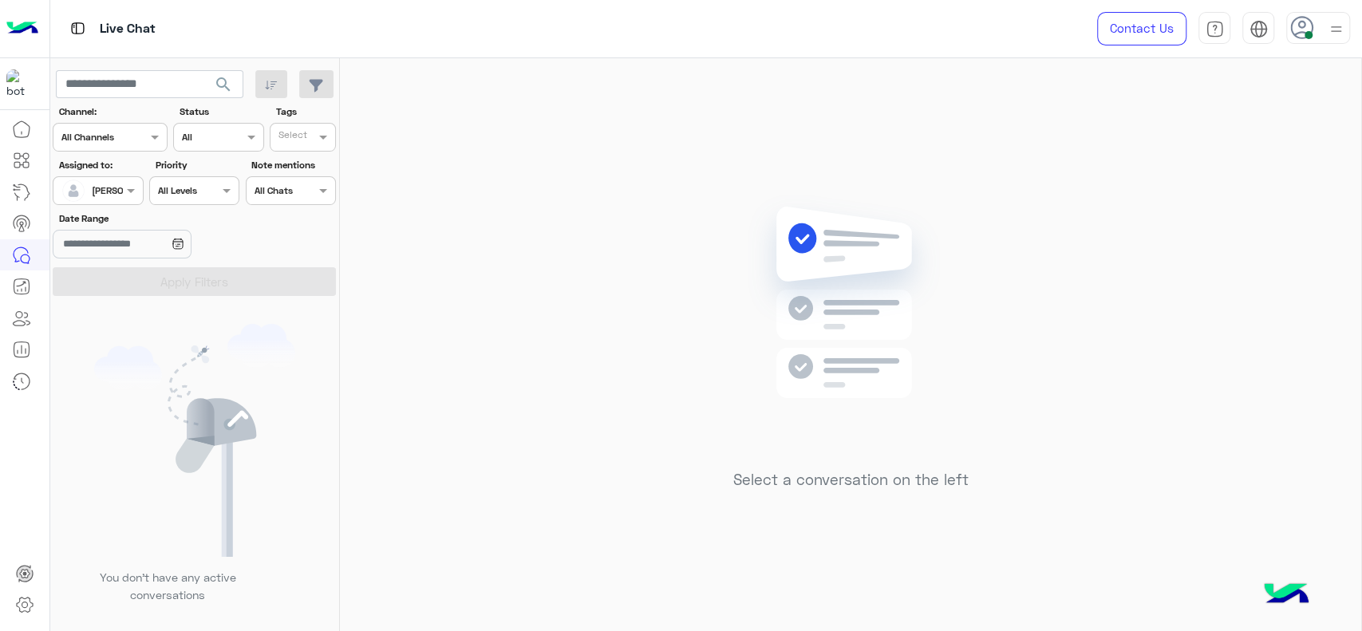
click at [1236, 252] on div "Select a conversation on the left" at bounding box center [850, 347] width 1021 height 579
click at [96, 185] on input "text" at bounding box center [79, 189] width 37 height 14
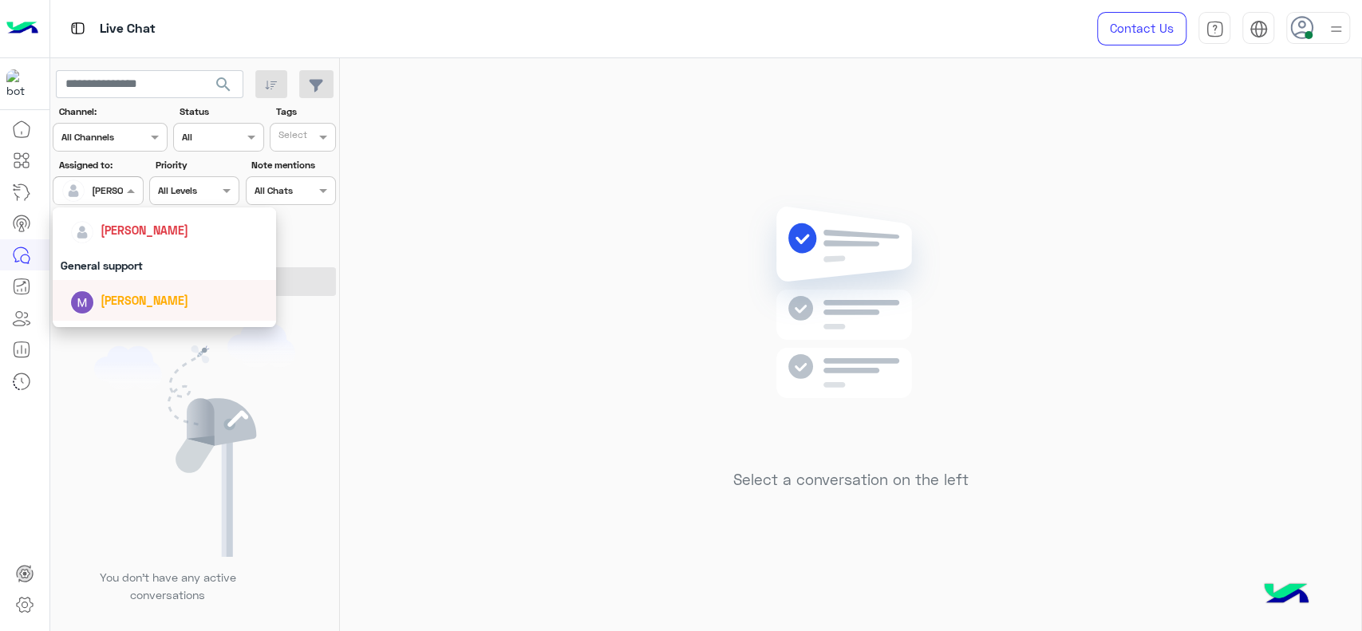
scroll to position [248, 0]
click at [106, 263] on div "General support" at bounding box center [164, 266] width 223 height 30
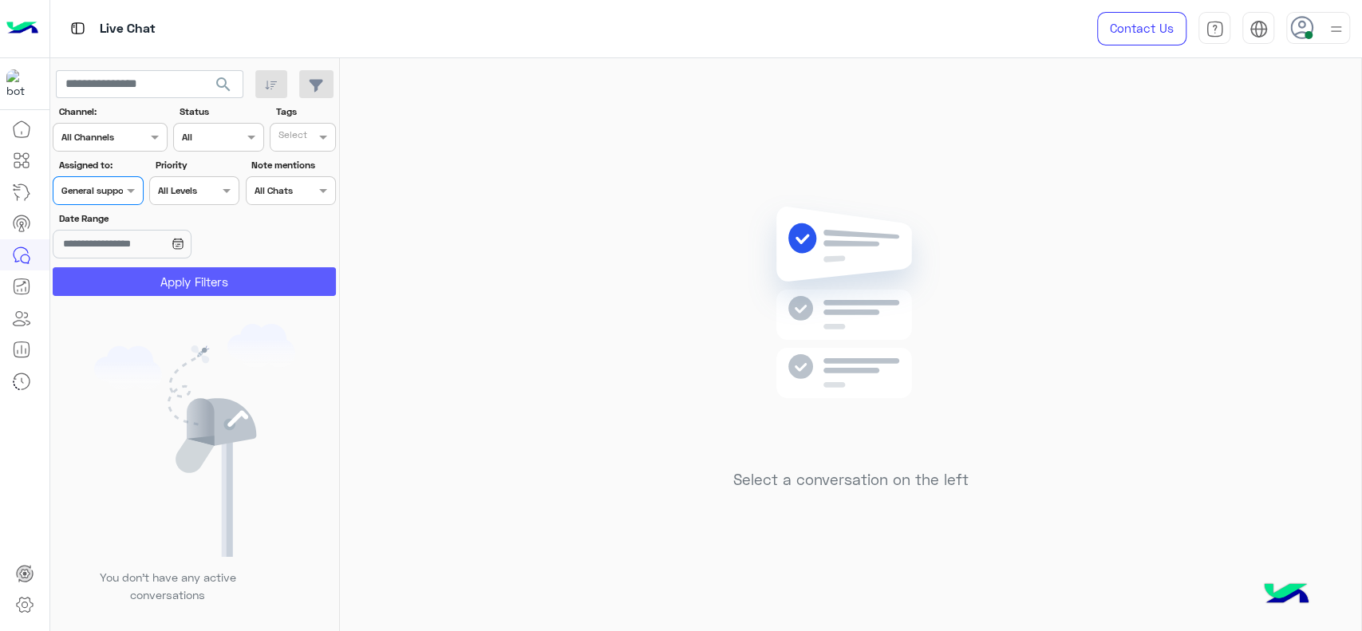
click at [106, 281] on button "Apply Filters" at bounding box center [194, 281] width 283 height 29
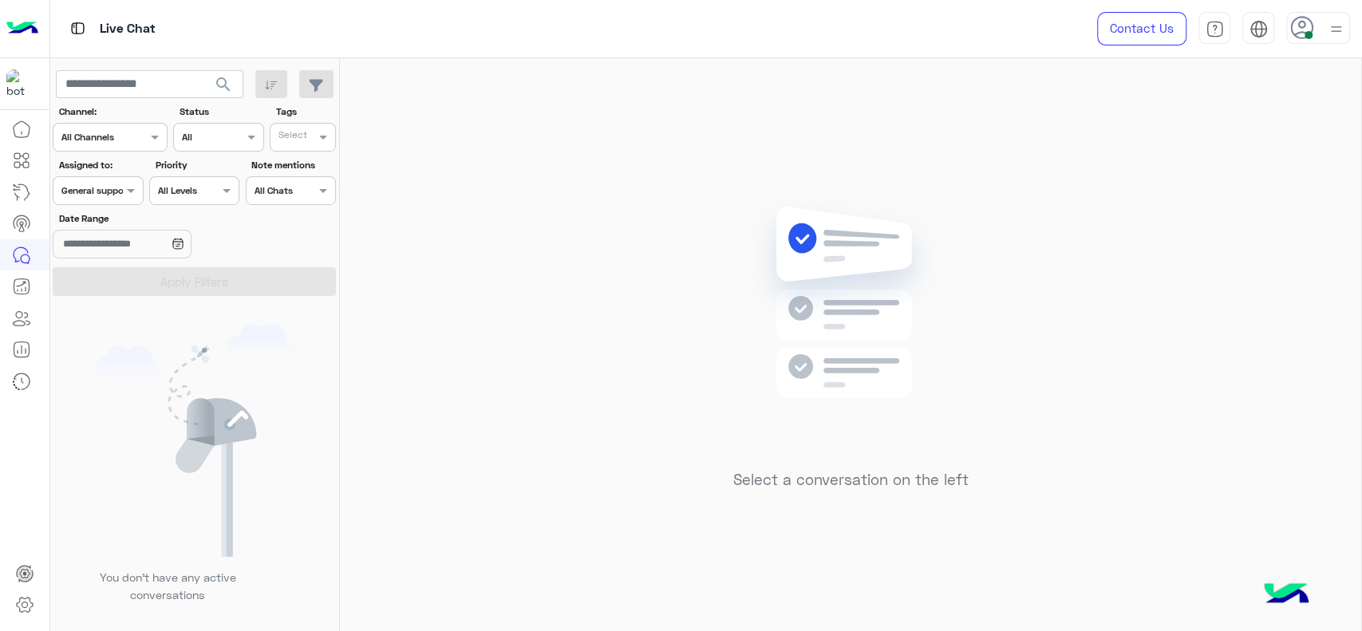
click at [110, 188] on div at bounding box center [97, 188] width 89 height 15
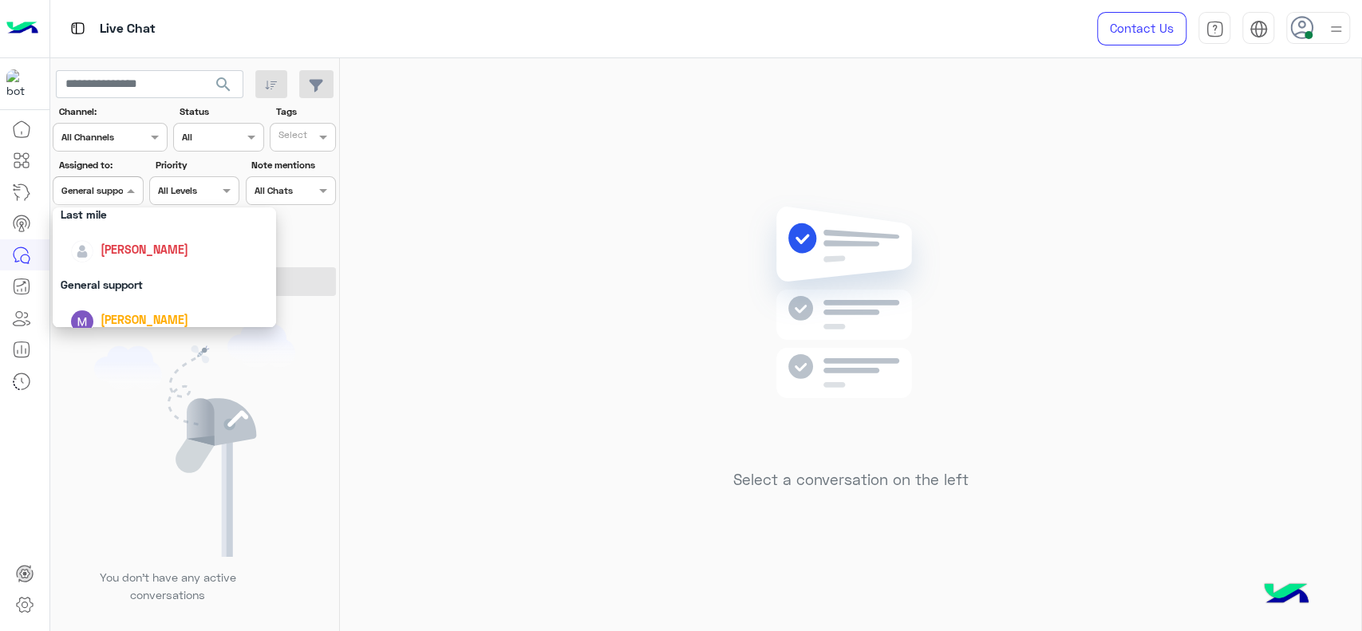
scroll to position [212, 0]
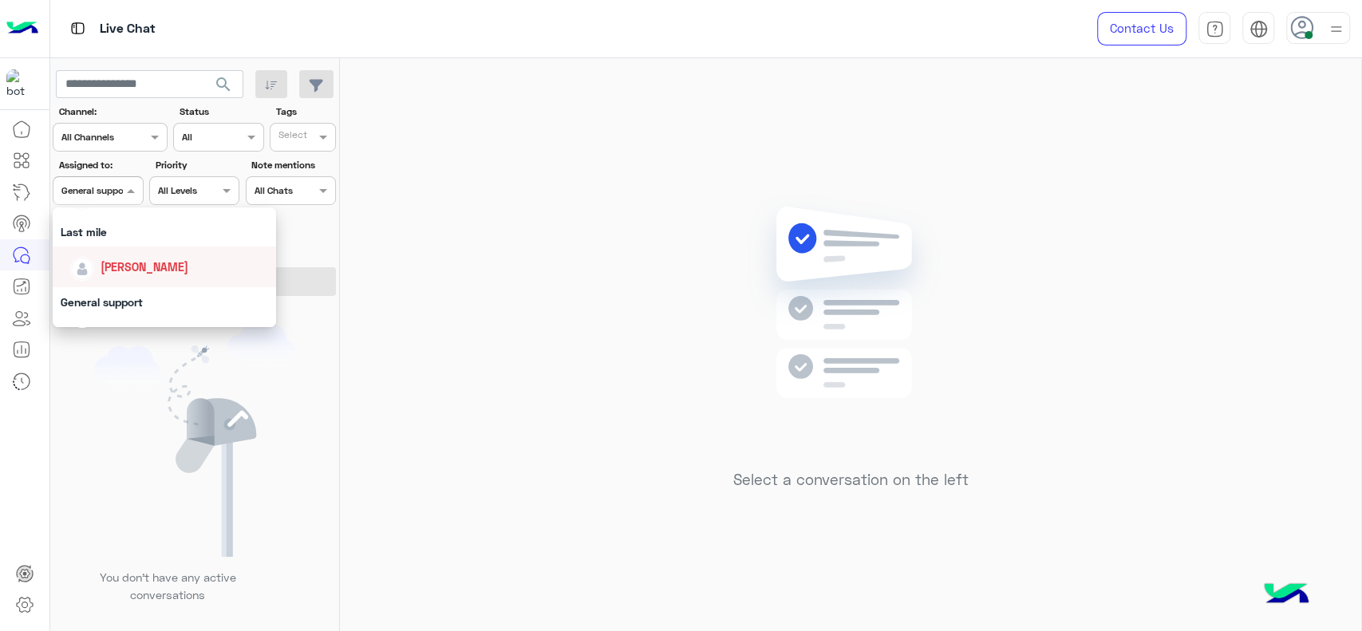
click at [120, 258] on div "[PERSON_NAME]" at bounding box center [145, 266] width 88 height 17
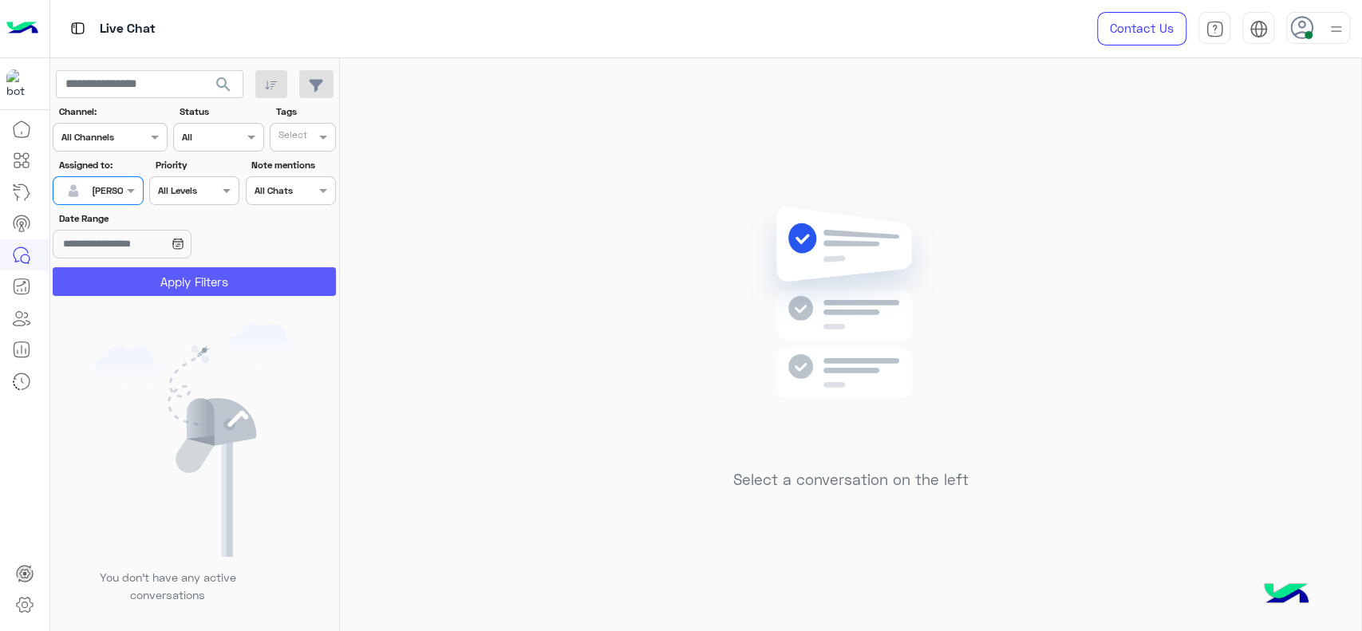
click at [115, 271] on button "Apply Filters" at bounding box center [194, 281] width 283 height 29
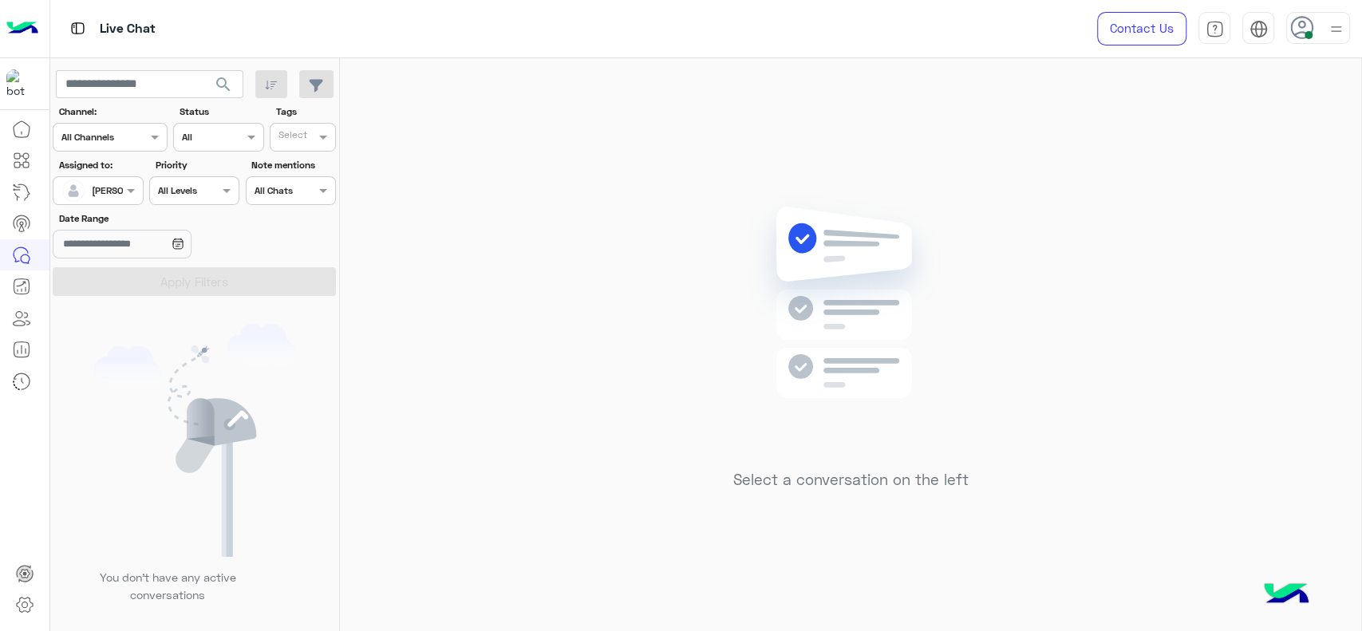
click at [1321, 33] on div at bounding box center [1318, 28] width 64 height 32
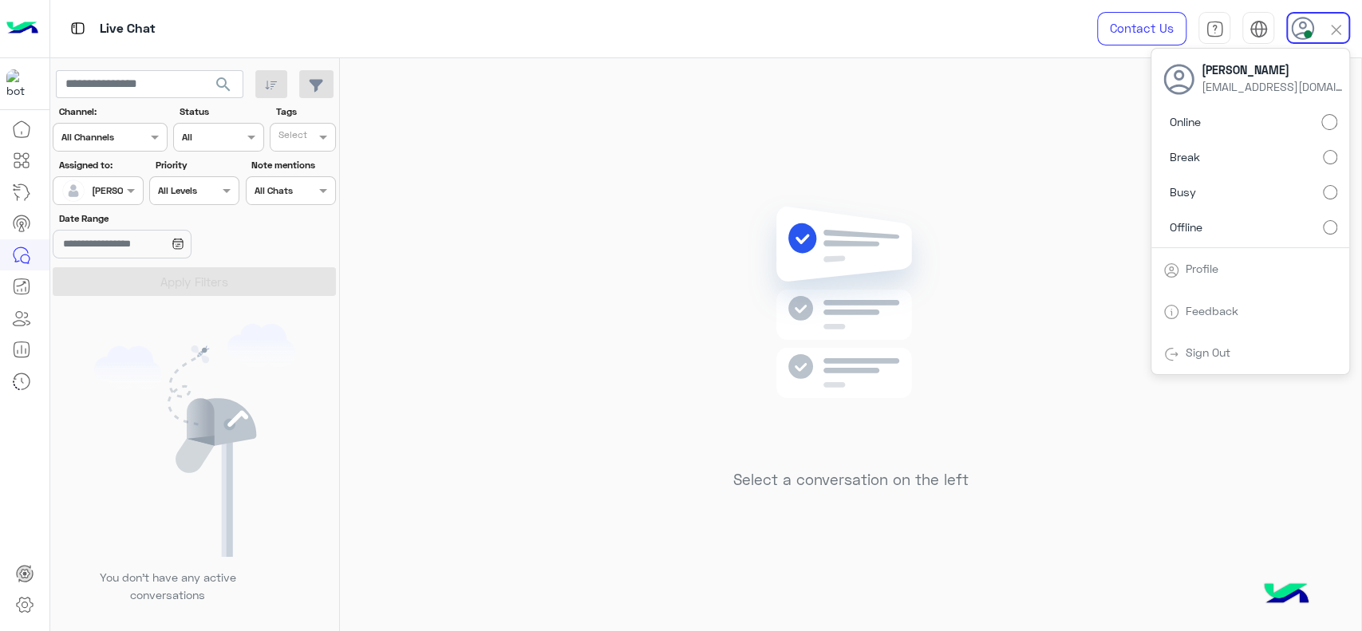
click at [1319, 232] on label "Offline" at bounding box center [1250, 226] width 174 height 29
